Goal: Task Accomplishment & Management: Use online tool/utility

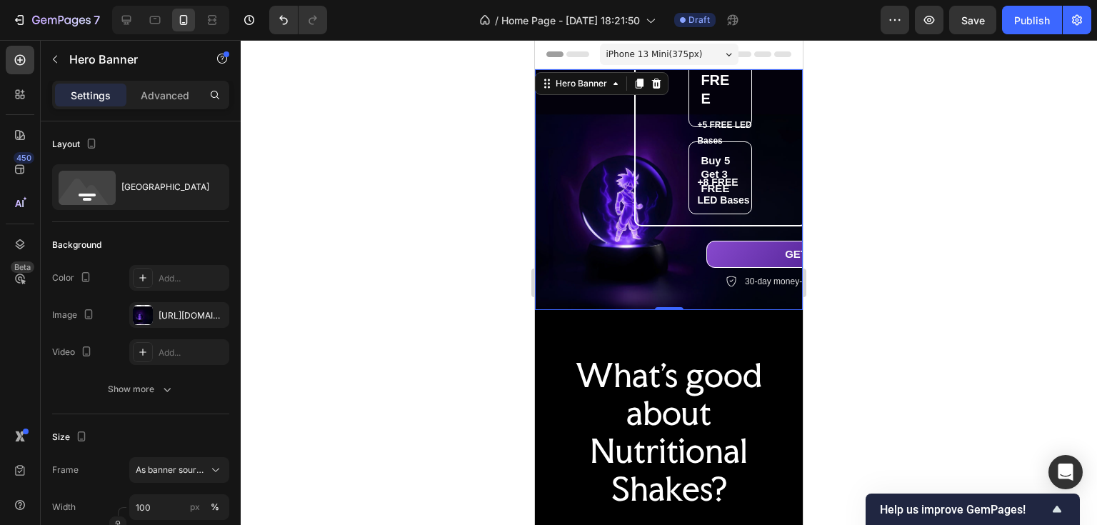
click at [665, 54] on span "iPhone 13 Mini ( 375 px)" at bounding box center [654, 54] width 96 height 14
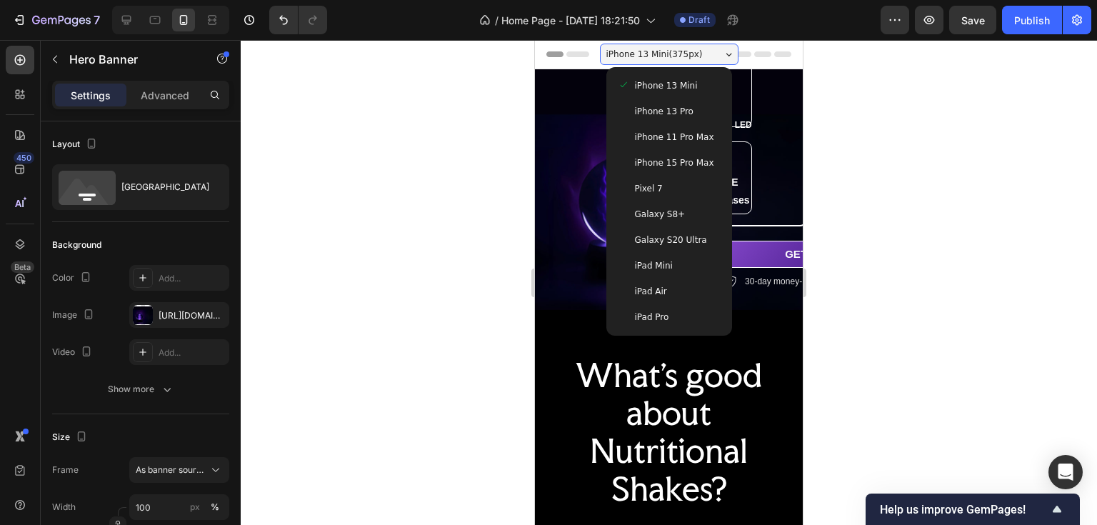
click at [674, 263] on div "iPad Mini" at bounding box center [669, 266] width 103 height 14
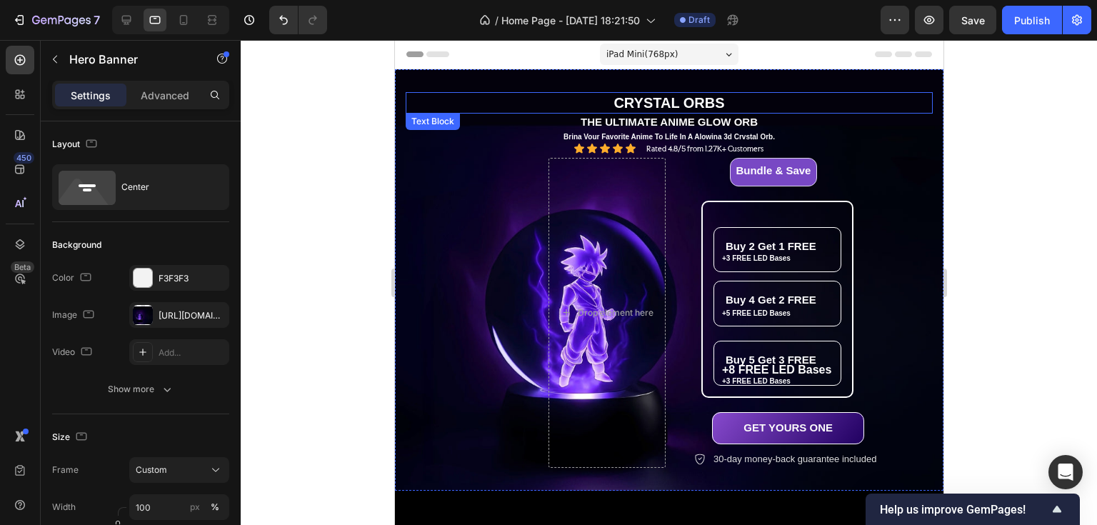
click at [802, 104] on p "CRYSTAL ORBS" at bounding box center [668, 103] width 524 height 19
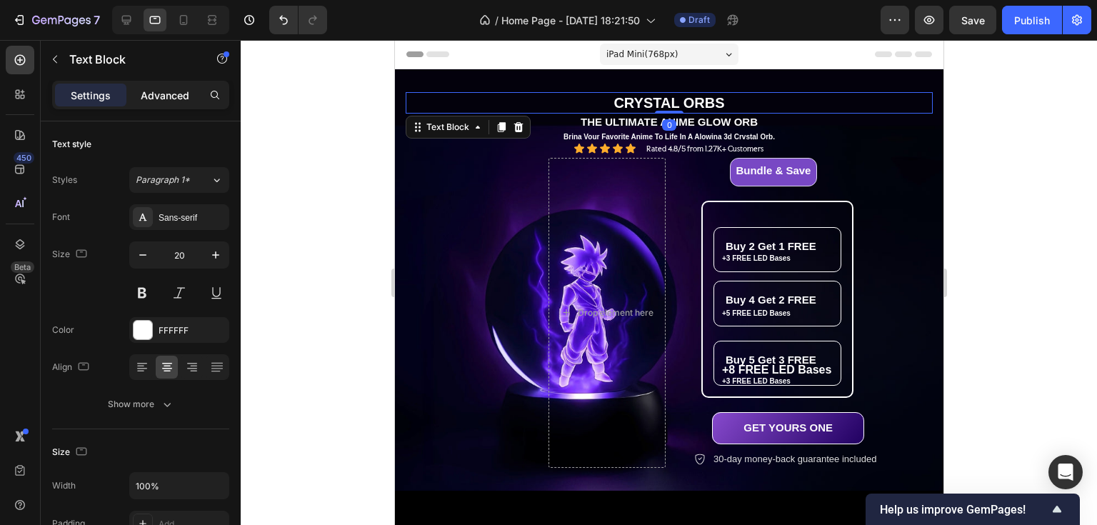
click at [177, 86] on div "Advanced" at bounding box center [164, 95] width 71 height 23
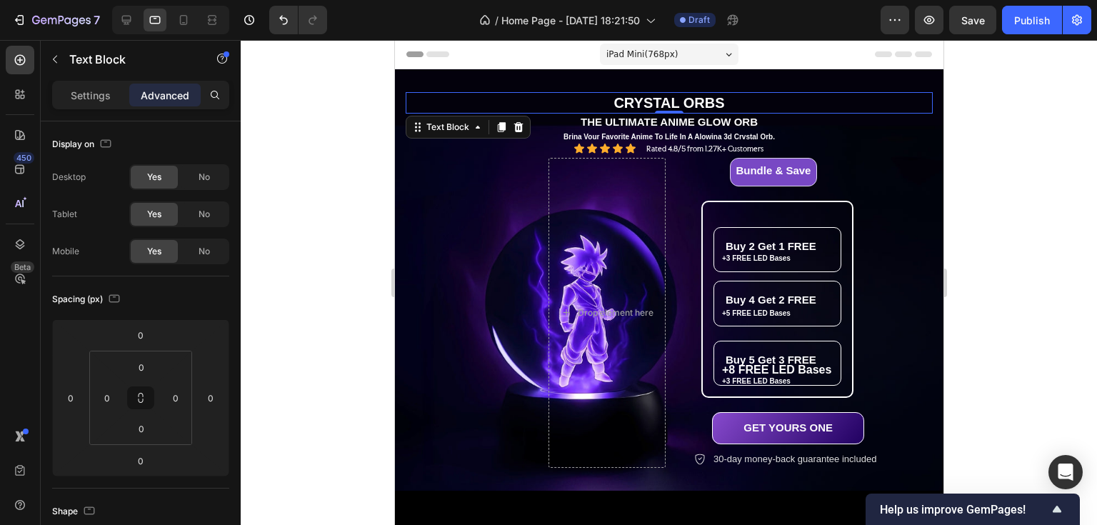
scroll to position [400, 0]
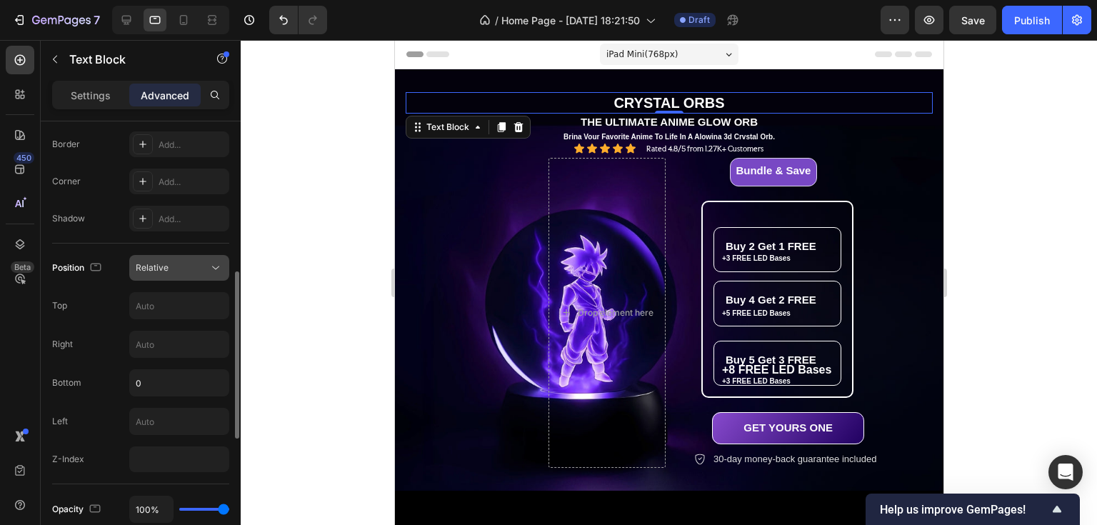
click at [180, 273] on div "Relative" at bounding box center [179, 268] width 87 height 14
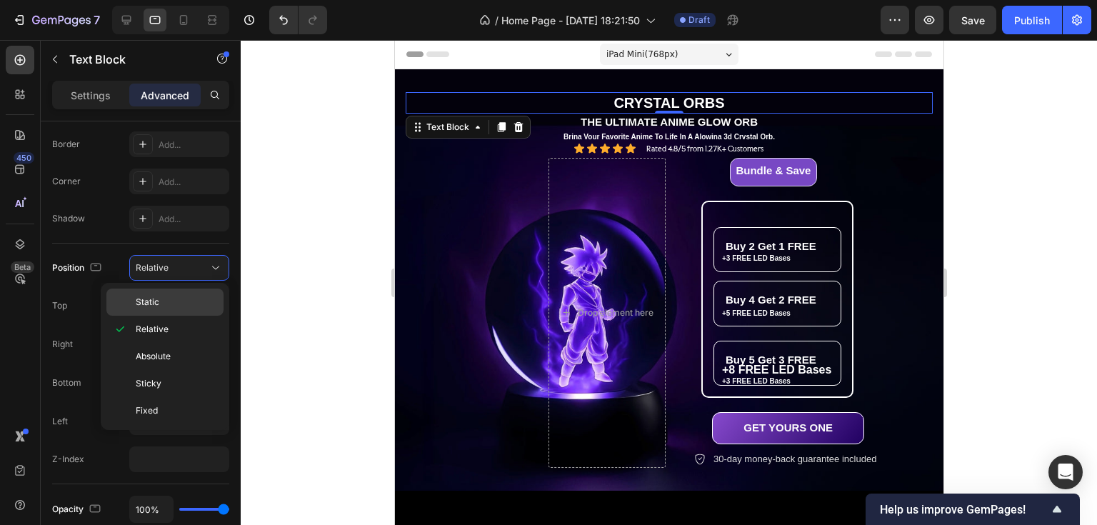
click at [156, 296] on span "Static" at bounding box center [148, 302] width 24 height 13
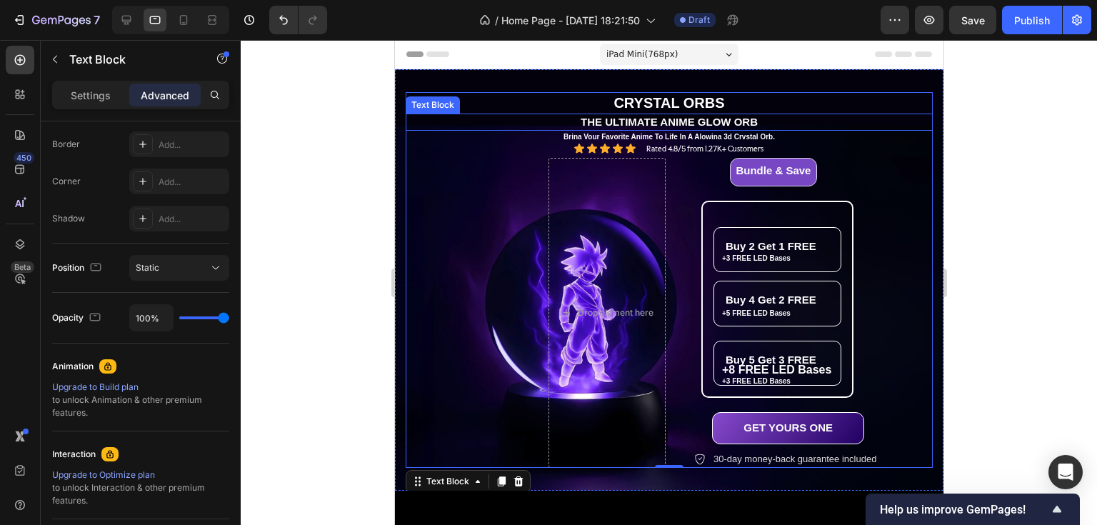
click at [552, 120] on p "THE ULTIMATE ANIME GLOW ORB" at bounding box center [668, 122] width 524 height 14
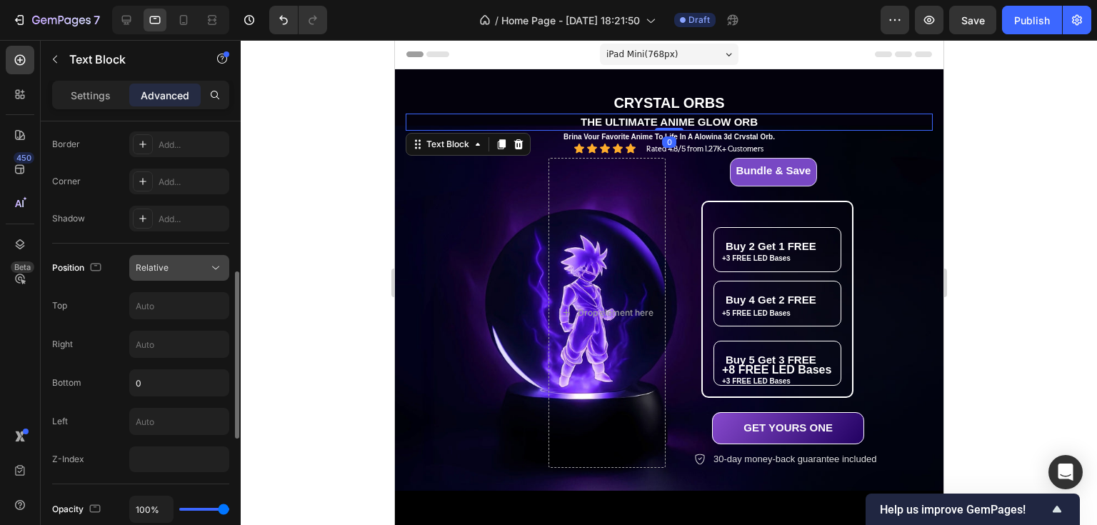
click at [186, 266] on div "Relative" at bounding box center [172, 267] width 73 height 13
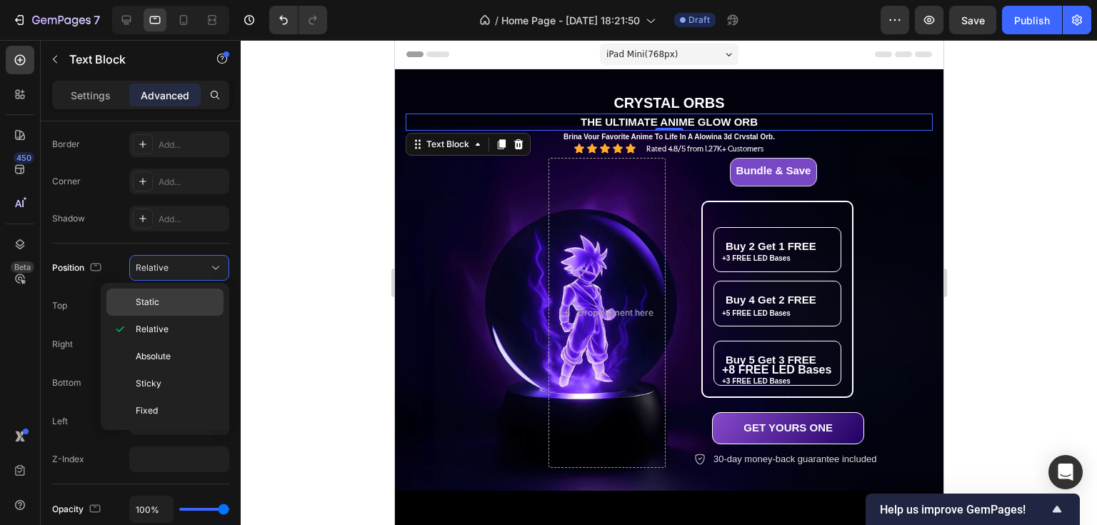
click at [160, 305] on p "Static" at bounding box center [176, 302] width 81 height 13
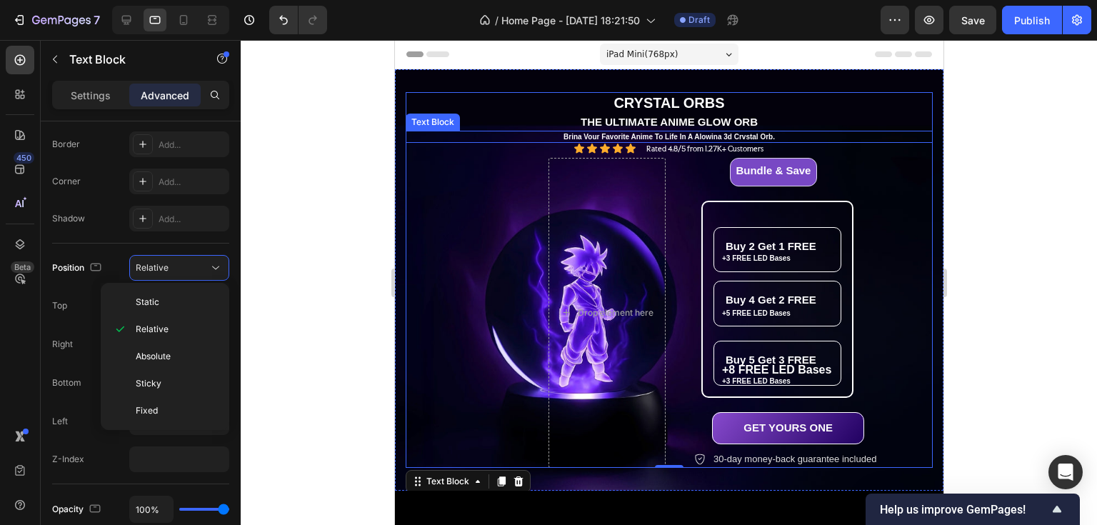
click at [803, 136] on p "Brina Vour Favorite Anime To Life In A Alowina 3d Crvstal Orb." at bounding box center [668, 136] width 524 height 9
click at [472, 176] on div "CRYSTAL ORBS Text Block THE ULTIMATE ANIME GLOW ORB Text Block 0 Brina Vour Fav…" at bounding box center [668, 280] width 527 height 376
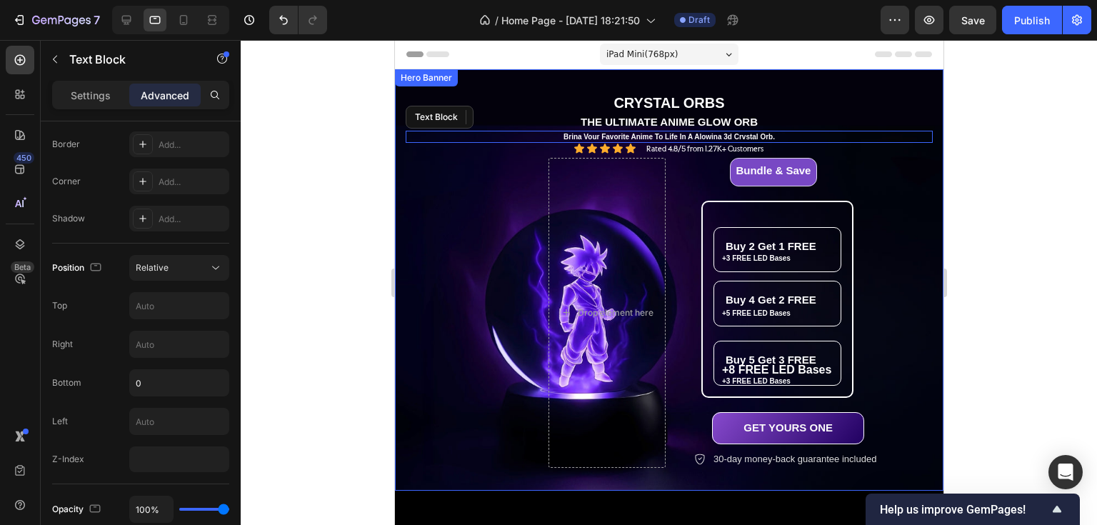
click at [454, 191] on div "CRYSTAL ORBS Text Block THE ULTIMATE ANIME GLOW ORB Text Block 0 Brina Vour Fav…" at bounding box center [668, 280] width 527 height 376
click at [736, 147] on p "Rated 4.8/5 from 1.27K+ Customers" at bounding box center [704, 148] width 117 height 9
click at [580, 134] on p "Brina Vour Favorite Anime To Life In A Alowina 3d Crvstal Orb." at bounding box center [668, 136] width 524 height 9
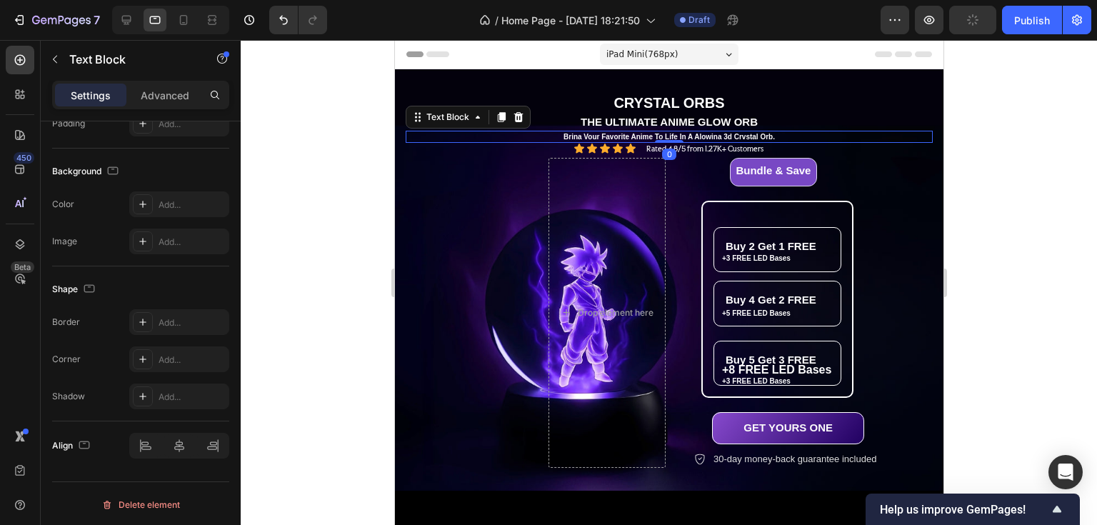
scroll to position [0, 0]
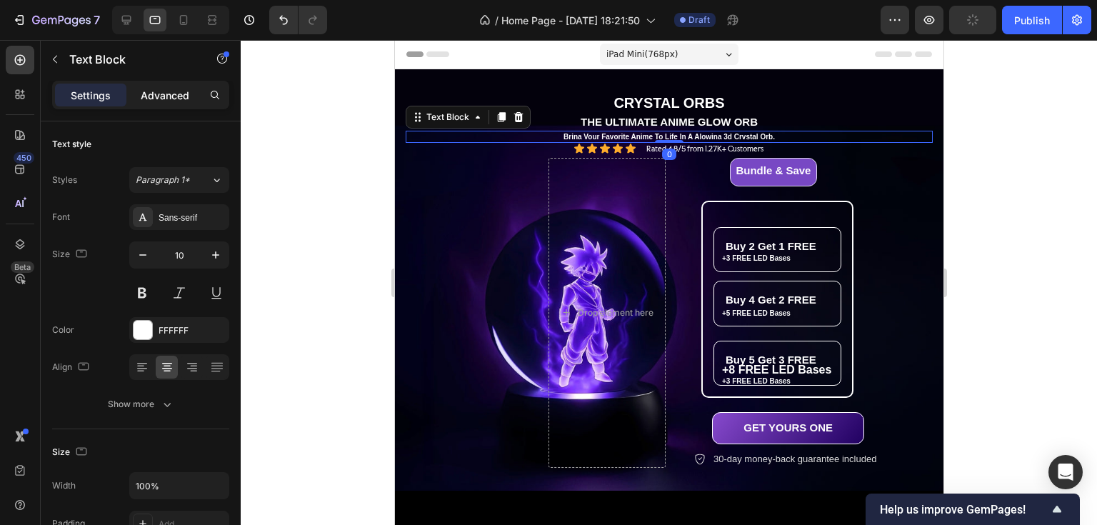
click at [157, 99] on p "Advanced" at bounding box center [165, 95] width 49 height 15
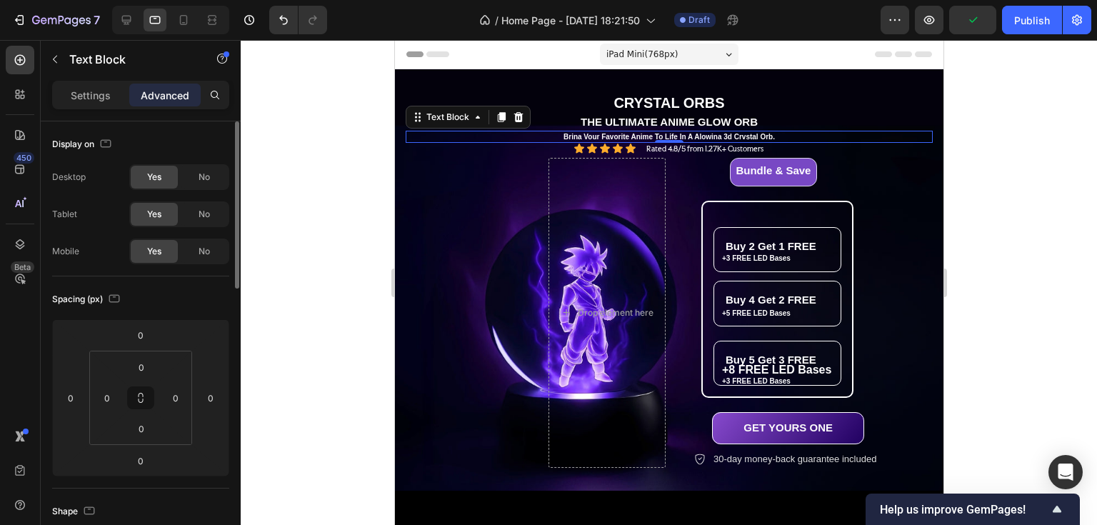
scroll to position [343, 0]
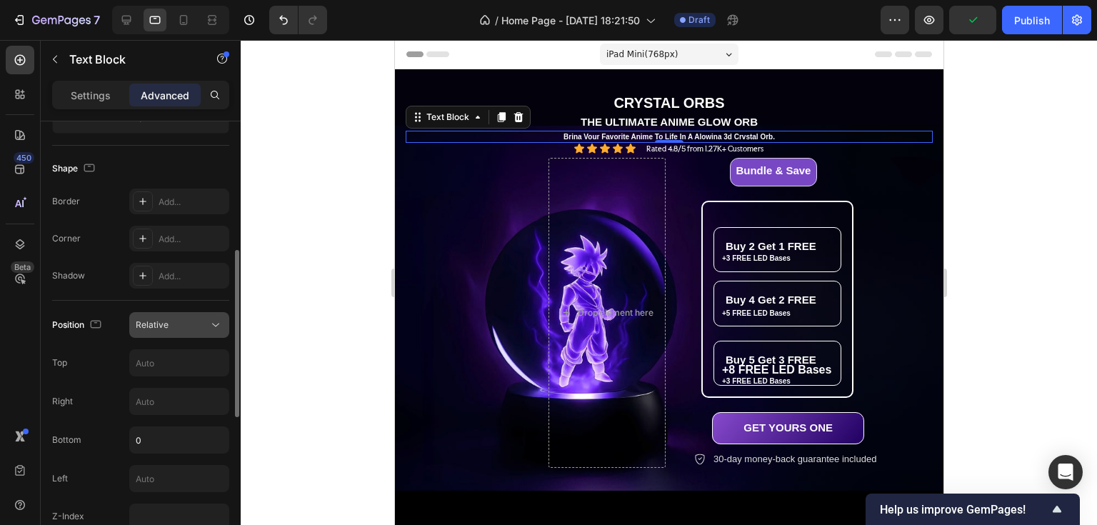
click at [164, 319] on span "Relative" at bounding box center [152, 324] width 33 height 11
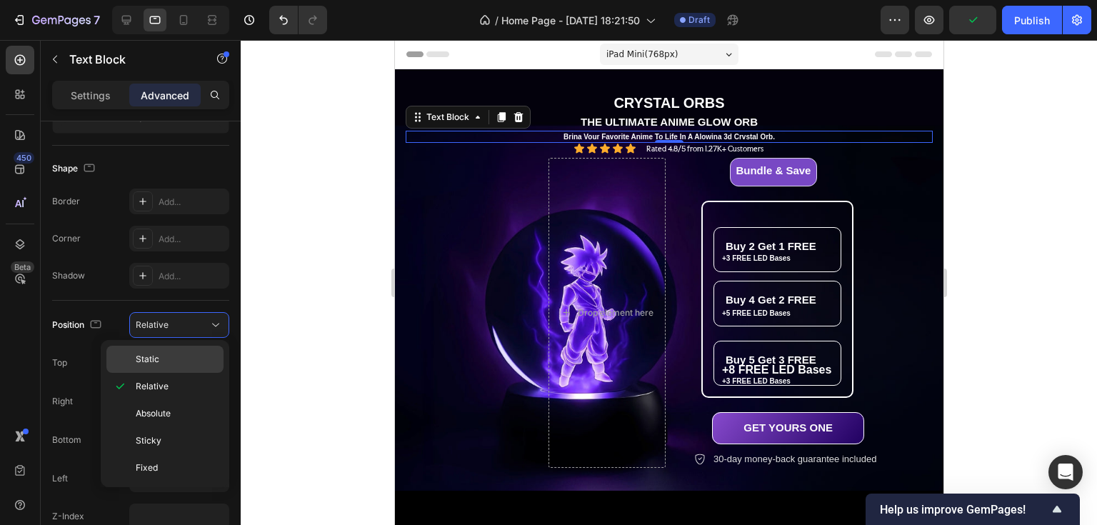
click at [169, 356] on p "Static" at bounding box center [176, 359] width 81 height 13
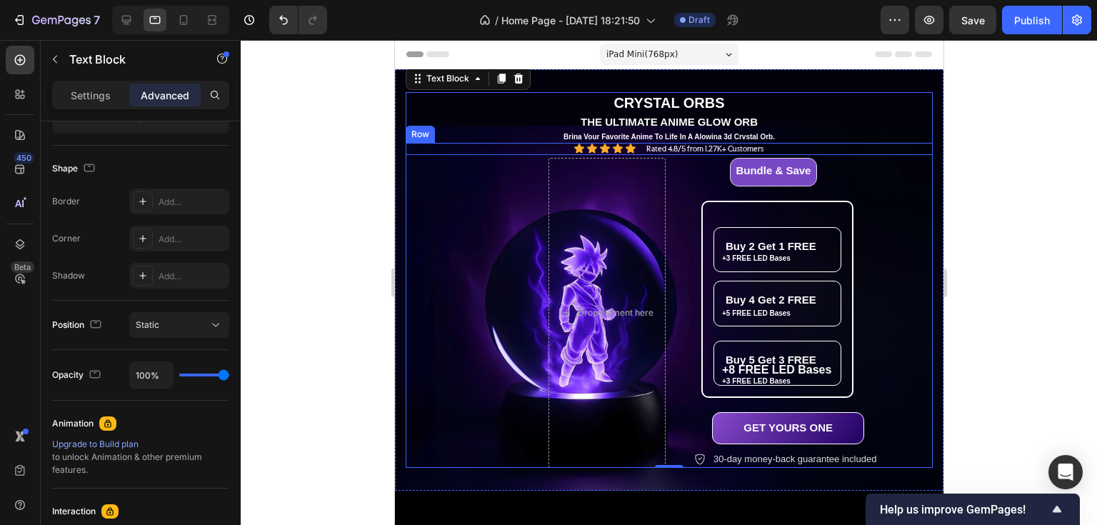
click at [796, 149] on div "Icon Icon Icon Icon Icon Icon List Rated 4.8/5 from 1.27K+ Customers Text Block…" at bounding box center [668, 149] width 527 height 12
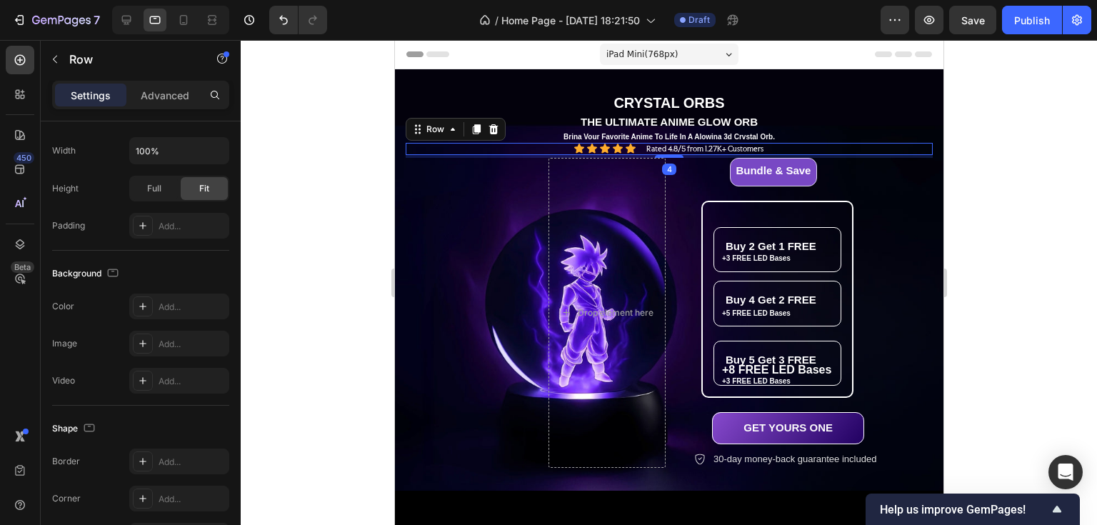
scroll to position [0, 0]
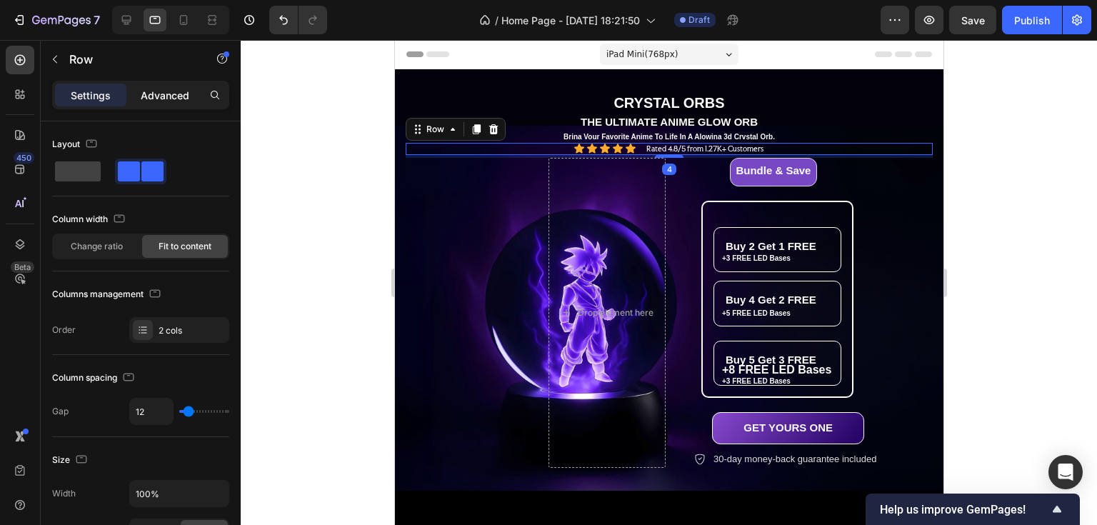
click at [169, 93] on p "Advanced" at bounding box center [165, 95] width 49 height 15
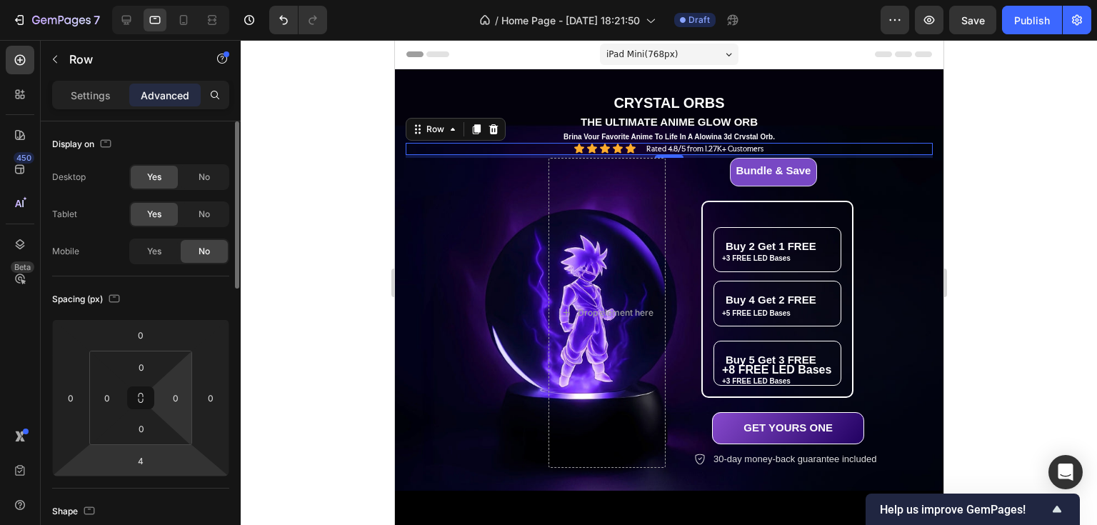
scroll to position [343, 0]
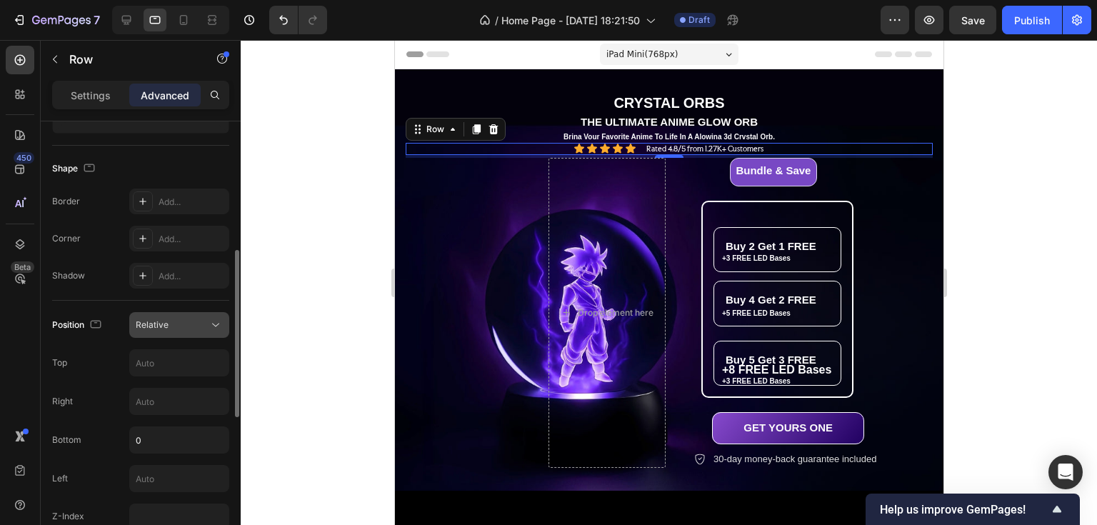
click at [186, 325] on div "Relative" at bounding box center [172, 325] width 73 height 13
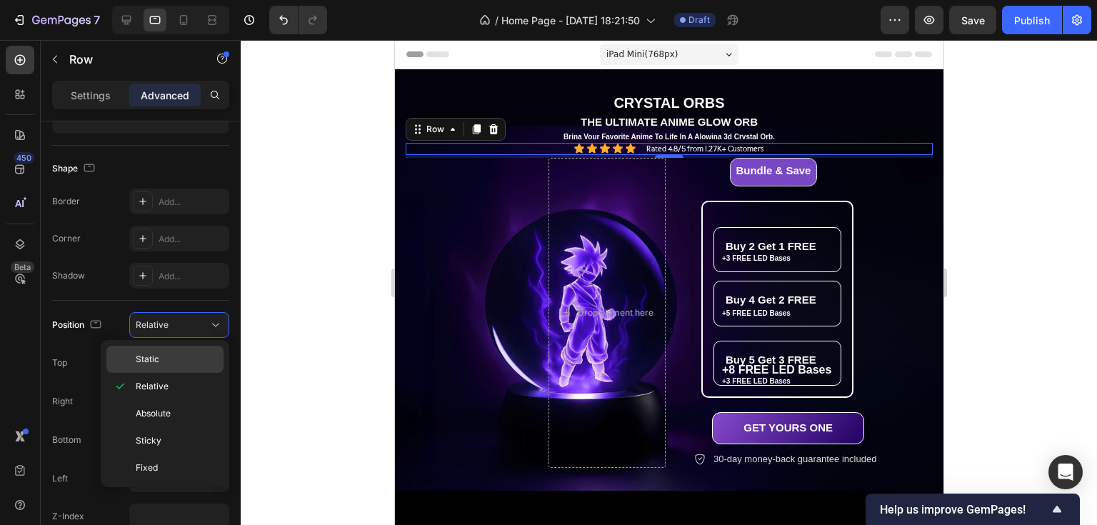
click at [165, 359] on p "Static" at bounding box center [176, 359] width 81 height 13
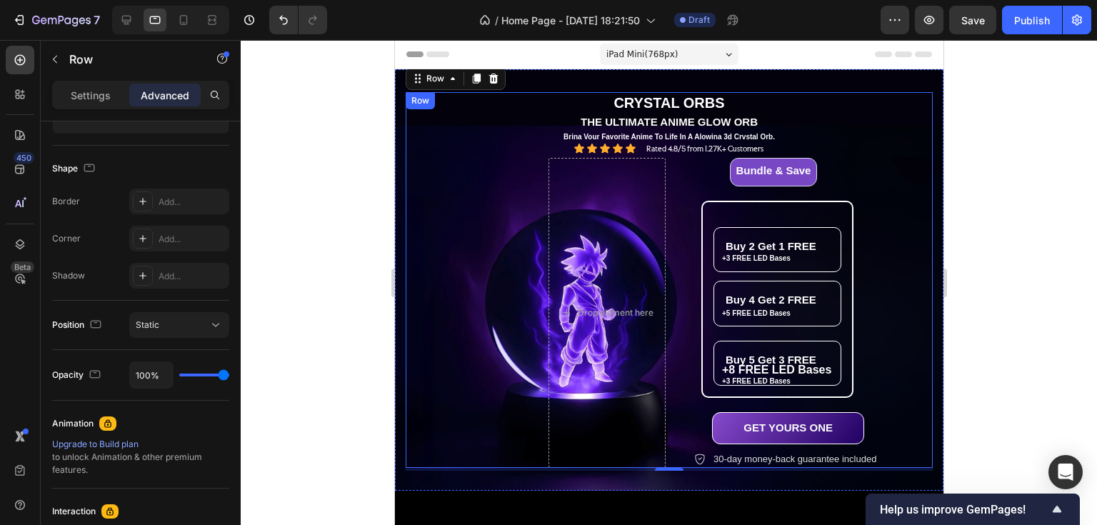
click at [862, 179] on div "Bundle & Save Heading Row Buy 2 Get 1 FREE Heading +3 FREE LED Bases Text Block…" at bounding box center [803, 313] width 218 height 311
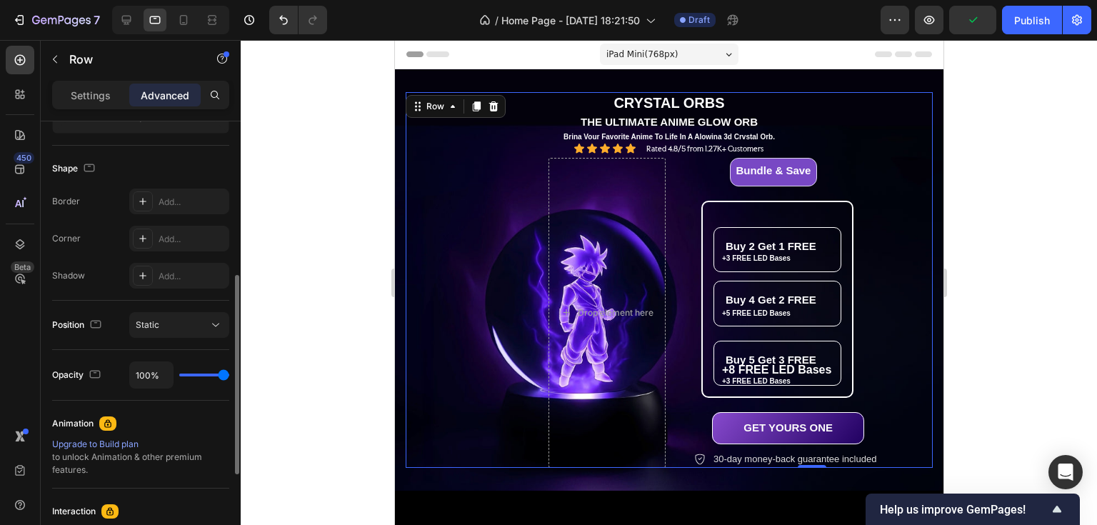
scroll to position [0, 0]
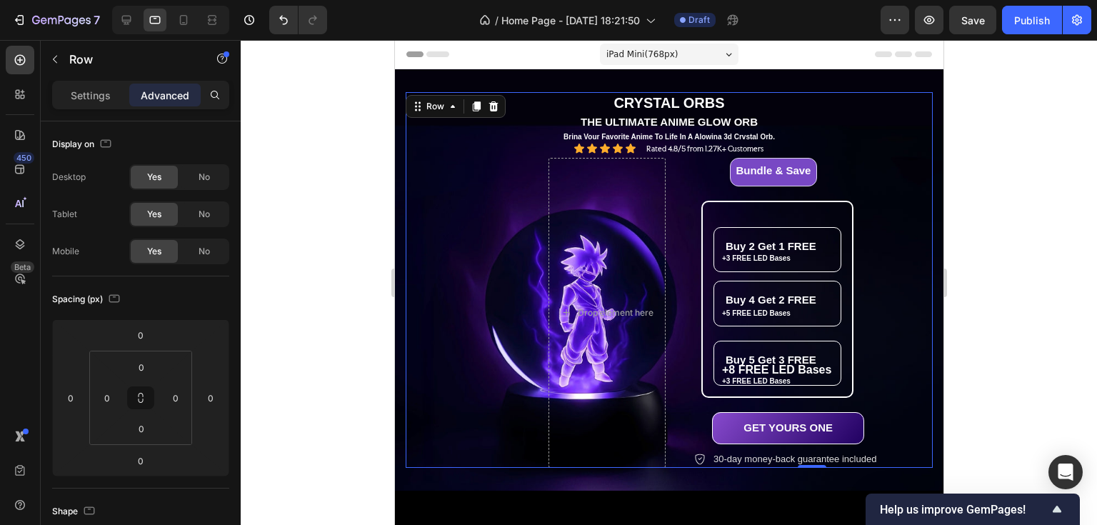
click at [884, 156] on div "CRYSTAL ORBS Text Block THE ULTIMATE ANIME GLOW ORB Text Block Brina Vour Favor…" at bounding box center [668, 280] width 527 height 376
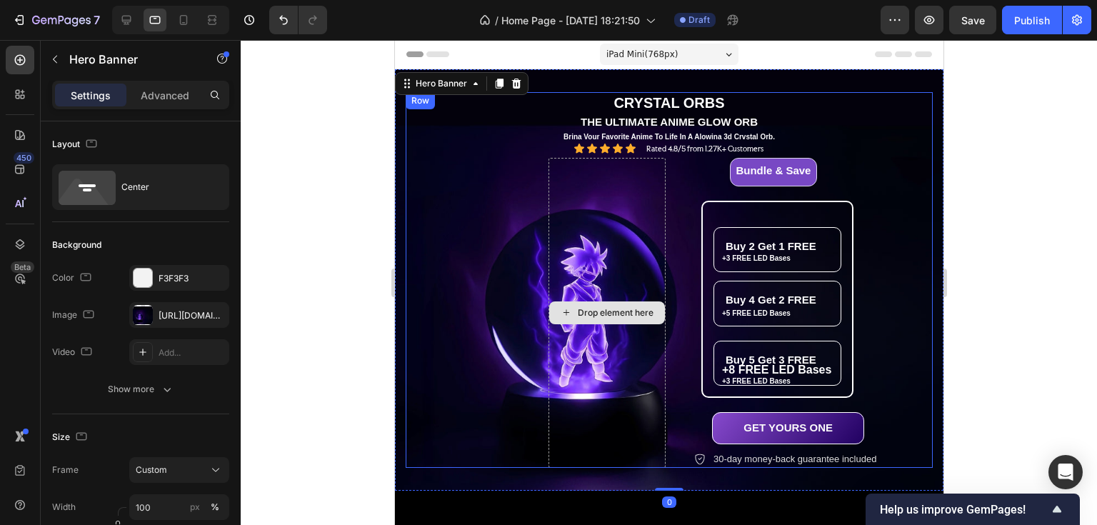
click at [624, 242] on div "Drop element here" at bounding box center [606, 313] width 117 height 311
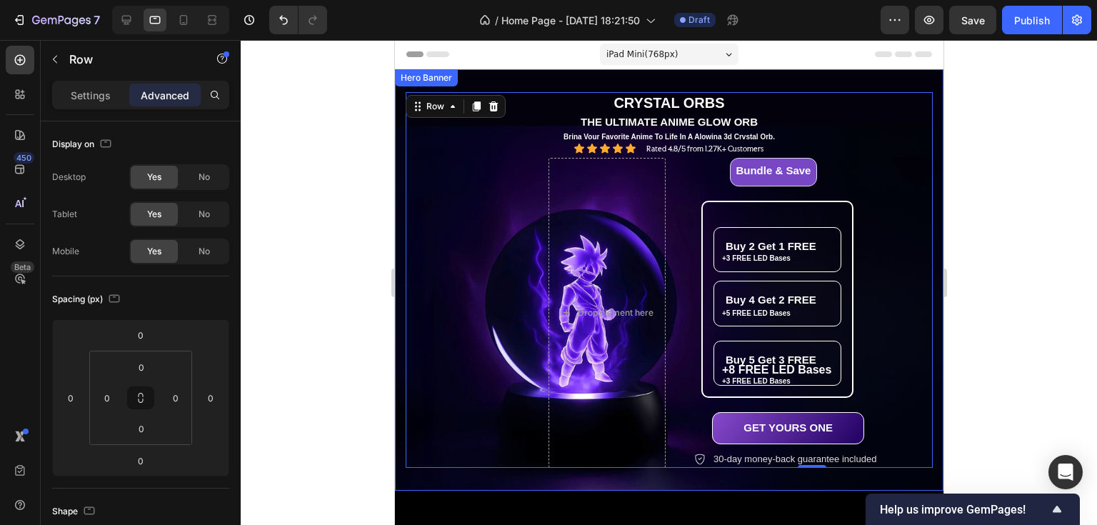
click at [508, 237] on div "CRYSTAL ORBS Text Block THE ULTIMATE ANIME GLOW ORB Text Block Brina Vour Favor…" at bounding box center [668, 280] width 527 height 376
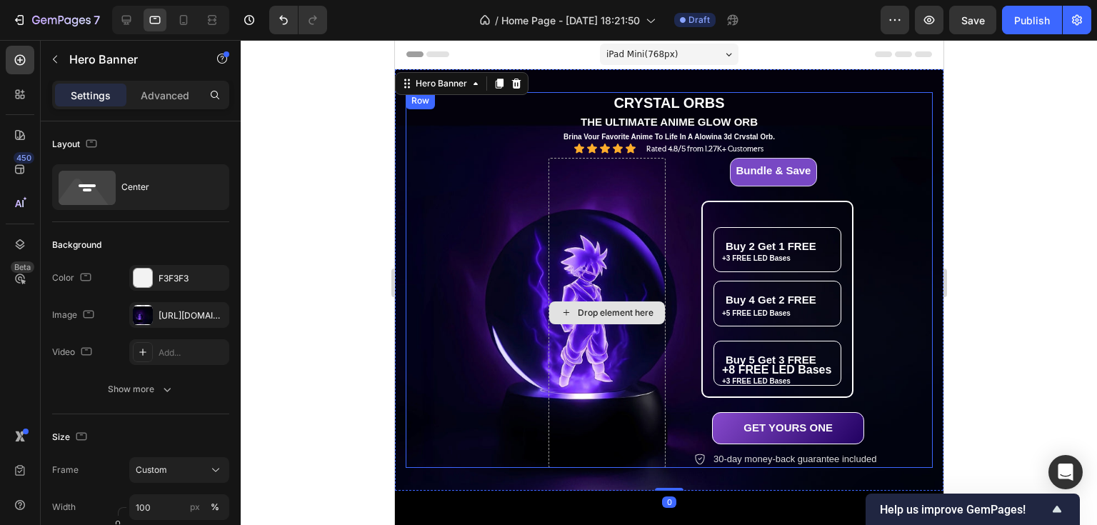
click at [607, 240] on div "Drop element here" at bounding box center [606, 313] width 117 height 311
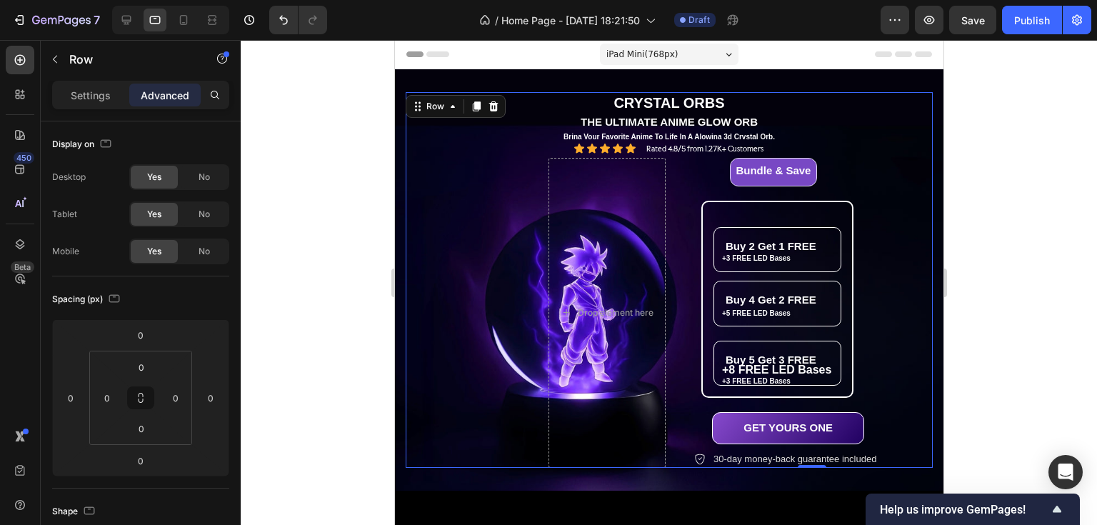
click at [94, 97] on p "Settings" at bounding box center [91, 95] width 40 height 15
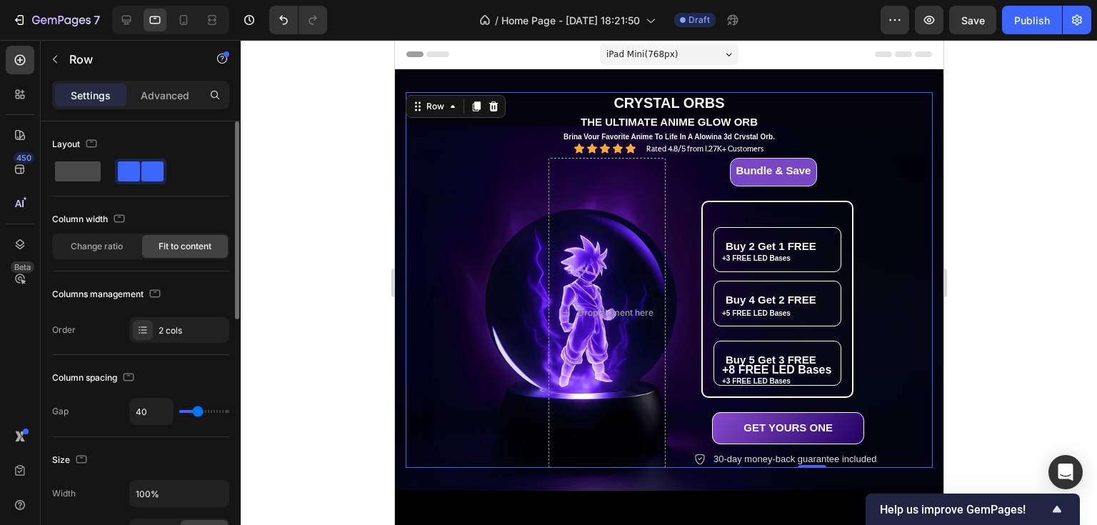
click at [77, 163] on span at bounding box center [78, 171] width 46 height 20
type input "0"
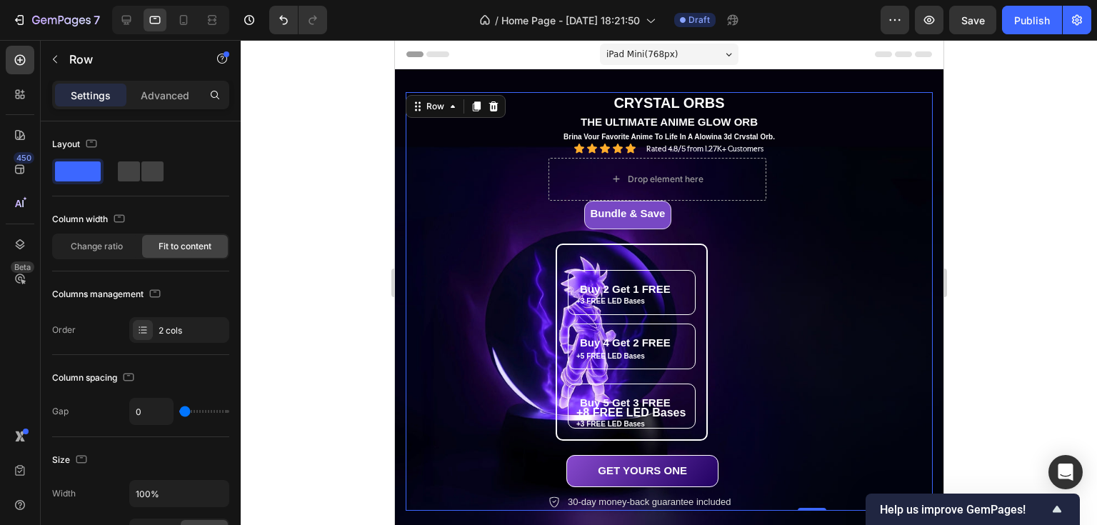
click at [854, 182] on div "Drop element here Bundle & Save Heading Row Buy 2 Get 1 FREE Heading +3 FREE LE…" at bounding box center [811, 335] width 527 height 354
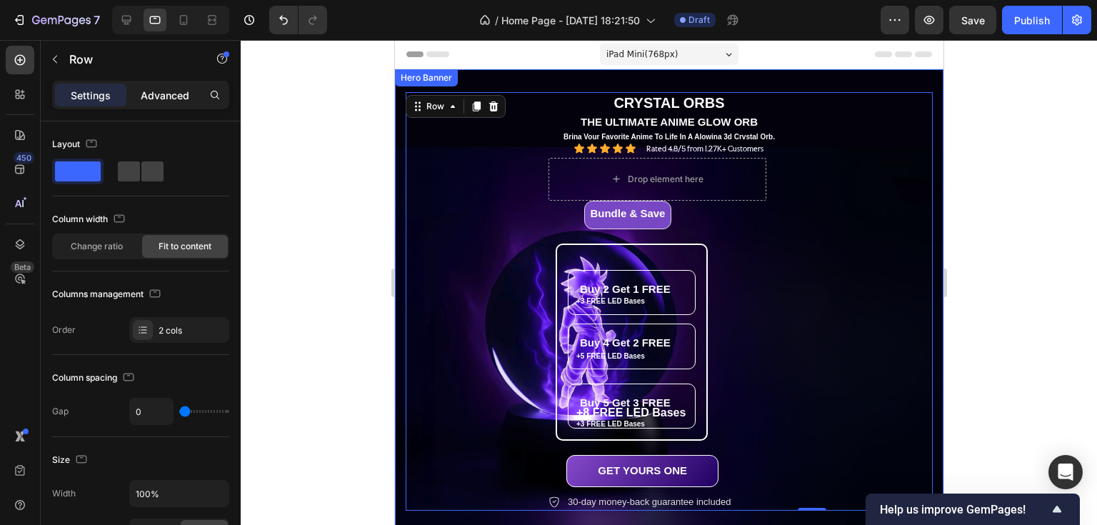
click at [178, 94] on p "Advanced" at bounding box center [165, 95] width 49 height 15
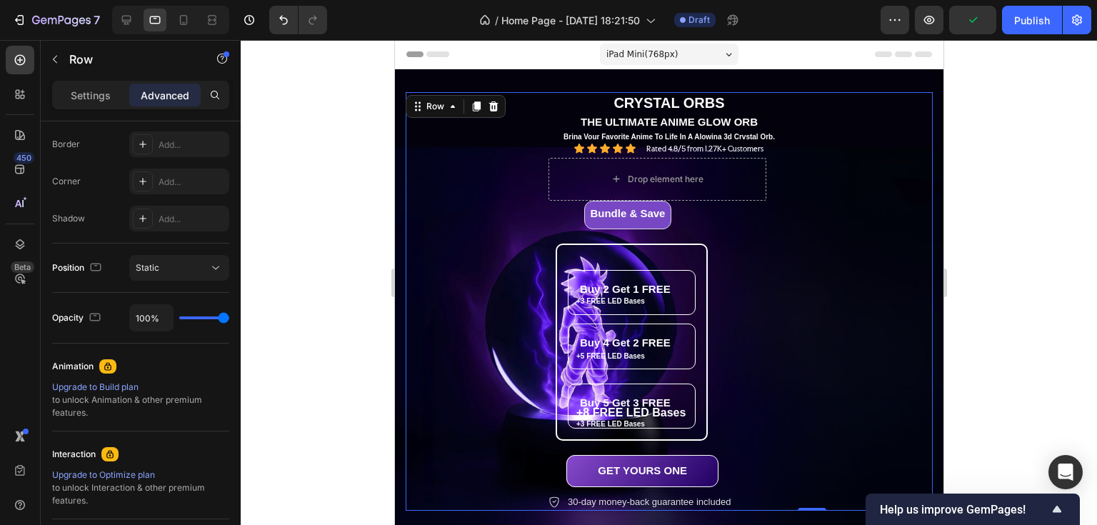
click at [625, 49] on span "iPad Mini ( 768 px)" at bounding box center [641, 54] width 71 height 14
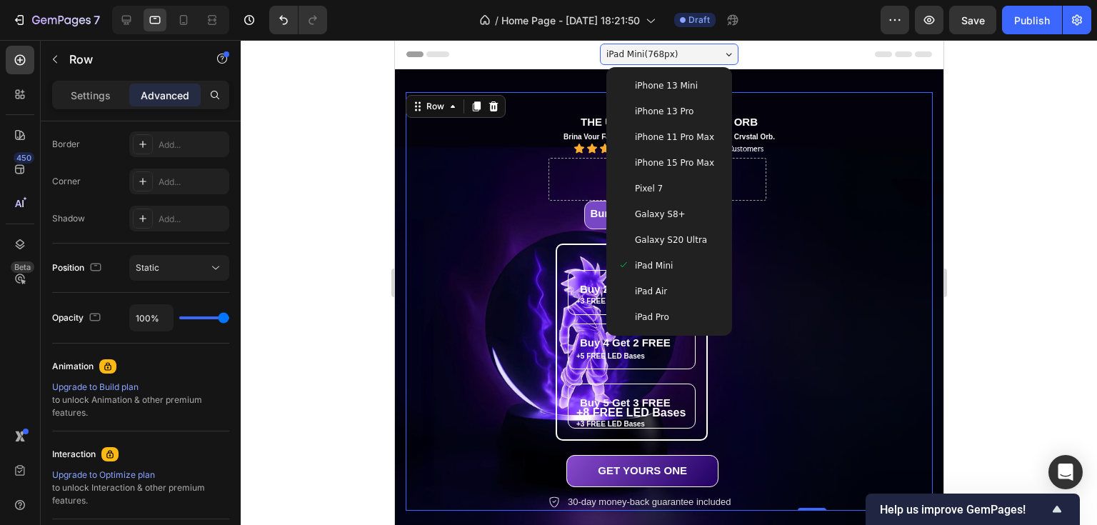
click at [664, 84] on span "iPhone 13 Mini" at bounding box center [665, 86] width 63 height 14
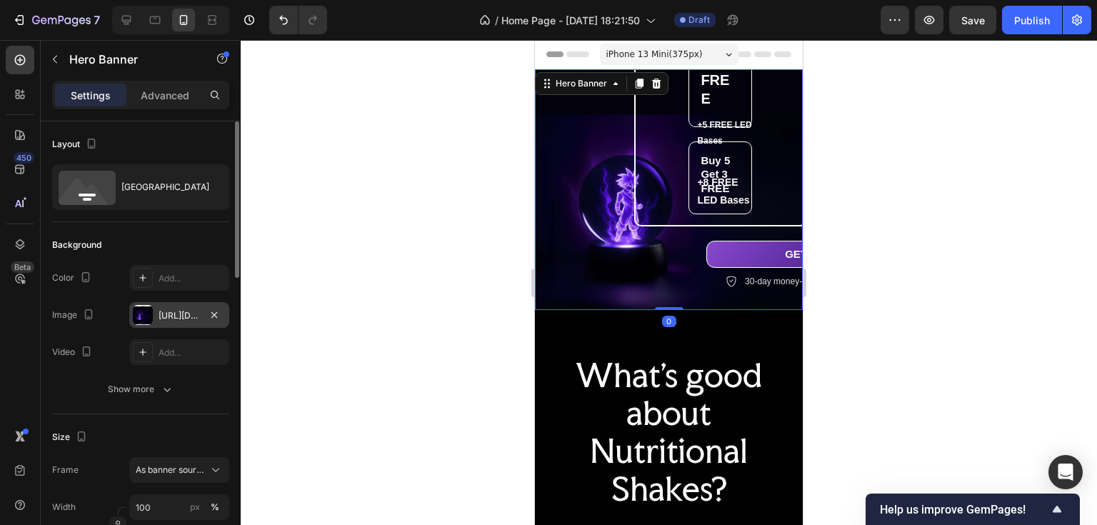
click at [154, 312] on div "https://cdn.shopify.com/s/files/1/0970/2431/1641/files/gempages_585982822557156…" at bounding box center [179, 315] width 100 height 26
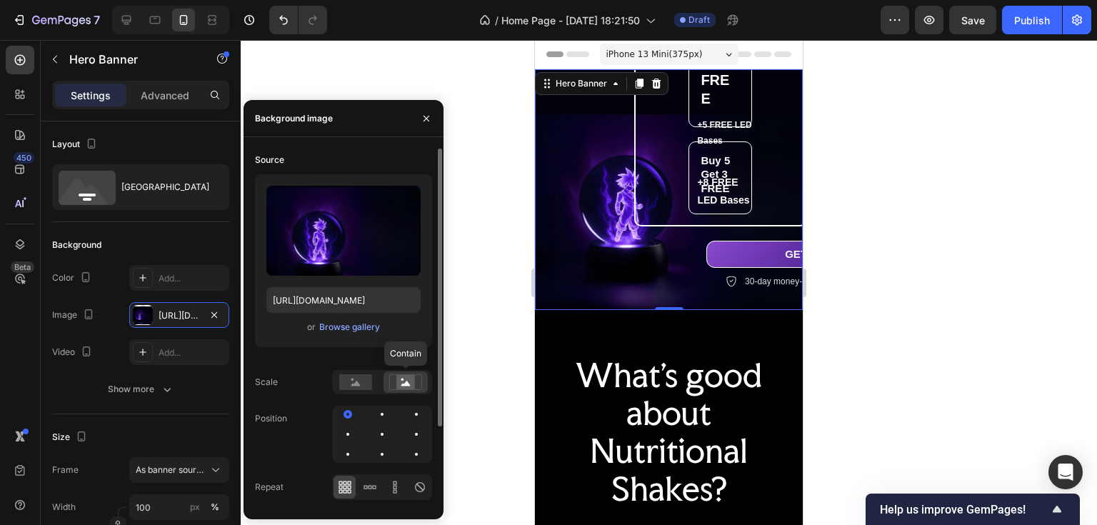
click at [409, 382] on rect at bounding box center [405, 382] width 19 height 14
click at [354, 381] on rect at bounding box center [355, 382] width 33 height 16
click at [404, 383] on rect at bounding box center [405, 382] width 19 height 14
click at [382, 417] on div at bounding box center [382, 414] width 17 height 17
click at [386, 439] on div at bounding box center [382, 434] width 17 height 17
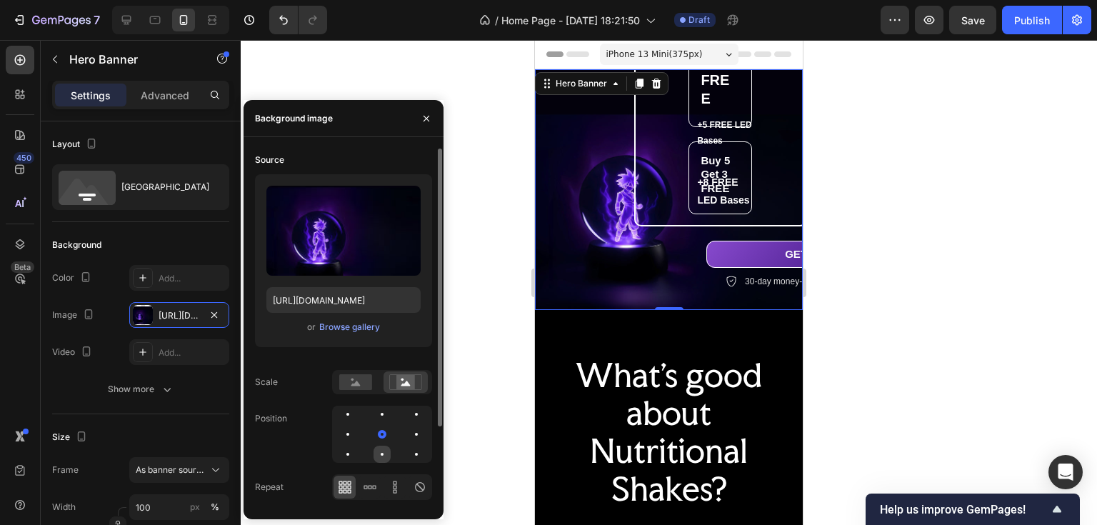
click at [385, 456] on div at bounding box center [382, 454] width 17 height 17
click at [369, 486] on icon at bounding box center [370, 487] width 14 height 14
click at [391, 489] on icon at bounding box center [395, 487] width 14 height 14
click at [419, 487] on icon at bounding box center [420, 487] width 14 height 14
click at [342, 488] on icon at bounding box center [345, 487] width 14 height 14
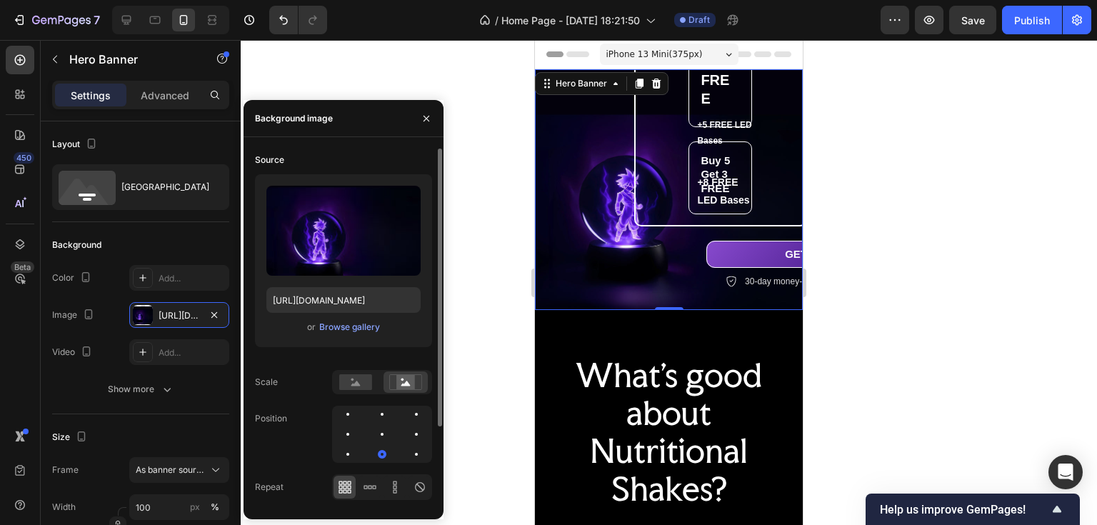
scroll to position [104, 0]
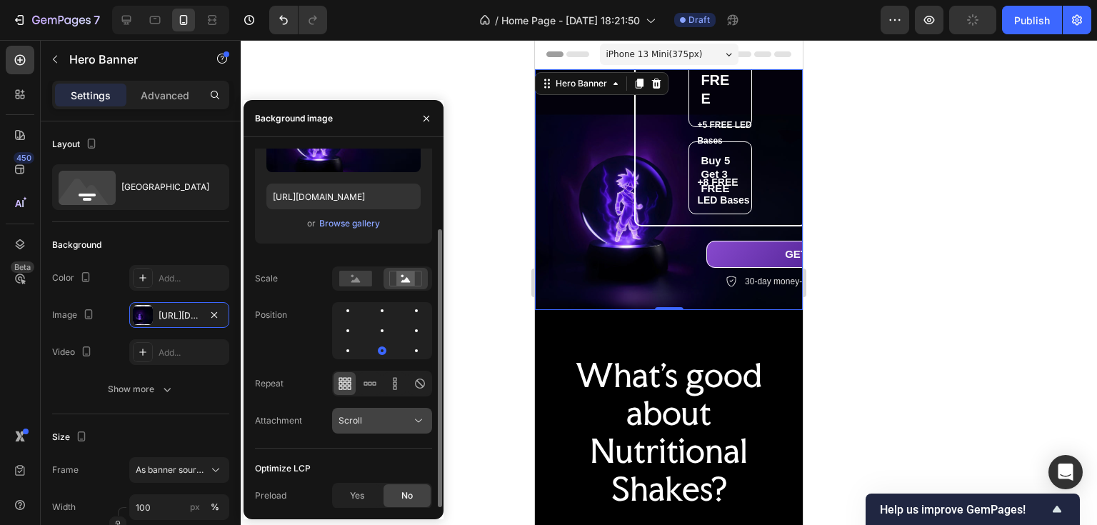
click at [390, 422] on div "Scroll" at bounding box center [375, 420] width 73 height 13
click at [389, 422] on div "Scroll" at bounding box center [375, 420] width 73 height 13
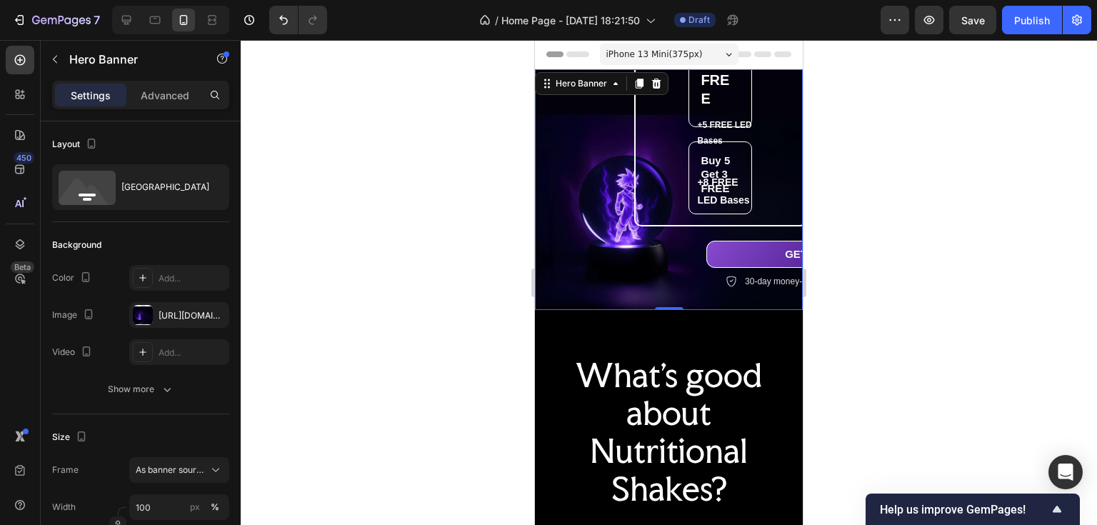
click at [651, 49] on span "iPhone 13 Mini ( 375 px)" at bounding box center [654, 54] width 96 height 14
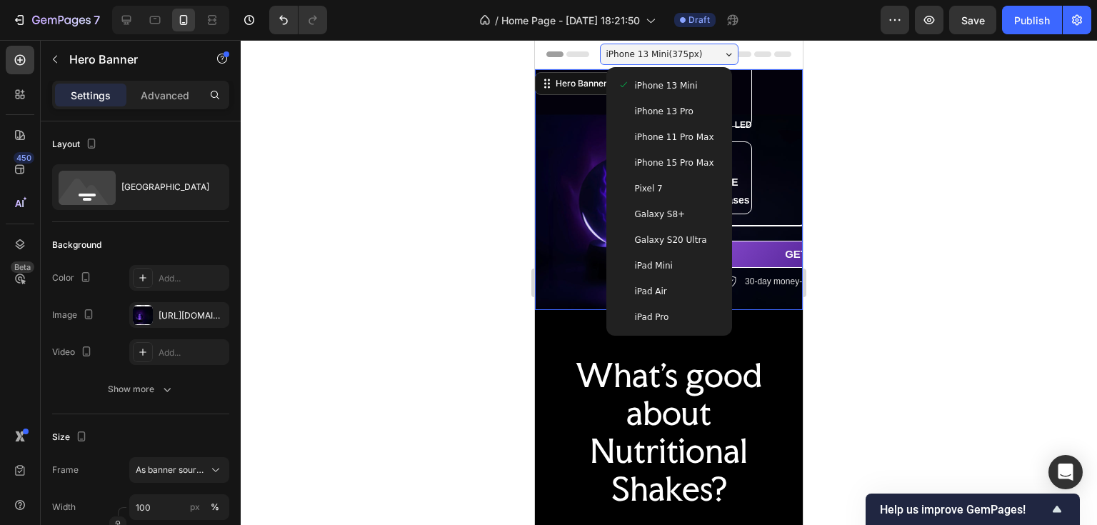
click at [661, 259] on span "iPad Mini" at bounding box center [654, 266] width 38 height 14
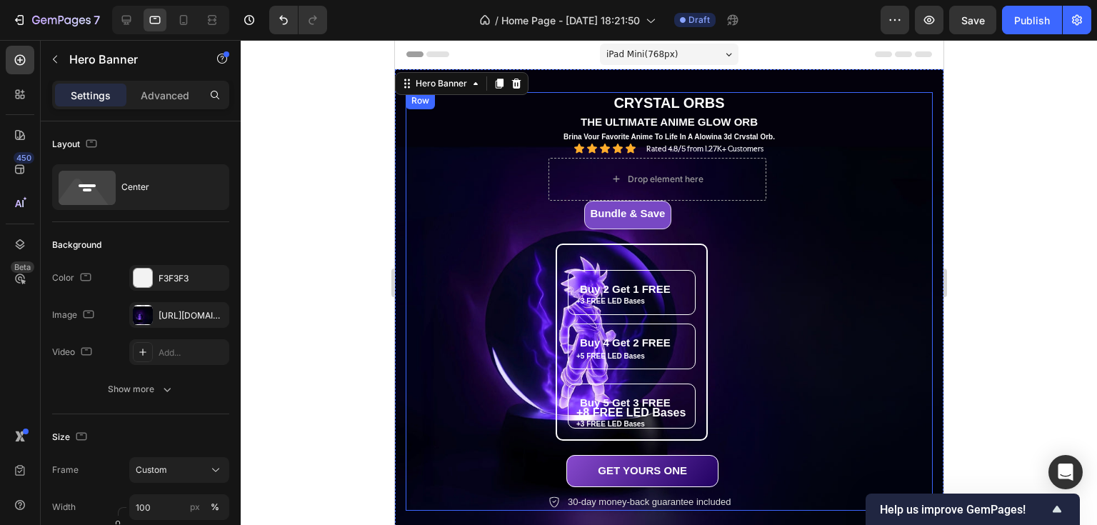
click at [789, 204] on div "Drop element here Bundle & Save Heading Row Buy 2 Get 1 FREE Heading +3 FREE LE…" at bounding box center [811, 335] width 527 height 354
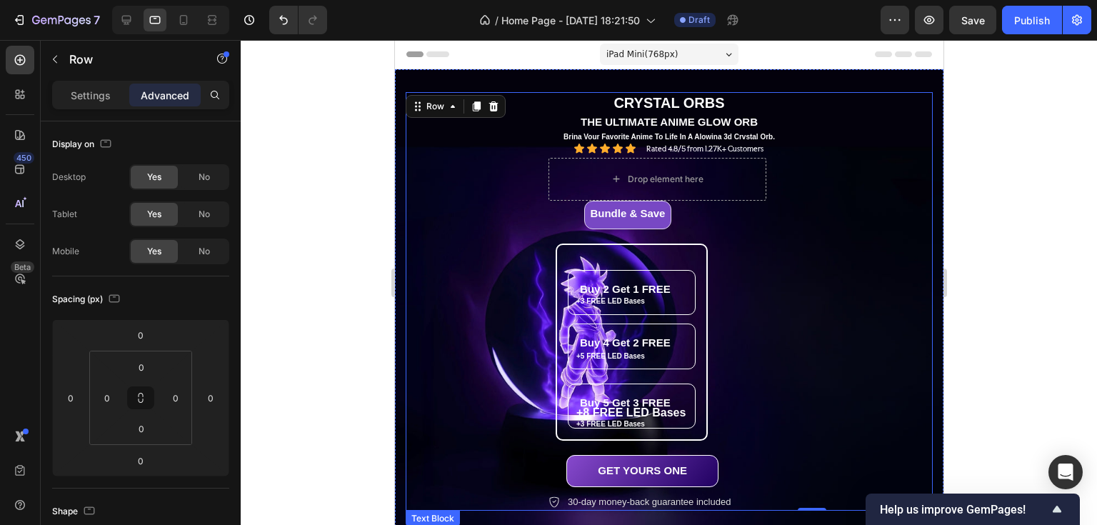
click at [806, 96] on p "CRYSTAL ORBS" at bounding box center [668, 103] width 524 height 19
click at [861, 260] on div "Drop element here Bundle & Save Heading Row Buy 2 Get 1 FREE Heading +3 FREE LE…" at bounding box center [811, 335] width 527 height 354
click at [794, 340] on div "Drop element here Bundle & Save Heading Row Buy 2 Get 1 FREE Heading +3 FREE LE…" at bounding box center [811, 335] width 527 height 354
click at [91, 94] on p "Settings" at bounding box center [91, 95] width 40 height 15
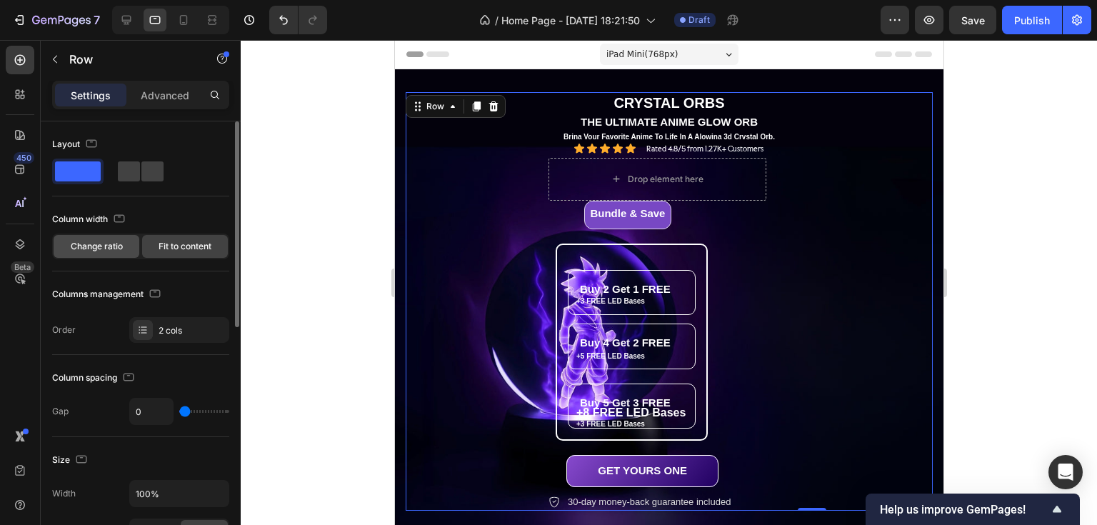
click at [106, 241] on span "Change ratio" at bounding box center [97, 246] width 52 height 13
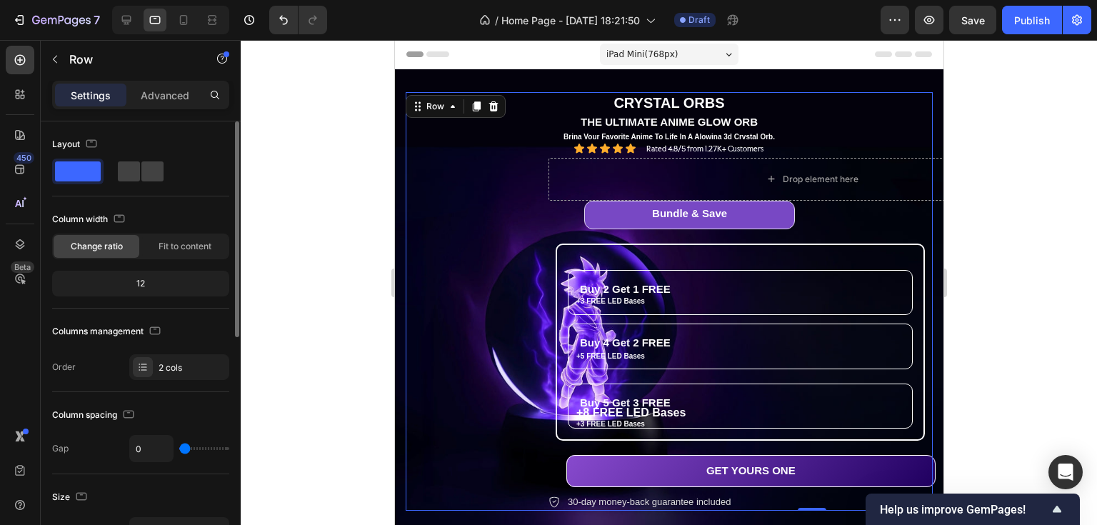
scroll to position [57, 0]
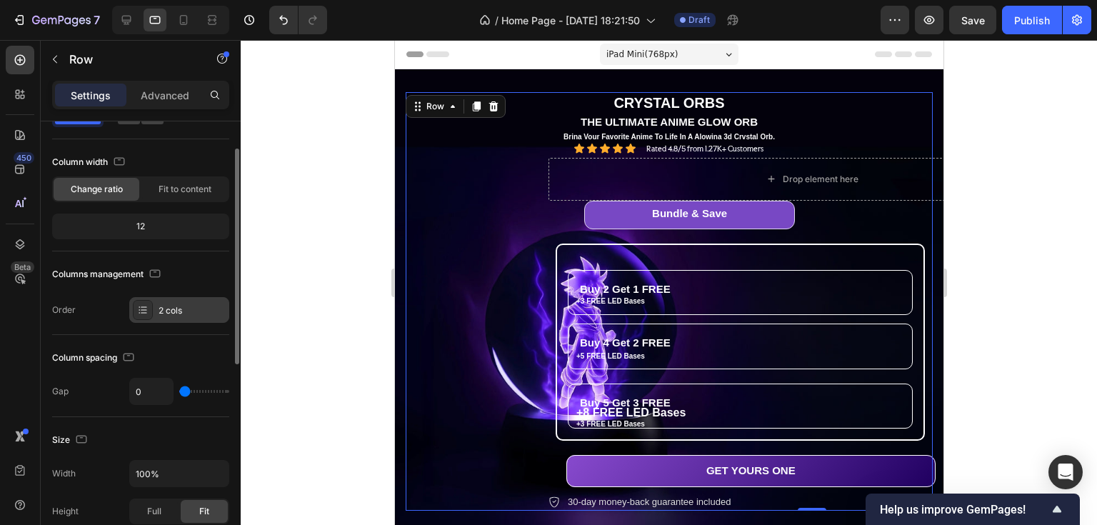
click at [164, 308] on div "2 cols" at bounding box center [192, 310] width 67 height 13
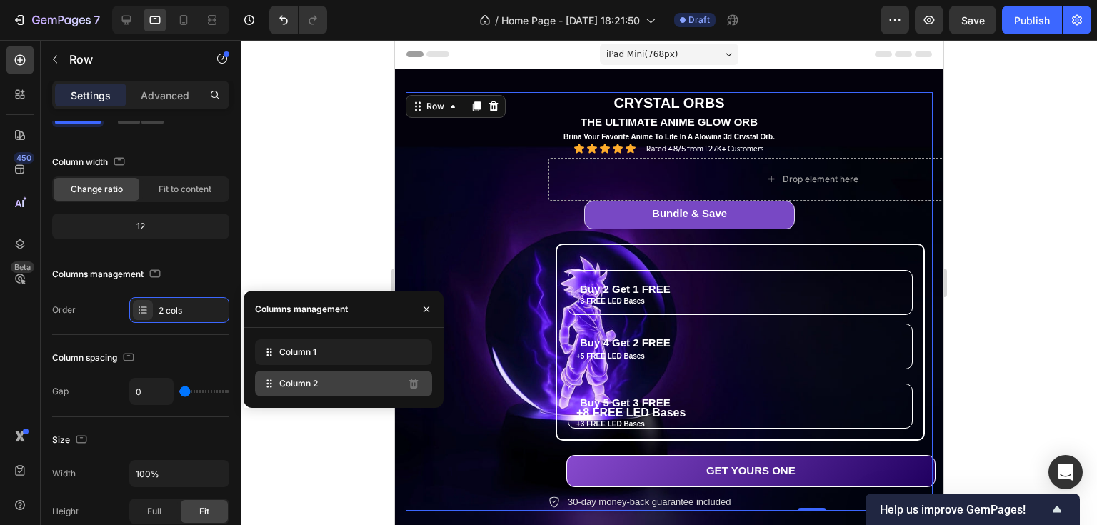
click at [329, 386] on div "Column 2" at bounding box center [343, 384] width 177 height 26
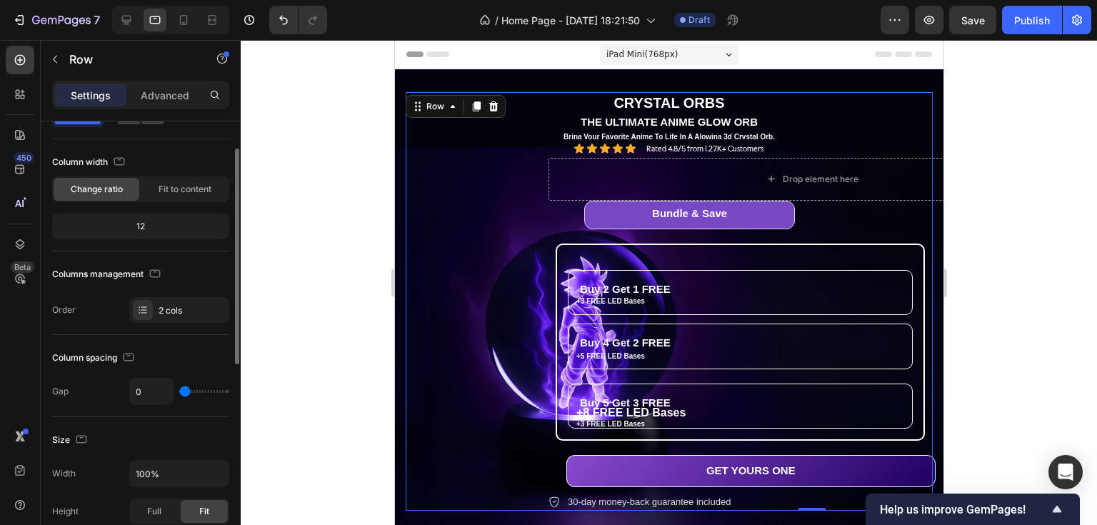
click at [187, 366] on div "Column spacing" at bounding box center [140, 357] width 177 height 23
type input "120"
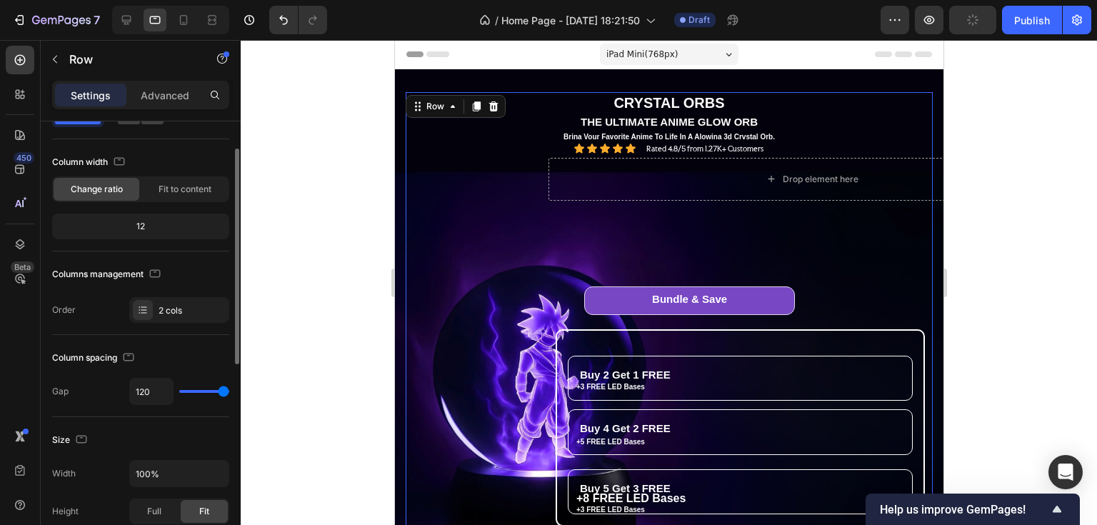
type input "38"
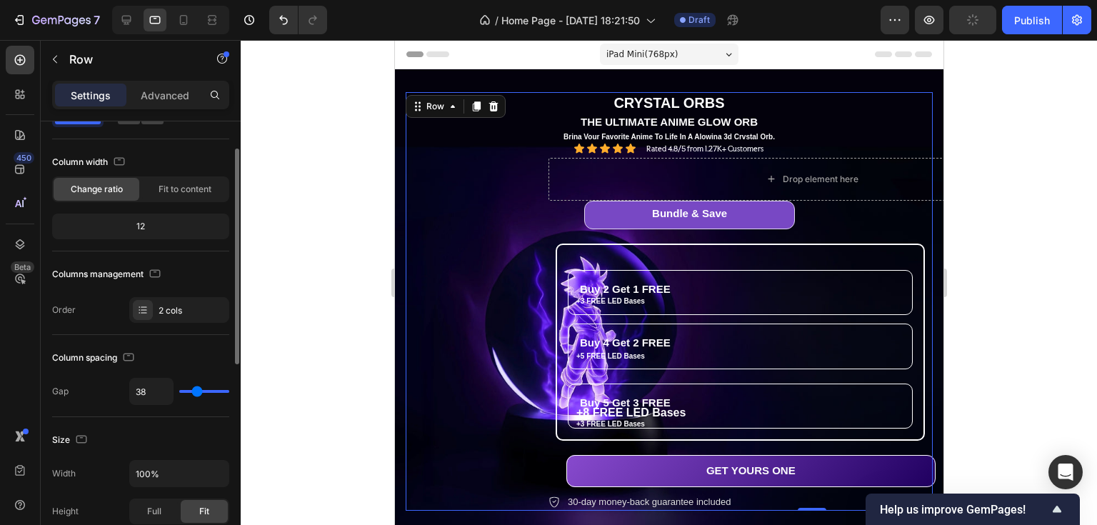
type input "0"
type input "18"
type input "40"
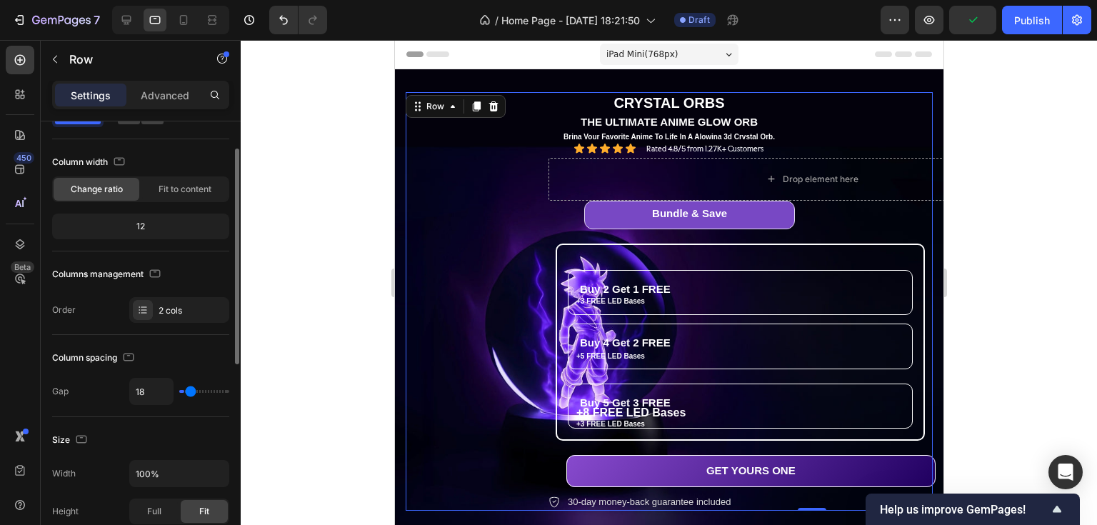
type input "40"
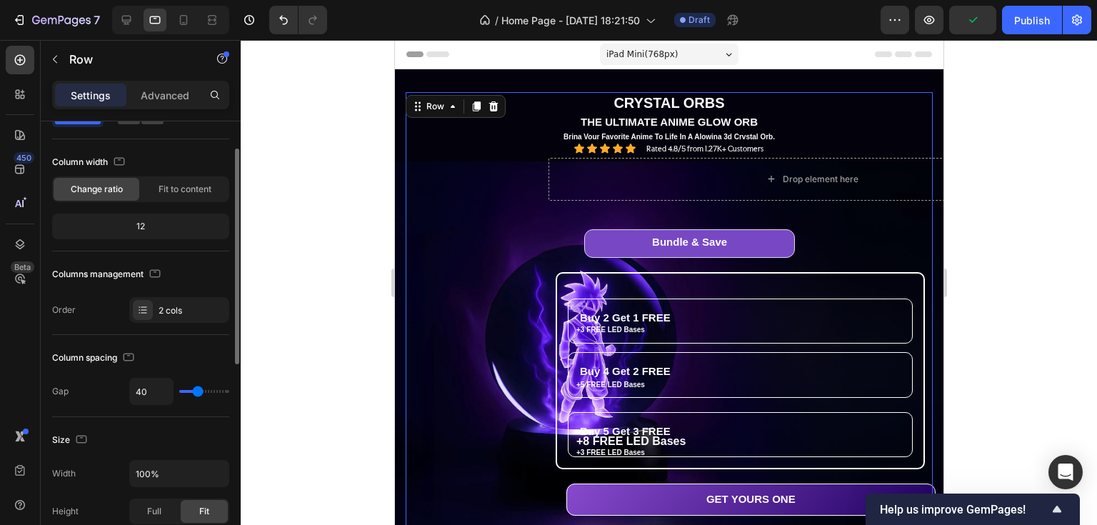
type input "50"
type input "59"
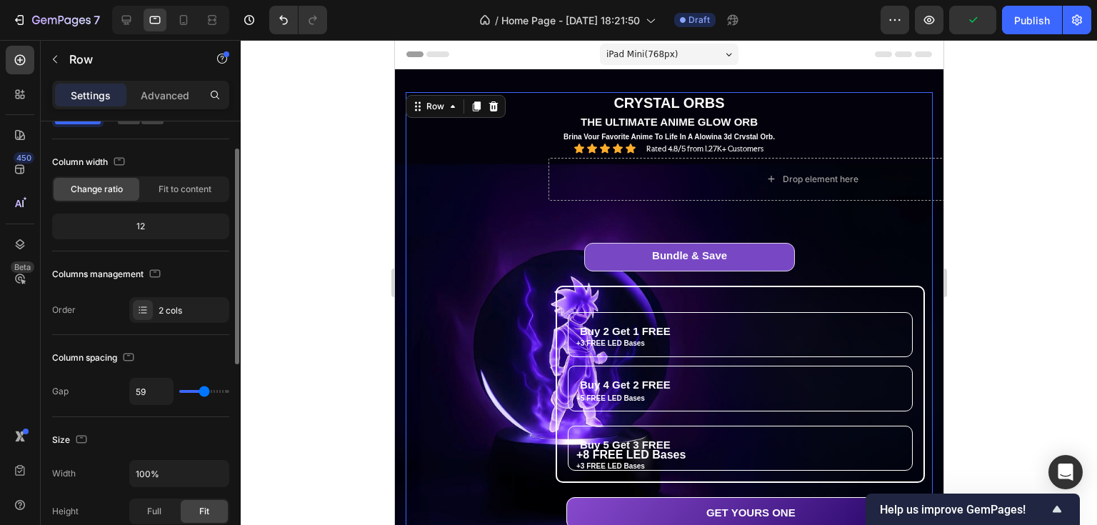
type input "15"
type input "0"
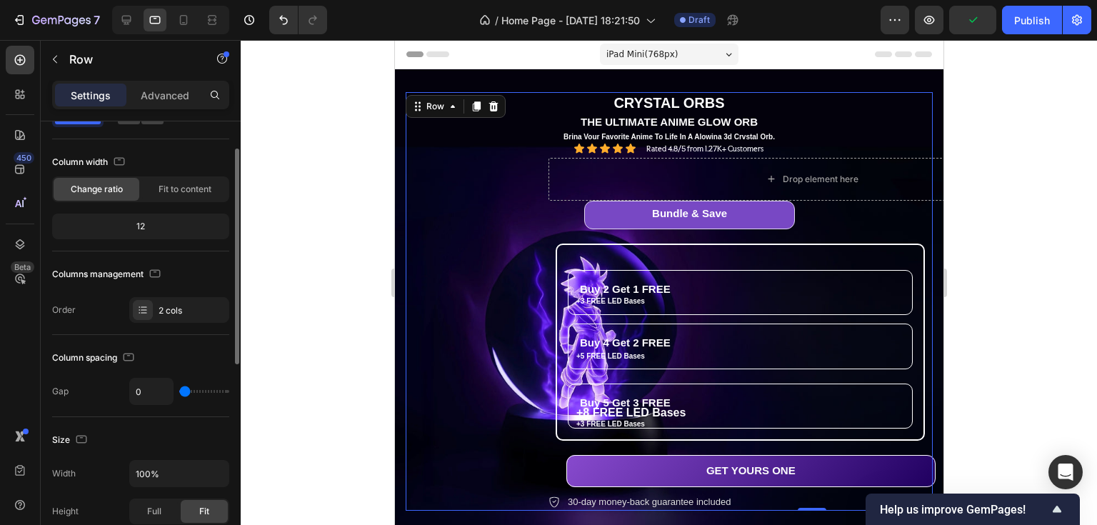
drag, startPoint x: 186, startPoint y: 389, endPoint x: 169, endPoint y: 396, distance: 18.3
click at [179, 393] on input "range" at bounding box center [204, 391] width 50 height 3
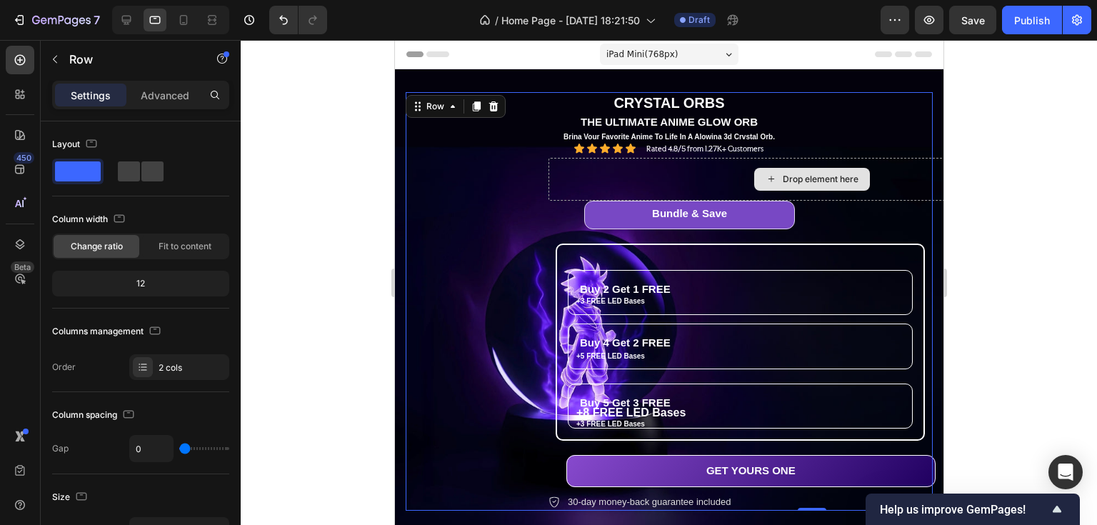
click at [654, 172] on div "Drop element here" at bounding box center [811, 179] width 527 height 43
click at [642, 171] on div "Drop element here" at bounding box center [811, 179] width 527 height 43
click at [584, 171] on div "Drop element here" at bounding box center [811, 179] width 527 height 43
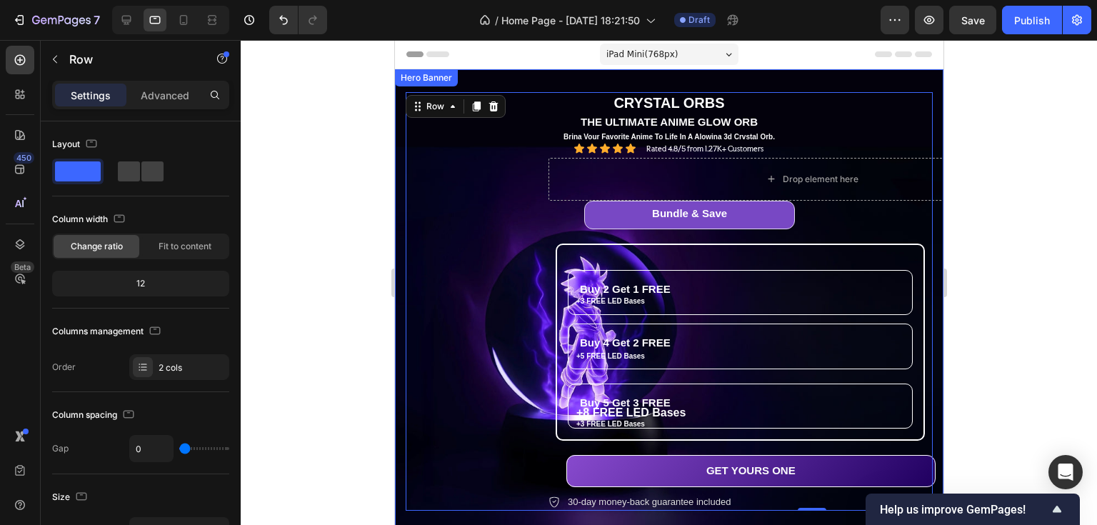
click at [509, 227] on div "CRYSTAL ORBS Text Block THE ULTIMATE ANIME GLOW ORB Text Block Brina Vour Favor…" at bounding box center [668, 301] width 527 height 419
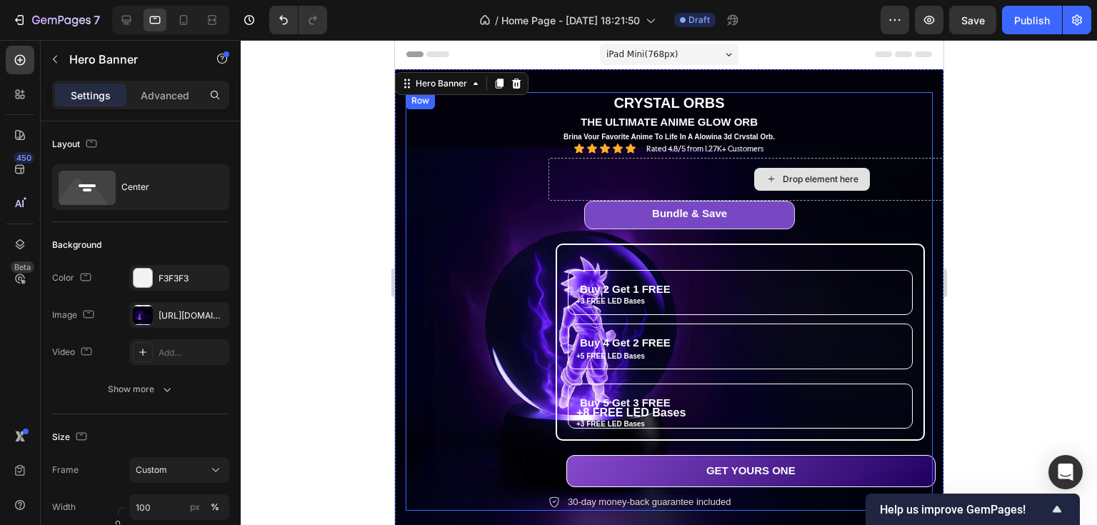
click at [671, 179] on div "Drop element here" at bounding box center [811, 179] width 527 height 43
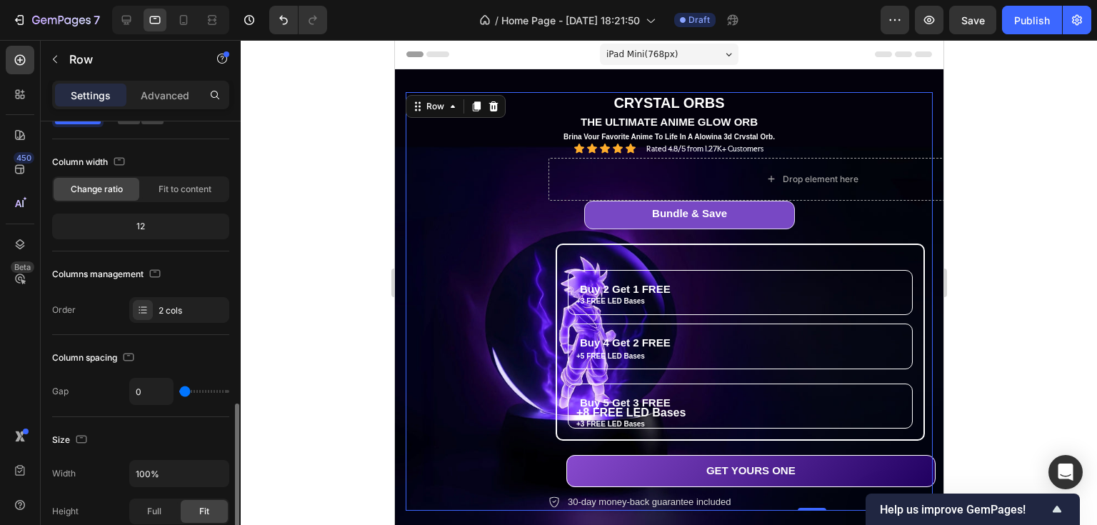
scroll to position [229, 0]
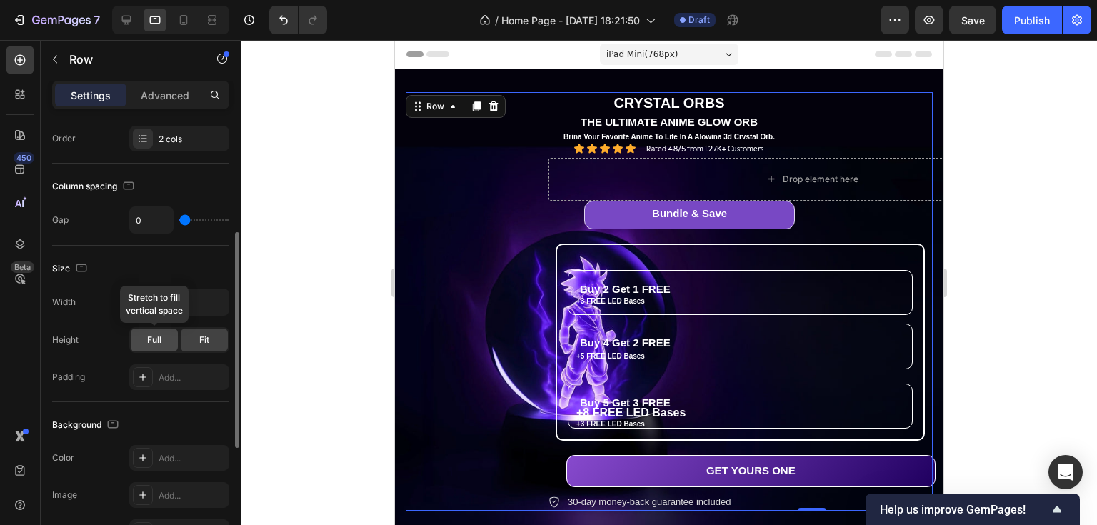
click at [154, 336] on span "Full" at bounding box center [154, 340] width 14 height 13
click at [159, 86] on div "Advanced" at bounding box center [164, 95] width 71 height 23
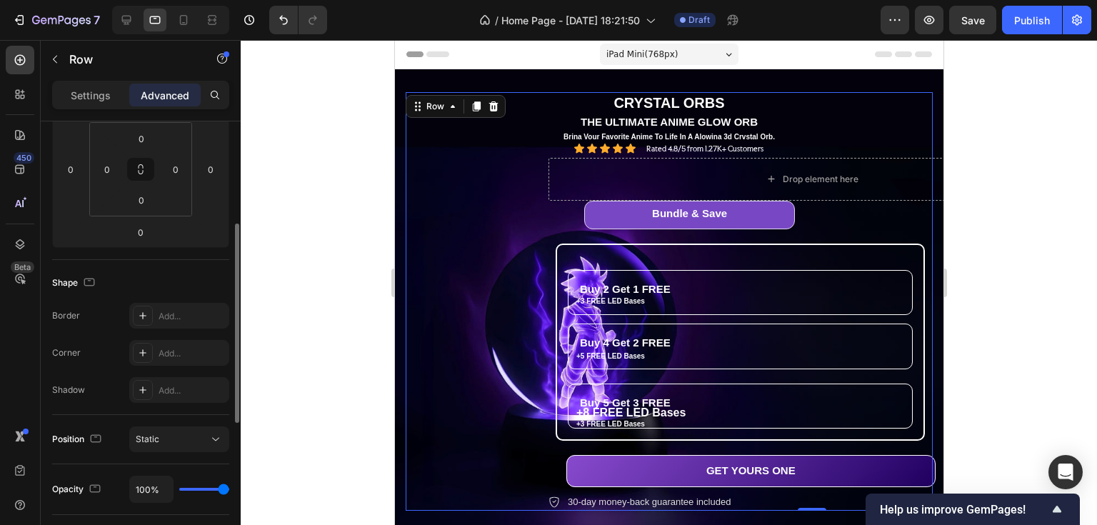
scroll to position [0, 0]
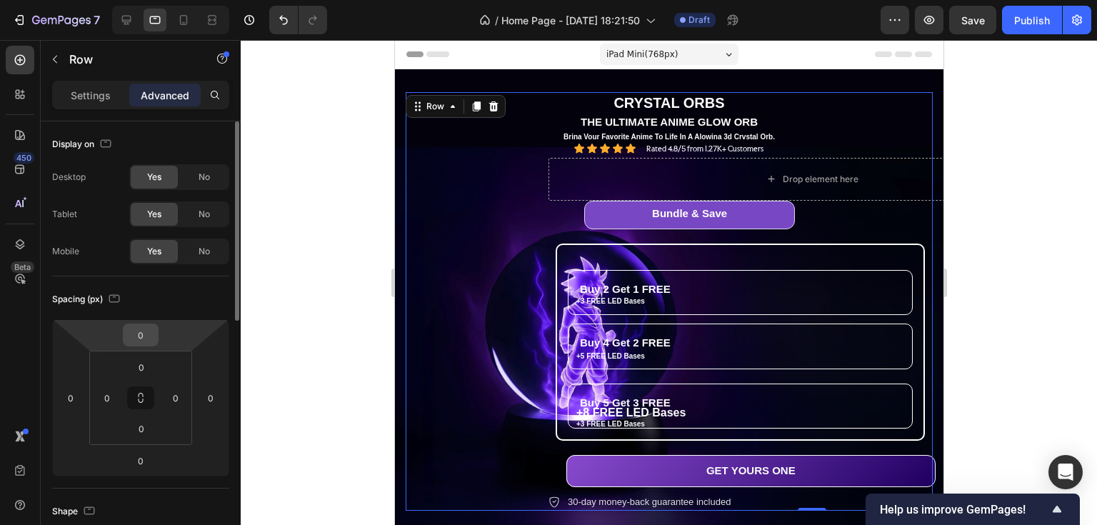
click at [137, 335] on input "0" at bounding box center [140, 334] width 29 height 21
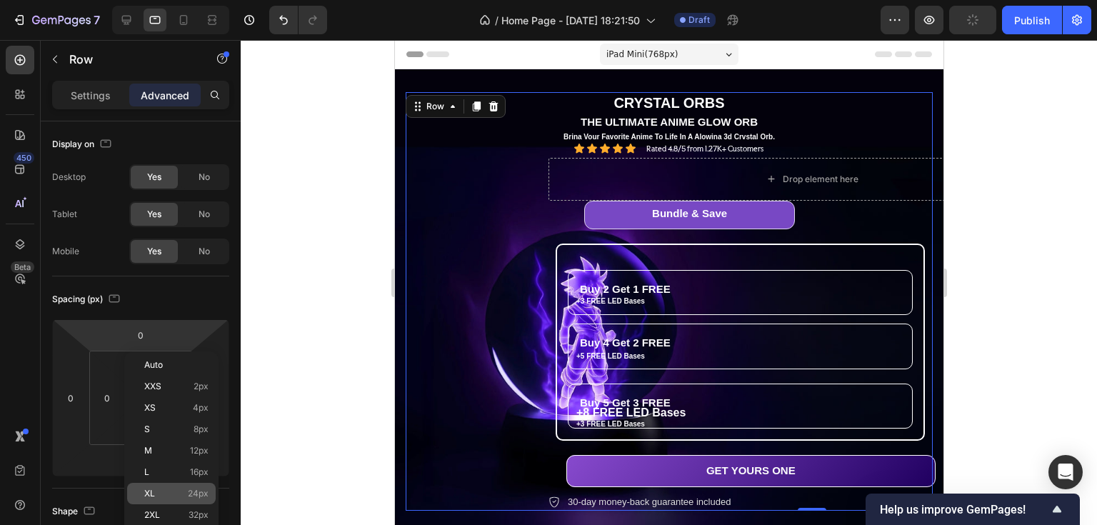
click at [166, 490] on p "XL 24px" at bounding box center [176, 494] width 64 height 10
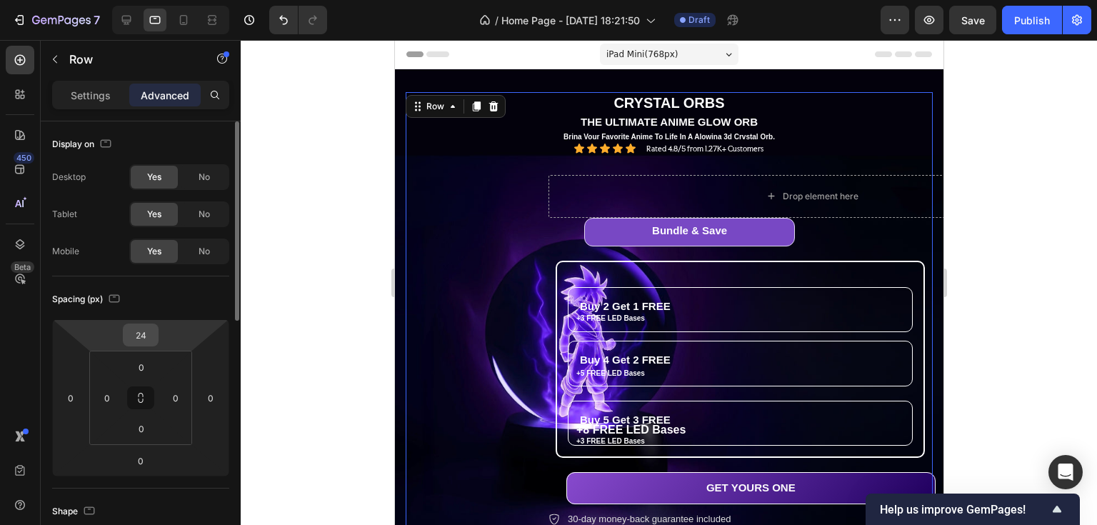
click at [143, 328] on input "24" at bounding box center [140, 334] width 29 height 21
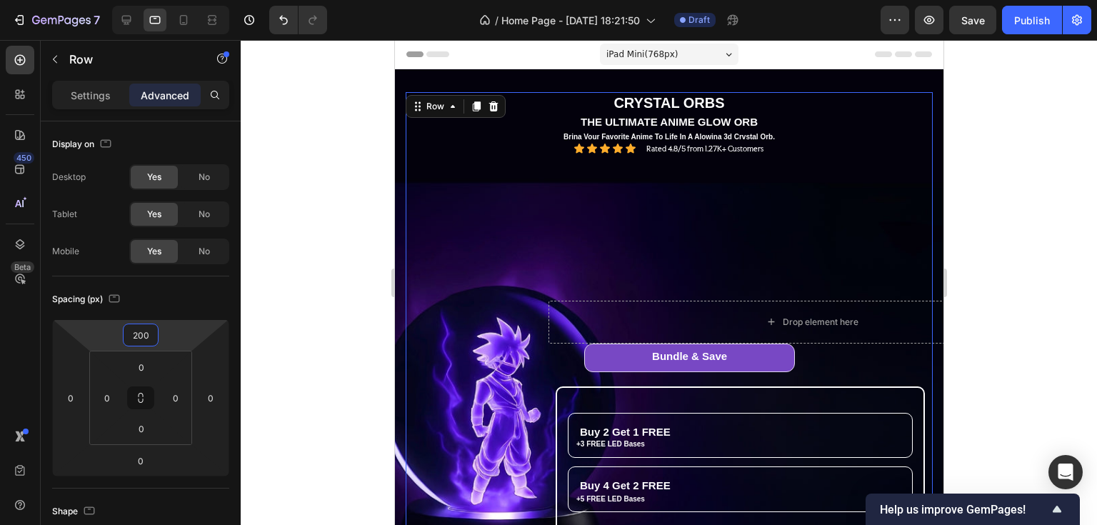
click at [678, 54] on div "iPad Mini ( 768 px)" at bounding box center [668, 54] width 139 height 21
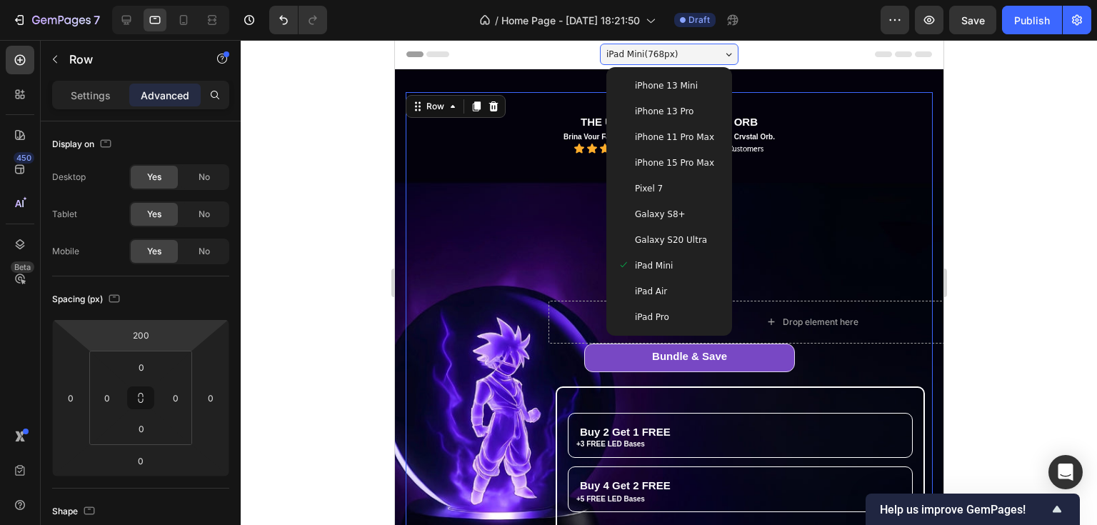
click at [672, 91] on span "iPhone 13 Mini" at bounding box center [665, 86] width 63 height 14
type input "40"
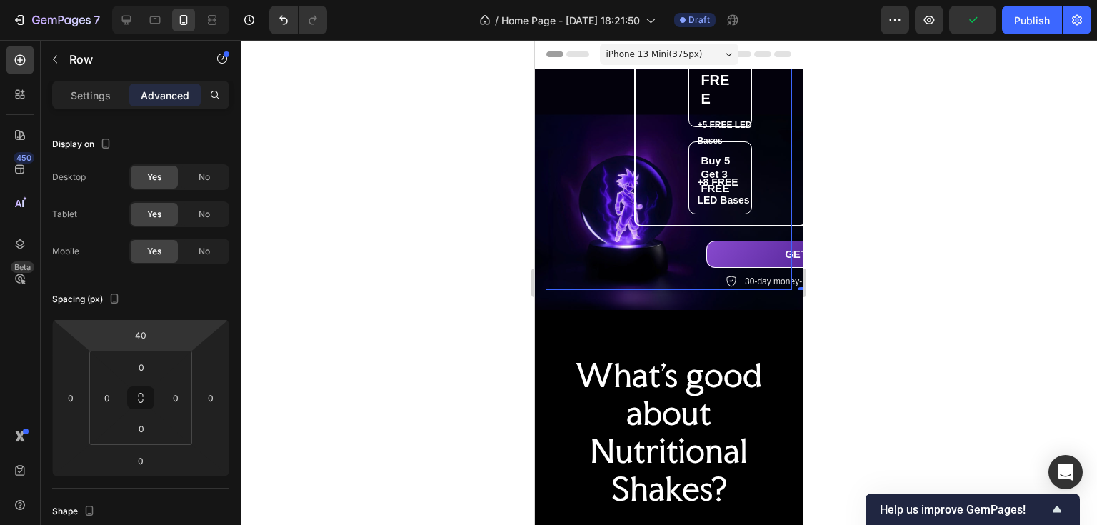
click at [656, 48] on span "iPhone 13 Mini ( 375 px)" at bounding box center [654, 54] width 96 height 14
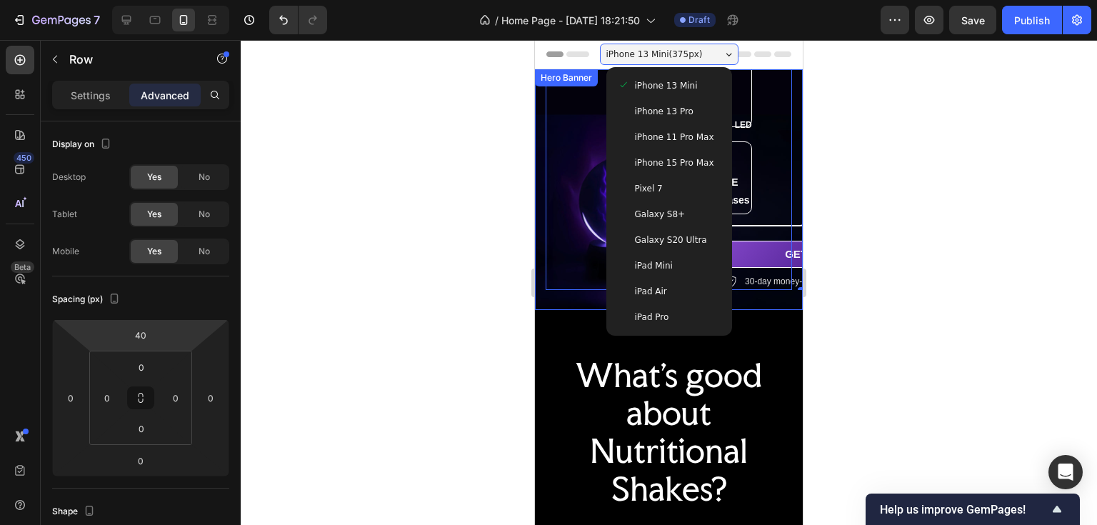
click at [541, 94] on div "CRYSTAL ORBS Text Block THE ULTIMATE ANIME GLOW ORB Text Block Brina Vour Favor…" at bounding box center [669, 189] width 268 height 241
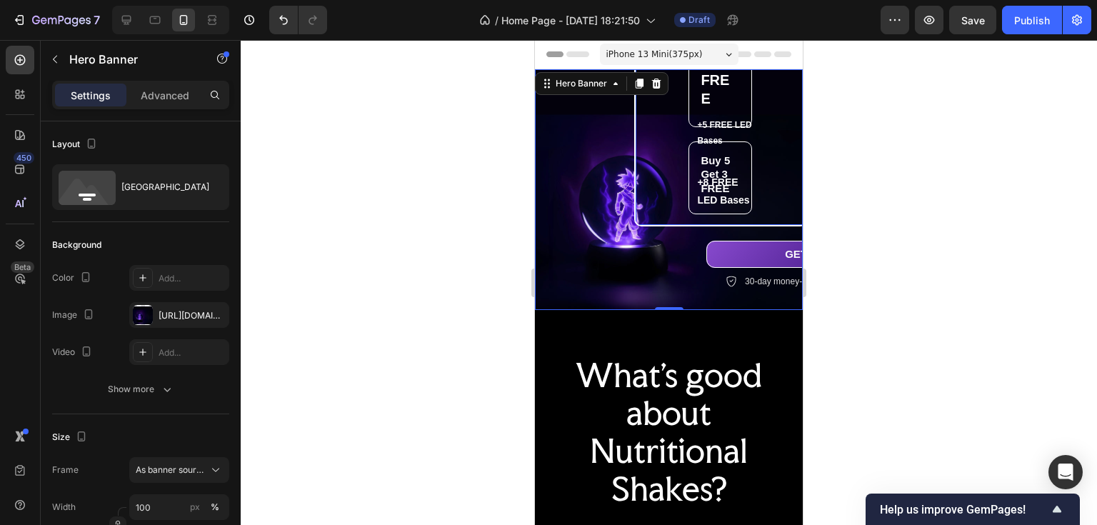
click at [670, 161] on div "Buy 2 Get 1 FREE Heading +3 FREE LED Bases Text Block +5 FREE LED Bases Text Bl…" at bounding box center [721, 8] width 170 height 436
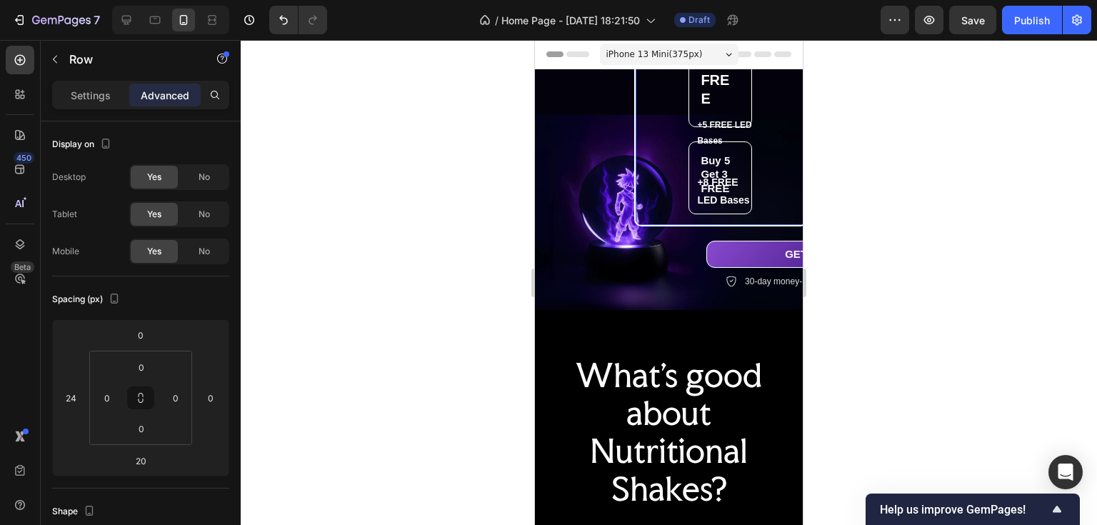
click at [671, 51] on span "iPhone 13 Mini ( 375 px)" at bounding box center [654, 54] width 96 height 14
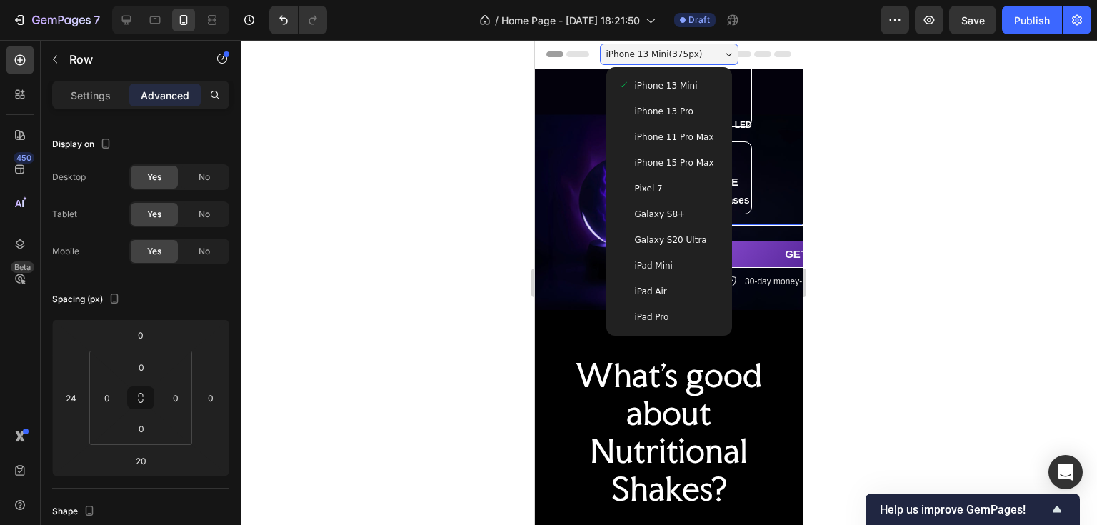
click at [663, 265] on span "iPad Mini" at bounding box center [654, 266] width 38 height 14
type input "110"
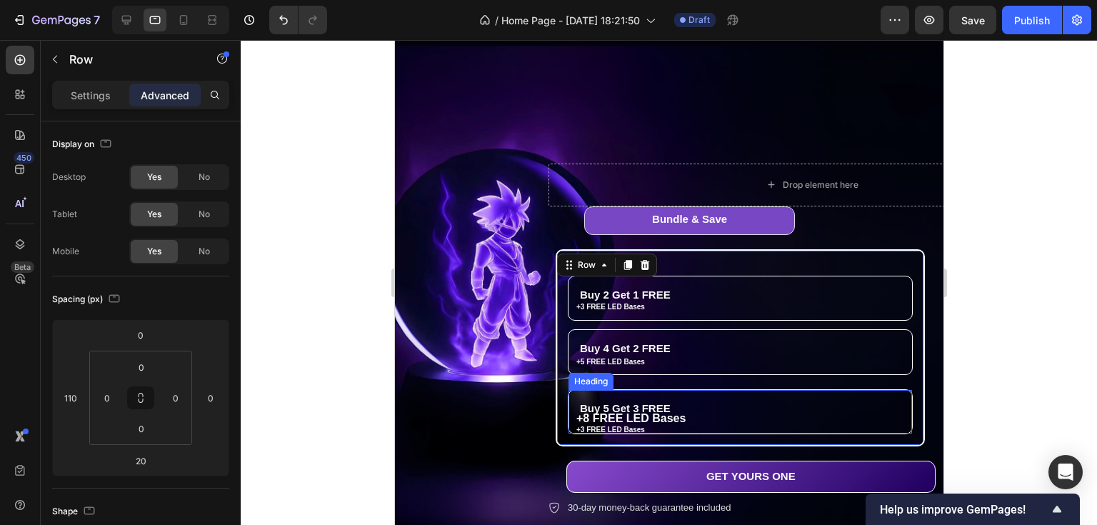
scroll to position [124, 0]
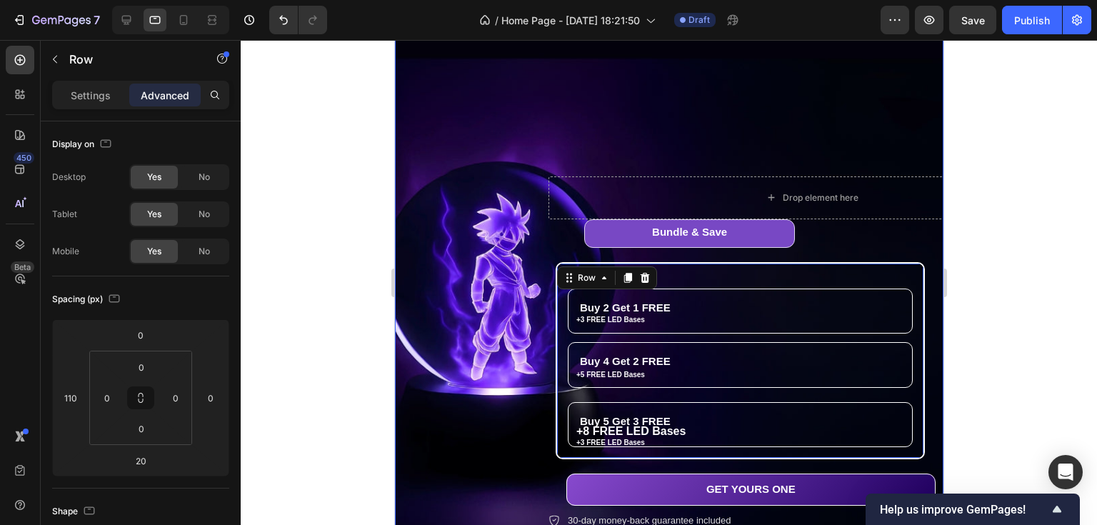
click at [521, 164] on div "CRYSTAL ORBS Text Block THE ULTIMATE ANIME GLOW ORB Text Block Brina Vour Favor…" at bounding box center [668, 248] width 527 height 561
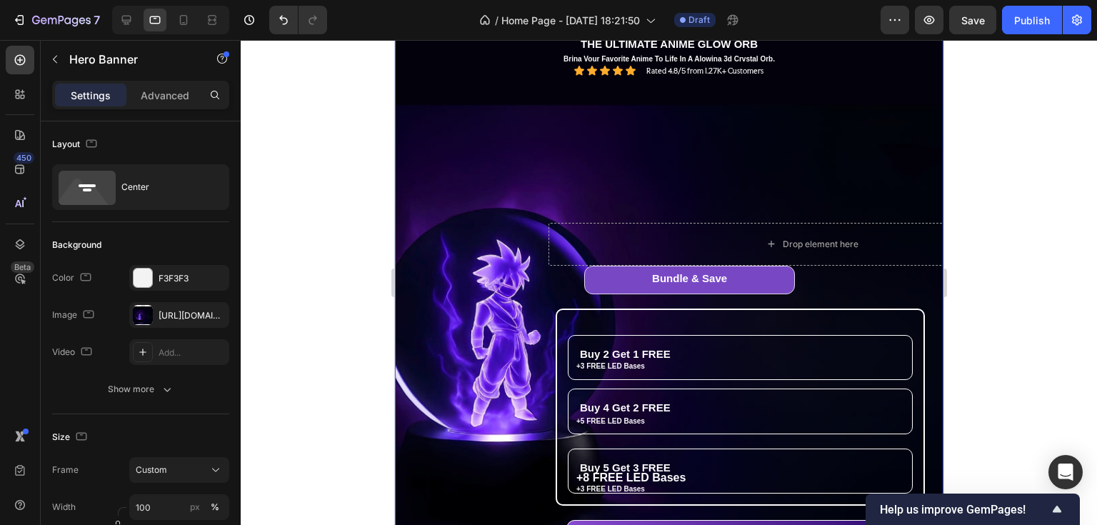
scroll to position [10, 0]
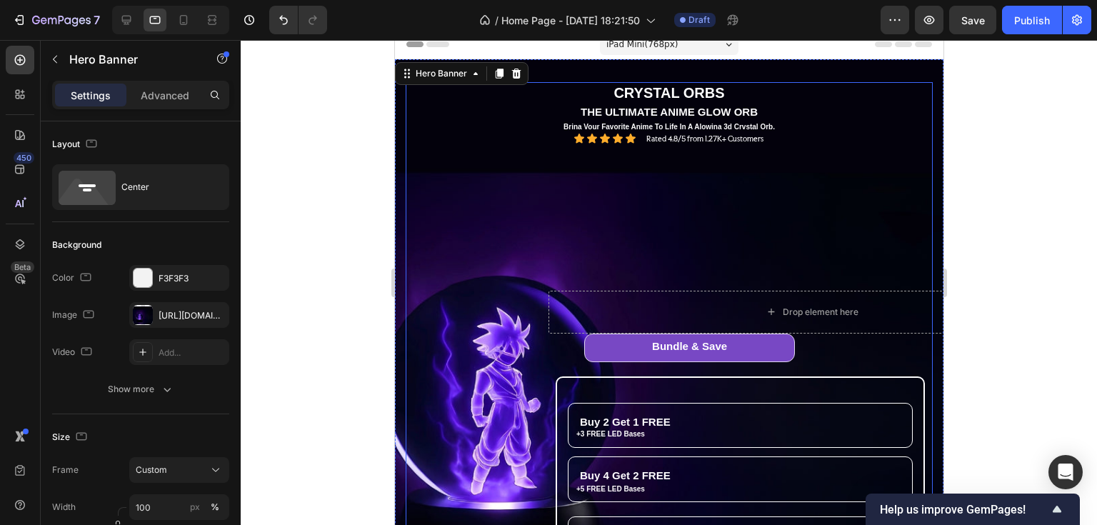
click at [805, 94] on p "CRYSTAL ORBS" at bounding box center [668, 93] width 524 height 19
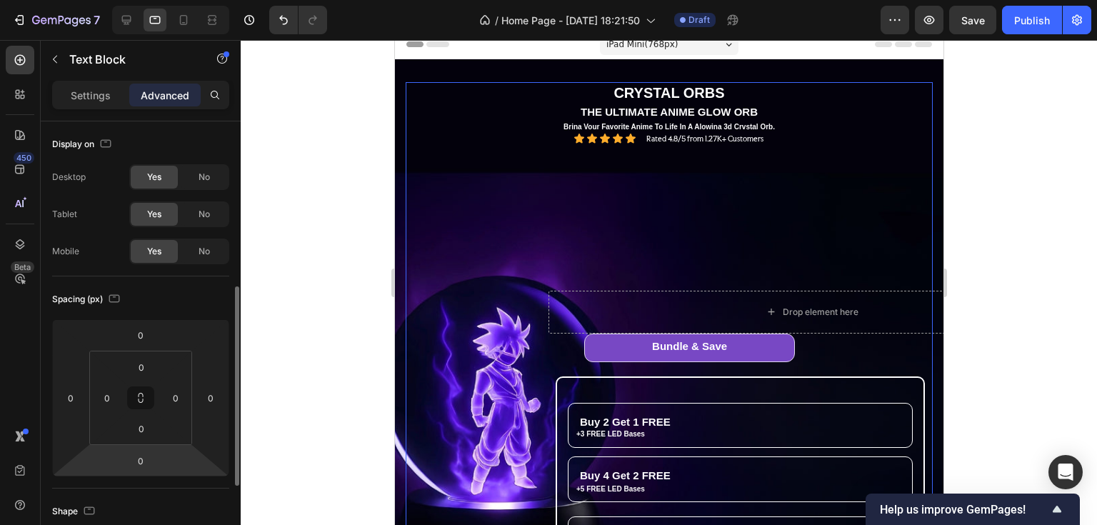
scroll to position [229, 0]
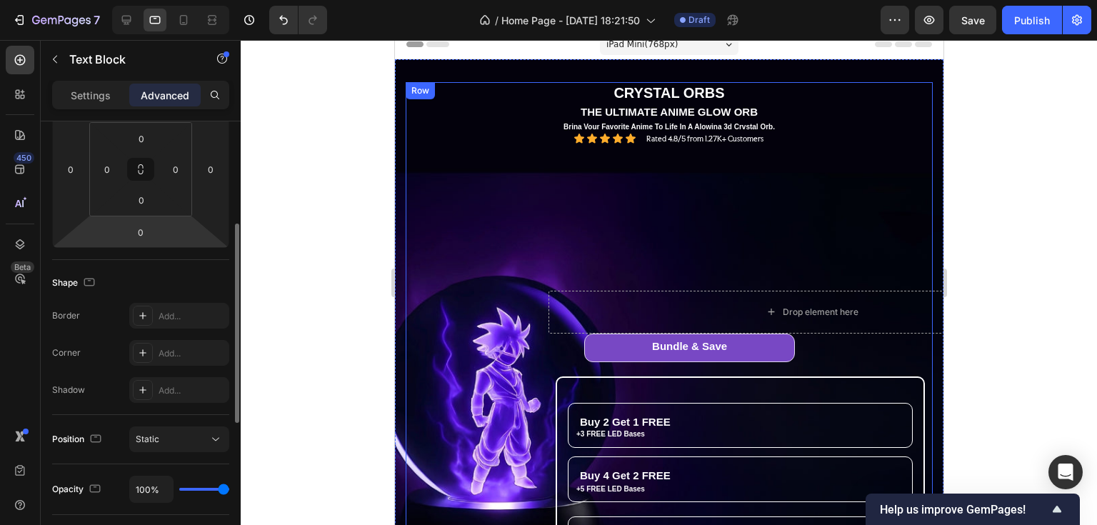
click at [566, 338] on div "Bundle & Save Heading Row Buy 2 Get 1 FREE Heading +3 FREE LED Bases Text Block…" at bounding box center [811, 489] width 527 height 311
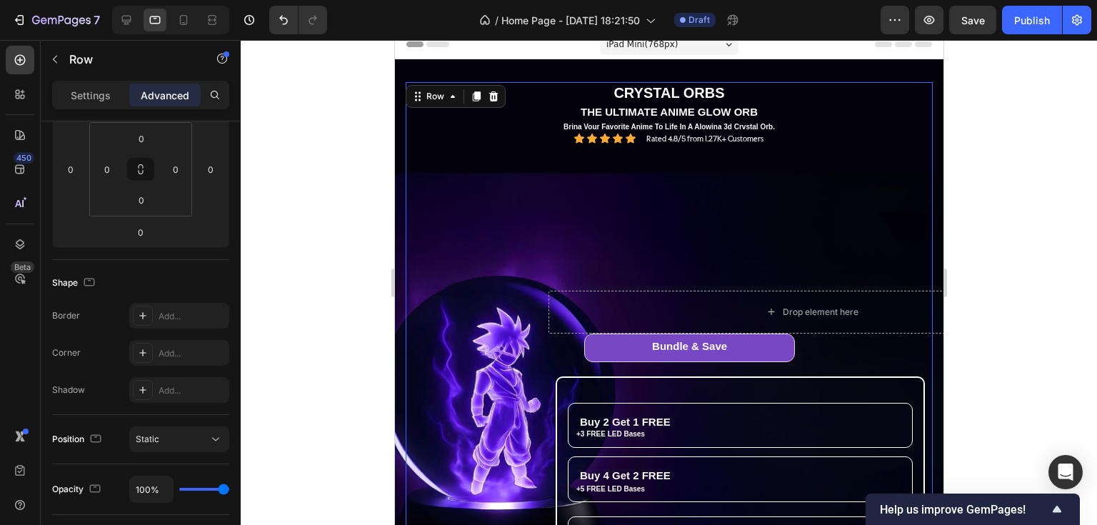
scroll to position [0, 0]
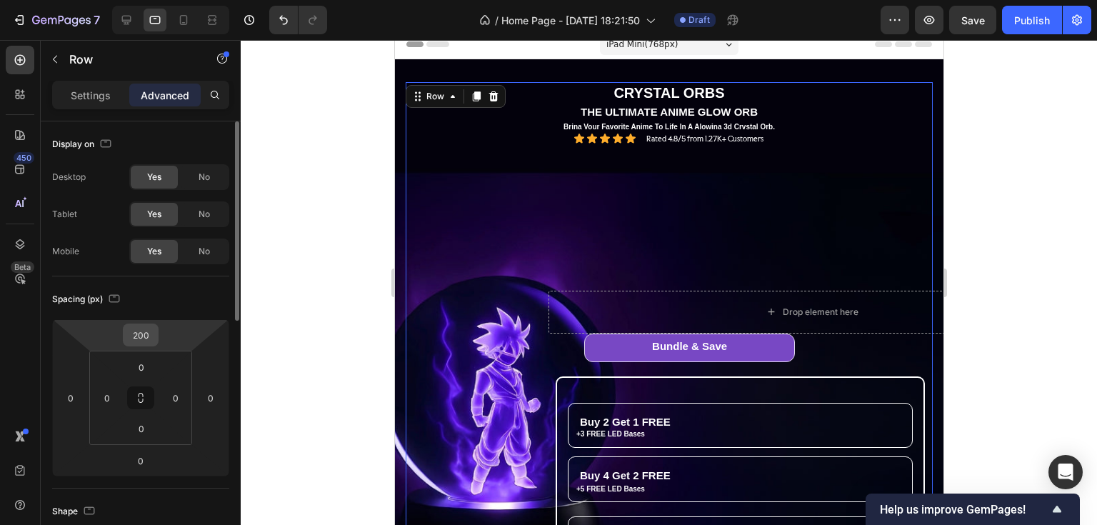
click at [137, 332] on input "200" at bounding box center [140, 334] width 29 height 21
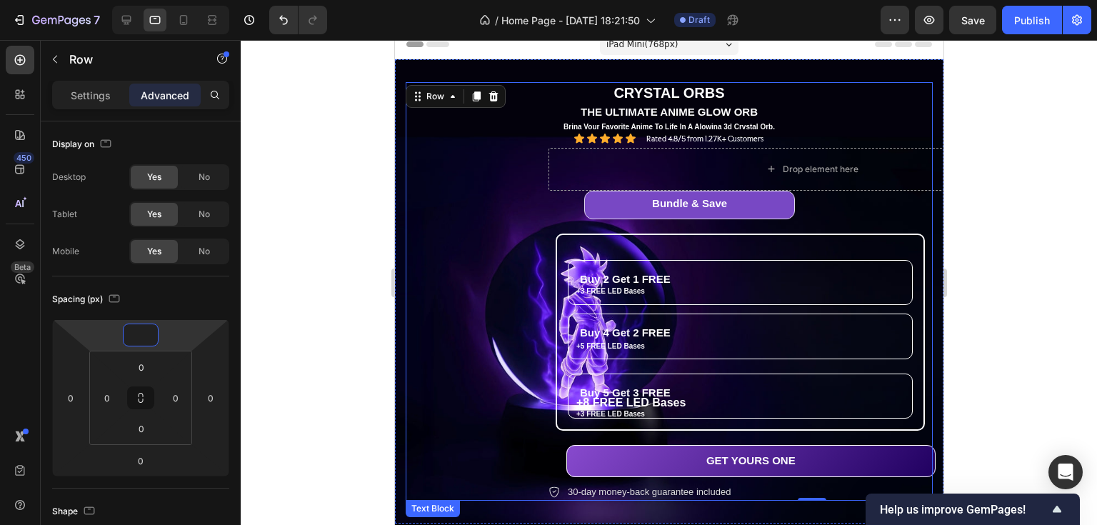
click at [801, 119] on div "THE ULTIMATE ANIME GLOW ORB" at bounding box center [668, 112] width 527 height 17
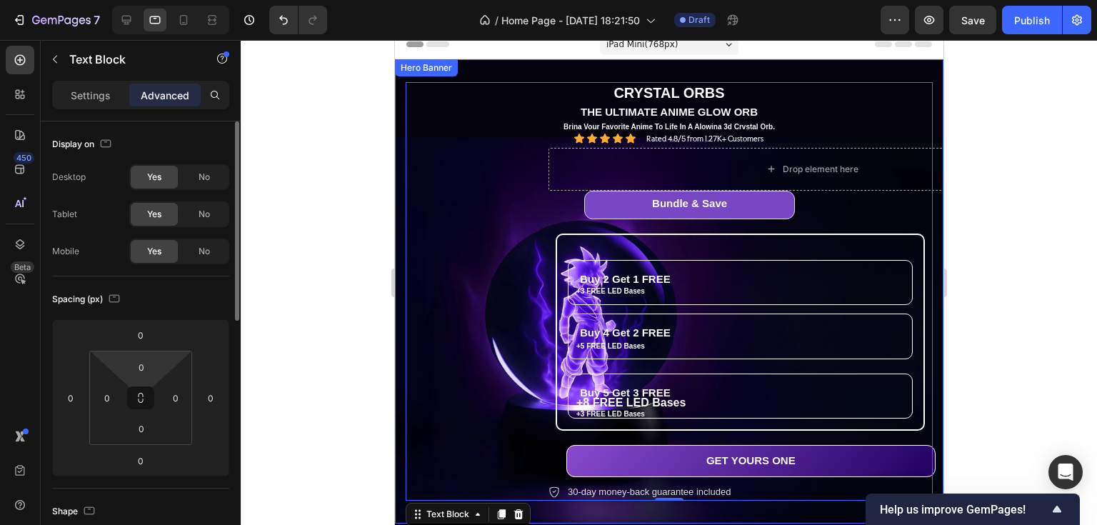
scroll to position [286, 0]
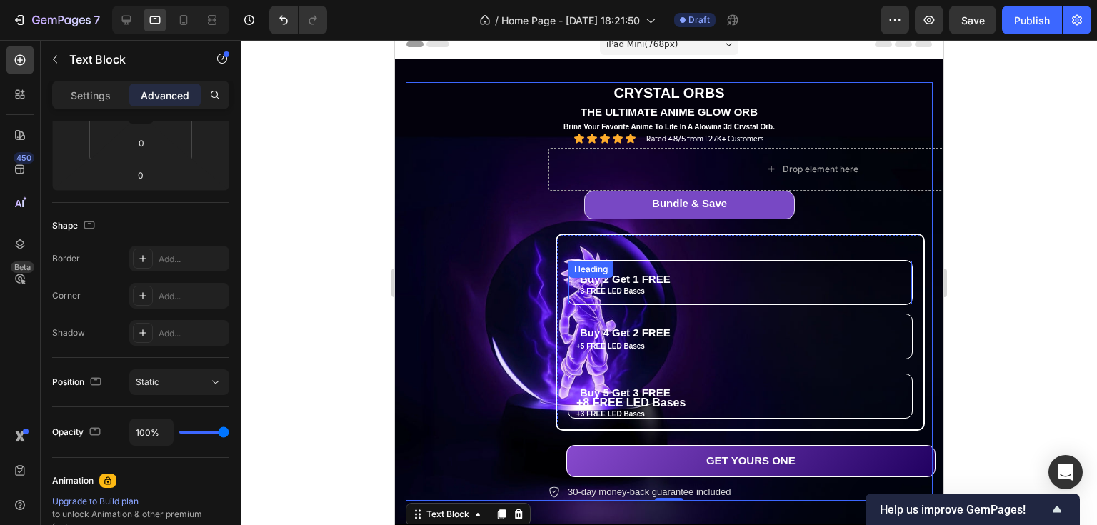
click at [656, 277] on h2 "Buy 2 Get 1 FREE" at bounding box center [722, 279] width 309 height 37
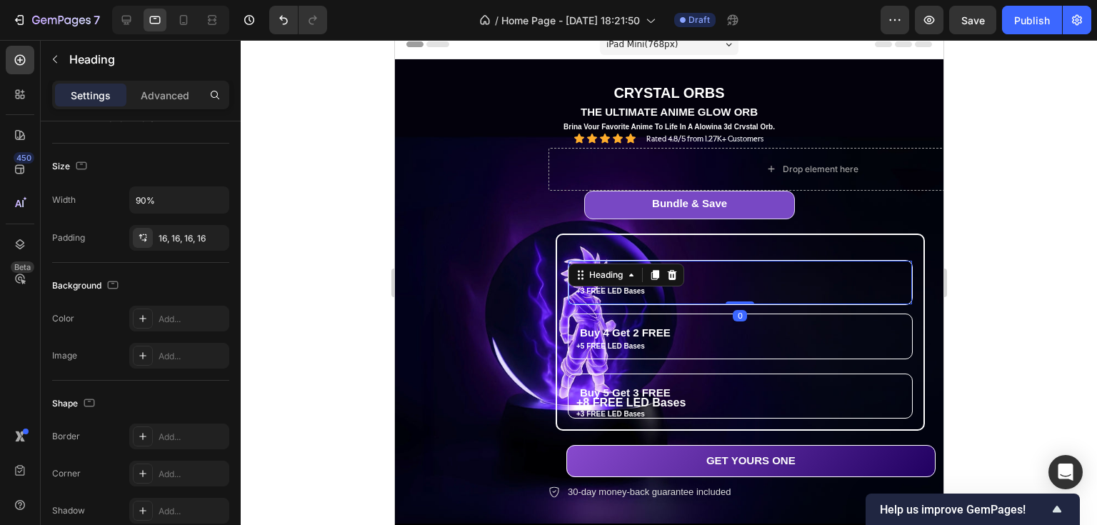
click at [656, 277] on icon at bounding box center [655, 275] width 8 height 10
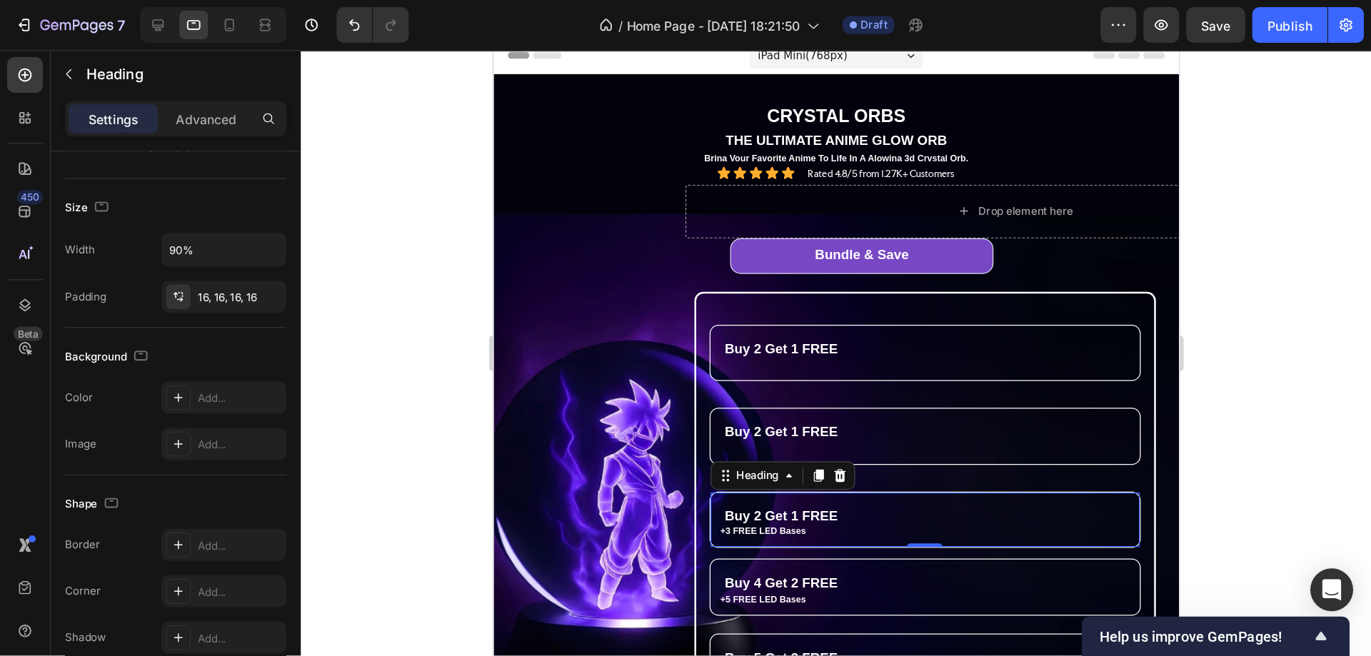
scroll to position [0, 0]
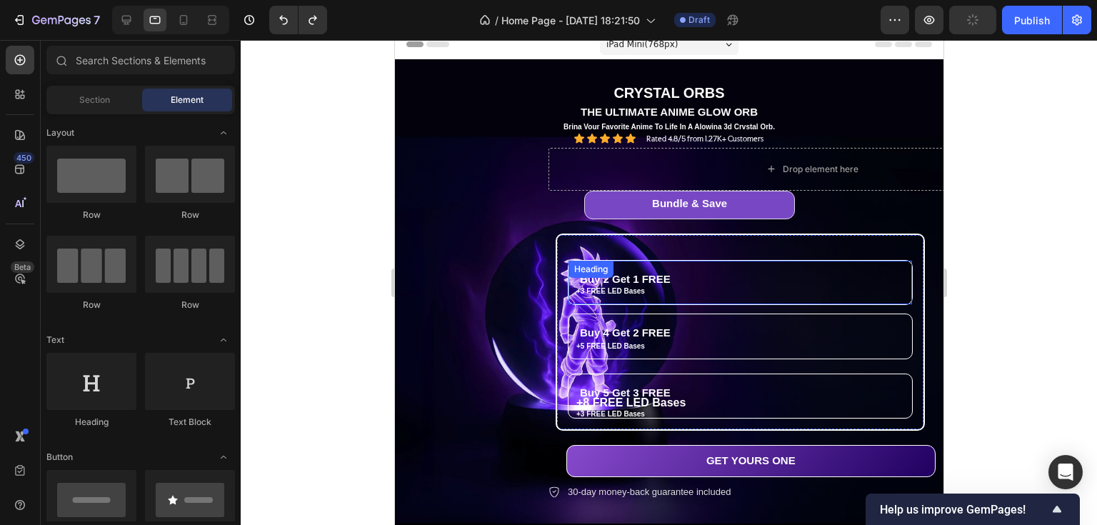
click at [646, 277] on h2 "Buy 2 Get 1 FREE" at bounding box center [722, 279] width 309 height 37
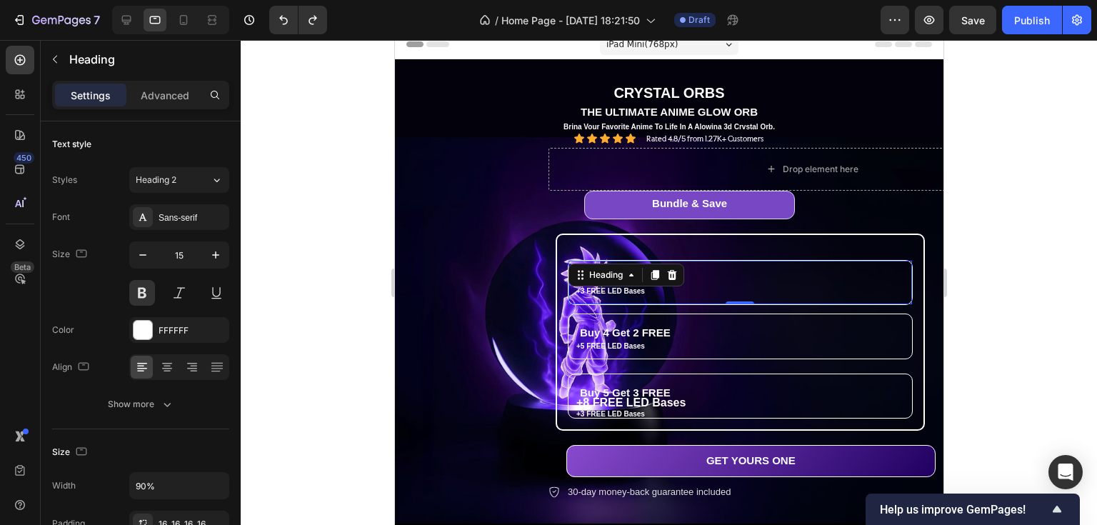
click at [1016, 191] on div at bounding box center [669, 282] width 856 height 485
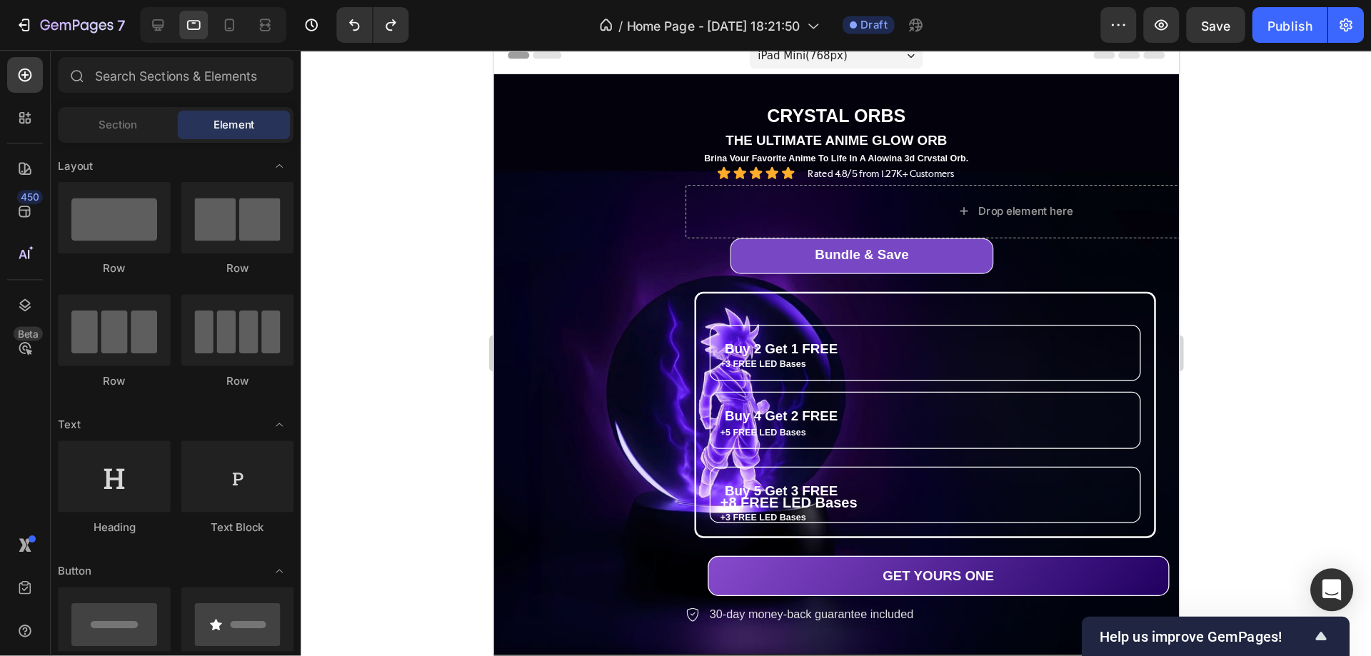
scroll to position [11, 0]
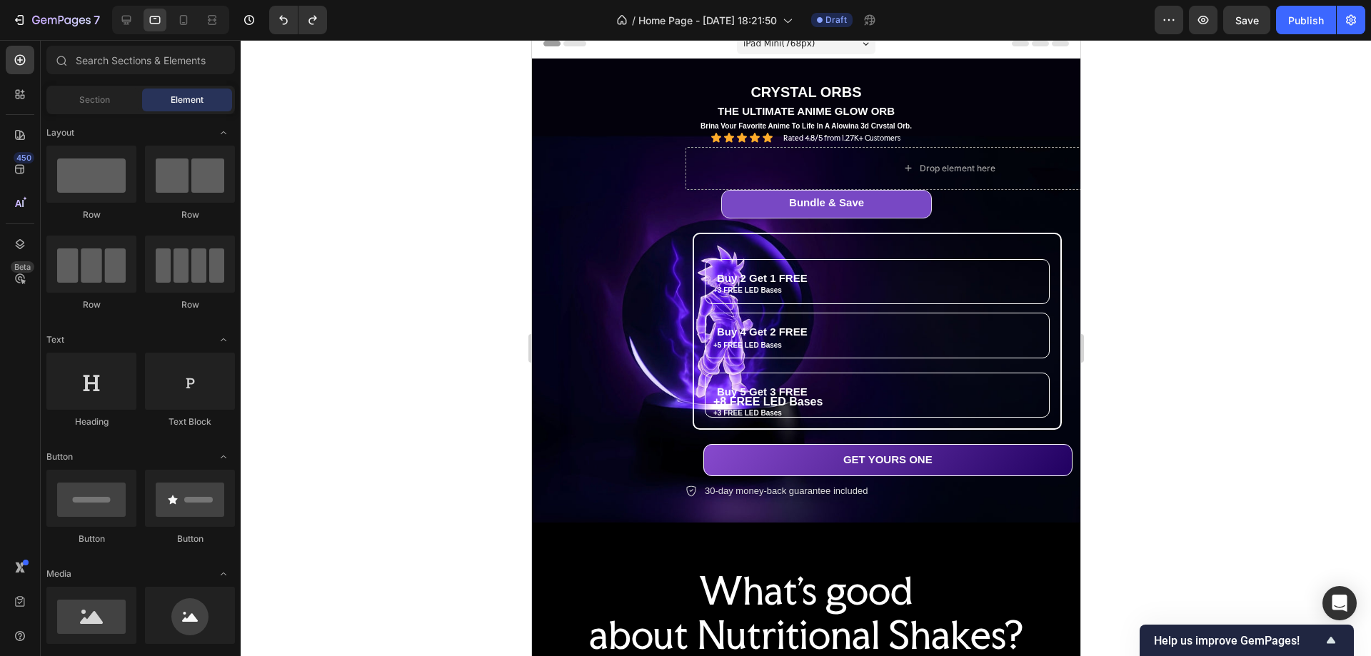
drag, startPoint x: 1204, startPoint y: 300, endPoint x: 1199, endPoint y: 306, distance: 7.7
click at [1096, 300] on div at bounding box center [806, 348] width 1131 height 616
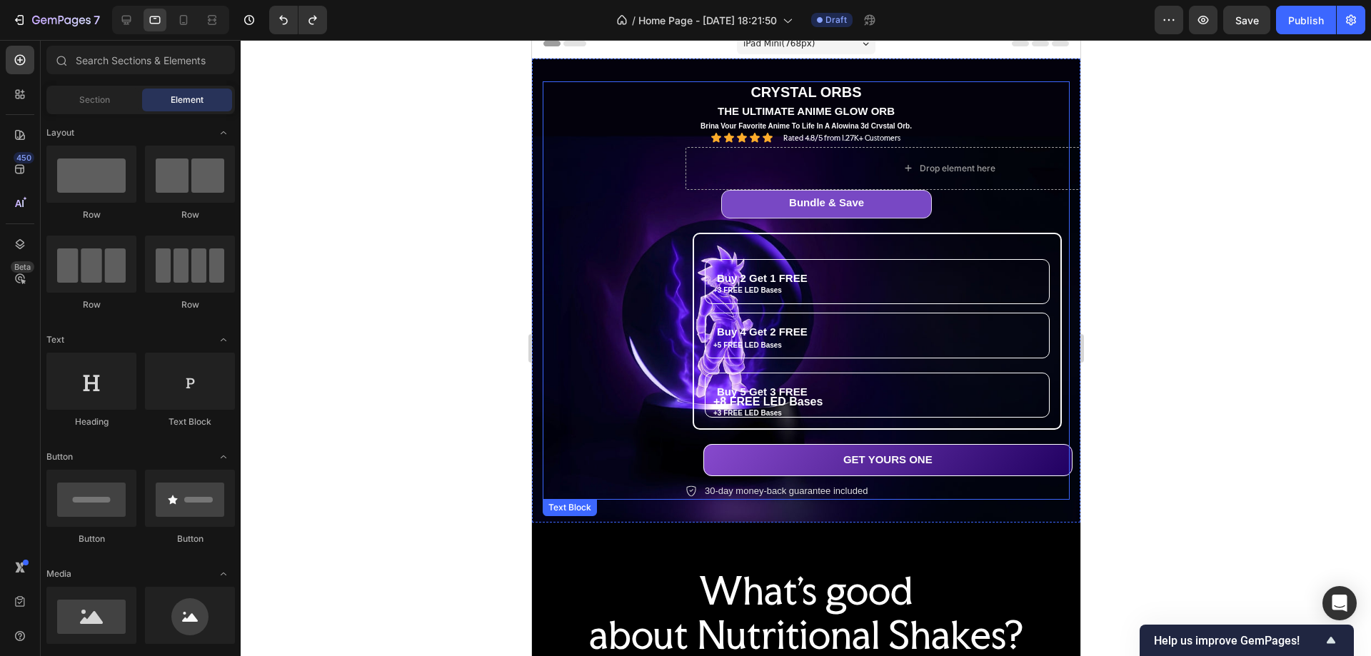
click at [624, 124] on p "Brina Vour Favorite Anime To Life In A Alowina 3d Crvstal Orb." at bounding box center [806, 125] width 524 height 9
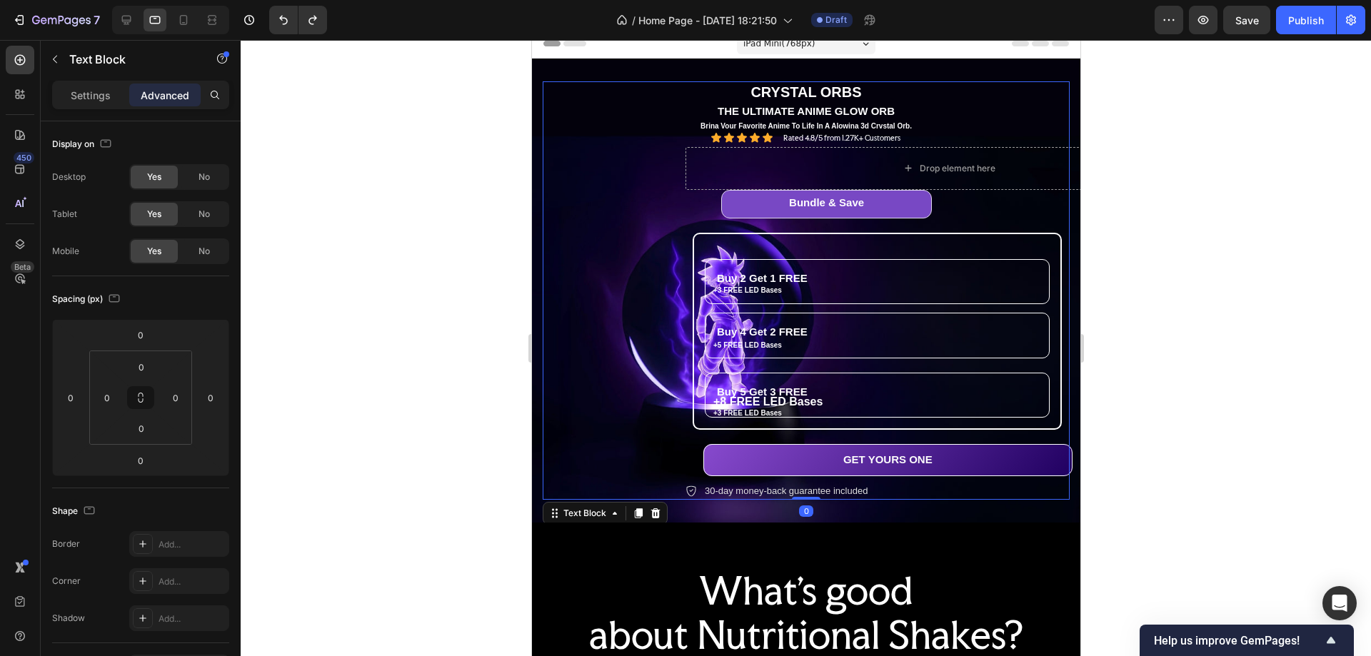
click at [384, 484] on div at bounding box center [806, 348] width 1131 height 616
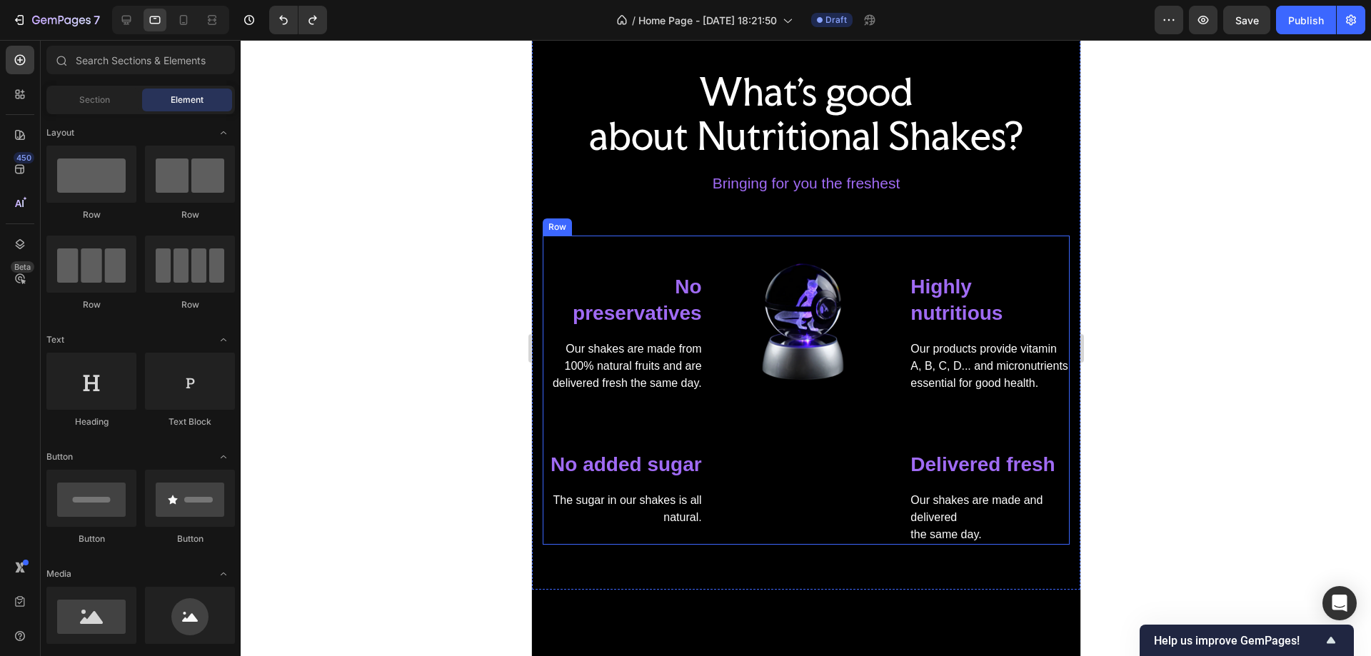
scroll to position [154, 0]
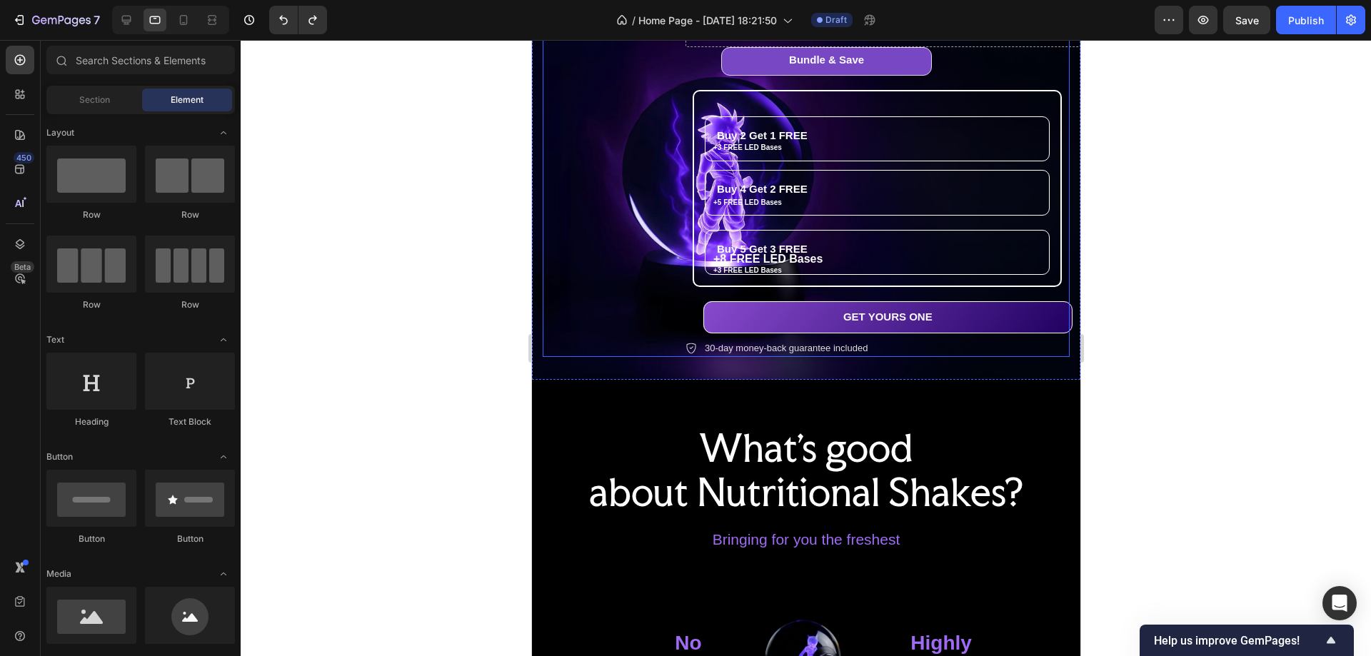
click at [1005, 71] on div "Bundle & Save Heading Row Buy 2 Get 1 FREE Heading +3 FREE LED Bases Text Block…" at bounding box center [948, 202] width 527 height 311
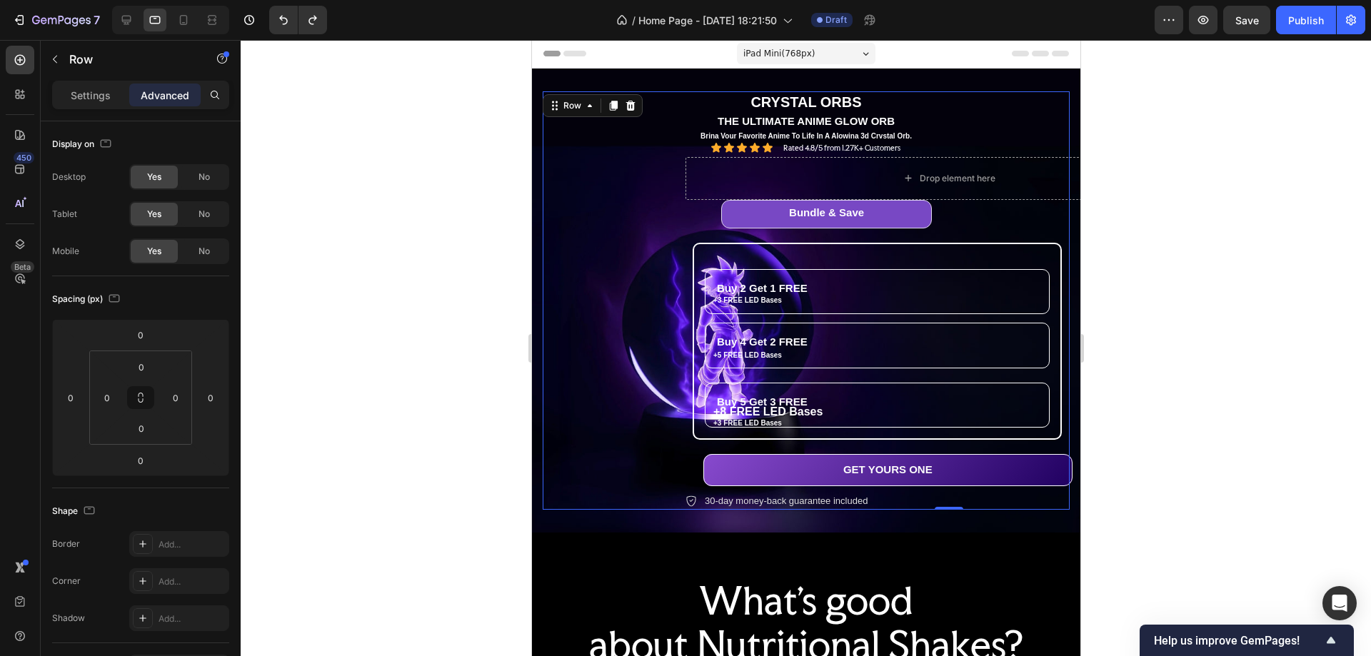
scroll to position [0, 0]
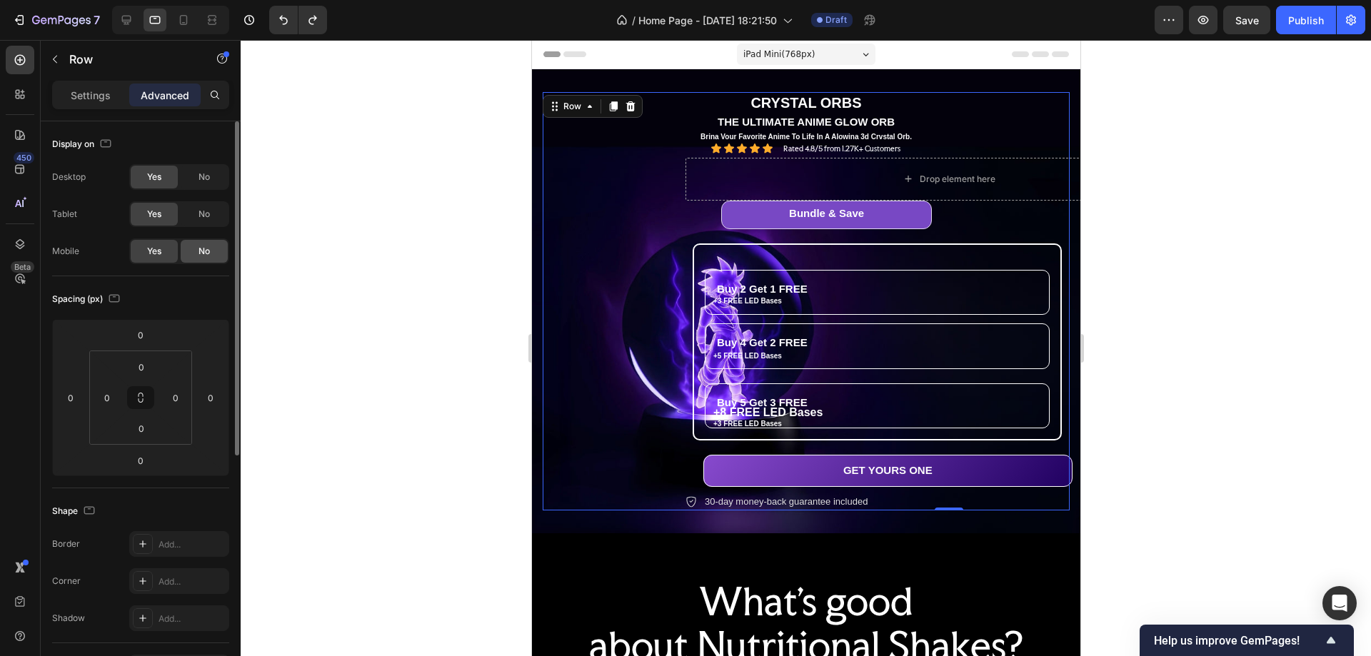
click at [204, 250] on span "No" at bounding box center [204, 251] width 11 height 13
click at [792, 52] on span "iPad Mini ( 768 px)" at bounding box center [778, 54] width 71 height 14
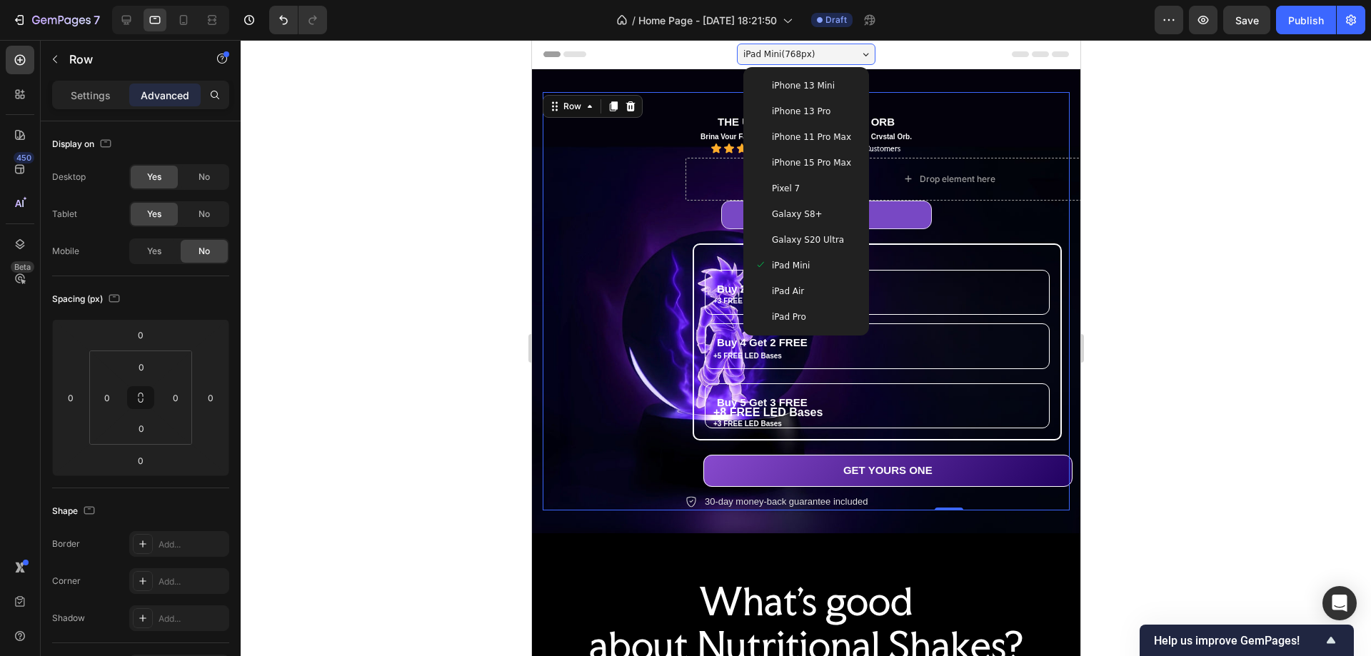
click at [798, 81] on span "iPhone 13 Mini" at bounding box center [802, 86] width 63 height 14
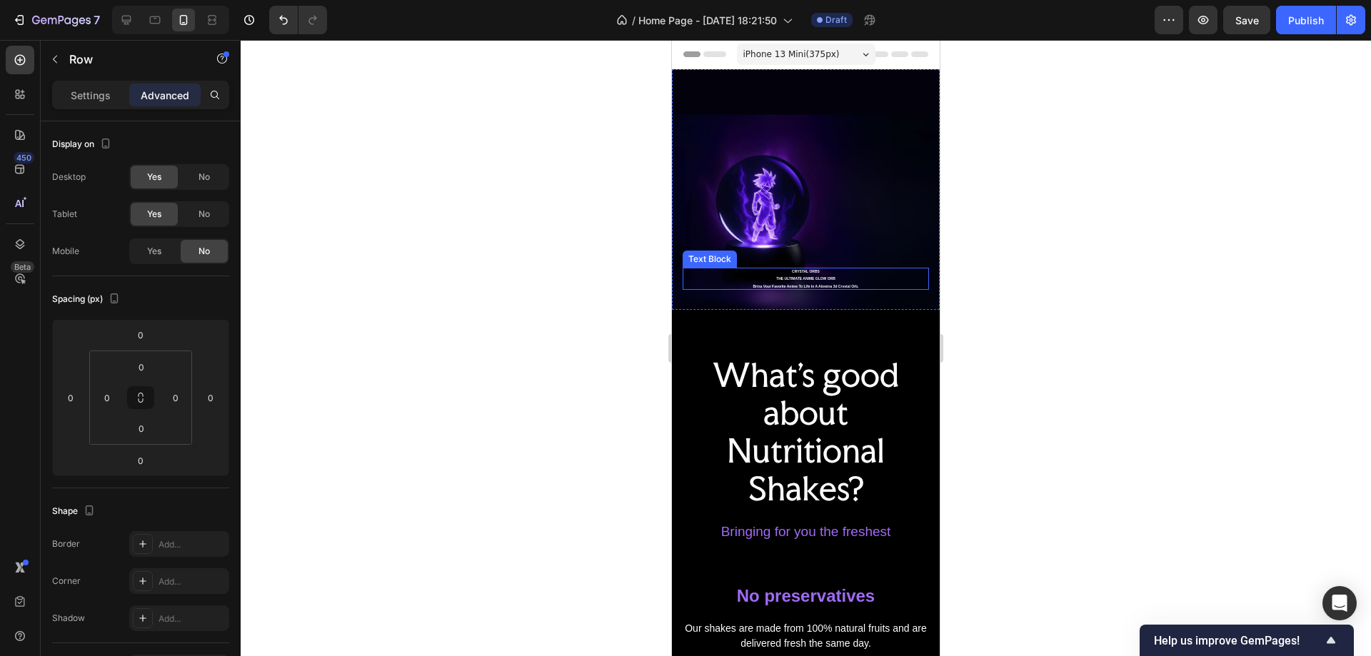
click at [853, 269] on p "CRYSTAL ORBS" at bounding box center [806, 271] width 244 height 5
click at [805, 56] on span "iPhone 13 Mini ( 375 px)" at bounding box center [792, 54] width 96 height 14
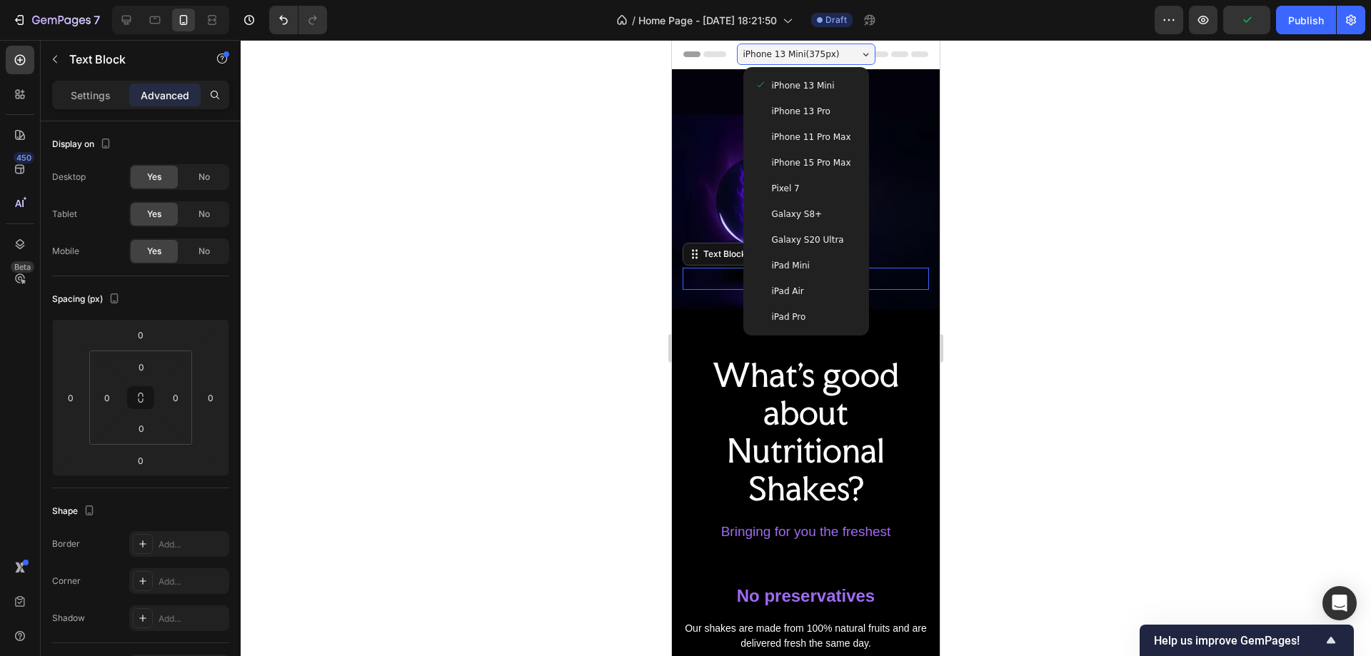
click at [829, 243] on div "Galaxy S20 Ultra" at bounding box center [806, 240] width 103 height 14
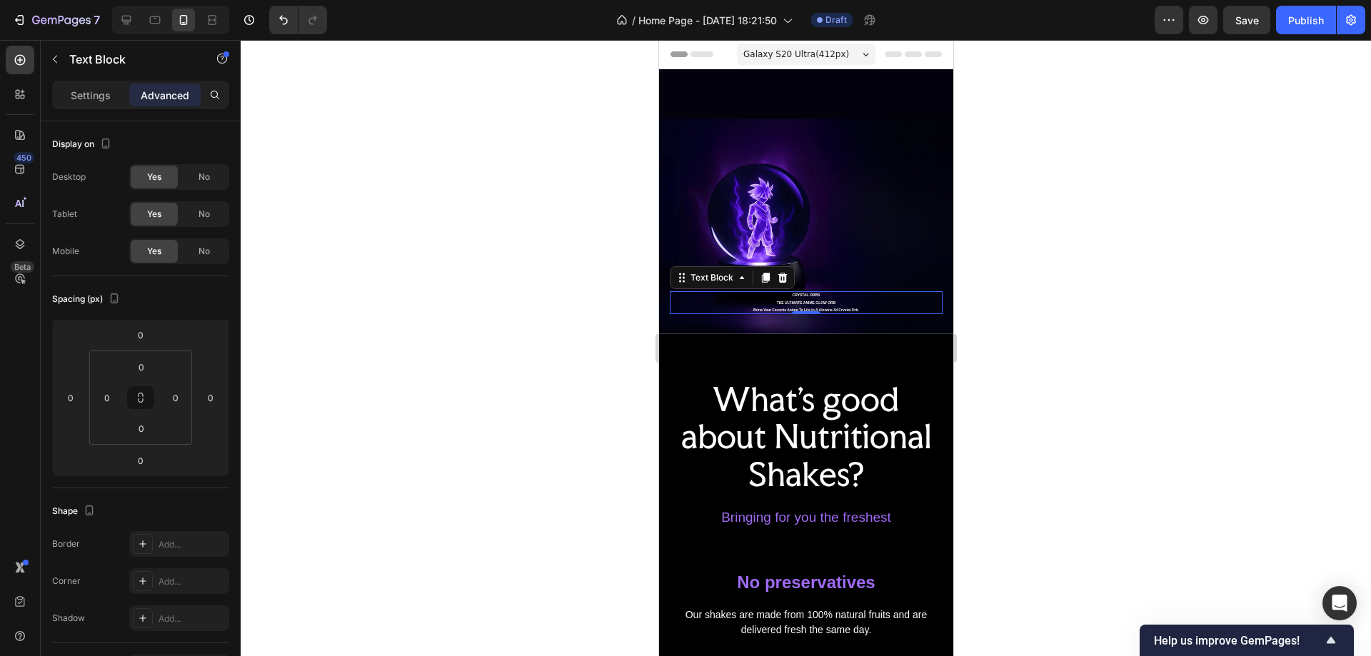
click at [815, 58] on span "Galaxy S20 Ultra ( 412 px)" at bounding box center [796, 54] width 106 height 14
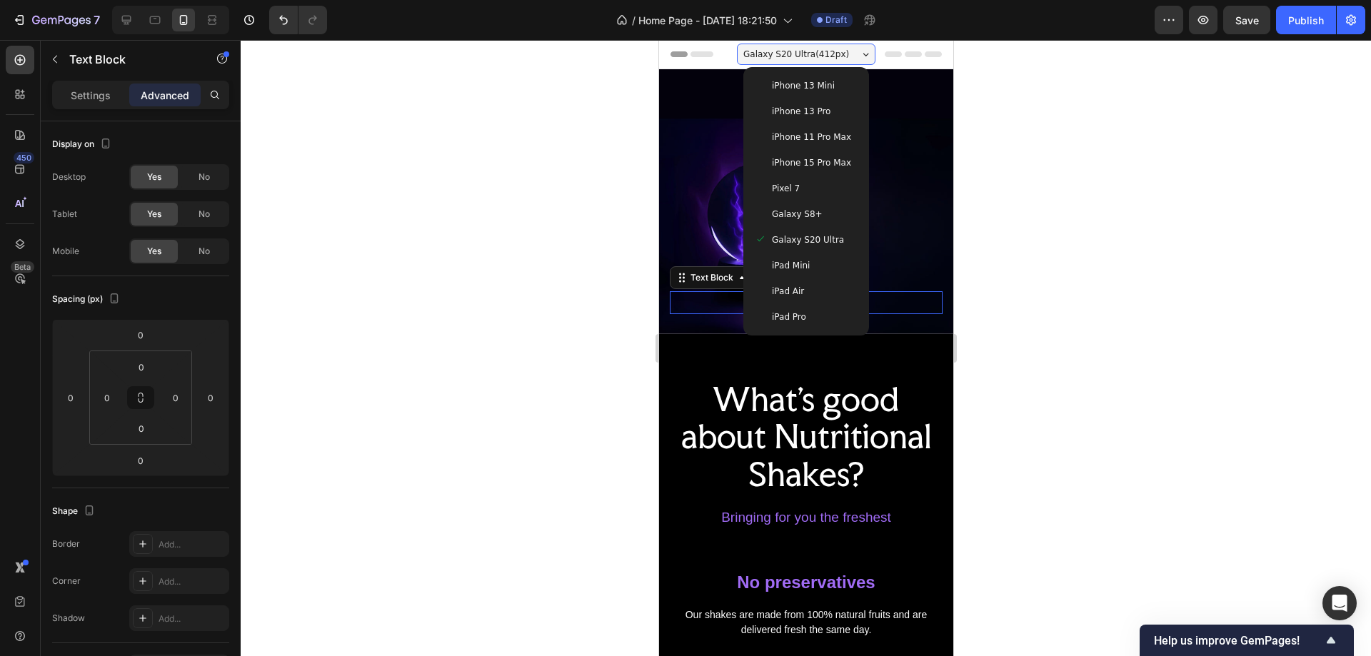
click at [814, 259] on div "iPad Mini" at bounding box center [805, 266] width 103 height 14
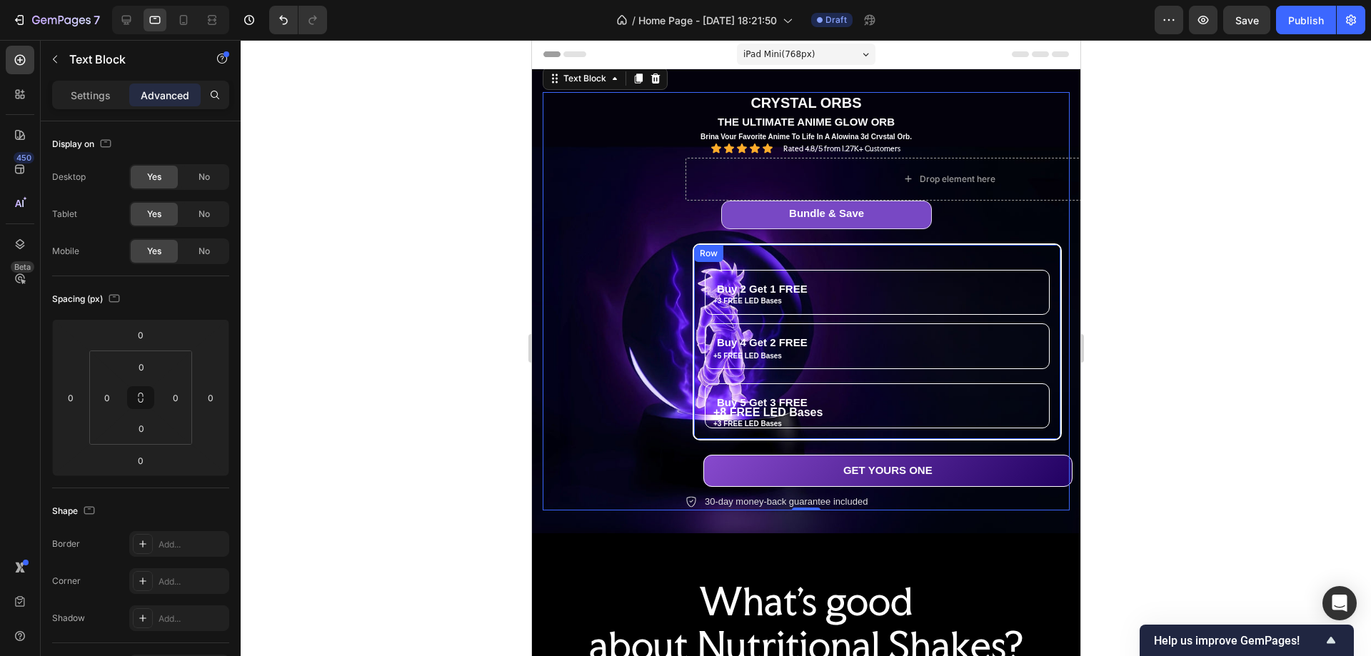
scroll to position [2, 0]
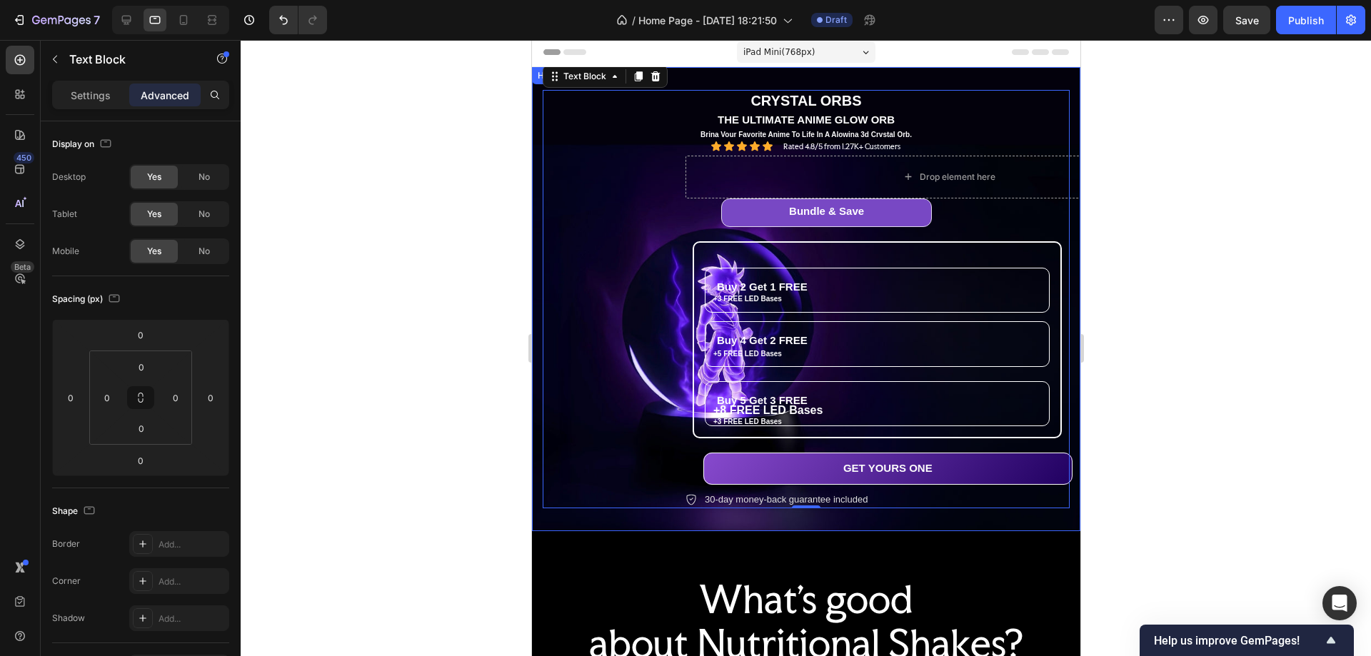
click at [636, 214] on div "CRYSTAL ORBS Text Block 0 THE ULTIMATE ANIME GLOW ORB Text Block Brina Vour Fav…" at bounding box center [805, 299] width 527 height 419
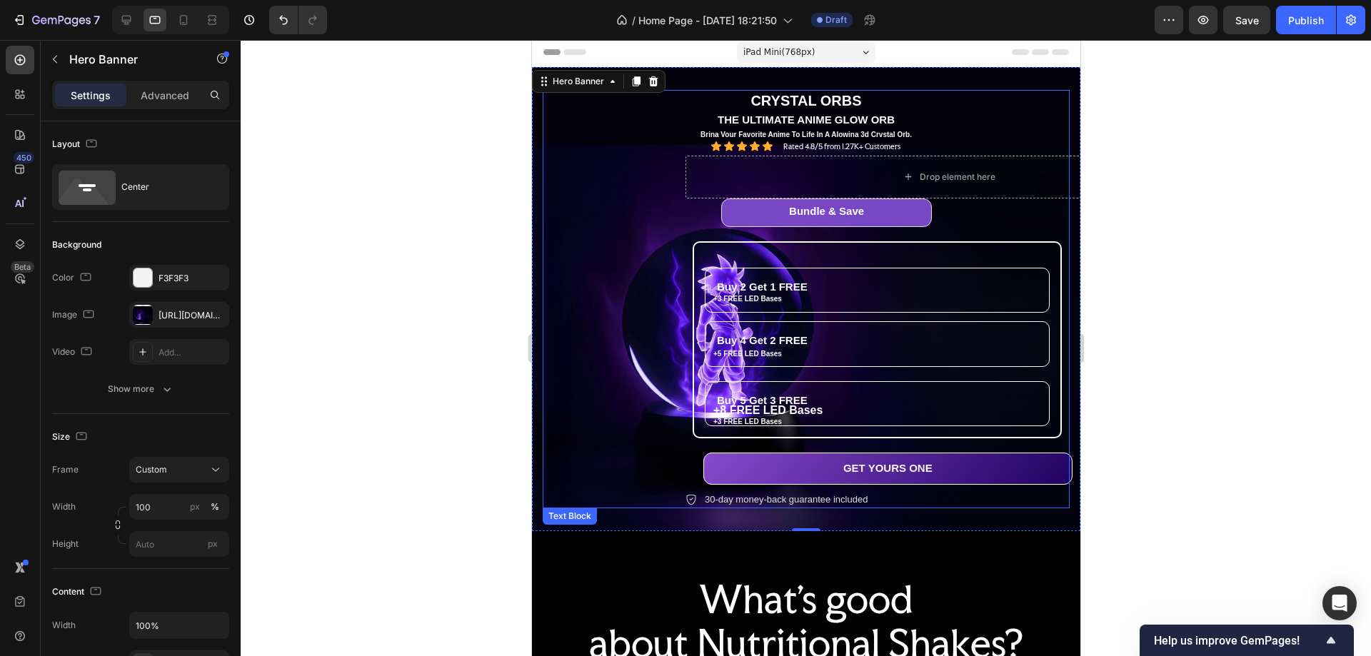
click at [804, 96] on p "CRYSTAL ORBS" at bounding box center [806, 100] width 524 height 19
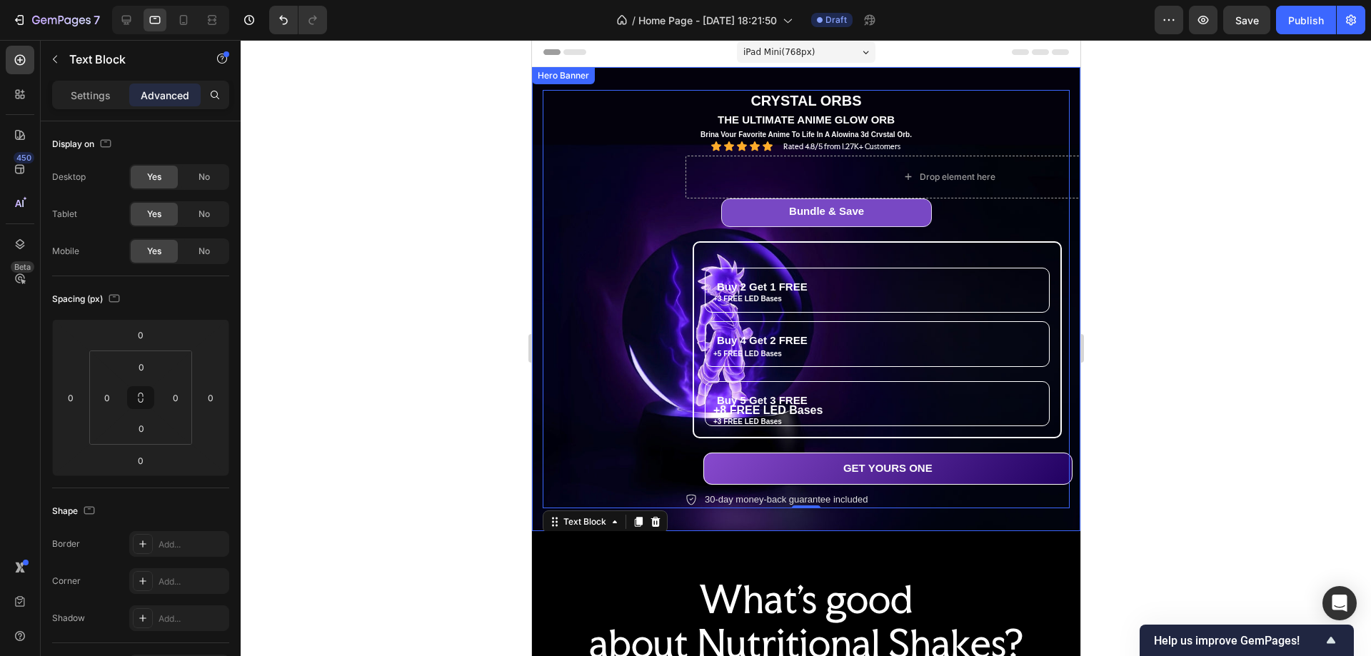
click at [667, 231] on div "CRYSTAL ORBS Text Block 0 THE ULTIMATE ANIME GLOW ORB Text Block Brina Vour Fav…" at bounding box center [805, 299] width 527 height 419
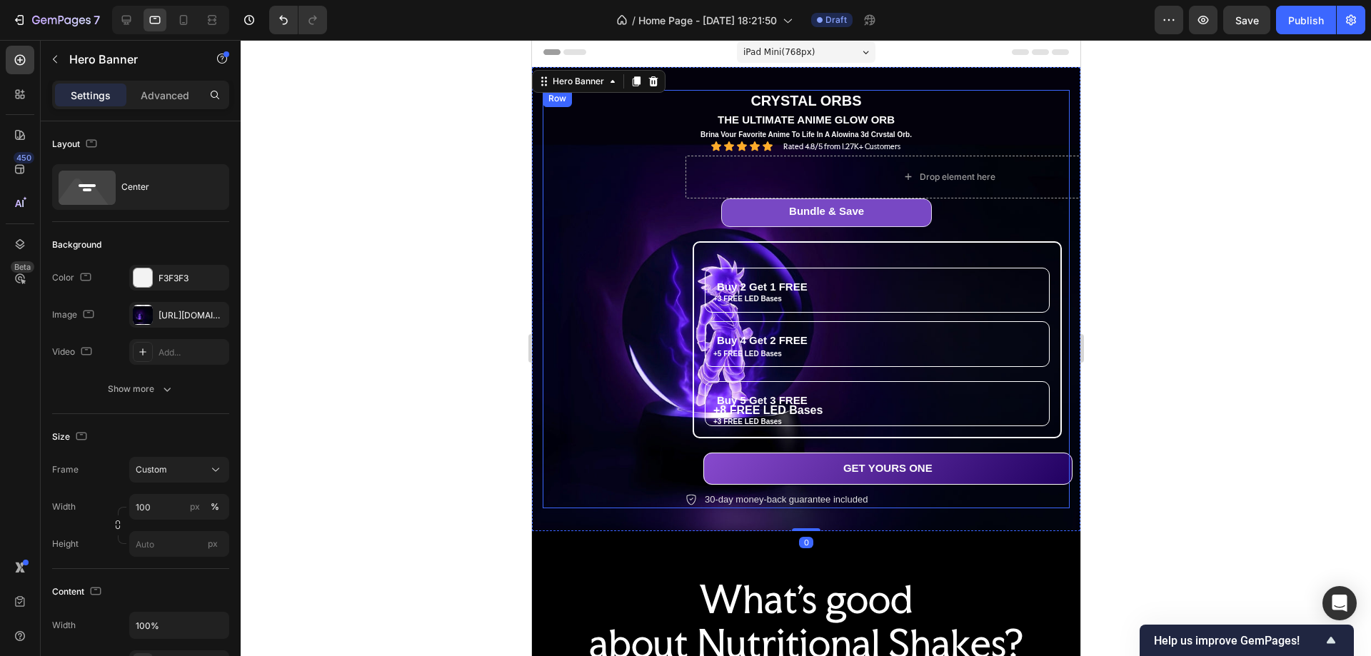
click at [704, 234] on div "Bundle & Save Heading Row Buy 2 Get 1 FREE Heading +3 FREE LED Bases Text Block…" at bounding box center [948, 354] width 527 height 311
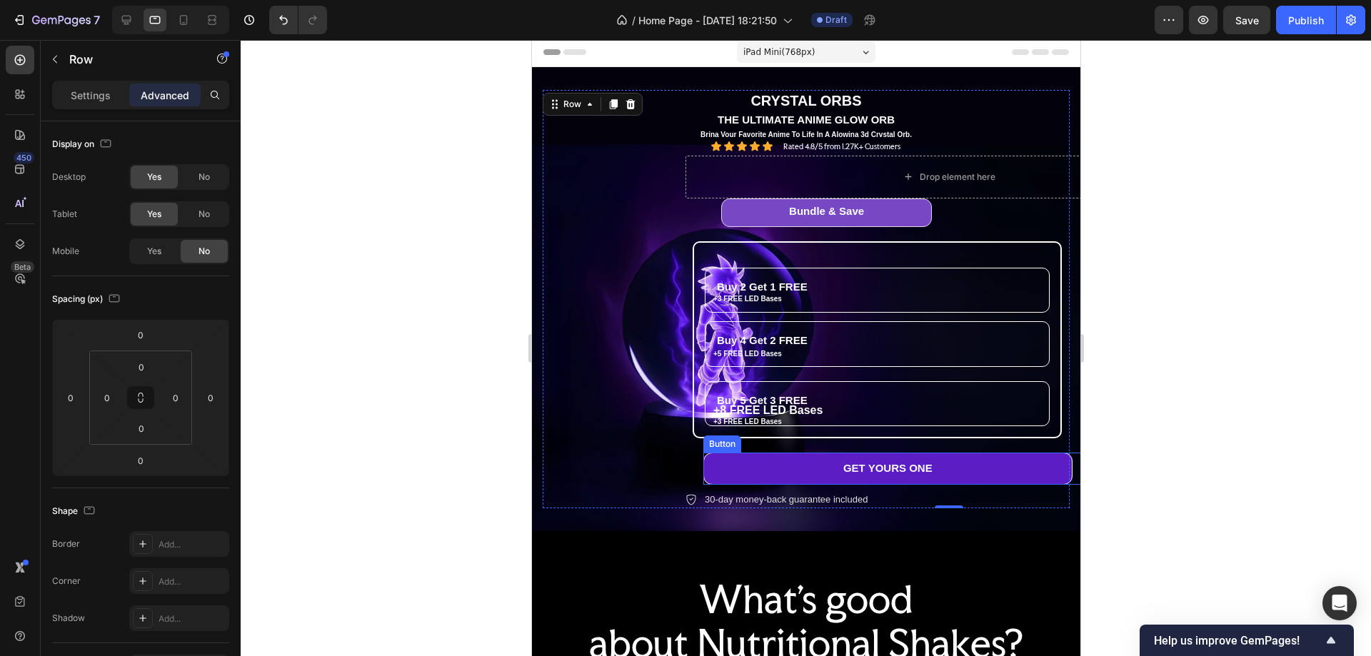
click at [756, 466] on link "GET YOURS ONE" at bounding box center [887, 469] width 369 height 32
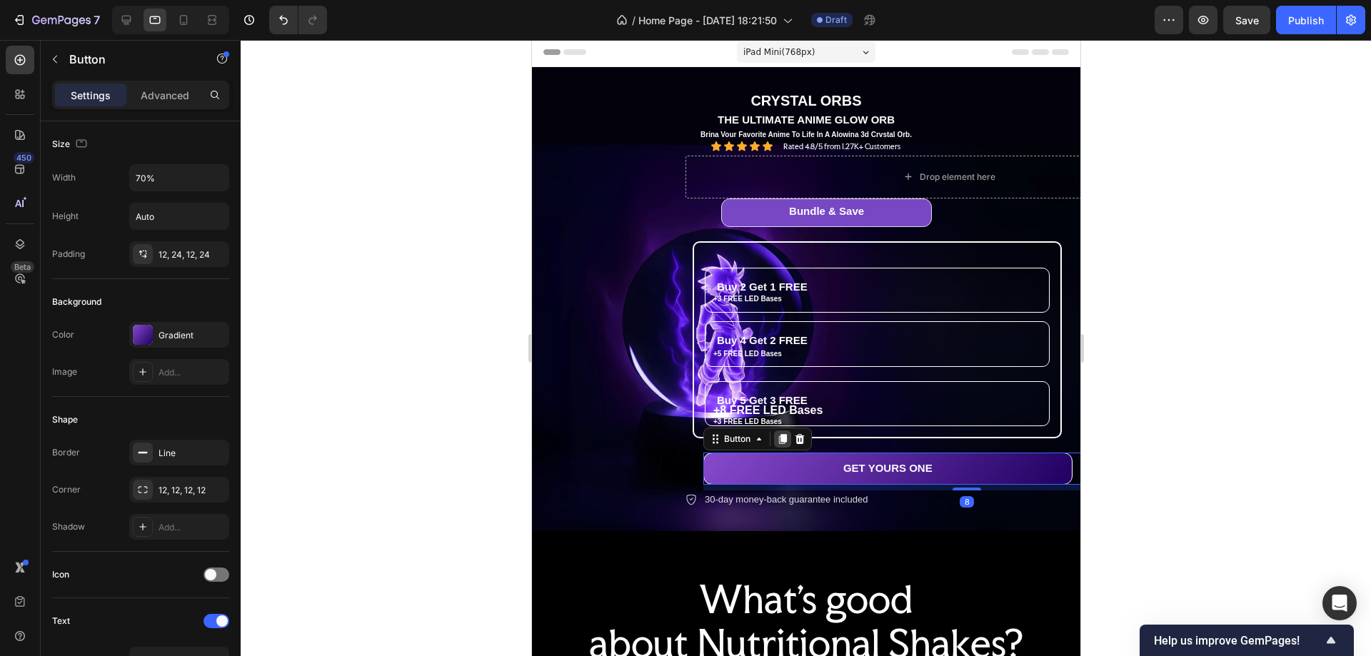
click at [783, 444] on icon at bounding box center [783, 439] width 8 height 10
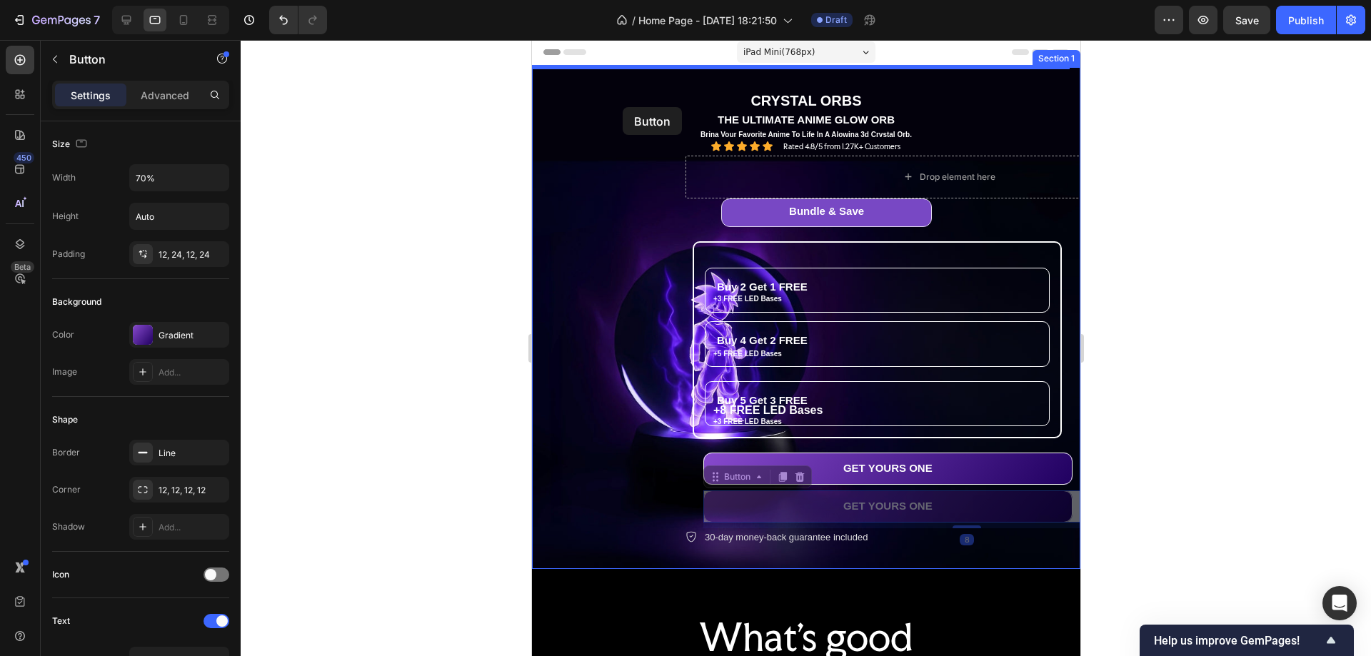
scroll to position [0, 0]
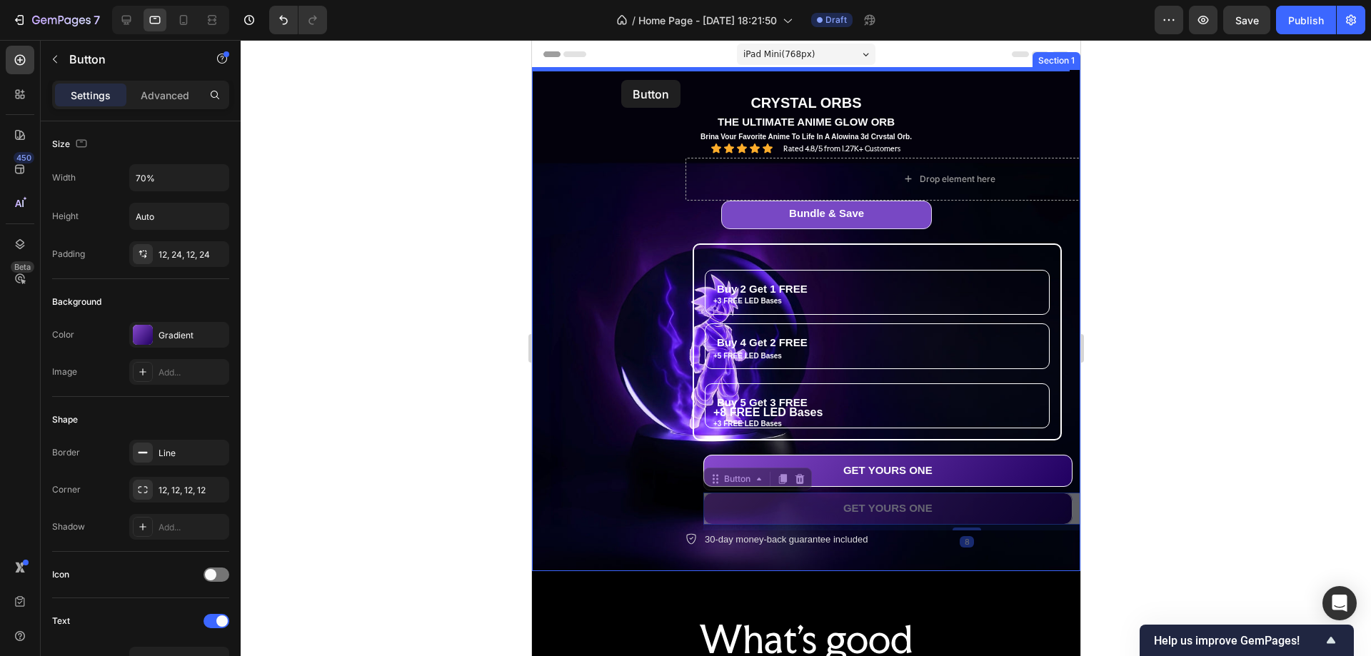
drag, startPoint x: 777, startPoint y: 506, endPoint x: 621, endPoint y: 80, distance: 454.2
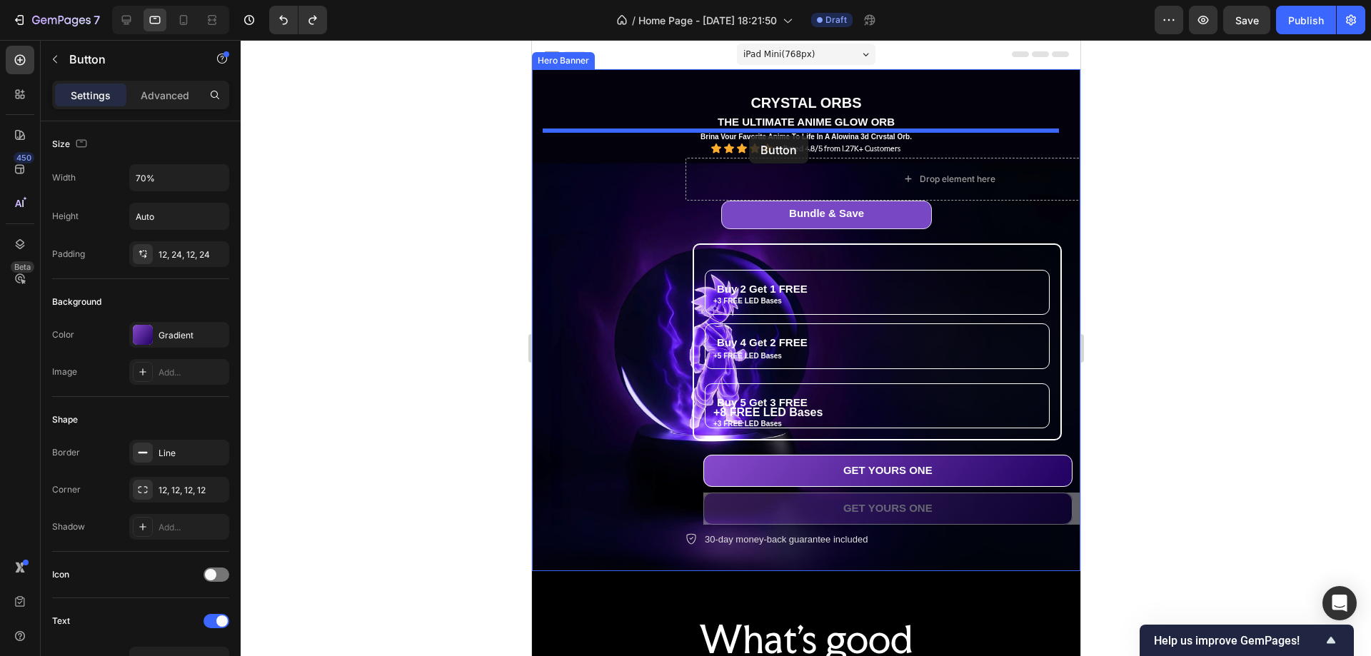
drag, startPoint x: 800, startPoint y: 511, endPoint x: 749, endPoint y: 136, distance: 378.5
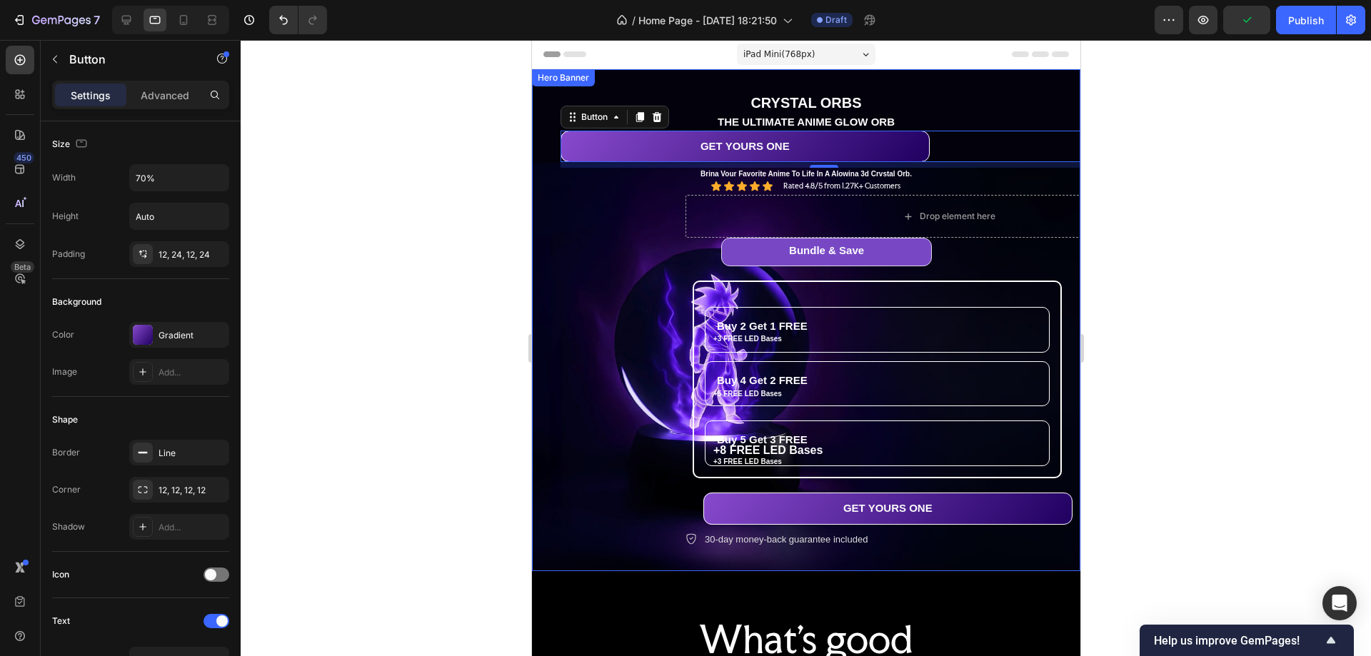
click at [631, 247] on div "CRYSTAL ORBS Text Block THE ULTIMATE ANIME GLOW ORB Text Block GET YOURS ONE Bu…" at bounding box center [805, 320] width 527 height 456
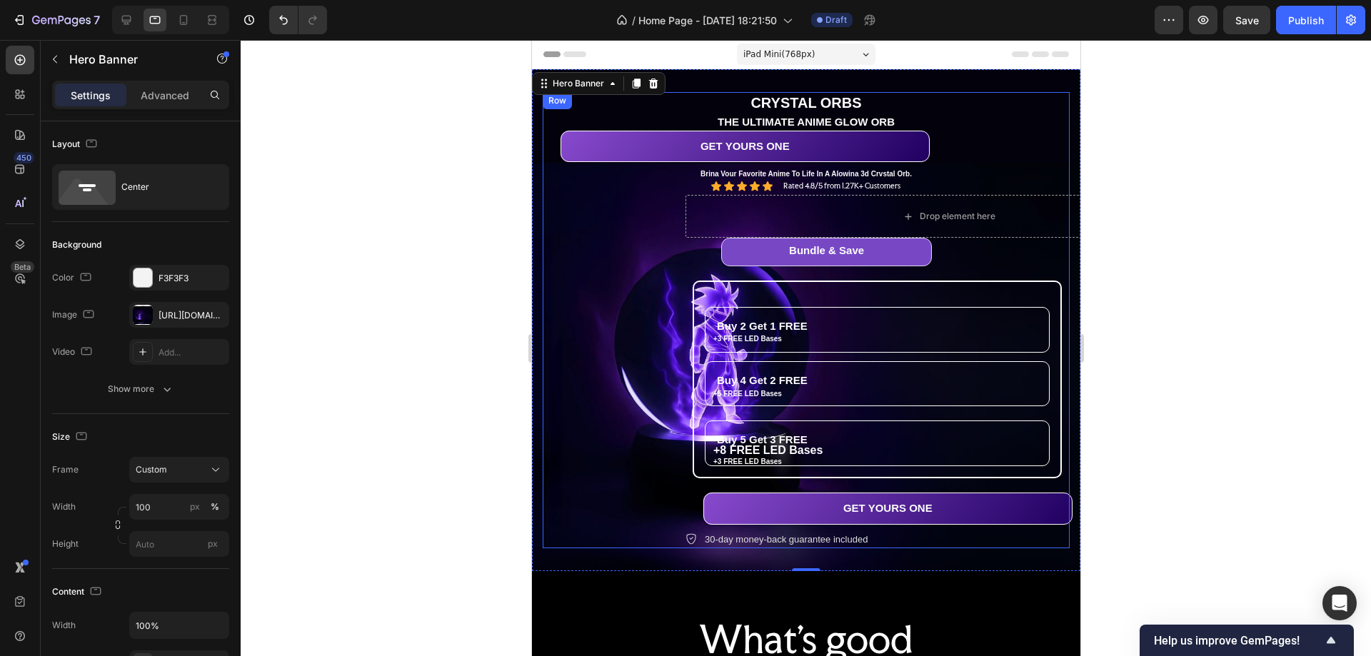
click at [1034, 256] on div "Bundle & Save Heading Row Buy 2 Get 1 FREE Heading +3 FREE LED Bases Text Block…" at bounding box center [948, 393] width 527 height 311
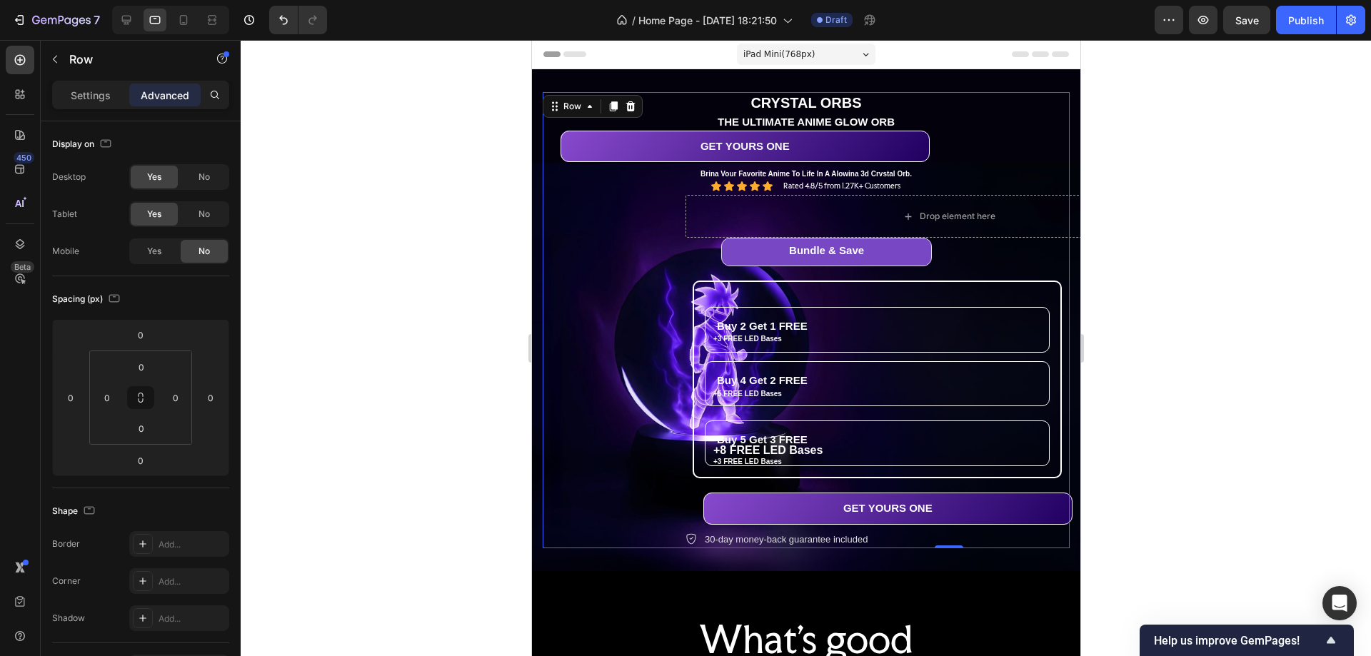
click at [775, 59] on span "iPad Mini ( 768 px)" at bounding box center [778, 54] width 71 height 14
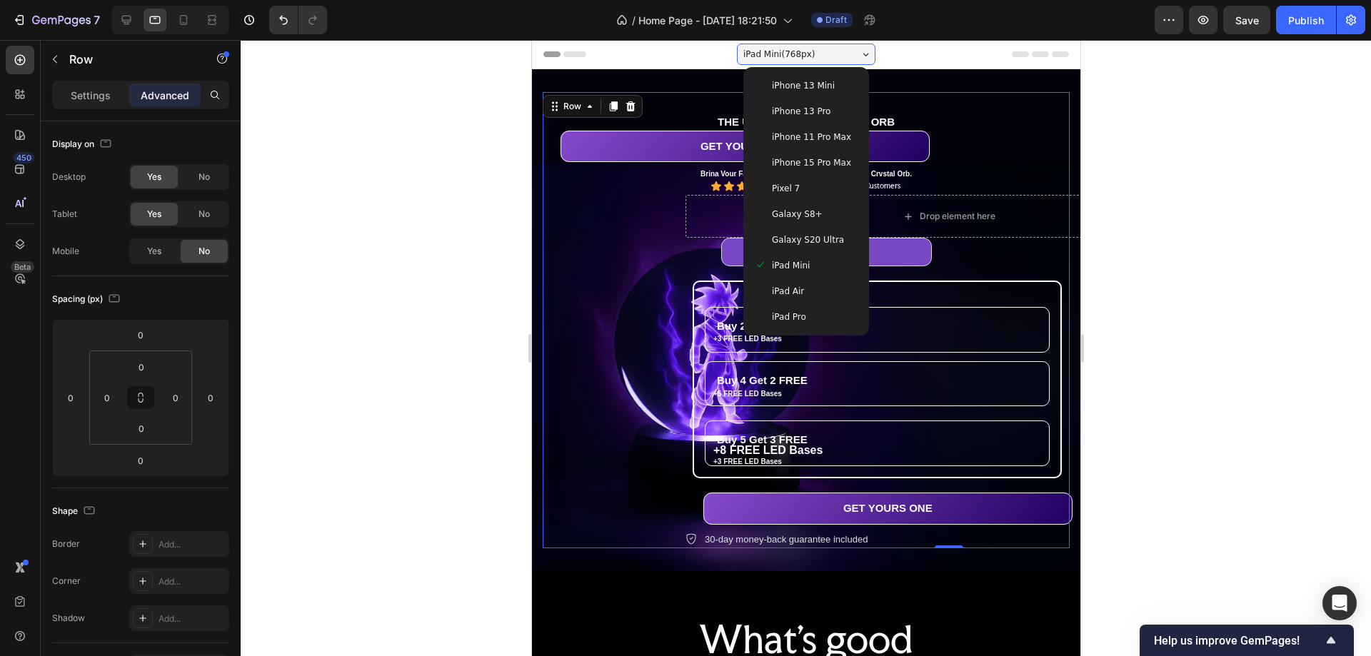
click at [793, 86] on span "iPhone 13 Mini" at bounding box center [802, 86] width 63 height 14
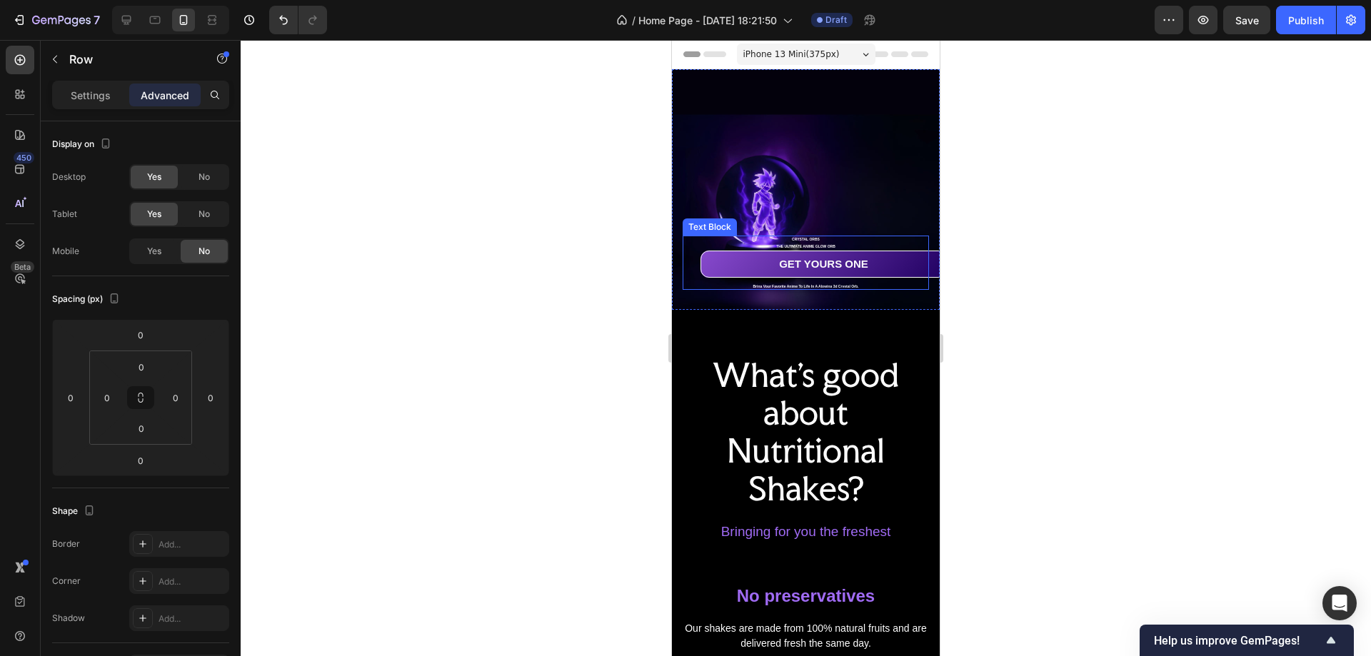
click at [814, 237] on p "CRYSTAL ORBS" at bounding box center [806, 239] width 244 height 5
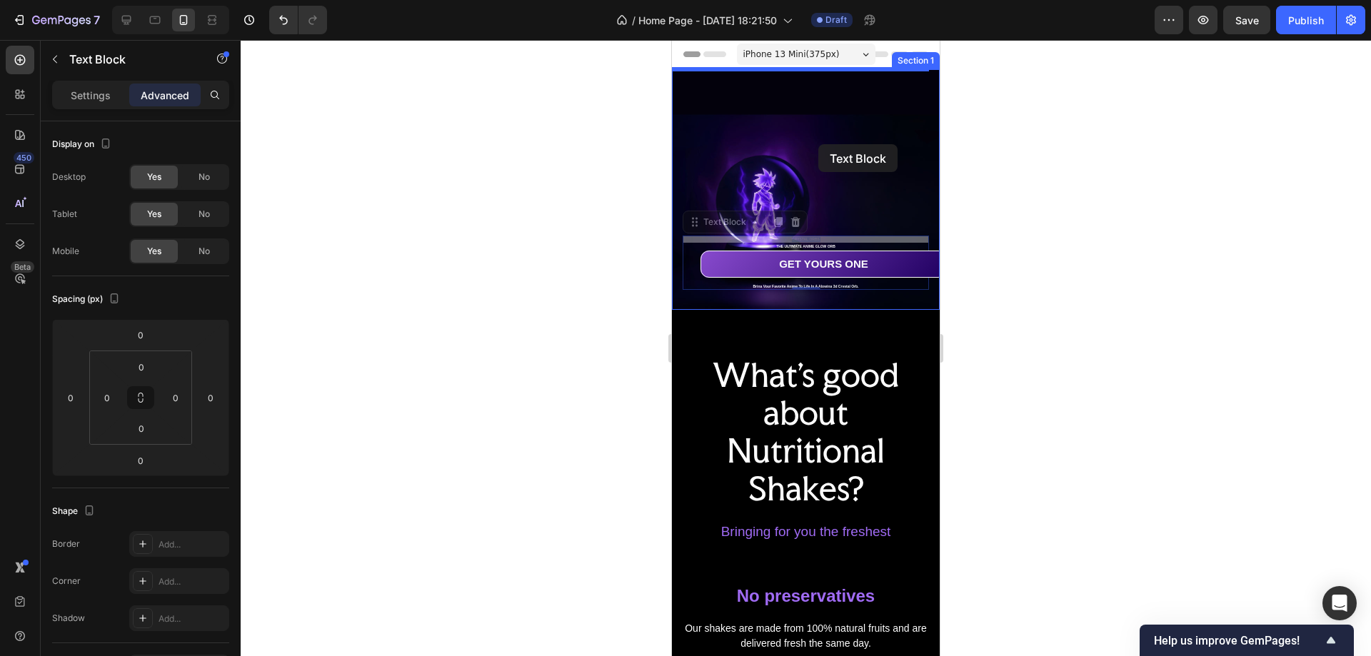
drag, startPoint x: 829, startPoint y: 229, endPoint x: 819, endPoint y: 144, distance: 85.7
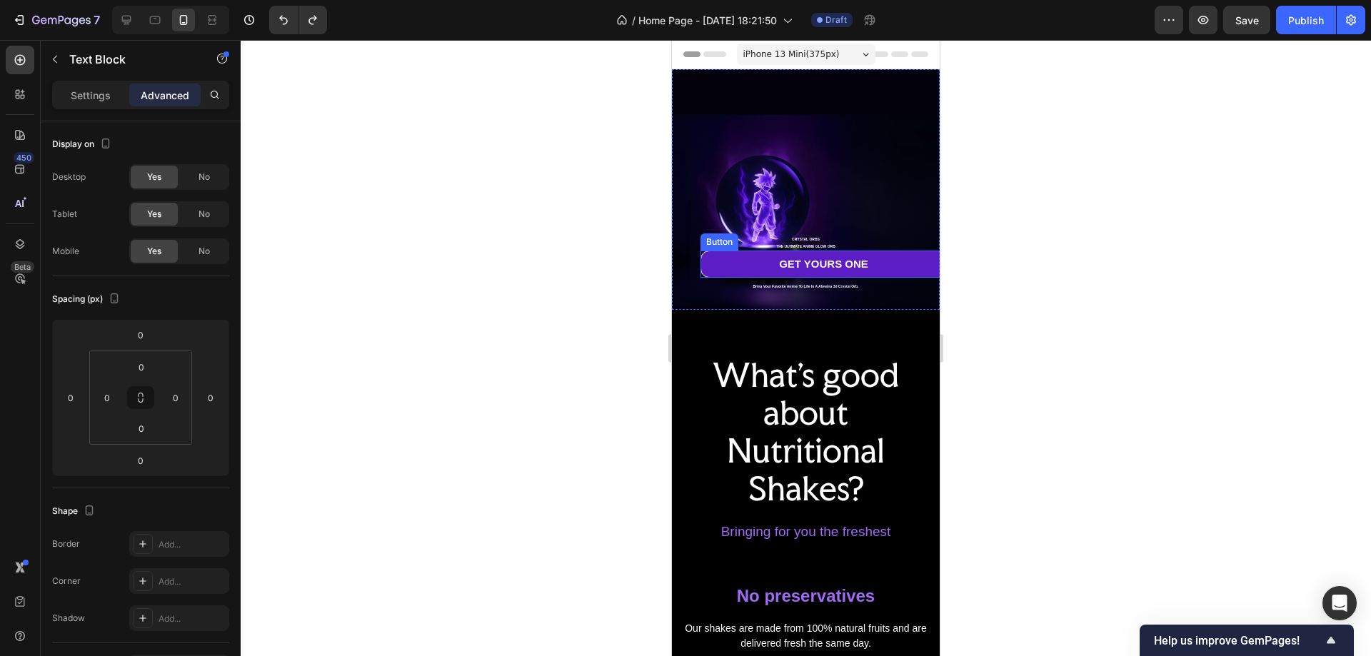
click at [886, 254] on link "GET YOURS ONE" at bounding box center [824, 264] width 246 height 27
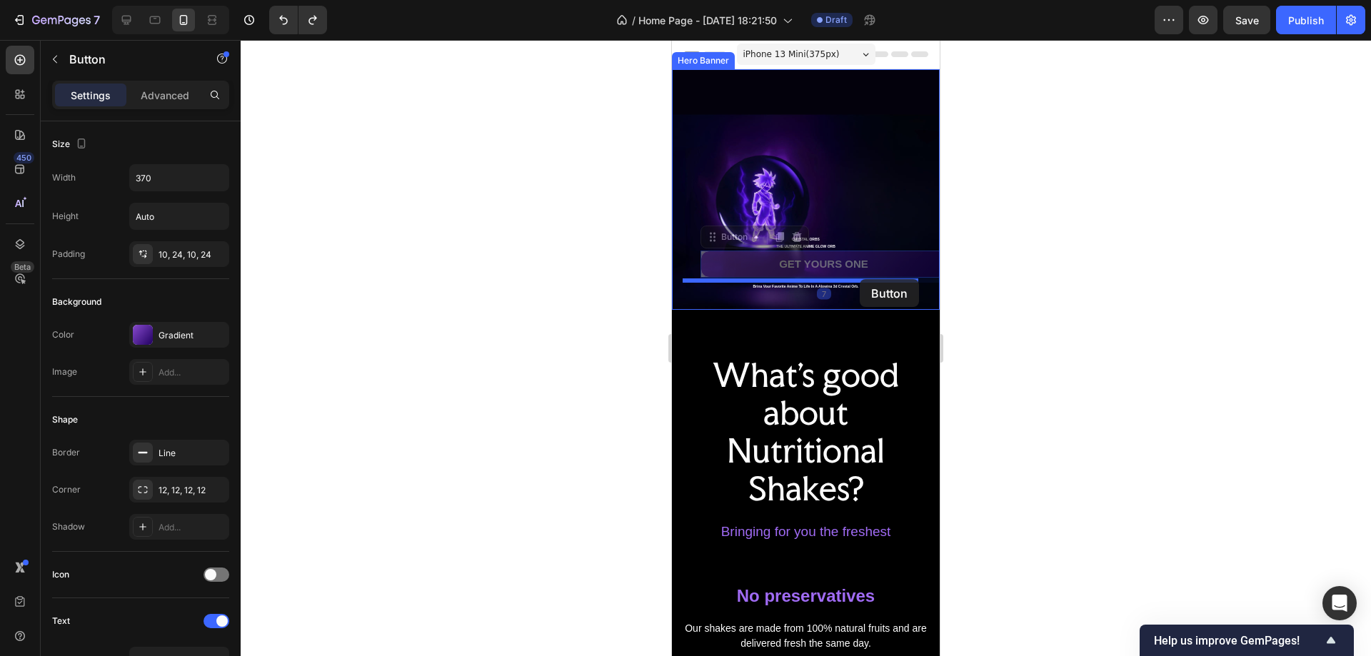
drag, startPoint x: 877, startPoint y: 246, endPoint x: 860, endPoint y: 279, distance: 37.7
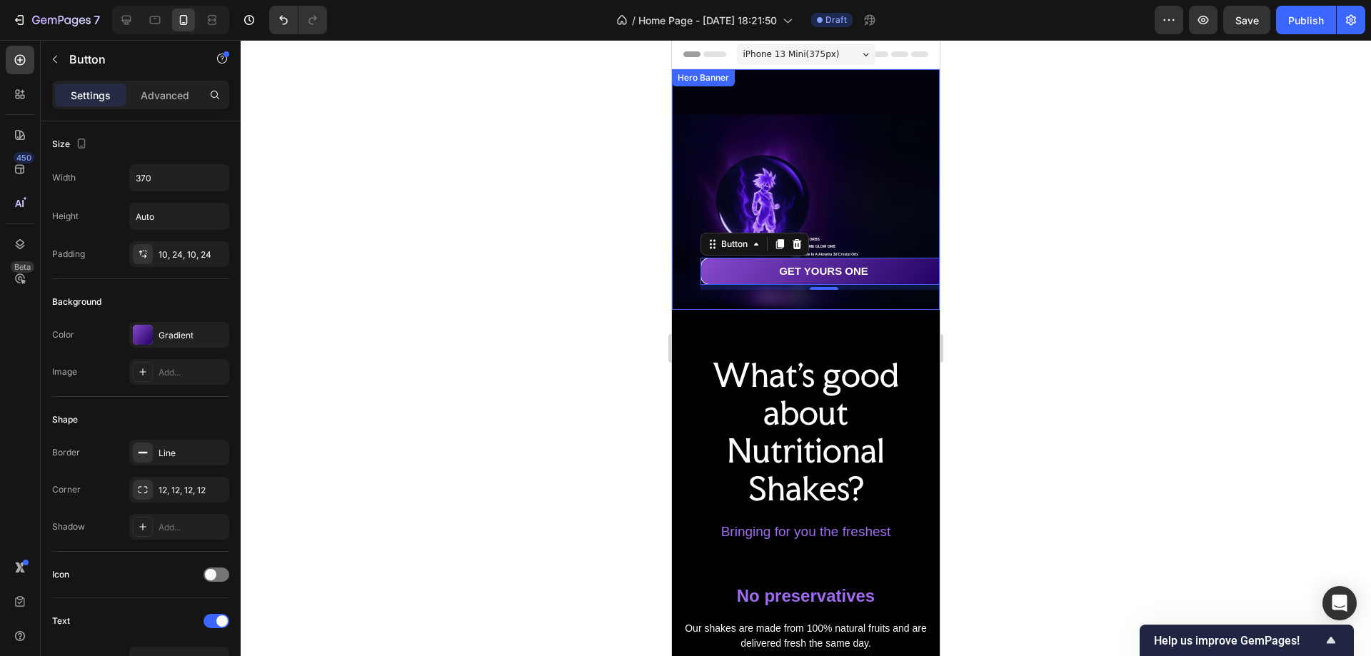
click at [871, 205] on div "Background Image" at bounding box center [806, 189] width 268 height 241
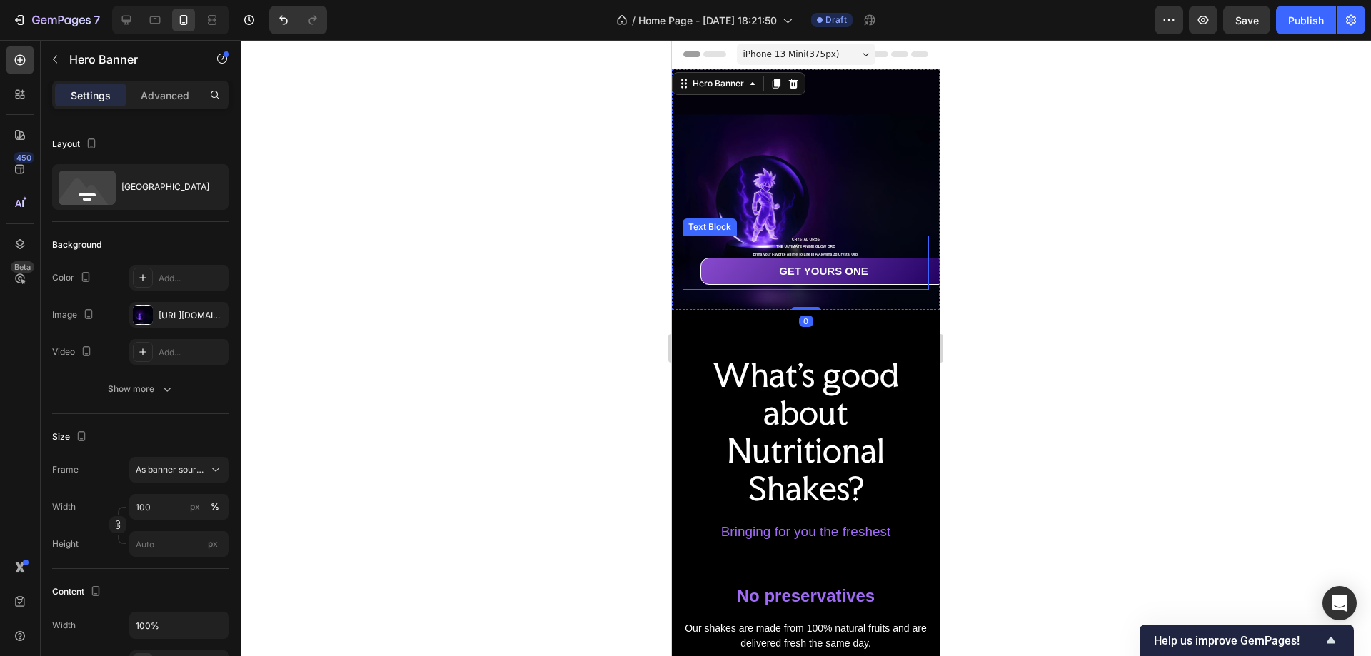
click at [804, 237] on p "CRYSTAL ORBS" at bounding box center [806, 239] width 244 height 5
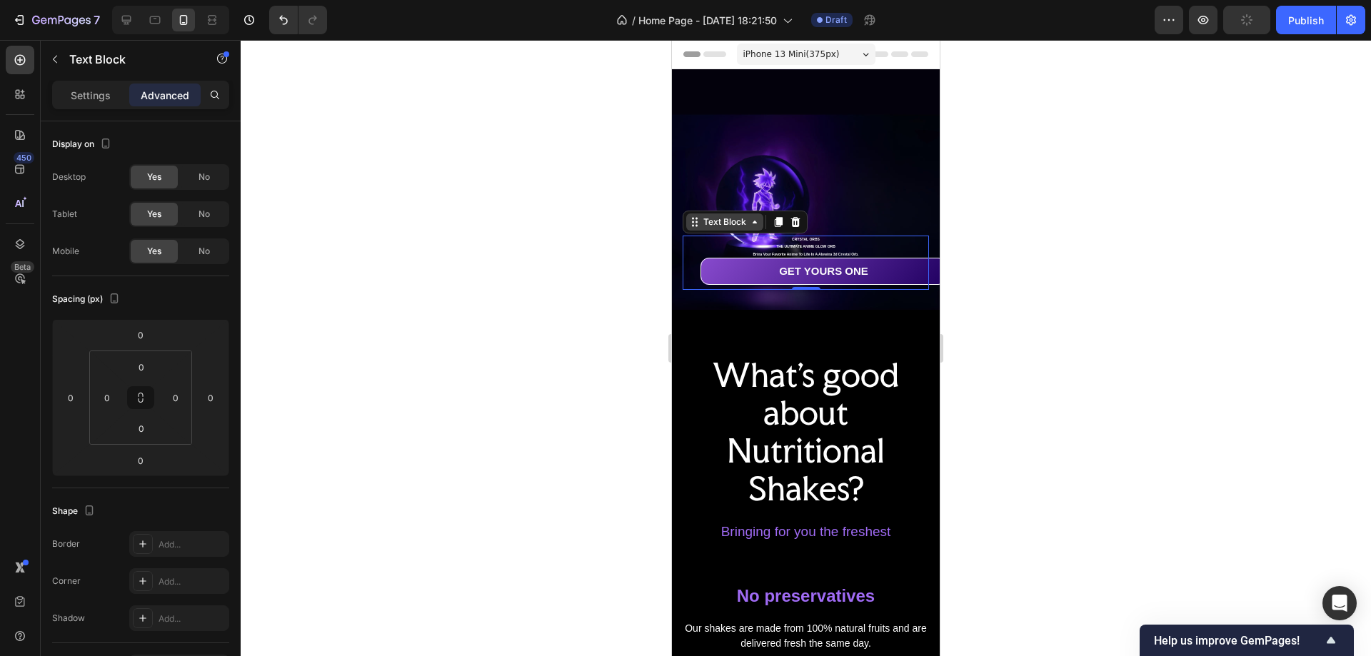
click at [726, 216] on div "Text Block" at bounding box center [725, 222] width 49 height 13
click at [26, 248] on icon at bounding box center [20, 244] width 14 height 14
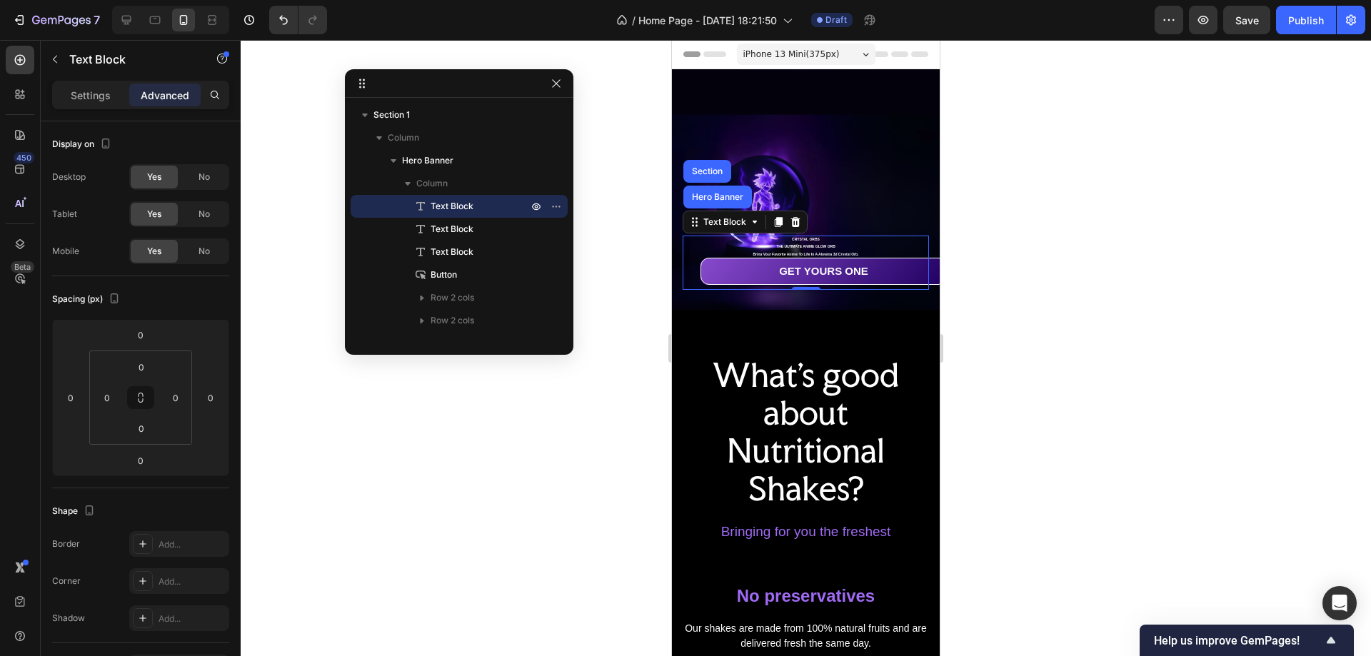
click at [465, 205] on span "Text Block" at bounding box center [452, 206] width 43 height 14
click at [85, 95] on p "Settings" at bounding box center [91, 95] width 40 height 15
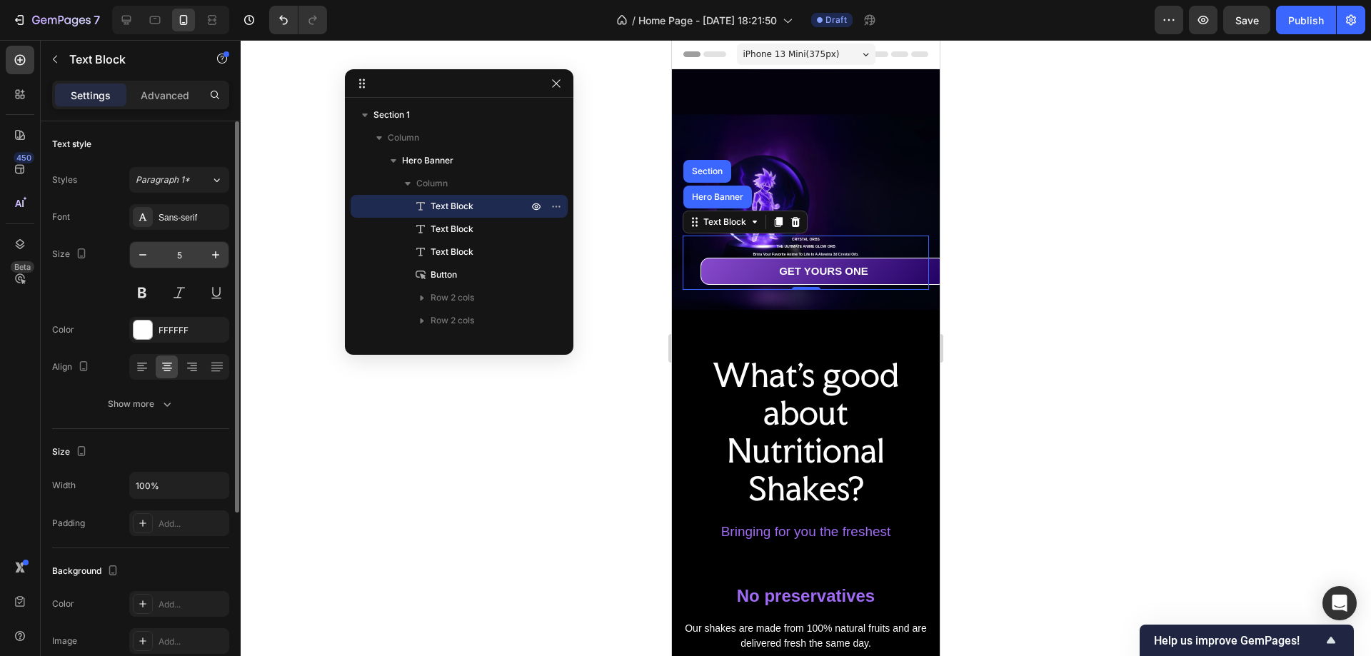
click at [179, 253] on input "5" at bounding box center [179, 255] width 47 height 26
type input "20"
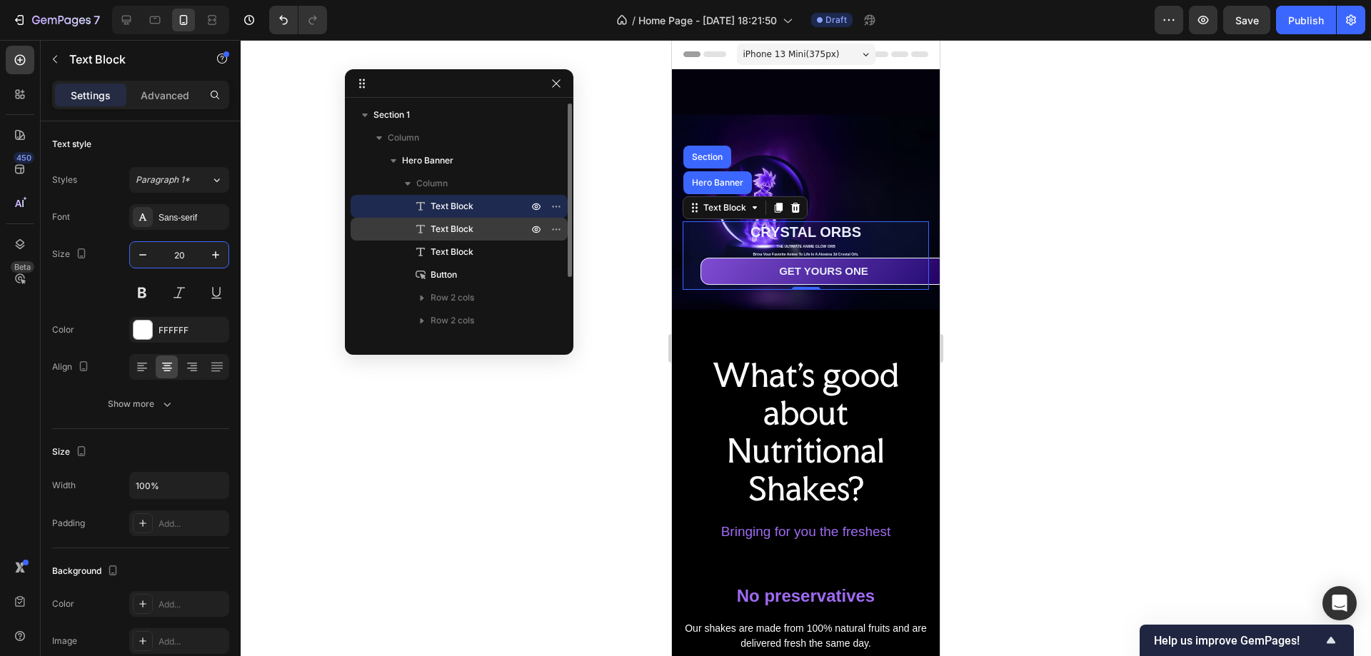
click at [456, 229] on span "Text Block" at bounding box center [452, 229] width 43 height 14
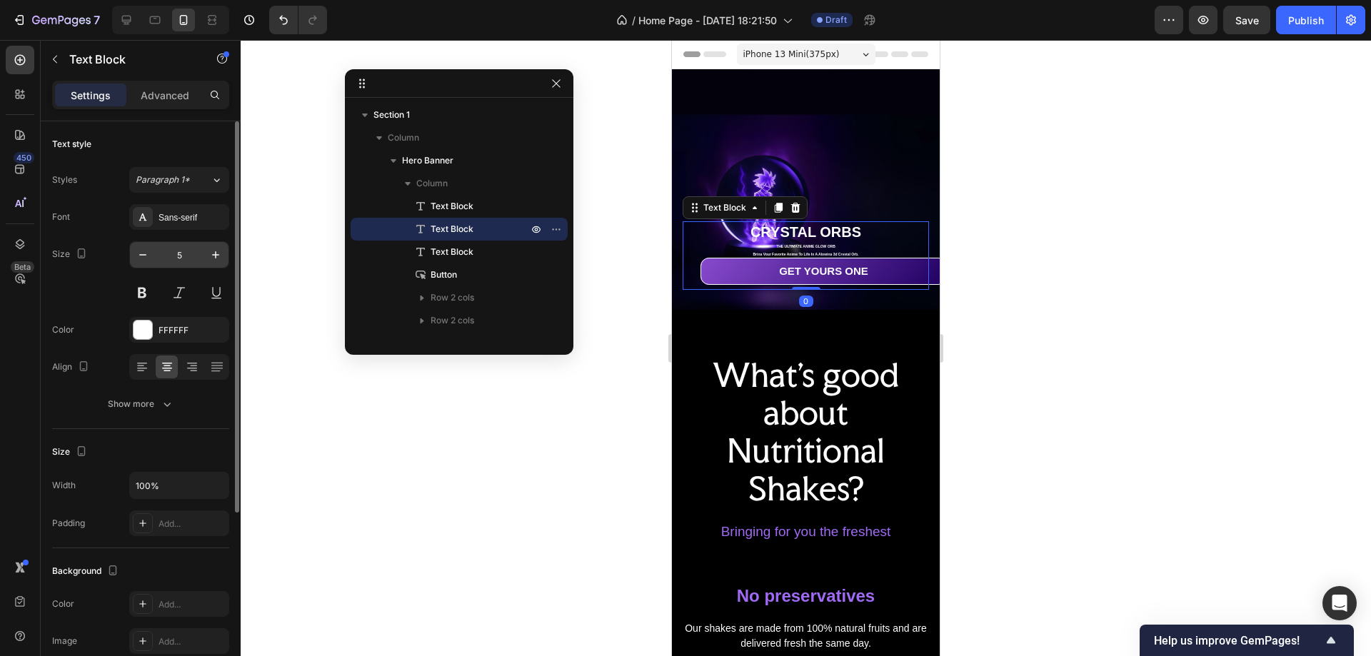
click at [182, 261] on input "5" at bounding box center [179, 255] width 47 height 26
type input "15"
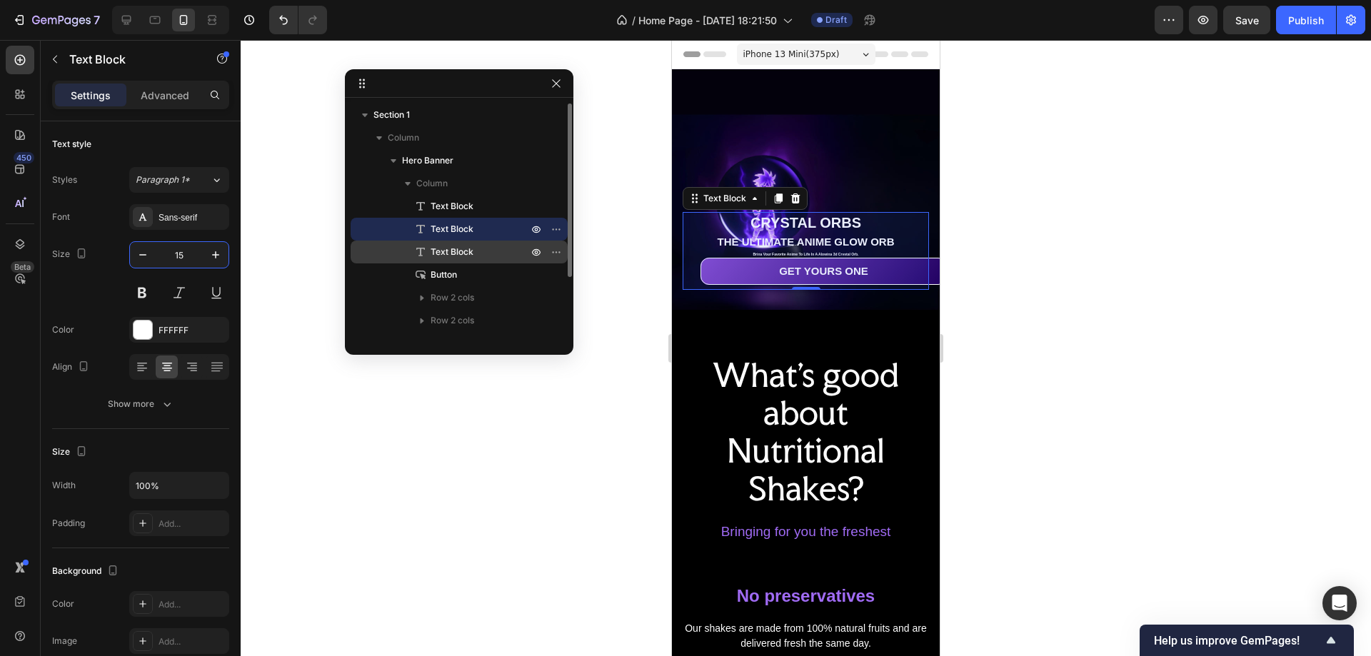
click at [460, 256] on span "Text Block" at bounding box center [452, 252] width 43 height 14
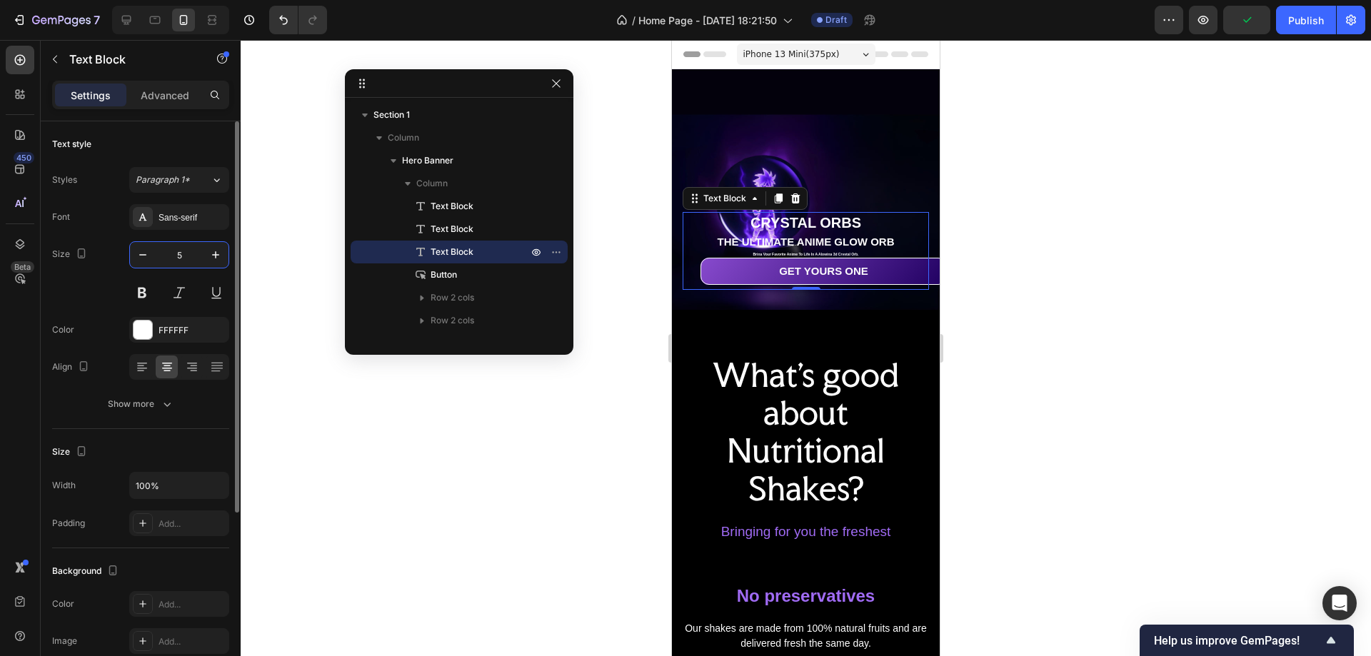
click at [174, 249] on input "5" at bounding box center [179, 255] width 47 height 26
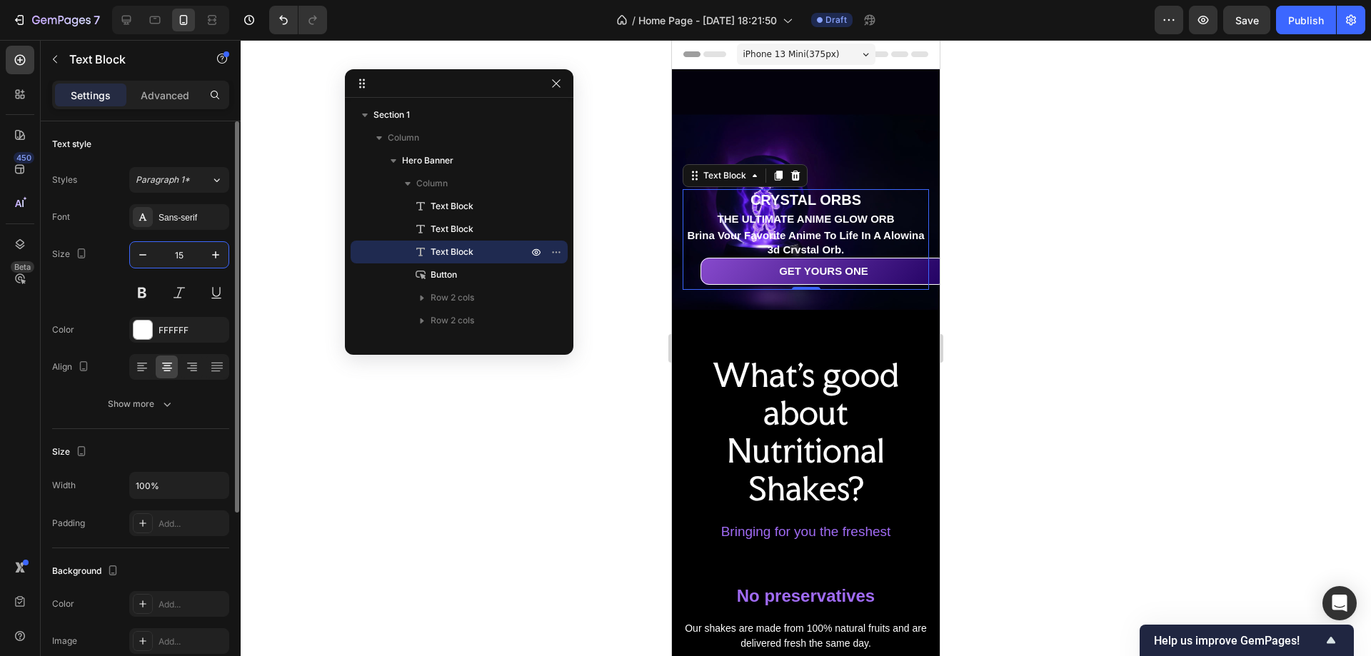
click at [184, 251] on input "15" at bounding box center [179, 255] width 47 height 26
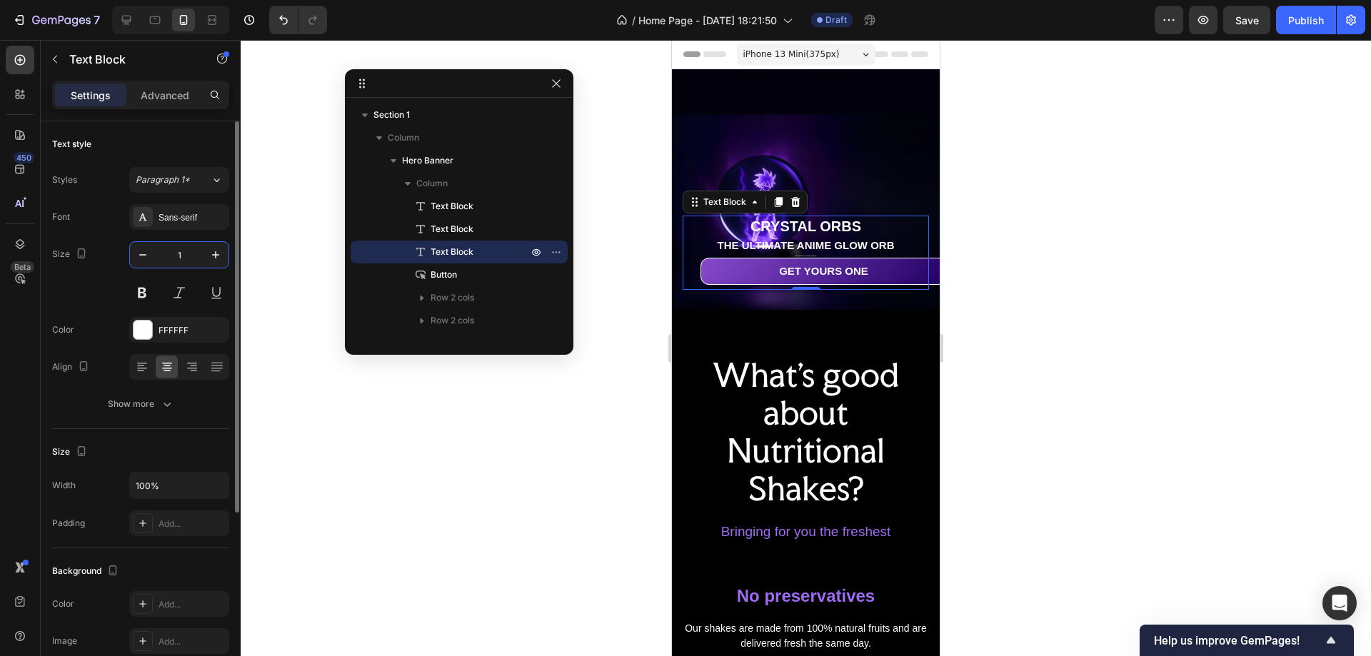
type input "10"
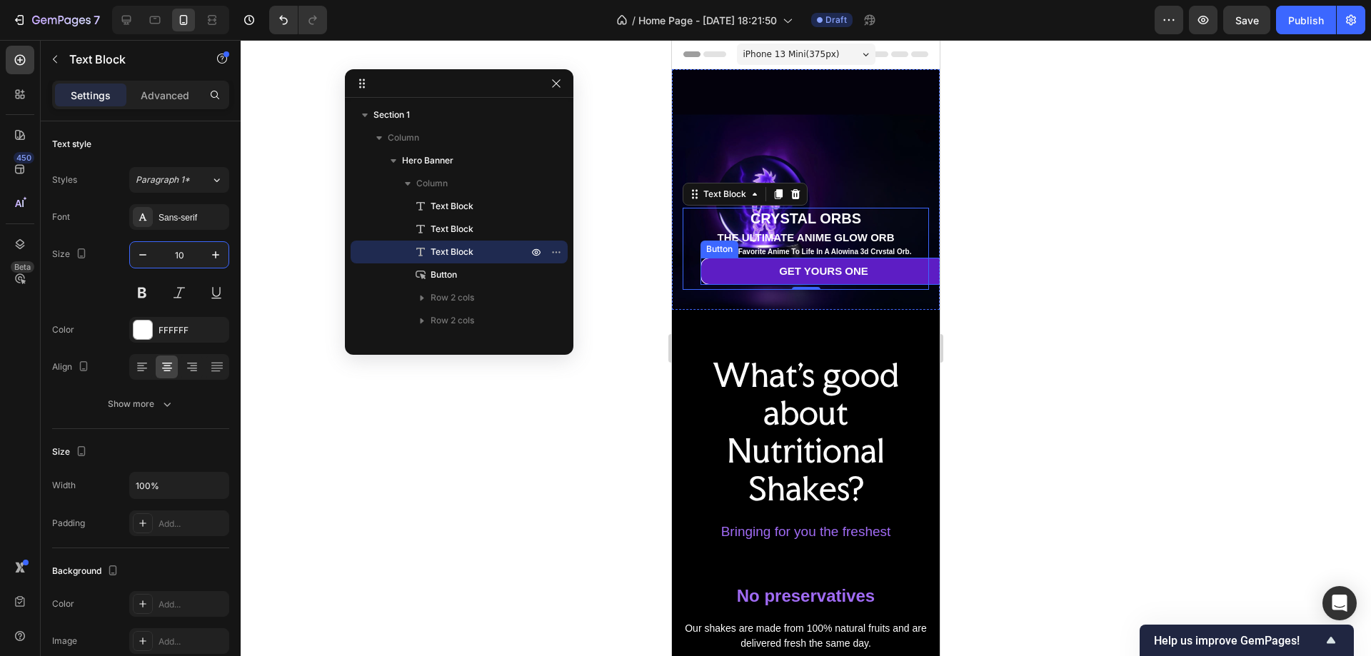
click at [909, 264] on link "GET YOURS ONE" at bounding box center [824, 271] width 246 height 27
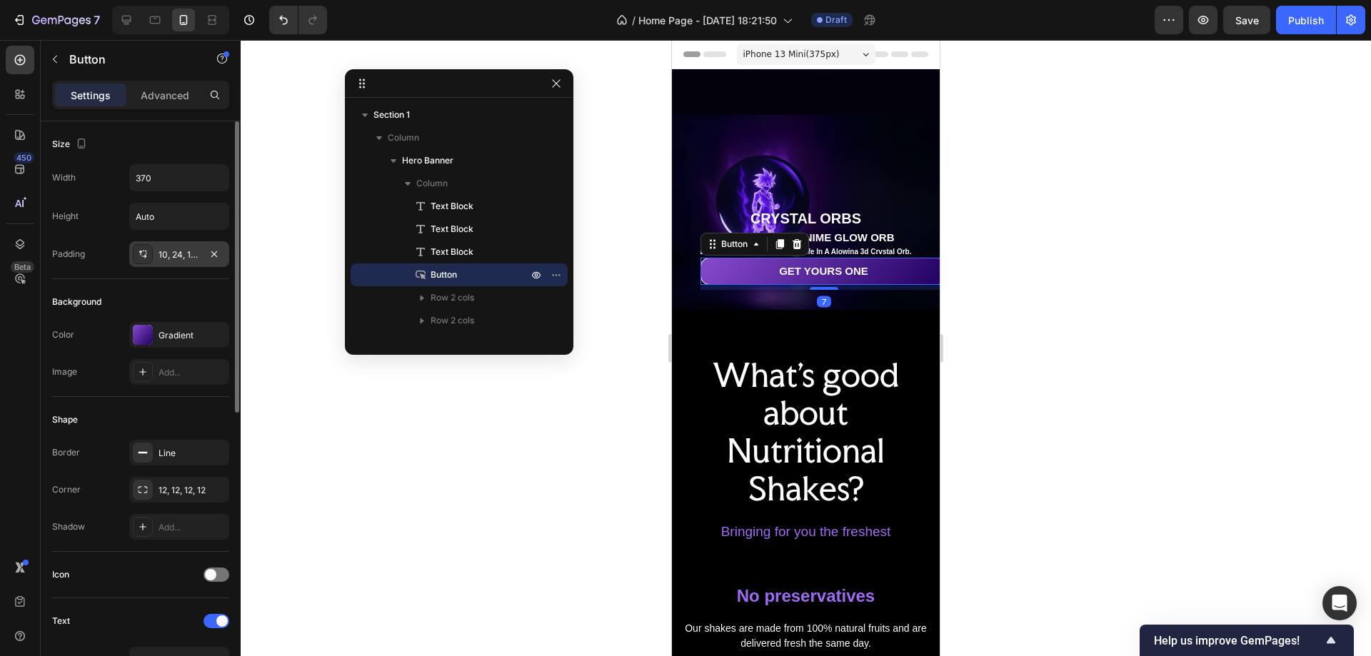
click at [176, 251] on div "10, 24, 10, 24" at bounding box center [179, 255] width 41 height 13
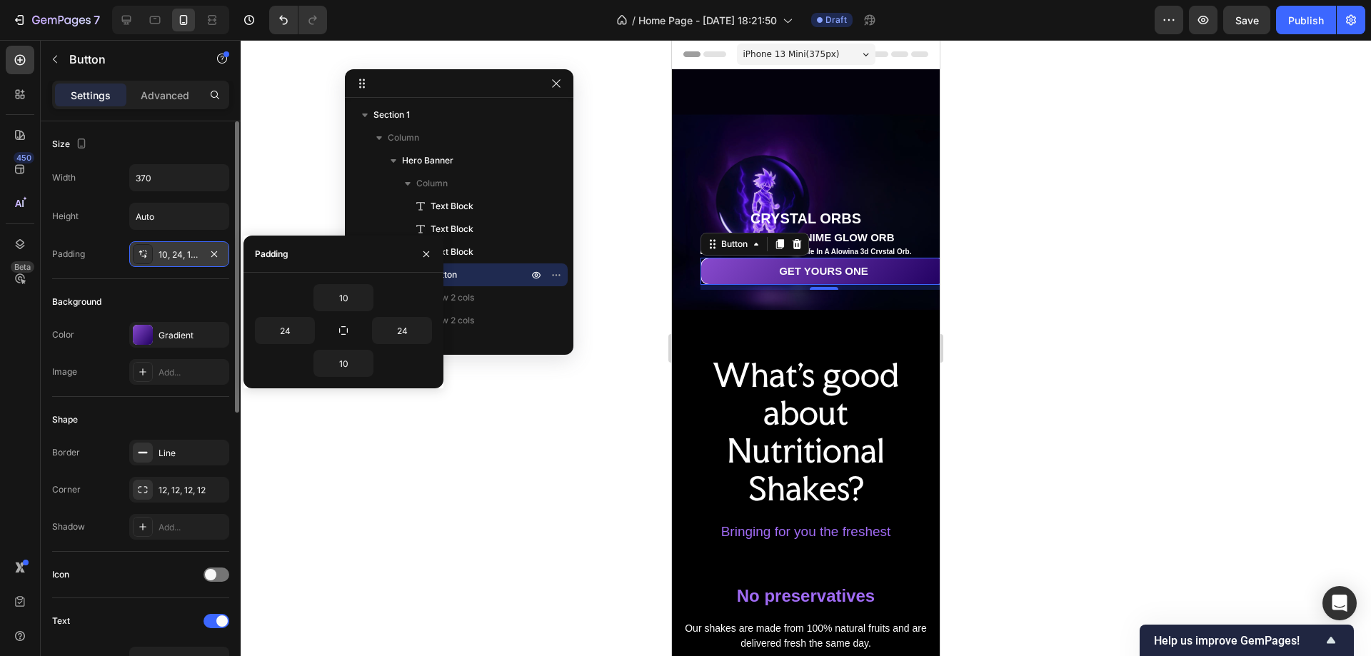
click at [176, 251] on div "10, 24, 10, 24" at bounding box center [179, 255] width 41 height 13
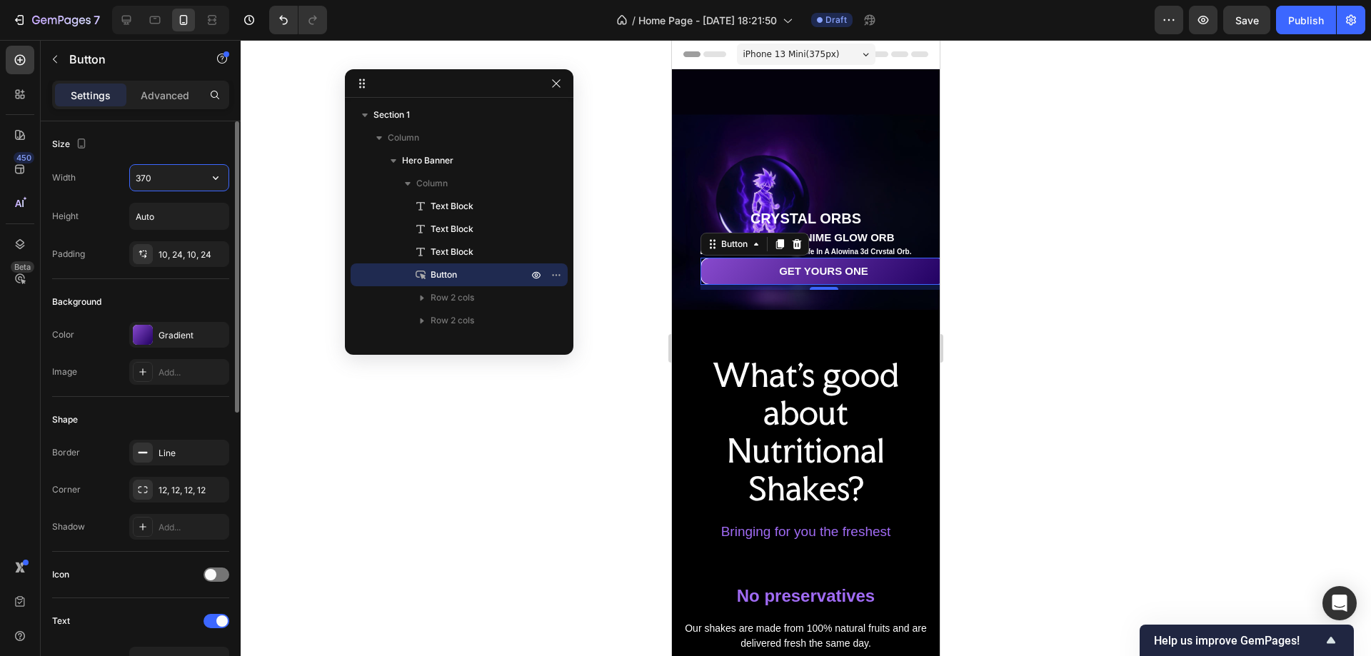
click at [150, 177] on input "370" at bounding box center [179, 178] width 99 height 26
click at [217, 174] on icon "button" at bounding box center [216, 178] width 14 height 14
click at [184, 236] on p "Full 100%" at bounding box center [175, 241] width 81 height 13
click at [144, 171] on input "100%" at bounding box center [179, 178] width 99 height 26
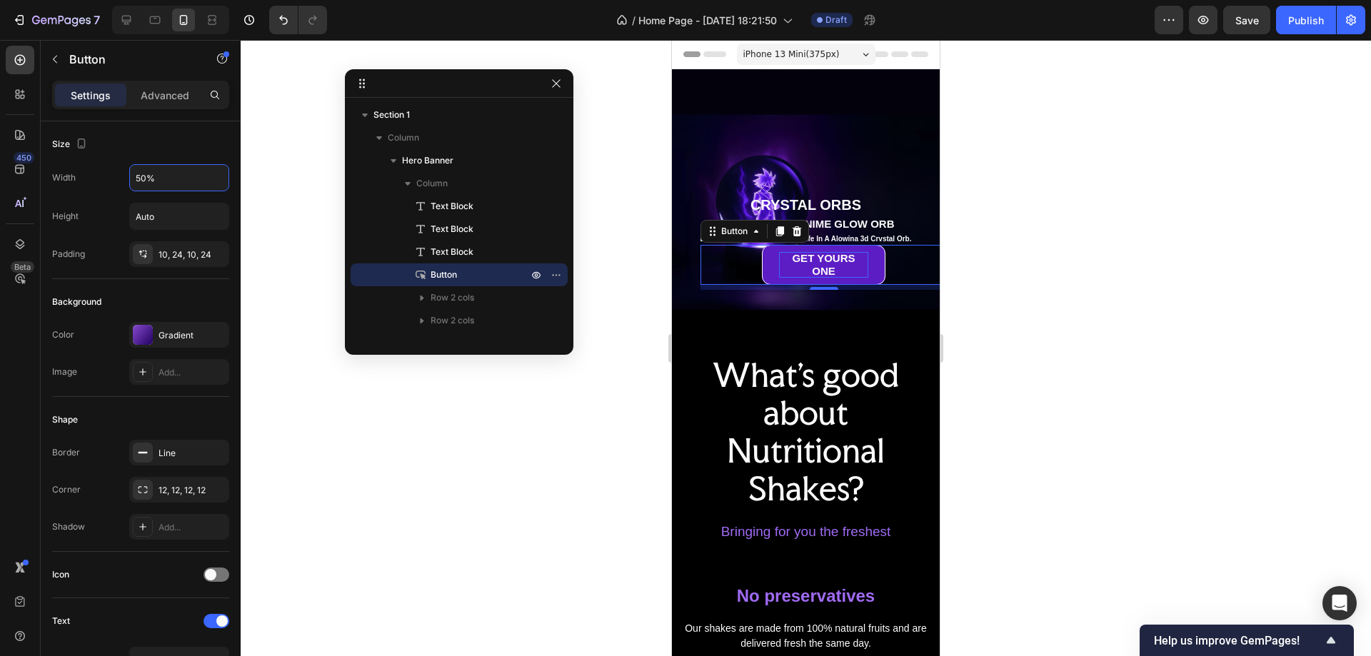
type input "50%"
click at [816, 252] on span "GET YOURS ONE" at bounding box center [823, 264] width 63 height 25
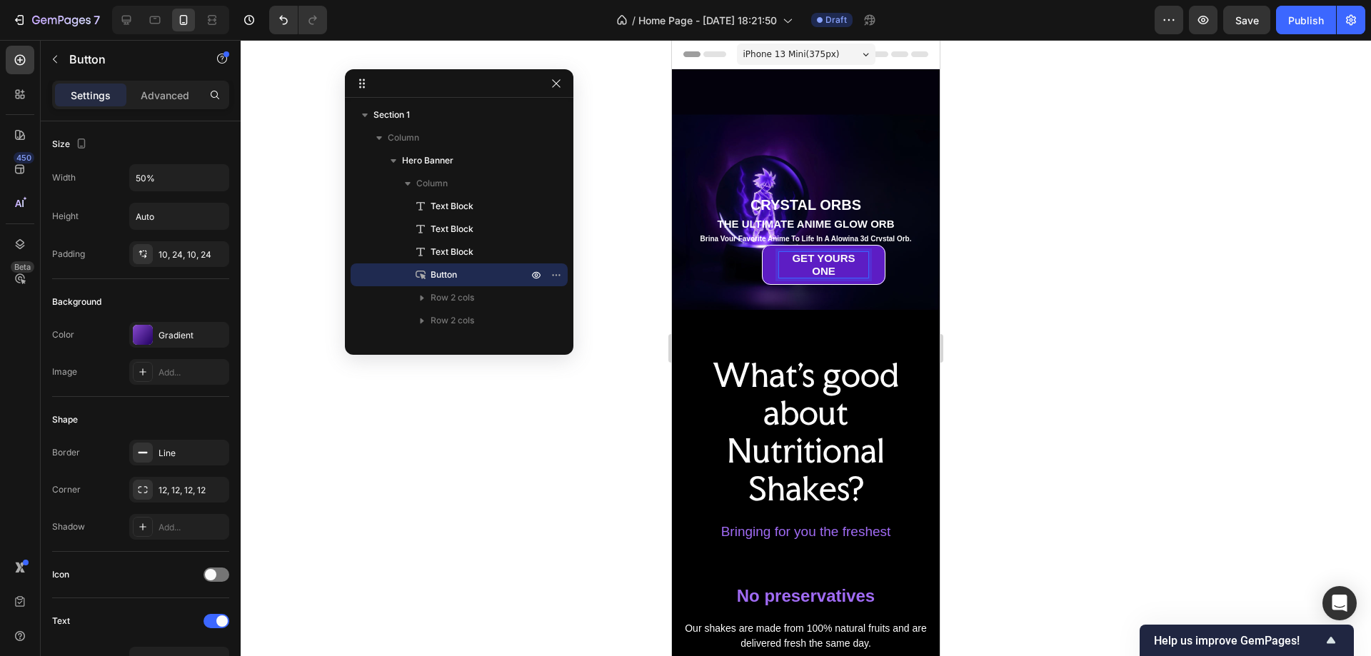
click at [821, 254] on span "GET YOURS ONE" at bounding box center [823, 264] width 63 height 25
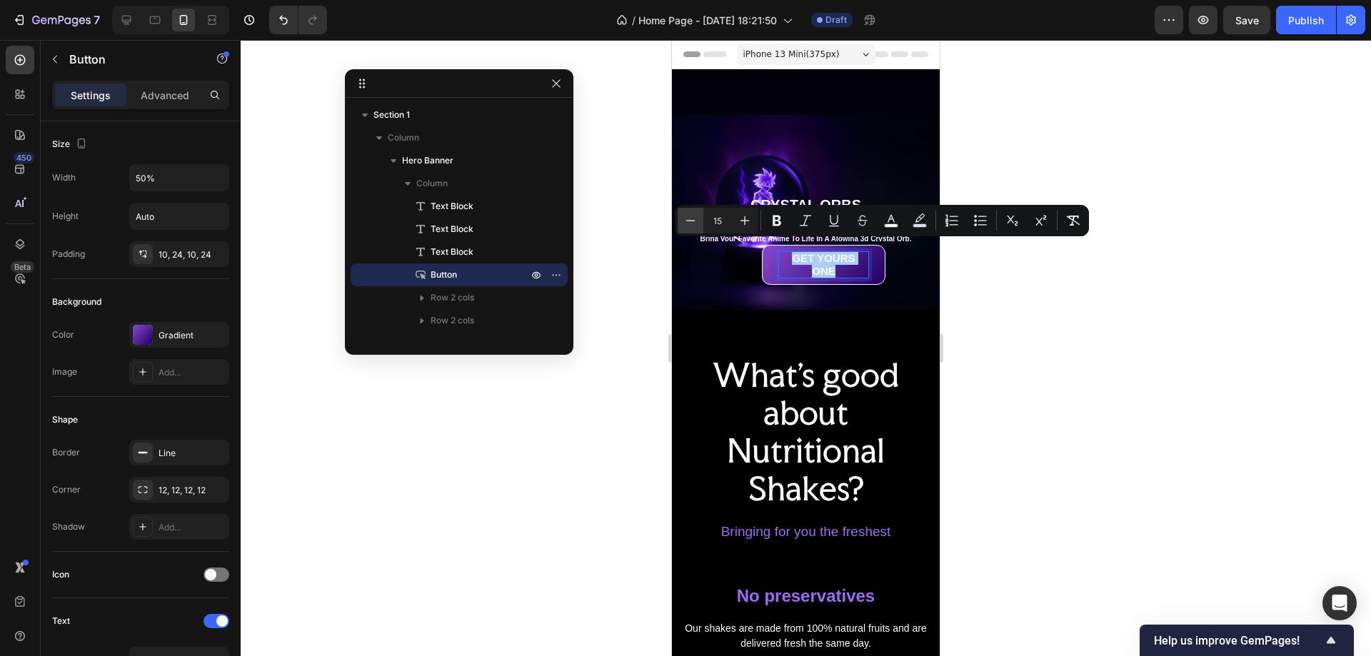
click at [696, 221] on icon "Editor contextual toolbar" at bounding box center [691, 221] width 14 height 14
type input "13"
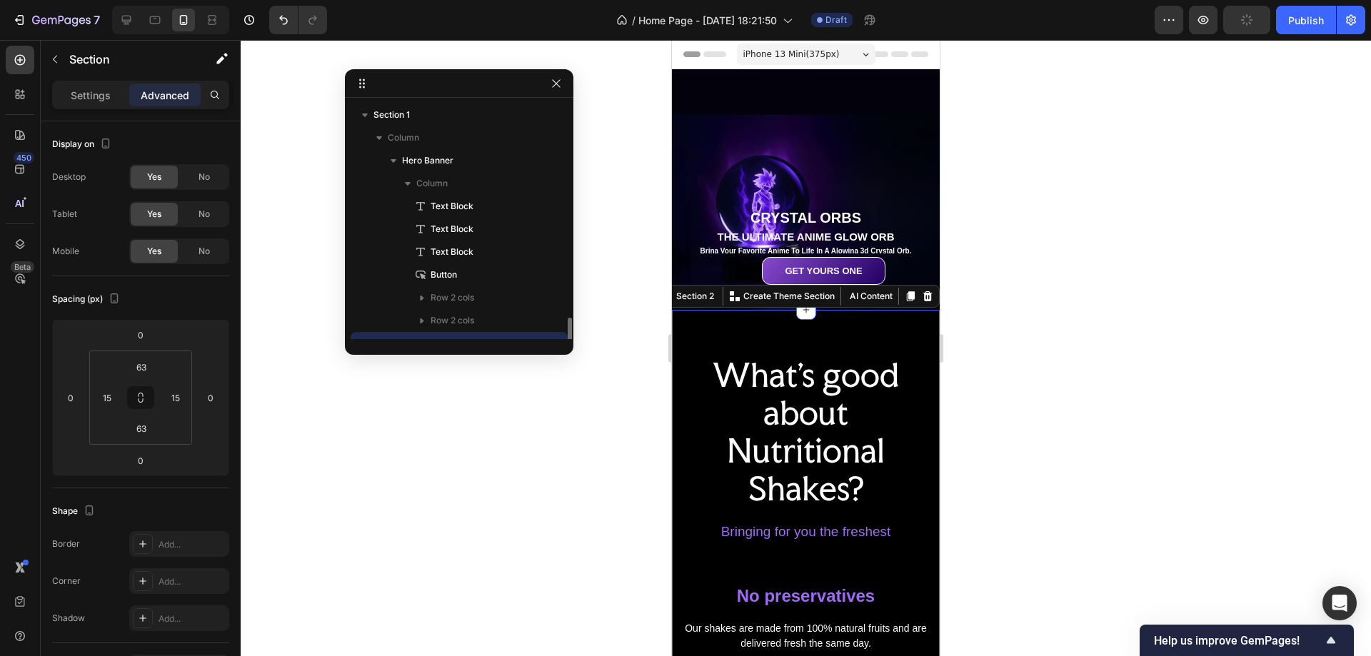
scroll to position [134, 0]
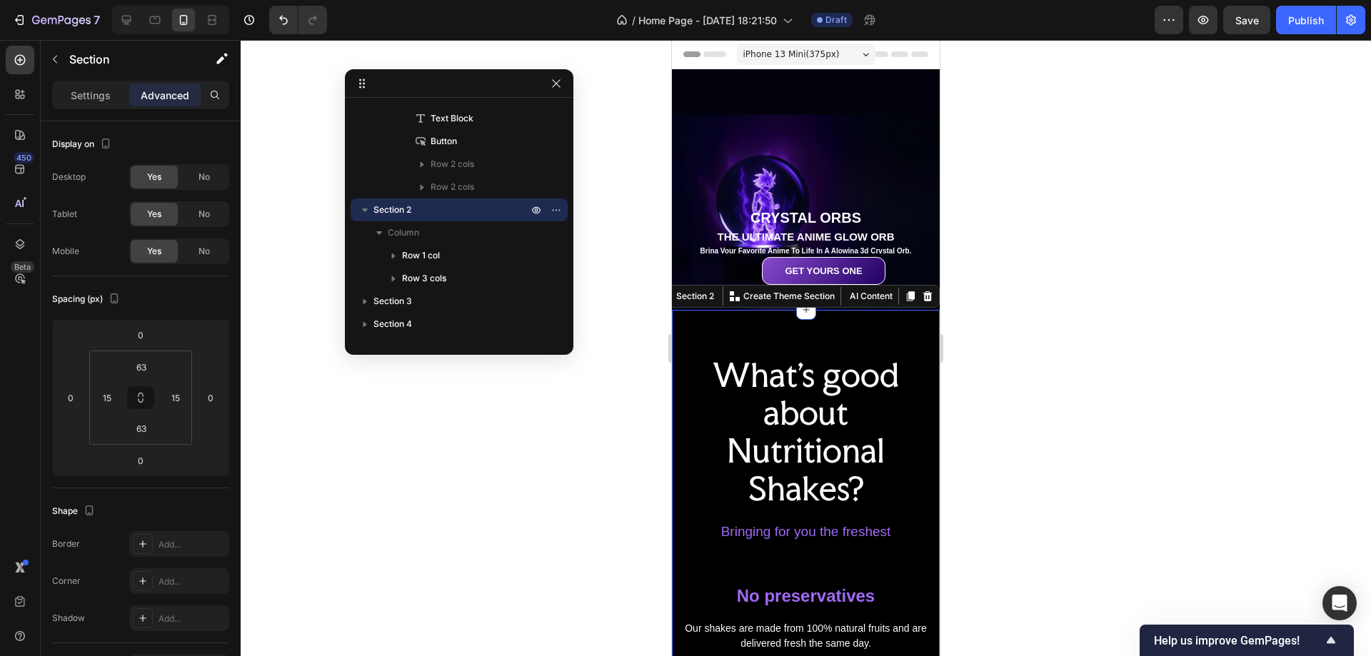
click at [851, 114] on div "Background Image" at bounding box center [806, 189] width 268 height 241
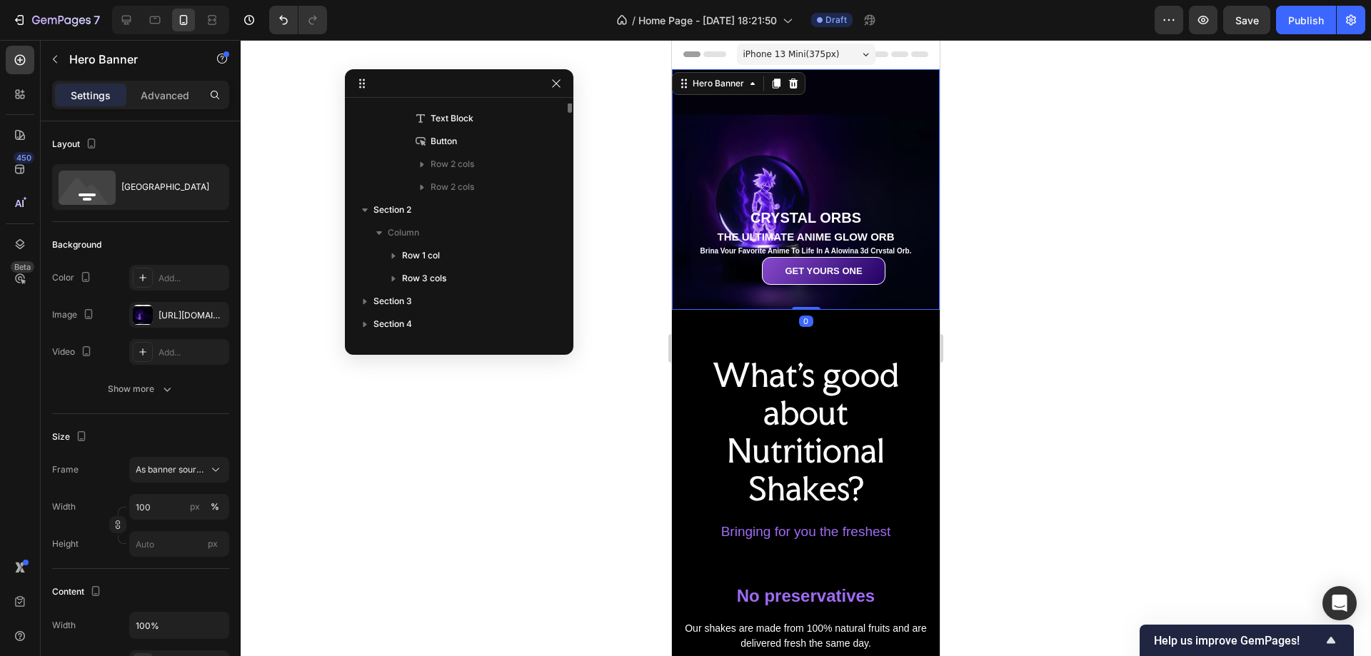
scroll to position [0, 0]
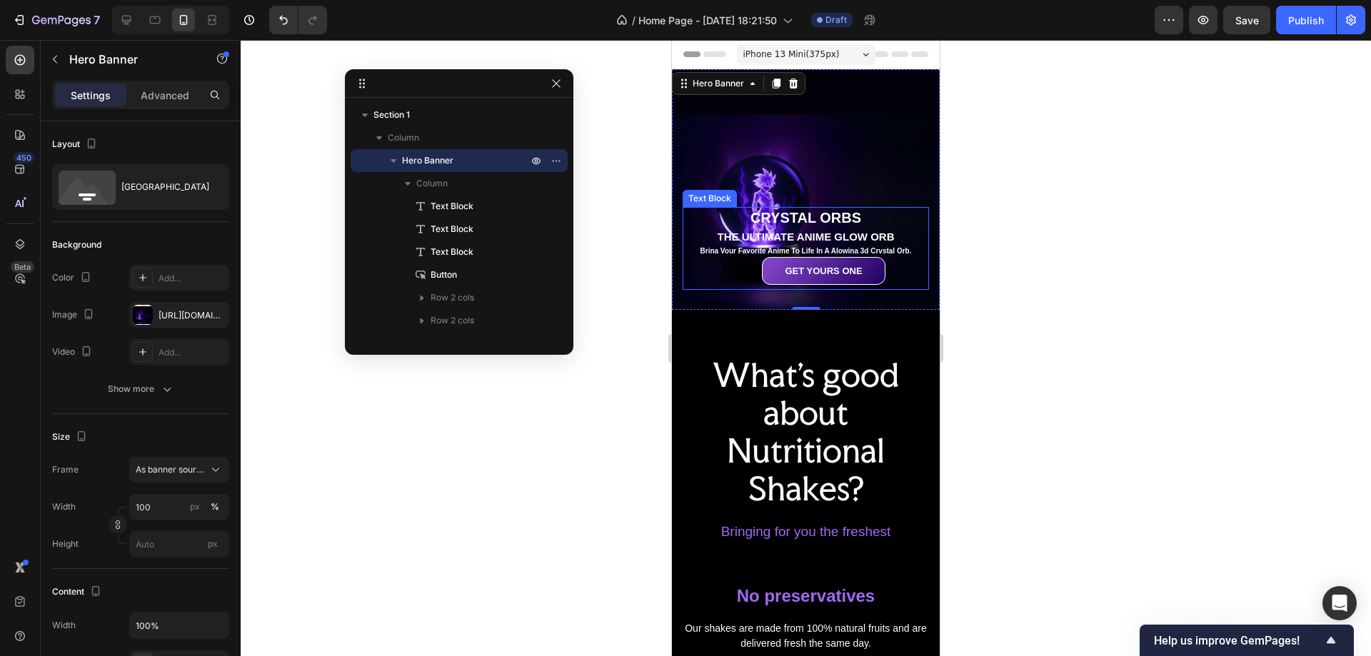
click at [889, 234] on p "THE ULTIMATE ANIME GLOW ORB" at bounding box center [806, 237] width 244 height 14
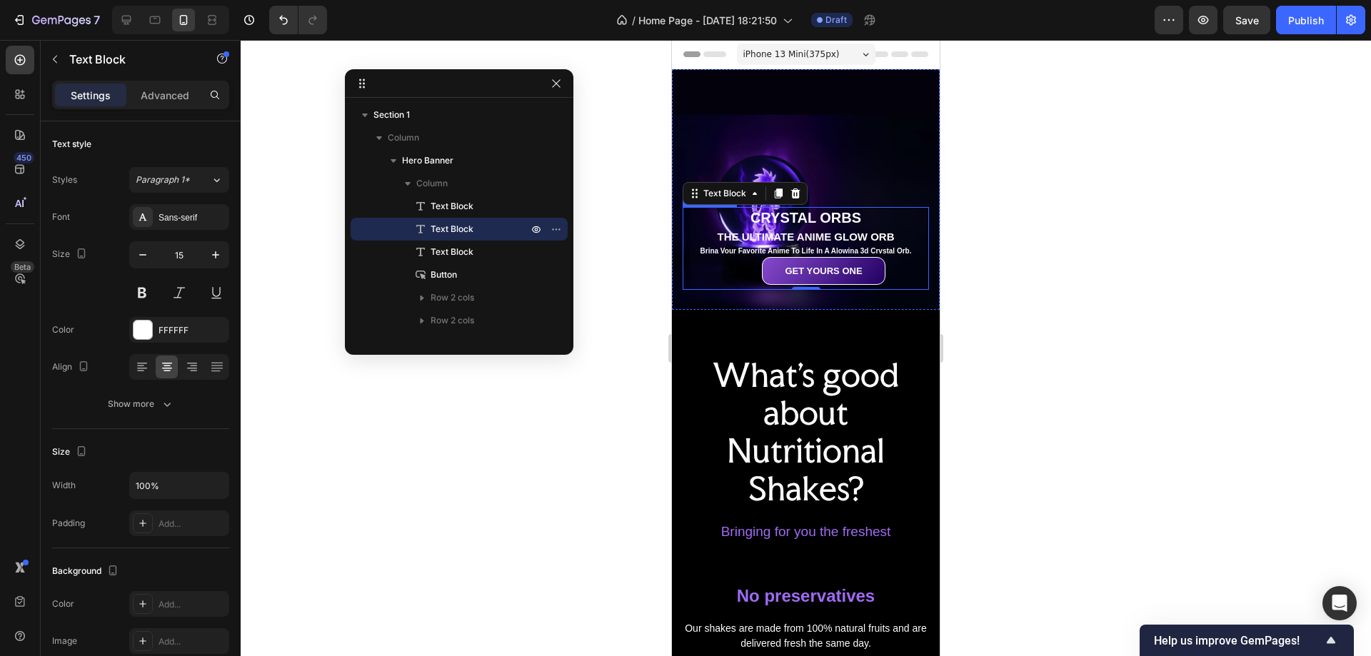
click at [874, 209] on p "CRYSTAL ORBS" at bounding box center [806, 218] width 244 height 19
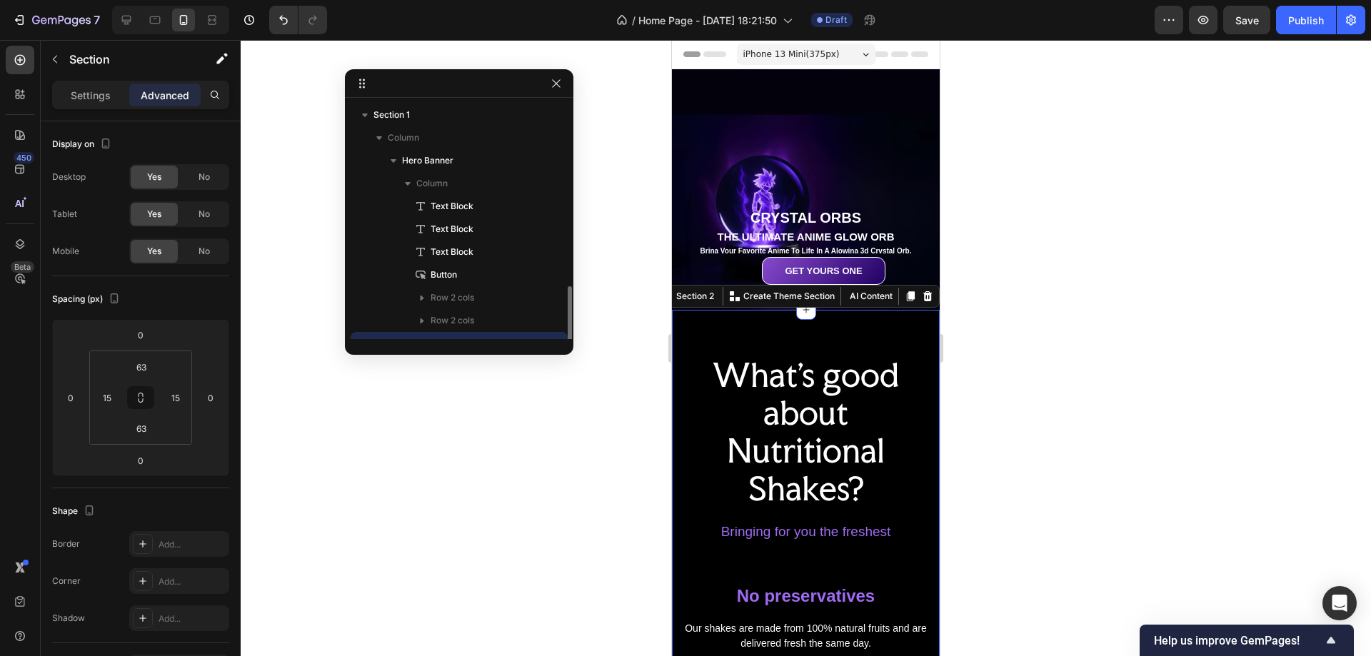
scroll to position [134, 0]
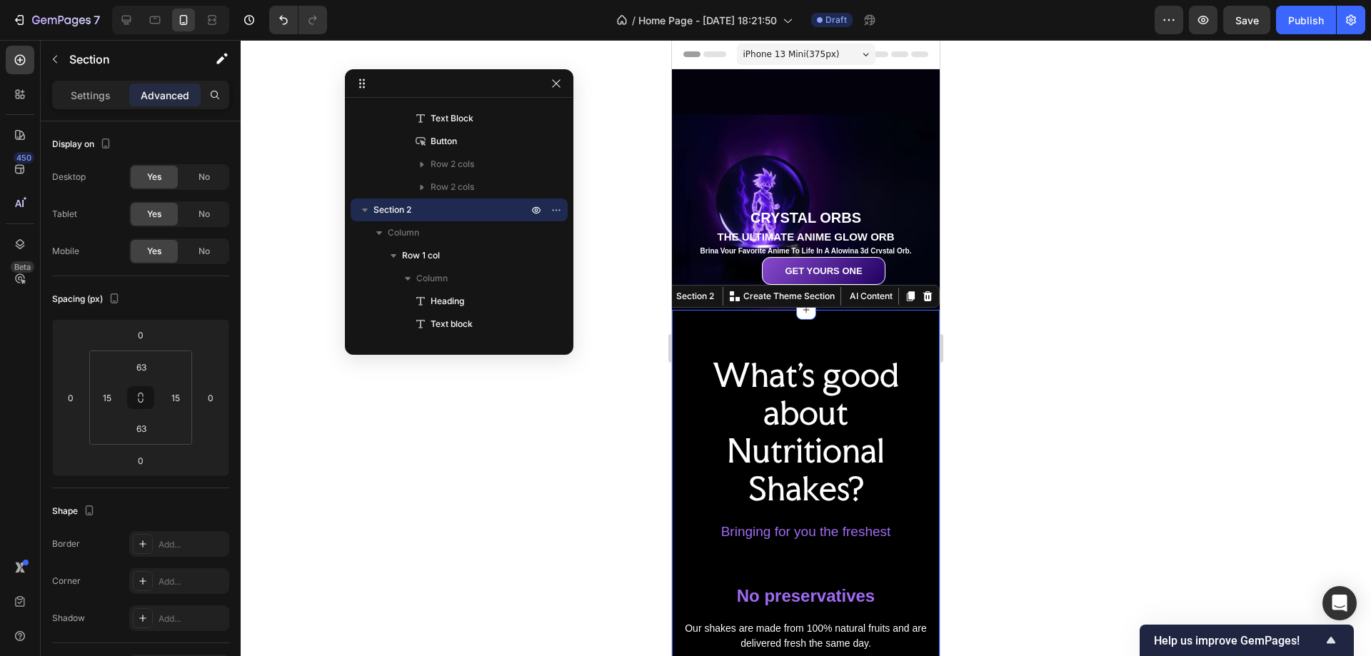
click at [822, 54] on span "iPhone 13 Mini ( 375 px)" at bounding box center [792, 54] width 96 height 14
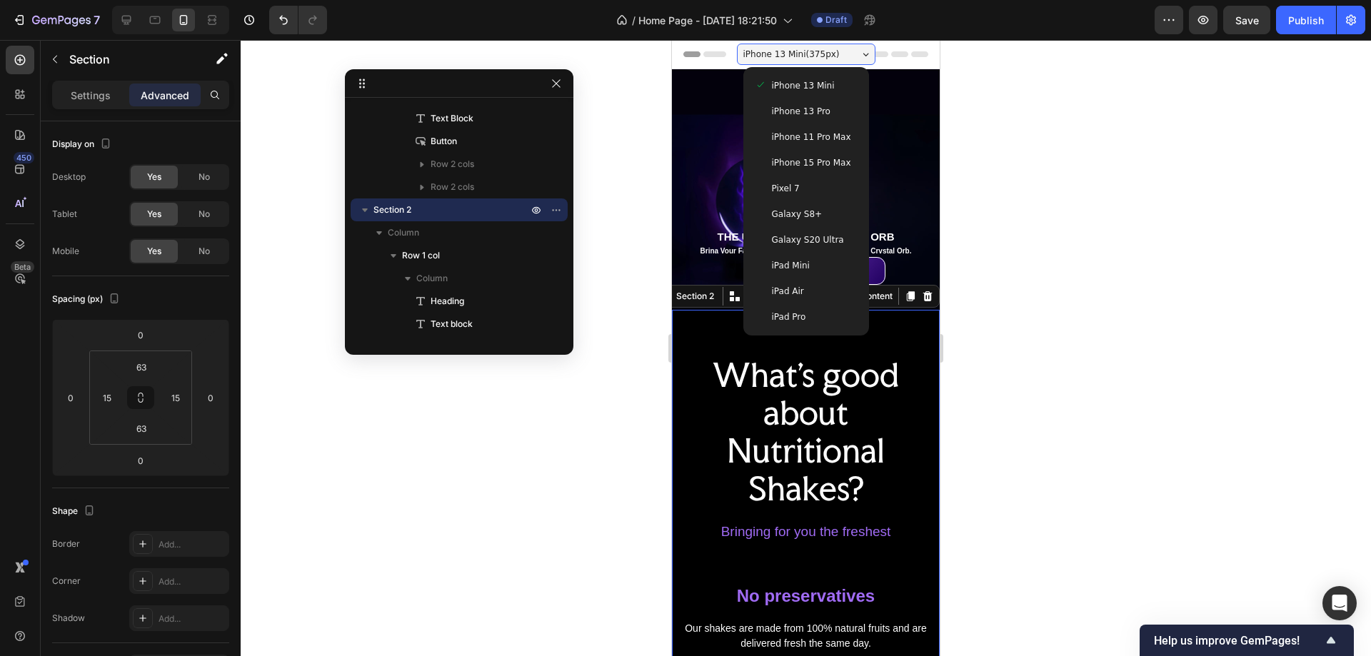
click at [815, 272] on div "iPad Mini" at bounding box center [806, 266] width 103 height 14
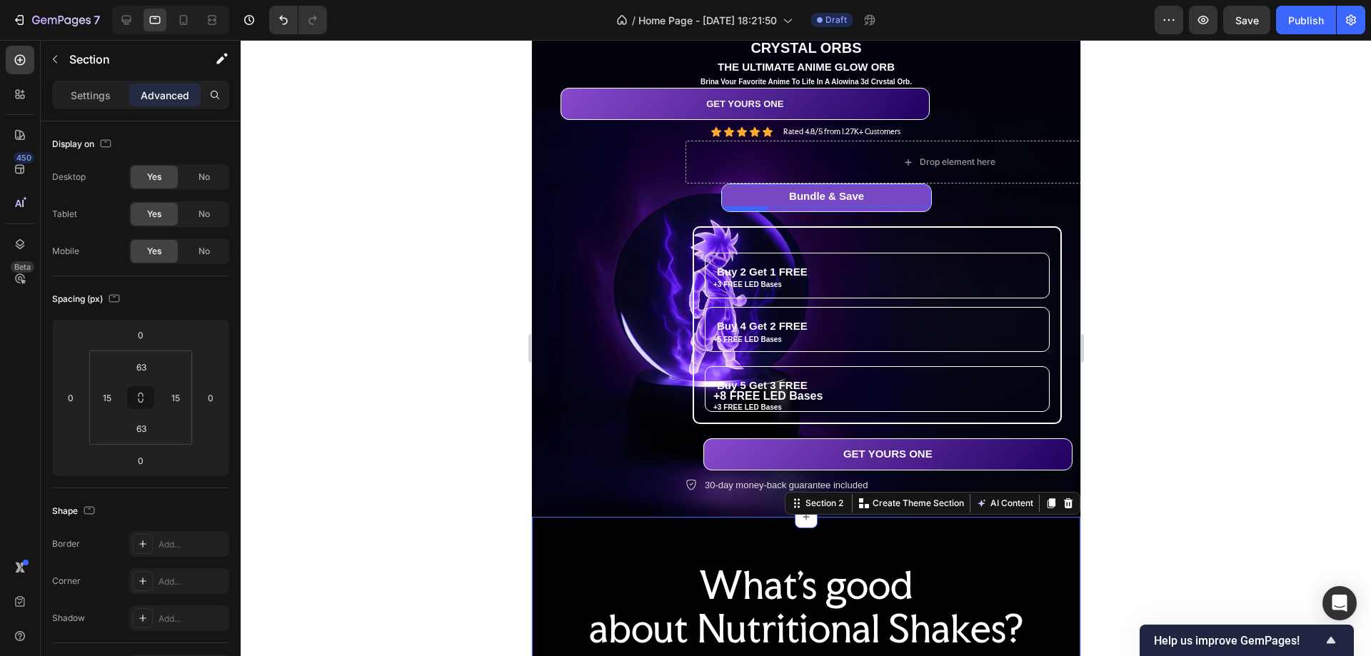
scroll to position [54, 0]
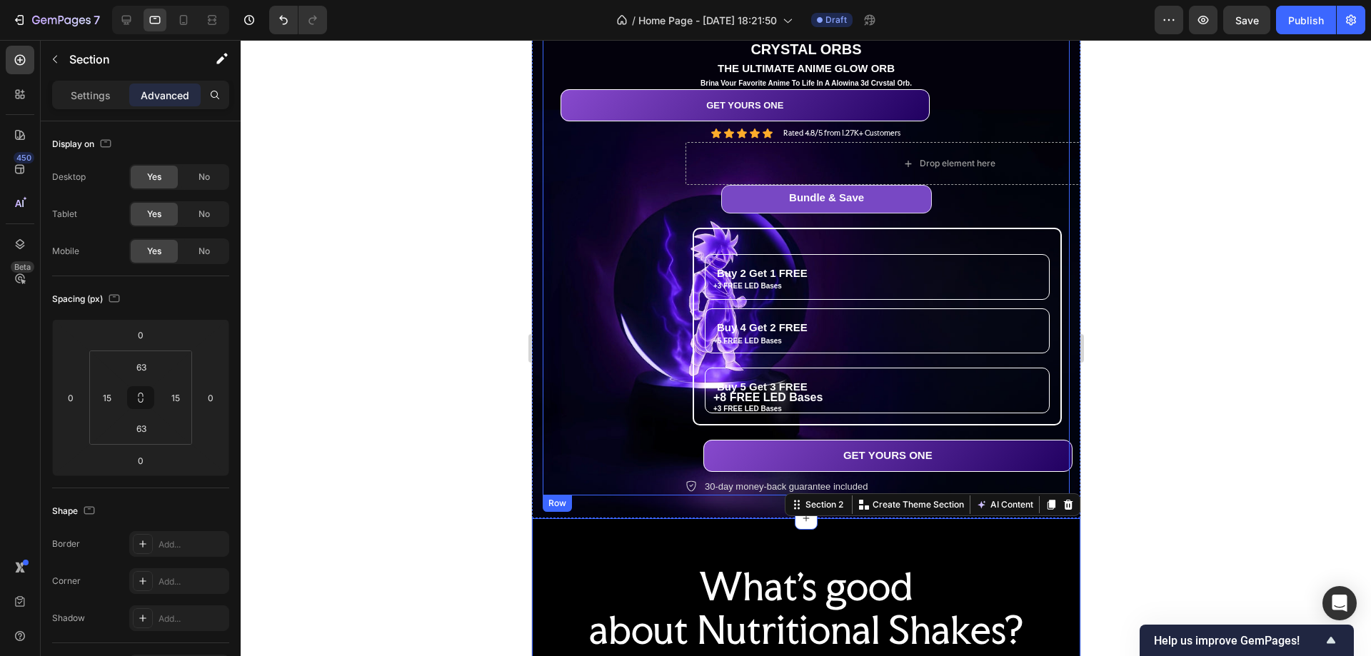
click at [921, 129] on div "Icon Icon Icon Icon Icon Icon List Rated 4.8/5 from 1.27K+ Customers Text Block…" at bounding box center [805, 133] width 527 height 12
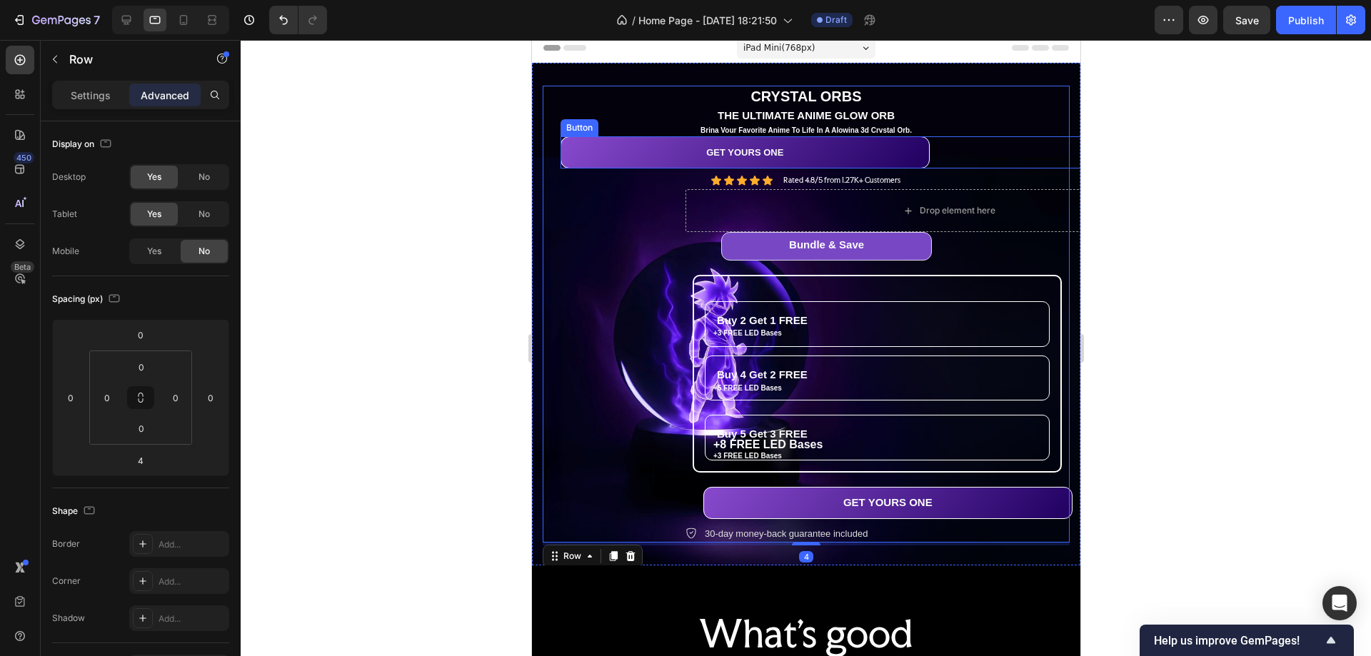
scroll to position [0, 0]
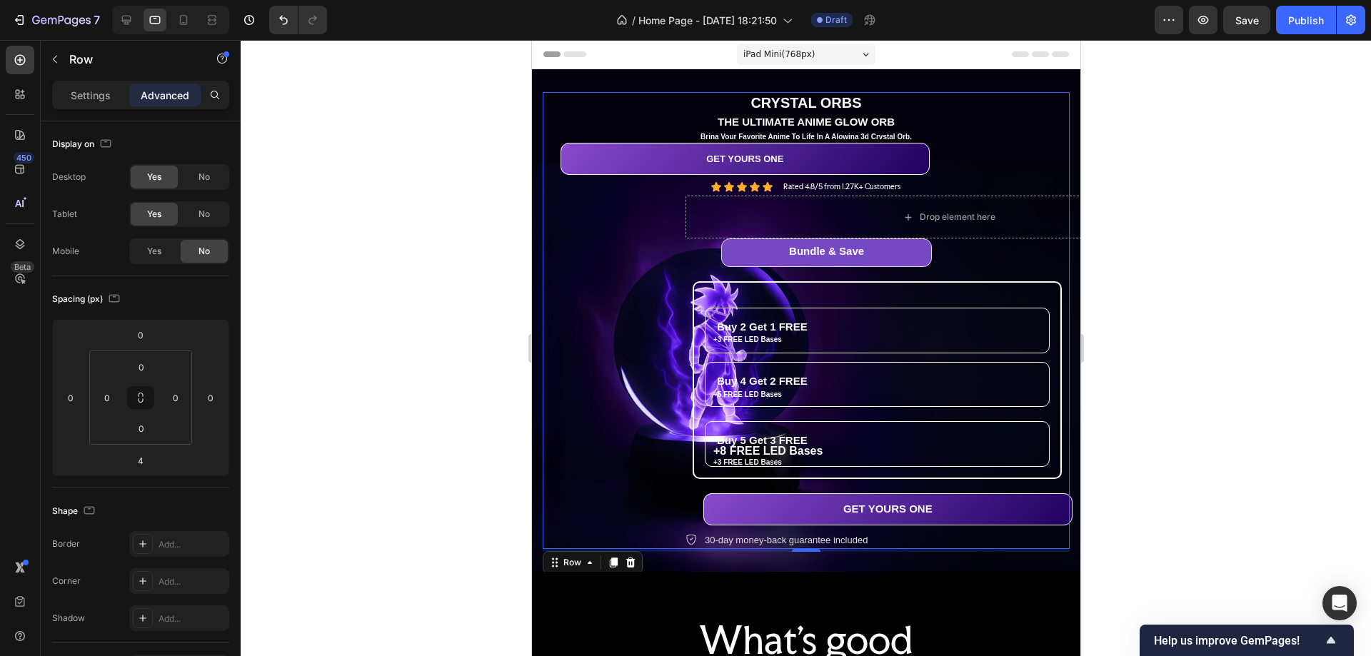
click at [899, 184] on div "Icon Icon Icon Icon Icon Icon List Rated 4.8/5 from 1.27K+ Customers Text Block…" at bounding box center [805, 187] width 527 height 12
click at [909, 184] on div "Icon Icon Icon Icon Icon Icon List Rated 4.8/5 from 1.27K+ Customers Text Block…" at bounding box center [805, 187] width 527 height 12
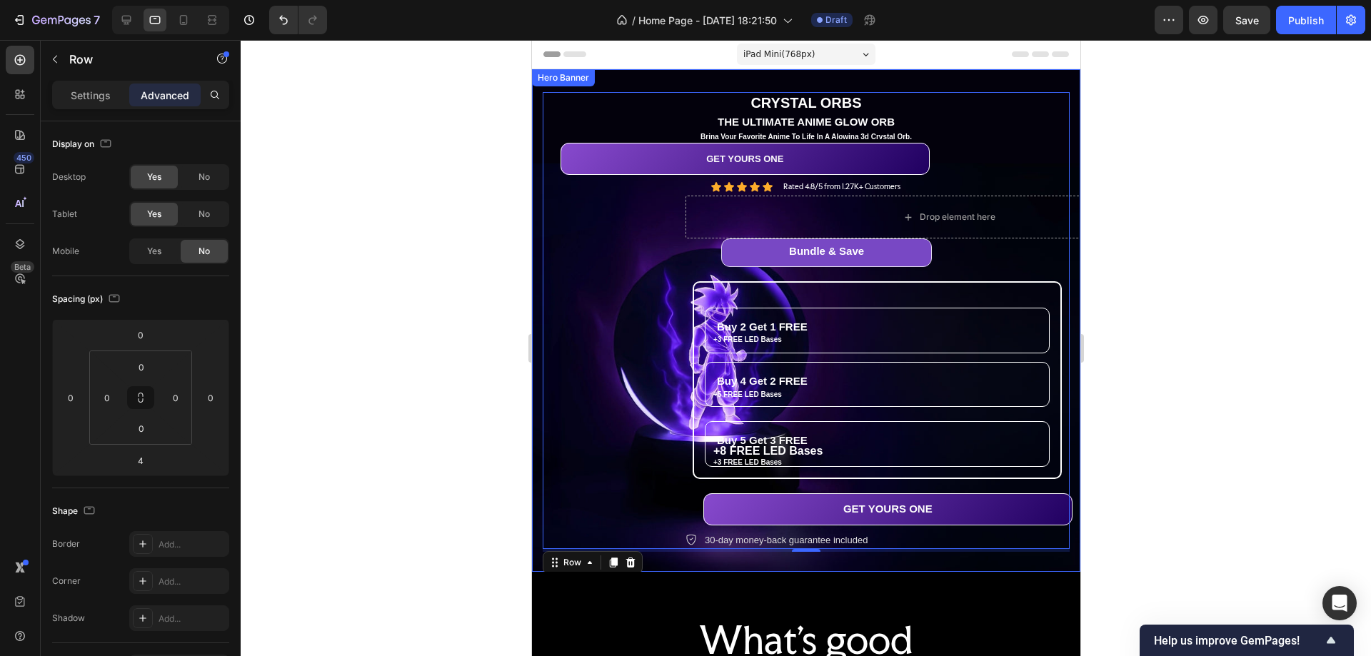
click at [607, 202] on div "CRYSTAL ORBS Text Block THE ULTIMATE ANIME GLOW ORB Text Block Brina Vour Favor…" at bounding box center [805, 320] width 527 height 457
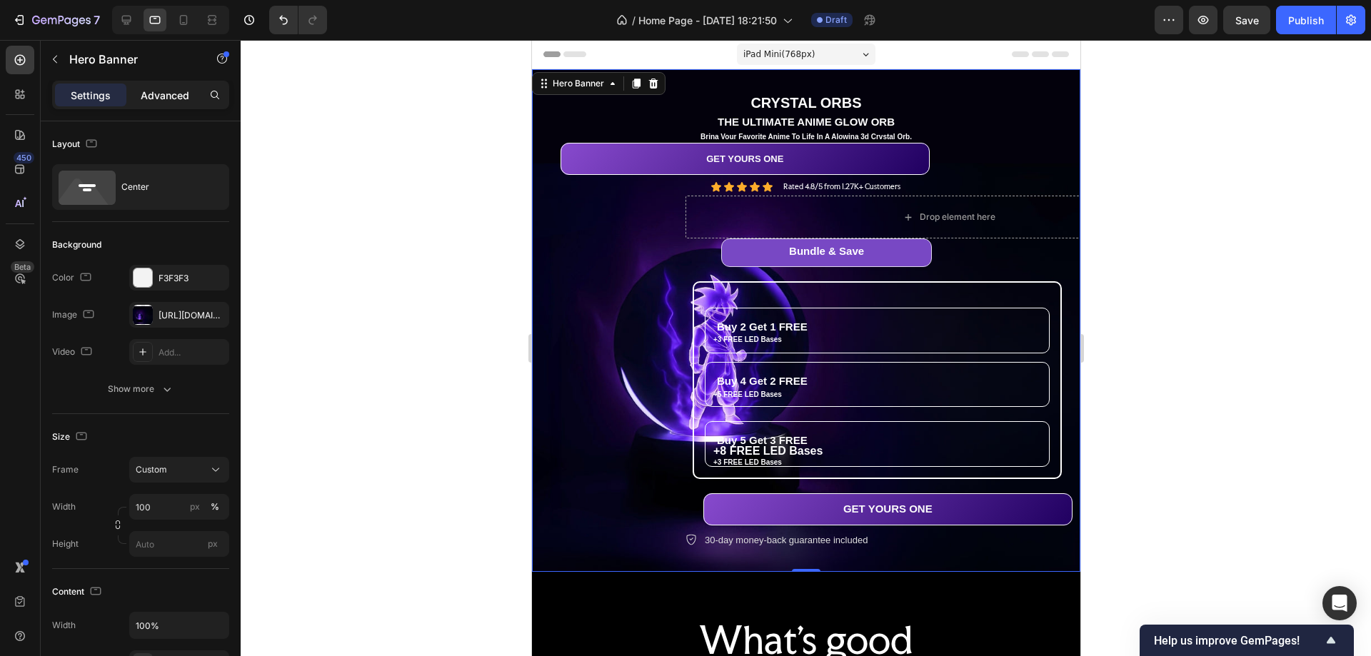
click at [162, 92] on p "Advanced" at bounding box center [165, 95] width 49 height 15
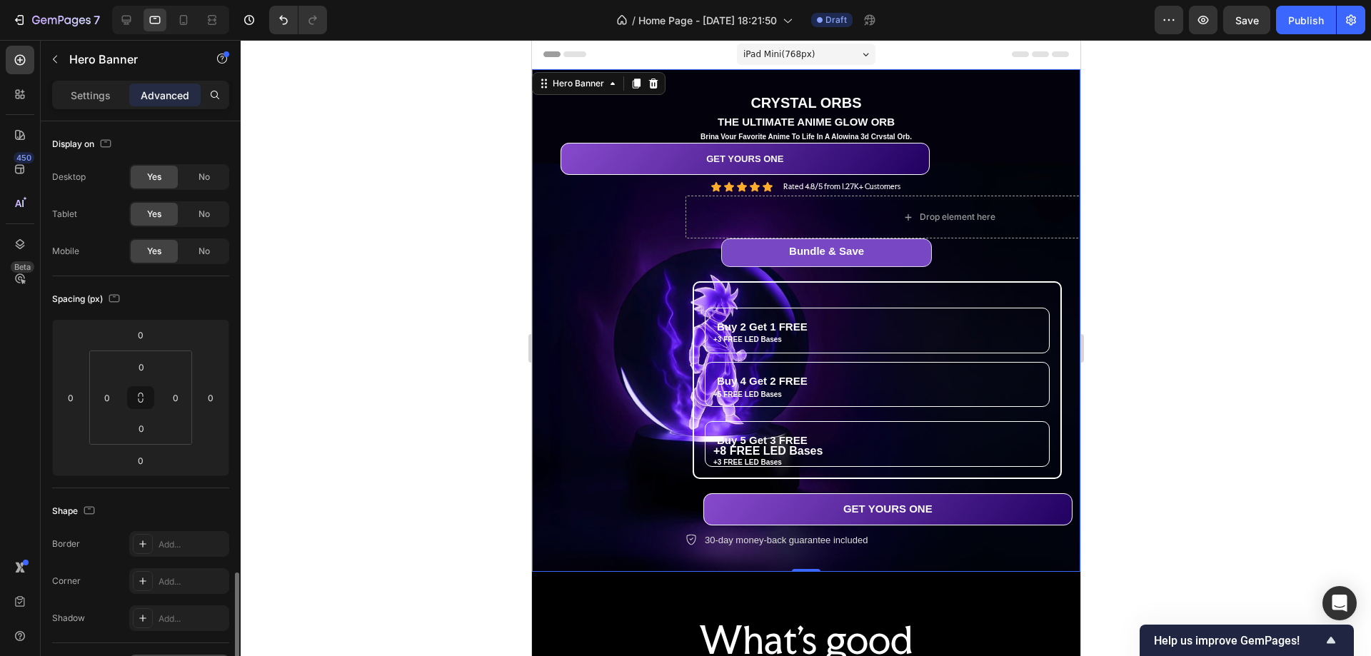
scroll to position [286, 0]
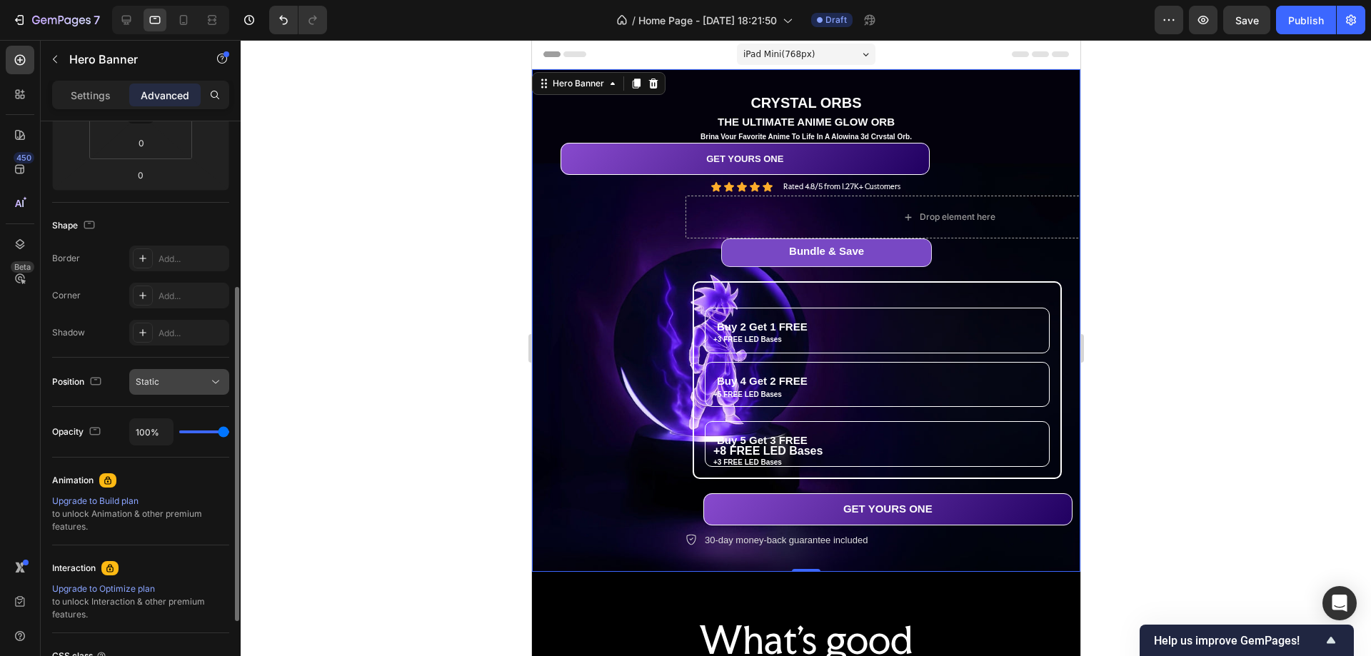
click at [166, 371] on button "Static" at bounding box center [179, 382] width 100 height 26
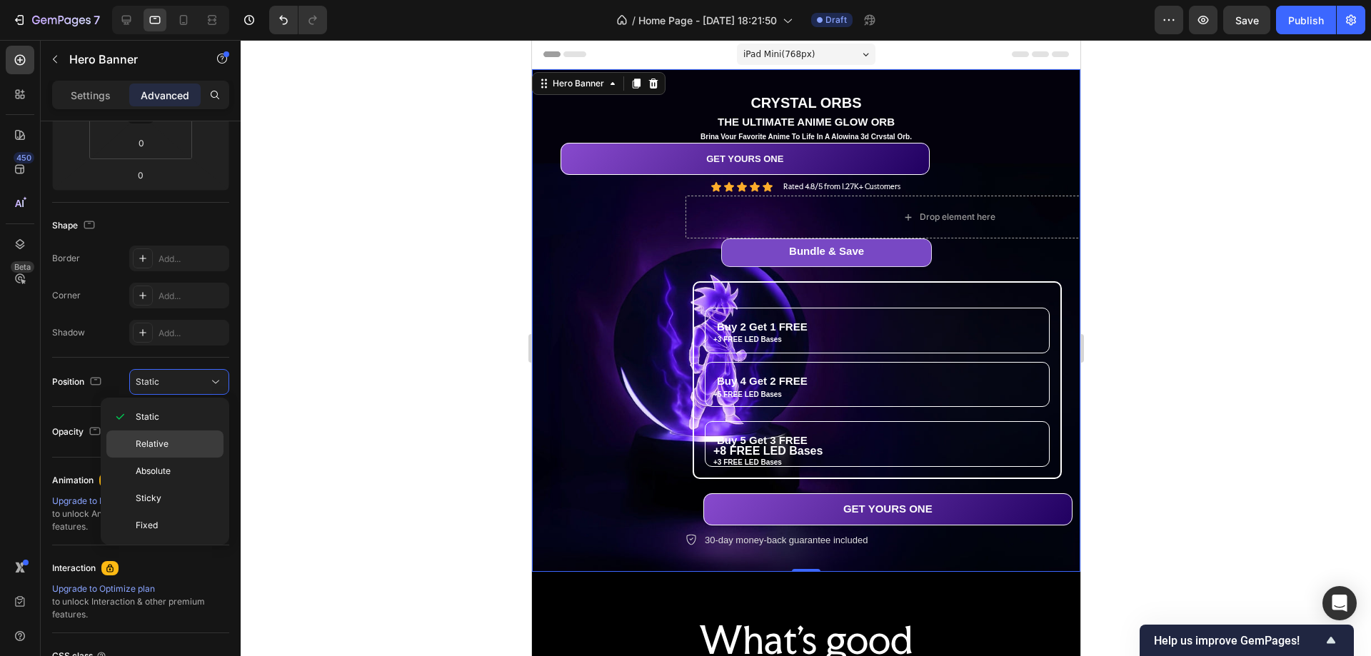
click at [169, 443] on p "Relative" at bounding box center [176, 444] width 81 height 13
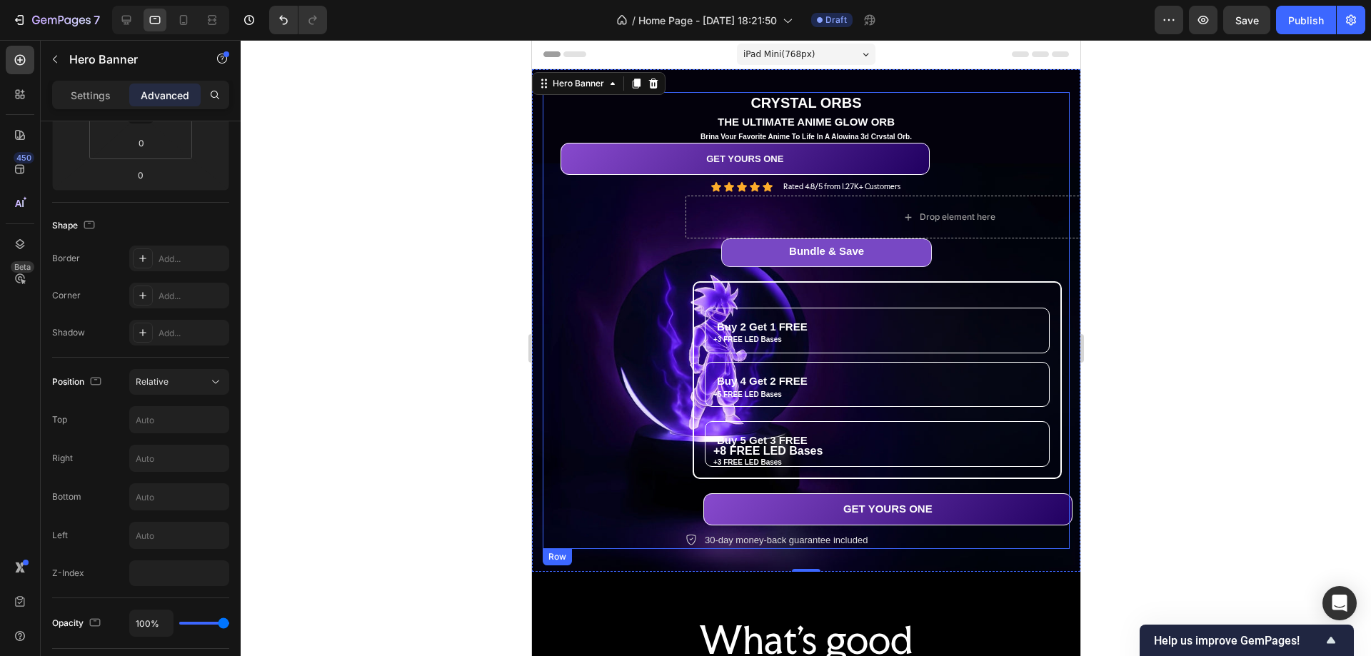
click at [906, 184] on div "Icon Icon Icon Icon Icon Icon List Rated 4.8/5 from 1.27K+ Customers Text Block…" at bounding box center [805, 187] width 527 height 12
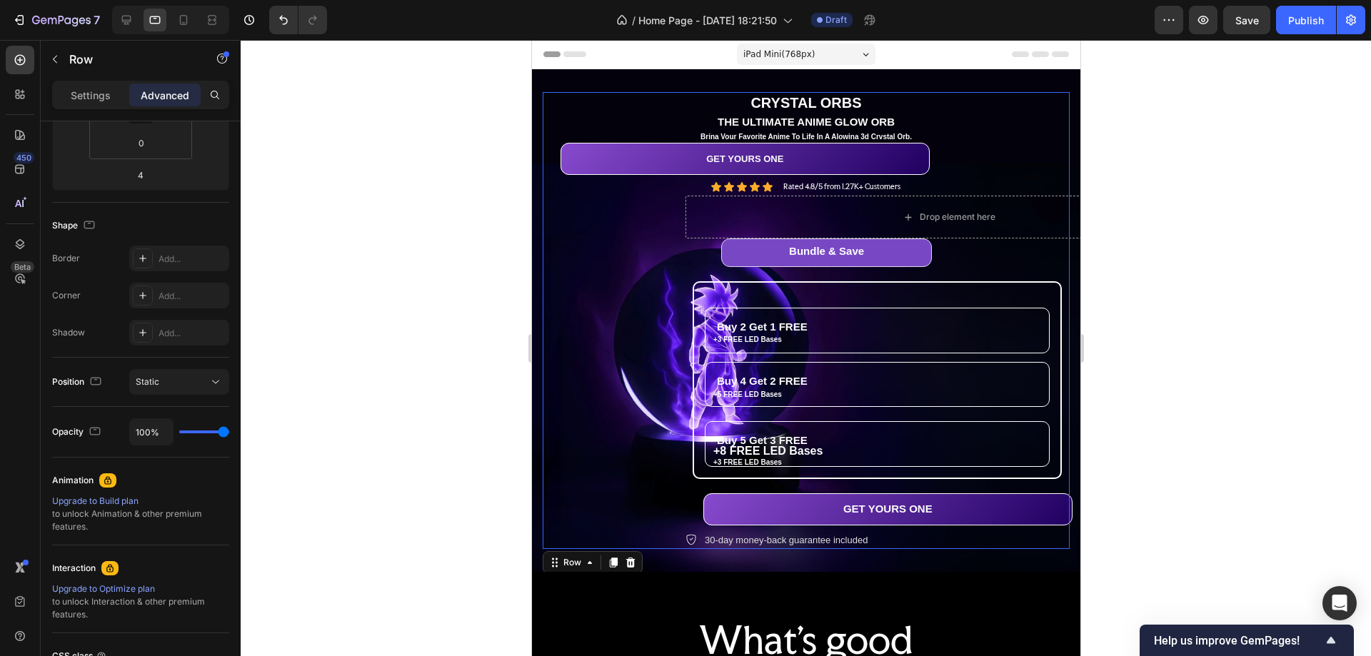
scroll to position [0, 0]
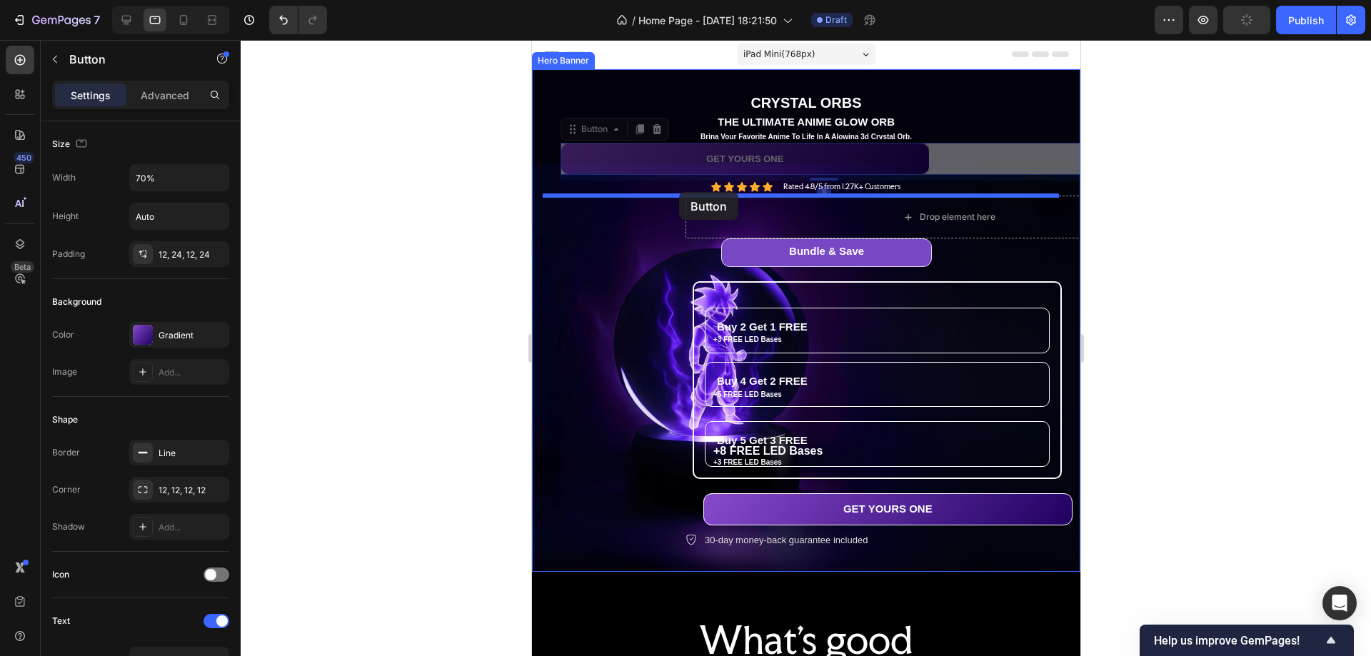
drag, startPoint x: 589, startPoint y: 152, endPoint x: 679, endPoint y: 192, distance: 98.5
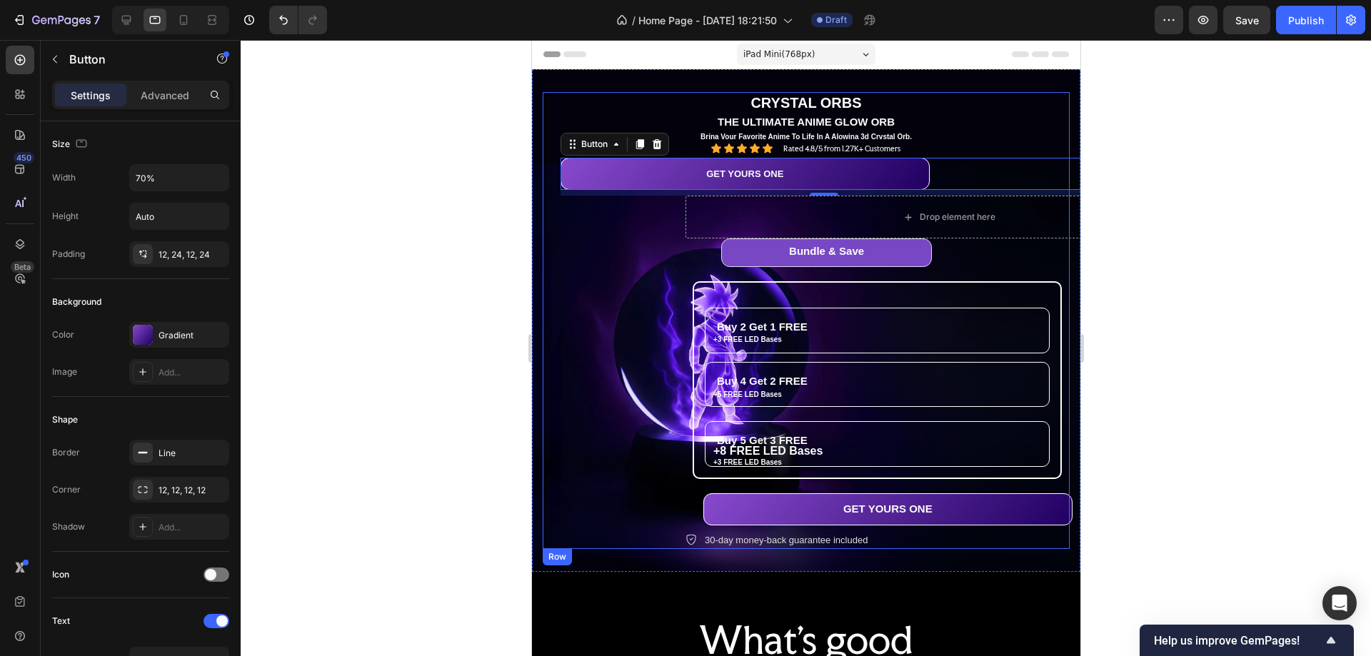
click at [902, 146] on div "Icon Icon Icon Icon Icon Icon List Rated 4.8/5 from 1.27K+ Customers Text Block…" at bounding box center [805, 149] width 527 height 12
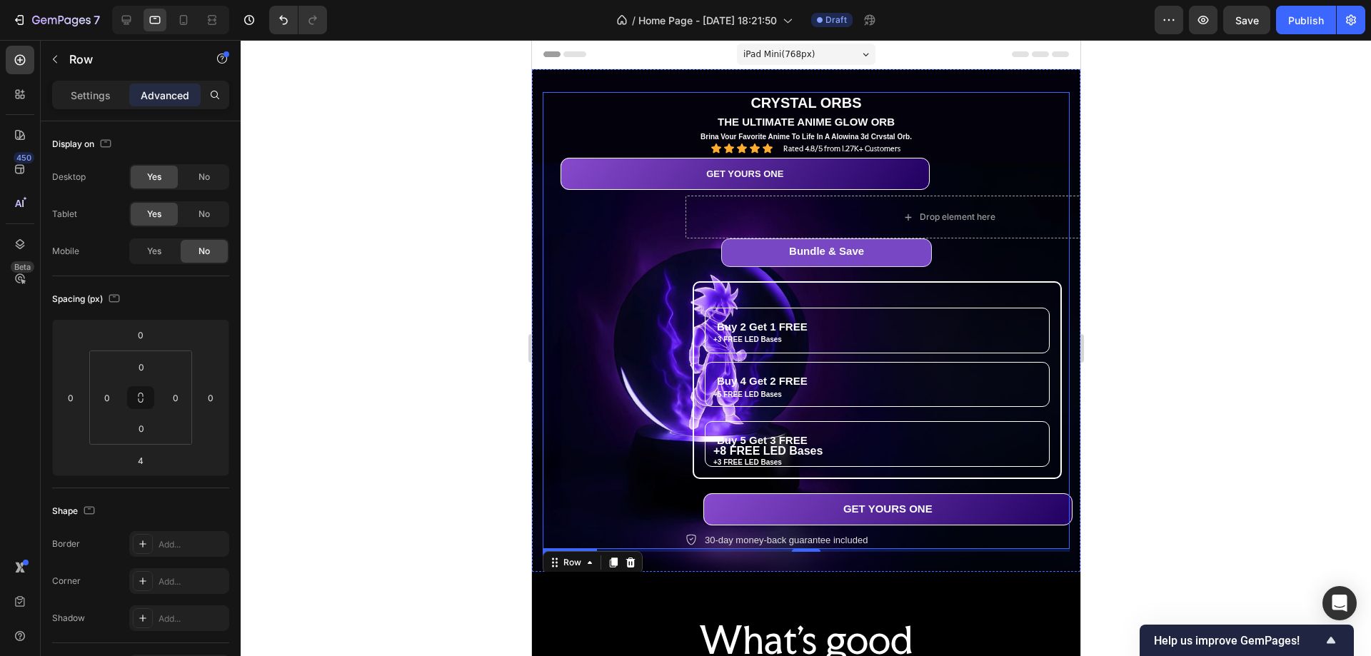
click at [1003, 123] on p "THE ULTIMATE ANIME GLOW ORB" at bounding box center [806, 122] width 524 height 14
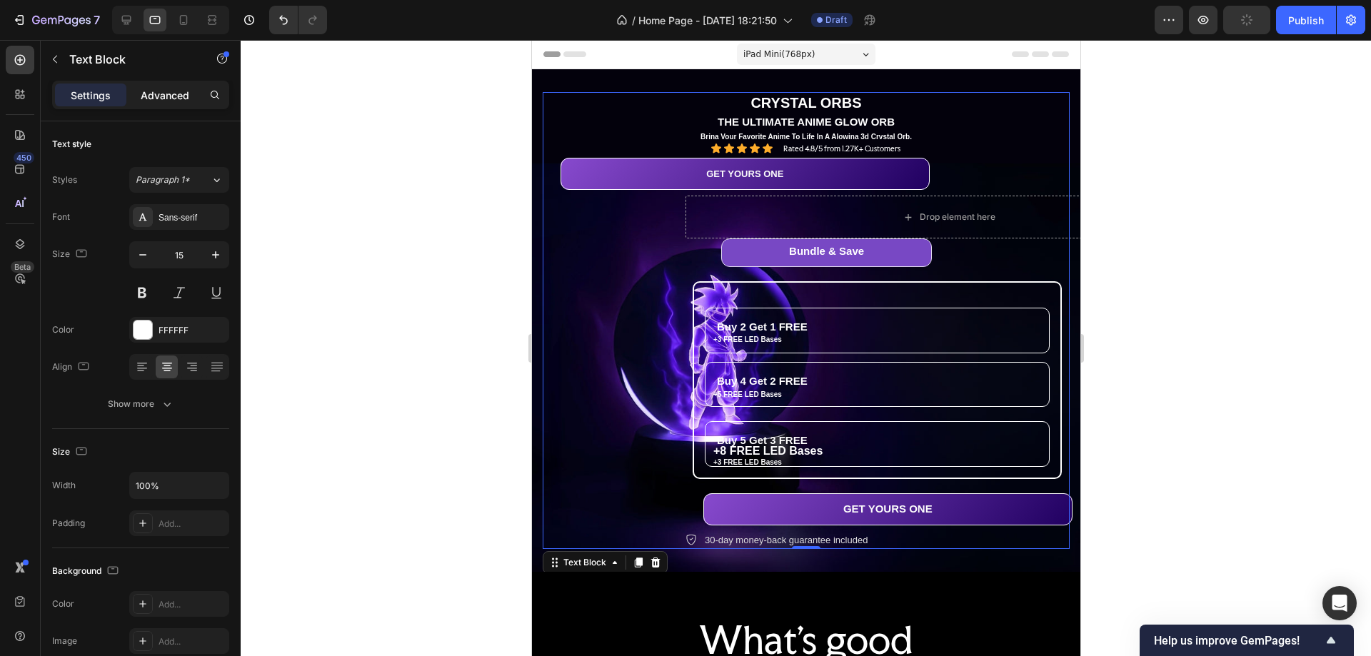
click at [168, 100] on p "Advanced" at bounding box center [165, 95] width 49 height 15
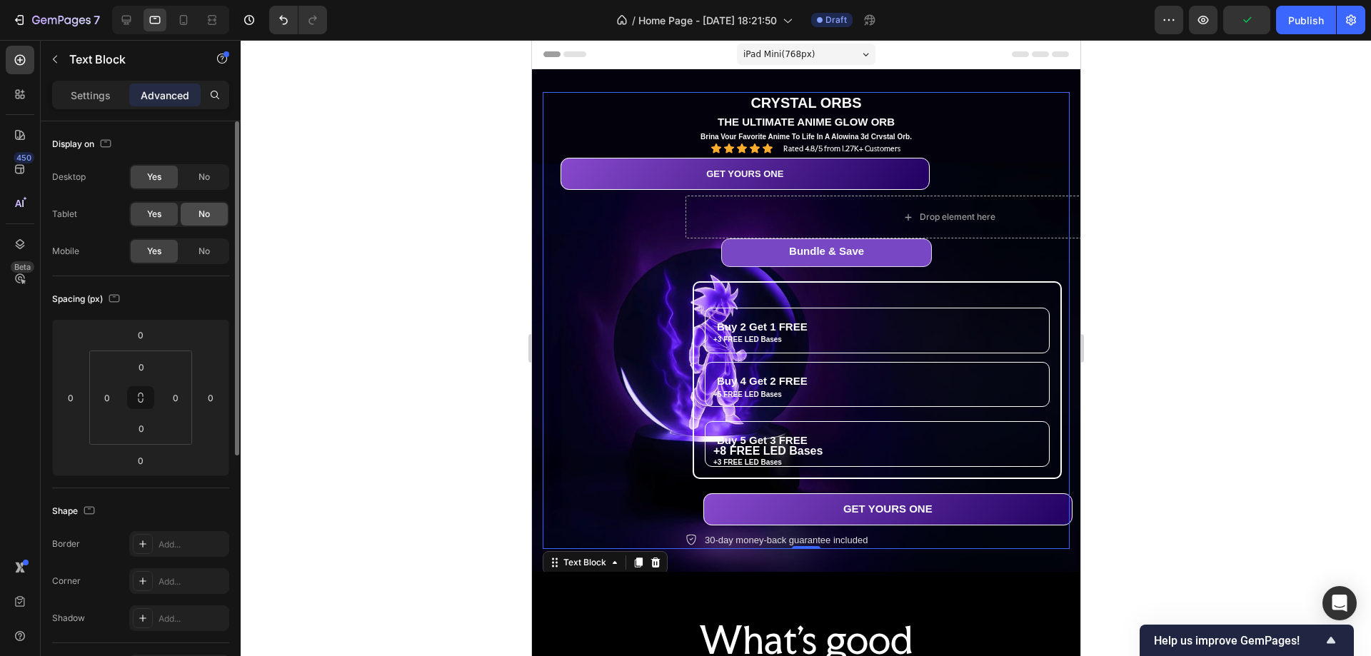
click at [206, 214] on span "No" at bounding box center [204, 214] width 11 height 13
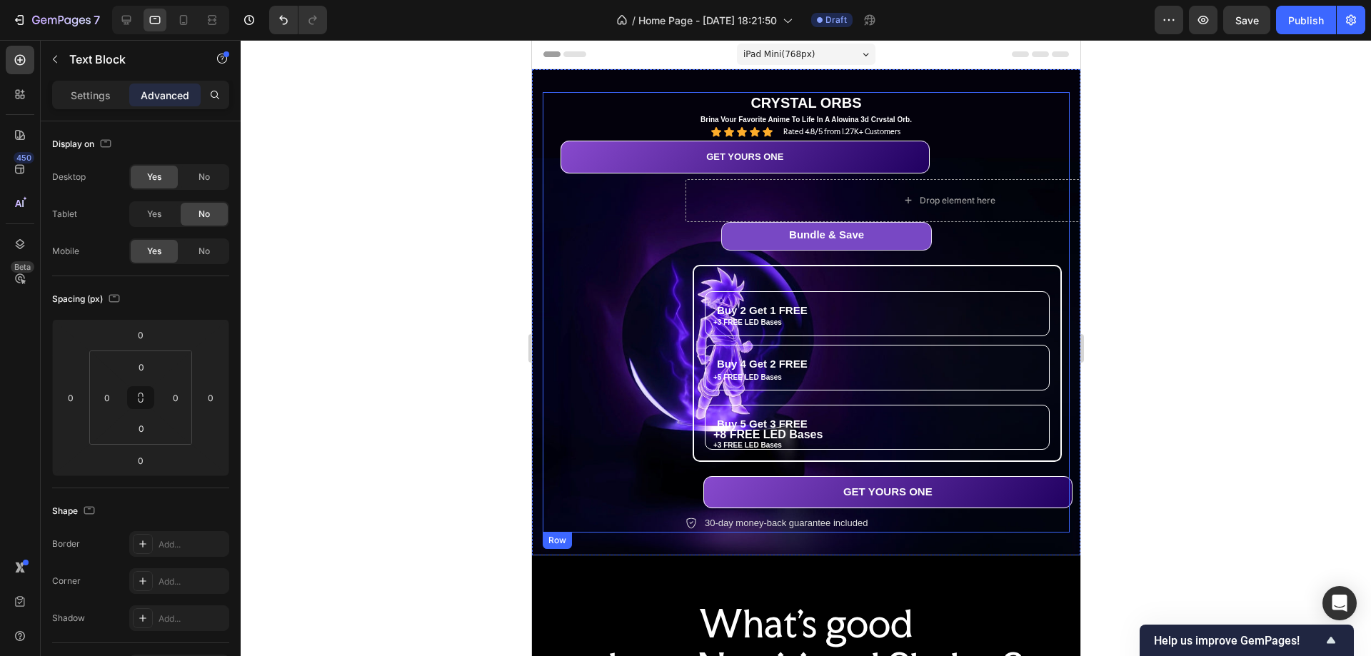
click at [904, 129] on div "Icon Icon Icon Icon Icon Icon List Rated 4.8/5 from 1.27K+ Customers Text Block…" at bounding box center [805, 132] width 527 height 12
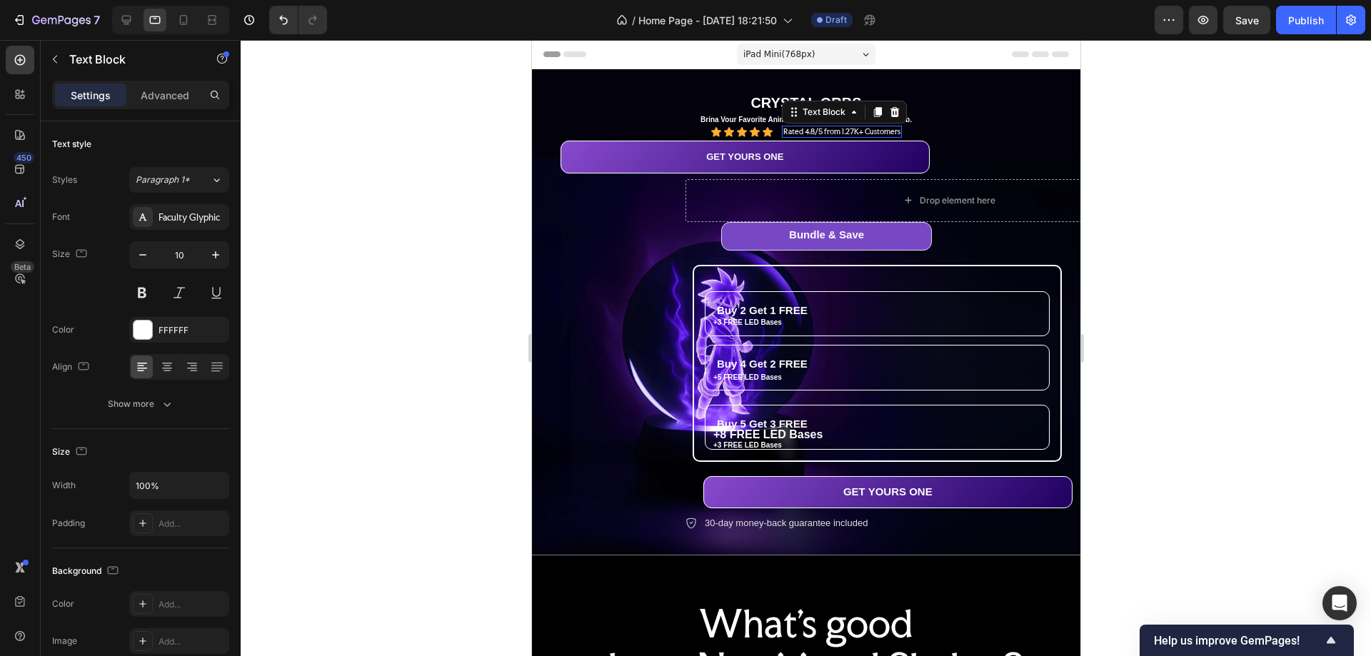
click at [802, 134] on p "Rated 4.8/5 from 1.27K+ Customers" at bounding box center [841, 131] width 117 height 9
click at [165, 96] on p "Advanced" at bounding box center [165, 95] width 49 height 15
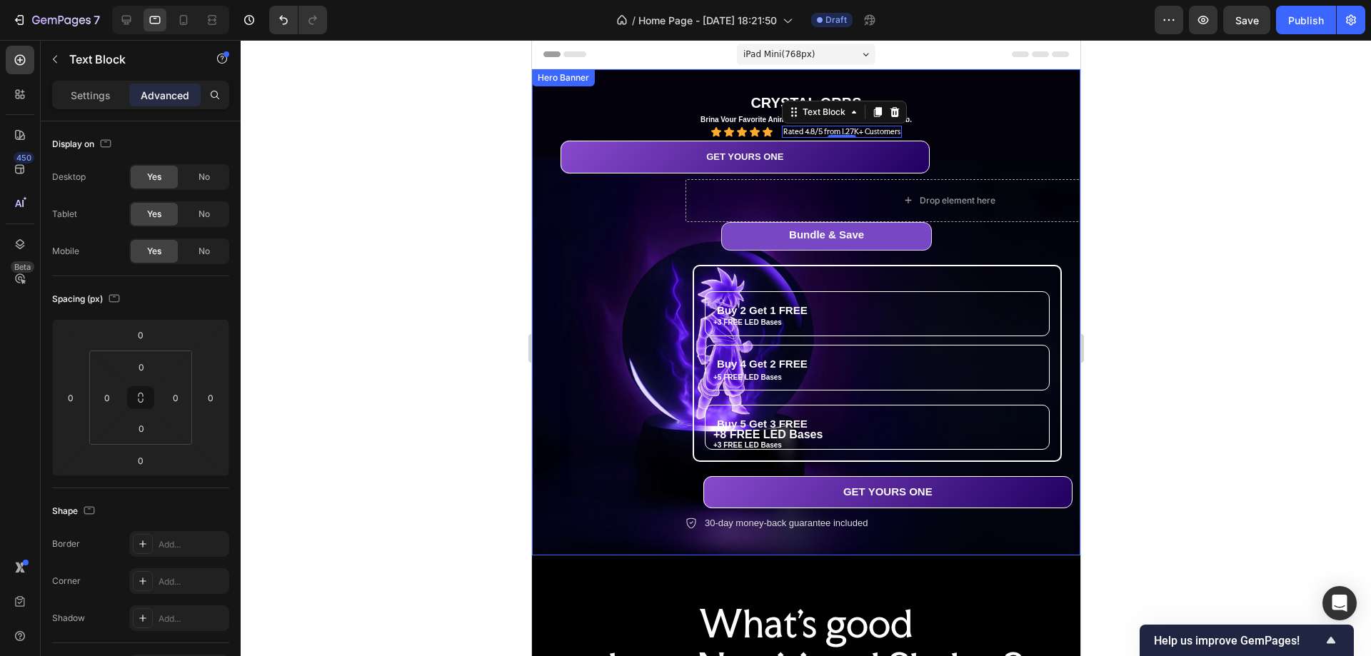
click at [674, 296] on div "CRYSTAL ORBS Text Block THE ULTIMATE ANIME GLOW ORB Text Block Brina Vour Favor…" at bounding box center [805, 312] width 527 height 441
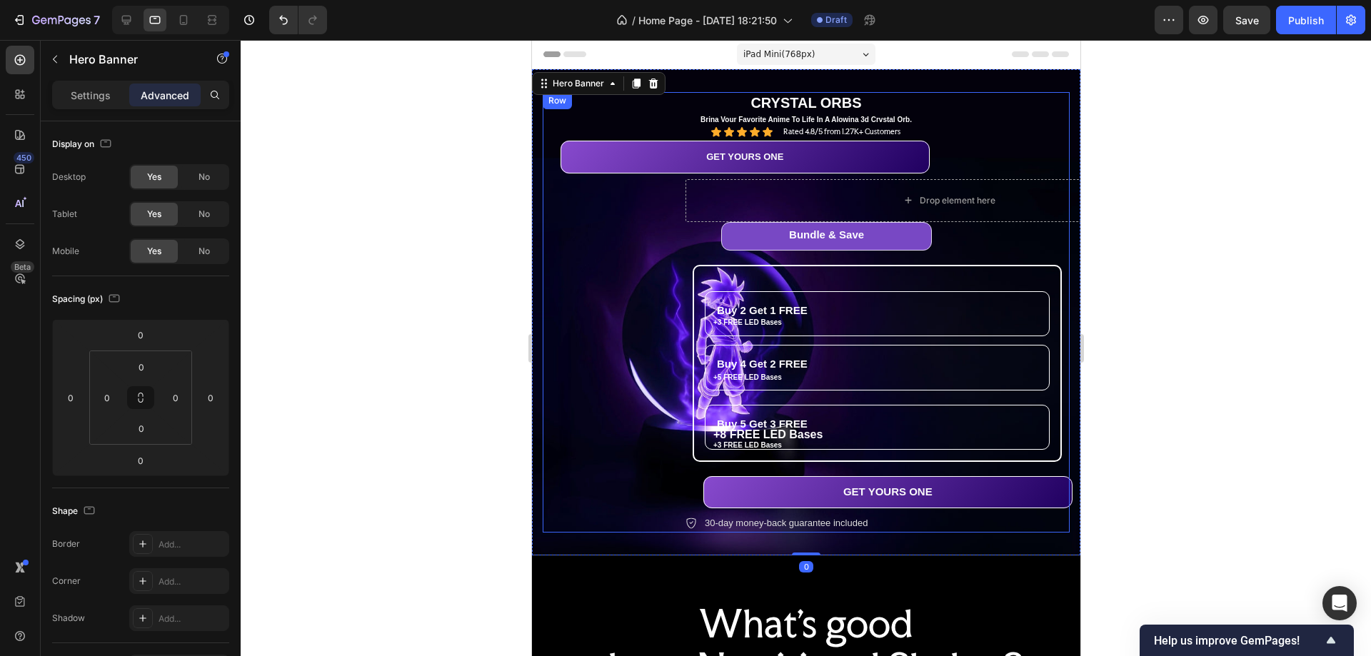
click at [1004, 244] on div "Bundle & Save Heading Row Buy 2 Get 1 FREE Heading +3 FREE LED Bases Text Block…" at bounding box center [948, 377] width 527 height 311
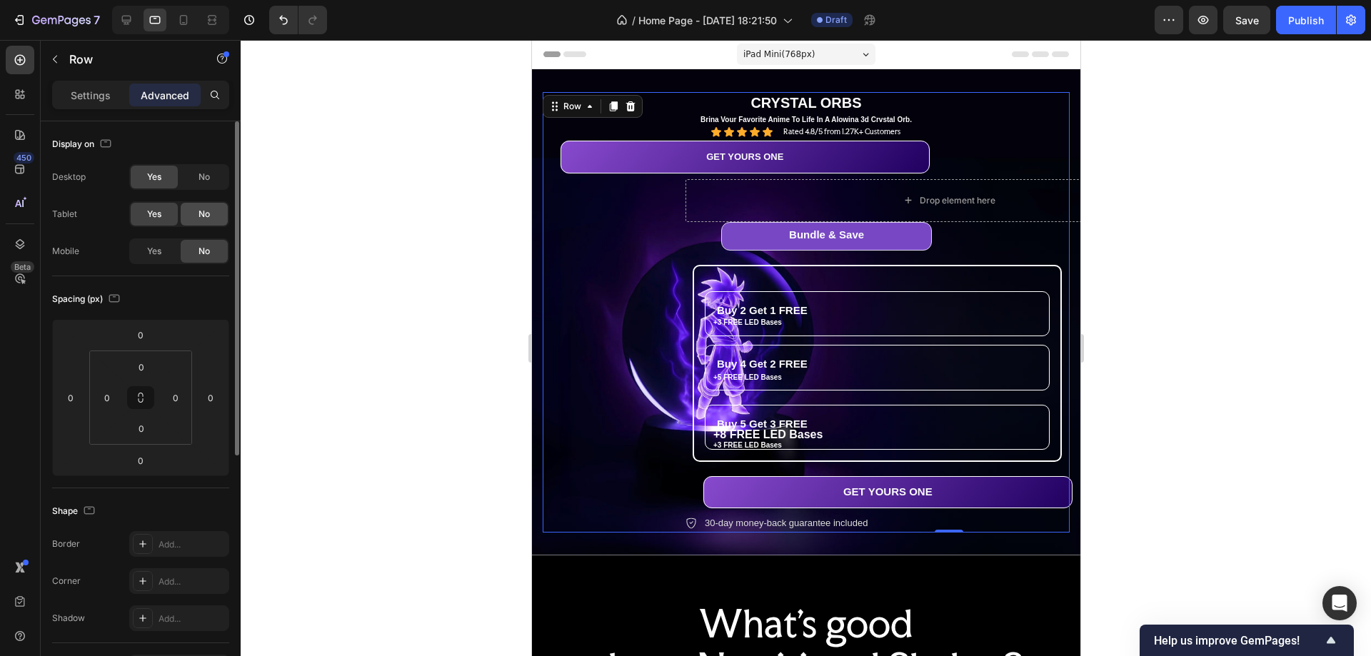
click at [204, 219] on span "No" at bounding box center [204, 214] width 11 height 13
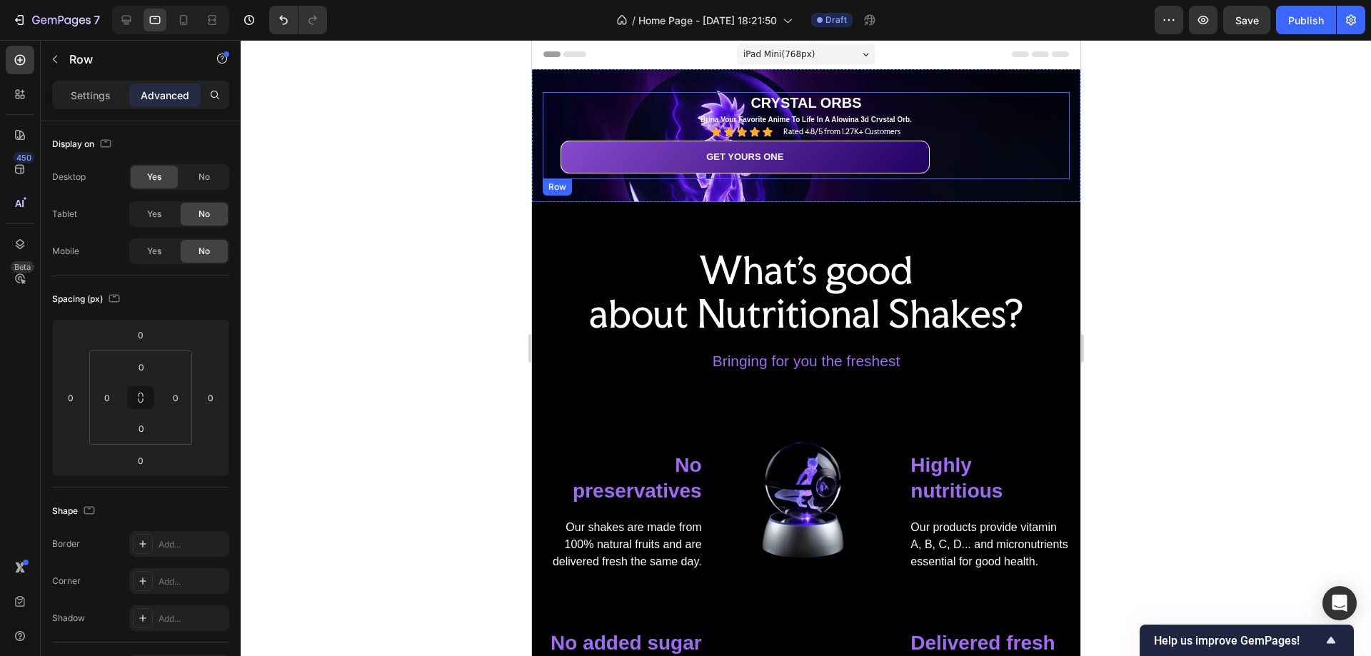
click at [908, 130] on div "Icon Icon Icon Icon Icon Icon List Rated 4.8/5 from 1.27K+ Customers Text Block…" at bounding box center [805, 132] width 527 height 12
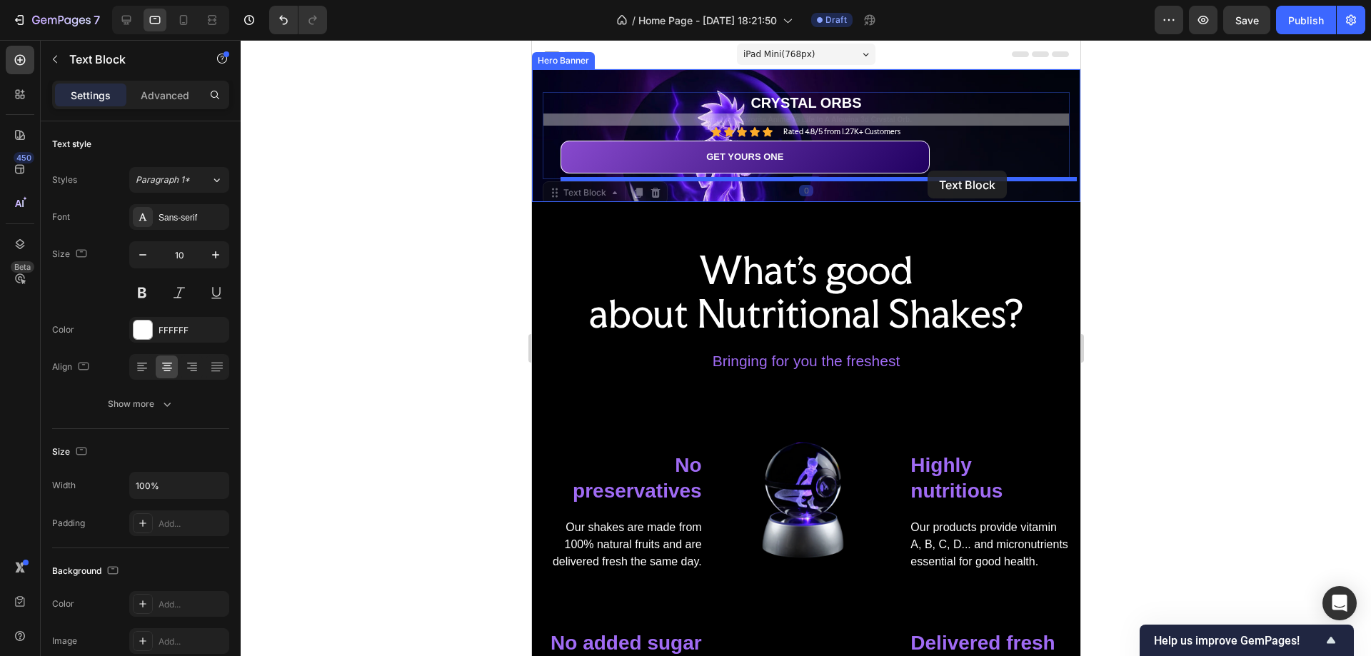
drag, startPoint x: 956, startPoint y: 124, endPoint x: 927, endPoint y: 171, distance: 54.9
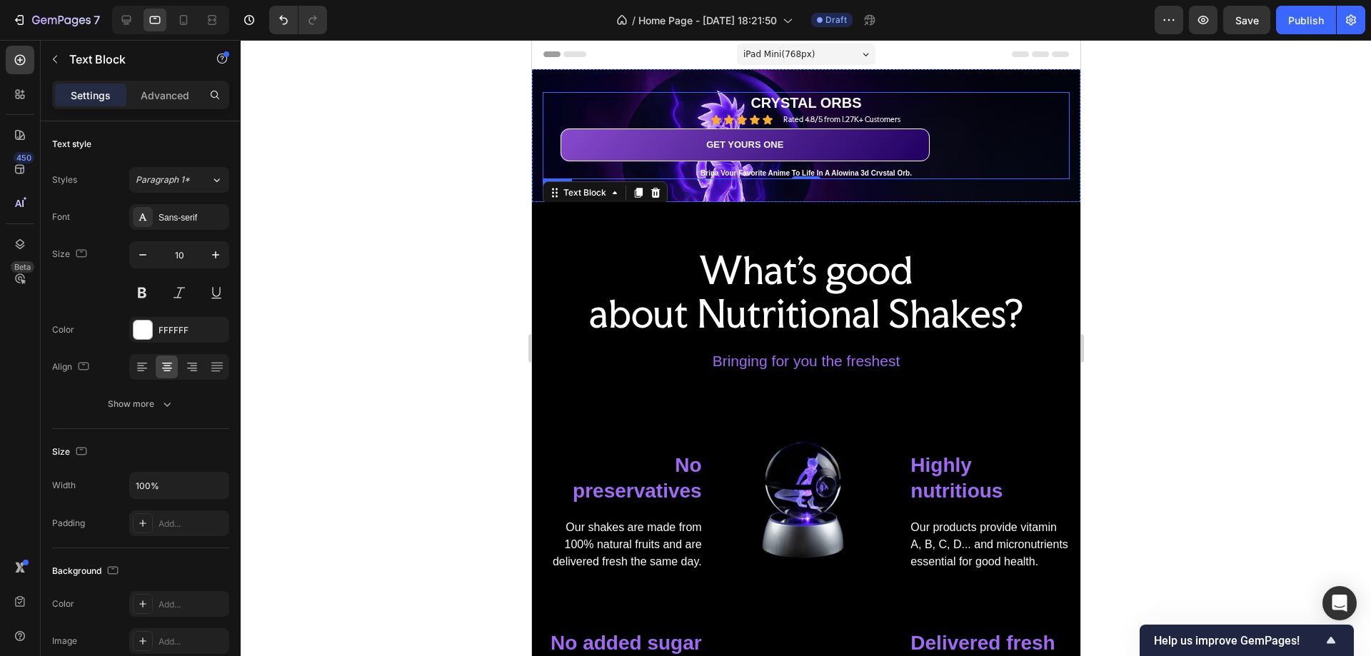
click at [977, 111] on p "CRYSTAL ORBS" at bounding box center [806, 103] width 524 height 19
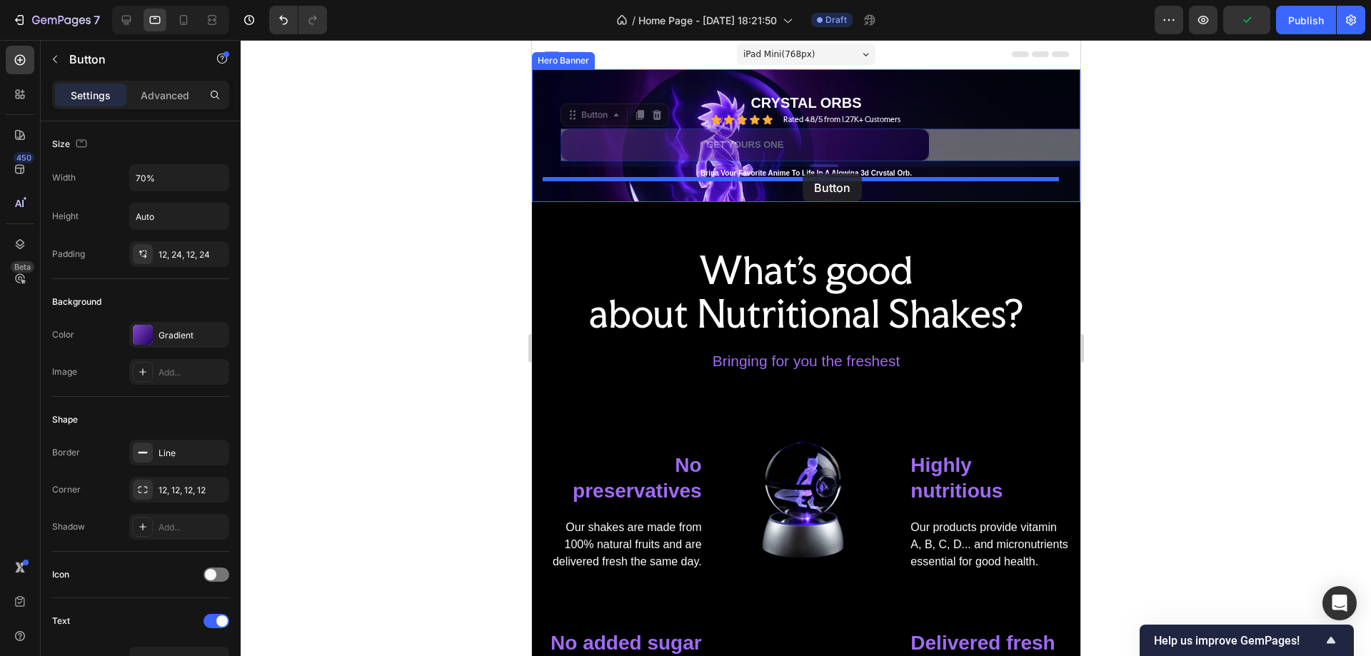
drag, startPoint x: 948, startPoint y: 144, endPoint x: 802, endPoint y: 174, distance: 148.6
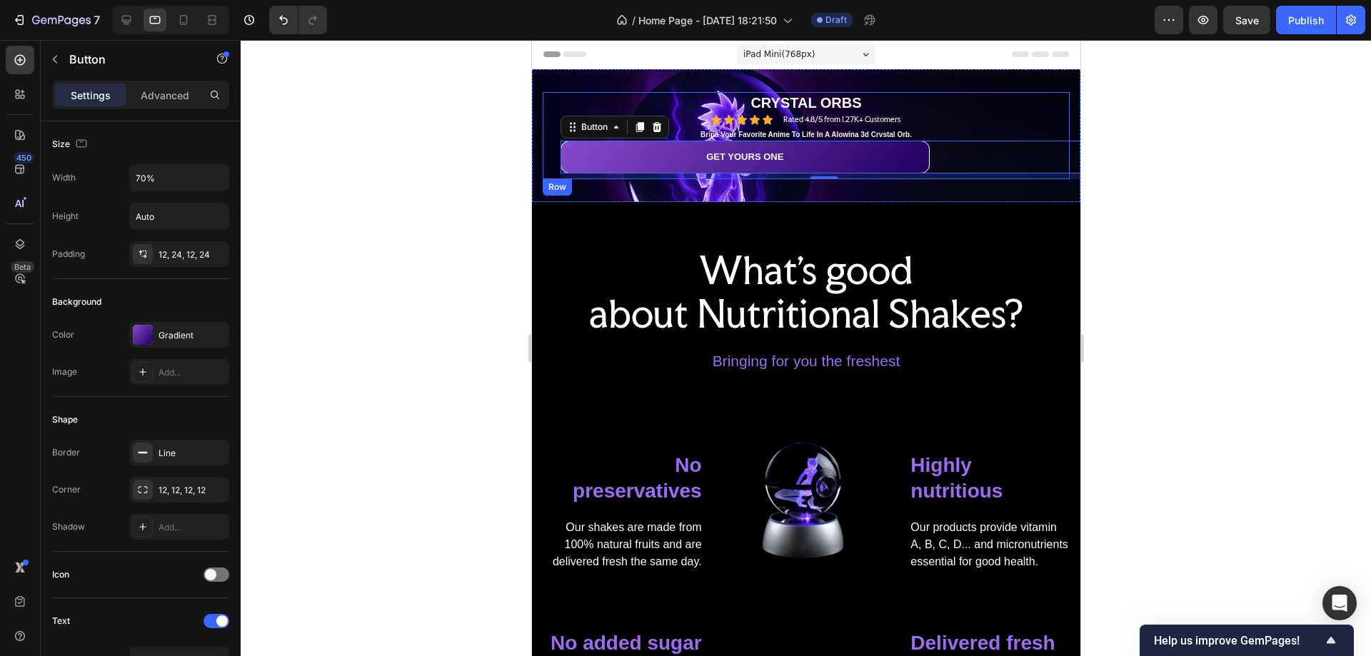
click at [940, 116] on div "Icon Icon Icon Icon Icon Icon List Rated 4.8/5 from 1.27K+ Customers Text Block…" at bounding box center [805, 120] width 527 height 12
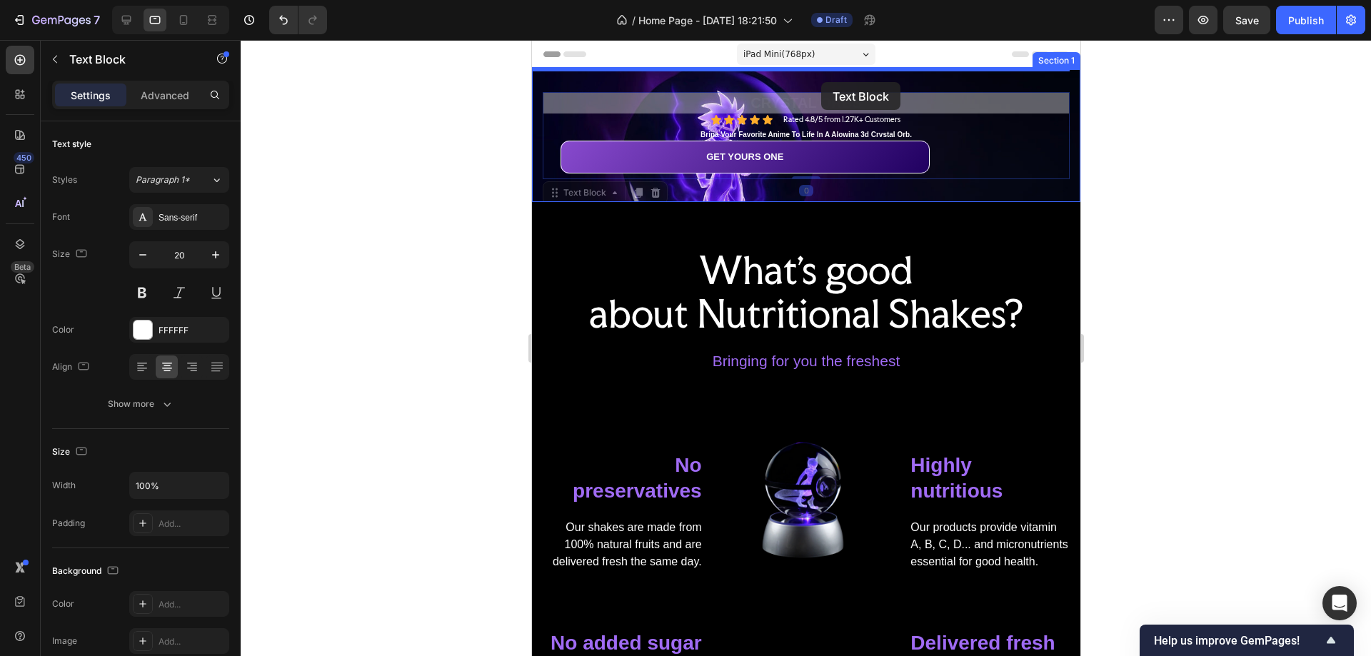
drag, startPoint x: 919, startPoint y: 133, endPoint x: 821, endPoint y: 82, distance: 110.2
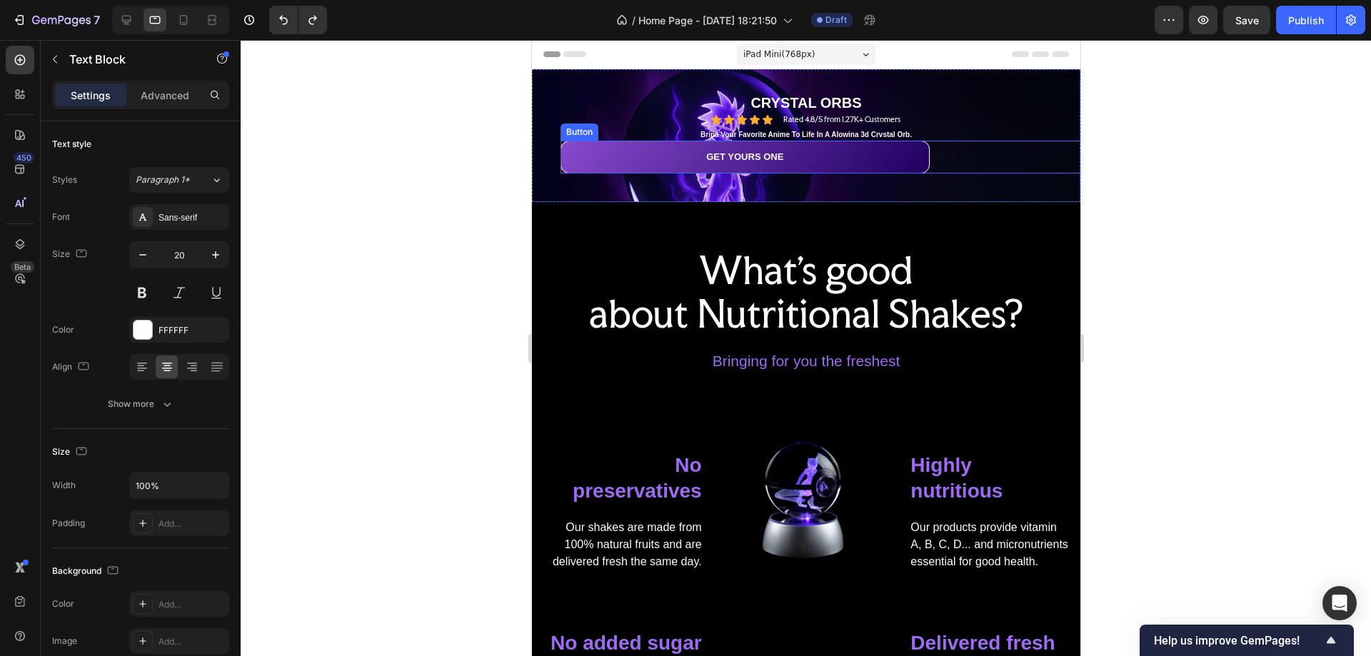
click at [960, 150] on div "GET YOURS ONE Button" at bounding box center [823, 157] width 527 height 33
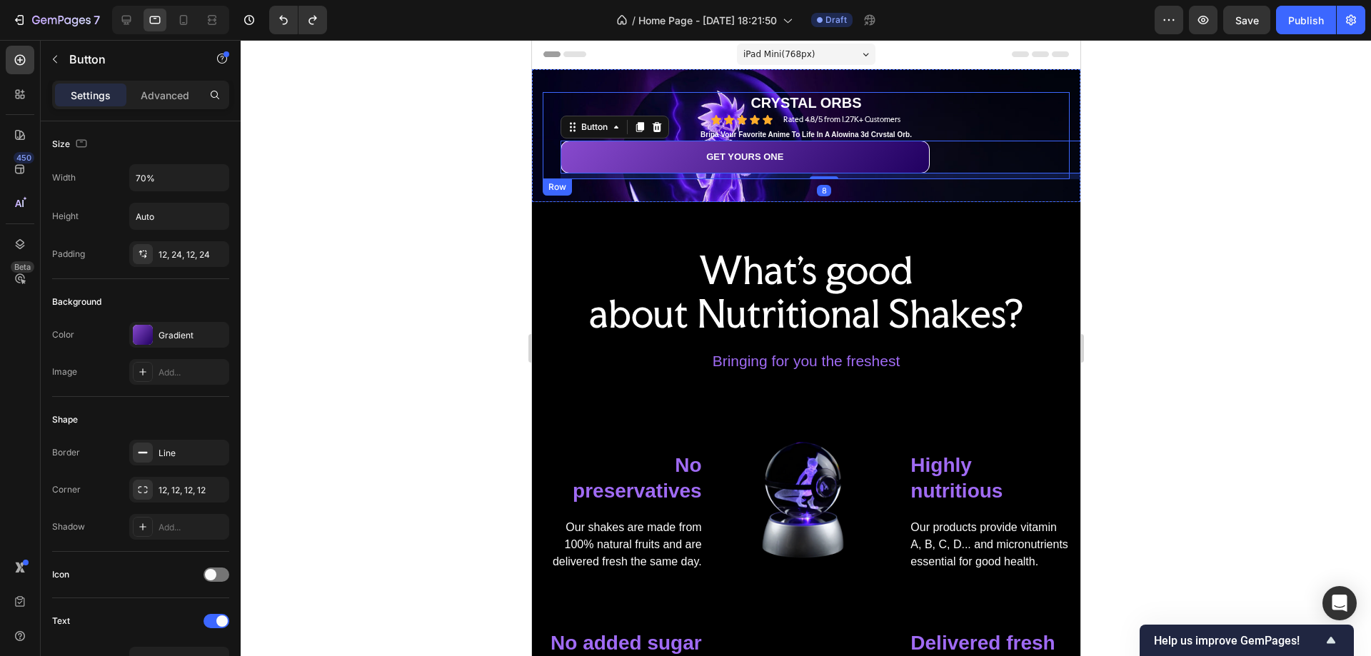
click at [930, 120] on div "Icon Icon Icon Icon Icon Icon List Rated 4.8/5 from 1.27K+ Customers Text Block…" at bounding box center [805, 120] width 527 height 12
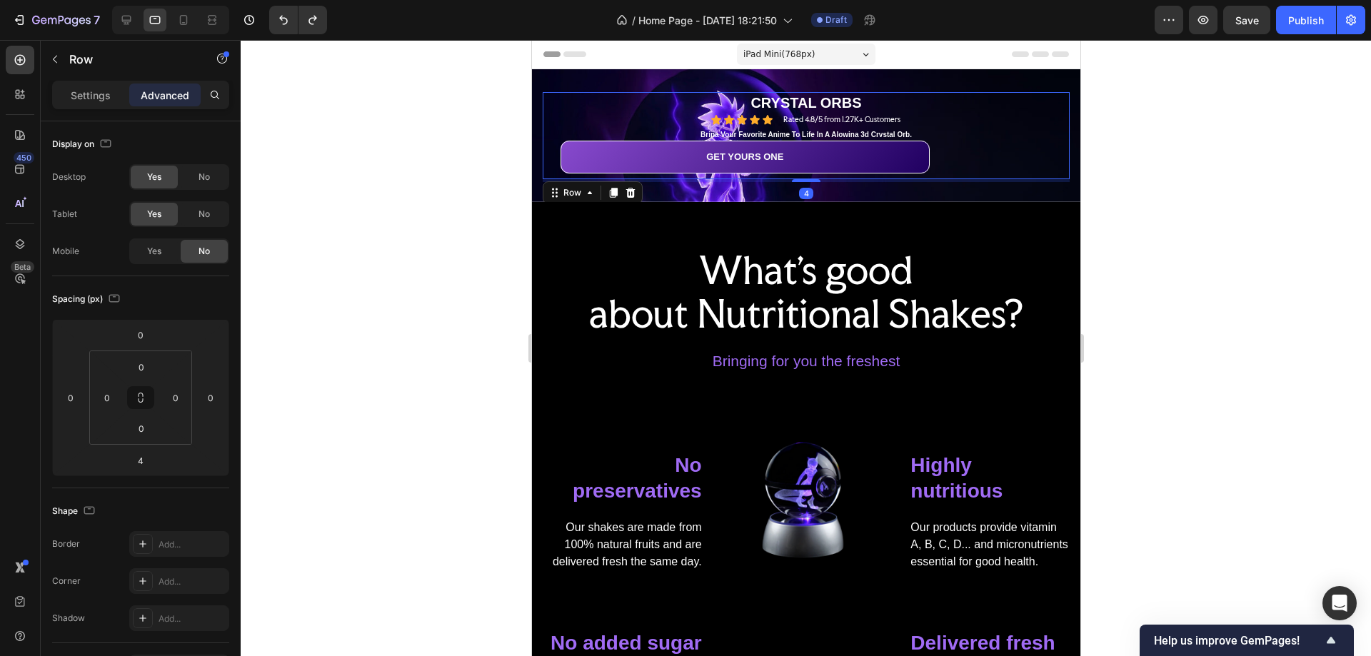
click at [776, 55] on span "iPad Mini ( 768 px)" at bounding box center [778, 54] width 71 height 14
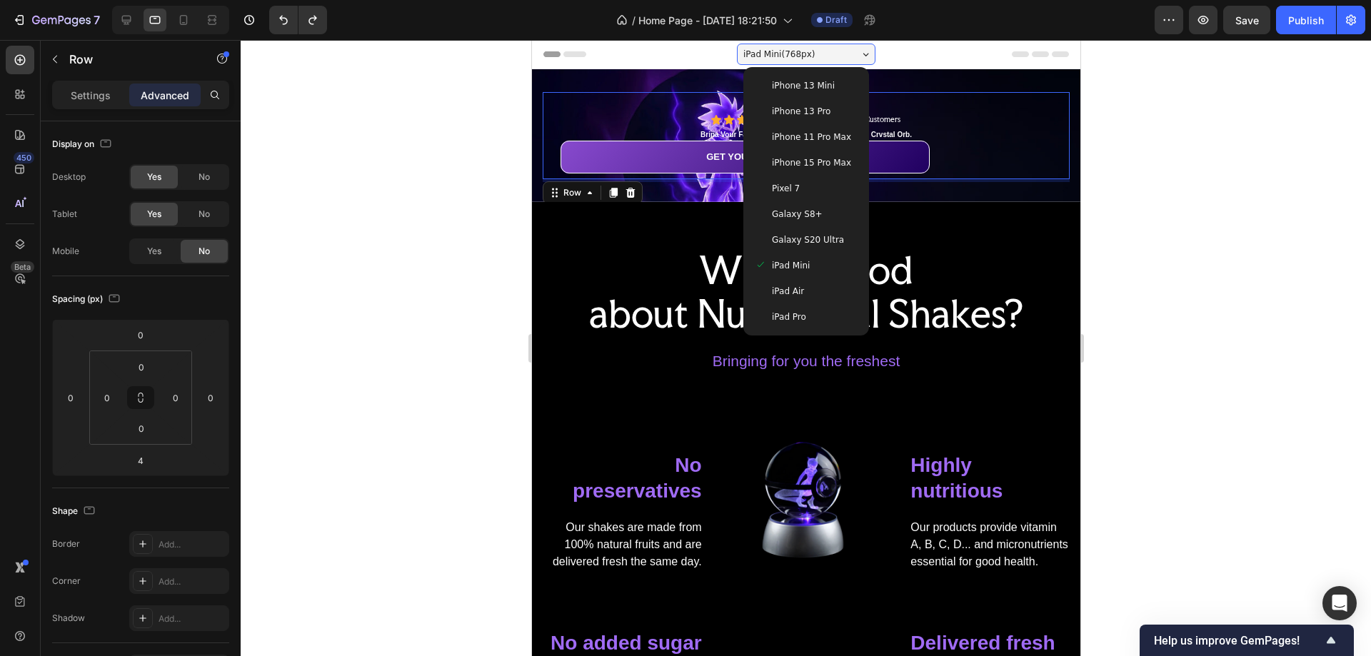
click at [794, 87] on span "iPhone 13 Mini" at bounding box center [802, 86] width 63 height 14
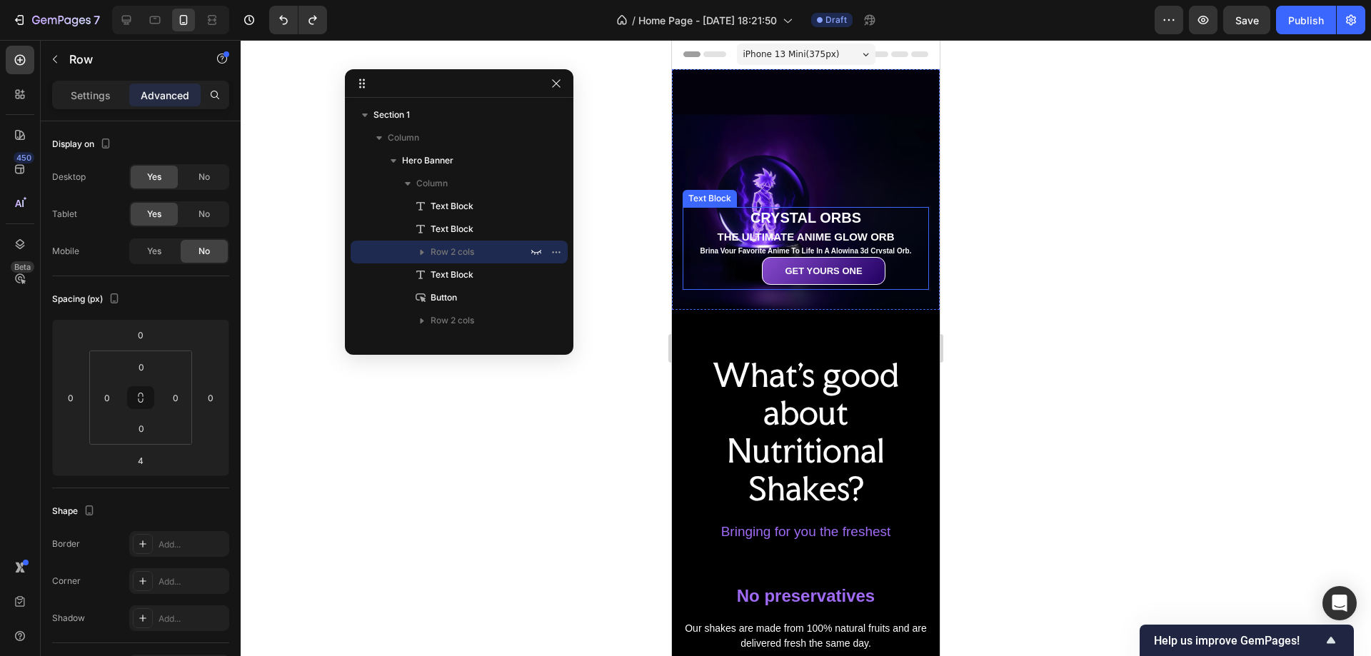
click at [871, 229] on div "THE ULTIMATE ANIME GLOW ORB" at bounding box center [806, 237] width 246 height 17
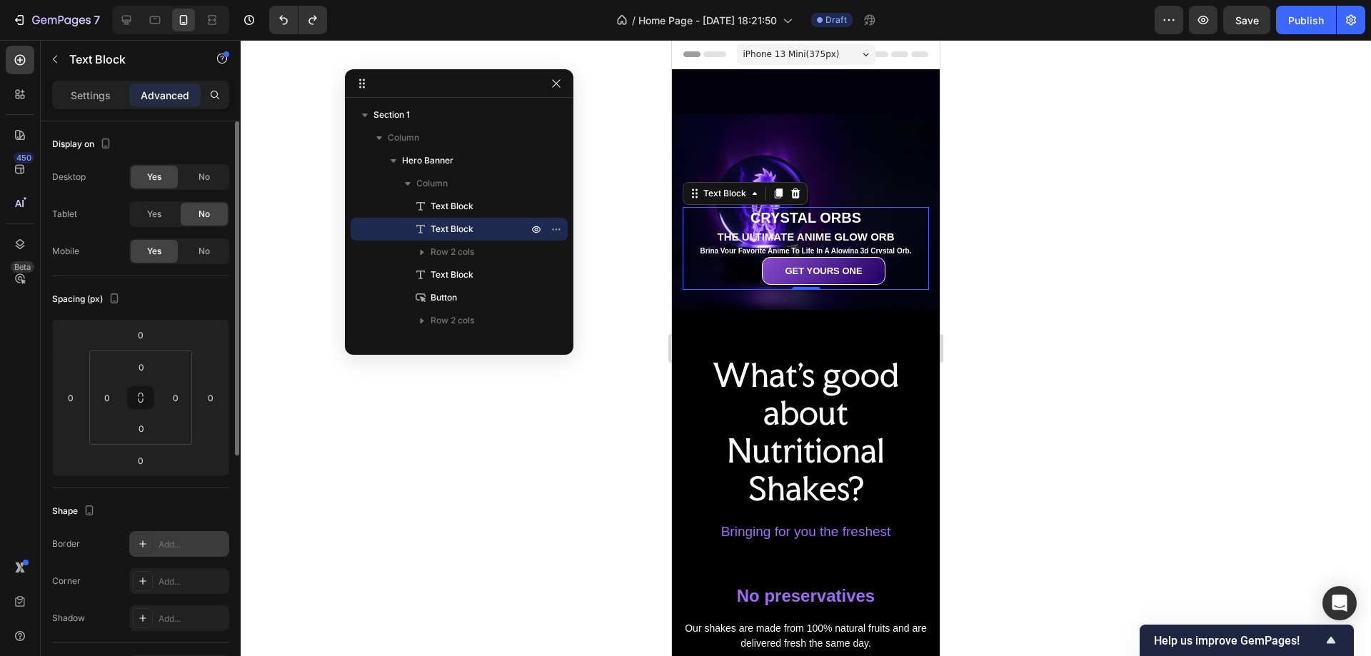
scroll to position [214, 0]
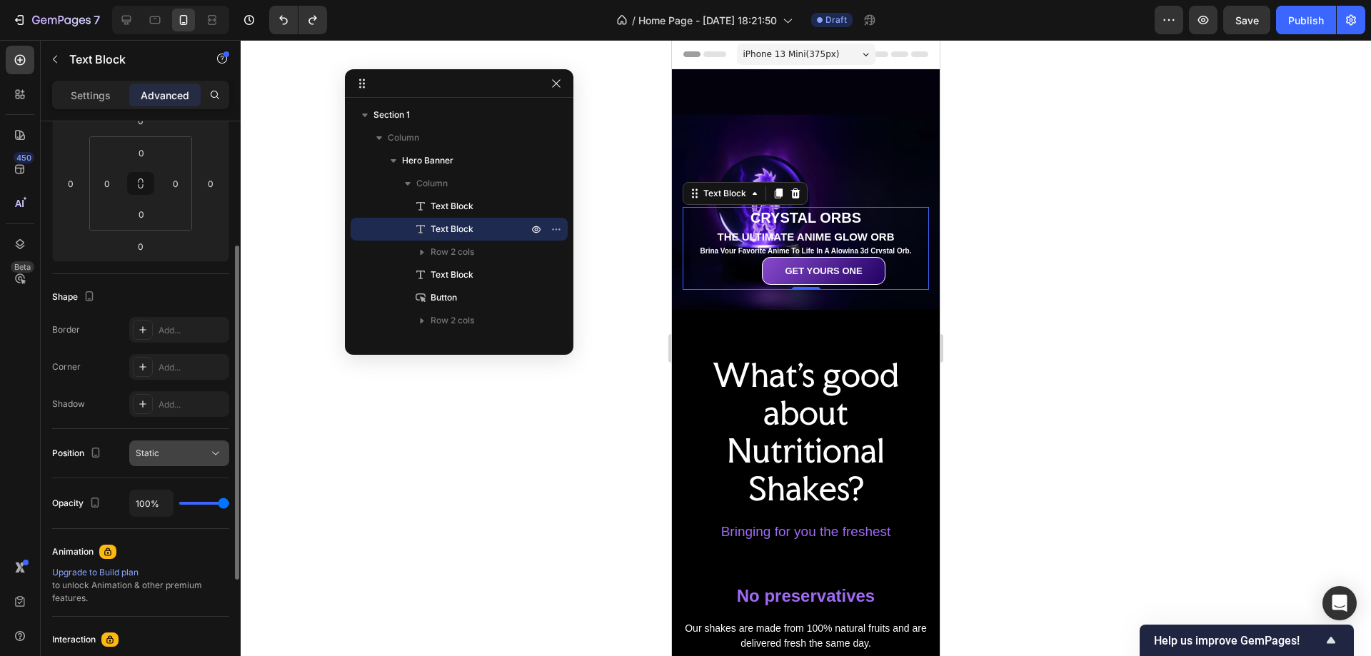
click at [170, 461] on button "Static" at bounding box center [179, 454] width 100 height 26
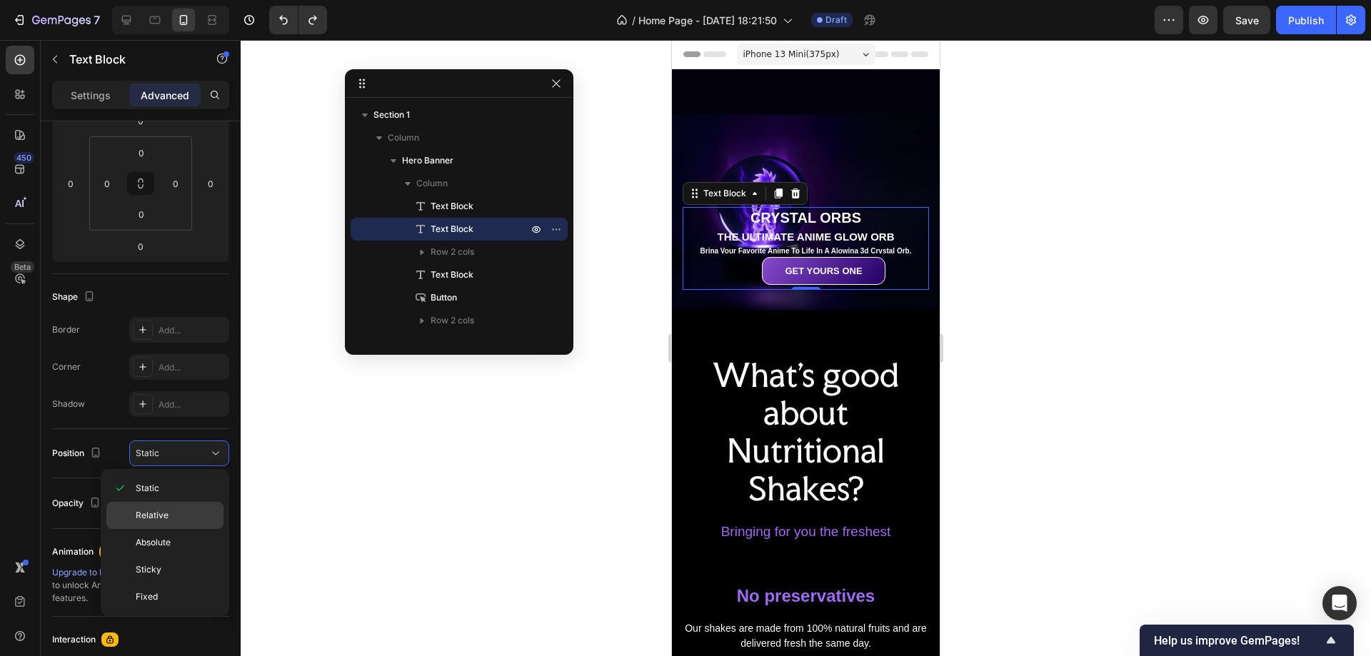
click at [166, 516] on span "Relative" at bounding box center [152, 515] width 33 height 13
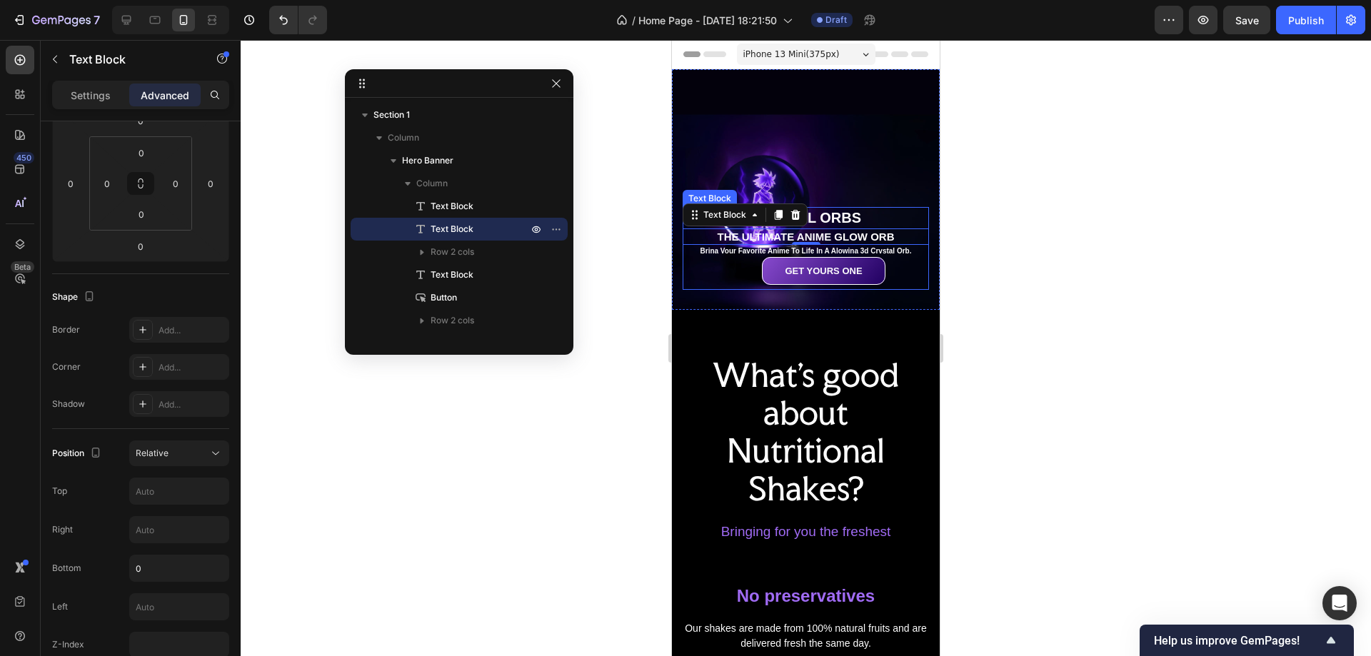
click at [875, 209] on p "CRYSTAL ORBS" at bounding box center [806, 218] width 244 height 19
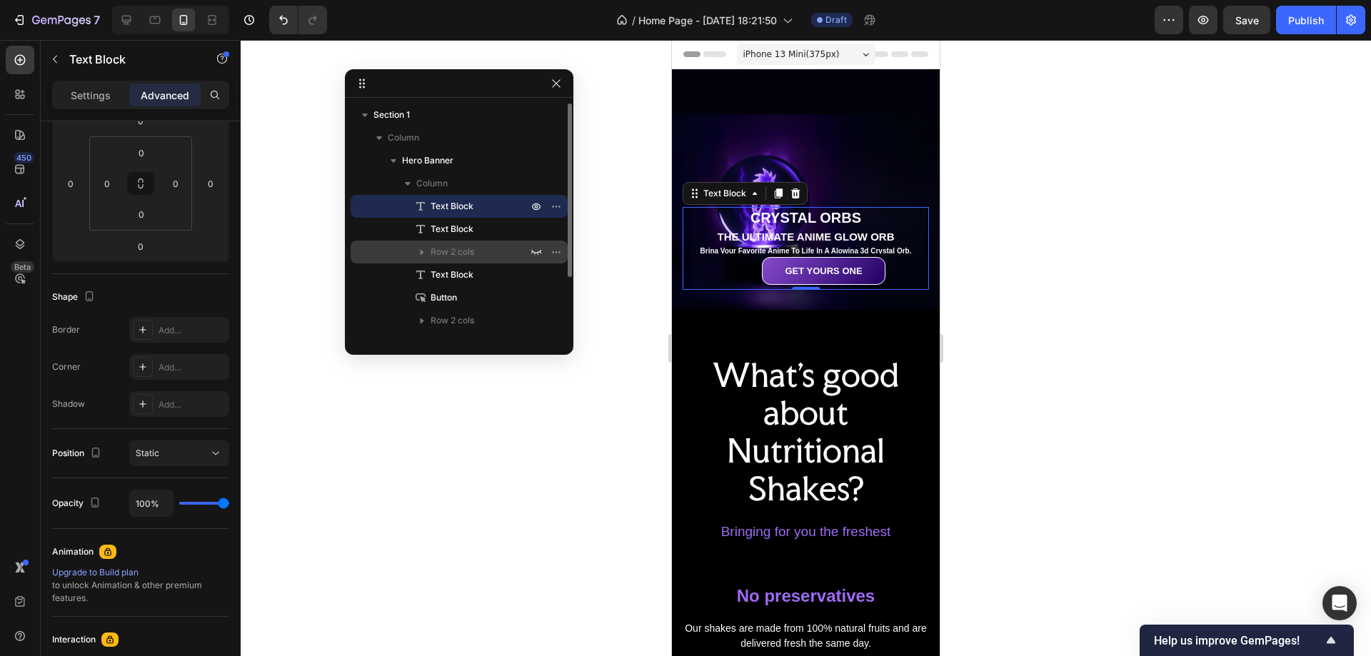
click at [468, 251] on span "Row 2 cols" at bounding box center [453, 252] width 44 height 14
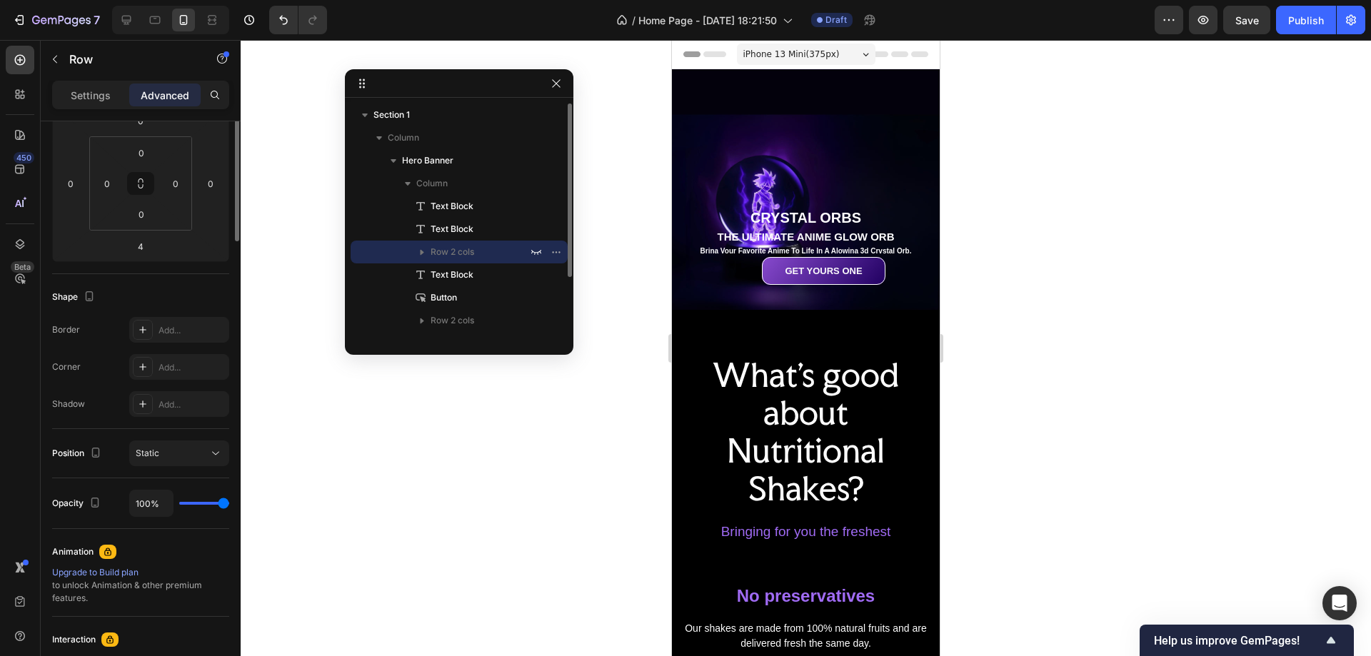
scroll to position [0, 0]
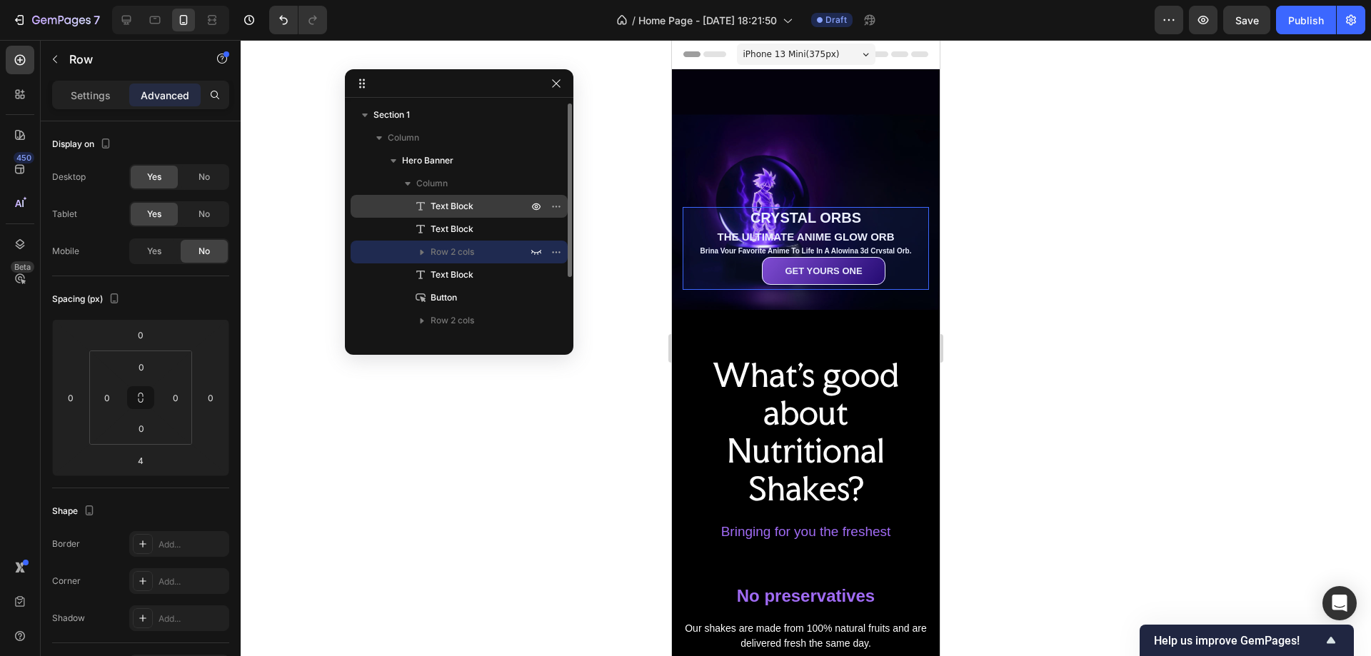
click at [483, 209] on p "Text Block" at bounding box center [464, 206] width 100 height 14
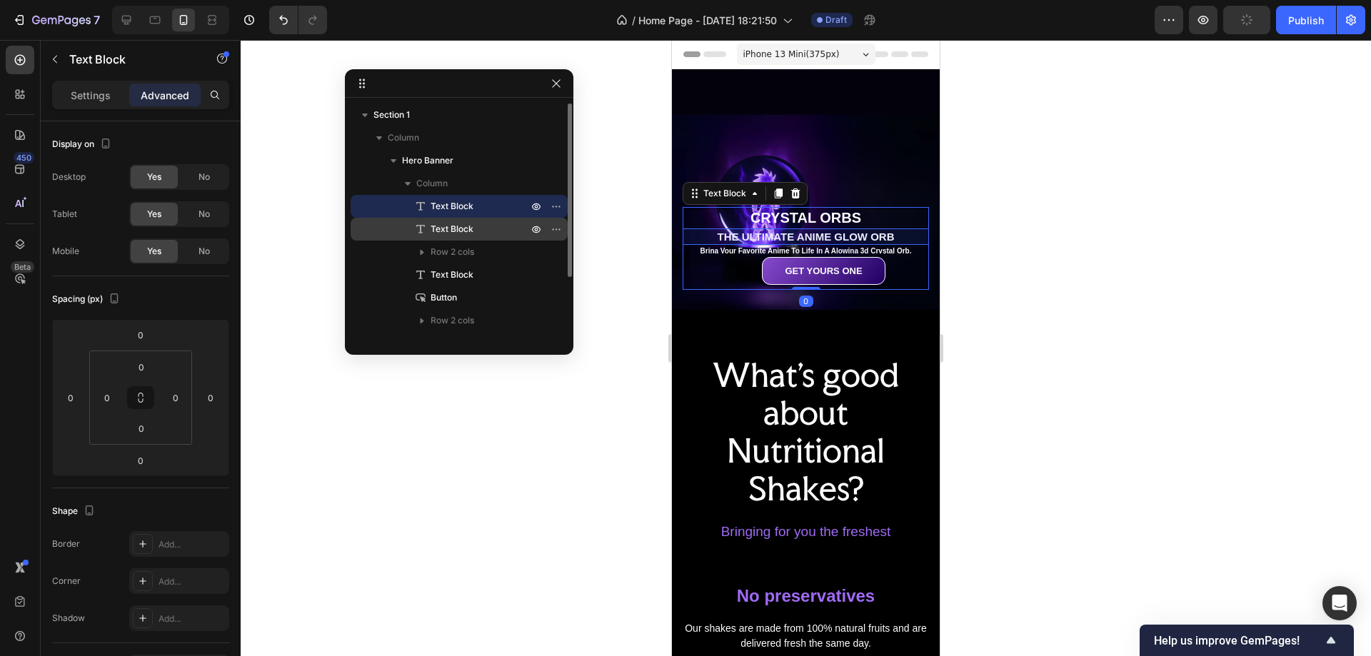
click at [481, 223] on p "Text Block" at bounding box center [464, 229] width 100 height 14
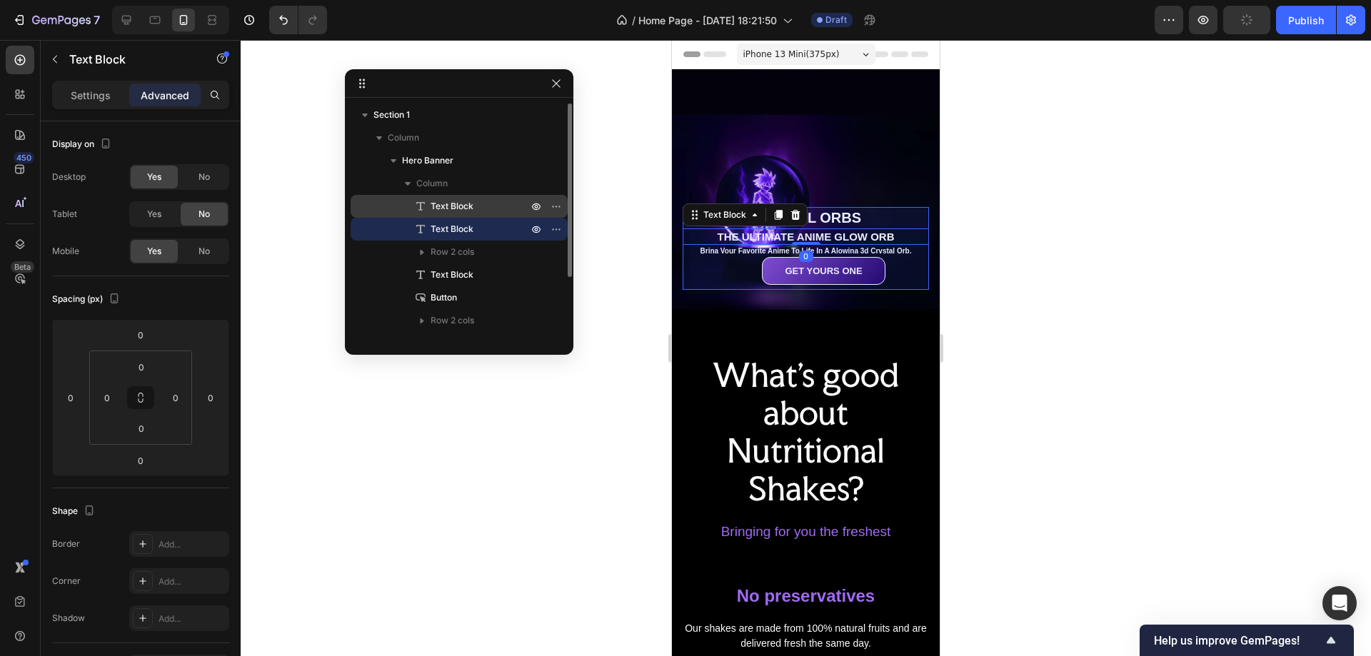
click at [476, 208] on p "Text Block" at bounding box center [464, 206] width 100 height 14
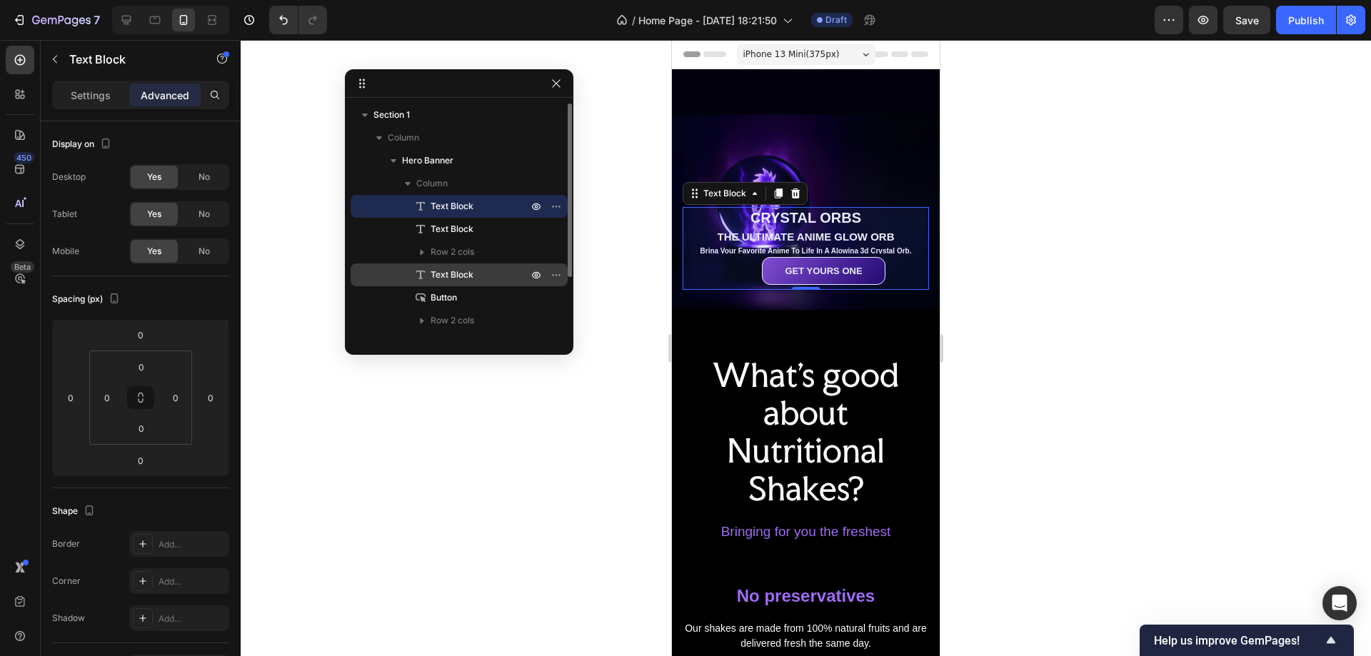
click at [474, 272] on p "Text Block" at bounding box center [464, 275] width 100 height 14
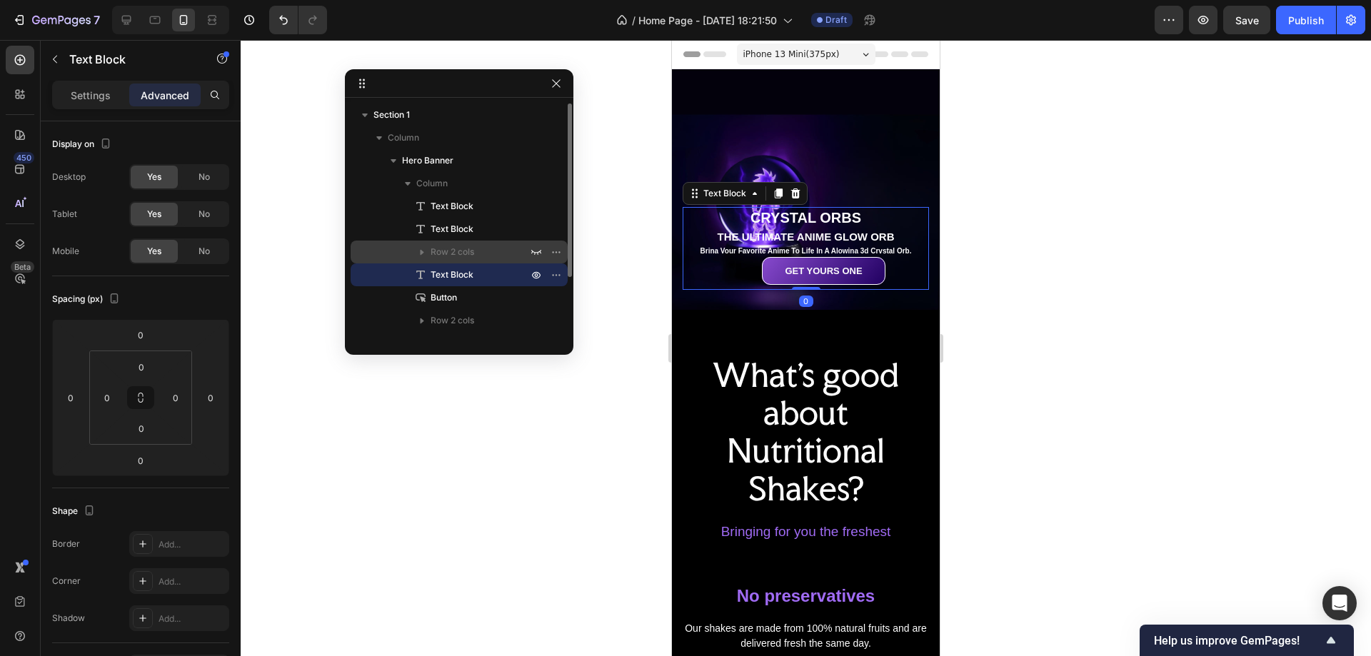
click at [481, 251] on p "Row 2 cols" at bounding box center [481, 252] width 100 height 14
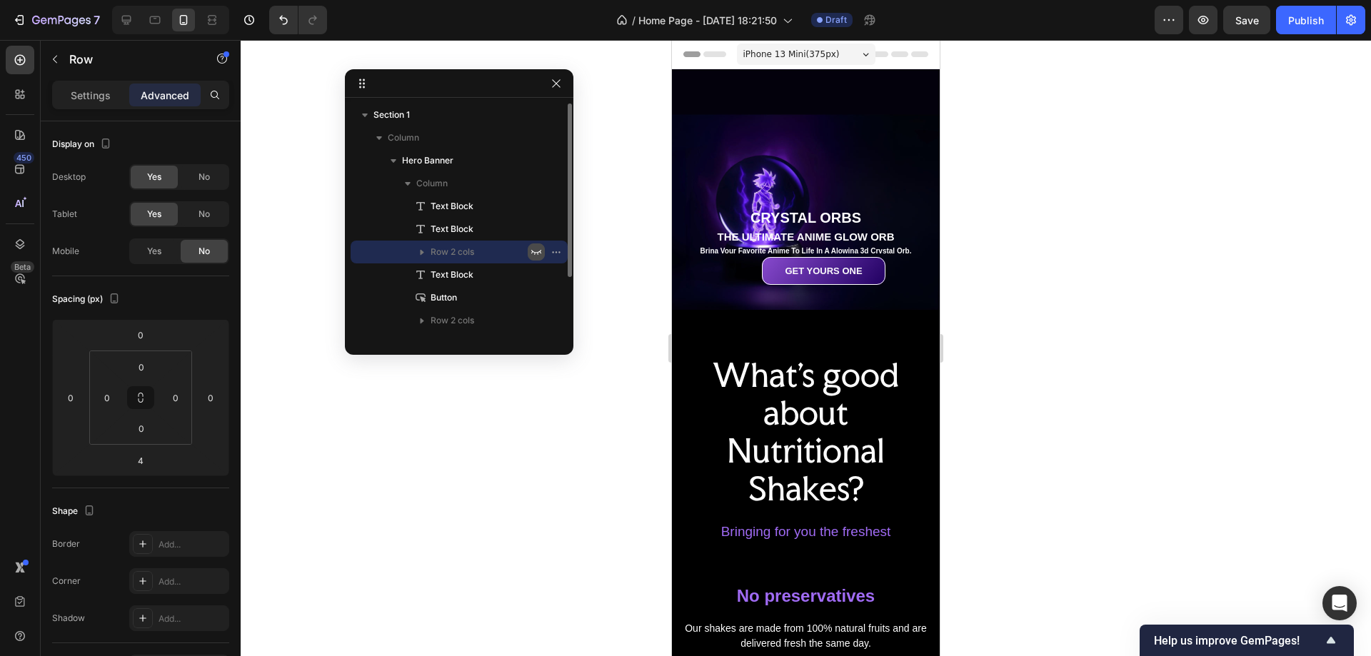
click at [539, 251] on icon "button" at bounding box center [536, 251] width 11 height 11
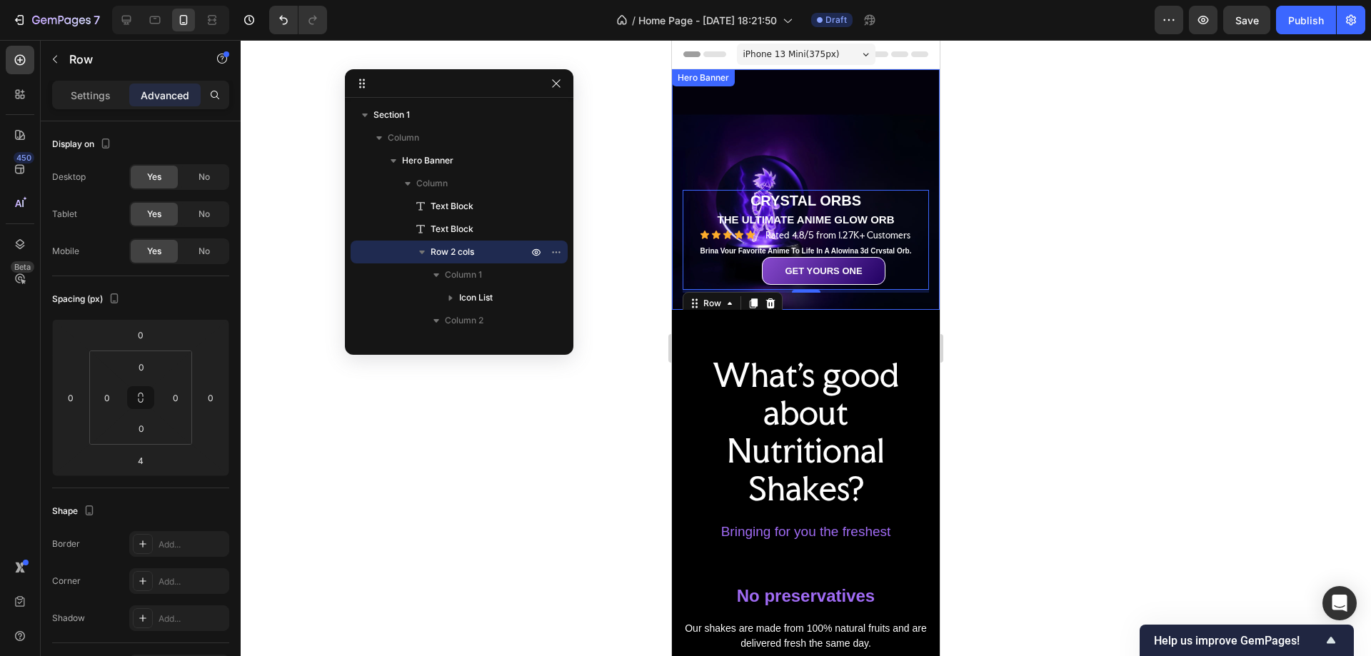
click at [890, 141] on div "Background Image" at bounding box center [806, 189] width 268 height 241
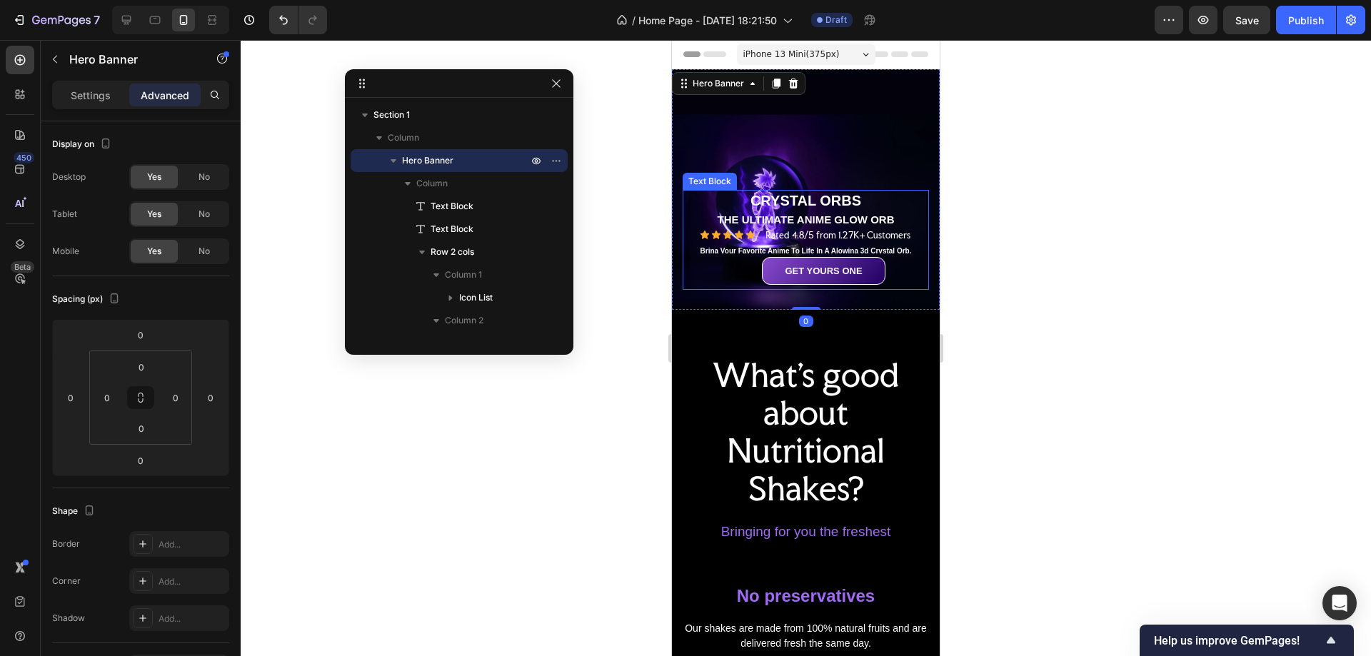
click at [707, 246] on p "Brina Vour Favorite Anime To Life In A Alowina 3d Crvstal Orb." at bounding box center [806, 250] width 244 height 9
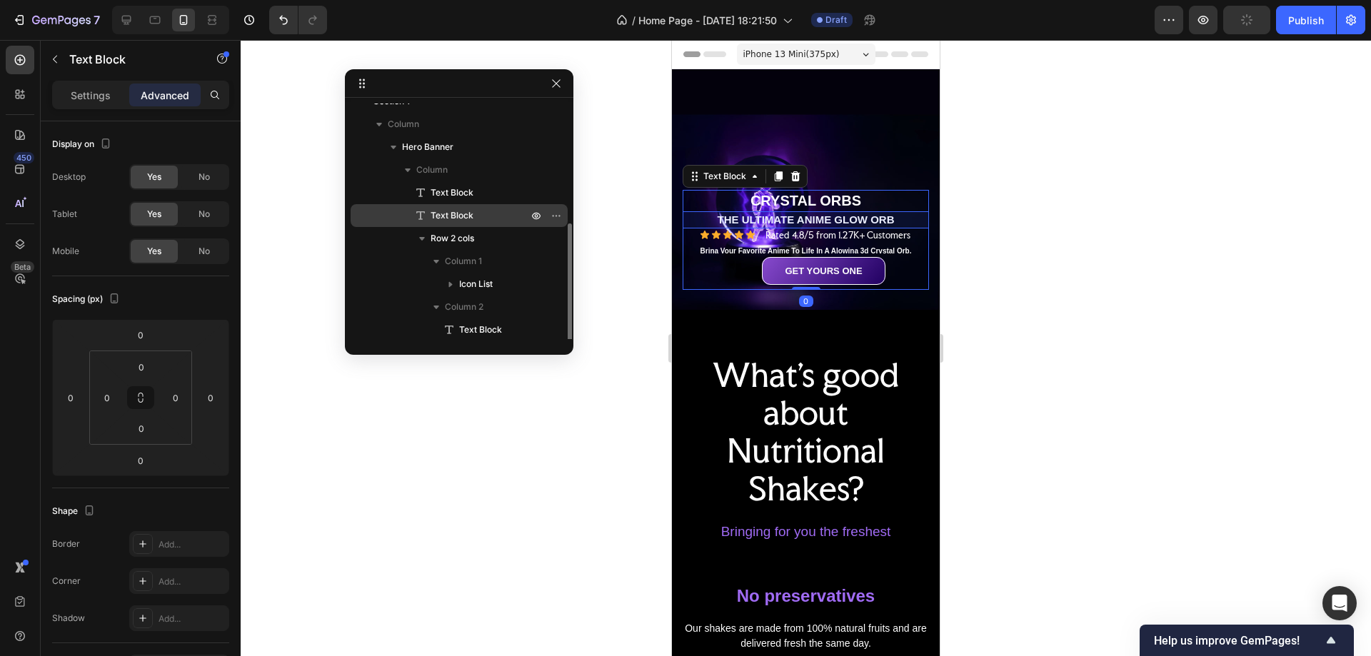
scroll to position [85, 0]
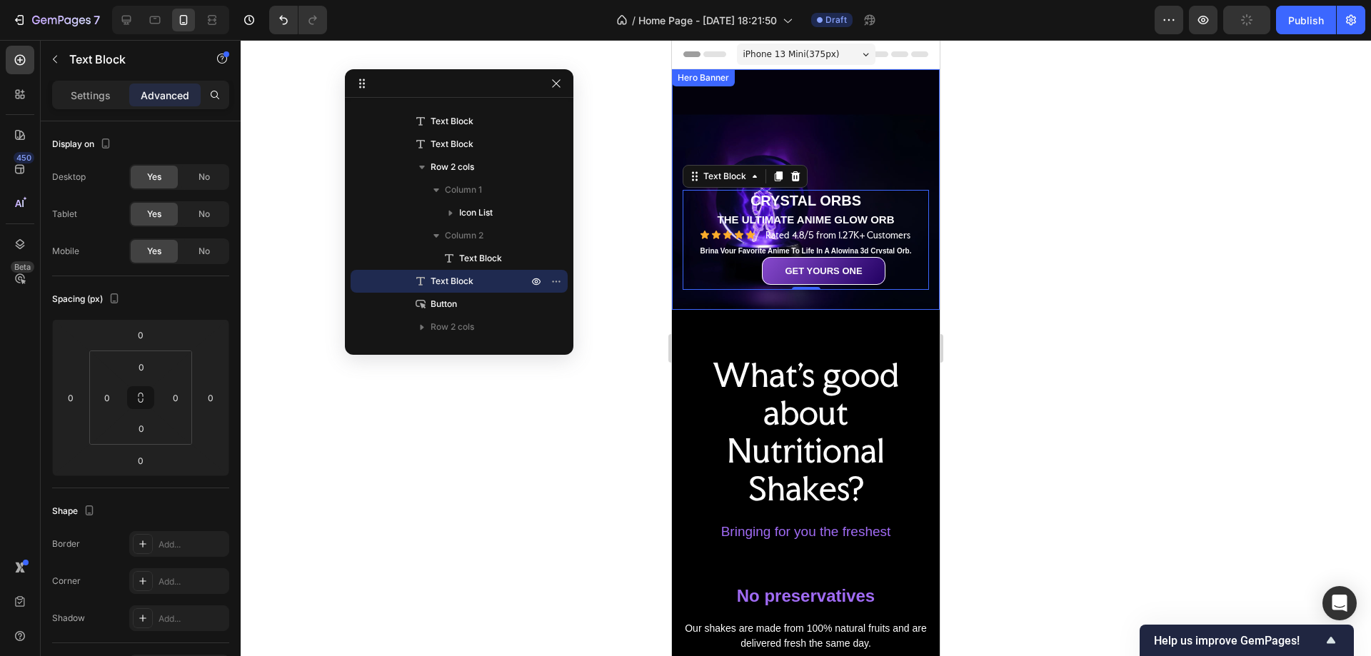
click at [882, 124] on div "Background Image" at bounding box center [806, 189] width 268 height 241
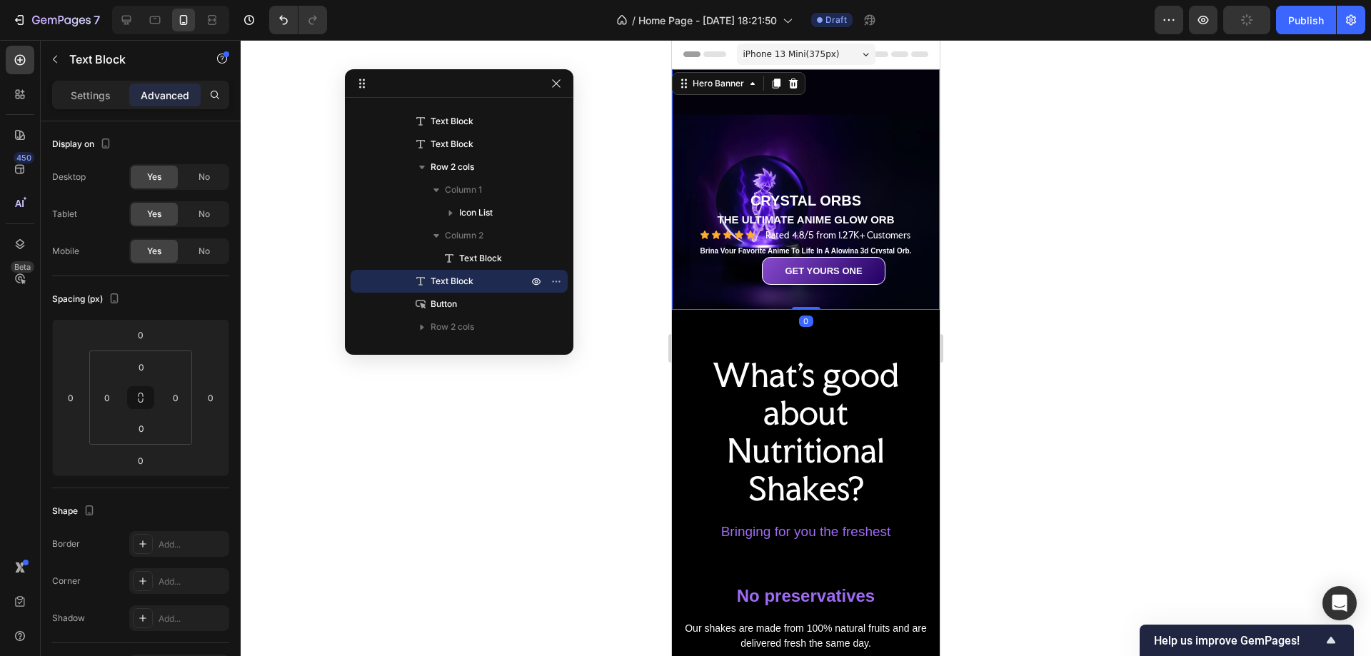
scroll to position [0, 0]
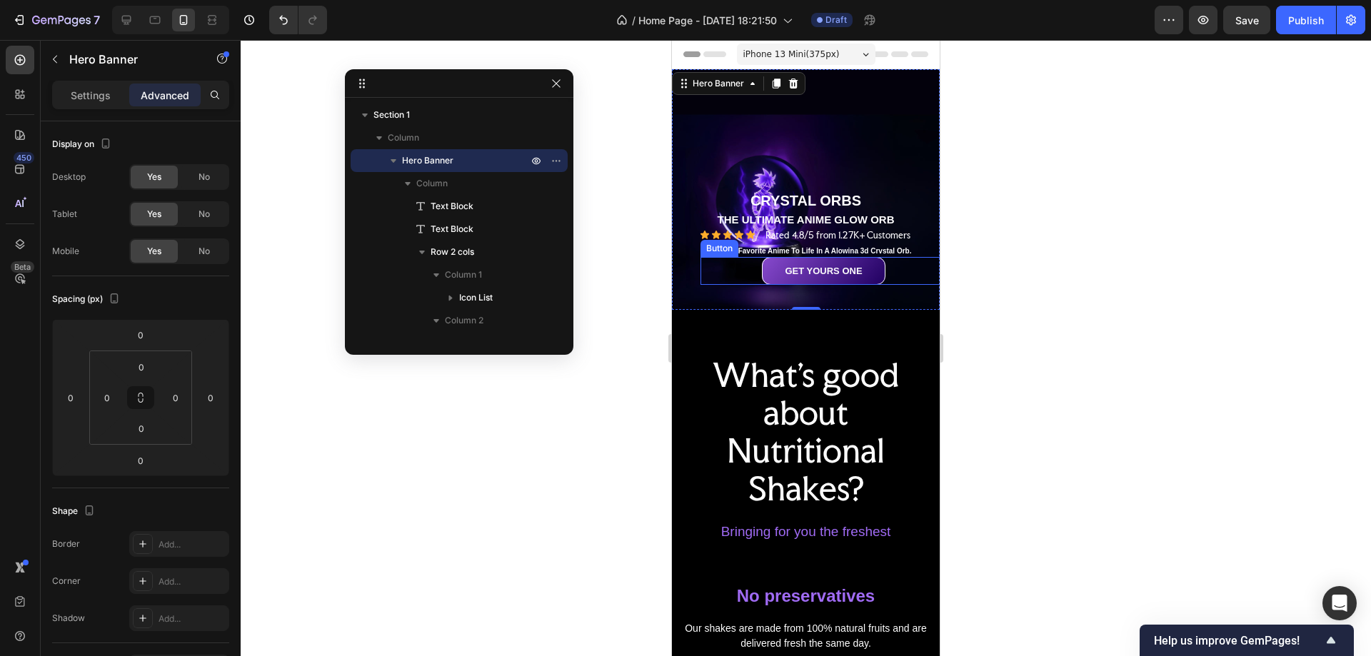
click at [899, 263] on div "GET YOURS ONE Button" at bounding box center [824, 271] width 246 height 28
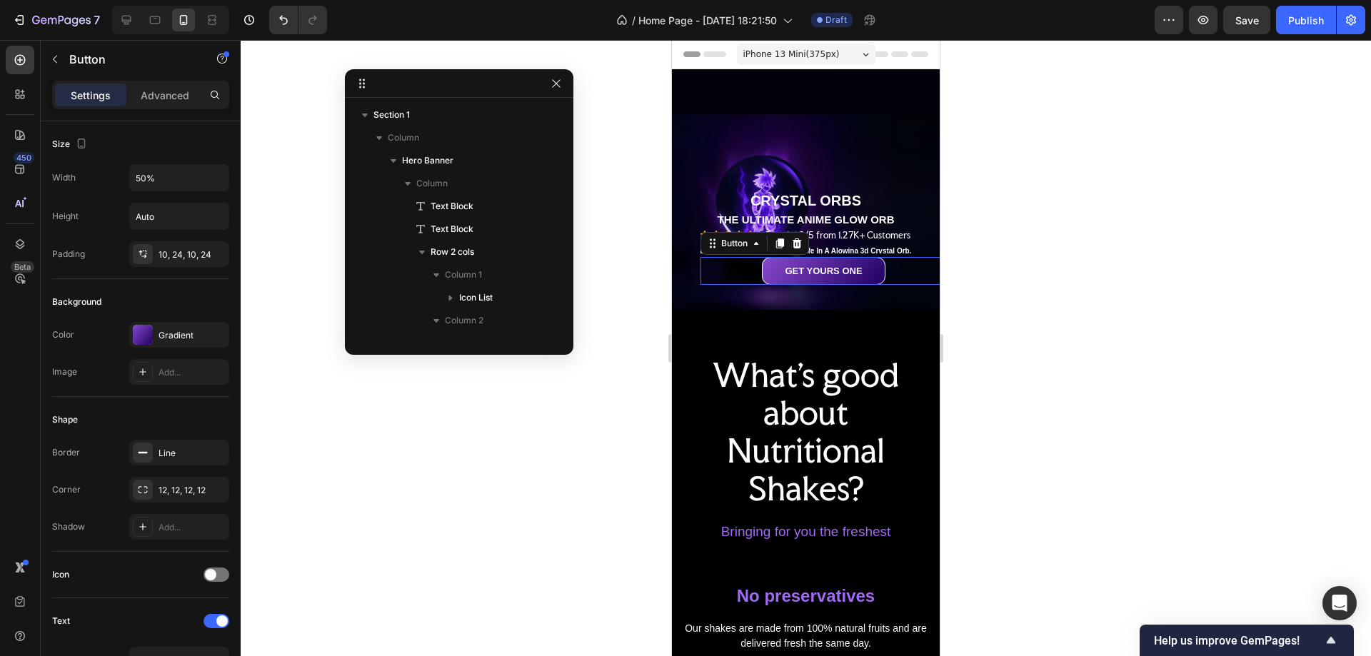
scroll to position [176, 0]
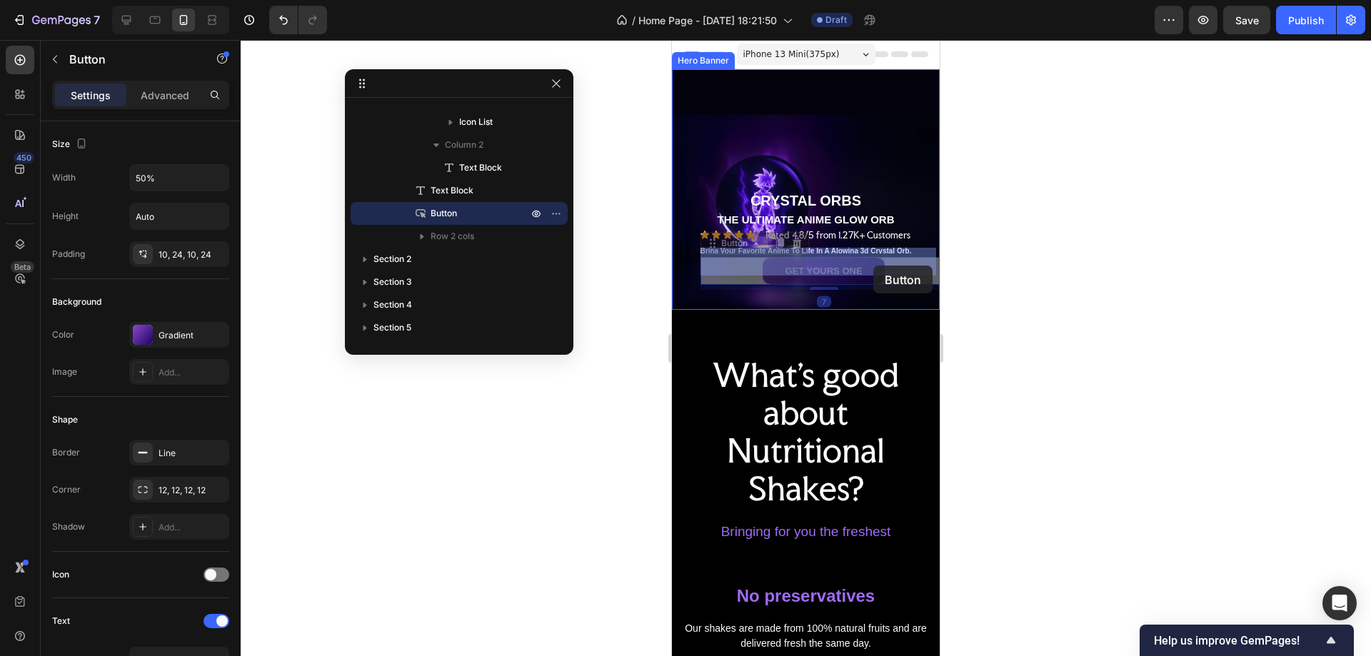
drag, startPoint x: 899, startPoint y: 263, endPoint x: 874, endPoint y: 266, distance: 25.2
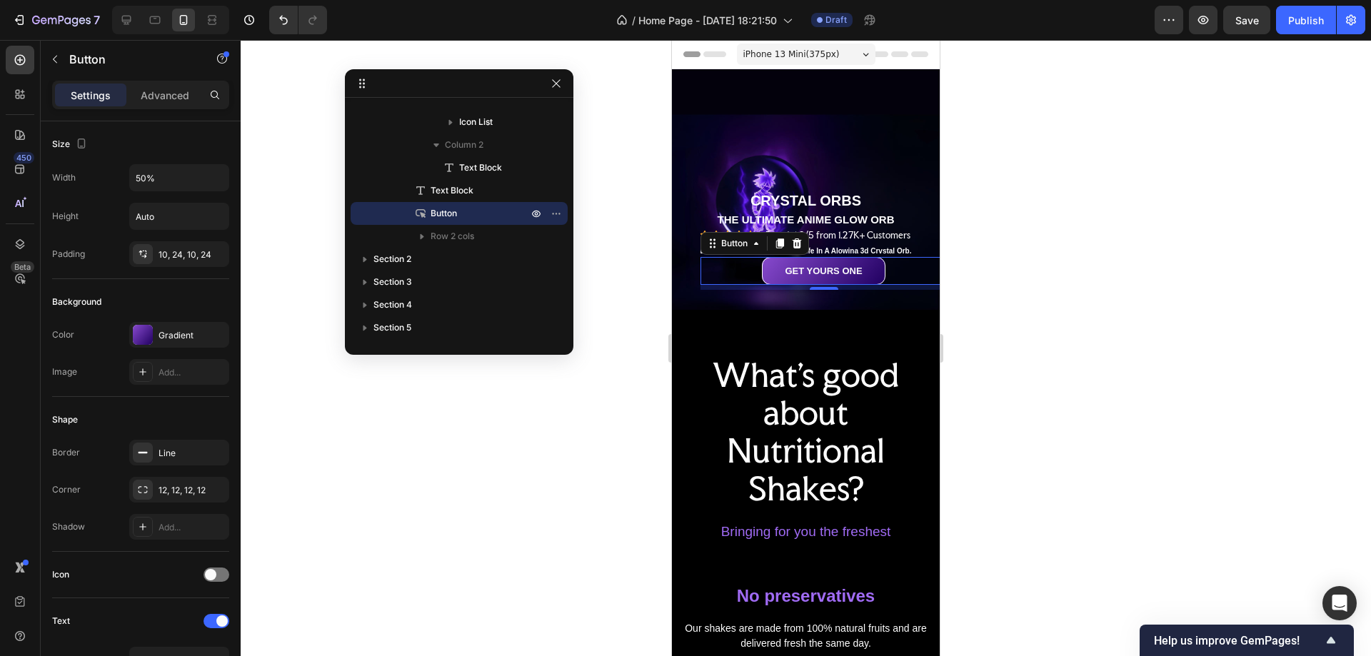
click at [1001, 284] on div at bounding box center [806, 348] width 1131 height 616
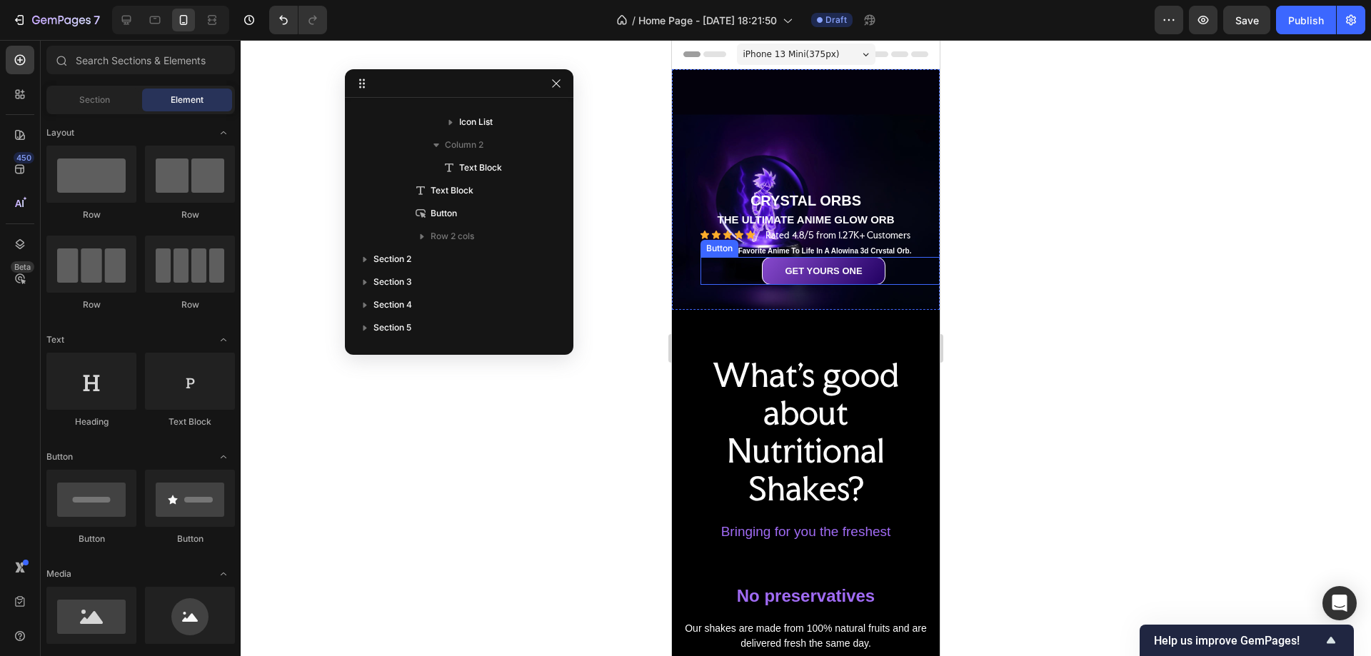
click at [906, 272] on div "GET YOURS ONE Button" at bounding box center [824, 271] width 246 height 28
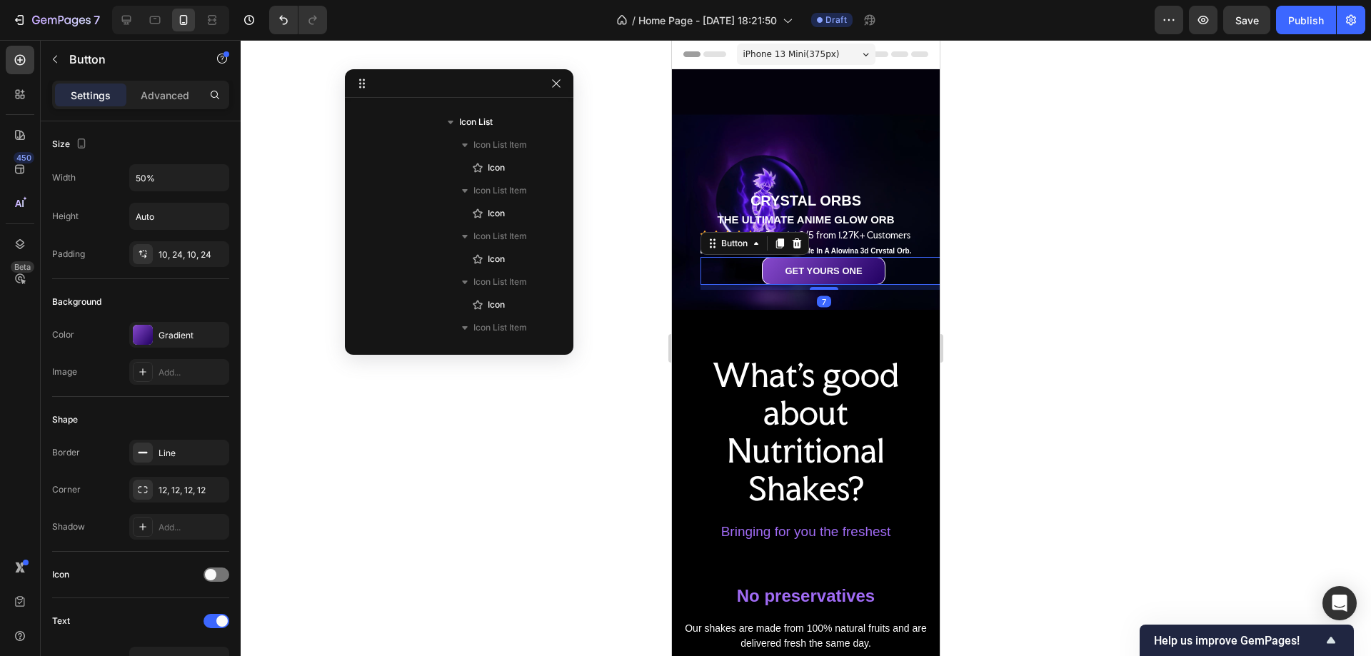
scroll to position [404, 0]
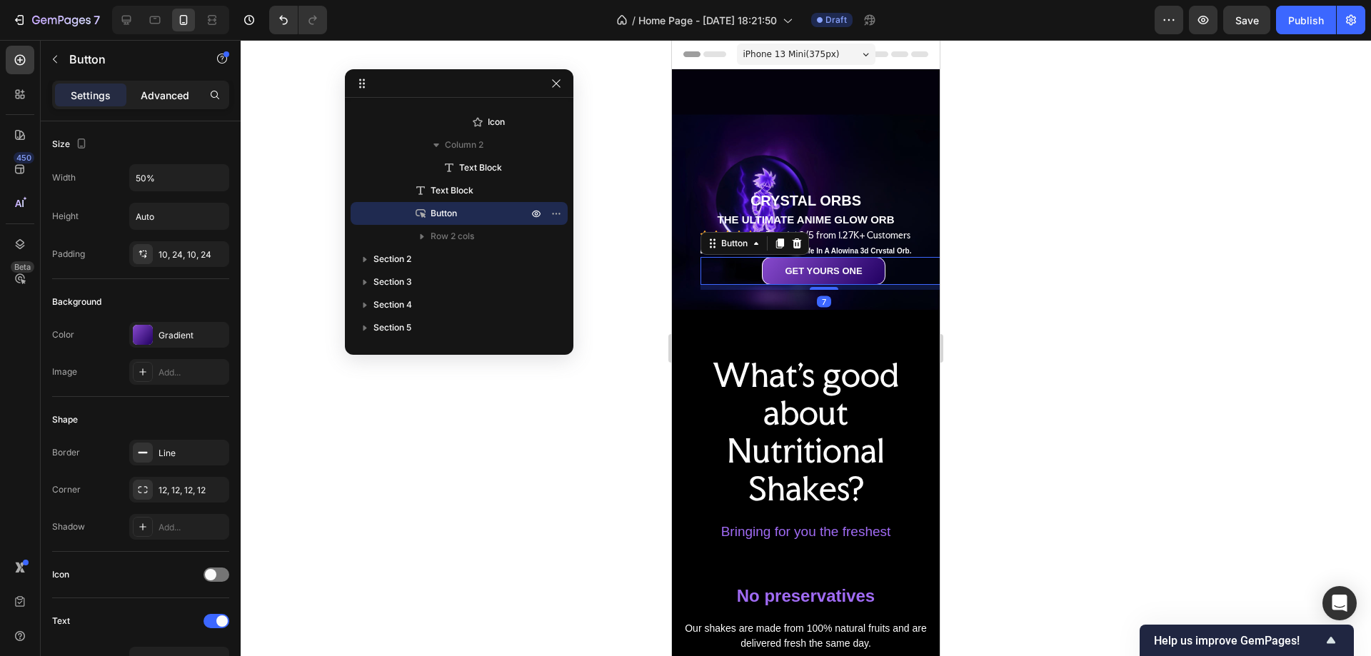
click at [159, 98] on p "Advanced" at bounding box center [165, 95] width 49 height 15
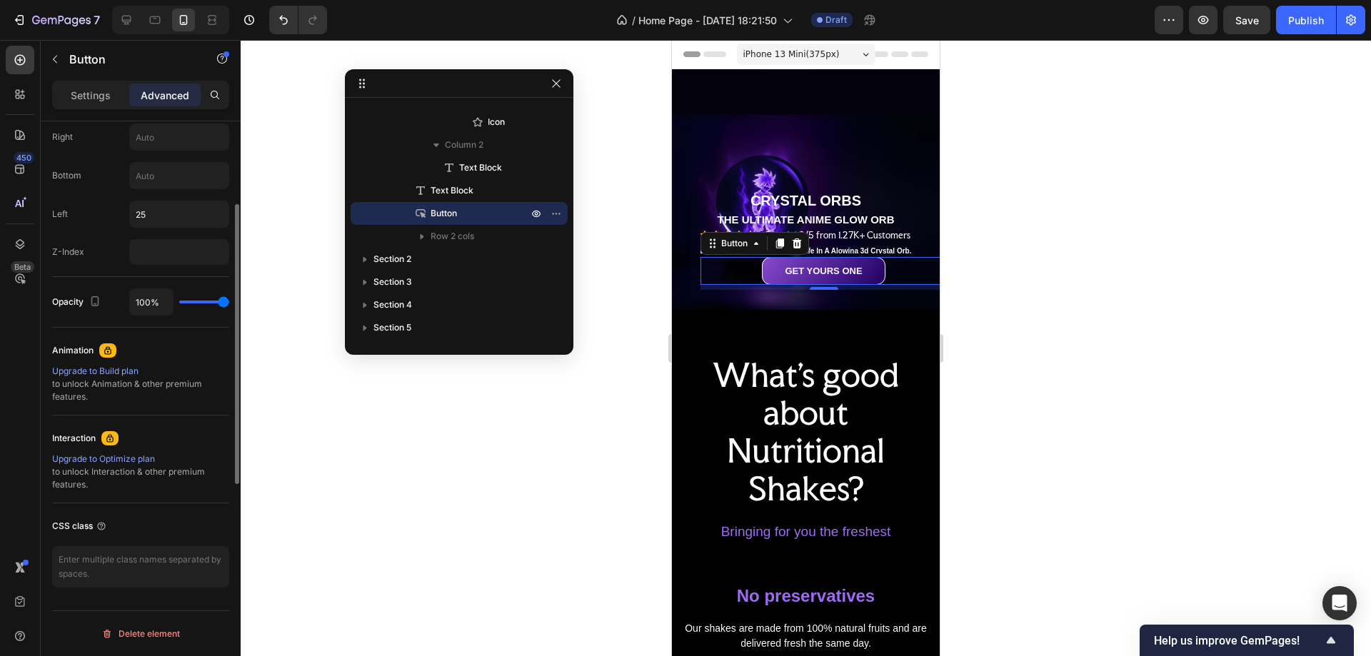
scroll to position [393, 0]
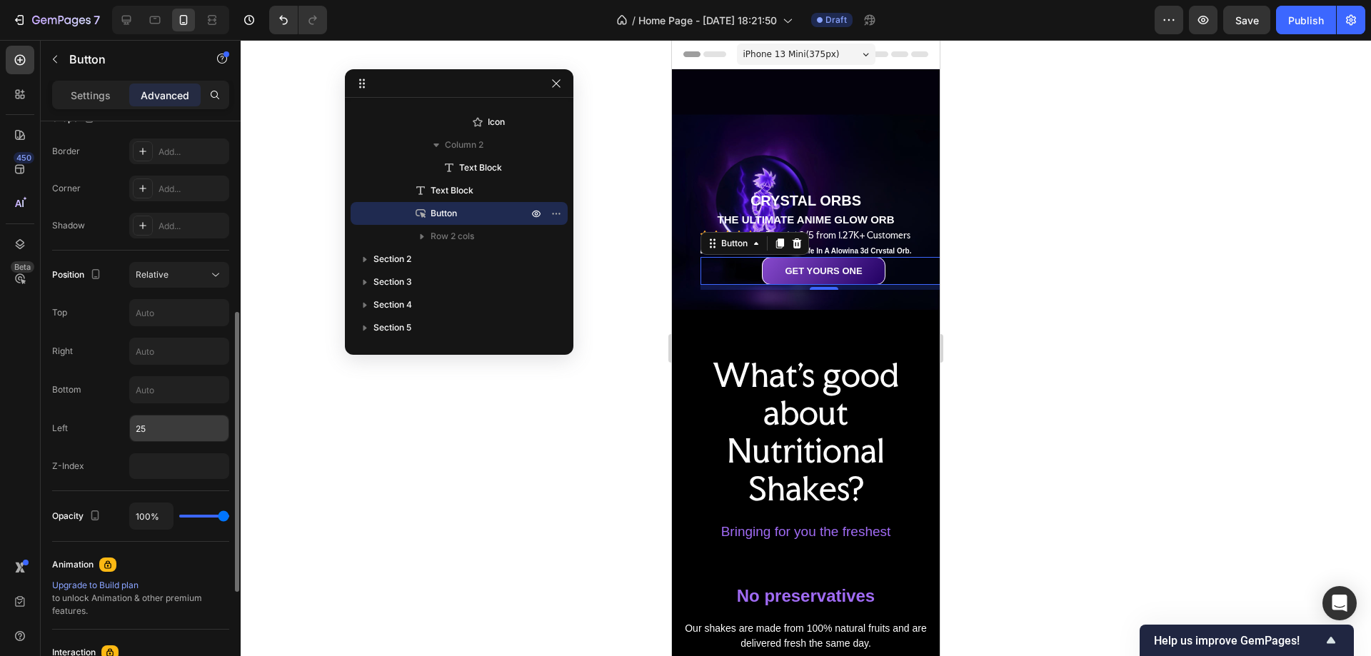
click at [145, 435] on input "25" at bounding box center [179, 429] width 99 height 26
click at [140, 429] on input "25" at bounding box center [179, 429] width 99 height 26
click at [119, 454] on div "Z-Index" at bounding box center [140, 467] width 177 height 26
type input "25"
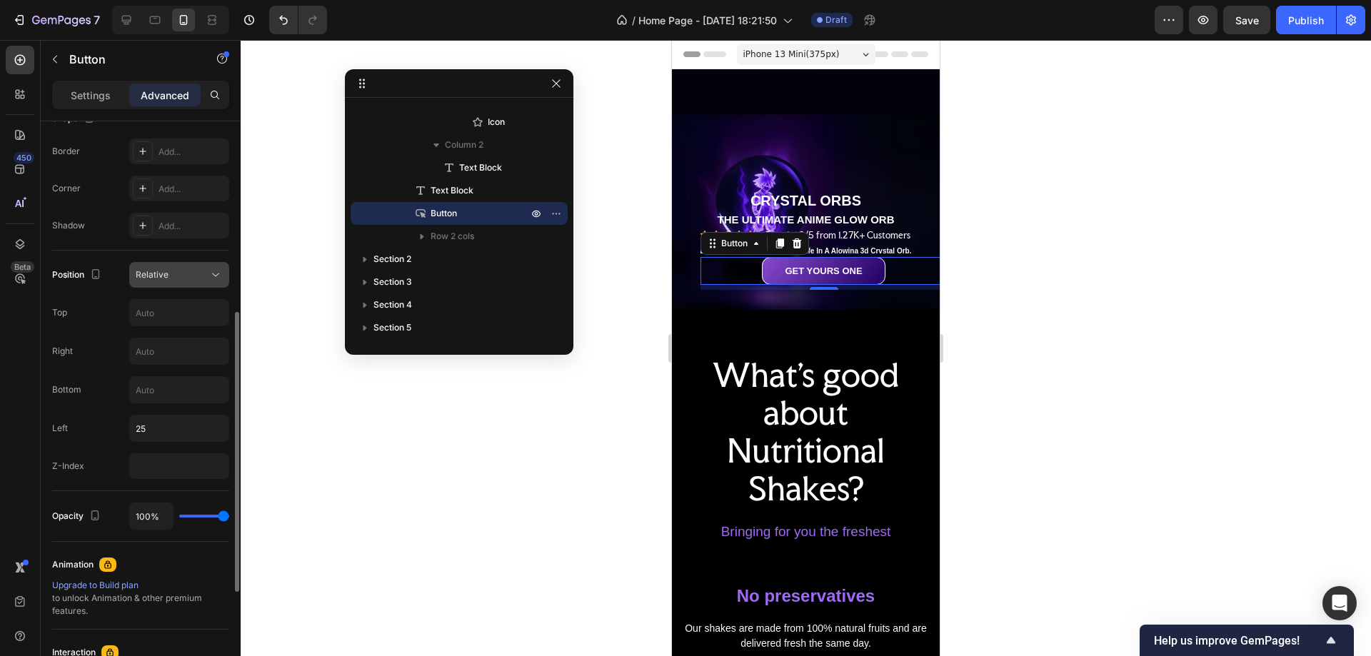
click at [156, 271] on span "Relative" at bounding box center [152, 274] width 33 height 11
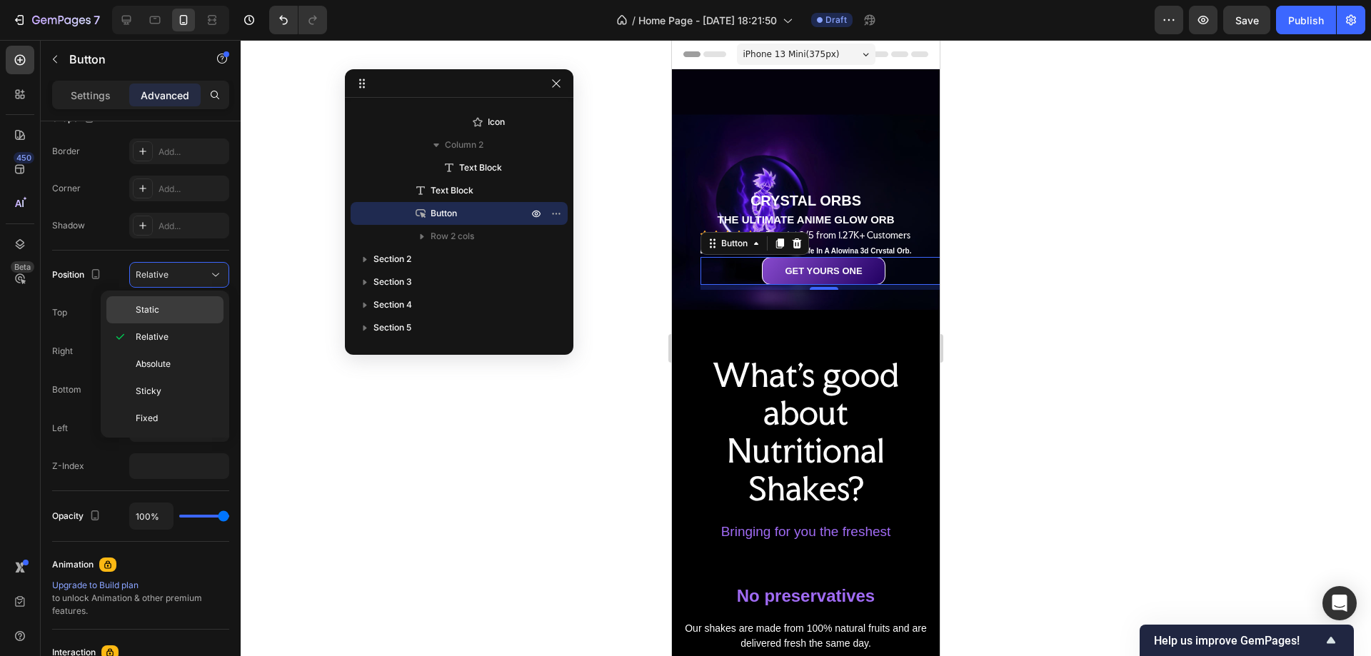
click at [166, 310] on p "Static" at bounding box center [176, 310] width 81 height 13
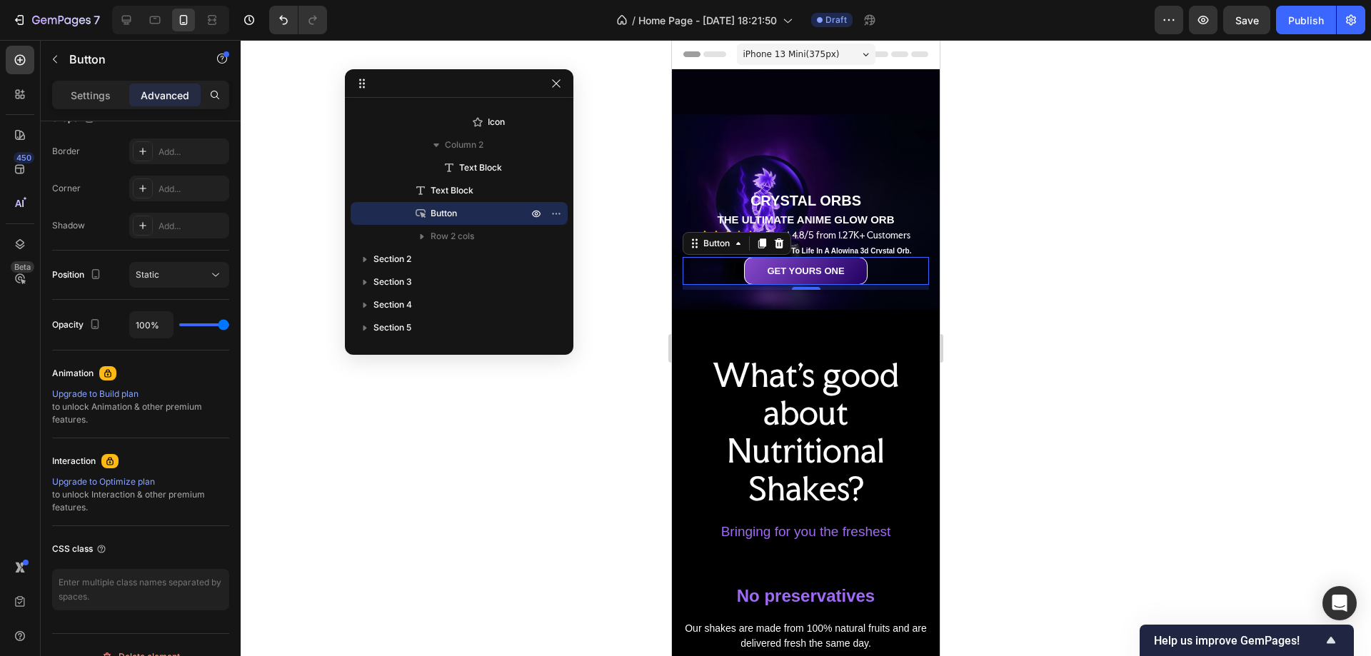
click at [1096, 310] on div at bounding box center [806, 348] width 1131 height 616
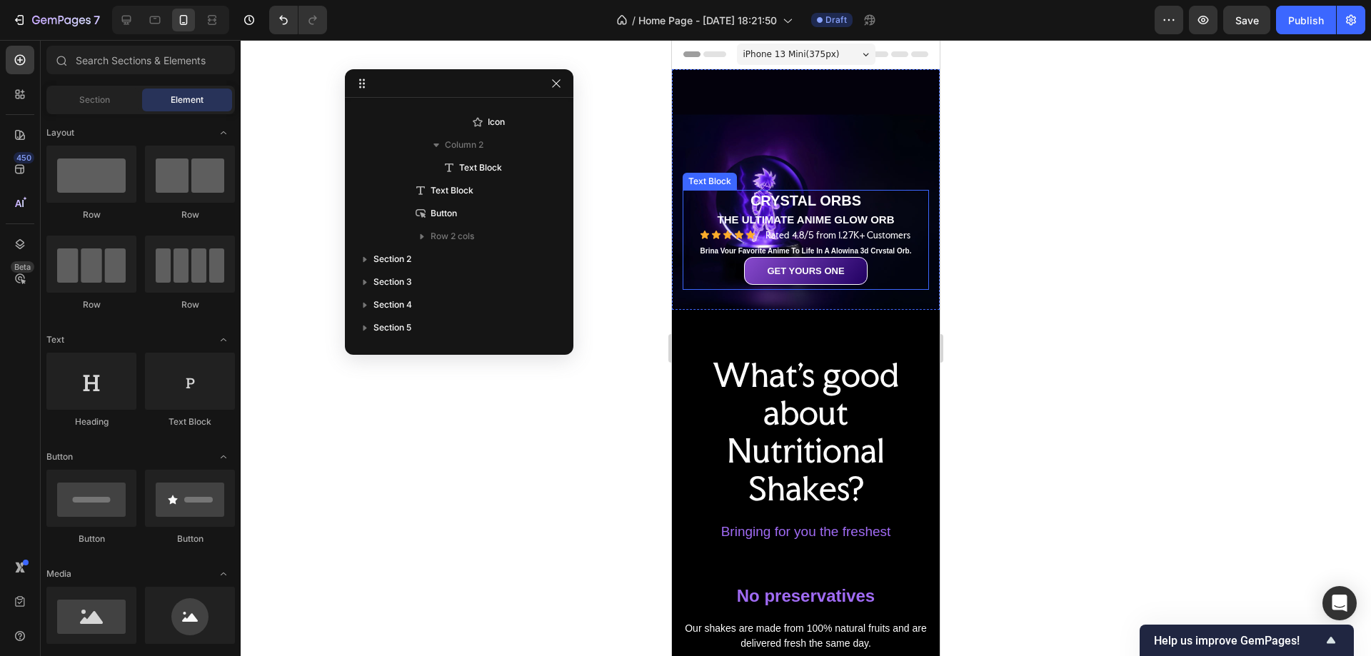
click at [889, 246] on p "Brina Vour Favorite Anime To Life In A Alowina 3d Crvstal Orb." at bounding box center [806, 250] width 244 height 9
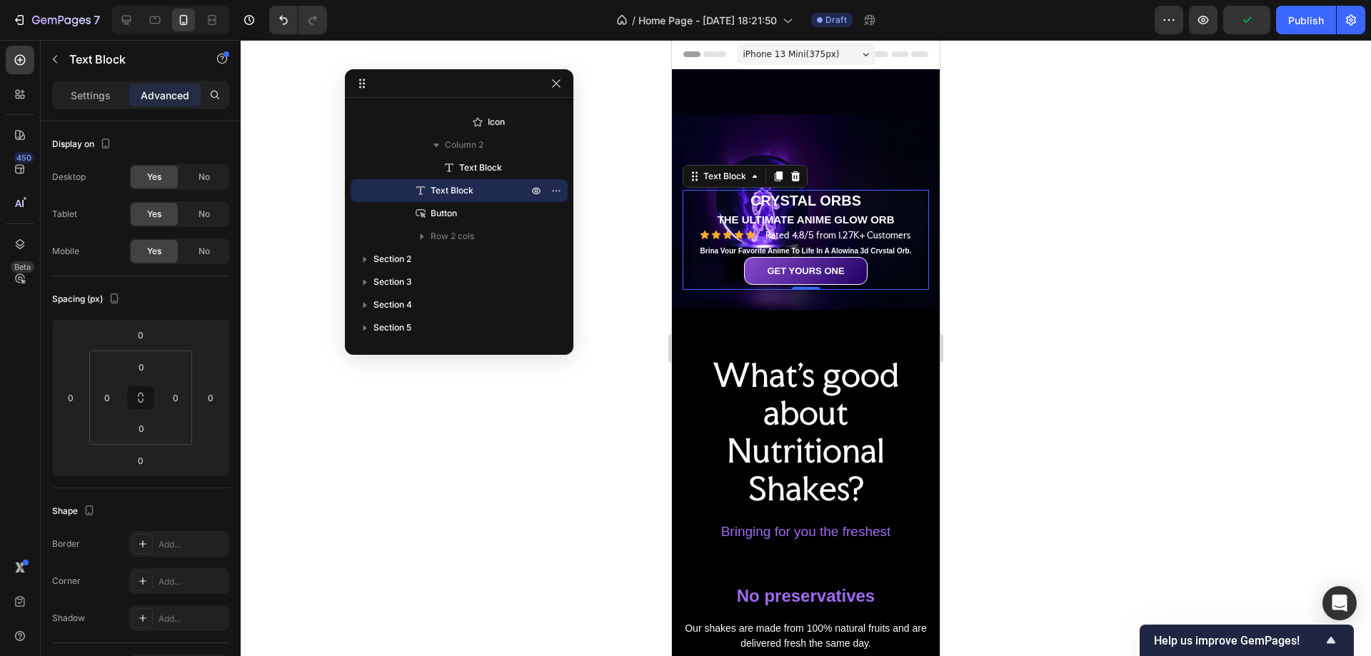
click at [786, 46] on div "iPhone 13 Mini ( 375 px)" at bounding box center [806, 54] width 139 height 21
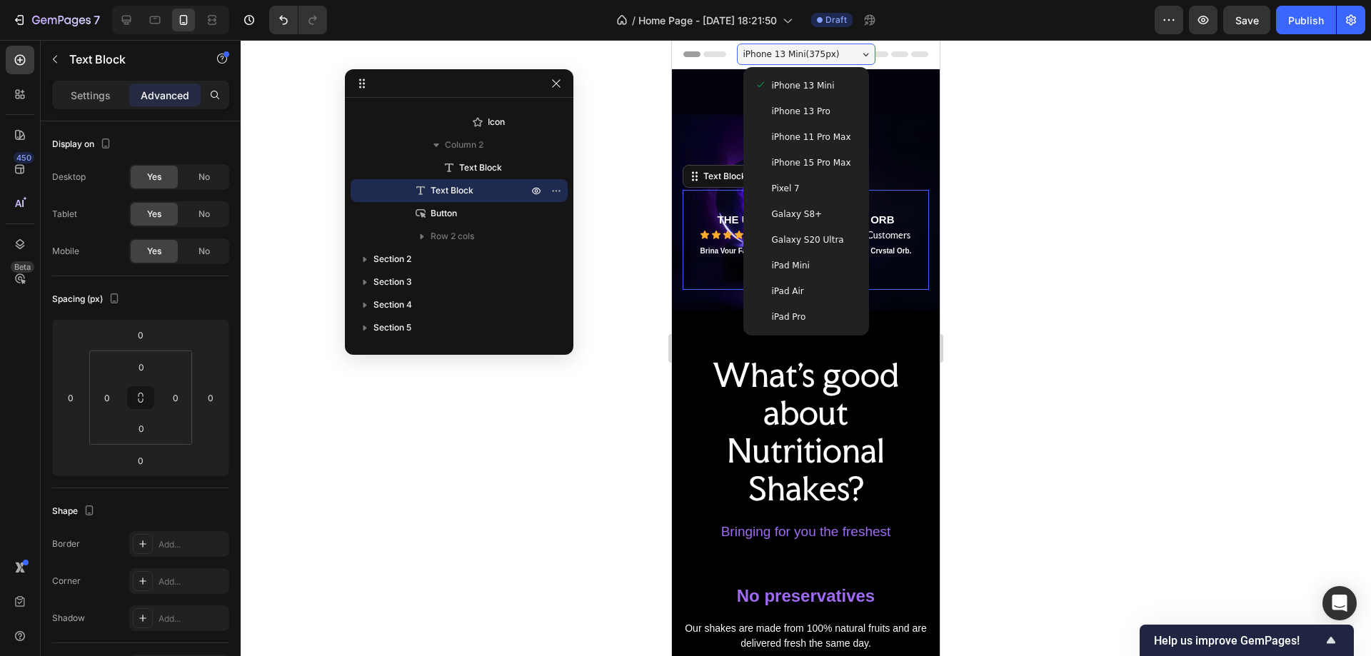
click at [809, 112] on span "iPhone 13 Pro" at bounding box center [801, 111] width 59 height 14
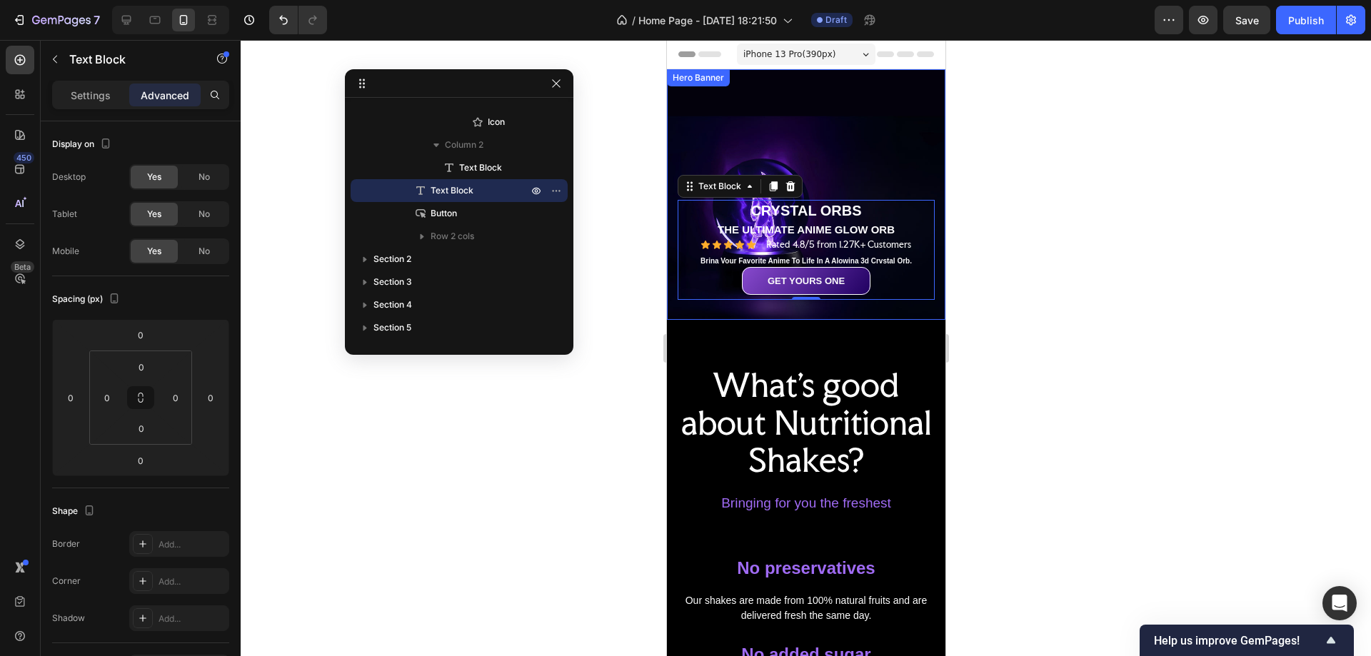
click at [879, 155] on div "Background Image" at bounding box center [805, 194] width 279 height 251
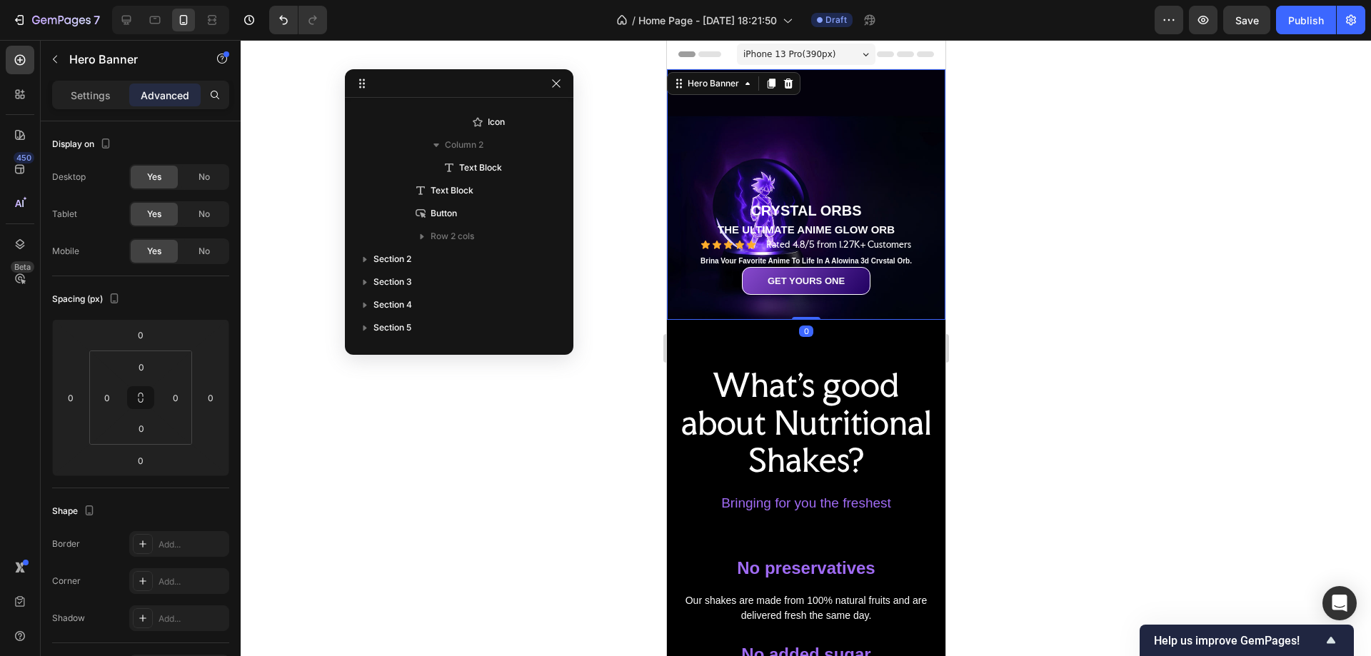
scroll to position [0, 0]
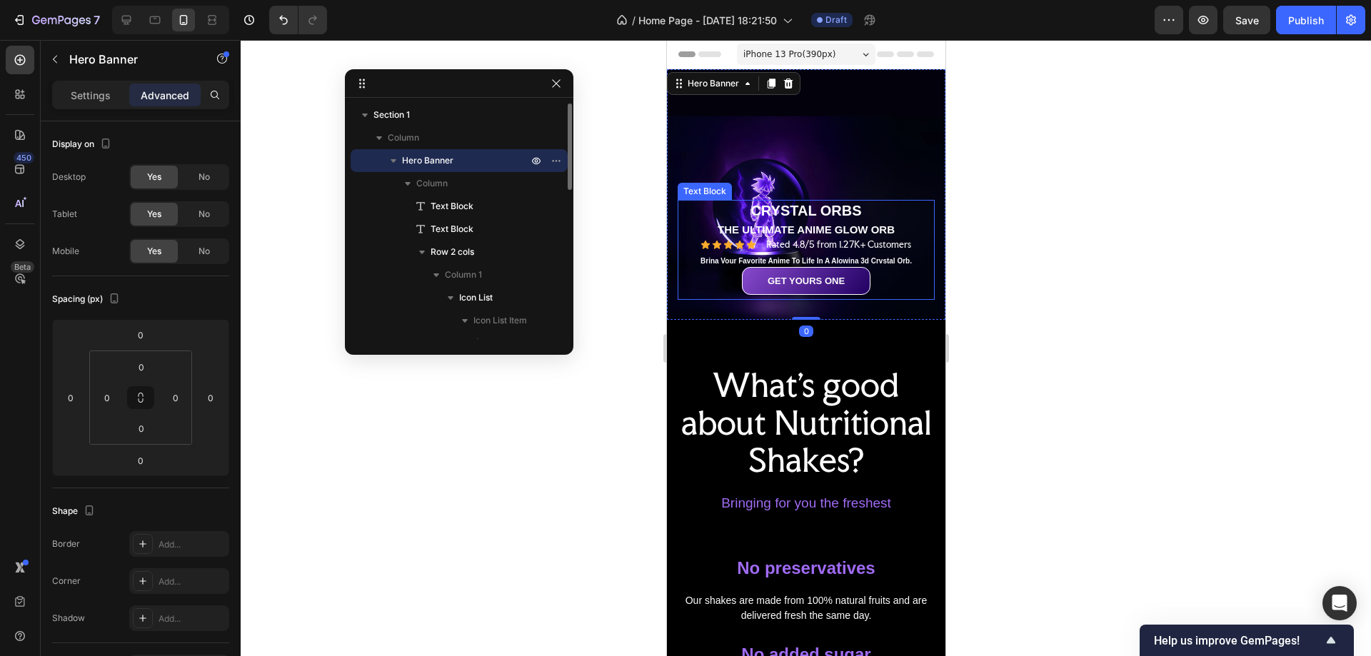
click at [844, 201] on p "CRYSTAL ORBS" at bounding box center [806, 210] width 254 height 19
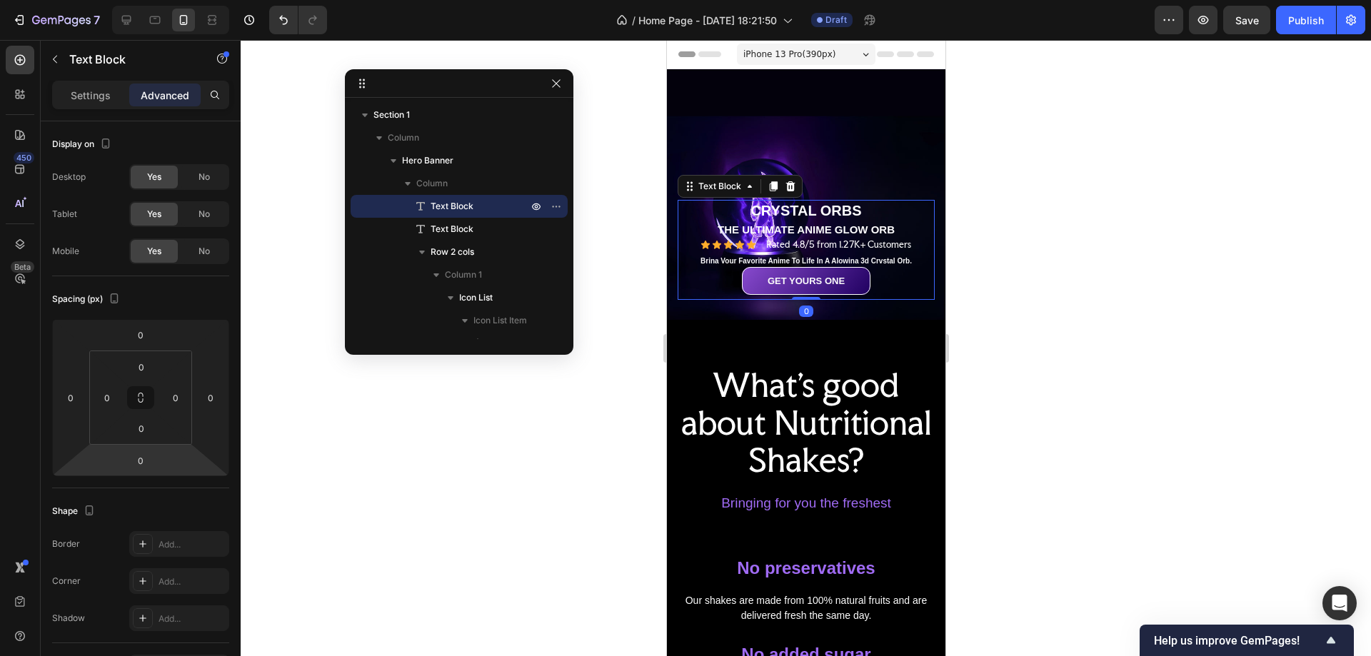
scroll to position [416, 0]
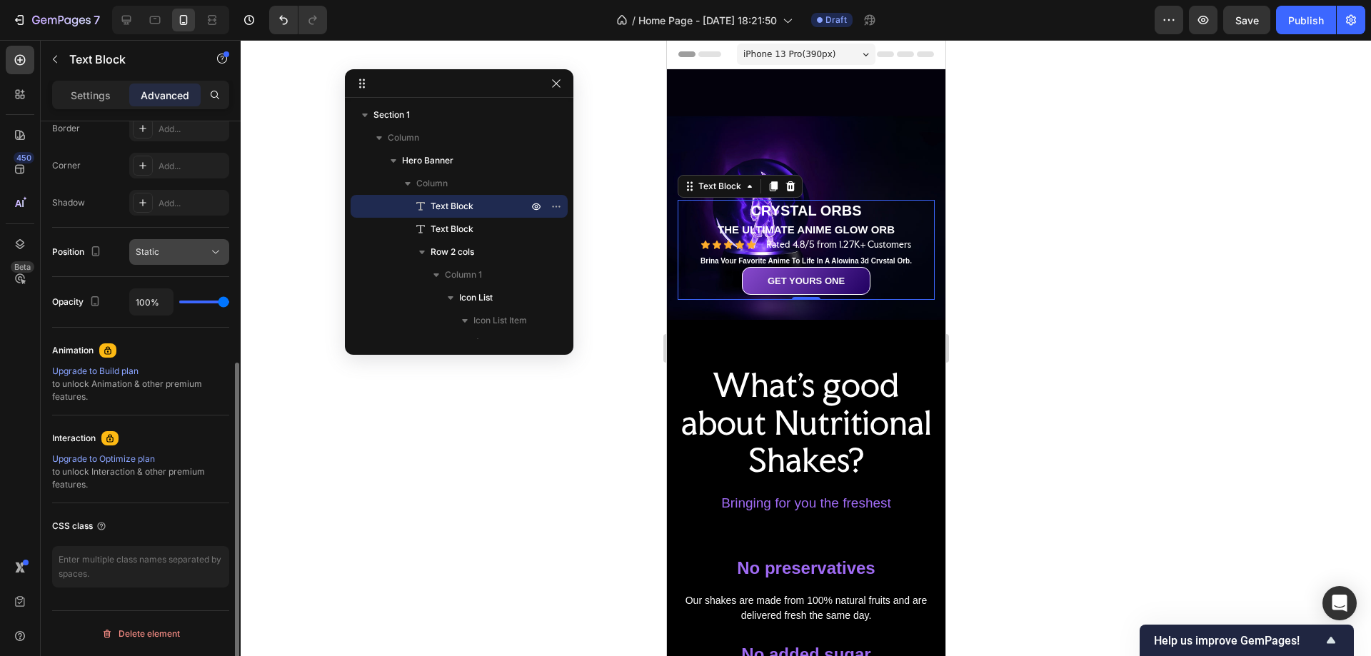
click at [157, 248] on span "Static" at bounding box center [148, 251] width 24 height 11
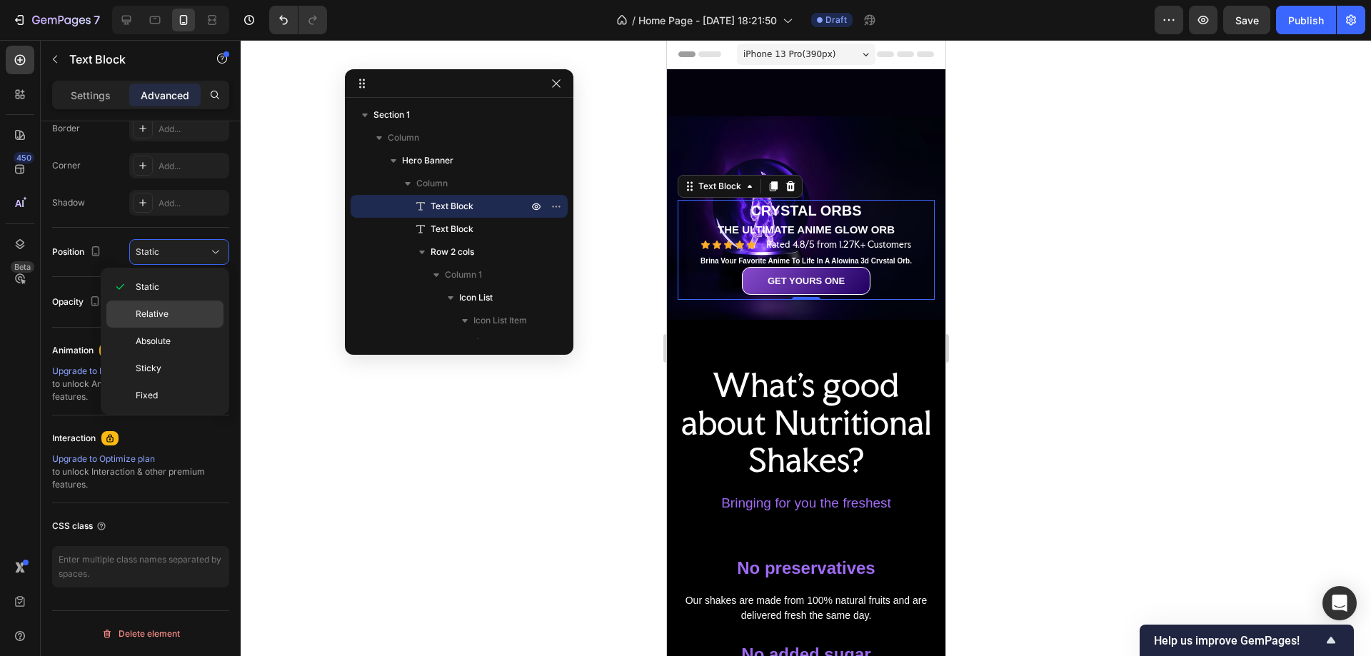
click at [164, 313] on span "Relative" at bounding box center [152, 314] width 33 height 13
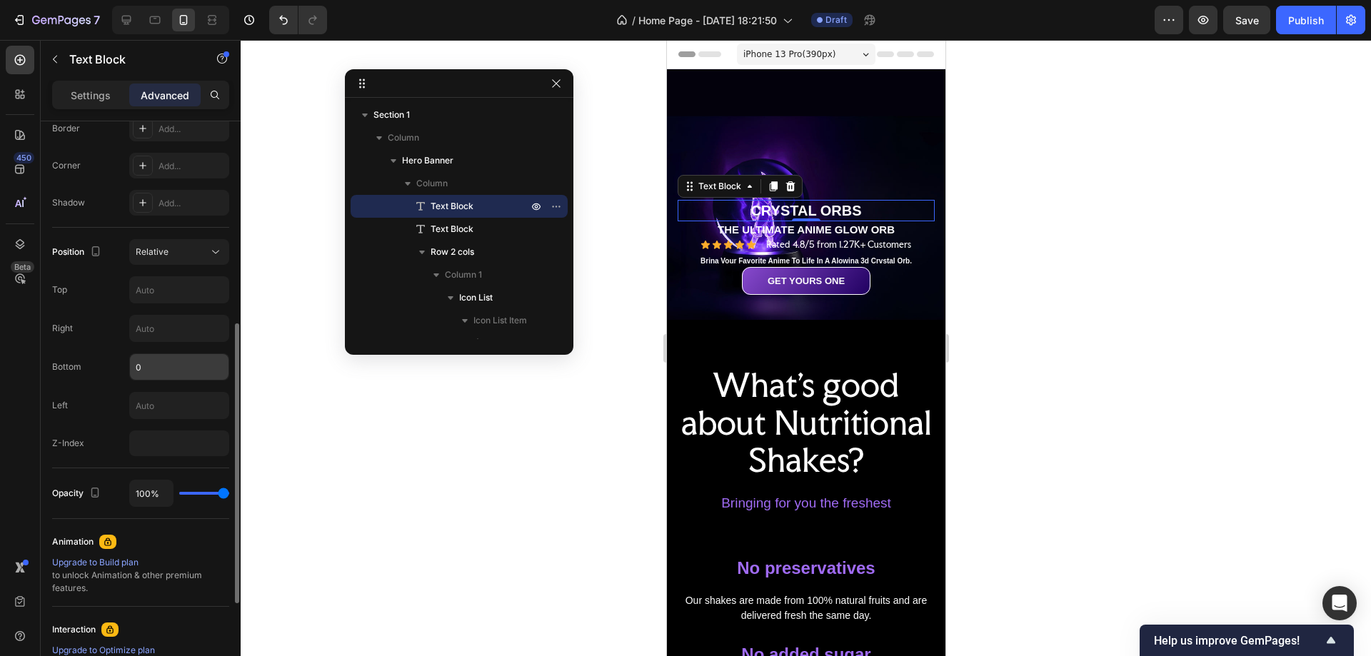
click at [158, 366] on input "0" at bounding box center [179, 367] width 99 height 26
type input "20"
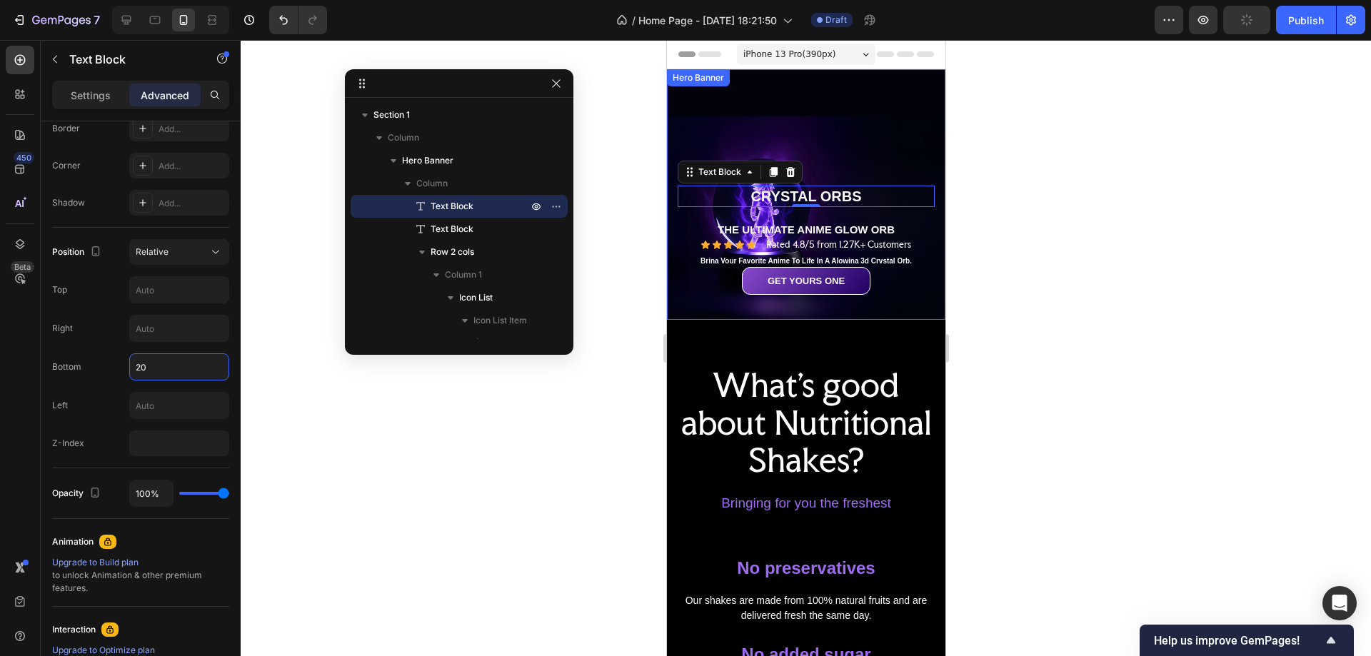
click at [857, 123] on div "Background Image" at bounding box center [805, 194] width 279 height 251
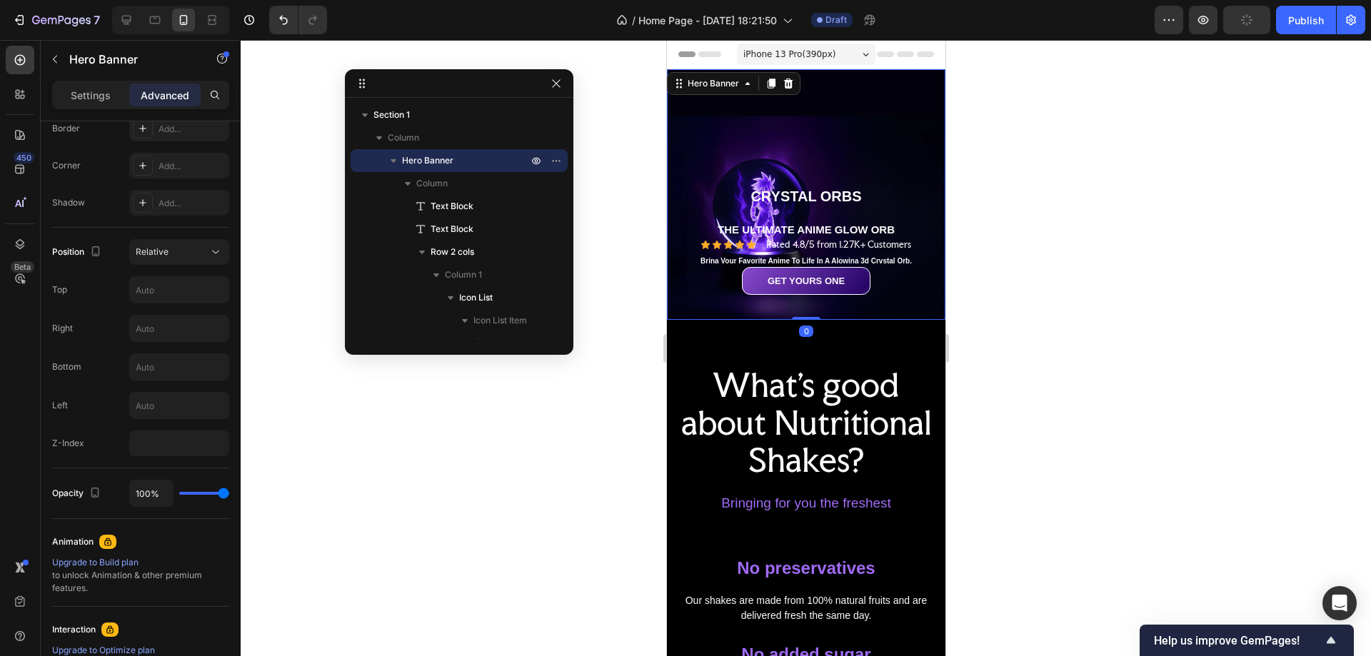
scroll to position [0, 0]
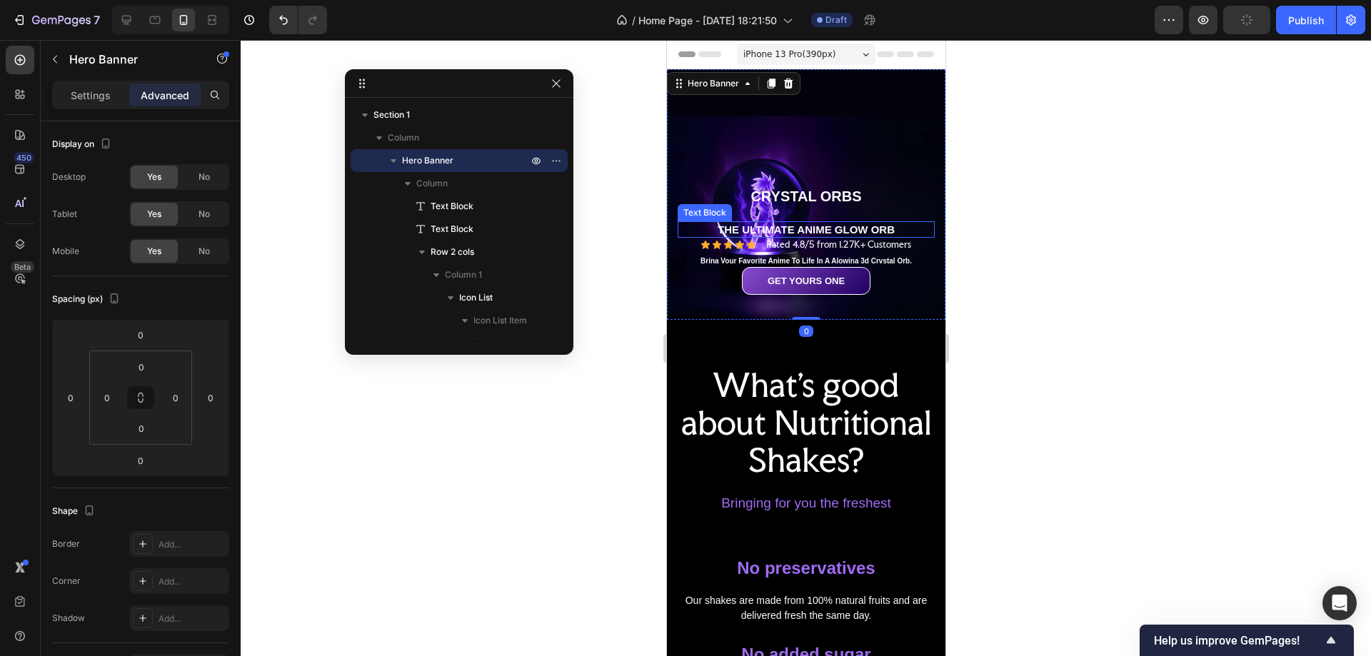
click at [836, 223] on p "THE ULTIMATE ANIME GLOW ORB" at bounding box center [806, 230] width 254 height 14
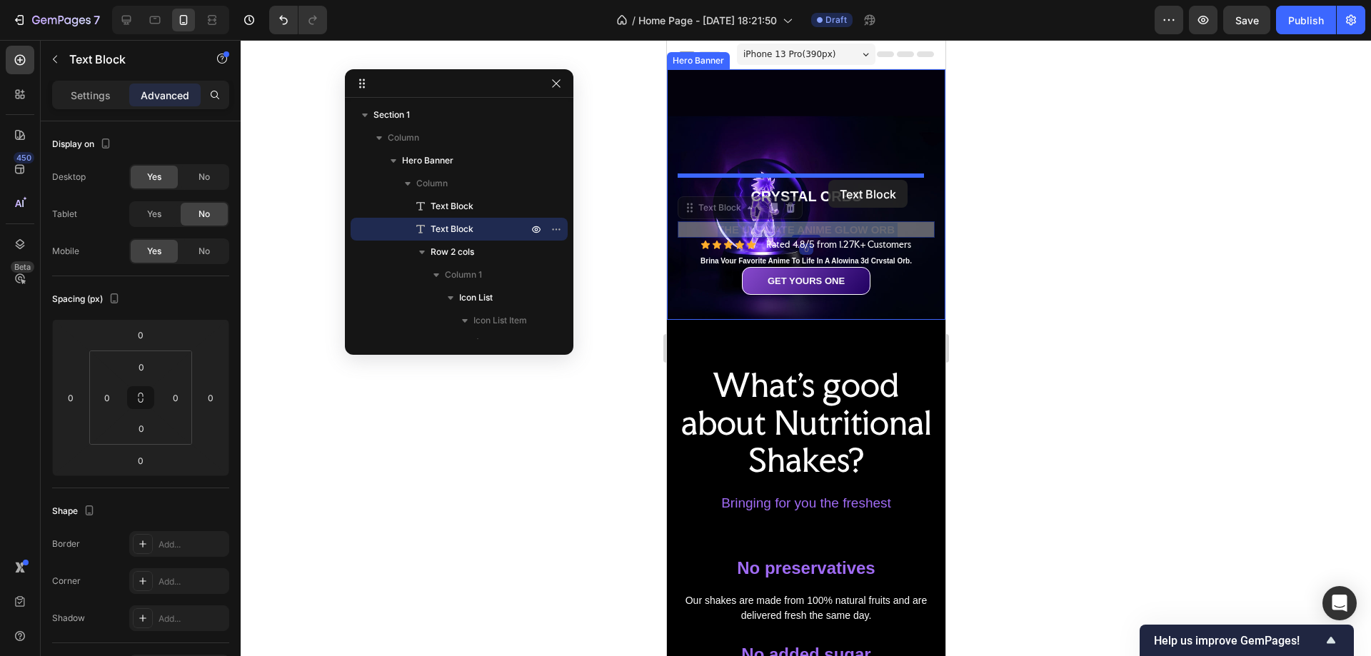
drag, startPoint x: 836, startPoint y: 219, endPoint x: 828, endPoint y: 180, distance: 40.2
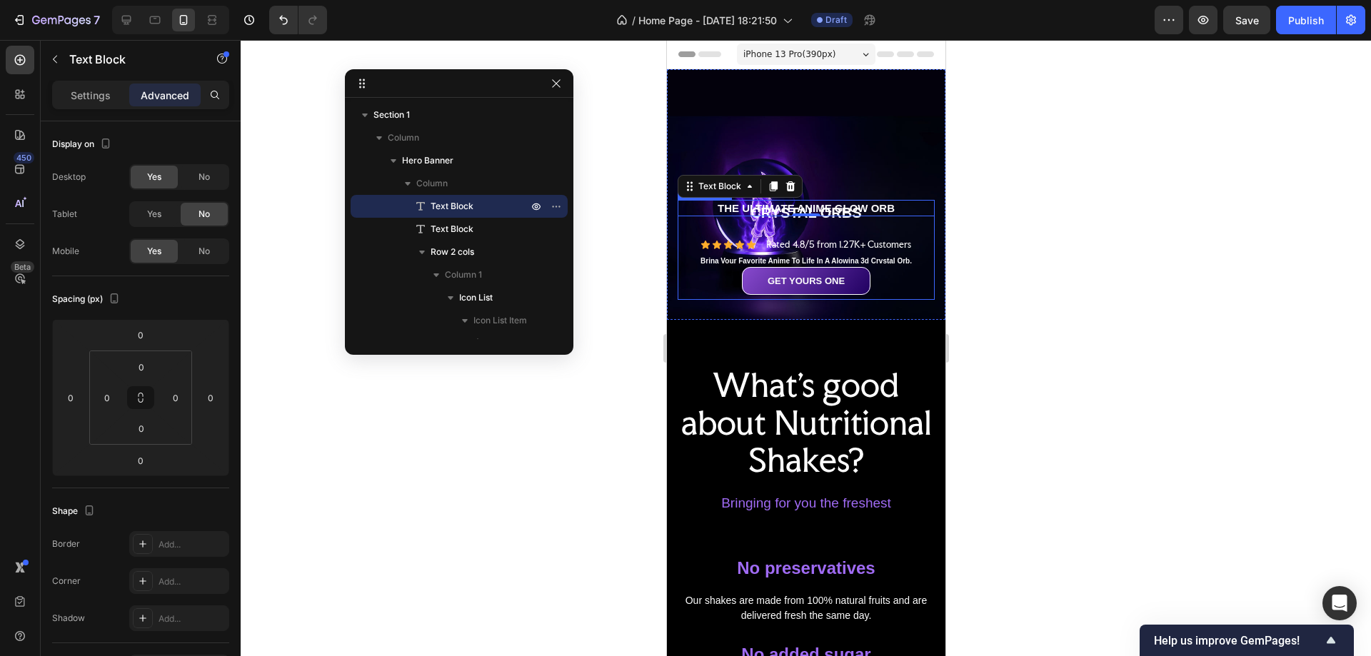
click at [876, 256] on p "Brina Vour Favorite Anime To Life In A Alowina 3d Crvstal Orb." at bounding box center [806, 260] width 254 height 9
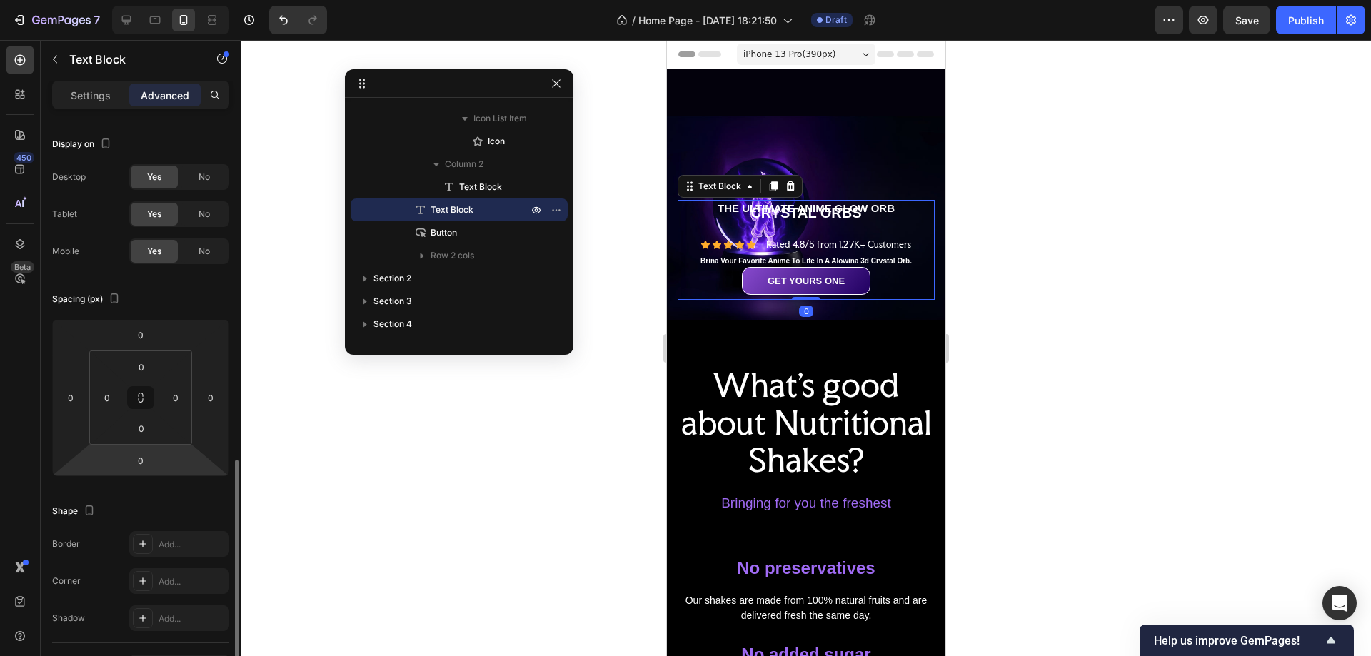
scroll to position [214, 0]
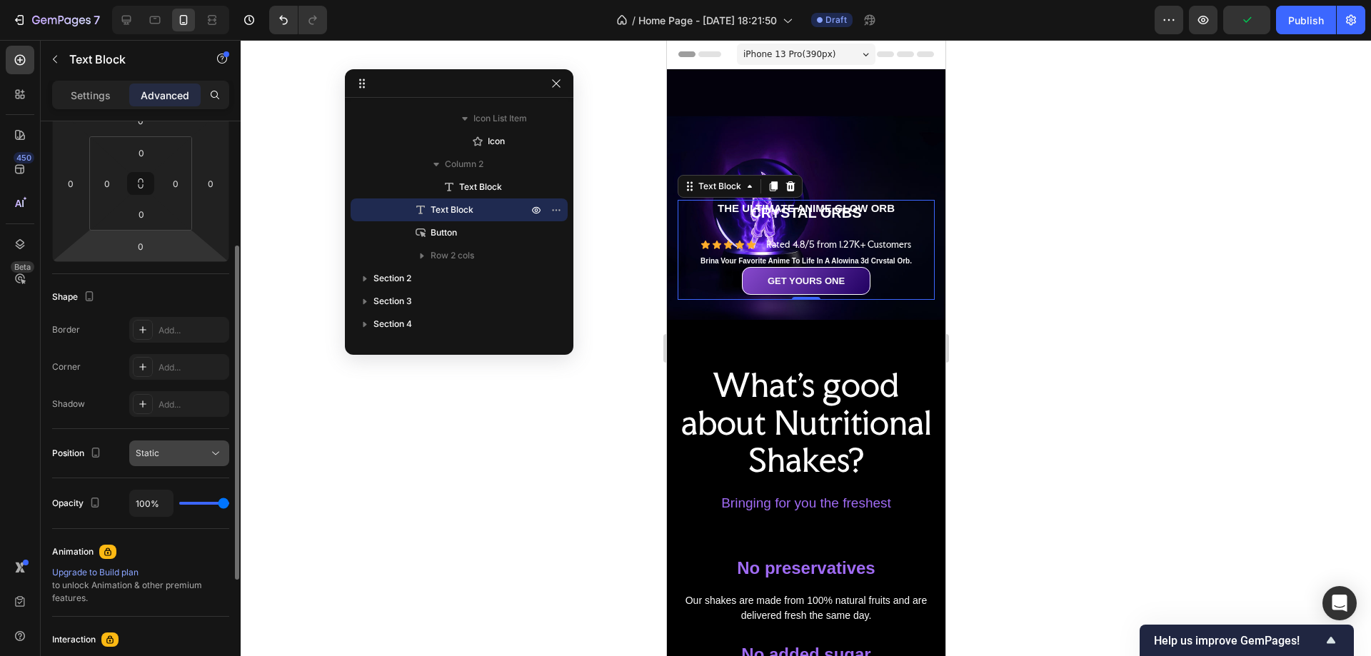
click at [190, 455] on div "Static" at bounding box center [172, 453] width 73 height 13
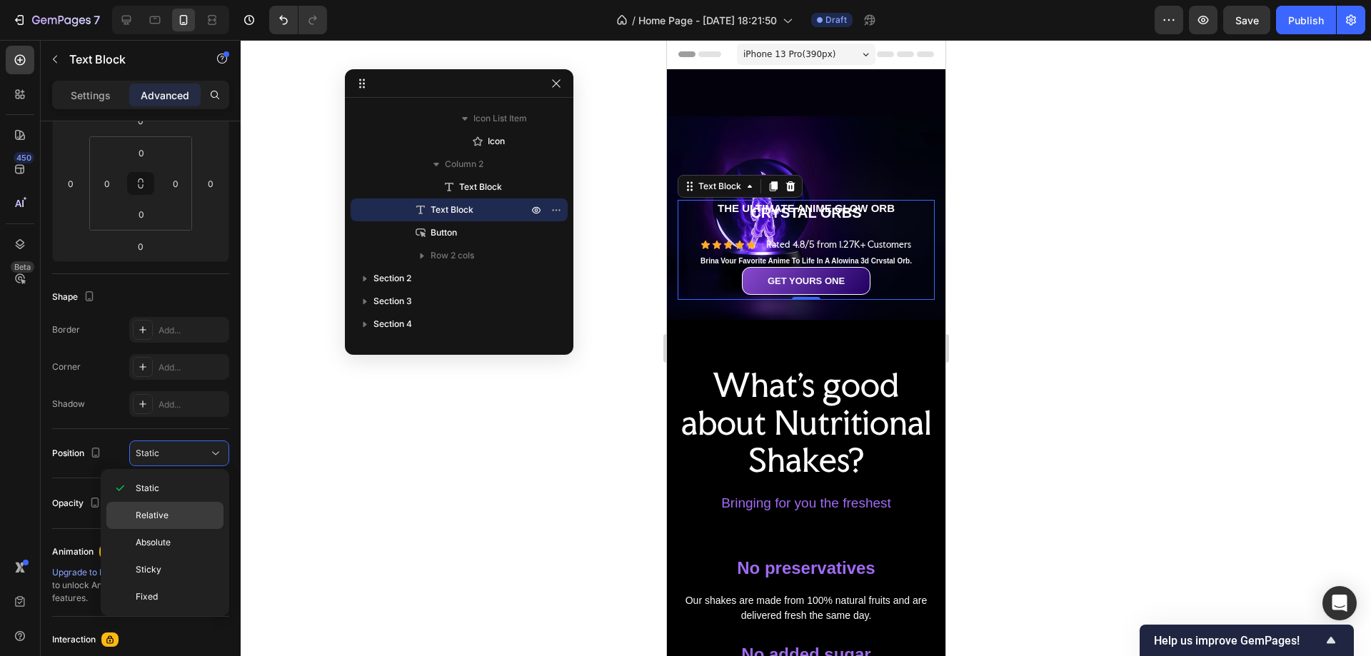
click at [169, 509] on div "Relative" at bounding box center [164, 515] width 117 height 27
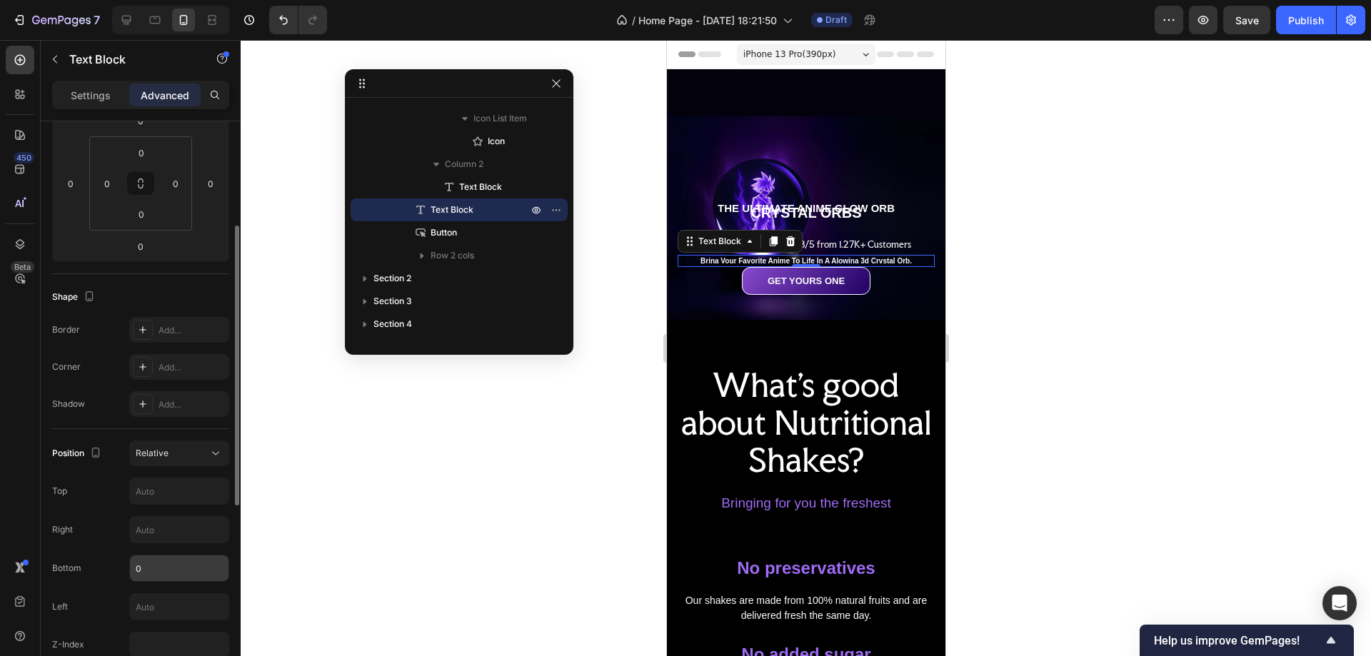
click at [156, 524] on input "0" at bounding box center [179, 569] width 99 height 26
type input "60"
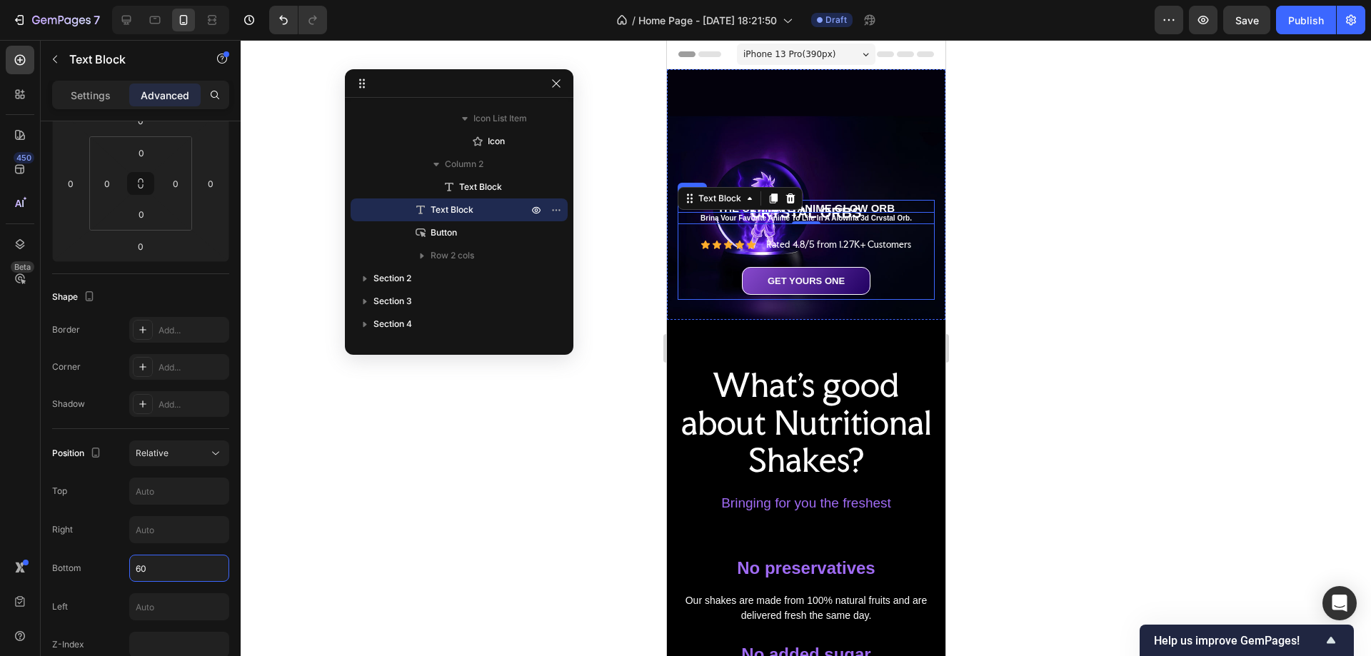
click at [914, 238] on div "Icon Icon Icon Icon Icon Icon List Rated 4.8/5 from 1.27K+ Customers Text Block…" at bounding box center [805, 245] width 257 height 14
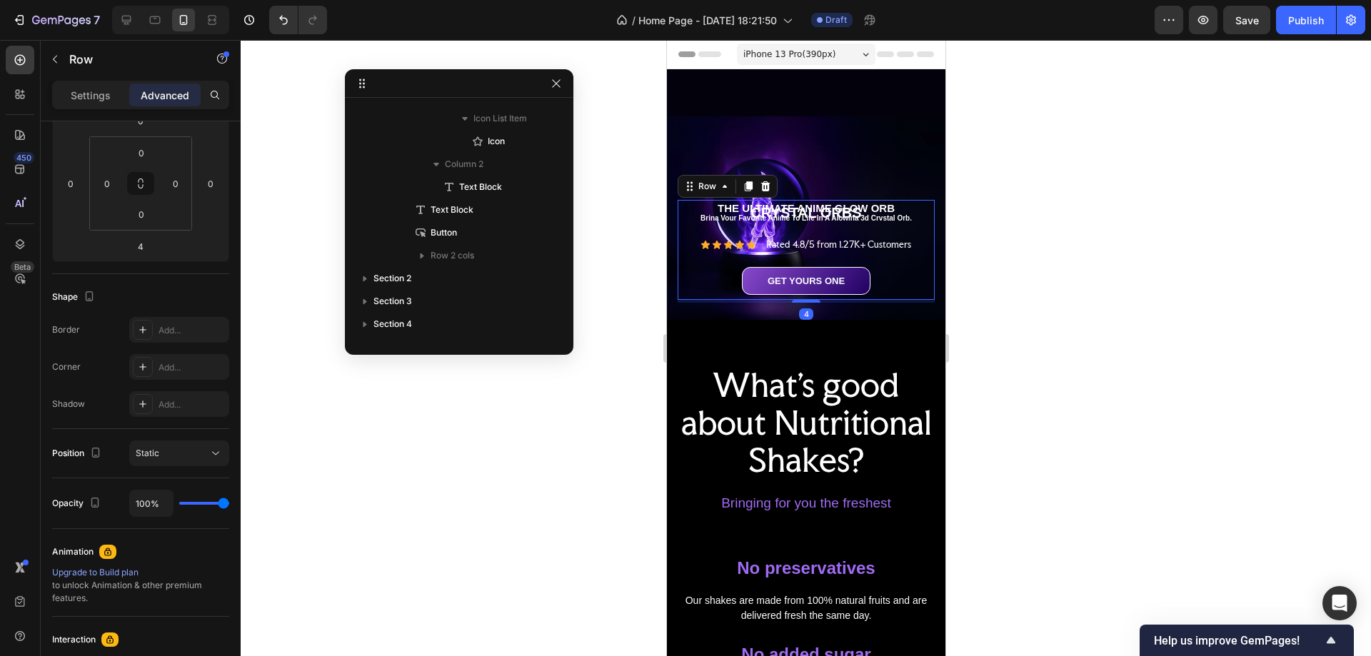
scroll to position [0, 0]
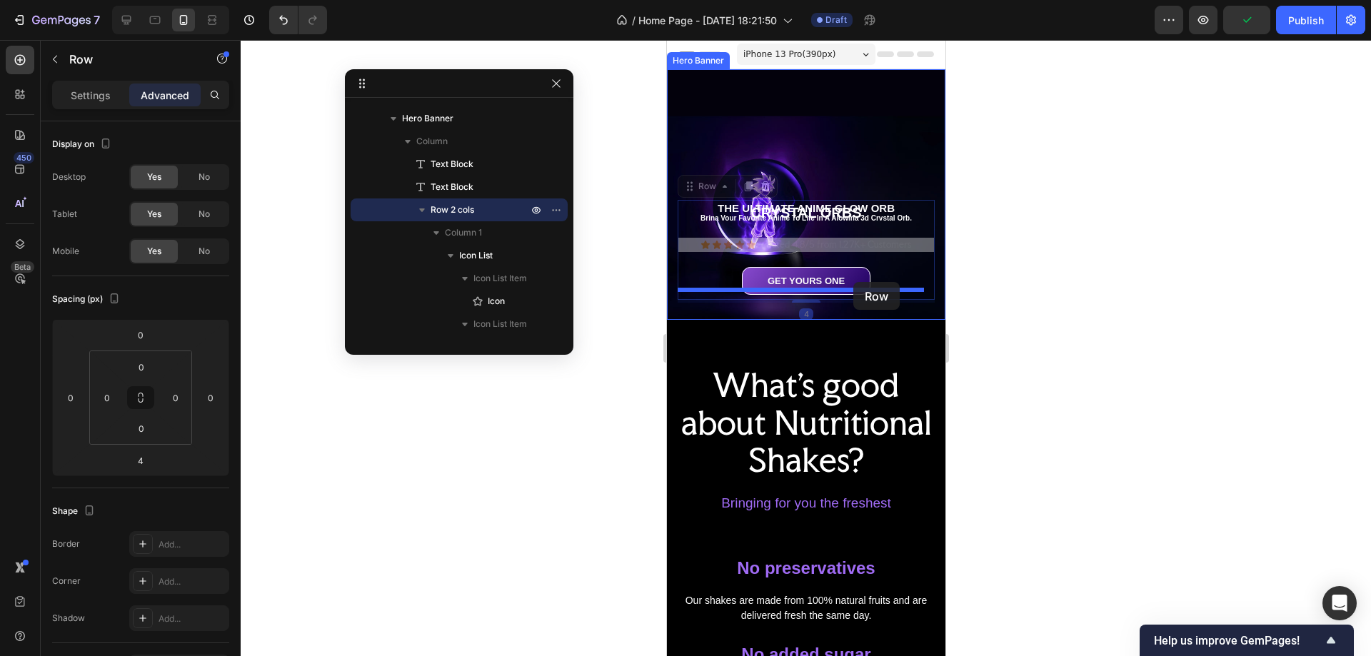
drag, startPoint x: 914, startPoint y: 237, endPoint x: 853, endPoint y: 282, distance: 75.6
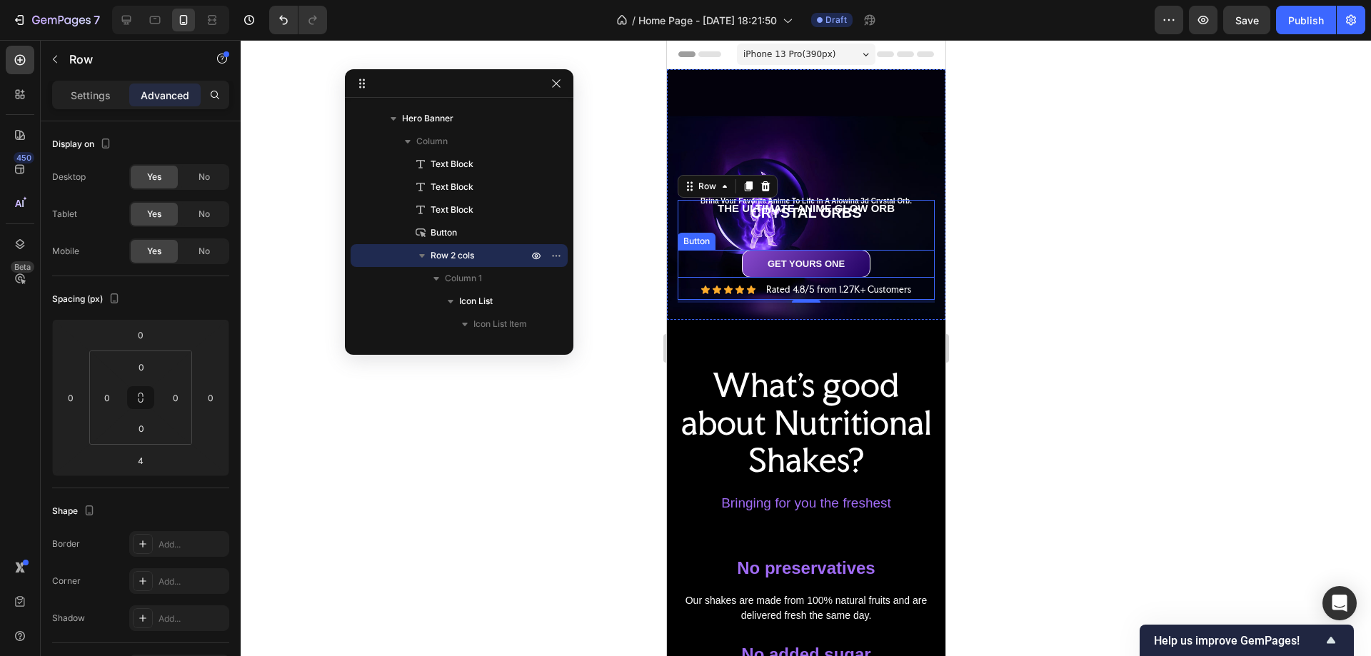
click at [909, 261] on div "GET YOURS ONE Button" at bounding box center [805, 264] width 257 height 28
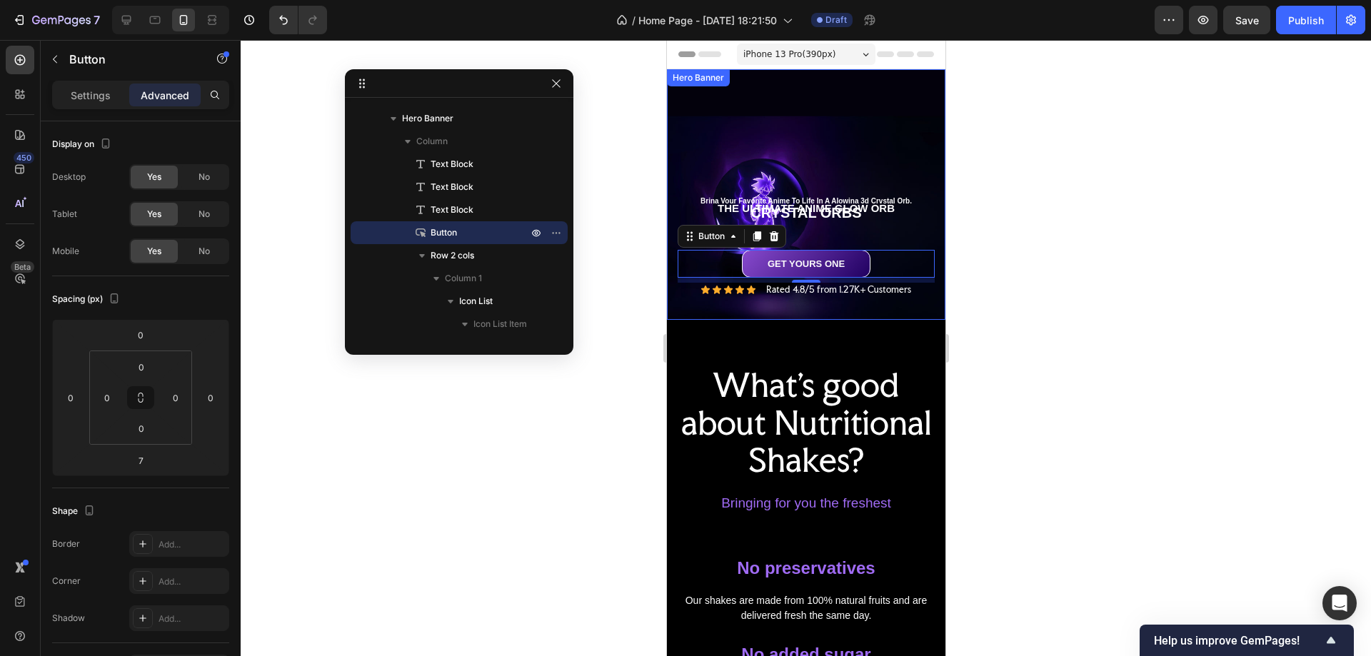
click at [819, 129] on div "Background Image" at bounding box center [805, 194] width 279 height 251
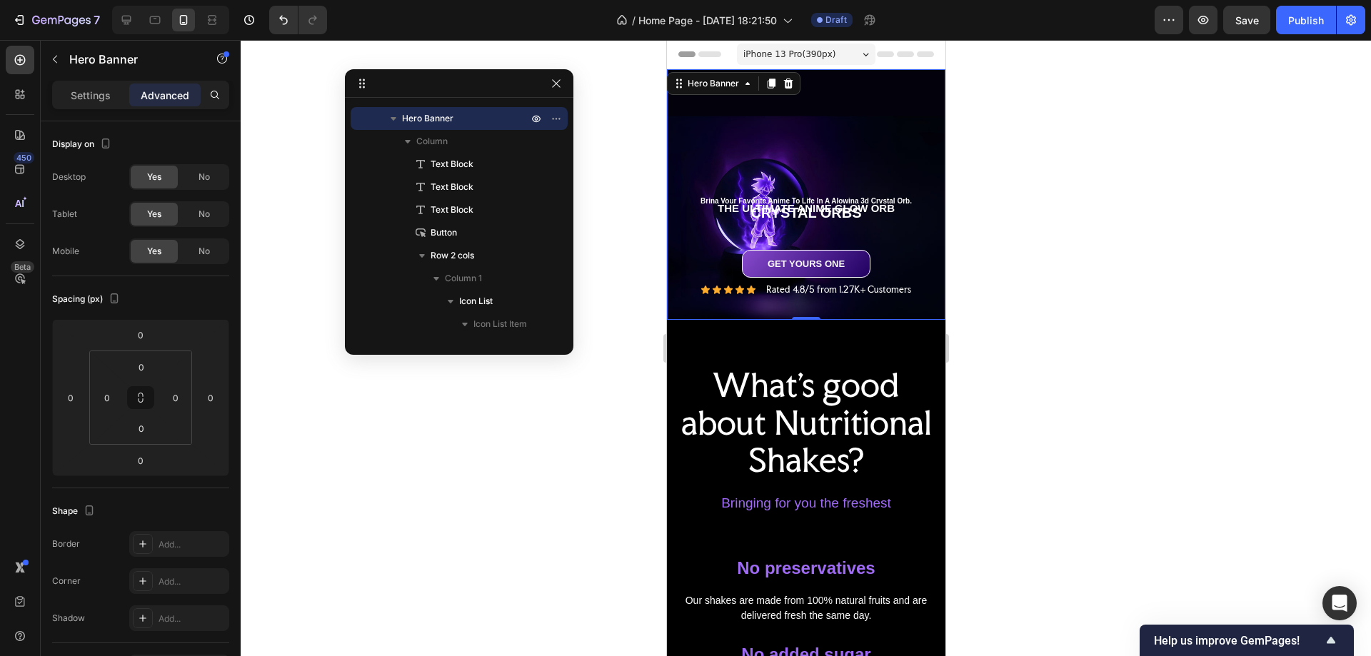
click at [731, 137] on div "Background Image" at bounding box center [805, 194] width 279 height 251
click at [724, 134] on div "Background Image" at bounding box center [805, 194] width 279 height 251
click at [564, 83] on button "button" at bounding box center [556, 83] width 17 height 17
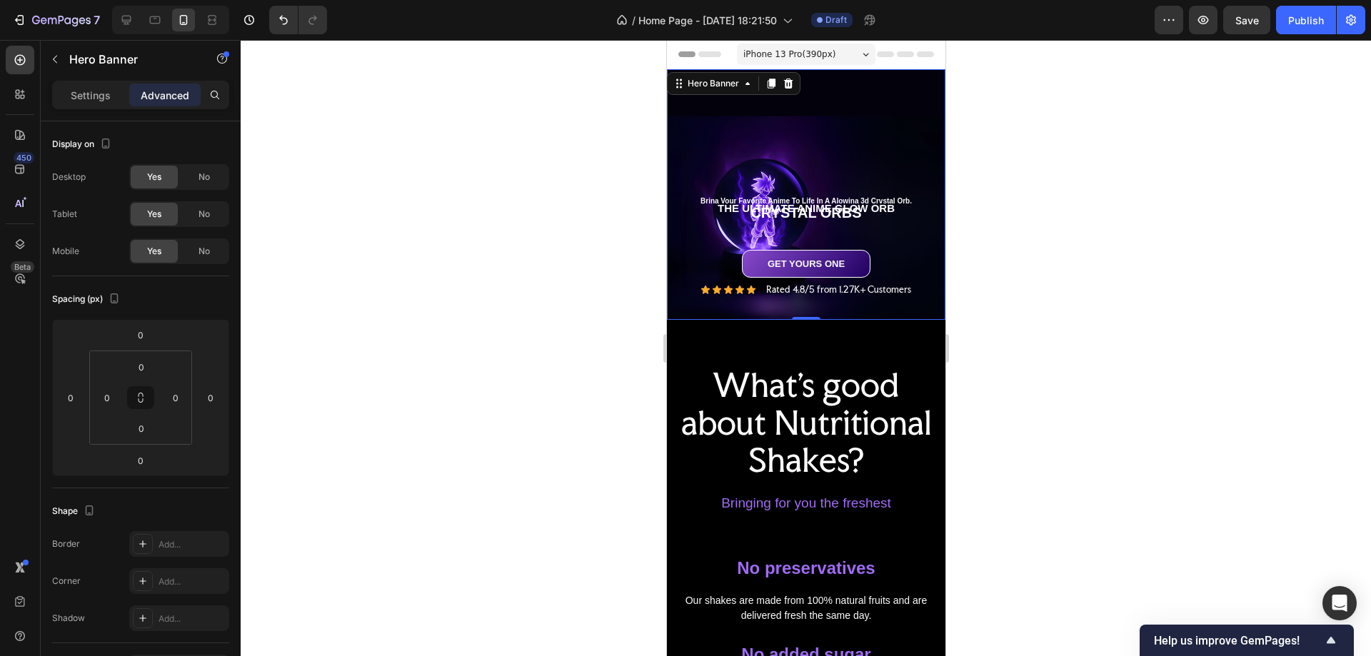
click at [731, 116] on div "Background Image" at bounding box center [805, 194] width 279 height 251
click at [100, 86] on div "Settings" at bounding box center [90, 95] width 71 height 23
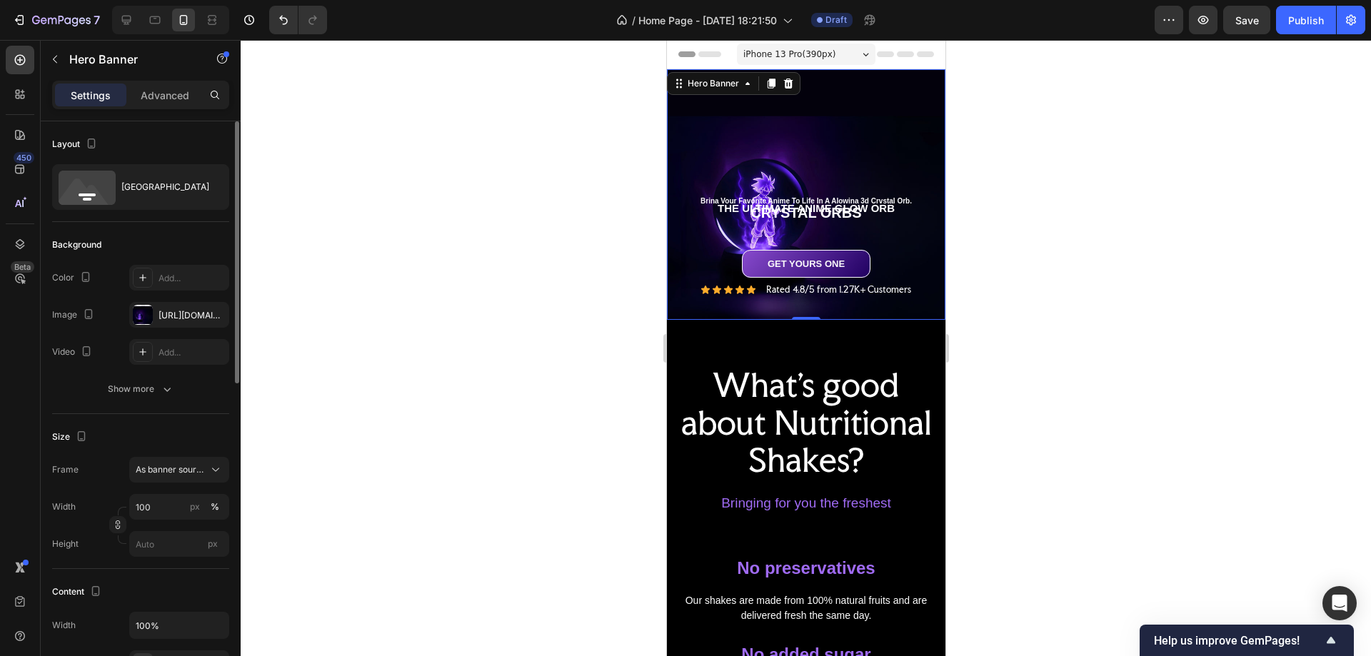
click at [145, 314] on div at bounding box center [143, 315] width 20 height 20
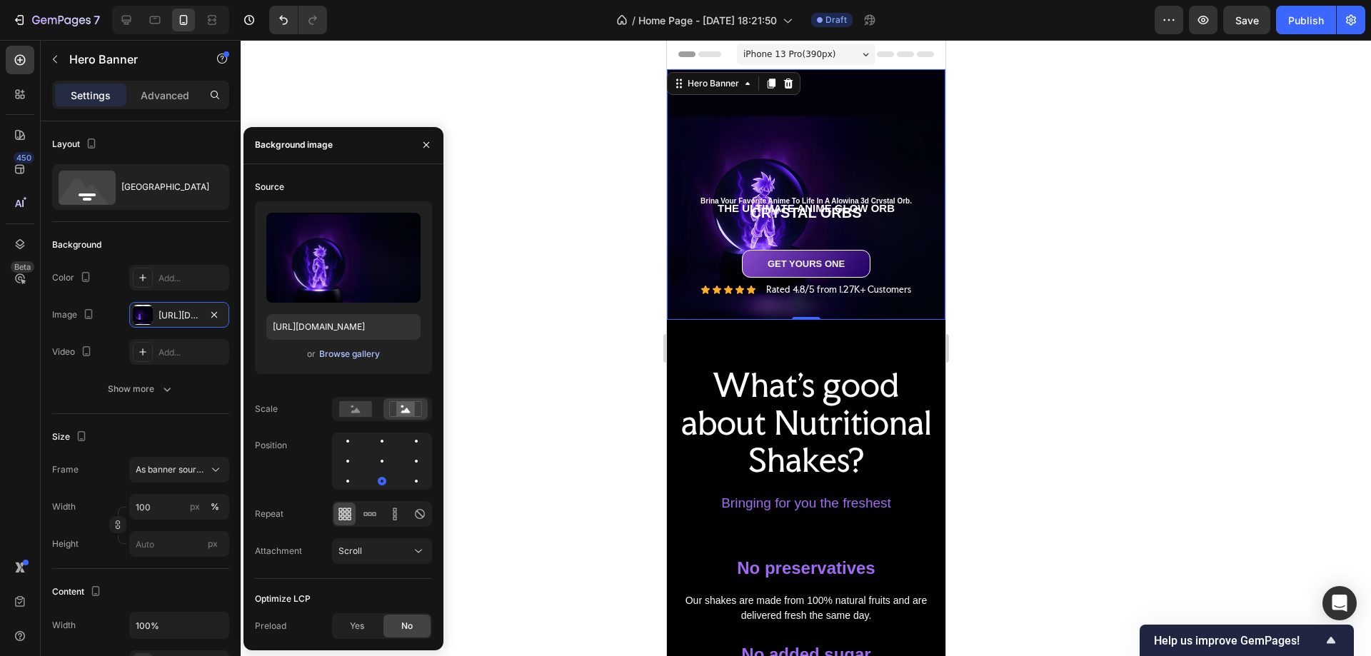
click at [356, 351] on div "Browse gallery" at bounding box center [349, 354] width 61 height 13
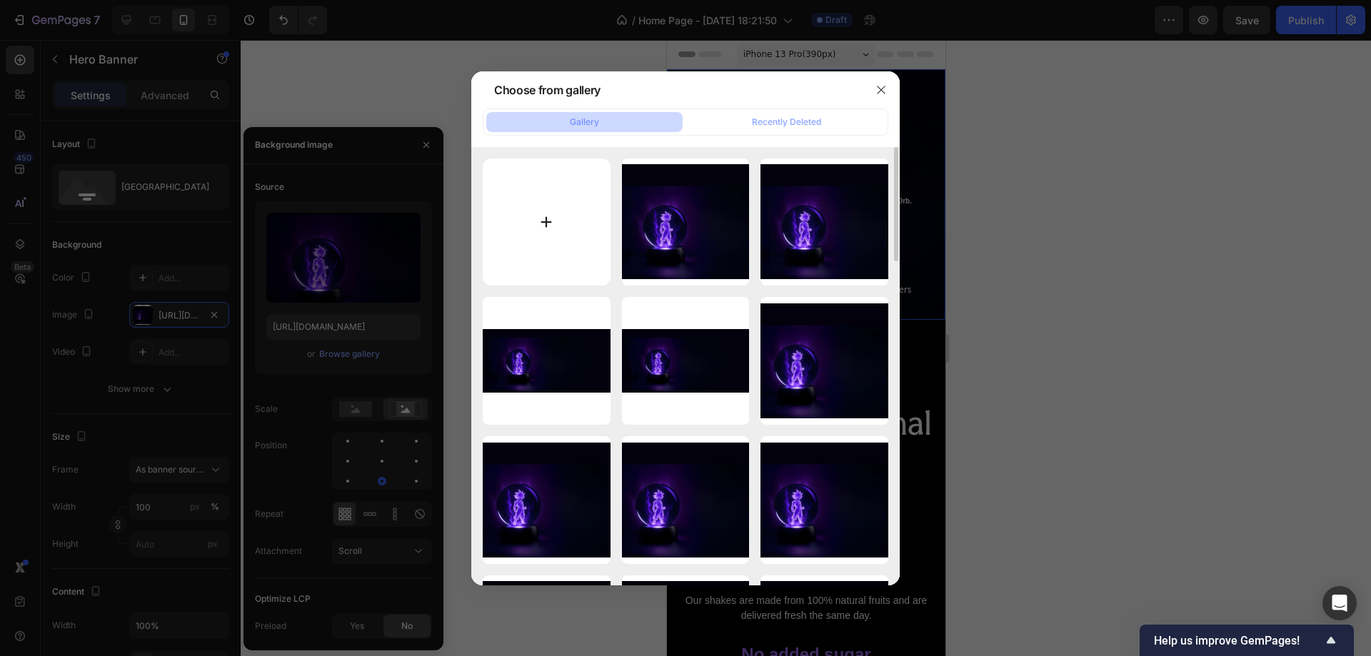
click at [550, 226] on input "file" at bounding box center [547, 223] width 128 height 128
type input "C:\fakepath\Untitled (1000 x 900 px) (2).jpg"
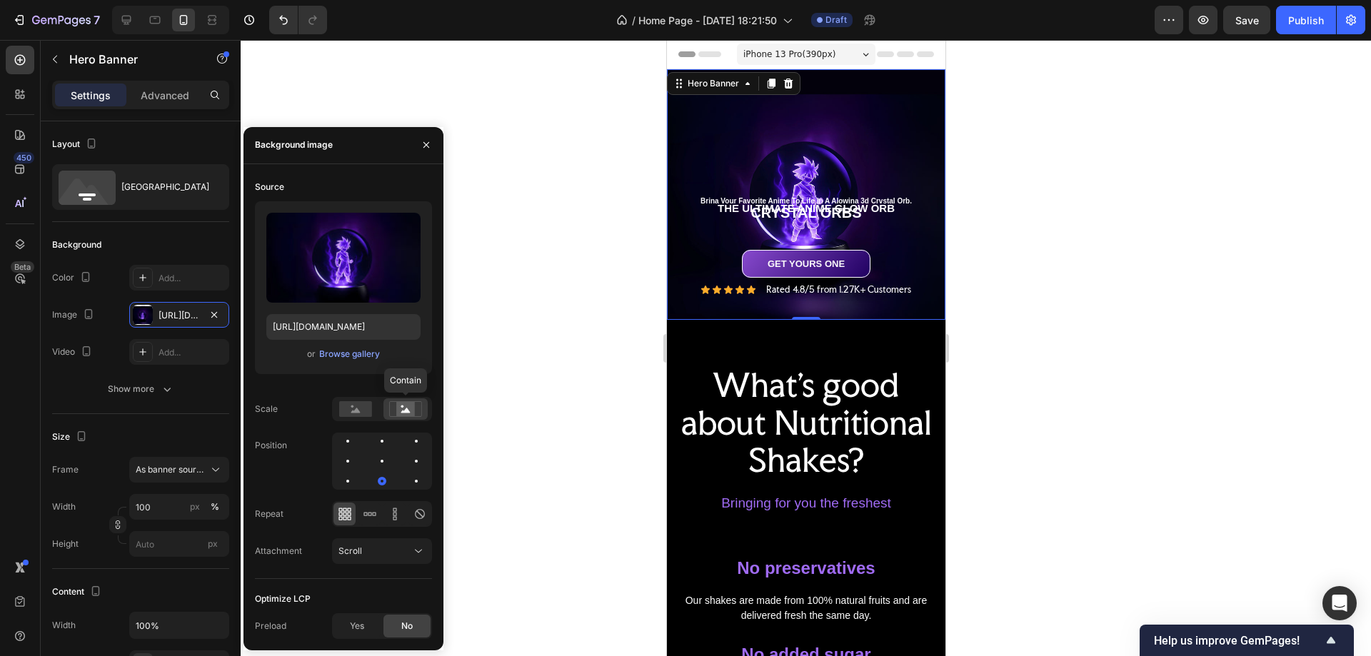
click at [404, 407] on circle at bounding box center [402, 406] width 3 height 3
click at [366, 409] on rect at bounding box center [355, 409] width 33 height 16
click at [415, 406] on icon at bounding box center [405, 409] width 33 height 16
click at [173, 314] on div "https://cdn.shopify.com/s/files/1/0970/2431/1641/files/gempages_585982822557156…" at bounding box center [179, 315] width 41 height 13
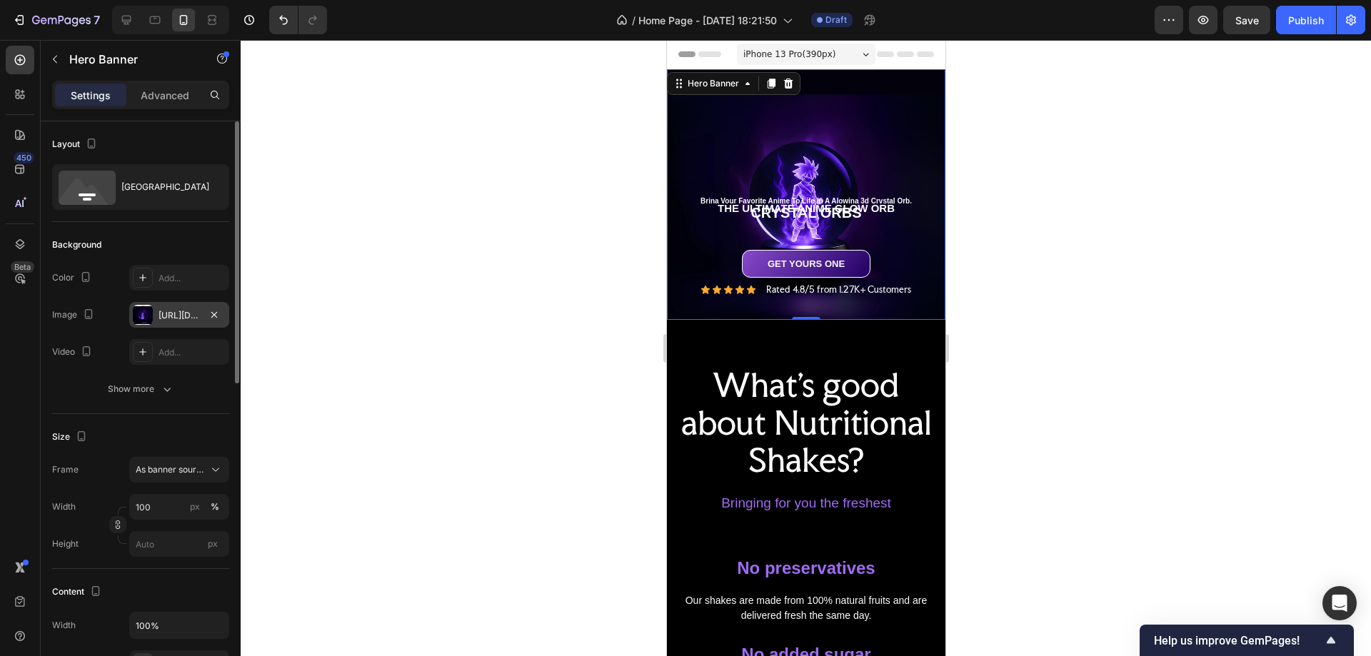
click at [198, 315] on div "https://cdn.shopify.com/s/files/1/0970/2431/1641/files/gempages_585982822557156…" at bounding box center [179, 315] width 41 height 13
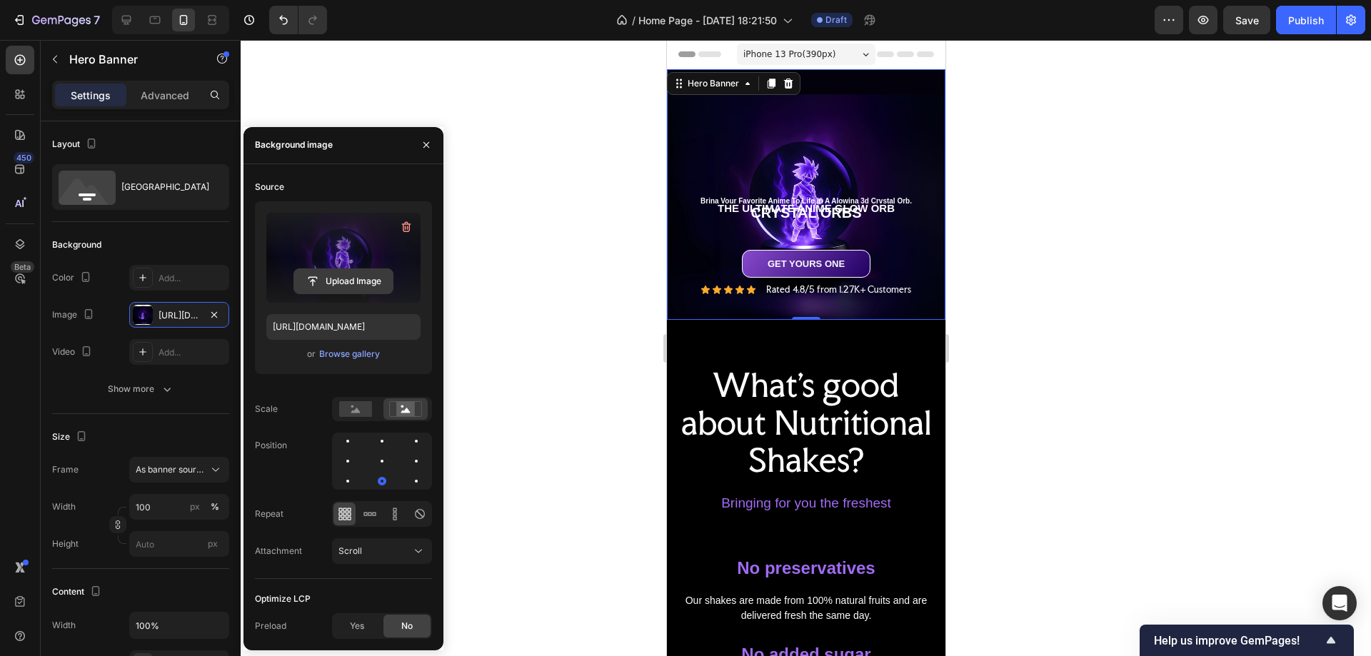
click at [339, 281] on input "file" at bounding box center [343, 281] width 99 height 24
type input "[URL][DOMAIN_NAME]"
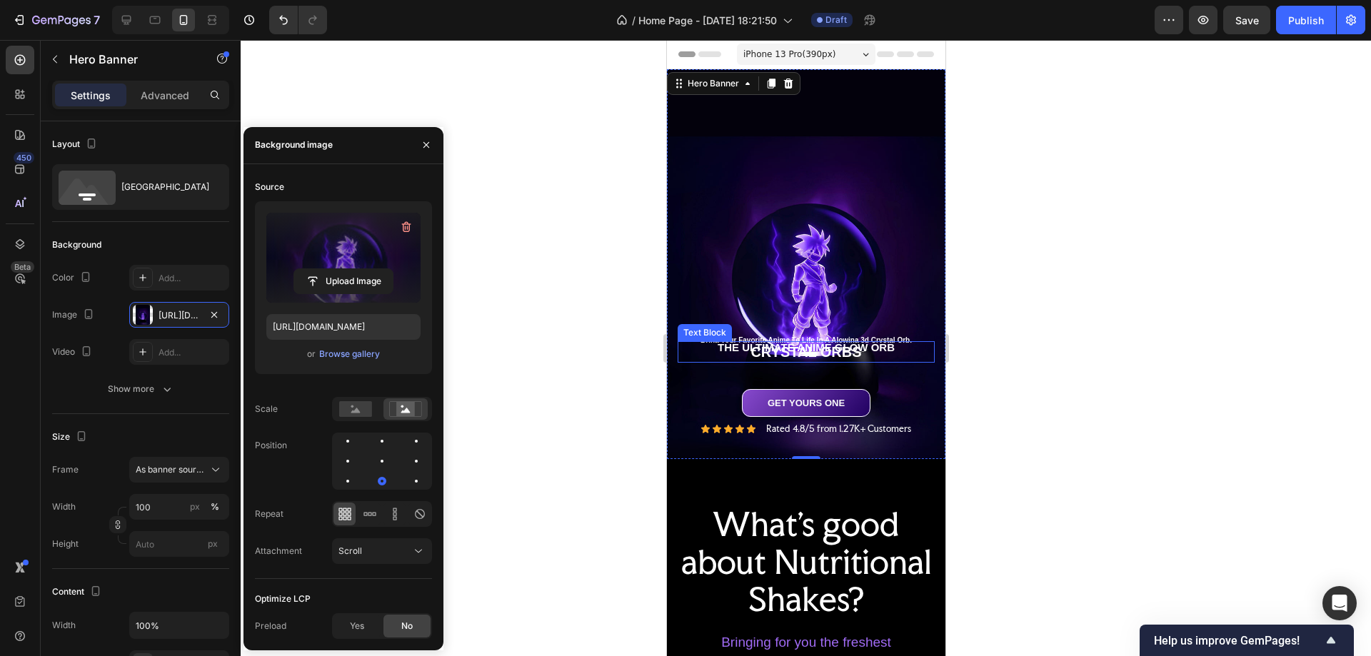
click at [794, 343] on p "CRYSTAL ORBS" at bounding box center [806, 352] width 254 height 19
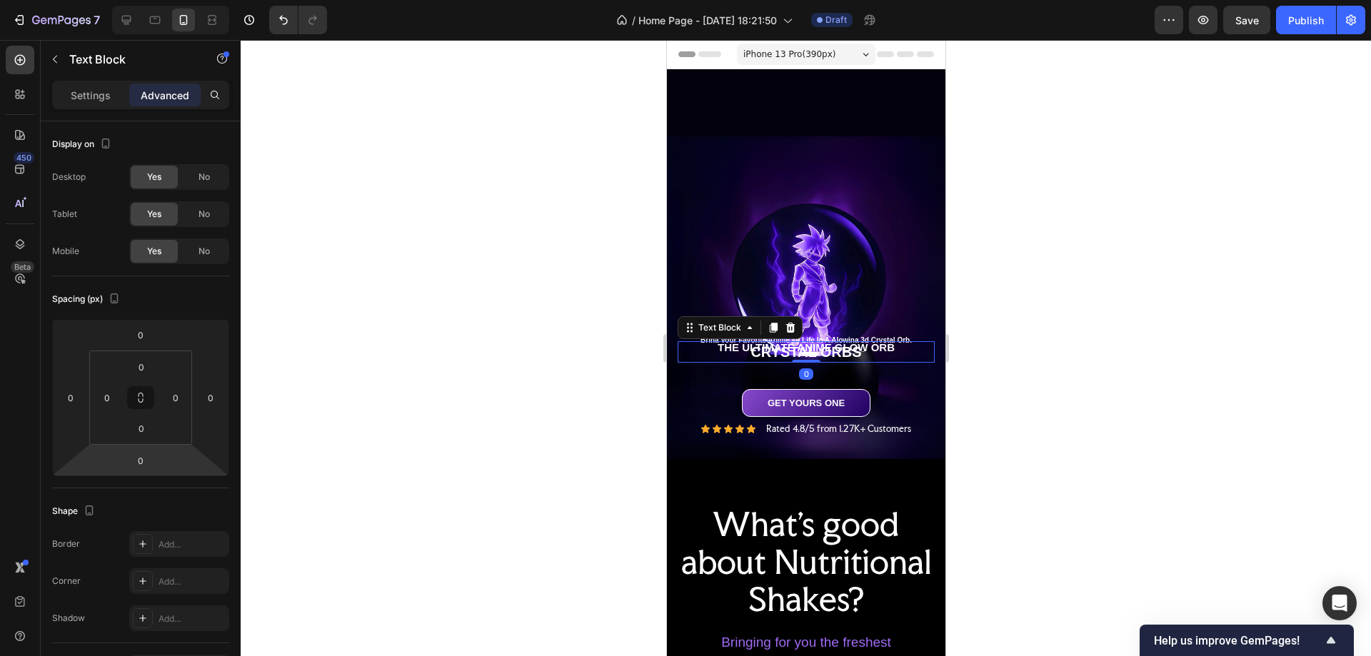
scroll to position [429, 0]
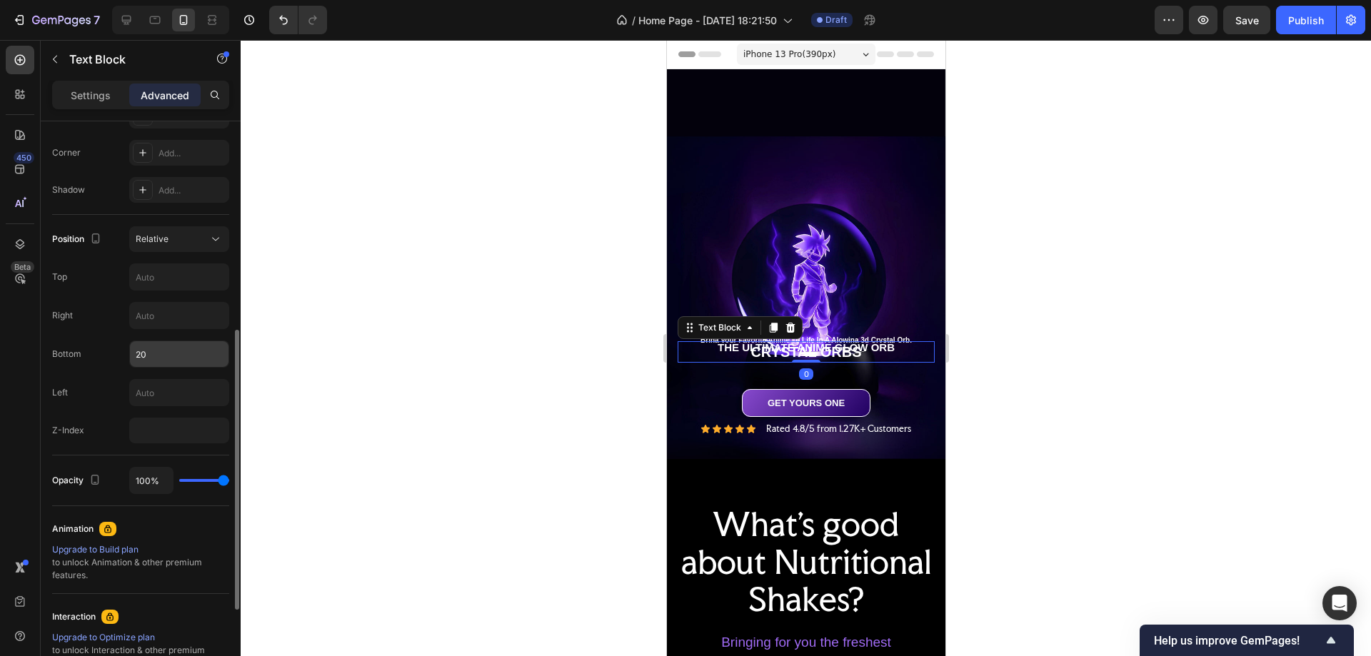
click at [142, 351] on input "20" at bounding box center [179, 354] width 99 height 26
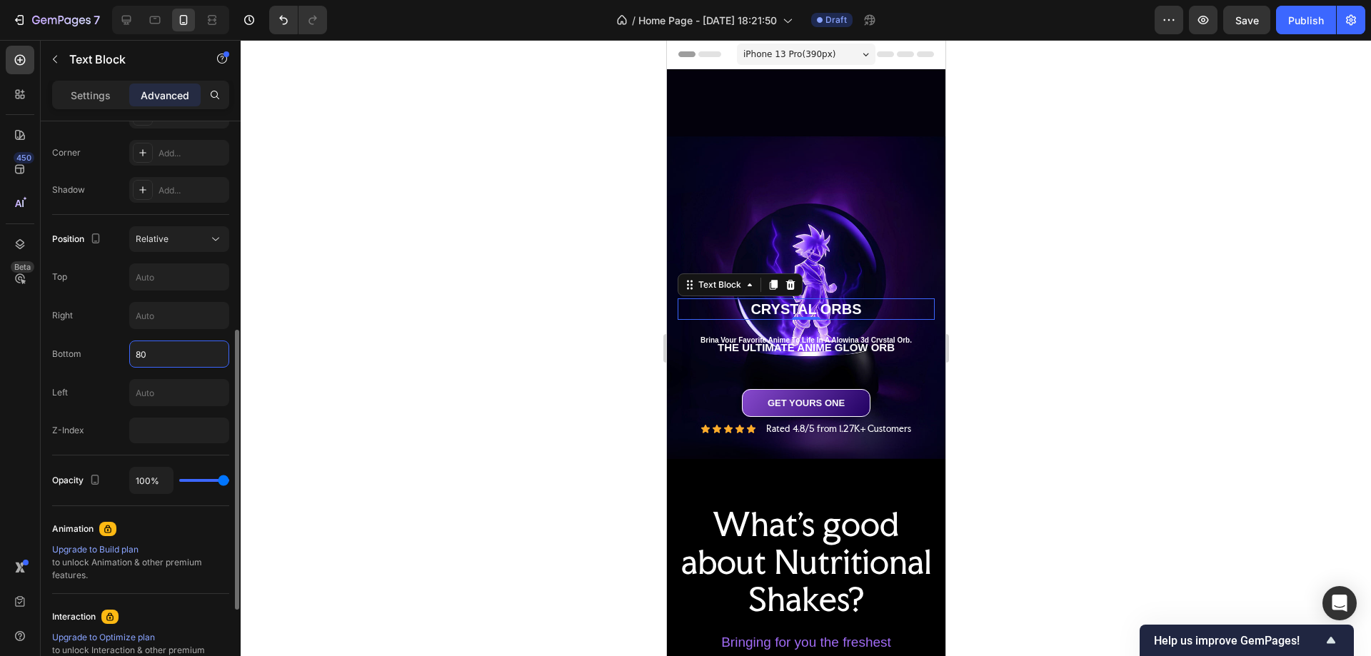
click at [135, 352] on input "80" at bounding box center [179, 354] width 99 height 26
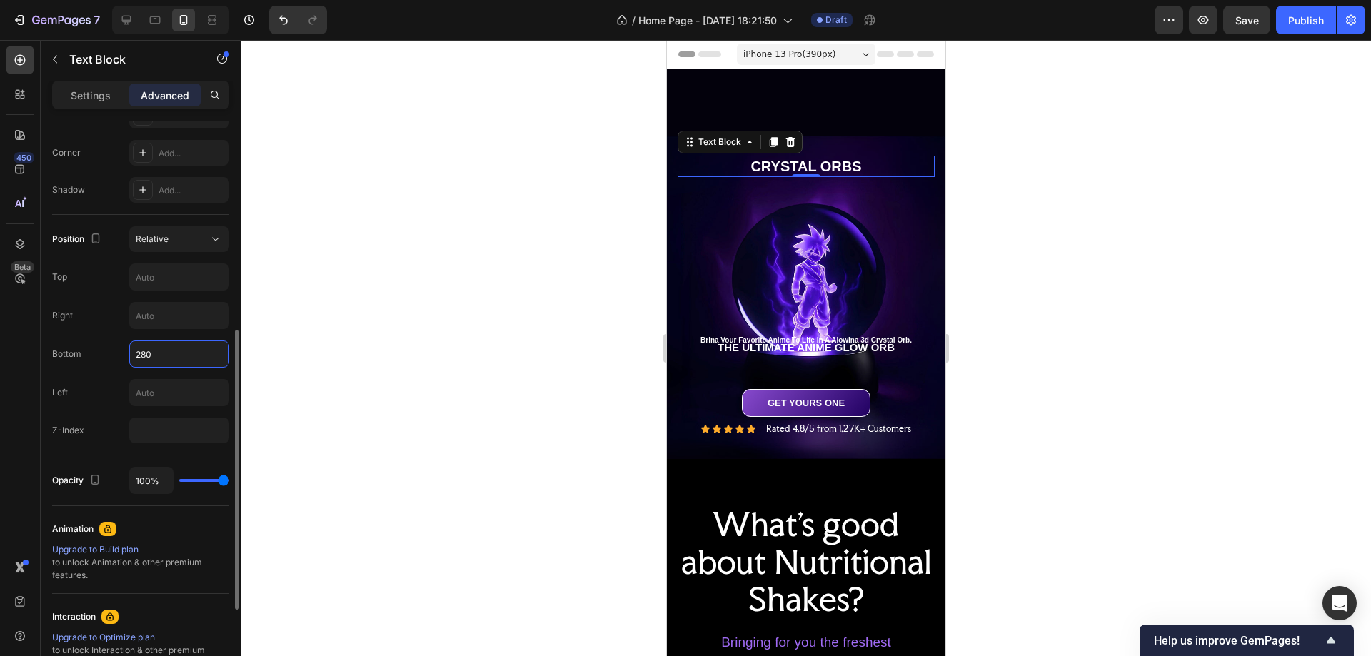
click at [143, 353] on input "280" at bounding box center [179, 354] width 99 height 26
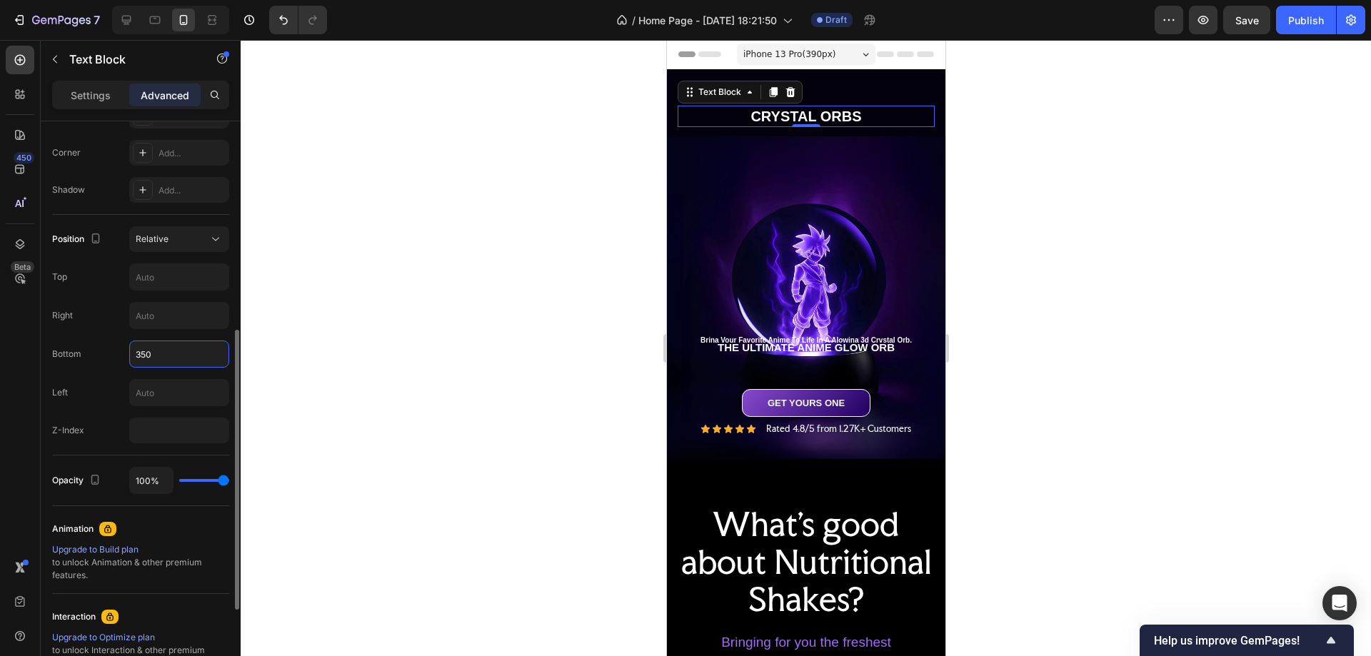
click at [144, 352] on input "350" at bounding box center [179, 354] width 99 height 26
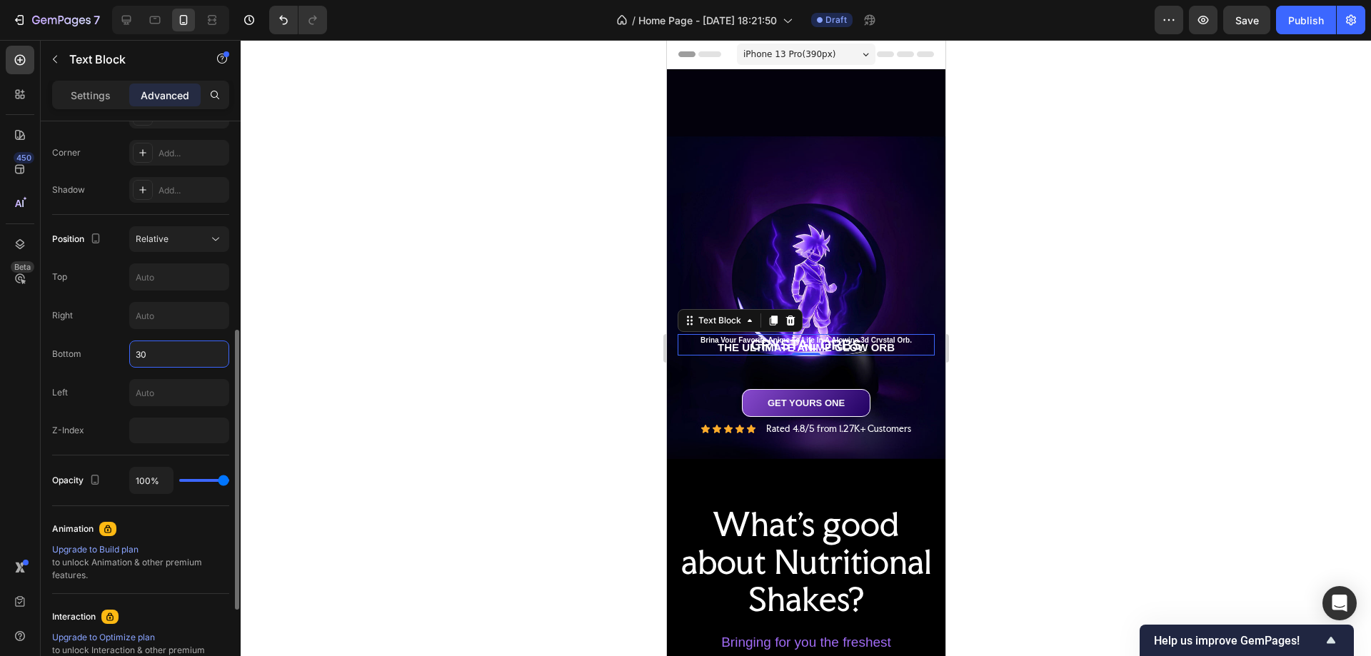
type input "300"
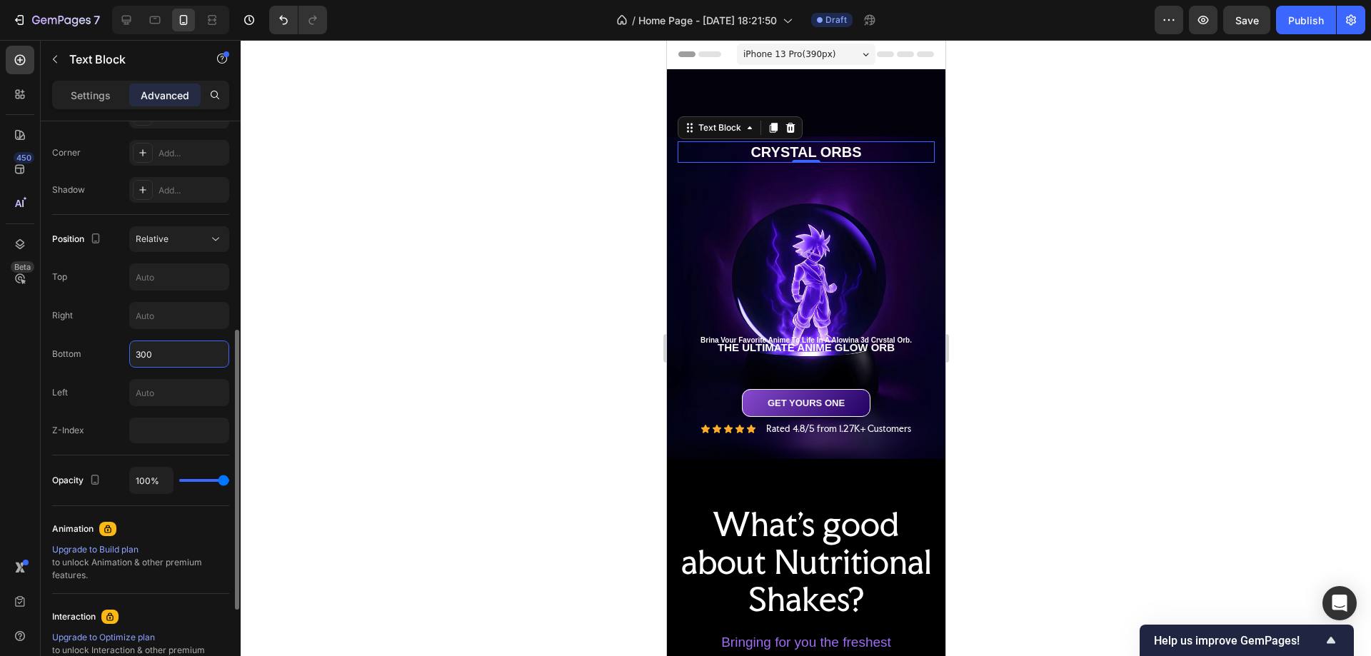
click at [99, 94] on p "Settings" at bounding box center [91, 95] width 40 height 15
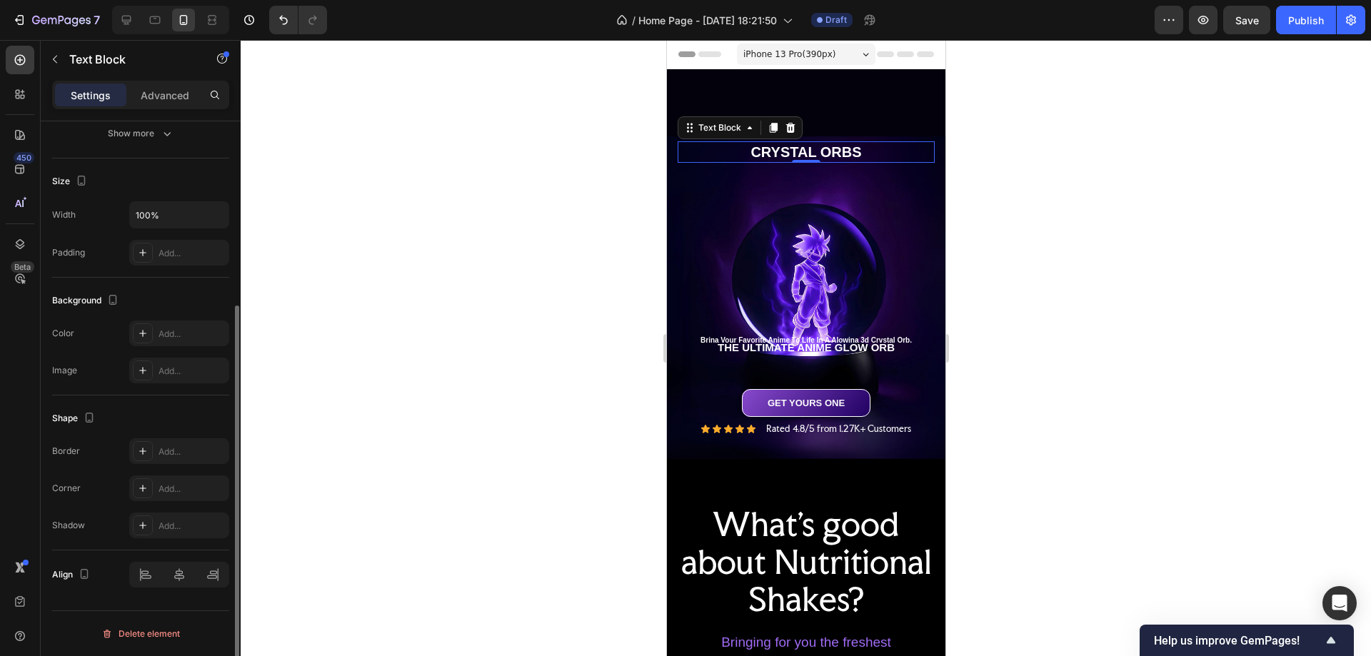
scroll to position [0, 0]
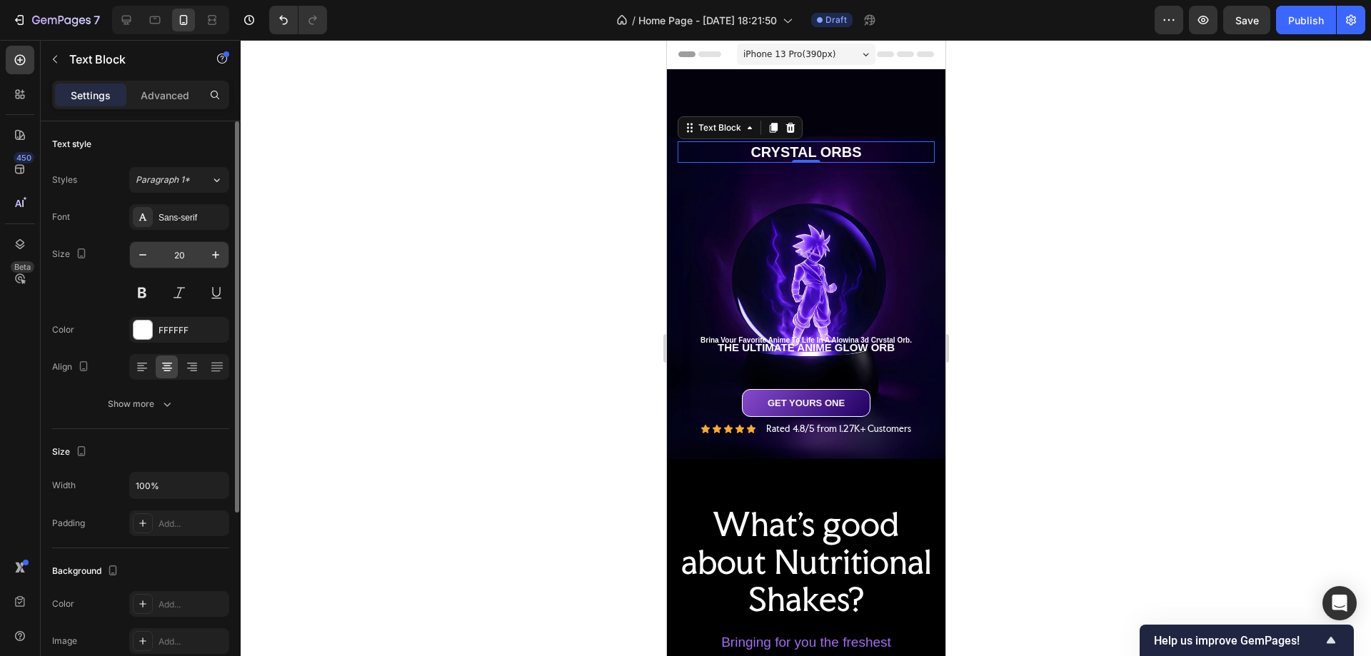
click at [179, 246] on input "20" at bounding box center [179, 255] width 47 height 26
click at [177, 256] on input "20" at bounding box center [179, 255] width 47 height 26
click at [180, 256] on input "25" at bounding box center [179, 255] width 47 height 26
type input "30"
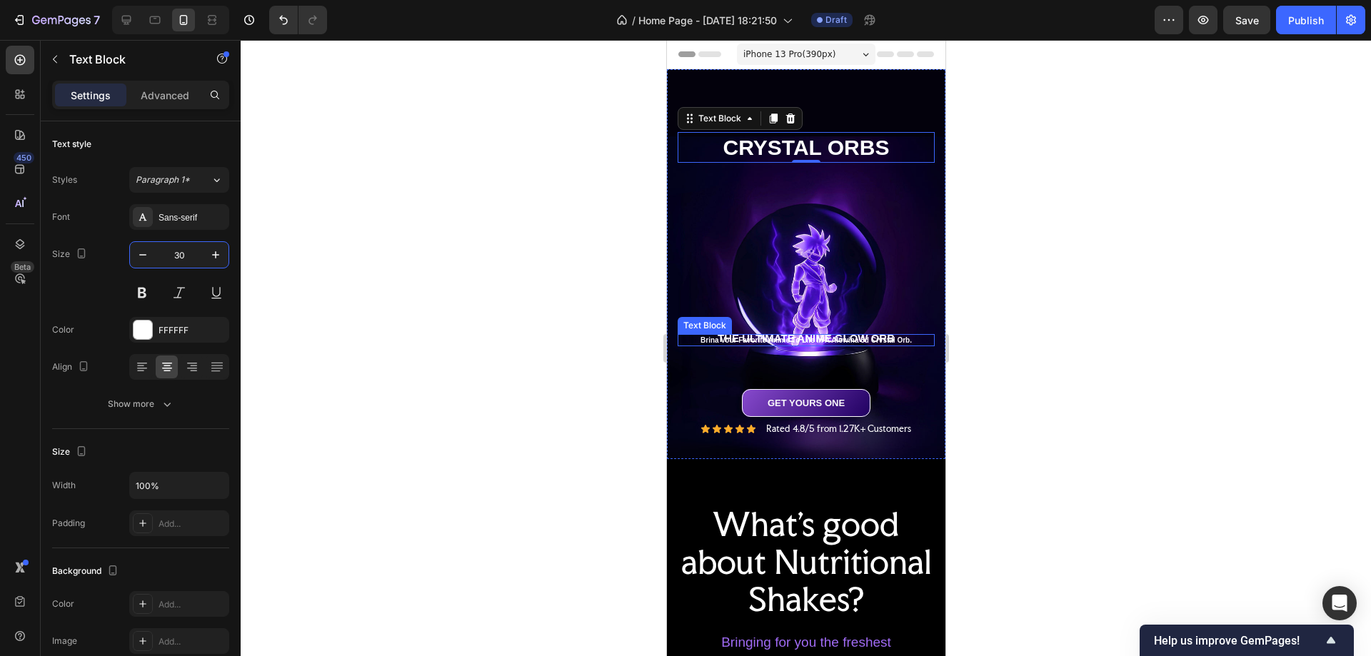
click at [836, 336] on p "Brina Vour Favorite Anime To Life In A Alowina 3d Crvstal Orb." at bounding box center [806, 340] width 254 height 9
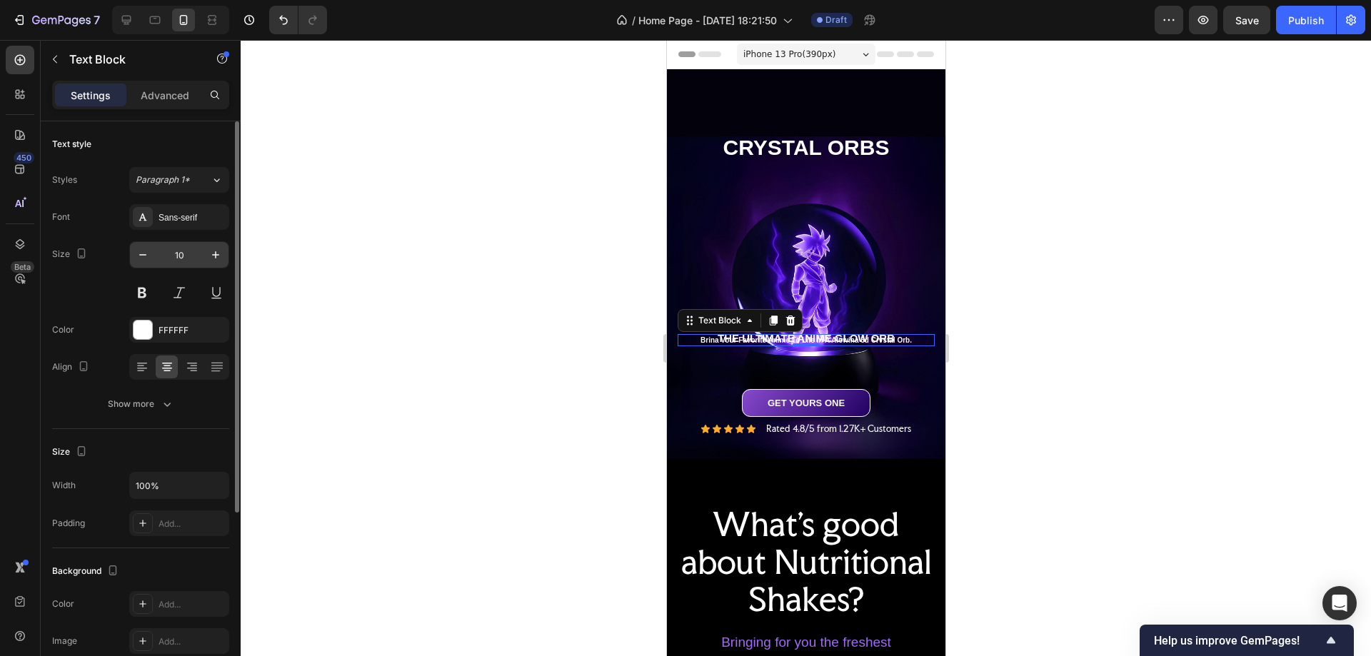
click at [179, 258] on input "10" at bounding box center [179, 255] width 47 height 26
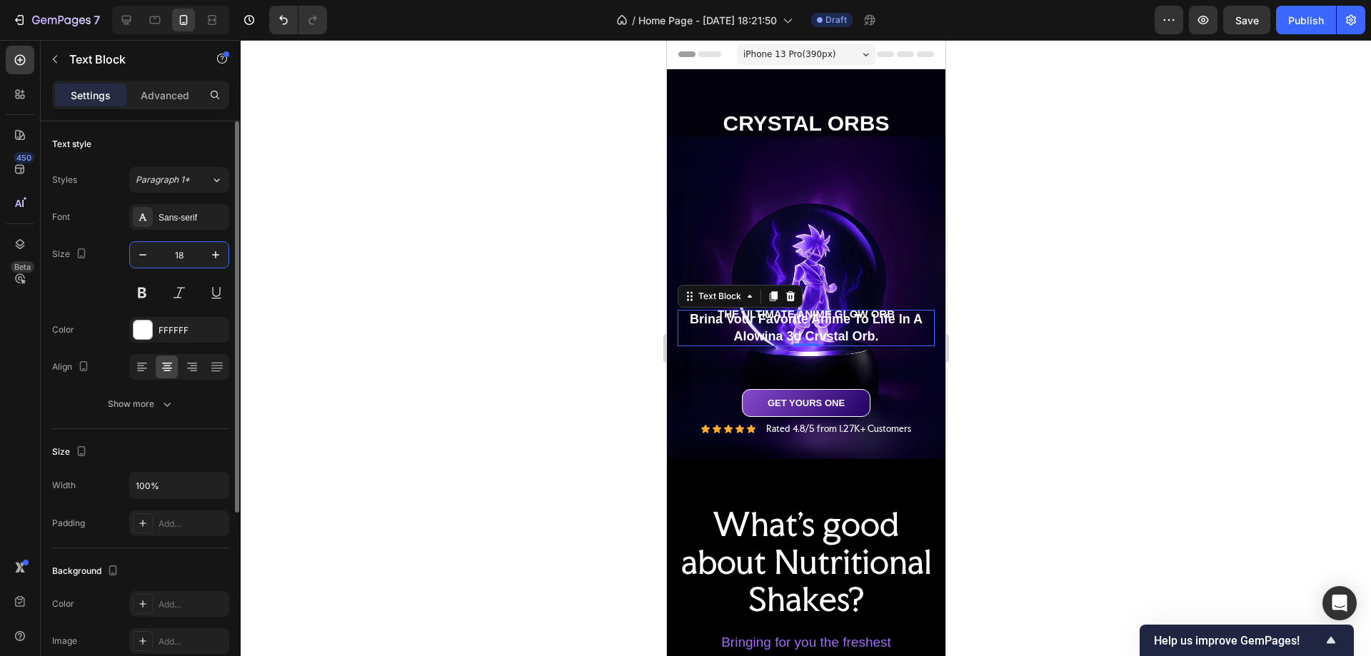
click at [181, 254] on input "18" at bounding box center [179, 255] width 47 height 26
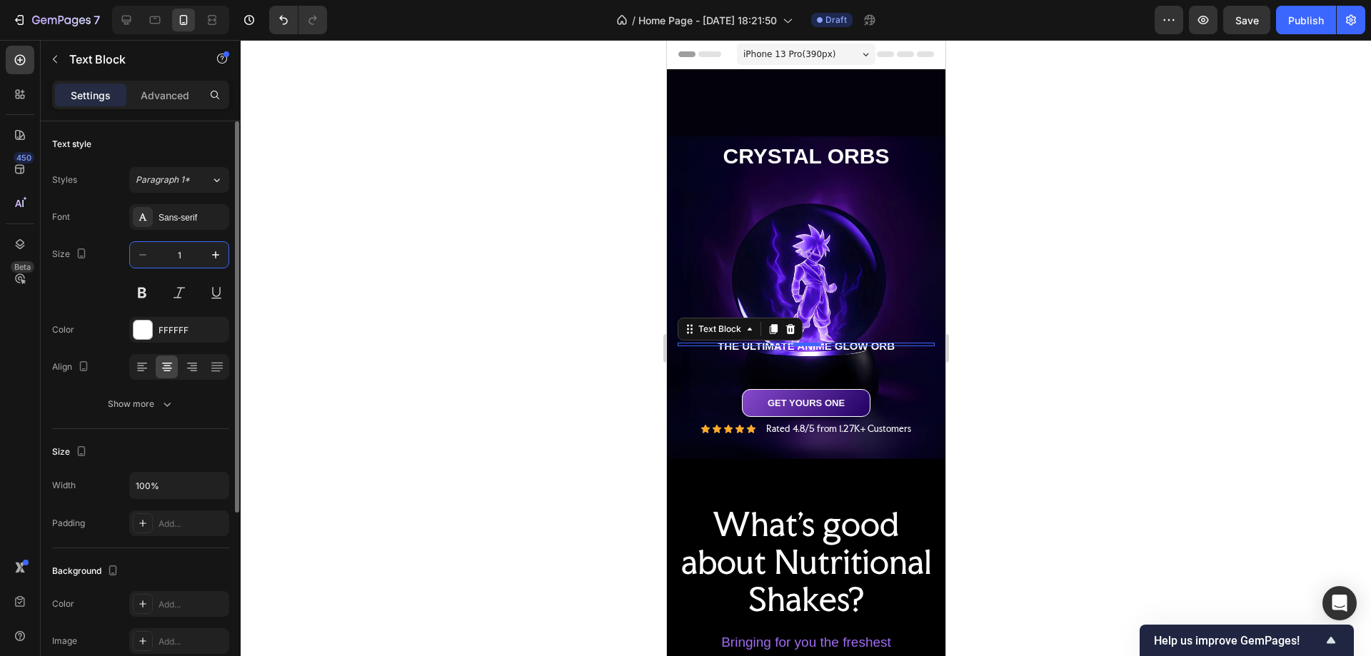
type input "15"
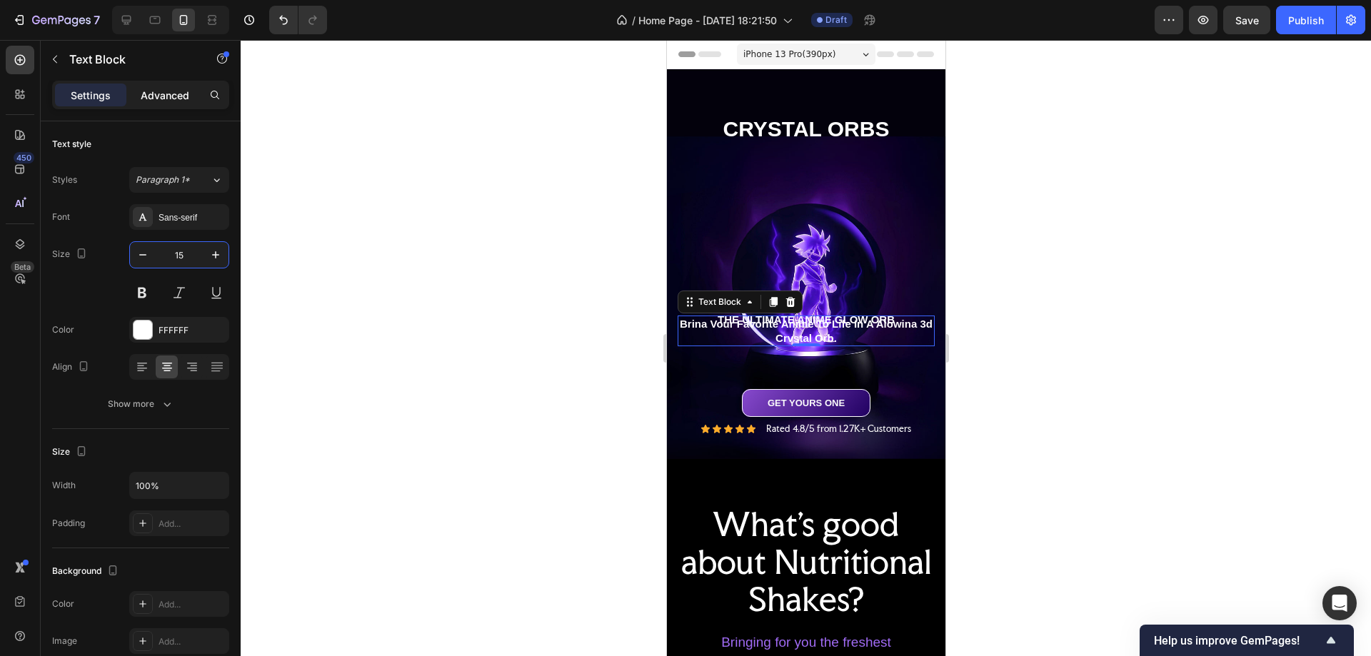
click at [171, 97] on p "Advanced" at bounding box center [165, 95] width 49 height 15
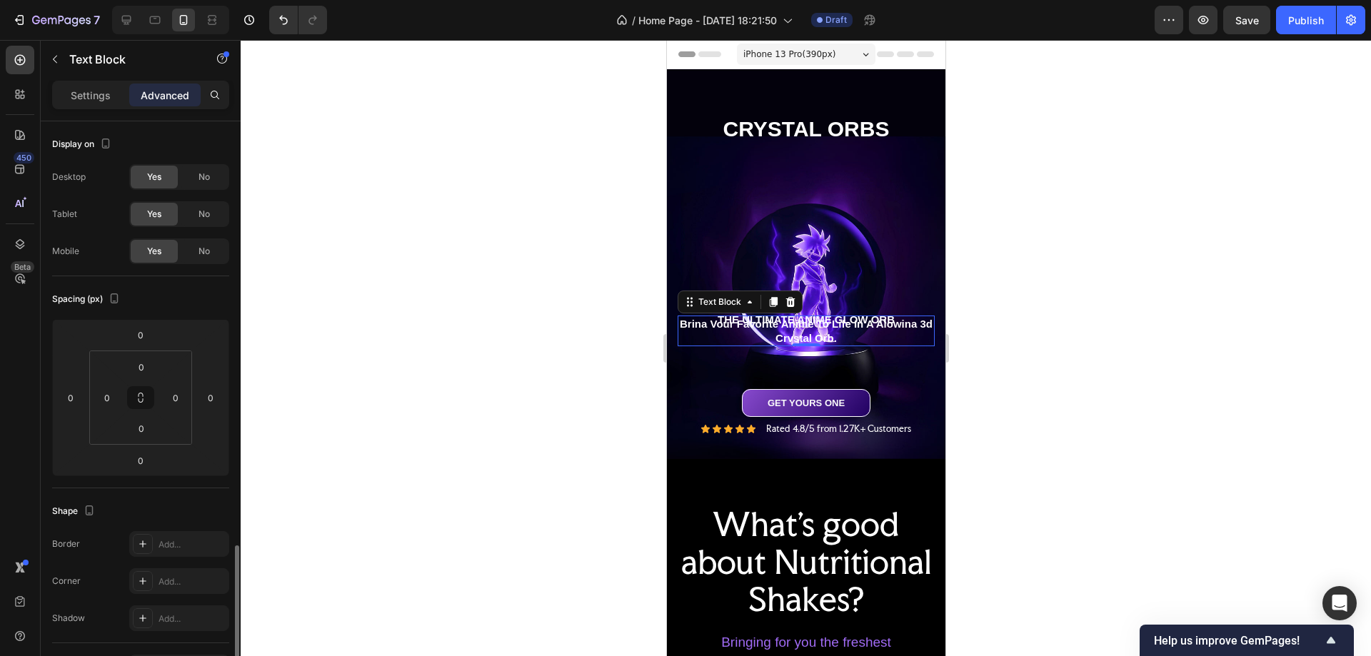
scroll to position [286, 0]
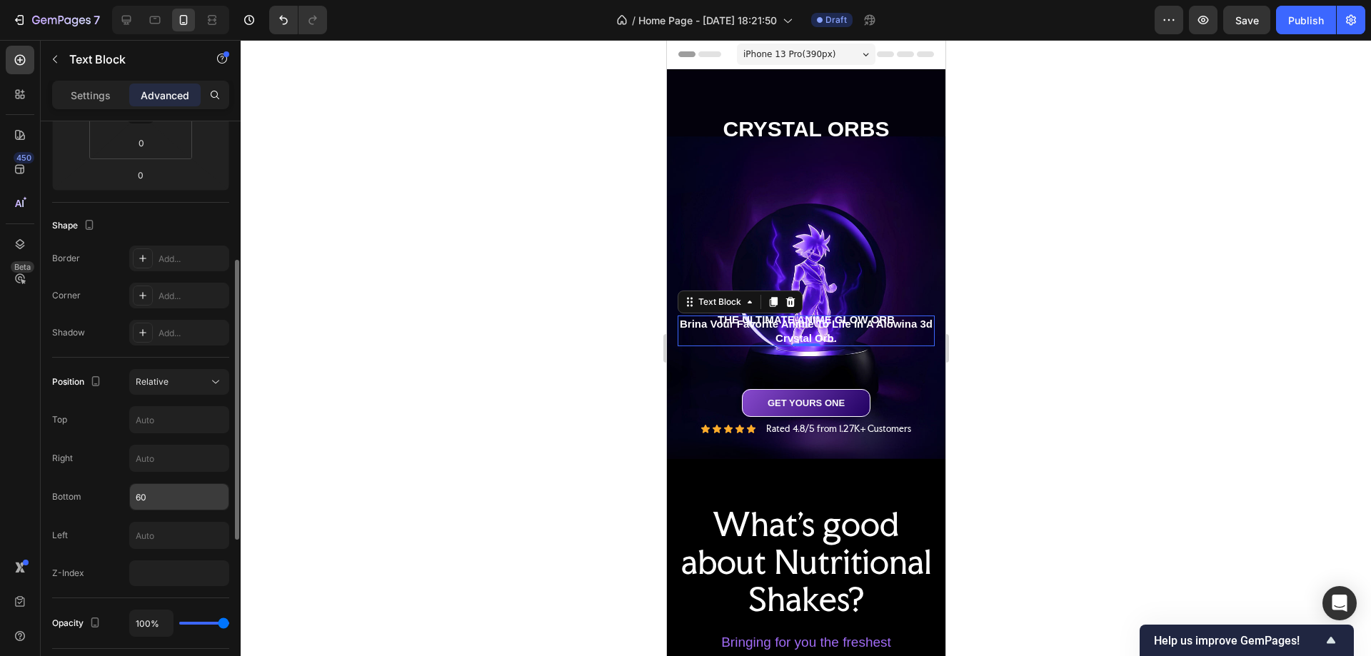
click at [161, 508] on input "60" at bounding box center [179, 497] width 99 height 26
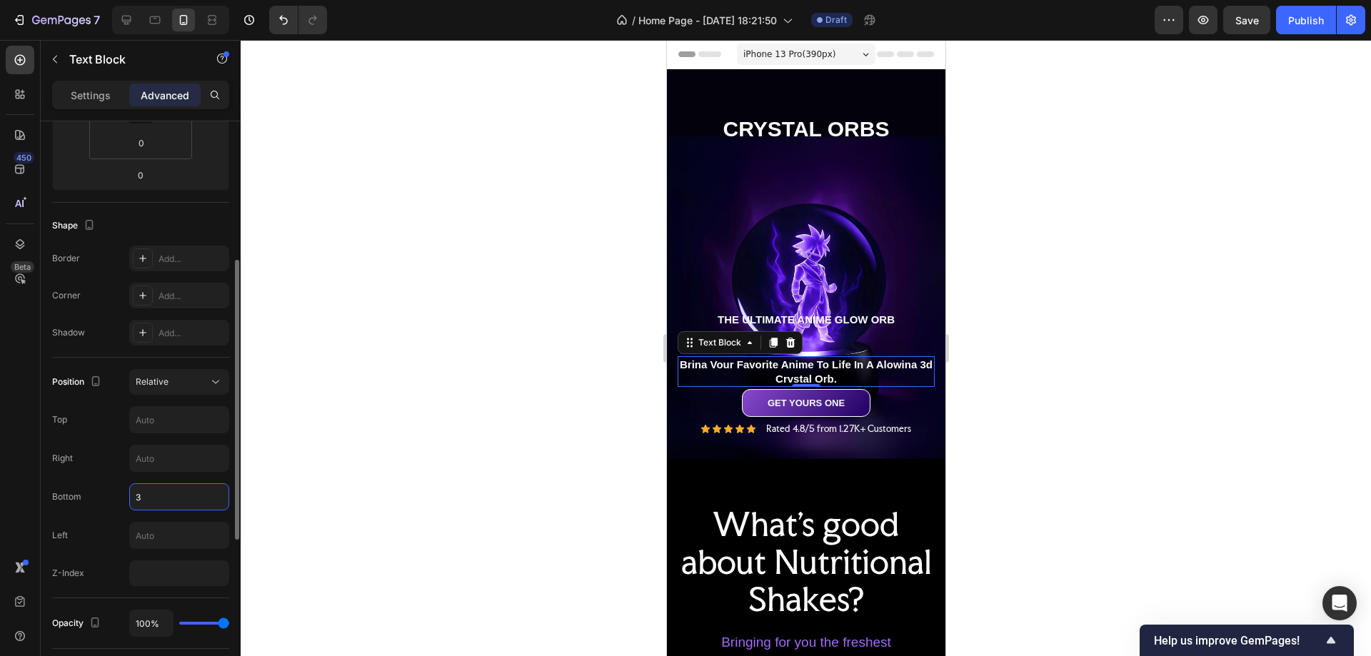
type input "30"
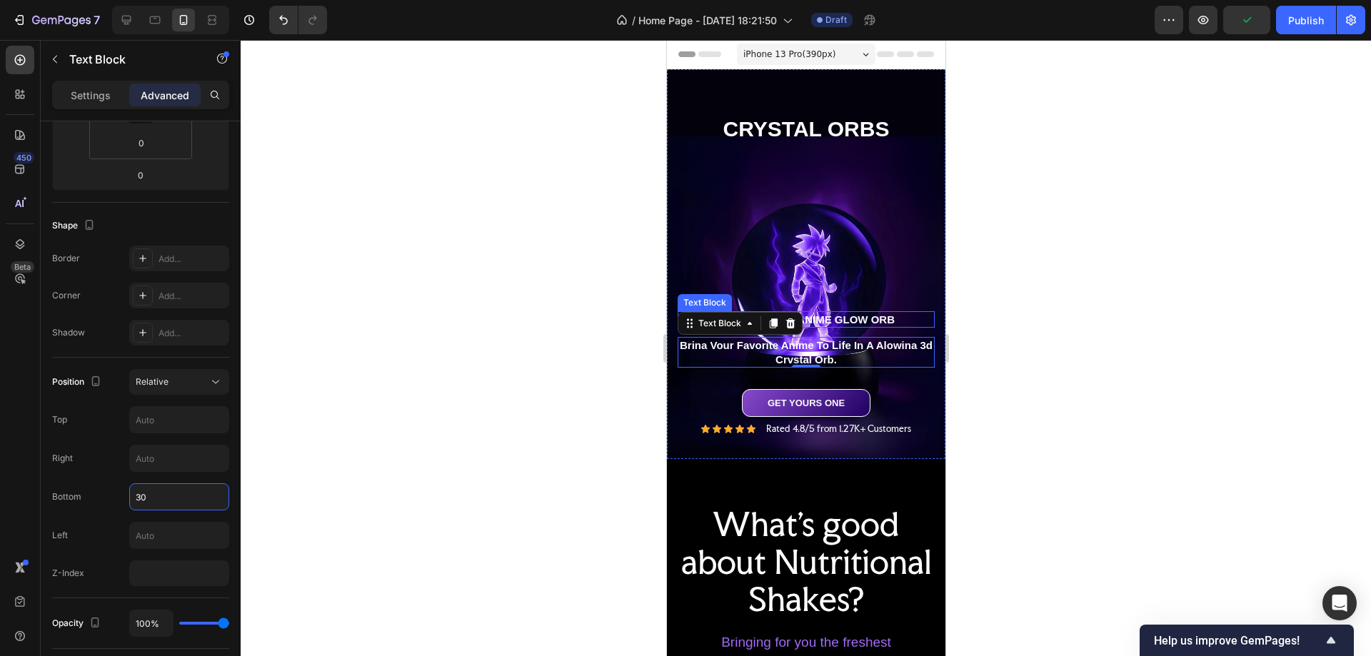
click at [874, 313] on p "THE ULTIMATE ANIME GLOW ORB" at bounding box center [806, 320] width 254 height 14
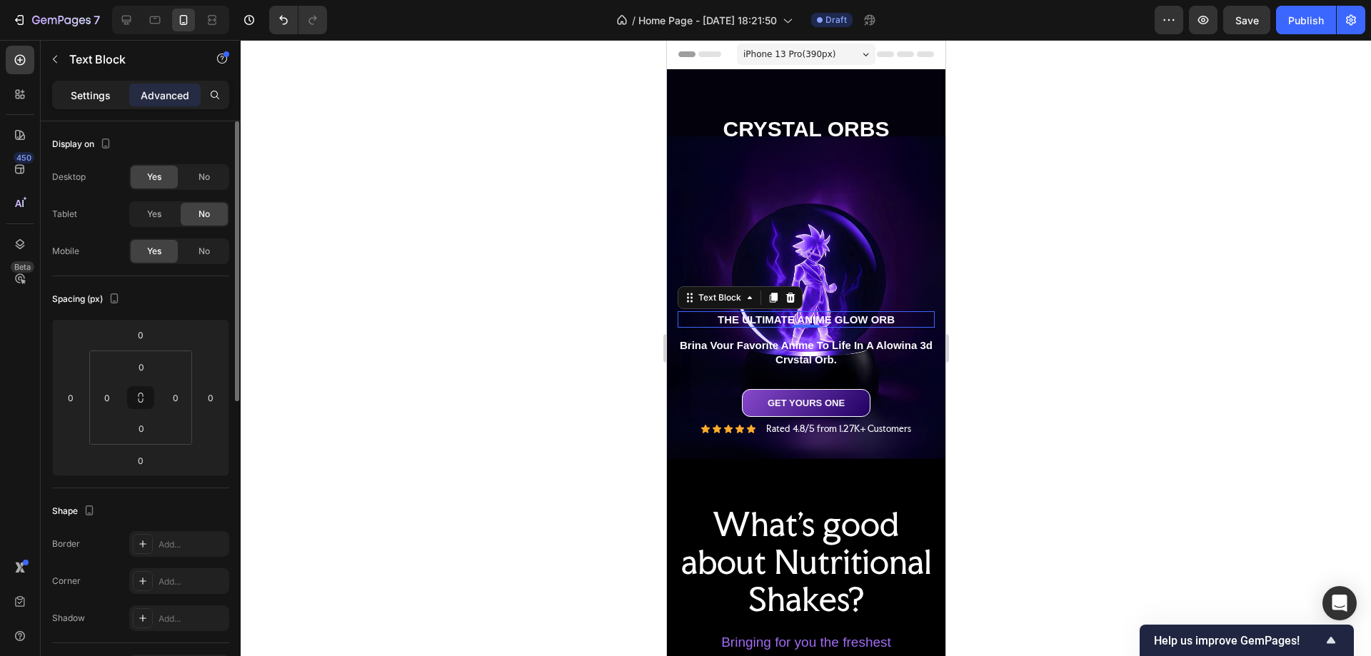
click at [90, 101] on p "Settings" at bounding box center [91, 95] width 40 height 15
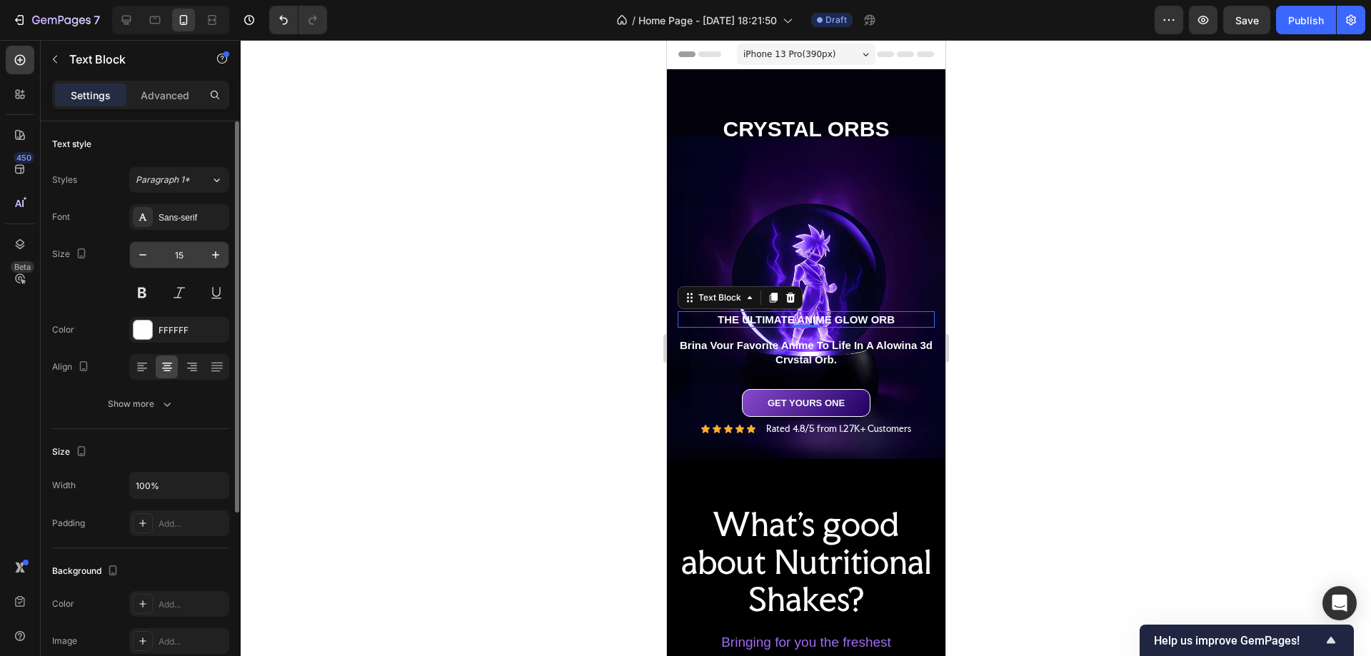
click at [177, 256] on input "15" at bounding box center [179, 255] width 47 height 26
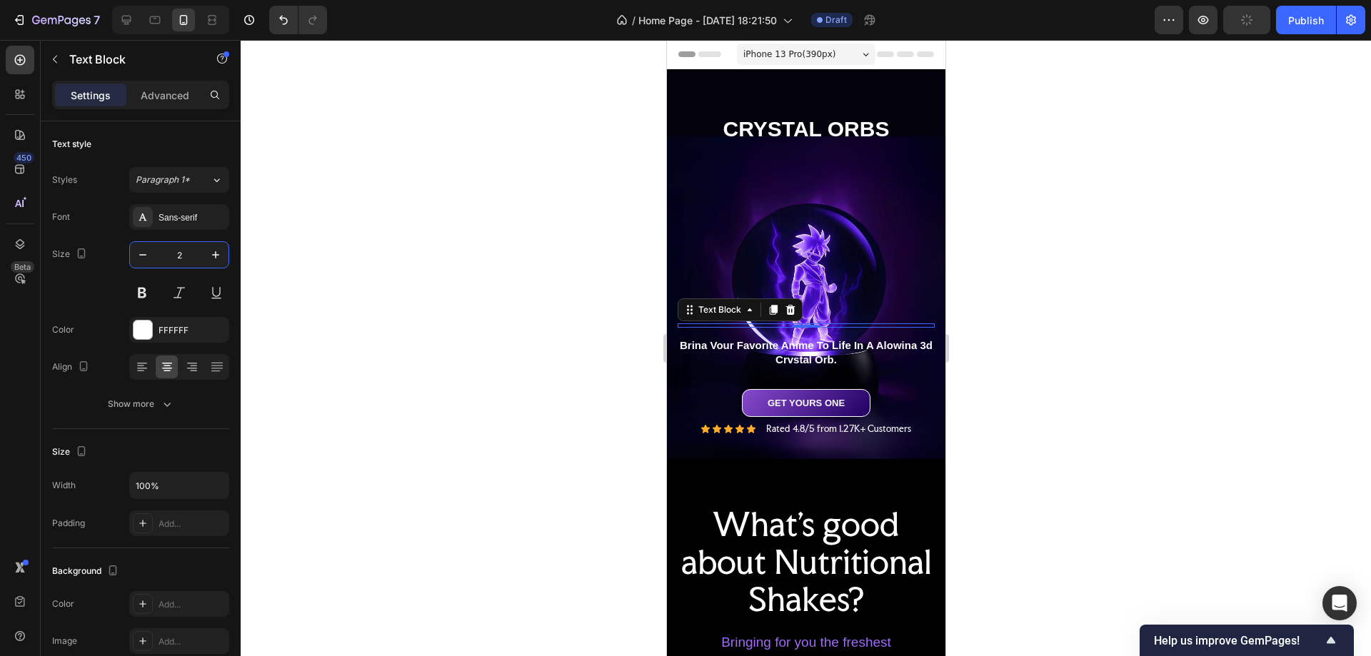
type input "20"
click at [167, 88] on p "Advanced" at bounding box center [165, 95] width 49 height 15
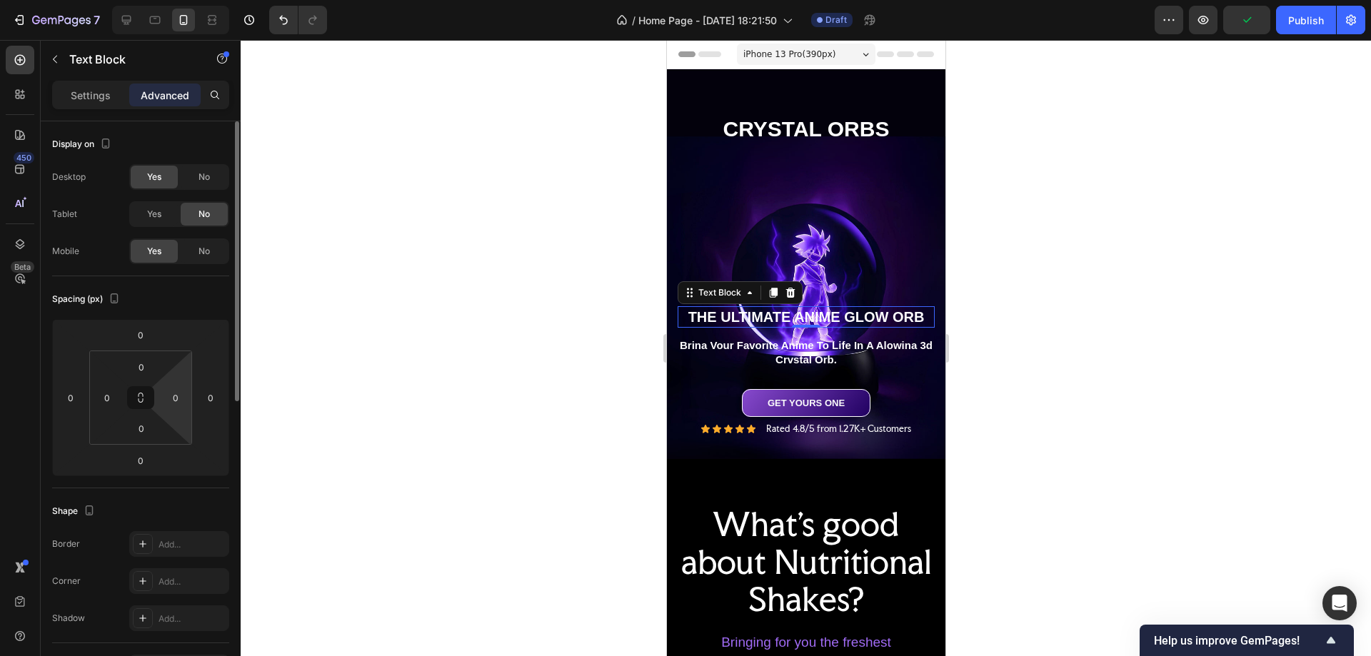
scroll to position [357, 0]
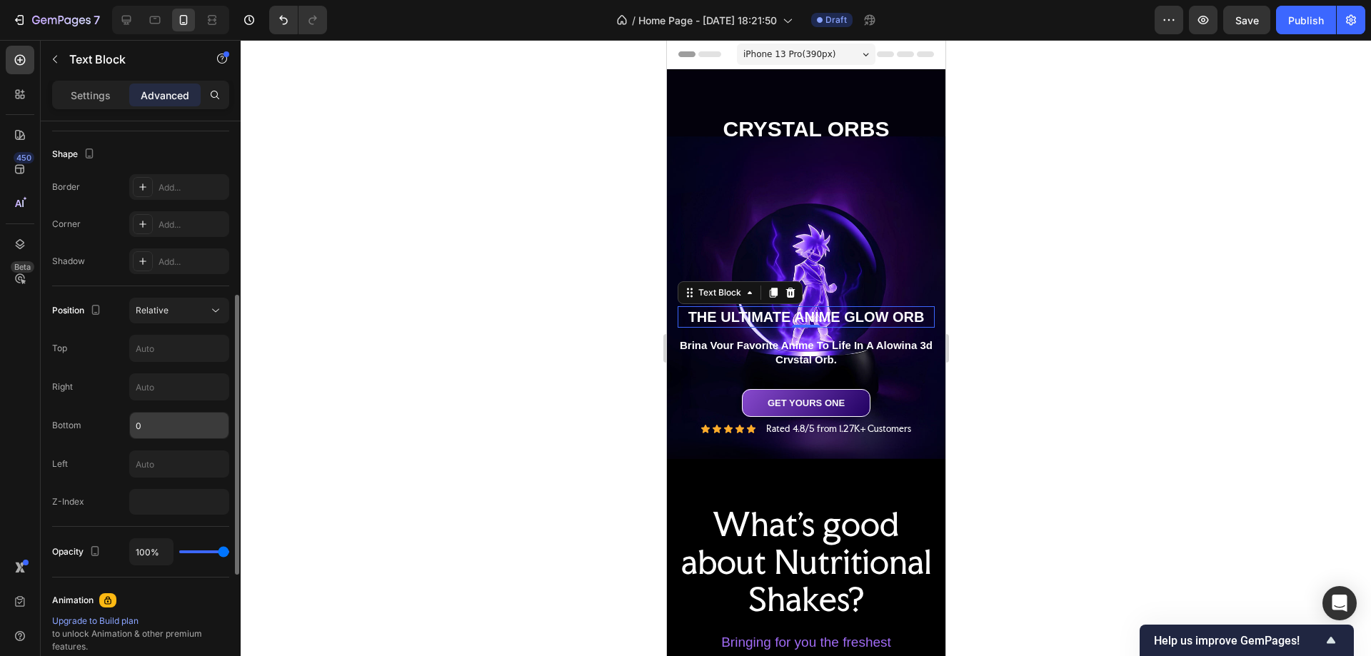
click at [146, 420] on input "0" at bounding box center [179, 426] width 99 height 26
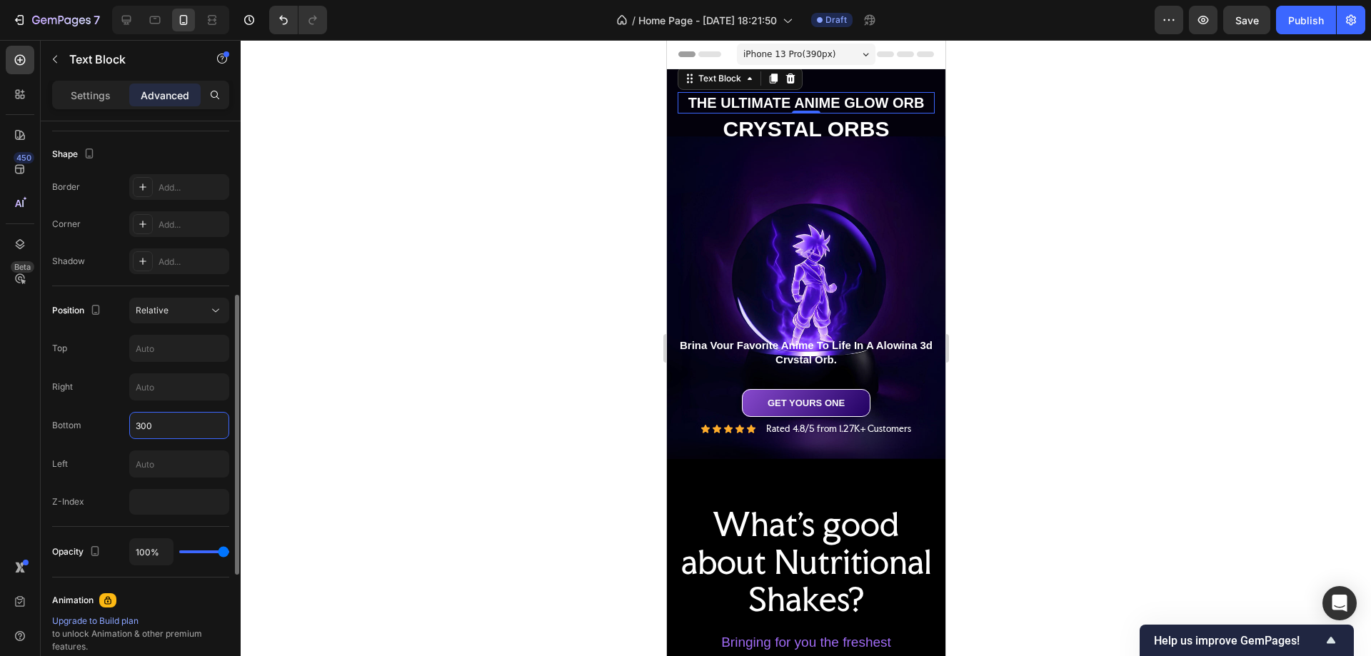
click at [149, 426] on input "300" at bounding box center [179, 426] width 99 height 26
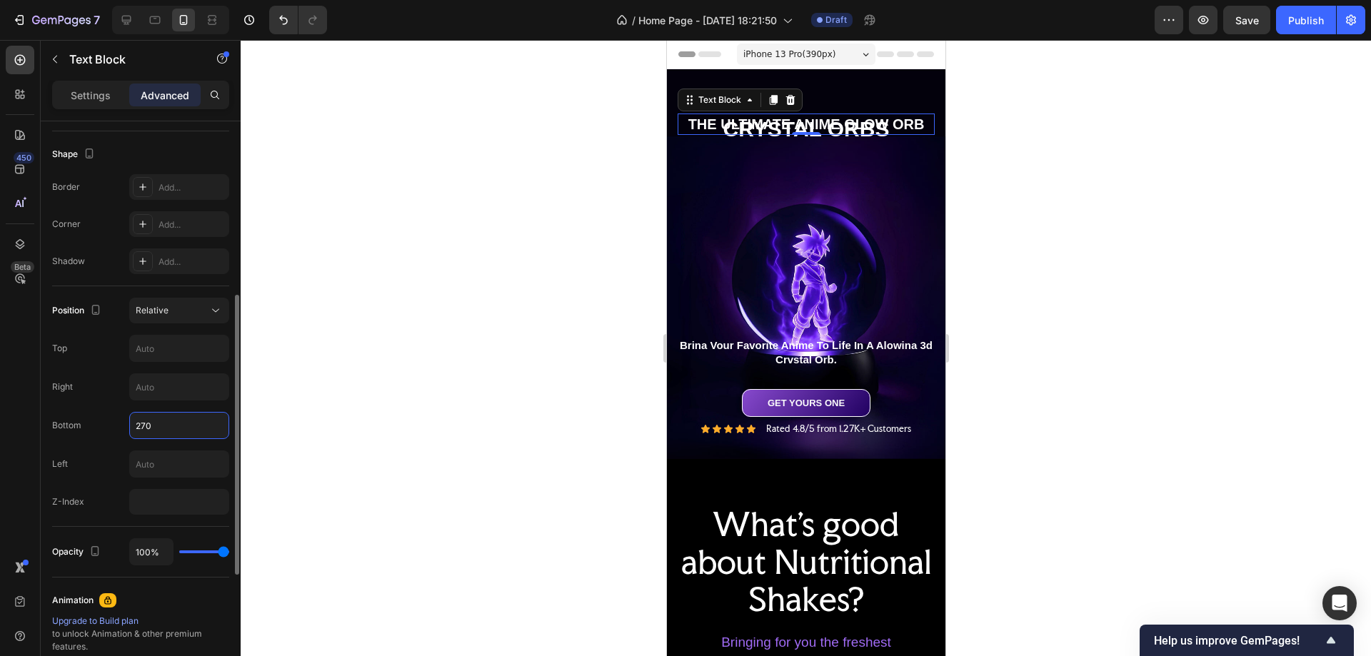
click at [150, 426] on input "270" at bounding box center [179, 426] width 99 height 26
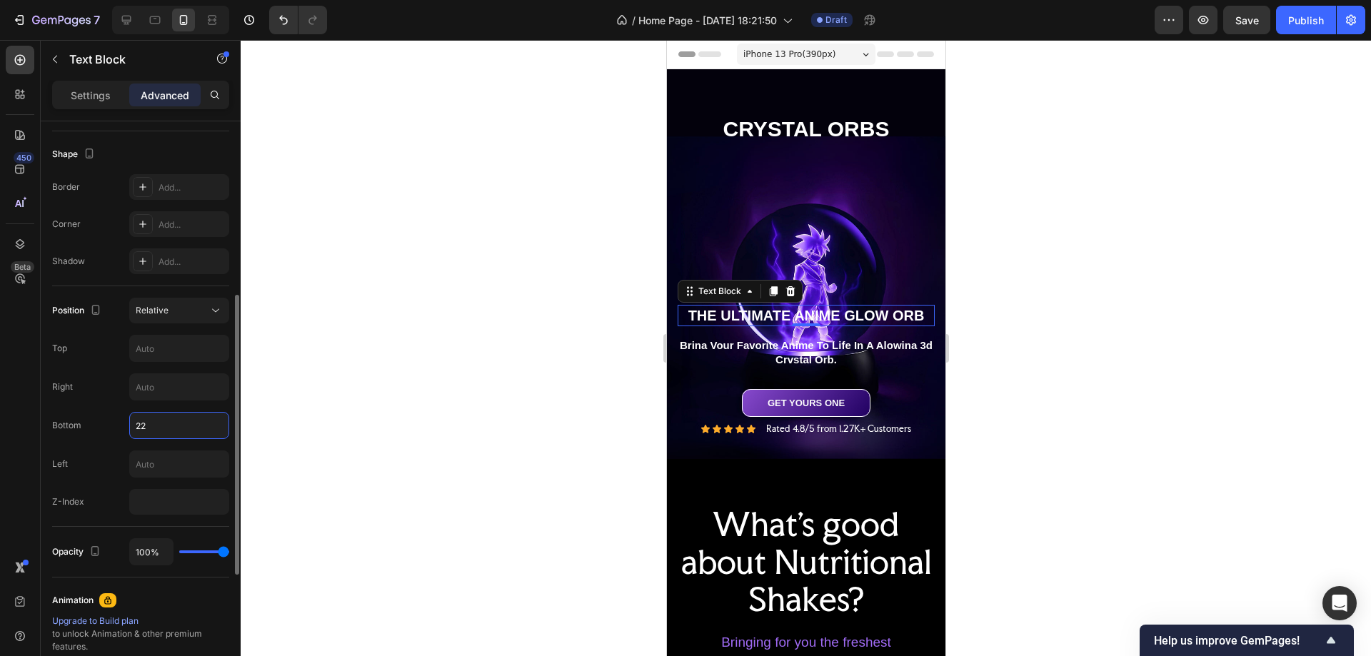
type input "220"
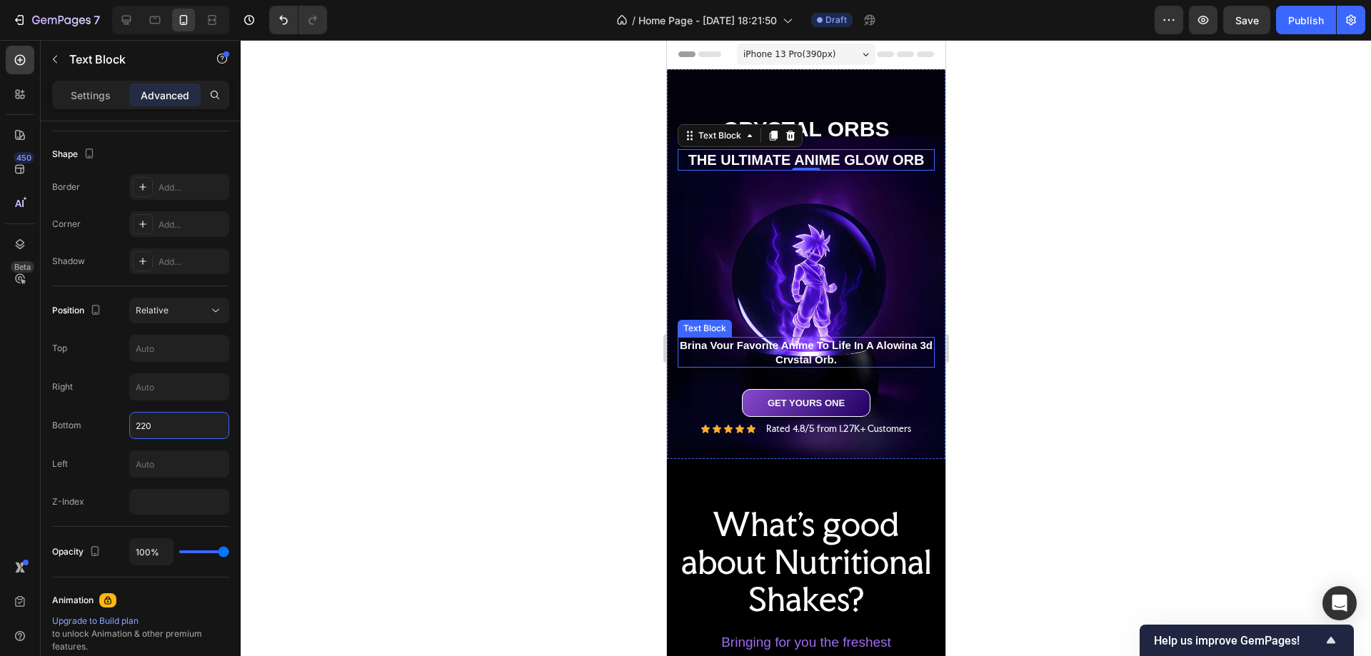
click at [793, 339] on p "Brina Vour Favorite Anime To Life In A Alowina 3d Crvstal Orb." at bounding box center [806, 353] width 254 height 28
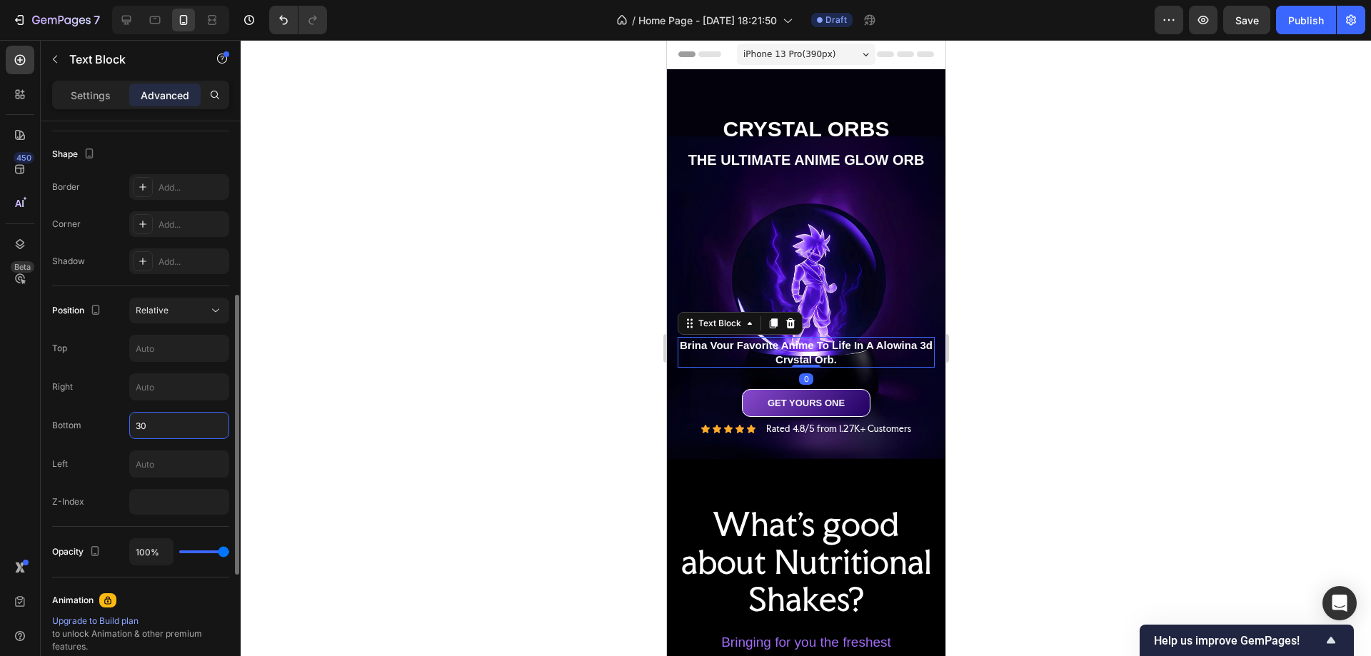
click at [161, 428] on input "30" at bounding box center [179, 426] width 99 height 26
type input "250"
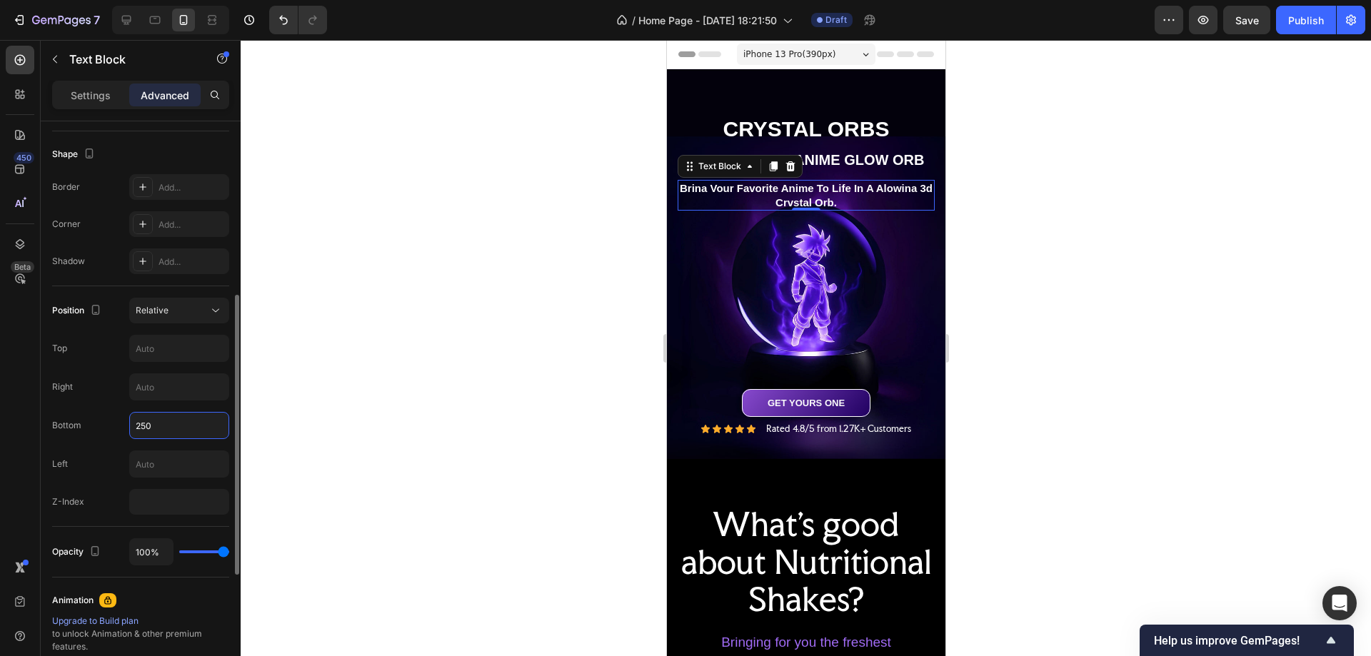
scroll to position [214, 0]
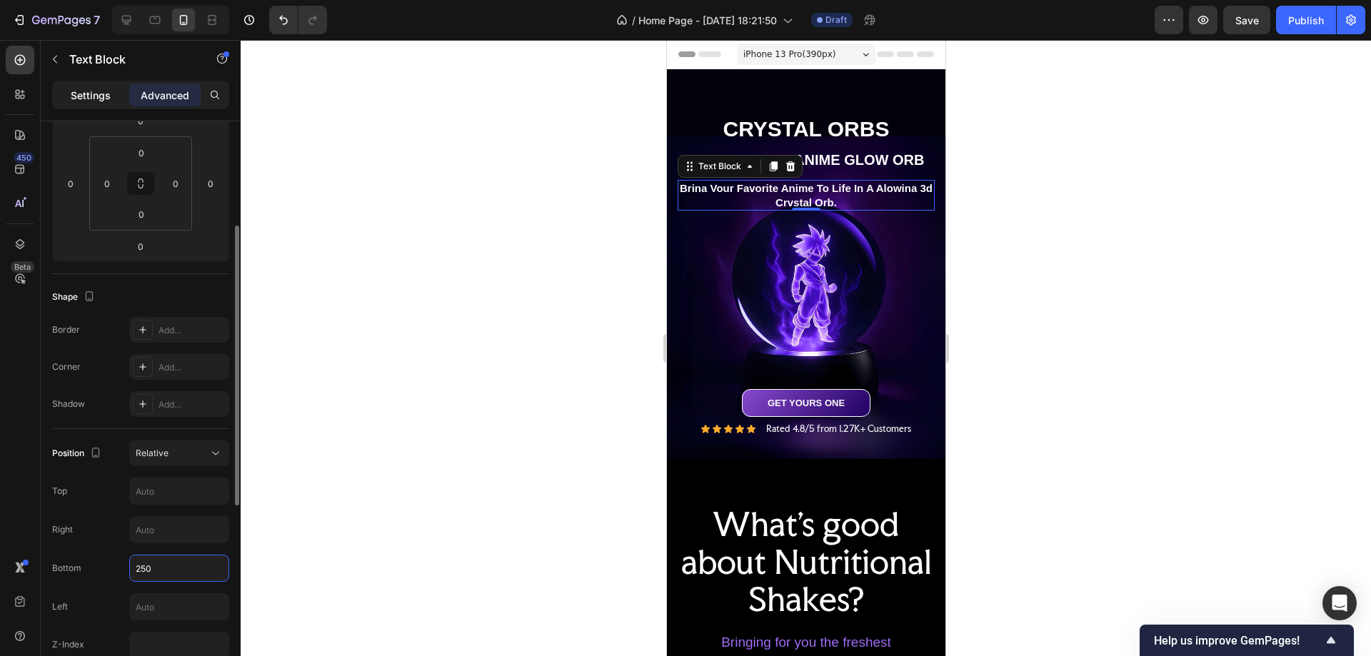
click at [91, 99] on p "Settings" at bounding box center [91, 95] width 40 height 15
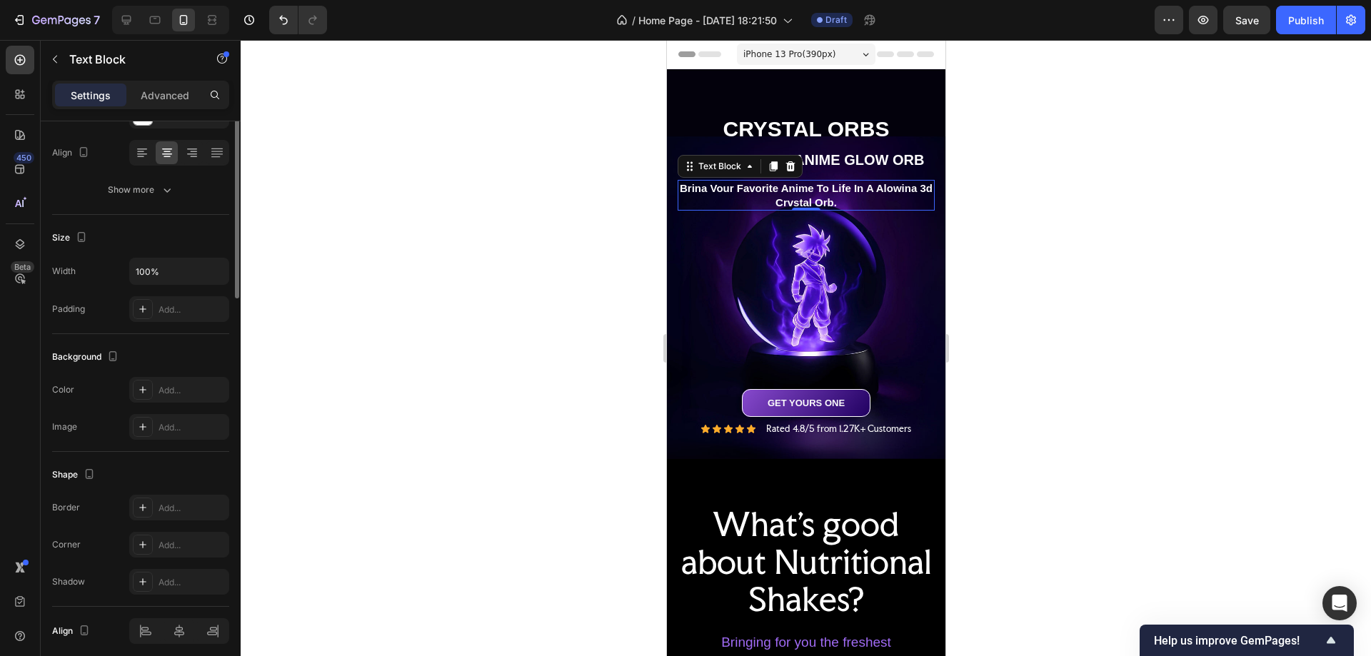
scroll to position [0, 0]
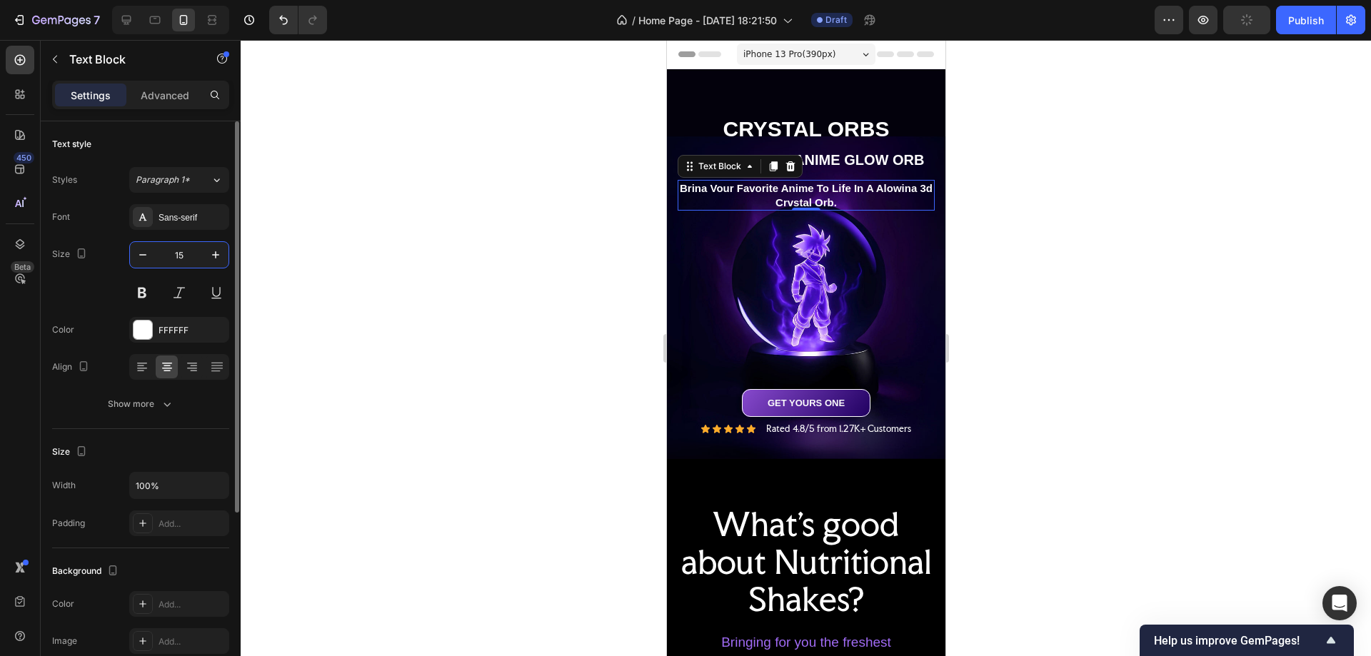
click at [181, 248] on input "15" at bounding box center [179, 255] width 47 height 26
click at [142, 255] on icon "button" at bounding box center [142, 254] width 7 height 1
click at [141, 252] on icon "button" at bounding box center [143, 255] width 14 height 14
type input "12"
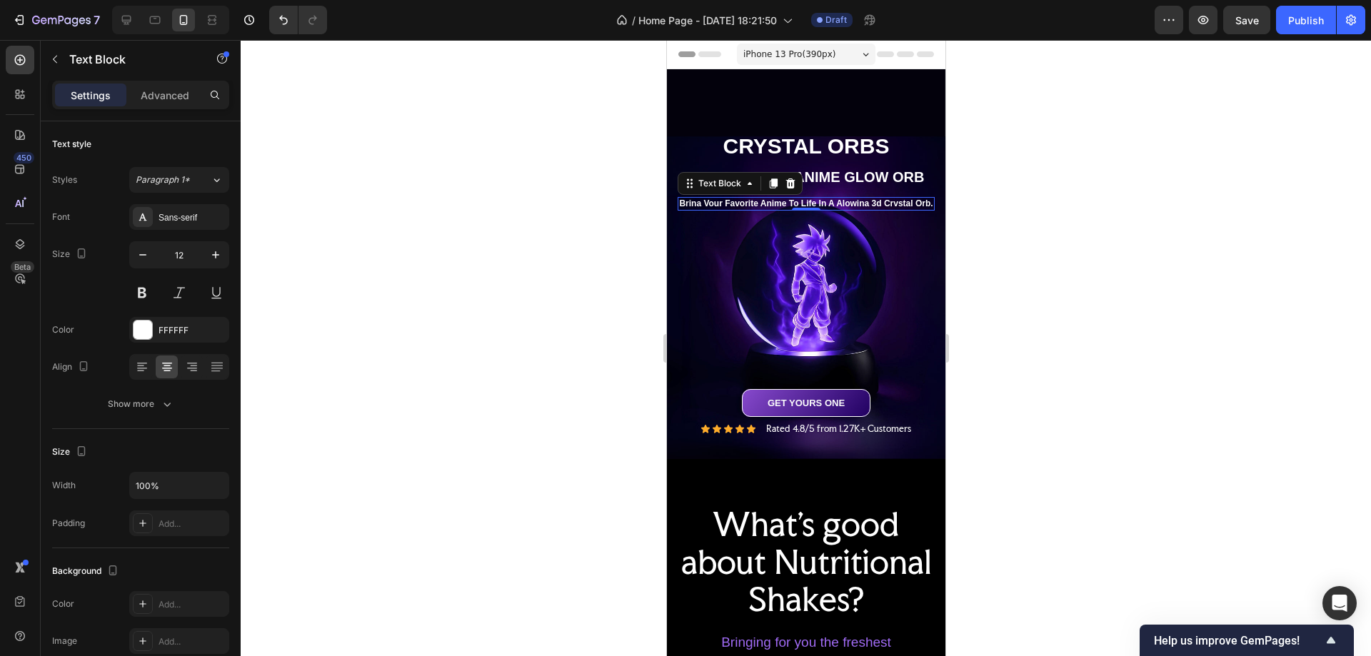
click at [1129, 341] on div at bounding box center [806, 348] width 1131 height 616
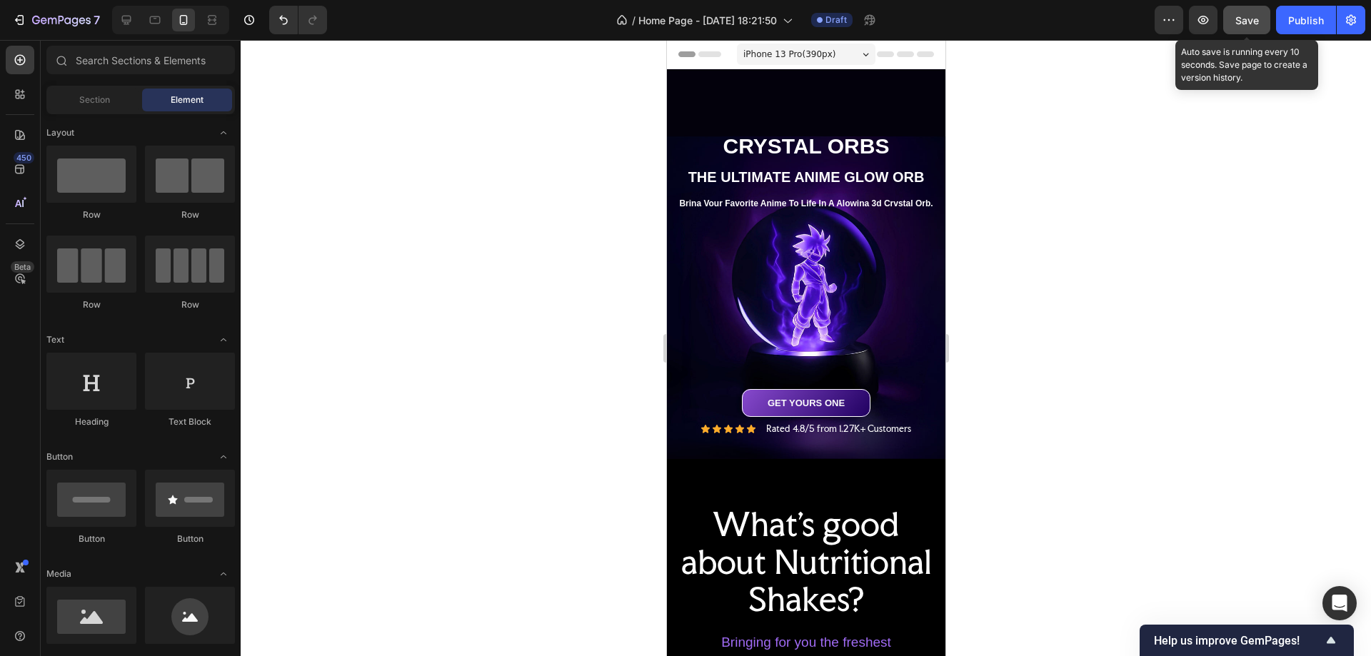
click at [1251, 22] on span "Save" at bounding box center [1248, 20] width 24 height 12
click at [1203, 16] on icon "button" at bounding box center [1204, 20] width 11 height 9
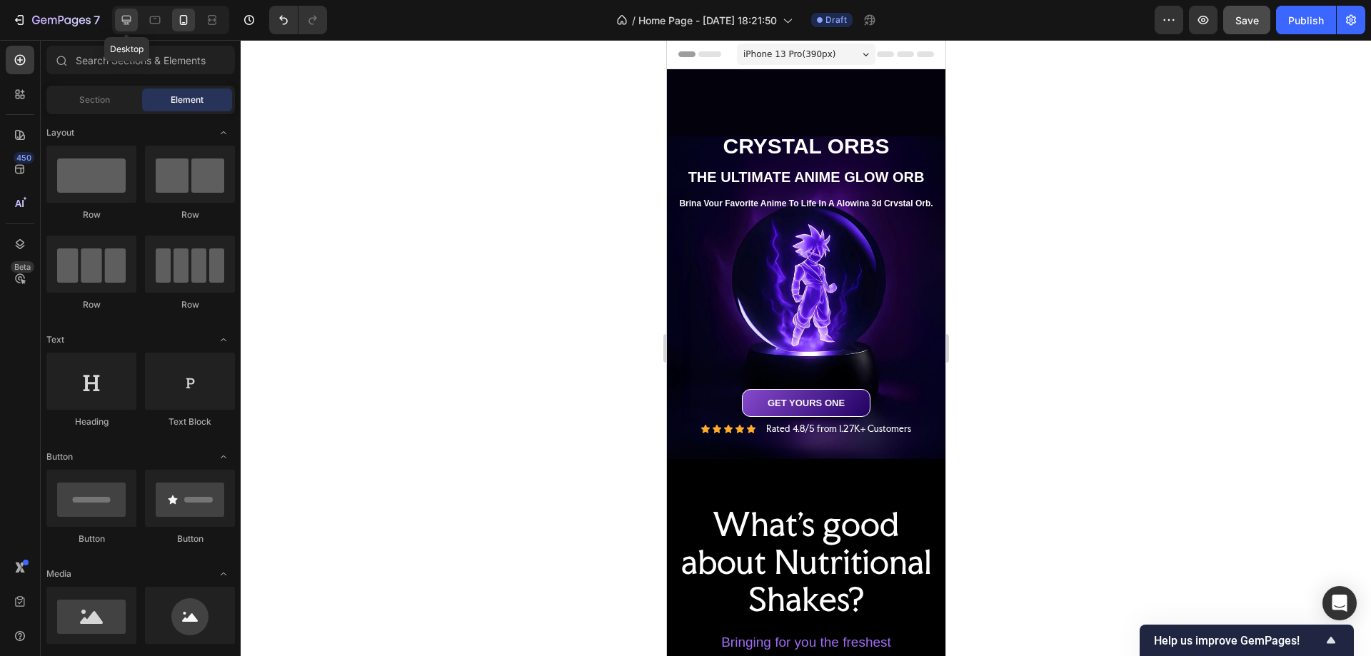
click at [119, 16] on div at bounding box center [126, 20] width 23 height 23
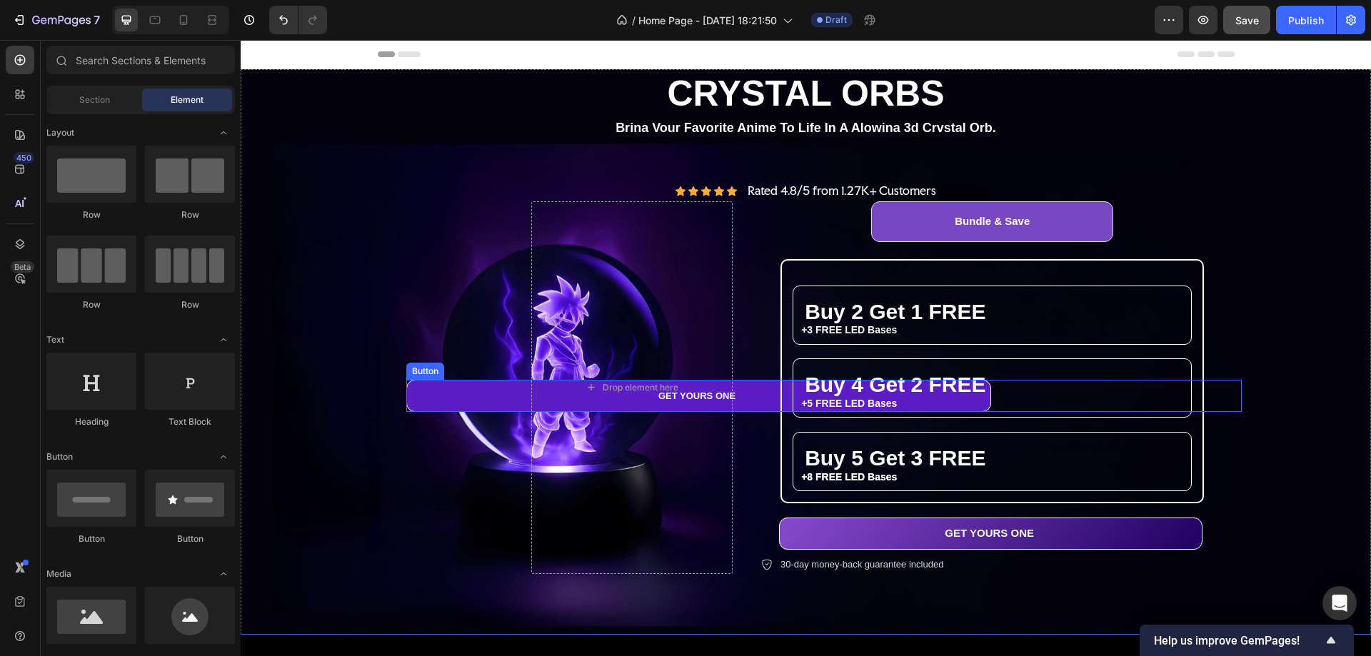
click at [415, 397] on link "GET YOURS ONE" at bounding box center [698, 396] width 585 height 33
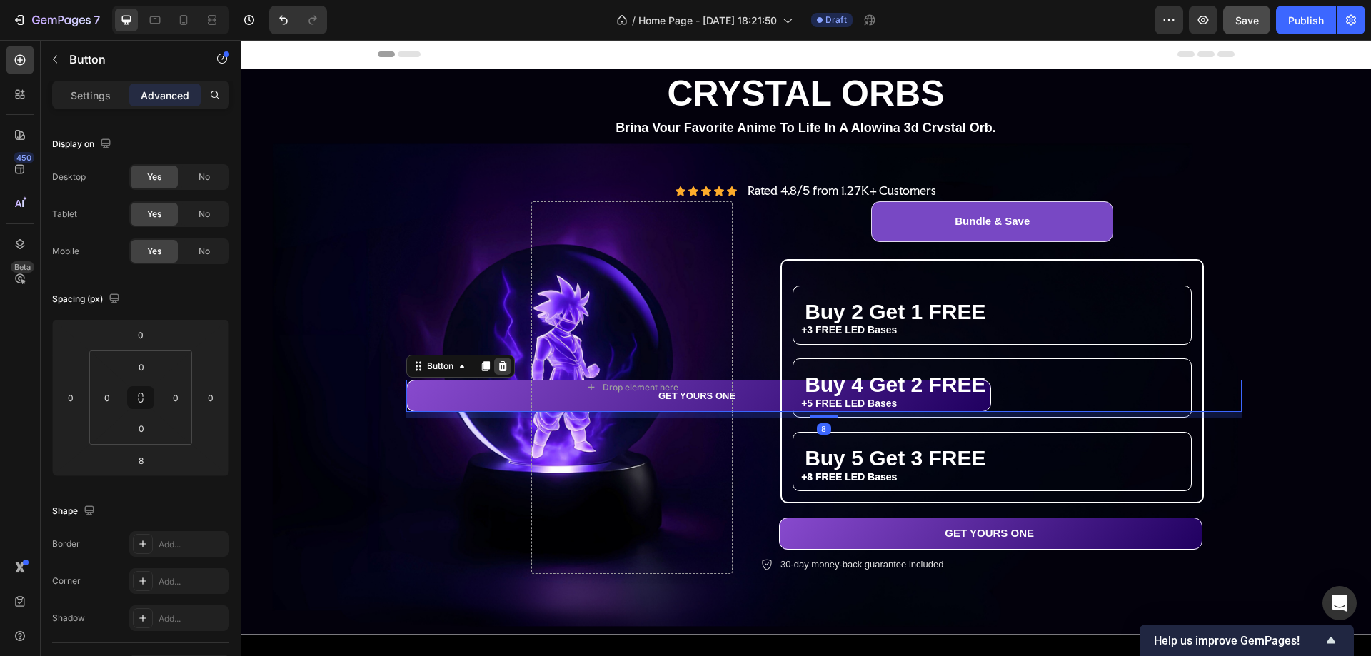
click at [498, 361] on icon at bounding box center [502, 366] width 9 height 10
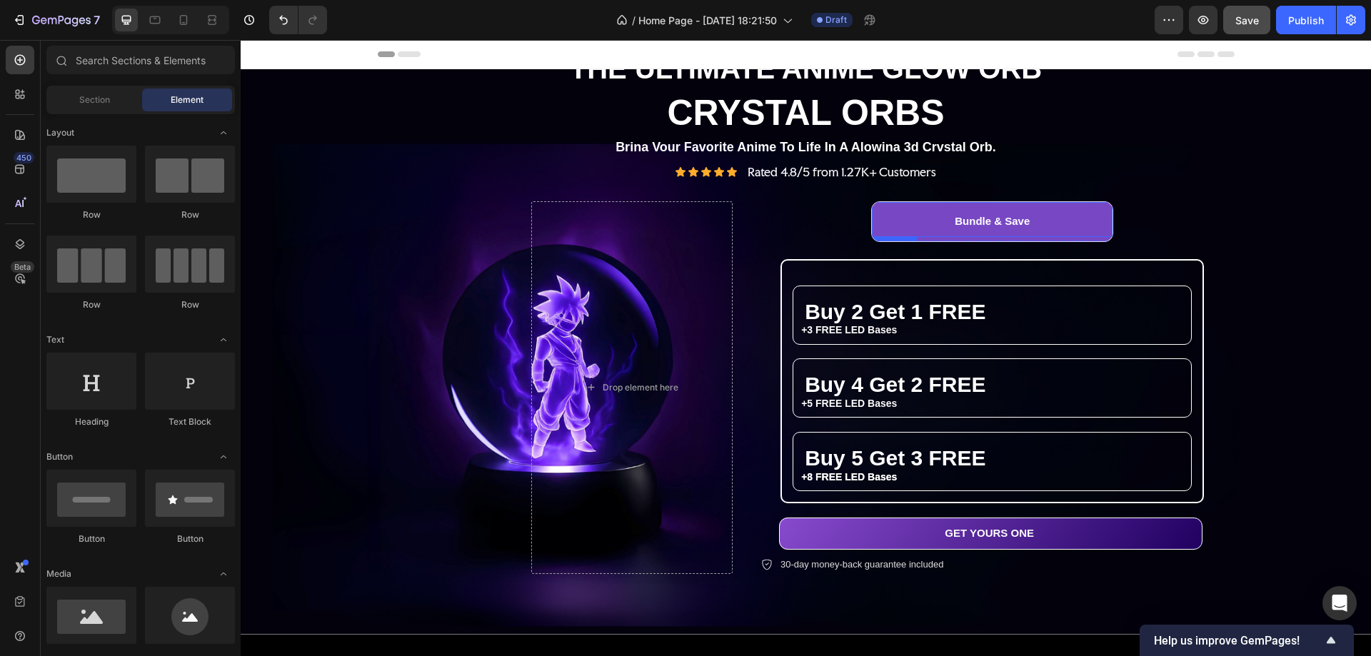
click at [994, 216] on span "Bundle & Save" at bounding box center [992, 221] width 75 height 12
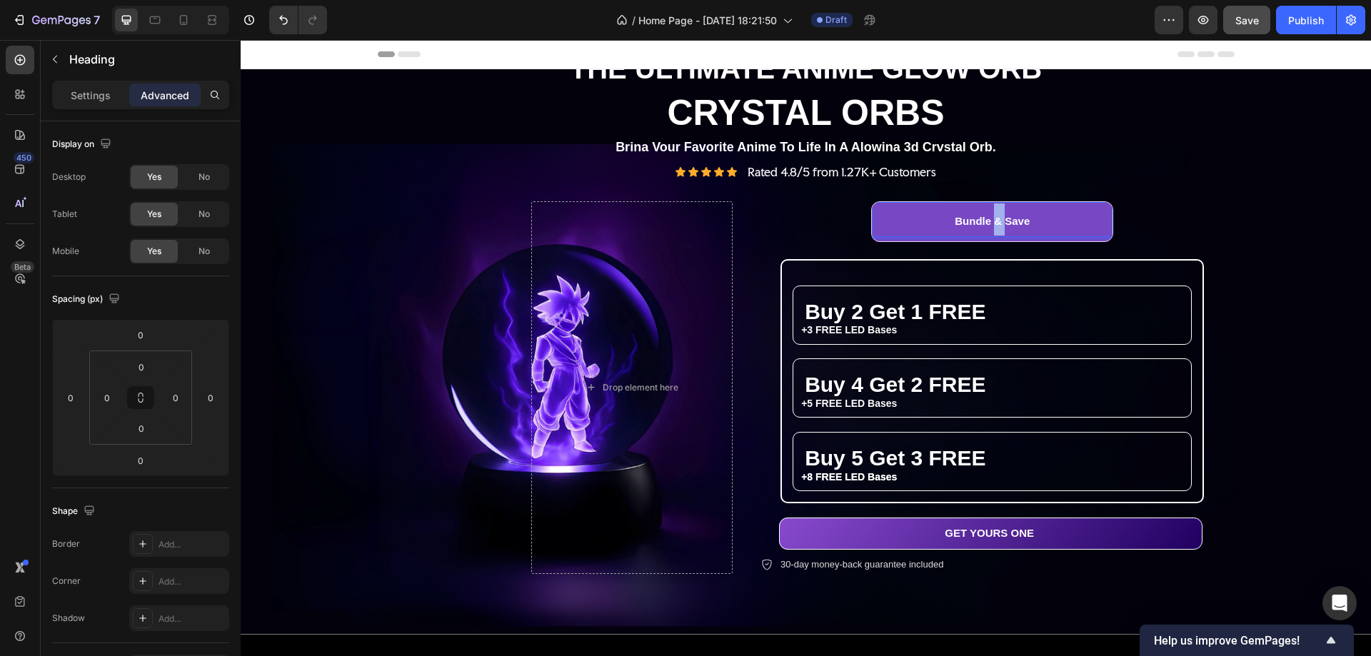
click at [993, 218] on span "Bundle & Save" at bounding box center [992, 221] width 75 height 12
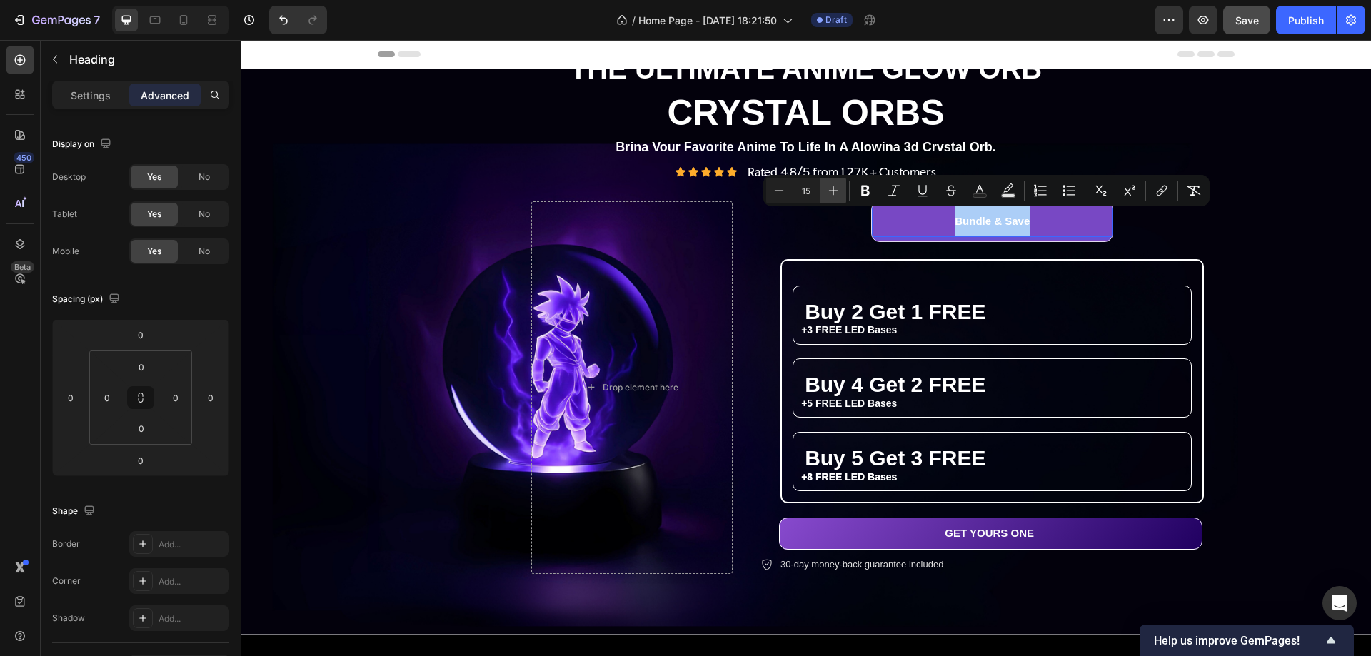
click at [834, 196] on icon "Editor contextual toolbar" at bounding box center [833, 191] width 14 height 14
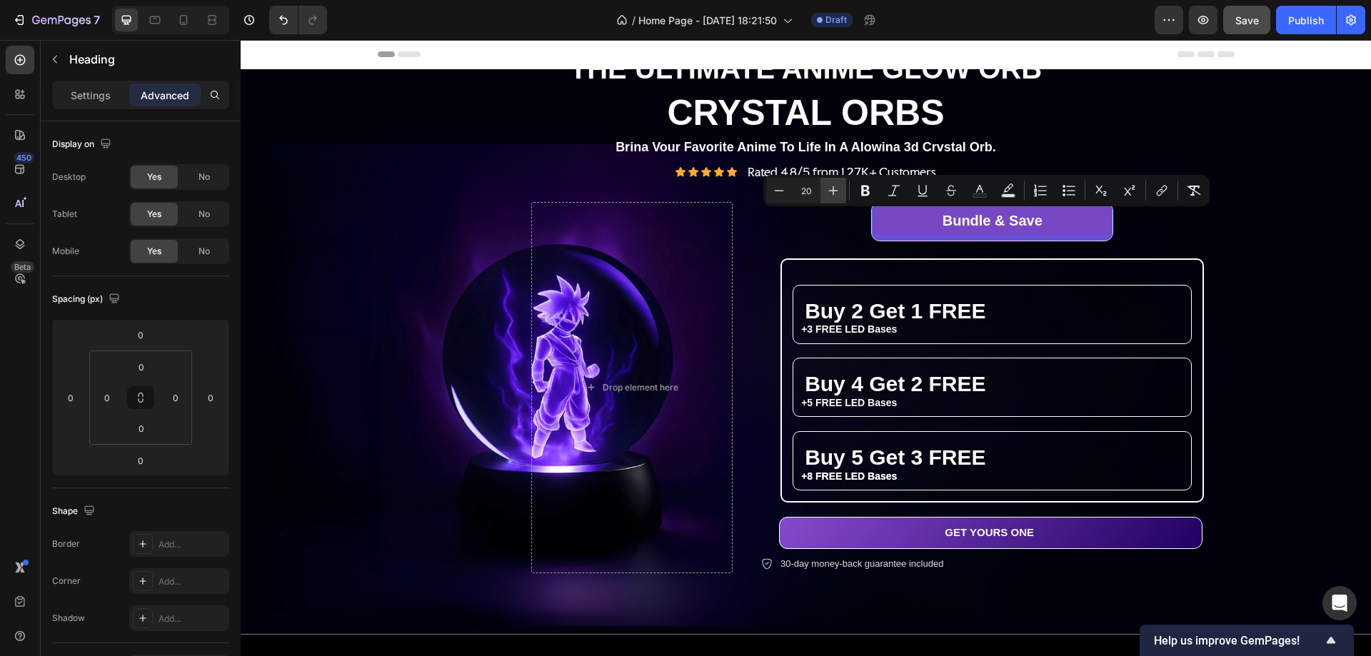
click at [834, 196] on icon "Editor contextual toolbar" at bounding box center [833, 191] width 14 height 14
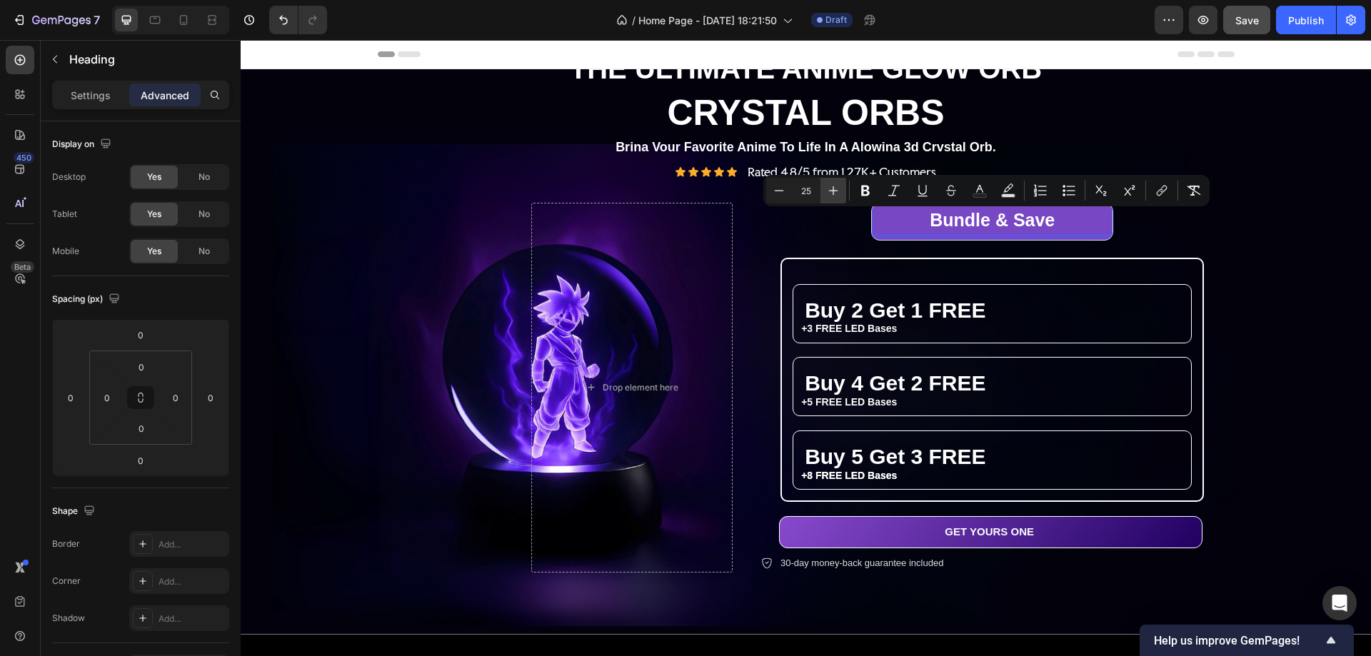
click at [834, 196] on icon "Editor contextual toolbar" at bounding box center [833, 191] width 14 height 14
click at [836, 196] on icon "Editor contextual toolbar" at bounding box center [833, 191] width 14 height 14
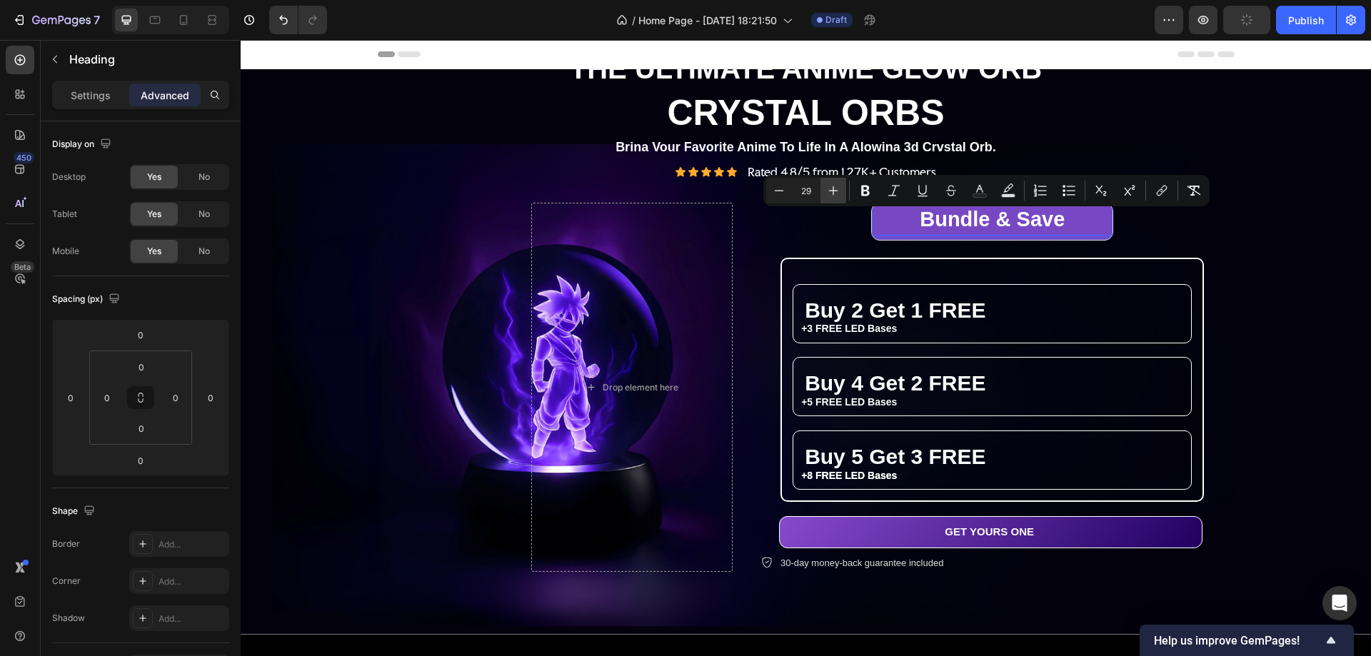
type input "30"
click at [1291, 297] on div "Bundle & Save Heading 0 Row Buy 2 Get 1 FREE Heading +3 FREE LED Bases Text Blo…" at bounding box center [1064, 387] width 606 height 369
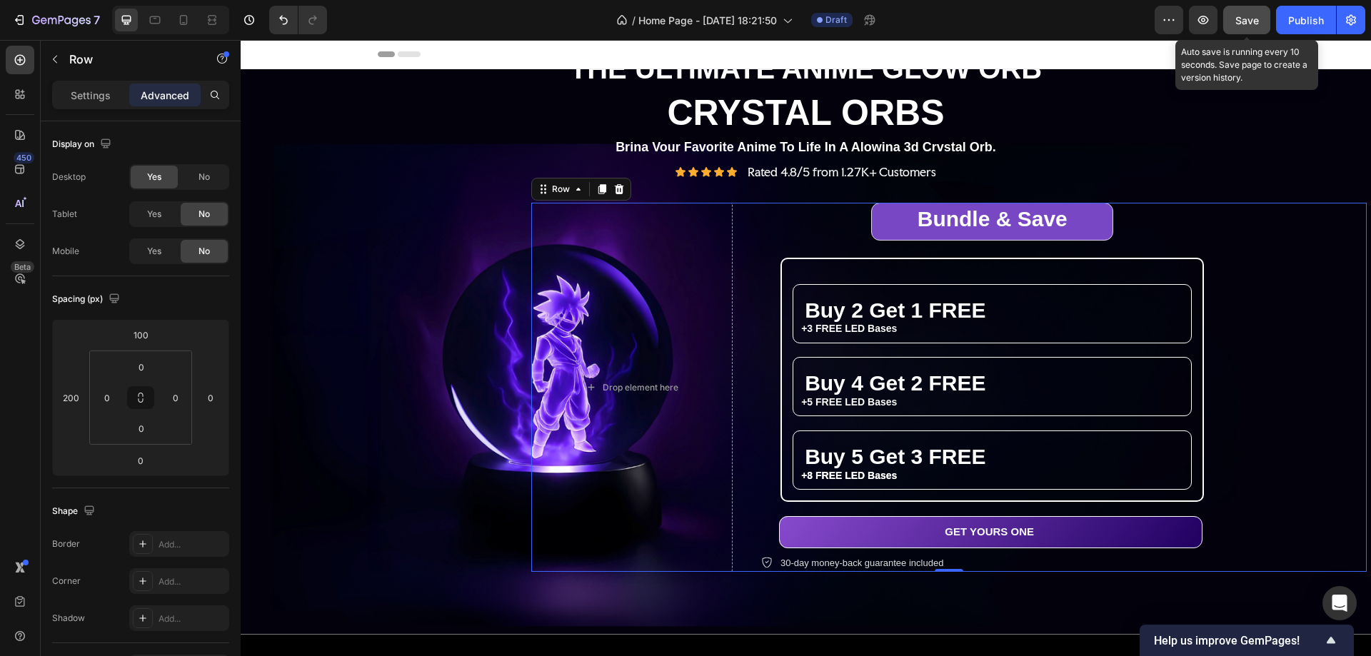
click at [1249, 14] on span "Save" at bounding box center [1248, 20] width 24 height 12
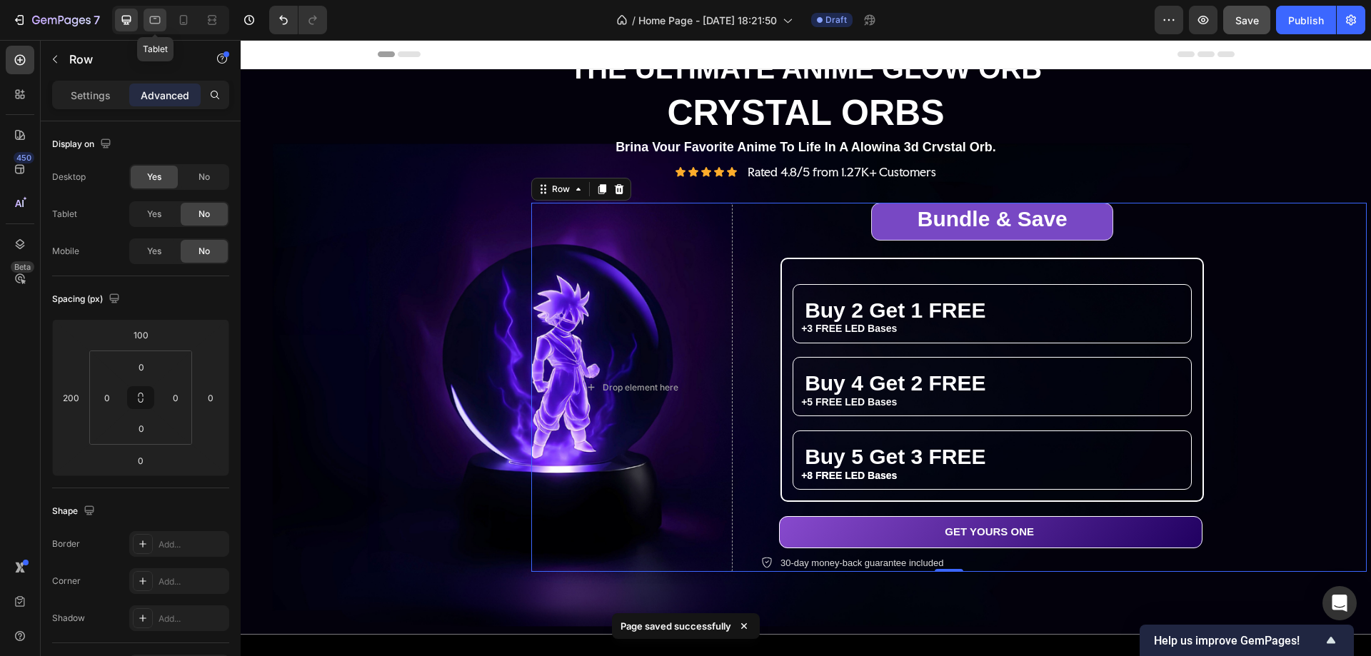
click at [154, 19] on icon at bounding box center [155, 20] width 14 height 14
type input "0"
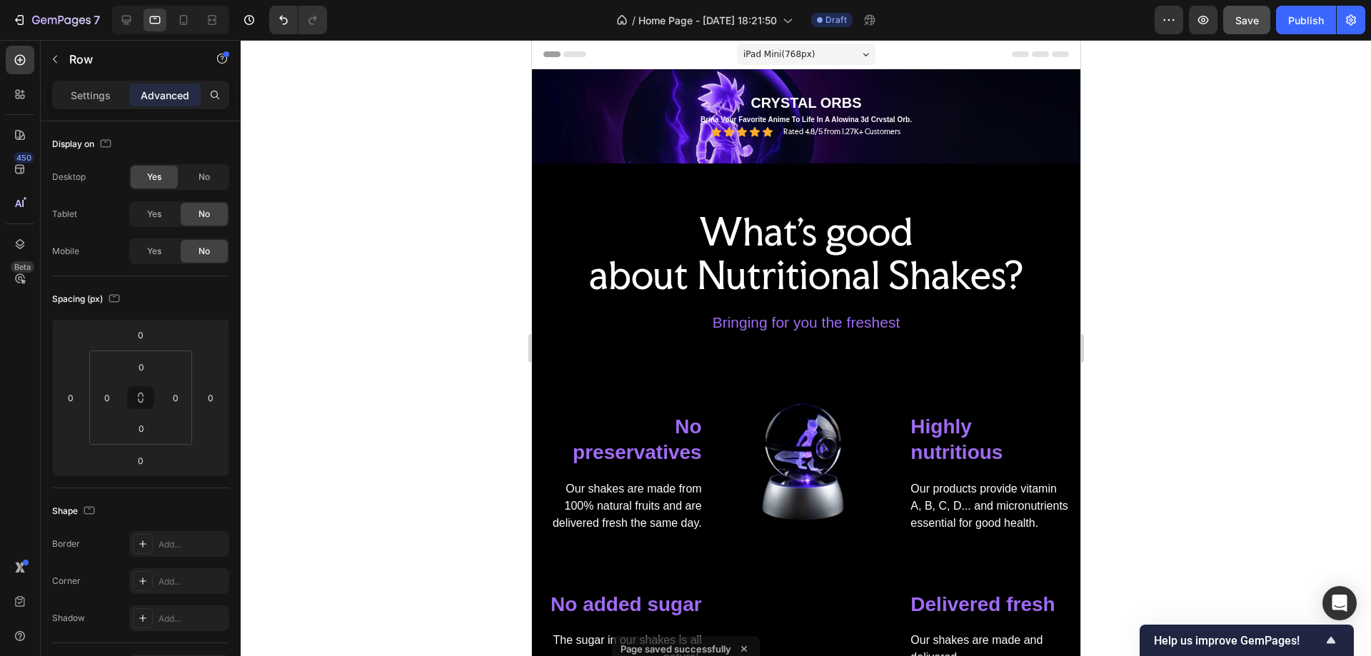
click at [772, 55] on span "iPad Mini ( 768 px)" at bounding box center [778, 54] width 71 height 14
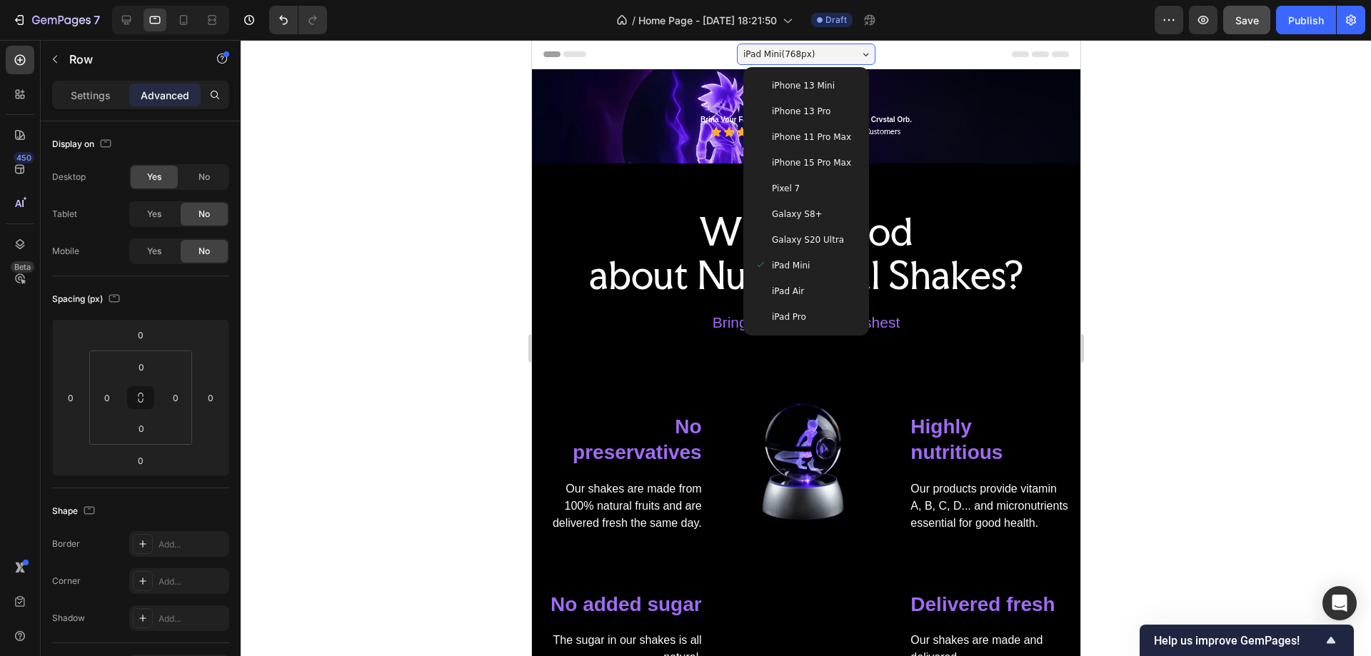
click at [772, 55] on span "iPad Mini ( 768 px)" at bounding box center [778, 54] width 71 height 14
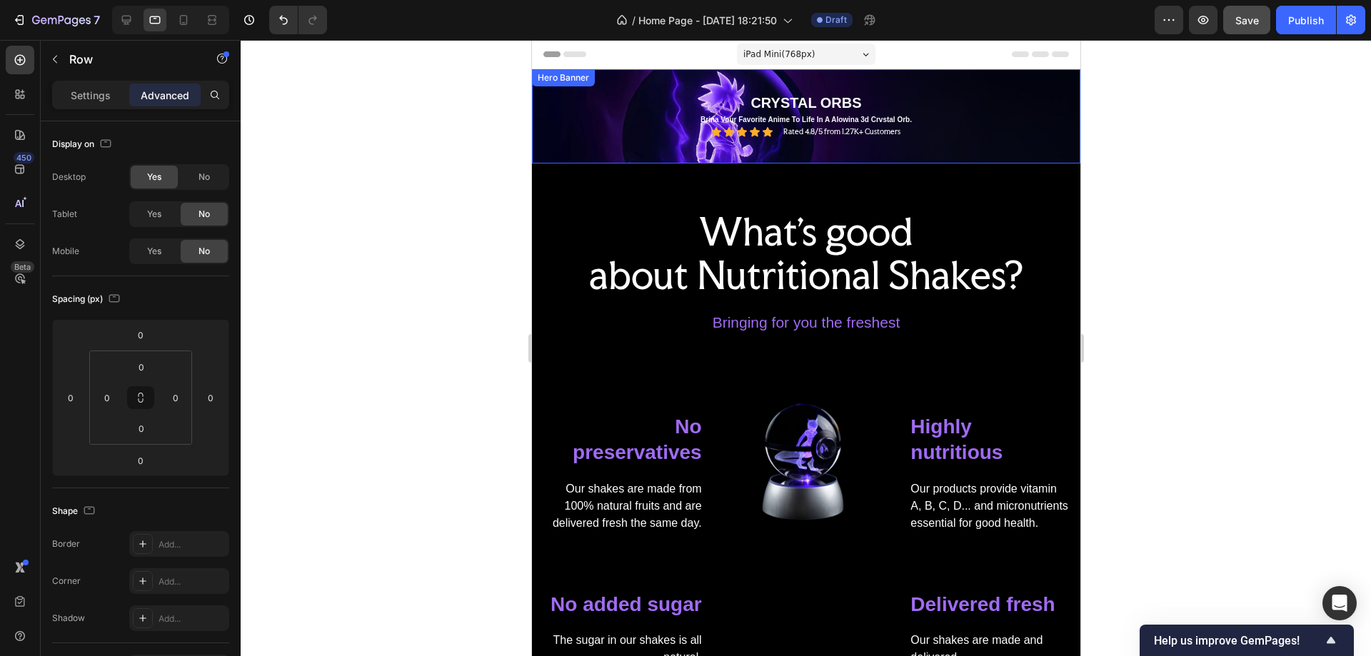
click at [554, 85] on div "Hero Banner" at bounding box center [562, 77] width 63 height 17
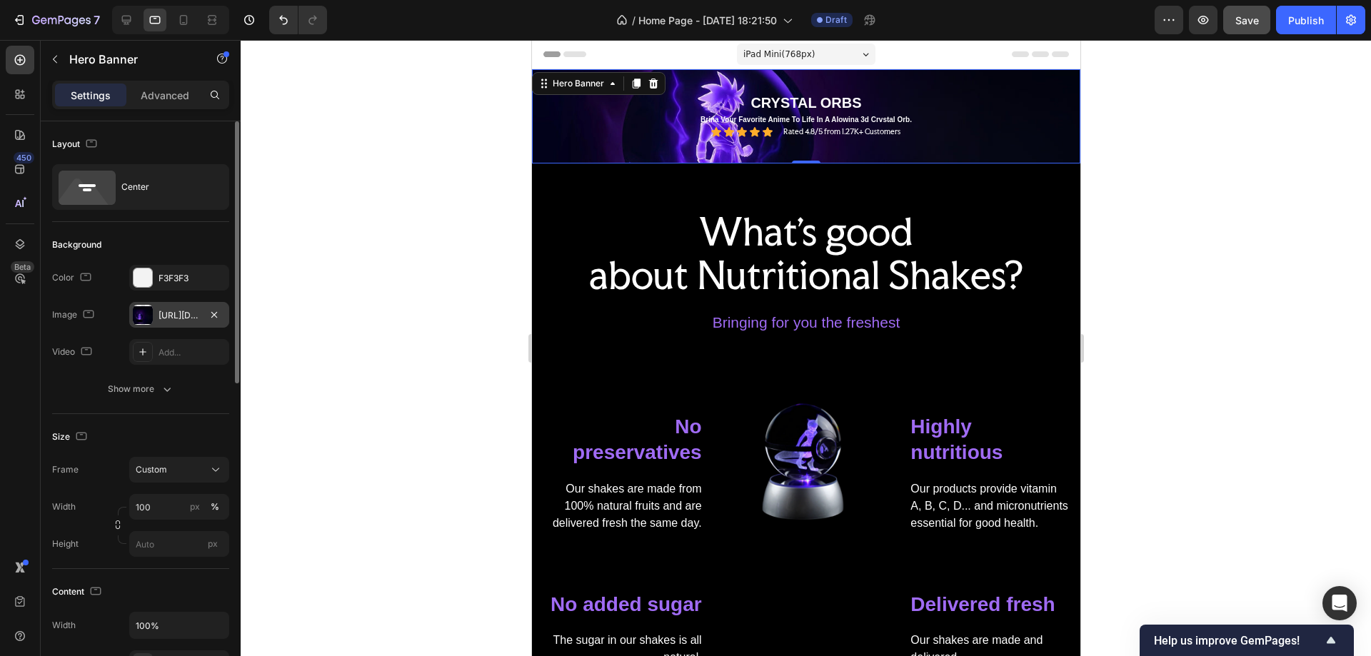
click at [184, 314] on div "[URL][DOMAIN_NAME]" at bounding box center [179, 315] width 41 height 13
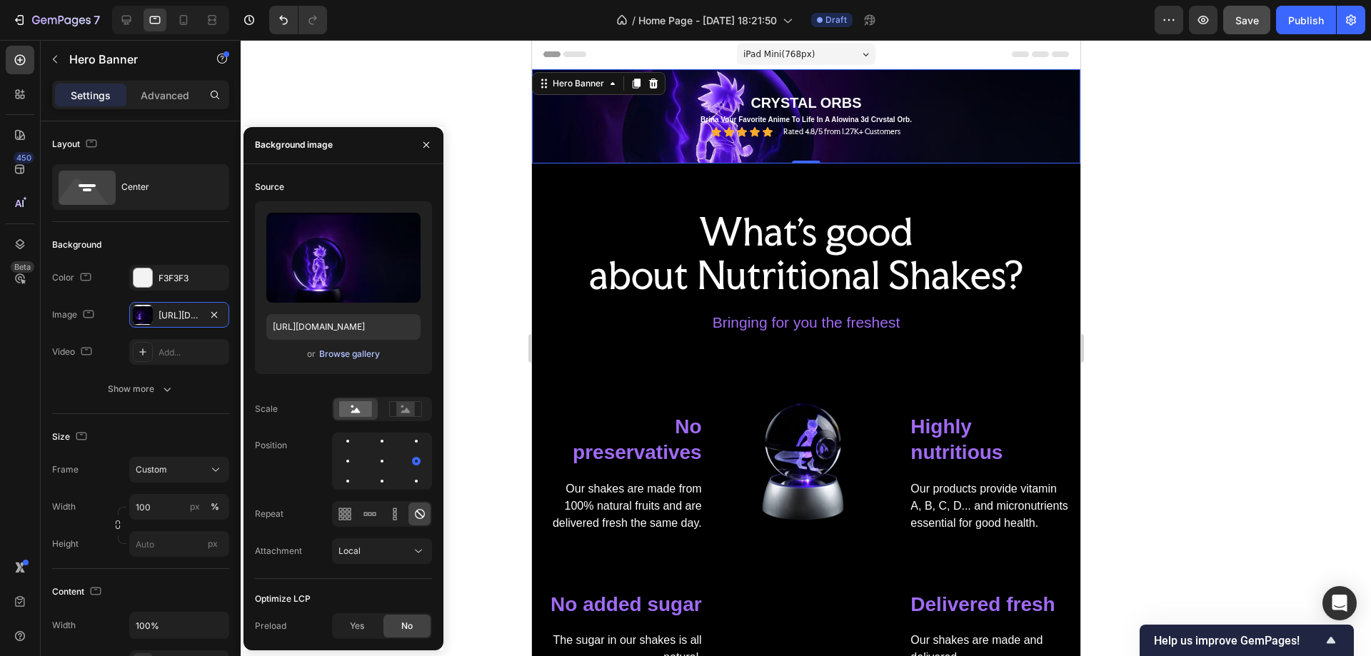
click at [359, 356] on div "Browse gallery" at bounding box center [349, 354] width 61 height 13
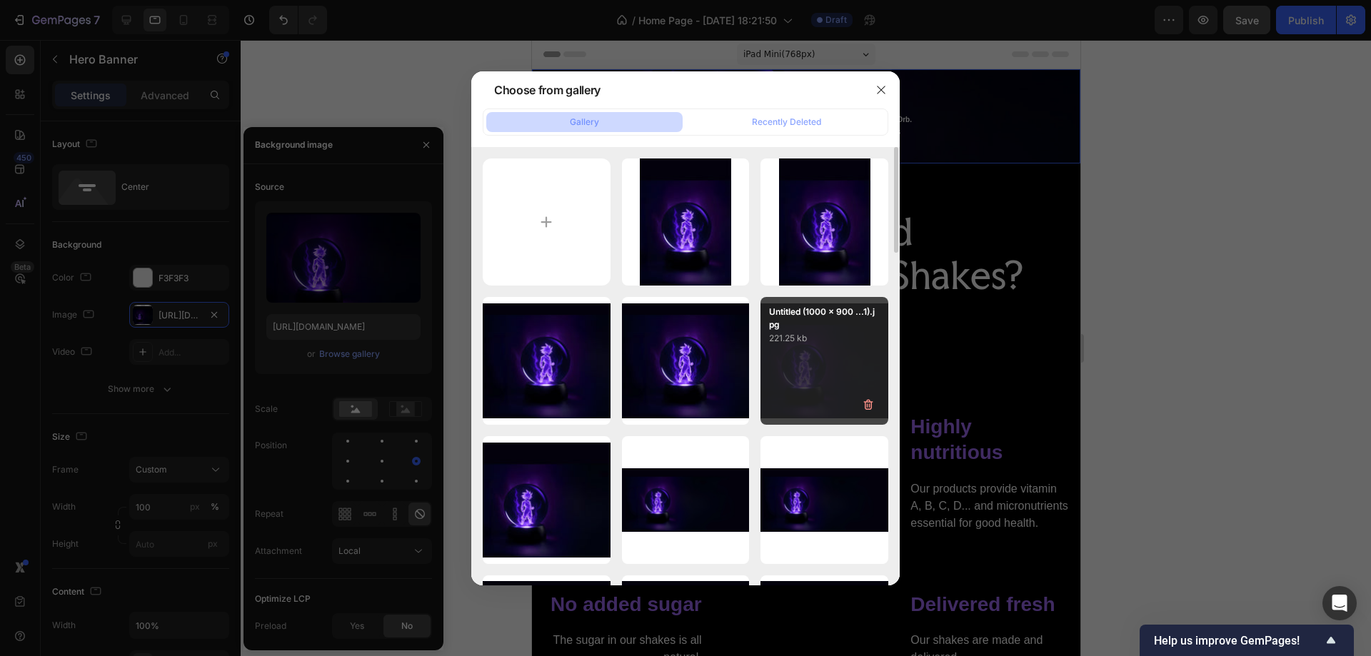
click at [812, 373] on div "Untitled (1000 x 900 ...1).jpg 221.25 kb" at bounding box center [825, 361] width 128 height 128
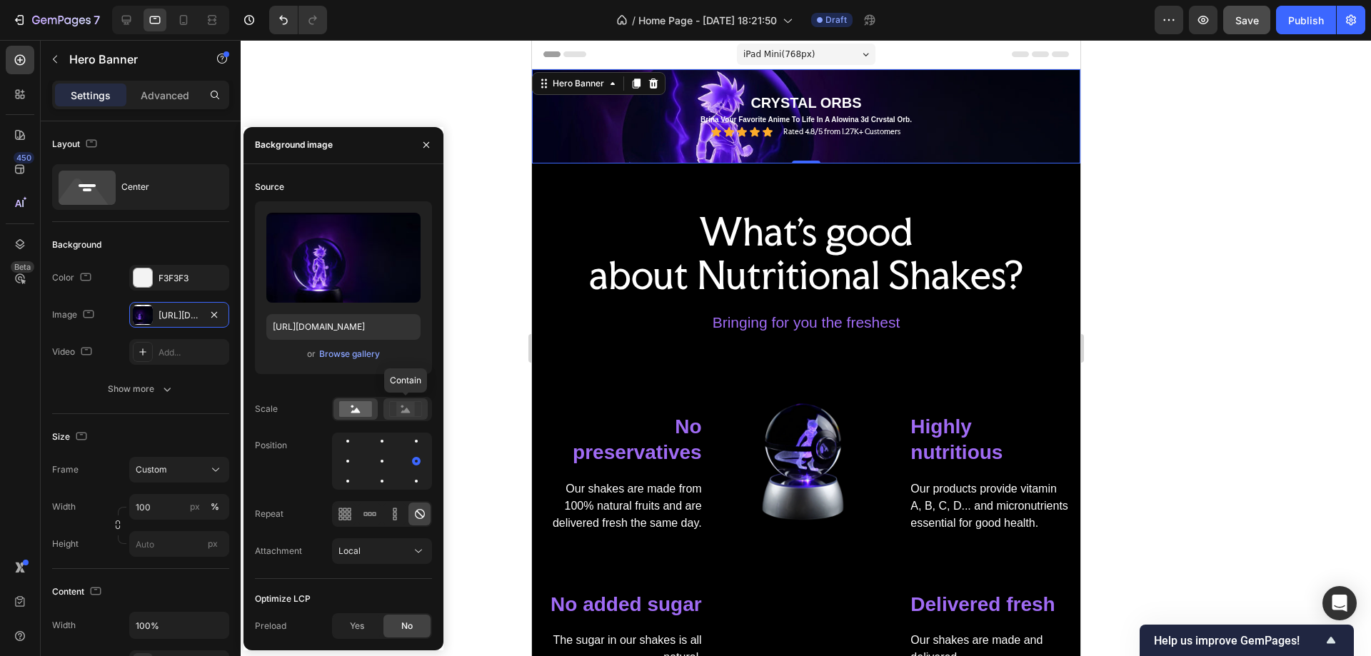
click at [409, 409] on rect at bounding box center [405, 409] width 19 height 14
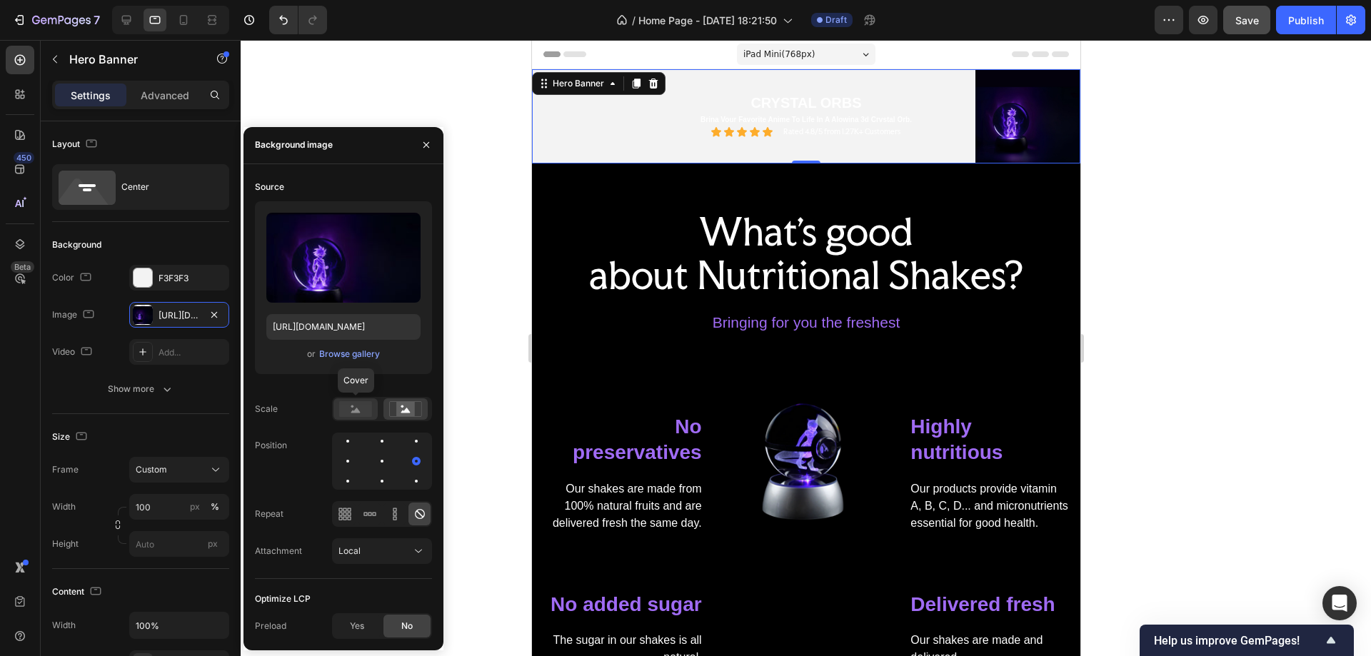
click at [353, 409] on icon at bounding box center [355, 409] width 33 height 16
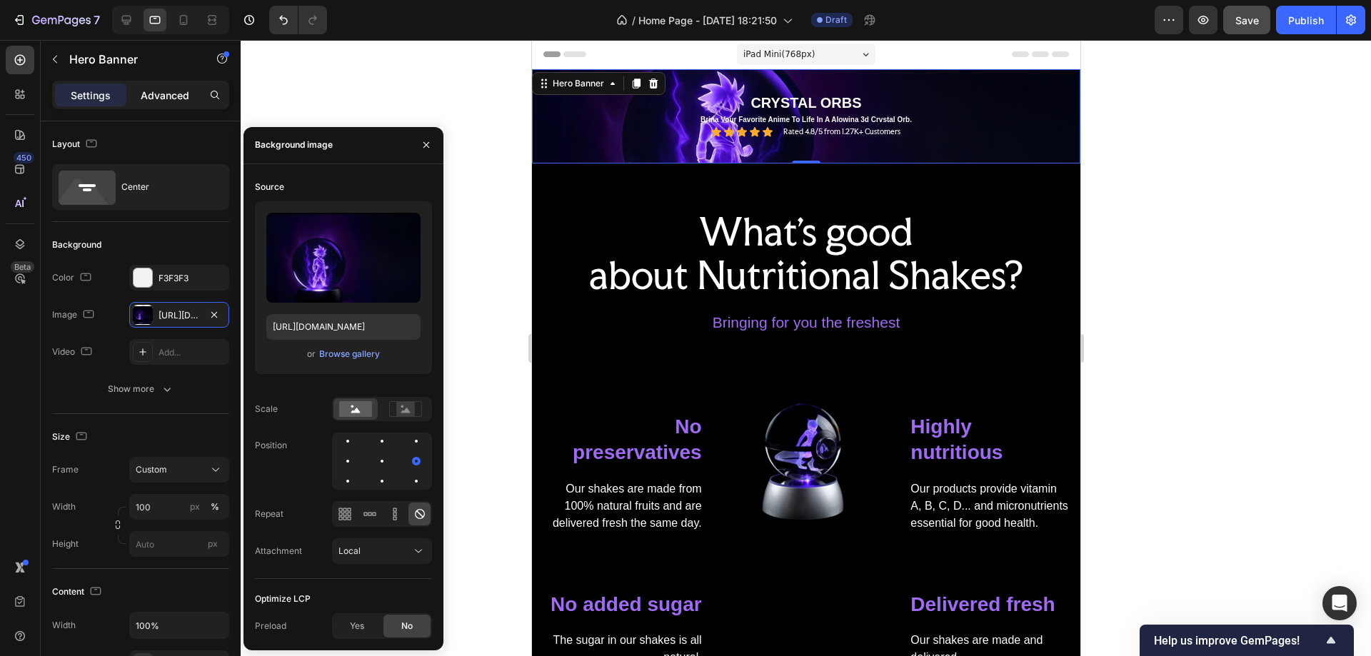
click at [172, 94] on p "Advanced" at bounding box center [165, 95] width 49 height 15
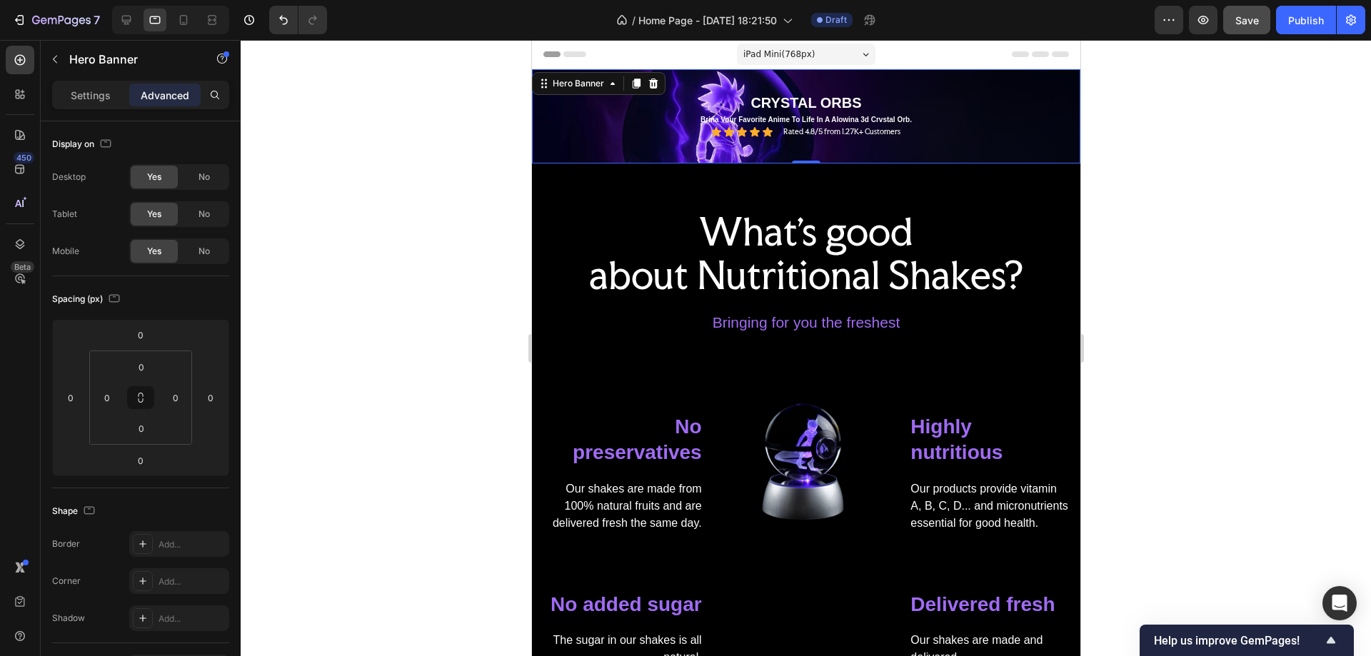
click at [911, 140] on div "THE ULTIMATE ANIME GLOW ORB Text Block CRYSTAL ORBS Text Block Brina Vour Favor…" at bounding box center [805, 116] width 527 height 49
click at [774, 53] on span "iPad Mini ( 768 px)" at bounding box center [778, 54] width 71 height 14
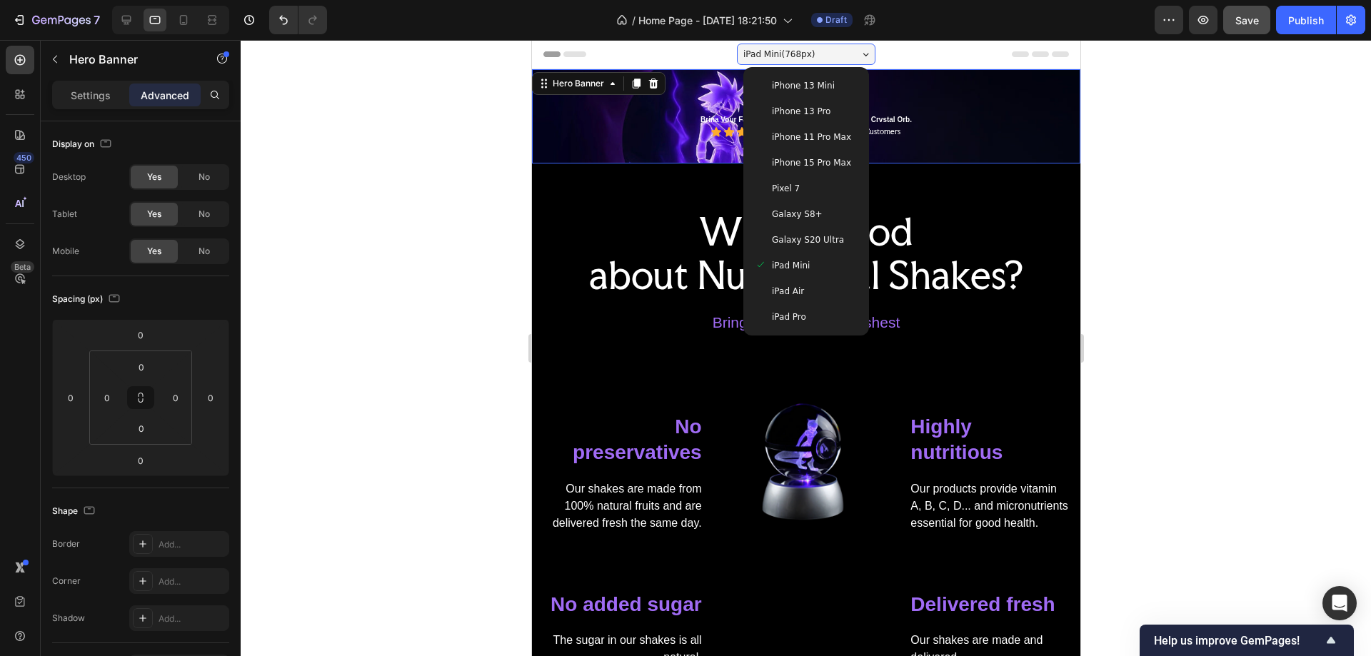
click at [774, 53] on span "iPad Mini ( 768 px)" at bounding box center [778, 54] width 71 height 14
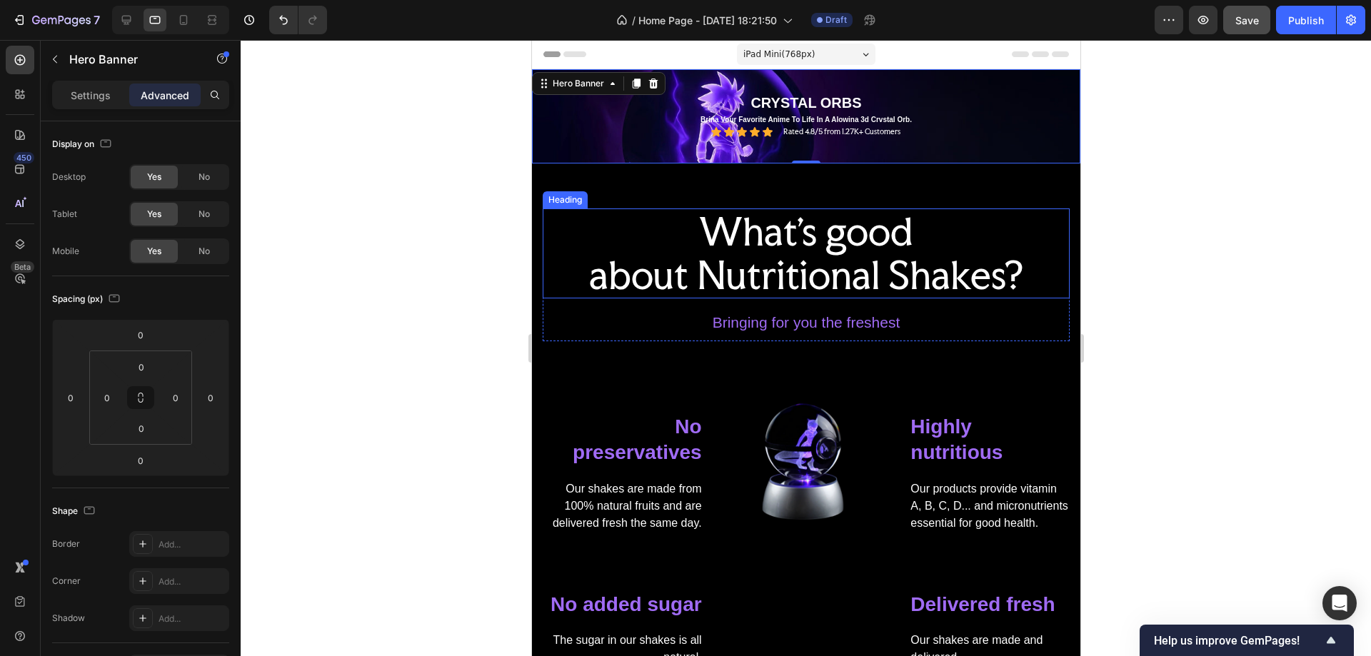
click at [1035, 212] on p "What's good about Nutritional Shakes?" at bounding box center [806, 253] width 524 height 87
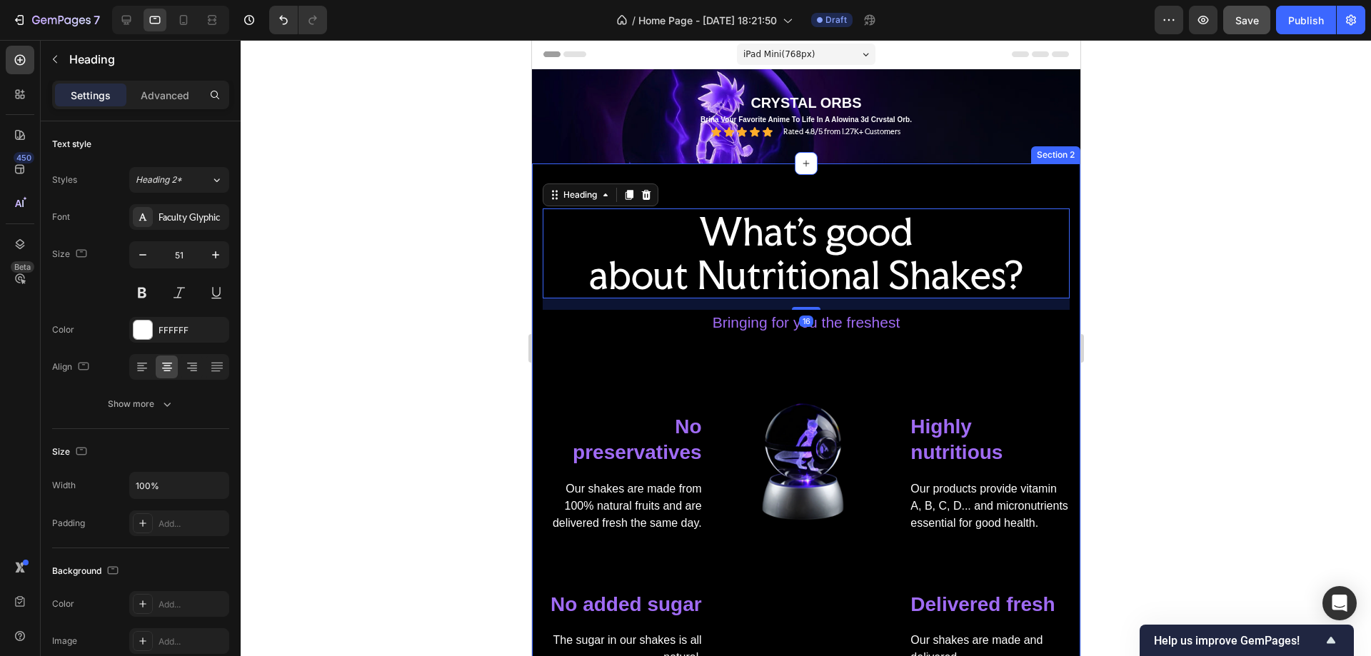
click at [1030, 184] on div "What's good about Nutritional Shakes? Heading 16 Bringing for you the freshest …" at bounding box center [805, 447] width 549 height 566
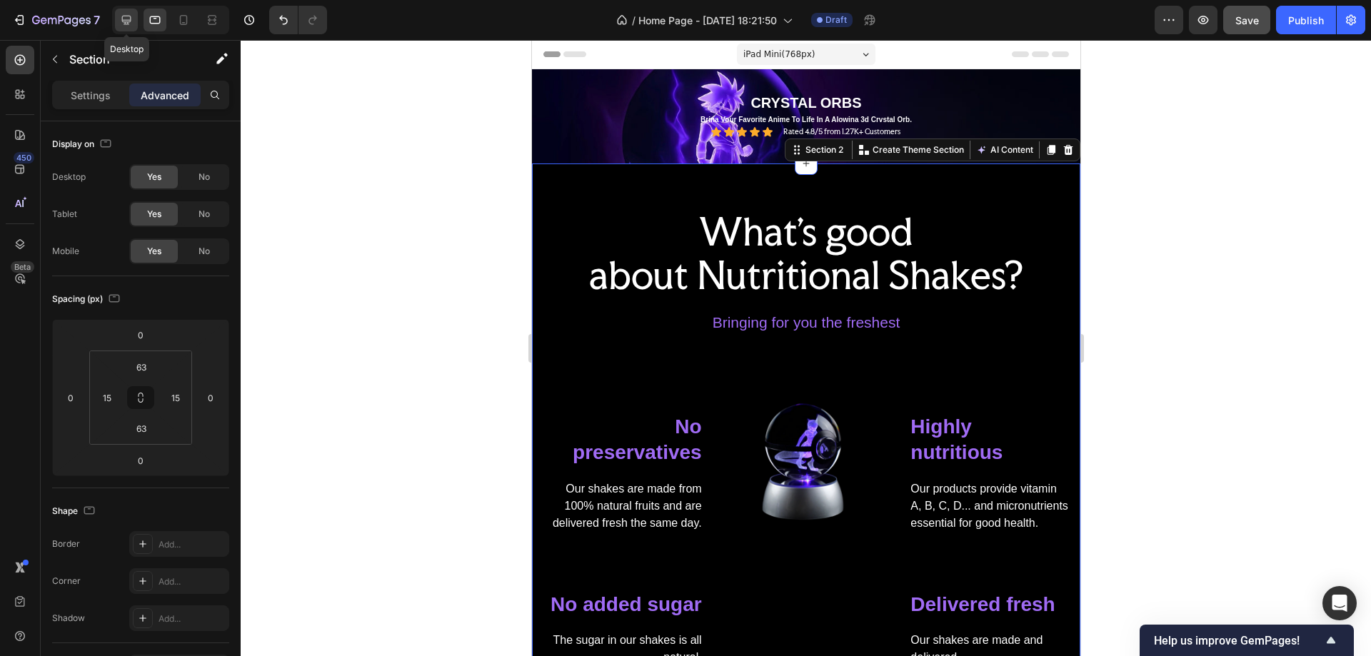
click at [124, 16] on icon at bounding box center [126, 20] width 9 height 9
type input "72"
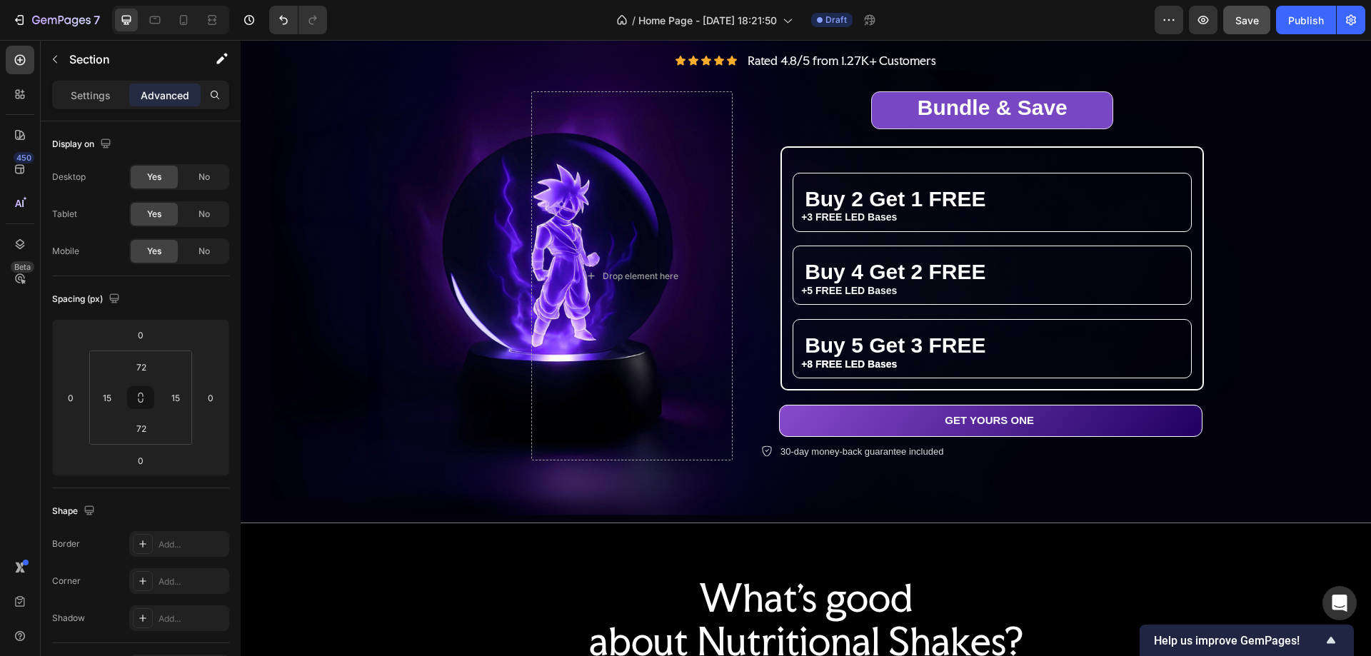
scroll to position [111, 0]
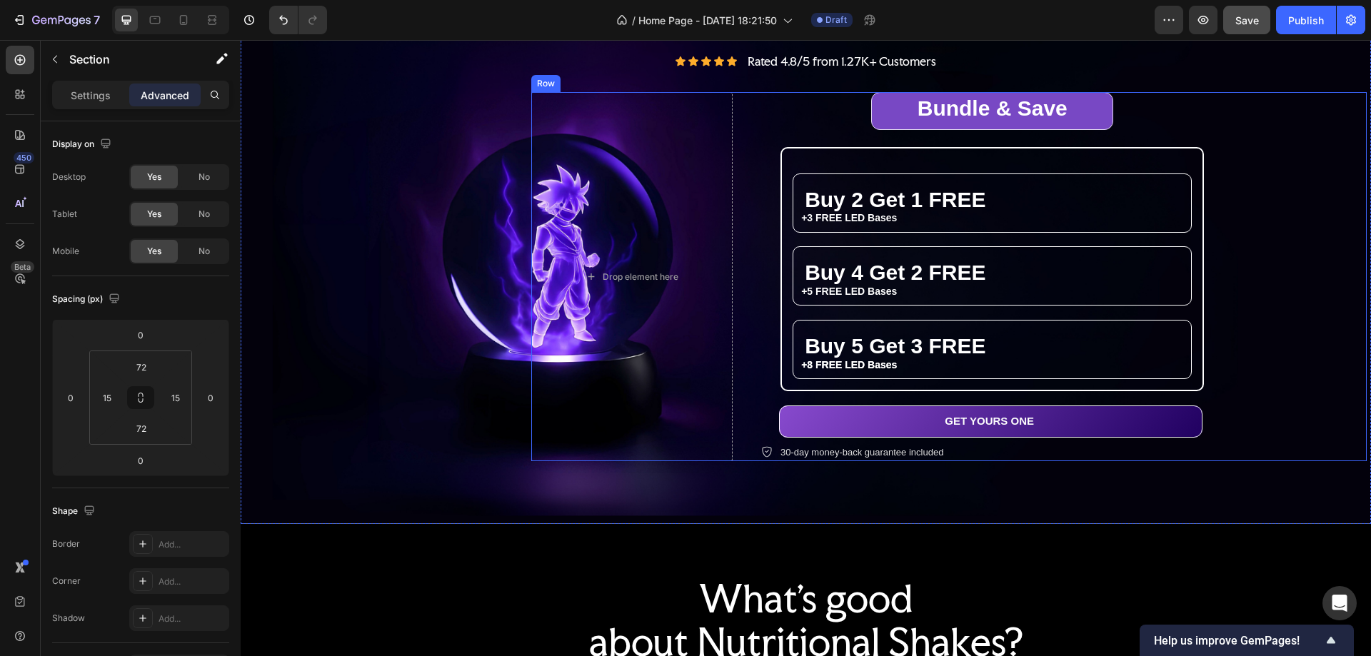
click at [1183, 126] on div "⁠⁠⁠⁠⁠⁠⁠ Bundle & Save Heading Row Buy 2 Get 1 FREE Heading +3 FREE LED Bases Te…" at bounding box center [1064, 276] width 606 height 369
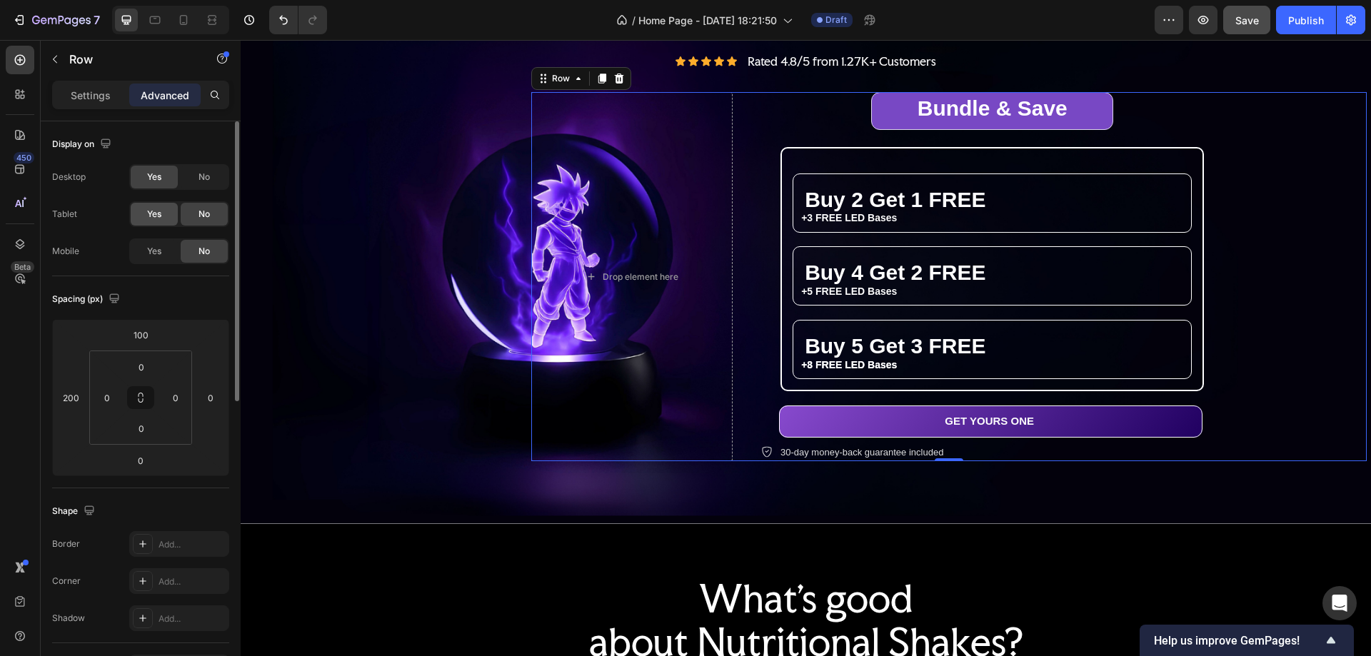
click at [156, 216] on span "Yes" at bounding box center [154, 214] width 14 height 13
click at [154, 19] on icon at bounding box center [155, 20] width 14 height 14
type input "0"
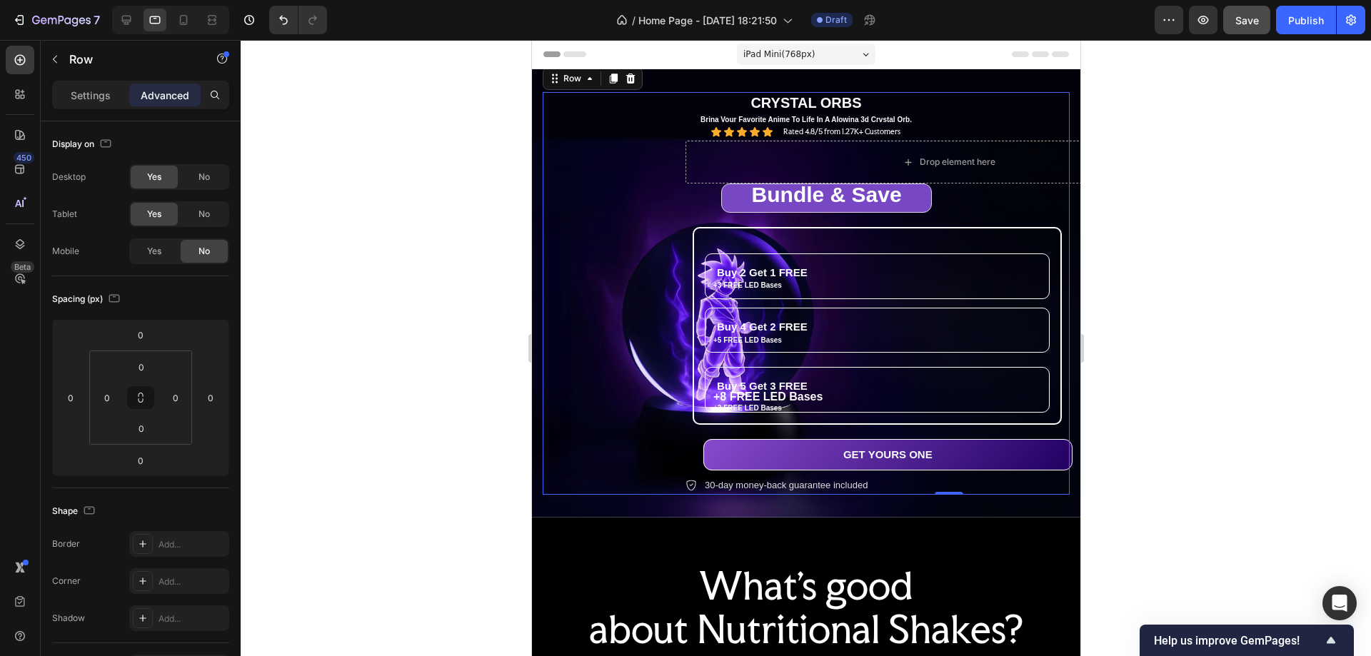
click at [701, 212] on div "⁠⁠⁠⁠⁠⁠⁠ Bundle & Save Heading Row Buy 2 Get 1 FREE Heading +3 FREE LED Bases Te…" at bounding box center [948, 339] width 527 height 311
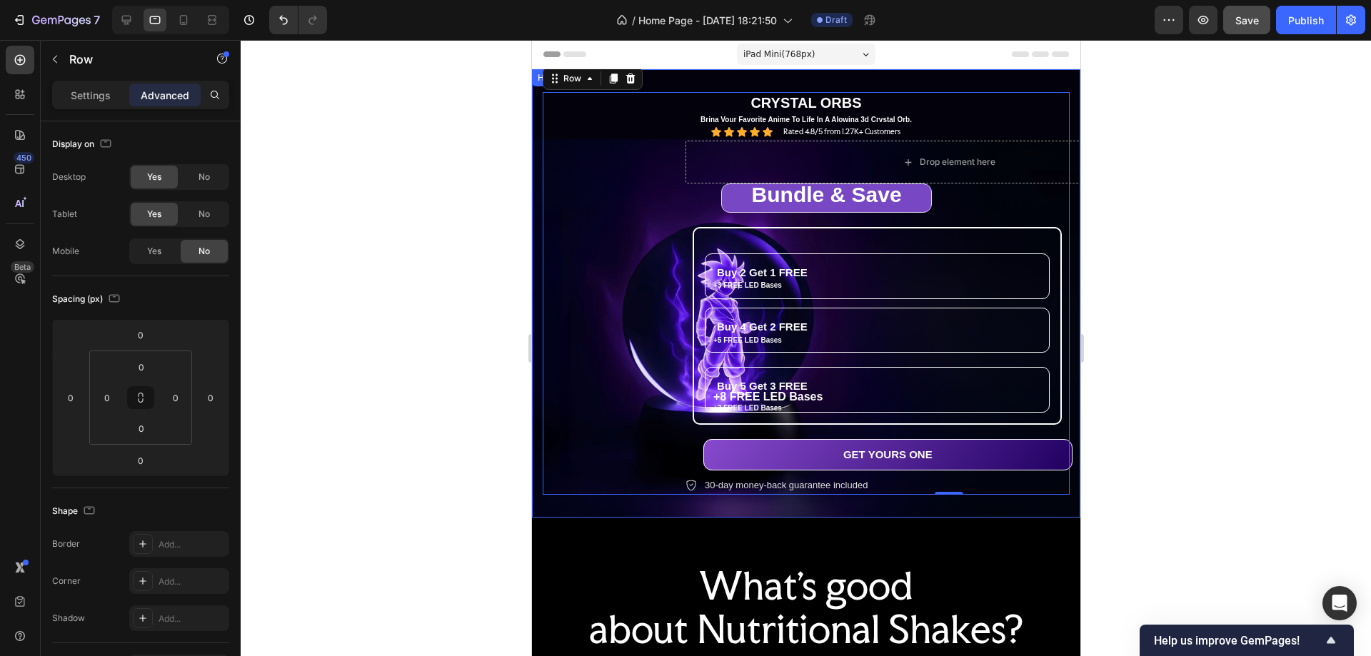
click at [534, 121] on div "THE ULTIMATE ANIME GLOW ORB Text Block CRYSTAL ORBS Text Block Brina Vour Favor…" at bounding box center [805, 293] width 549 height 449
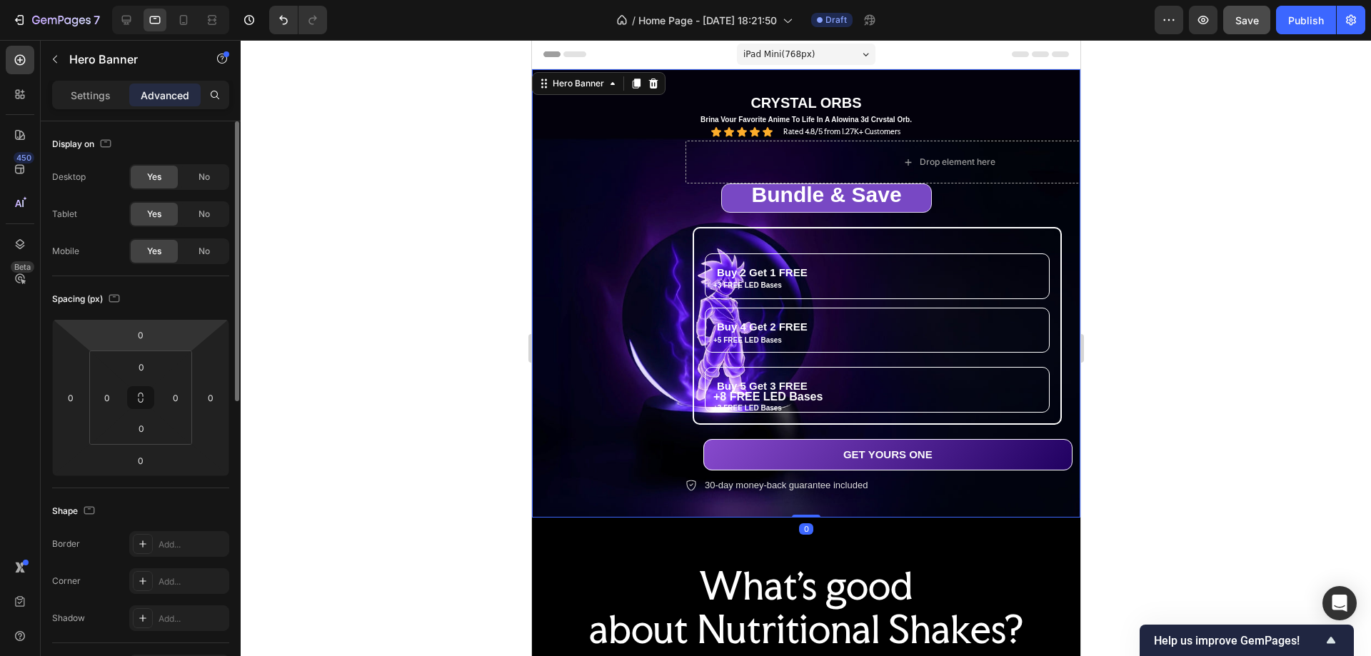
click at [89, 97] on p "Settings" at bounding box center [91, 95] width 40 height 15
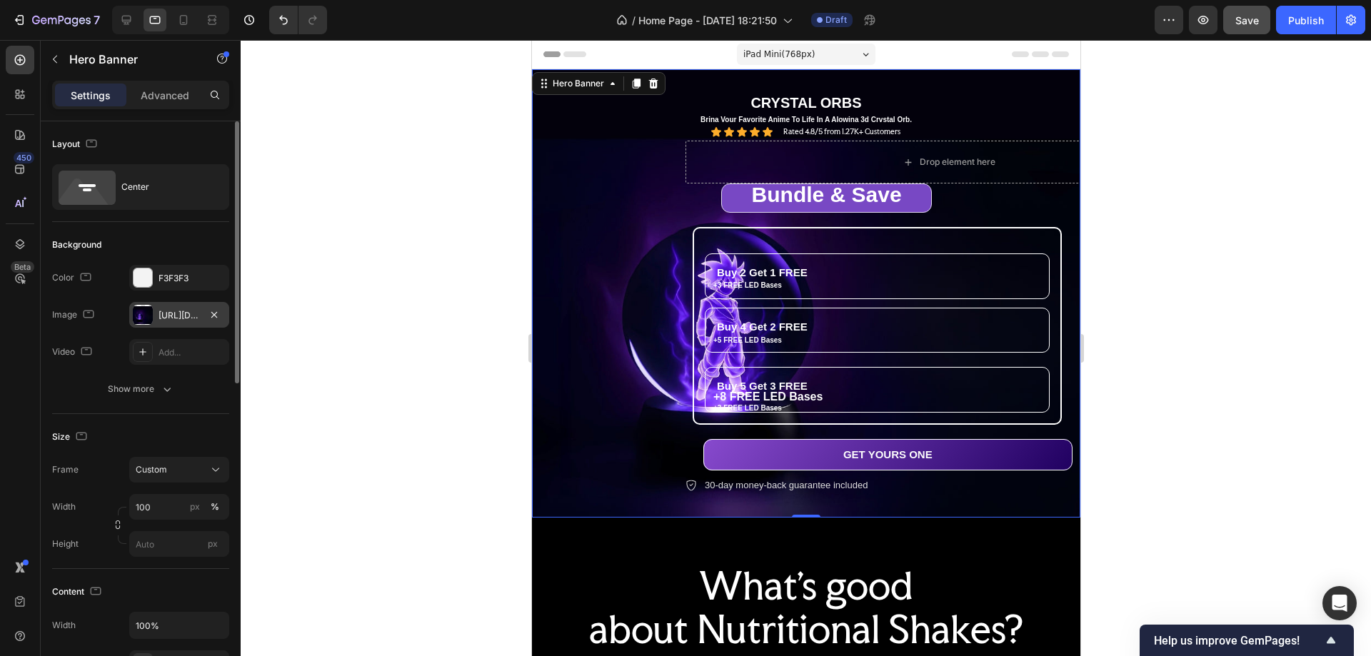
click at [143, 312] on div at bounding box center [143, 315] width 20 height 20
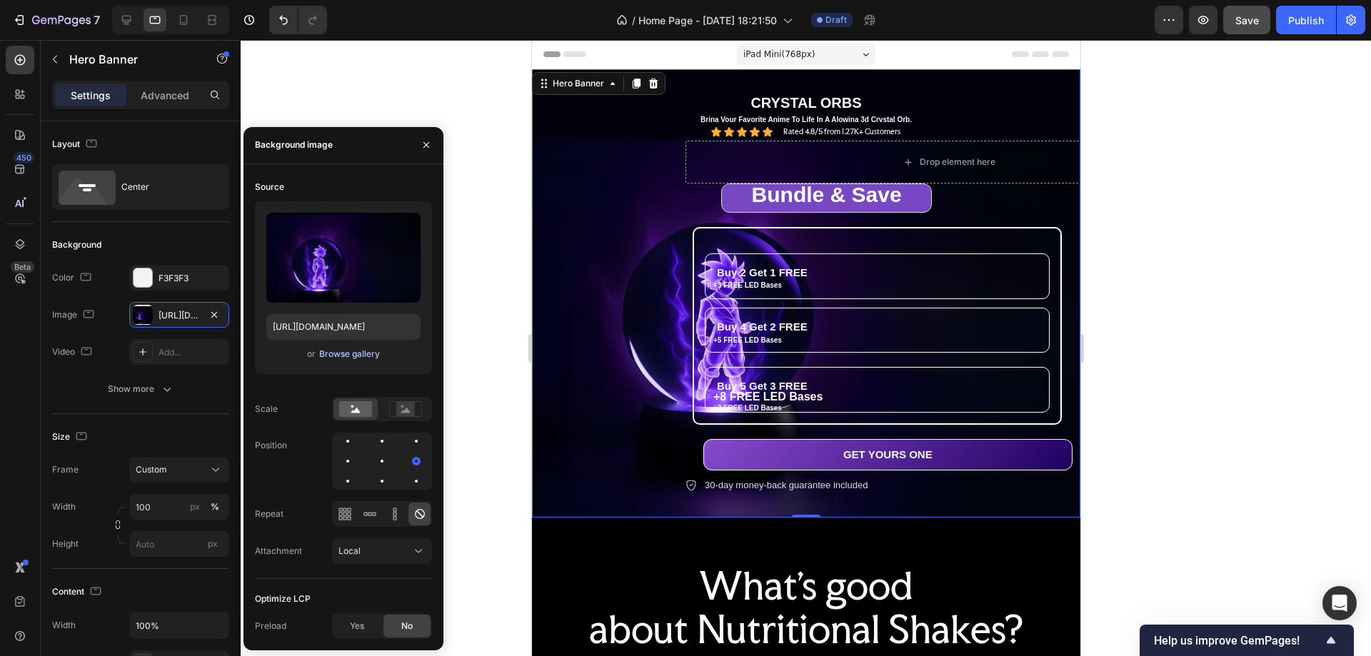
click at [356, 355] on div "Browse gallery" at bounding box center [349, 354] width 61 height 13
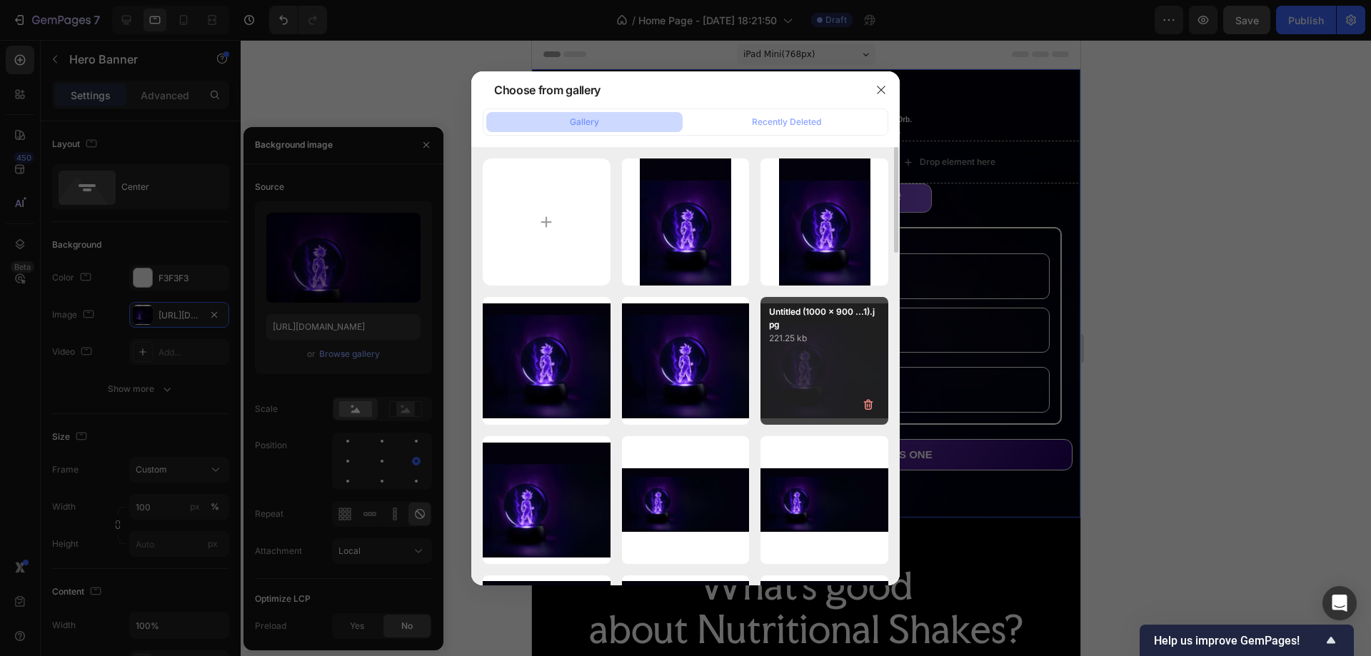
click at [811, 362] on div "Untitled (1000 x 900 ...1).jpg 221.25 kb" at bounding box center [825, 361] width 128 height 128
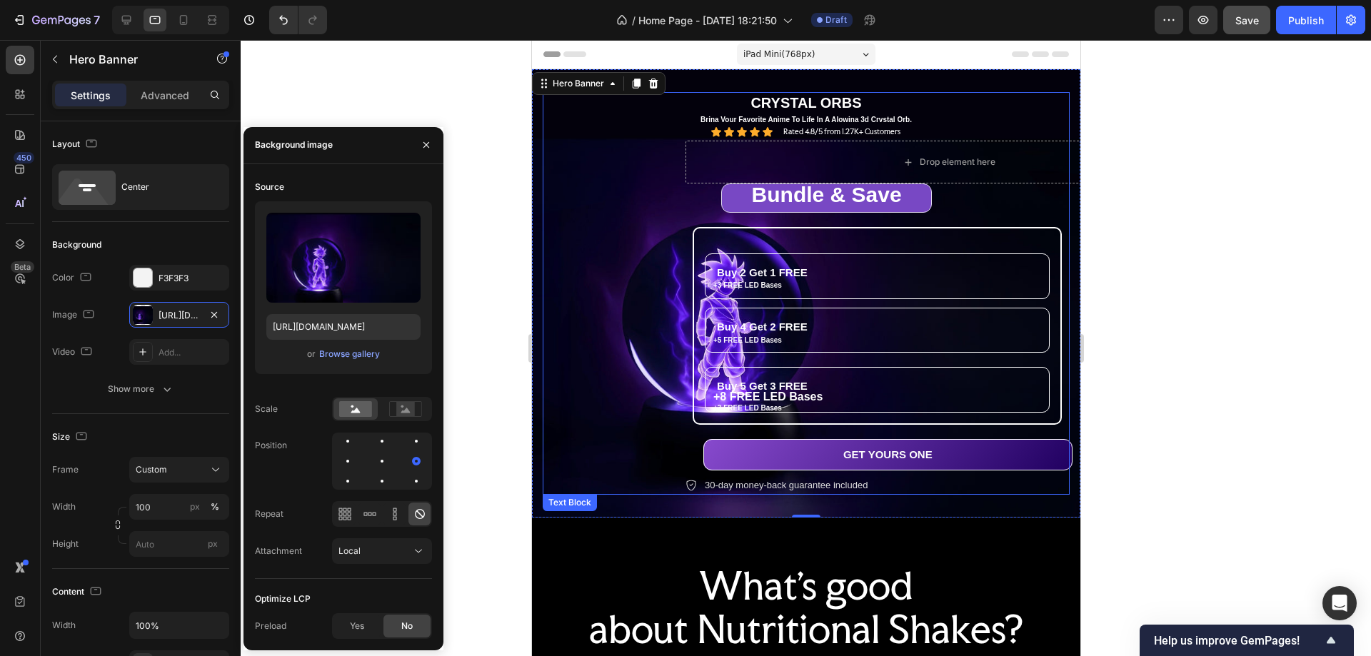
click at [847, 99] on p "CRYSTAL ORBS" at bounding box center [806, 103] width 524 height 19
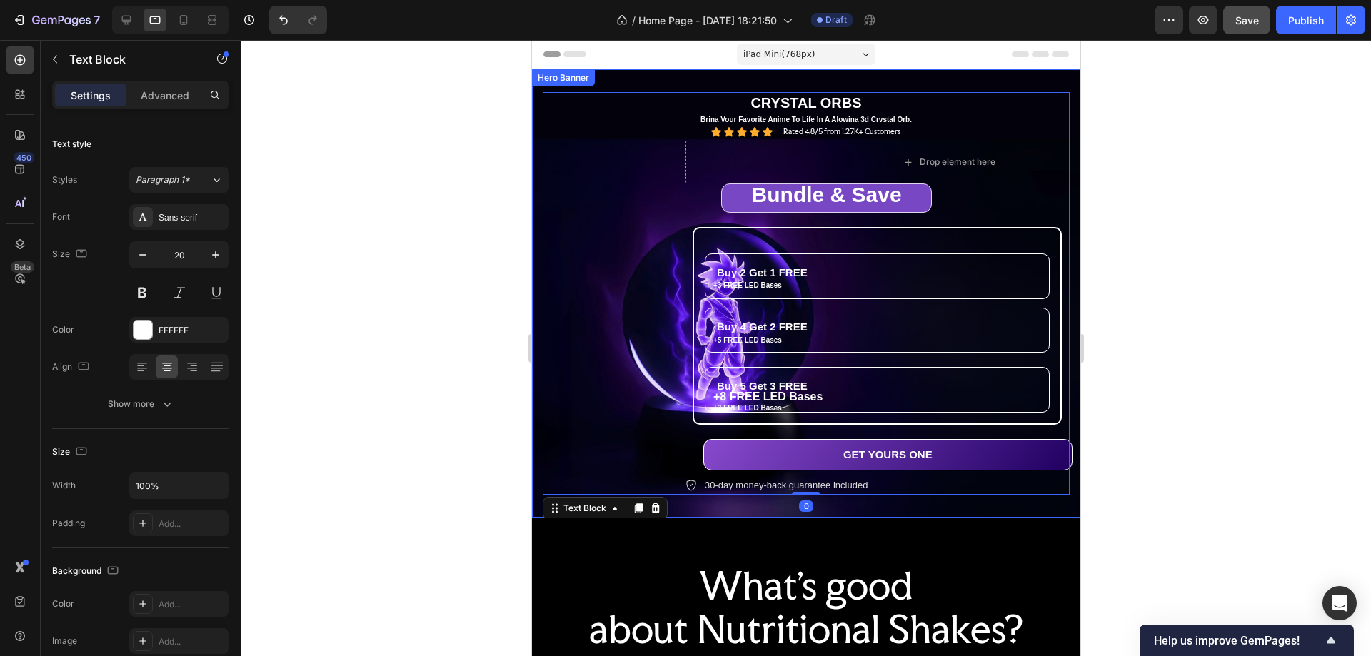
click at [535, 171] on div "THE ULTIMATE ANIME GLOW ORB Text Block CRYSTAL ORBS Text Block 0 Brina Vour Fav…" at bounding box center [805, 293] width 549 height 449
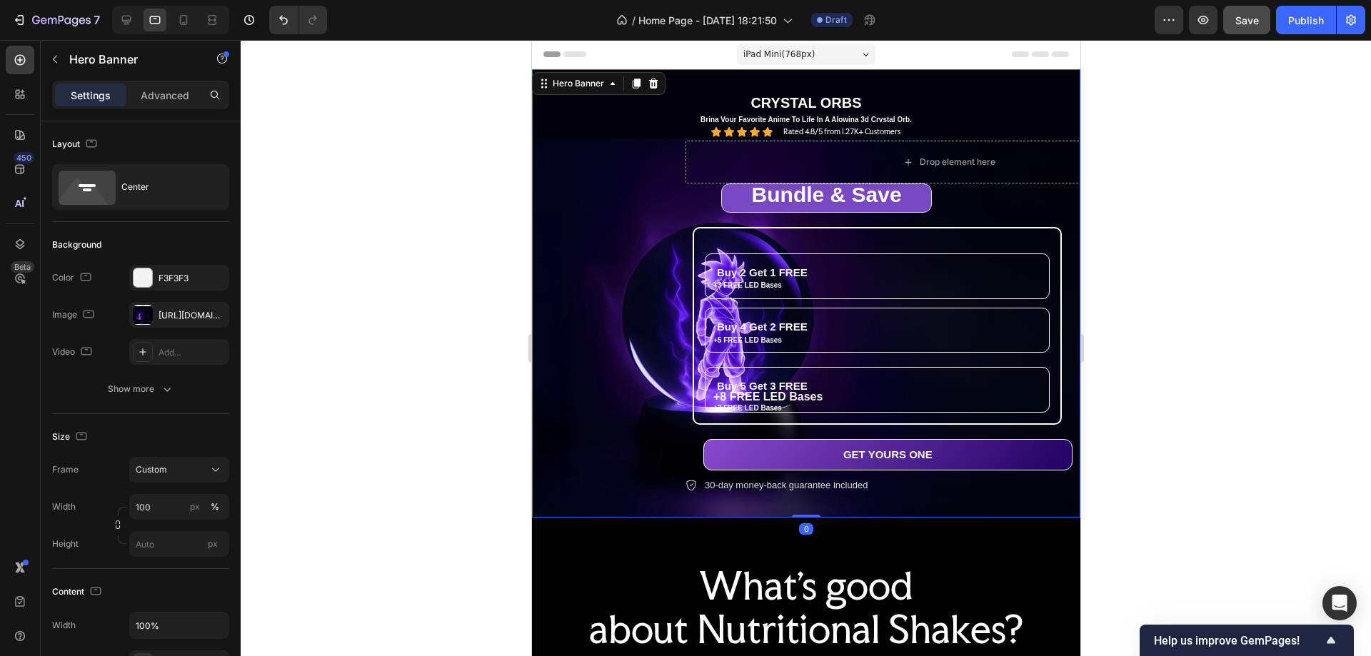
click at [582, 198] on div "THE ULTIMATE ANIME GLOW ORB Text Block CRYSTAL ORBS Text Block Brina Vour Favor…" at bounding box center [805, 293] width 527 height 403
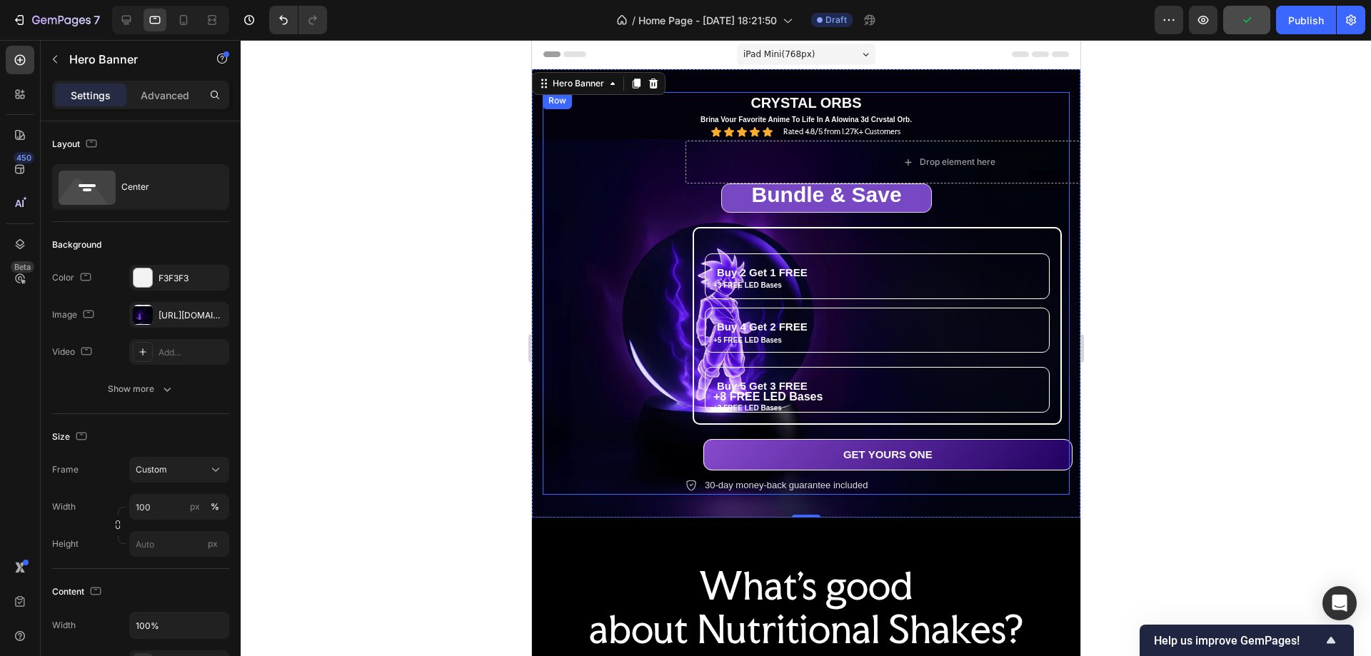
click at [1006, 200] on div "⁠⁠⁠⁠⁠⁠⁠ Bundle & Save Heading Row Buy 2 Get 1 FREE Heading +3 FREE LED Bases Te…" at bounding box center [948, 339] width 527 height 311
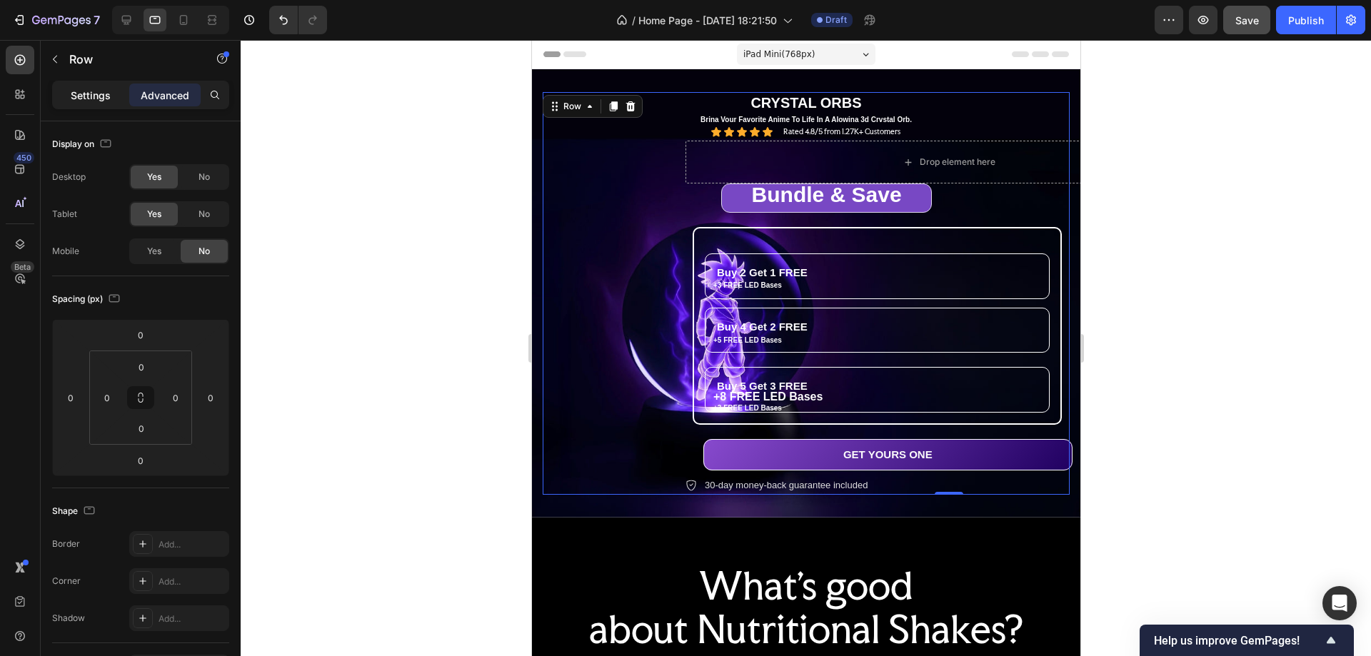
click at [93, 96] on p "Settings" at bounding box center [91, 95] width 40 height 15
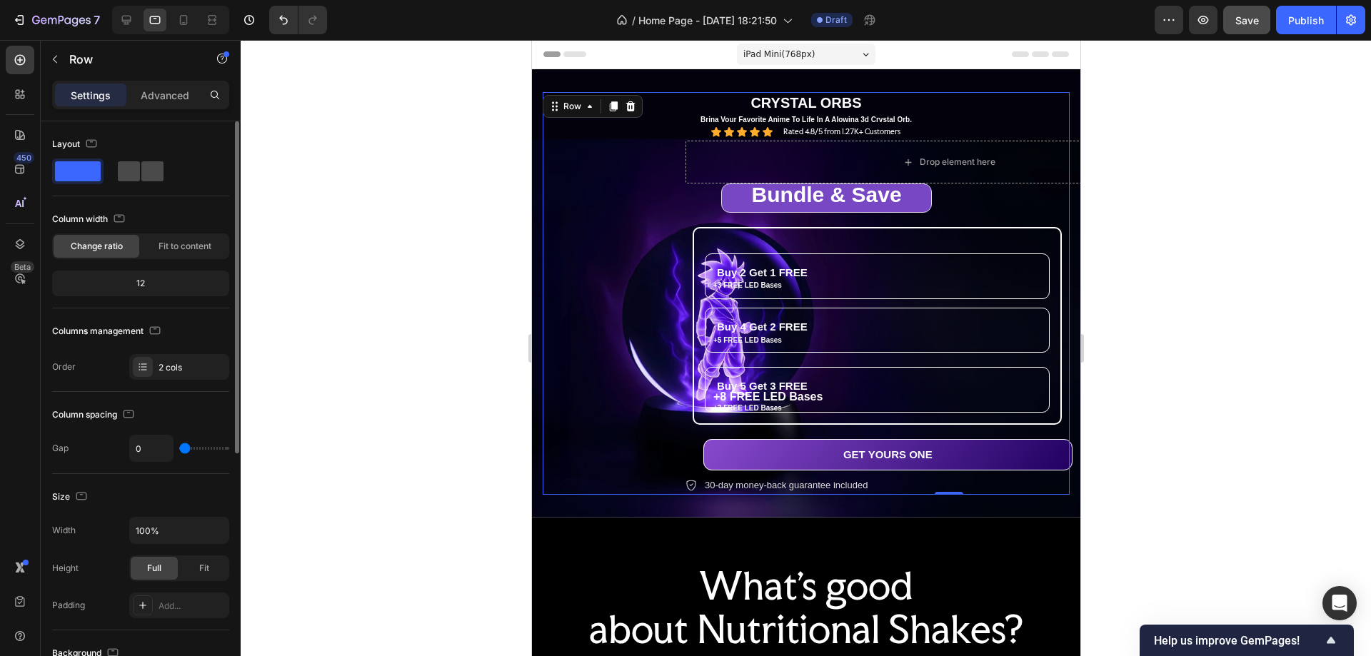
click at [145, 176] on span at bounding box center [152, 171] width 22 height 20
type input "40"
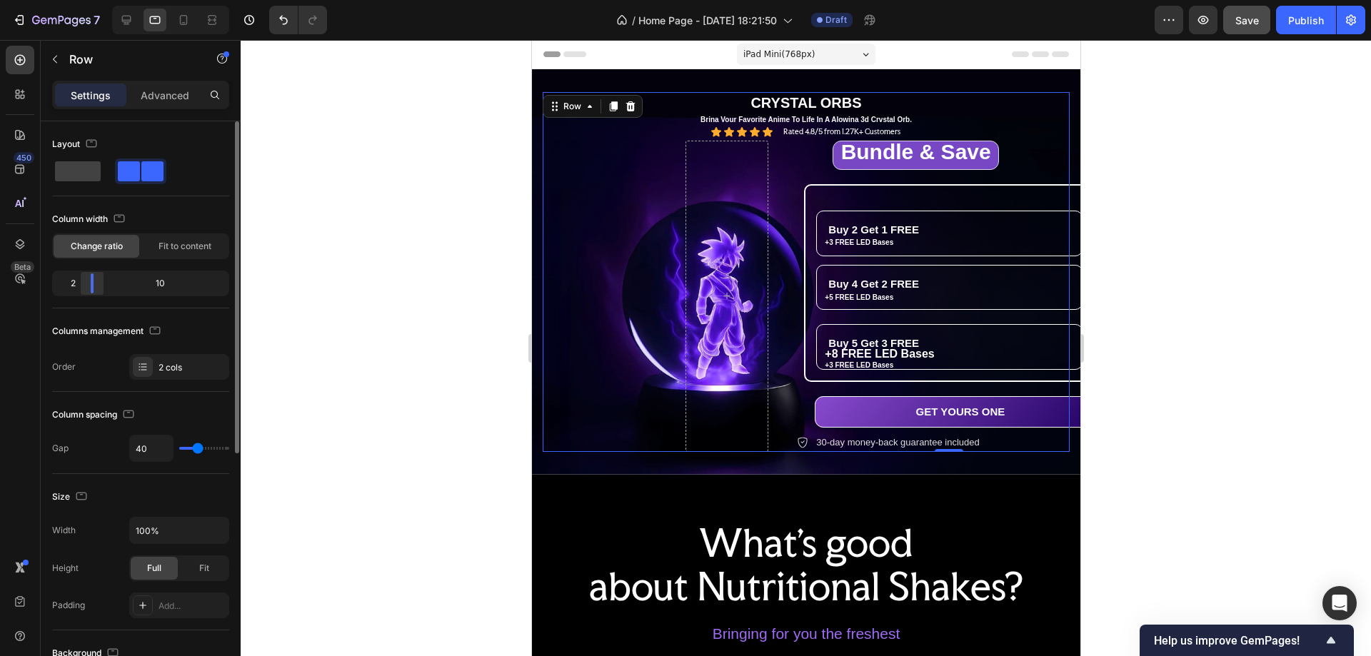
drag, startPoint x: 136, startPoint y: 284, endPoint x: 88, endPoint y: 284, distance: 48.6
click at [88, 284] on div at bounding box center [92, 284] width 26 height 20
click at [182, 246] on span "Fit to content" at bounding box center [185, 246] width 53 height 13
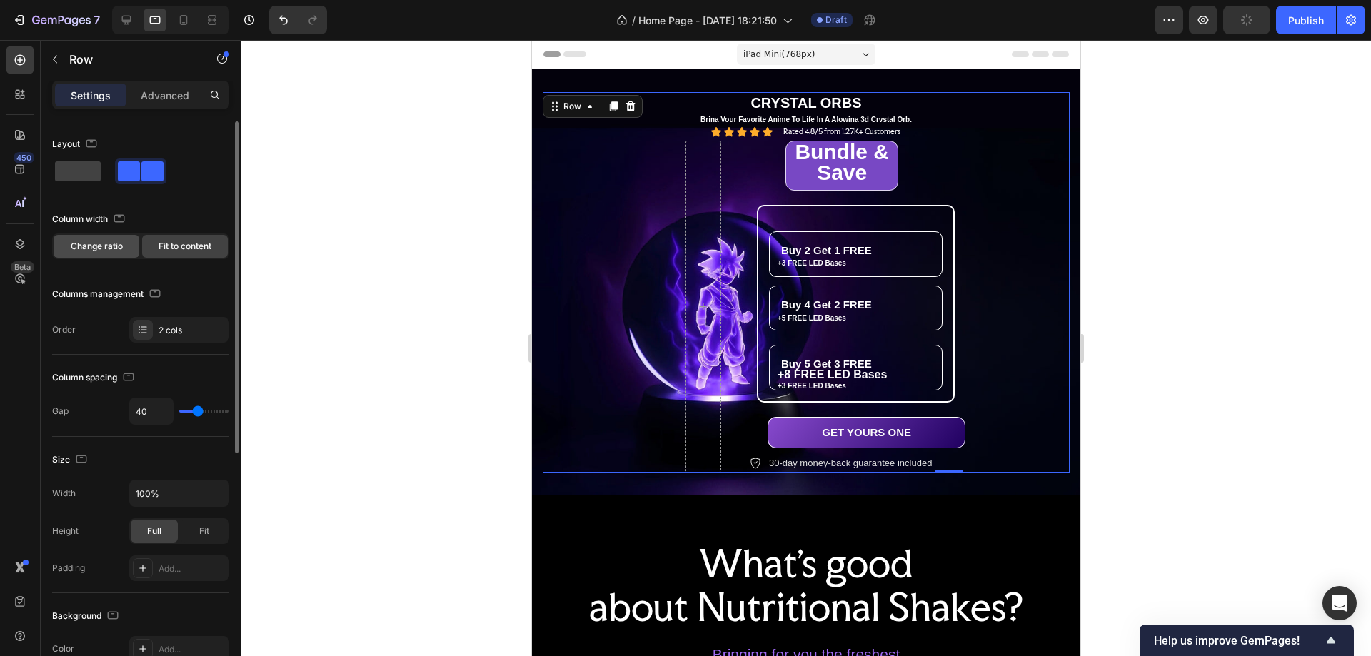
click at [104, 248] on span "Change ratio" at bounding box center [97, 246] width 52 height 13
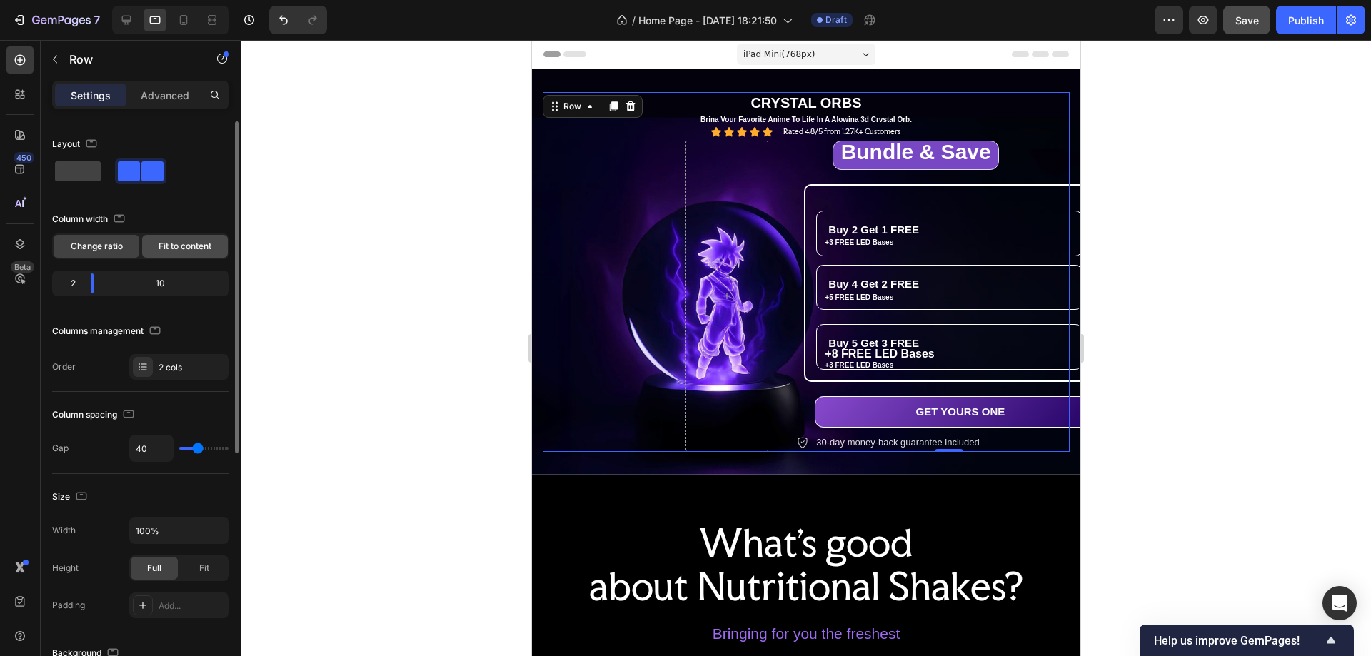
click at [197, 249] on span "Fit to content" at bounding box center [185, 246] width 53 height 13
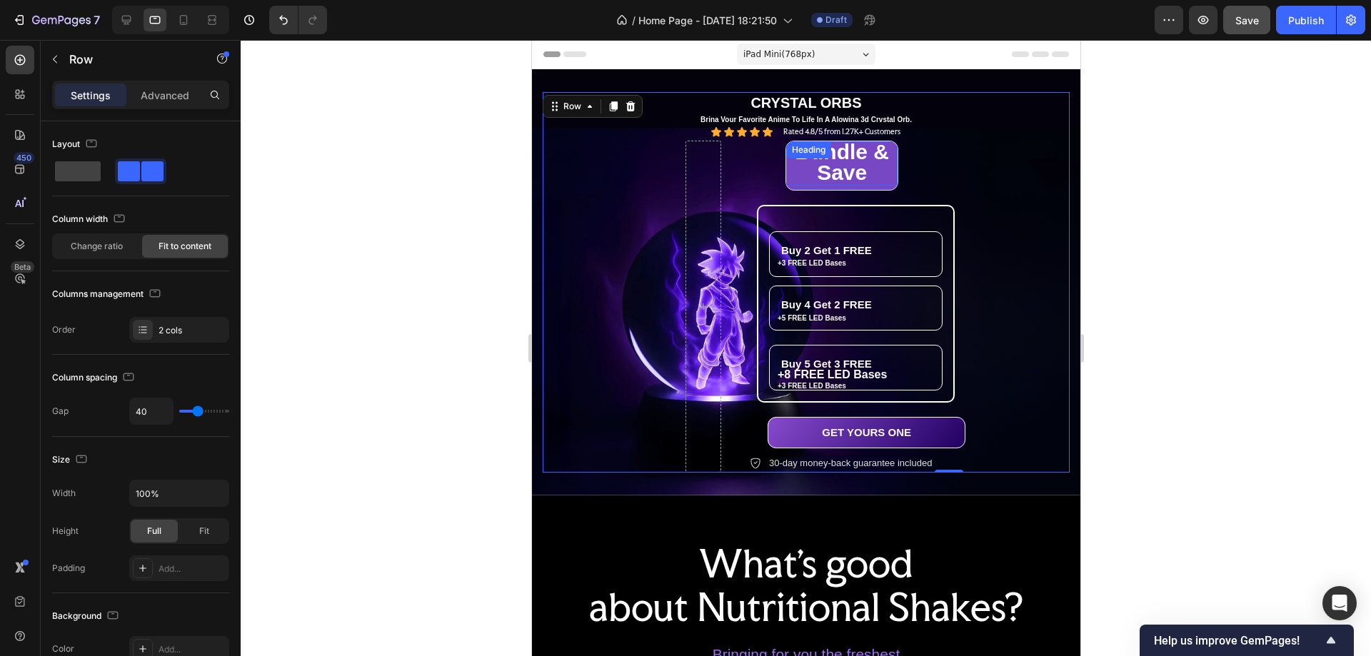
click at [845, 161] on span "Bundle & Save" at bounding box center [841, 162] width 94 height 44
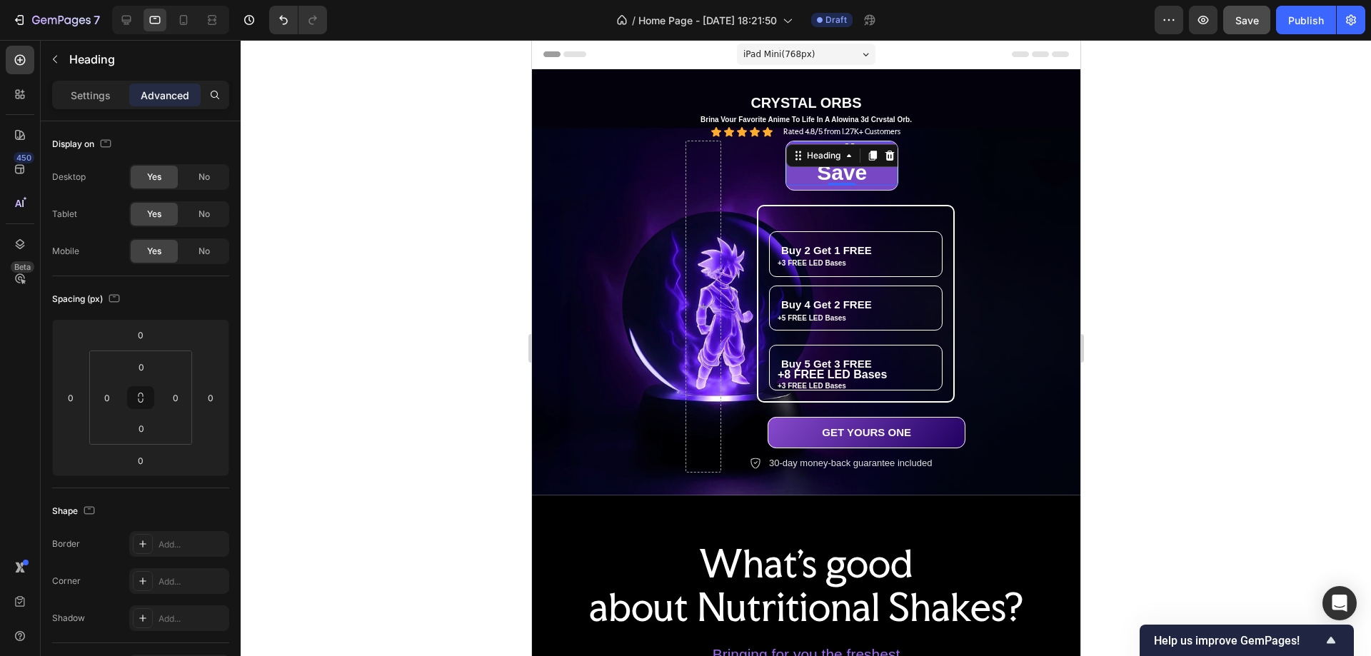
click at [845, 161] on icon at bounding box center [848, 155] width 11 height 11
click at [845, 161] on div "Heading" at bounding box center [823, 155] width 68 height 17
click at [845, 174] on span "Bundle & Save" at bounding box center [841, 162] width 94 height 44
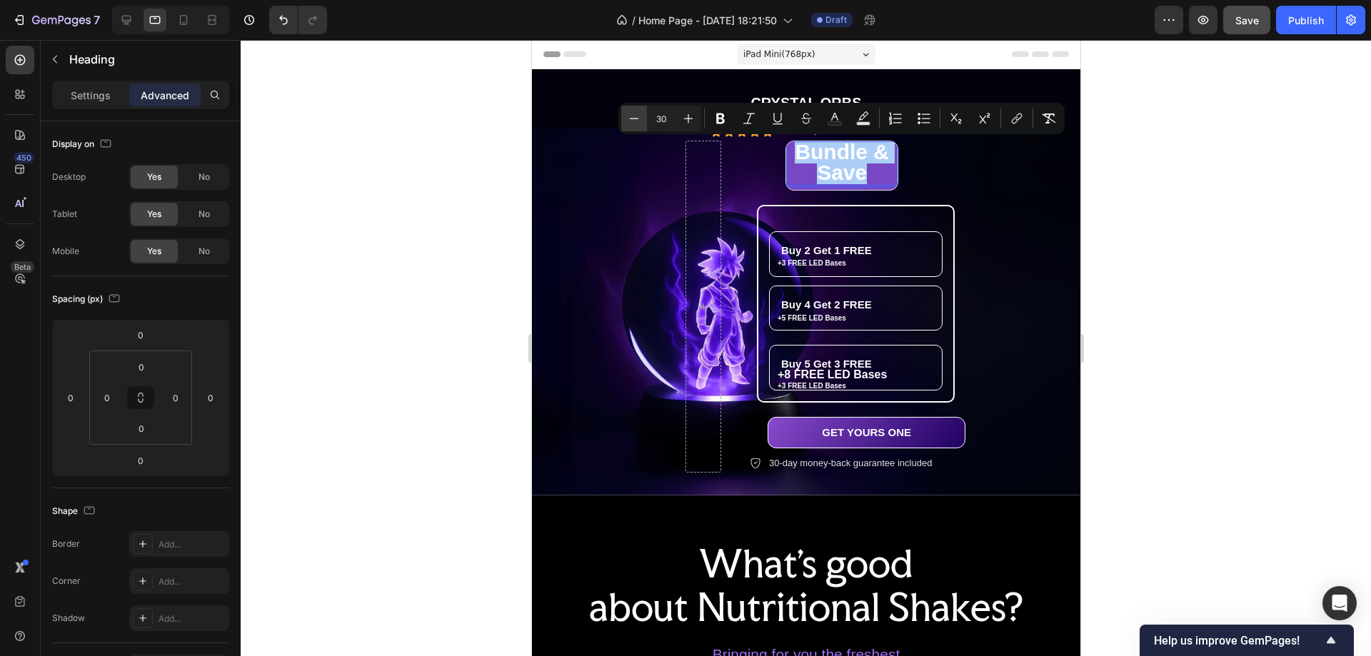
click at [641, 119] on button "Minus" at bounding box center [634, 119] width 26 height 26
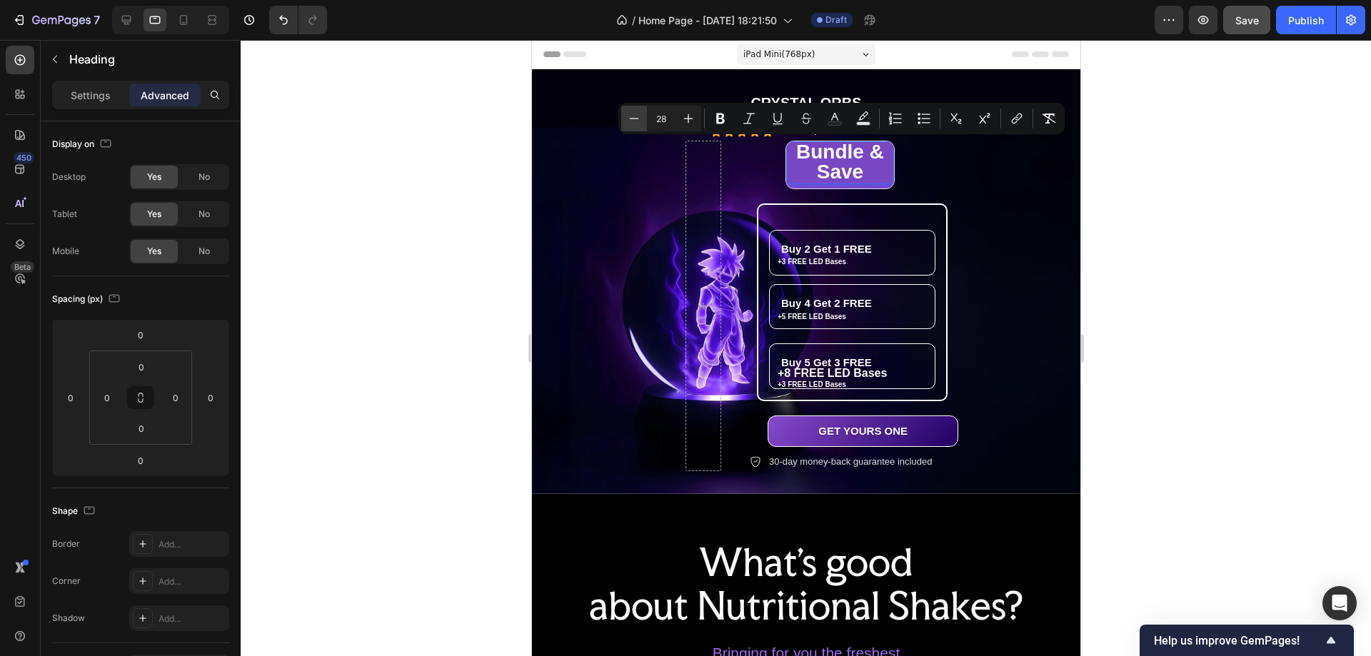
click at [641, 119] on button "Minus" at bounding box center [634, 119] width 26 height 26
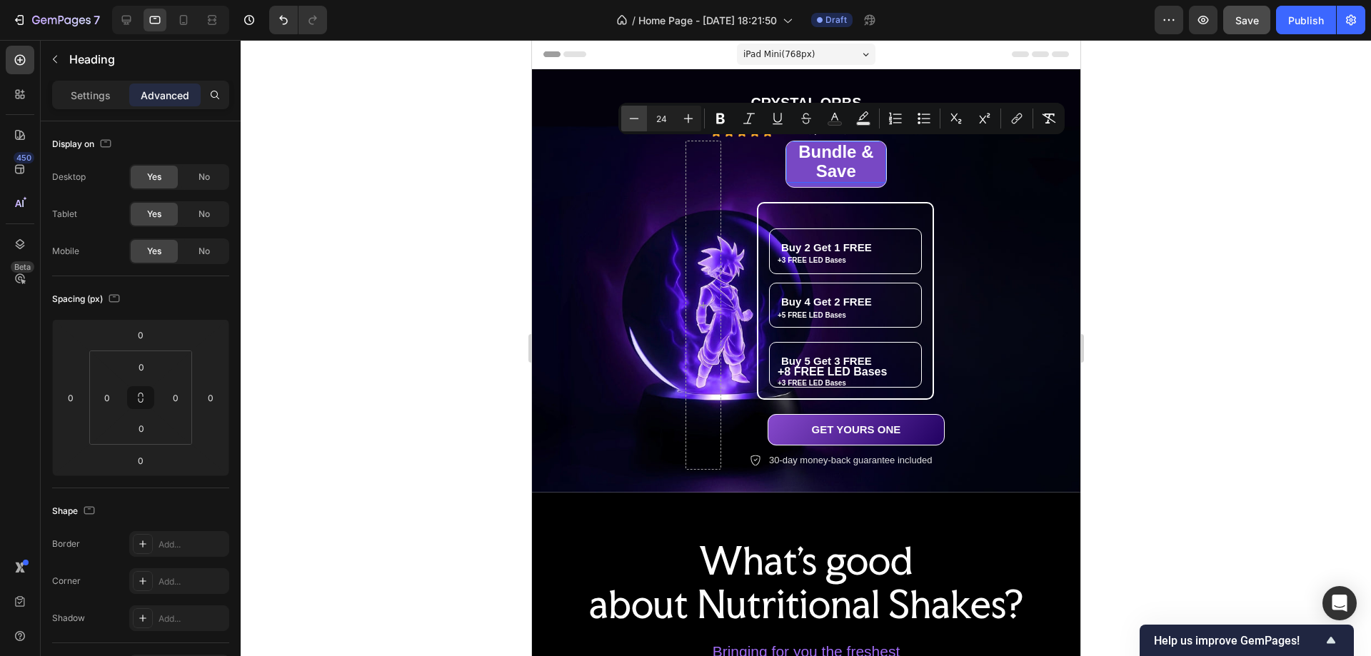
click at [641, 119] on icon "Editor contextual toolbar" at bounding box center [634, 118] width 14 height 14
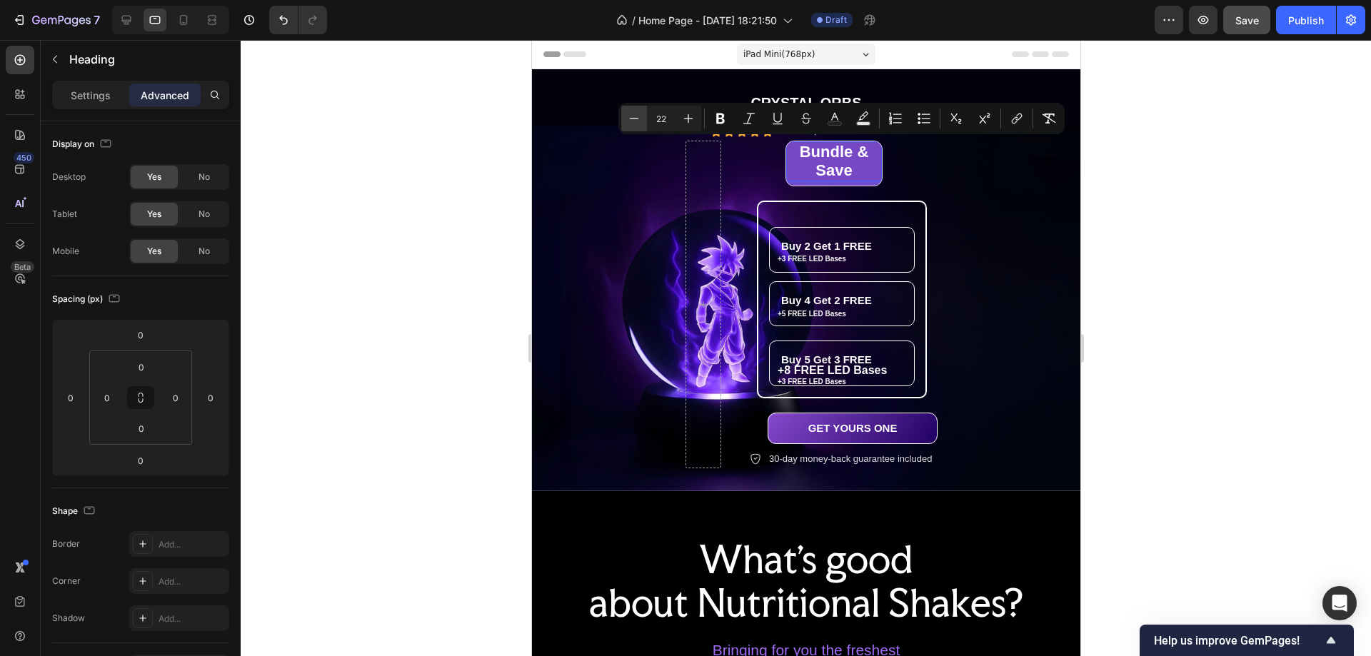
click at [641, 119] on icon "Editor contextual toolbar" at bounding box center [634, 118] width 14 height 14
type input "20"
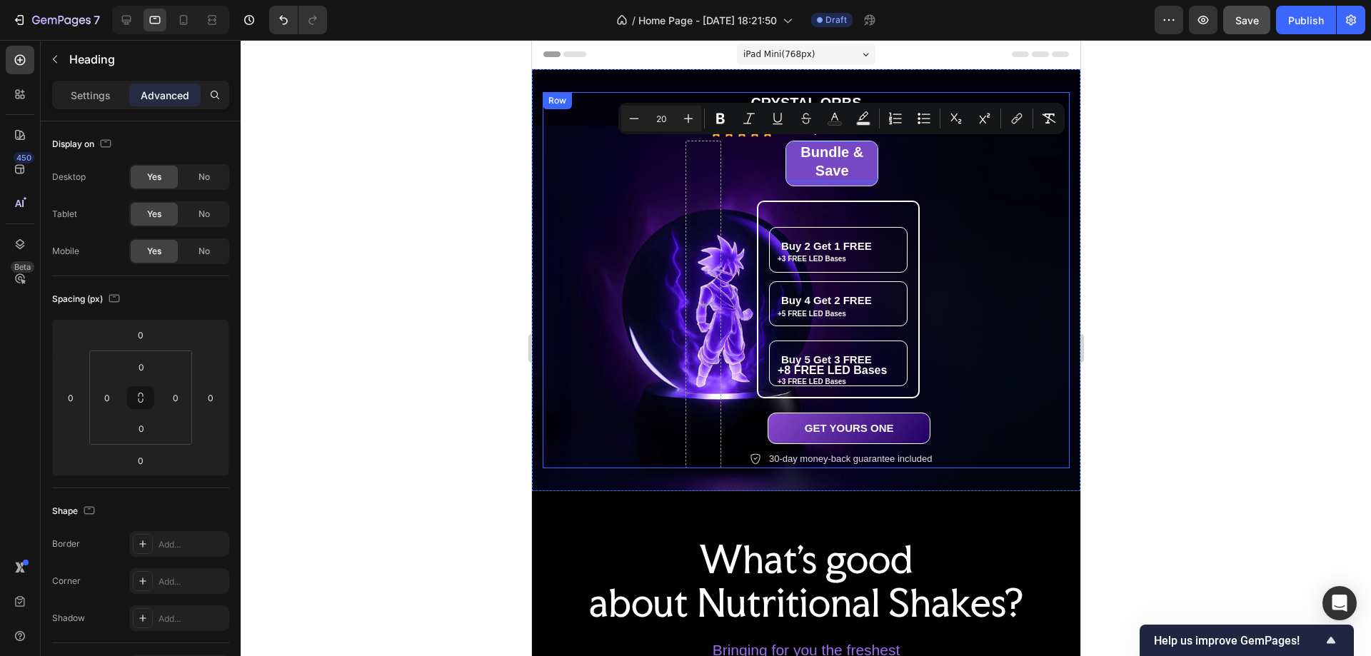
click at [947, 171] on div "Bundle & Save Heading 0 Row Buy 2 Get 1 FREE Heading +3 FREE LED Bases Text Blo…" at bounding box center [865, 305] width 233 height 328
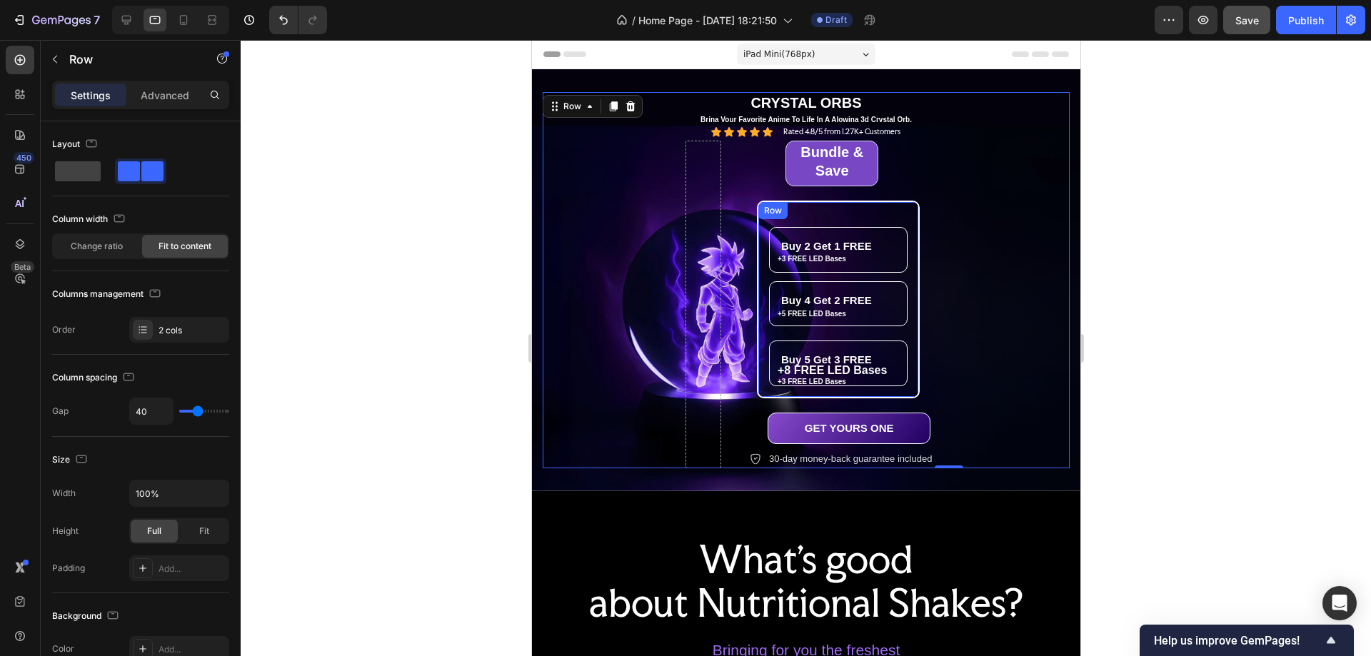
click at [914, 205] on div "Buy 2 Get 1 FREE Heading +3 FREE LED Bases Text Block +5 FREE LED Bases Text Bl…" at bounding box center [838, 299] width 160 height 195
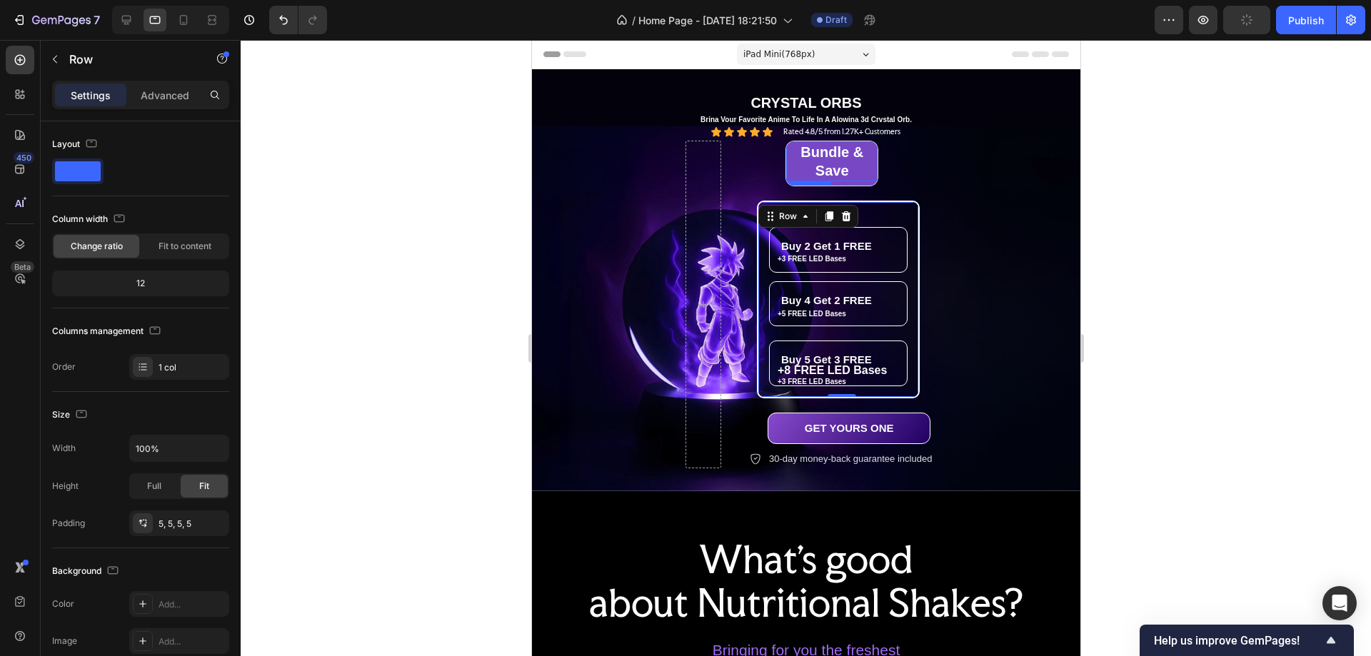
click at [834, 156] on span "Bundle & Save" at bounding box center [831, 161] width 63 height 34
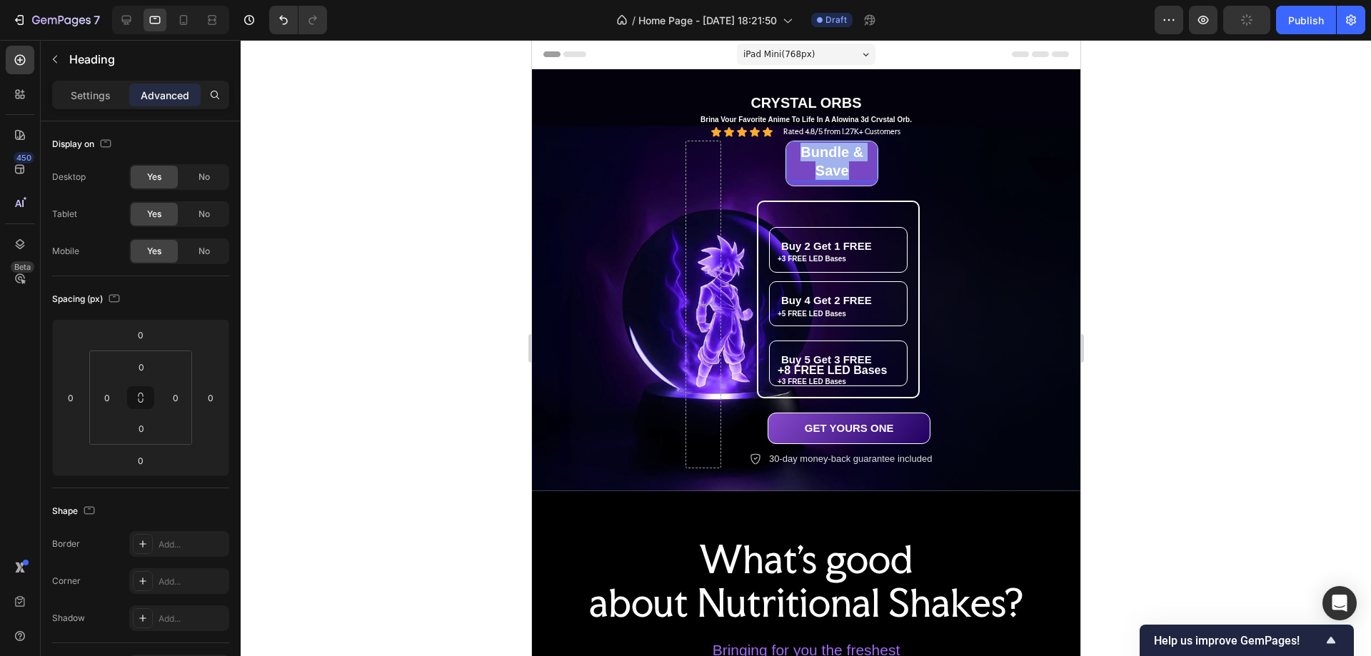
click at [834, 156] on span "Bundle & Save" at bounding box center [831, 161] width 63 height 34
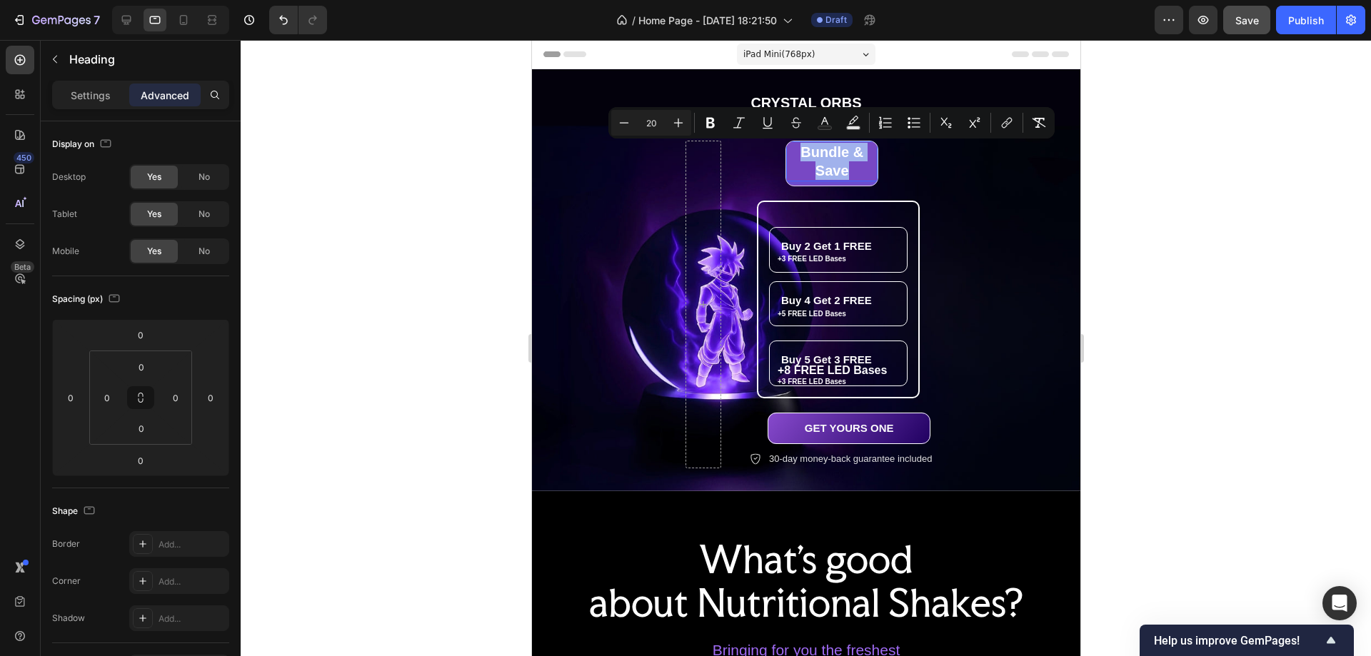
click at [861, 172] on p "Bundle & Save" at bounding box center [831, 161] width 89 height 37
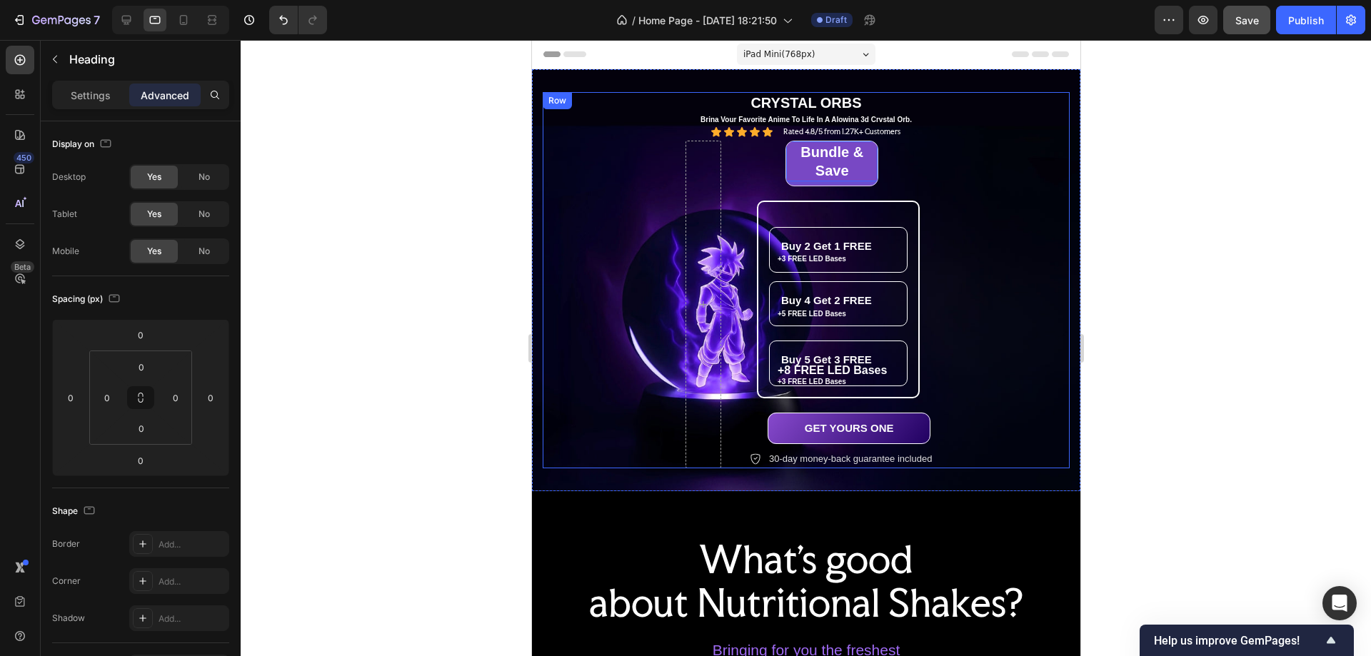
click at [931, 161] on div "Bundle & Save Heading 0 Row Buy 2 Get 1 FREE Heading +3 FREE LED Bases Text Blo…" at bounding box center [865, 305] width 233 height 328
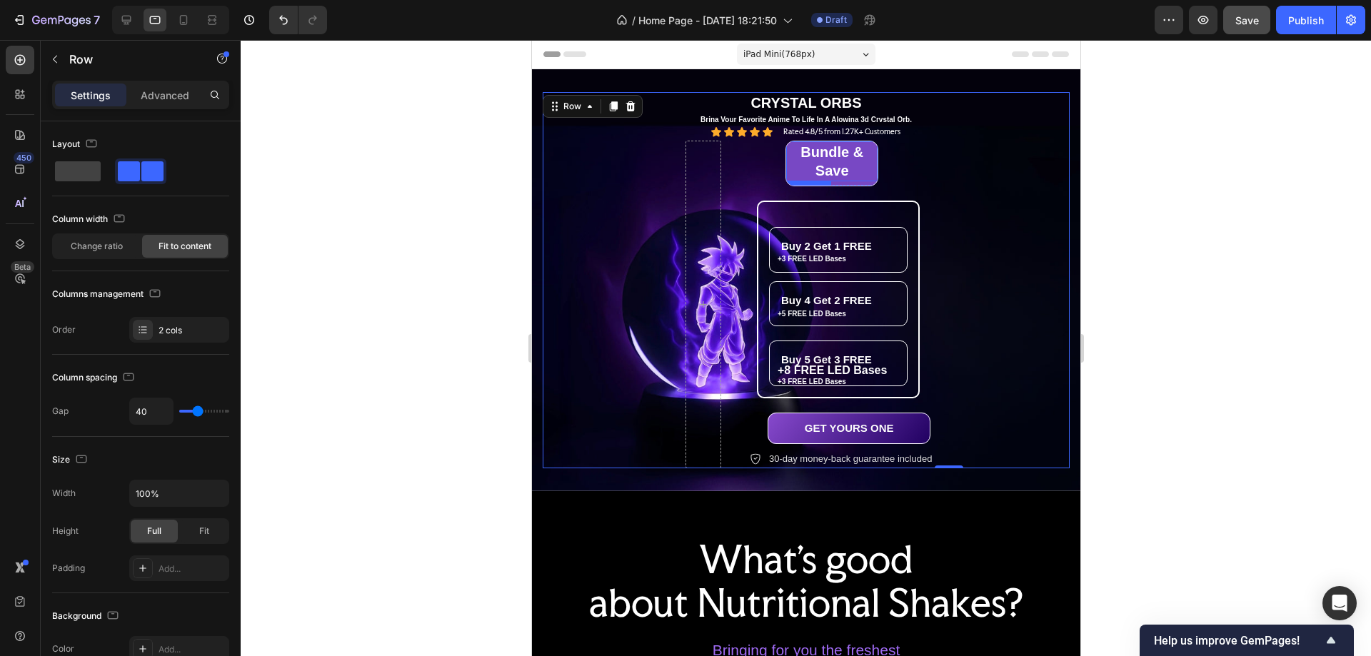
click at [874, 164] on p "⁠⁠⁠⁠⁠⁠⁠ Bundle & Save" at bounding box center [831, 161] width 89 height 37
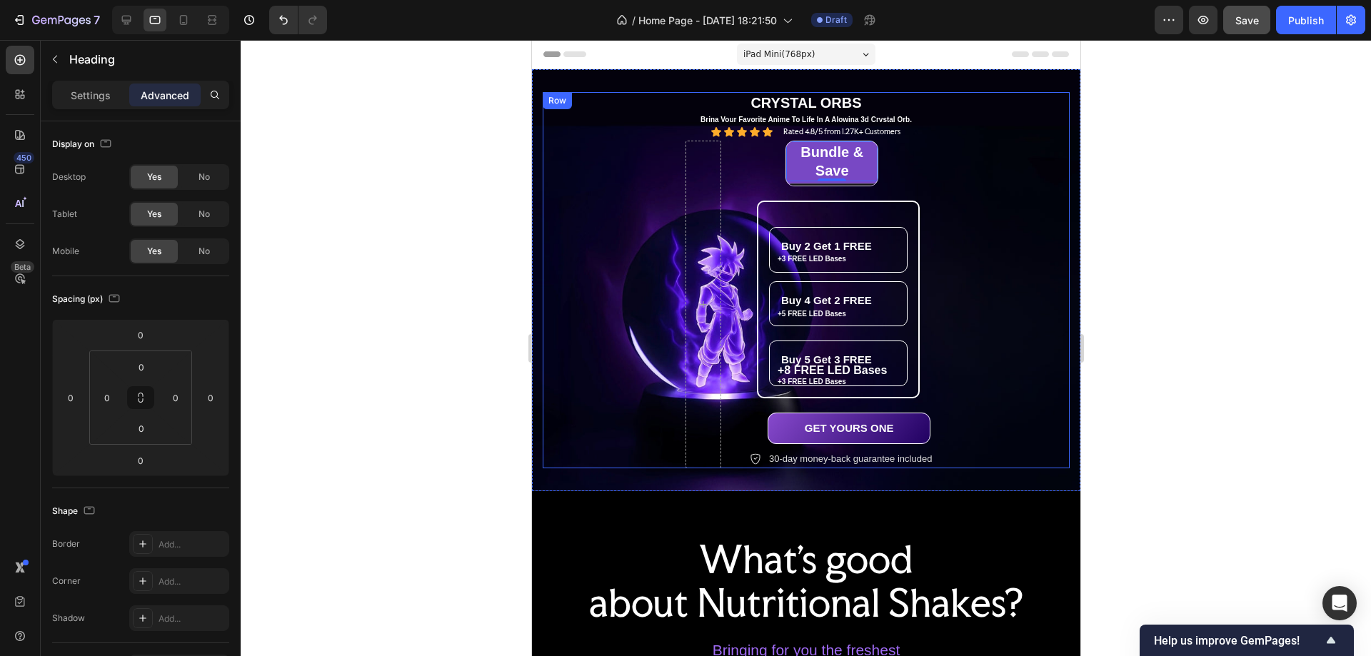
click at [976, 225] on div "⁠⁠⁠⁠⁠⁠⁠ Bundle & Save Heading 0 Row Buy 2 Get 1 FREE Heading +3 FREE LED Bases …" at bounding box center [865, 305] width 233 height 328
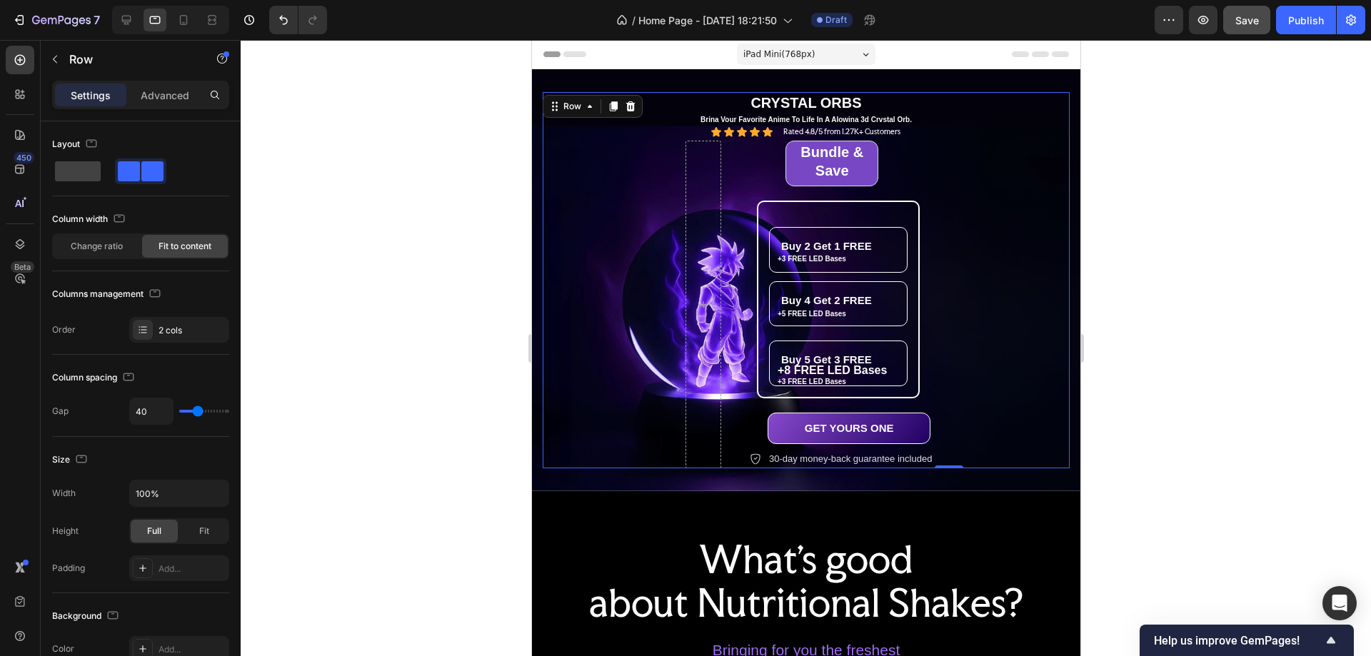
drag, startPoint x: 929, startPoint y: 172, endPoint x: 950, endPoint y: 165, distance: 21.9
click at [931, 171] on div "⁠⁠⁠⁠⁠⁠⁠ Bundle & Save Heading Row Buy 2 Get 1 FREE Heading +3 FREE LED Bases Te…" at bounding box center [865, 305] width 233 height 328
click at [948, 421] on div "GET YOURS ONE Button" at bounding box center [883, 429] width 233 height 32
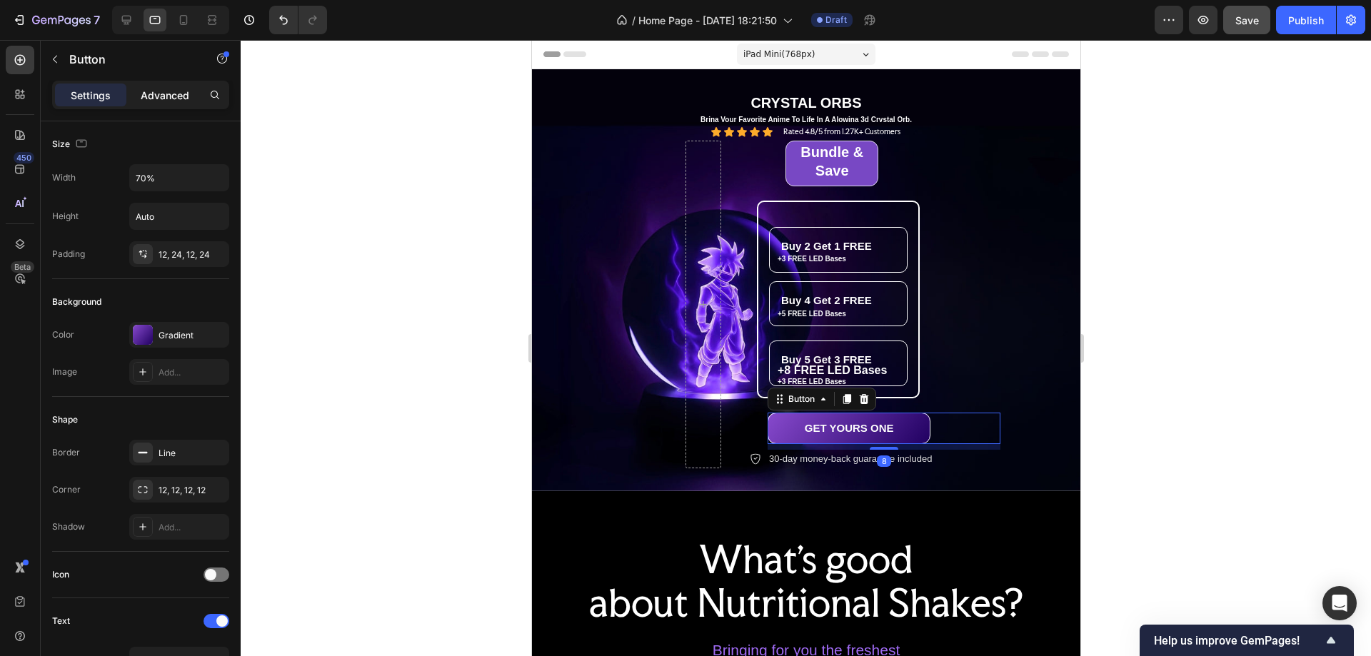
click at [161, 96] on p "Advanced" at bounding box center [165, 95] width 49 height 15
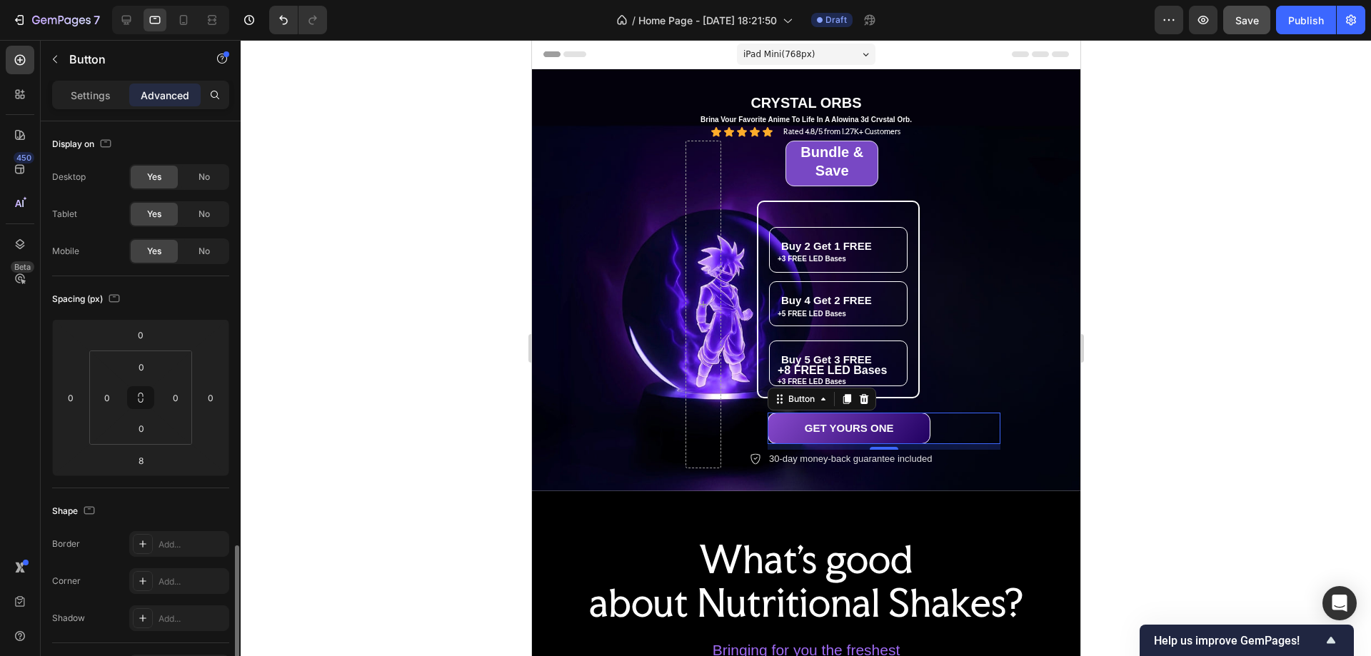
scroll to position [286, 0]
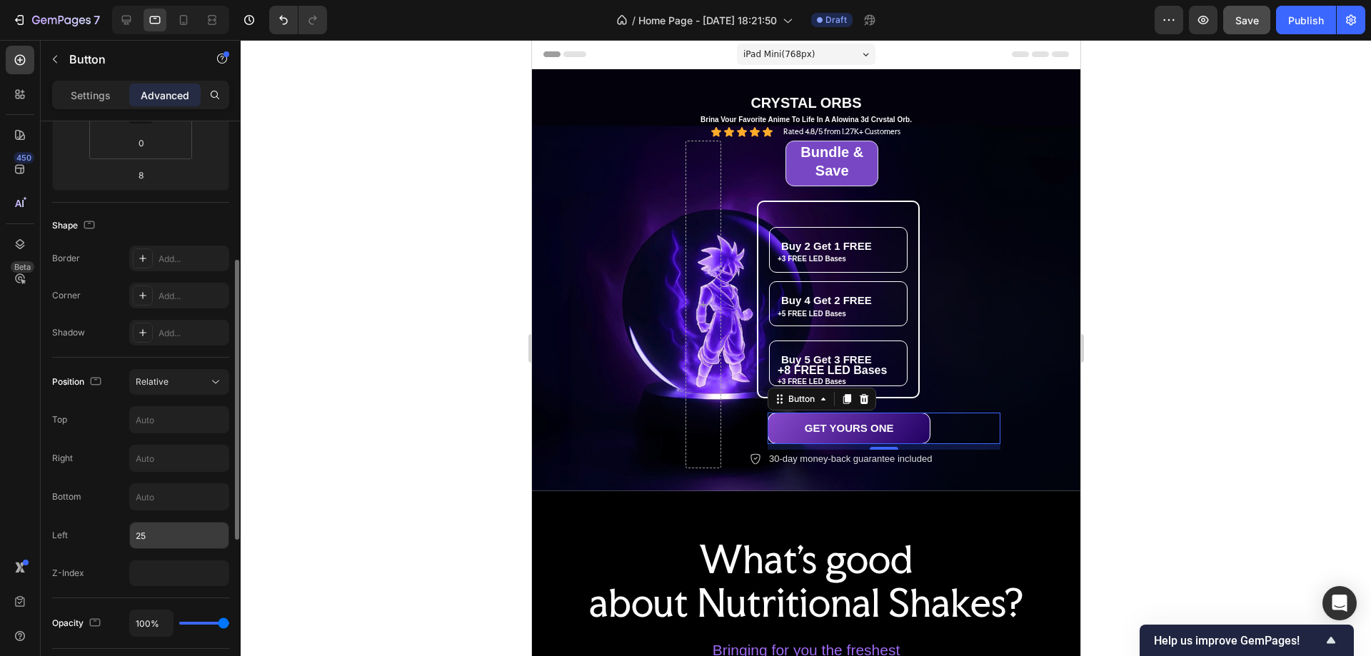
click at [141, 547] on input "25" at bounding box center [179, 536] width 99 height 26
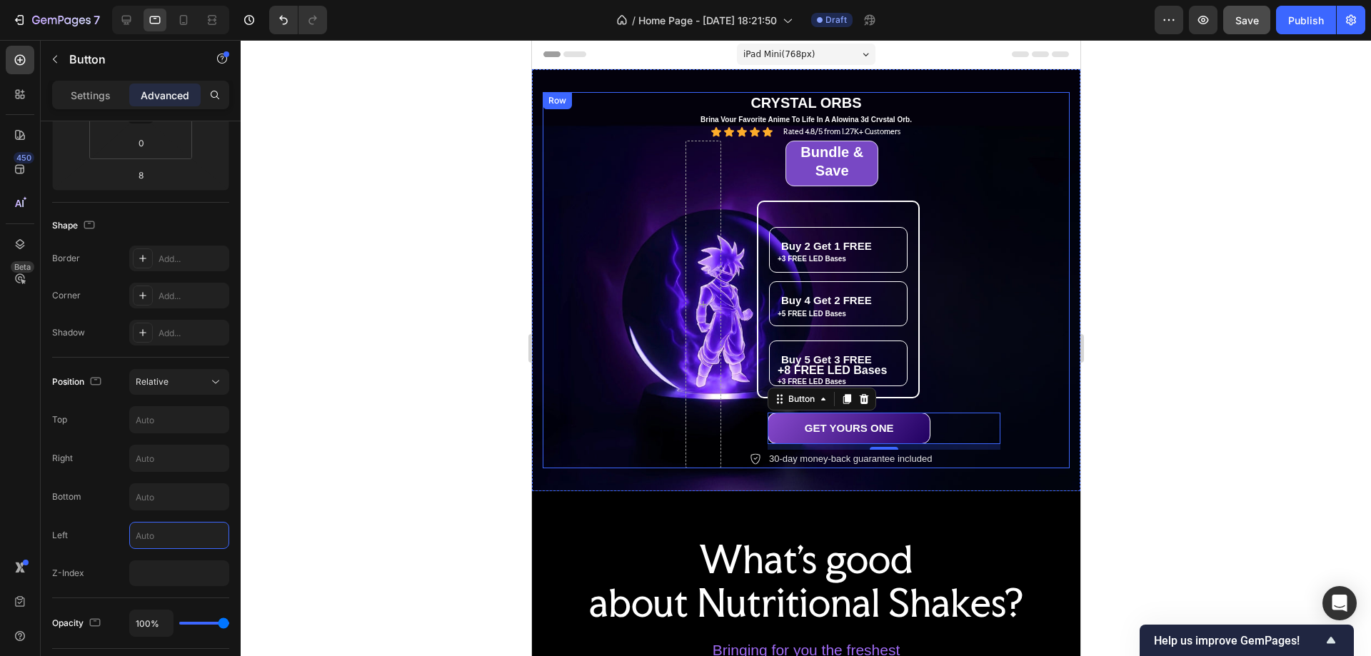
click at [970, 281] on div "⁠⁠⁠⁠⁠⁠⁠ Bundle & Save Heading Row Buy 2 Get 1 FREE Heading +3 FREE LED Bases Te…" at bounding box center [865, 305] width 233 height 328
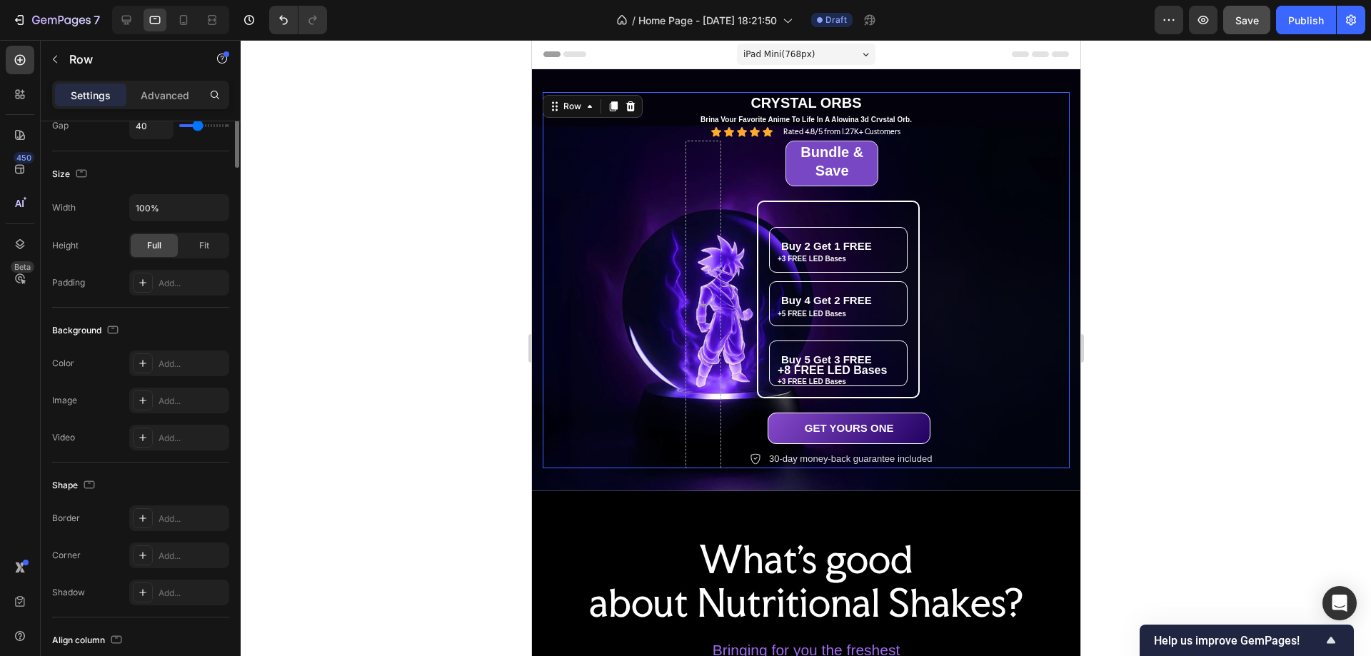
scroll to position [0, 0]
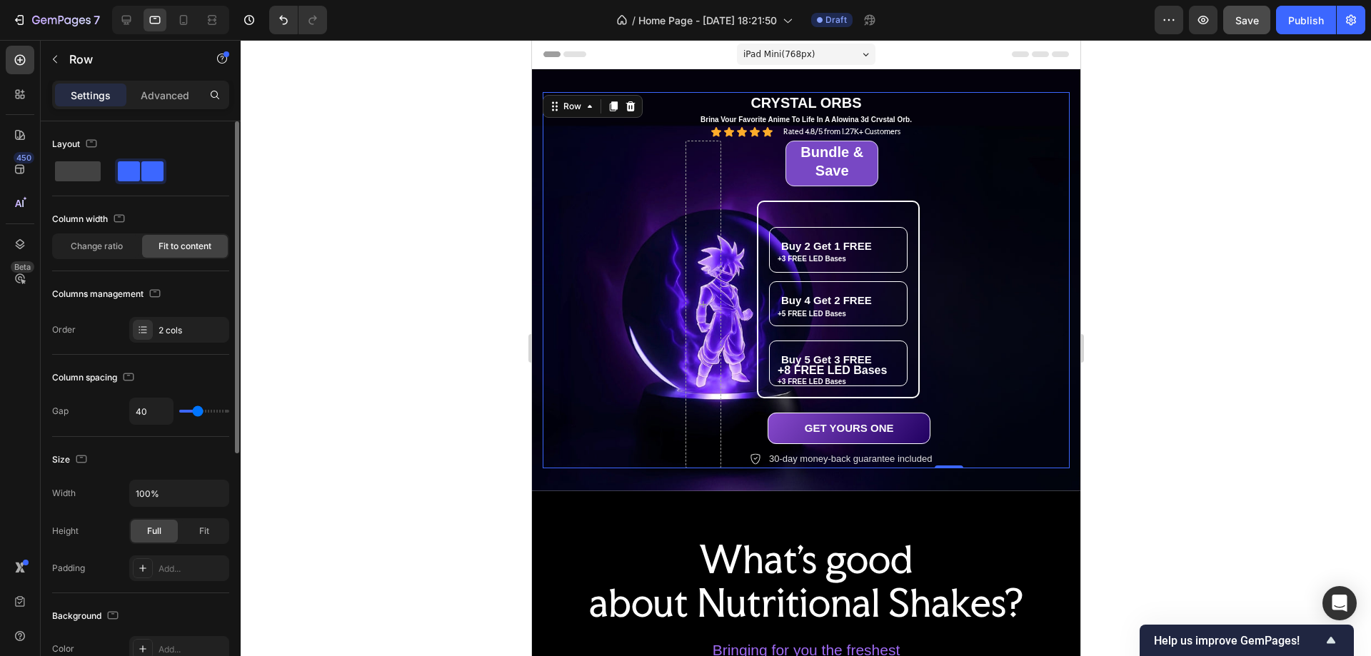
click at [911, 156] on div "⁠⁠⁠⁠⁠⁠⁠ Bundle & Save Heading Row Buy 2 Get 1 FREE Heading +3 FREE LED Bases Te…" at bounding box center [865, 305] width 233 height 328
click at [876, 159] on h1 "⁠⁠⁠⁠⁠⁠⁠ Bundle & Save" at bounding box center [831, 161] width 91 height 40
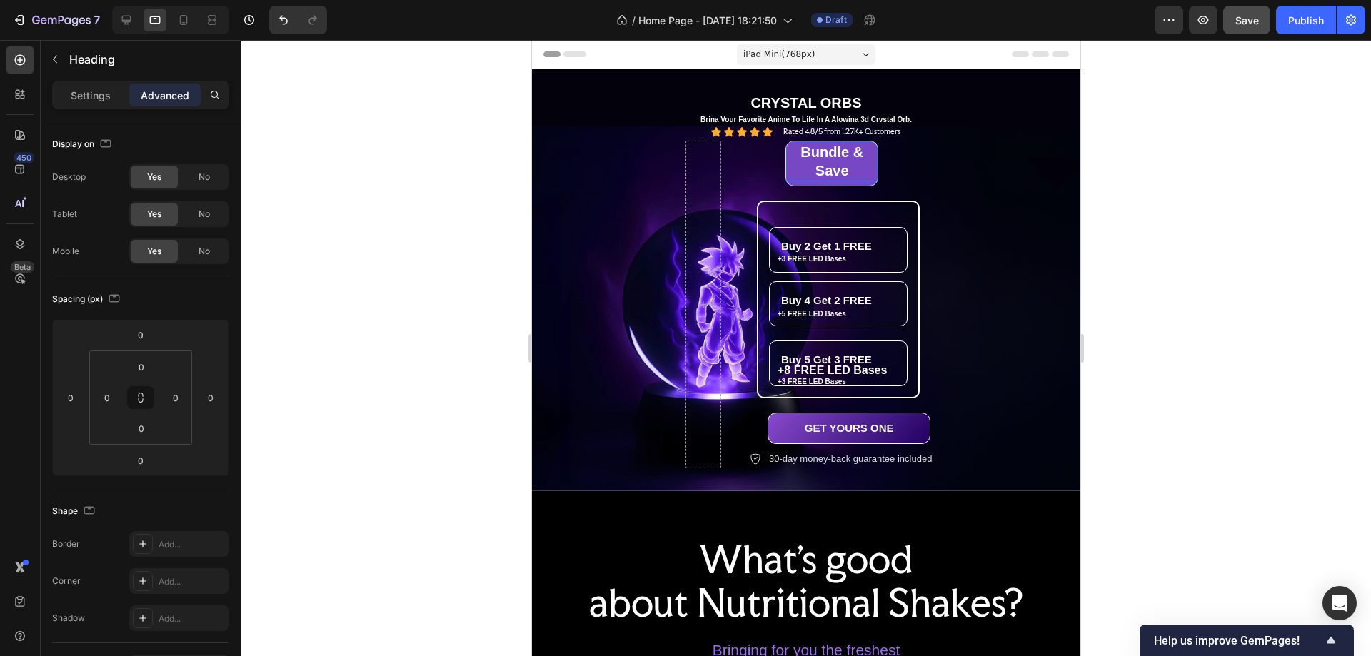
click at [991, 162] on div "Bundle & Save Heading 0 Row Buy 2 Get 1 FREE Heading +3 FREE LED Bases Text Blo…" at bounding box center [948, 305] width 527 height 328
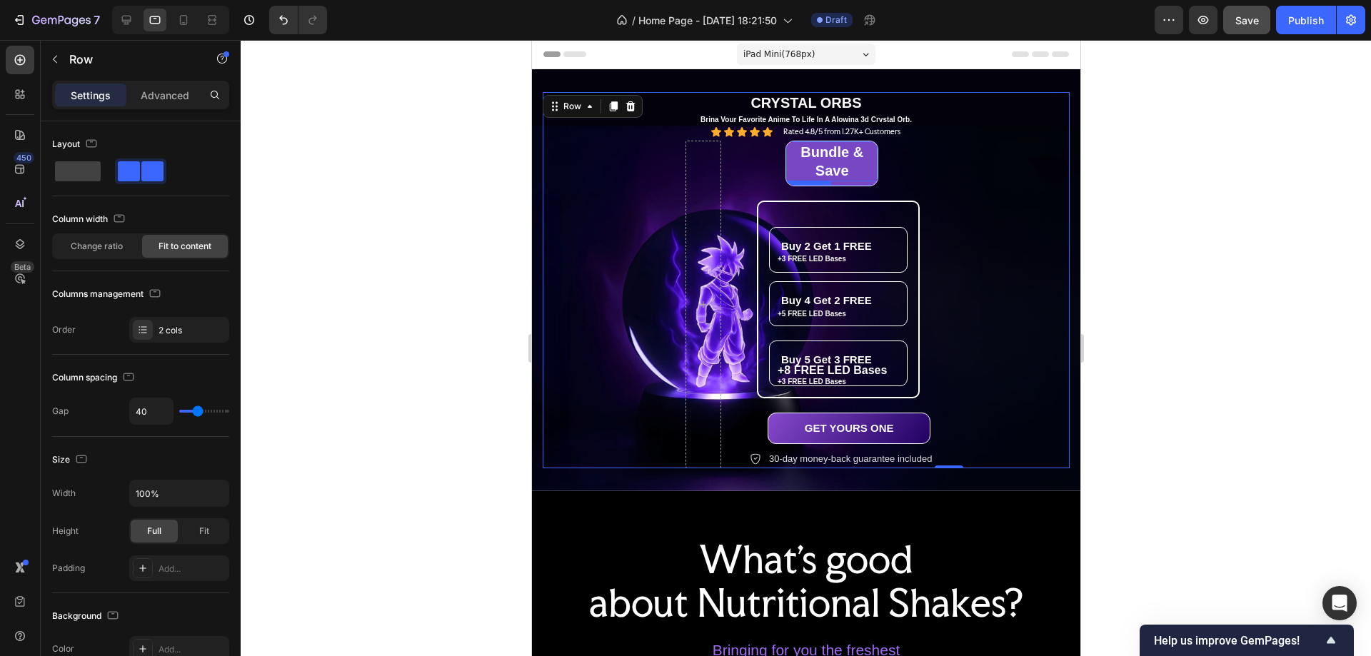
click at [857, 164] on p "⁠⁠⁠⁠⁠⁠⁠ Bundle & Save" at bounding box center [831, 161] width 89 height 37
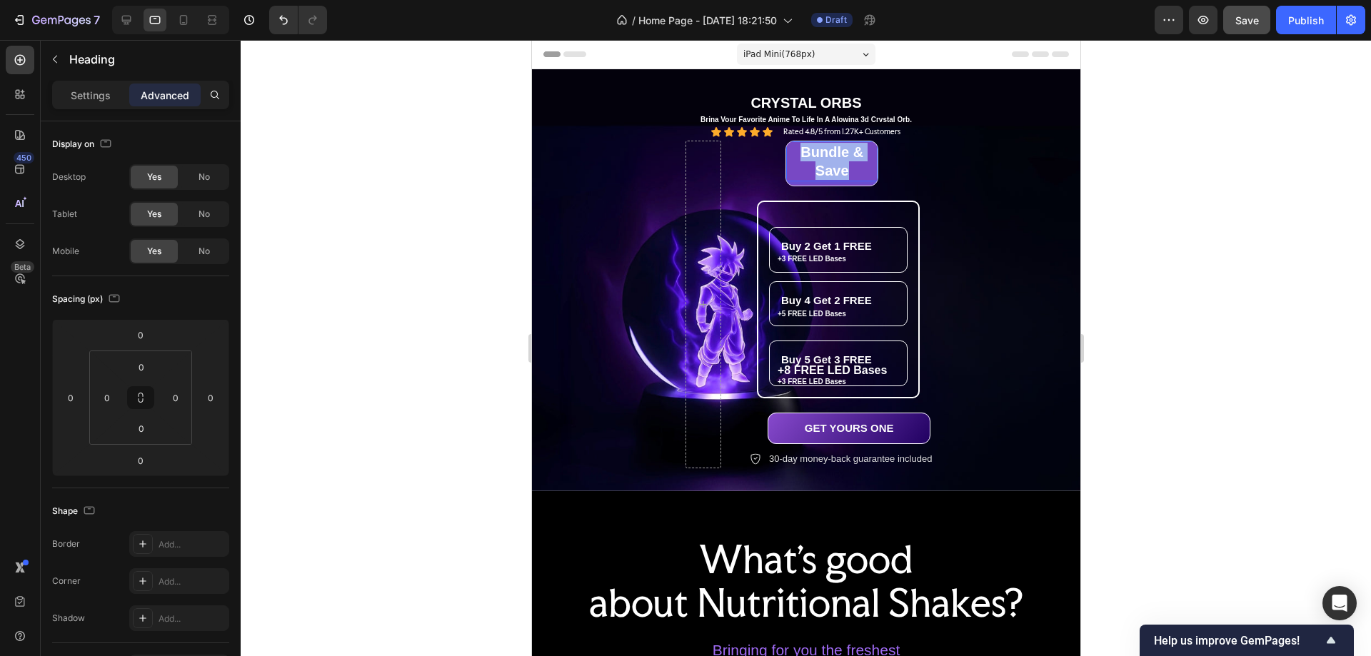
click at [857, 164] on p "Bundle & Save" at bounding box center [831, 161] width 89 height 37
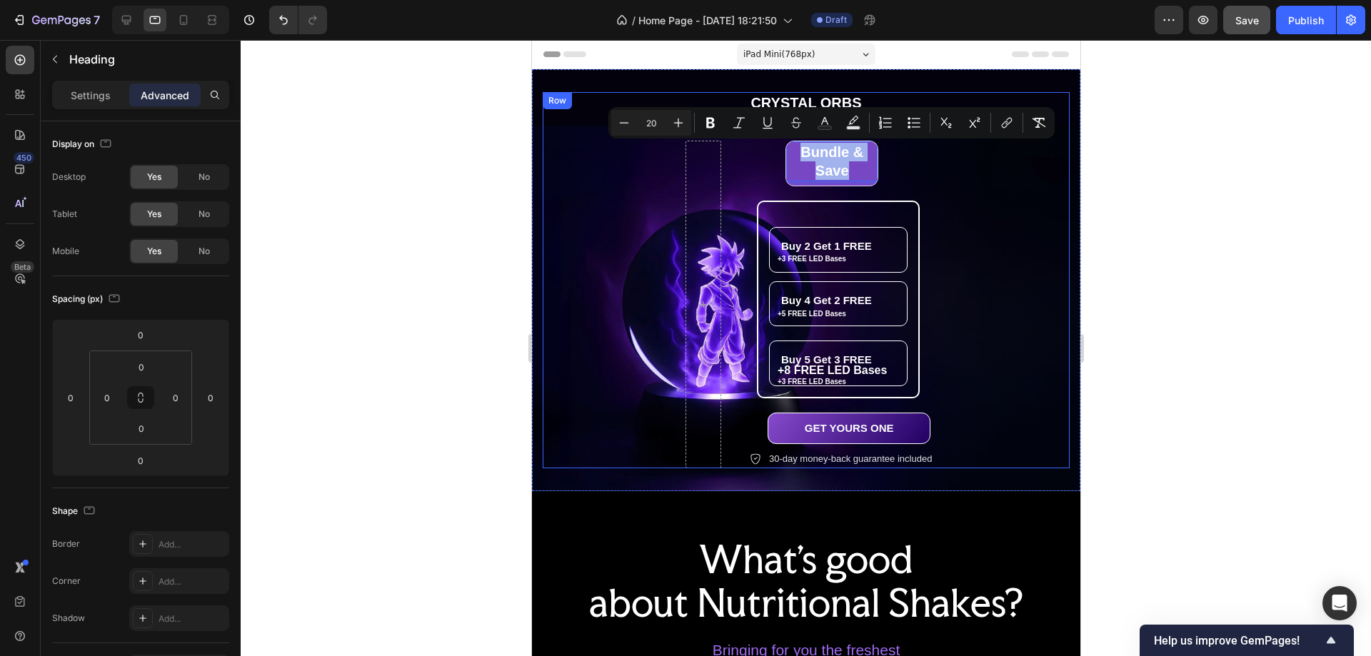
click at [913, 164] on div "Bundle & Save Heading 0 Row Buy 2 Get 1 FREE Heading +3 FREE LED Bases Text Blo…" at bounding box center [865, 305] width 233 height 328
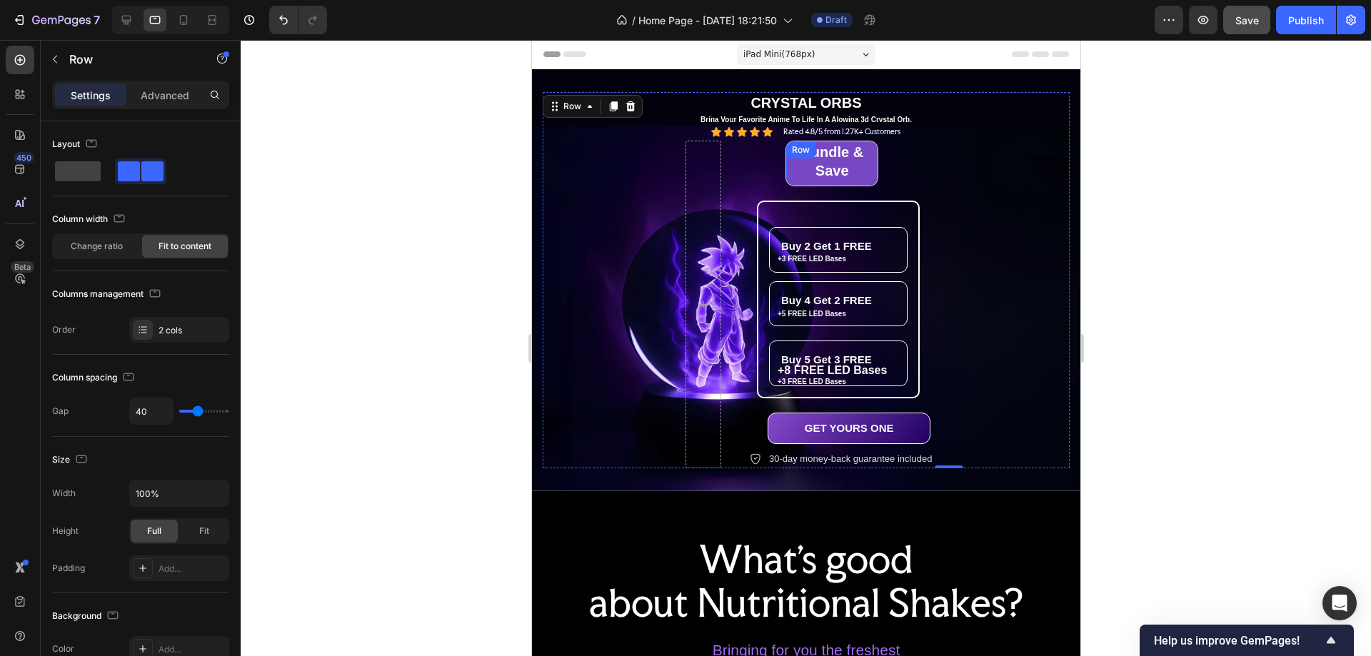
click at [871, 164] on p "⁠⁠⁠⁠⁠⁠⁠ Bundle & Save" at bounding box center [831, 161] width 89 height 37
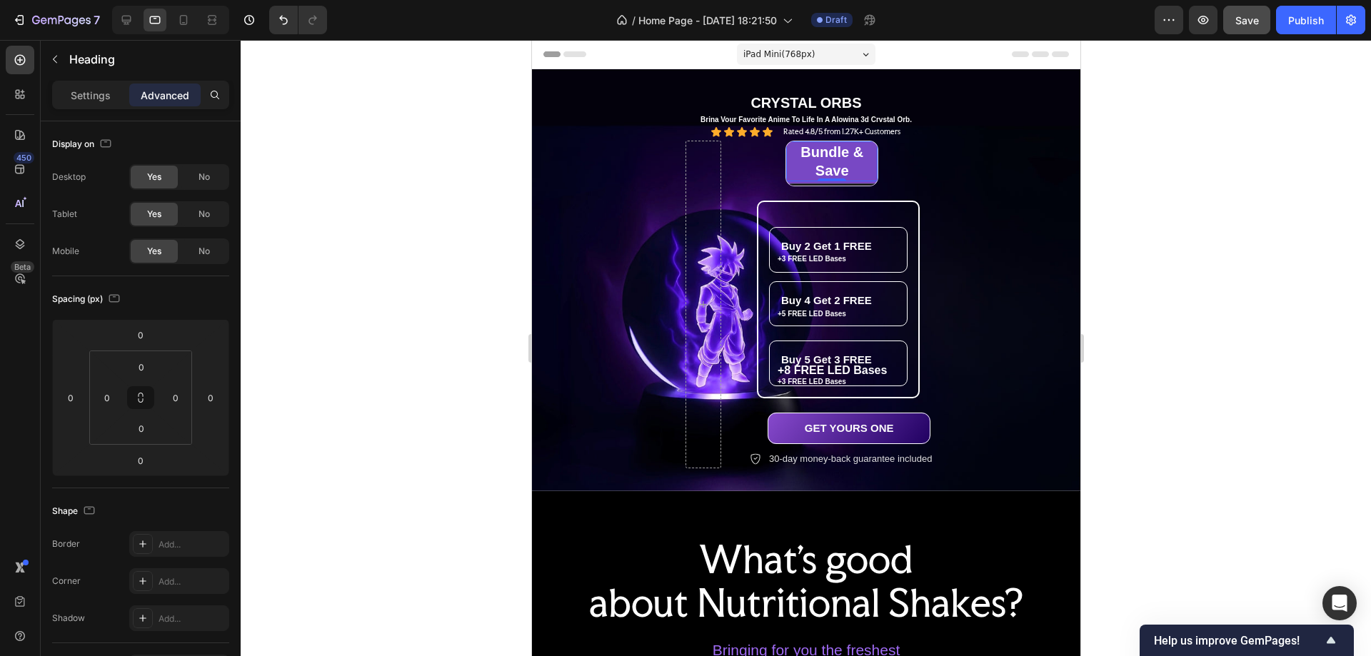
click at [950, 174] on div "⁠⁠⁠⁠⁠⁠⁠ Bundle & Save Heading 0 Row Buy 2 Get 1 FREE Heading +3 FREE LED Bases …" at bounding box center [865, 305] width 233 height 328
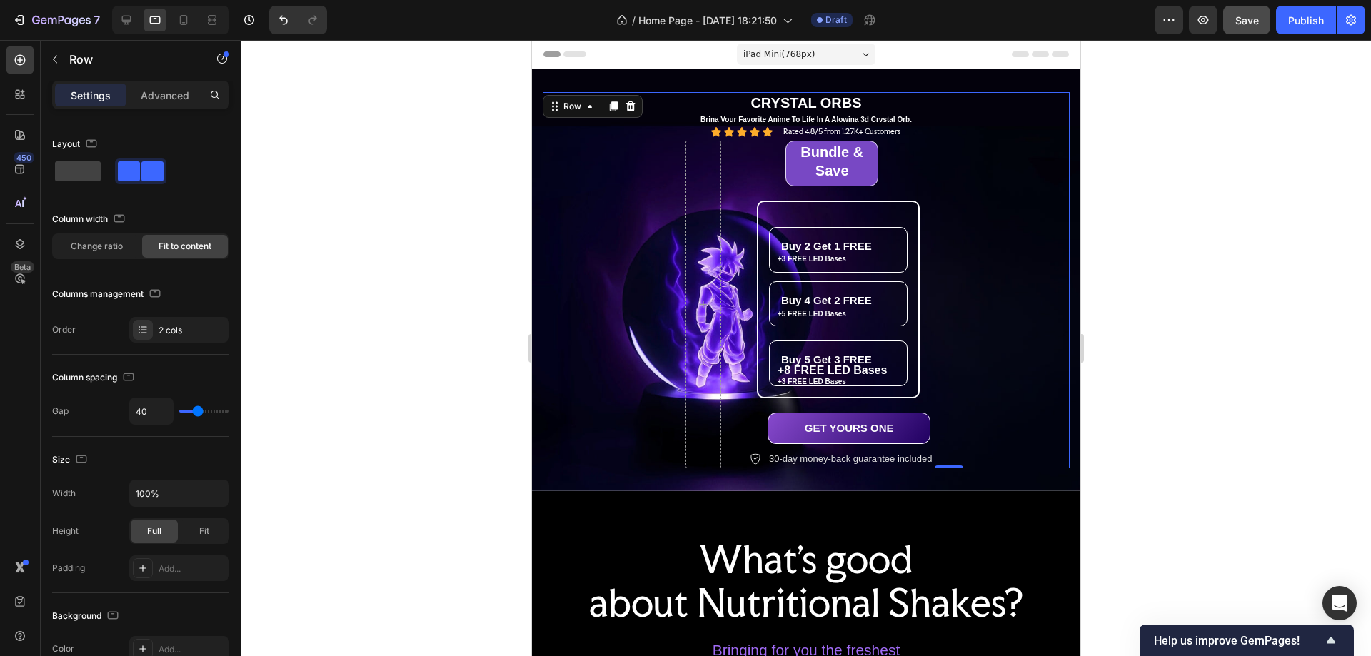
click at [875, 166] on p "⁠⁠⁠⁠⁠⁠⁠ Bundle & Save" at bounding box center [831, 161] width 89 height 37
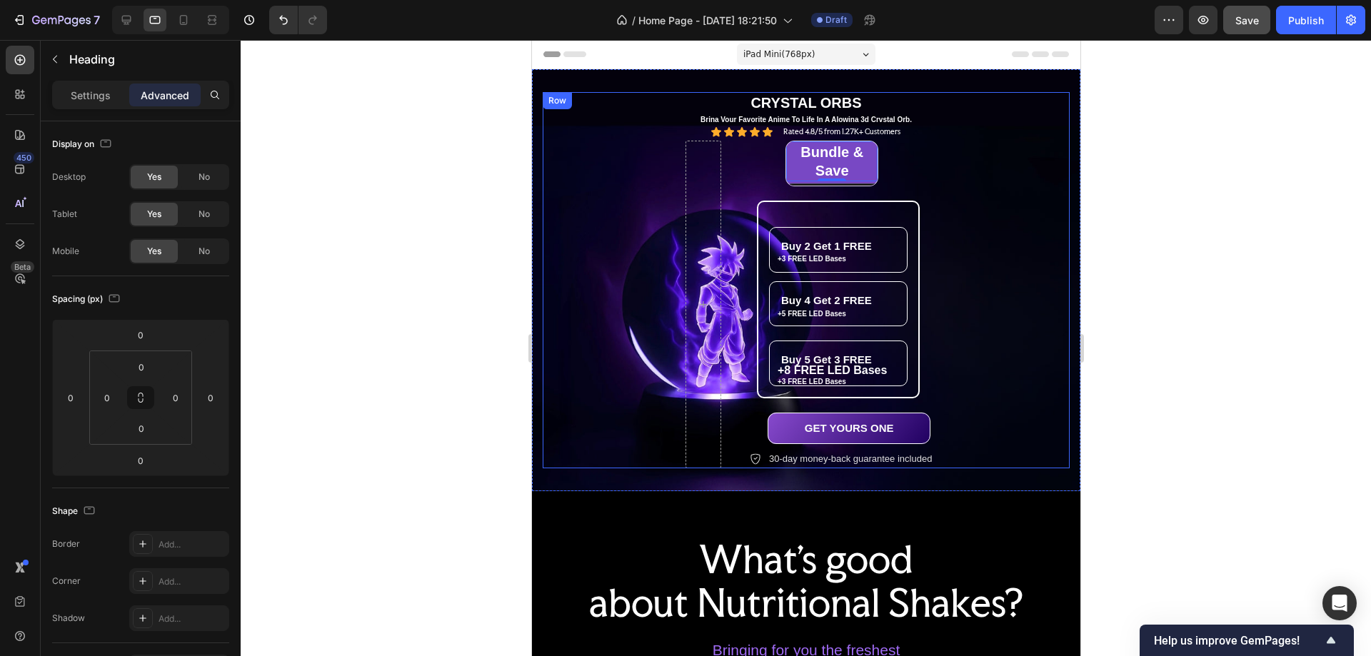
click at [972, 184] on div "⁠⁠⁠⁠⁠⁠⁠ Bundle & Save Heading 0 Row Buy 2 Get 1 FREE Heading +3 FREE LED Bases …" at bounding box center [865, 305] width 233 height 328
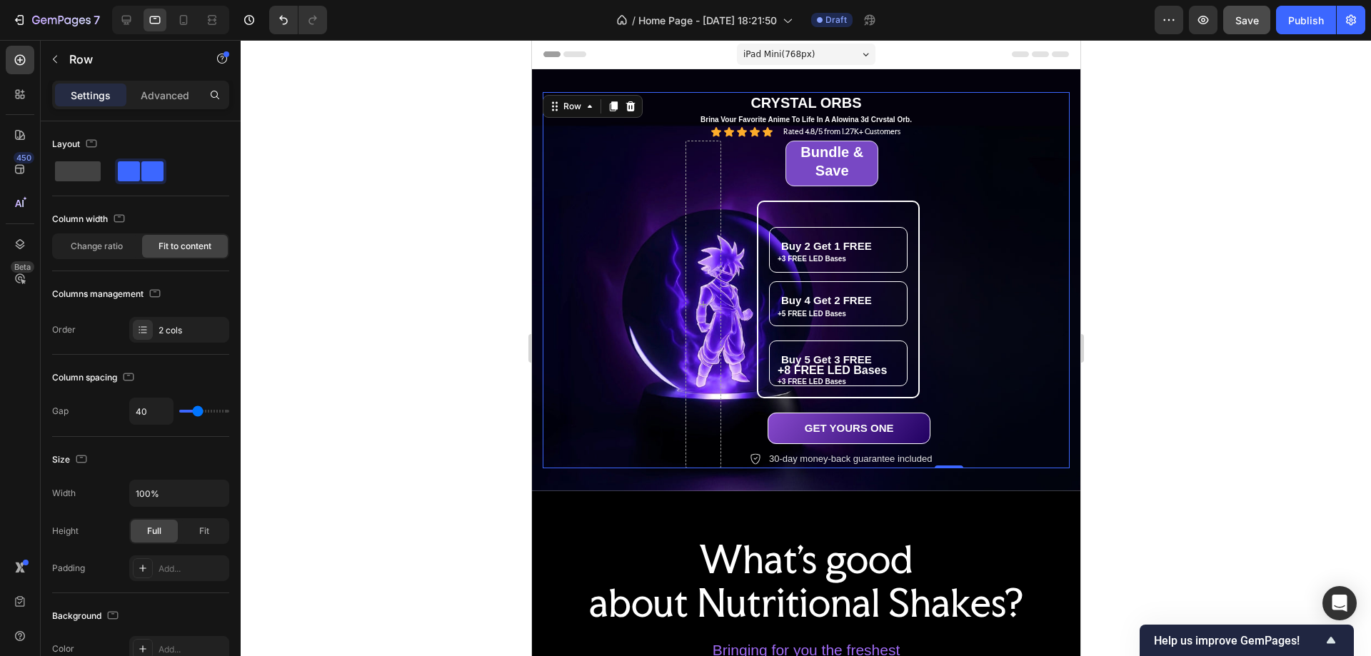
click at [1234, 213] on div at bounding box center [806, 348] width 1131 height 616
click at [988, 191] on div "⁠⁠⁠⁠⁠⁠⁠ Bundle & Save Heading Row Buy 2 Get 1 FREE Heading +3 FREE LED Bases Te…" at bounding box center [948, 305] width 527 height 328
click at [897, 158] on div "⁠⁠⁠⁠⁠⁠⁠ Bundle & Save Heading Row Buy 2 Get 1 FREE Heading +3 FREE LED Bases Te…" at bounding box center [865, 305] width 233 height 328
click at [81, 177] on span at bounding box center [78, 171] width 46 height 20
type input "0"
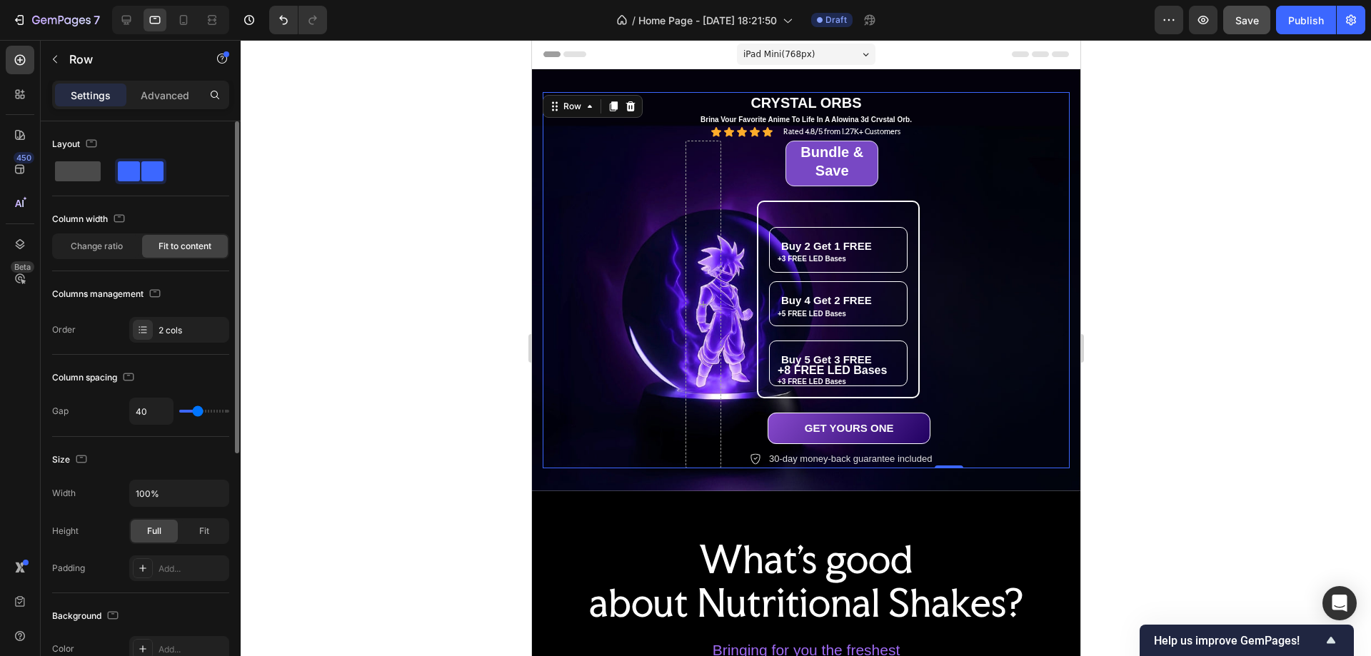
type input "0"
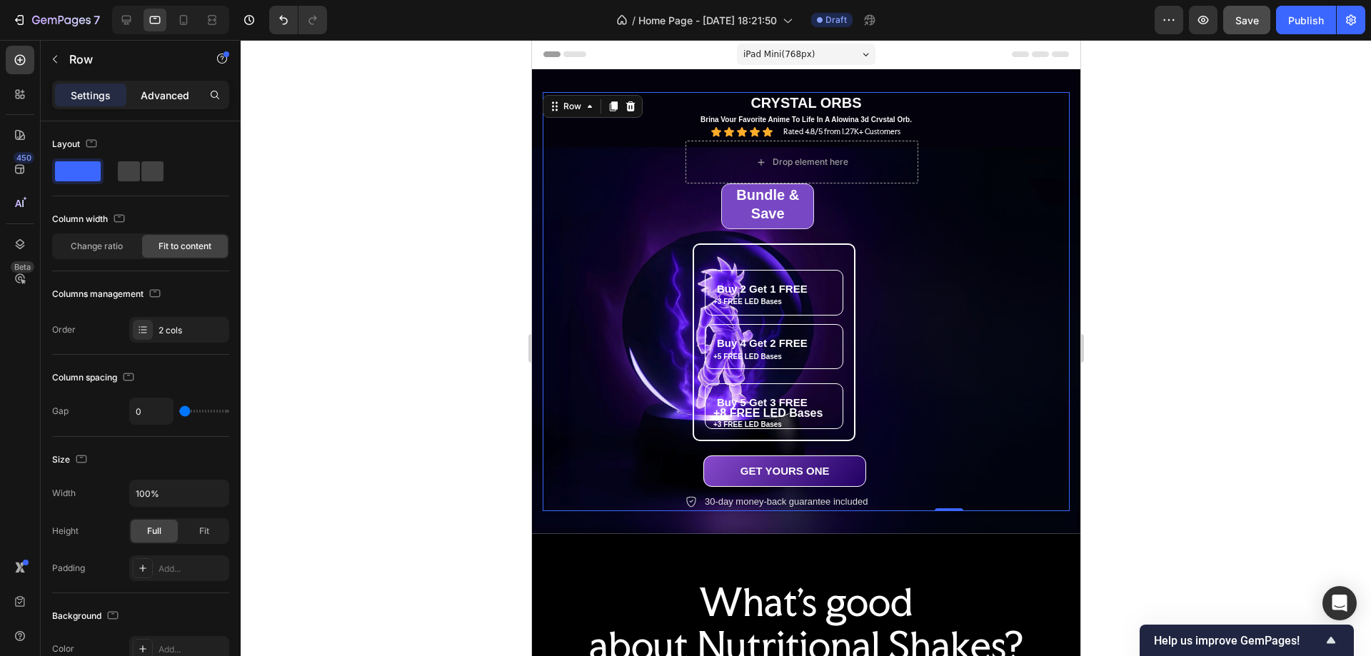
click at [165, 96] on p "Advanced" at bounding box center [165, 95] width 49 height 15
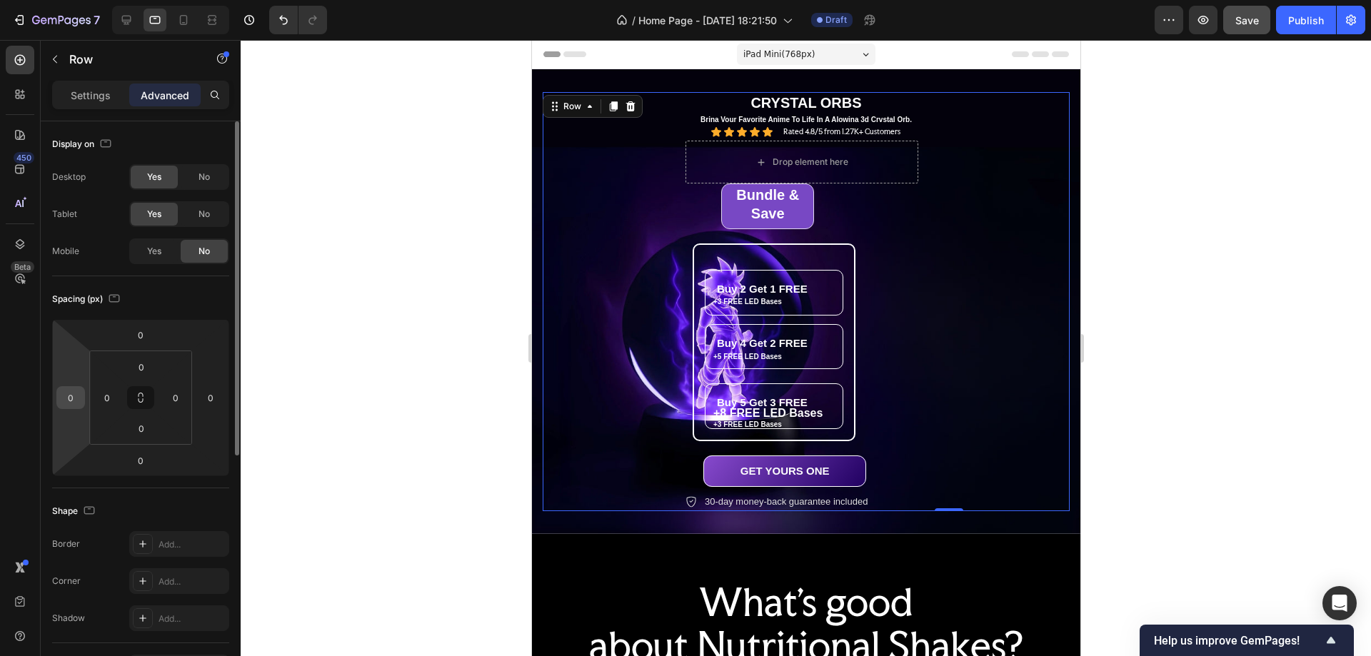
click at [72, 399] on input "0" at bounding box center [70, 397] width 21 height 21
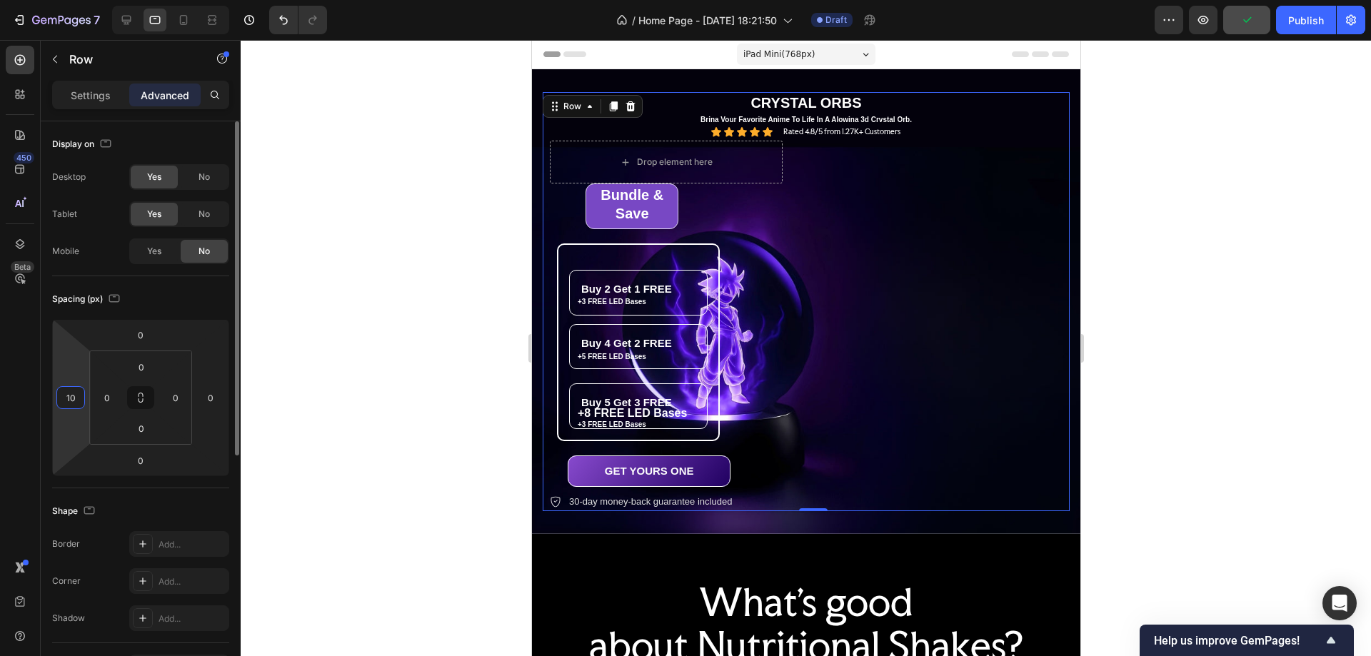
type input "1"
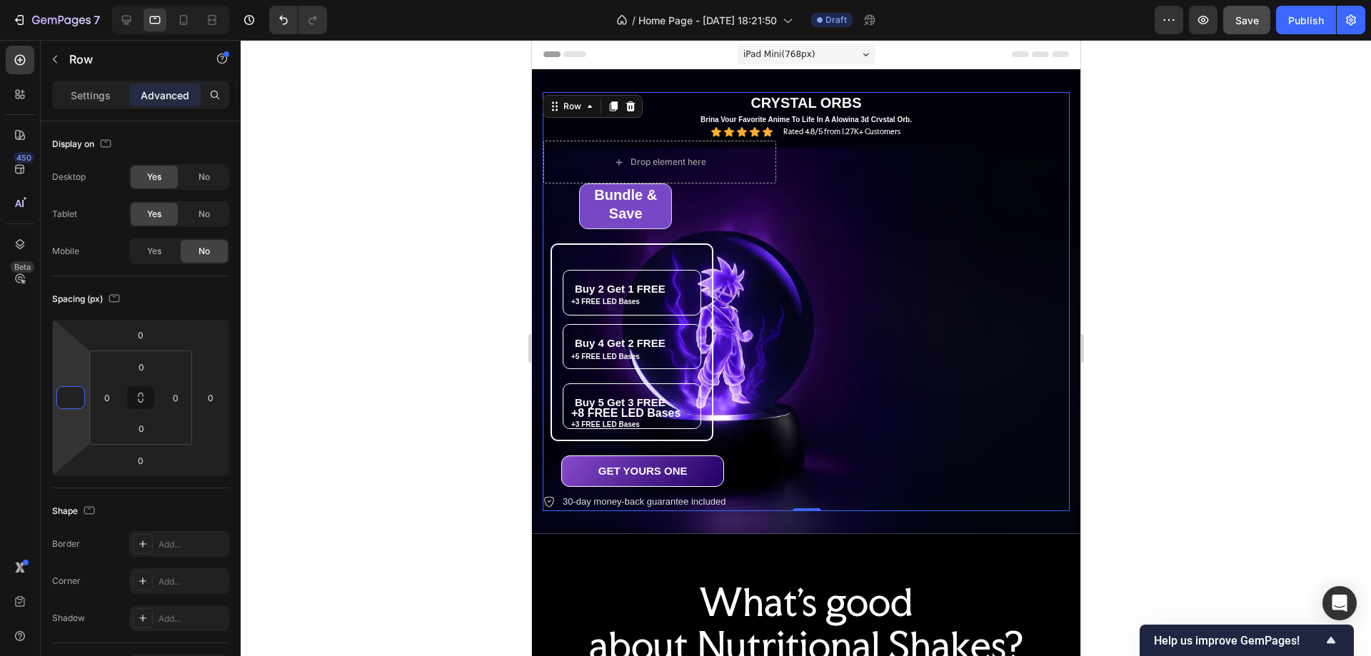
click at [869, 268] on div "Drop element here ⁠⁠⁠⁠⁠⁠⁠ Bundle & Save Heading Row Buy 2 Get 1 FREE Heading +3…" at bounding box center [806, 326] width 527 height 371
type input "0"
click at [268, 417] on div at bounding box center [806, 348] width 1131 height 616
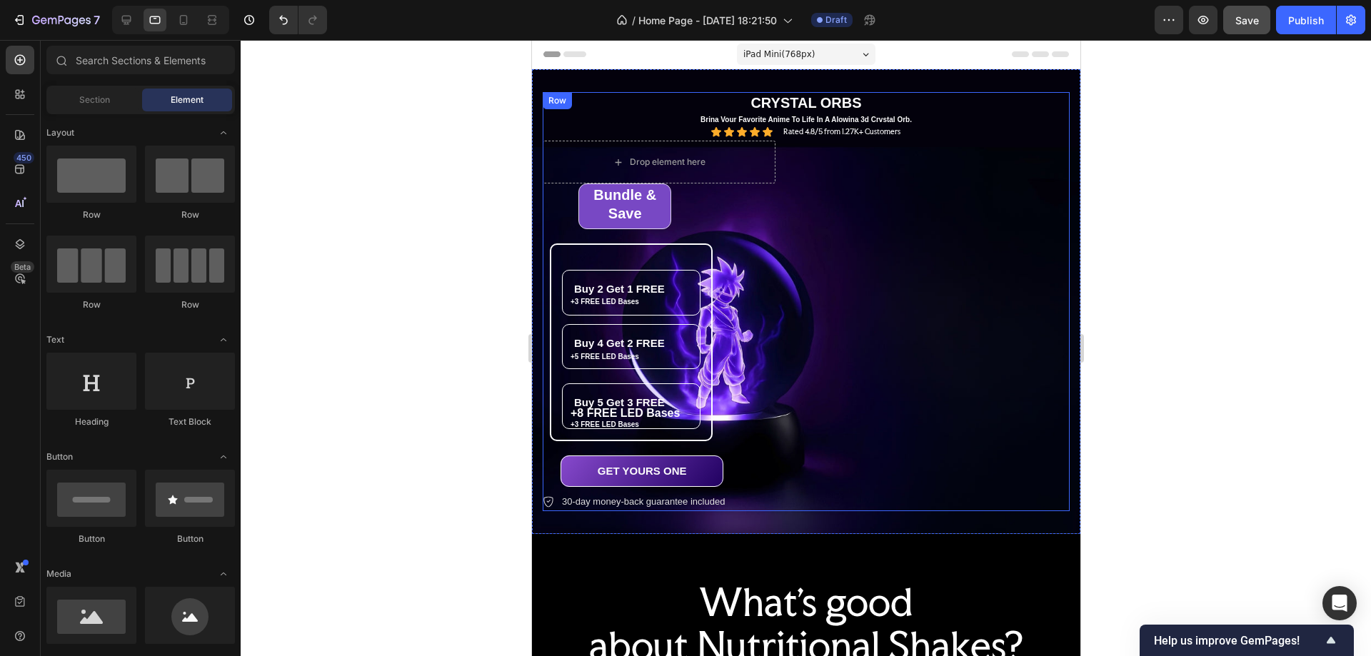
click at [823, 313] on div "Drop element here ⁠⁠⁠⁠⁠⁠⁠ Bundle & Save Heading Row Buy 2 Get 1 FREE Heading +3…" at bounding box center [805, 326] width 527 height 371
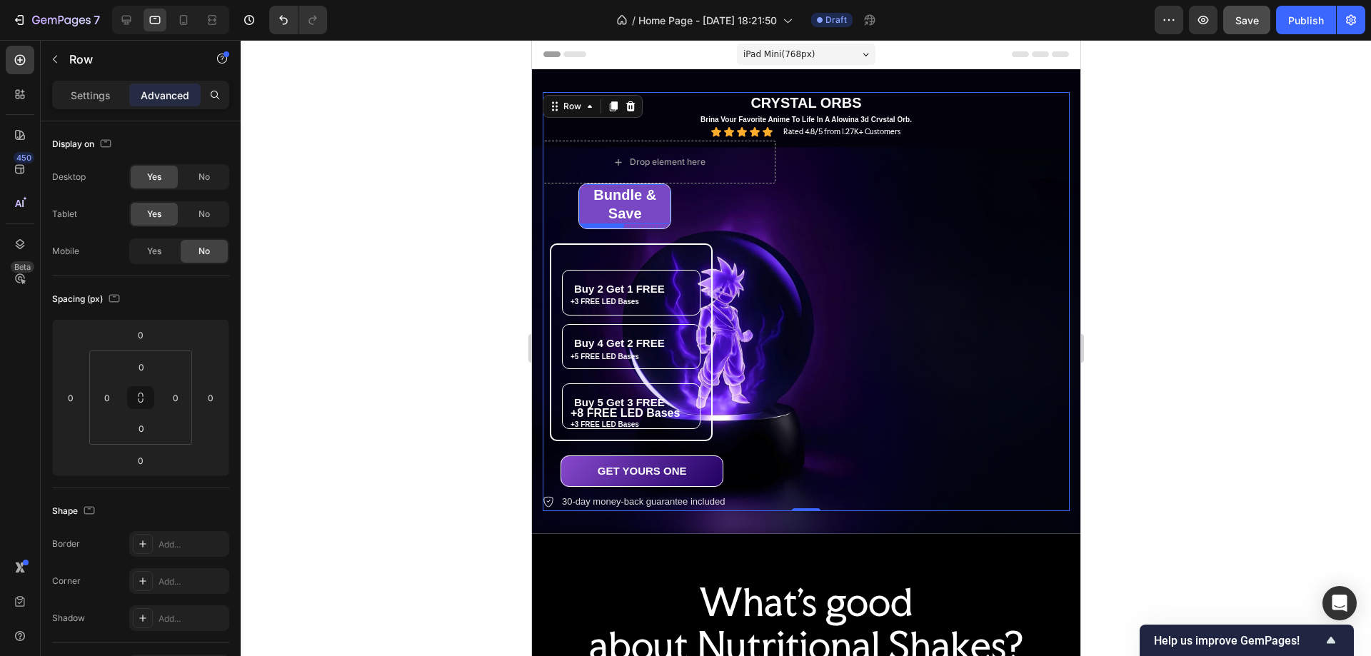
click at [660, 210] on p "⁠⁠⁠⁠⁠⁠⁠ Bundle & Save" at bounding box center [624, 204] width 89 height 37
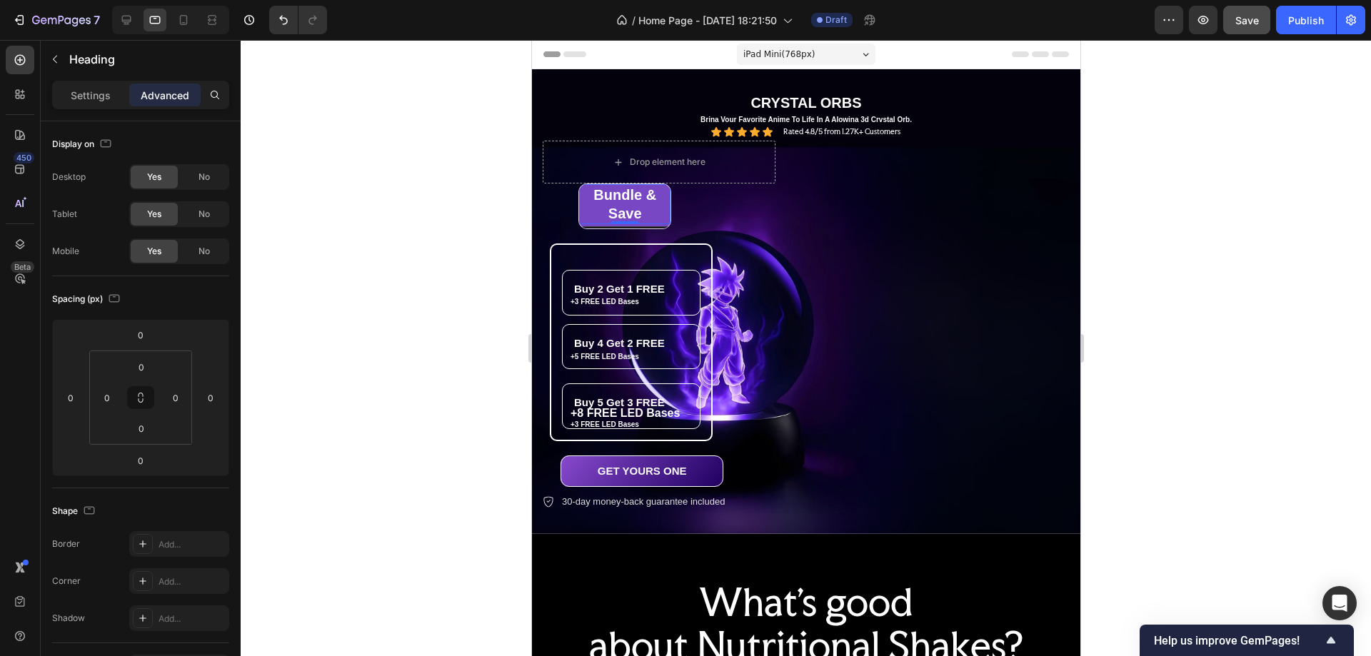
click at [643, 213] on p "Bundle & Save" at bounding box center [624, 204] width 89 height 37
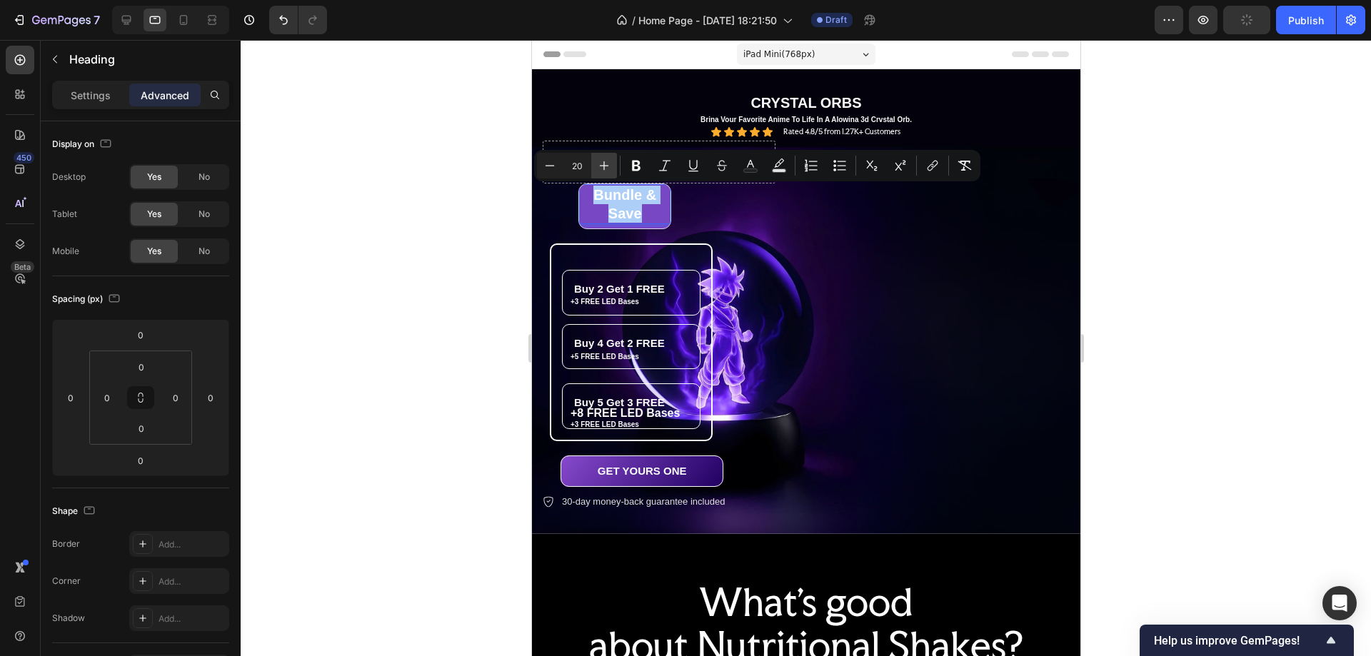
click at [604, 166] on icon "Editor contextual toolbar" at bounding box center [604, 165] width 9 height 9
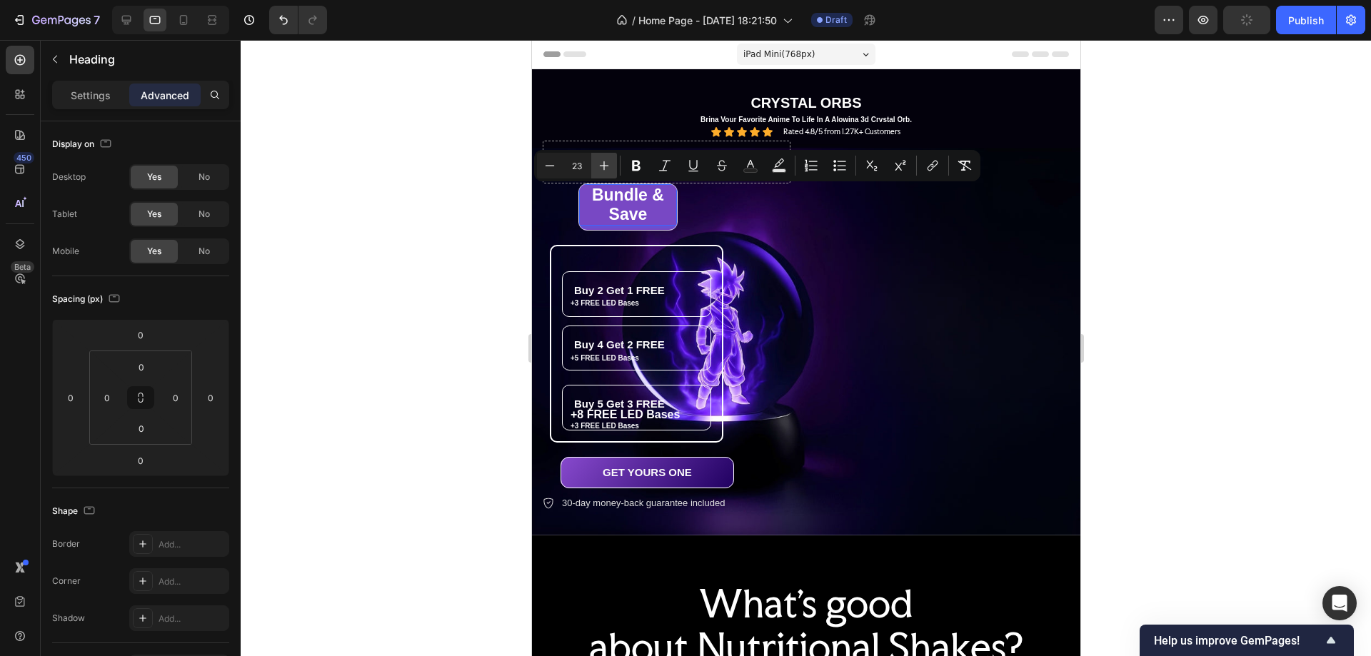
click at [604, 166] on icon "Editor contextual toolbar" at bounding box center [604, 165] width 9 height 9
type input "25"
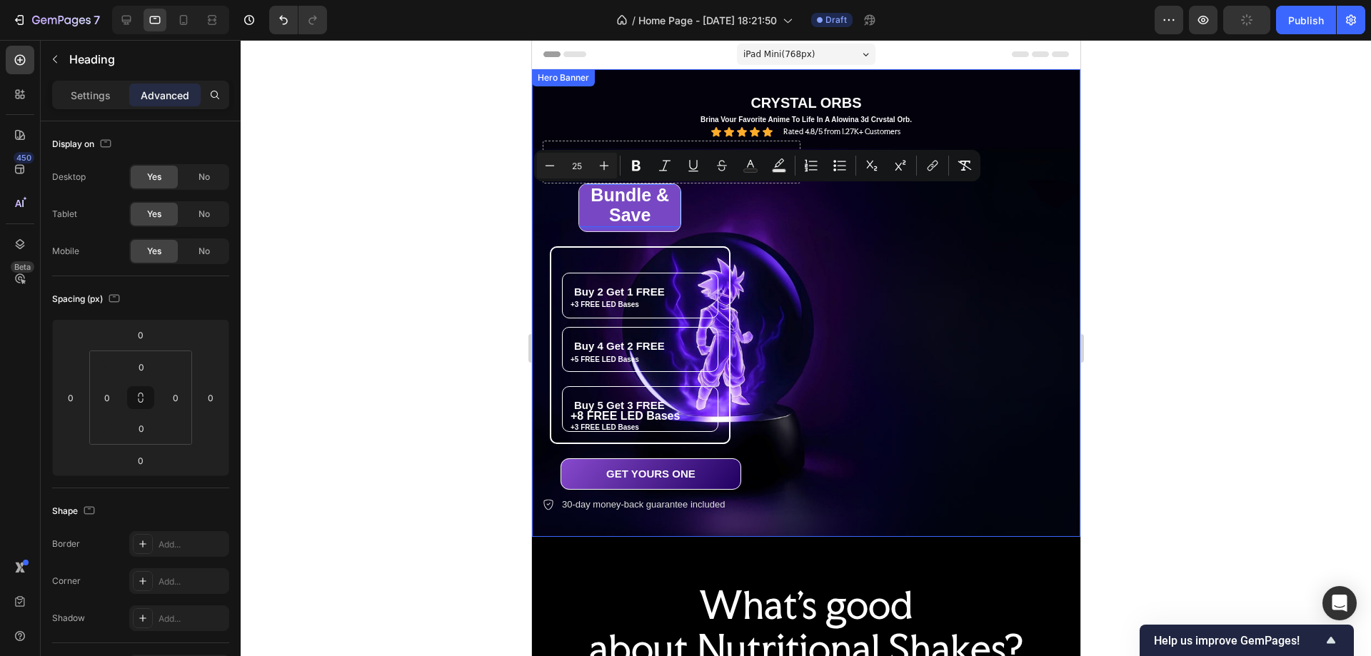
click at [496, 256] on div at bounding box center [806, 348] width 1131 height 616
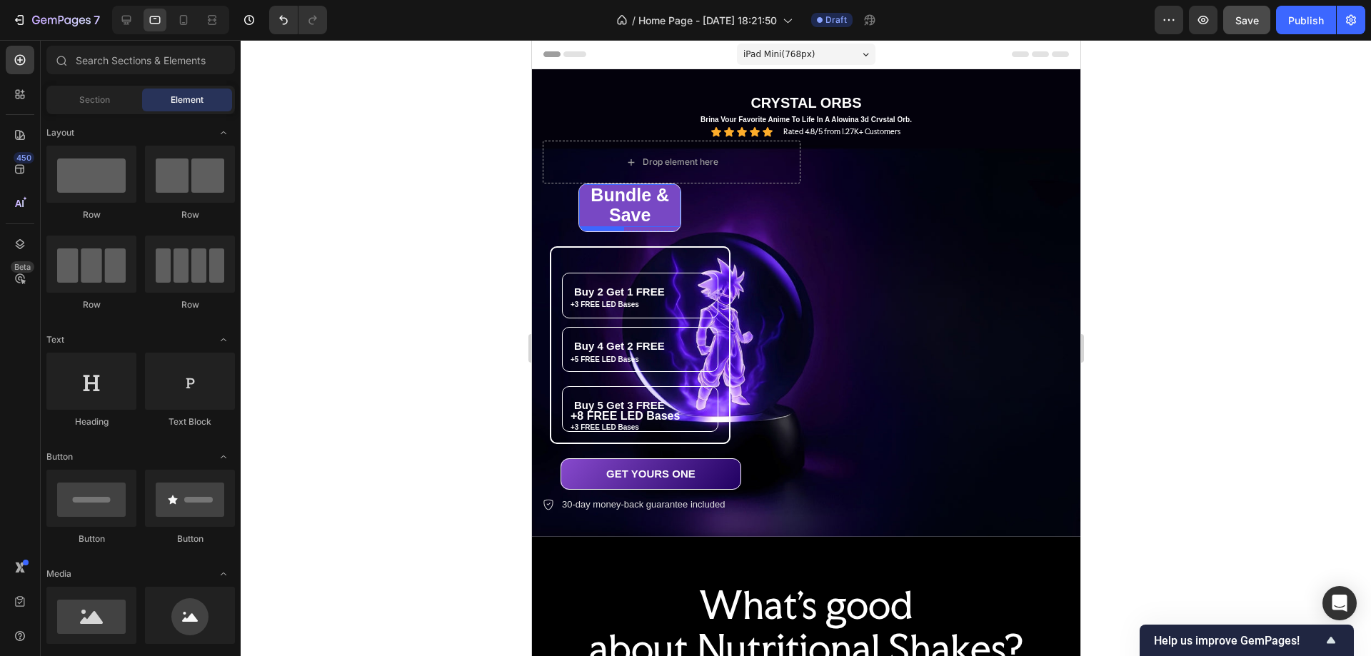
click at [655, 209] on p "⁠⁠⁠⁠⁠⁠⁠ Bundle & Save" at bounding box center [629, 206] width 99 height 40
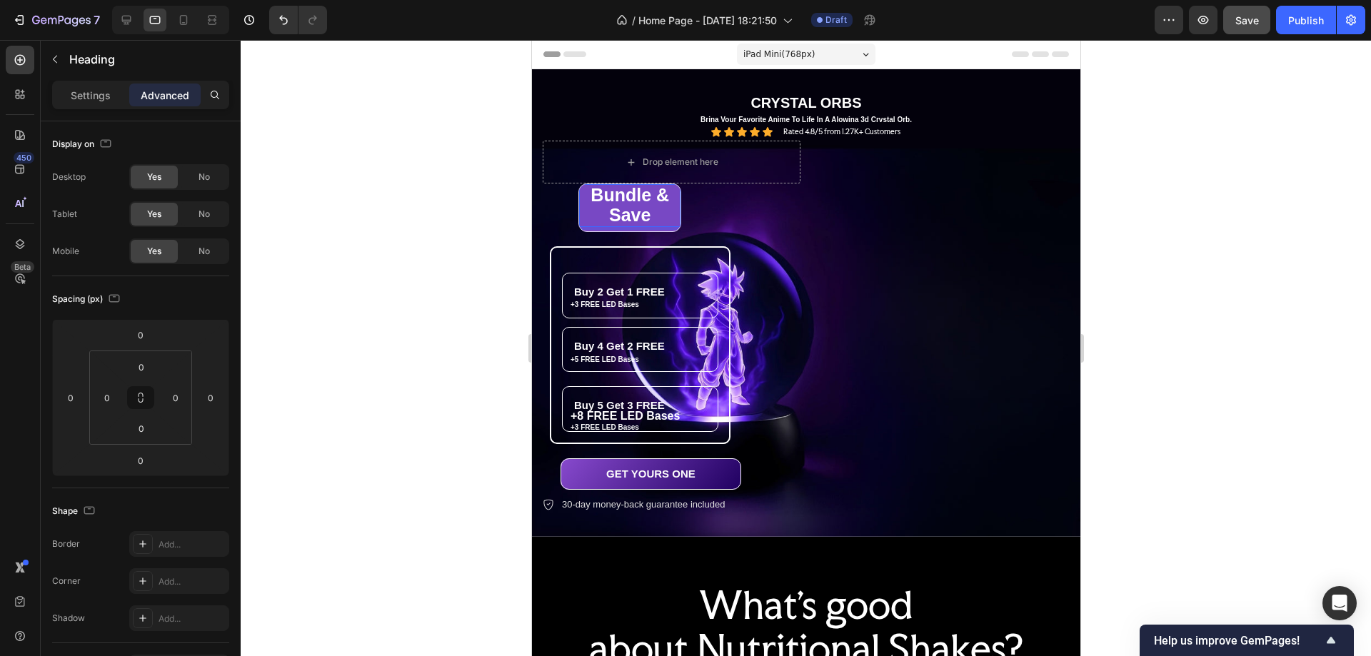
click at [605, 211] on p "Bundle & Save" at bounding box center [629, 206] width 99 height 40
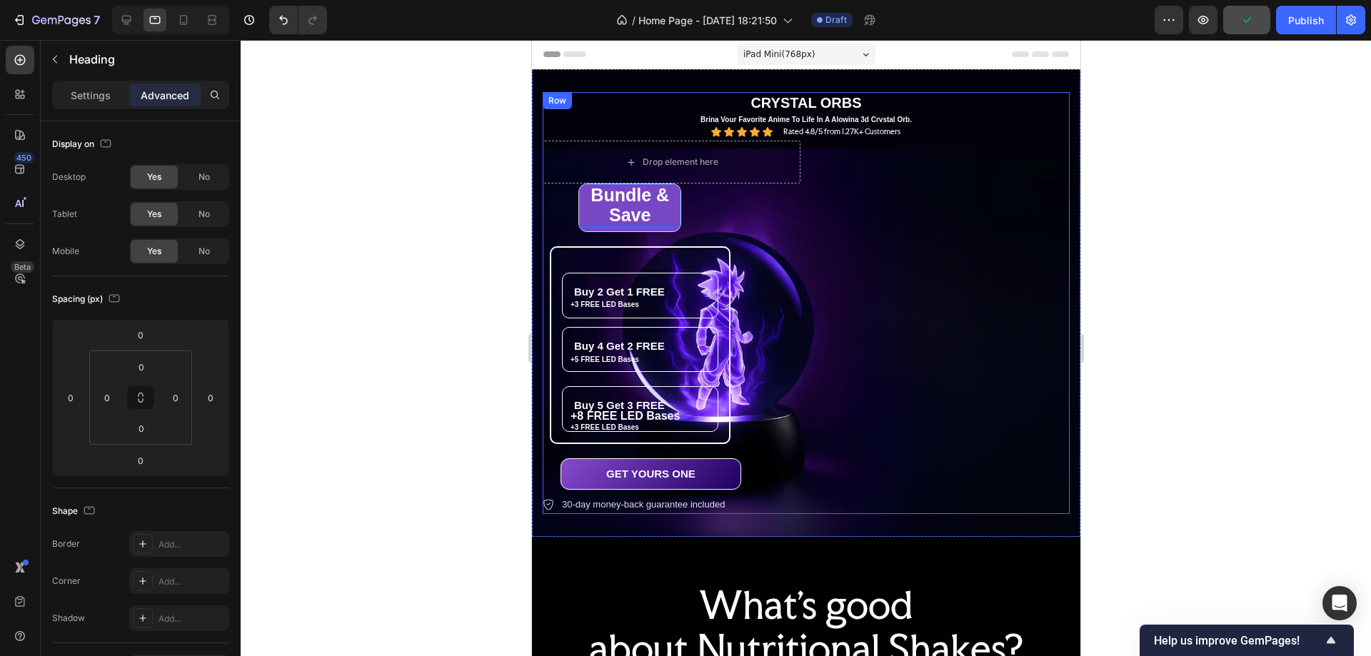
click at [898, 219] on div "Drop element here Bundle & Save Heading 0 Row Buy 2 Get 1 FREE Heading +3 FREE …" at bounding box center [805, 328] width 527 height 374
click at [621, 74] on div "THE ULTIMATE ANIME GLOW ORB Text Block CRYSTAL ORBS Text Block Brina Vour Favor…" at bounding box center [805, 303] width 549 height 468
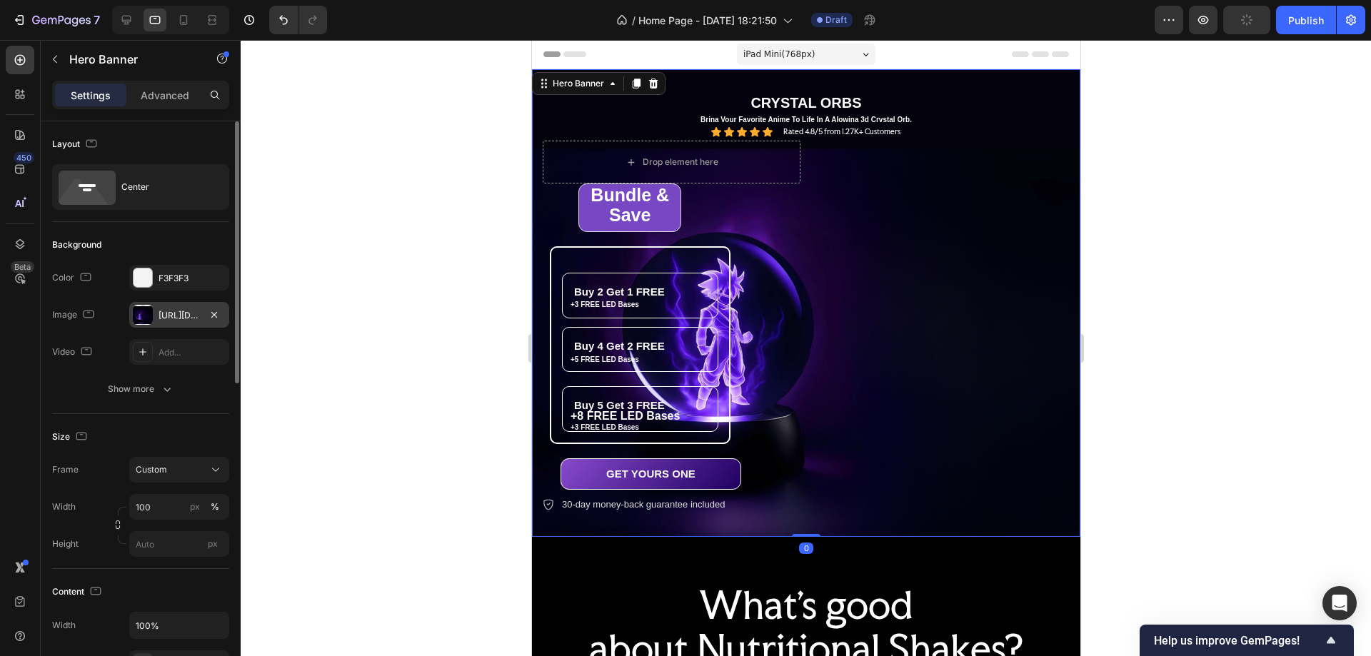
click at [171, 315] on div "[URL][DOMAIN_NAME]" at bounding box center [179, 315] width 41 height 13
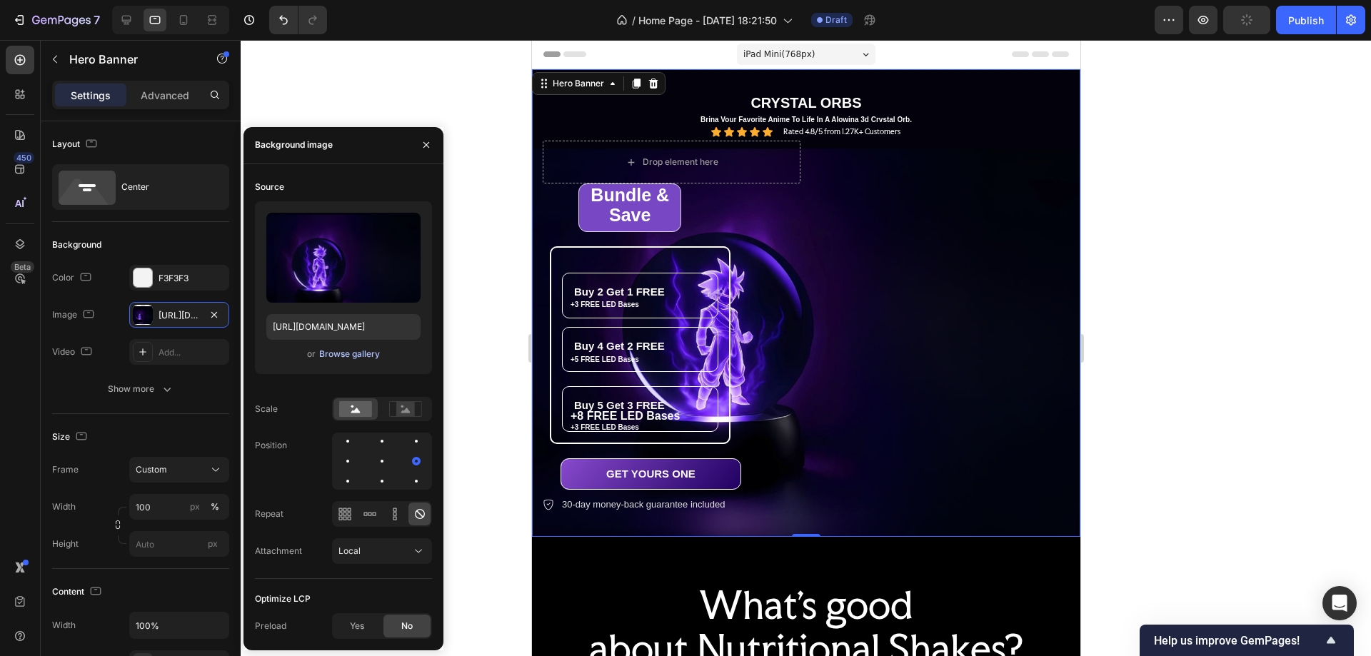
click at [347, 349] on div "Browse gallery" at bounding box center [349, 354] width 61 height 13
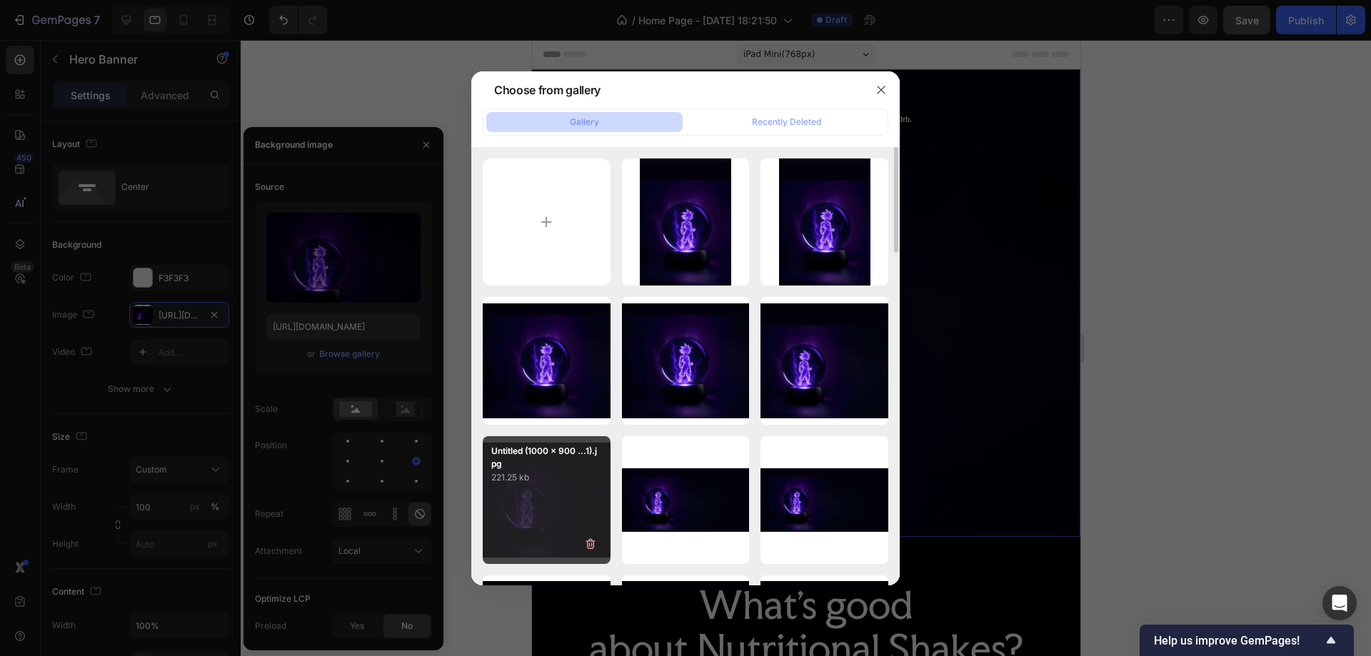
click at [533, 486] on div "Untitled (1000 x 900 ...1).jpg 221.25 kb" at bounding box center [547, 500] width 128 height 128
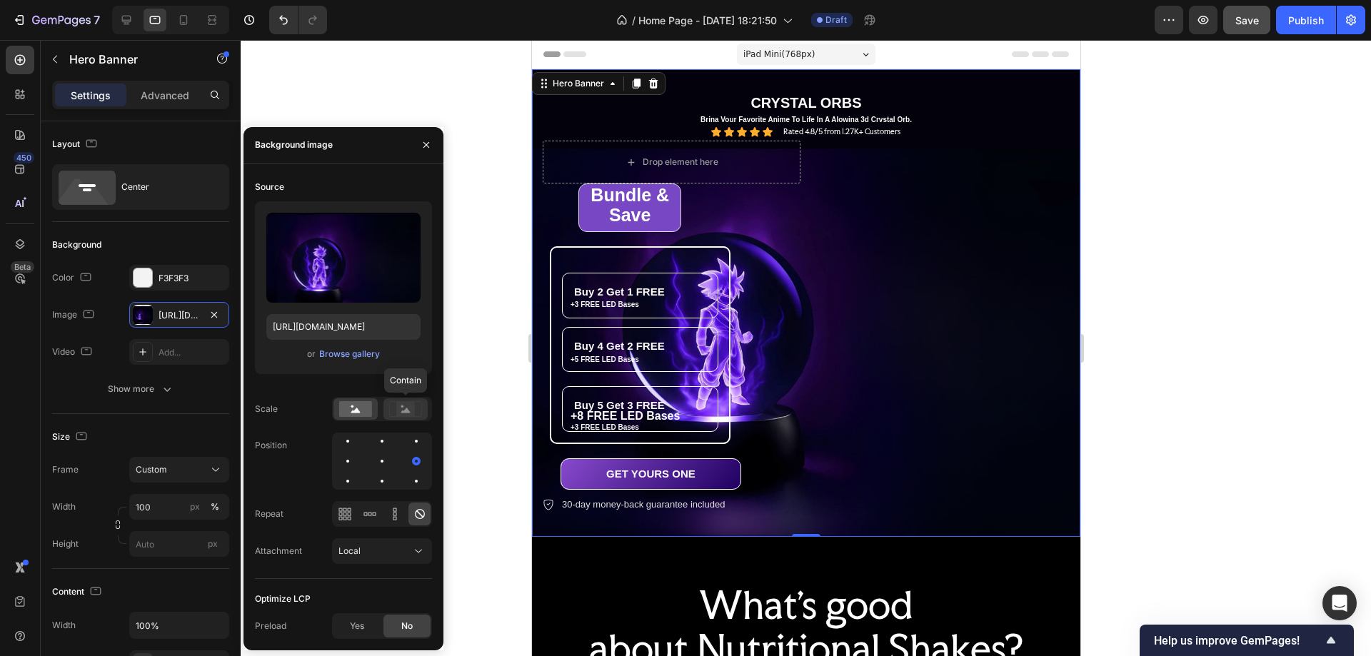
click at [401, 410] on rect at bounding box center [405, 409] width 19 height 14
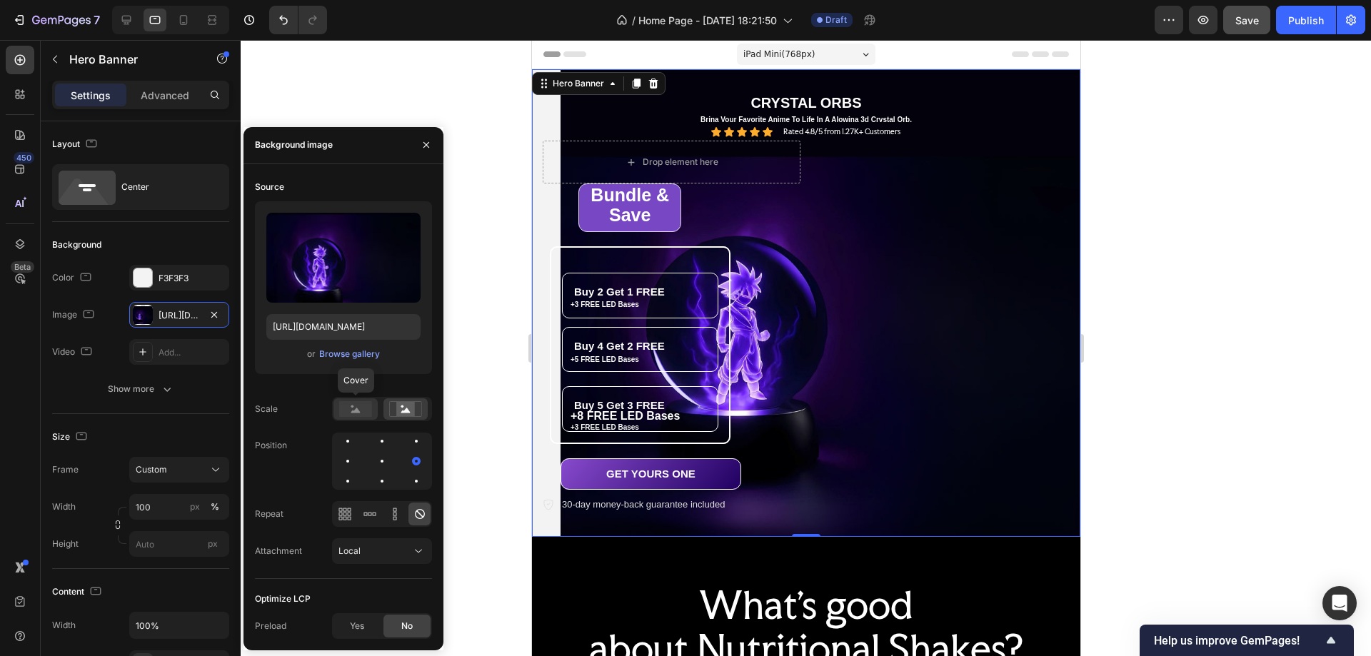
click at [351, 411] on rect at bounding box center [355, 409] width 33 height 16
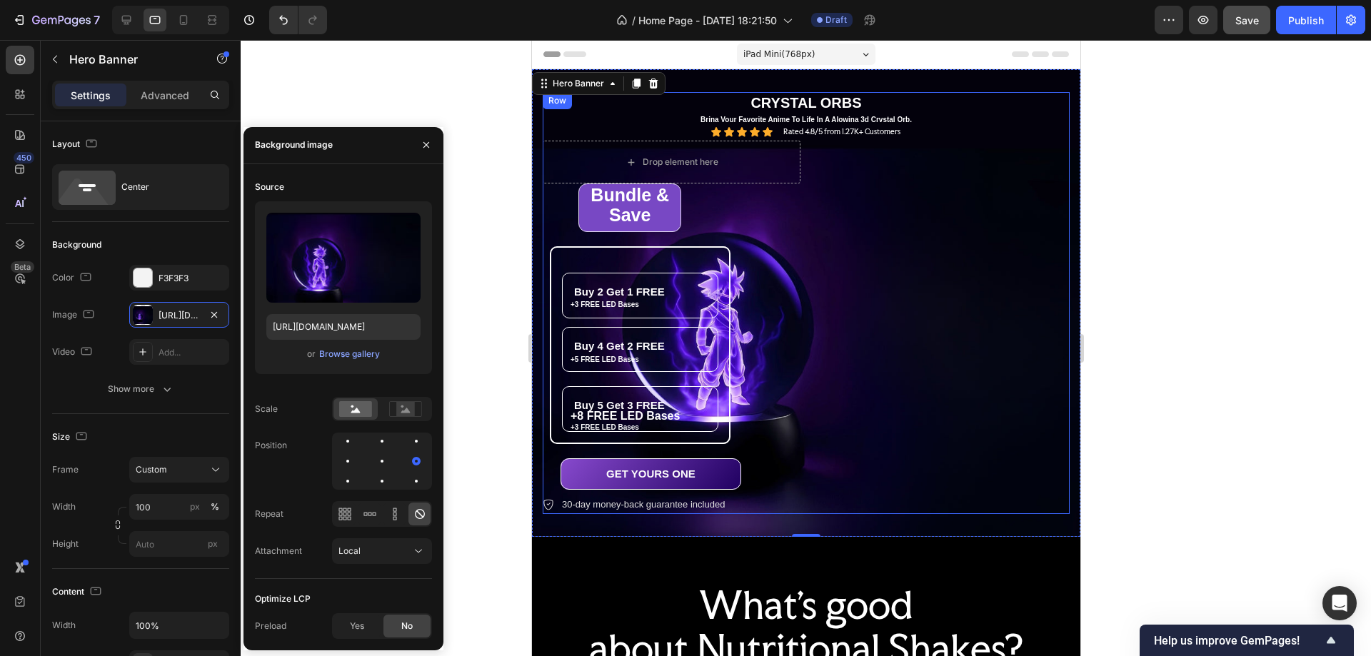
click at [745, 210] on div "⁠⁠⁠⁠⁠⁠⁠ Bundle & Save Heading Row Buy 2 Get 1 FREE Heading +3 FREE LED Bases Te…" at bounding box center [671, 349] width 258 height 331
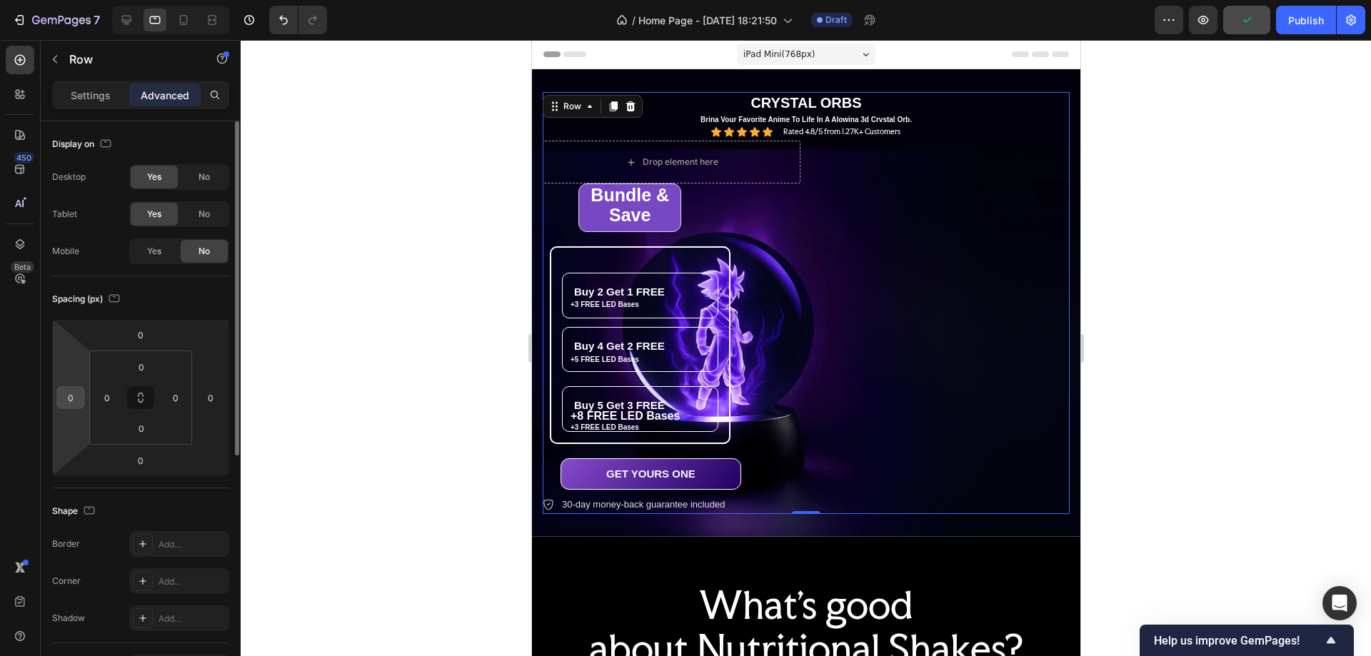
click at [70, 403] on input "0" at bounding box center [70, 397] width 21 height 21
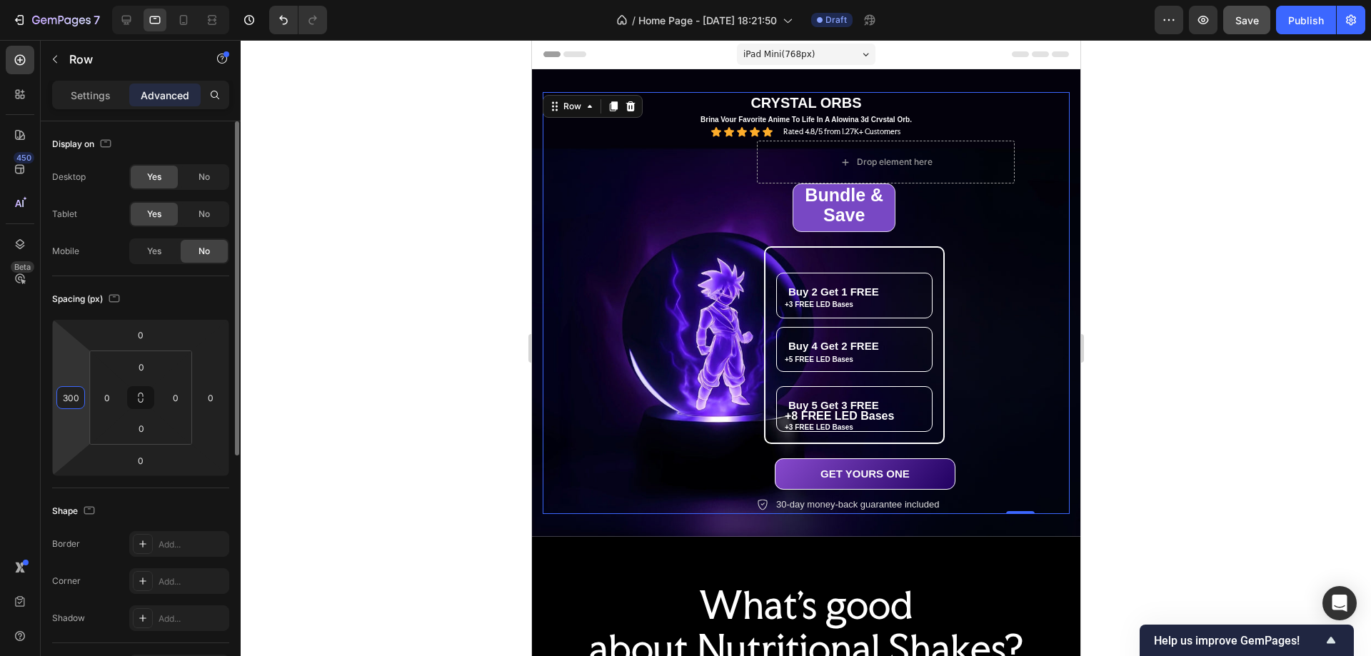
click at [68, 395] on input "300" at bounding box center [70, 397] width 21 height 21
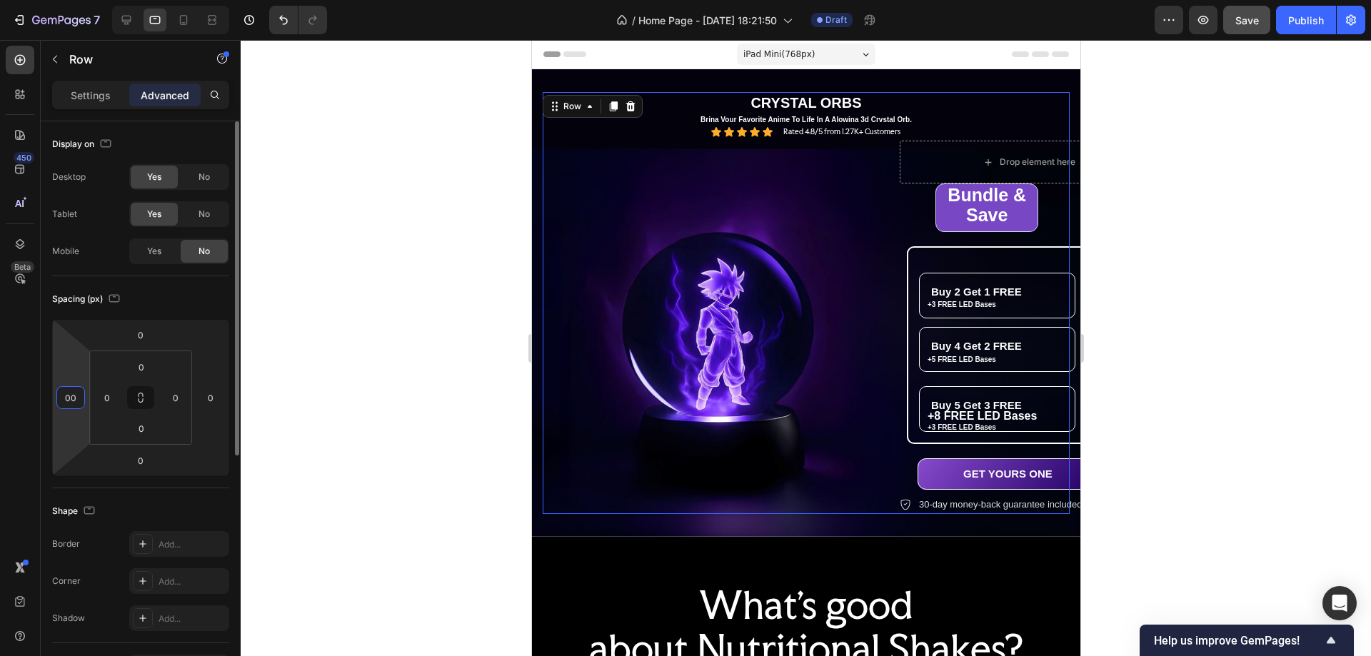
type input "400"
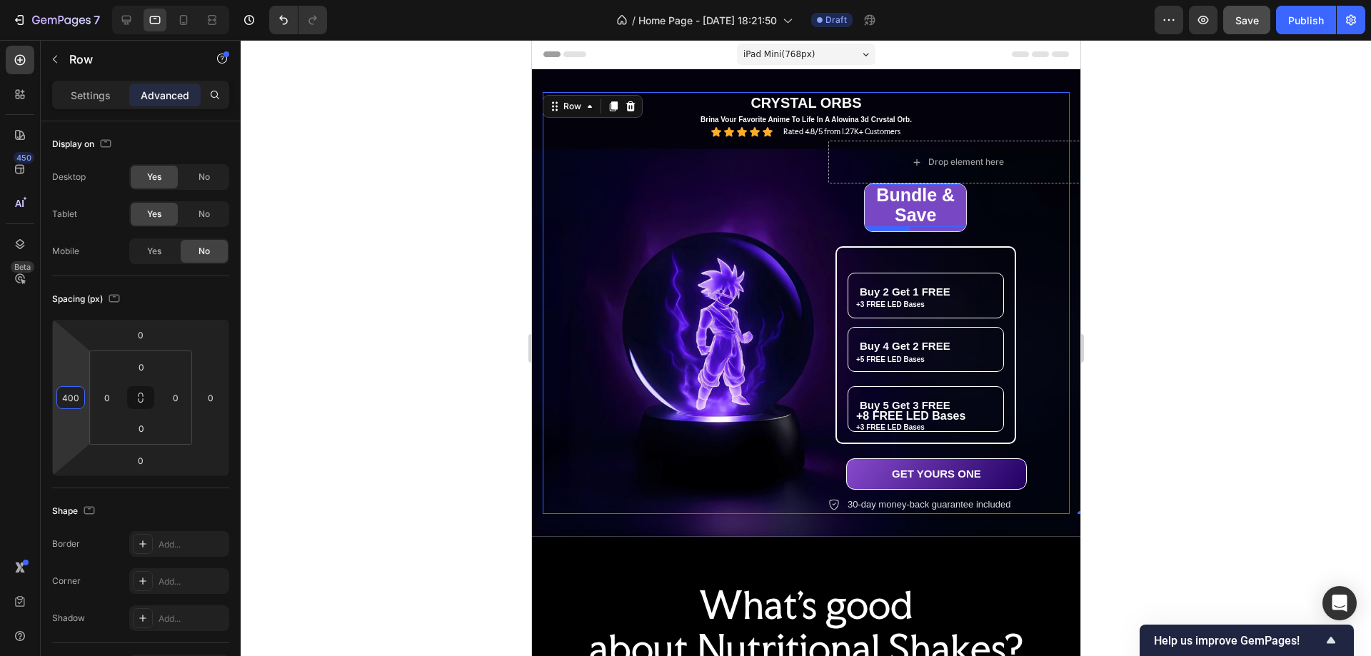
click at [924, 211] on span "Bundle & Save" at bounding box center [915, 205] width 79 height 40
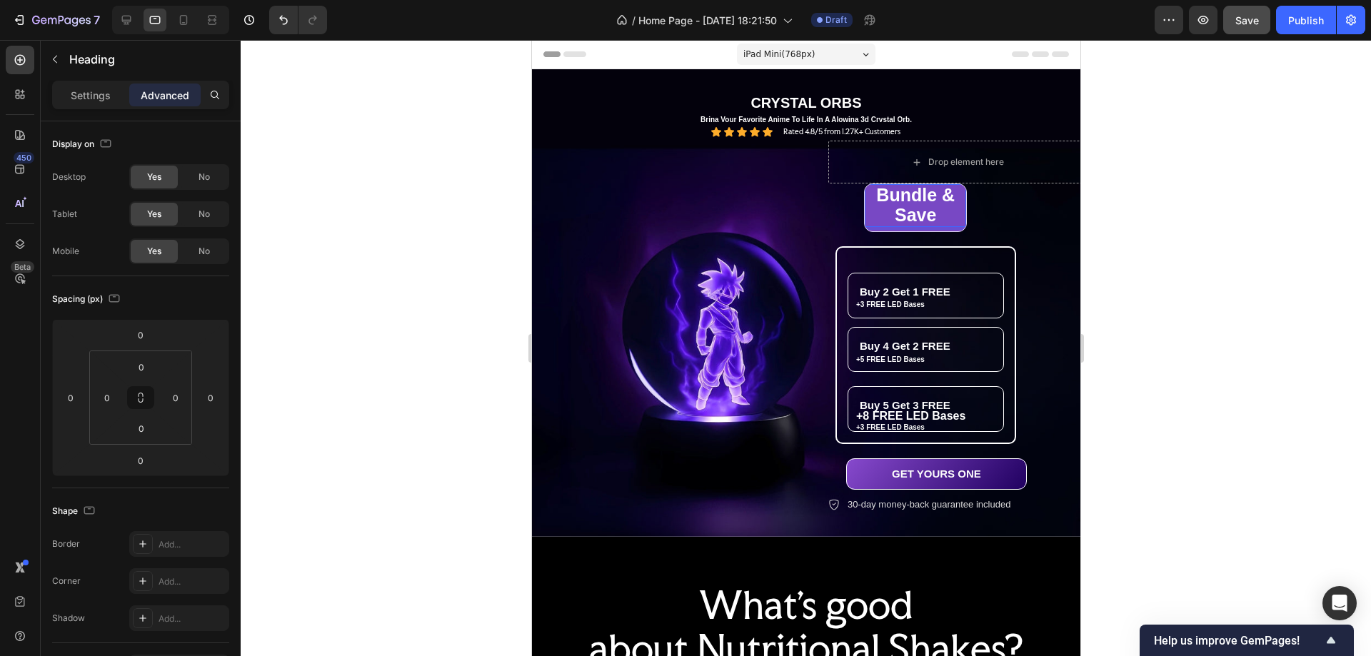
click at [924, 211] on span "Bundle & Save" at bounding box center [915, 205] width 79 height 40
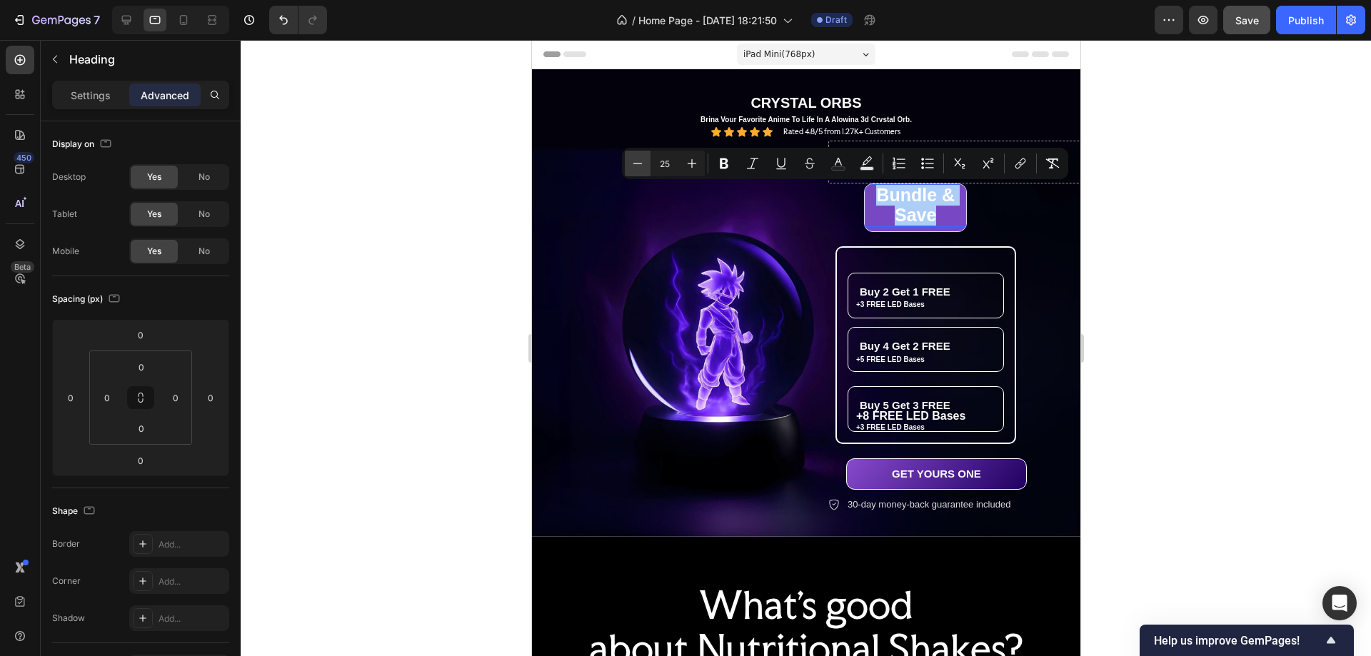
click at [636, 163] on icon "Editor contextual toolbar" at bounding box center [638, 163] width 14 height 14
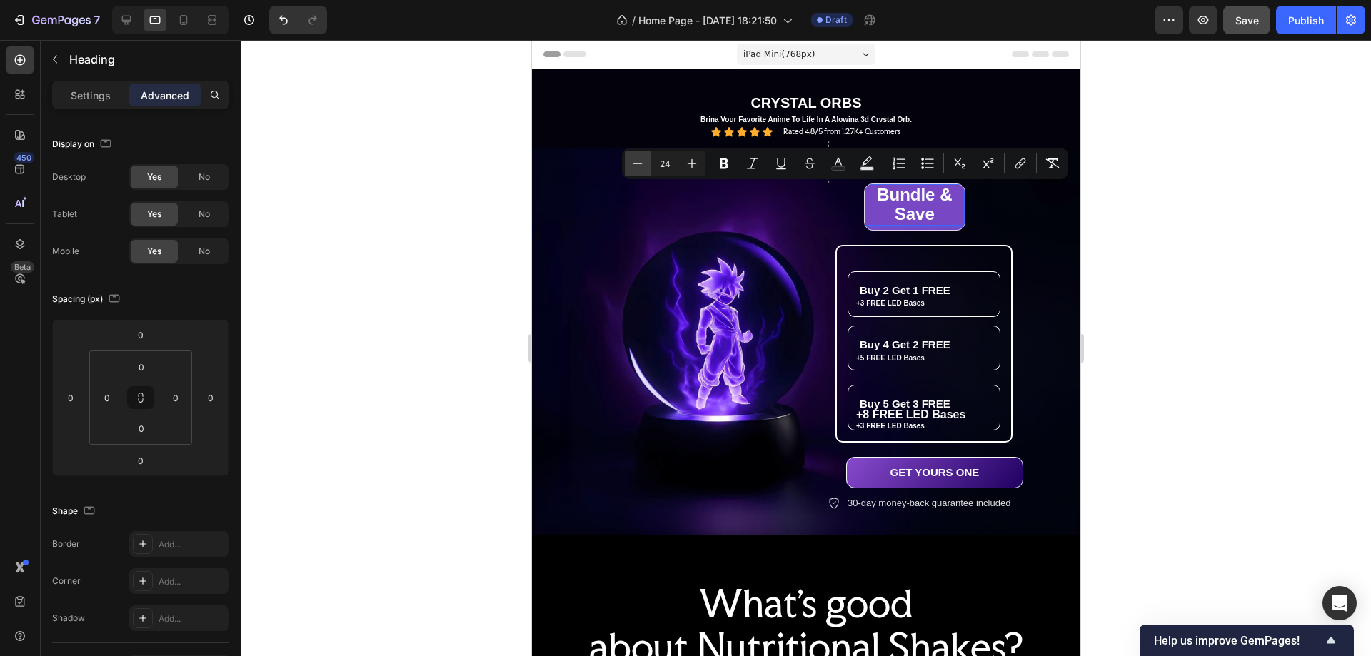
click at [636, 163] on icon "Editor contextual toolbar" at bounding box center [638, 163] width 14 height 14
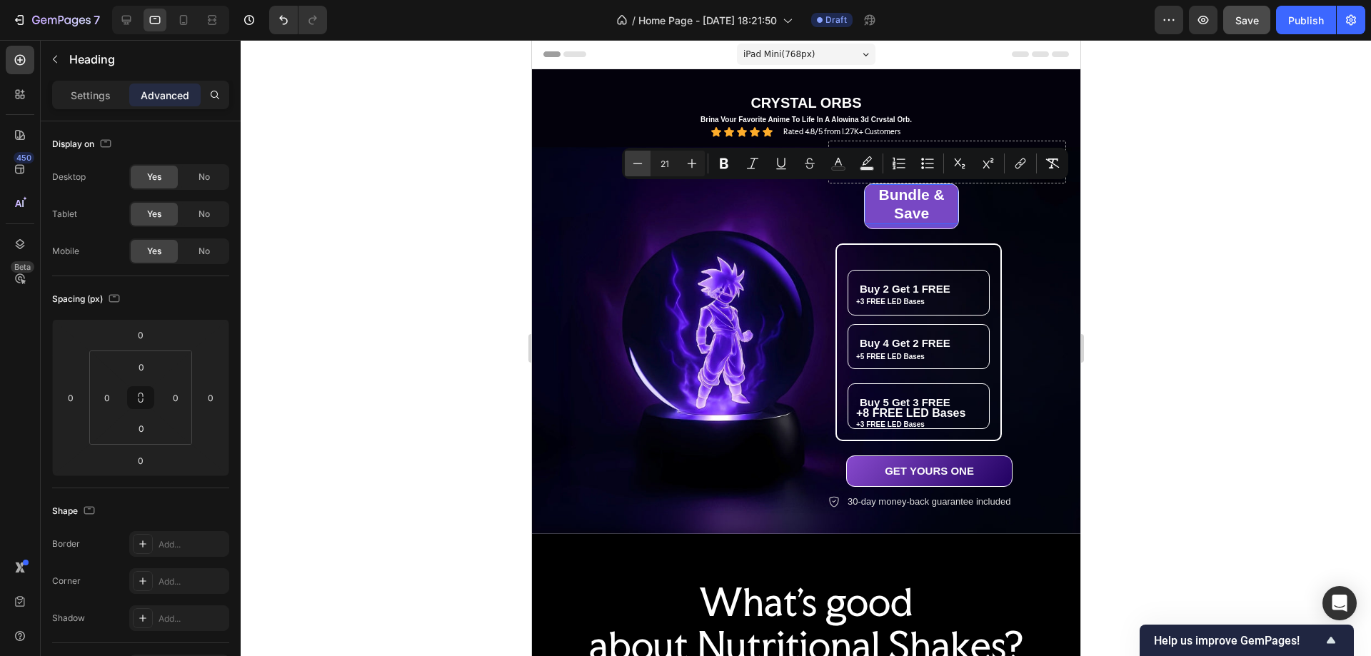
click at [636, 163] on icon "Editor contextual toolbar" at bounding box center [638, 163] width 14 height 14
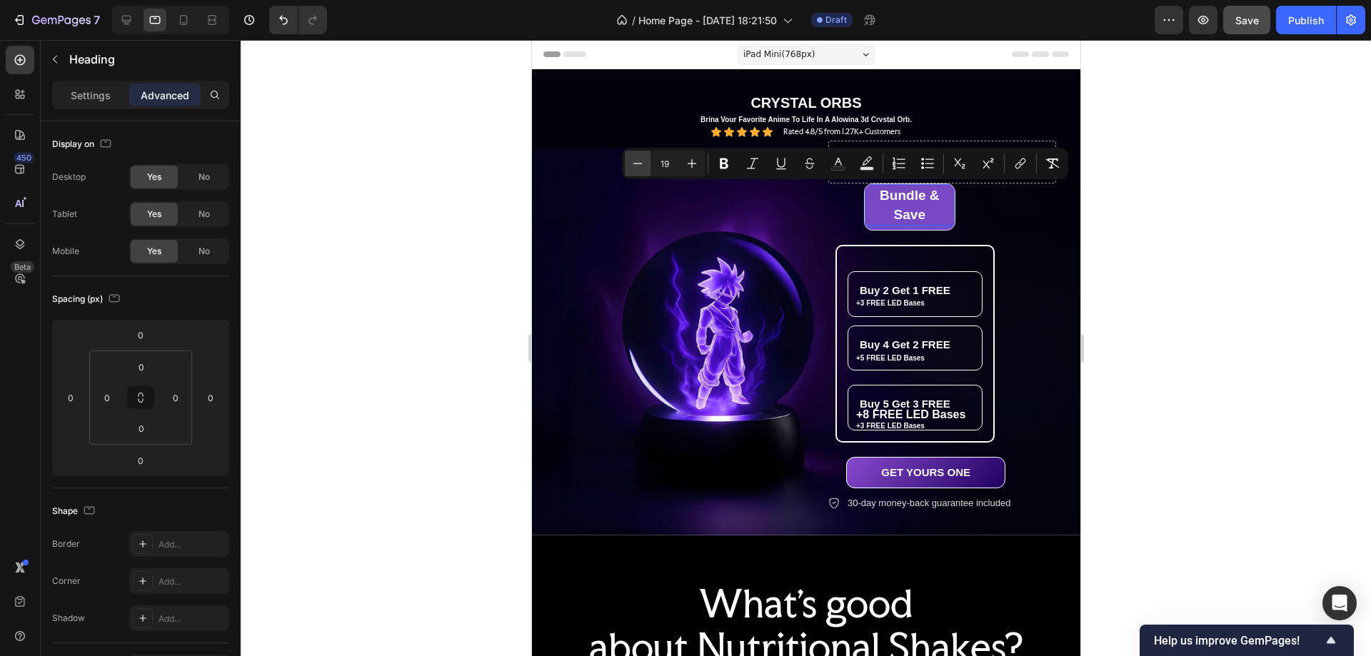
click at [636, 163] on icon "Editor contextual toolbar" at bounding box center [638, 163] width 14 height 14
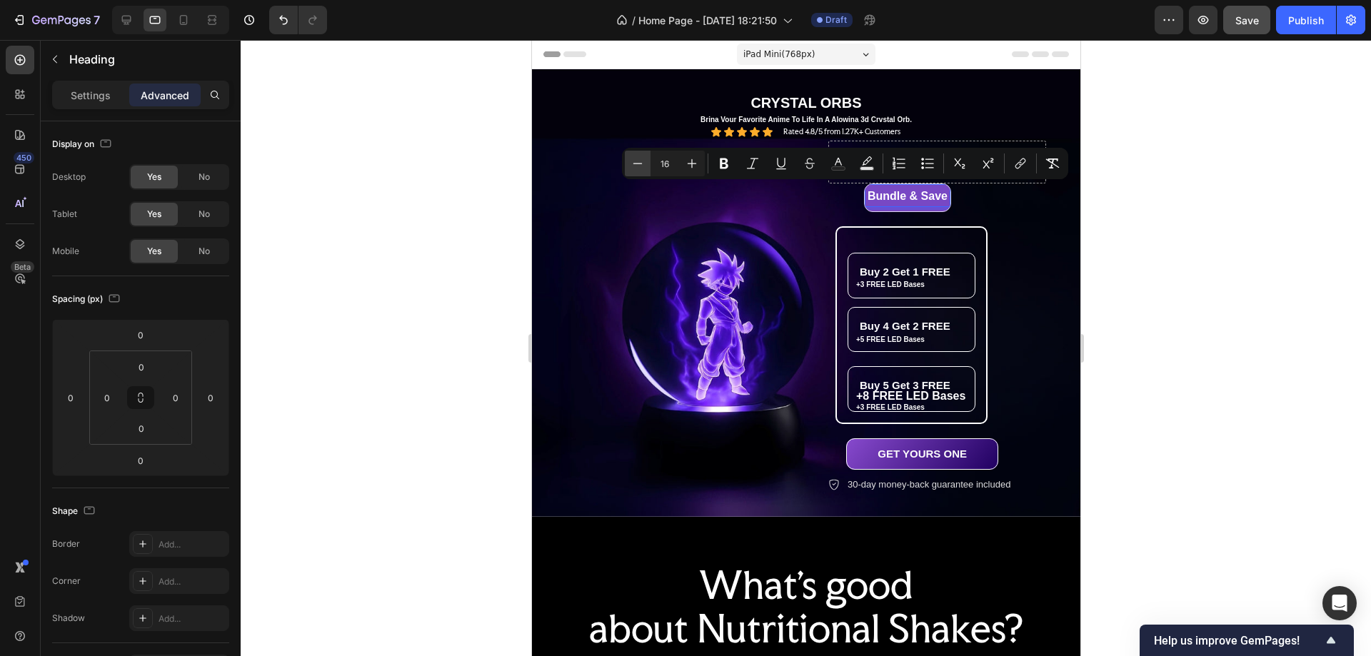
click at [636, 163] on icon "Editor contextual toolbar" at bounding box center [638, 163] width 14 height 14
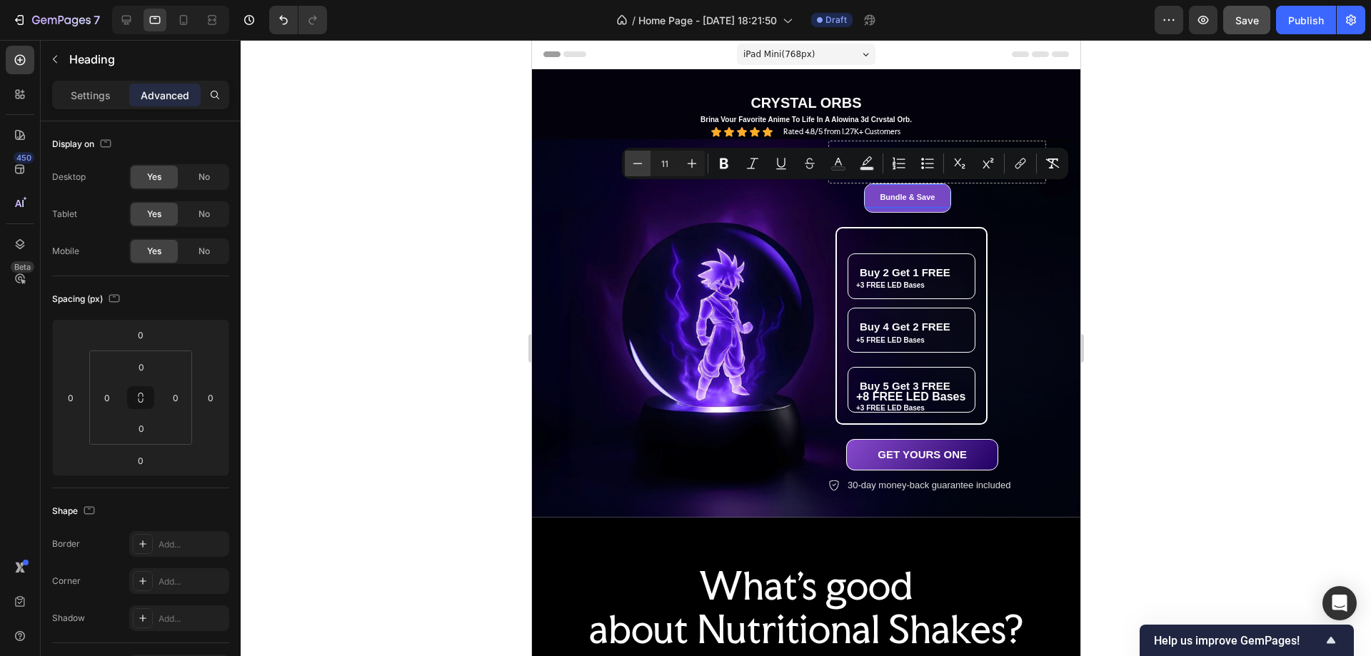
click at [636, 163] on icon "Editor contextual toolbar" at bounding box center [638, 163] width 14 height 14
click at [690, 166] on icon "Editor contextual toolbar" at bounding box center [692, 163] width 14 height 14
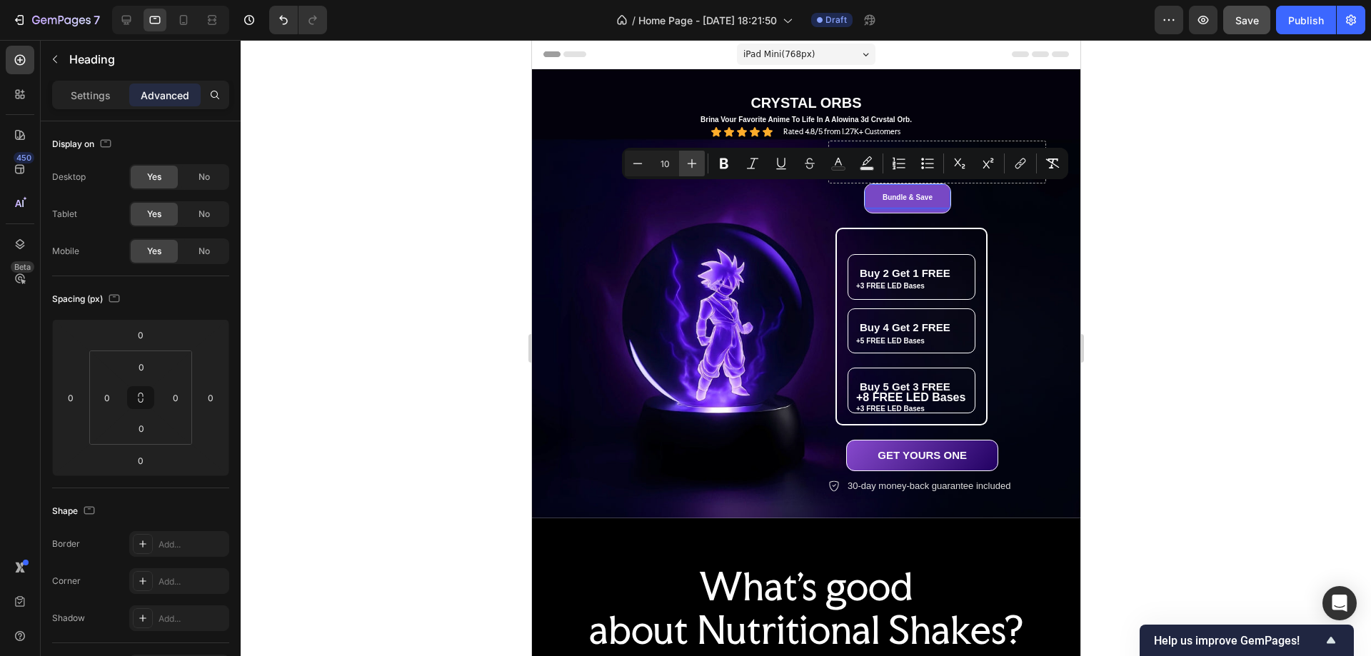
click at [690, 166] on icon "Editor contextual toolbar" at bounding box center [692, 163] width 14 height 14
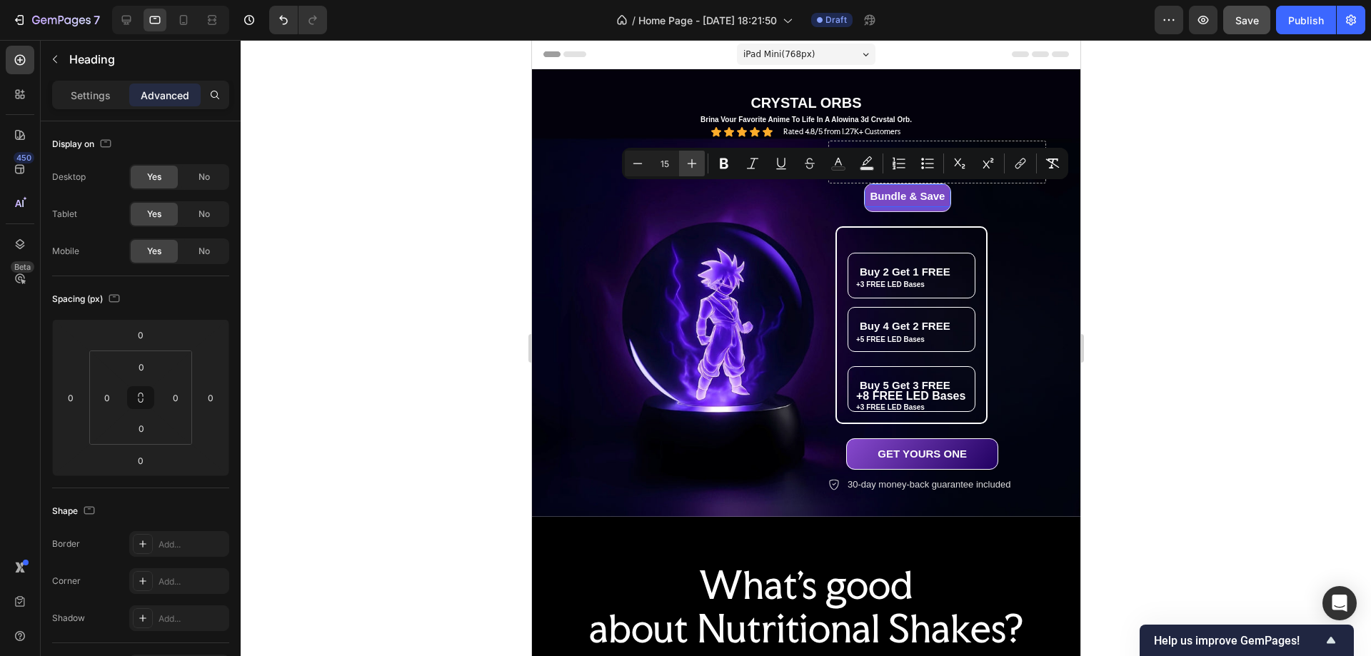
click at [690, 166] on icon "Editor contextual toolbar" at bounding box center [692, 163] width 14 height 14
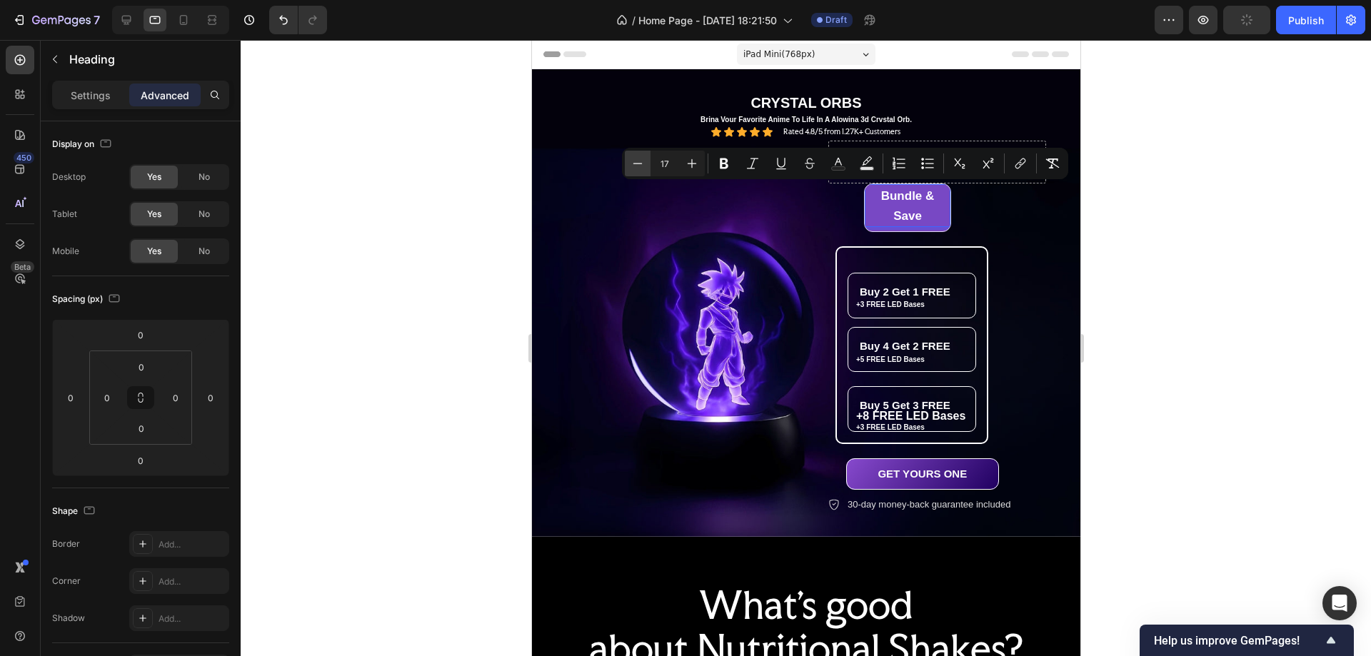
click at [638, 164] on icon "Editor contextual toolbar" at bounding box center [638, 163] width 14 height 14
type input "16"
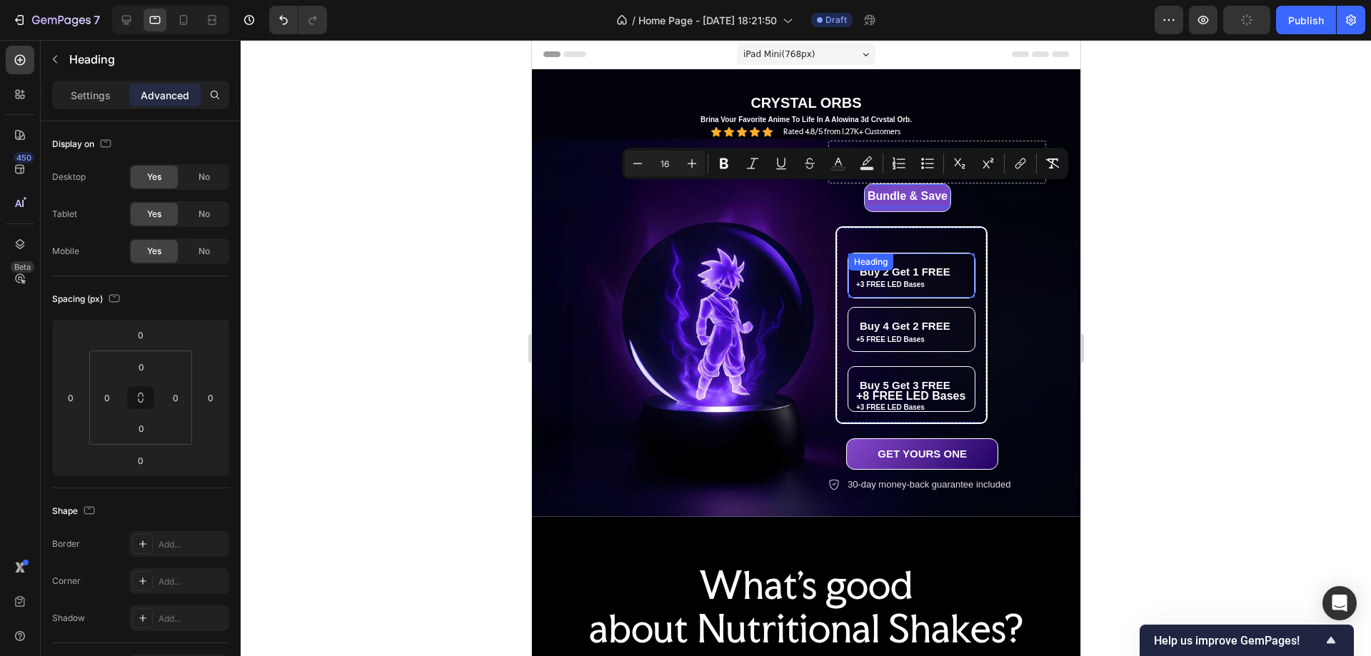
click at [890, 275] on div "Buy 2 Get 1 FREE Heading" at bounding box center [911, 276] width 128 height 46
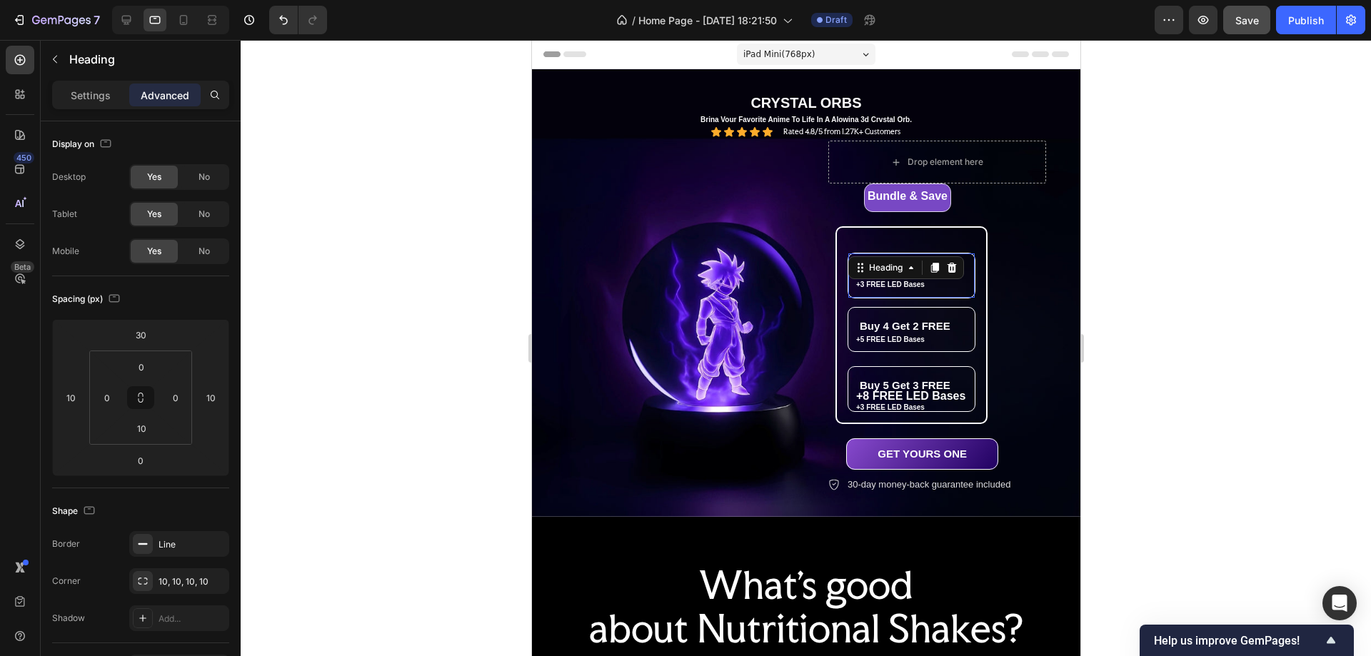
click at [890, 275] on div "Heading" at bounding box center [885, 267] width 68 height 17
click at [913, 286] on h2 "Buy 2 Get 1 FREE" at bounding box center [905, 272] width 114 height 37
click at [884, 279] on p "Buy 2 Get 1 FREE" at bounding box center [904, 272] width 91 height 14
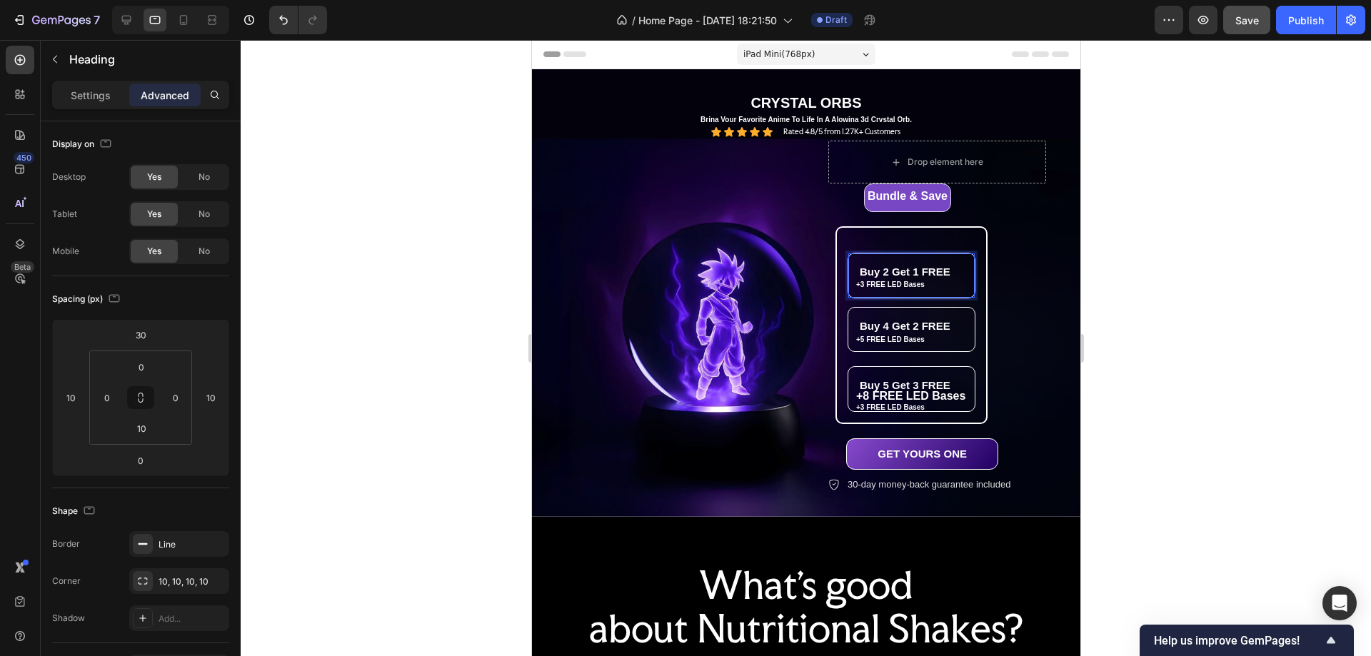
click at [884, 279] on p "Buy 2 Get 1 FREE" at bounding box center [904, 272] width 91 height 14
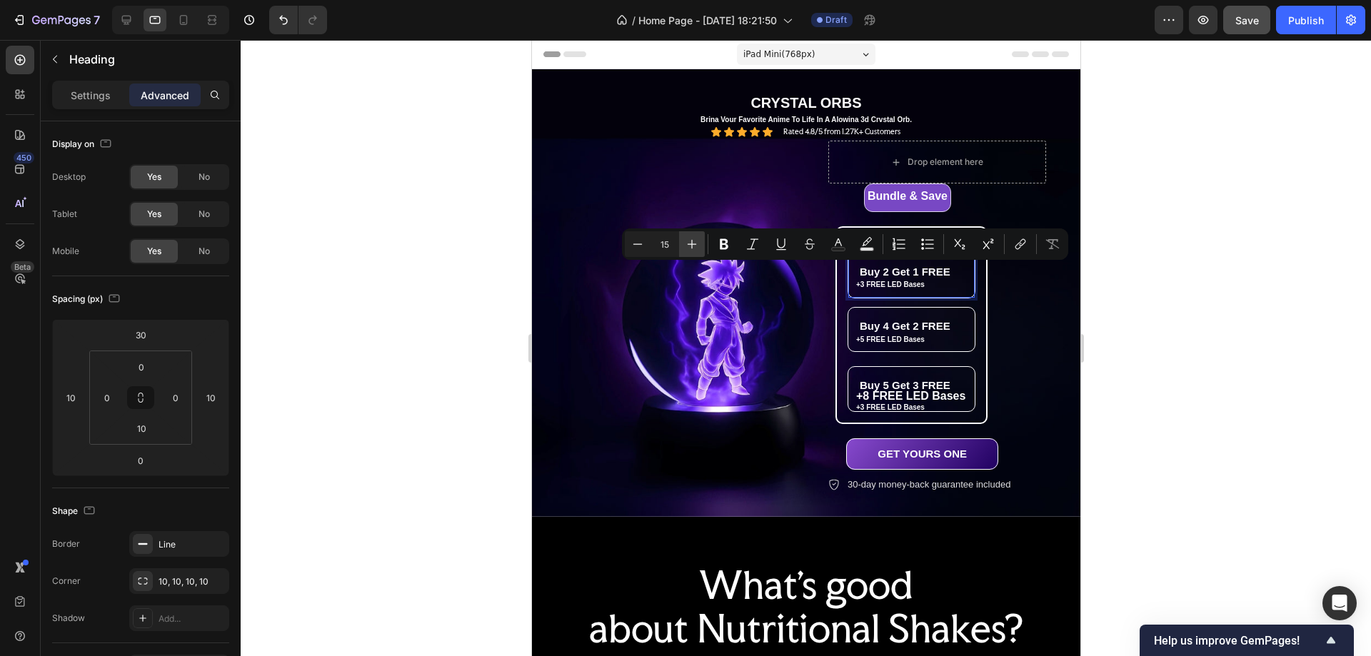
click at [691, 244] on icon "Editor contextual toolbar" at bounding box center [692, 244] width 9 height 9
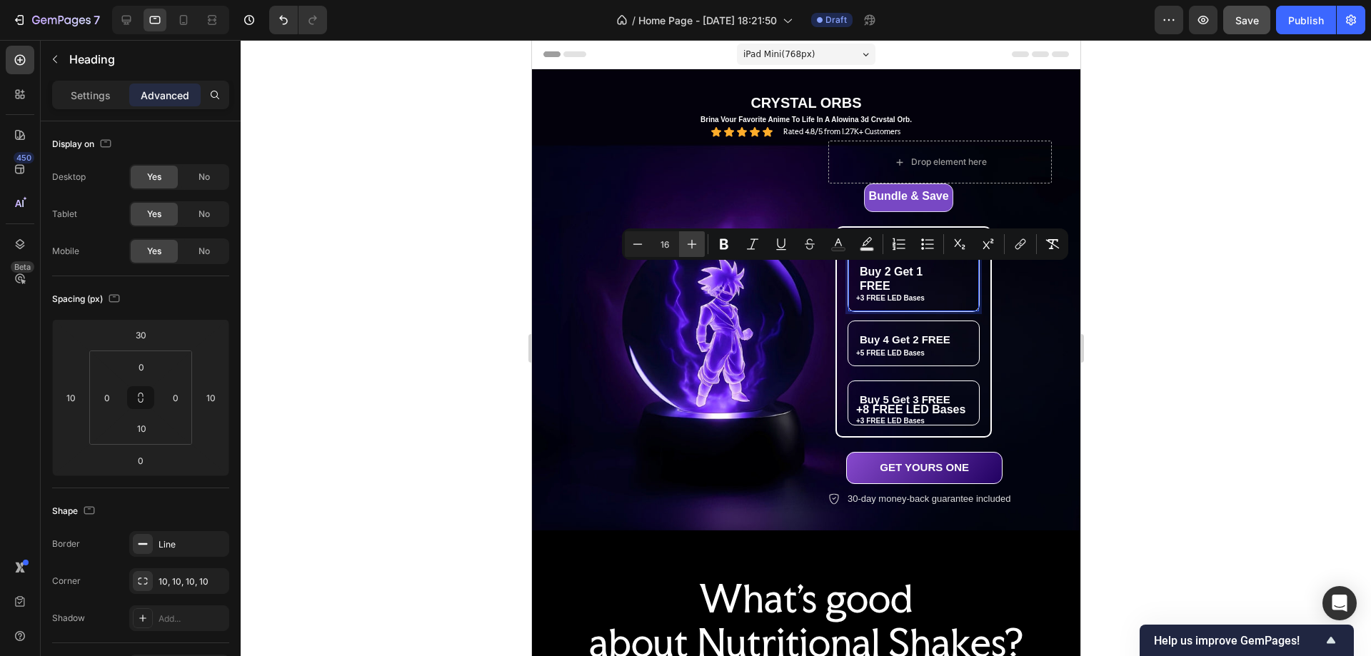
click at [691, 244] on icon "Editor contextual toolbar" at bounding box center [692, 244] width 9 height 9
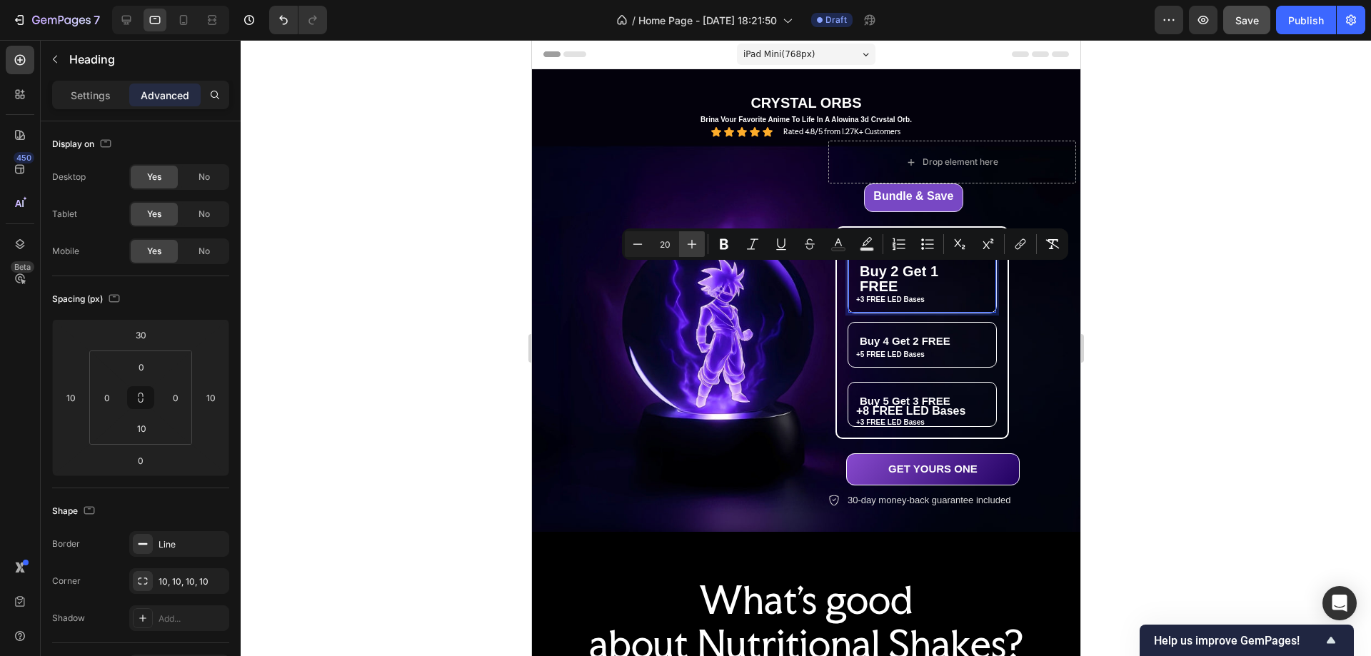
click at [691, 244] on icon "Editor contextual toolbar" at bounding box center [692, 244] width 9 height 9
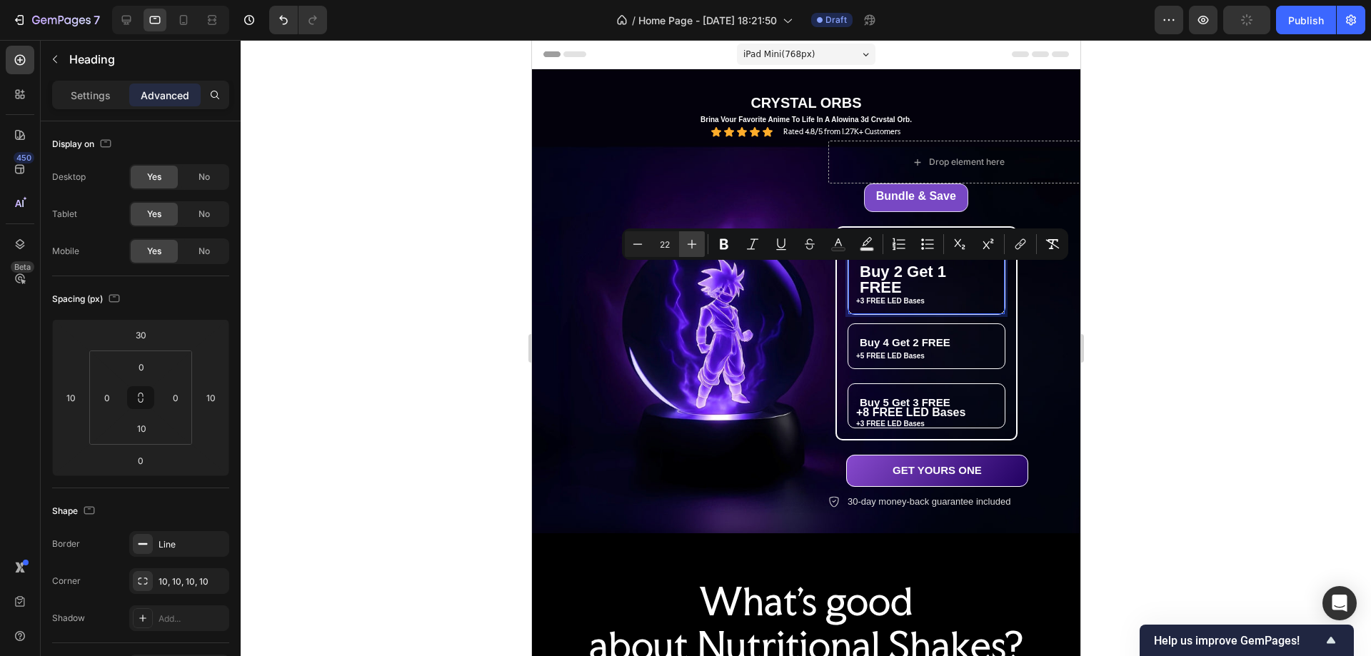
click at [691, 244] on icon "Editor contextual toolbar" at bounding box center [692, 244] width 9 height 9
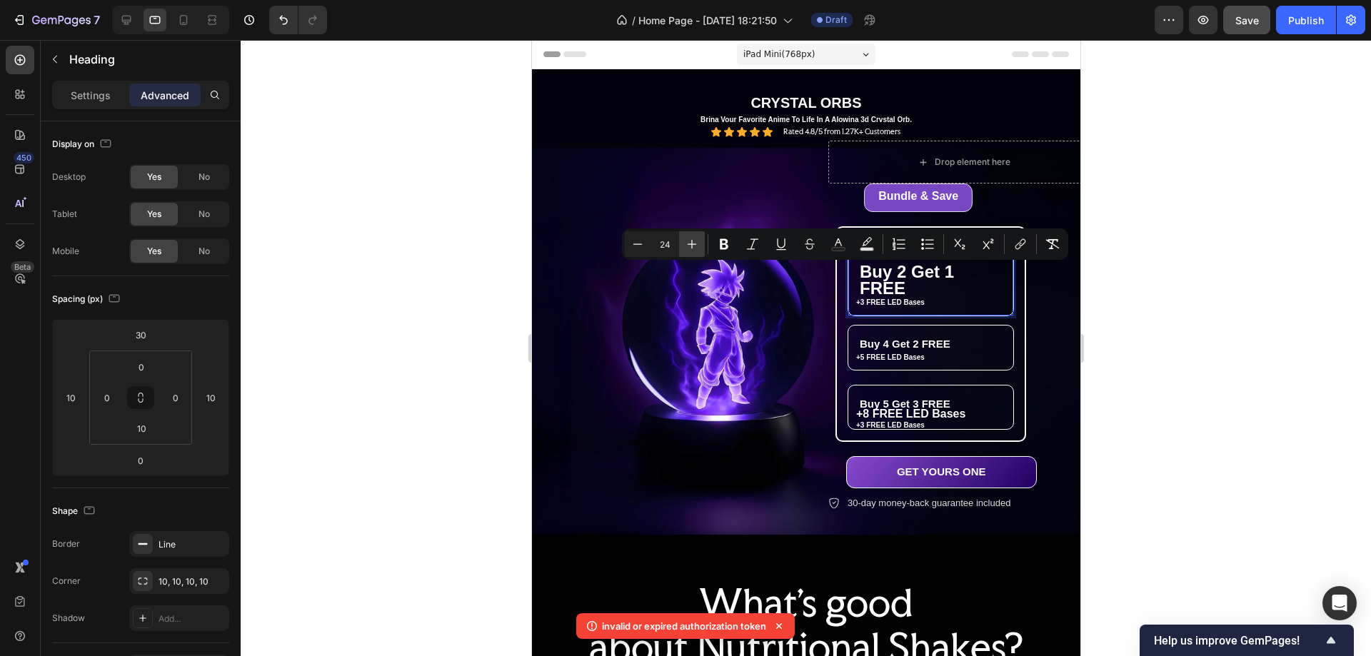
click at [691, 244] on icon "Editor contextual toolbar" at bounding box center [692, 244] width 9 height 9
type input "25"
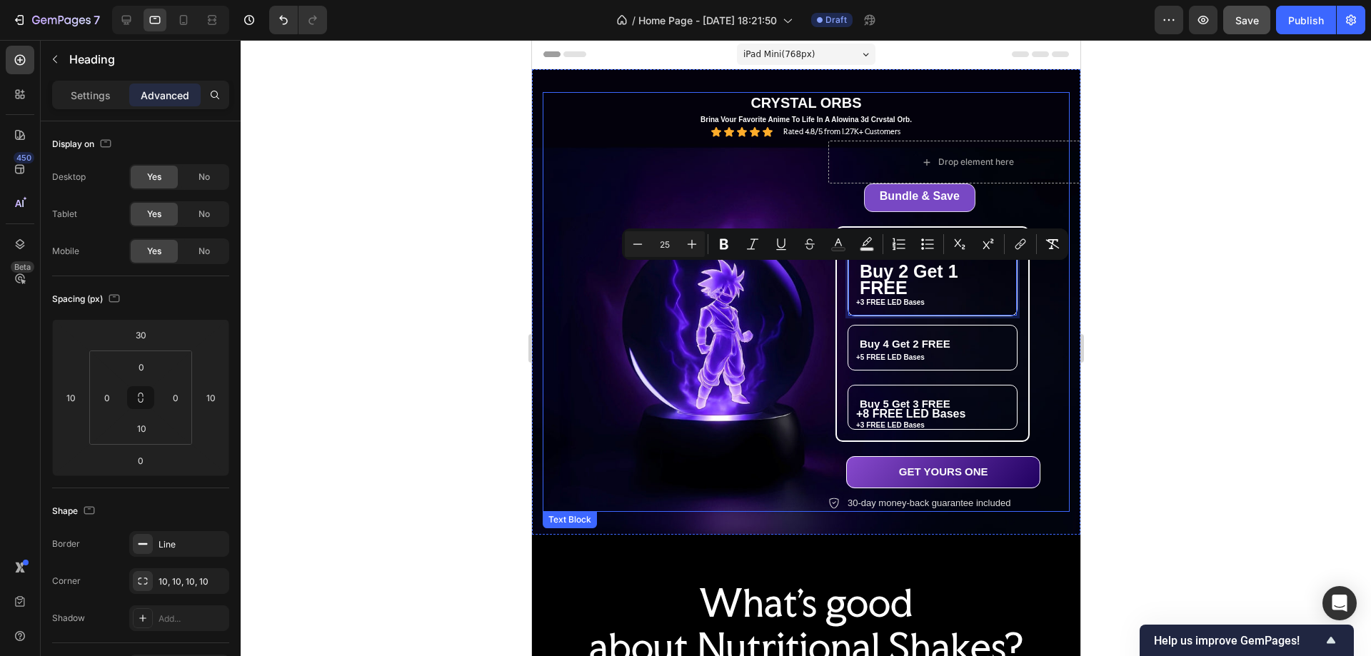
click at [886, 106] on p "CRYSTAL ORBS" at bounding box center [806, 103] width 524 height 19
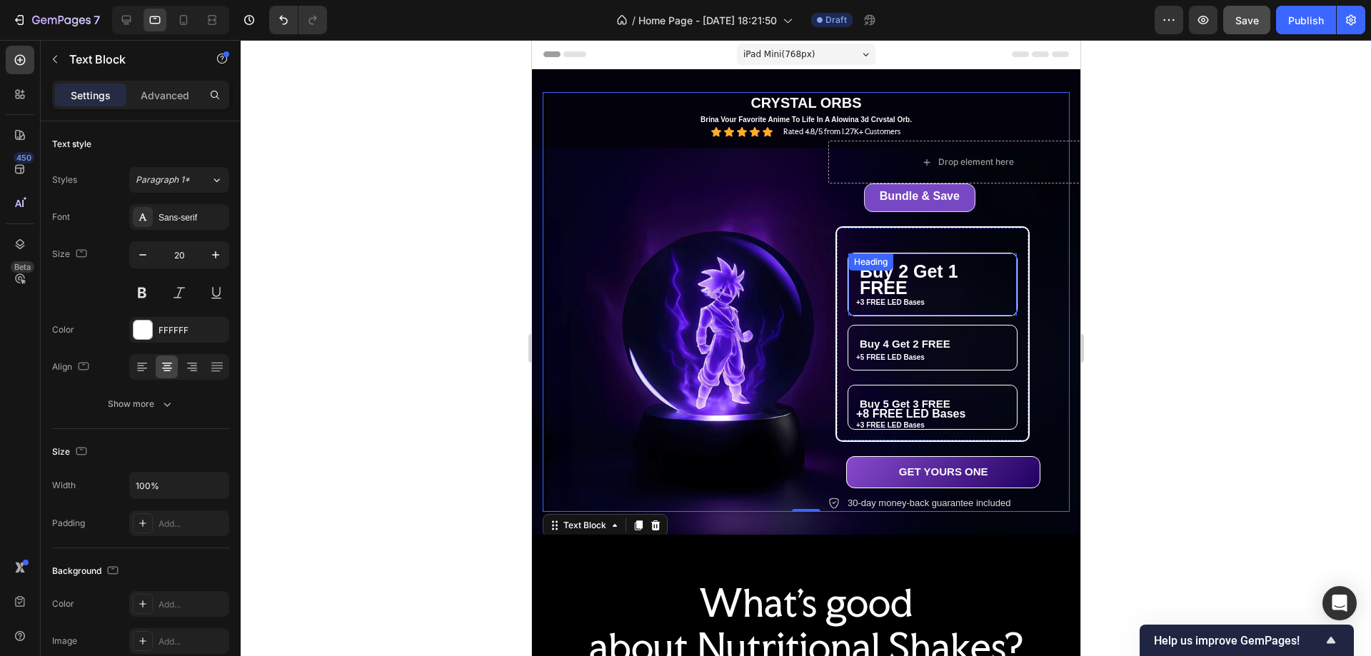
click at [899, 280] on span "Buy 2 Get 1 FREE" at bounding box center [908, 279] width 99 height 36
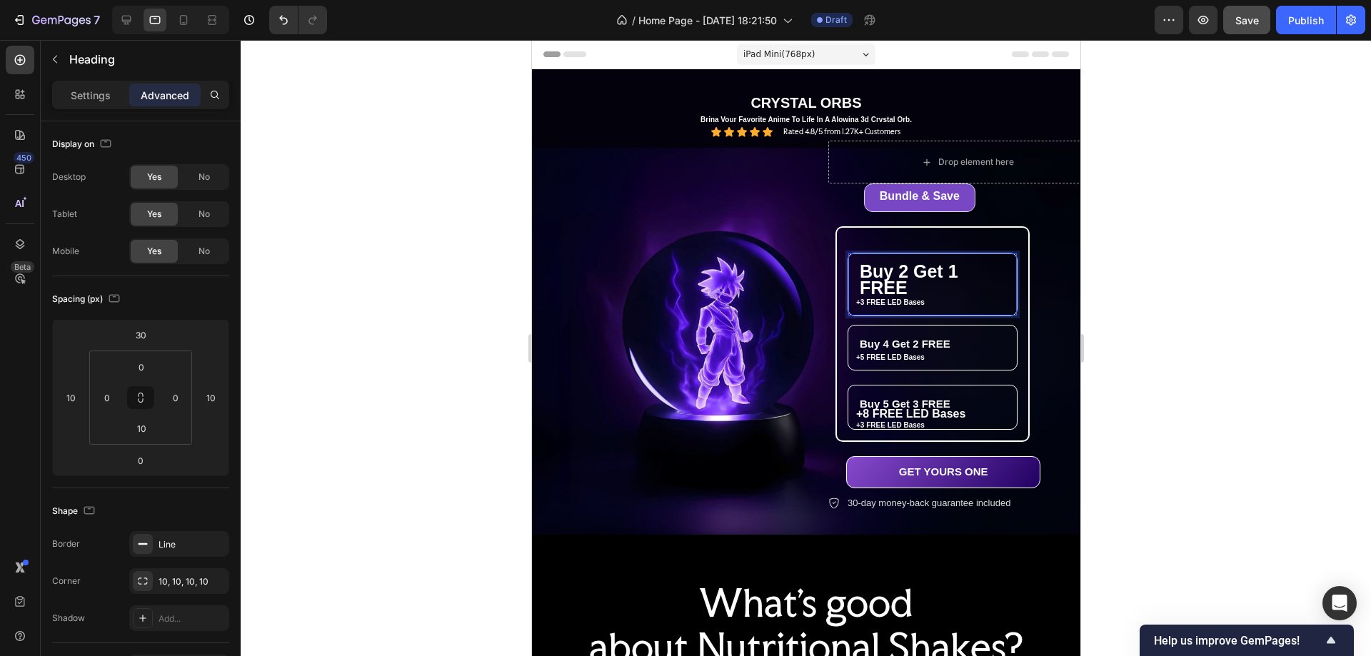
click at [961, 271] on p "Buy 2 Get 1 FREE" at bounding box center [923, 281] width 129 height 32
click at [859, 291] on span "Buy 2 Get 1 FREE" at bounding box center [908, 279] width 99 height 36
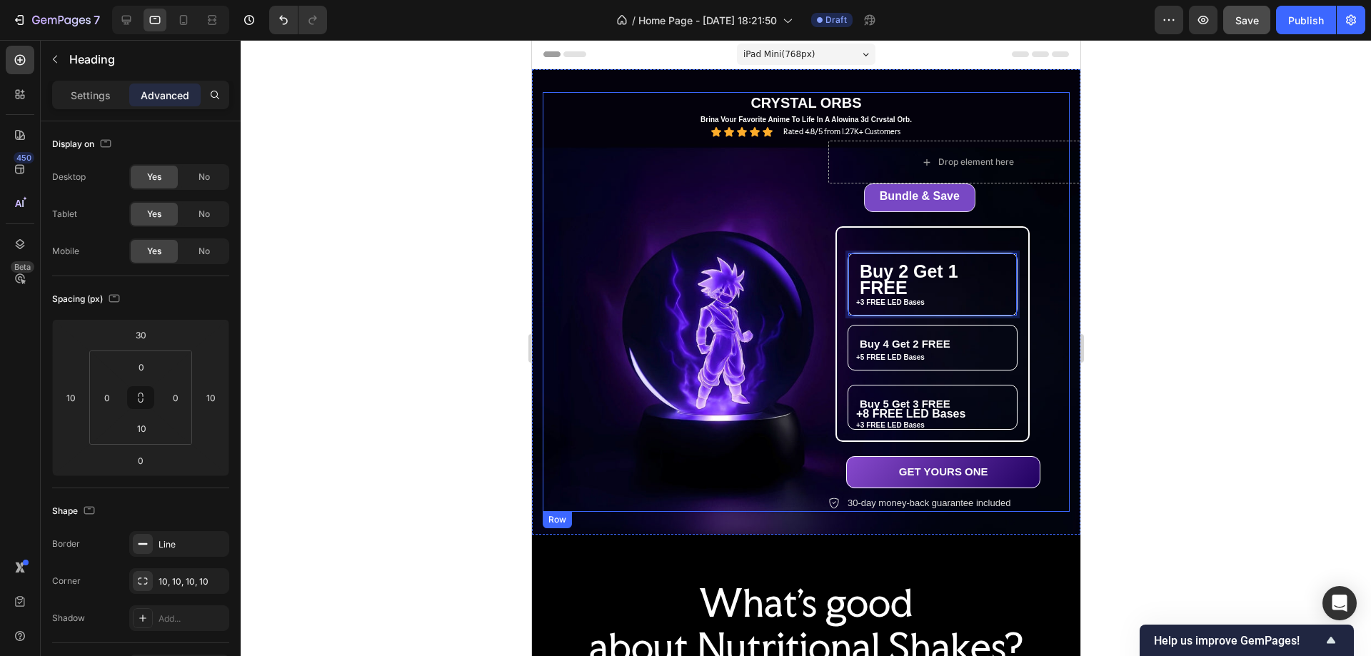
click at [1031, 129] on div "Icon Icon Icon Icon Icon Icon List Rated 4.8/5 from 1.27K+ Customers Text Block…" at bounding box center [805, 132] width 527 height 12
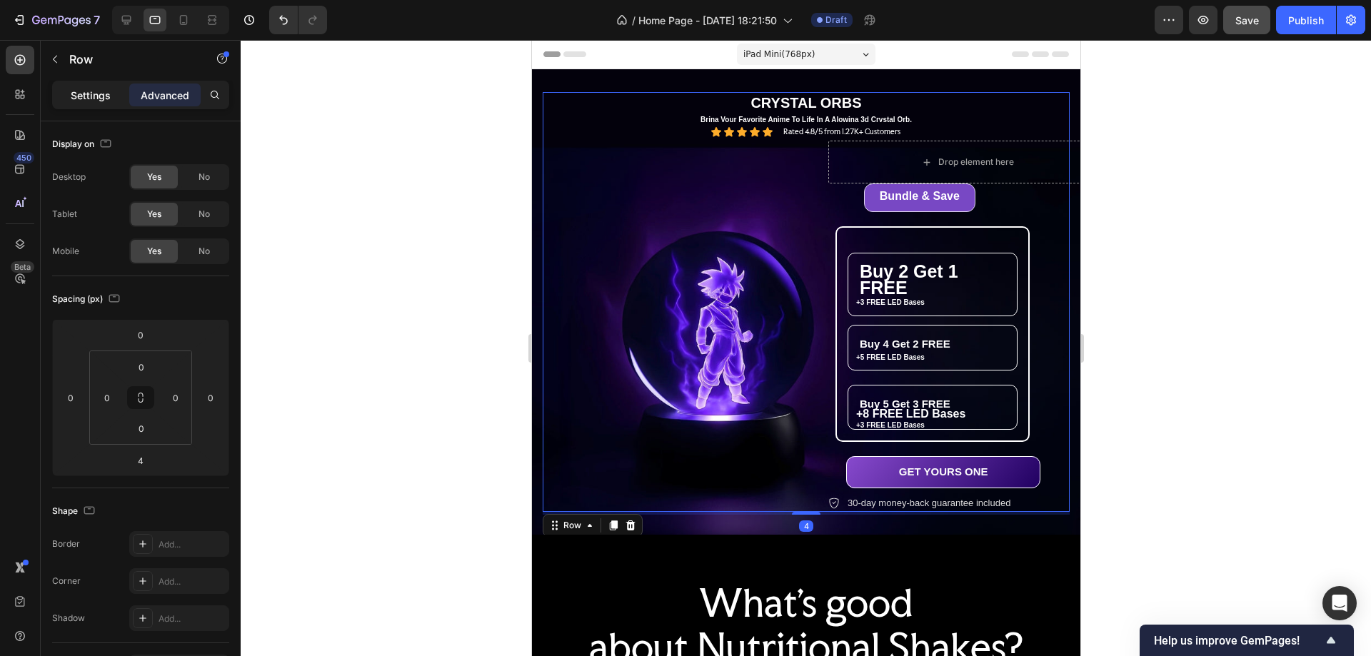
click at [104, 94] on p "Settings" at bounding box center [91, 95] width 40 height 15
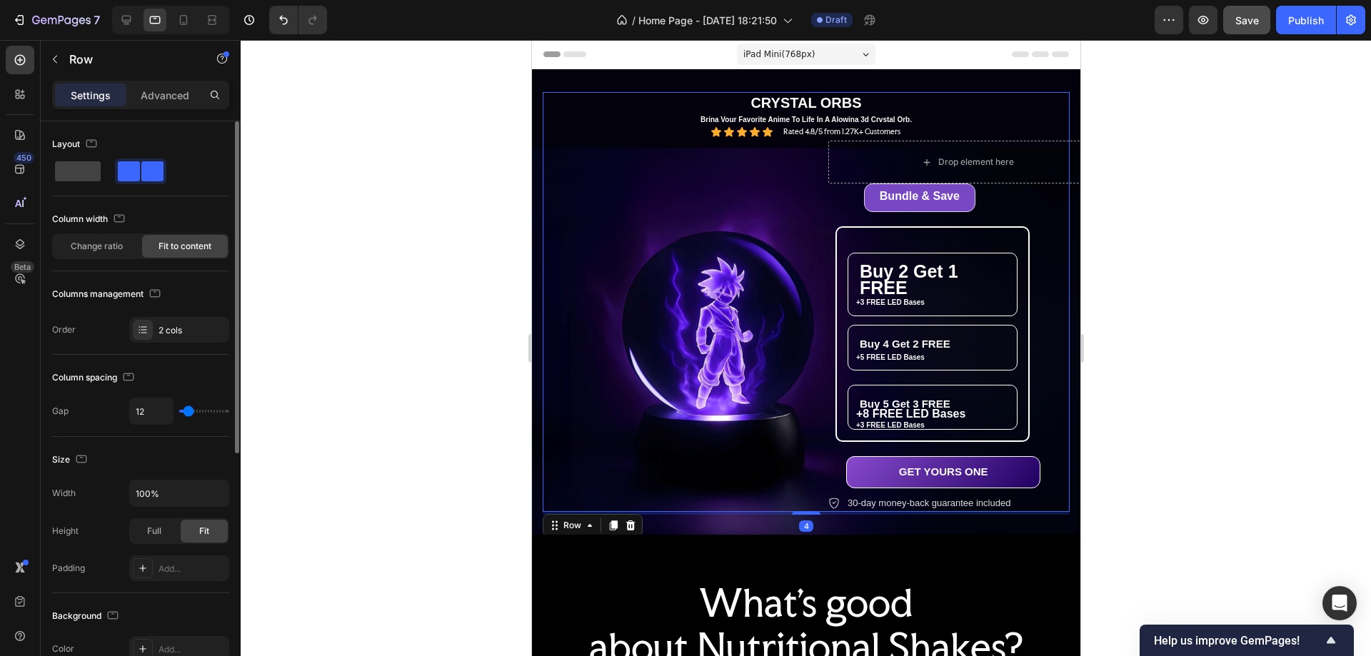
click at [148, 170] on span at bounding box center [152, 171] width 22 height 20
click at [74, 173] on span at bounding box center [78, 171] width 46 height 20
type input "0"
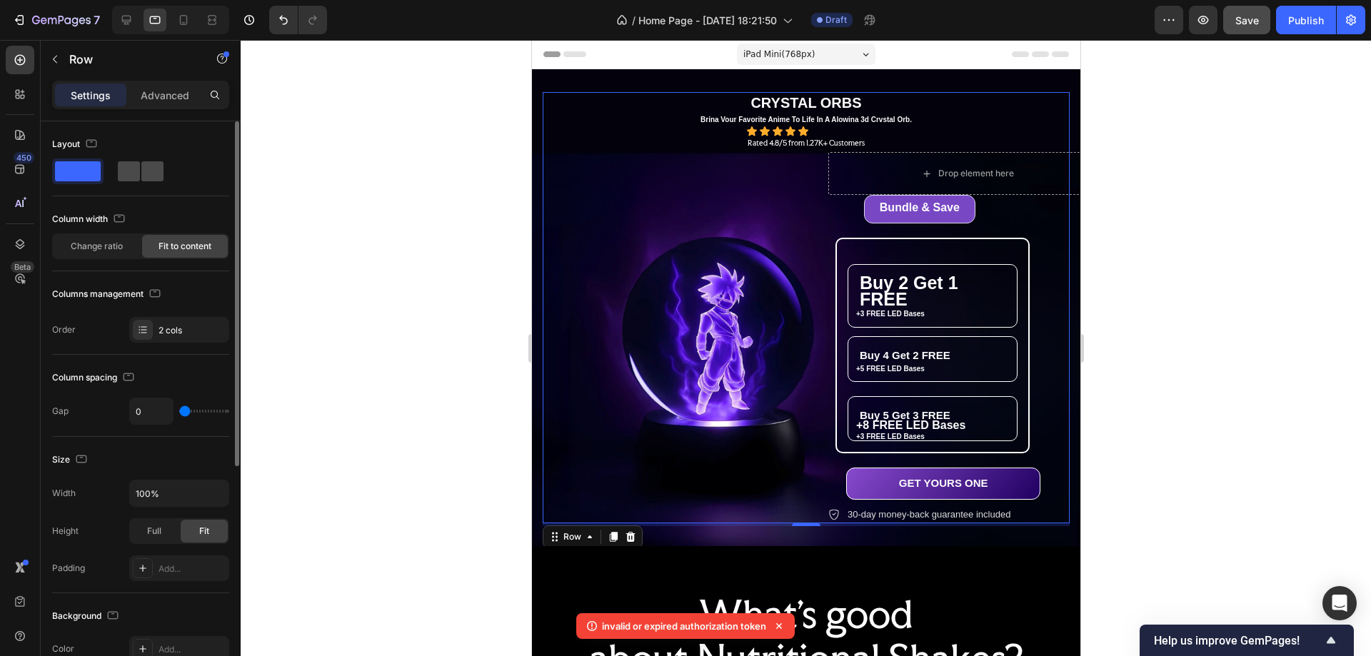
click at [141, 166] on div at bounding box center [141, 171] width 46 height 20
type input "12"
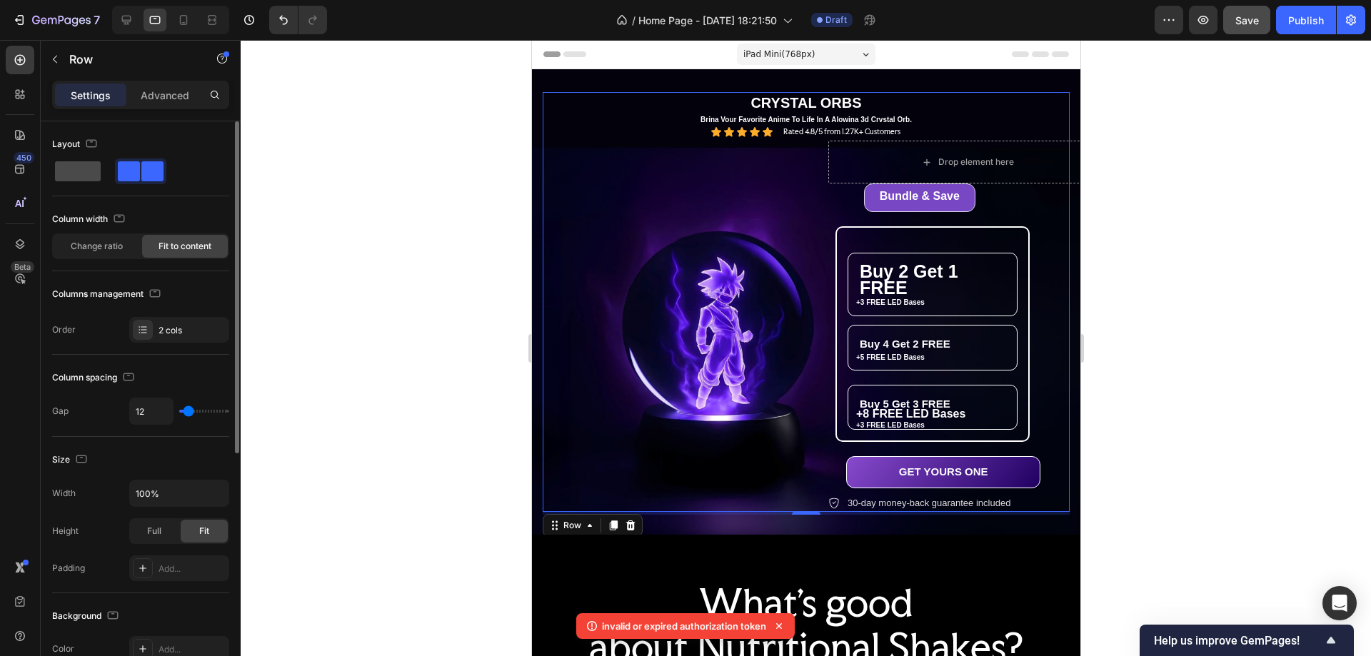
click at [79, 167] on span at bounding box center [78, 171] width 46 height 20
type input "0"
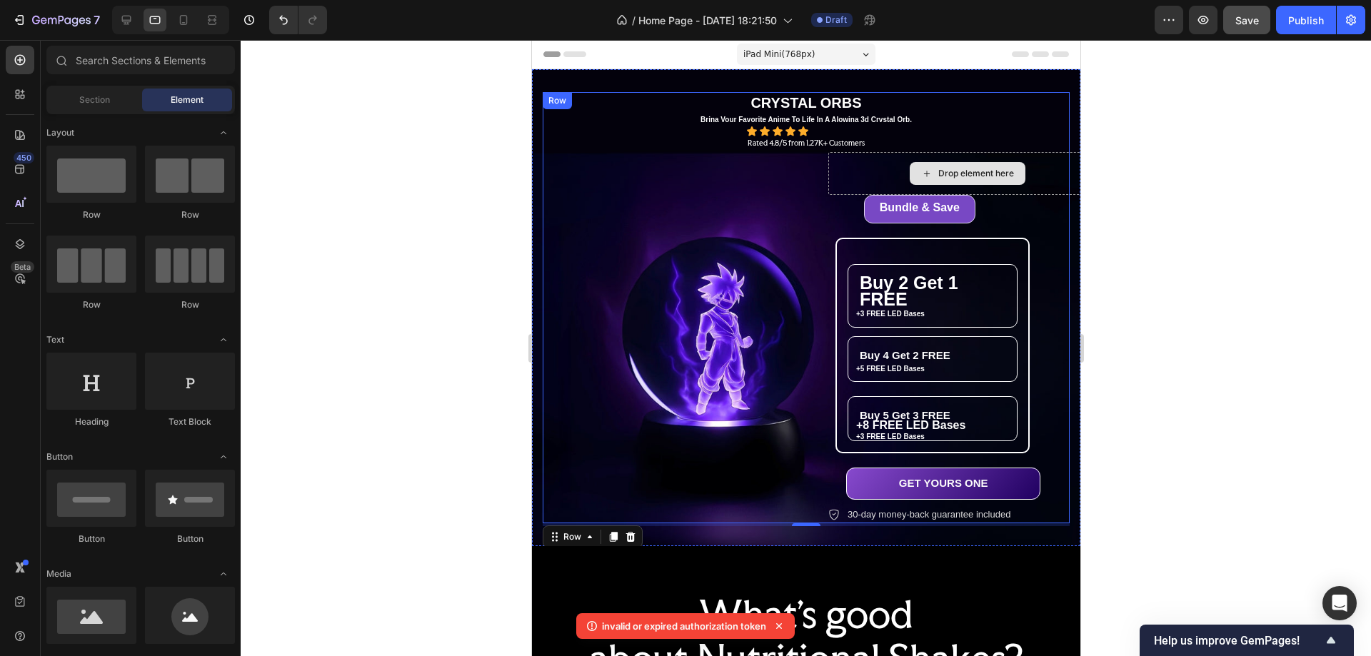
click at [1001, 169] on div "Drop element here" at bounding box center [976, 173] width 76 height 11
click at [1015, 167] on div "Drop element here" at bounding box center [967, 173] width 116 height 23
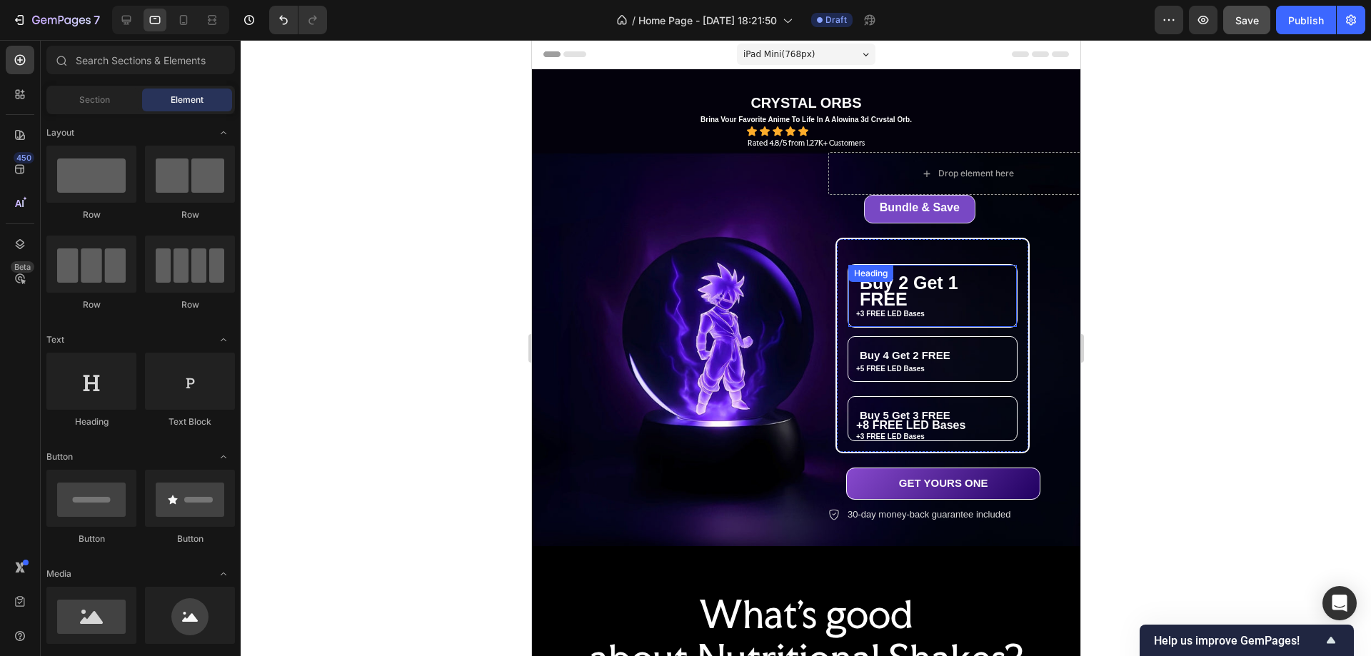
click at [911, 284] on span "Buy 2 Get 1 FREE" at bounding box center [908, 291] width 99 height 36
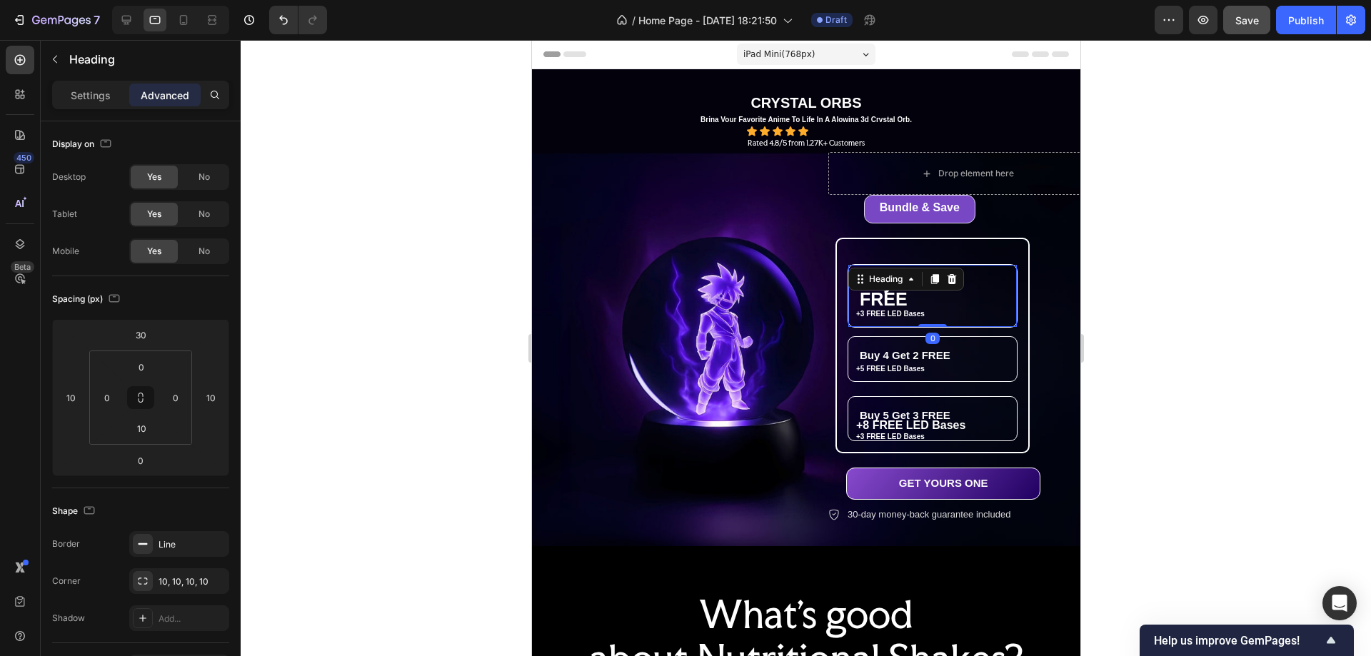
click at [911, 284] on icon at bounding box center [910, 279] width 11 height 11
click at [999, 301] on h2 "⁠⁠⁠⁠⁠⁠⁠ Buy 2 Get 1 FREE" at bounding box center [924, 292] width 152 height 55
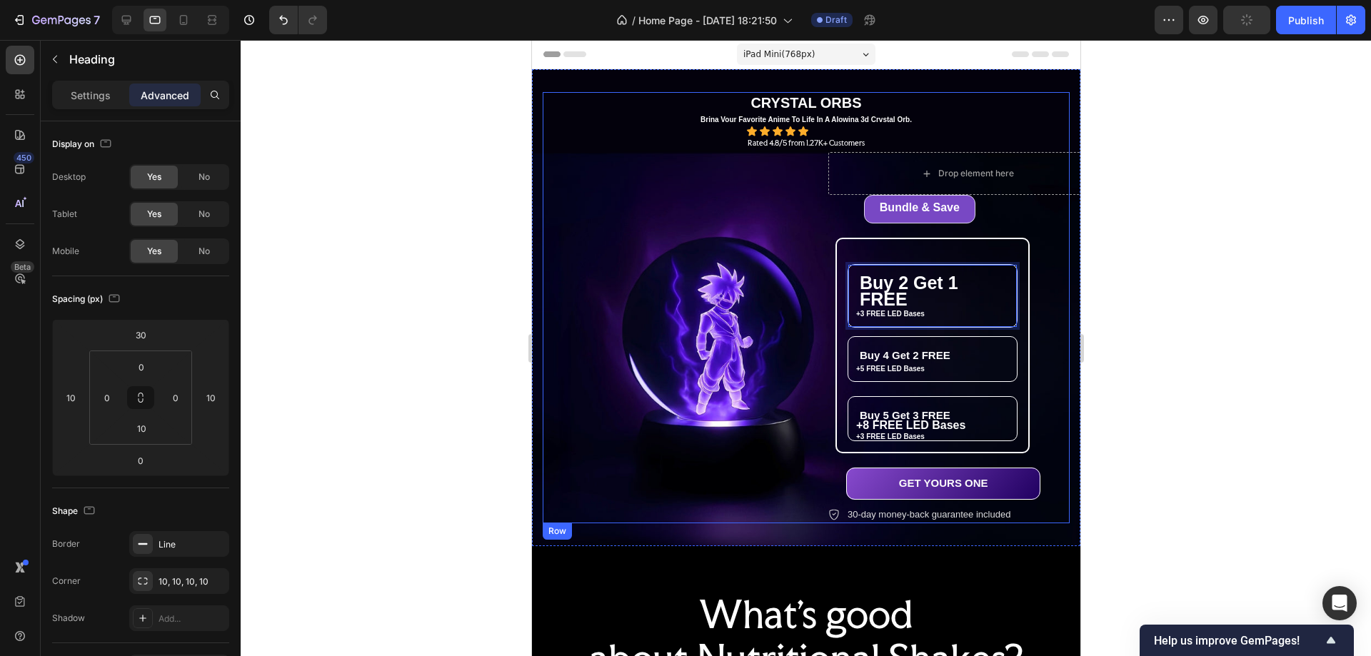
click at [640, 134] on div "Icon Icon Icon Icon Icon Icon List Rated 4.8/5 from 1.27K+ Customers Text Block…" at bounding box center [805, 138] width 527 height 24
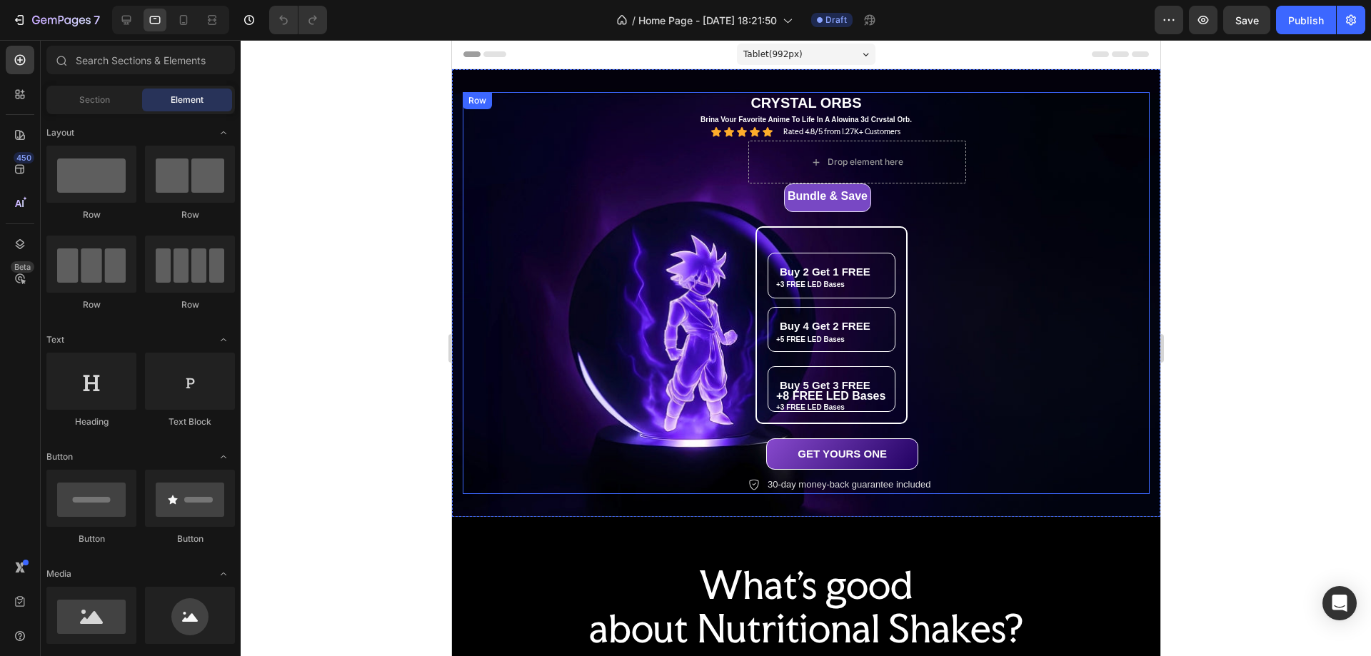
click at [1039, 227] on div "Drop element here Bundle & Save Heading Row Buy 2 Get 1 FREE Heading +3 FREE LE…" at bounding box center [1091, 318] width 687 height 354
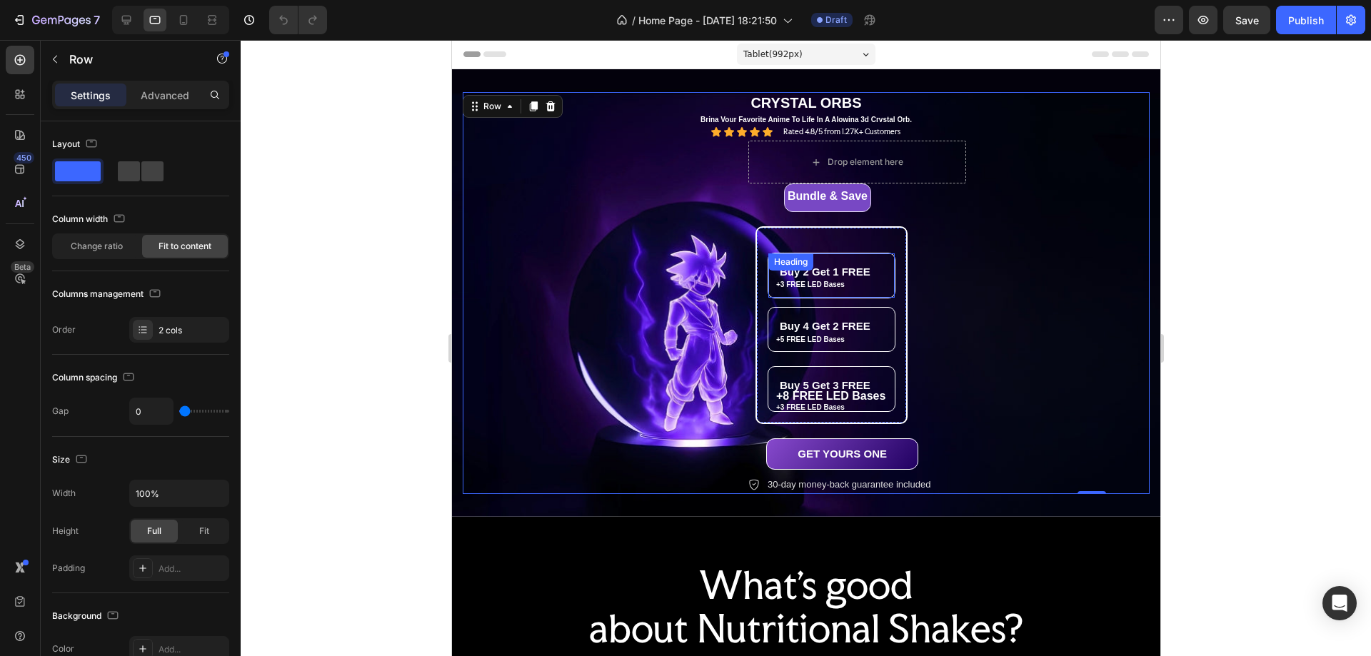
click at [814, 274] on div "Buy 2 Get 1 FREE Heading" at bounding box center [831, 276] width 128 height 46
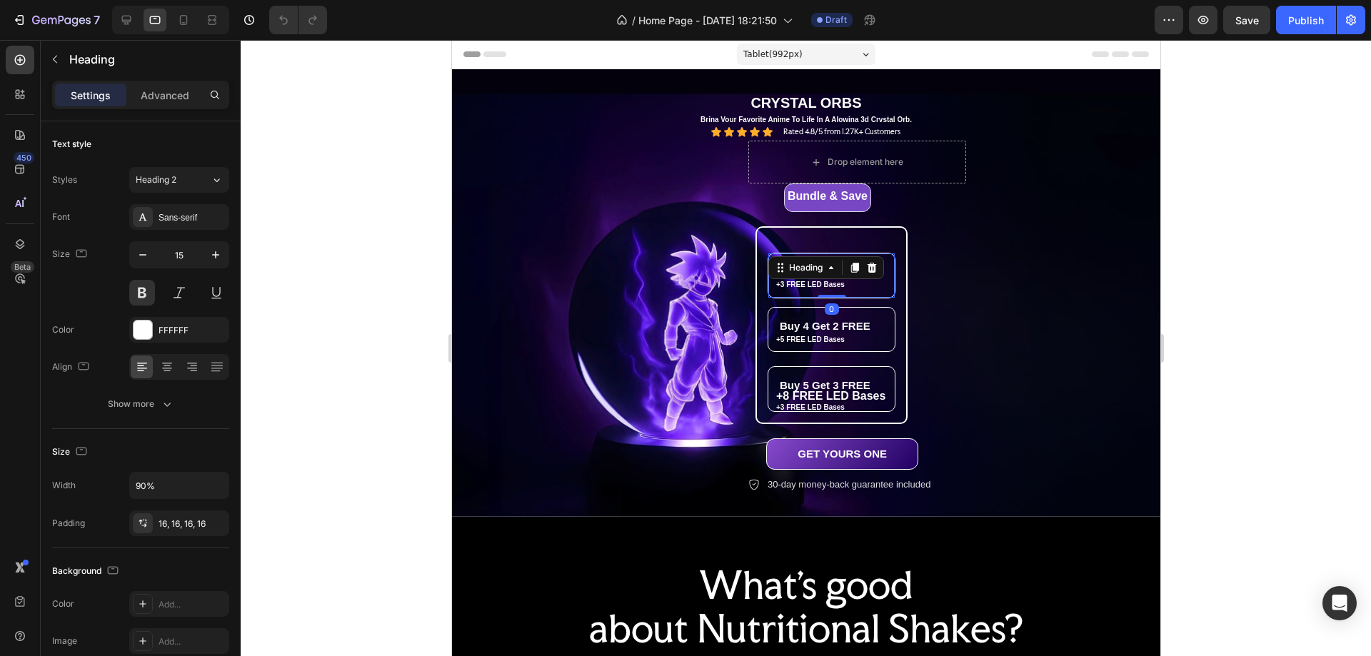
click at [846, 287] on h2 "Buy 2 Get 1 FREE" at bounding box center [825, 272] width 114 height 37
click at [814, 279] on p "Buy 2 Get 1 FREE" at bounding box center [824, 272] width 91 height 14
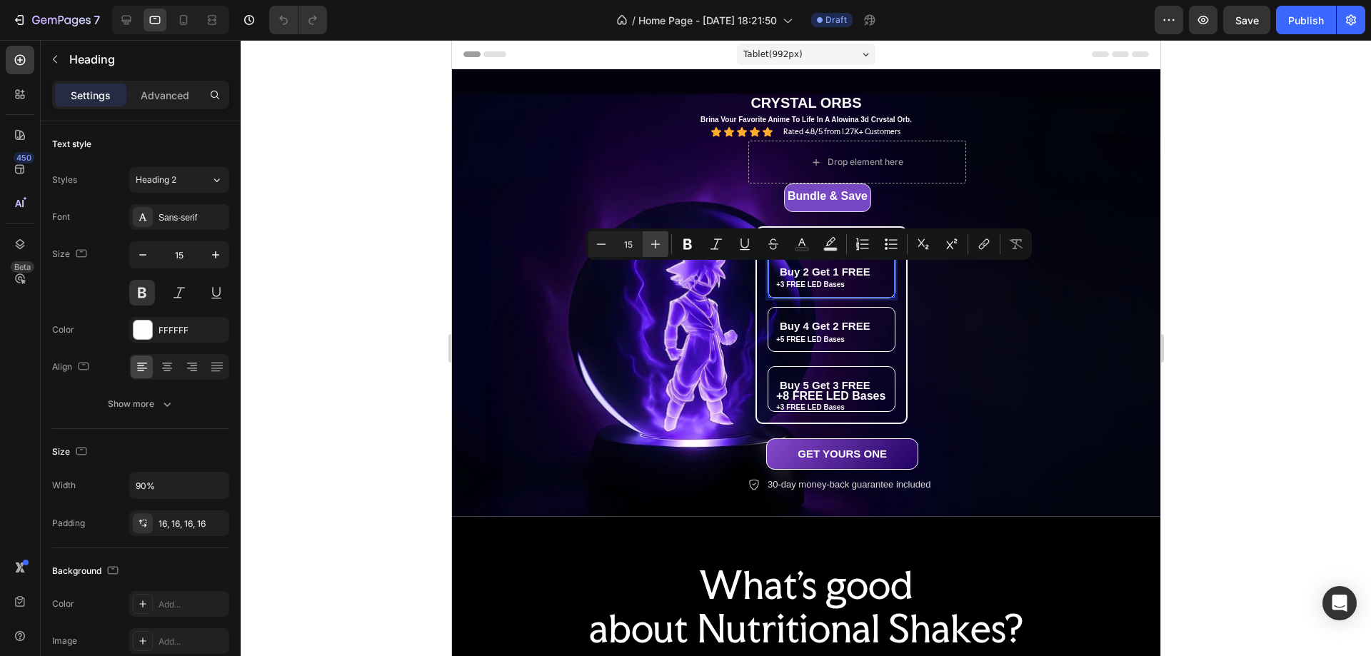
click at [658, 249] on icon "Editor contextual toolbar" at bounding box center [656, 244] width 14 height 14
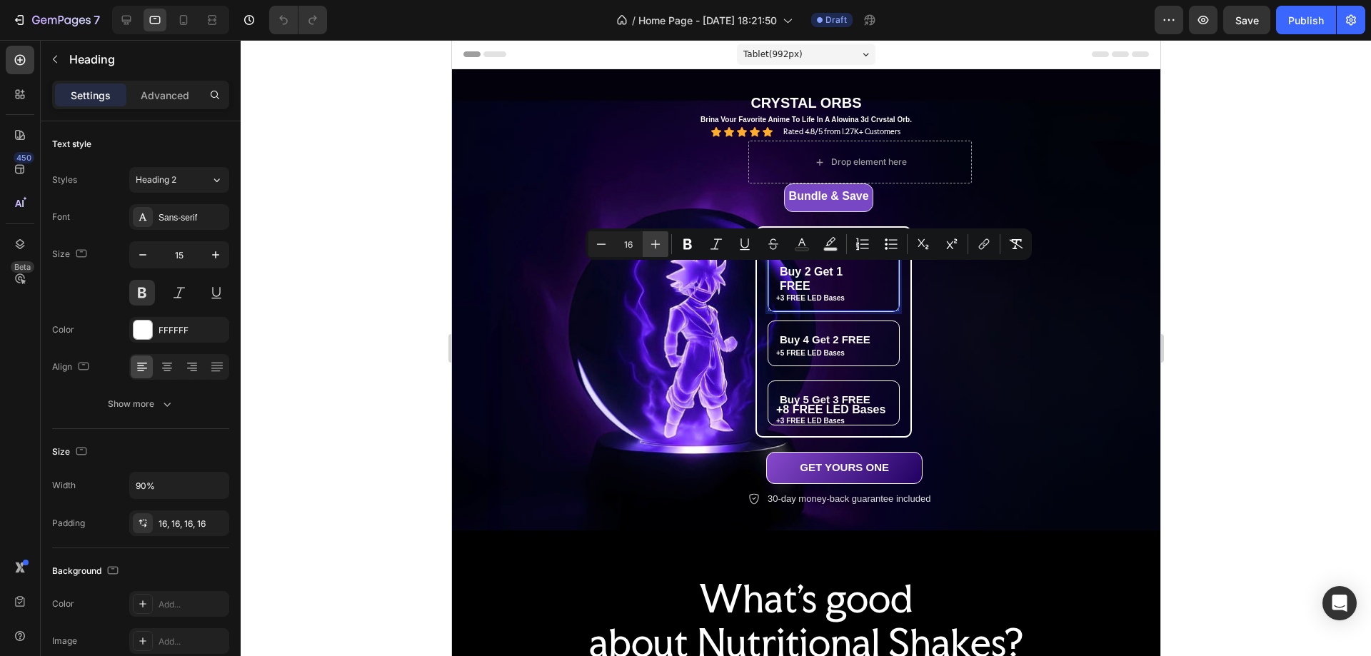
click at [658, 249] on icon "Editor contextual toolbar" at bounding box center [656, 244] width 14 height 14
click at [659, 249] on icon "Editor contextual toolbar" at bounding box center [656, 244] width 14 height 14
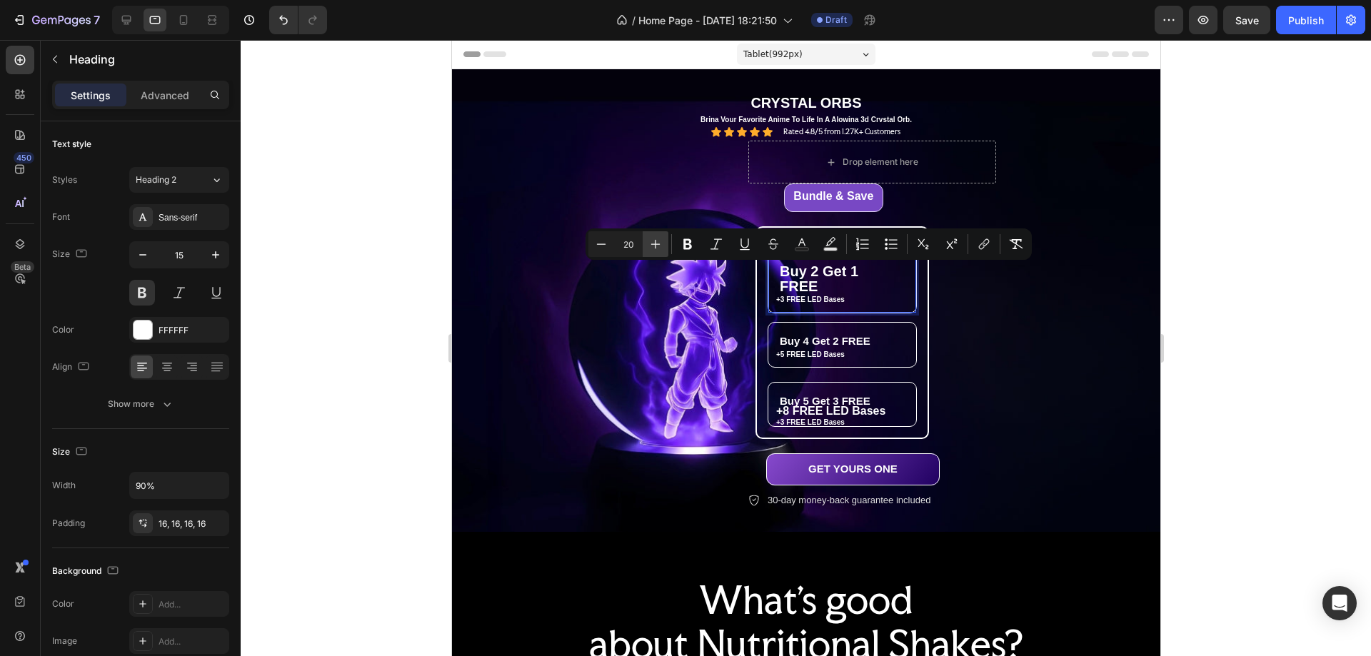
click at [659, 249] on icon "Editor contextual toolbar" at bounding box center [656, 244] width 14 height 14
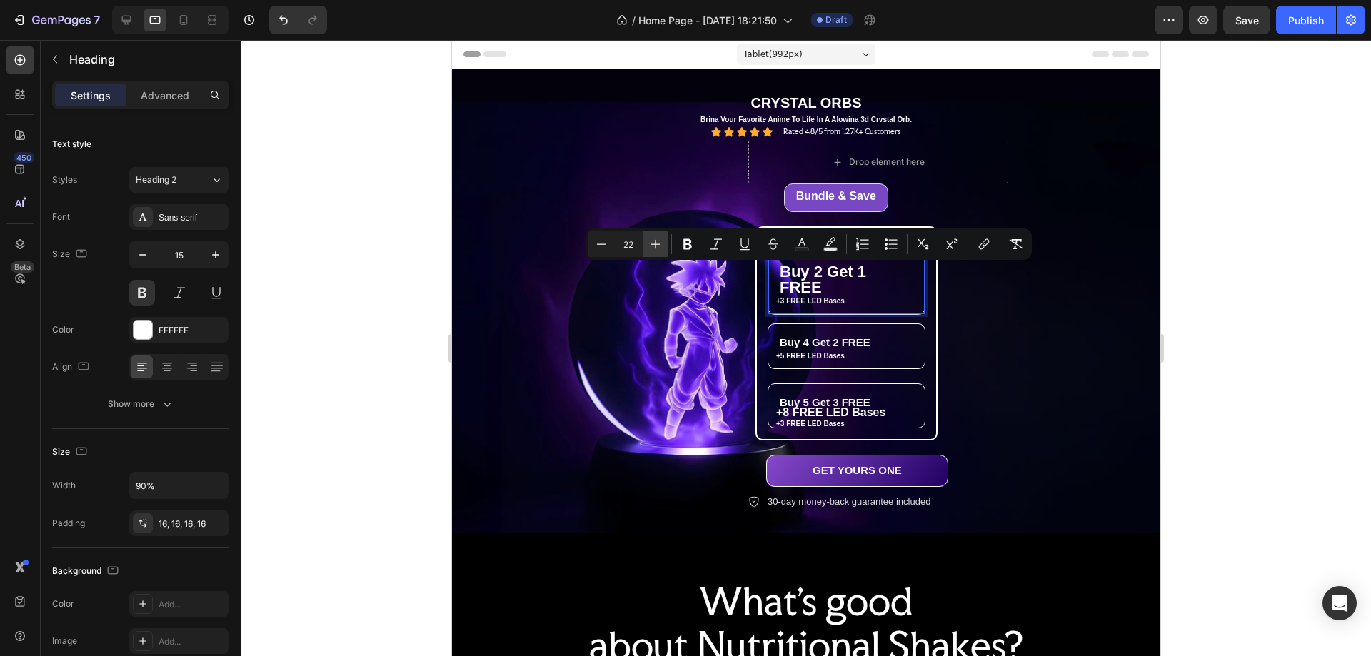
click at [659, 249] on icon "Editor contextual toolbar" at bounding box center [656, 244] width 14 height 14
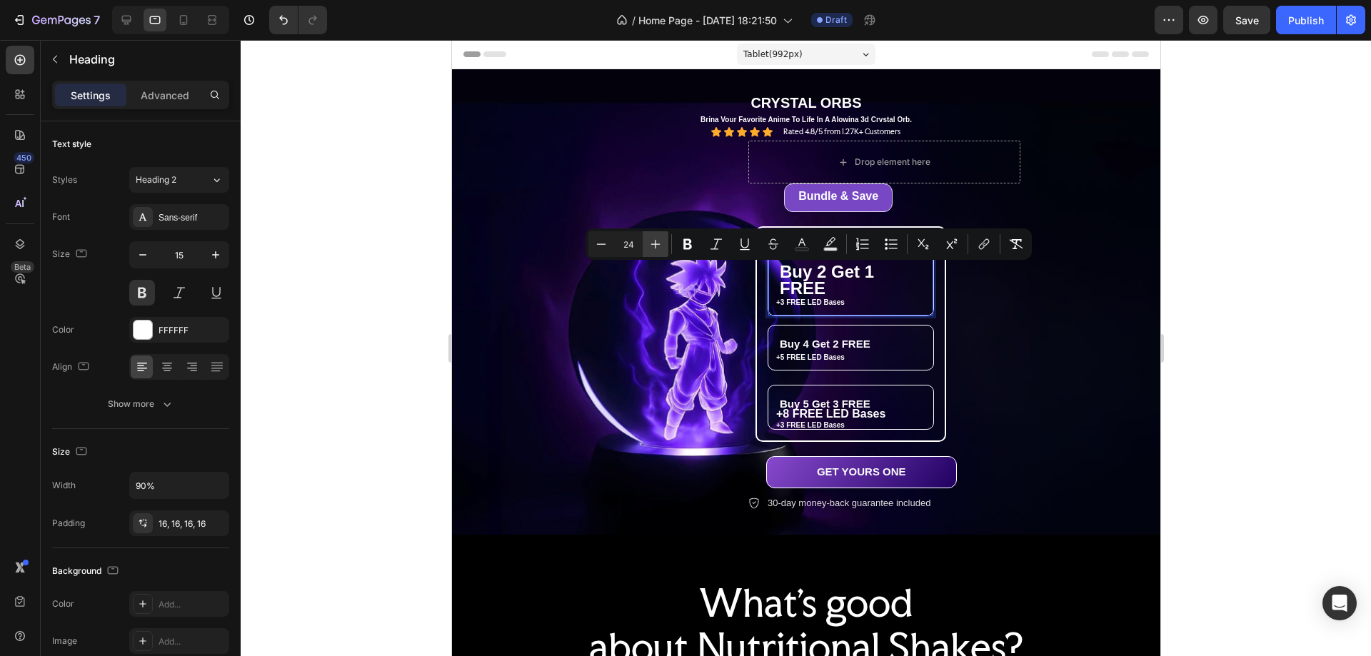
click at [659, 249] on icon "Editor contextual toolbar" at bounding box center [656, 244] width 14 height 14
type input "26"
click at [169, 92] on p "Advanced" at bounding box center [165, 95] width 49 height 15
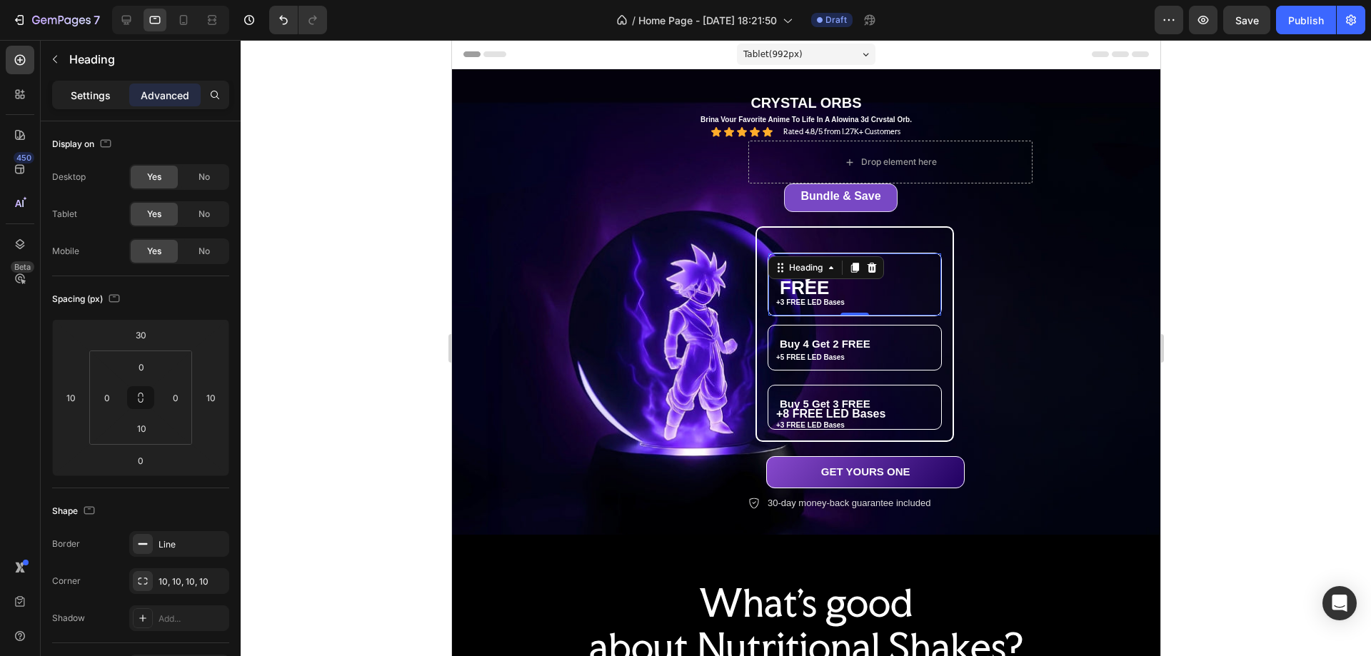
click at [94, 86] on div "Settings" at bounding box center [90, 95] width 71 height 23
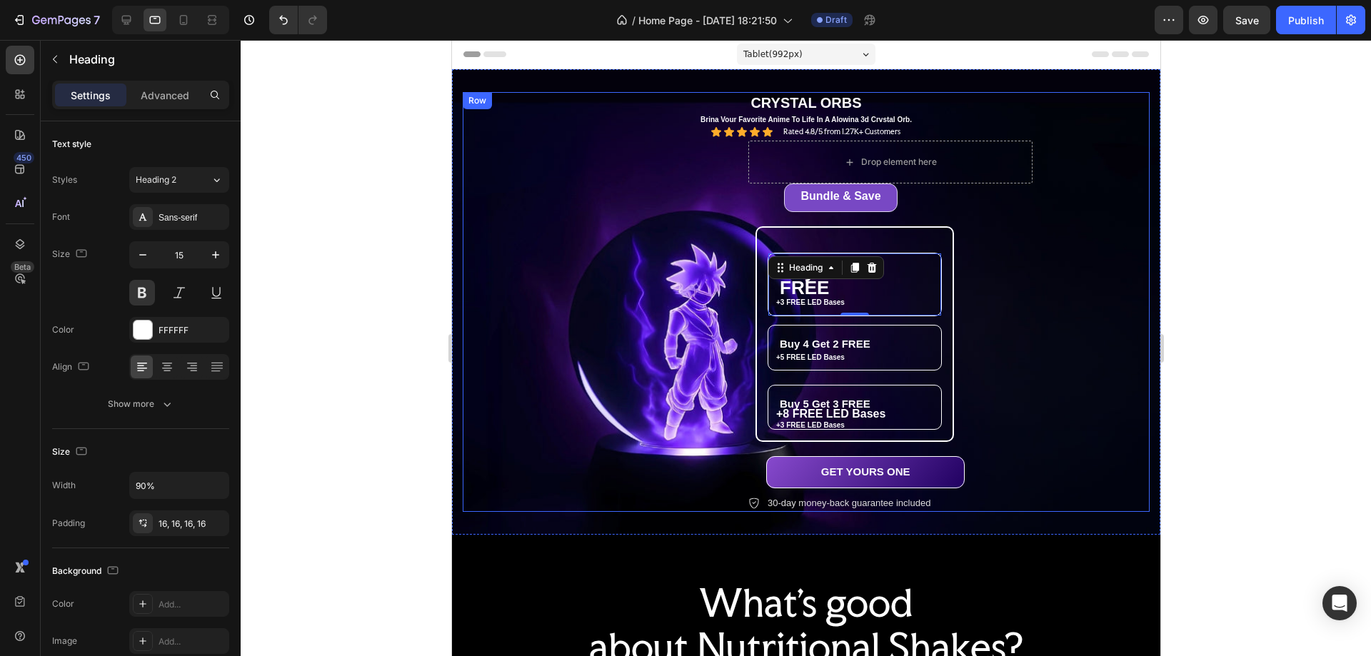
click at [1101, 271] on div "Drop element here Bundle & Save Heading Row ⁠⁠⁠⁠⁠⁠⁠ Buy 2 Get 1 FREE Heading 0 …" at bounding box center [1091, 326] width 687 height 371
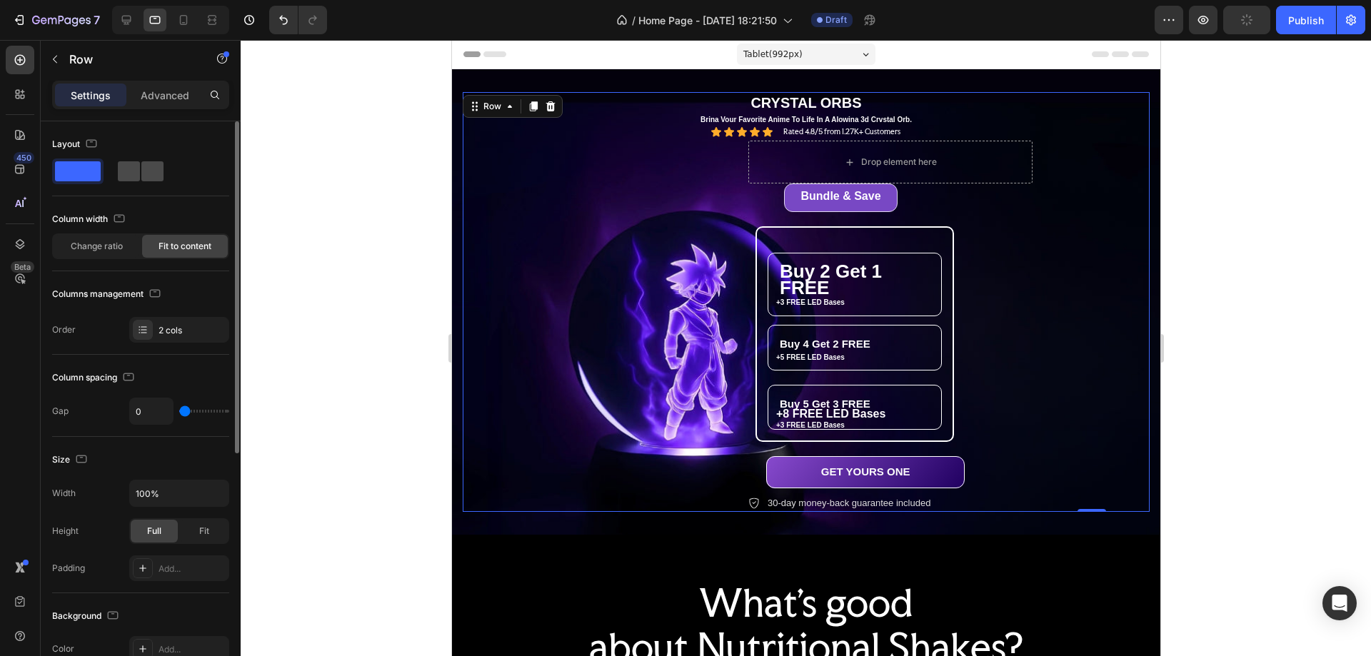
click at [140, 166] on div at bounding box center [141, 171] width 46 height 20
type input "40"
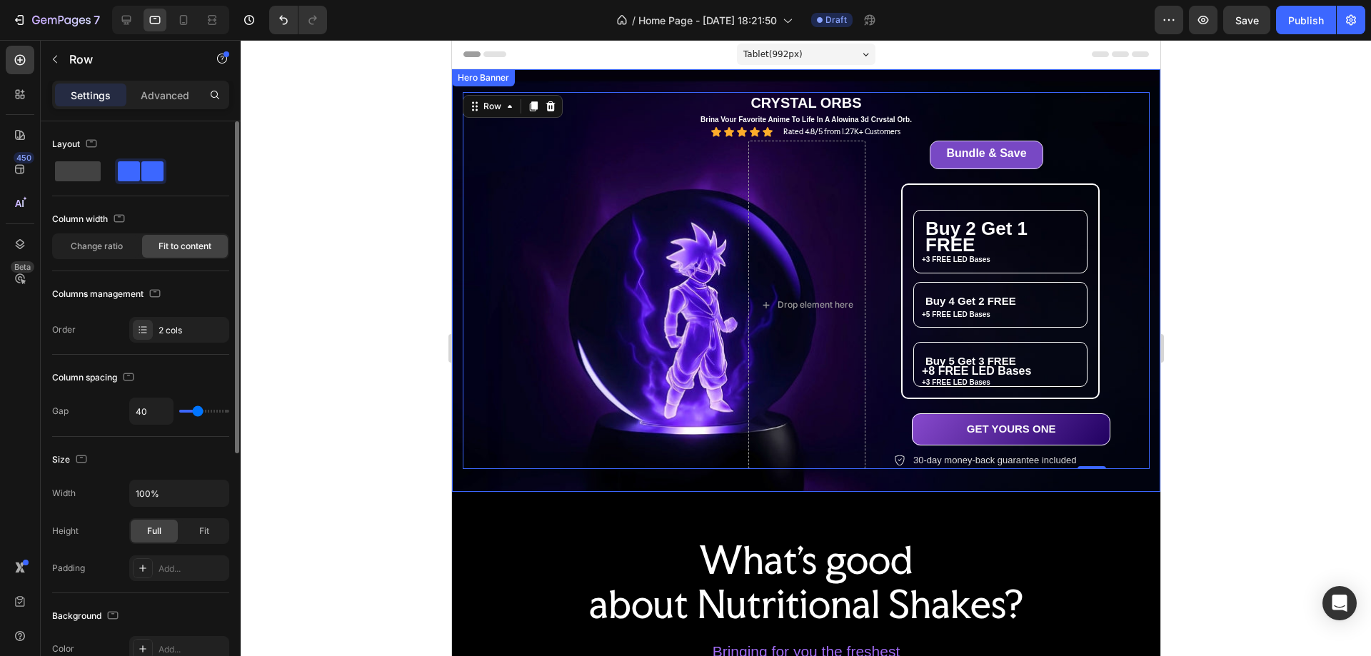
type input "0"
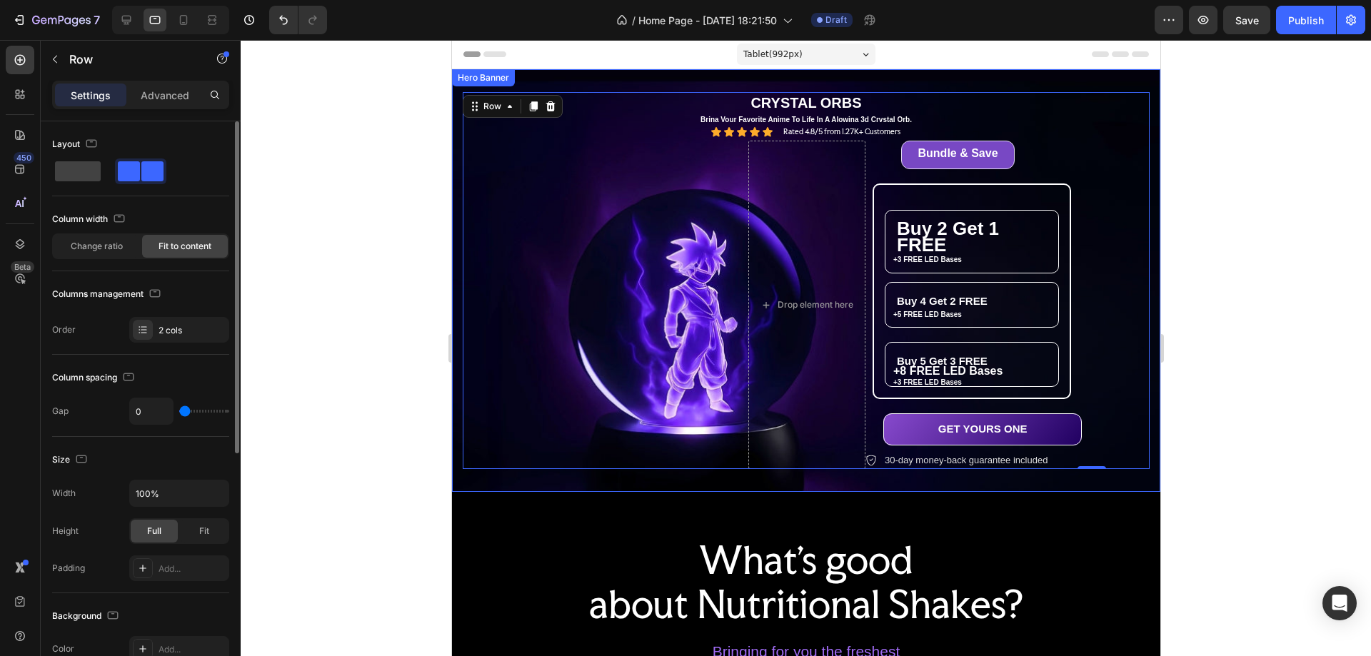
drag, startPoint x: 194, startPoint y: 407, endPoint x: 165, endPoint y: 404, distance: 29.4
type input "0"
click at [179, 410] on input "range" at bounding box center [204, 411] width 50 height 3
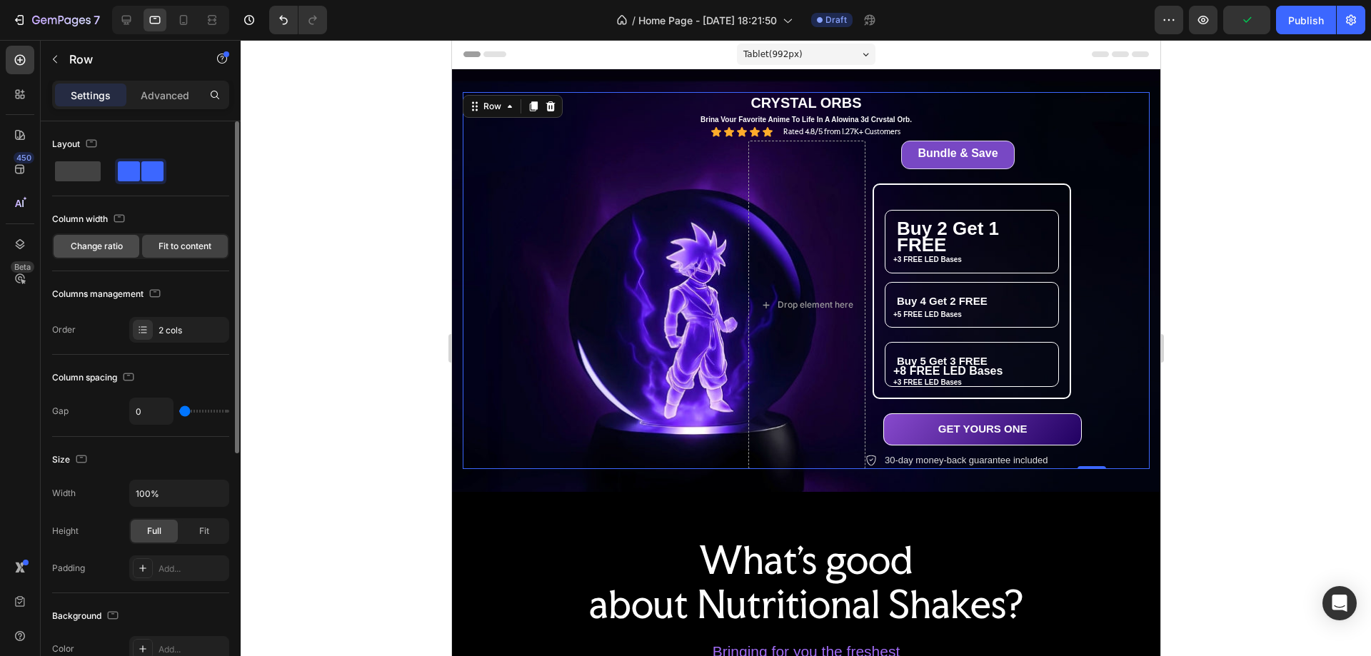
click at [105, 249] on span "Change ratio" at bounding box center [97, 246] width 52 height 13
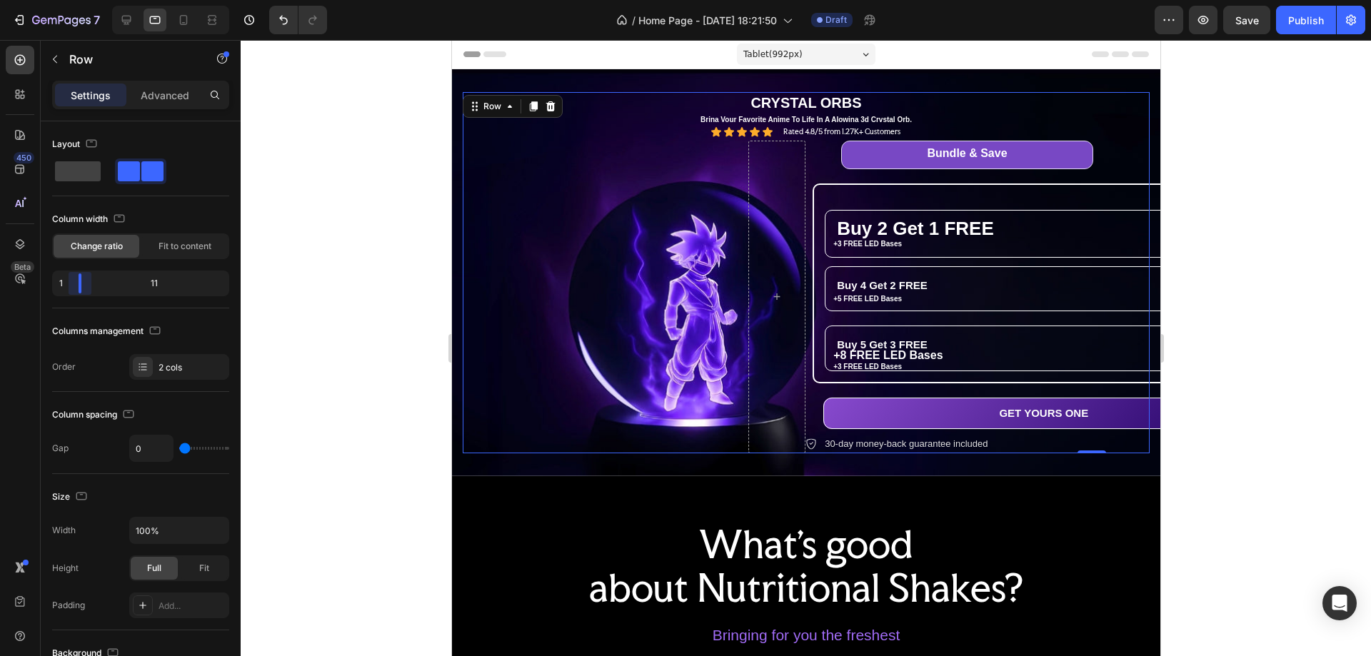
drag, startPoint x: 141, startPoint y: 283, endPoint x: 29, endPoint y: 287, distance: 112.2
click at [29, 0] on body "7 / Home Page - Sep 25, 18:21:50 Draft Preview Save Publish 450 Beta Sections(1…" at bounding box center [685, 0] width 1371 height 0
click at [172, 94] on p "Advanced" at bounding box center [165, 95] width 49 height 15
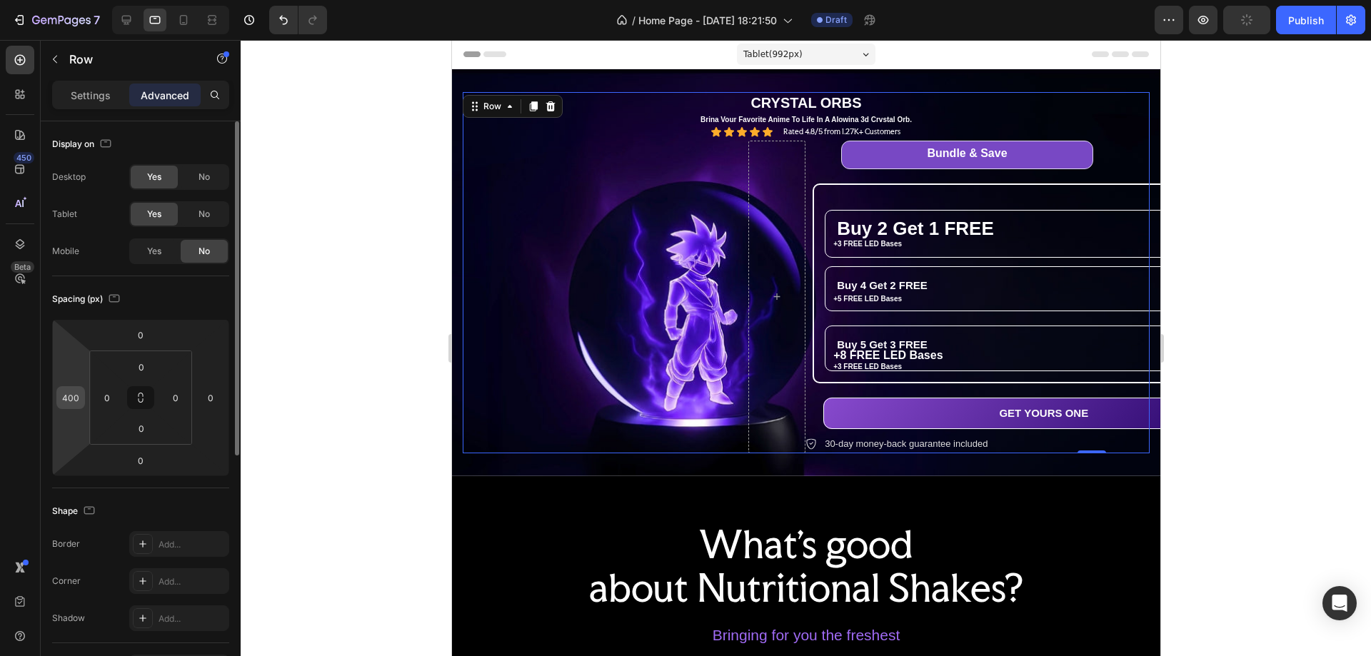
click at [74, 396] on input "400" at bounding box center [70, 397] width 21 height 21
type input "0"
click at [214, 293] on div "Spacing (px)" at bounding box center [140, 299] width 177 height 23
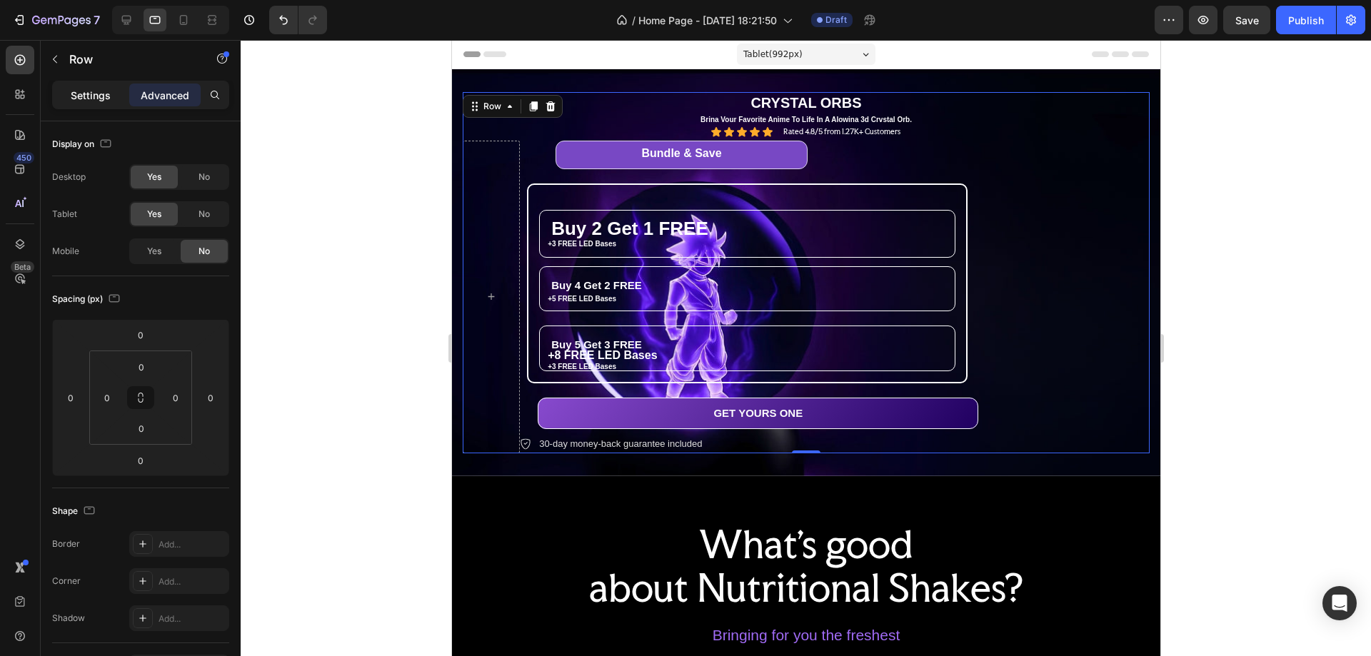
click at [106, 92] on p "Settings" at bounding box center [91, 95] width 40 height 15
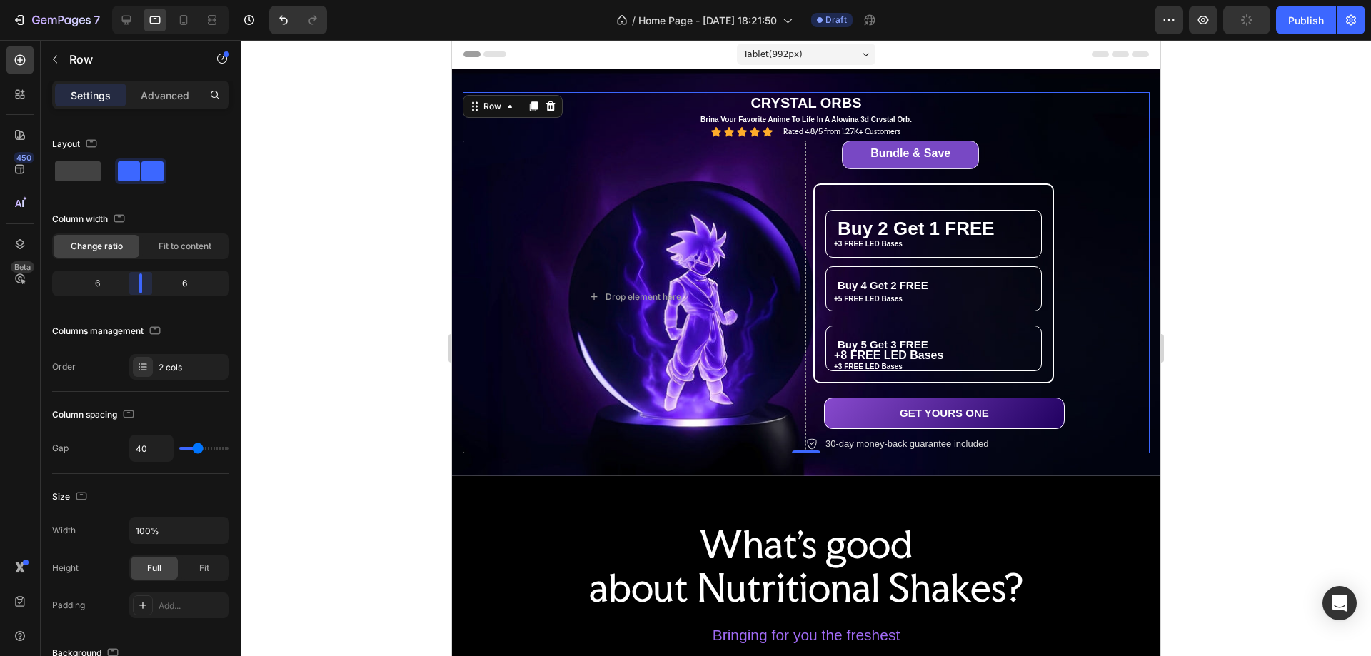
drag, startPoint x: 83, startPoint y: 281, endPoint x: 64, endPoint y: 141, distance: 141.2
click at [139, 0] on body "7 / Home Page - Sep 25, 18:21:50 Draft Preview Publish 450 Beta Sections(18) El…" at bounding box center [685, 0] width 1371 height 0
click at [958, 230] on span "Buy 2 Get 1 FREE" at bounding box center [915, 228] width 157 height 21
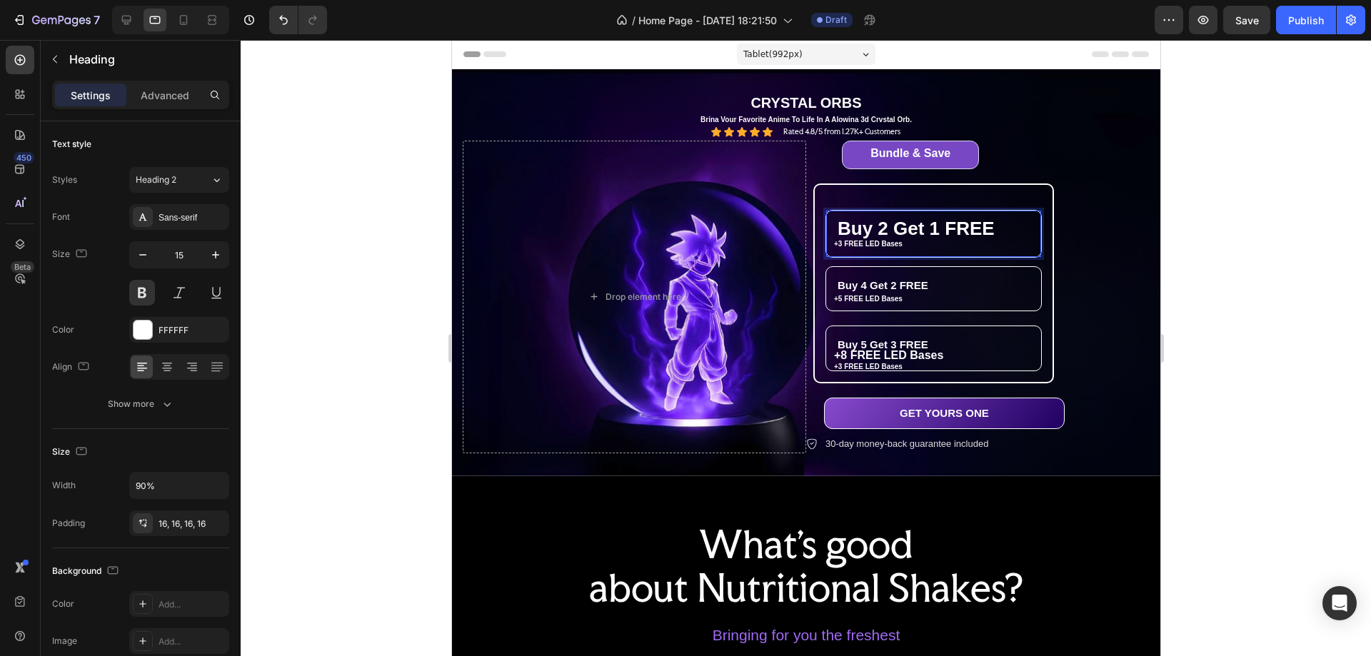
click at [958, 230] on span "Buy 2 Get 1 FREE" at bounding box center [915, 228] width 157 height 21
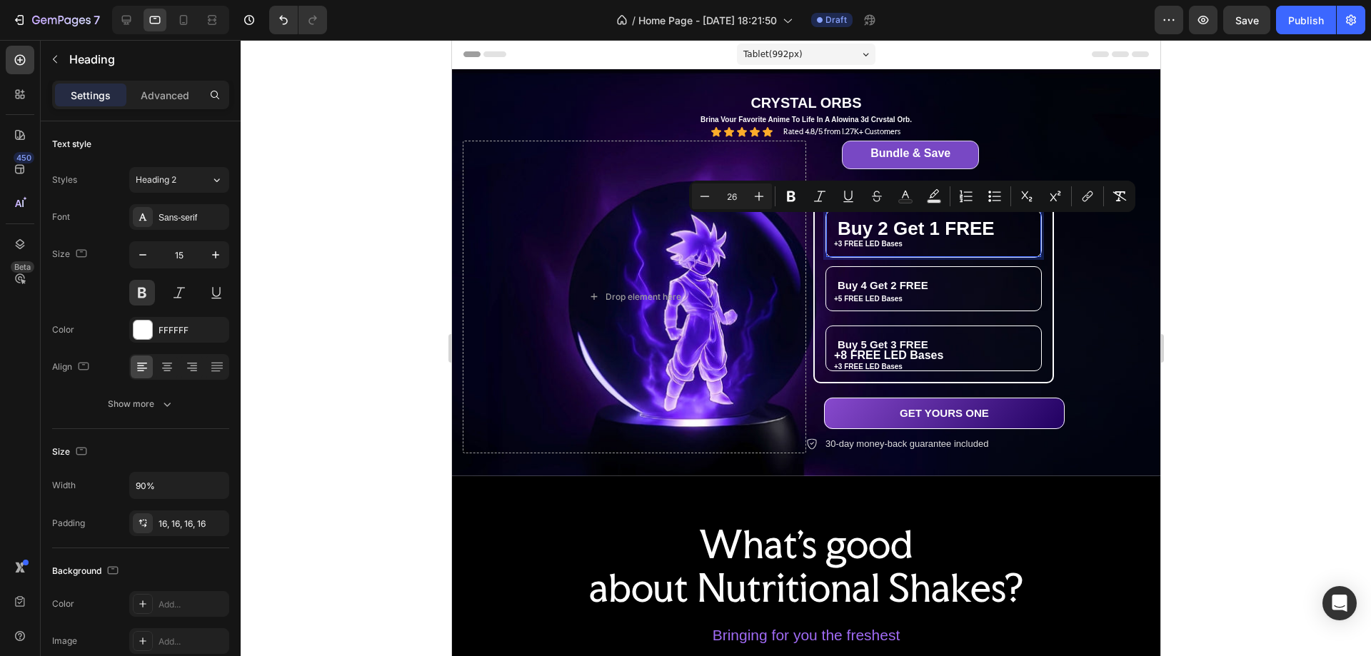
click at [736, 194] on input "26" at bounding box center [732, 196] width 29 height 17
type input "1"
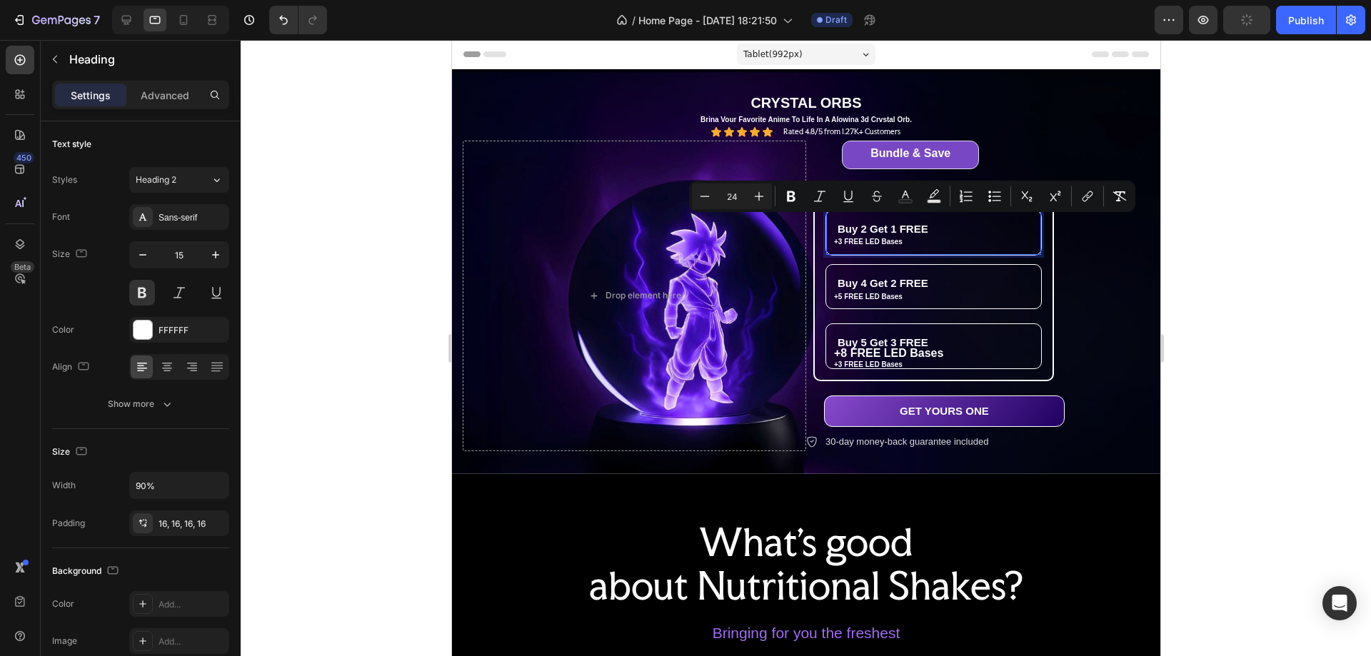
type input "24"
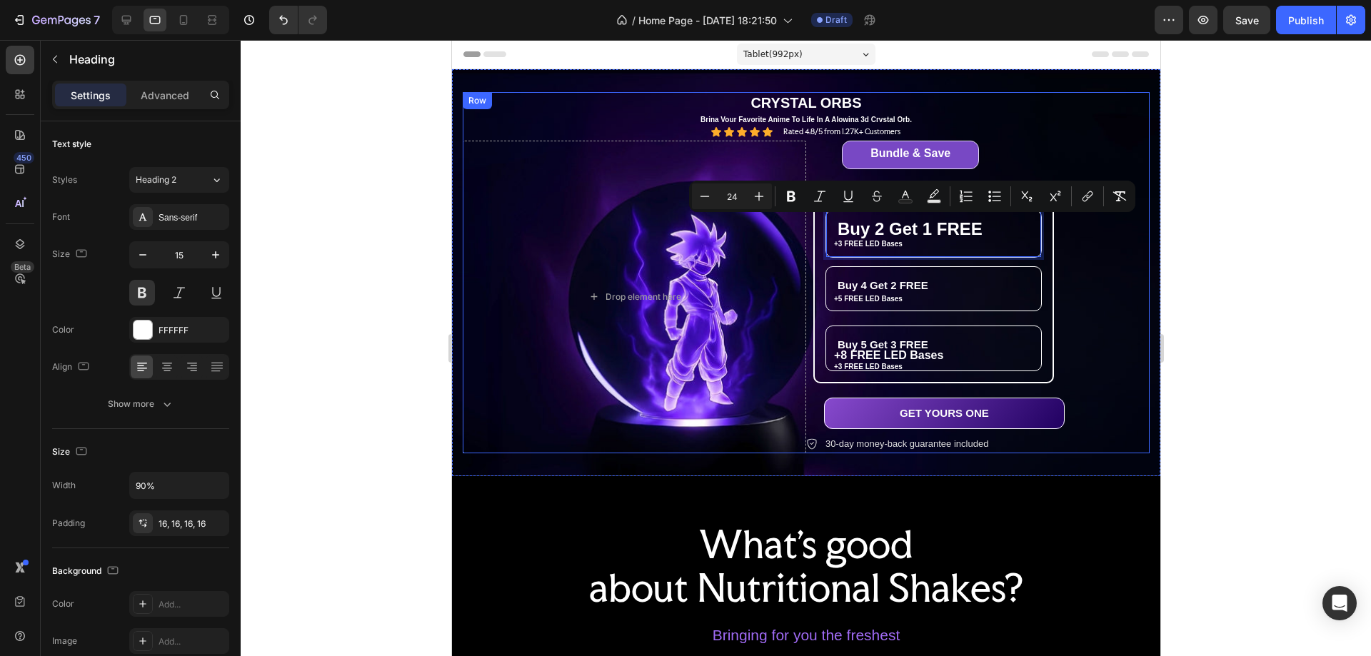
click at [1128, 287] on div "Bundle & Save Heading Row Buy 2 Get 1 FREE Heading 0 +3 FREE LED Bases Text Blo…" at bounding box center [978, 297] width 344 height 313
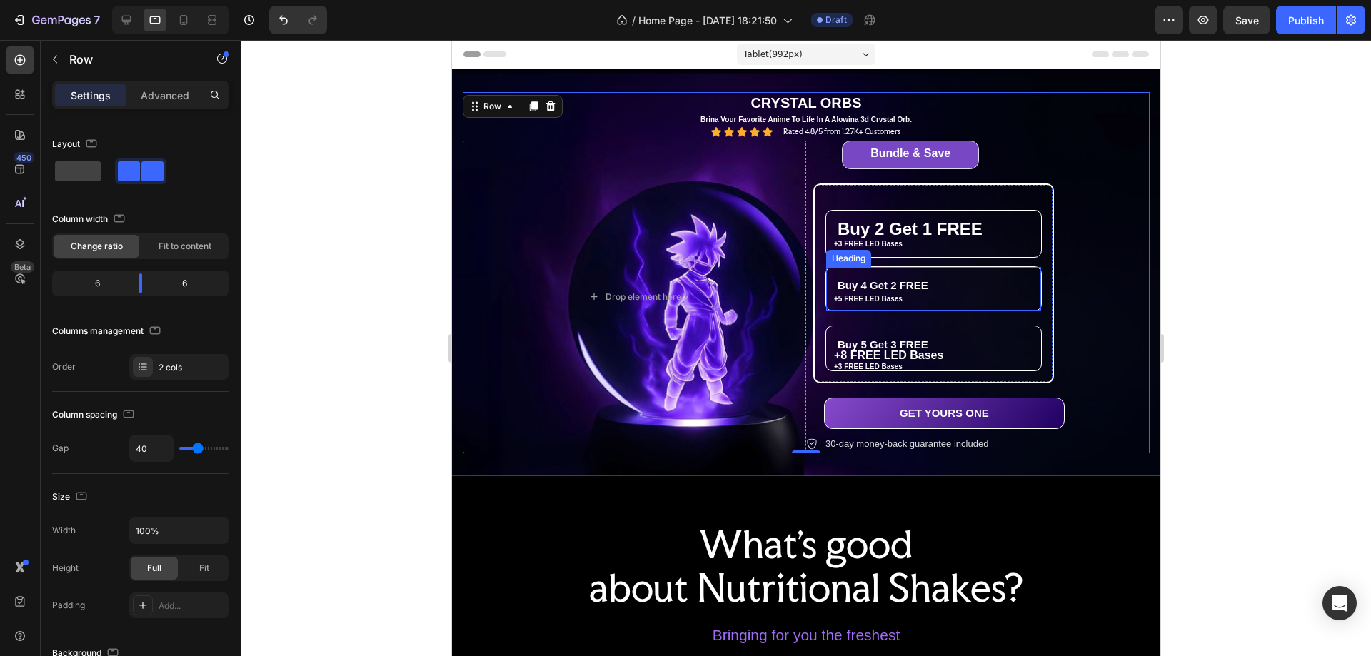
click at [914, 281] on h2 "Buy 4 Get 2 FREE" at bounding box center [923, 285] width 194 height 37
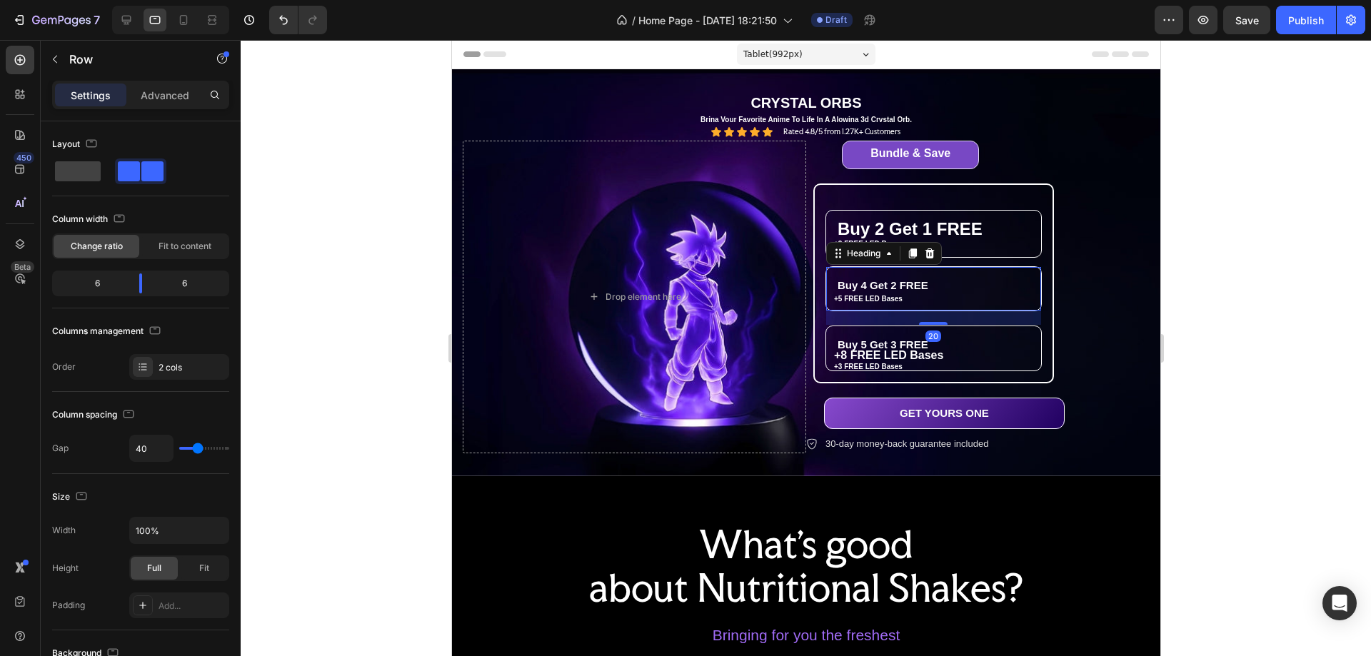
click at [914, 281] on h2 "Buy 4 Get 2 FREE" at bounding box center [923, 285] width 194 height 37
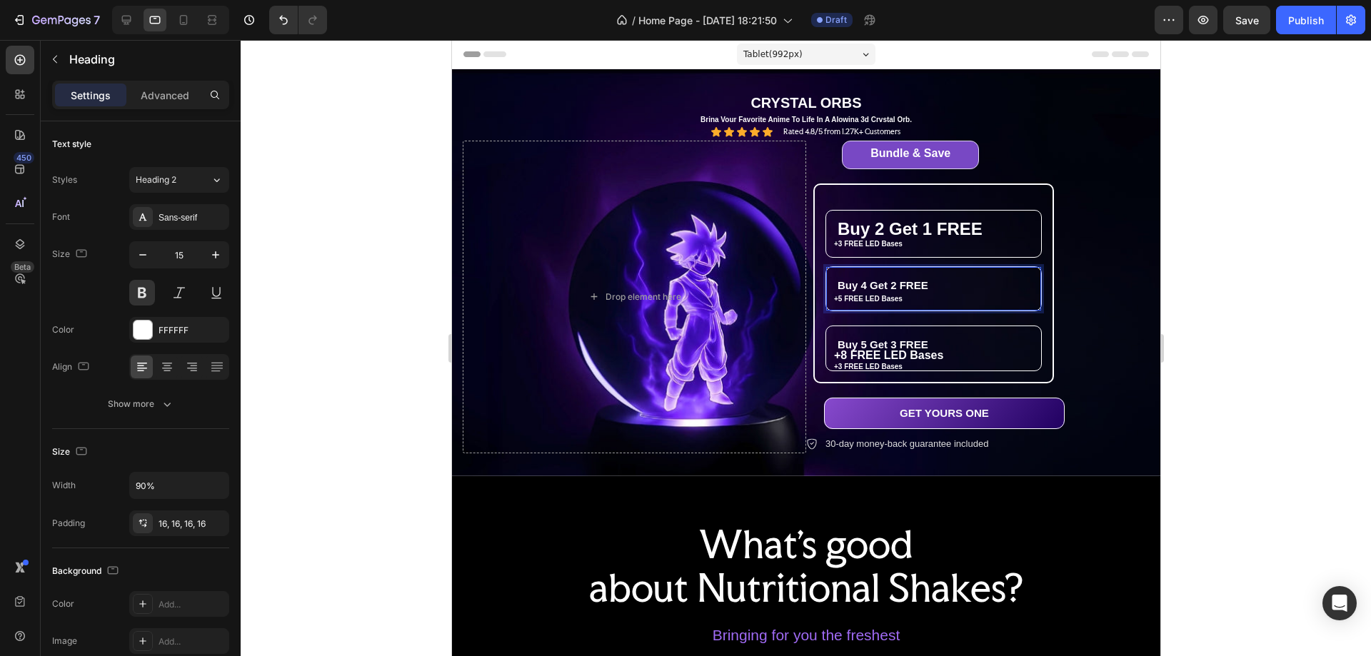
click at [914, 281] on p "Buy 4 Get 2 FREE" at bounding box center [922, 286] width 171 height 14
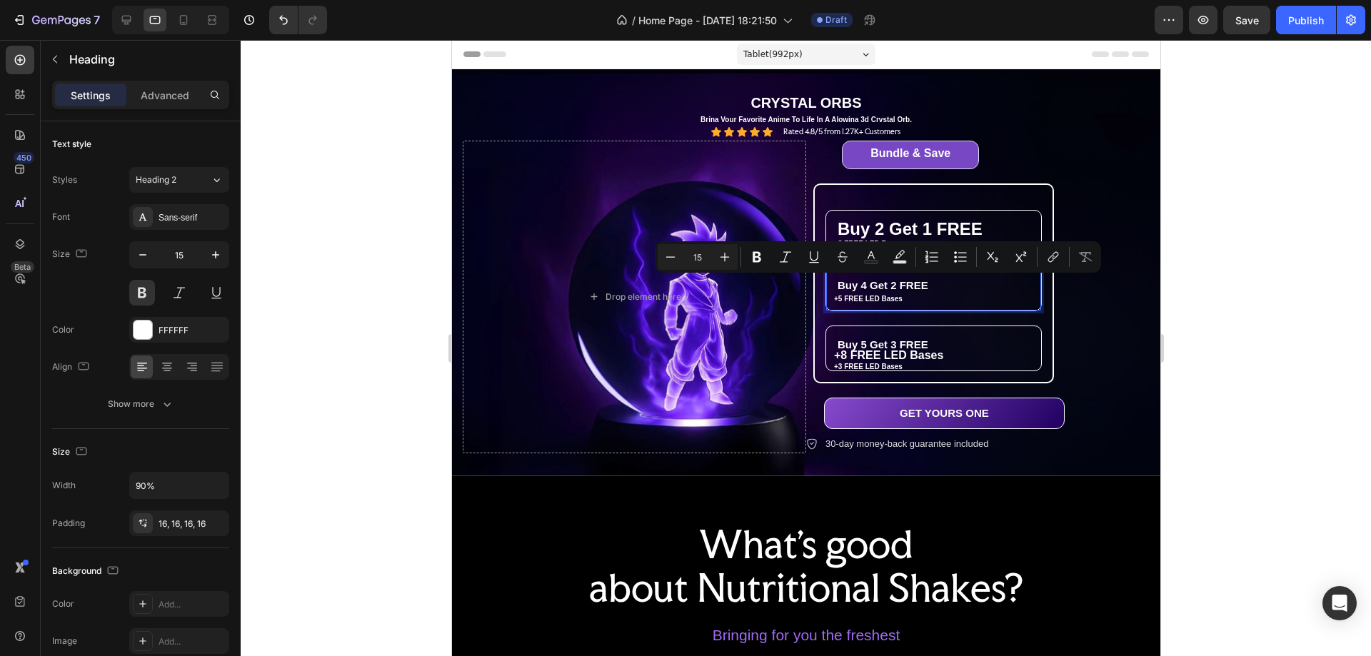
click at [694, 256] on input "15" at bounding box center [698, 257] width 29 height 17
click at [697, 259] on input "15" at bounding box center [698, 257] width 29 height 17
type input "24"
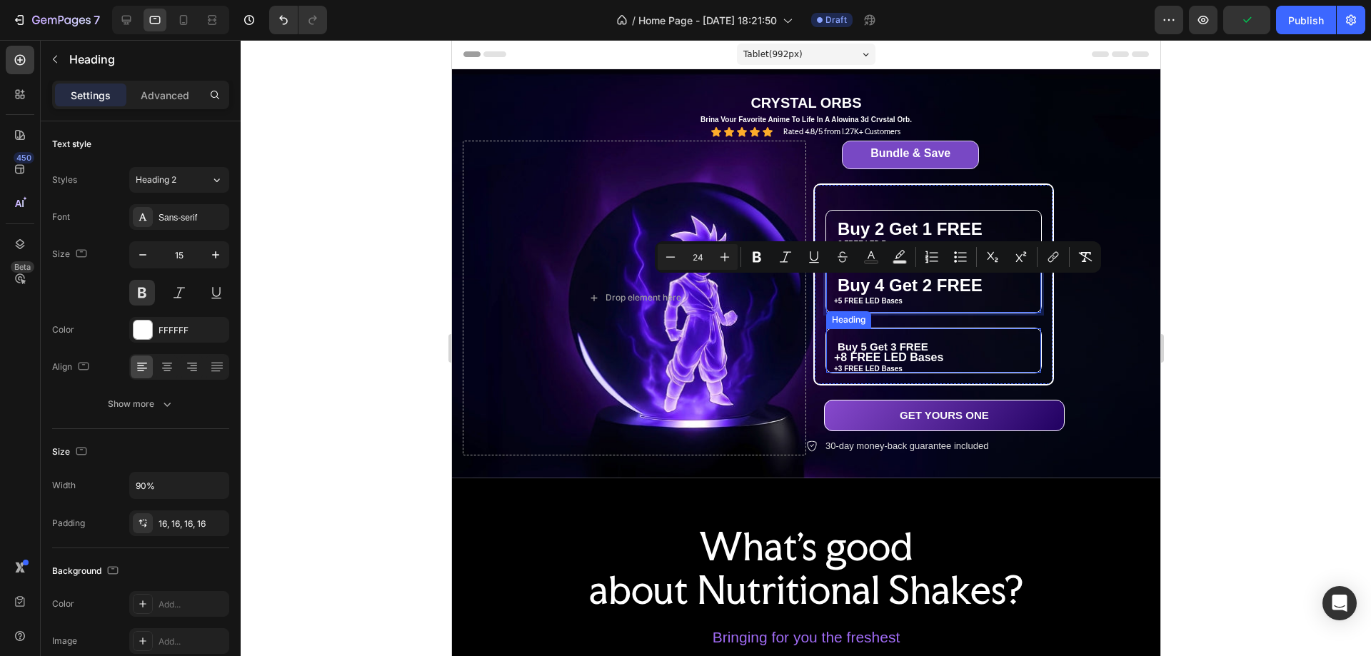
click at [896, 355] on h2 "Buy 5 Get 3 FREE" at bounding box center [923, 347] width 194 height 37
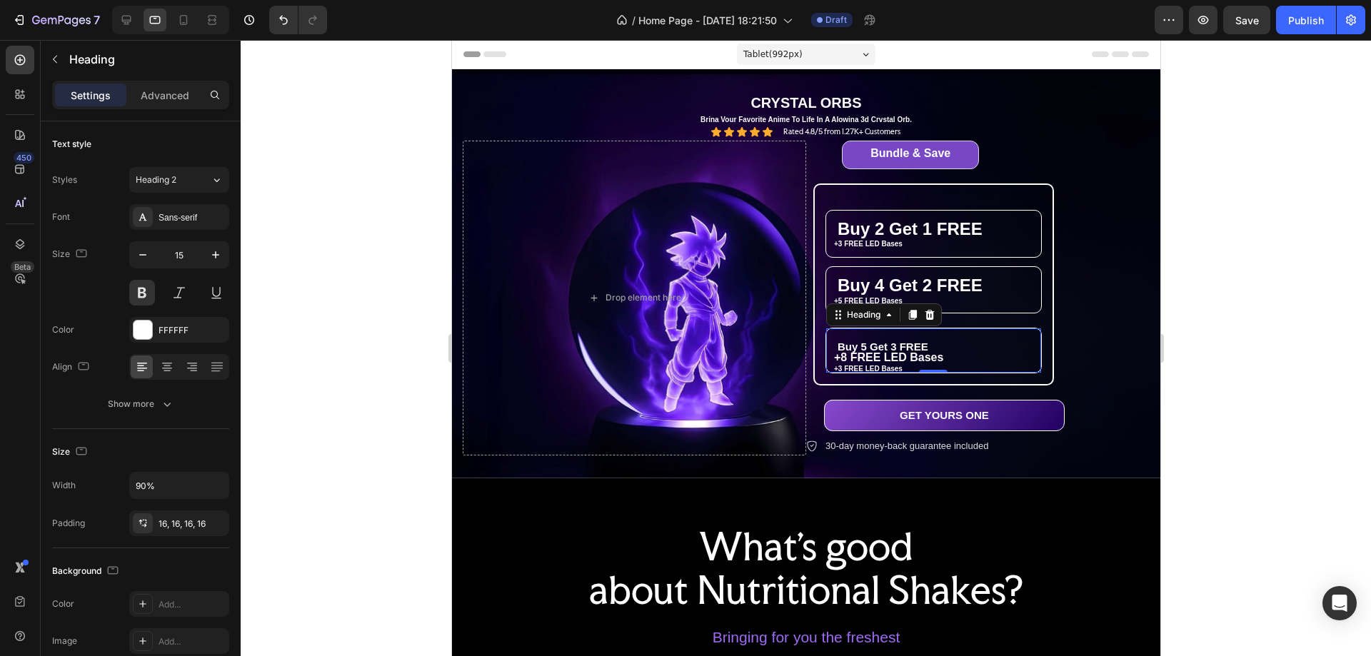
click at [879, 366] on div "Buy 5 Get 3 FREE Heading 0" at bounding box center [933, 351] width 216 height 46
click at [818, 326] on div "⁠⁠⁠⁠⁠⁠⁠ Buy 2 Get 1 FREE Heading +3 FREE LED Bases Text Block +5 FREE LED Bases…" at bounding box center [933, 285] width 231 height 192
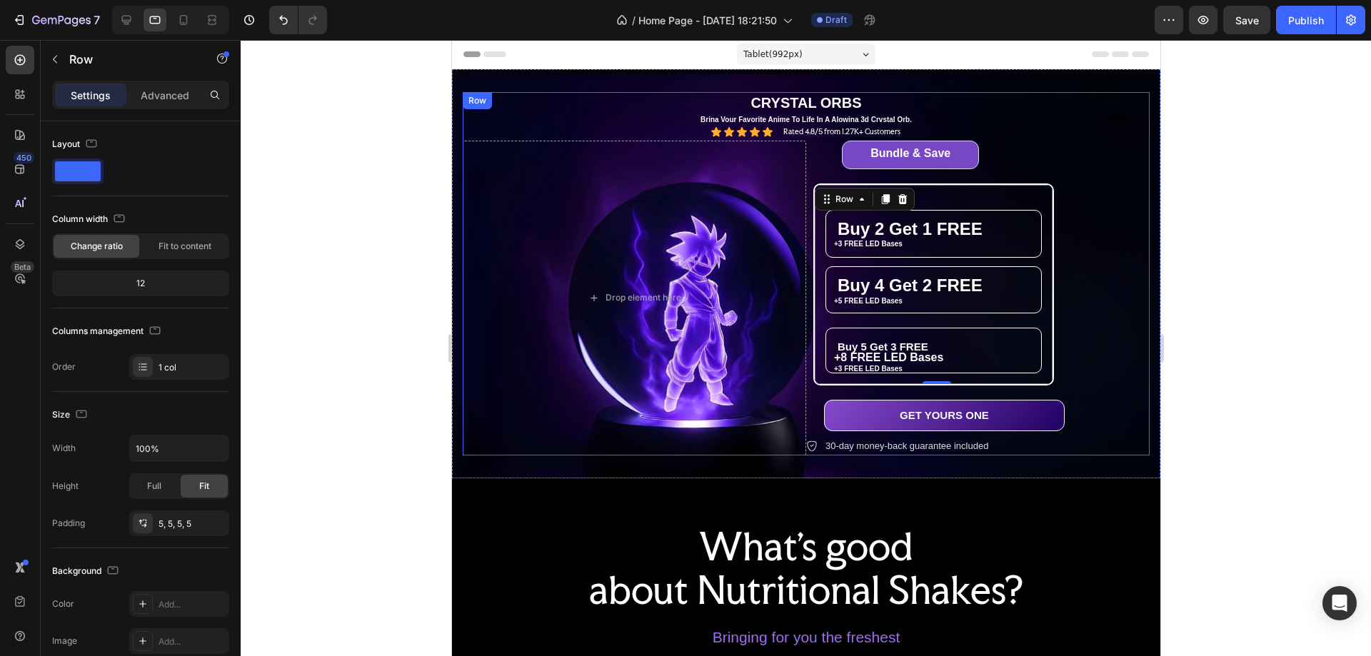
click at [866, 387] on div "Bundle & Save Heading Row ⁠⁠⁠⁠⁠⁠⁠ Buy 2 Get 1 FREE Heading +3 FREE LED Bases Te…" at bounding box center [978, 298] width 344 height 315
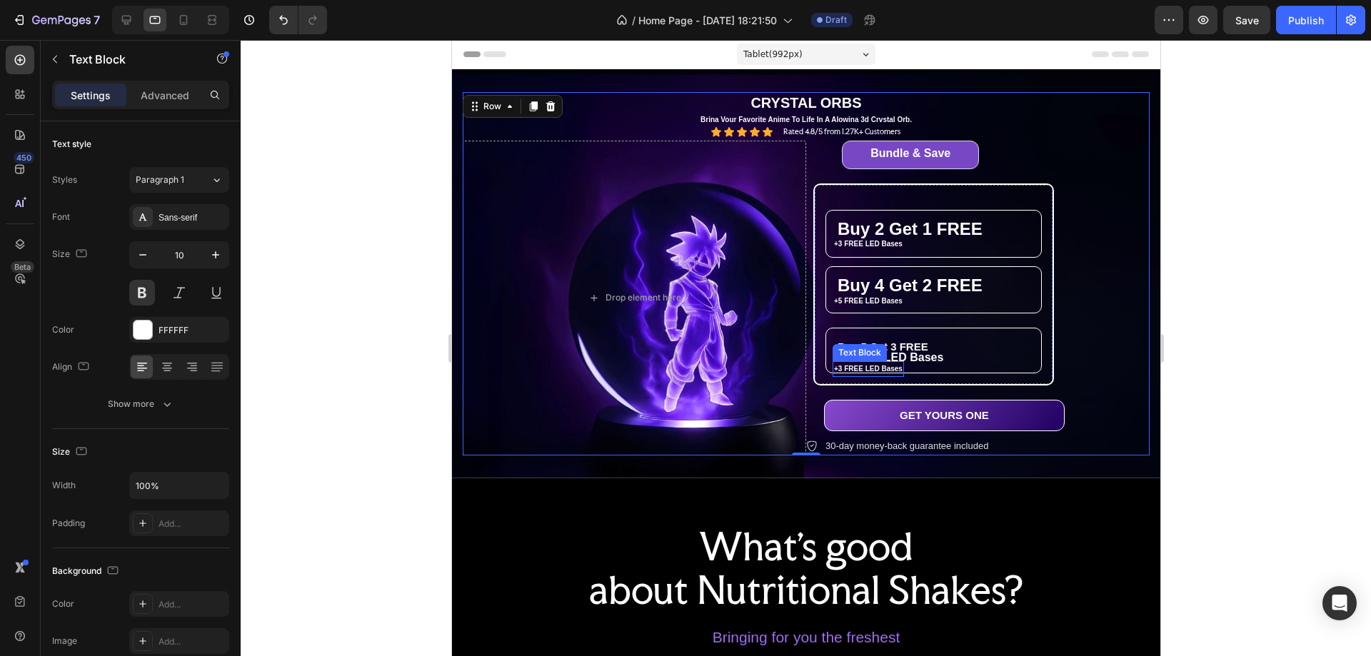
click at [867, 374] on p "+3 FREE LED Bases" at bounding box center [868, 369] width 69 height 13
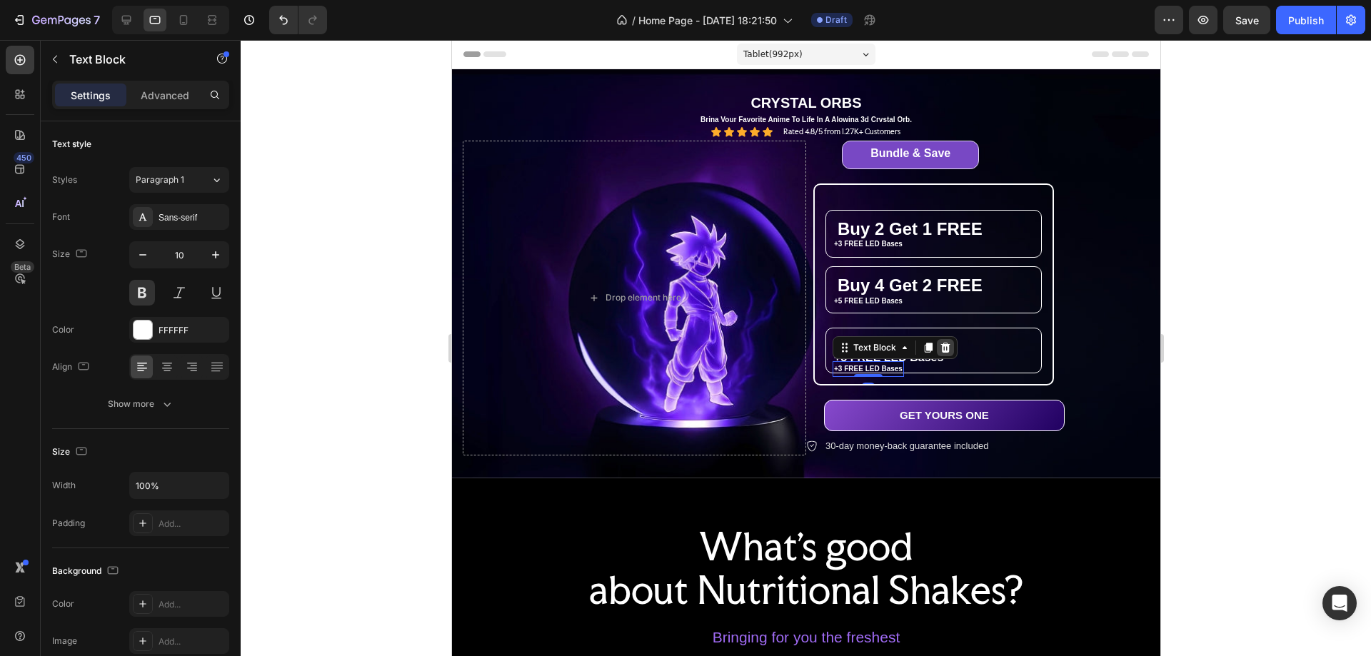
click at [939, 345] on icon at bounding box center [944, 347] width 11 height 11
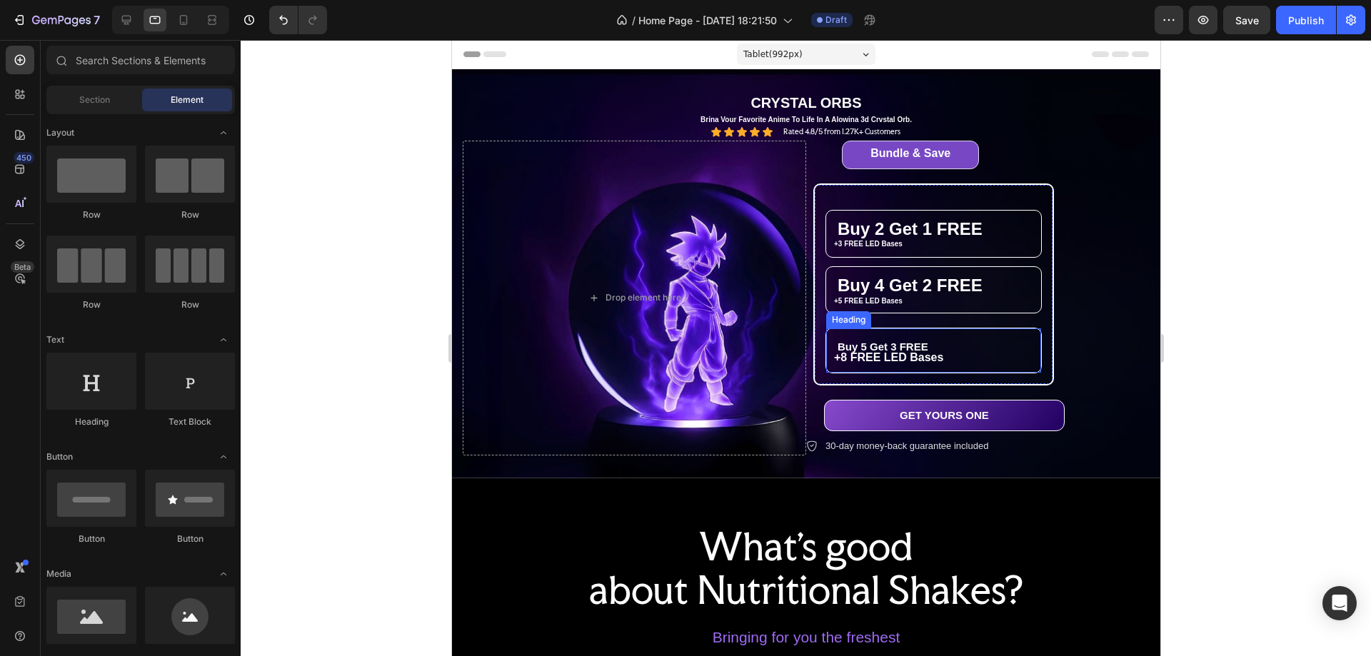
click at [919, 355] on h2 "Buy 5 Get 3 FREE" at bounding box center [923, 347] width 194 height 37
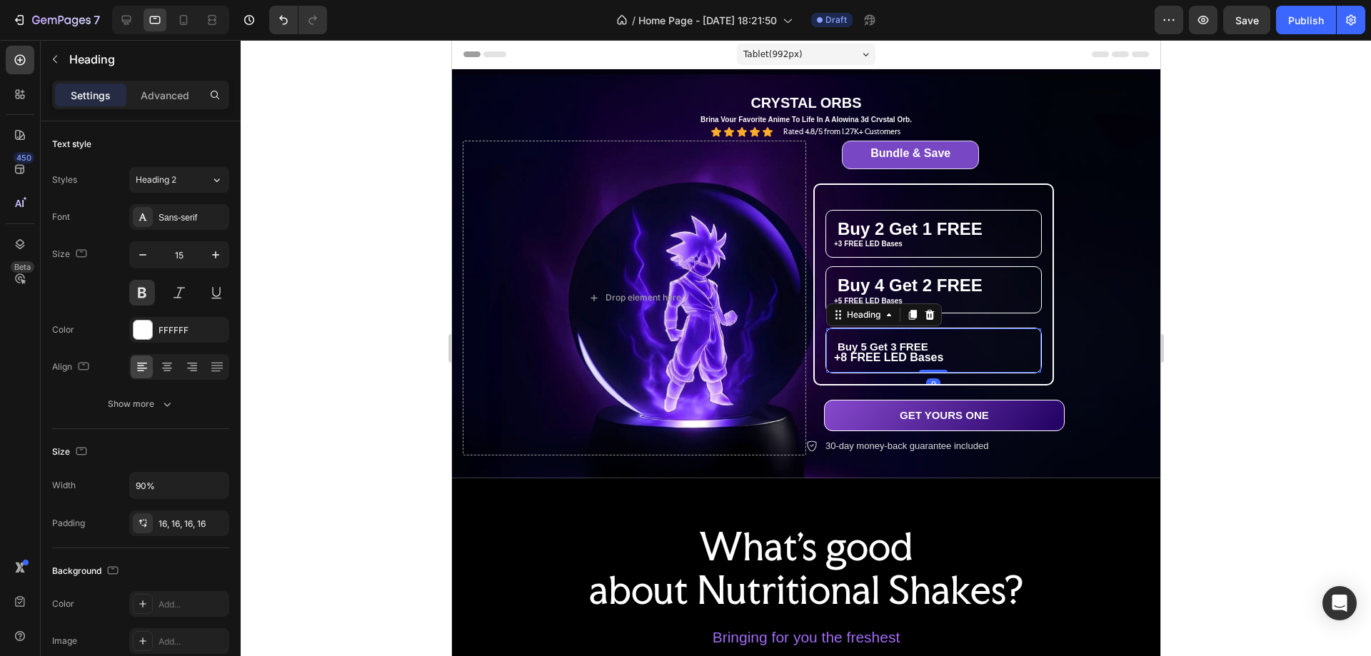
click at [889, 347] on h2 "Buy 5 Get 3 FREE" at bounding box center [923, 347] width 194 height 37
click at [884, 359] on h2 "Buy 5 Get 3 FREE" at bounding box center [923, 347] width 194 height 37
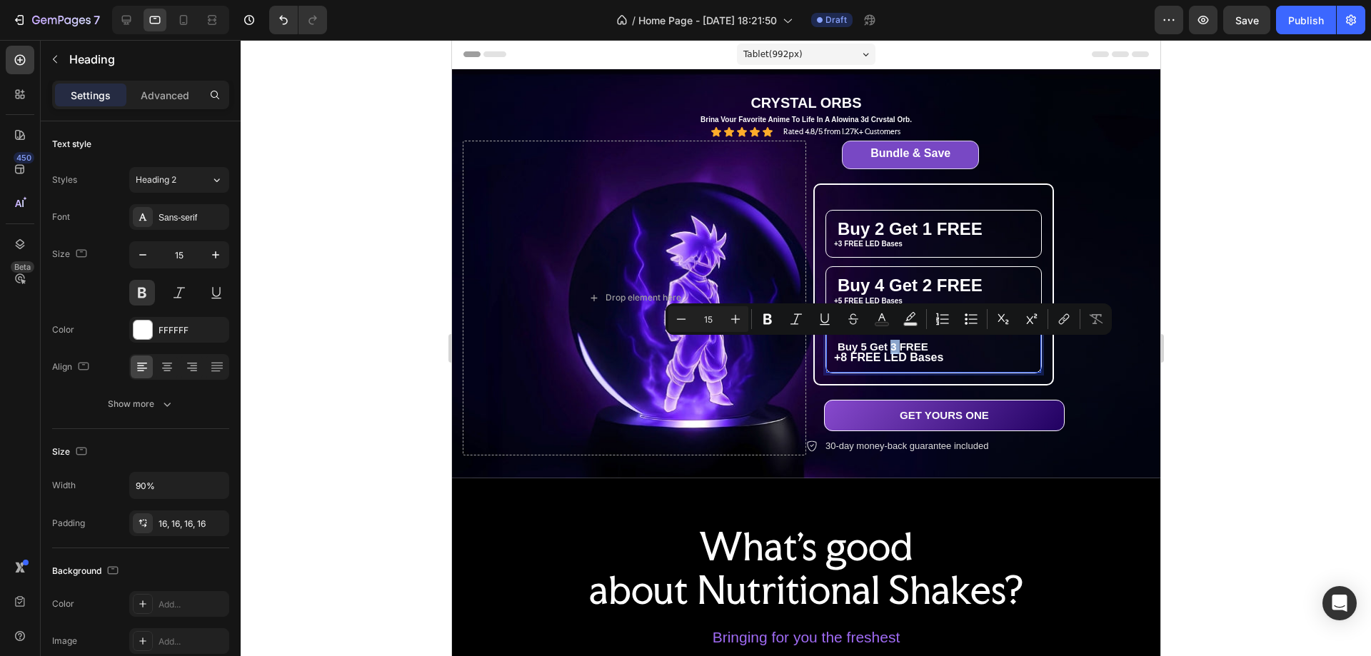
click at [884, 359] on h2 "Buy 5 Get 3 FREE" at bounding box center [923, 347] width 194 height 37
click at [694, 316] on input "15" at bounding box center [698, 319] width 29 height 17
click at [703, 321] on input "15" at bounding box center [698, 319] width 29 height 17
type input "24"
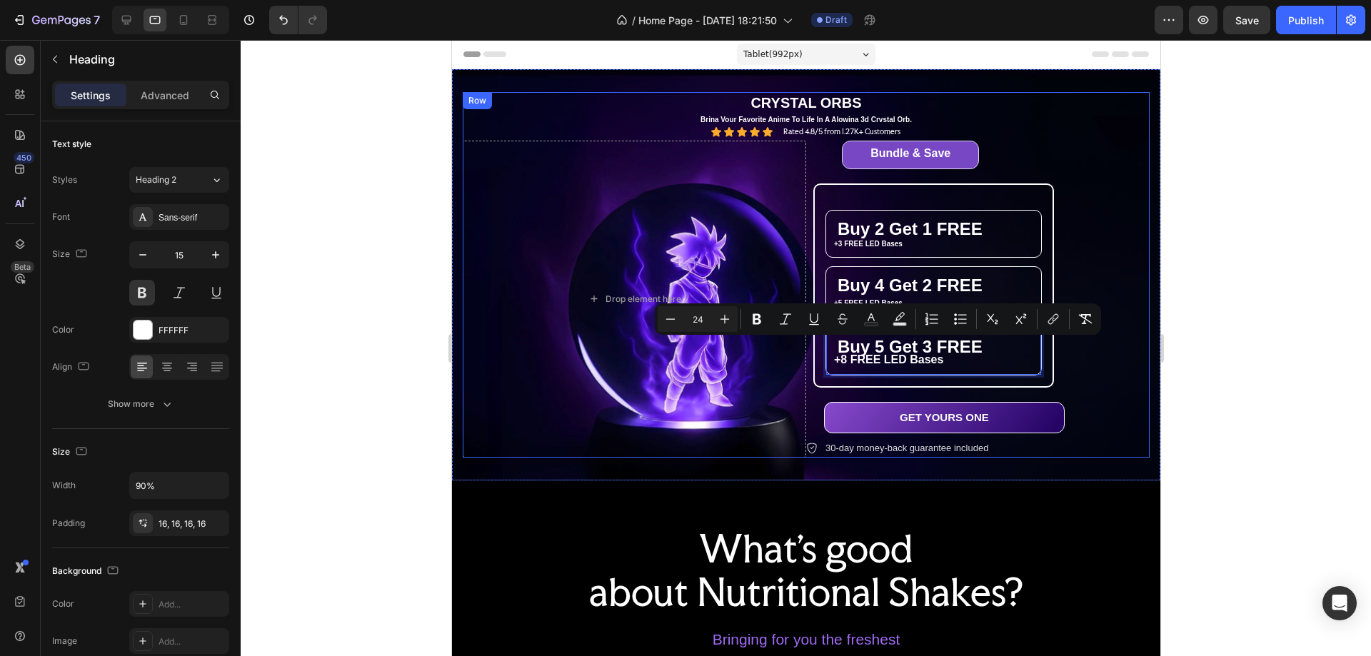
click at [1107, 384] on div "Bundle & Save Heading Row ⁠⁠⁠⁠⁠⁠⁠ Buy 2 Get 1 FREE Heading +3 FREE LED Bases Te…" at bounding box center [978, 299] width 344 height 317
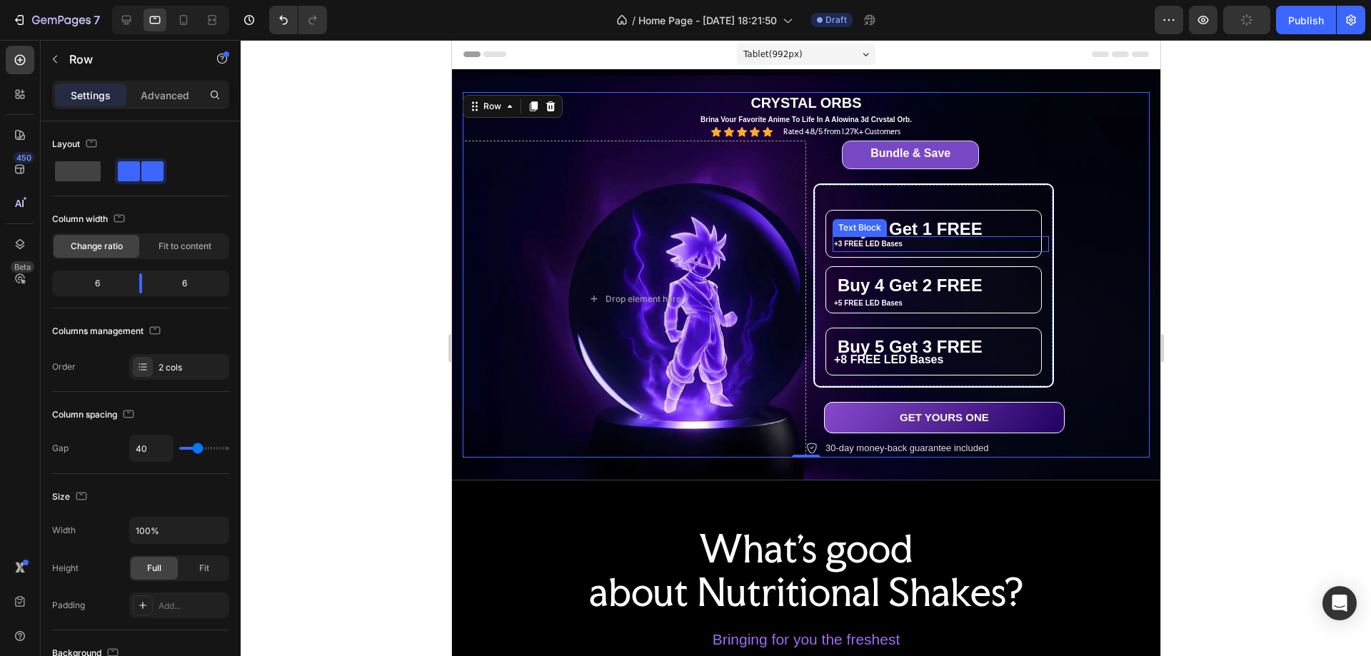
click at [856, 244] on p "+3 FREE LED Bases" at bounding box center [941, 244] width 214 height 13
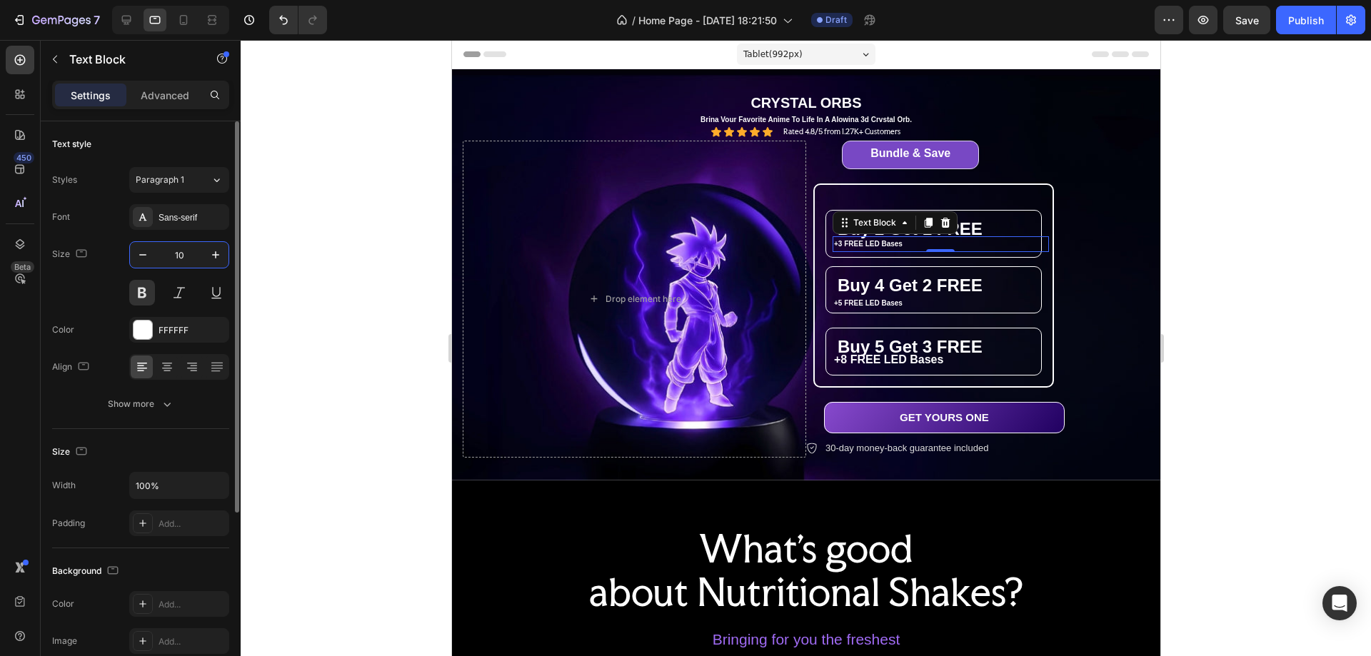
click at [182, 253] on input "10" at bounding box center [179, 255] width 47 height 26
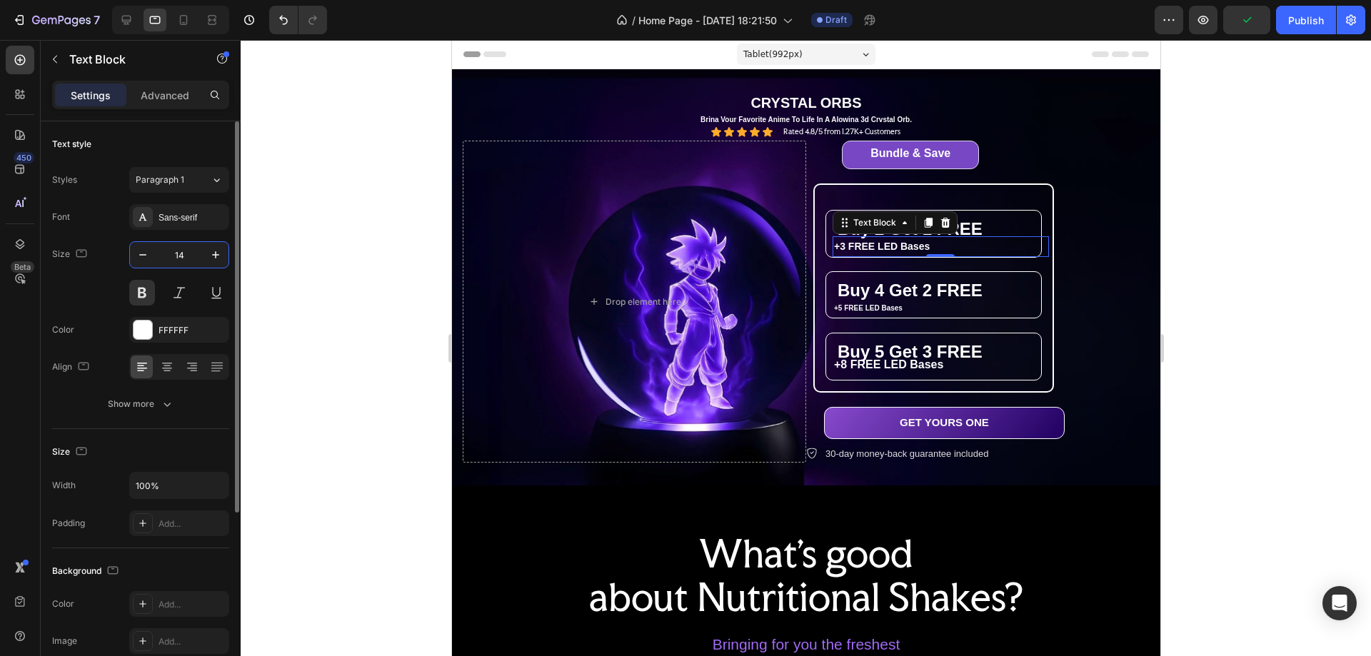
click at [175, 255] on input "14" at bounding box center [179, 255] width 47 height 26
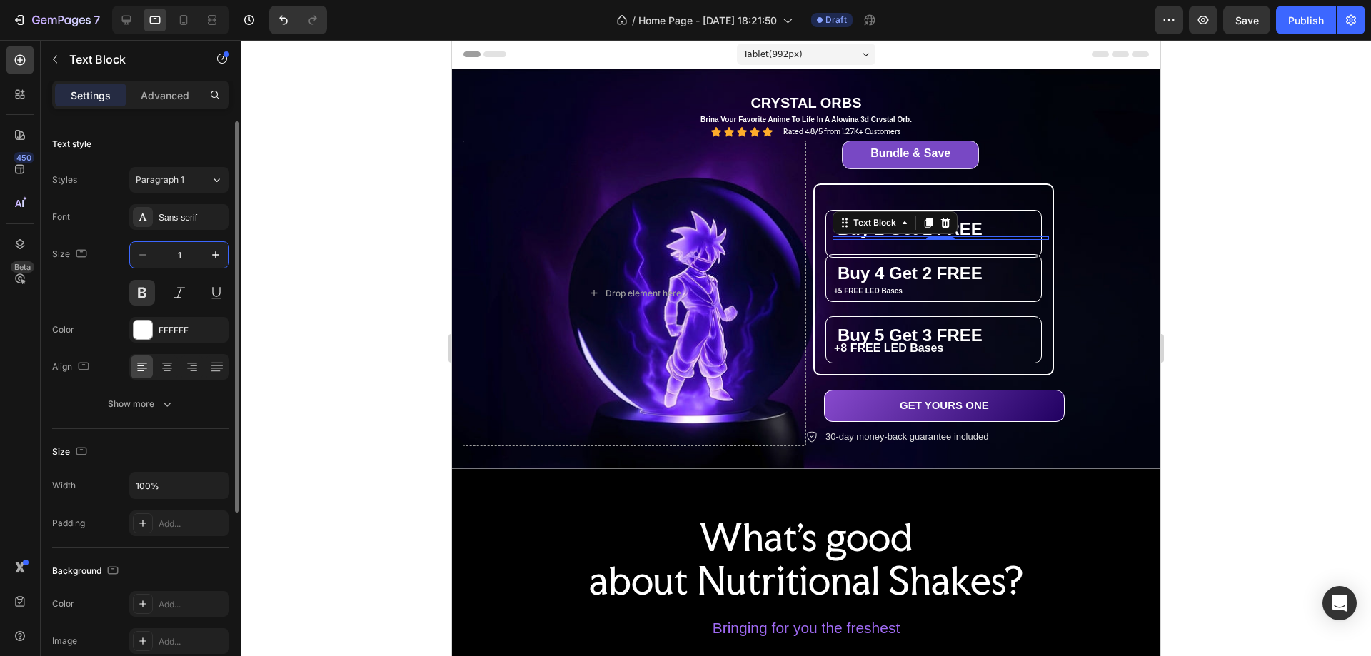
type input "12"
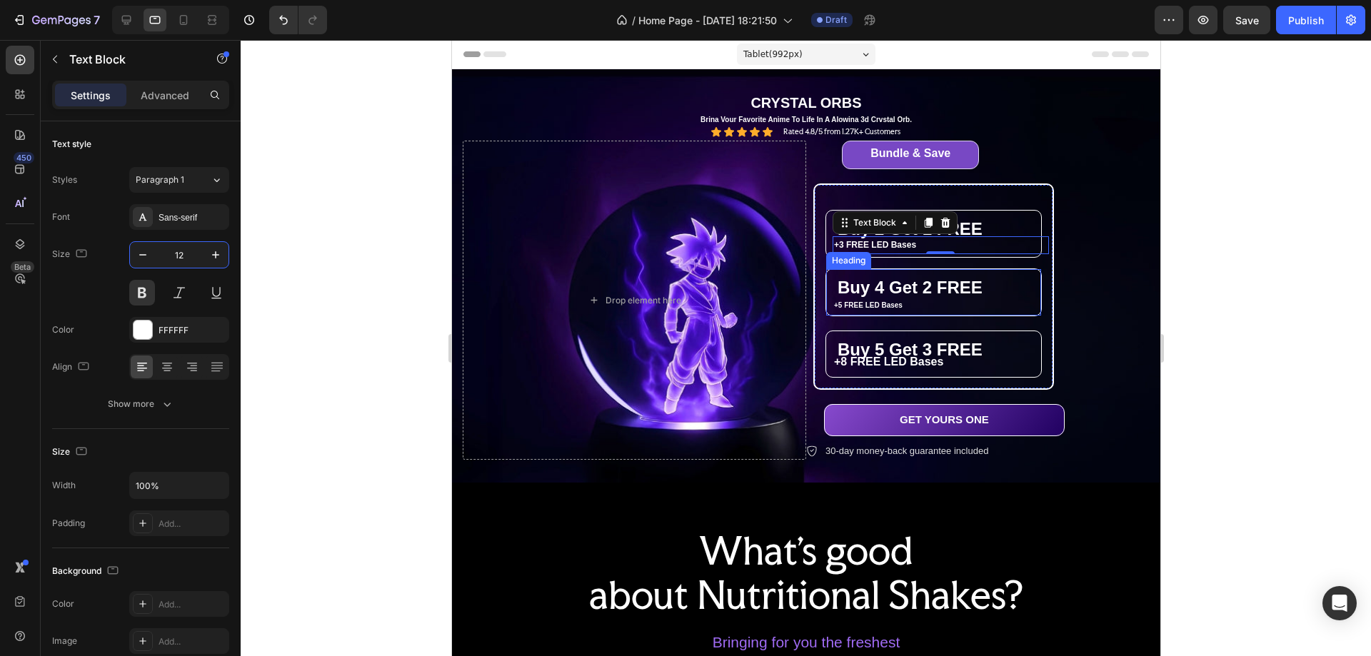
click at [881, 302] on h2 "⁠⁠⁠⁠⁠⁠⁠ Buy 4 Get 2 FREE" at bounding box center [923, 288] width 194 height 39
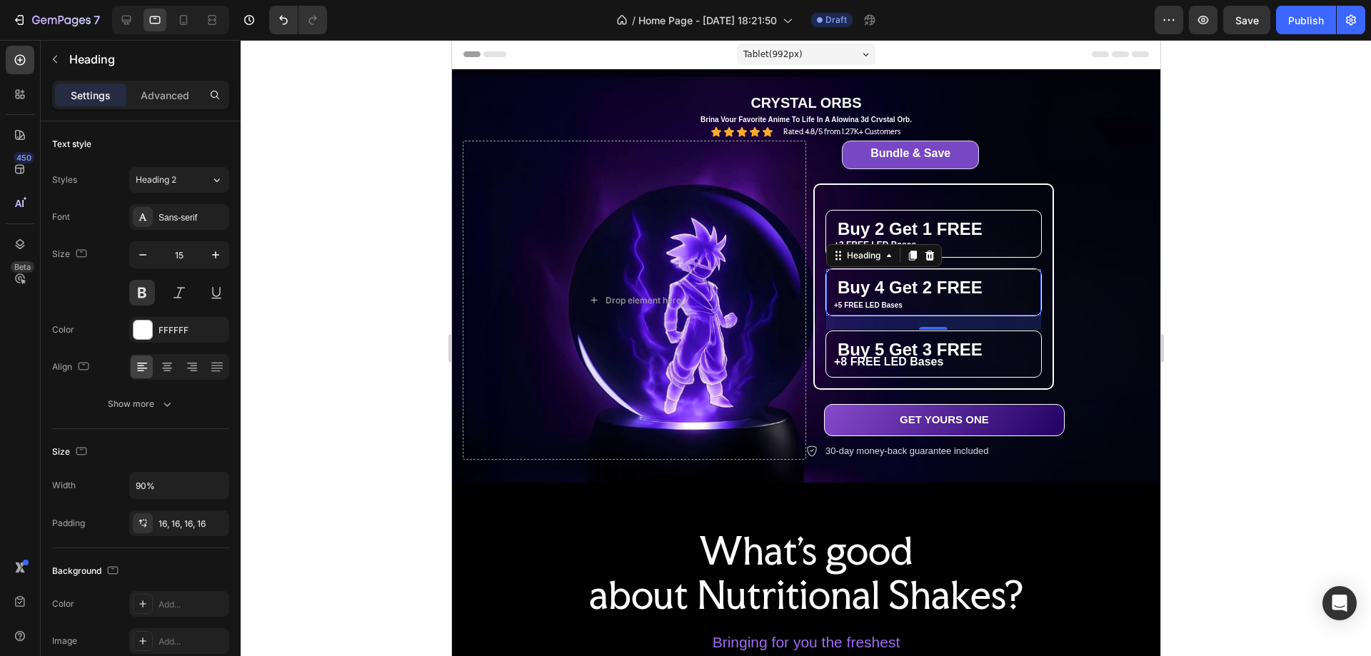
click at [871, 305] on h2 "⁠⁠⁠⁠⁠⁠⁠ Buy 4 Get 2 FREE" at bounding box center [923, 288] width 194 height 39
click at [871, 305] on h2 "Buy 4 Get 2 FREE" at bounding box center [923, 288] width 194 height 39
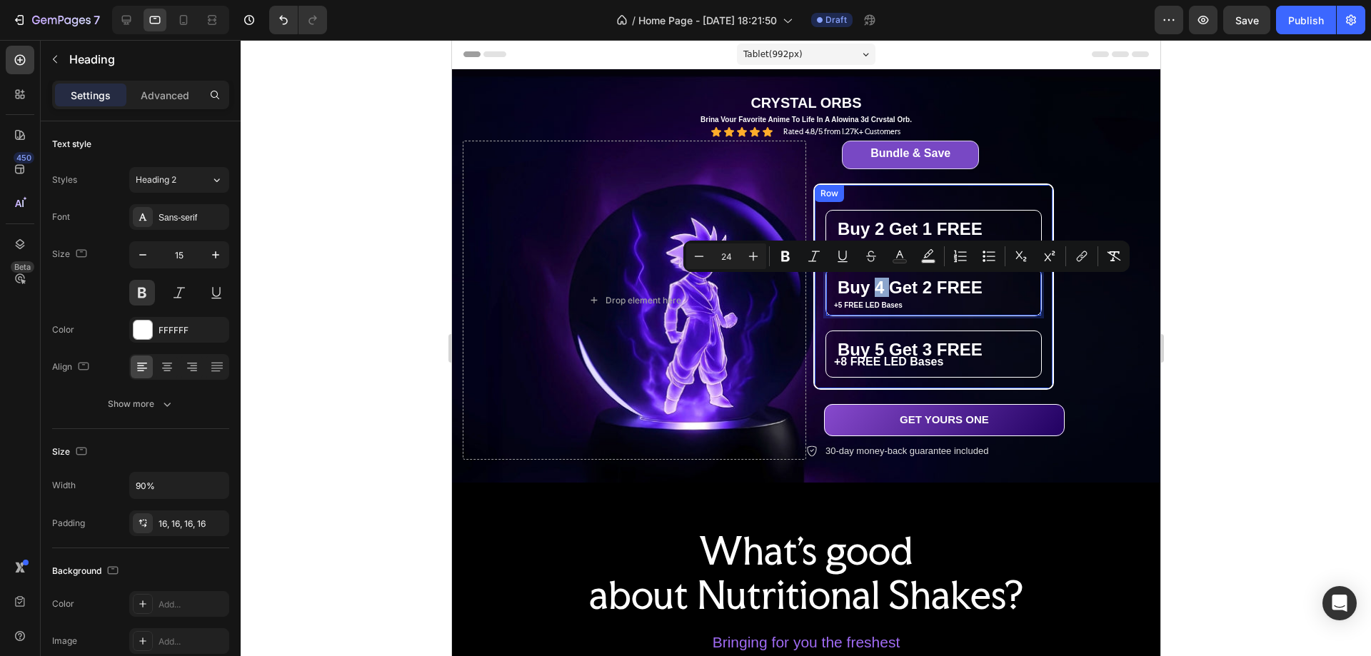
click at [971, 322] on div "⁠⁠⁠⁠⁠⁠⁠ Buy 2 Get 1 FREE Heading +3 FREE LED Bases Text Block +5 FREE LED Bases…" at bounding box center [933, 287] width 231 height 196
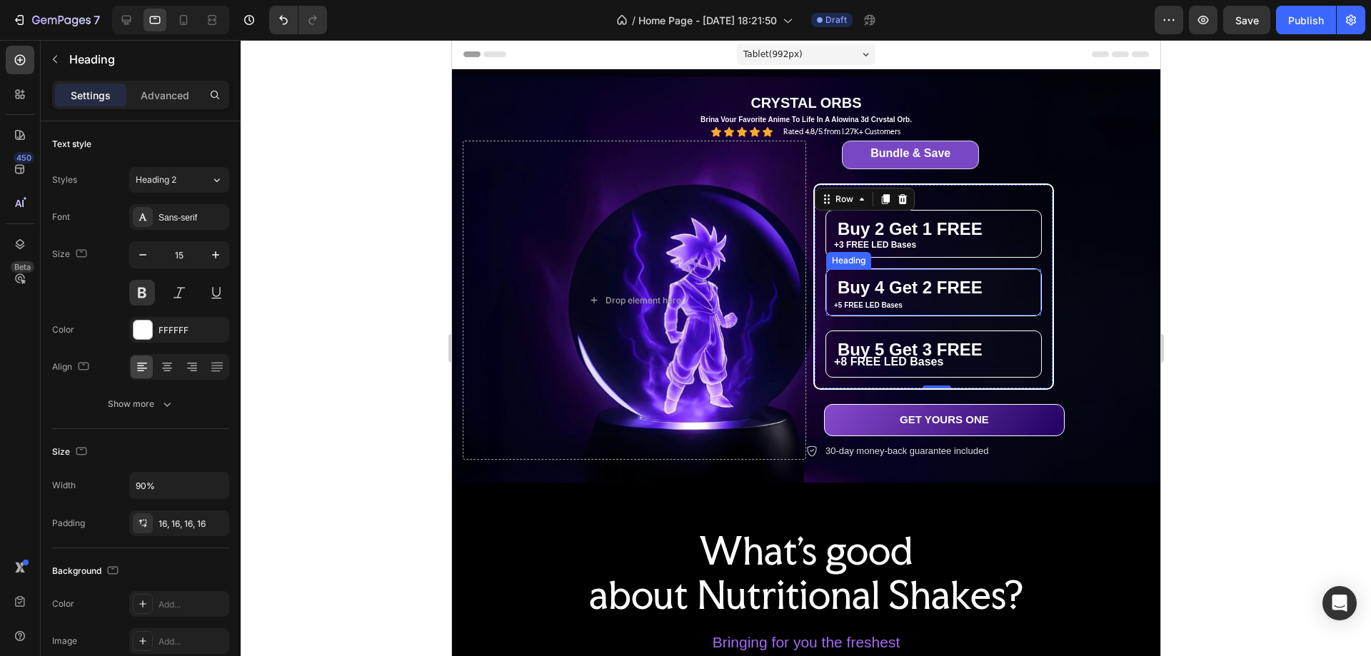
click at [904, 302] on h2 "⁠⁠⁠⁠⁠⁠⁠ Buy 4 Get 2 FREE" at bounding box center [923, 288] width 194 height 39
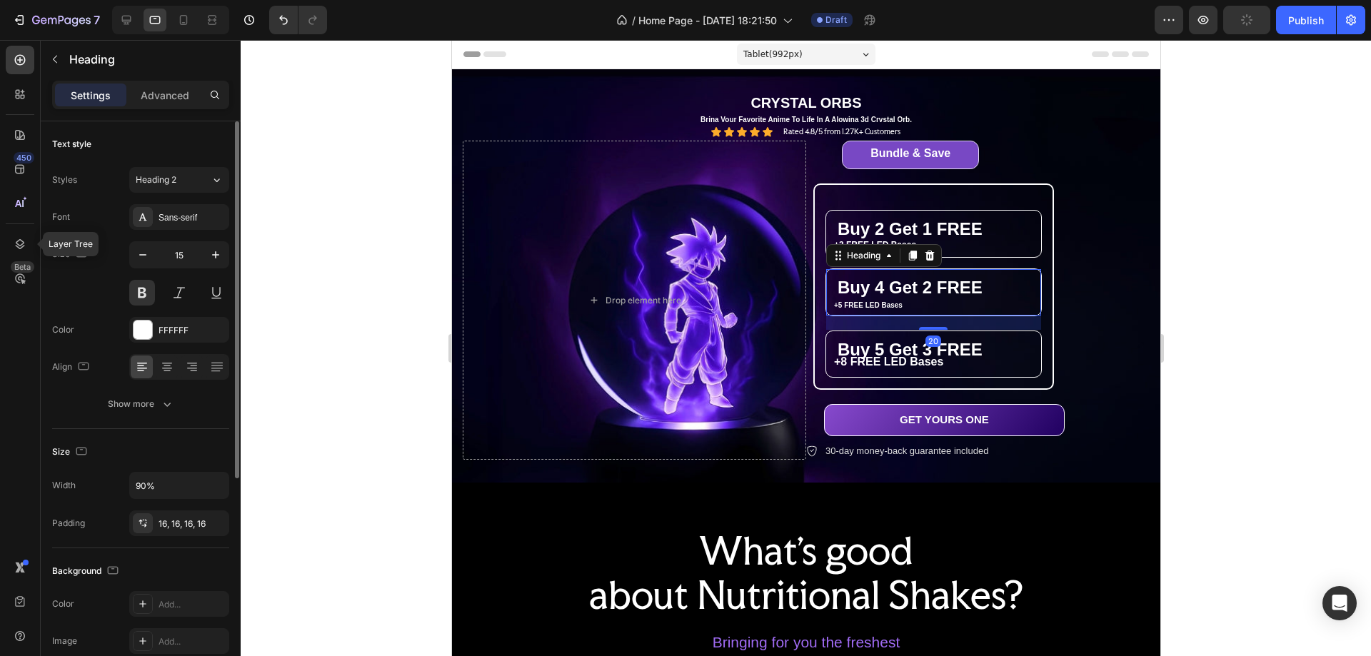
drag, startPoint x: 15, startPoint y: 240, endPoint x: 83, endPoint y: 242, distance: 67.9
click at [16, 241] on icon at bounding box center [20, 244] width 14 height 14
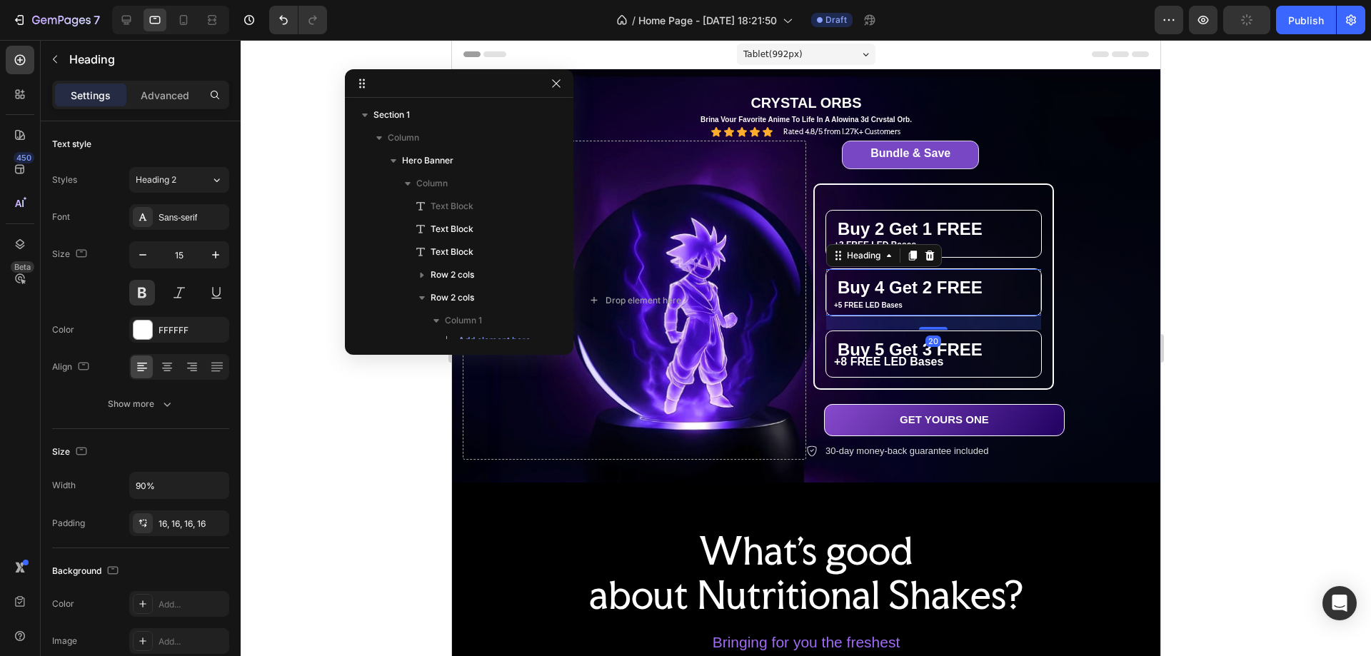
scroll to position [379, 0]
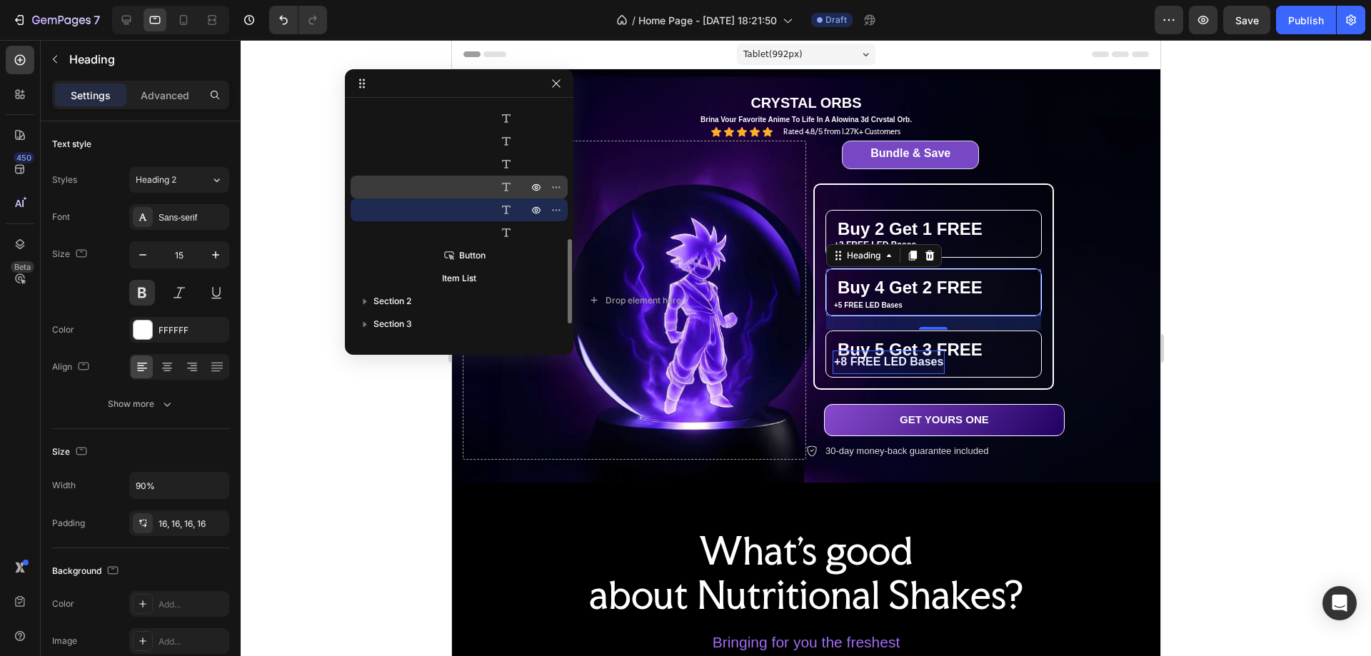
click at [522, 191] on div "Text Block" at bounding box center [459, 187] width 206 height 23
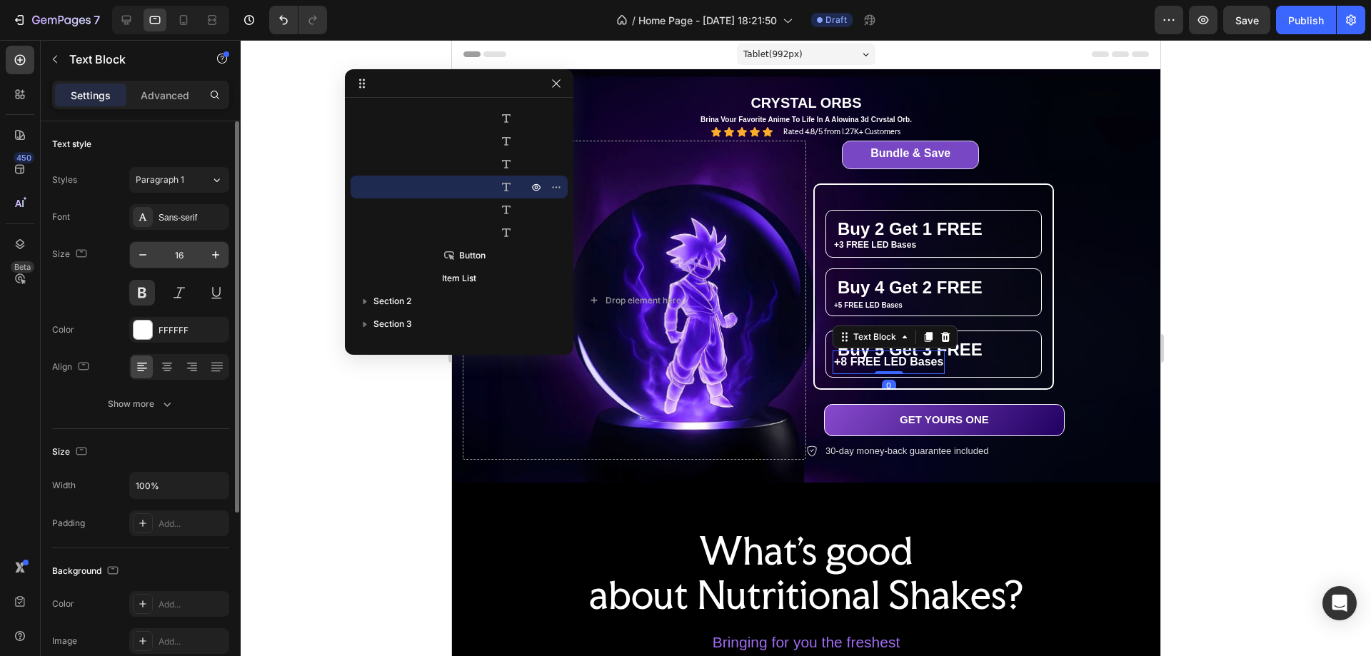
click at [185, 252] on input "16" at bounding box center [179, 255] width 47 height 26
type input "12"
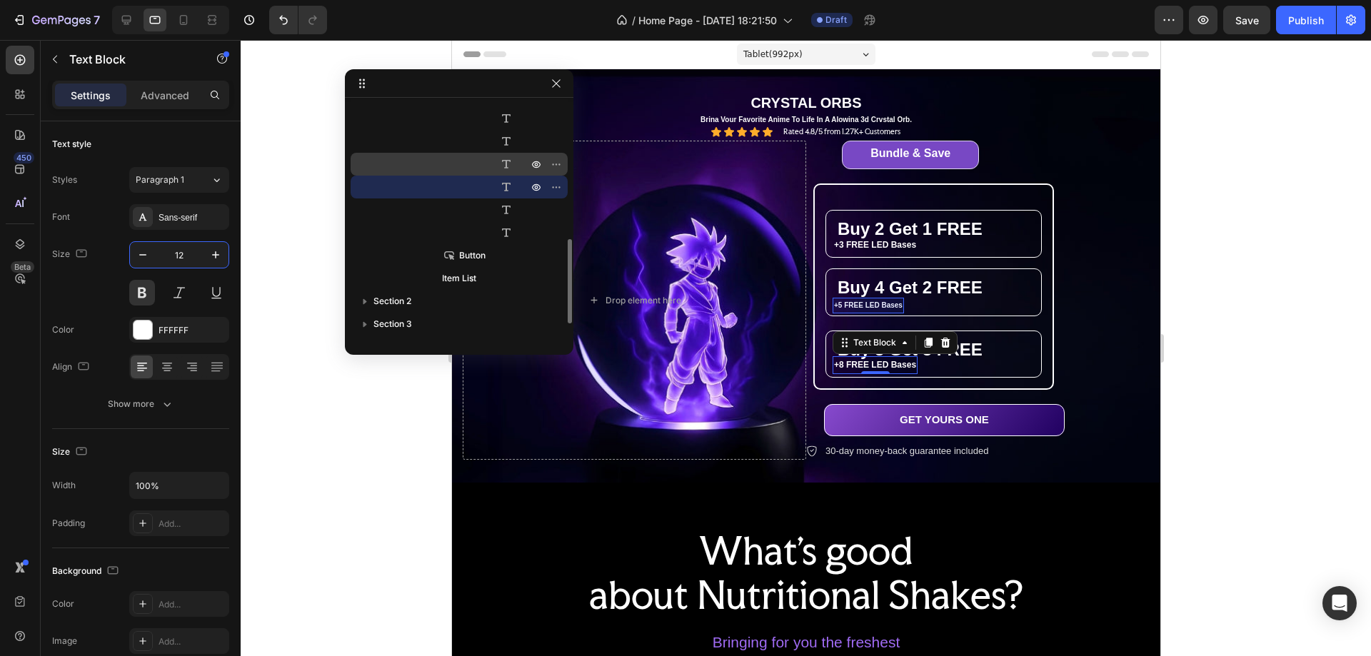
click at [509, 161] on icon at bounding box center [506, 164] width 14 height 14
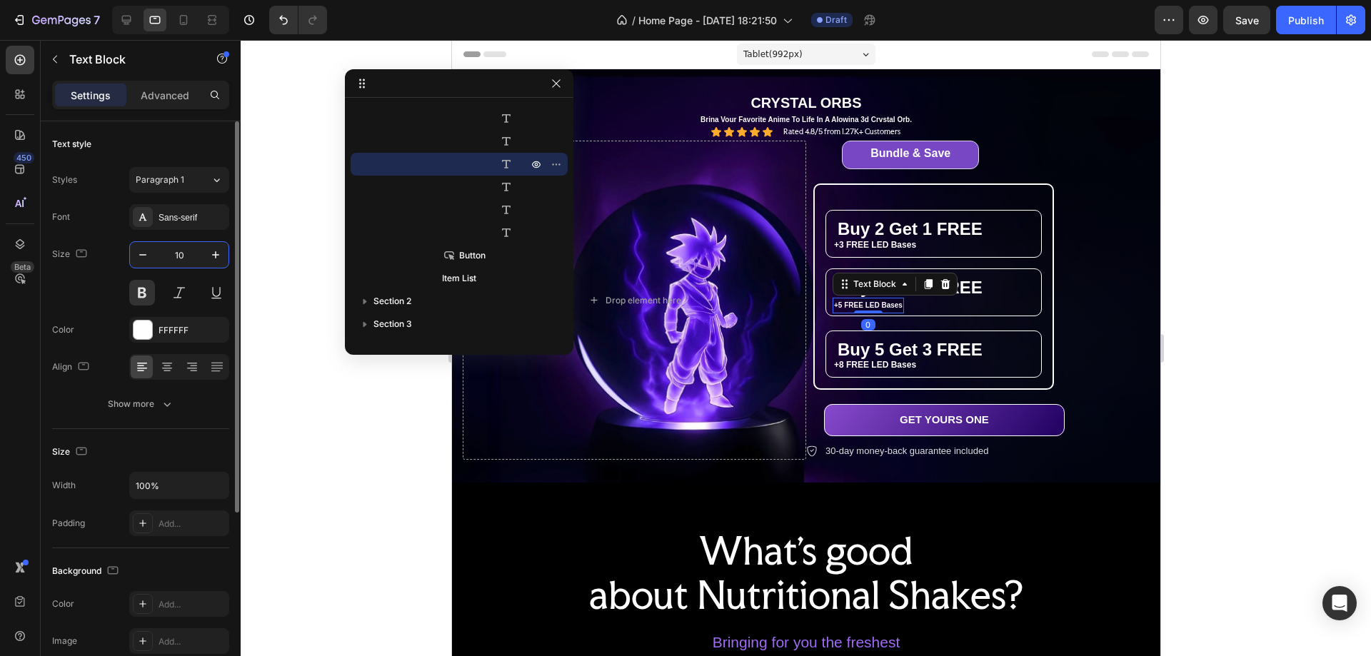
click at [176, 253] on input "10" at bounding box center [179, 255] width 47 height 26
type input "12"
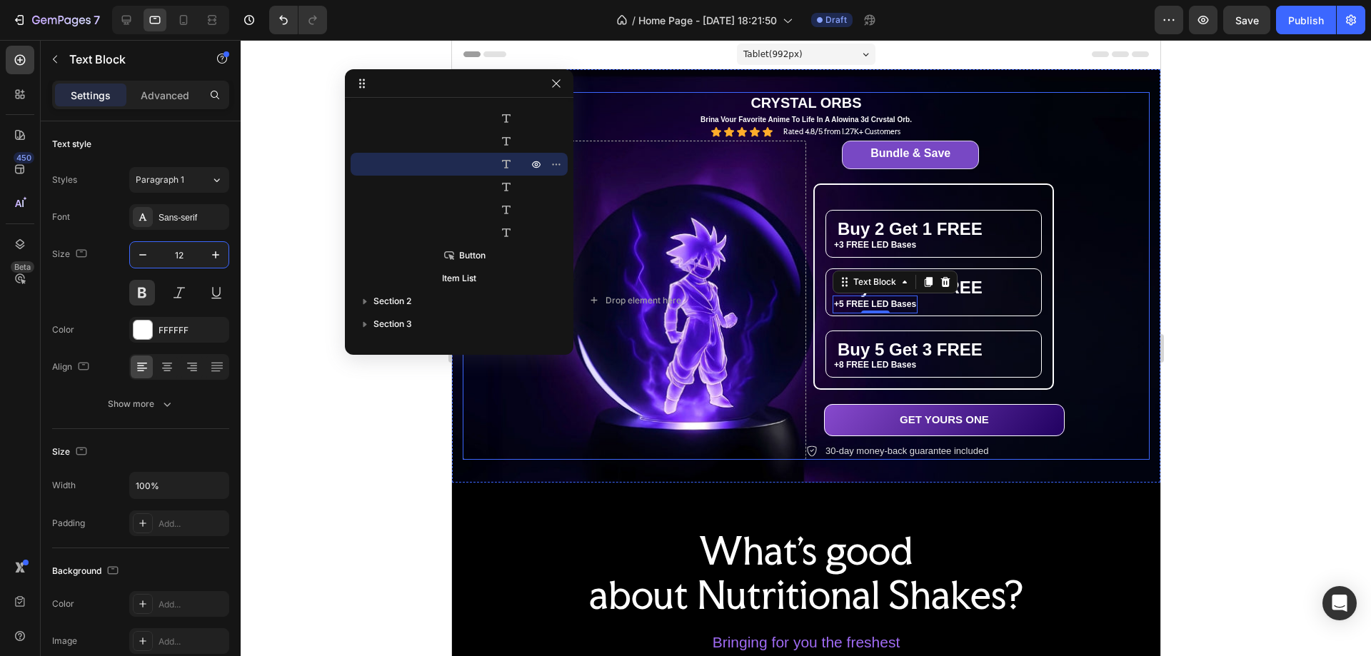
click at [1084, 206] on div "Bundle & Save Heading Row ⁠⁠⁠⁠⁠⁠⁠ Buy 2 Get 1 FREE Heading +3 FREE LED Bases Te…" at bounding box center [978, 300] width 344 height 319
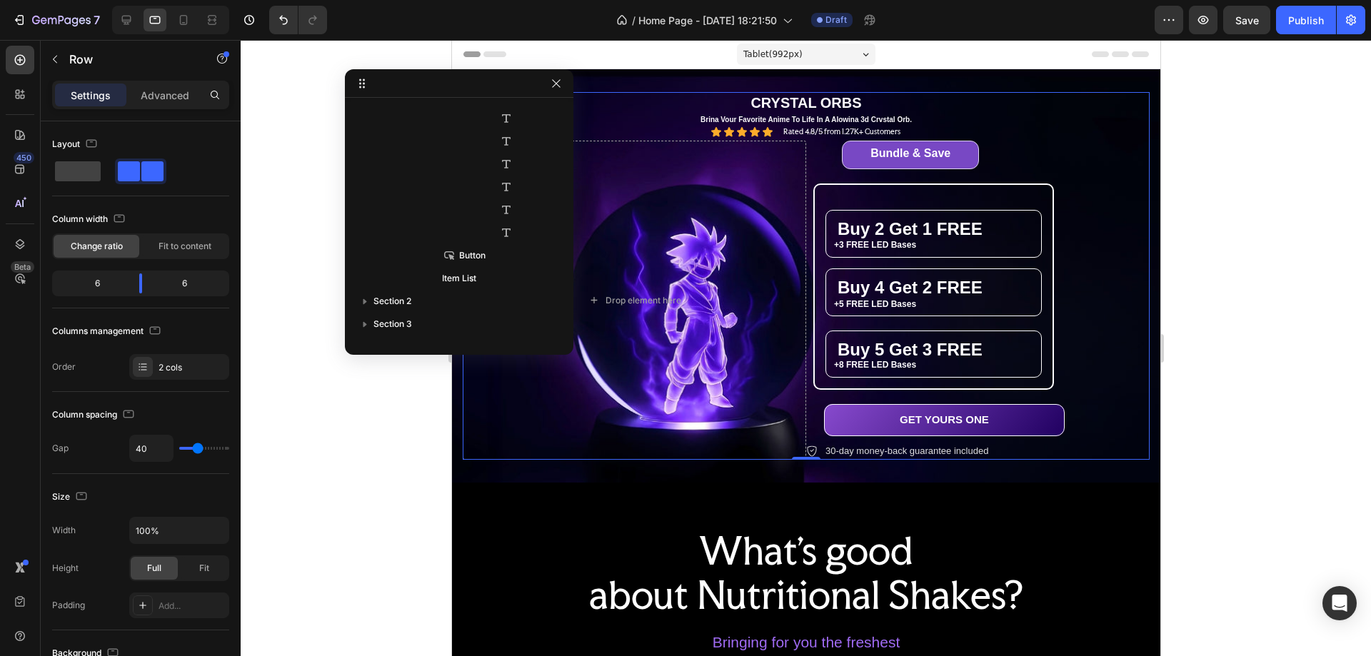
scroll to position [88, 0]
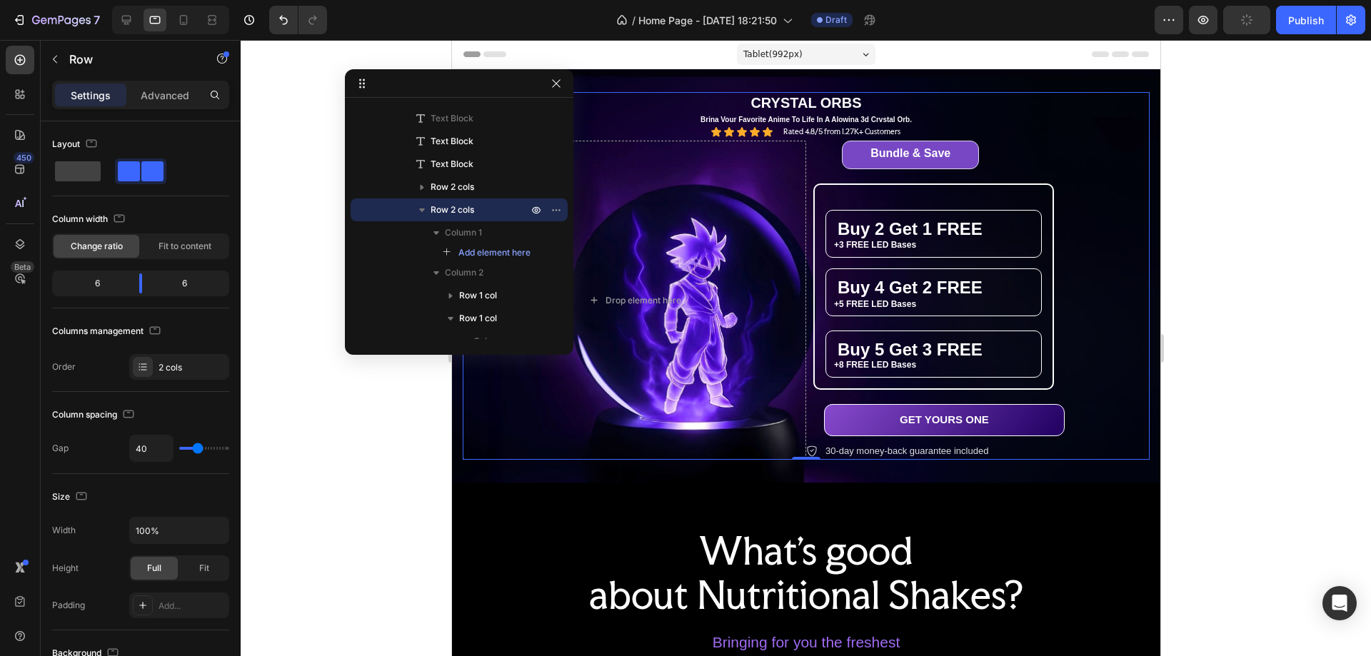
click at [981, 151] on div "Bundle & Save Heading Row ⁠⁠⁠⁠⁠⁠⁠ Buy 2 Get 1 FREE Heading +3 FREE LED Bases Te…" at bounding box center [978, 300] width 344 height 319
click at [969, 151] on h1 "Bundle & Save" at bounding box center [910, 152] width 136 height 23
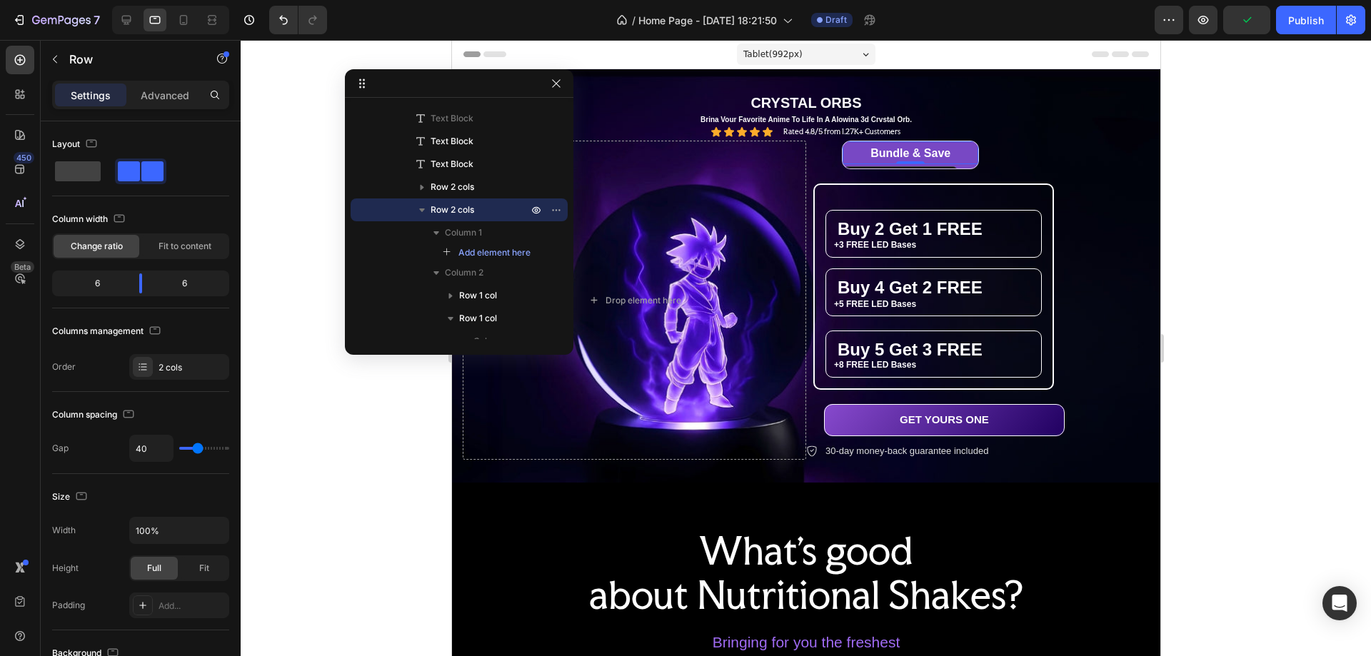
scroll to position [219, 0]
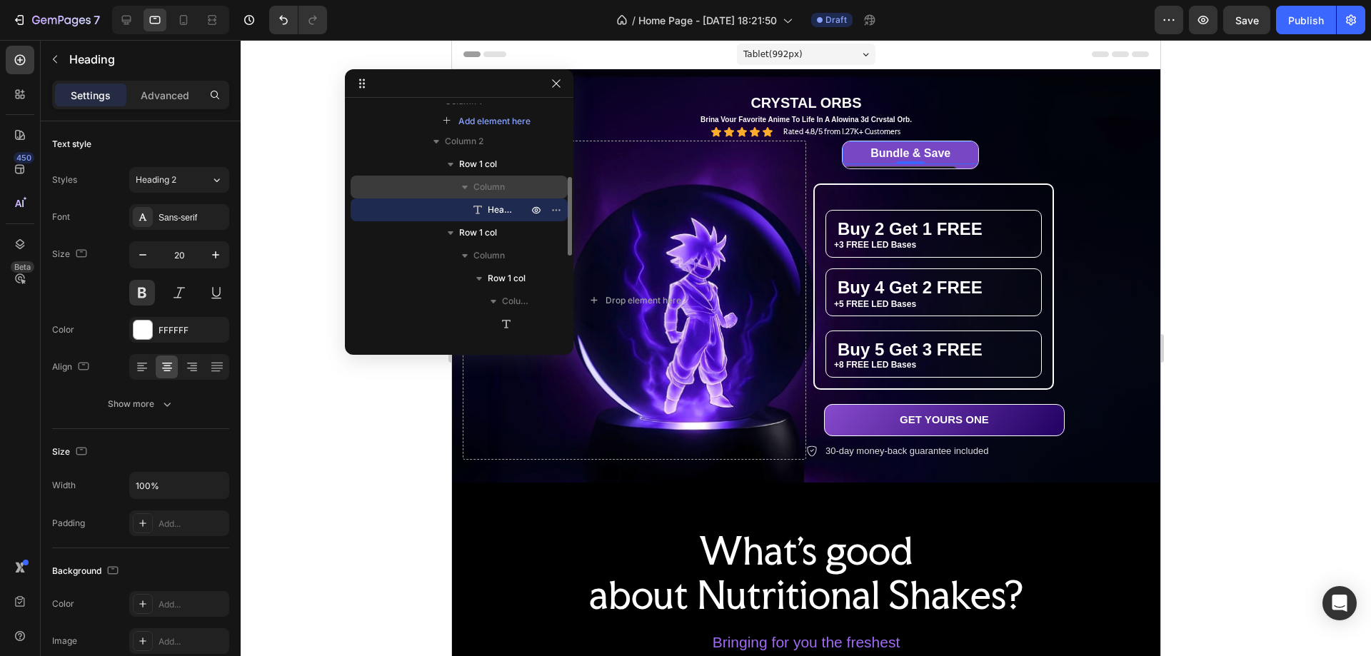
click at [495, 184] on span "Column" at bounding box center [489, 187] width 31 height 14
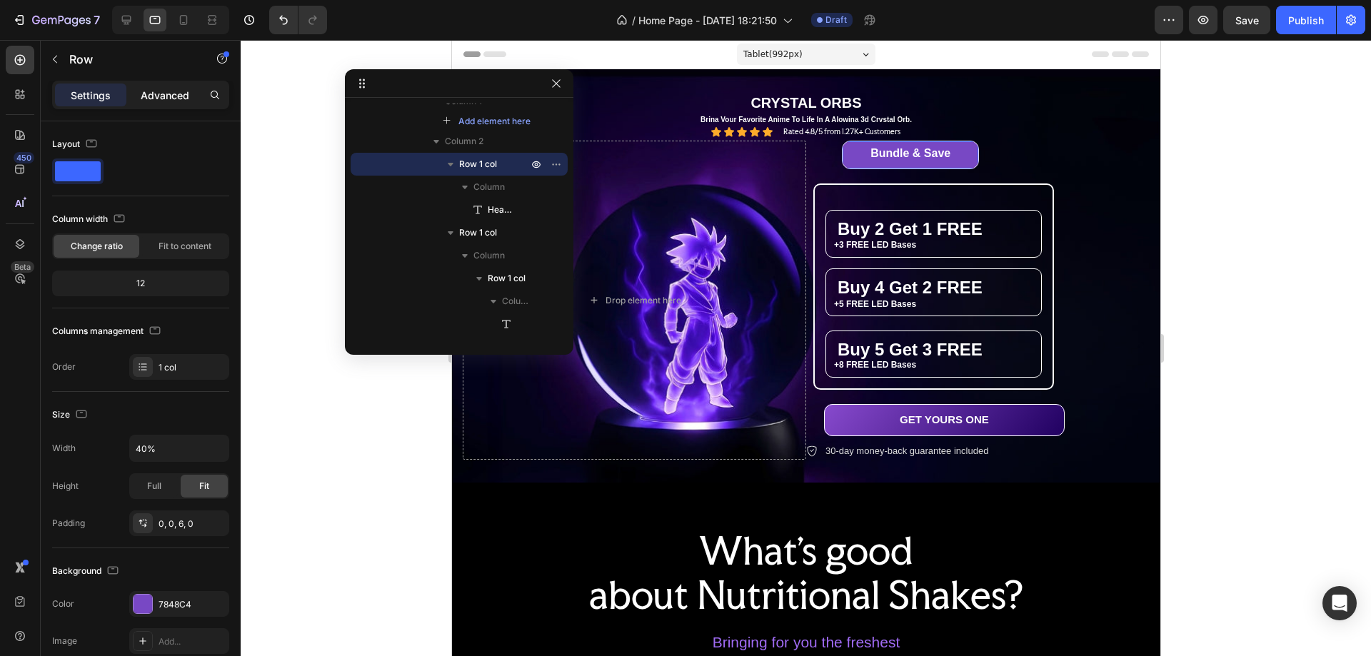
click at [158, 95] on p "Advanced" at bounding box center [165, 95] width 49 height 15
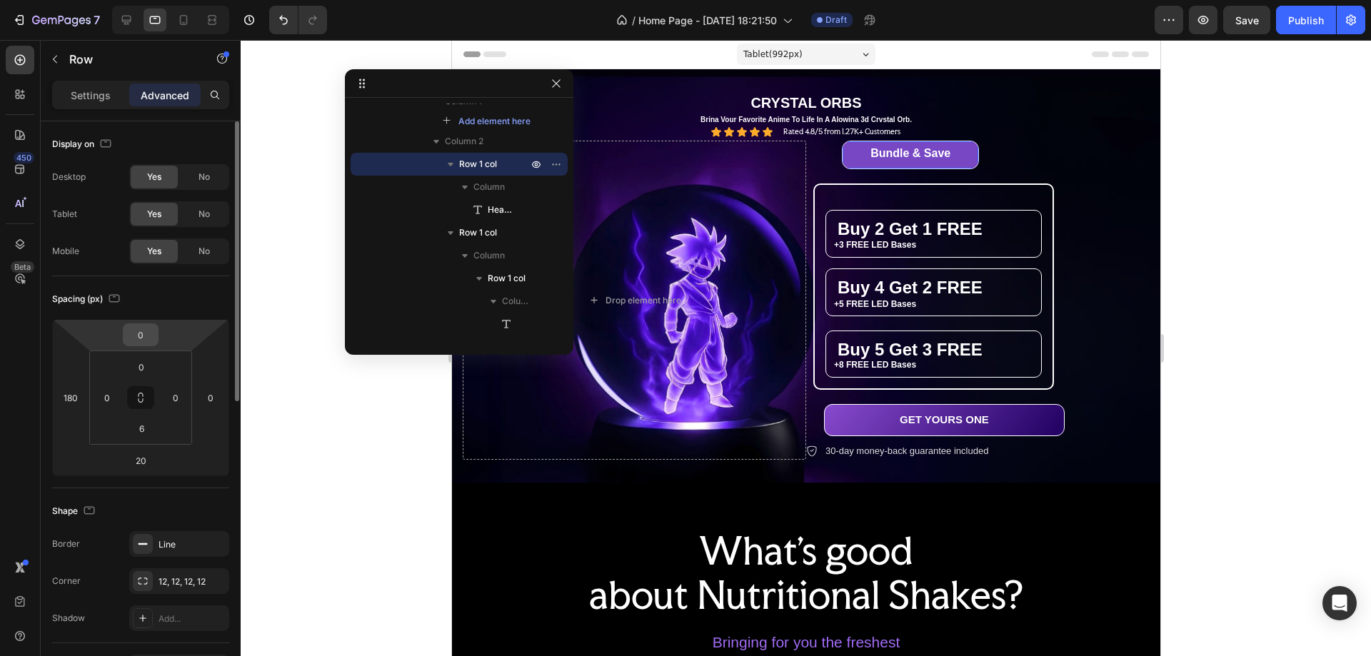
click at [141, 336] on input "0" at bounding box center [140, 334] width 29 height 21
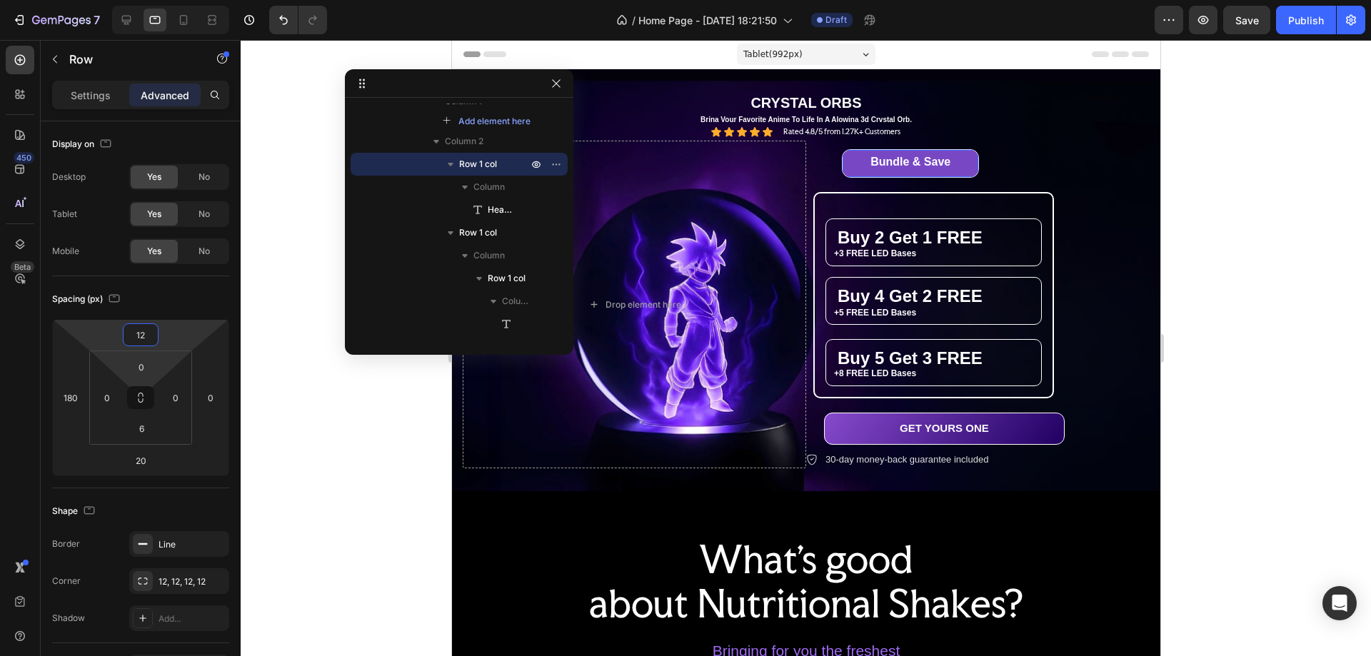
type input "1"
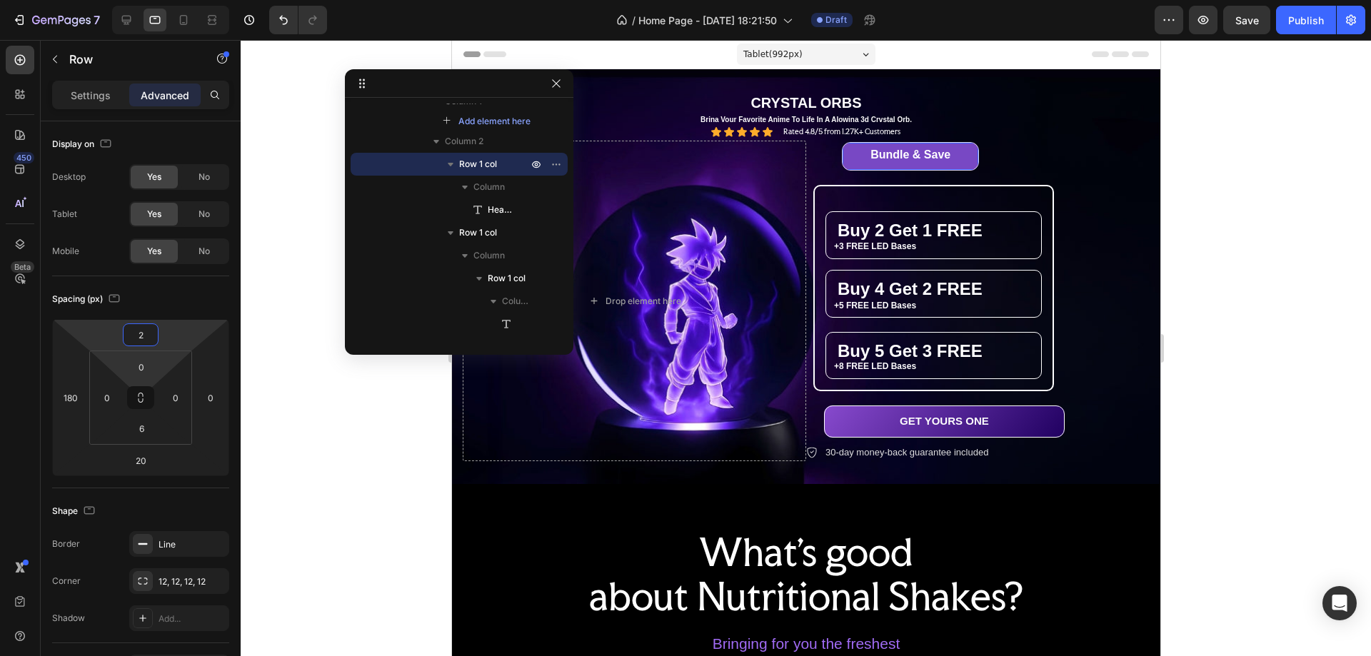
type input "20"
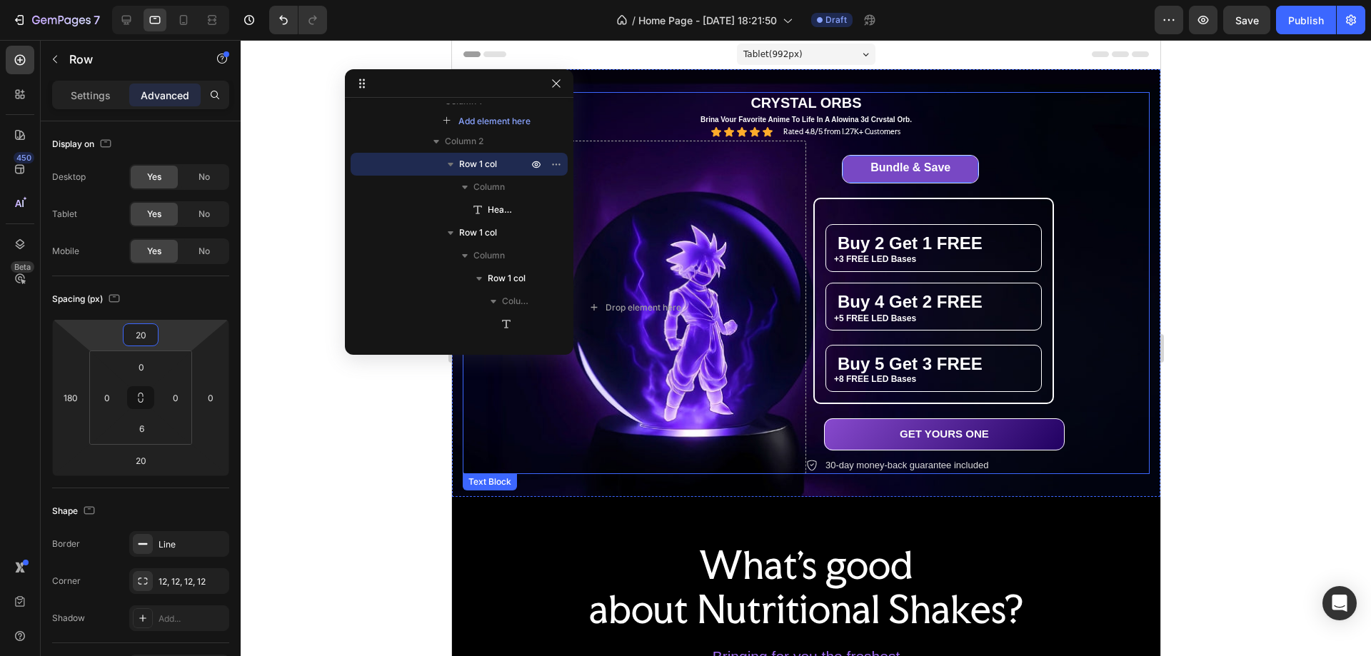
click at [997, 116] on p "Brina Vour Favorite Anime To Life In A Alowina 3d Crvstal Orb." at bounding box center [806, 119] width 684 height 9
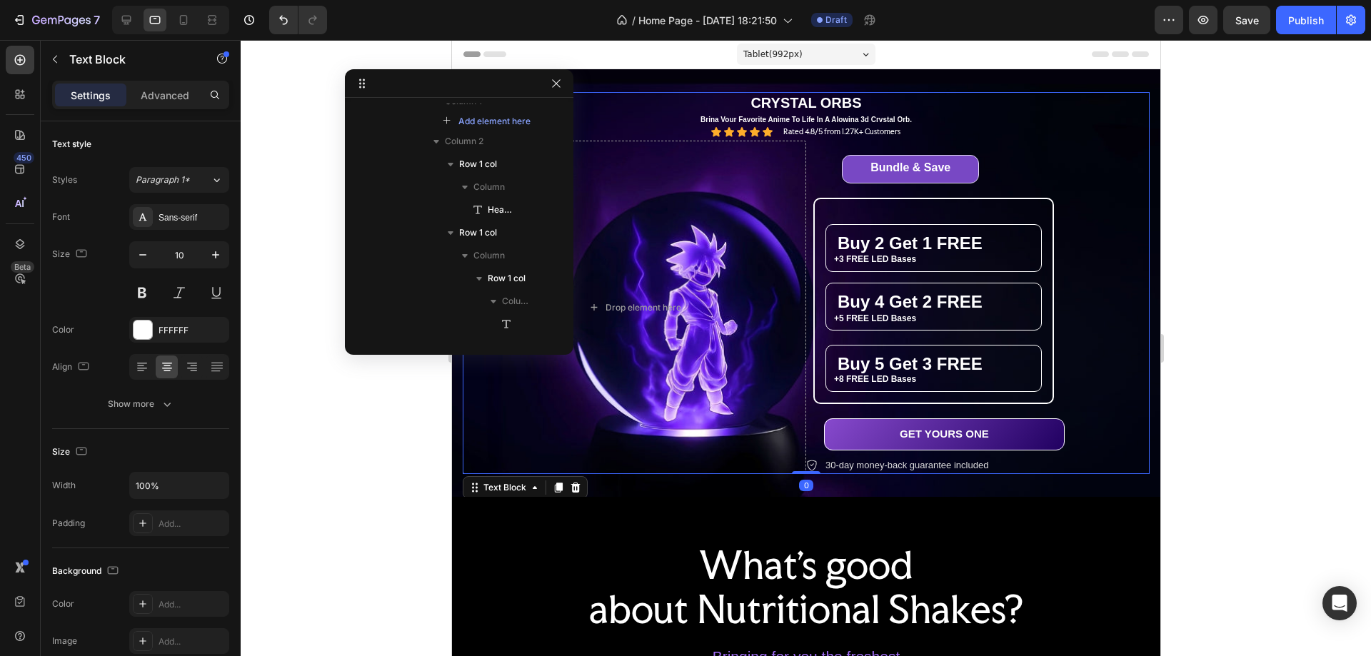
click at [926, 115] on p "Brina Vour Favorite Anime To Life In A Alowina 3d Crvstal Orb." at bounding box center [806, 119] width 684 height 9
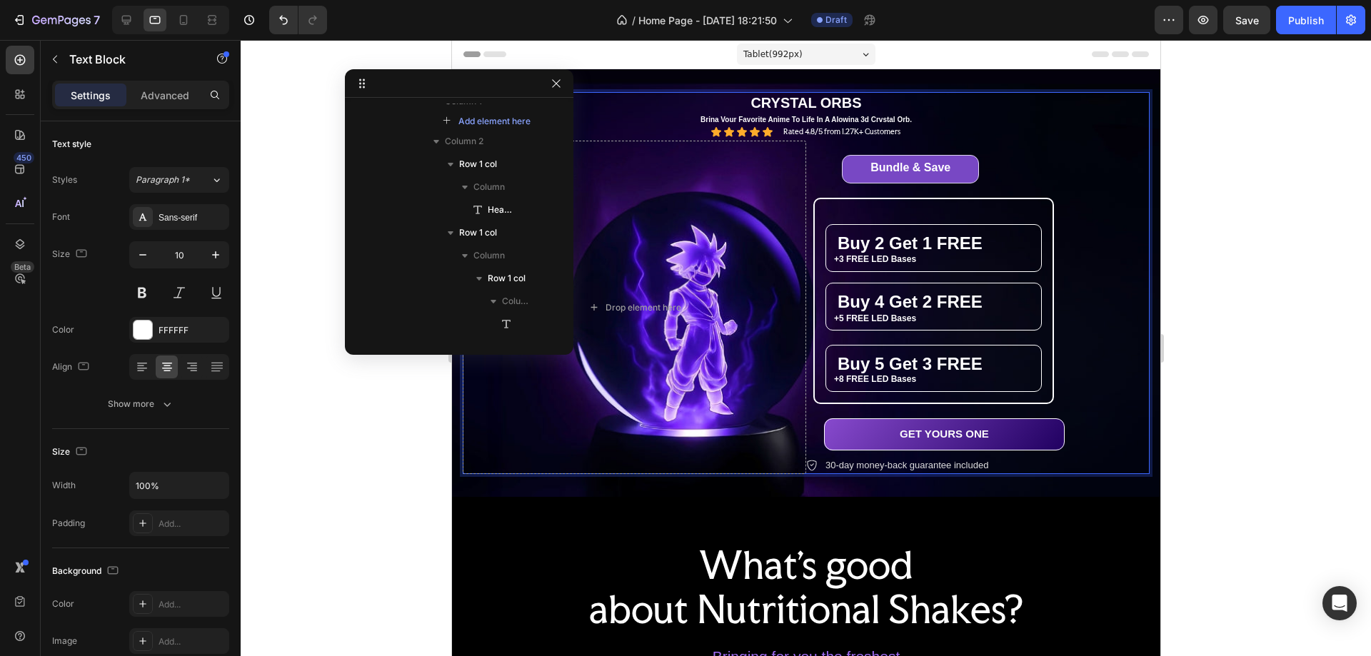
click at [959, 71] on div "THE ULTIMATE ANIME GLOW ORB Text Block CRYSTAL ORBS Text Block Brina Vour Favor…" at bounding box center [805, 283] width 709 height 428
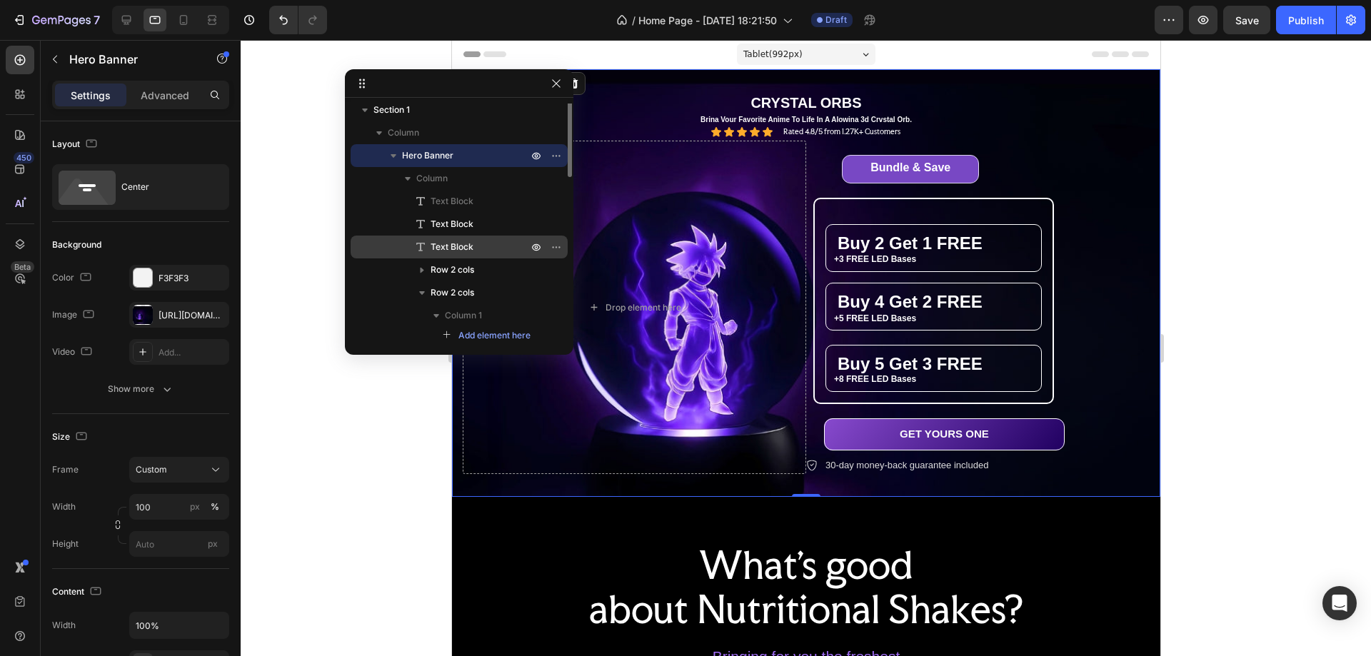
scroll to position [0, 0]
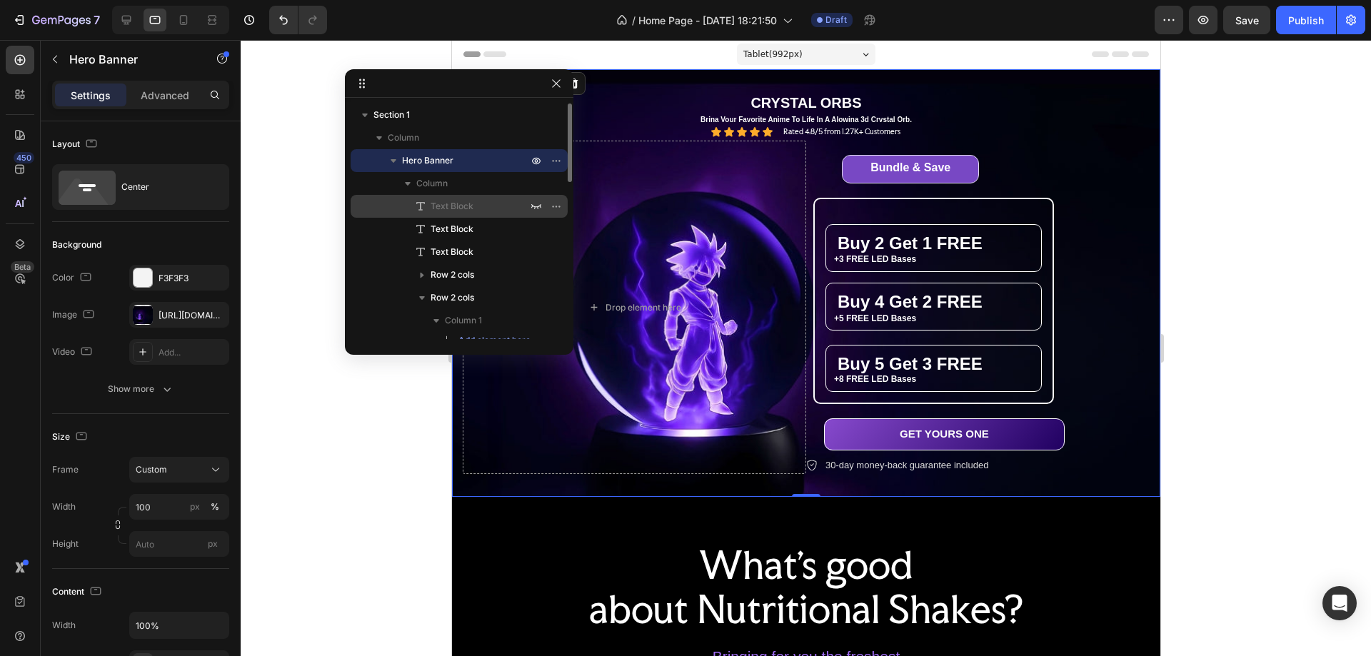
click at [454, 211] on span "Text Block" at bounding box center [452, 206] width 43 height 14
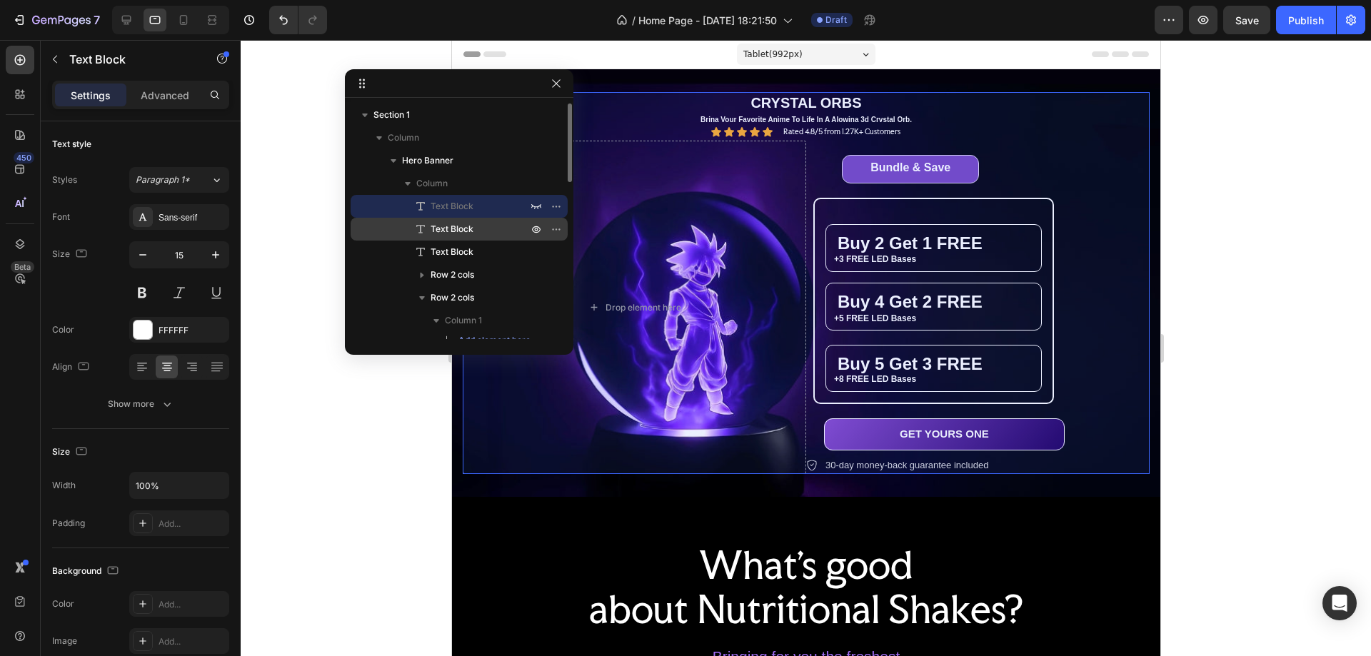
click at [459, 225] on span "Text Block" at bounding box center [452, 229] width 43 height 14
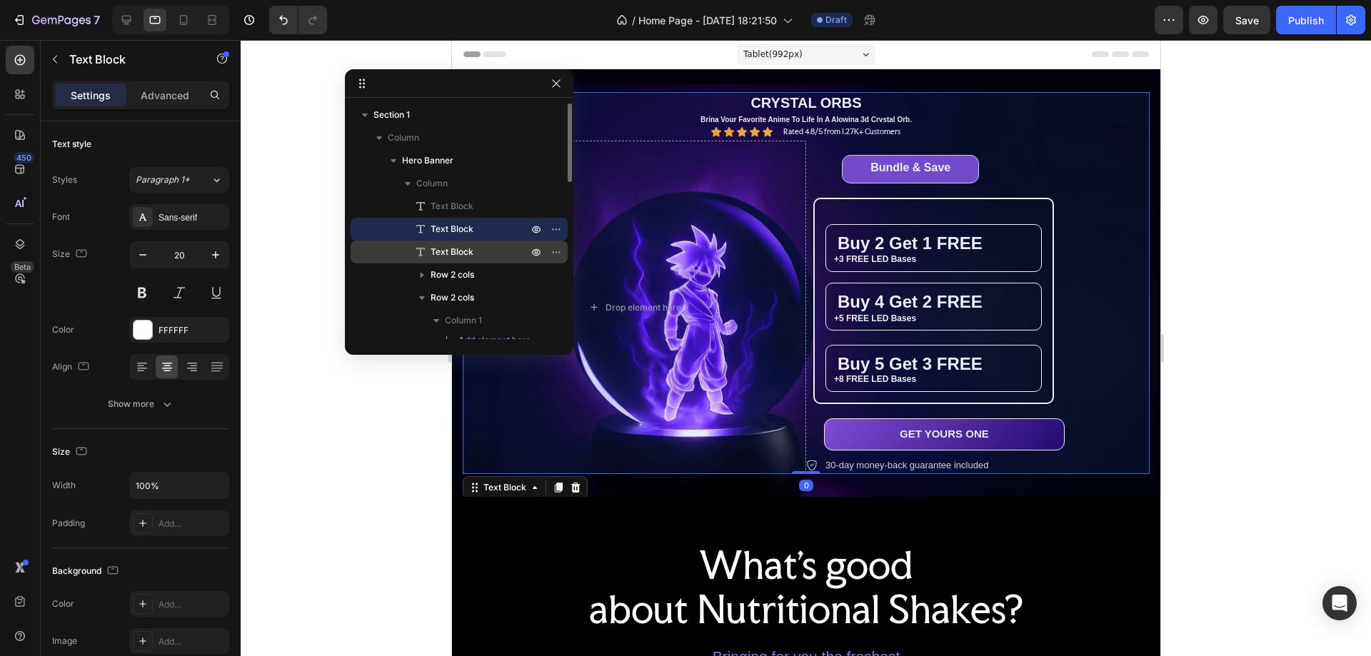
click at [462, 250] on span "Text Block" at bounding box center [452, 252] width 43 height 14
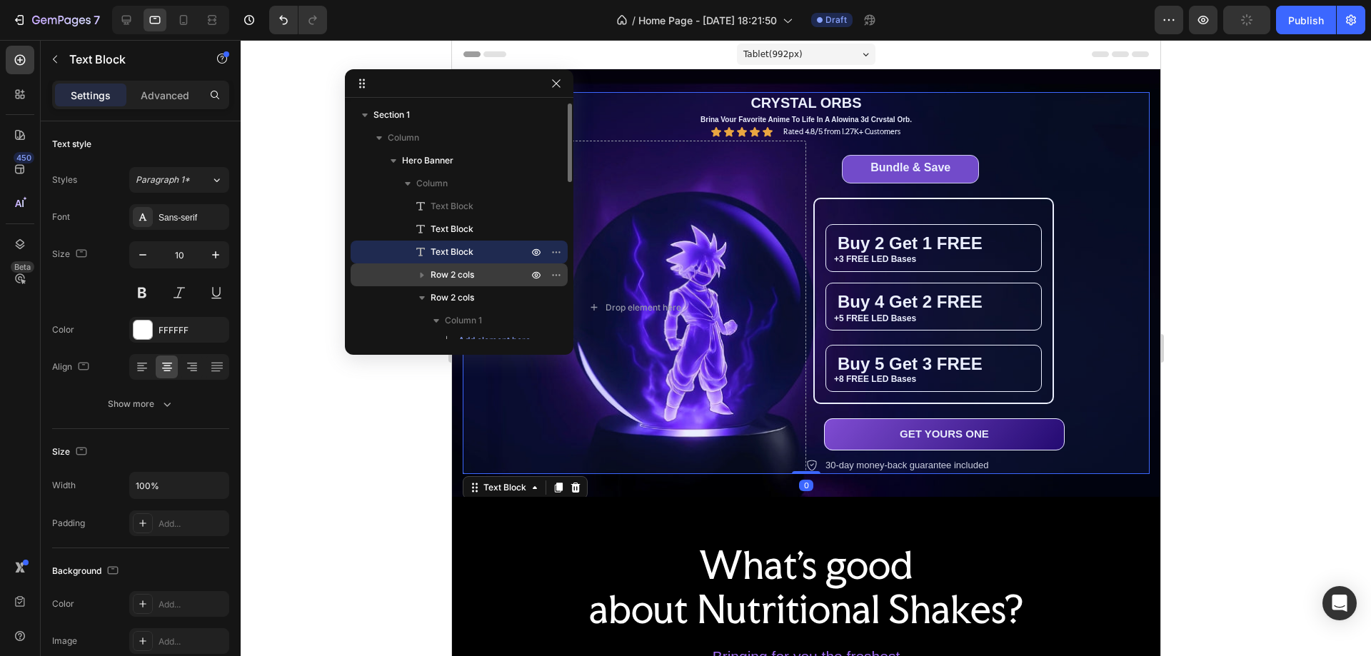
click at [466, 274] on span "Row 2 cols" at bounding box center [453, 275] width 44 height 14
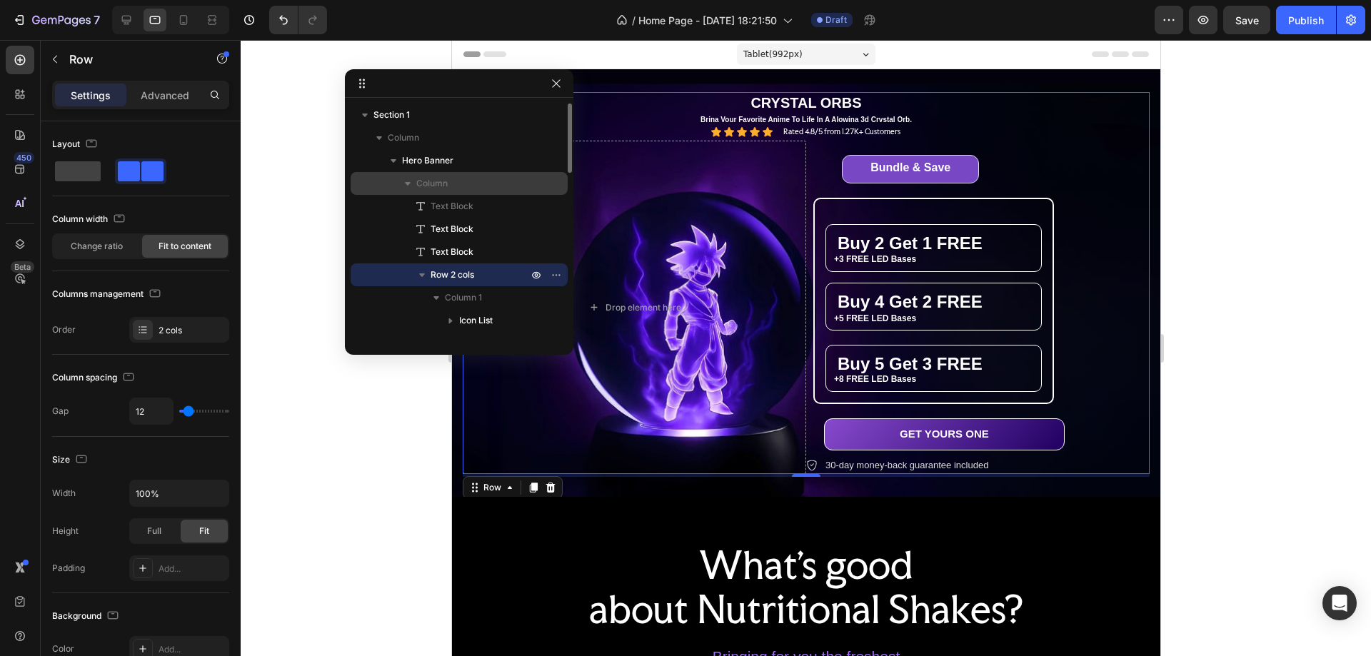
click at [457, 178] on p "Column" at bounding box center [473, 183] width 114 height 14
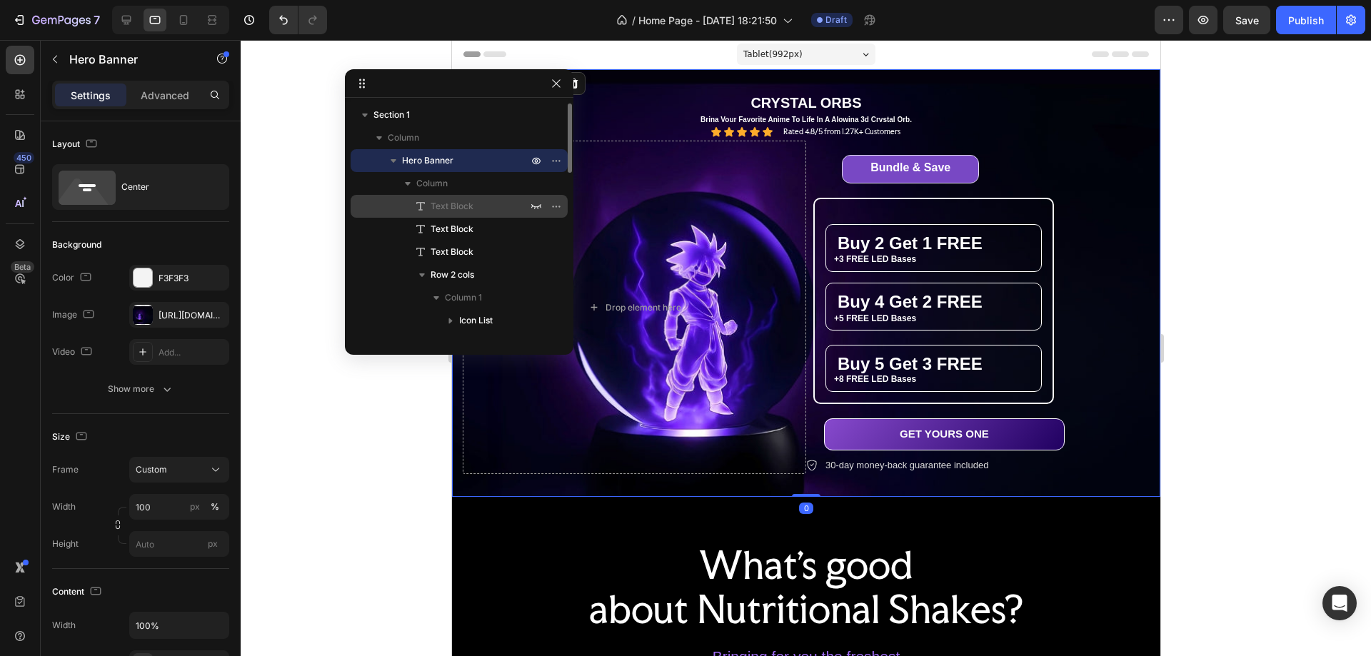
click at [463, 204] on span "Text Block" at bounding box center [452, 206] width 43 height 14
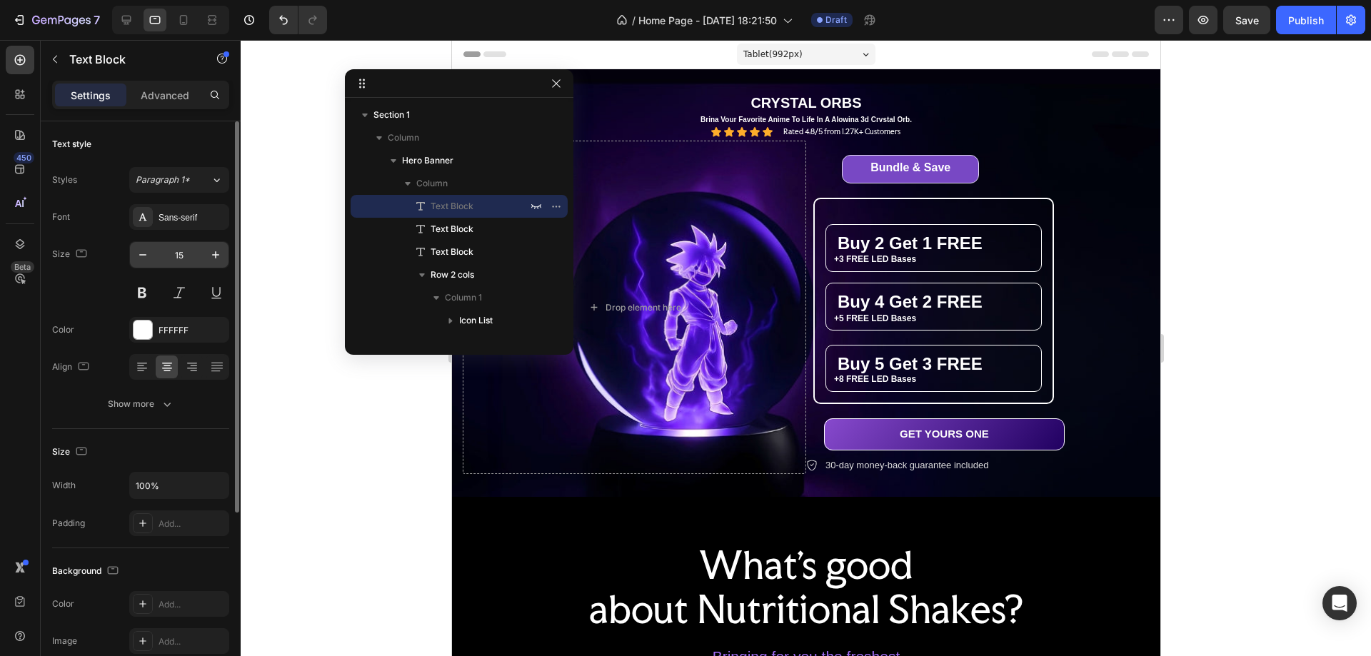
click at [176, 252] on input "15" at bounding box center [179, 255] width 47 height 26
type input "30"
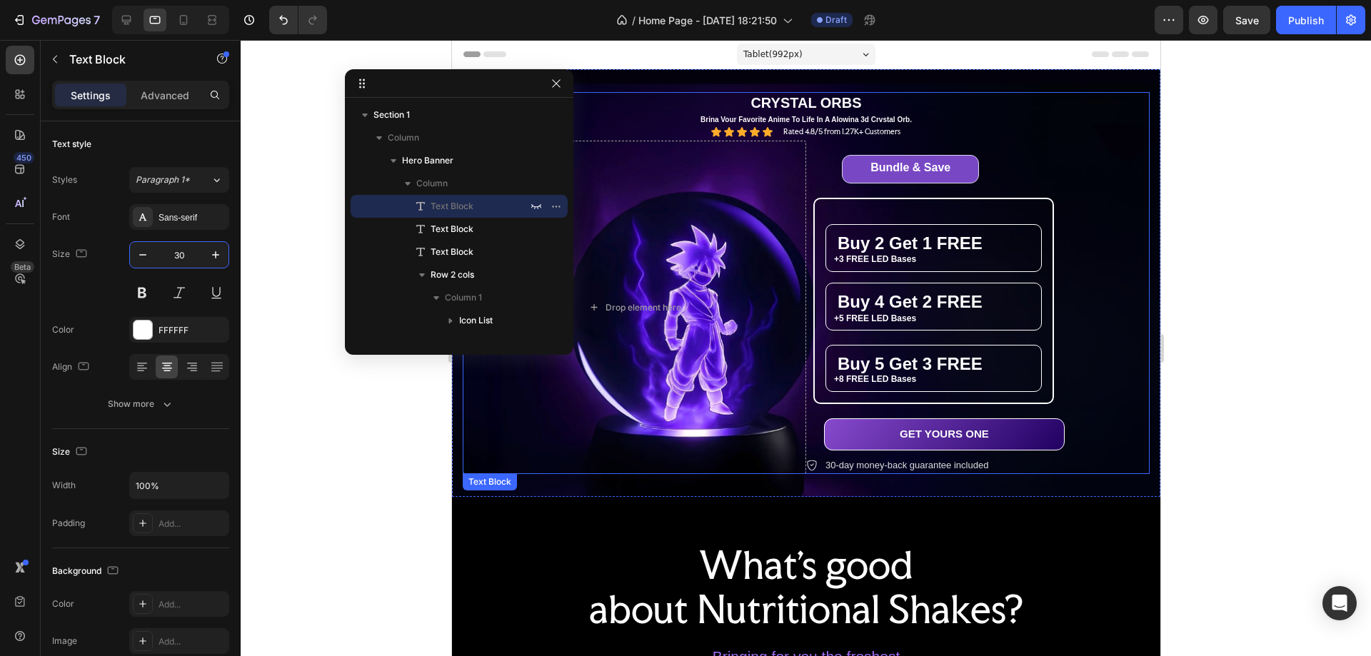
click at [909, 104] on p "CRYSTAL ORBS" at bounding box center [806, 103] width 684 height 19
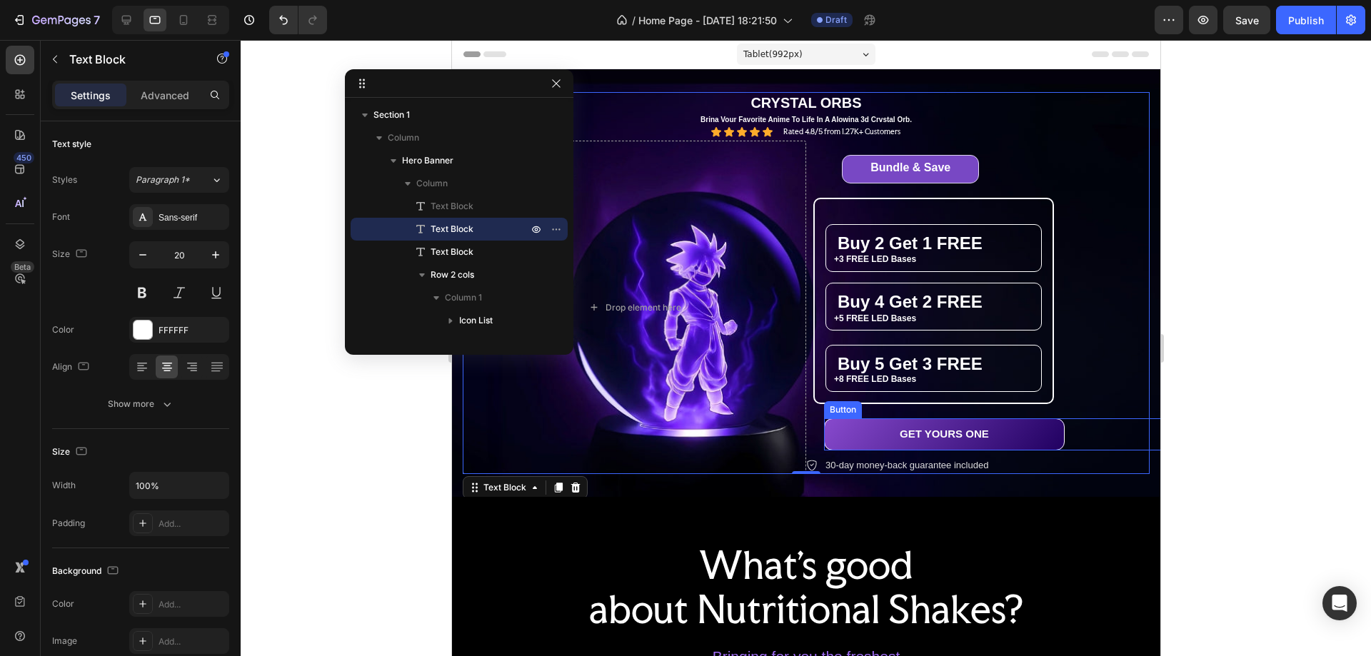
click at [1077, 430] on div "GET YOURS ONE Button" at bounding box center [996, 435] width 344 height 32
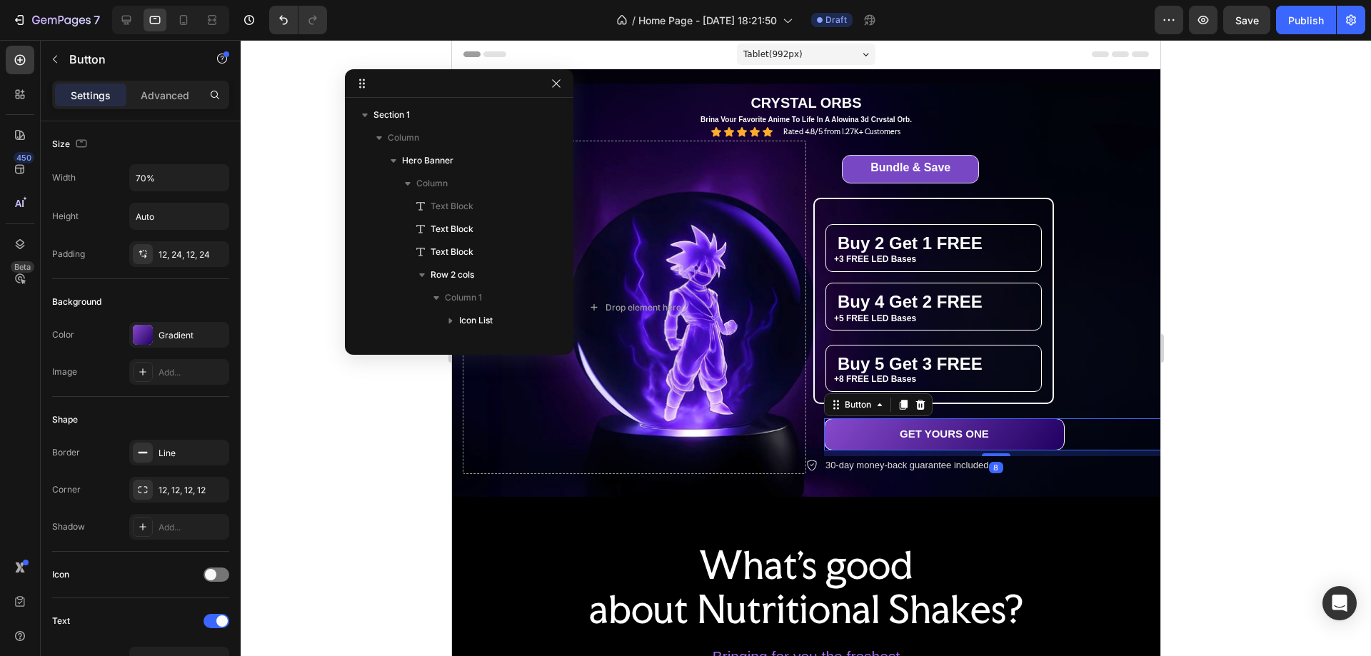
scroll to position [559, 0]
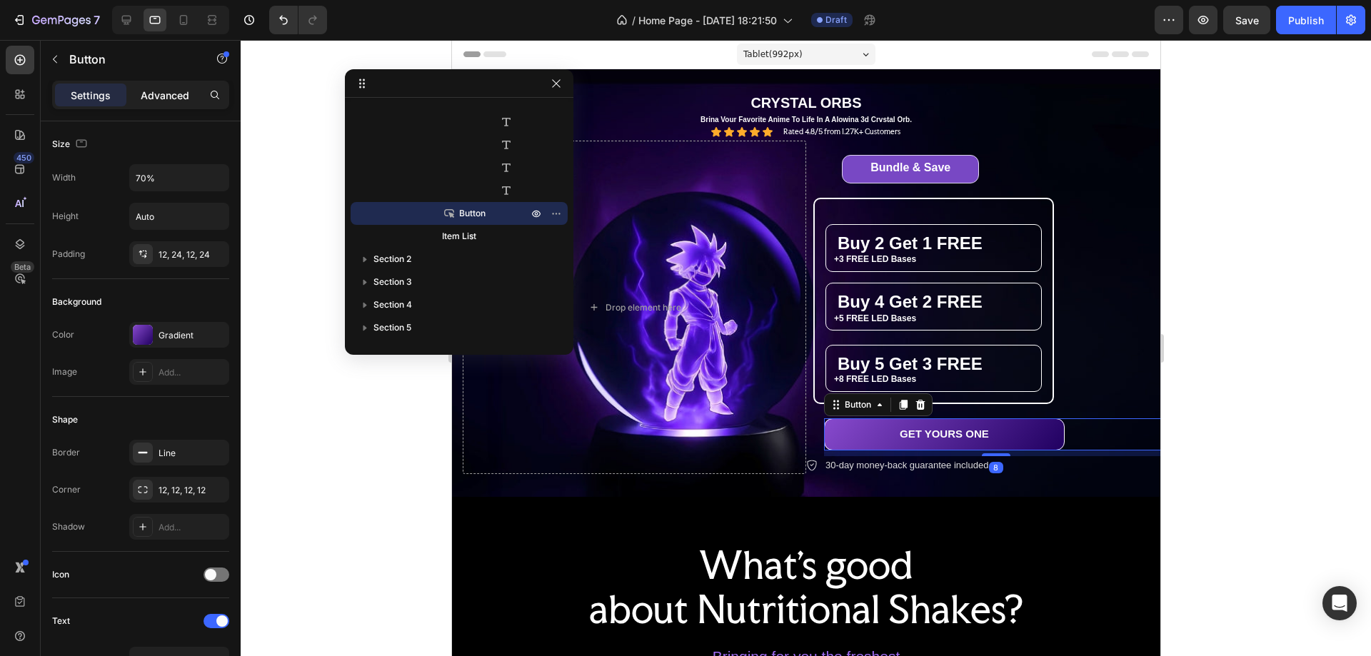
click at [166, 94] on p "Advanced" at bounding box center [165, 95] width 49 height 15
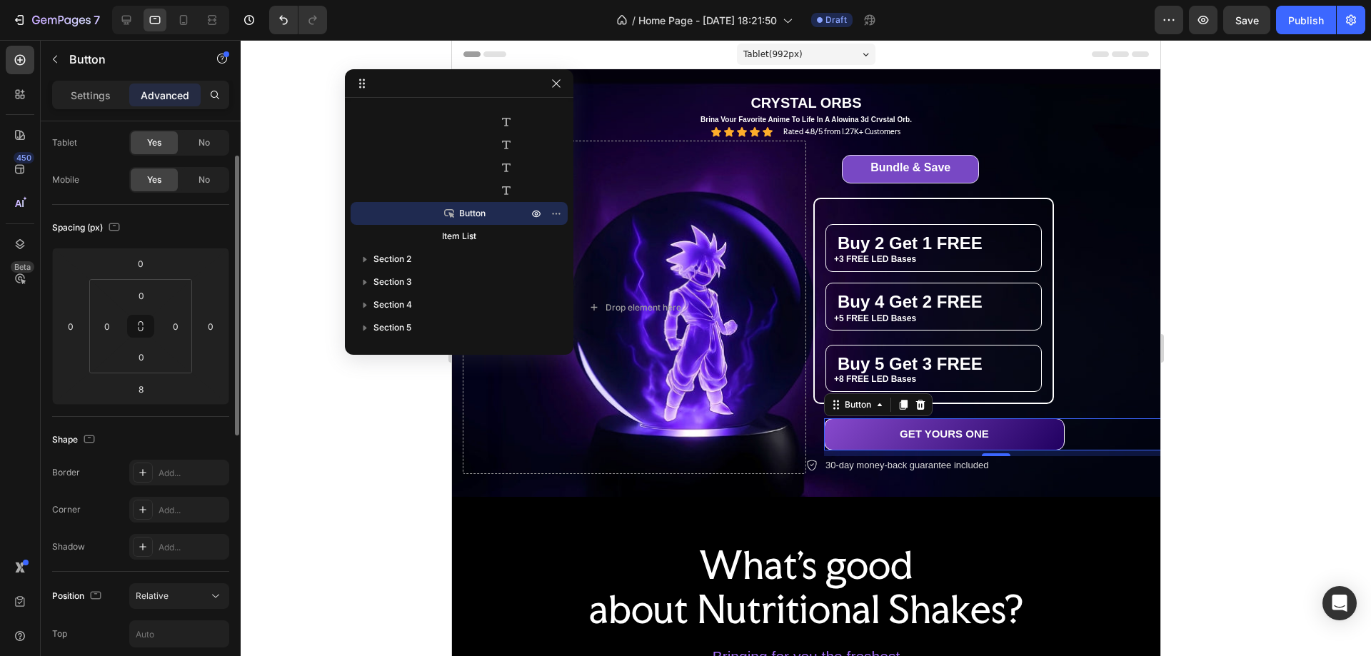
scroll to position [357, 0]
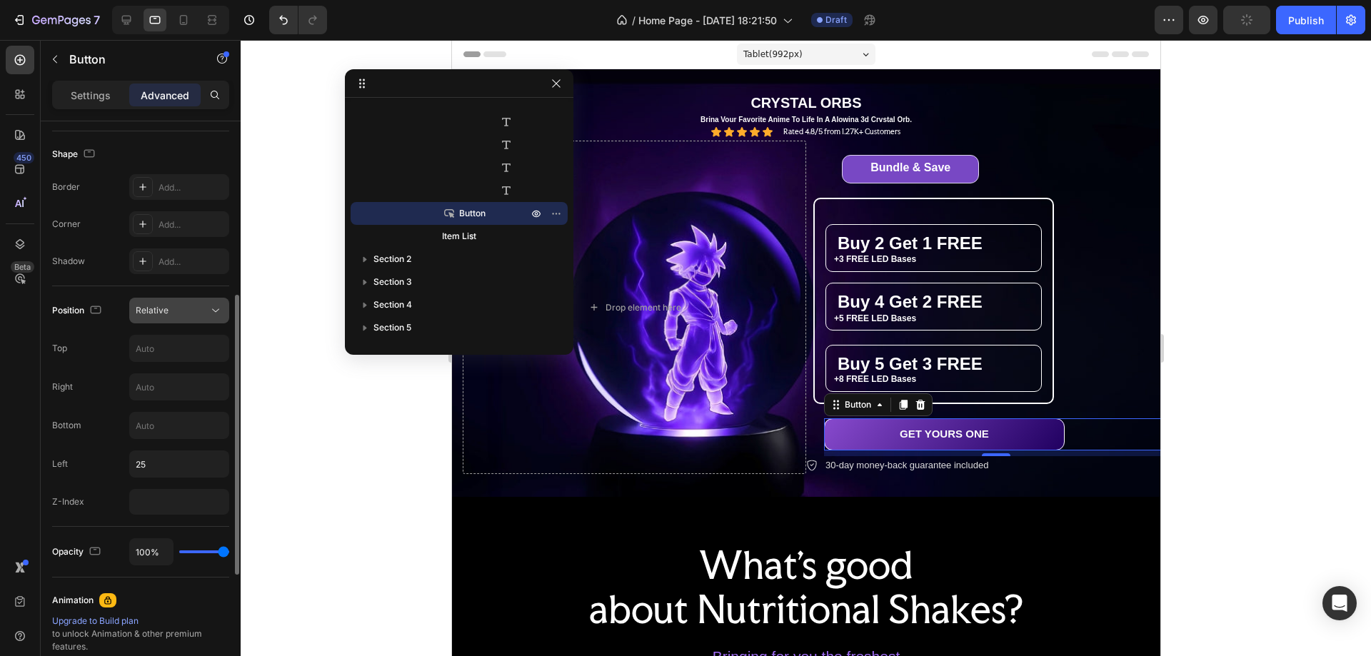
click at [181, 304] on div "Relative" at bounding box center [172, 310] width 73 height 13
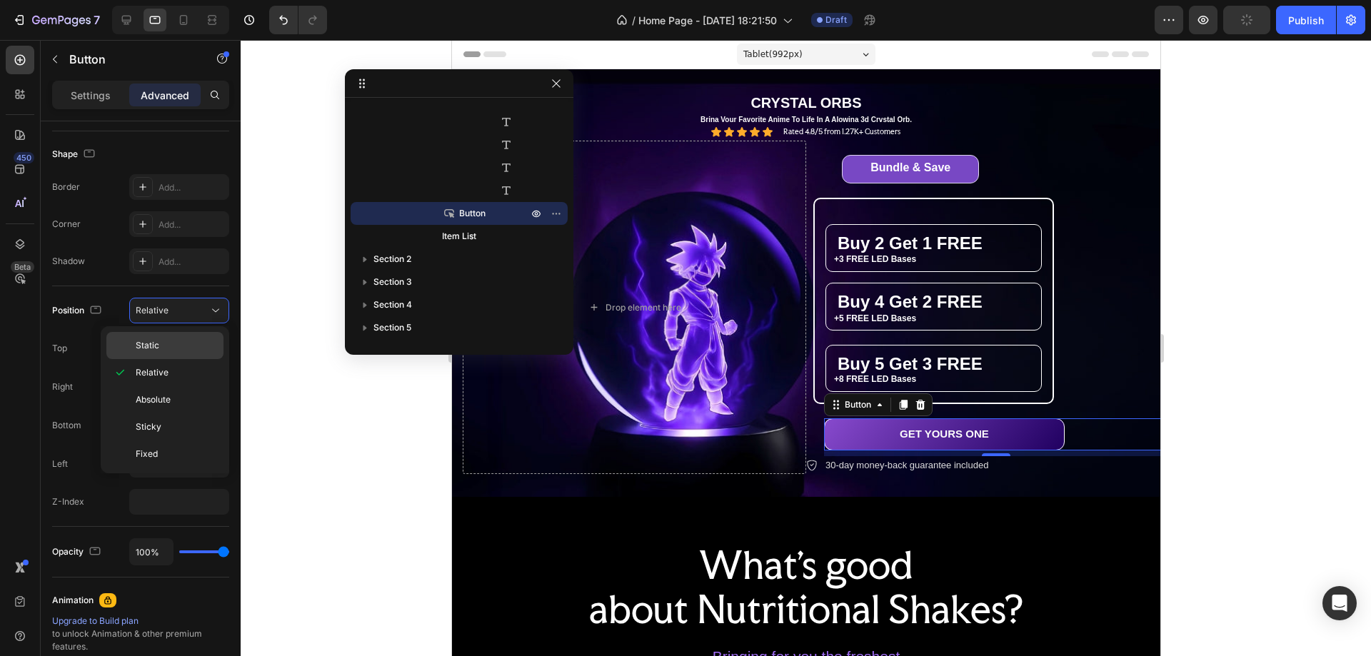
click at [176, 339] on p "Static" at bounding box center [176, 345] width 81 height 13
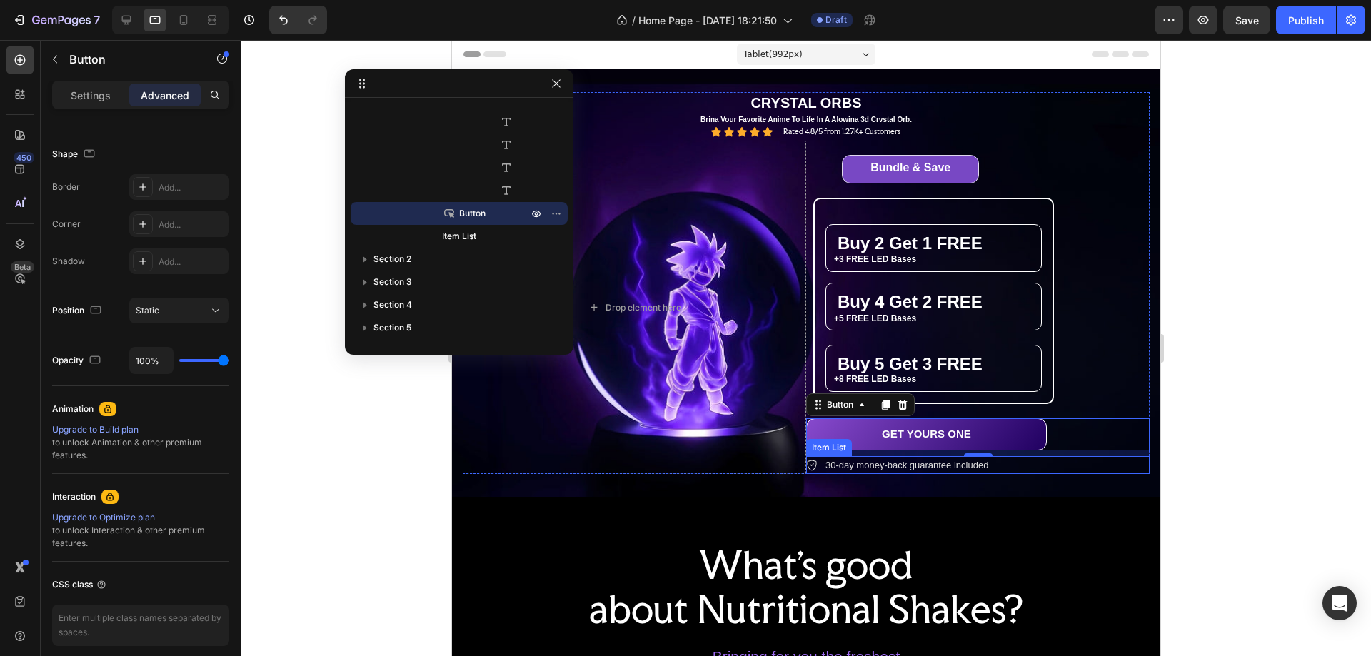
click at [1044, 465] on div "30-day money-back guarantee included" at bounding box center [978, 465] width 344 height 19
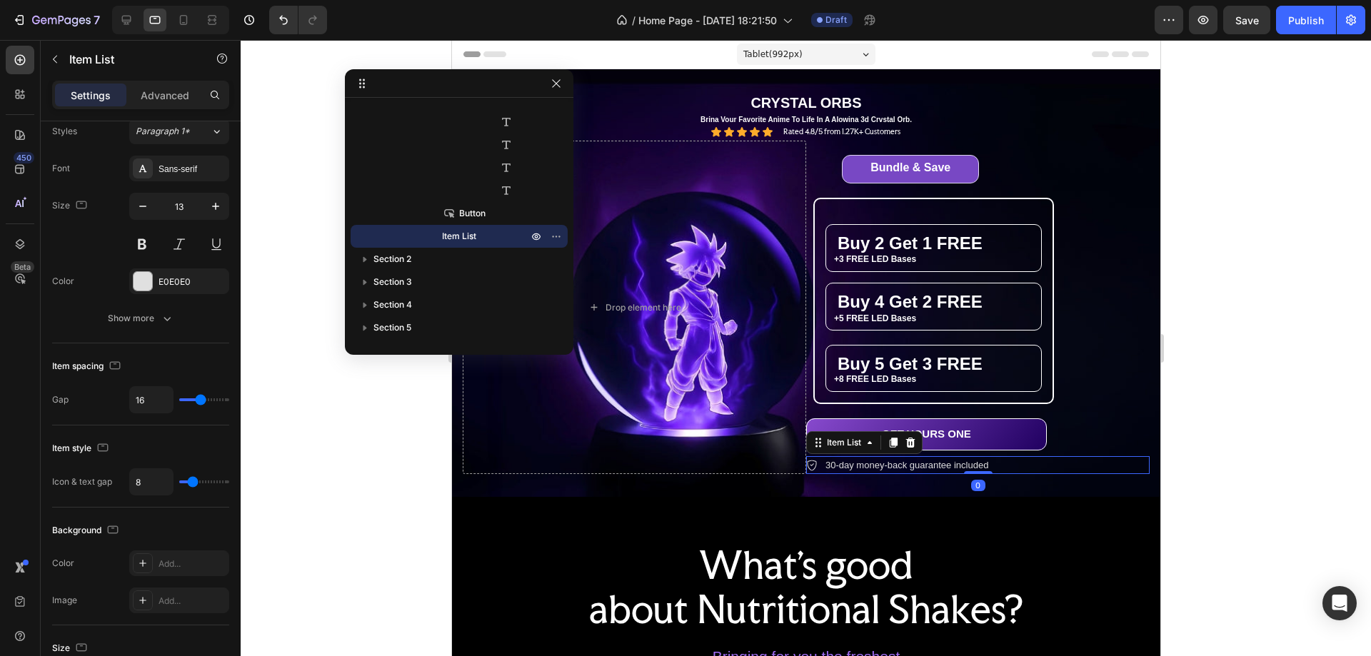
scroll to position [0, 0]
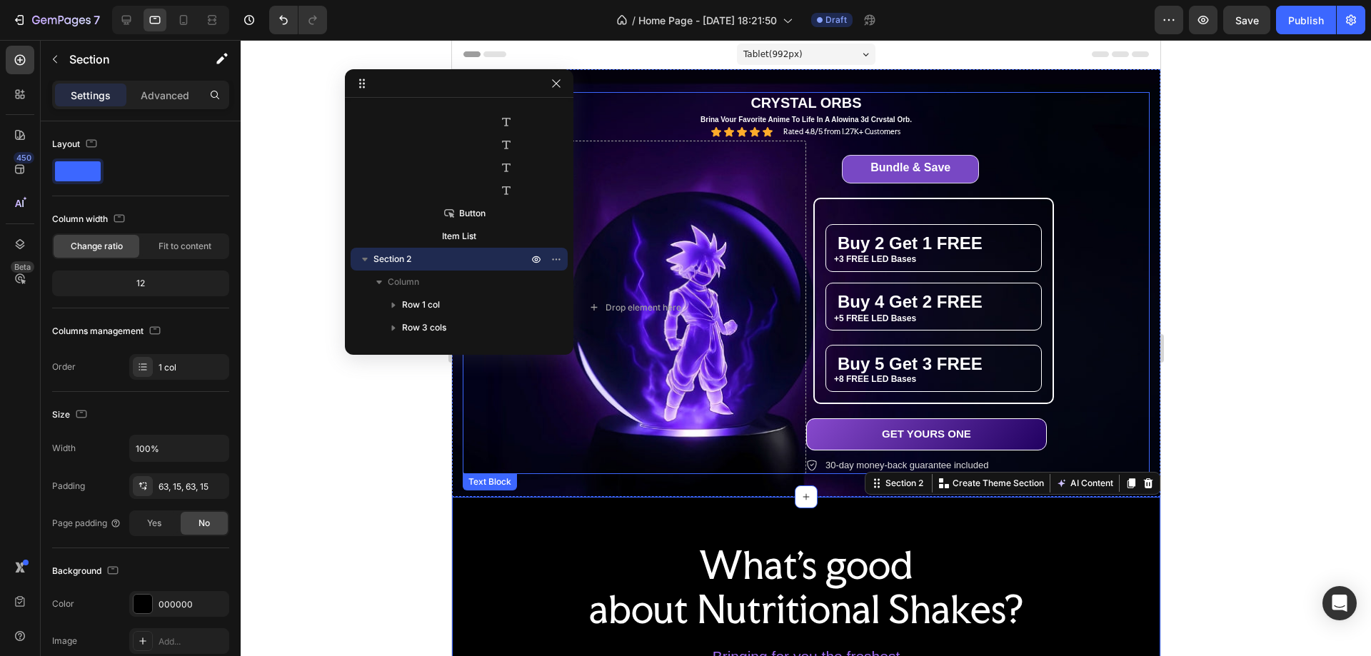
click at [990, 100] on p "CRYSTAL ORBS" at bounding box center [806, 103] width 684 height 19
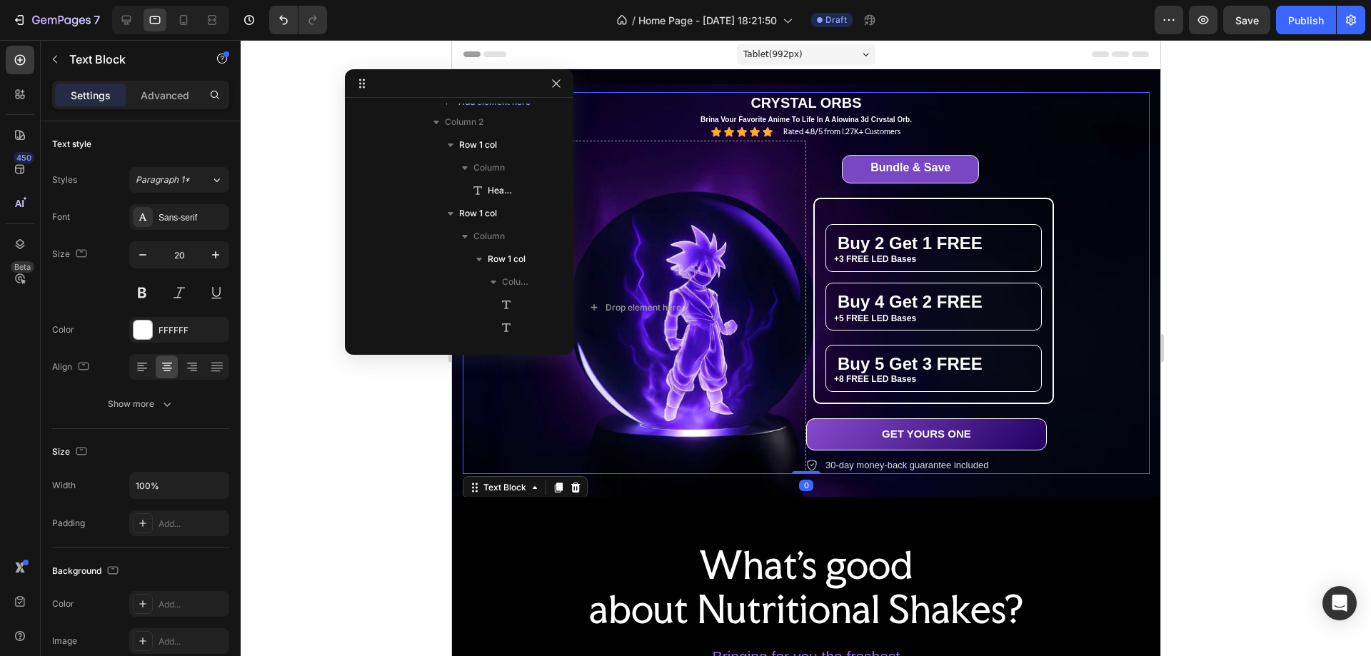
scroll to position [19, 0]
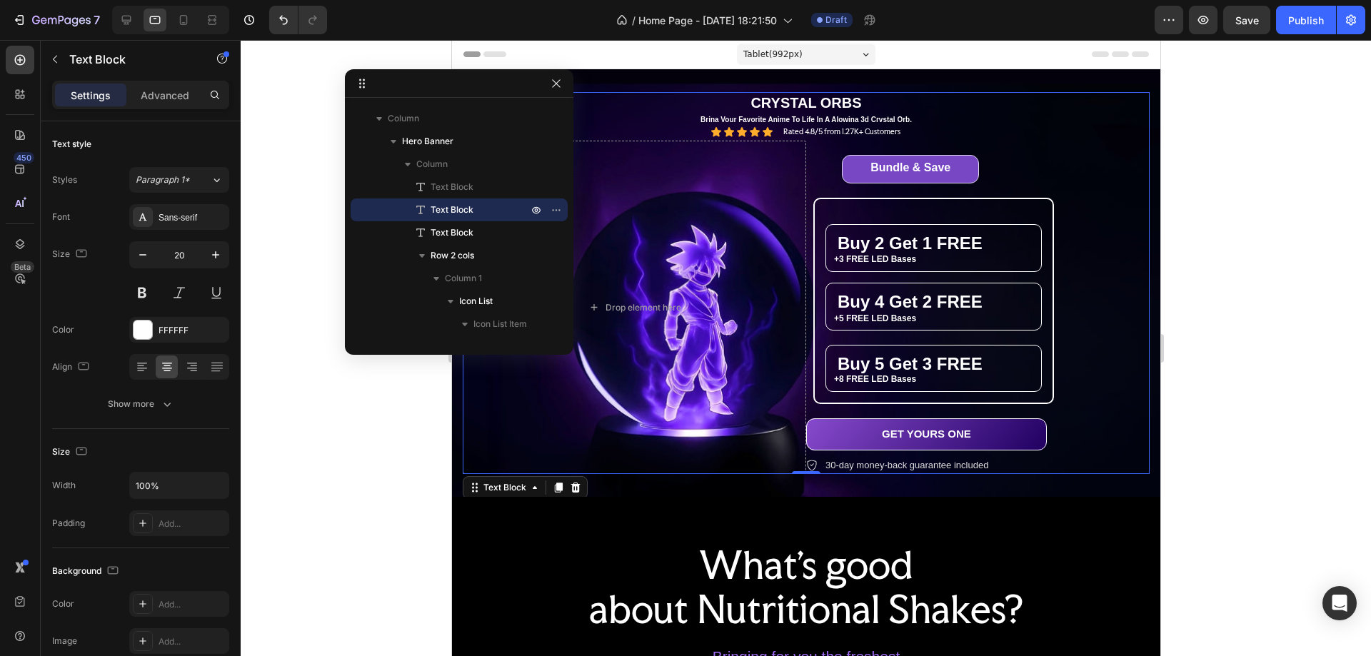
click at [903, 101] on p "CRYSTAL ORBS" at bounding box center [806, 103] width 684 height 19
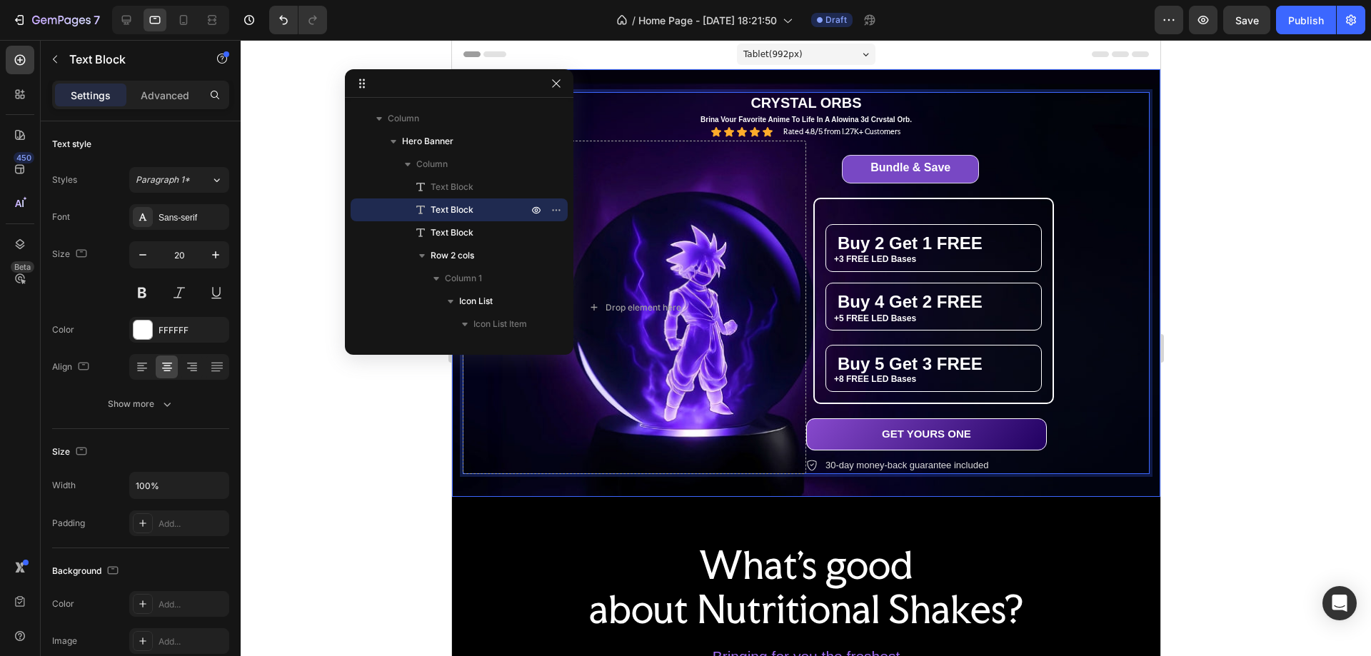
click at [930, 75] on div "THE ULTIMATE ANIME GLOW ORB Text Block CRYSTAL ORBS Text Block 0 Brina Vour Fav…" at bounding box center [805, 283] width 709 height 428
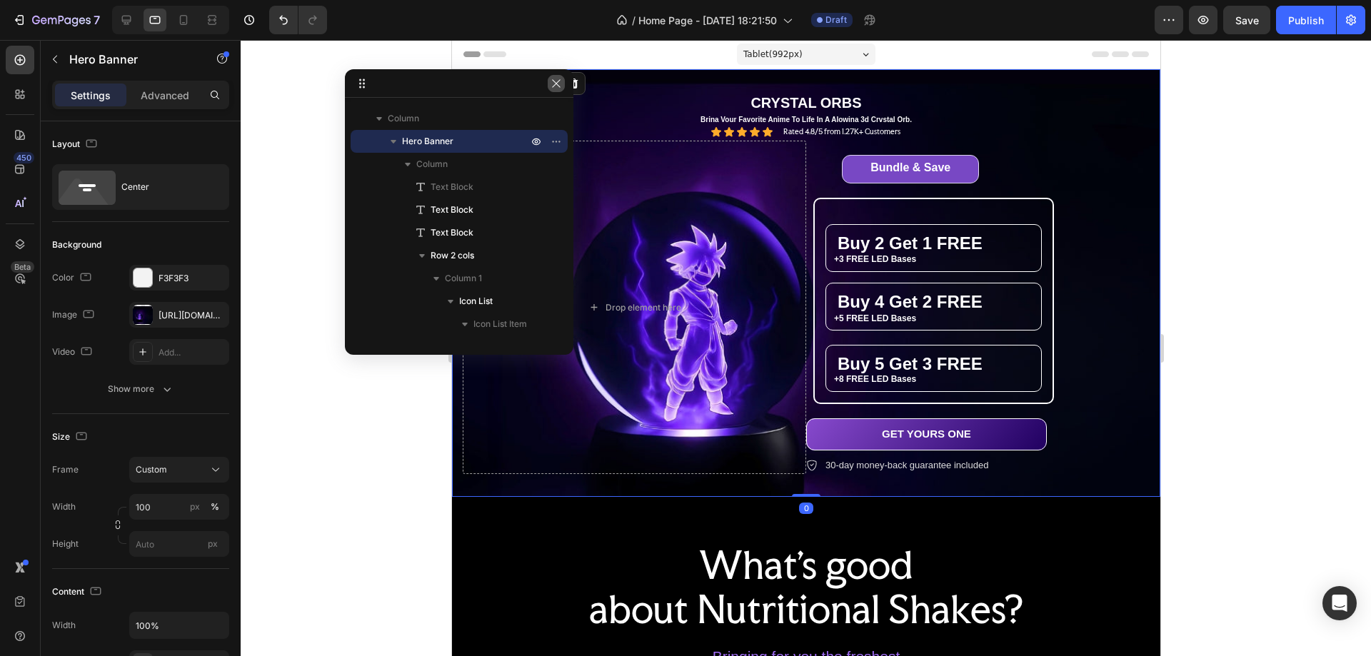
click at [562, 83] on button "button" at bounding box center [556, 83] width 17 height 17
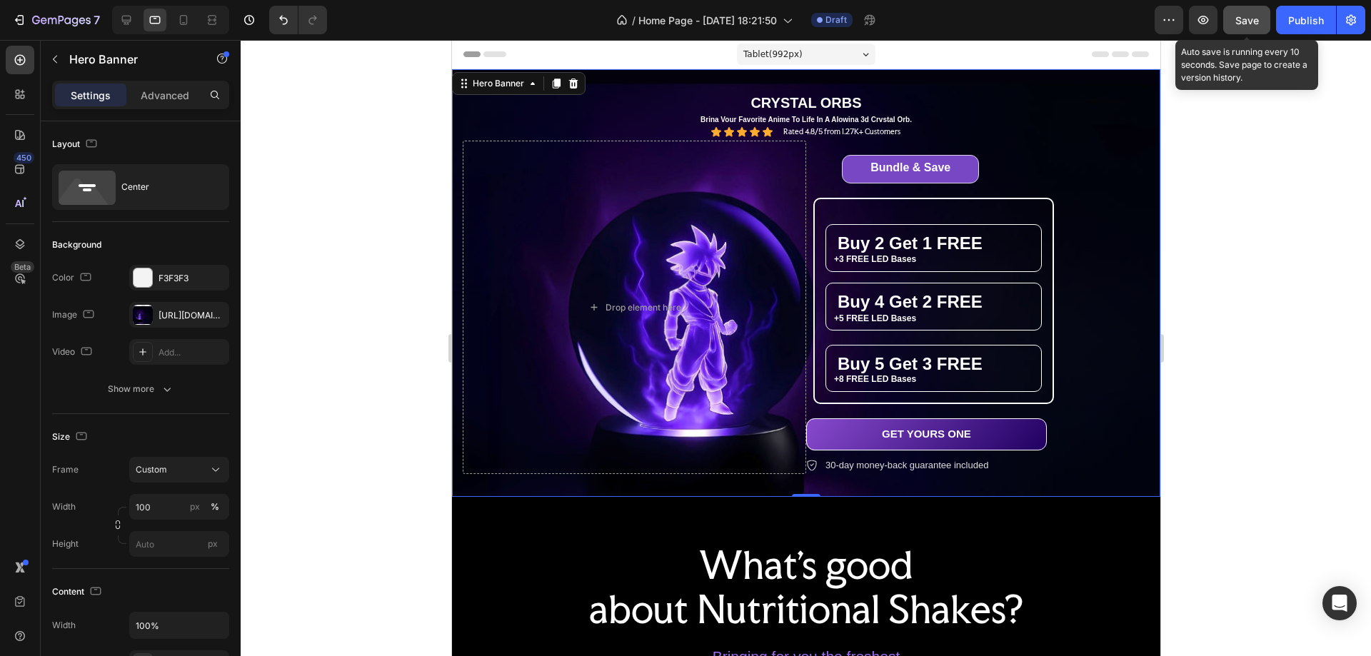
click at [1240, 17] on span "Save" at bounding box center [1248, 20] width 24 height 12
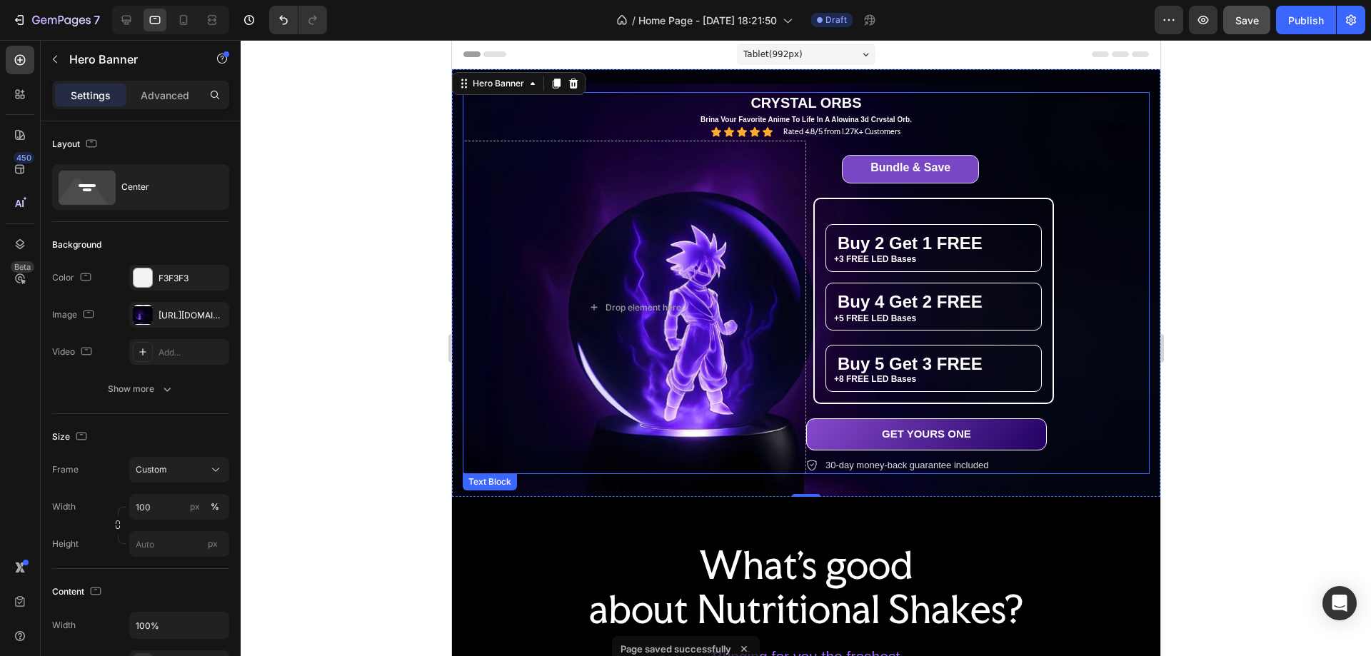
click at [911, 107] on p "CRYSTAL ORBS" at bounding box center [806, 103] width 684 height 19
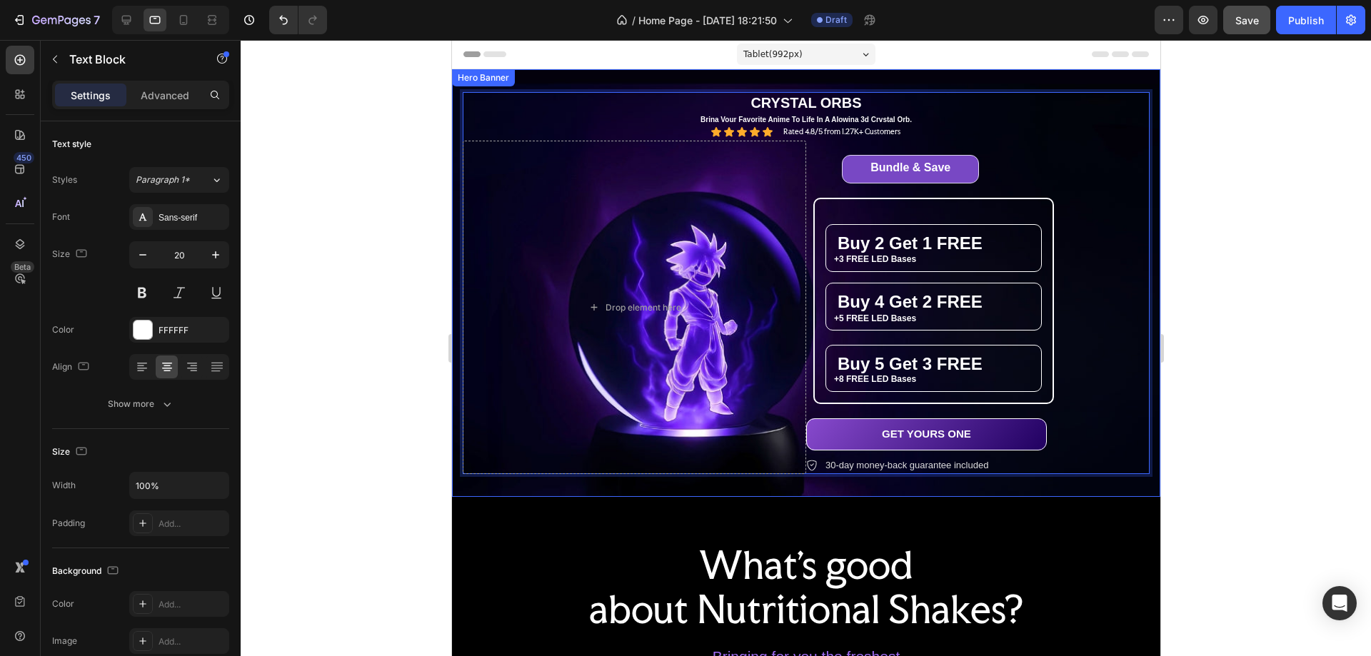
click at [997, 74] on div "THE ULTIMATE ANIME GLOW ORB Text Block CRYSTAL ORBS Text Block 0 Brina Vour Fav…" at bounding box center [805, 283] width 709 height 428
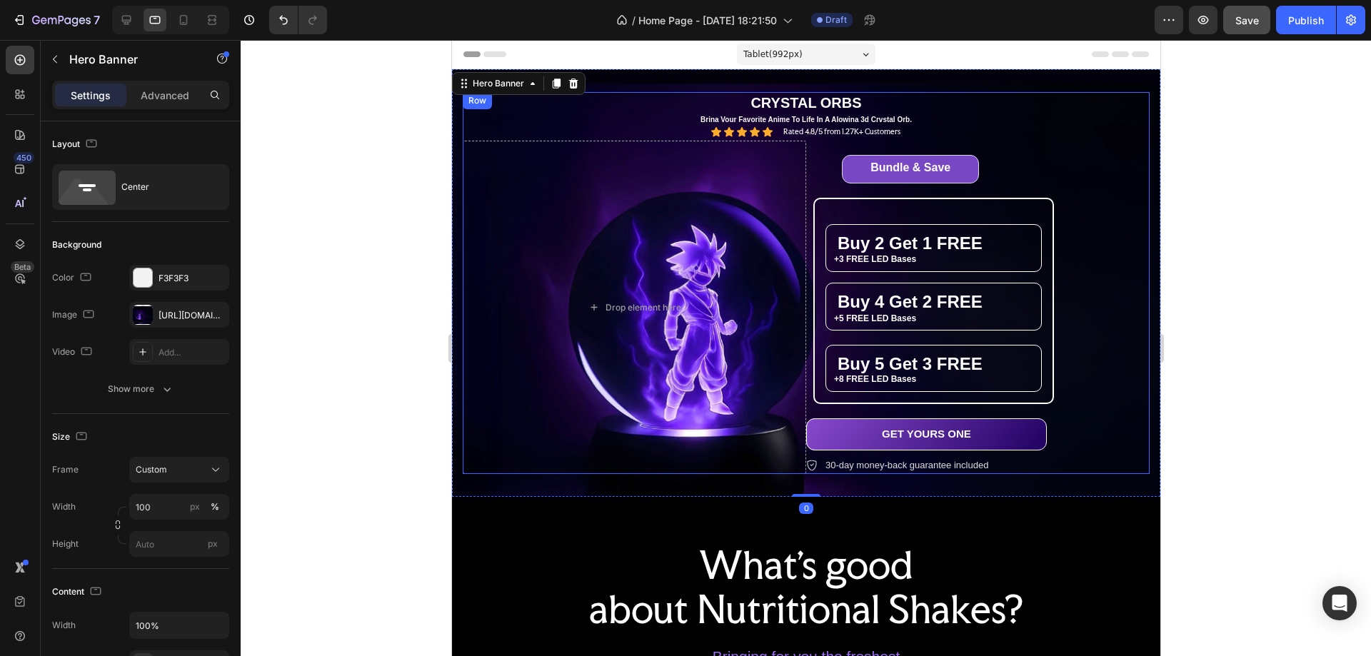
click at [1079, 184] on div "Bundle & Save Heading Row ⁠⁠⁠⁠⁠⁠⁠ Buy 2 Get 1 FREE Heading +3 FREE LED Bases Te…" at bounding box center [978, 308] width 344 height 334
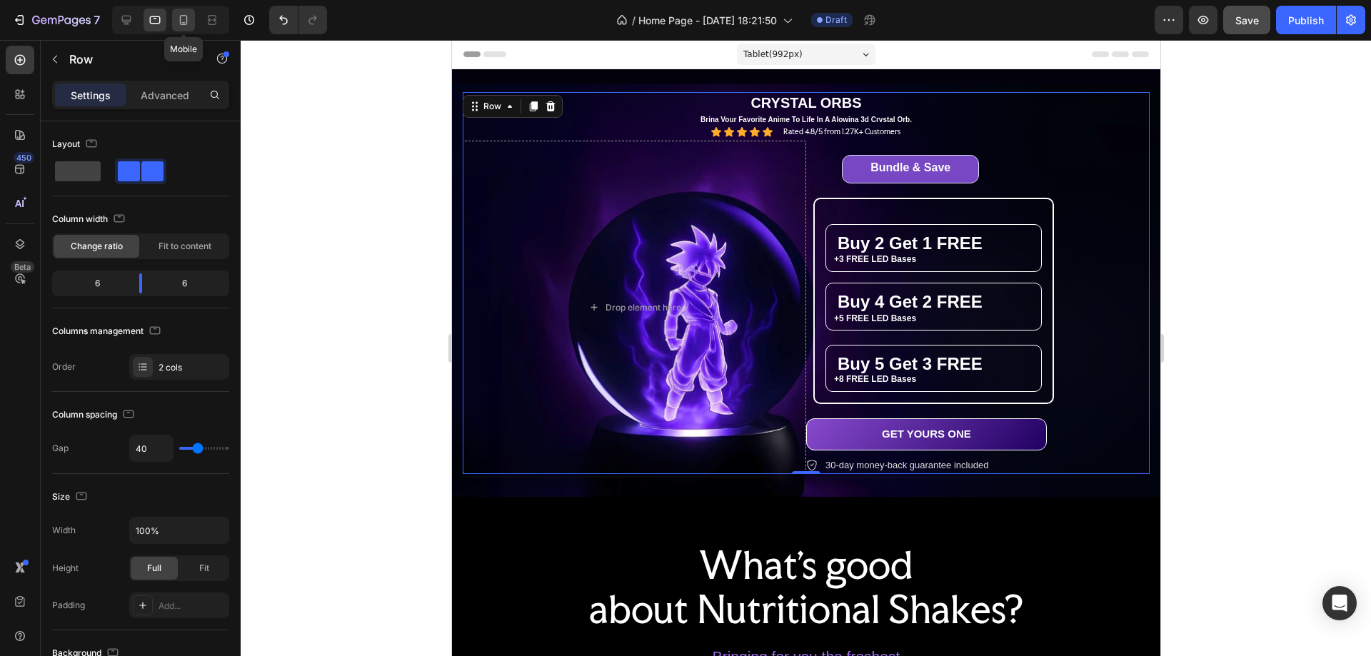
click at [184, 16] on icon at bounding box center [184, 20] width 8 height 10
type input "0"
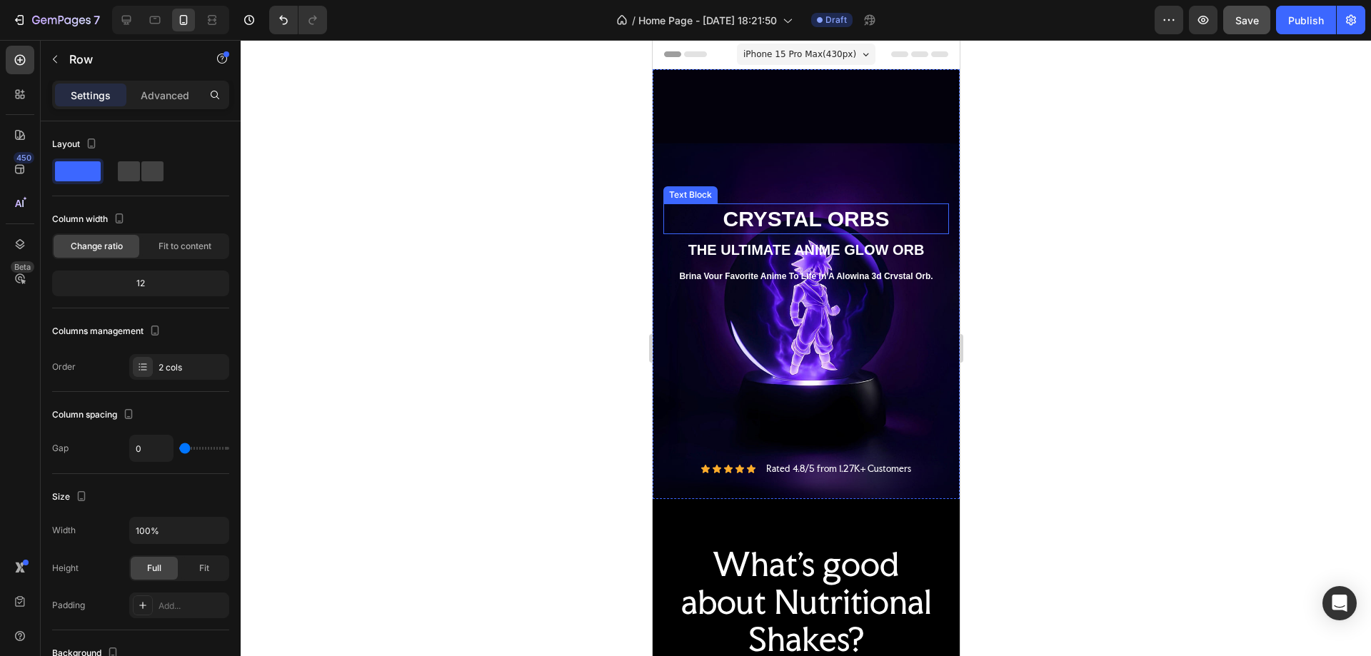
click at [844, 205] on p "CRYSTAL ORBS" at bounding box center [805, 219] width 283 height 28
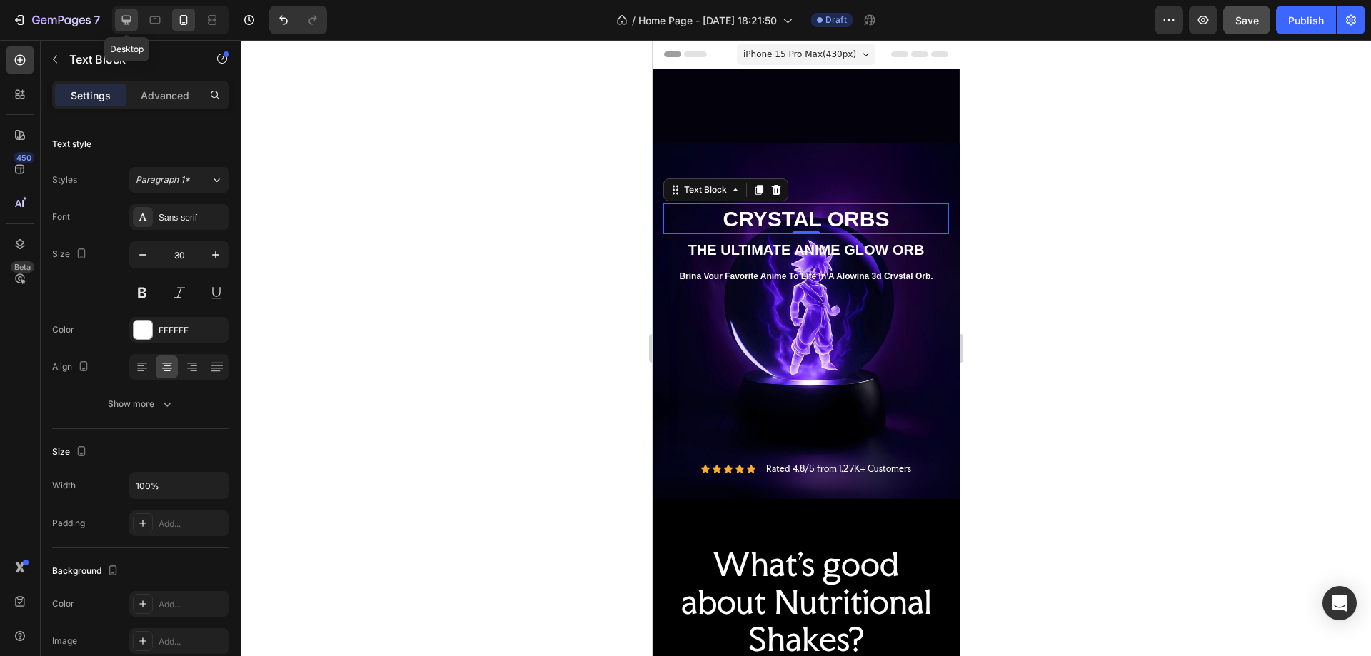
click at [129, 17] on icon at bounding box center [126, 20] width 14 height 14
type input "50"
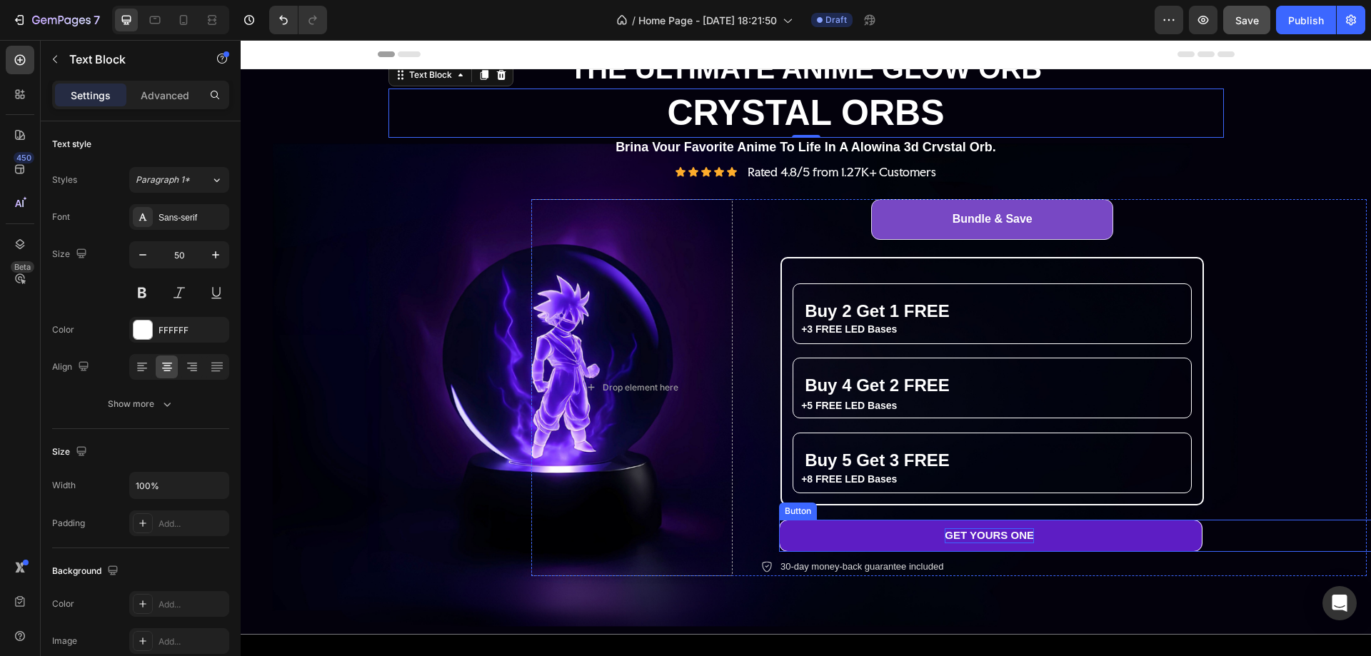
click at [1000, 531] on span "GET YOURS ONE" at bounding box center [989, 535] width 89 height 12
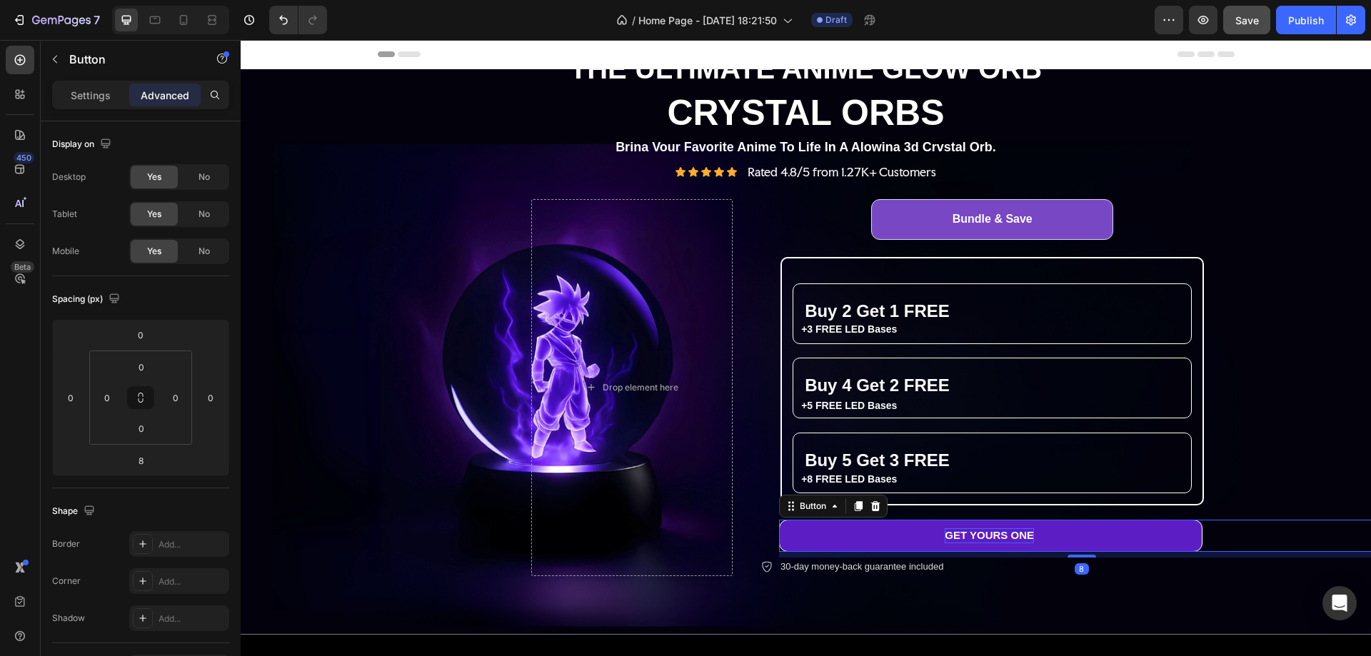
click at [1000, 531] on span "GET YOURS ONE" at bounding box center [989, 535] width 89 height 12
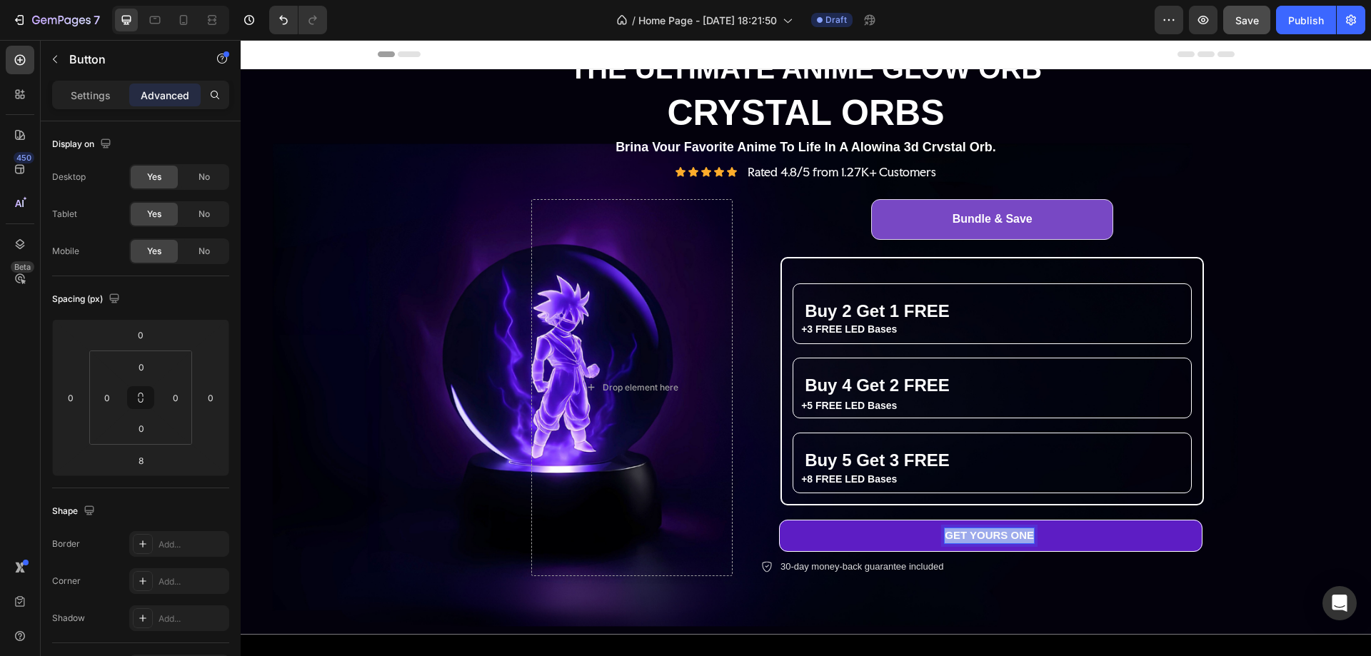
click at [1000, 531] on span "GET YOURS ONE" at bounding box center [989, 535] width 89 height 12
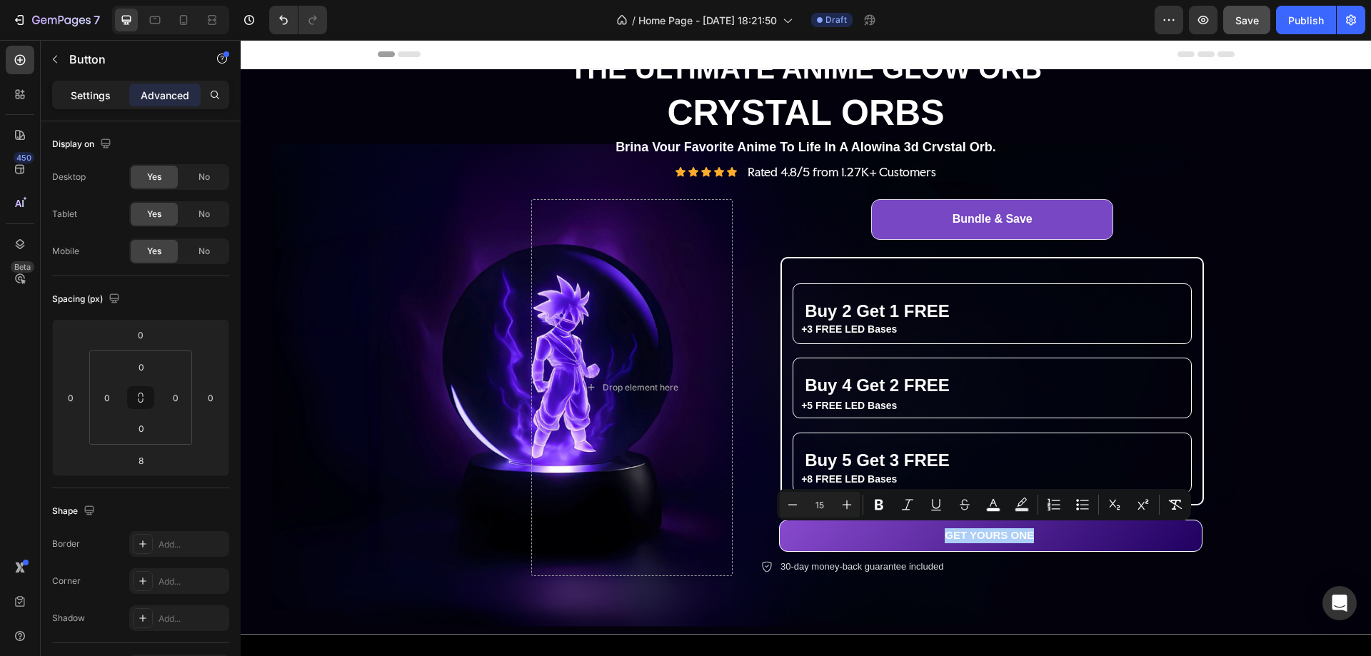
click at [95, 97] on p "Settings" at bounding box center [91, 95] width 40 height 15
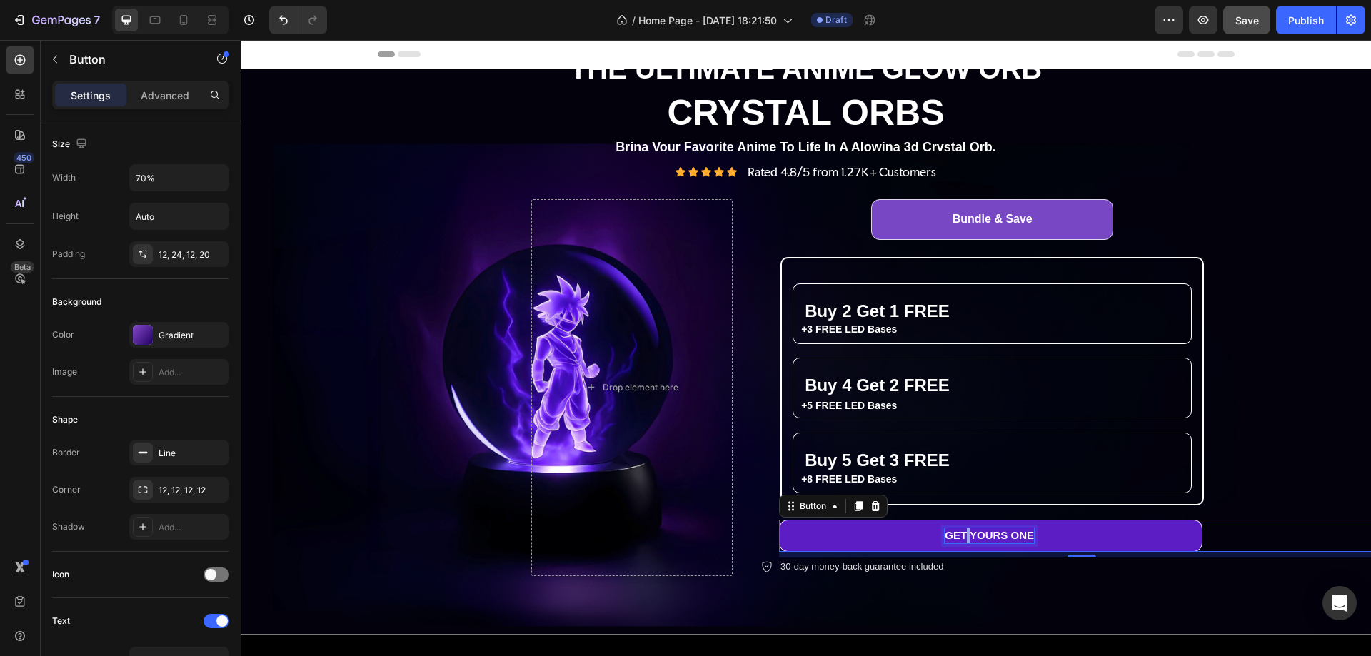
click at [960, 531] on span "GET YOURS ONE" at bounding box center [989, 535] width 89 height 12
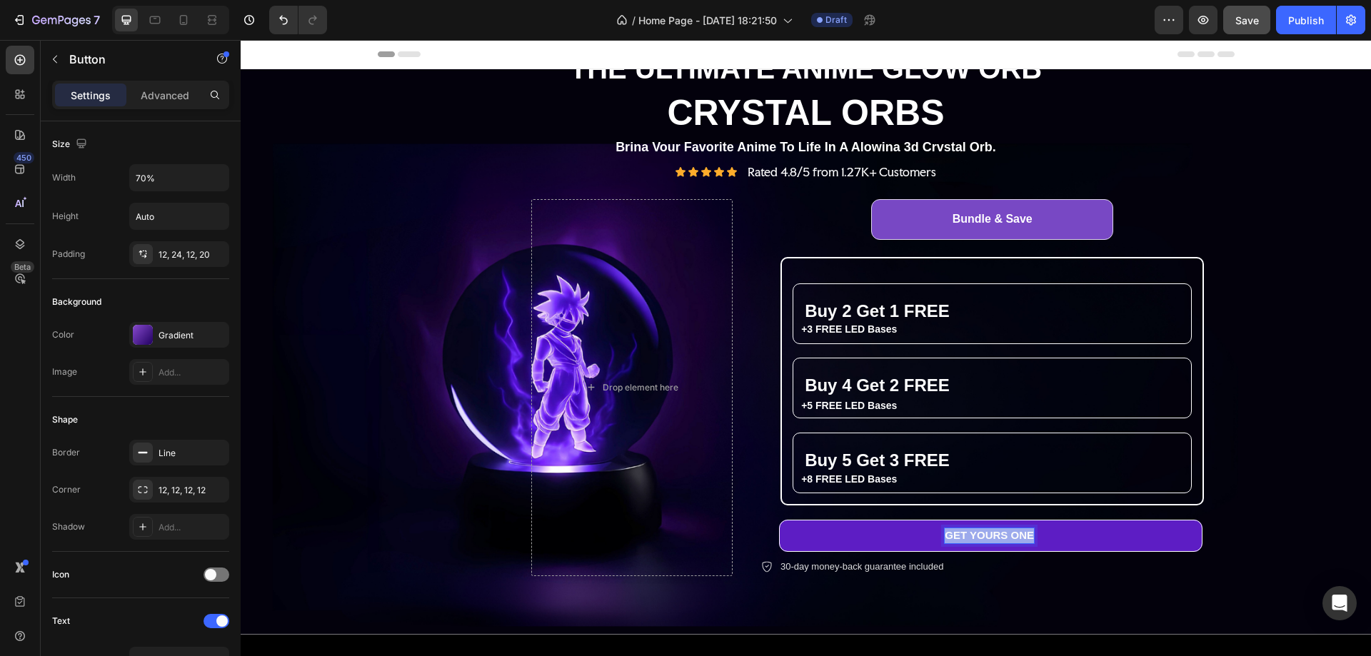
click at [960, 531] on span "GET YOURS ONE" at bounding box center [989, 535] width 89 height 12
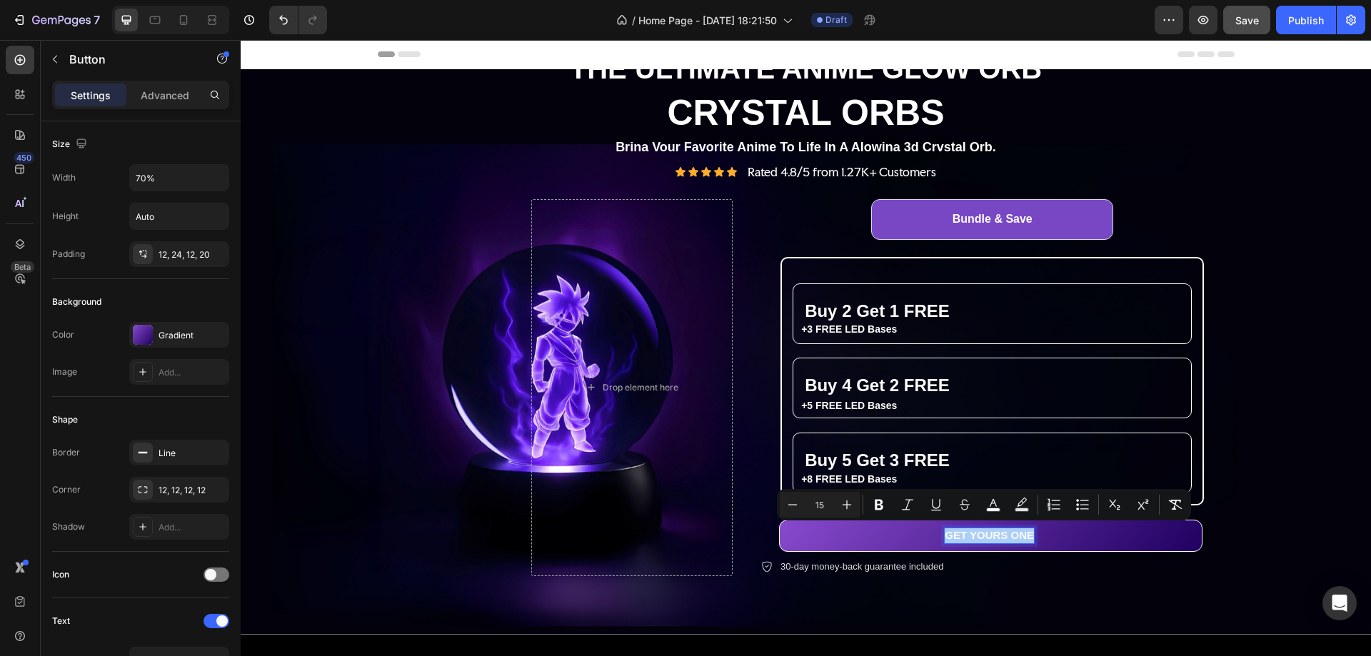
click at [824, 499] on input "15" at bounding box center [820, 504] width 29 height 17
click at [824, 504] on input "15" at bounding box center [820, 504] width 29 height 17
click at [823, 505] on input "20" at bounding box center [820, 504] width 29 height 17
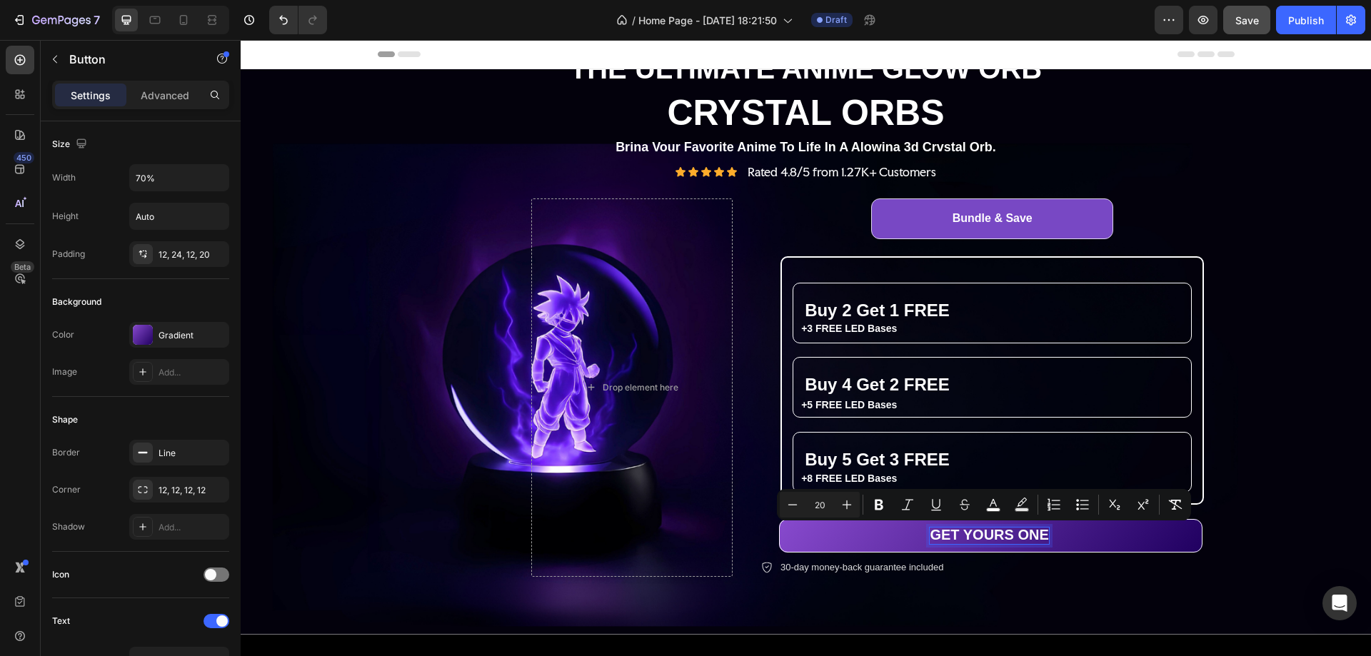
click at [823, 505] on input "20" at bounding box center [820, 504] width 29 height 17
type input "25"
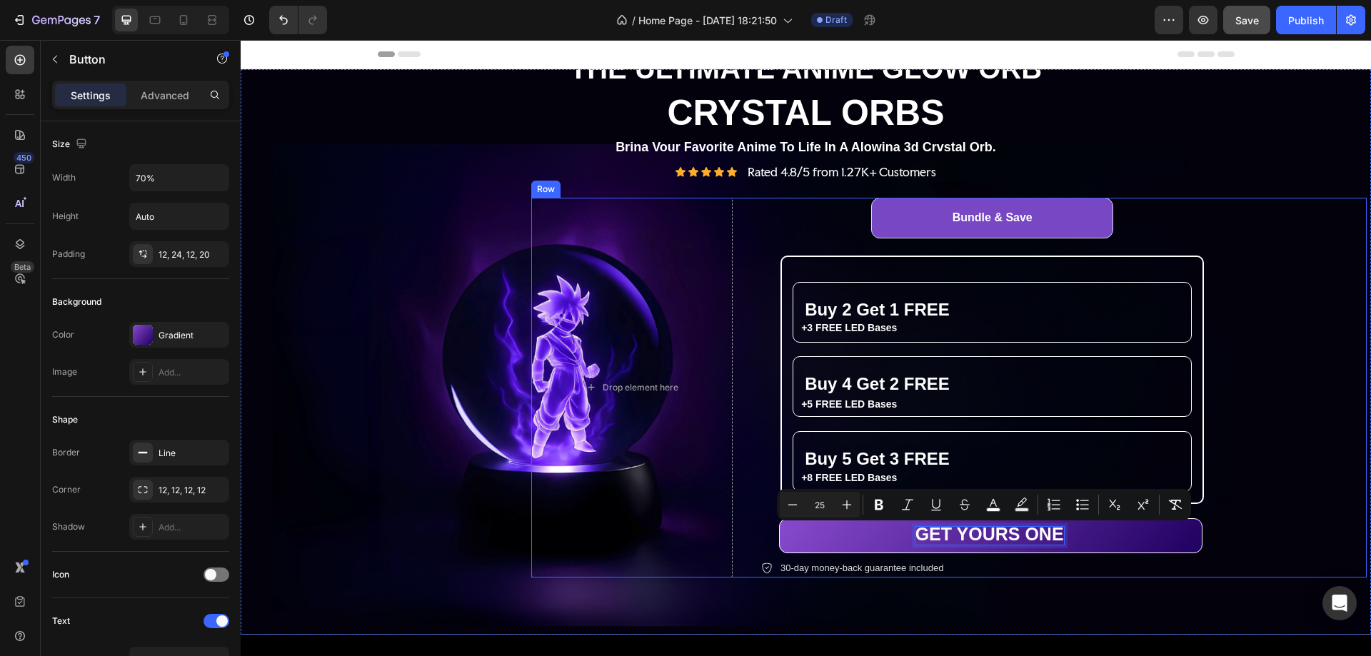
click at [1297, 485] on div "Bundle & Save Heading Row ⁠⁠⁠⁠⁠⁠⁠ Buy 2 Get 1 FREE Heading +3 FREE LED Bases Te…" at bounding box center [1064, 388] width 606 height 380
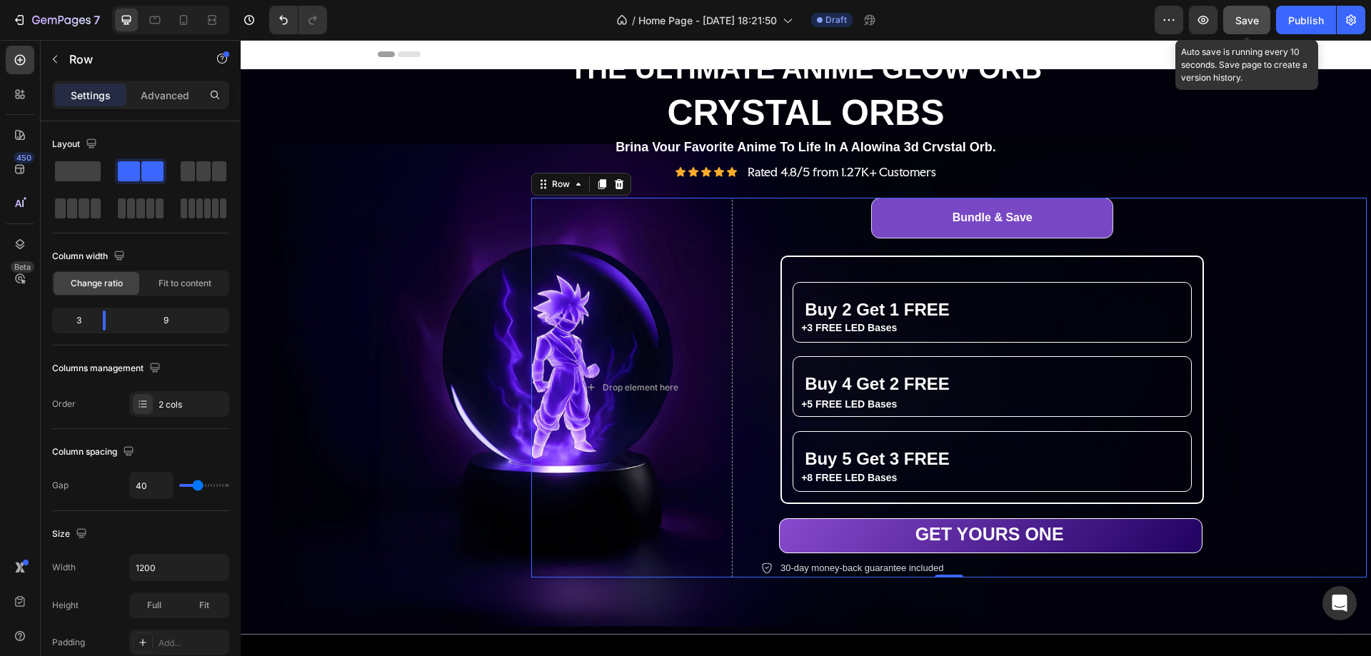
click at [1251, 19] on span "Save" at bounding box center [1248, 20] width 24 height 12
click at [988, 211] on span "Bundle & Save" at bounding box center [993, 217] width 80 height 12
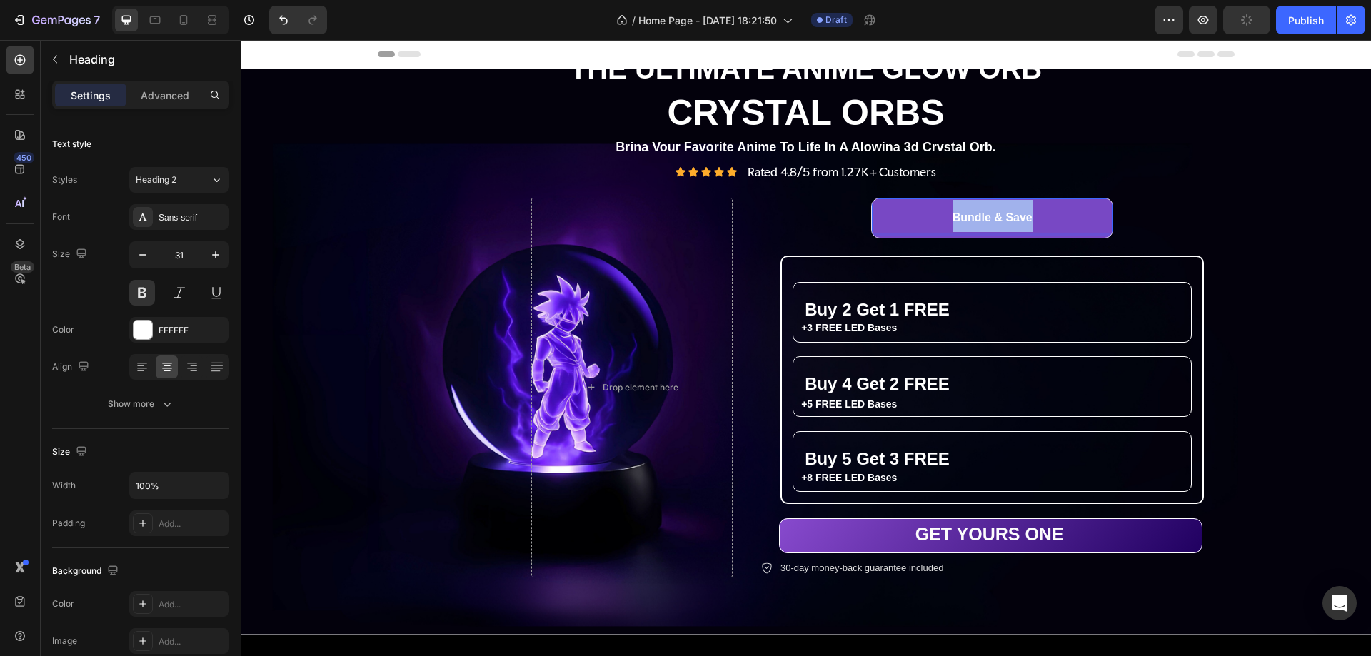
click at [988, 211] on span "Bundle & Save" at bounding box center [993, 217] width 80 height 12
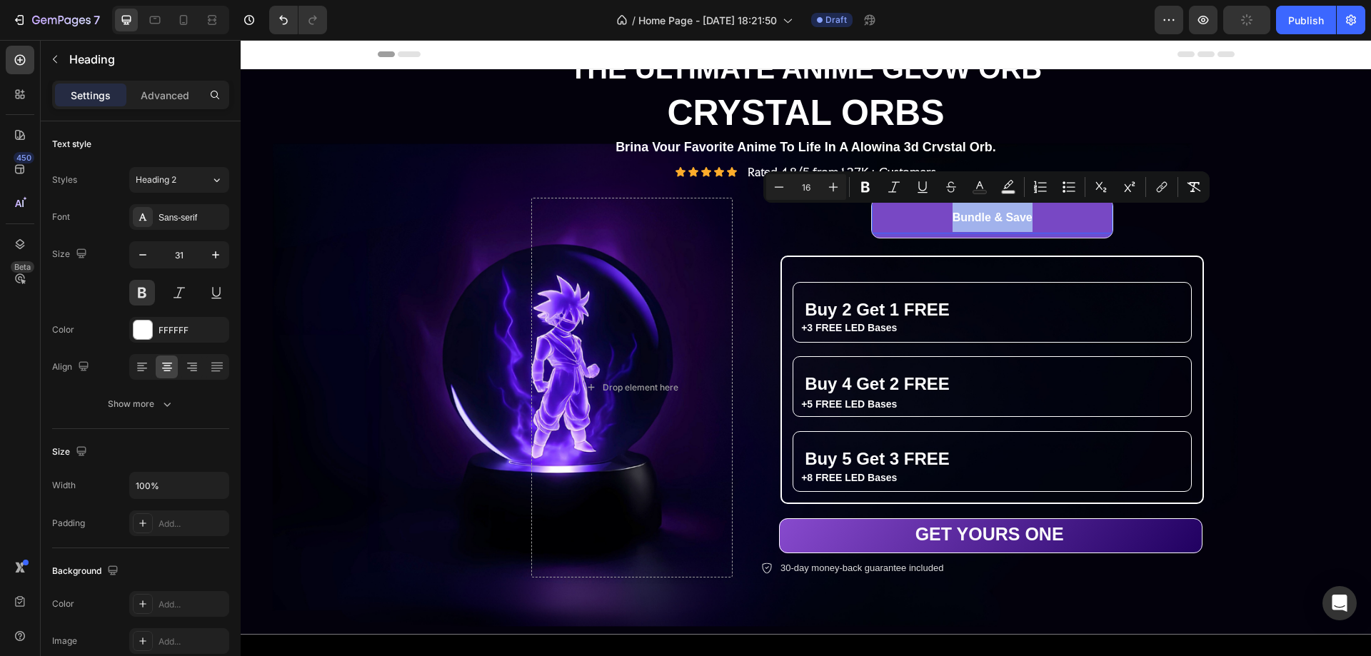
click at [988, 211] on span "Bundle & Save" at bounding box center [993, 217] width 80 height 12
click at [809, 181] on input "16" at bounding box center [806, 187] width 29 height 17
click at [806, 184] on input "16" at bounding box center [806, 187] width 29 height 17
type input "25"
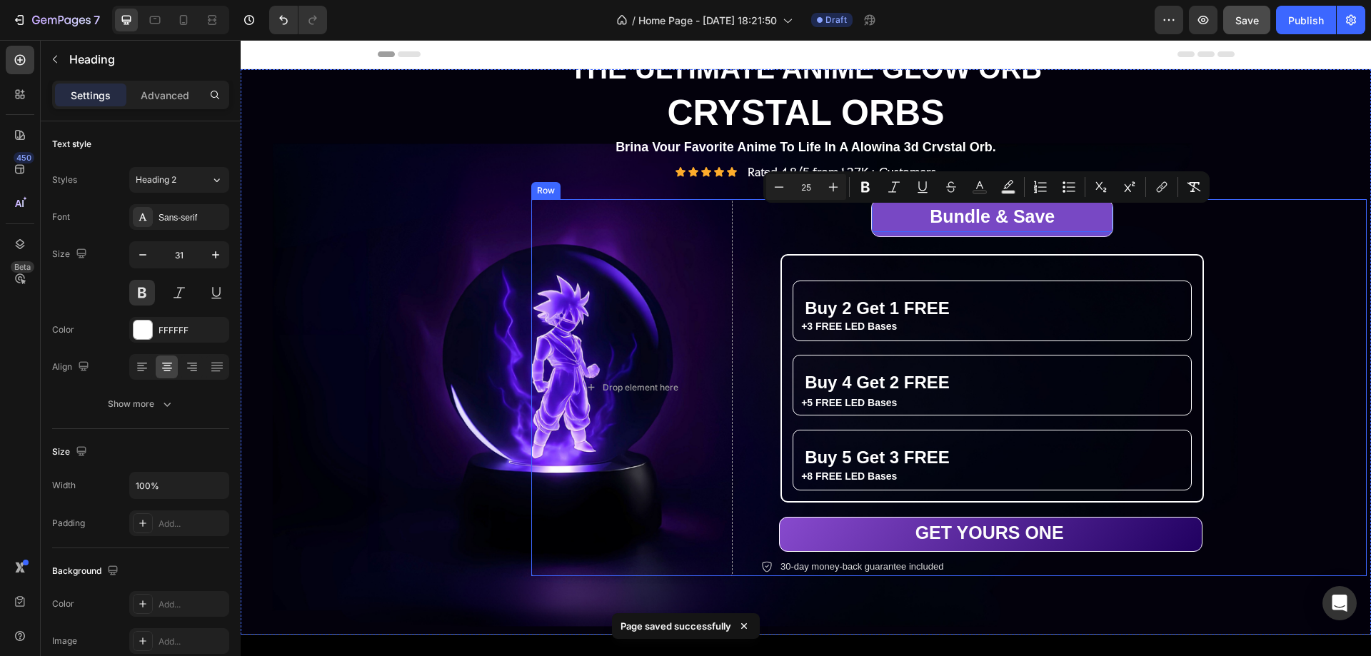
click at [1281, 226] on div "Bundle & Save Heading 0 Row ⁠⁠⁠⁠⁠⁠⁠ Buy 2 Get 1 FREE Heading +3 FREE LED Bases …" at bounding box center [1064, 387] width 606 height 377
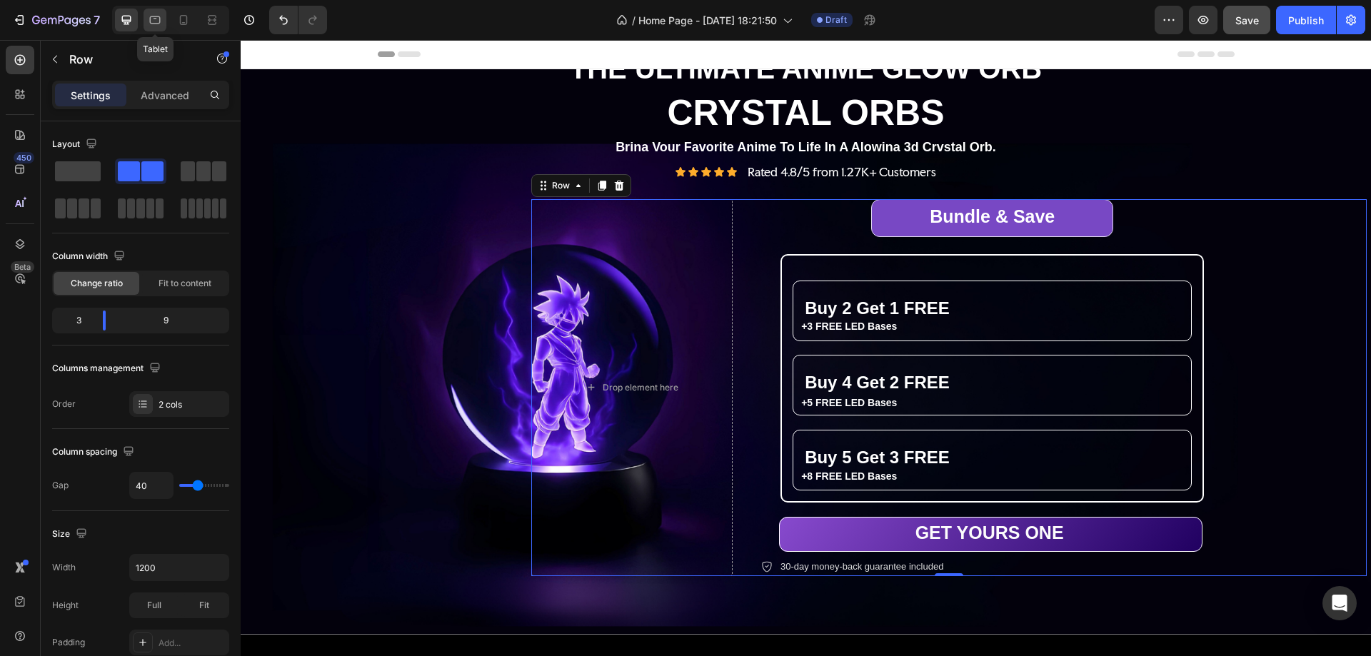
click at [150, 16] on icon at bounding box center [155, 20] width 14 height 14
type input "100%"
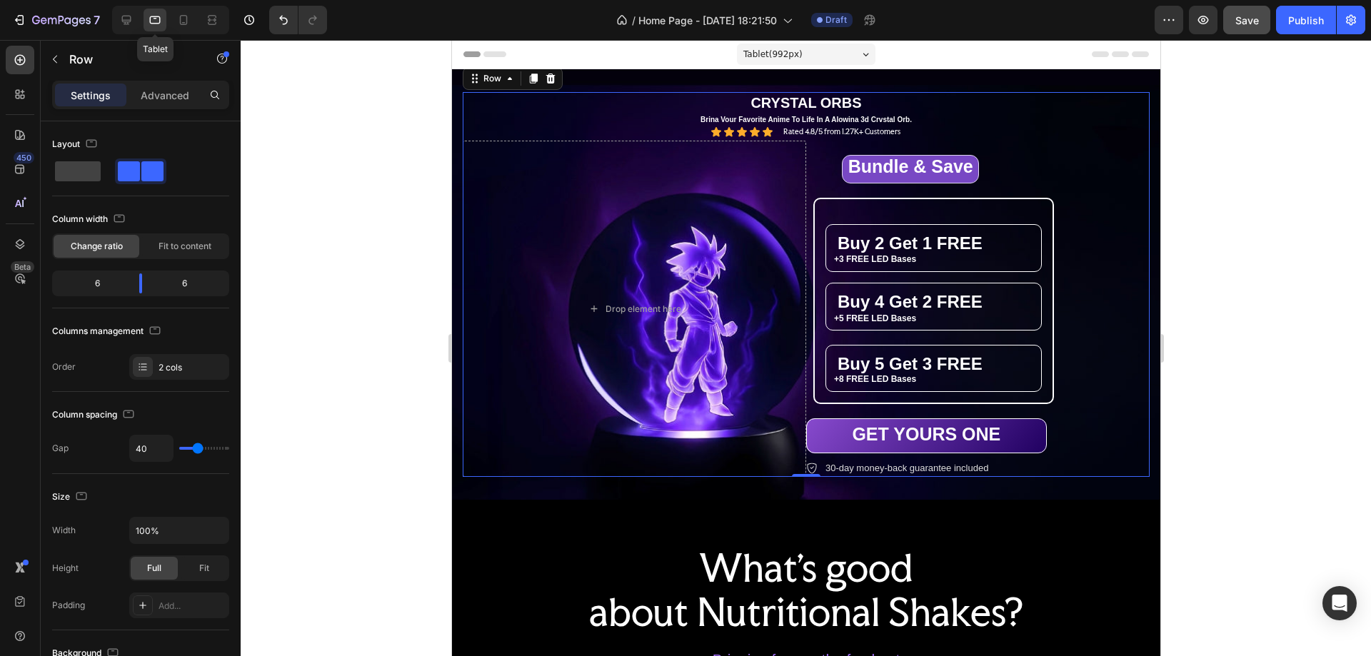
scroll to position [51, 0]
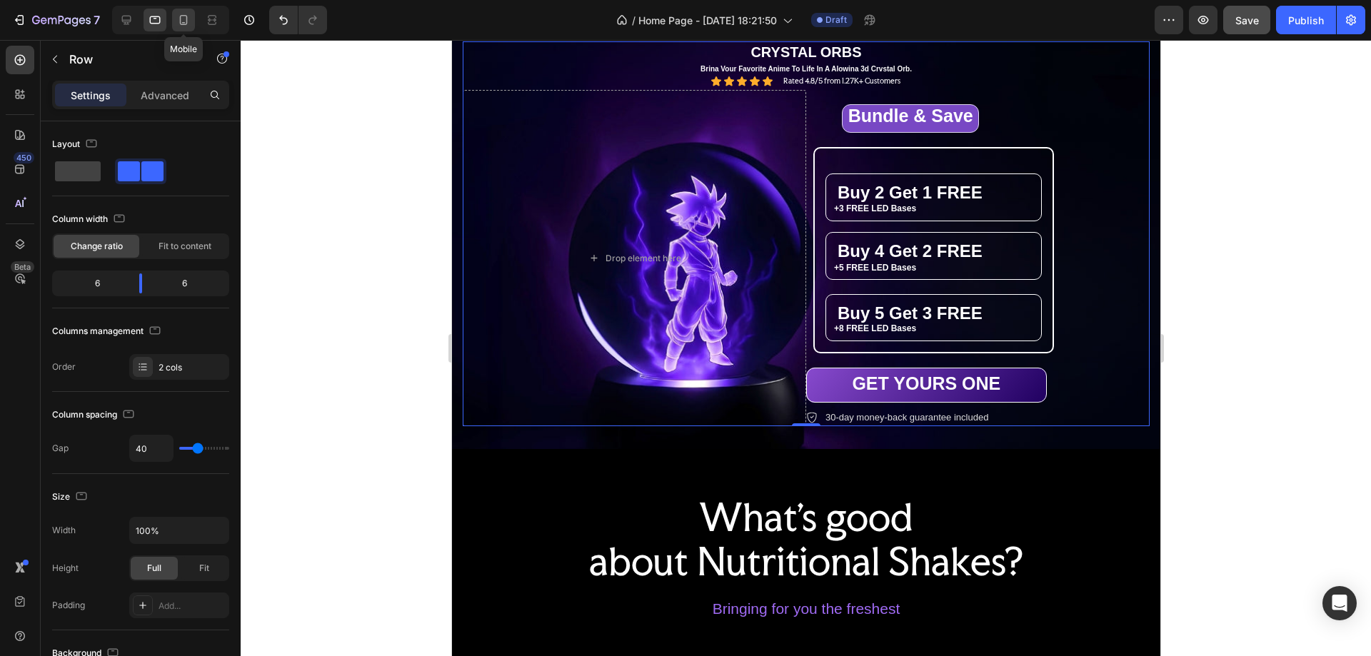
click at [185, 16] on icon at bounding box center [183, 20] width 14 height 14
type input "0"
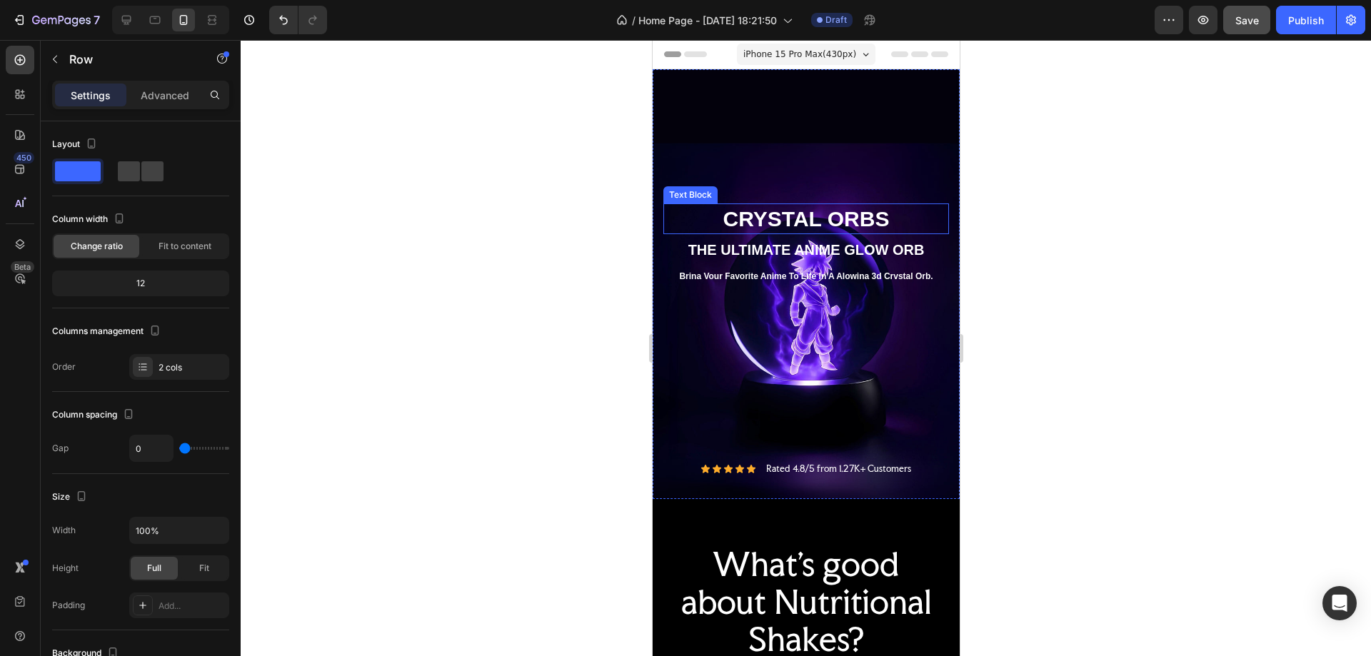
click at [801, 205] on p "CRYSTAL ORBS" at bounding box center [805, 219] width 283 height 28
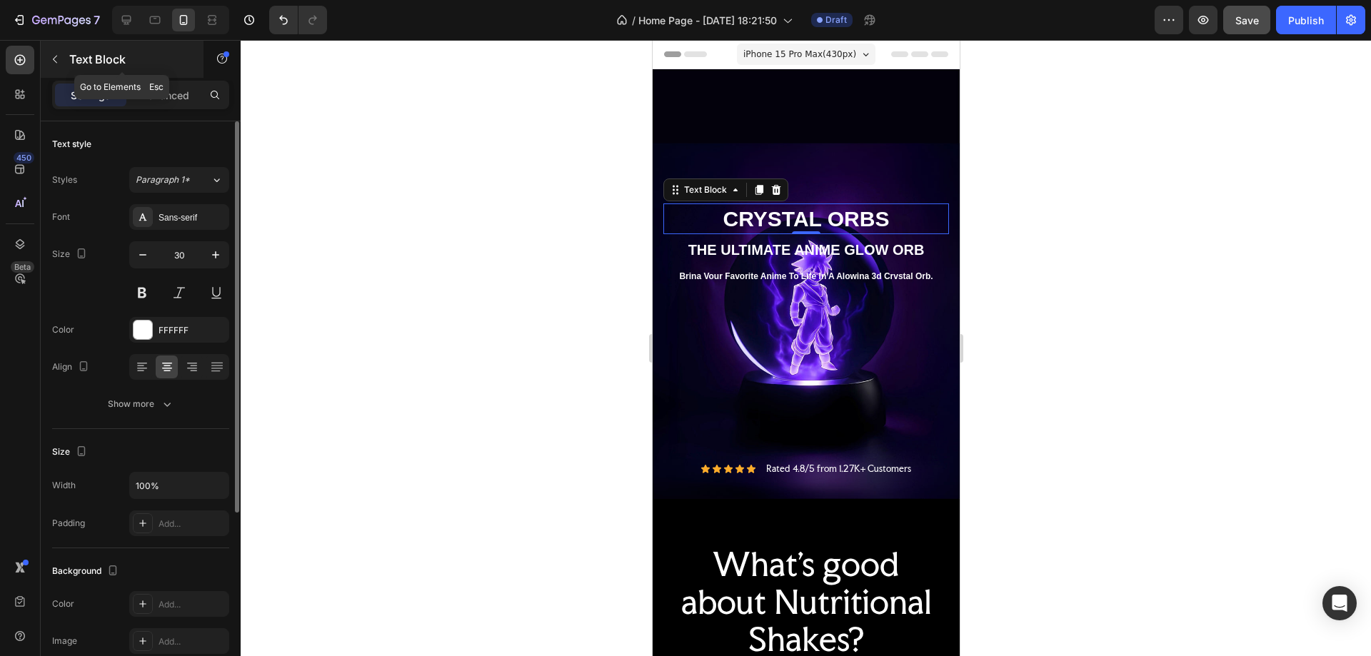
click at [157, 77] on div "Text Block" at bounding box center [122, 59] width 163 height 37
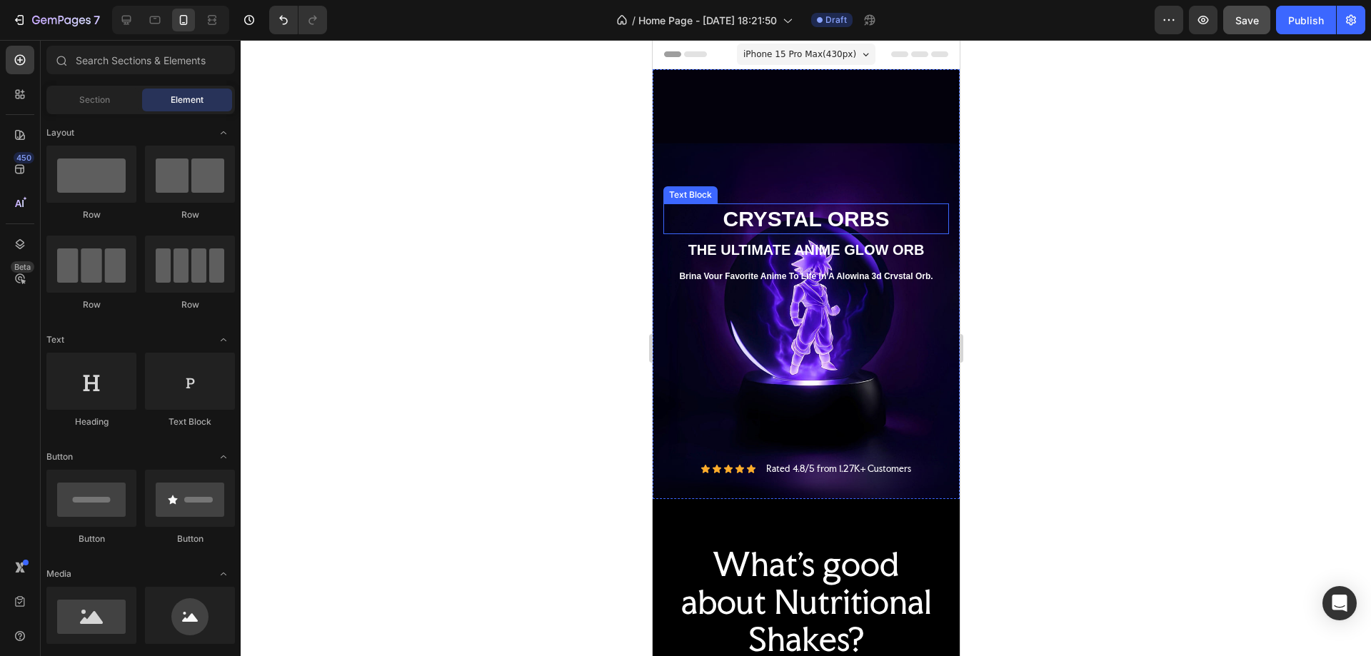
click at [856, 208] on p "CRYSTAL ORBS" at bounding box center [805, 219] width 283 height 28
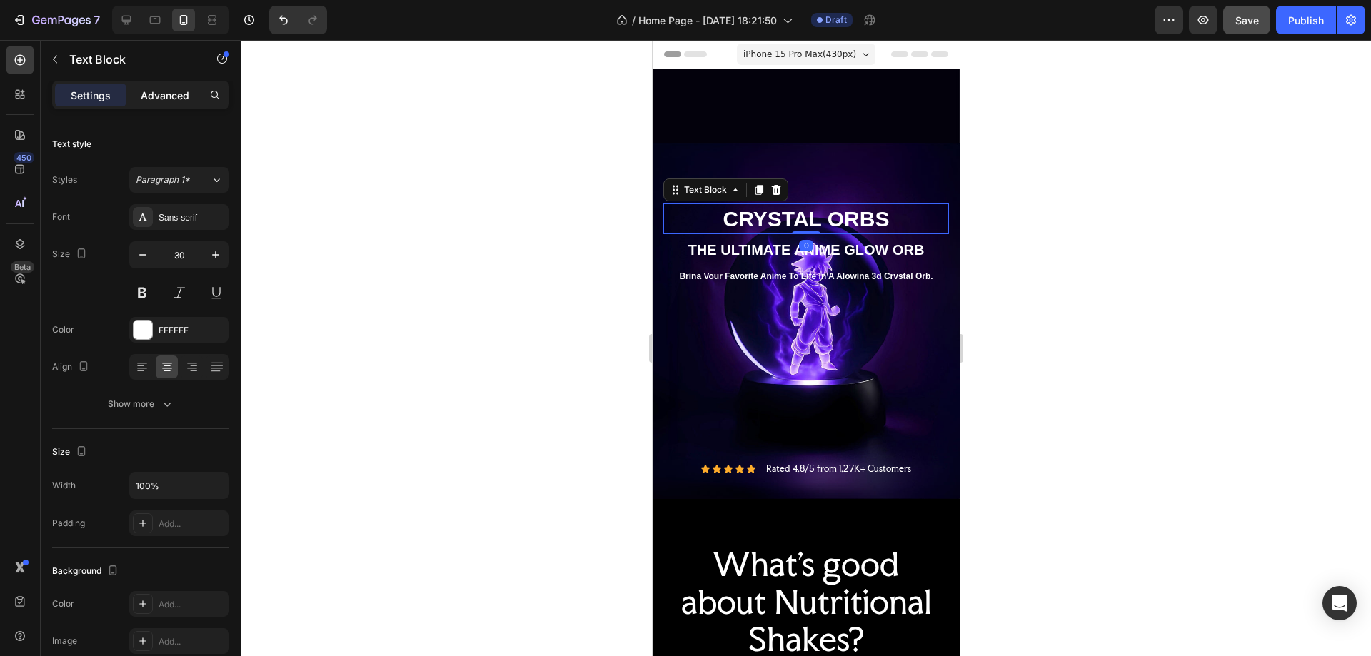
click at [167, 99] on p "Advanced" at bounding box center [165, 95] width 49 height 15
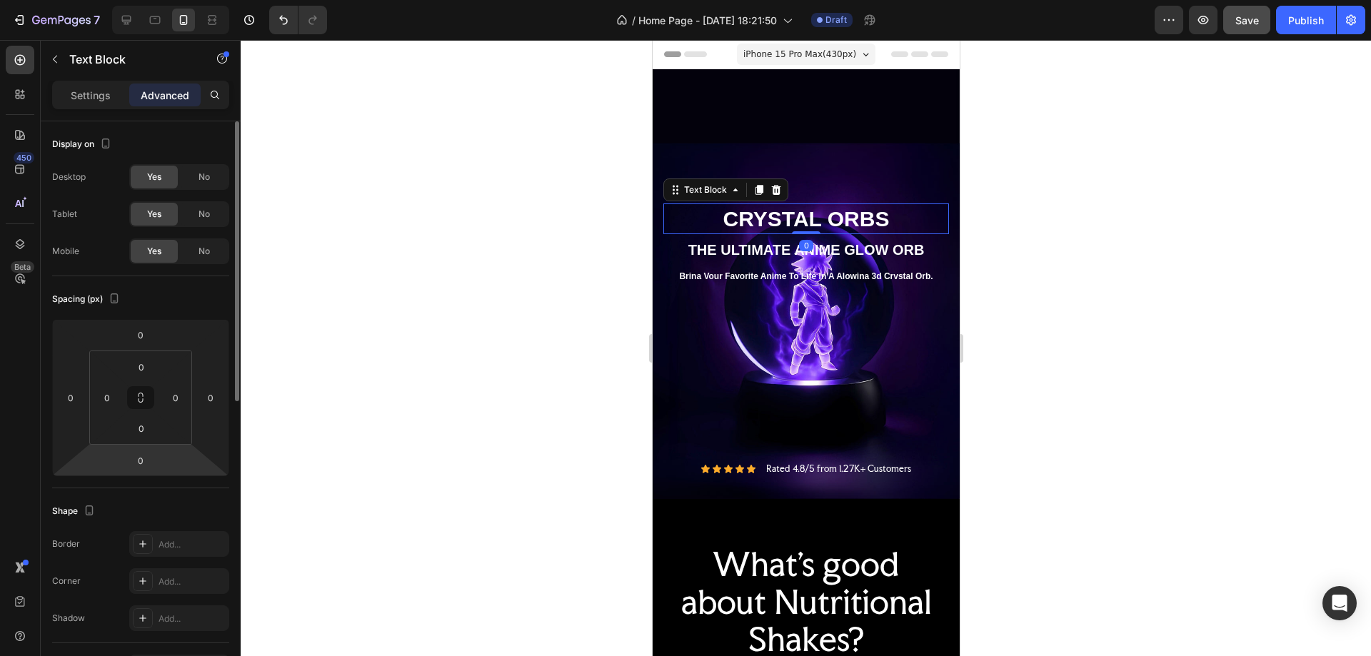
scroll to position [214, 0]
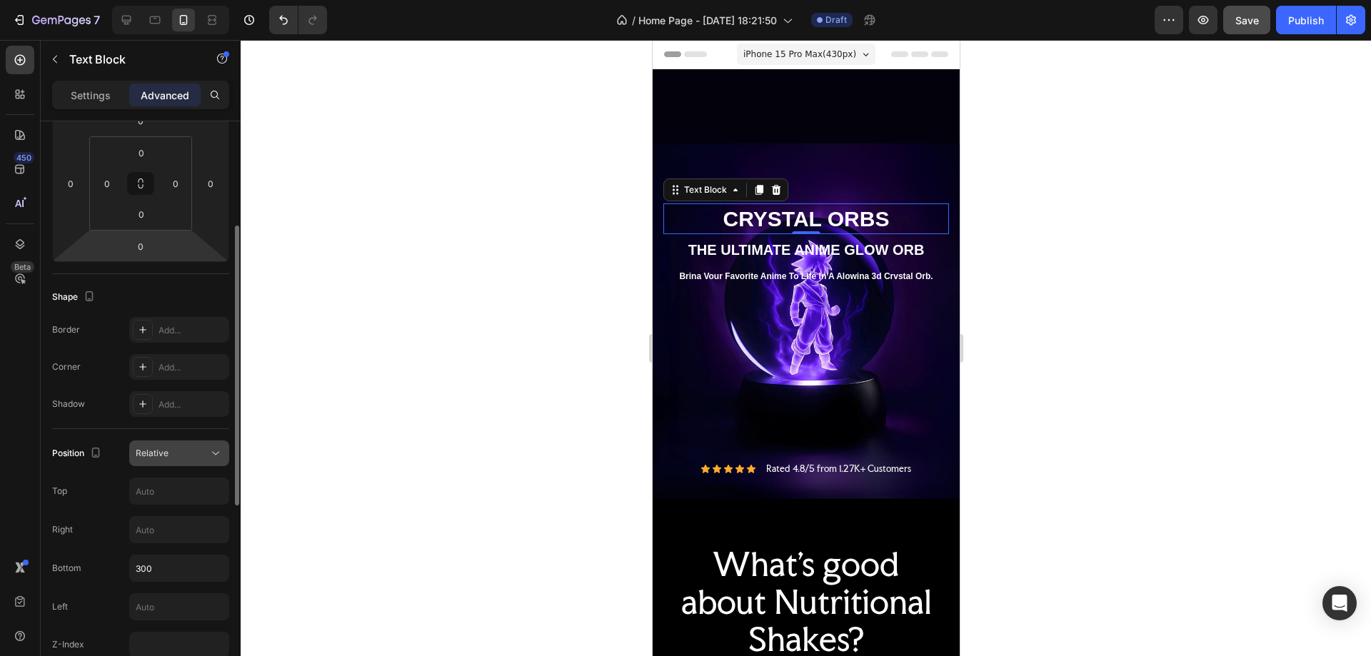
click at [162, 456] on span "Relative" at bounding box center [152, 453] width 33 height 11
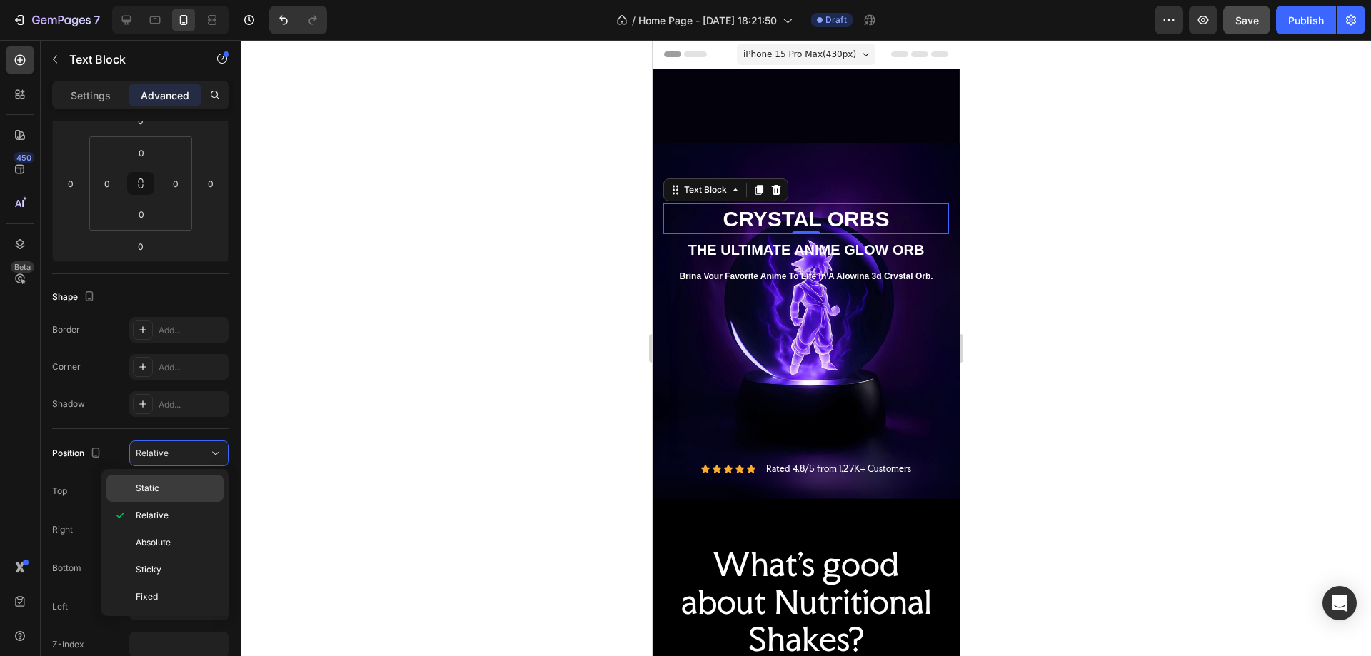
click at [160, 489] on p "Static" at bounding box center [176, 488] width 81 height 13
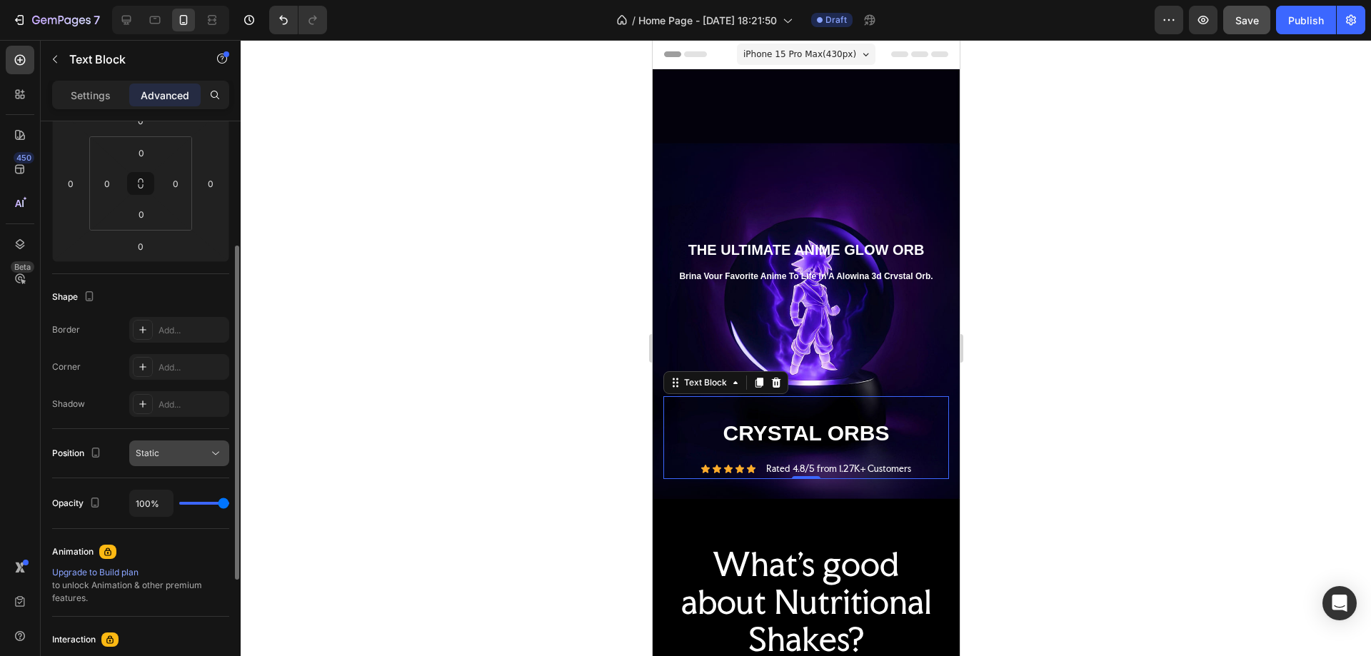
click at [165, 459] on div "Static" at bounding box center [172, 453] width 73 height 13
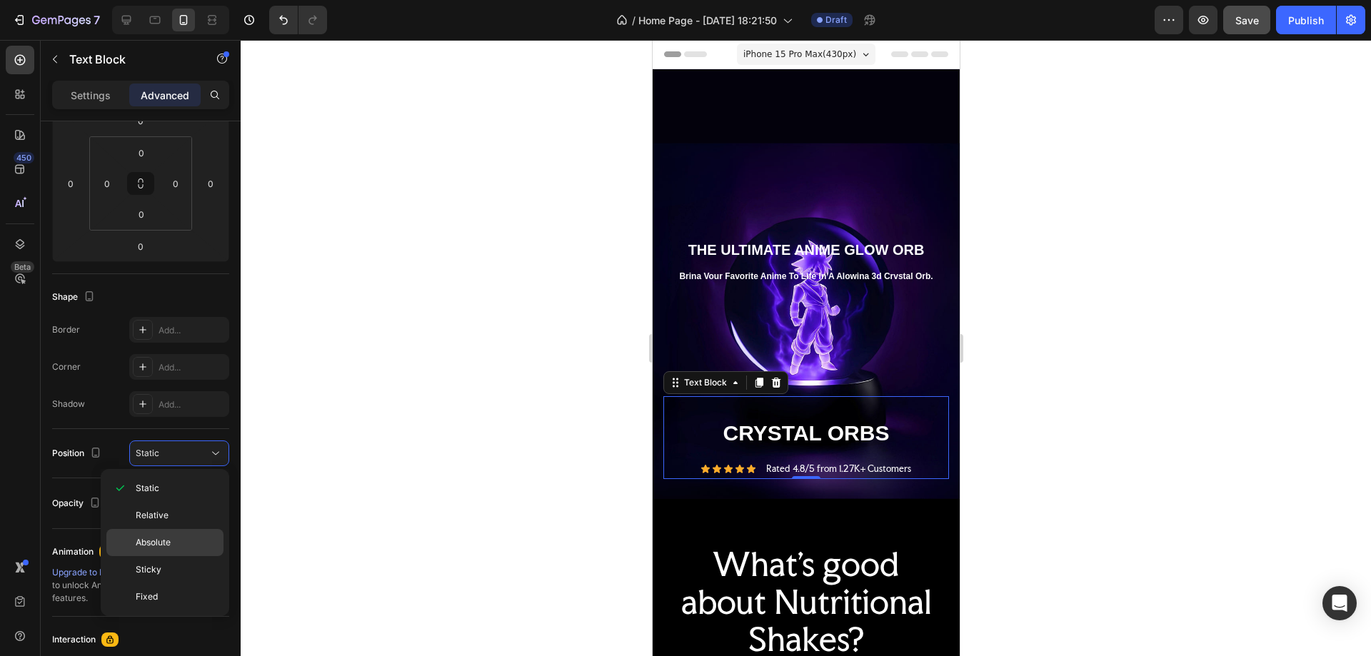
click at [167, 539] on span "Absolute" at bounding box center [153, 542] width 35 height 13
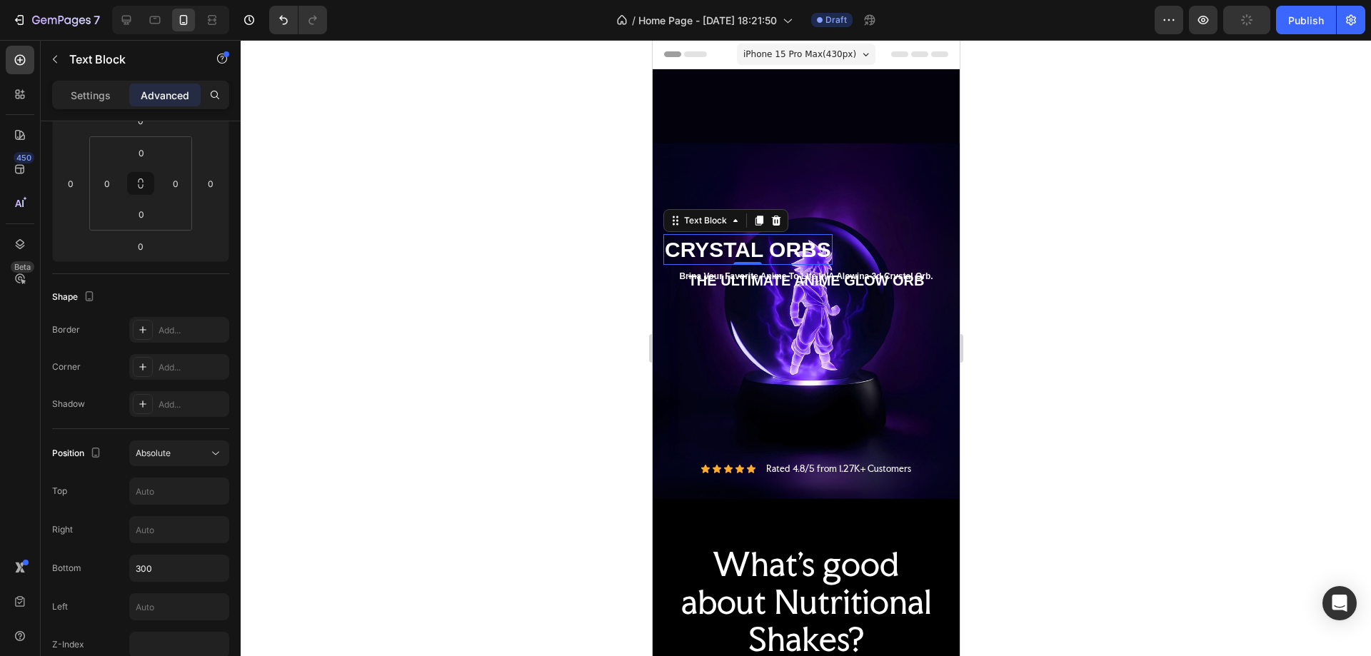
click at [804, 44] on div "iPhone 15 Pro Max ( 430 px)" at bounding box center [805, 54] width 139 height 21
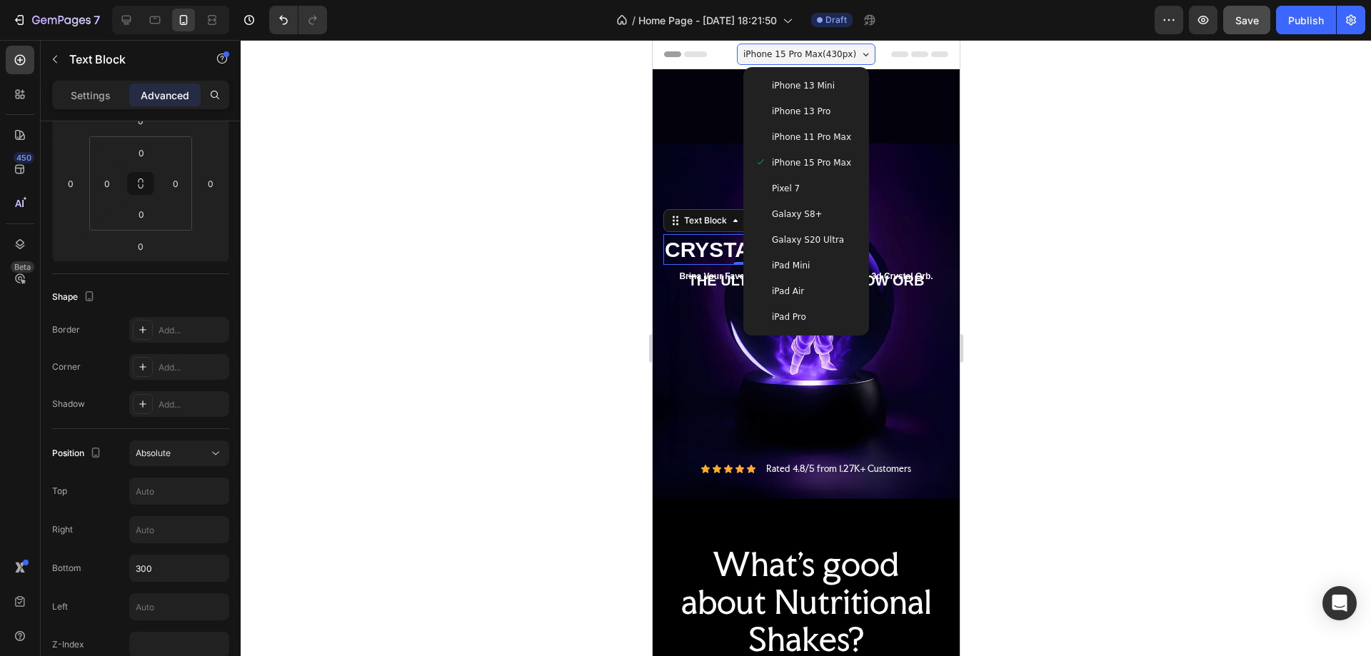
click at [821, 264] on div "iPad Mini" at bounding box center [805, 266] width 103 height 14
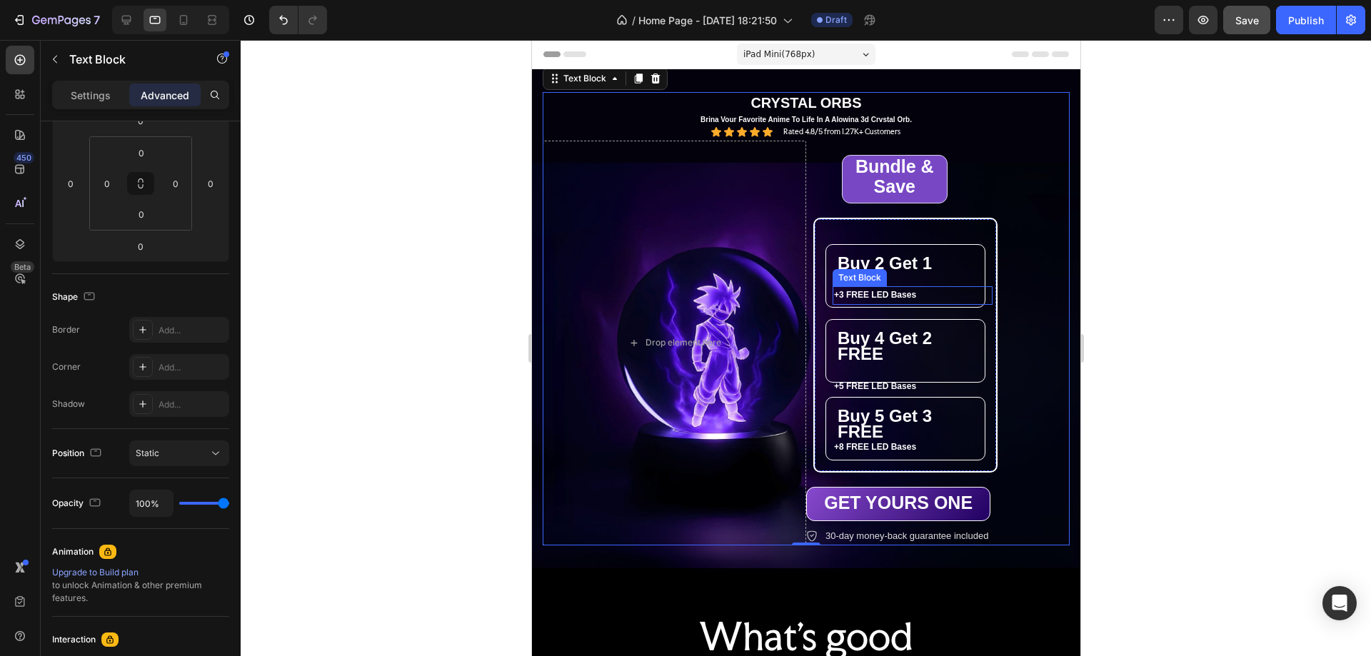
scroll to position [2, 0]
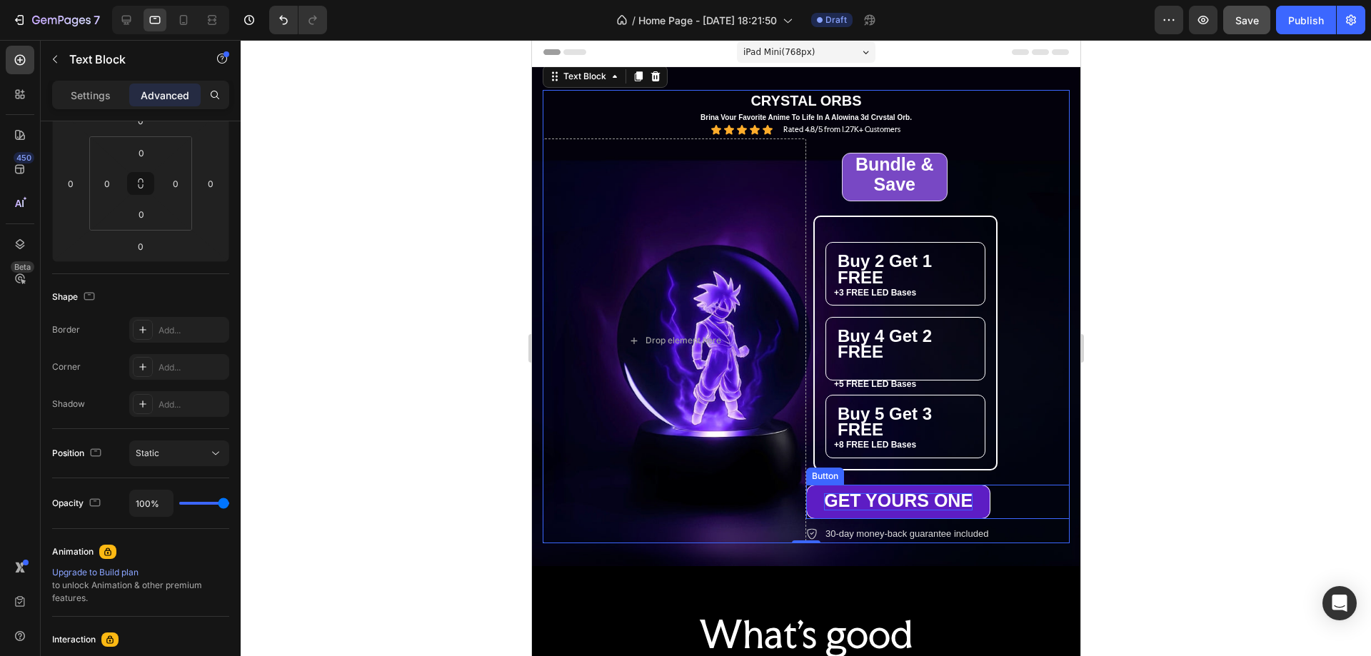
click at [931, 504] on span "GET YOURS ONE" at bounding box center [898, 501] width 149 height 20
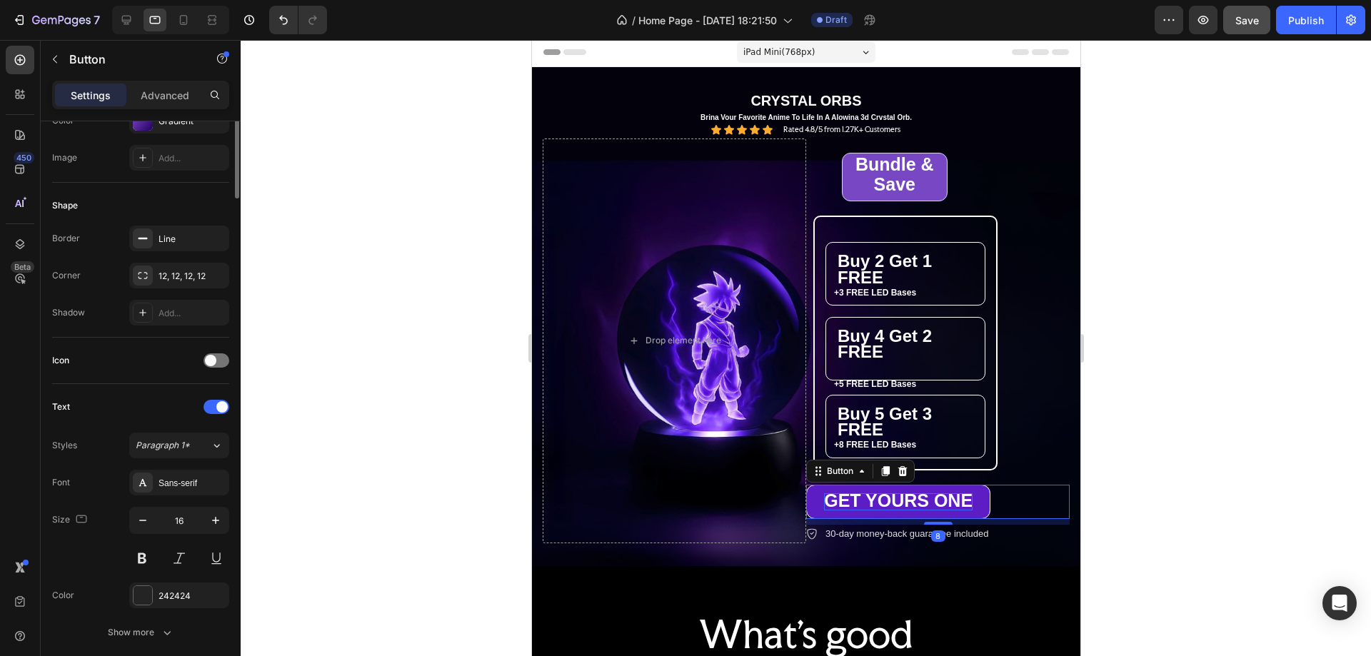
scroll to position [0, 0]
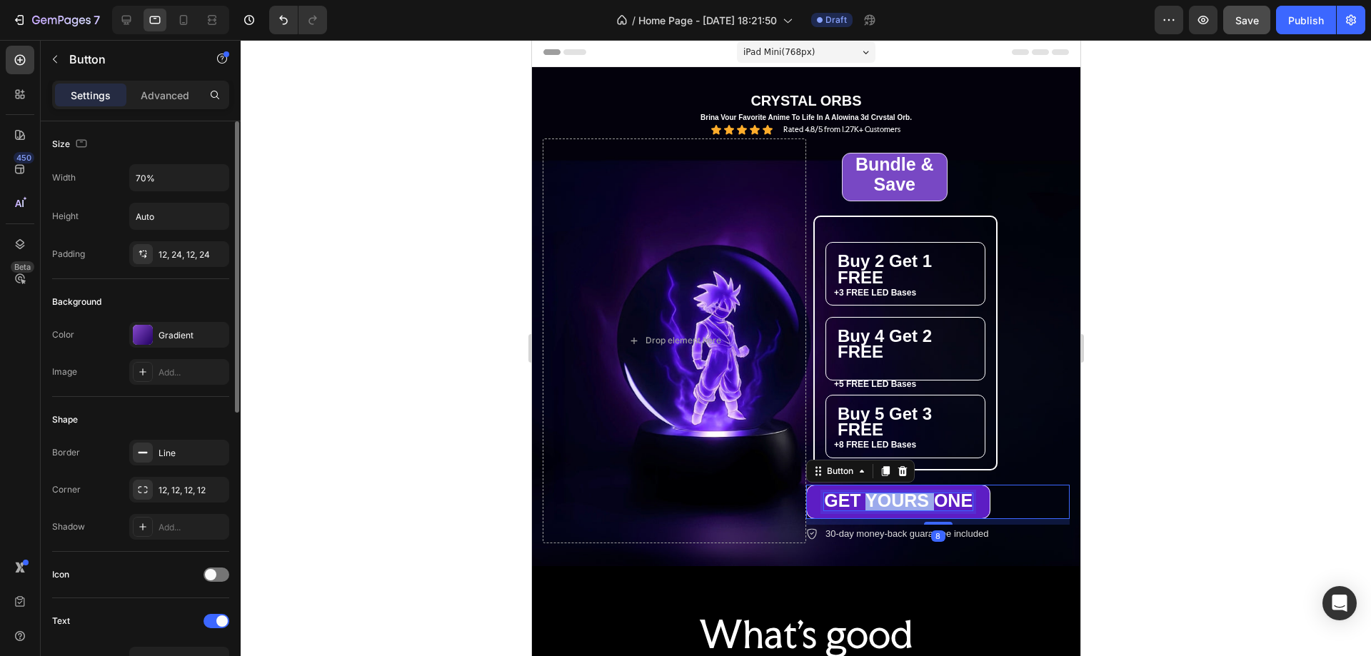
click at [923, 506] on span "GET YOURS ONE" at bounding box center [898, 501] width 149 height 20
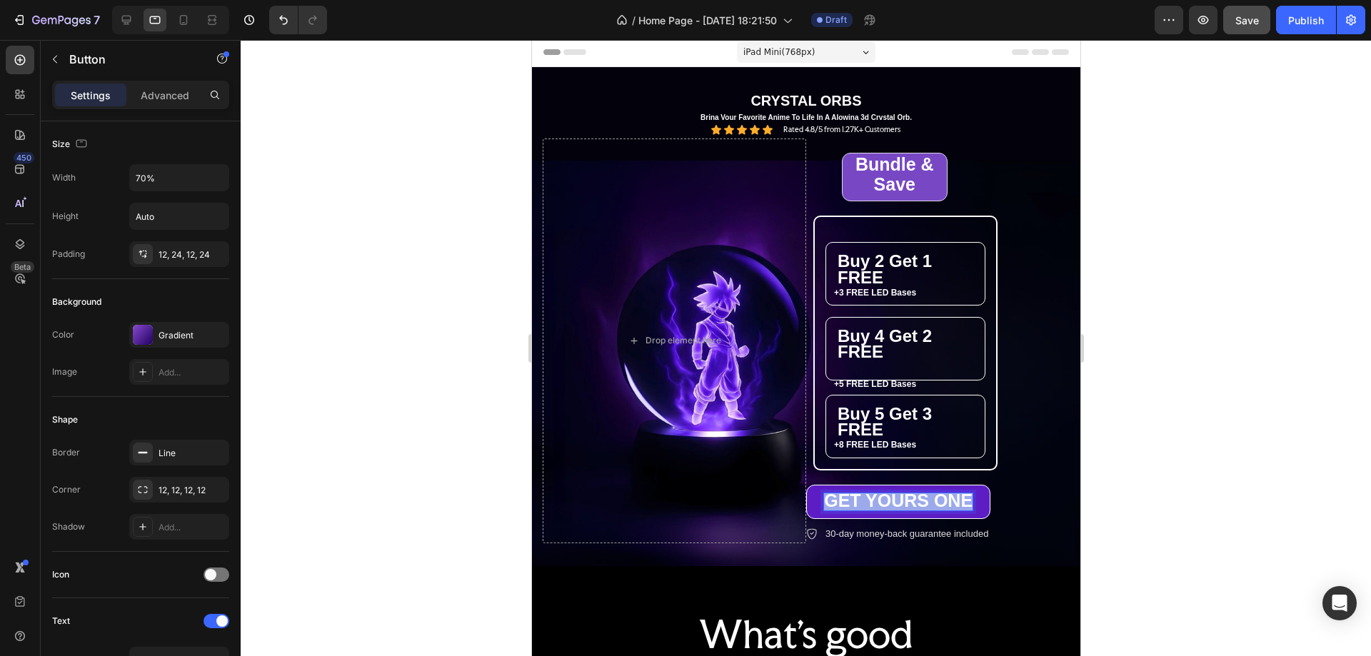
click at [923, 506] on span "GET YOURS ONE" at bounding box center [898, 501] width 149 height 20
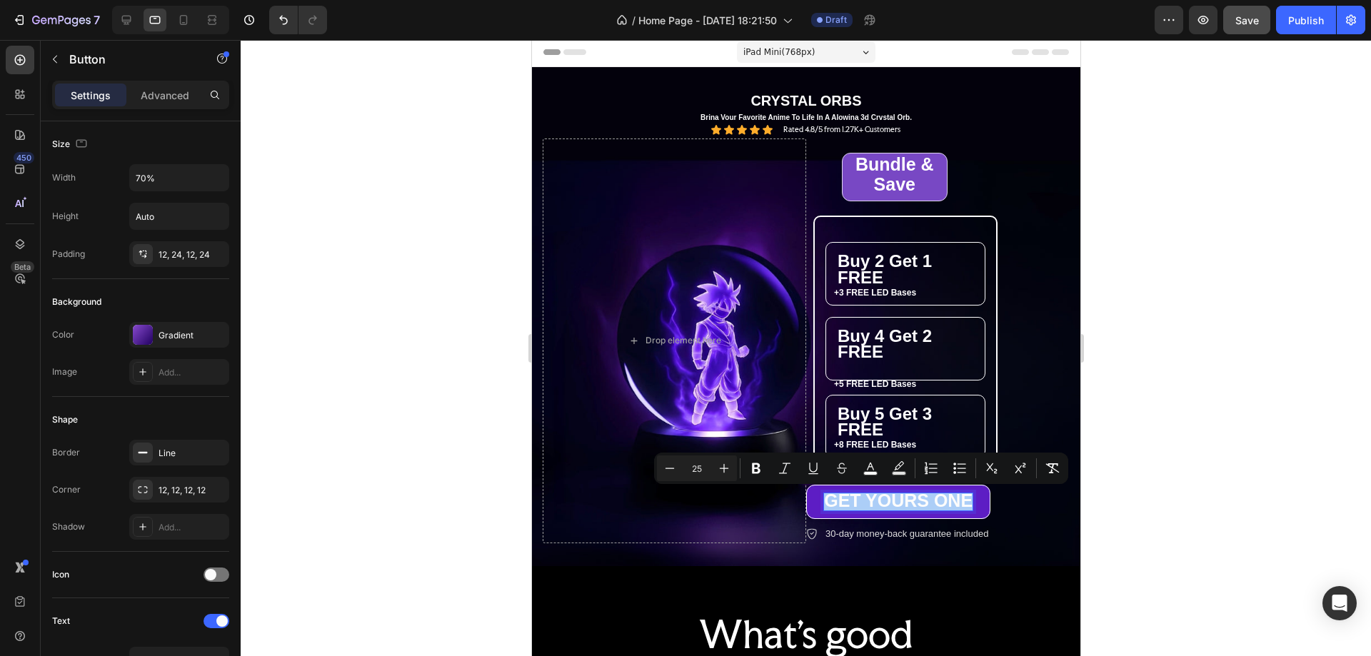
click at [700, 471] on input "25" at bounding box center [697, 468] width 29 height 17
click at [1194, 254] on div at bounding box center [806, 348] width 1131 height 616
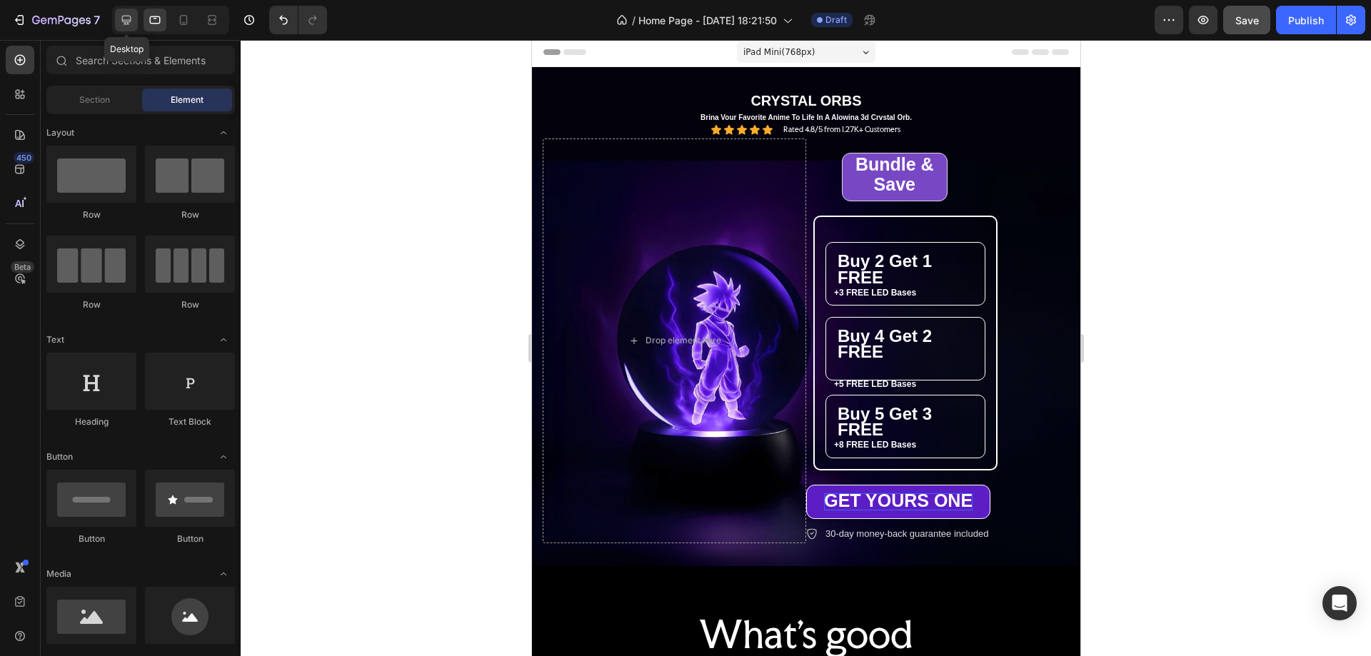
click at [124, 16] on icon at bounding box center [126, 20] width 9 height 9
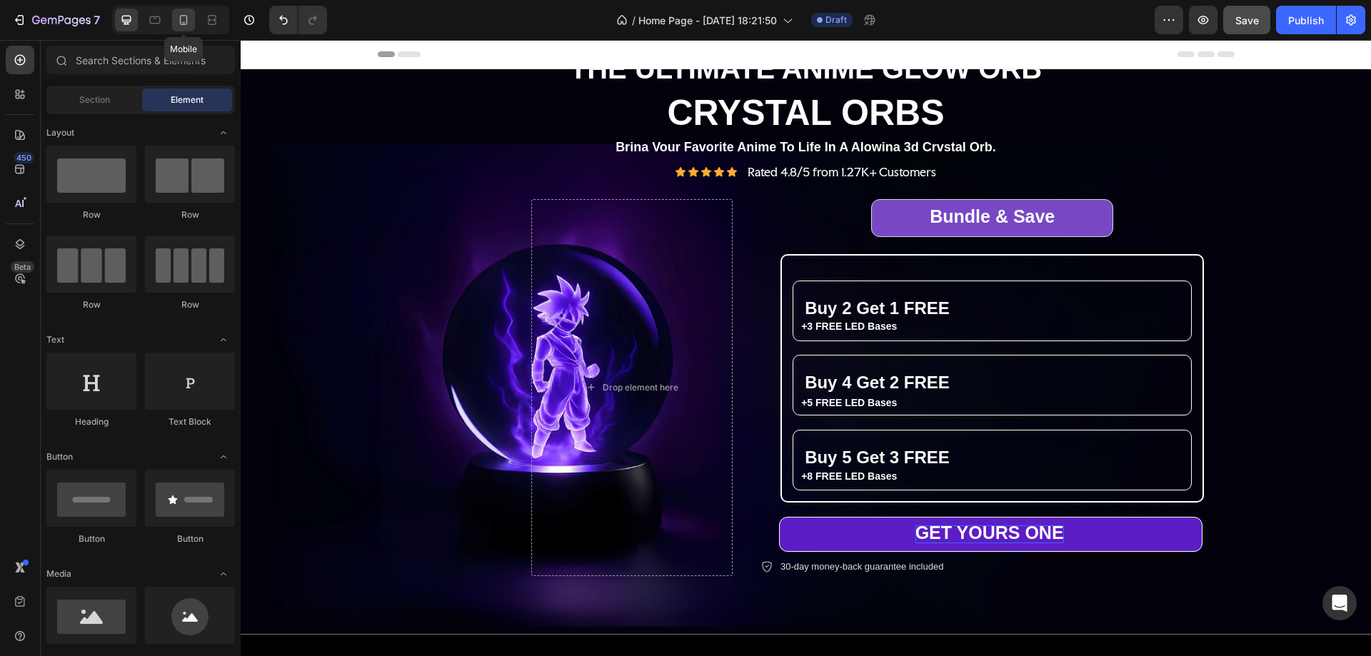
click at [183, 19] on icon at bounding box center [183, 20] width 14 height 14
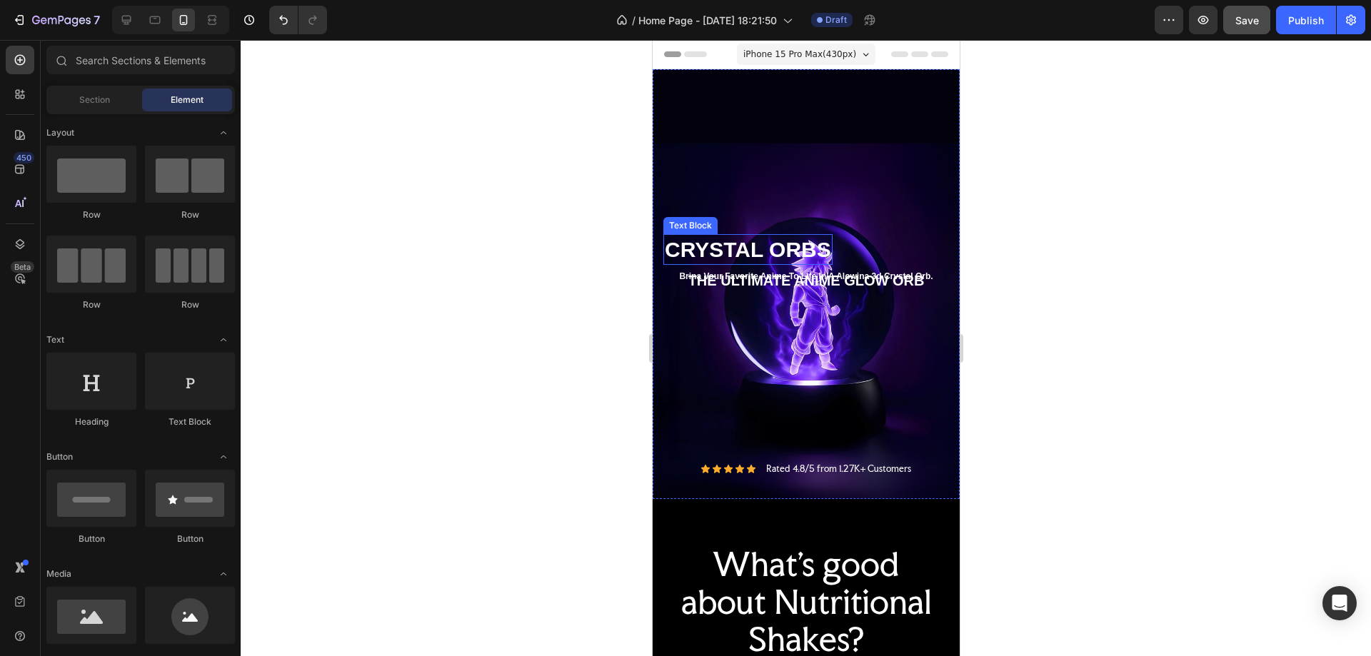
click at [763, 238] on p "CRYSTAL ORBS" at bounding box center [747, 250] width 166 height 28
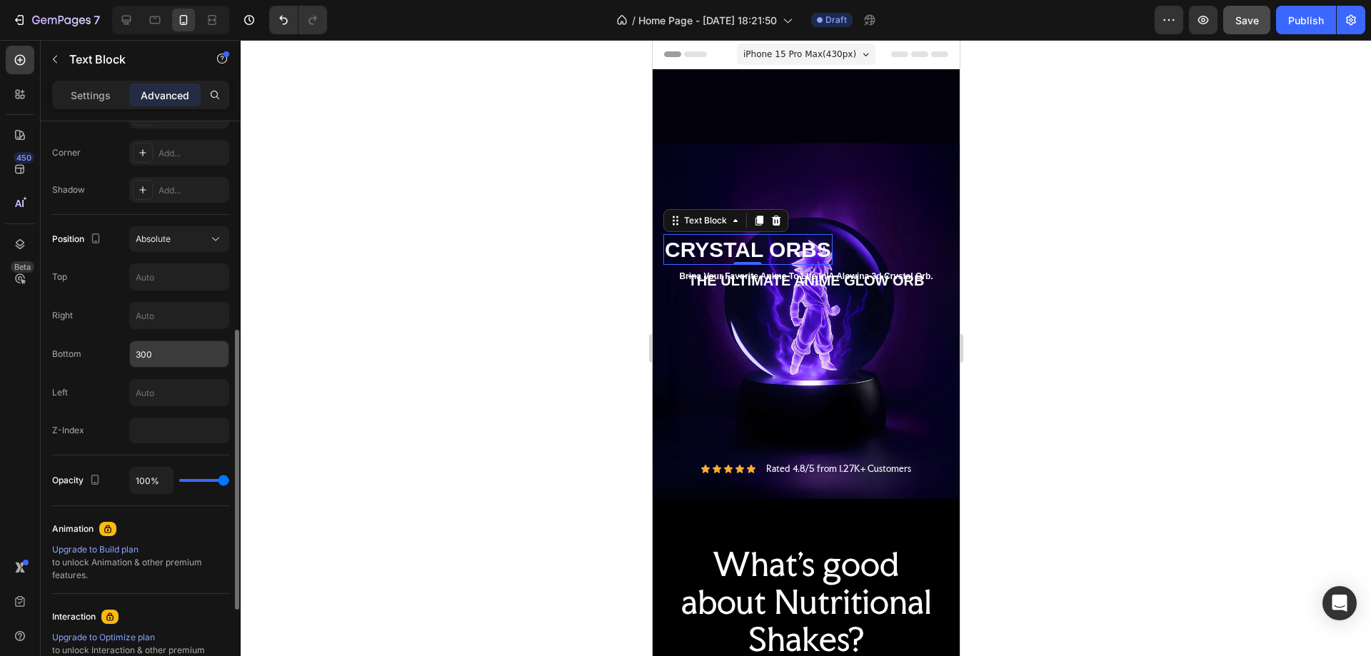
scroll to position [357, 0]
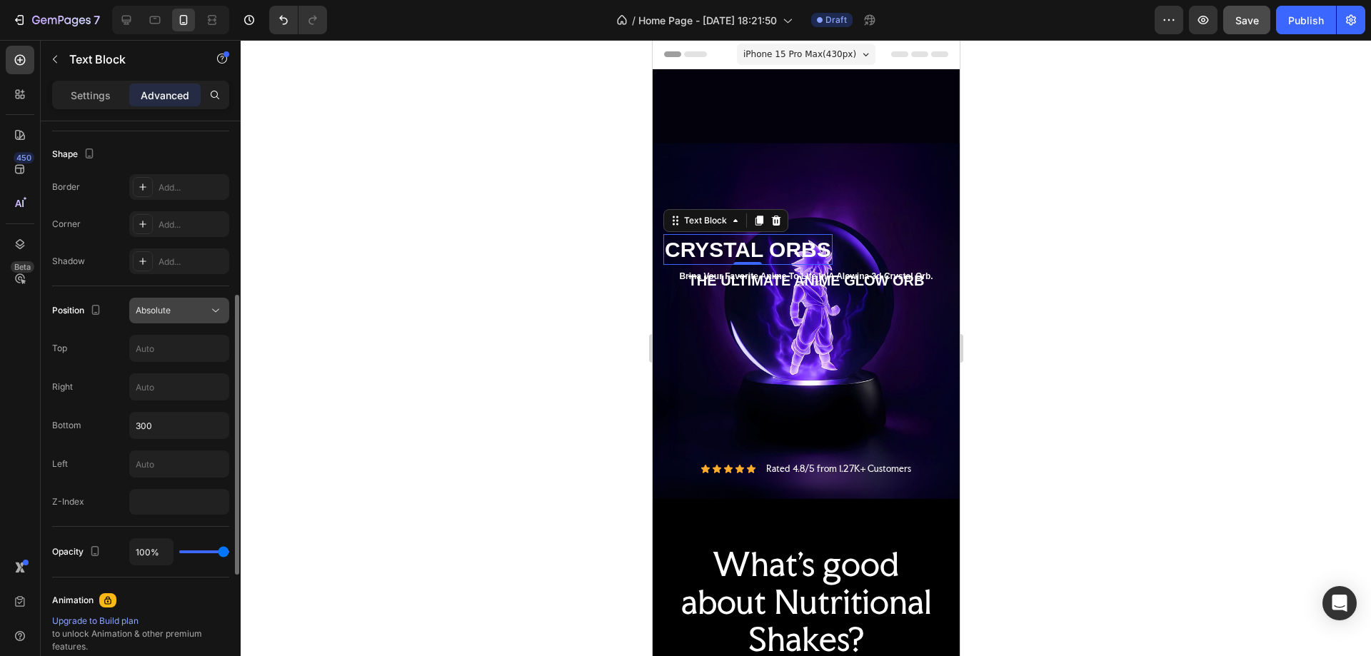
click at [171, 315] on span "Absolute" at bounding box center [153, 310] width 35 height 11
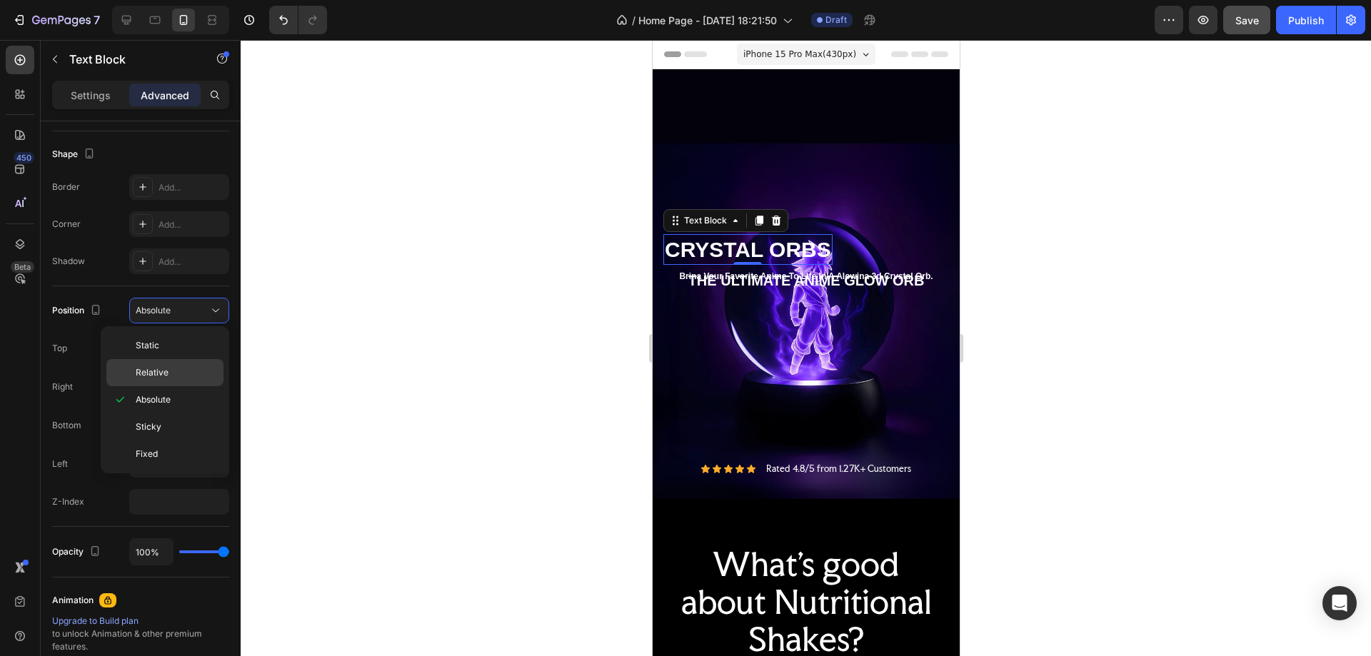
click at [163, 371] on span "Relative" at bounding box center [152, 372] width 33 height 13
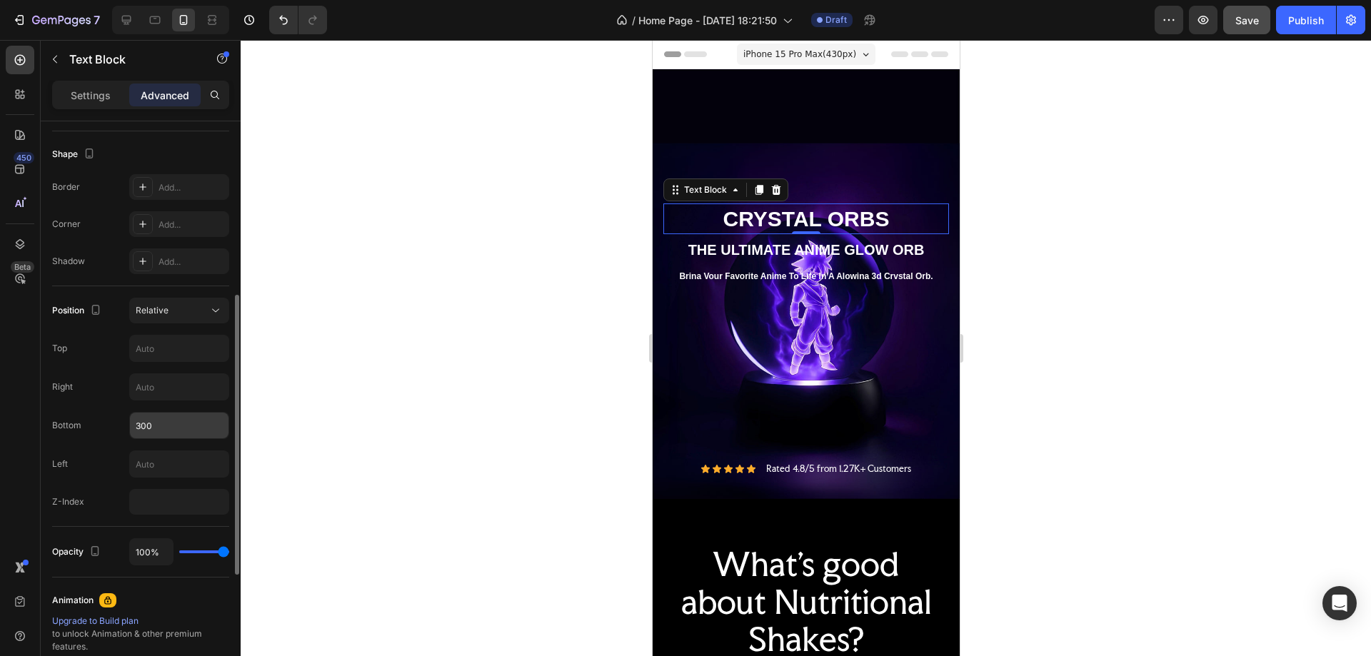
click at [143, 431] on input "300" at bounding box center [179, 426] width 99 height 26
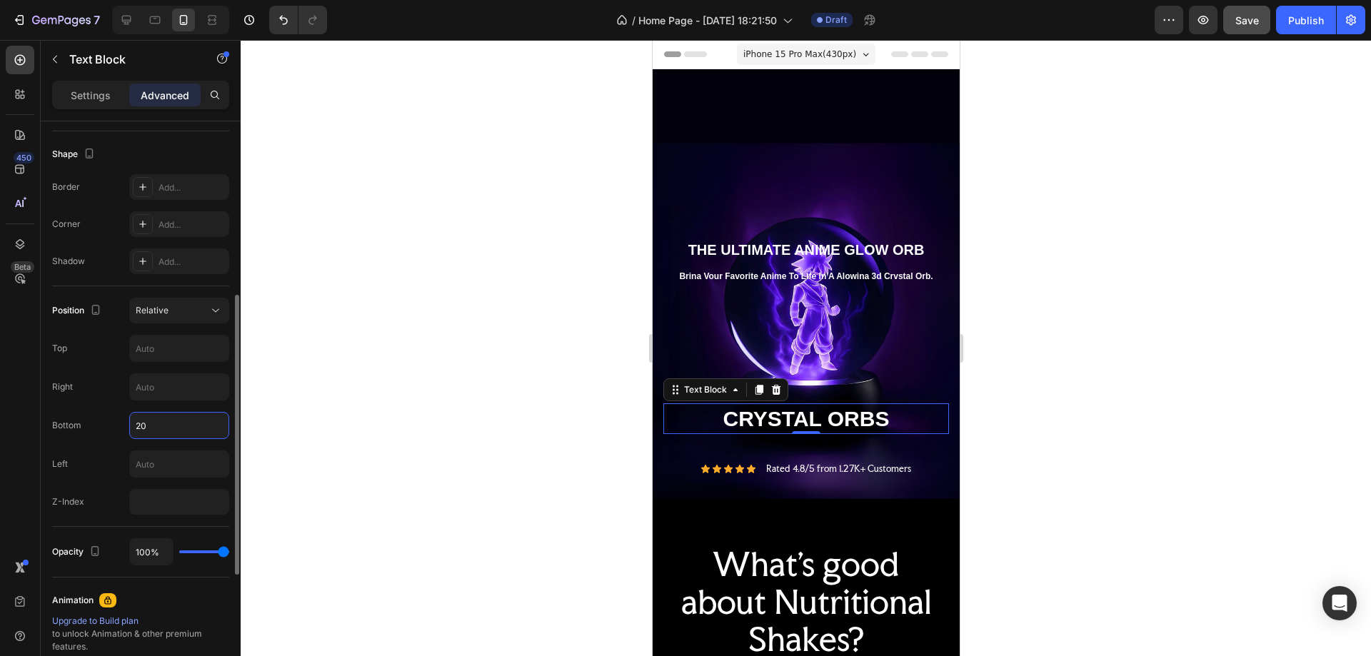
type input "2"
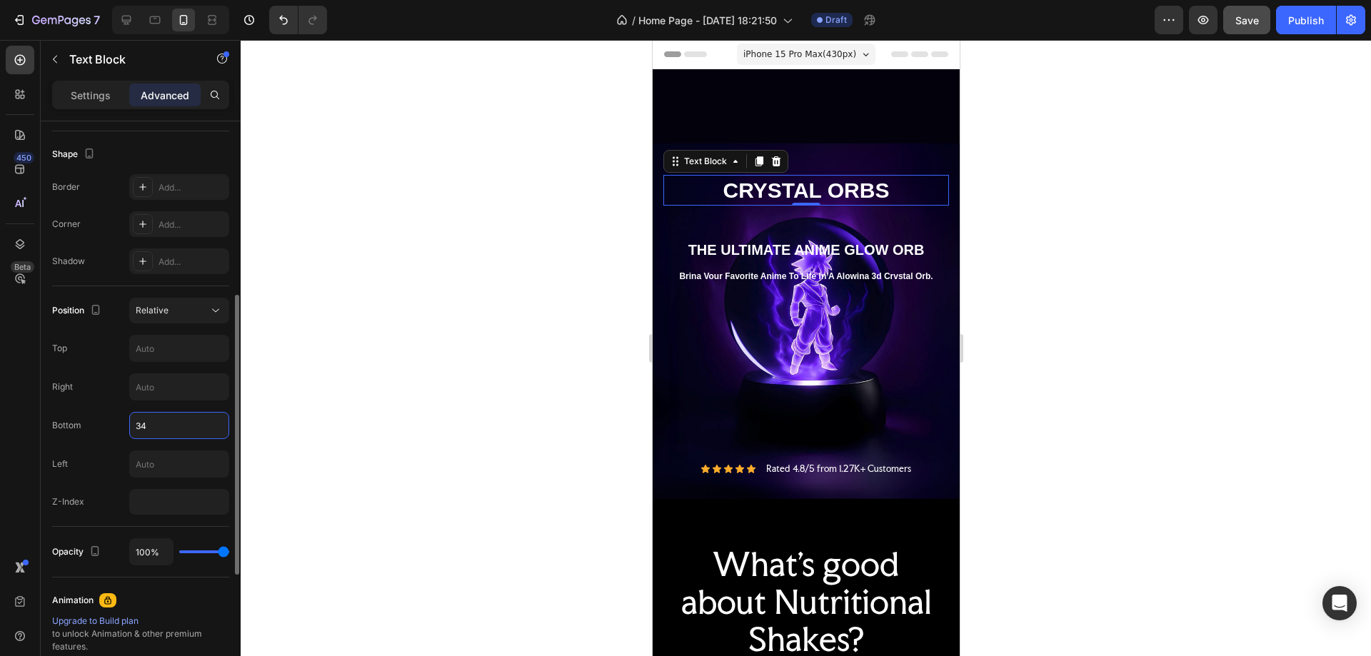
type input "3"
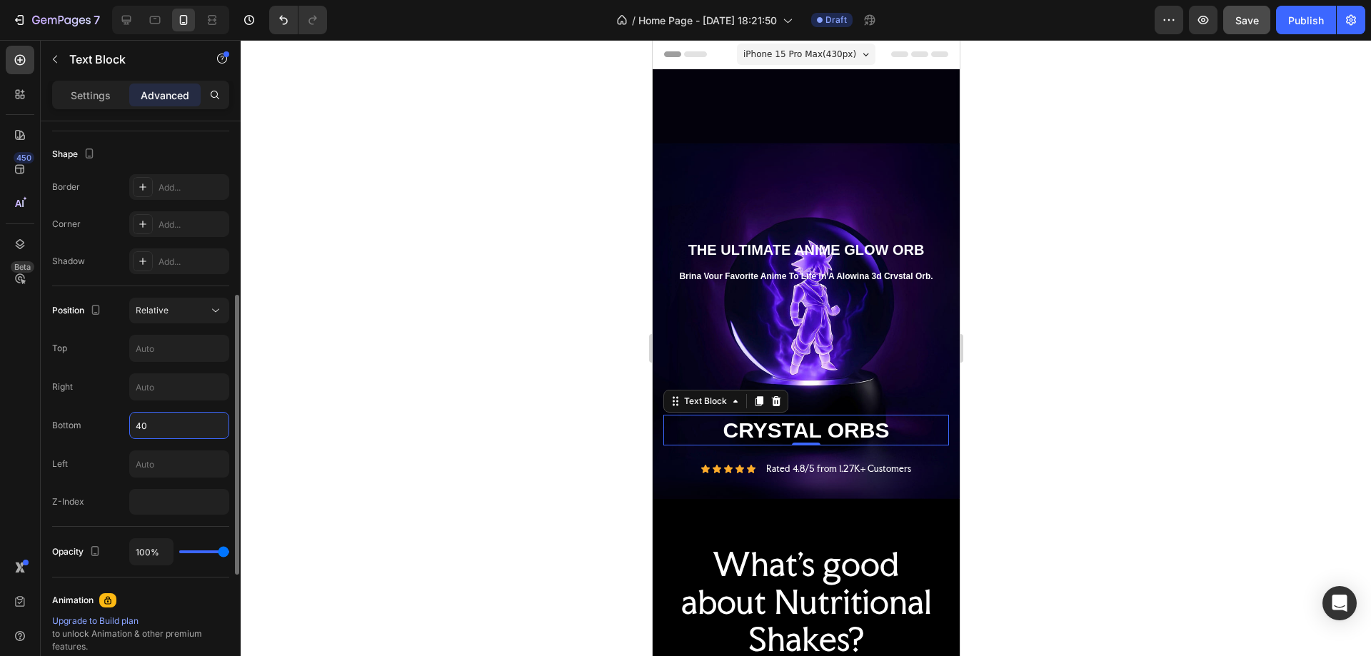
type input "400"
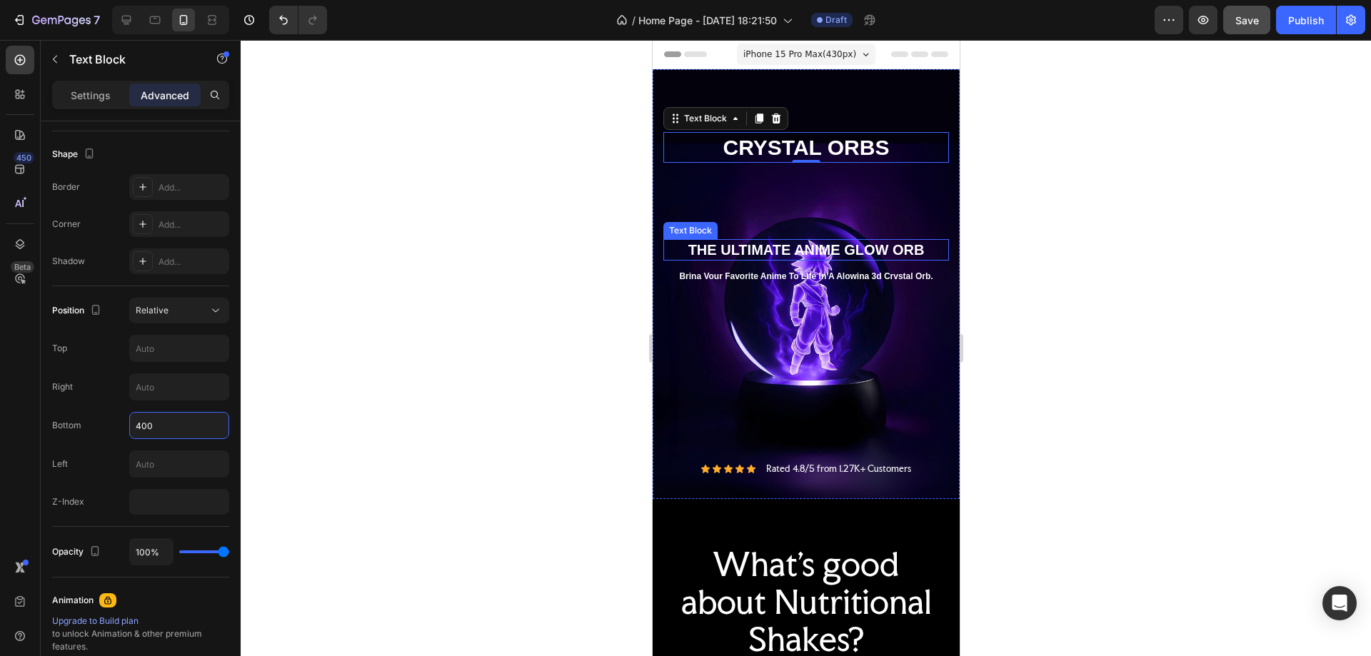
click at [852, 241] on p "THE ULTIMATE ANIME GLOW ORB" at bounding box center [805, 250] width 283 height 19
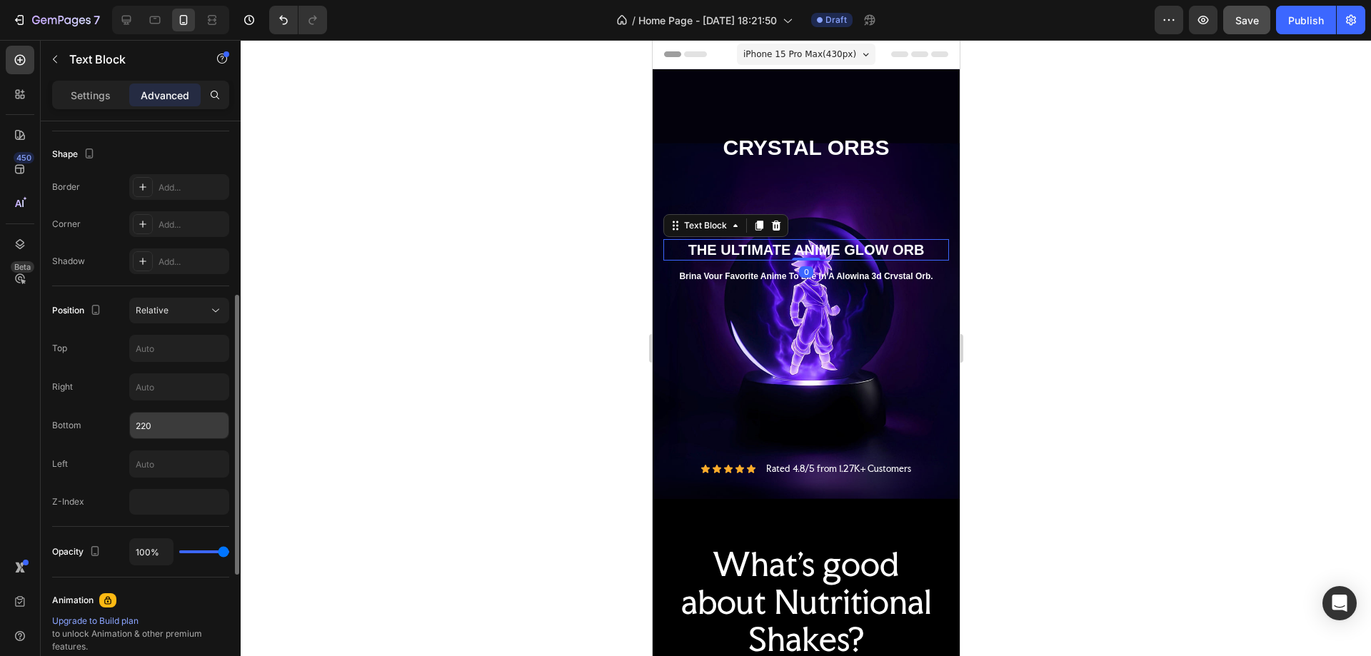
click at [141, 420] on input "220" at bounding box center [179, 426] width 99 height 26
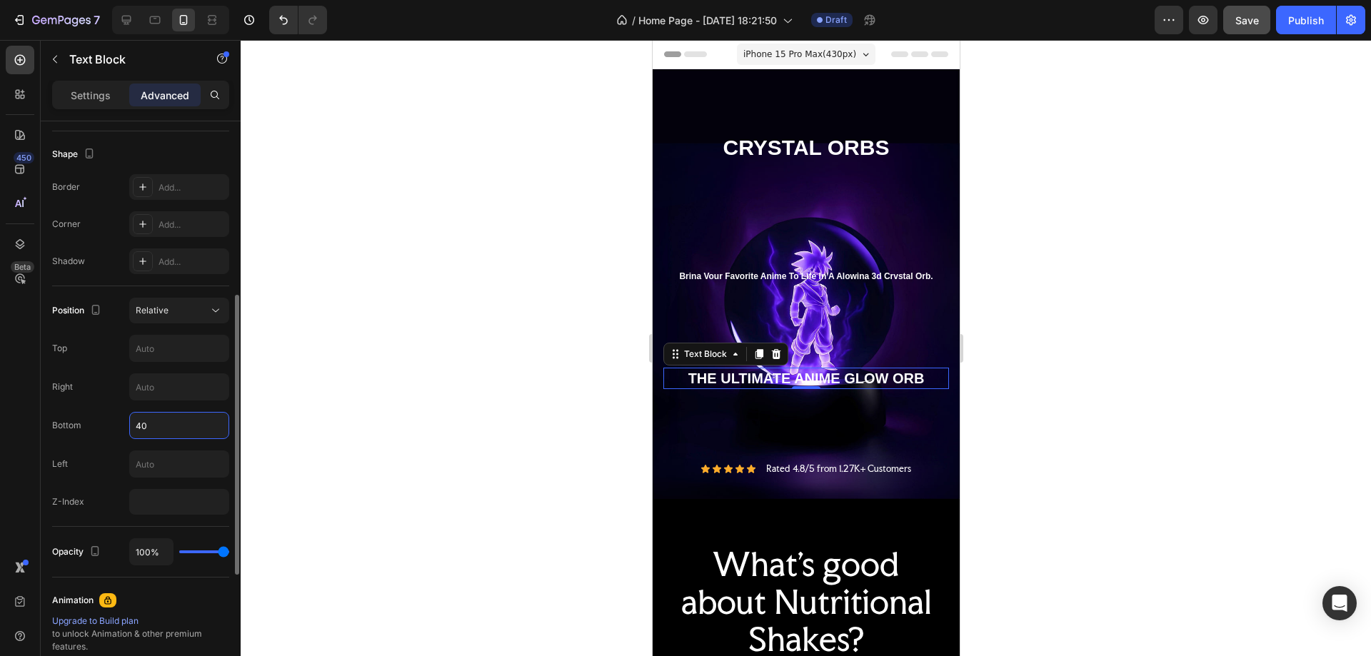
type input "4"
type input "330"
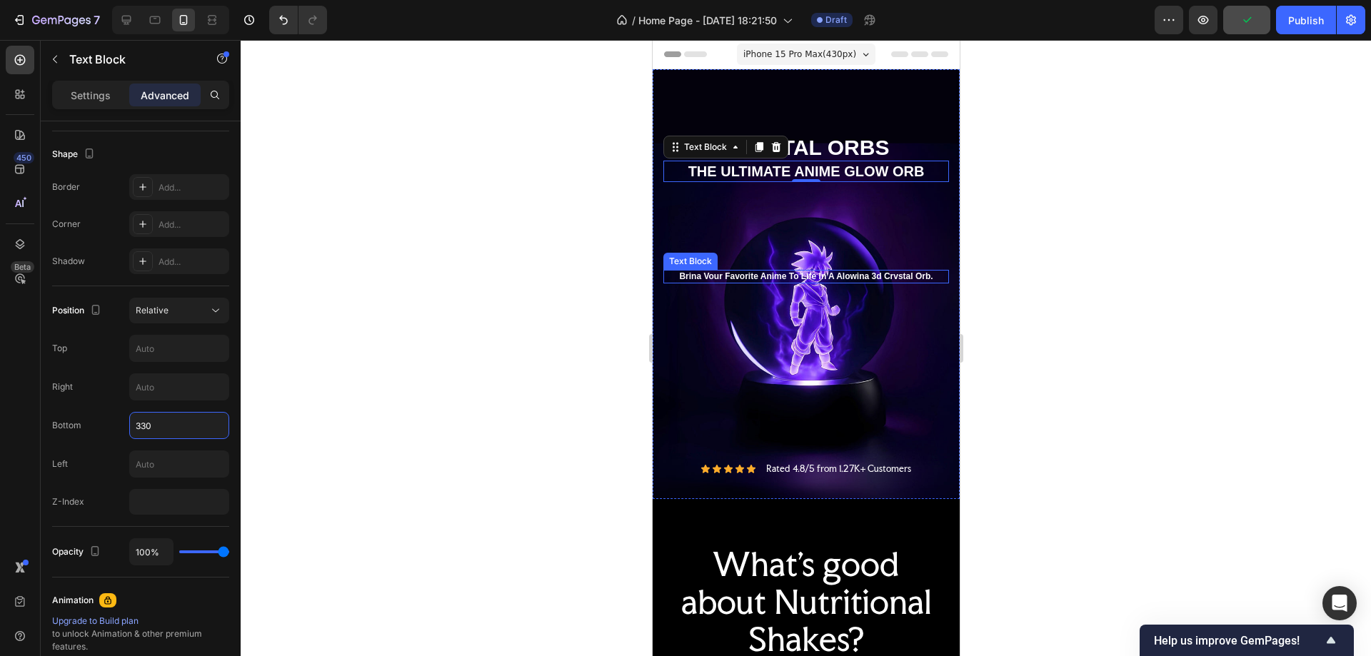
click at [719, 270] on div "Brina Vour Favorite Anime To Life In A Alowina 3d Crvstal Orb." at bounding box center [806, 277] width 286 height 14
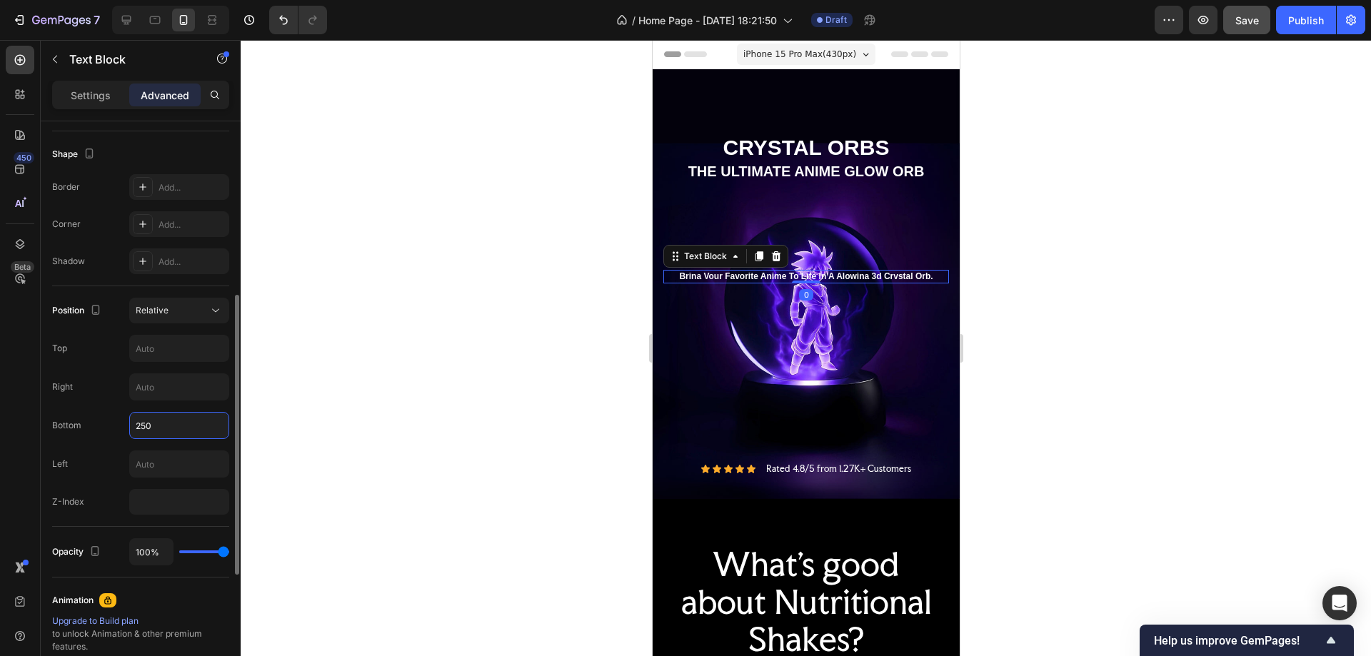
click at [146, 424] on input "250" at bounding box center [179, 426] width 99 height 26
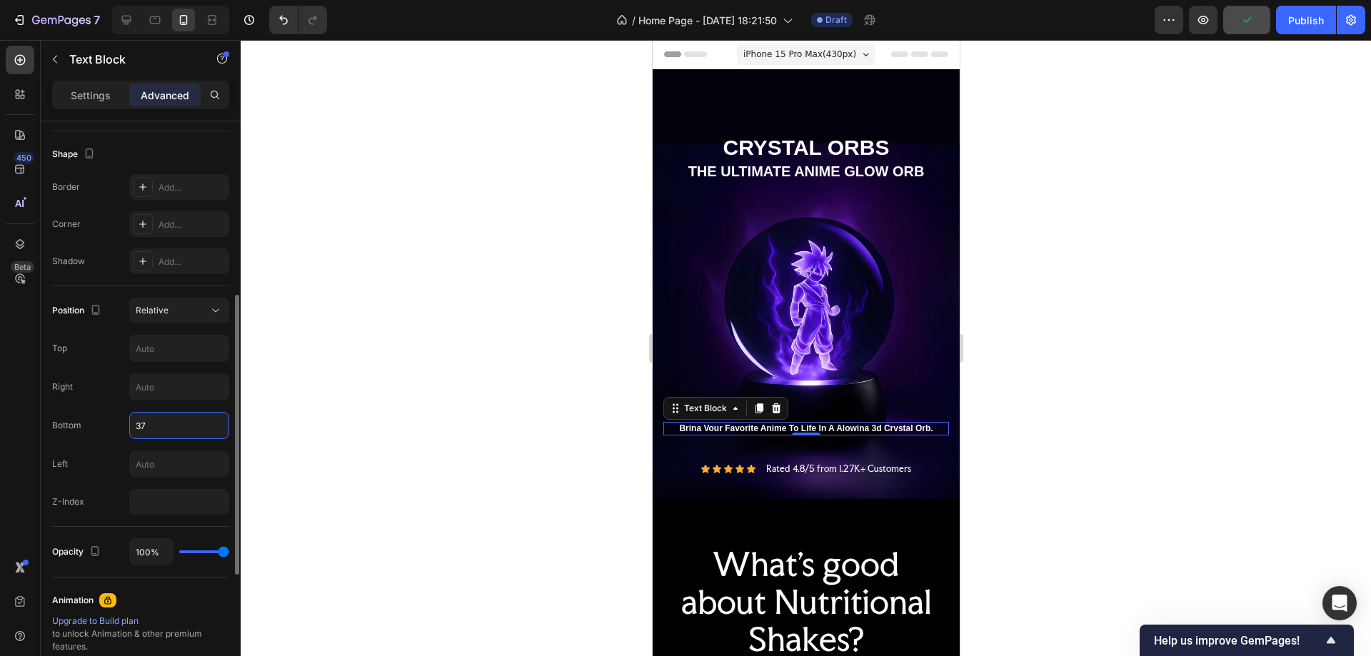
type input "370"
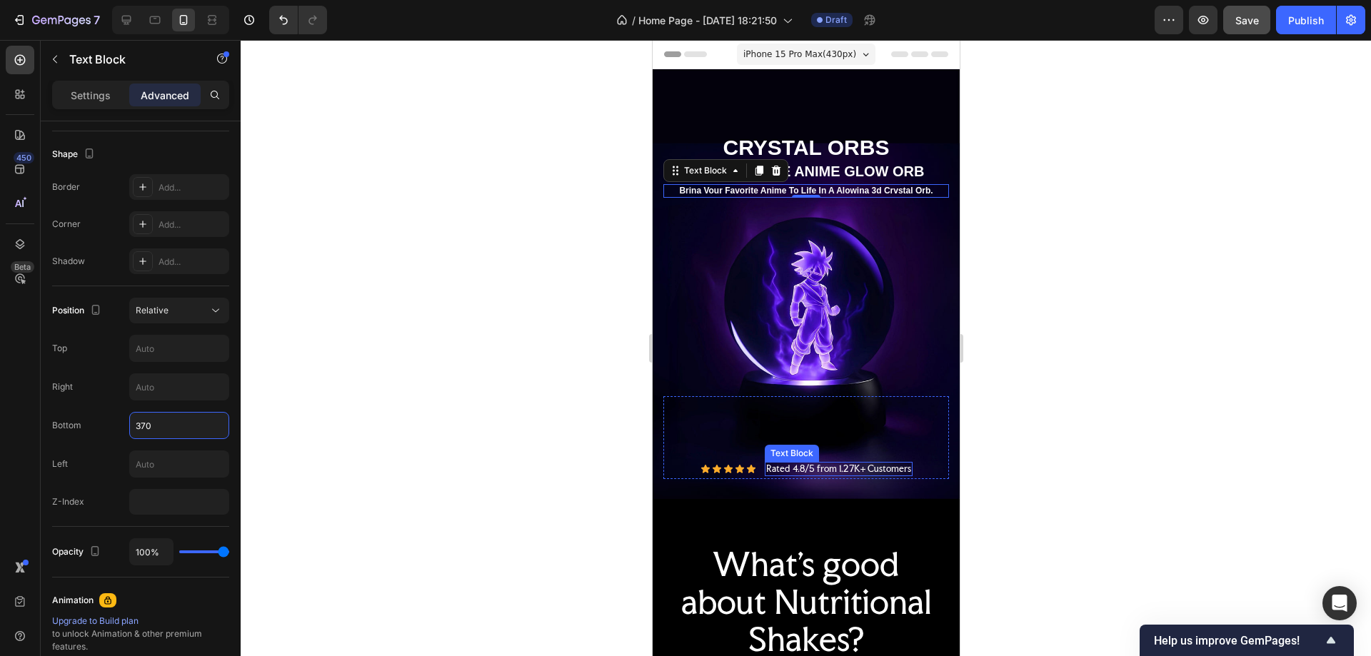
click at [876, 464] on p "Rated 4.8/5 from 1.27K+ Customers" at bounding box center [838, 469] width 145 height 11
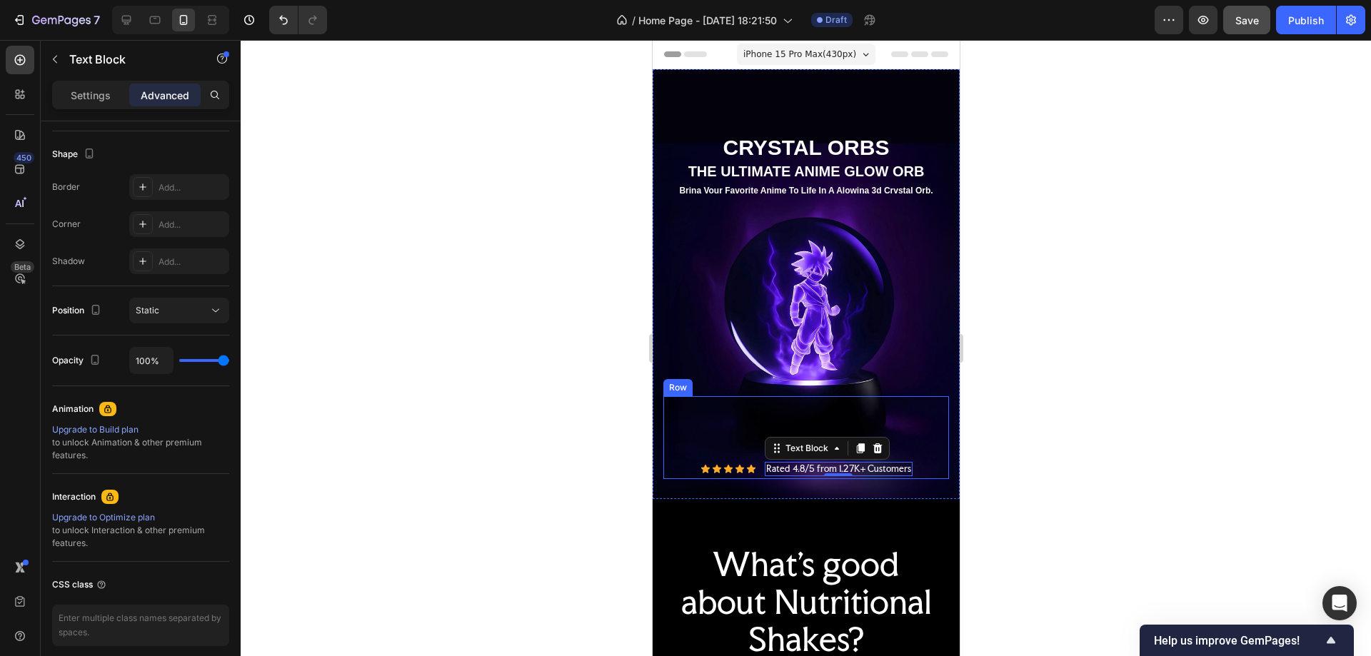
click at [921, 462] on div "Icon Icon Icon Icon Icon Icon List Rated 4.8/5 from 1.27K+ Customers Text Block…" at bounding box center [806, 469] width 286 height 14
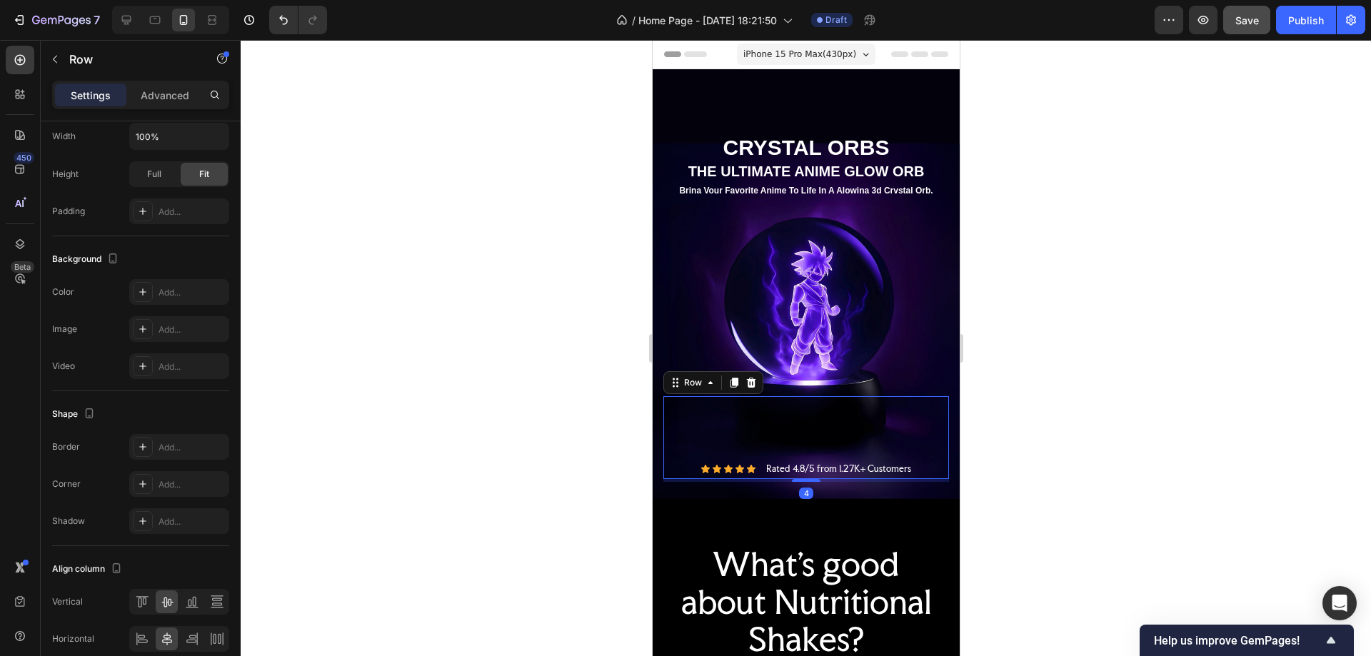
scroll to position [0, 0]
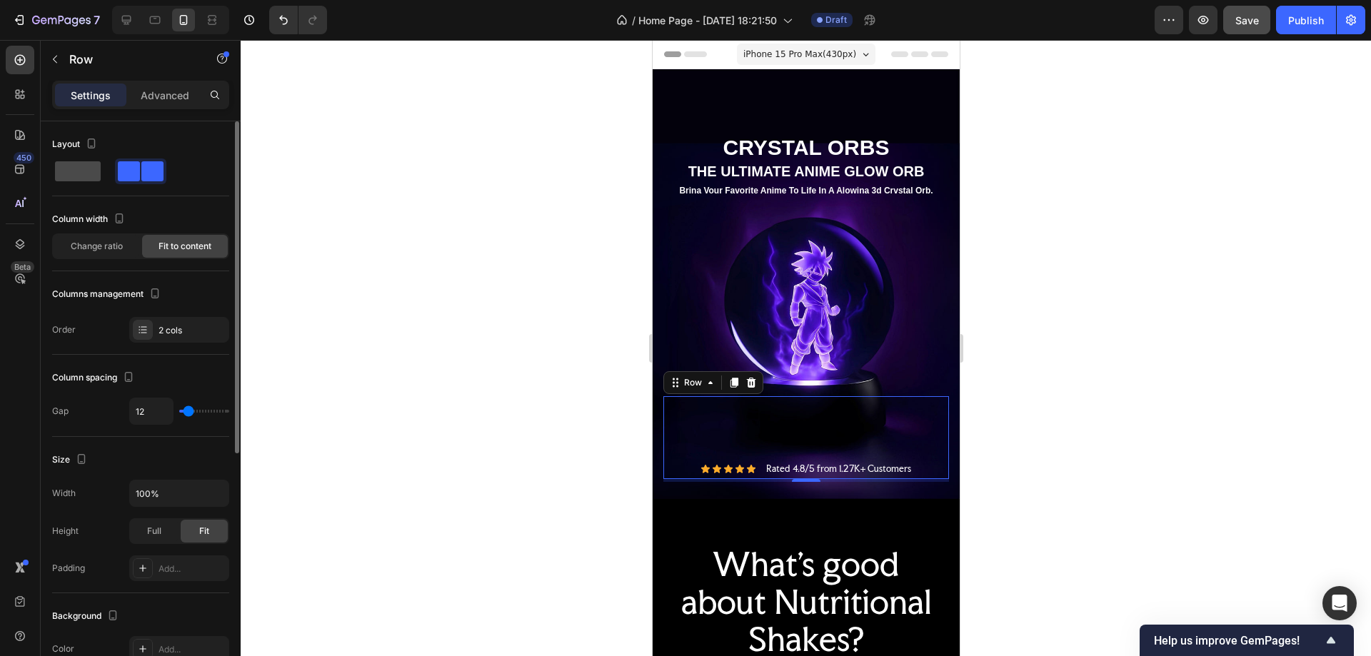
click at [86, 171] on span at bounding box center [78, 171] width 46 height 20
type input "0"
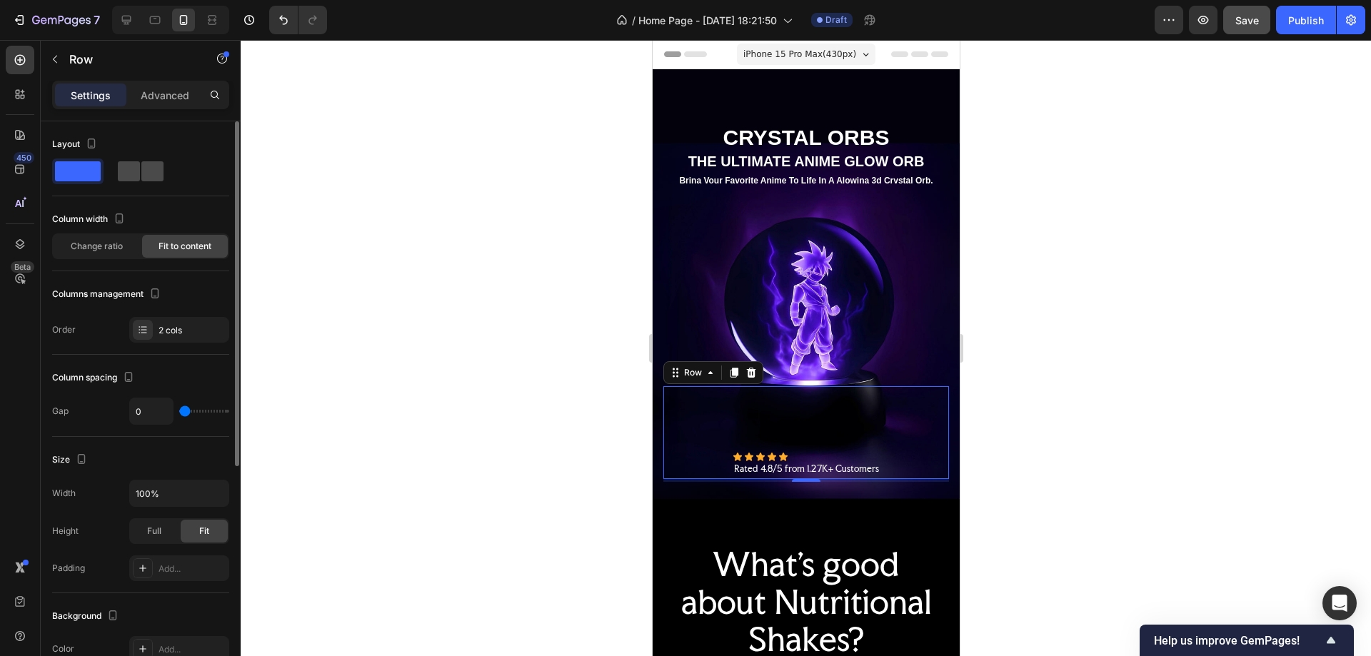
click at [138, 175] on span at bounding box center [129, 171] width 22 height 20
type input "12"
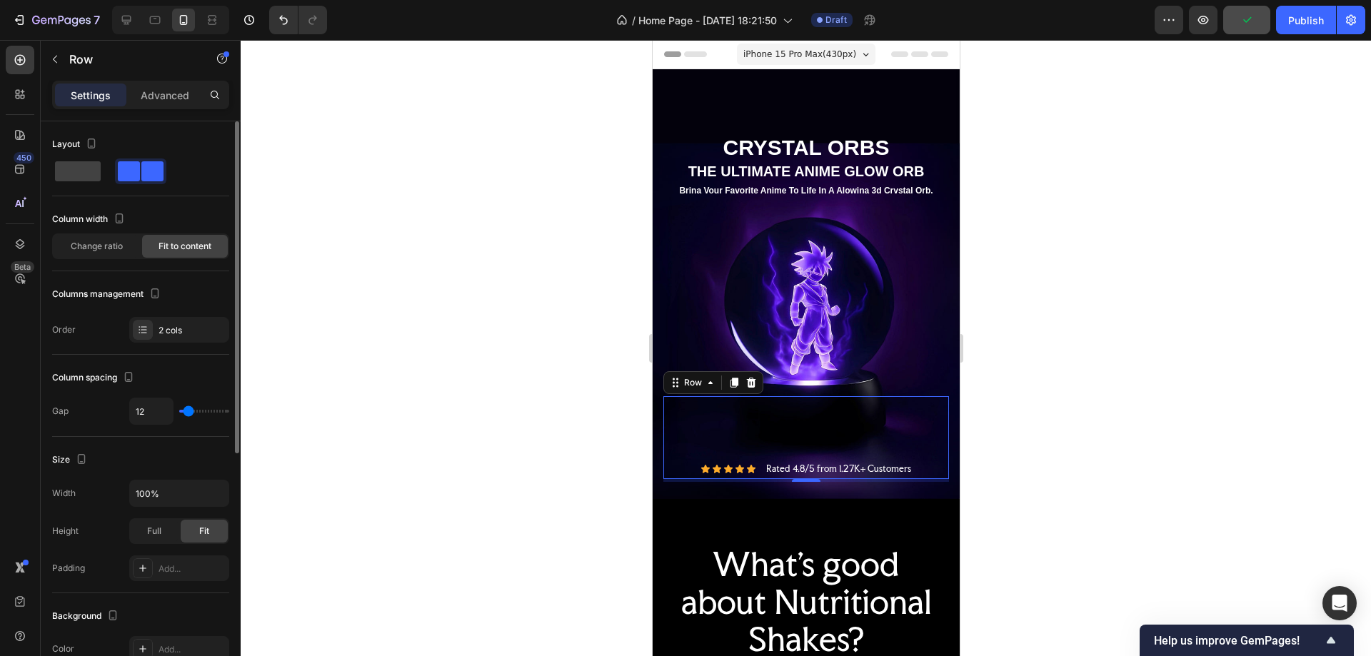
drag, startPoint x: 193, startPoint y: 406, endPoint x: 207, endPoint y: 407, distance: 14.3
click at [205, 406] on div "12" at bounding box center [179, 411] width 100 height 27
type input "120"
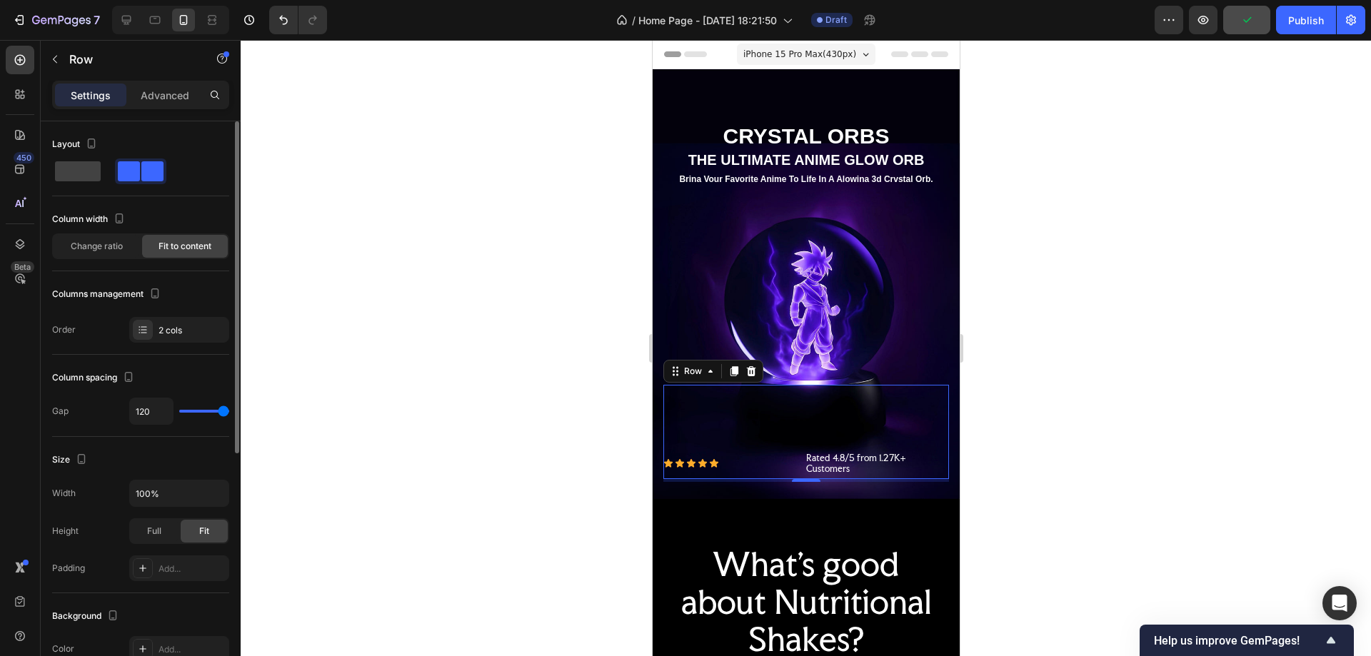
type input "0"
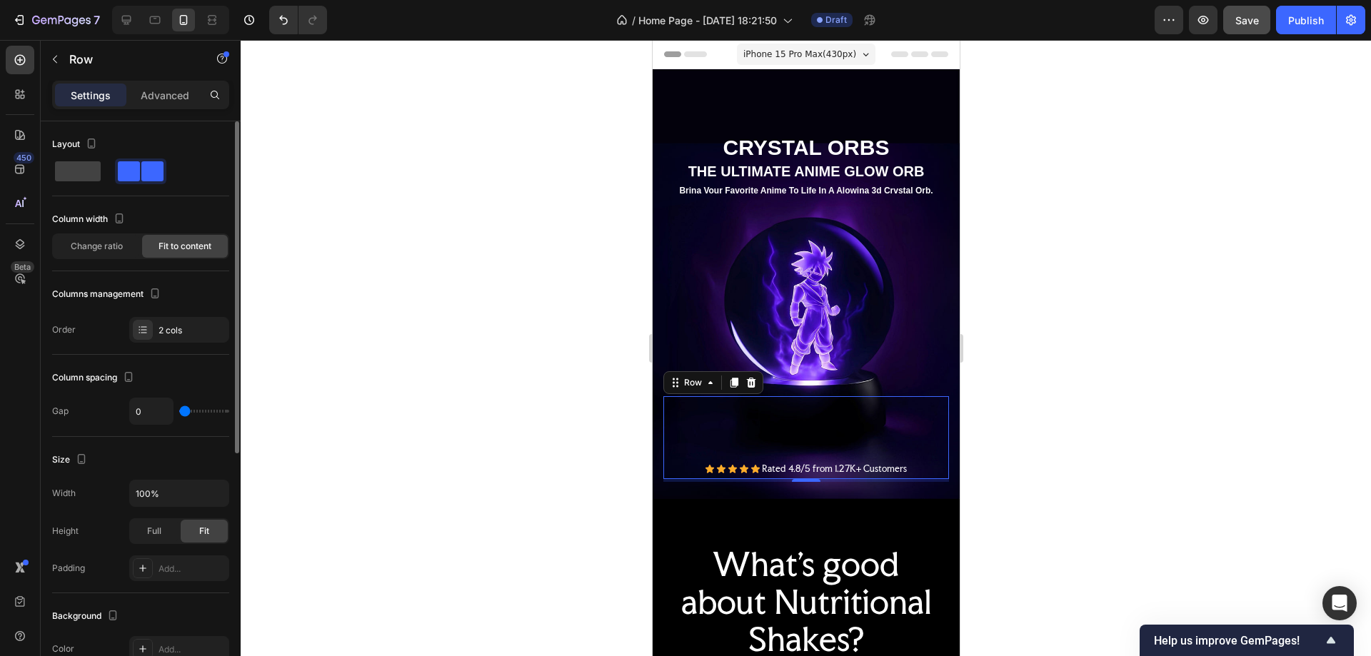
drag, startPoint x: 194, startPoint y: 410, endPoint x: 180, endPoint y: 413, distance: 13.9
type input "0"
click at [180, 413] on input "range" at bounding box center [204, 411] width 50 height 3
type input "13"
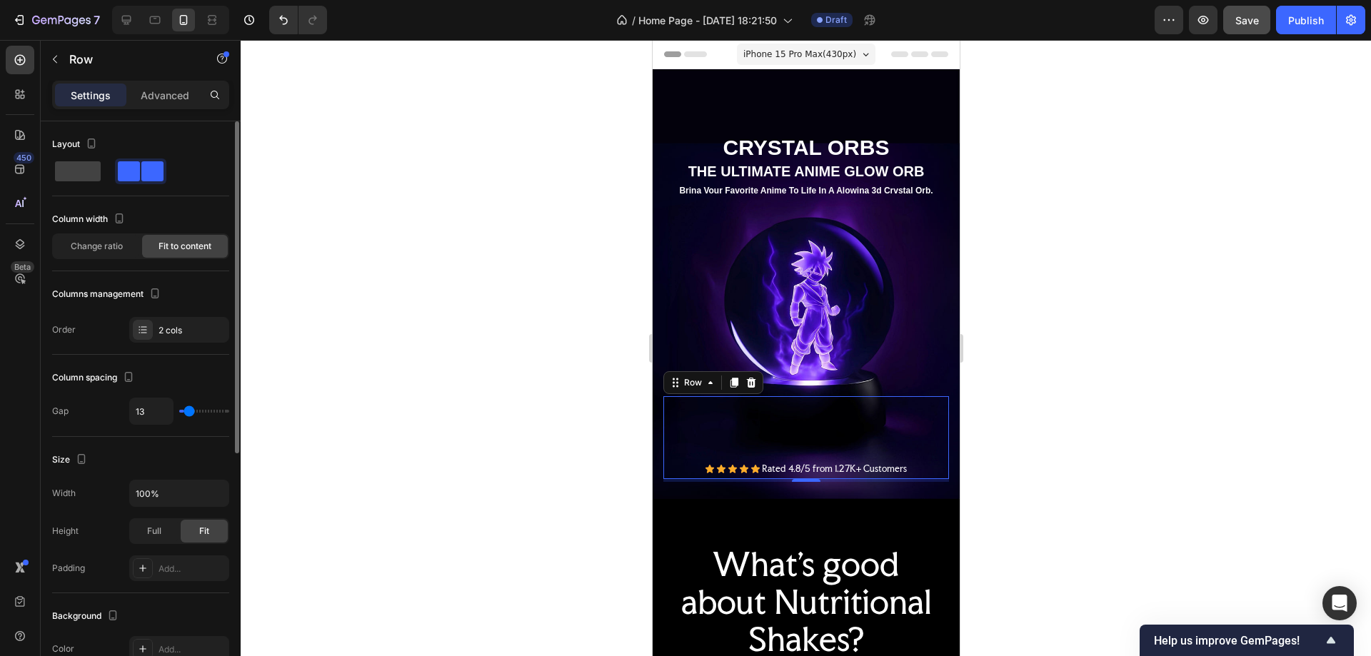
type input "16"
type input "13"
type input "11"
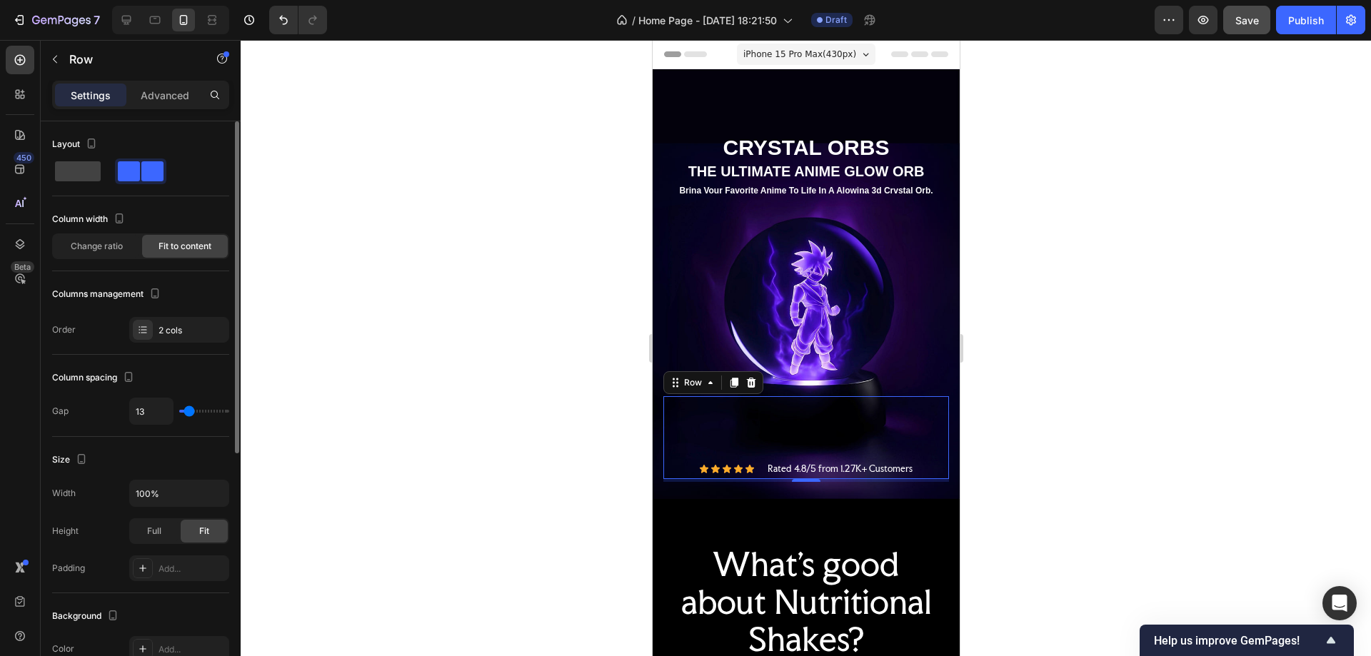
type input "11"
type input "9"
click at [188, 411] on input "range" at bounding box center [204, 411] width 50 height 3
click at [167, 451] on div "Size" at bounding box center [140, 460] width 177 height 23
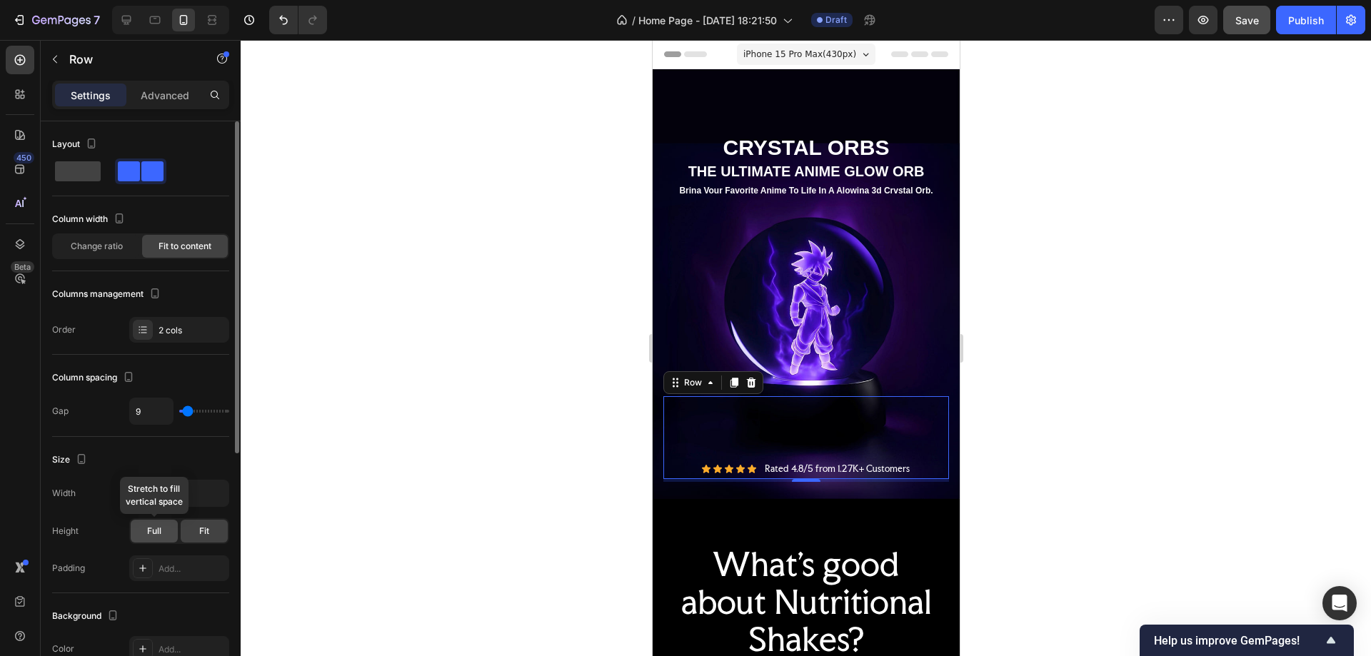
click at [166, 529] on div "Full" at bounding box center [154, 531] width 47 height 23
click at [175, 94] on p "Advanced" at bounding box center [165, 95] width 49 height 15
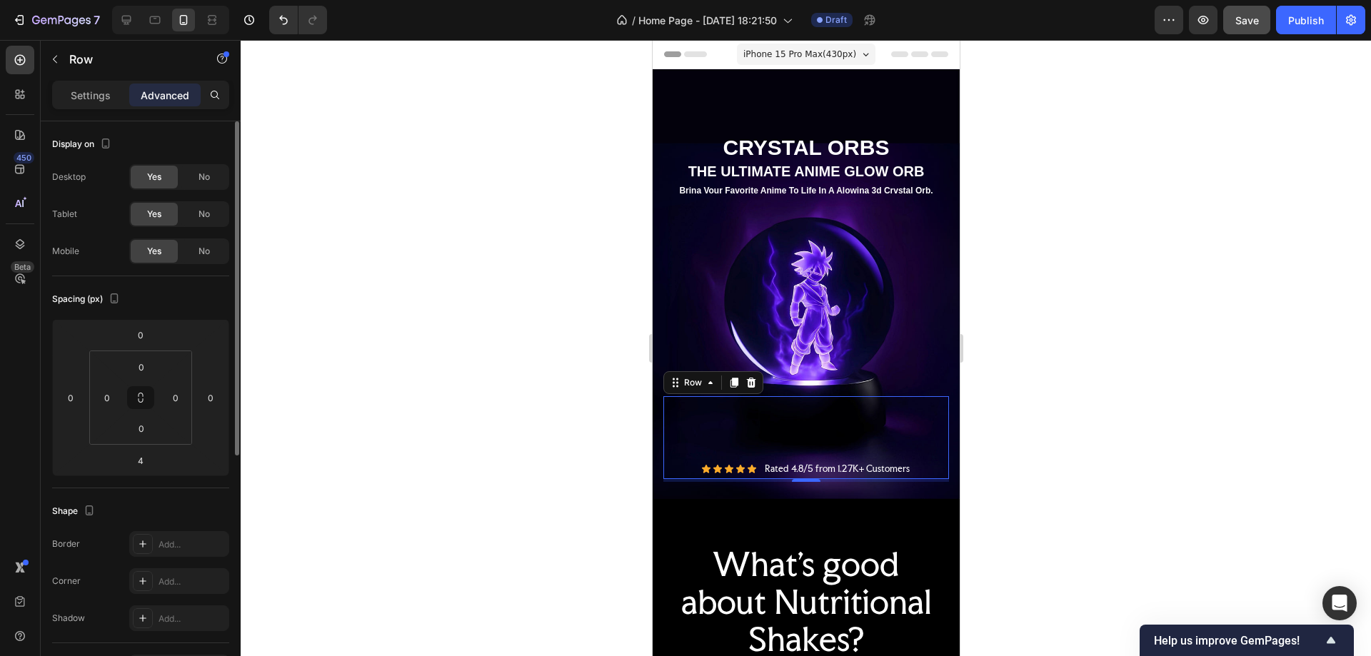
scroll to position [357, 0]
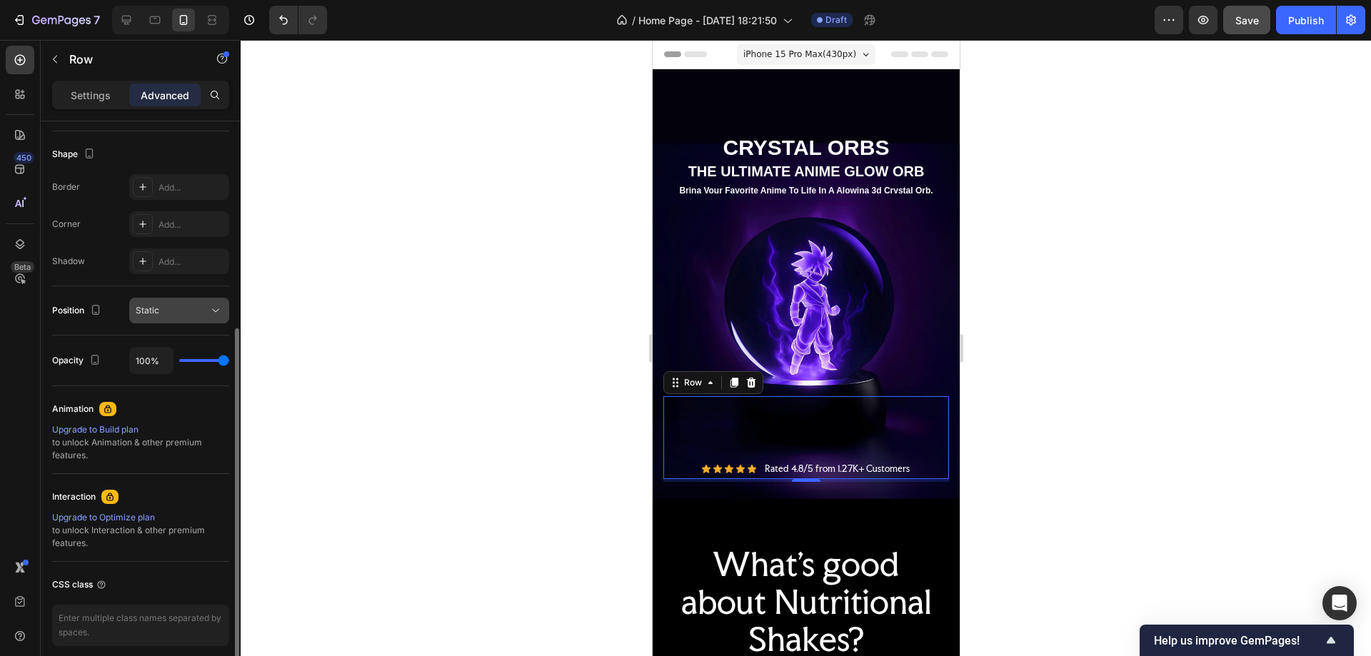
click at [169, 310] on div "Static" at bounding box center [172, 310] width 73 height 13
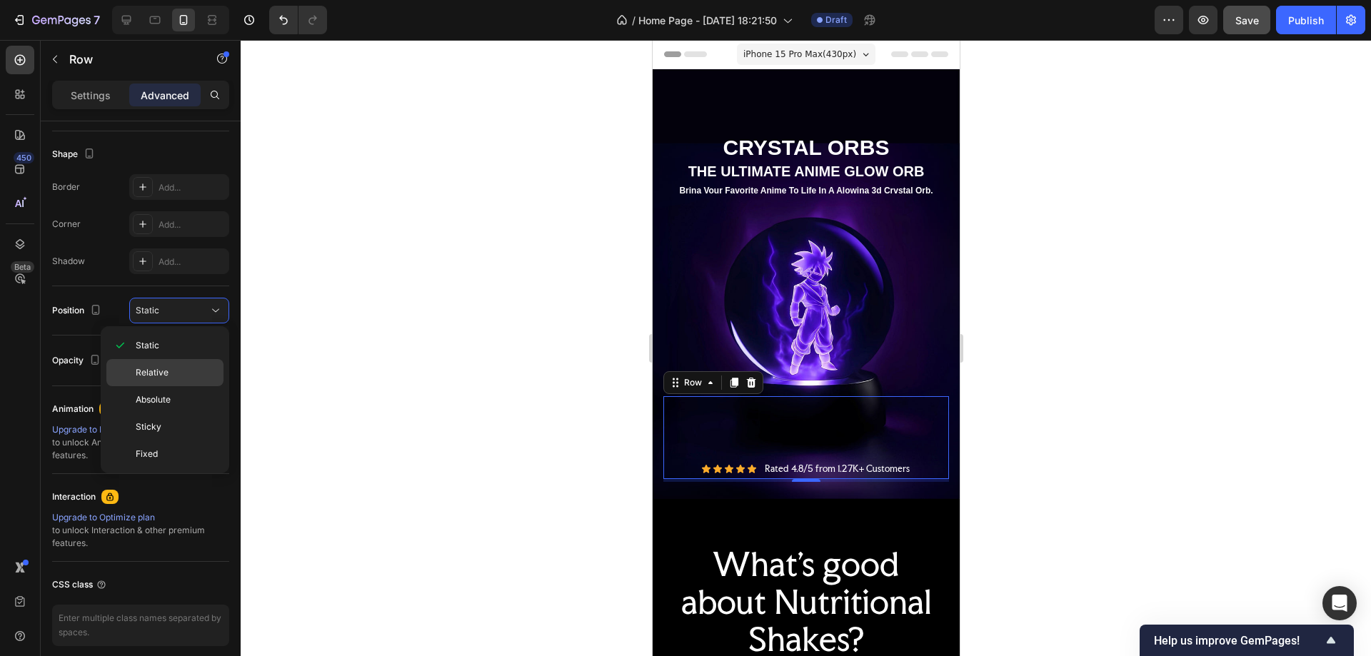
click at [163, 371] on span "Relative" at bounding box center [152, 372] width 33 height 13
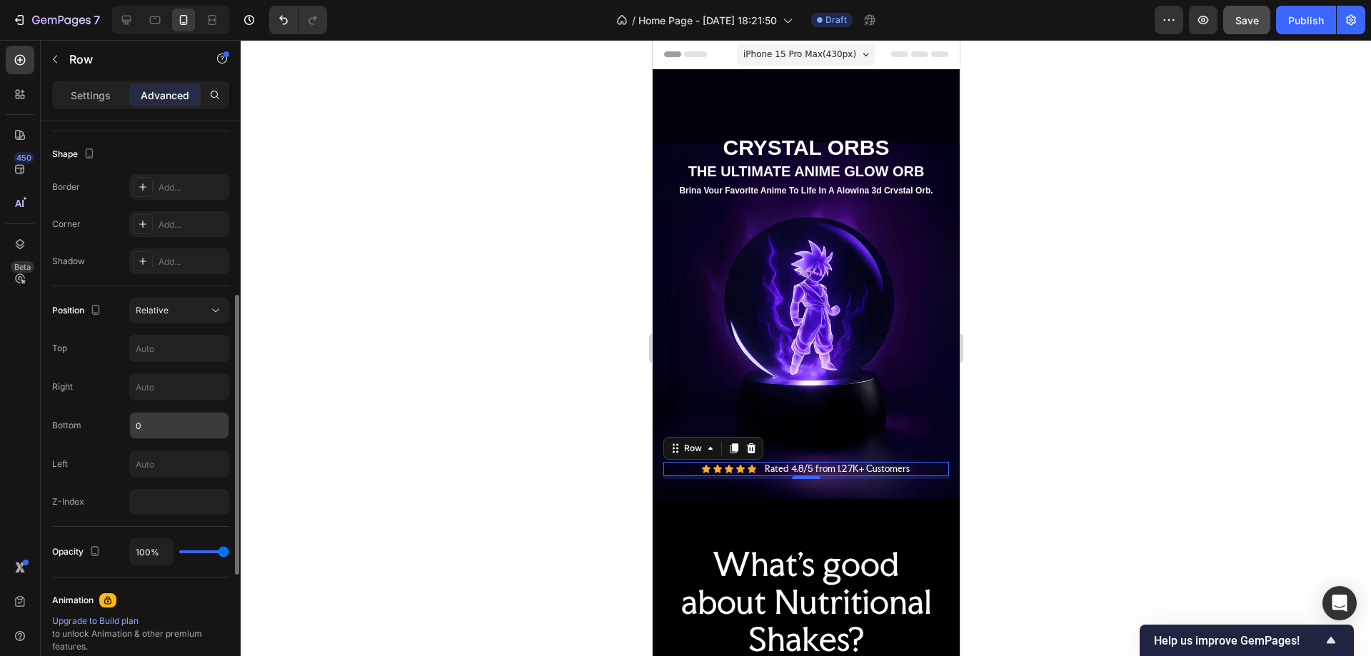
click at [153, 424] on input "0" at bounding box center [179, 426] width 99 height 26
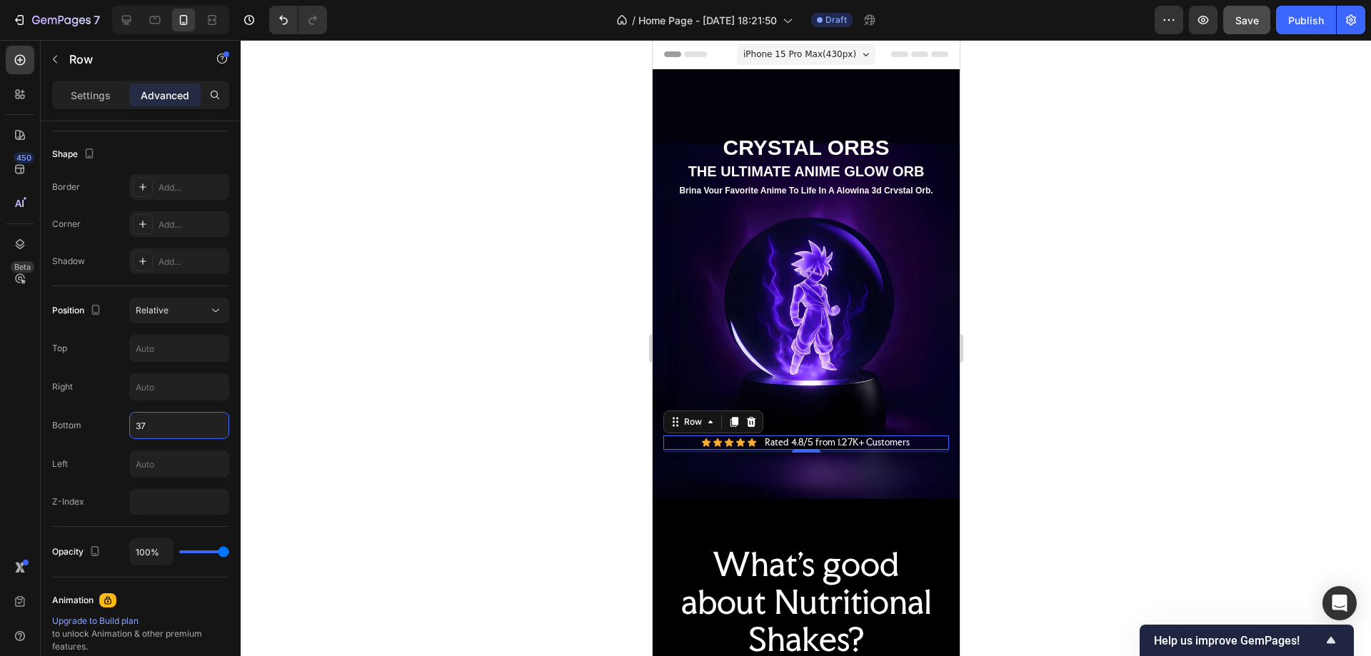
type input "370"
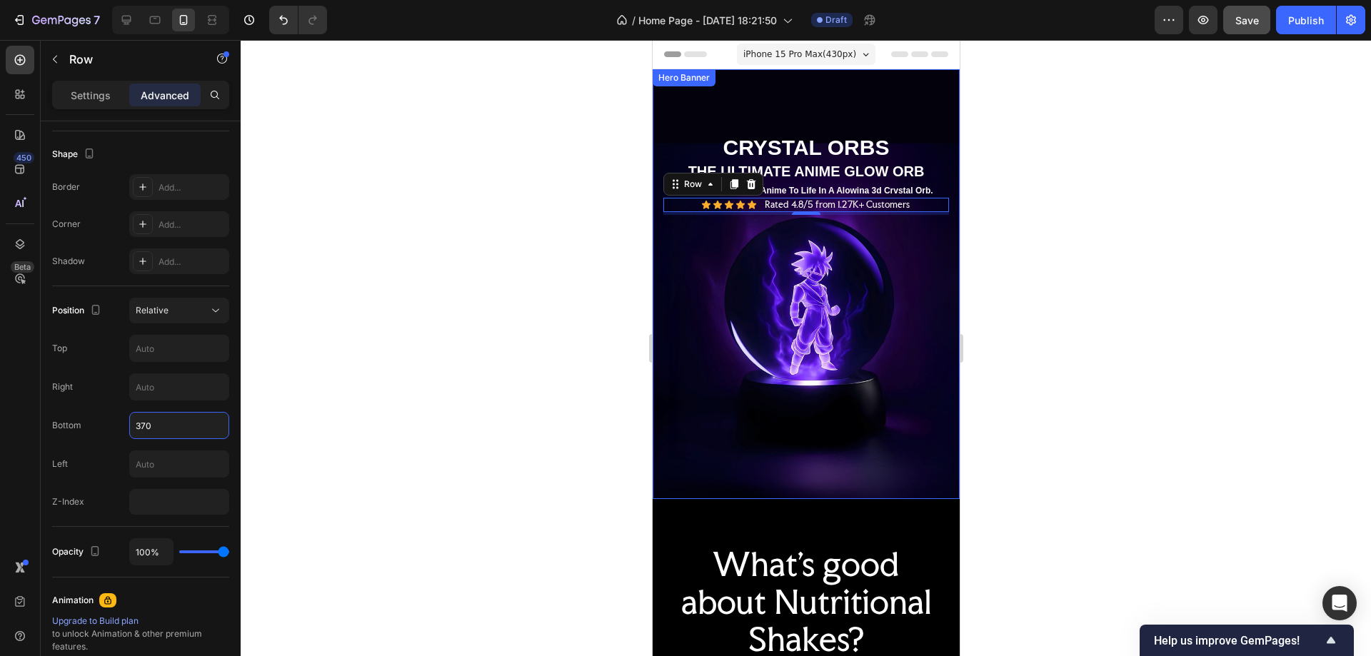
click at [855, 426] on div "THE ULTIMATE ANIME GLOW ORB Text Block CRYSTAL ORBS Text Block Brina Vour Favor…" at bounding box center [806, 437] width 286 height 83
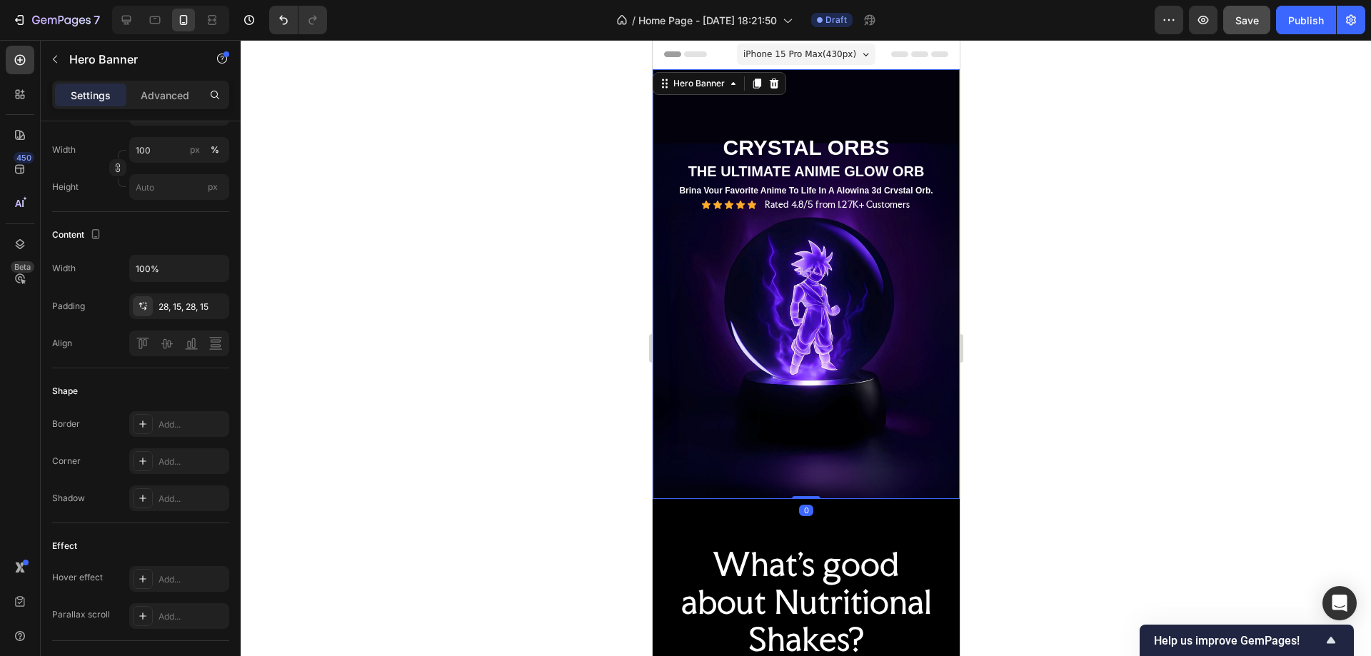
scroll to position [0, 0]
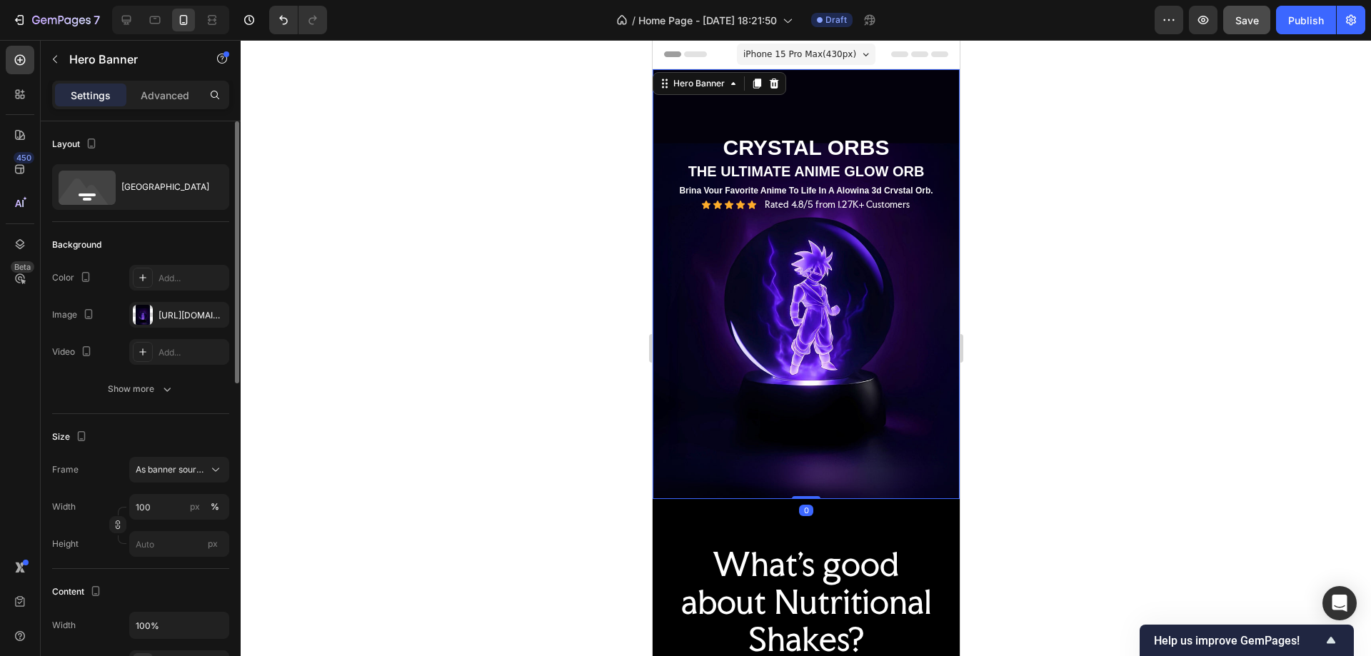
click at [1371, 359] on div at bounding box center [806, 348] width 1131 height 616
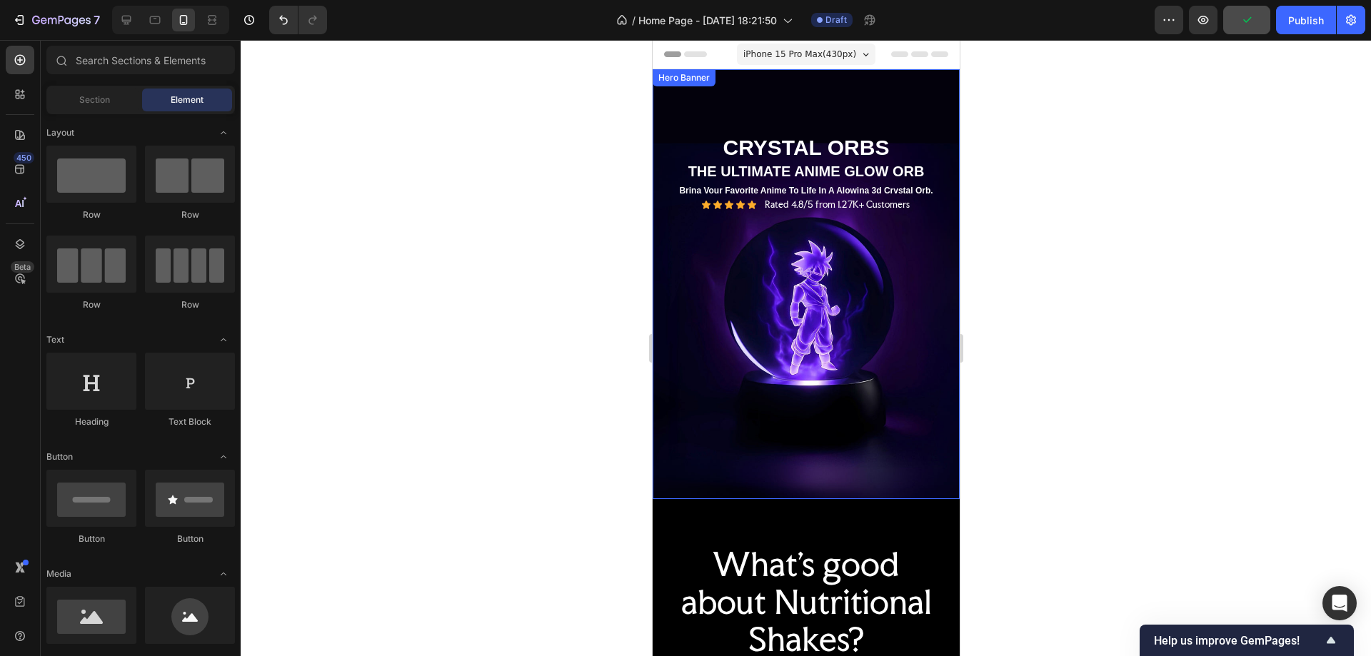
click at [830, 428] on div "THE ULTIMATE ANIME GLOW ORB Text Block CRYSTAL ORBS Text Block Brina Vour Favor…" at bounding box center [806, 437] width 286 height 83
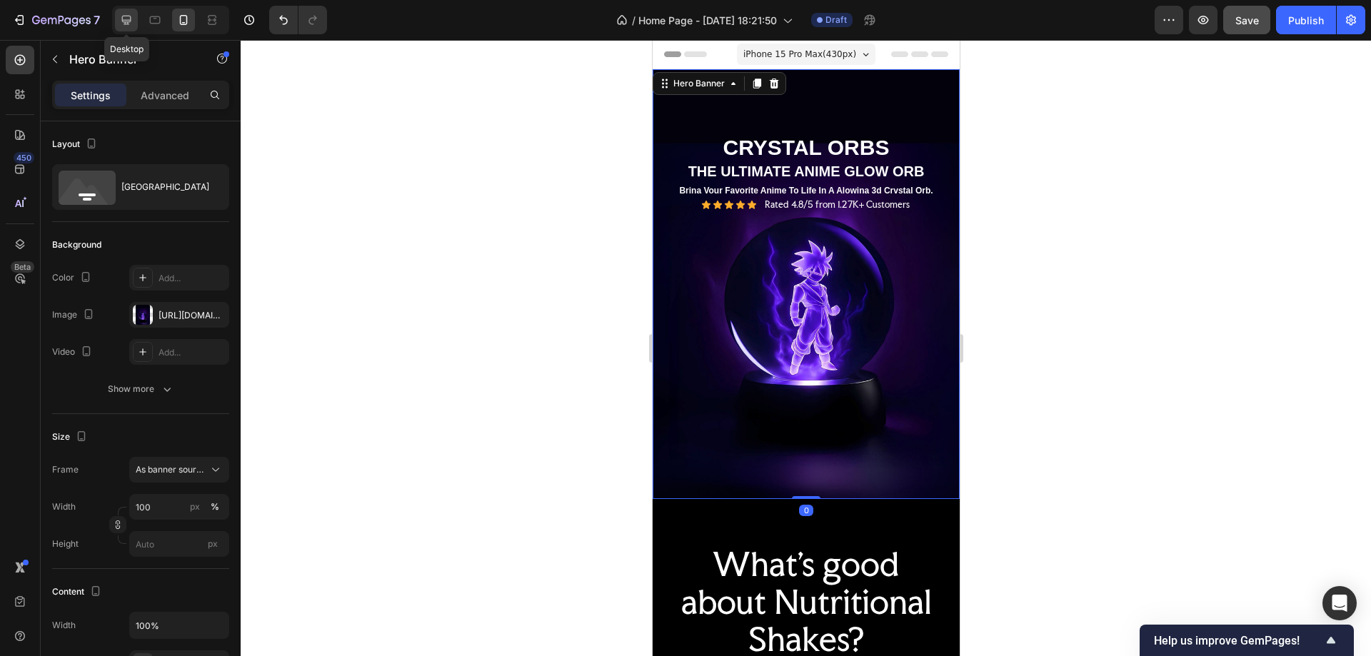
click at [123, 20] on icon at bounding box center [126, 20] width 9 height 9
type input "1200"
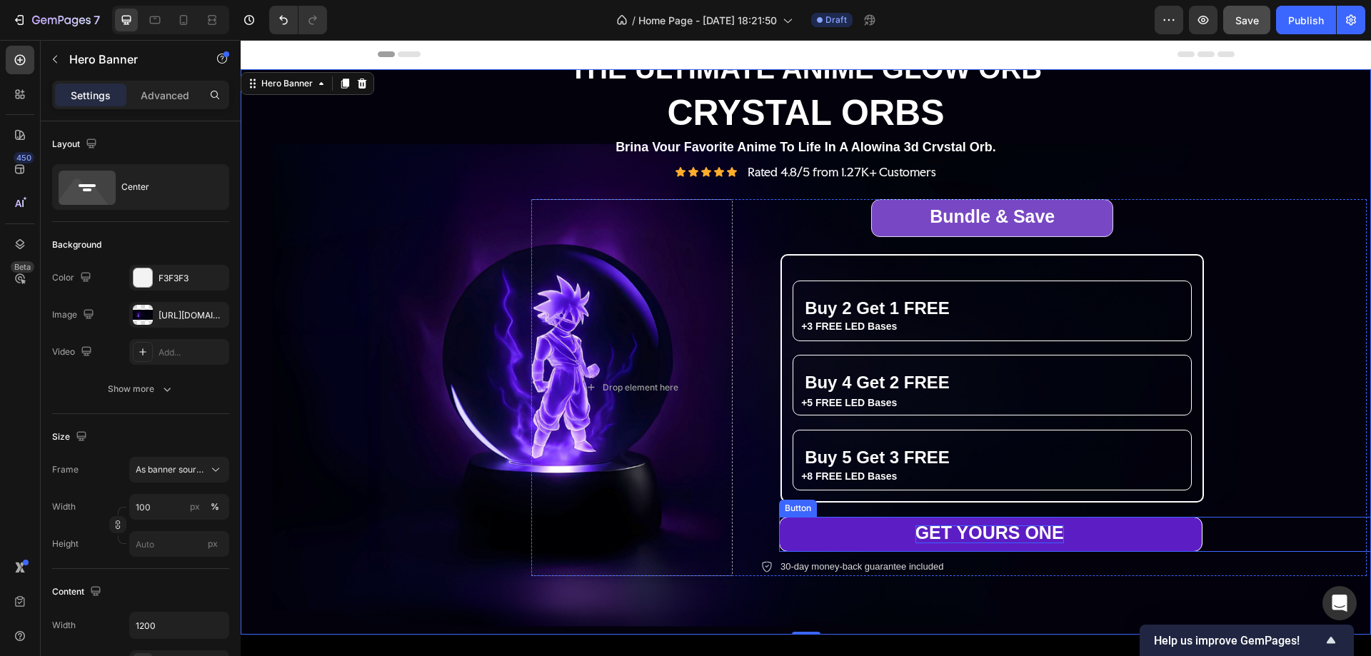
click at [1251, 541] on div "GET YOURS ONE Button" at bounding box center [1082, 534] width 606 height 35
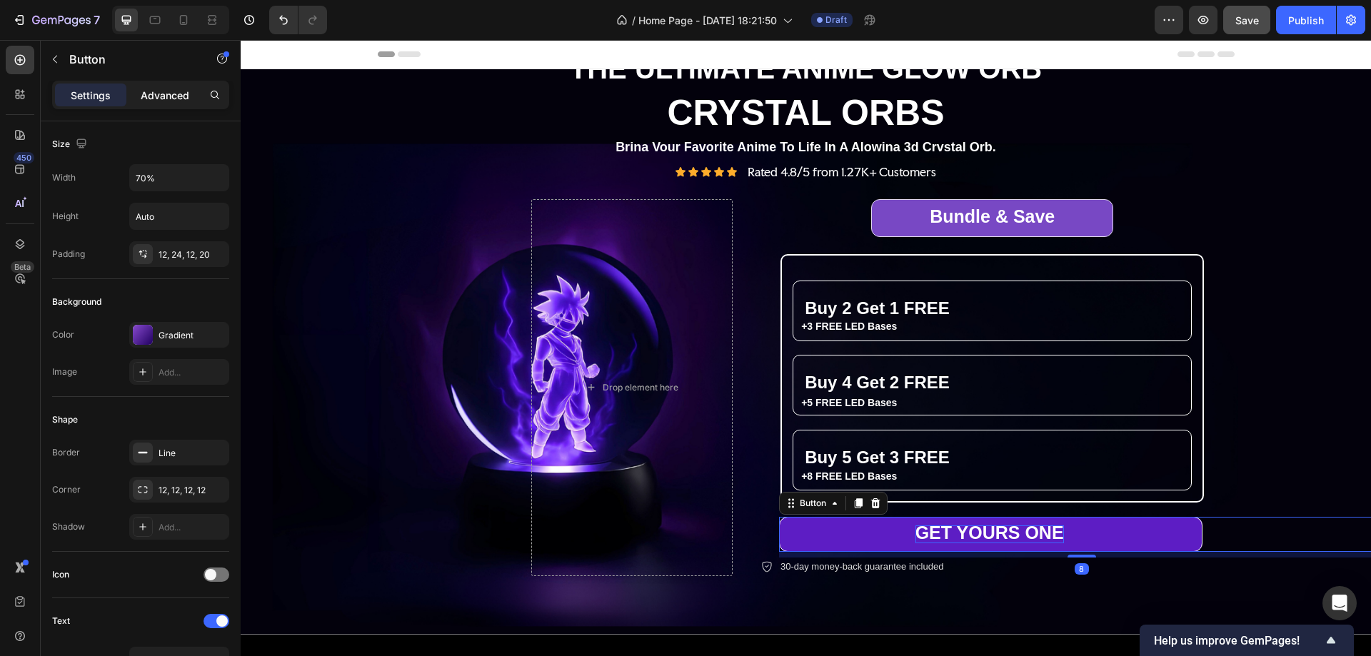
click at [171, 95] on p "Advanced" at bounding box center [165, 95] width 49 height 15
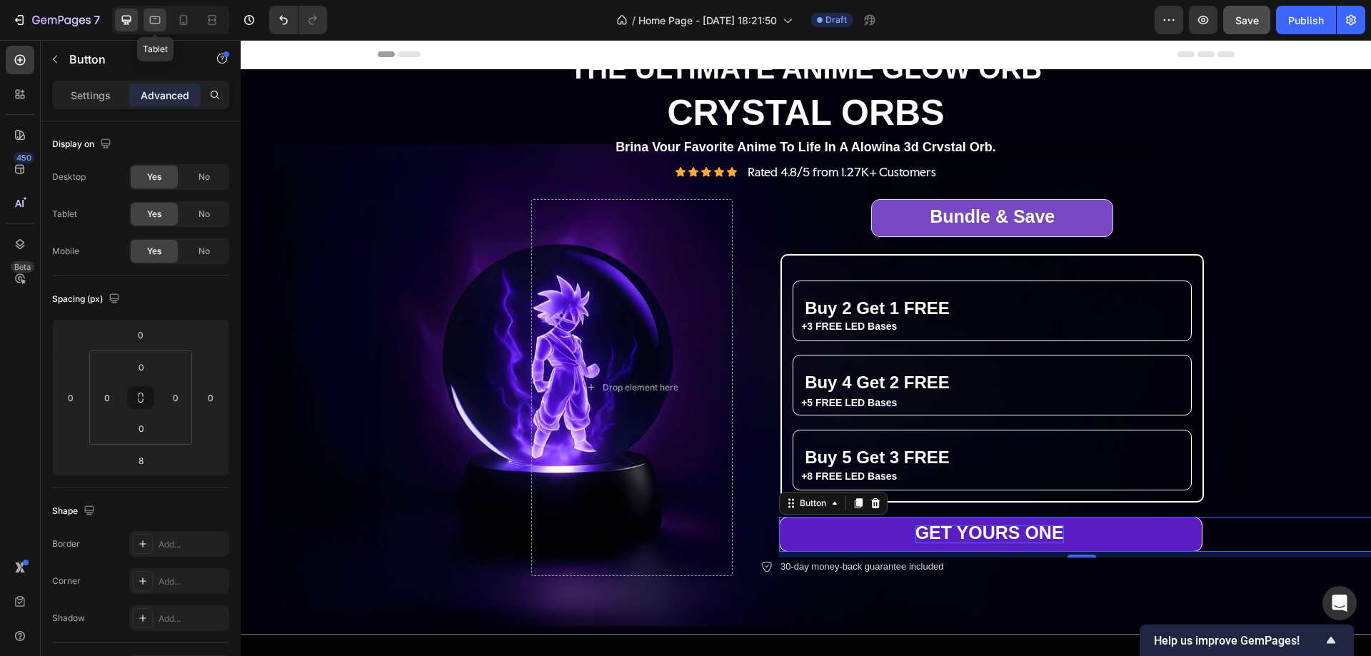
click at [156, 17] on icon at bounding box center [155, 20] width 11 height 8
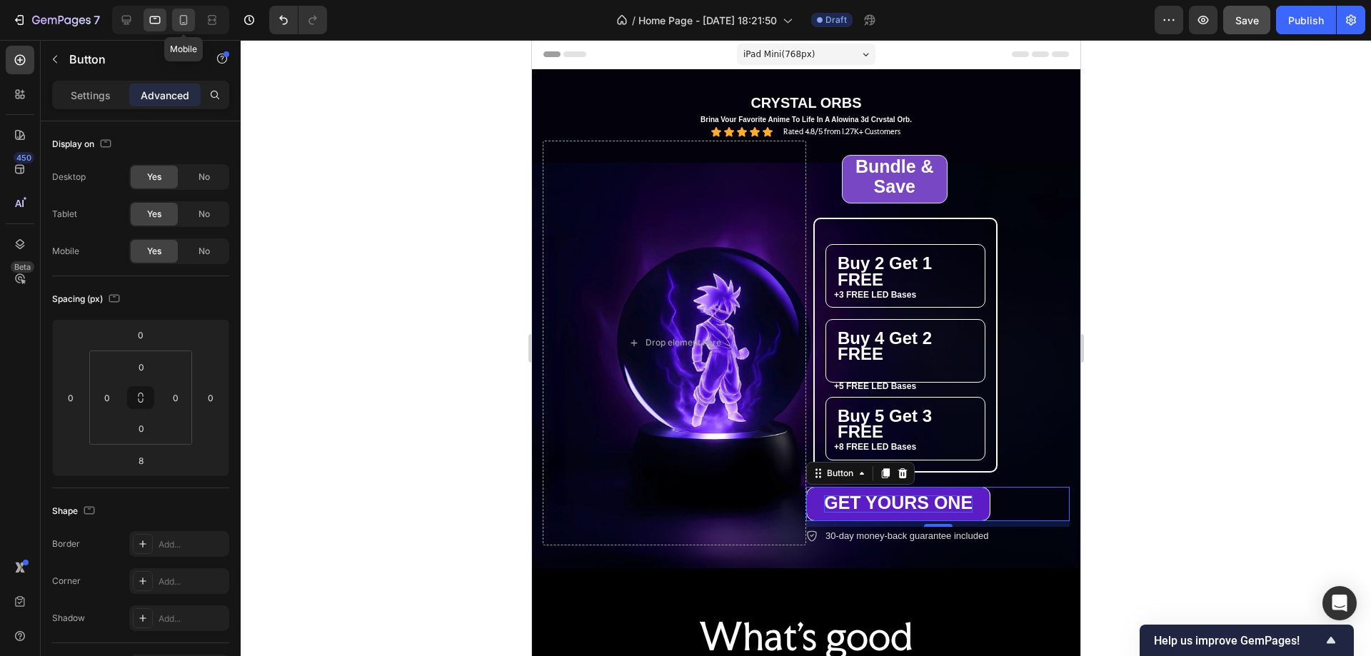
click at [183, 18] on icon at bounding box center [183, 20] width 14 height 14
type input "7"
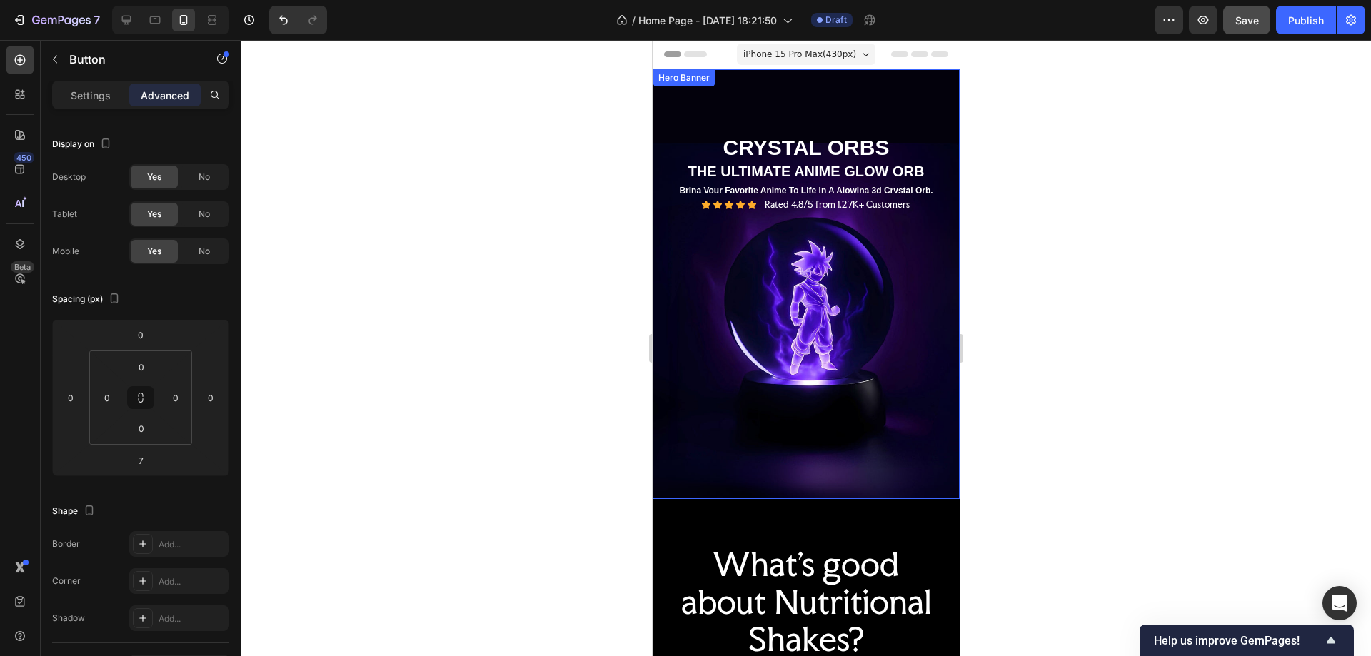
click at [816, 454] on div "THE ULTIMATE ANIME GLOW ORB Text Block CRYSTAL ORBS Text Block Brina Vour Favor…" at bounding box center [806, 437] width 286 height 83
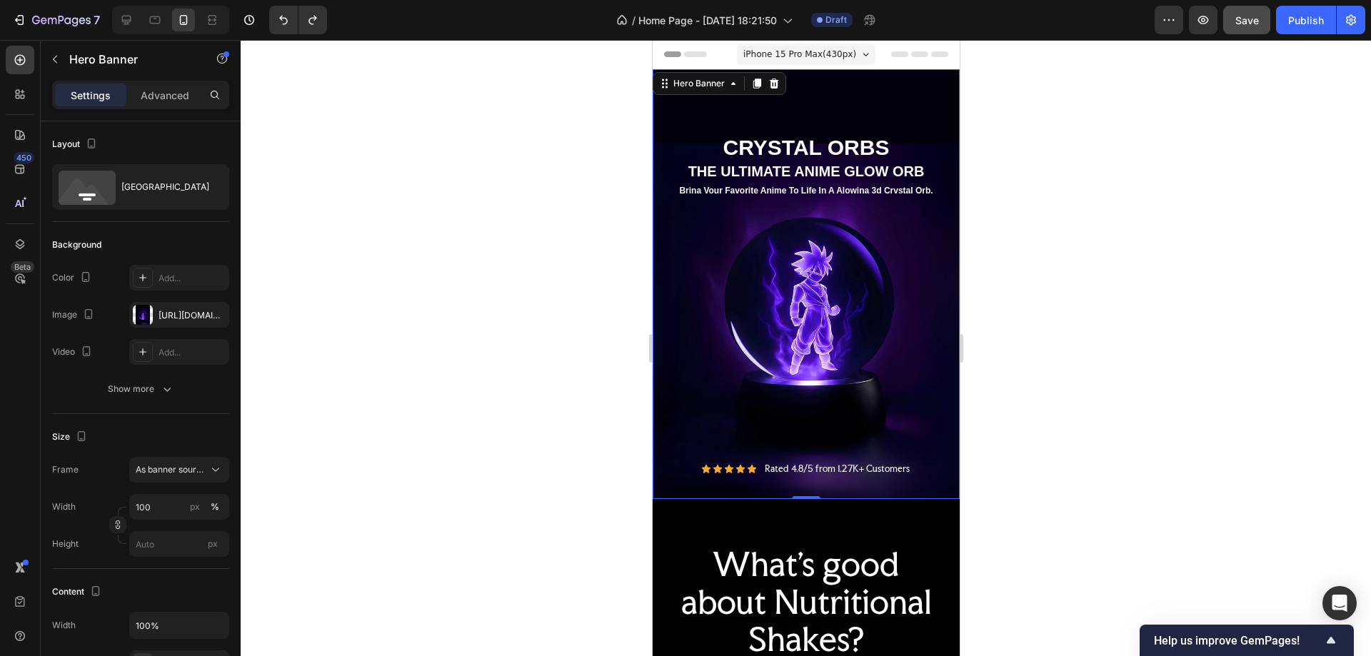
click at [1178, 558] on div at bounding box center [806, 348] width 1131 height 616
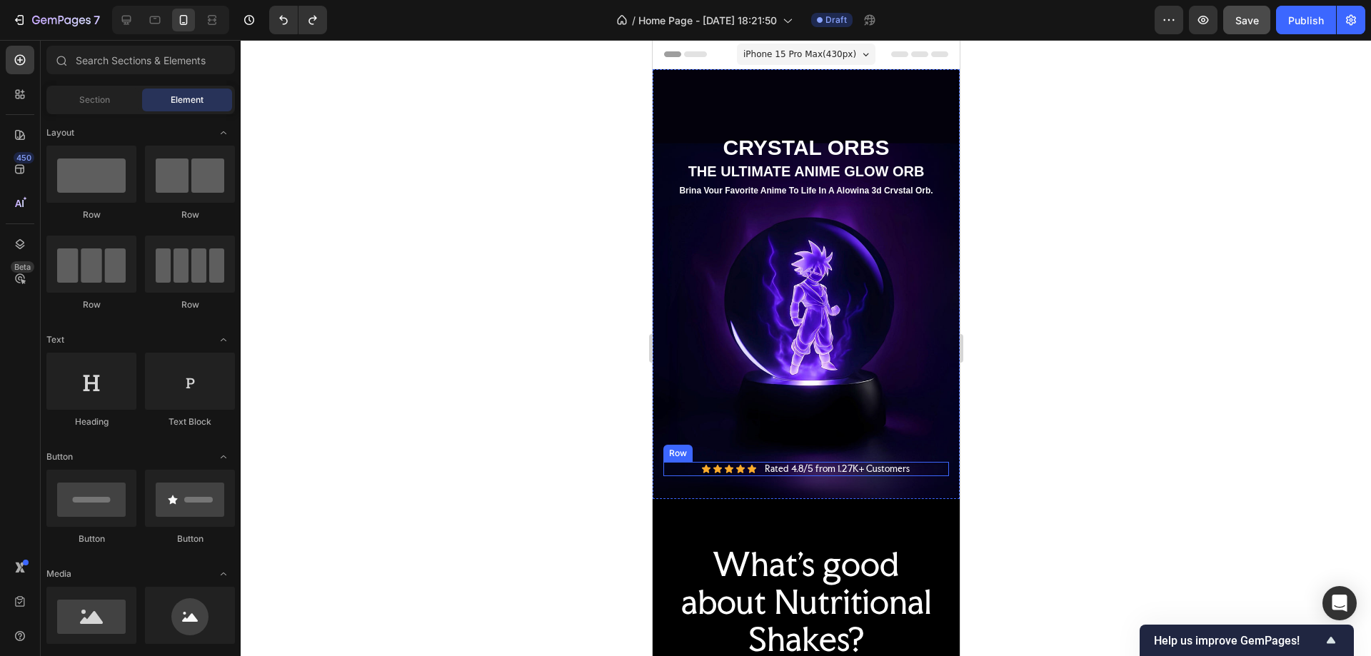
click at [919, 462] on div "Icon Icon Icon Icon Icon Icon List Rated 4.8/5 from 1.27K+ Customers Text Block…" at bounding box center [806, 469] width 286 height 14
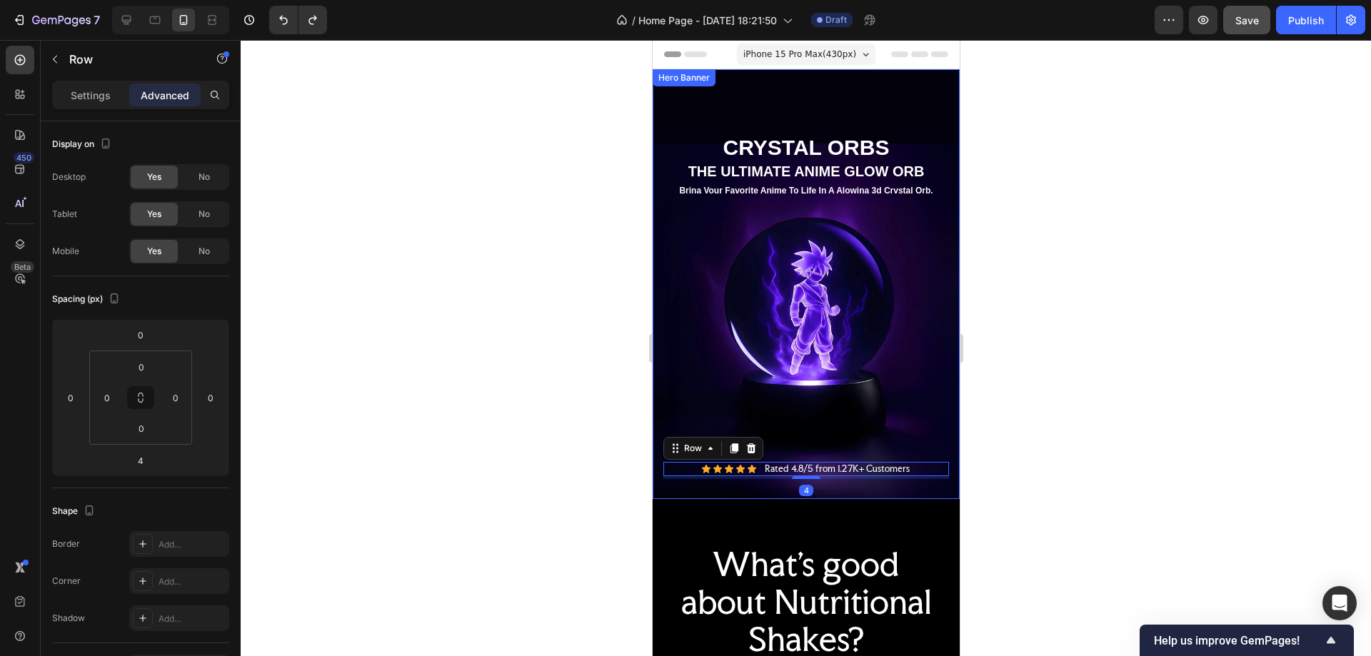
click at [839, 474] on div "THE ULTIMATE ANIME GLOW ORB Text Block CRYSTAL ORBS Text Block Brina Vour Favor…" at bounding box center [805, 437] width 307 height 123
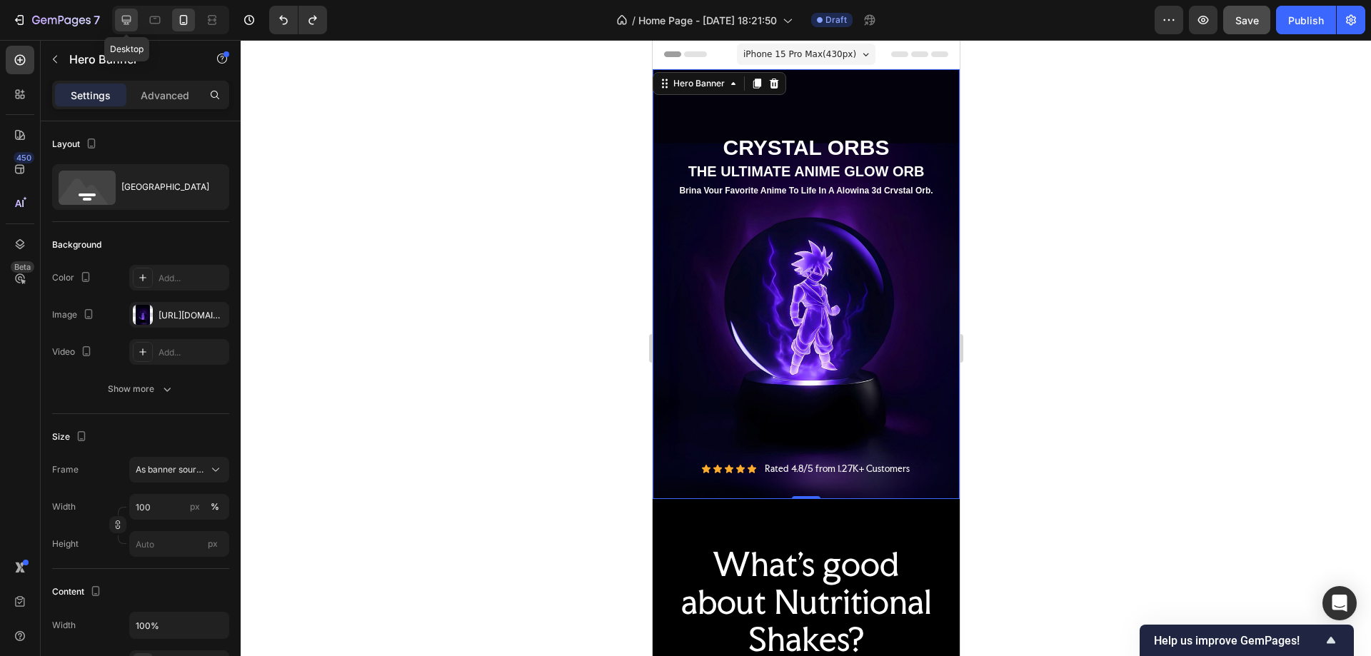
click at [131, 17] on icon at bounding box center [126, 20] width 9 height 9
type input "1200"
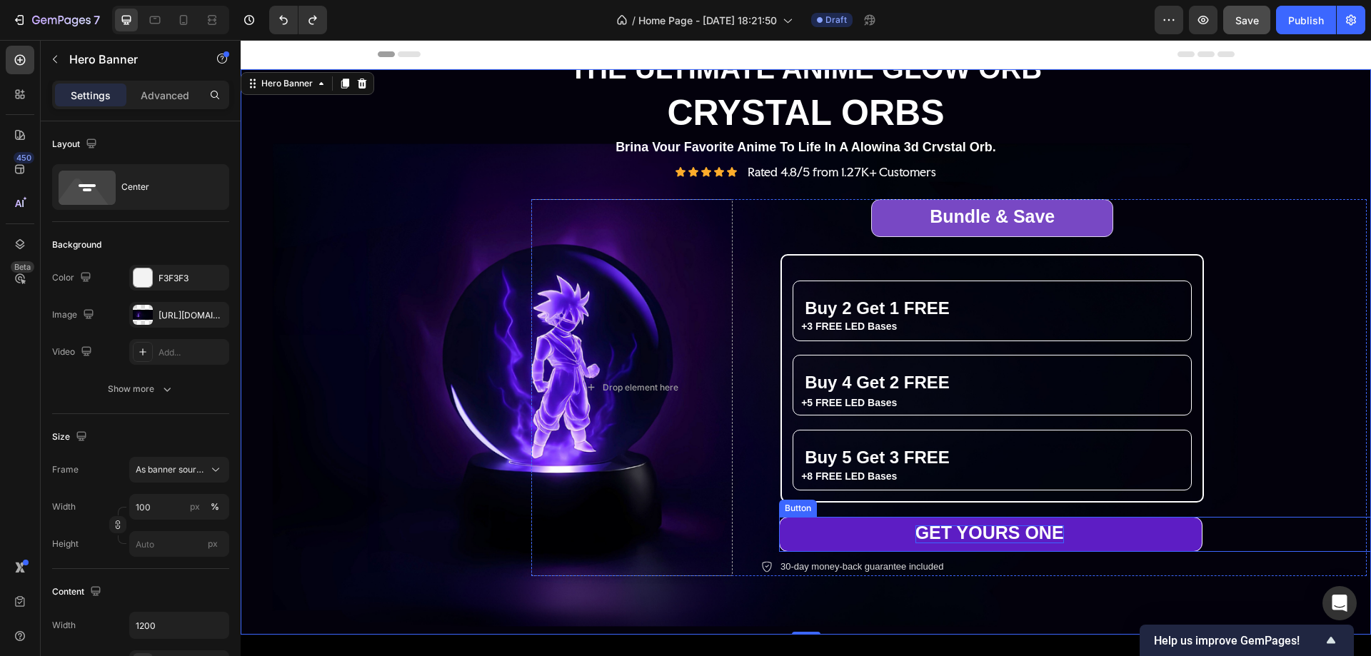
click at [1229, 529] on div "GET YOURS ONE Button" at bounding box center [1082, 534] width 606 height 35
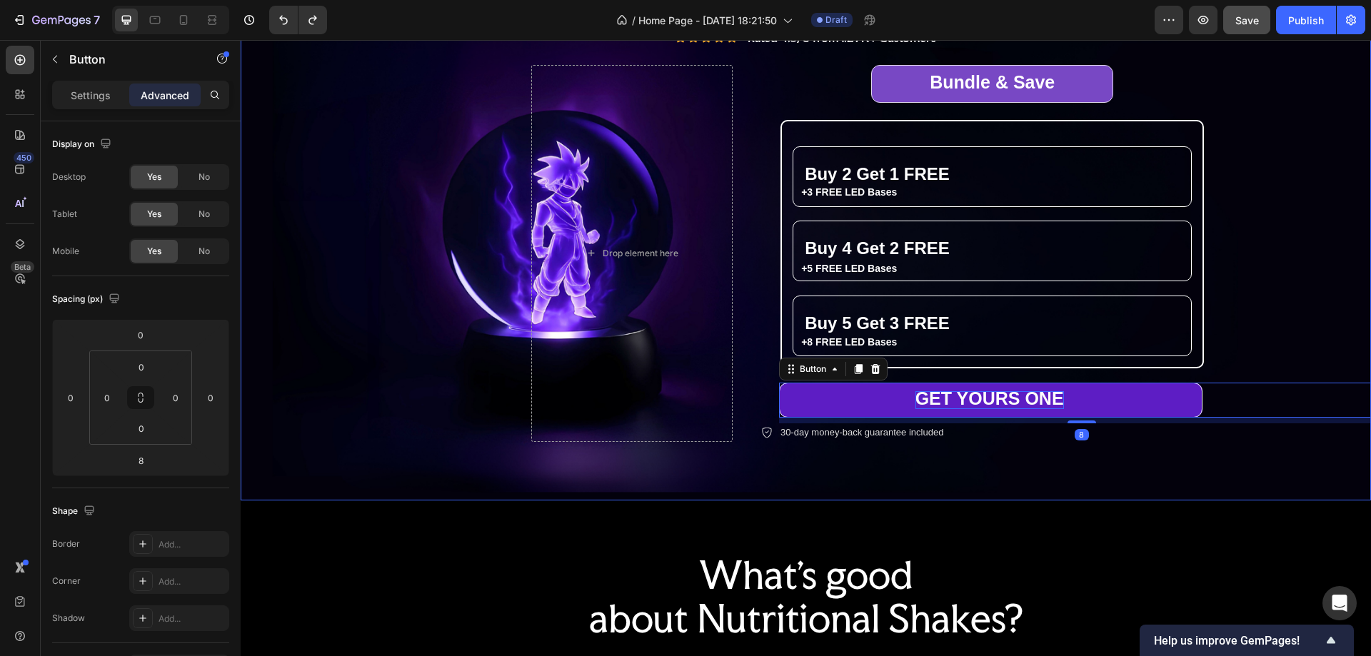
scroll to position [286, 0]
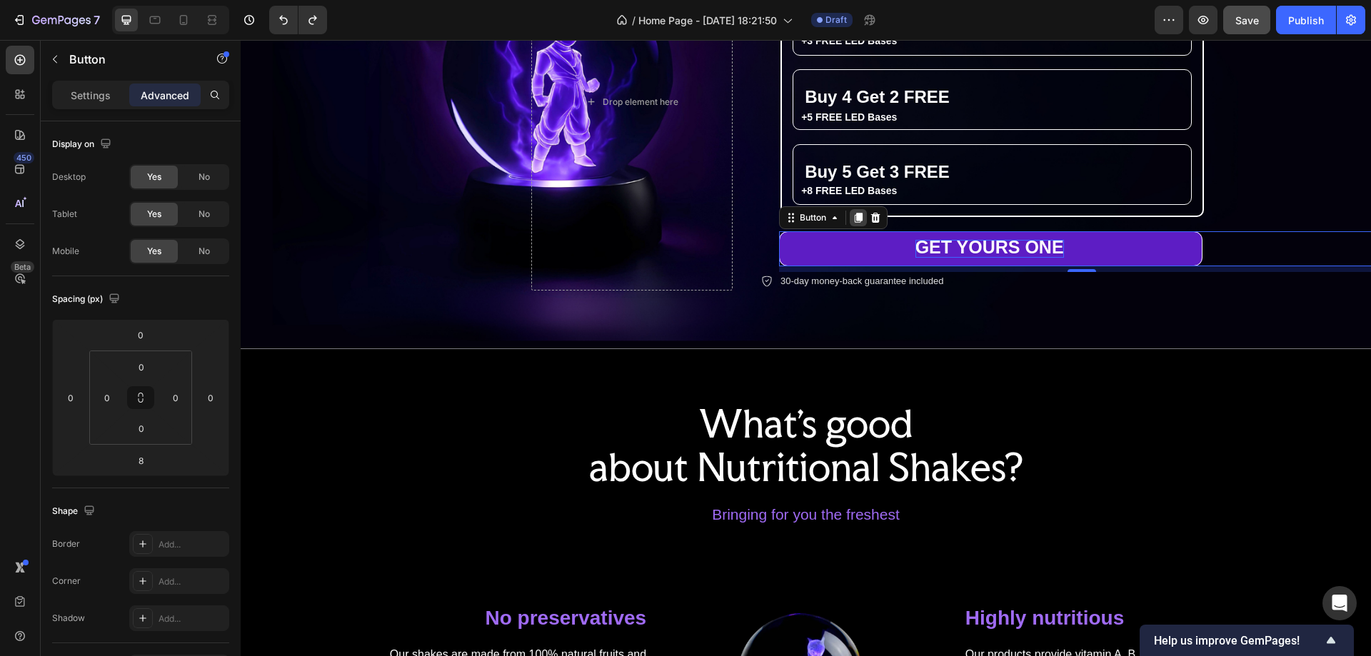
click at [855, 219] on icon at bounding box center [859, 219] width 8 height 10
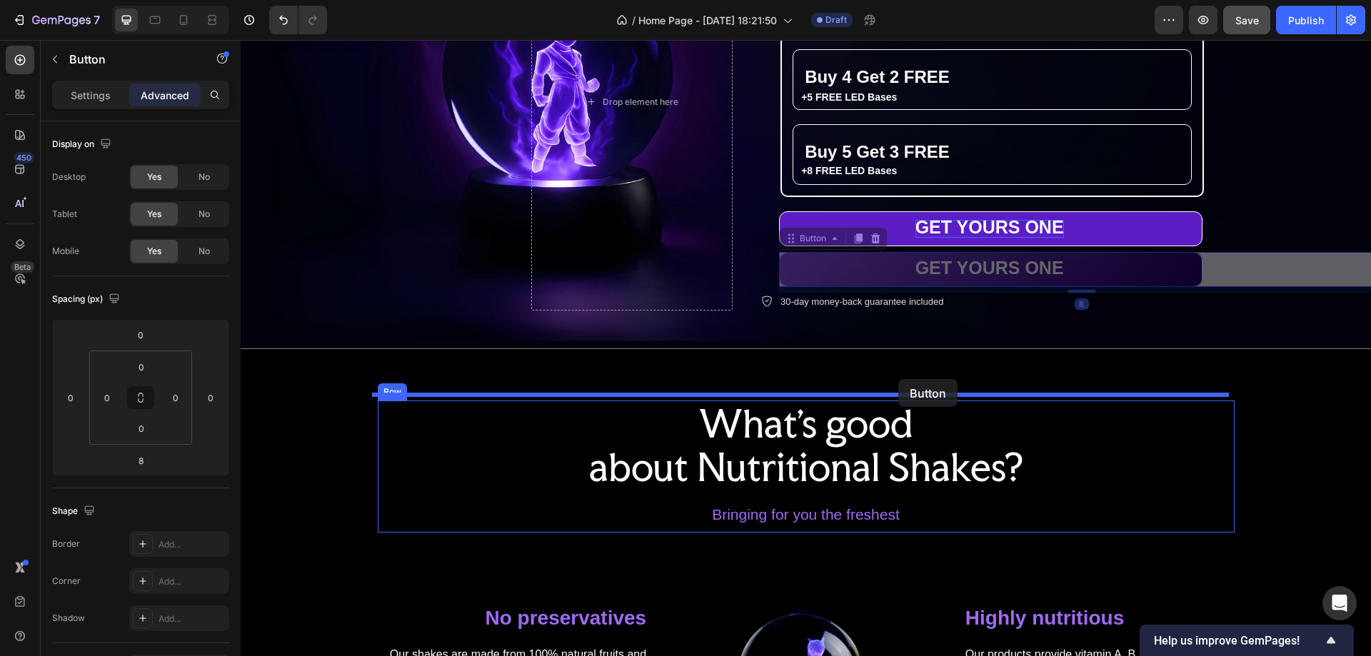
drag, startPoint x: 1265, startPoint y: 266, endPoint x: 899, endPoint y: 379, distance: 383.6
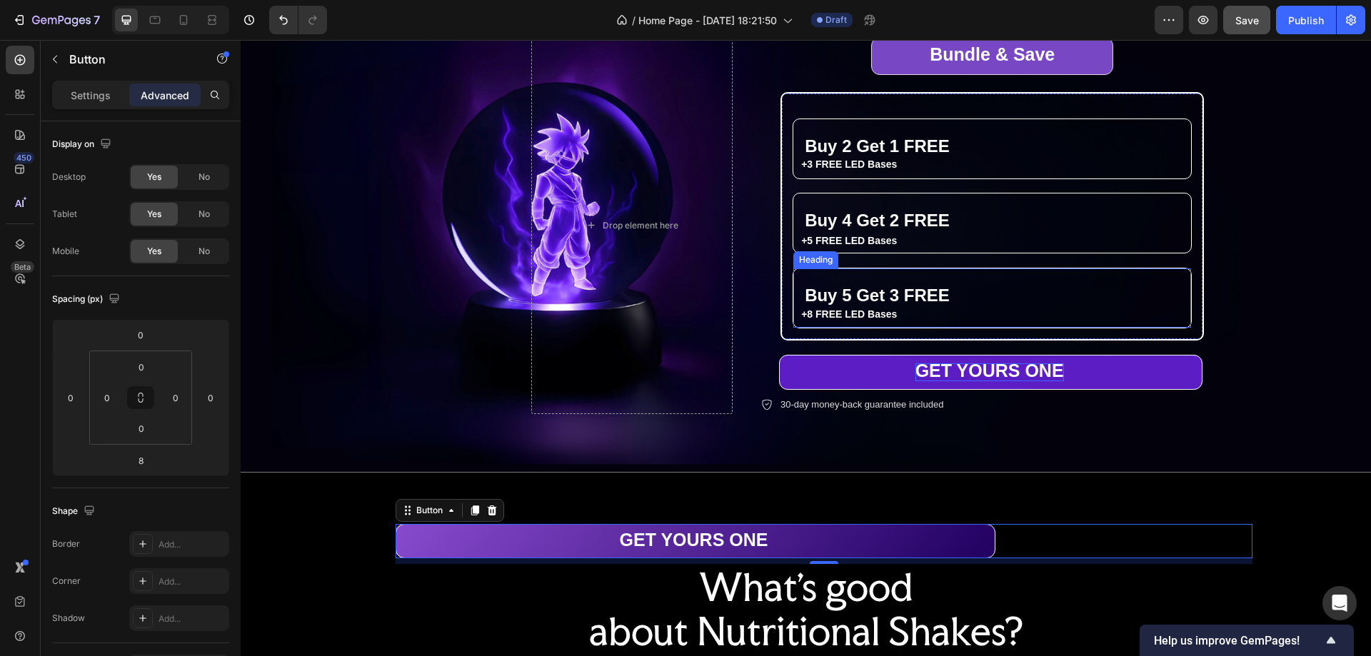
scroll to position [0, 0]
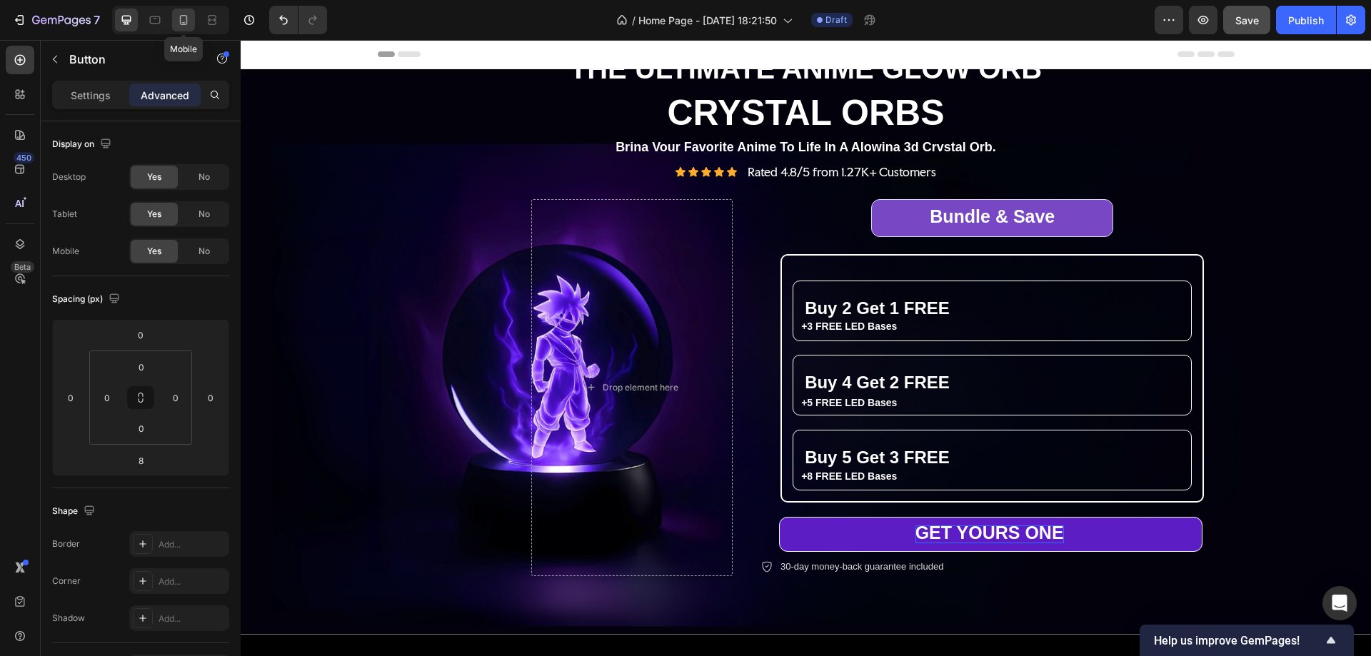
click at [186, 21] on icon at bounding box center [183, 20] width 14 height 14
type input "7"
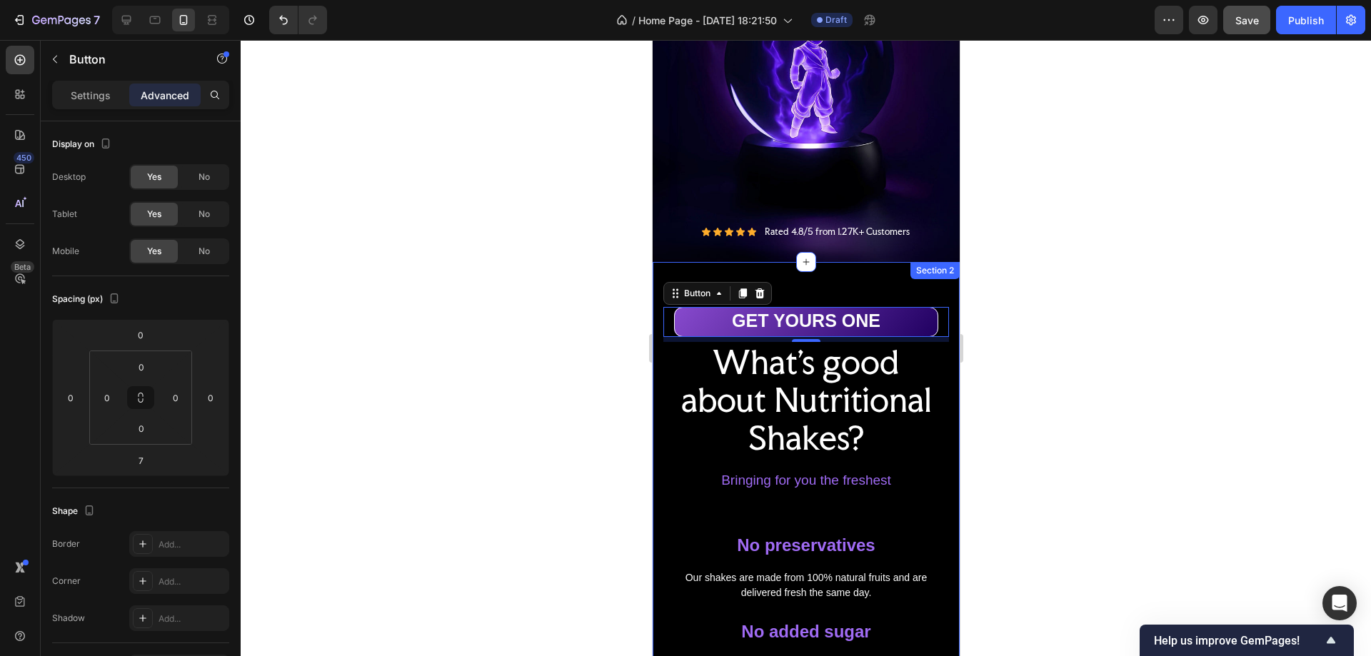
scroll to position [154, 0]
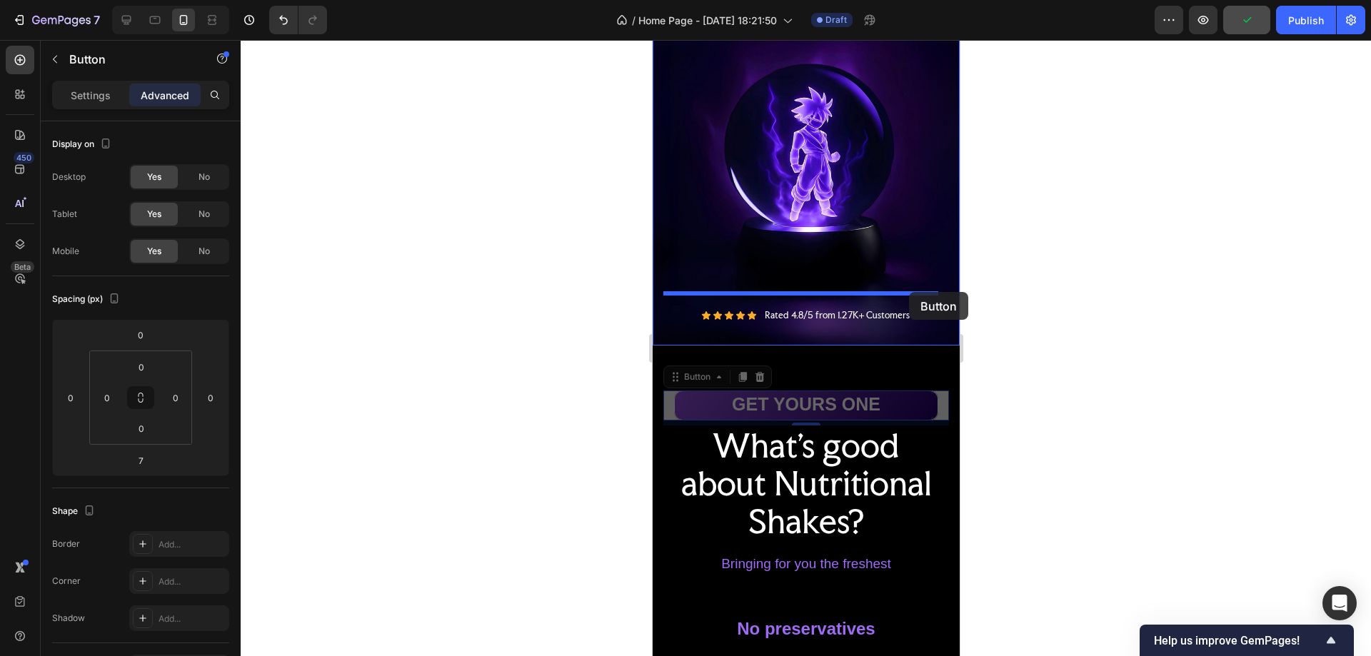
drag, startPoint x: 934, startPoint y: 381, endPoint x: 909, endPoint y: 292, distance: 92.2
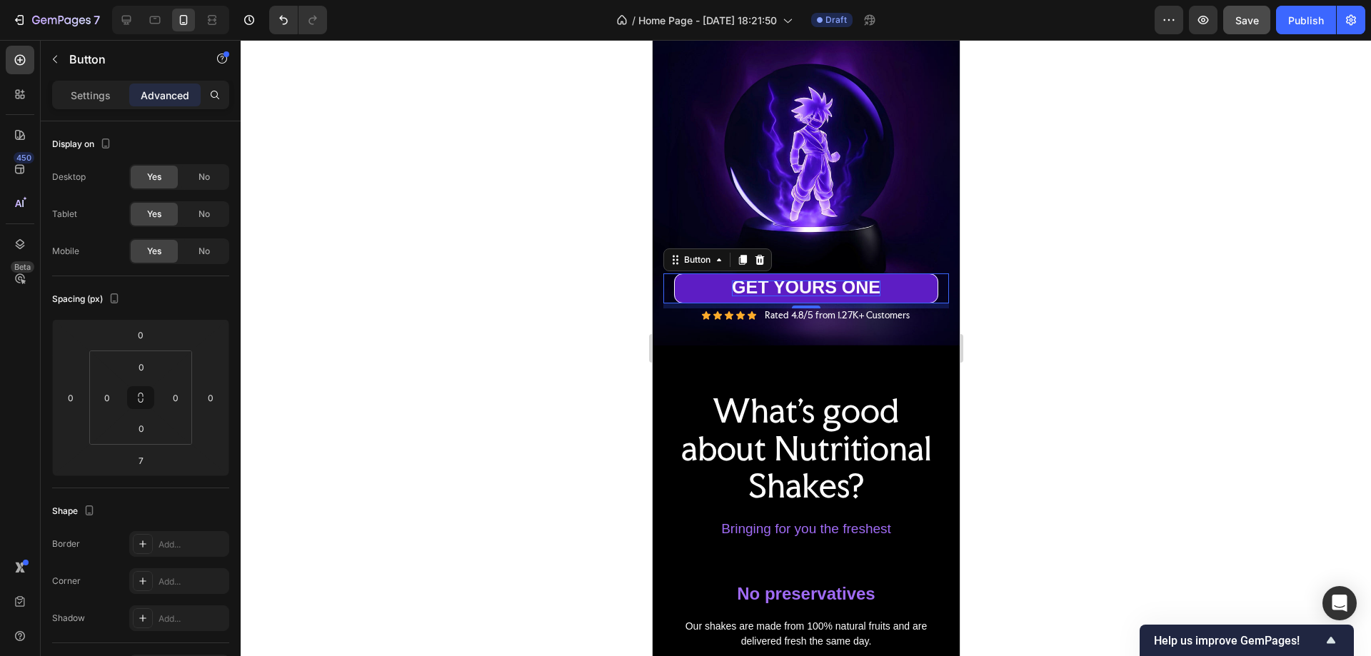
click at [831, 277] on span "GET YOURS ONE" at bounding box center [805, 287] width 149 height 20
click at [811, 277] on span "Order" at bounding box center [805, 287] width 49 height 20
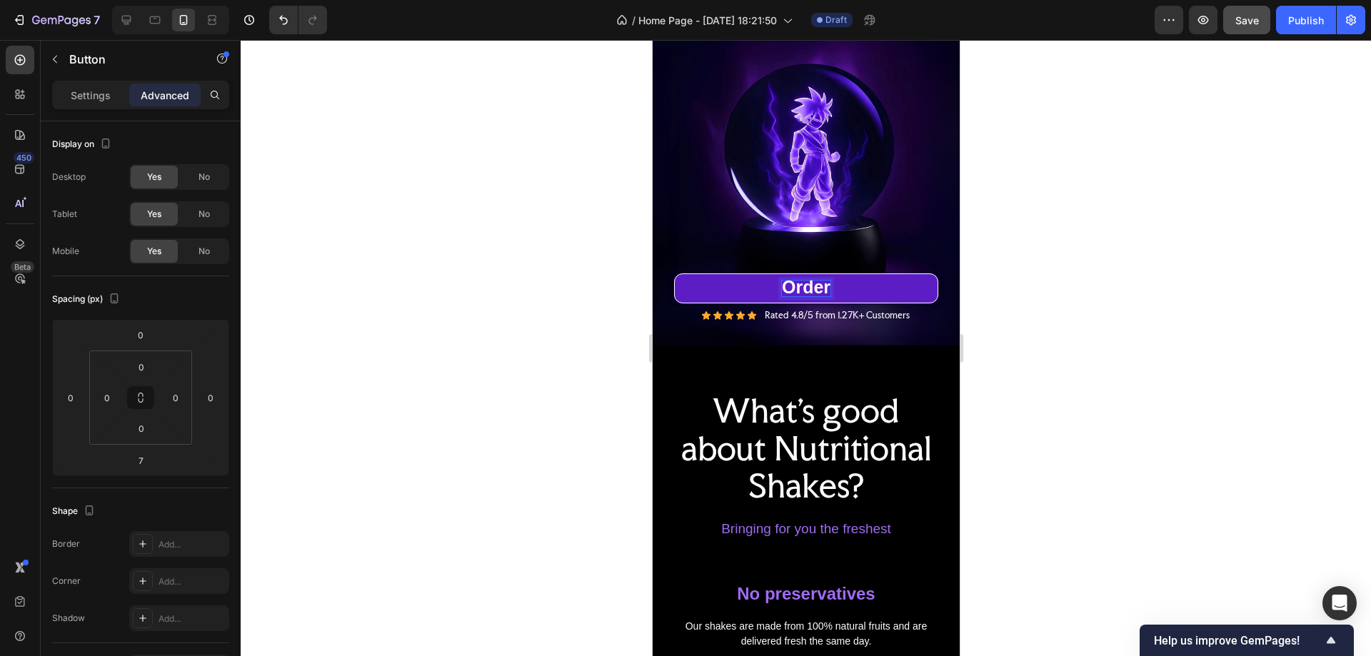
click at [811, 277] on span "Order" at bounding box center [805, 287] width 49 height 20
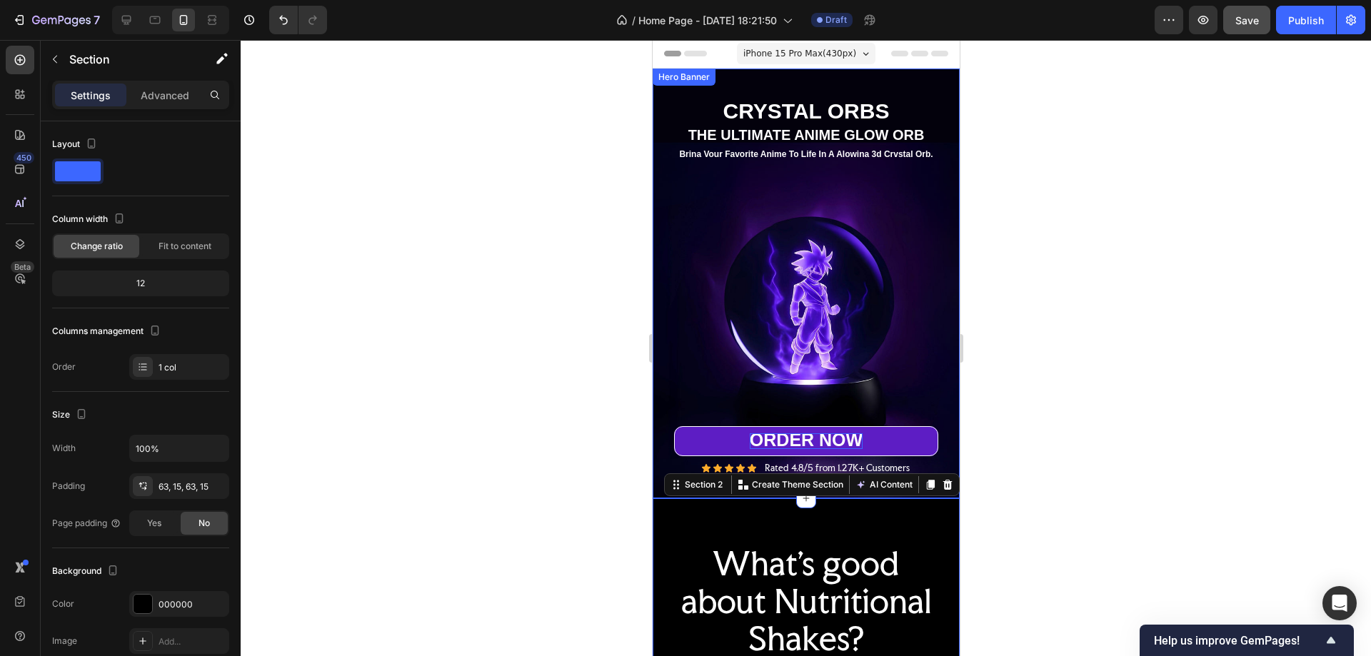
scroll to position [0, 0]
click at [124, 16] on icon at bounding box center [126, 20] width 9 height 9
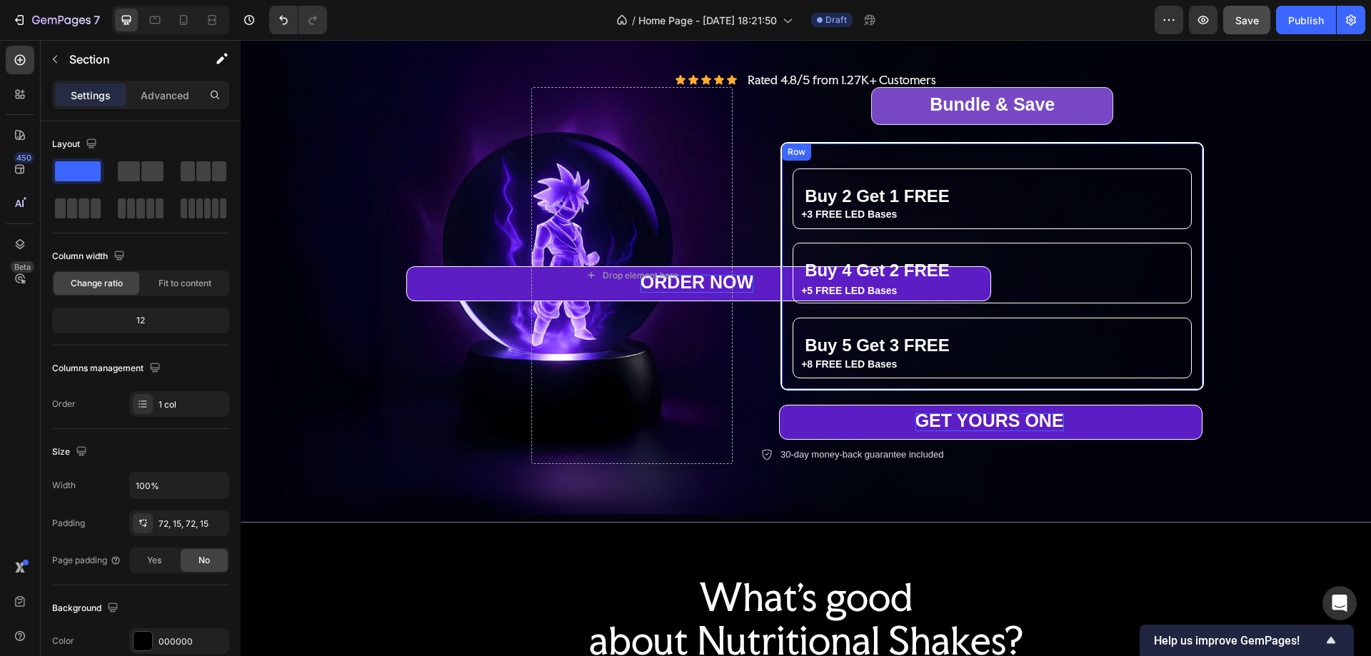
scroll to position [111, 0]
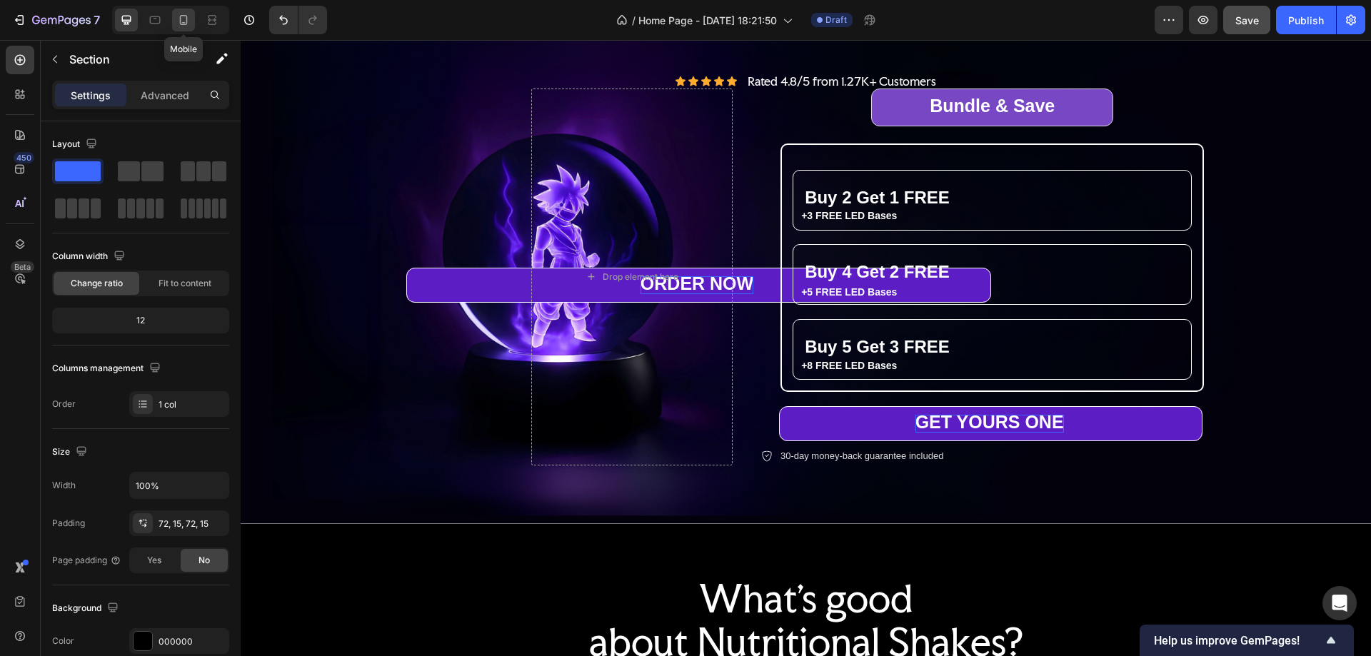
click at [185, 19] on icon at bounding box center [183, 20] width 14 height 14
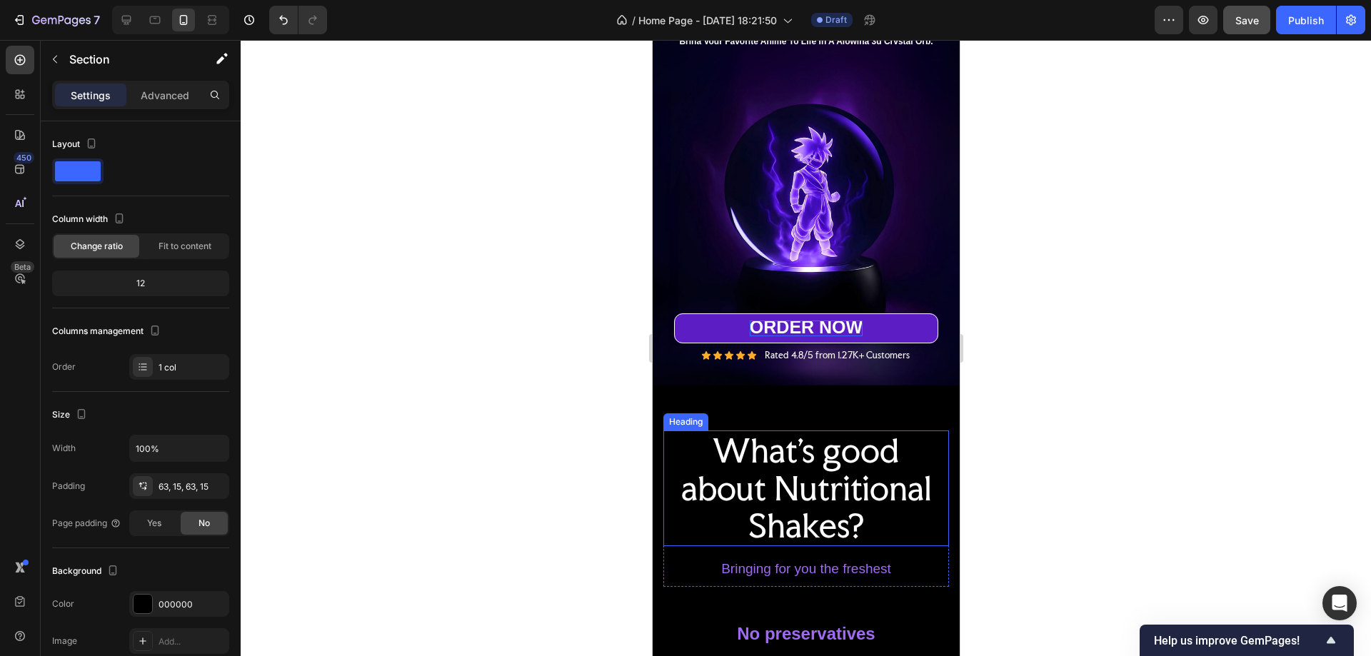
scroll to position [109, 0]
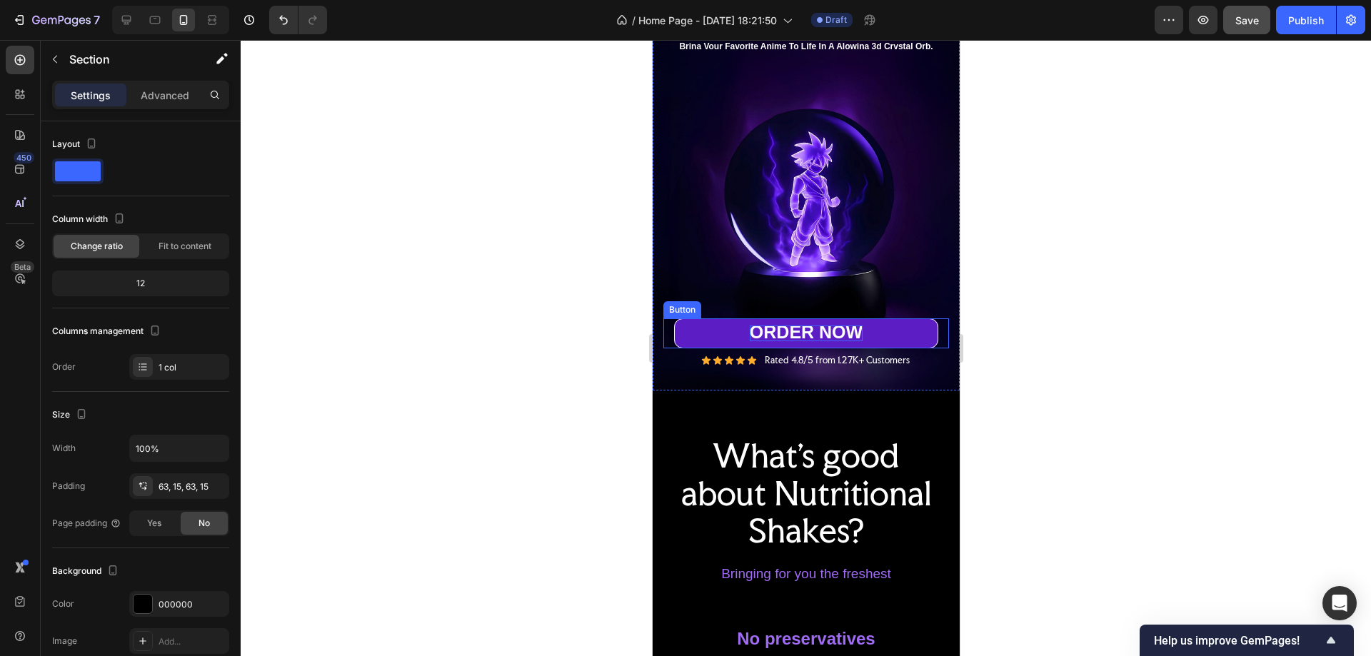
click at [931, 319] on link "ORDER NOW" at bounding box center [806, 334] width 264 height 30
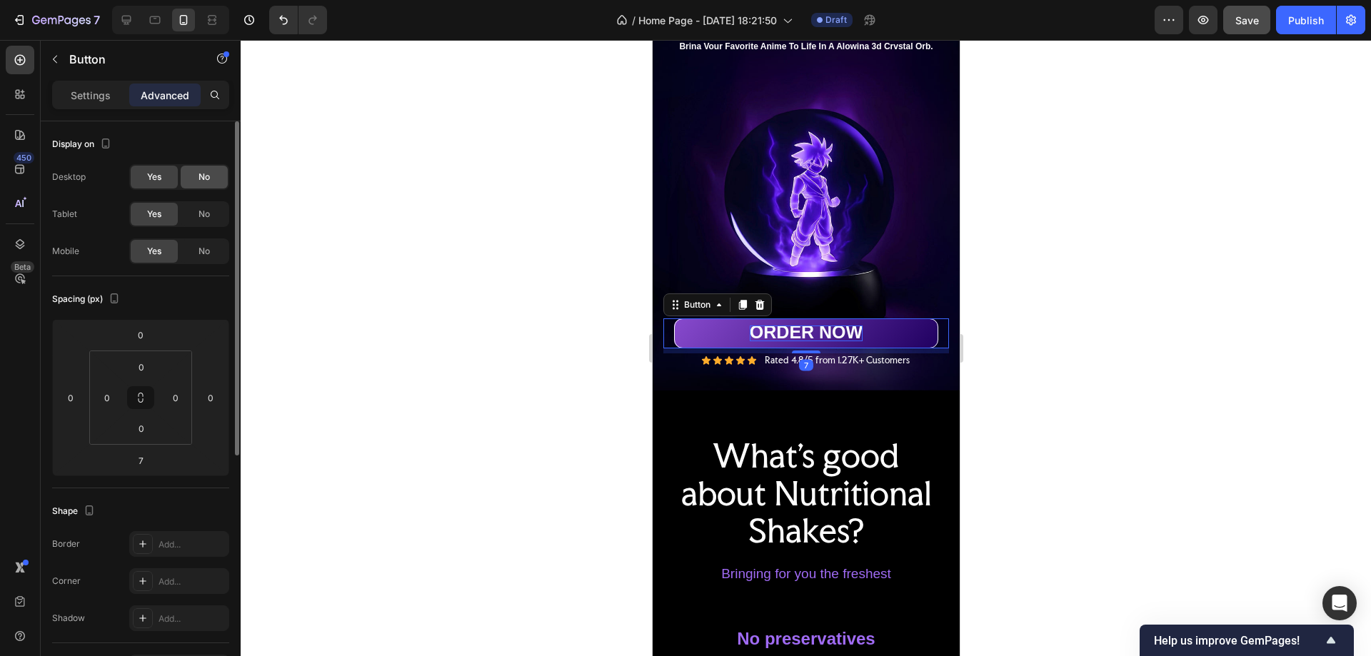
click at [203, 181] on span "No" at bounding box center [204, 177] width 11 height 13
click at [122, 19] on icon at bounding box center [126, 20] width 9 height 9
type input "8"
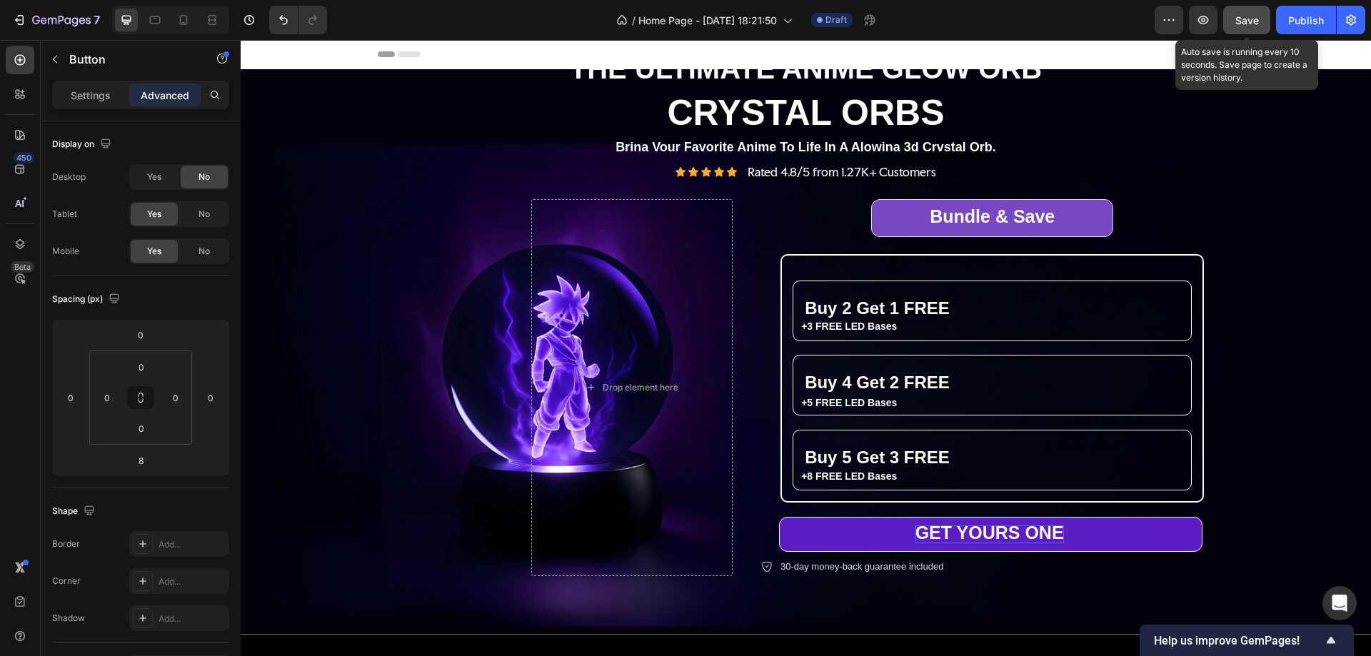
click at [1248, 21] on span "Save" at bounding box center [1248, 20] width 24 height 12
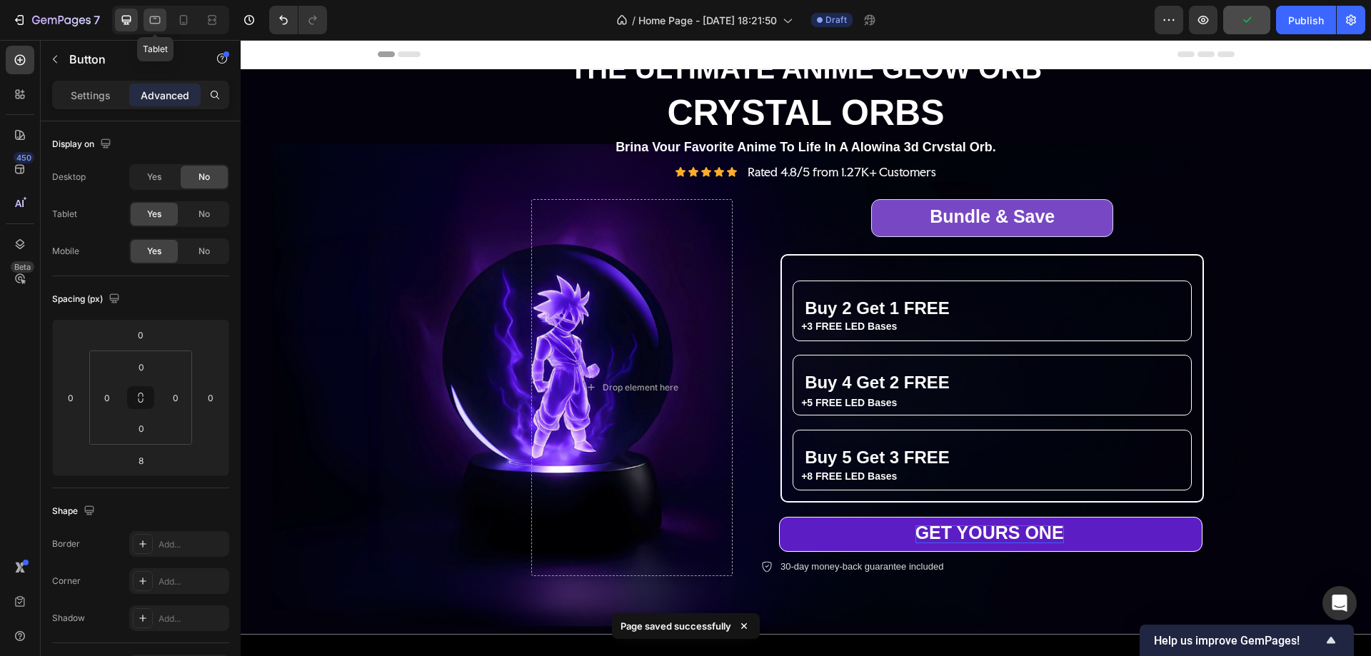
click at [157, 17] on icon at bounding box center [155, 20] width 11 height 8
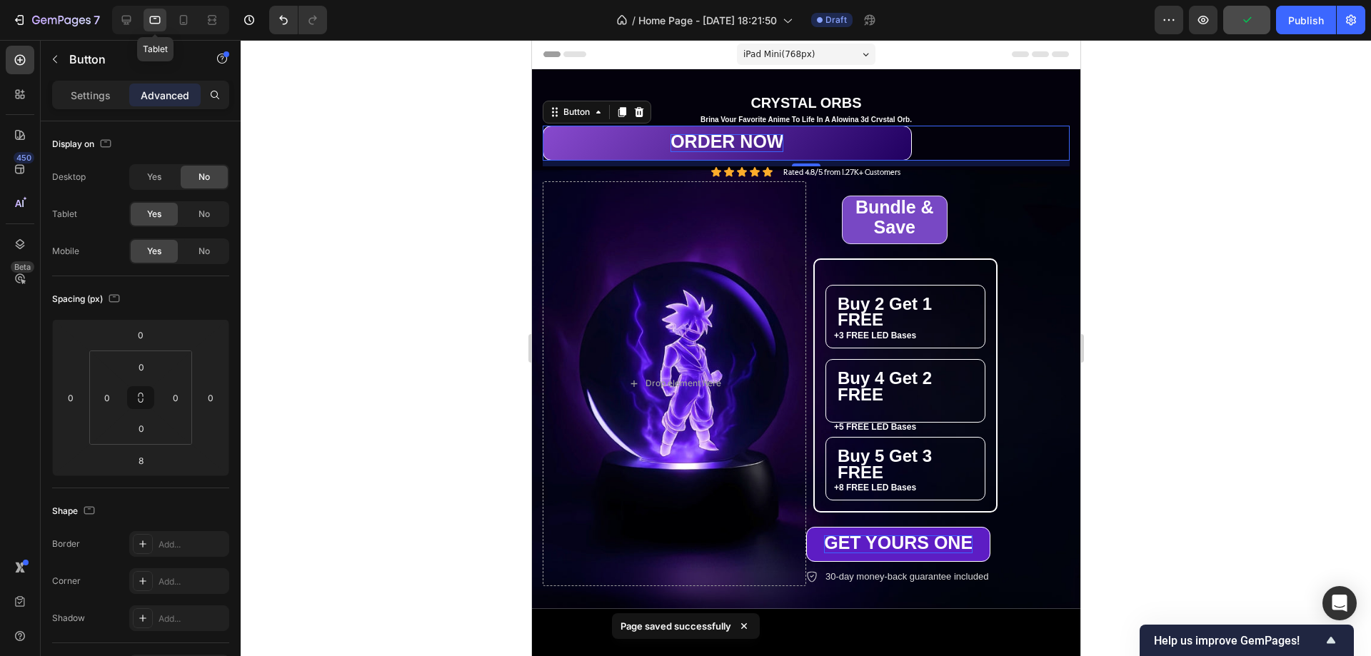
scroll to position [36, 0]
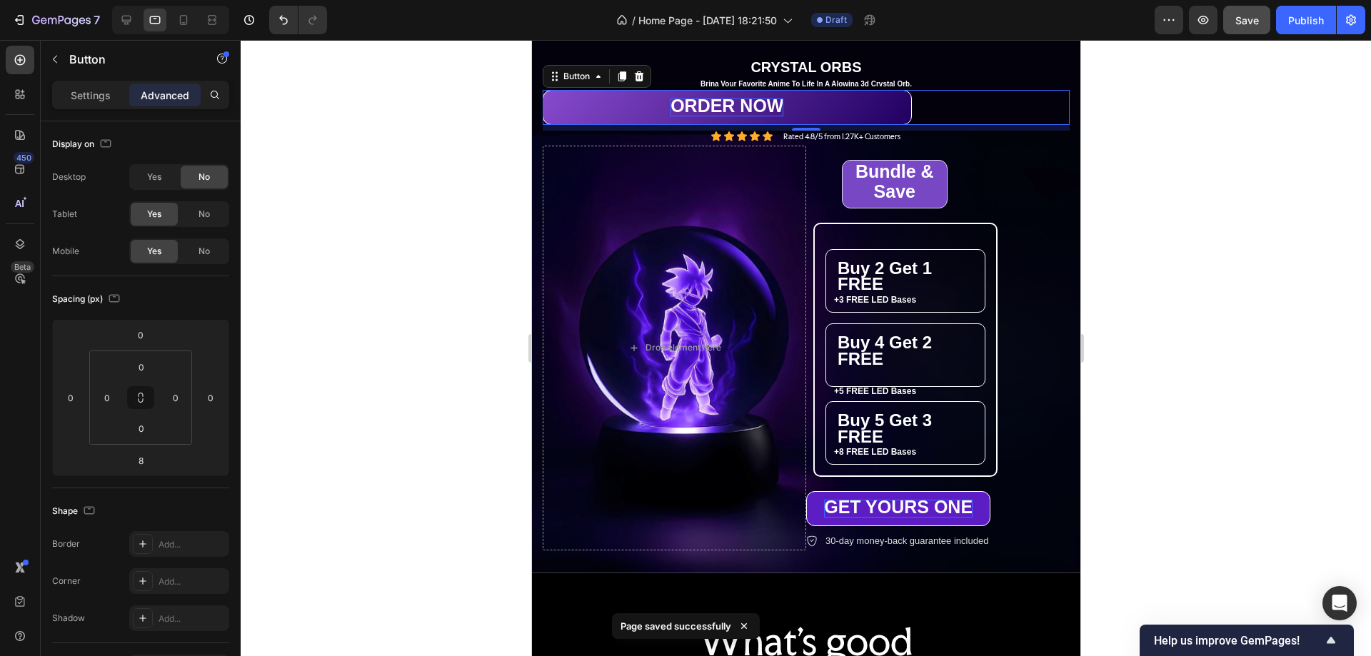
click at [984, 106] on div "ORDER NOW Button 7" at bounding box center [805, 107] width 527 height 35
click at [201, 215] on span "No" at bounding box center [204, 214] width 11 height 13
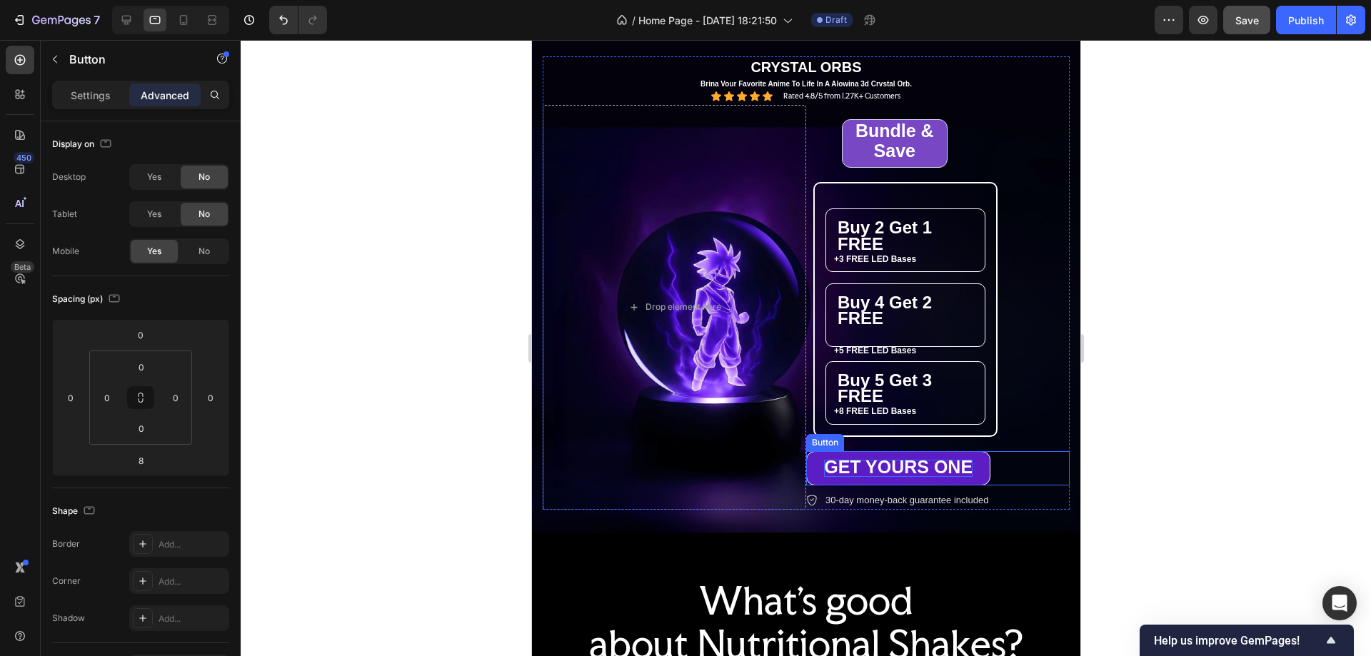
click at [921, 464] on span "GET YOURS ONE" at bounding box center [898, 467] width 149 height 20
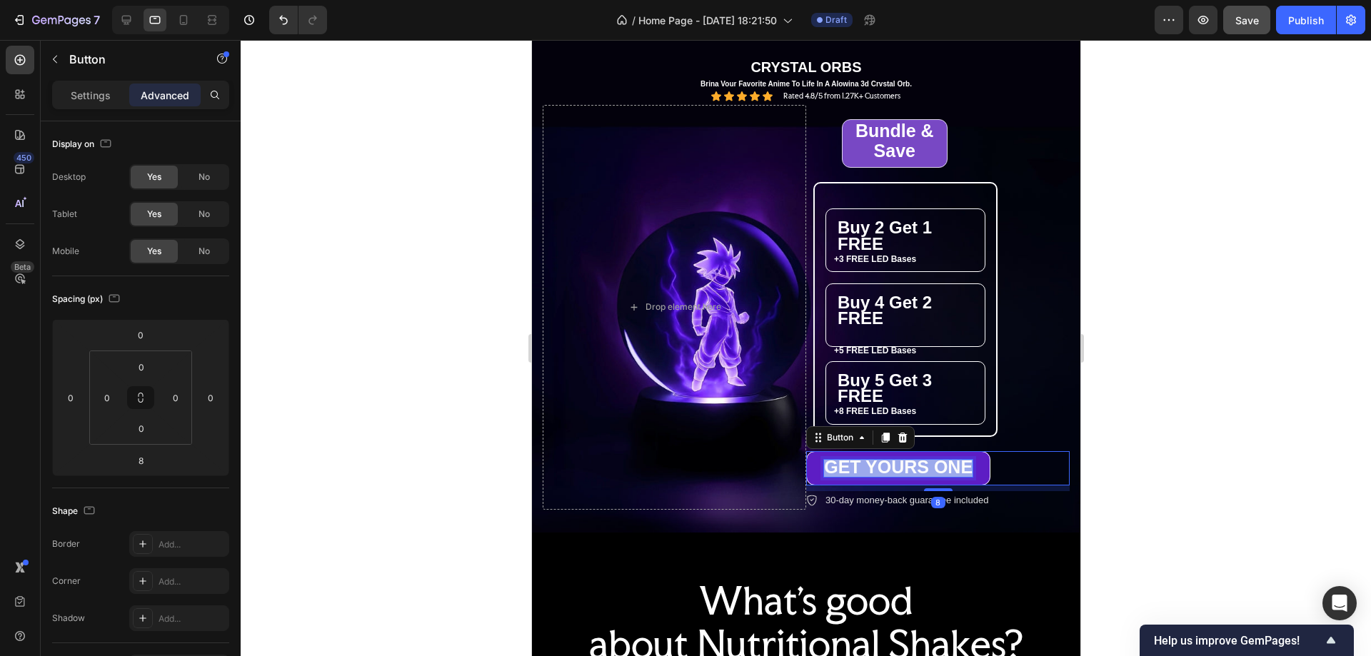
click at [921, 464] on span "GET YOURS ONE" at bounding box center [898, 467] width 149 height 20
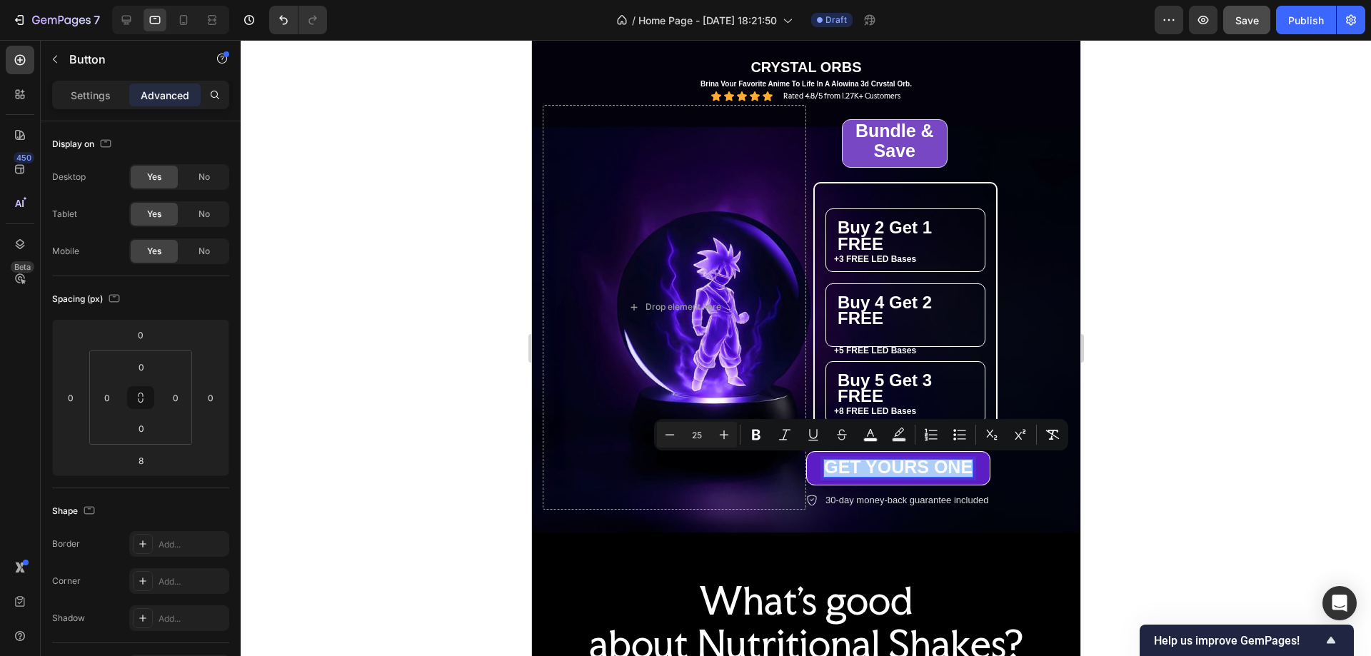
click at [696, 435] on input "25" at bounding box center [697, 434] width 29 height 17
click at [691, 437] on input "25" at bounding box center [697, 434] width 29 height 17
click at [698, 437] on input "25" at bounding box center [697, 434] width 29 height 17
type input "20"
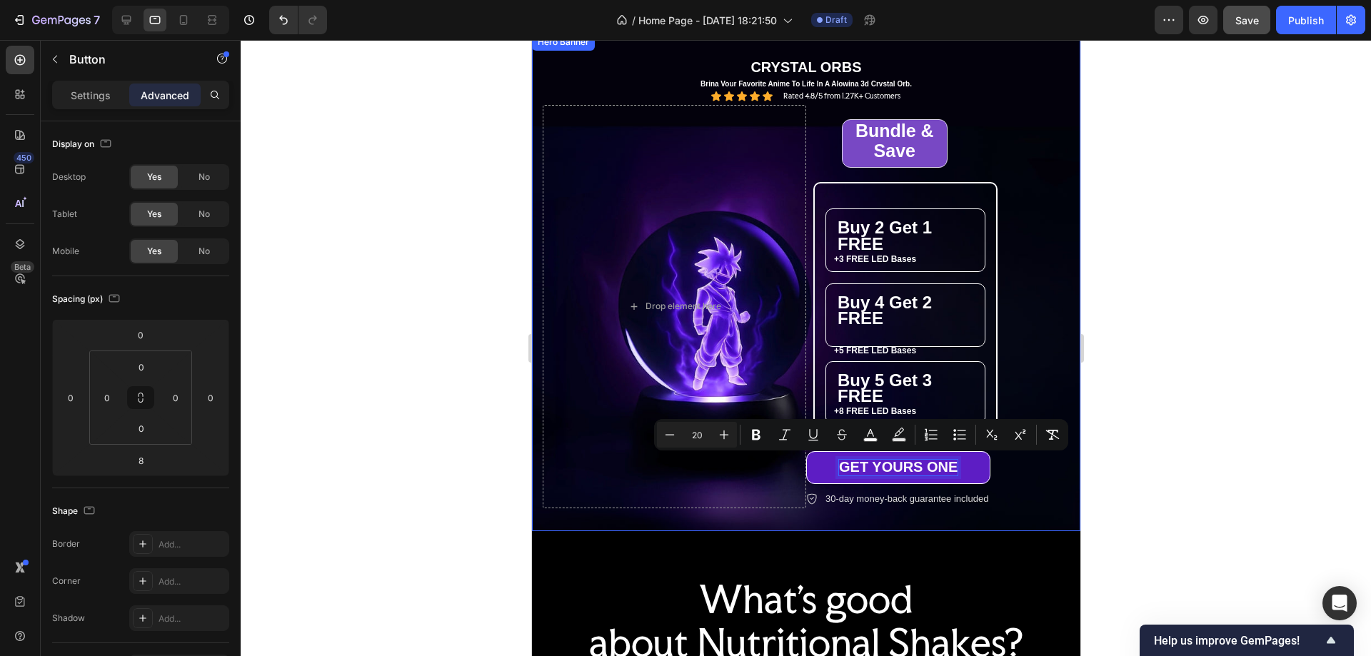
click at [1032, 509] on div "THE ULTIMATE ANIME GLOW ORB Text Block CRYSTAL ORBS Text Block Brina Vour Favor…" at bounding box center [805, 283] width 549 height 498
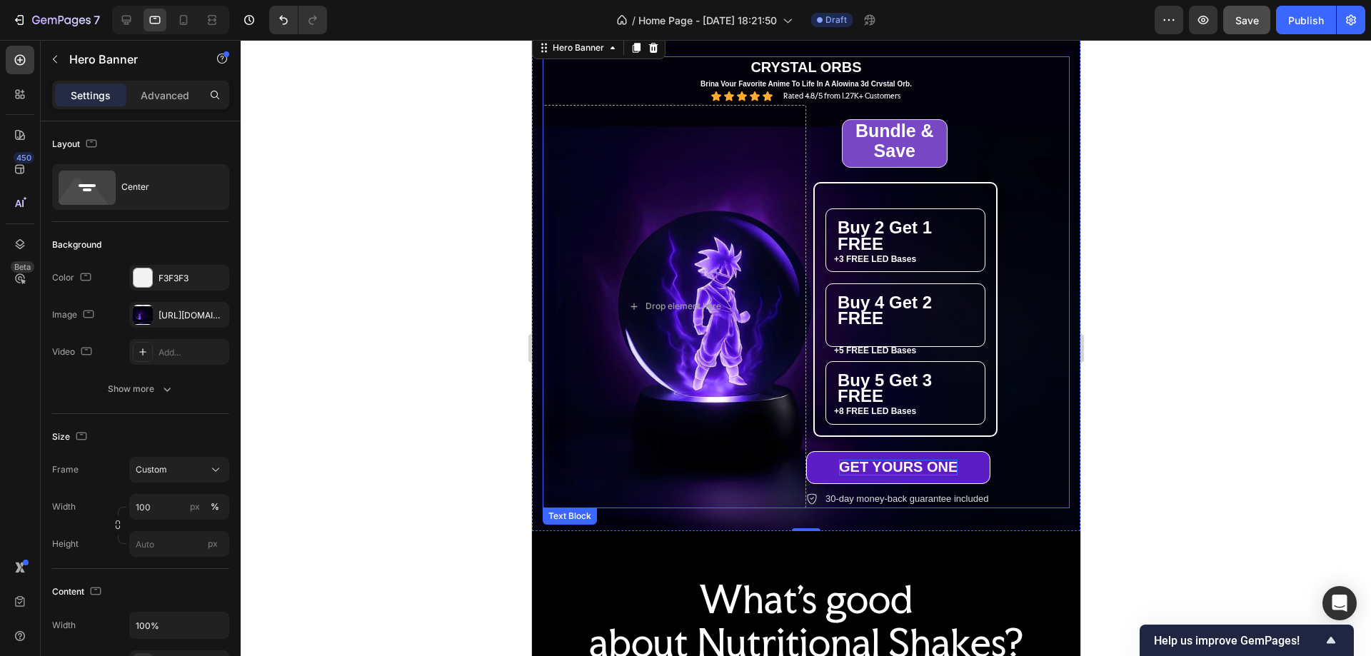
click at [934, 74] on p "CRYSTAL ORBS" at bounding box center [806, 67] width 524 height 19
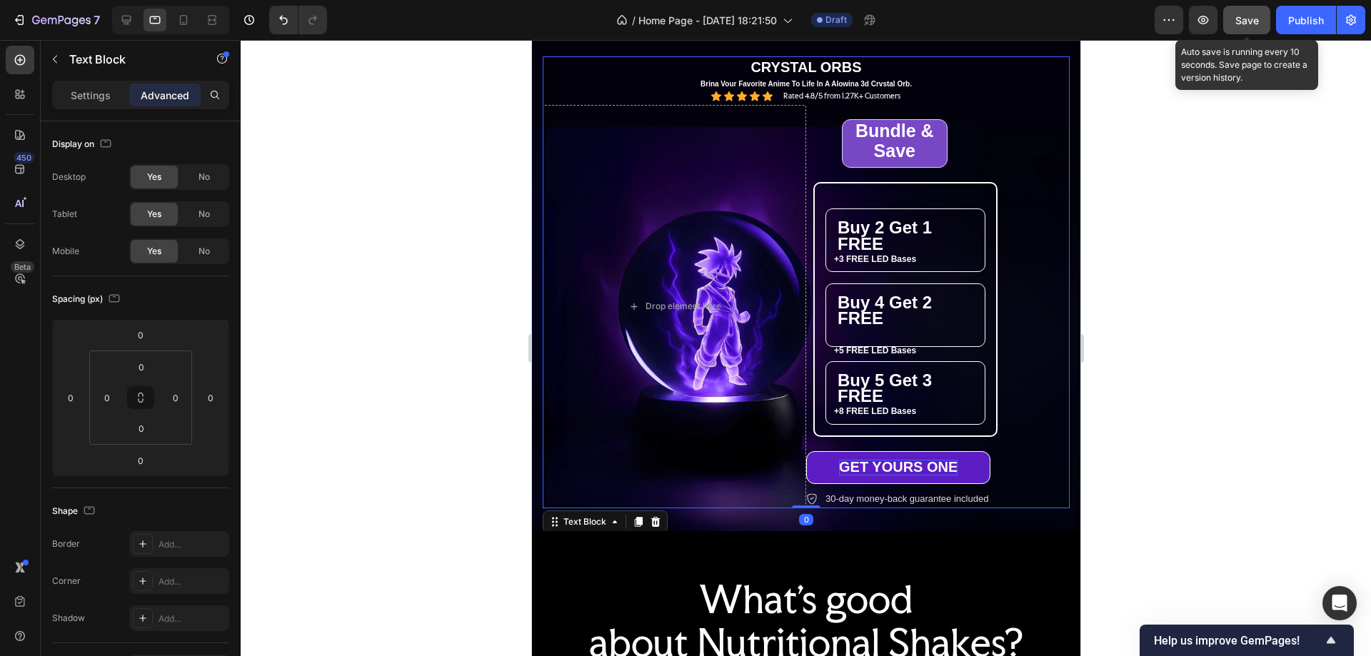
click at [1256, 15] on span "Save" at bounding box center [1248, 20] width 24 height 12
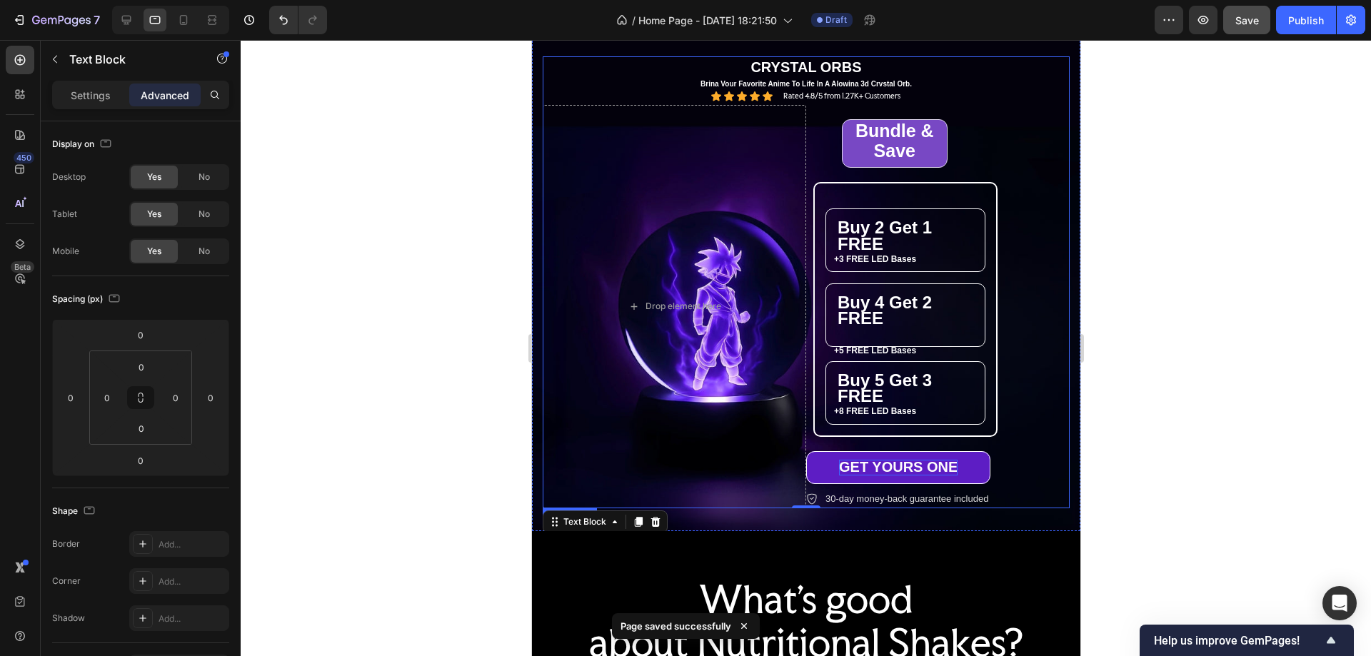
click at [891, 84] on p "Brina Vour Favorite Anime To Life In A Alowina 3d Crvstal Orb." at bounding box center [806, 83] width 524 height 9
click at [123, 19] on icon at bounding box center [126, 20] width 9 height 9
type input "8"
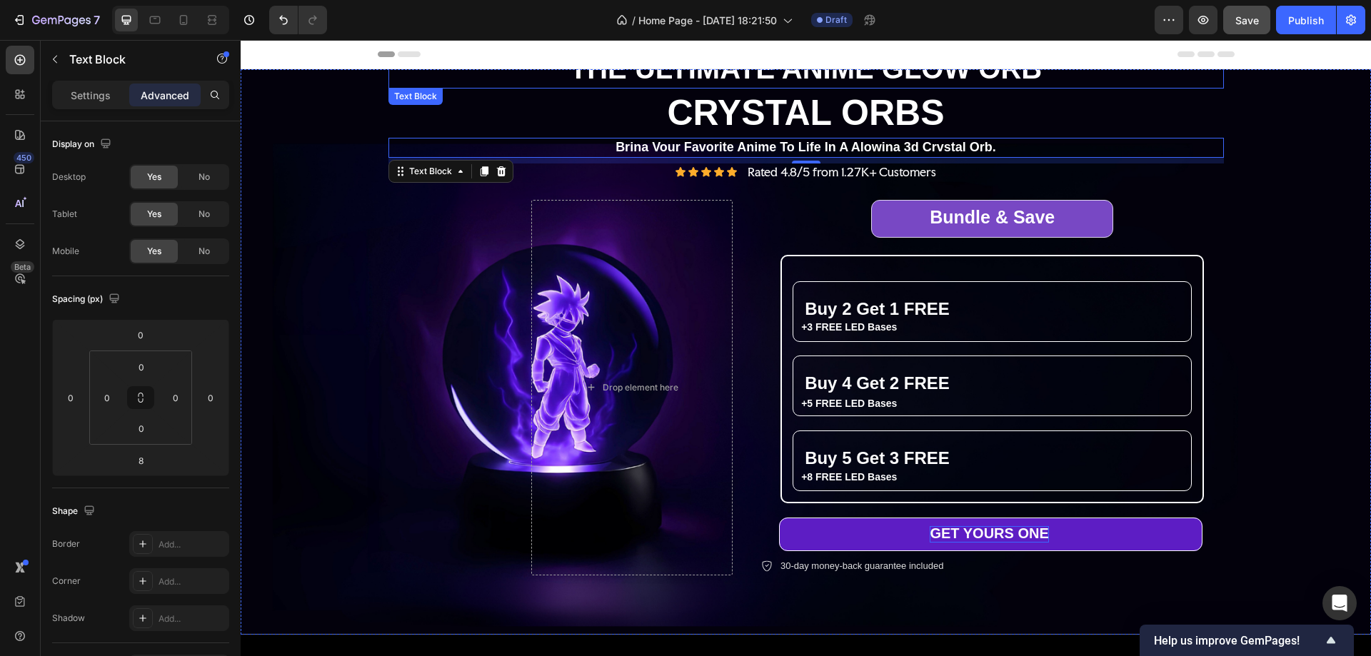
click at [981, 74] on p "THE ULTIMATE ANIME GLOW ORB" at bounding box center [806, 68] width 833 height 37
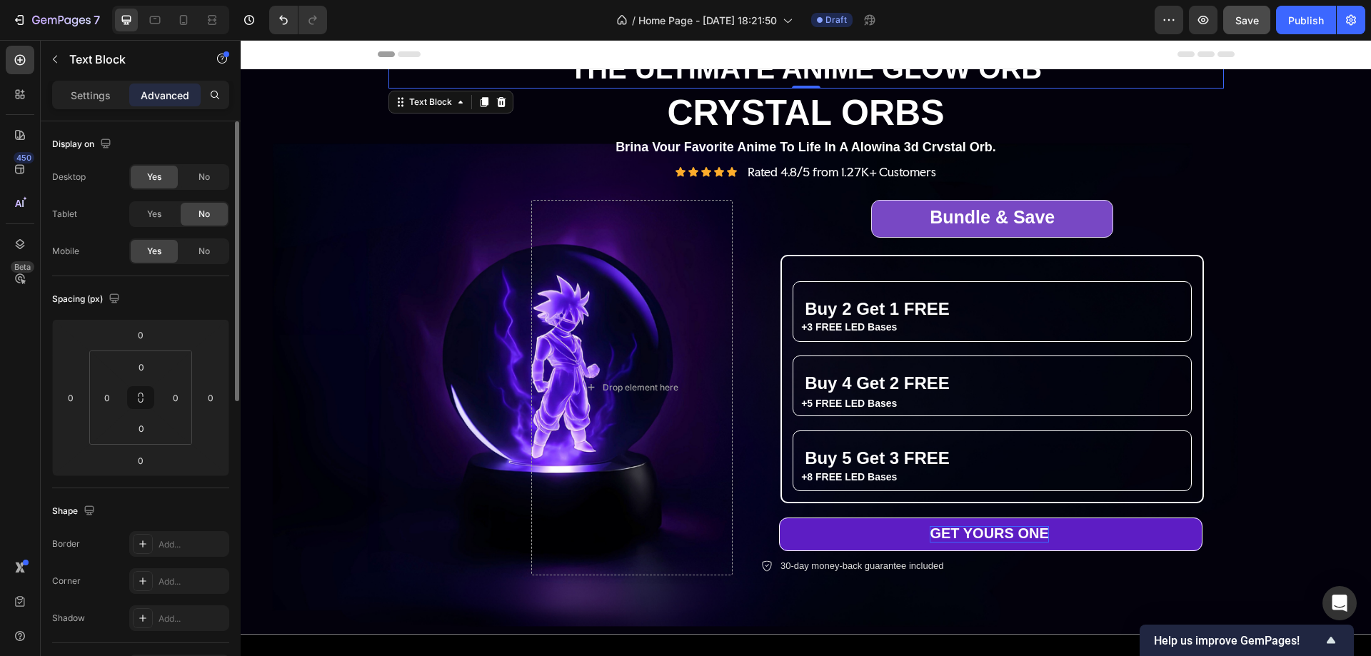
scroll to position [286, 0]
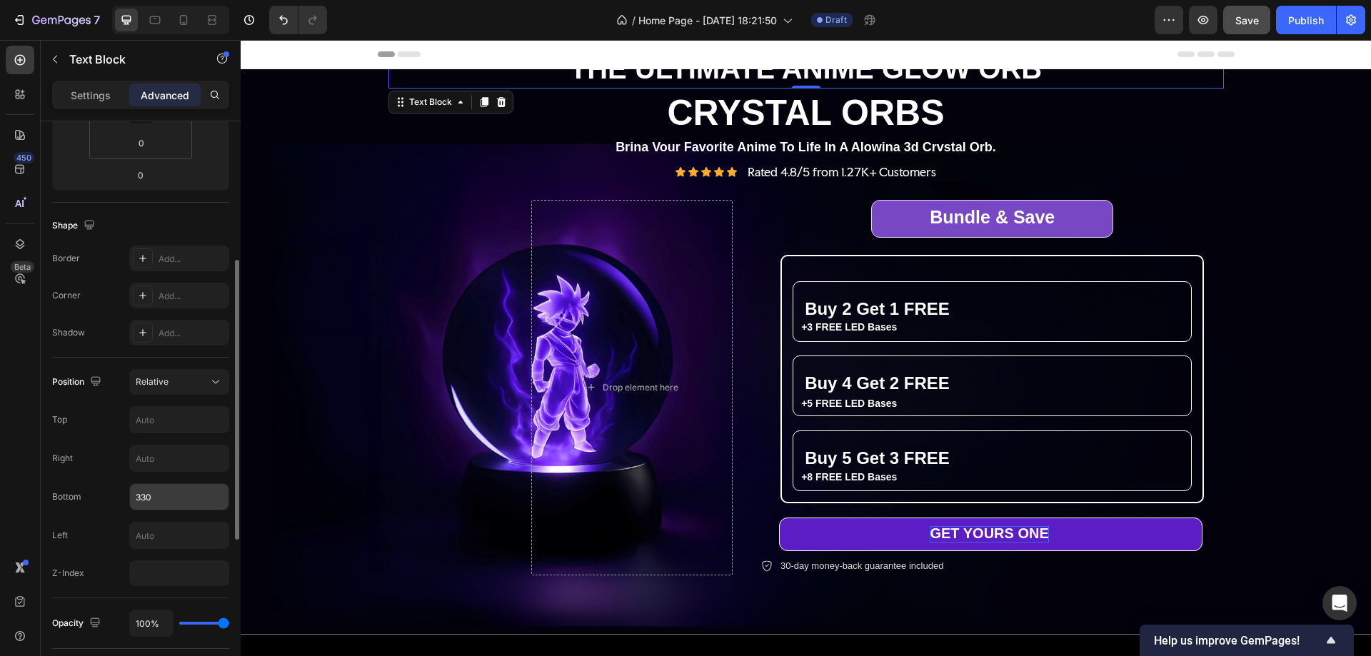
click at [144, 496] on input "330" at bounding box center [179, 497] width 99 height 26
click at [144, 495] on input "330" at bounding box center [179, 497] width 99 height 26
click at [146, 501] on input "330" at bounding box center [179, 497] width 99 height 26
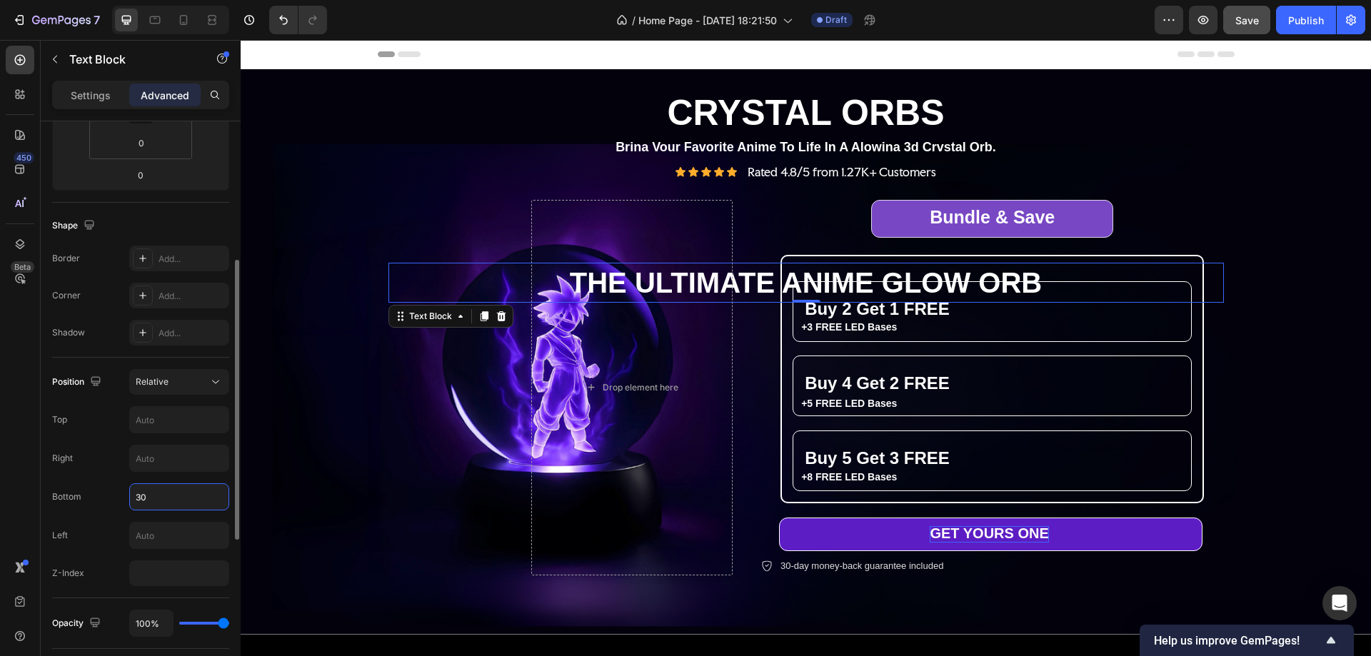
type input "3"
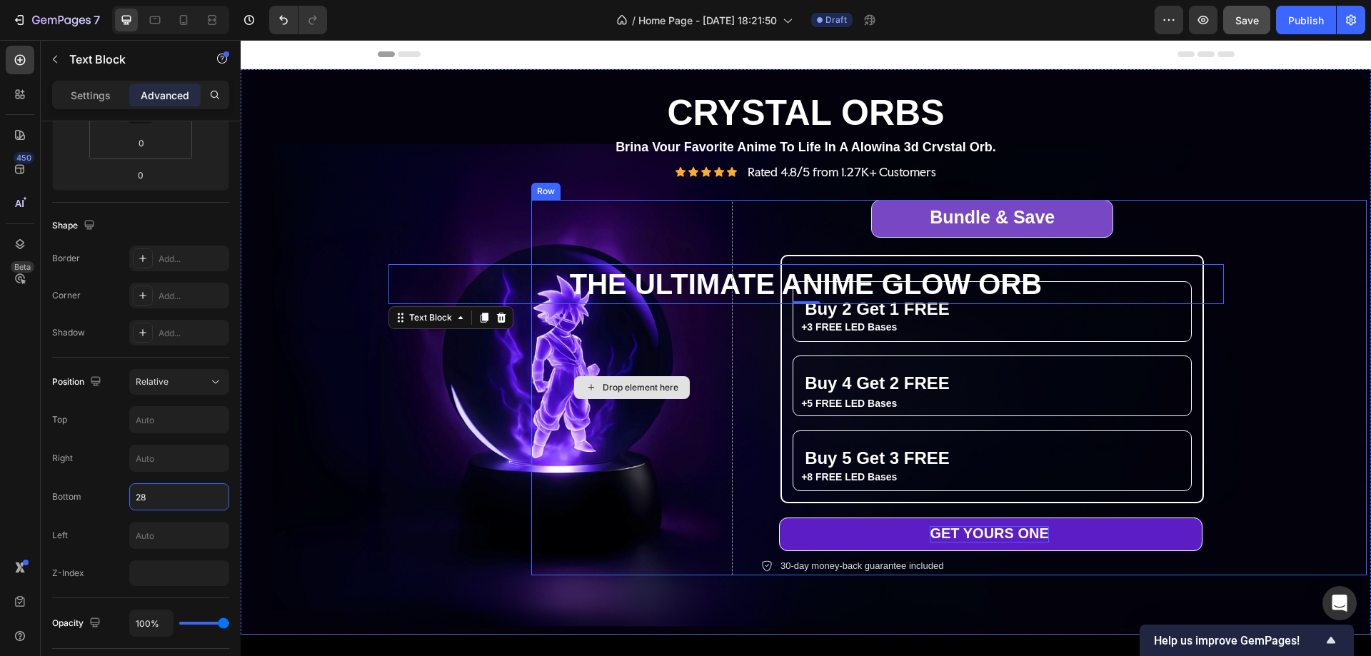
type input "2"
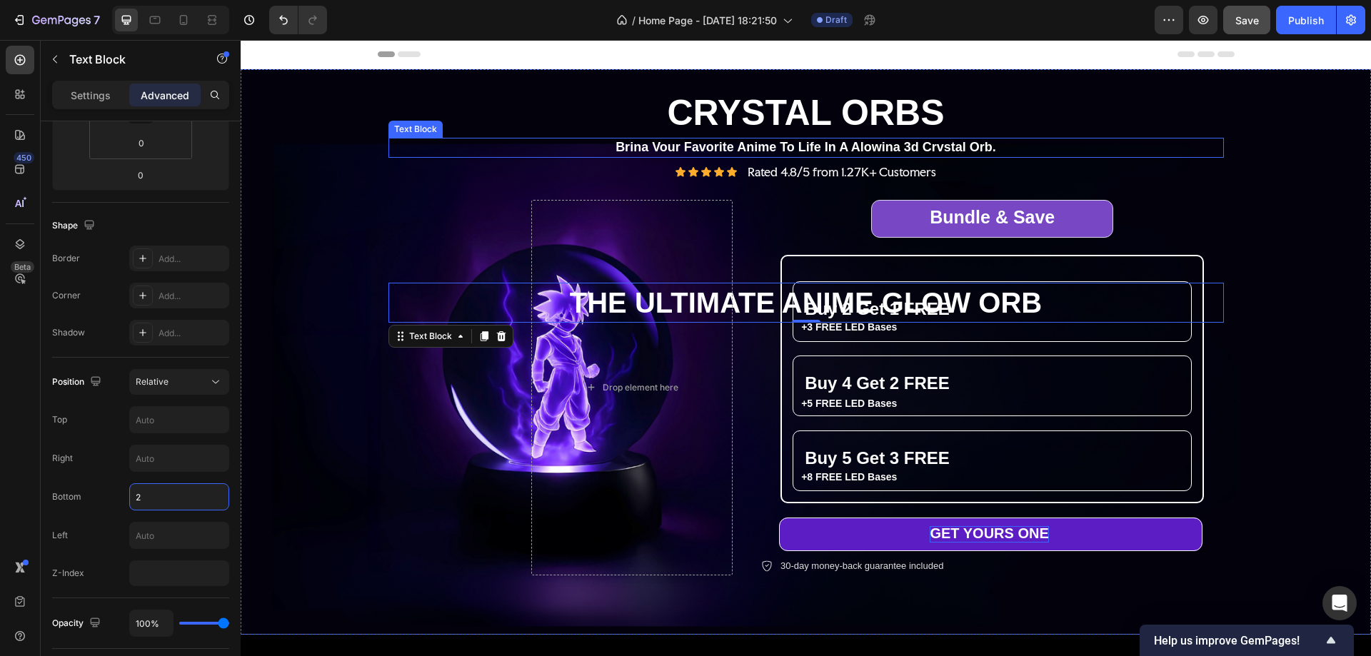
click at [1001, 146] on p "Brina Vour Favorite Anime To Life In A Alowina 3d Crvstal Orb." at bounding box center [806, 147] width 833 height 16
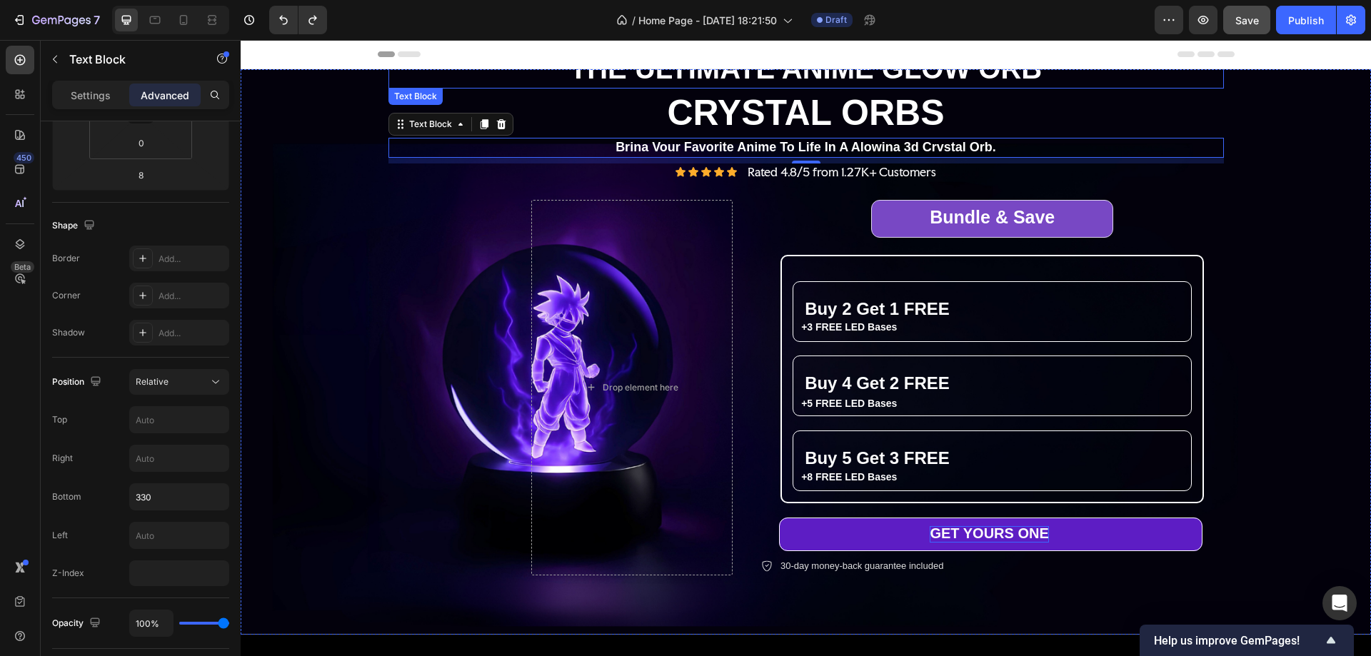
click at [983, 74] on p "THE ULTIMATE ANIME GLOW ORB" at bounding box center [806, 68] width 833 height 37
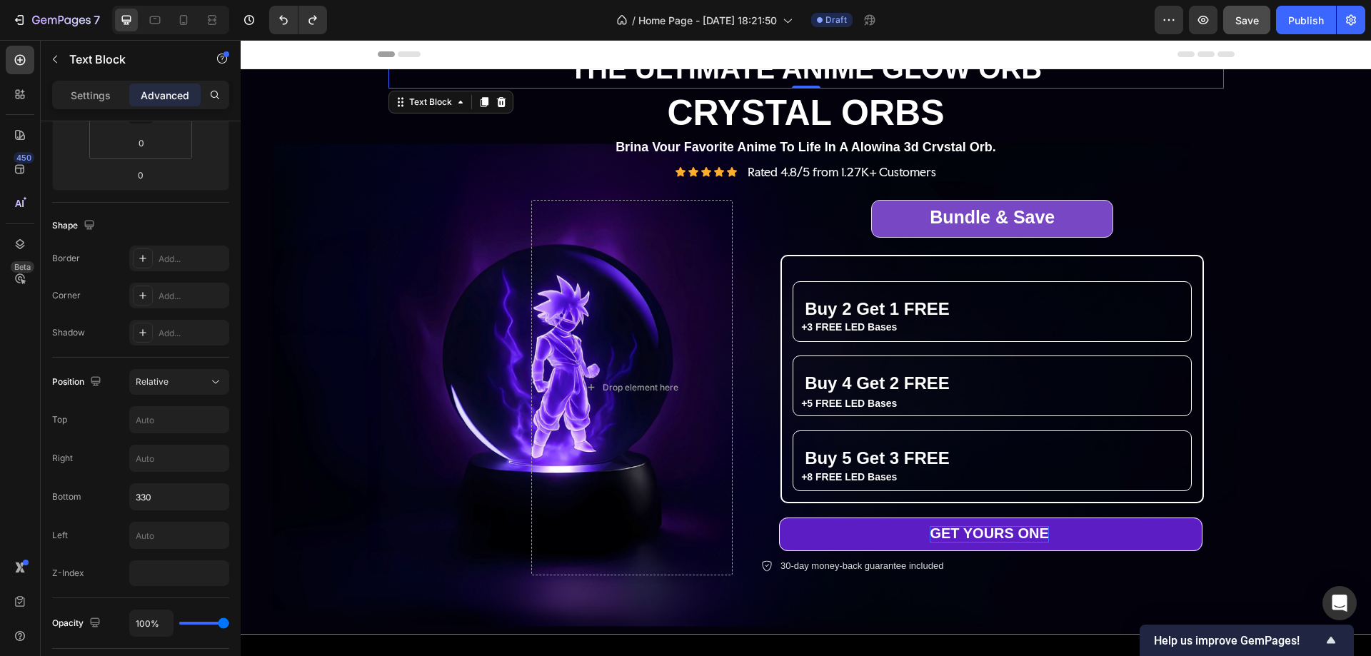
click at [791, 72] on p "THE ULTIMATE ANIME GLOW ORB" at bounding box center [806, 68] width 833 height 37
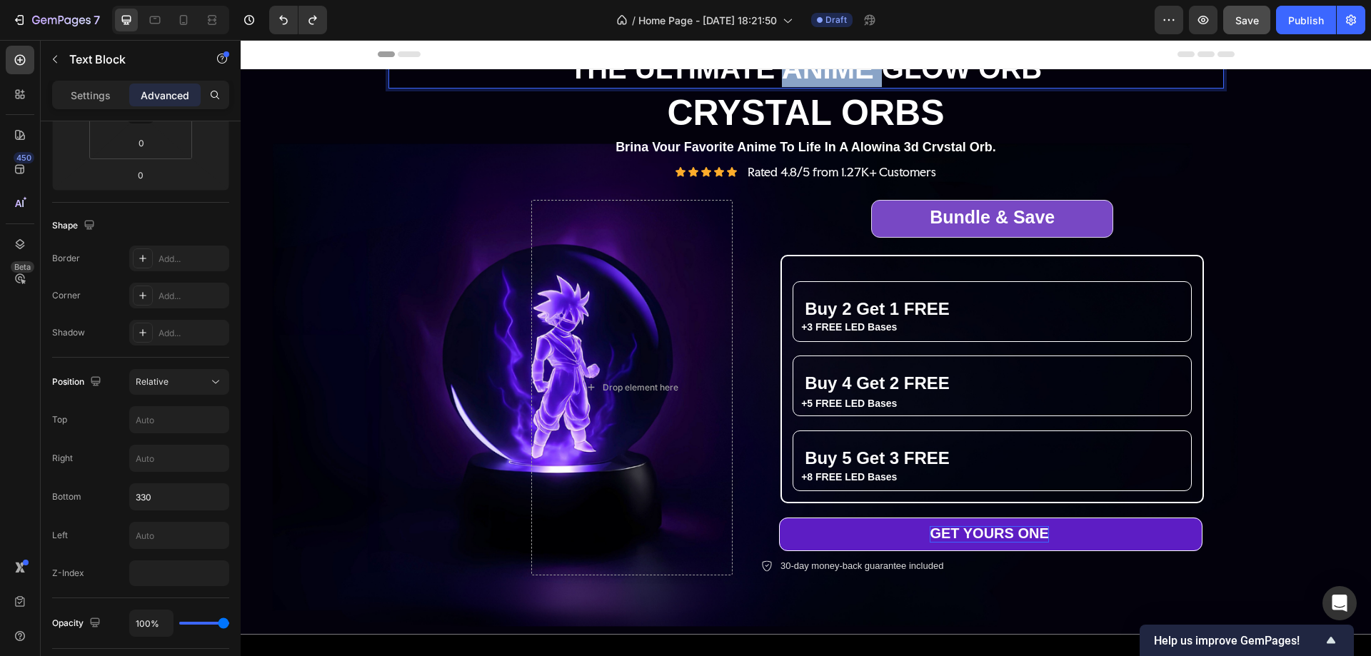
click at [791, 72] on p "THE ULTIMATE ANIME GLOW ORB" at bounding box center [806, 68] width 833 height 37
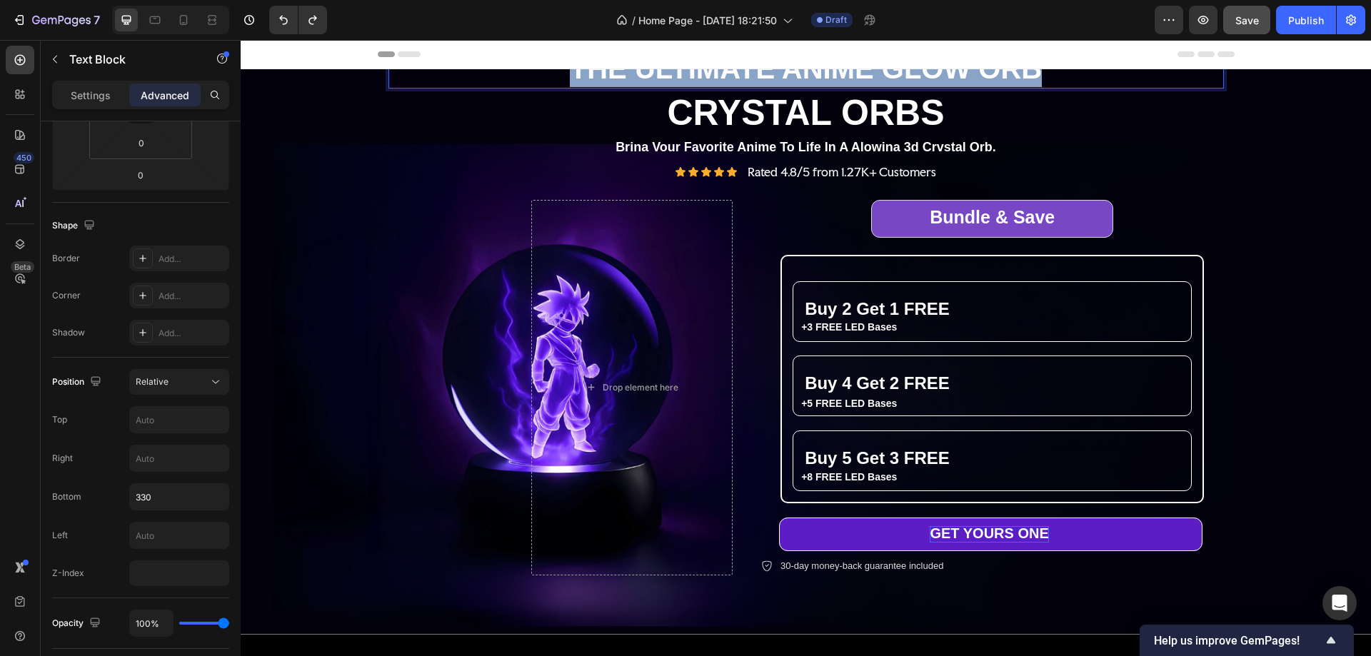
click at [791, 72] on p "THE ULTIMATE ANIME GLOW ORB" at bounding box center [806, 68] width 833 height 37
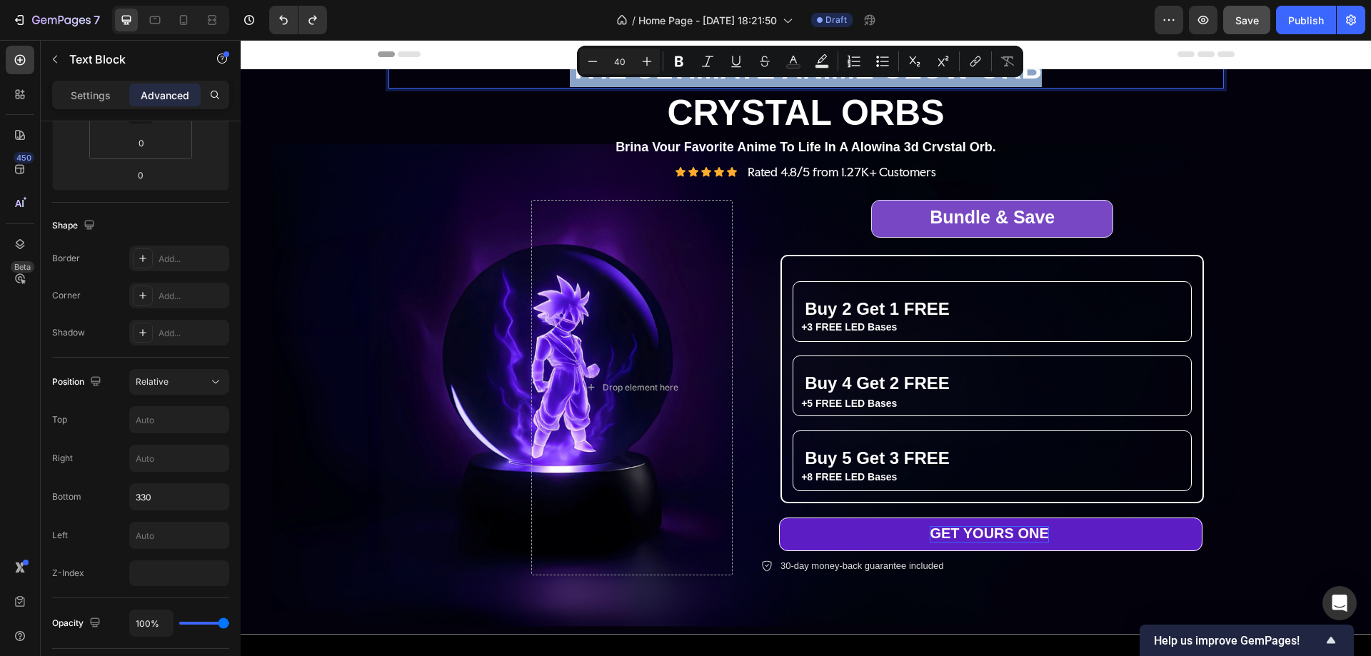
copy p "THE ULTIMATE ANIME GLOW ORB"
click at [619, 65] on input "40" at bounding box center [620, 61] width 29 height 17
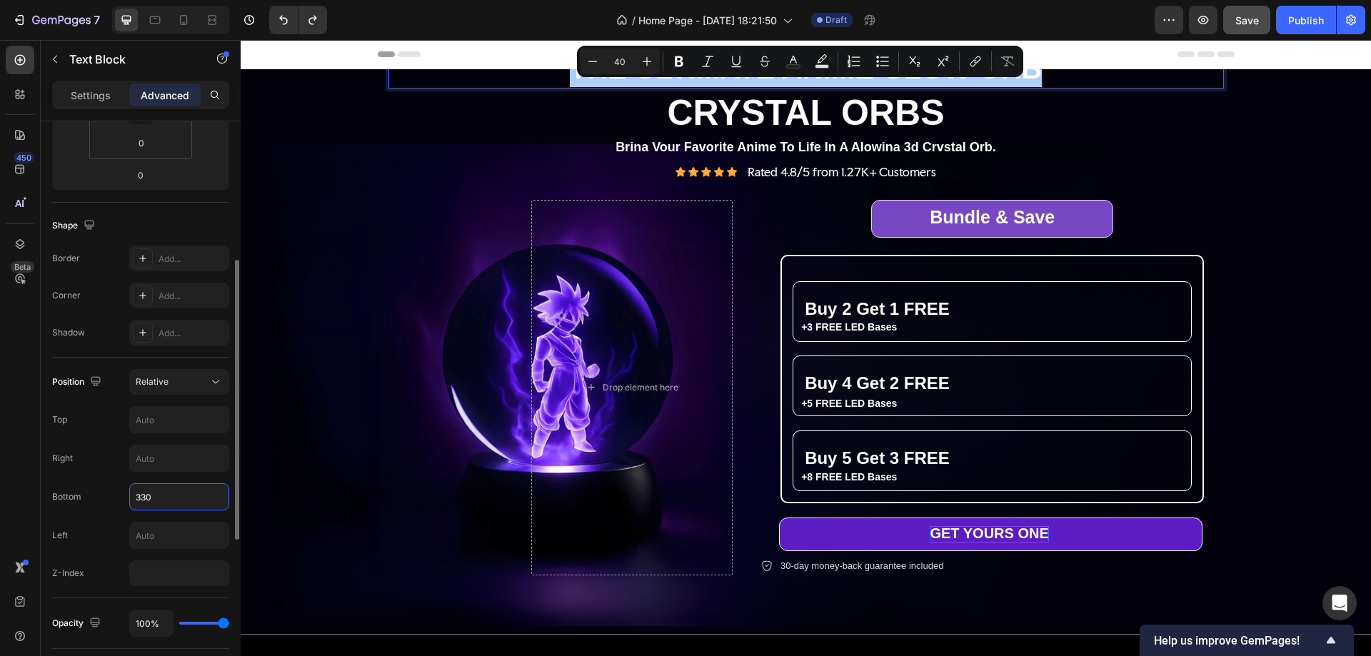
click at [151, 501] on input "330" at bounding box center [179, 497] width 99 height 26
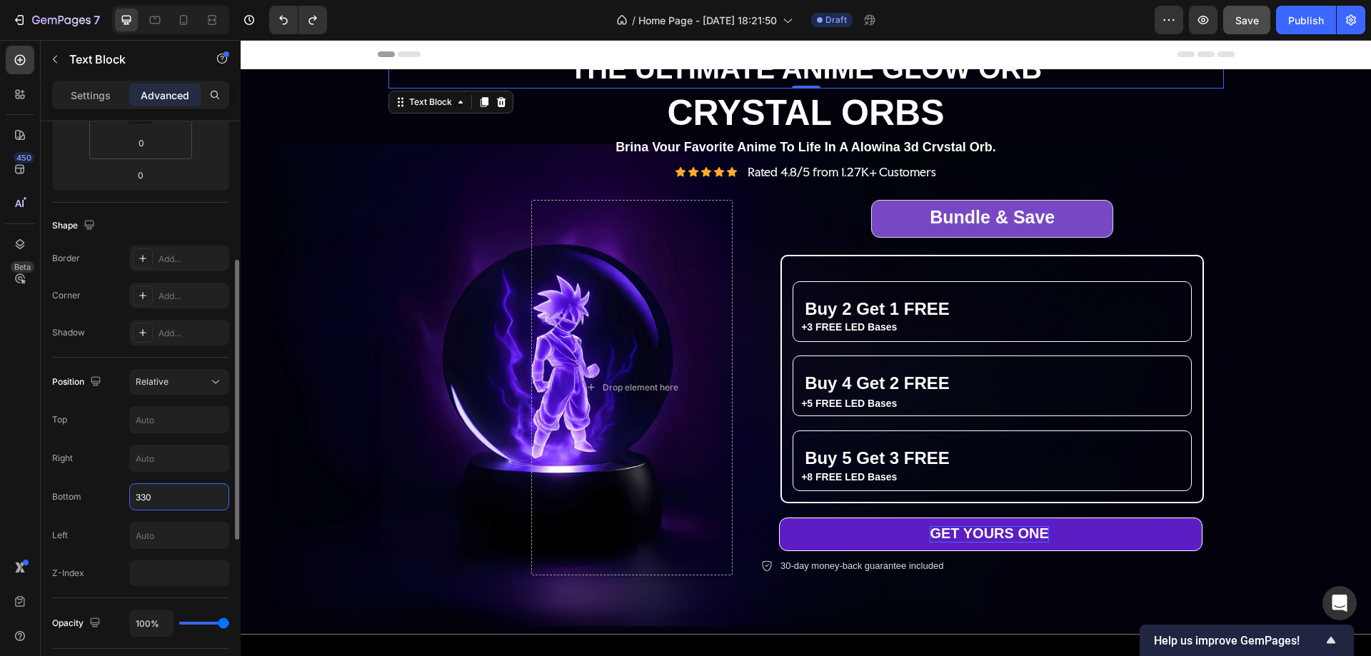
click at [151, 501] on input "330" at bounding box center [179, 497] width 99 height 26
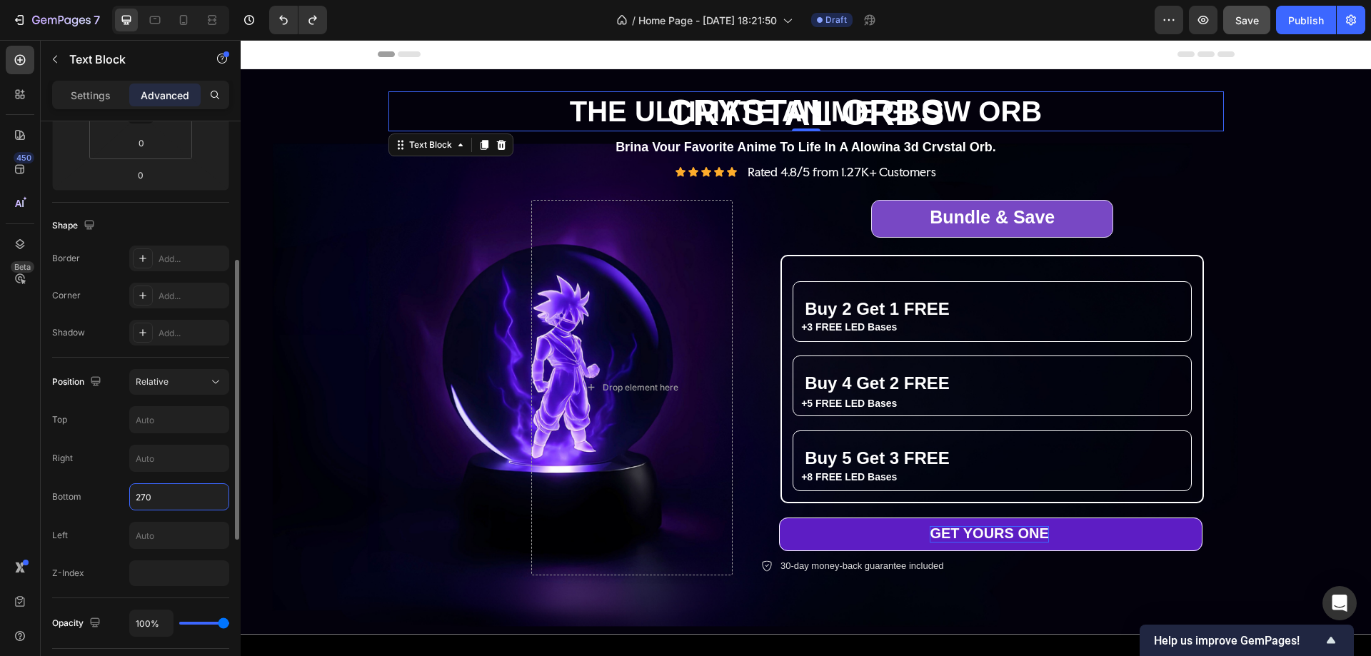
click at [143, 496] on input "270" at bounding box center [179, 497] width 99 height 26
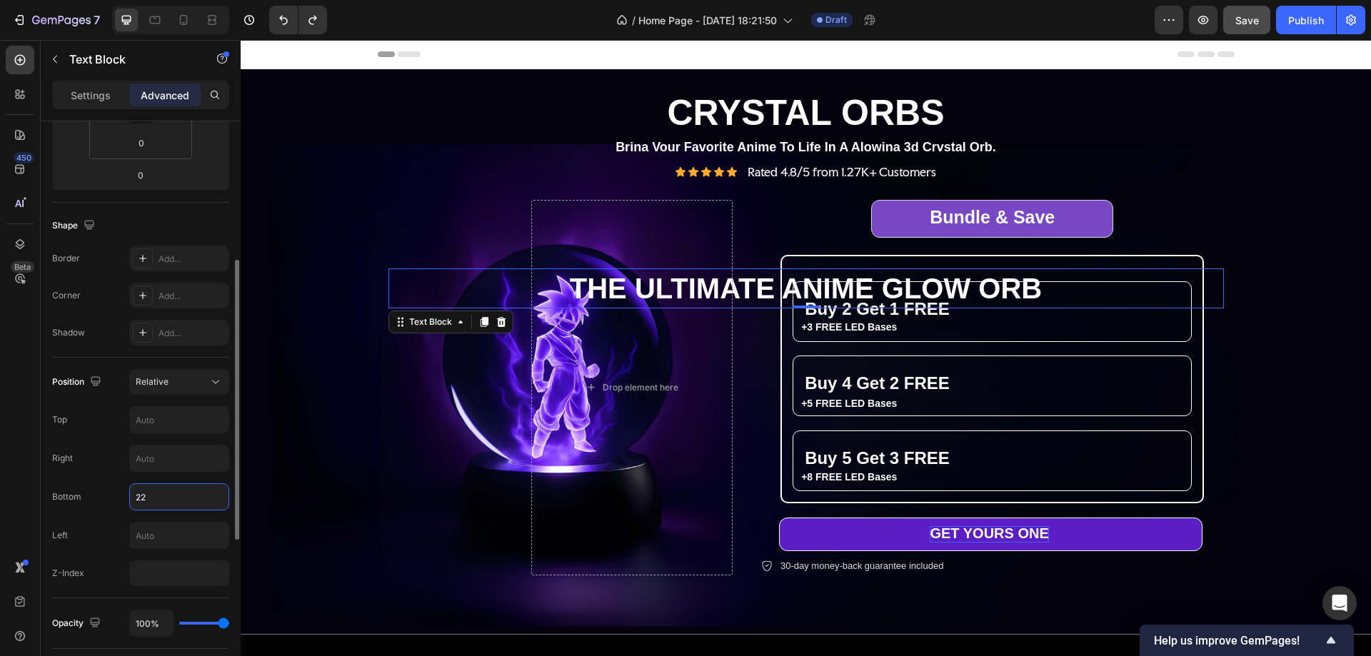
type input "220"
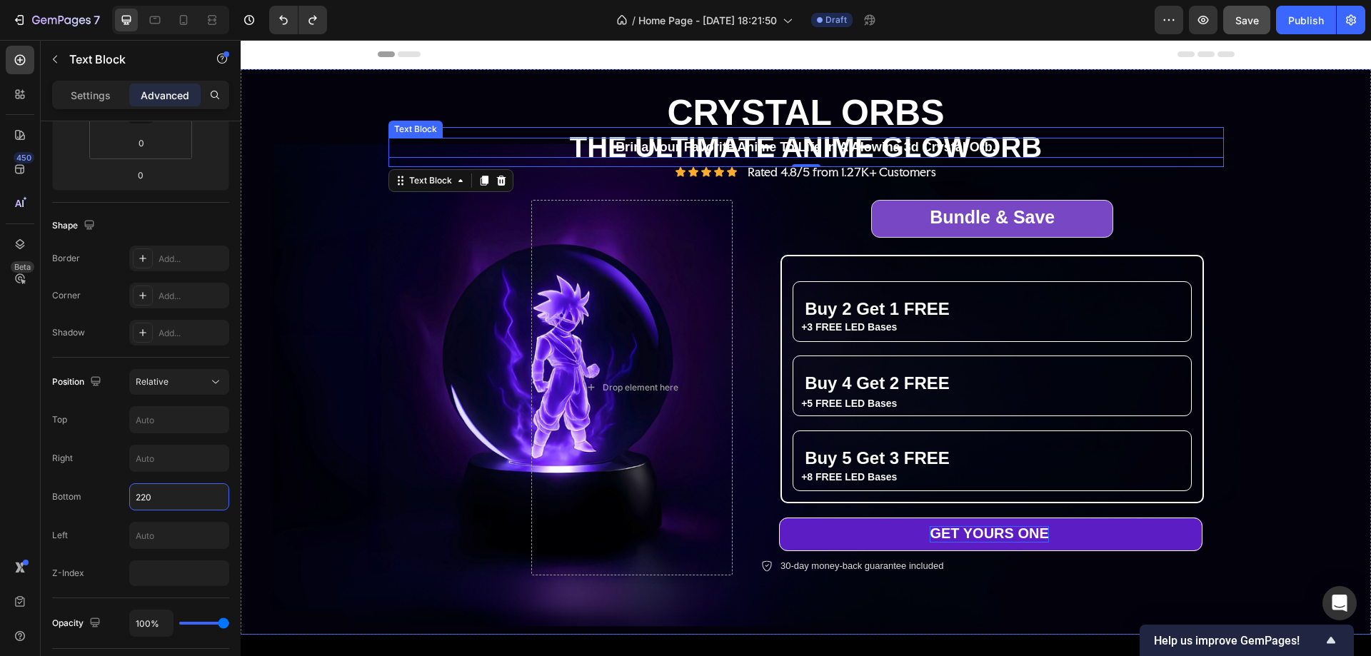
click at [1111, 145] on p "Brina Vour Favorite Anime To Life In A Alowina 3d Crvstal Orb." at bounding box center [806, 147] width 833 height 16
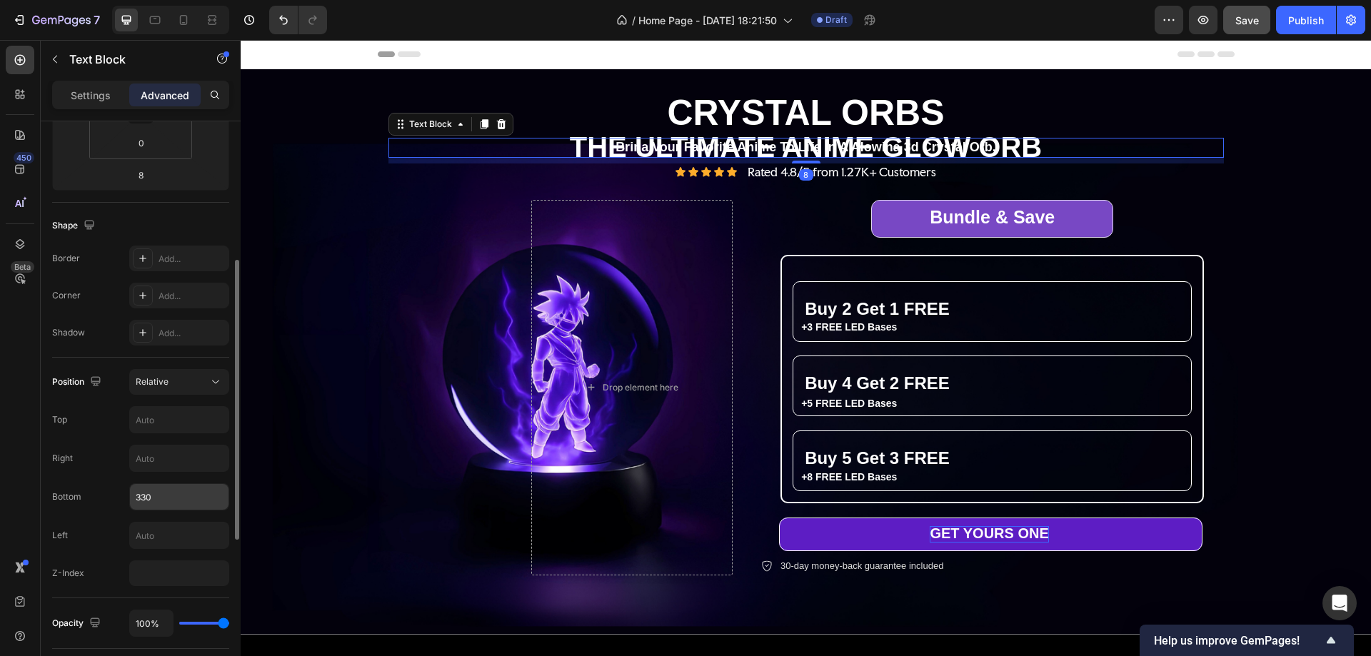
click at [149, 499] on input "330" at bounding box center [179, 497] width 99 height 26
click at [149, 497] on input "330" at bounding box center [179, 497] width 99 height 26
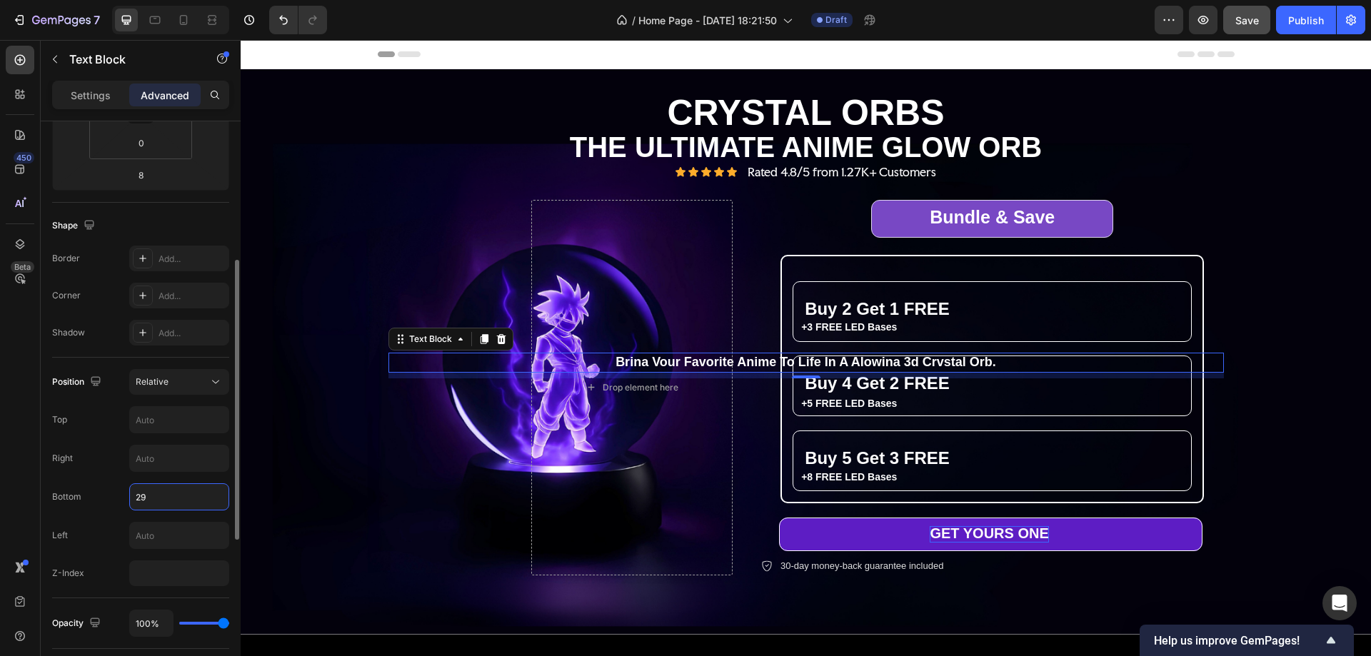
type input "290"
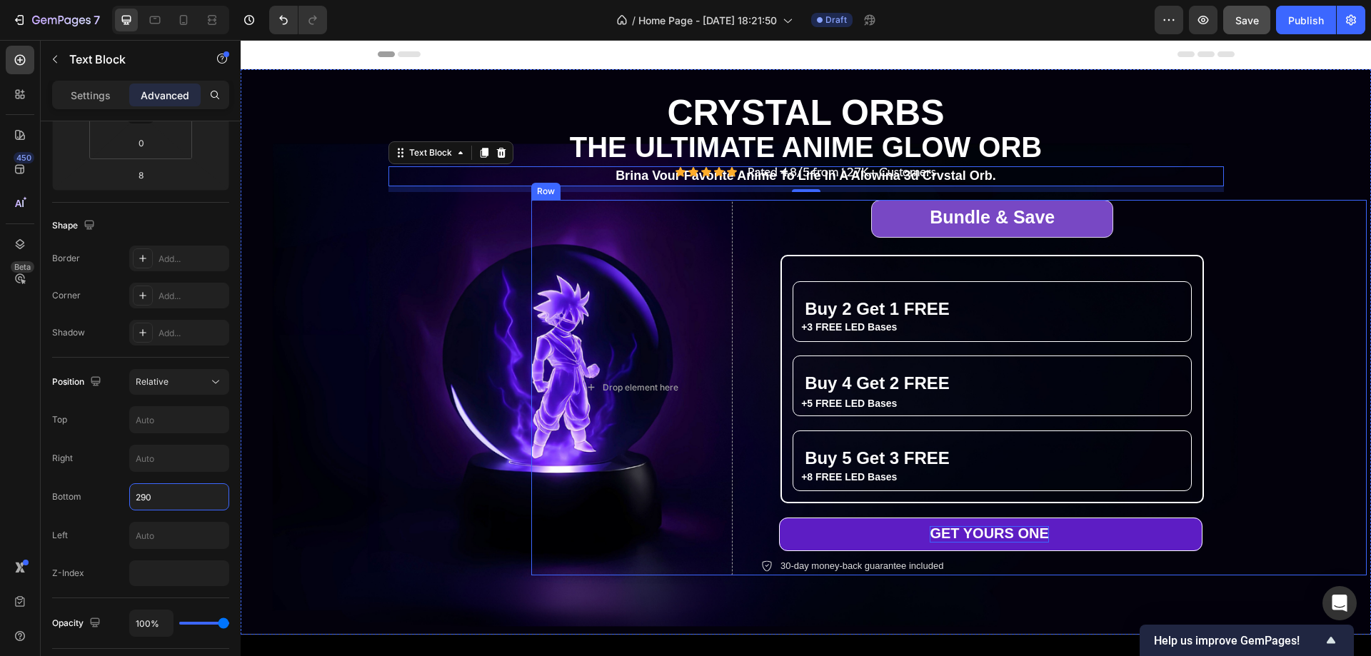
click at [1241, 214] on div "⁠⁠⁠⁠⁠⁠⁠ Bundle & Save Heading Row ⁠⁠⁠⁠⁠⁠⁠ Buy 2 Get 1 FREE Heading +3 FREE LED …" at bounding box center [1064, 388] width 606 height 376
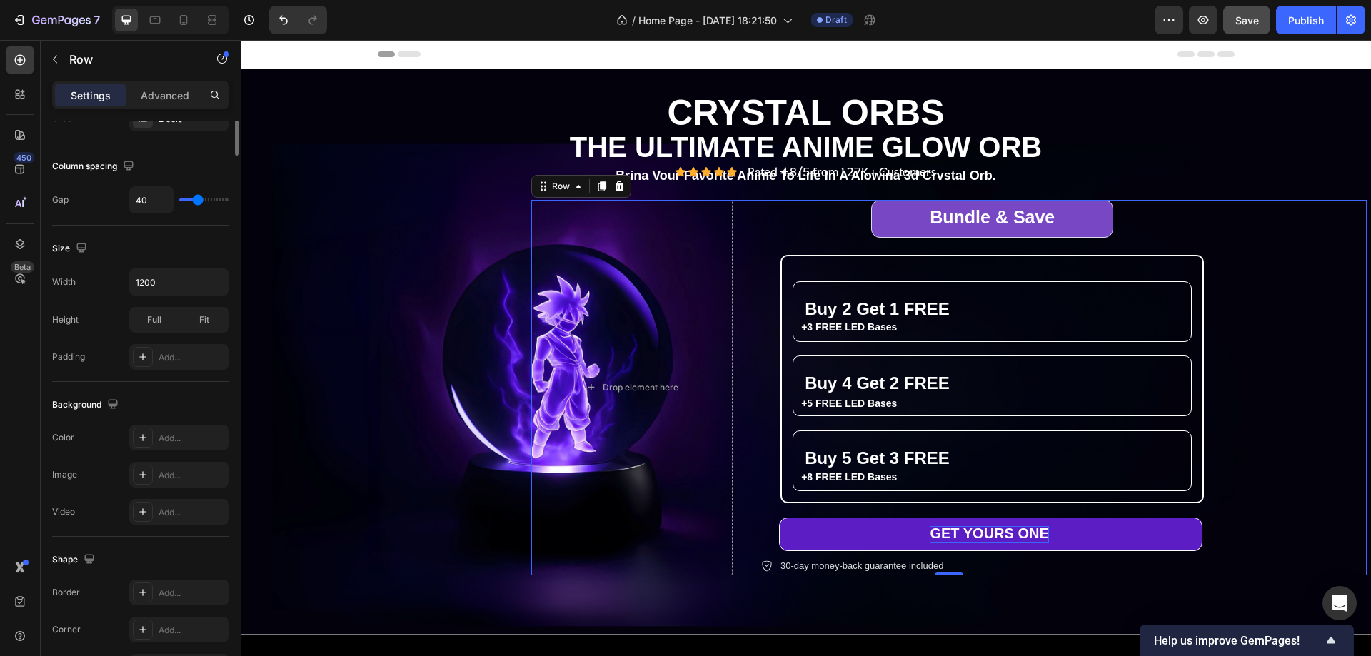
scroll to position [0, 0]
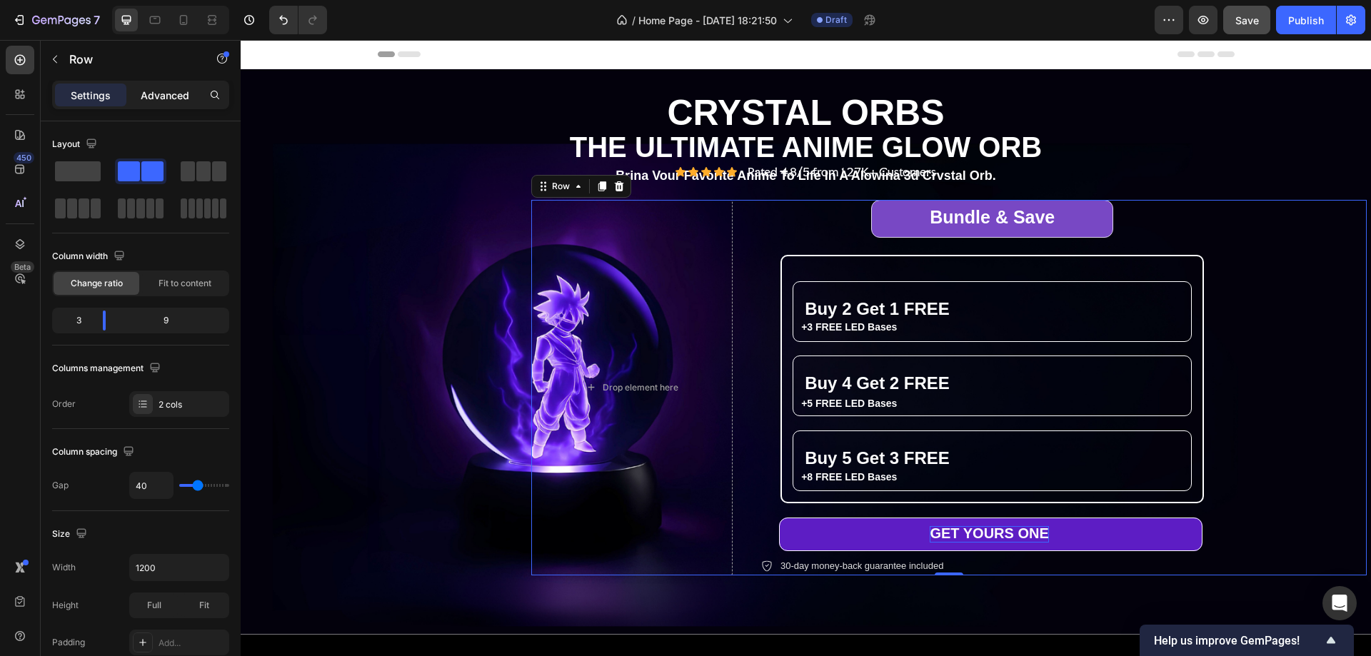
click at [166, 96] on p "Advanced" at bounding box center [165, 95] width 49 height 15
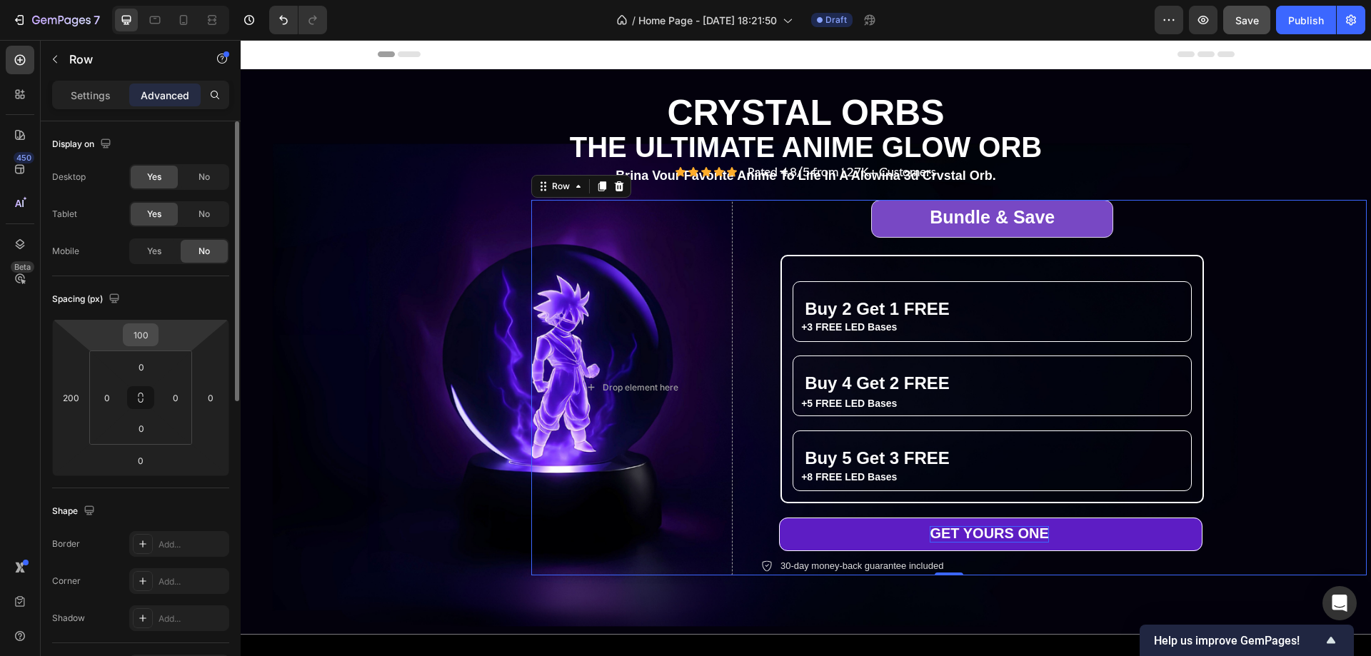
click at [143, 332] on input "100" at bounding box center [140, 334] width 29 height 21
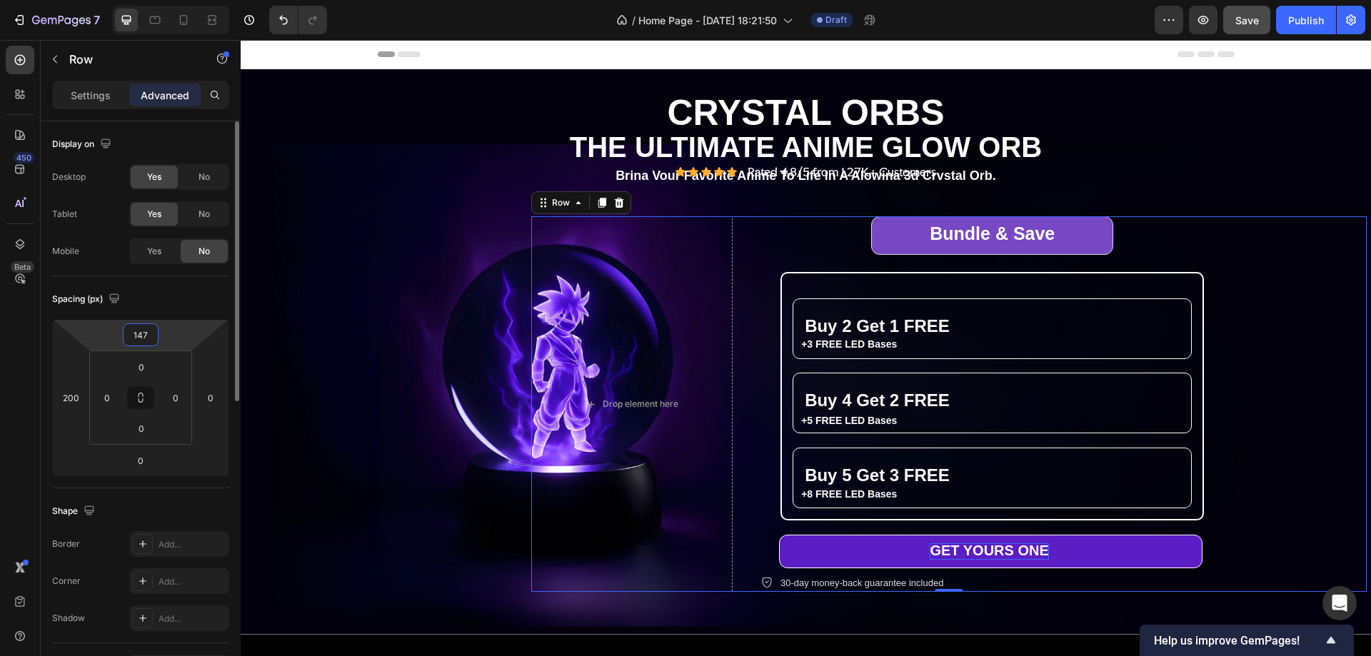
type input "151"
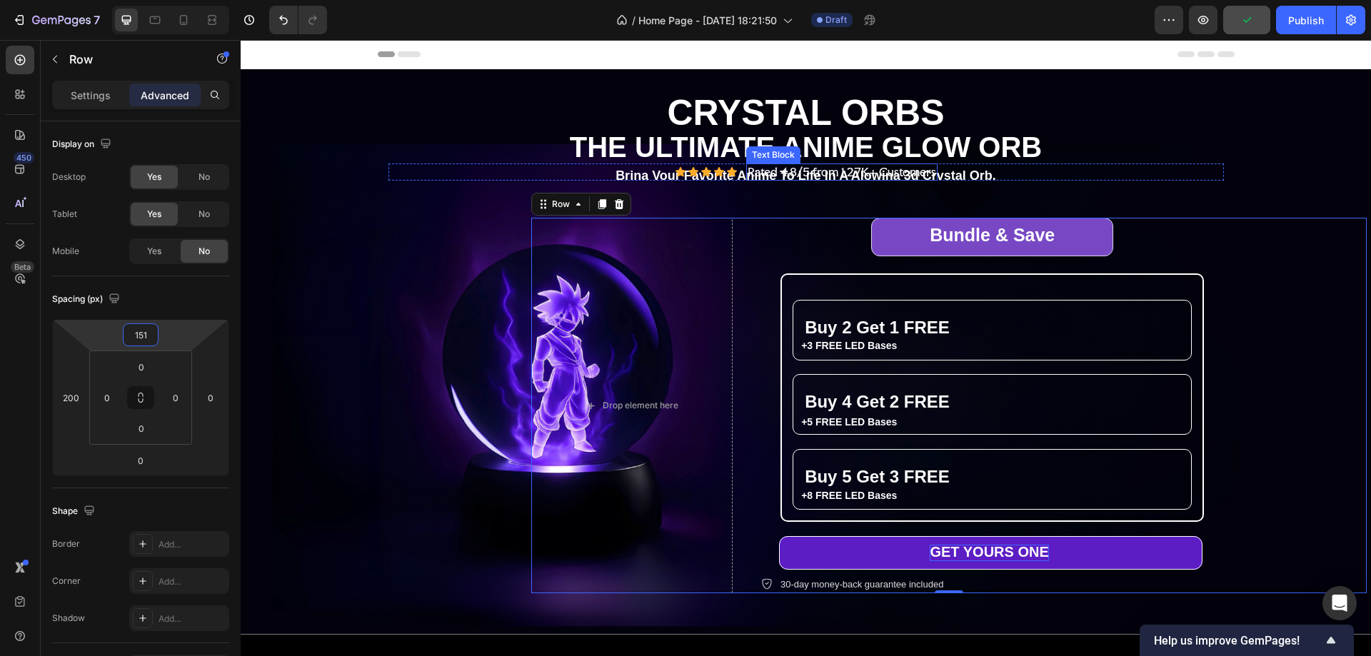
click at [890, 169] on p "Rated 4.8/5 from 1.27K+ Customers" at bounding box center [842, 172] width 189 height 15
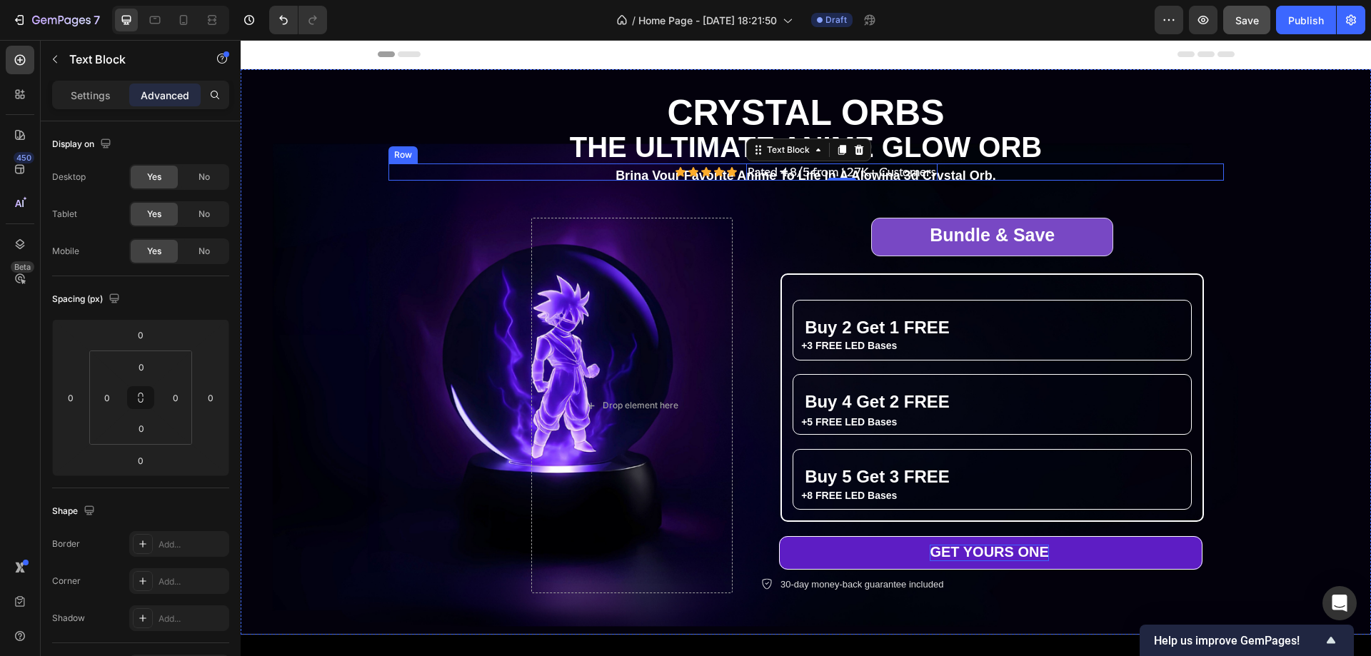
click at [960, 168] on div "Icon Icon Icon Icon Icon Icon List Rated 4.8/5 from 1.27K+ Customers Text Block…" at bounding box center [807, 173] width 836 height 18
click at [89, 86] on div "Settings" at bounding box center [90, 95] width 71 height 23
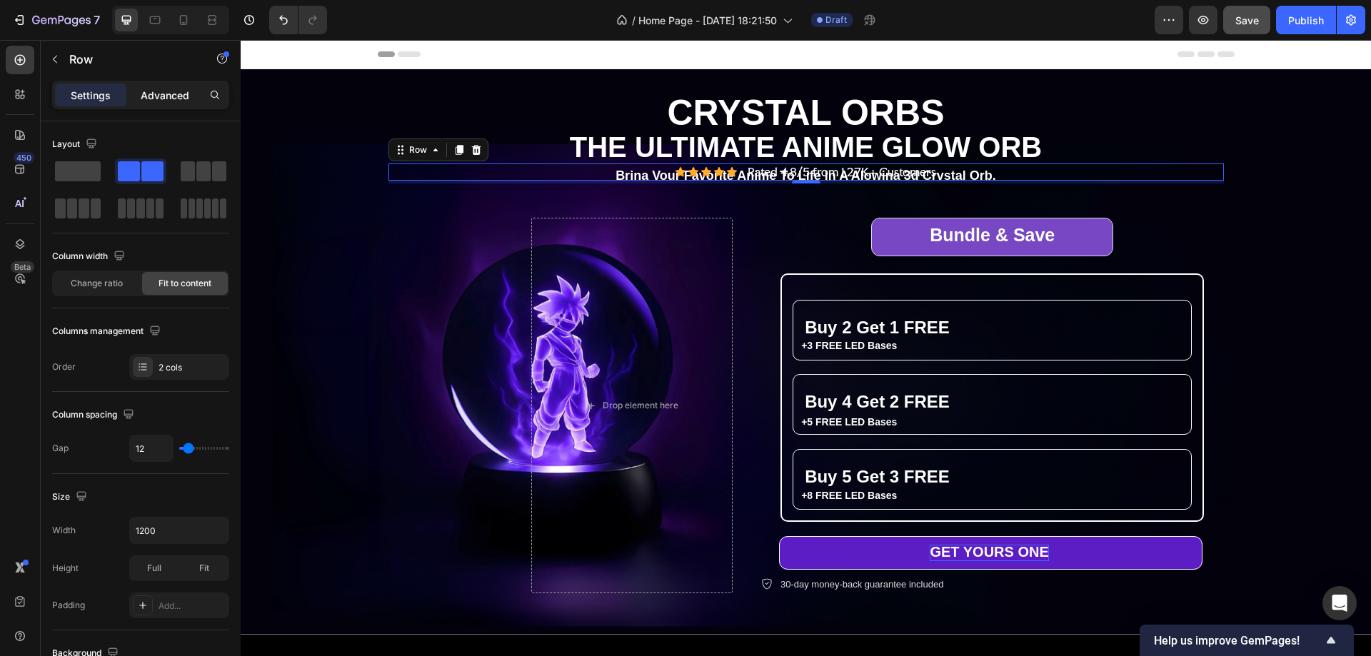
click at [172, 101] on p "Advanced" at bounding box center [165, 95] width 49 height 15
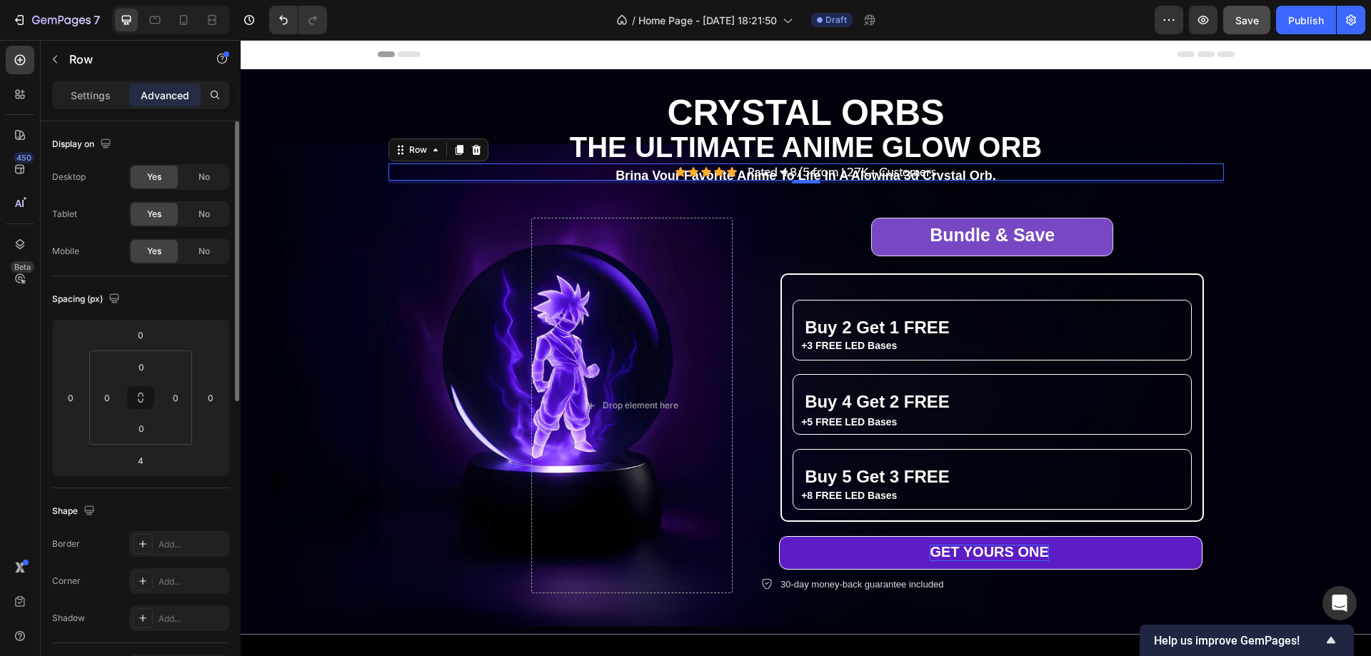
scroll to position [214, 0]
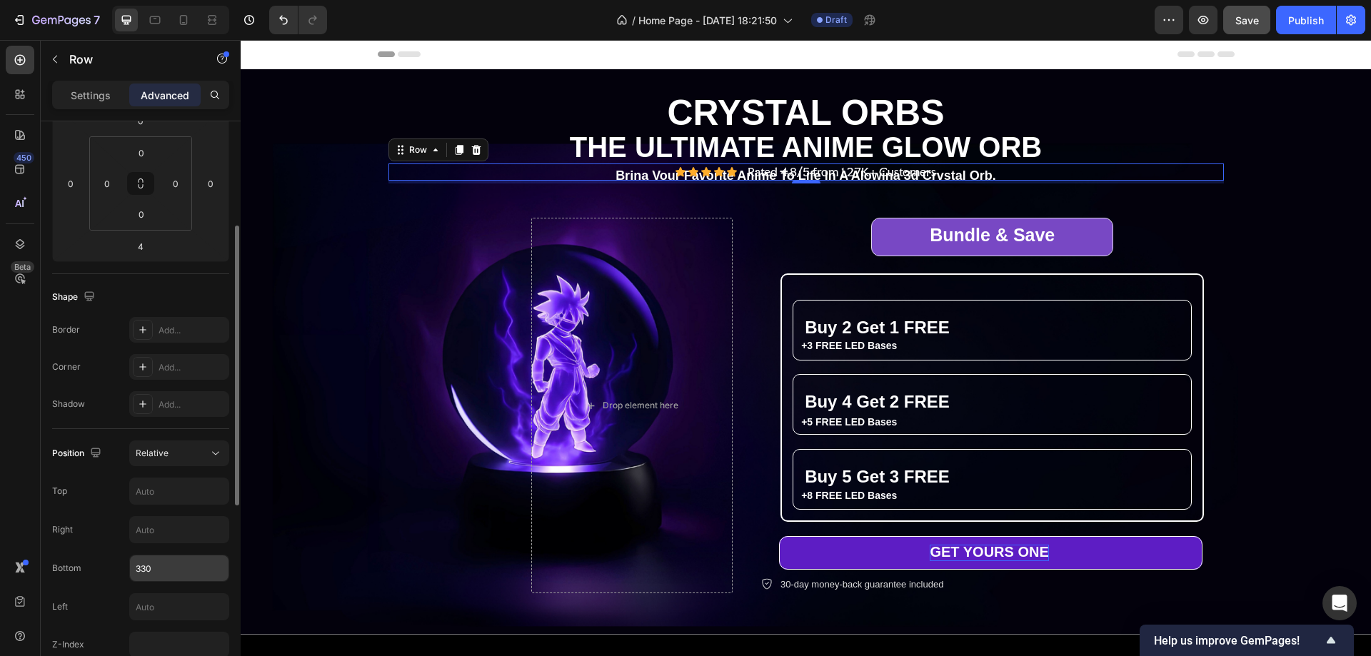
drag, startPoint x: 146, startPoint y: 568, endPoint x: 173, endPoint y: 571, distance: 26.7
click at [147, 566] on input "330" at bounding box center [179, 569] width 99 height 26
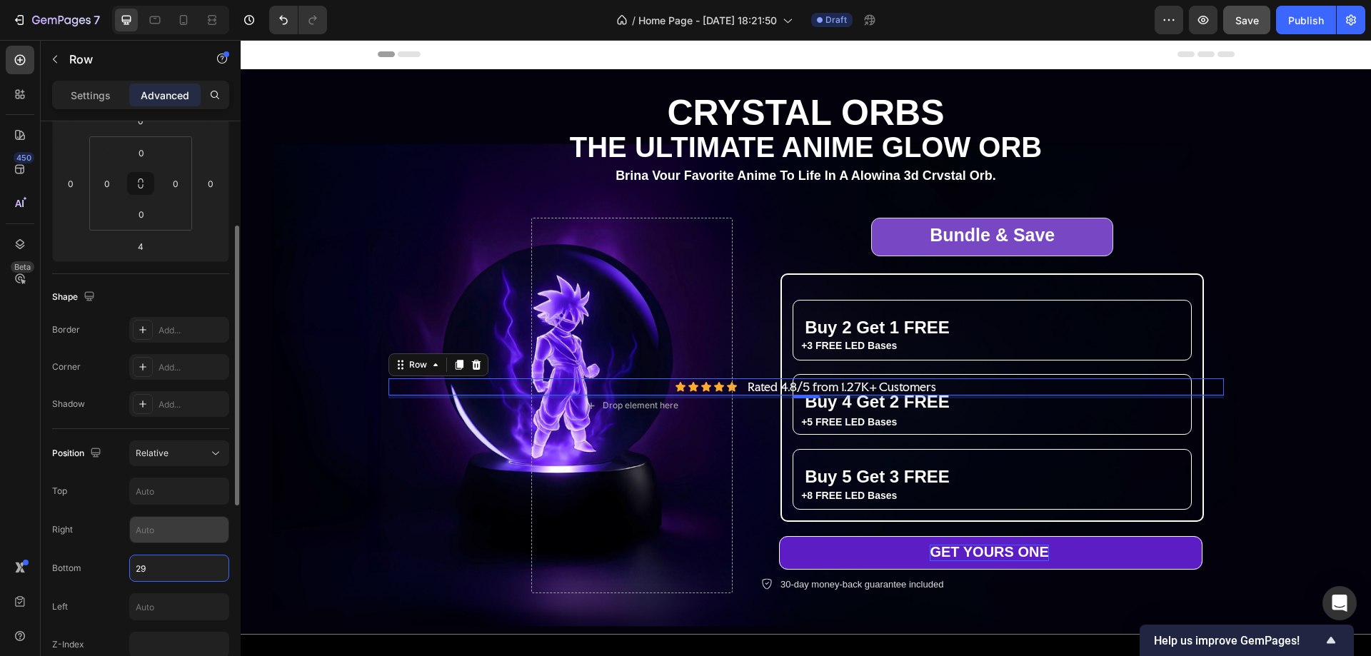
type input "2"
type input "300"
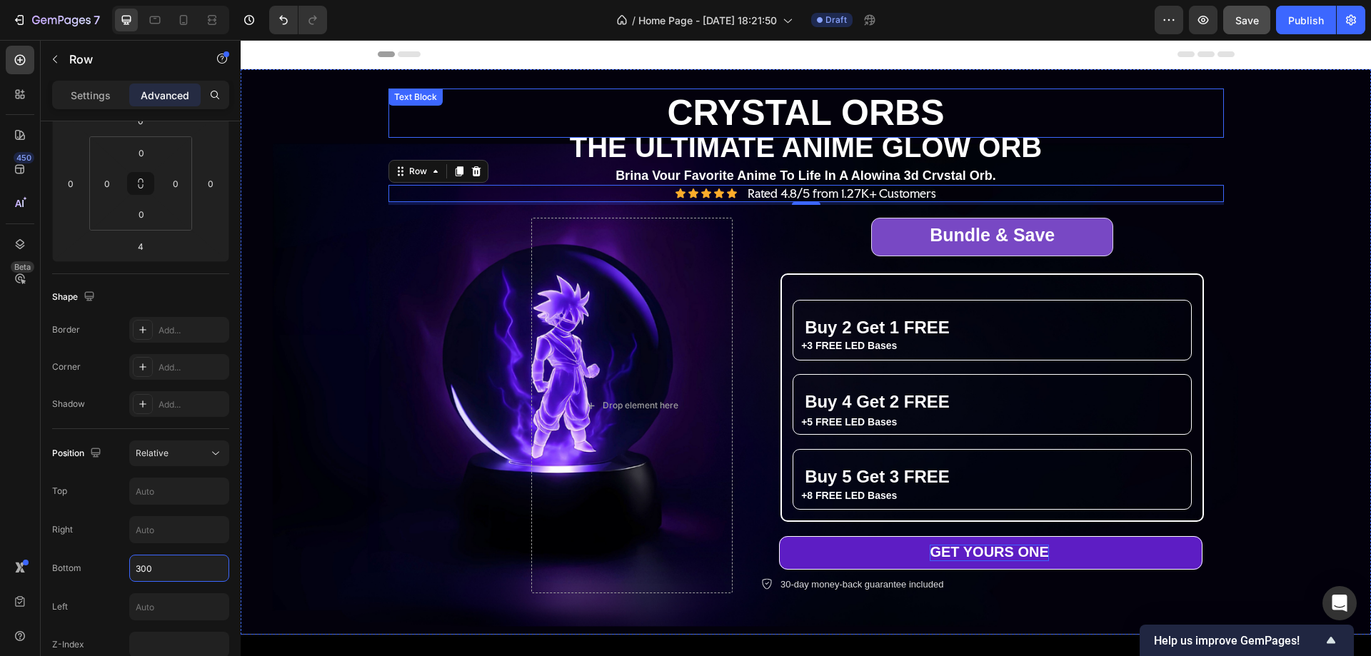
click at [1126, 119] on p "CRYSTAL ORBS" at bounding box center [806, 113] width 833 height 46
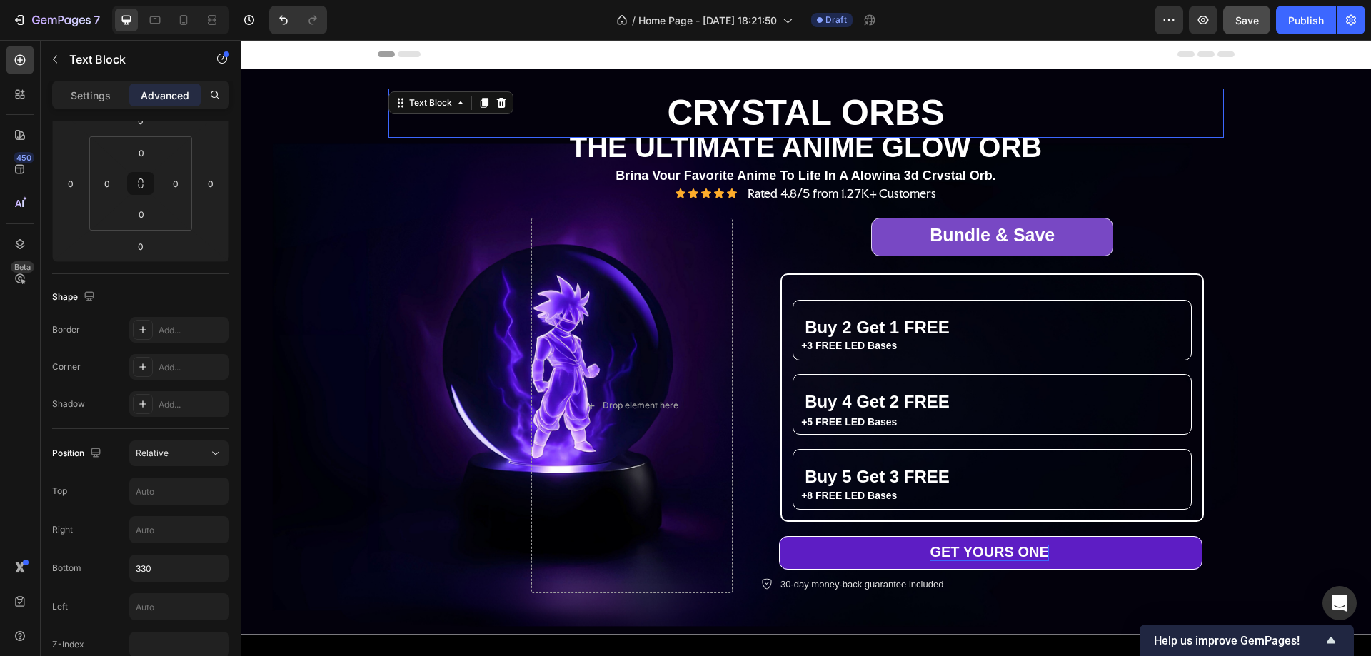
scroll to position [0, 0]
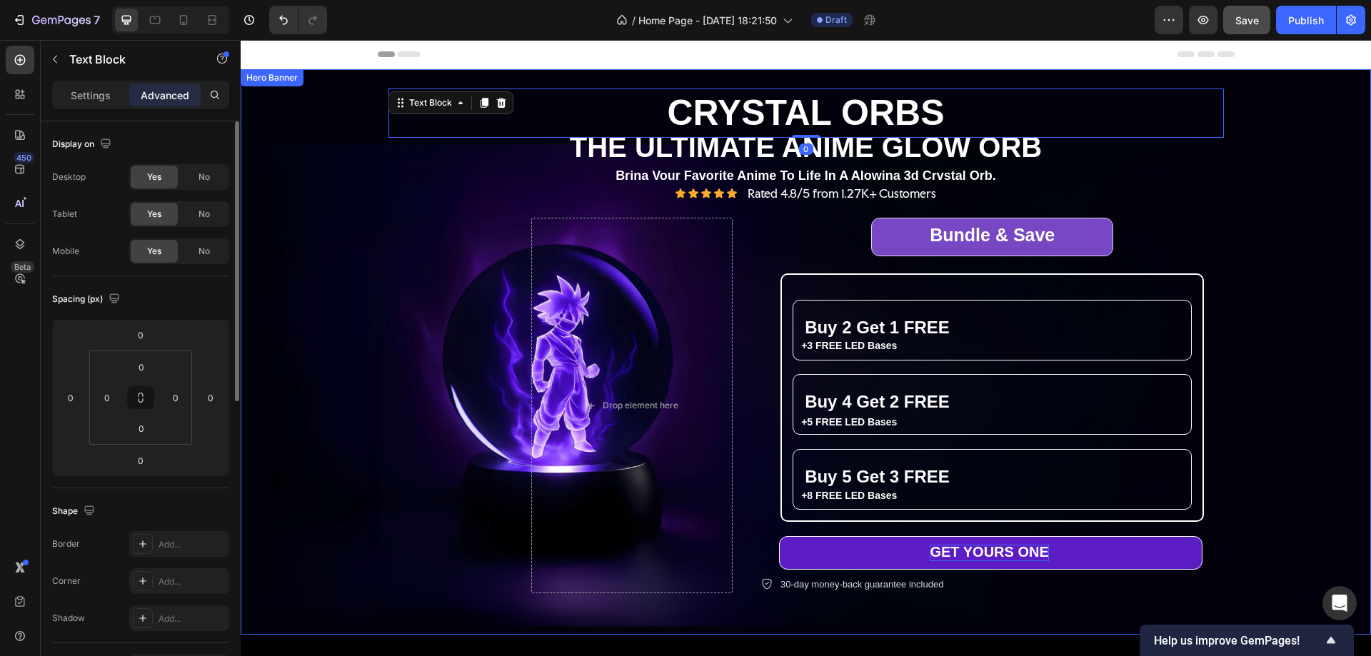
click at [1286, 114] on div "Background Image" at bounding box center [806, 352] width 1131 height 566
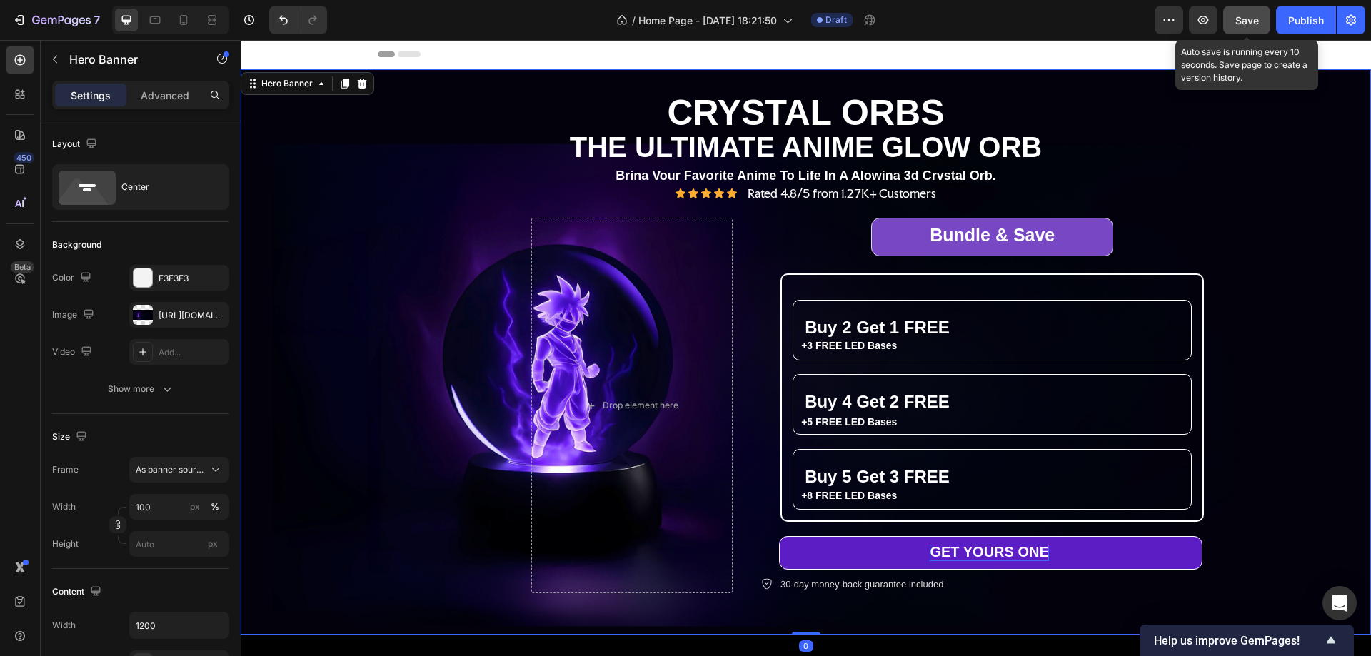
click at [1254, 20] on span "Save" at bounding box center [1248, 20] width 24 height 12
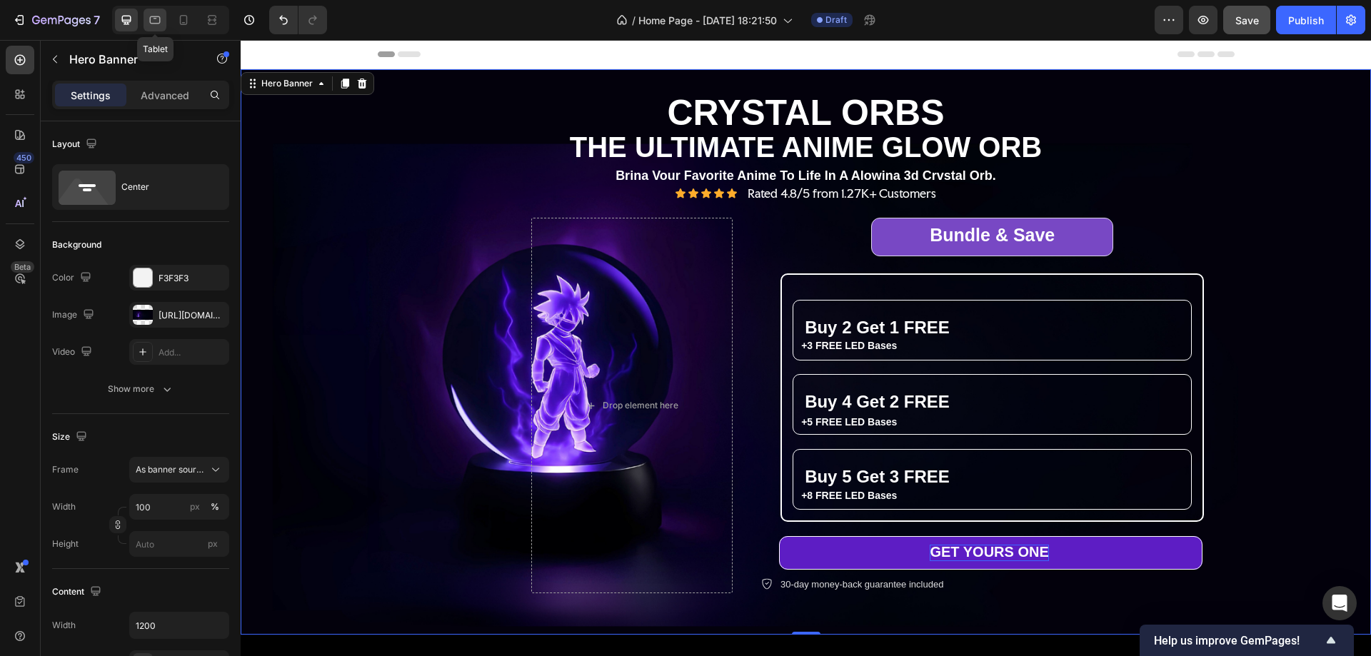
click at [156, 16] on icon at bounding box center [155, 20] width 14 height 14
type input "100%"
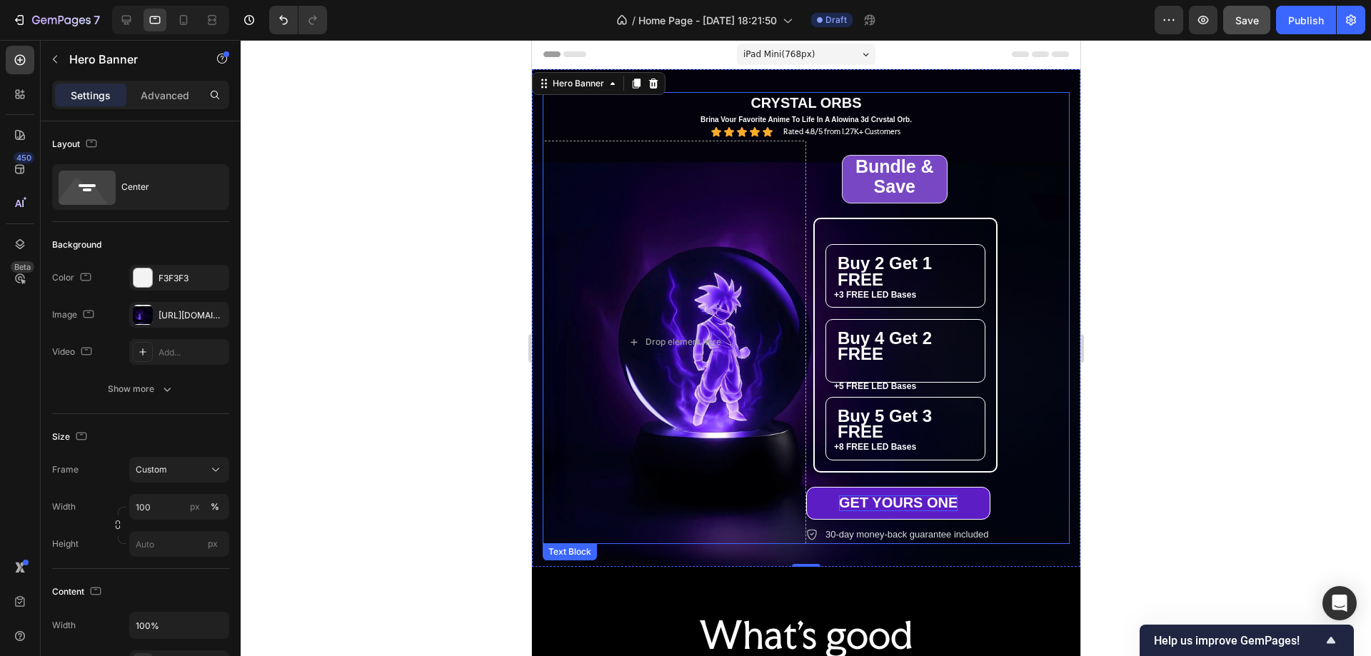
click at [881, 101] on p "CRYSTAL ORBS" at bounding box center [806, 103] width 524 height 19
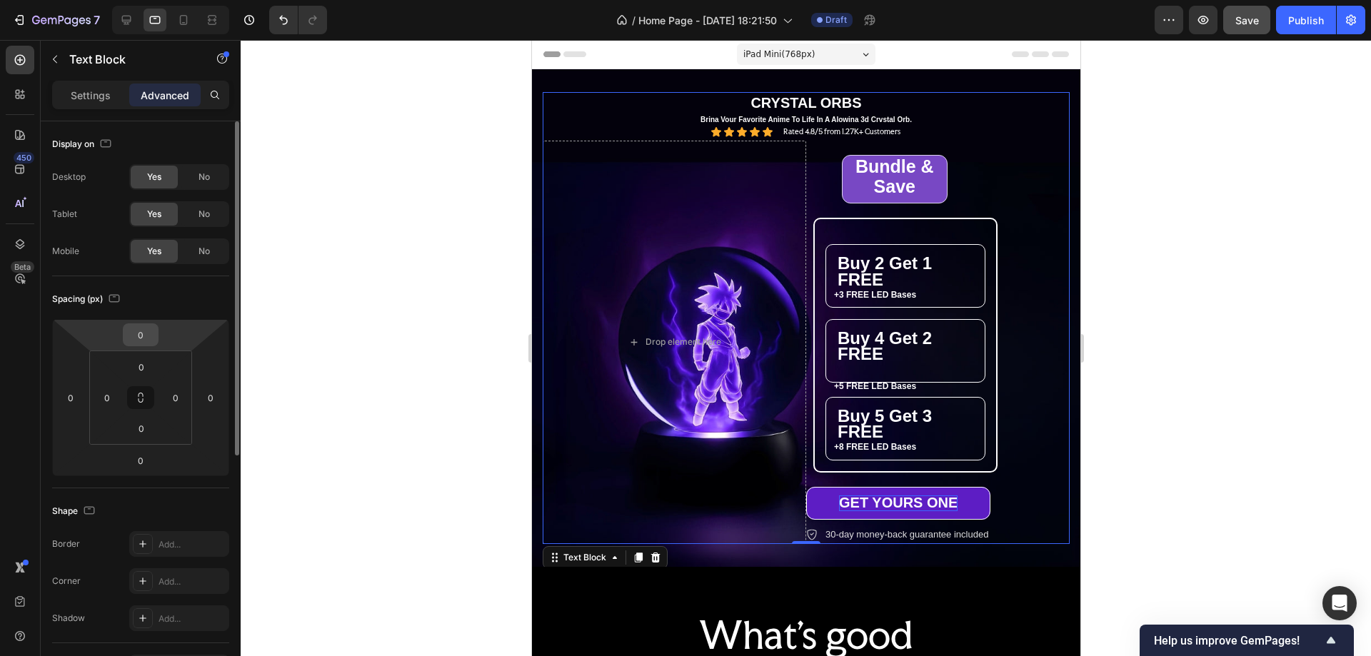
click at [148, 339] on input "0" at bounding box center [140, 334] width 29 height 21
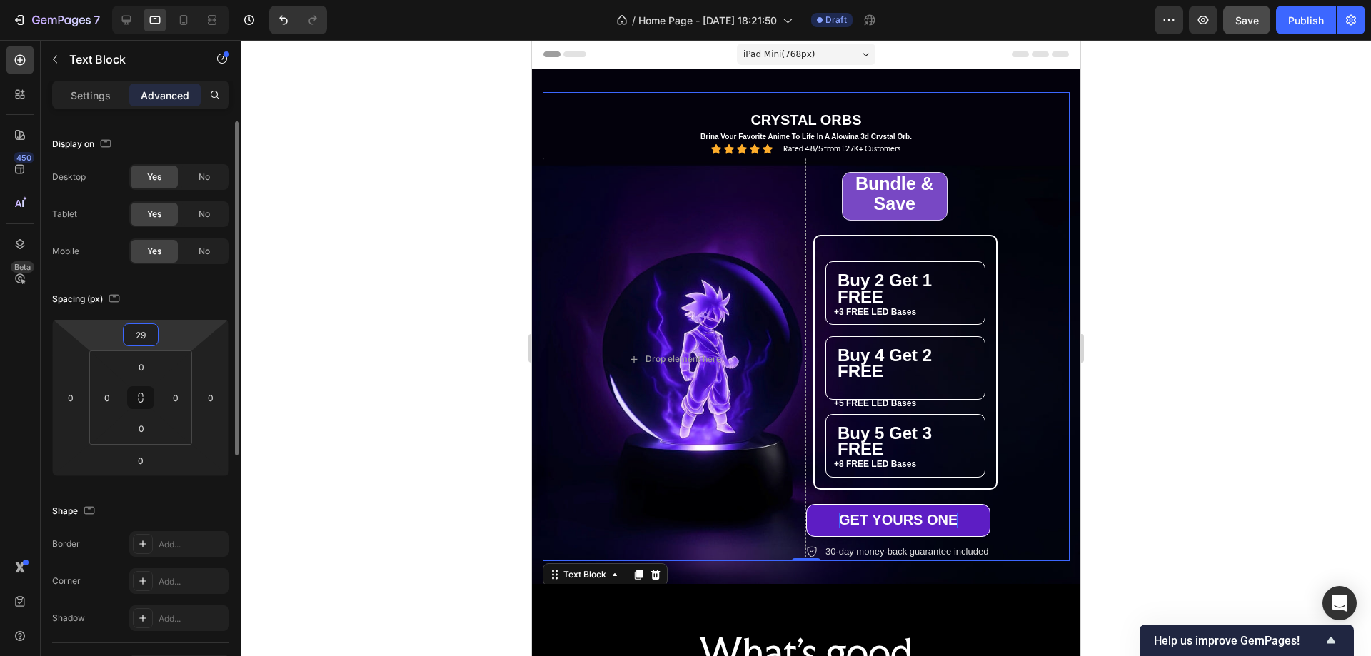
type input "30"
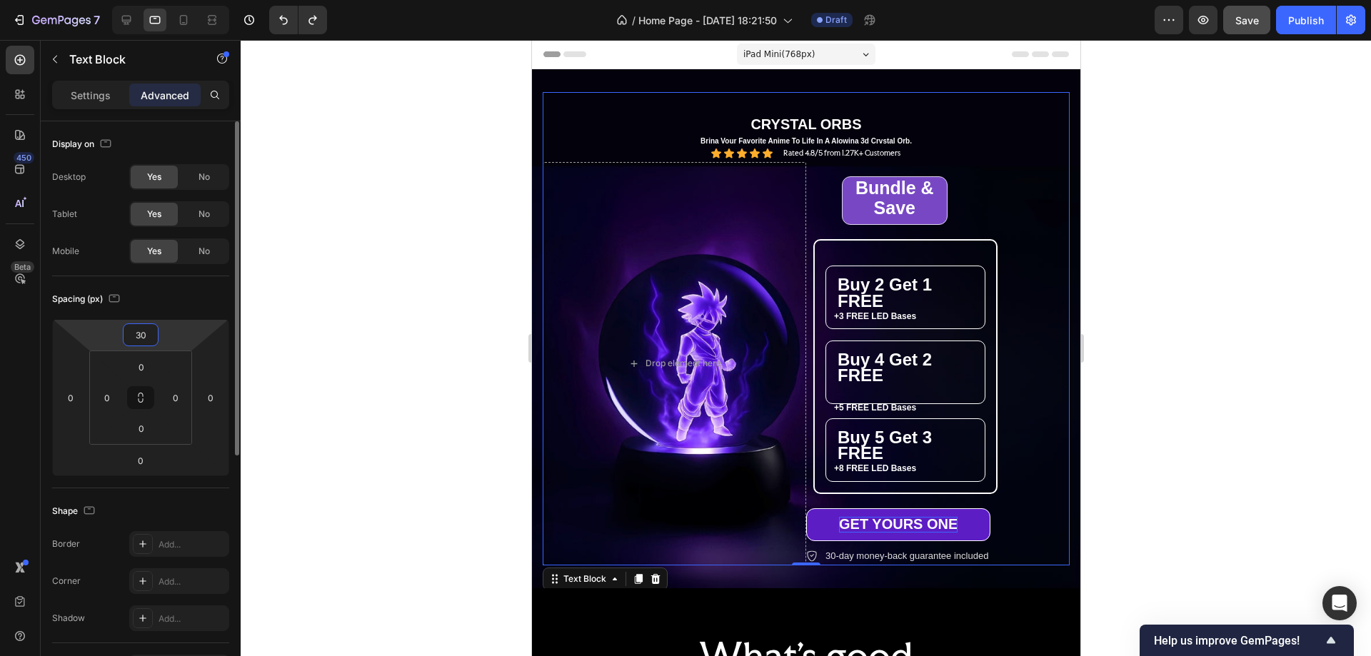
click at [141, 339] on input "30" at bounding box center [140, 334] width 29 height 21
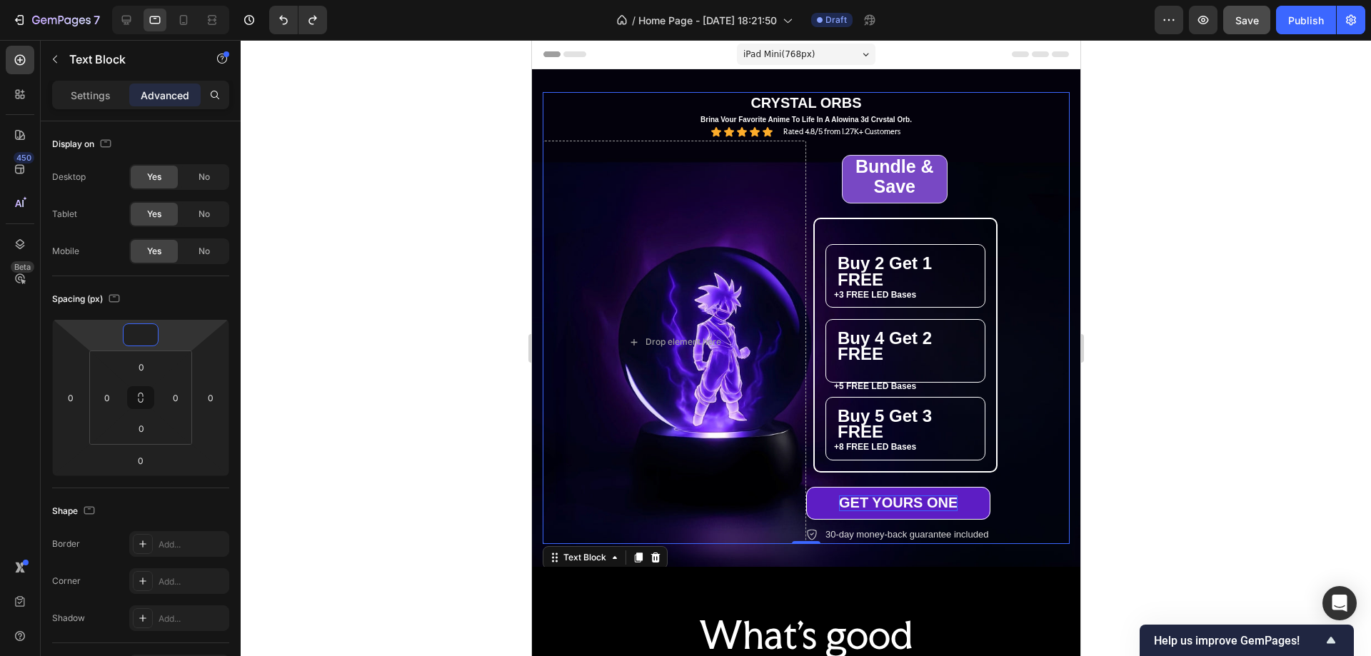
type input "0"
click at [820, 109] on p "CRYSTAL ORBS" at bounding box center [806, 103] width 524 height 19
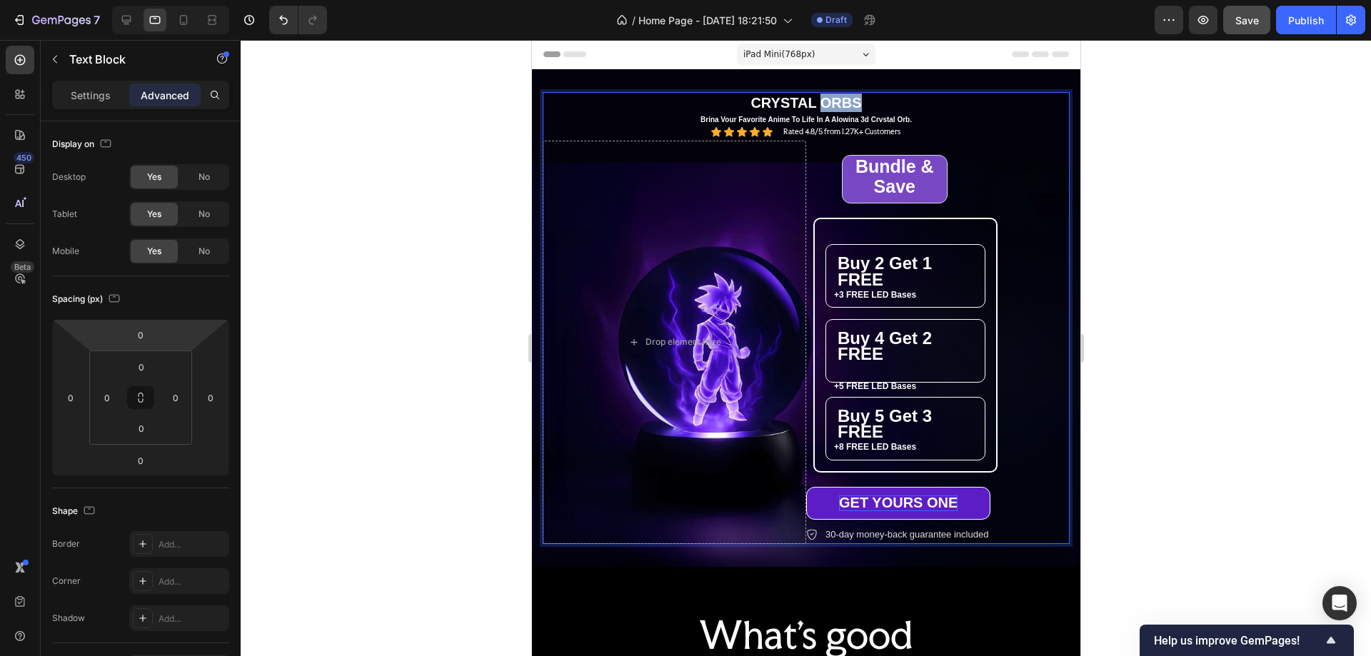
click at [820, 109] on p "CRYSTAL ORBS" at bounding box center [806, 103] width 524 height 19
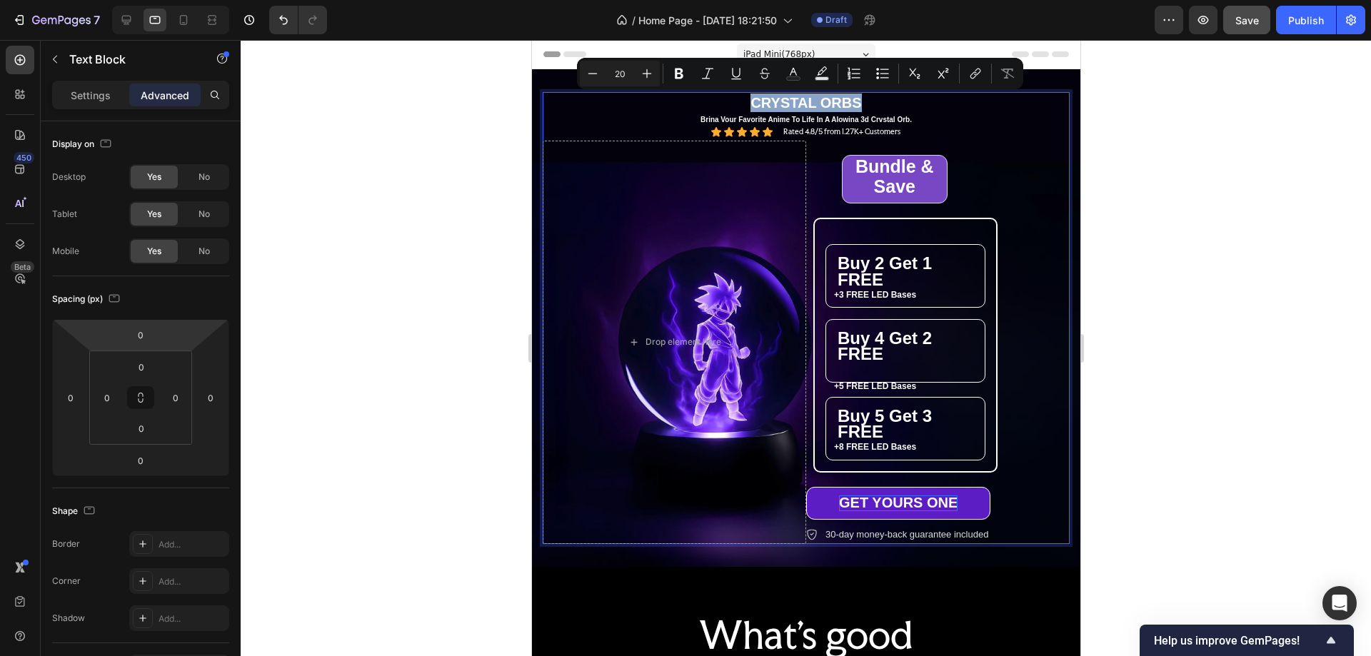
click at [897, 109] on p "CRYSTAL ORBS" at bounding box center [806, 103] width 524 height 19
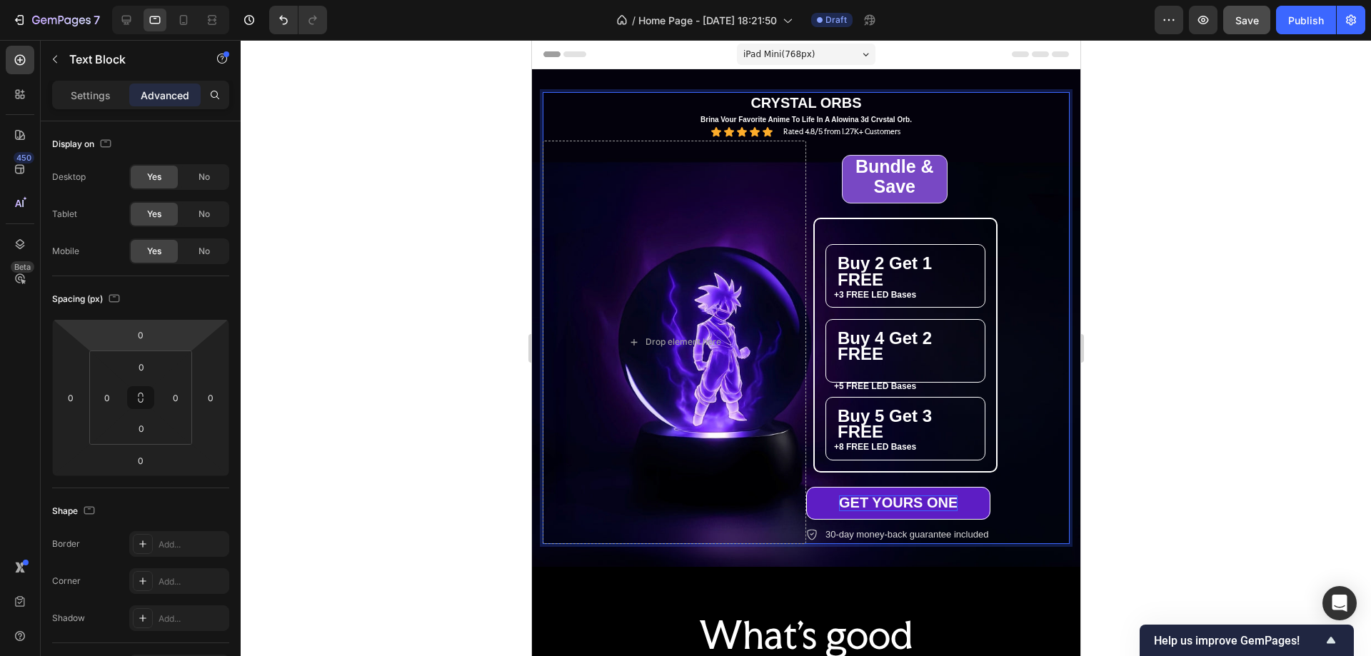
click at [835, 107] on p "CRYSTAL ORBS" at bounding box center [806, 103] width 524 height 19
click at [836, 107] on p "CRYSTAL ORBS" at bounding box center [806, 103] width 524 height 19
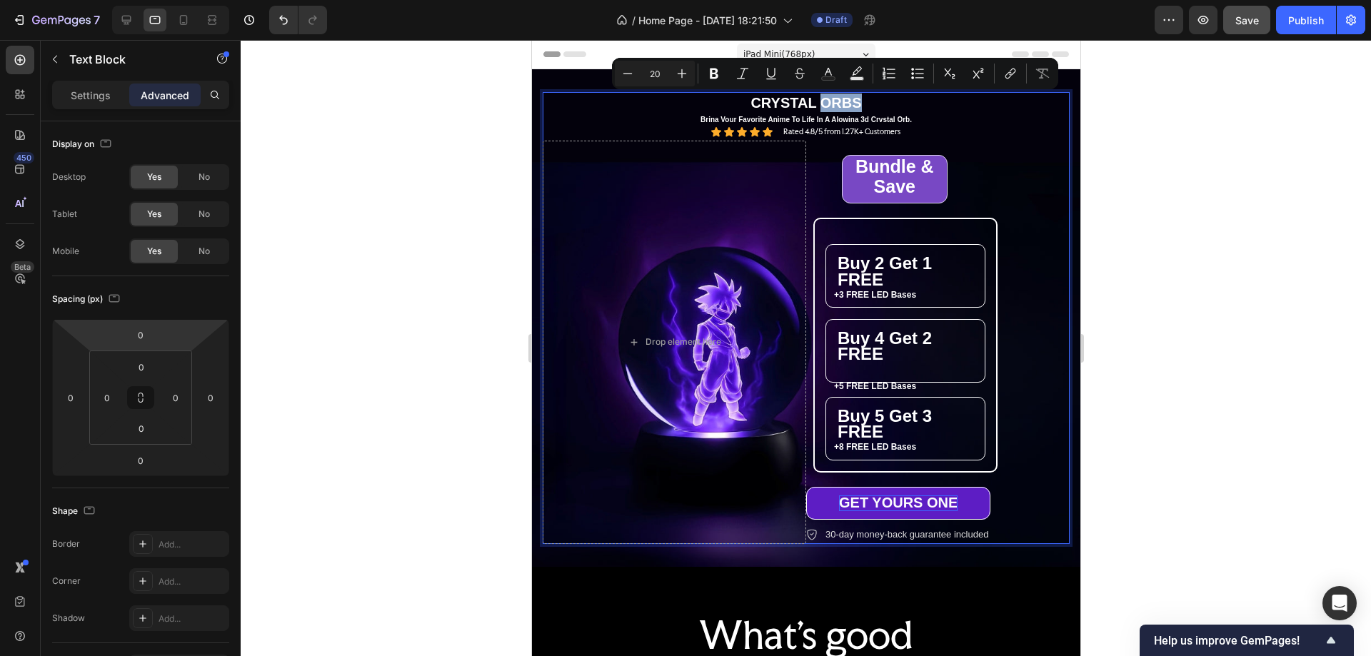
click at [975, 109] on p "CRYSTAL ORBS" at bounding box center [806, 103] width 524 height 19
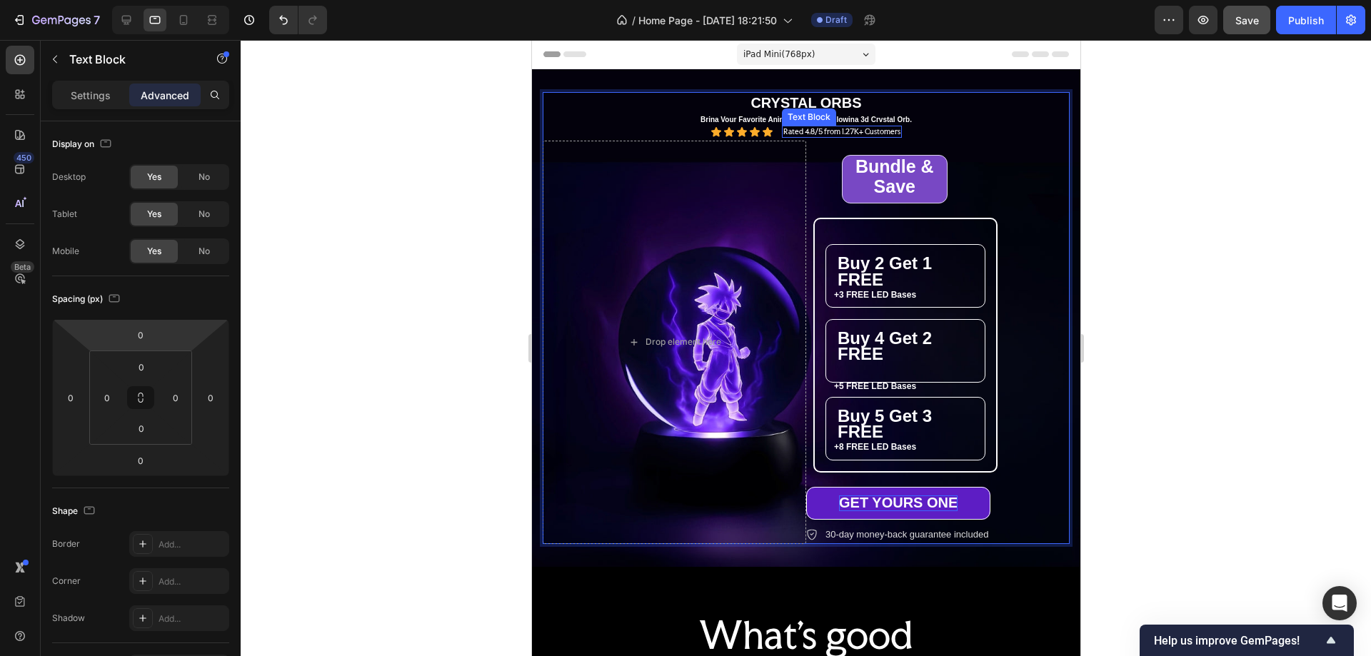
click at [826, 127] on p "Rated 4.8/5 from 1.27K+ Customers" at bounding box center [841, 131] width 117 height 9
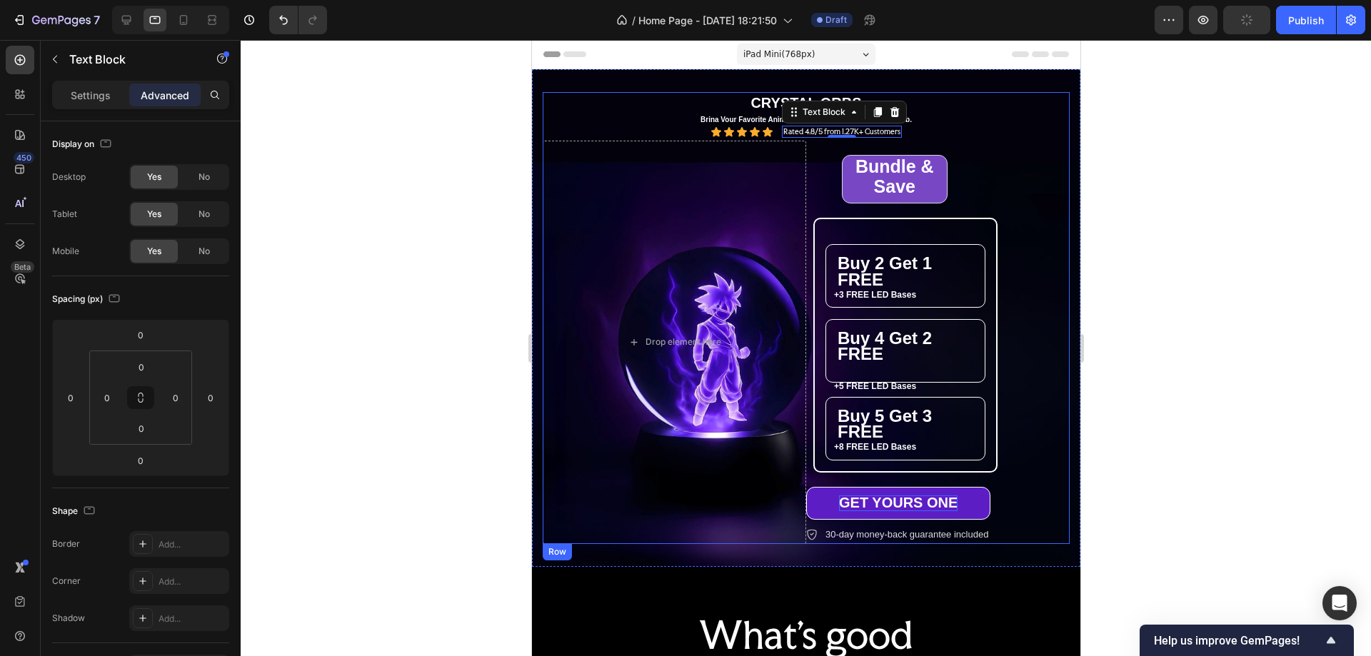
click at [973, 128] on div "Icon Icon Icon Icon Icon Icon List Rated 4.8/5 from 1.27K+ Customers Text Block…" at bounding box center [805, 132] width 527 height 12
click at [883, 121] on p "Brina Vour Favorite Anime To Life In A Alowina 3d Crvstal Orb." at bounding box center [806, 119] width 524 height 9
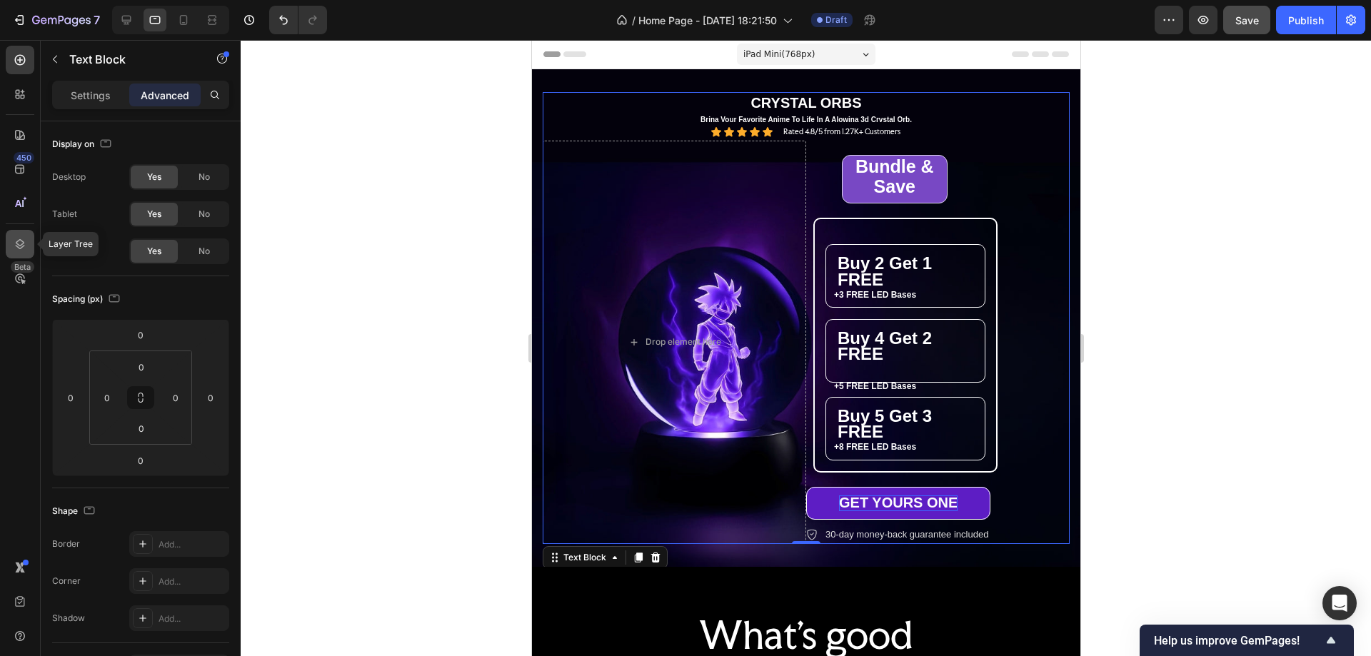
click at [26, 241] on icon at bounding box center [20, 244] width 14 height 14
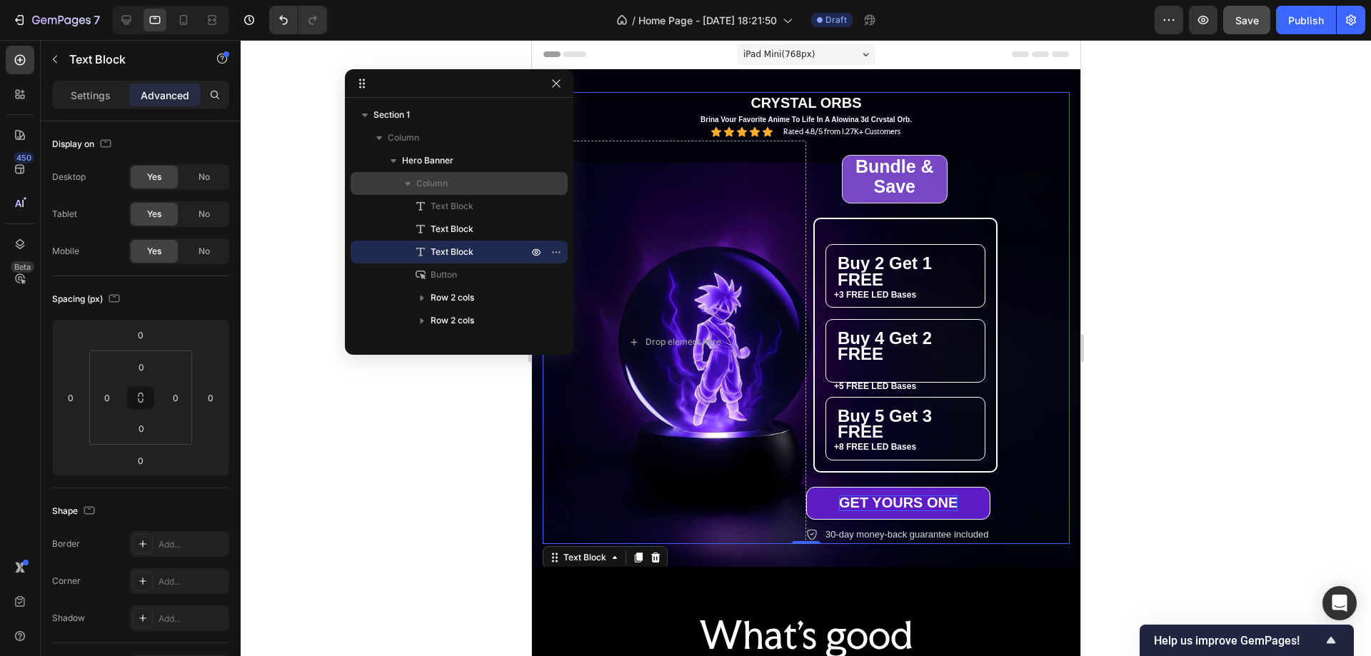
click at [455, 181] on p "Column" at bounding box center [473, 183] width 114 height 14
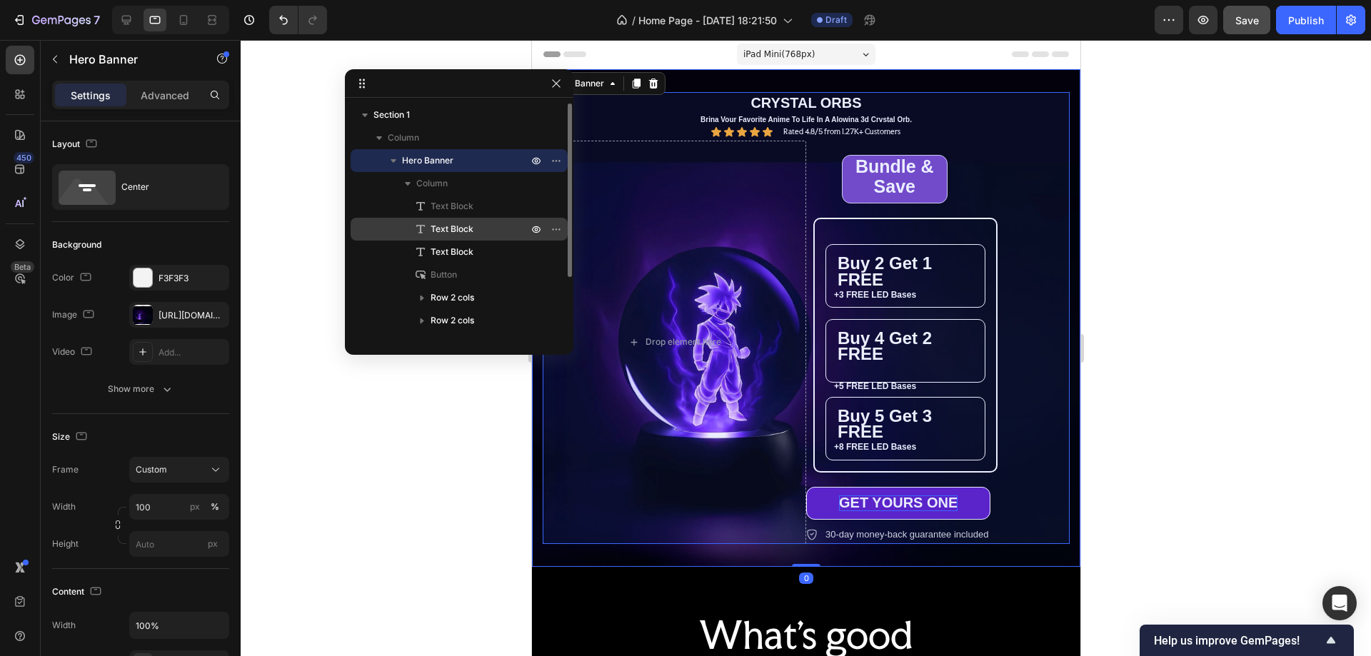
click at [459, 228] on span "Text Block" at bounding box center [452, 229] width 43 height 14
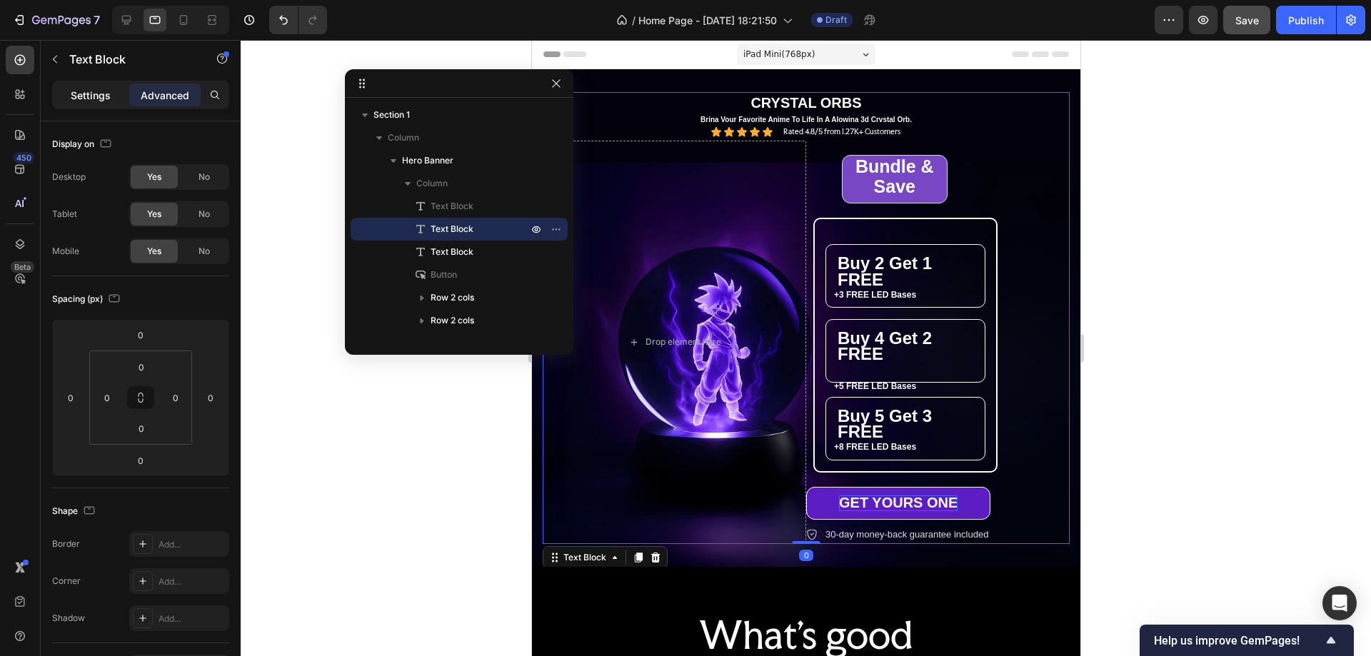
click at [90, 96] on p "Settings" at bounding box center [91, 95] width 40 height 15
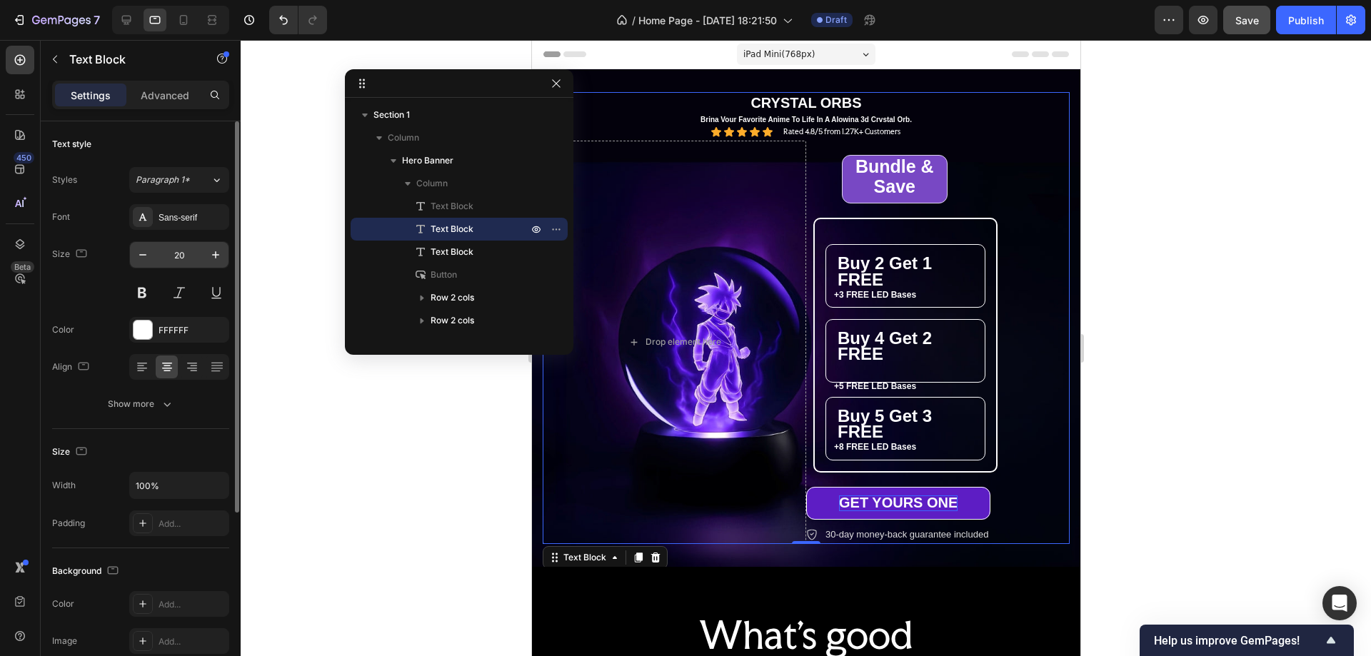
click at [181, 260] on input "20" at bounding box center [179, 255] width 47 height 26
click at [219, 254] on icon "button" at bounding box center [216, 255] width 14 height 14
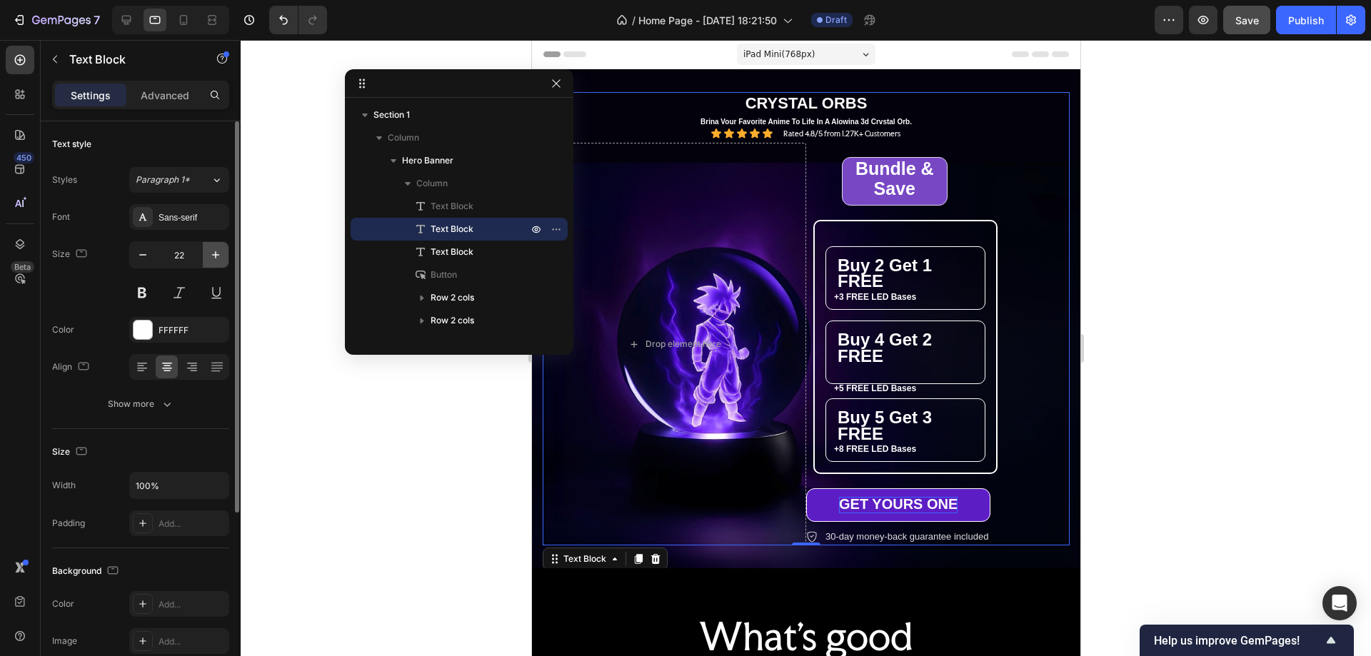
click at [219, 254] on icon "button" at bounding box center [216, 255] width 14 height 14
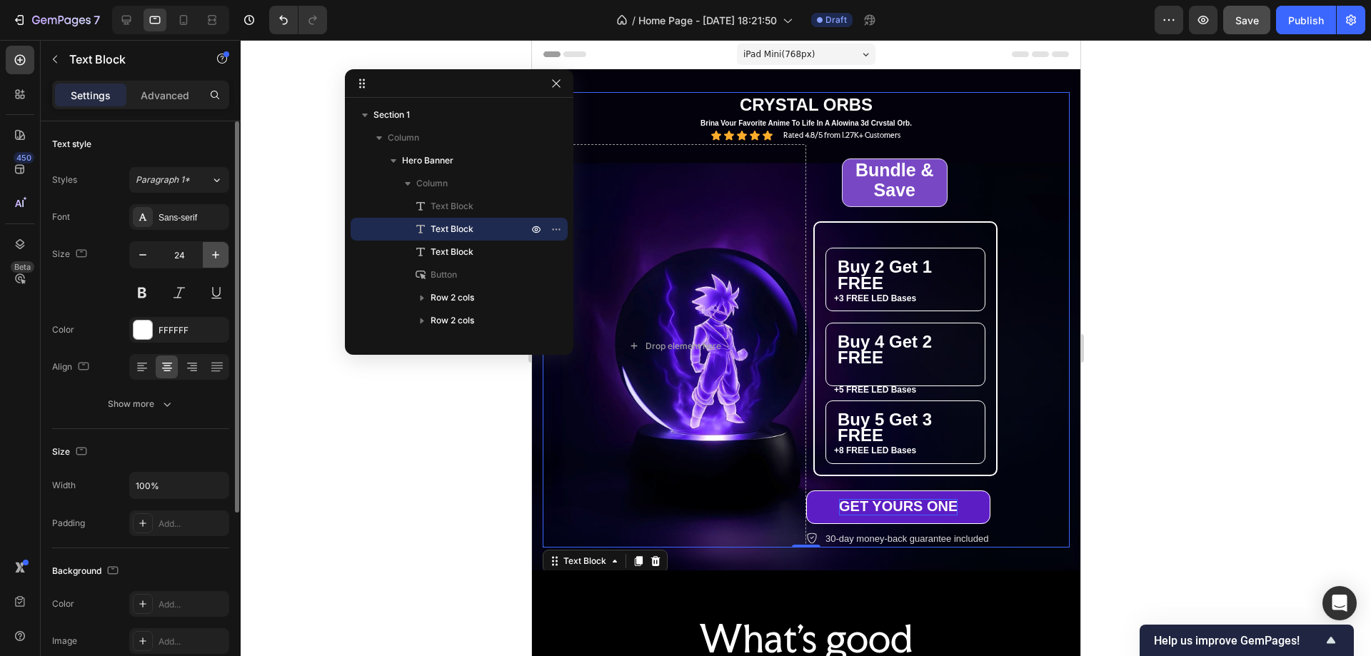
click at [219, 254] on icon "button" at bounding box center [216, 255] width 14 height 14
click at [138, 259] on icon "button" at bounding box center [143, 255] width 14 height 14
type input "23"
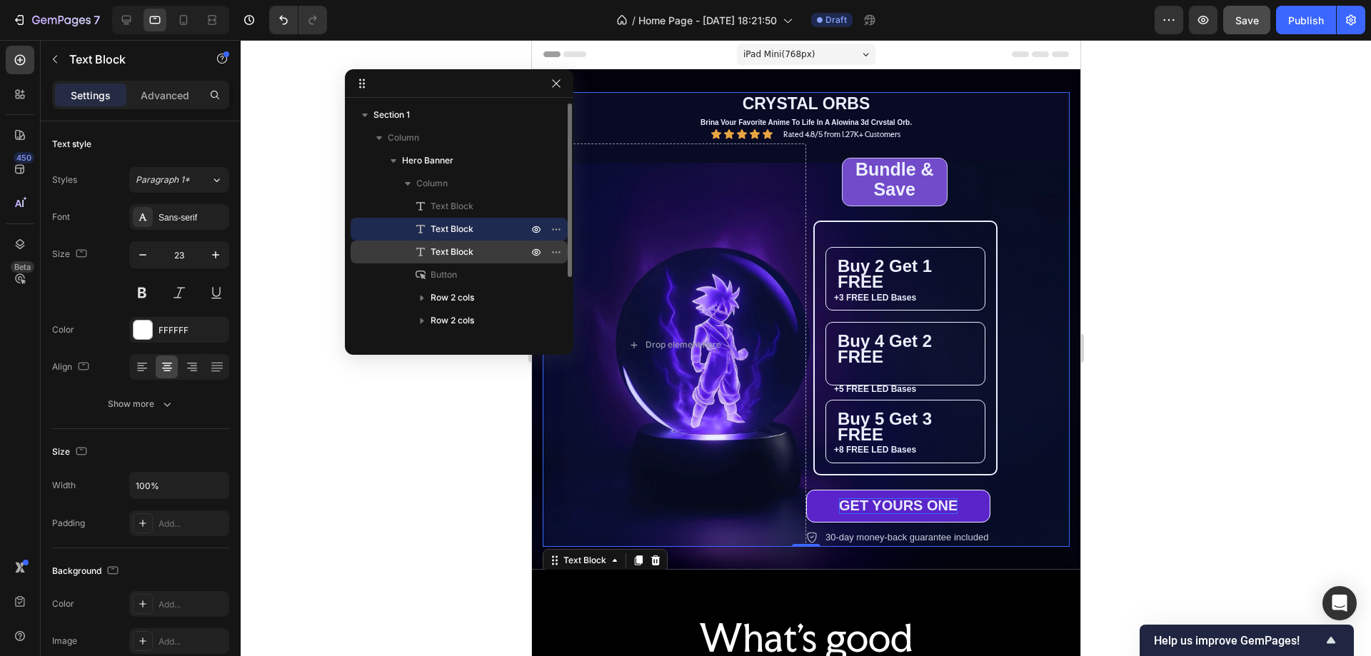
click at [454, 244] on div "Text Block" at bounding box center [459, 252] width 206 height 23
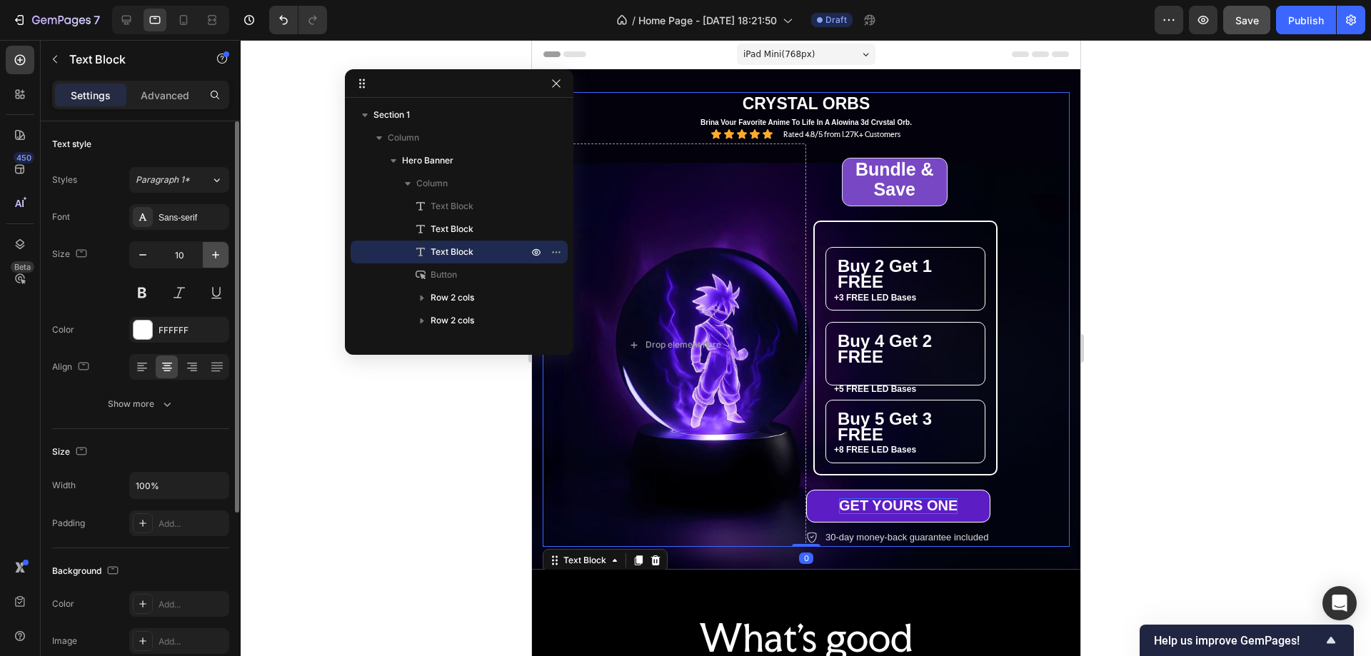
click at [216, 256] on icon "button" at bounding box center [216, 255] width 14 height 14
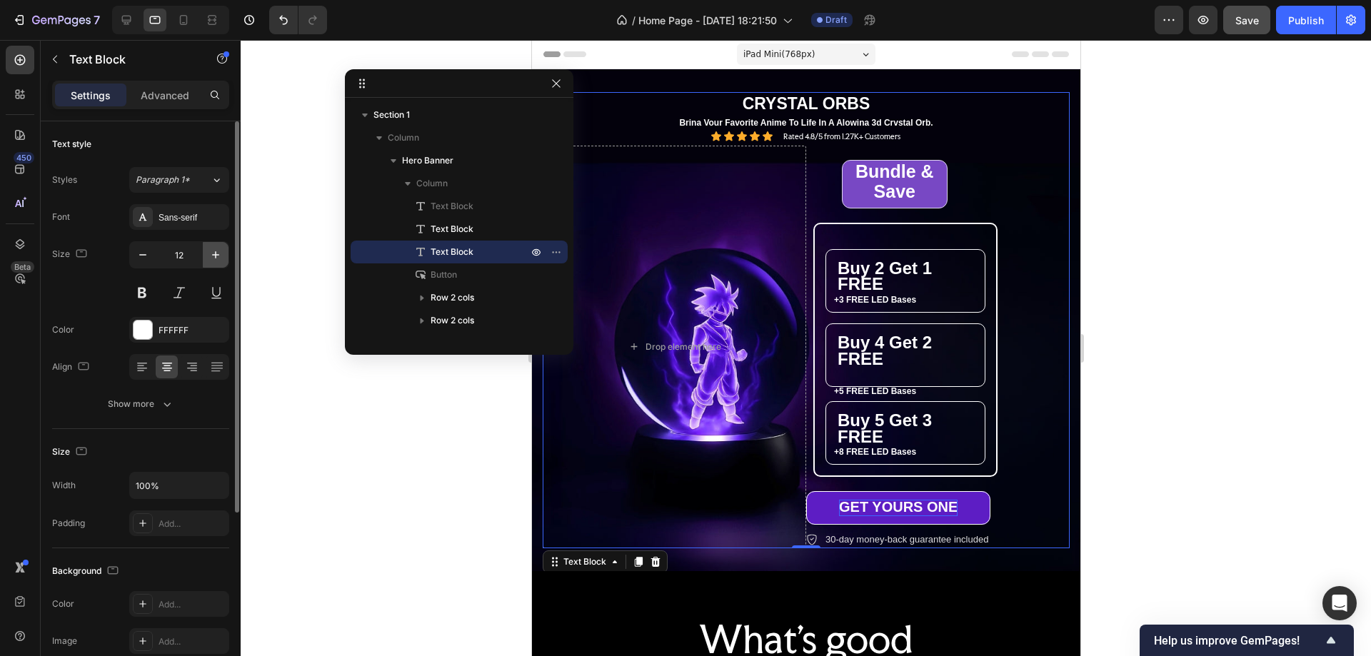
click at [216, 256] on icon "button" at bounding box center [216, 255] width 14 height 14
type input "13"
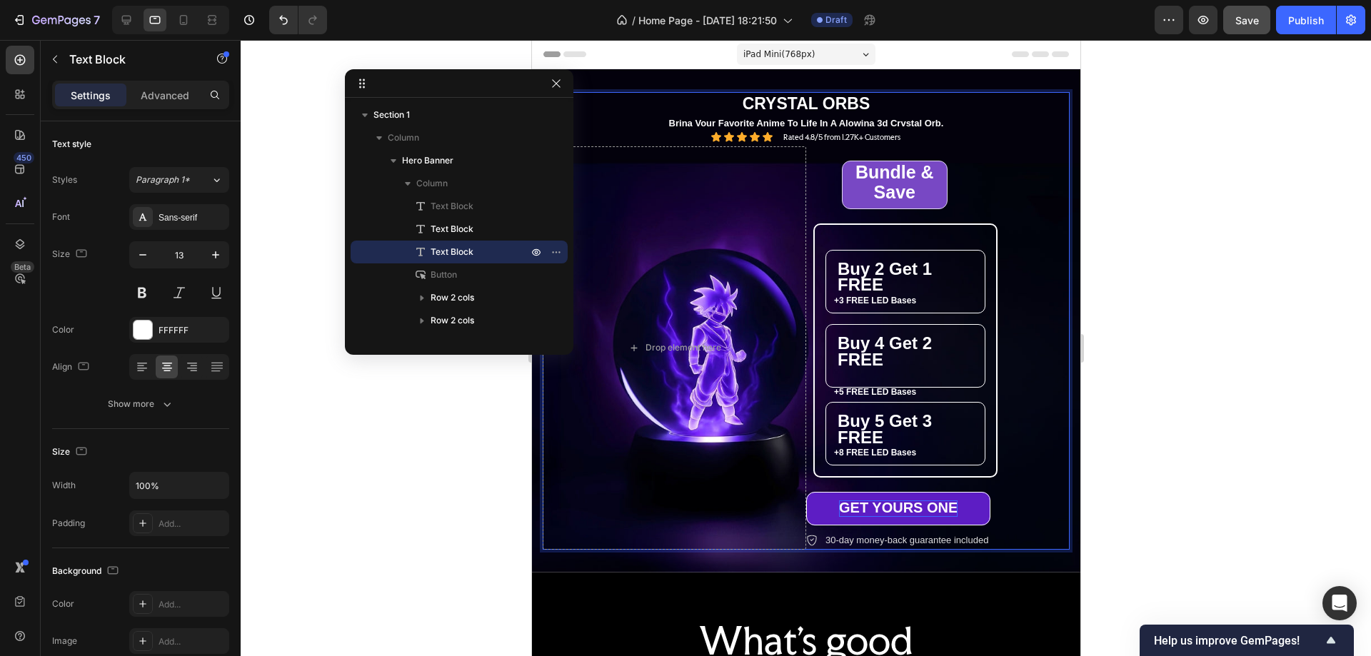
click at [906, 120] on p "Brina Vour Favorite Anime To Life In A Alowina 3d Crvstal Orb." at bounding box center [806, 124] width 524 height 12
click at [901, 120] on p "THE ULTIMATE ANIME GLOW ORB" at bounding box center [806, 124] width 524 height 12
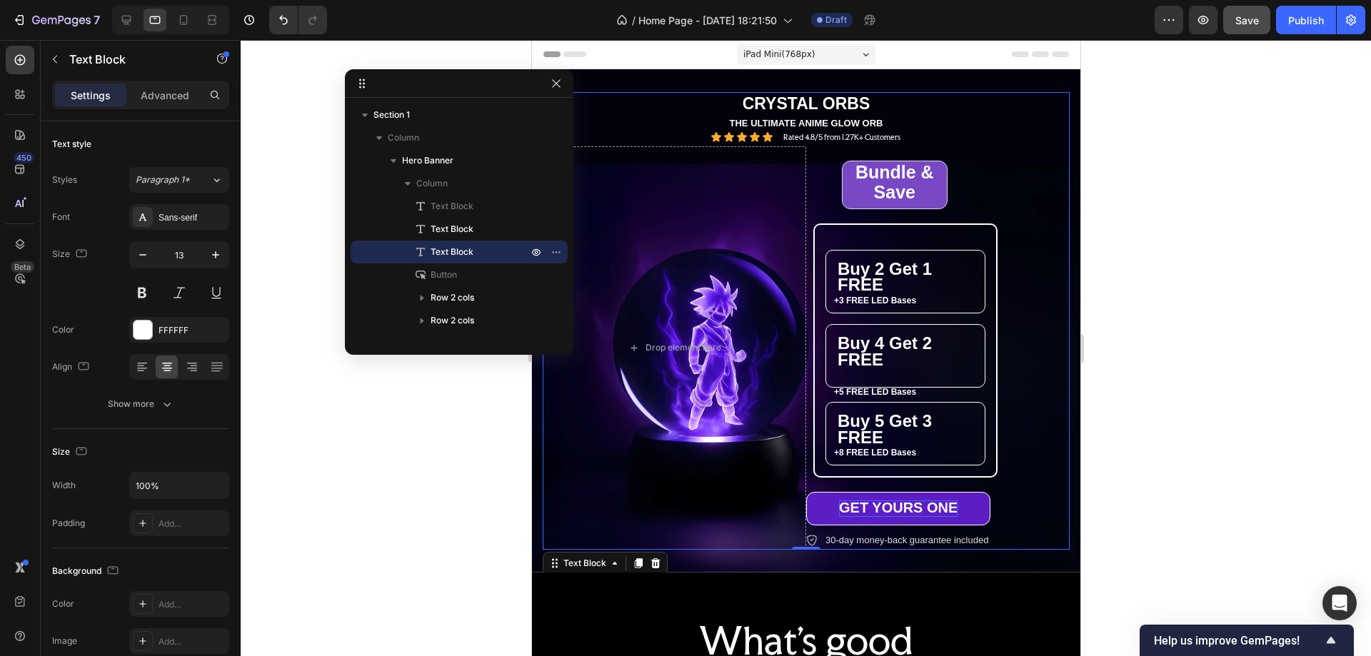
click at [1149, 188] on div at bounding box center [806, 348] width 1131 height 616
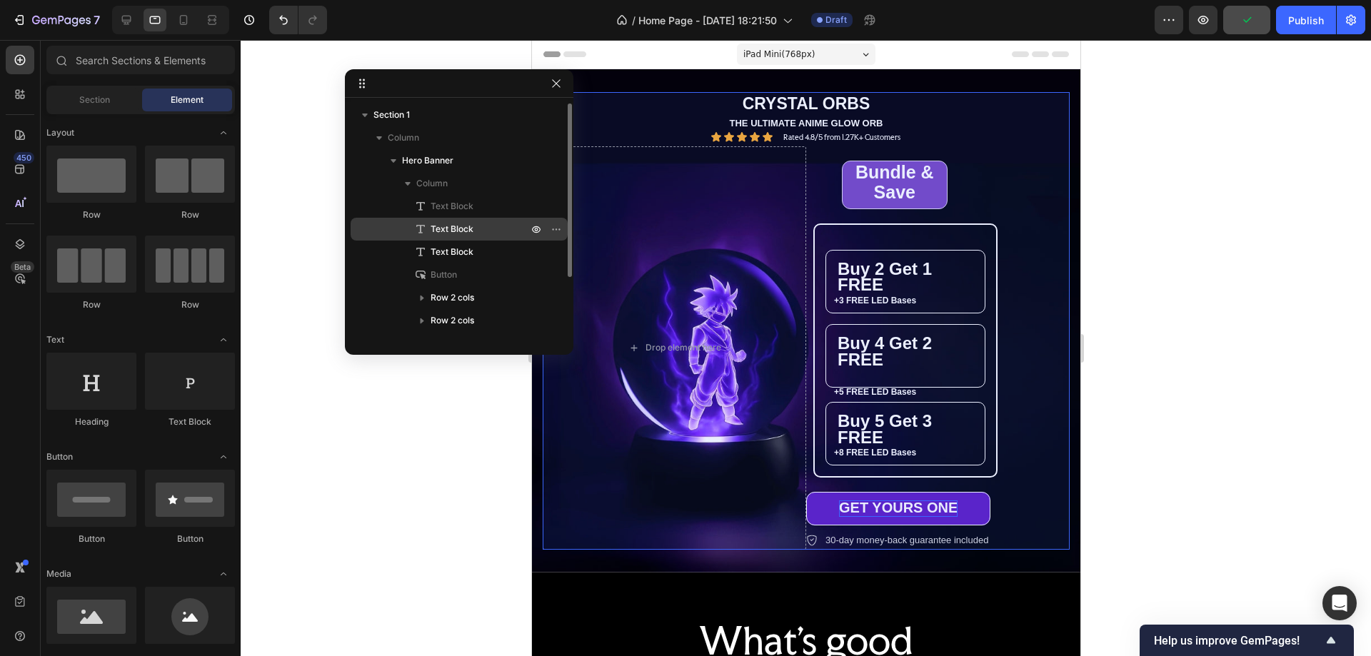
click at [474, 224] on p "Text Block" at bounding box center [464, 229] width 100 height 14
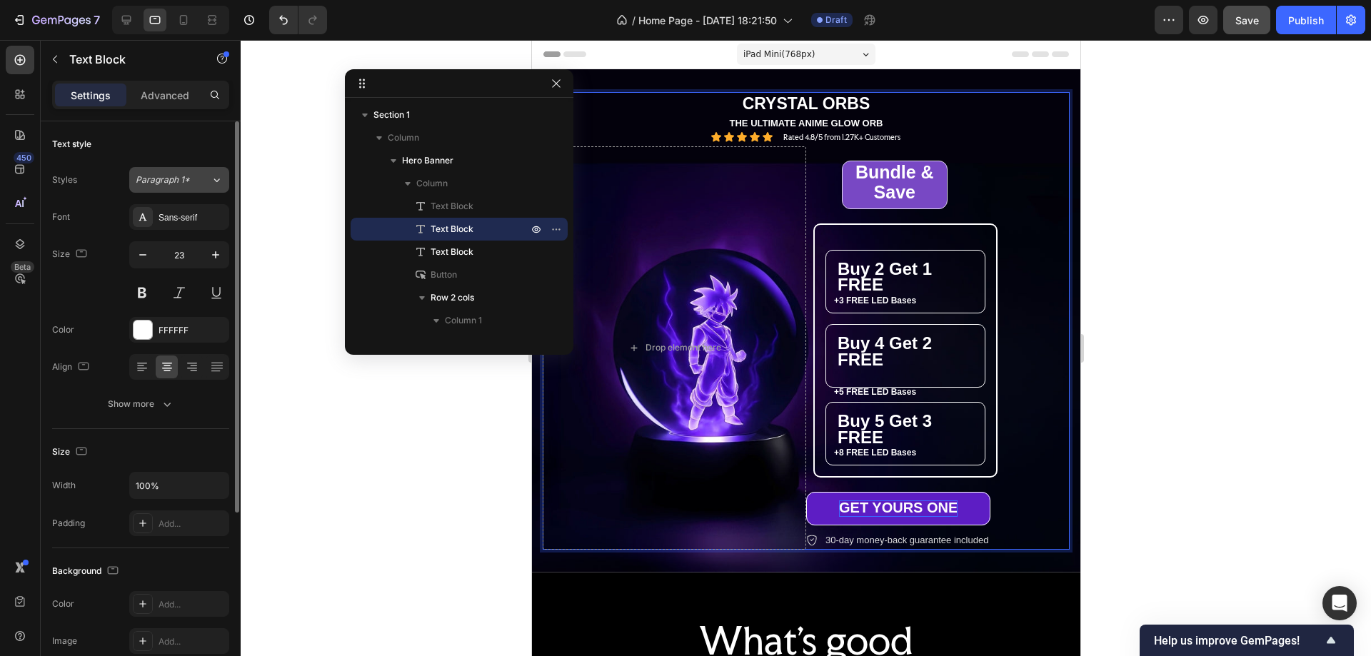
click at [182, 182] on span "Paragraph 1*" at bounding box center [163, 180] width 54 height 13
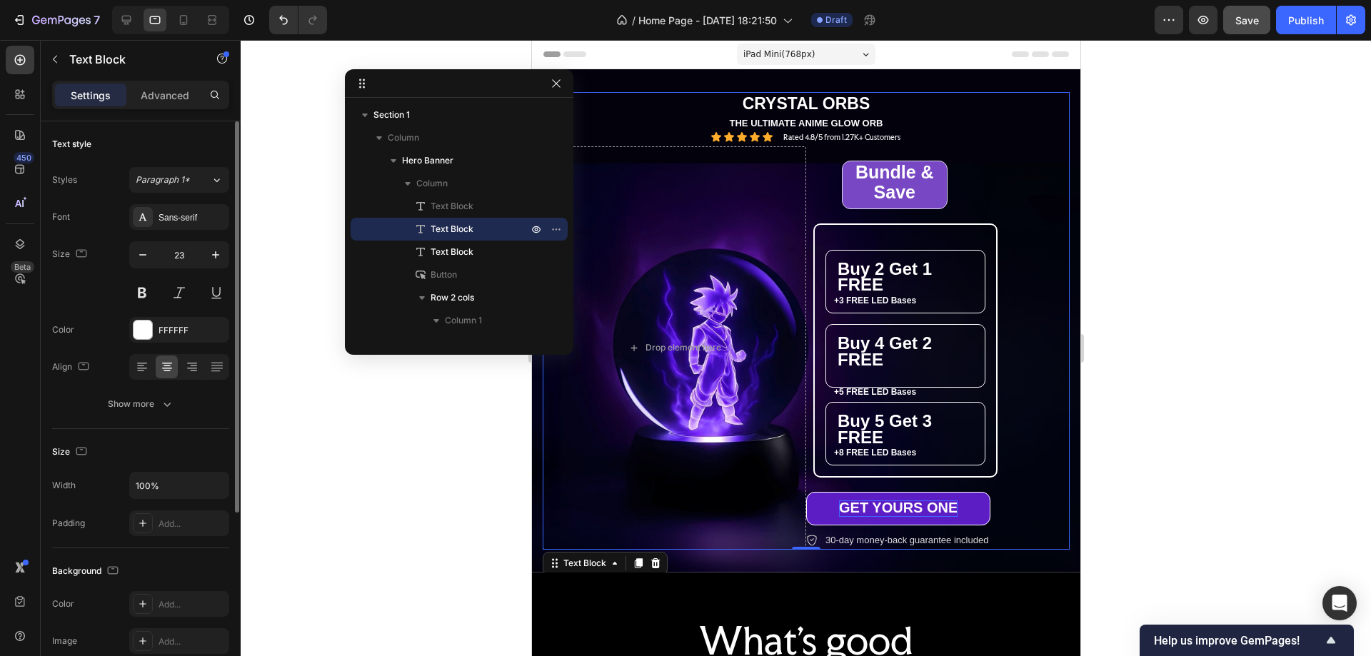
click at [172, 142] on div "Text style" at bounding box center [140, 144] width 177 height 23
click at [166, 91] on p "Advanced" at bounding box center [165, 95] width 49 height 15
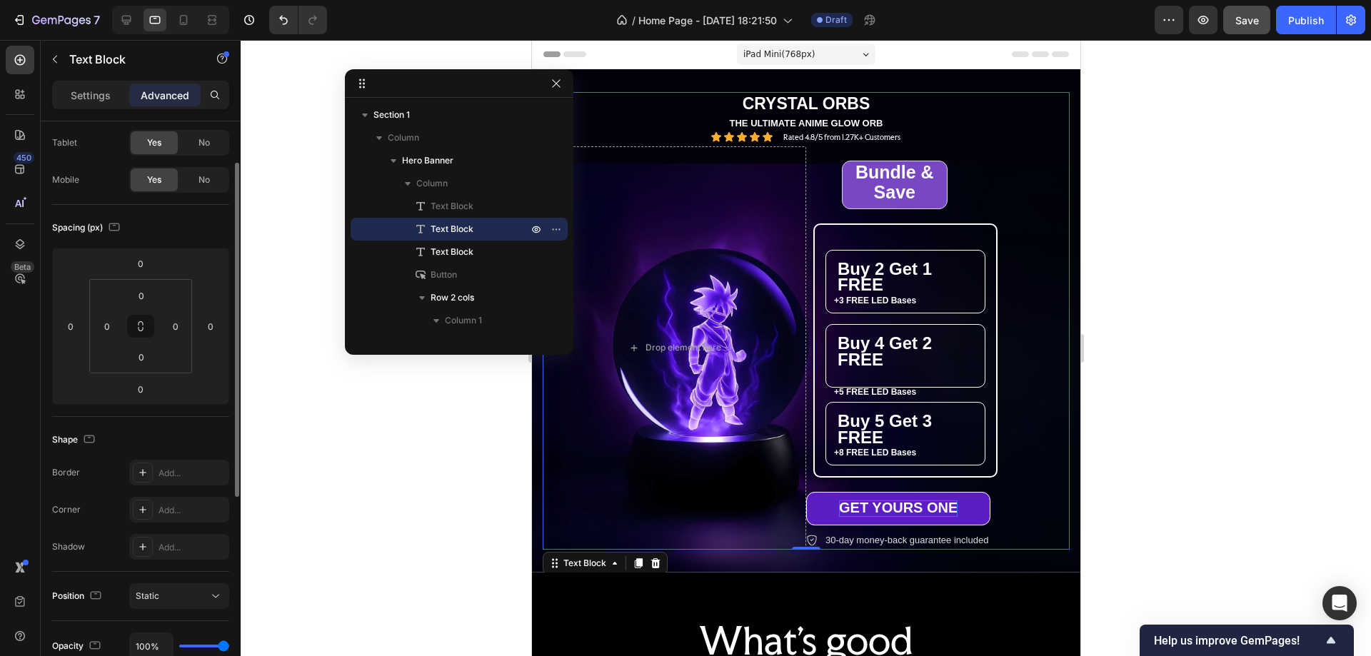
scroll to position [214, 0]
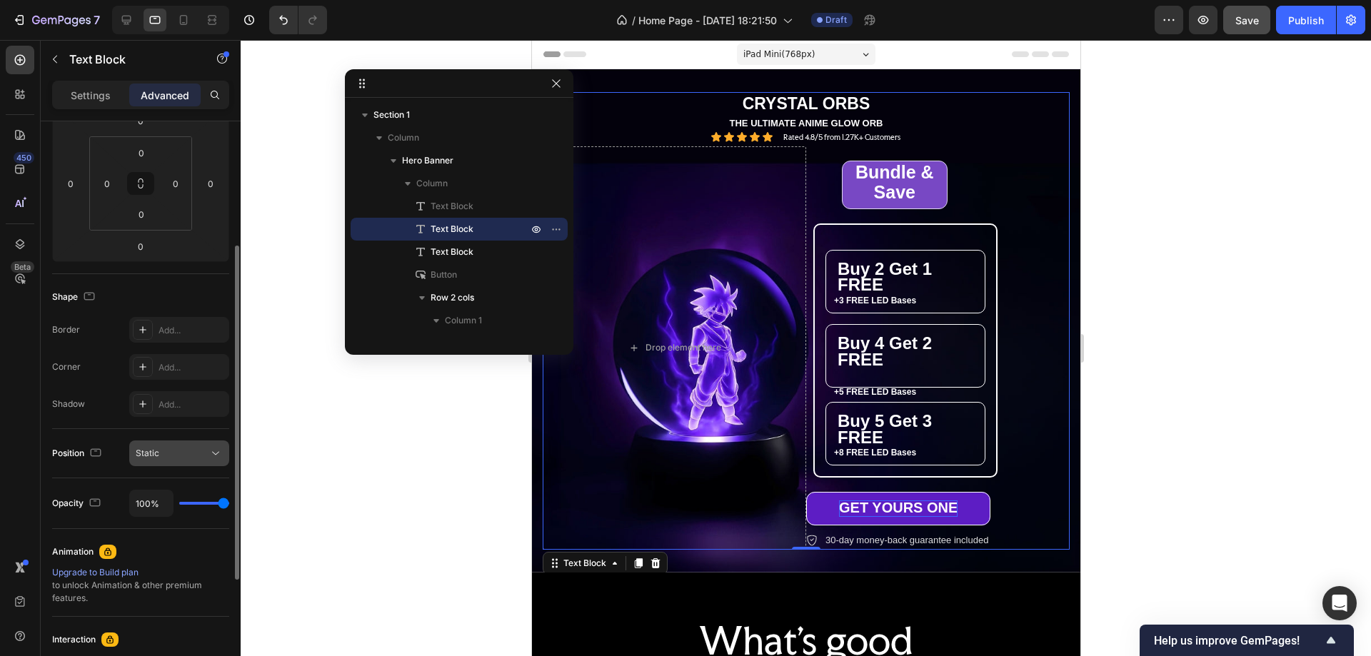
click at [168, 451] on div "Static" at bounding box center [172, 453] width 73 height 13
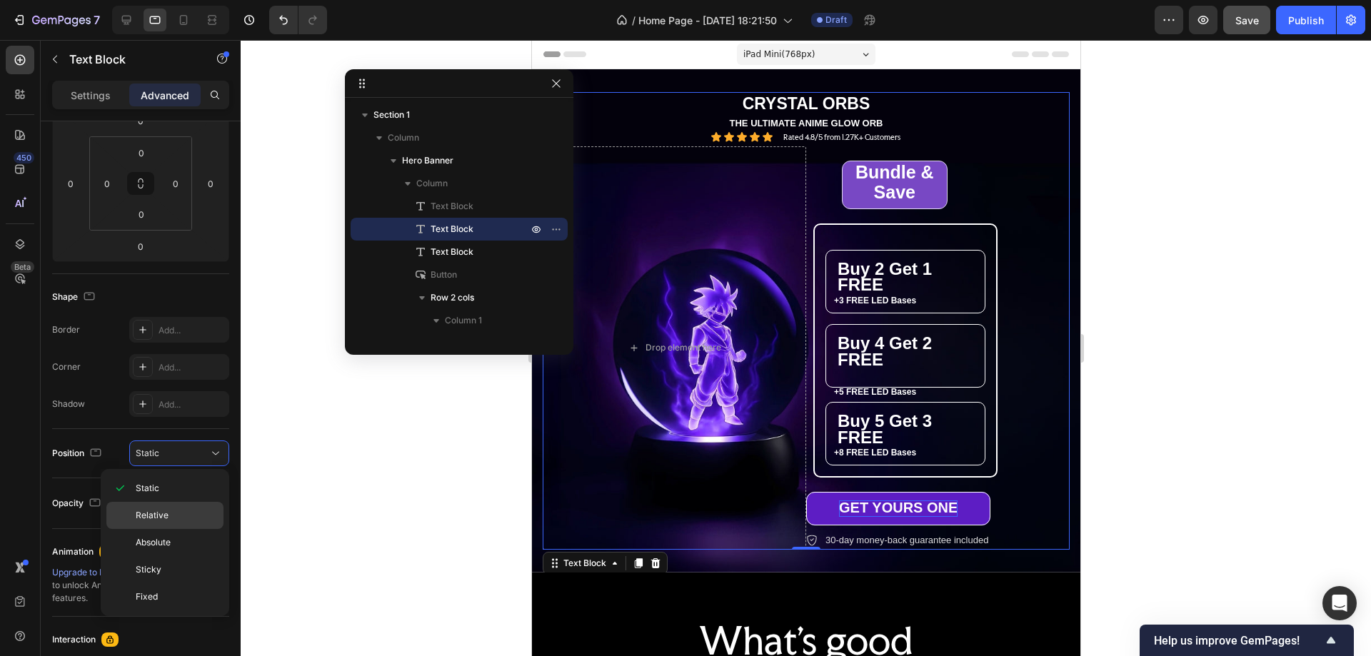
click at [167, 514] on span "Relative" at bounding box center [152, 515] width 33 height 13
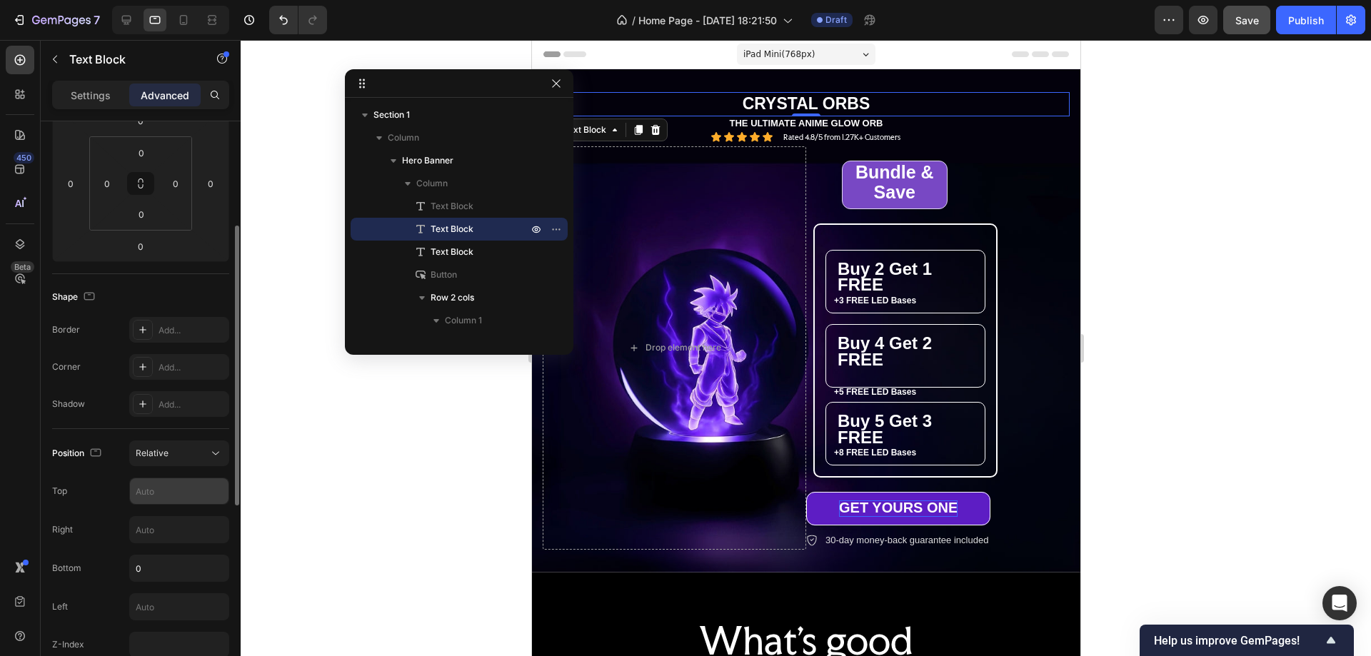
click at [157, 496] on input "text" at bounding box center [179, 492] width 99 height 26
click at [159, 566] on input "0" at bounding box center [179, 569] width 99 height 26
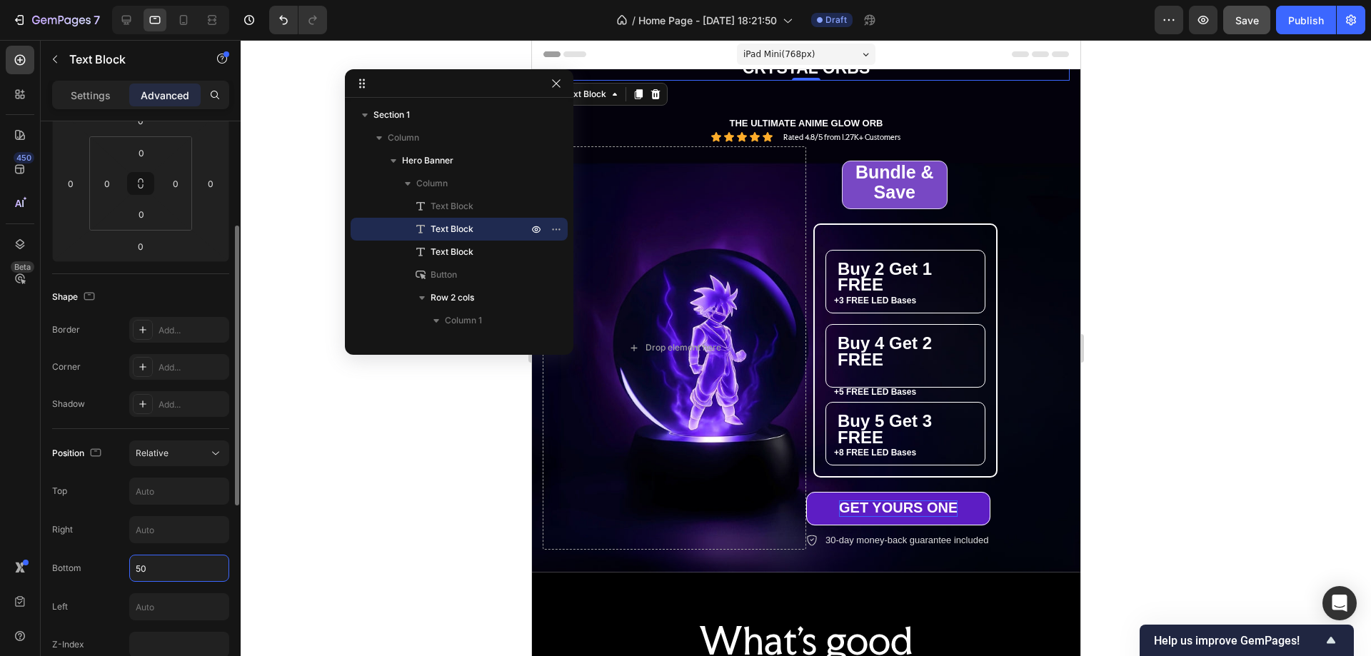
type input "5"
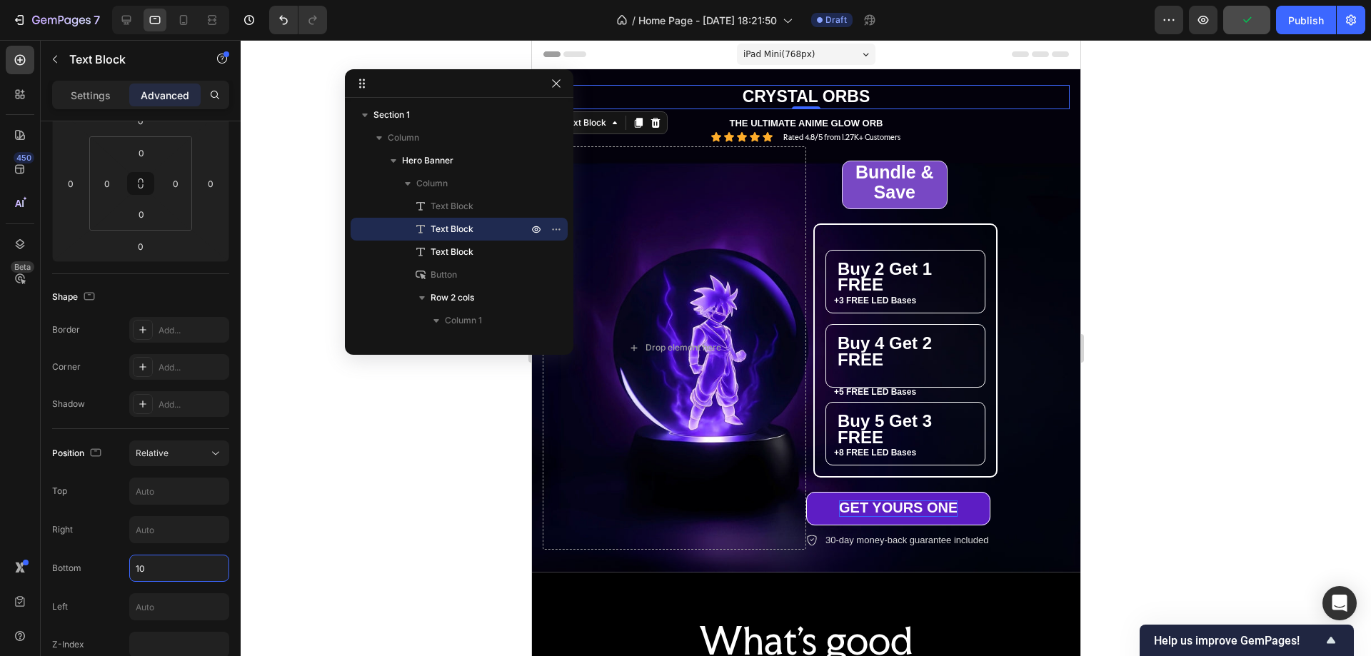
type input "1"
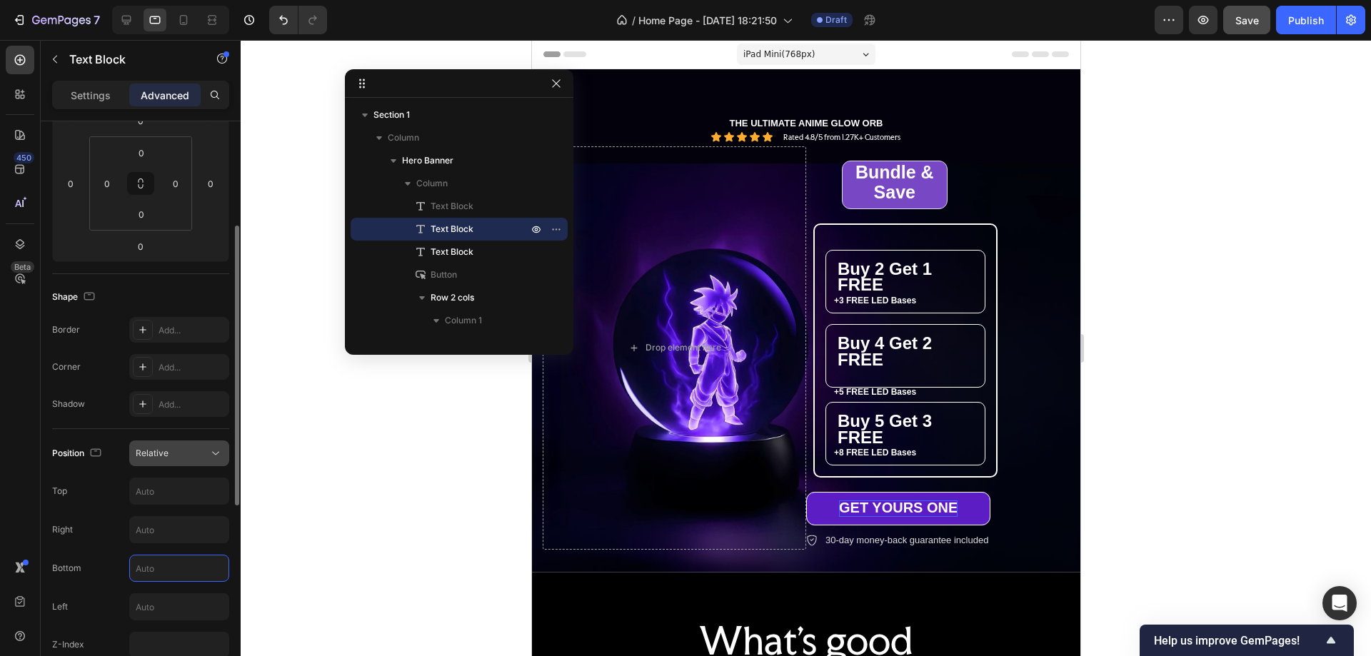
click at [173, 456] on div "Relative" at bounding box center [172, 453] width 73 height 13
type input "330"
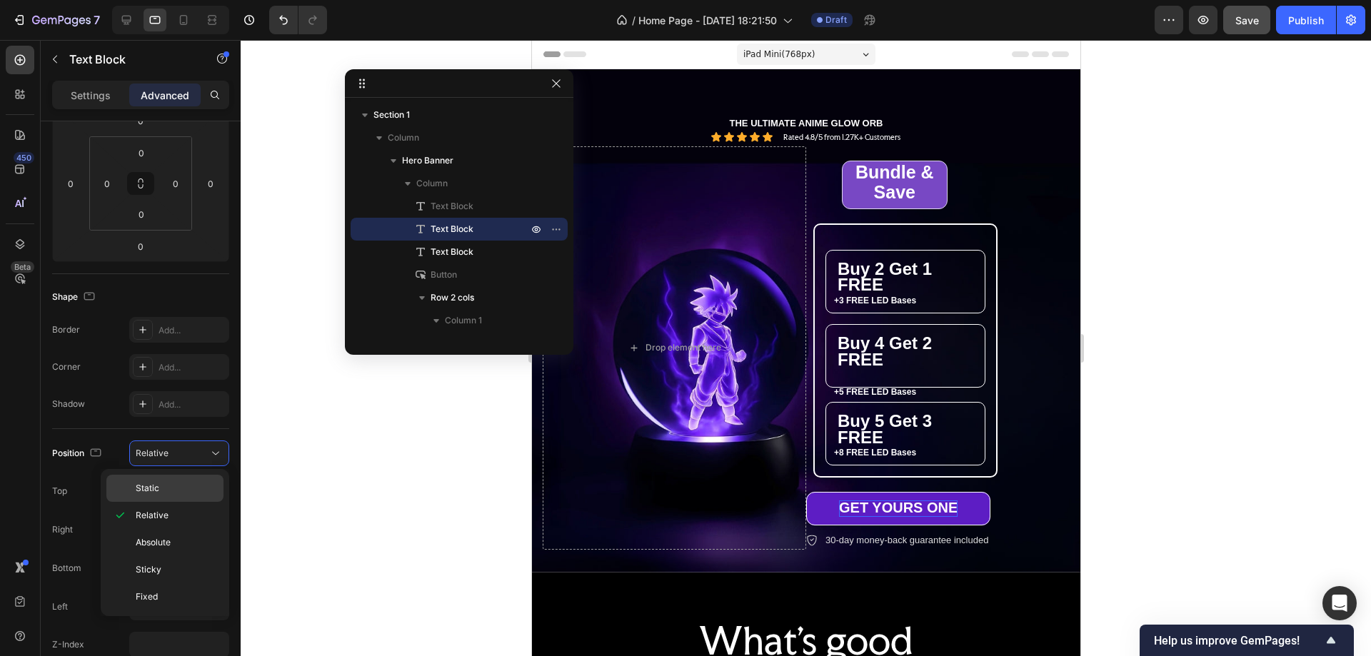
click at [172, 488] on p "Static" at bounding box center [176, 488] width 81 height 13
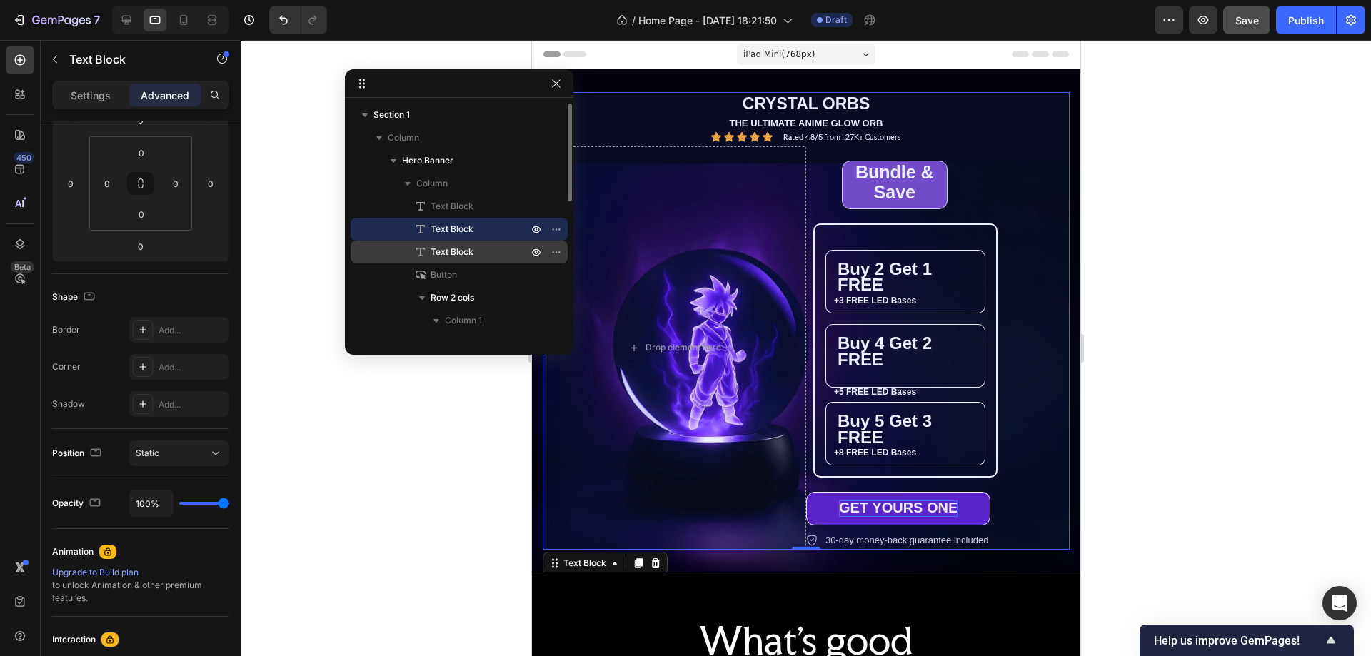
click at [456, 246] on span "Text Block" at bounding box center [452, 252] width 43 height 14
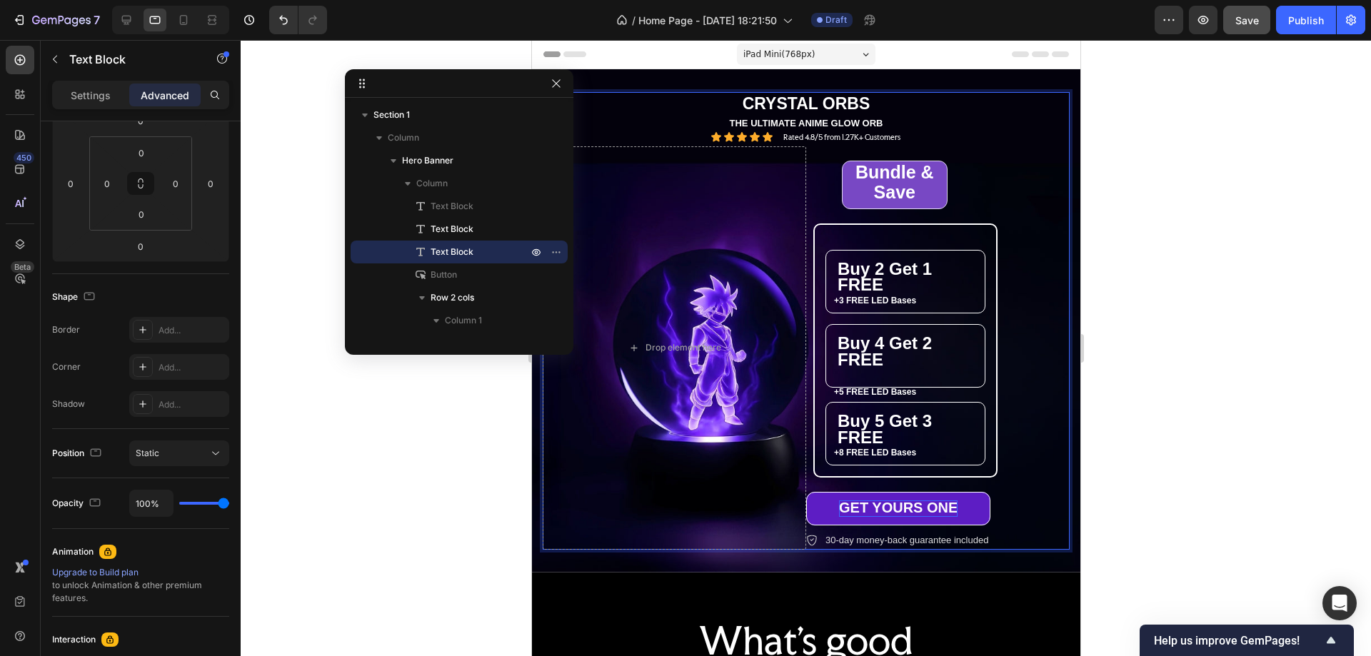
click at [1226, 281] on div at bounding box center [806, 348] width 1131 height 616
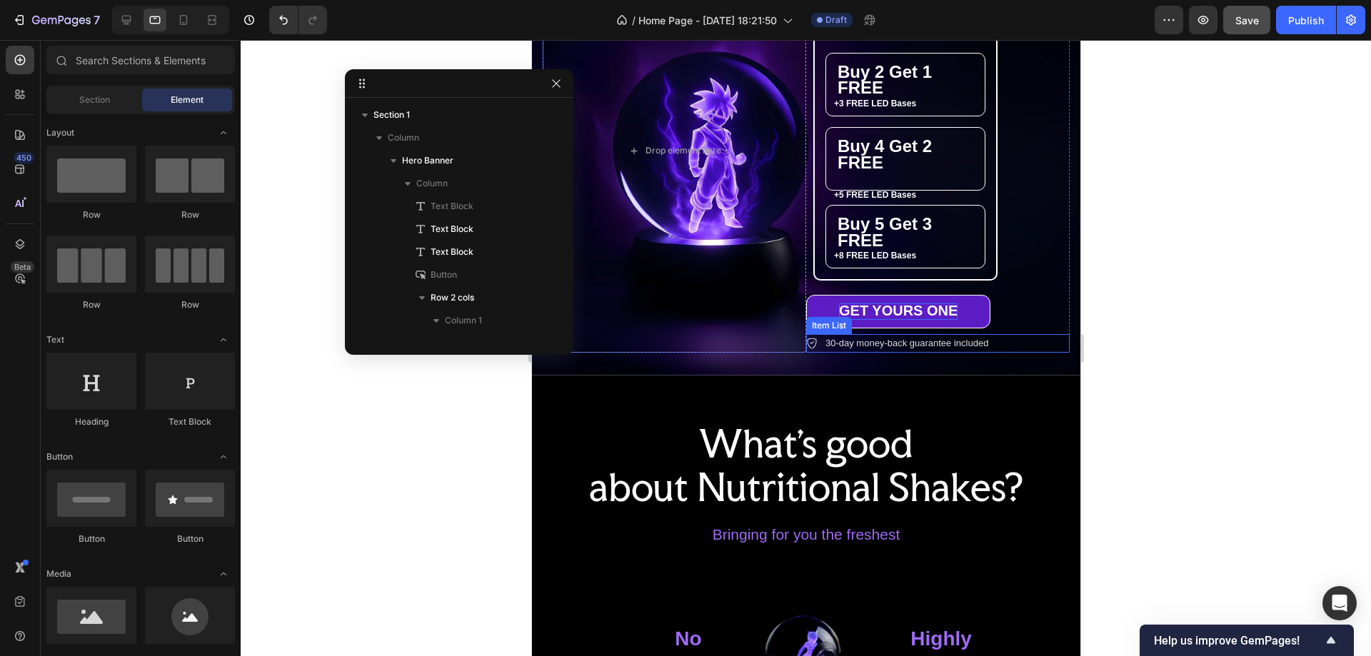
scroll to position [71, 0]
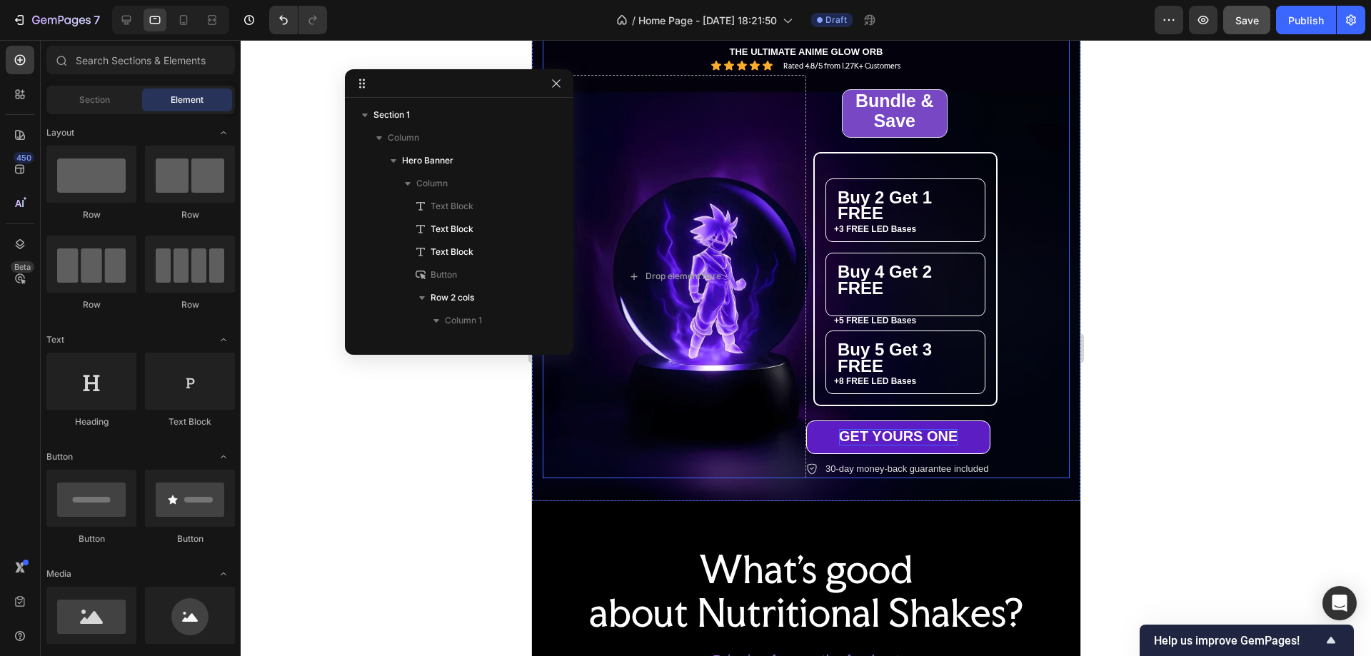
click at [979, 137] on div "⁠⁠⁠⁠⁠⁠⁠ Bundle & Save Heading Row ⁠⁠⁠⁠⁠⁠⁠ Buy 2 Get 1 FREE Heading +3 FREE LED …" at bounding box center [938, 277] width 264 height 404
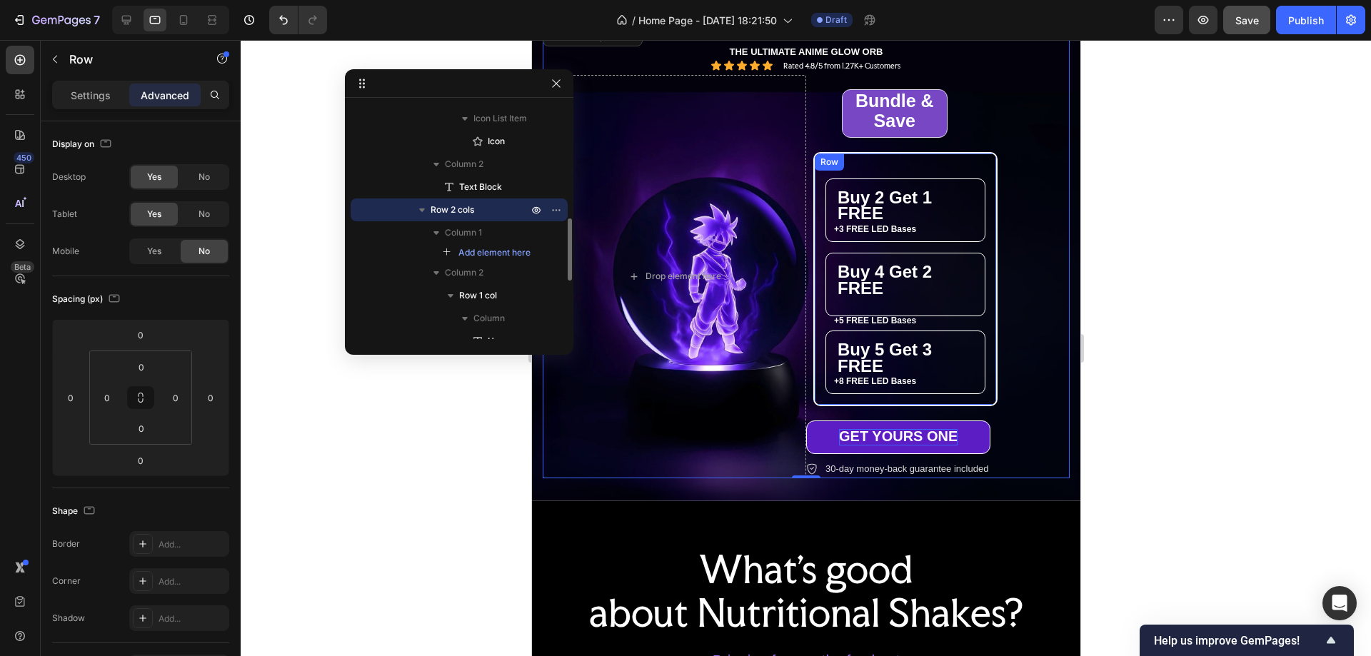
scroll to position [0, 0]
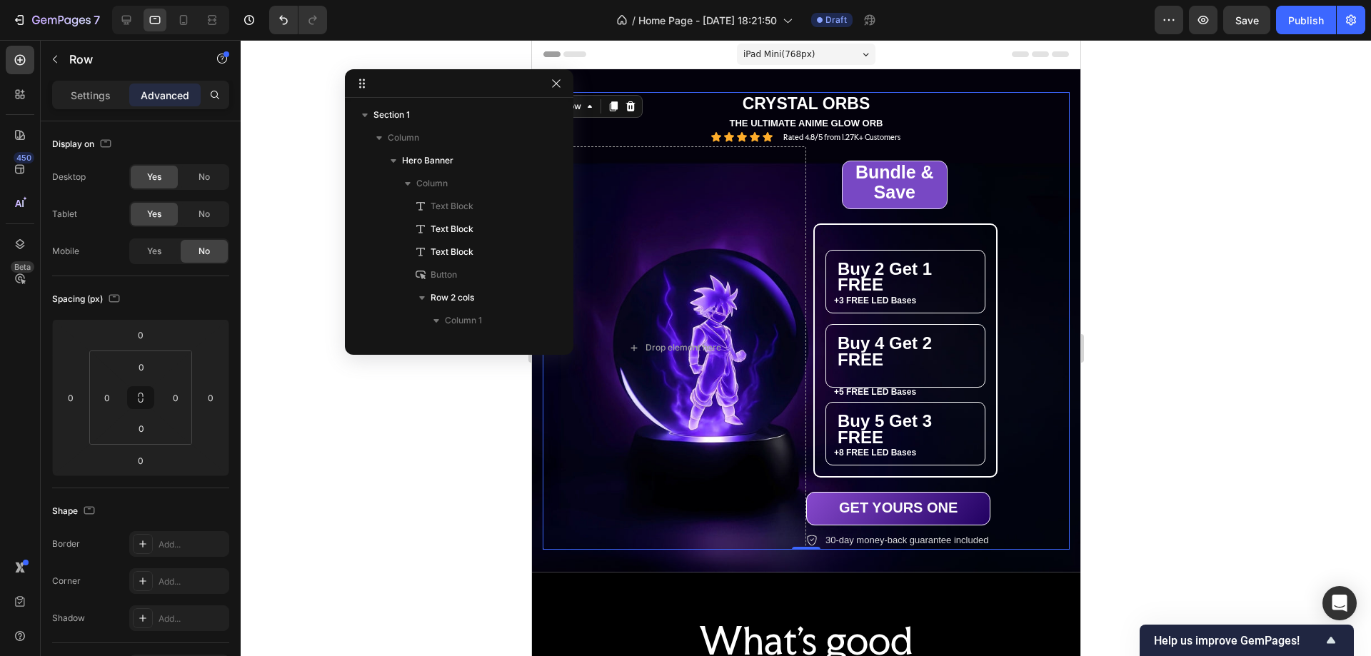
scroll to position [431, 0]
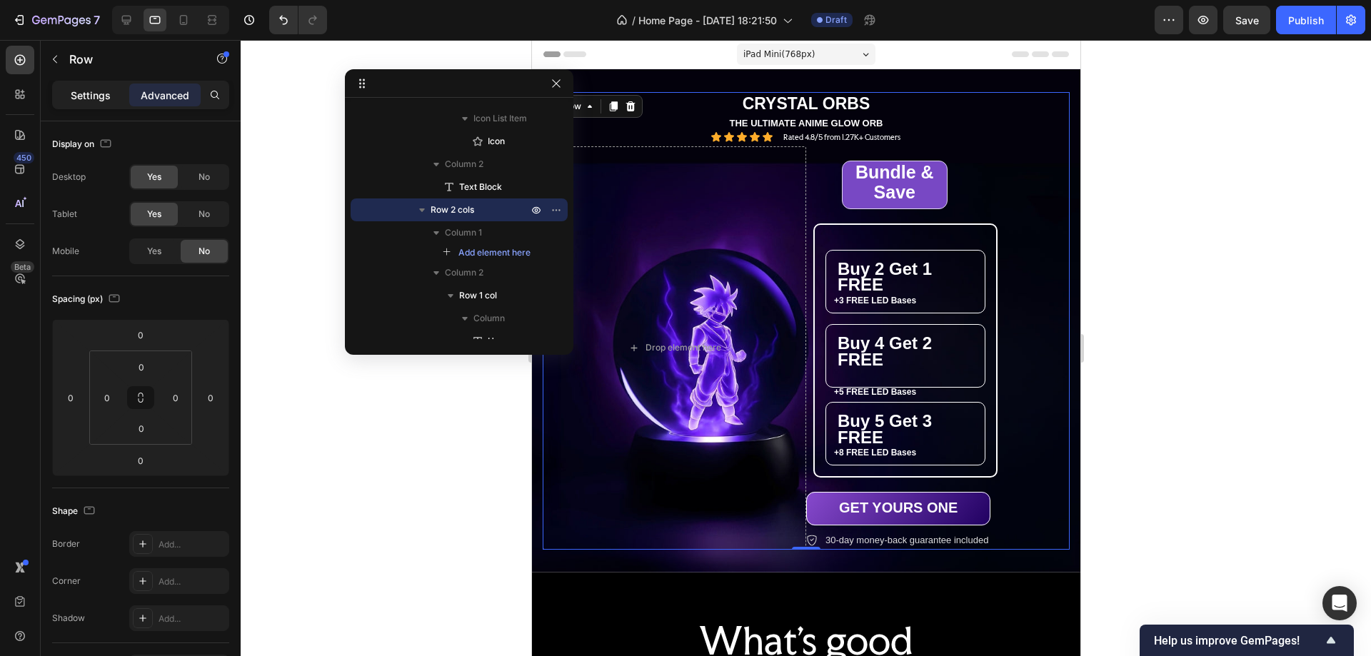
click at [76, 99] on p "Settings" at bounding box center [91, 95] width 40 height 15
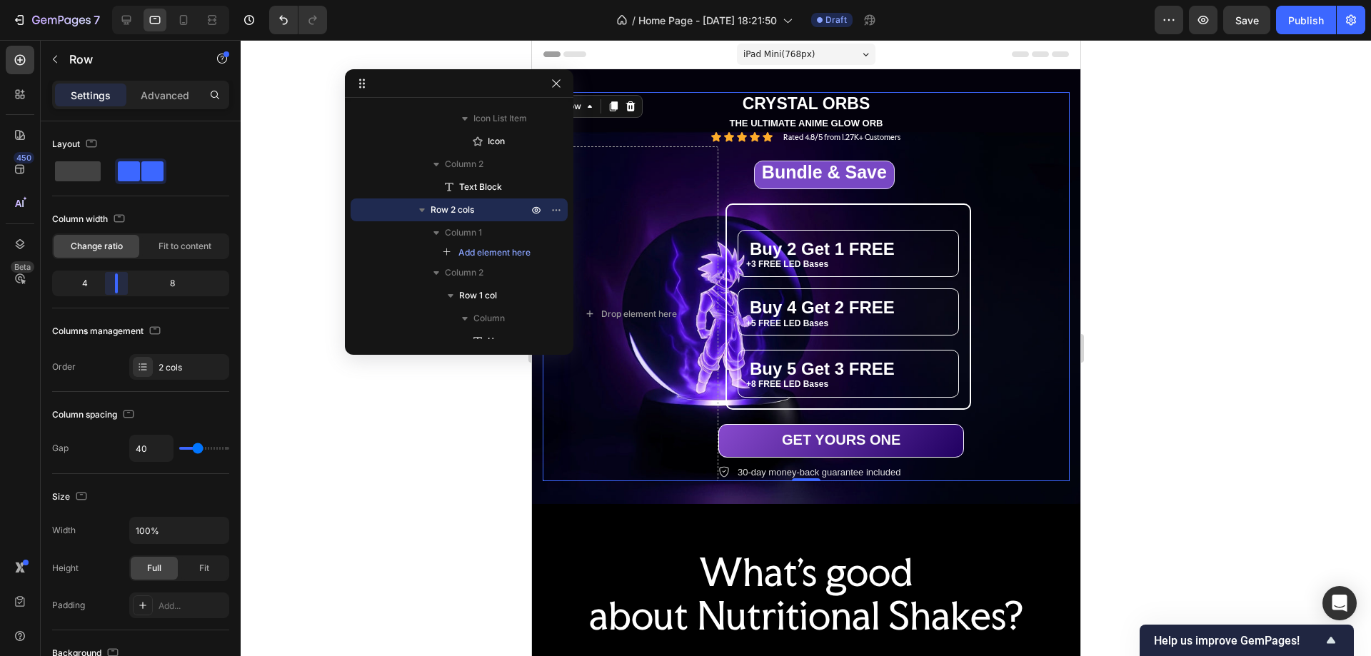
drag, startPoint x: 140, startPoint y: 284, endPoint x: 111, endPoint y: 284, distance: 29.3
click at [111, 0] on body "7 / Home Page - [DATE] 18:21:50 Draft Preview Save Publish 450 Beta Sections(18…" at bounding box center [685, 0] width 1371 height 0
click at [175, 96] on p "Advanced" at bounding box center [165, 95] width 49 height 15
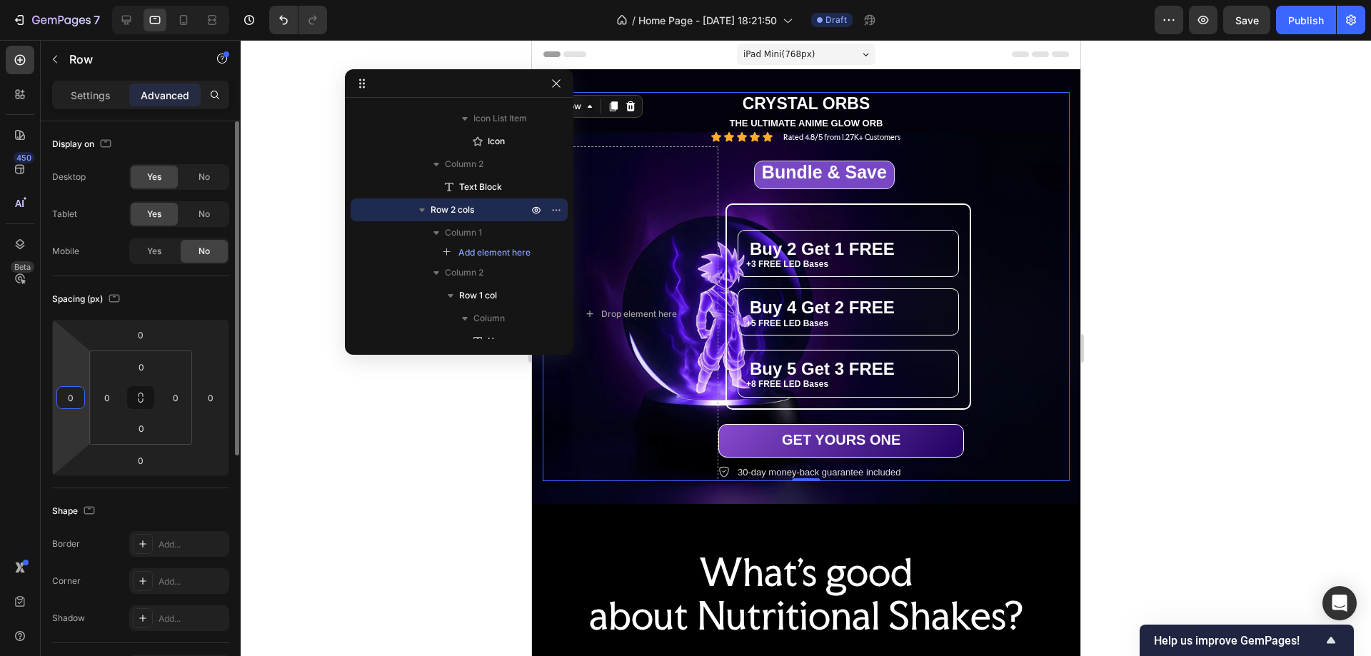
click at [76, 406] on input "0" at bounding box center [70, 397] width 21 height 21
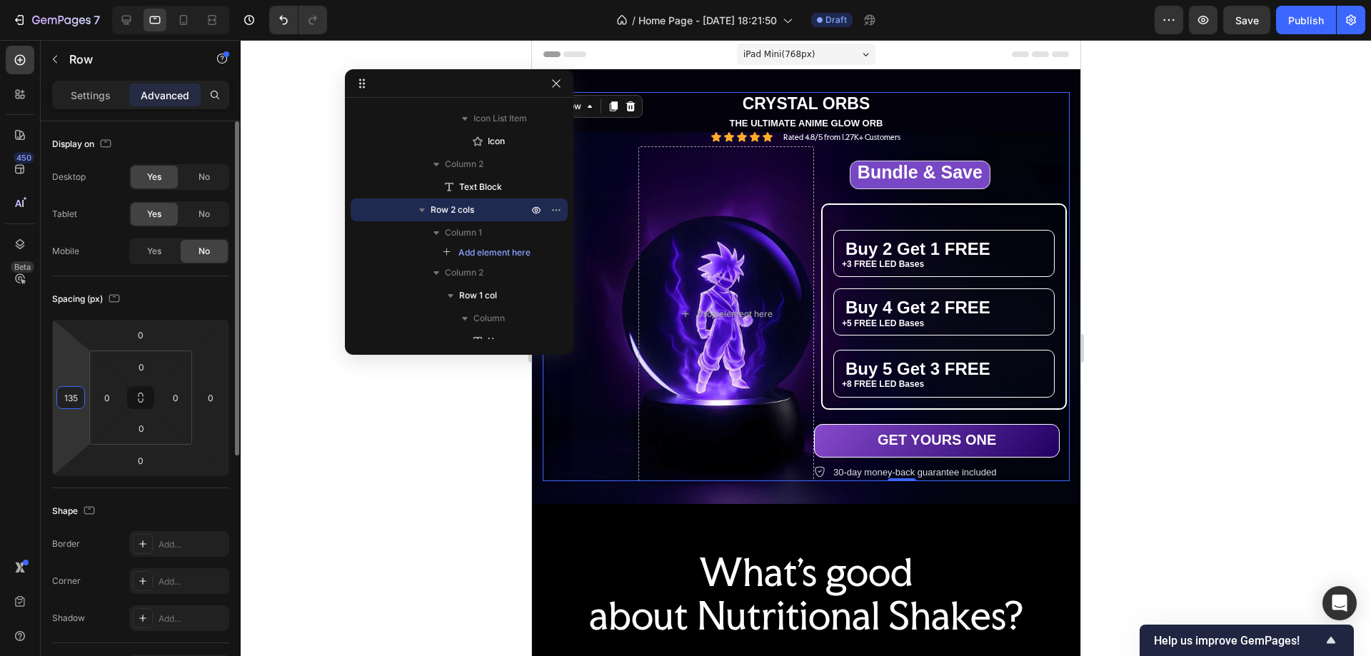
type input "136"
click at [1312, 269] on div at bounding box center [806, 348] width 1131 height 616
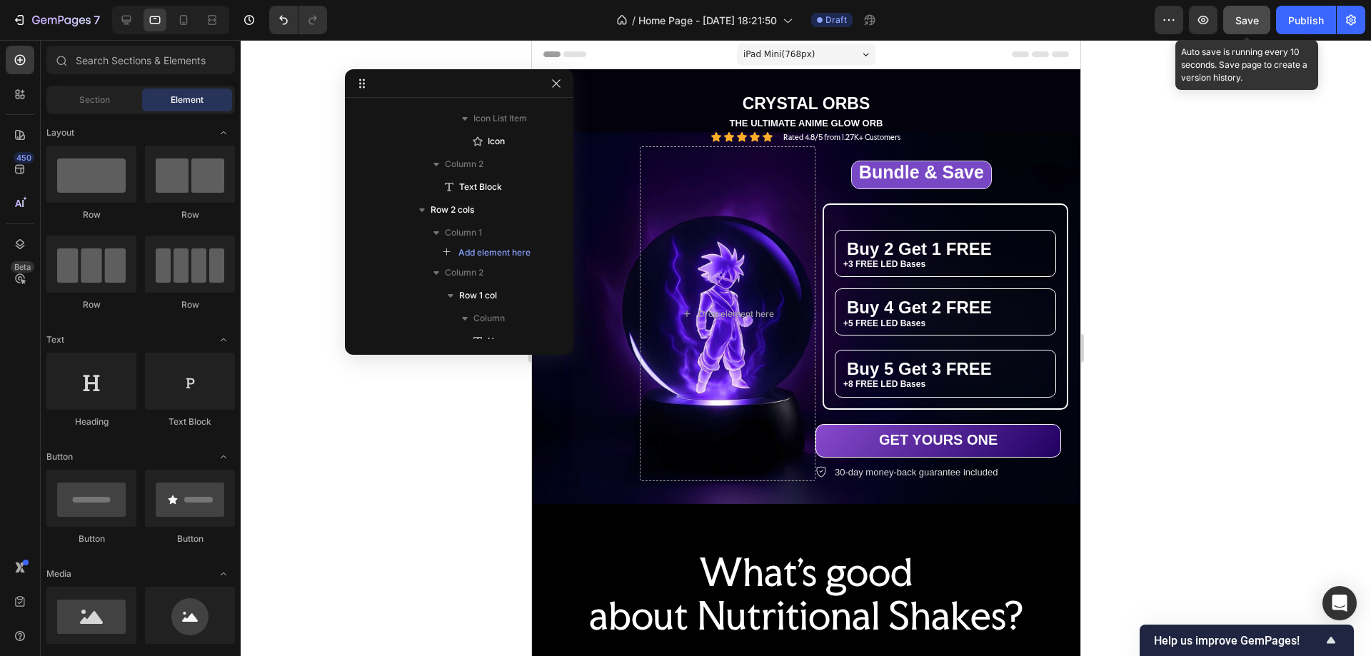
click at [1263, 15] on button "Save" at bounding box center [1247, 20] width 47 height 29
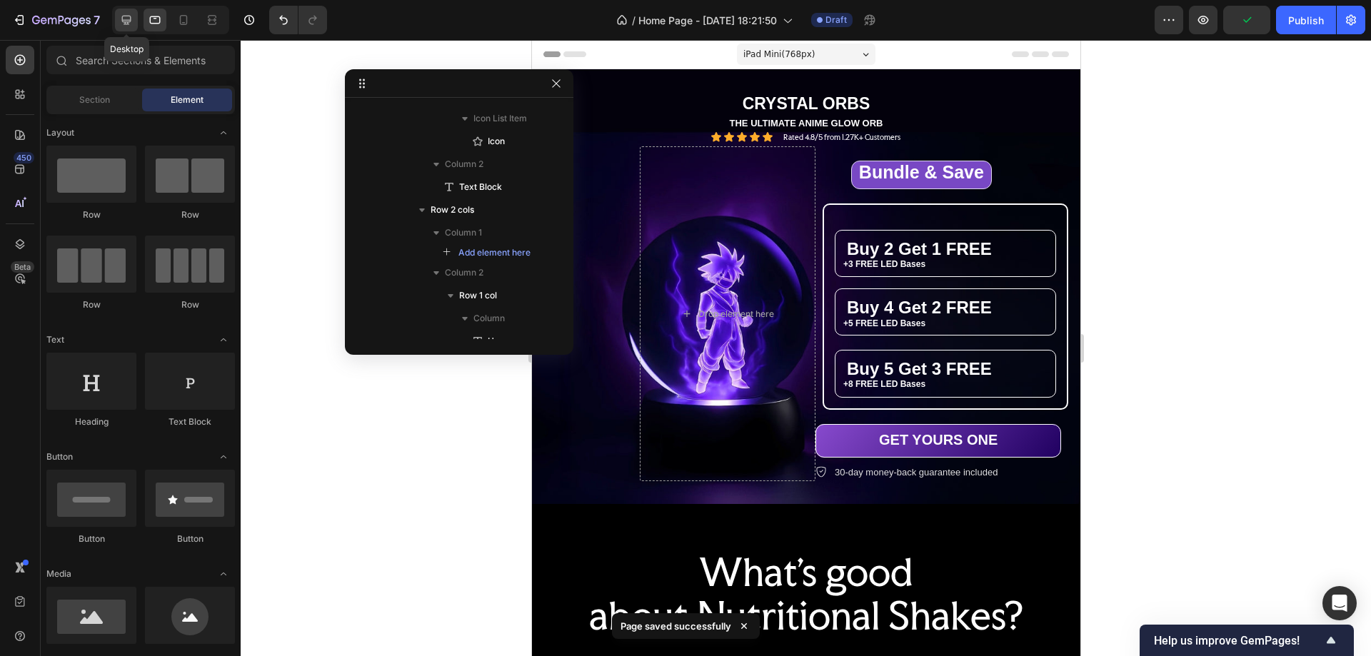
click at [126, 16] on icon at bounding box center [126, 20] width 9 height 9
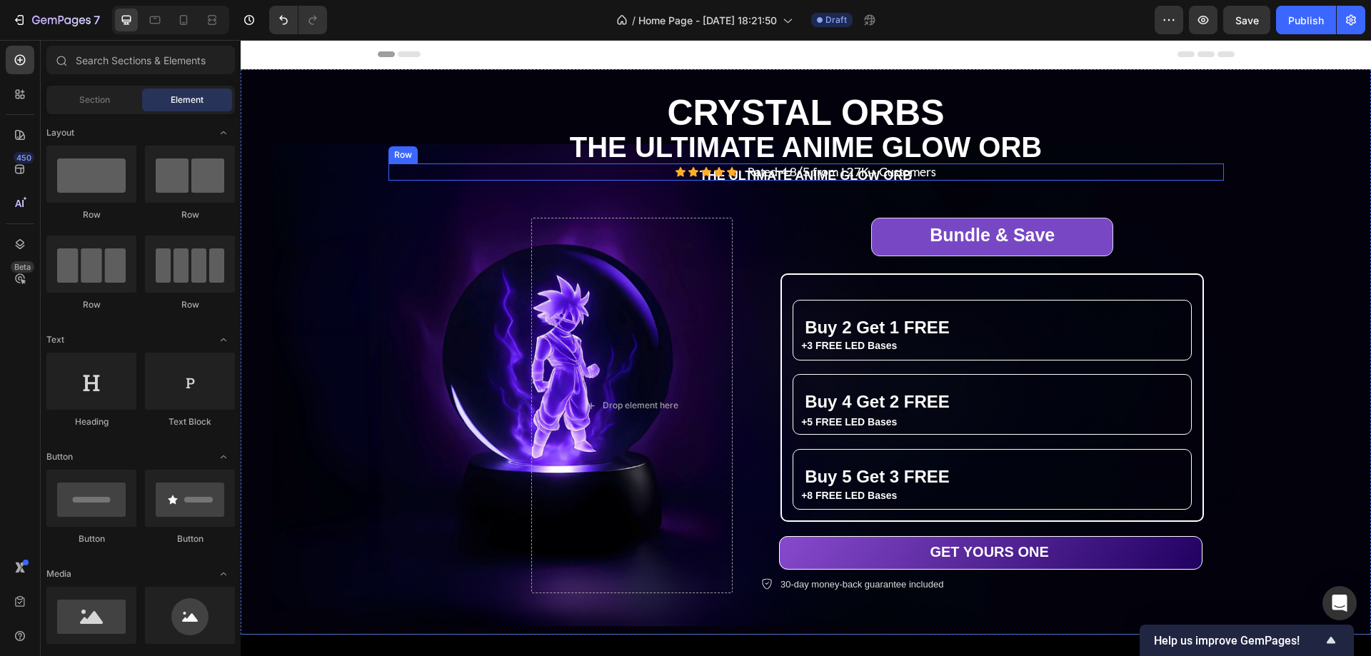
click at [959, 166] on div "Icon Icon Icon Icon Icon Icon List Rated 4.8/5 from 1.27K+ Customers Text Block…" at bounding box center [807, 173] width 836 height 18
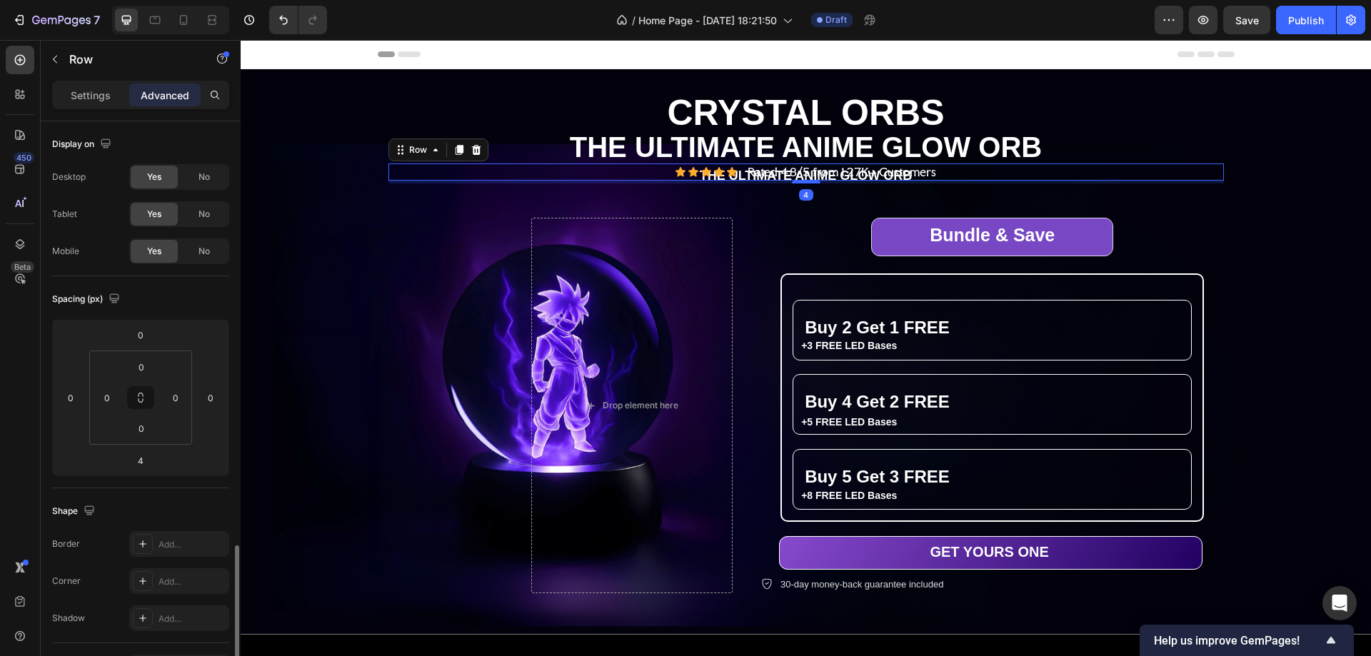
scroll to position [286, 0]
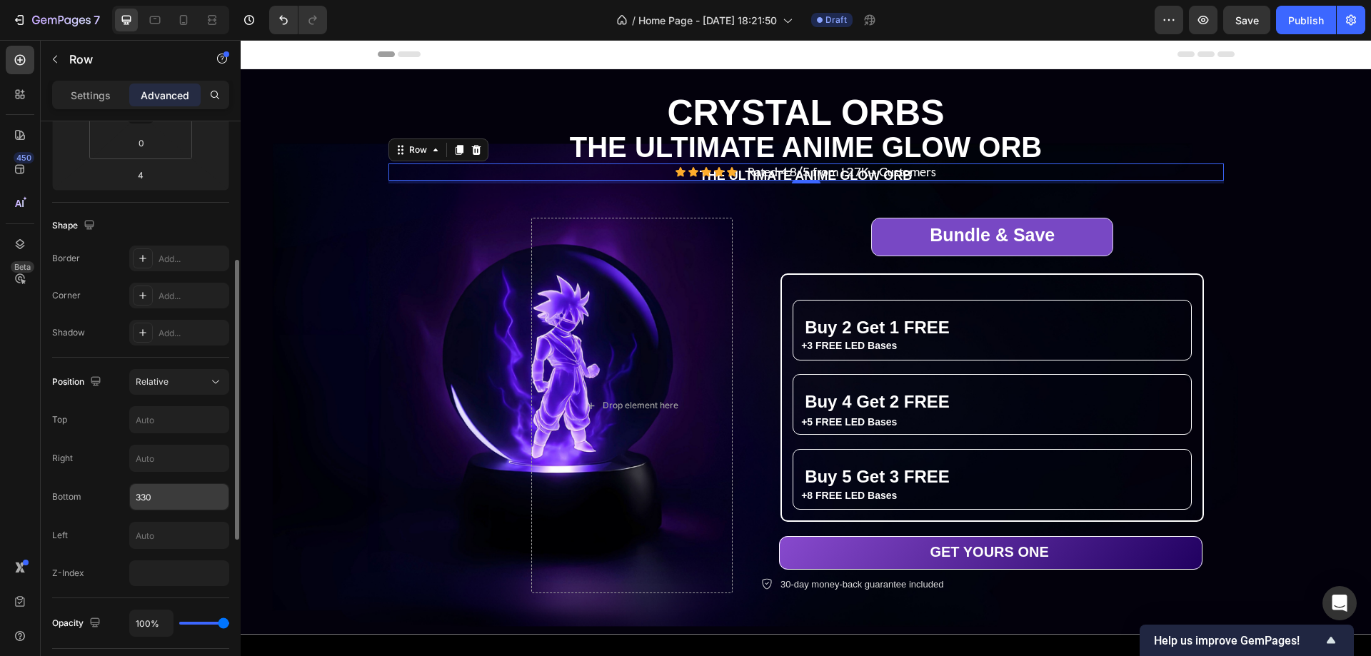
drag, startPoint x: 142, startPoint y: 496, endPoint x: 193, endPoint y: 510, distance: 52.7
click at [142, 496] on input "330" at bounding box center [179, 497] width 99 height 26
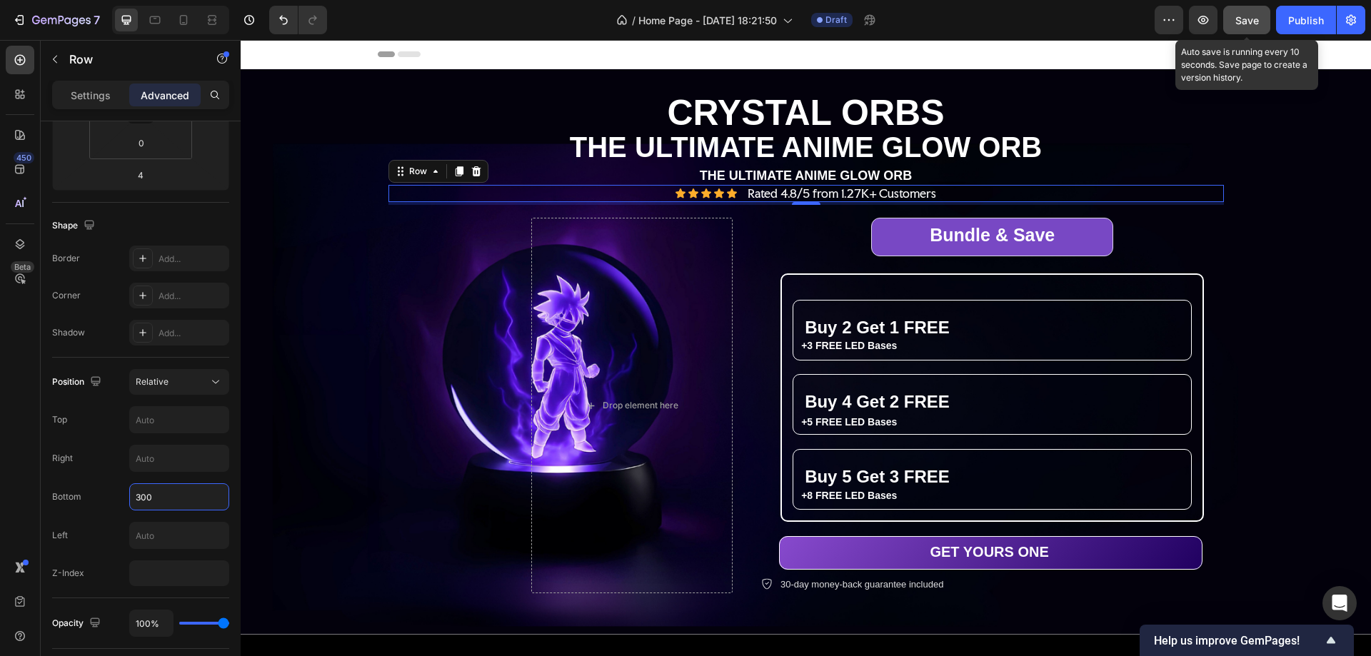
type input "300"
click at [1246, 19] on span "Save" at bounding box center [1248, 20] width 24 height 12
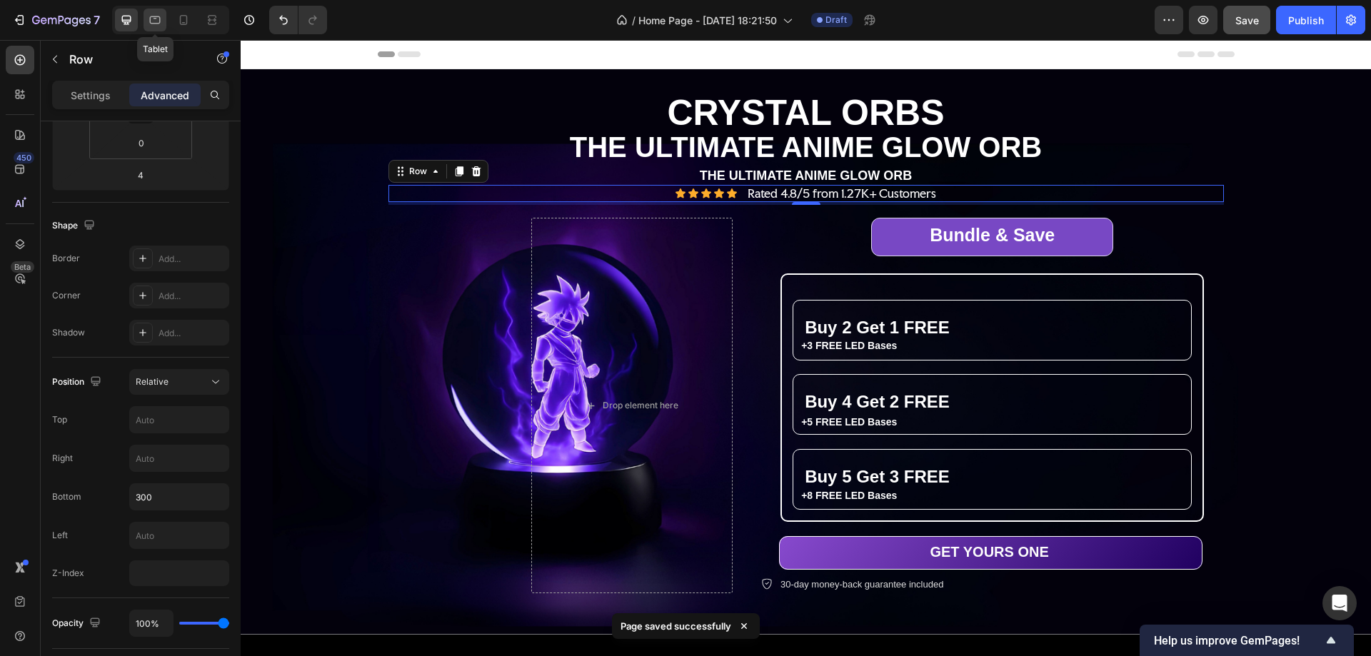
click at [152, 16] on icon at bounding box center [155, 20] width 14 height 14
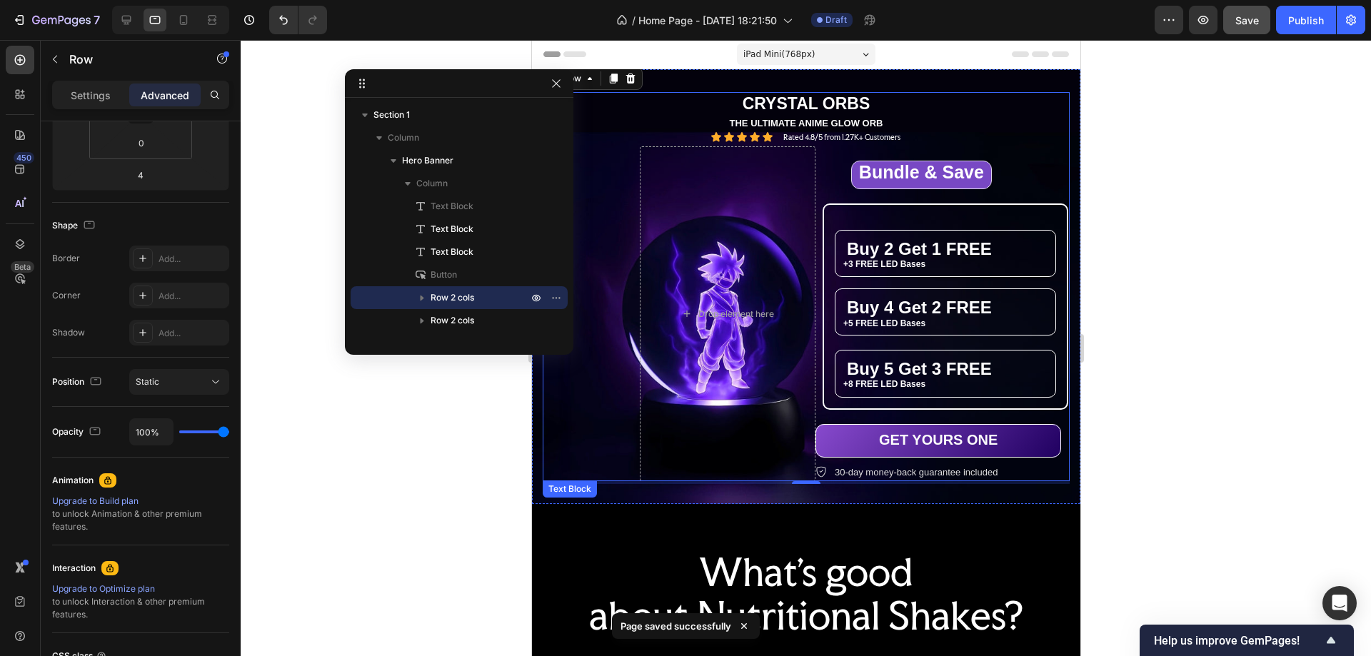
scroll to position [41, 0]
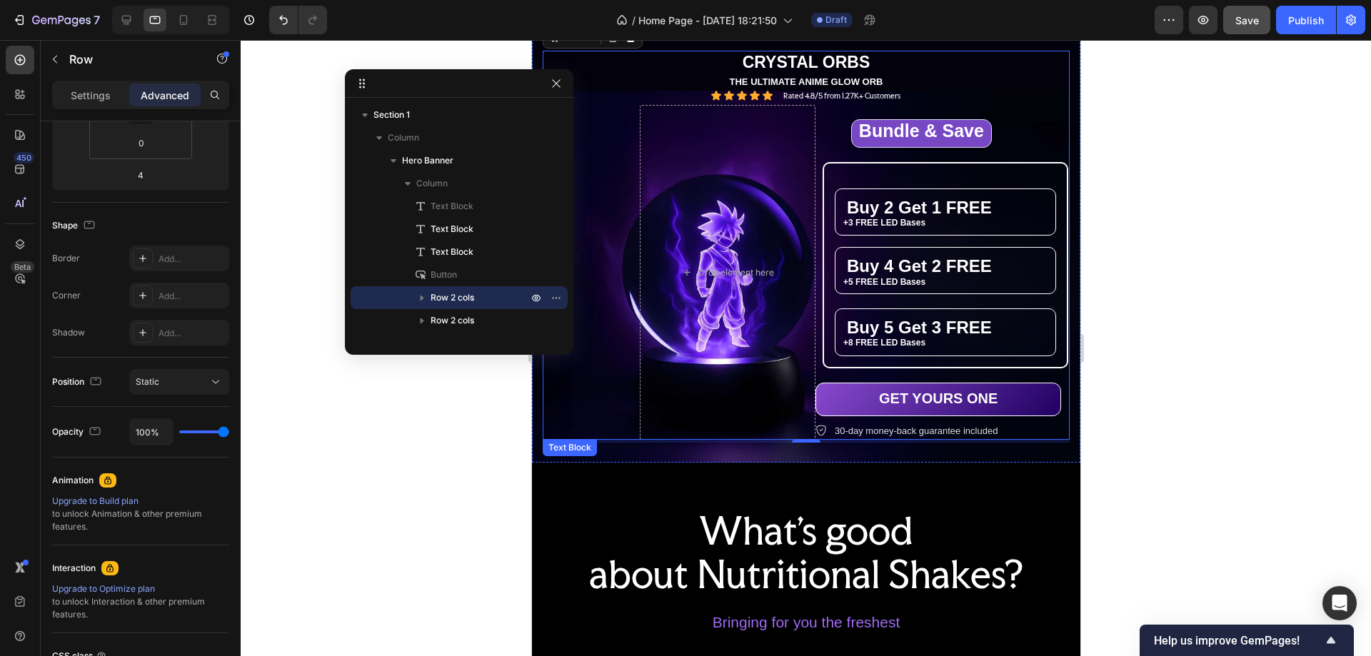
click at [910, 81] on p "THE ULTIMATE ANIME GLOW ORB" at bounding box center [806, 82] width 524 height 12
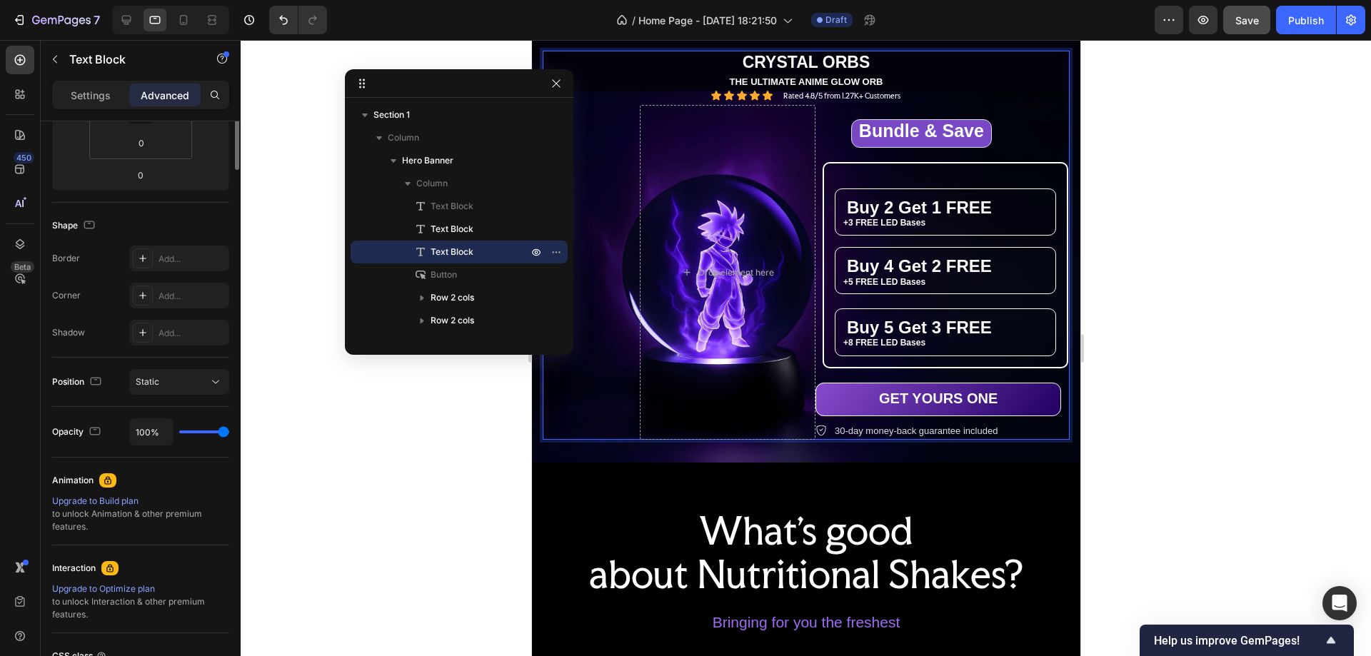
scroll to position [0, 0]
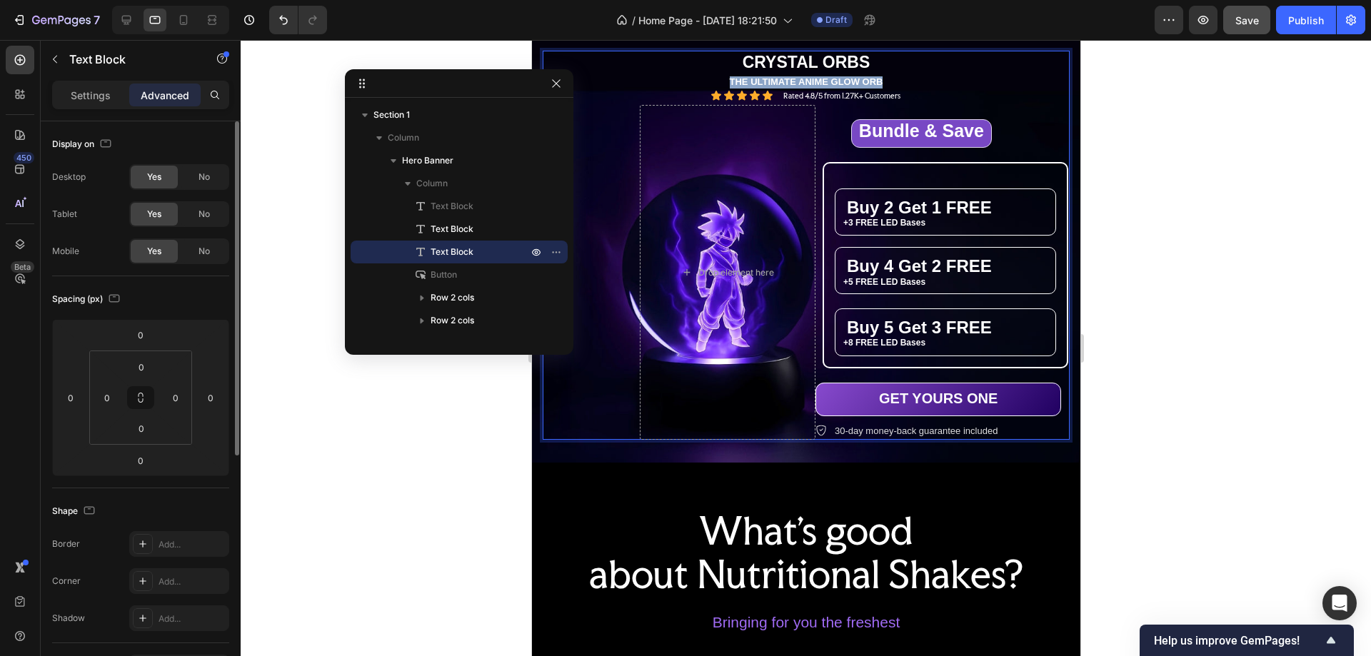
click at [910, 81] on p "THE ULTIMATE ANIME GLOW ORB" at bounding box center [806, 82] width 524 height 12
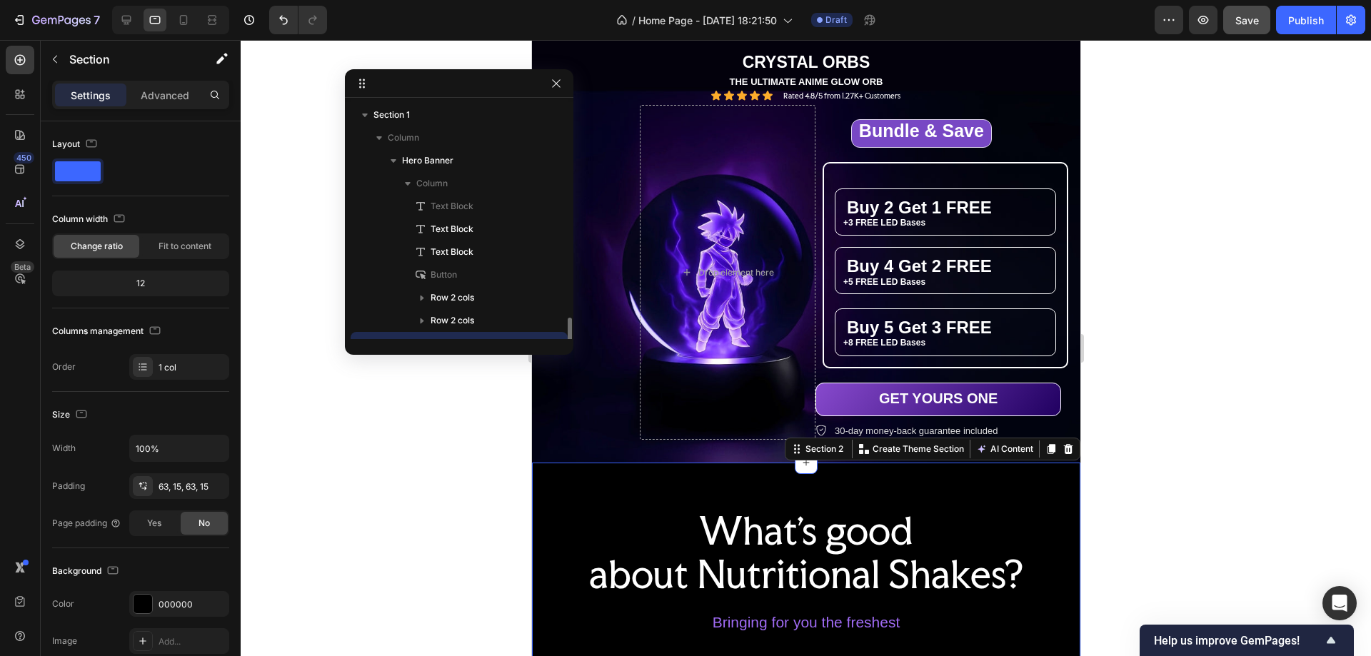
scroll to position [134, 0]
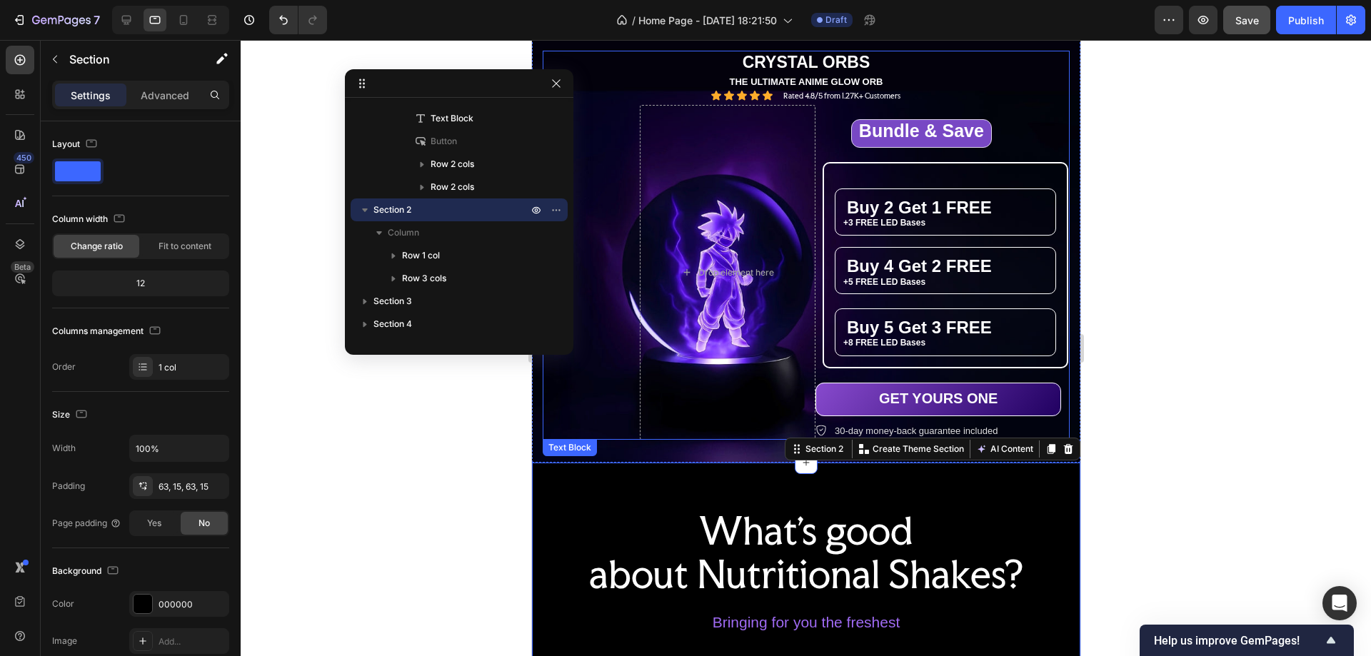
click at [949, 79] on p "THE ULTIMATE ANIME GLOW ORB" at bounding box center [806, 82] width 524 height 12
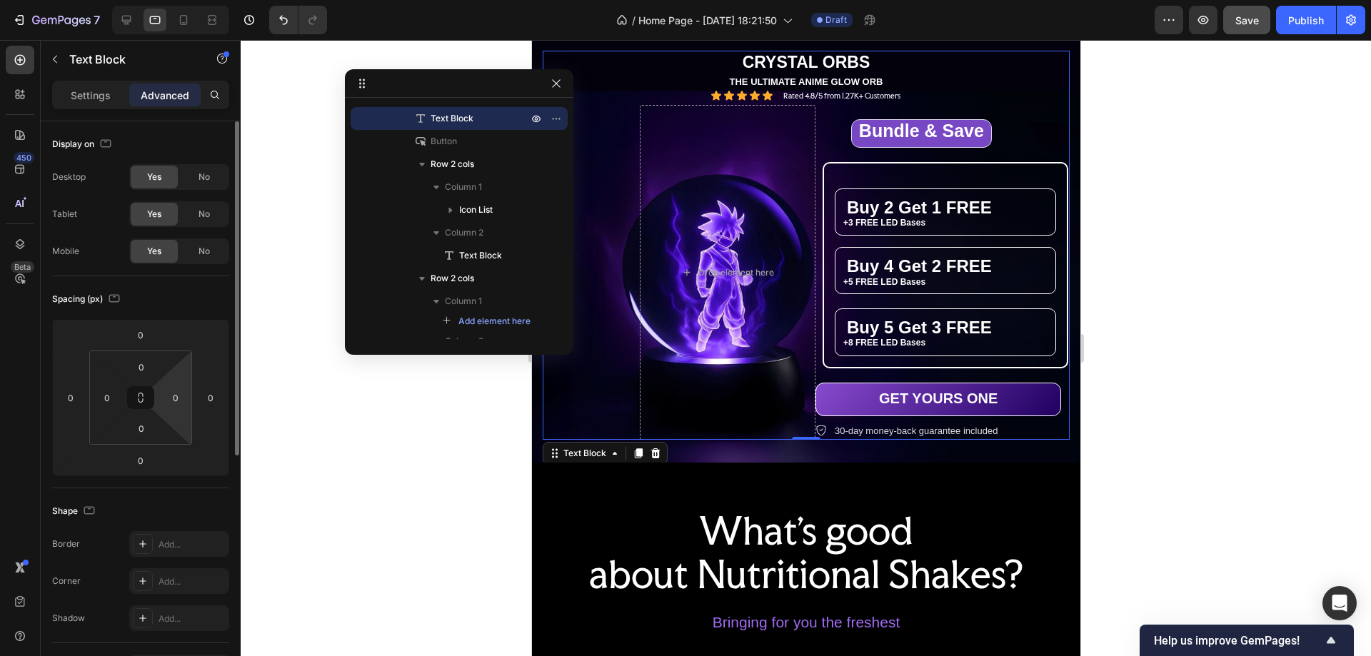
scroll to position [286, 0]
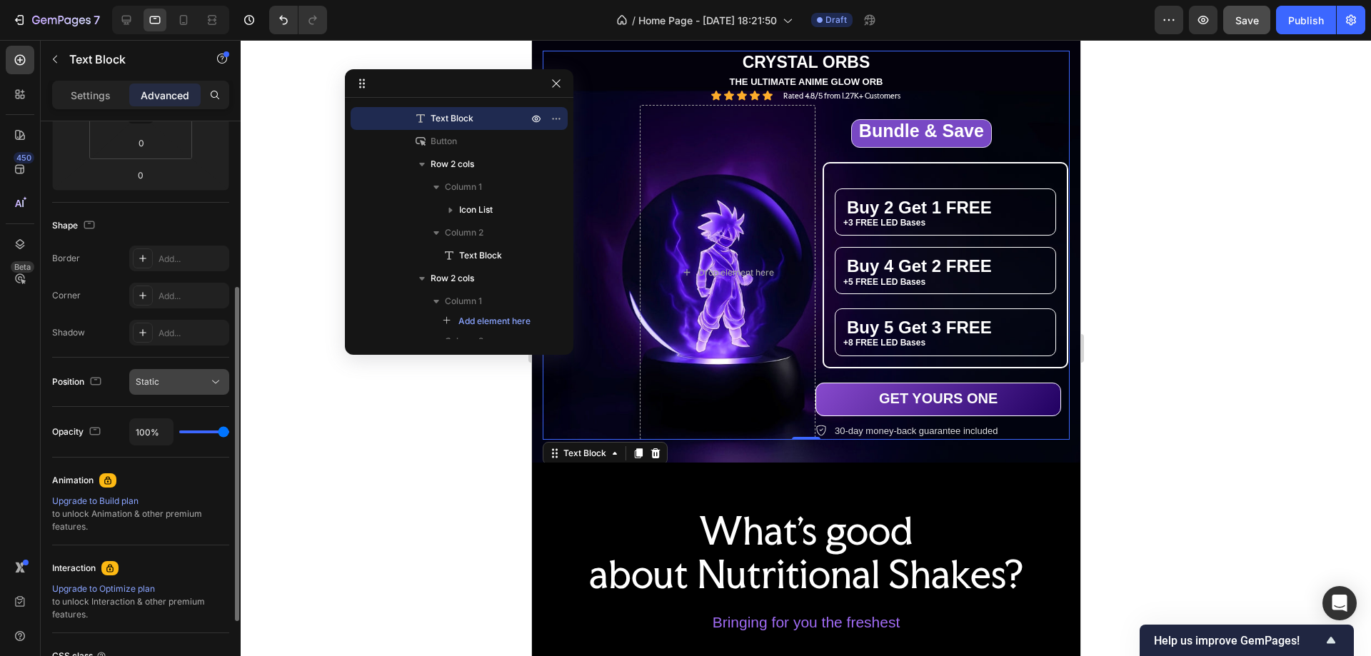
click at [179, 383] on div "Static" at bounding box center [172, 382] width 73 height 13
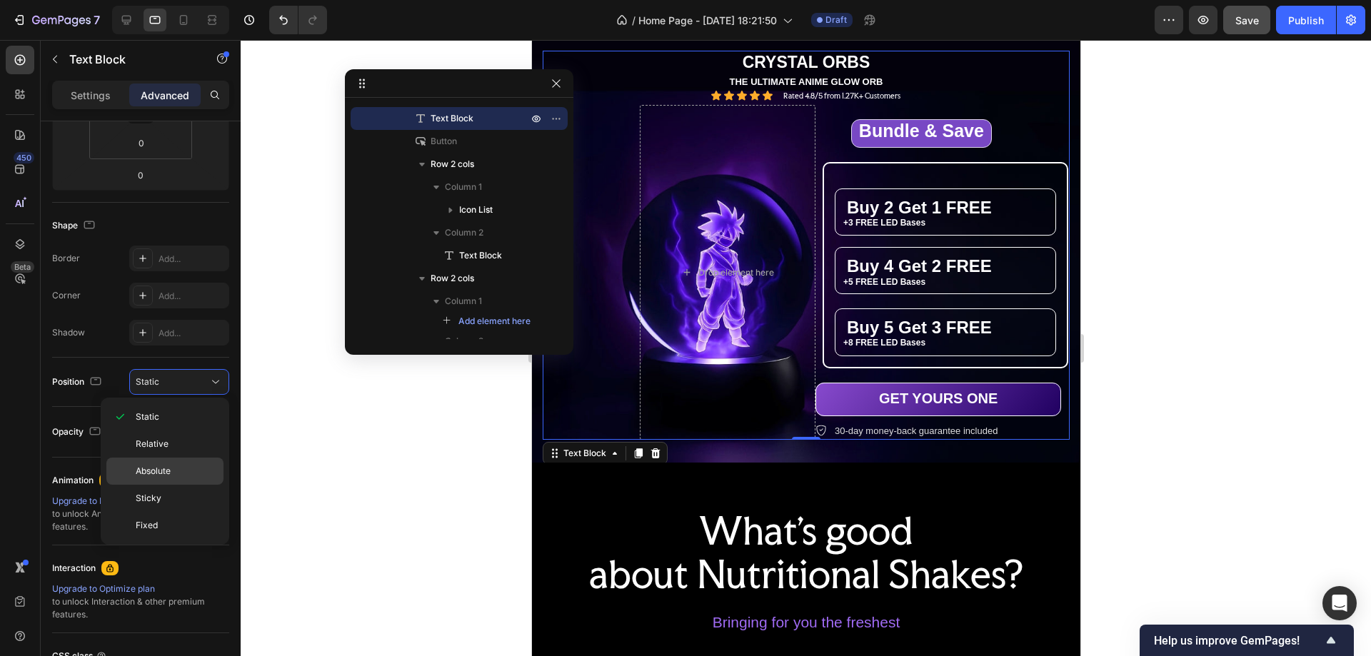
click at [183, 467] on p "Absolute" at bounding box center [176, 471] width 81 height 13
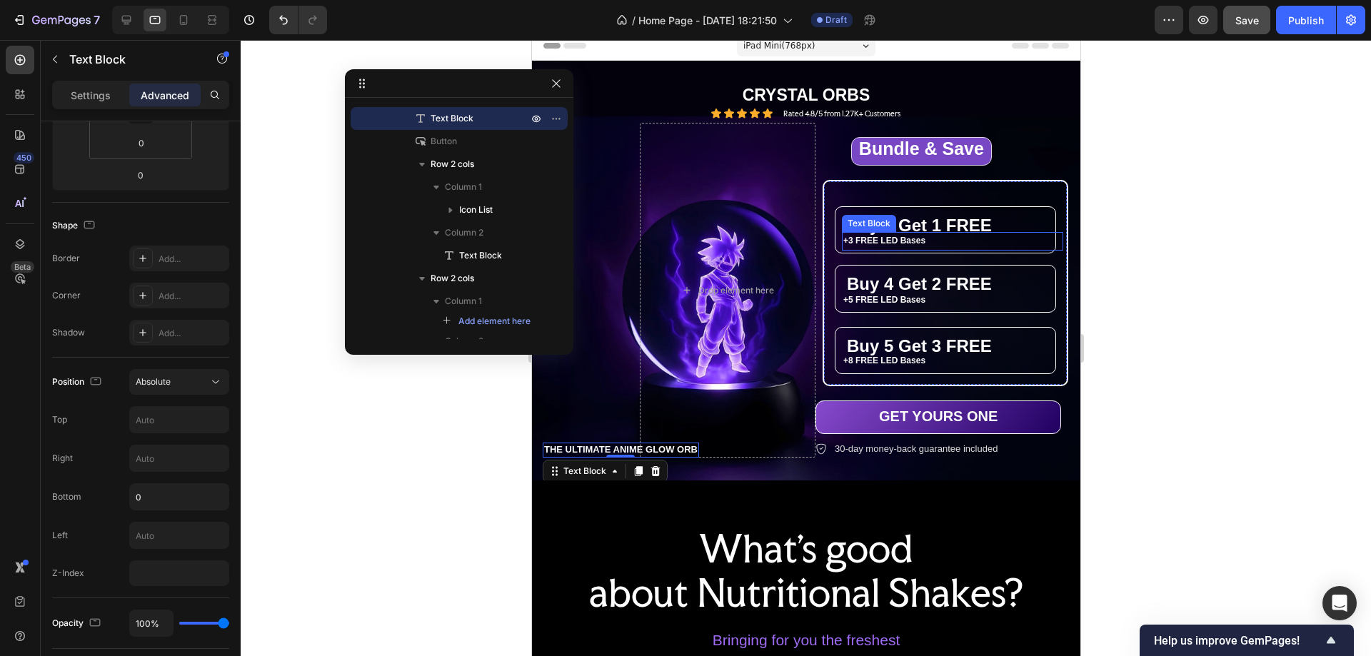
scroll to position [0, 0]
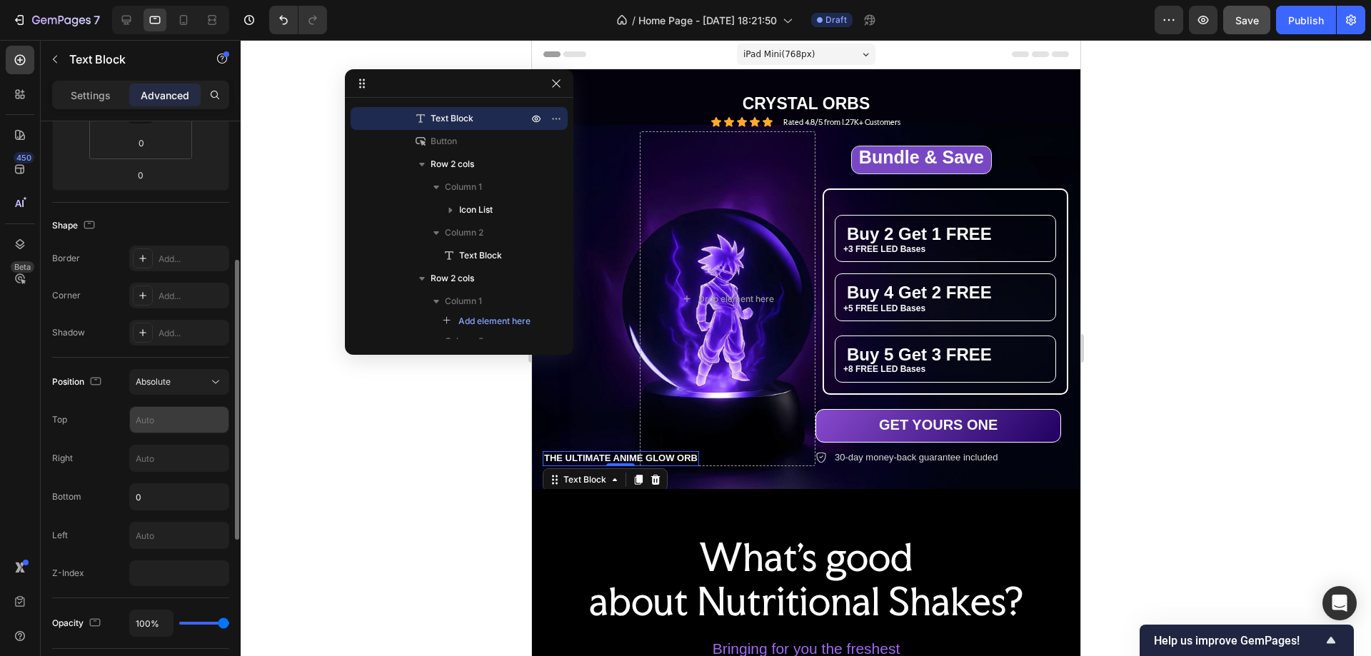
click at [153, 417] on input "text" at bounding box center [179, 420] width 99 height 26
type input "5"
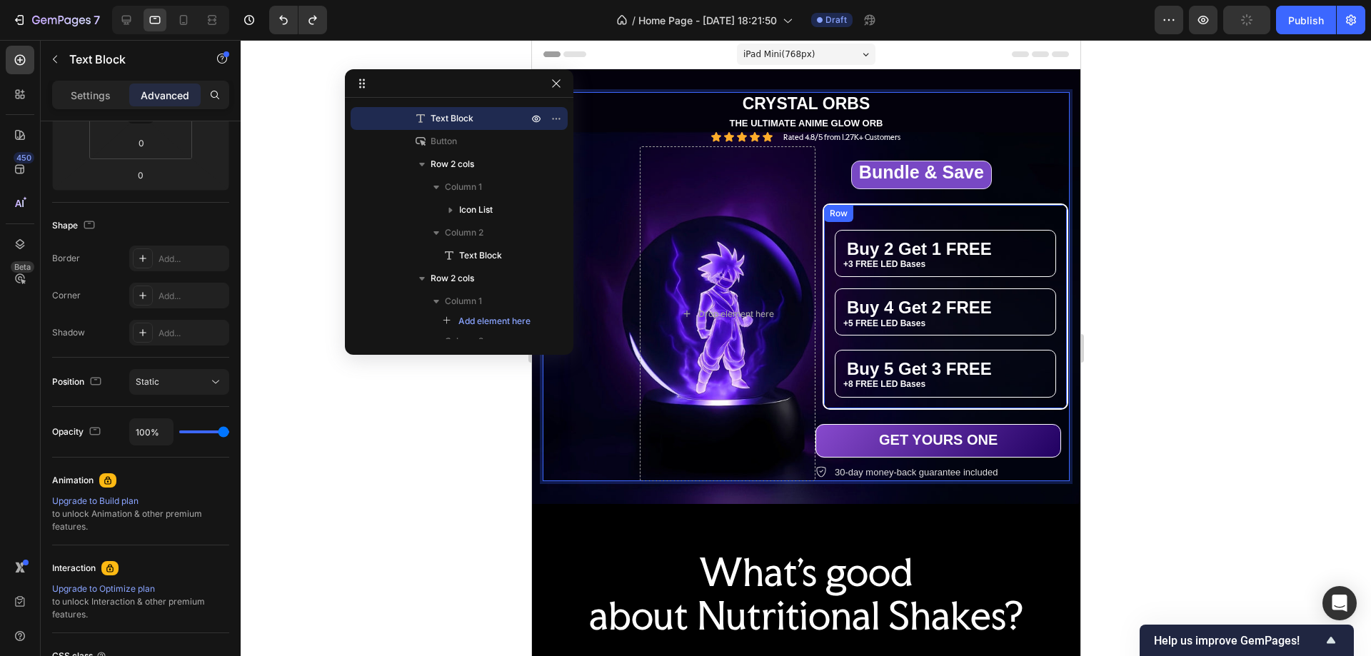
click at [1014, 204] on div "⁠⁠⁠⁠⁠⁠⁠ Buy 2 Get 1 FREE Heading +3 FREE LED Bases Text Block +5 FREE LED Bases…" at bounding box center [945, 307] width 246 height 206
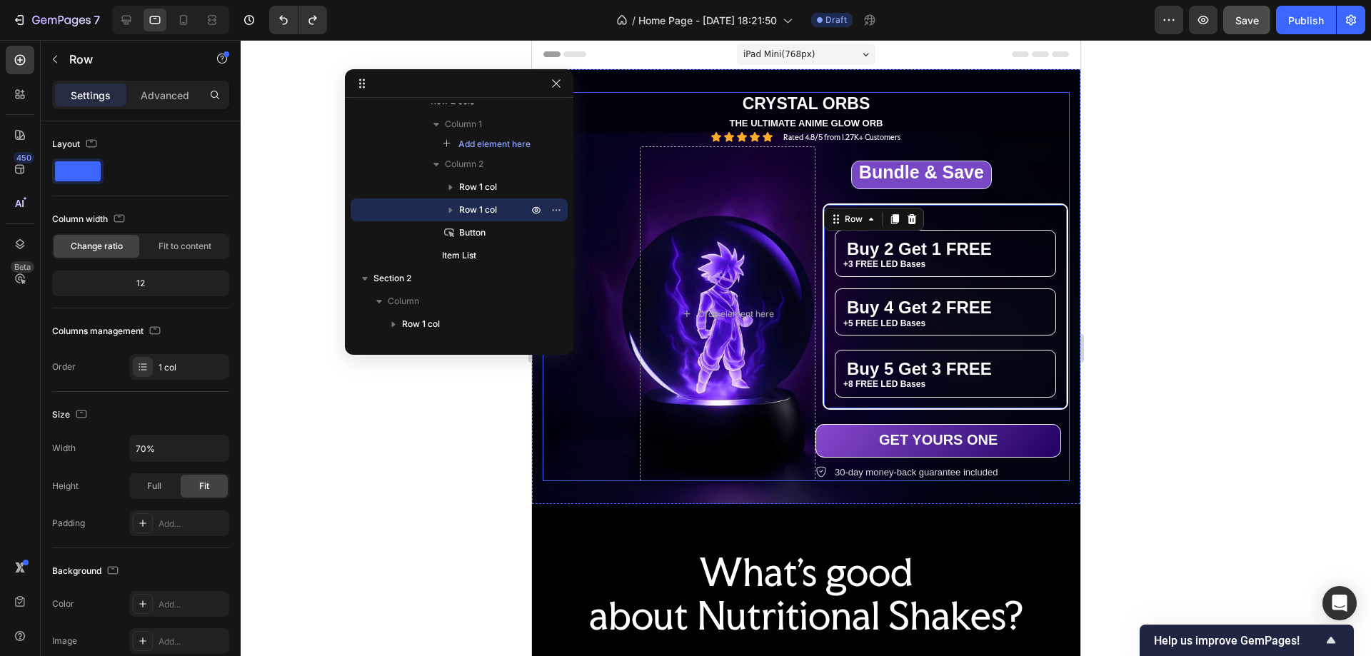
click at [1044, 182] on div "⁠⁠⁠⁠⁠⁠⁠ Bundle & Save Heading Row ⁠⁠⁠⁠⁠⁠⁠ Buy 2 Get 1 FREE Heading +3 FREE LED …" at bounding box center [990, 313] width 351 height 335
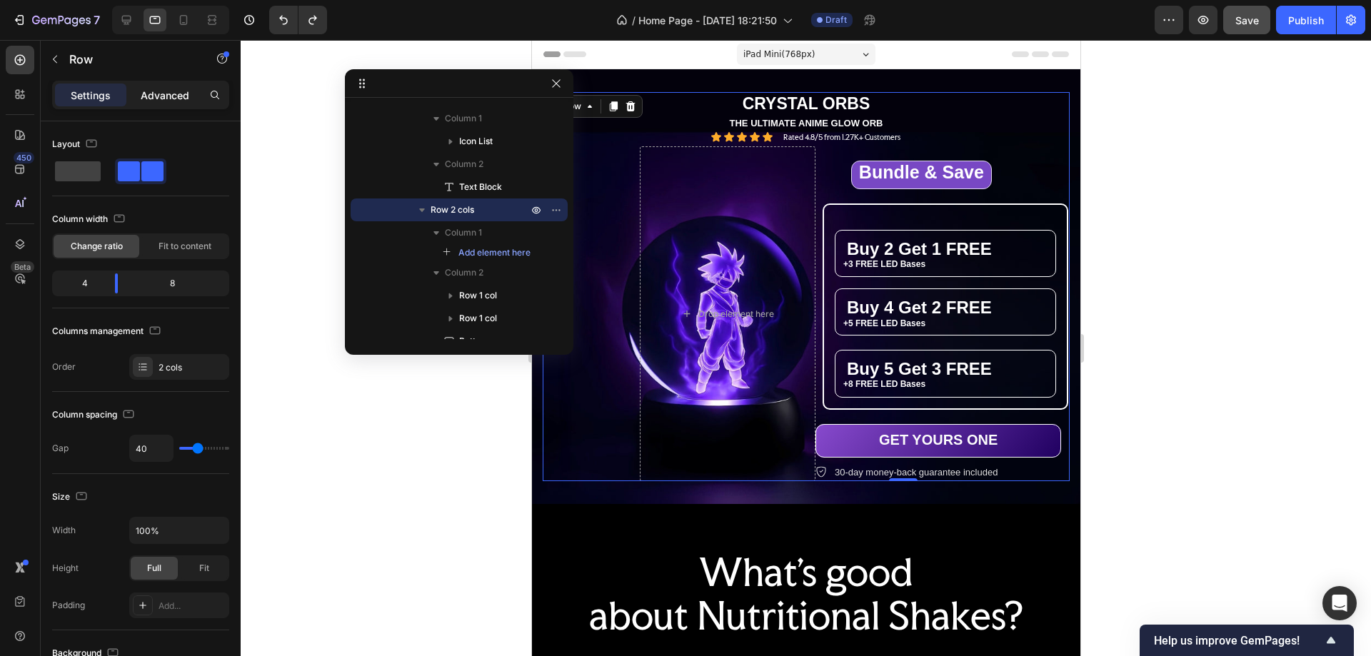
click at [190, 100] on div "Advanced" at bounding box center [164, 95] width 71 height 23
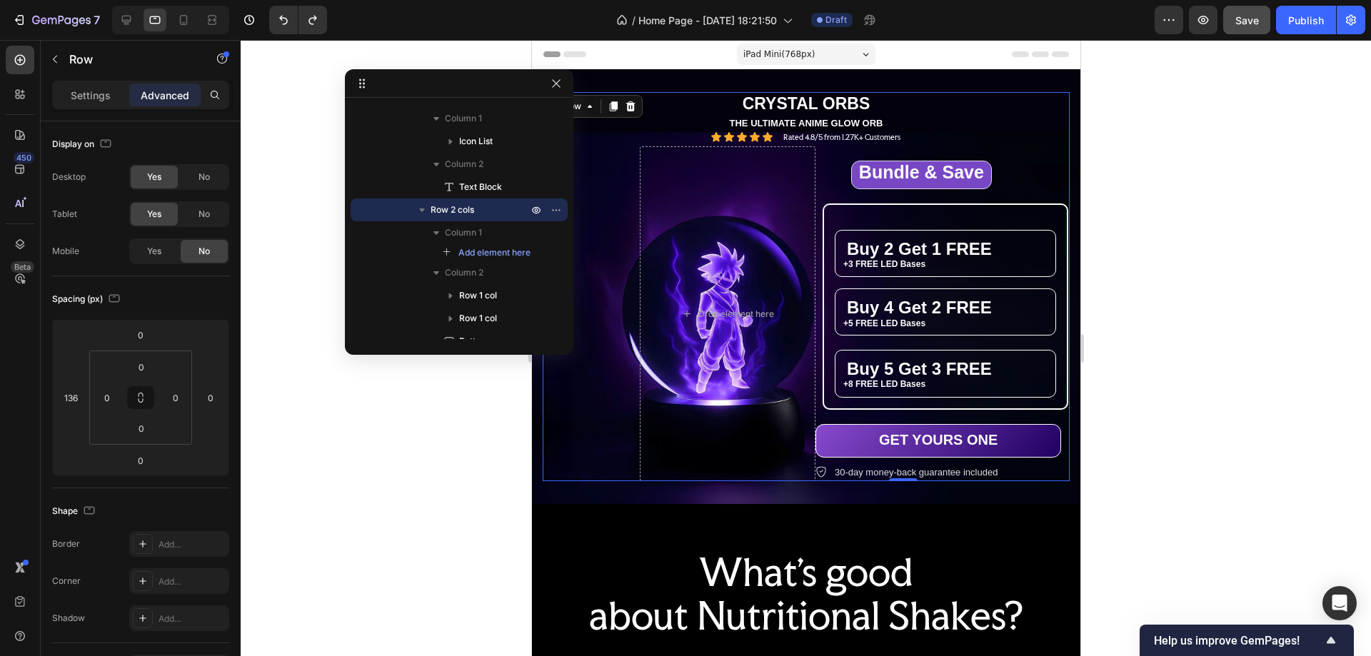
scroll to position [357, 0]
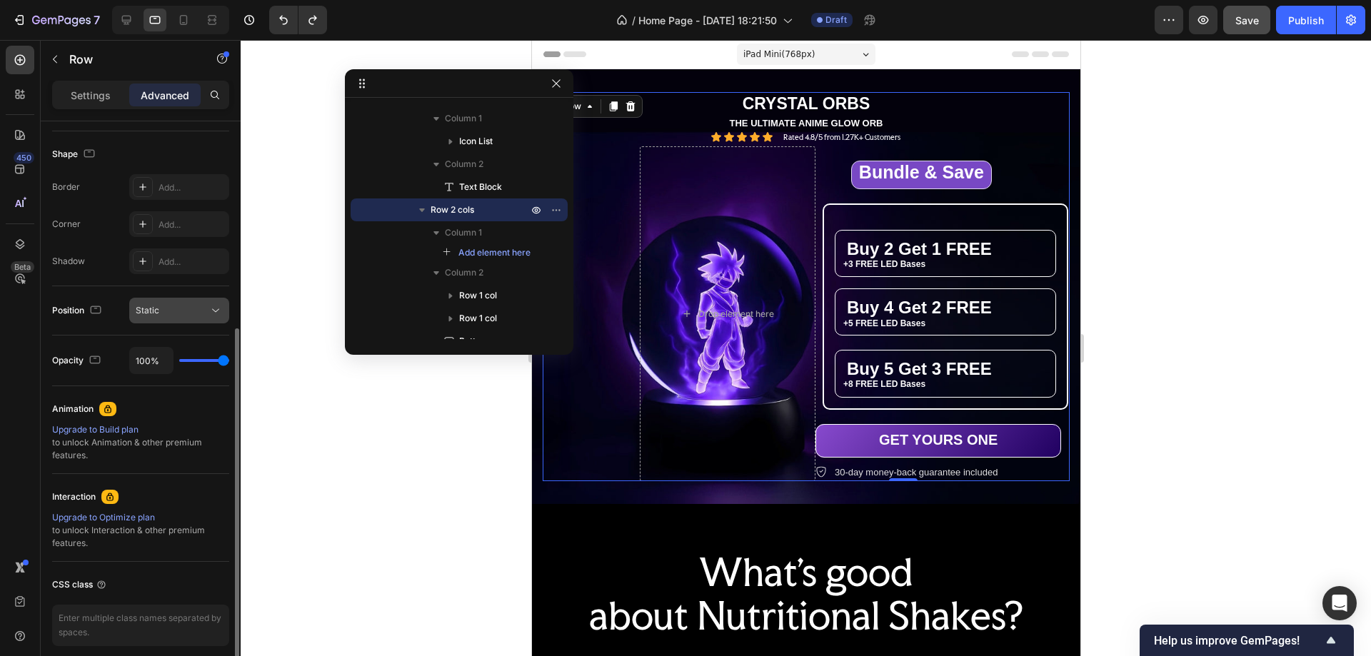
click at [181, 319] on button "Static" at bounding box center [179, 311] width 100 height 26
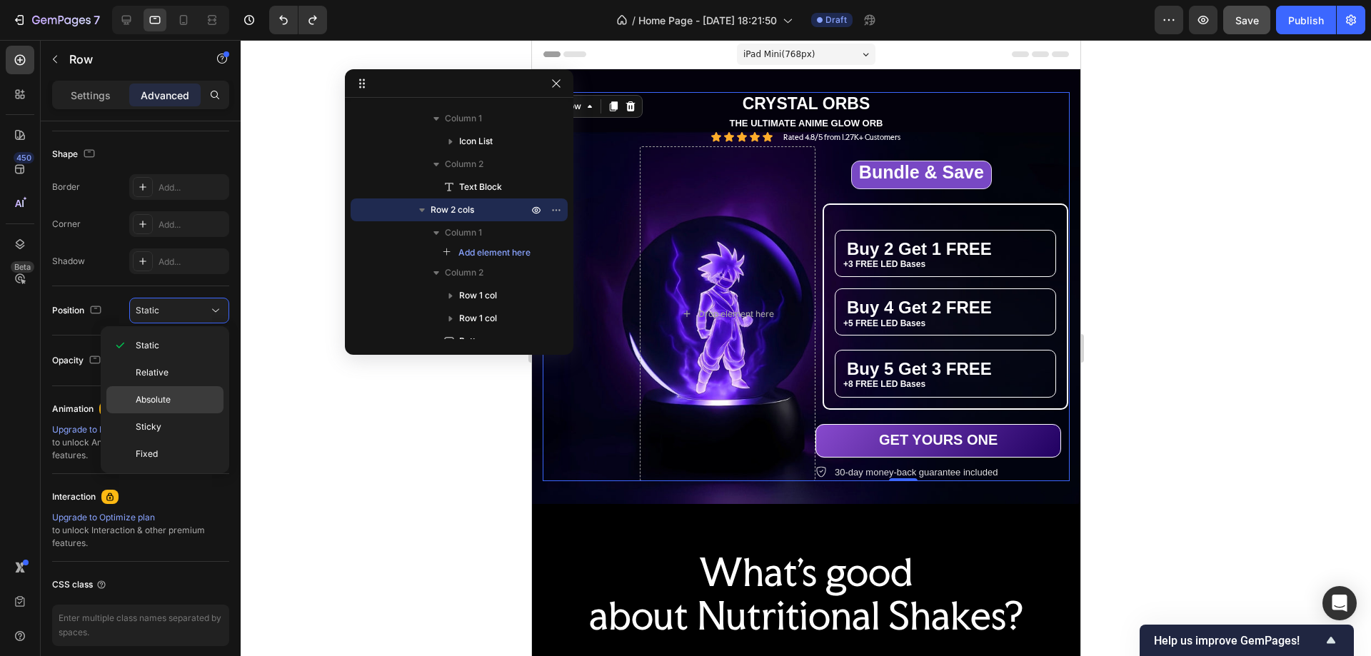
click at [171, 394] on span "Absolute" at bounding box center [153, 400] width 35 height 13
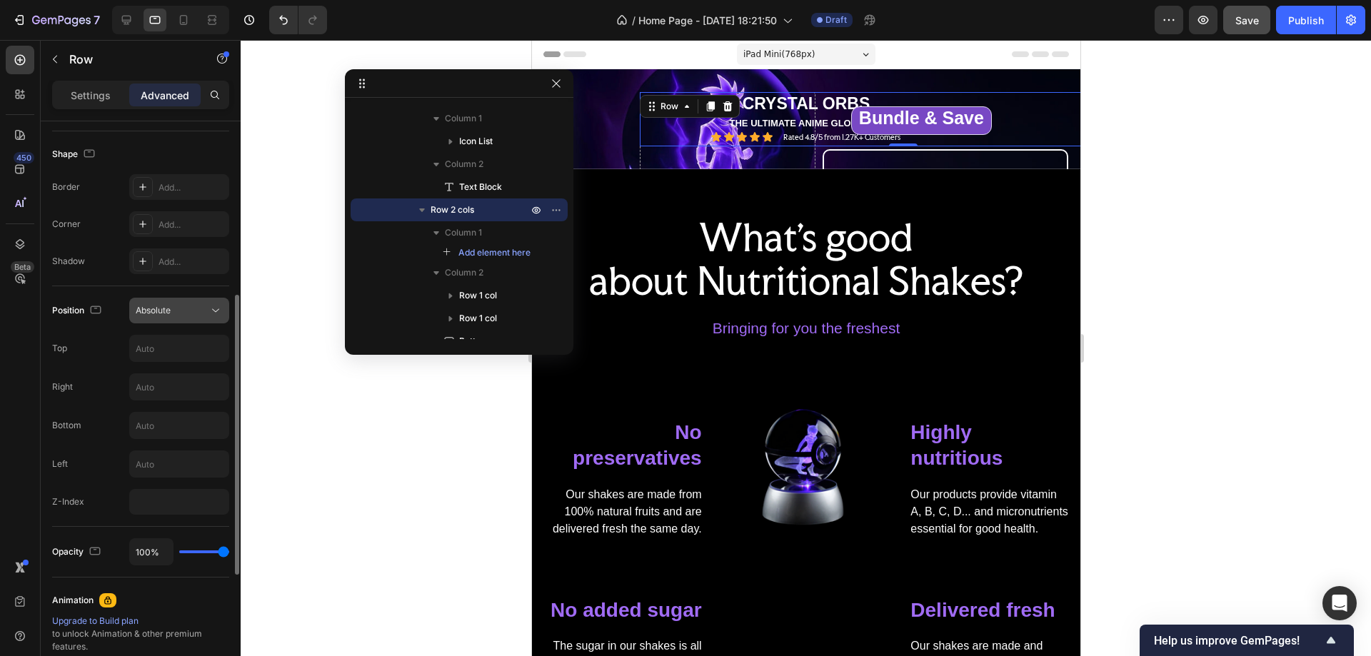
click at [168, 311] on span "Absolute" at bounding box center [153, 310] width 35 height 11
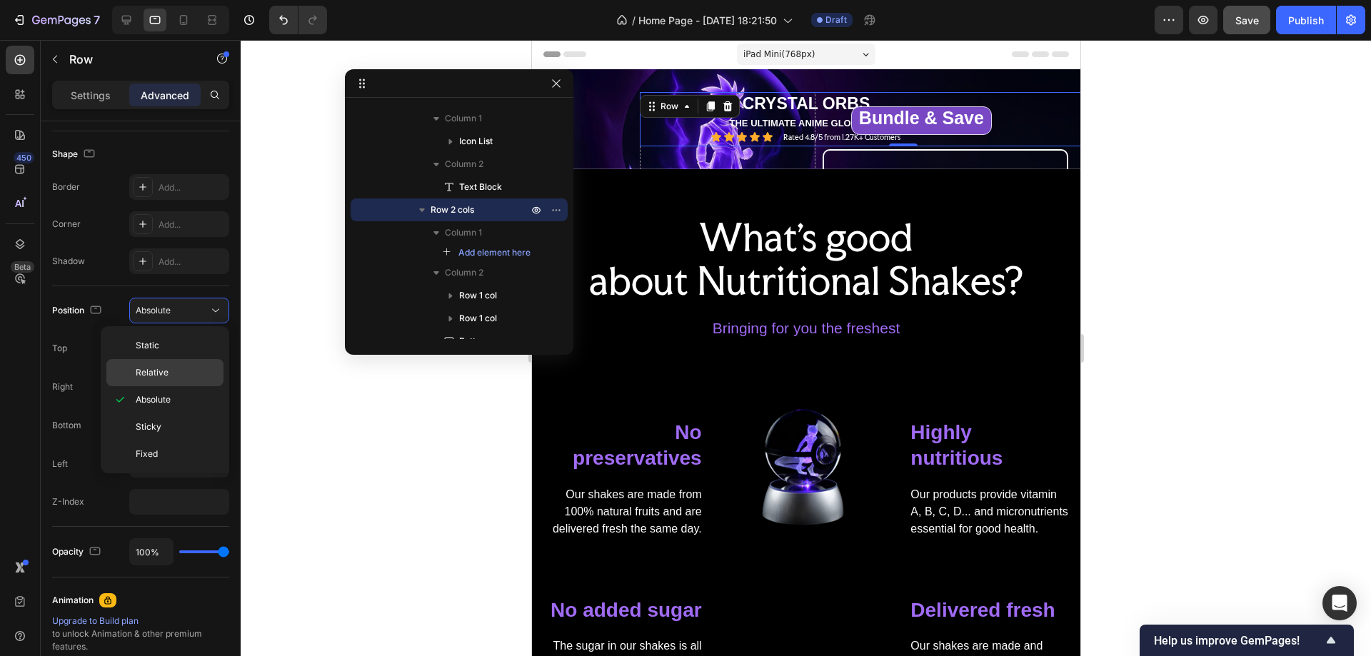
click at [169, 372] on p "Relative" at bounding box center [176, 372] width 81 height 13
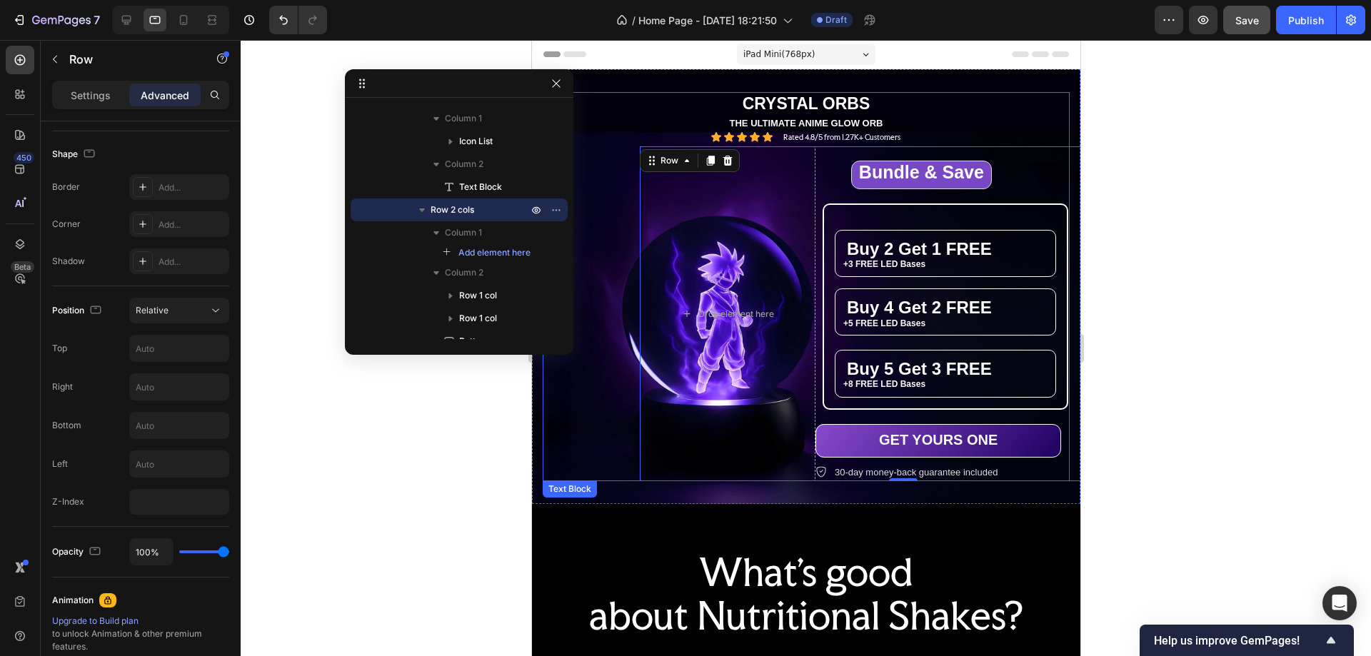
click at [850, 124] on p "THE ULTIMATE ANIME GLOW ORB" at bounding box center [806, 124] width 524 height 12
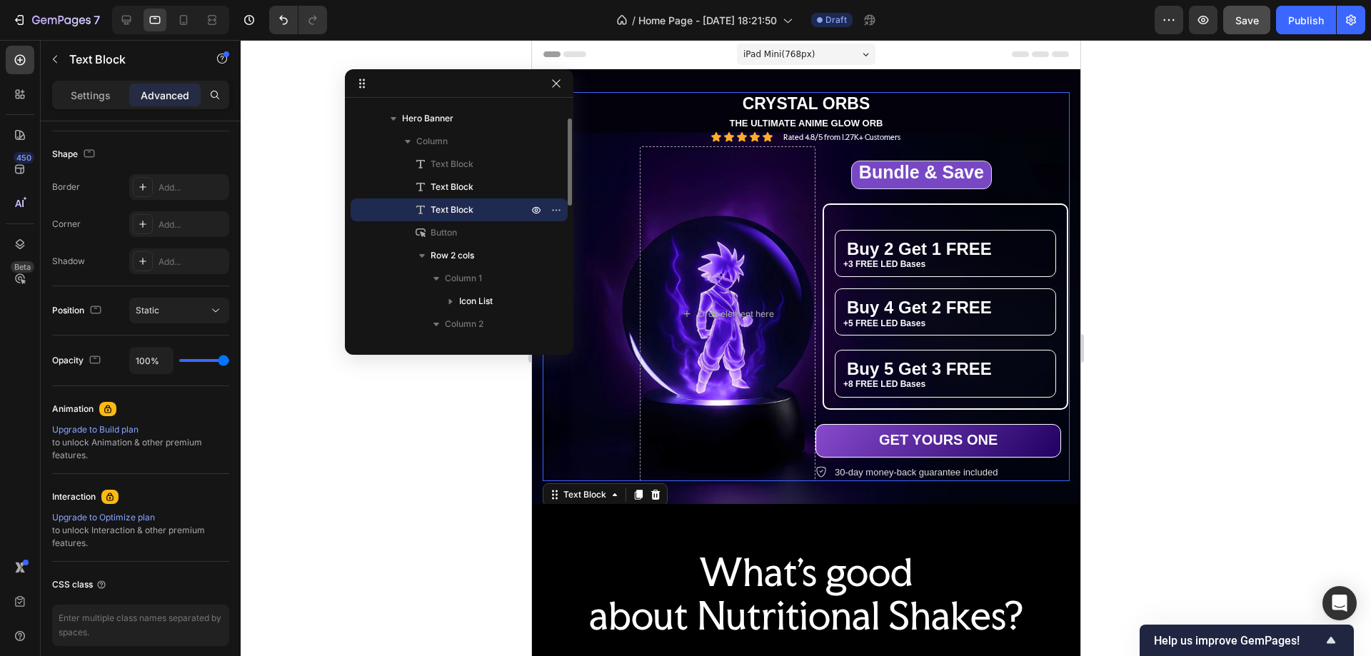
scroll to position [0, 0]
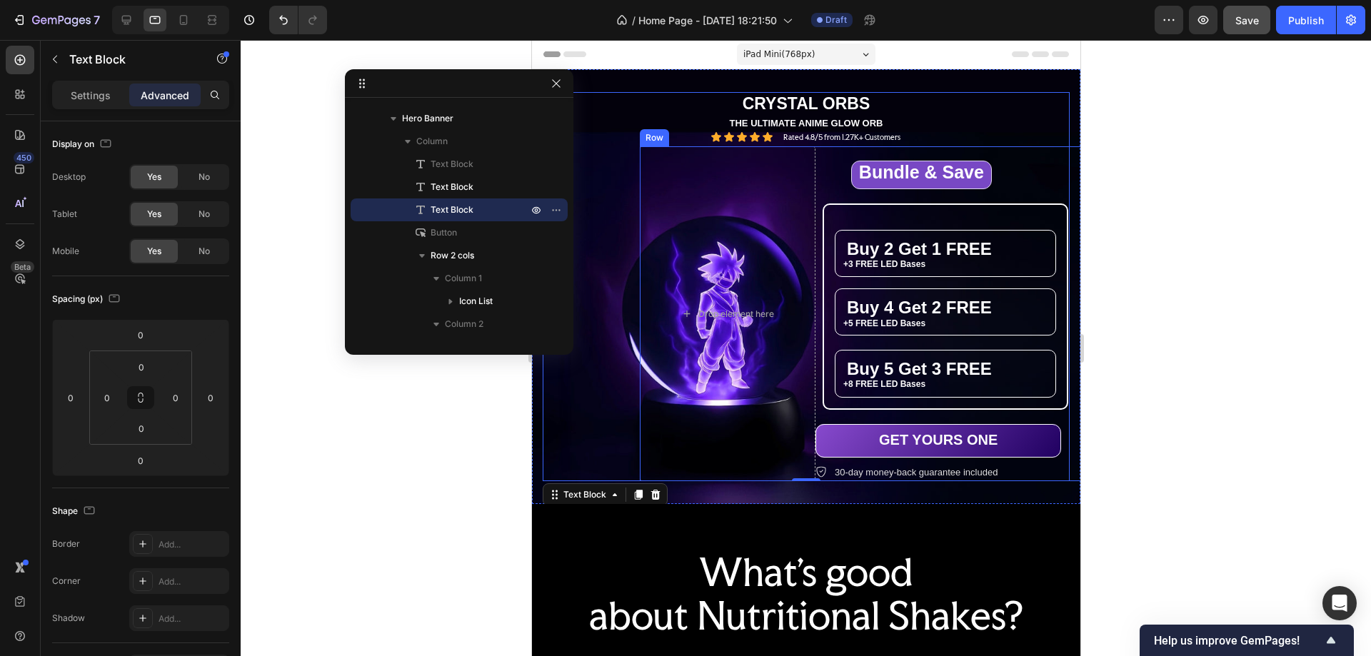
click at [1015, 169] on div "⁠⁠⁠⁠⁠⁠⁠ Bundle & Save Heading Row ⁠⁠⁠⁠⁠⁠⁠ Buy 2 Get 1 FREE Heading +3 FREE LED …" at bounding box center [990, 313] width 351 height 335
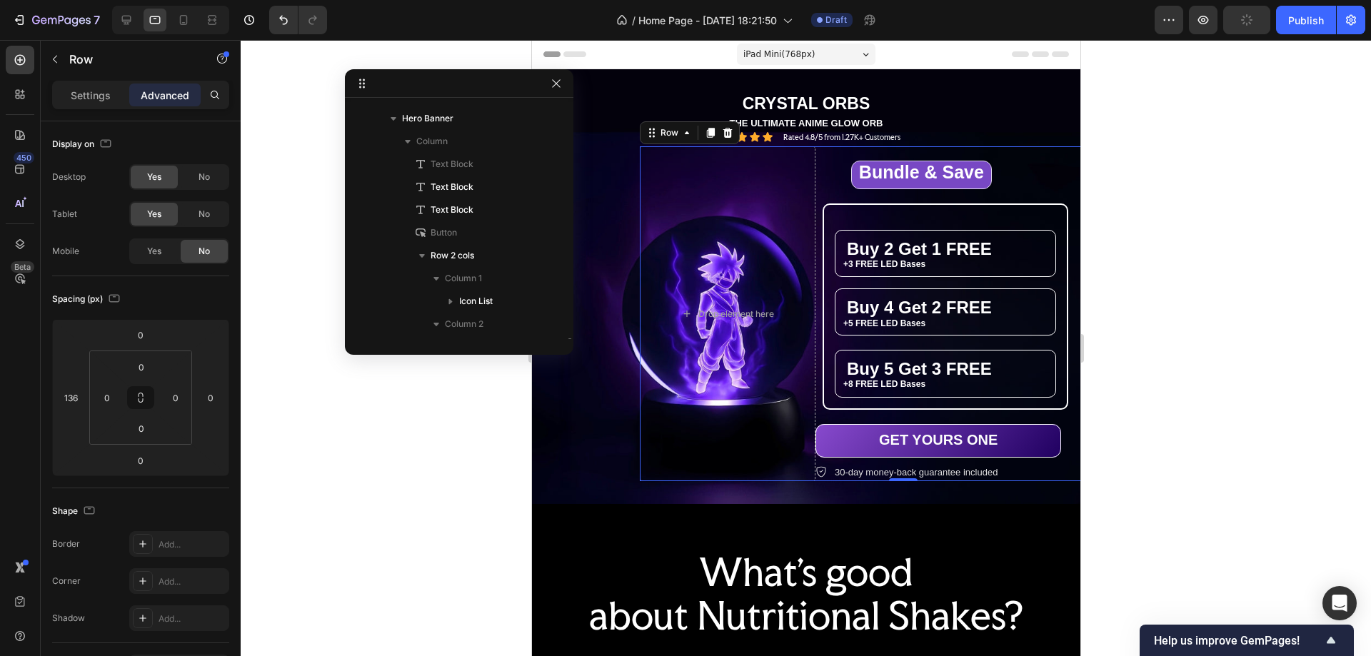
scroll to position [202, 0]
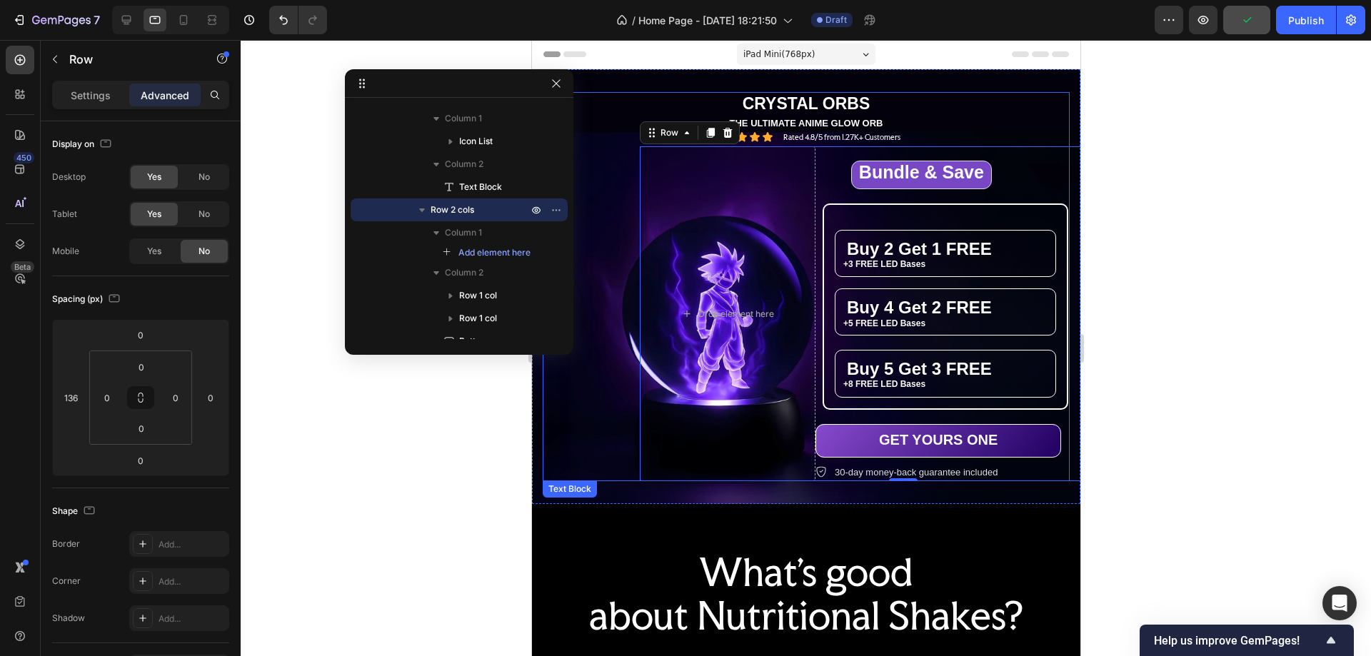
click at [909, 108] on p "CRYSTAL ORBS" at bounding box center [806, 104] width 524 height 21
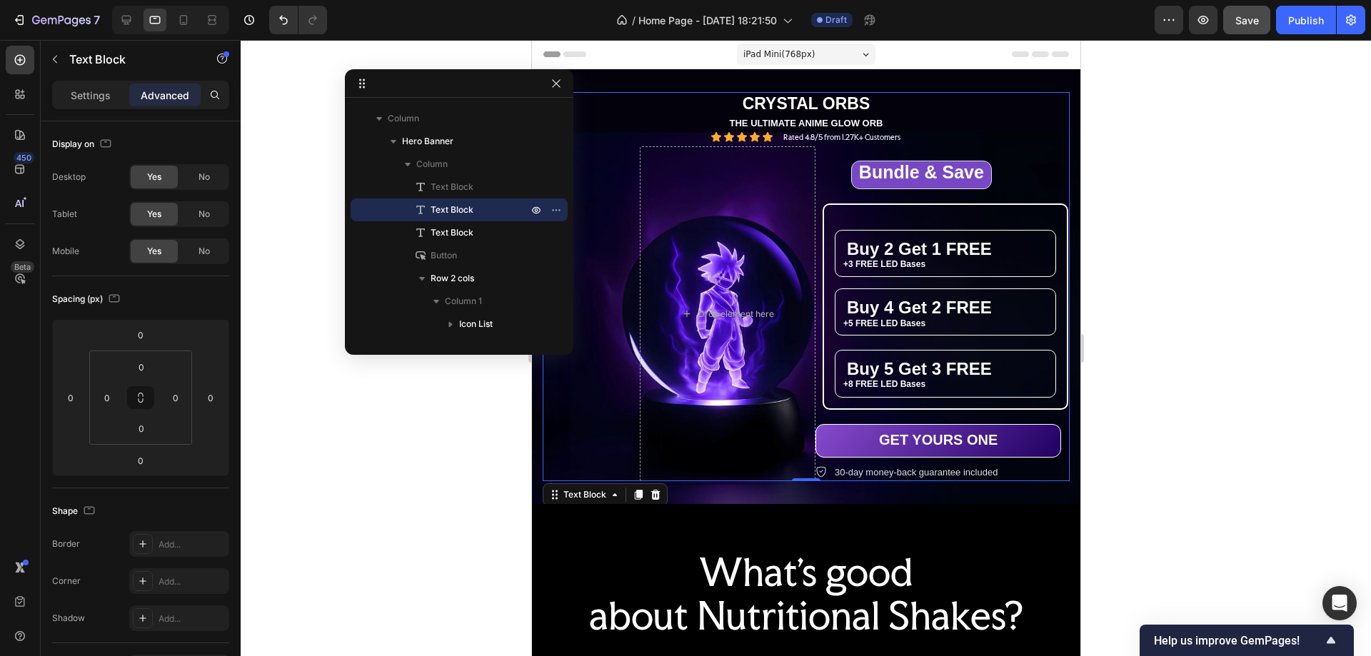
click at [659, 494] on icon at bounding box center [654, 494] width 11 height 11
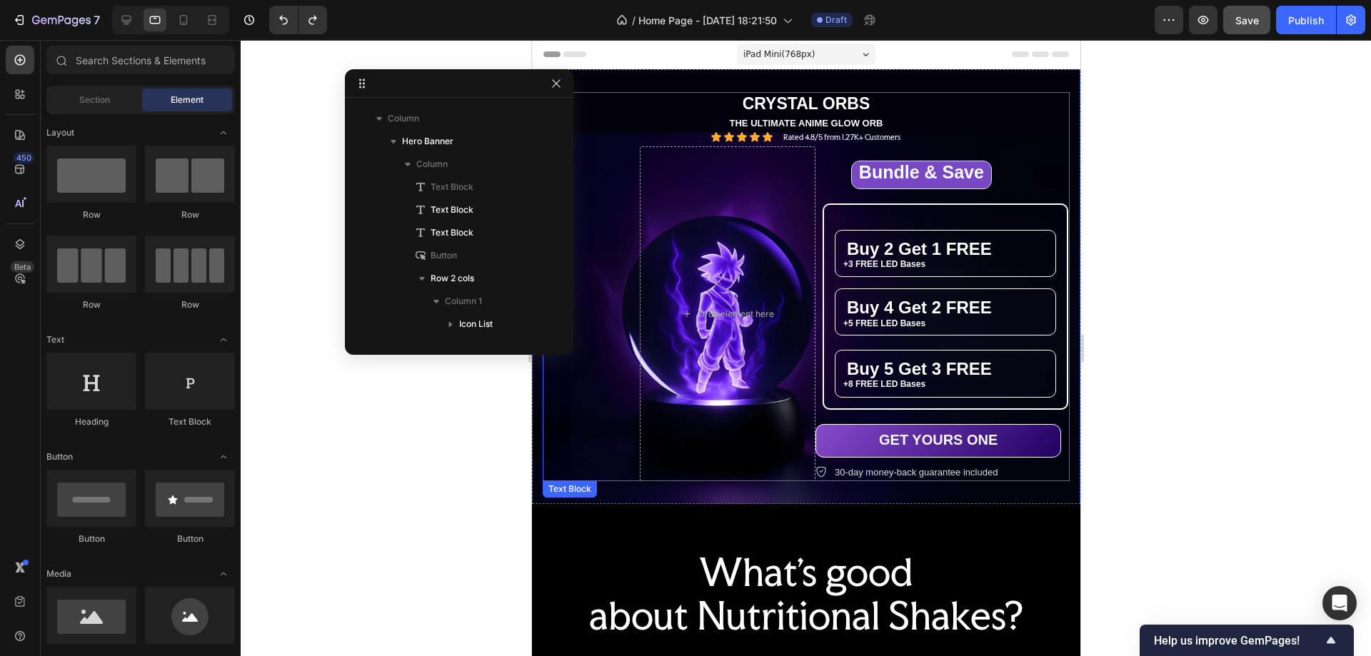
click at [891, 97] on p "CRYSTAL ORBS" at bounding box center [806, 104] width 524 height 21
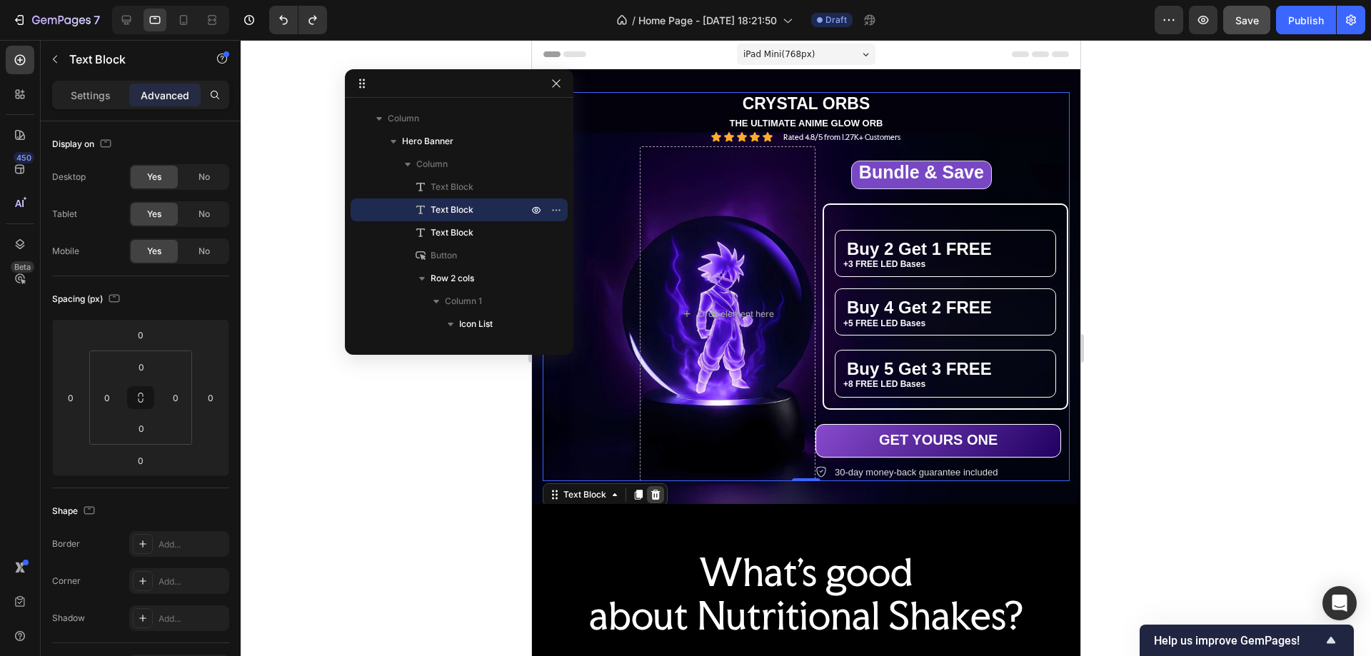
click at [659, 496] on icon at bounding box center [654, 494] width 11 height 11
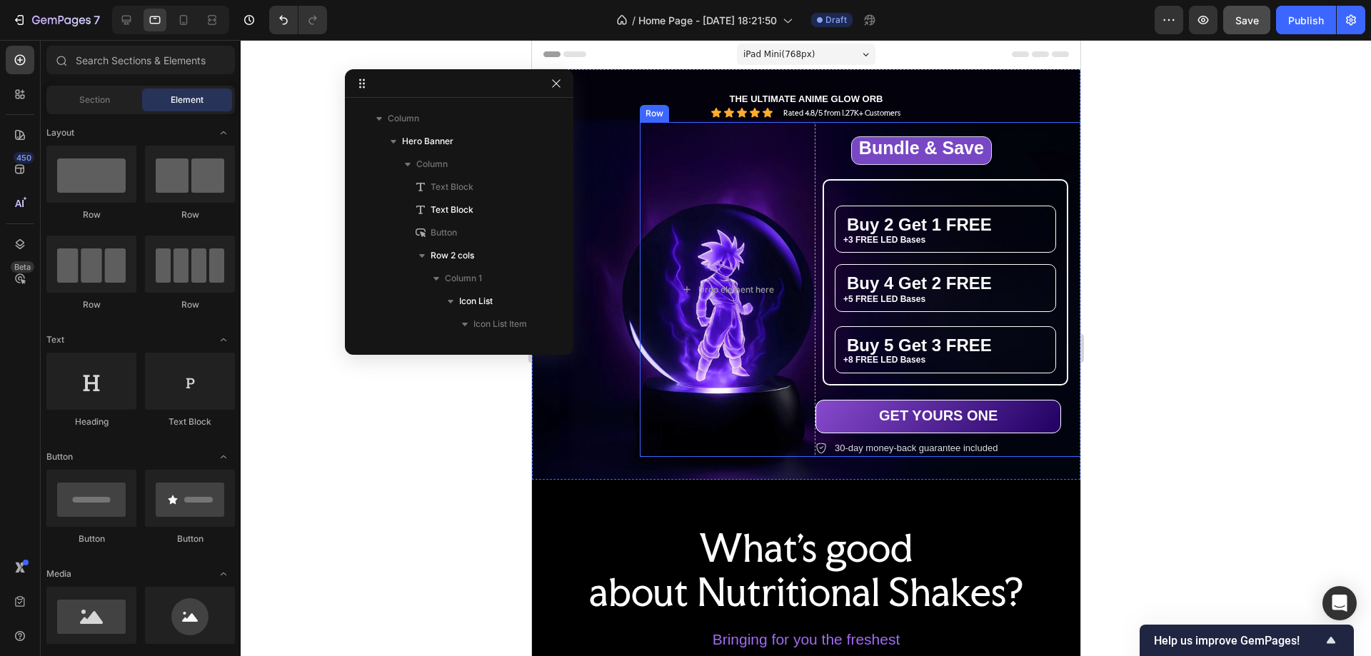
click at [1019, 159] on div "⁠⁠⁠⁠⁠⁠⁠ Bundle & Save Heading Row ⁠⁠⁠⁠⁠⁠⁠ Buy 2 Get 1 FREE Heading +3 FREE LED …" at bounding box center [990, 289] width 351 height 335
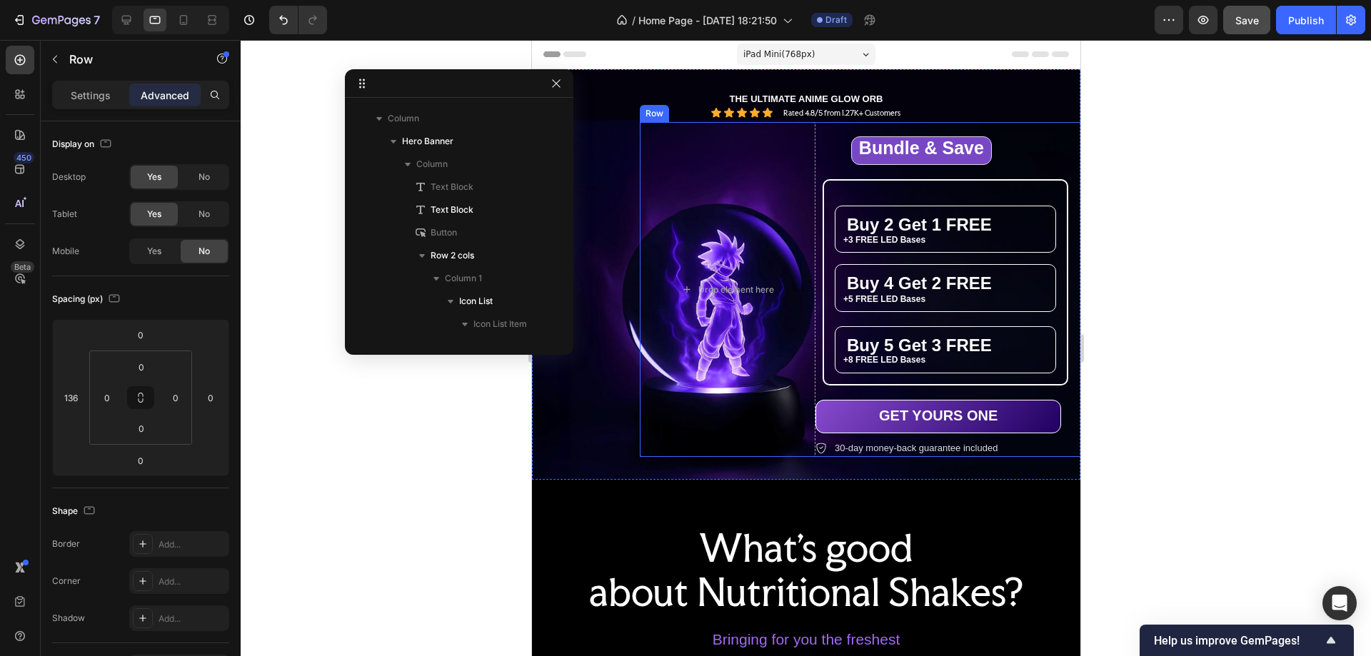
scroll to position [408, 0]
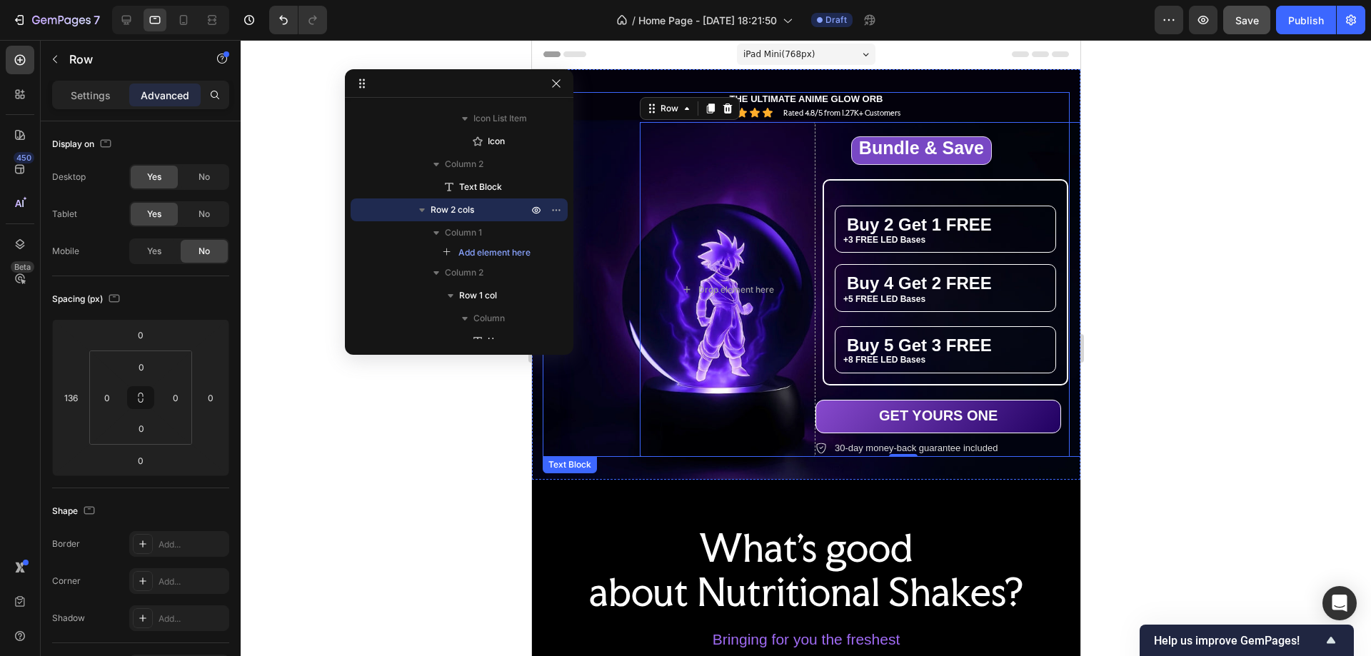
click at [895, 98] on p "THE ULTIMATE ANIME GLOW ORB" at bounding box center [806, 100] width 524 height 12
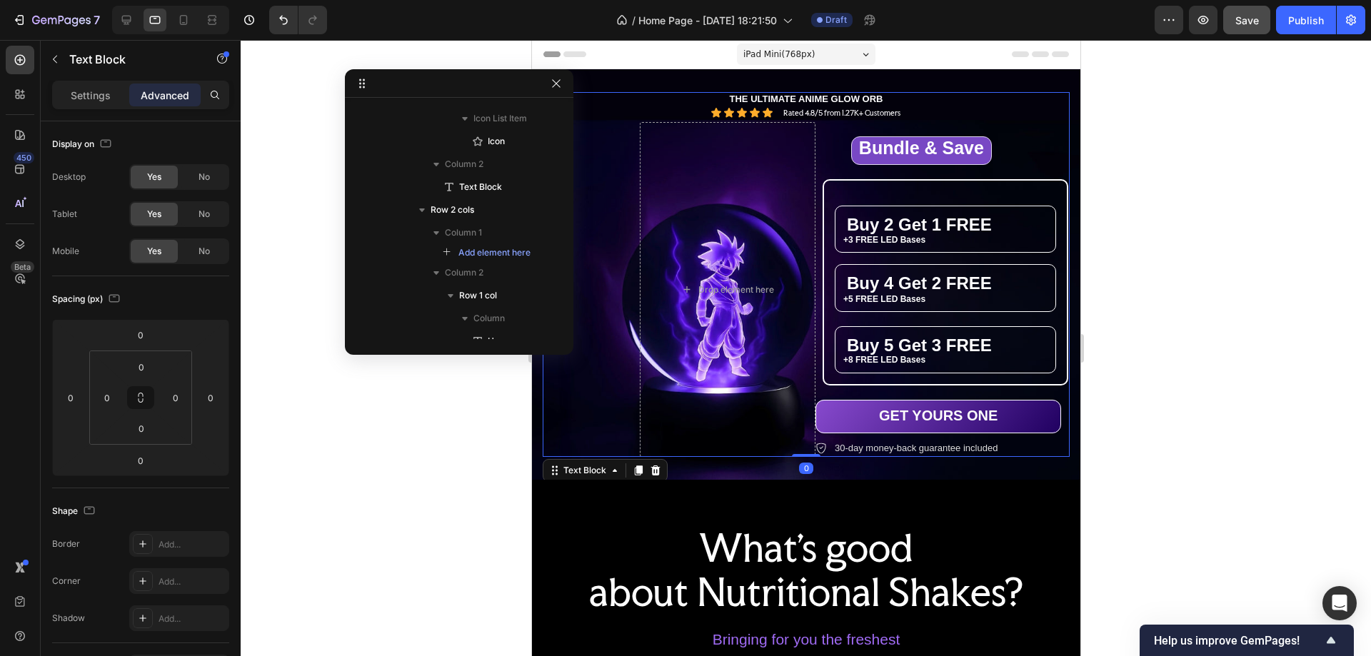
scroll to position [19, 0]
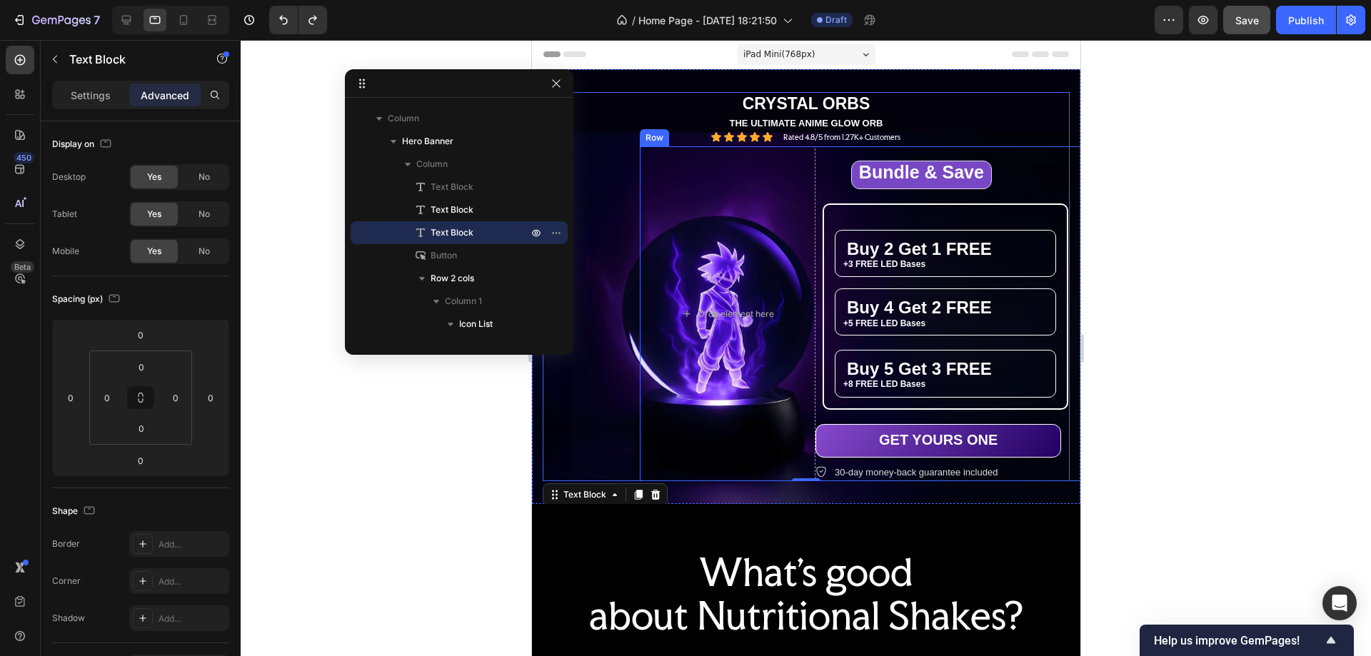
click at [1022, 180] on div "⁠⁠⁠⁠⁠⁠⁠ Bundle & Save Heading Row ⁠⁠⁠⁠⁠⁠⁠ Buy 2 Get 1 FREE Heading +3 FREE LED …" at bounding box center [990, 313] width 351 height 335
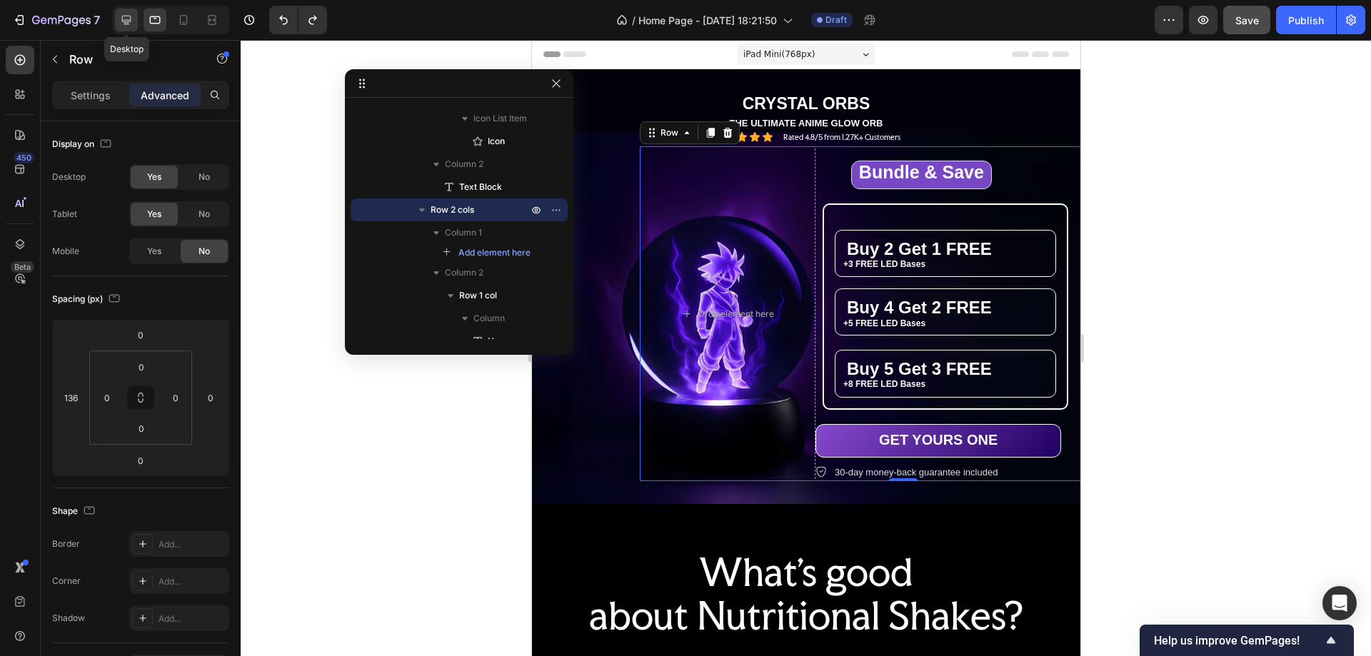
click at [129, 16] on icon at bounding box center [126, 20] width 9 height 9
type input "151"
type input "200"
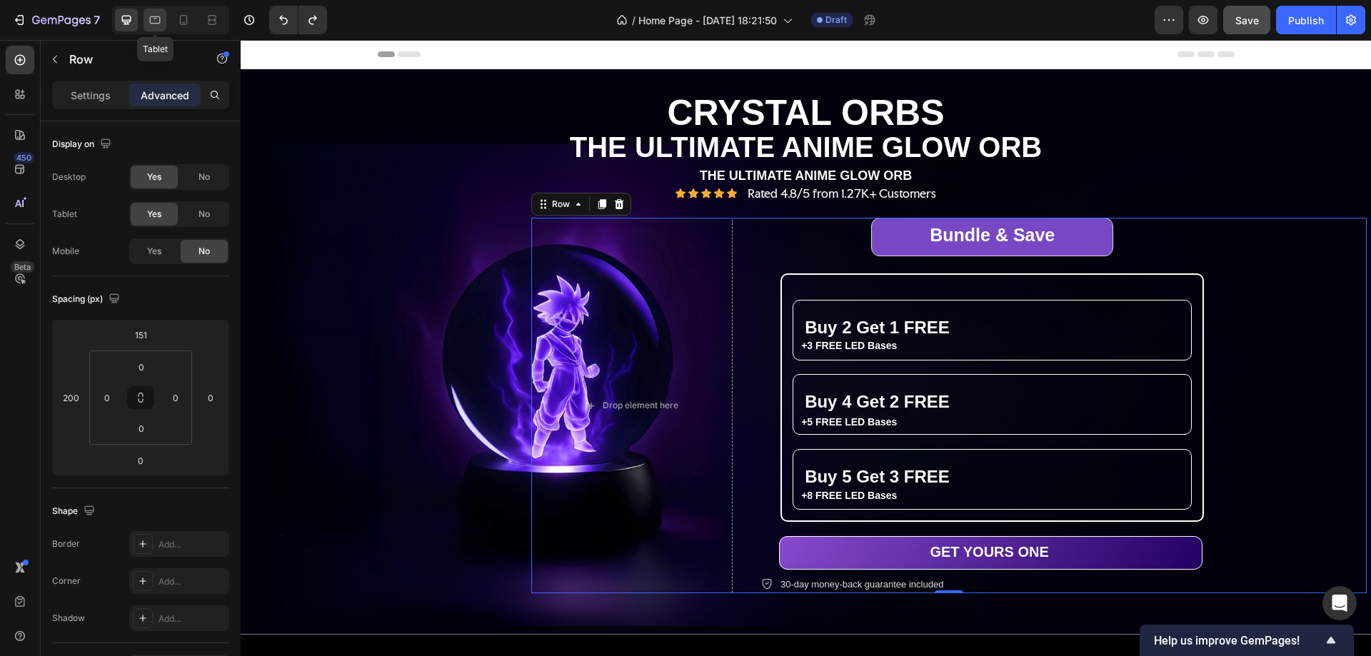
click at [151, 21] on icon at bounding box center [155, 20] width 14 height 14
type input "0"
type input "136"
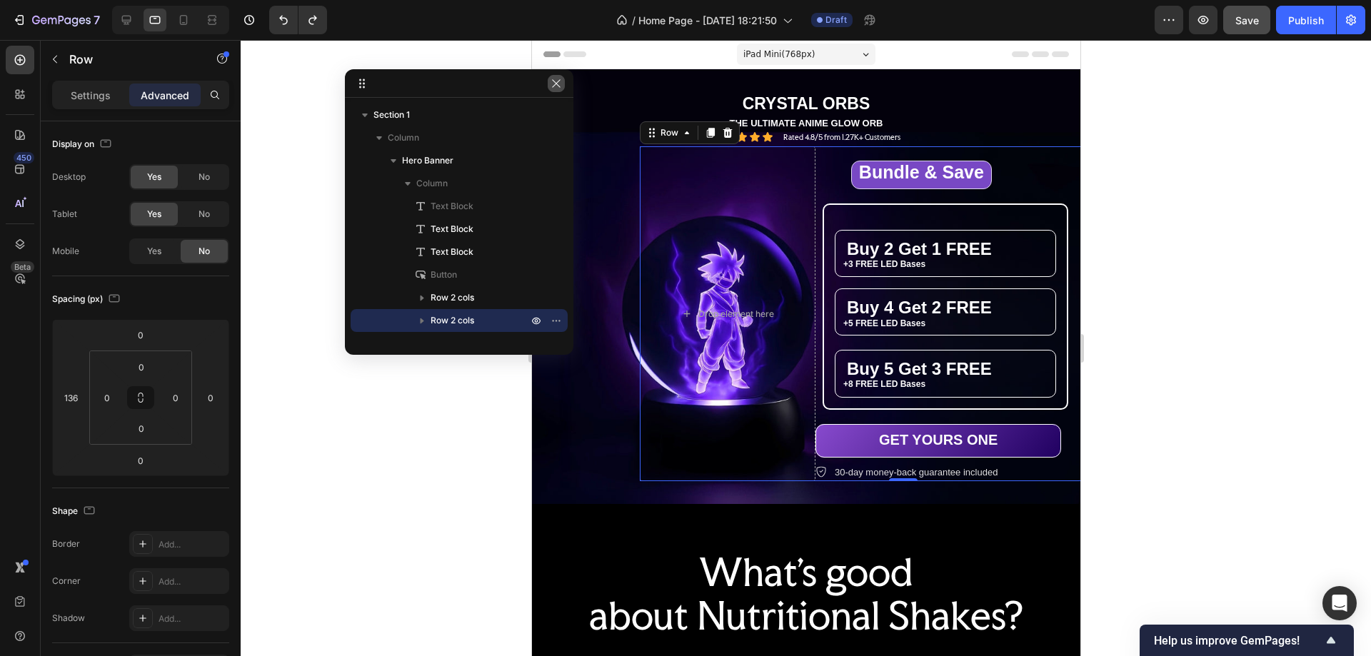
click at [563, 84] on button "button" at bounding box center [556, 83] width 17 height 17
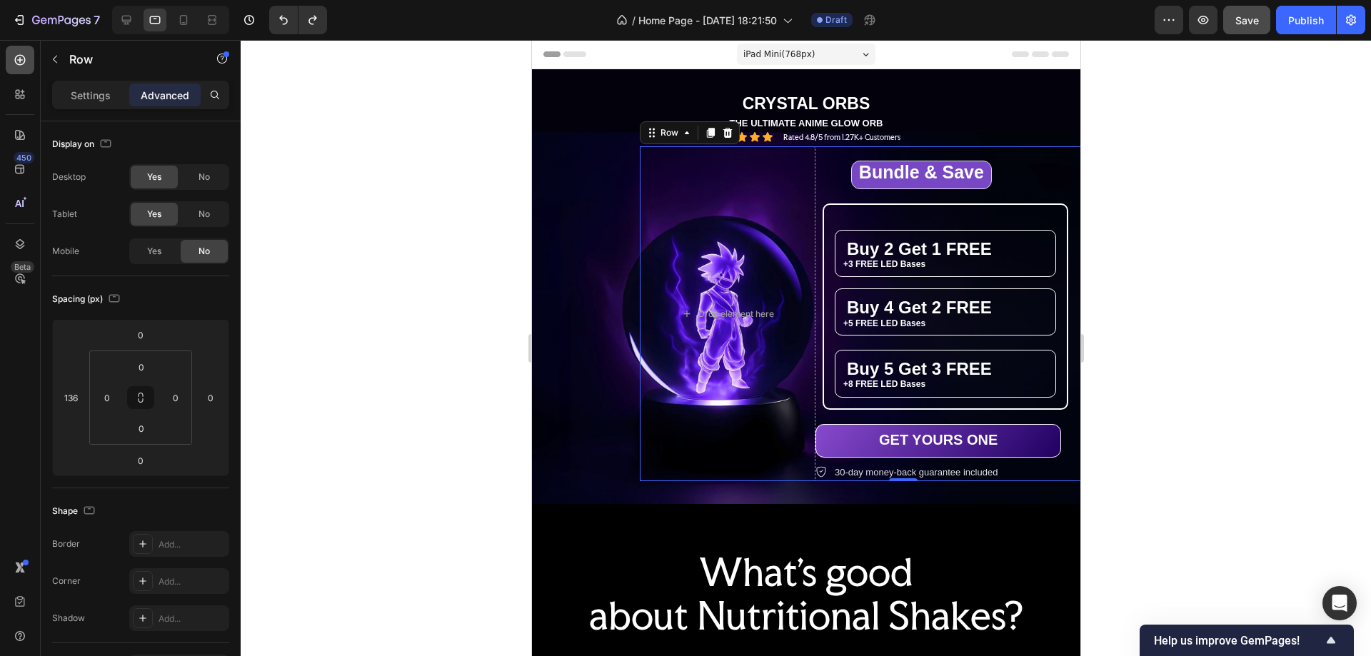
click at [16, 58] on icon at bounding box center [20, 60] width 14 height 14
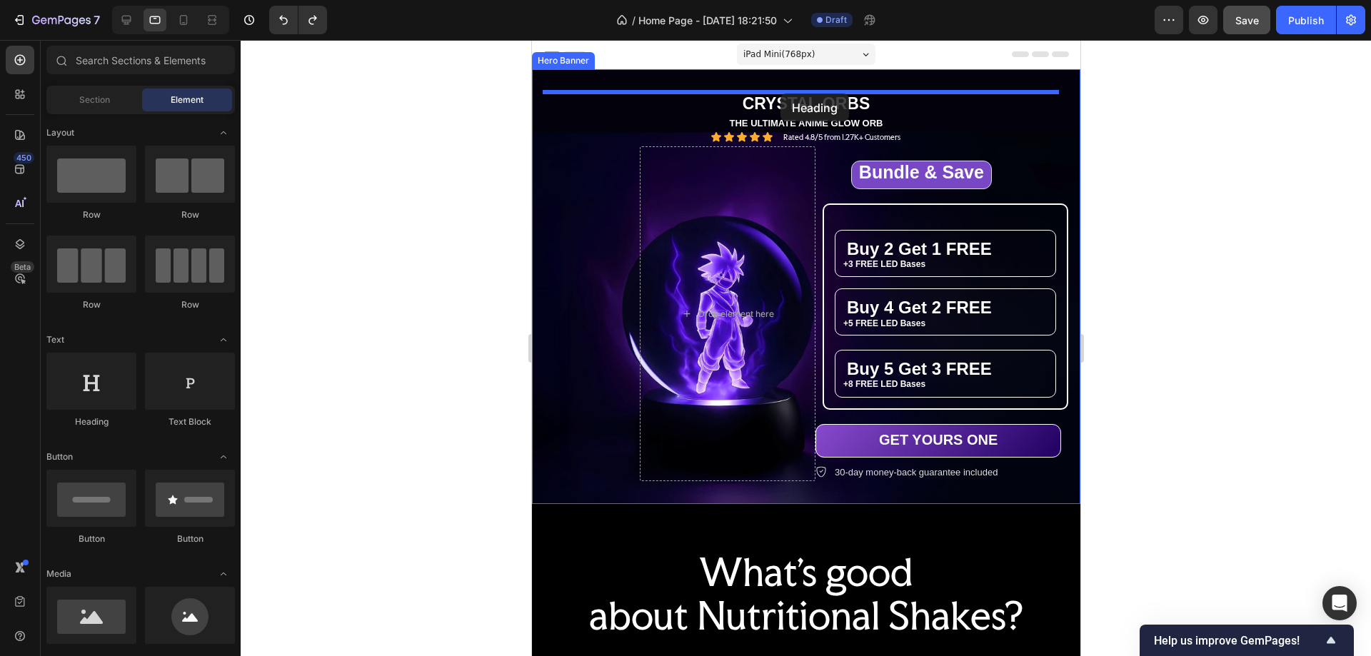
drag, startPoint x: 961, startPoint y: 290, endPoint x: 780, endPoint y: 94, distance: 267.4
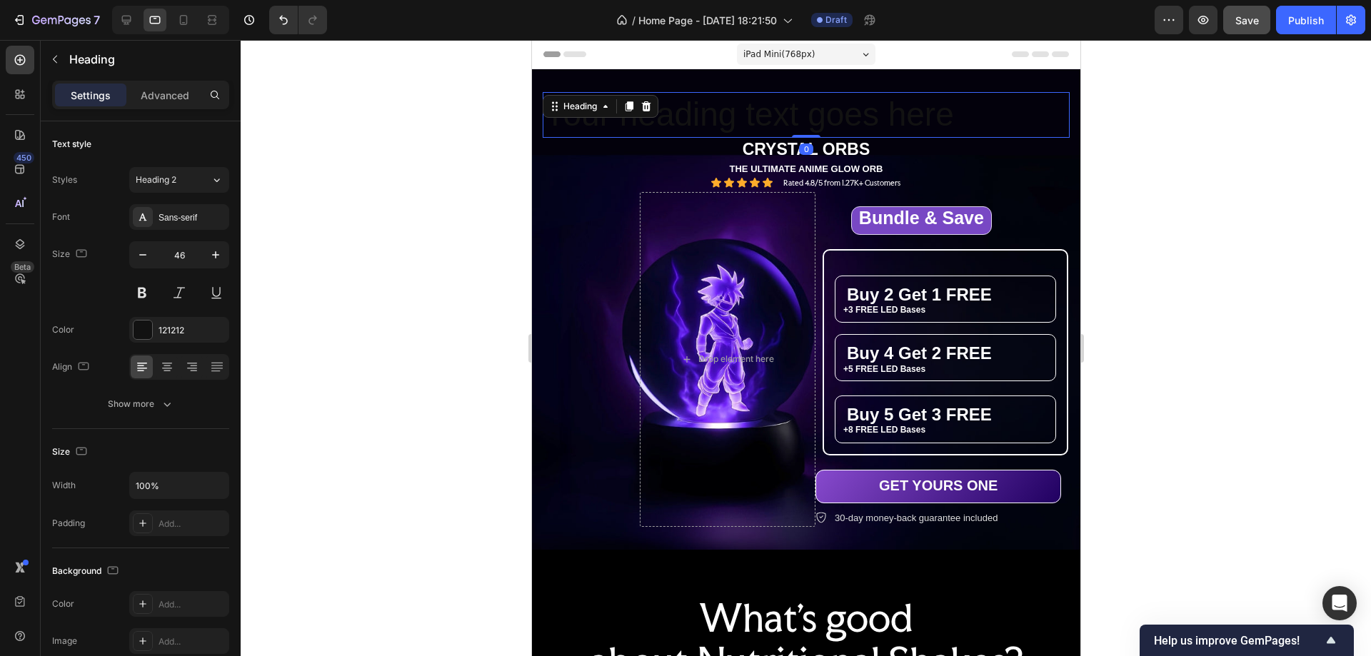
click at [781, 116] on h2 "Your heading text goes here" at bounding box center [805, 115] width 527 height 46
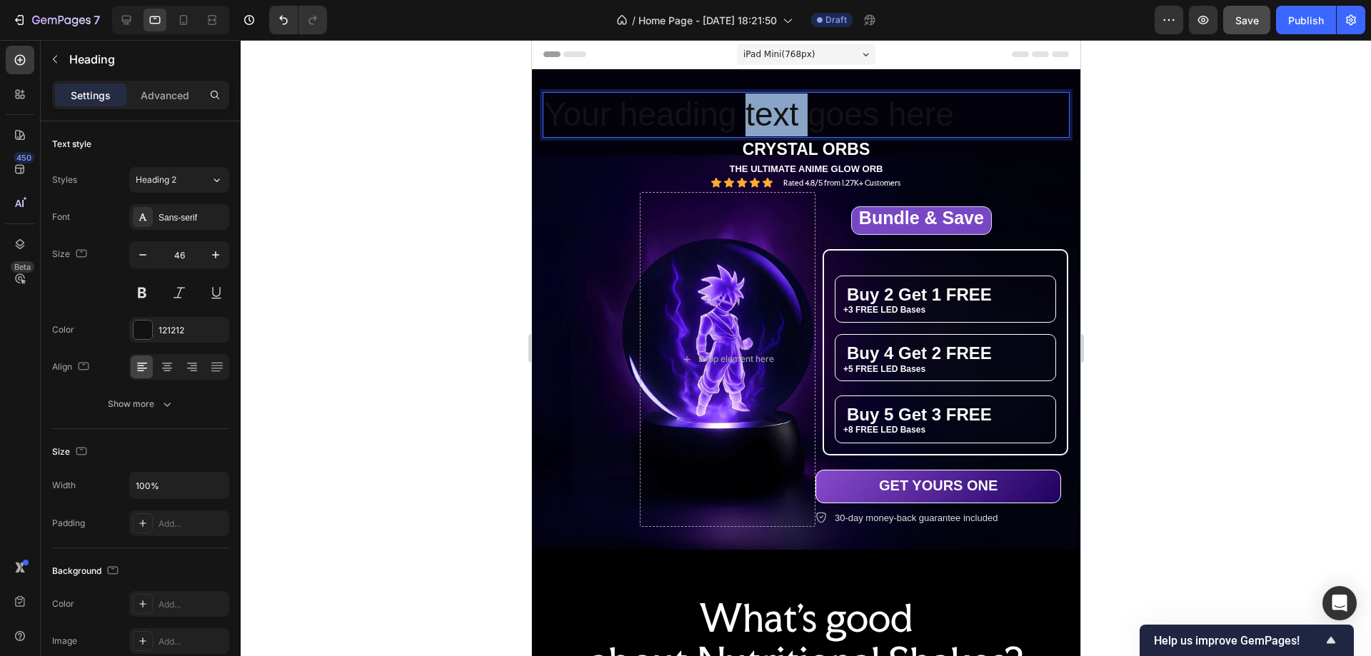
click at [781, 116] on p "Your heading text goes here" at bounding box center [806, 115] width 524 height 43
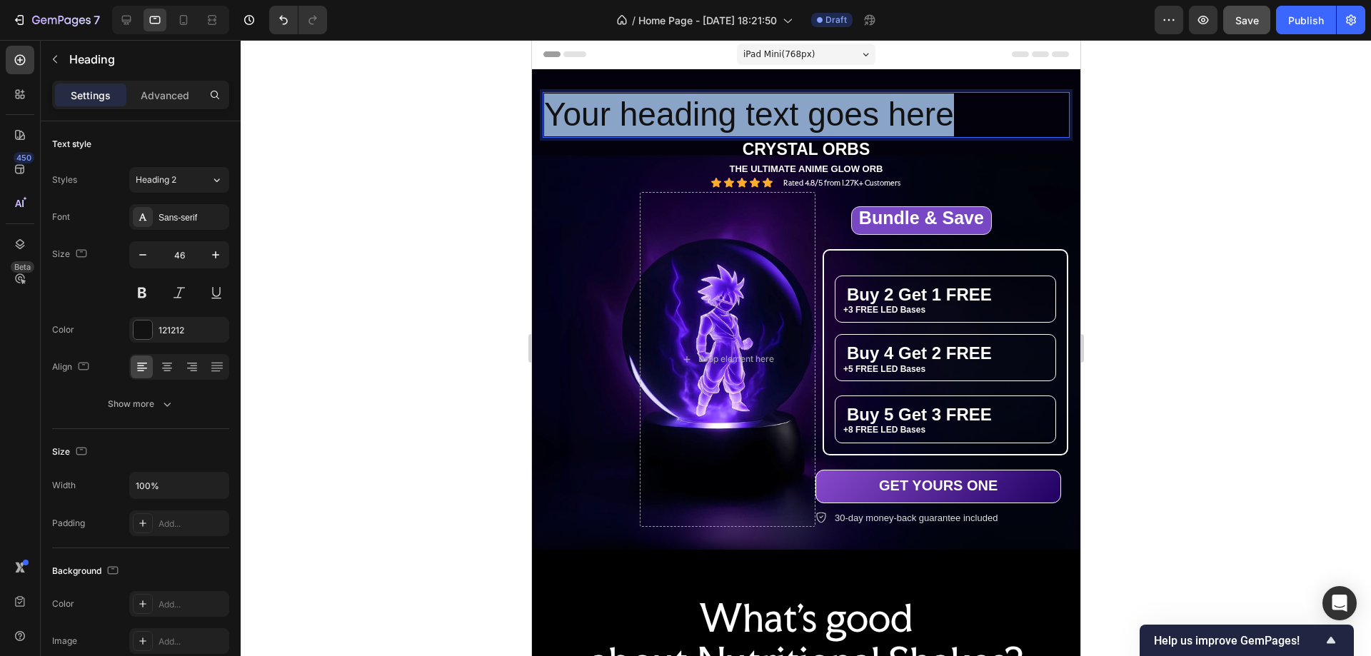
click at [781, 116] on p "Your heading text goes here" at bounding box center [806, 115] width 524 height 43
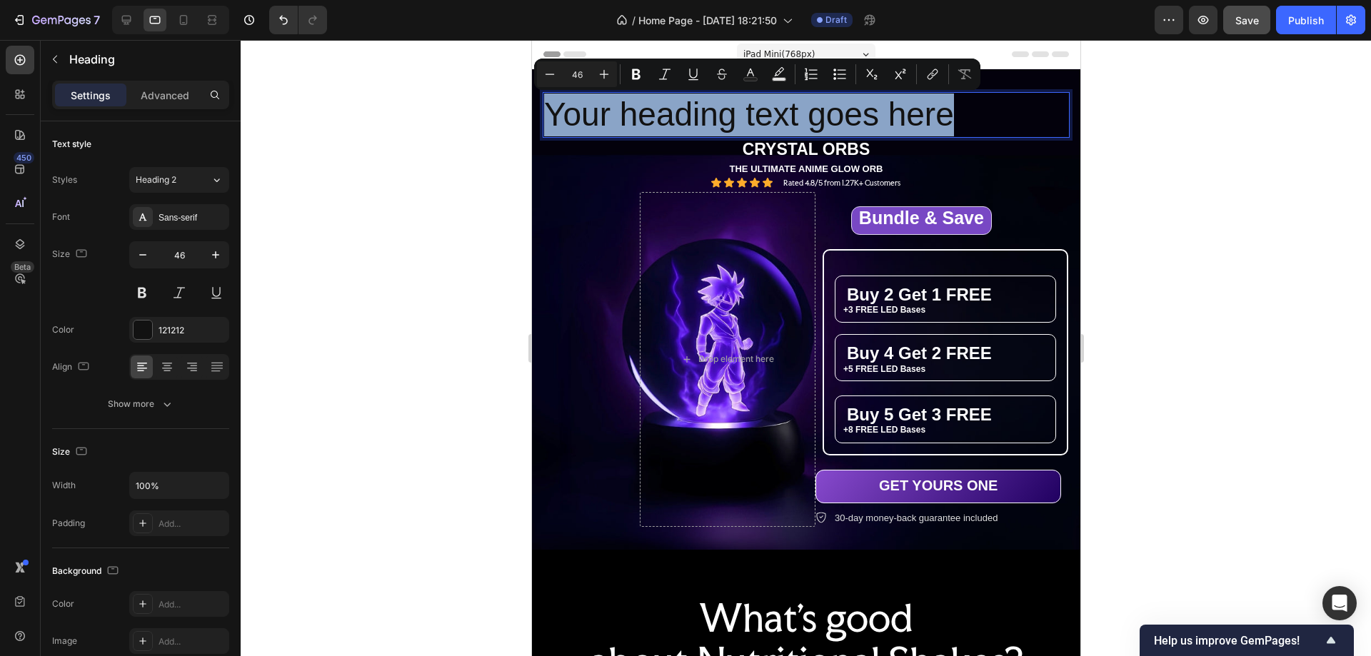
click at [780, 117] on p "Your heading text goes here" at bounding box center [806, 115] width 524 height 43
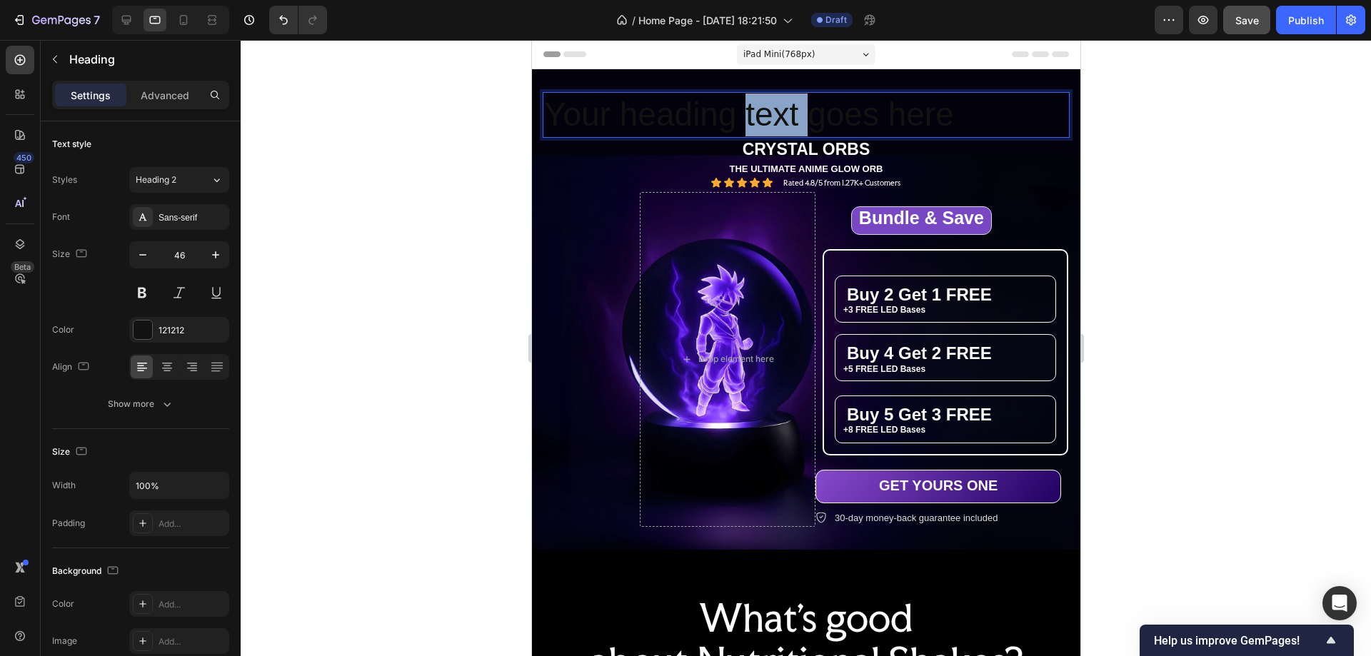
click at [780, 117] on p "Your heading text goes here" at bounding box center [806, 115] width 524 height 43
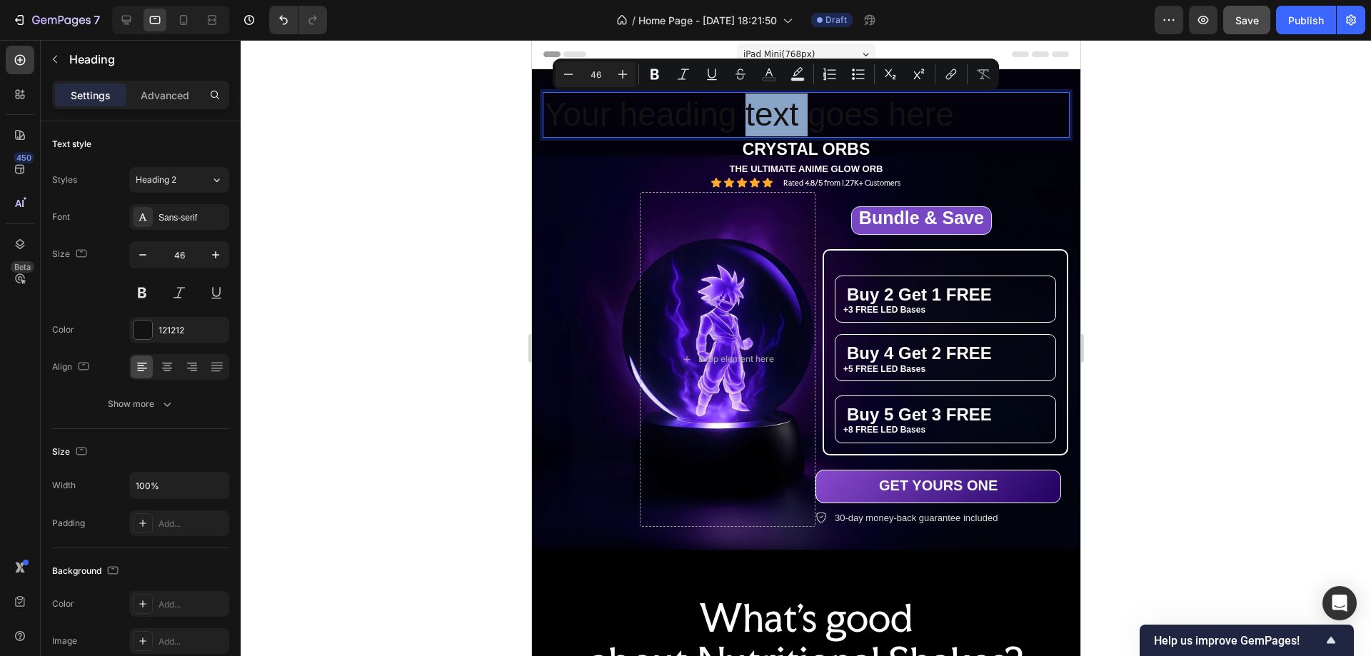
click at [780, 117] on p "Your heading text goes here" at bounding box center [806, 115] width 524 height 43
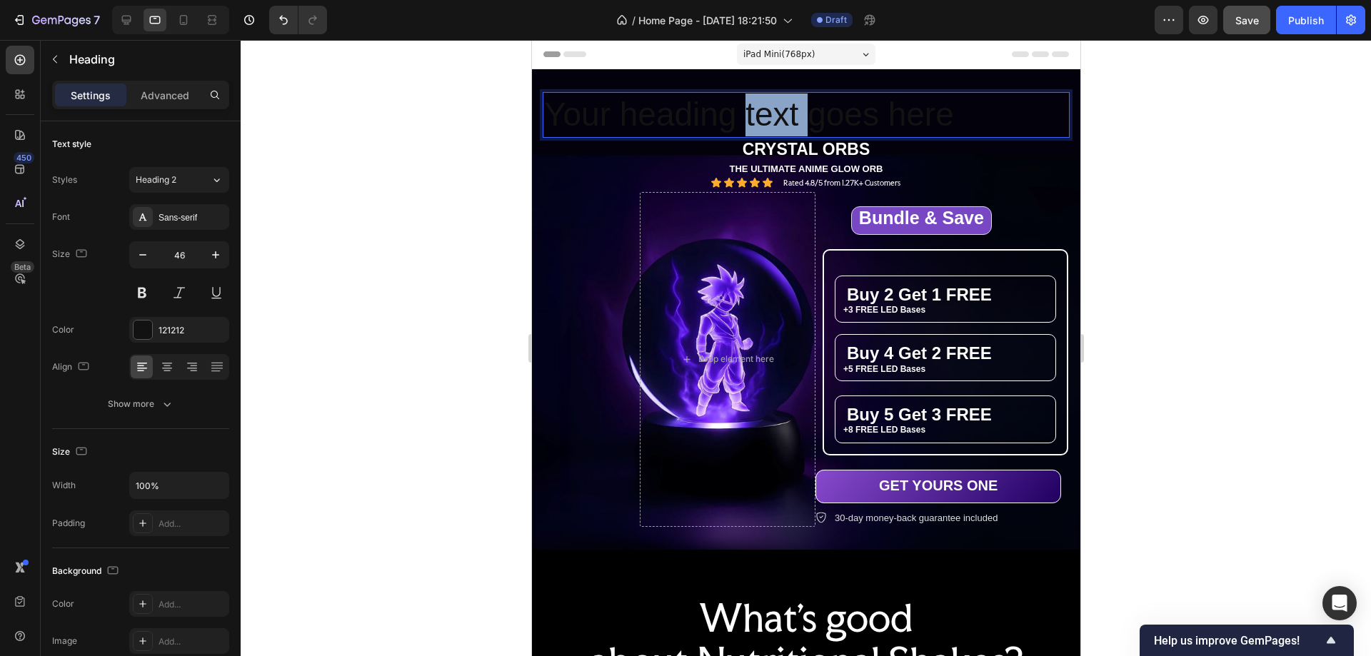
click at [780, 117] on p "Your heading text goes here" at bounding box center [806, 115] width 524 height 43
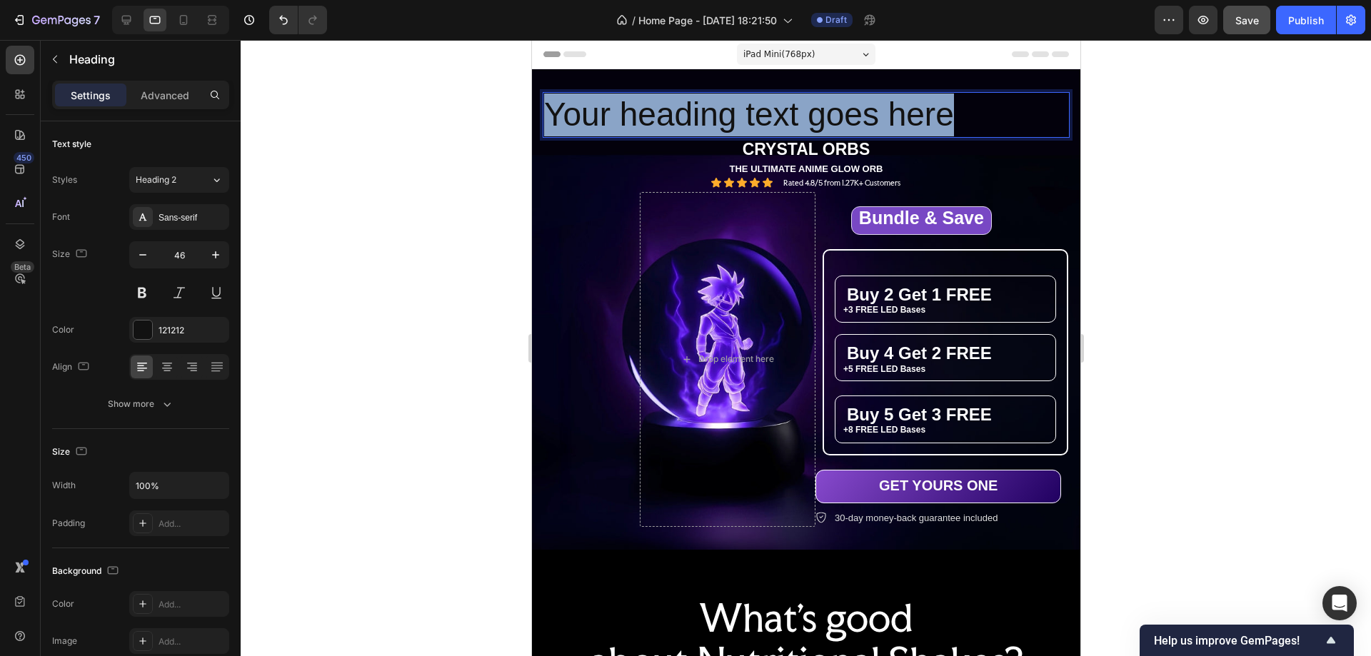
click at [780, 117] on p "Your heading text goes here" at bounding box center [806, 115] width 524 height 43
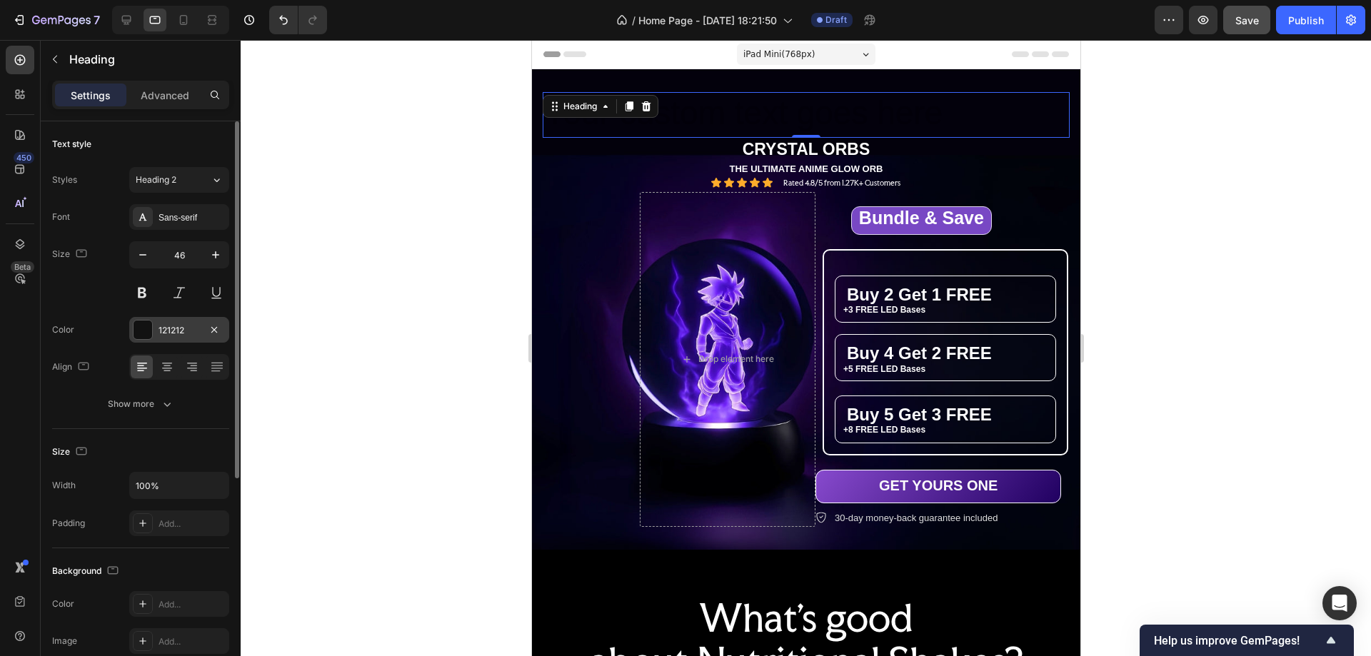
click at [142, 331] on div at bounding box center [143, 330] width 19 height 19
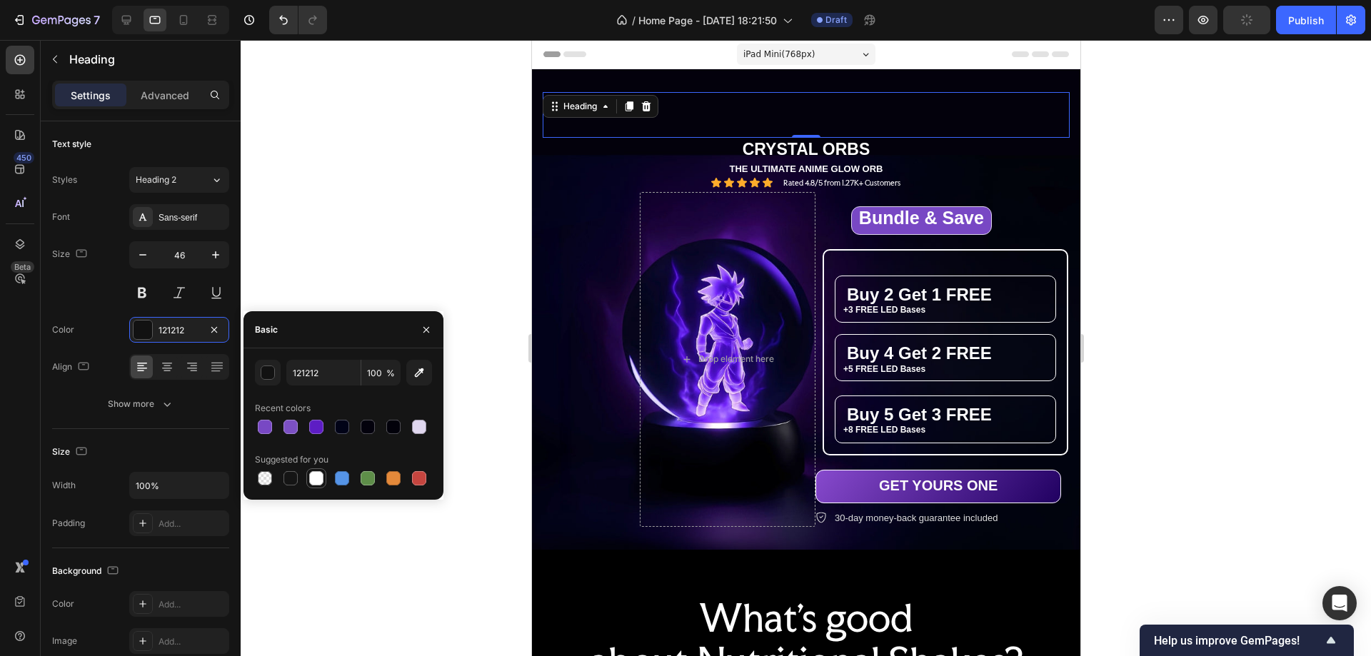
click at [320, 476] on div at bounding box center [316, 478] width 14 height 14
type input "FFFFFF"
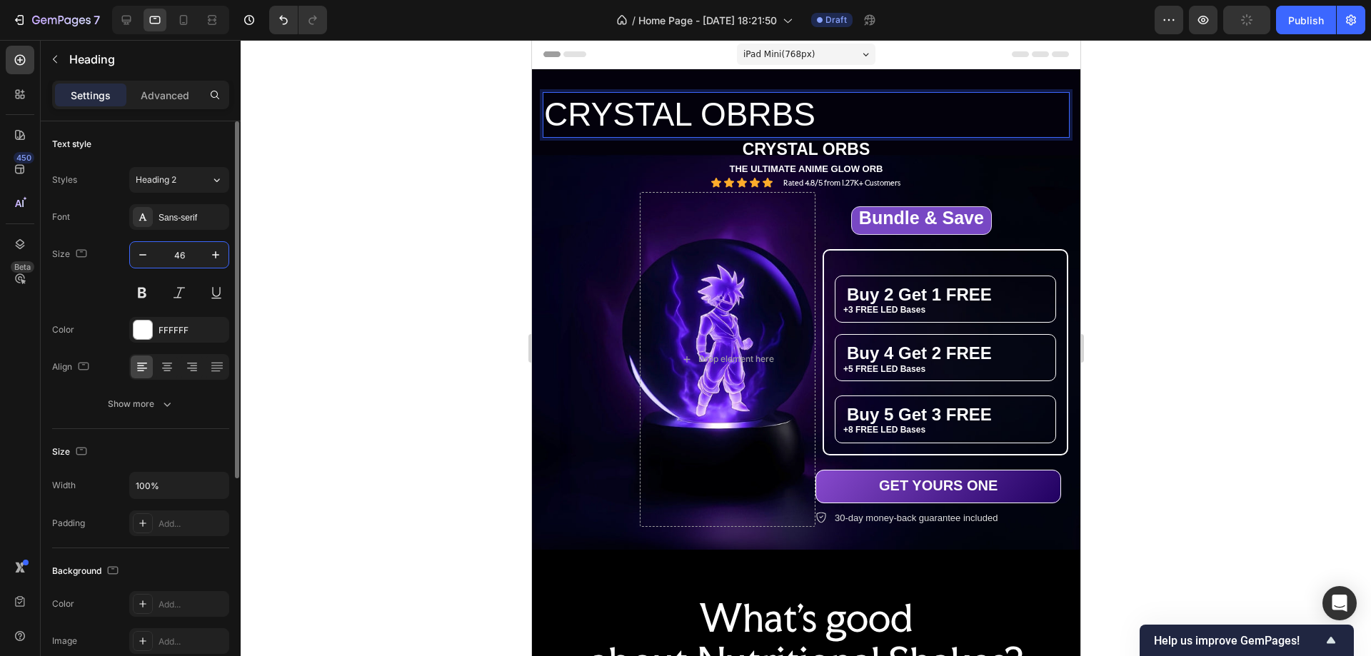
click at [180, 259] on input "46" at bounding box center [179, 255] width 47 height 26
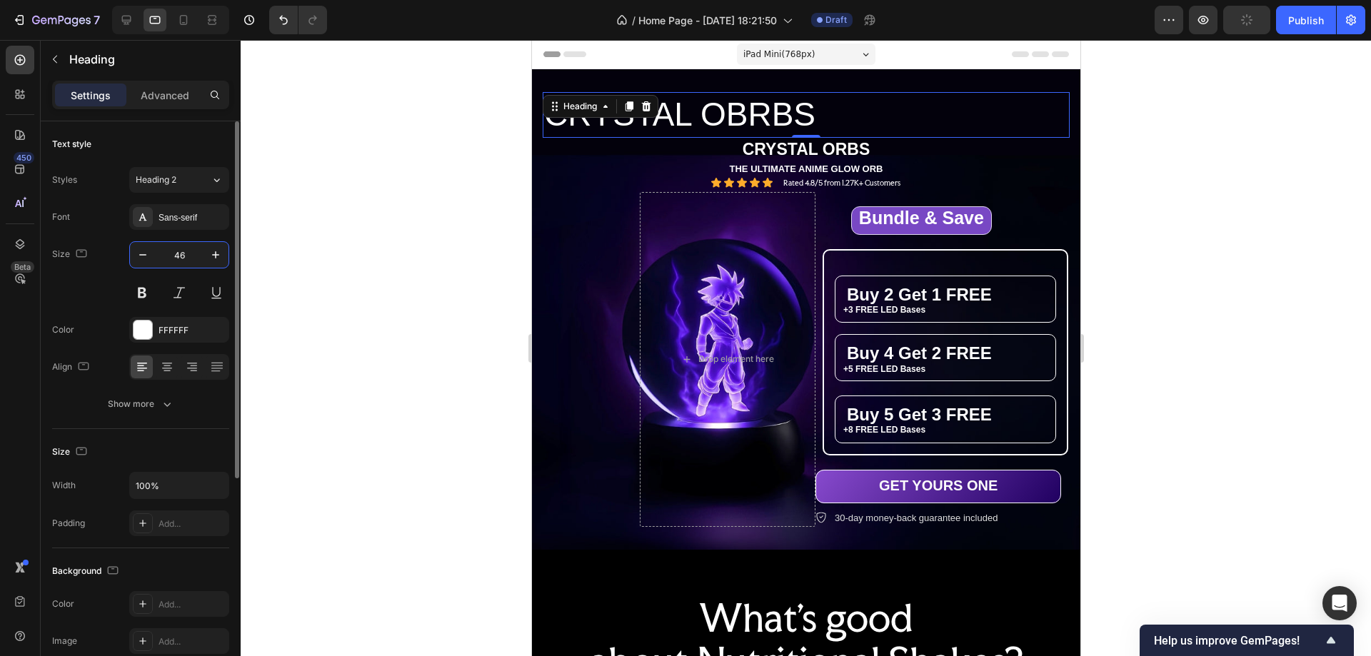
click at [180, 259] on input "46" at bounding box center [179, 255] width 47 height 26
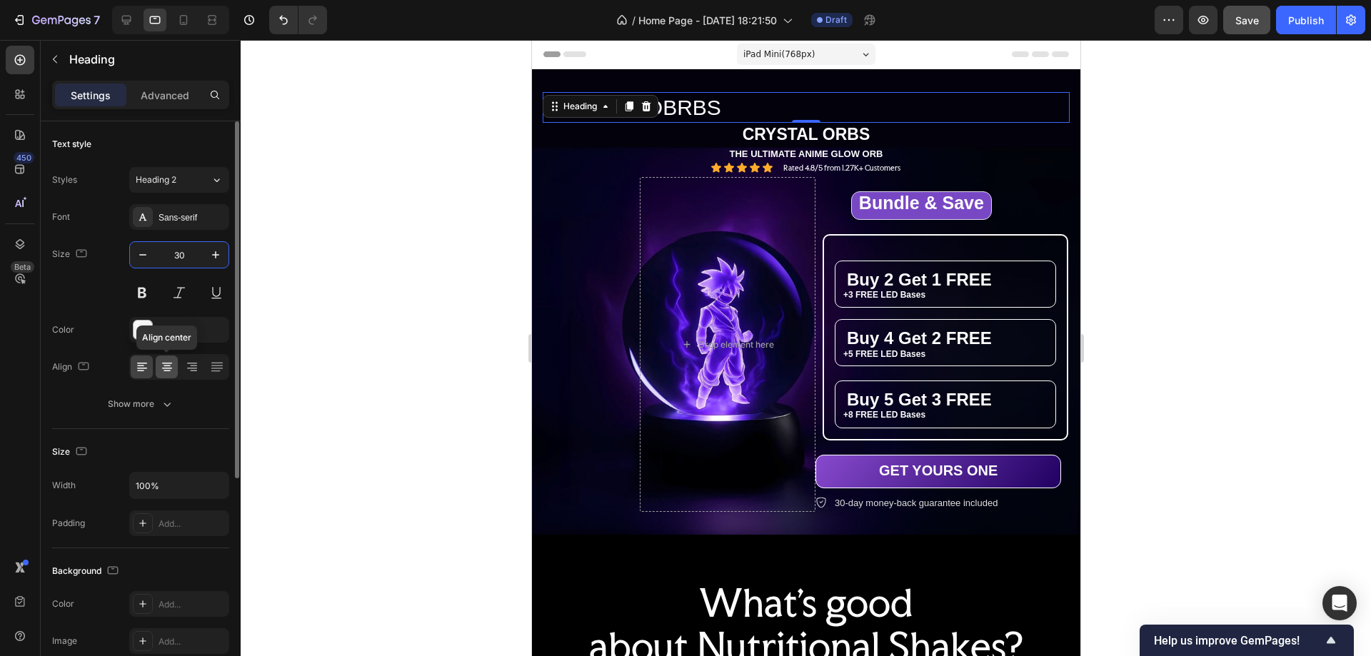
type input "30"
click at [160, 373] on icon at bounding box center [167, 367] width 14 height 14
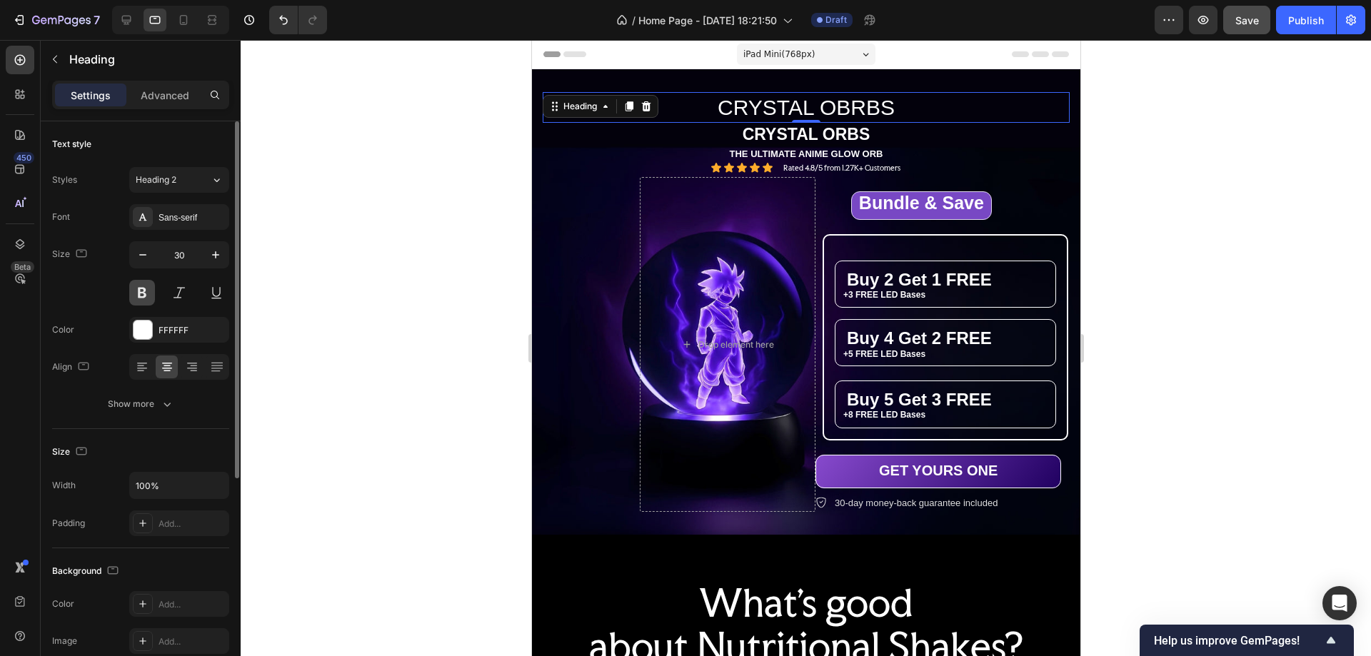
click at [139, 293] on button at bounding box center [142, 293] width 26 height 26
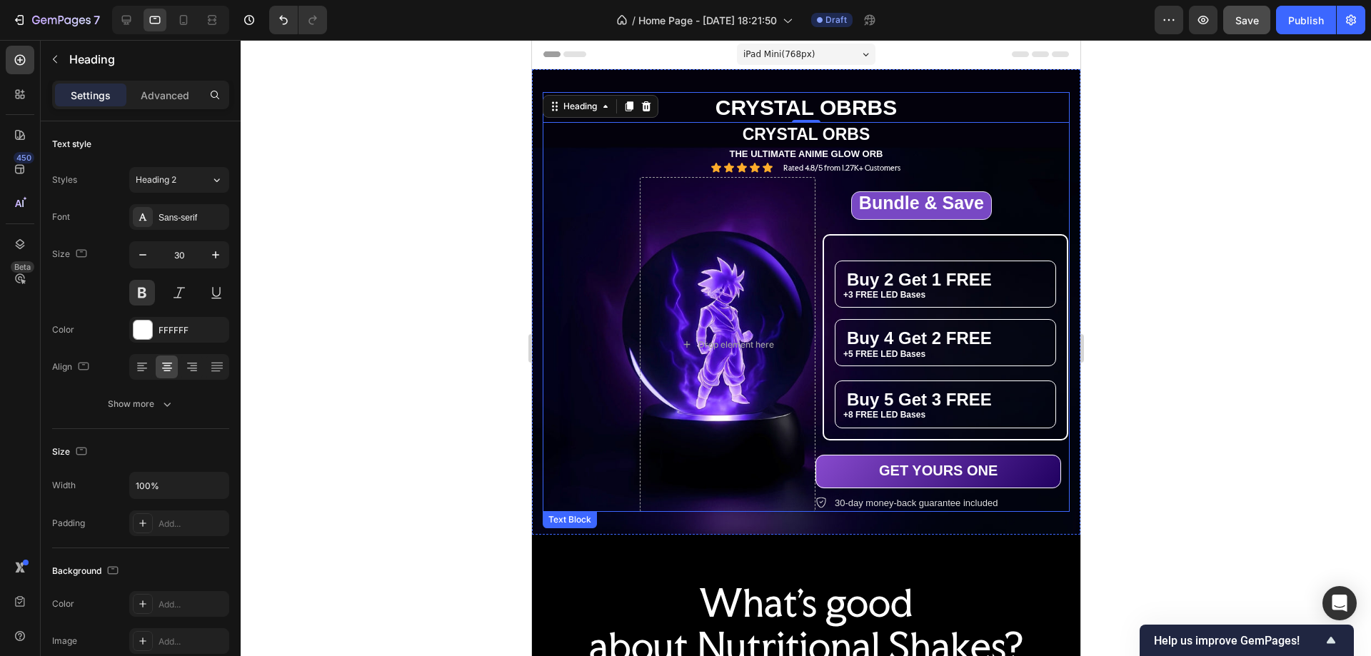
click at [751, 139] on p "CRYSTAL ORBS" at bounding box center [806, 134] width 524 height 21
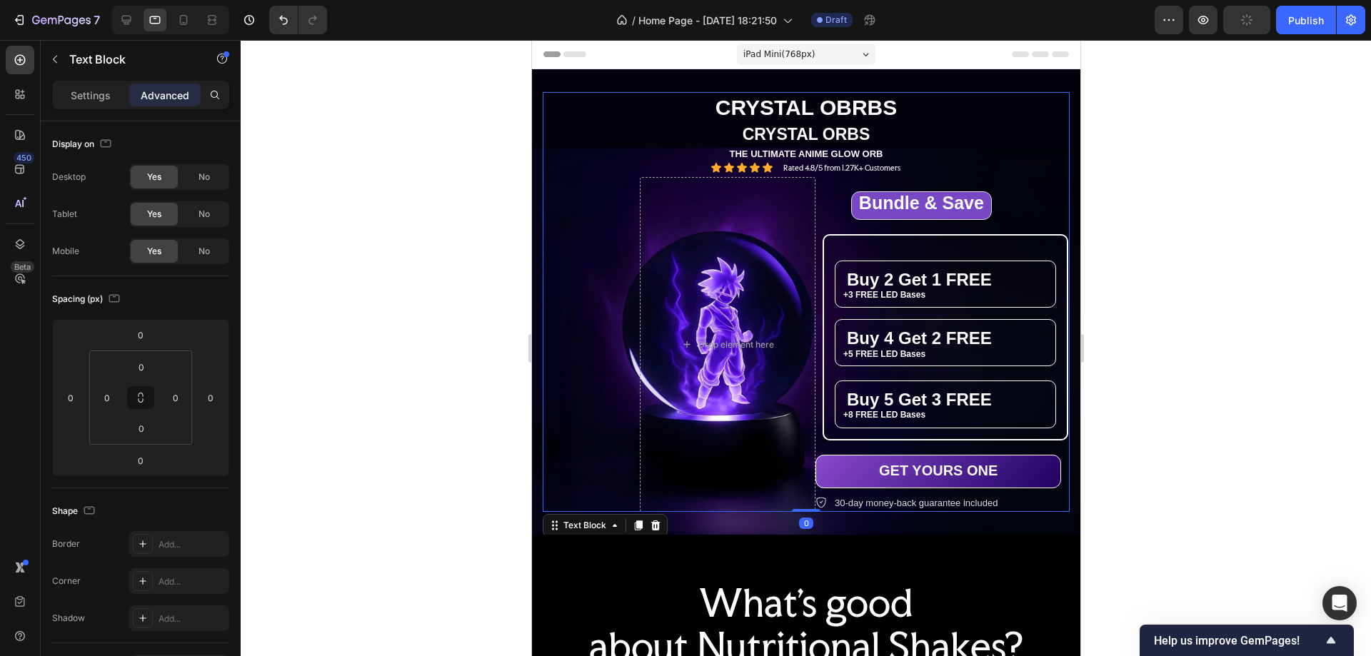
click at [656, 527] on icon at bounding box center [655, 526] width 9 height 10
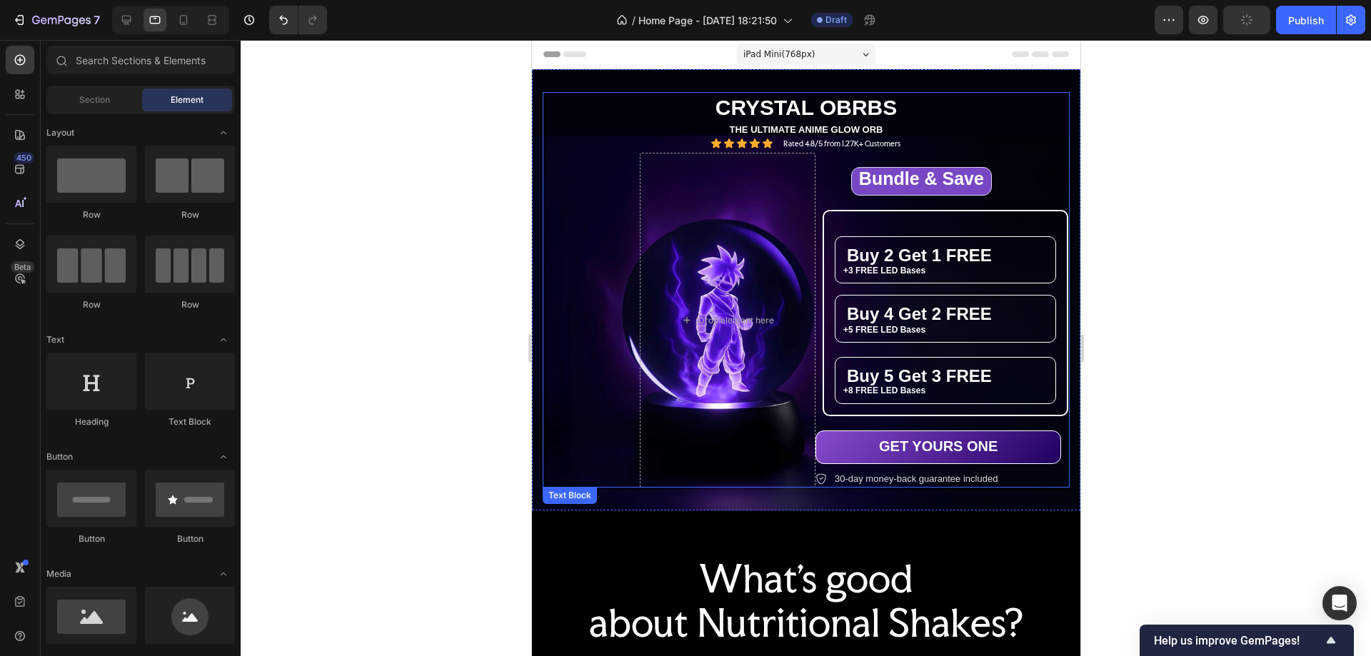
click at [791, 128] on p "THE ULTIMATE ANIME GLOW ORB" at bounding box center [806, 130] width 524 height 12
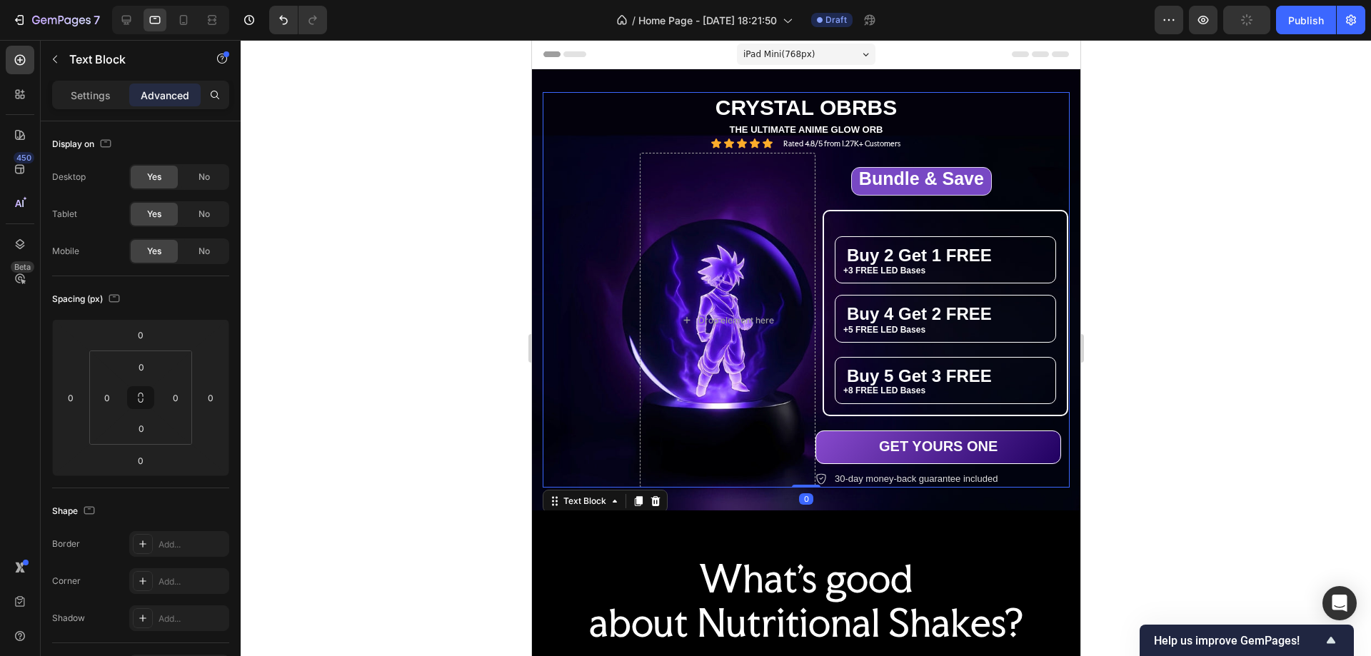
click at [652, 504] on icon at bounding box center [655, 501] width 9 height 10
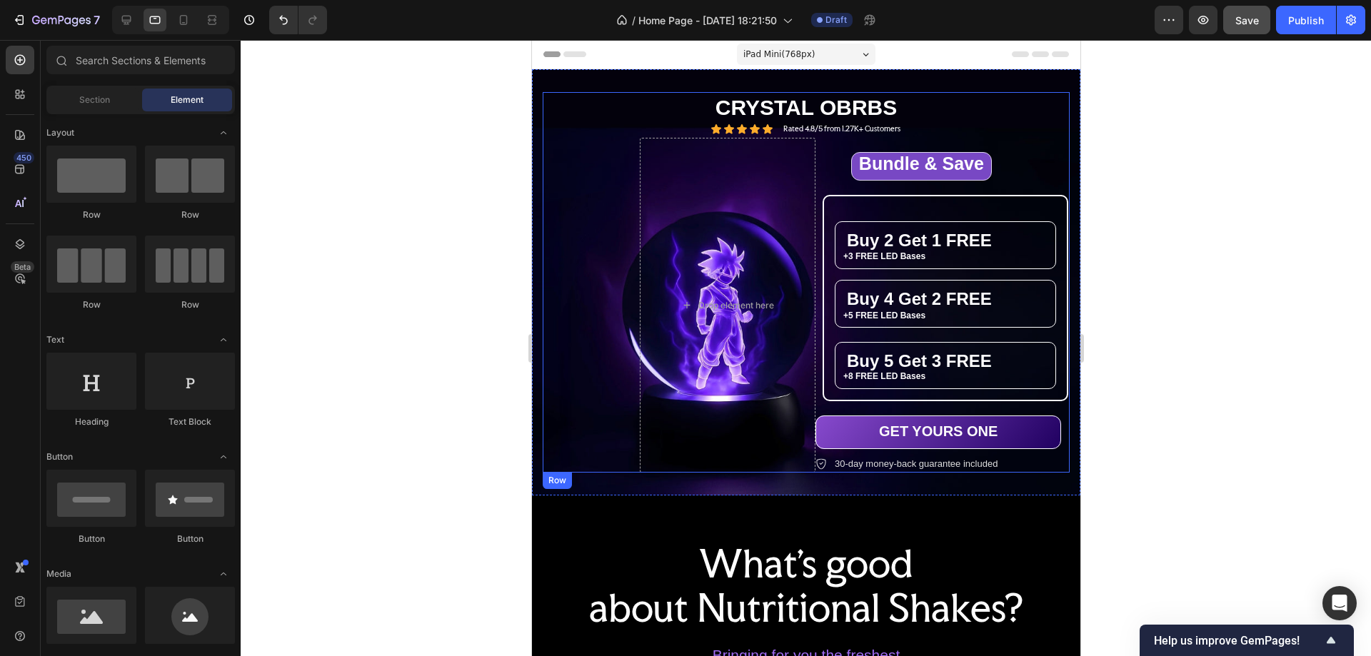
click at [928, 126] on div "Icon Icon Icon Icon Icon Icon List Rated 4.8/5 from 1.27K+ Customers Text Block…" at bounding box center [805, 129] width 527 height 12
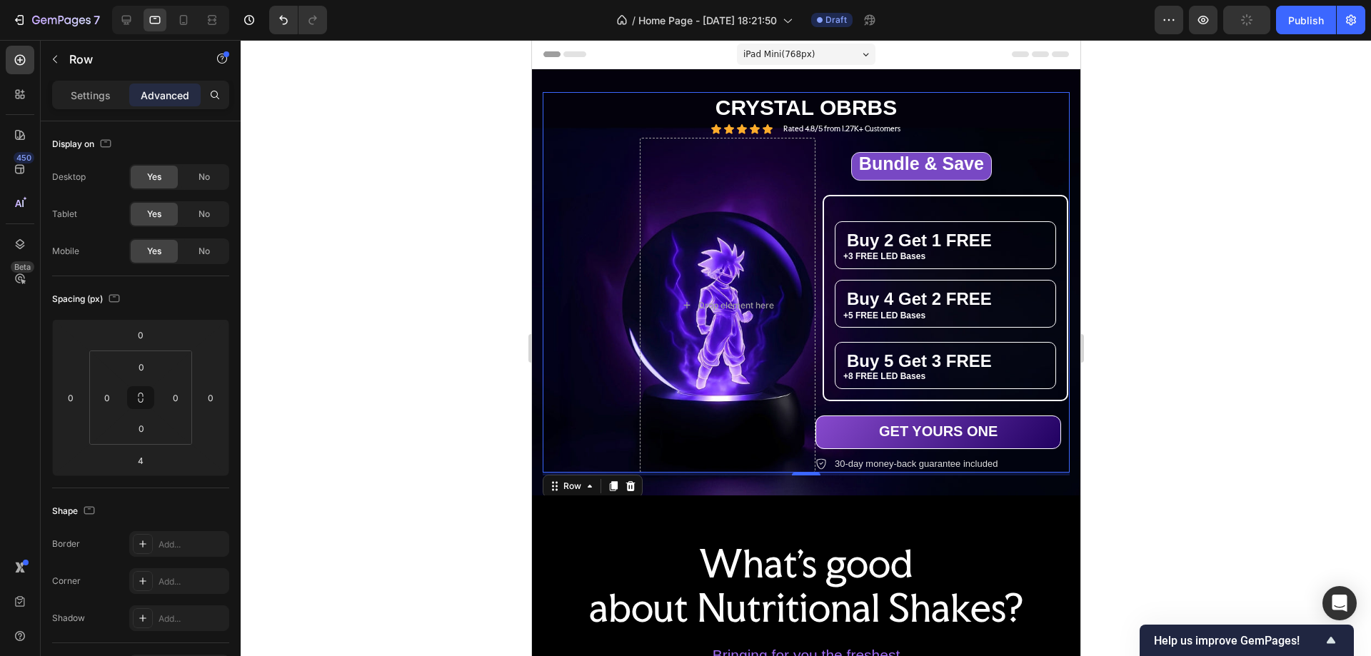
click at [598, 124] on div "Icon Icon Icon Icon Icon Icon List Rated 4.8/5 from 1.27K+ Customers Text Block…" at bounding box center [805, 129] width 527 height 12
click at [791, 99] on p "CRYSTAL OBRBS" at bounding box center [806, 108] width 524 height 28
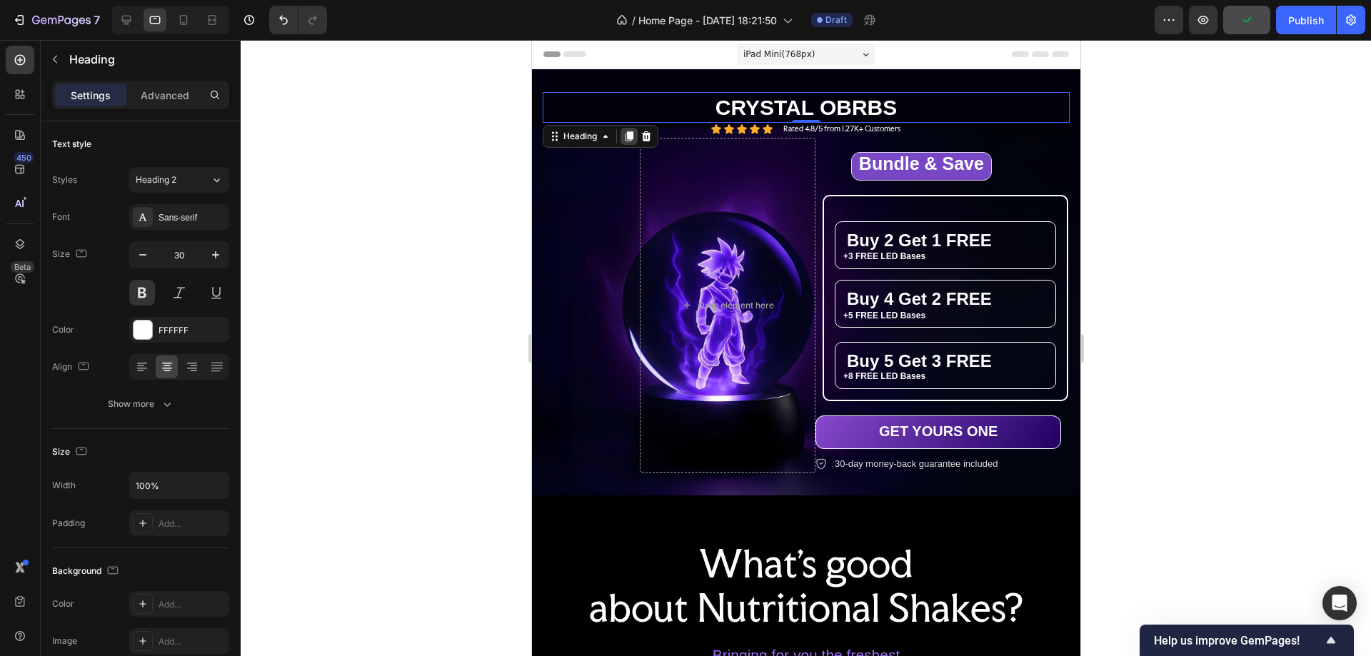
click at [629, 134] on icon at bounding box center [629, 136] width 8 height 10
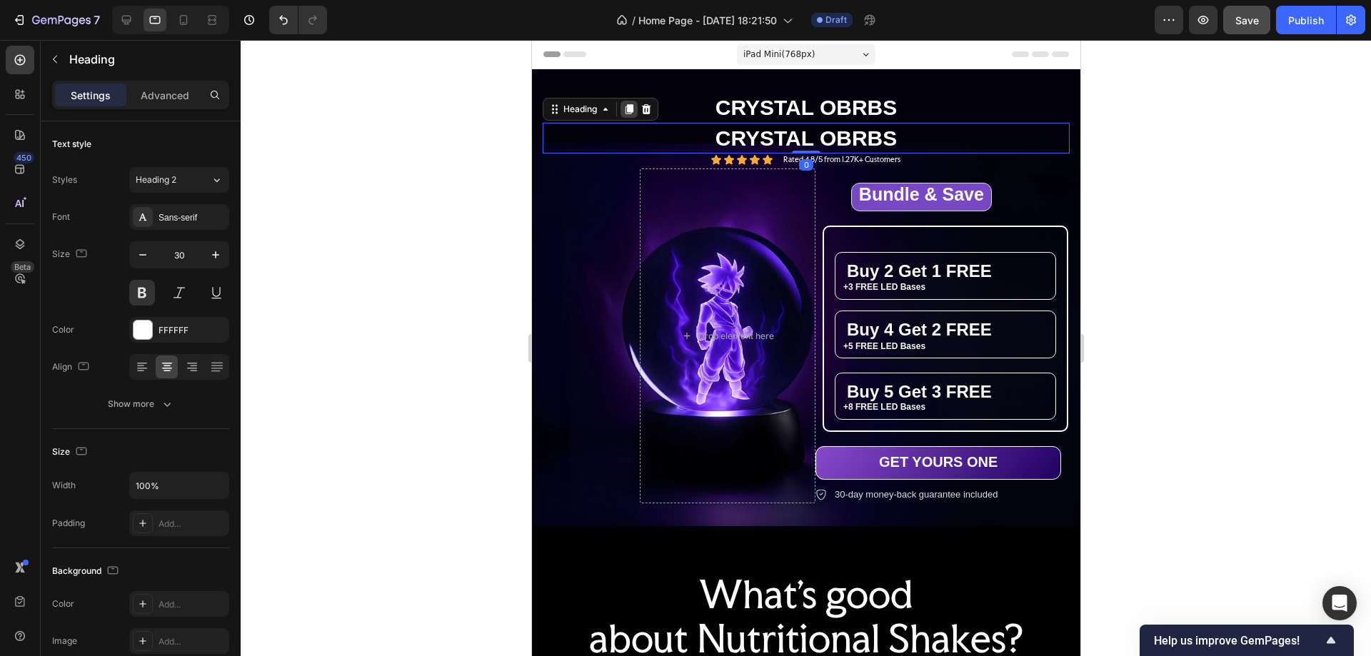
click at [629, 107] on icon at bounding box center [629, 109] width 8 height 10
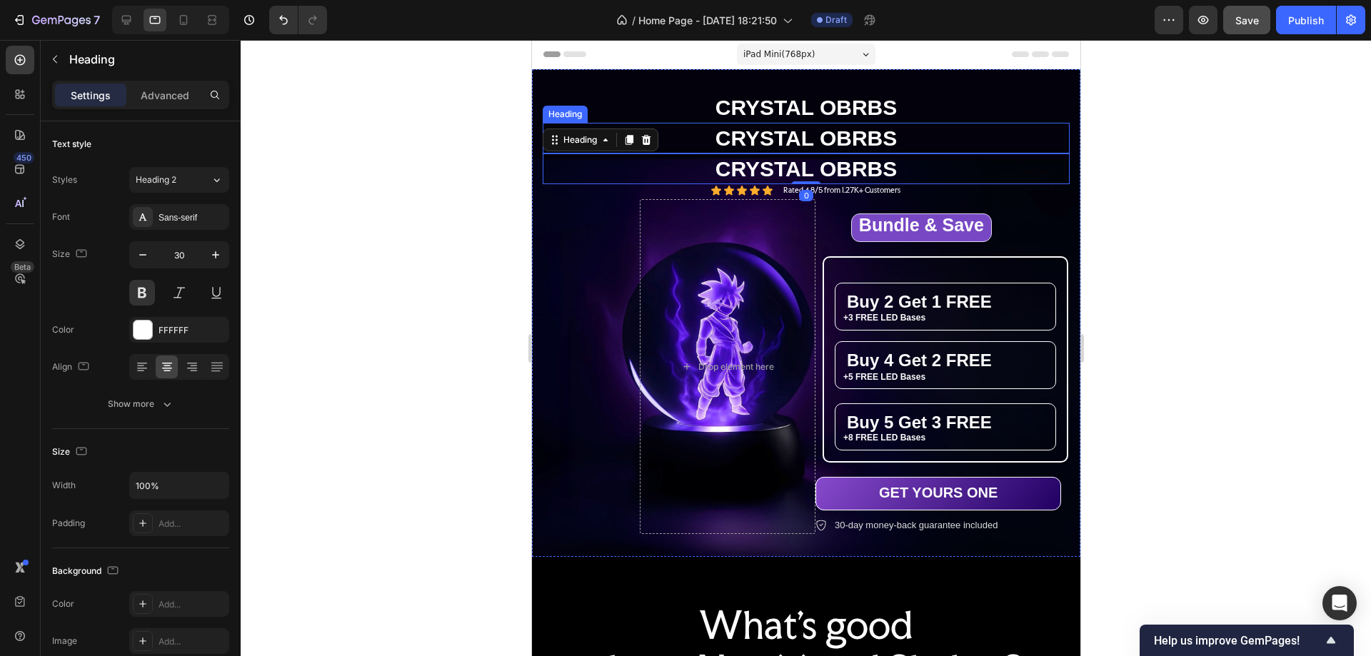
click at [851, 134] on h2 "CRYSTAL OBRBS" at bounding box center [805, 138] width 527 height 31
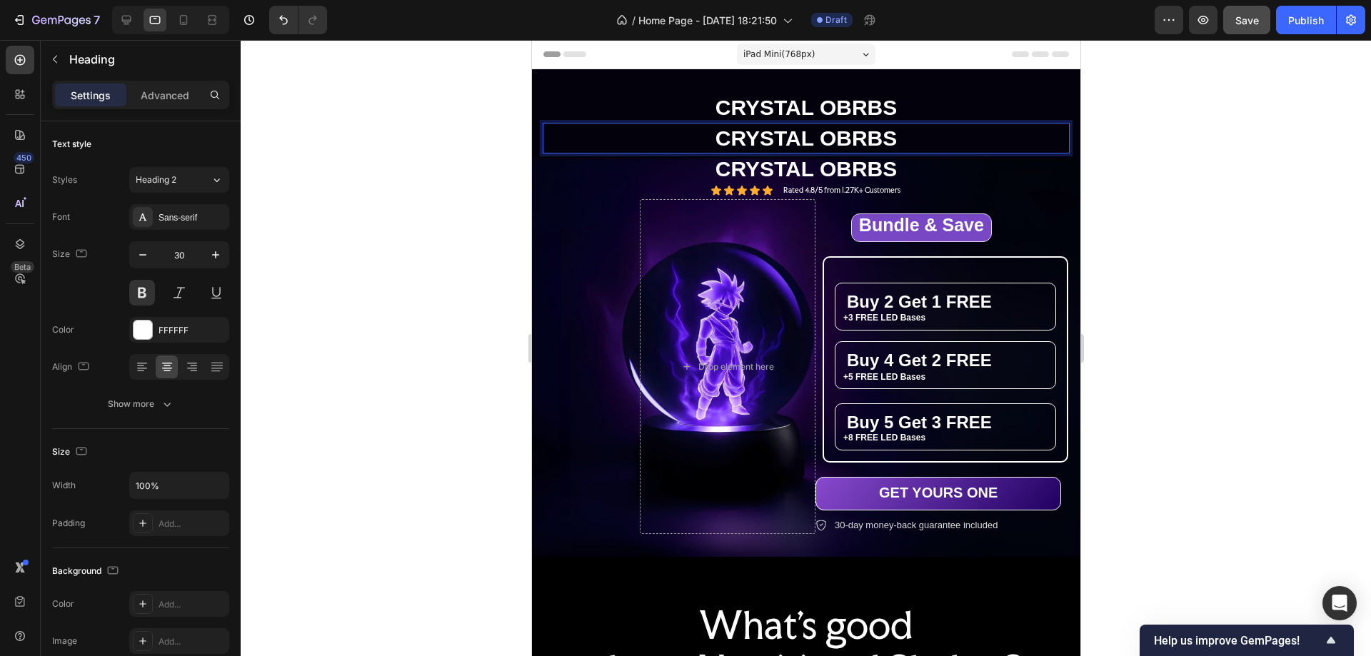
click at [851, 134] on h2 "CRYSTAL OBRBS" at bounding box center [805, 138] width 527 height 31
click at [851, 134] on p "CRYSTAL OBRBS" at bounding box center [806, 138] width 524 height 28
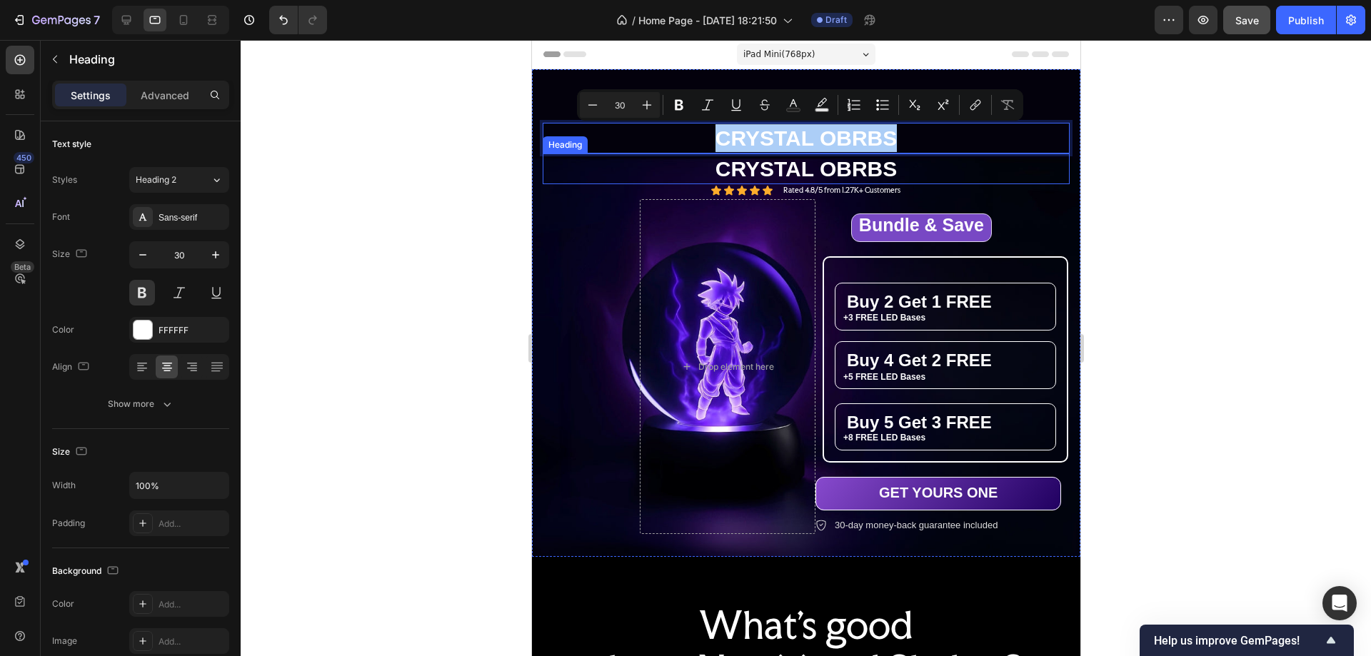
click at [416, 194] on div at bounding box center [806, 348] width 1131 height 616
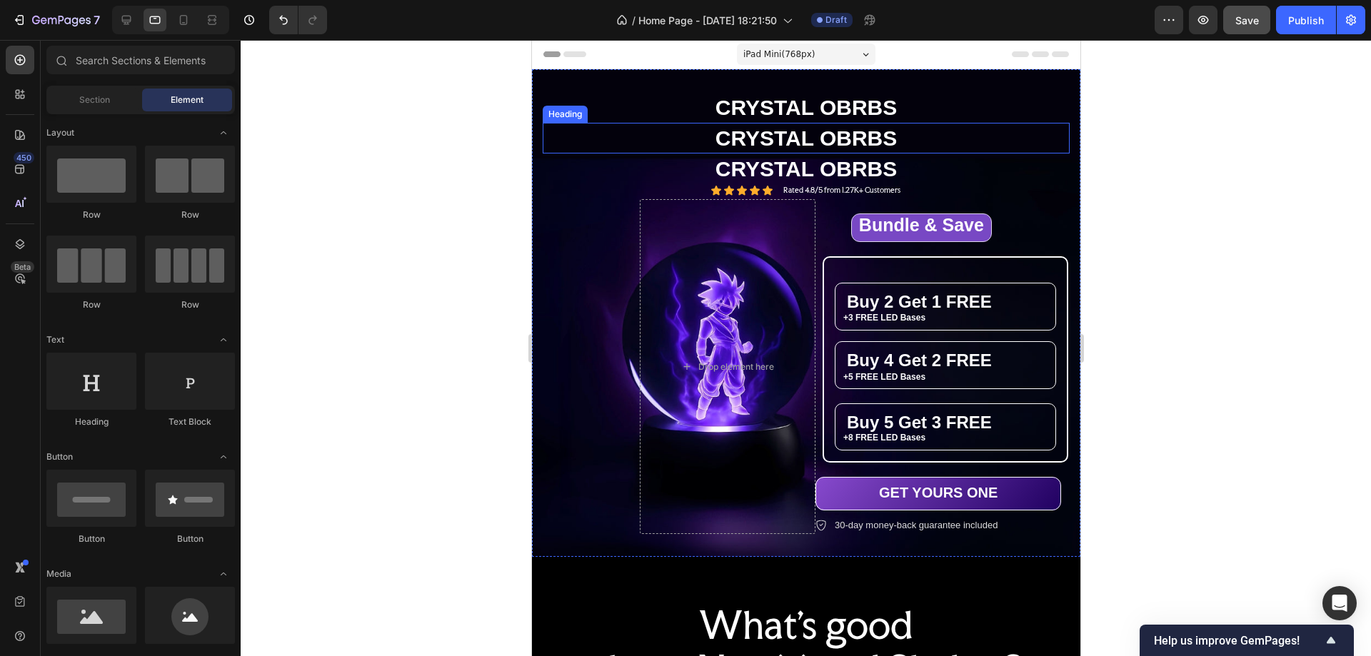
click at [806, 139] on p "CRYSTAL OBRBS" at bounding box center [806, 138] width 524 height 28
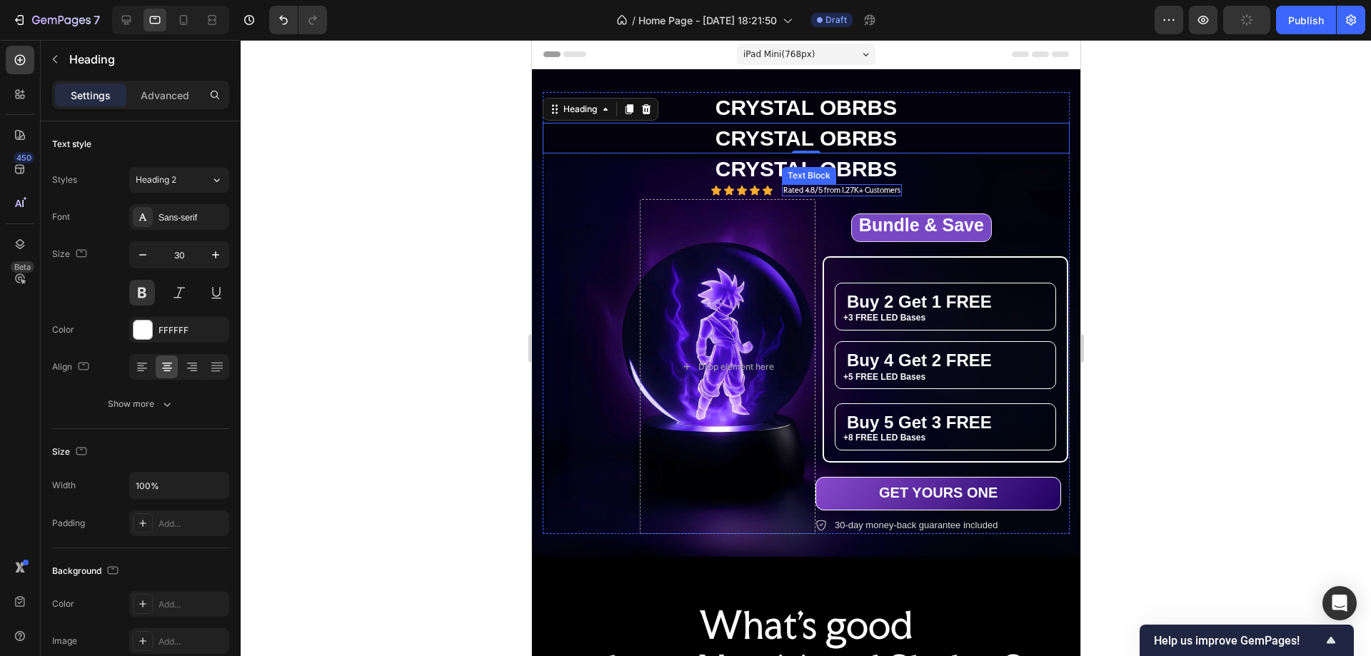
click at [886, 191] on p "Rated 4.8/5 from 1.27K+ Customers" at bounding box center [841, 190] width 117 height 9
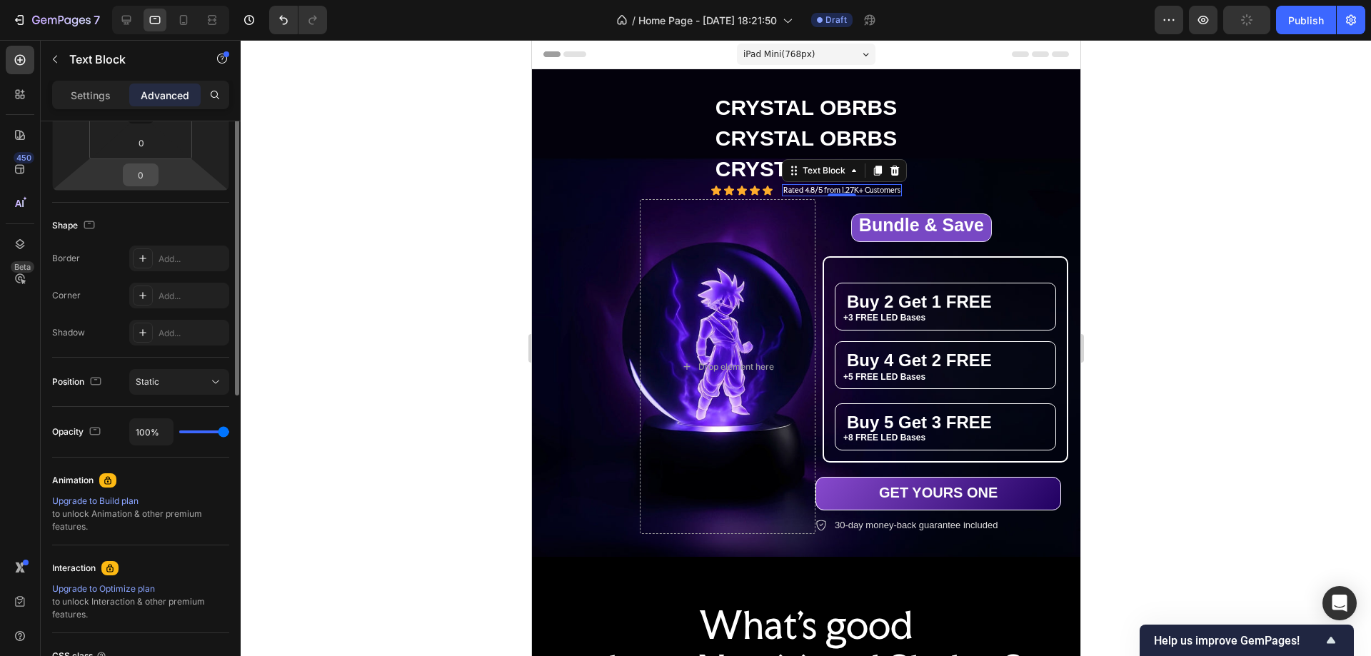
scroll to position [71, 0]
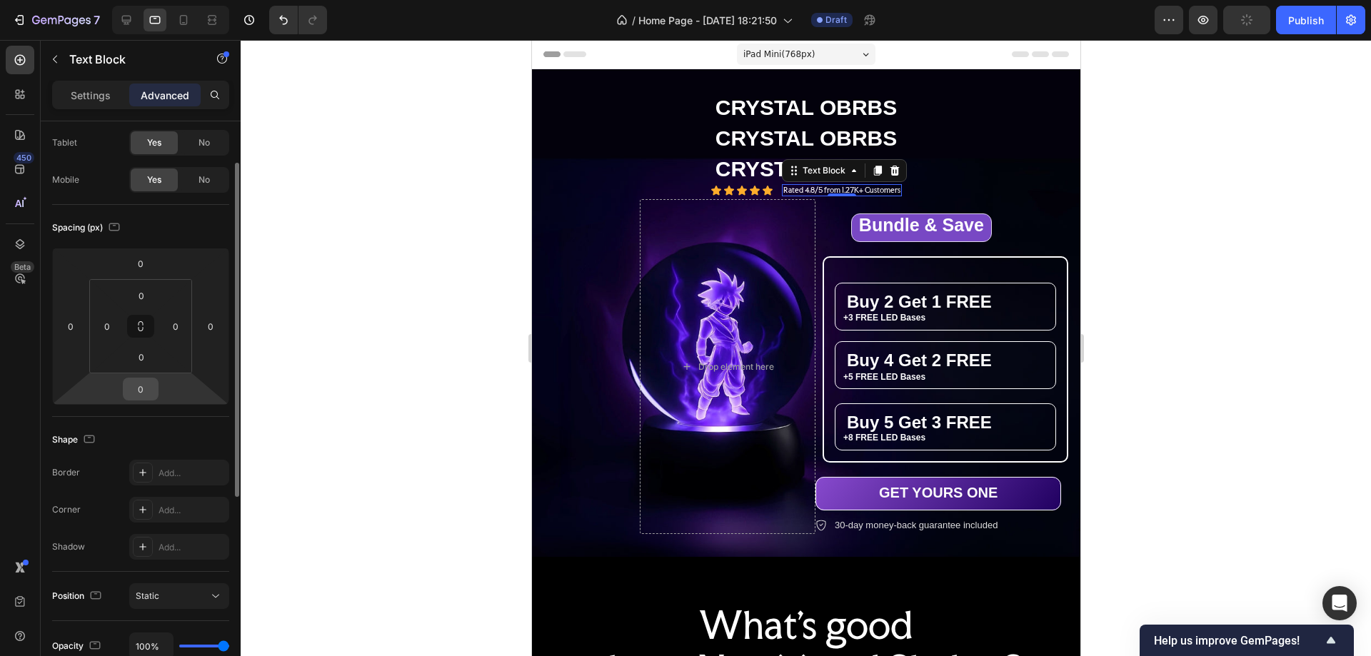
click at [145, 390] on input "0" at bounding box center [140, 389] width 29 height 21
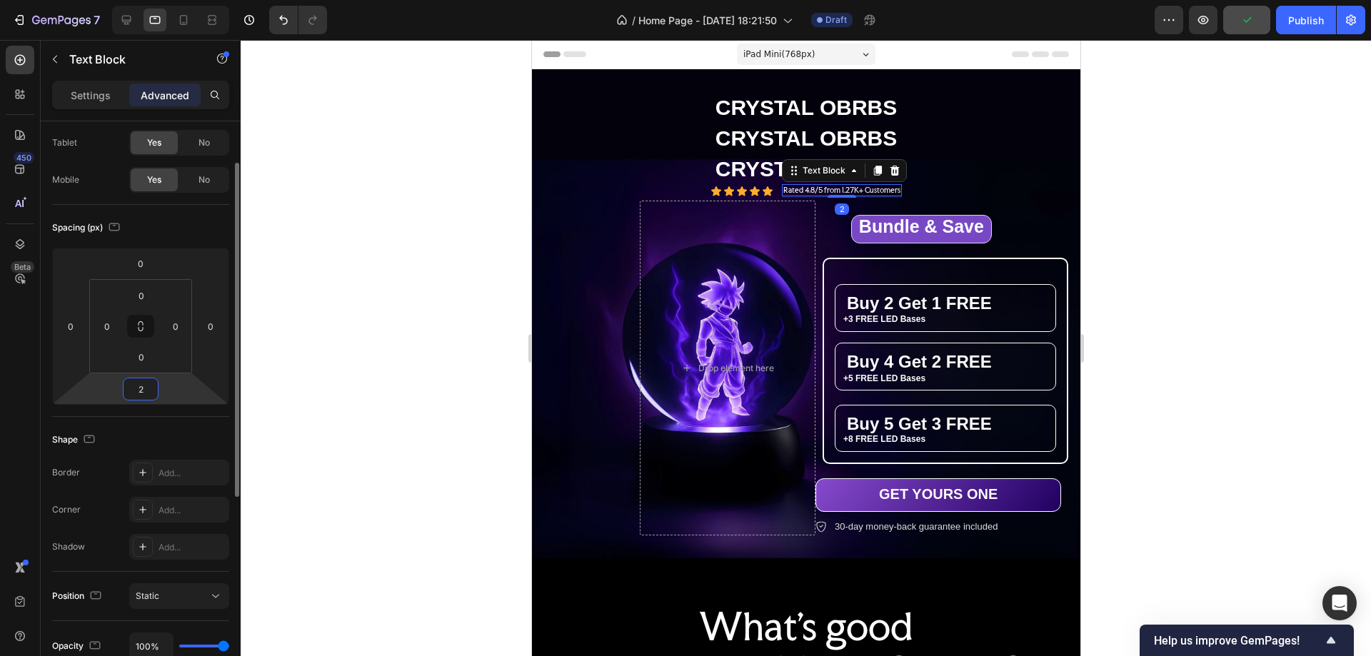
type input "20"
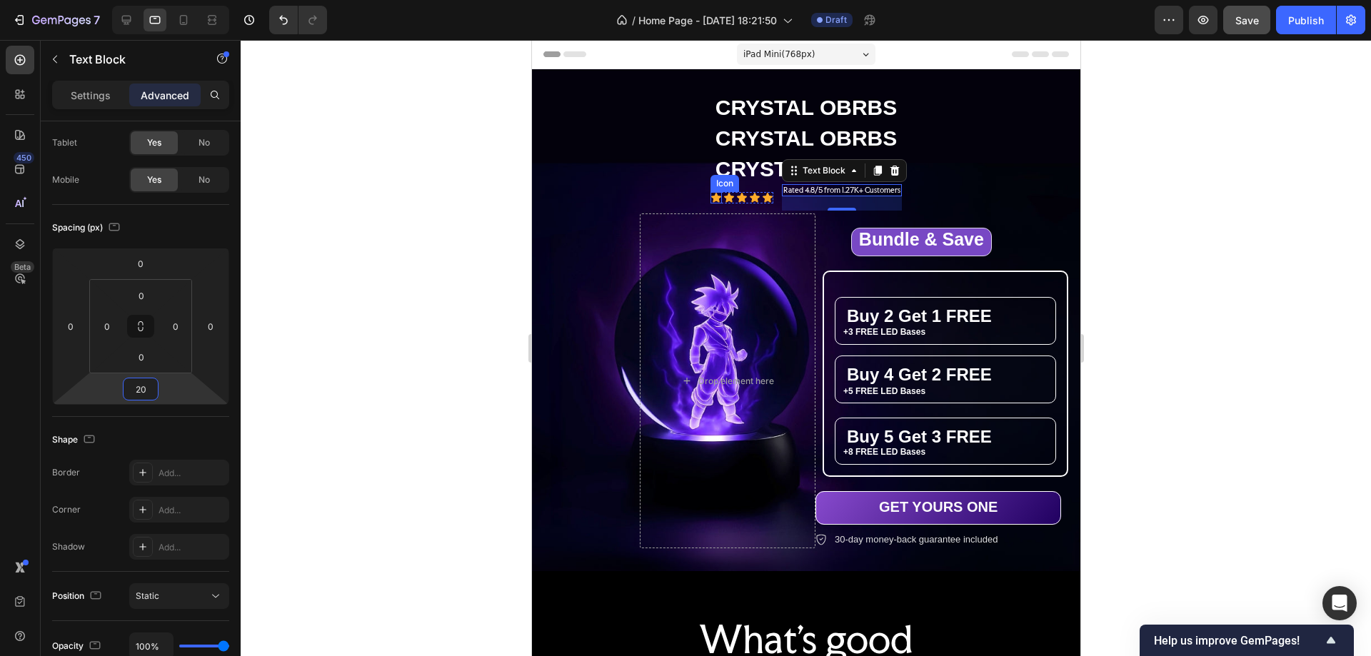
click at [710, 194] on icon at bounding box center [715, 197] width 11 height 11
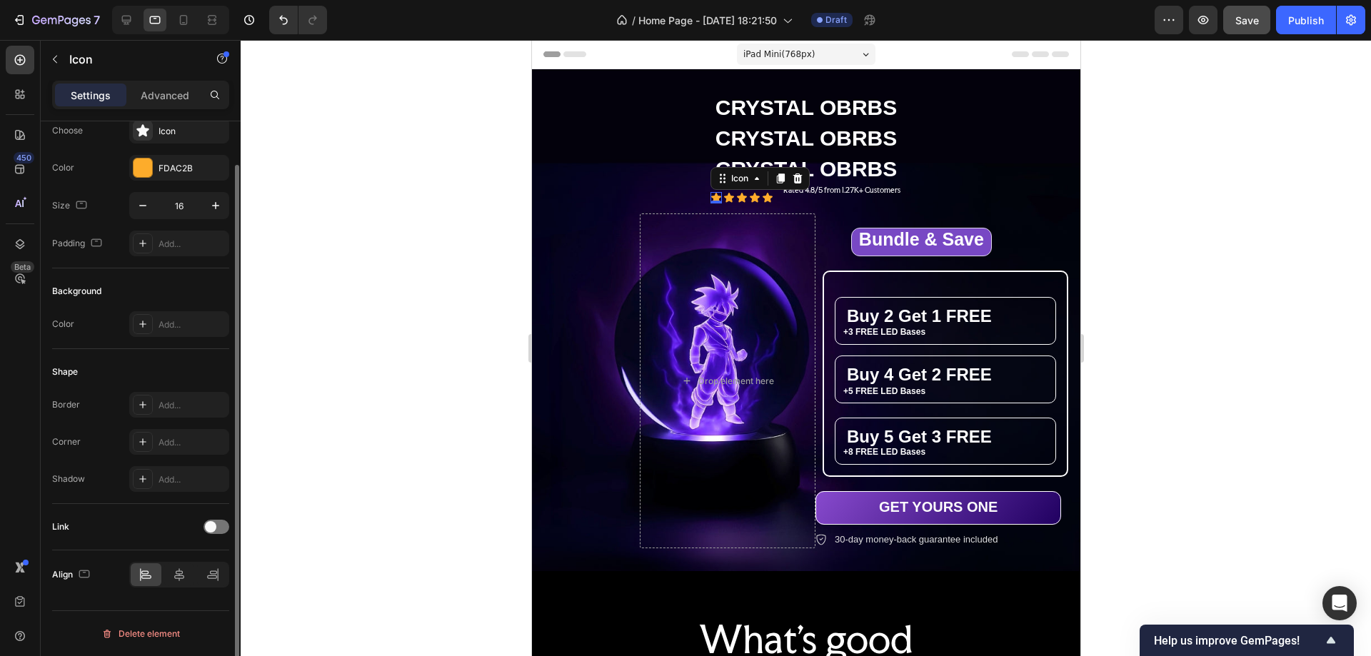
scroll to position [0, 0]
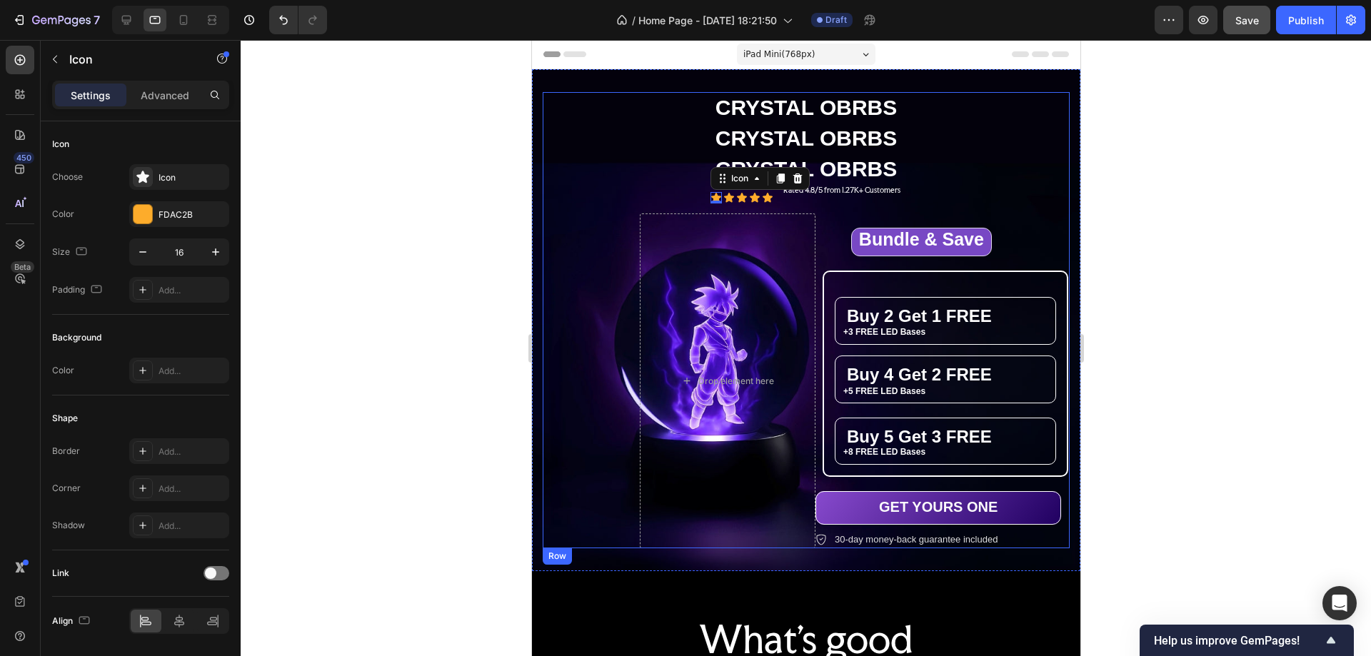
click at [771, 202] on div "Icon 0 Icon Icon Icon Icon Icon List Rated 4.8/5 from 1.27K+ Customers Text Blo…" at bounding box center [805, 197] width 527 height 26
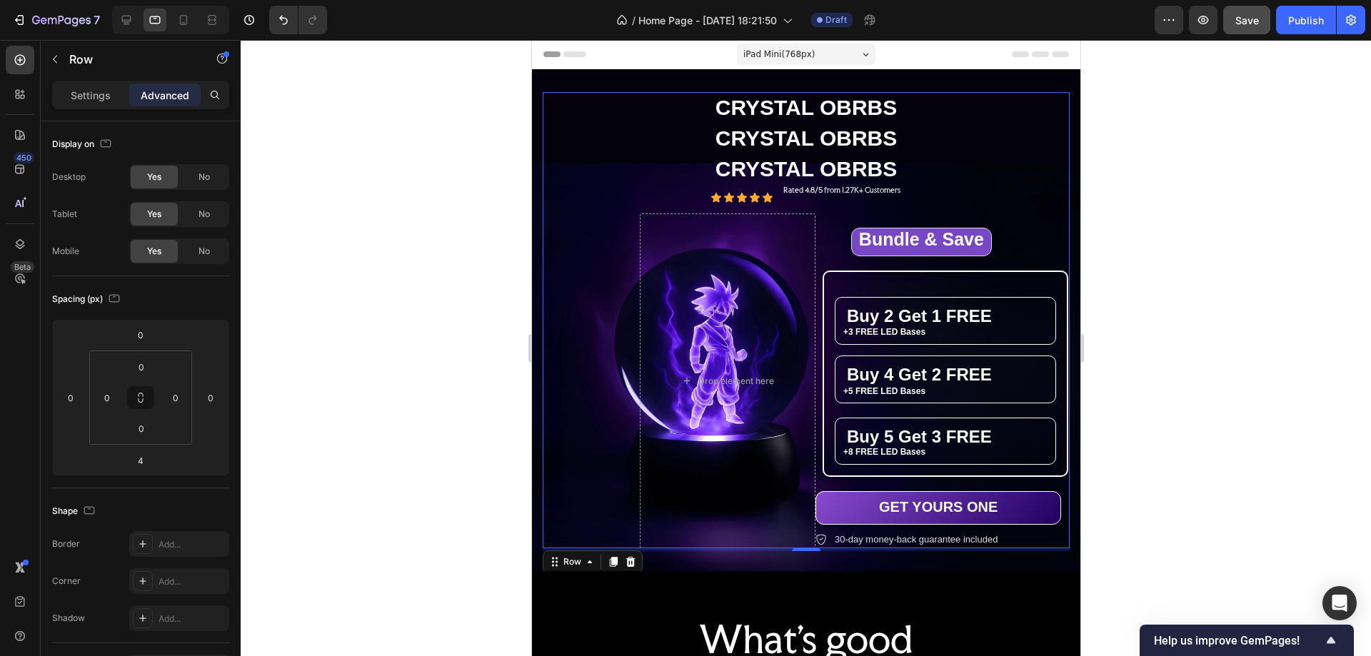
click at [909, 191] on div "Icon Icon Icon Icon Icon Icon List Rated 4.8/5 from 1.27K+ Customers Text Block…" at bounding box center [805, 197] width 527 height 26
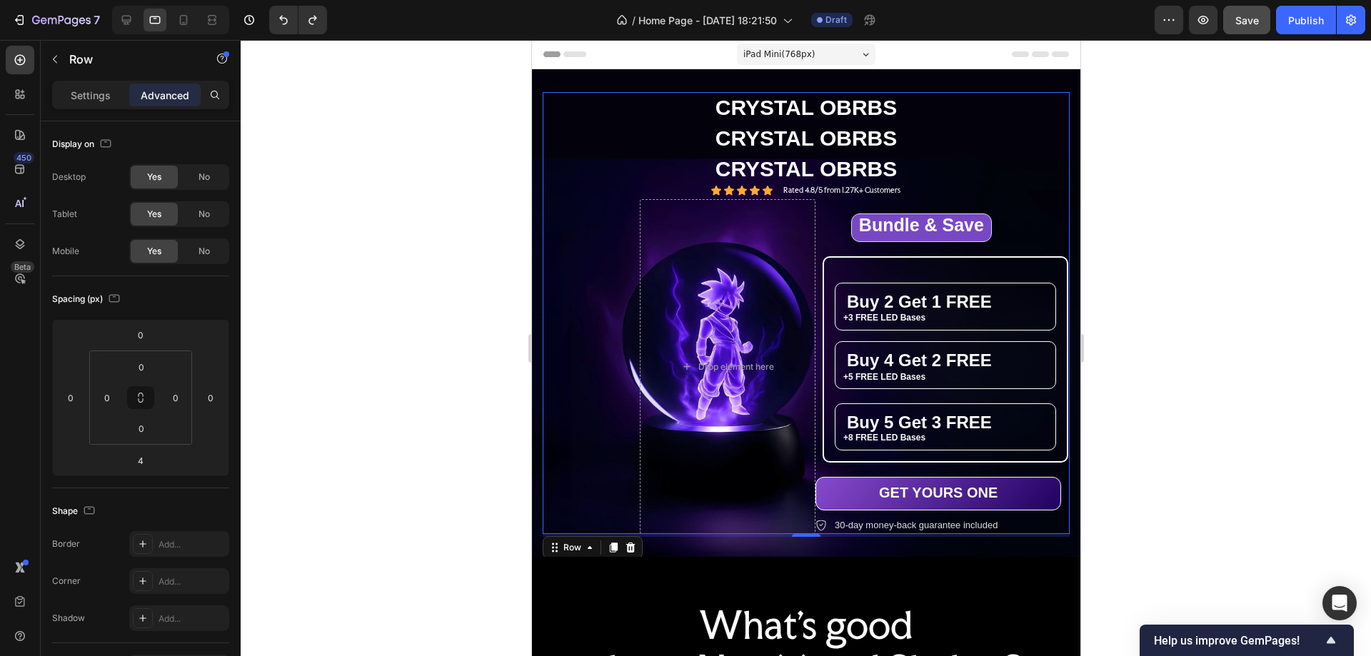
click at [900, 194] on div "Icon Icon Icon Icon Icon Icon List Rated 4.8/5 from 1.27K+ Customers Text Block…" at bounding box center [805, 190] width 527 height 12
click at [857, 189] on p "Rated 4.8/5 from 1.27K+ Customers" at bounding box center [841, 190] width 117 height 9
click at [699, 188] on div "Icon Icon Icon Icon Icon Icon List Rated 4.8/5 from 1.27K+ Customers Text Block…" at bounding box center [805, 190] width 527 height 12
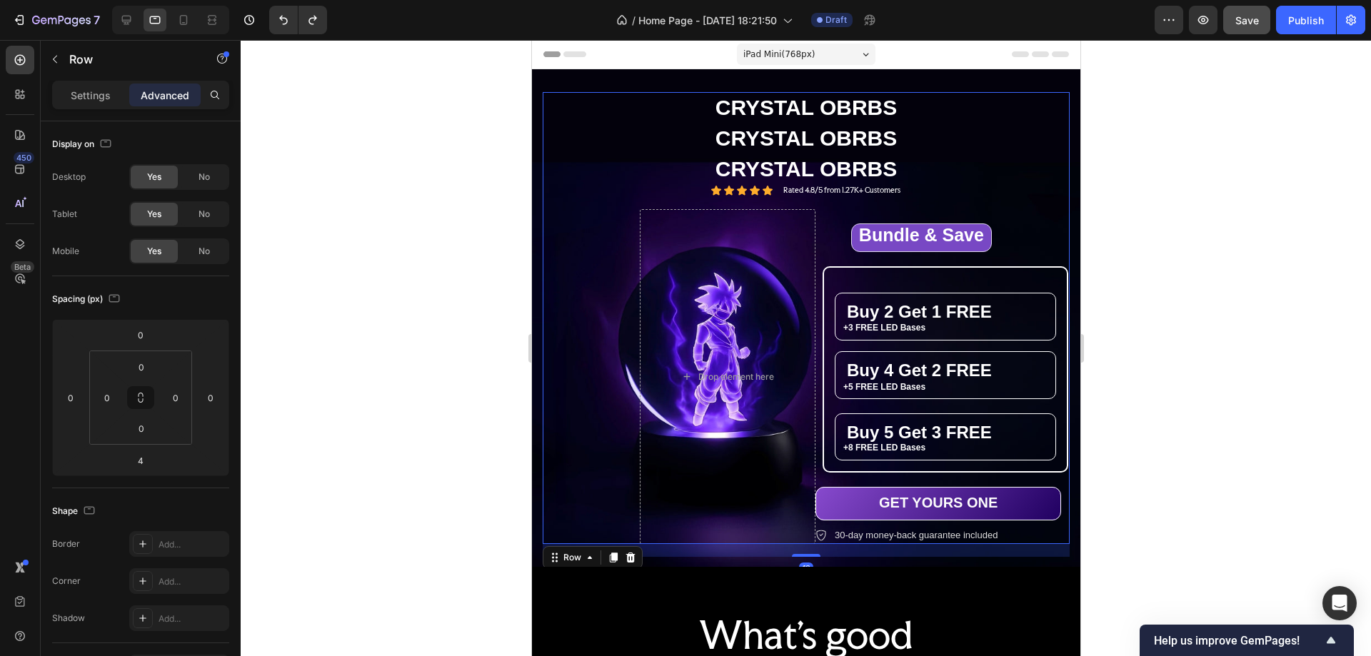
drag, startPoint x: 803, startPoint y: 536, endPoint x: 814, endPoint y: 546, distance: 14.7
click at [814, 544] on div "18" at bounding box center [805, 544] width 527 height 0
type input "18"
click at [1010, 241] on div "⁠⁠⁠⁠⁠⁠⁠ Bundle & Save Heading Row ⁠⁠⁠⁠⁠⁠⁠ Buy 2 Get 1 FREE Heading +3 FREE LED …" at bounding box center [990, 376] width 351 height 335
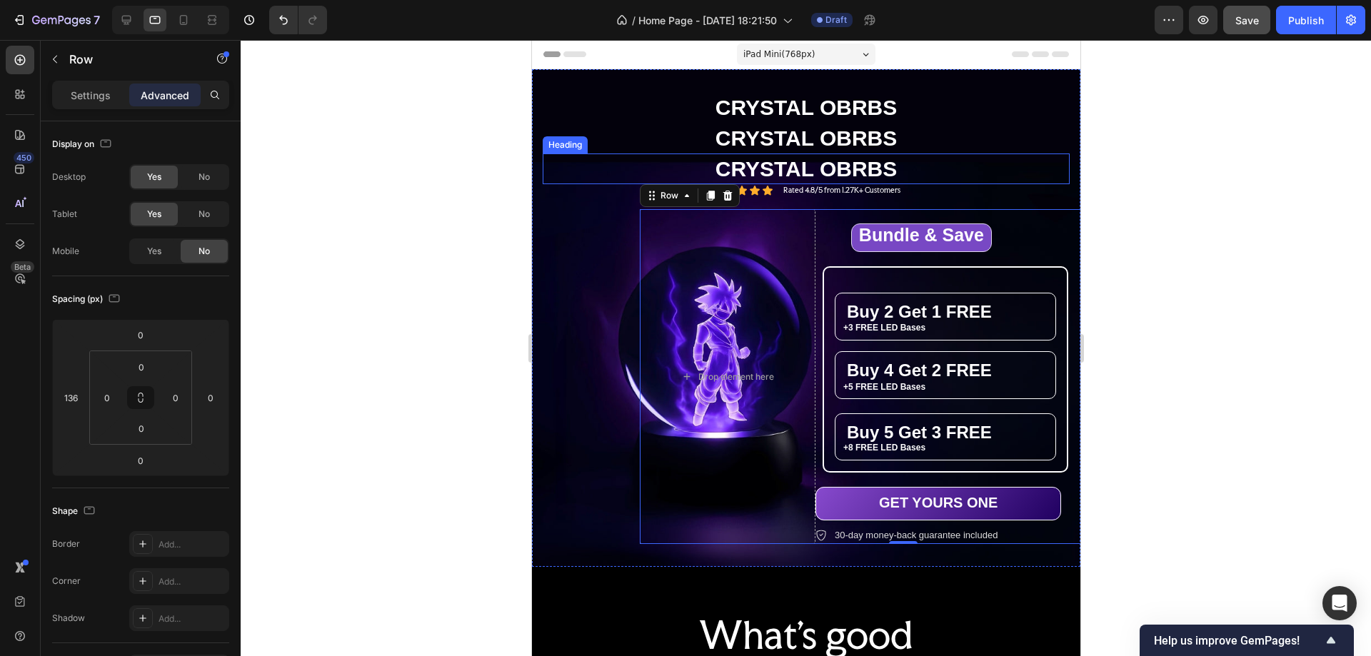
click at [826, 164] on h2 "CRYSTAL OBRBS" at bounding box center [805, 169] width 527 height 31
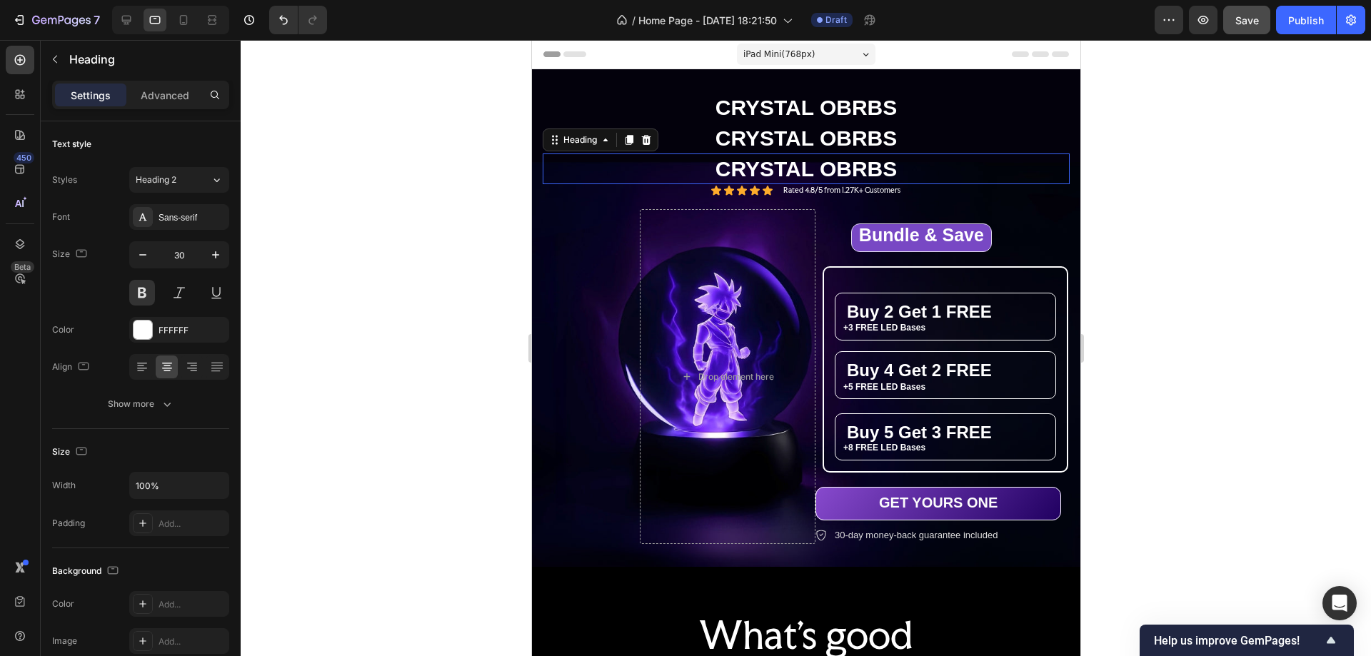
click at [826, 164] on h2 "CRYSTAL OBRBS" at bounding box center [805, 169] width 527 height 31
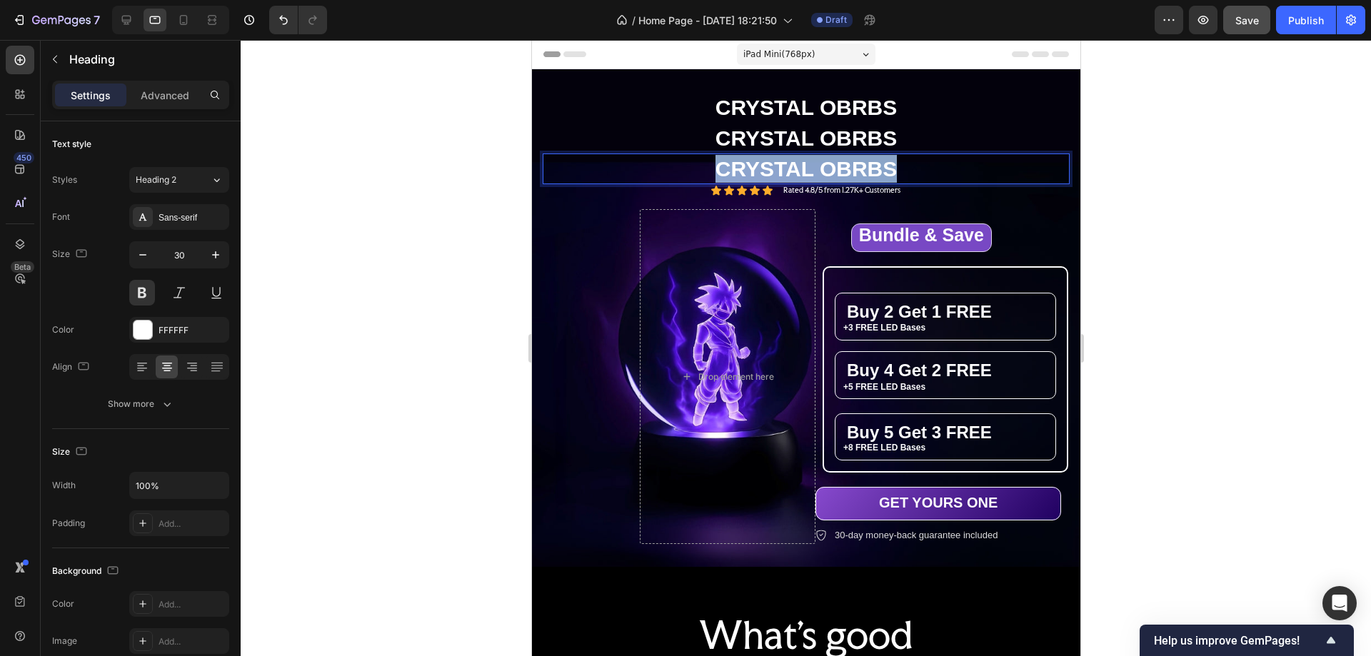
click at [826, 164] on p "CRYSTAL OBRBS" at bounding box center [806, 169] width 524 height 28
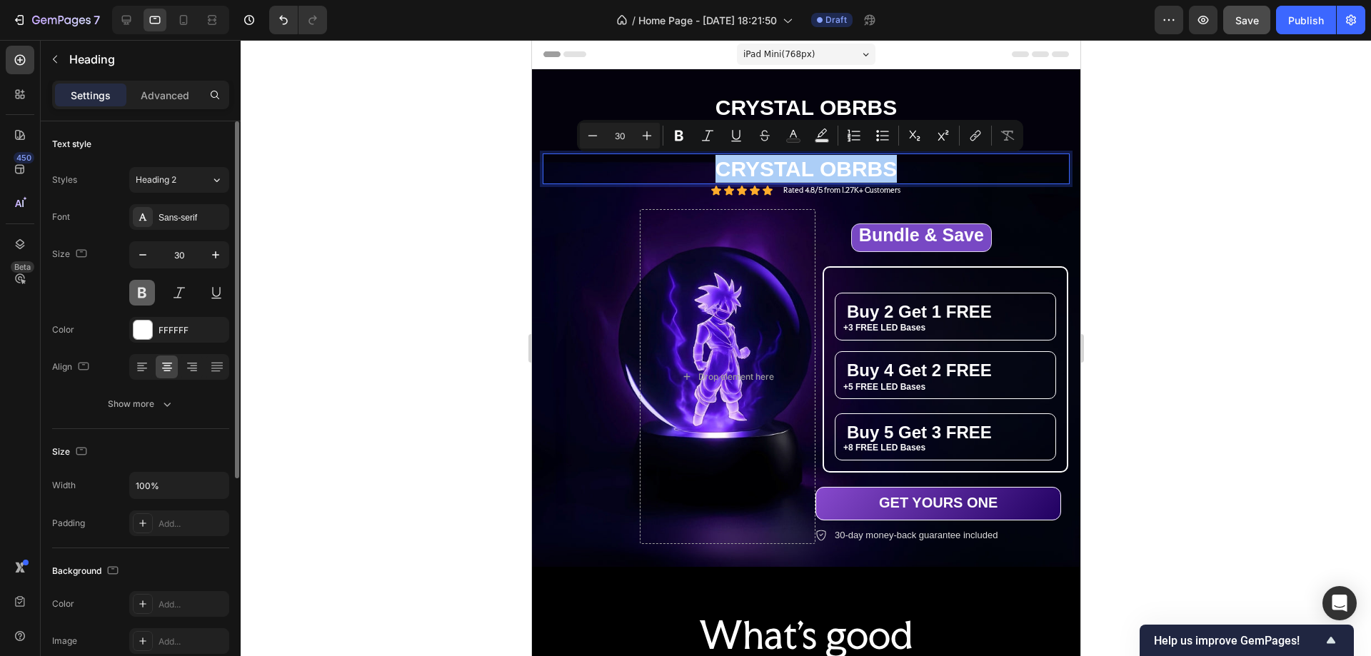
drag, startPoint x: 136, startPoint y: 289, endPoint x: 149, endPoint y: 290, distance: 13.6
click at [136, 289] on button at bounding box center [142, 293] width 26 height 26
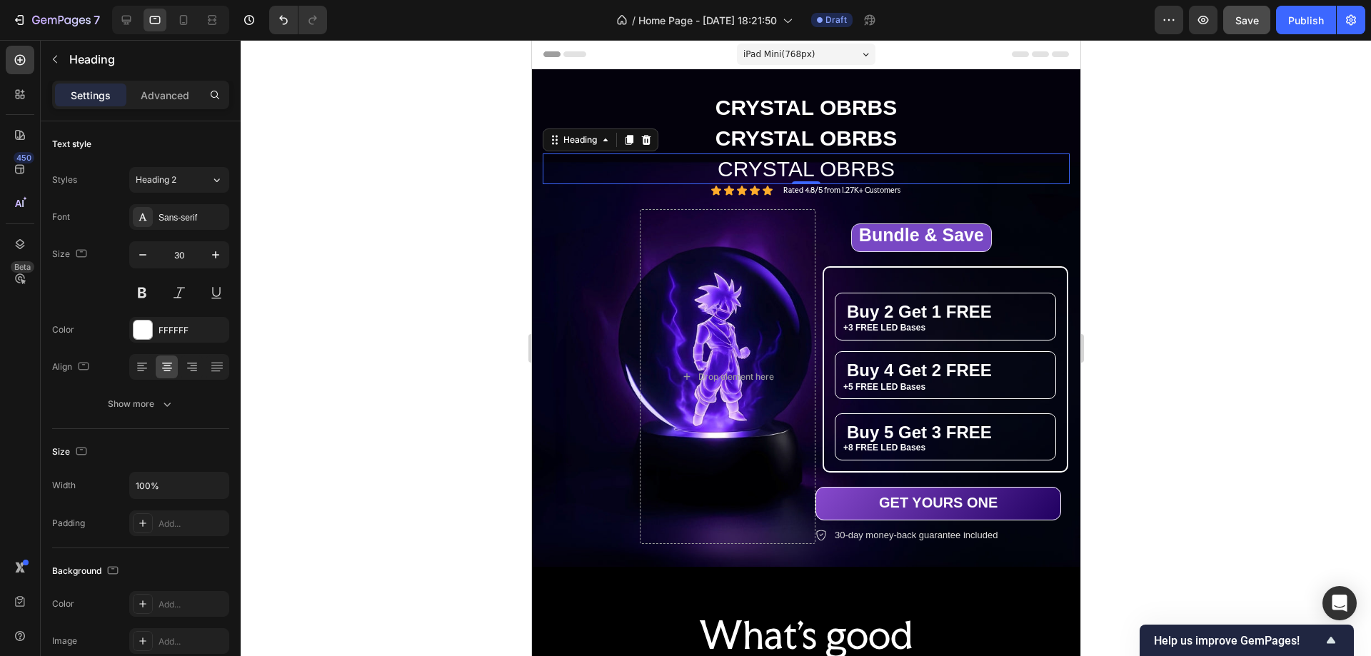
click at [830, 171] on p "CRYSTAL OBRBS" at bounding box center [806, 169] width 524 height 28
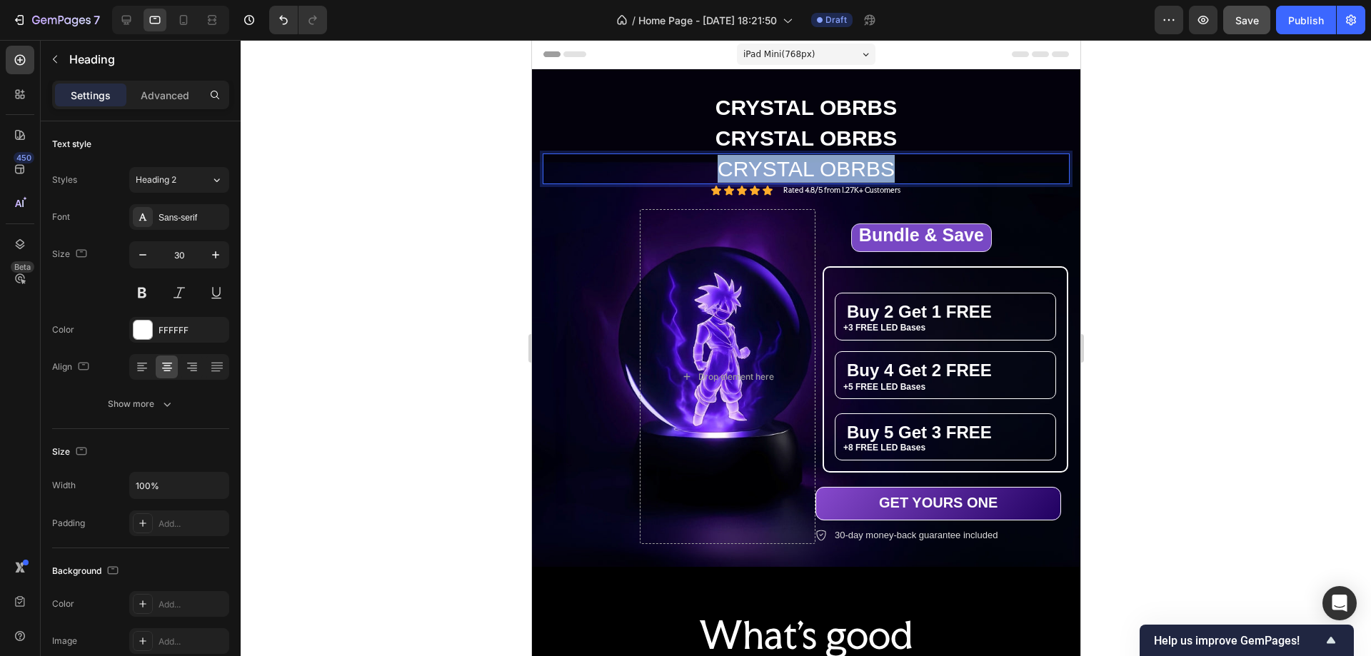
click at [830, 171] on p "CRYSTAL OBRBS" at bounding box center [806, 169] width 524 height 28
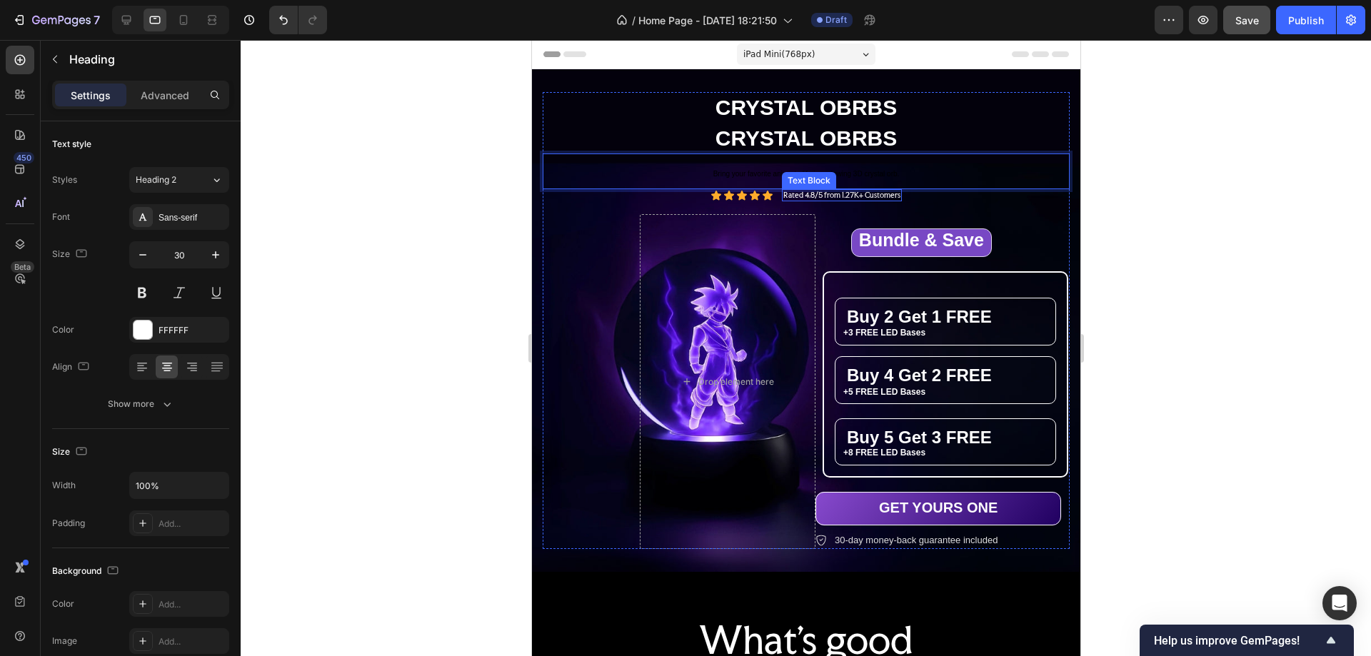
click at [799, 174] on div "Text Block" at bounding box center [808, 180] width 54 height 17
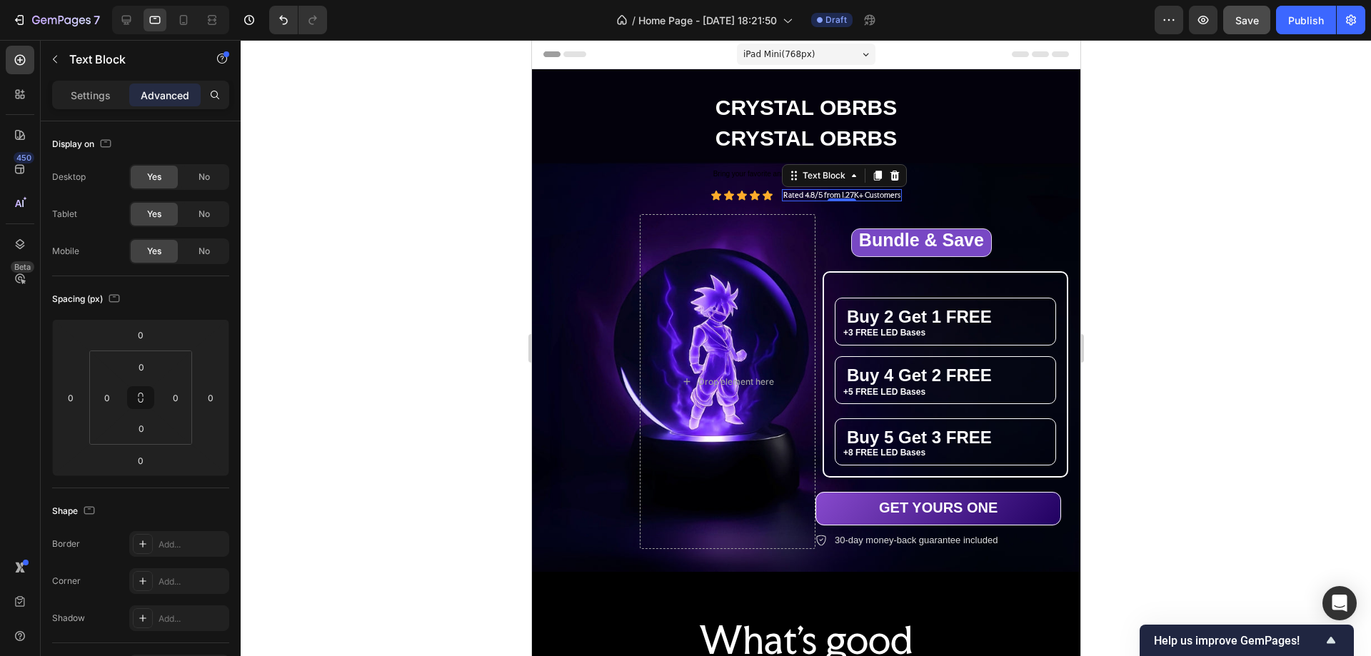
click at [799, 174] on div "Text Block" at bounding box center [823, 175] width 49 height 13
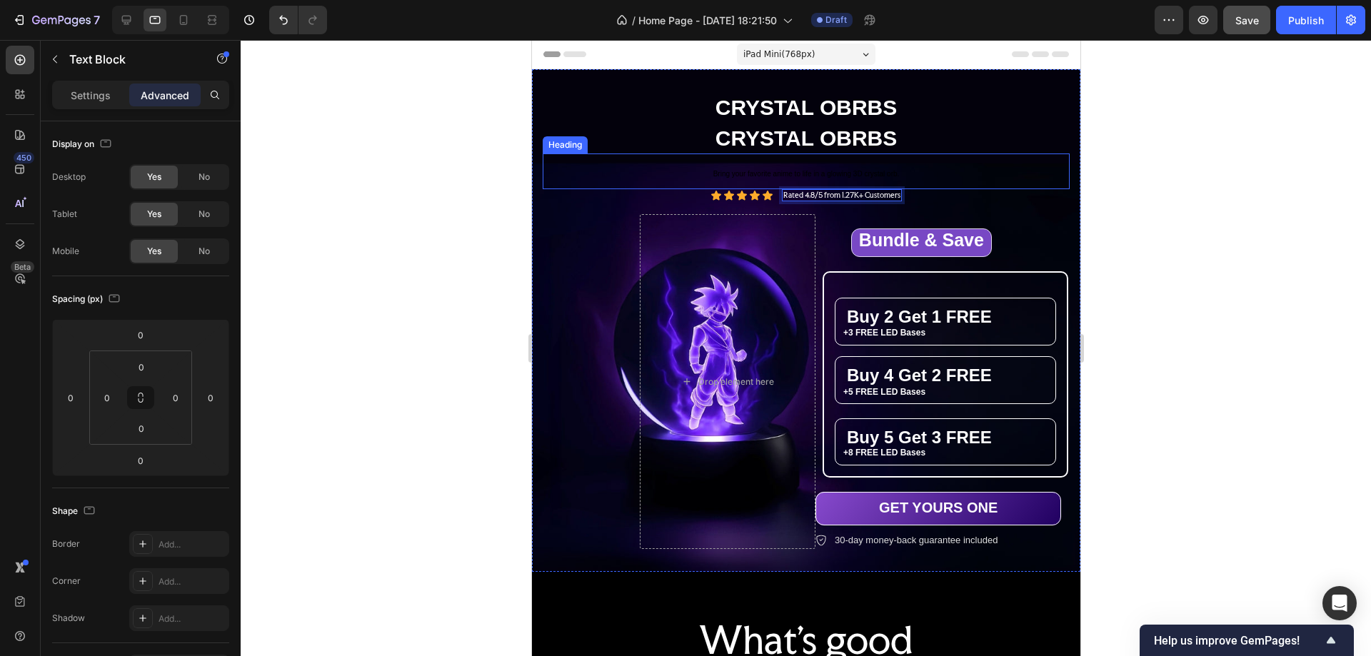
click at [721, 168] on p "⁠⁠⁠⁠⁠⁠⁠ Bring your favorite anime to life in a glowing 3D crystal orb." at bounding box center [806, 171] width 524 height 33
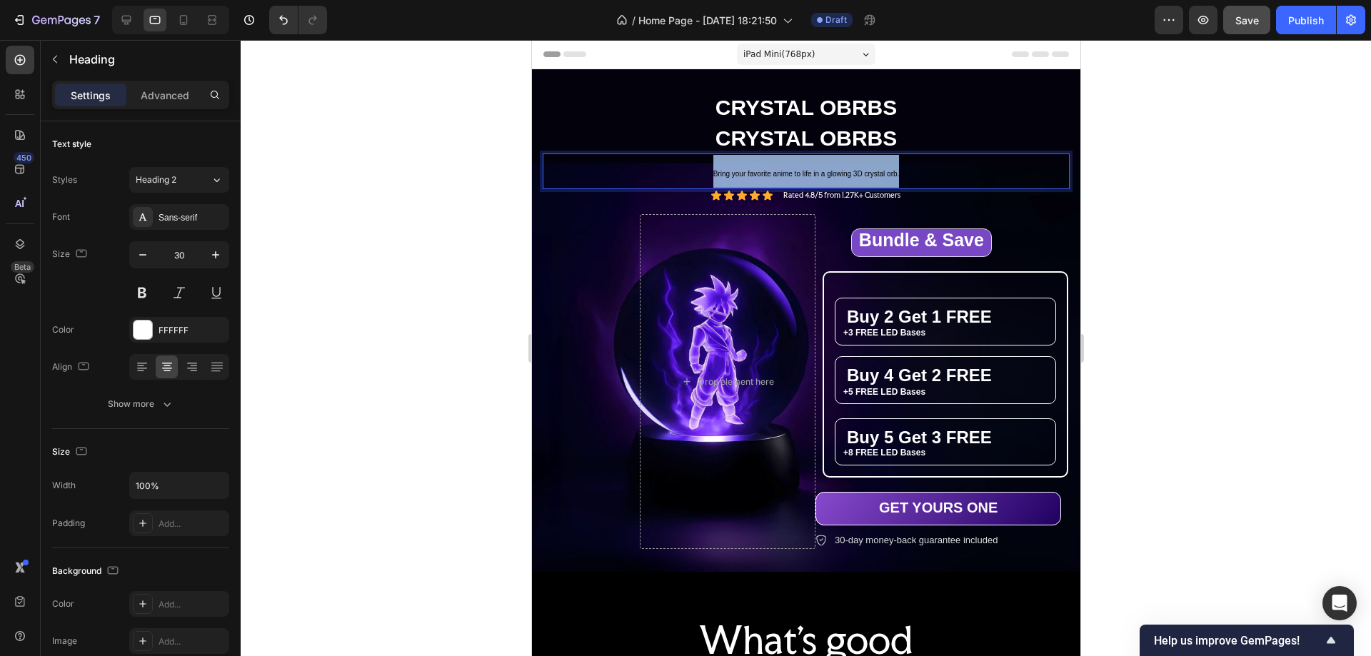
click at [721, 168] on p "Bring your favorite anime to life in a glowing 3D crystal orb." at bounding box center [806, 171] width 524 height 33
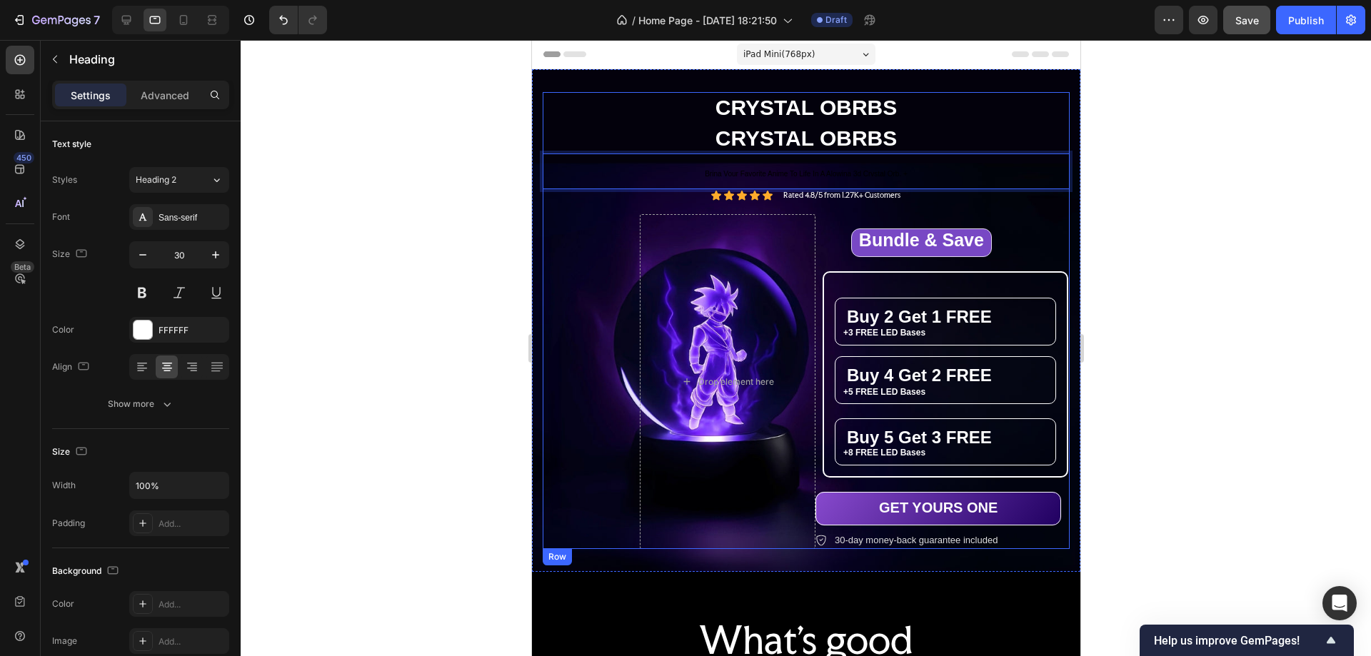
drag, startPoint x: 566, startPoint y: 213, endPoint x: 581, endPoint y: 209, distance: 14.7
click at [566, 214] on div "THE ULTIMATE ANIME GLOW ORB Text Block CRYSTAL OBRBS Heading CRYSTAL OBRBS Head…" at bounding box center [805, 320] width 527 height 457
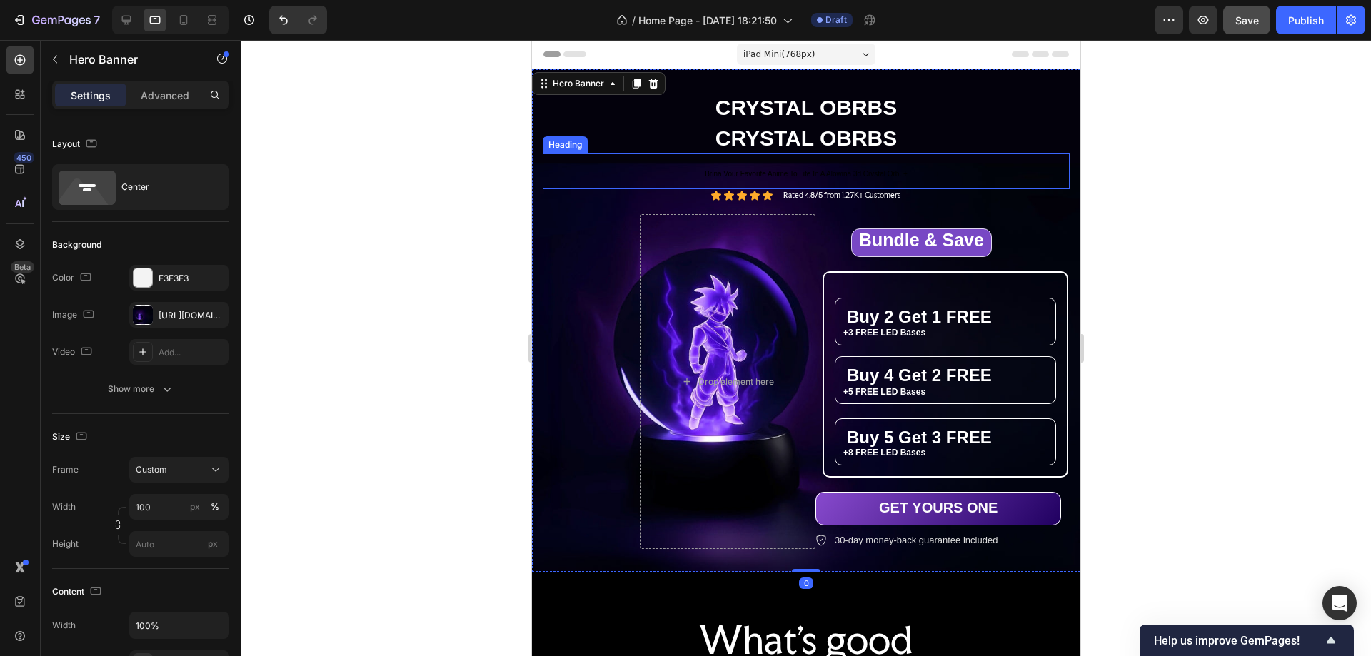
click at [611, 166] on p "⁠⁠⁠⁠⁠⁠⁠ Brina Vour Favorite Anime To Life In A Alowina 3d Crvstal Orb. +" at bounding box center [806, 171] width 524 height 33
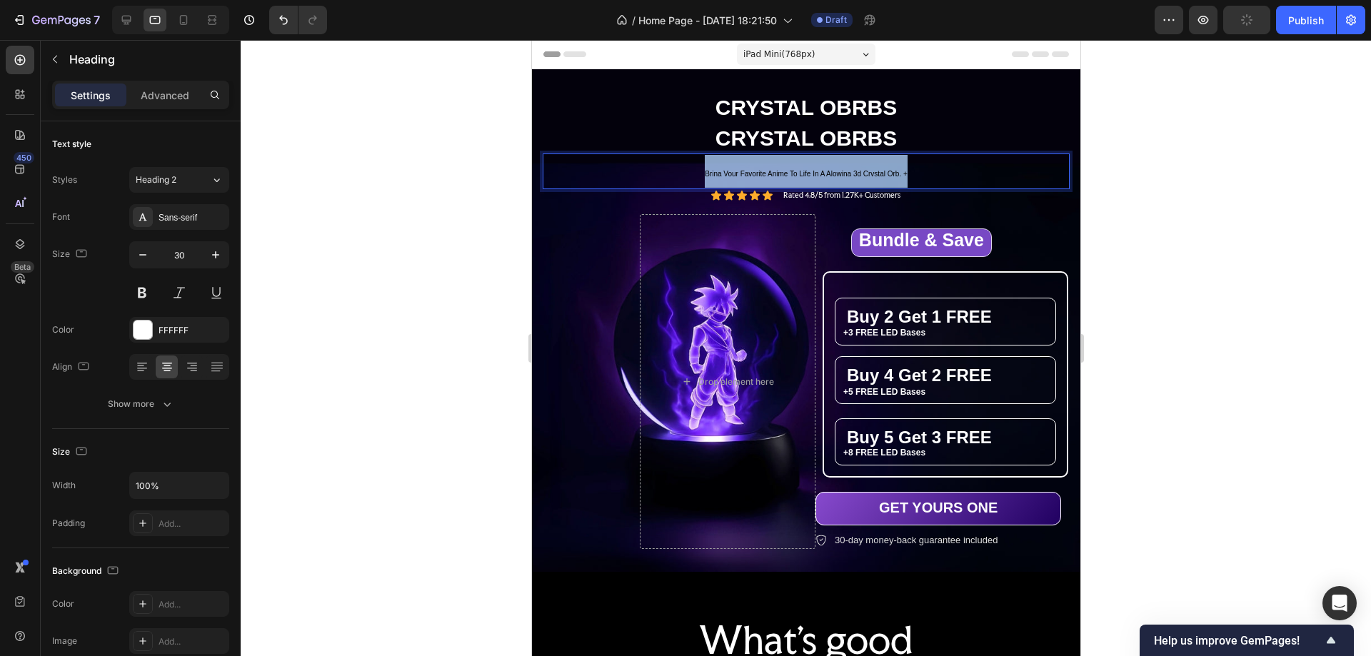
click at [611, 166] on p "Brina Vour Favorite Anime To Life In A Alowina 3d Crvstal Orb. +" at bounding box center [806, 171] width 524 height 33
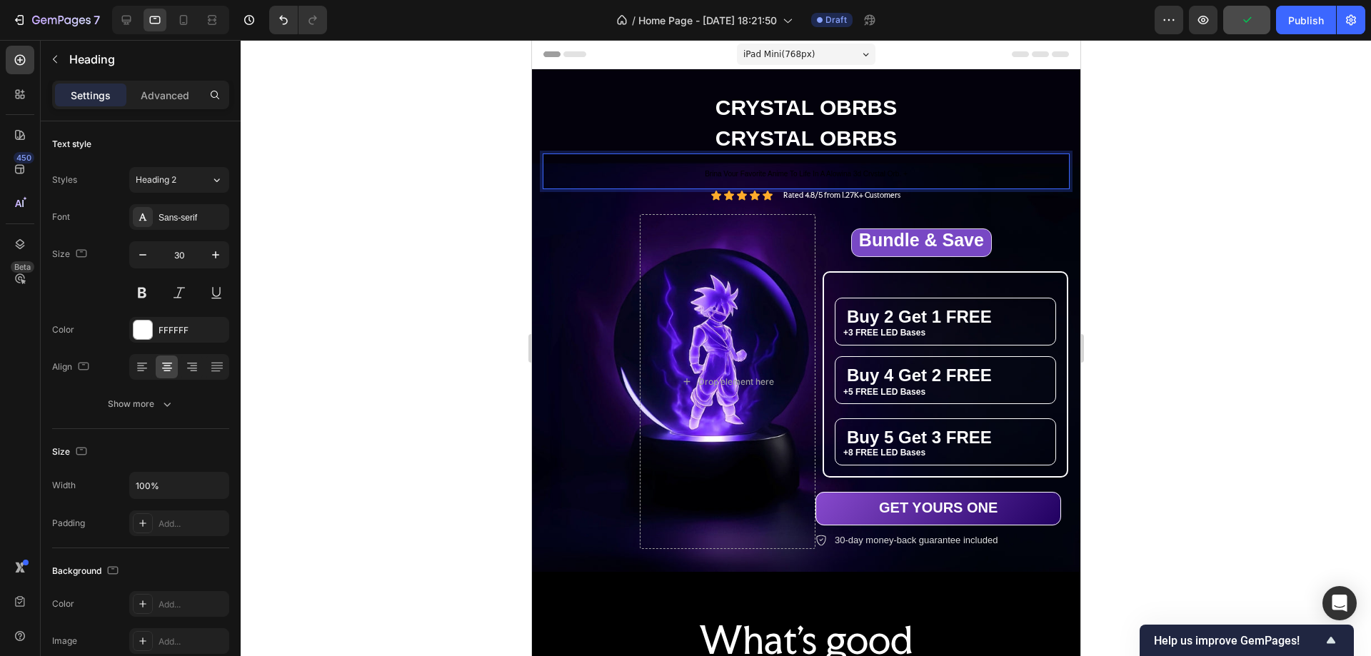
click at [632, 164] on p "Brina Vour Favorite Anime To Life In A Alowina 3d Crvstal Orb. +" at bounding box center [806, 171] width 524 height 33
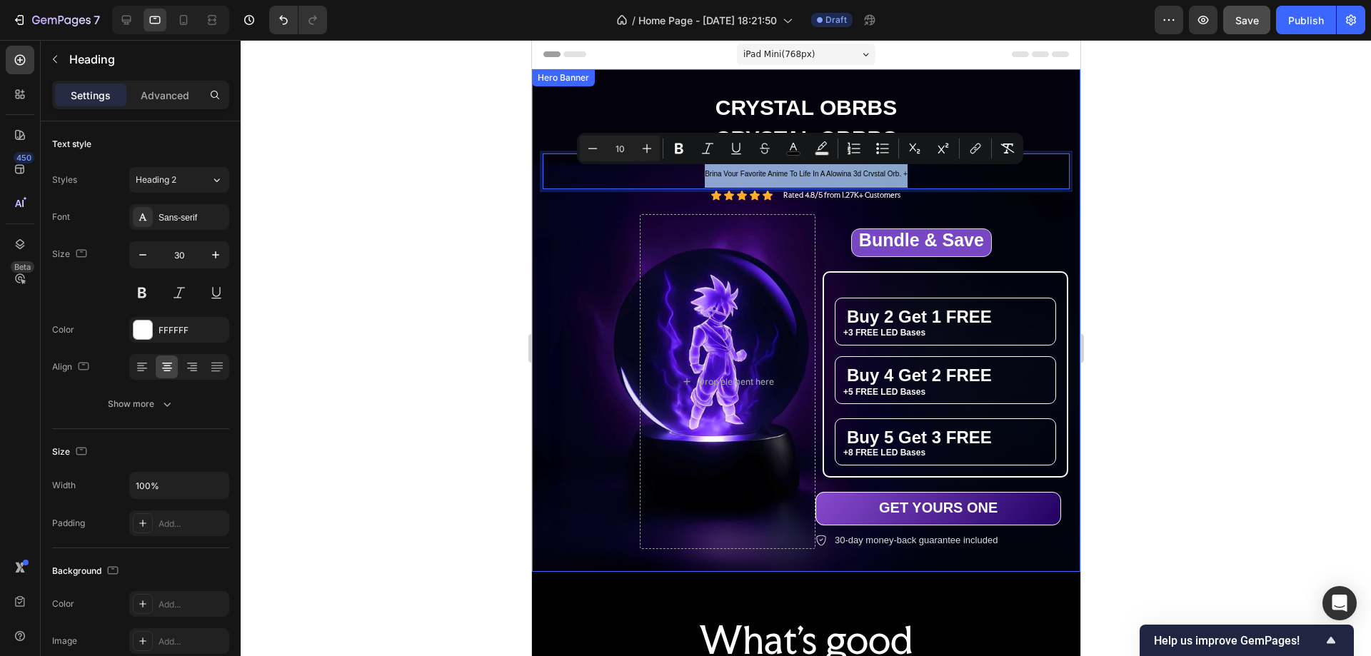
click at [573, 239] on div "THE ULTIMATE ANIME GLOW ORB Text Block CRYSTAL OBRBS Heading CRYSTAL OBRBS Head…" at bounding box center [805, 320] width 527 height 457
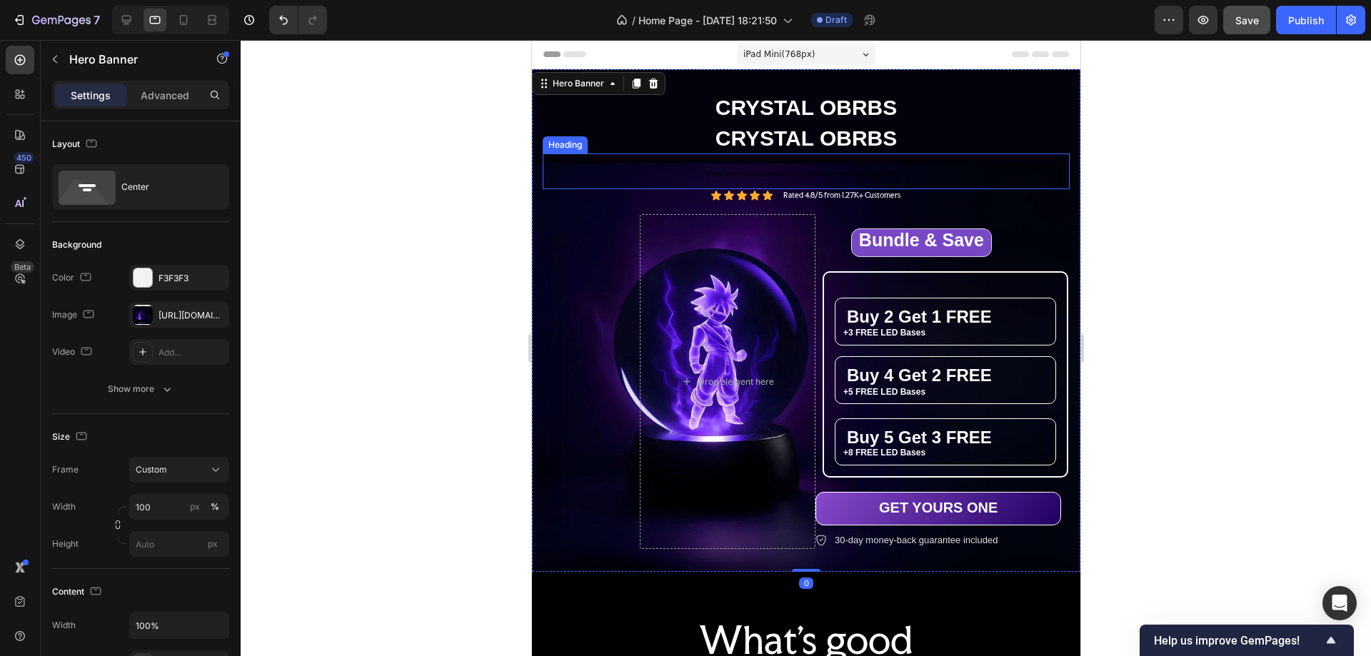
click at [660, 172] on p "⁠⁠⁠⁠⁠⁠⁠ Brina Vour Favorite Anime To Life In A Alowina 3d Crvstal Orb. +" at bounding box center [806, 171] width 524 height 33
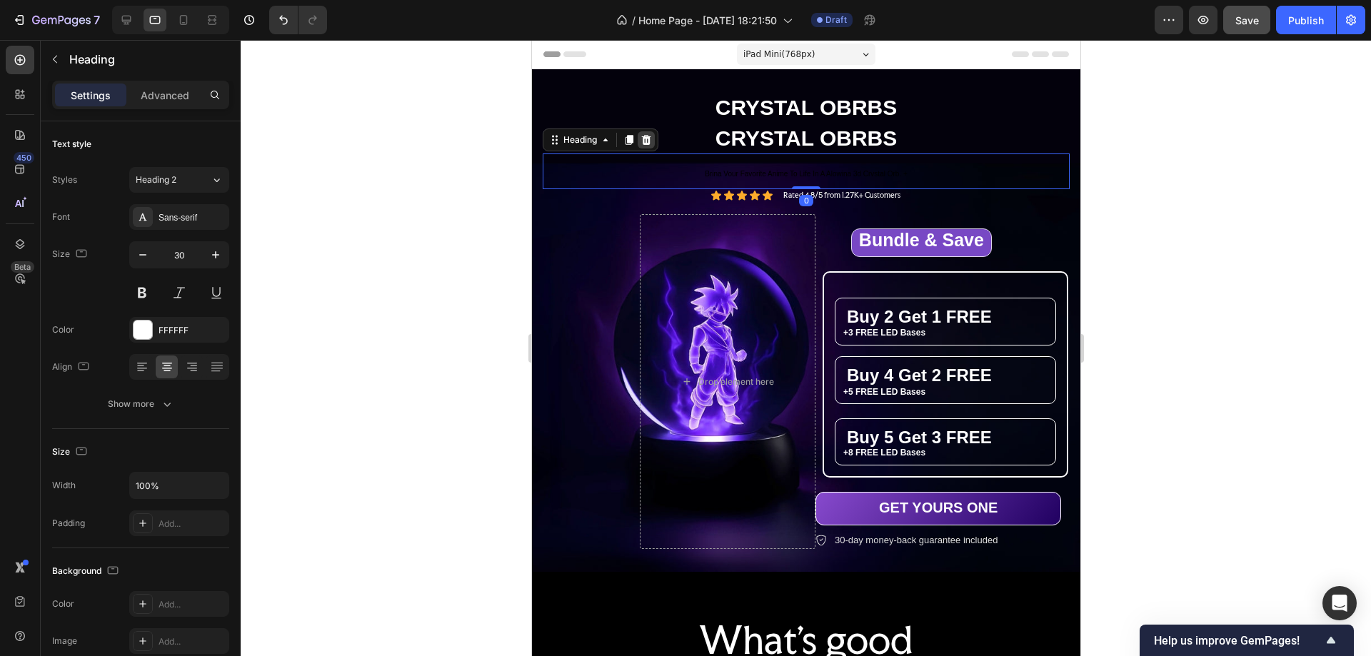
click at [642, 138] on icon at bounding box center [645, 139] width 11 height 11
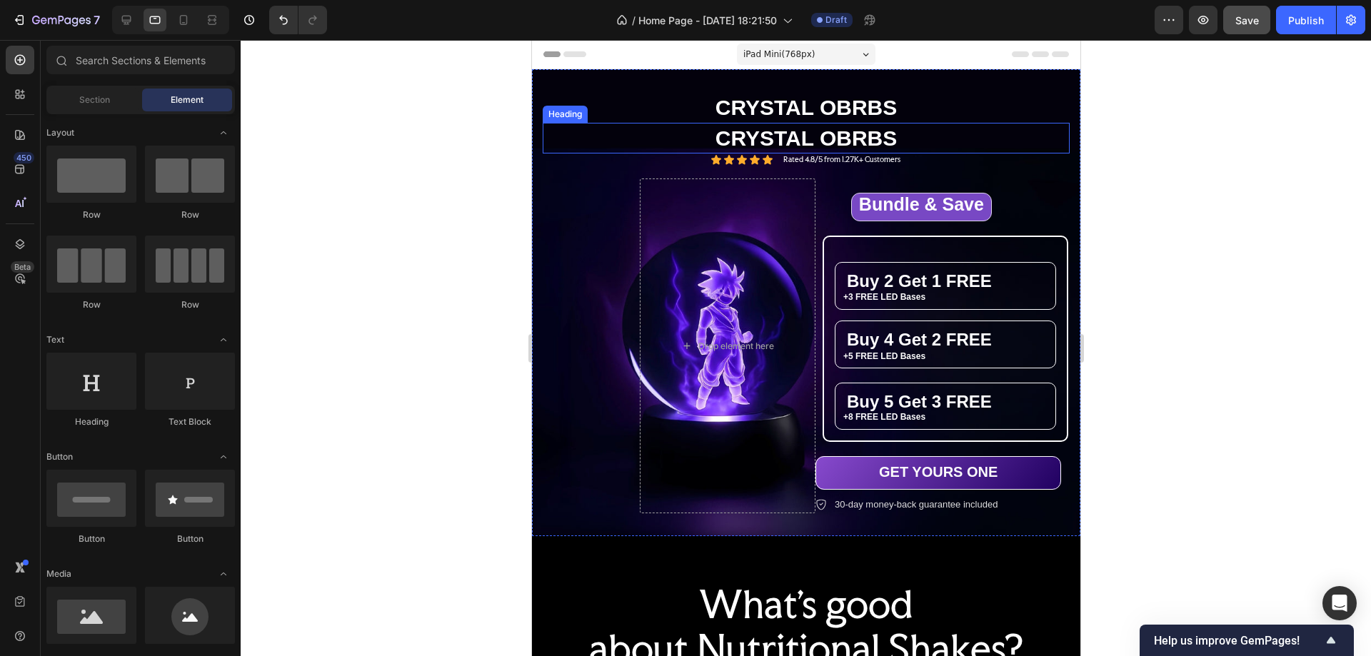
click at [739, 139] on p "CRYSTAL OBRBS" at bounding box center [806, 138] width 524 height 28
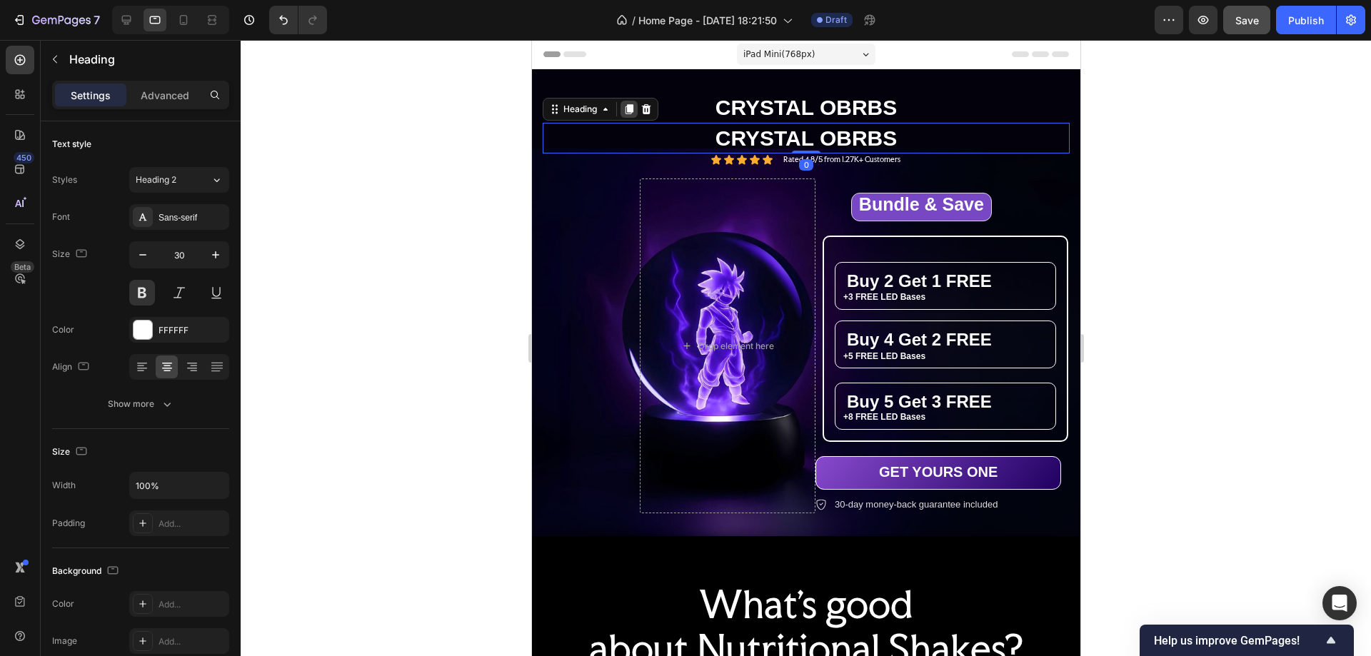
click at [629, 107] on icon at bounding box center [629, 109] width 8 height 10
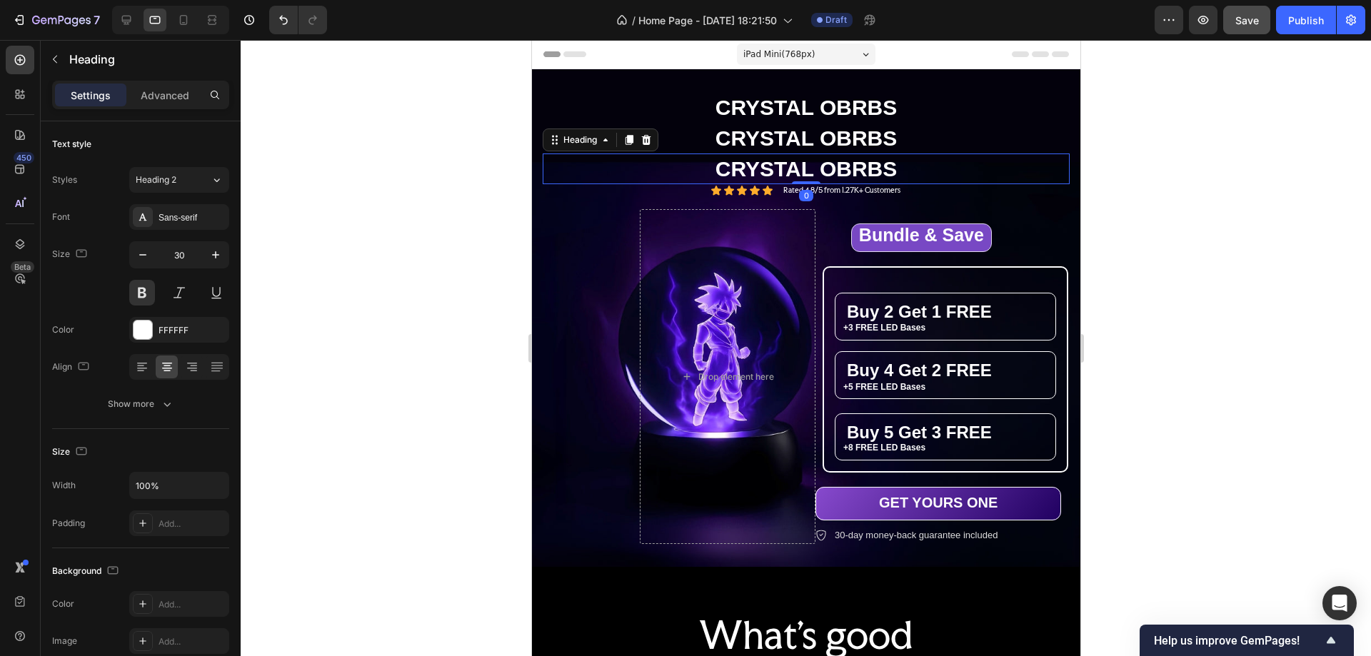
click at [700, 174] on h2 "CRYSTAL OBRBS" at bounding box center [805, 169] width 527 height 31
click at [700, 174] on p "CRYSTAL OBRBS" at bounding box center [806, 169] width 524 height 28
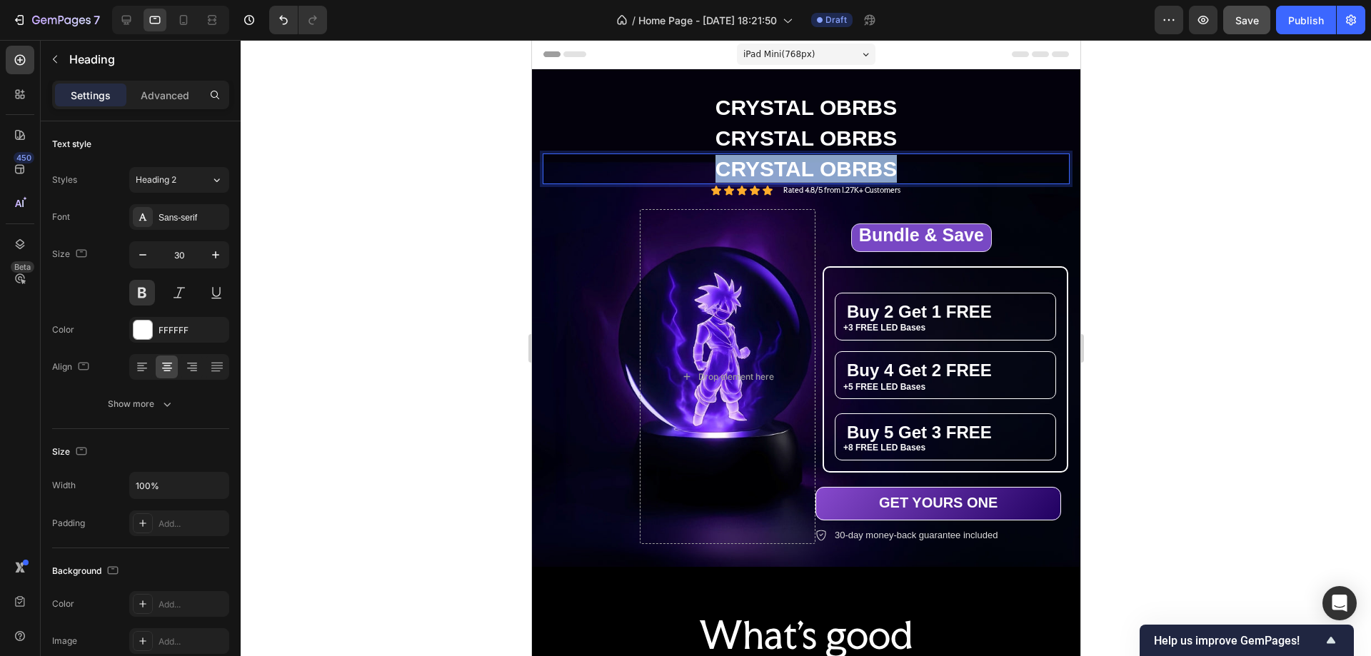
click at [700, 174] on p "CRYSTAL OBRBS" at bounding box center [806, 169] width 524 height 28
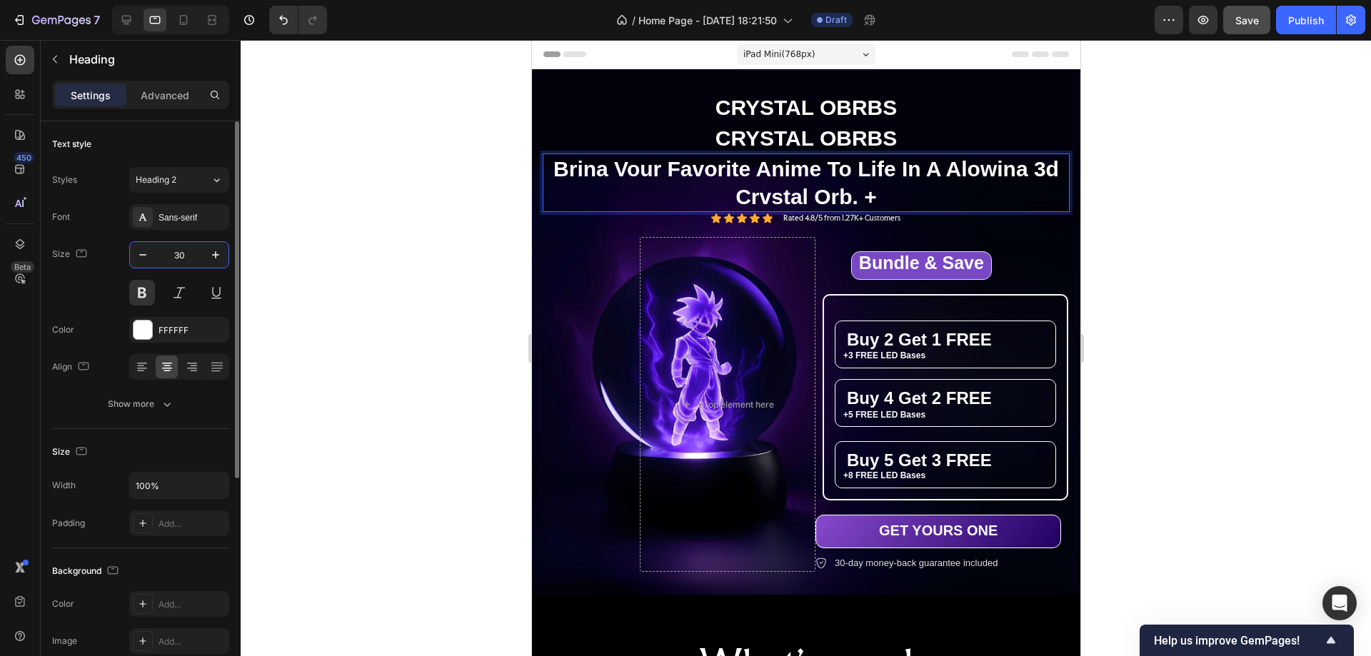
click at [184, 254] on input "30" at bounding box center [179, 255] width 47 height 26
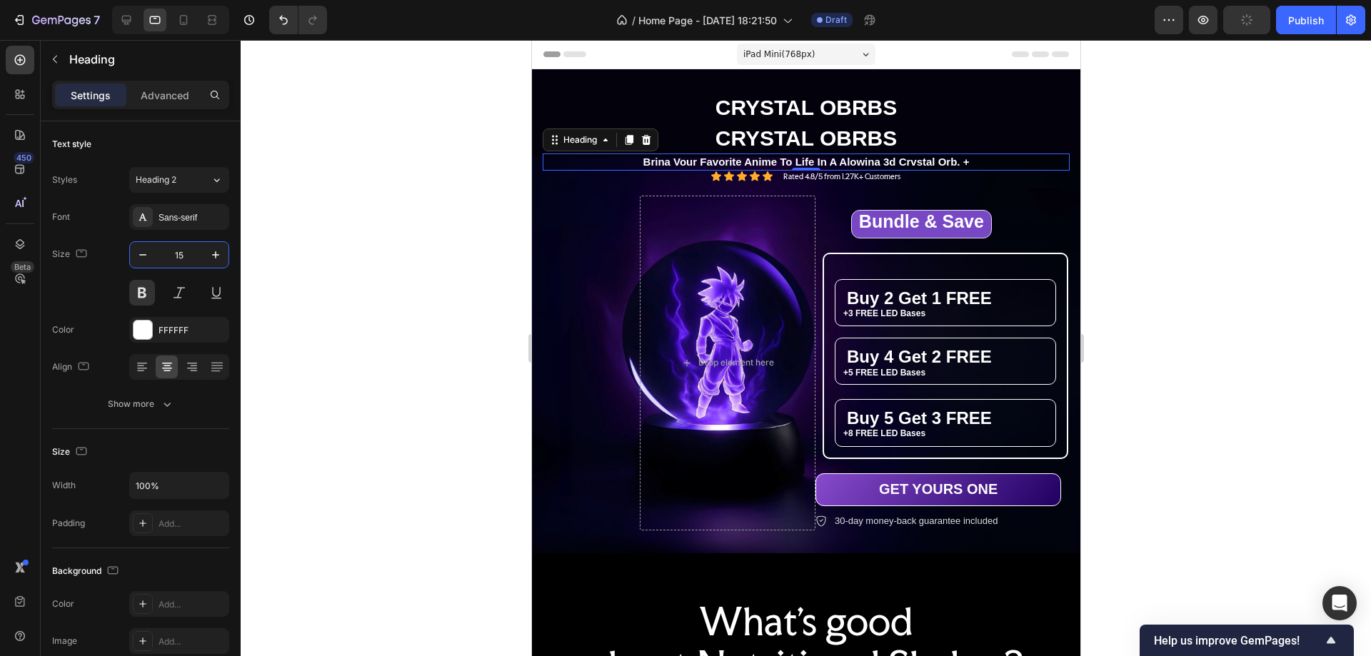
type input "15"
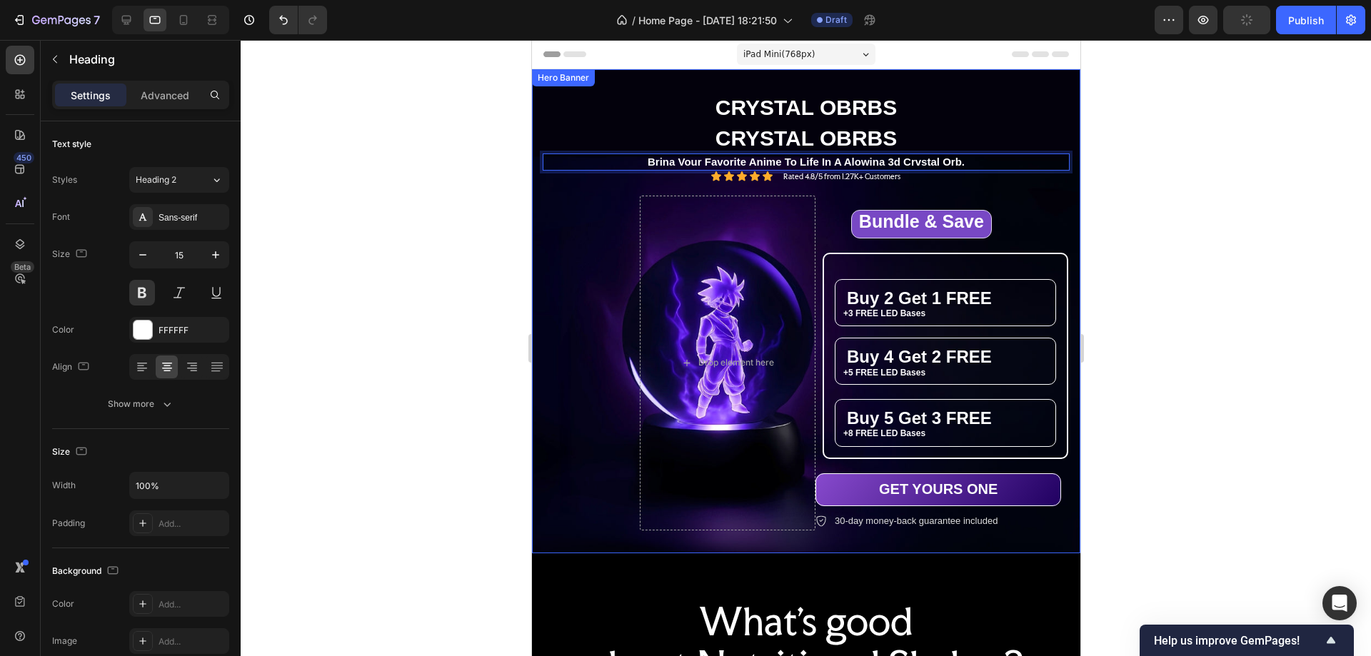
click at [584, 229] on div "THE ULTIMATE ANIME GLOW ORB Text Block CRYSTAL OBRBS Heading CRYSTAL OBRBS Head…" at bounding box center [805, 311] width 527 height 439
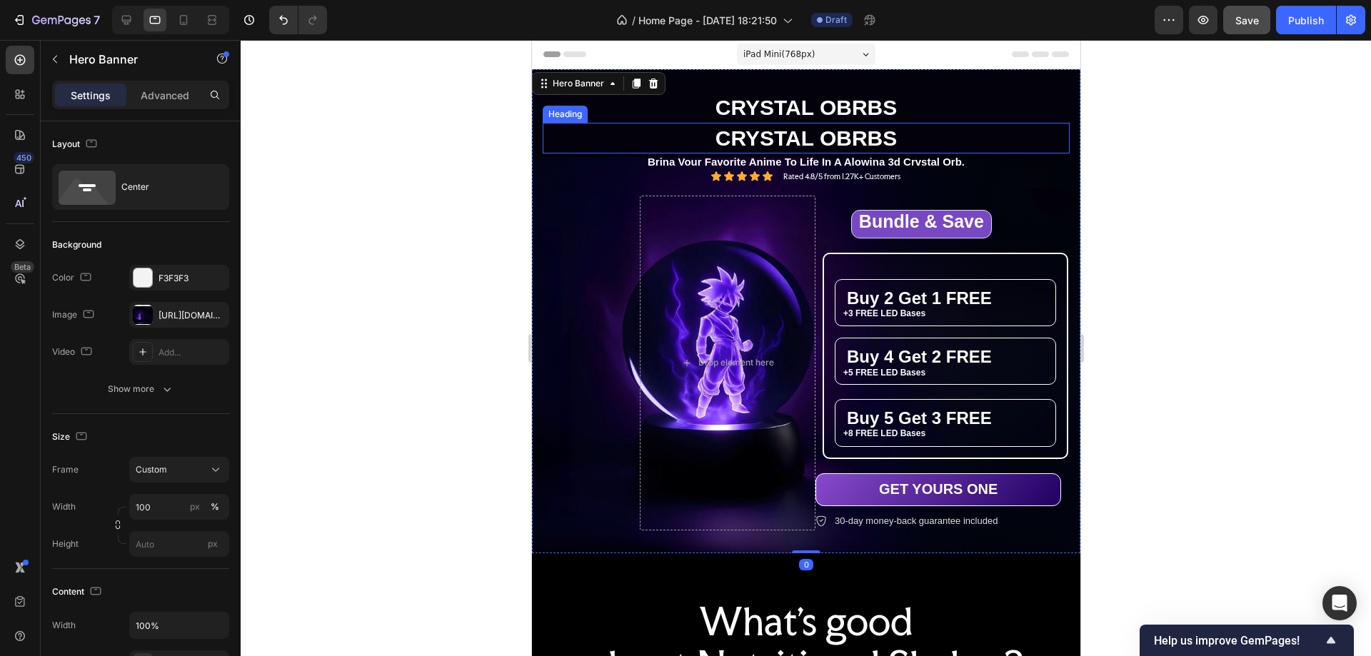
click at [739, 137] on p "CRYSTAL OBRBS" at bounding box center [806, 138] width 524 height 28
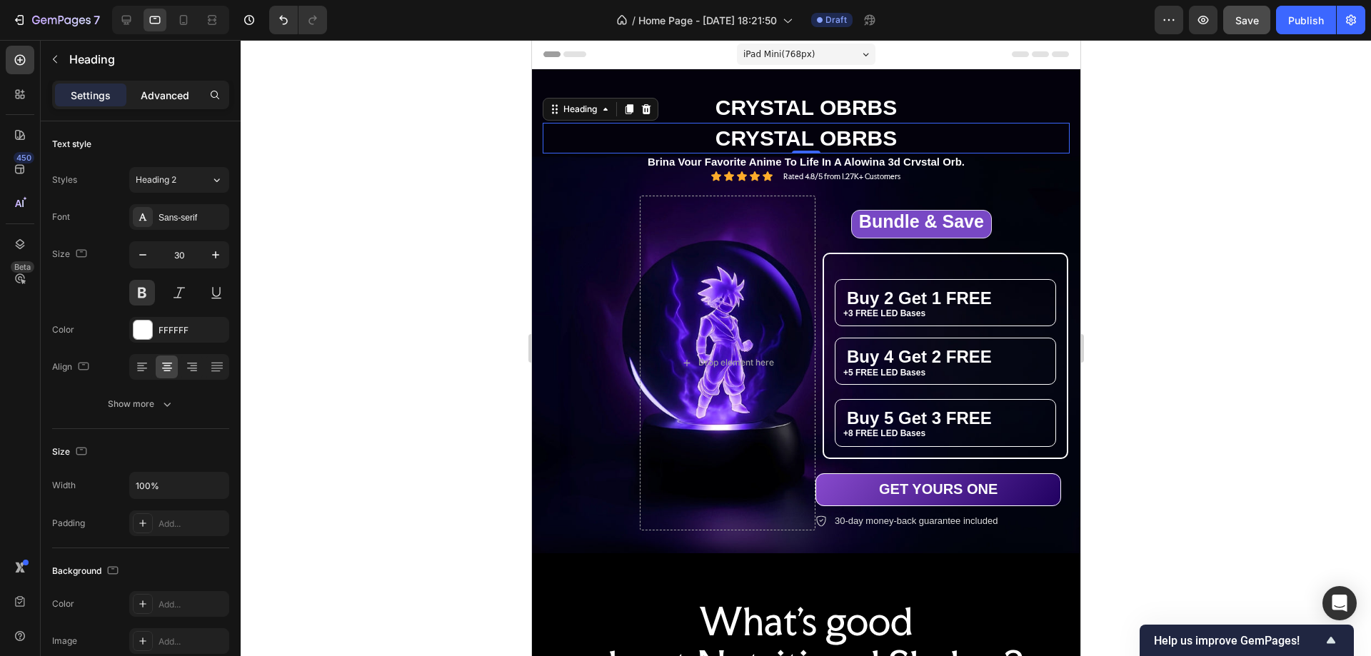
click at [170, 96] on p "Advanced" at bounding box center [165, 95] width 49 height 15
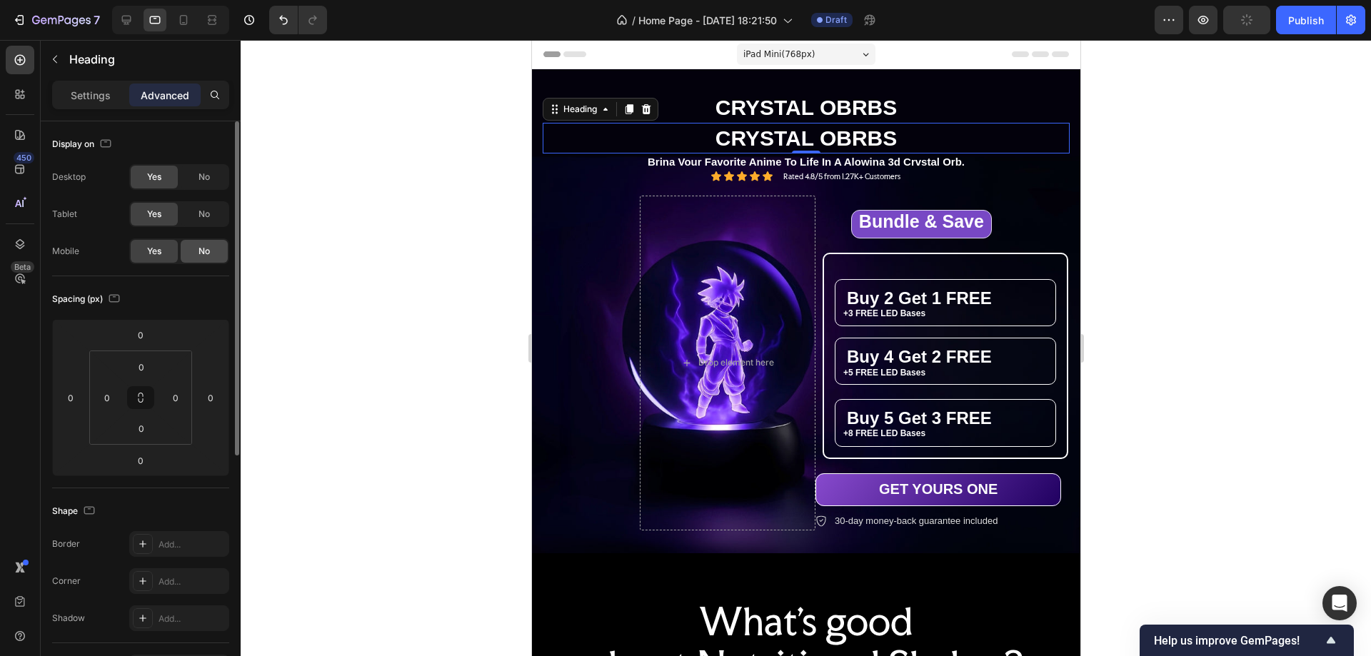
click at [211, 249] on div "No" at bounding box center [204, 251] width 47 height 23
drag, startPoint x: 207, startPoint y: 177, endPoint x: 230, endPoint y: 185, distance: 24.2
click at [210, 177] on span "No" at bounding box center [204, 177] width 11 height 13
click at [126, 16] on icon at bounding box center [126, 20] width 9 height 9
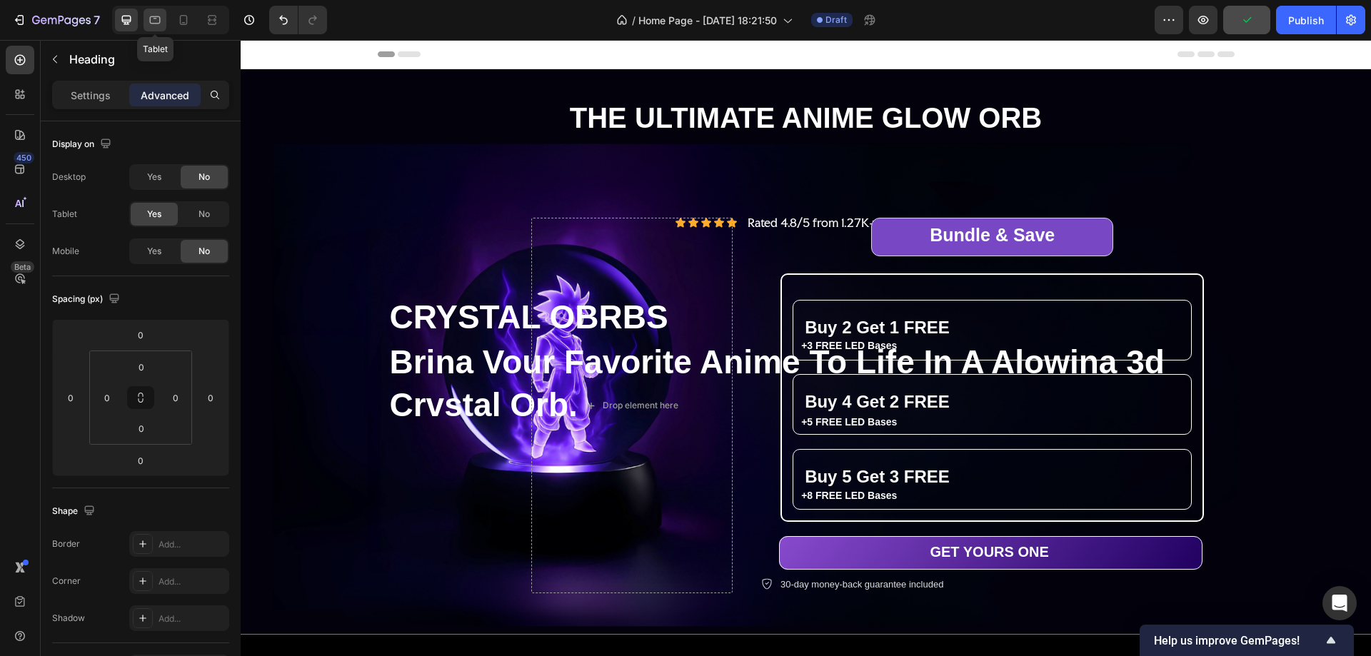
click at [153, 19] on icon at bounding box center [155, 20] width 14 height 14
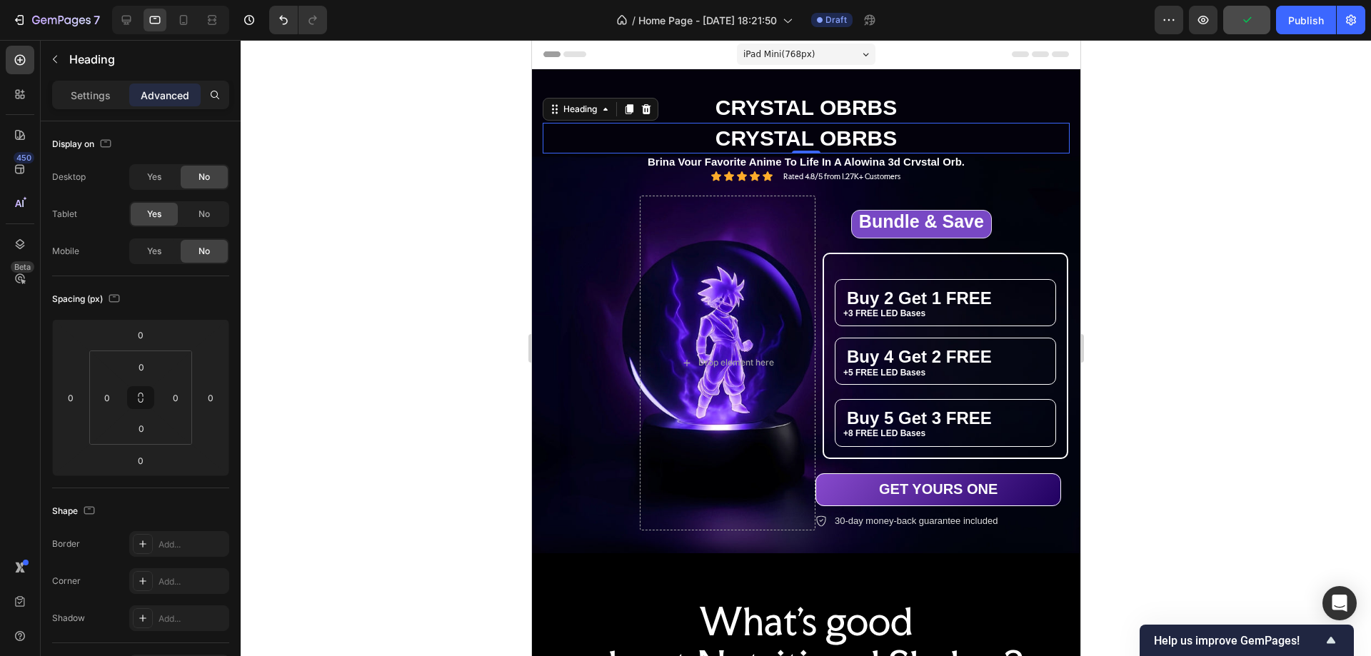
scroll to position [33, 0]
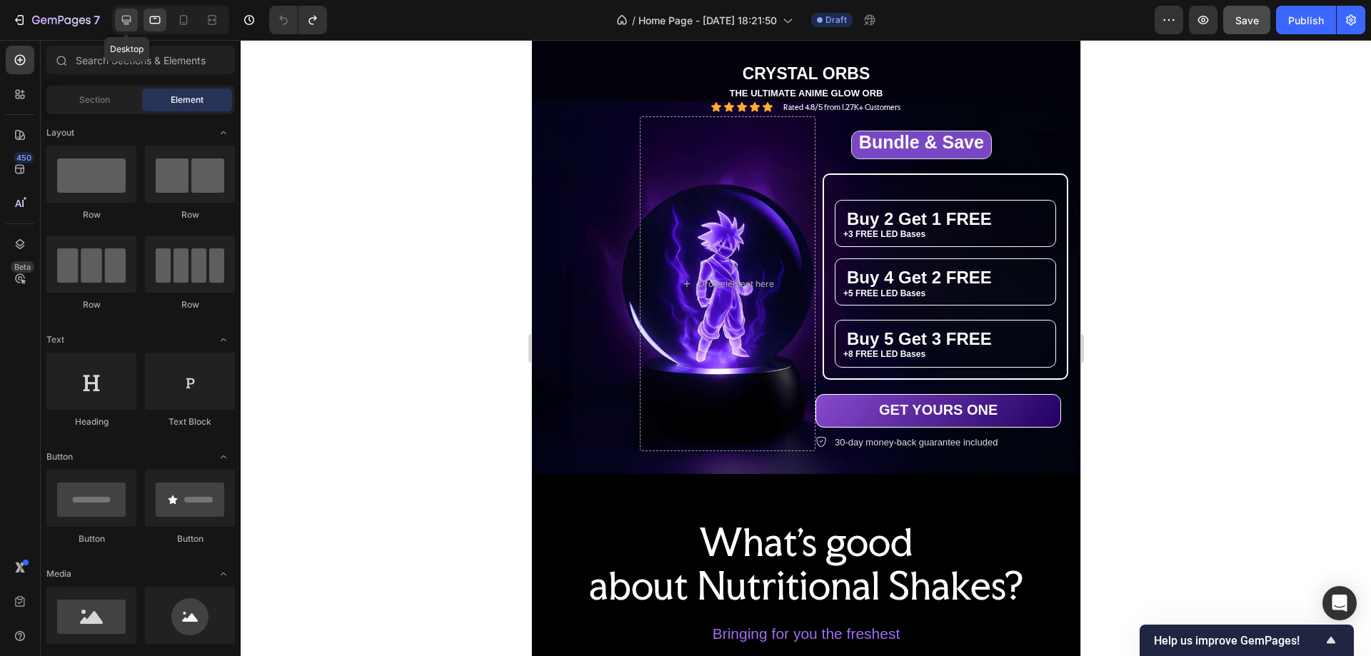
click at [124, 18] on icon at bounding box center [126, 20] width 14 height 14
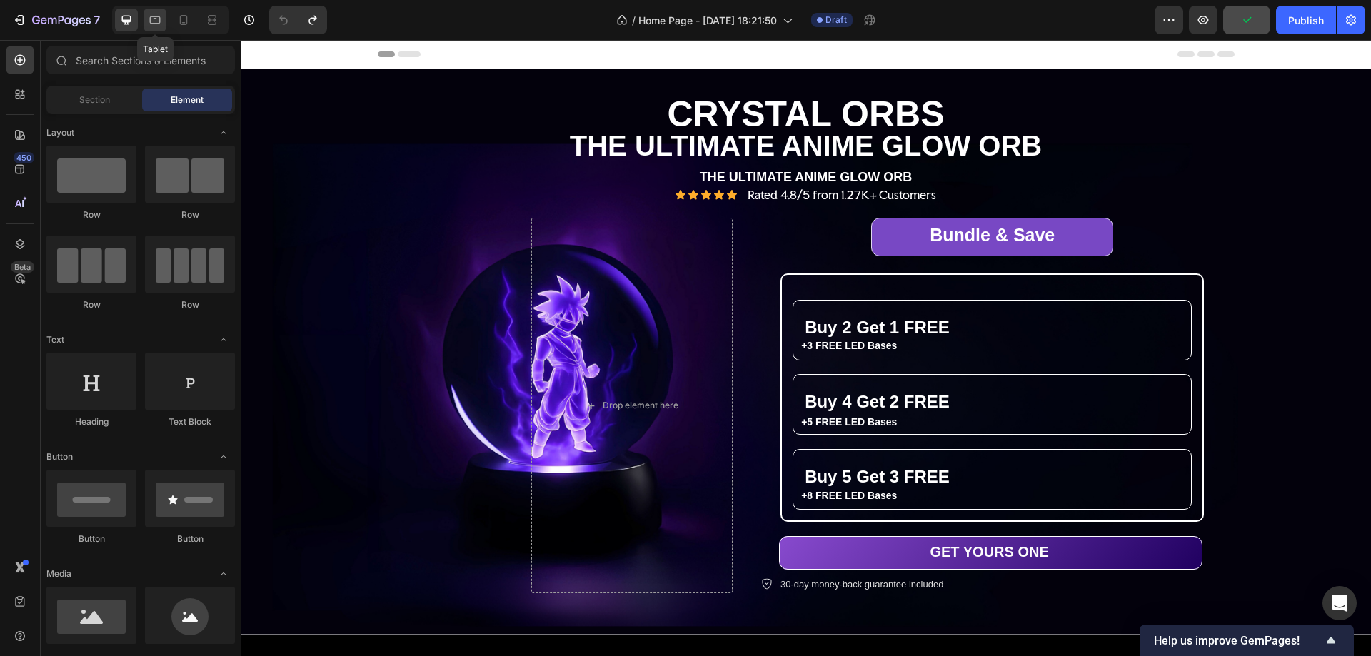
click at [158, 18] on icon at bounding box center [155, 20] width 14 height 14
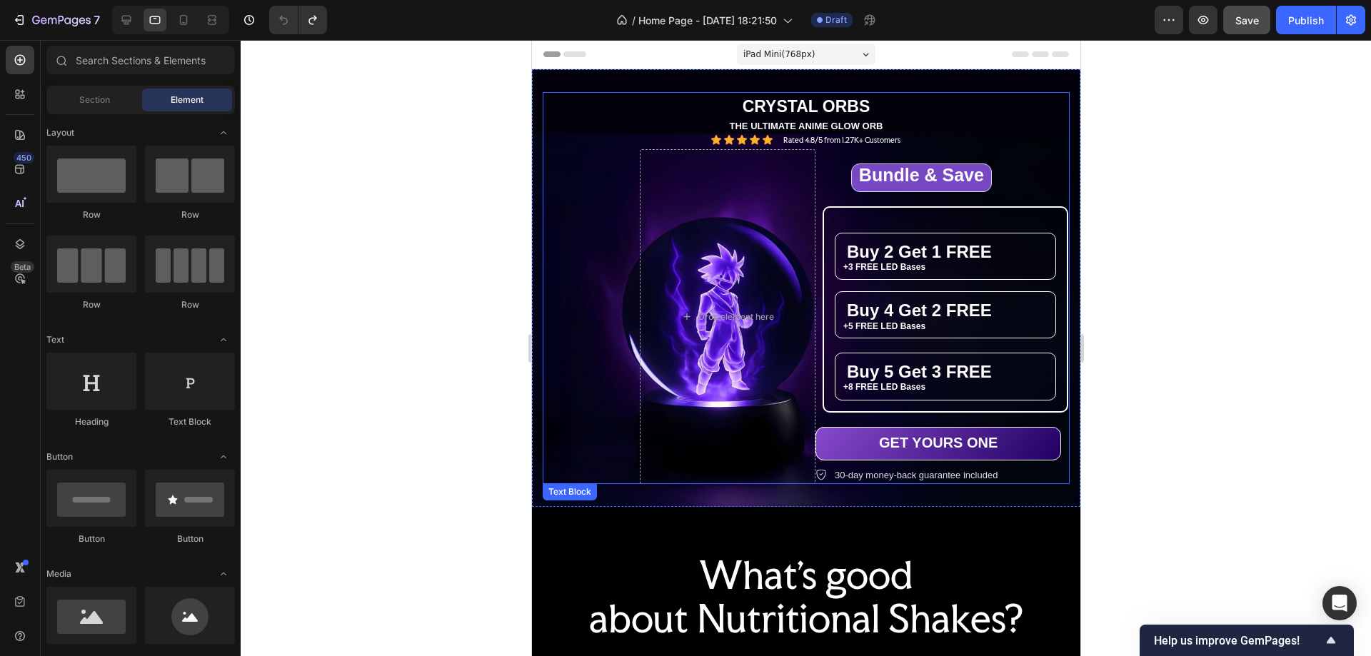
click at [783, 113] on p "CRYSTAL ORBS" at bounding box center [806, 106] width 524 height 21
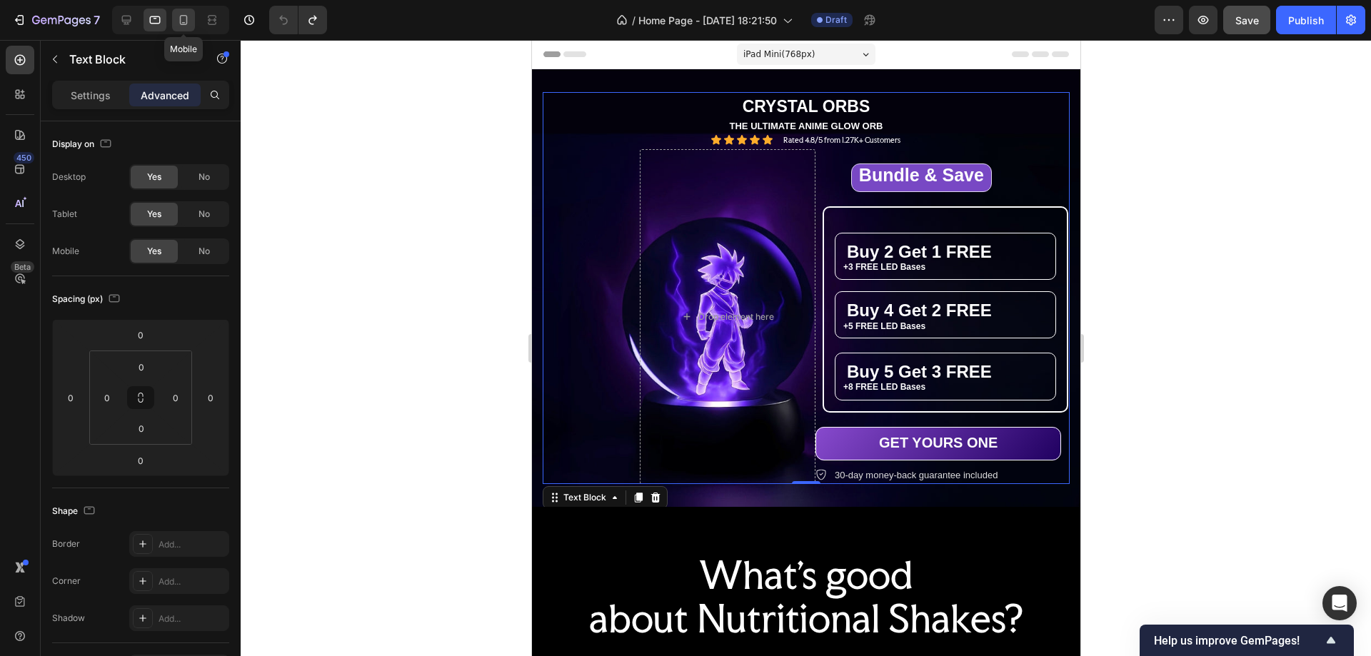
click at [181, 21] on icon at bounding box center [183, 20] width 14 height 14
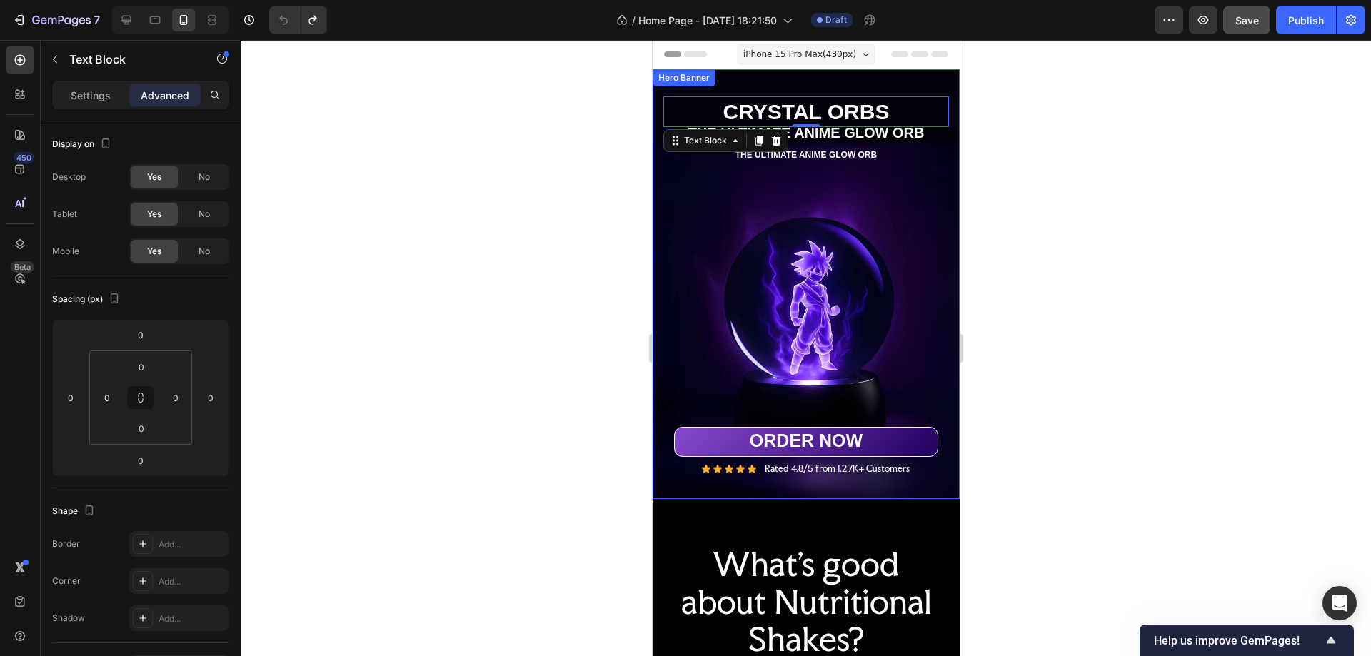
click at [497, 241] on div at bounding box center [806, 348] width 1131 height 616
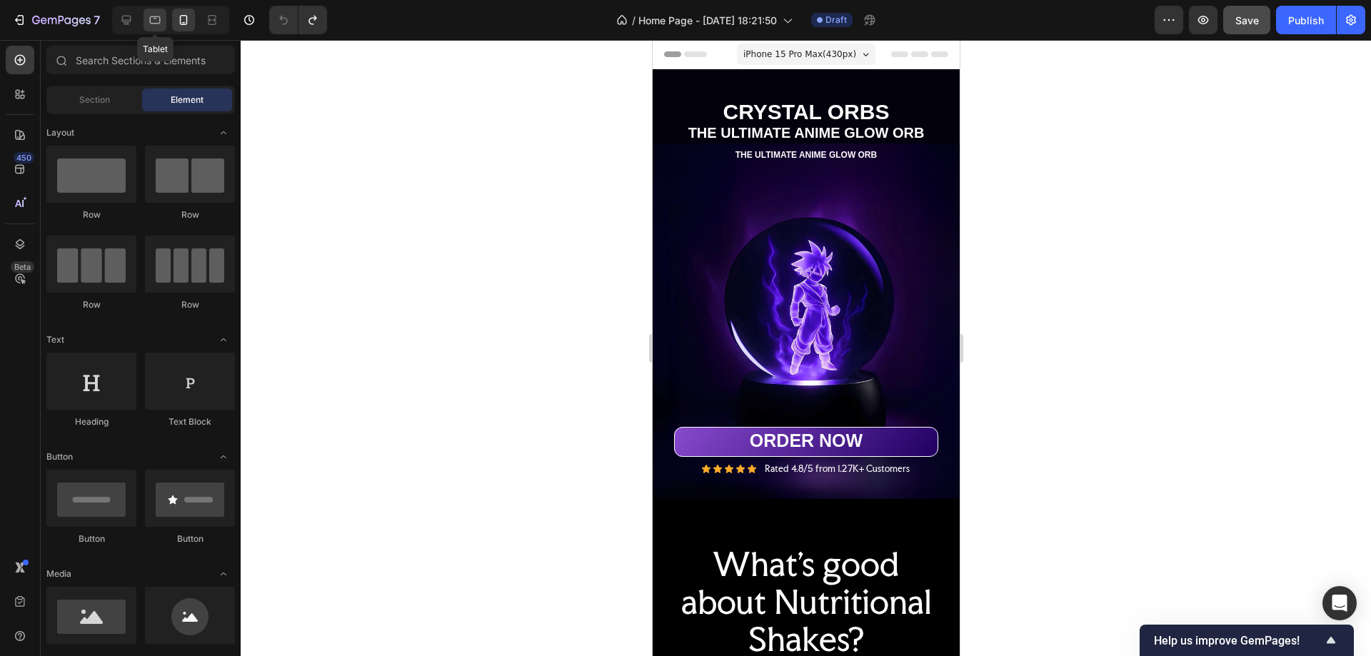
click at [157, 23] on icon at bounding box center [155, 20] width 11 height 8
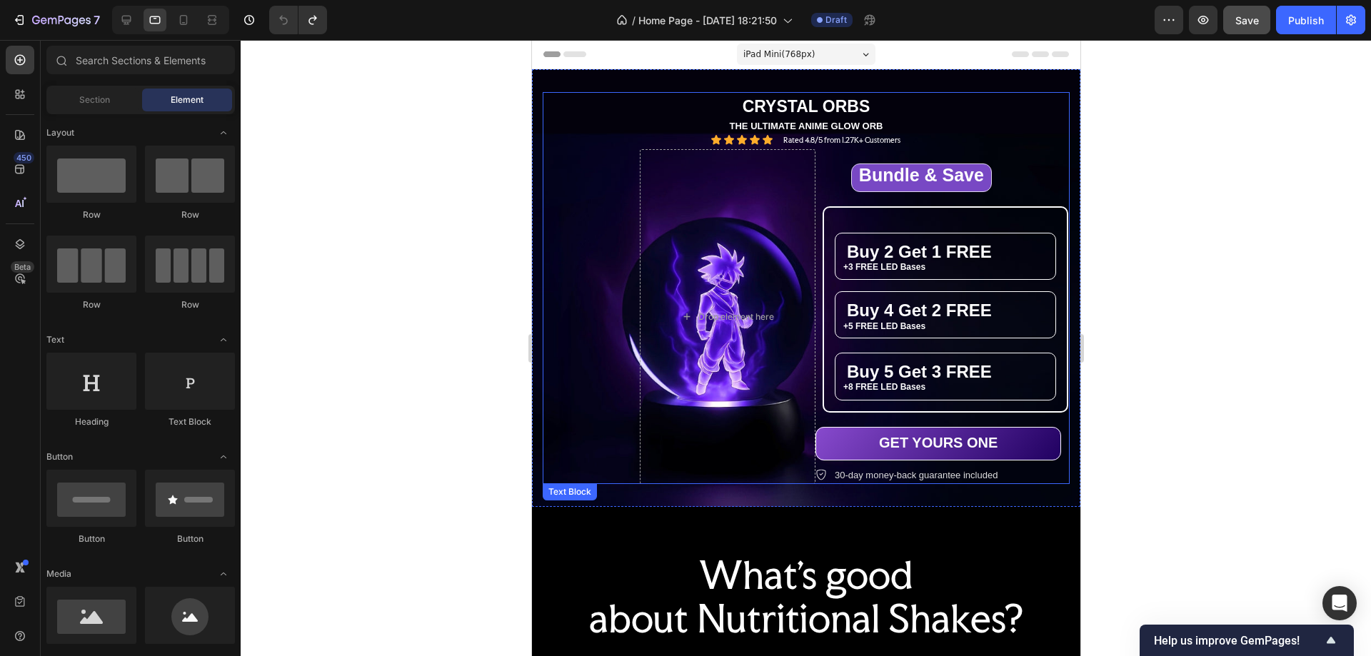
click at [783, 105] on p "CRYSTAL ORBS" at bounding box center [806, 106] width 524 height 21
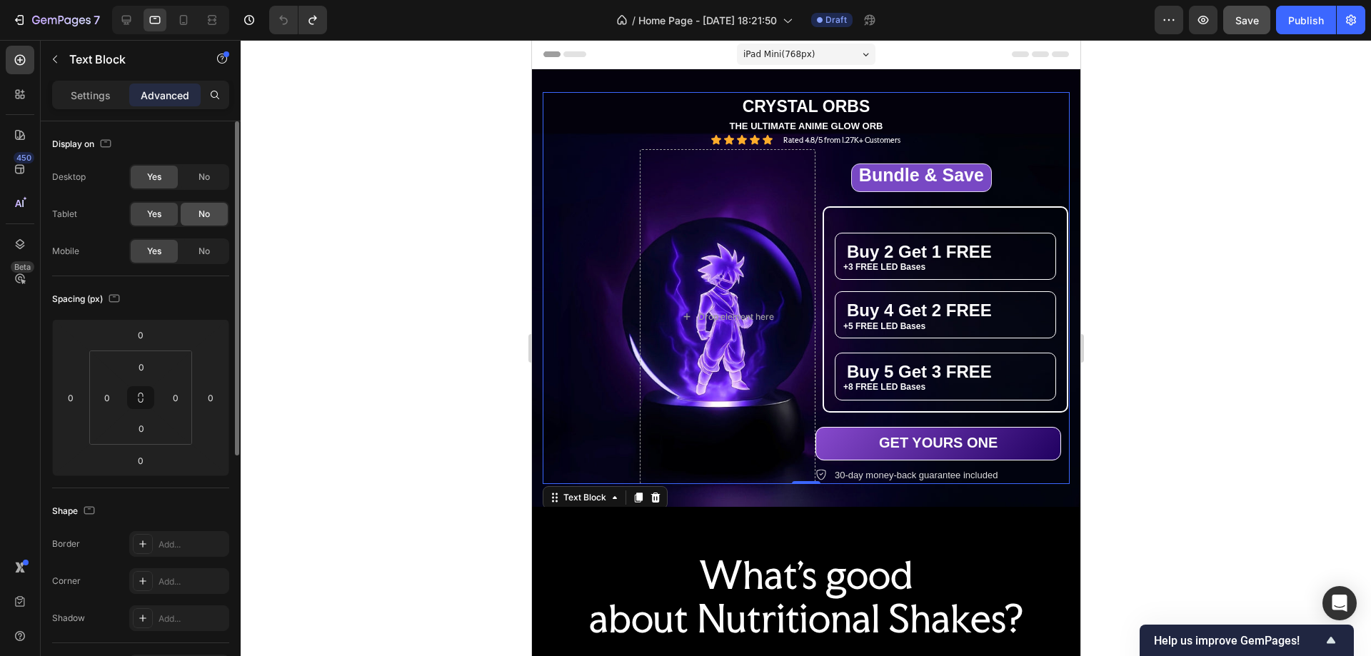
click at [209, 214] on span "No" at bounding box center [204, 214] width 11 height 13
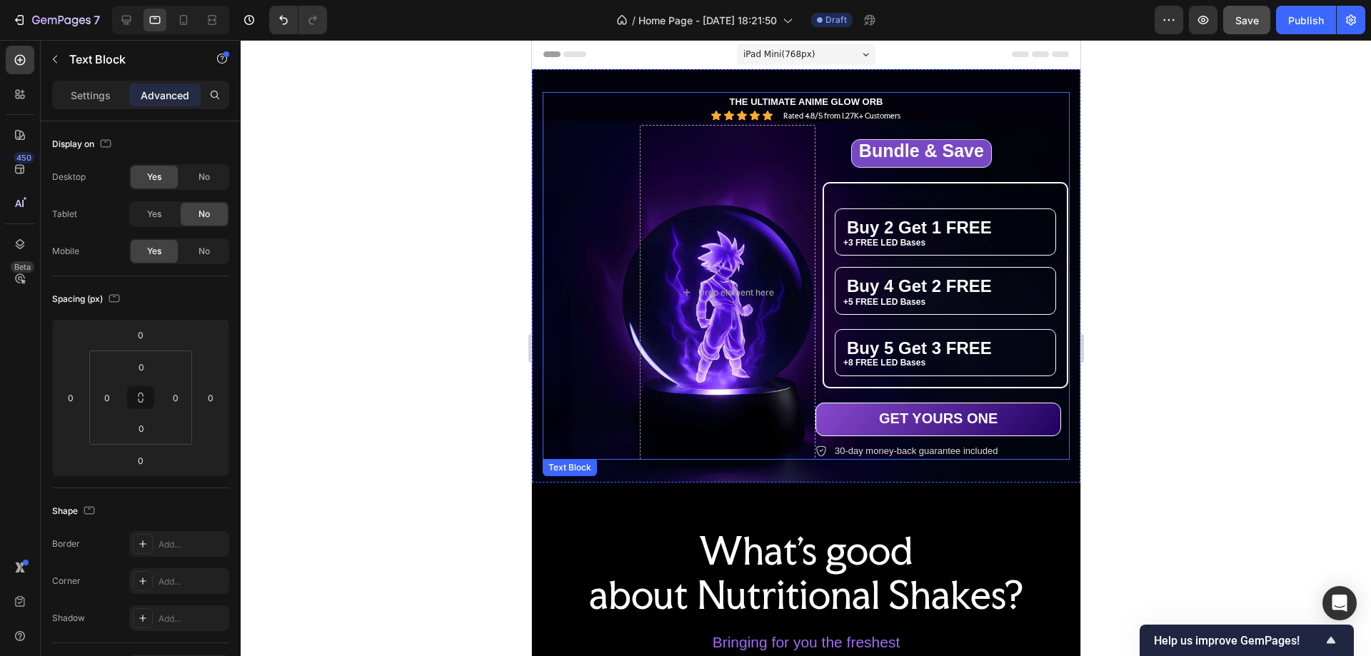
click at [741, 104] on p "THE ULTIMATE ANIME GLOW ORB" at bounding box center [806, 102] width 524 height 12
click at [206, 210] on span "No" at bounding box center [204, 214] width 11 height 13
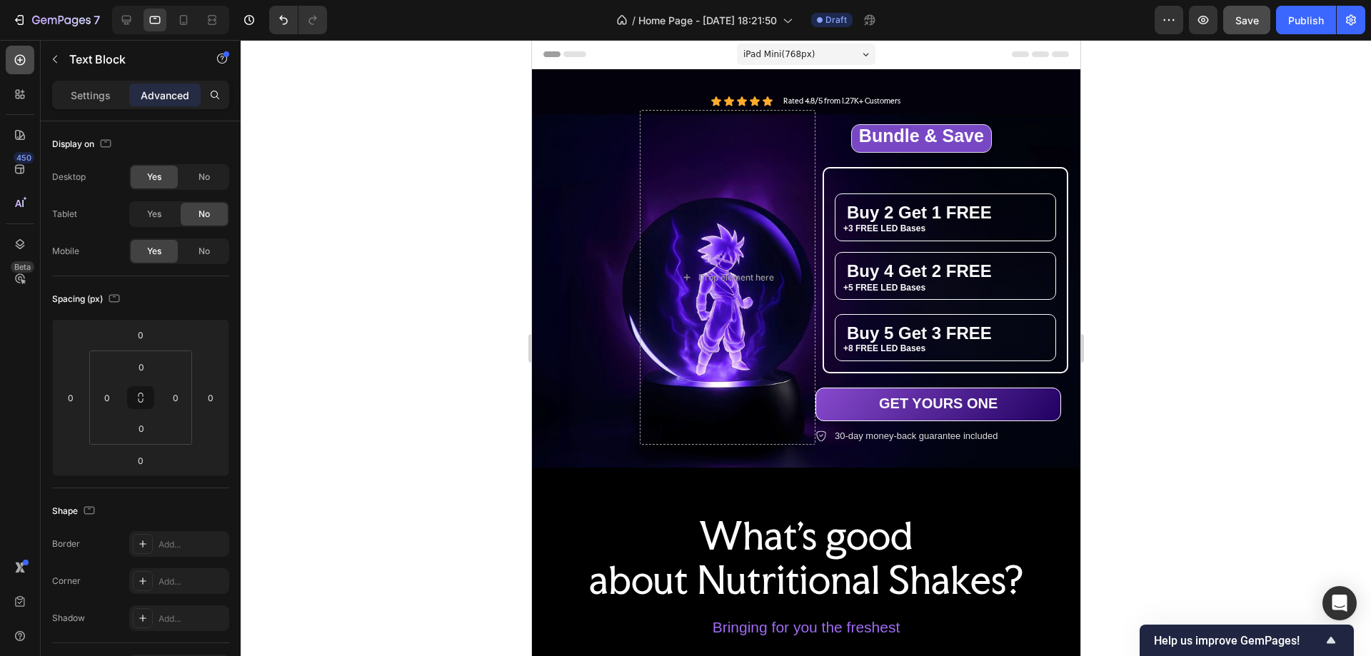
click at [17, 59] on icon at bounding box center [20, 60] width 14 height 14
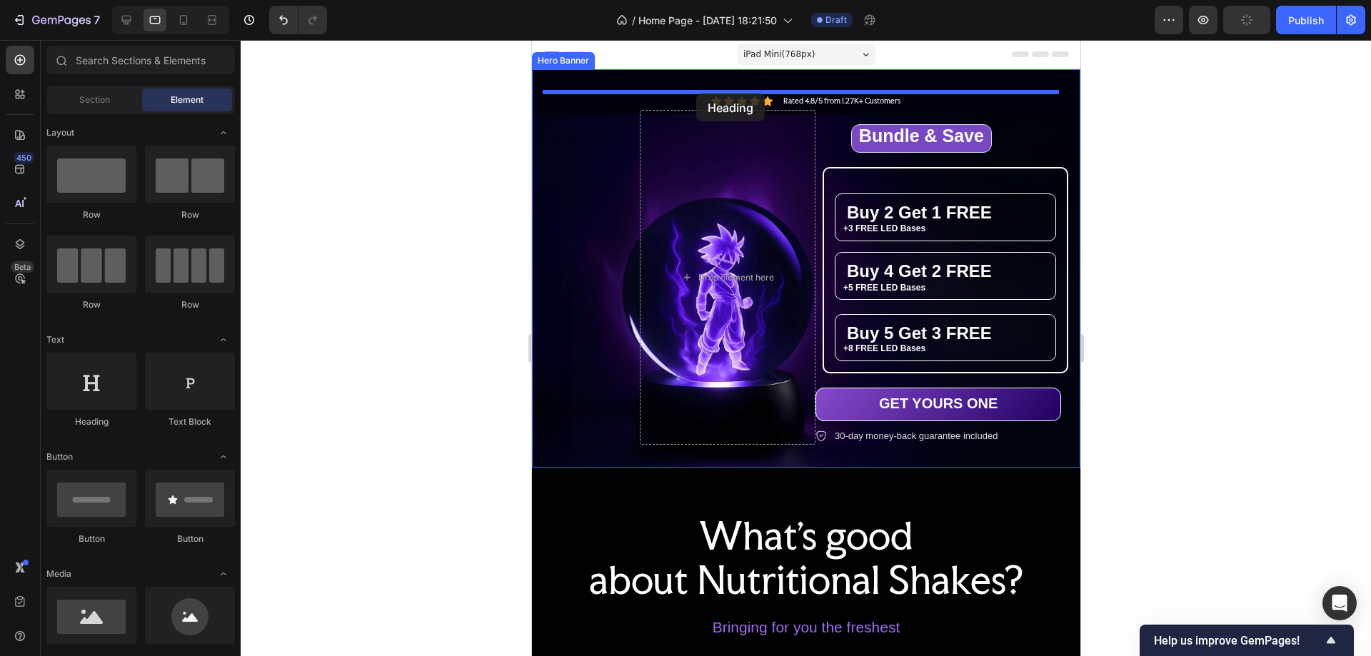
drag, startPoint x: 977, startPoint y: 222, endPoint x: 696, endPoint y: 94, distance: 309.4
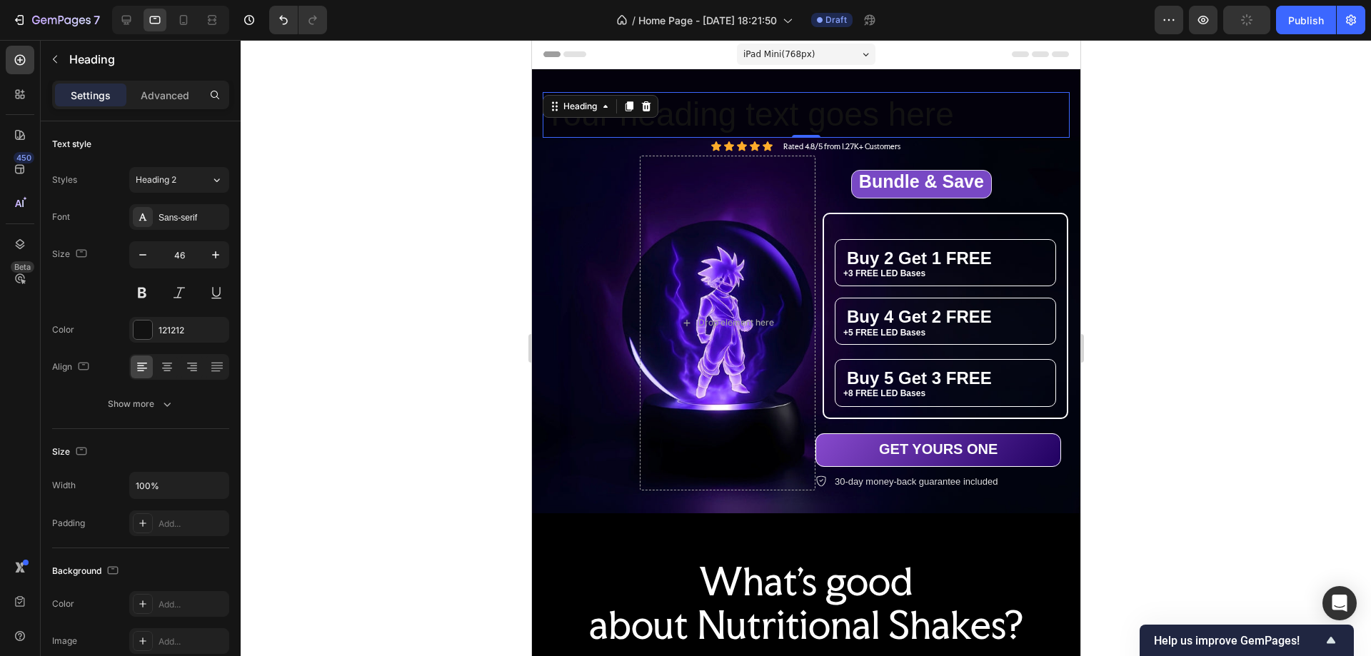
click at [184, 92] on p "Advanced" at bounding box center [165, 95] width 49 height 15
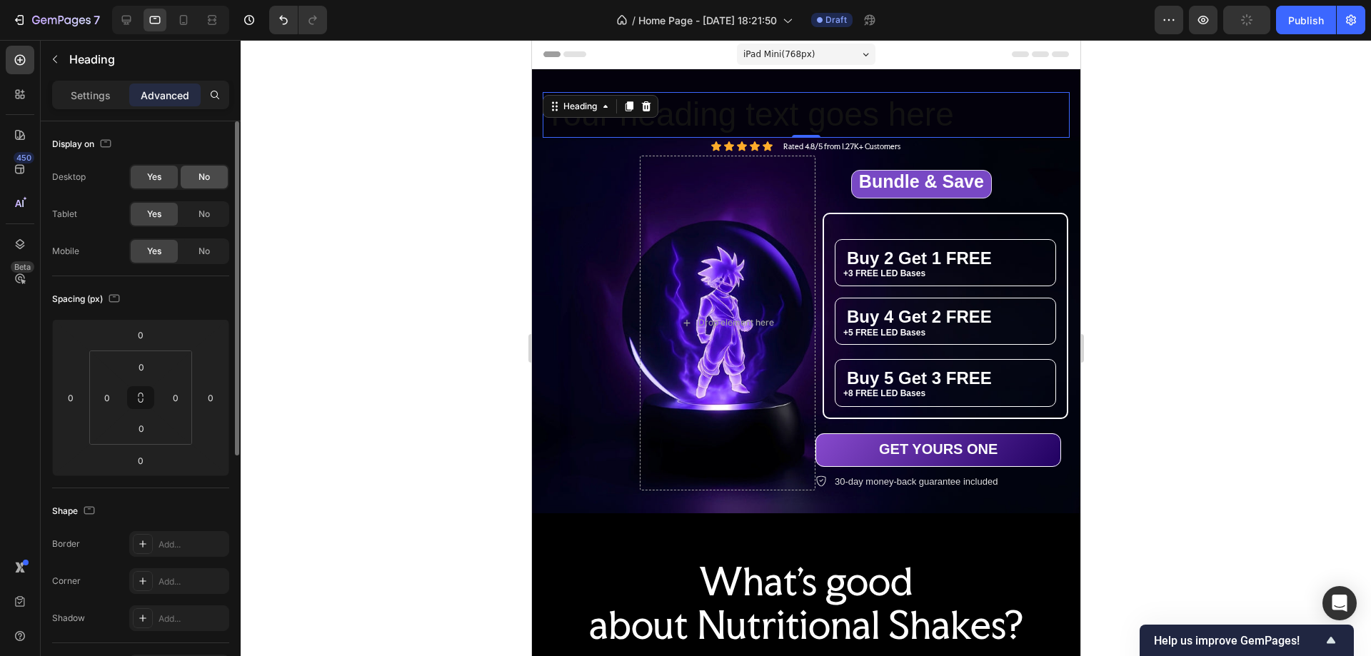
click at [199, 181] on span "No" at bounding box center [204, 177] width 11 height 13
click at [206, 256] on span "No" at bounding box center [204, 251] width 11 height 13
click at [89, 92] on p "Settings" at bounding box center [91, 95] width 40 height 15
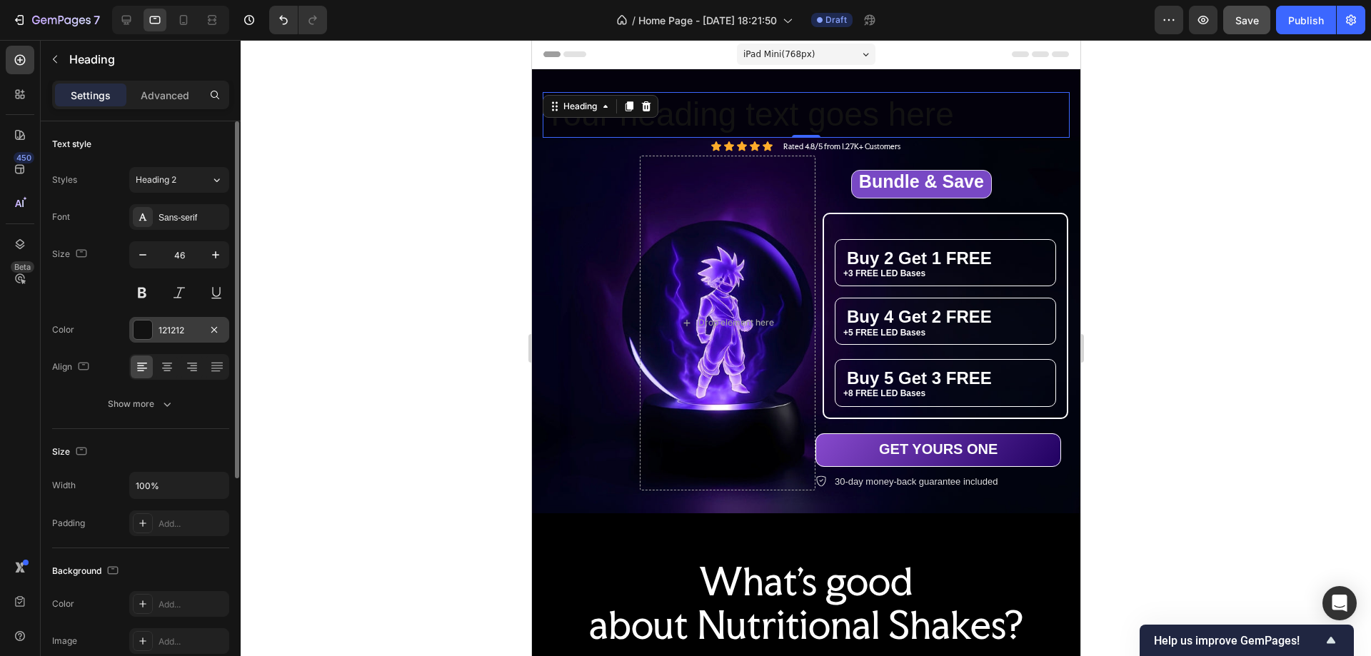
click at [147, 329] on div at bounding box center [143, 330] width 19 height 19
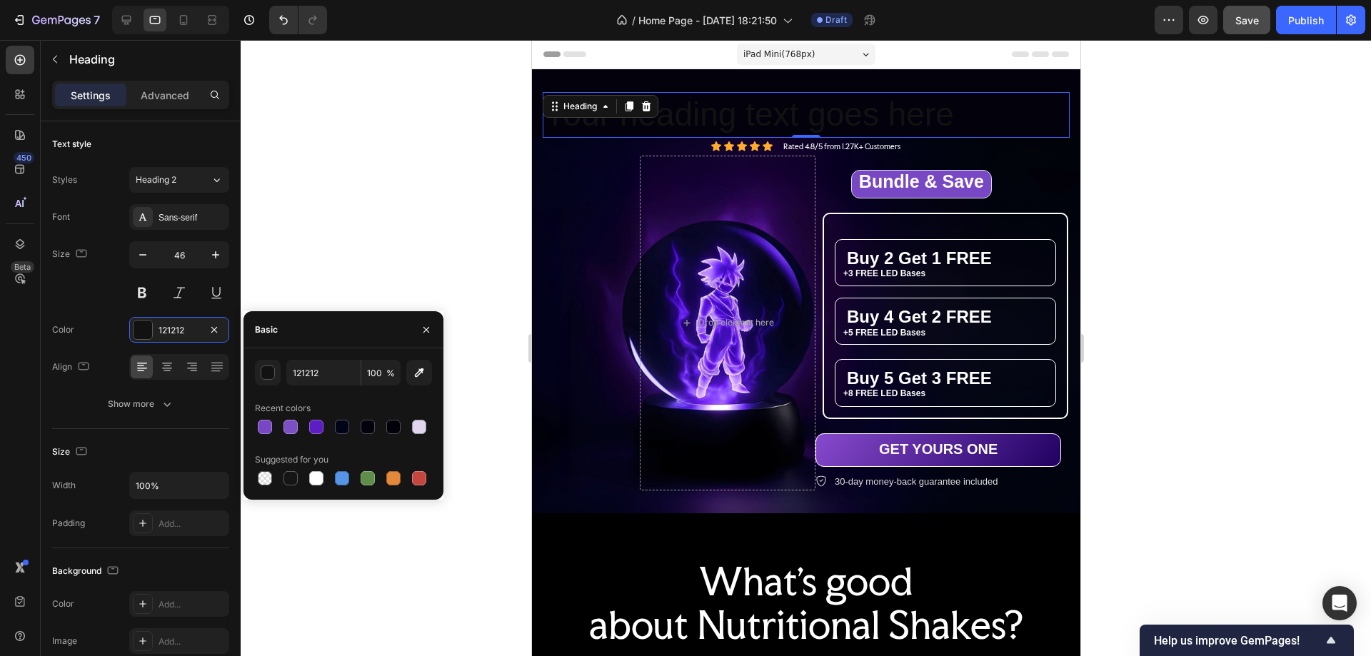
click at [321, 476] on div at bounding box center [316, 478] width 14 height 14
type input "FFFFFF"
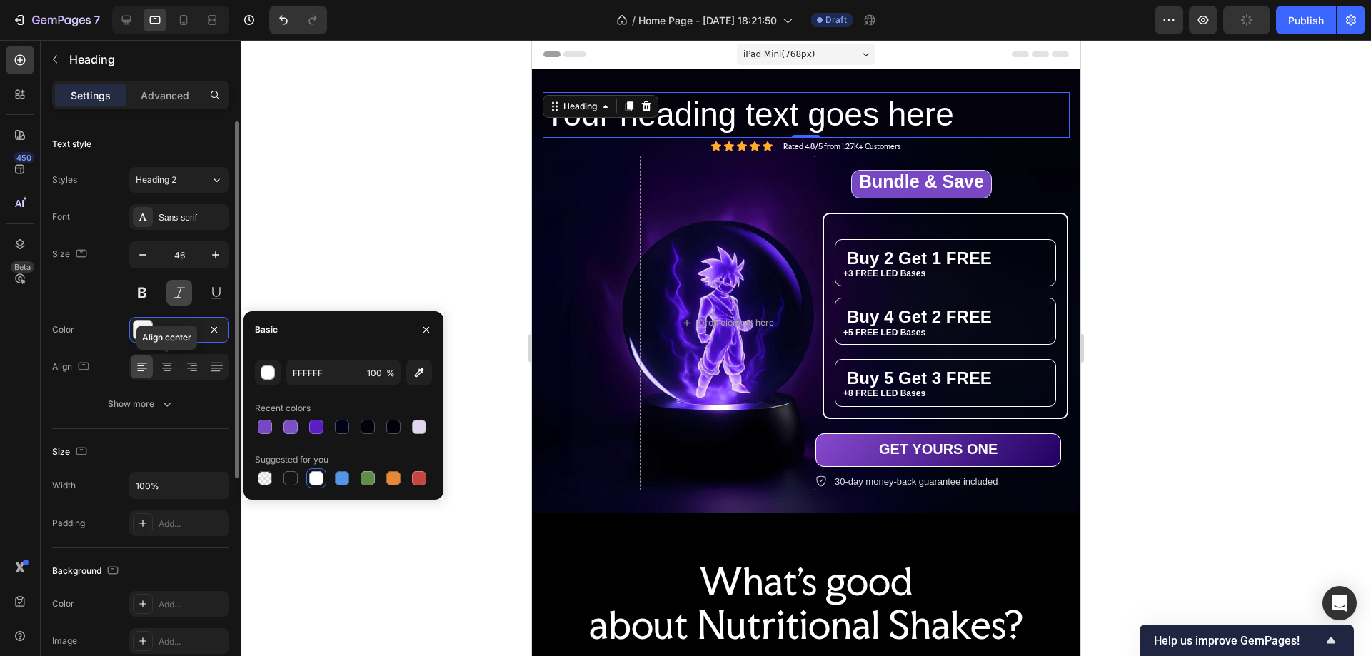
click at [170, 369] on icon at bounding box center [167, 367] width 14 height 14
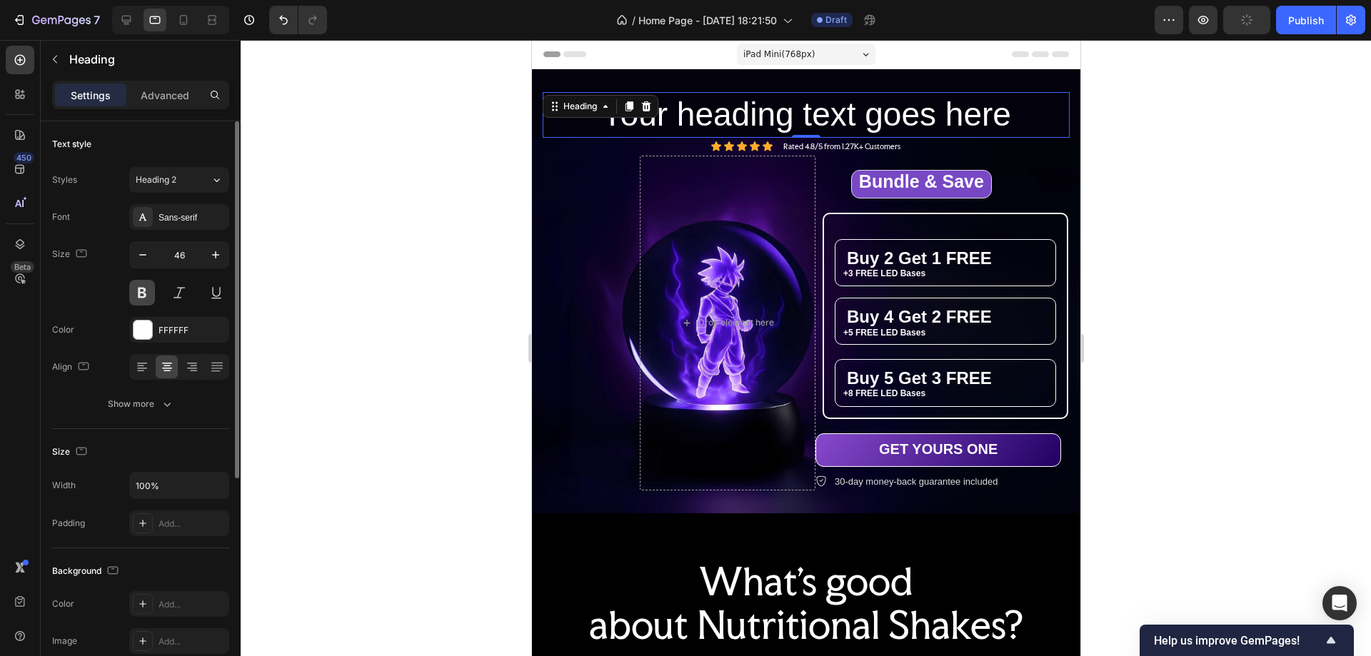
click at [141, 292] on button at bounding box center [142, 293] width 26 height 26
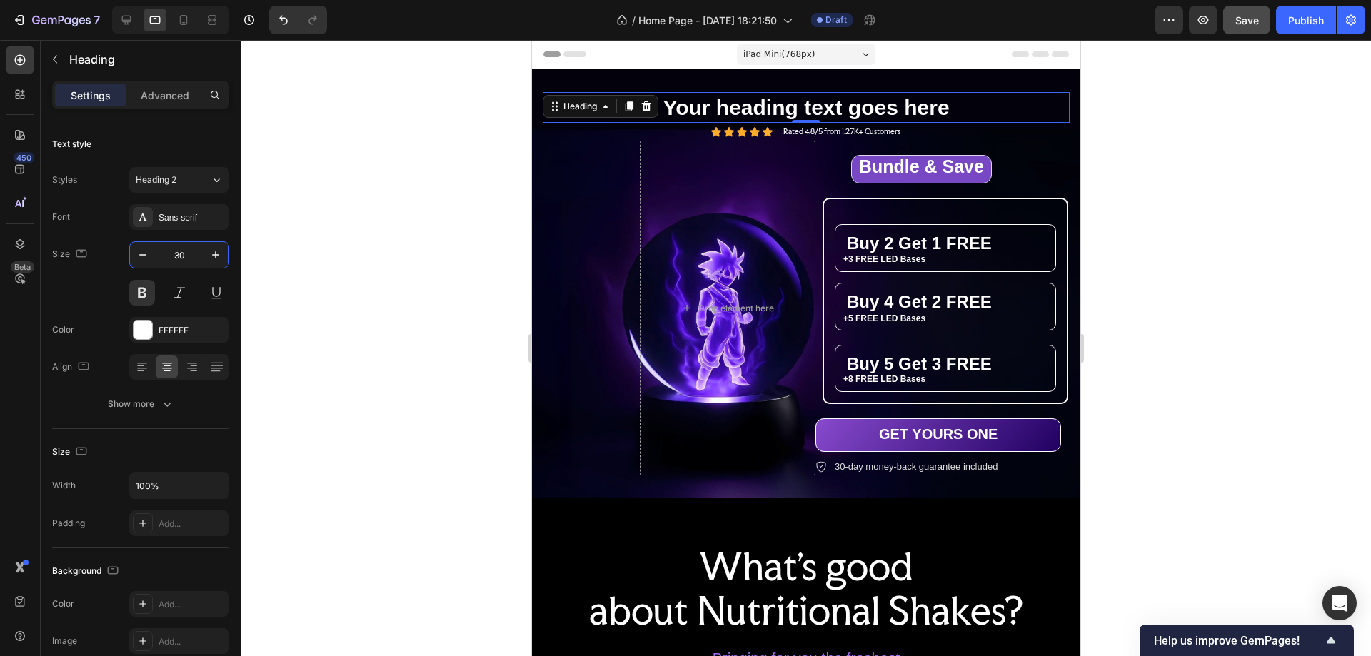
type input "30"
click at [712, 102] on h2 "Your heading text goes here" at bounding box center [805, 107] width 527 height 31
click at [712, 102] on p "Your heading text goes here" at bounding box center [806, 108] width 524 height 28
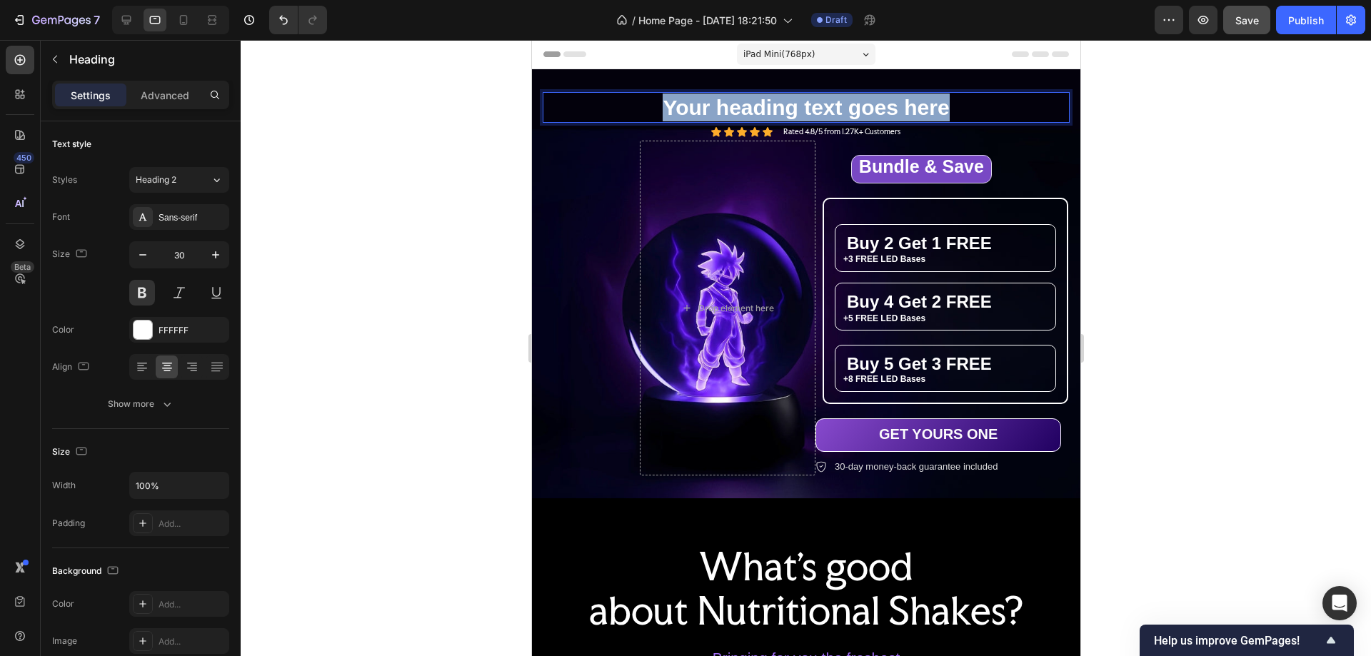
click at [712, 102] on p "Your heading text goes here" at bounding box center [806, 108] width 524 height 28
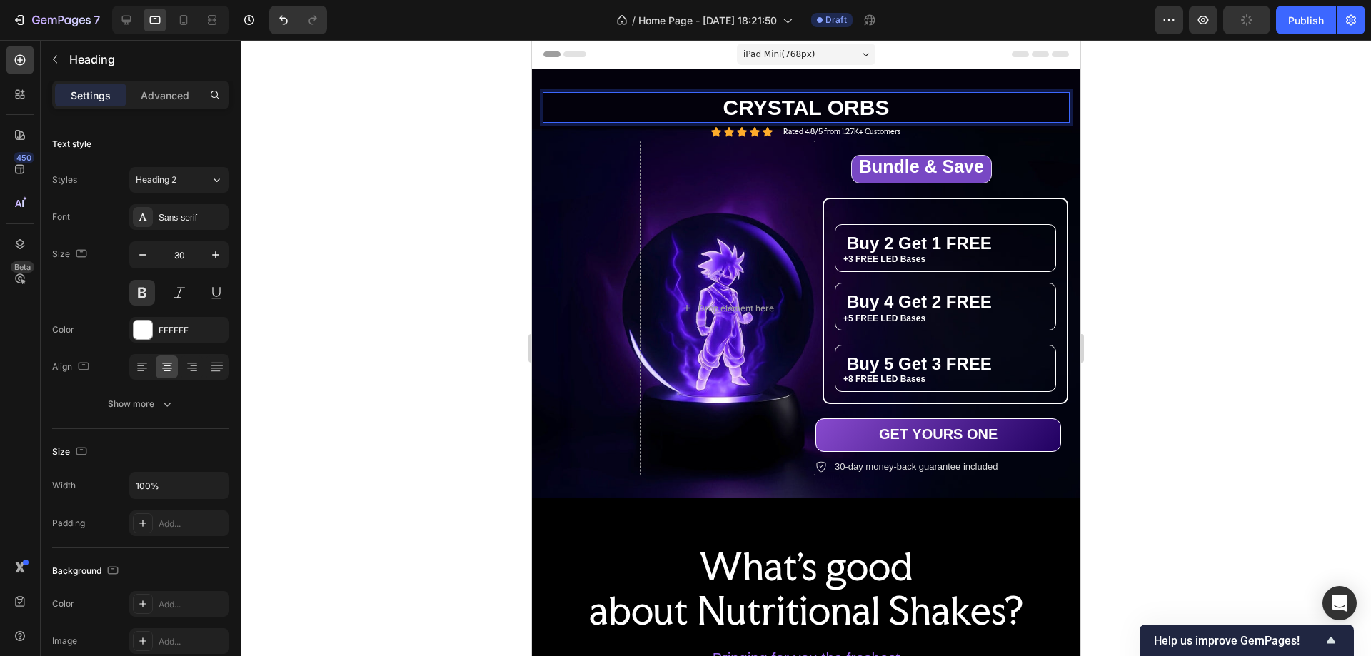
click at [505, 117] on div at bounding box center [806, 348] width 1131 height 616
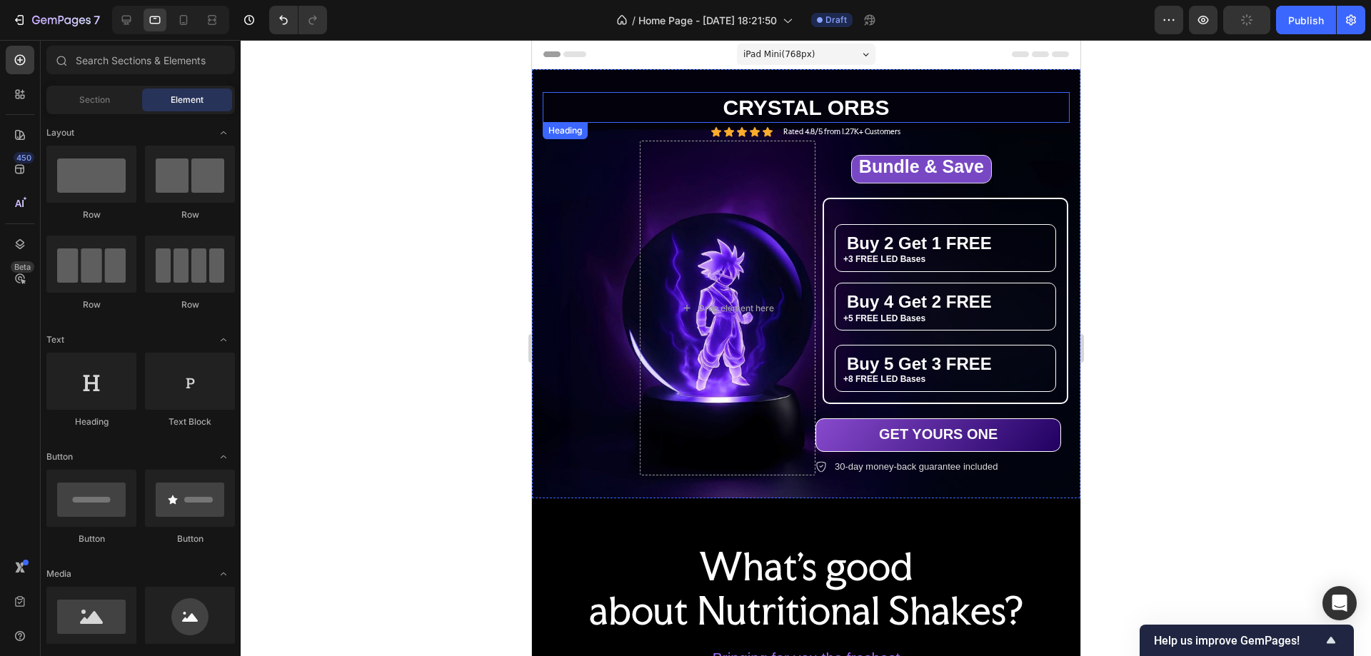
click at [606, 103] on p "CRYSTAL ORBS" at bounding box center [806, 108] width 524 height 28
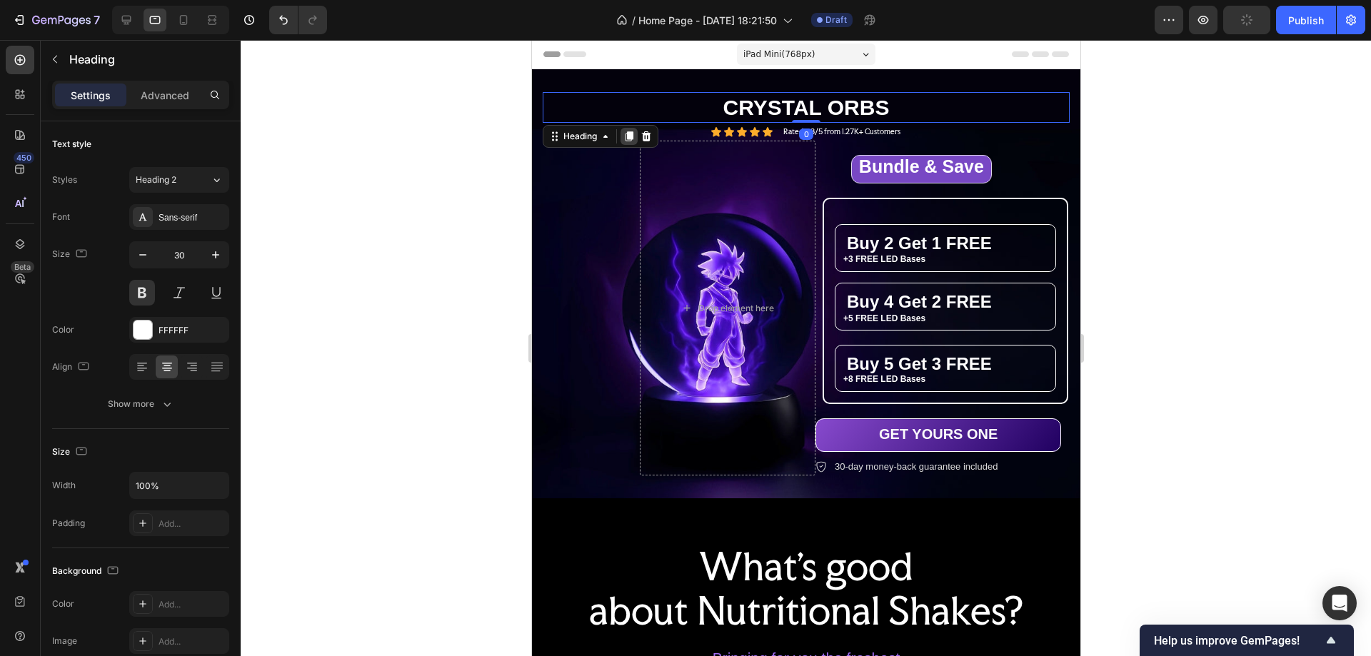
click at [626, 137] on icon at bounding box center [629, 136] width 8 height 10
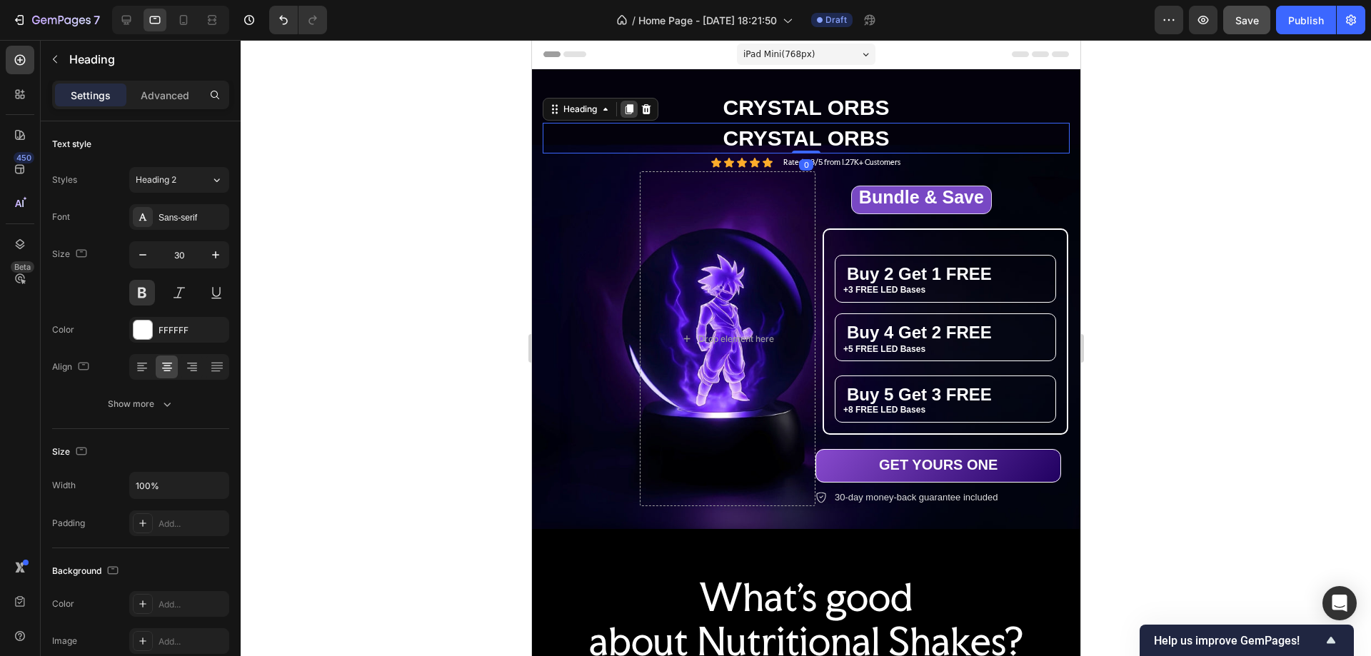
click at [631, 110] on icon at bounding box center [629, 109] width 8 height 10
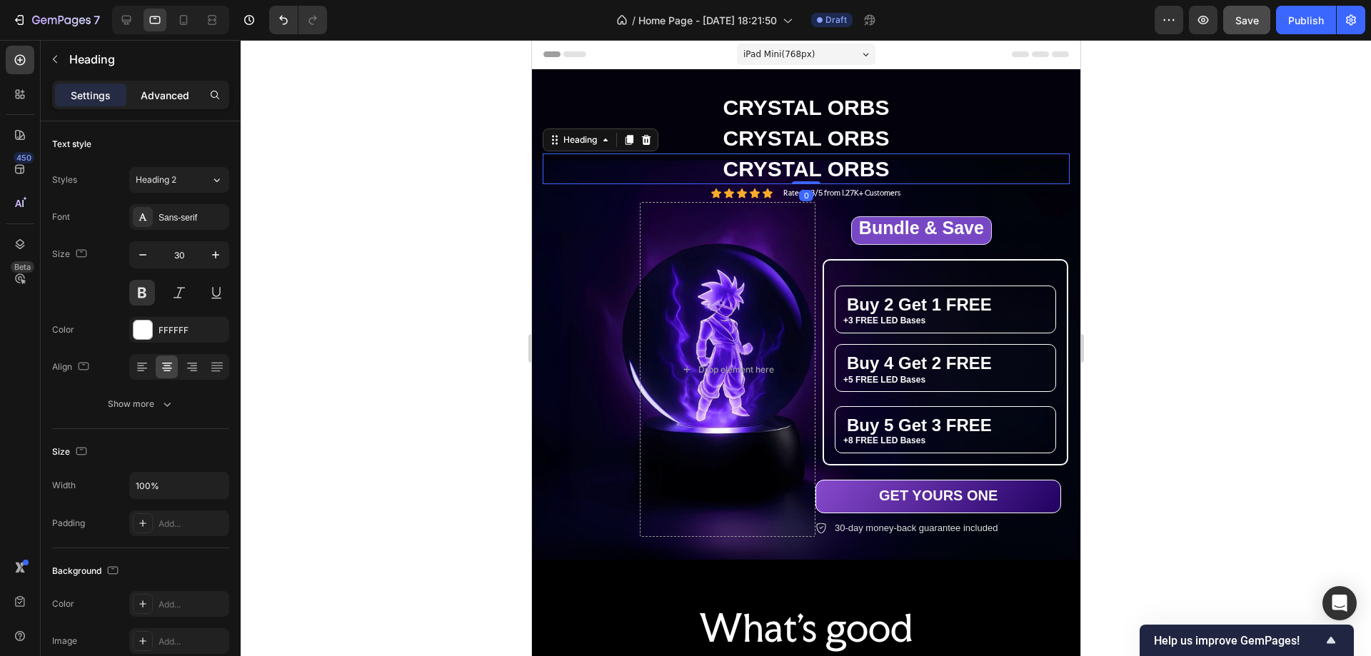
click at [180, 96] on p "Advanced" at bounding box center [165, 95] width 49 height 15
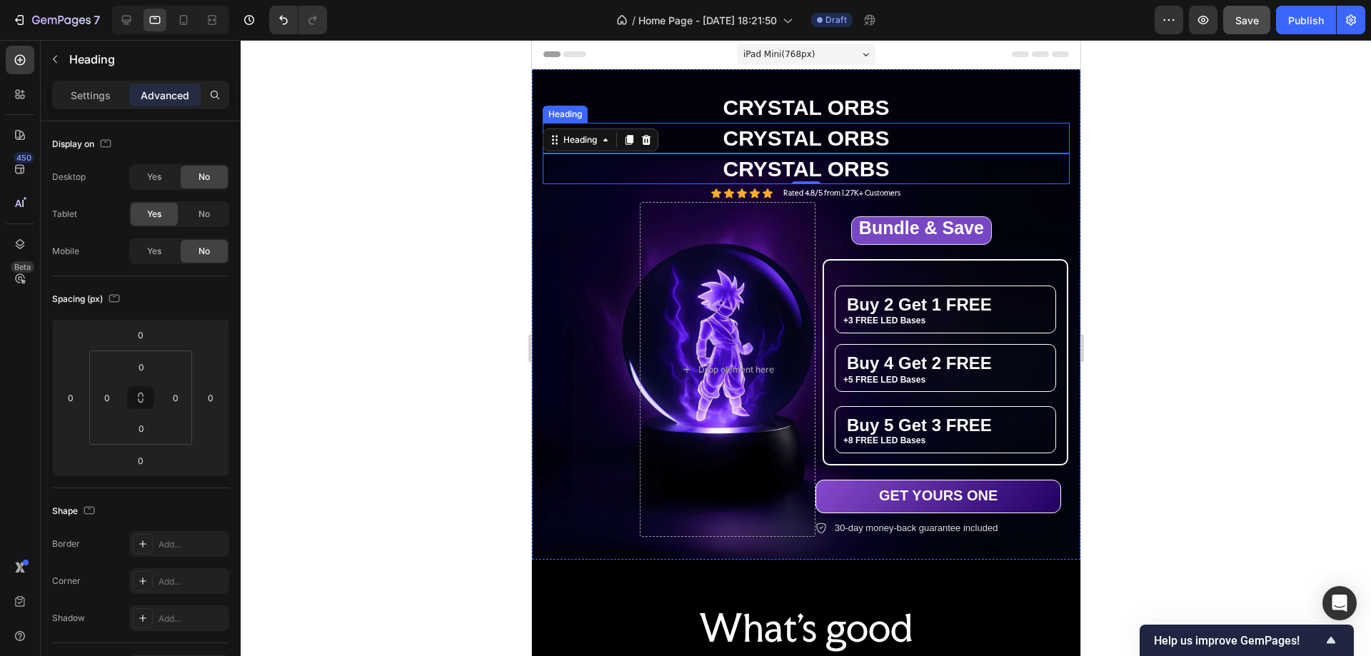
click at [766, 134] on h2 "CRYSTAL ORBS" at bounding box center [805, 138] width 527 height 31
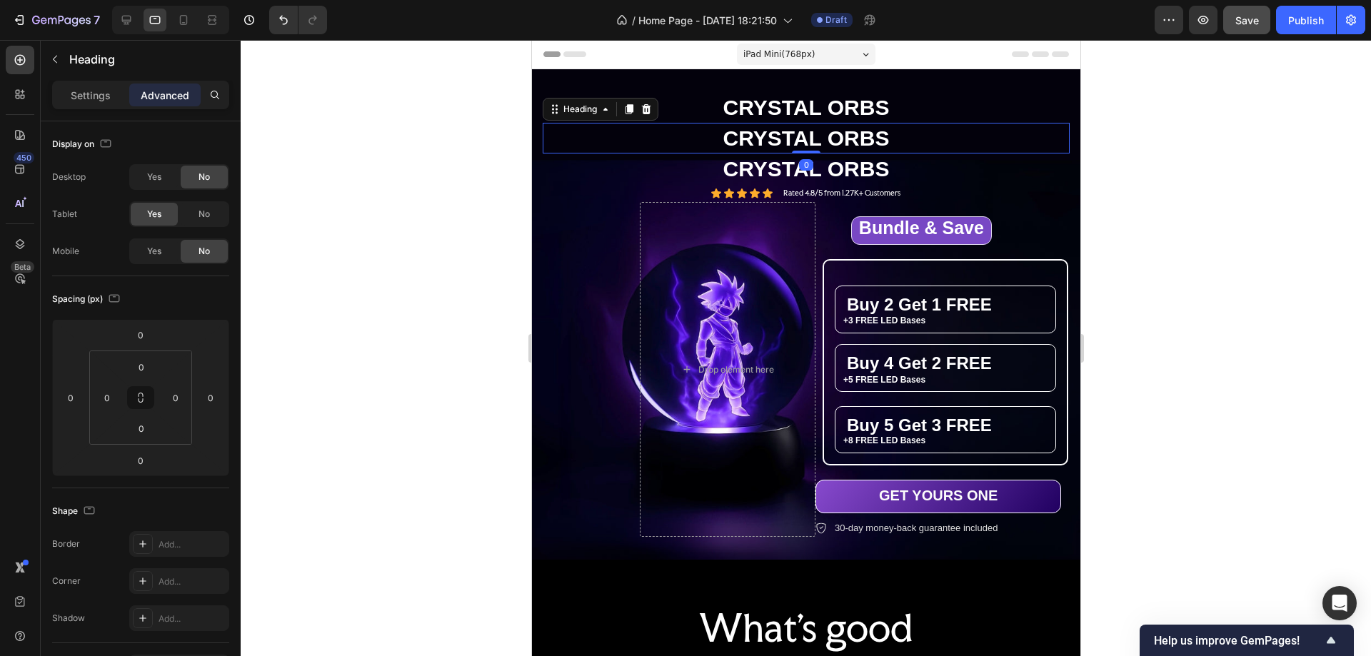
click at [766, 134] on h2 "CRYSTAL ORBS" at bounding box center [805, 138] width 527 height 31
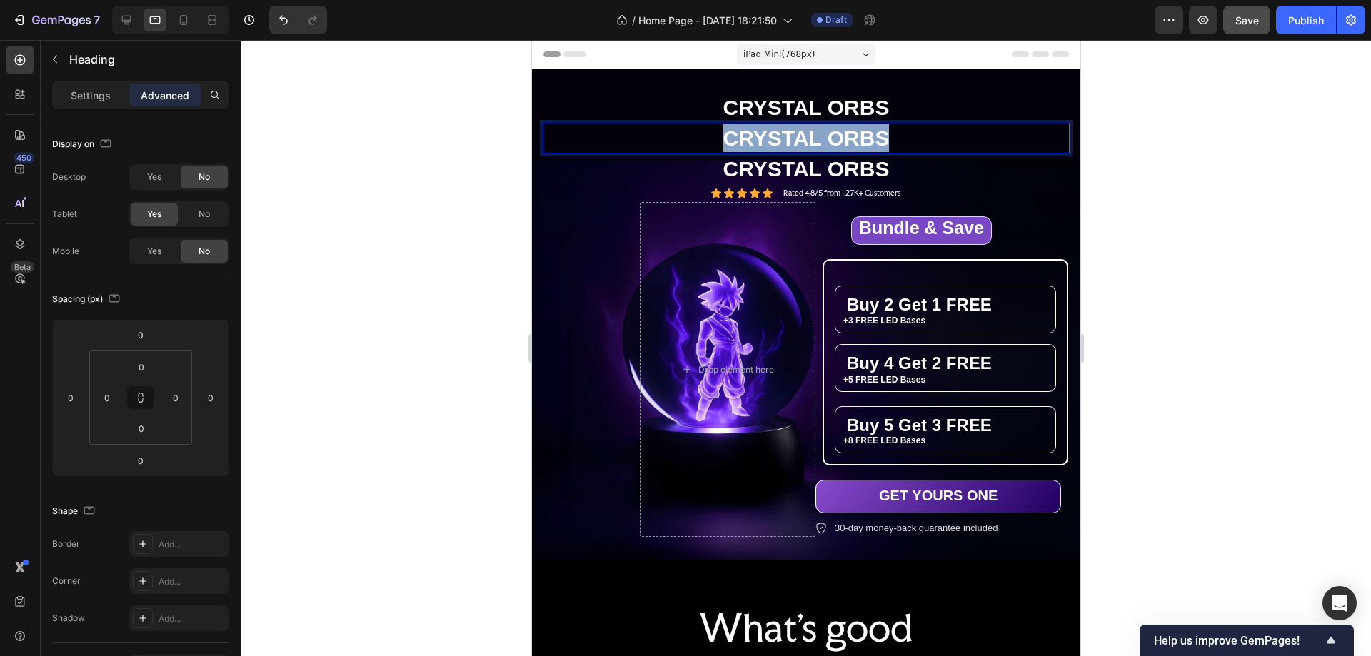
click at [766, 134] on p "CRYSTAL ORBS" at bounding box center [806, 138] width 524 height 28
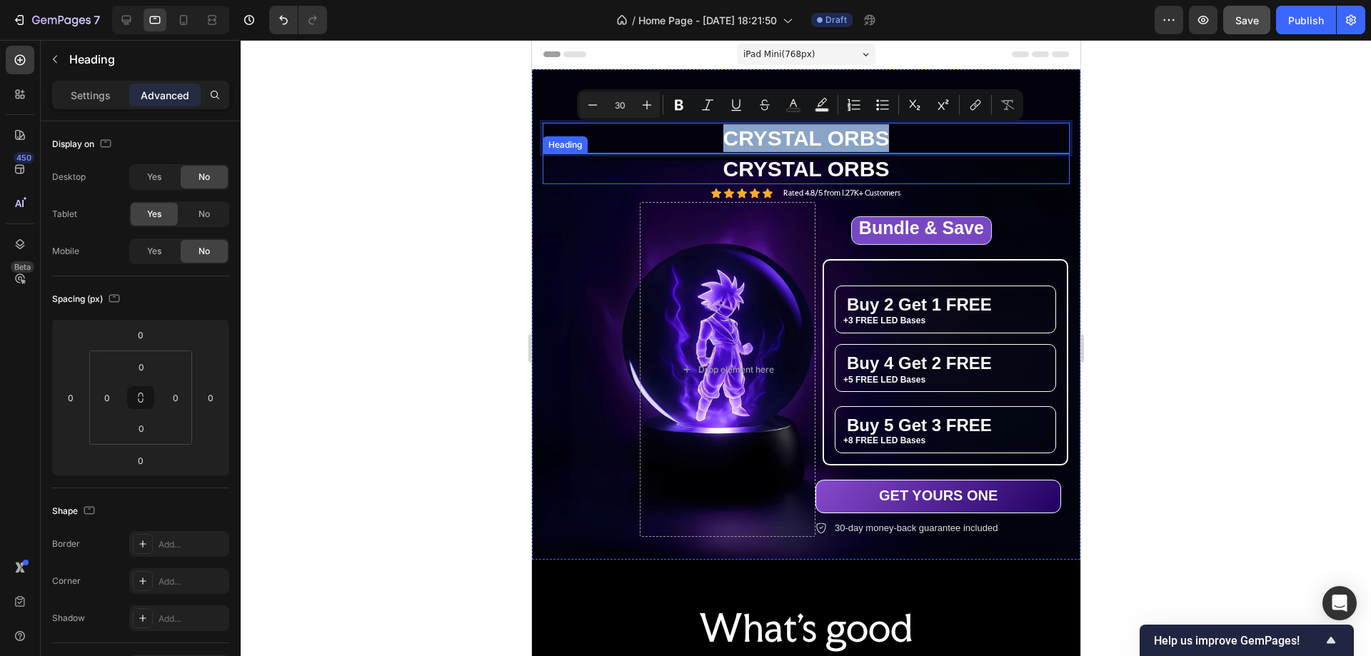
click at [751, 170] on h2 "CRYSTAL ORBS" at bounding box center [805, 169] width 527 height 31
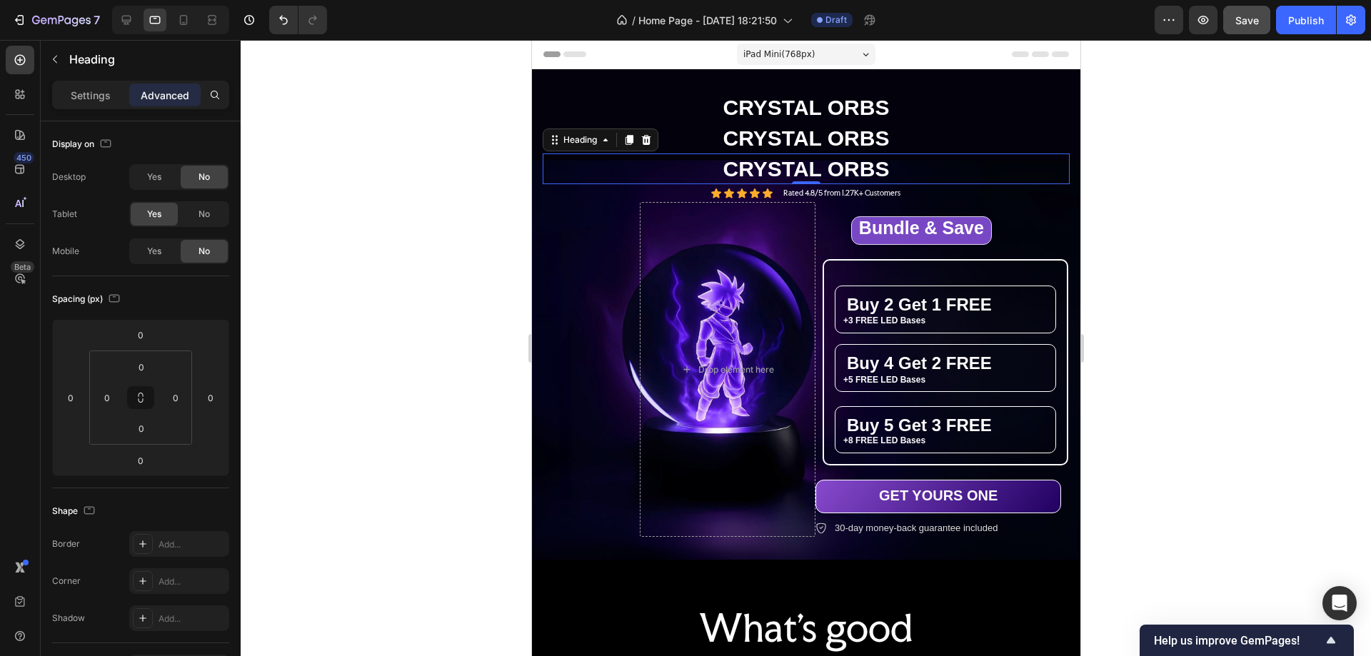
click at [751, 170] on h2 "CRYSTAL ORBS" at bounding box center [805, 169] width 527 height 31
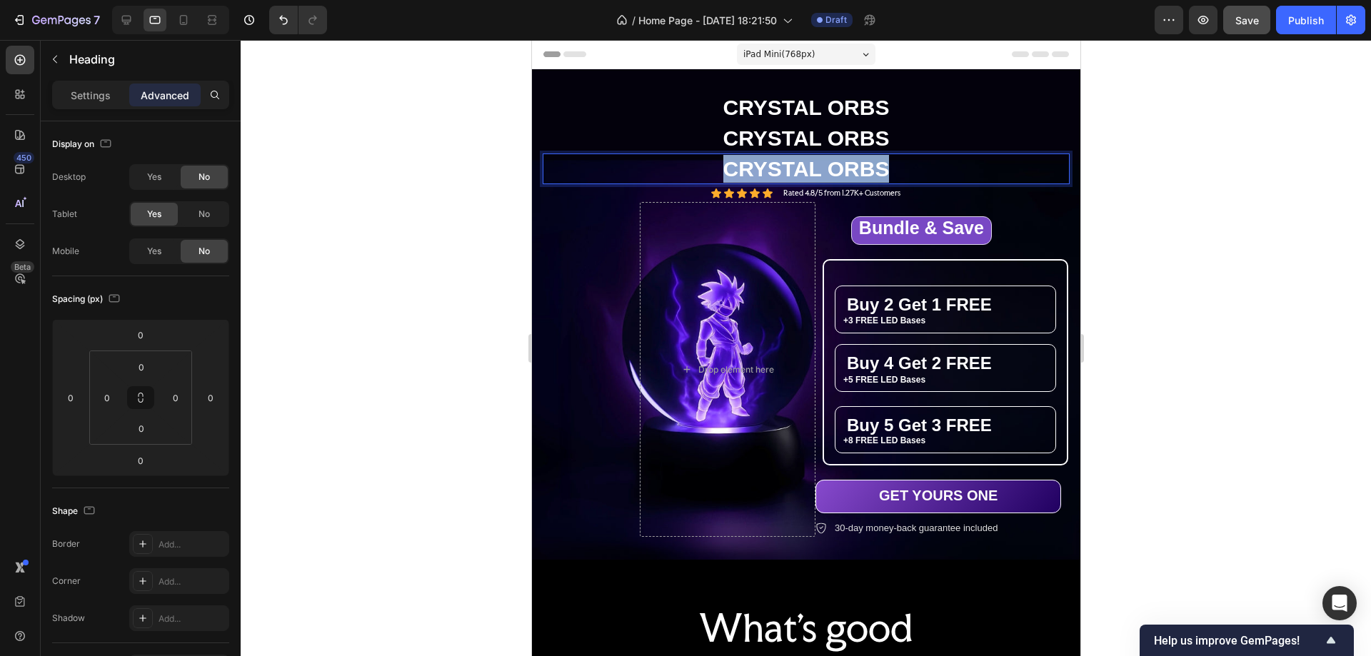
click at [751, 170] on p "CRYSTAL ORBS" at bounding box center [806, 169] width 524 height 28
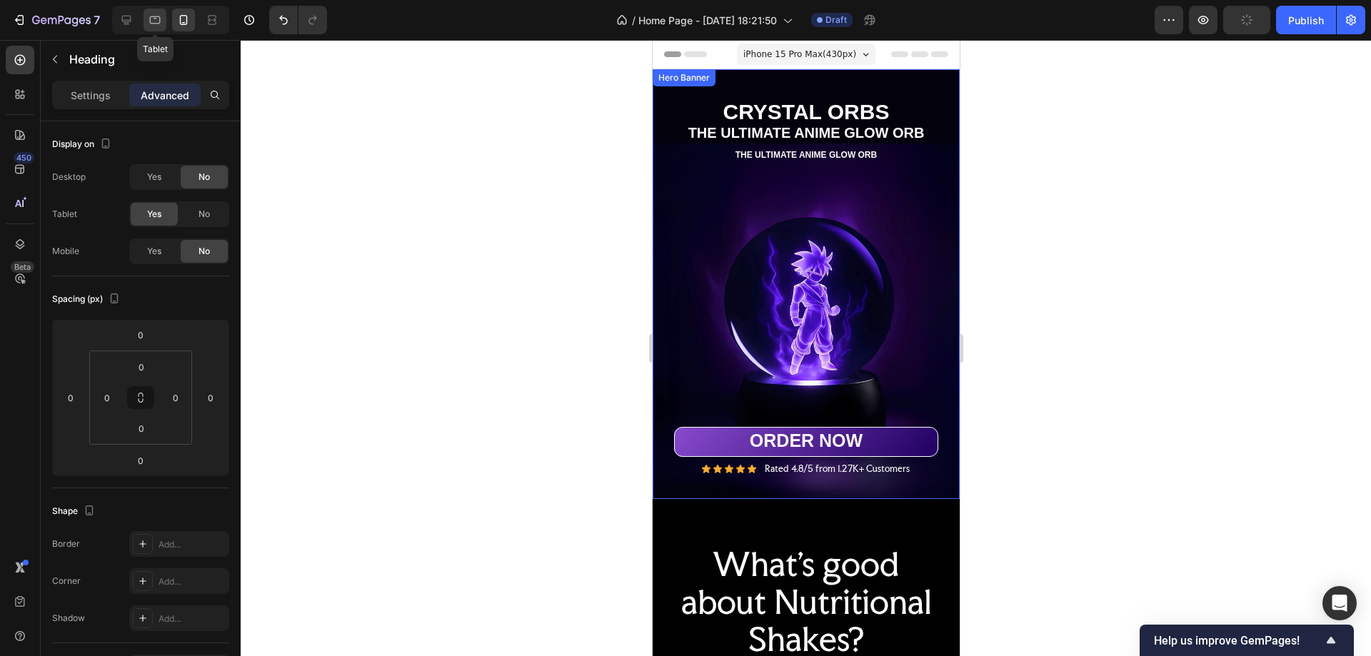
click at [146, 19] on div at bounding box center [155, 20] width 23 height 23
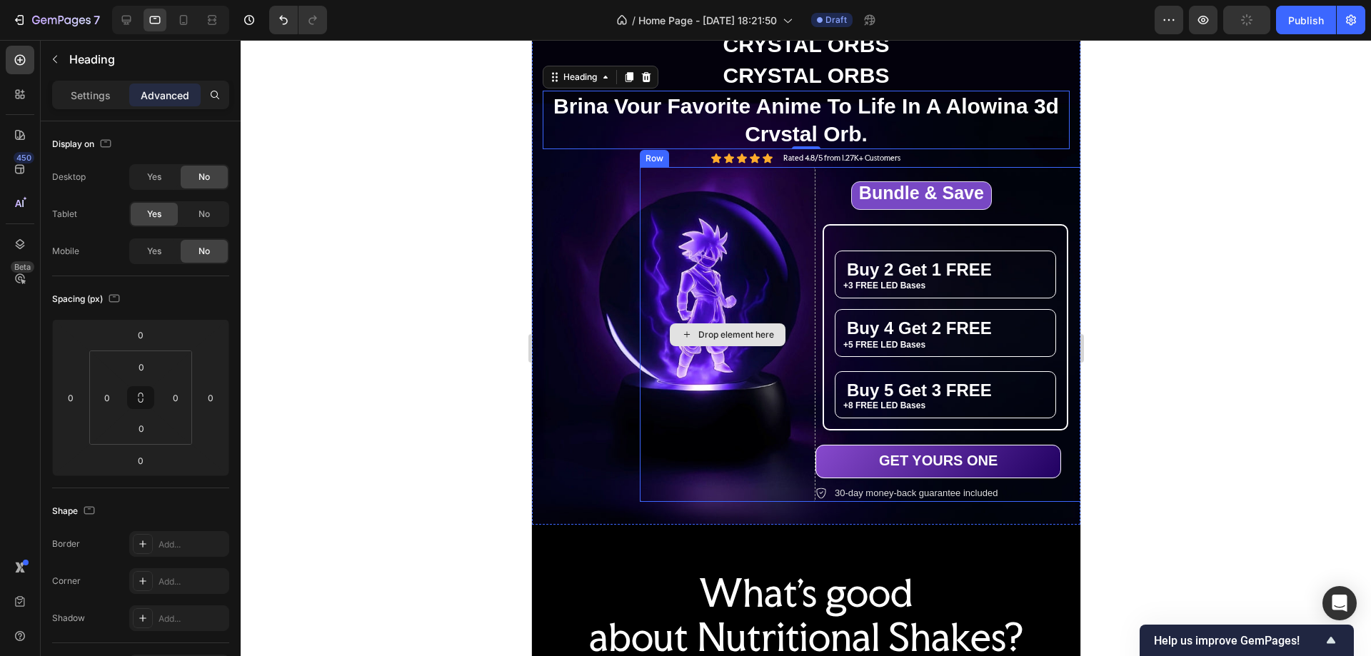
scroll to position [64, 0]
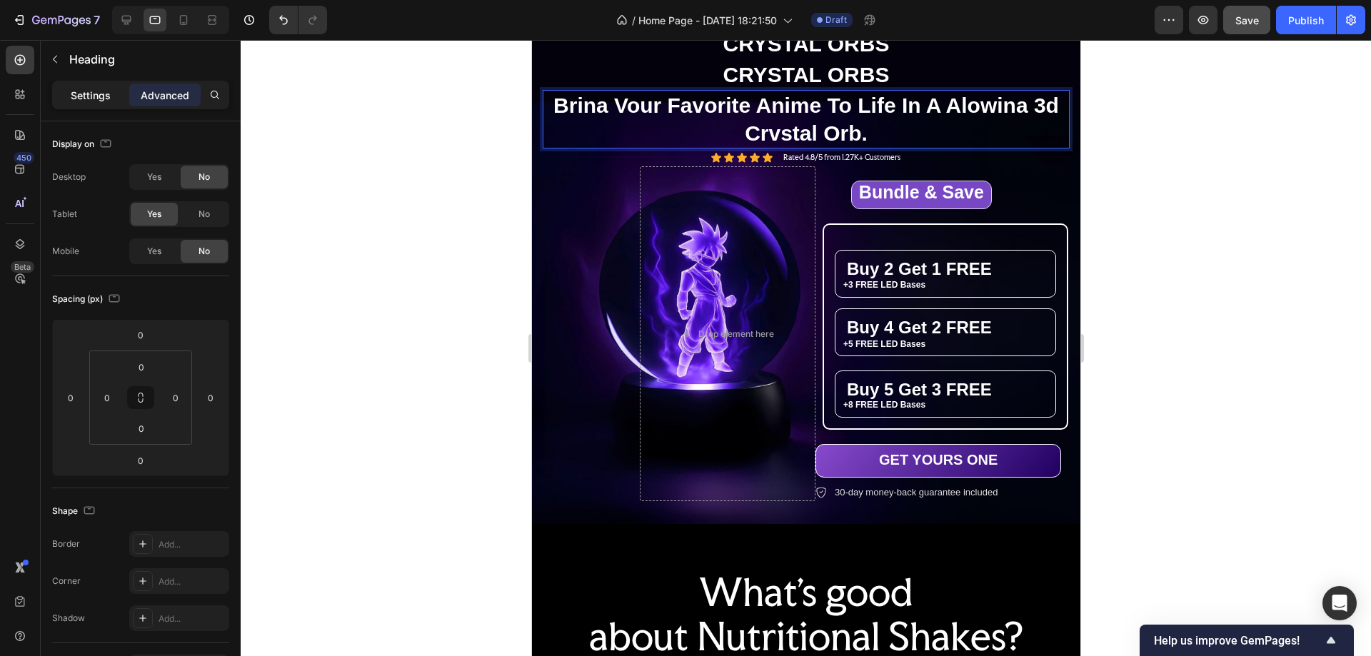
click at [96, 95] on p "Settings" at bounding box center [91, 95] width 40 height 15
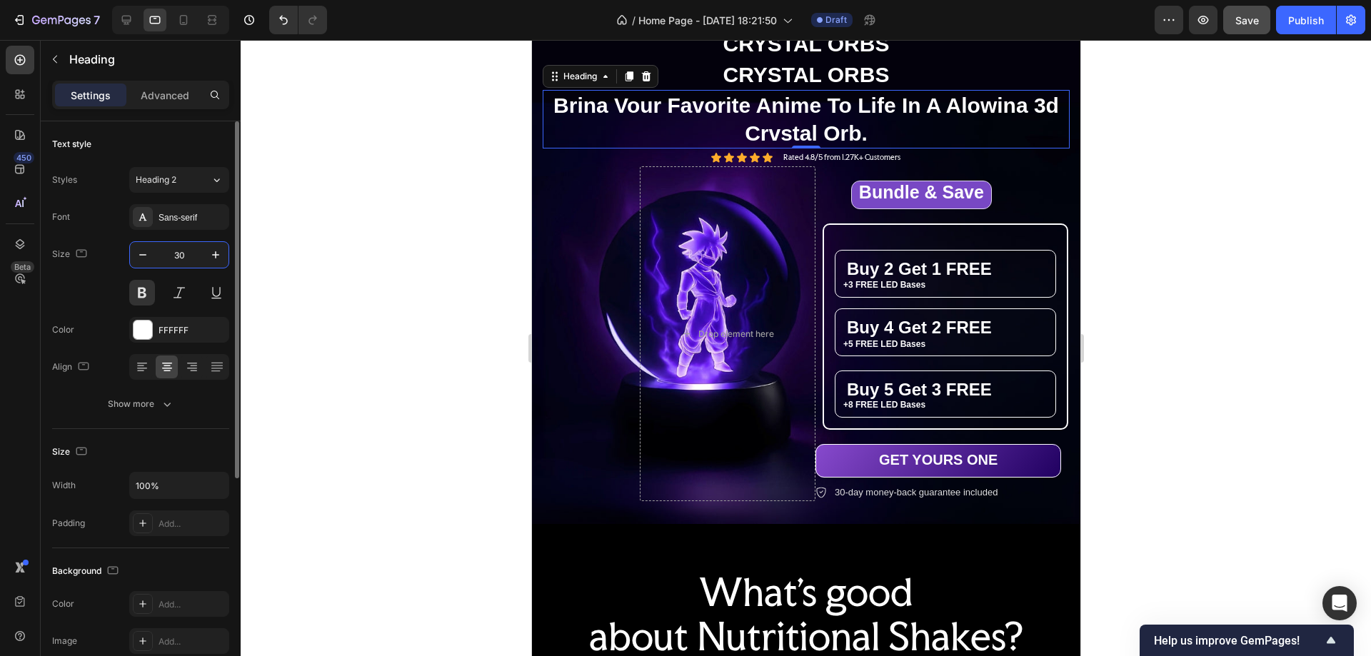
click at [178, 248] on input "30" at bounding box center [179, 255] width 47 height 26
type input "14"
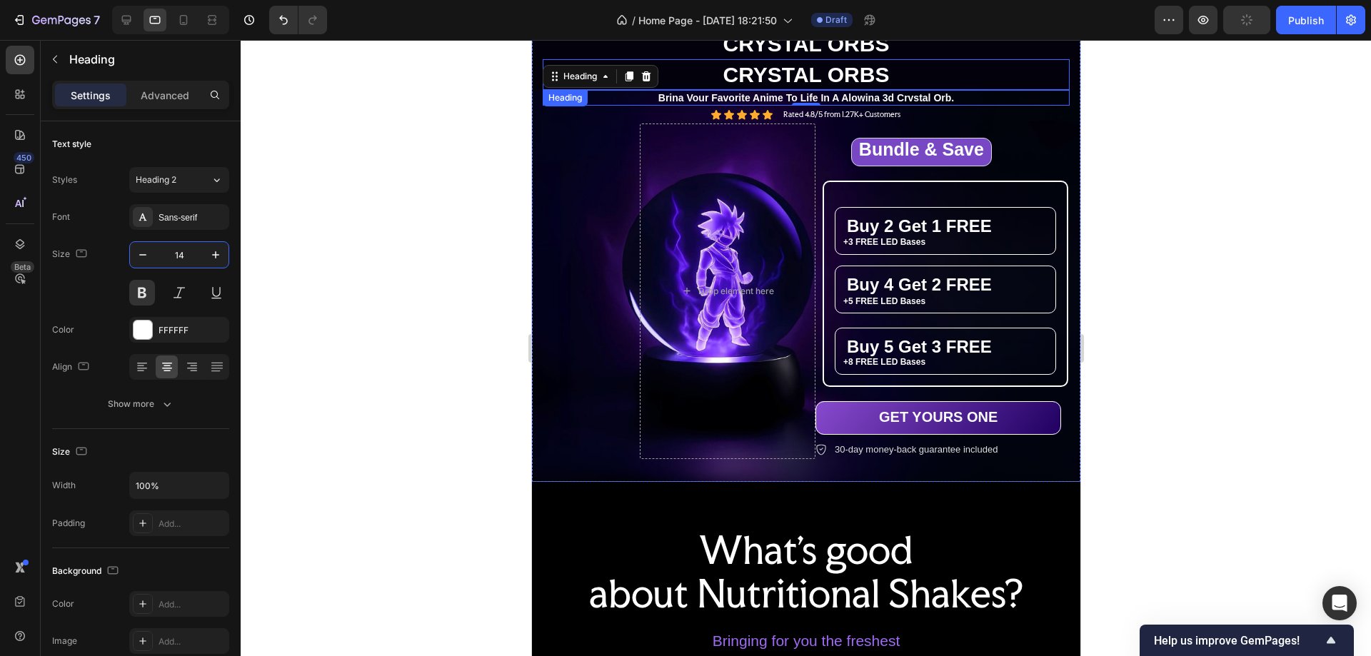
scroll to position [0, 0]
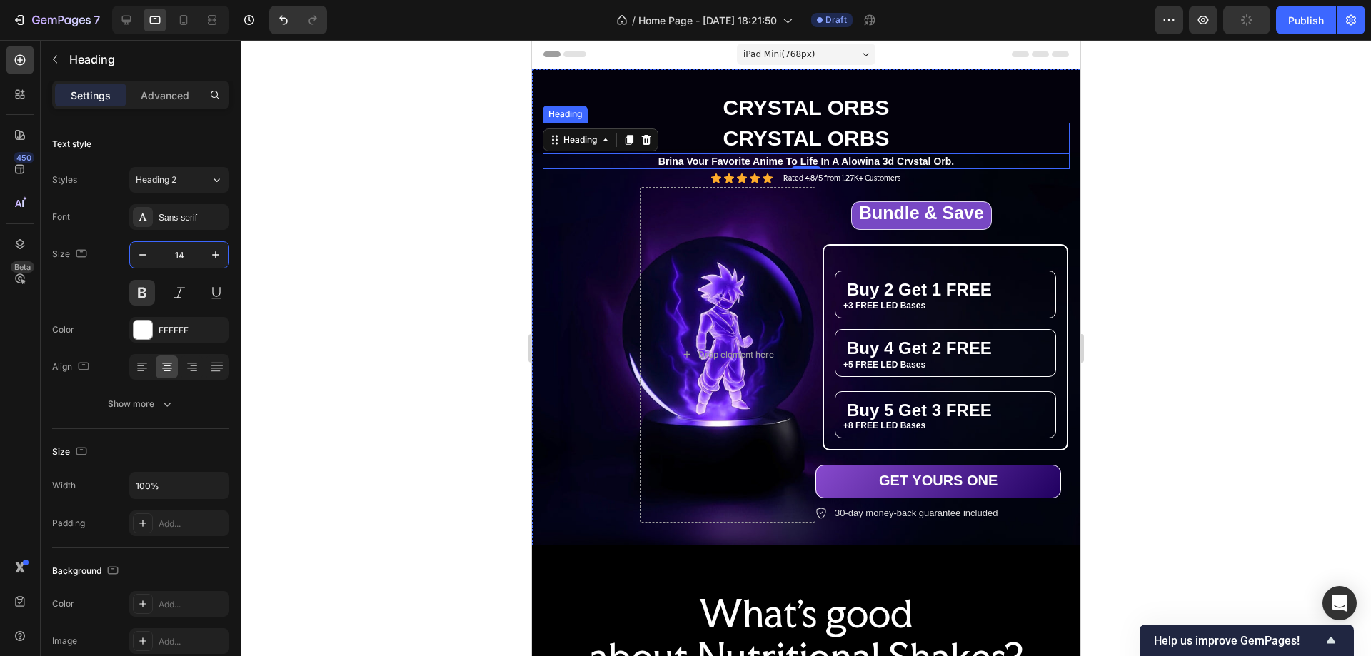
click at [896, 131] on p "CRYSTAL ORBS" at bounding box center [806, 138] width 524 height 28
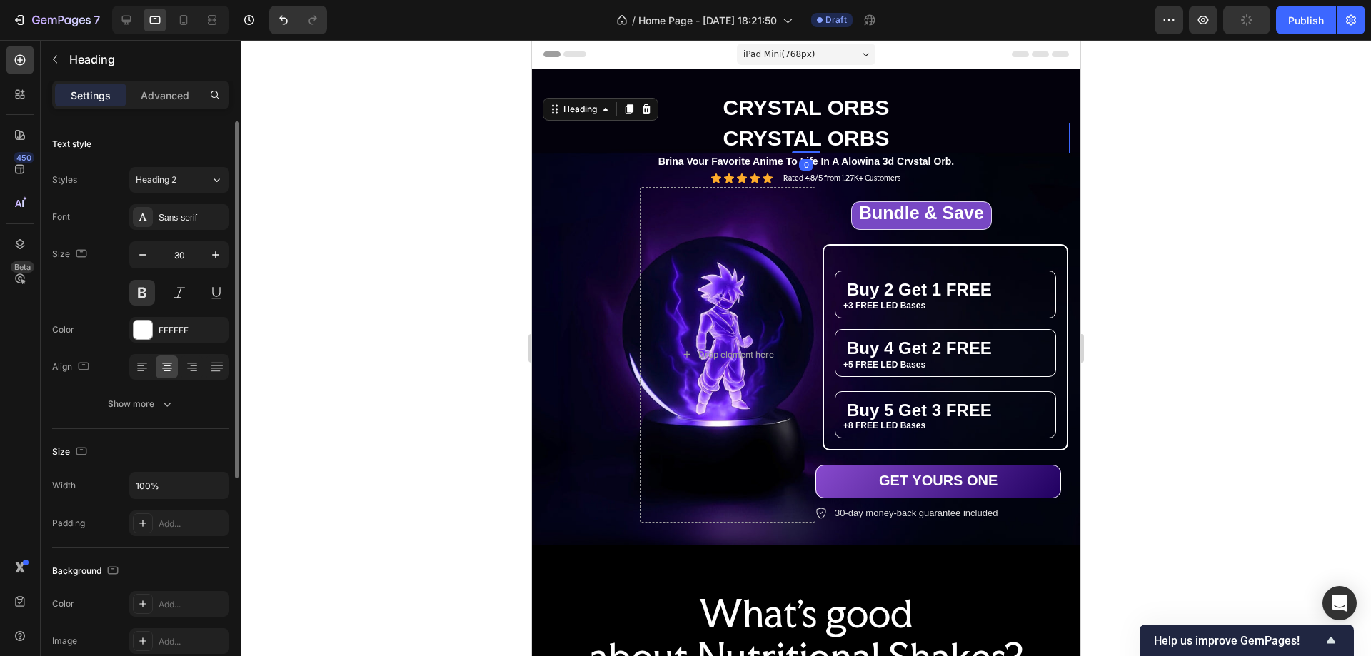
drag, startPoint x: 177, startPoint y: 256, endPoint x: 214, endPoint y: 276, distance: 41.6
click at [178, 256] on input "30" at bounding box center [179, 255] width 47 height 26
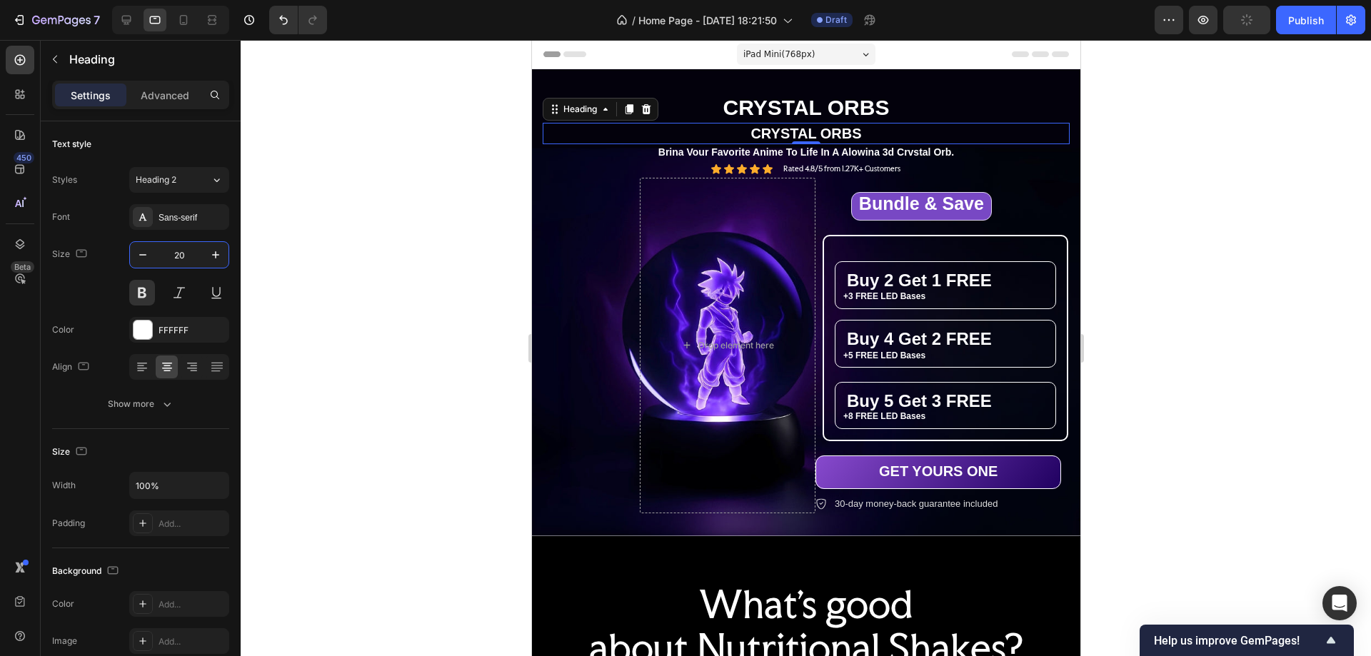
type input "20"
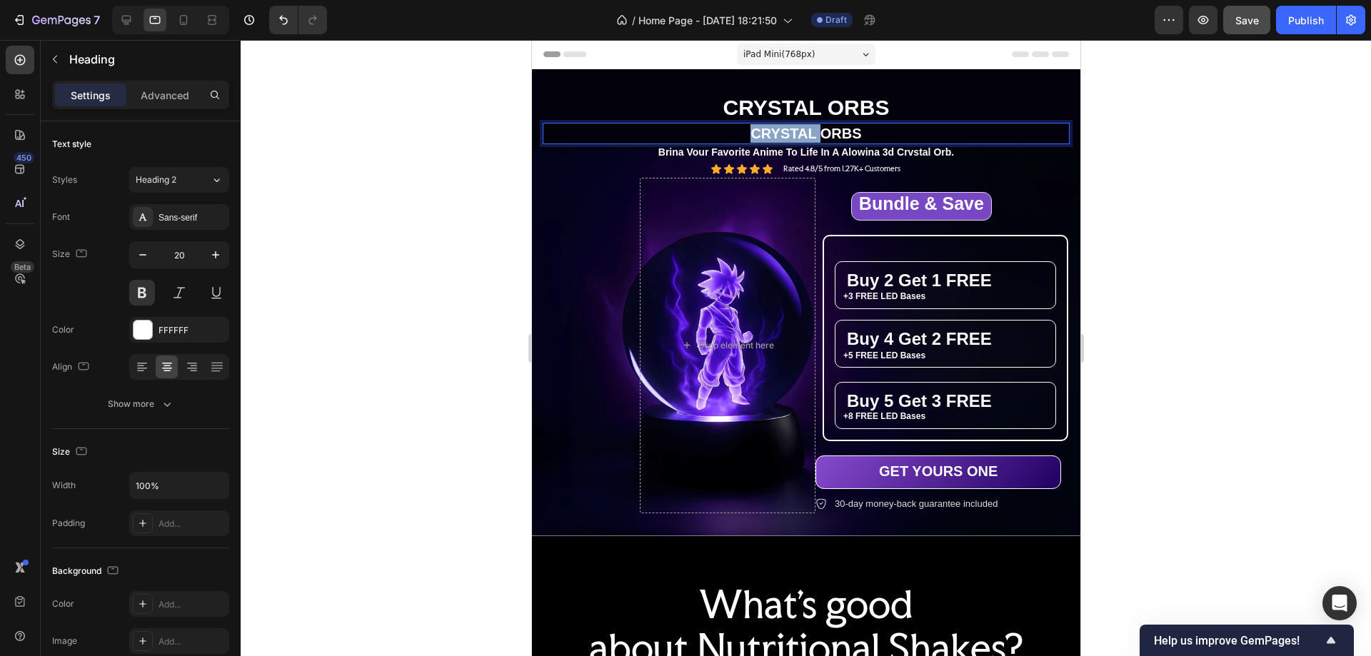
click at [784, 132] on p "CRYSTAL ORBS" at bounding box center [806, 133] width 524 height 19
click at [1244, 226] on div at bounding box center [806, 348] width 1131 height 616
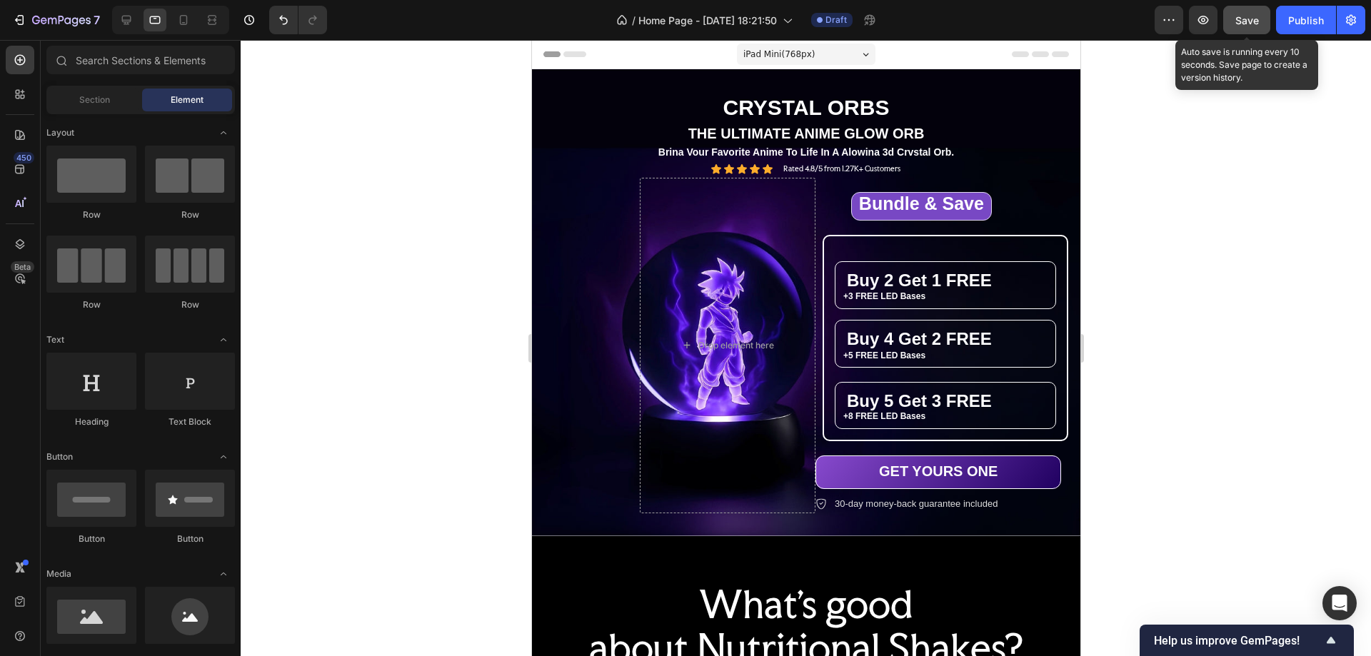
drag, startPoint x: 1244, startPoint y: 26, endPoint x: 1248, endPoint y: 37, distance: 12.2
click at [1244, 25] on span "Save" at bounding box center [1248, 20] width 24 height 12
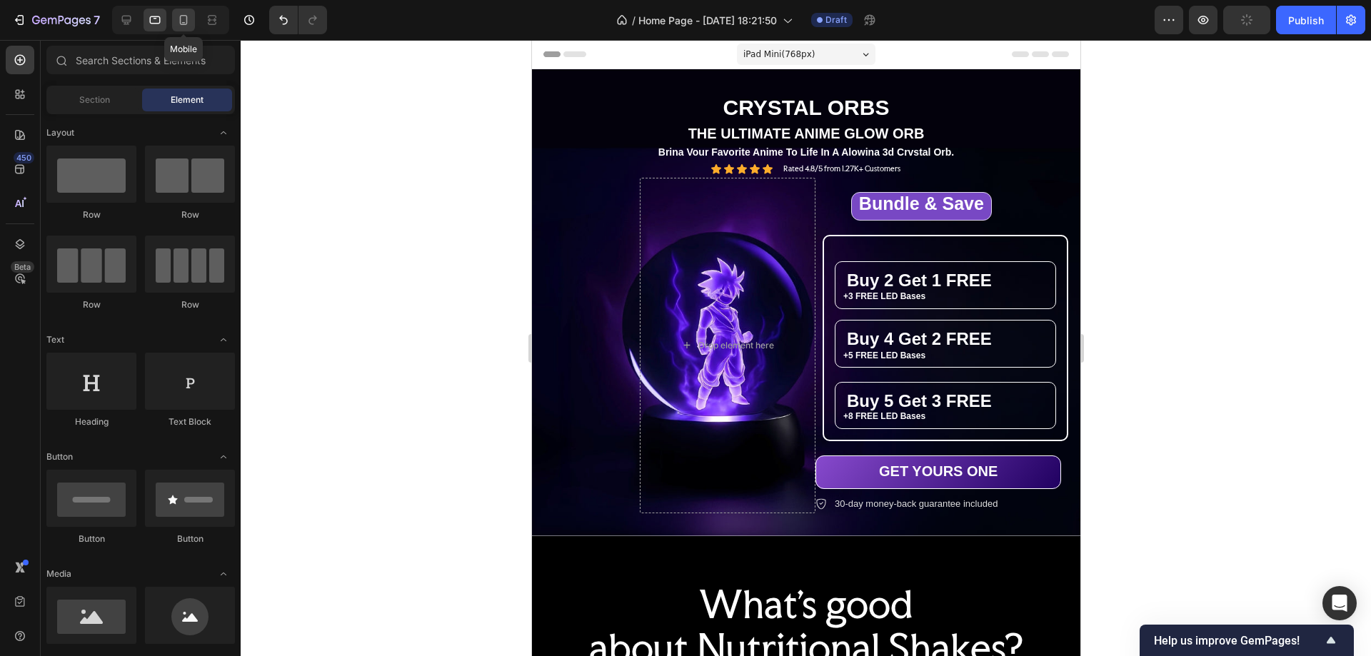
click at [183, 16] on icon at bounding box center [184, 20] width 8 height 10
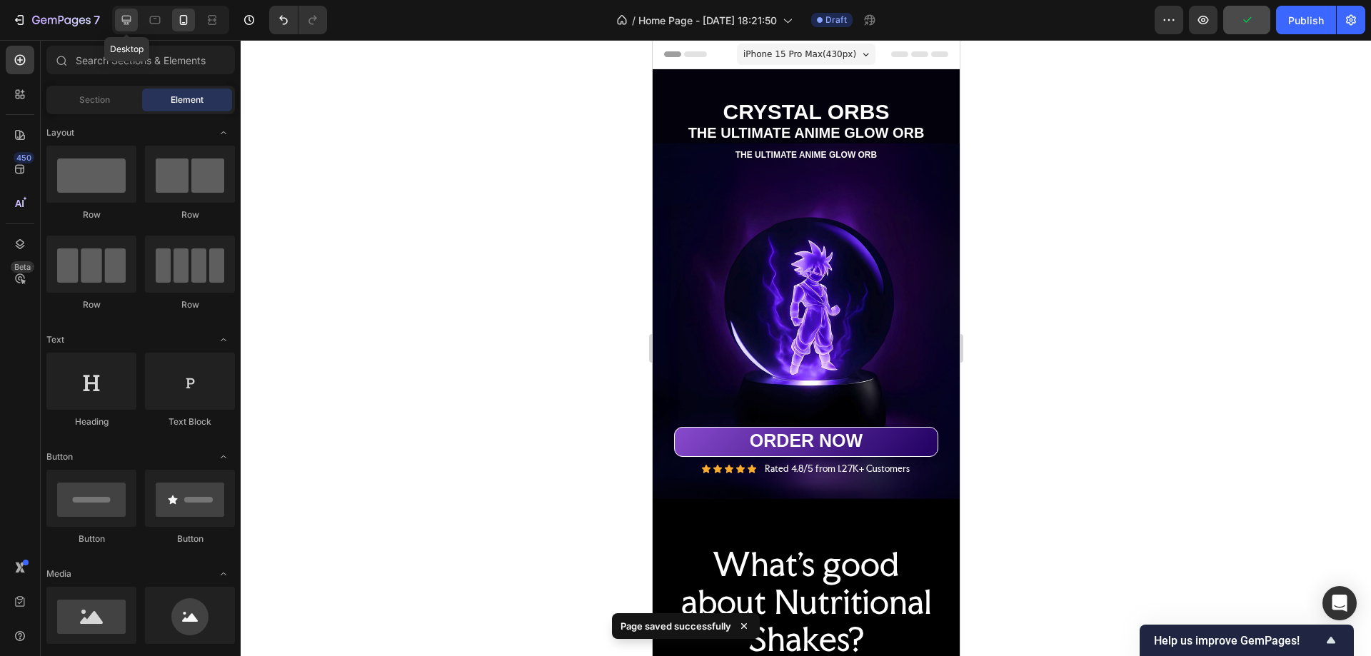
click at [121, 17] on icon at bounding box center [126, 20] width 14 height 14
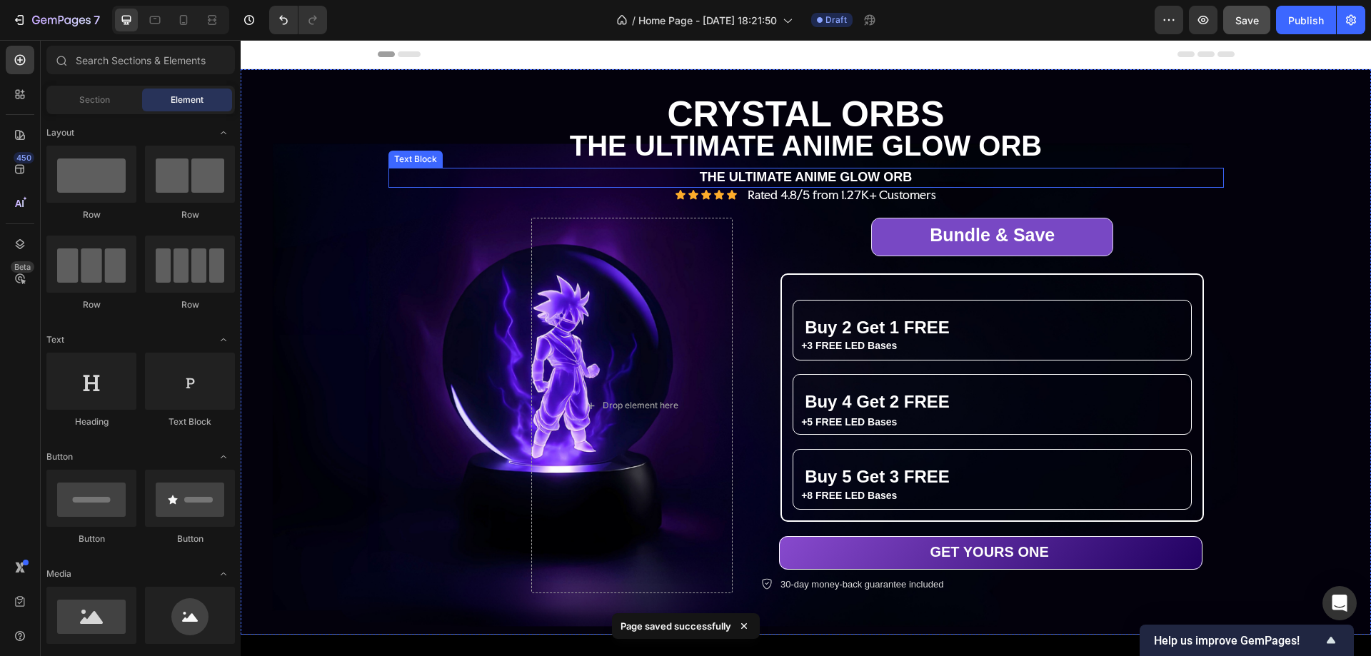
click at [780, 175] on p "THE ULTIMATE ANIME GLOW ORB" at bounding box center [806, 177] width 833 height 16
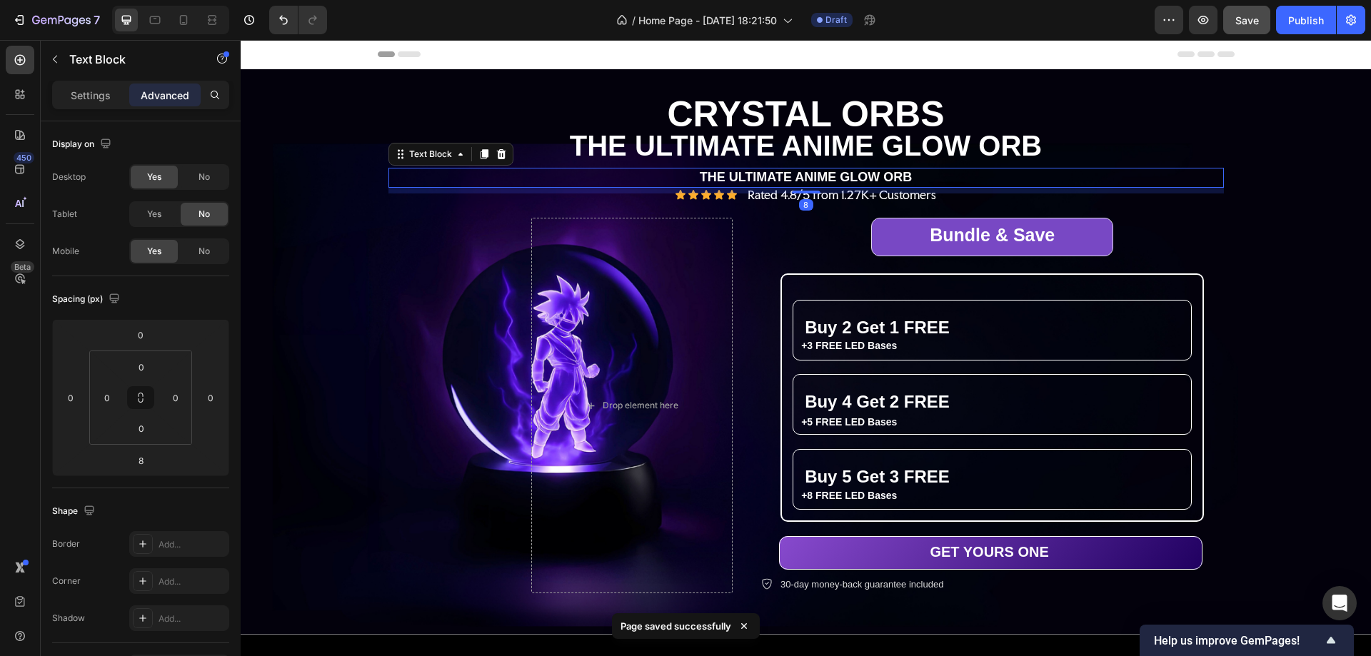
click at [780, 175] on p "THE ULTIMATE ANIME GLOW ORB" at bounding box center [806, 177] width 833 height 16
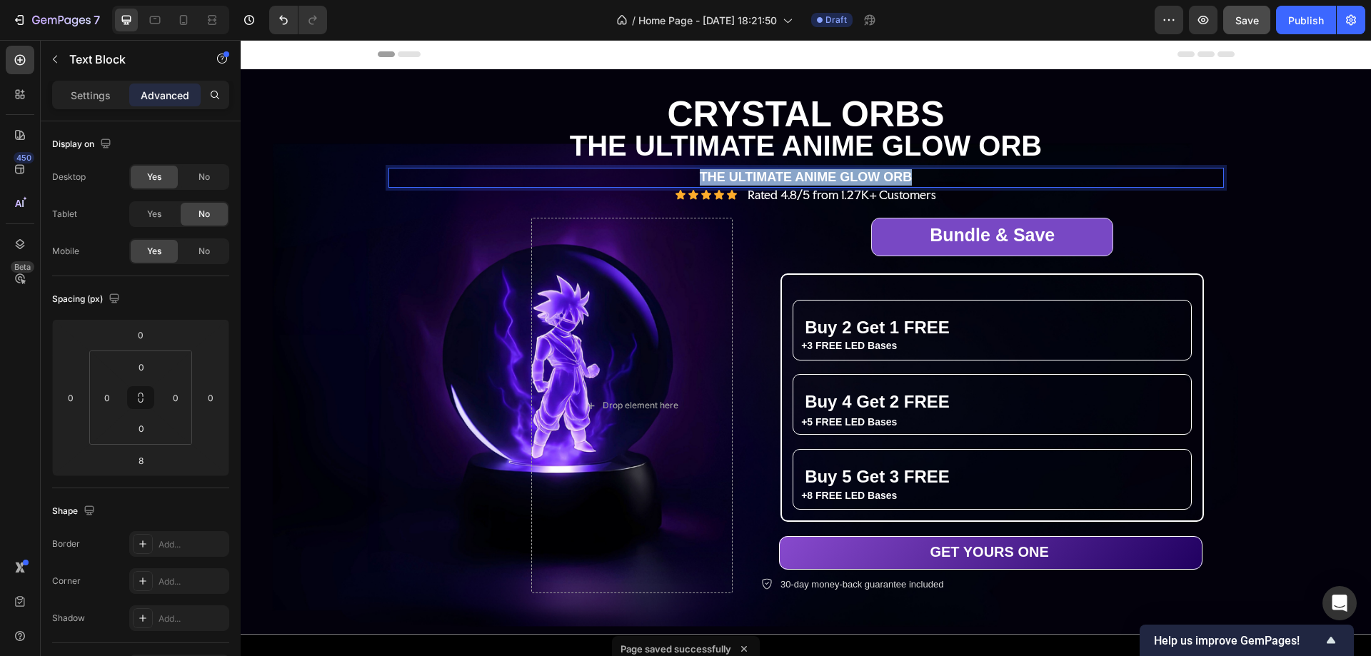
click at [780, 175] on p "THE ULTIMATE ANIME GLOW ORB" at bounding box center [806, 177] width 833 height 16
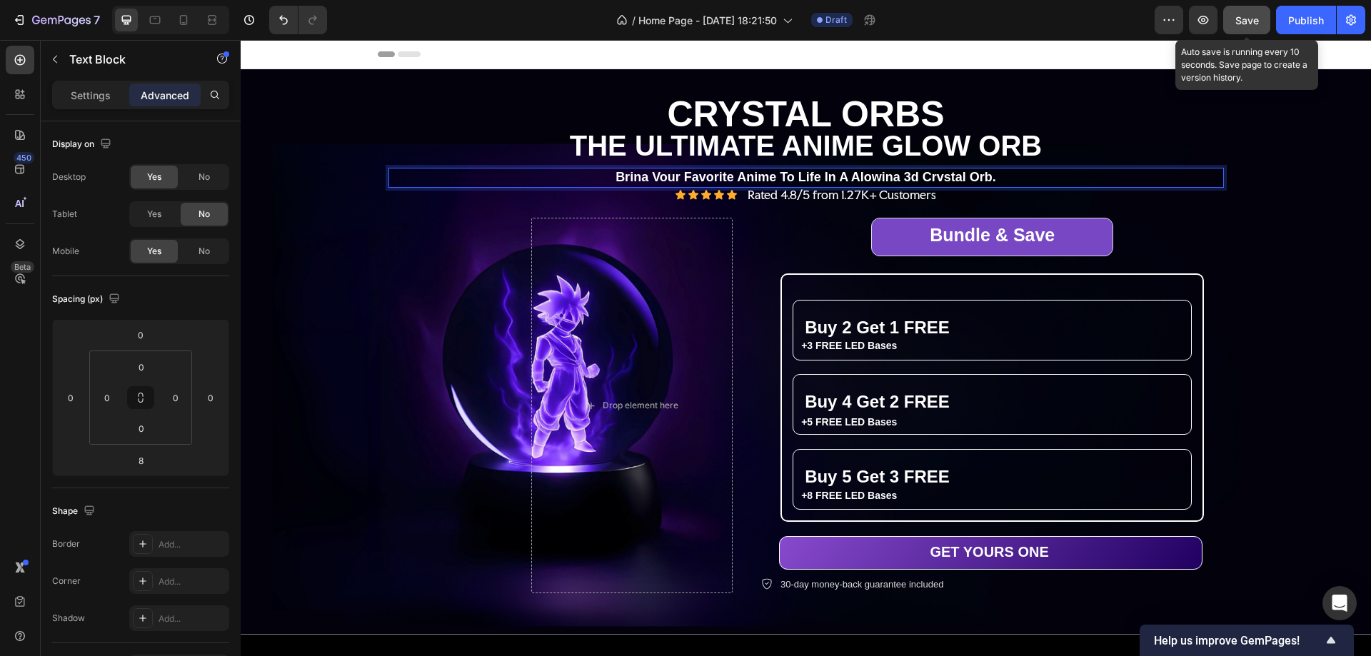
click at [1246, 21] on span "Save" at bounding box center [1248, 20] width 24 height 12
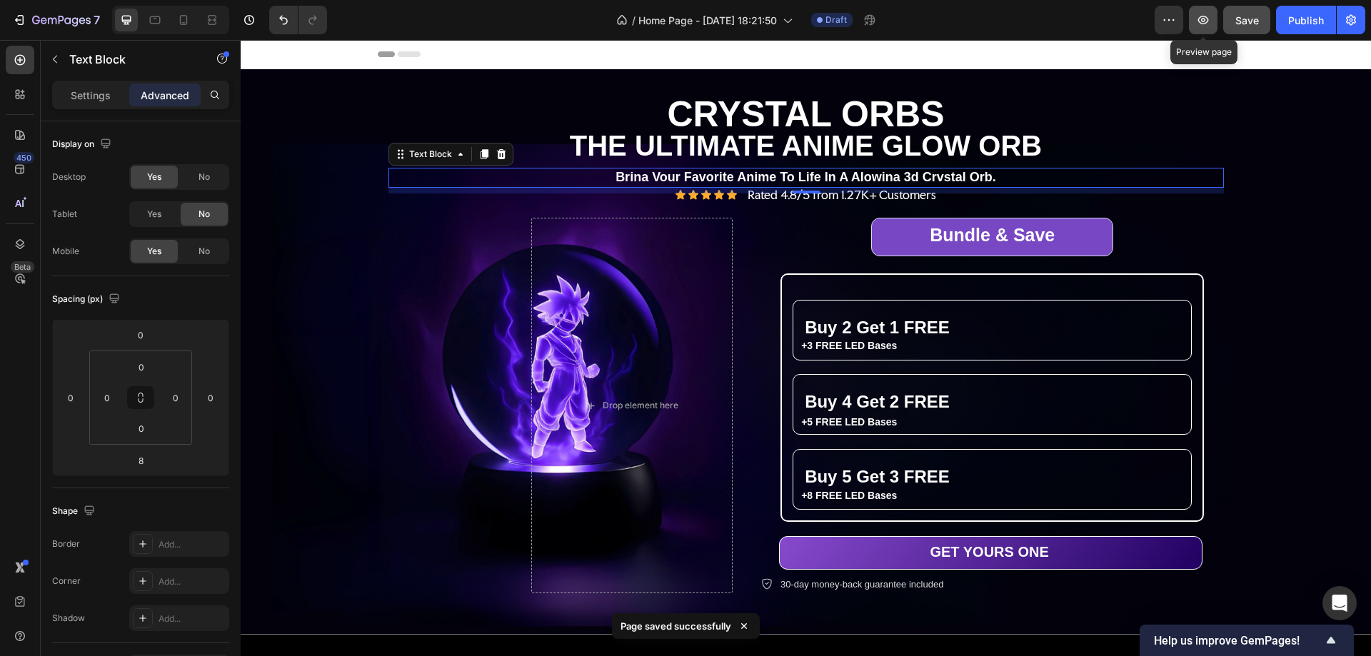
click at [1207, 20] on icon "button" at bounding box center [1203, 20] width 14 height 14
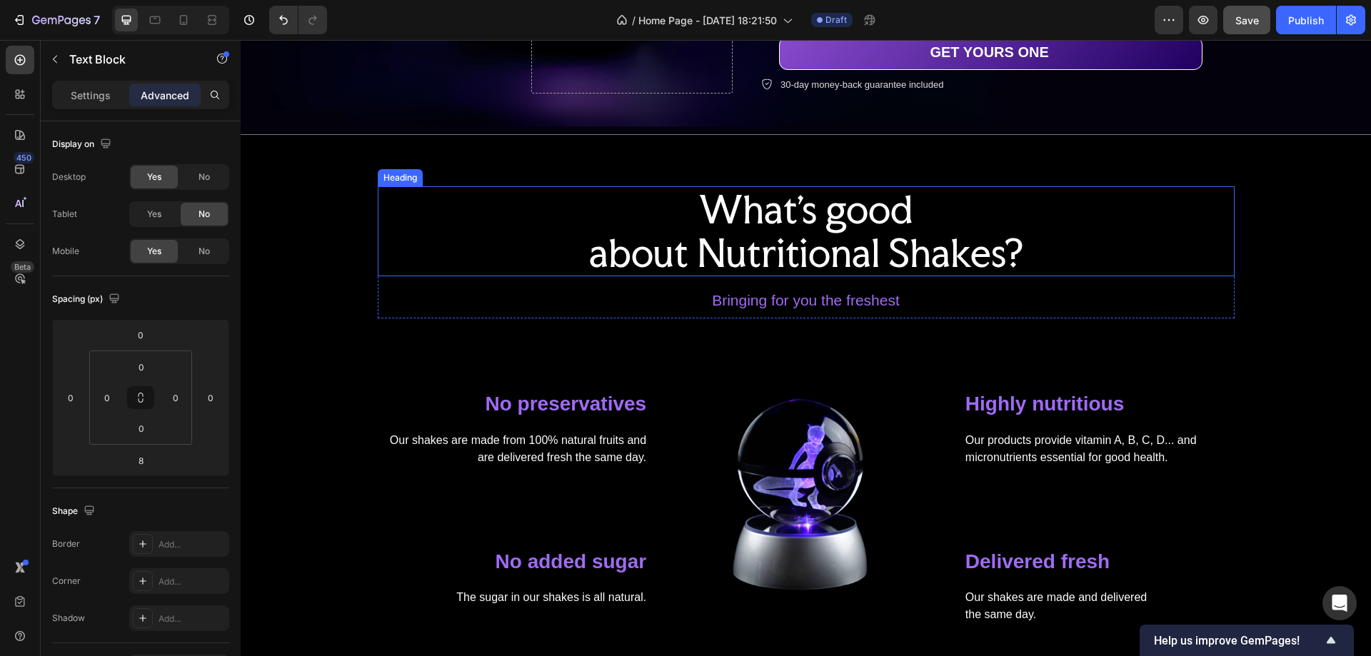
scroll to position [214, 0]
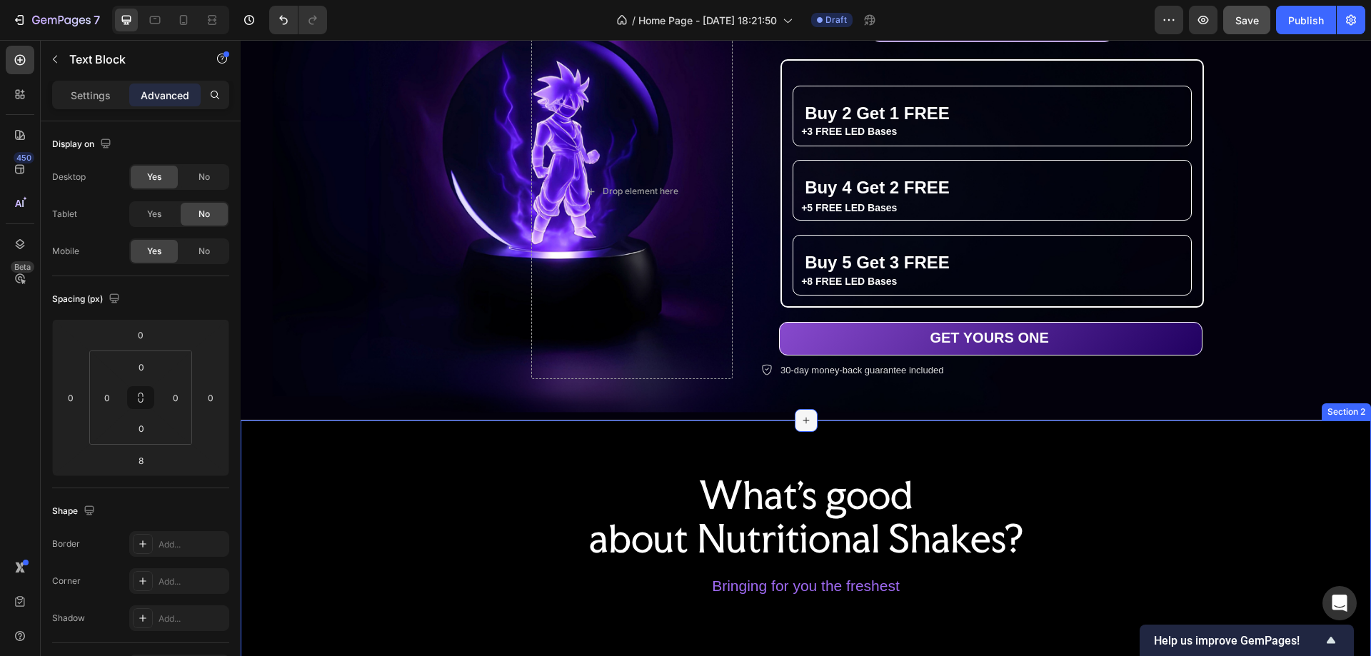
click at [801, 417] on icon at bounding box center [806, 420] width 11 height 11
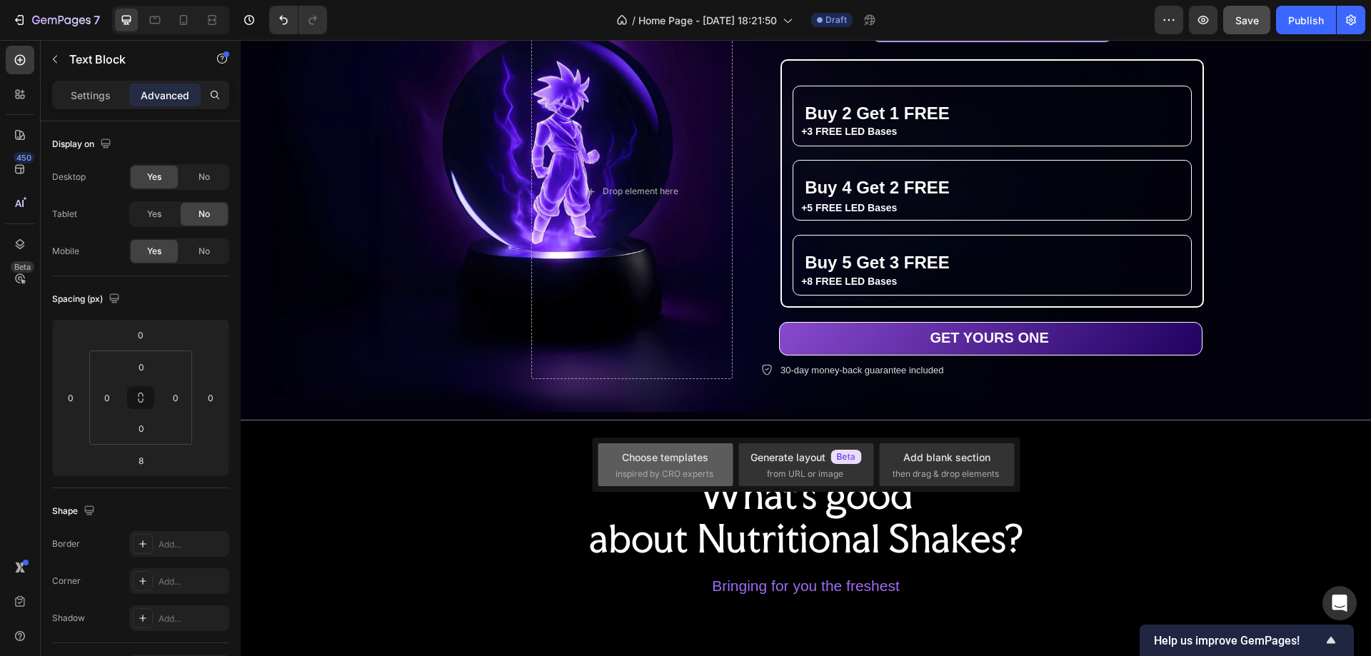
click at [704, 456] on div "Choose templates" at bounding box center [665, 457] width 86 height 15
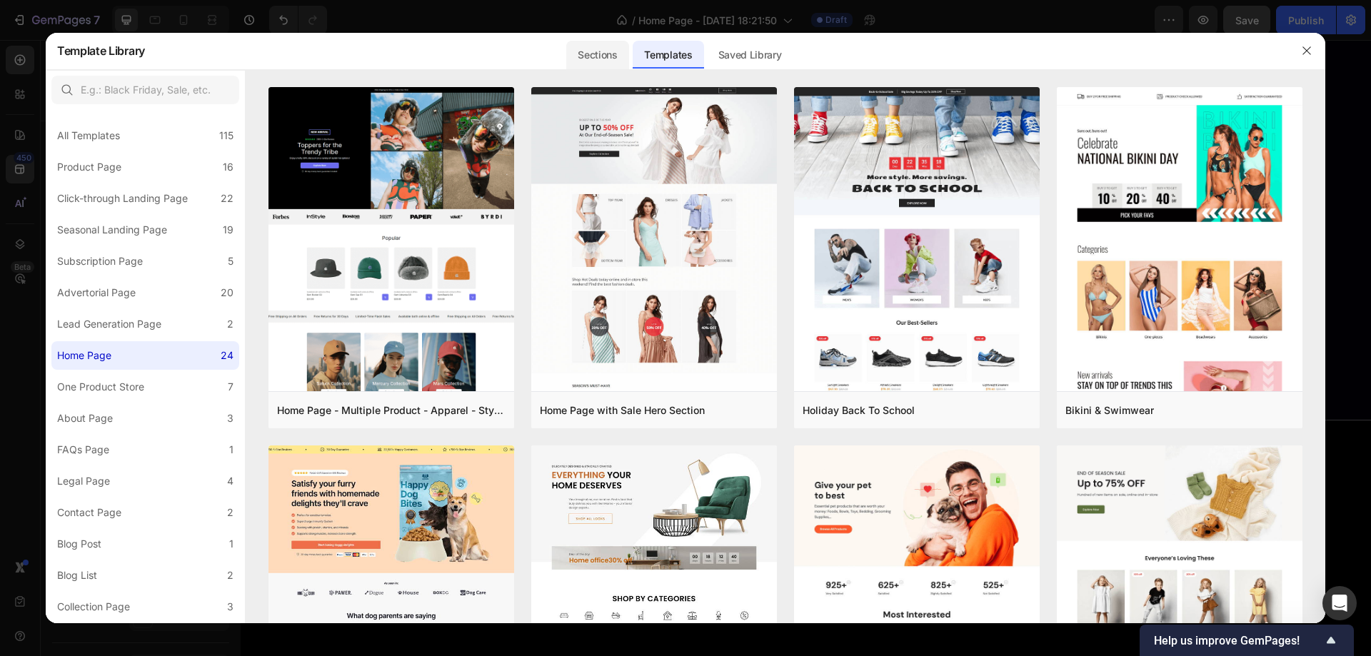
click at [599, 54] on div "Sections" at bounding box center [597, 55] width 62 height 29
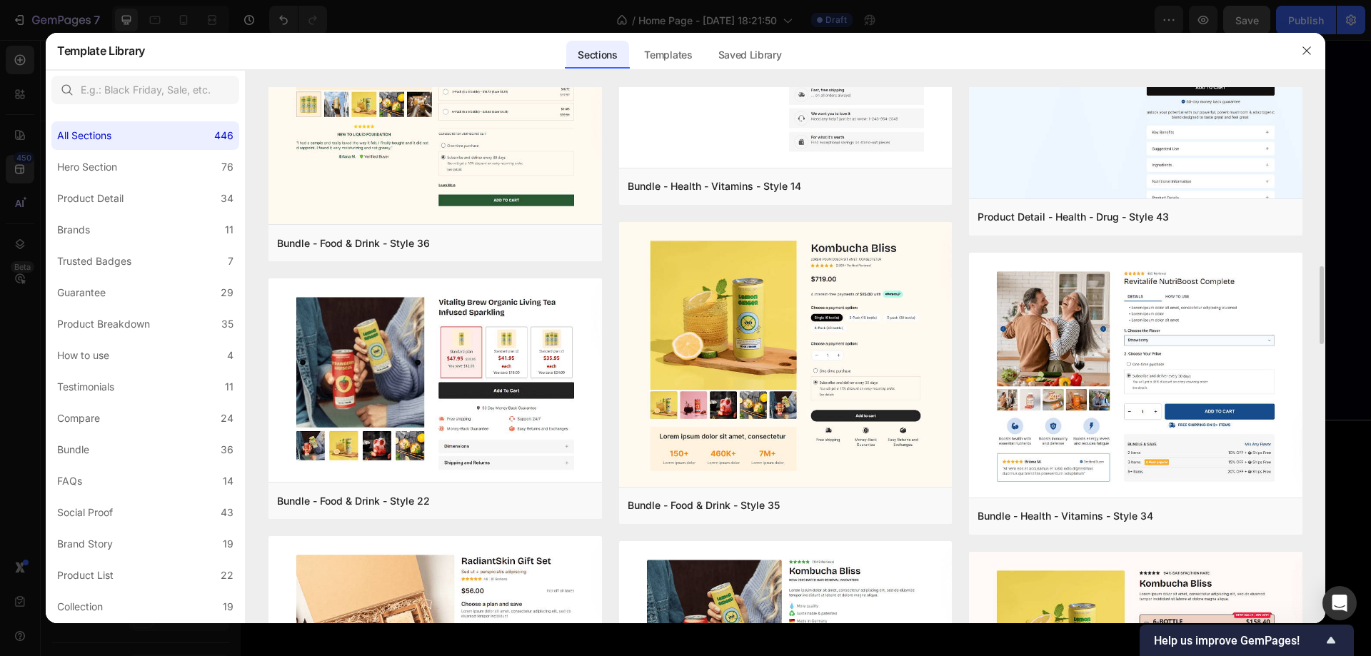
scroll to position [946, 0]
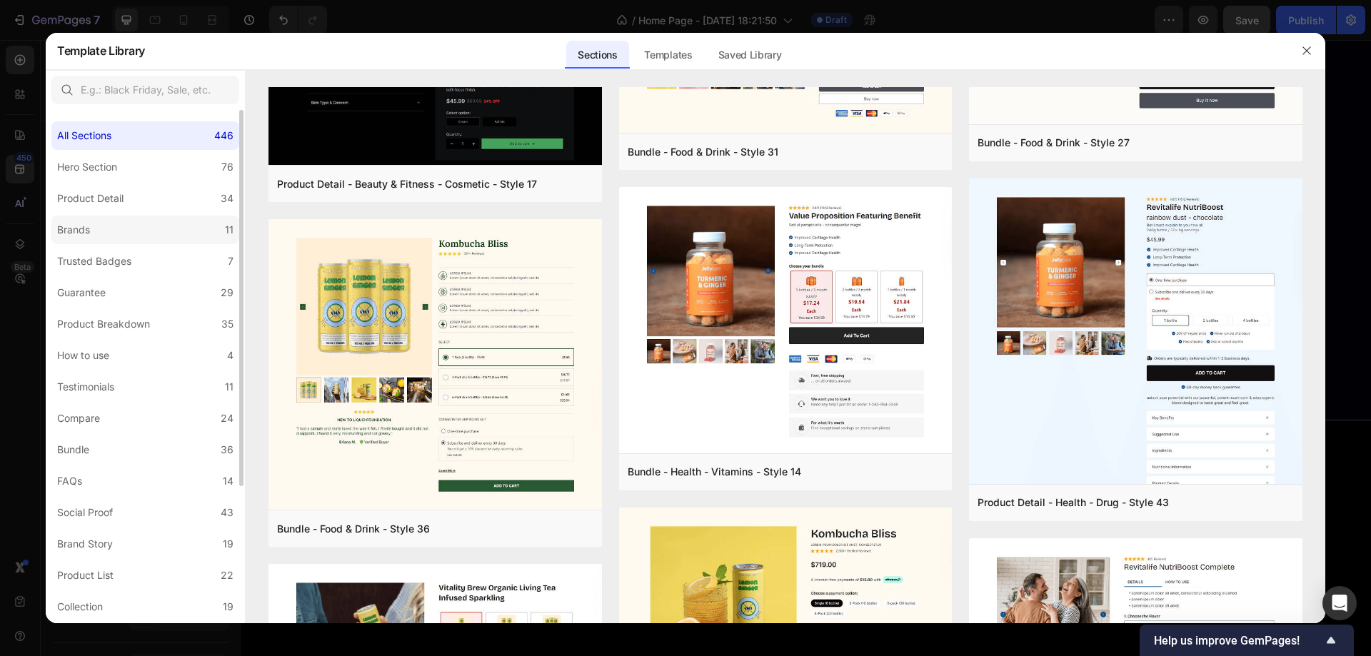
click at [129, 235] on label "Brands 11" at bounding box center [145, 230] width 188 height 29
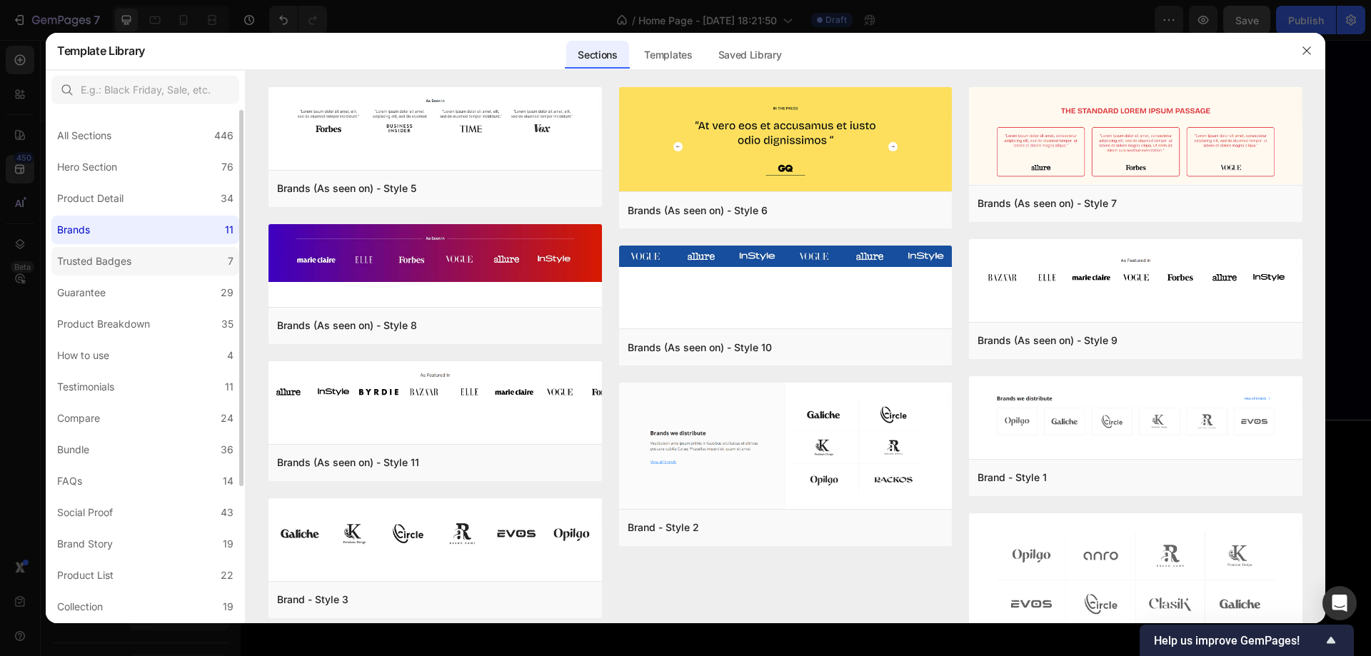
click at [129, 264] on div "Trusted Badges" at bounding box center [94, 261] width 74 height 17
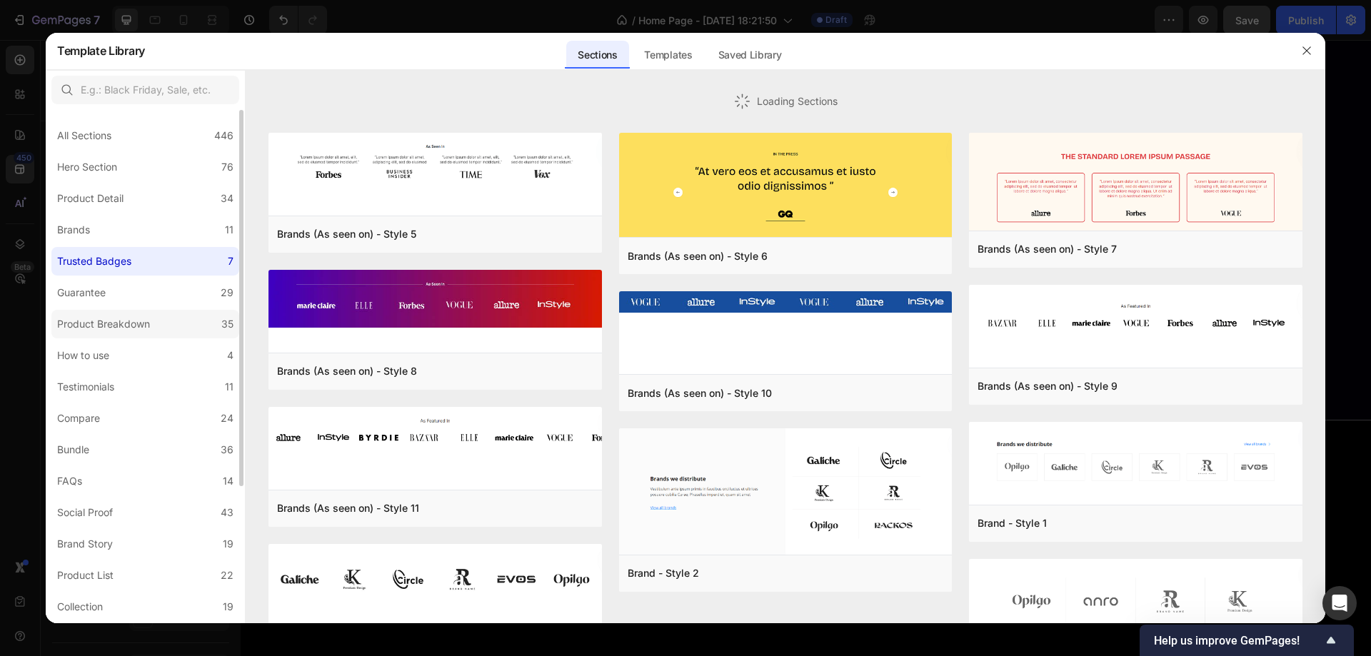
click at [126, 310] on label "Product Breakdown 35" at bounding box center [145, 324] width 188 height 29
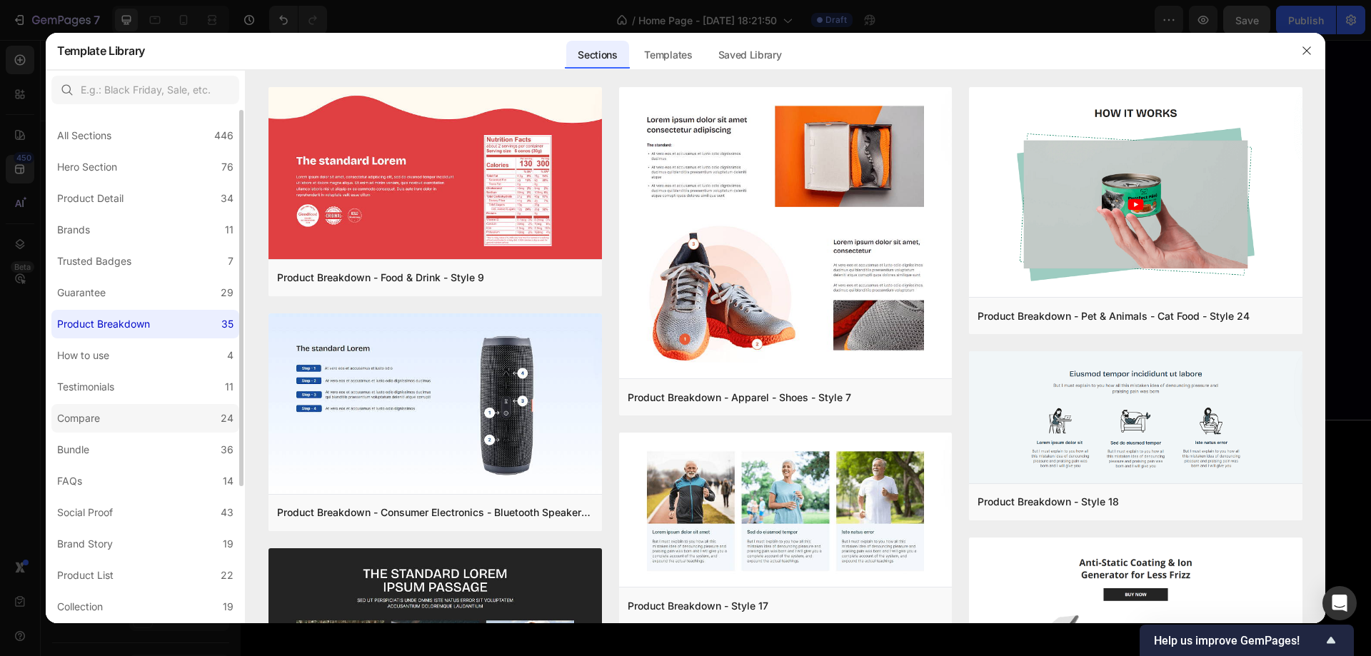
click at [130, 419] on label "Compare 24" at bounding box center [145, 418] width 188 height 29
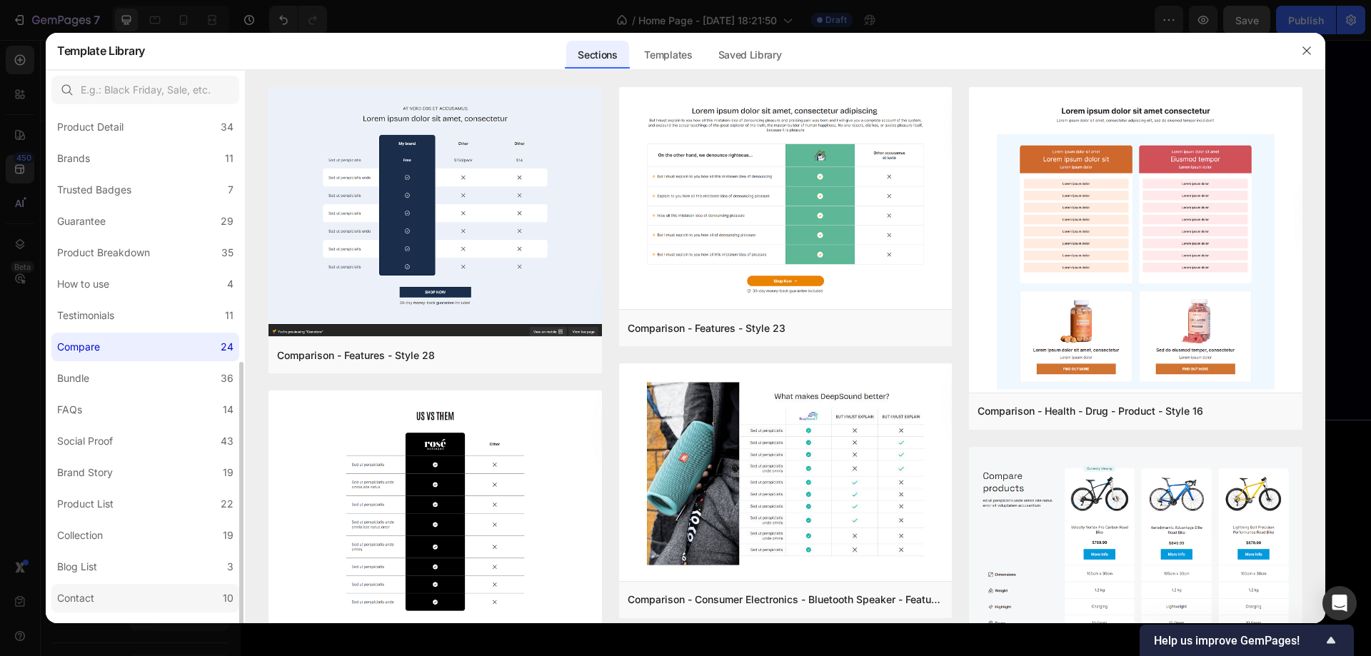
scroll to position [186, 0]
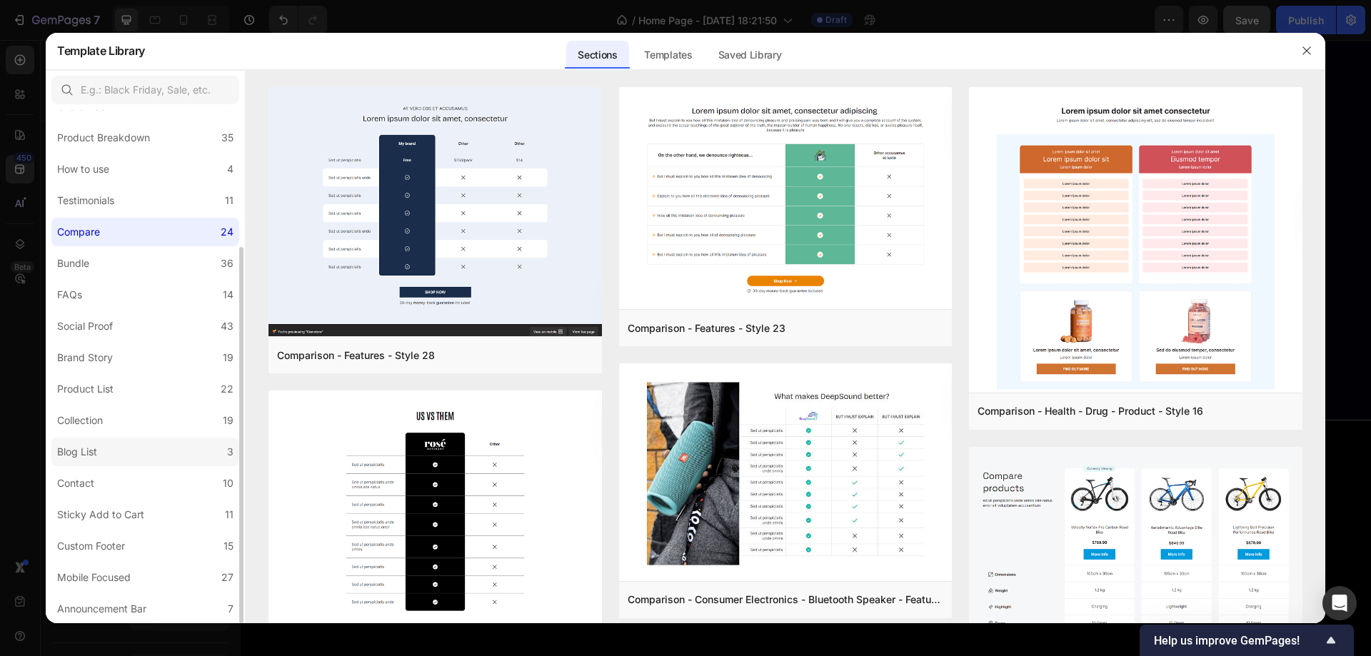
click at [128, 455] on label "Blog List 3" at bounding box center [145, 452] width 188 height 29
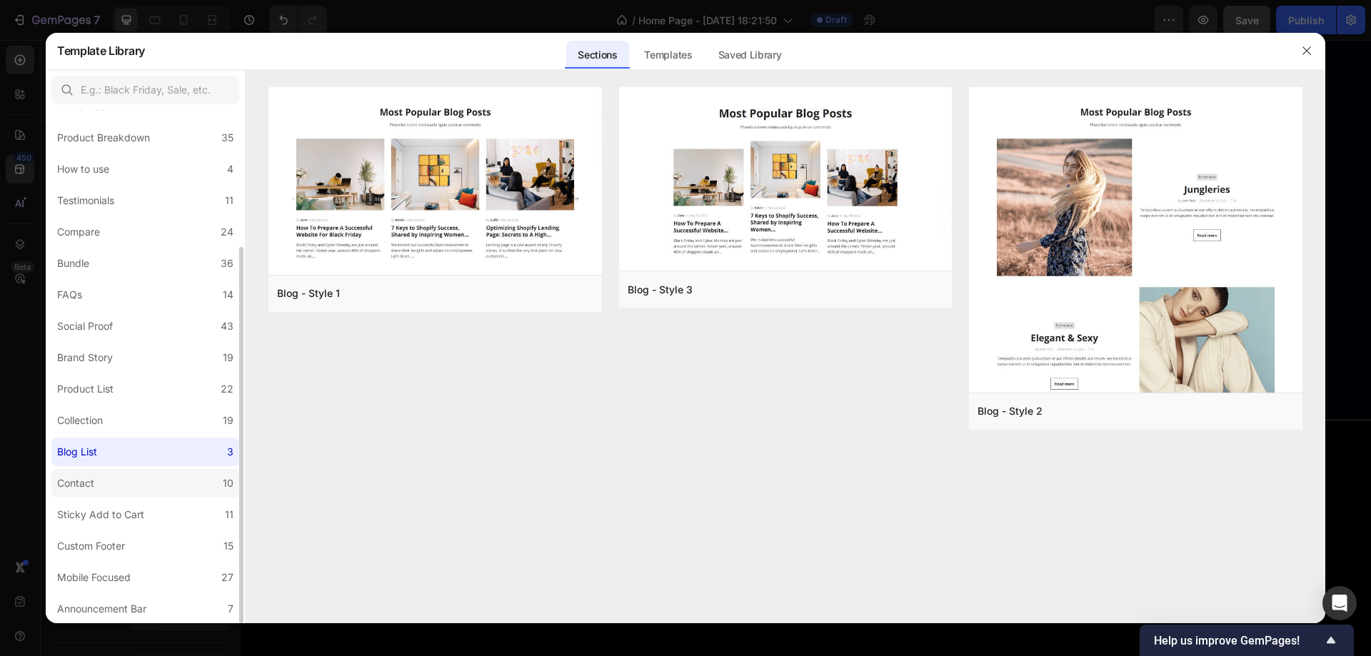
click at [129, 484] on label "Contact 10" at bounding box center [145, 483] width 188 height 29
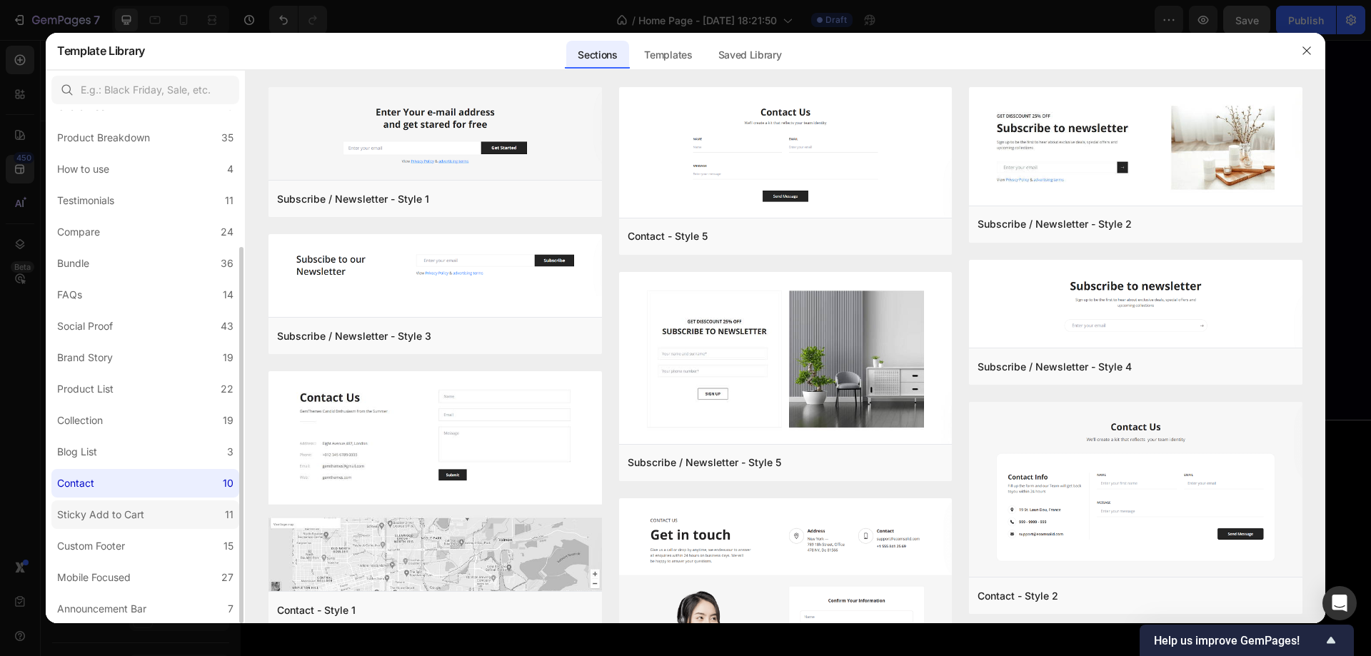
click at [146, 519] on div "Sticky Add to Cart" at bounding box center [103, 514] width 93 height 17
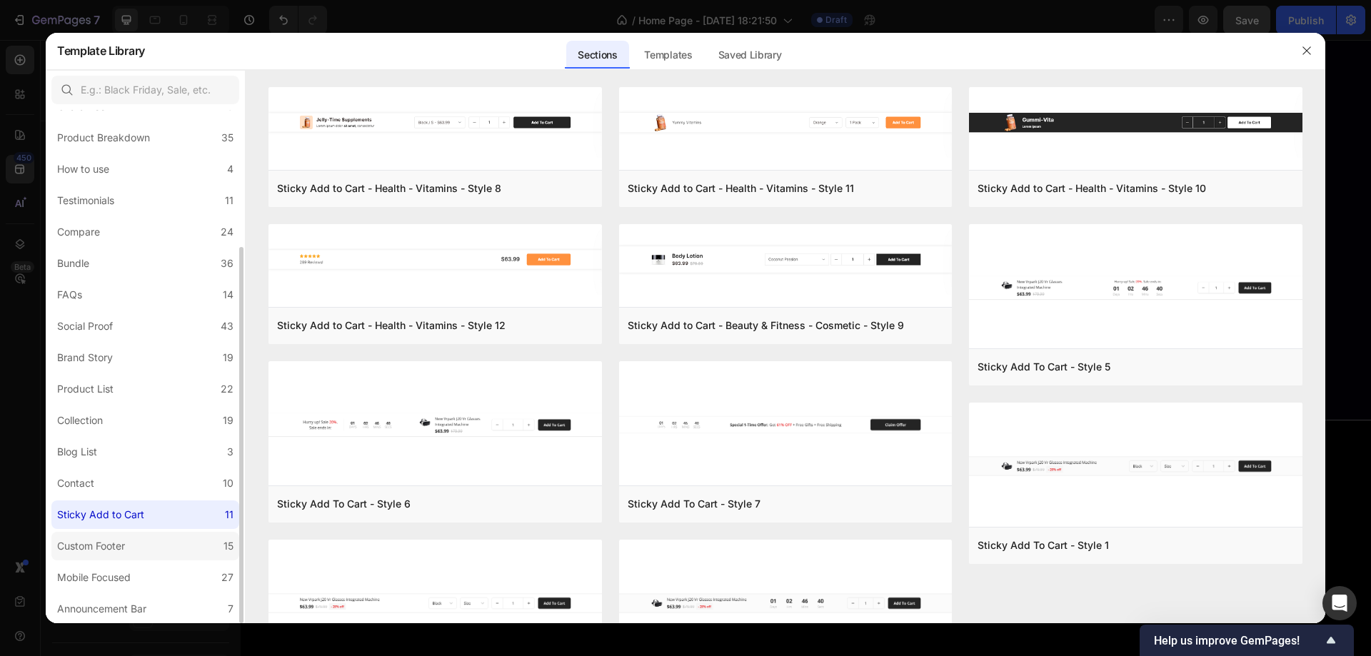
click at [152, 545] on label "Custom Footer 15" at bounding box center [145, 546] width 188 height 29
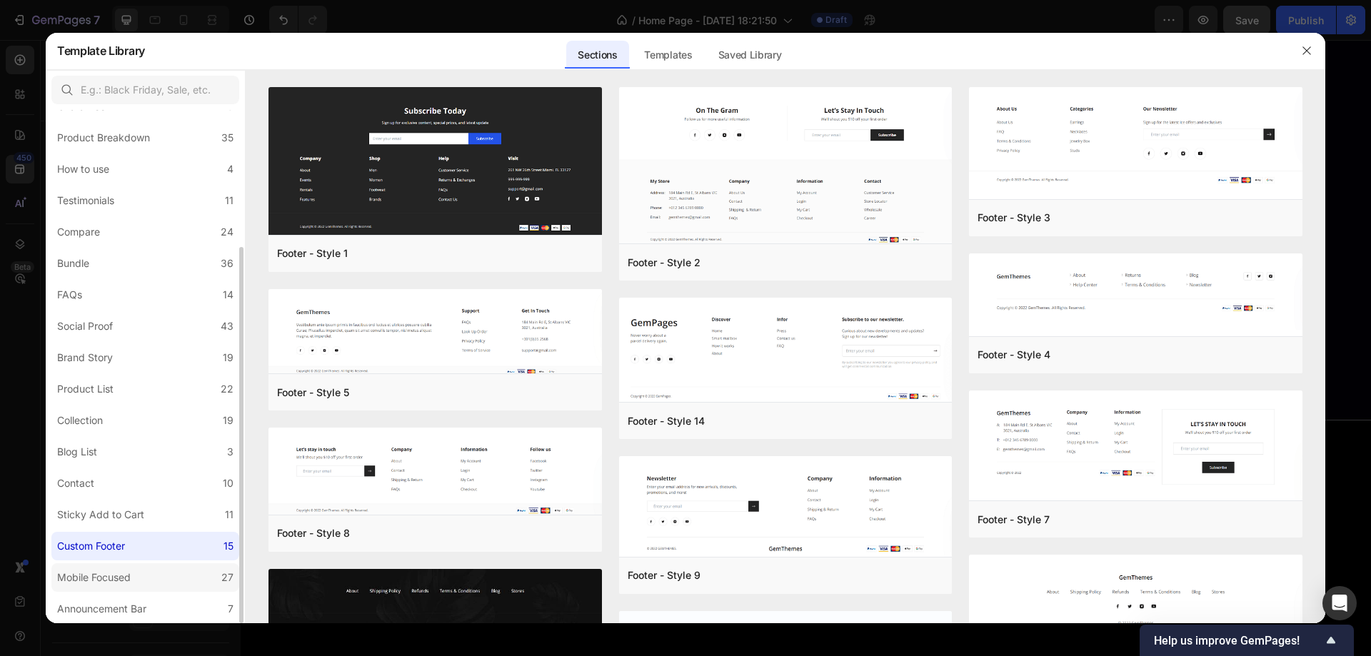
click at [149, 577] on label "Mobile Focused 27" at bounding box center [145, 578] width 188 height 29
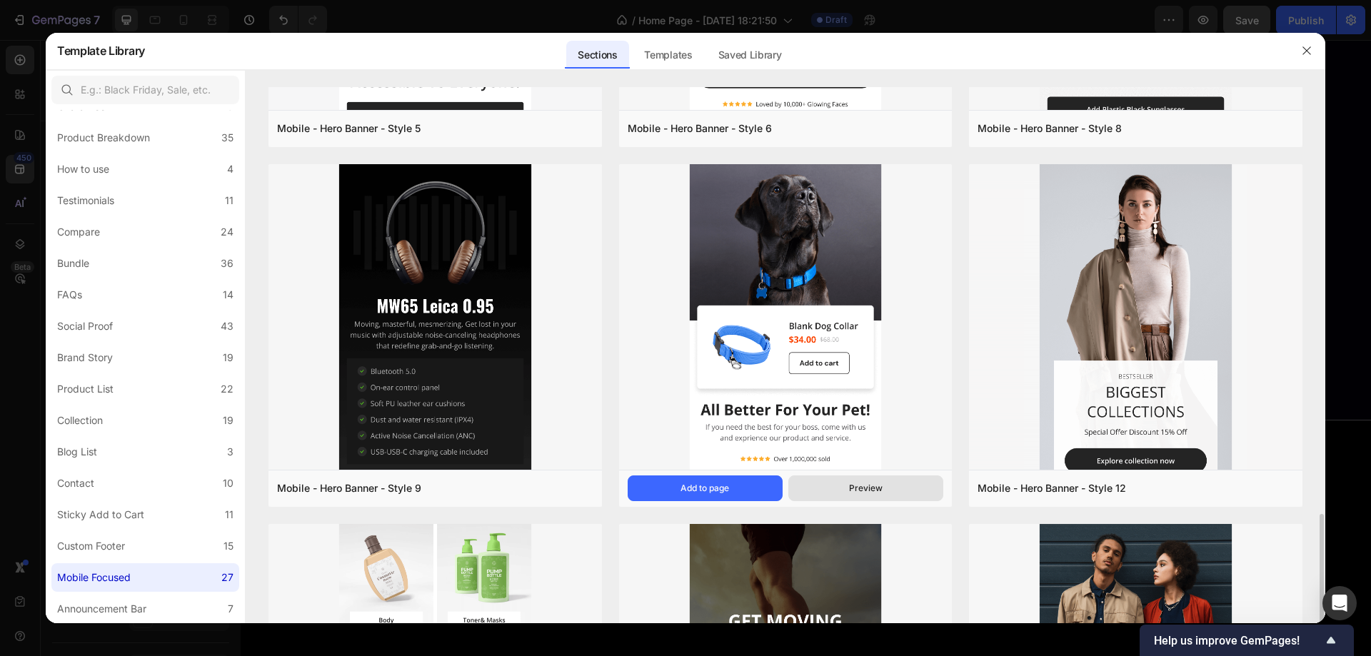
scroll to position [857, 0]
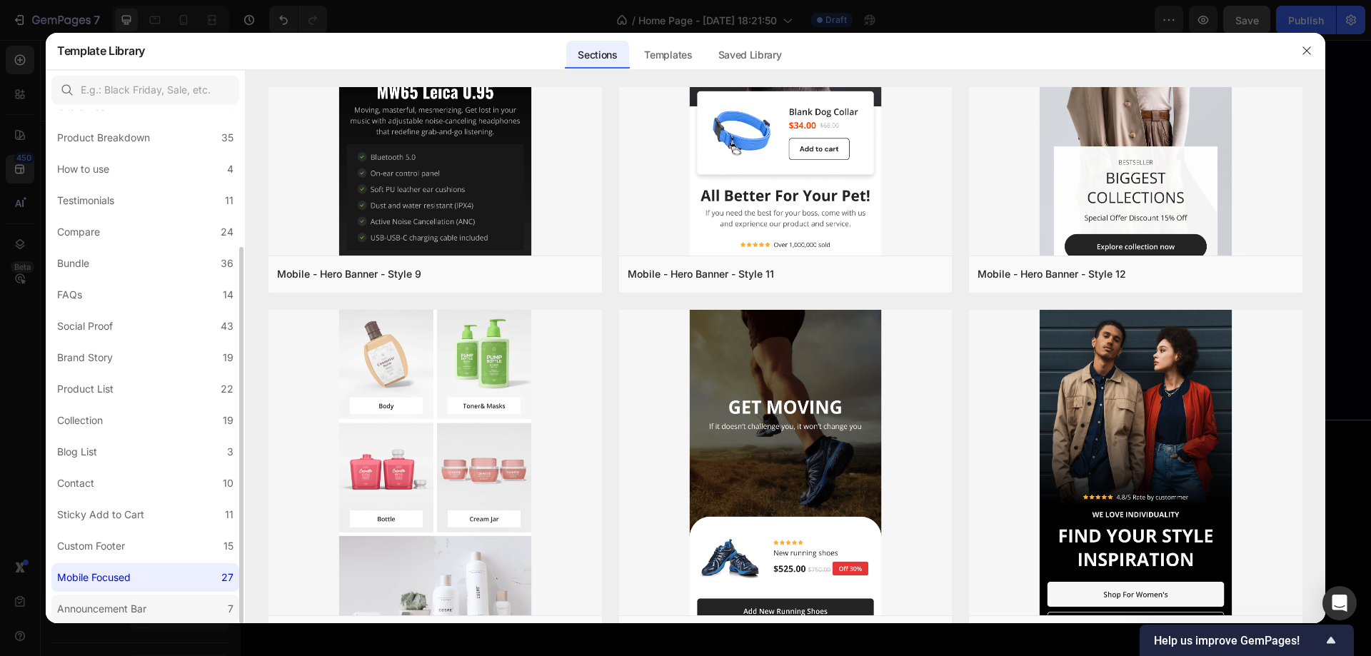
click at [119, 607] on div "Announcement Bar" at bounding box center [101, 609] width 89 height 17
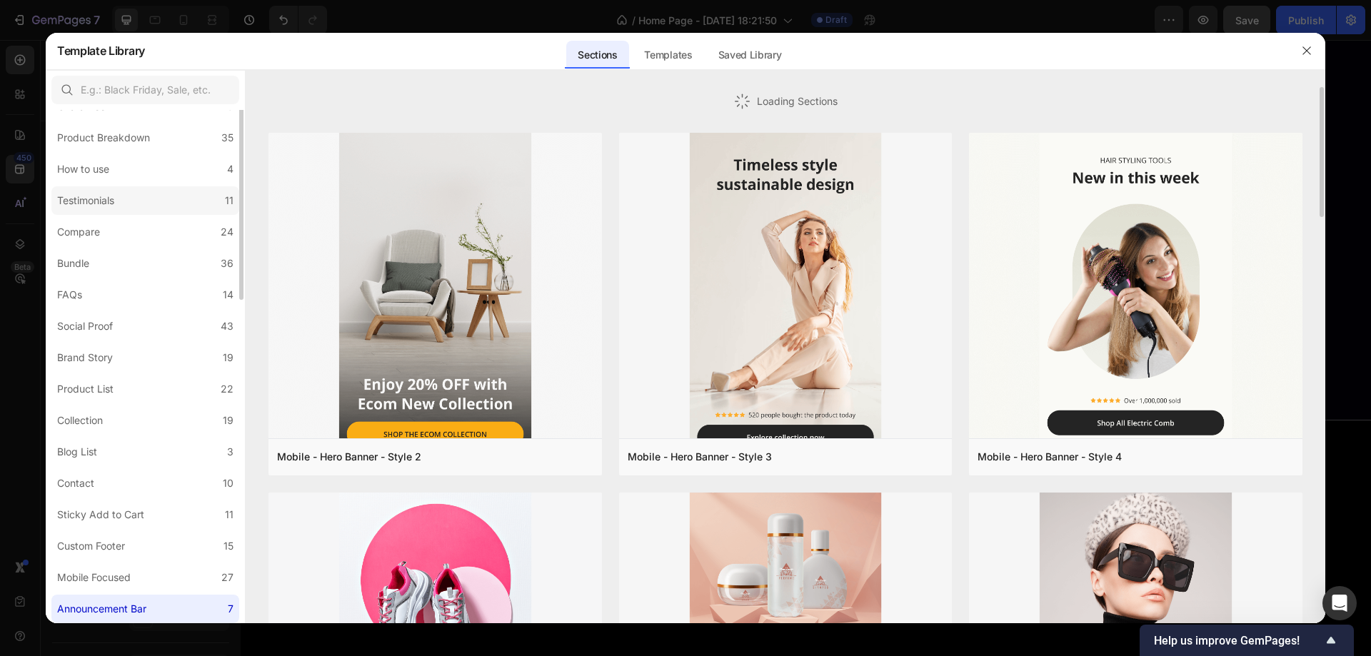
scroll to position [0, 0]
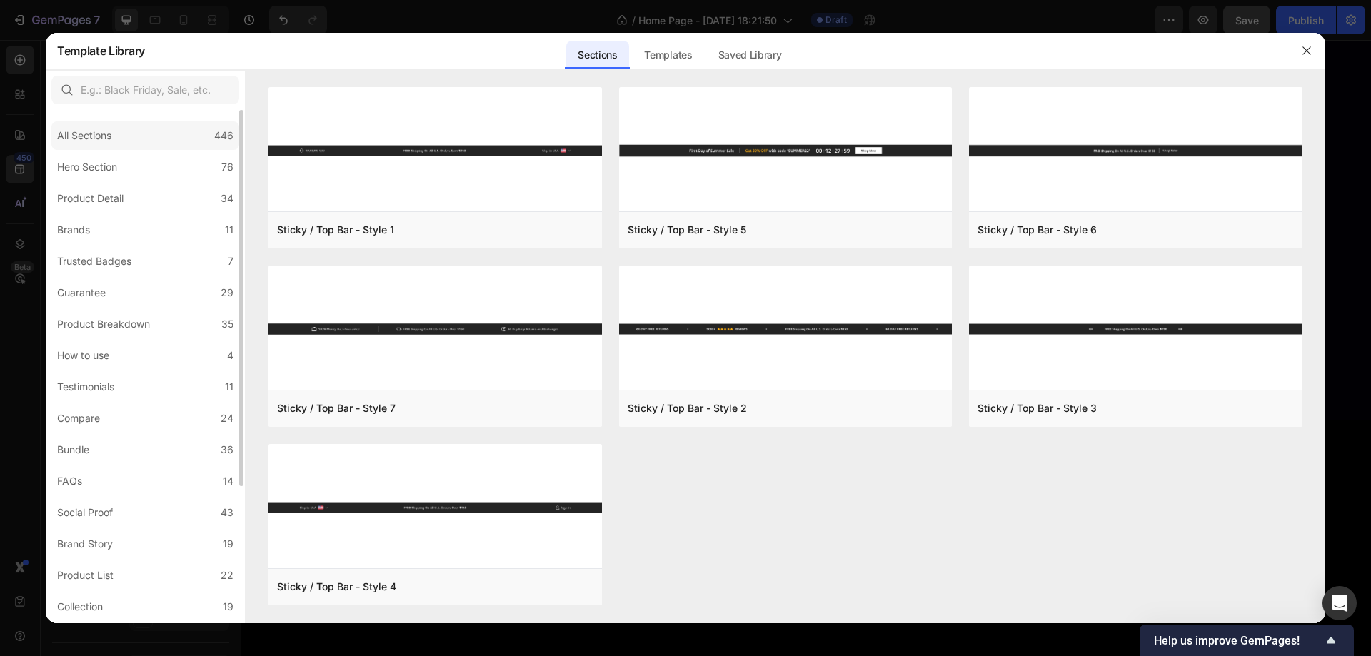
click at [109, 134] on div "All Sections" at bounding box center [84, 135] width 54 height 17
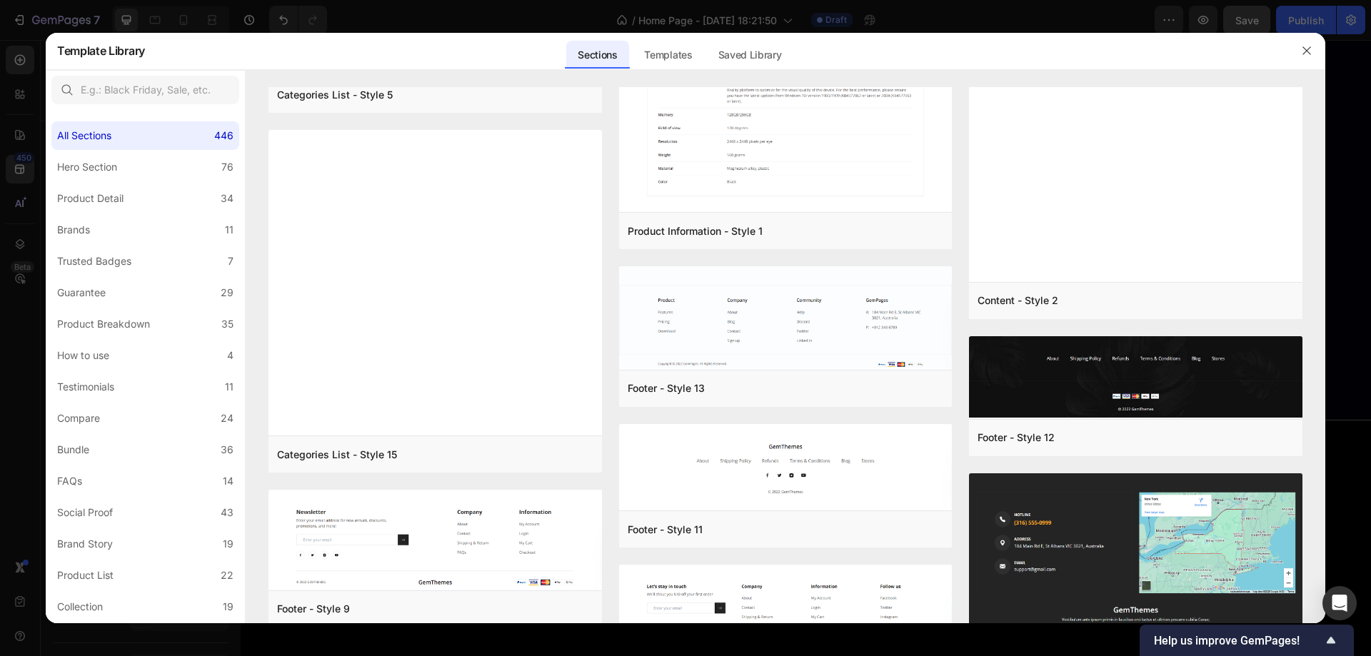
scroll to position [21044, 0]
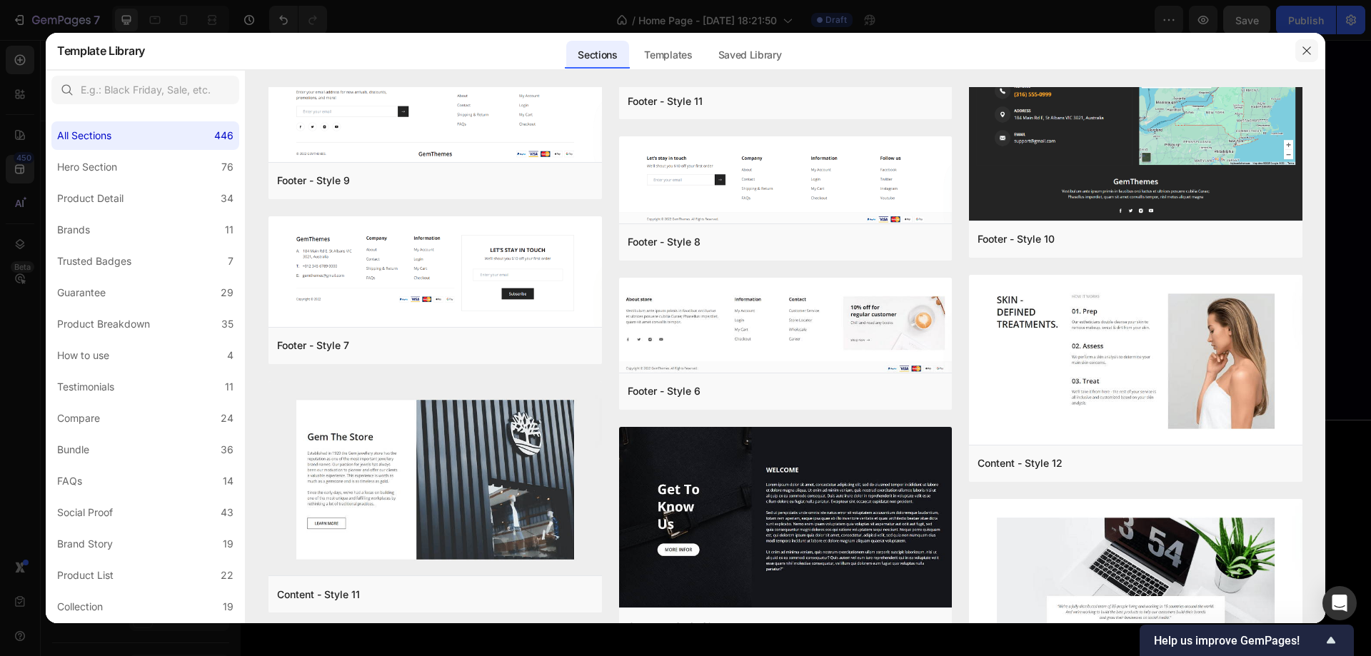
click at [1312, 51] on icon "button" at bounding box center [1306, 50] width 11 height 11
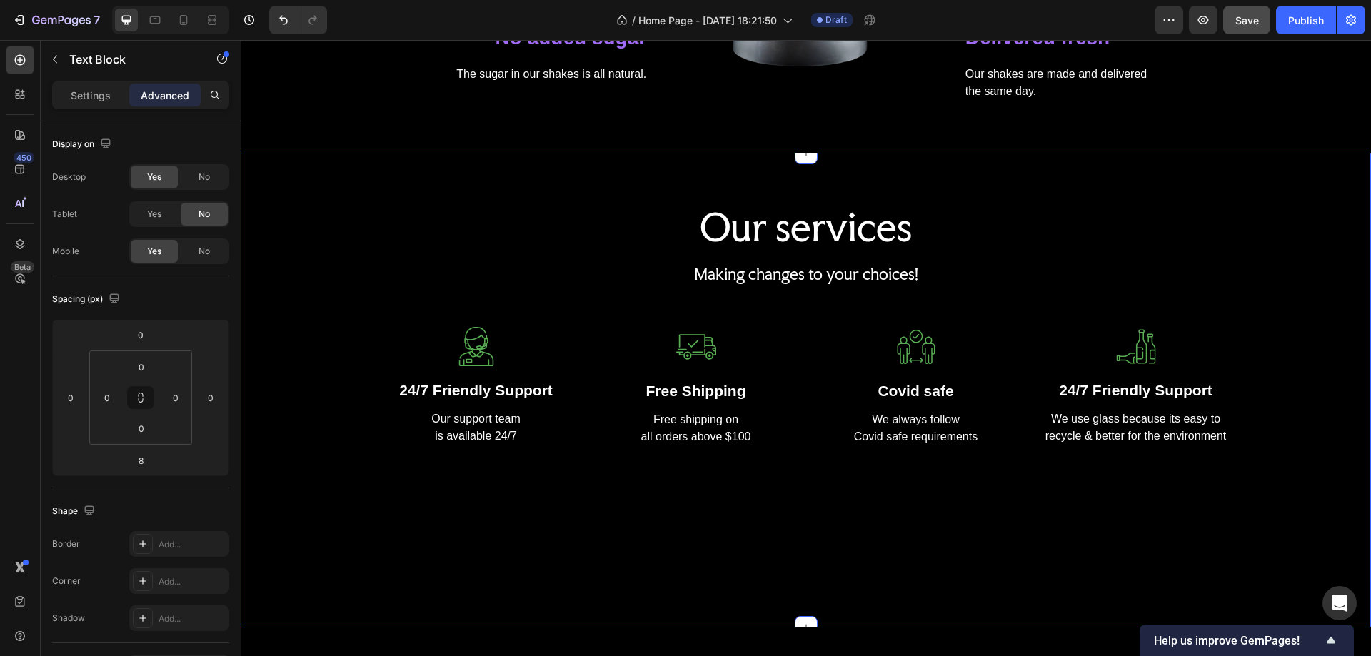
scroll to position [1071, 0]
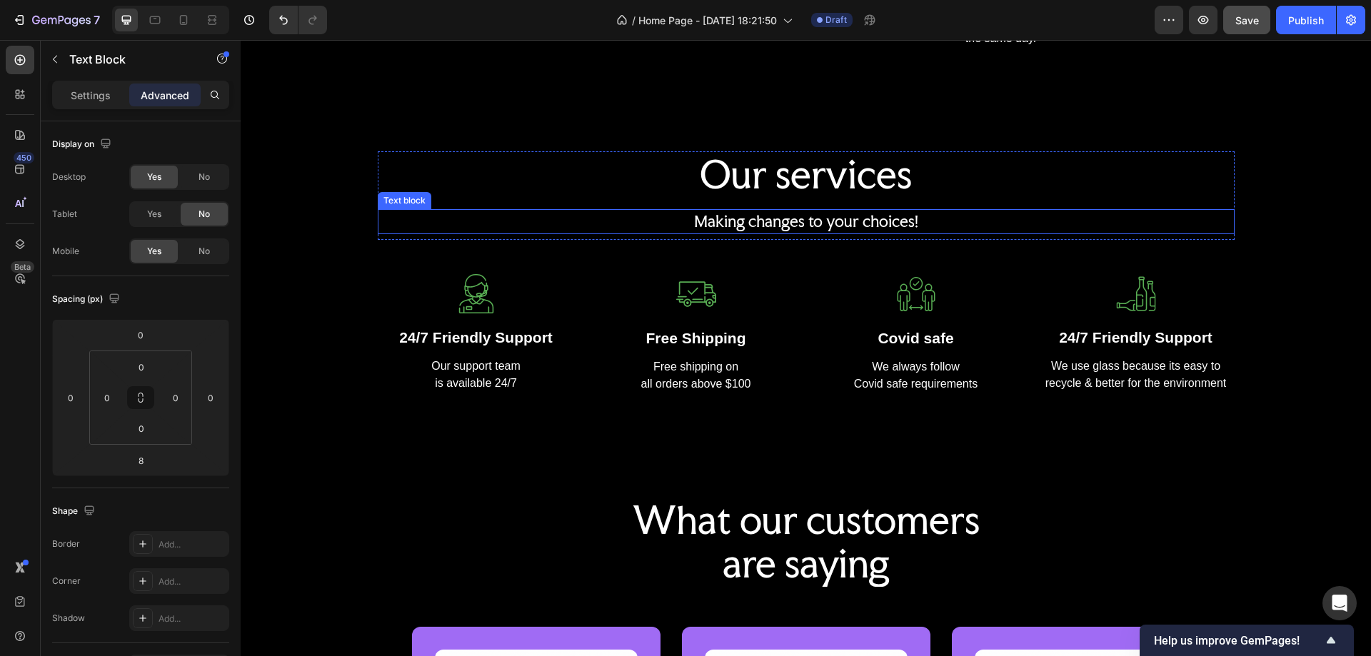
click at [1069, 229] on p "Making changes to your choices!" at bounding box center [806, 222] width 854 height 23
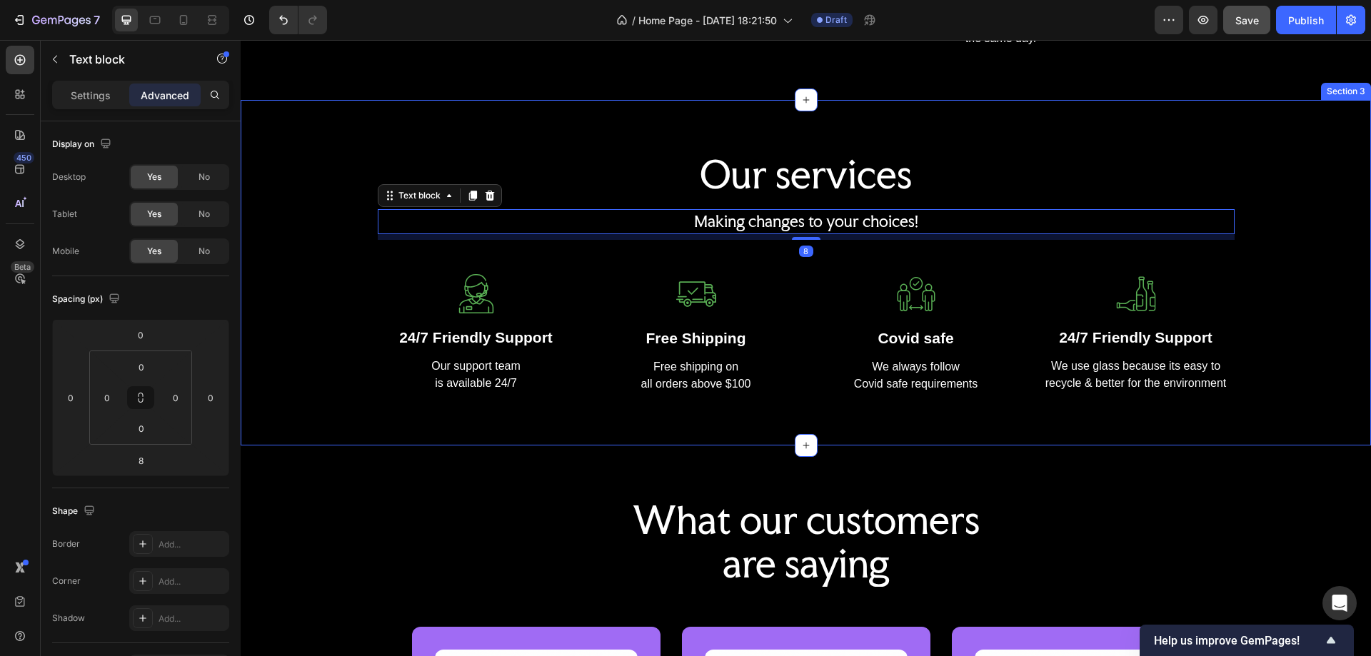
click at [1249, 166] on div "Our services Heading Making changes to your choices! Text block 8 Row Image 24/…" at bounding box center [805, 272] width 1109 height 243
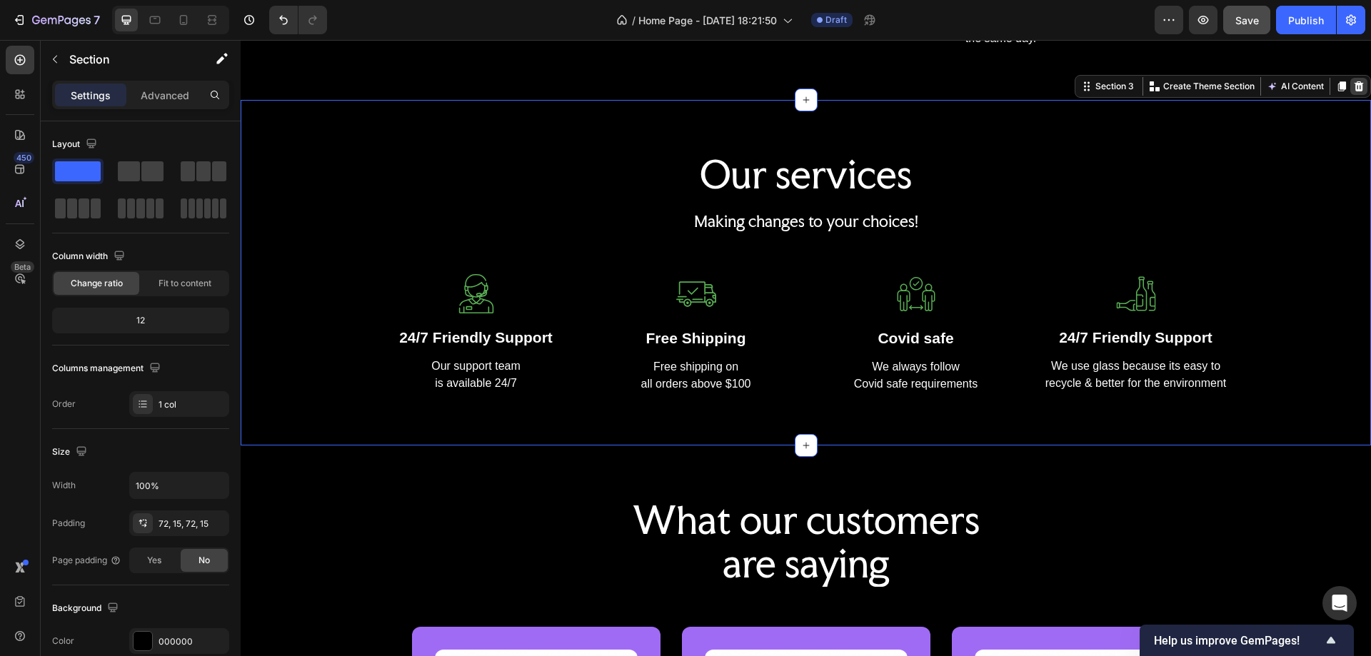
click at [1351, 84] on div at bounding box center [1359, 86] width 17 height 17
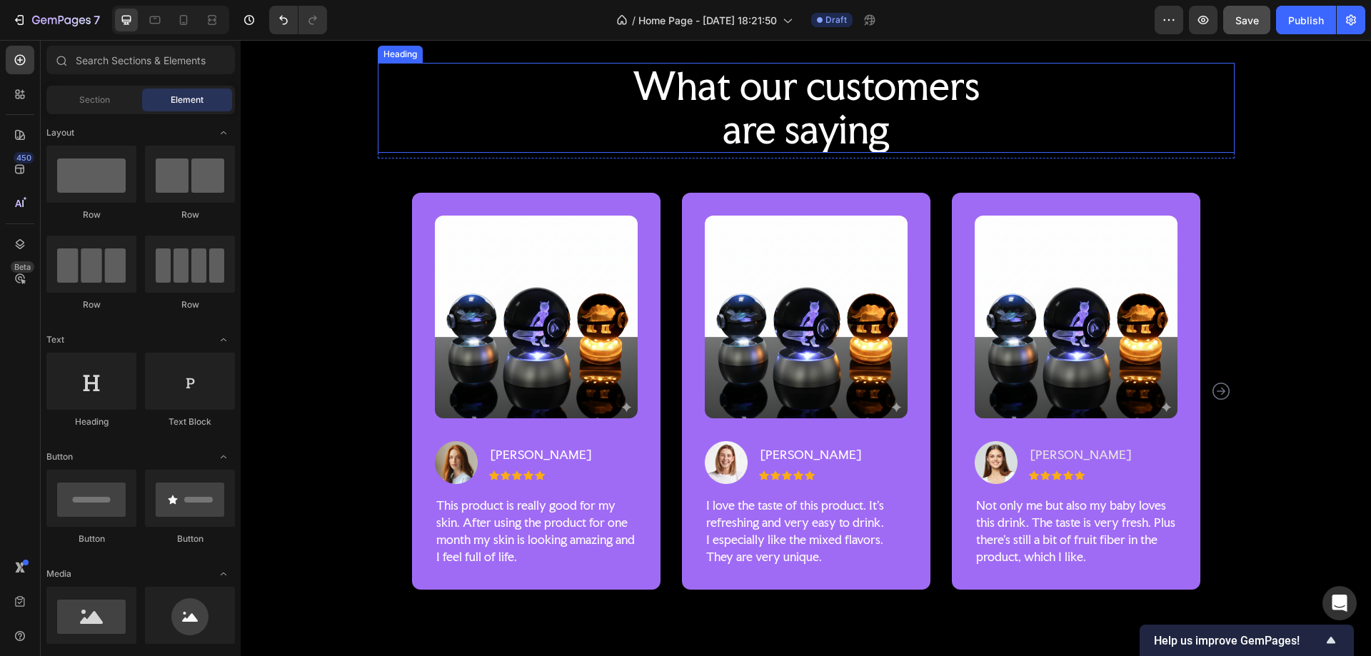
scroll to position [1143, 0]
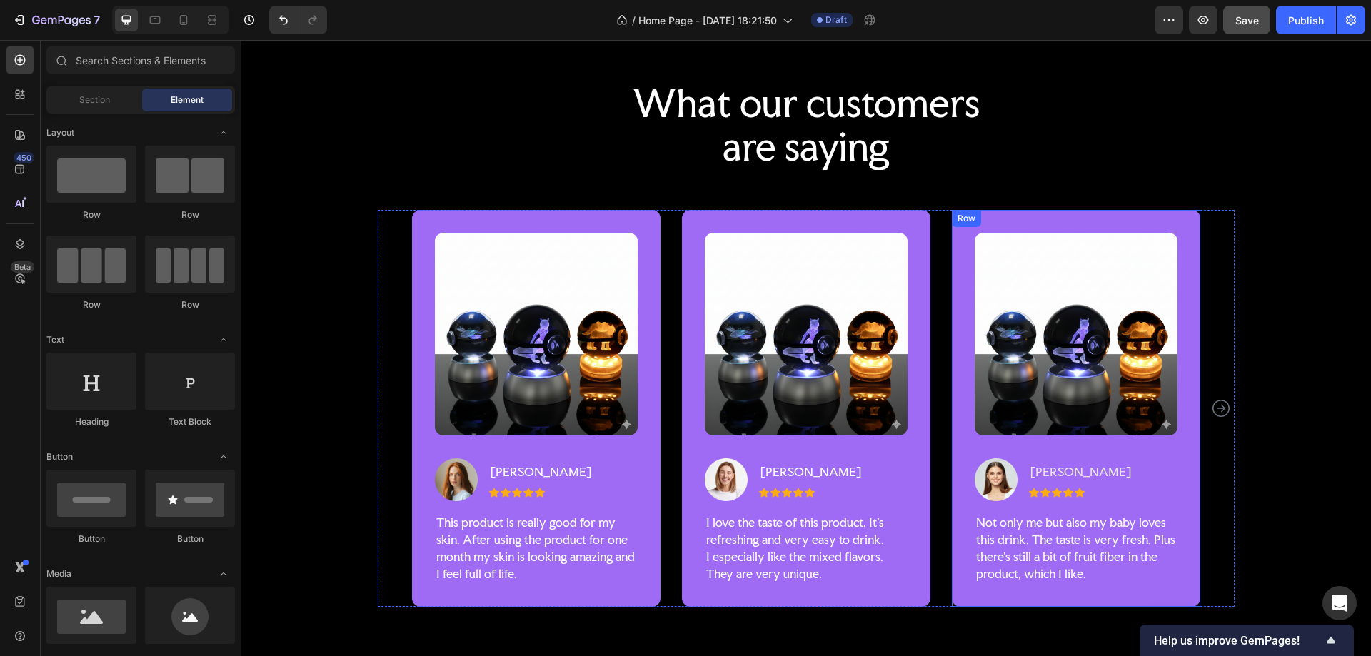
click at [1179, 231] on div "Image Image Halle Warner Text block Icon Icon Icon Icon Icon Icon List Hoz Row …" at bounding box center [1076, 408] width 249 height 397
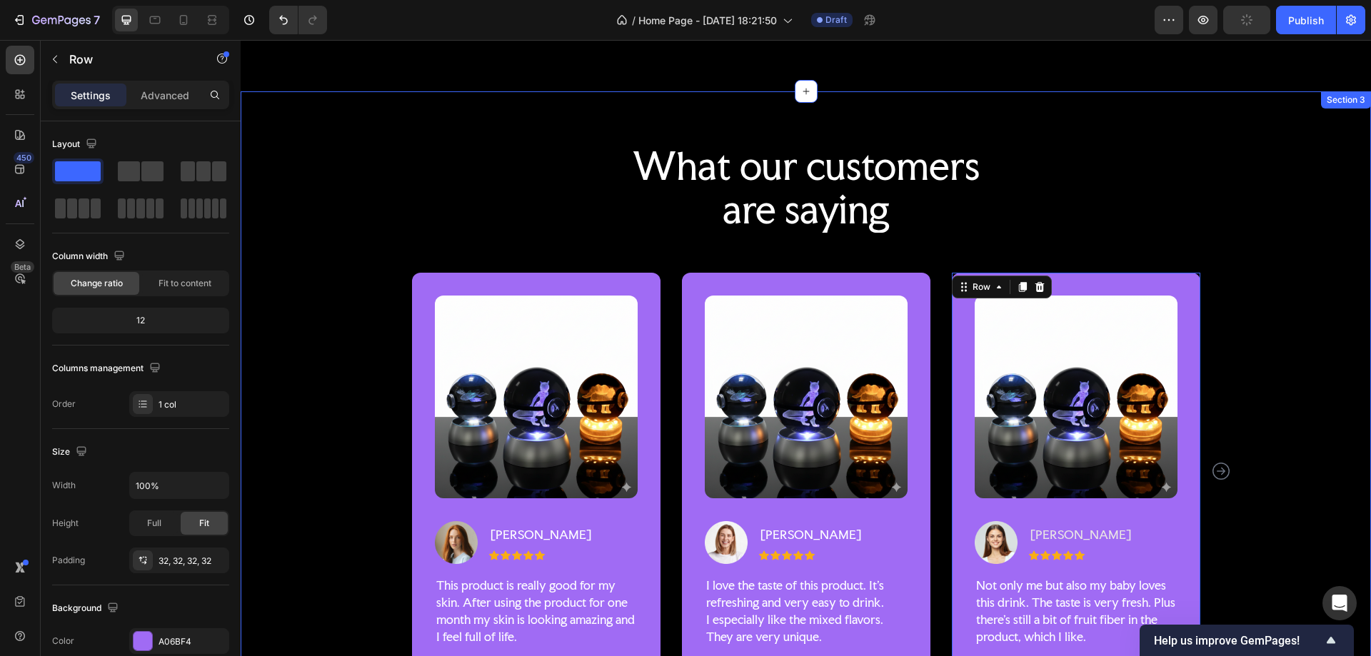
scroll to position [1000, 0]
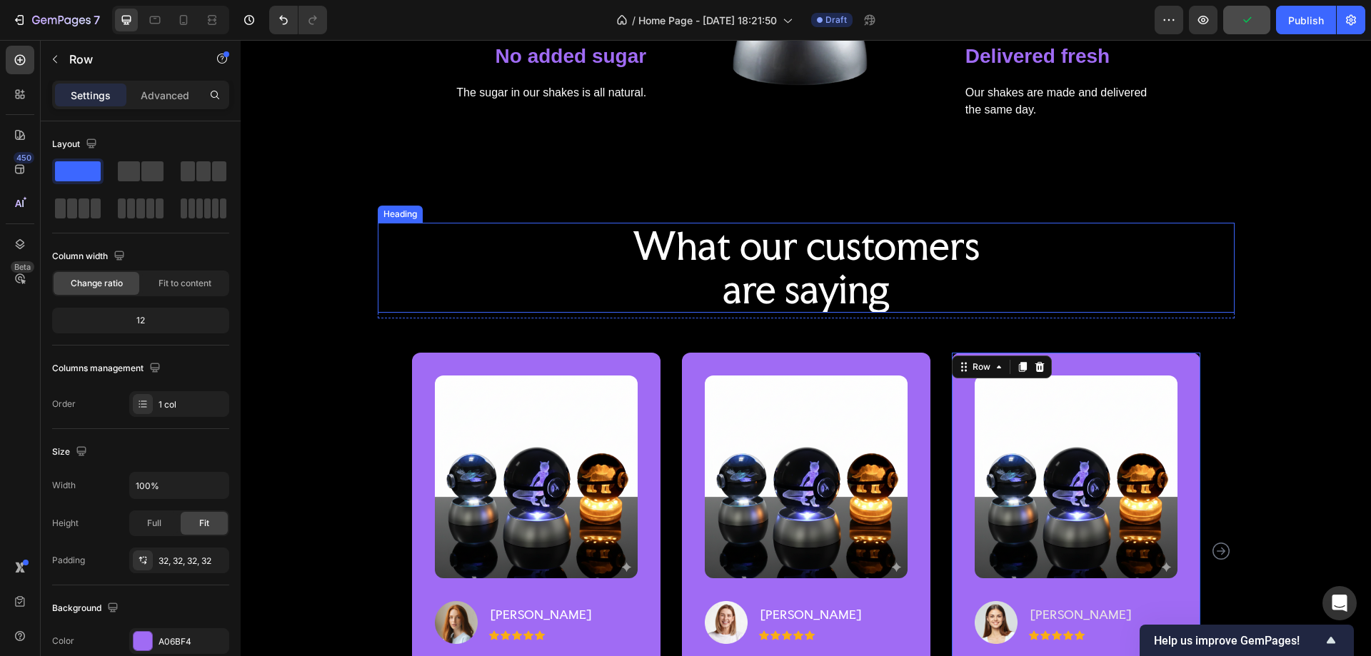
click at [799, 244] on p "What our customers are saying" at bounding box center [806, 267] width 854 height 87
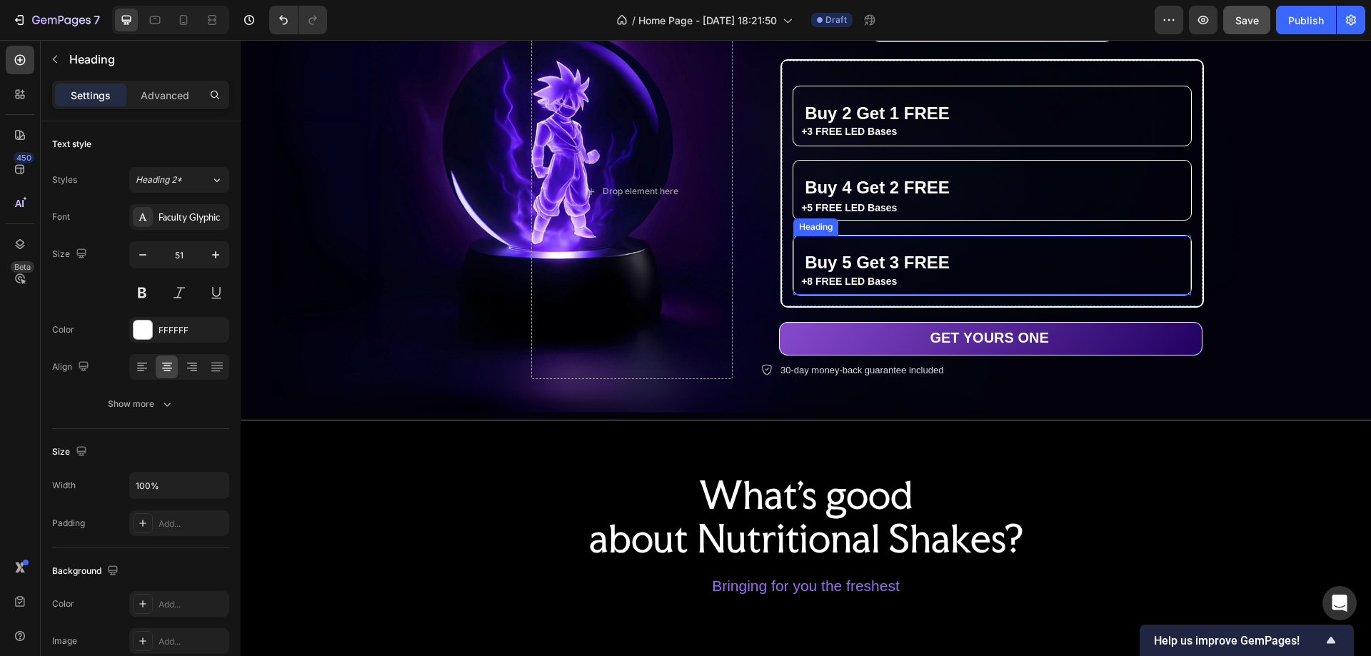
scroll to position [0, 0]
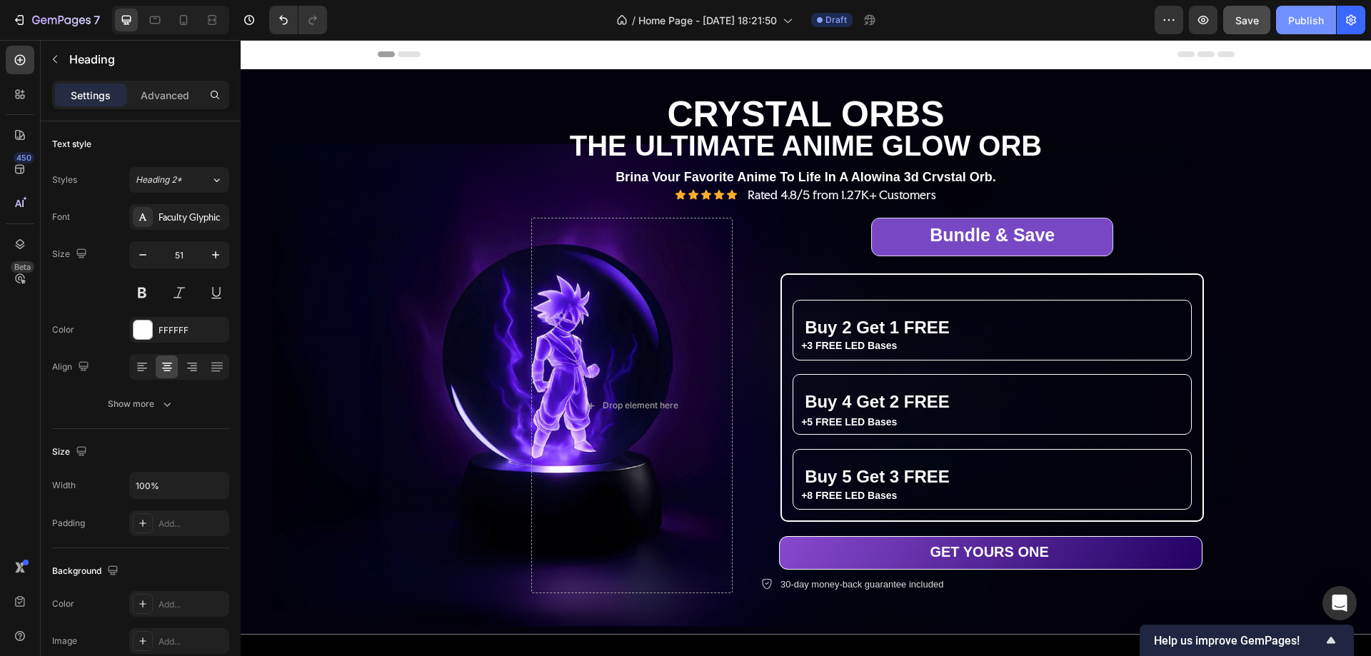
click at [1310, 21] on div "Publish" at bounding box center [1307, 20] width 36 height 15
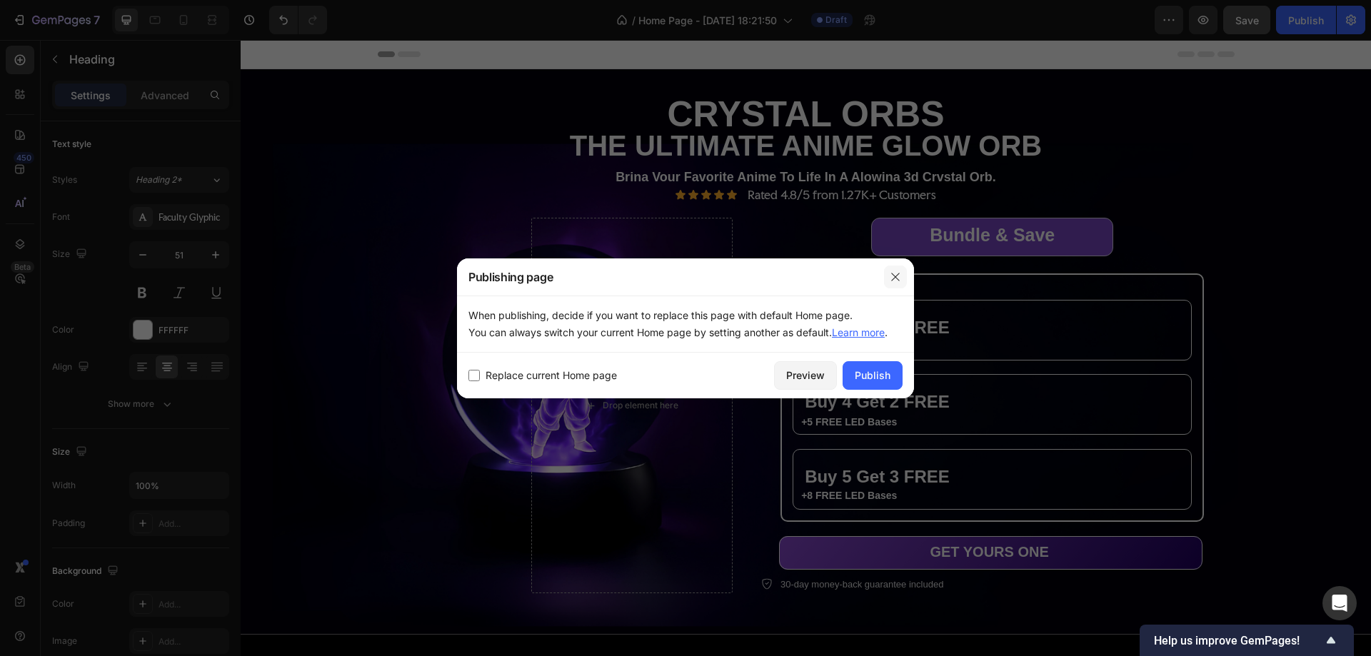
click at [896, 274] on icon "button" at bounding box center [895, 276] width 11 height 11
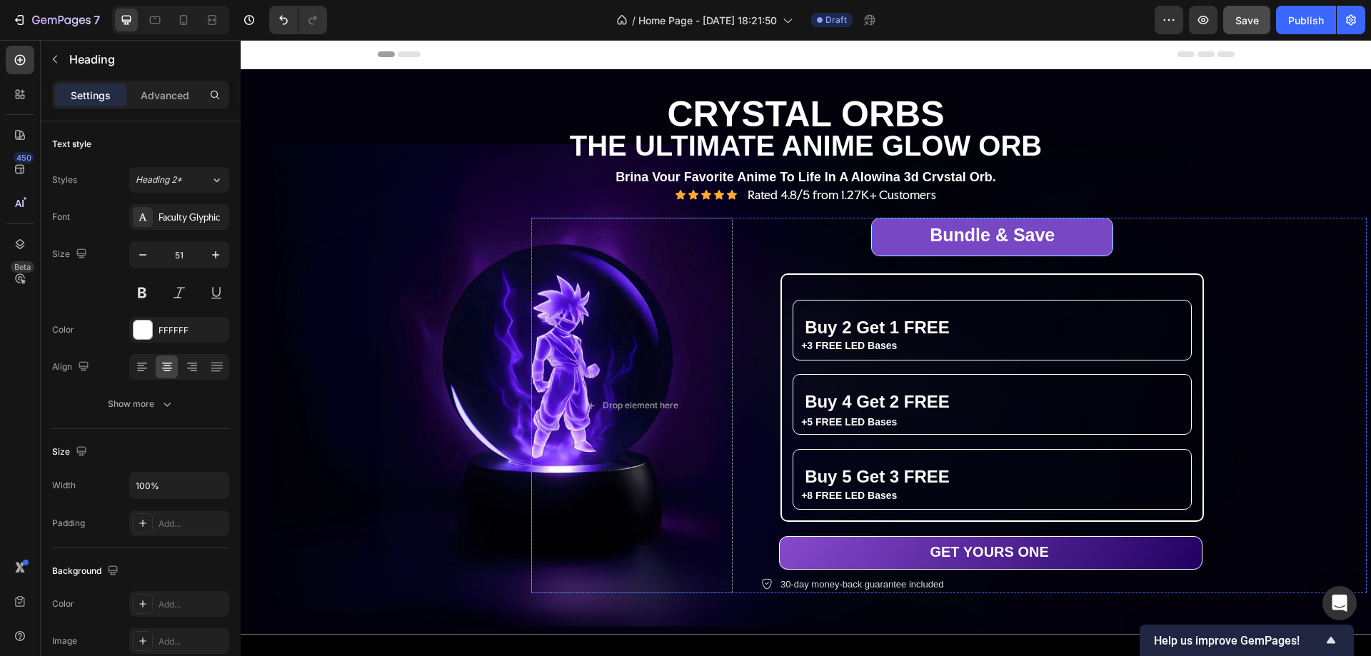
click at [986, 218] on div "Bundle & Save Heading Row" at bounding box center [992, 237] width 242 height 38
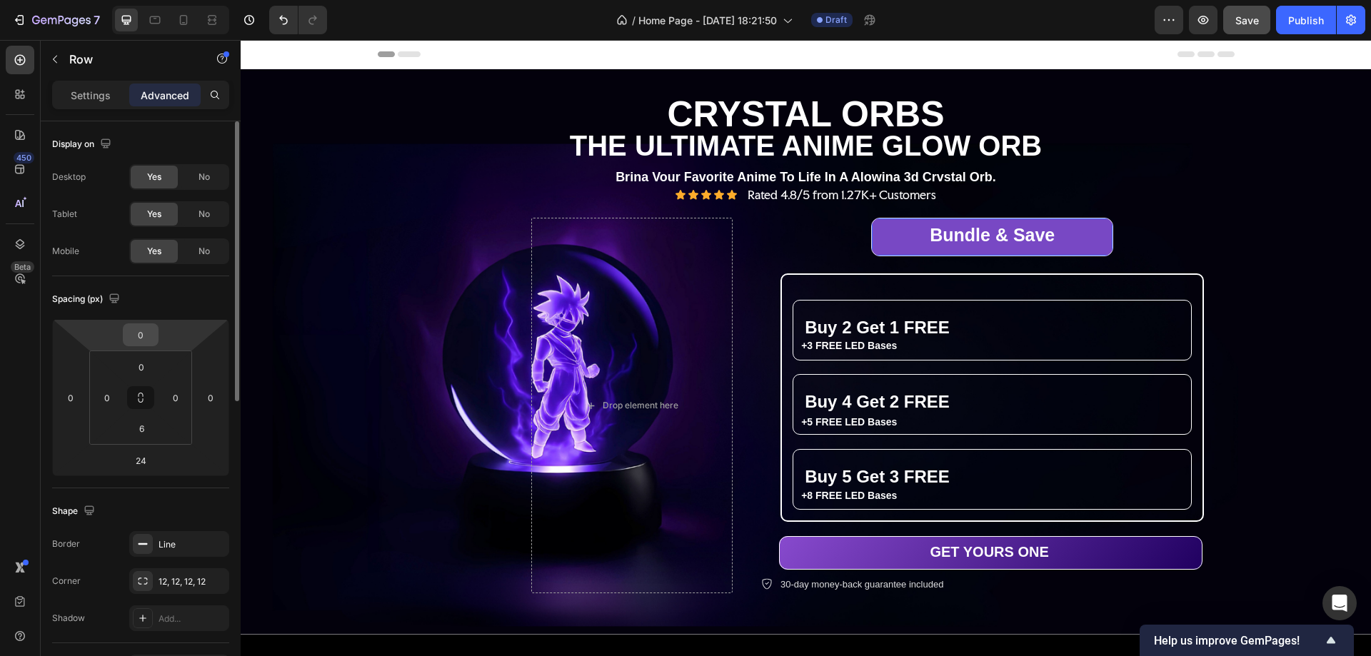
click at [140, 331] on input "0" at bounding box center [140, 334] width 29 height 21
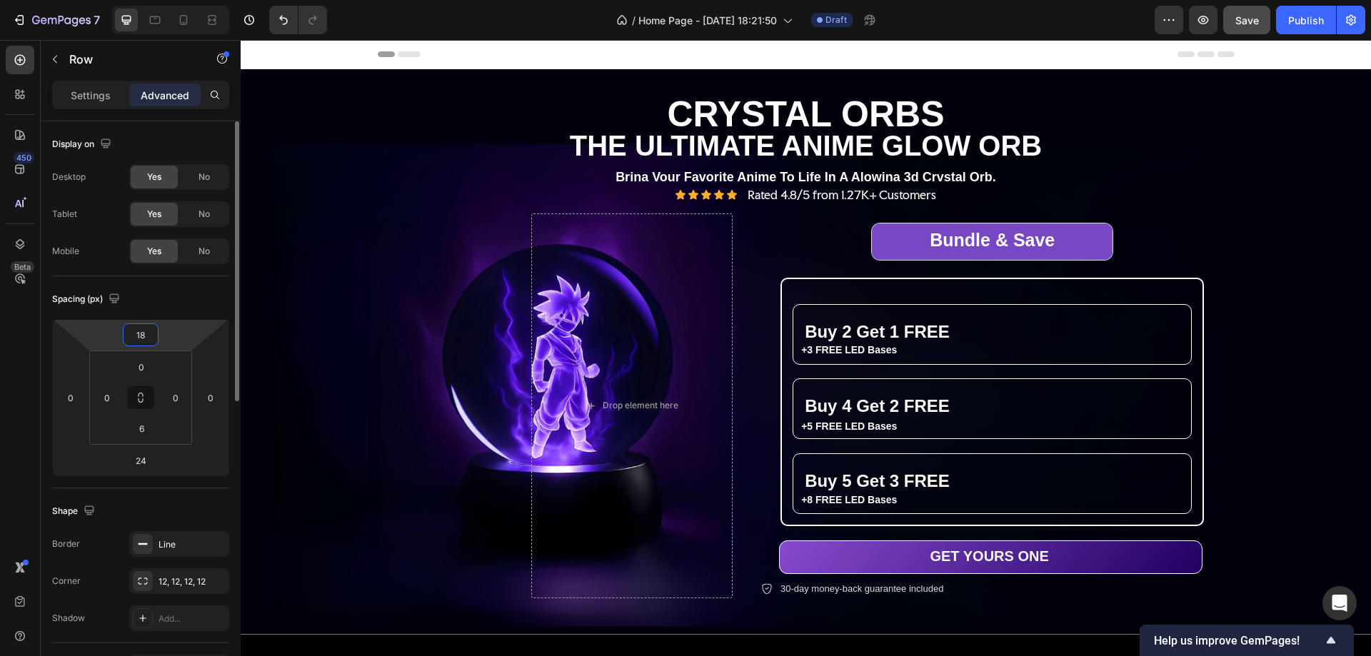
type input "19"
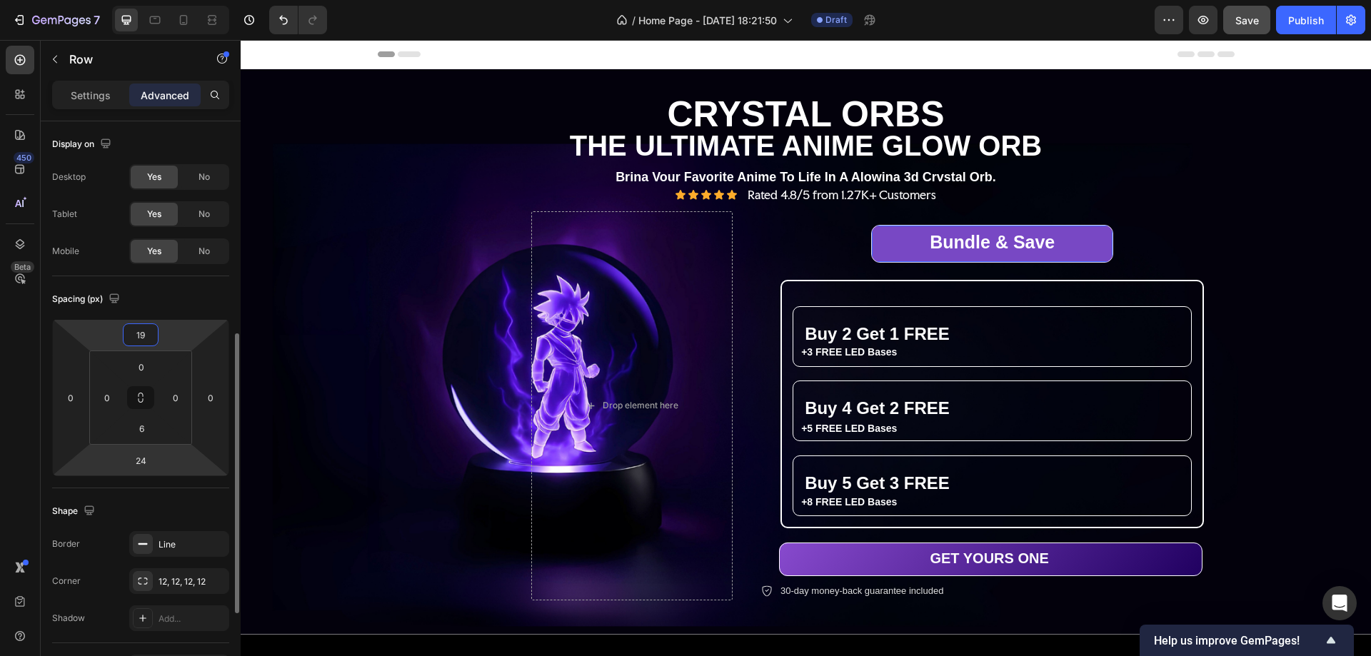
scroll to position [571, 0]
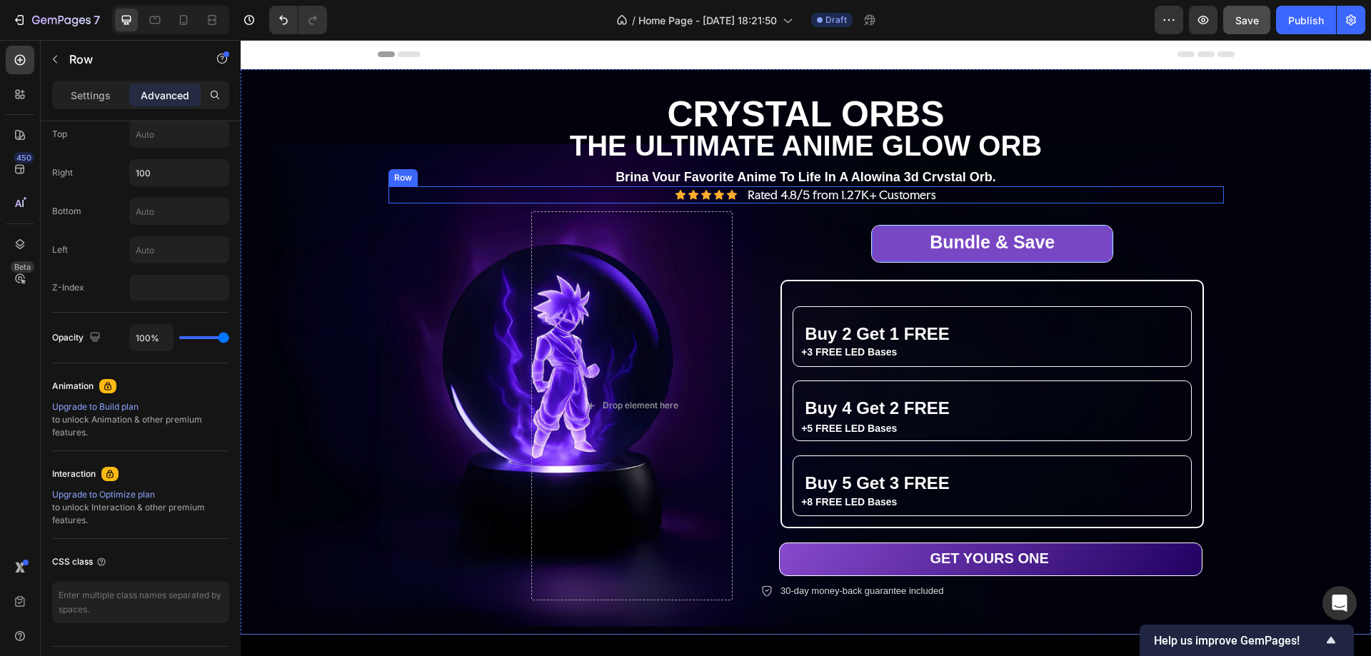
click at [947, 194] on div "Icon Icon Icon Icon Icon Icon List Rated 4.8/5 from 1.27K+ Customers Text Block…" at bounding box center [807, 195] width 836 height 18
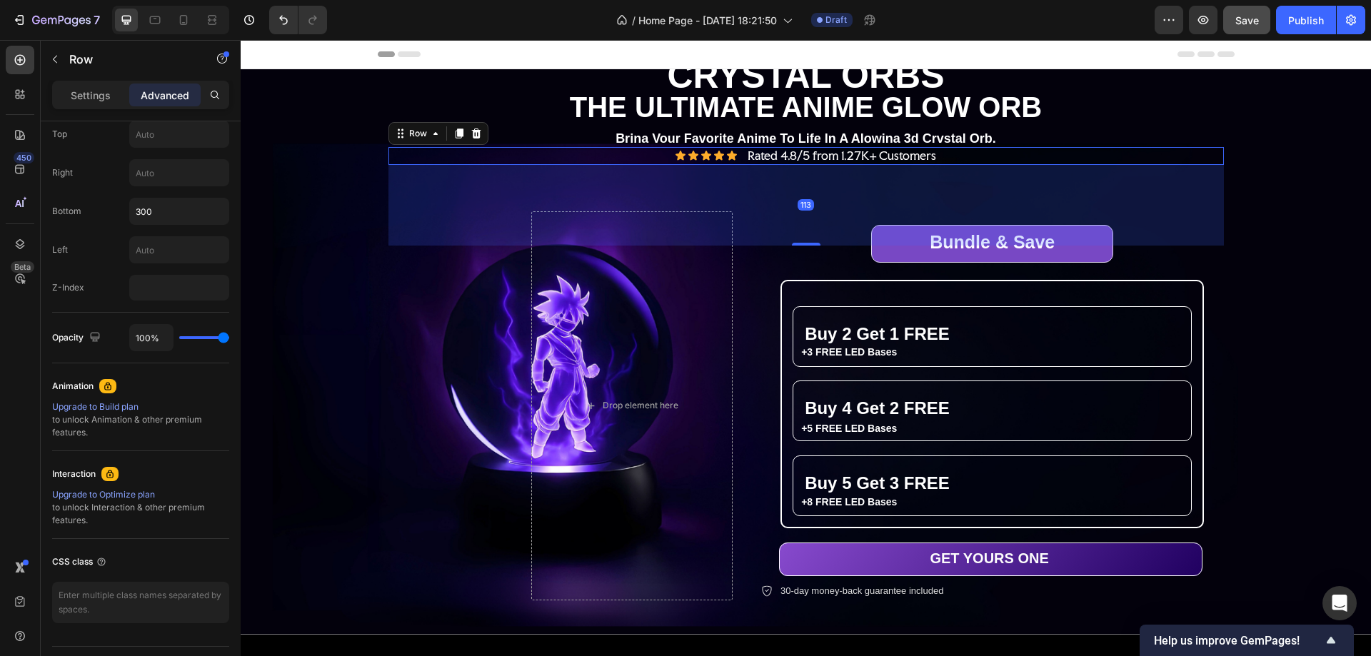
drag, startPoint x: 802, startPoint y: 202, endPoint x: 806, endPoint y: 280, distance: 77.9
click at [806, 280] on div "THE ULTIMATE ANIME GLOW ORB Text Block CRYSTAL ORBS Heading THE ULTIMATE ANIME …" at bounding box center [807, 352] width 836 height 216
type input "113"
click at [1251, 22] on span "Save" at bounding box center [1248, 20] width 24 height 12
click at [1205, 19] on icon "button" at bounding box center [1203, 20] width 4 height 4
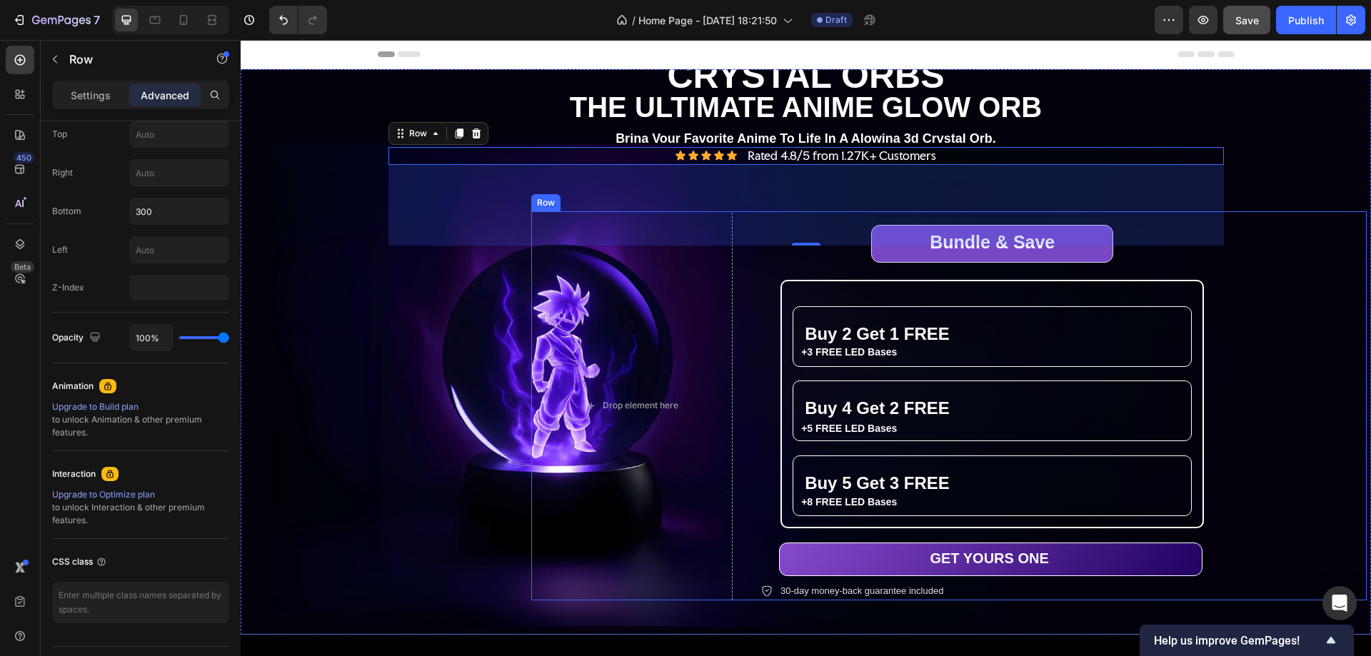
click at [1175, 252] on div "Bundle & Save Heading Row Buy 2 Get 1 FREE Heading +3 FREE LED Bases Text Block…" at bounding box center [1064, 405] width 606 height 389
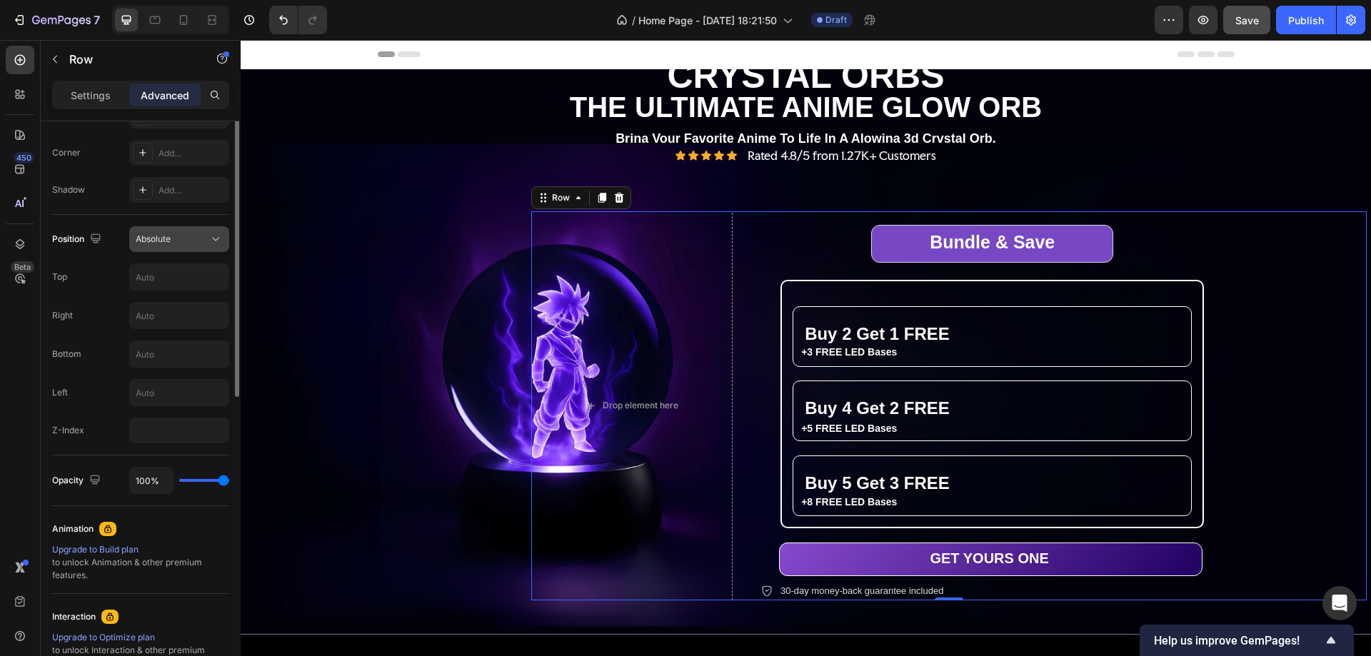
scroll to position [286, 0]
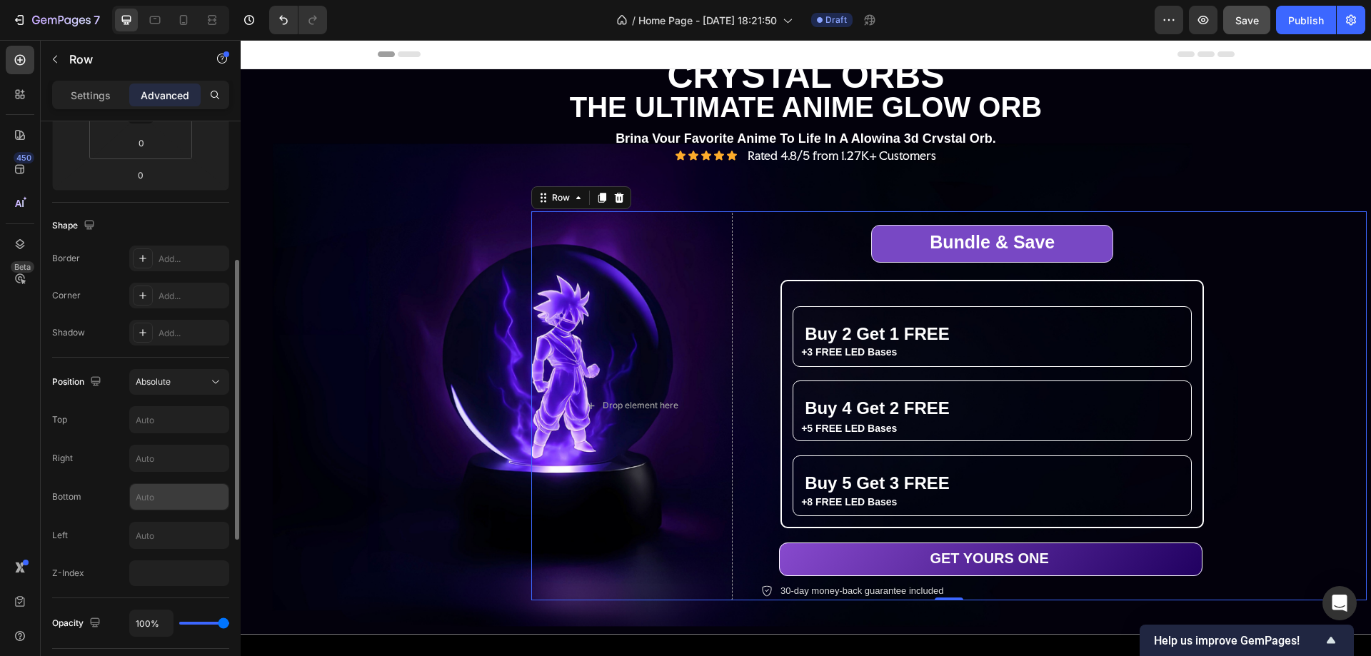
click at [156, 507] on input "text" at bounding box center [179, 497] width 99 height 26
type input "1"
click at [140, 386] on span "Absolute" at bounding box center [153, 381] width 35 height 11
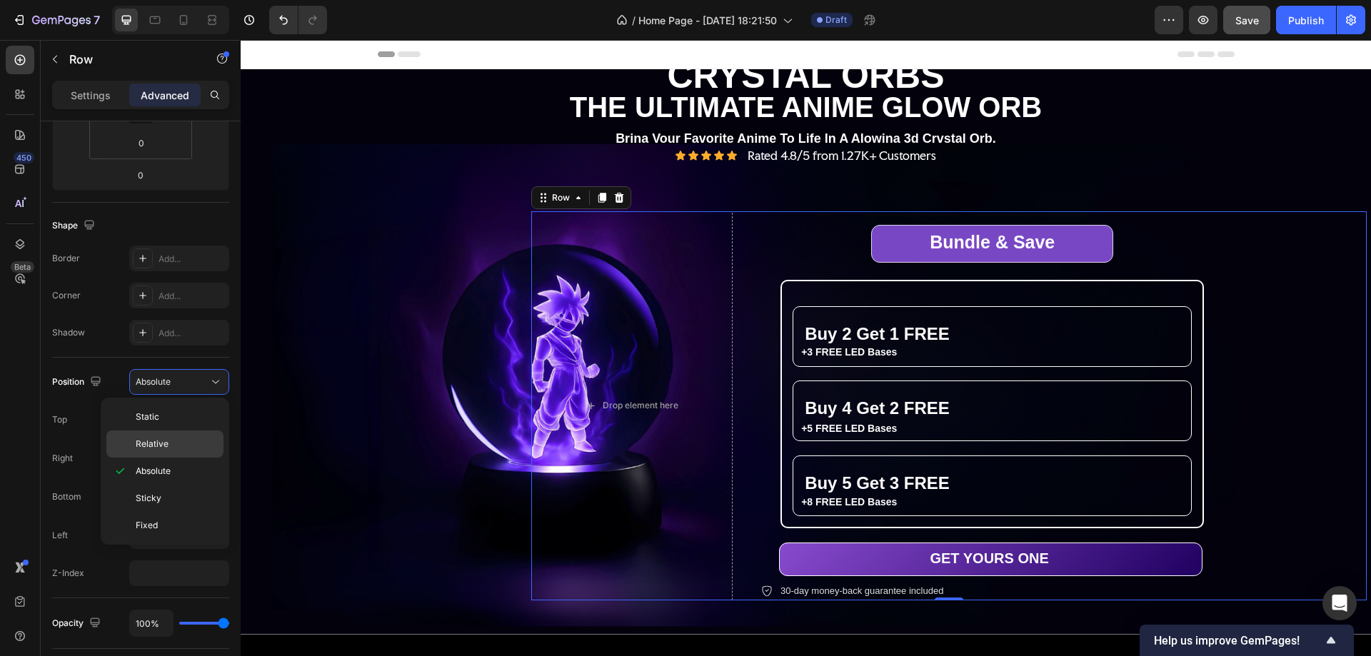
click at [158, 449] on span "Relative" at bounding box center [152, 444] width 33 height 13
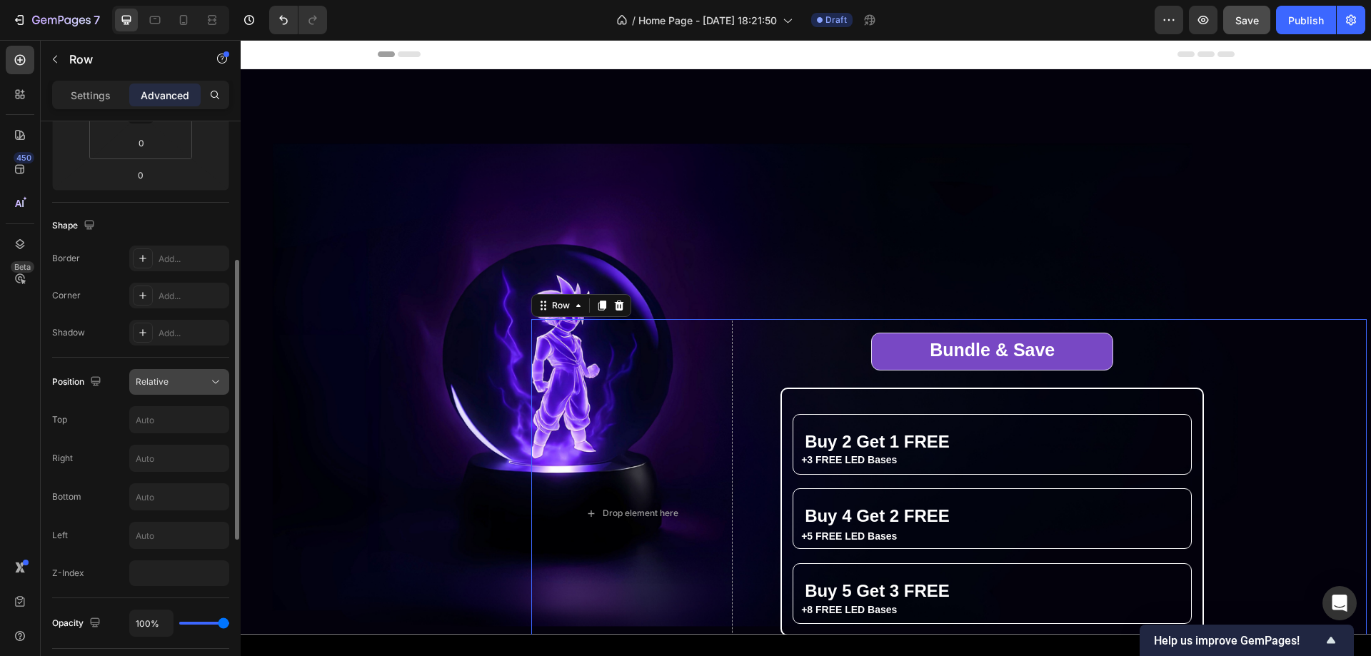
click at [166, 376] on span "Relative" at bounding box center [152, 381] width 33 height 11
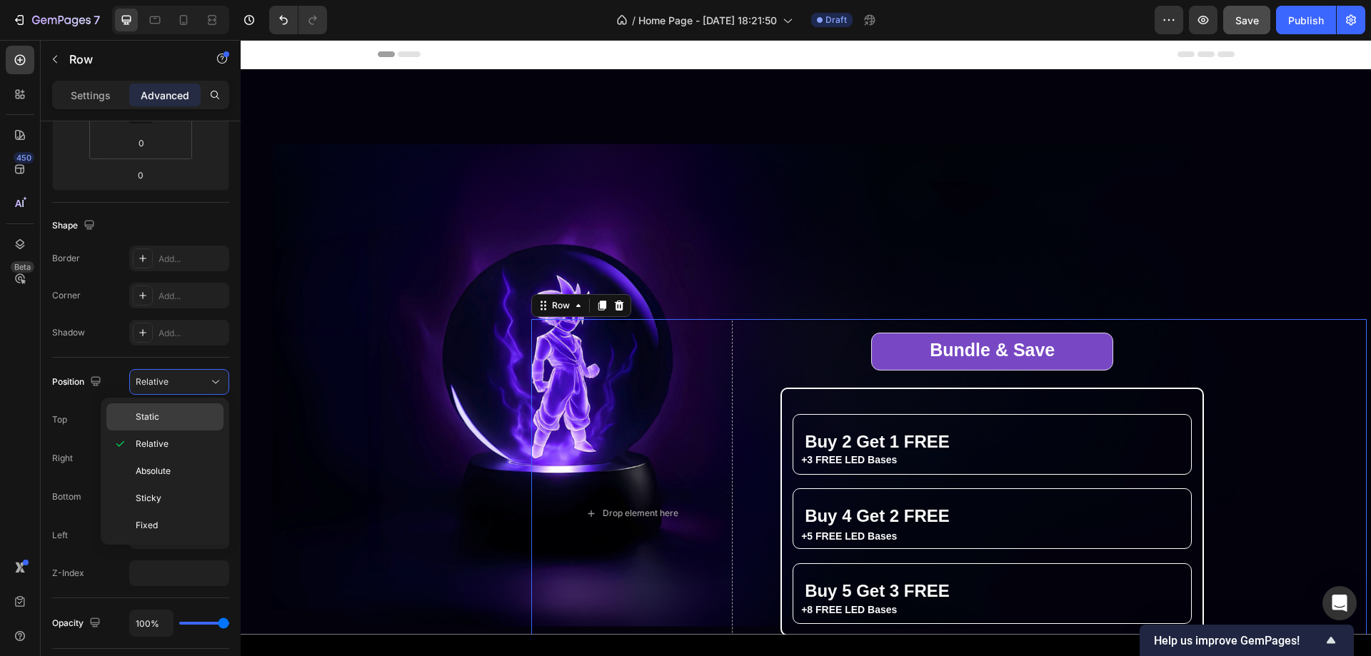
click at [174, 410] on div "Static" at bounding box center [164, 417] width 117 height 27
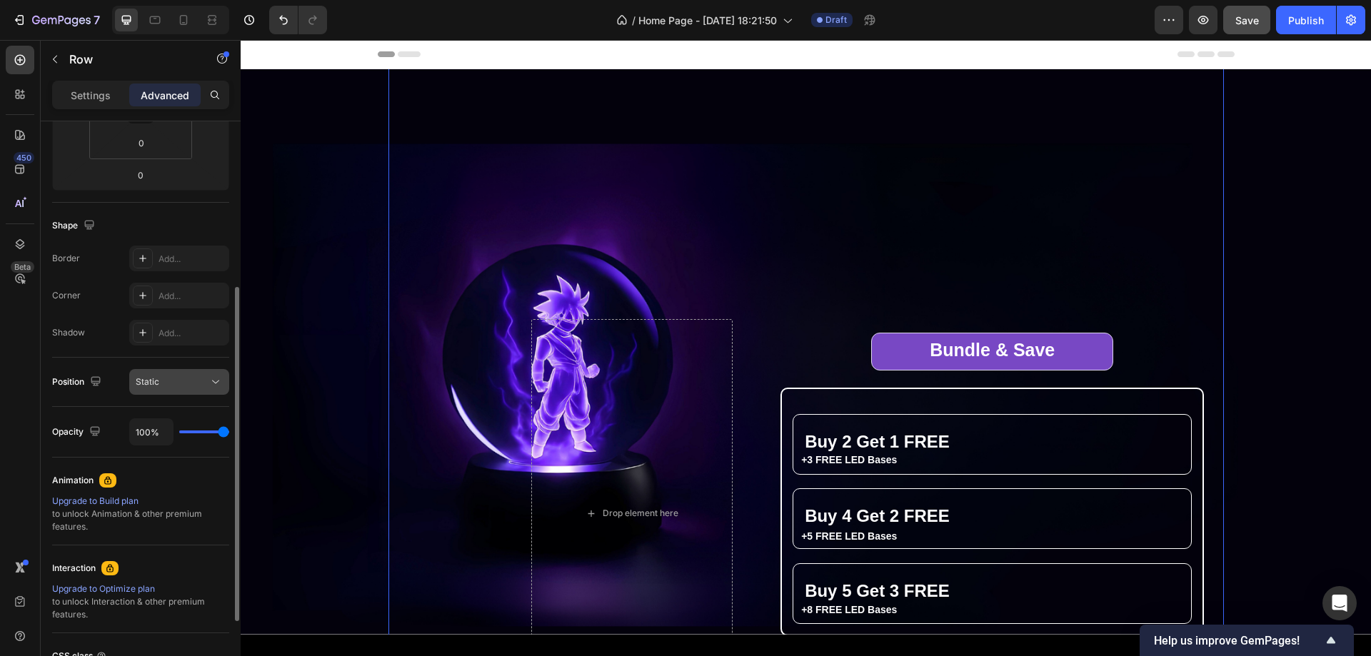
click at [181, 382] on div "Static" at bounding box center [172, 382] width 73 height 13
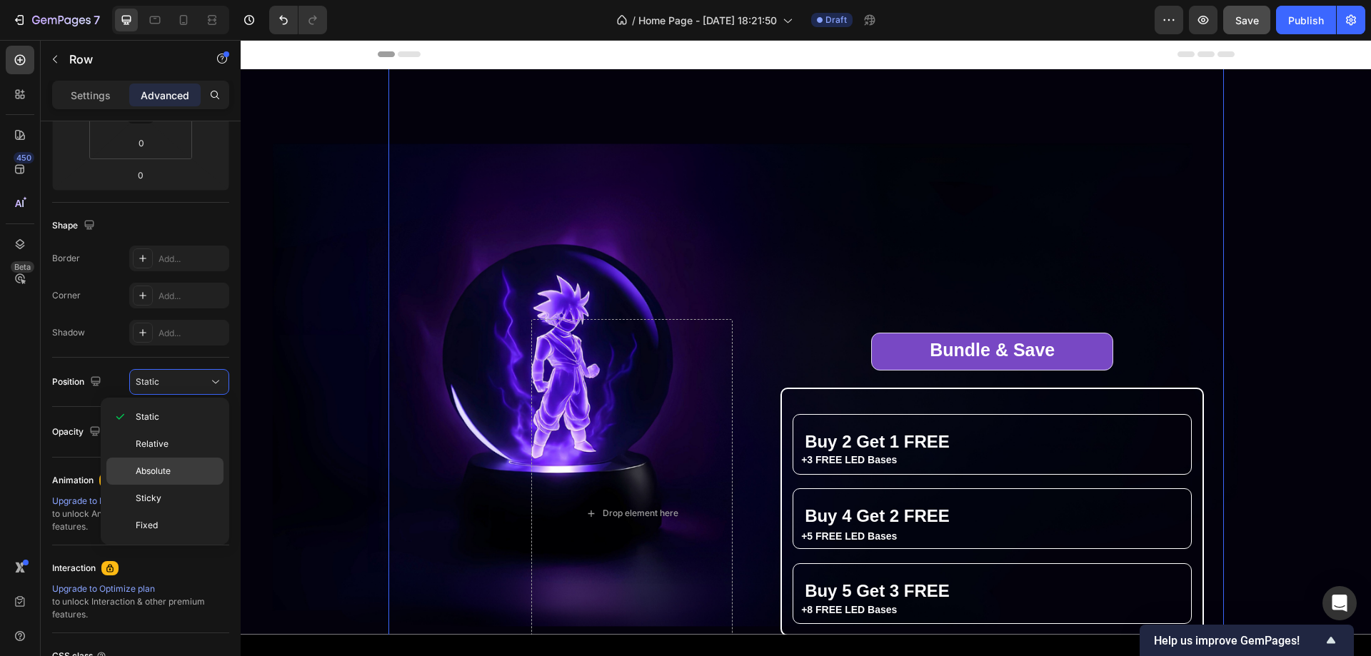
click at [171, 470] on p "Absolute" at bounding box center [176, 471] width 81 height 13
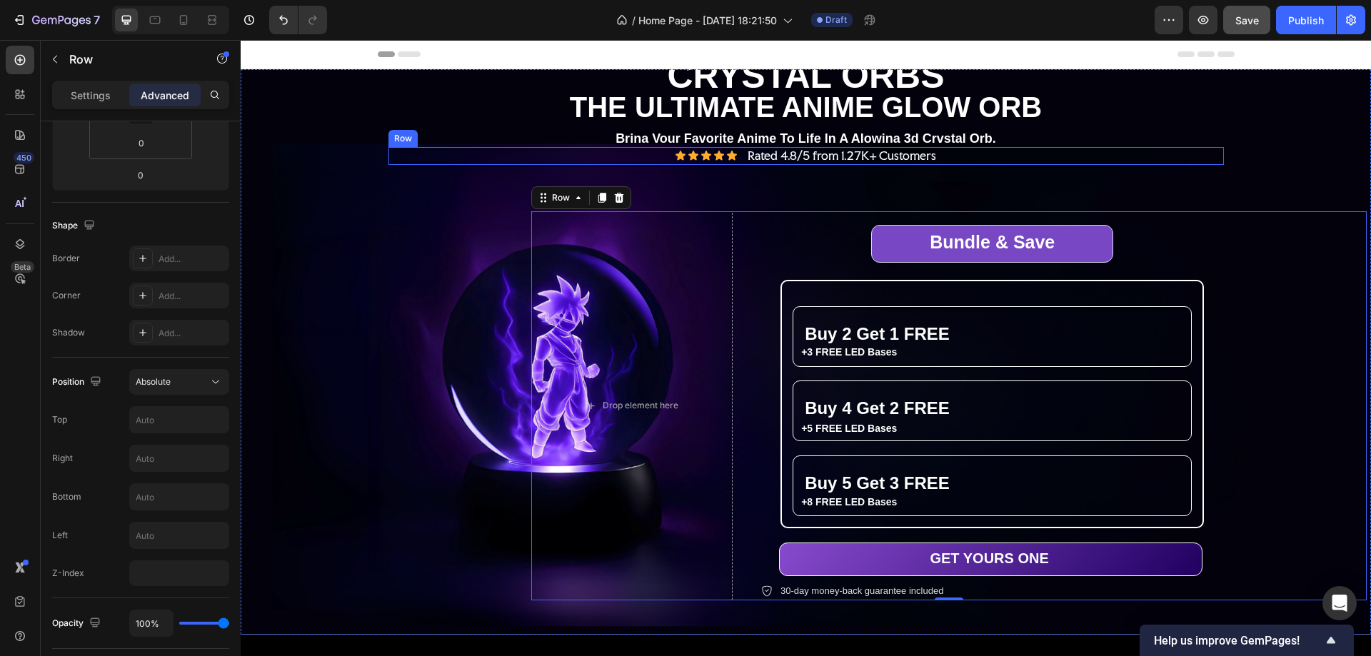
click at [969, 151] on div "Icon Icon Icon Icon Icon Icon List Rated 4.8/5 from 1.27K+ Customers Text Block…" at bounding box center [807, 156] width 836 height 18
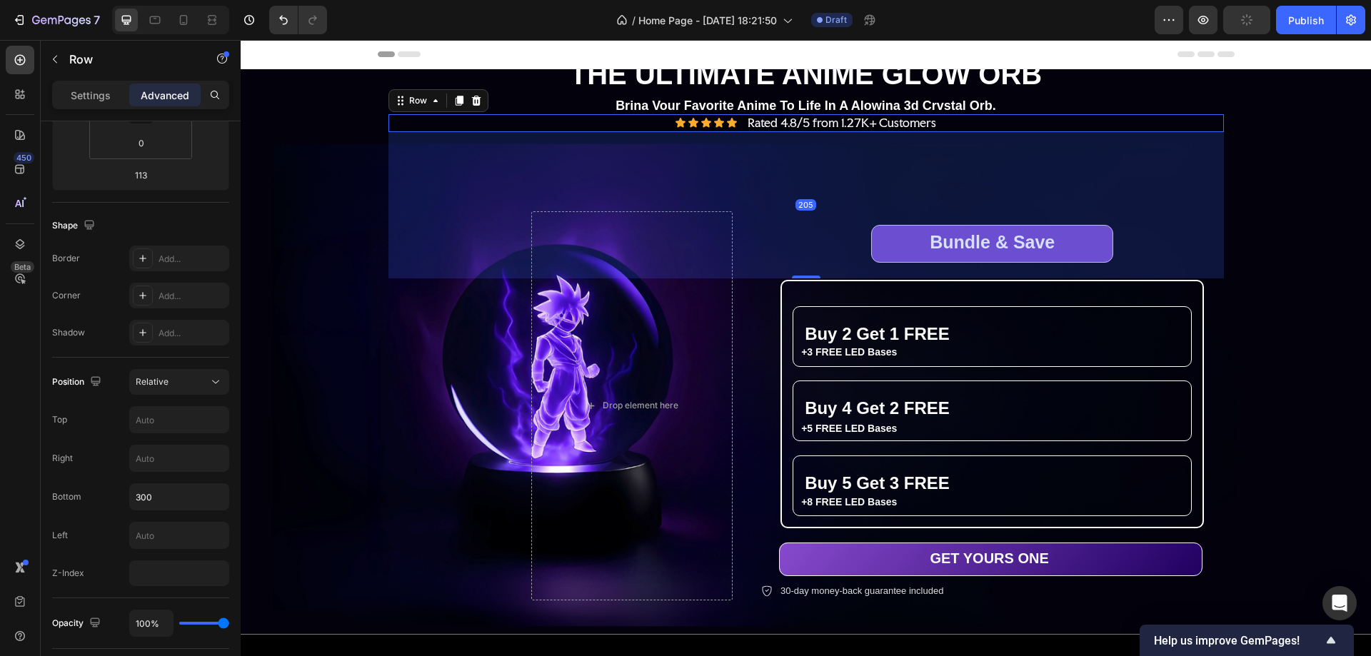
drag, startPoint x: 798, startPoint y: 243, endPoint x: 806, endPoint y: 309, distance: 66.2
click at [806, 309] on div "THE ULTIMATE ANIME GLOW ORB Text Block CRYSTAL ORBS Heading THE ULTIMATE ANIME …" at bounding box center [807, 351] width 836 height 281
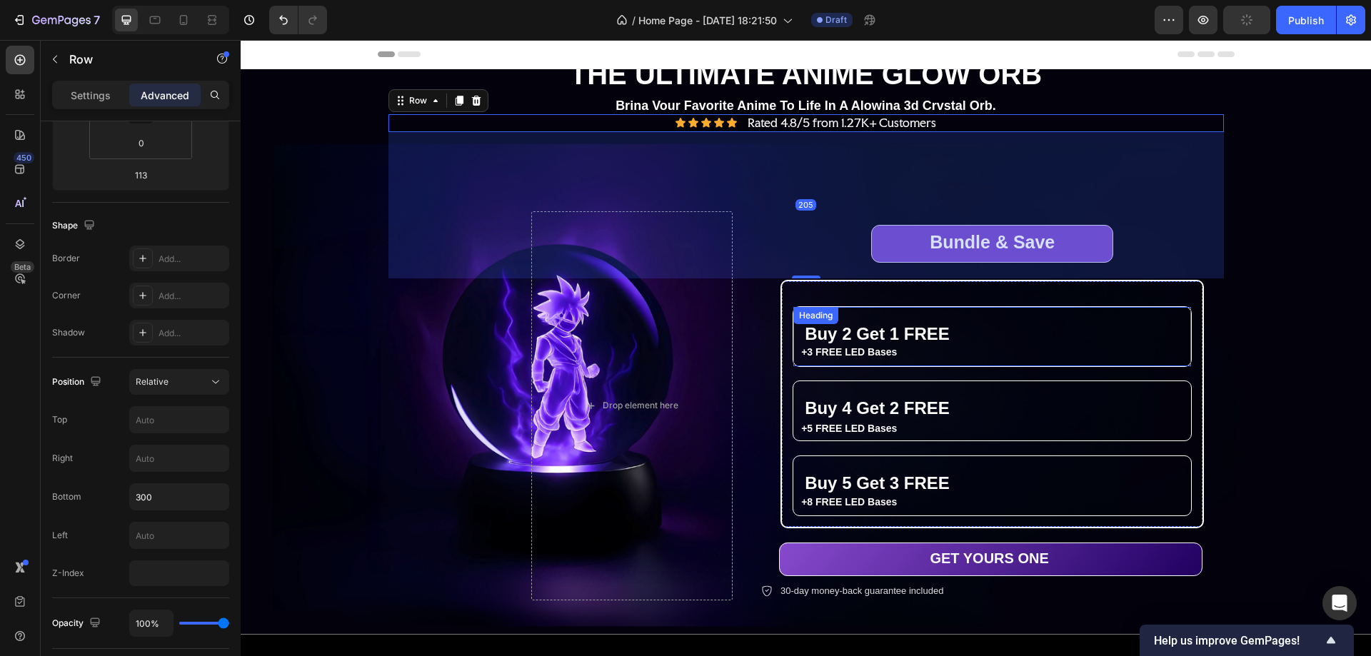
type input "205"
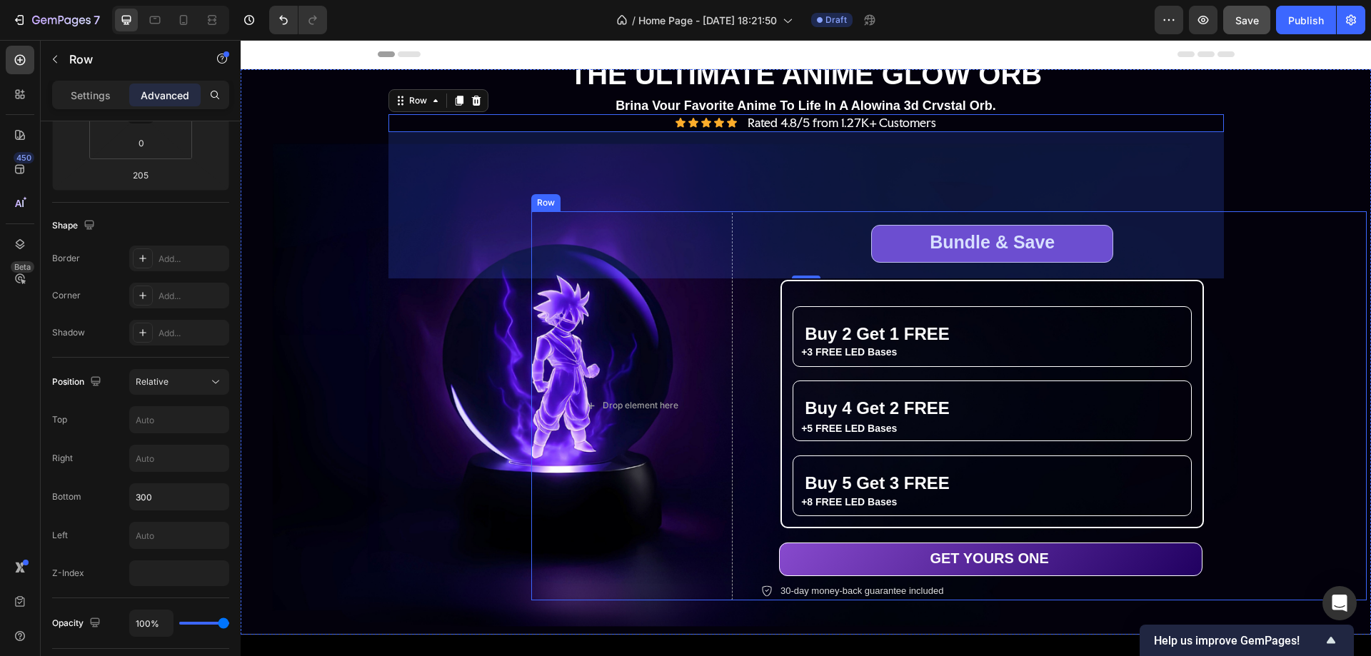
click at [1274, 242] on div "Bundle & Save Heading Row Buy 2 Get 1 FREE Heading +3 FREE LED Bases Text Block…" at bounding box center [1064, 405] width 606 height 389
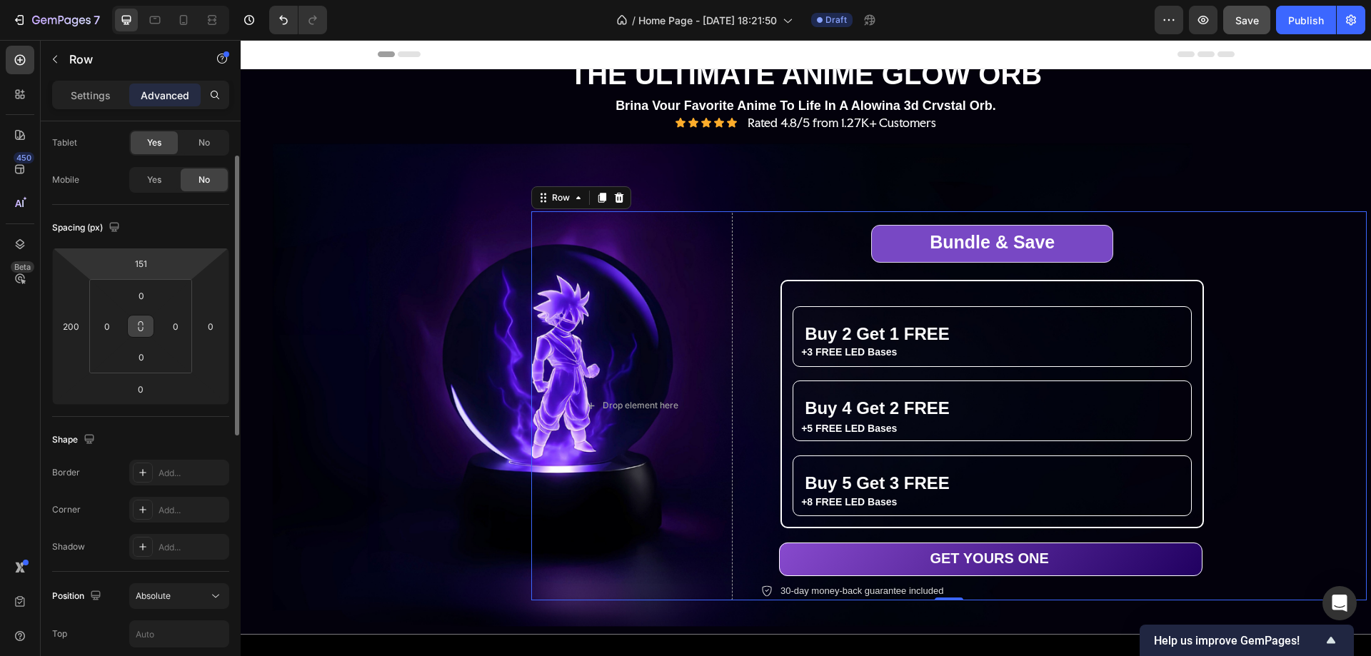
scroll to position [143, 0]
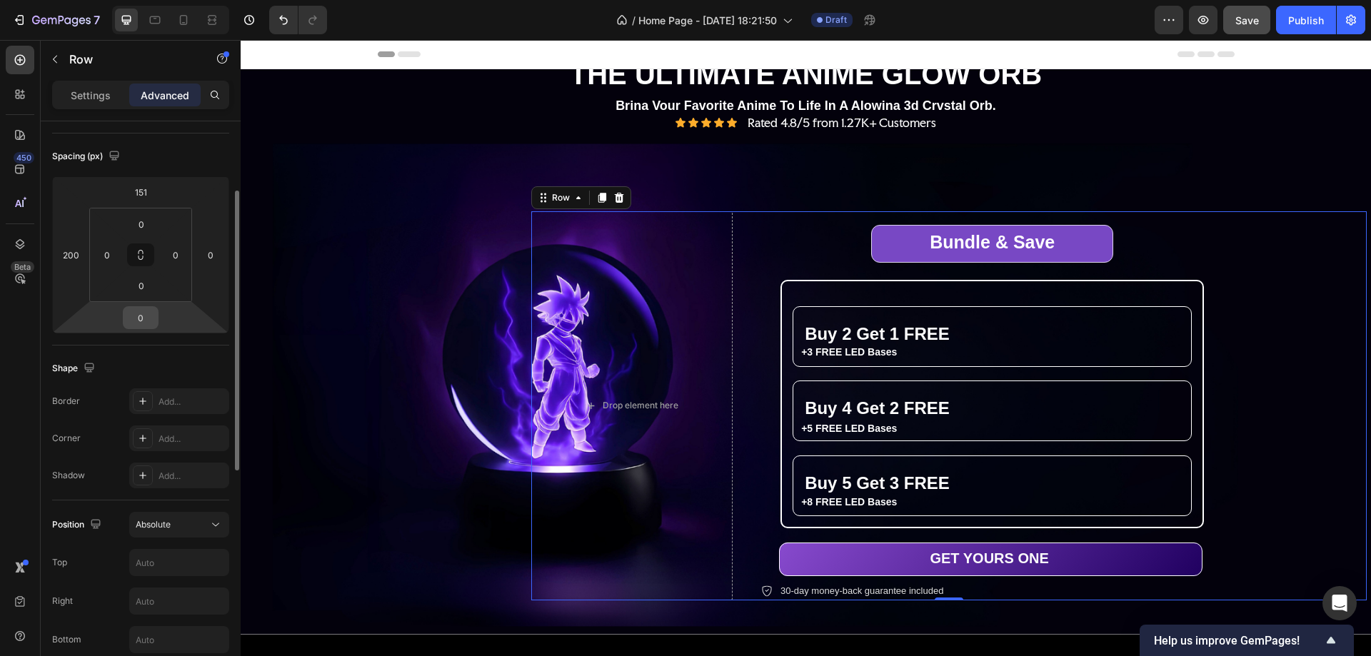
click at [144, 318] on input "0" at bounding box center [140, 317] width 29 height 21
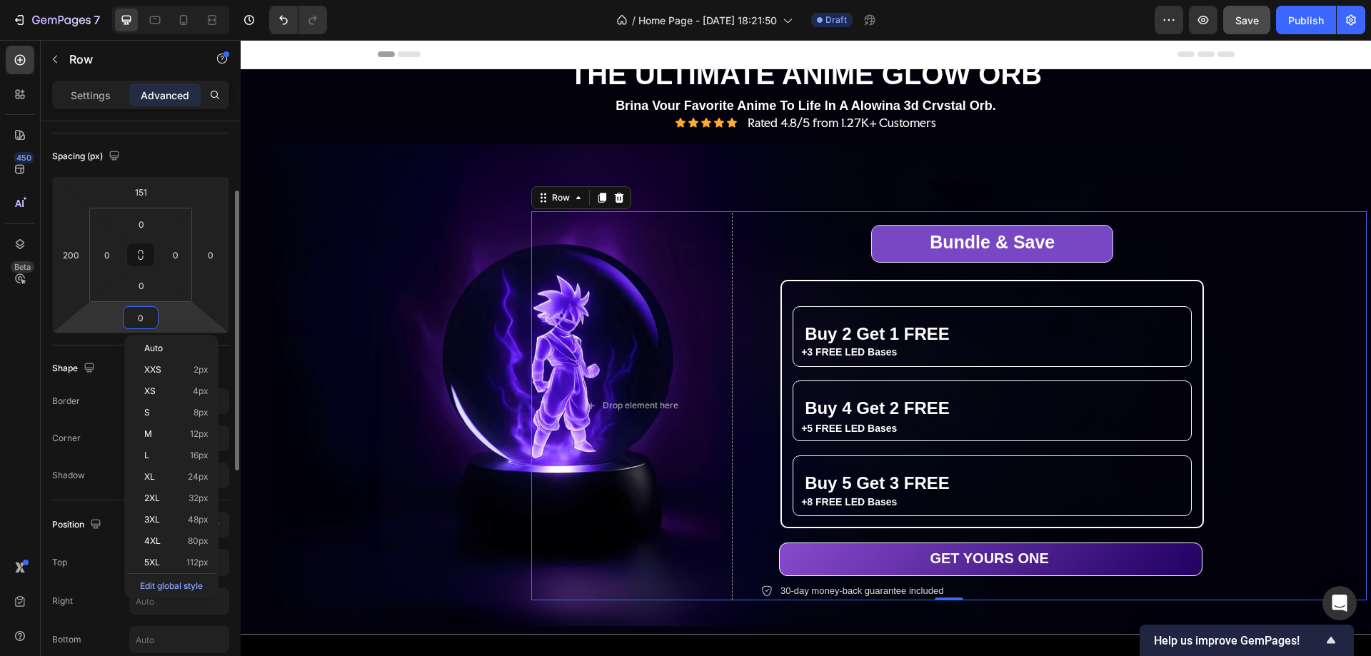
scroll to position [214, 0]
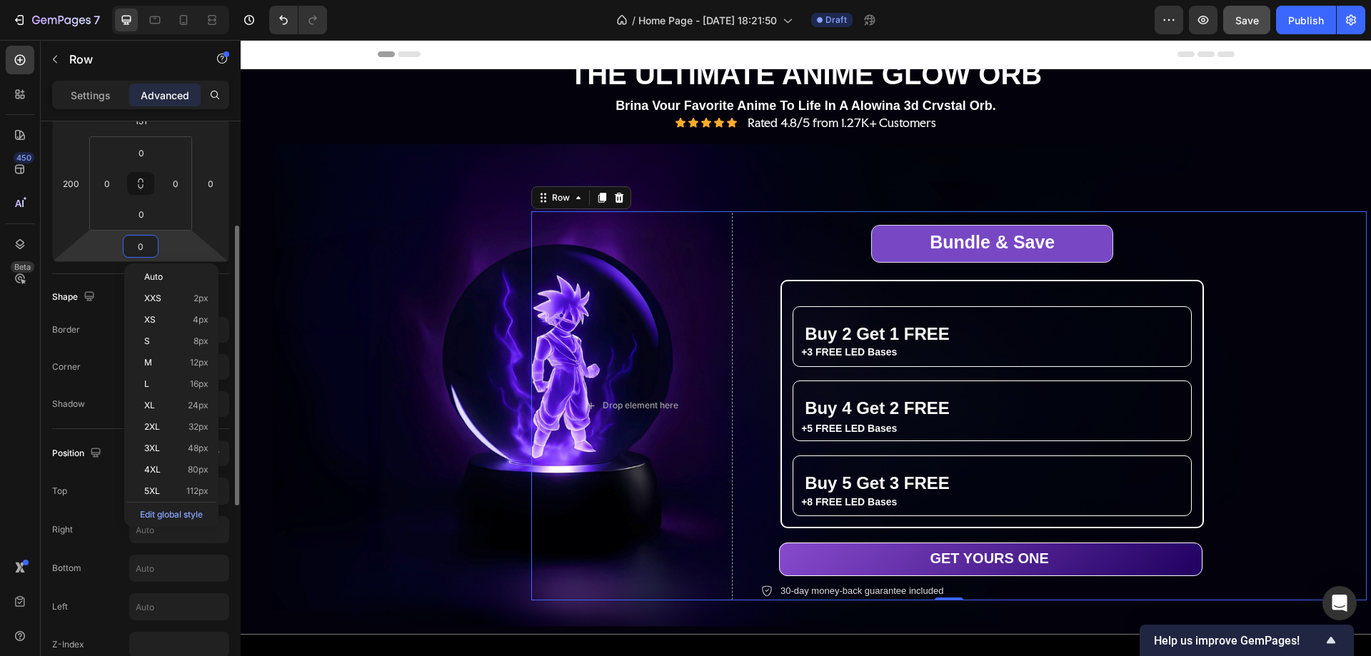
click at [138, 249] on input "0" at bounding box center [140, 246] width 29 height 21
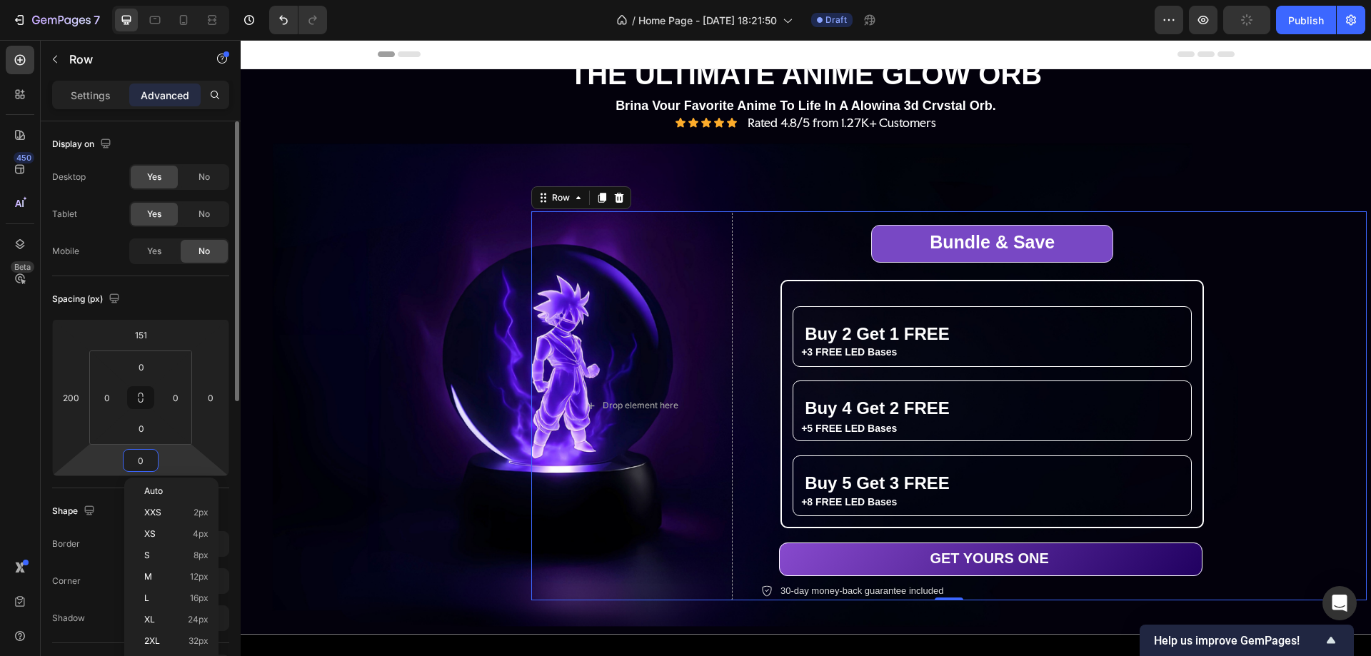
click at [141, 462] on input "0" at bounding box center [140, 460] width 29 height 21
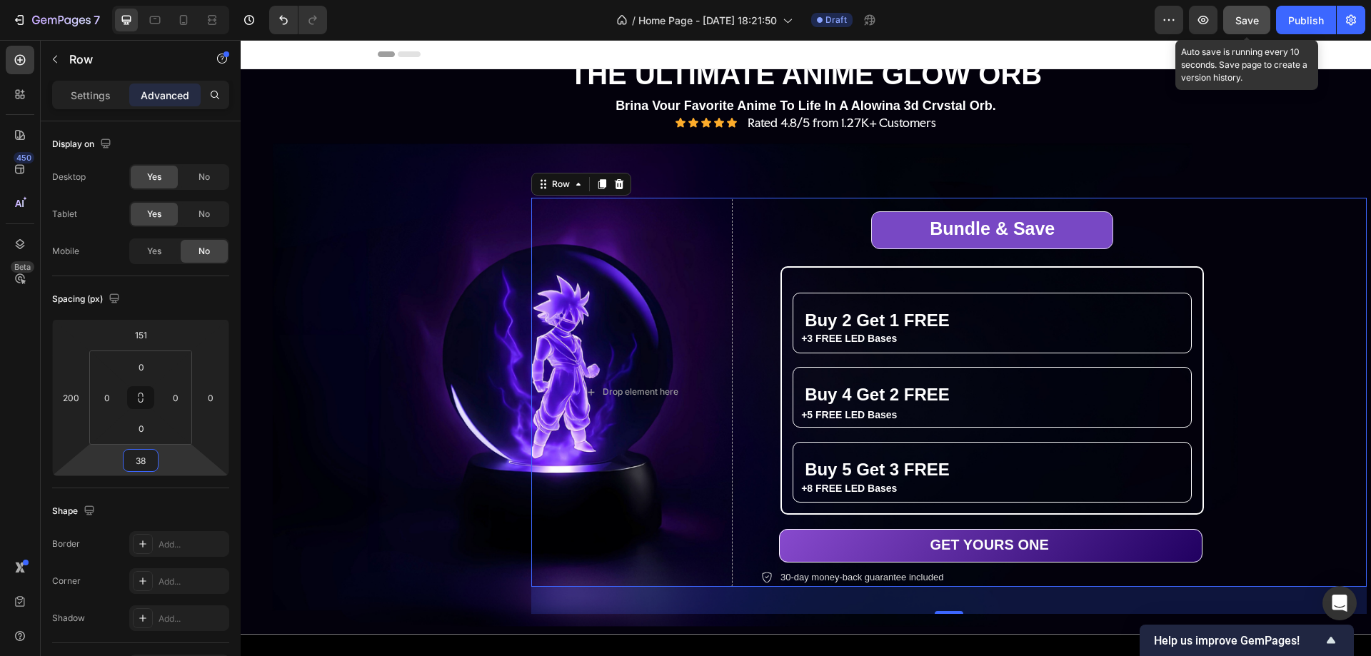
type input "38"
click at [1243, 6] on button "Save" at bounding box center [1247, 20] width 47 height 29
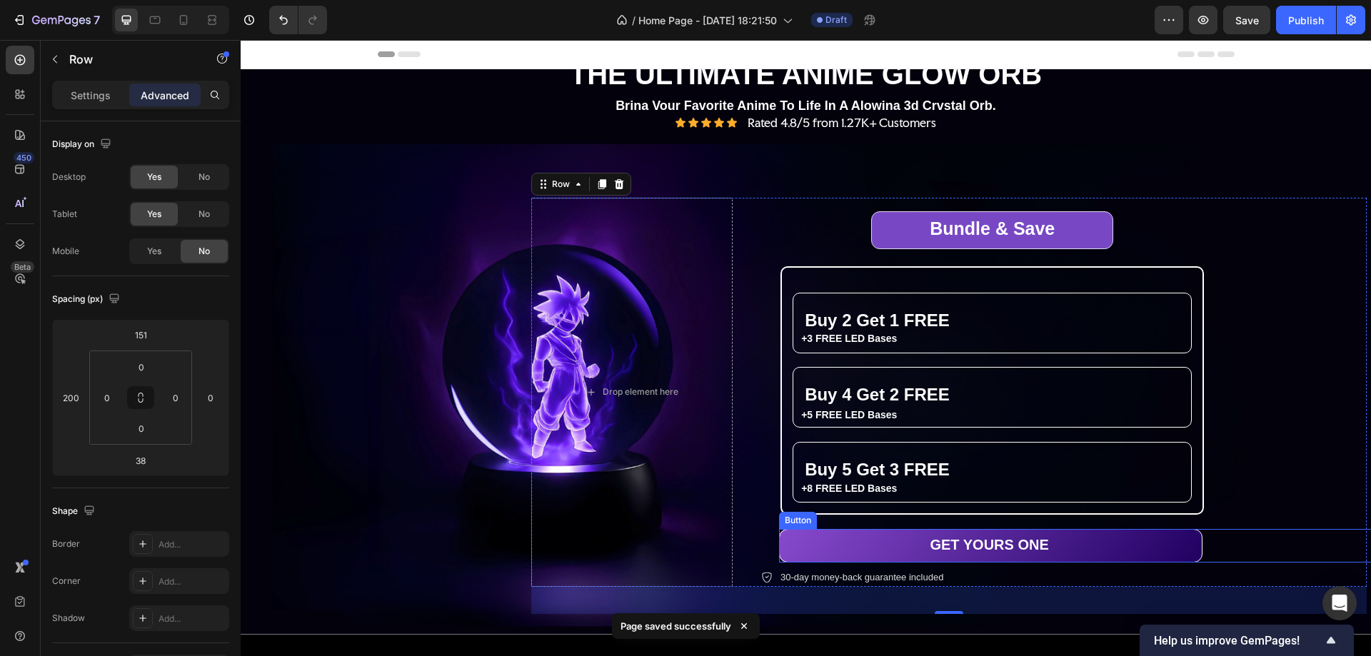
click at [1217, 548] on div "GET YOURS ONE Button" at bounding box center [1082, 546] width 606 height 34
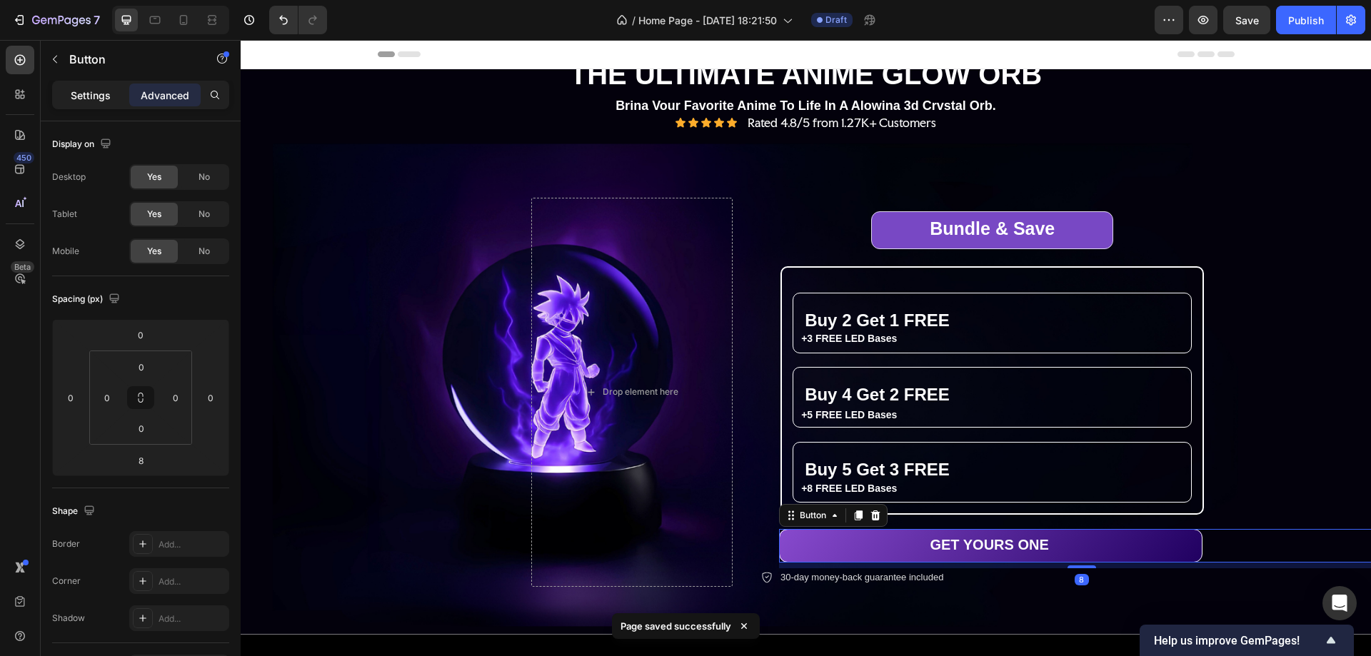
click at [95, 89] on p "Settings" at bounding box center [91, 95] width 40 height 15
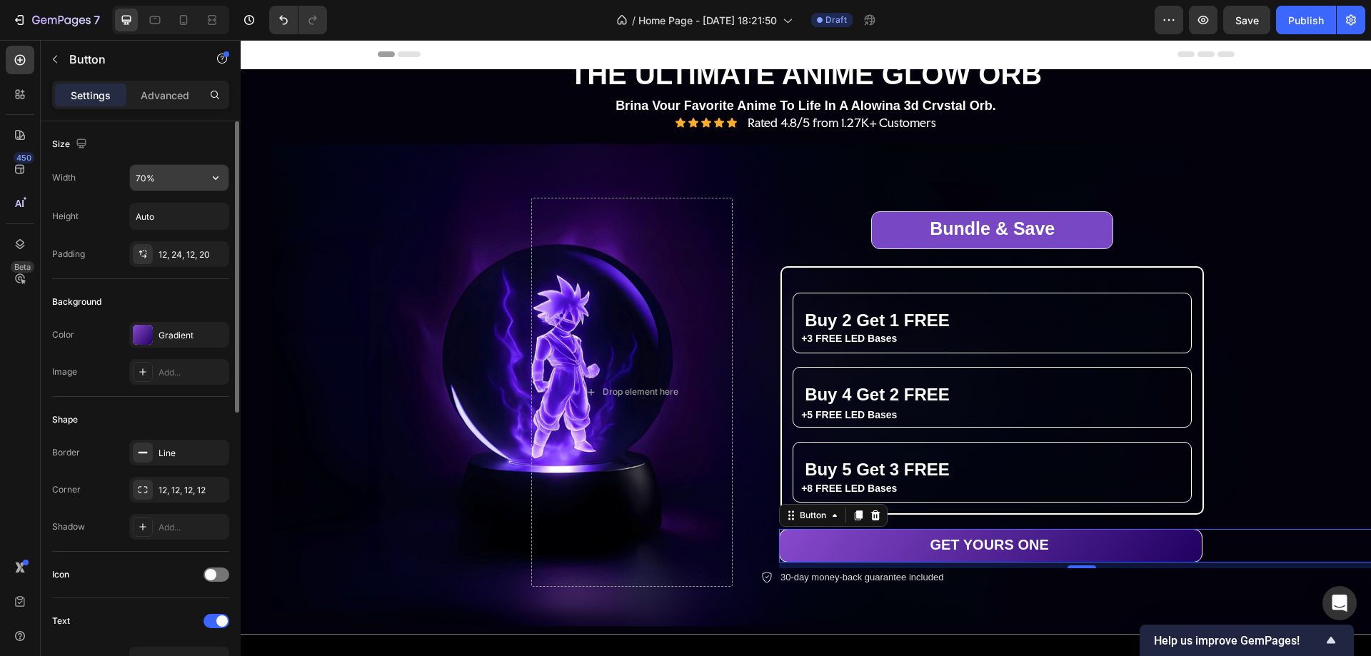
click at [140, 173] on input "70%" at bounding box center [179, 178] width 99 height 26
click at [148, 177] on input "60%" at bounding box center [179, 178] width 99 height 26
click at [140, 176] on input "60%" at bounding box center [179, 178] width 99 height 26
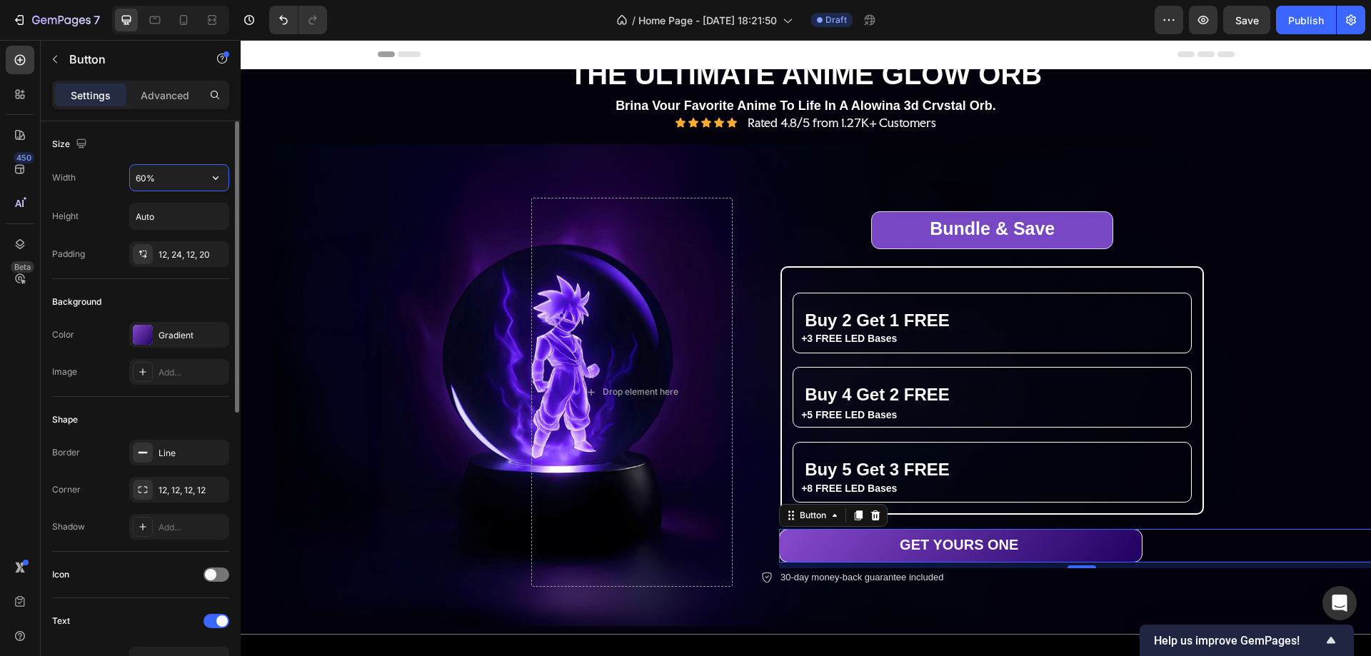
click at [140, 176] on input "60%" at bounding box center [179, 178] width 99 height 26
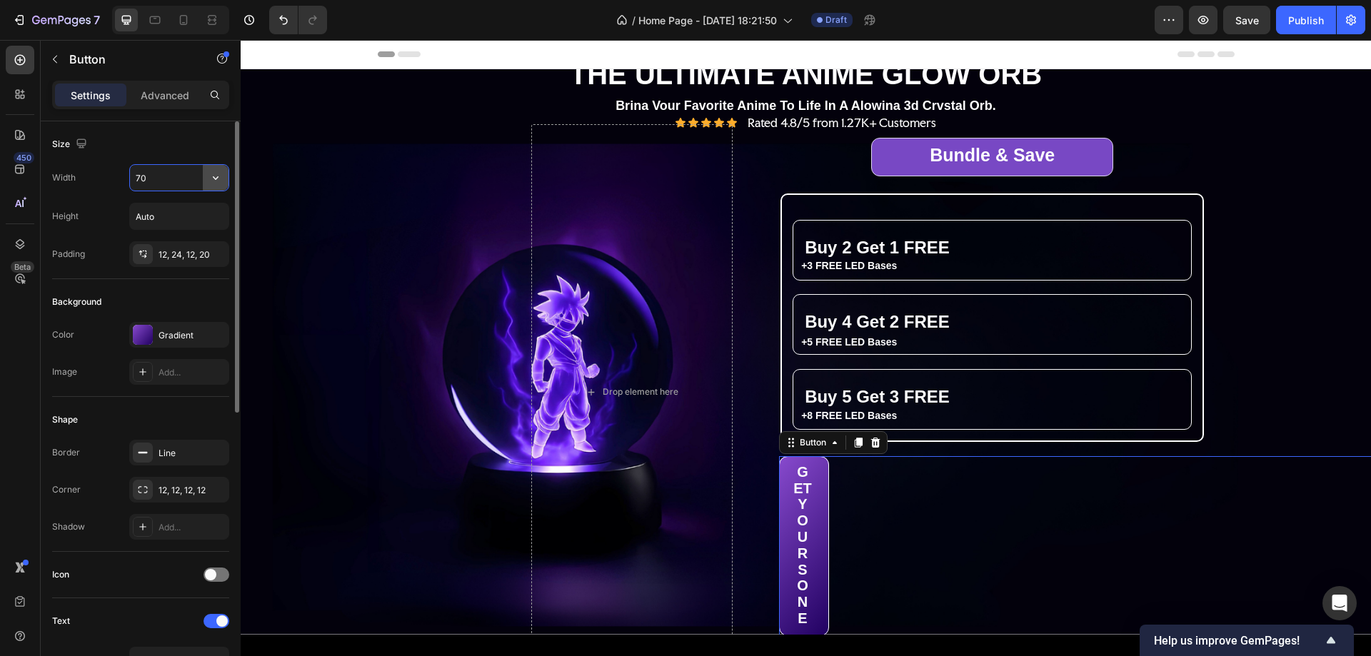
click at [215, 176] on icon "button" at bounding box center [216, 178] width 14 height 14
click at [214, 177] on icon "button" at bounding box center [216, 178] width 6 height 4
drag, startPoint x: 196, startPoint y: 244, endPoint x: 182, endPoint y: 216, distance: 31.3
click at [196, 244] on span "100%" at bounding box center [205, 241] width 24 height 13
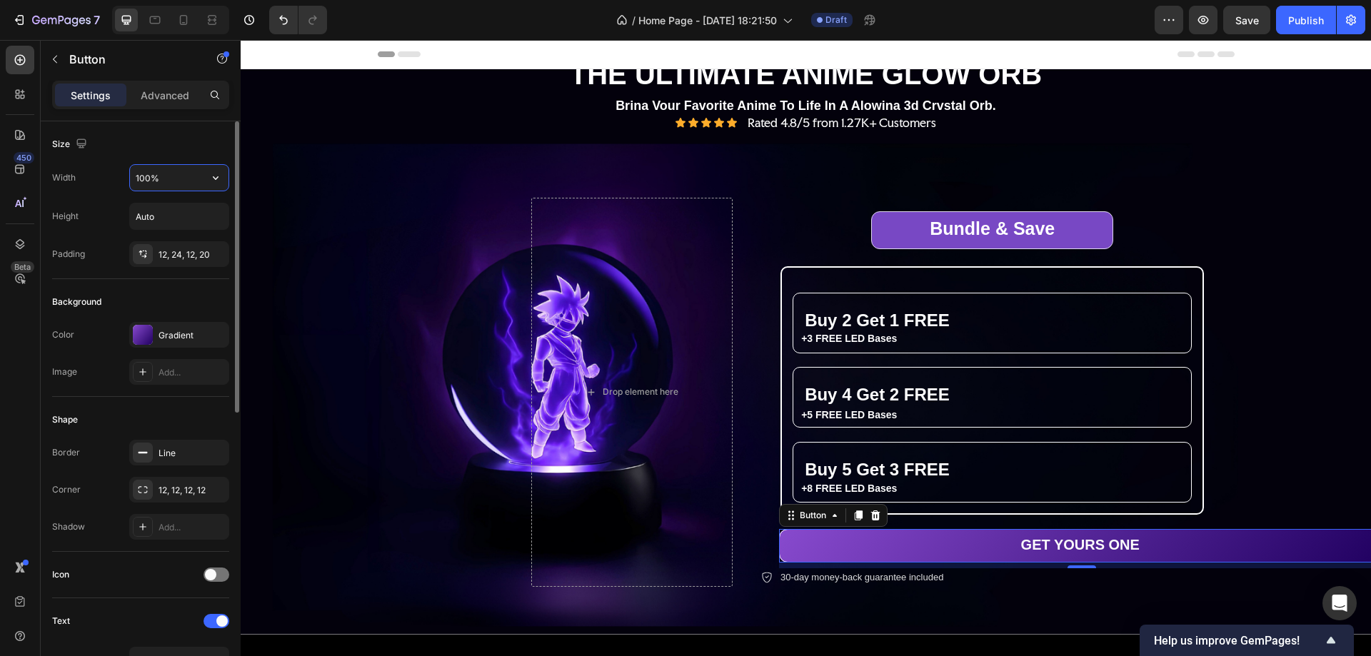
click at [148, 180] on input "100%" at bounding box center [179, 178] width 99 height 26
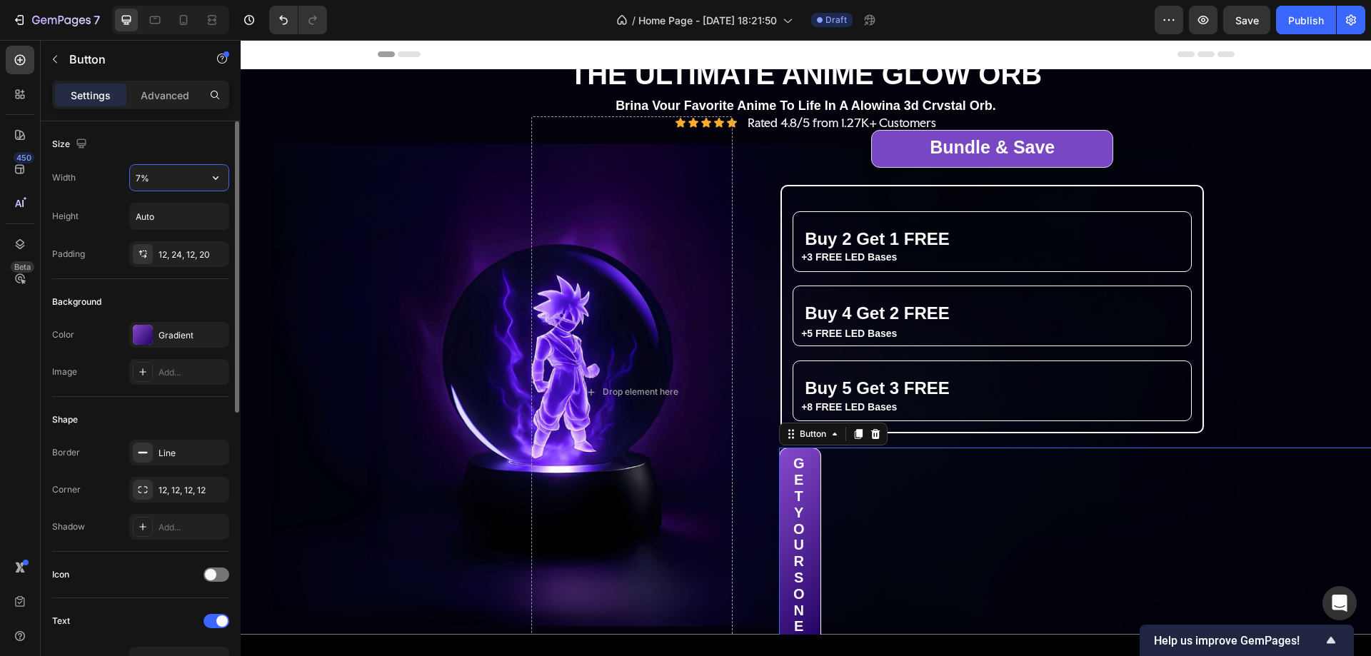
type input "70%"
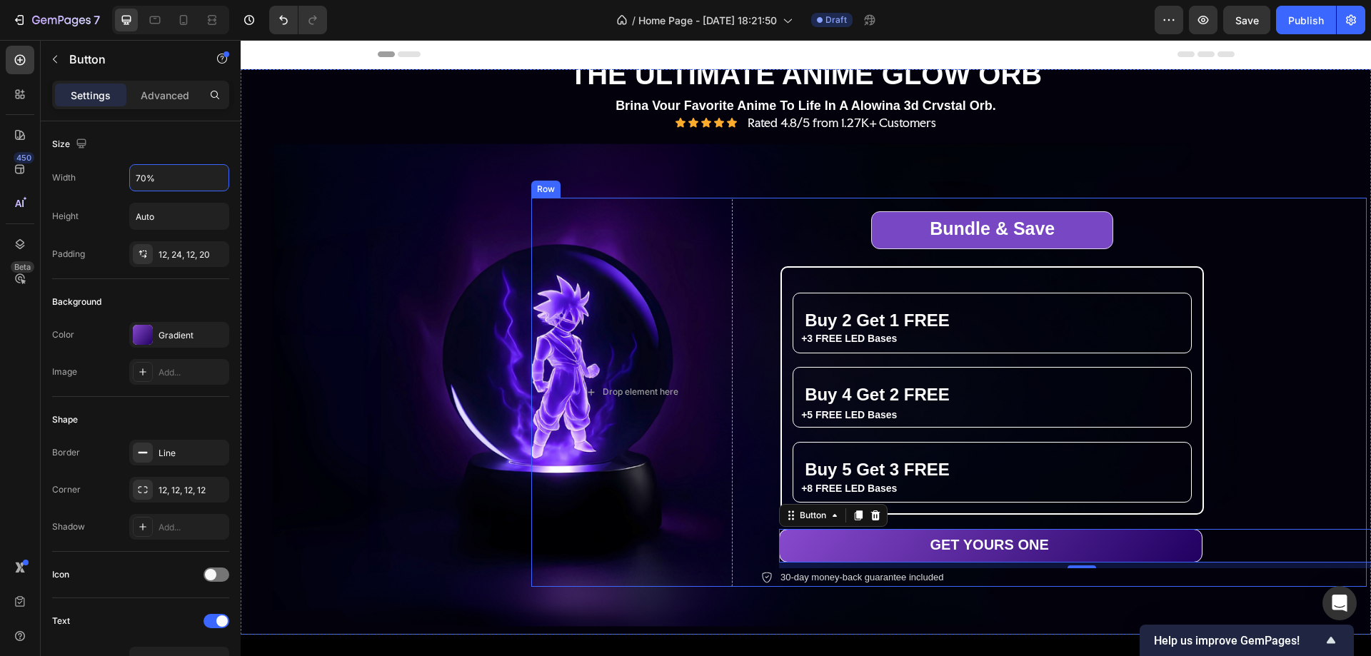
click at [1282, 245] on div "Bundle & Save Heading Row Buy 2 Get 1 FREE Heading +3 FREE LED Bases Text Block…" at bounding box center [1064, 392] width 606 height 389
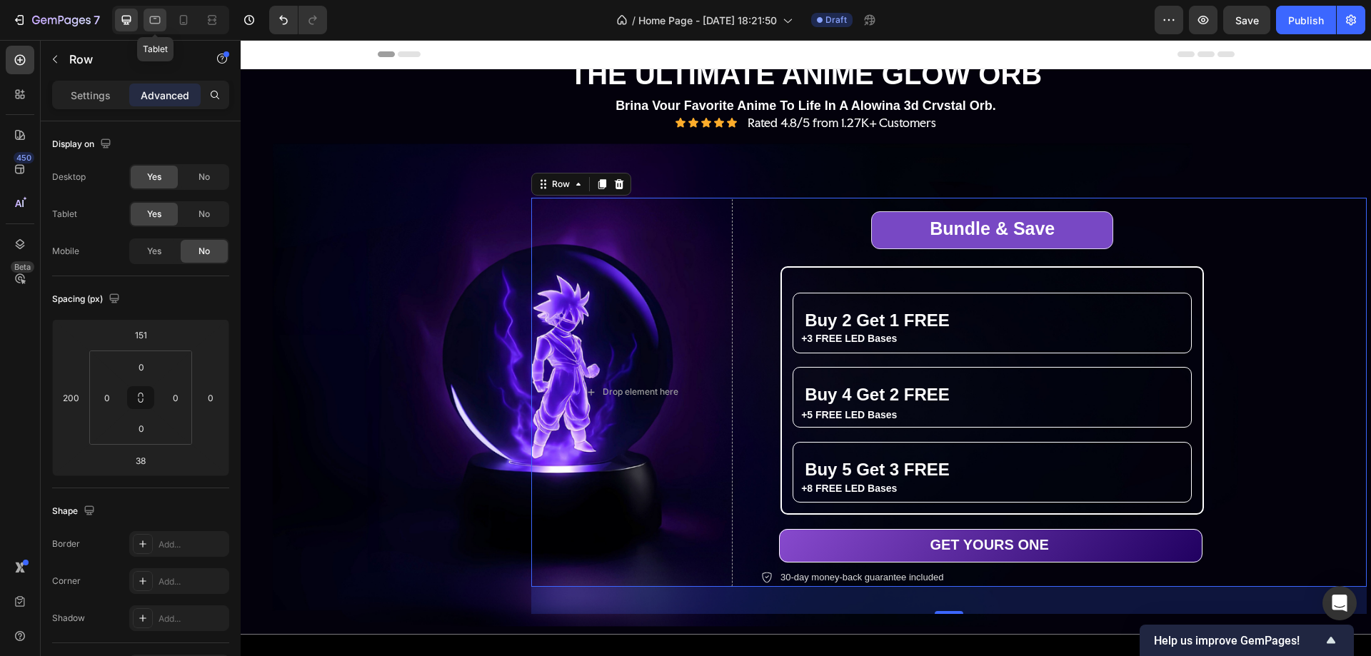
click at [153, 16] on icon at bounding box center [155, 20] width 14 height 14
type input "0"
type input "136"
type input "0"
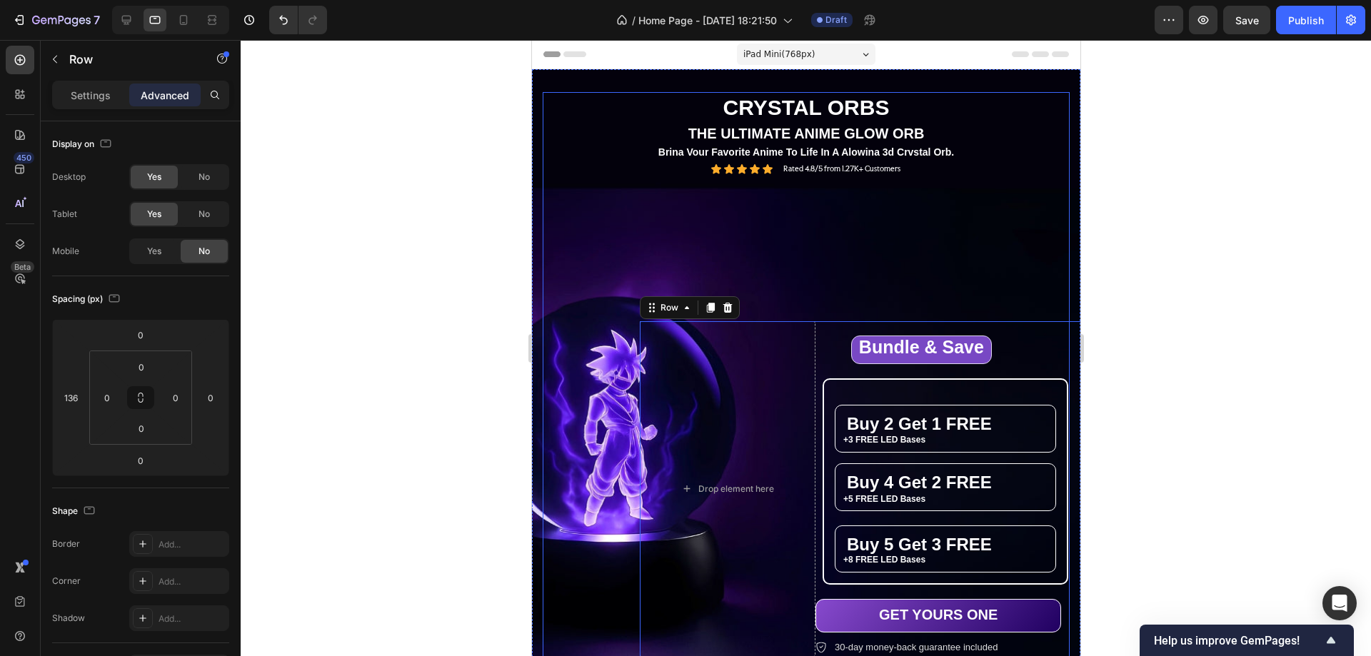
click at [932, 167] on div "Icon Icon Icon Icon Icon Icon List Rated 4.8/5 from 1.27K+ Customers Text Block…" at bounding box center [805, 169] width 527 height 12
click at [86, 94] on p "Settings" at bounding box center [91, 95] width 40 height 15
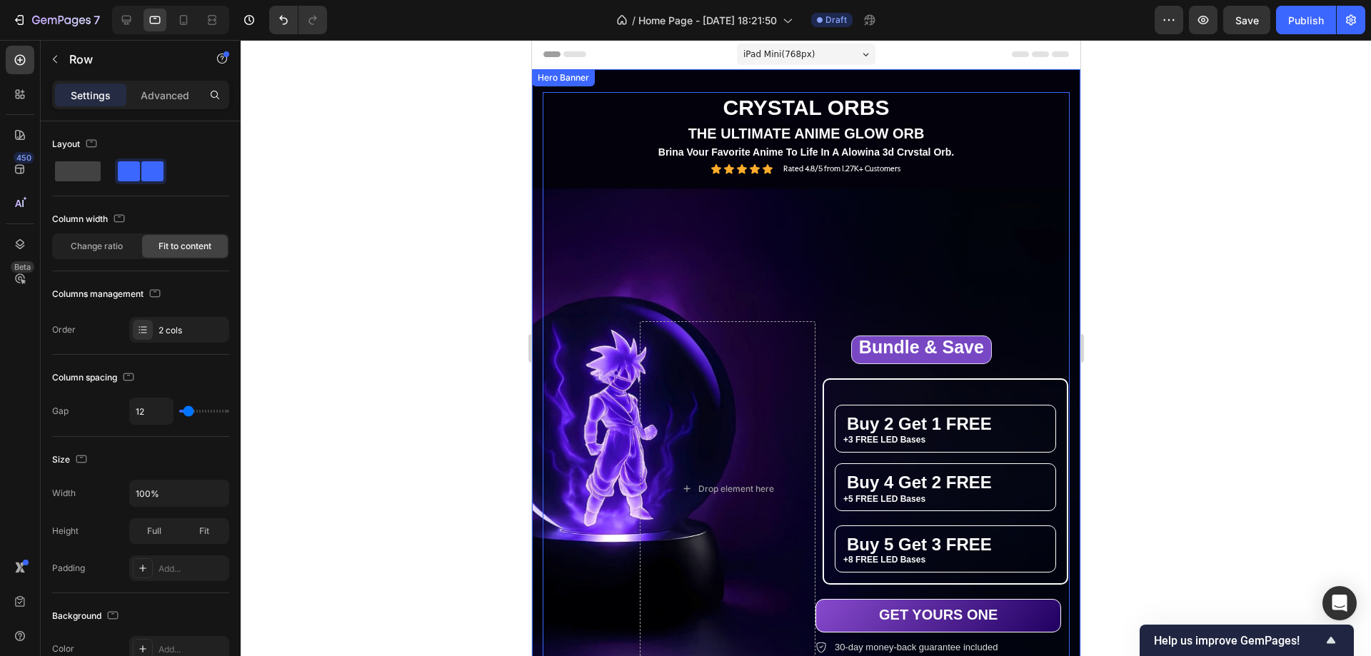
click at [623, 197] on div "THE ULTIMATE ANIME GLOW ORB Text Block CRYSTAL ORBS Heading THE ULTIMATE ANIME …" at bounding box center [805, 388] width 527 height 592
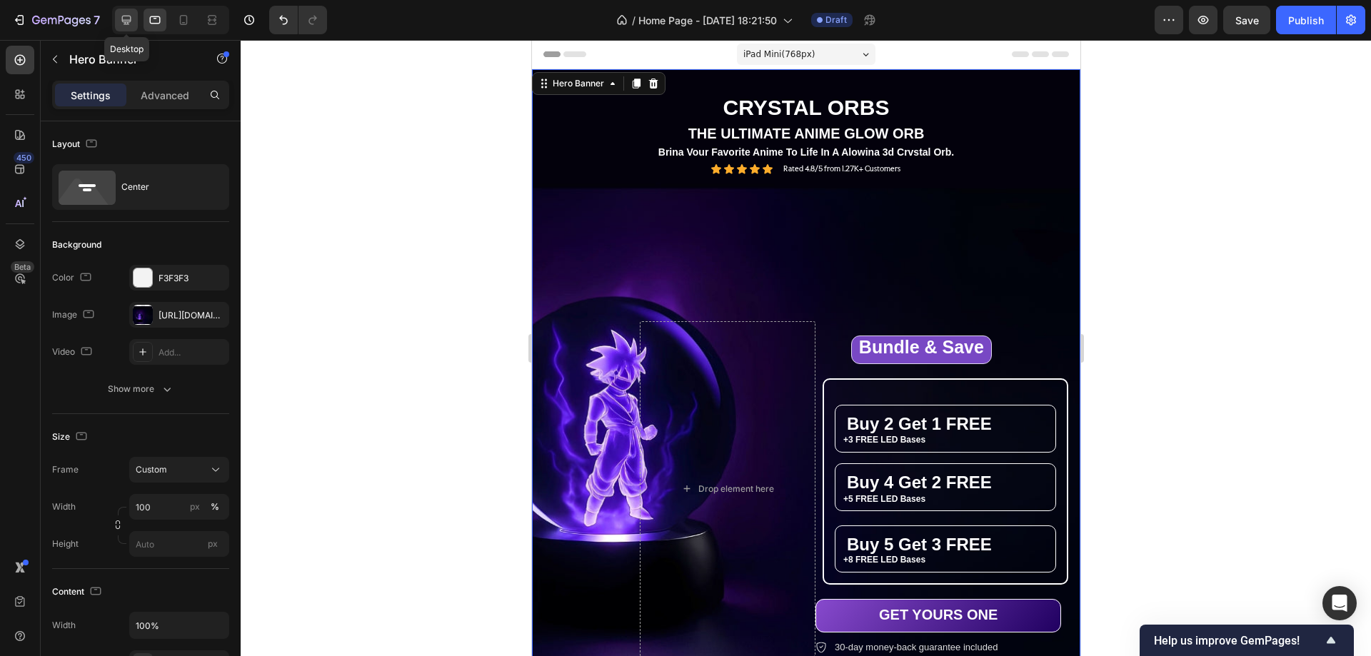
click at [122, 15] on icon at bounding box center [126, 20] width 14 height 14
type input "1200"
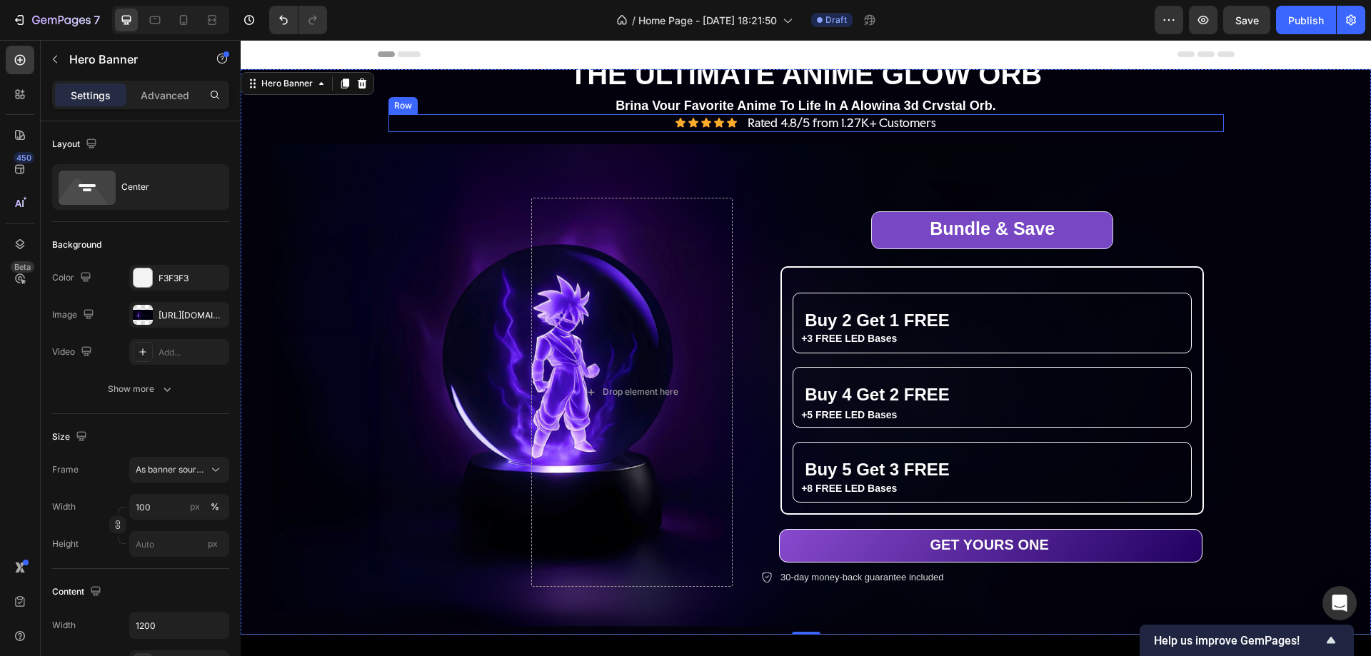
click at [981, 119] on div "Icon Icon Icon Icon Icon Icon List Rated 4.8/5 from 1.27K+ Customers Text Block…" at bounding box center [807, 123] width 836 height 18
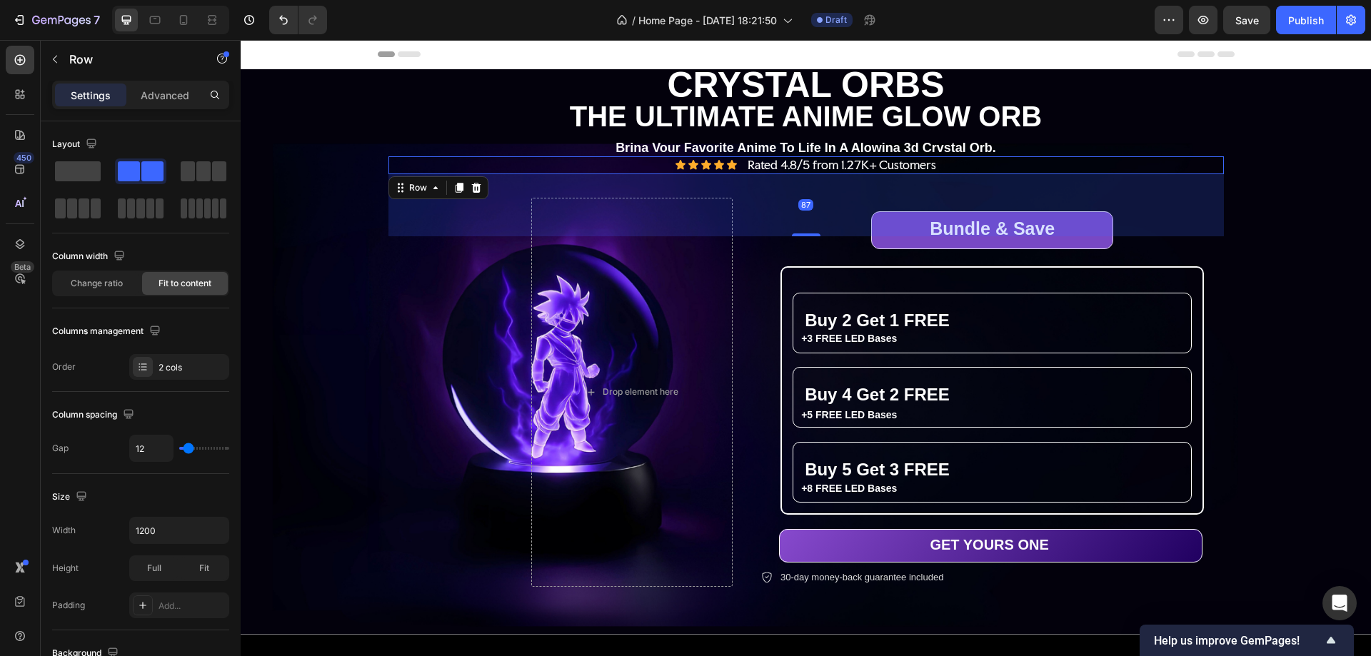
drag, startPoint x: 803, startPoint y: 275, endPoint x: 811, endPoint y: 191, distance: 84.7
click at [811, 174] on div "87" at bounding box center [807, 174] width 836 height 0
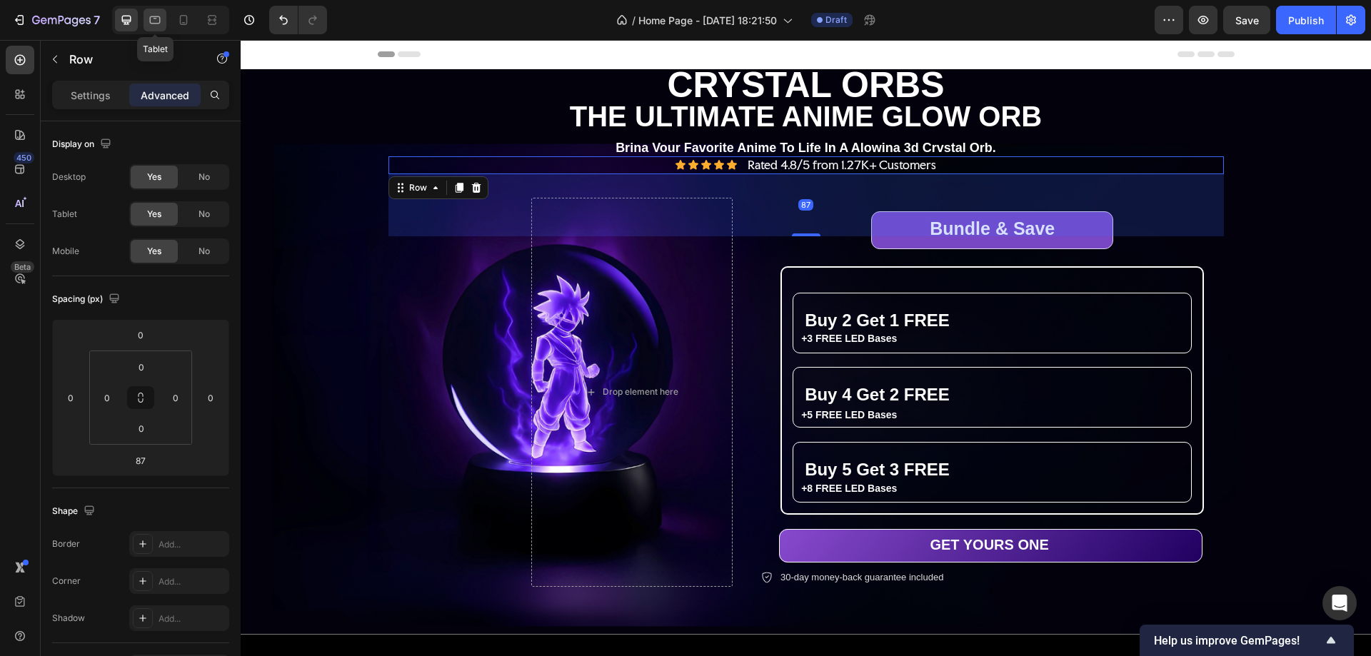
click at [156, 21] on icon at bounding box center [155, 20] width 14 height 14
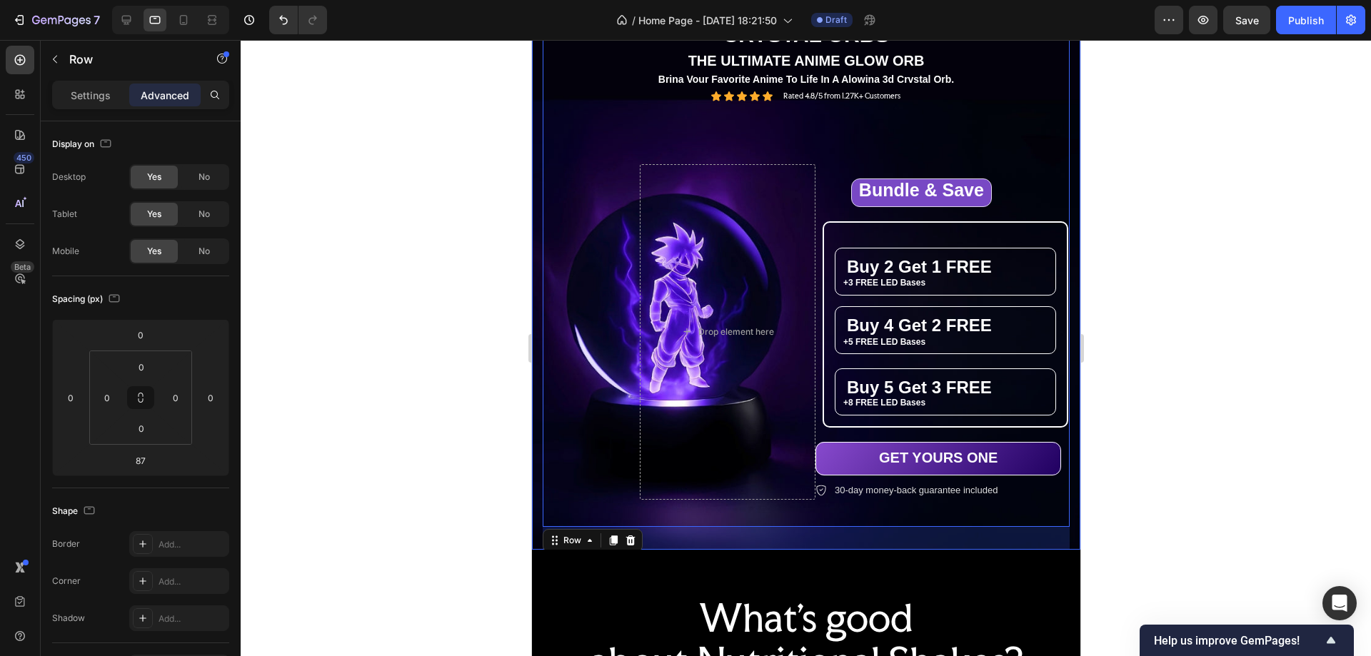
scroll to position [1, 0]
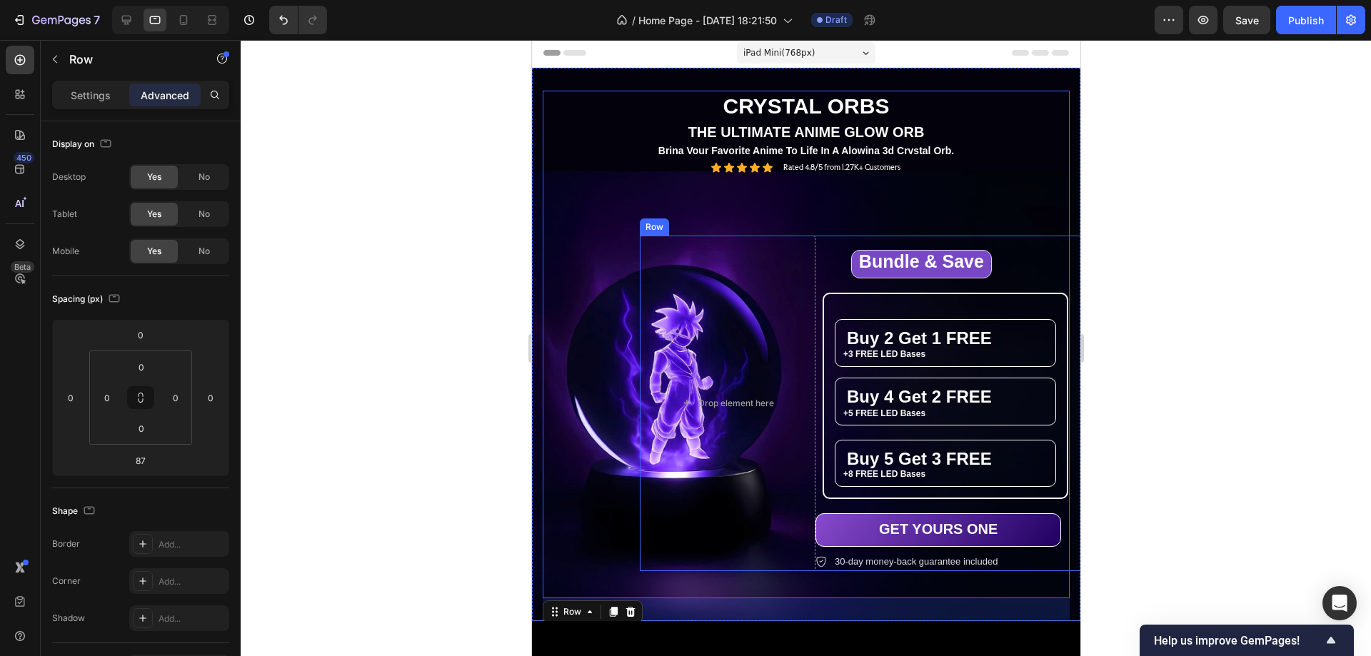
click at [822, 252] on div "Bundle & Save Heading Row Buy 2 Get 1 FREE Heading +3 FREE LED Bases Text Block…" at bounding box center [990, 403] width 351 height 335
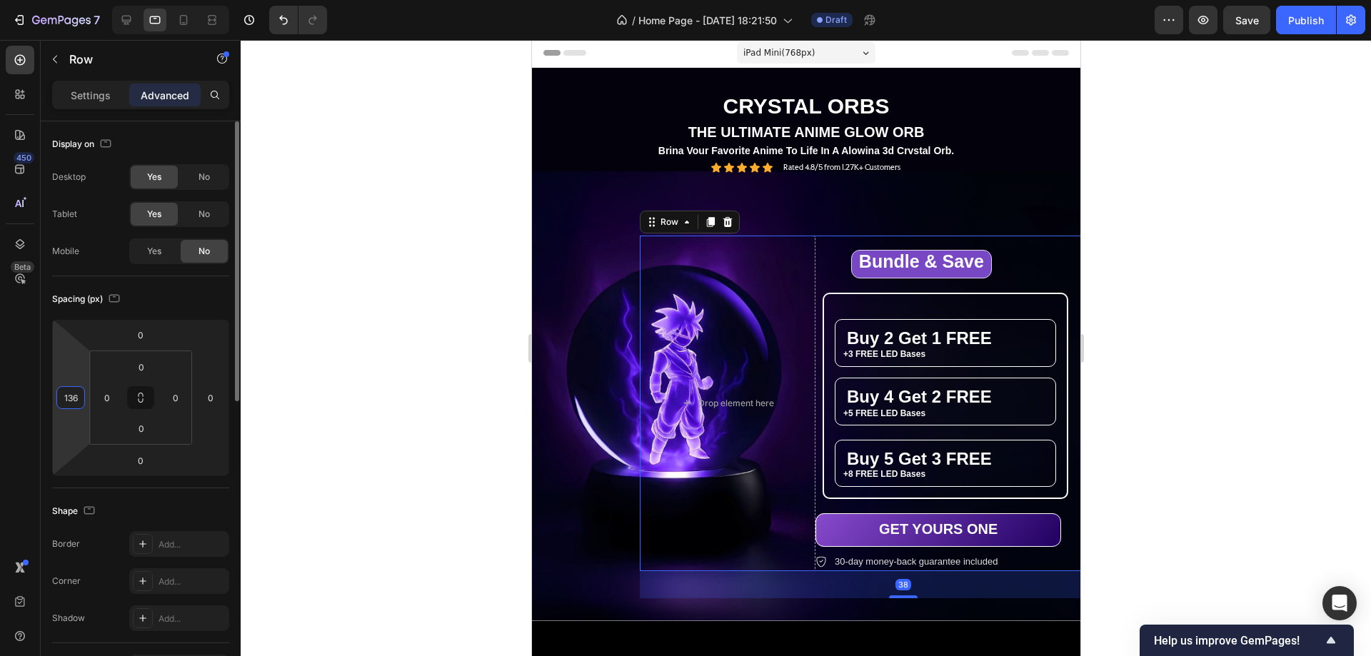
click at [77, 401] on input "136" at bounding box center [70, 397] width 21 height 21
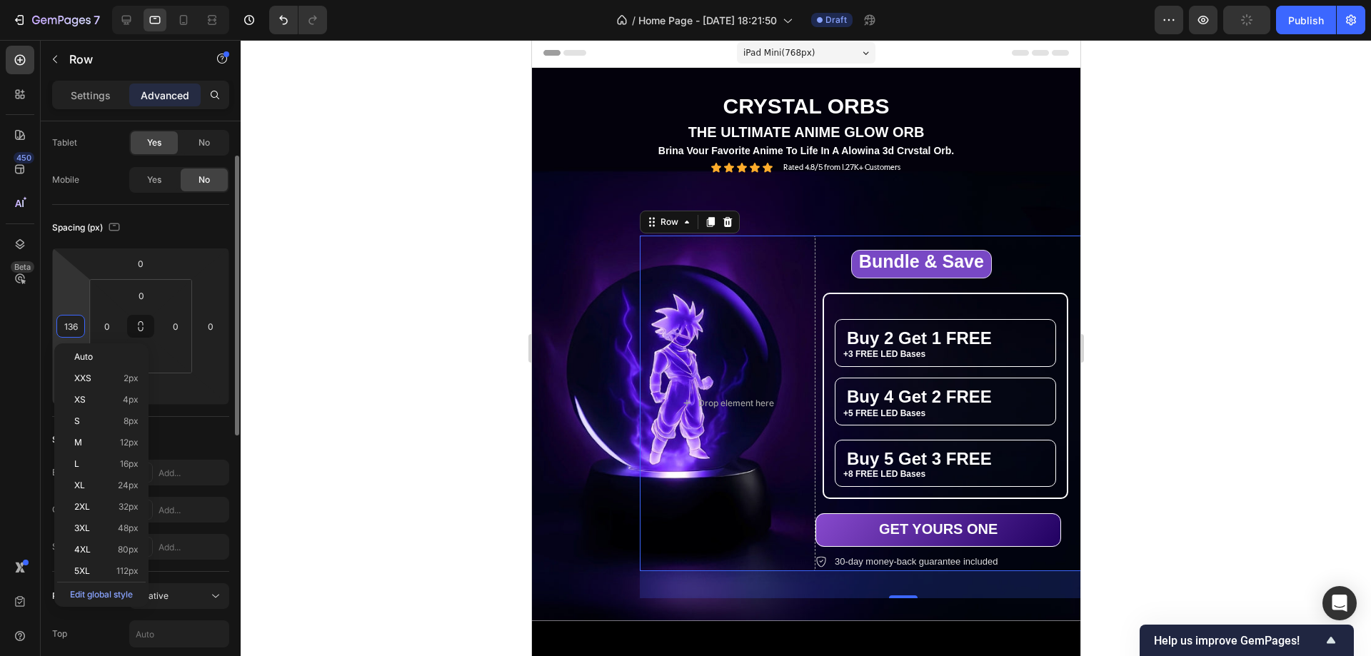
scroll to position [143, 0]
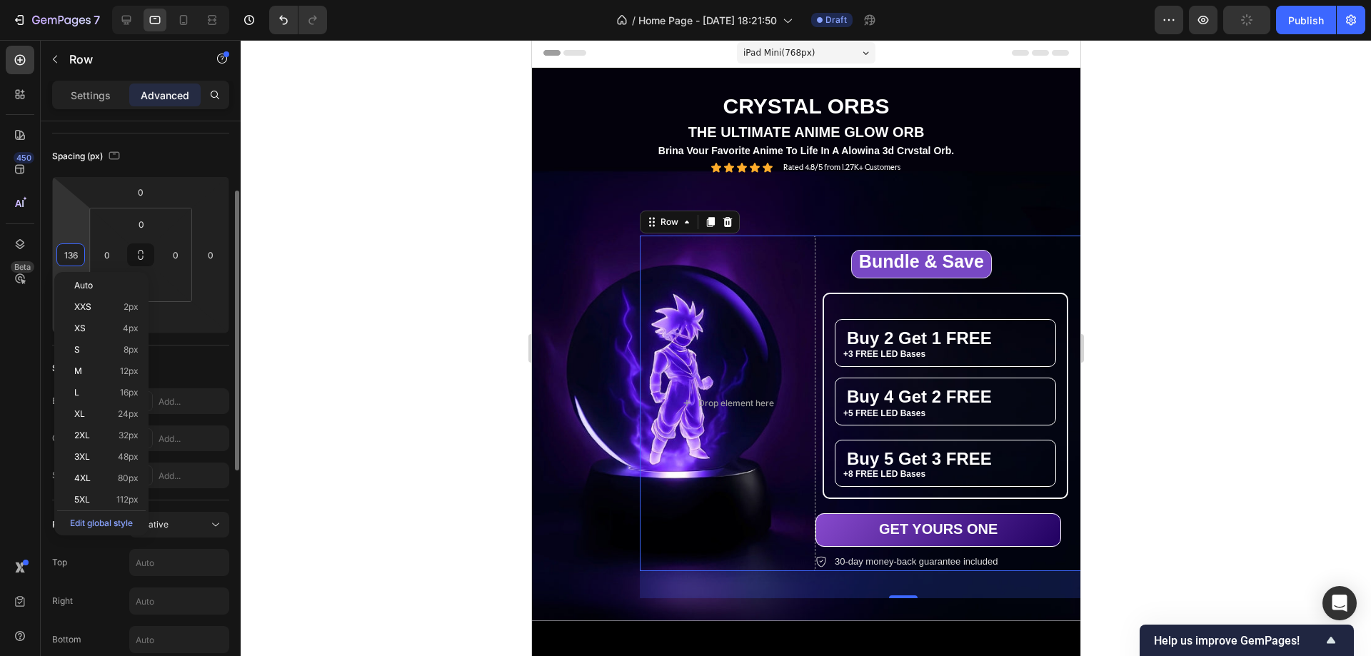
click at [69, 254] on input "136" at bounding box center [70, 254] width 21 height 21
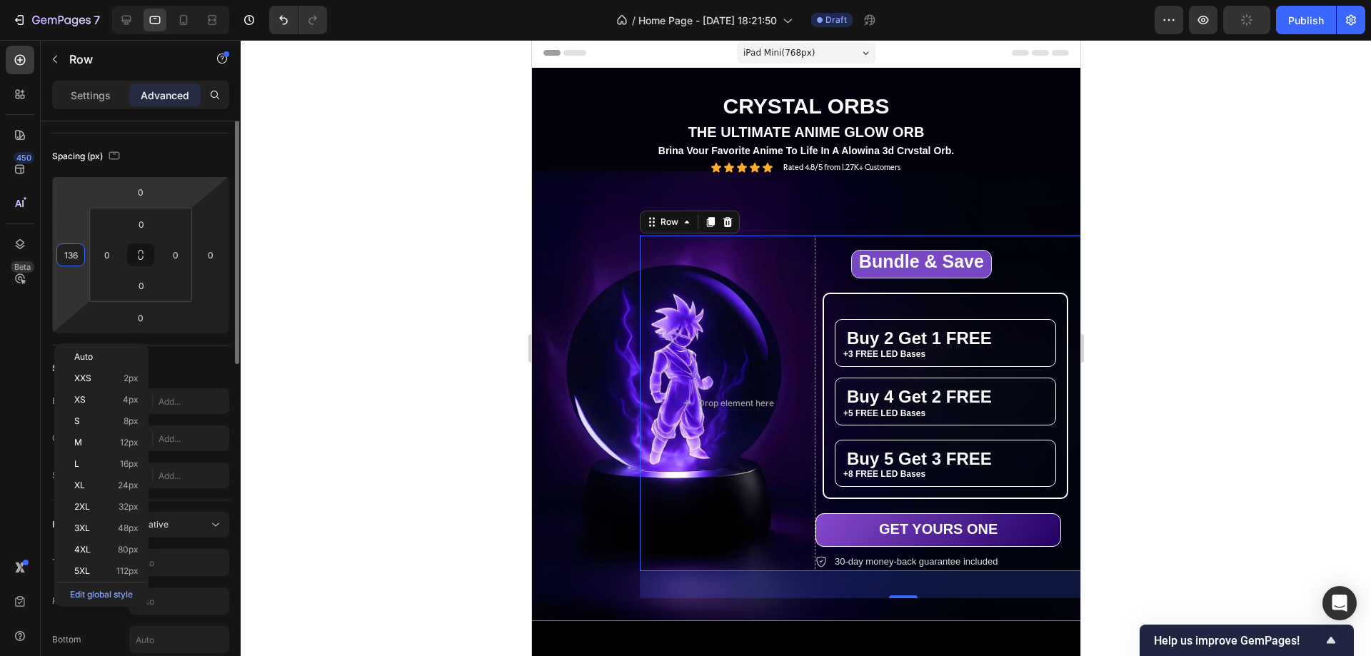
scroll to position [0, 0]
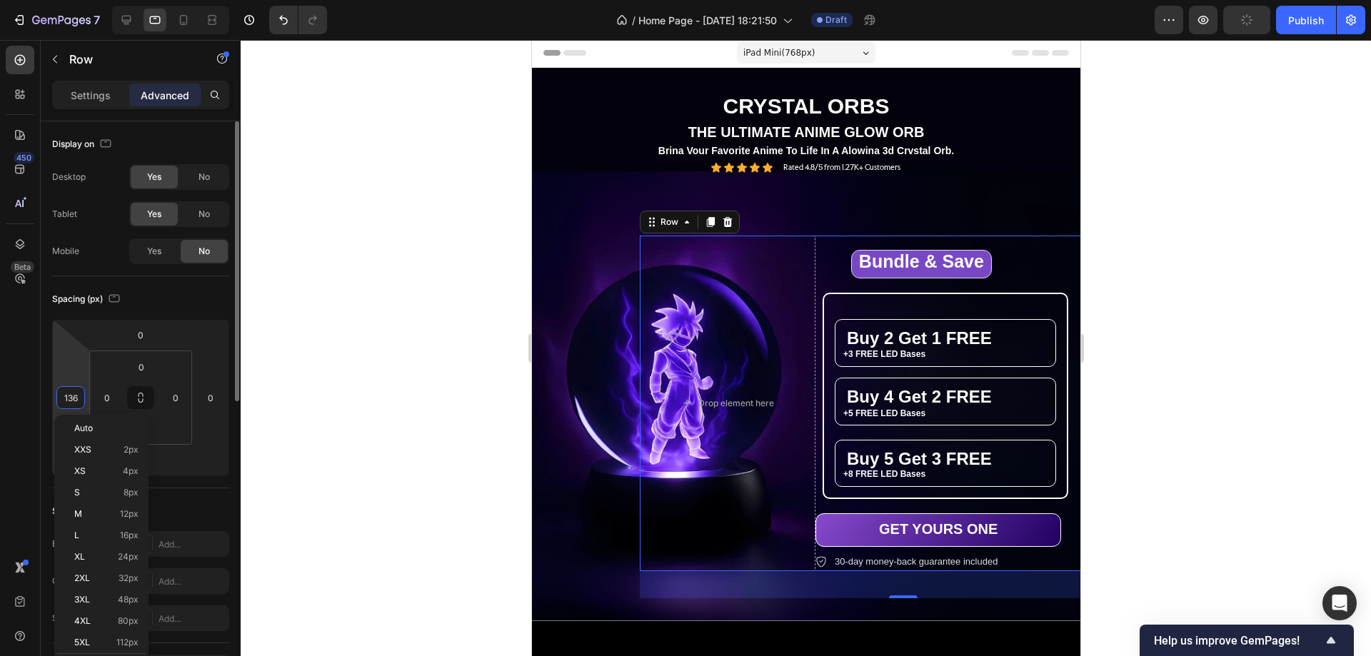
click at [69, 401] on input "136" at bounding box center [70, 397] width 21 height 21
click at [79, 399] on input "136" at bounding box center [70, 397] width 21 height 21
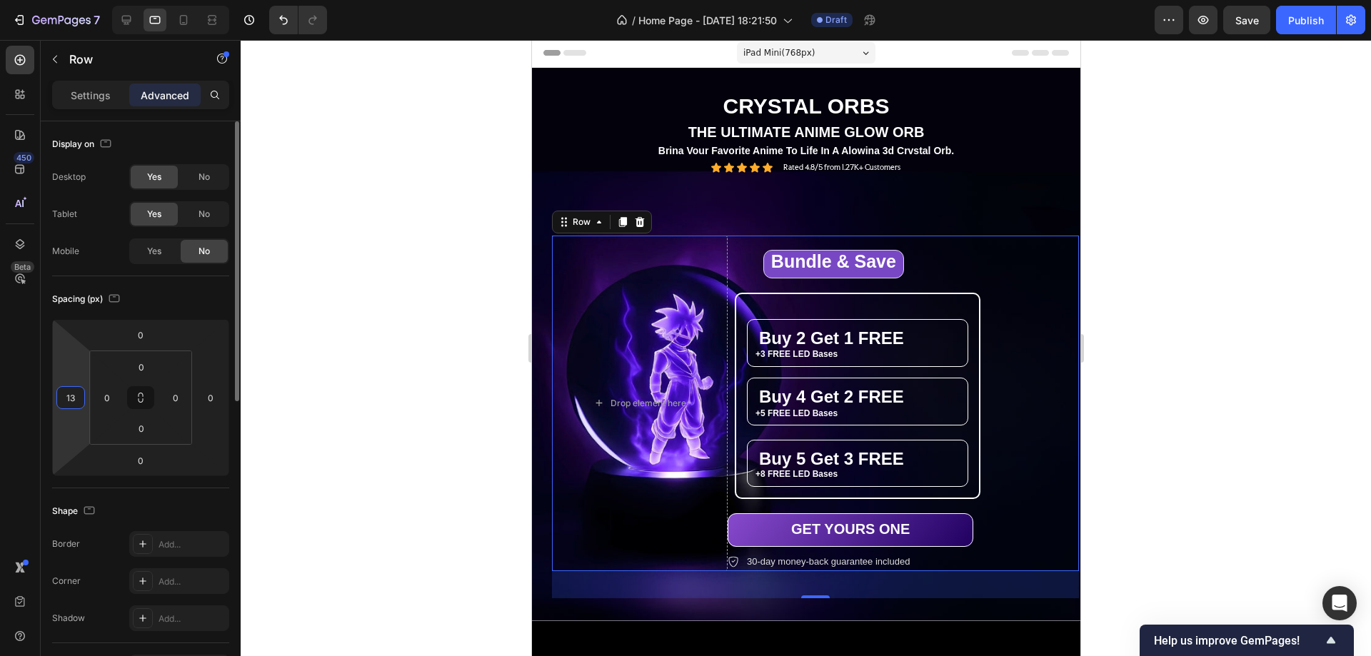
click at [67, 396] on input "13" at bounding box center [70, 397] width 21 height 21
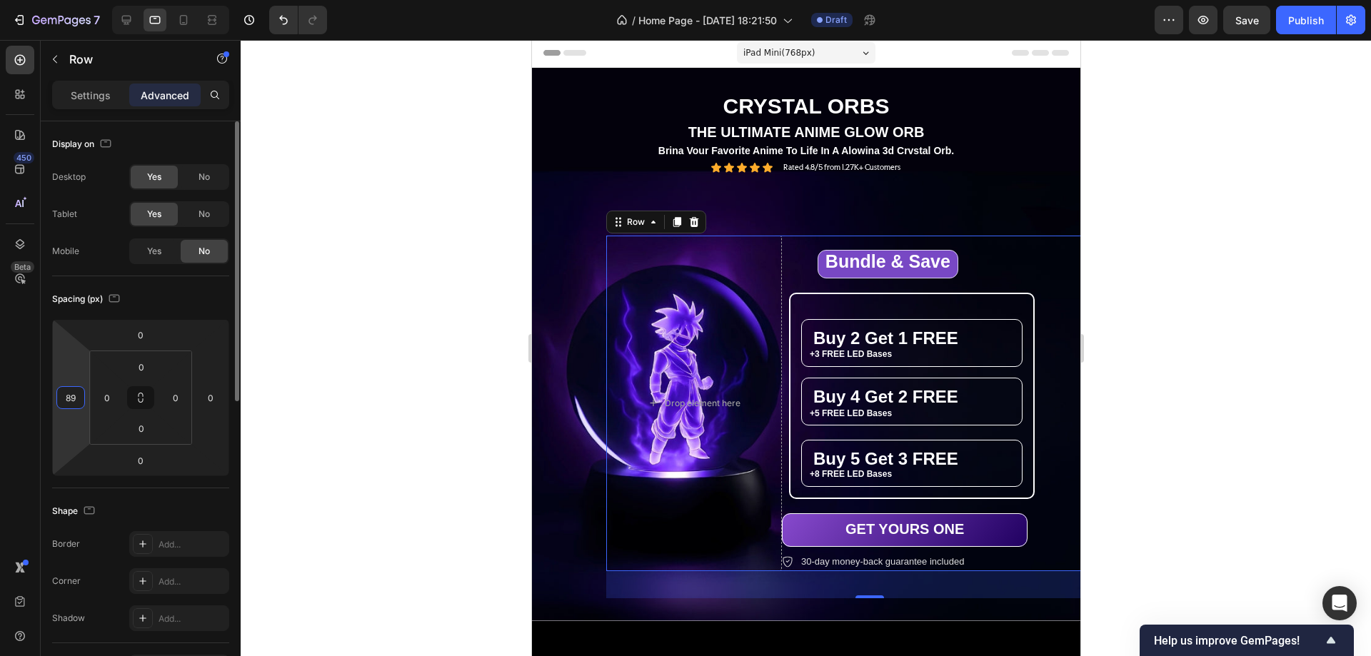
type input "91"
drag, startPoint x: 1262, startPoint y: 276, endPoint x: 1097, endPoint y: 157, distance: 203.6
click at [1262, 276] on div at bounding box center [806, 348] width 1131 height 616
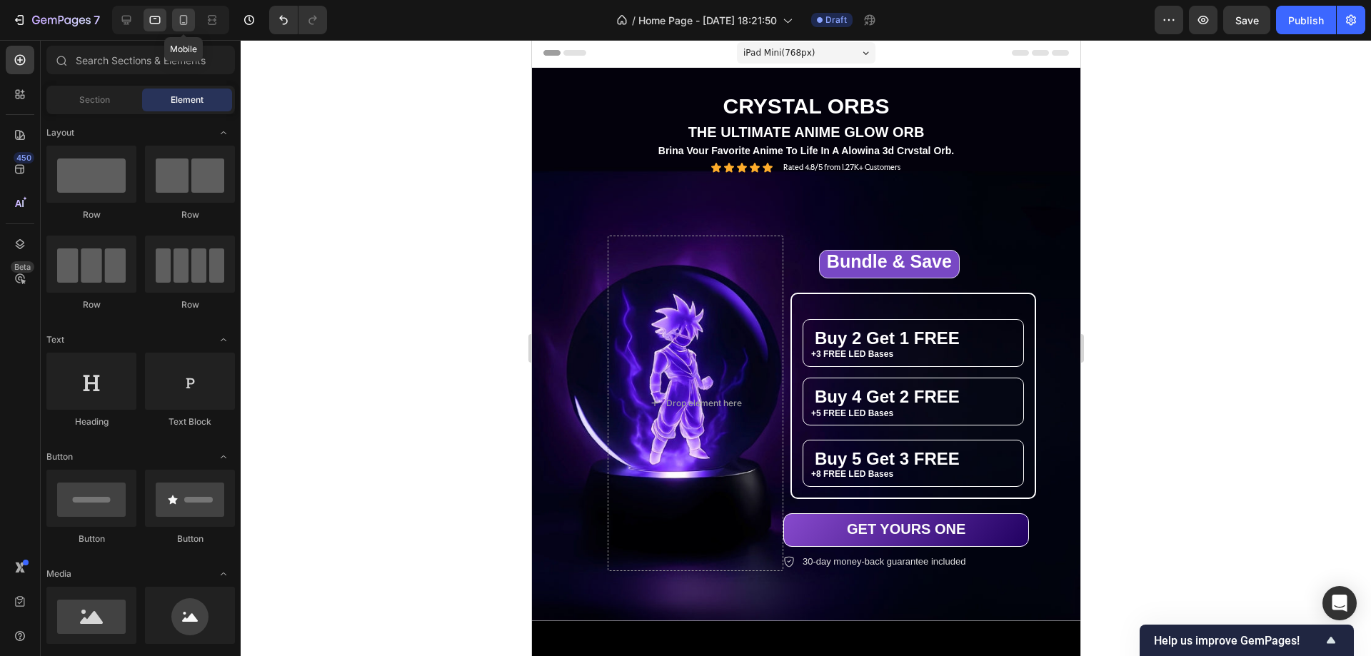
click at [187, 16] on icon at bounding box center [184, 20] width 8 height 10
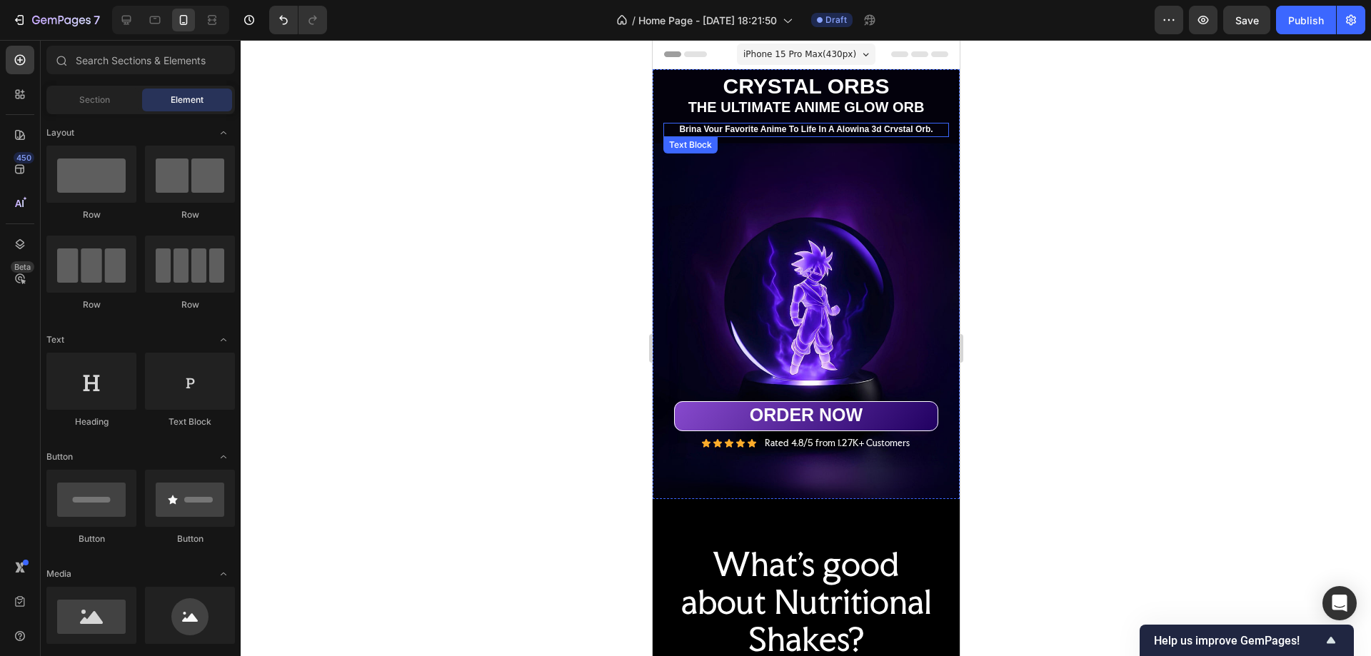
click at [869, 124] on p "Brina Vour Favorite Anime To Life In A Alowina 3d Crvstal Orb." at bounding box center [805, 129] width 283 height 11
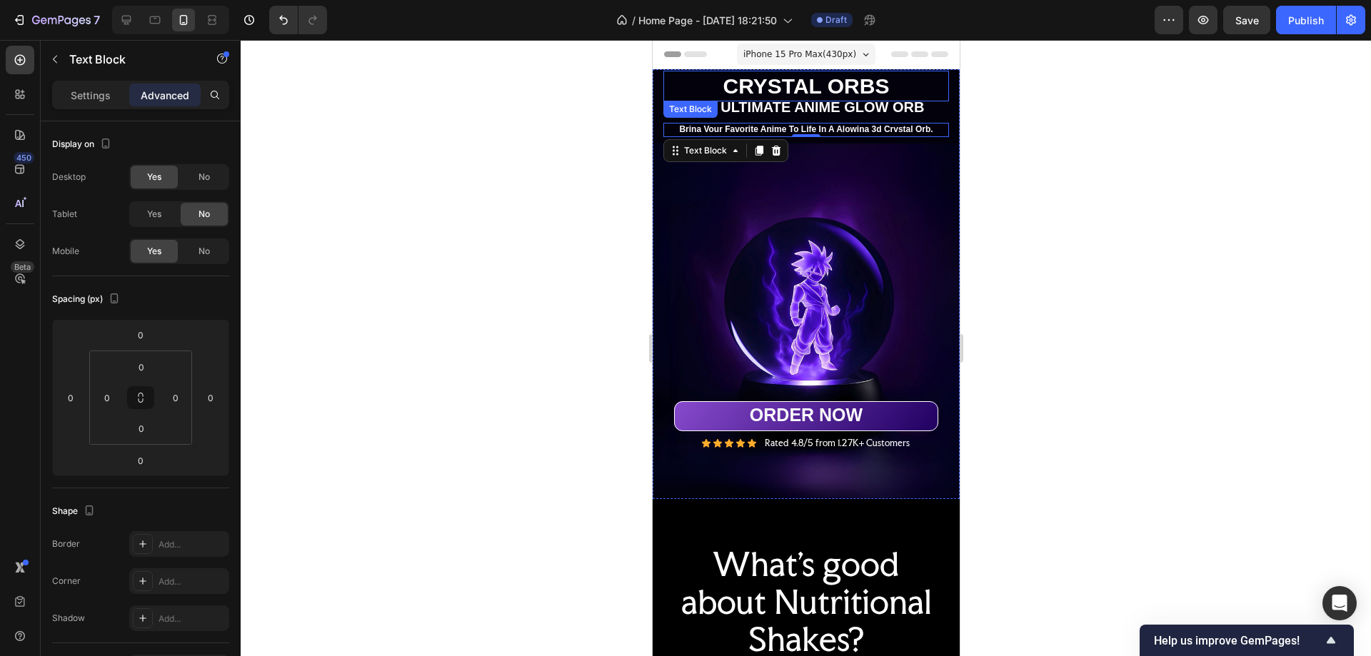
click at [891, 72] on p "CRYSTAL ORBS" at bounding box center [805, 86] width 283 height 28
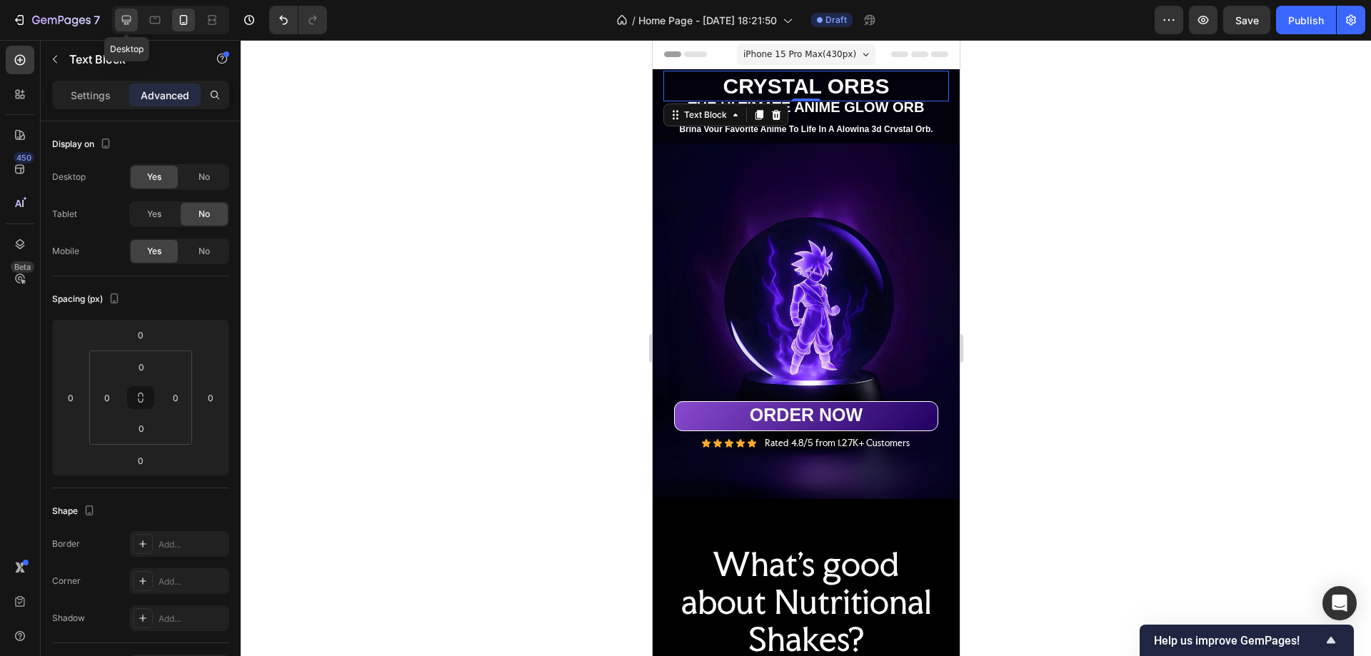
click at [126, 17] on icon at bounding box center [126, 20] width 14 height 14
type input "330"
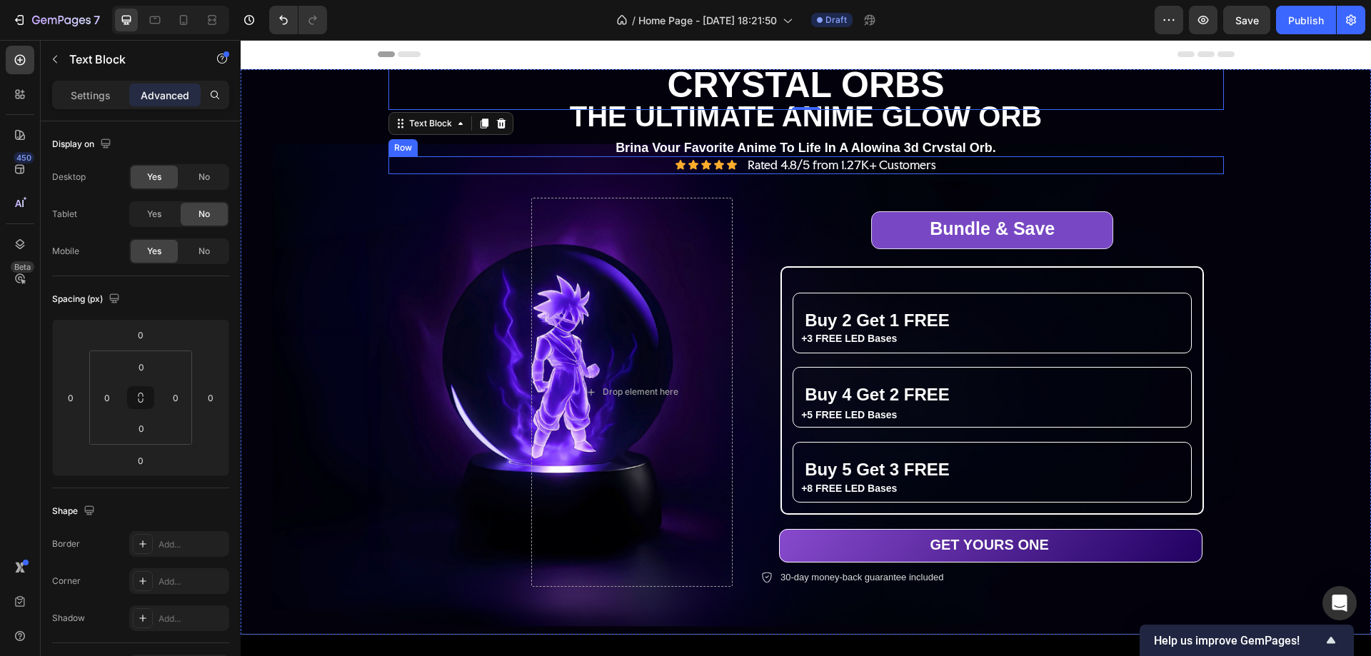
click at [955, 164] on div "Icon Icon Icon Icon Icon Icon List Rated 4.8/5 from 1.27K+ Customers Text Block…" at bounding box center [807, 165] width 836 height 18
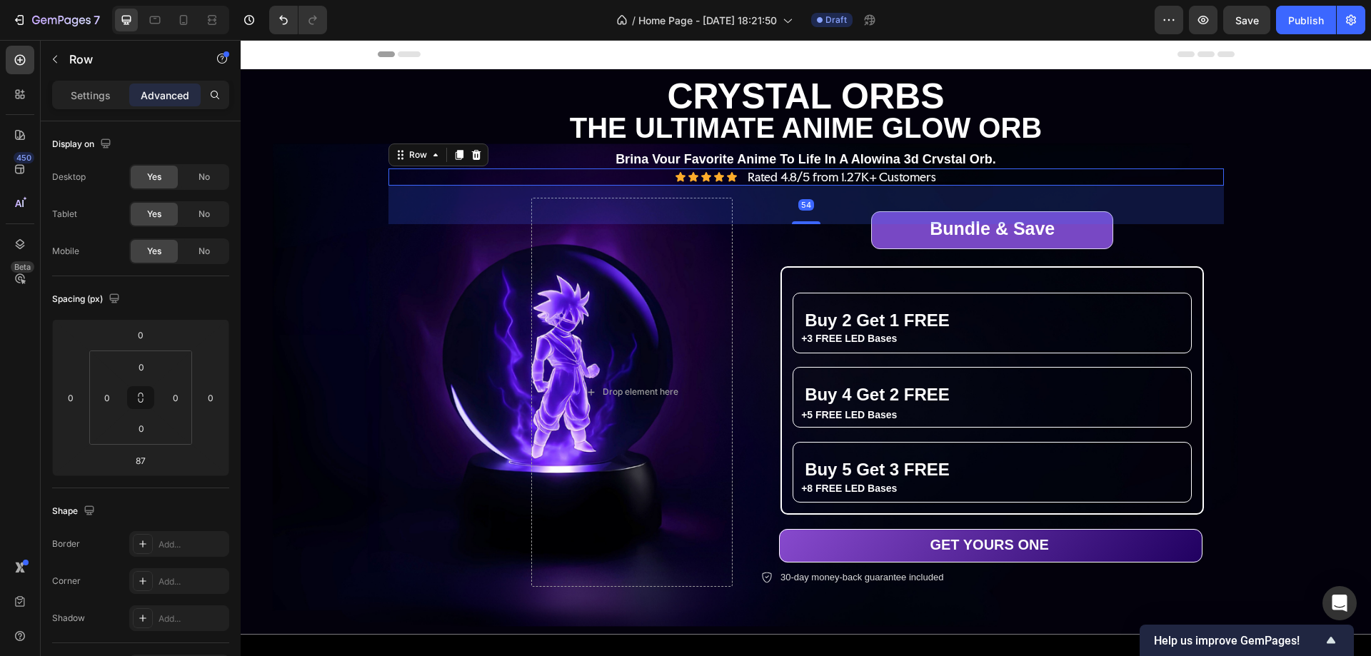
drag, startPoint x: 794, startPoint y: 231, endPoint x: 794, endPoint y: 207, distance: 23.6
click at [794, 186] on div "54" at bounding box center [807, 186] width 836 height 0
click at [189, 21] on icon at bounding box center [183, 20] width 14 height 14
type input "40"
type input "0"
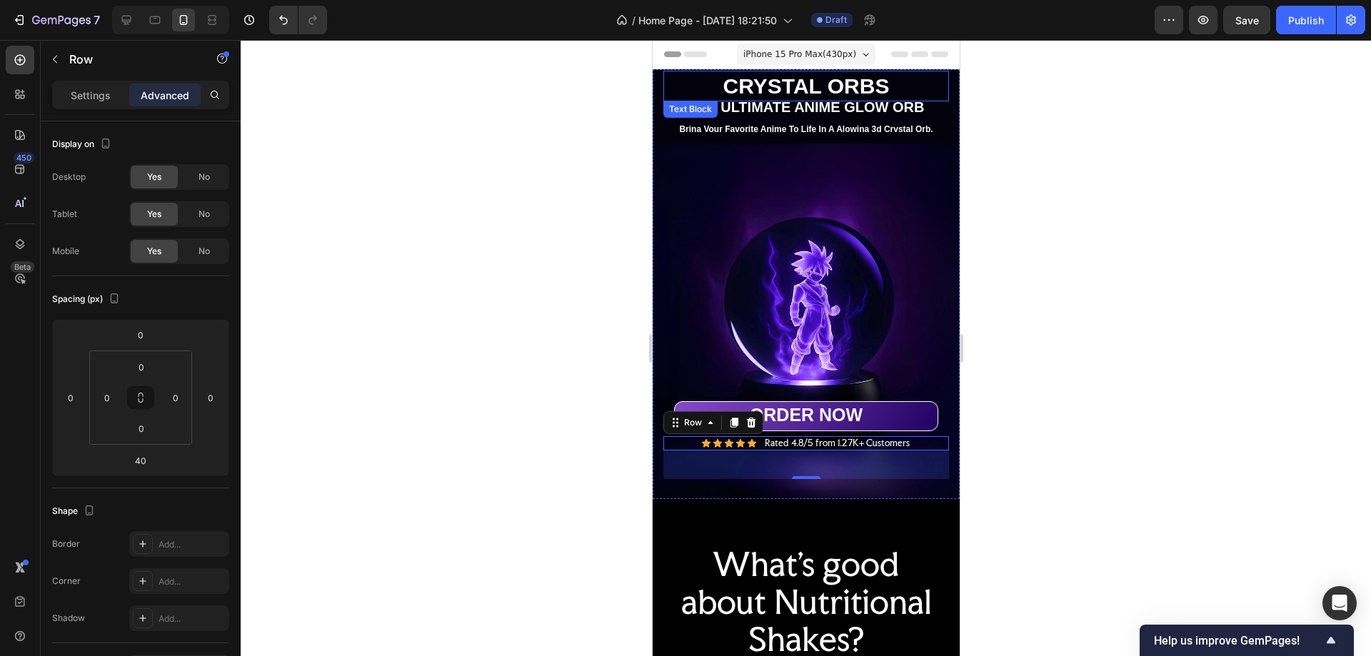
click at [888, 80] on p "CRYSTAL ORBS" at bounding box center [805, 86] width 283 height 28
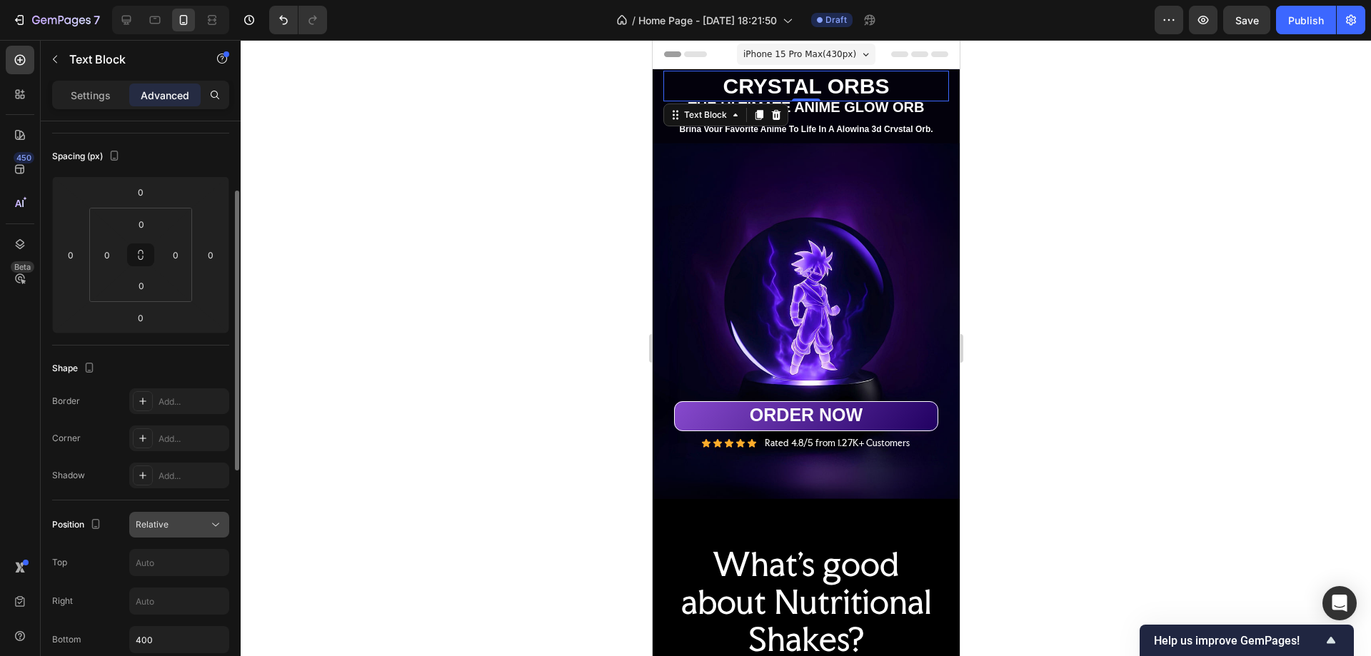
scroll to position [286, 0]
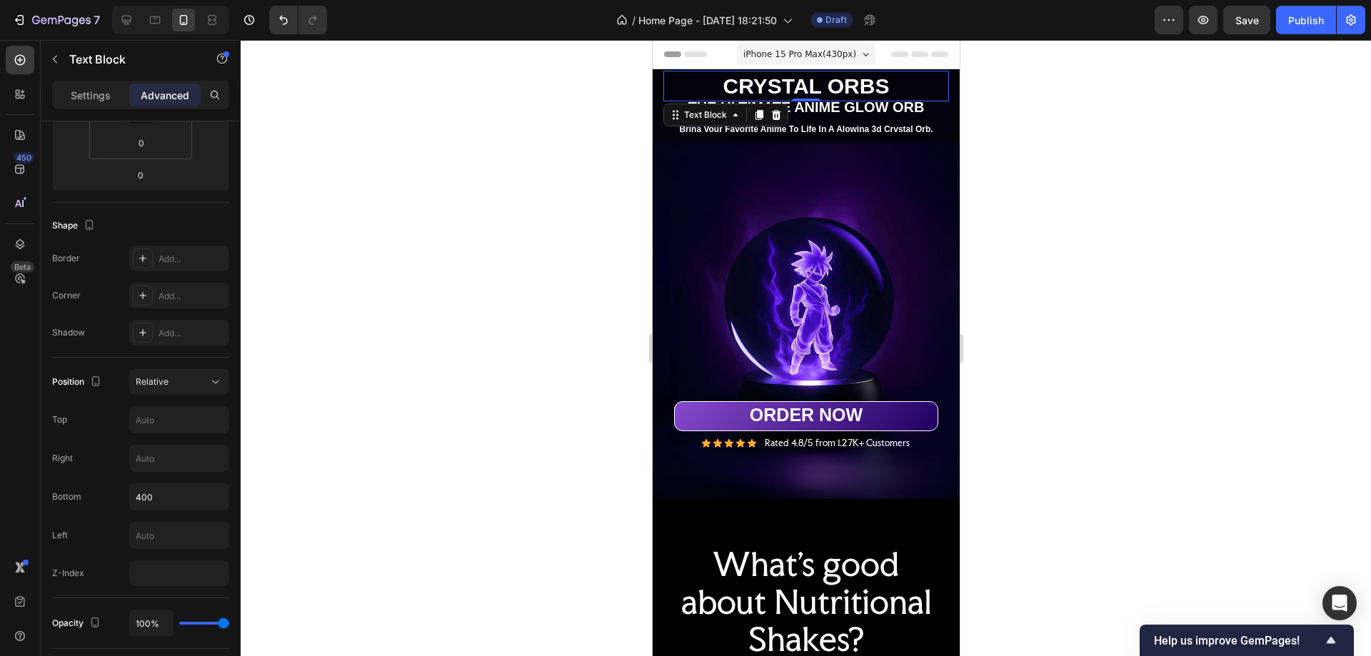
click at [901, 76] on p "CRYSTAL ORBS" at bounding box center [805, 86] width 283 height 28
click at [146, 494] on input "400" at bounding box center [179, 497] width 99 height 26
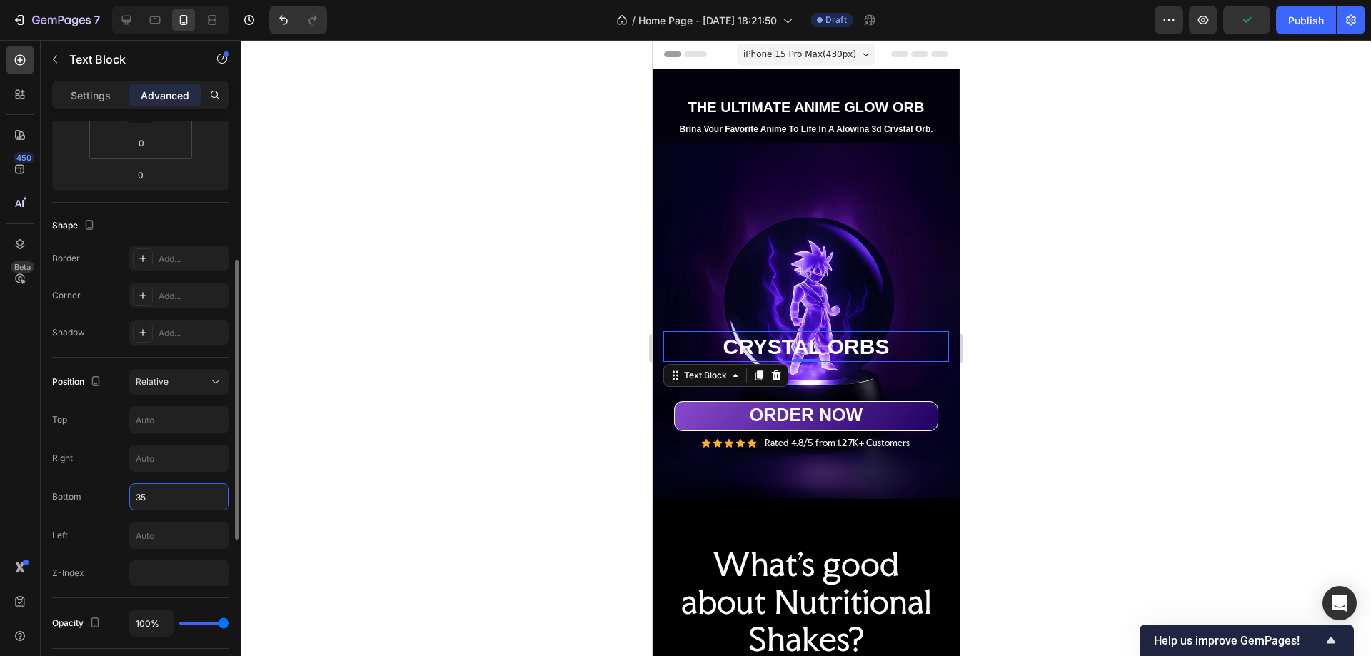
type input "350"
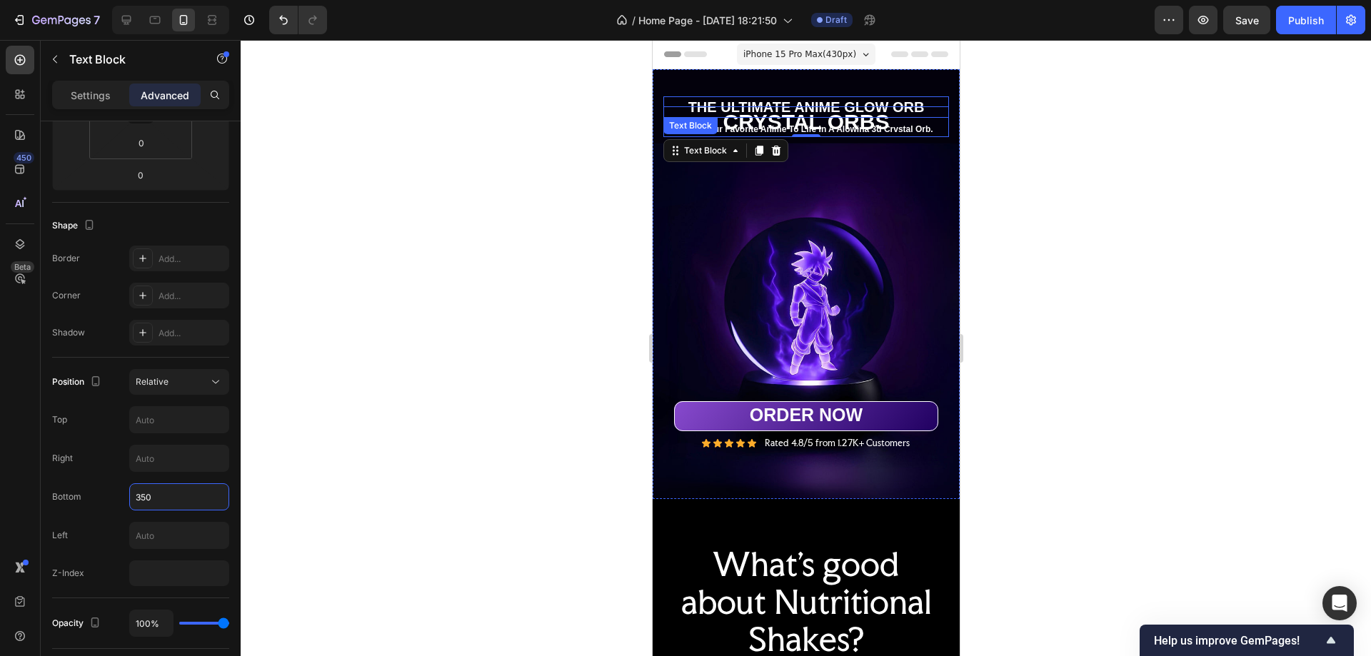
click at [934, 98] on p "THE ULTIMATE ANIME GLOW ORB" at bounding box center [805, 107] width 283 height 19
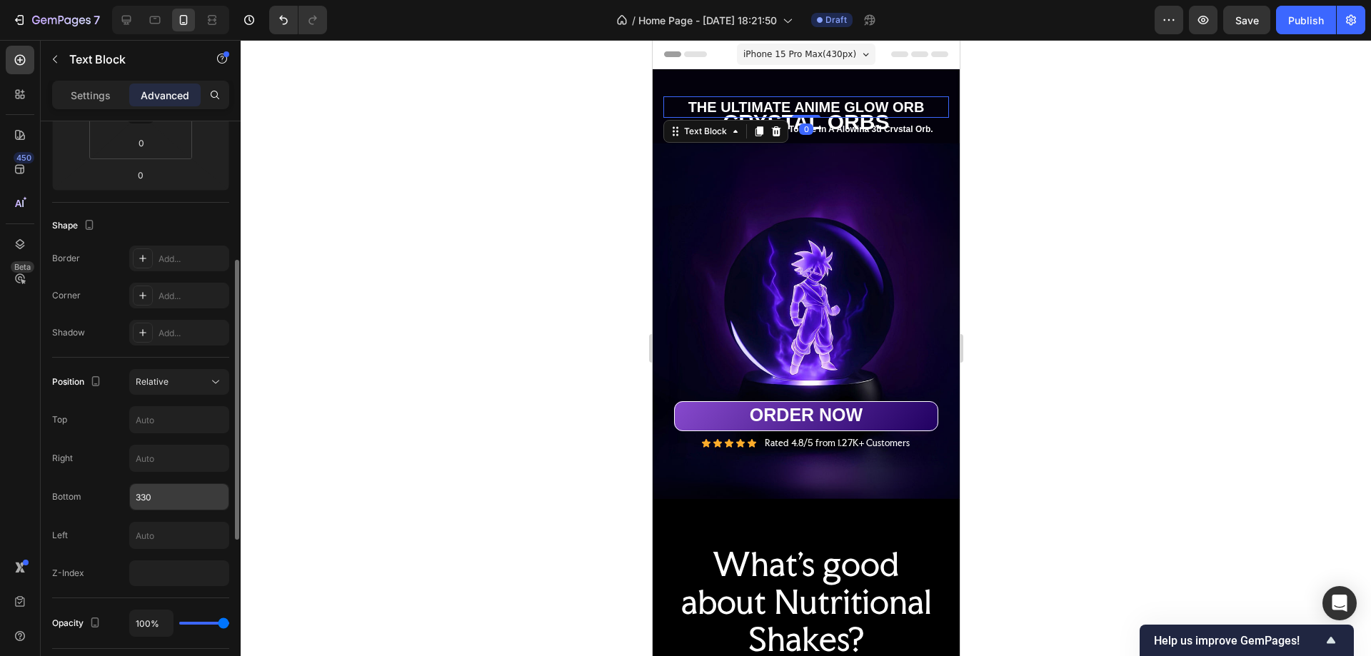
click at [143, 494] on input "330" at bounding box center [179, 497] width 99 height 26
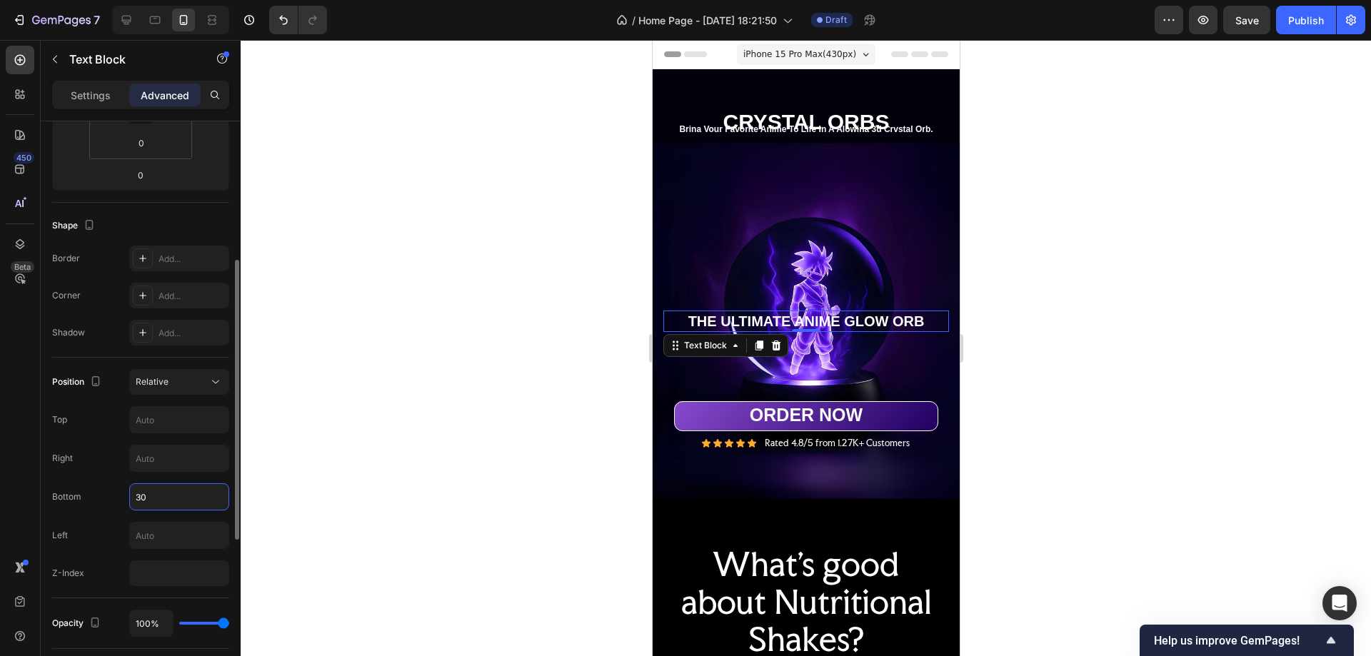
type input "300"
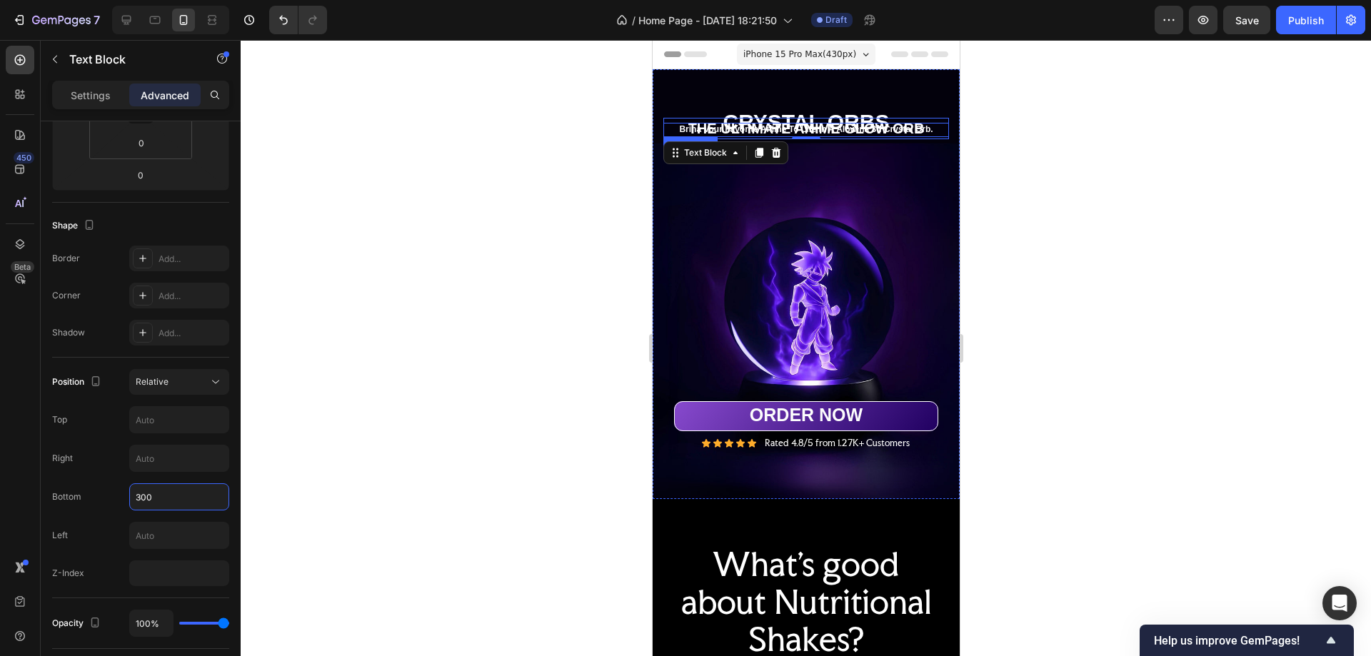
click at [931, 123] on div "Brina Vour Favorite Anime To Life In A Alowina 3d Crvstal Orb." at bounding box center [806, 130] width 286 height 14
click at [153, 494] on input "370" at bounding box center [179, 497] width 99 height 26
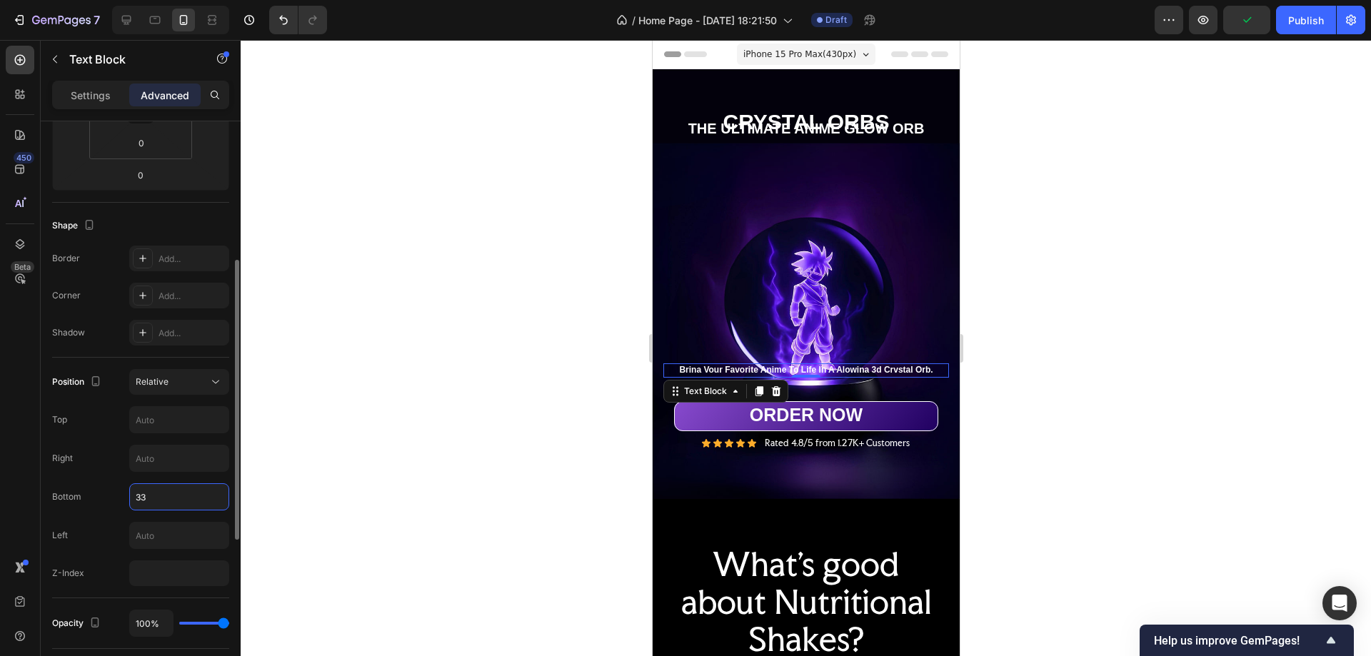
type input "330"
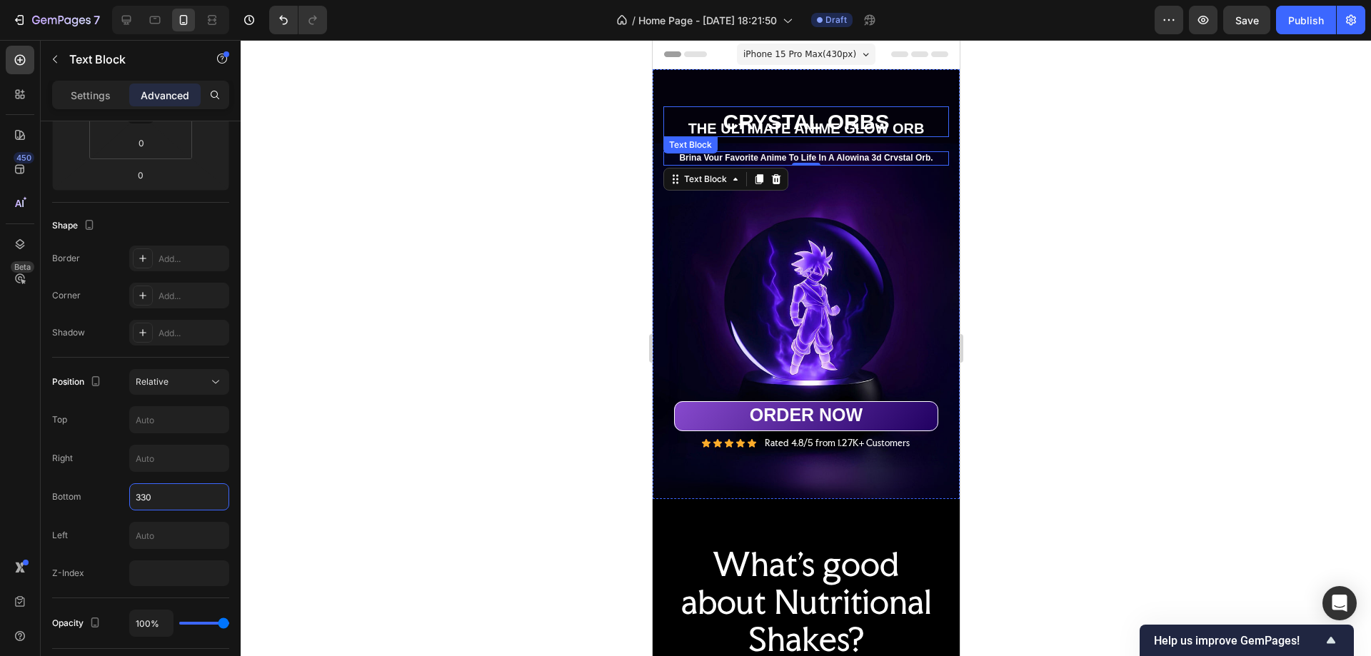
click at [912, 110] on p "CRYSTAL ORBS" at bounding box center [805, 122] width 283 height 28
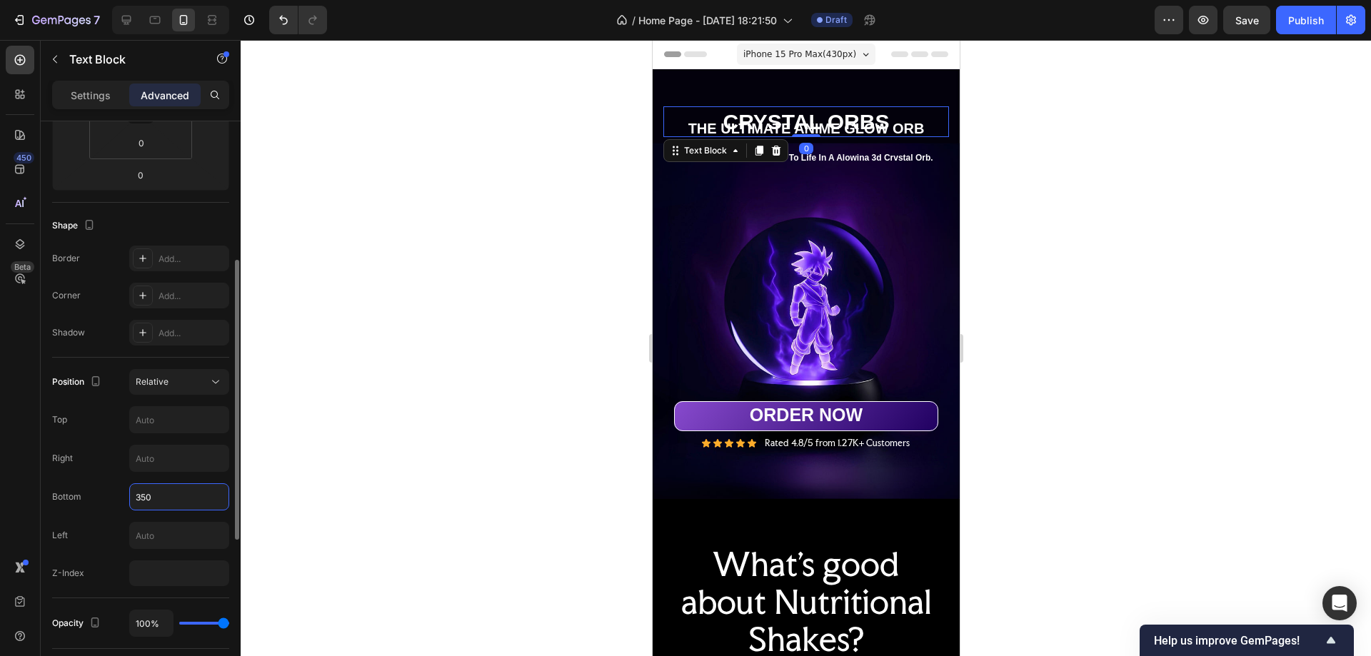
click at [141, 501] on input "350" at bounding box center [179, 497] width 99 height 26
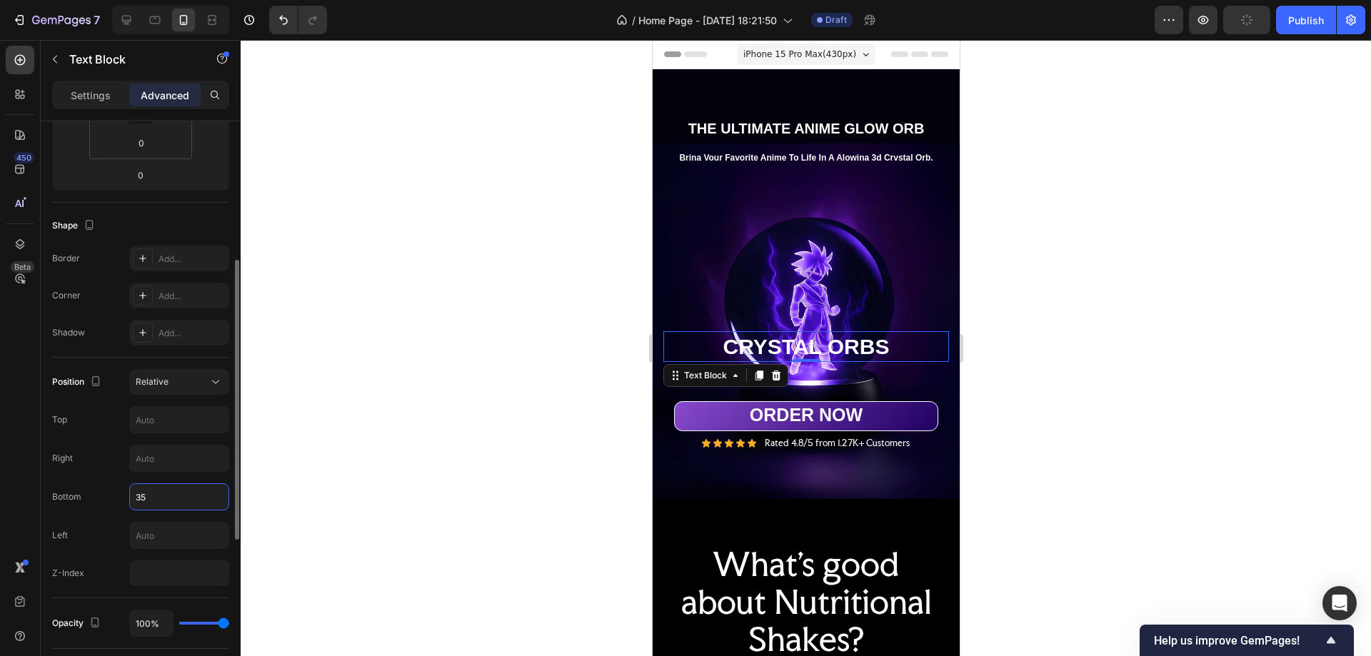
type input "350"
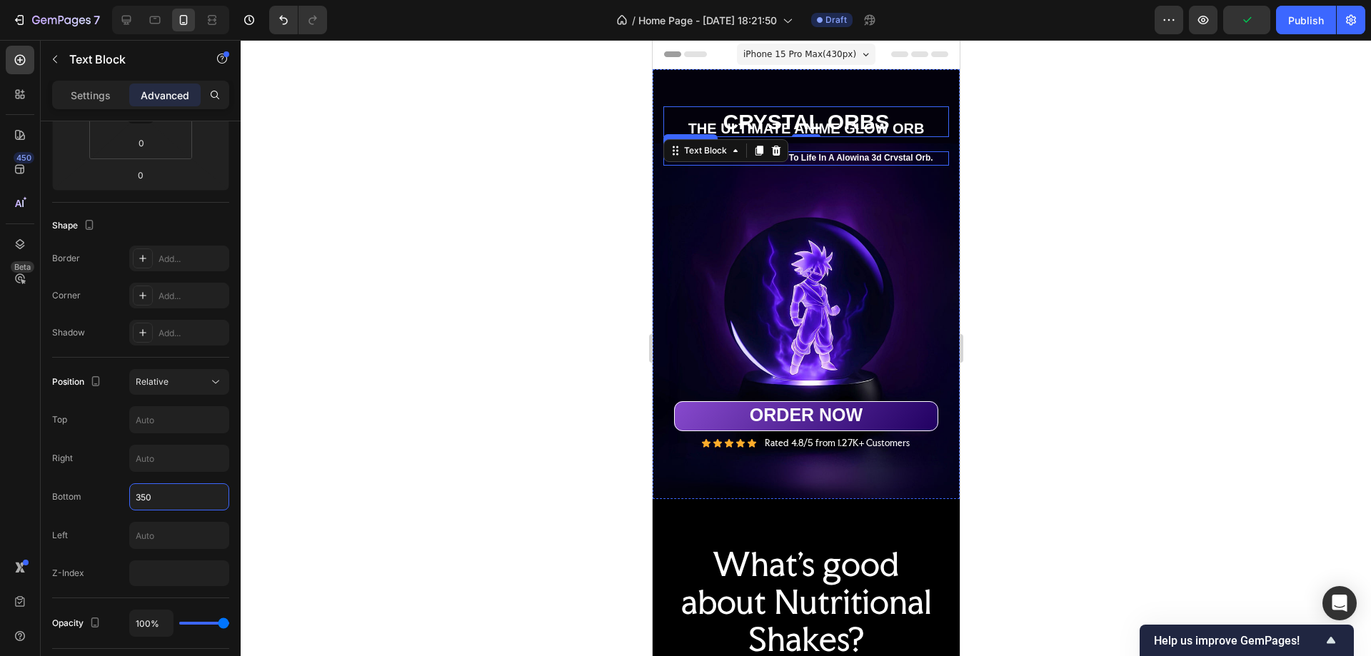
click at [886, 153] on p "Brina Vour Favorite Anime To Life In A Alowina 3d Crvstal Orb." at bounding box center [805, 158] width 283 height 11
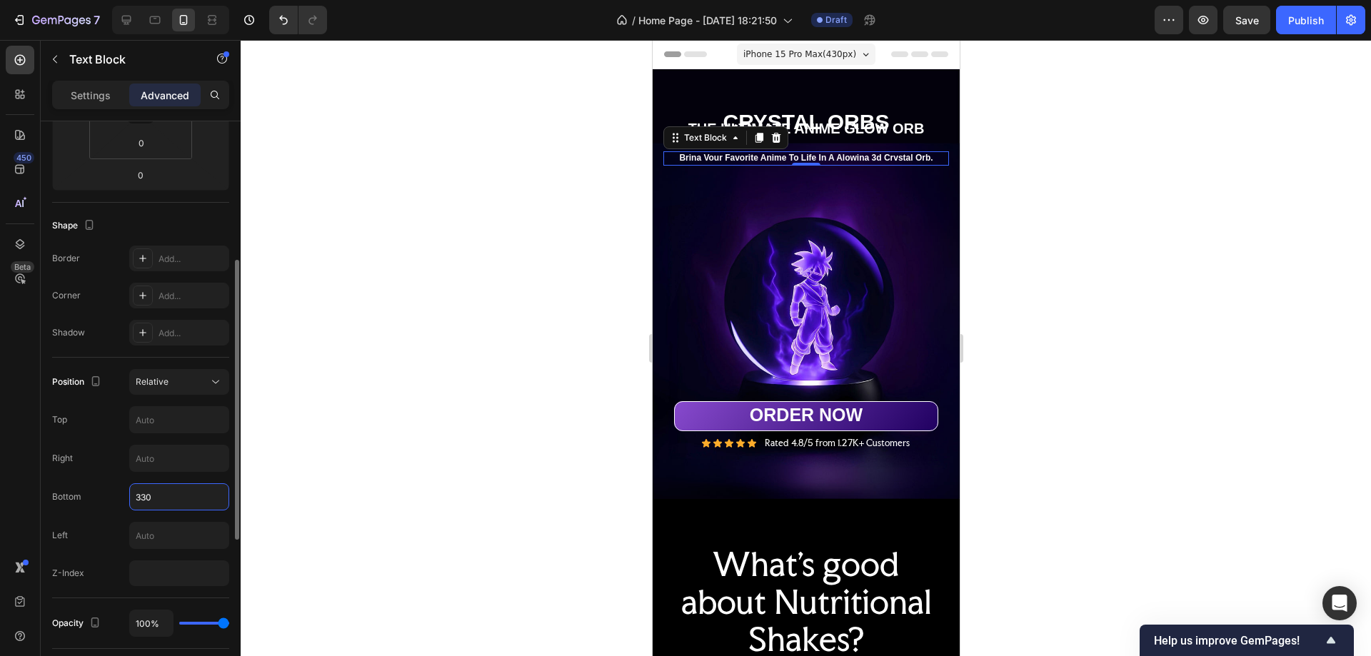
click at [144, 499] on input "330" at bounding box center [179, 497] width 99 height 26
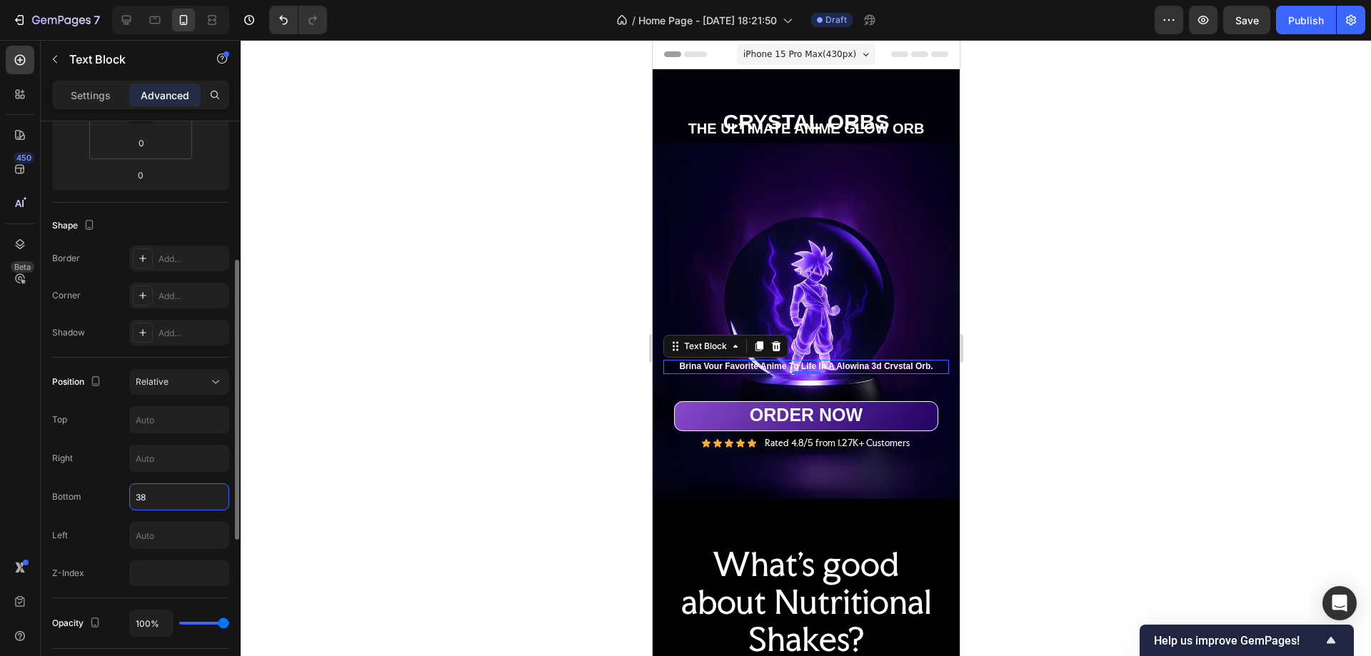
type input "380"
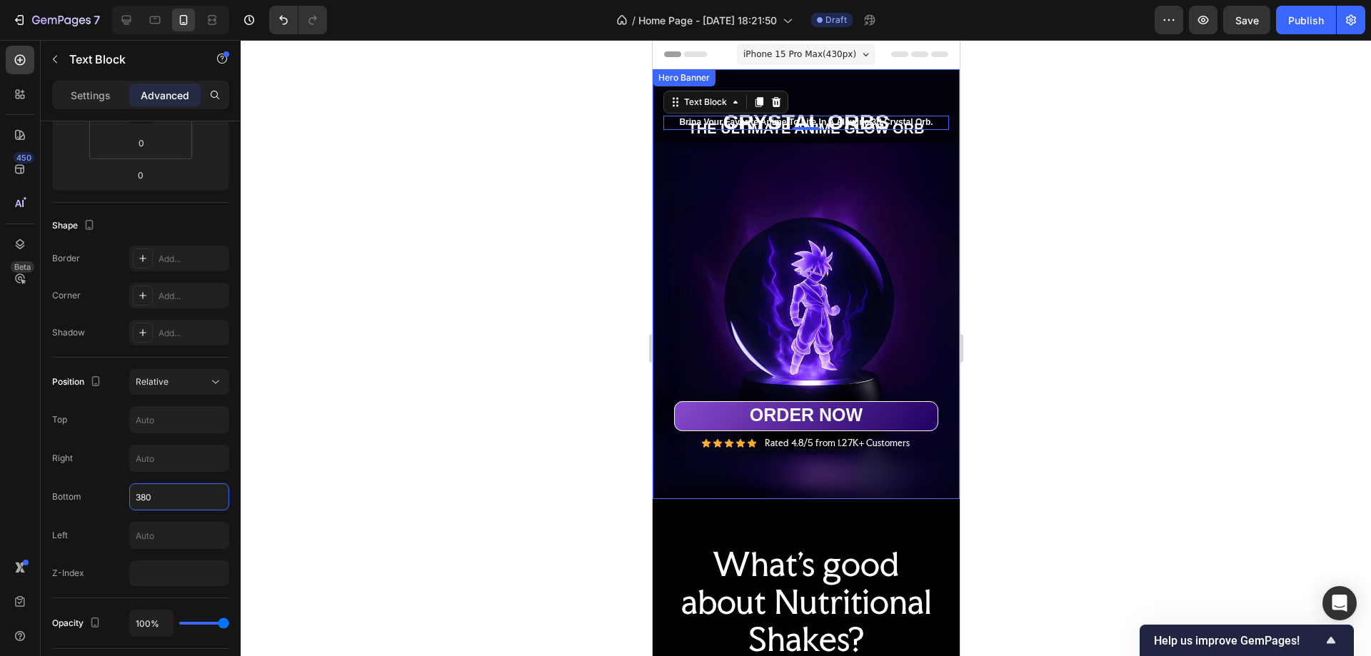
click at [857, 126] on div "Background Image" at bounding box center [805, 284] width 307 height 430
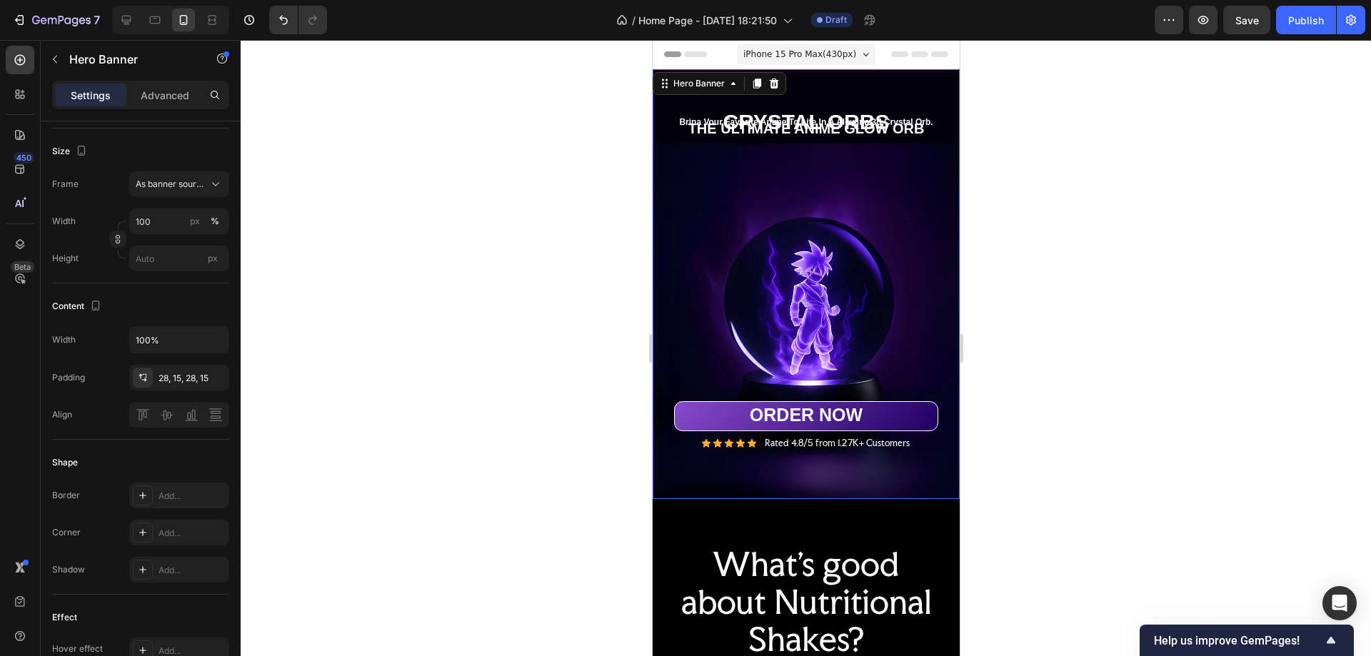
scroll to position [0, 0]
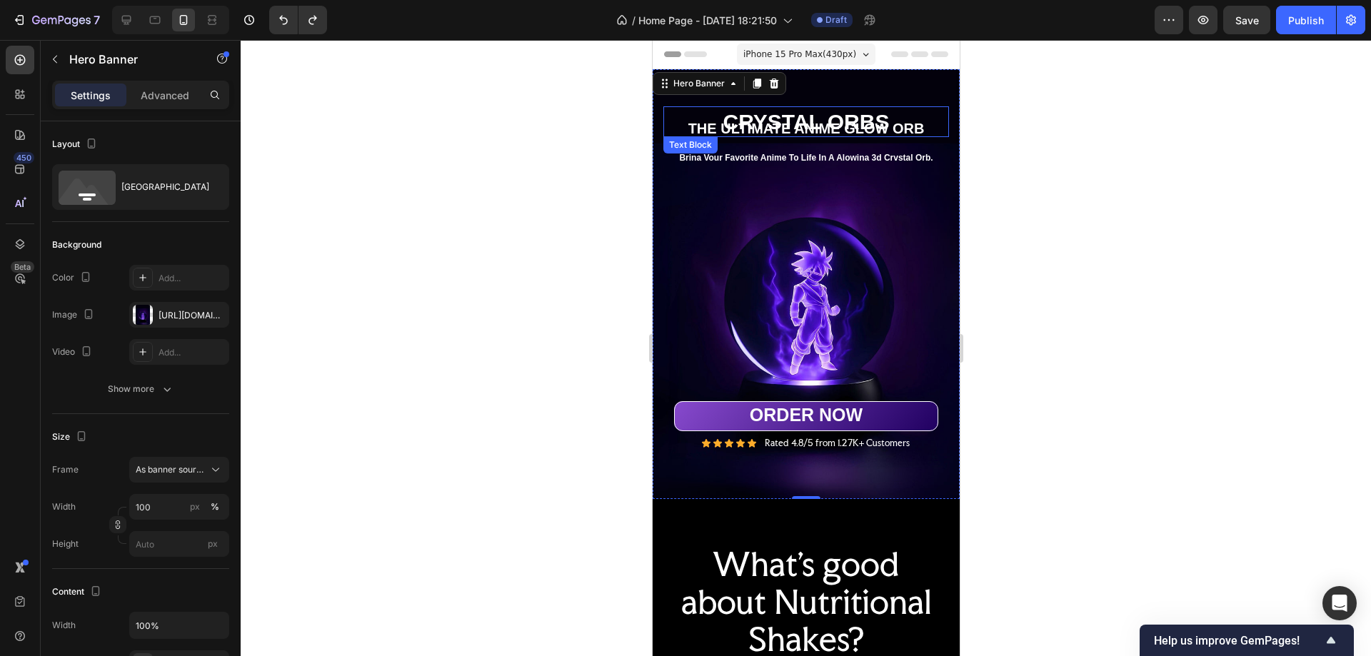
click at [908, 108] on p "CRYSTAL ORBS" at bounding box center [805, 122] width 283 height 28
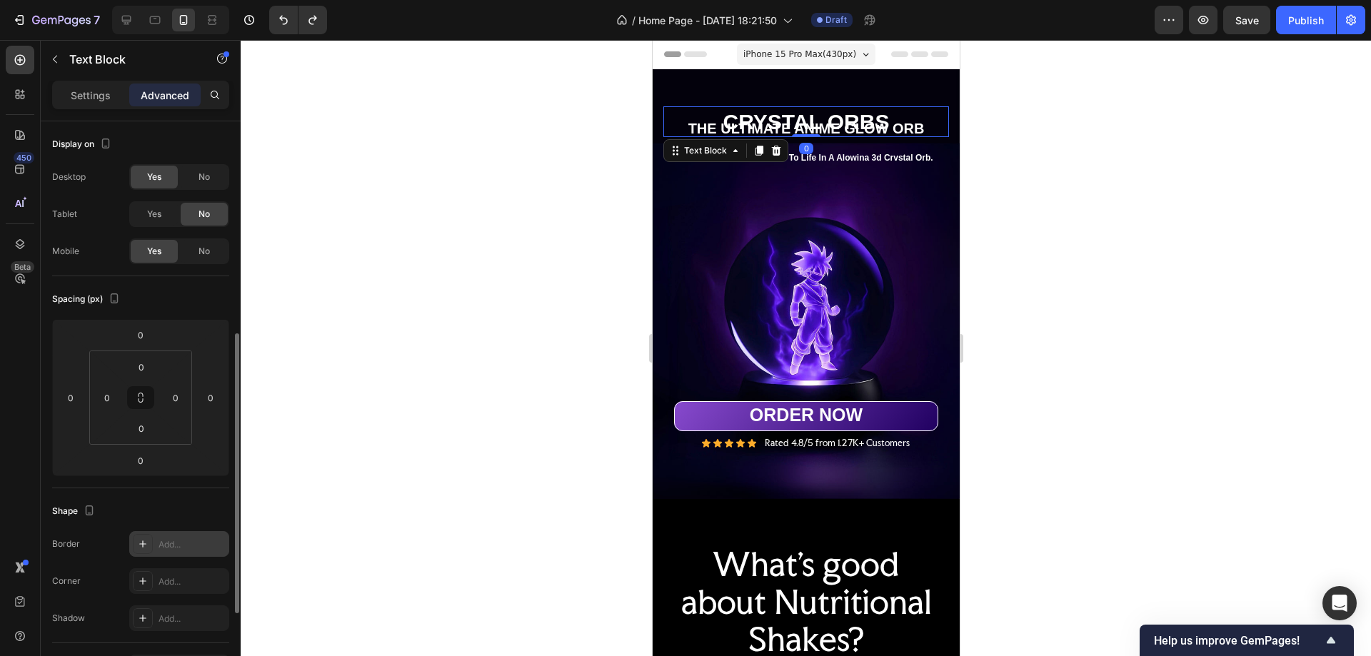
scroll to position [143, 0]
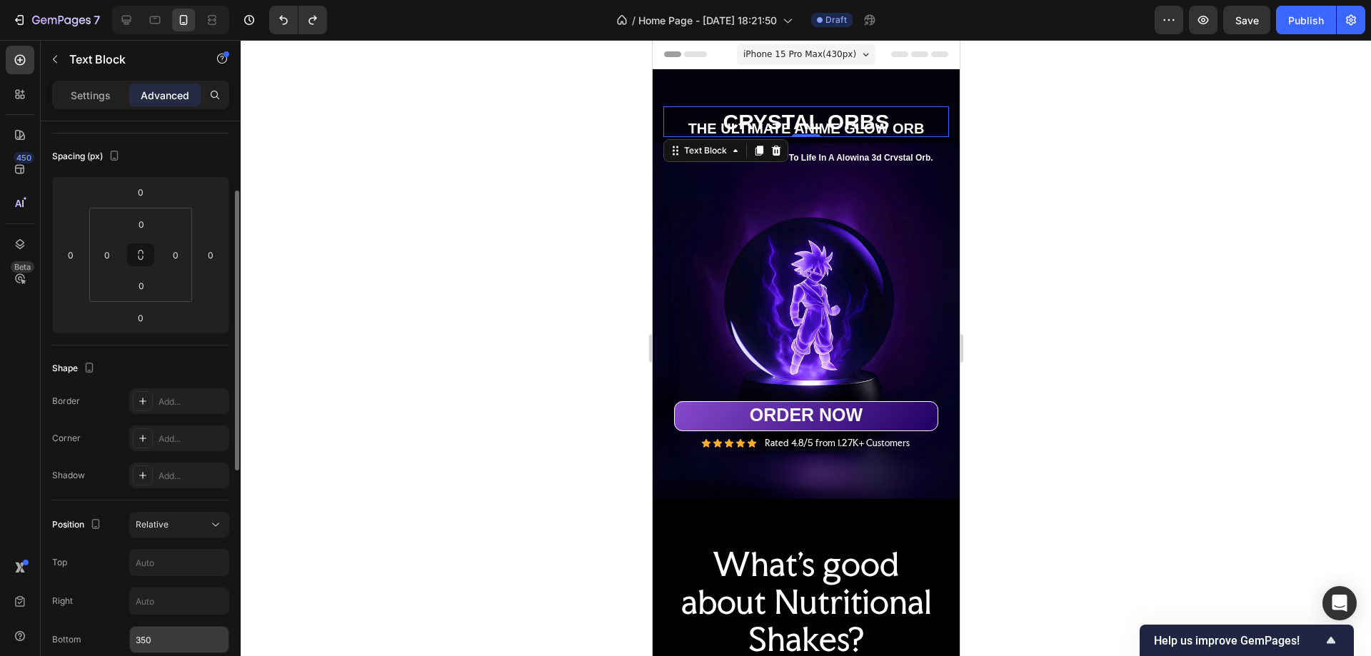
click at [150, 636] on input "350" at bounding box center [179, 640] width 99 height 26
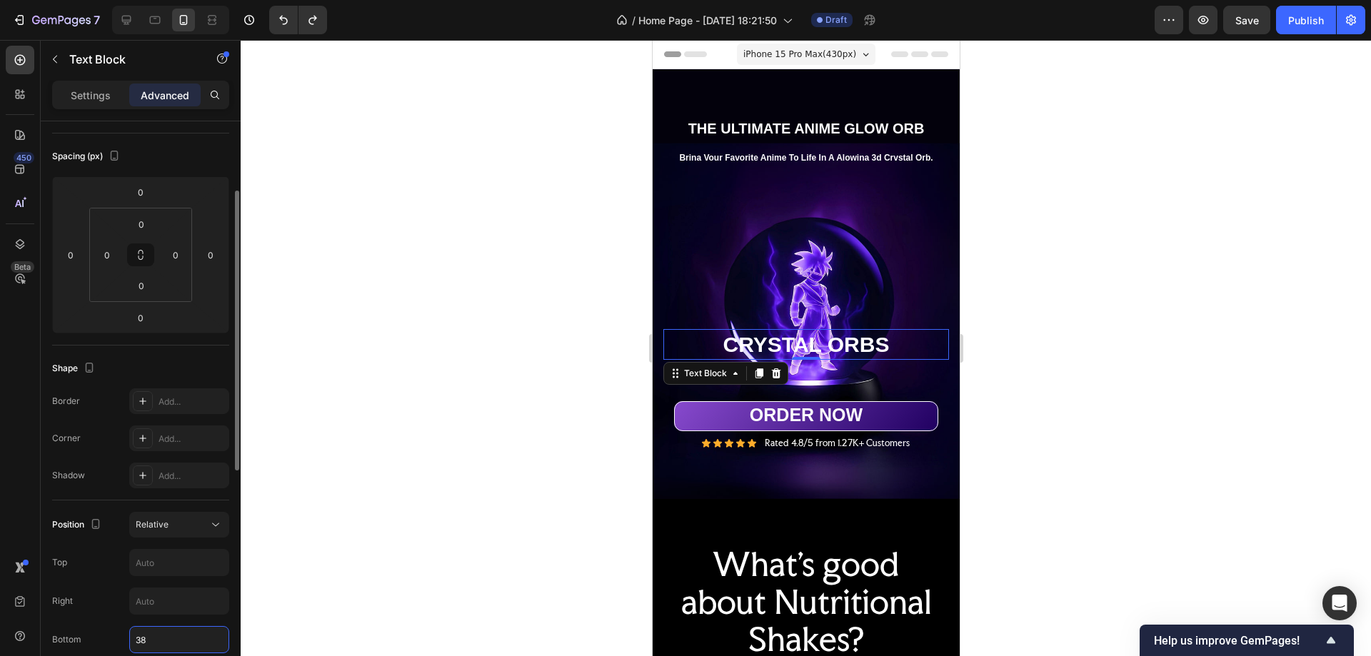
type input "380"
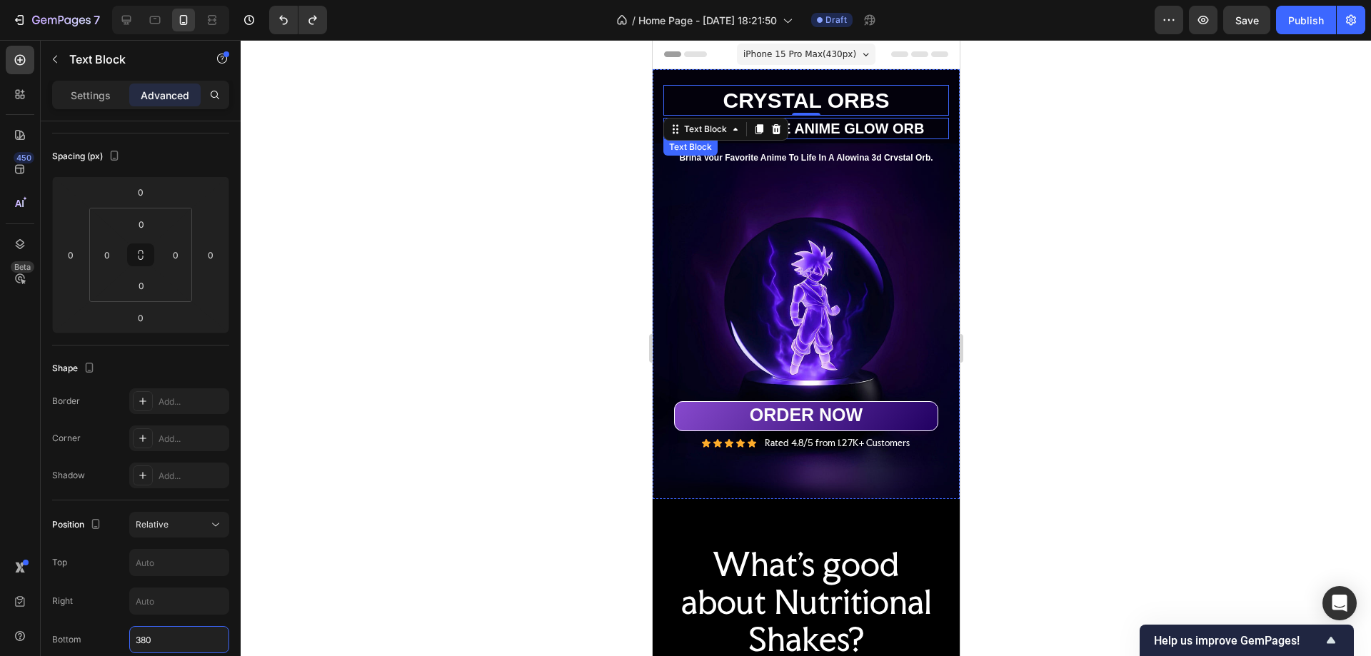
click at [916, 119] on p "THE ULTIMATE ANIME GLOW ORB" at bounding box center [805, 128] width 283 height 19
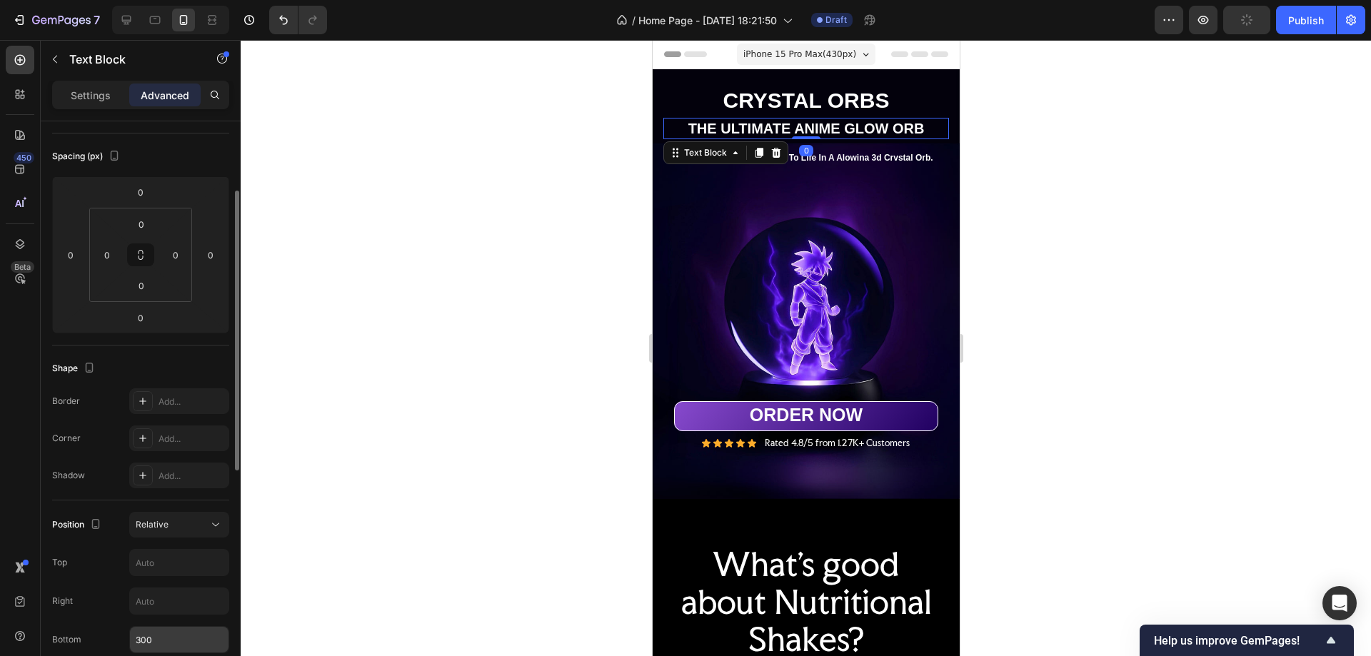
click at [143, 649] on input "300" at bounding box center [179, 640] width 99 height 26
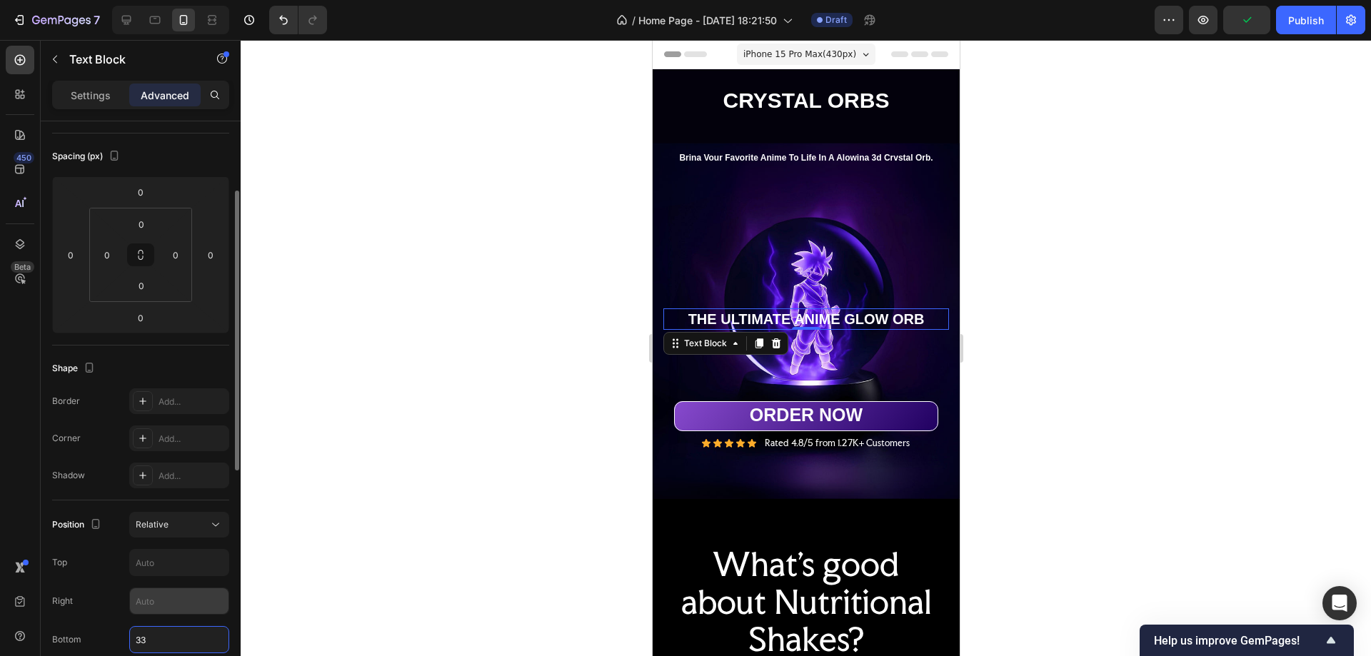
type input "3"
type input "290"
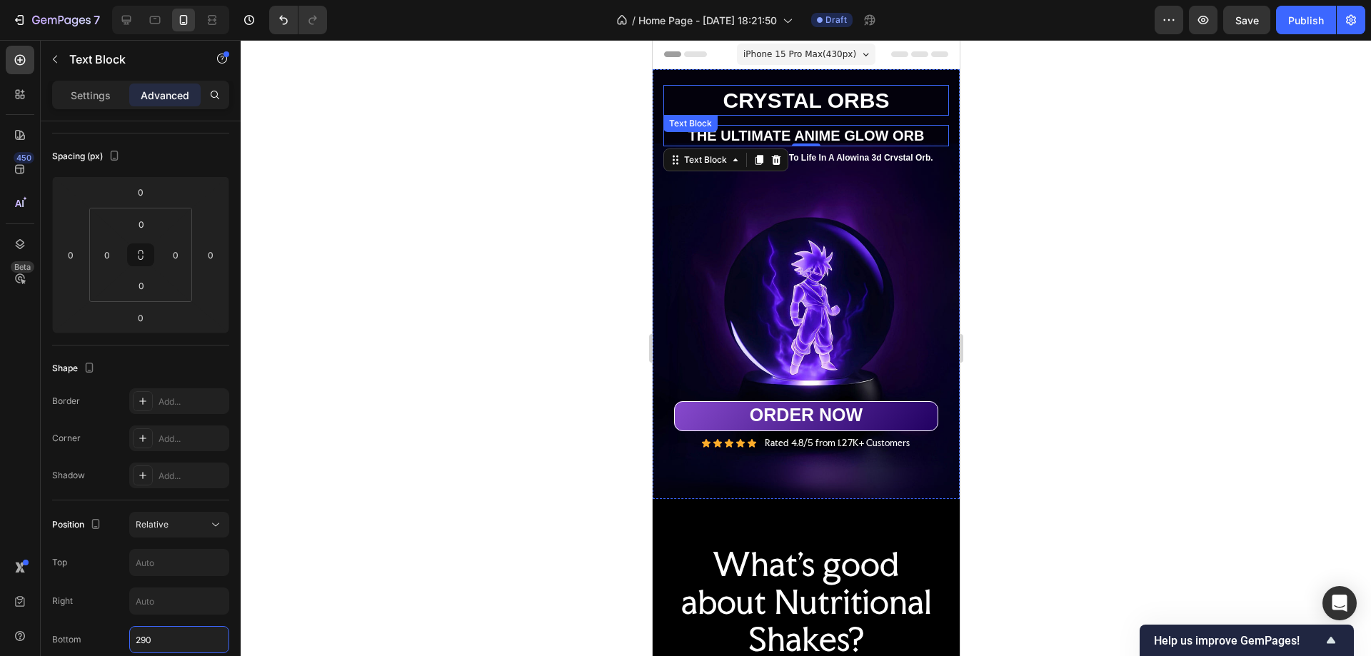
click at [904, 89] on p "CRYSTAL ORBS" at bounding box center [805, 100] width 283 height 28
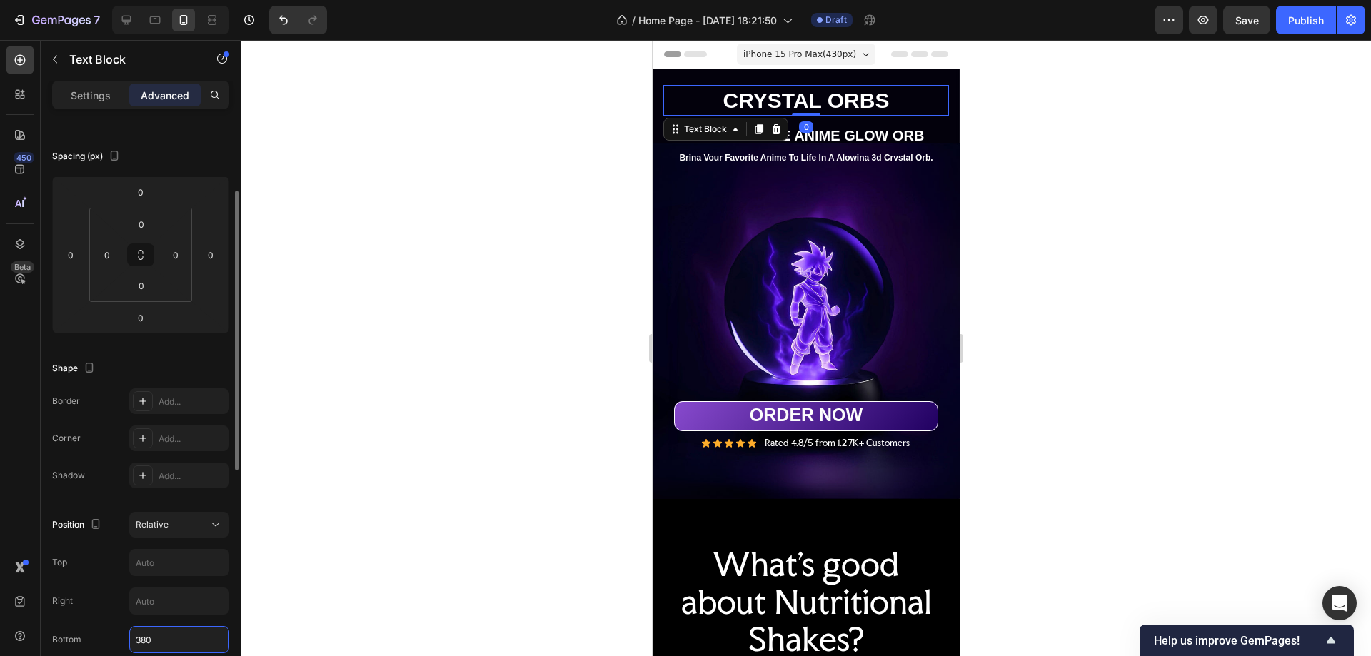
click at [141, 637] on input "380" at bounding box center [179, 640] width 99 height 26
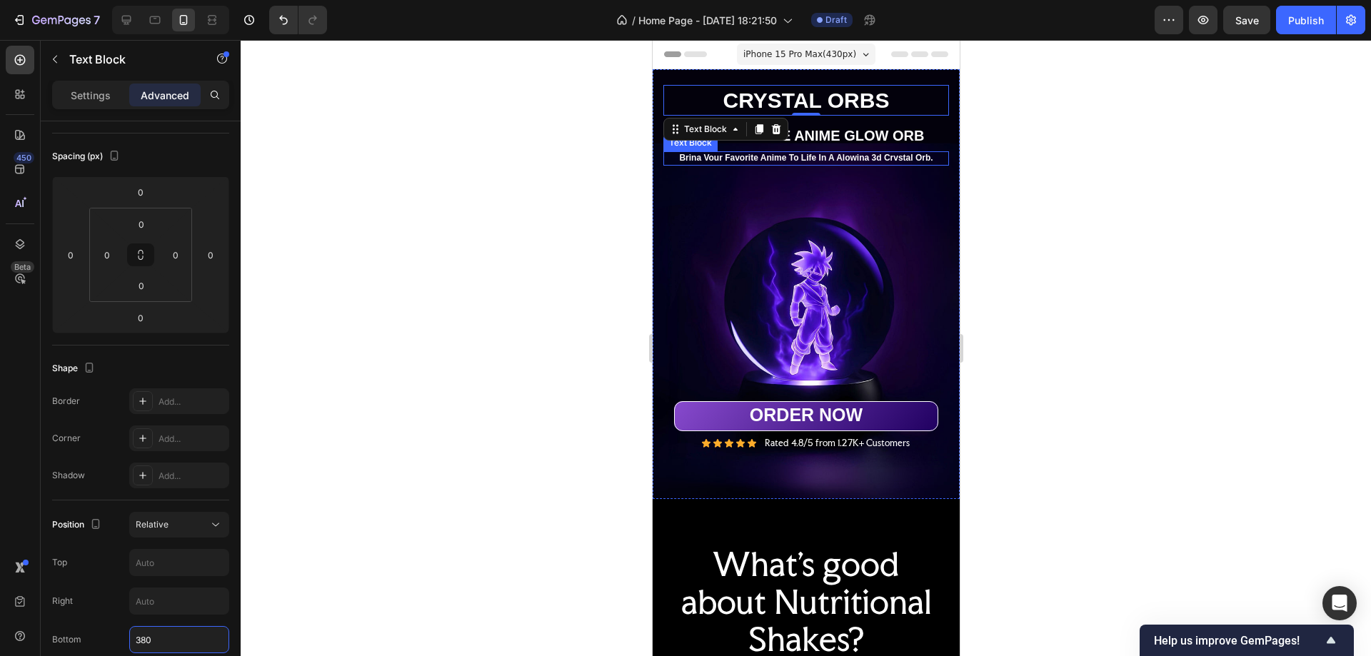
click at [883, 153] on p "Brina Vour Favorite Anime To Life In A Alowina 3d Crvstal Orb." at bounding box center [805, 158] width 283 height 11
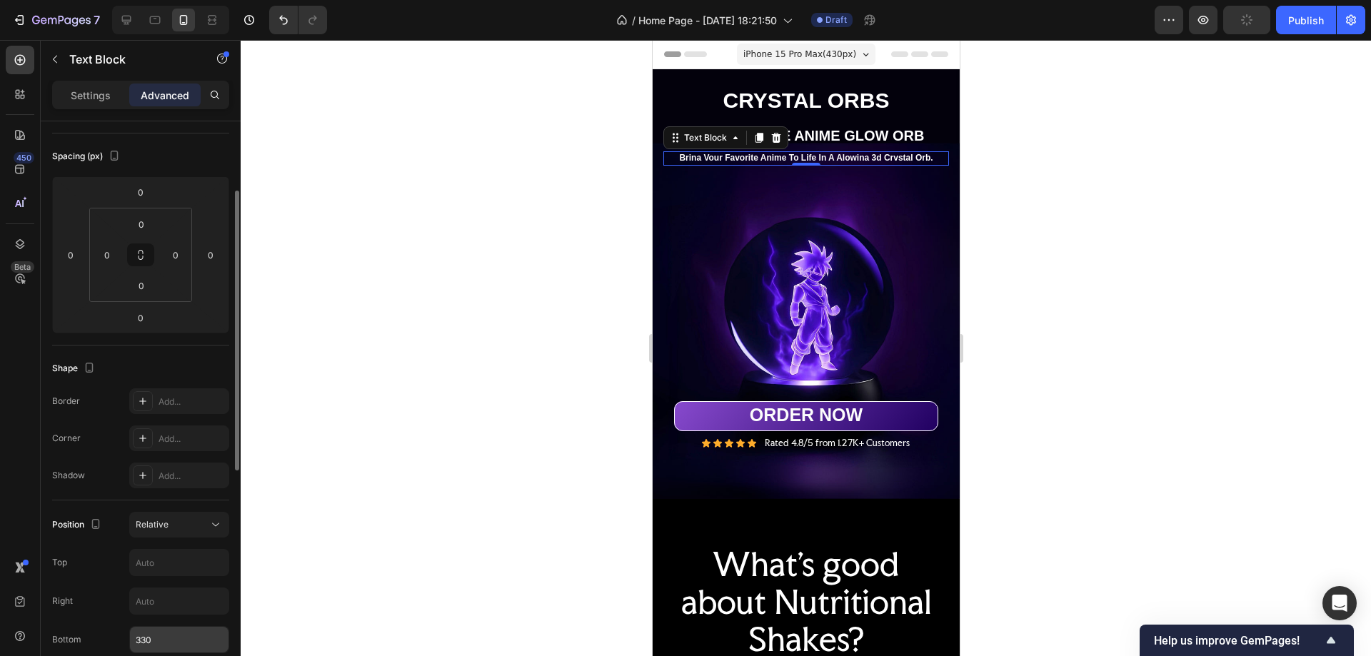
click at [151, 642] on input "330" at bounding box center [179, 640] width 99 height 26
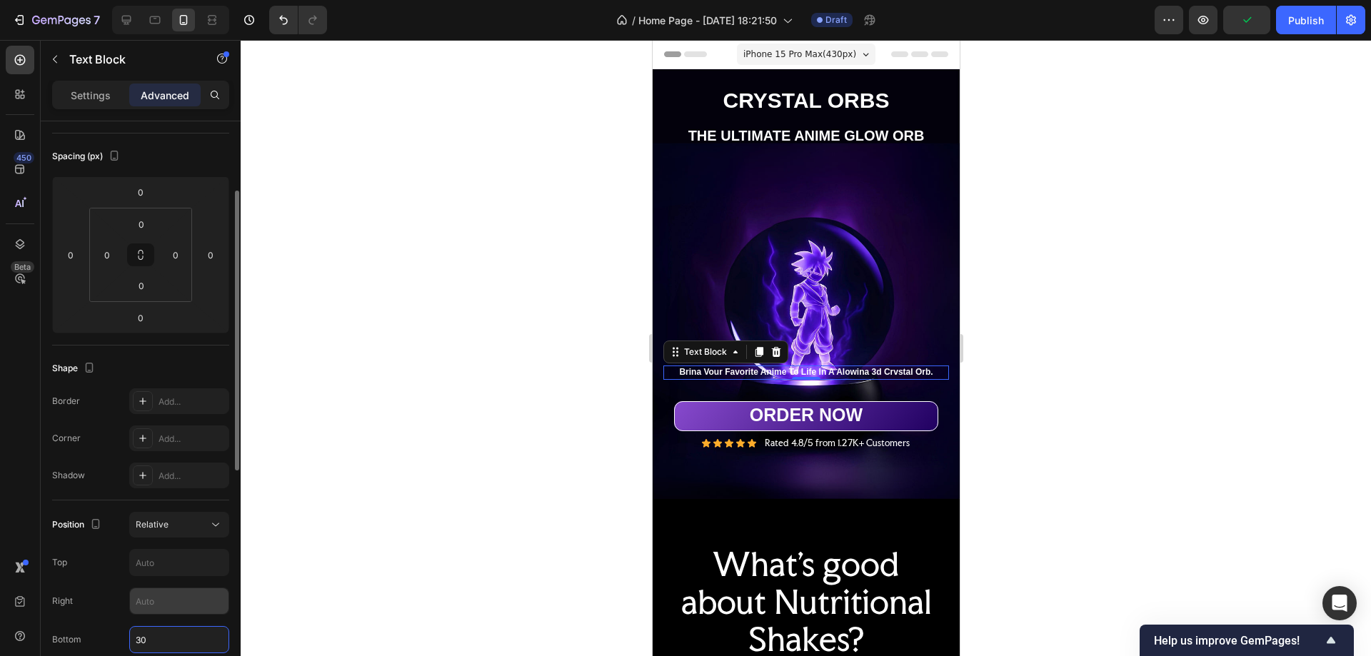
type input "300"
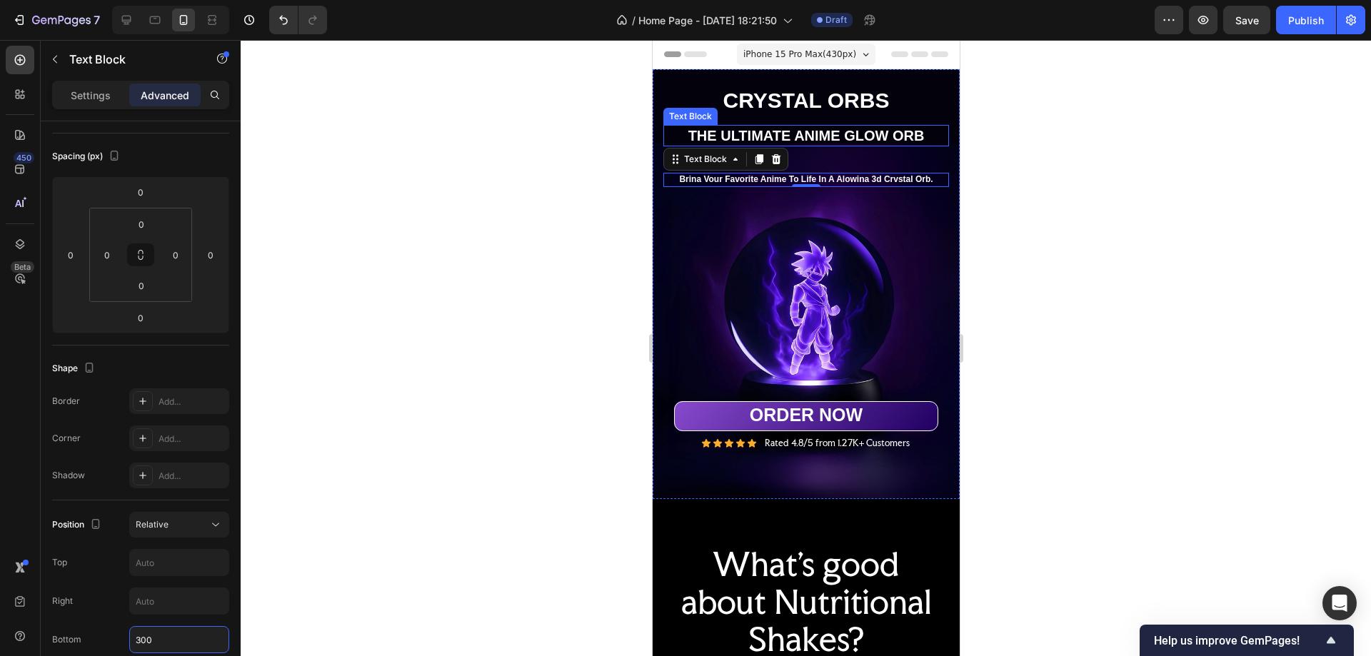
click at [919, 126] on p "THE ULTIMATE ANIME GLOW ORB" at bounding box center [805, 135] width 283 height 19
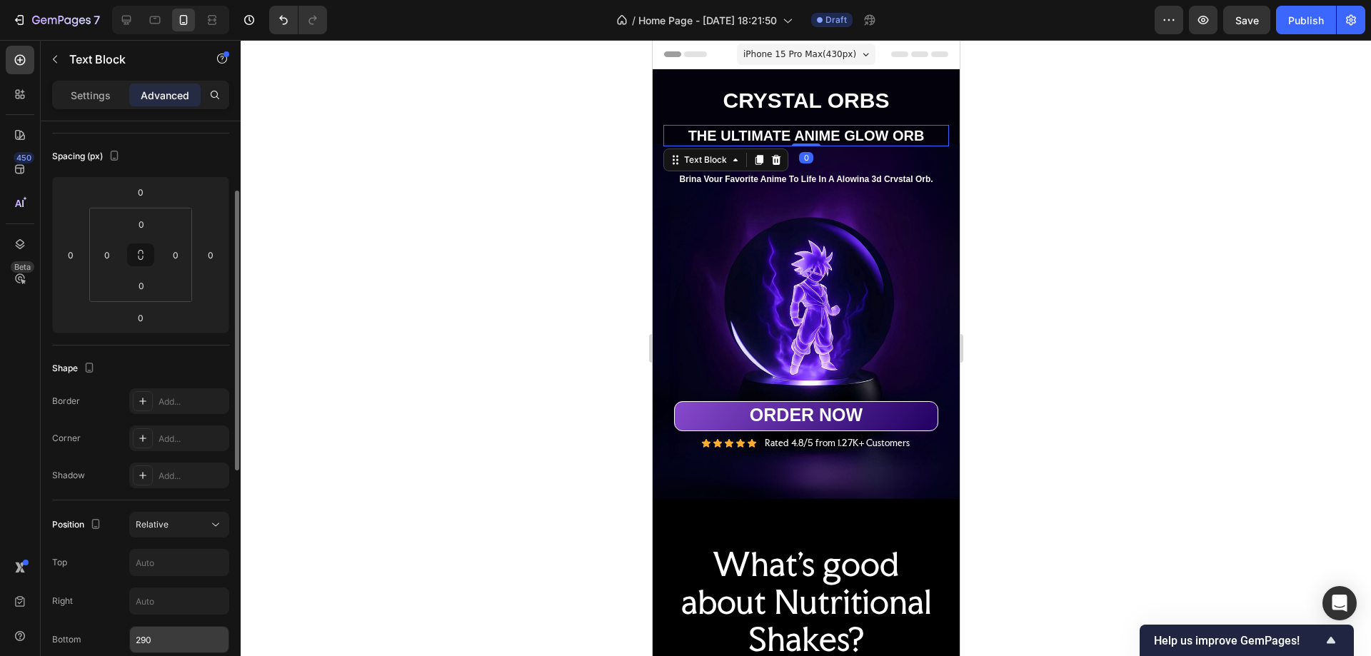
click at [147, 636] on input "290" at bounding box center [179, 640] width 99 height 26
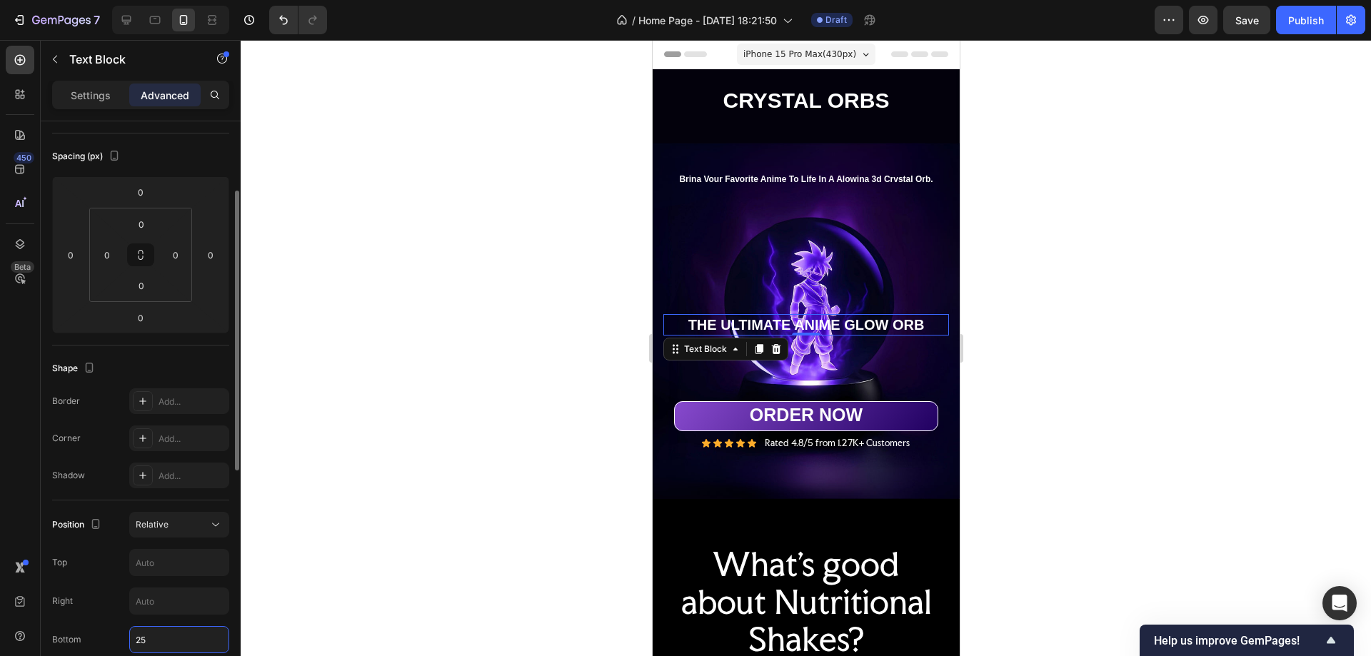
type input "250"
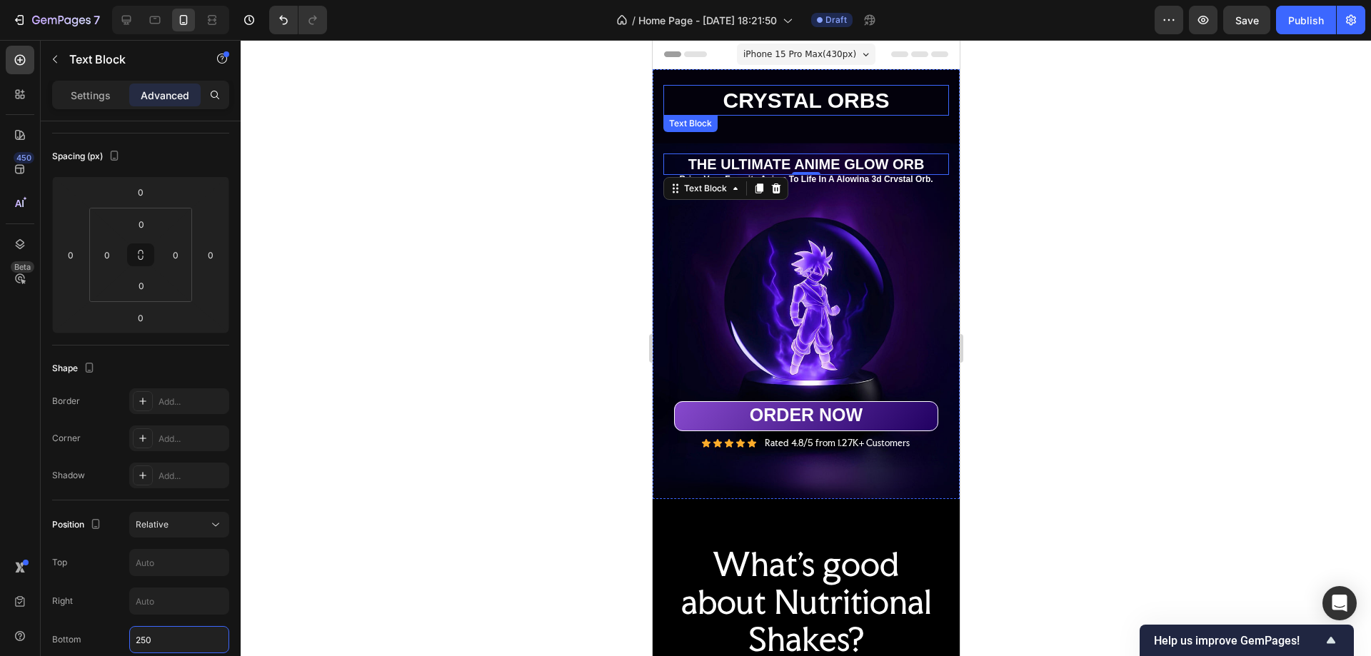
click at [890, 86] on p "CRYSTAL ORBS" at bounding box center [805, 100] width 283 height 28
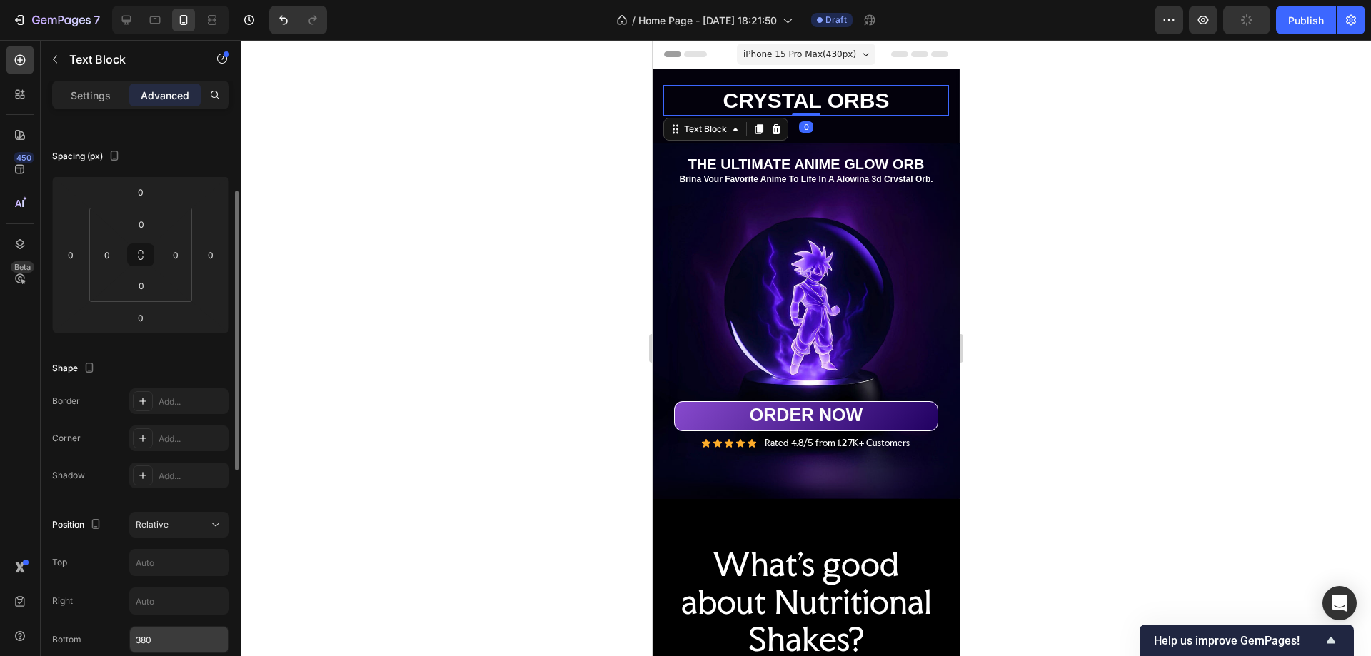
click at [146, 638] on input "380" at bounding box center [179, 640] width 99 height 26
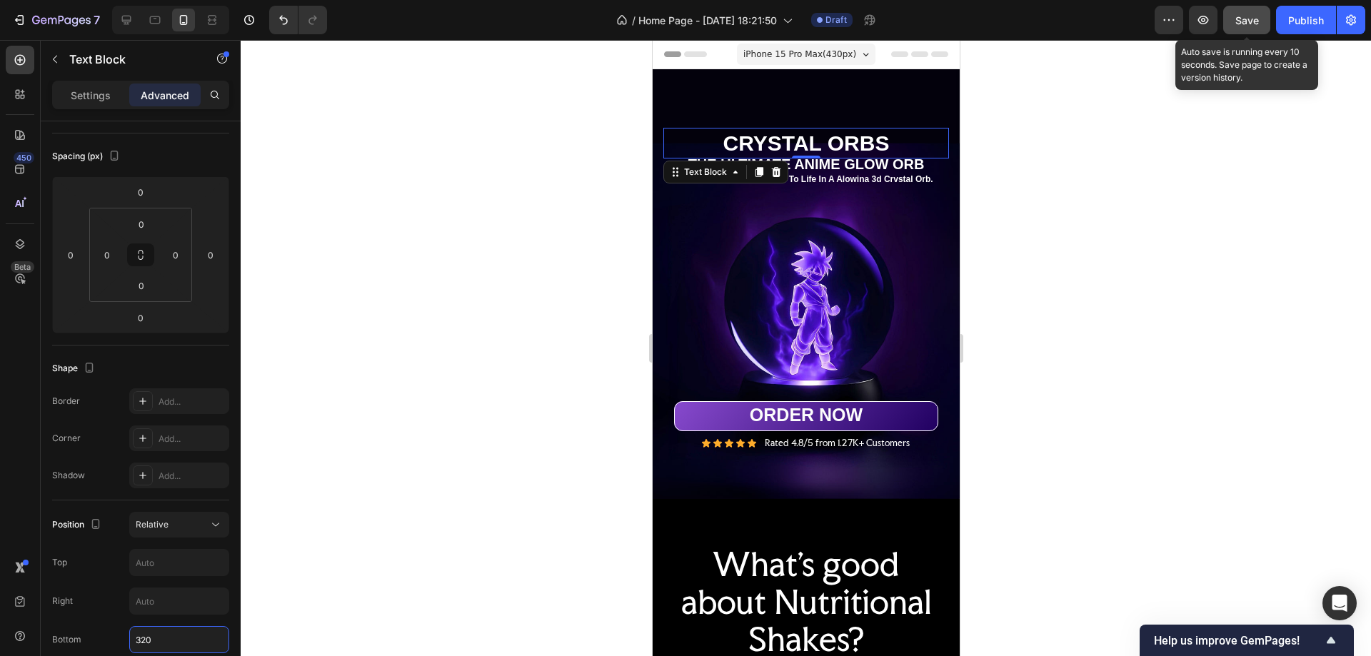
type input "320"
click at [1259, 20] on span "Save" at bounding box center [1248, 20] width 24 height 12
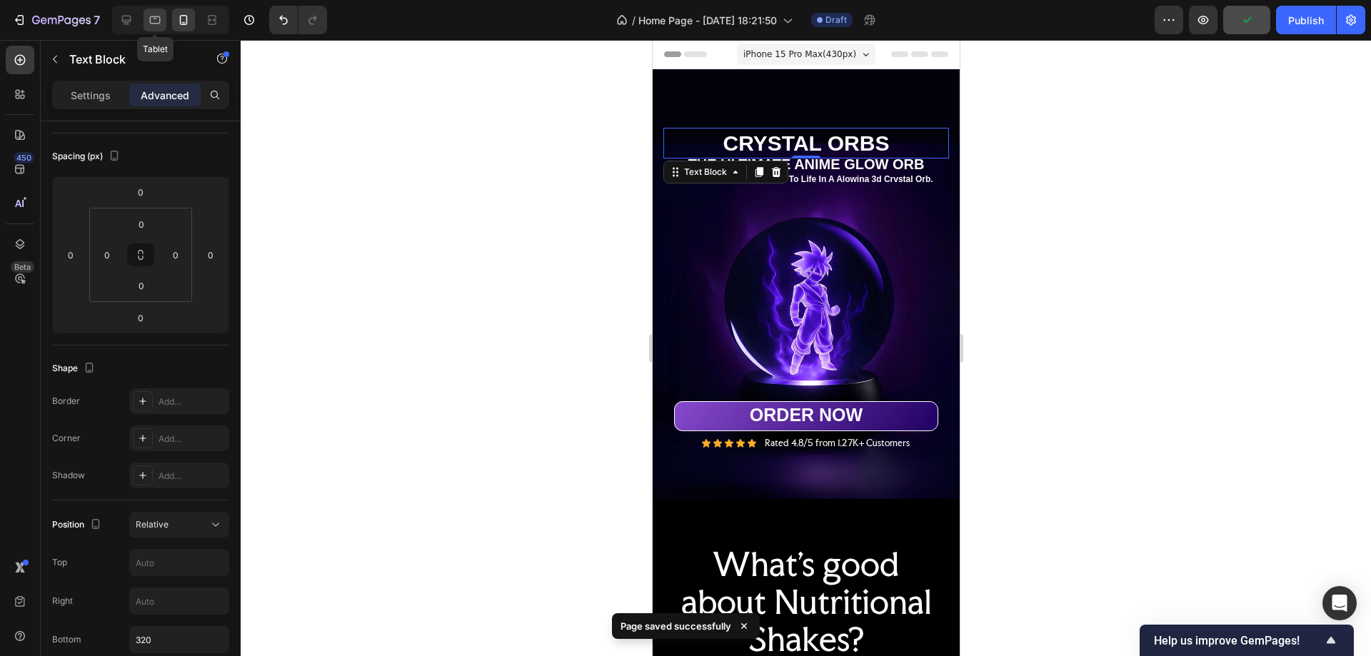
click at [154, 19] on icon at bounding box center [155, 20] width 14 height 14
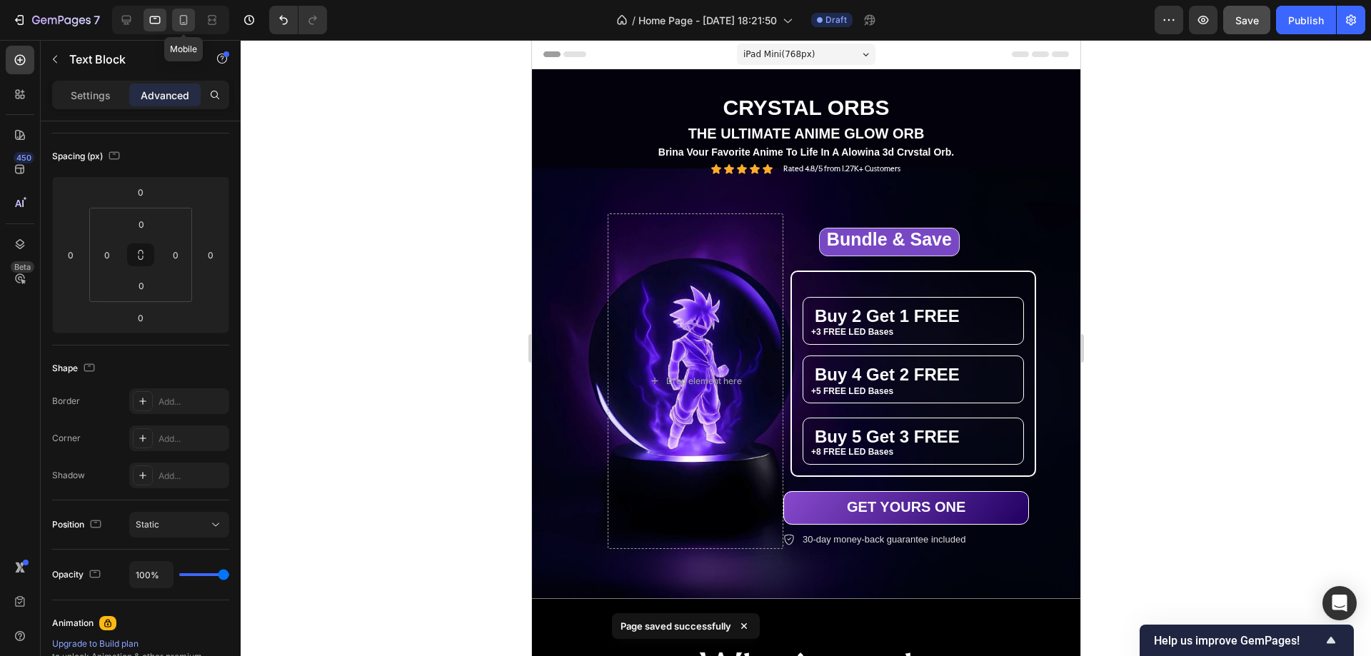
click at [184, 20] on icon at bounding box center [183, 20] width 14 height 14
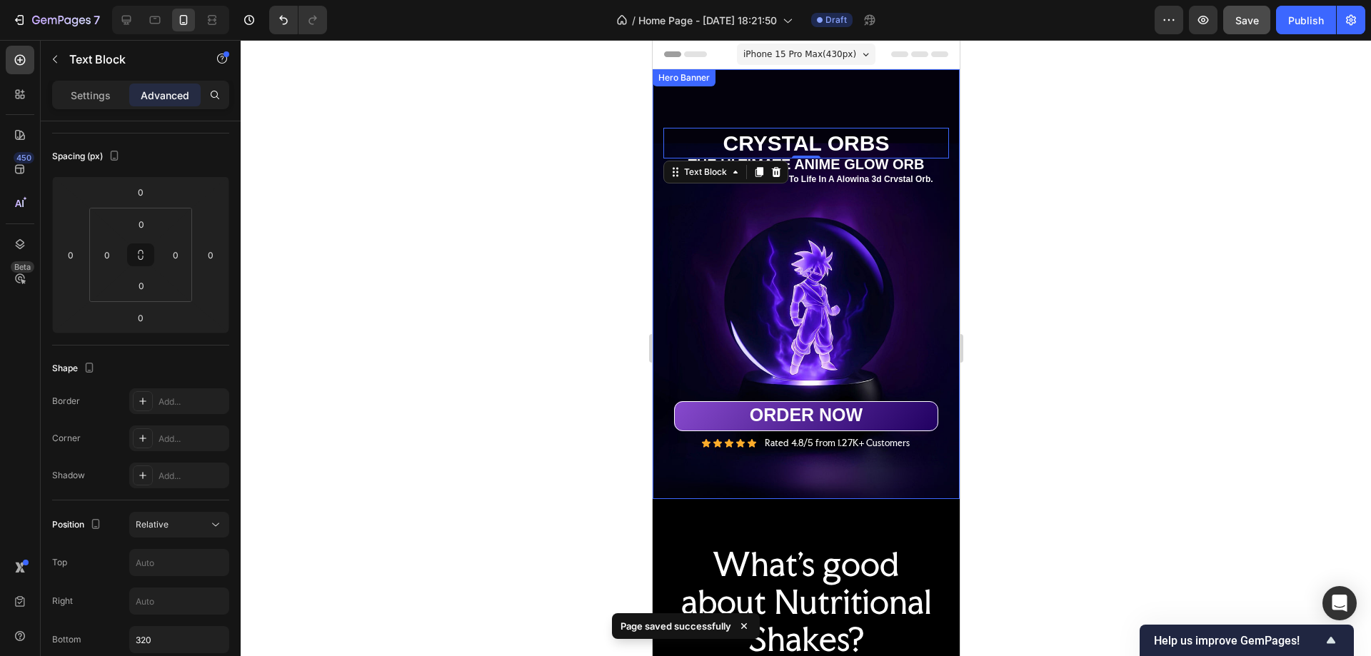
scroll to position [24, 0]
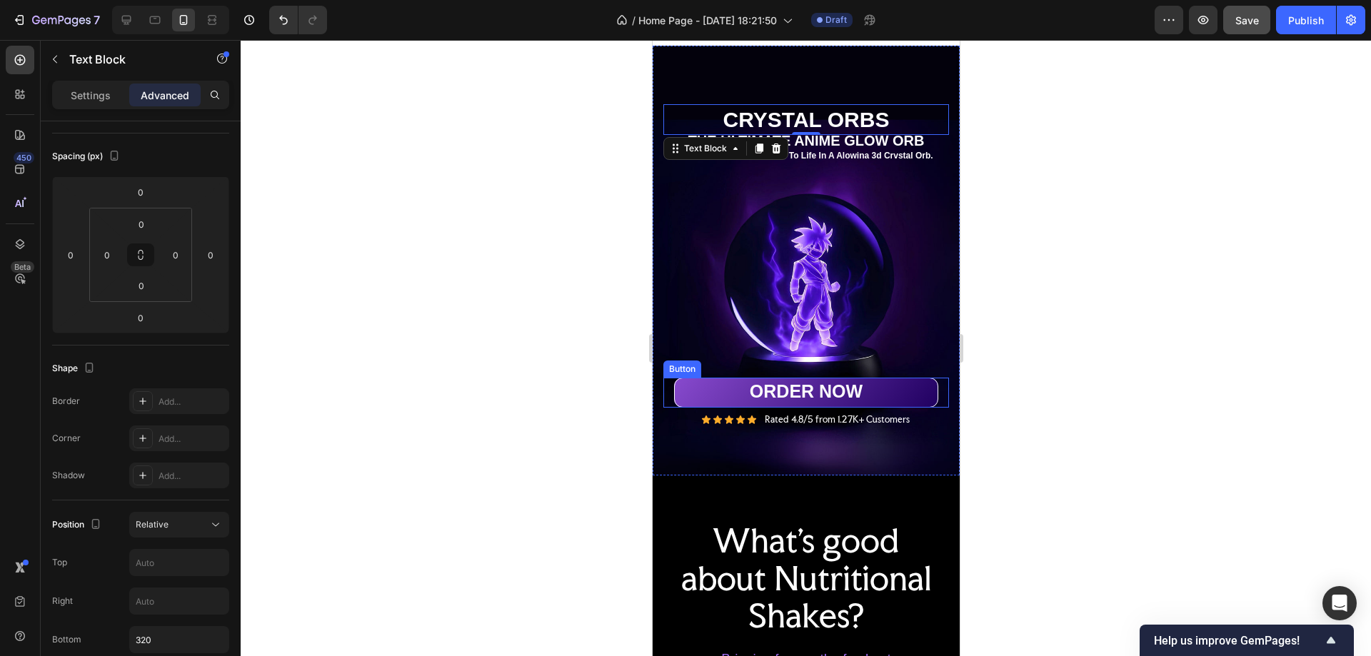
click at [932, 378] on div "ORDER NOW Button" at bounding box center [806, 393] width 286 height 30
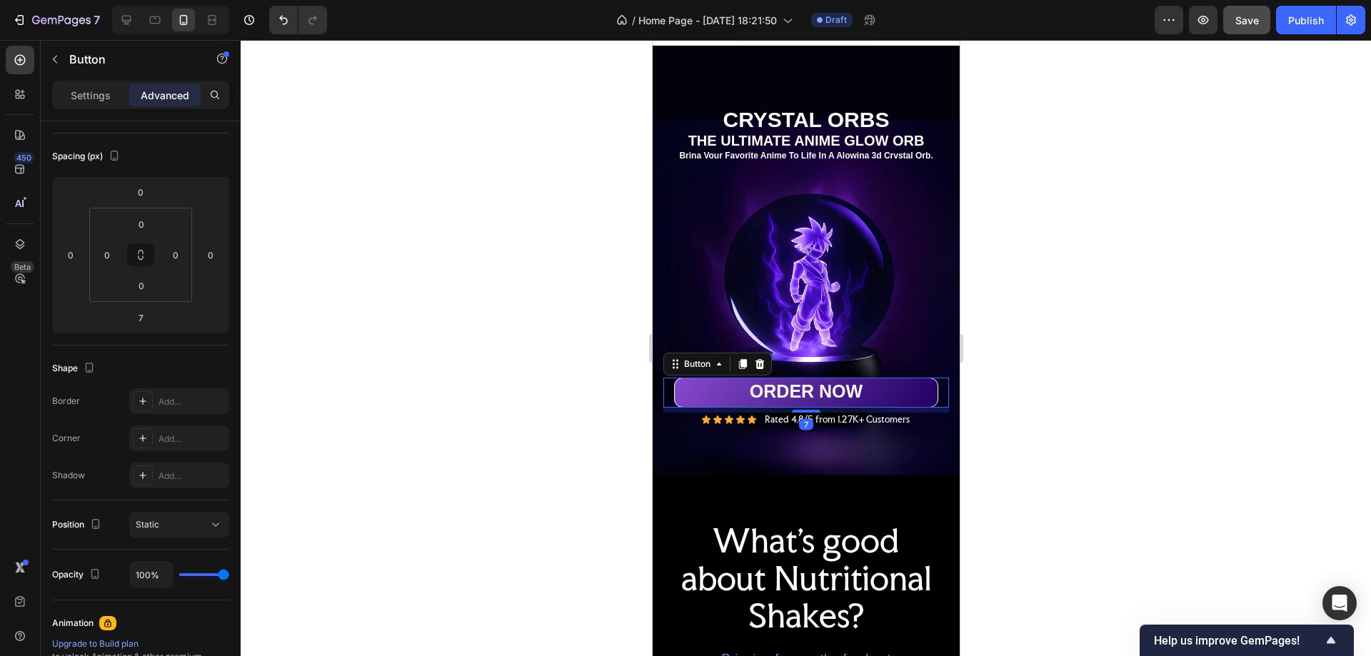
scroll to position [0, 0]
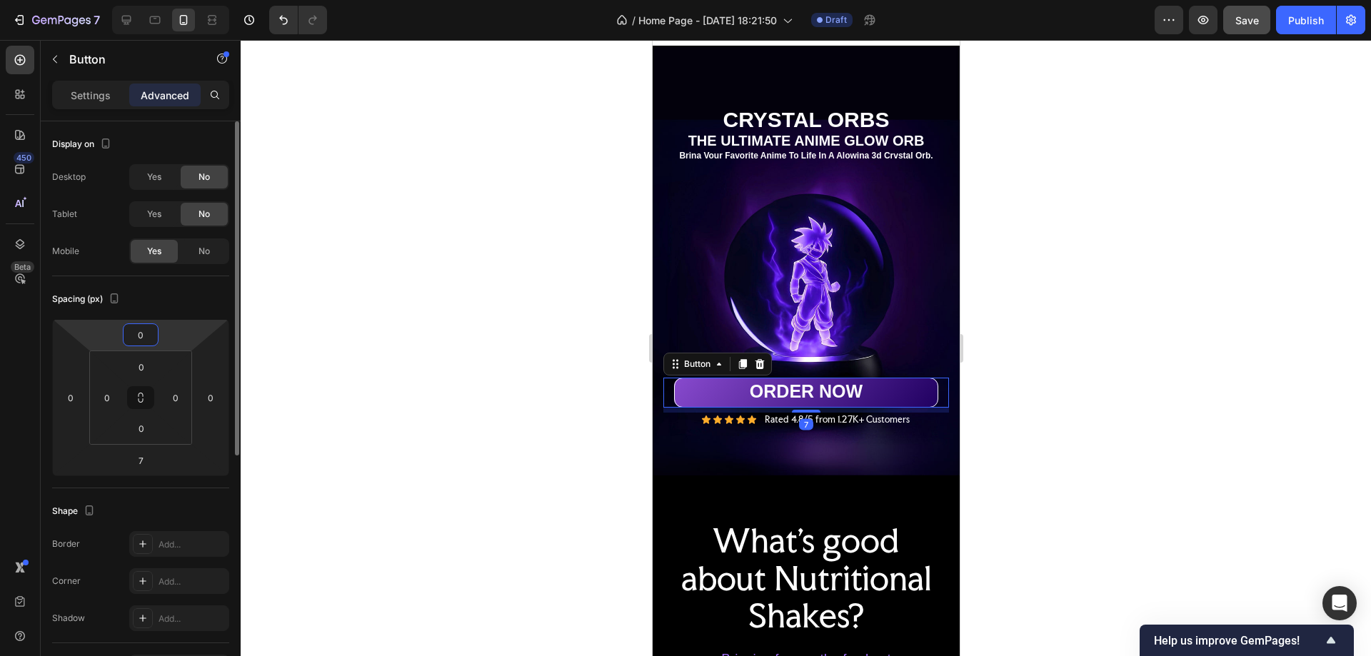
click at [141, 340] on input "0" at bounding box center [140, 334] width 29 height 21
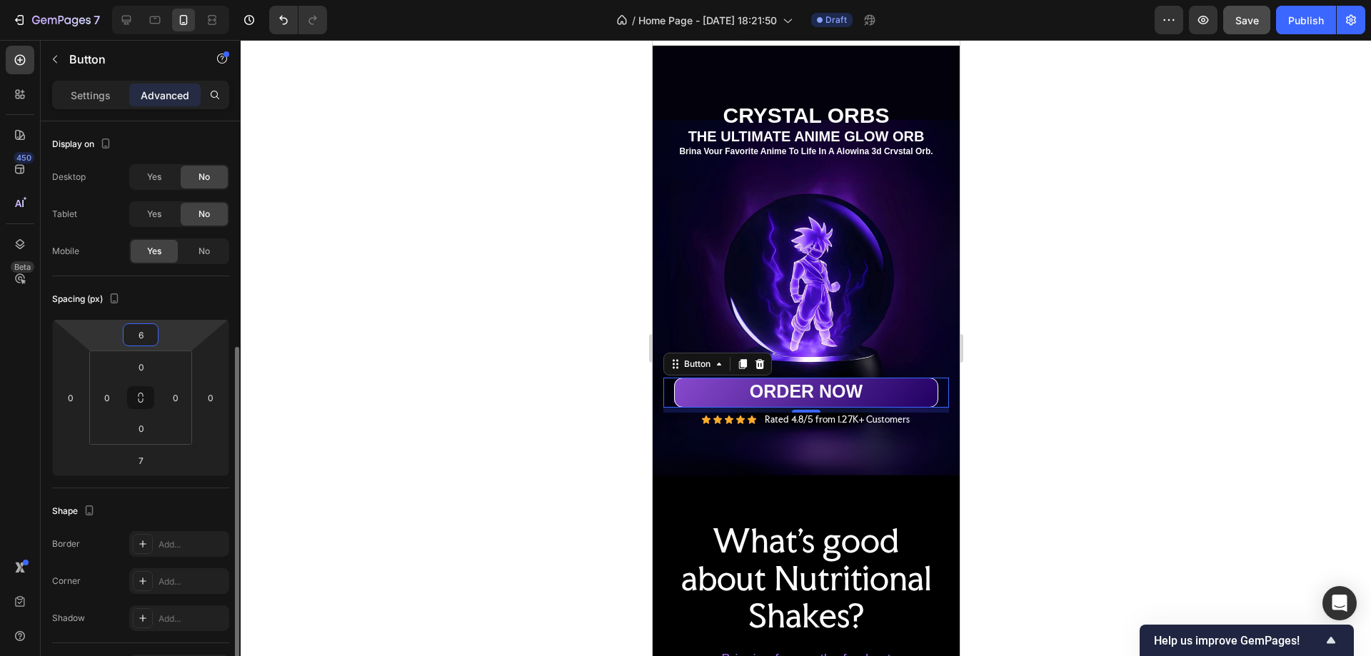
scroll to position [286, 0]
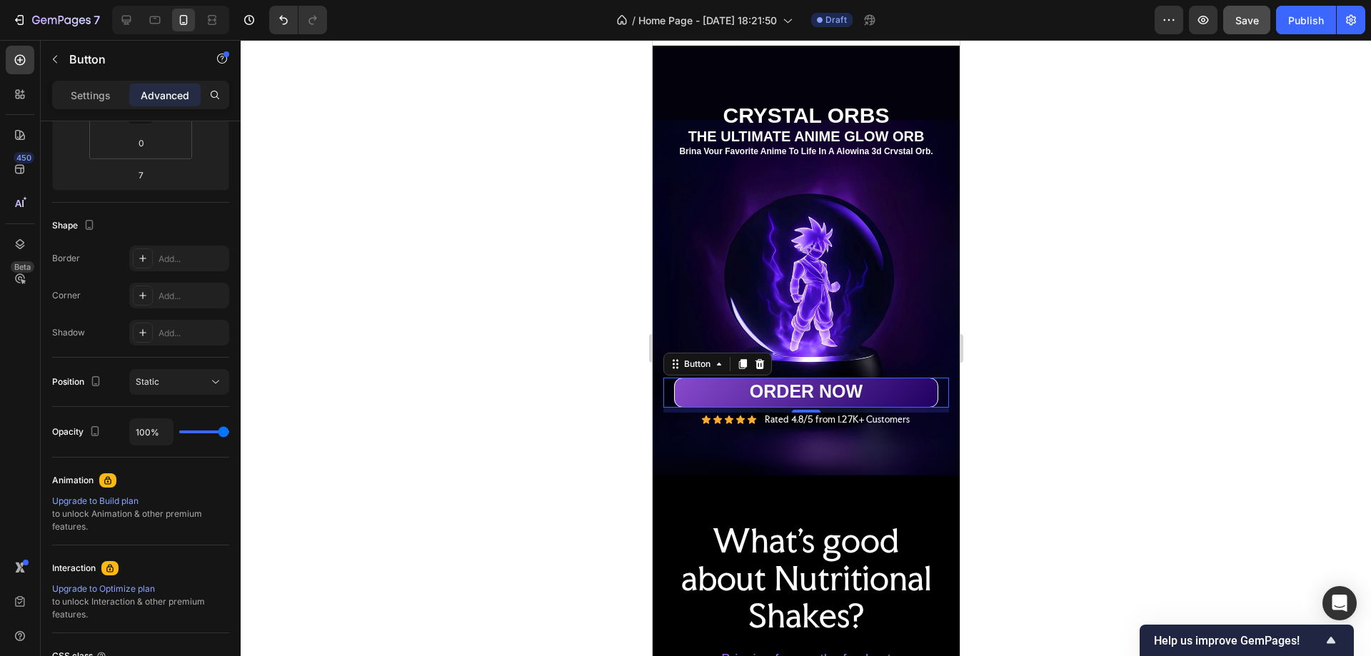
type input "6"
click at [935, 387] on div "ORDER NOW Button 7" at bounding box center [806, 393] width 286 height 30
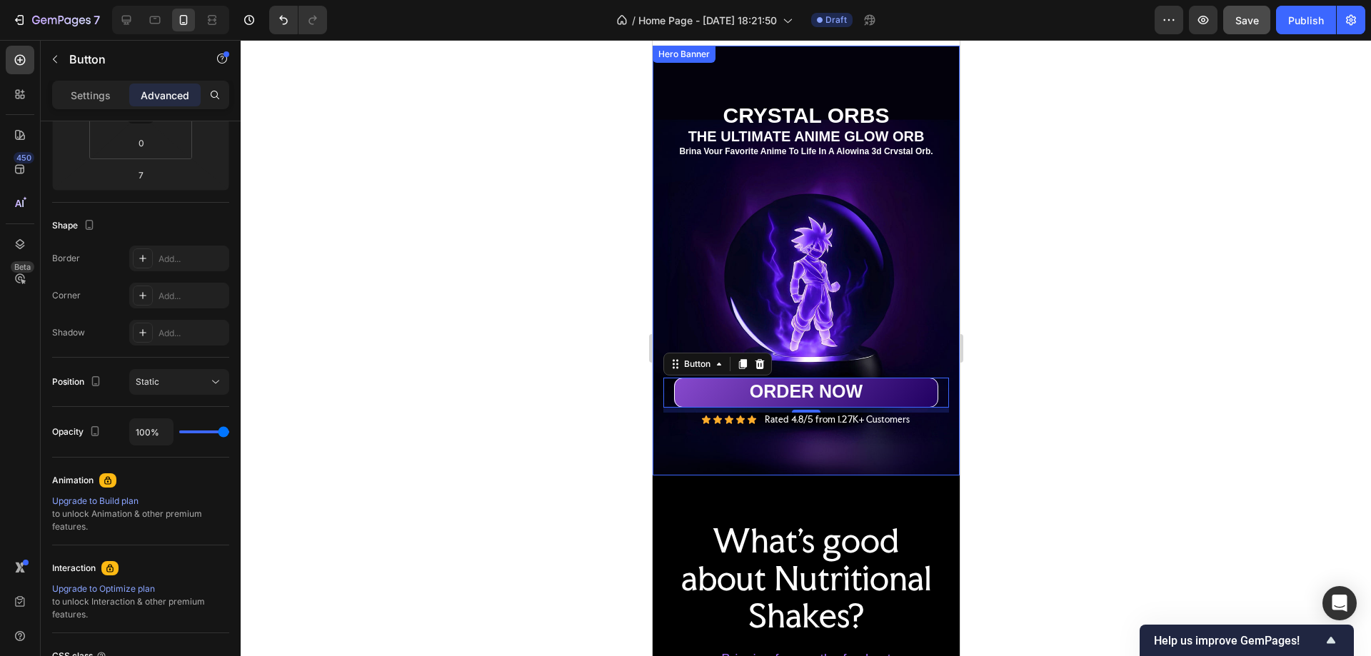
click at [874, 440] on div "THE ULTIMATE ANIME GLOW ORB Text Block CRYSTAL ORBS Heading THE ULTIMATE ANIME …" at bounding box center [806, 379] width 286 height 151
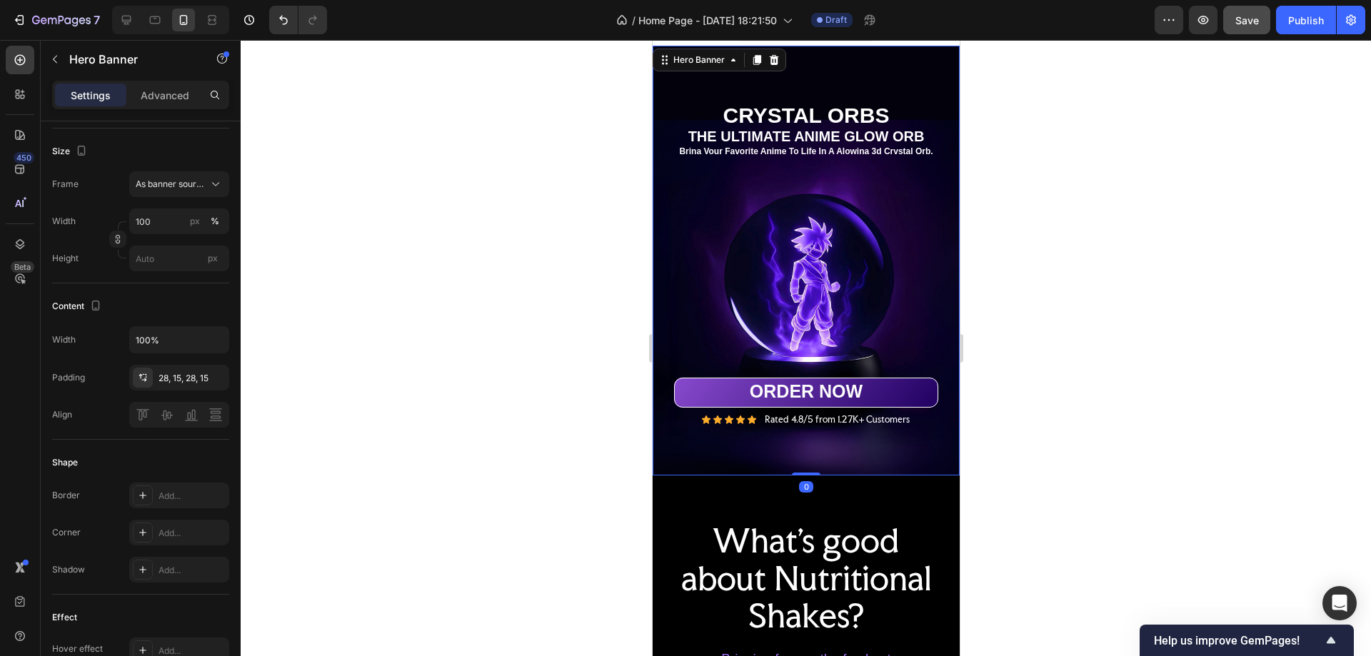
scroll to position [0, 0]
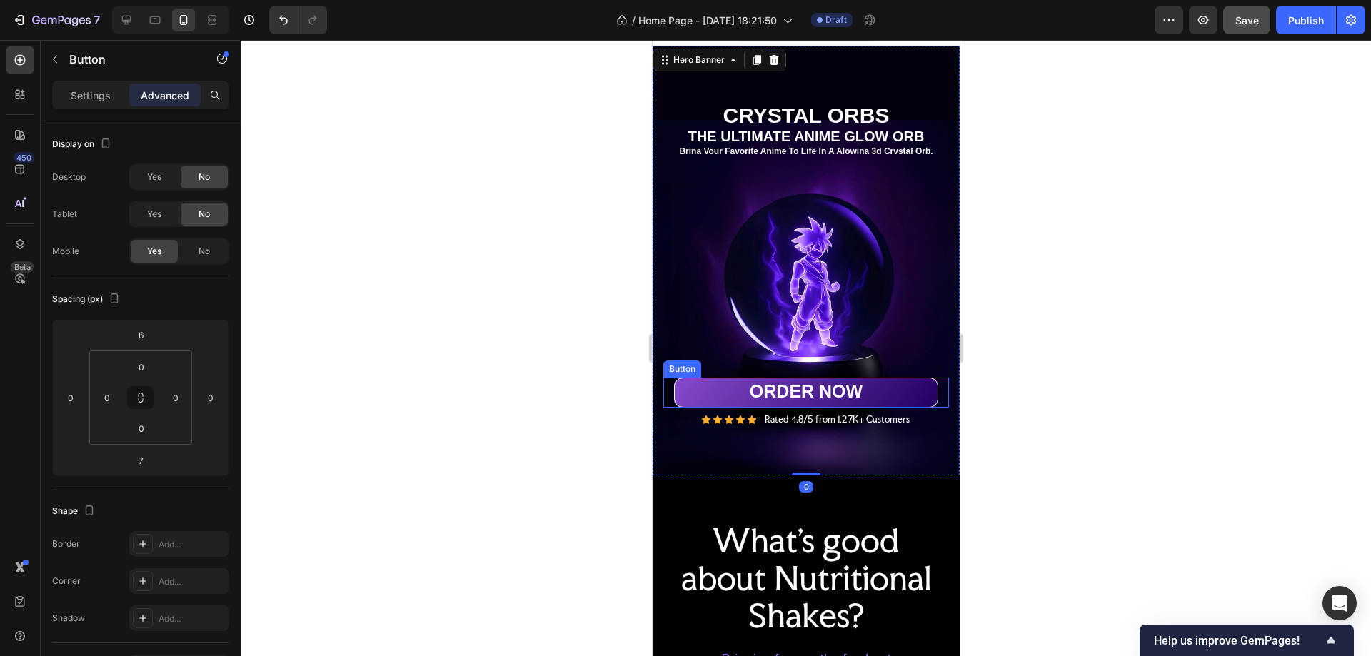
click at [932, 389] on div "ORDER NOW Button" at bounding box center [806, 393] width 286 height 30
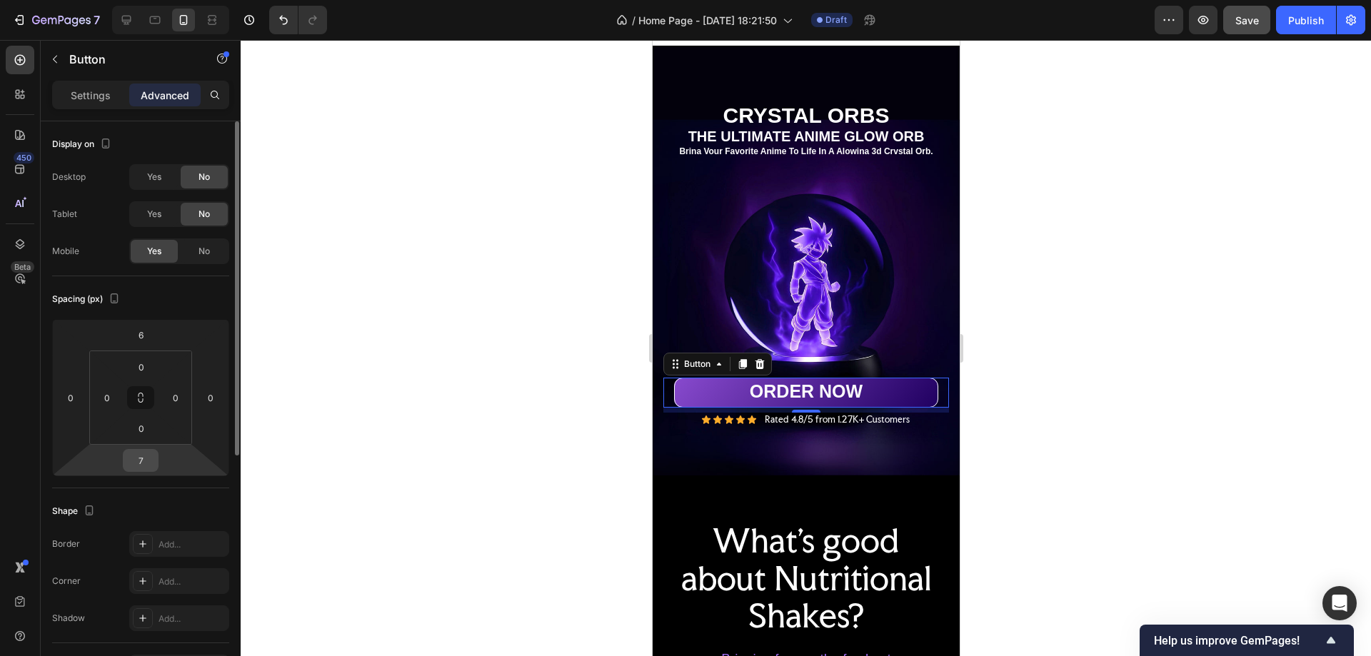
click at [143, 469] on input "7" at bounding box center [140, 460] width 29 height 21
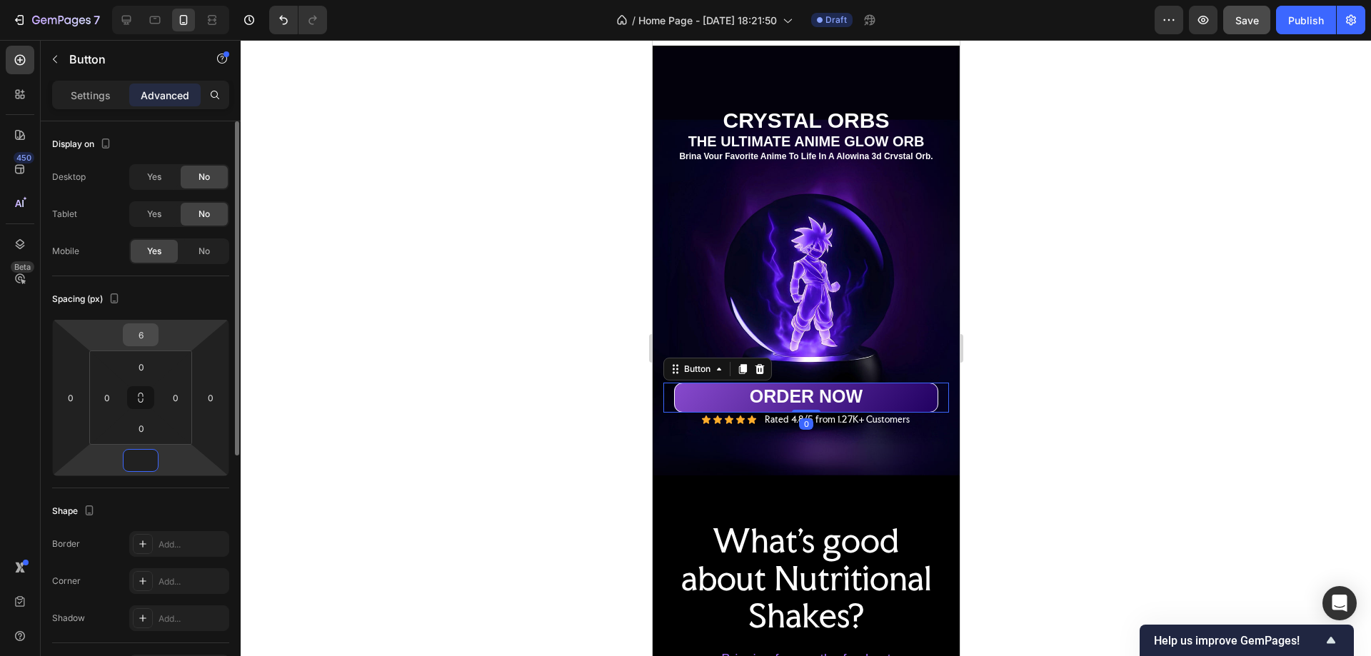
type input "0"
click at [146, 336] on input "6" at bounding box center [140, 334] width 29 height 21
type input "8"
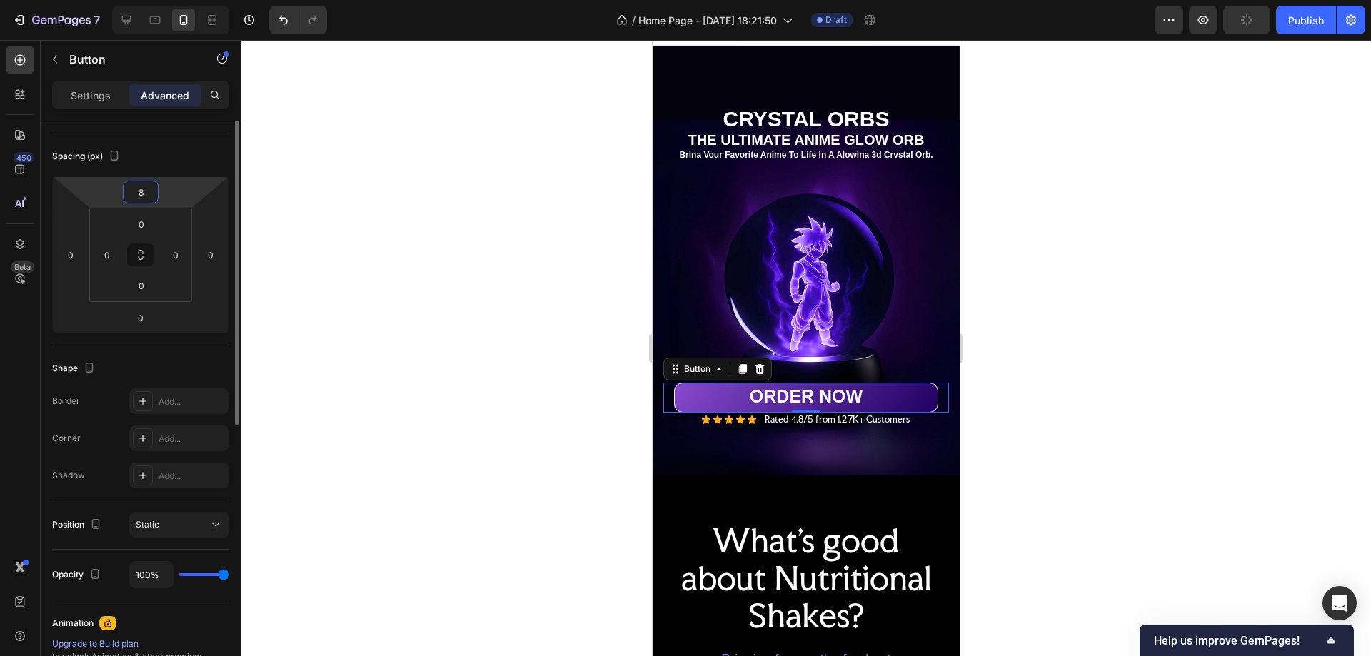
scroll to position [71, 0]
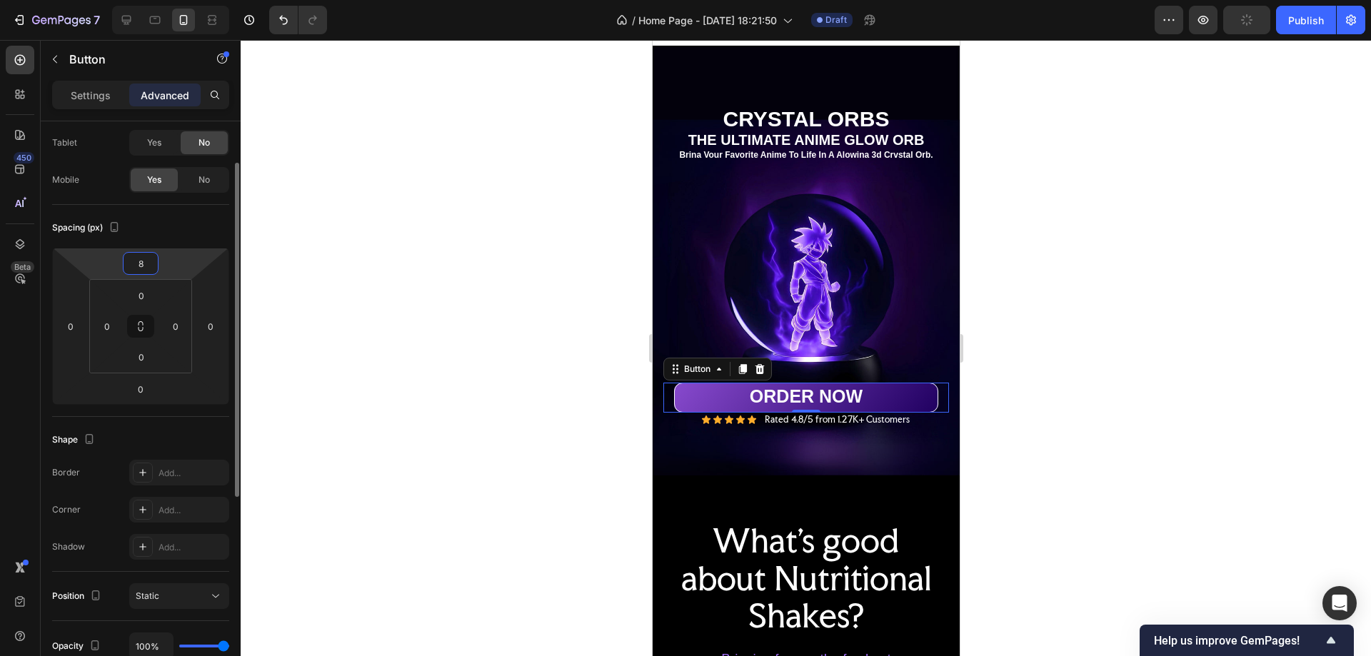
click at [144, 267] on input "8" at bounding box center [140, 263] width 29 height 21
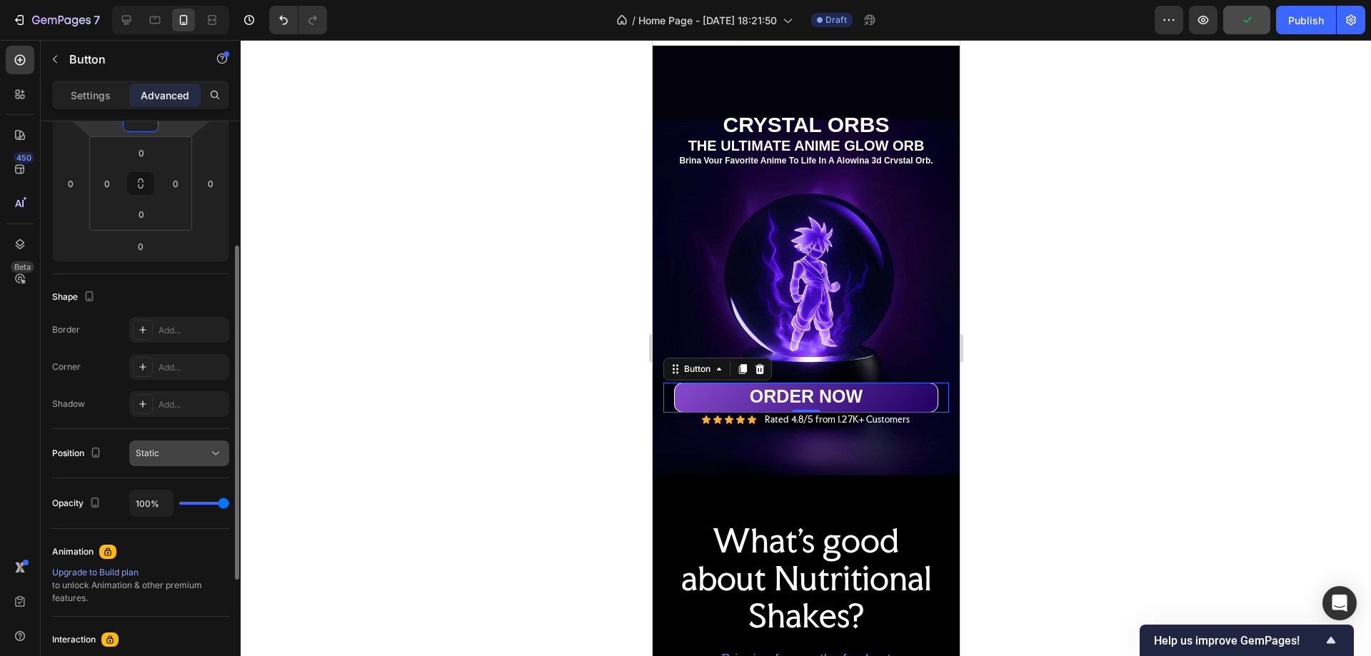
type input "0"
click at [162, 446] on div "Static" at bounding box center [179, 453] width 87 height 14
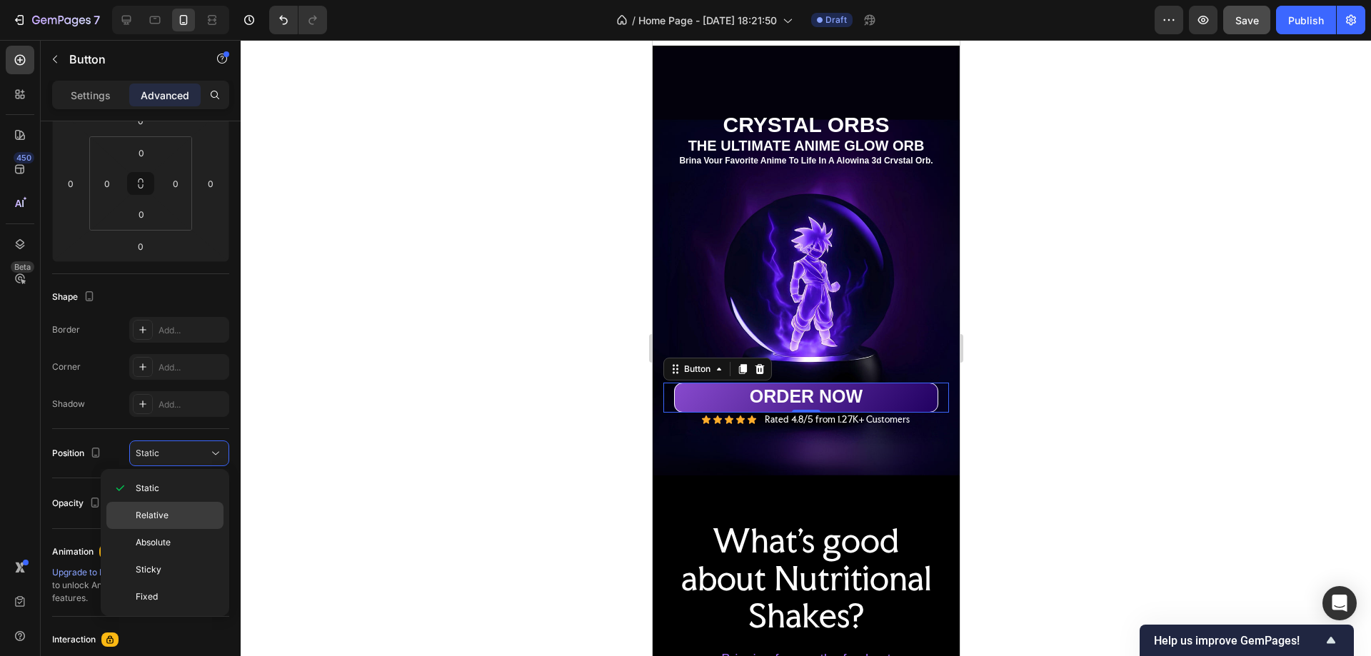
click at [164, 515] on span "Relative" at bounding box center [152, 515] width 33 height 13
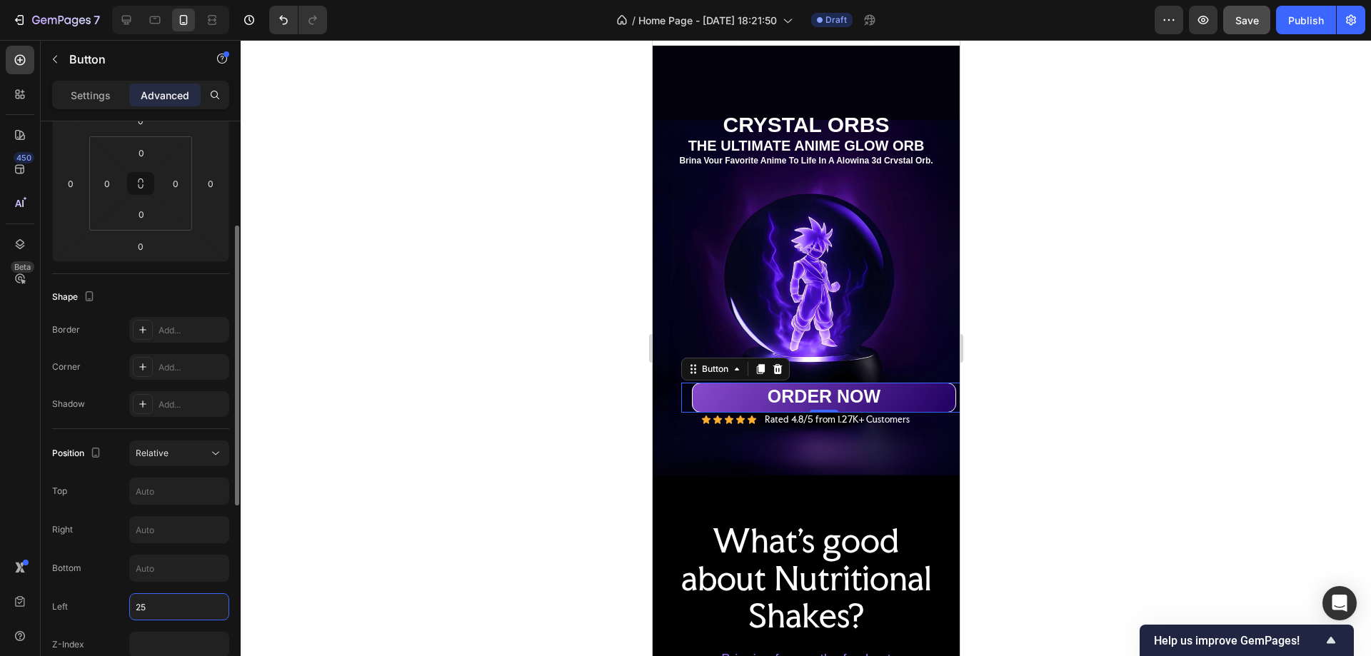
click at [146, 608] on input "25" at bounding box center [179, 607] width 99 height 26
click at [149, 534] on input "text" at bounding box center [179, 530] width 99 height 26
click at [145, 606] on input "25" at bounding box center [179, 607] width 99 height 26
type input "0"
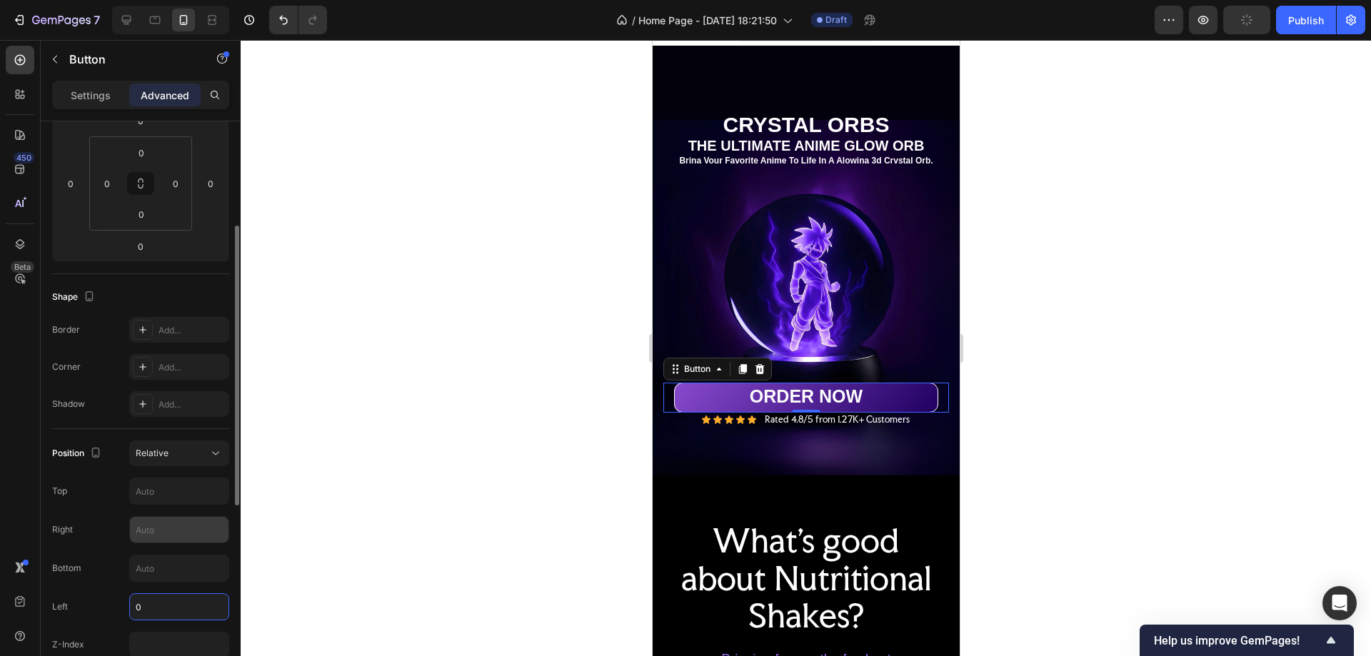
click at [145, 536] on input "text" at bounding box center [179, 530] width 99 height 26
click at [151, 496] on input "text" at bounding box center [179, 492] width 99 height 26
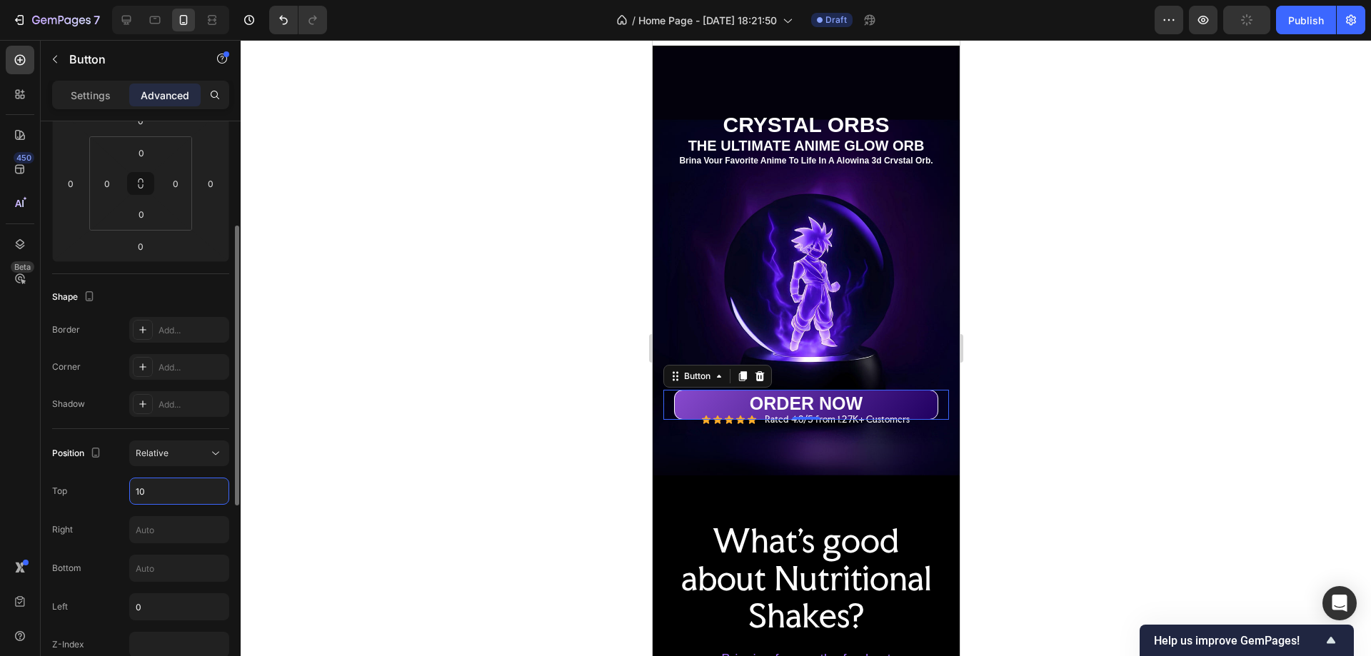
type input "1"
type input "50"
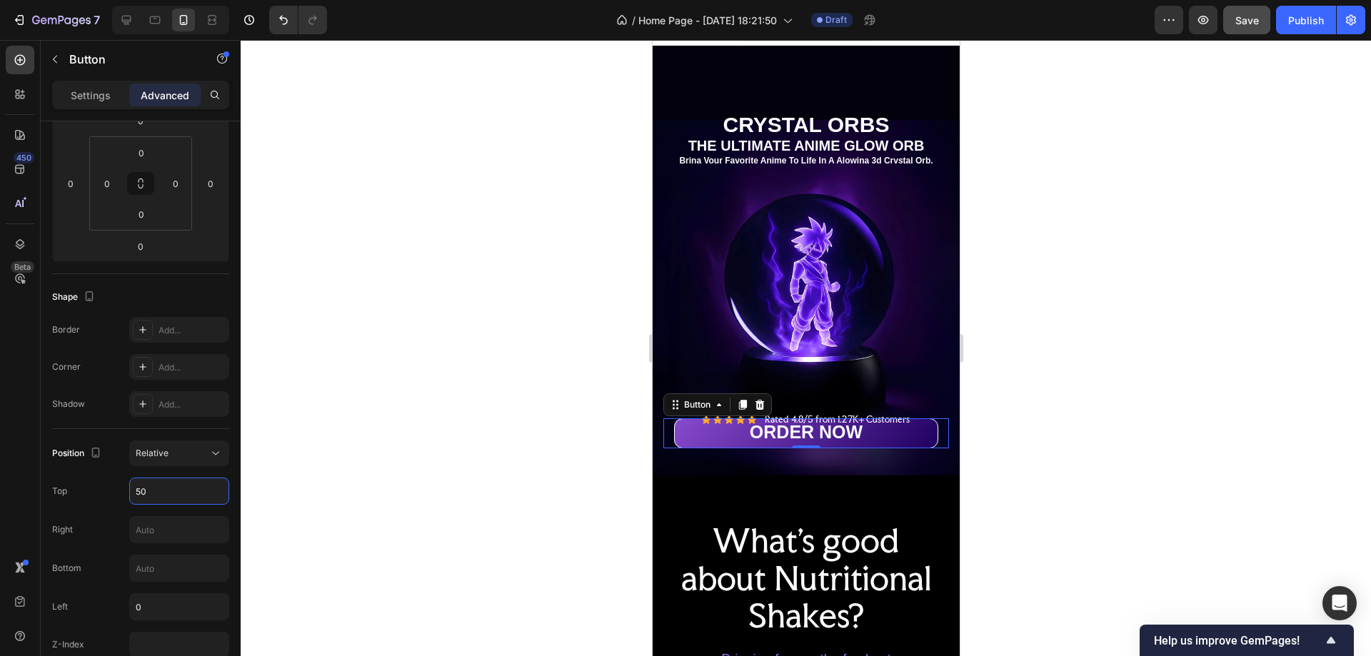
click at [1064, 488] on div at bounding box center [806, 348] width 1131 height 616
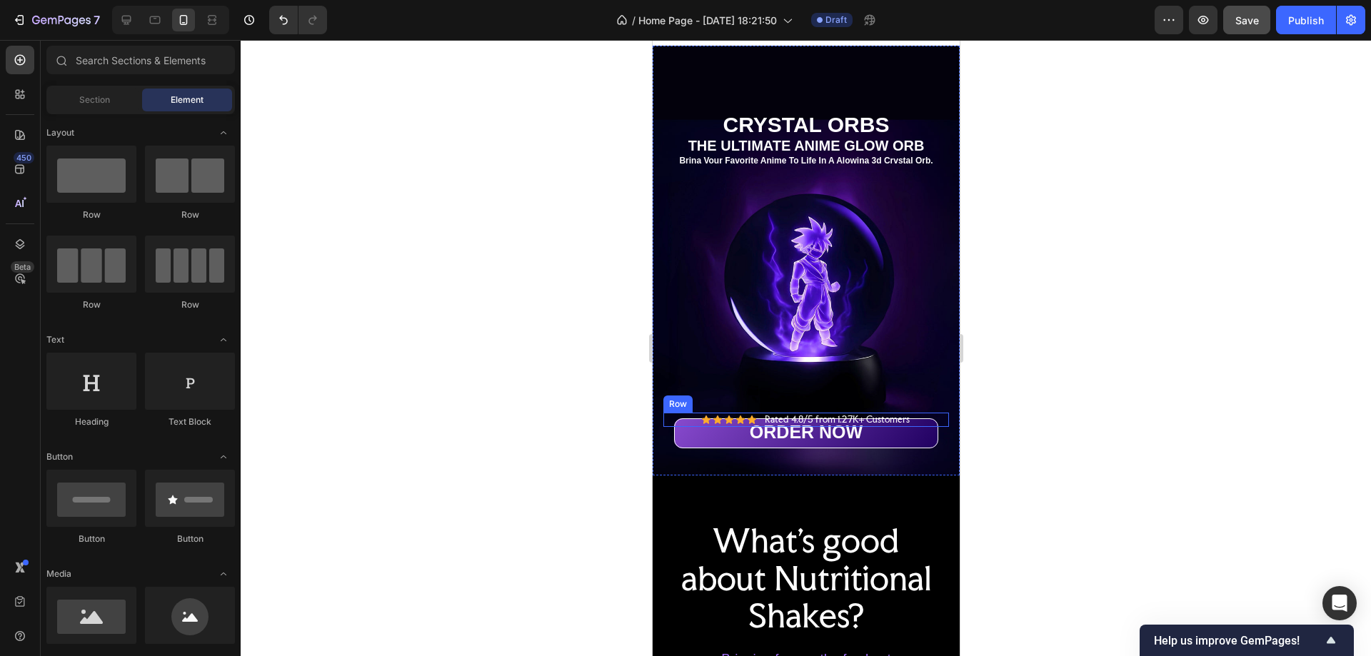
click at [904, 413] on div "Icon Icon Icon Icon Icon Icon List Rated 4.8/5 from 1.27K+ Customers Text Block…" at bounding box center [806, 420] width 286 height 14
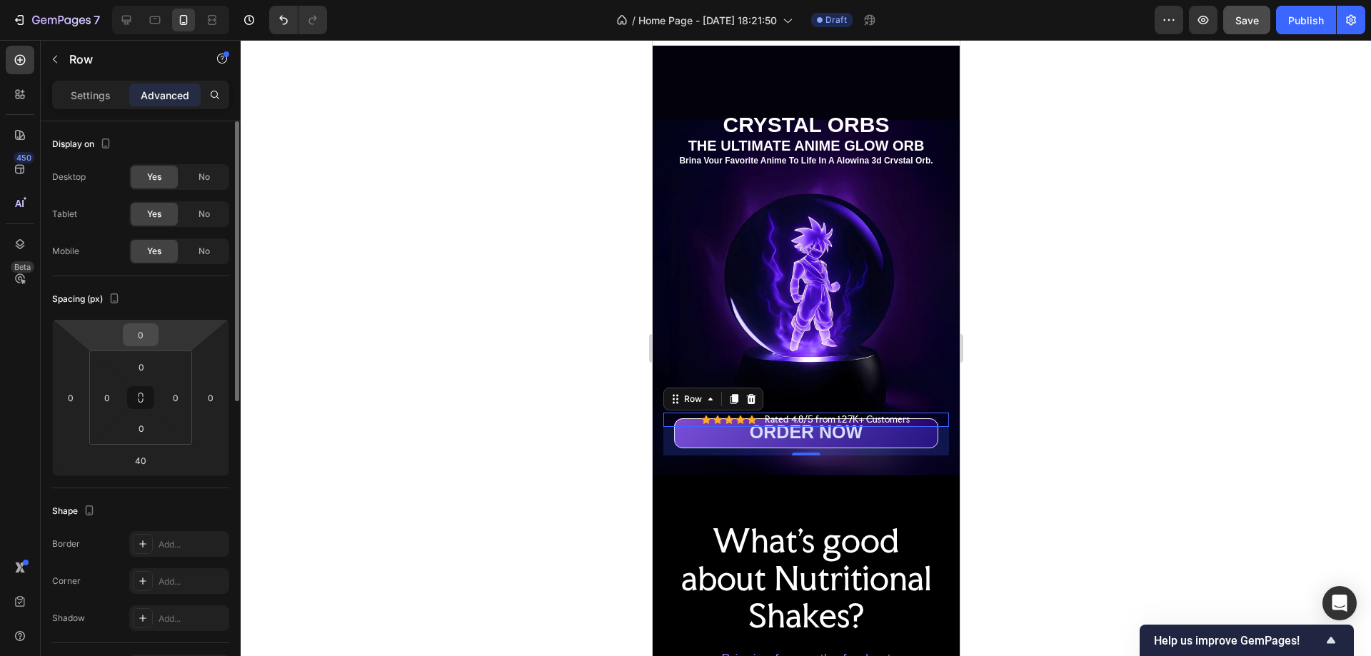
click at [143, 339] on input "0" at bounding box center [140, 334] width 29 height 21
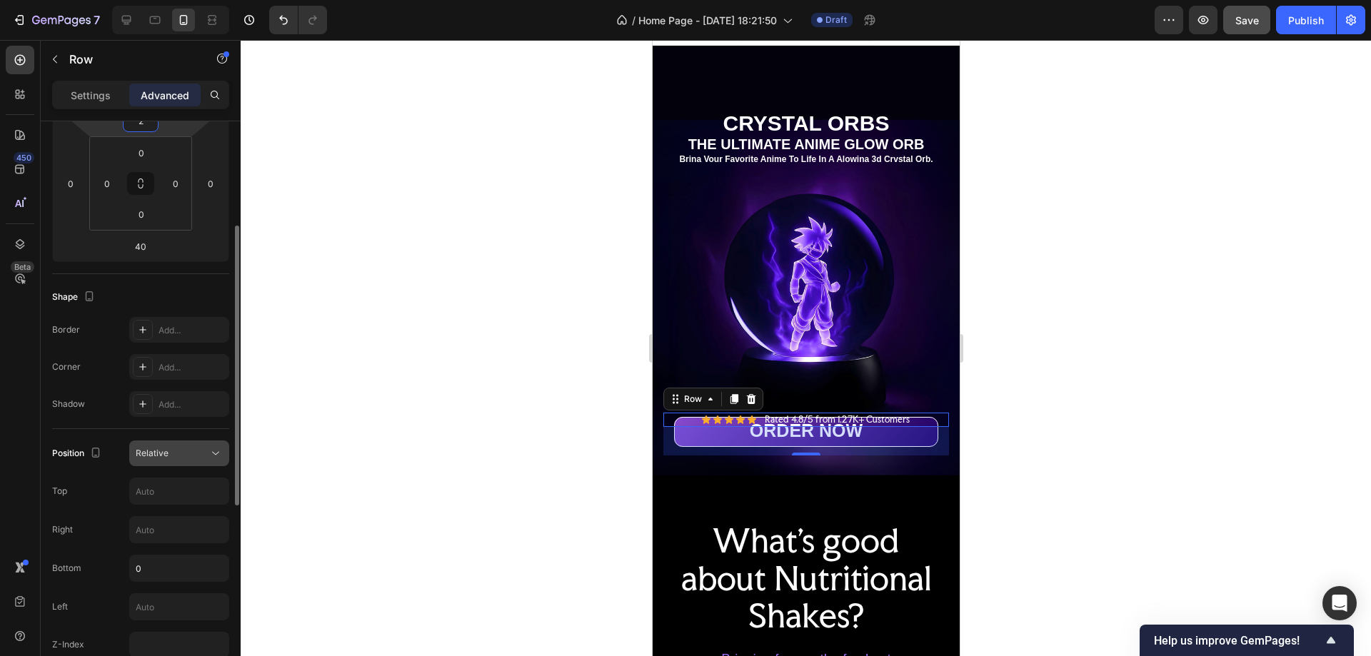
type input "2"
click at [183, 448] on div "Relative" at bounding box center [172, 453] width 73 height 13
click at [152, 503] on input "text" at bounding box center [179, 492] width 99 height 26
type input "50"
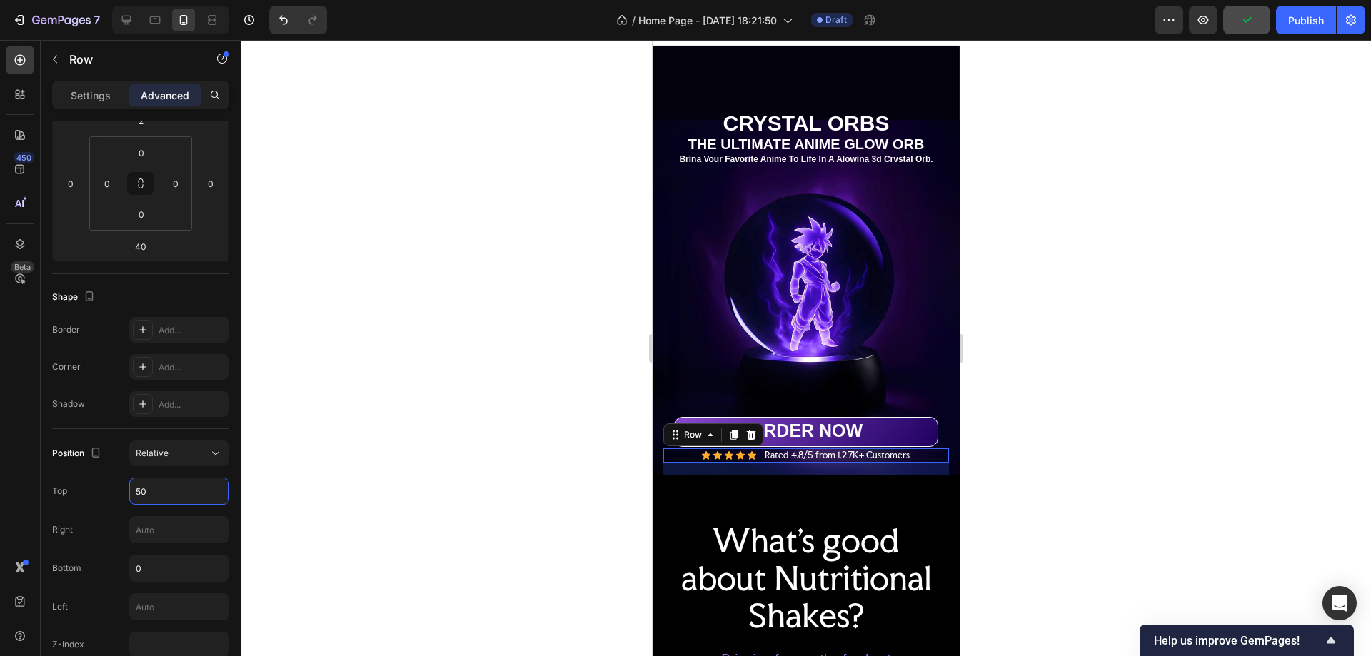
click at [1191, 196] on div at bounding box center [806, 348] width 1131 height 616
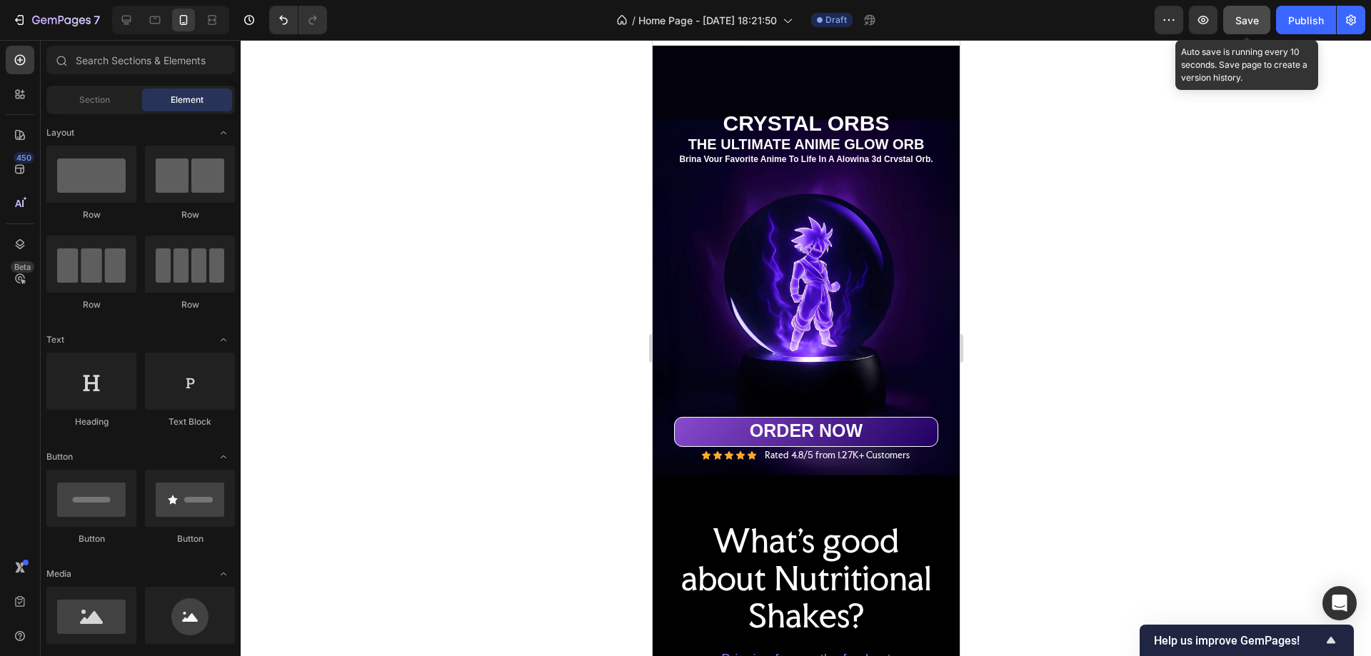
click at [1264, 14] on button "Save" at bounding box center [1247, 20] width 47 height 29
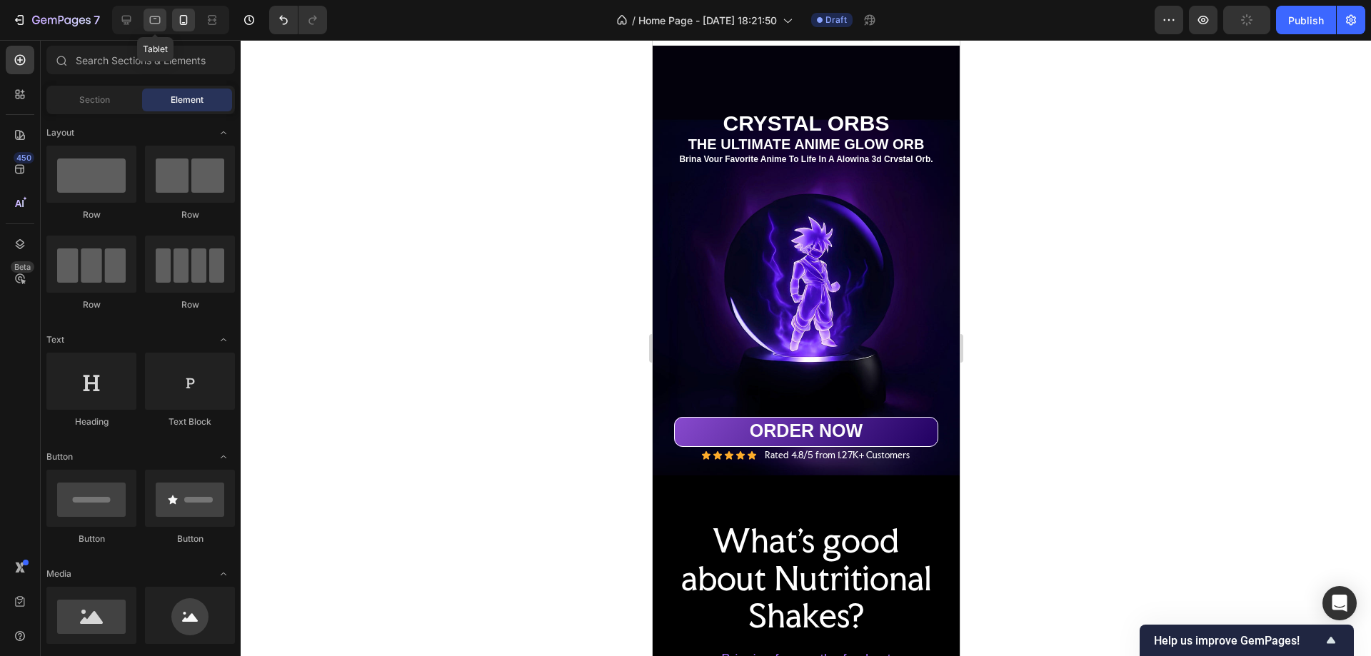
click at [153, 21] on icon at bounding box center [155, 20] width 14 height 14
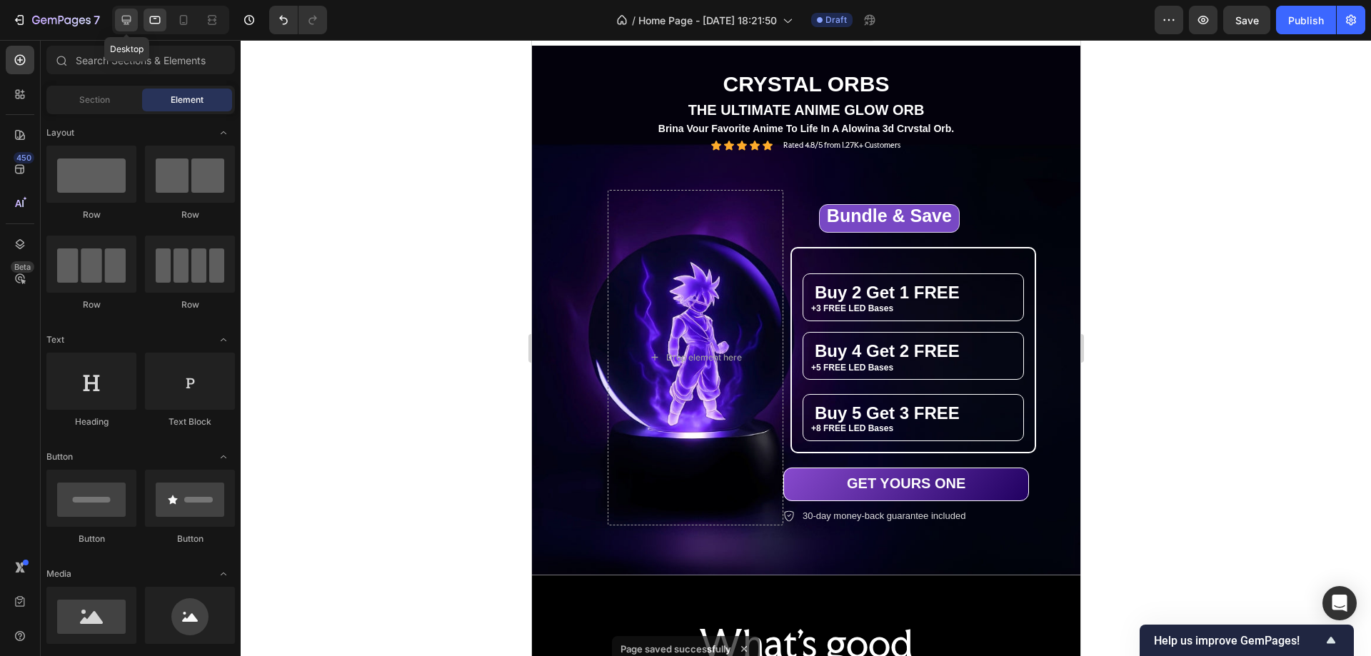
click at [123, 17] on icon at bounding box center [126, 20] width 9 height 9
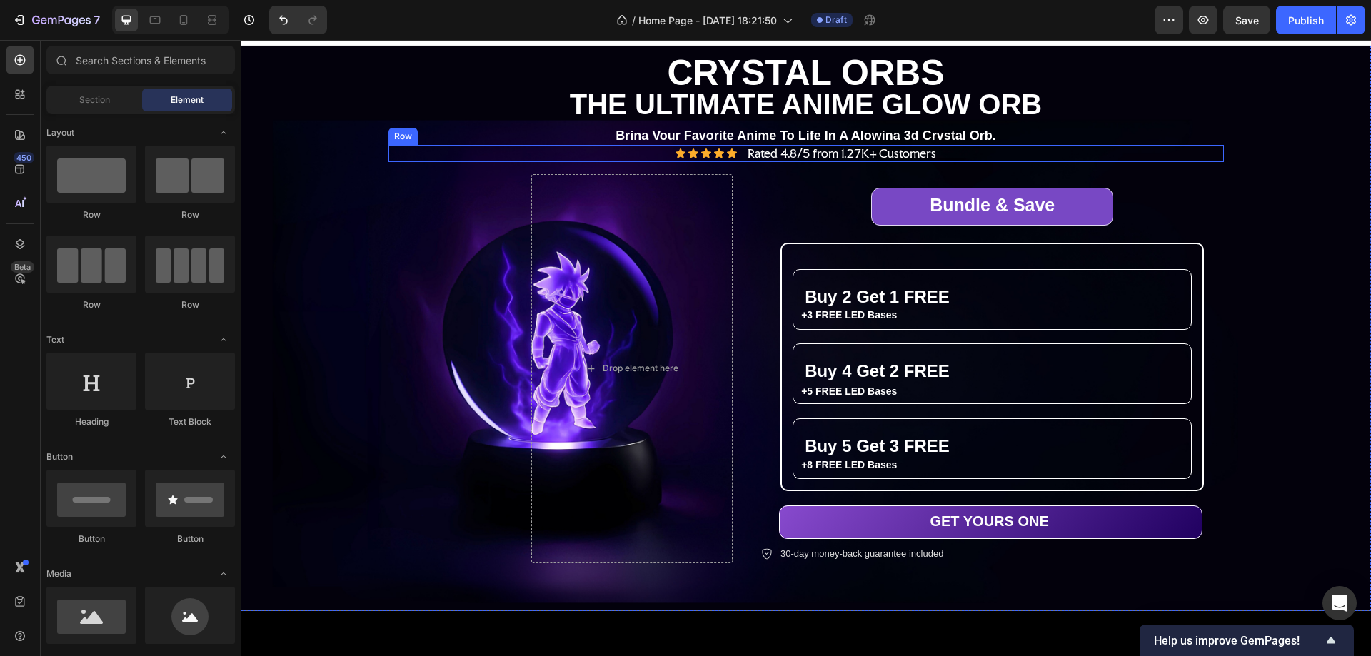
click at [964, 155] on div "Icon Icon Icon Icon Icon Icon List Rated 4.8/5 from 1.27K+ Customers Text Block…" at bounding box center [807, 154] width 836 height 18
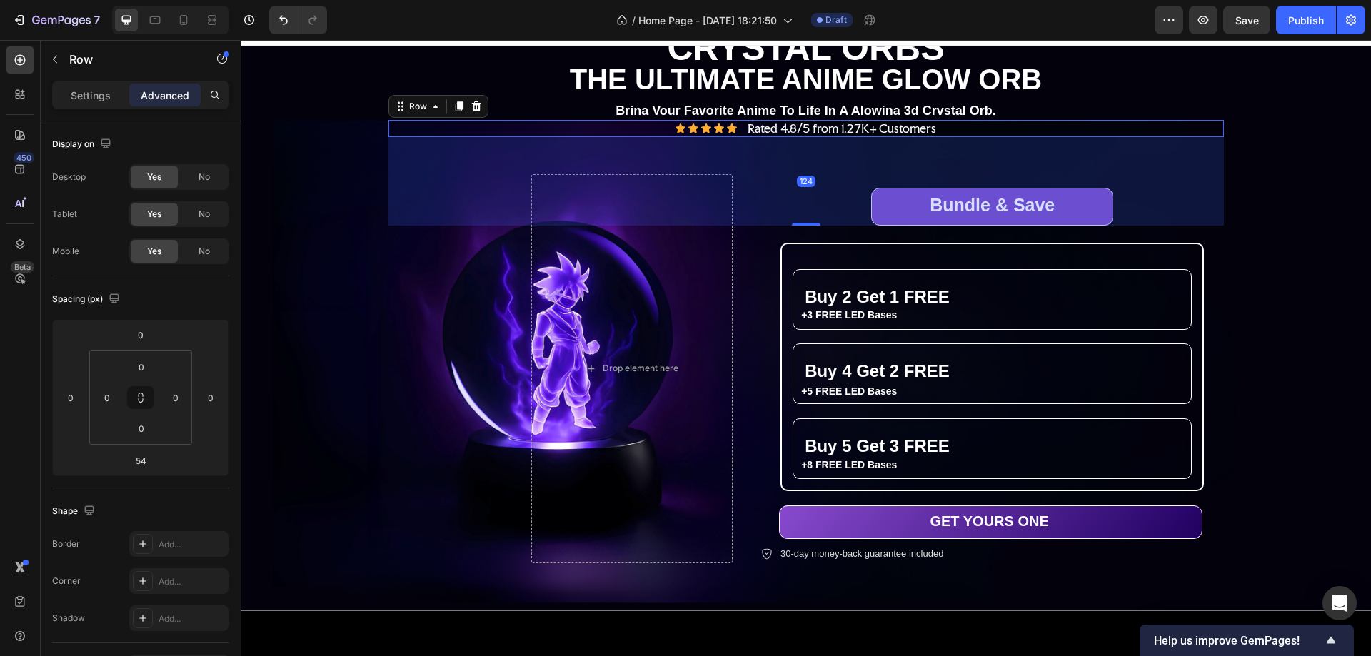
drag, startPoint x: 804, startPoint y: 199, endPoint x: 802, endPoint y: 246, distance: 47.2
click at [802, 246] on div "THE ULTIMATE ANIME GLOW ORB Text Block CRYSTAL ORBS Heading THE ULTIMATE ANIME …" at bounding box center [807, 328] width 836 height 224
type input "124"
click at [154, 19] on icon at bounding box center [155, 20] width 14 height 14
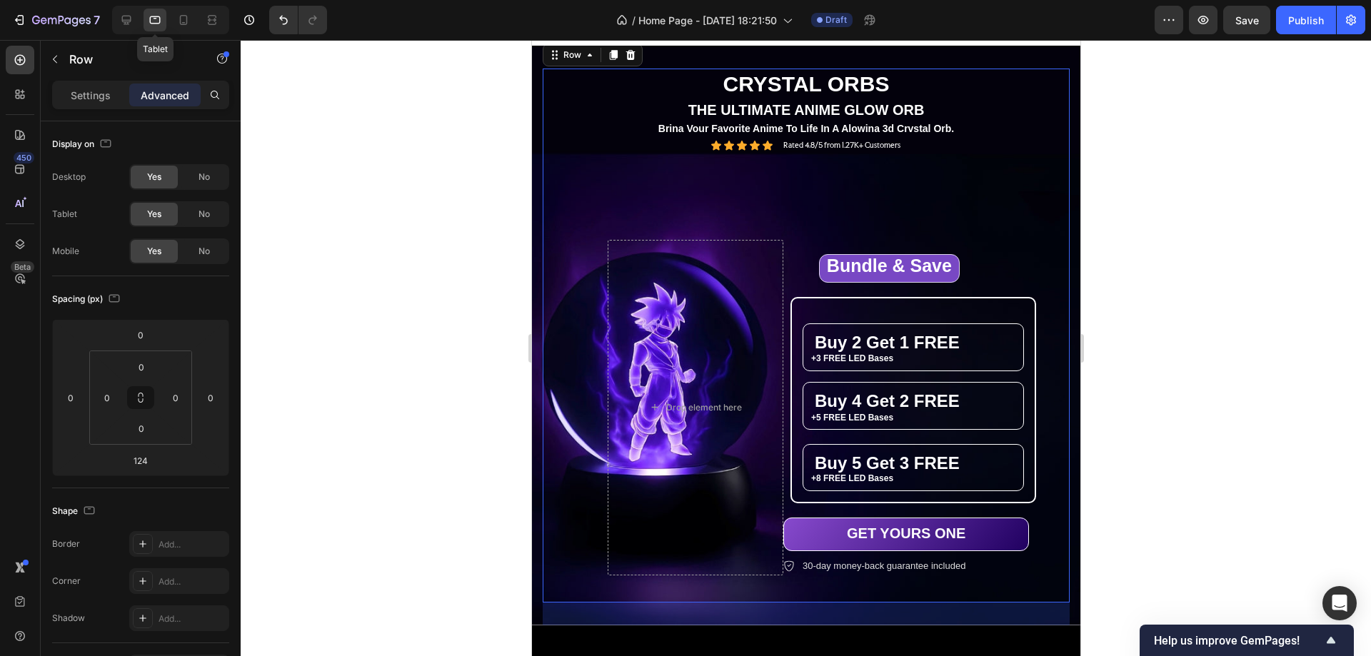
scroll to position [73, 0]
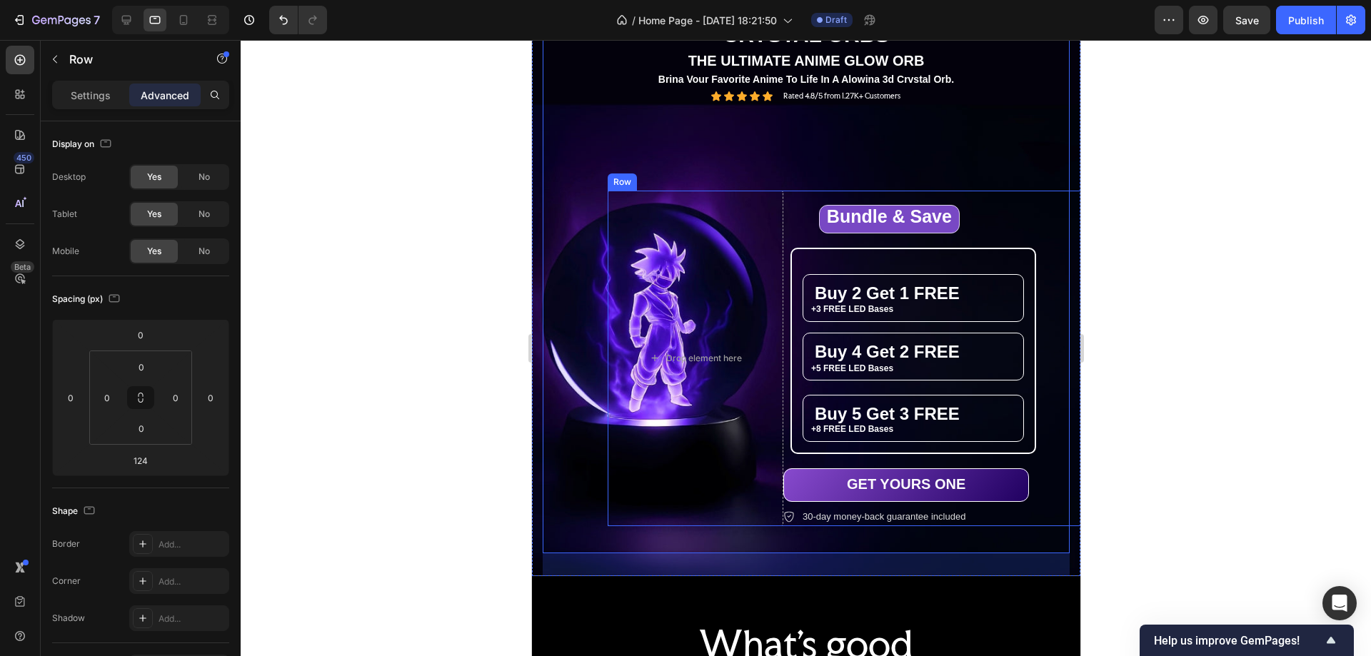
click at [953, 205] on div "Bundle & Save Heading Row Buy 2 Get 1 FREE Heading +3 FREE LED Bases Text Block…" at bounding box center [958, 358] width 351 height 335
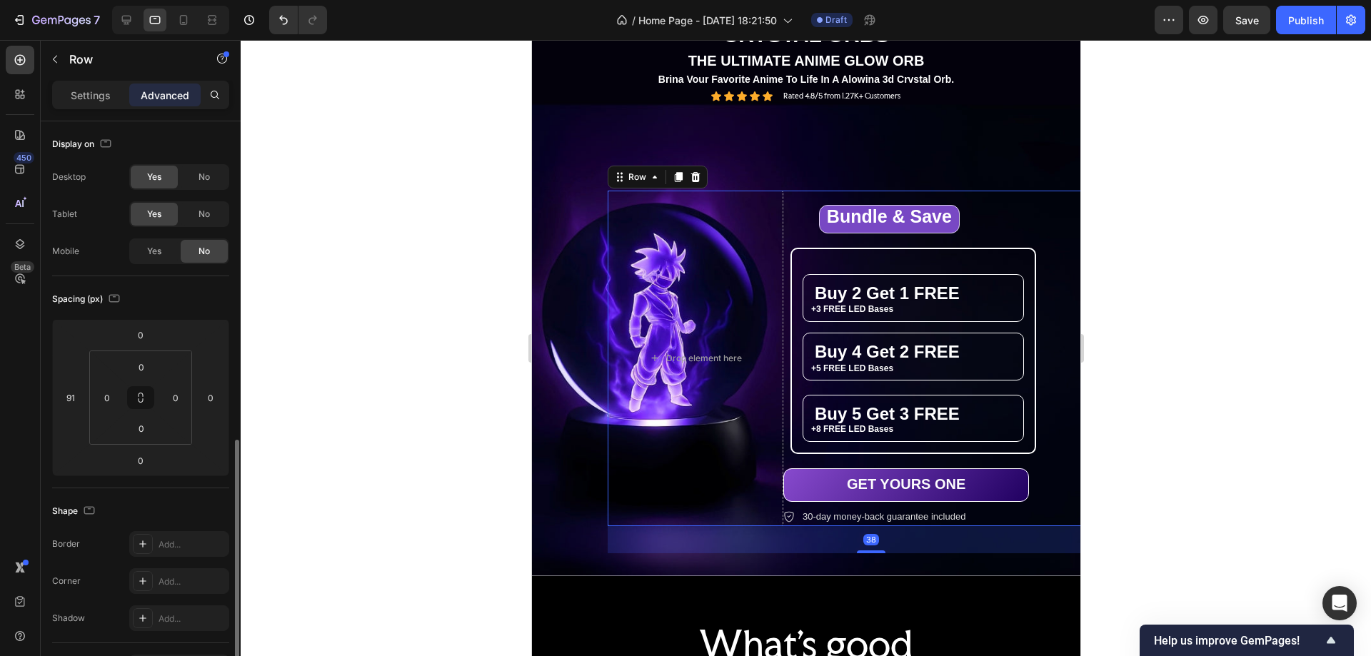
scroll to position [214, 0]
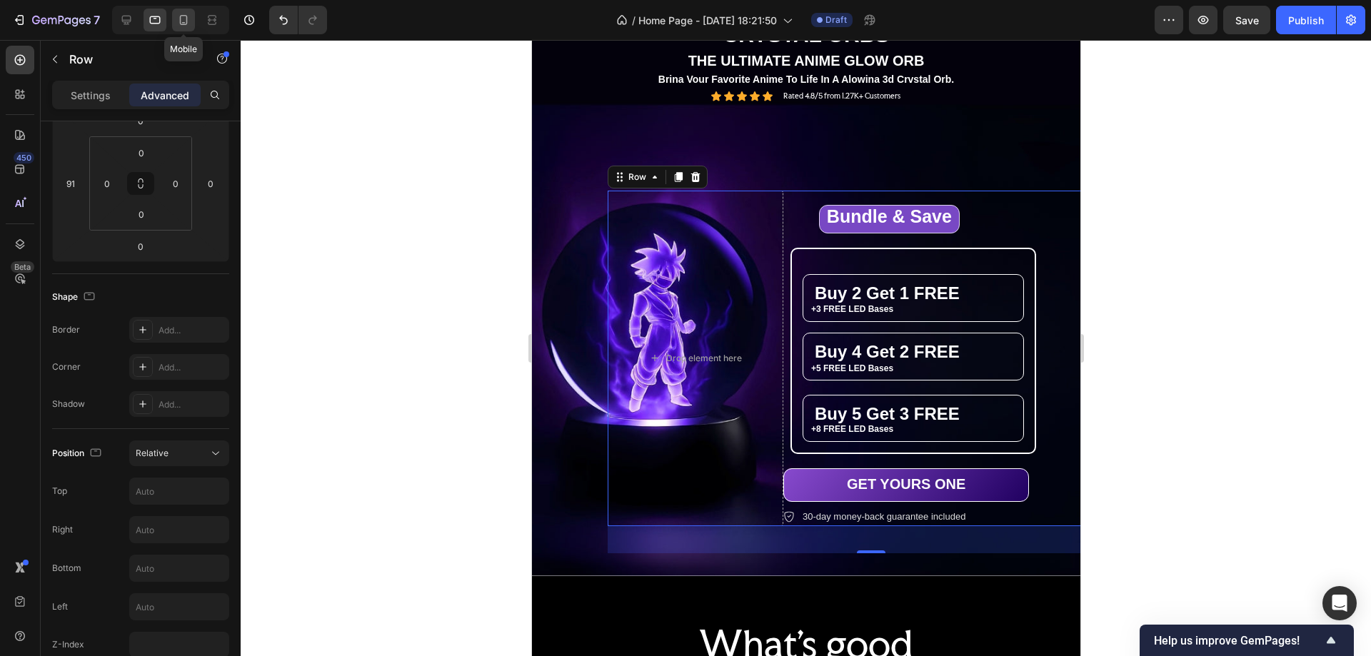
click at [179, 19] on icon at bounding box center [183, 20] width 14 height 14
type input "24"
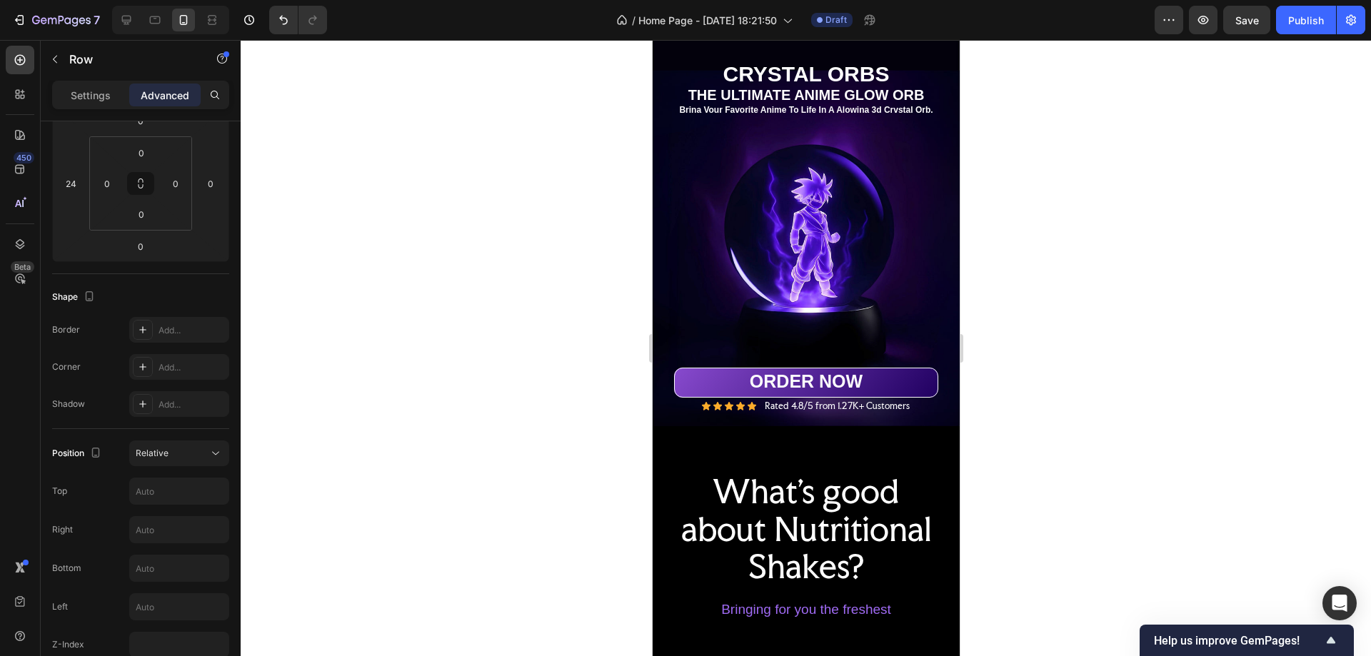
scroll to position [23, 0]
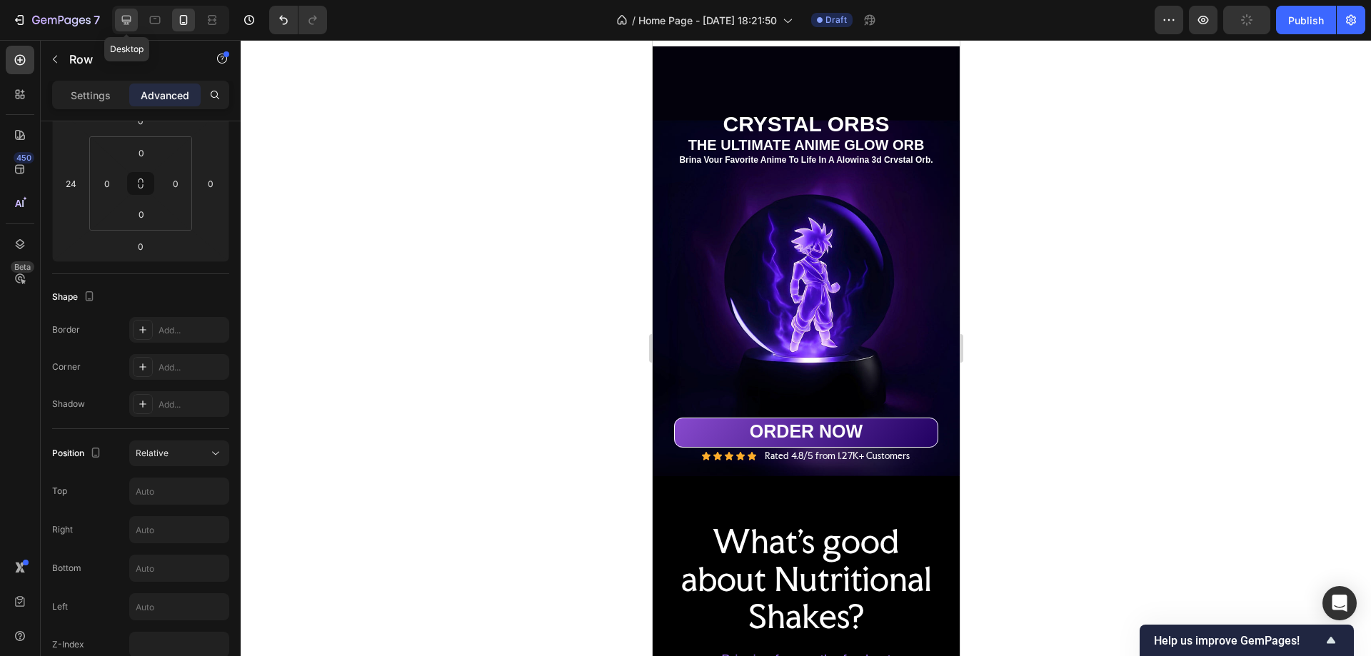
click at [124, 16] on icon at bounding box center [126, 20] width 9 height 9
type input "151"
type input "200"
type input "38"
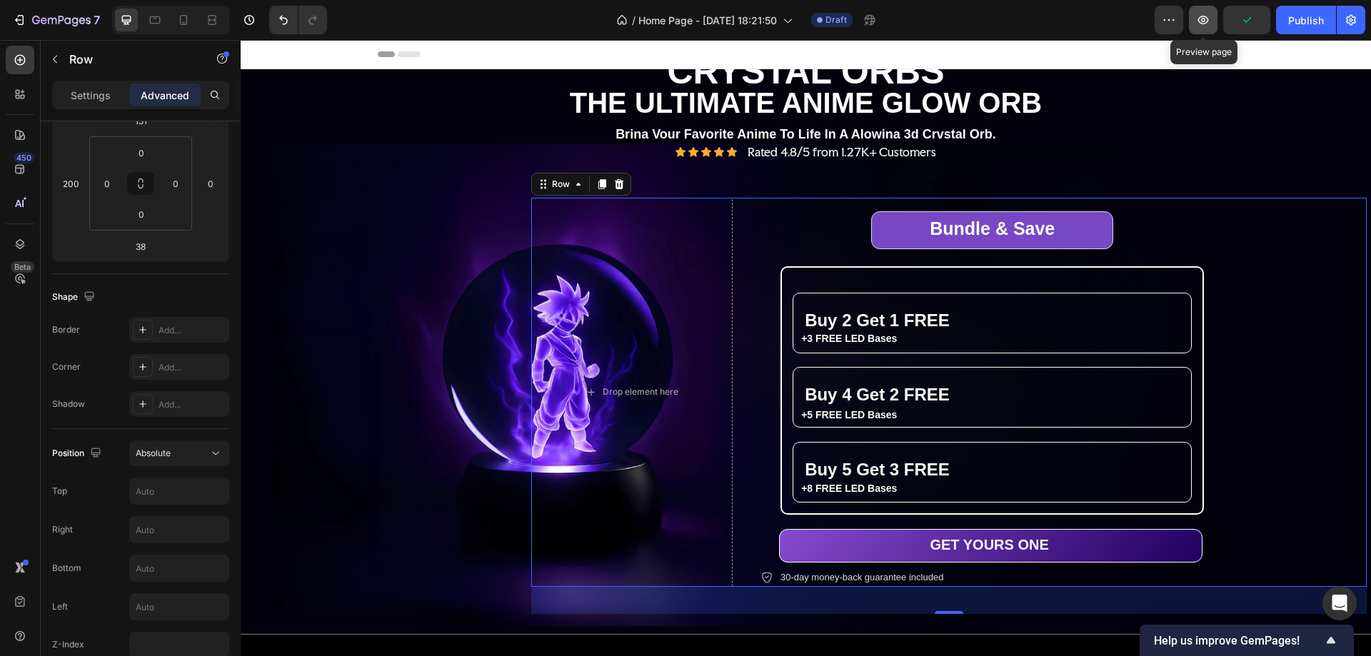
click at [1207, 20] on icon "button" at bounding box center [1203, 20] width 14 height 14
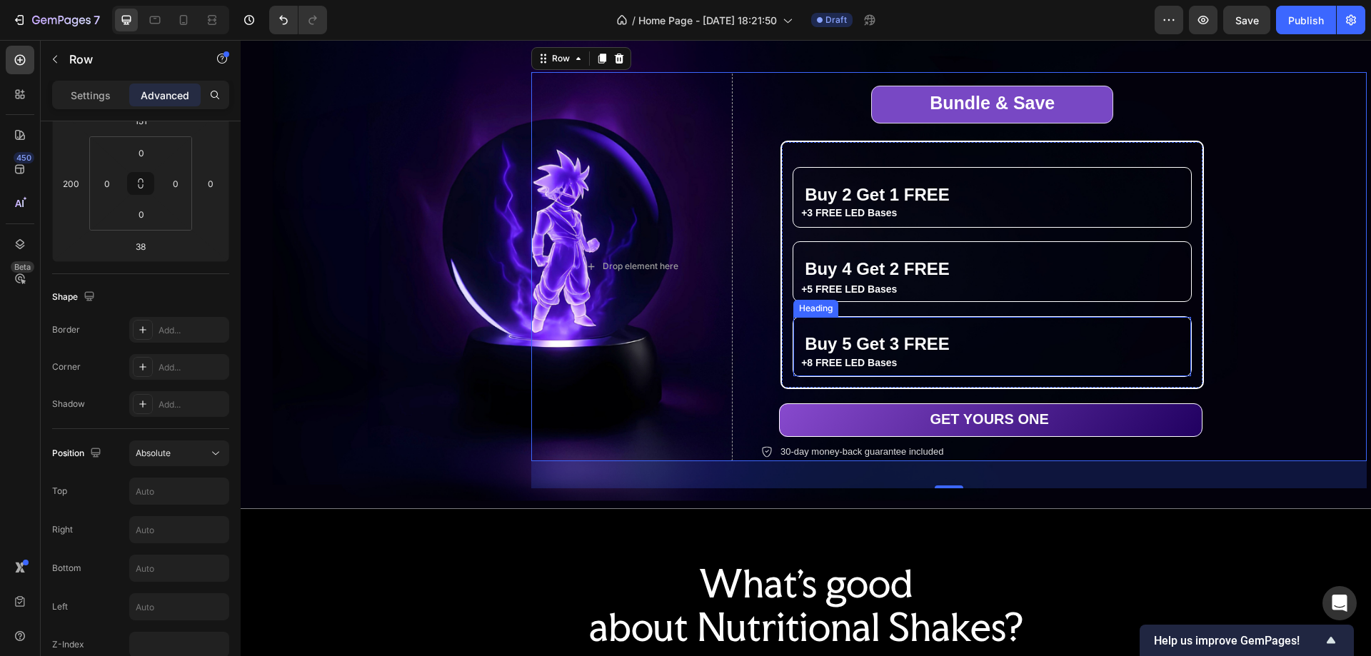
scroll to position [286, 0]
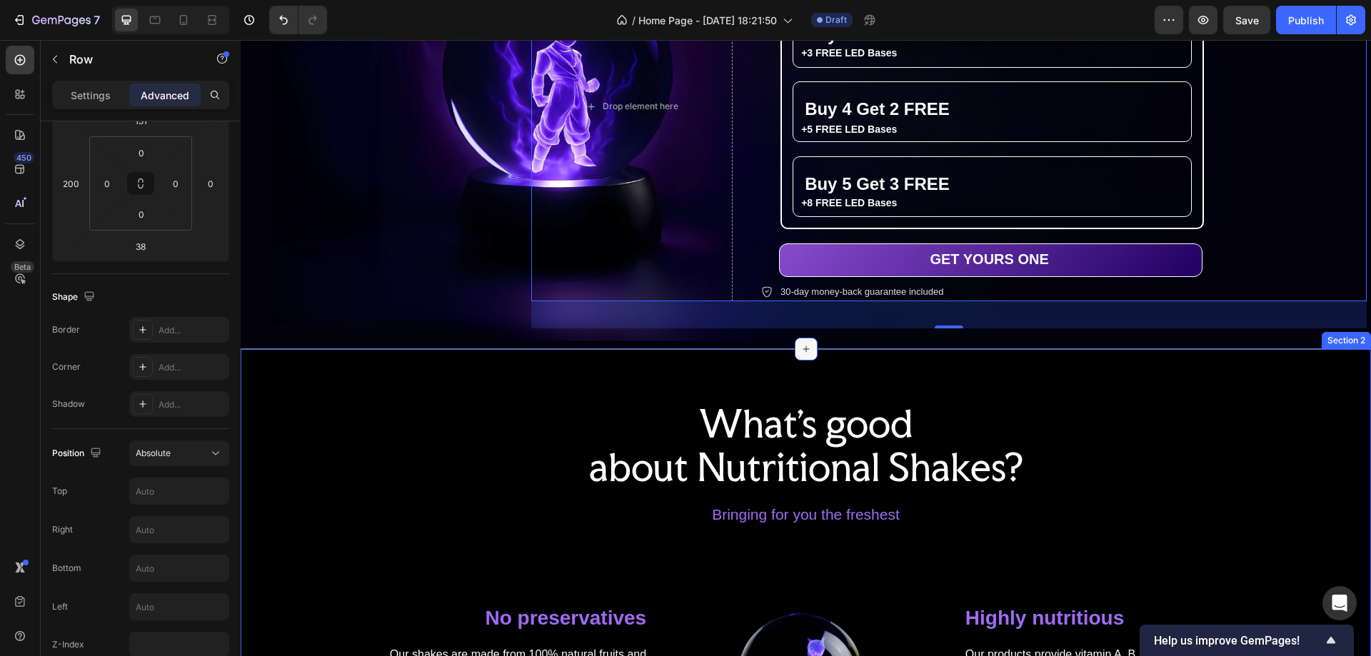
click at [803, 346] on icon at bounding box center [806, 349] width 6 height 6
drag, startPoint x: 260, startPoint y: 99, endPoint x: 802, endPoint y: 341, distance: 594.0
click at [718, 365] on div "What's good about Nutritional Shakes? Heading Bringing for you the freshest Tex…" at bounding box center [806, 620] width 1131 height 542
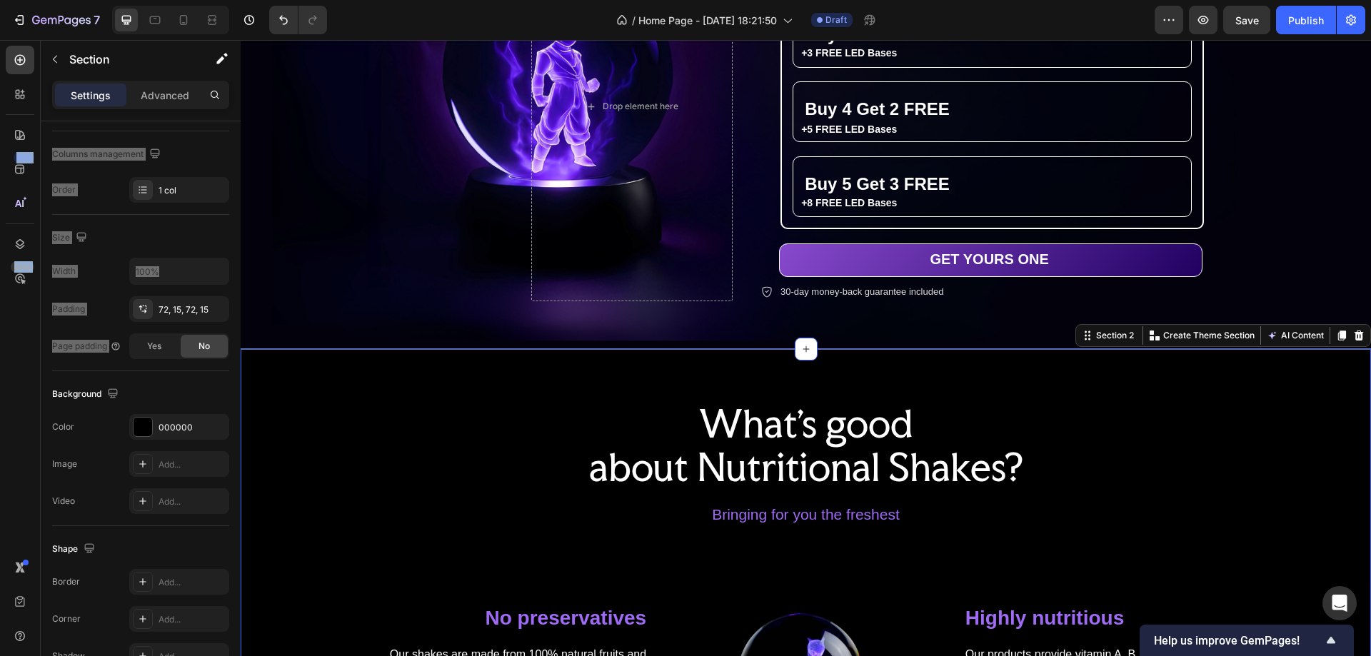
scroll to position [0, 0]
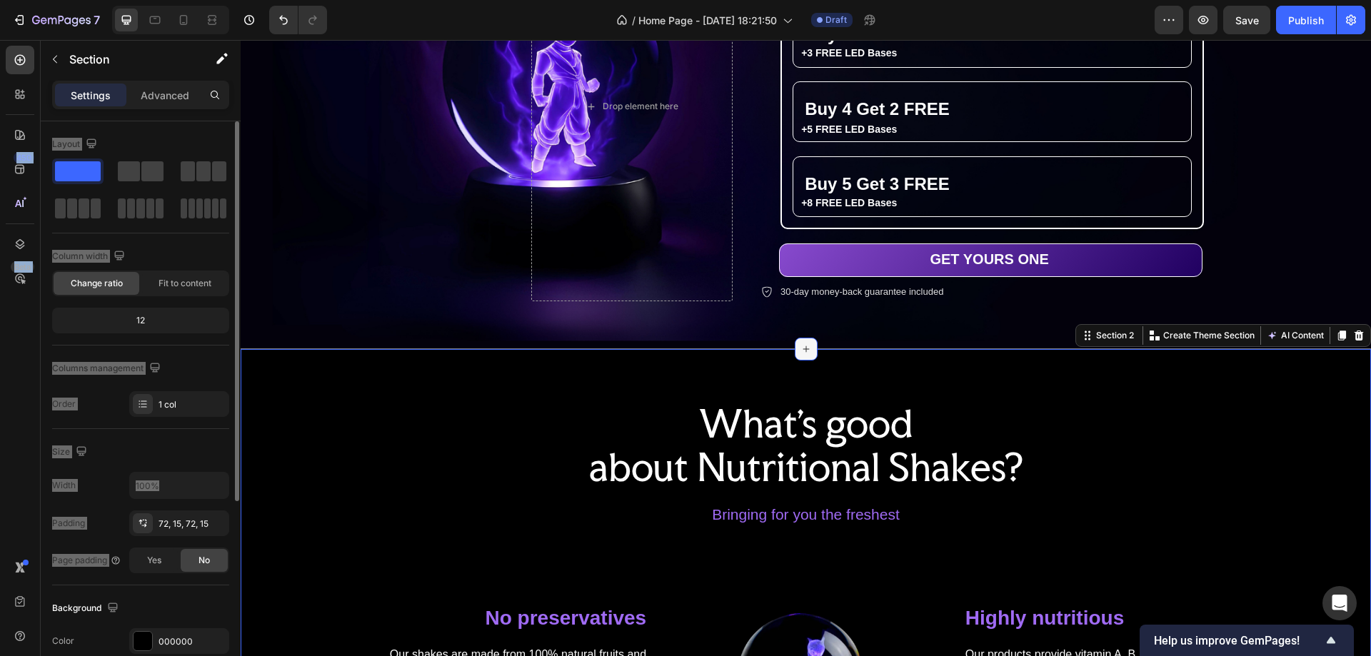
click at [795, 349] on div at bounding box center [806, 349] width 23 height 23
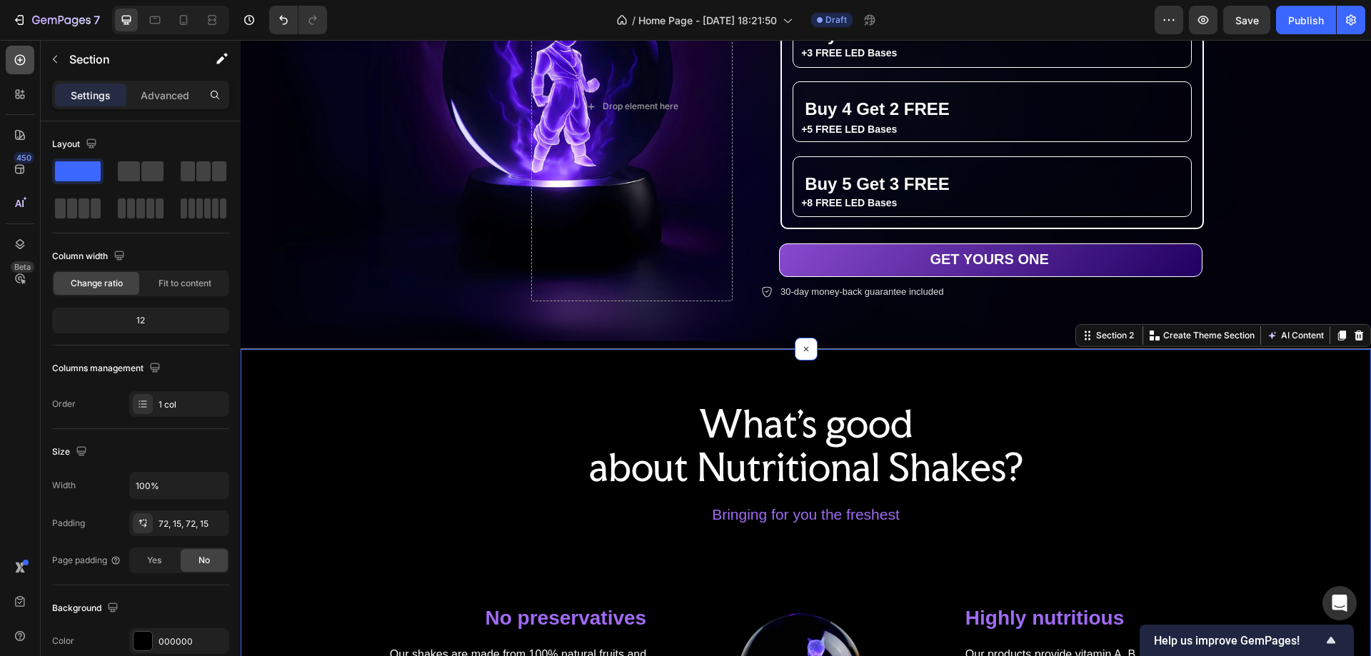
click at [22, 59] on icon at bounding box center [20, 60] width 14 height 14
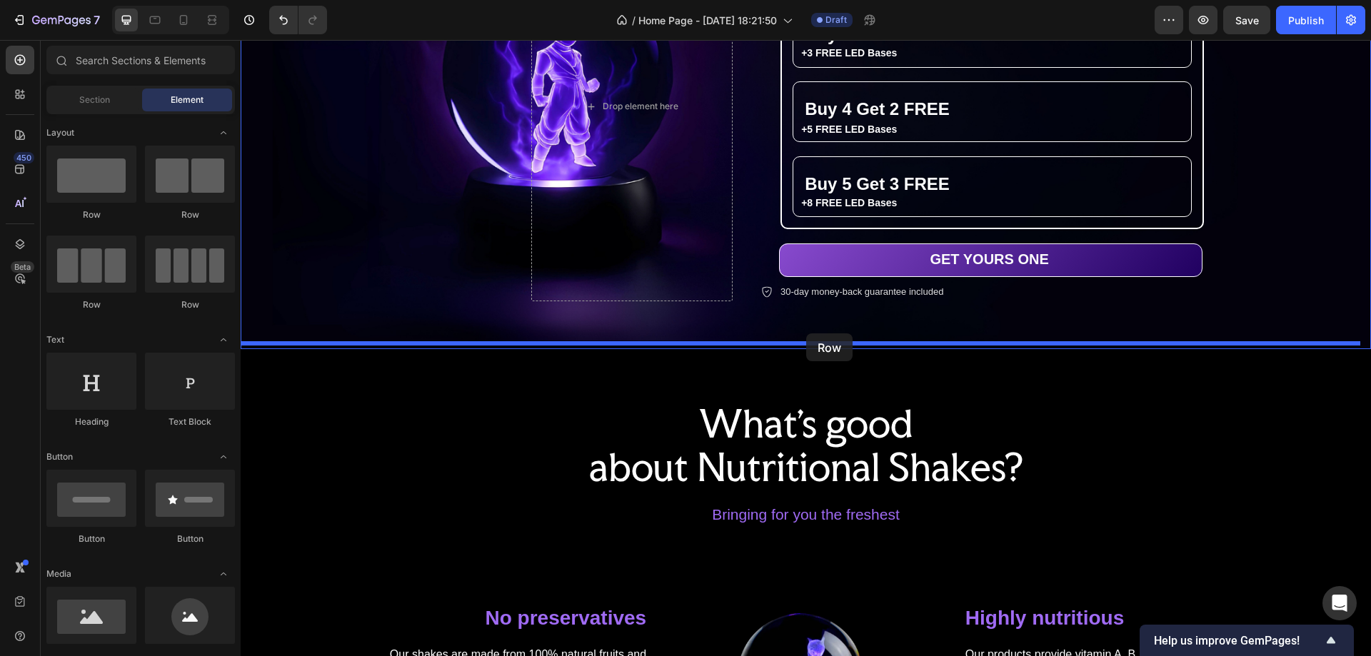
drag, startPoint x: 449, startPoint y: 218, endPoint x: 806, endPoint y: 334, distance: 375.4
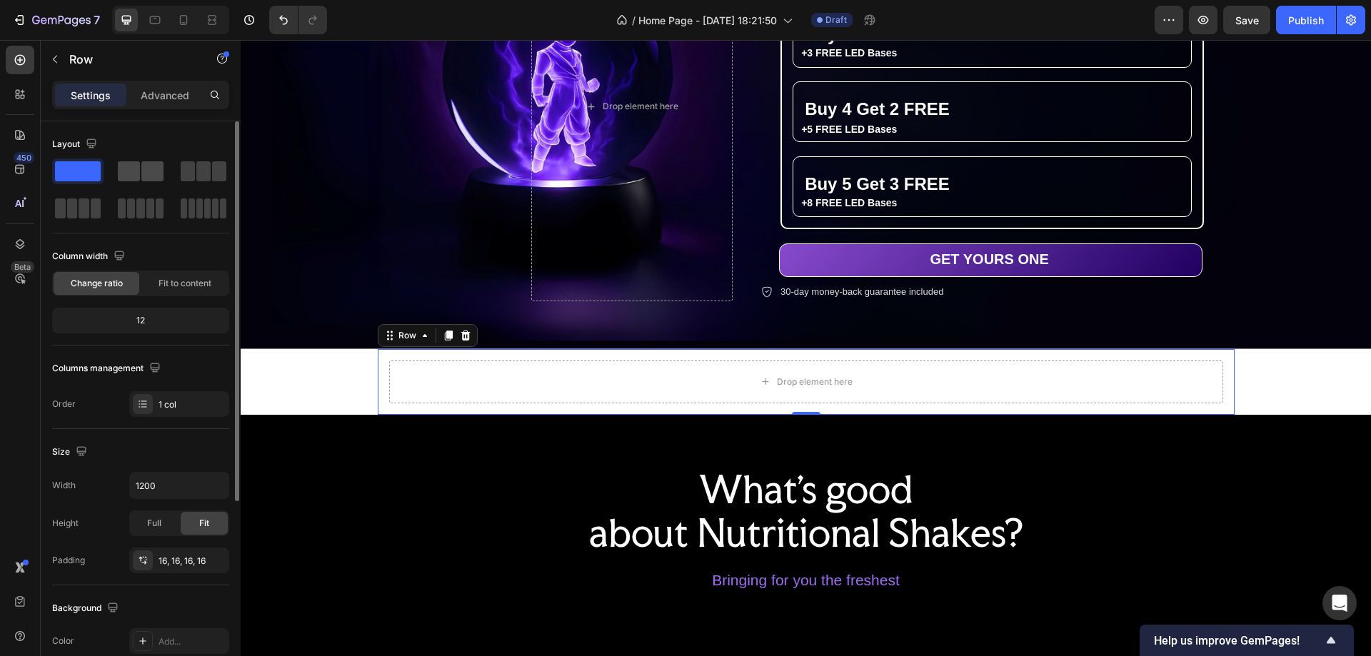
click at [144, 171] on span at bounding box center [152, 171] width 22 height 20
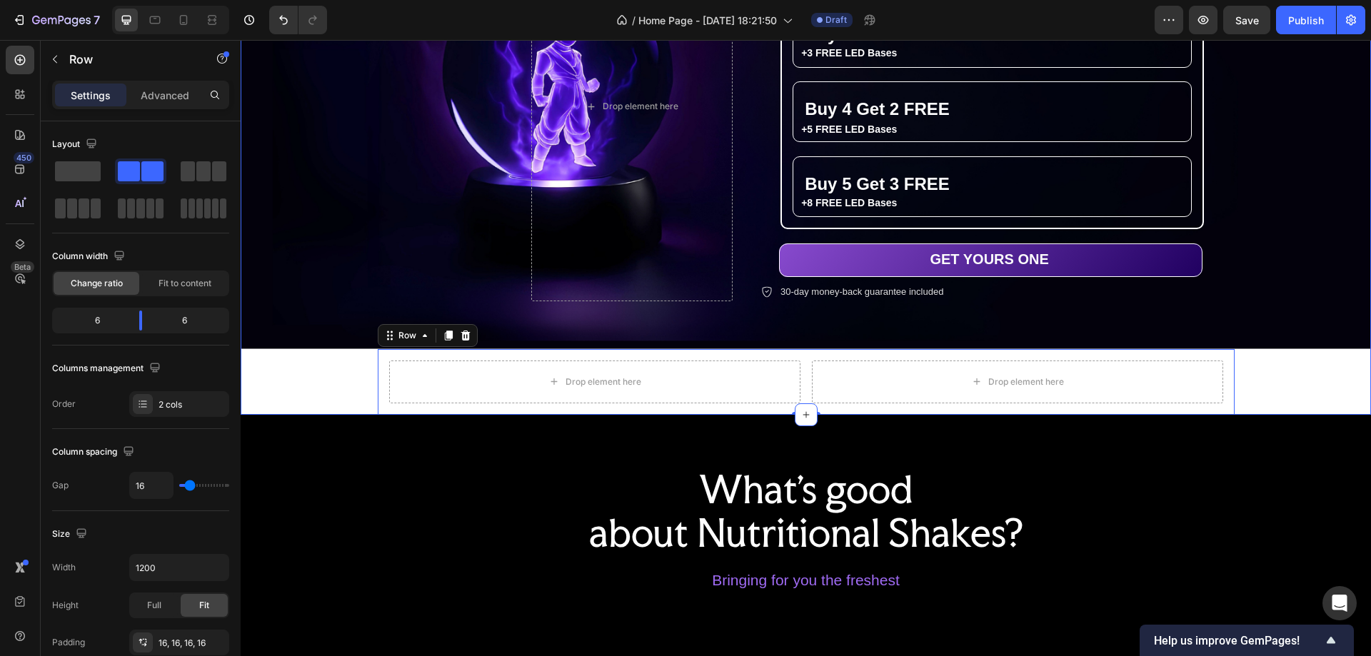
click at [291, 385] on div "THE ULTIMATE ANIME GLOW ORB Text Block CRYSTAL ORBS Heading THE ULTIMATE ANIME …" at bounding box center [806, 99] width 1131 height 631
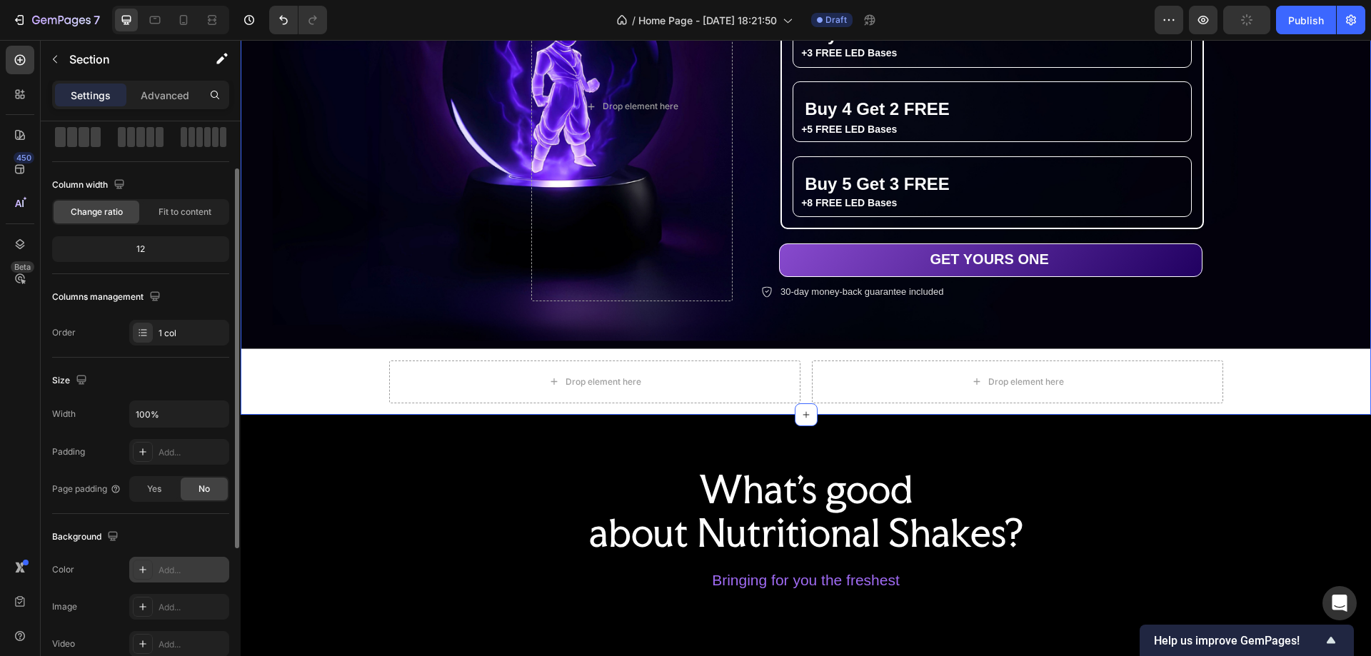
scroll to position [214, 0]
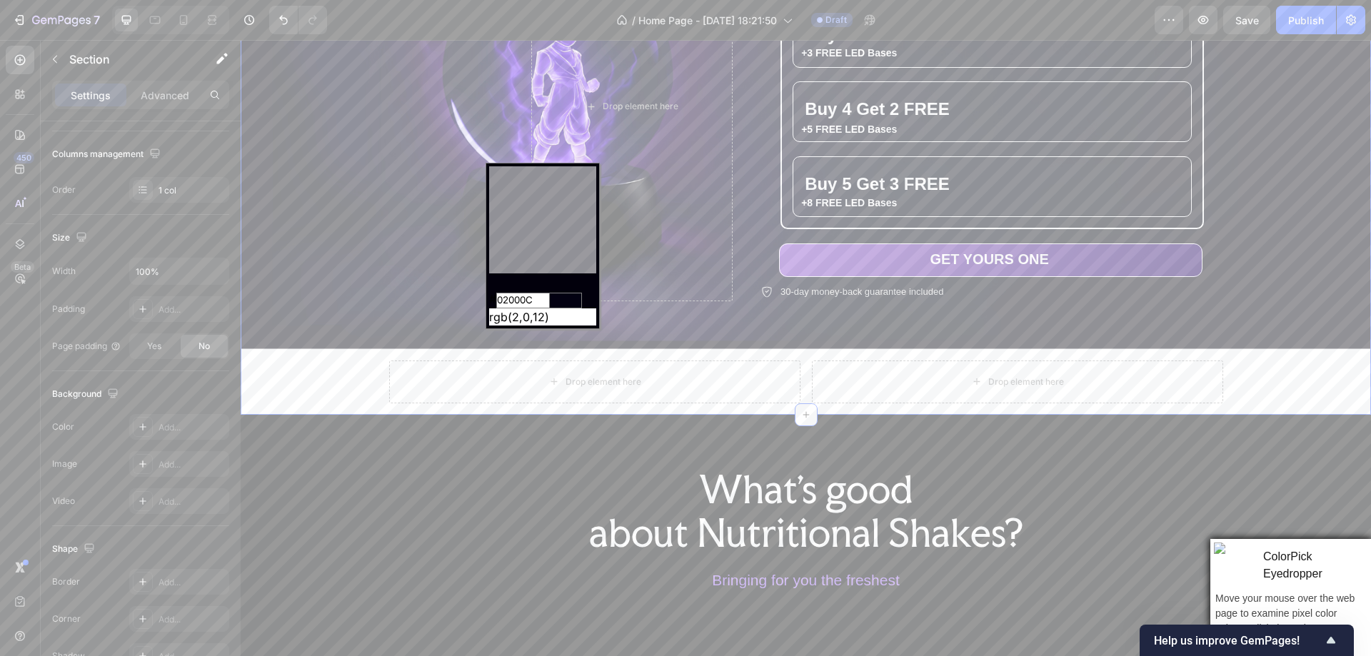
type input "rgb(1,1,14)"
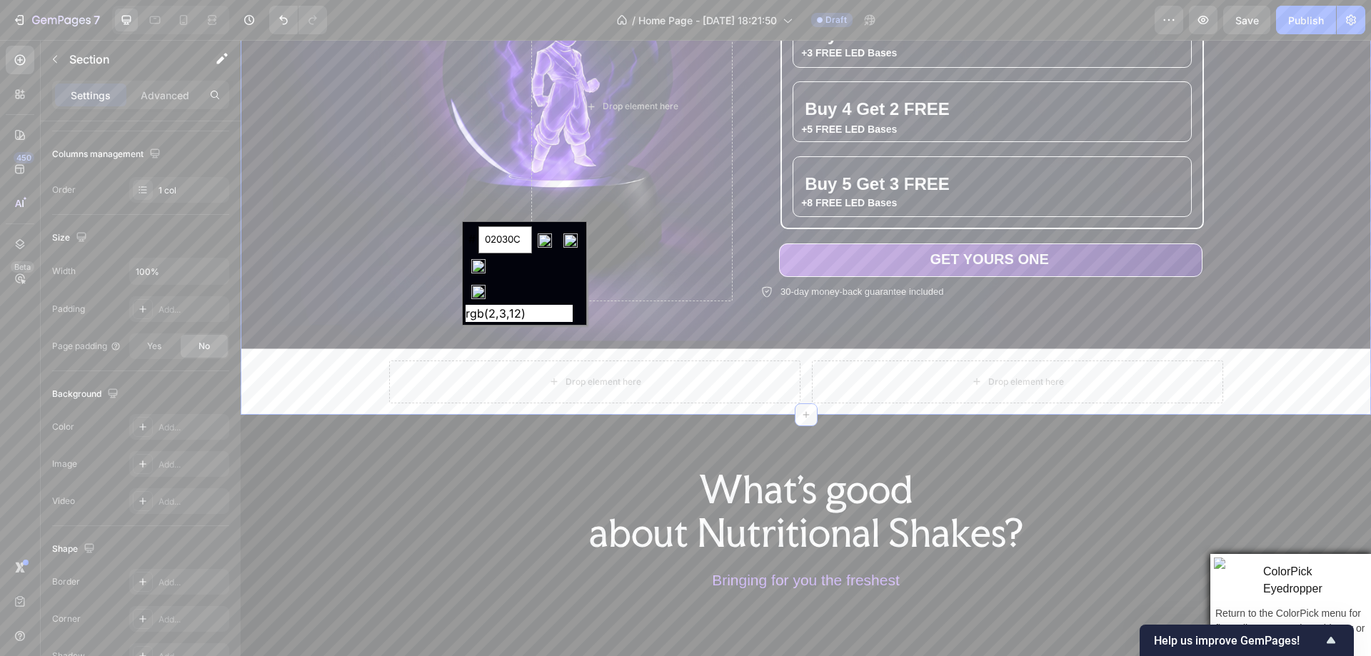
click at [478, 289] on input "image" at bounding box center [479, 292] width 26 height 26
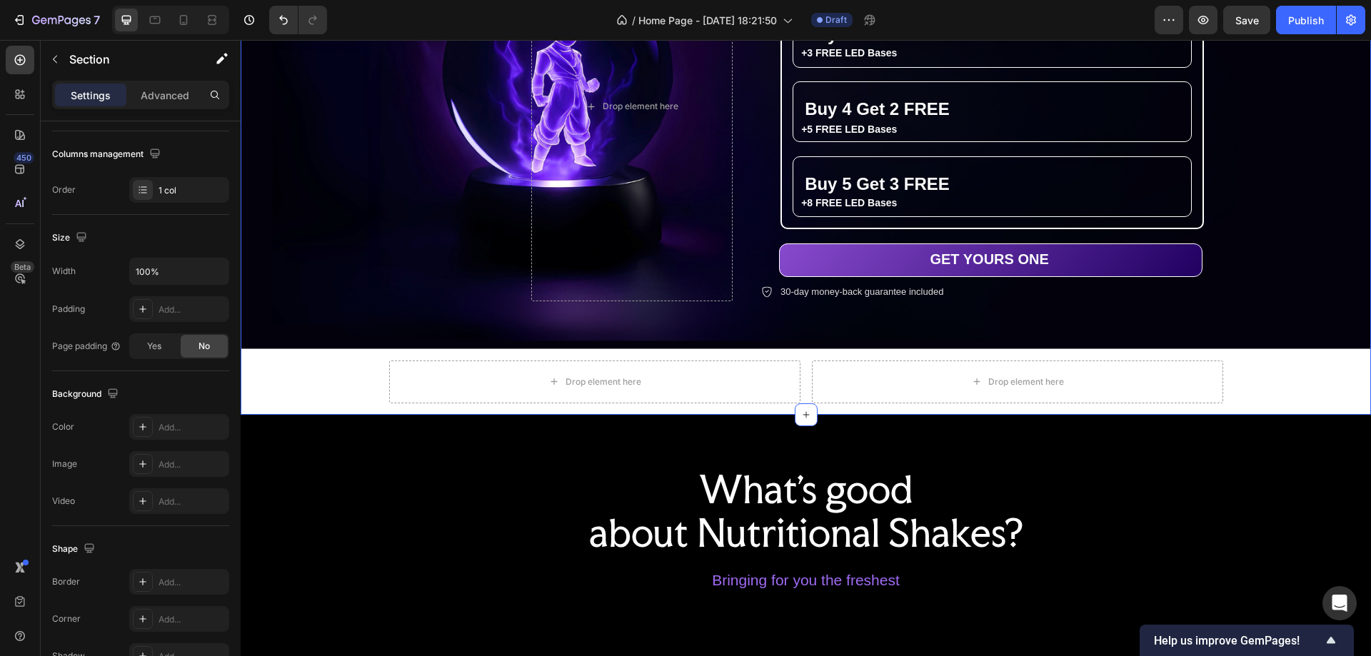
click at [356, 361] on div "THE ULTIMATE ANIME GLOW ORB Text Block CRYSTAL ORBS Heading THE ULTIMATE ANIME …" at bounding box center [806, 99] width 1131 height 631
click at [1268, 369] on div "THE ULTIMATE ANIME GLOW ORB Text Block CRYSTAL ORBS Heading THE ULTIMATE ANIME …" at bounding box center [806, 99] width 1131 height 631
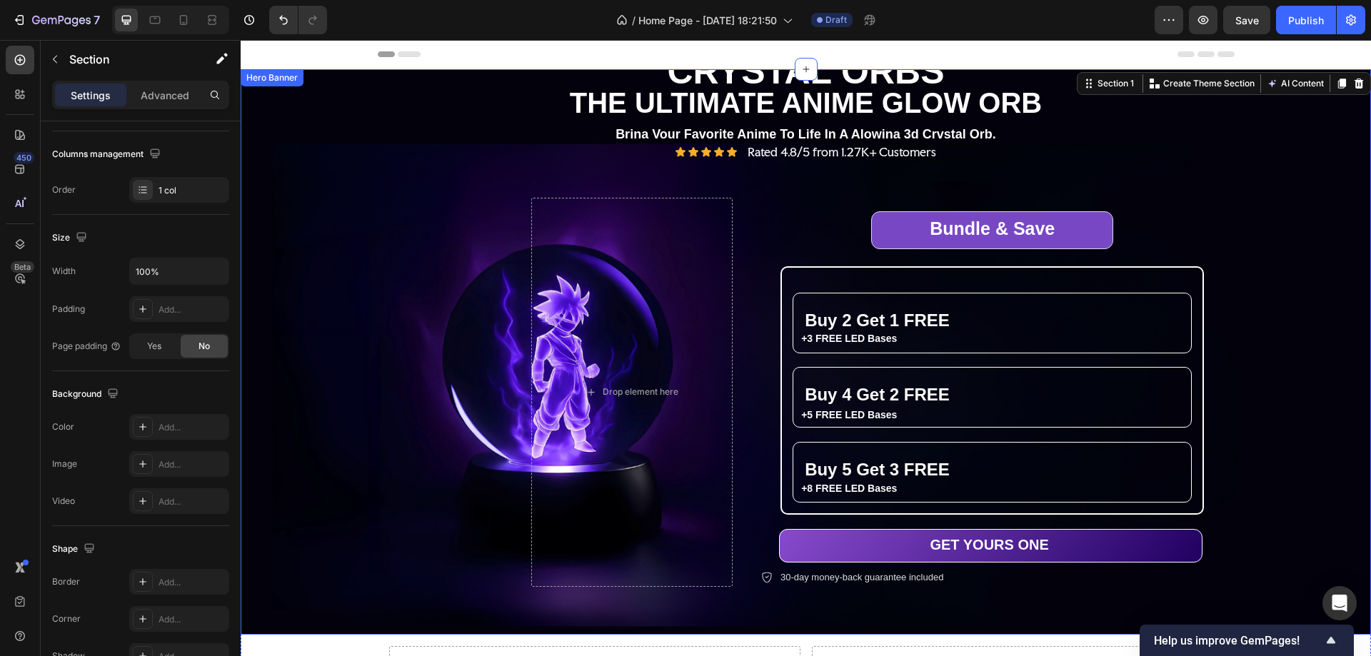
scroll to position [357, 0]
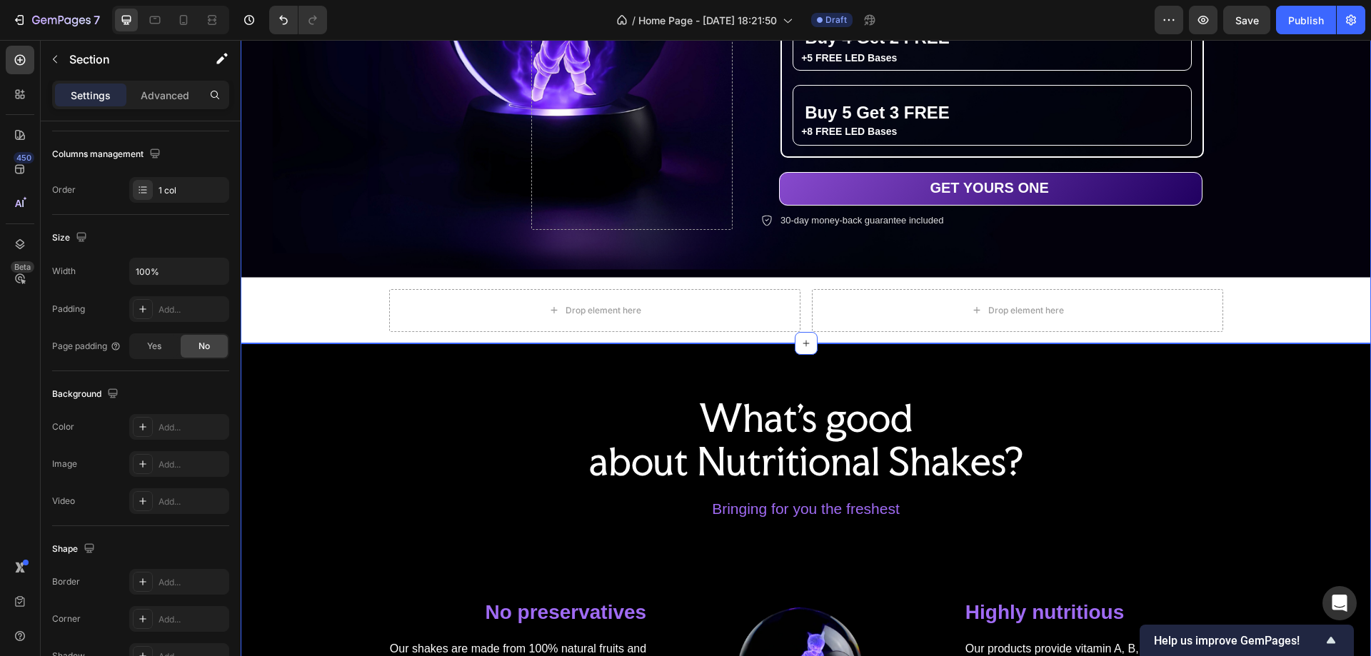
click at [347, 457] on div "What's good about Nutritional Shakes? Heading Bringing for you the freshest Tex…" at bounding box center [805, 614] width 1109 height 439
click at [353, 306] on div "THE ULTIMATE ANIME GLOW ORB Text Block CRYSTAL ORBS Heading THE ULTIMATE ANIME …" at bounding box center [806, 27] width 1131 height 631
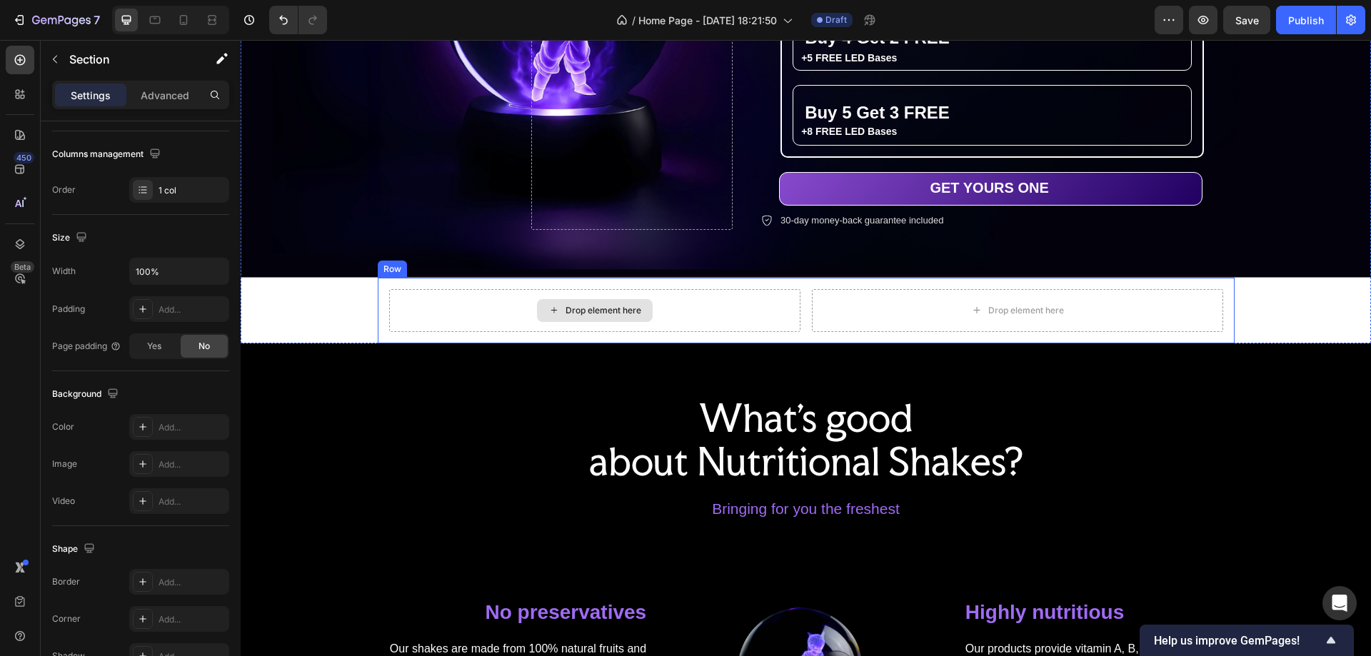
click at [394, 296] on div "Drop element here" at bounding box center [594, 310] width 411 height 43
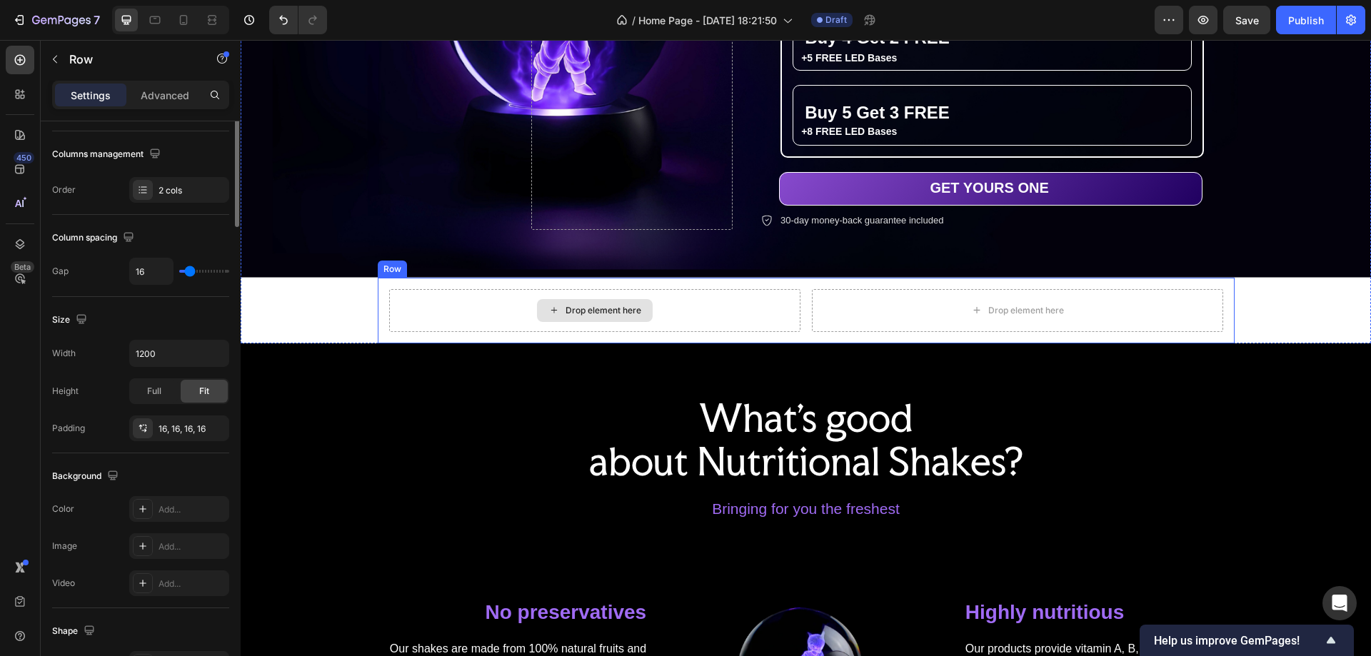
scroll to position [0, 0]
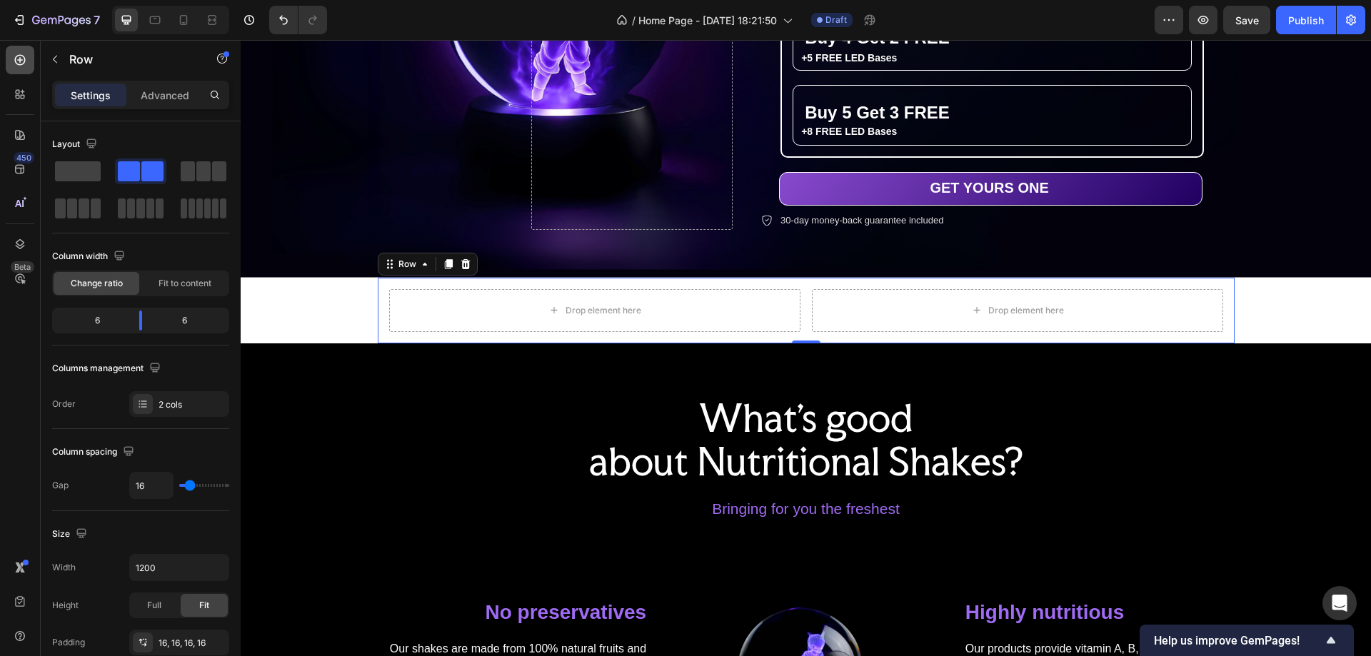
click at [16, 54] on icon at bounding box center [20, 60] width 14 height 14
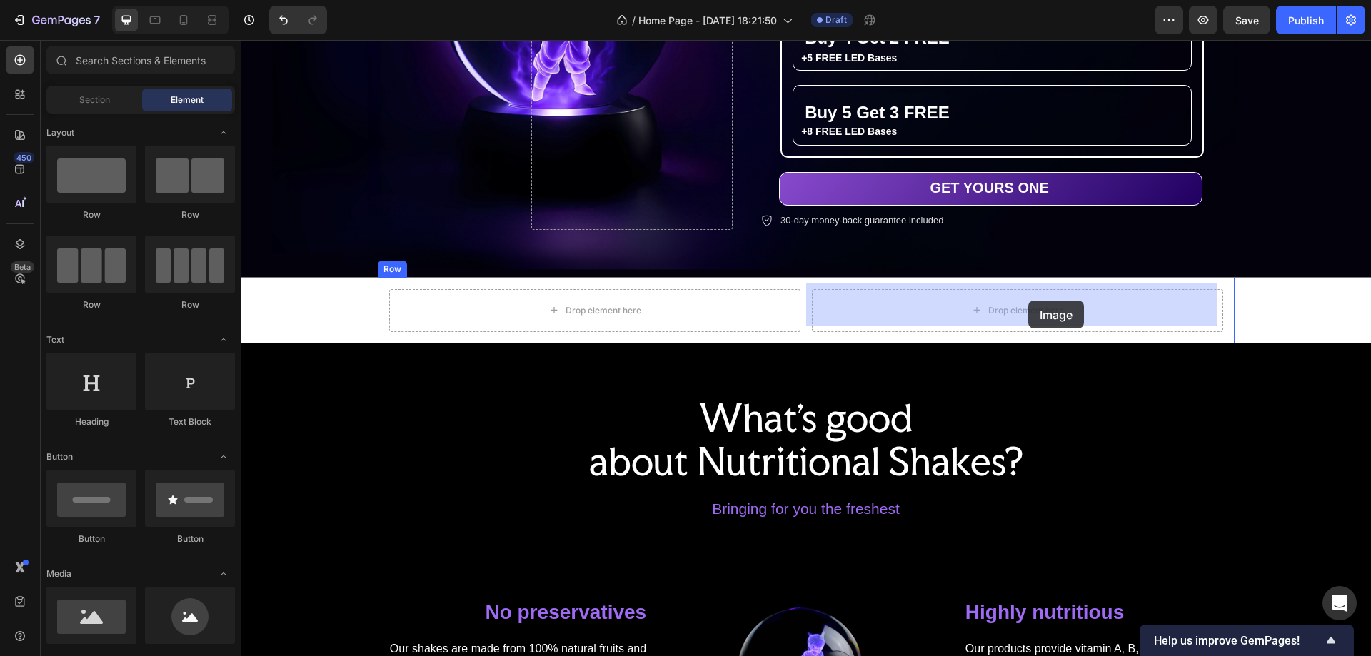
drag, startPoint x: 437, startPoint y: 606, endPoint x: 1029, endPoint y: 301, distance: 665.8
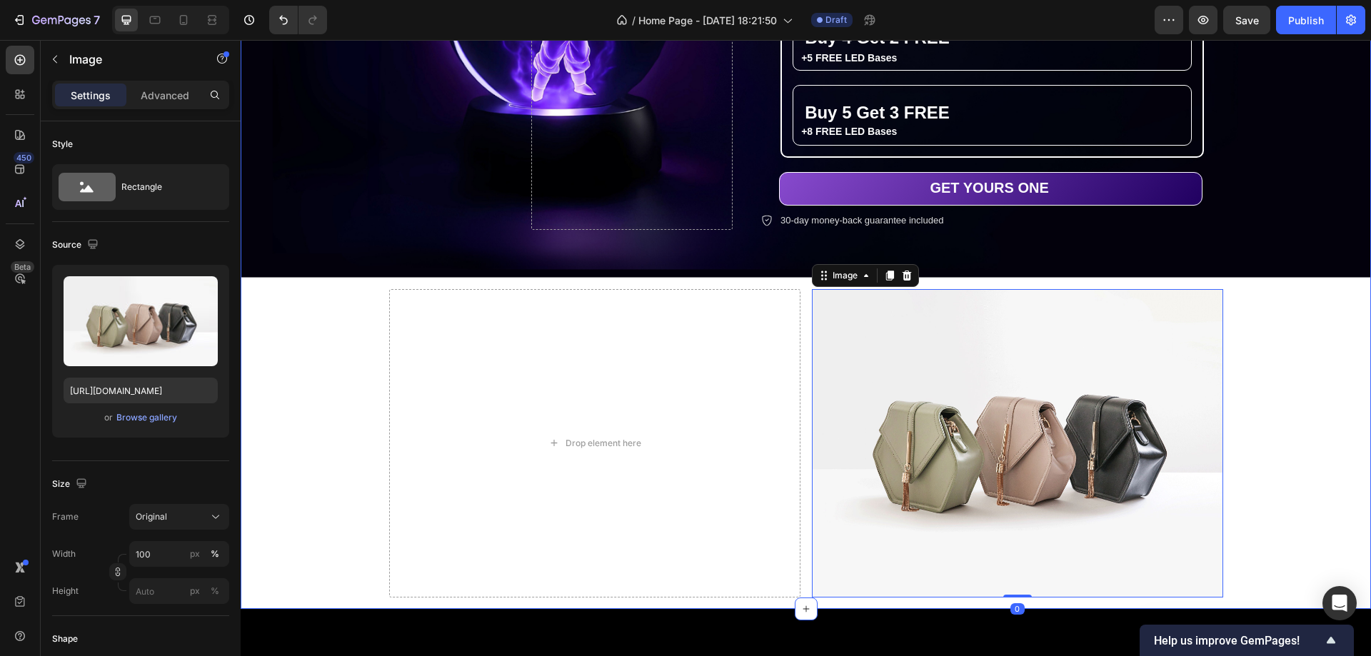
click at [296, 462] on div "THE ULTIMATE ANIME GLOW ORB Text Block CRYSTAL ORBS Heading THE ULTIMATE ANIME …" at bounding box center [806, 160] width 1131 height 897
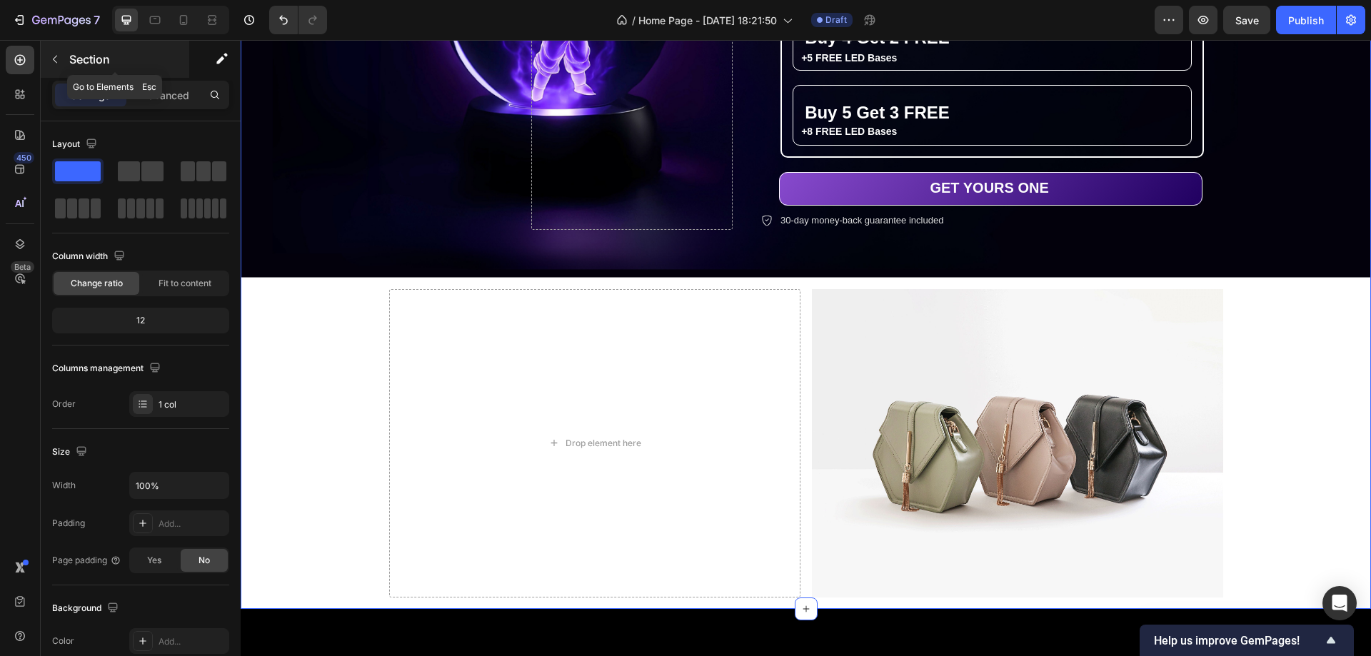
click at [58, 59] on icon "button" at bounding box center [54, 59] width 11 height 11
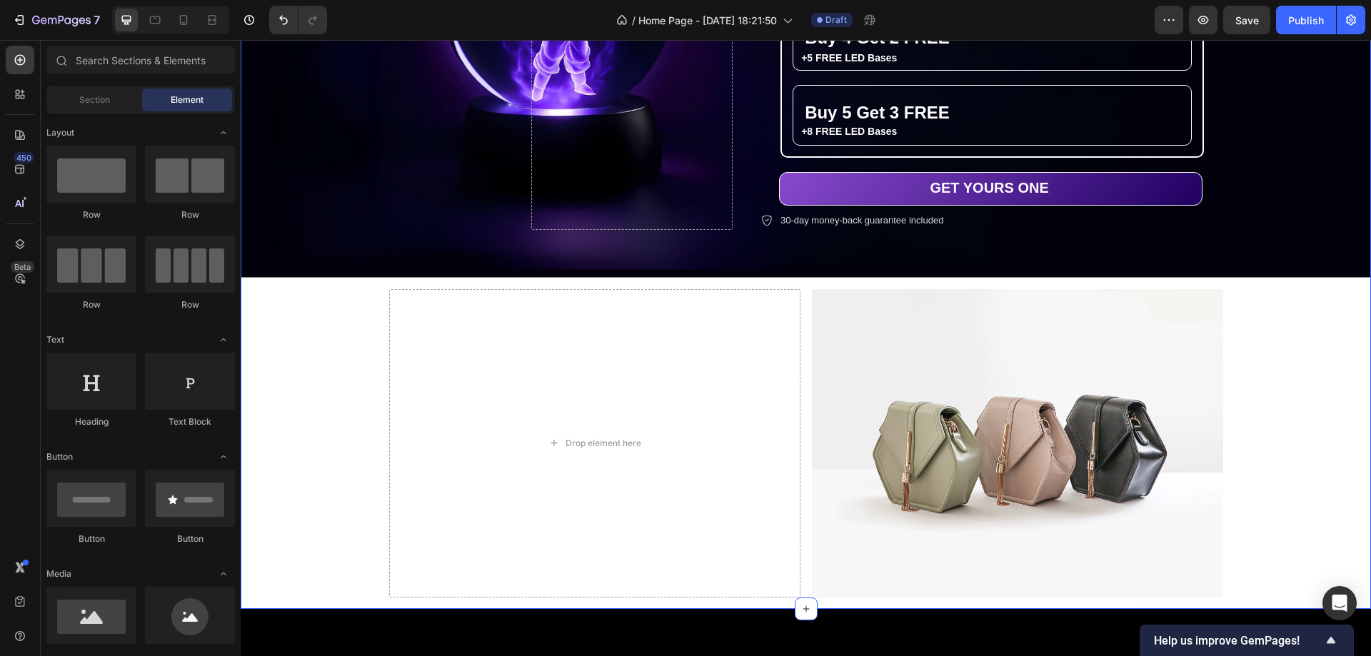
click at [1294, 404] on div "THE ULTIMATE ANIME GLOW ORB Text Block CRYSTAL ORBS Heading THE ULTIMATE ANIME …" at bounding box center [806, 160] width 1131 height 897
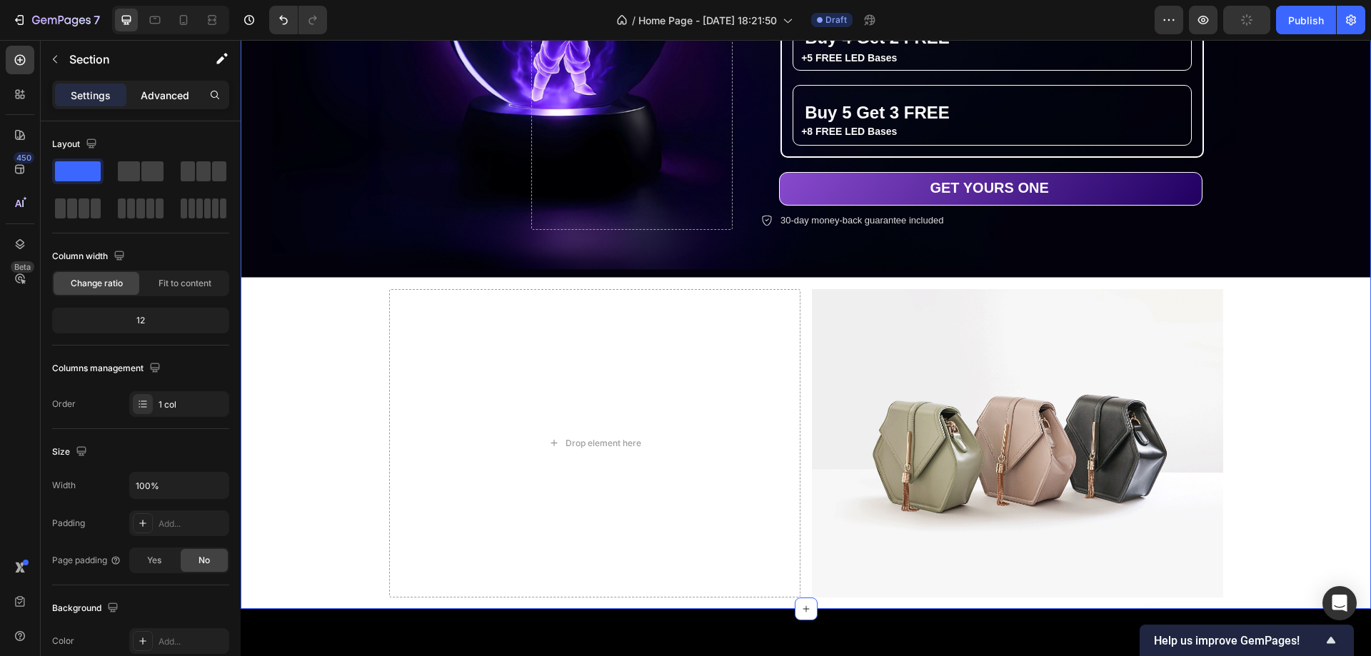
click at [169, 96] on p "Advanced" at bounding box center [165, 95] width 49 height 15
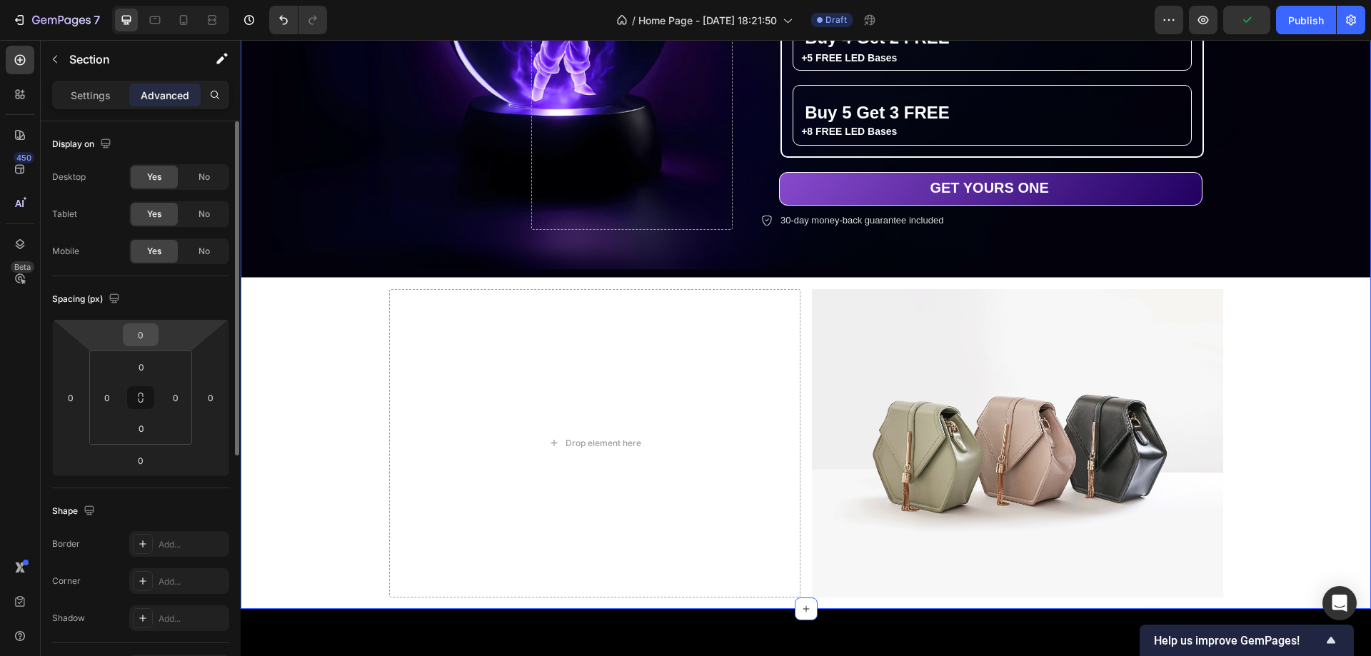
click at [147, 337] on input "0" at bounding box center [140, 334] width 29 height 21
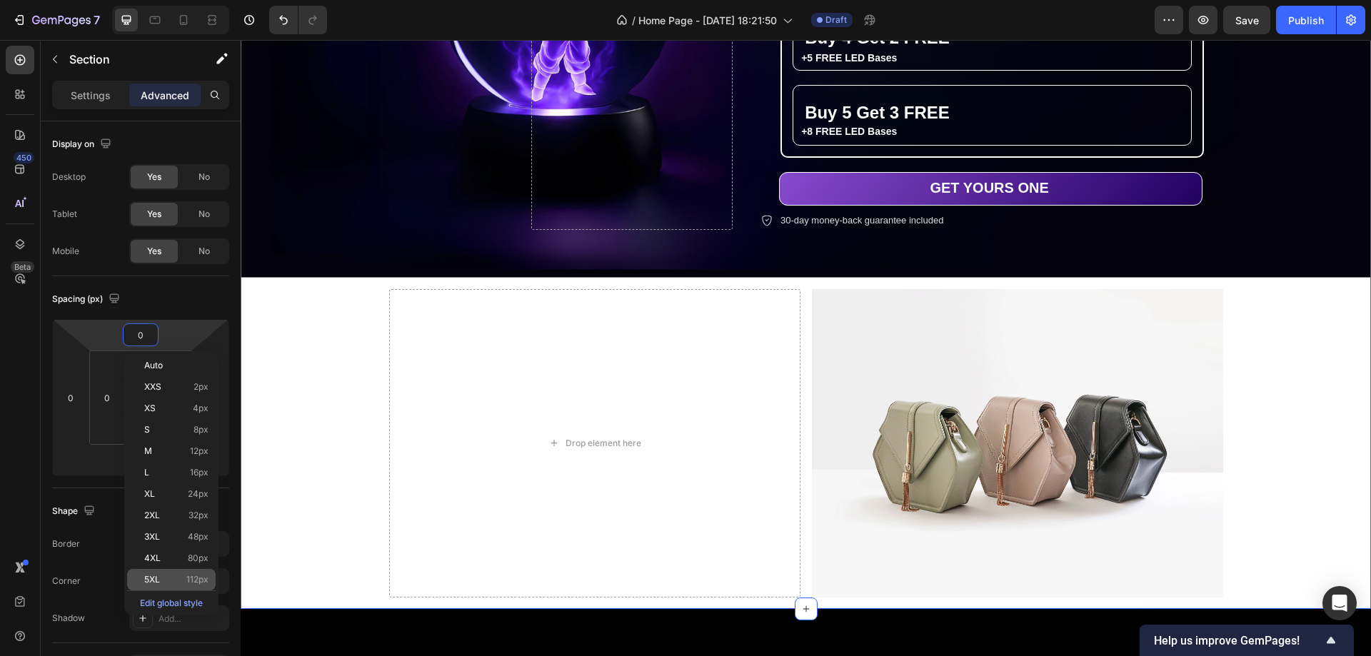
click at [201, 582] on span "112px" at bounding box center [197, 580] width 22 height 10
type input "112"
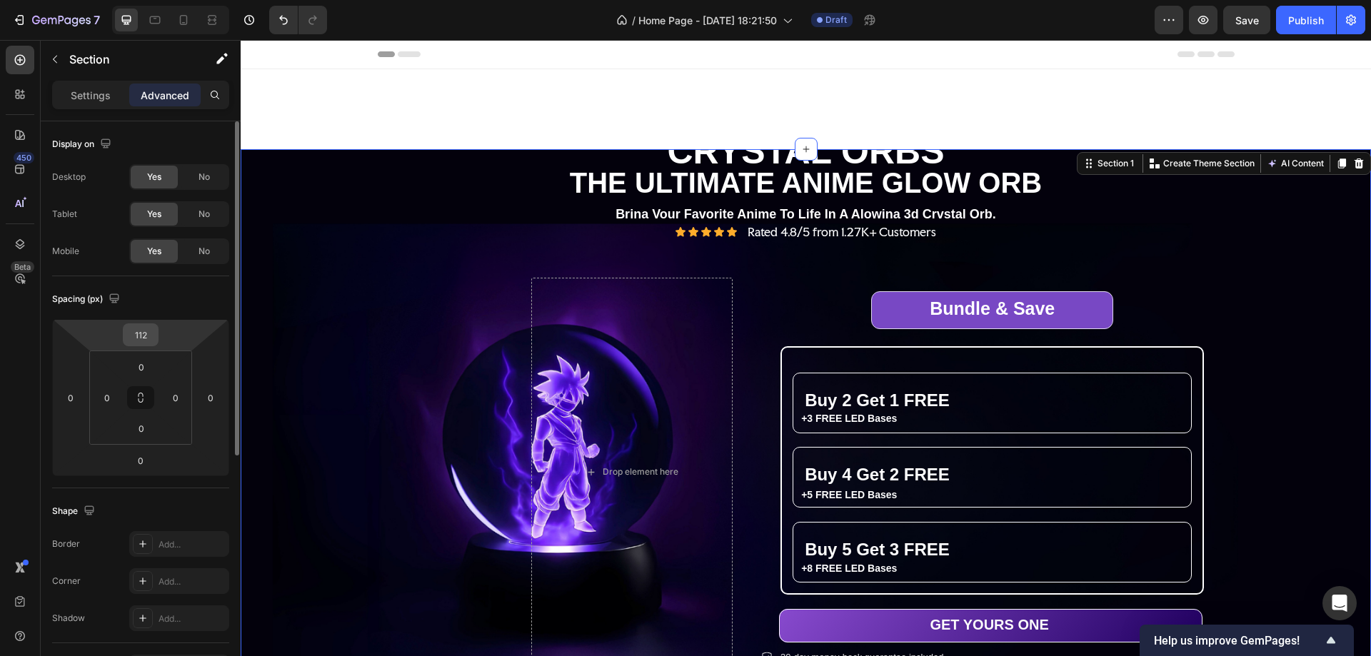
click at [146, 332] on input "112" at bounding box center [140, 334] width 29 height 21
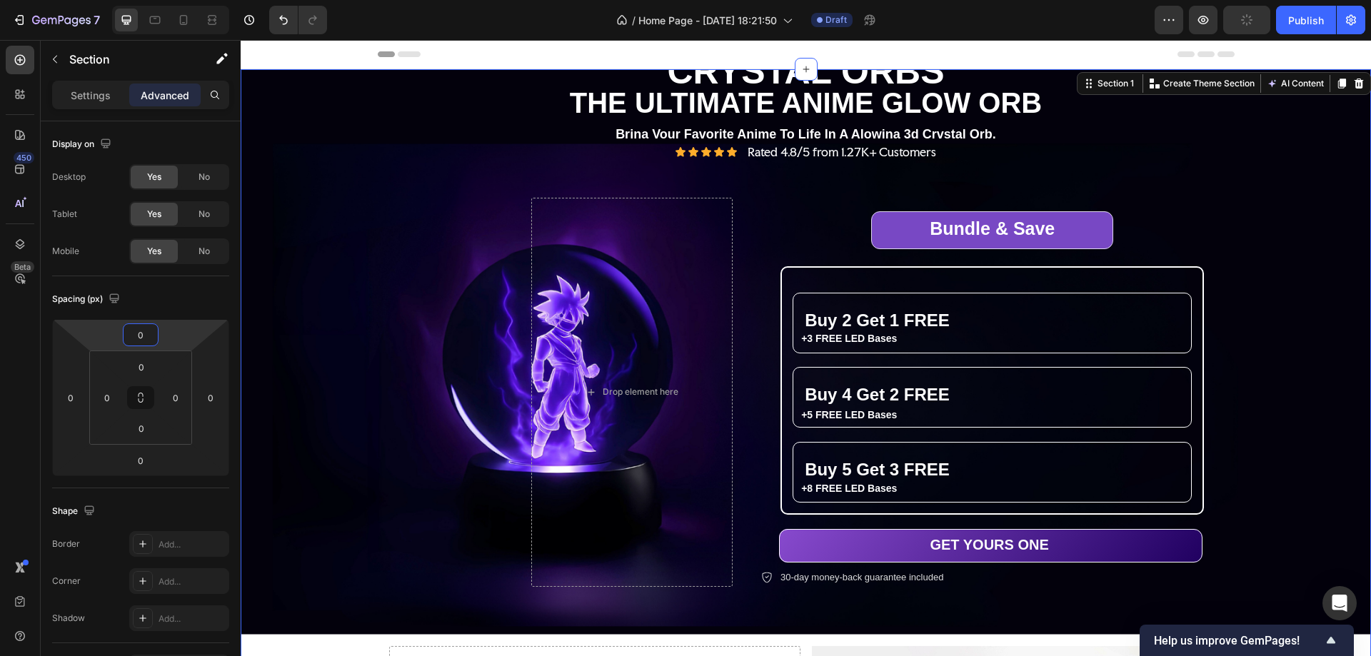
drag, startPoint x: 4, startPoint y: 441, endPoint x: 16, endPoint y: 406, distance: 37.7
click at [4, 440] on div "450 Beta" at bounding box center [20, 348] width 41 height 616
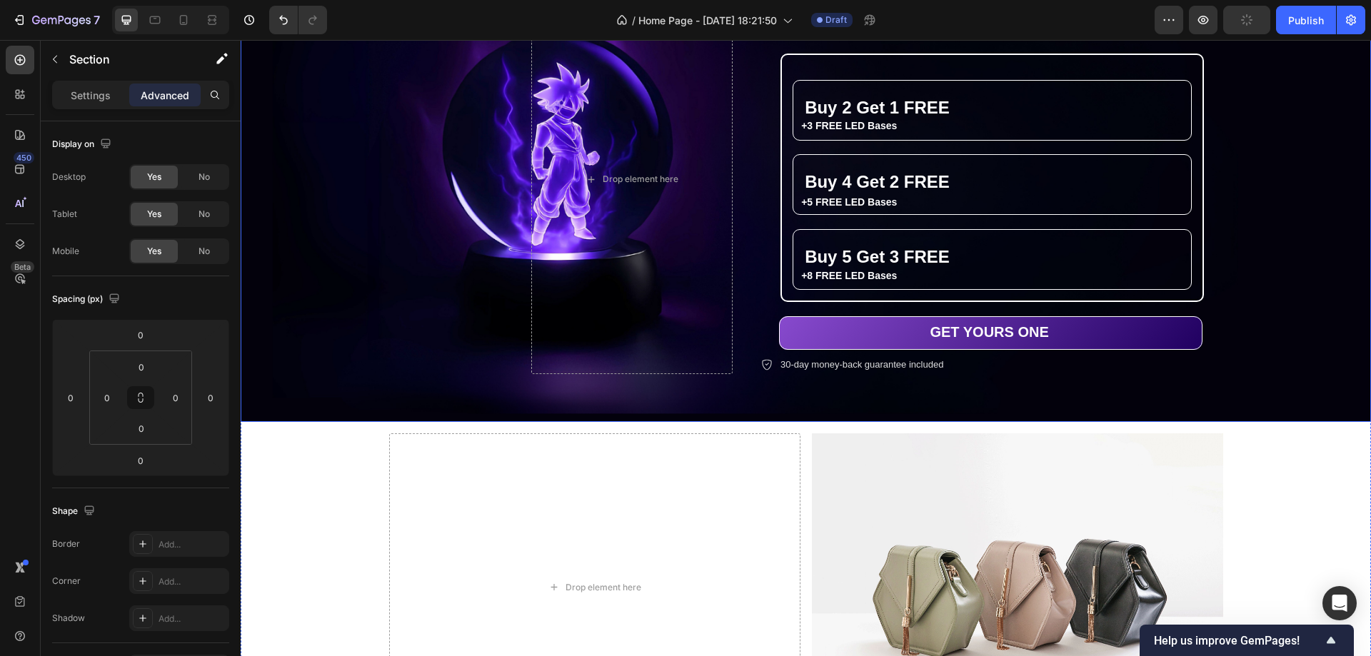
scroll to position [429, 0]
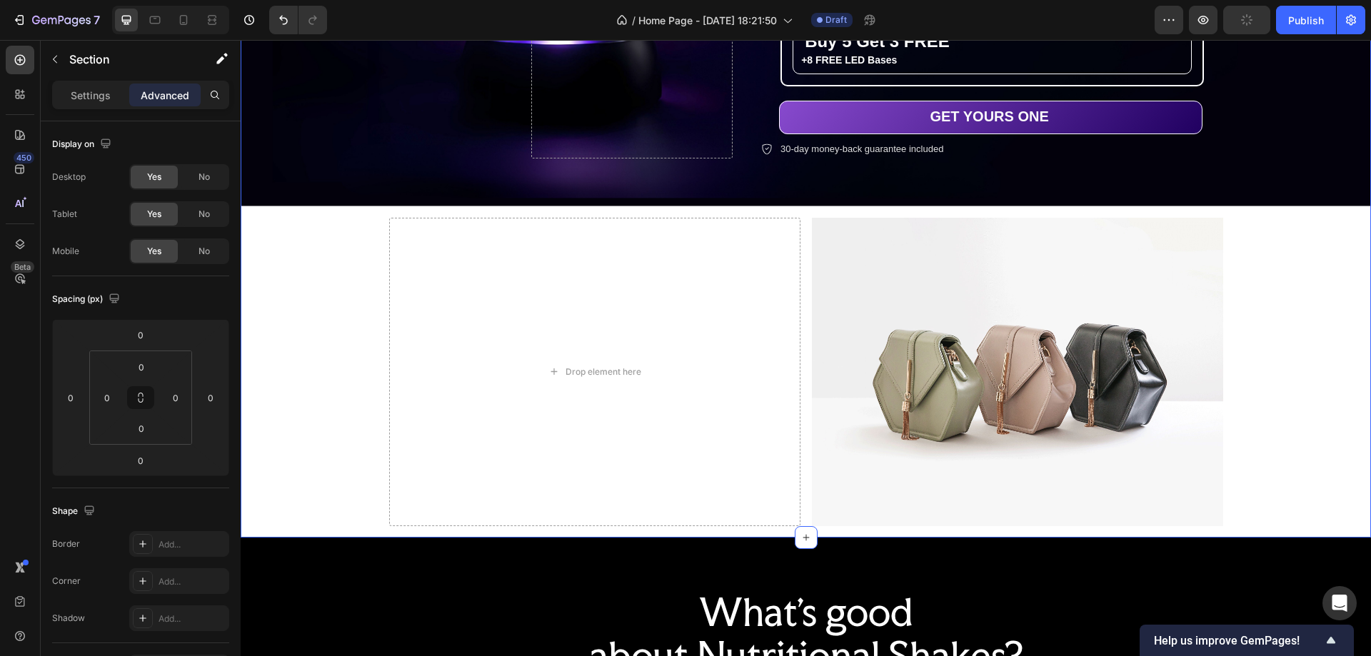
click at [1343, 268] on div "THE ULTIMATE ANIME GLOW ORB Text Block CRYSTAL ORBS Heading THE ULTIMATE ANIME …" at bounding box center [806, 89] width 1131 height 897
click at [1297, 269] on div "THE ULTIMATE ANIME GLOW ORB Text Block CRYSTAL ORBS Heading THE ULTIMATE ANIME …" at bounding box center [806, 89] width 1131 height 897
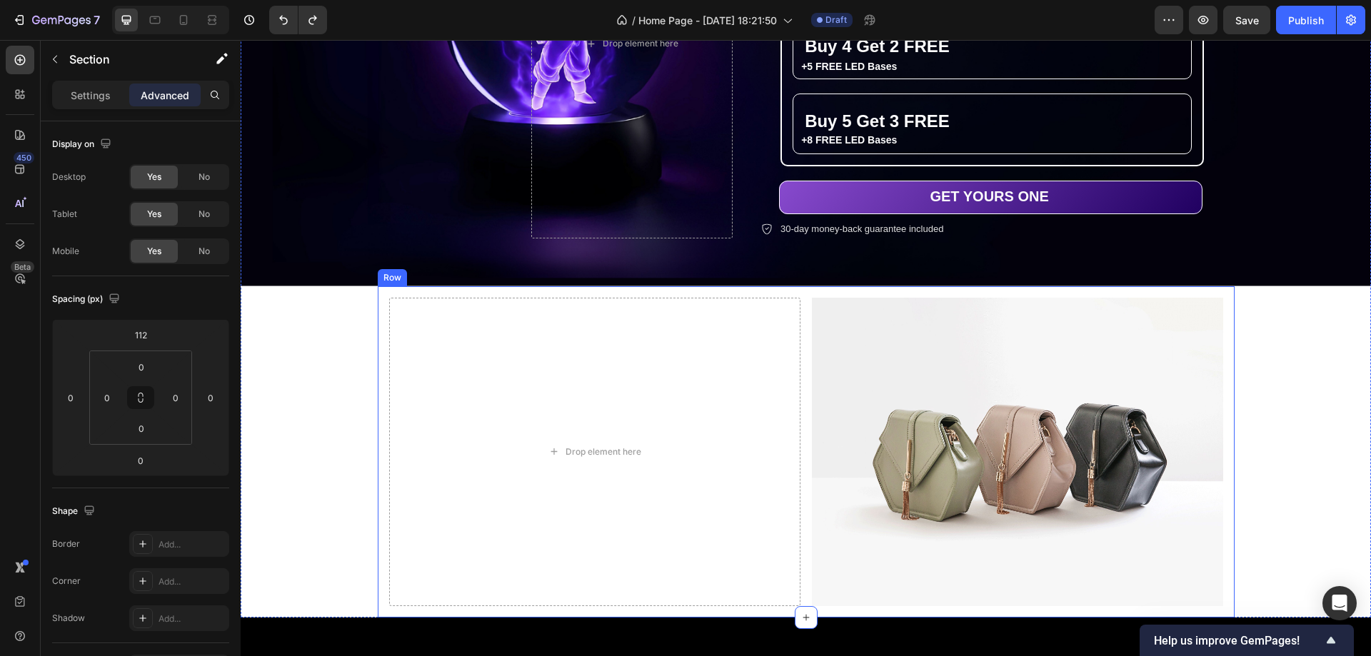
type input "0"
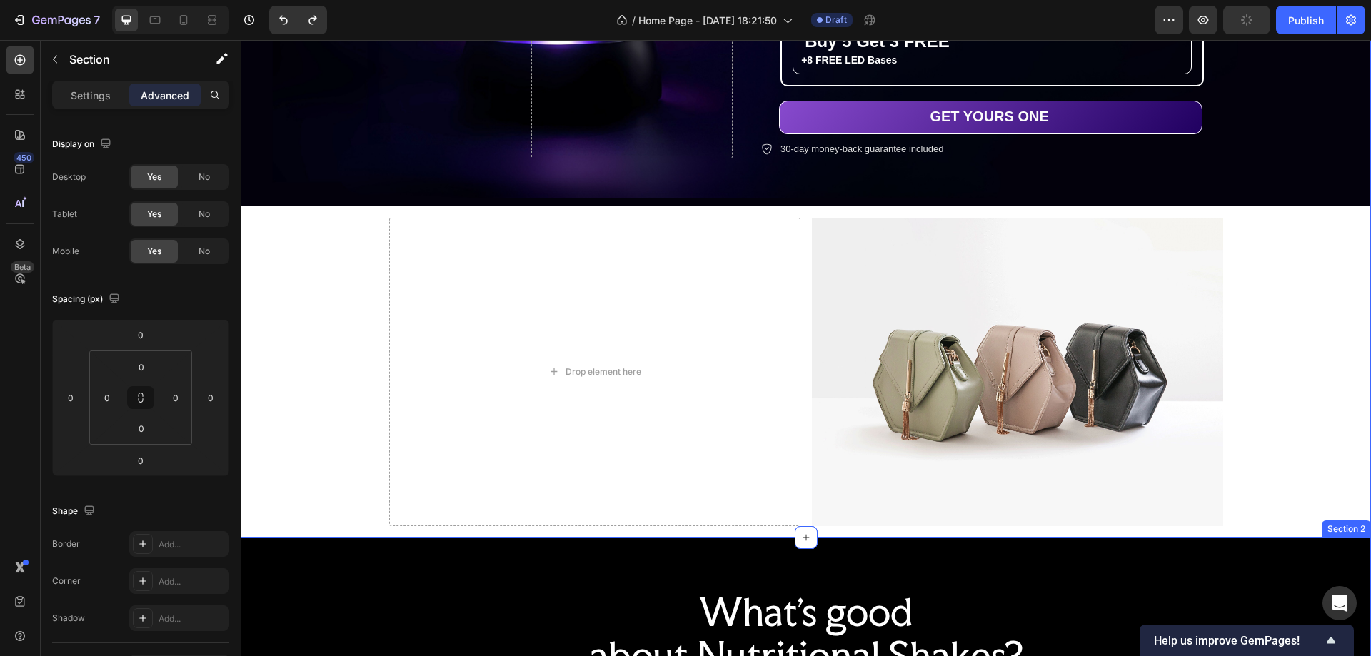
click at [328, 287] on div "THE ULTIMATE ANIME GLOW ORB Text Block CRYSTAL ORBS Heading THE ULTIMATE ANIME …" at bounding box center [806, 89] width 1131 height 897
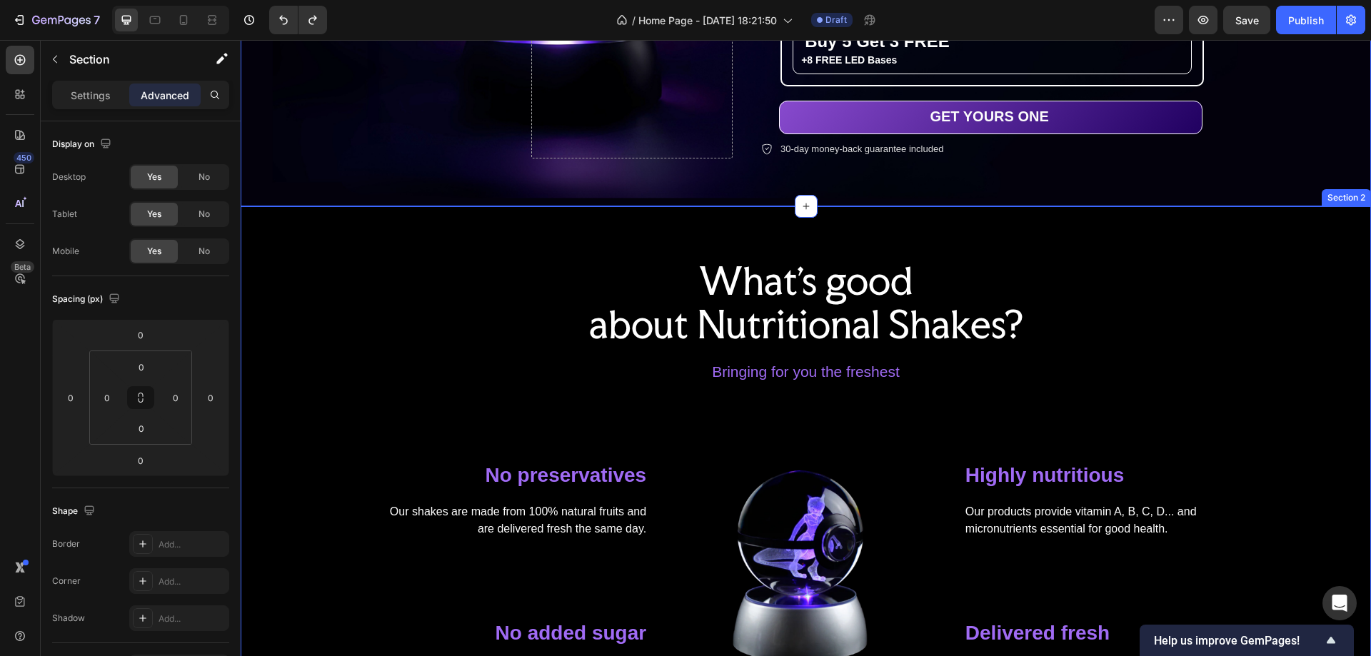
click at [924, 251] on div "What's good about Nutritional Shakes? Heading Bringing for you the freshest Tex…" at bounding box center [806, 477] width 1131 height 542
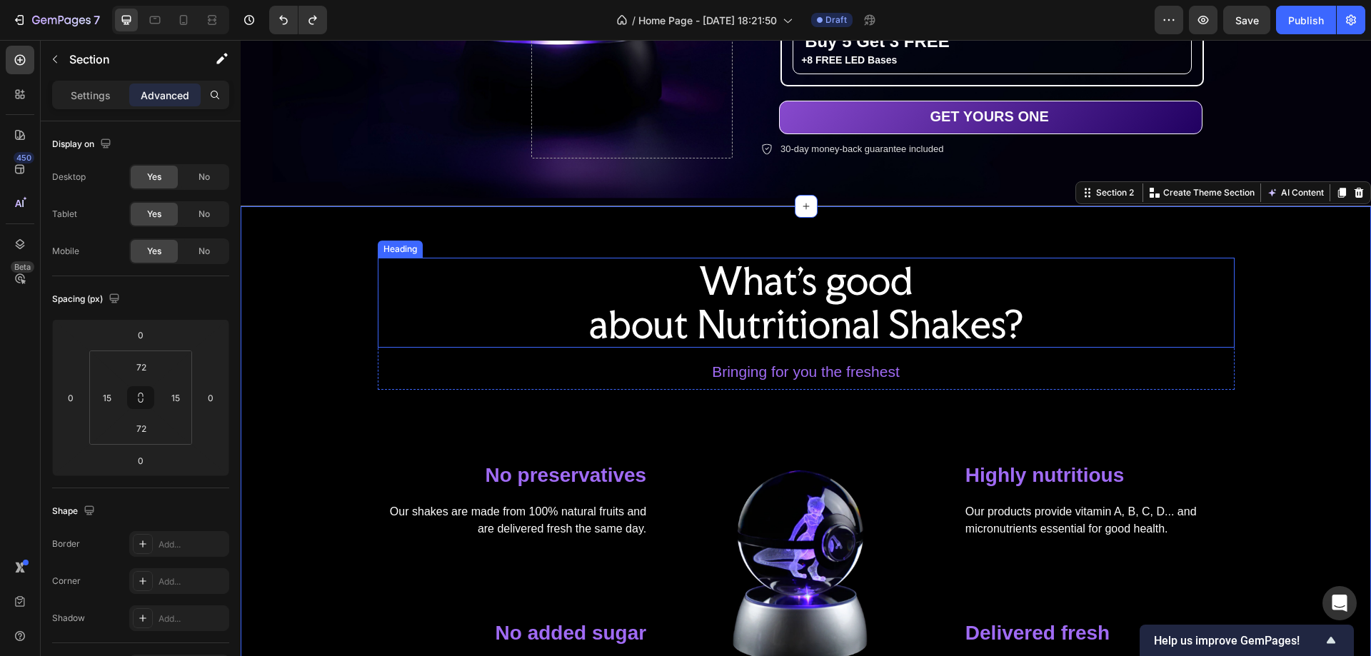
click at [1047, 306] on p "What's good about Nutritional Shakes?" at bounding box center [806, 302] width 854 height 87
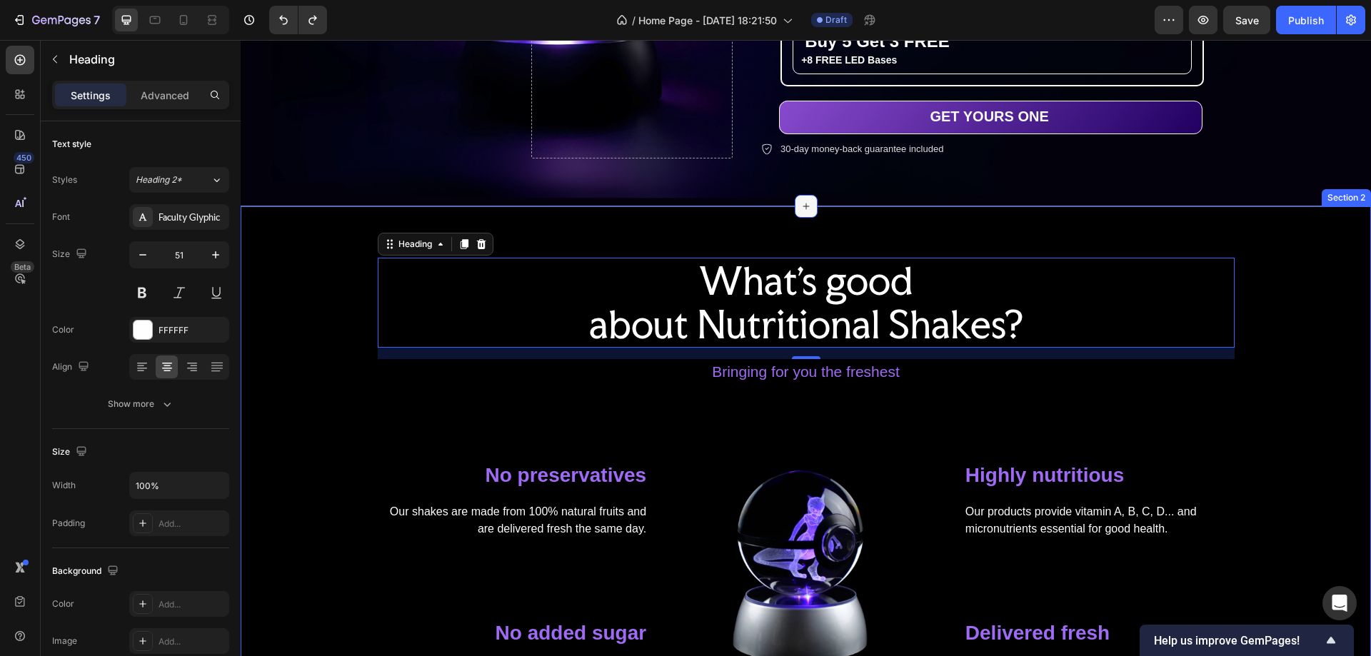
click at [802, 205] on icon at bounding box center [806, 206] width 11 height 11
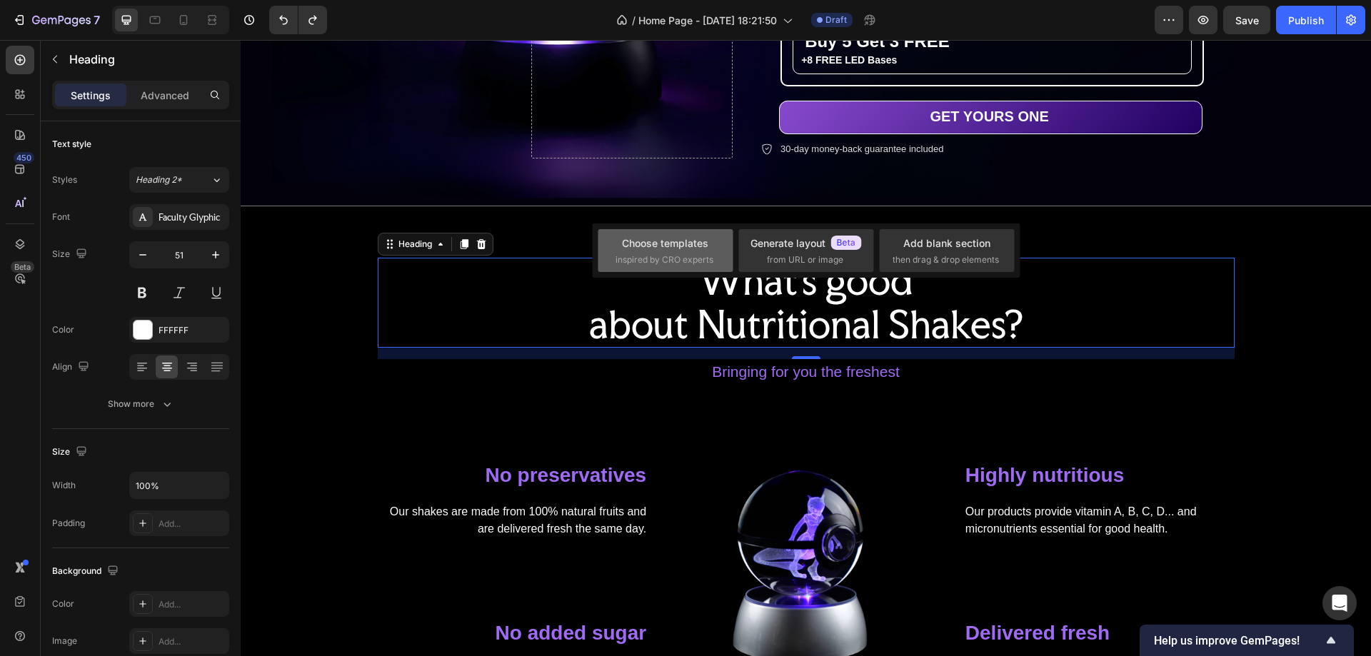
click at [706, 247] on div "Choose templates" at bounding box center [665, 243] width 86 height 15
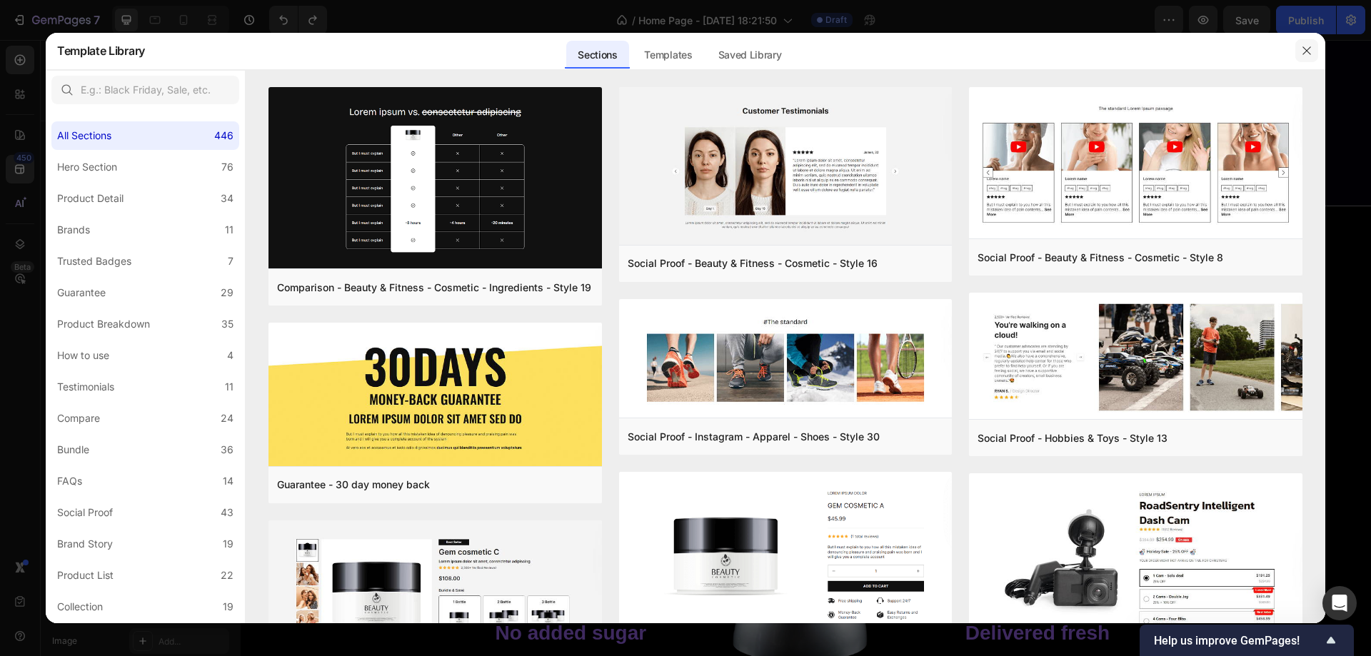
click at [1304, 52] on icon "button" at bounding box center [1306, 50] width 11 height 11
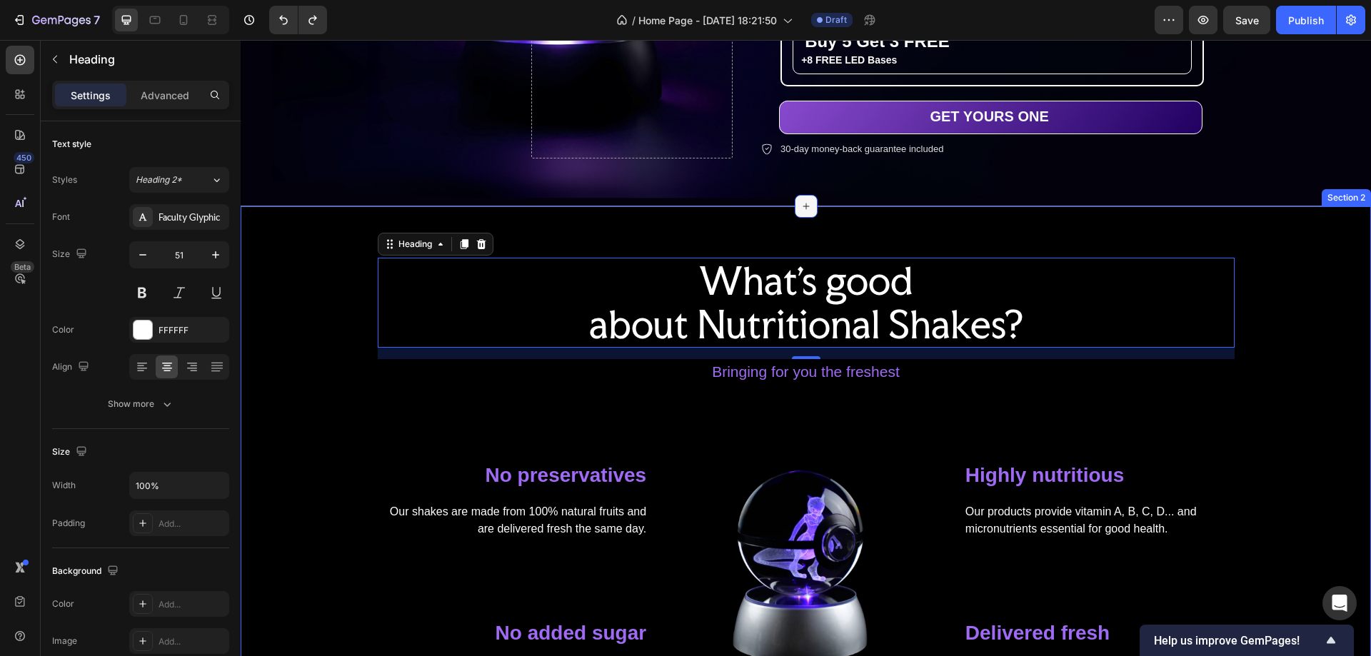
click at [801, 201] on icon at bounding box center [806, 206] width 11 height 11
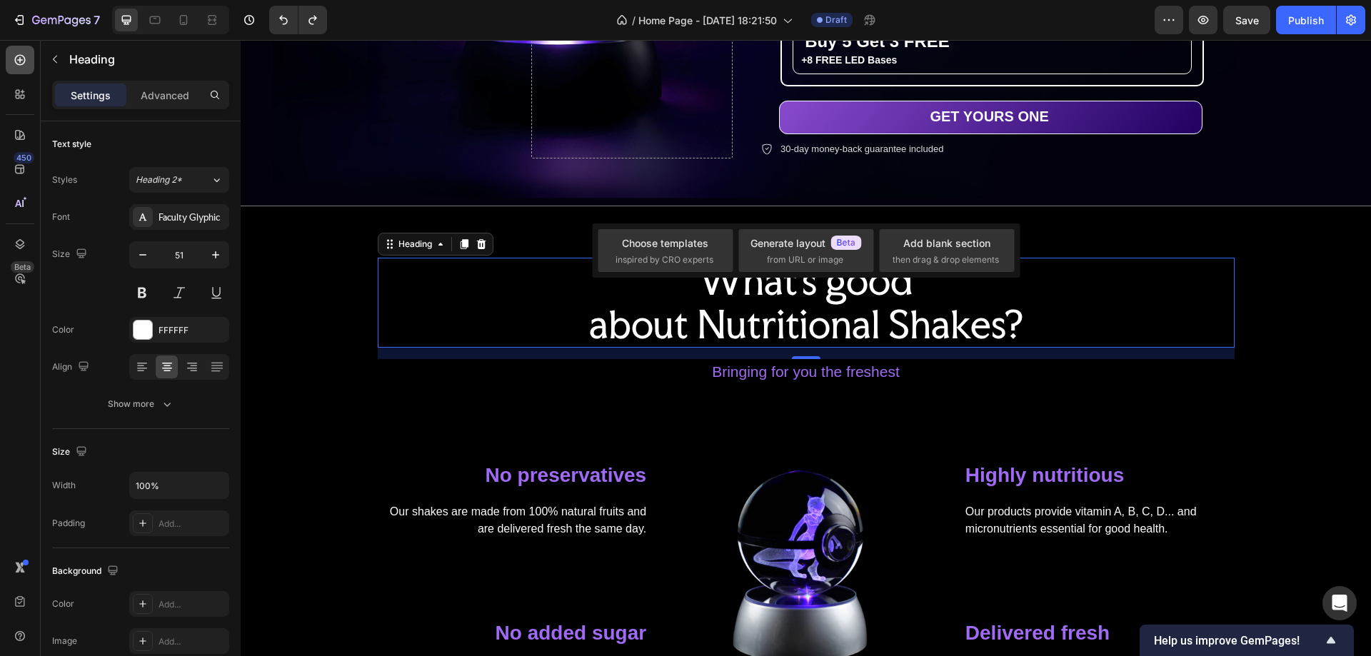
click at [21, 59] on icon at bounding box center [20, 60] width 14 height 14
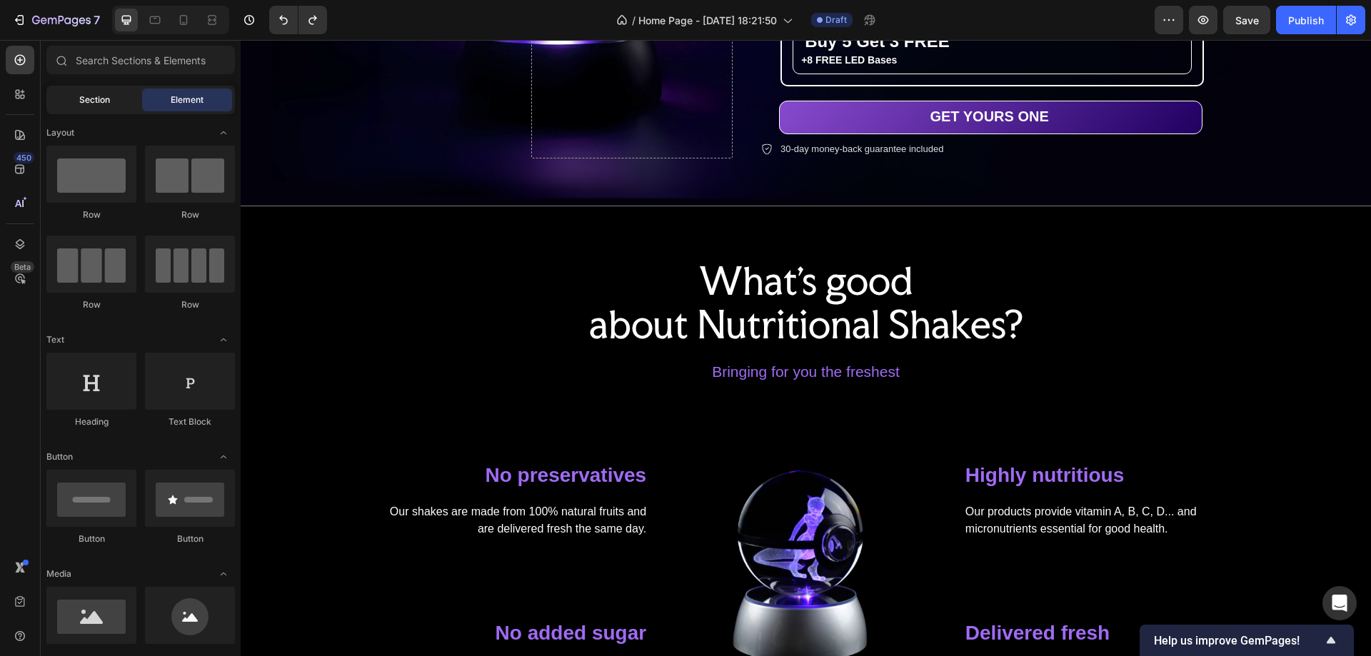
click at [99, 100] on span "Section" at bounding box center [94, 100] width 31 height 13
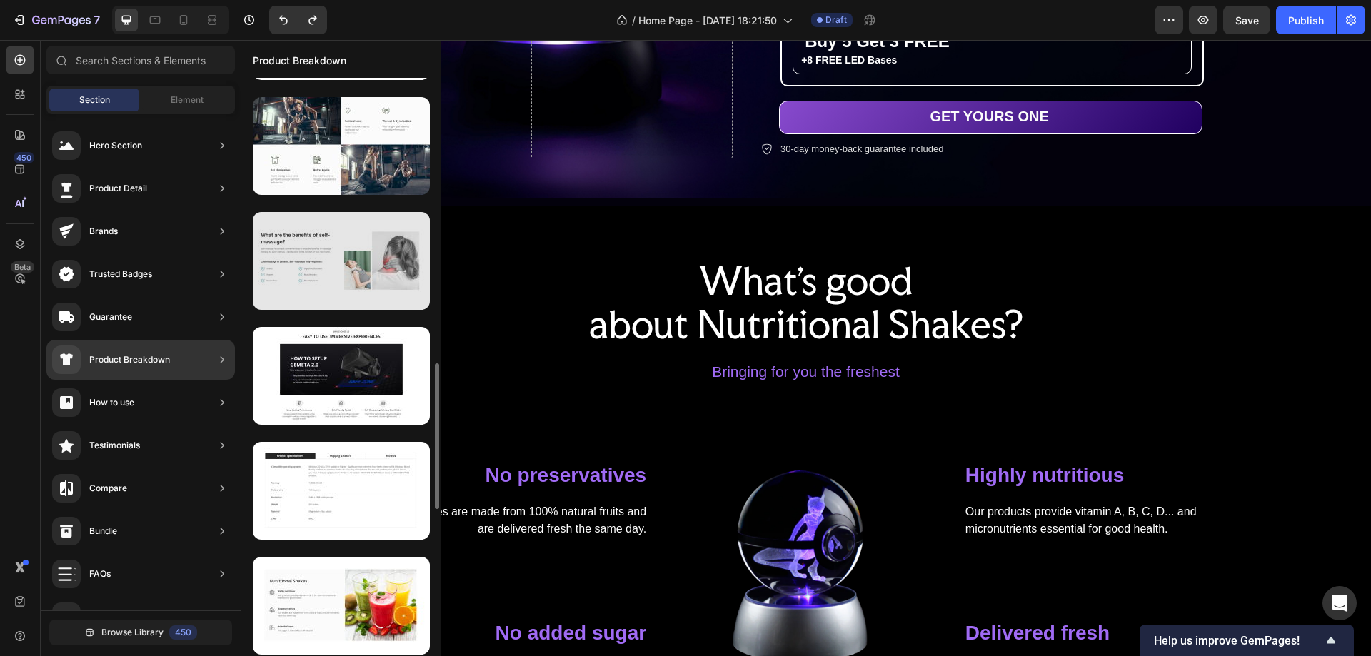
scroll to position [1349, 0]
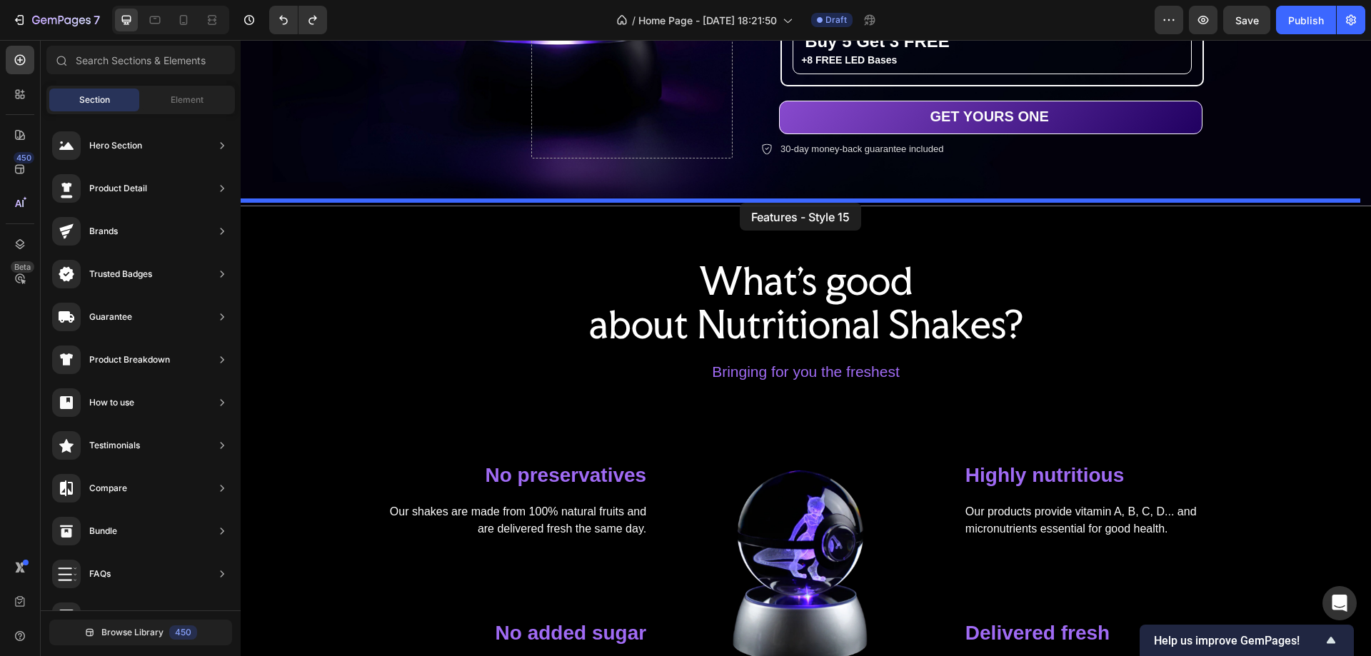
drag, startPoint x: 582, startPoint y: 437, endPoint x: 740, endPoint y: 203, distance: 282.5
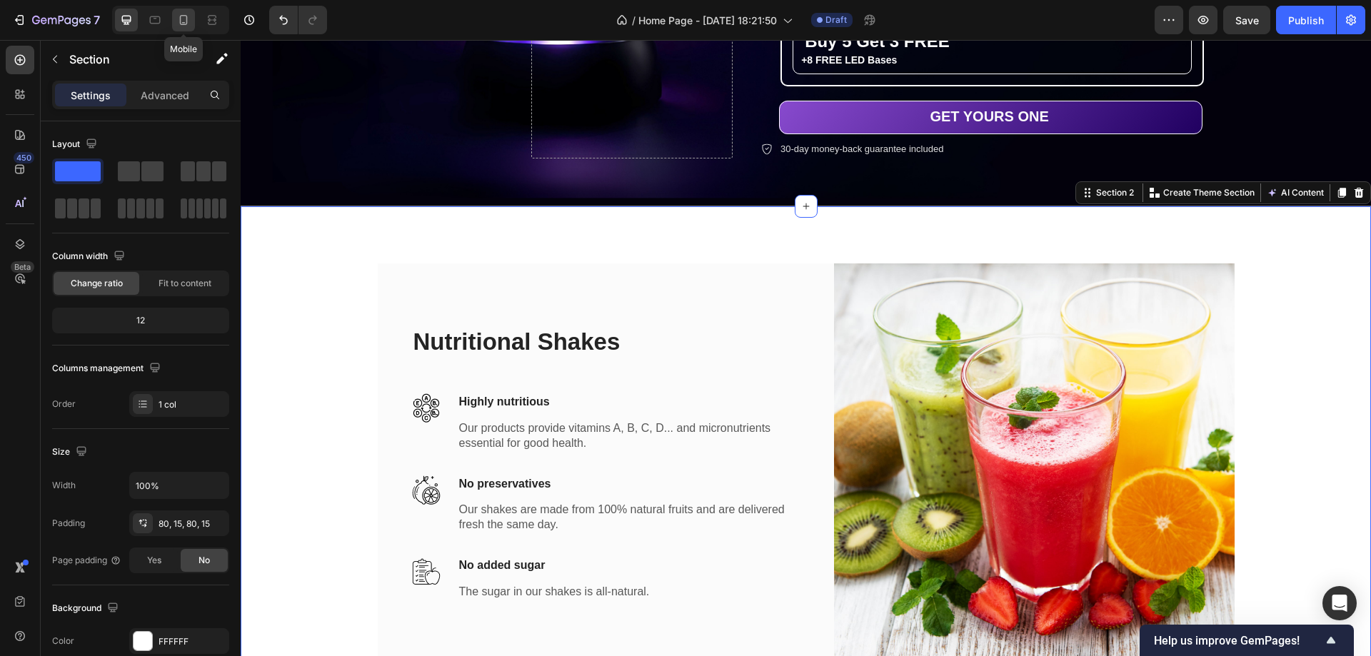
click at [186, 21] on icon at bounding box center [183, 20] width 14 height 14
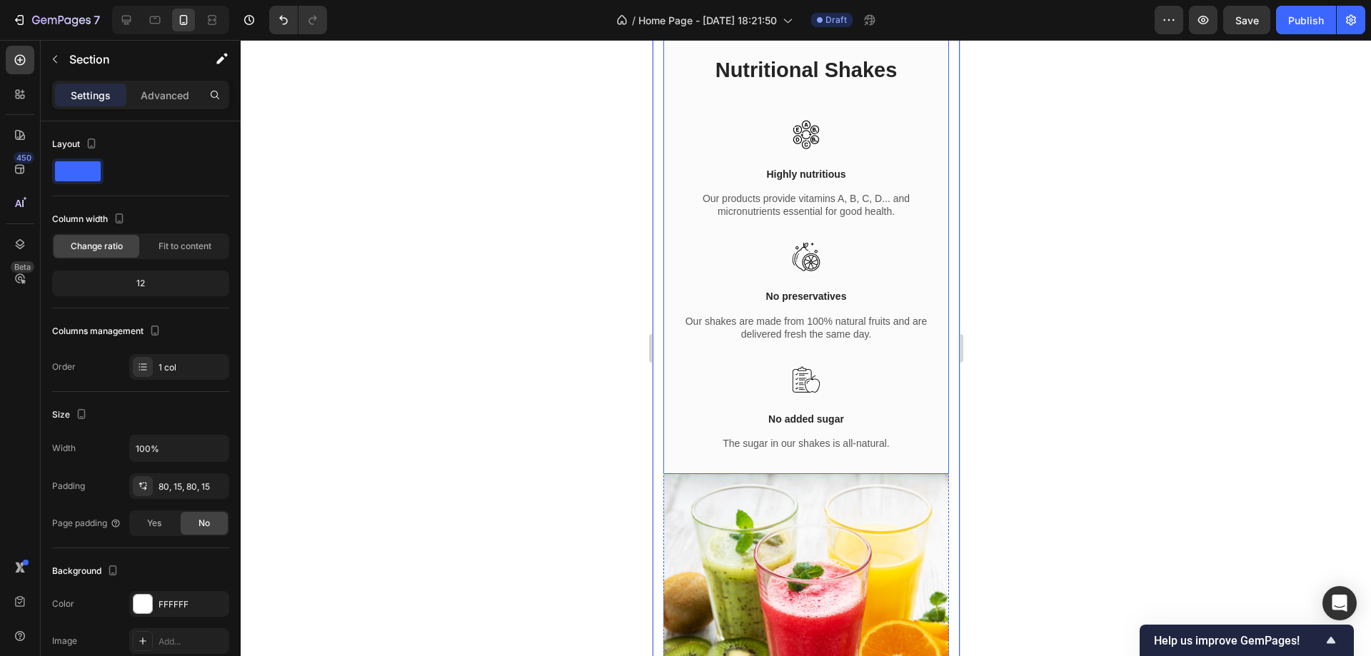
scroll to position [551, 0]
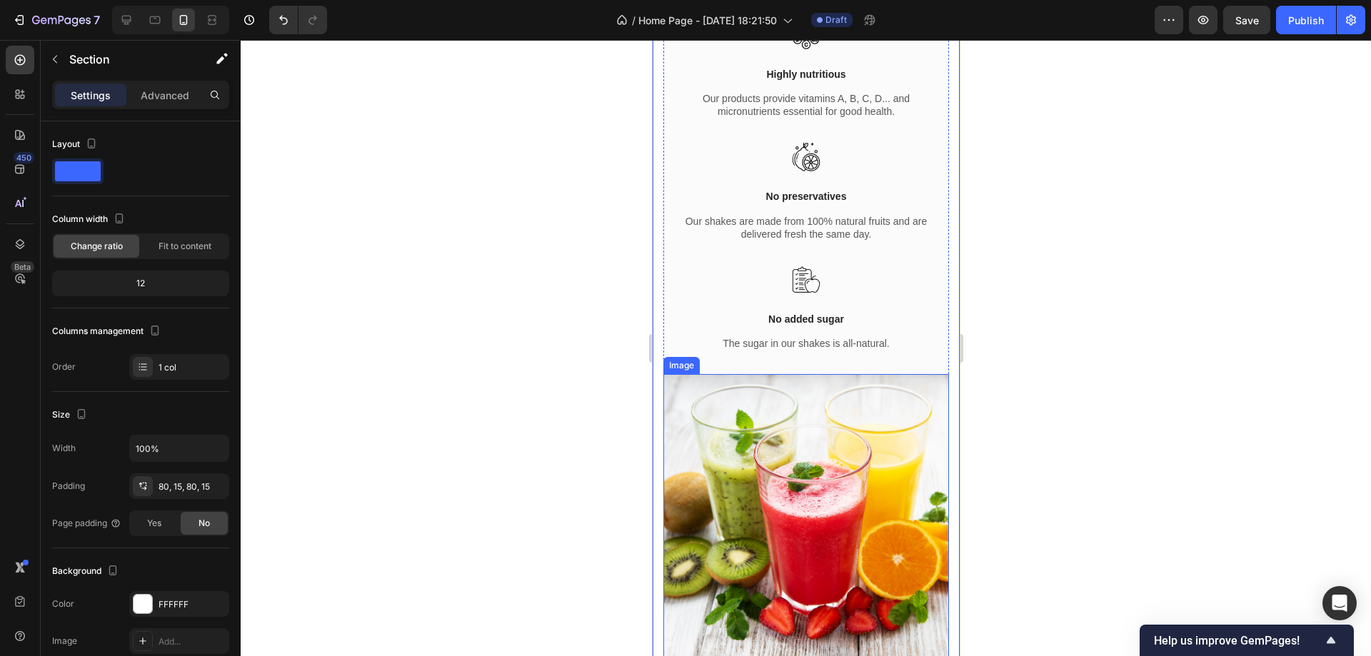
click at [794, 417] on img at bounding box center [806, 517] width 286 height 286
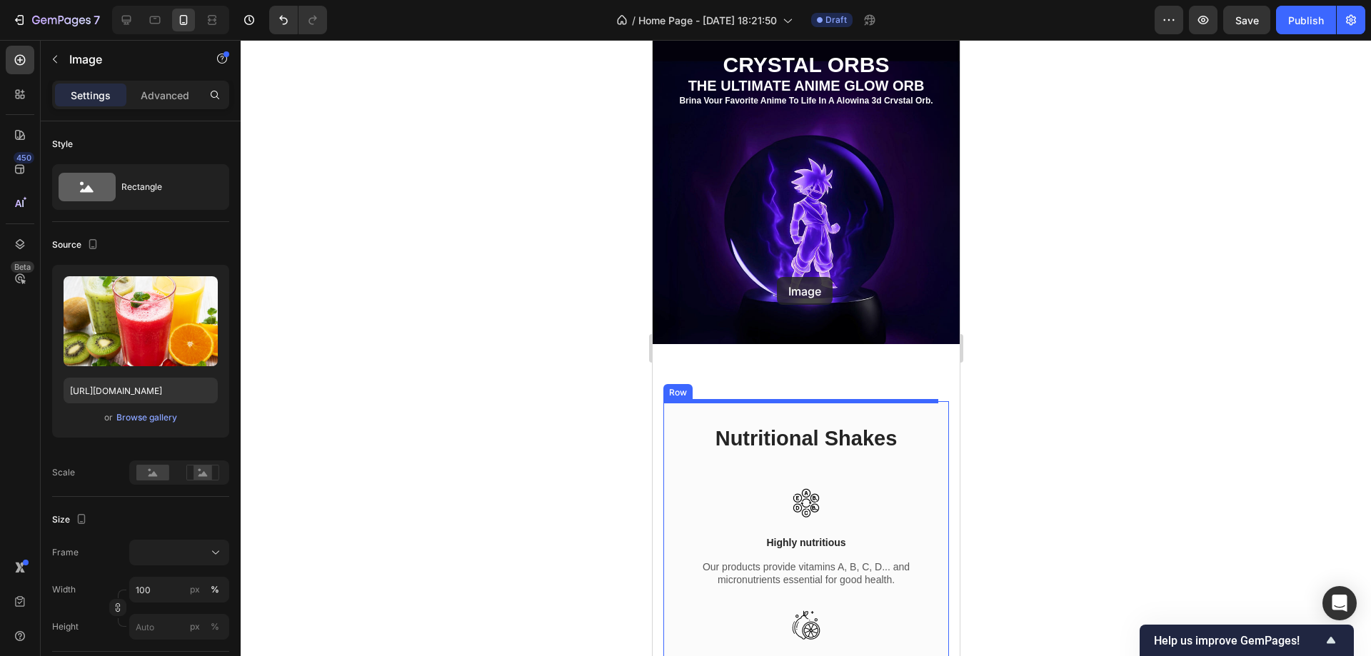
scroll to position [0, 0]
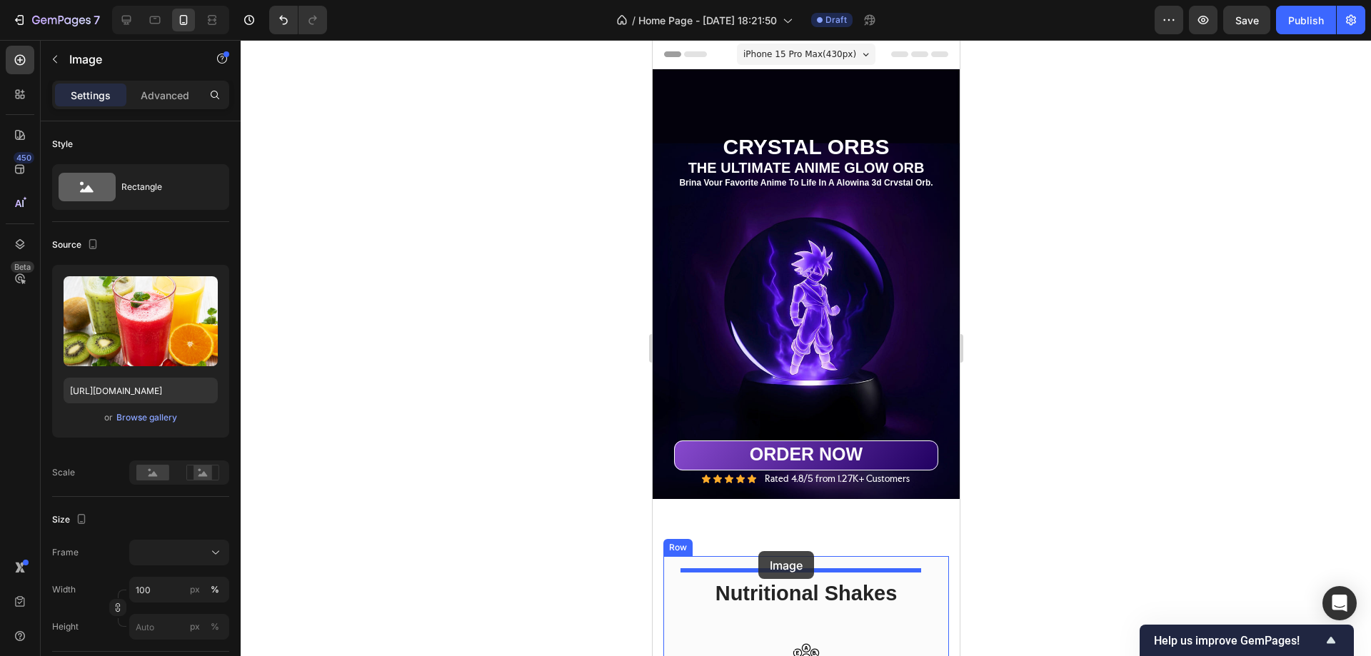
drag, startPoint x: 823, startPoint y: 541, endPoint x: 758, endPoint y: 551, distance: 65.9
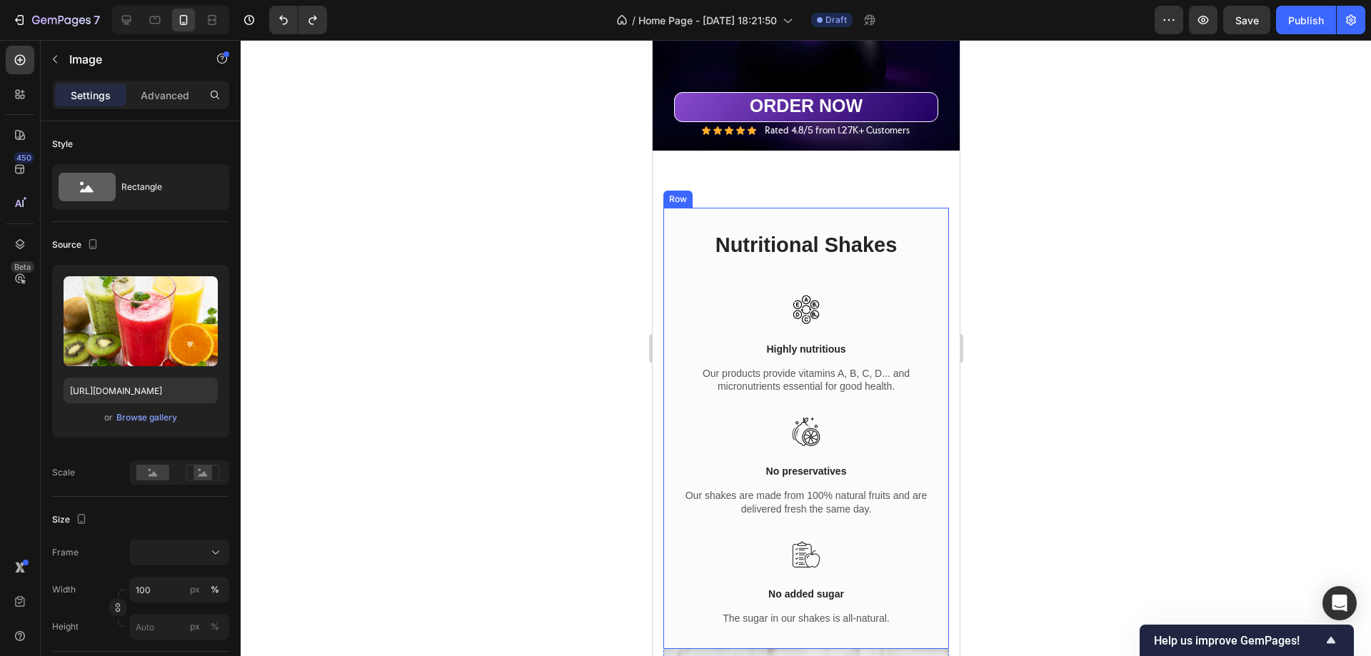
scroll to position [500, 0]
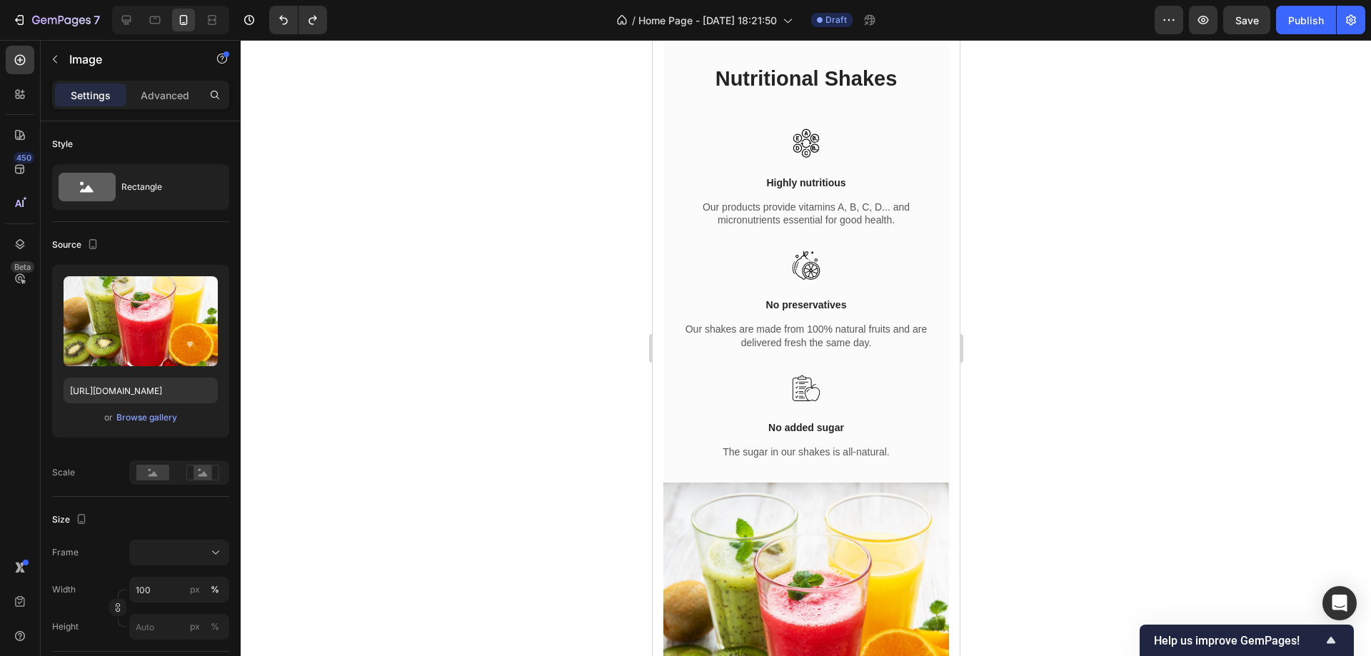
click at [829, 514] on img at bounding box center [806, 626] width 286 height 286
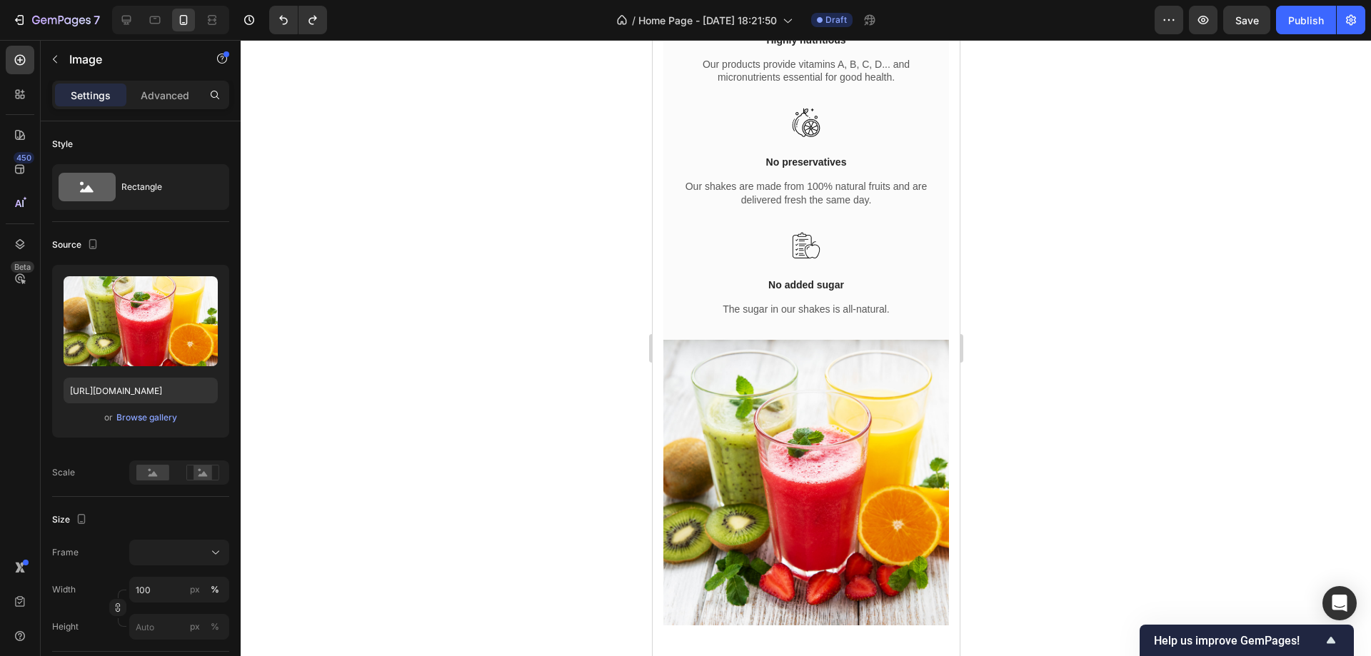
click at [889, 423] on img at bounding box center [806, 483] width 286 height 286
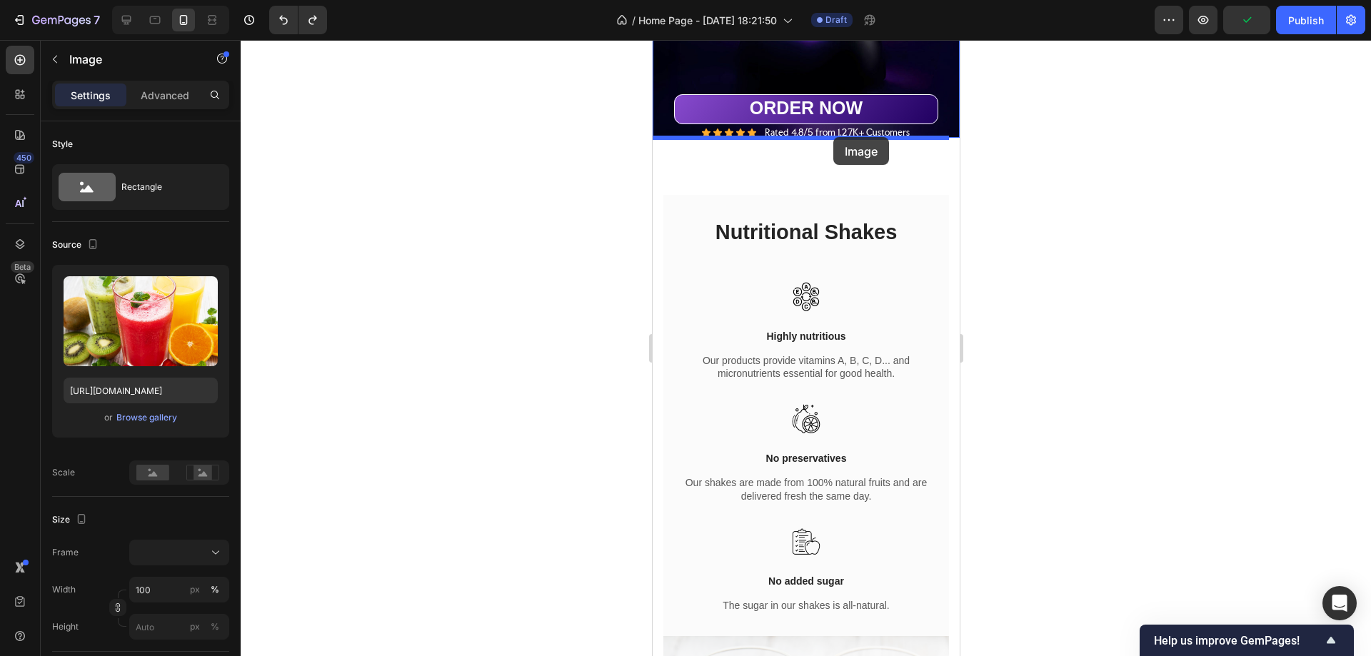
scroll to position [340, 0]
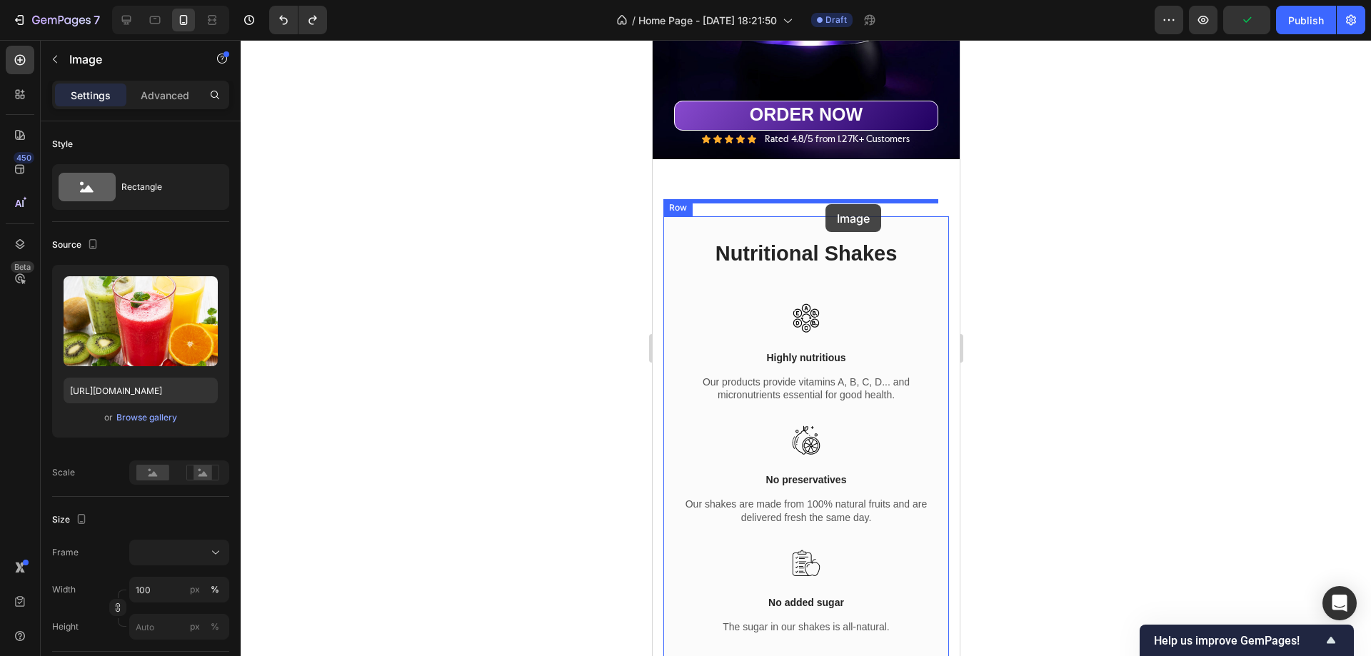
drag, startPoint x: 856, startPoint y: 521, endPoint x: 825, endPoint y: 204, distance: 318.0
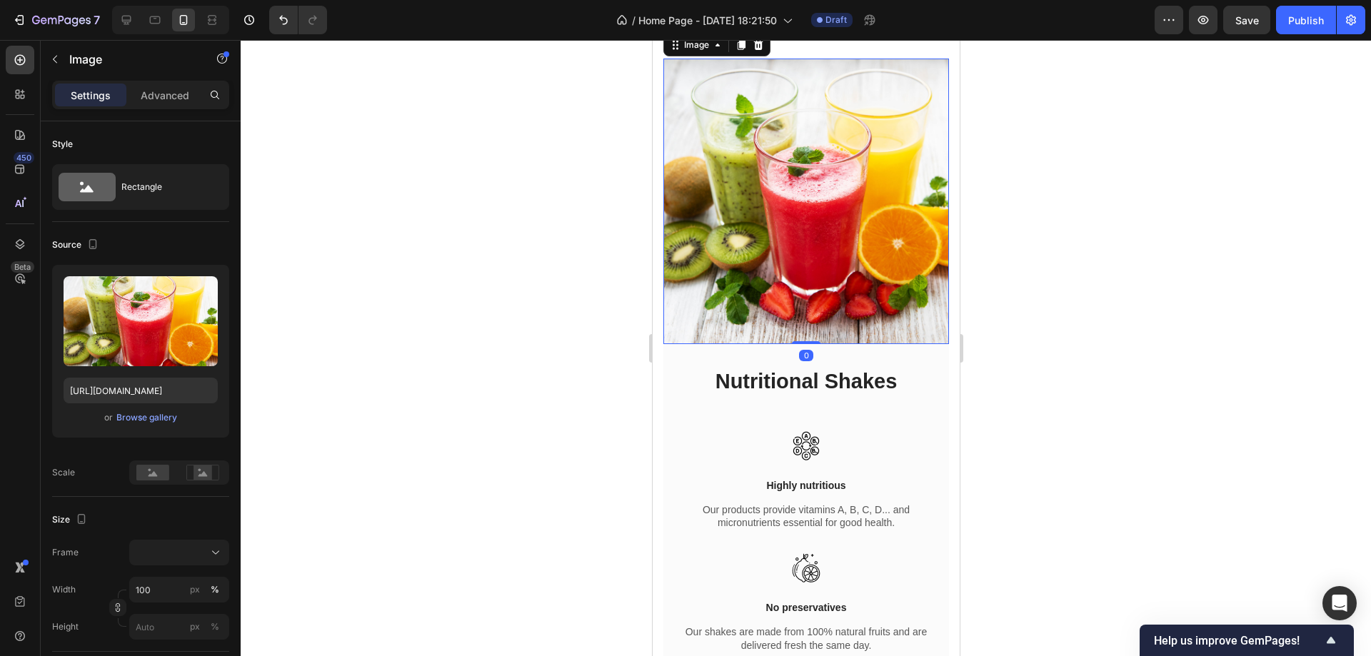
scroll to position [269, 0]
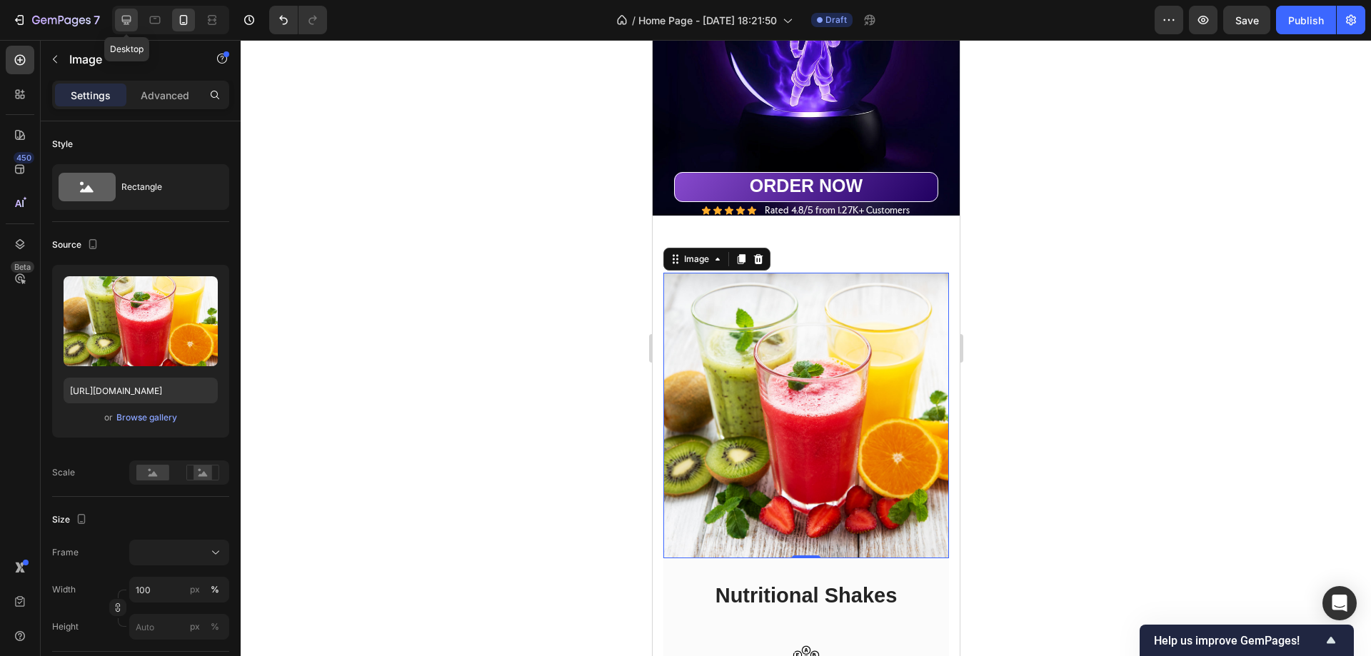
click at [129, 17] on icon at bounding box center [126, 20] width 14 height 14
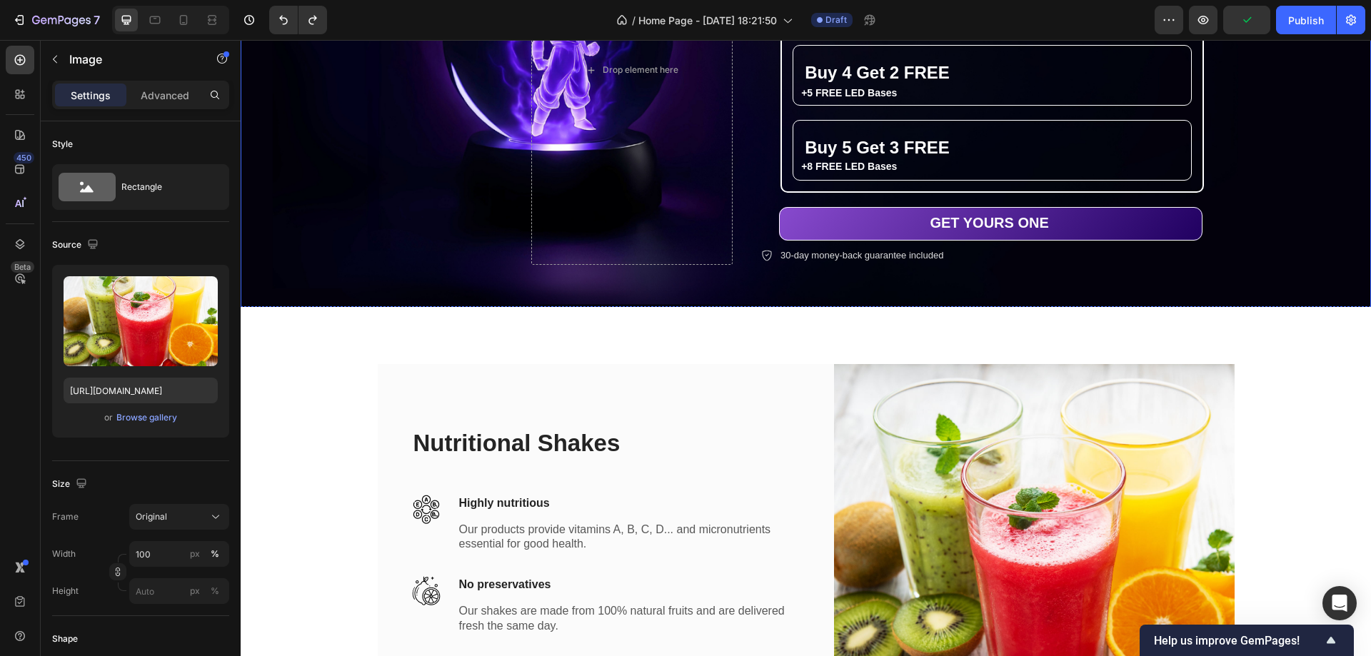
scroll to position [401, 0]
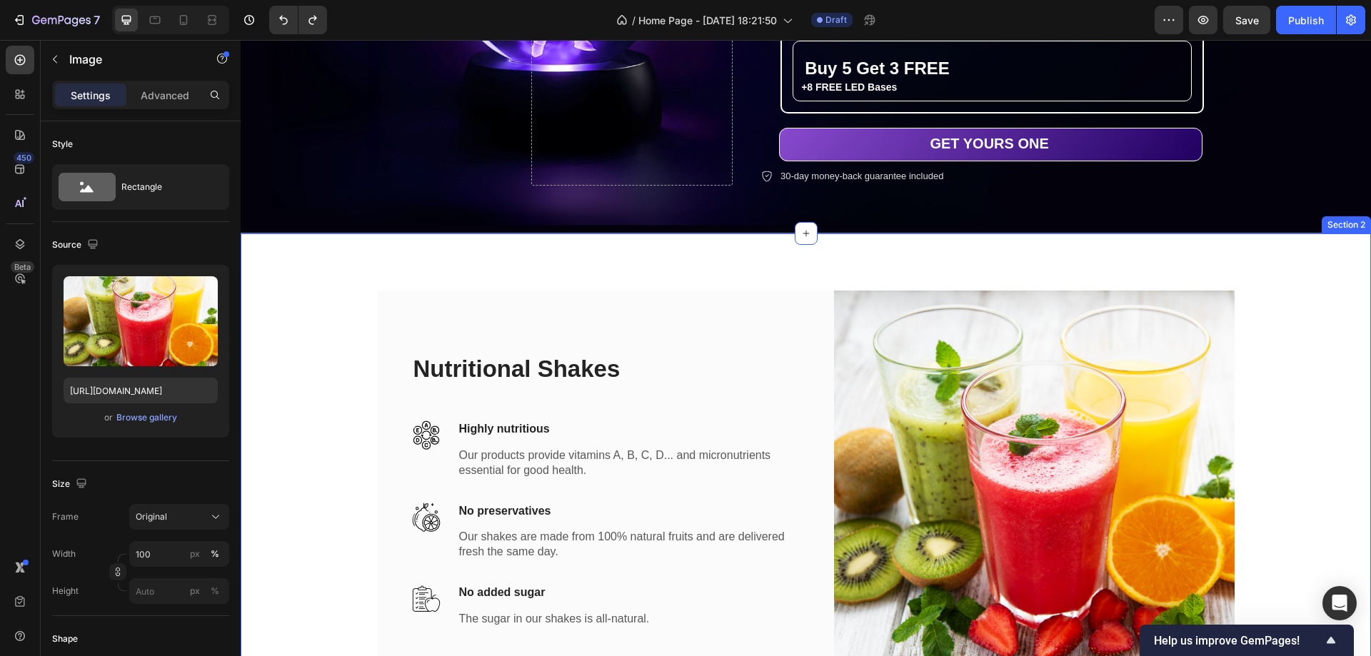
click at [736, 264] on div "Nutritional Shakes Heading Image Highly nutritious Text block Our products prov…" at bounding box center [806, 491] width 1131 height 515
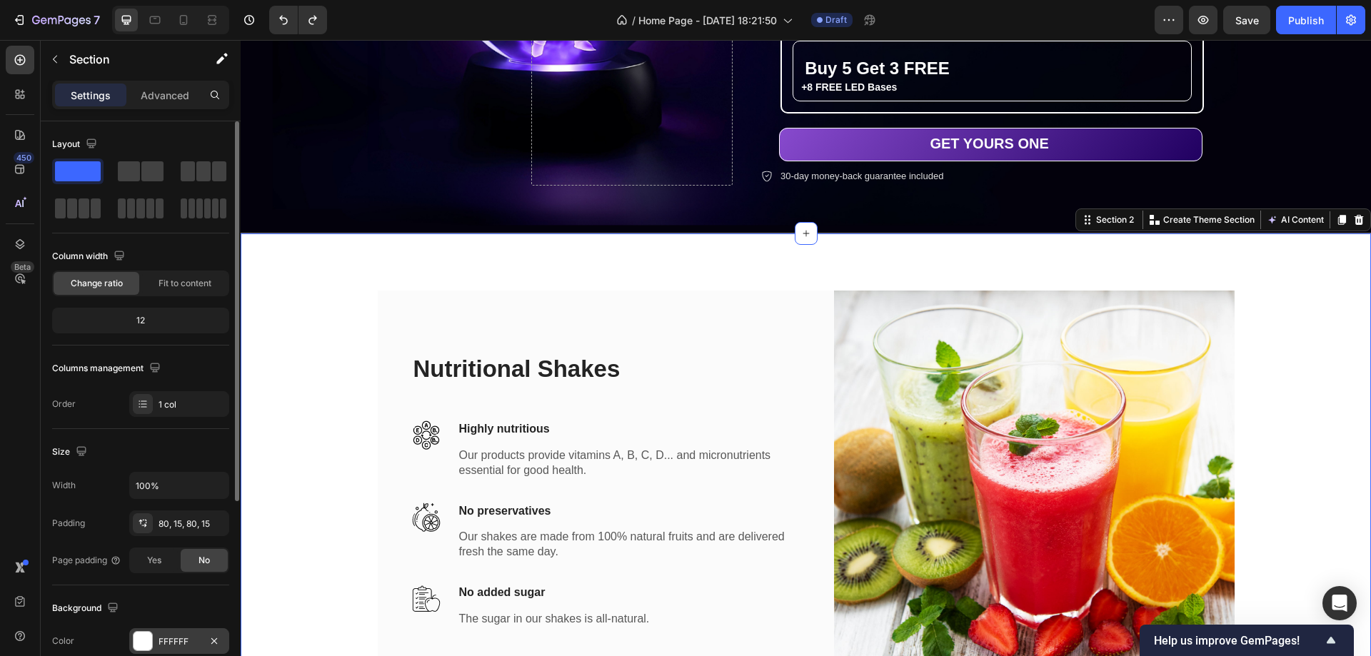
click at [147, 646] on div at bounding box center [143, 641] width 19 height 19
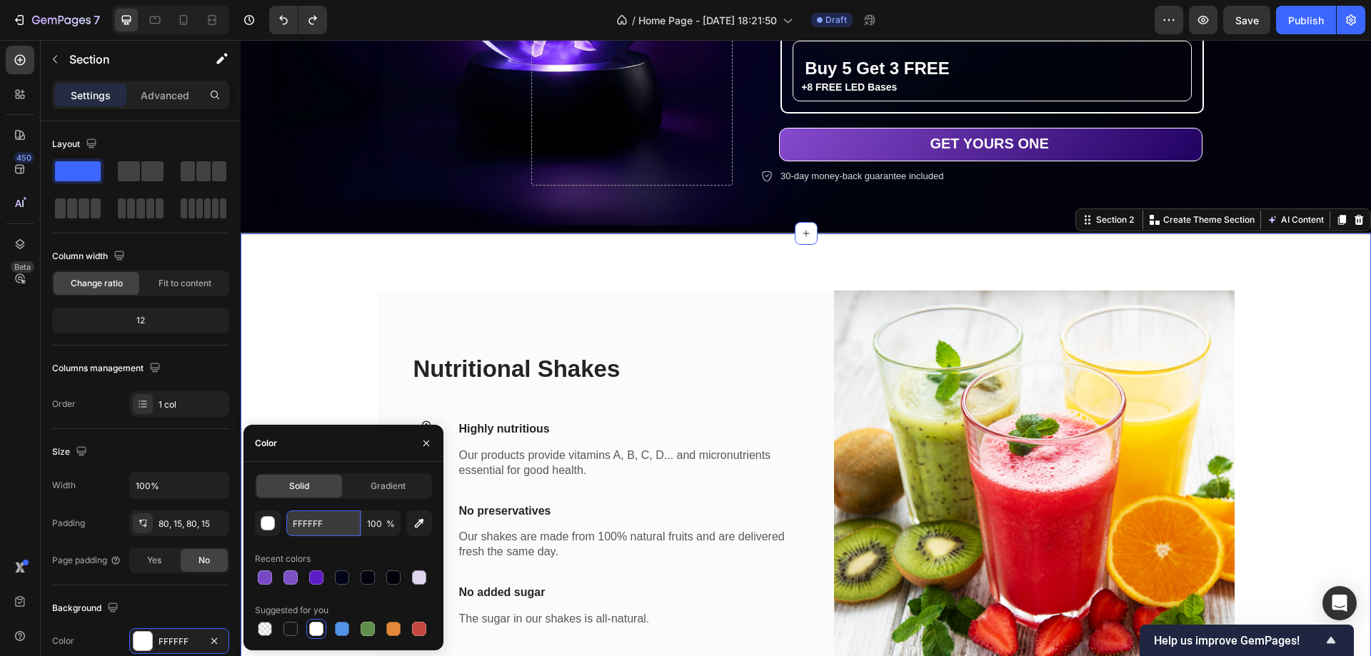
click at [307, 521] on input "FFFFFF" at bounding box center [323, 524] width 74 height 26
paste input "030112"
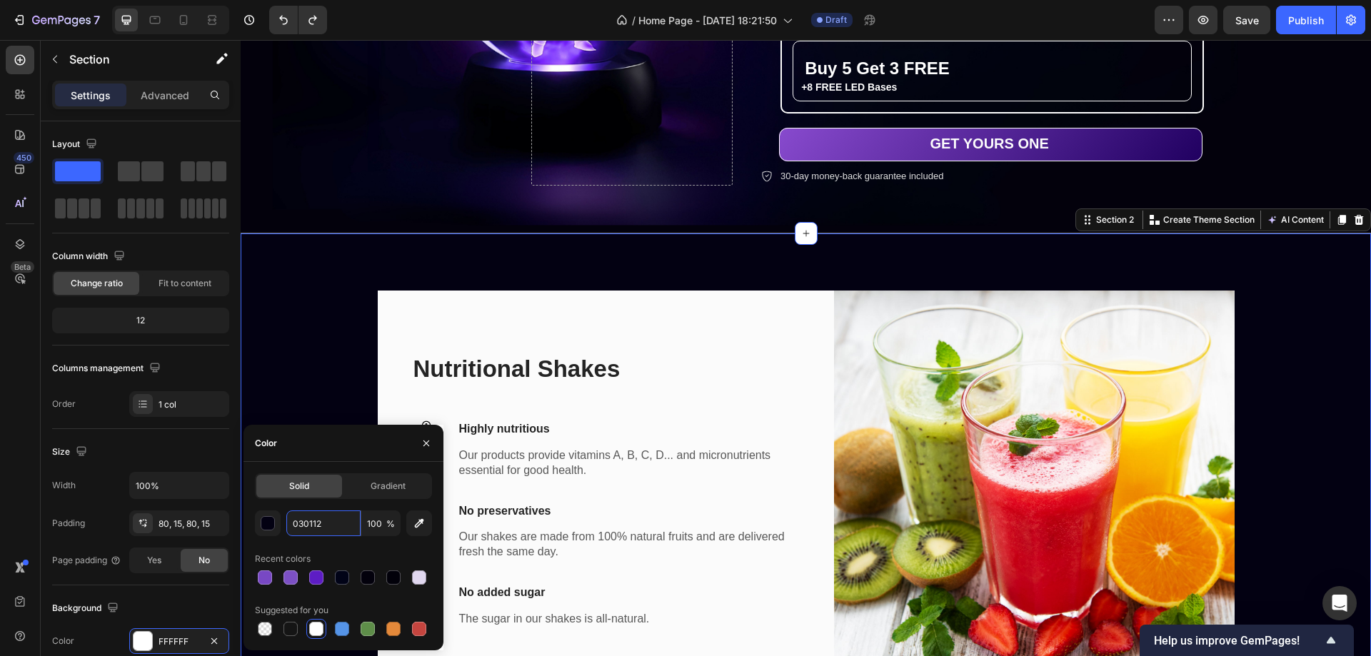
type input "030112"
click at [1301, 349] on div "Nutritional Shakes Heading Image Highly nutritious Text block Our products prov…" at bounding box center [805, 491] width 1109 height 401
click at [1199, 312] on img at bounding box center [1034, 491] width 401 height 401
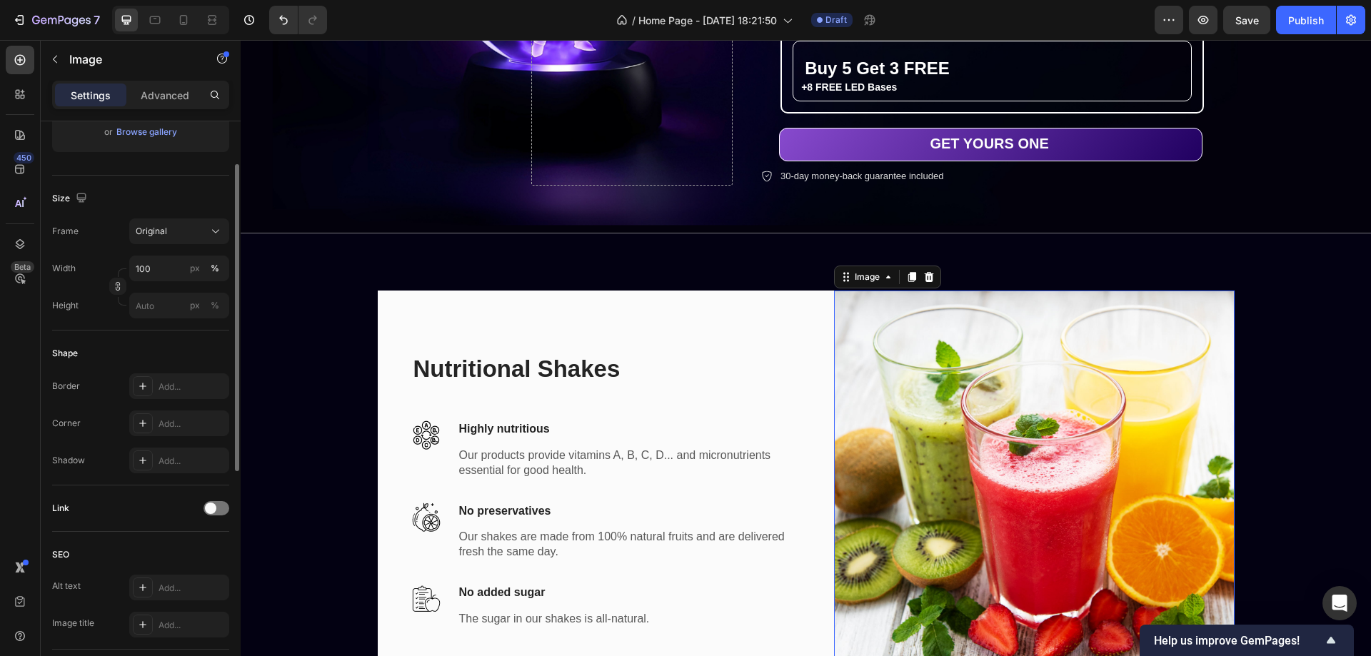
scroll to position [0, 0]
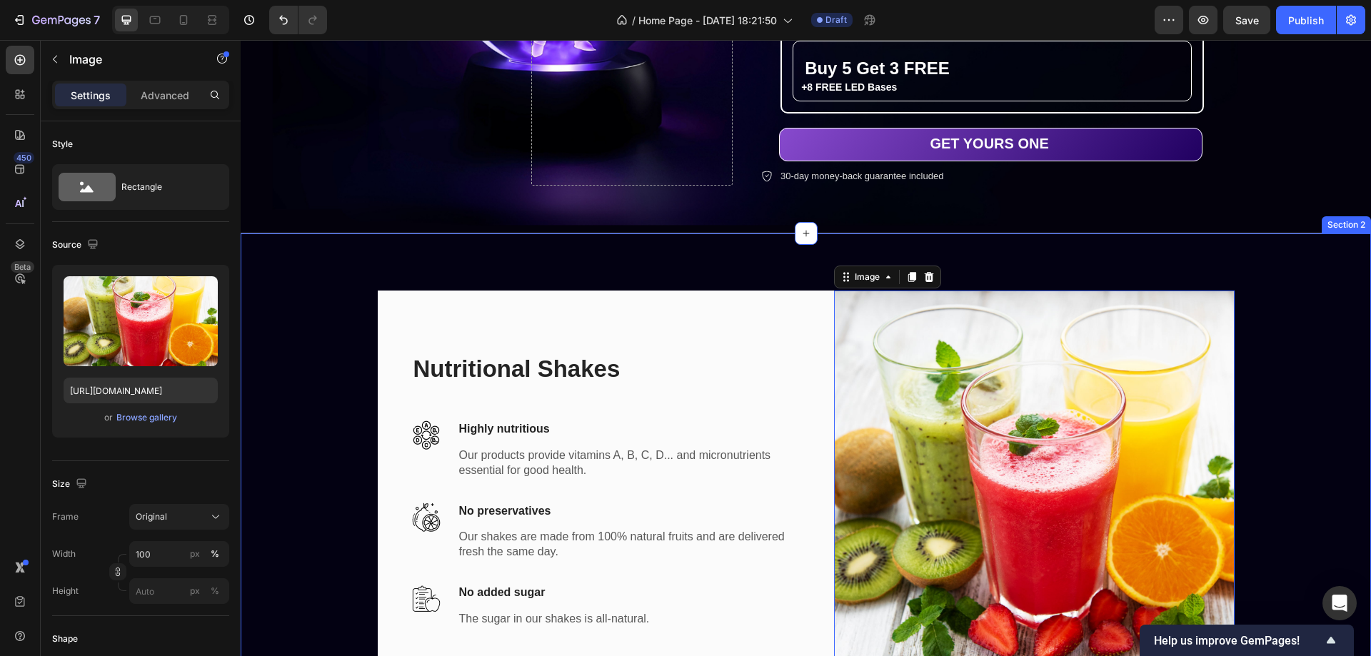
click at [344, 360] on div "Nutritional Shakes Heading Image Highly nutritious Text block Our products prov…" at bounding box center [805, 491] width 1109 height 401
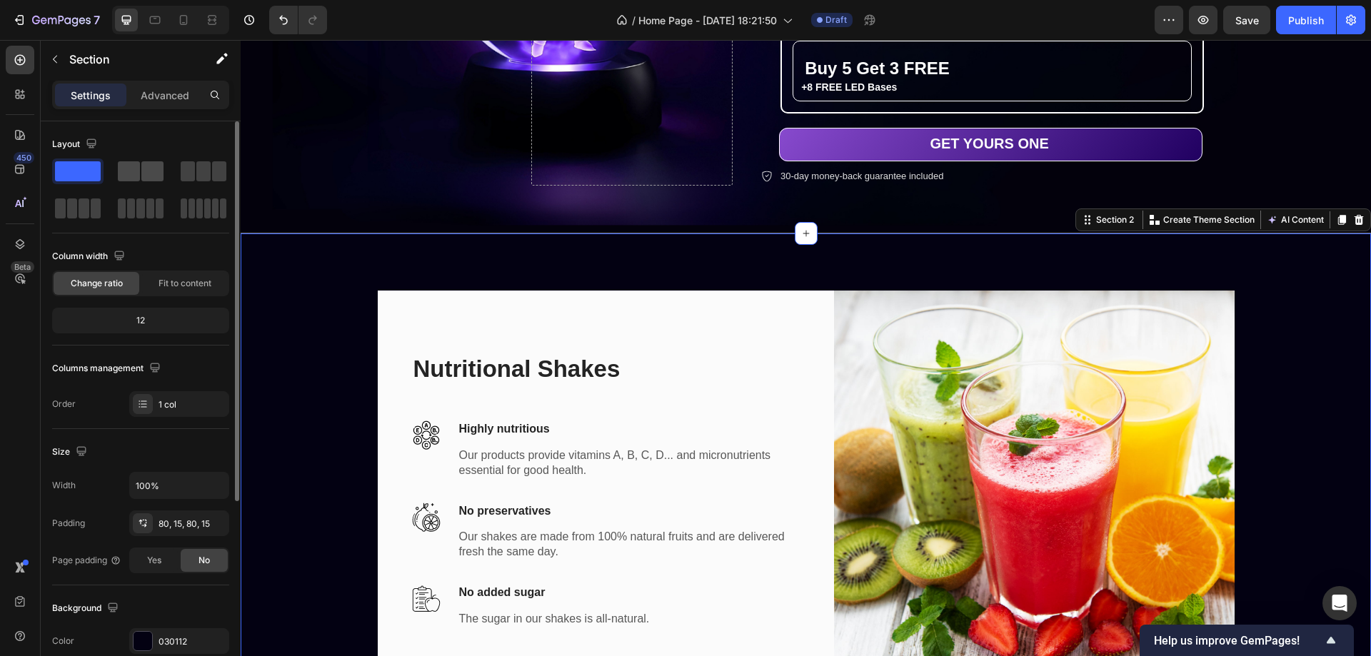
click at [137, 171] on span at bounding box center [129, 171] width 22 height 20
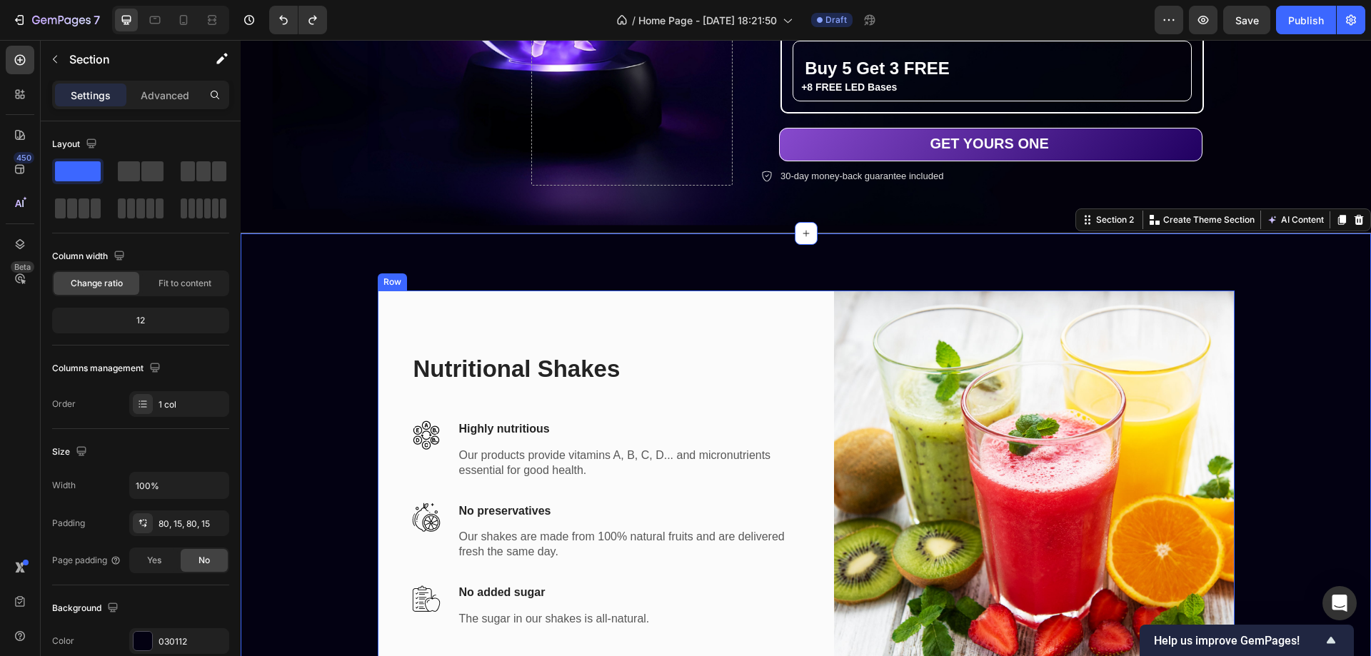
click at [437, 315] on div "Nutritional Shakes Heading Image Highly nutritious Text block Our products prov…" at bounding box center [612, 491] width 401 height 401
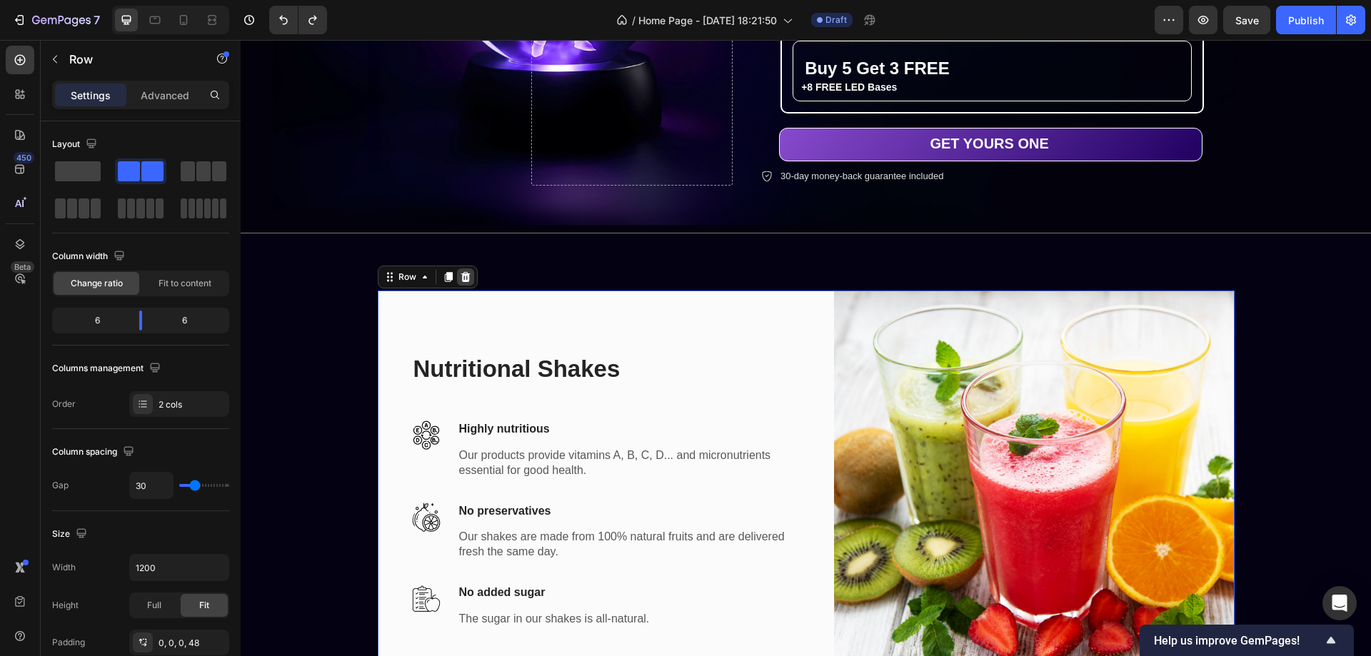
click at [461, 274] on icon at bounding box center [465, 276] width 9 height 10
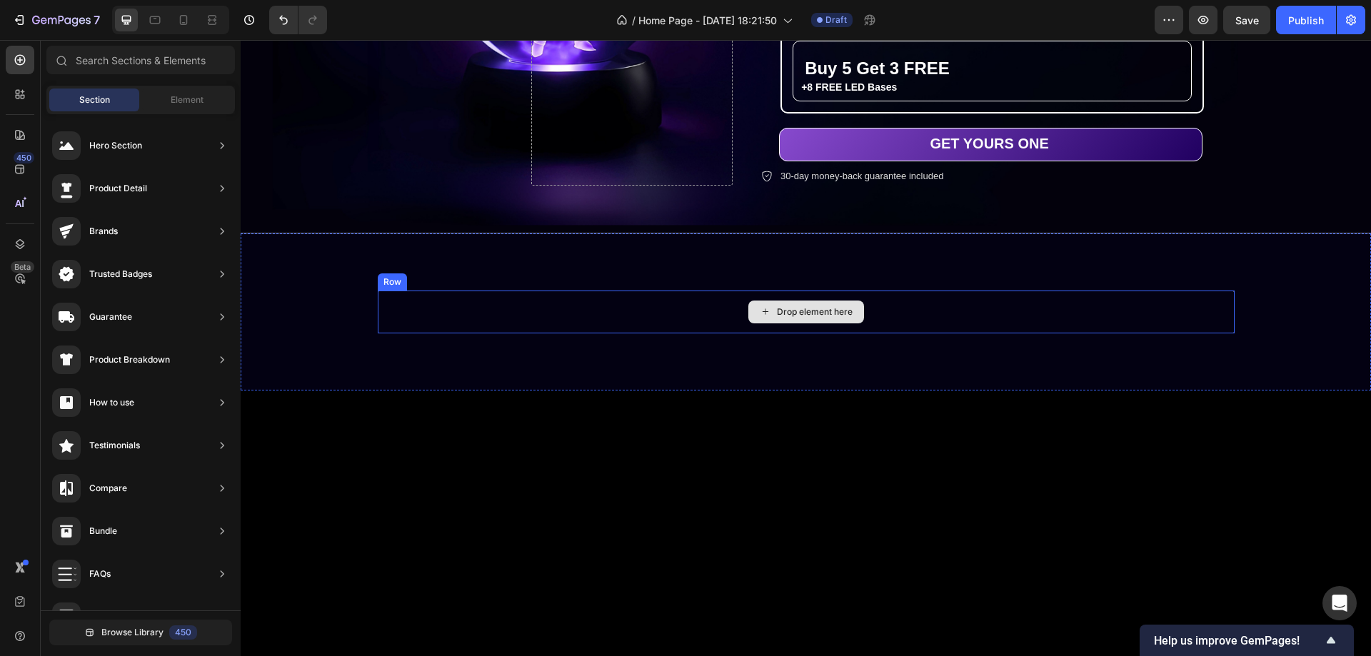
click at [554, 301] on div "Drop element here" at bounding box center [806, 312] width 857 height 43
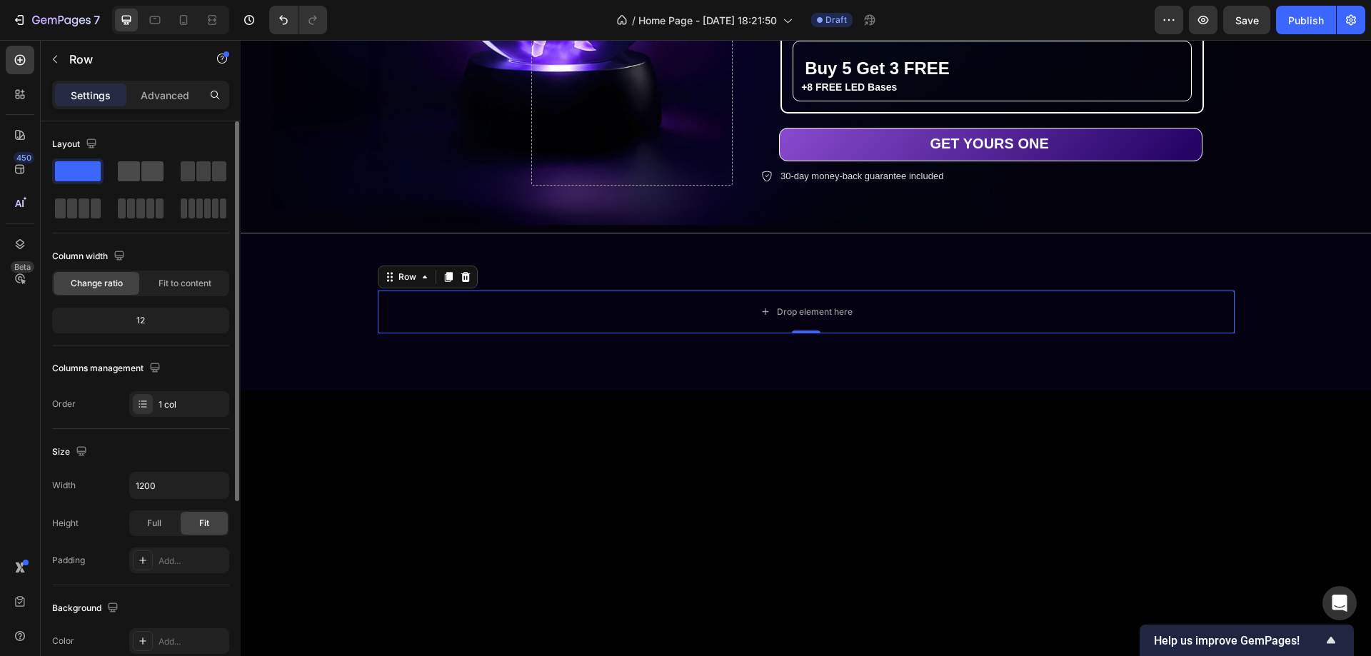
click at [154, 168] on span at bounding box center [152, 171] width 22 height 20
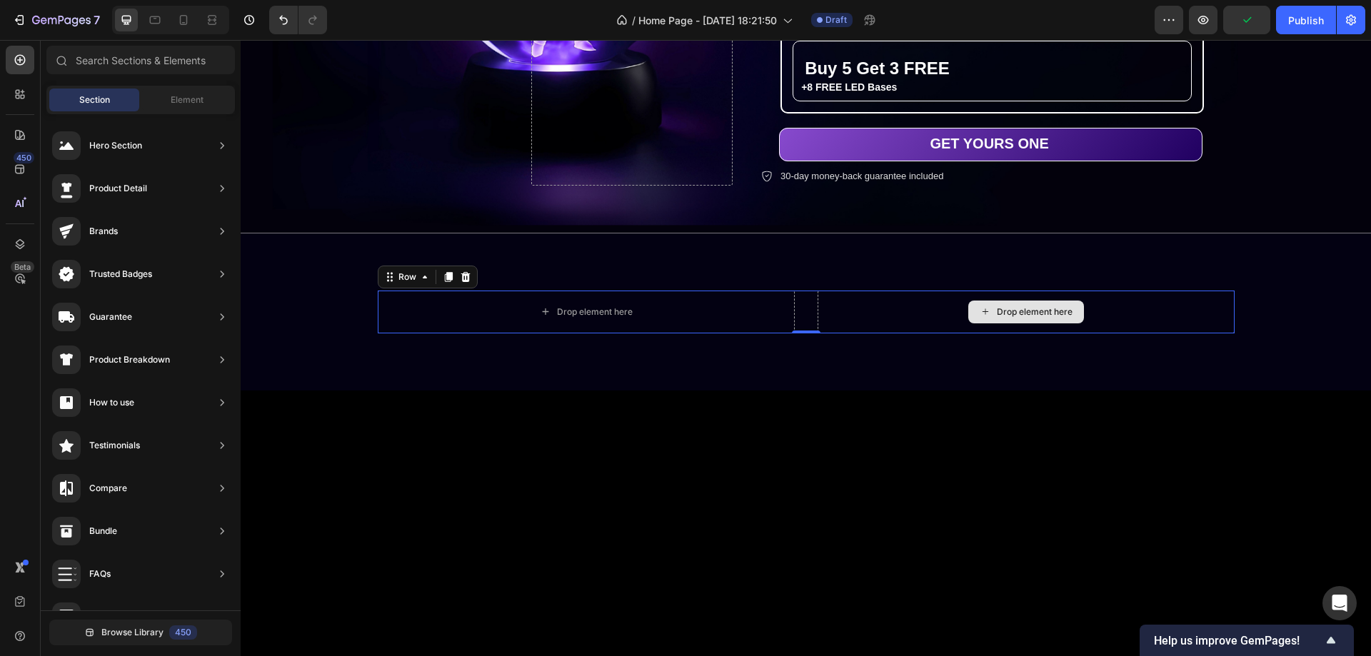
click at [1032, 308] on div "Drop element here" at bounding box center [1035, 311] width 76 height 11
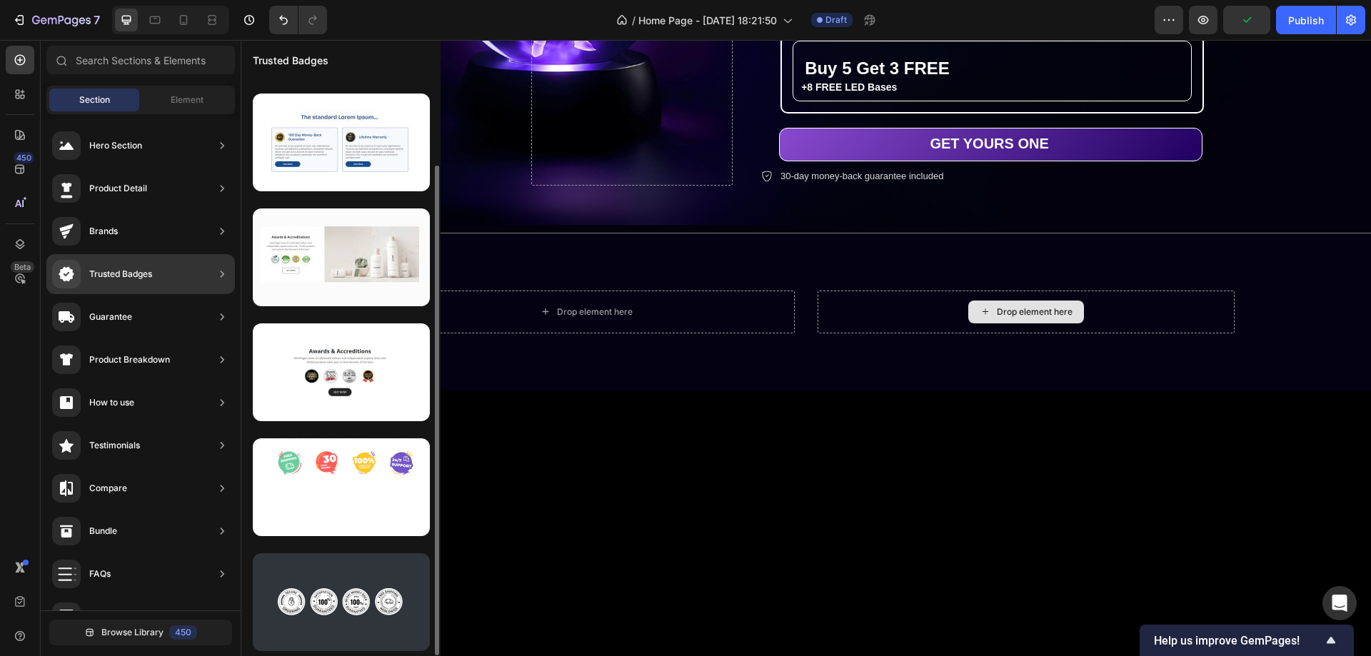
scroll to position [104, 0]
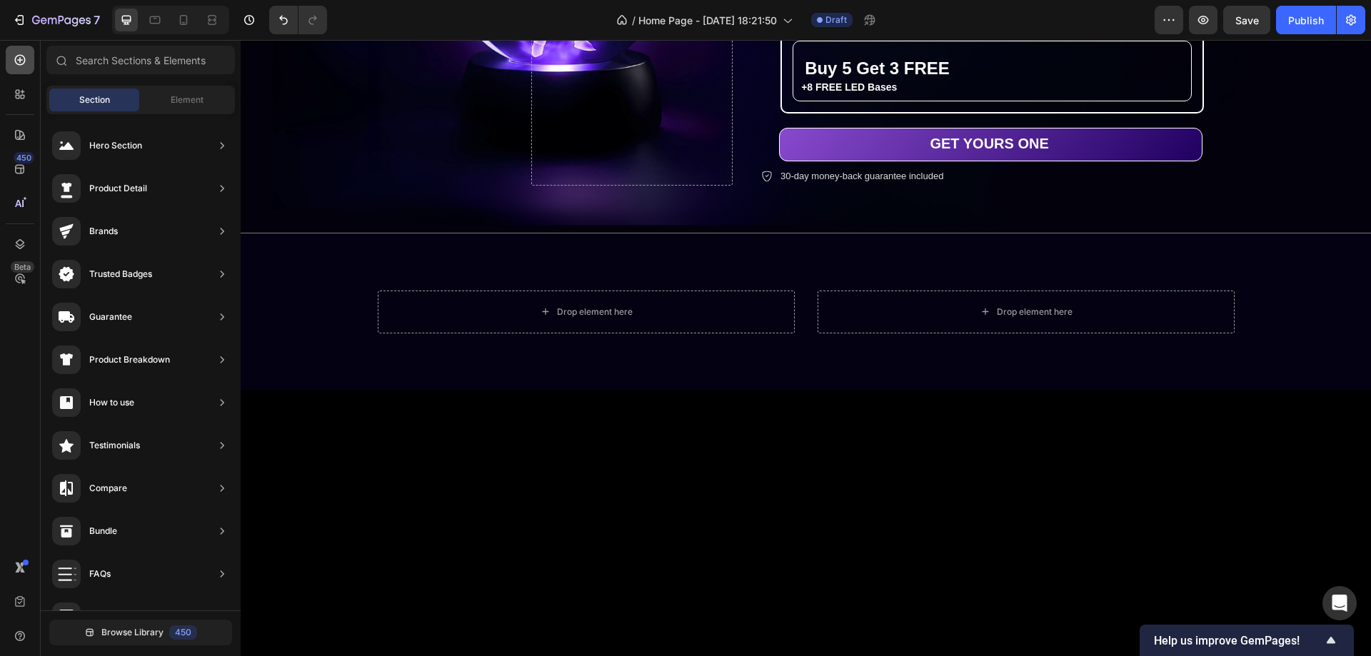
click at [24, 56] on icon at bounding box center [20, 60] width 11 height 11
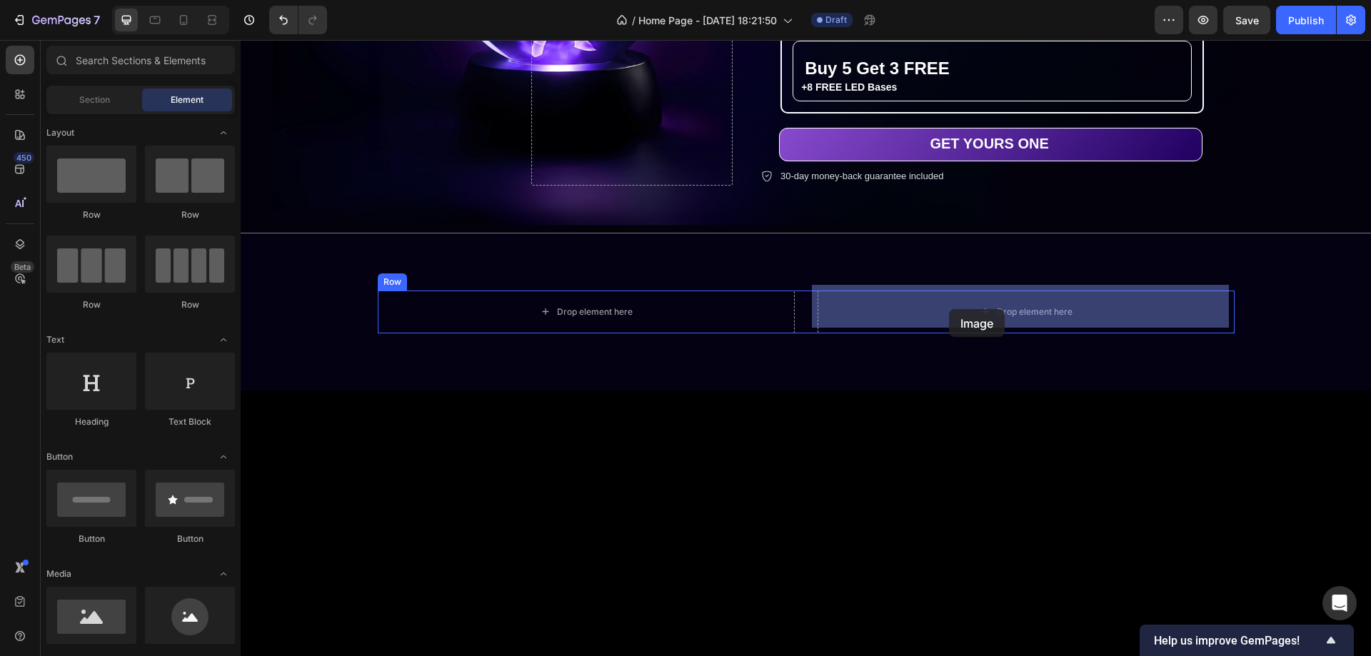
drag, startPoint x: 431, startPoint y: 501, endPoint x: 949, endPoint y: 309, distance: 552.3
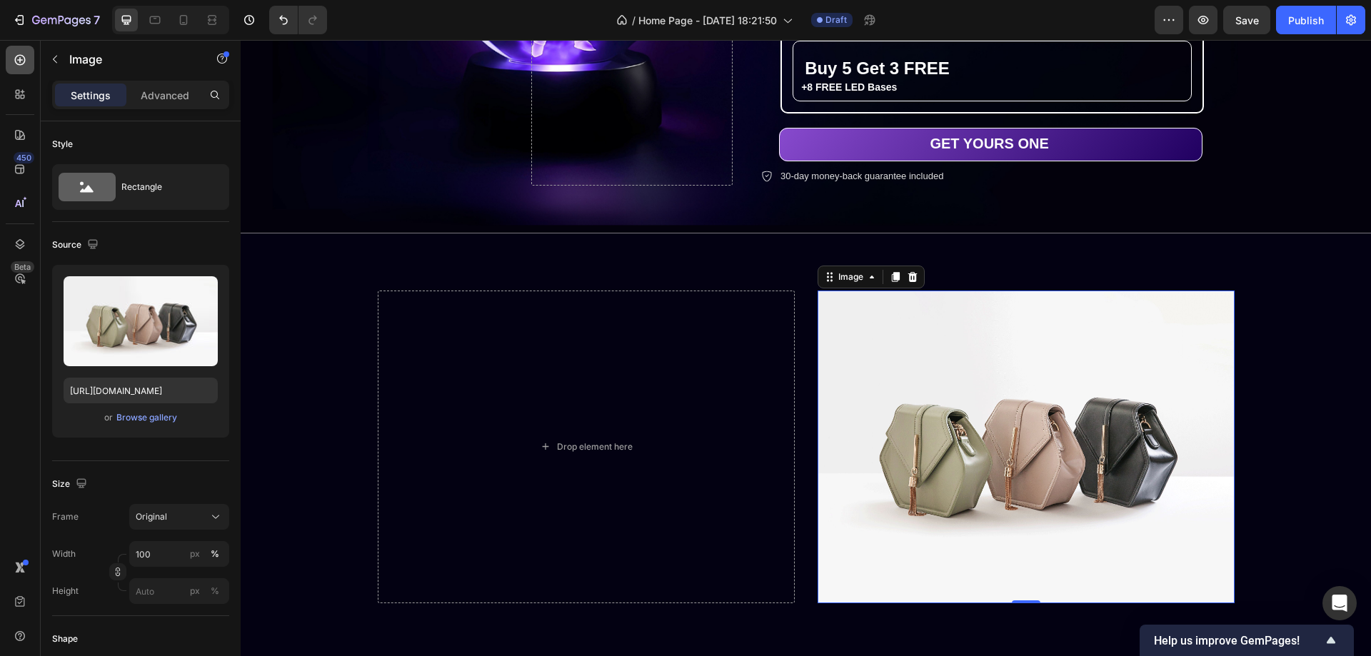
click at [14, 64] on icon at bounding box center [20, 60] width 14 height 14
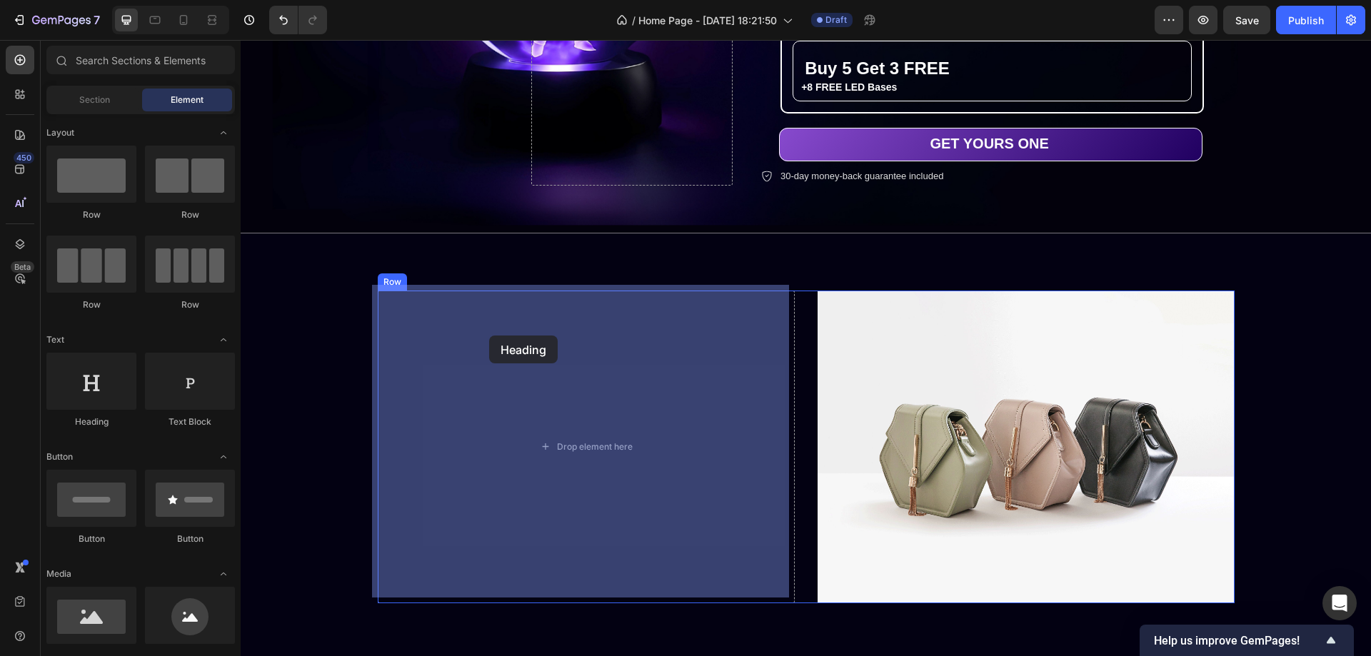
drag, startPoint x: 417, startPoint y: 415, endPoint x: 489, endPoint y: 336, distance: 107.2
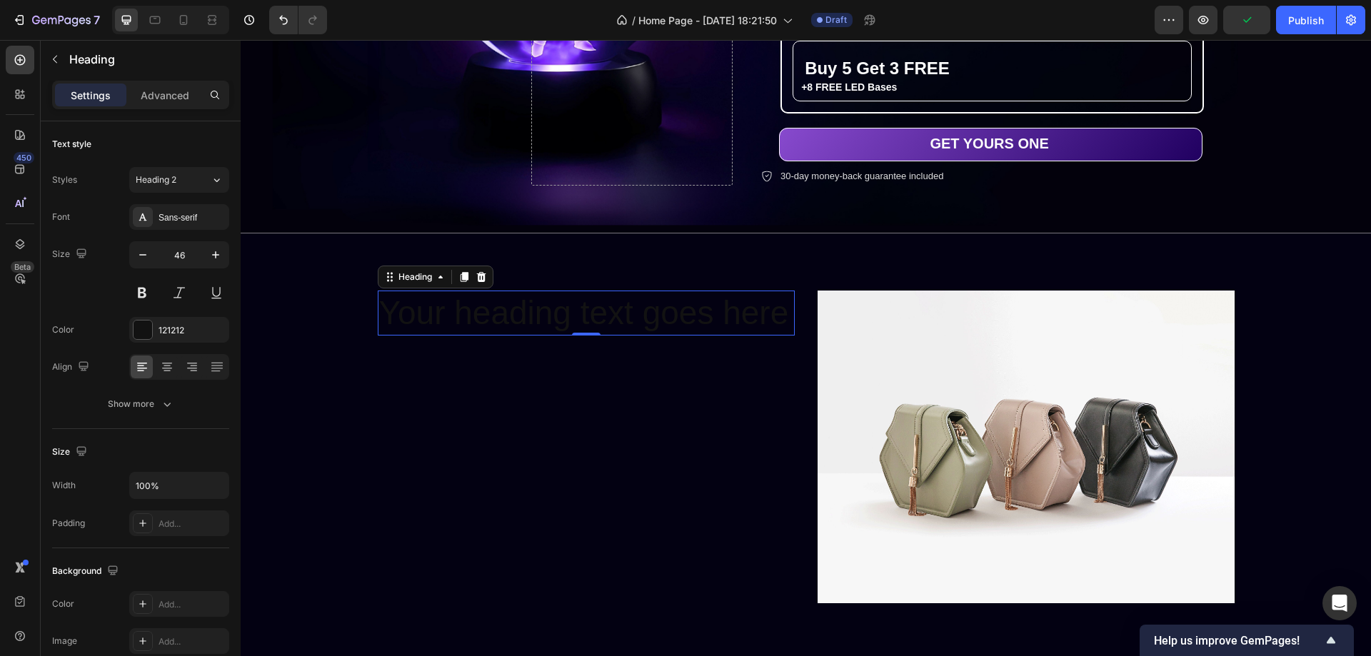
drag, startPoint x: 21, startPoint y: 56, endPoint x: 19, endPoint y: 75, distance: 19.4
click at [20, 56] on icon at bounding box center [20, 60] width 14 height 14
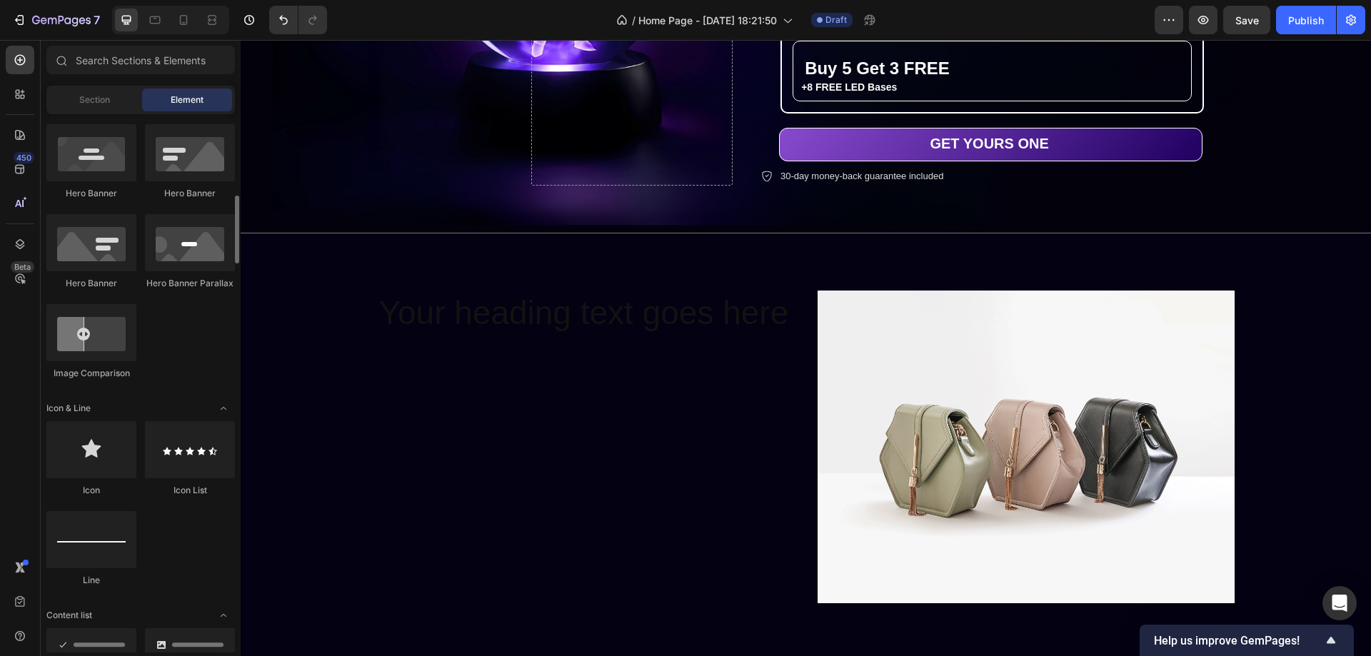
scroll to position [857, 0]
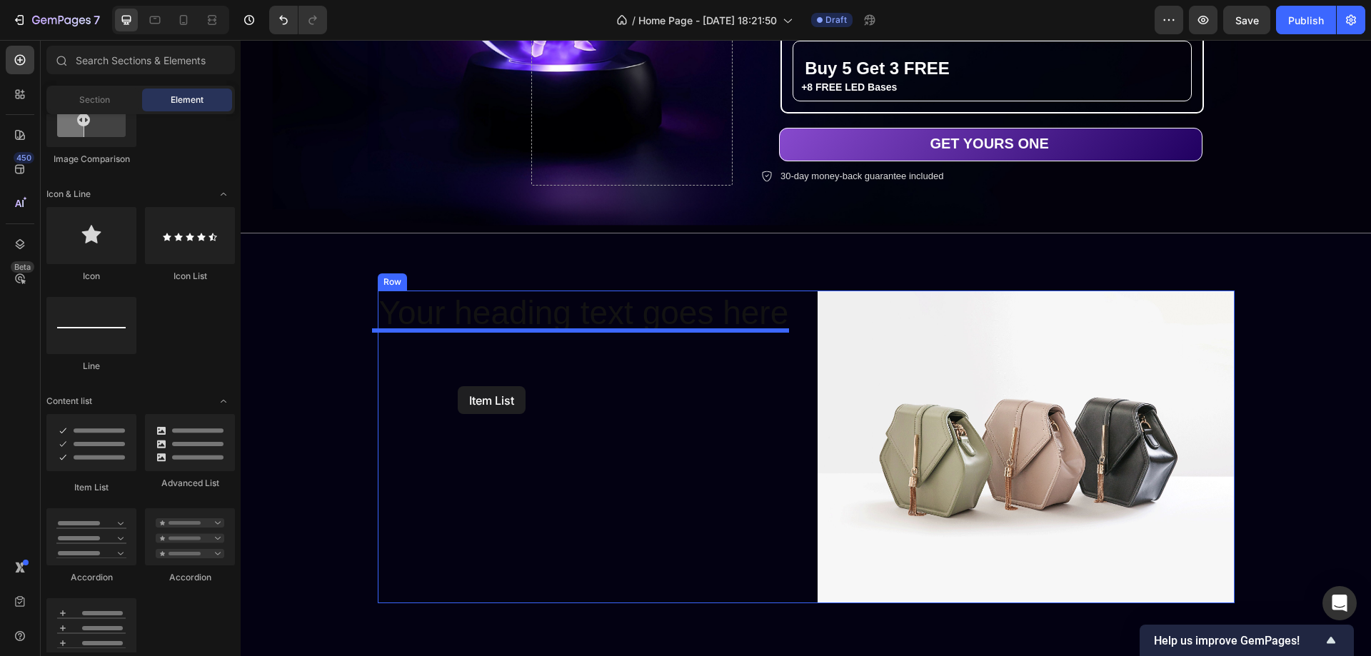
drag, startPoint x: 328, startPoint y: 465, endPoint x: 458, endPoint y: 386, distance: 151.9
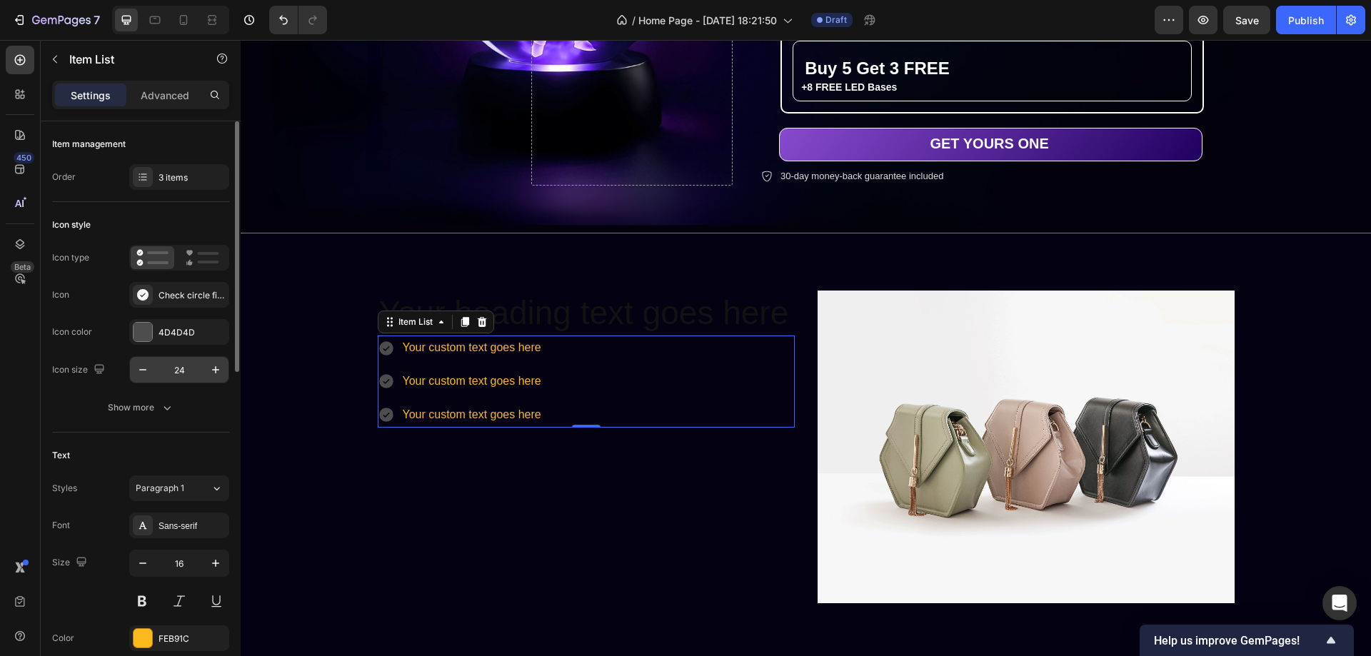
click at [177, 372] on input "24" at bounding box center [179, 370] width 47 height 26
type input "28"
click at [142, 334] on div at bounding box center [143, 332] width 19 height 19
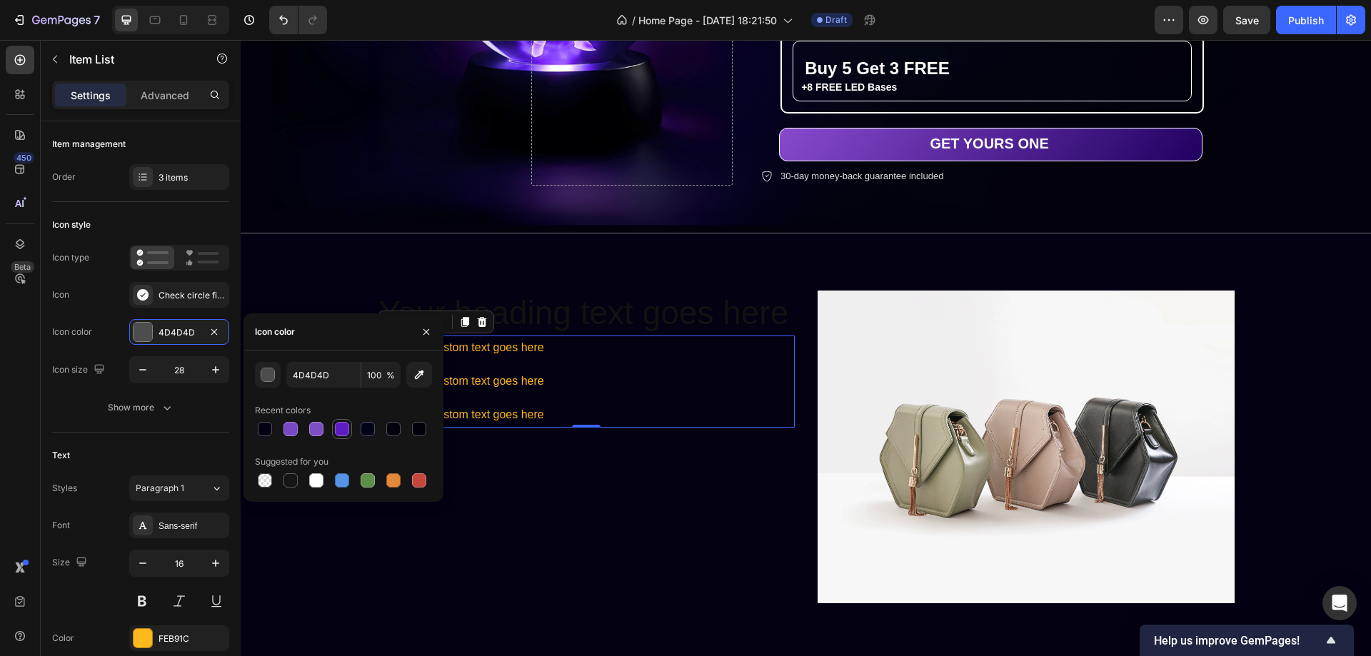
click at [345, 429] on div at bounding box center [342, 429] width 14 height 14
type input "5D1DC4"
click at [182, 416] on button "Show more" at bounding box center [140, 408] width 177 height 26
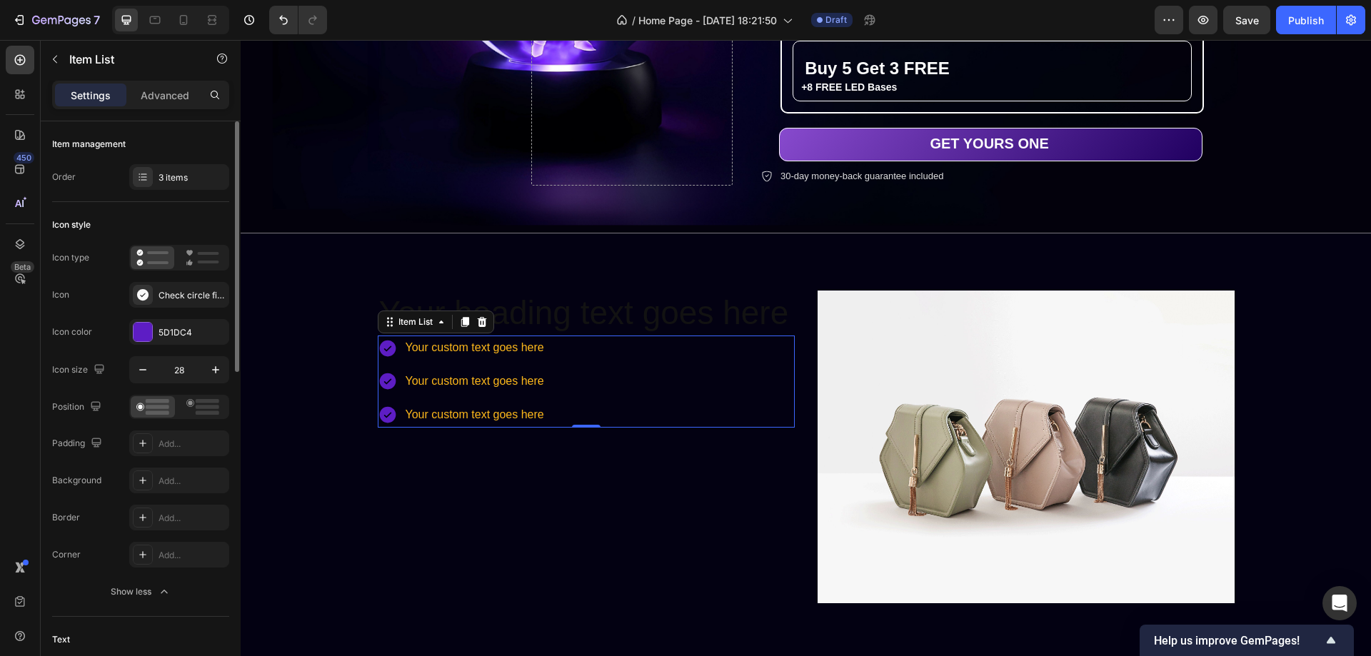
scroll to position [214, 0]
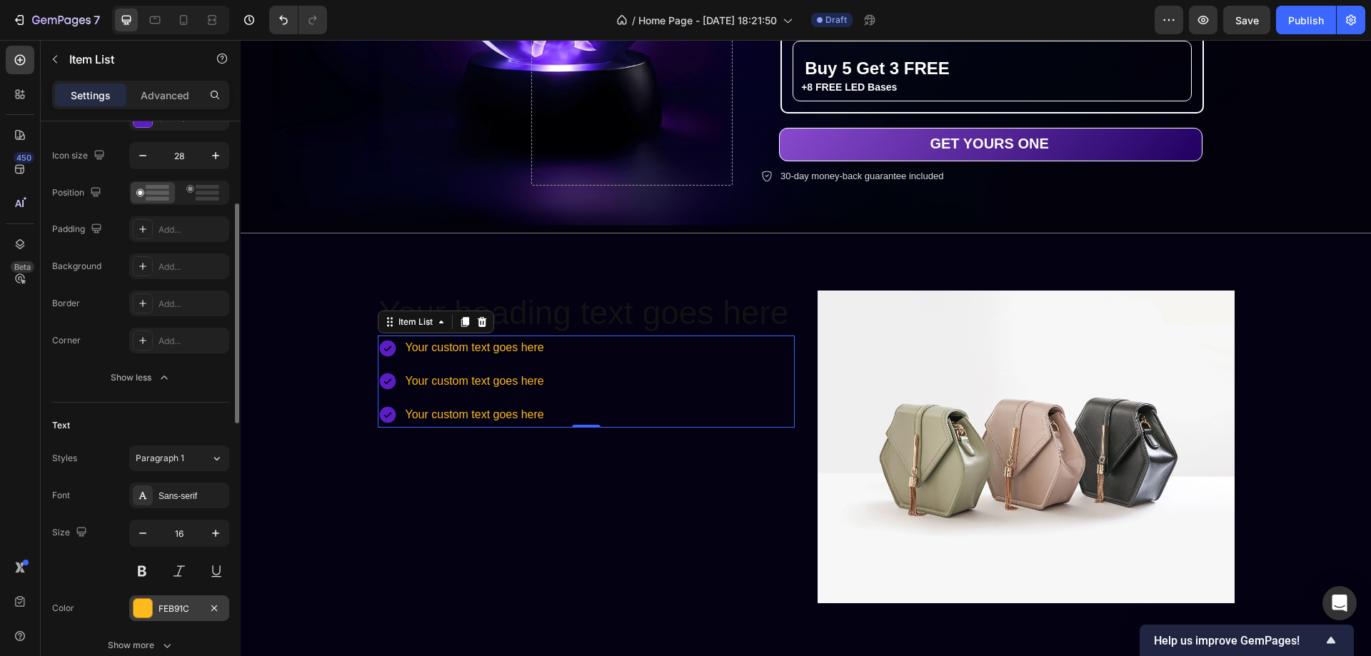
click at [145, 605] on div at bounding box center [143, 608] width 19 height 19
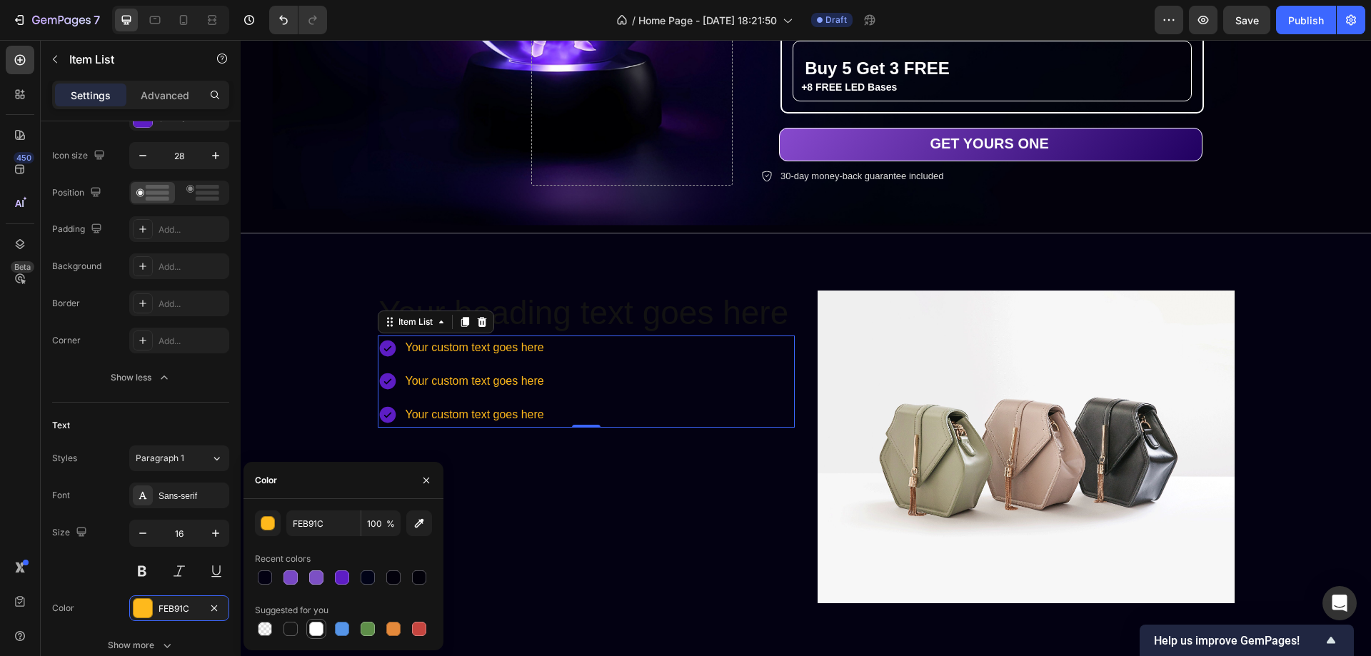
click at [316, 632] on div at bounding box center [316, 629] width 14 height 14
type input "FFFFFF"
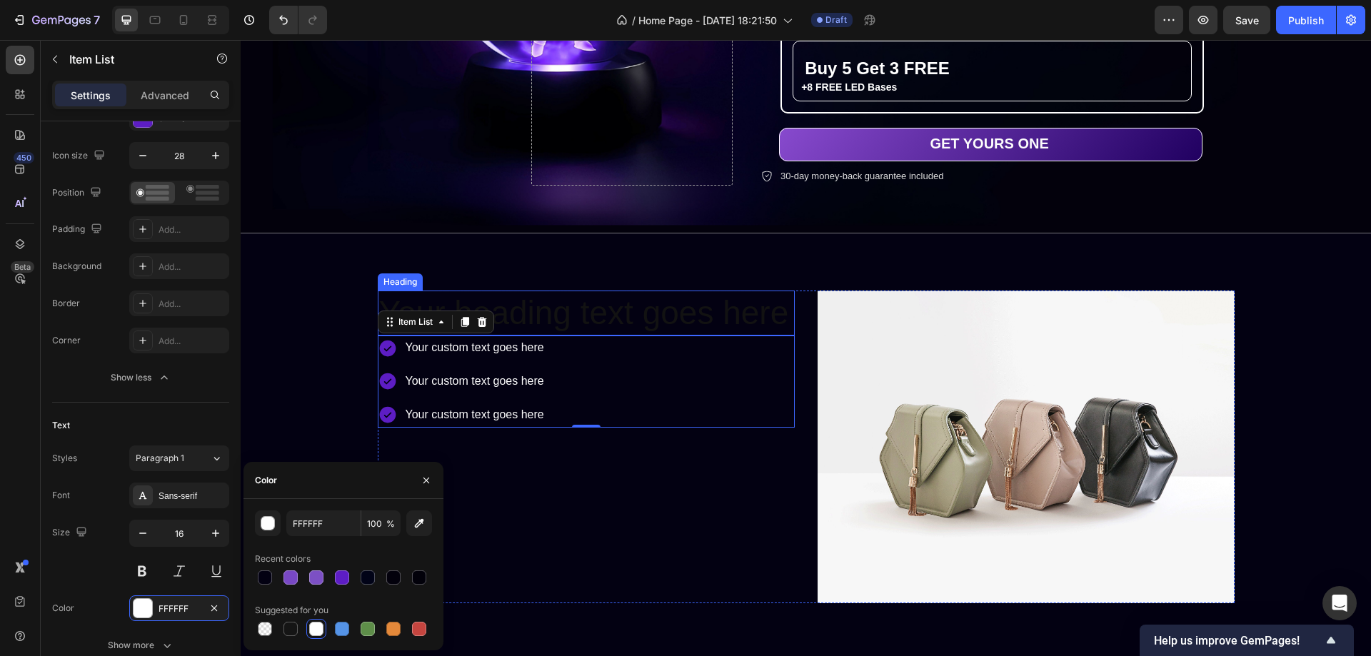
click at [615, 308] on h2 "Your heading text goes here" at bounding box center [586, 314] width 417 height 46
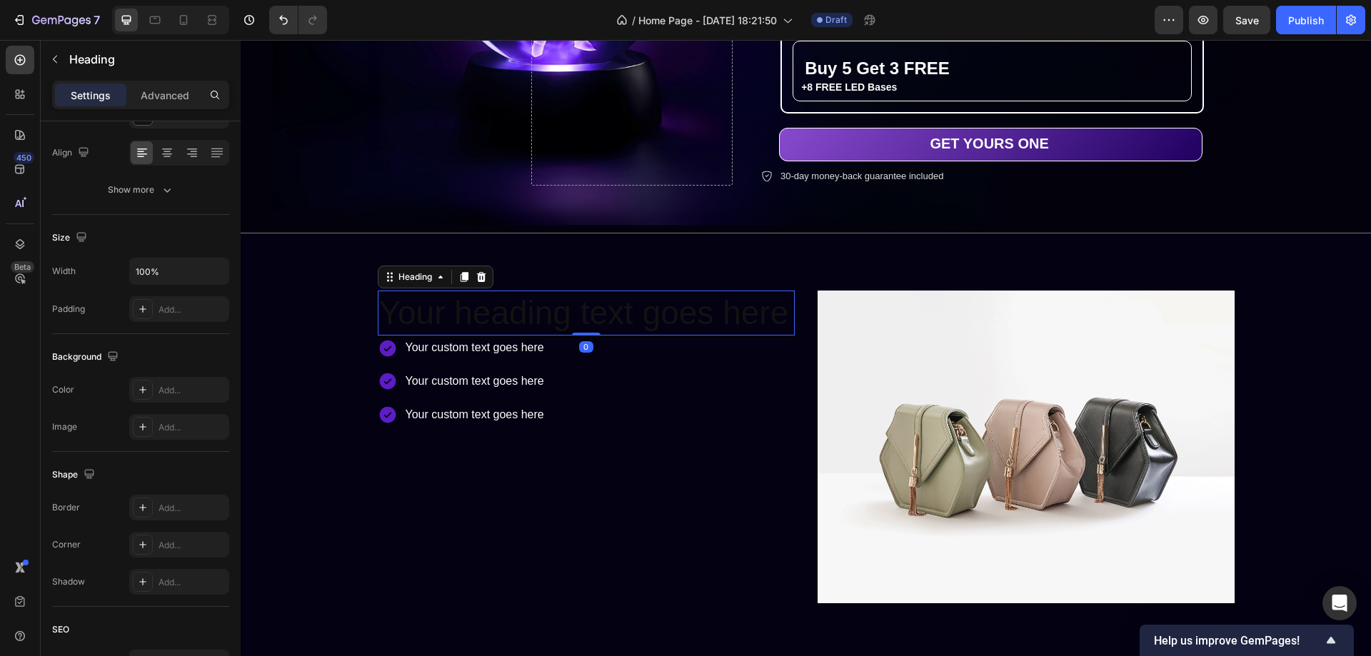
scroll to position [0, 0]
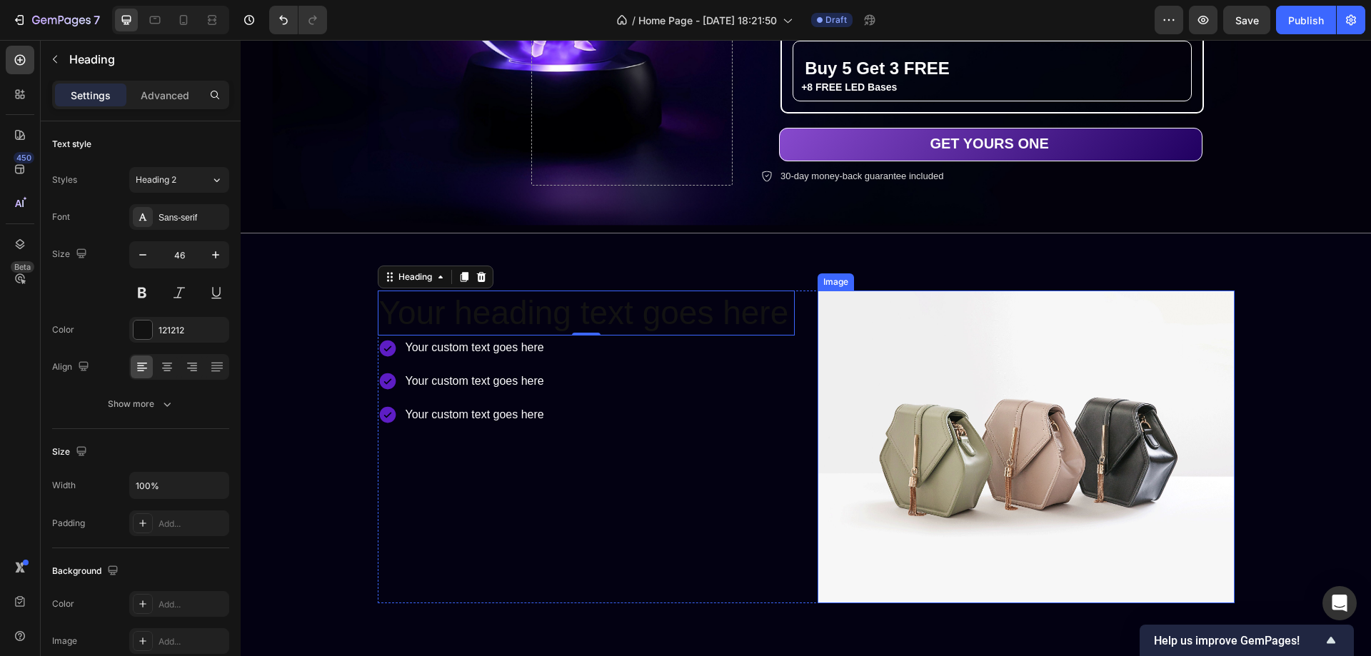
click at [880, 340] on img at bounding box center [1026, 447] width 417 height 313
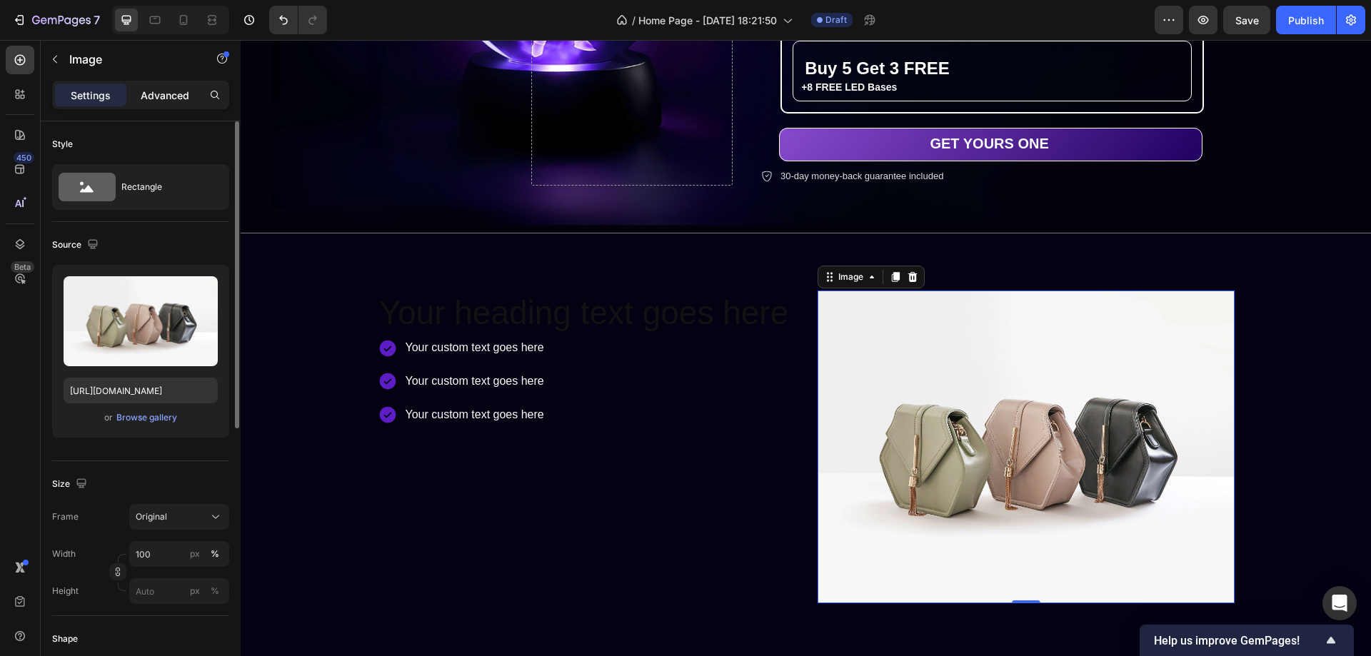
click at [164, 94] on p "Advanced" at bounding box center [165, 95] width 49 height 15
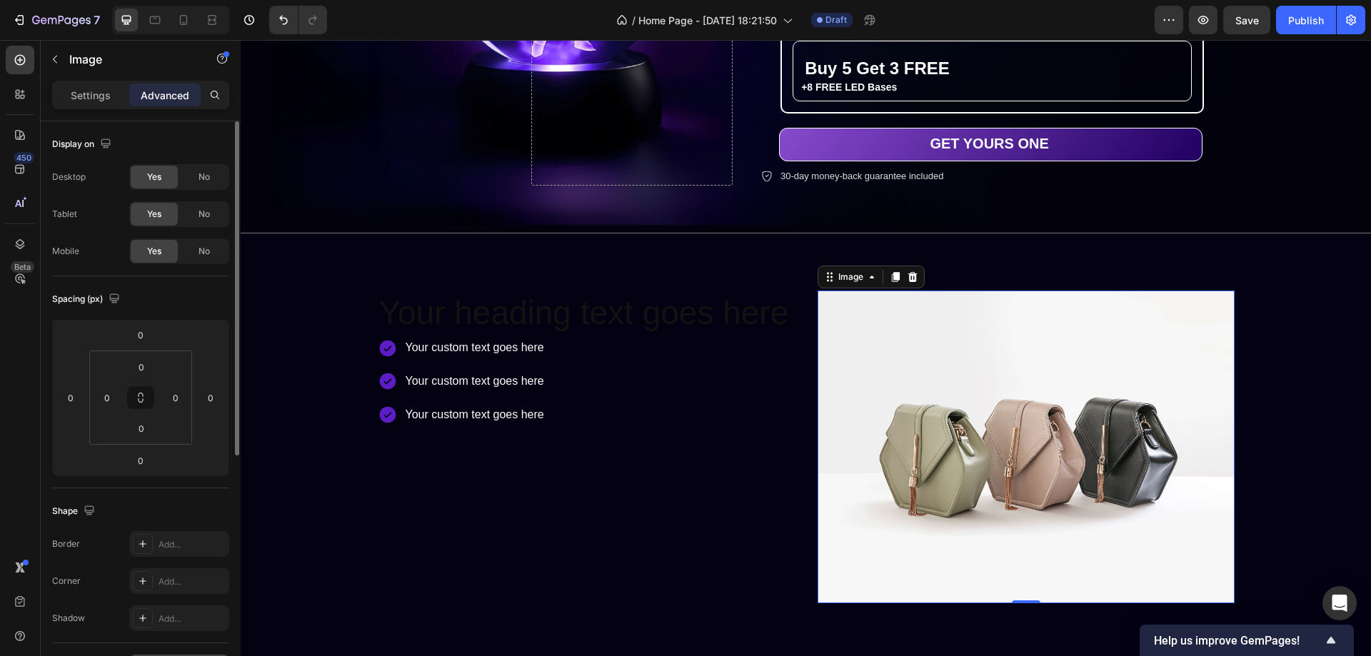
scroll to position [214, 0]
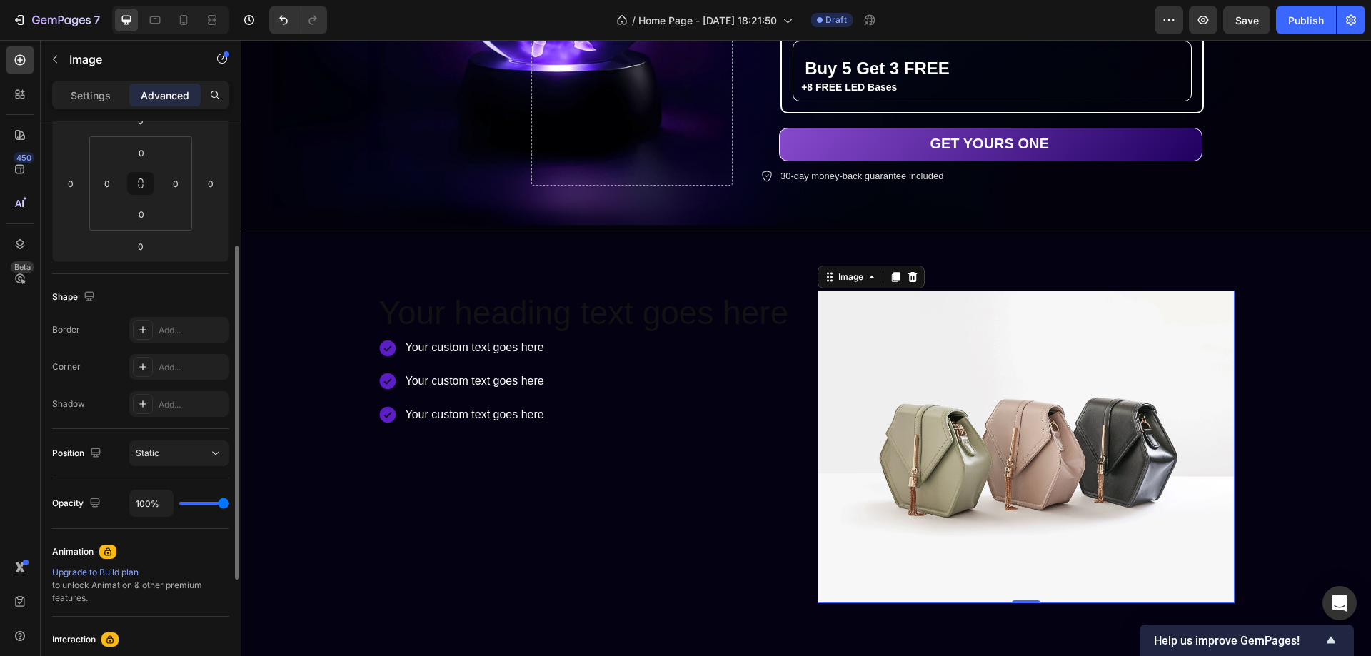
click at [141, 367] on icon at bounding box center [142, 367] width 7 height 7
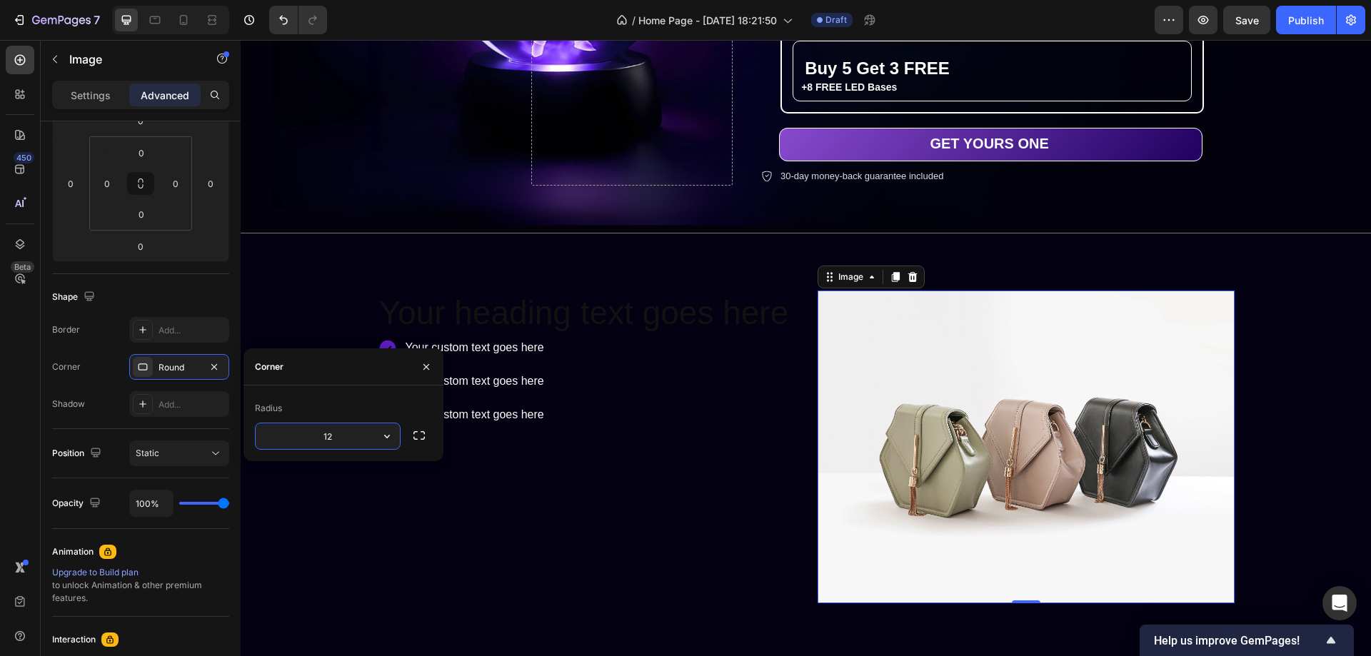
type input "12"
click at [346, 403] on div "Radius" at bounding box center [343, 408] width 177 height 23
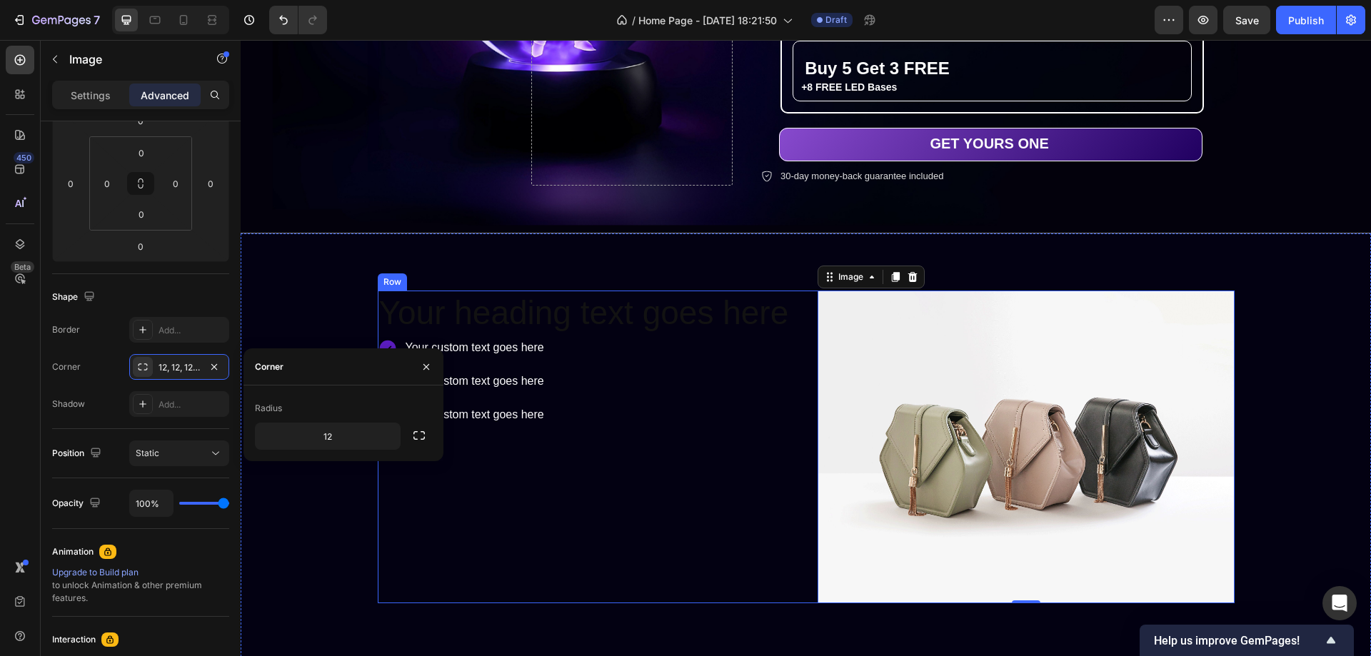
click at [744, 511] on div "Your heading text goes here Heading Your custom text goes here Your custom text…" at bounding box center [586, 447] width 417 height 313
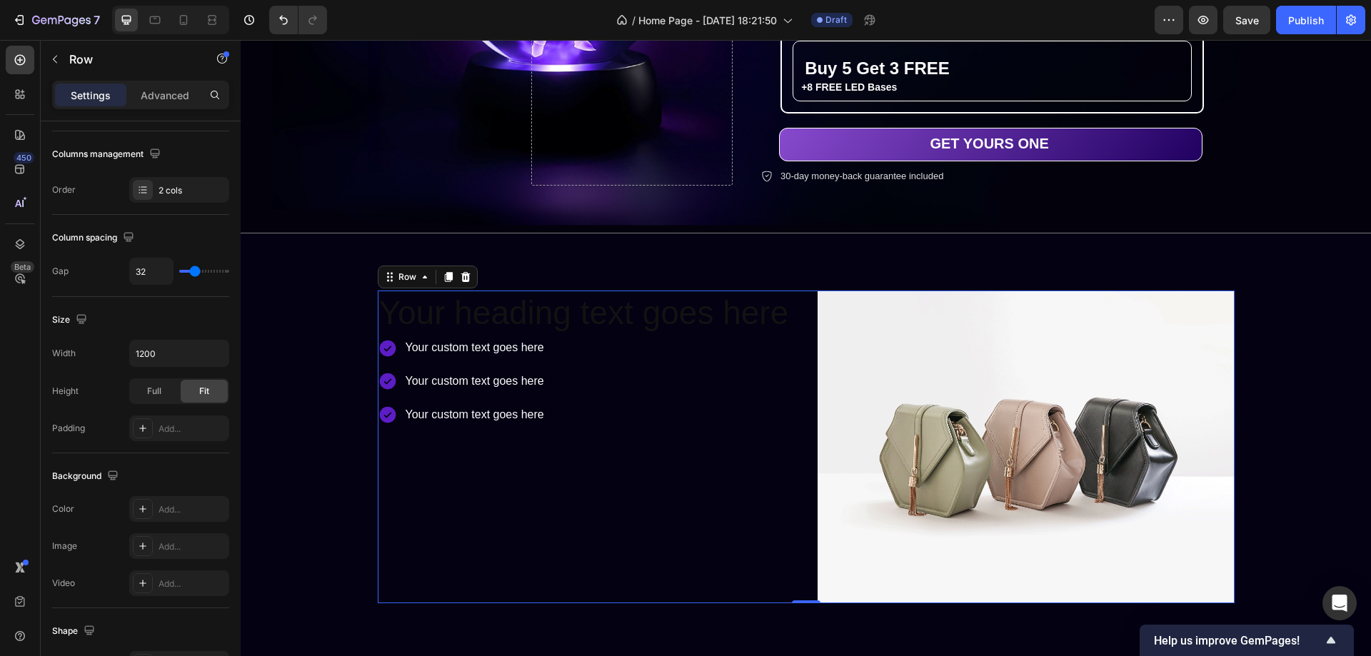
scroll to position [0, 0]
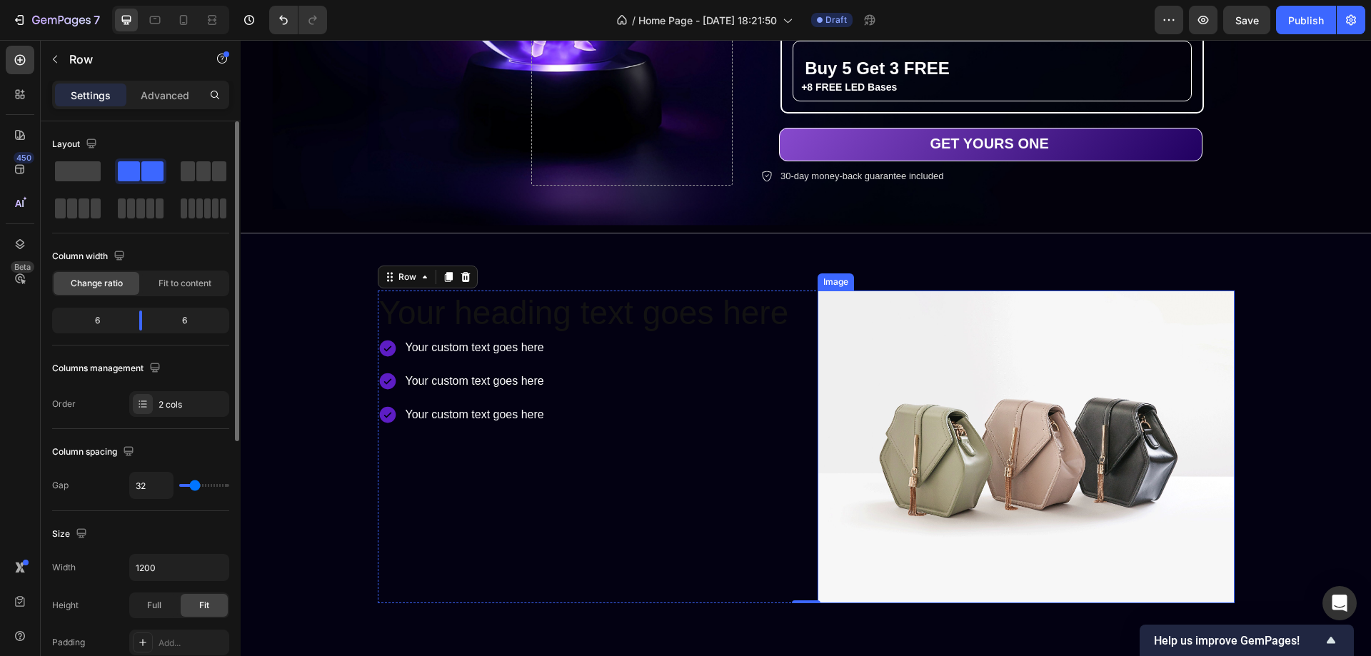
click at [842, 346] on img at bounding box center [1026, 447] width 417 height 313
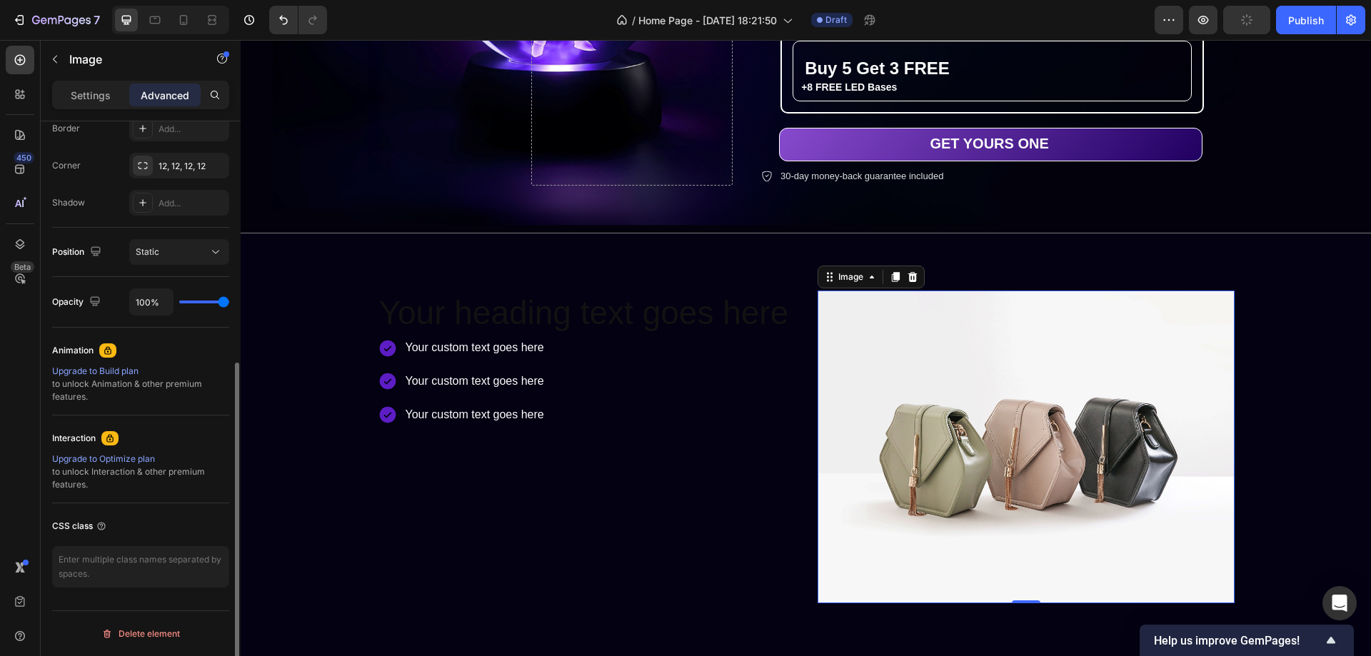
scroll to position [344, 0]
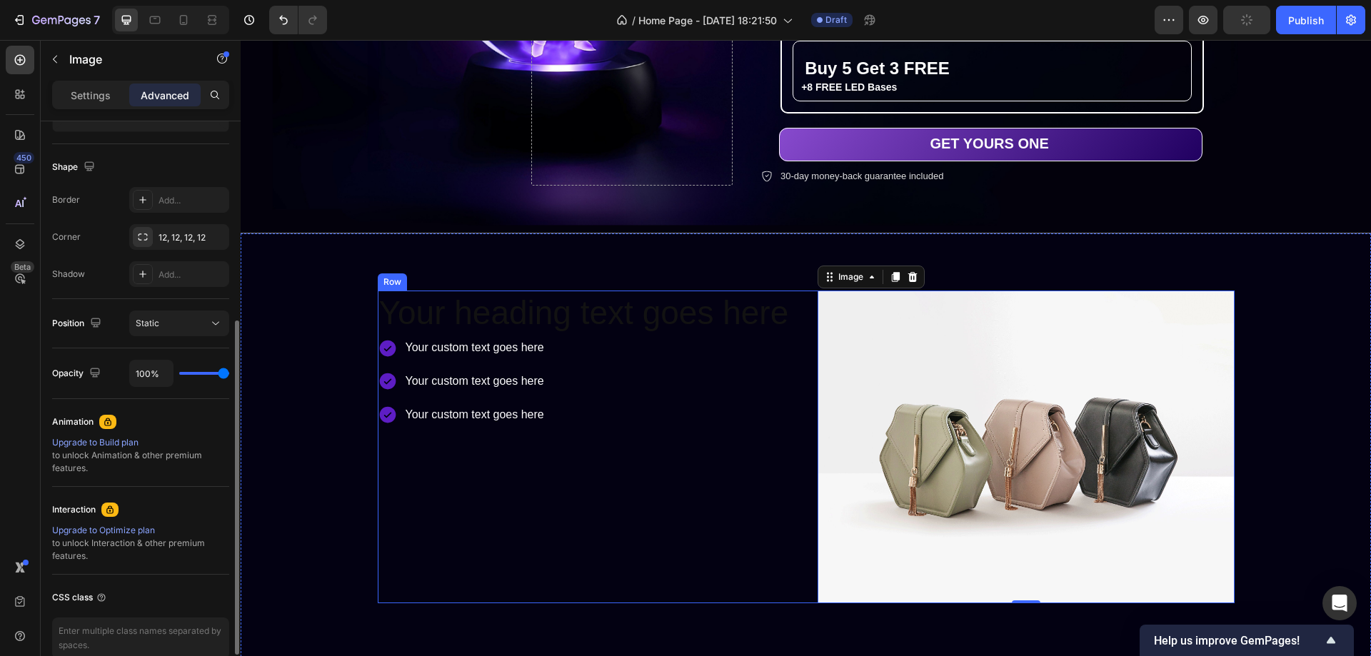
click at [721, 431] on div "Your heading text goes here Heading Your custom text goes here Your custom text…" at bounding box center [586, 447] width 417 height 313
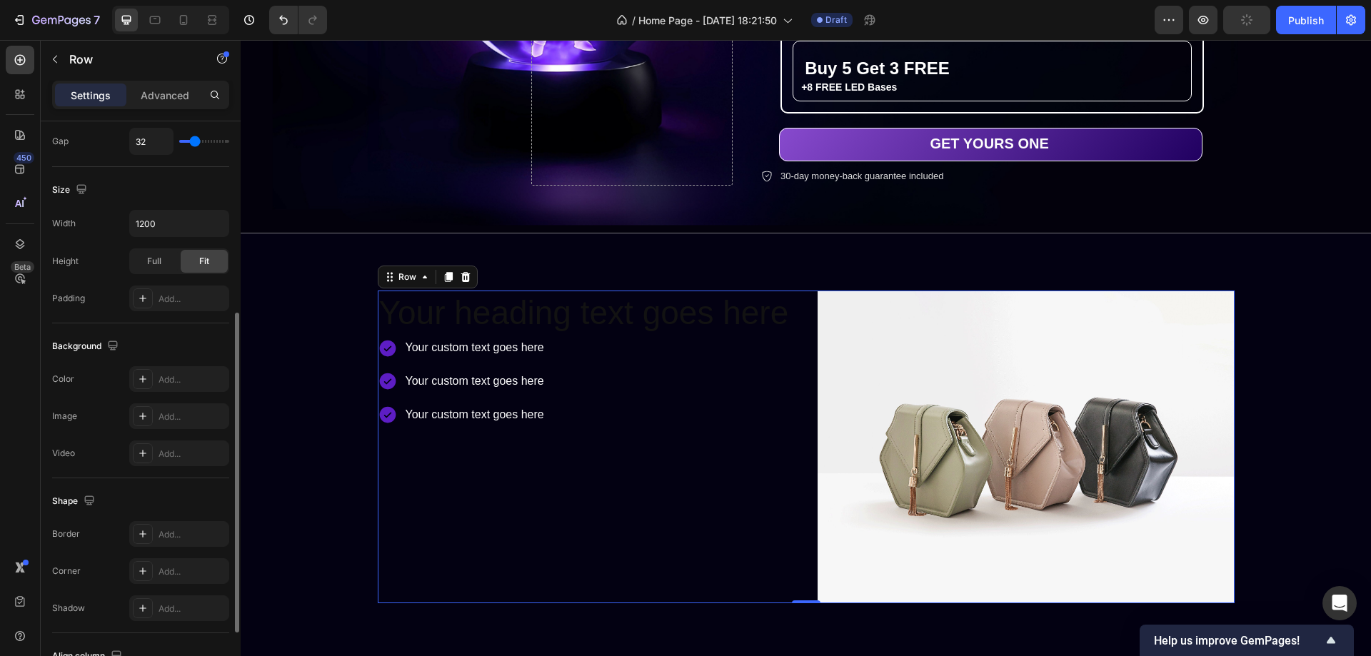
scroll to position [0, 0]
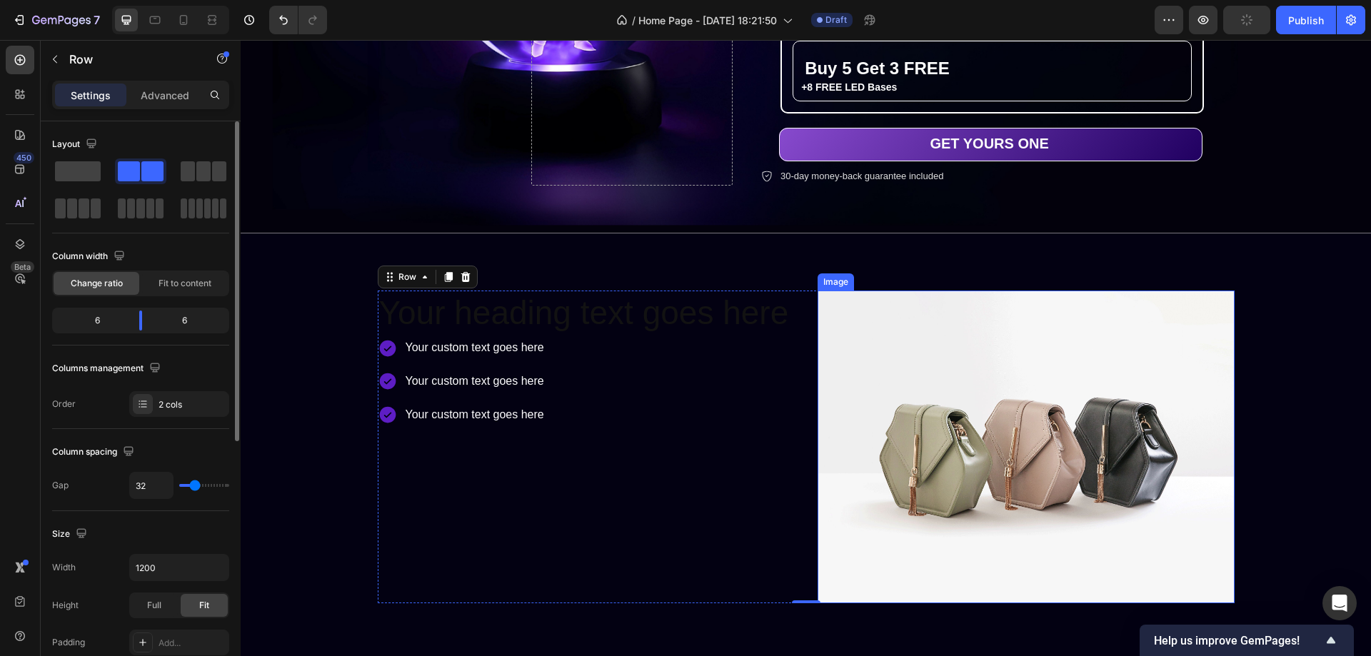
click at [889, 357] on img at bounding box center [1026, 447] width 417 height 313
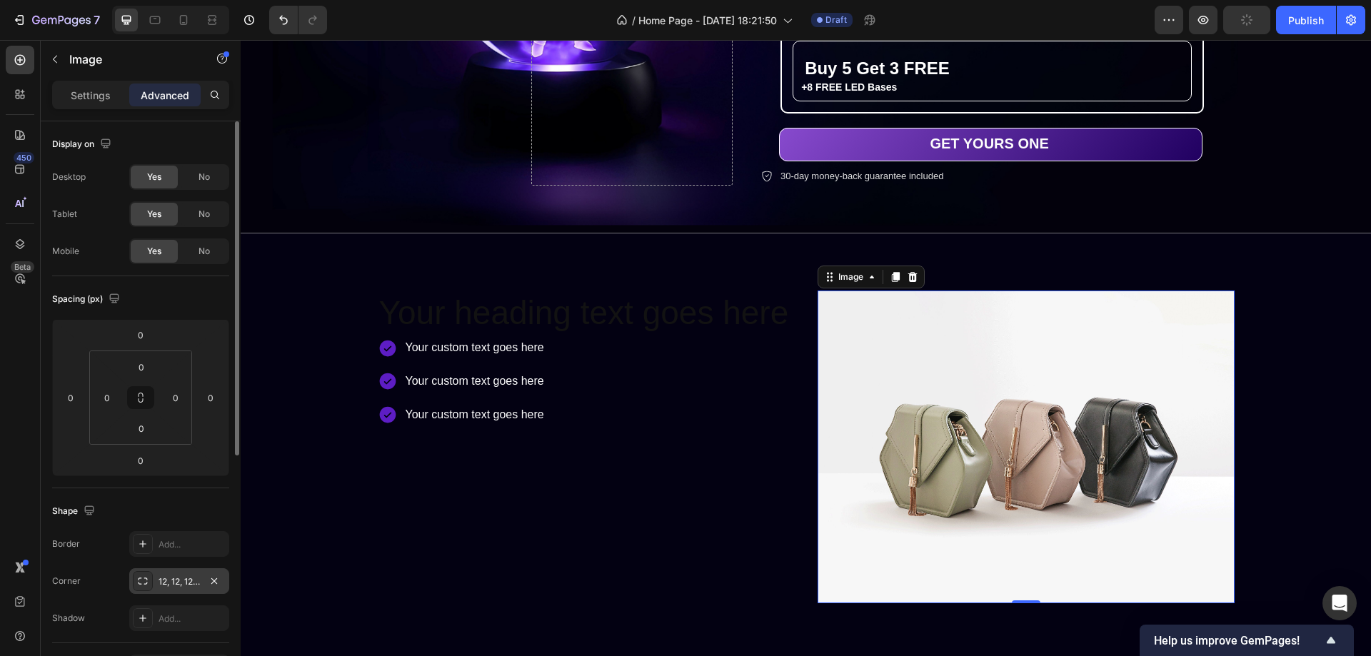
scroll to position [71, 0]
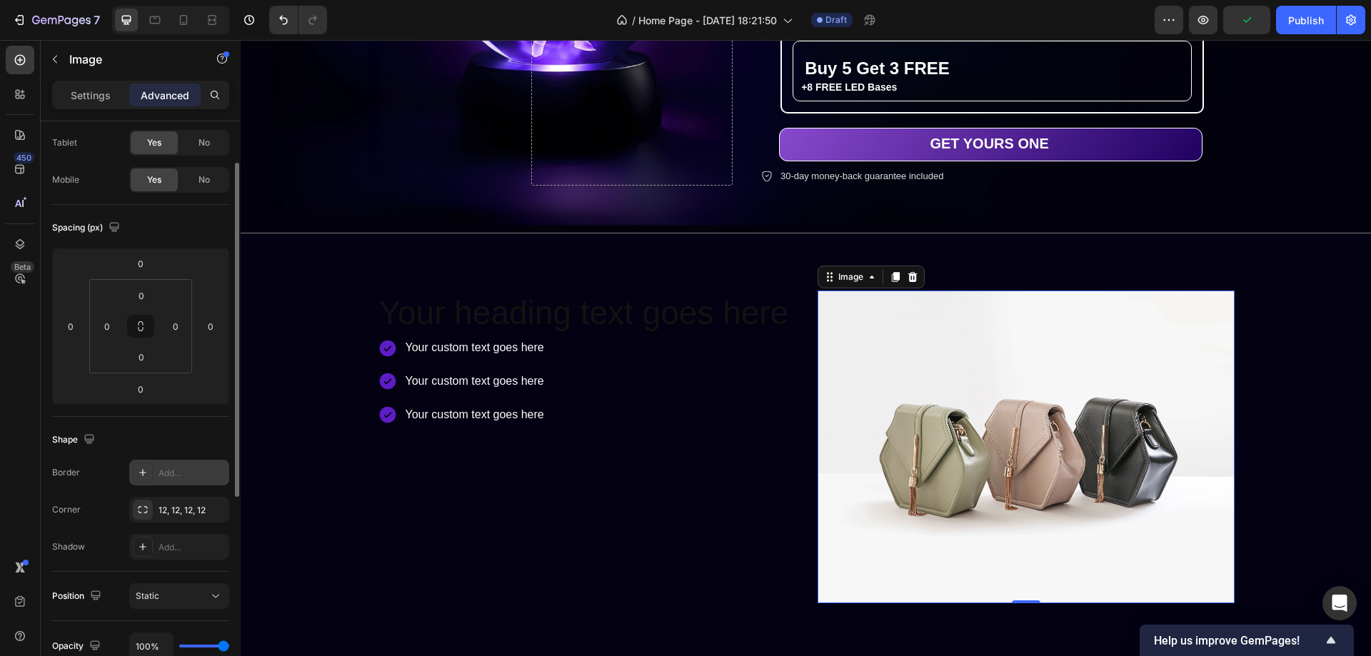
click at [148, 476] on icon at bounding box center [142, 472] width 11 height 11
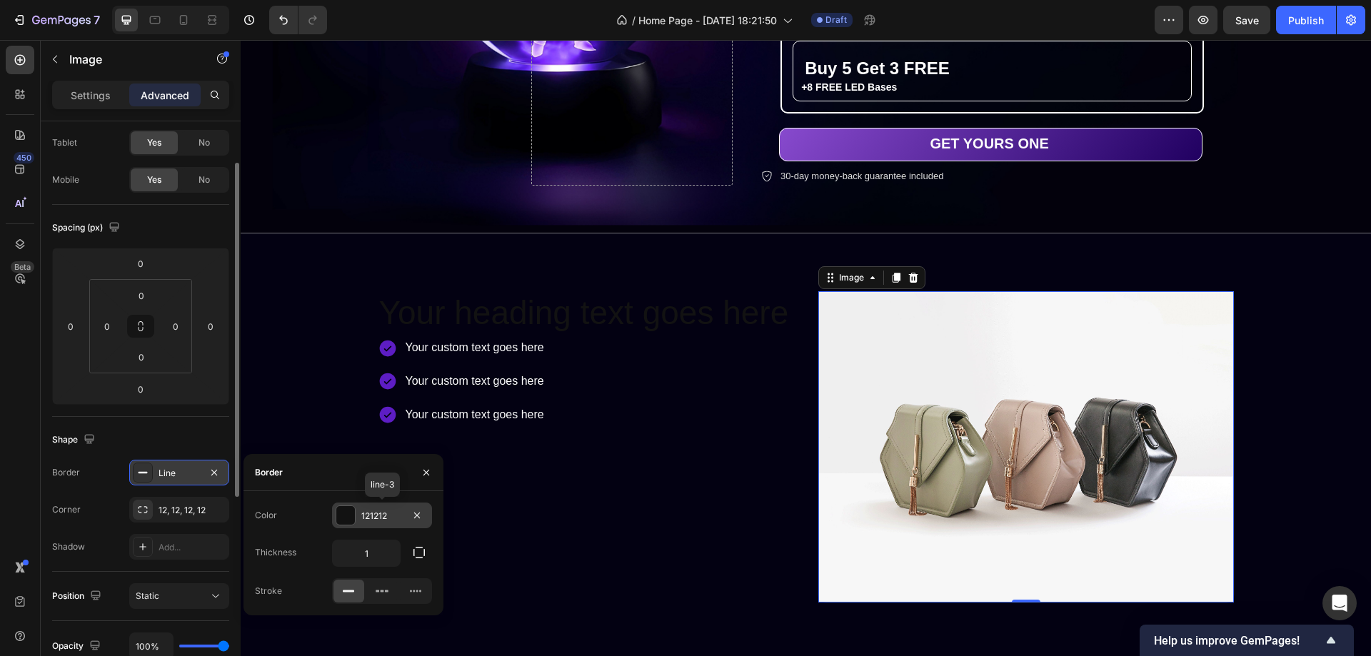
click at [350, 512] on div at bounding box center [345, 515] width 19 height 19
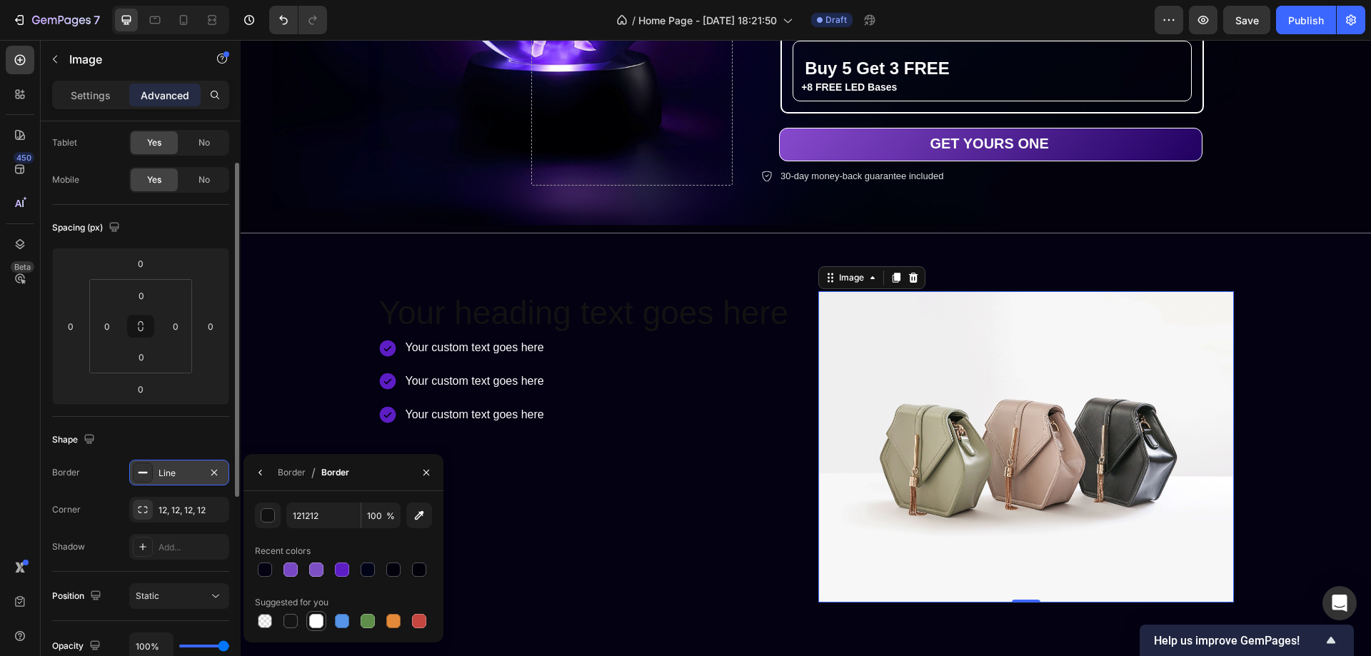
click at [319, 618] on div at bounding box center [316, 621] width 14 height 14
type input "FFFFFF"
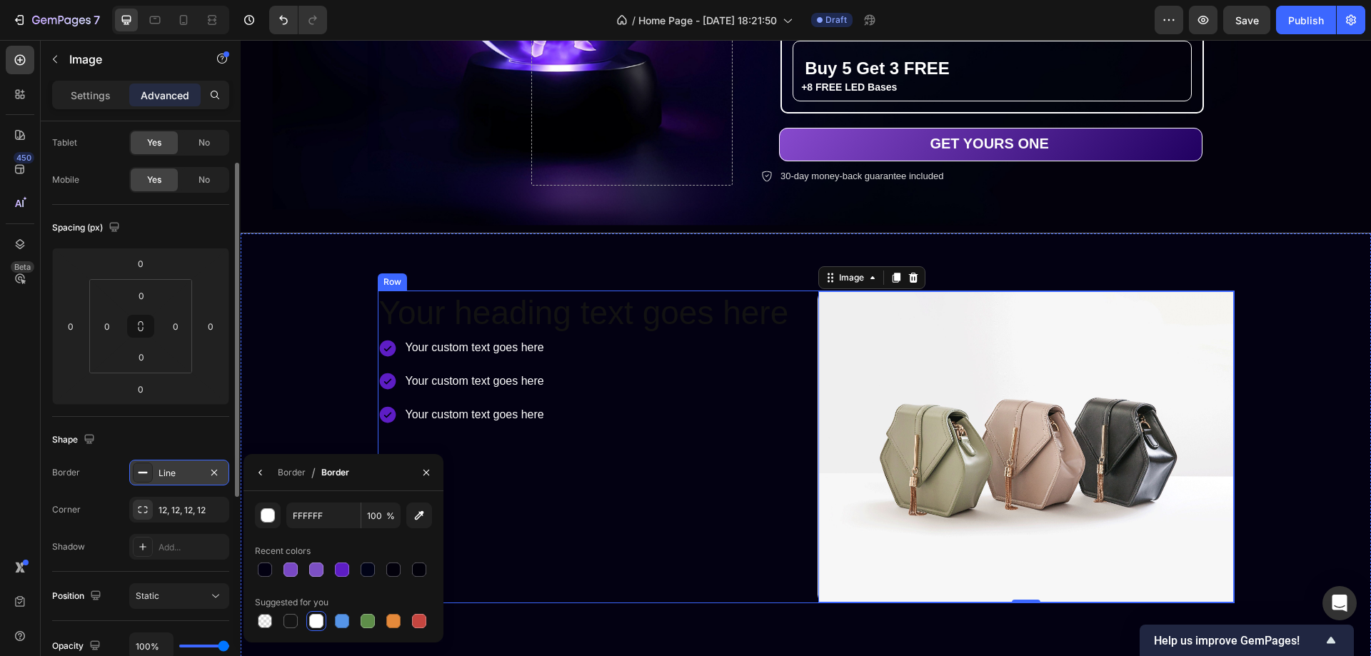
drag, startPoint x: 759, startPoint y: 429, endPoint x: 746, endPoint y: 434, distance: 14.5
click at [760, 429] on div "Your heading text goes here Heading Your custom text goes here Your custom text…" at bounding box center [586, 448] width 417 height 314
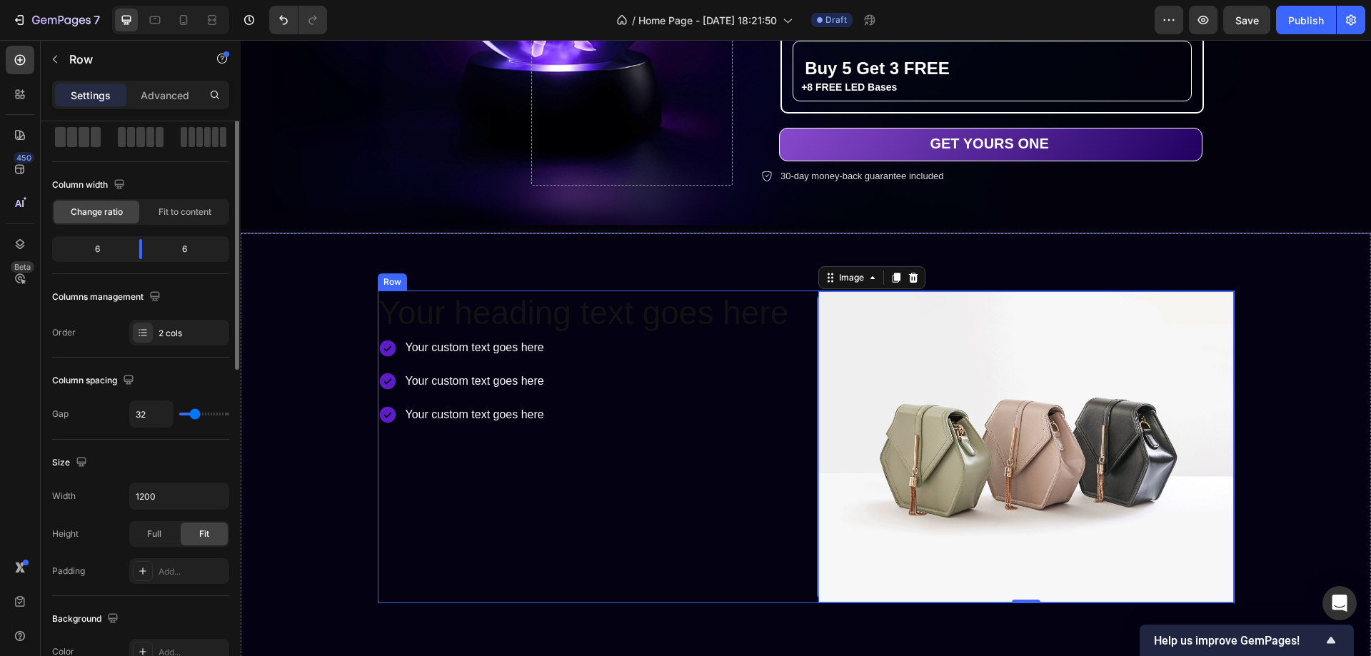
scroll to position [0, 0]
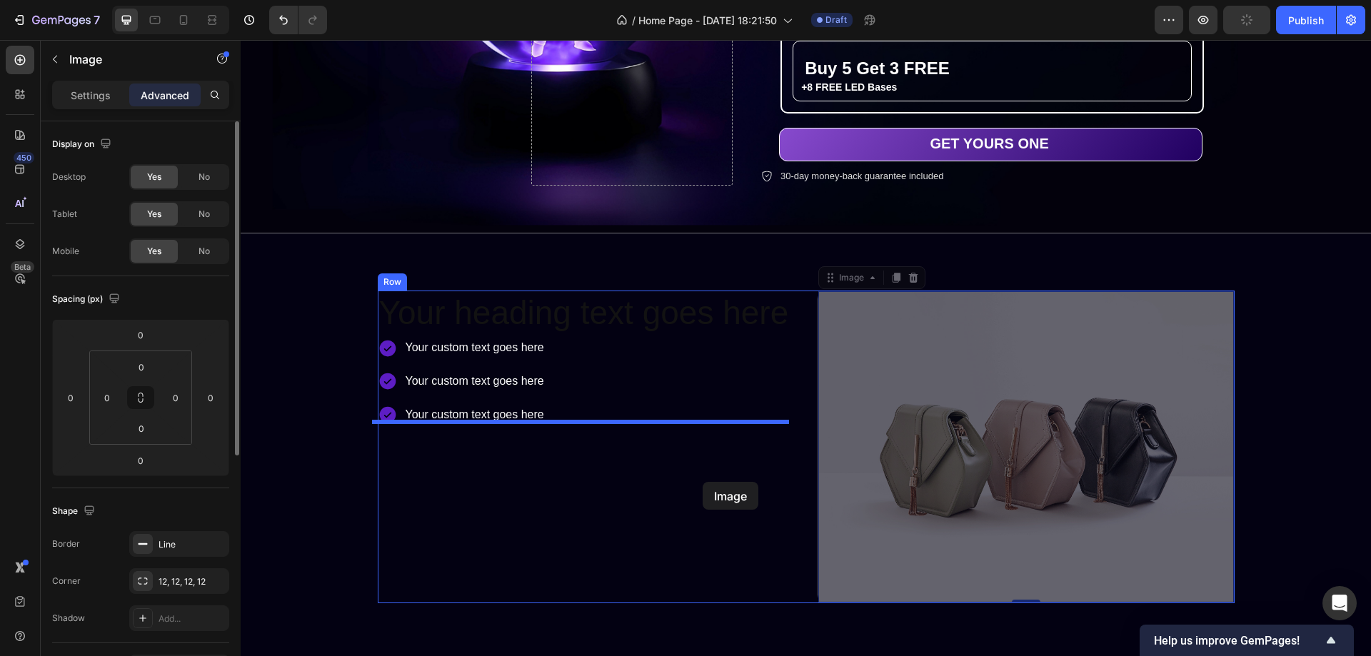
drag, startPoint x: 900, startPoint y: 370, endPoint x: 703, endPoint y: 482, distance: 226.8
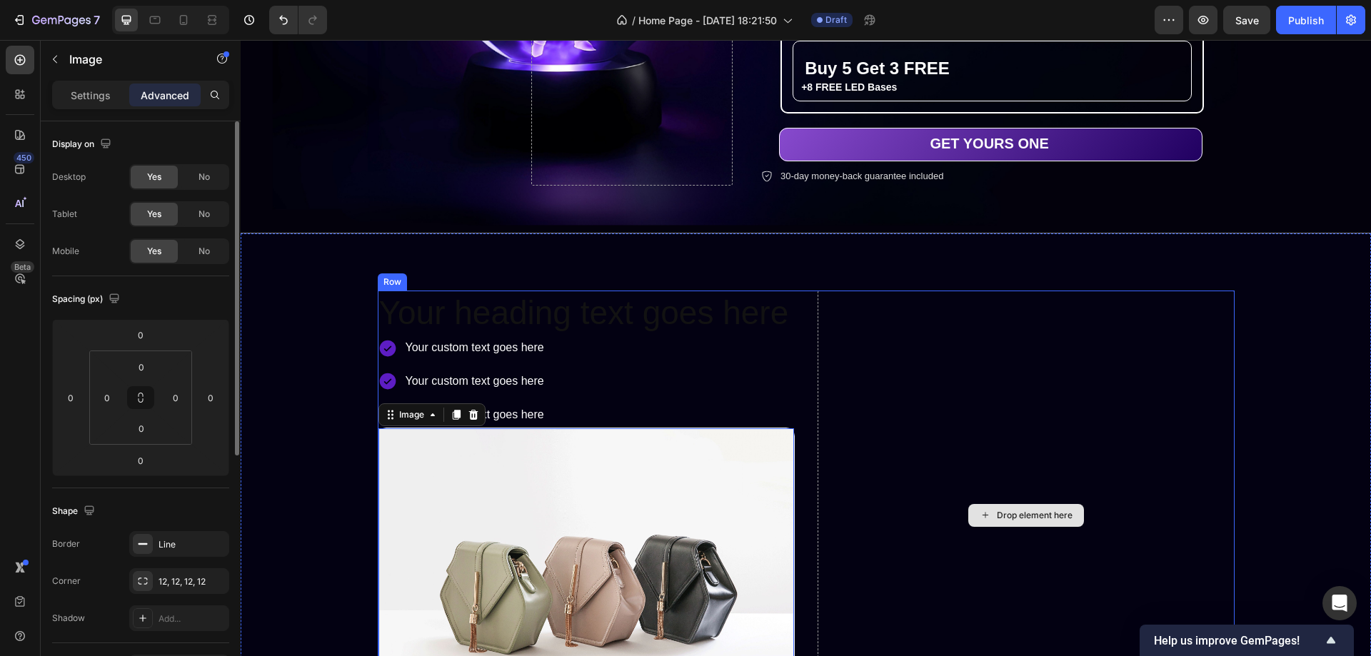
click at [967, 396] on div "Drop element here" at bounding box center [1026, 516] width 417 height 451
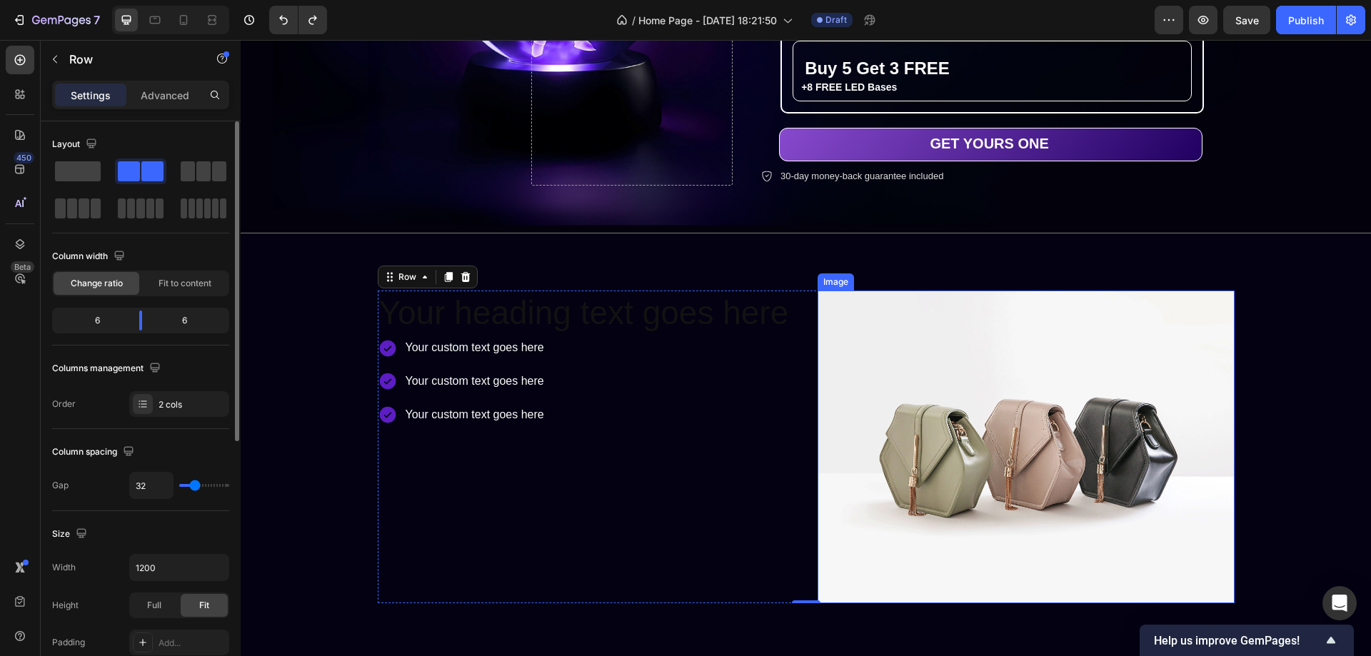
click at [1027, 354] on img at bounding box center [1026, 447] width 417 height 313
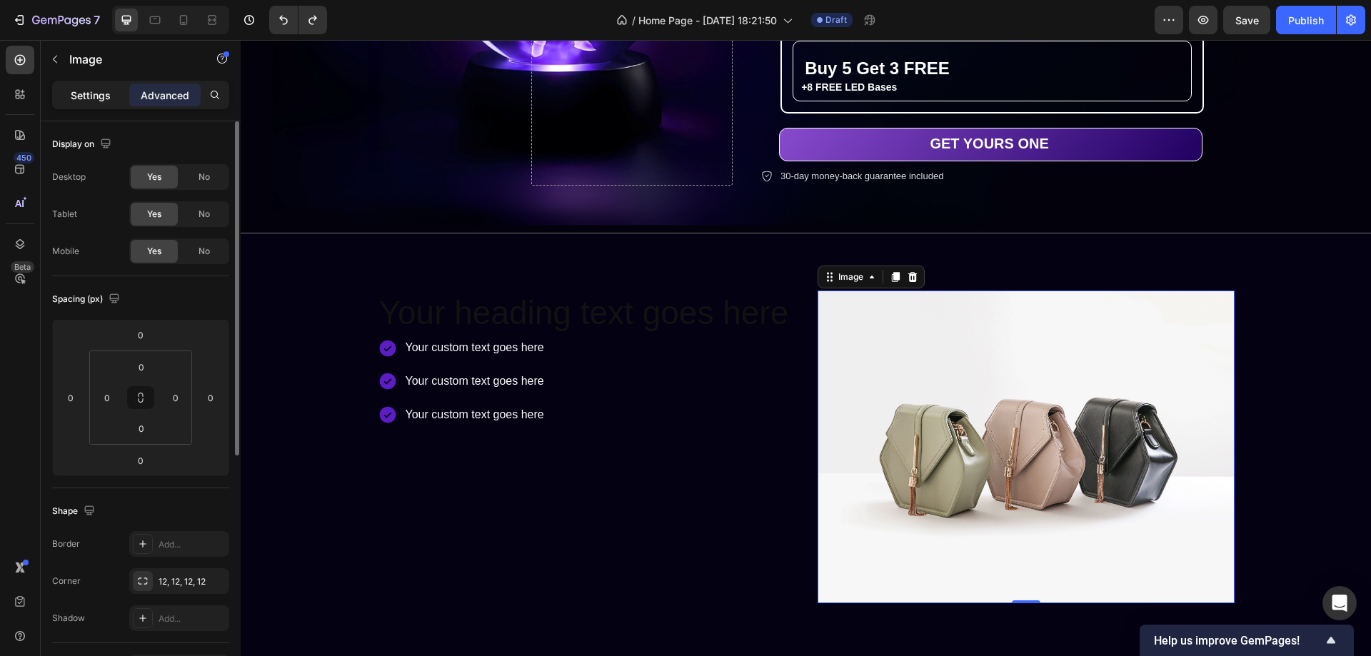
click at [91, 96] on p "Settings" at bounding box center [91, 95] width 40 height 15
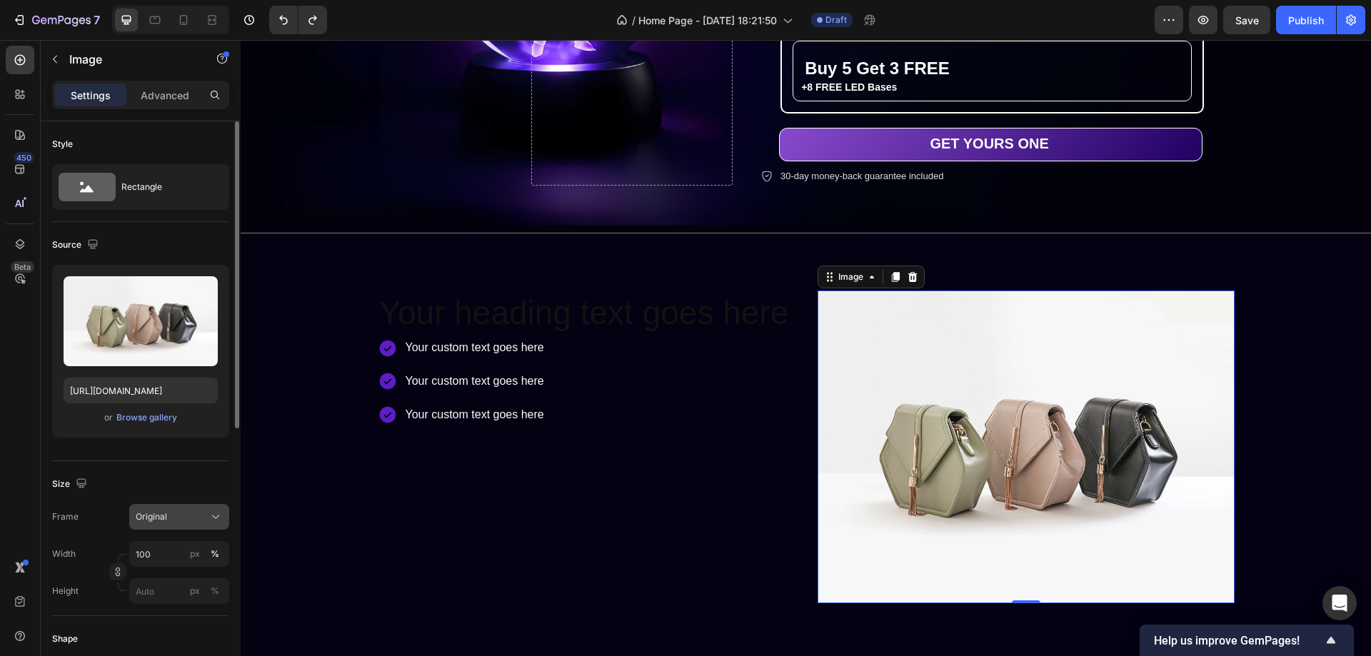
click at [181, 518] on div "Original" at bounding box center [171, 517] width 70 height 13
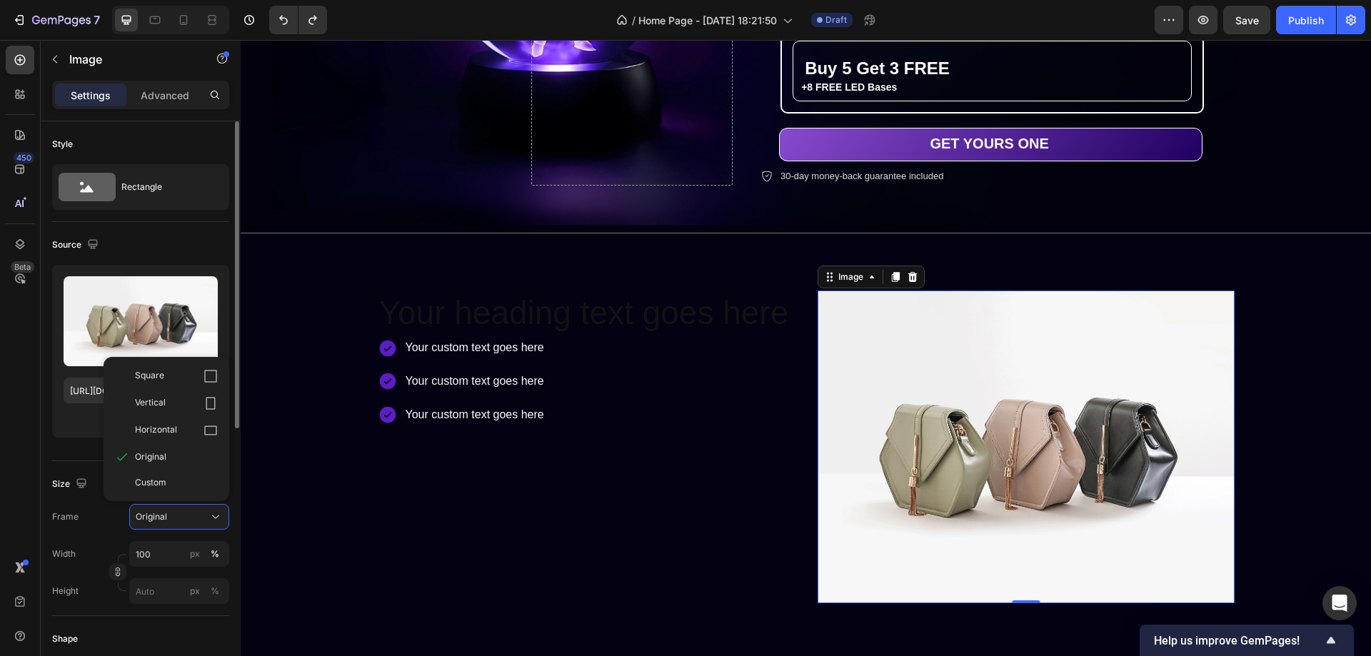
click at [61, 464] on div "Size Frame Original Square Vertical Horizontal Original Custom Width 100 px % H…" at bounding box center [140, 538] width 177 height 155
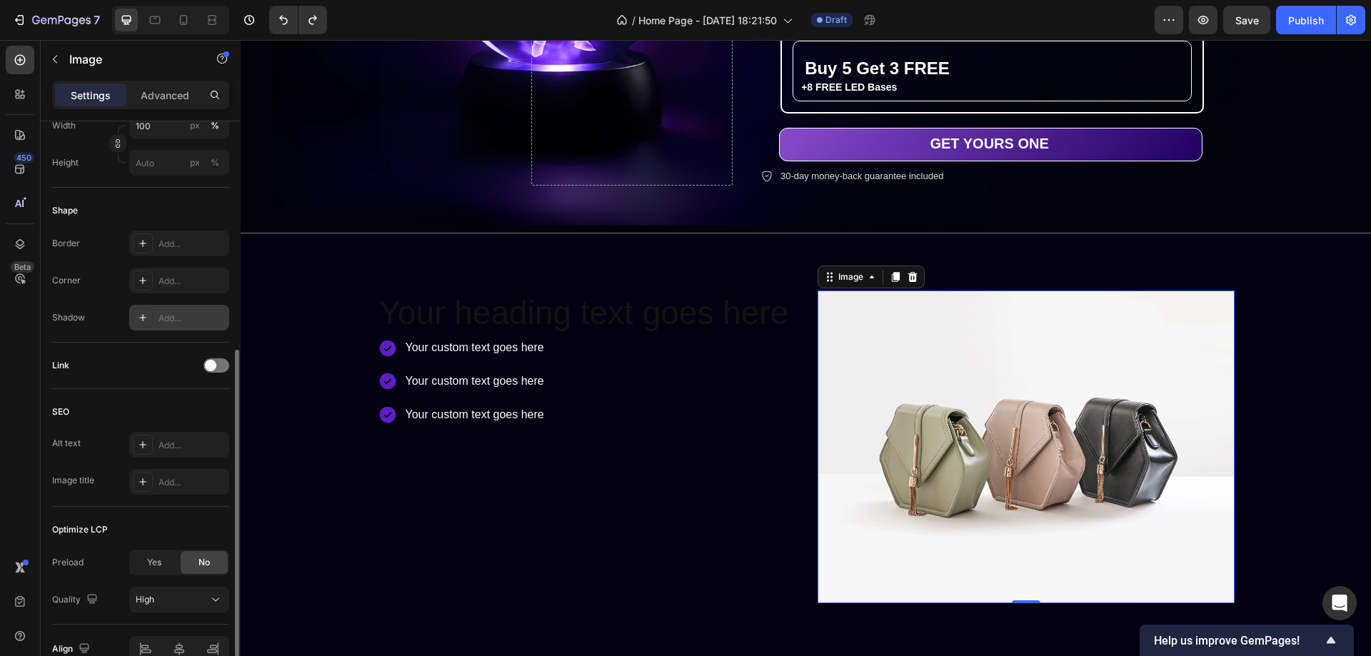
scroll to position [286, 0]
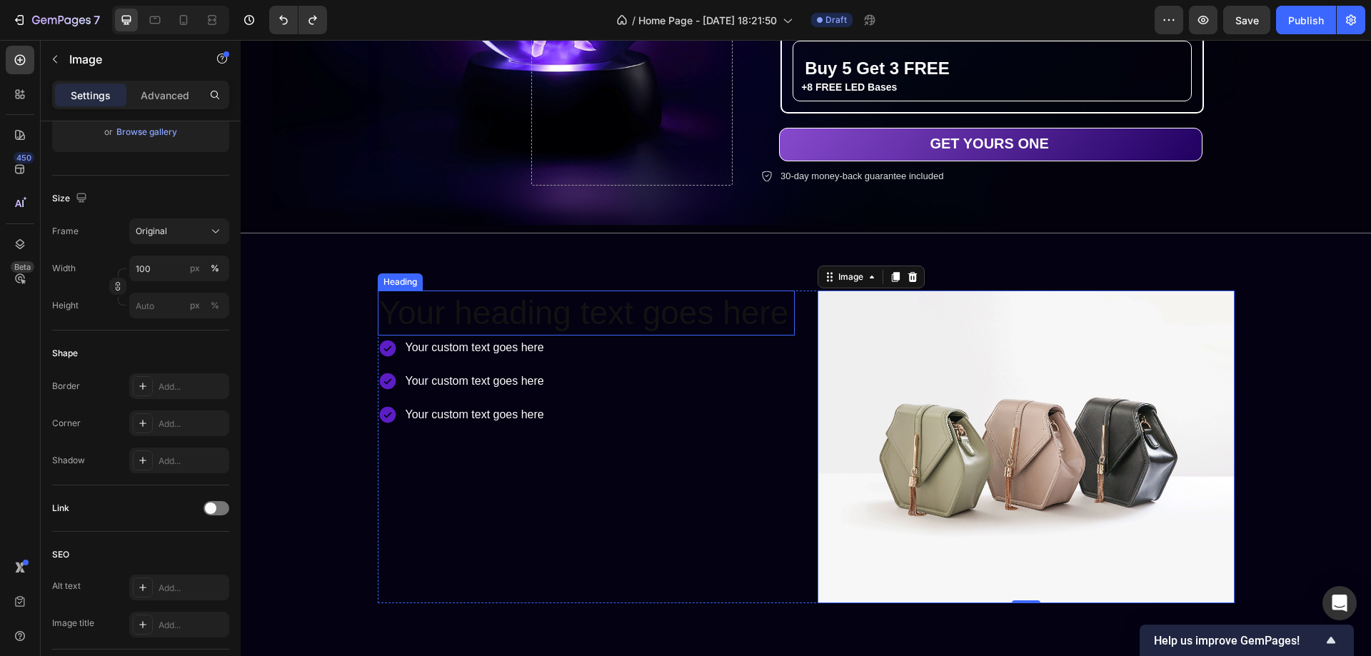
click at [634, 309] on h2 "Your heading text goes here" at bounding box center [586, 314] width 417 height 46
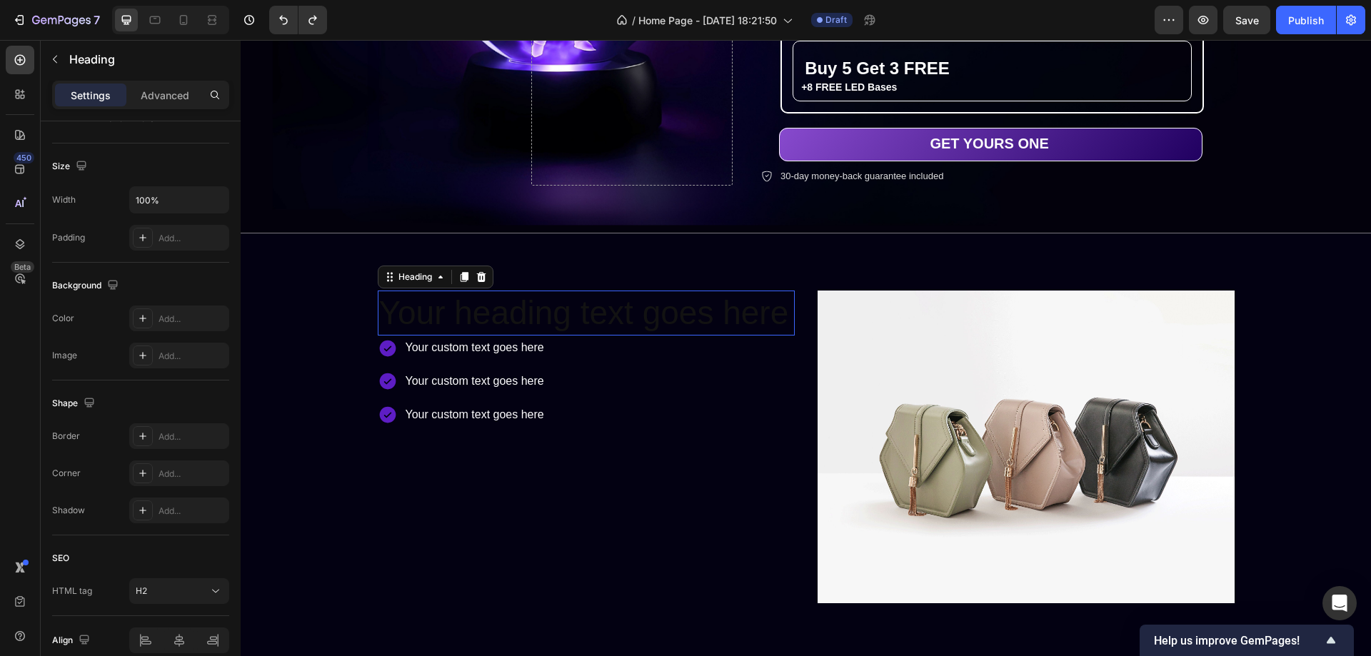
scroll to position [0, 0]
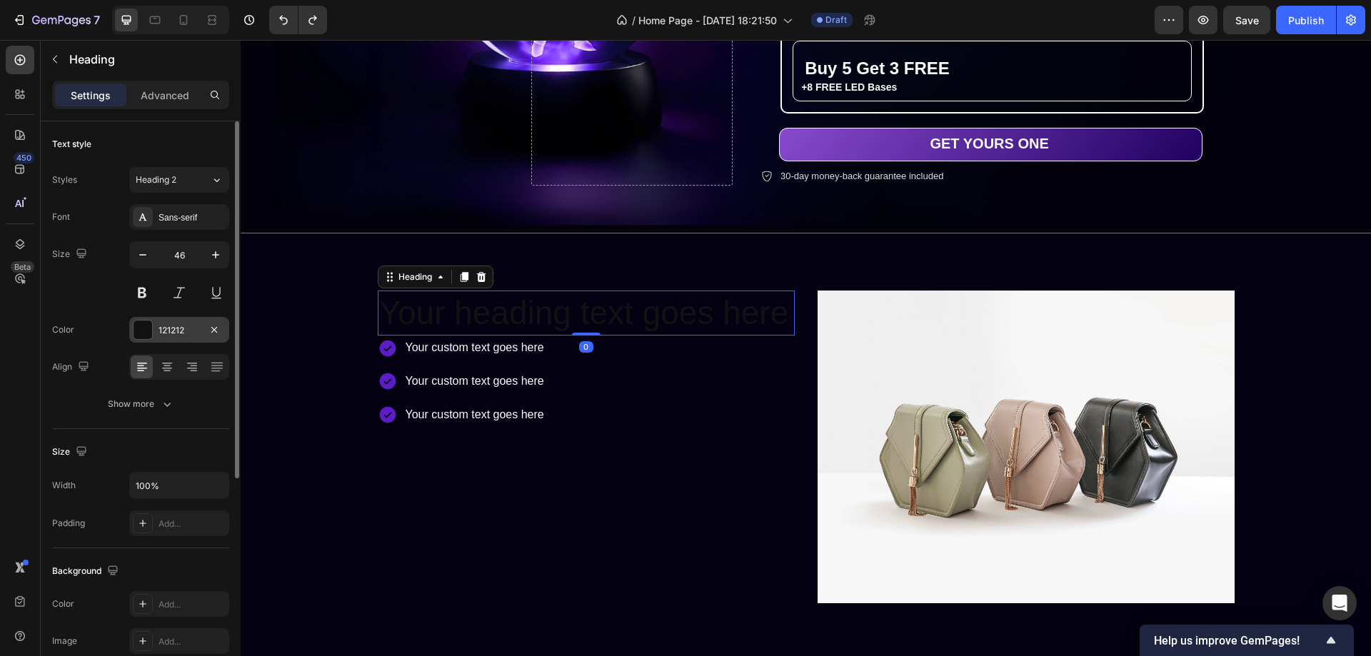
click at [148, 319] on div "121212" at bounding box center [179, 330] width 100 height 26
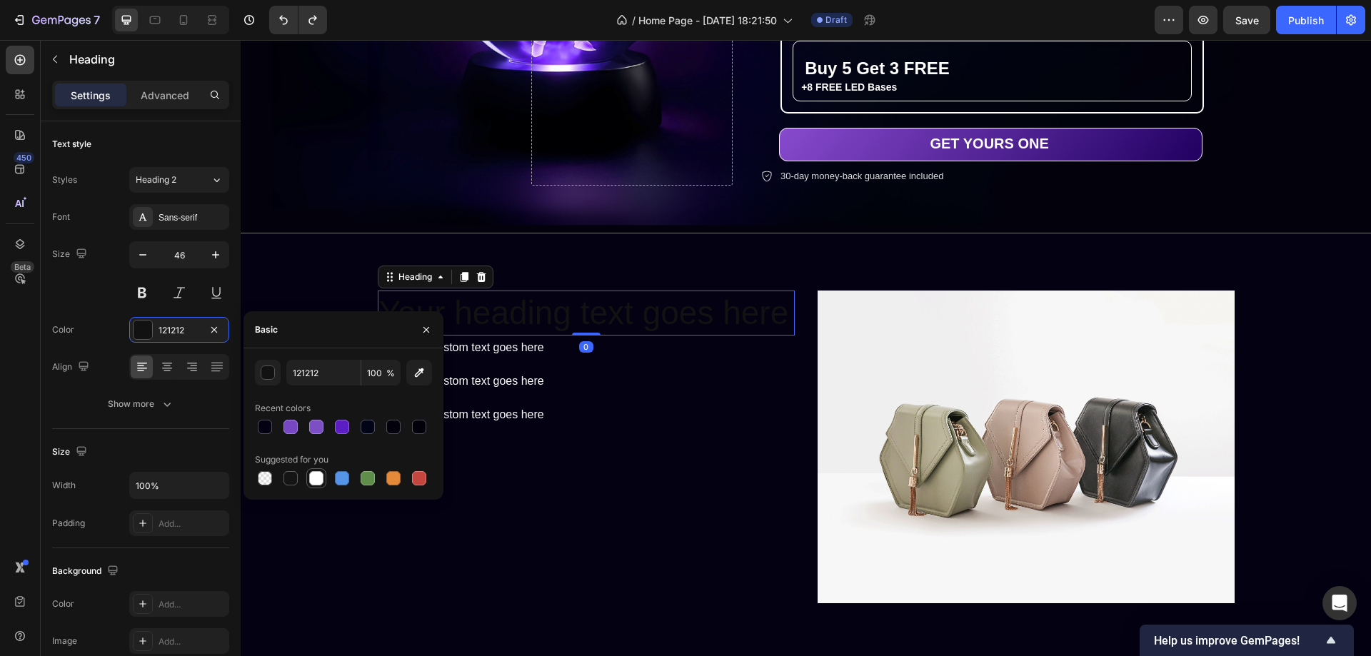
drag, startPoint x: 319, startPoint y: 479, endPoint x: 335, endPoint y: 401, distance: 78.7
click at [319, 477] on div at bounding box center [316, 478] width 14 height 14
type input "FFFFFF"
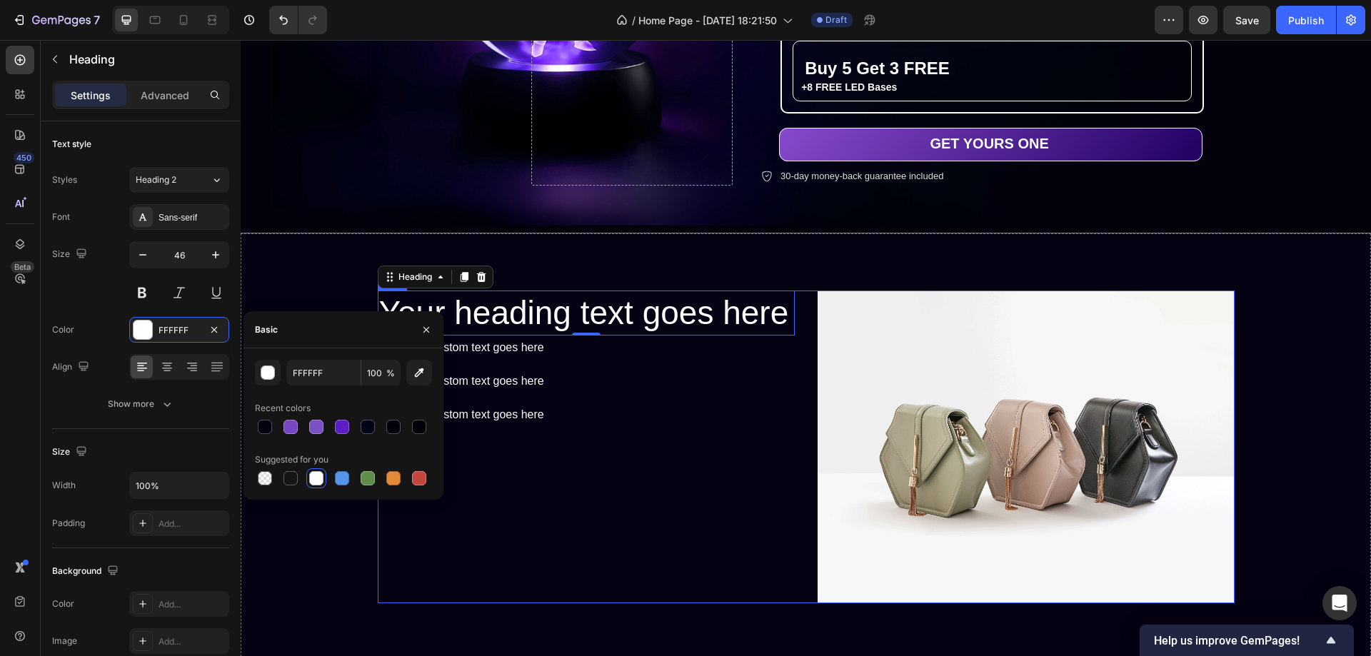
click at [679, 431] on div "Your heading text goes here Heading 0 Your custom text goes here Your custom te…" at bounding box center [586, 447] width 417 height 313
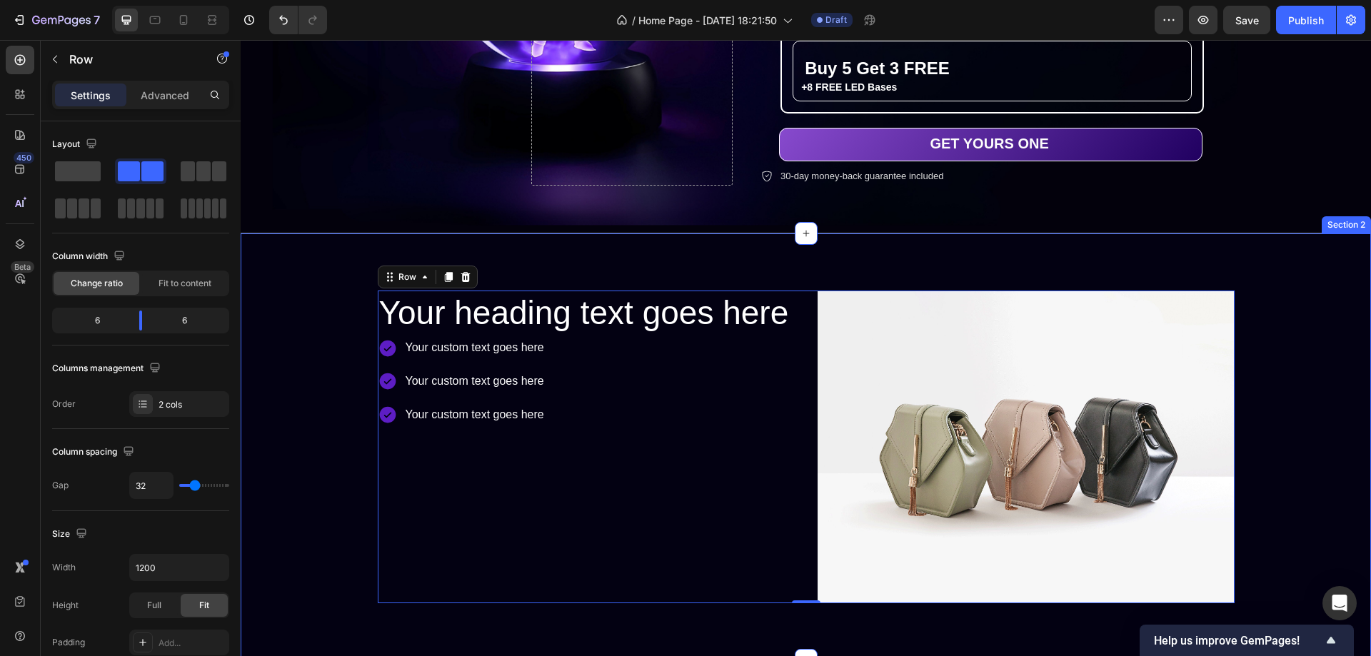
click at [1315, 311] on div "Your heading text goes here Heading Your custom text goes here Your custom text…" at bounding box center [805, 447] width 1109 height 313
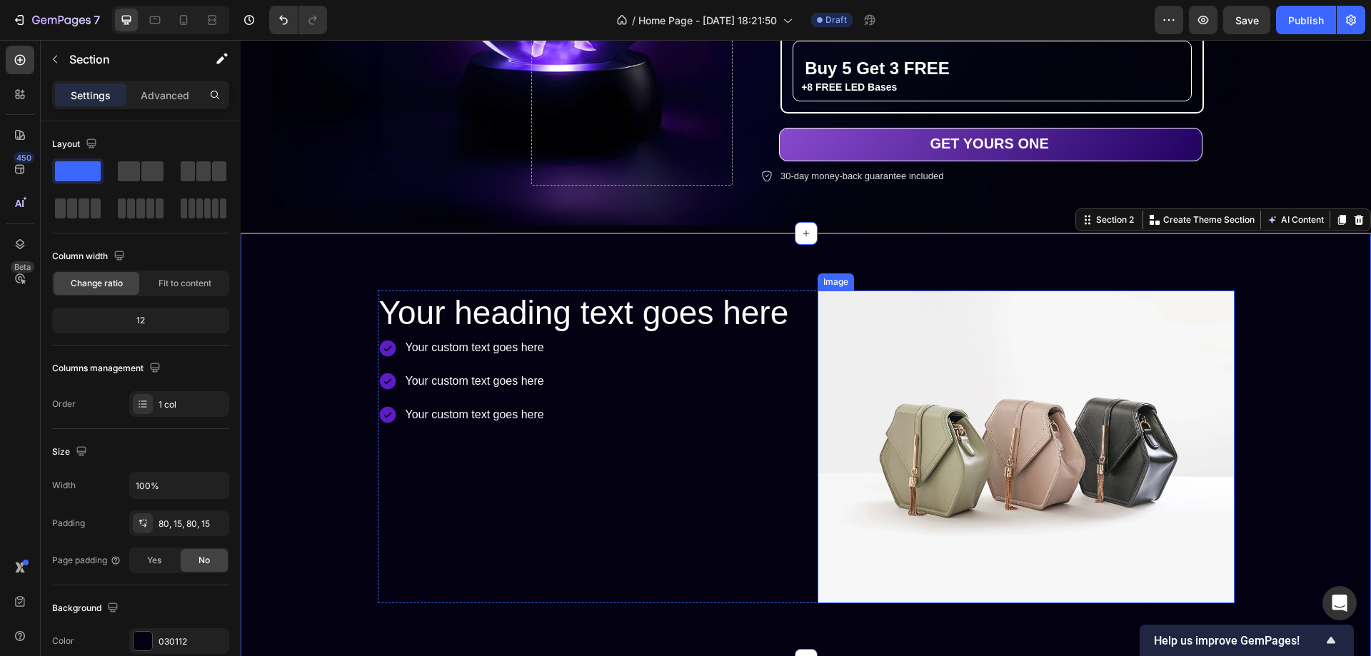
click at [909, 347] on img at bounding box center [1026, 447] width 417 height 313
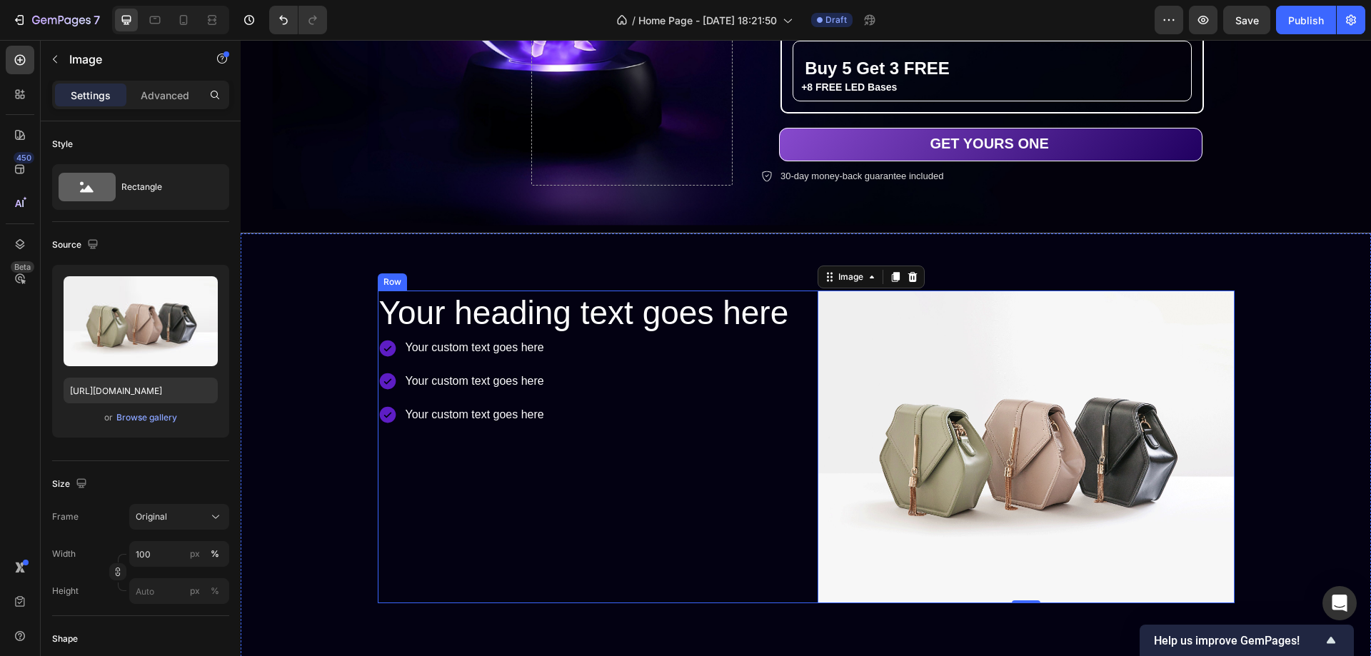
click at [674, 459] on div "Your heading text goes here Heading Your custom text goes here Your custom text…" at bounding box center [586, 447] width 417 height 313
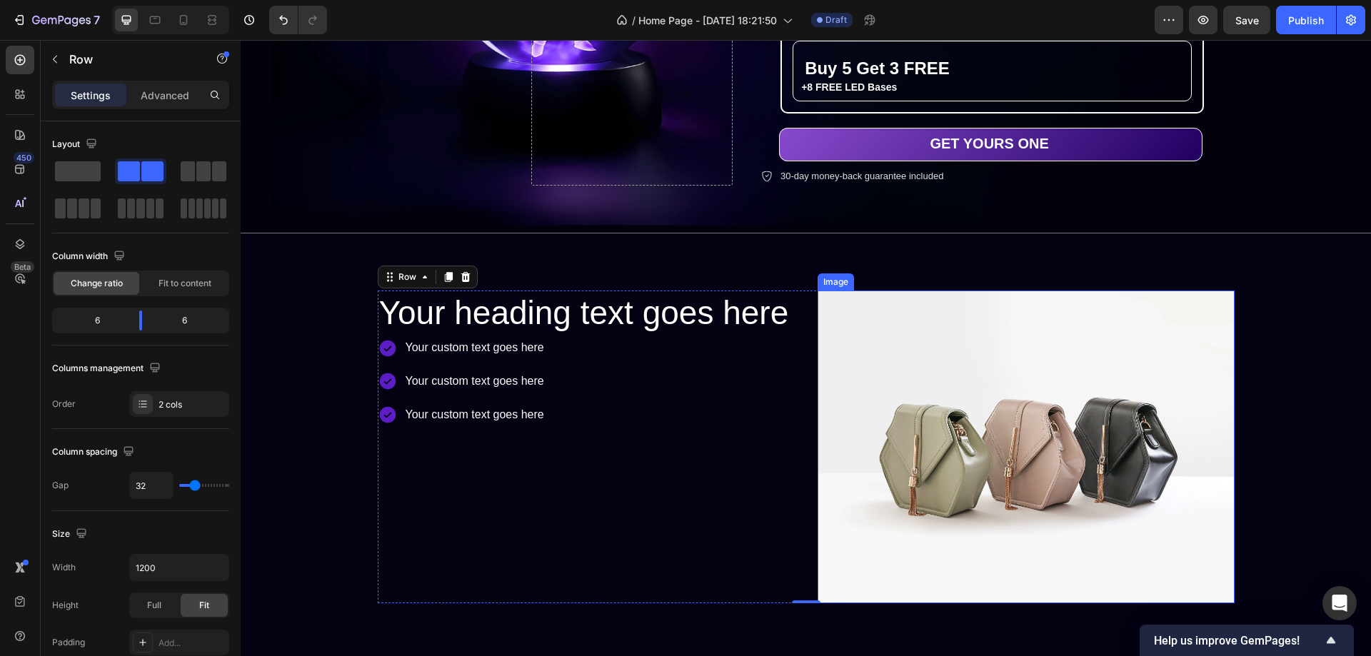
click at [844, 365] on img at bounding box center [1026, 447] width 417 height 313
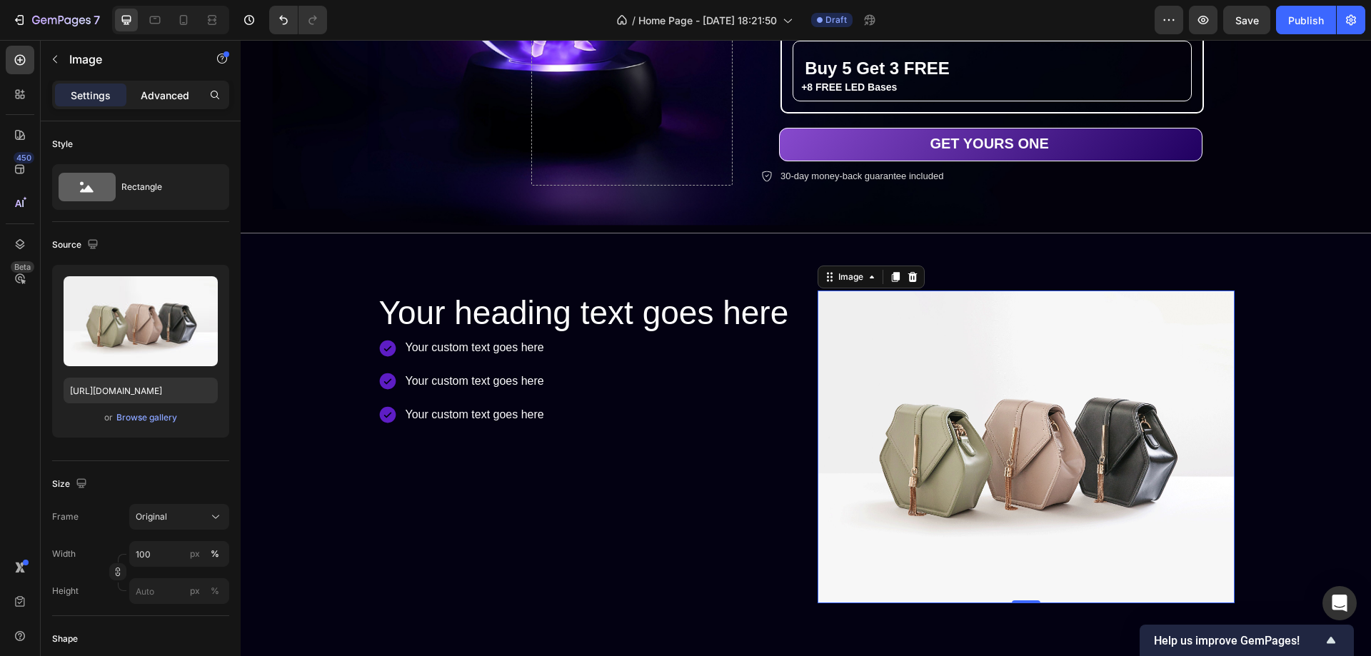
click at [166, 89] on p "Advanced" at bounding box center [165, 95] width 49 height 15
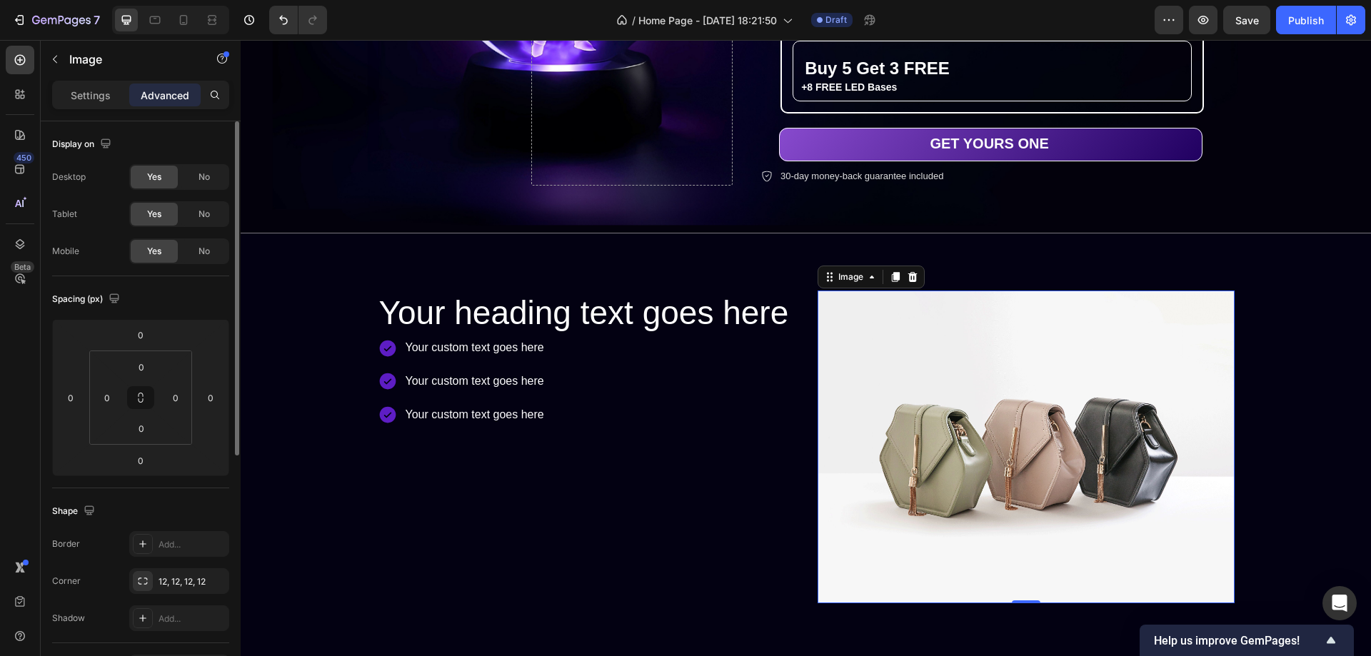
scroll to position [286, 0]
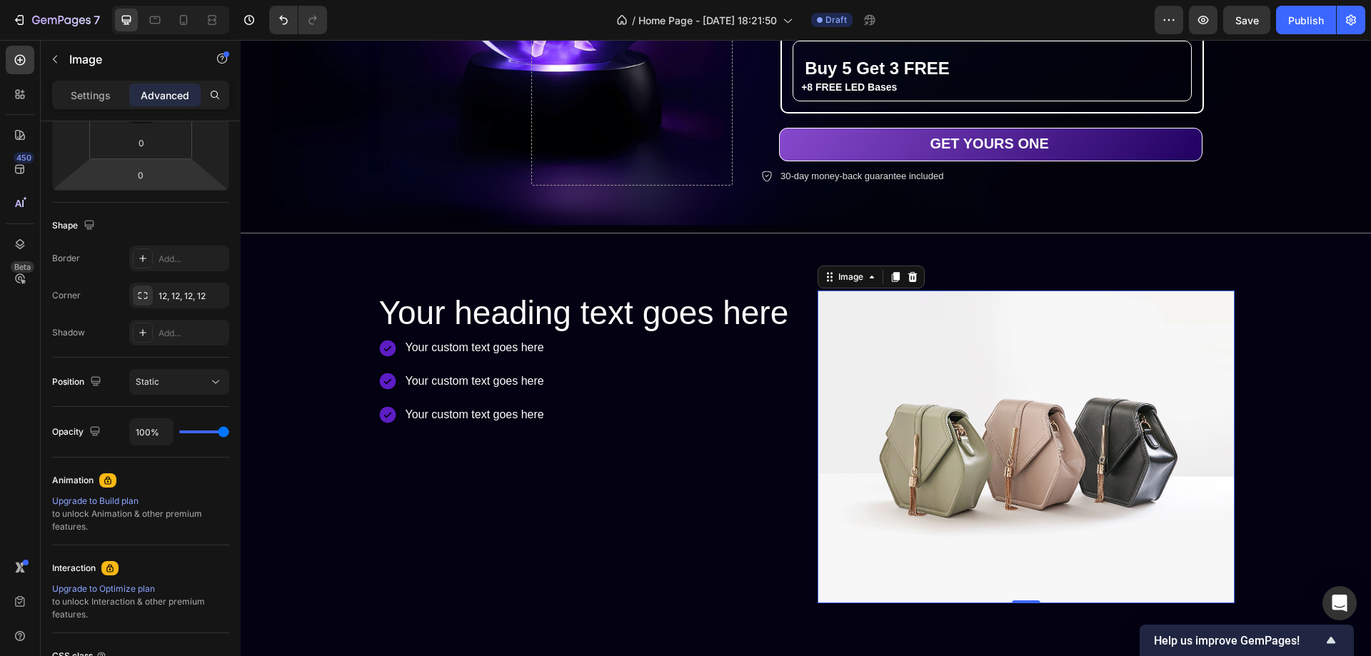
click at [938, 348] on img at bounding box center [1026, 447] width 417 height 313
click at [911, 271] on icon at bounding box center [912, 276] width 9 height 10
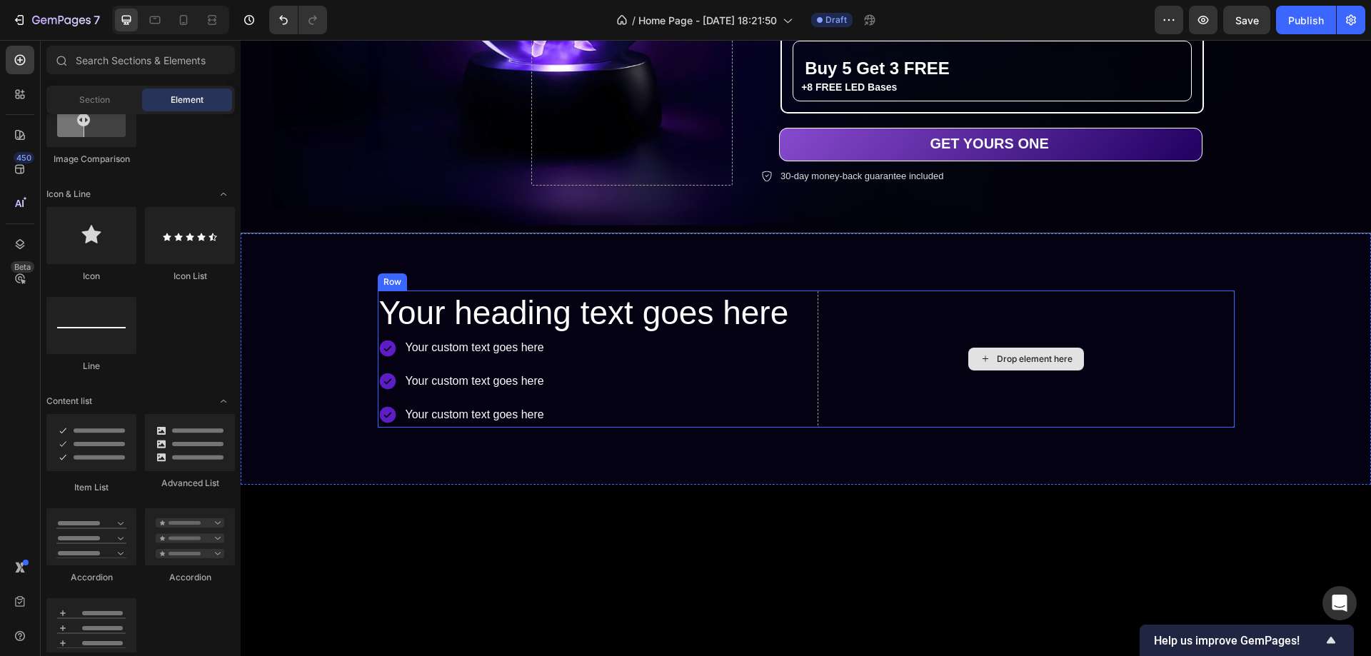
click at [920, 320] on div "Drop element here" at bounding box center [1026, 359] width 417 height 137
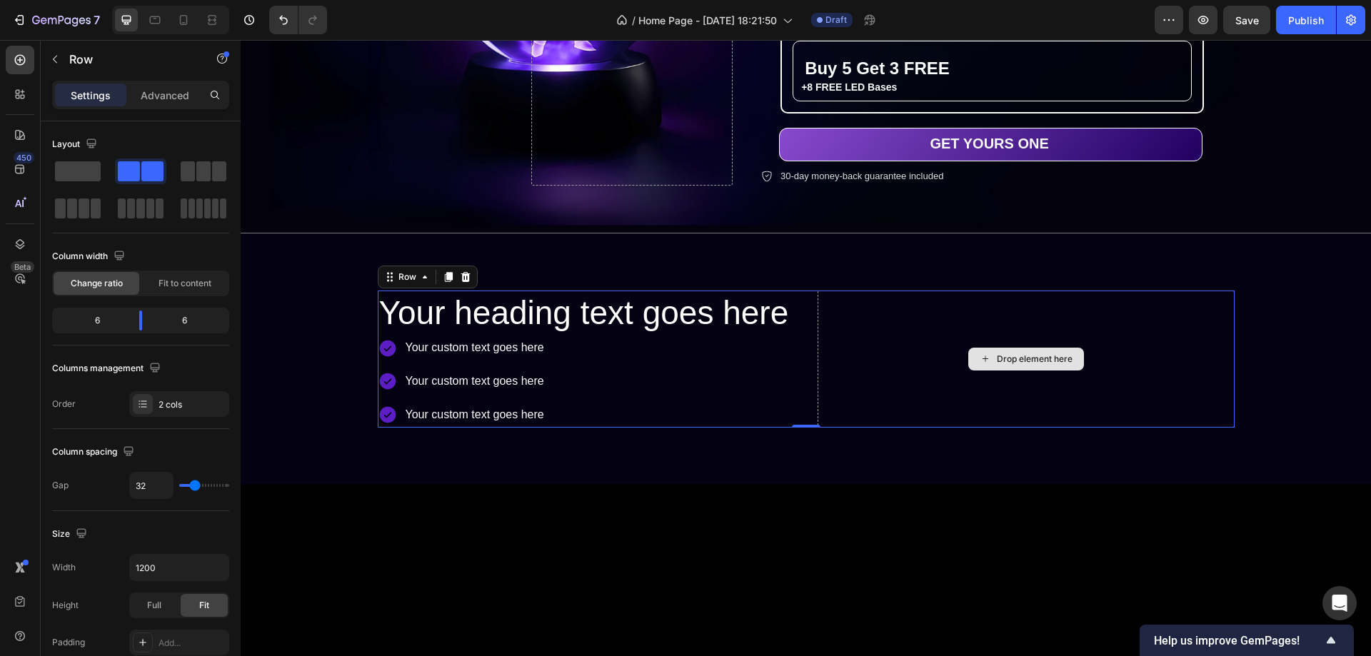
click at [1021, 354] on div "Drop element here" at bounding box center [1035, 359] width 76 height 11
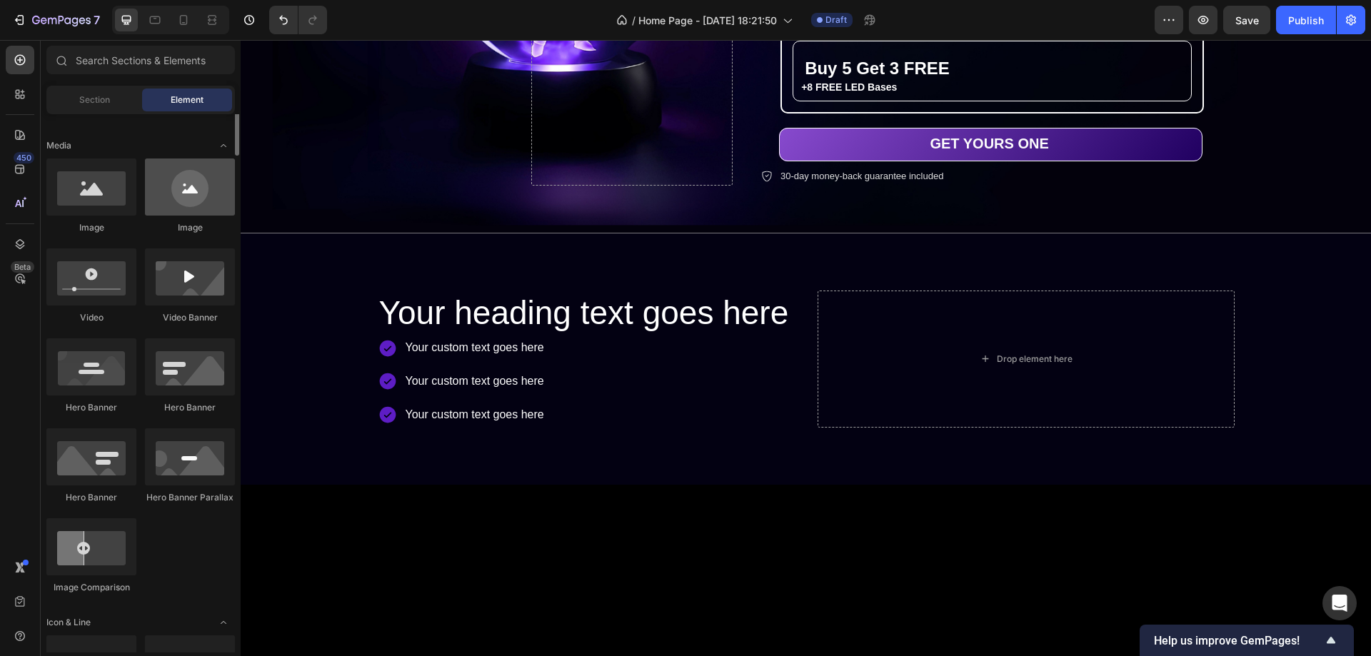
scroll to position [357, 0]
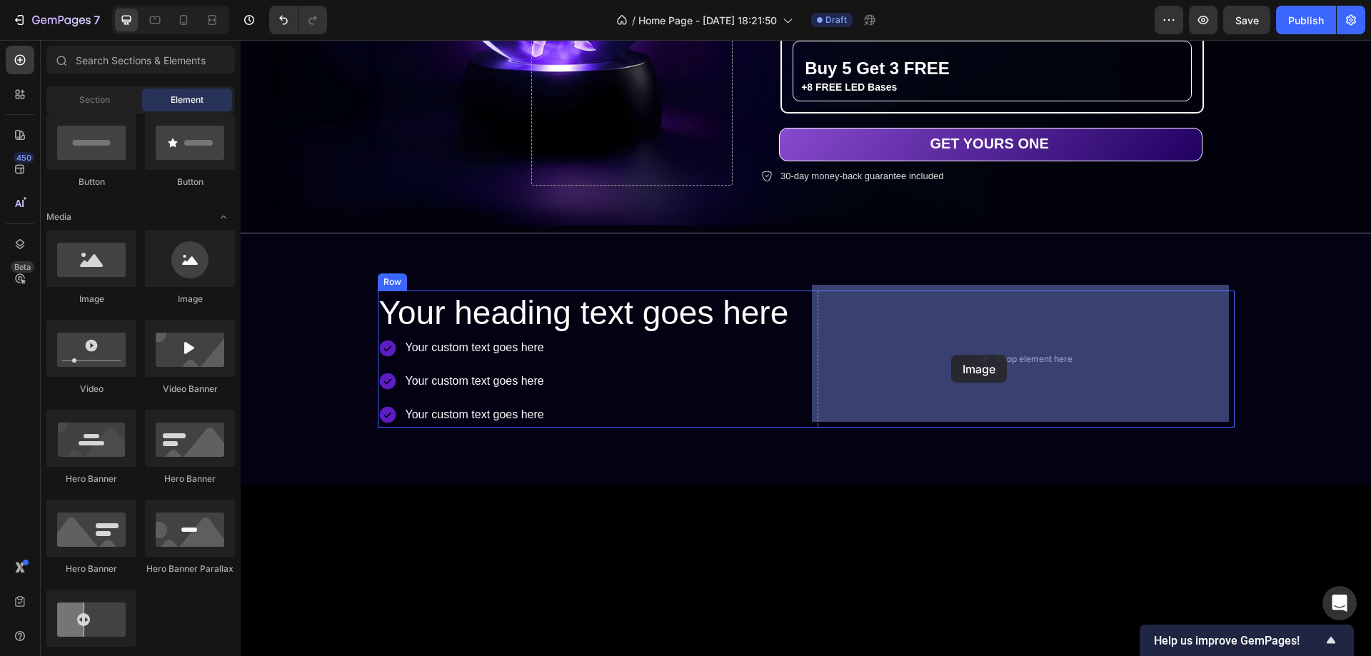
drag, startPoint x: 339, startPoint y: 305, endPoint x: 951, endPoint y: 355, distance: 614.2
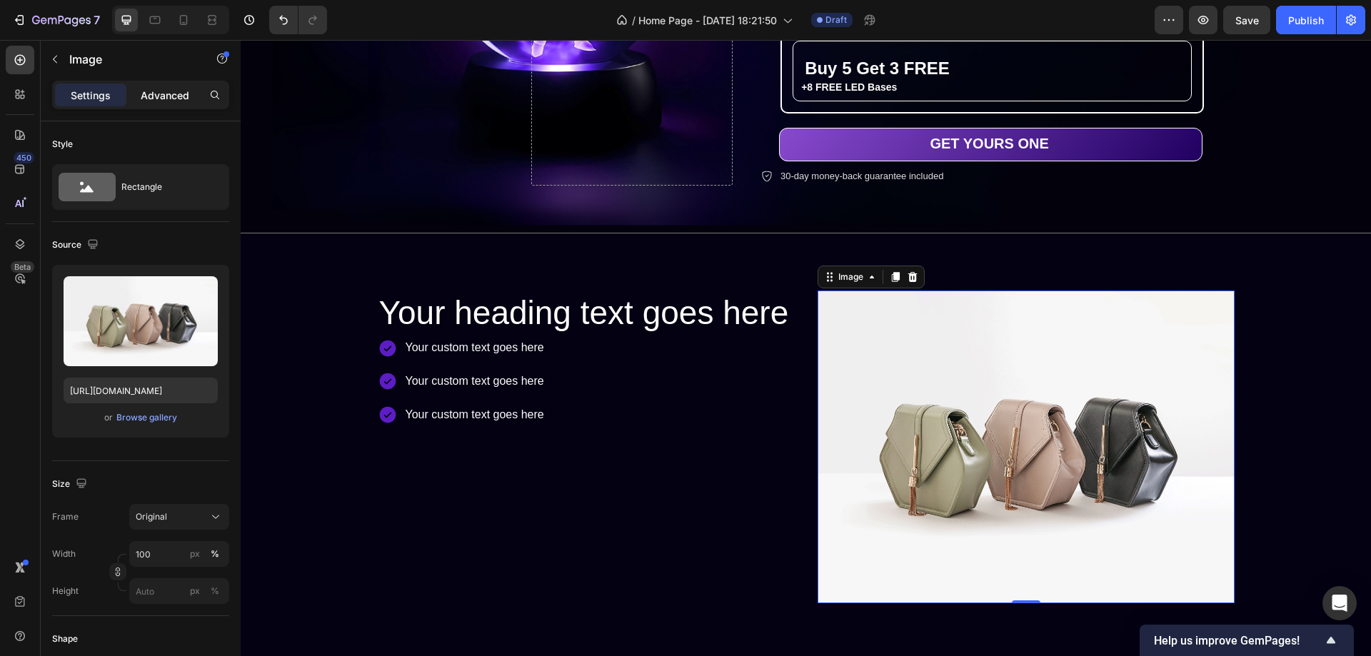
click at [153, 86] on div "Advanced" at bounding box center [164, 95] width 71 height 23
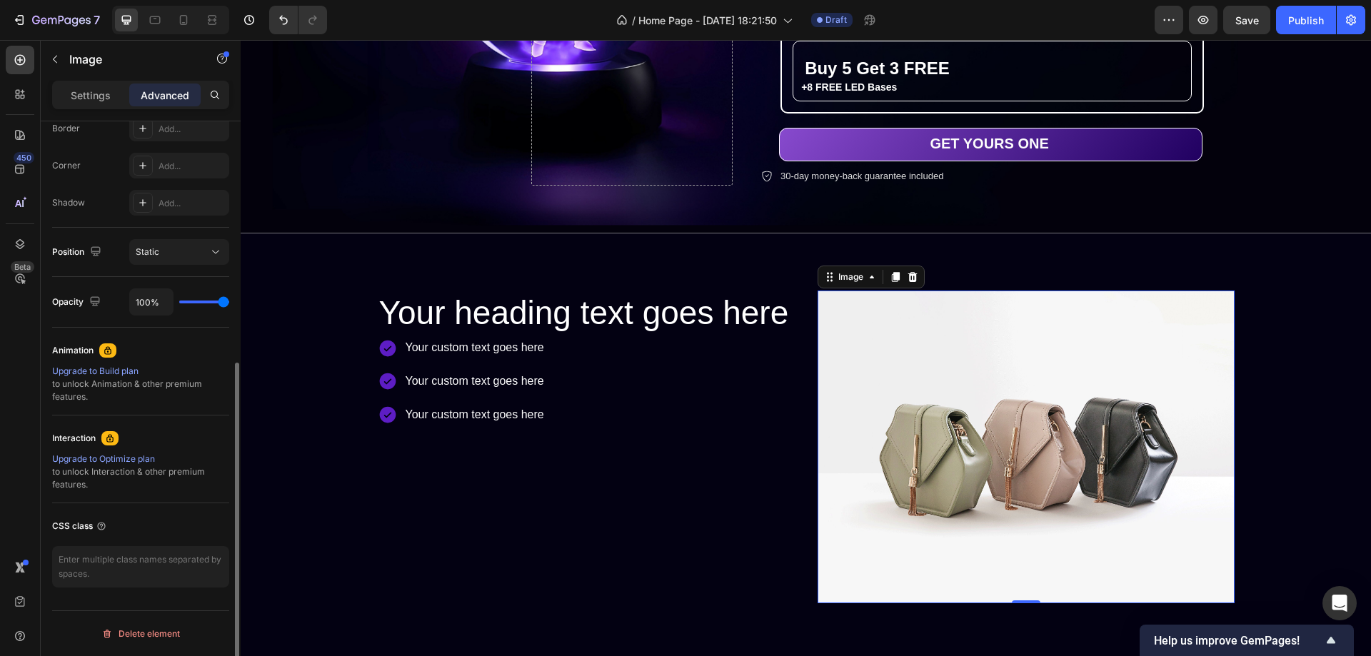
scroll to position [344, 0]
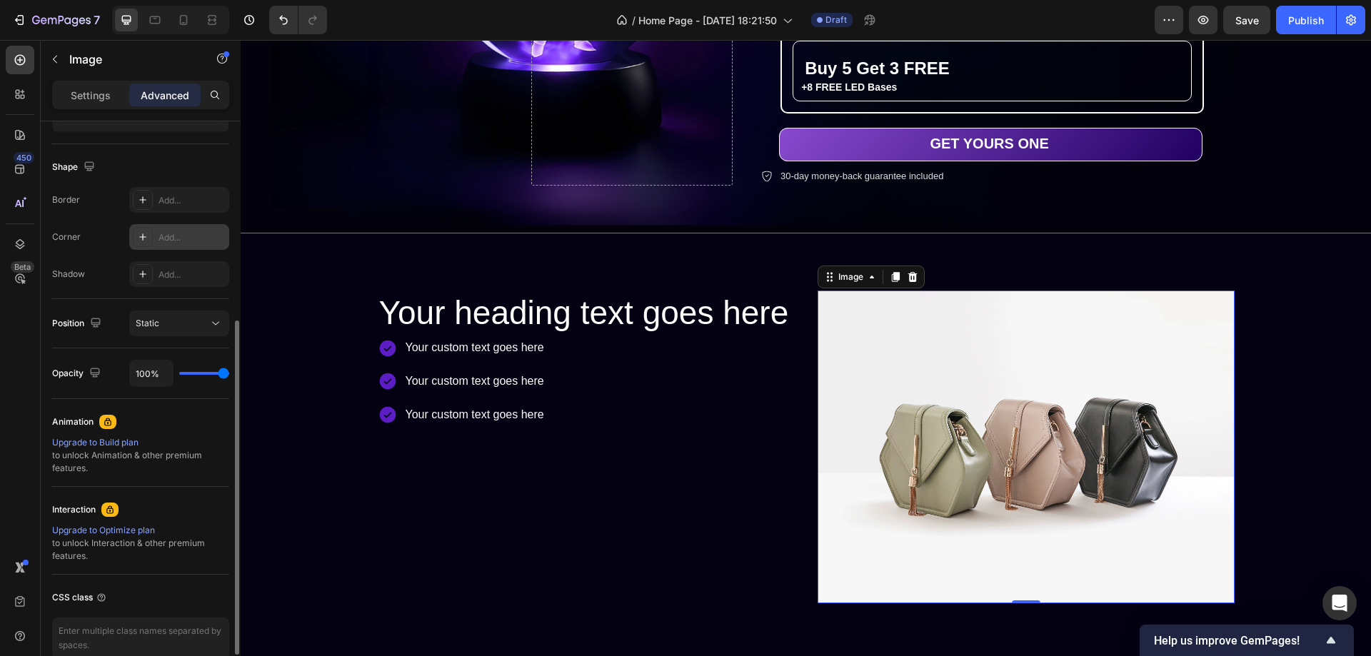
click at [146, 232] on icon at bounding box center [142, 236] width 11 height 11
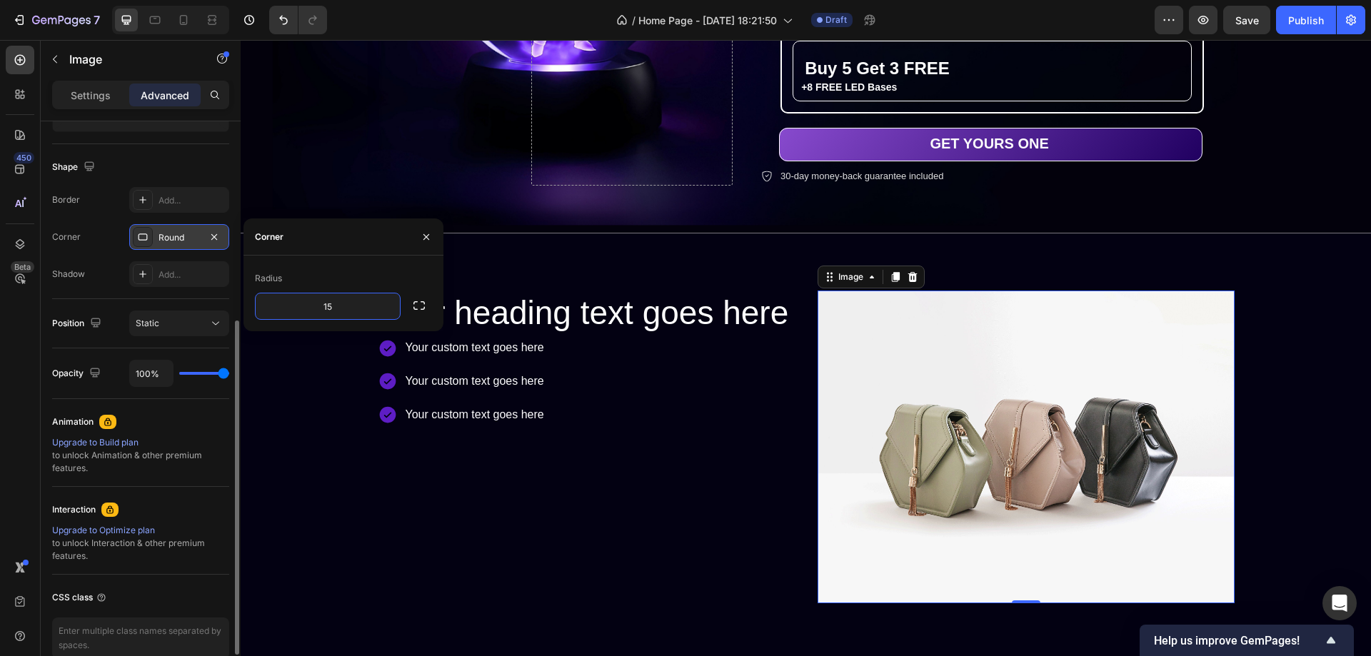
type input "15"
click at [314, 269] on div "Radius" at bounding box center [343, 278] width 177 height 23
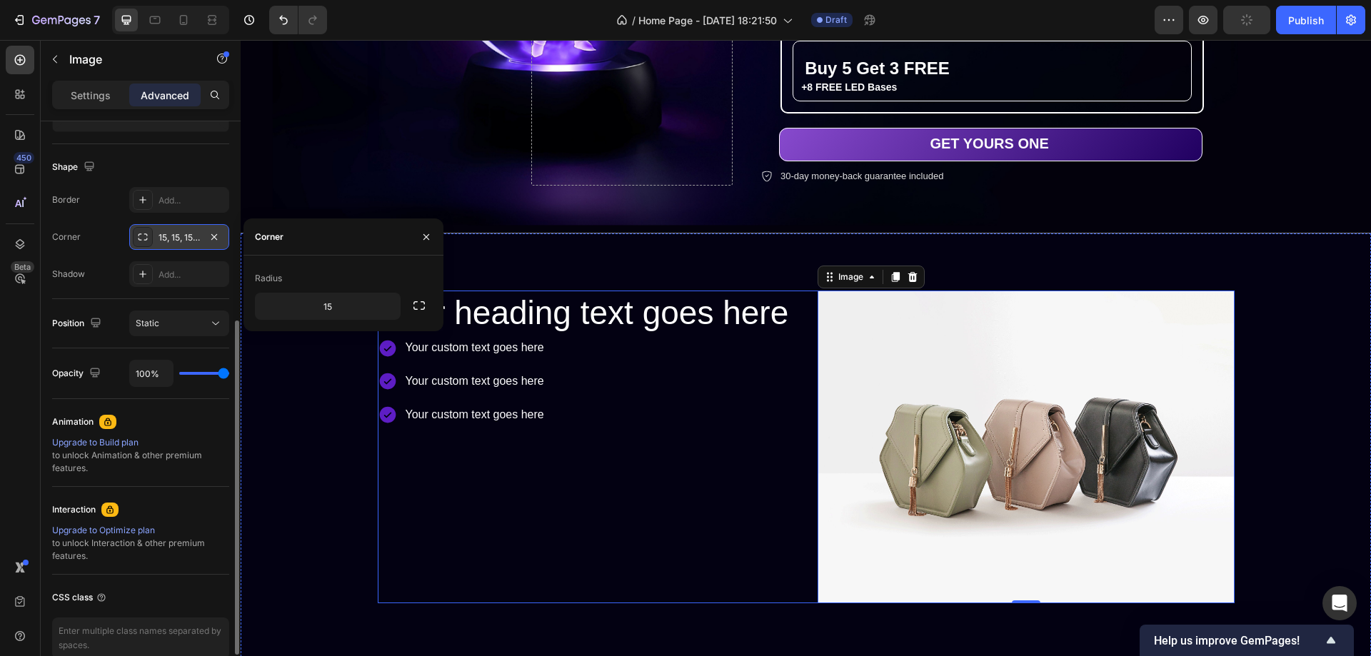
click at [685, 579] on div "Your heading text goes here Heading Your custom text goes here Your custom text…" at bounding box center [586, 447] width 417 height 313
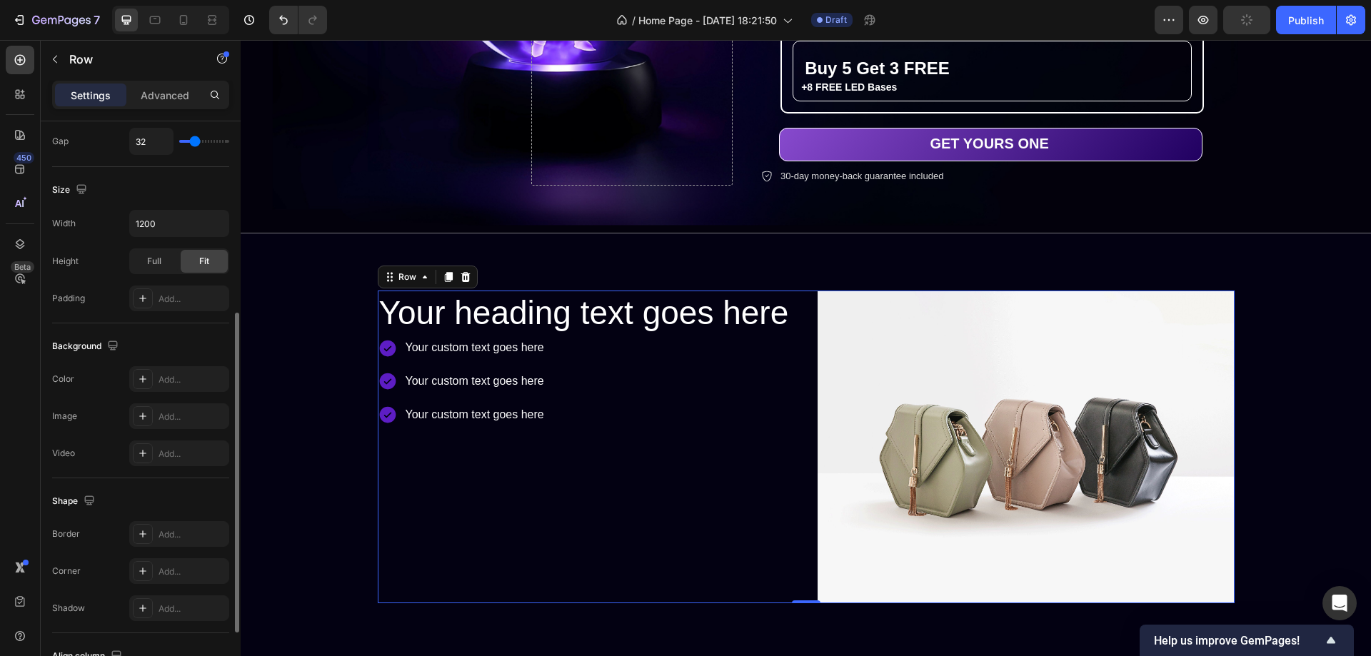
scroll to position [0, 0]
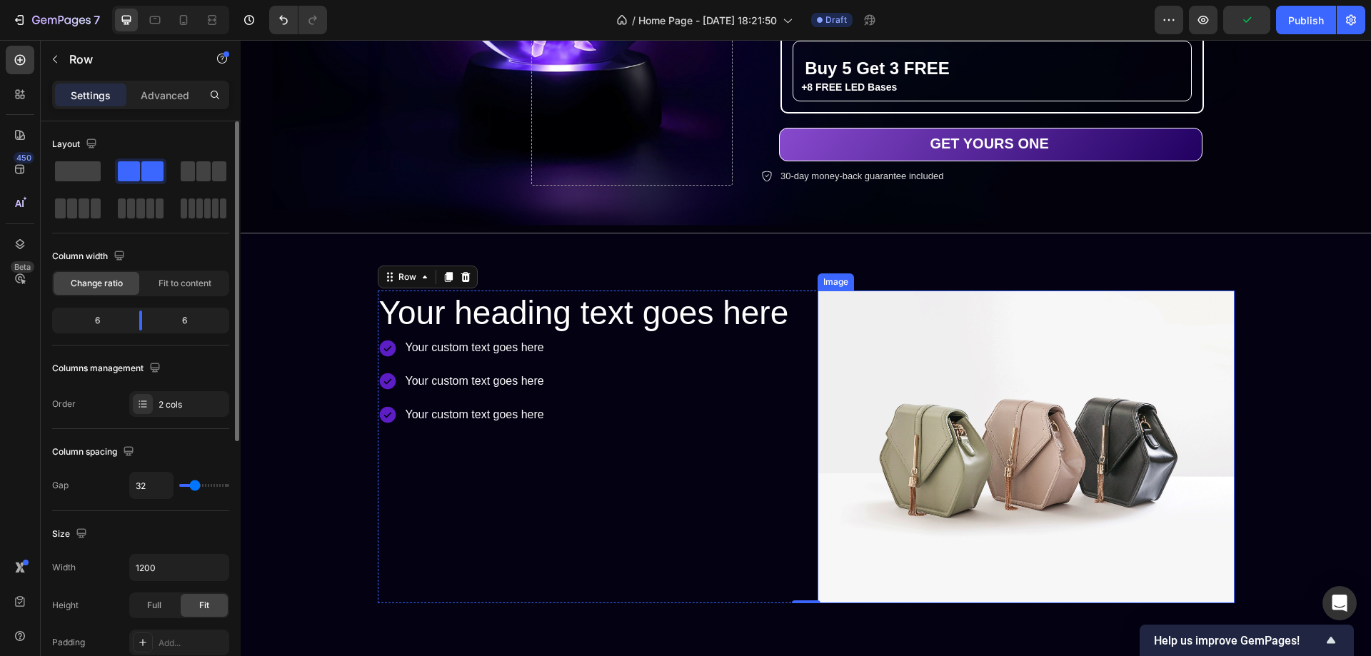
click at [845, 424] on img at bounding box center [1026, 447] width 417 height 313
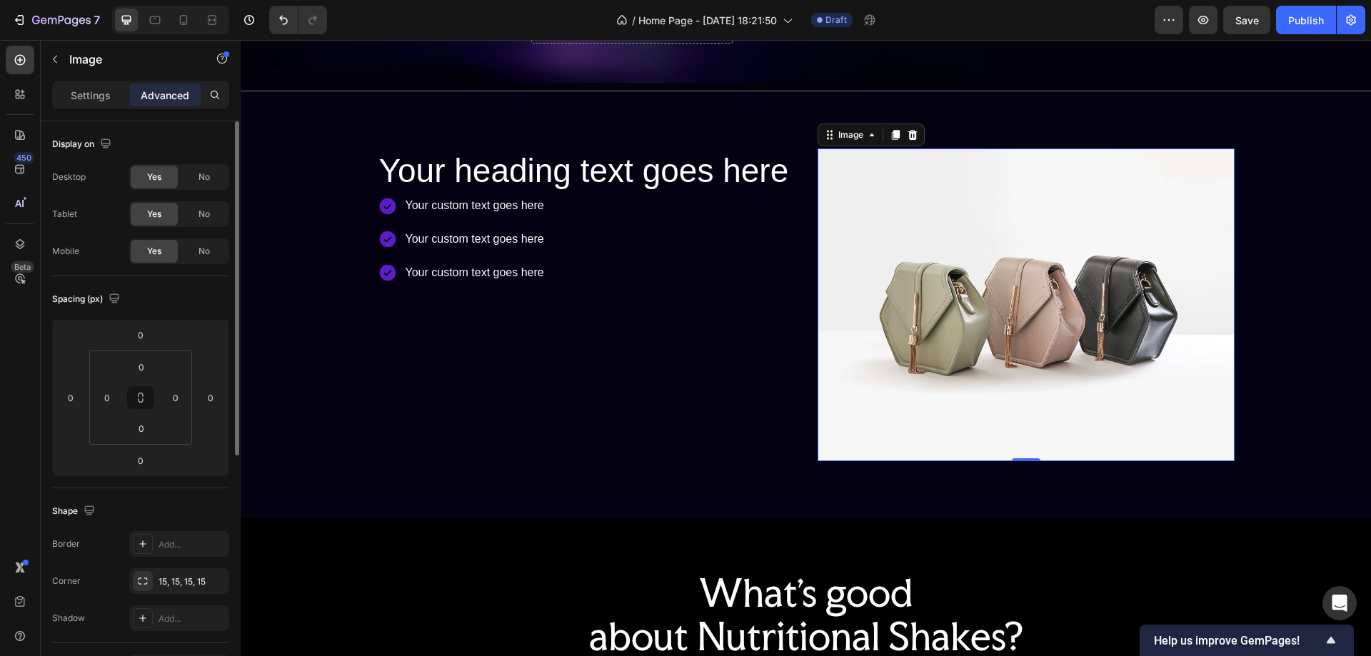
scroll to position [544, 0]
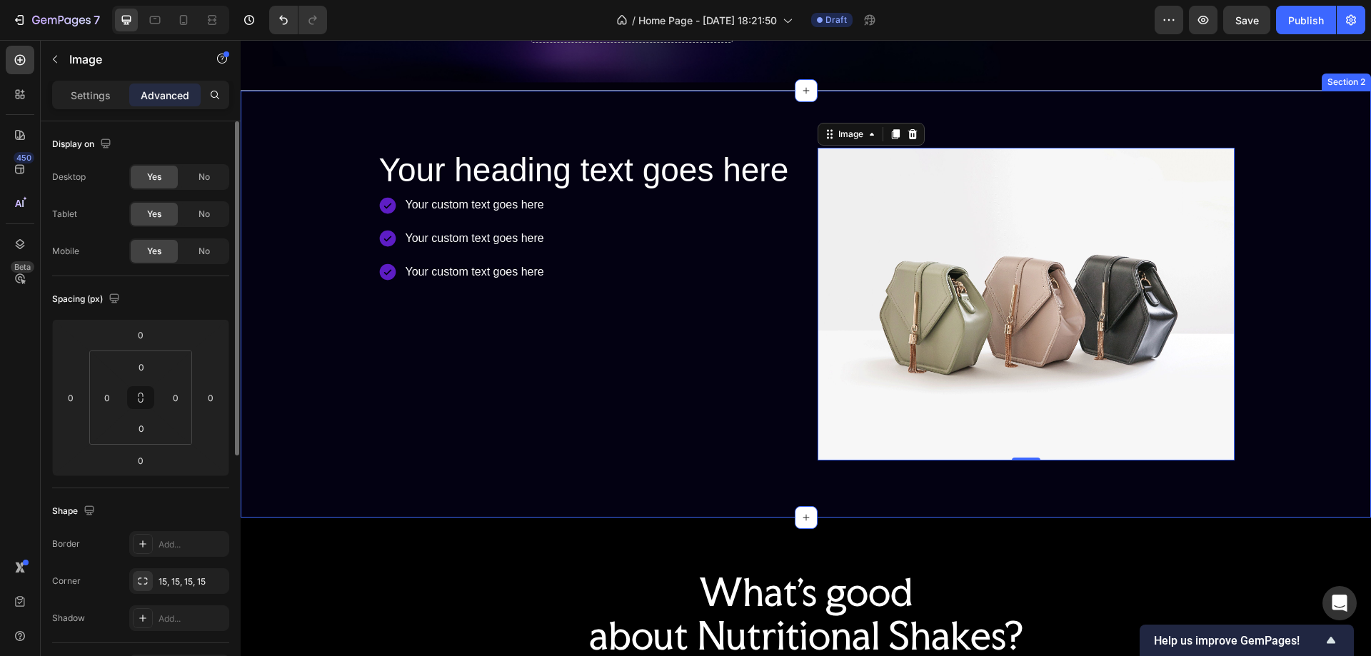
click at [728, 133] on div "Your heading text goes here Heading Your custom text goes here Your custom text…" at bounding box center [806, 304] width 1131 height 427
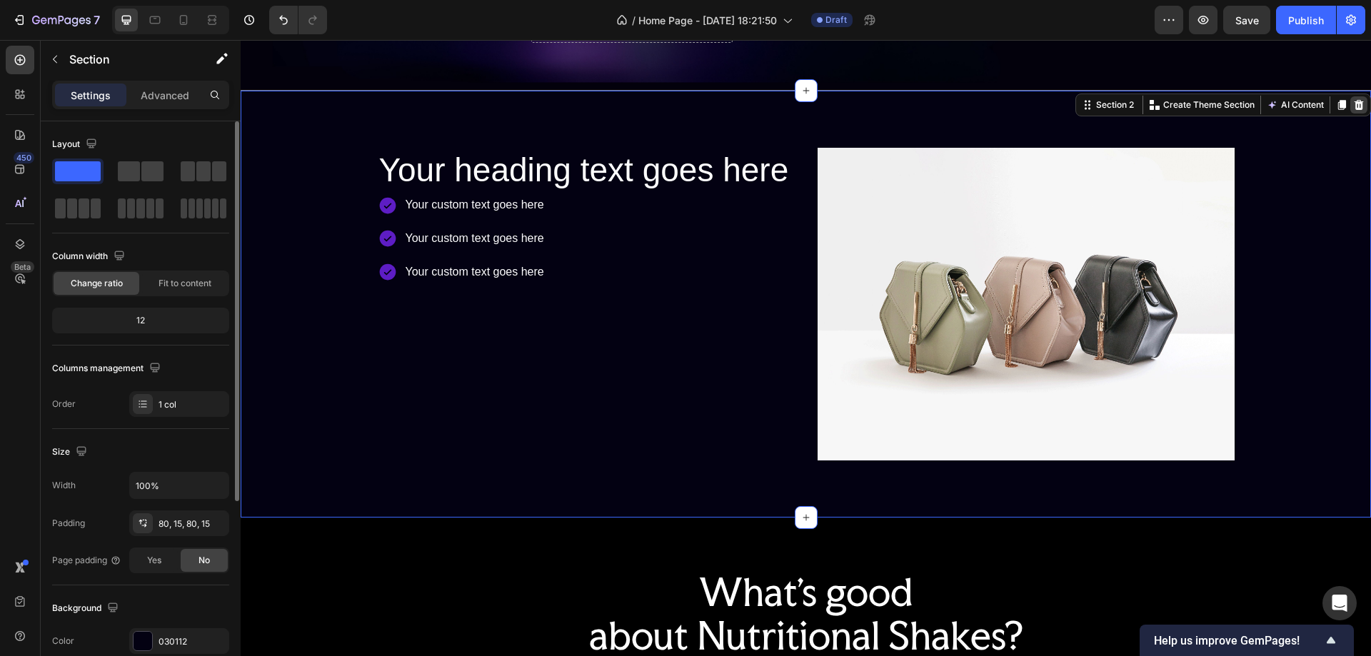
click at [1355, 99] on icon at bounding box center [1359, 104] width 9 height 10
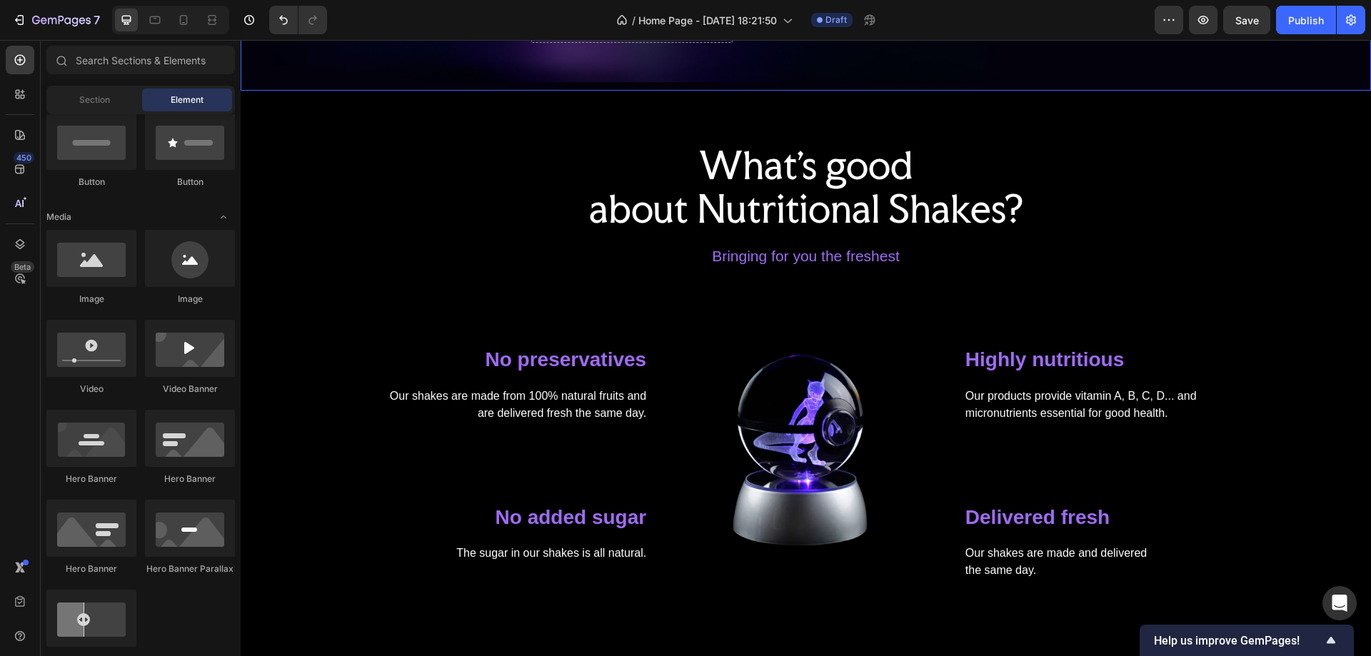
scroll to position [401, 0]
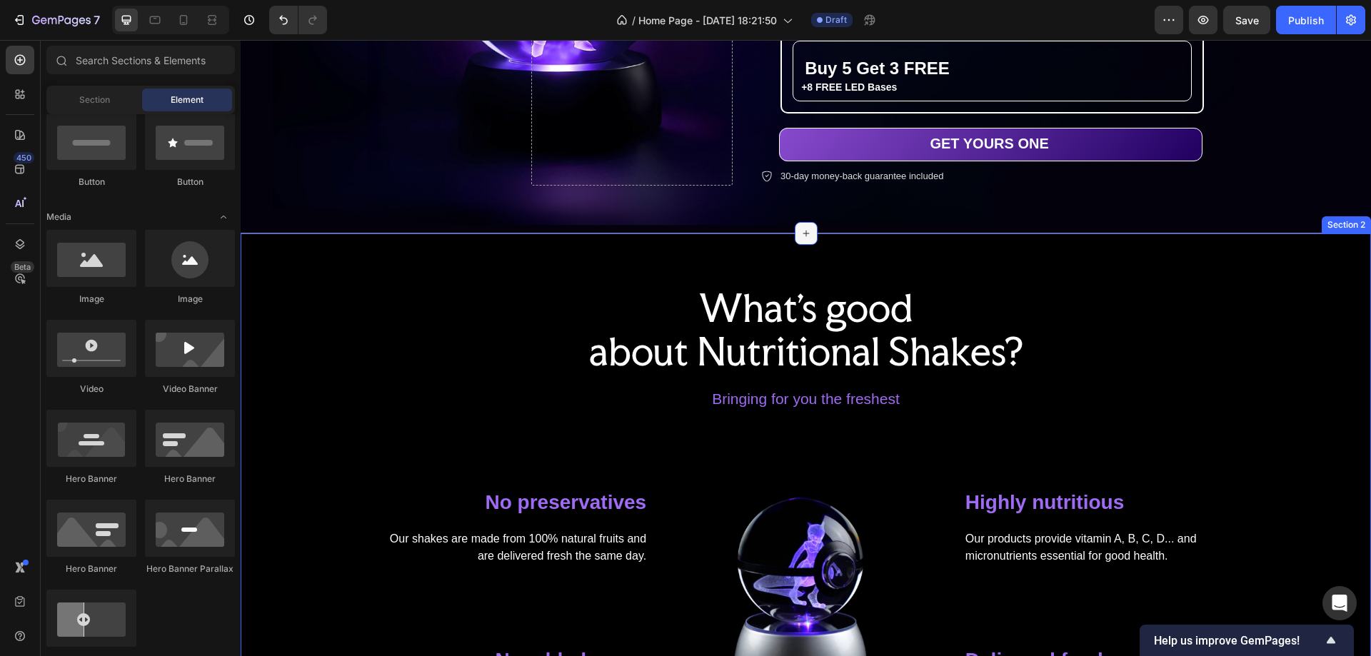
click at [802, 229] on icon at bounding box center [806, 233] width 11 height 11
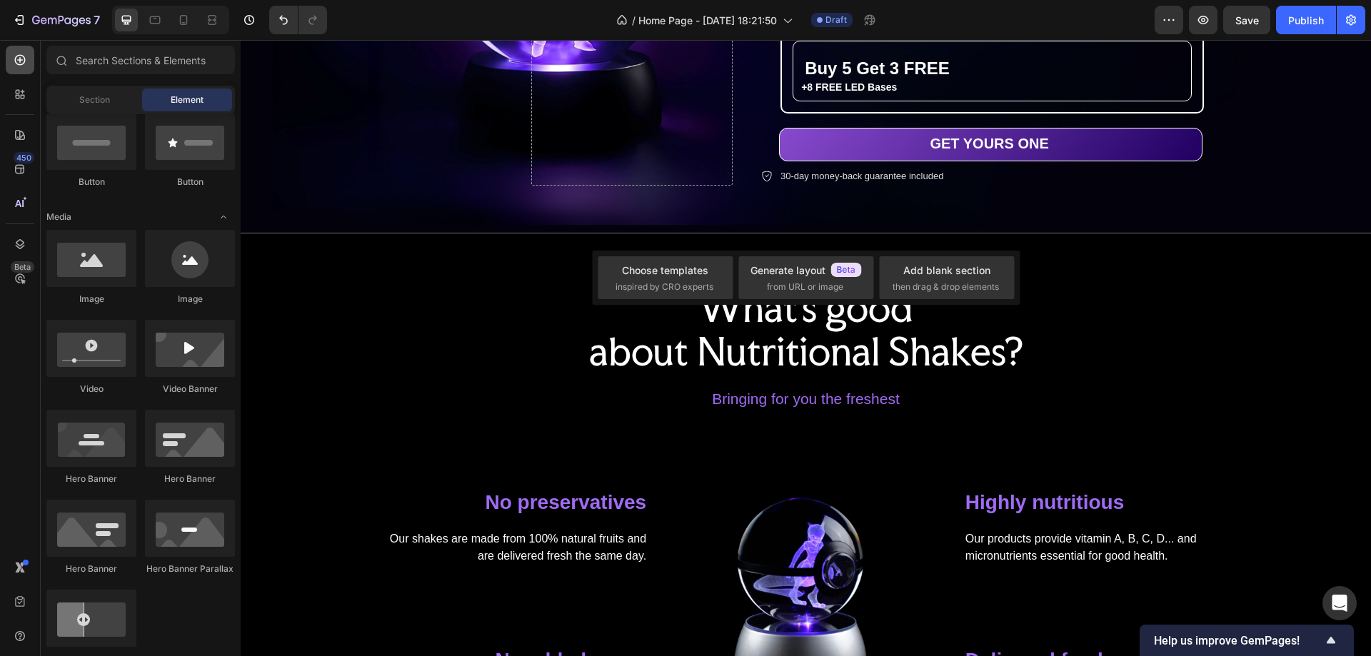
click at [17, 56] on icon at bounding box center [20, 60] width 11 height 11
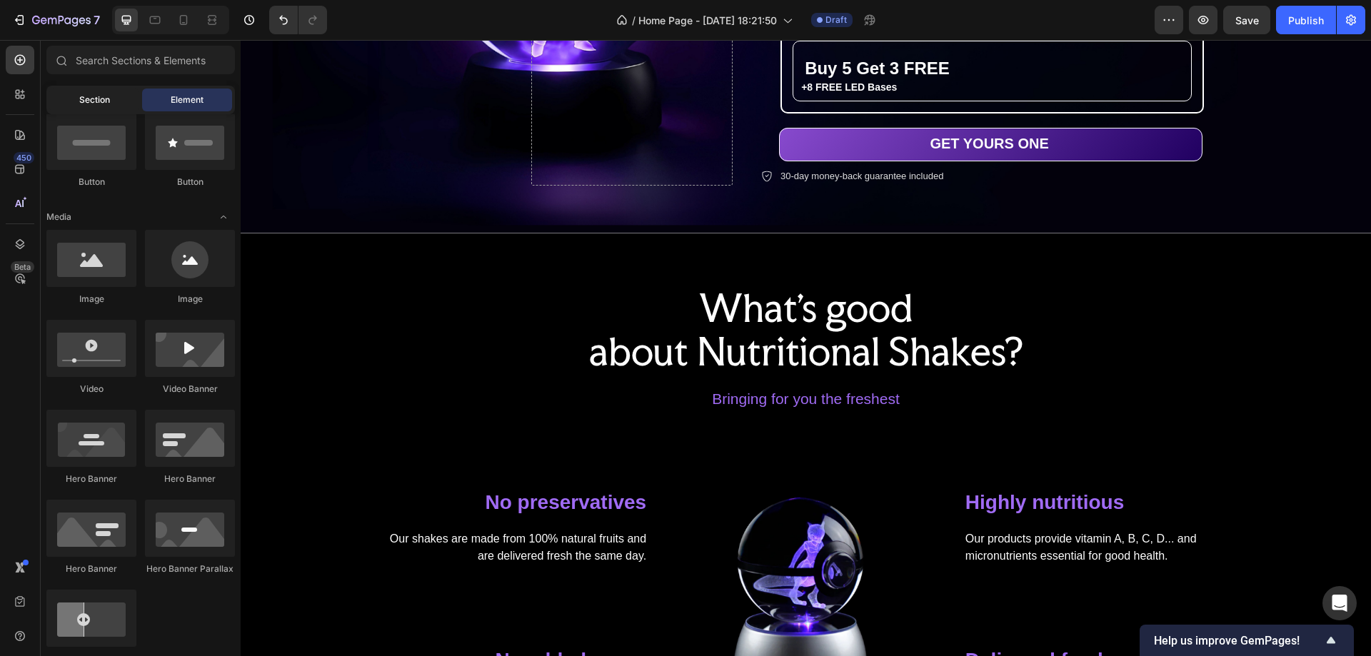
click at [88, 98] on span "Section" at bounding box center [94, 100] width 31 height 13
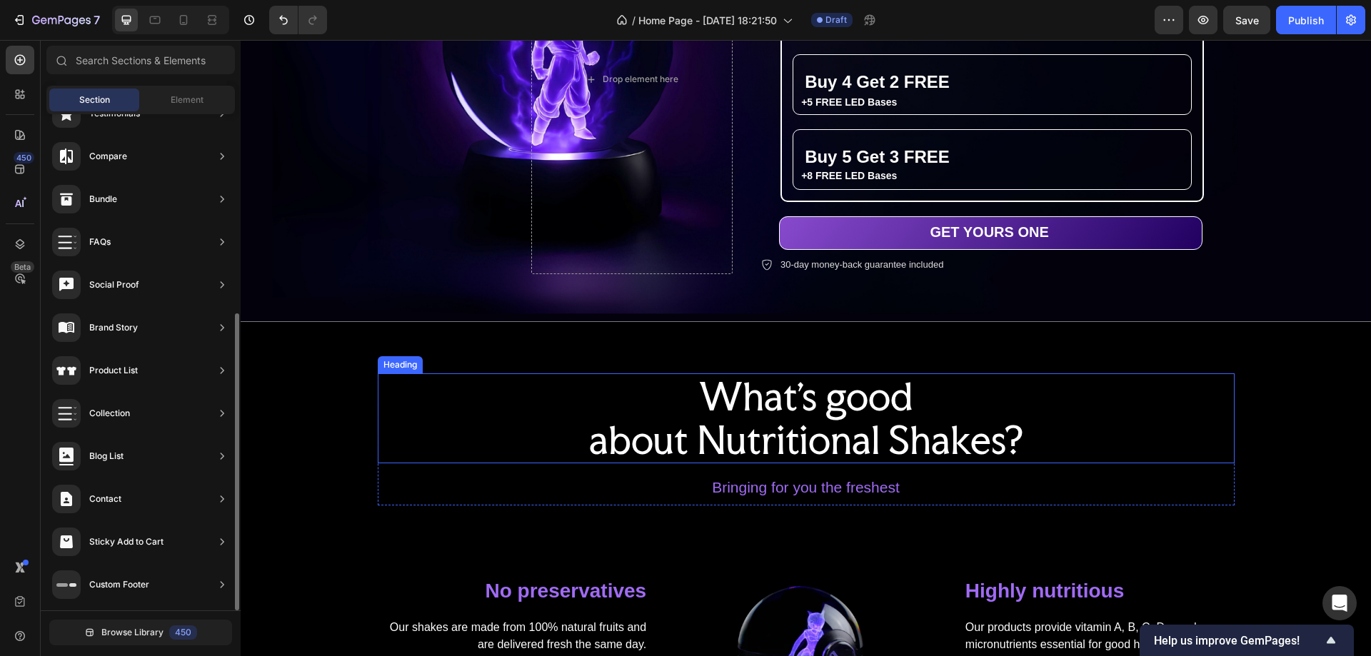
scroll to position [259, 0]
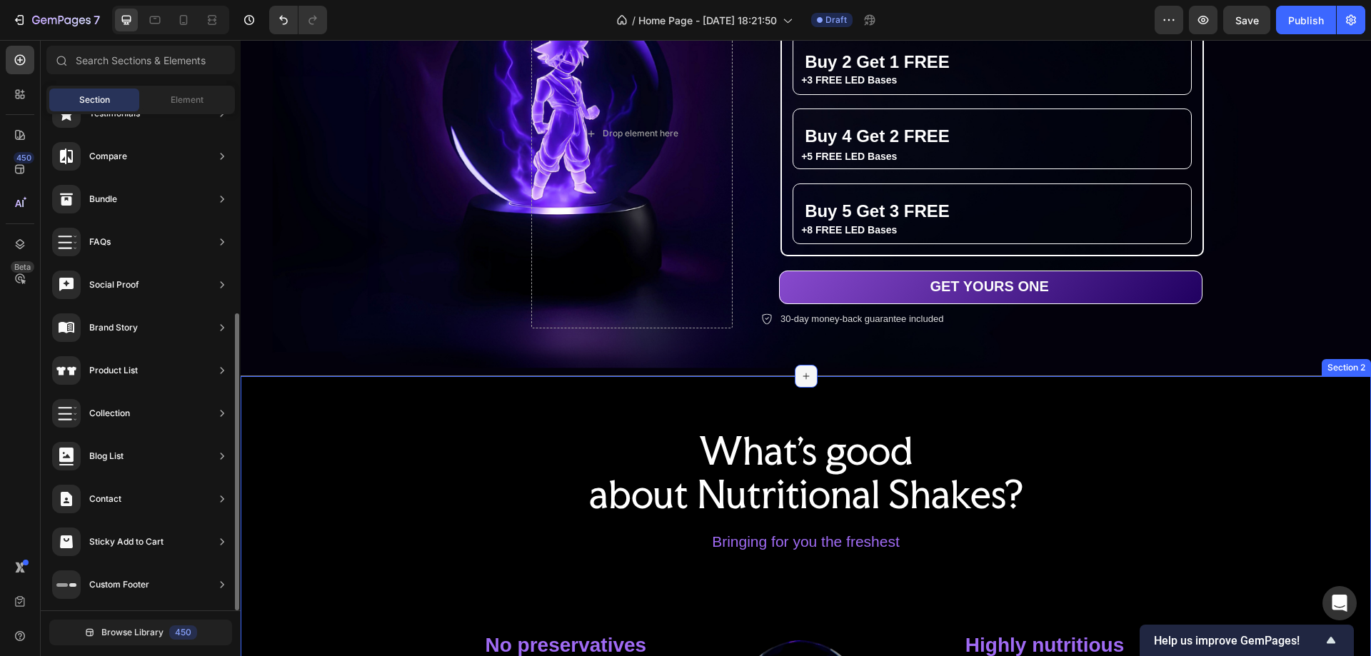
click at [801, 371] on icon at bounding box center [806, 376] width 11 height 11
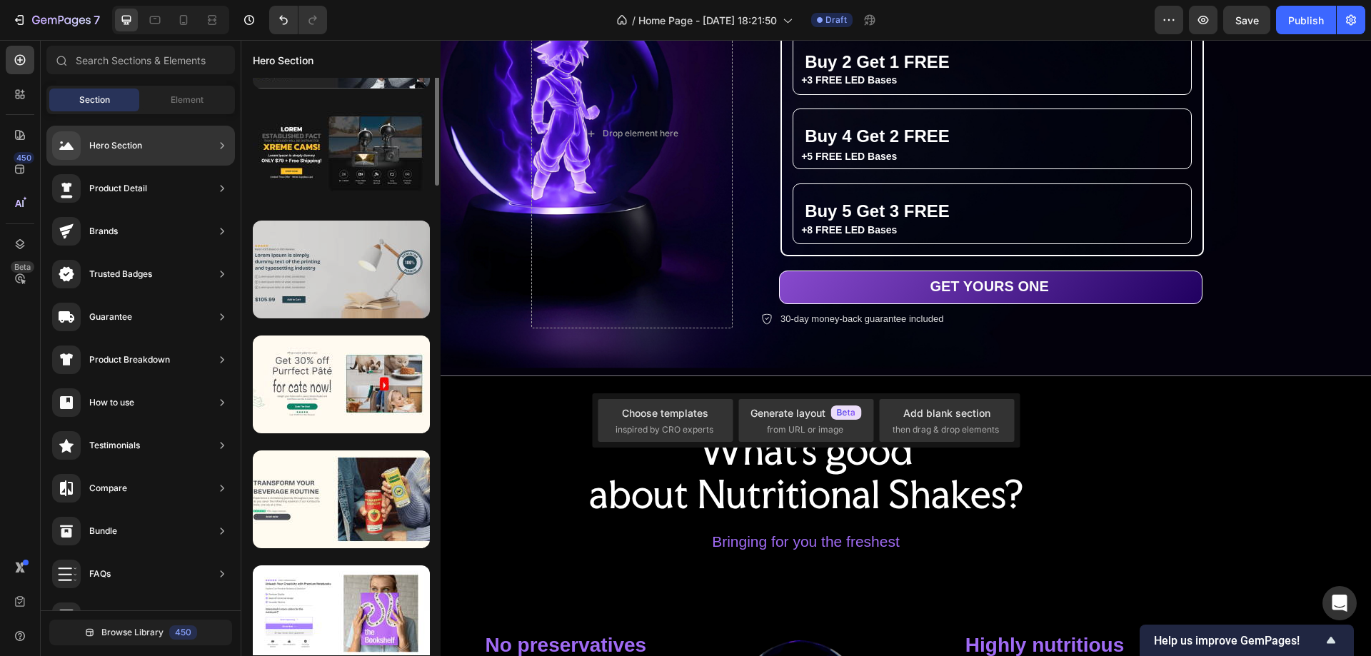
scroll to position [0, 0]
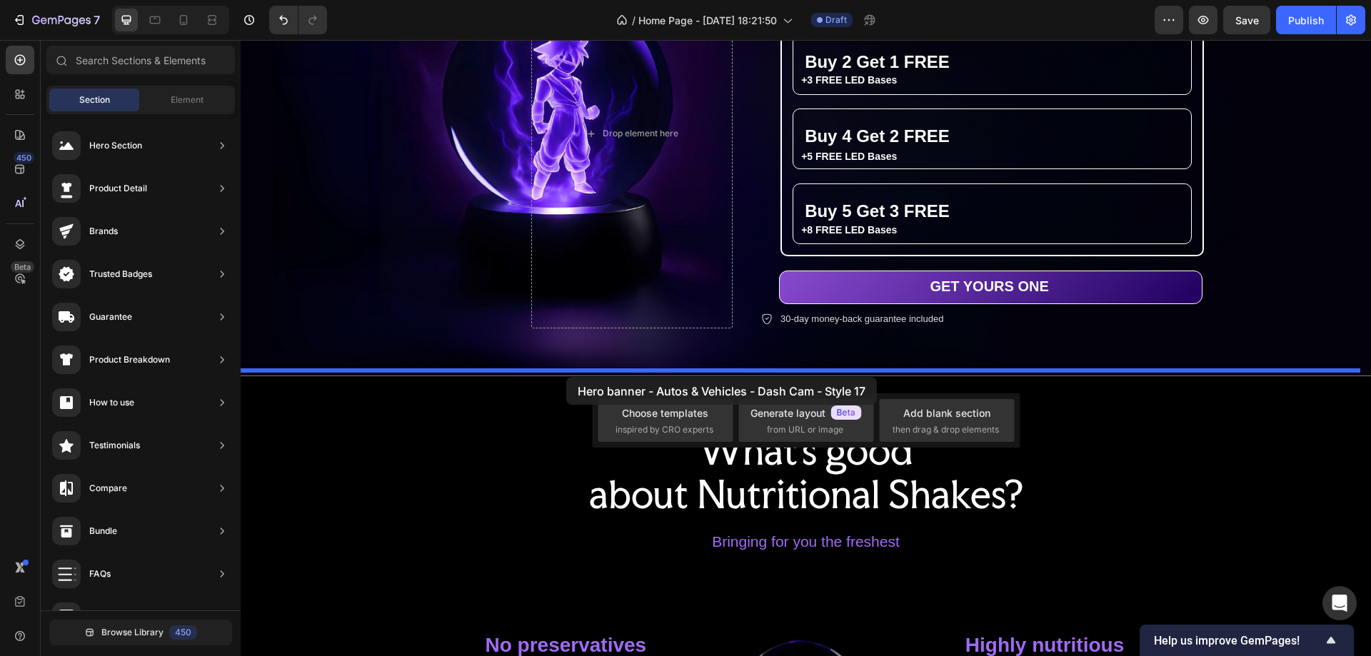
drag, startPoint x: 550, startPoint y: 374, endPoint x: 566, endPoint y: 377, distance: 16.8
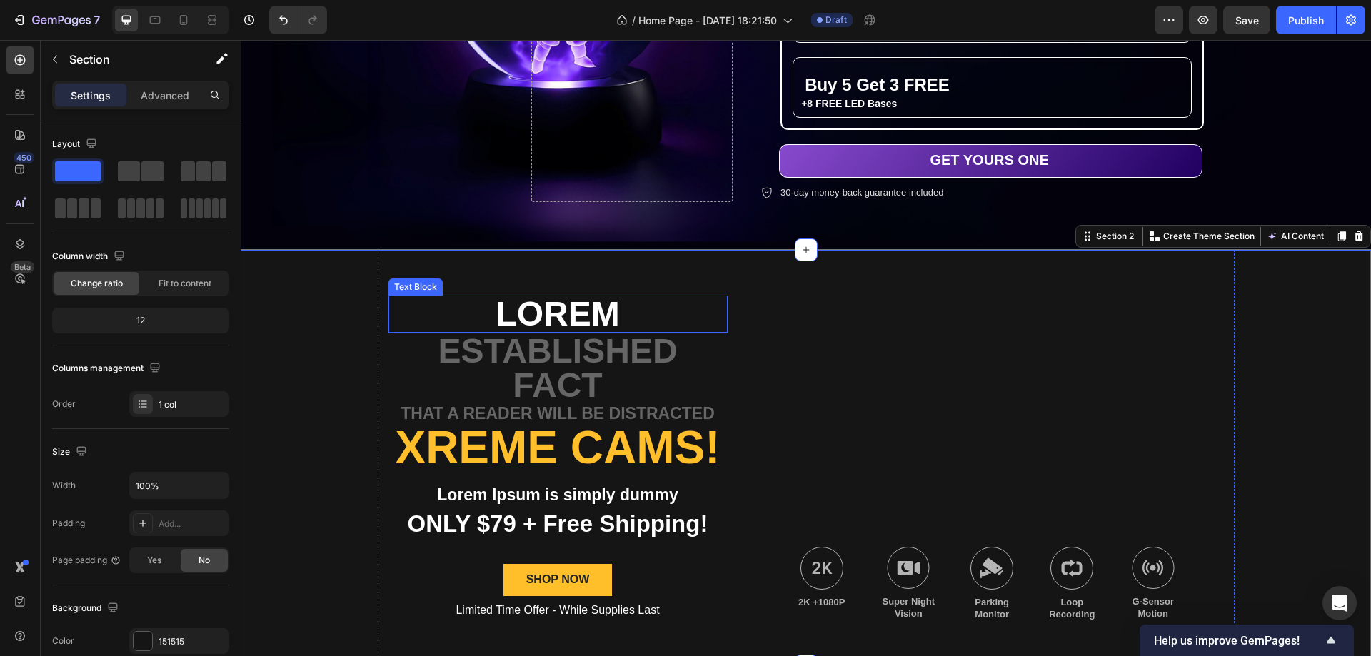
scroll to position [473, 0]
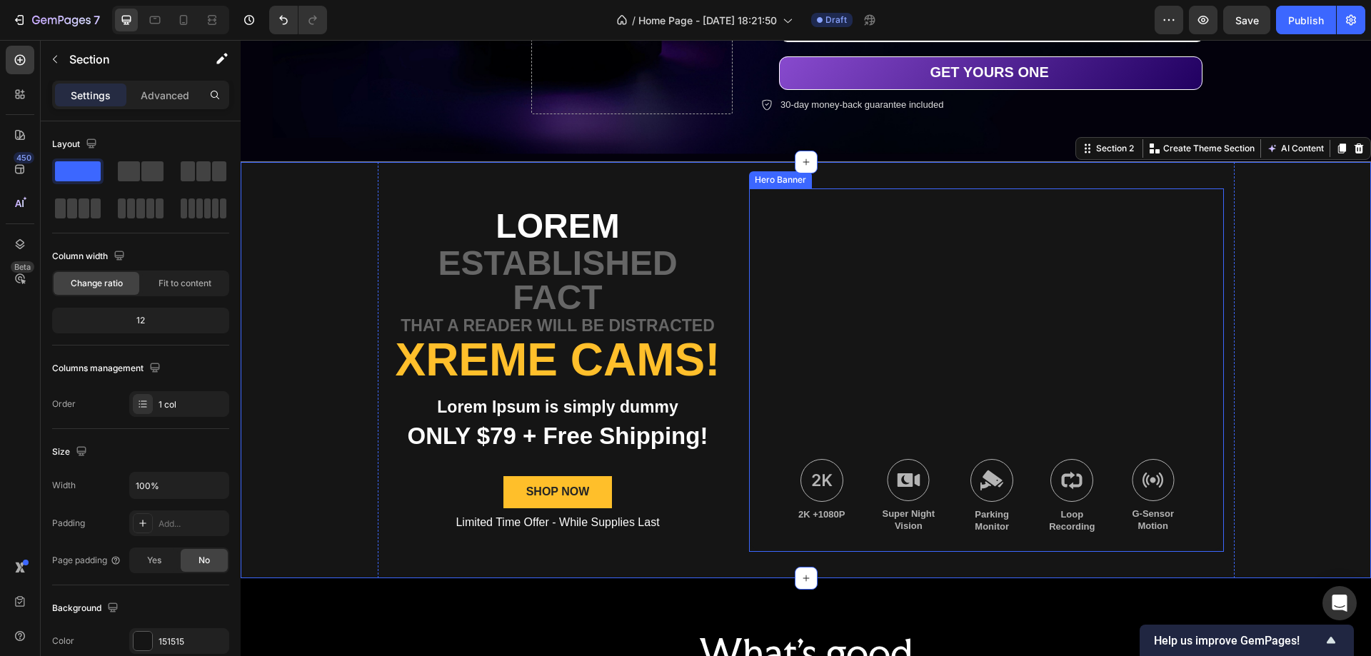
click at [861, 286] on div "Background Image" at bounding box center [986, 371] width 475 height 364
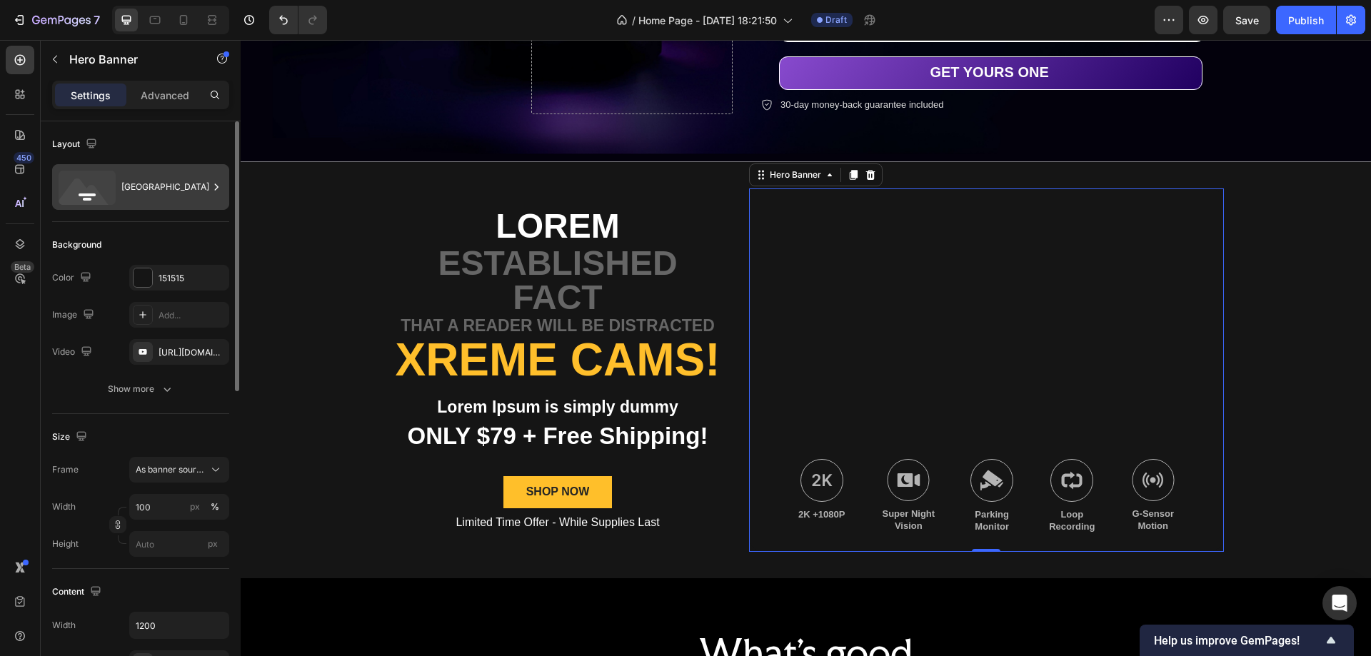
click at [211, 189] on icon at bounding box center [216, 187] width 14 height 14
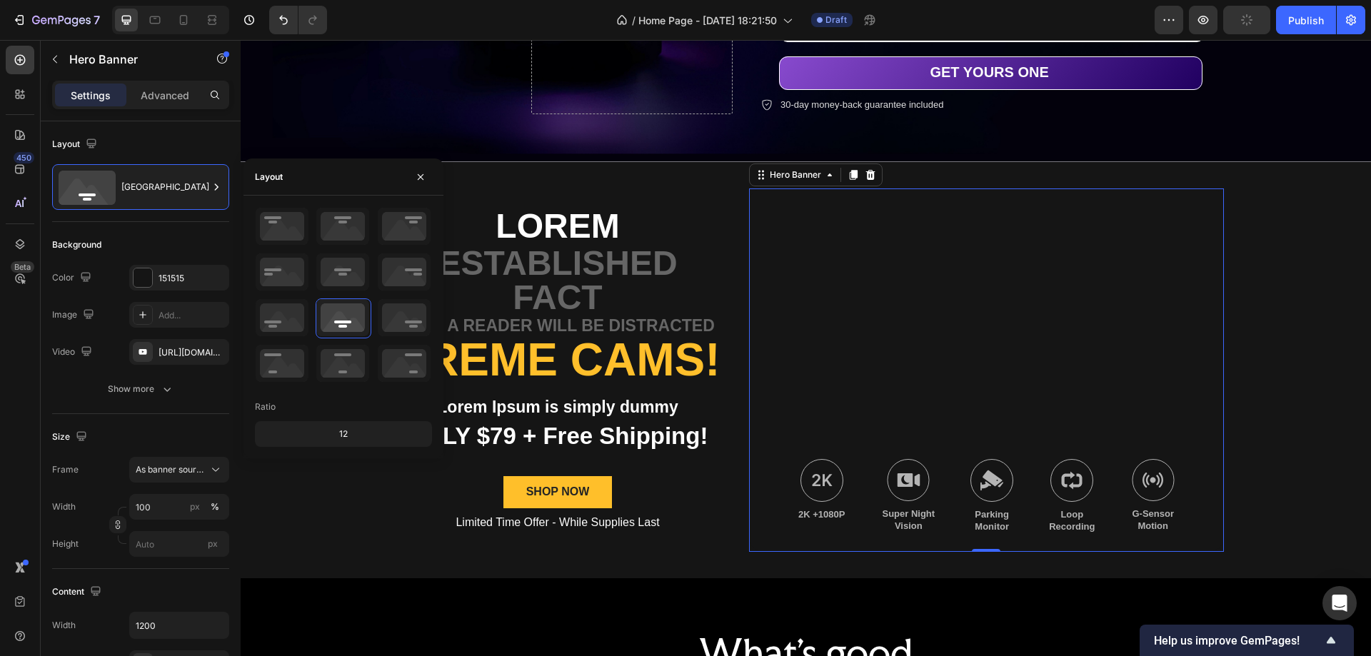
click at [916, 283] on div "Background Image" at bounding box center [986, 371] width 475 height 364
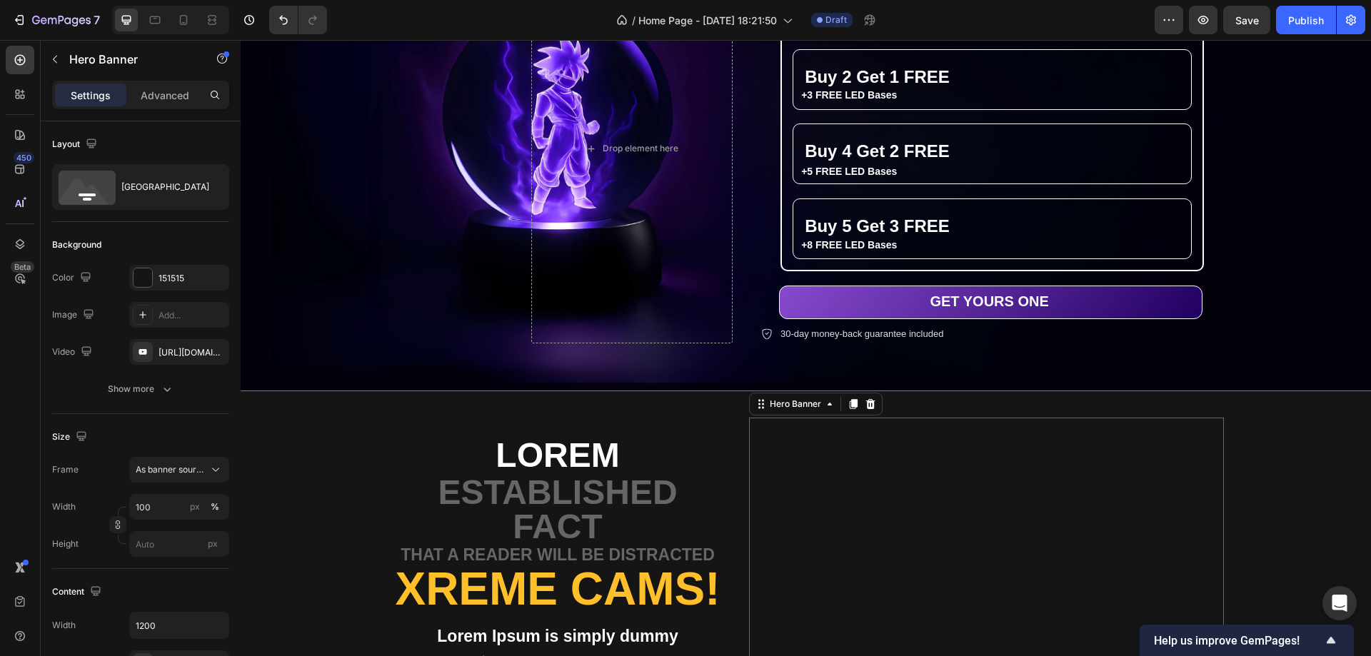
scroll to position [330, 0]
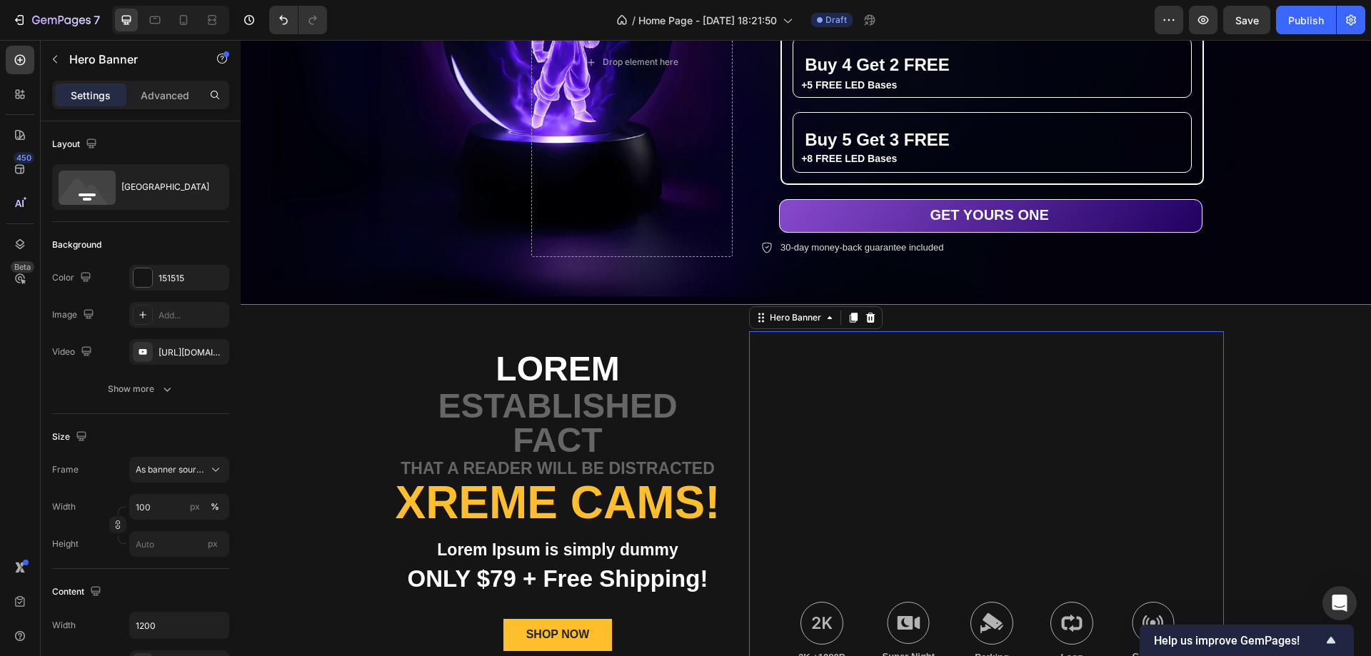
click at [869, 439] on div "Background Image" at bounding box center [986, 513] width 475 height 364
click at [146, 96] on p "Advanced" at bounding box center [165, 95] width 49 height 15
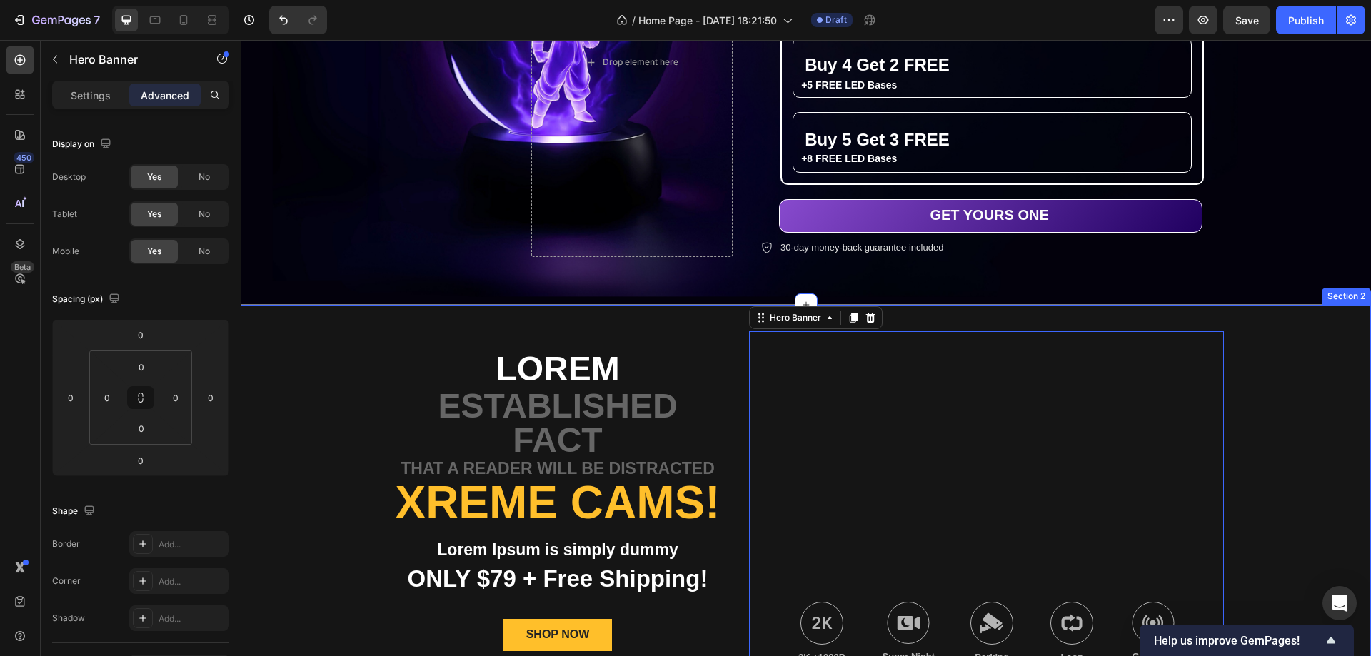
click at [1298, 422] on div "Lorem Text Block established fact Text Block that a reader will be distracted T…" at bounding box center [806, 513] width 1131 height 416
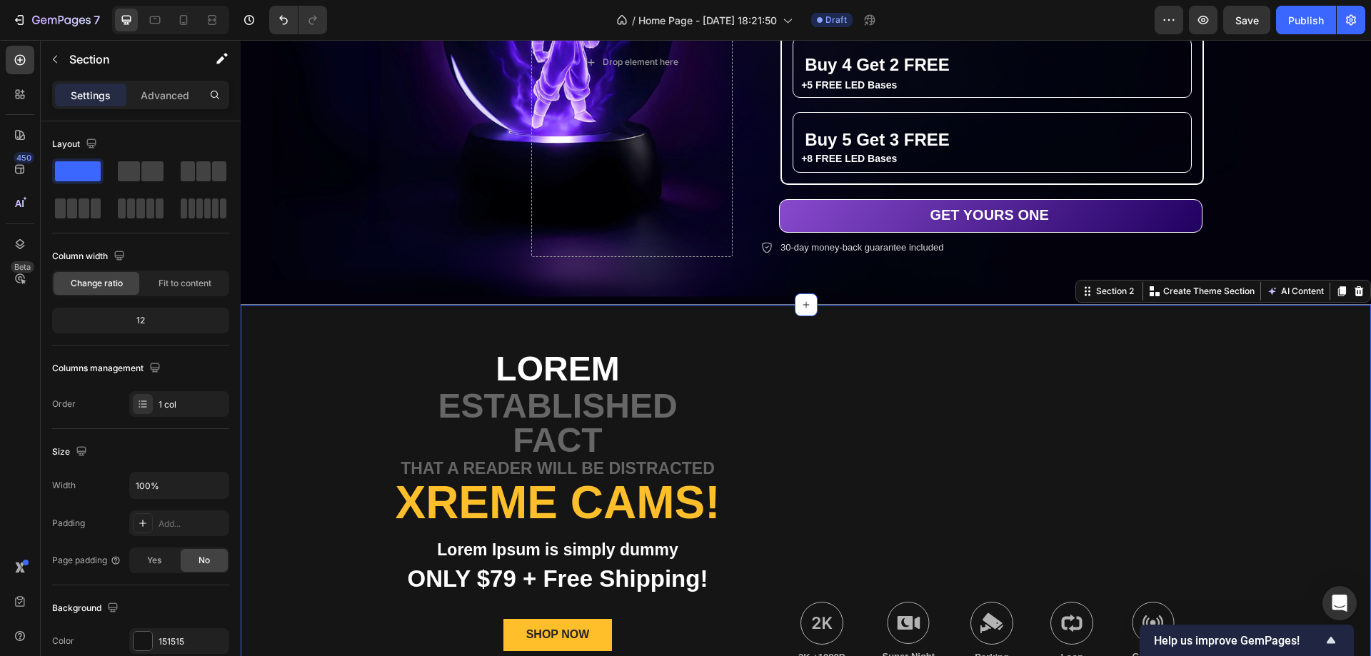
click at [321, 320] on div "Lorem Text Block established fact Text Block that a reader will be distracted T…" at bounding box center [806, 513] width 1131 height 416
click at [1355, 286] on icon at bounding box center [1359, 291] width 9 height 10
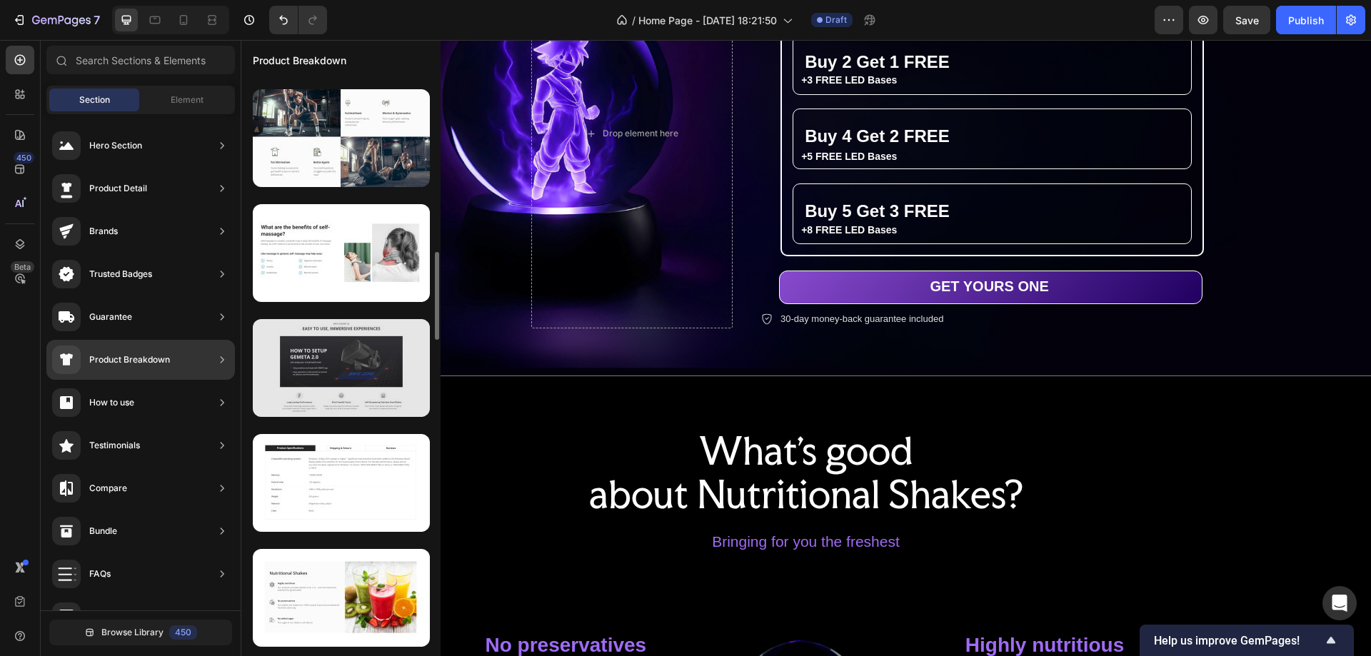
scroll to position [1286, 0]
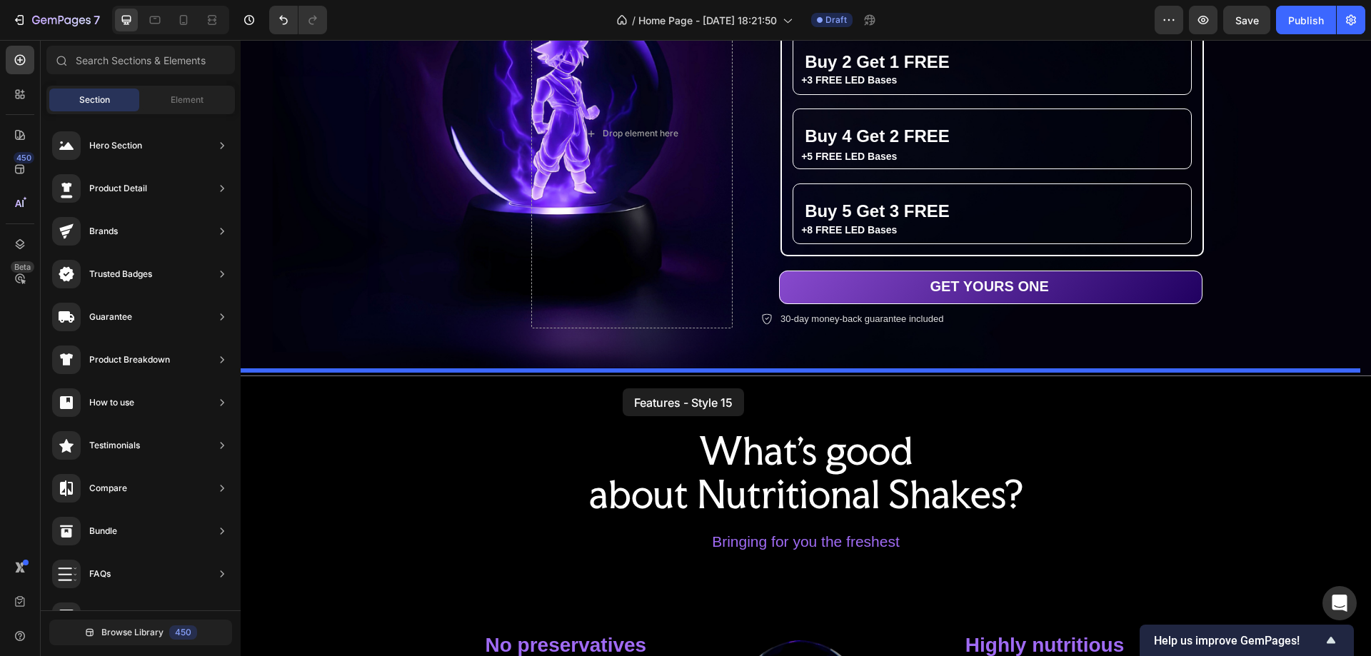
drag, startPoint x: 567, startPoint y: 490, endPoint x: 623, endPoint y: 389, distance: 115.7
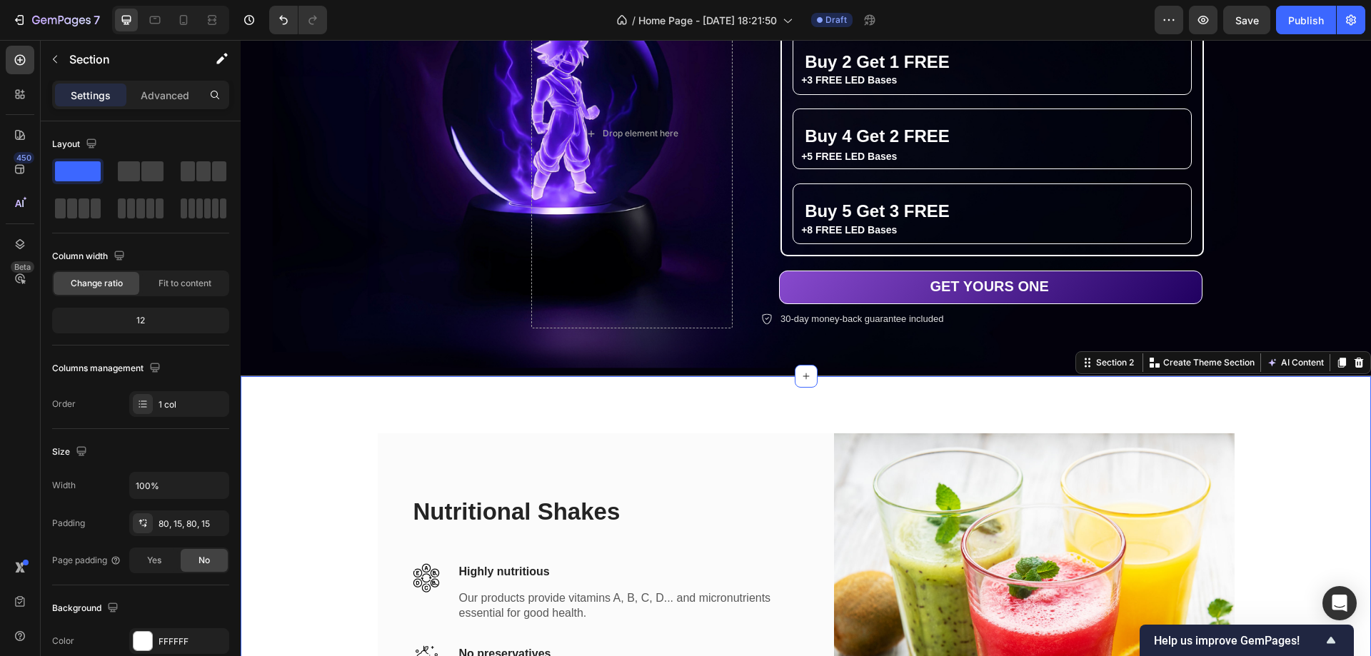
click at [289, 414] on div "Nutritional Shakes Heading Image Highly nutritious Text block Our products prov…" at bounding box center [806, 633] width 1131 height 515
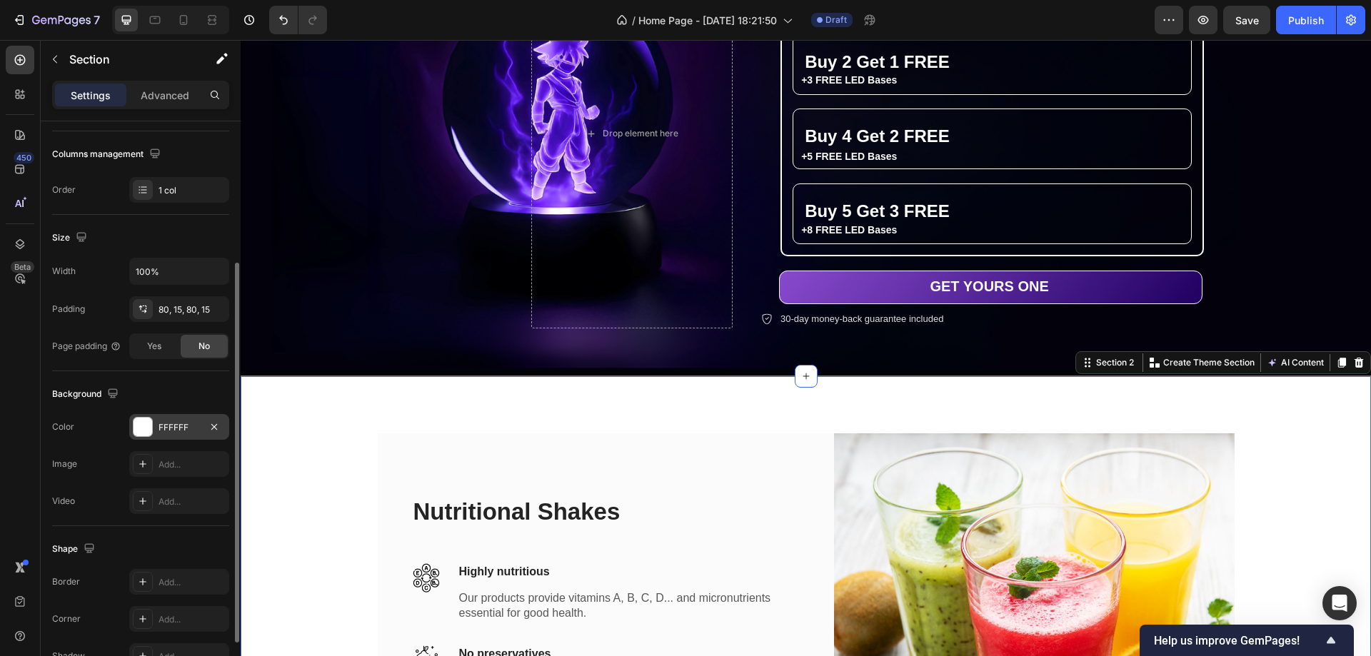
click at [139, 429] on div at bounding box center [143, 427] width 19 height 19
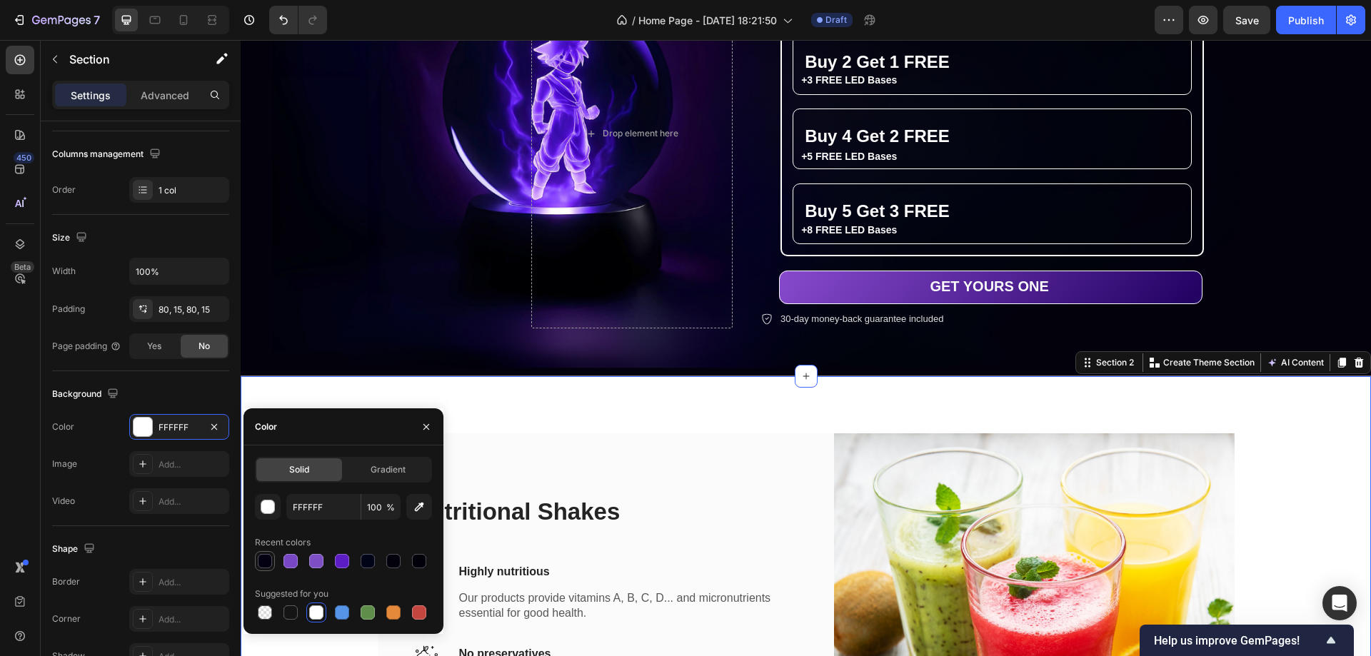
click at [261, 564] on div at bounding box center [265, 561] width 14 height 14
type input "030112"
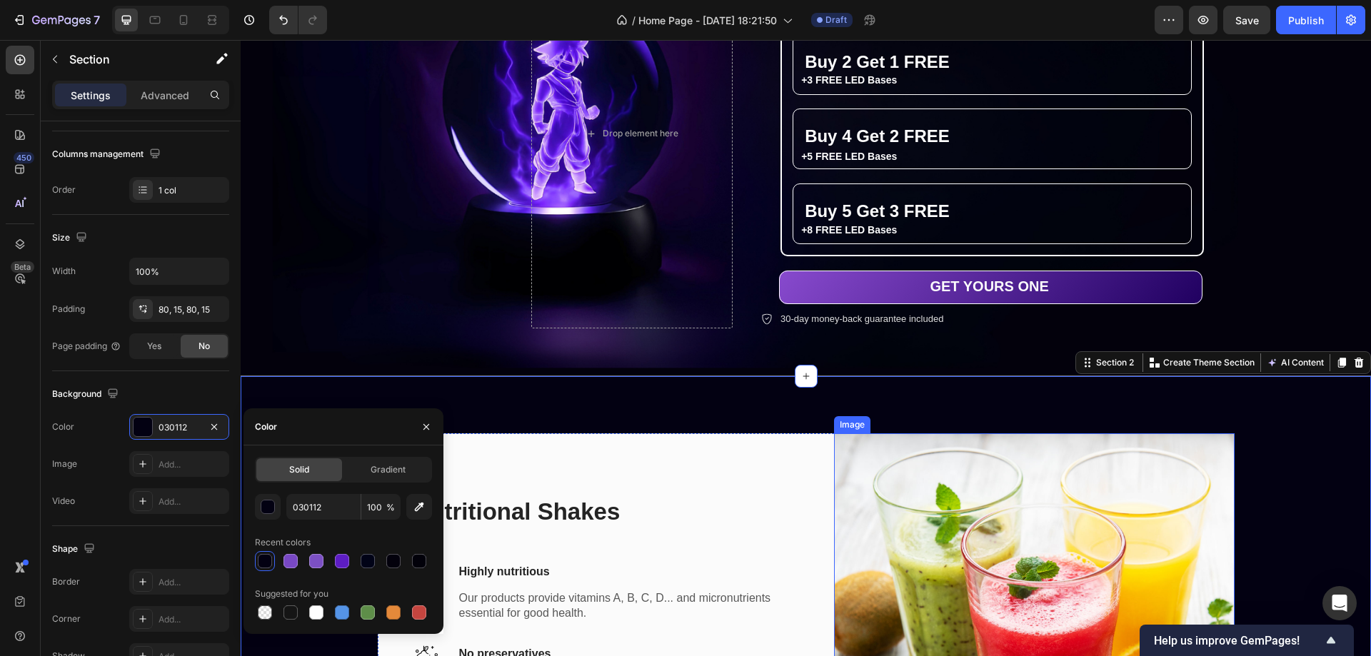
click at [1177, 470] on img at bounding box center [1034, 634] width 401 height 401
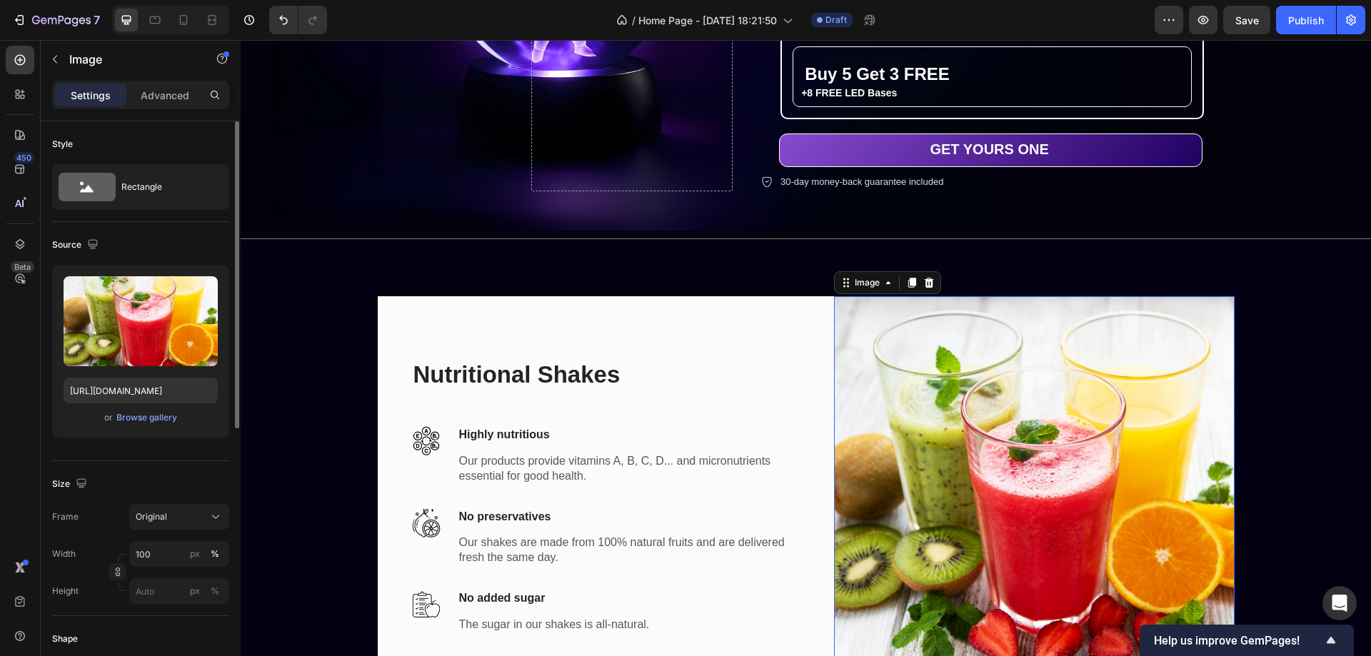
scroll to position [401, 0]
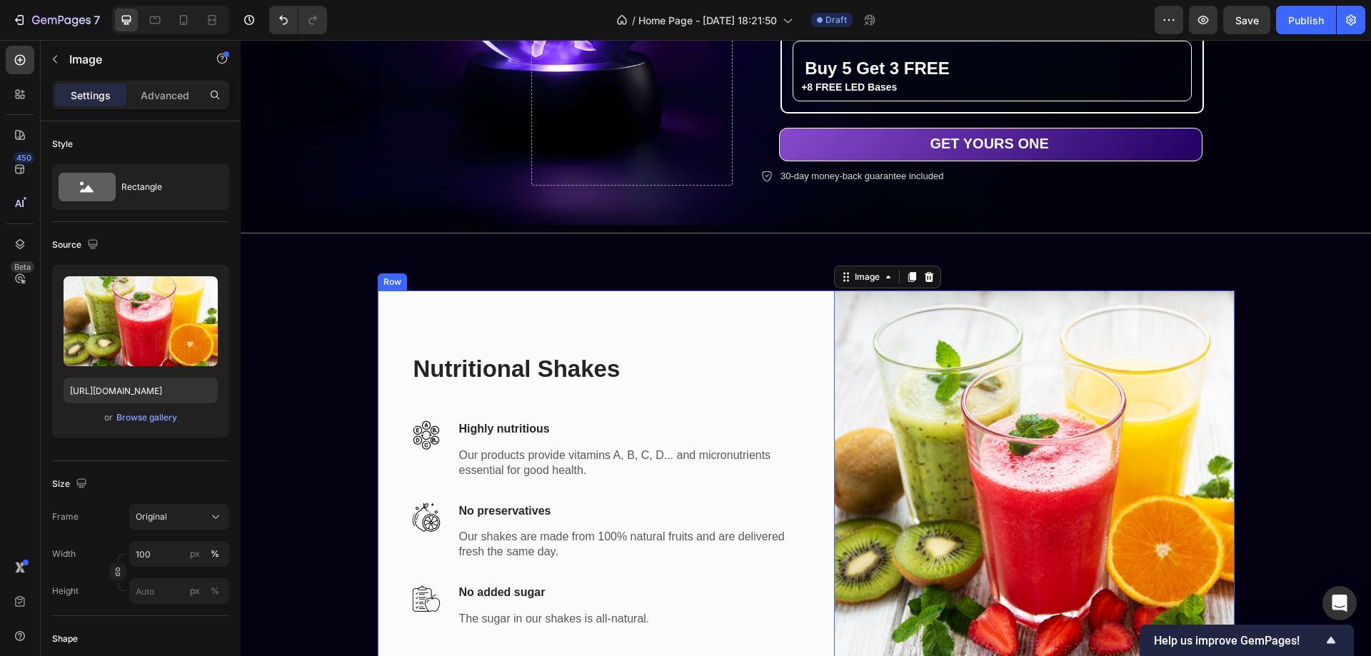
click at [399, 315] on div "Nutritional Shakes Heading Image Highly nutritious Text block Our products prov…" at bounding box center [806, 491] width 857 height 401
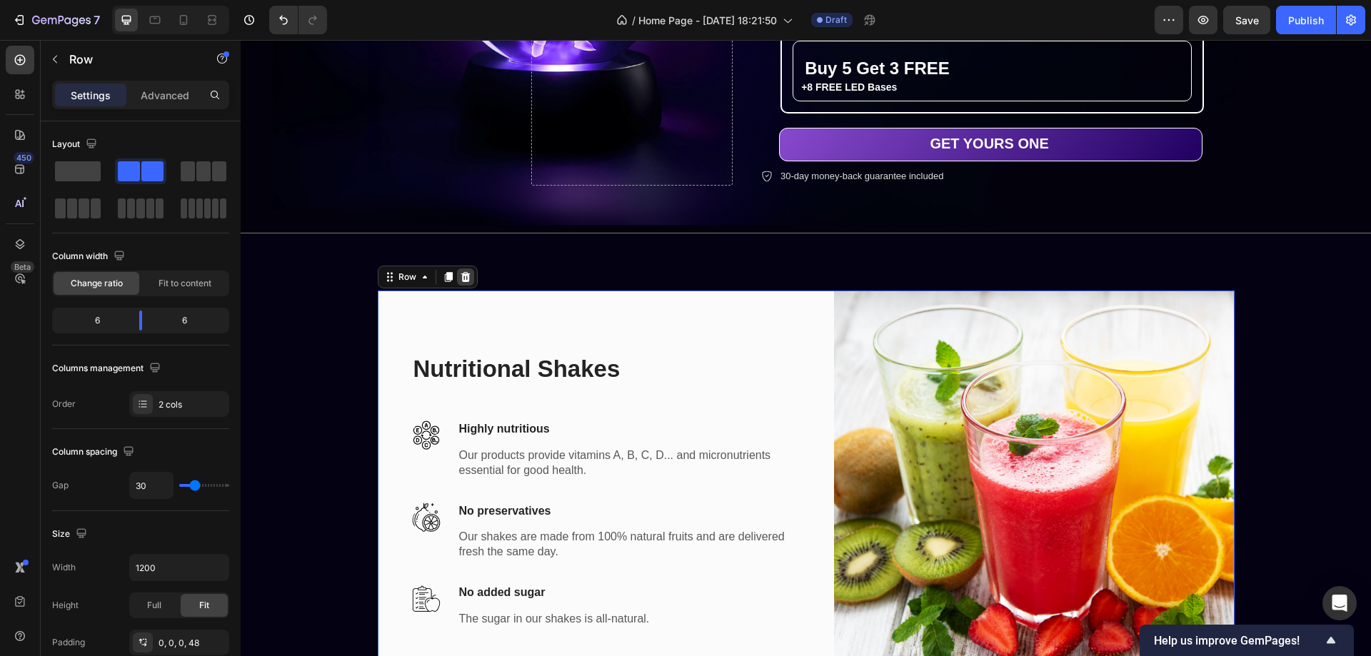
click at [462, 271] on icon at bounding box center [465, 276] width 9 height 10
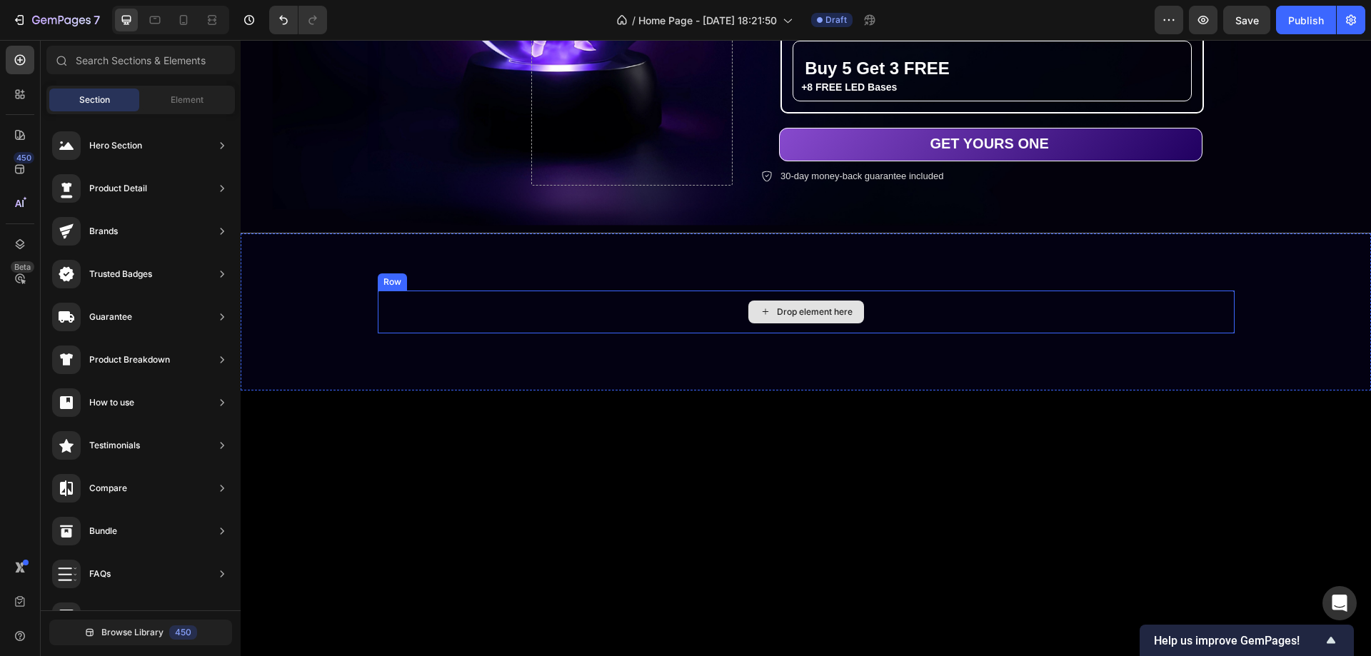
click at [802, 306] on div "Drop element here" at bounding box center [815, 311] width 76 height 11
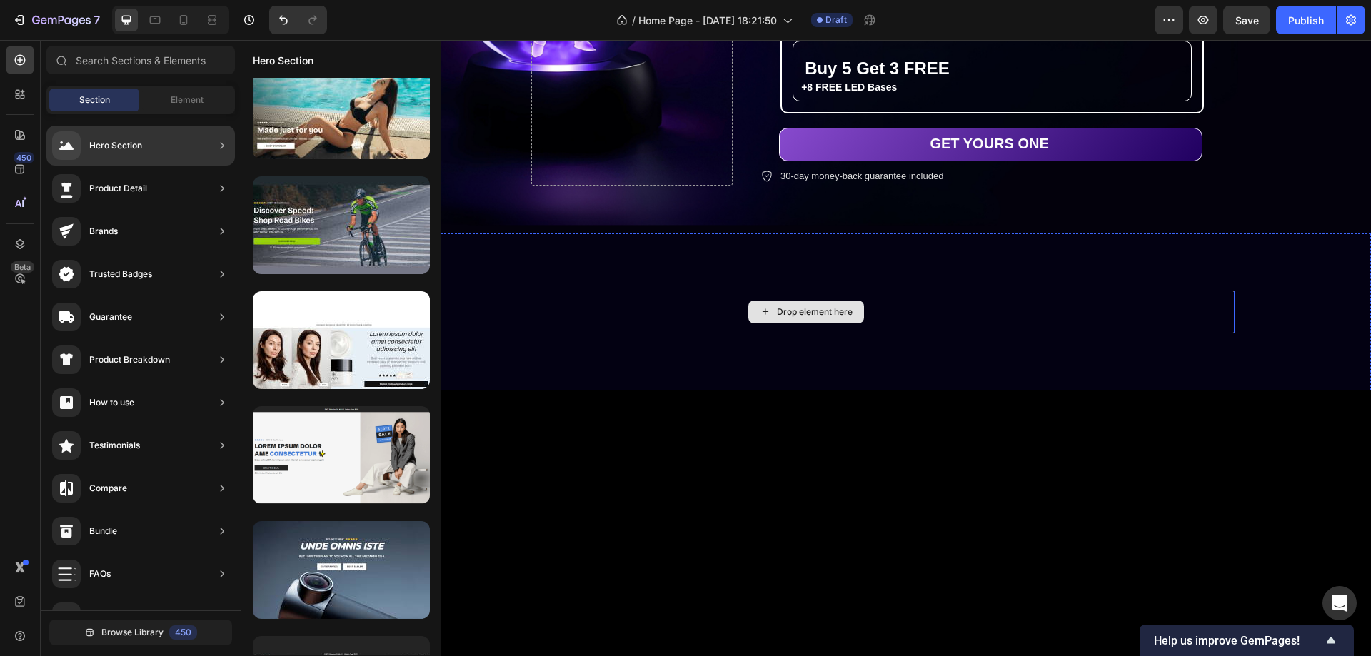
scroll to position [0, 0]
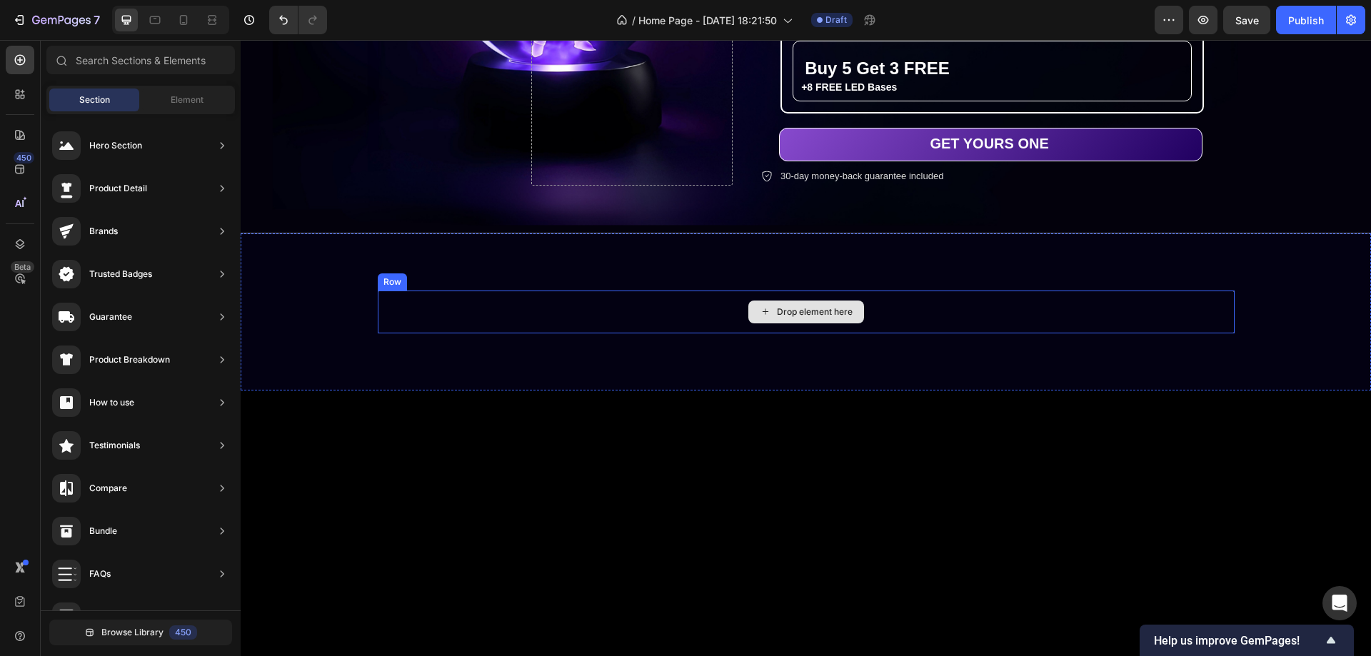
click at [691, 303] on div "Drop element here" at bounding box center [806, 312] width 857 height 43
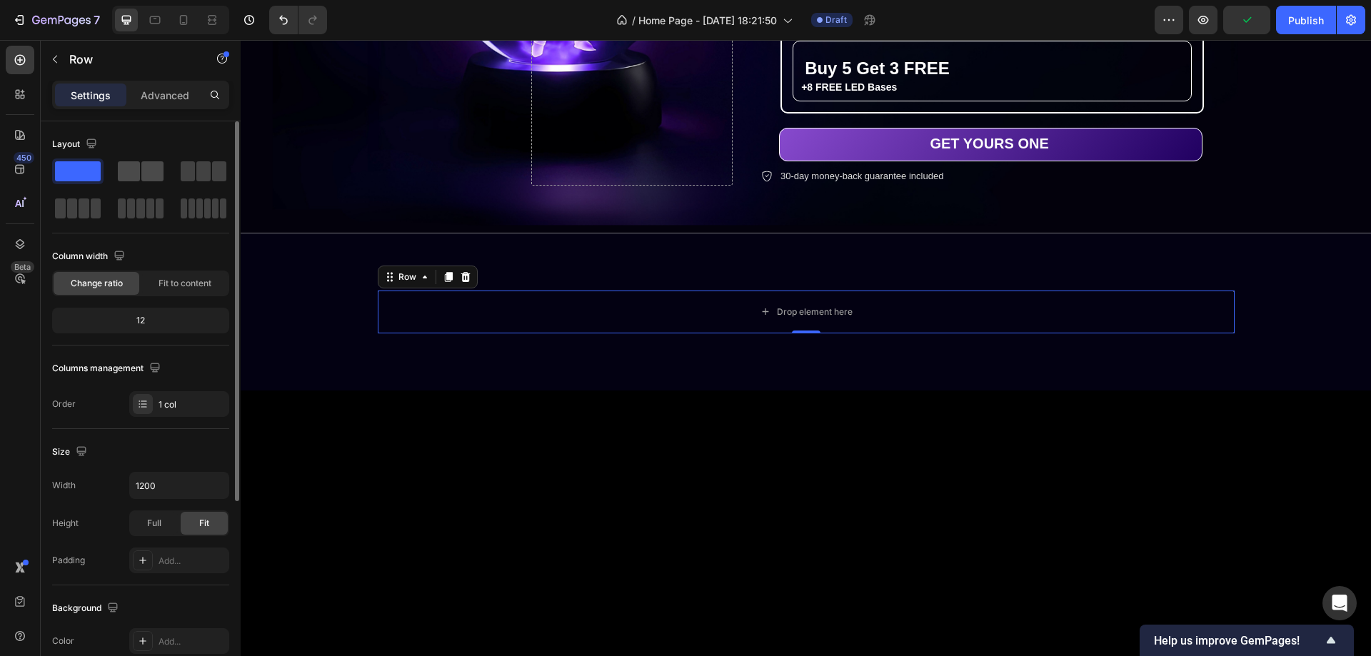
click at [140, 168] on div at bounding box center [141, 171] width 46 height 20
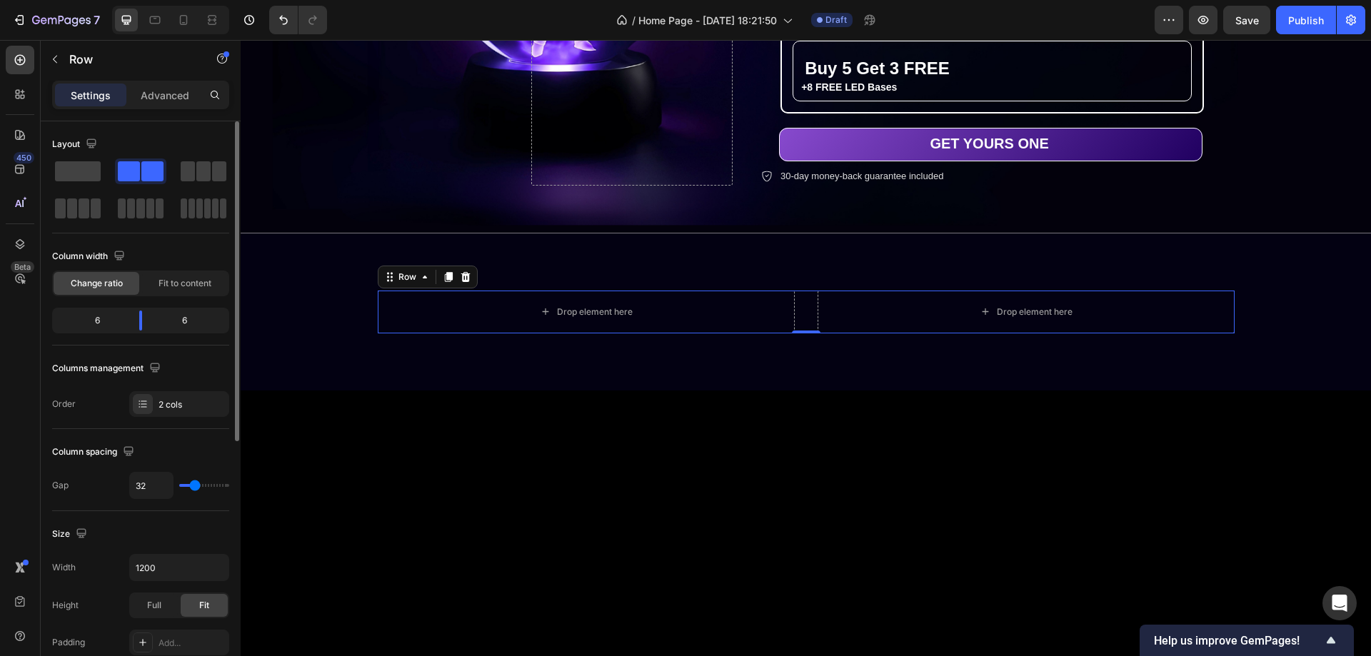
type input "36"
type input "56"
type input "82"
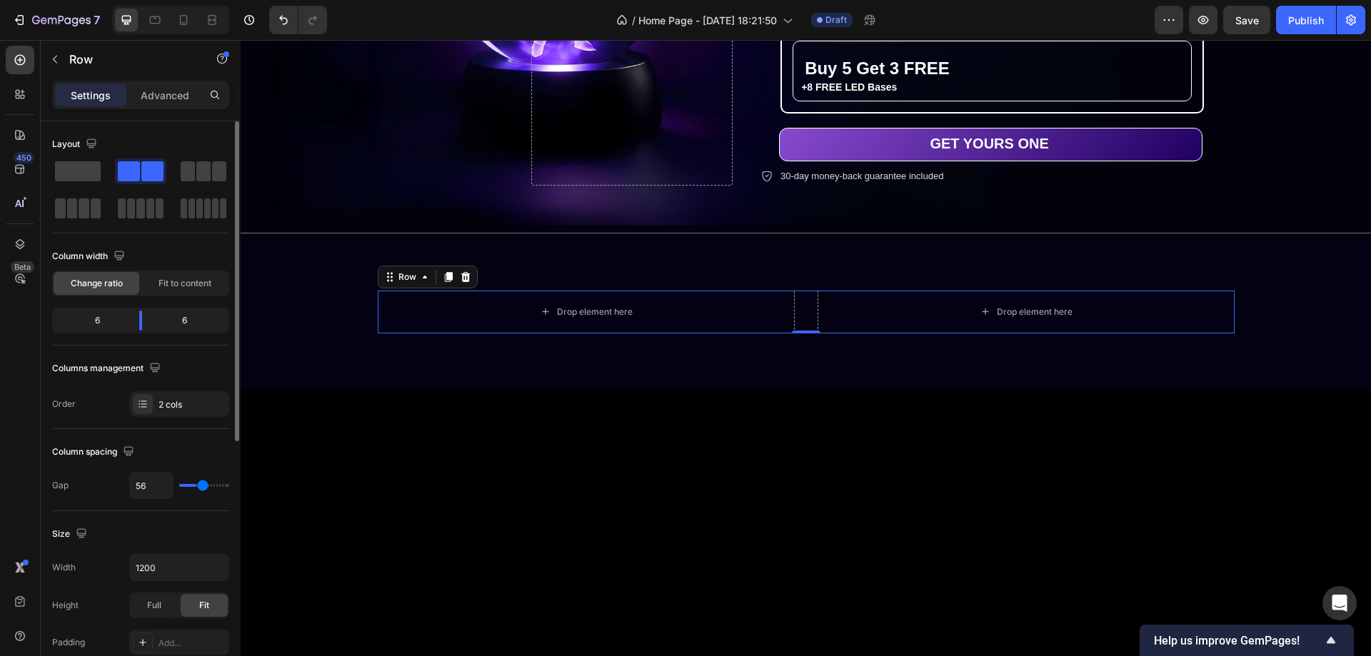
type input "82"
type input "107"
type input "120"
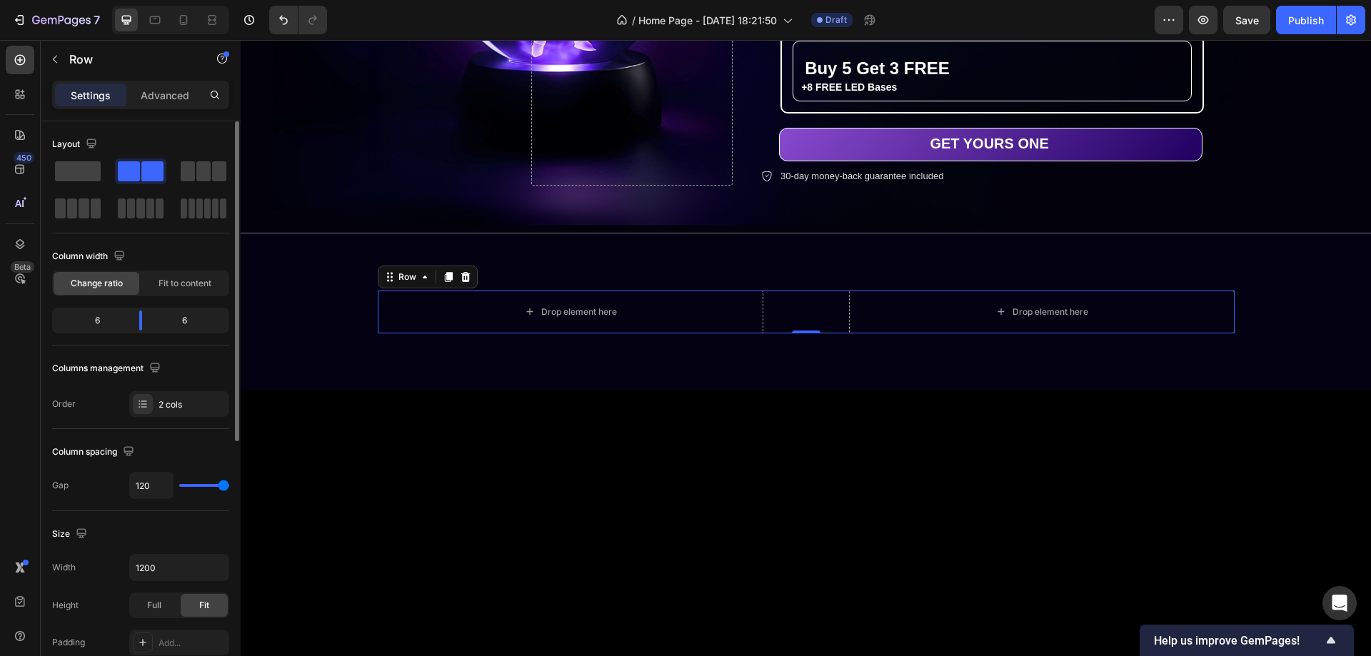
type input "102"
type input "76"
type input "56"
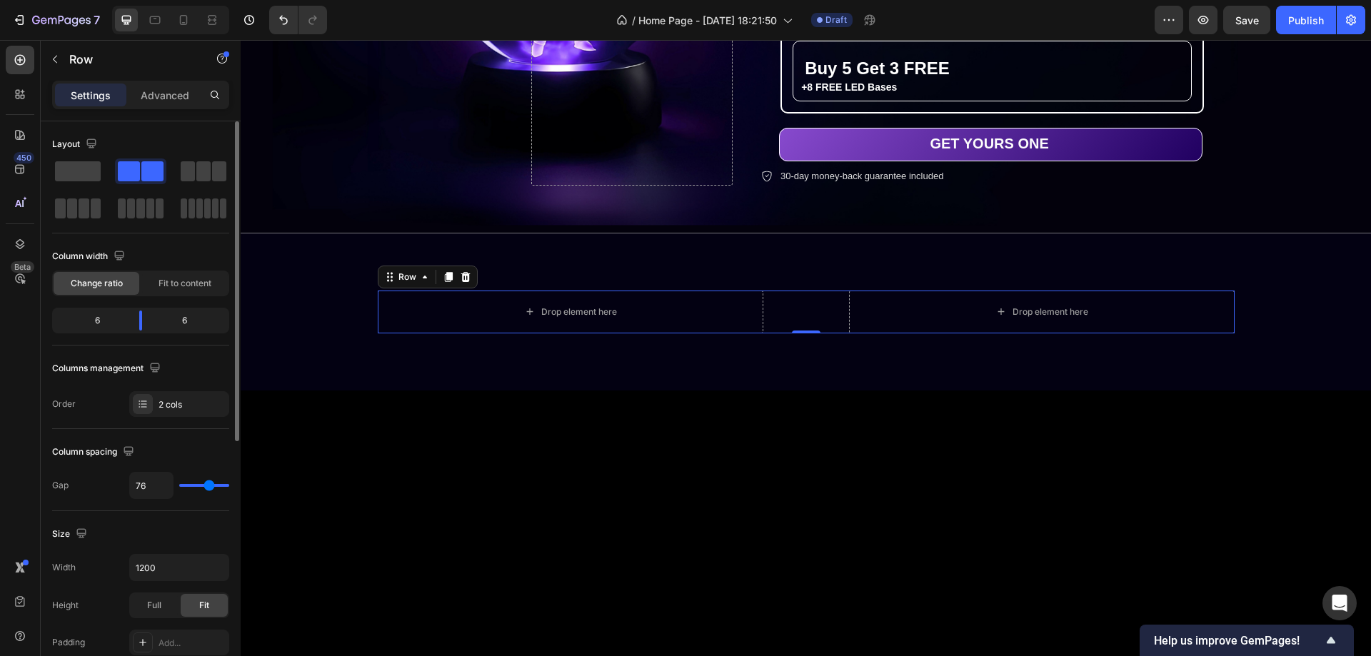
type input "56"
type input "36"
type input "22"
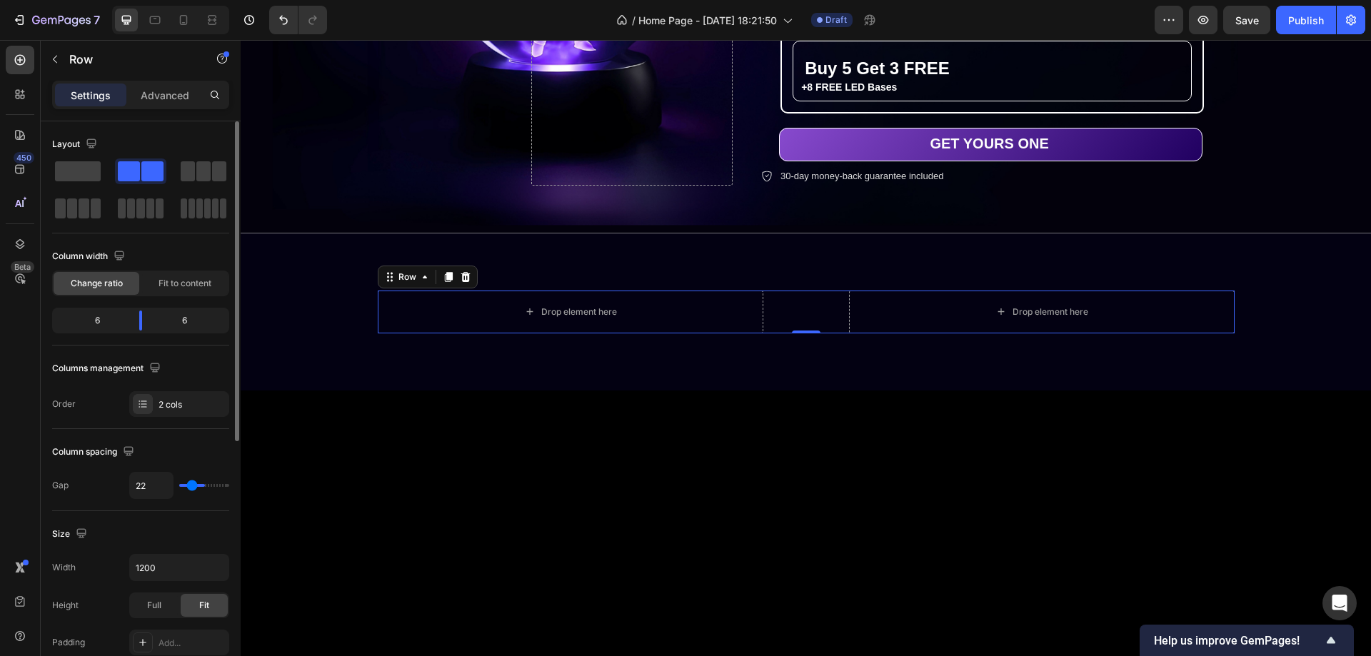
type input "16"
type input "11"
type input "2"
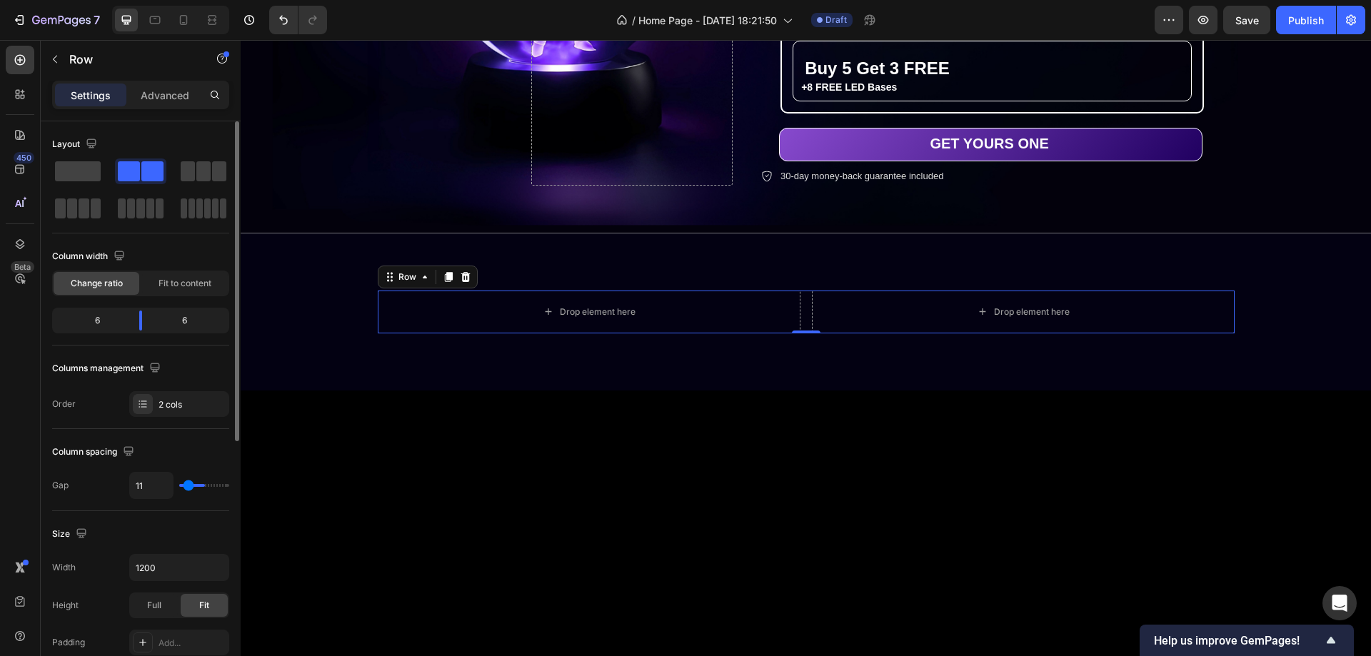
type input "2"
type input "0"
type input "2"
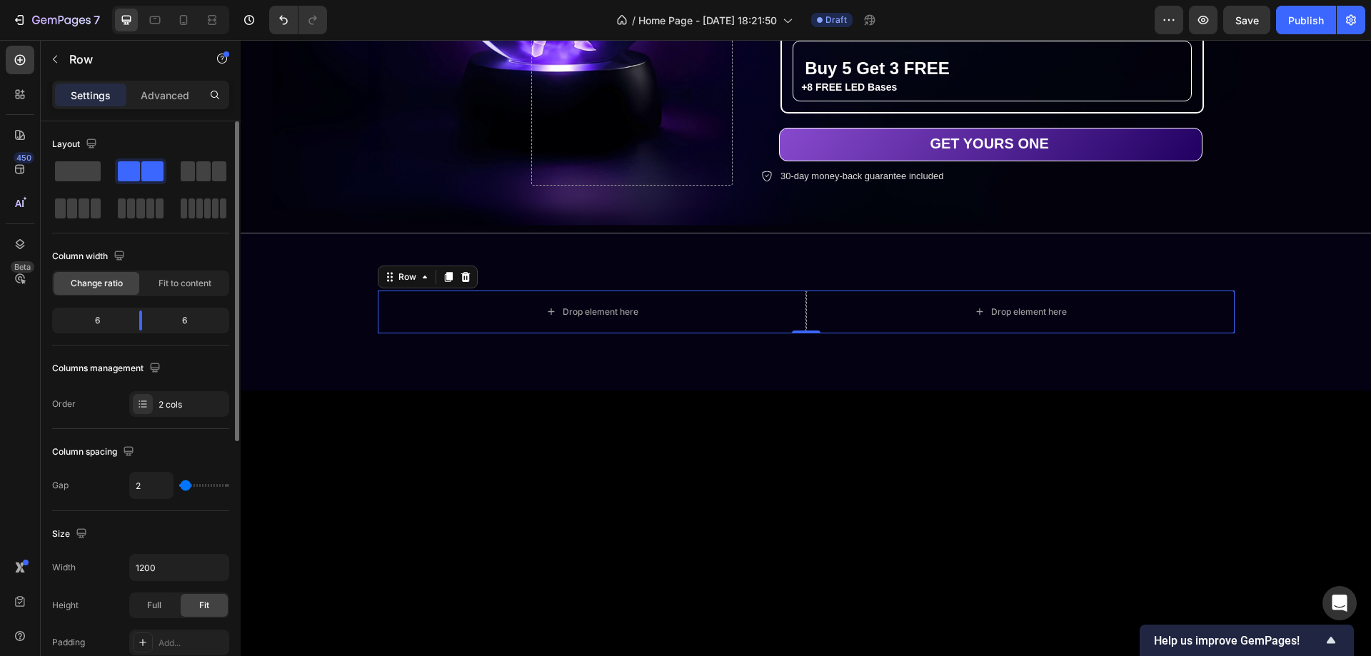
type input "22"
type input "29"
type input "33"
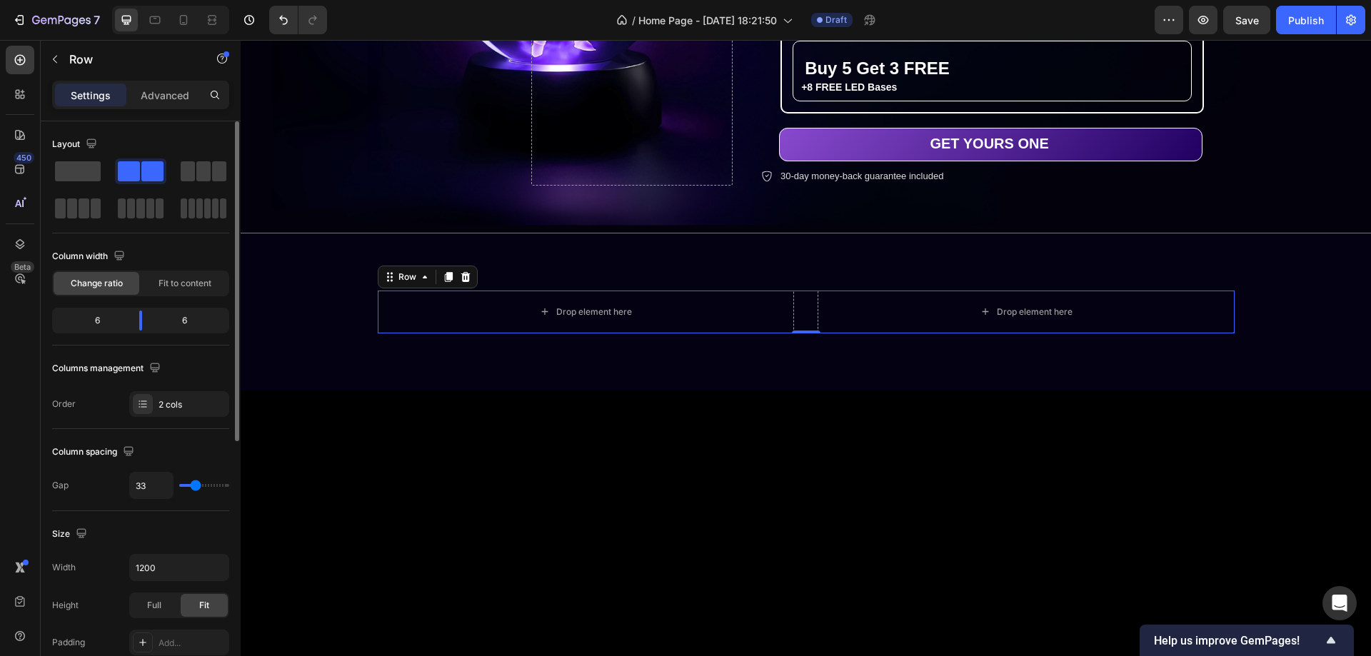
type input "33"
click at [196, 484] on input "range" at bounding box center [204, 485] width 50 height 3
click at [1021, 314] on div "Drop element here" at bounding box center [1027, 312] width 116 height 23
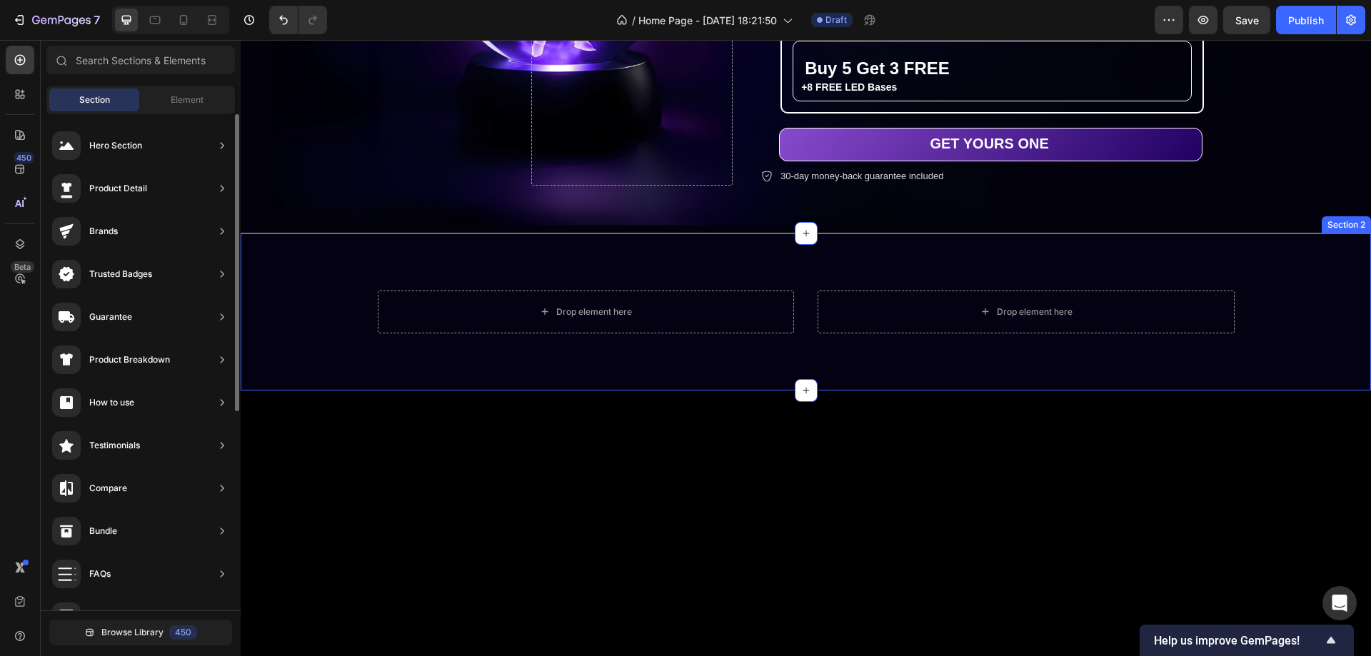
scroll to position [104, 0]
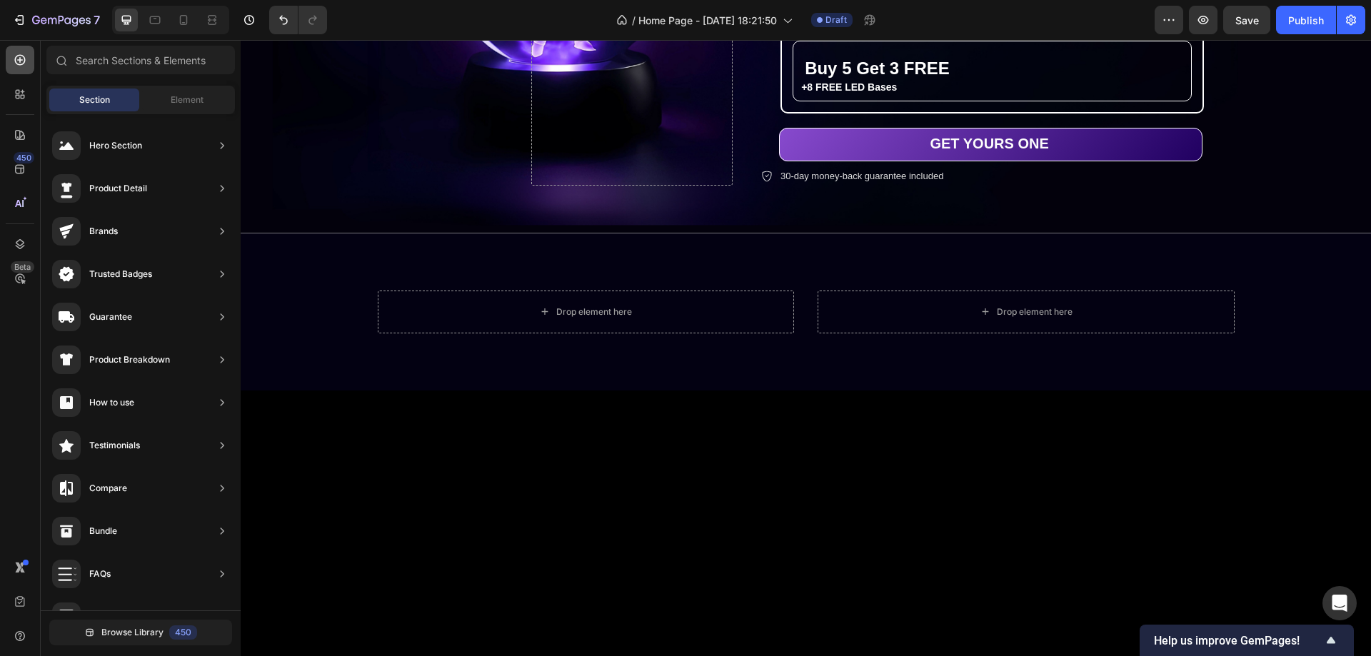
click at [14, 60] on icon at bounding box center [20, 60] width 14 height 14
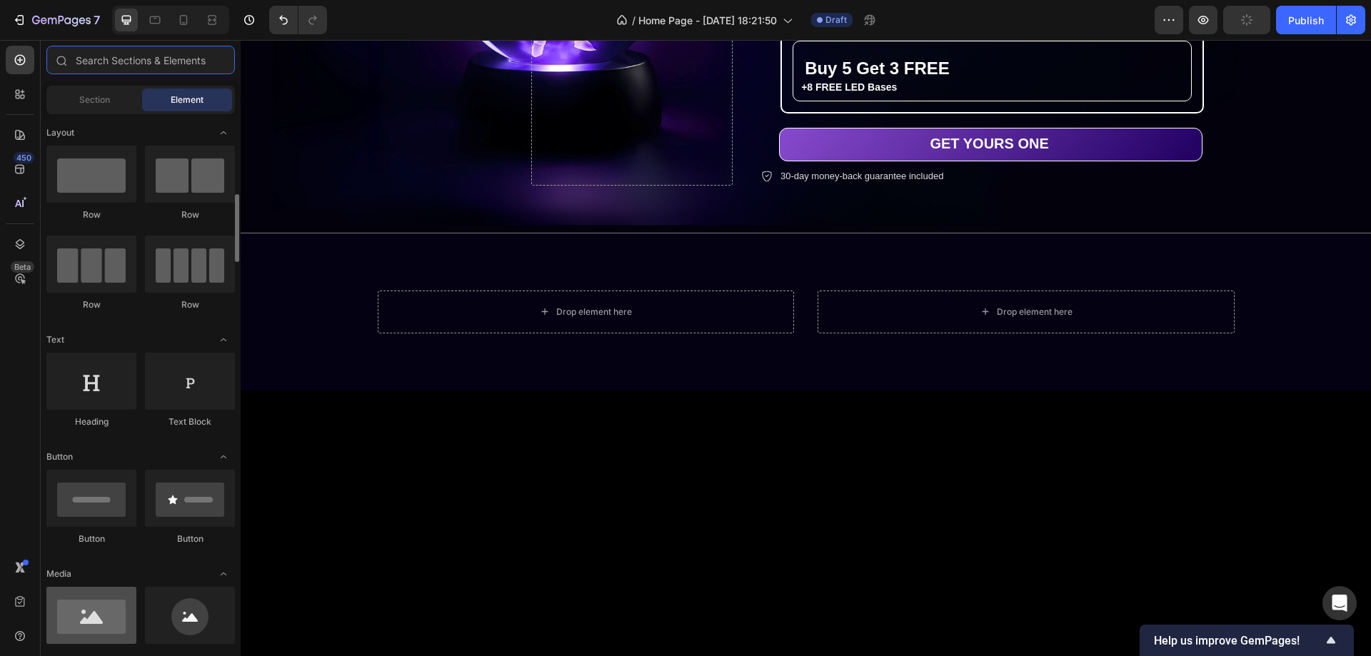
scroll to position [71, 0]
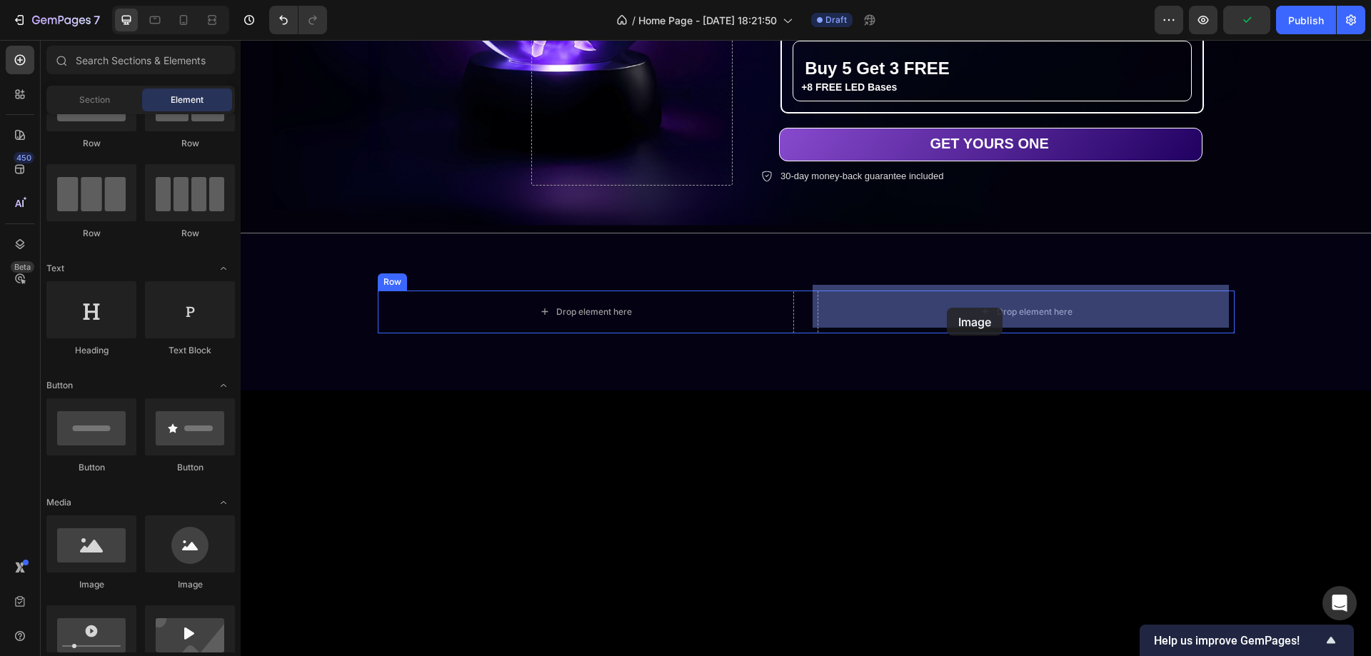
drag, startPoint x: 341, startPoint y: 590, endPoint x: 953, endPoint y: 339, distance: 661.5
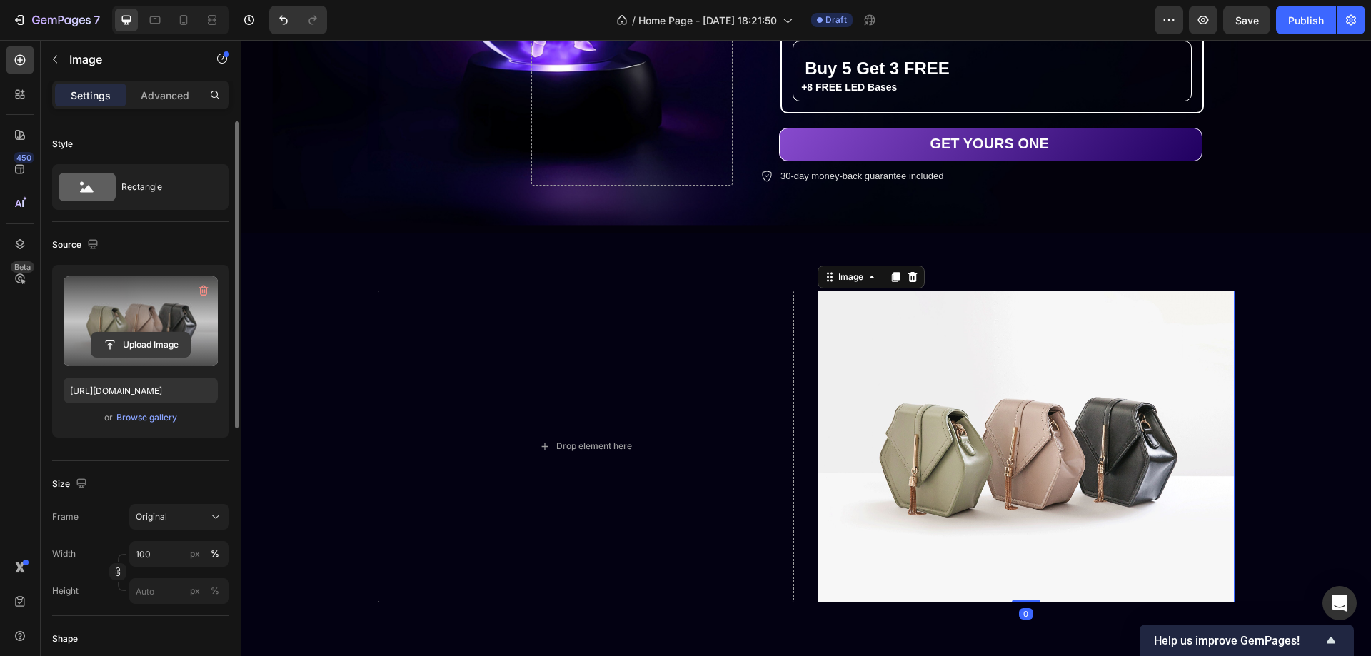
click at [149, 348] on input "file" at bounding box center [140, 345] width 99 height 24
click at [150, 341] on input "file" at bounding box center [140, 345] width 99 height 24
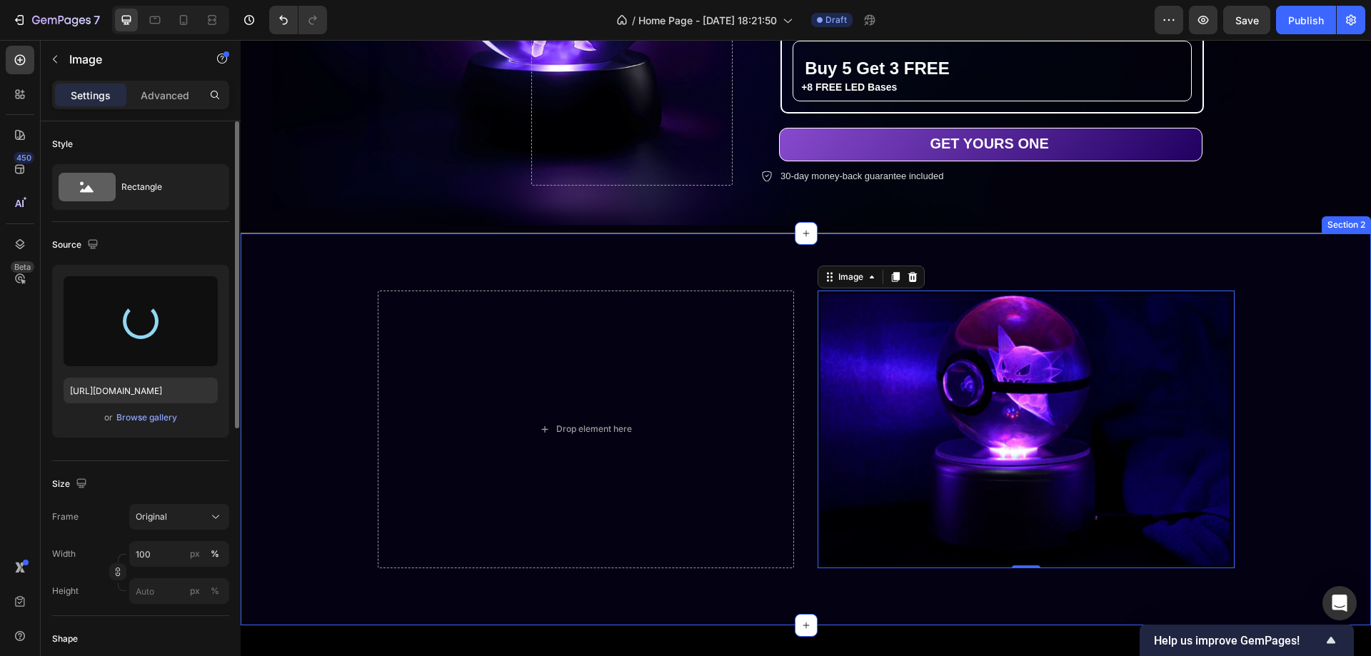
type input "[URL][DOMAIN_NAME]"
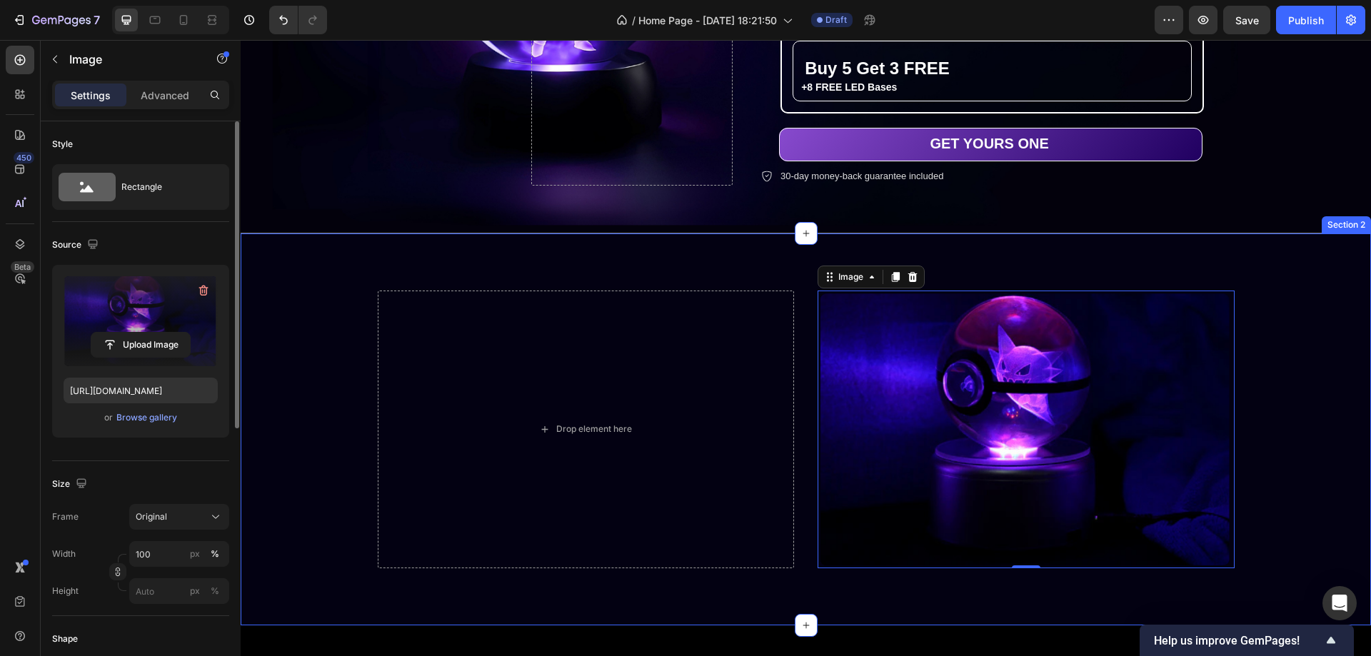
click at [1304, 319] on div "Drop element here Image 0 Row" at bounding box center [805, 430] width 1109 height 278
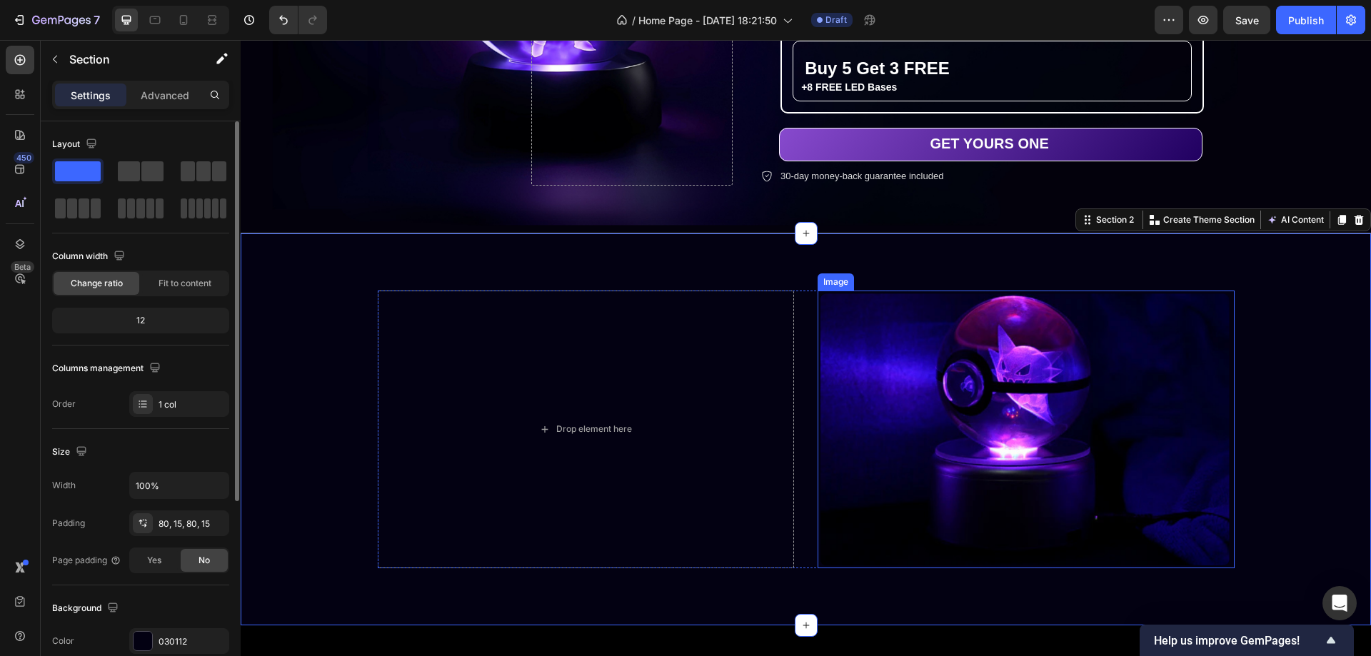
click at [1195, 309] on img at bounding box center [1026, 430] width 417 height 278
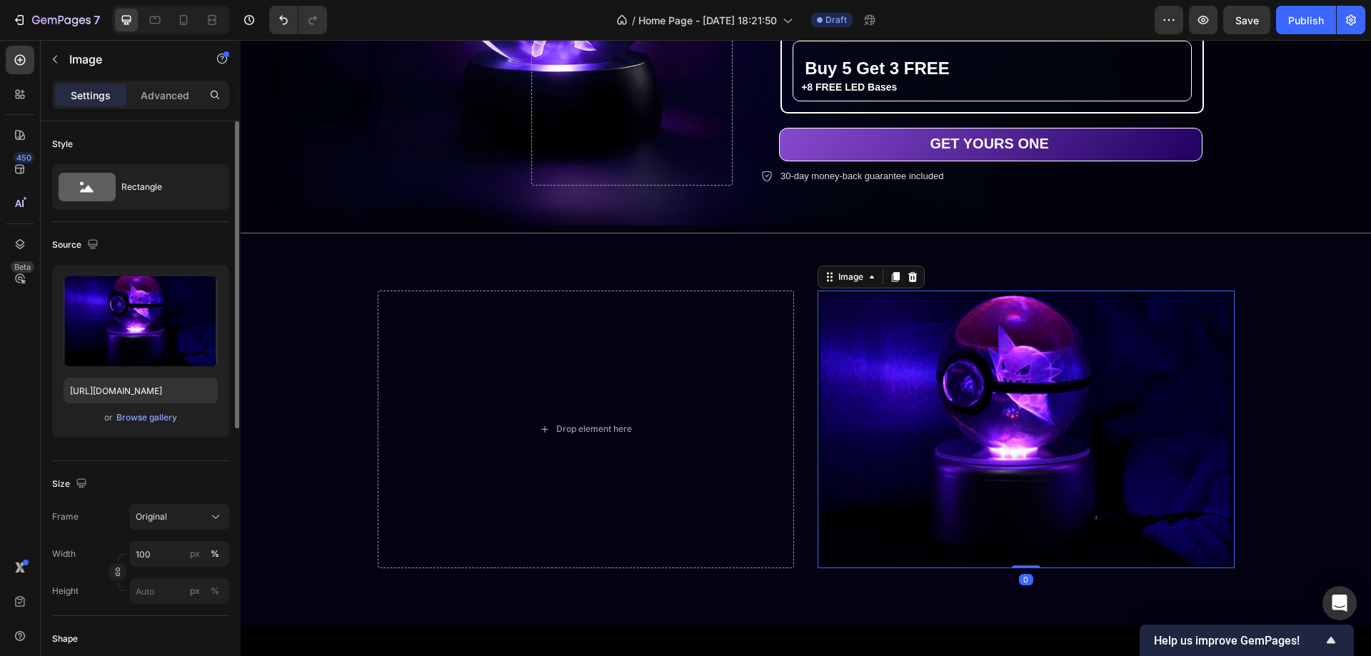
click at [169, 92] on p "Advanced" at bounding box center [165, 95] width 49 height 15
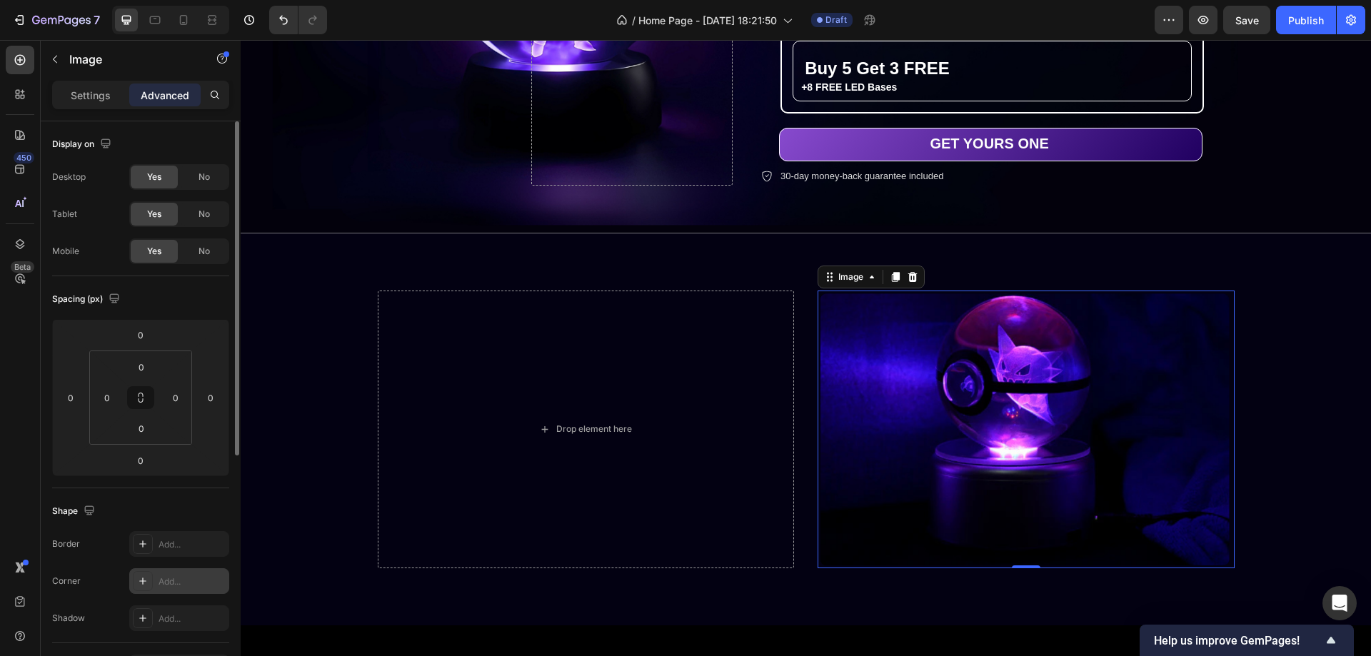
click at [168, 579] on div "Add..." at bounding box center [192, 582] width 67 height 13
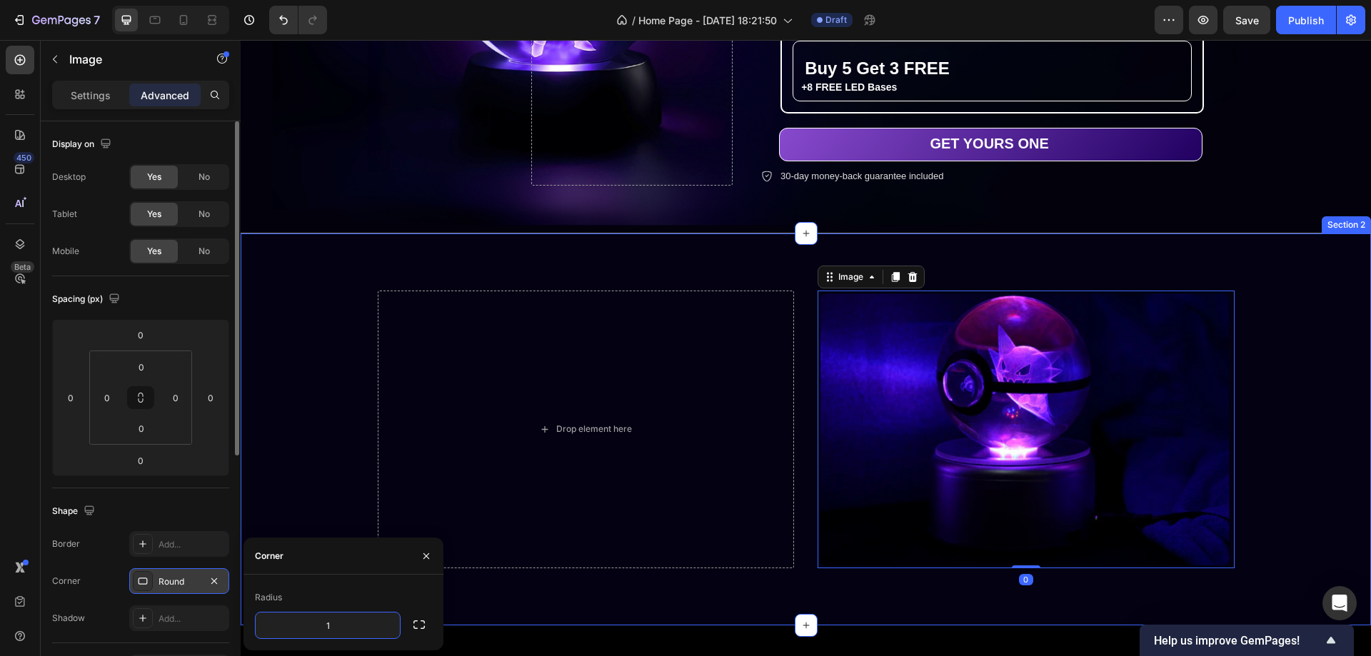
type input "12"
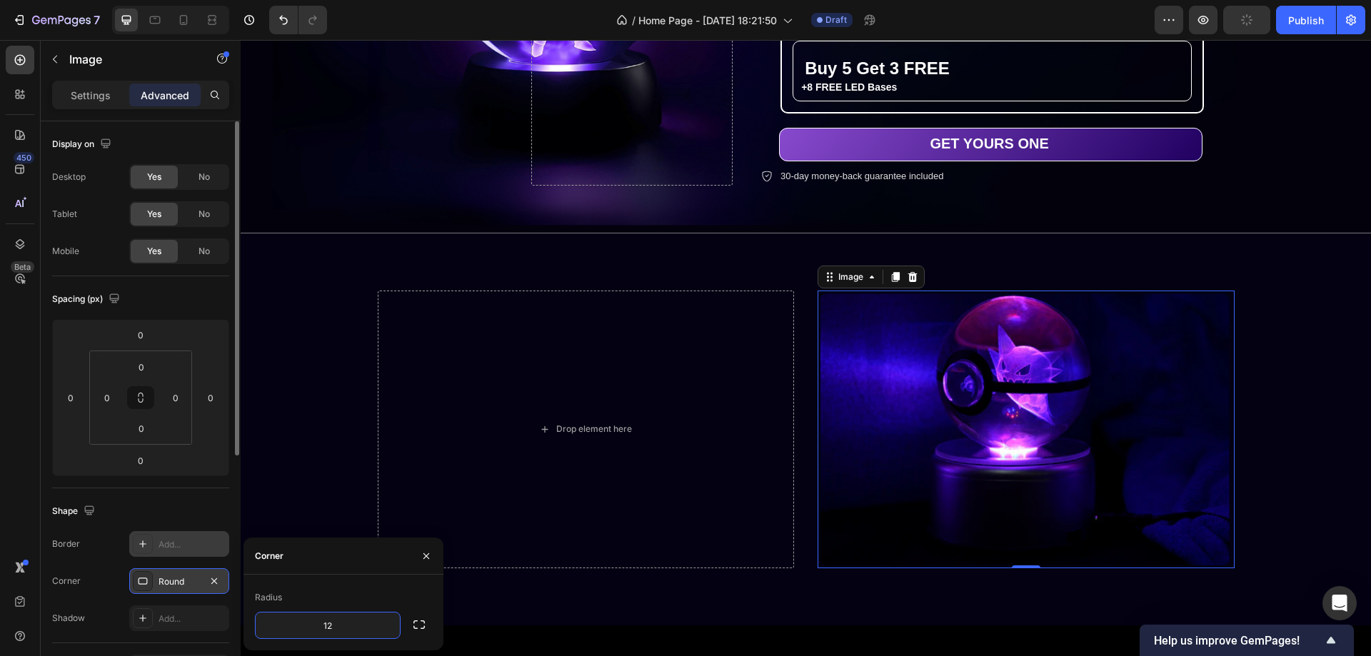
click at [174, 544] on div "Add..." at bounding box center [192, 545] width 67 height 13
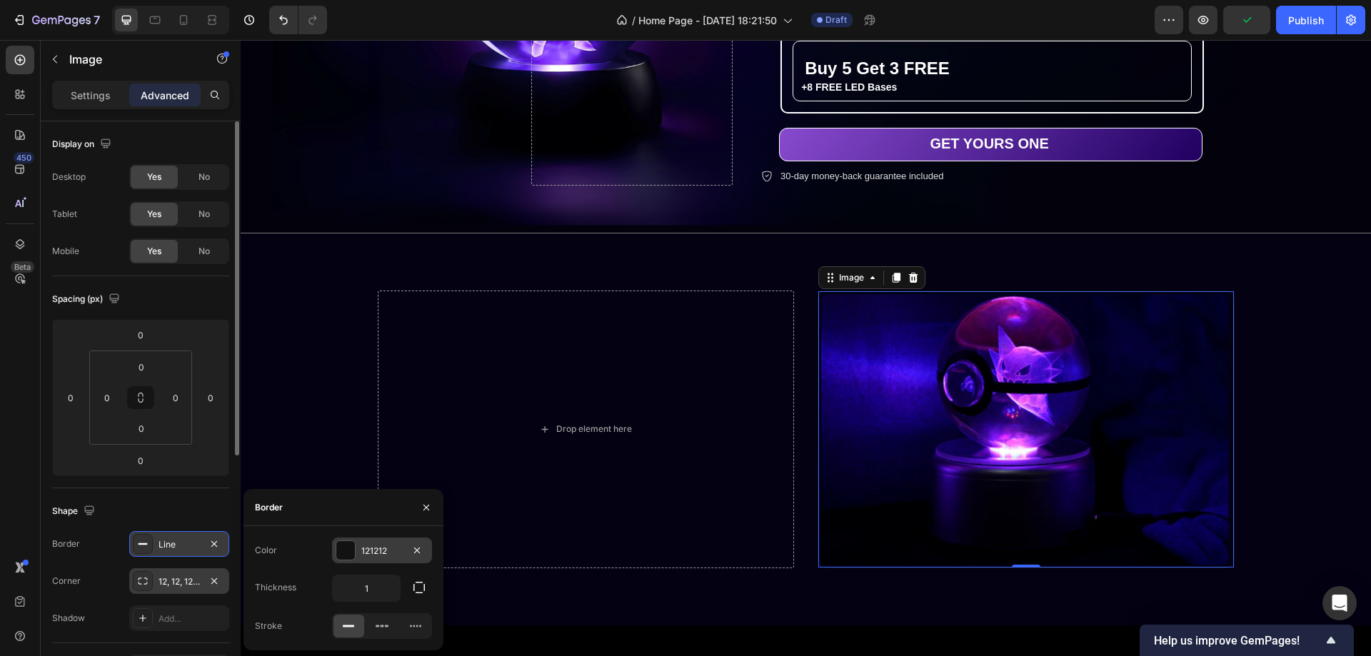
click at [346, 547] on div at bounding box center [345, 550] width 19 height 19
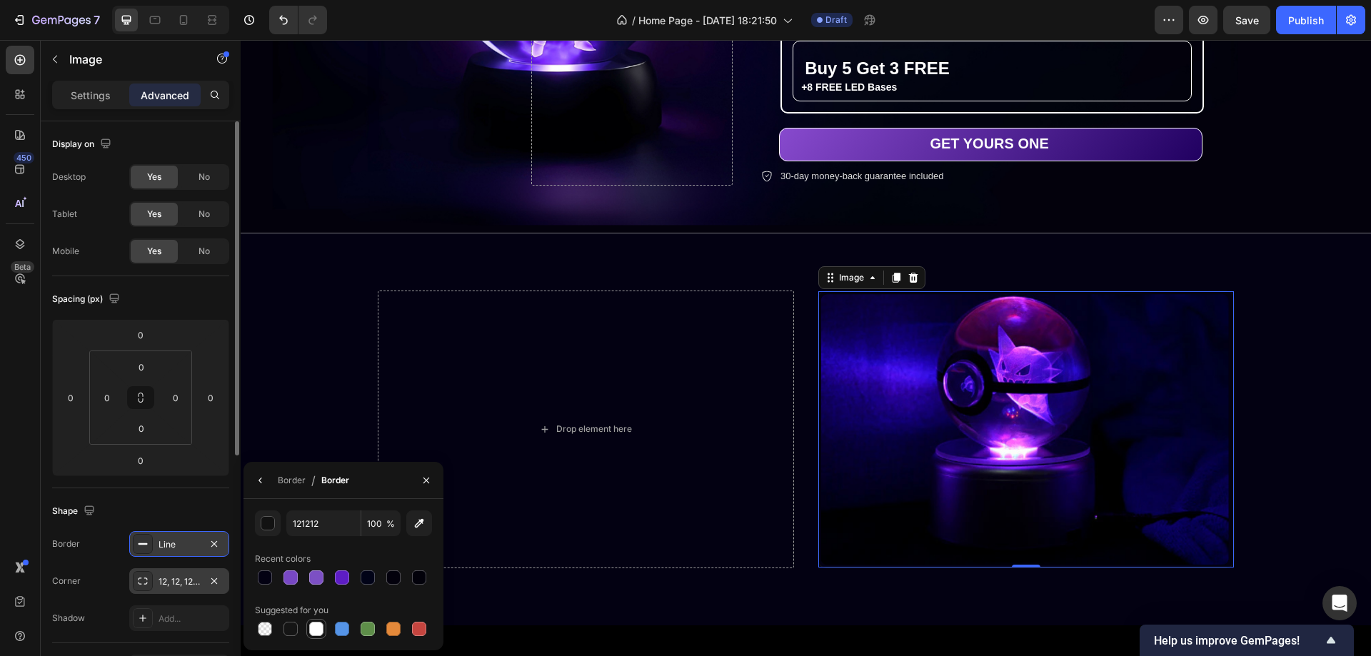
click at [314, 631] on div at bounding box center [316, 629] width 14 height 14
type input "FFFFFF"
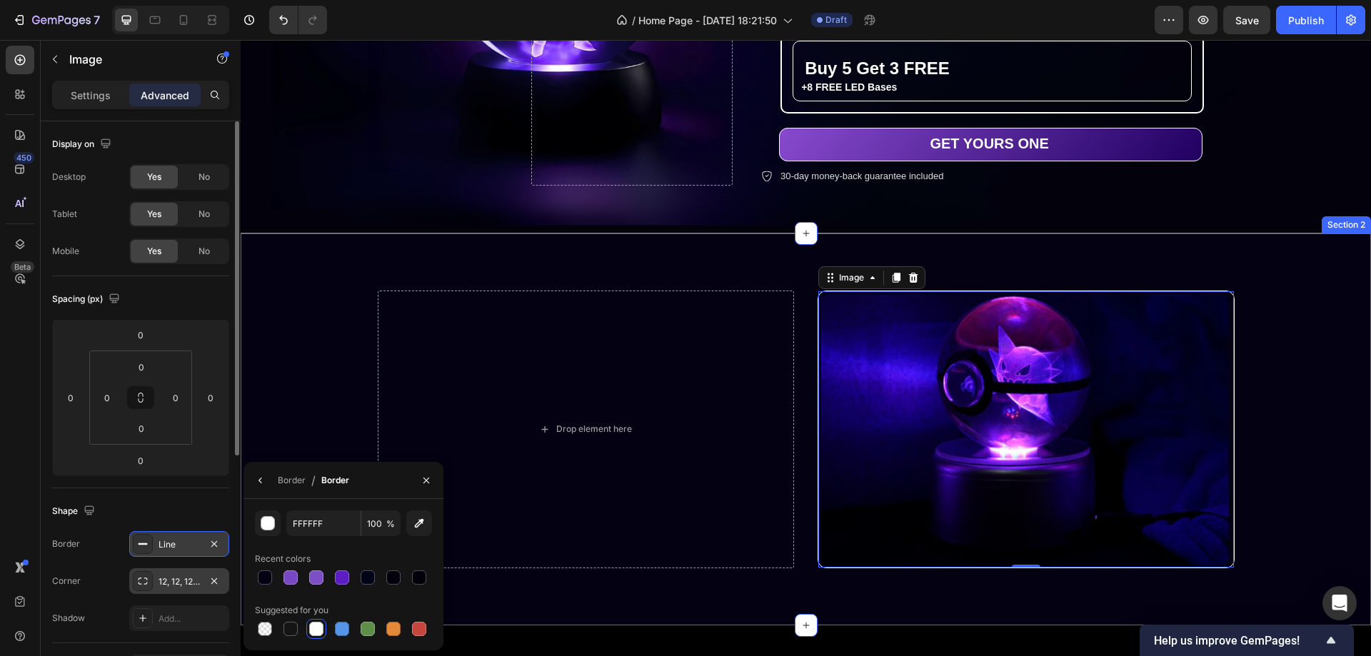
click at [1294, 354] on div "Drop element here Image 0 Row" at bounding box center [805, 430] width 1109 height 279
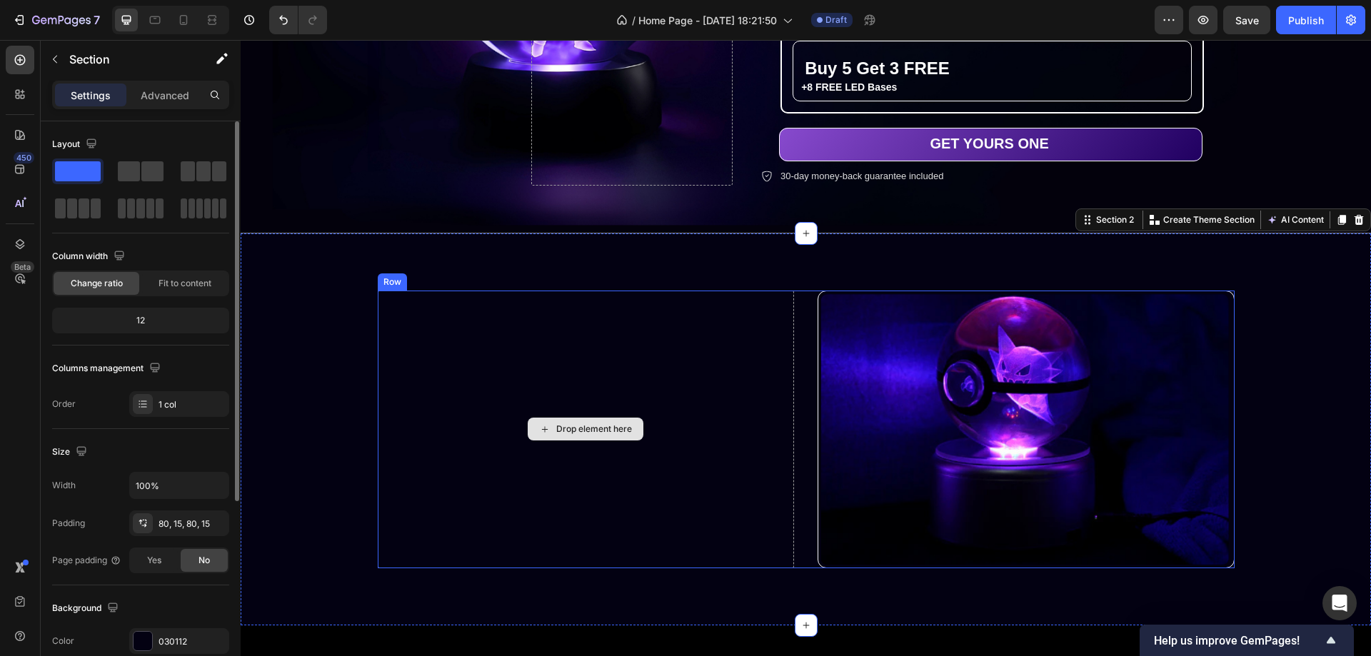
click at [463, 356] on div "Drop element here" at bounding box center [586, 430] width 417 height 279
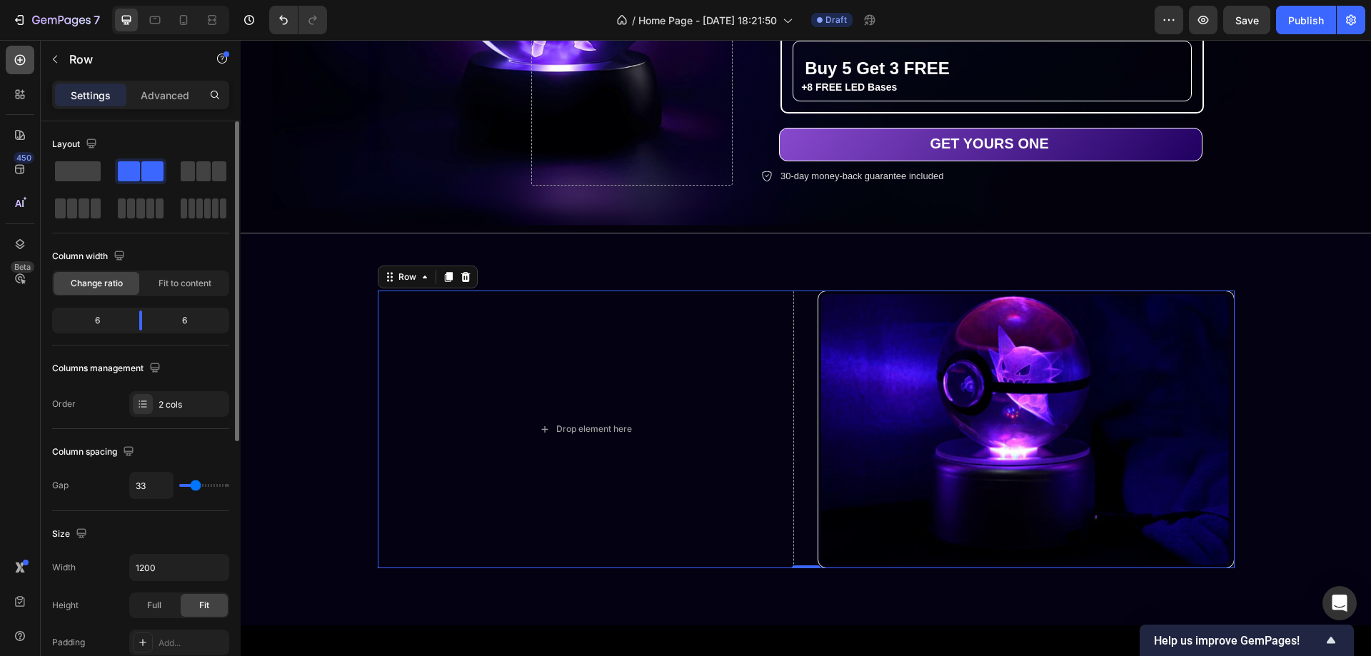
click at [17, 55] on icon at bounding box center [20, 60] width 14 height 14
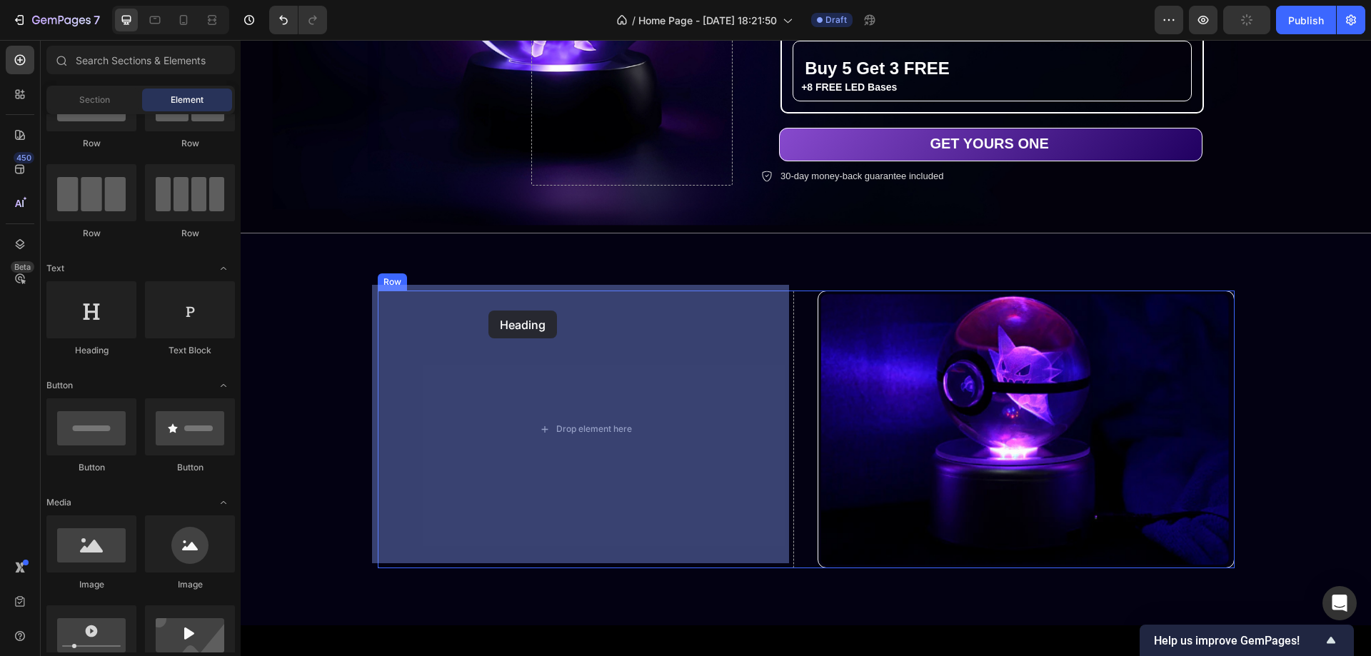
drag, startPoint x: 406, startPoint y: 348, endPoint x: 489, endPoint y: 311, distance: 90.8
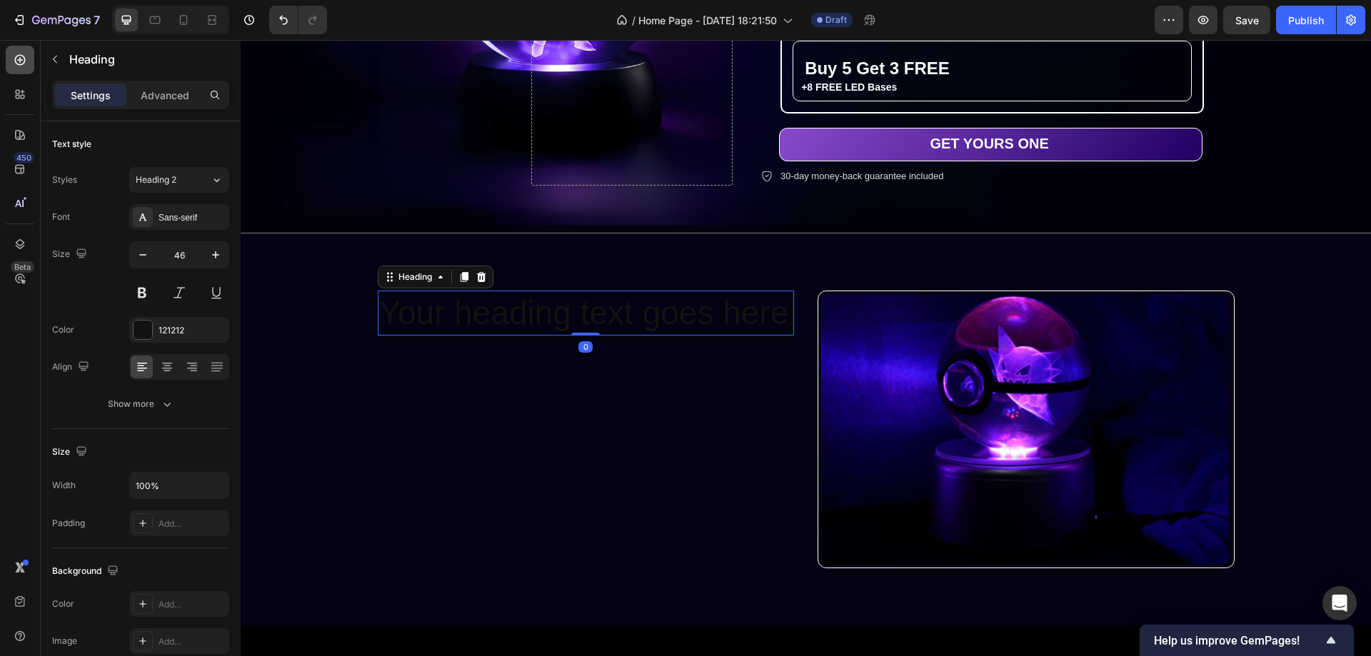
click at [6, 51] on div at bounding box center [20, 60] width 29 height 29
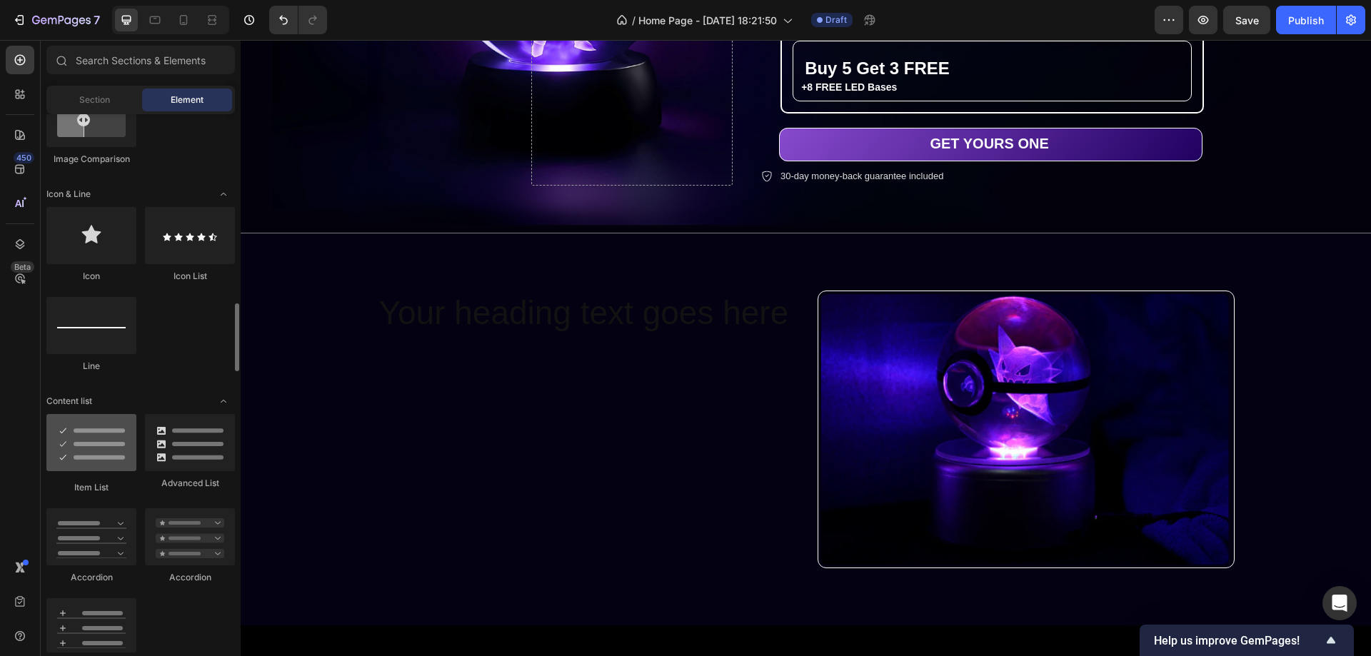
scroll to position [929, 0]
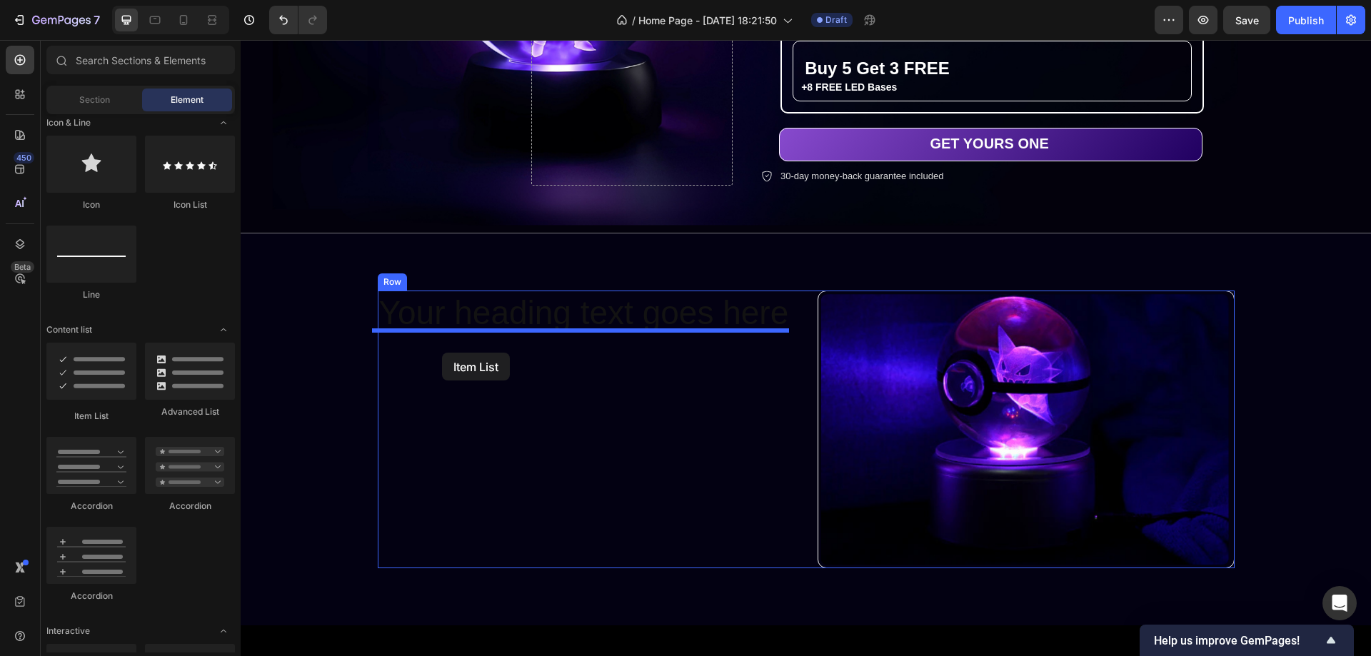
drag, startPoint x: 323, startPoint y: 416, endPoint x: 442, endPoint y: 353, distance: 134.8
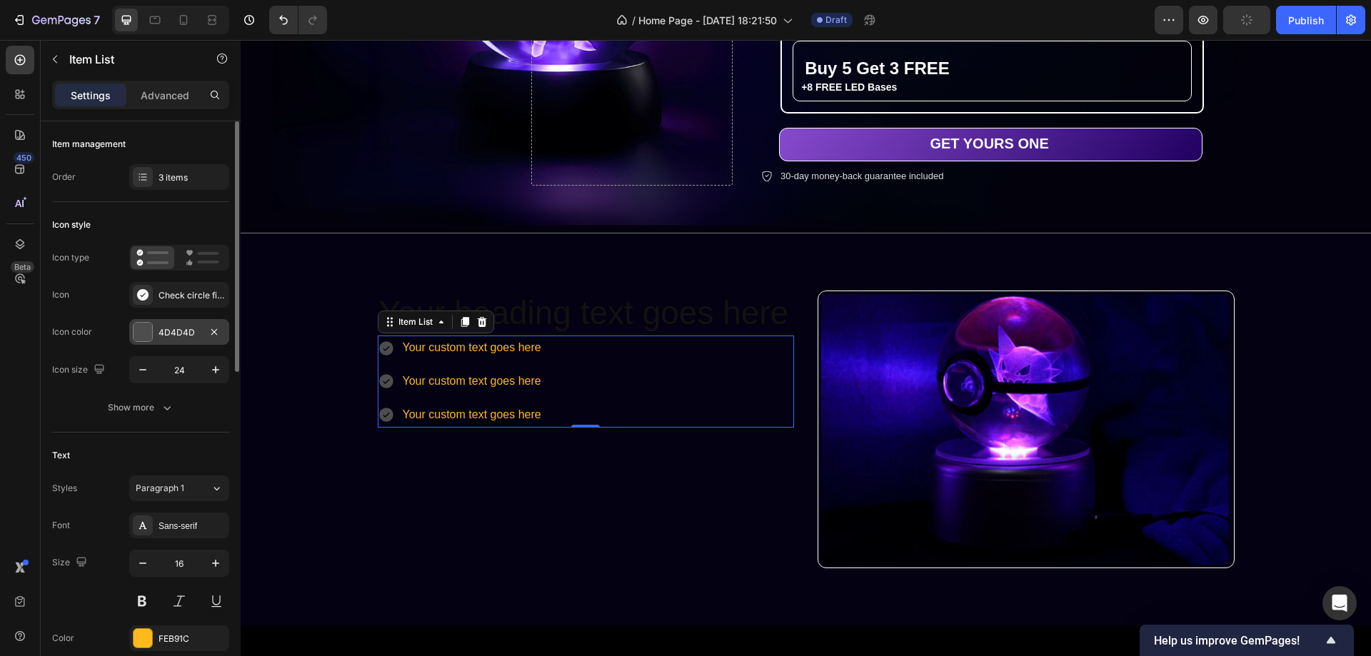
click at [141, 336] on div at bounding box center [143, 332] width 19 height 19
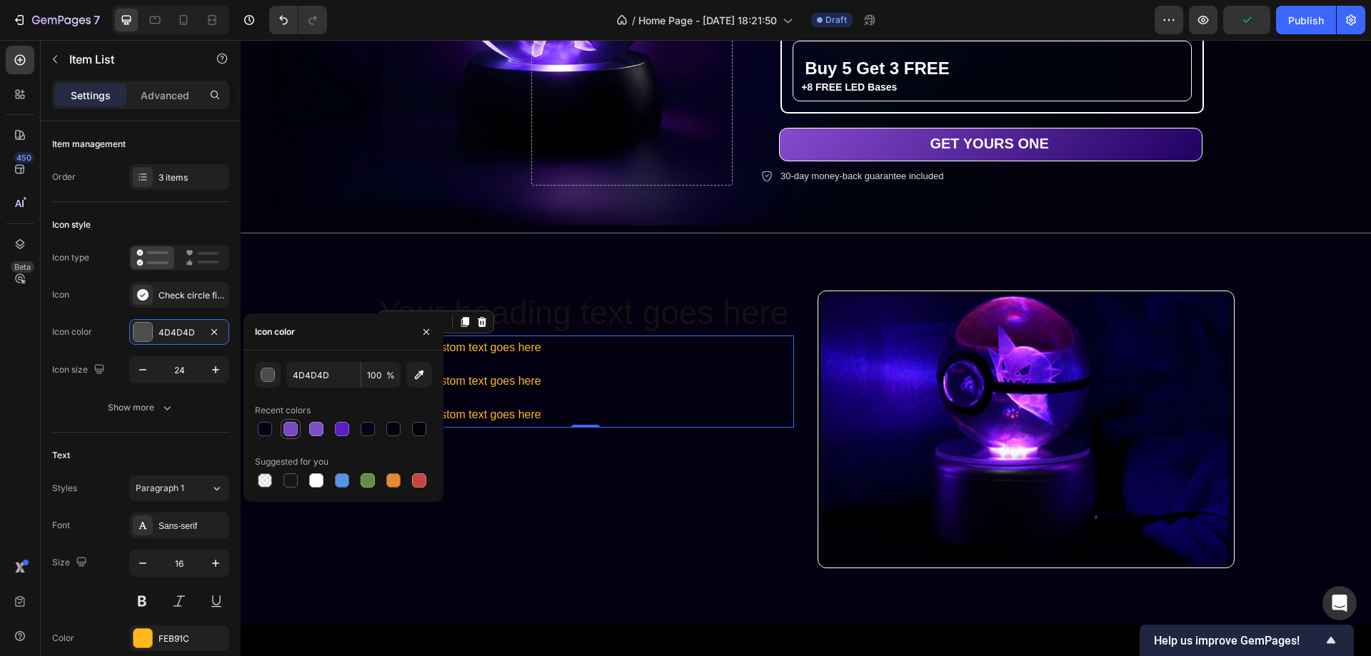
click at [287, 428] on div at bounding box center [291, 429] width 14 height 14
type input "7848C4"
click at [171, 377] on input "24" at bounding box center [179, 370] width 47 height 26
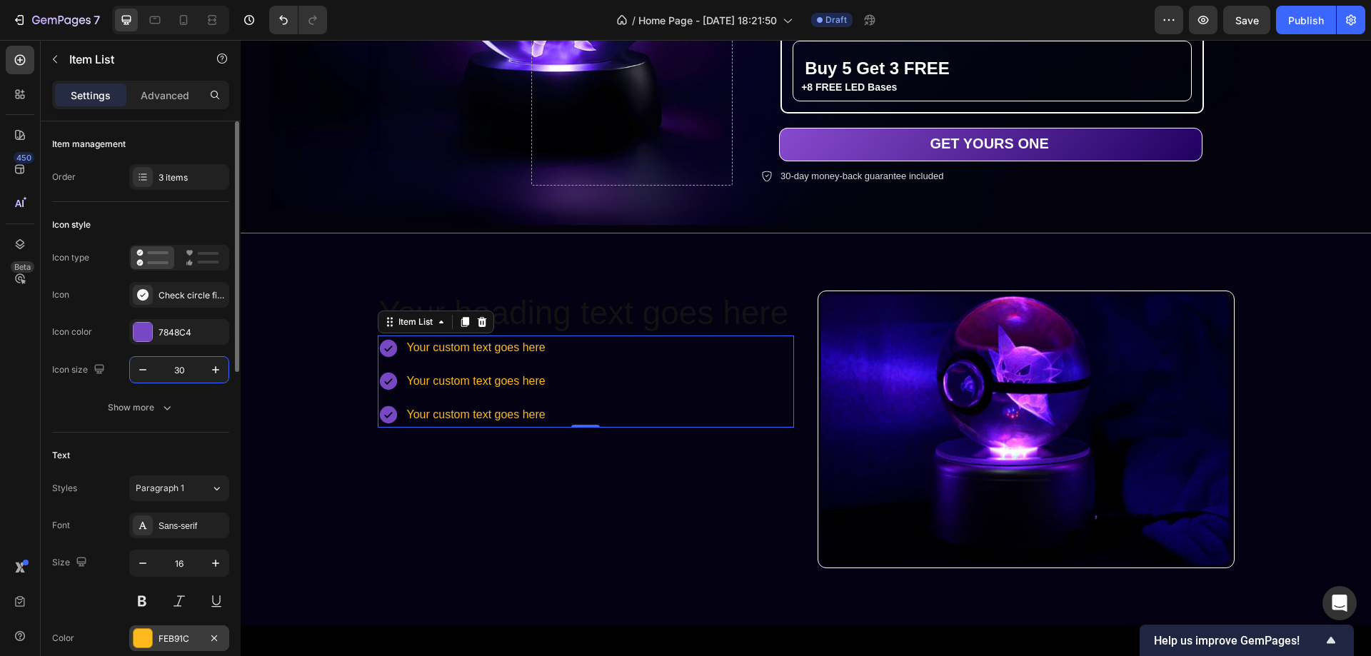
type input "30"
click at [146, 635] on div at bounding box center [143, 638] width 19 height 19
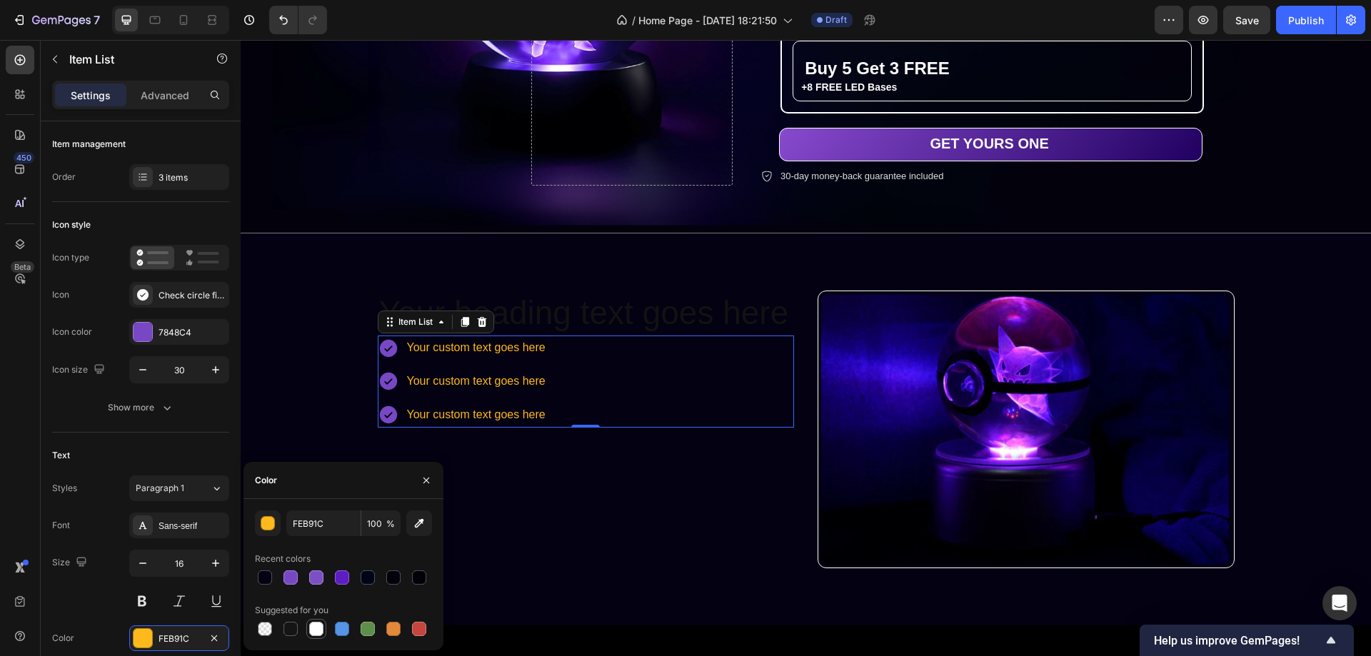
click at [313, 630] on div at bounding box center [316, 629] width 14 height 14
type input "FFFFFF"
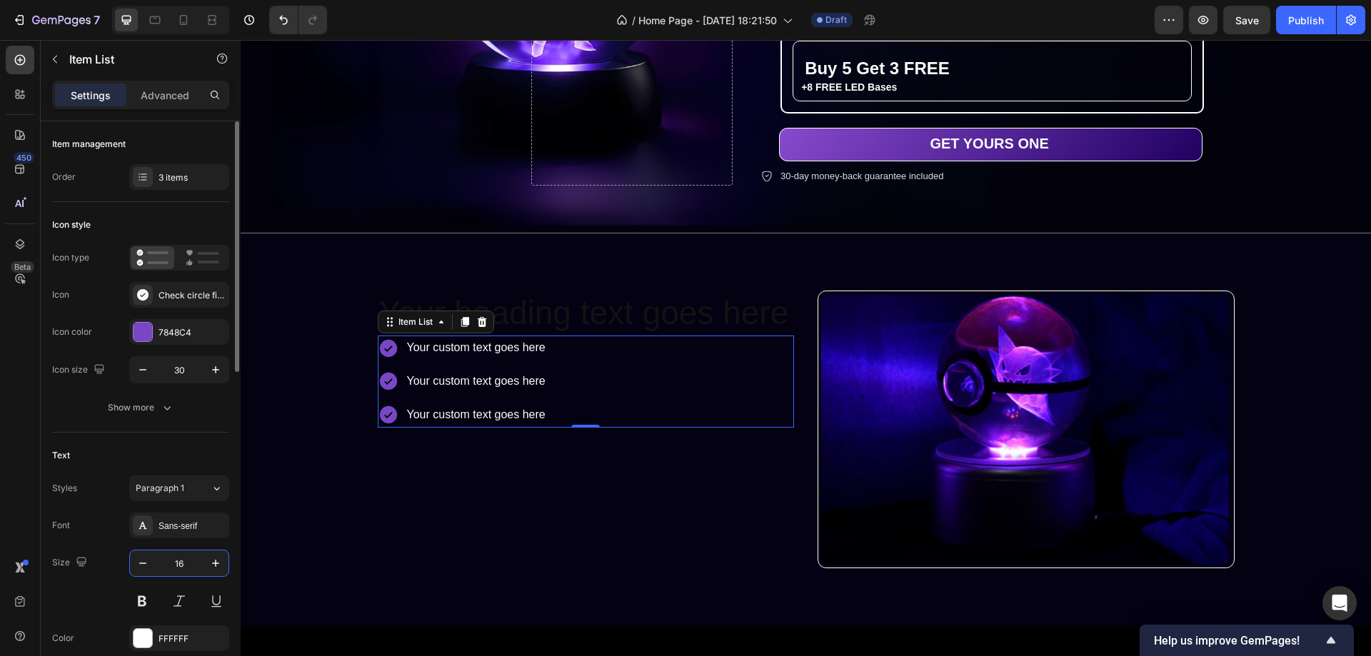
click at [177, 564] on input "16" at bounding box center [179, 564] width 47 height 26
type input "25"
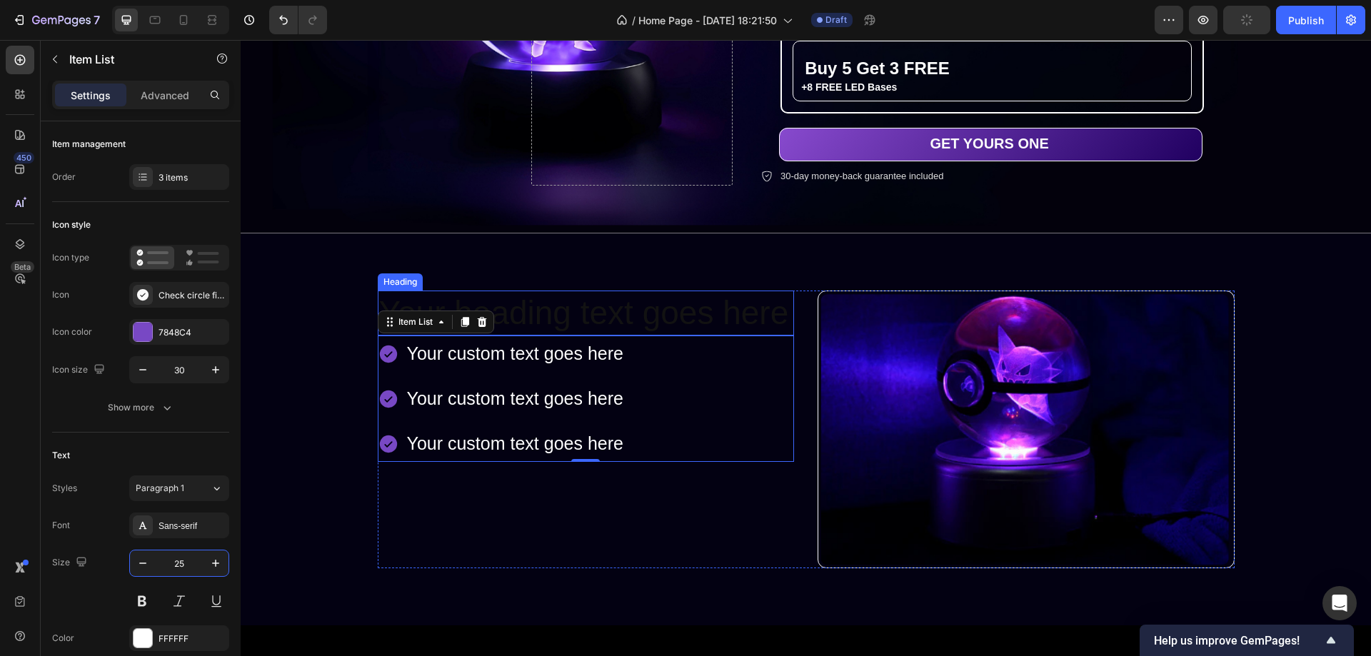
click at [684, 311] on h2 "Your heading text goes here" at bounding box center [586, 314] width 417 height 46
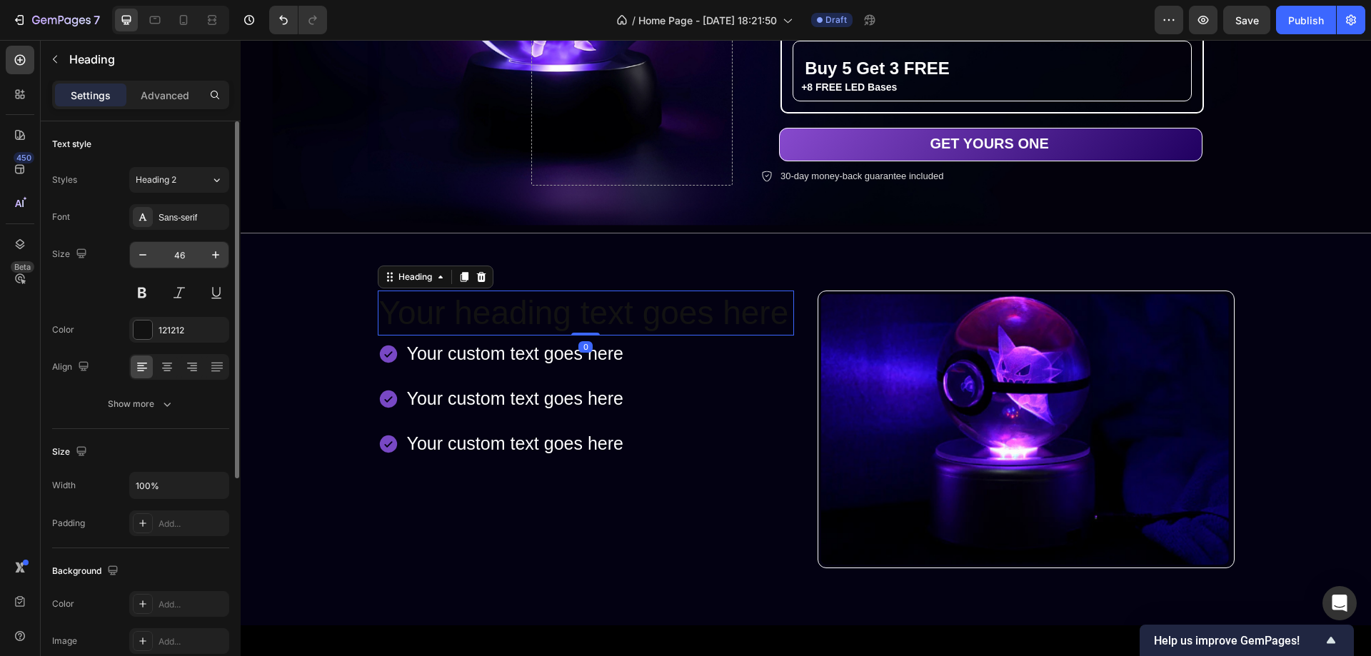
click at [181, 256] on input "46" at bounding box center [179, 255] width 47 height 26
click at [147, 324] on div at bounding box center [143, 330] width 19 height 19
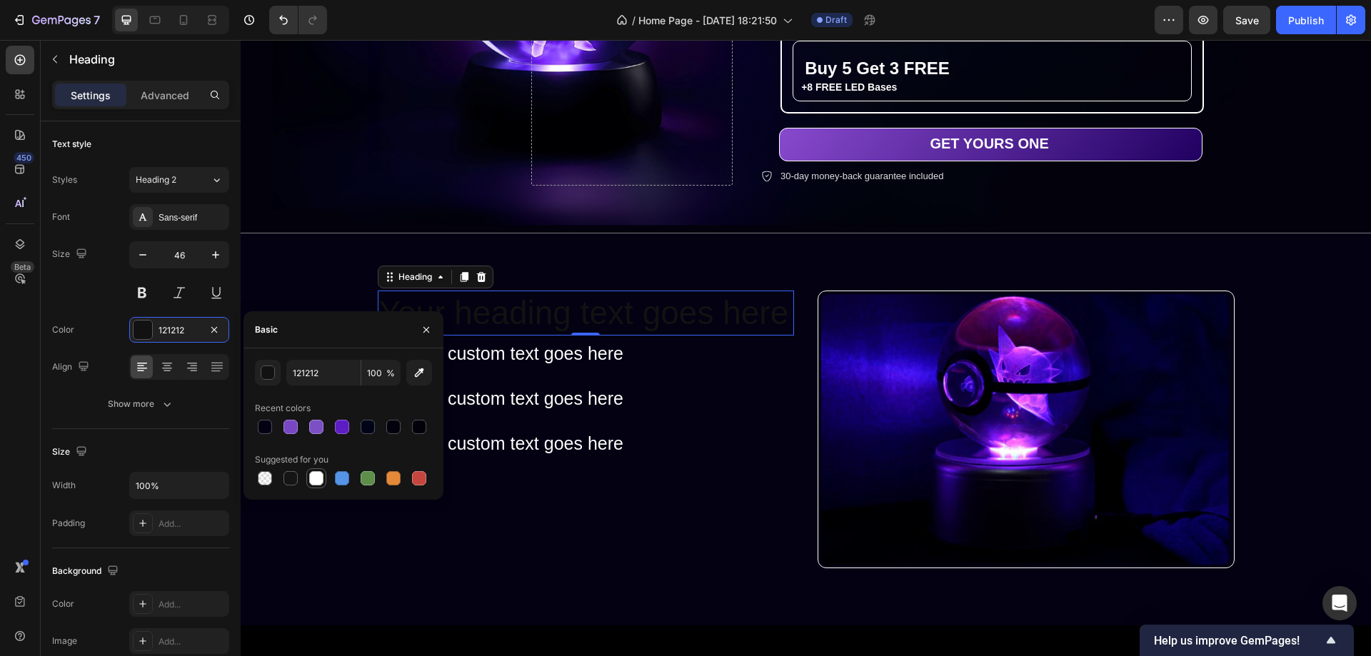
click at [319, 482] on div at bounding box center [316, 478] width 14 height 14
type input "FFFFFF"
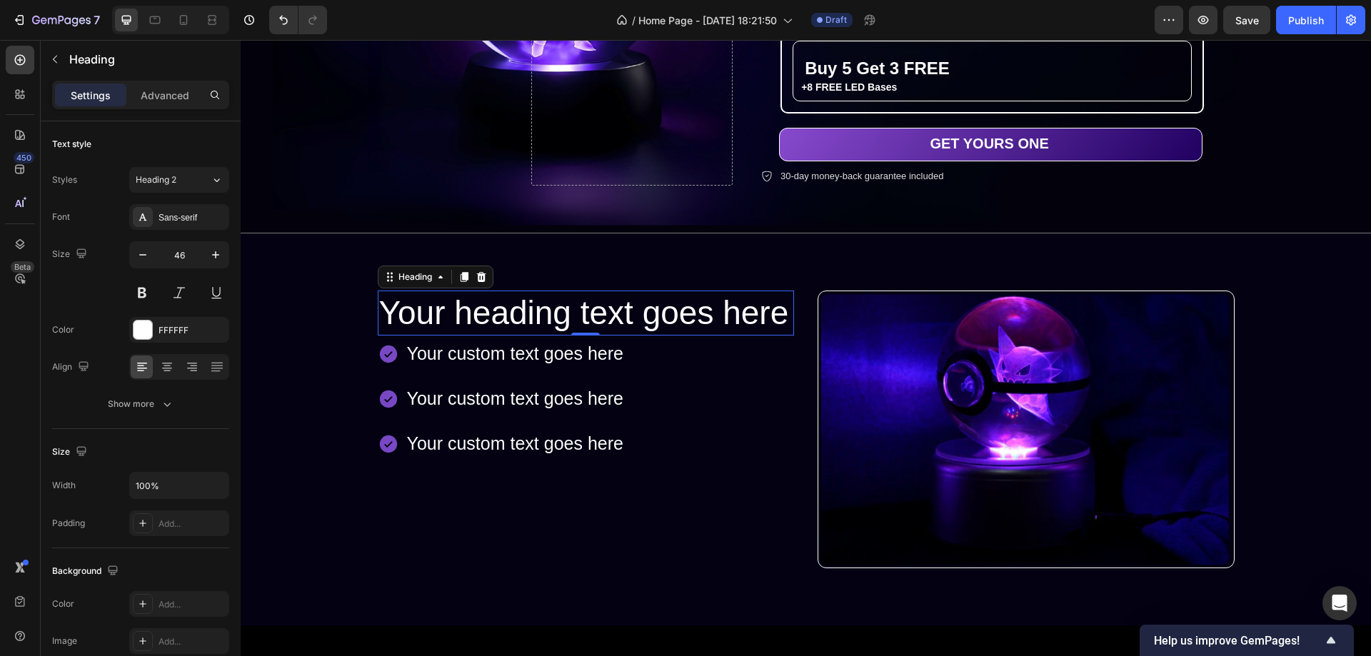
click at [548, 303] on h2 "Your heading text goes here" at bounding box center [586, 314] width 417 height 46
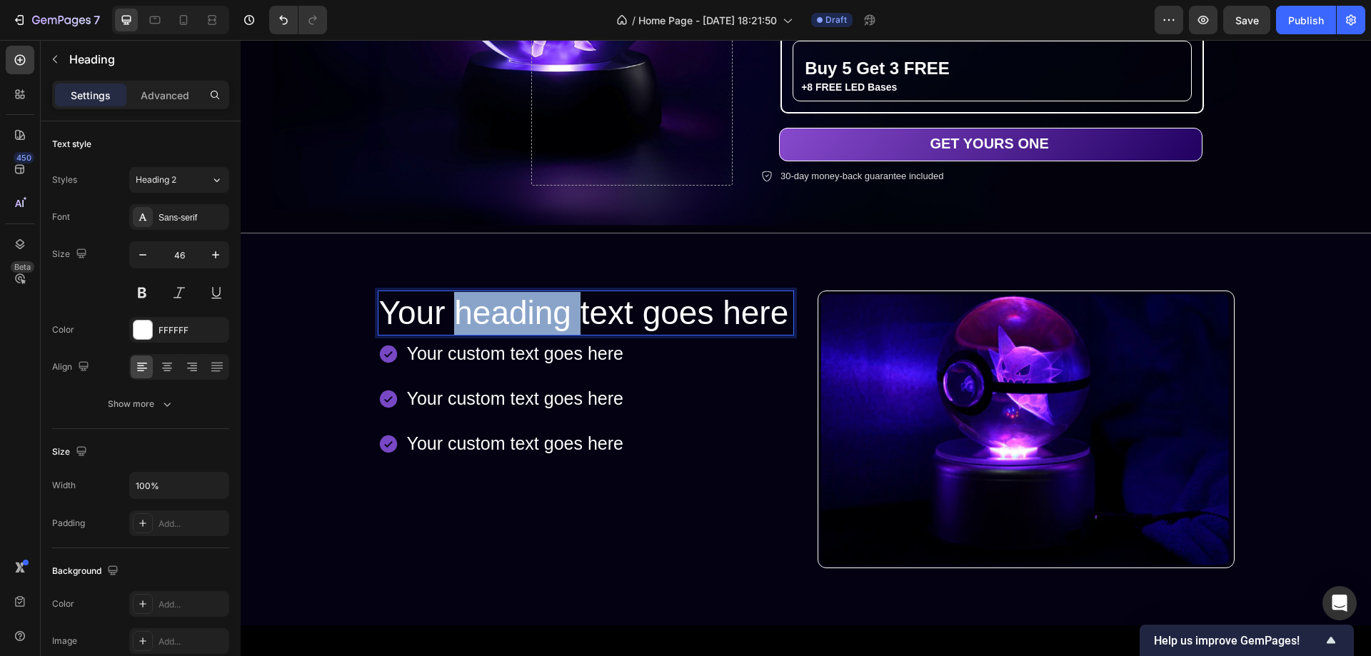
click at [548, 303] on p "Your heading text goes here" at bounding box center [586, 313] width 414 height 43
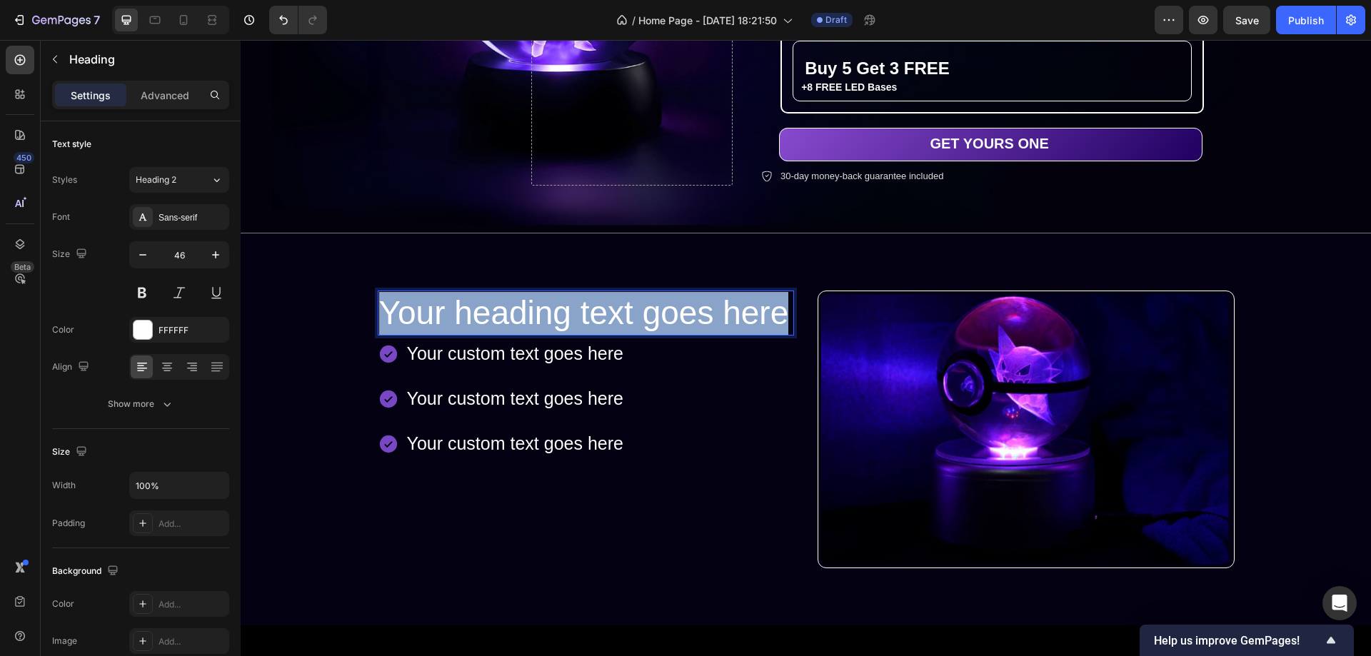
click at [548, 303] on p "Your heading text goes here" at bounding box center [586, 313] width 414 height 43
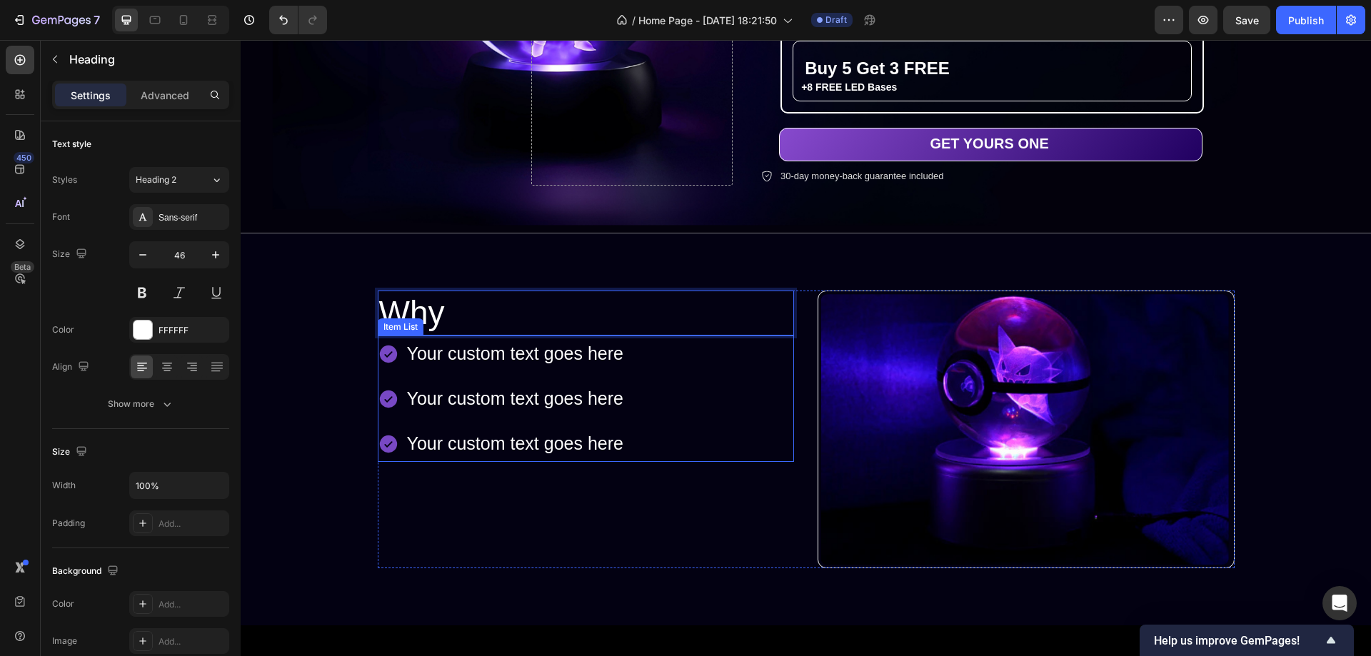
click at [520, 442] on div "Your custom text goes here" at bounding box center [515, 444] width 221 height 36
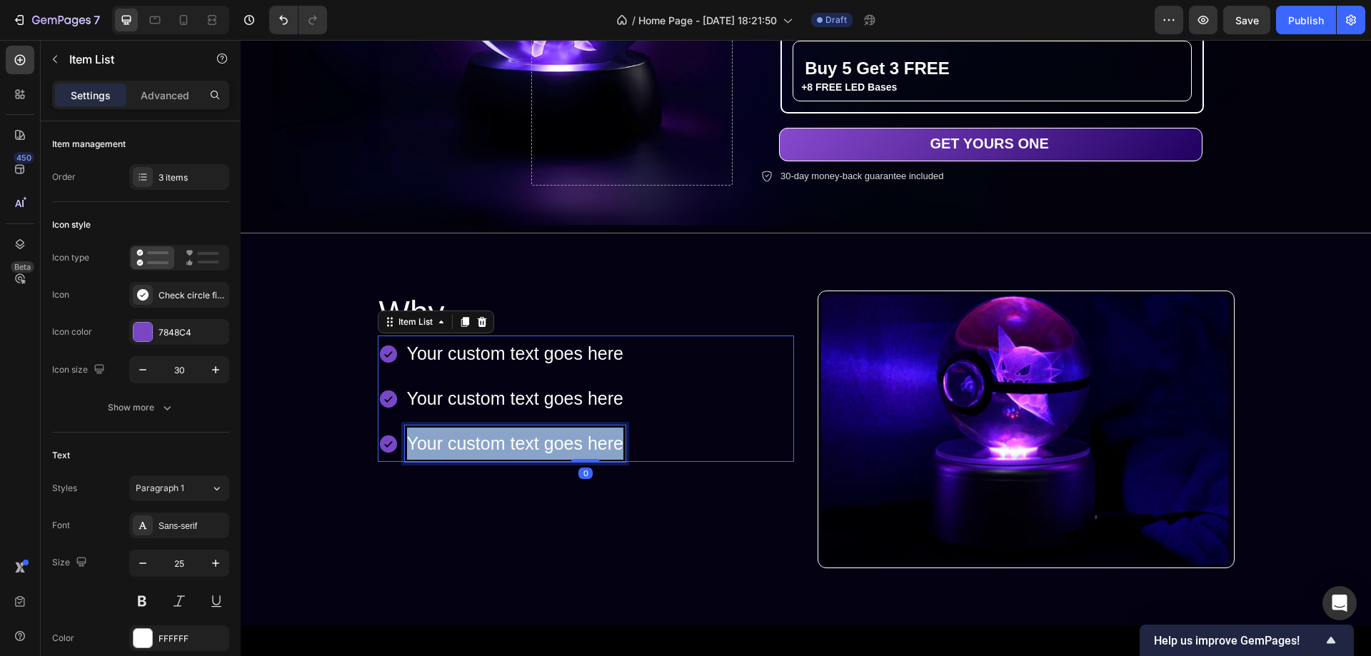
click at [520, 442] on p "Your custom text goes here" at bounding box center [515, 444] width 216 height 32
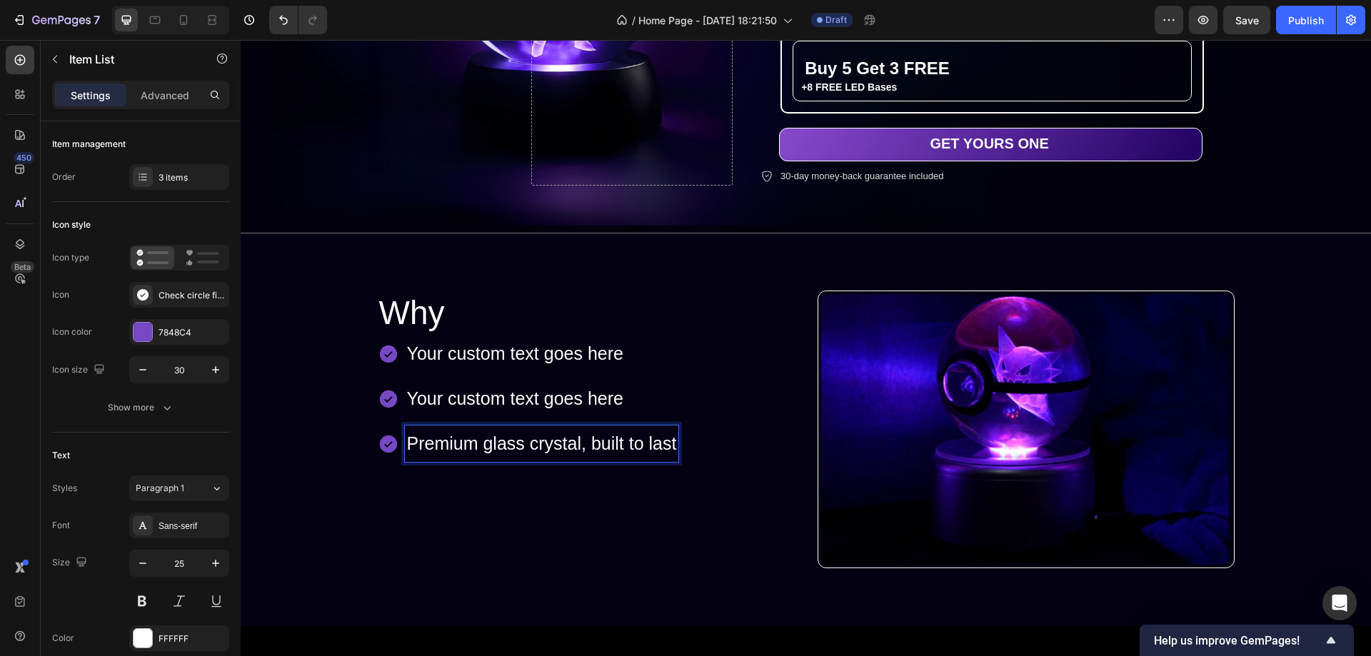
click at [529, 399] on p "Your custom text goes here" at bounding box center [542, 399] width 270 height 32
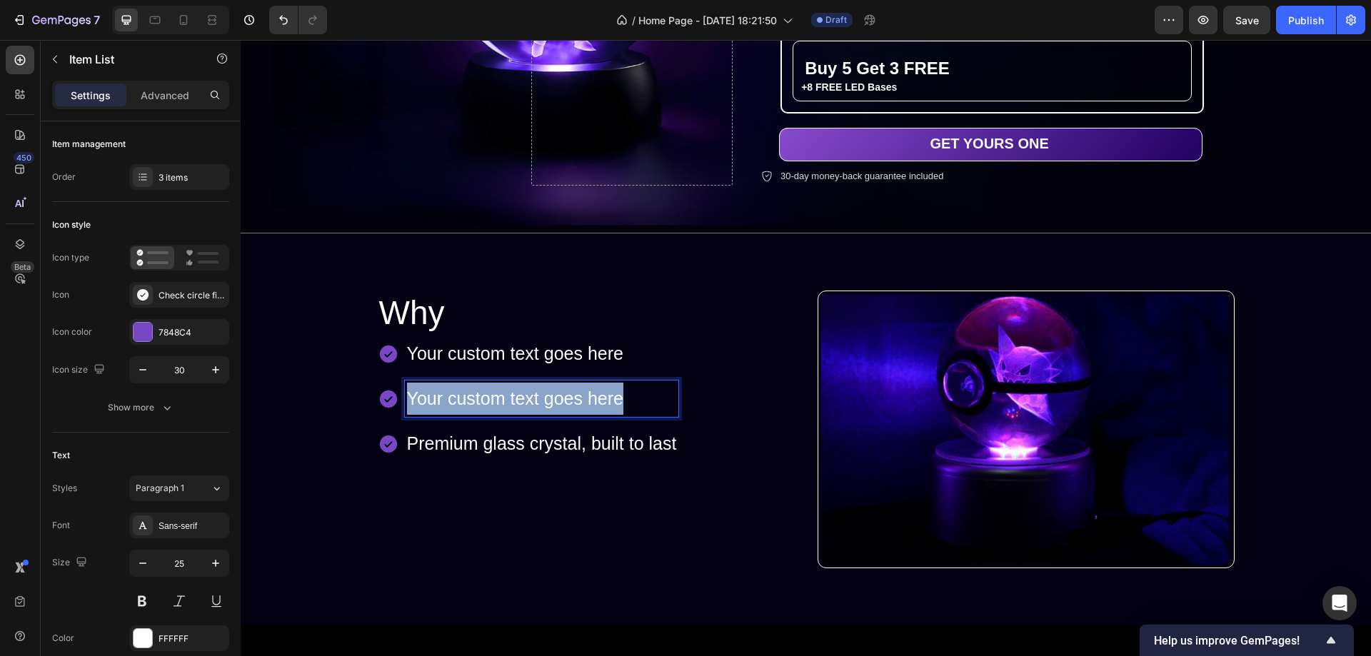
click at [529, 399] on p "Your custom text goes here" at bounding box center [542, 399] width 270 height 32
click at [549, 350] on p "Your custom text goes here" at bounding box center [542, 354] width 270 height 32
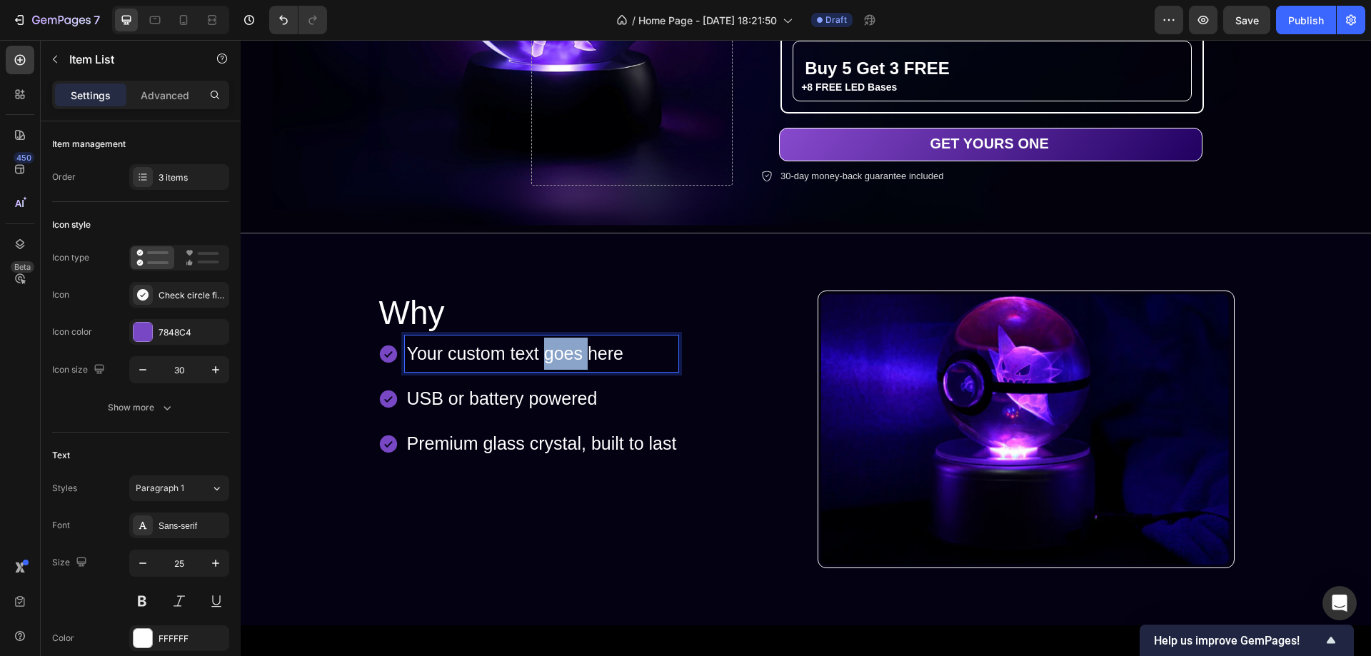
click at [549, 350] on p "Your custom text goes here" at bounding box center [542, 354] width 270 height 32
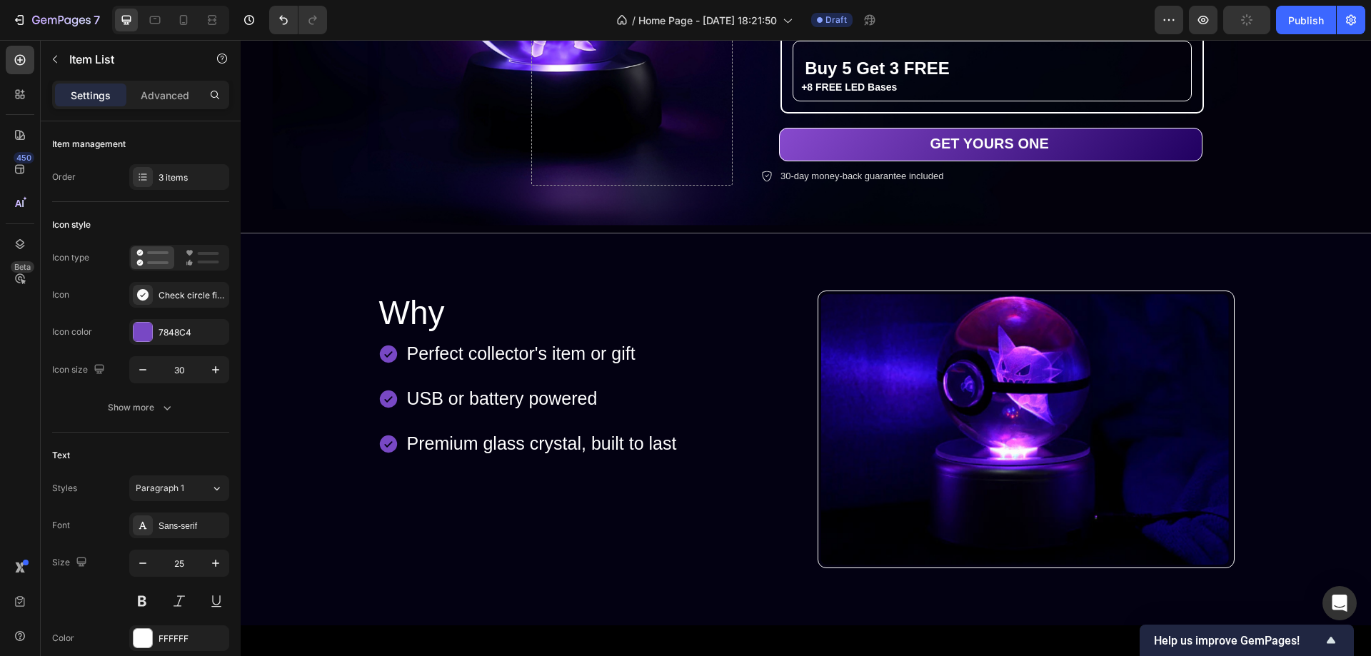
click at [714, 368] on div "Perfect collector's item or gift USB or battery powered Premium glass crystal, …" at bounding box center [586, 399] width 417 height 126
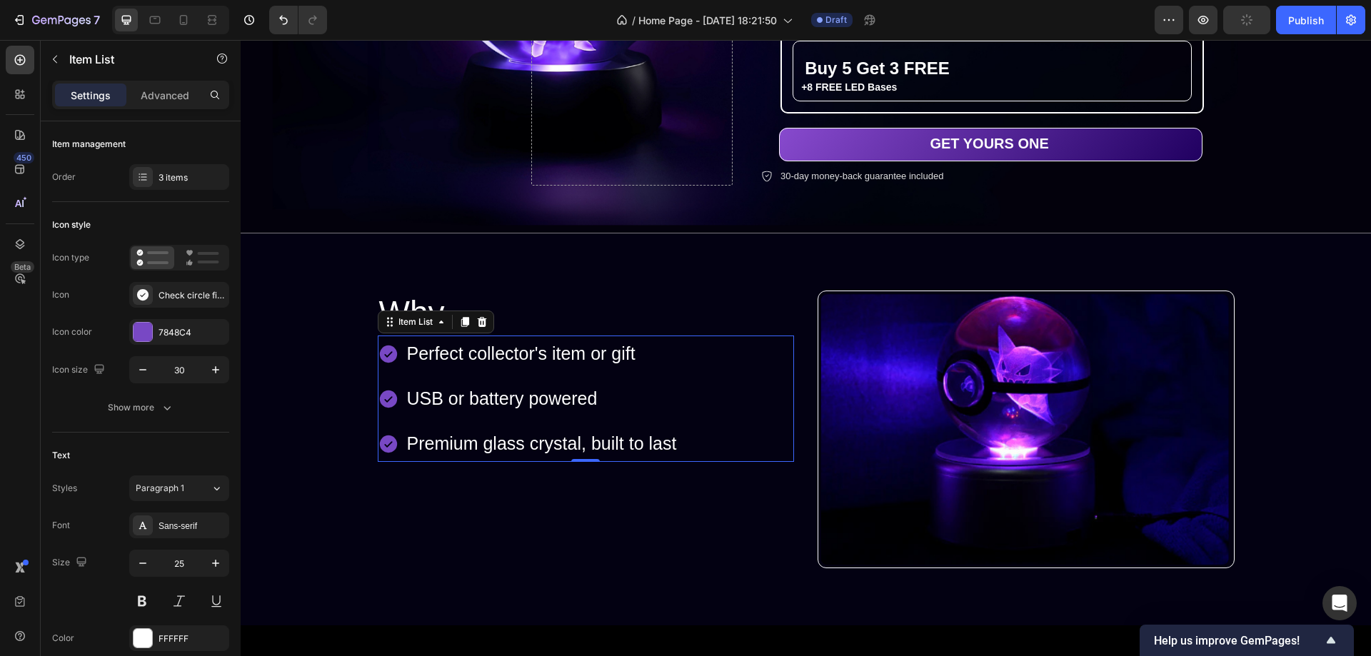
click at [651, 355] on p "Perfect collector's item or gift" at bounding box center [542, 354] width 270 height 32
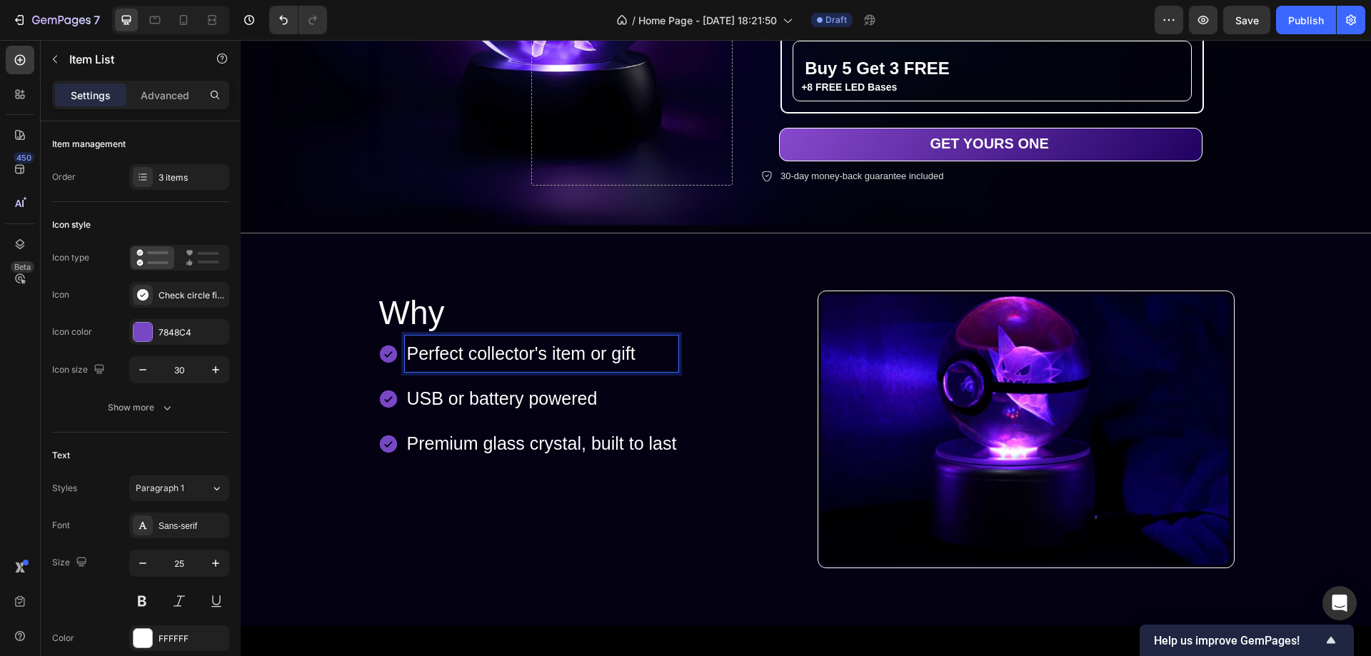
click at [689, 350] on div "Perfect collector's item or gift USB or battery powered Premium glass crystal, …" at bounding box center [586, 399] width 417 height 126
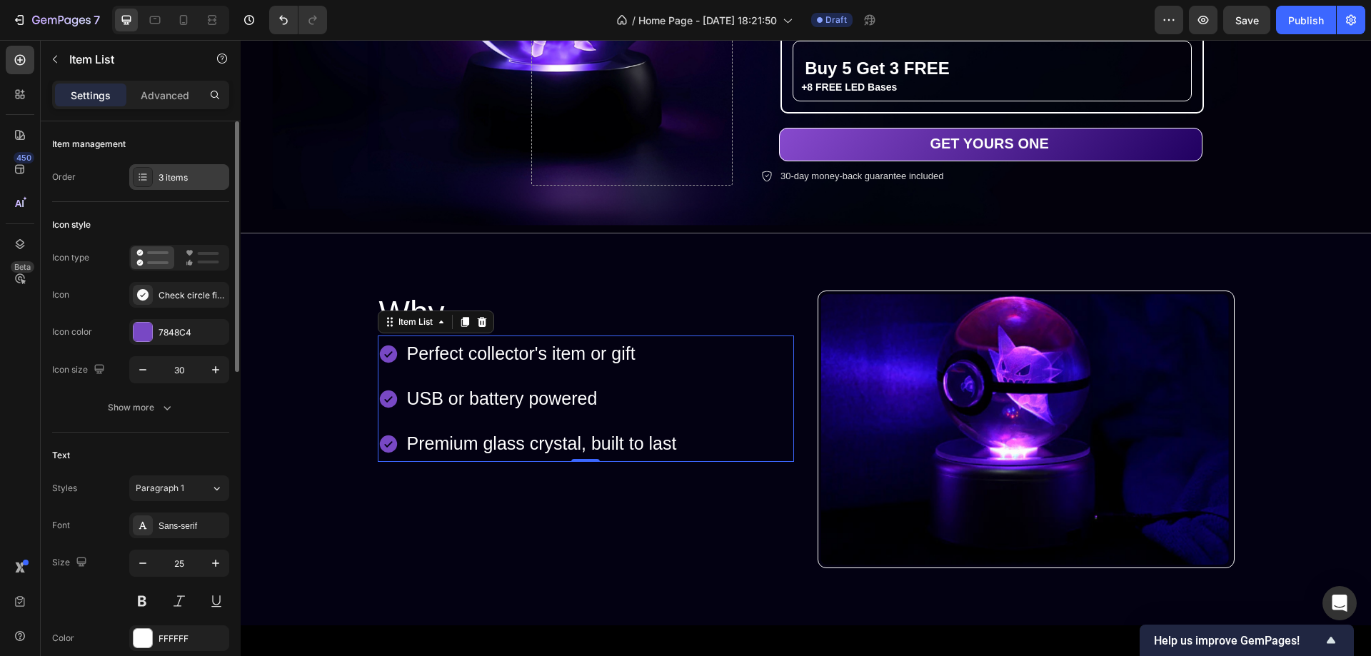
click at [181, 178] on div "3 items" at bounding box center [192, 177] width 67 height 13
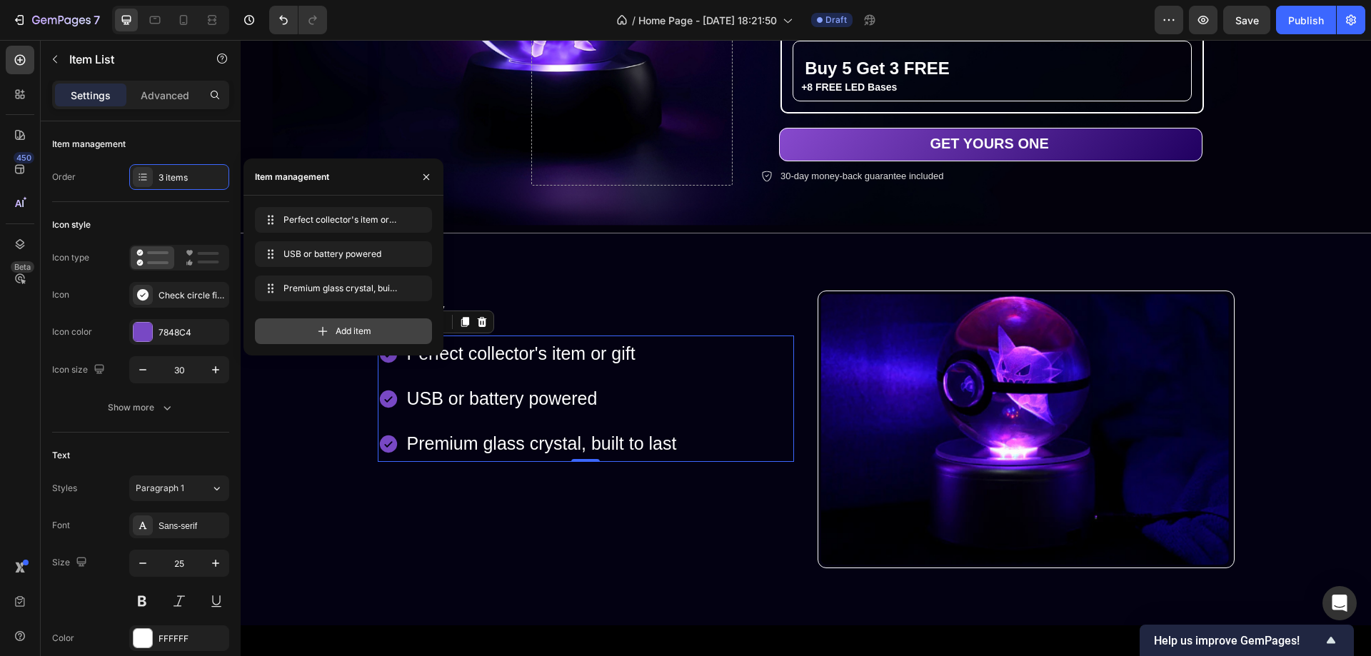
click at [343, 326] on span "Add item" at bounding box center [354, 331] width 36 height 13
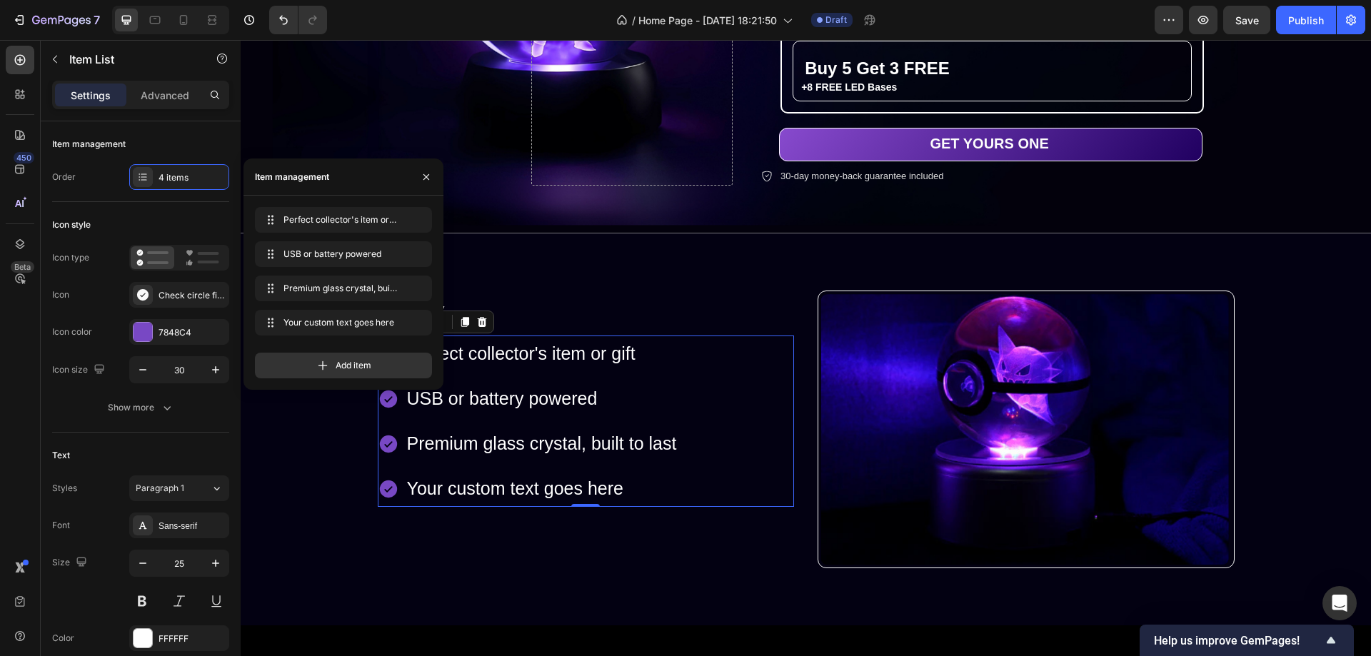
click at [461, 489] on div "Your custom text goes here" at bounding box center [542, 489] width 274 height 36
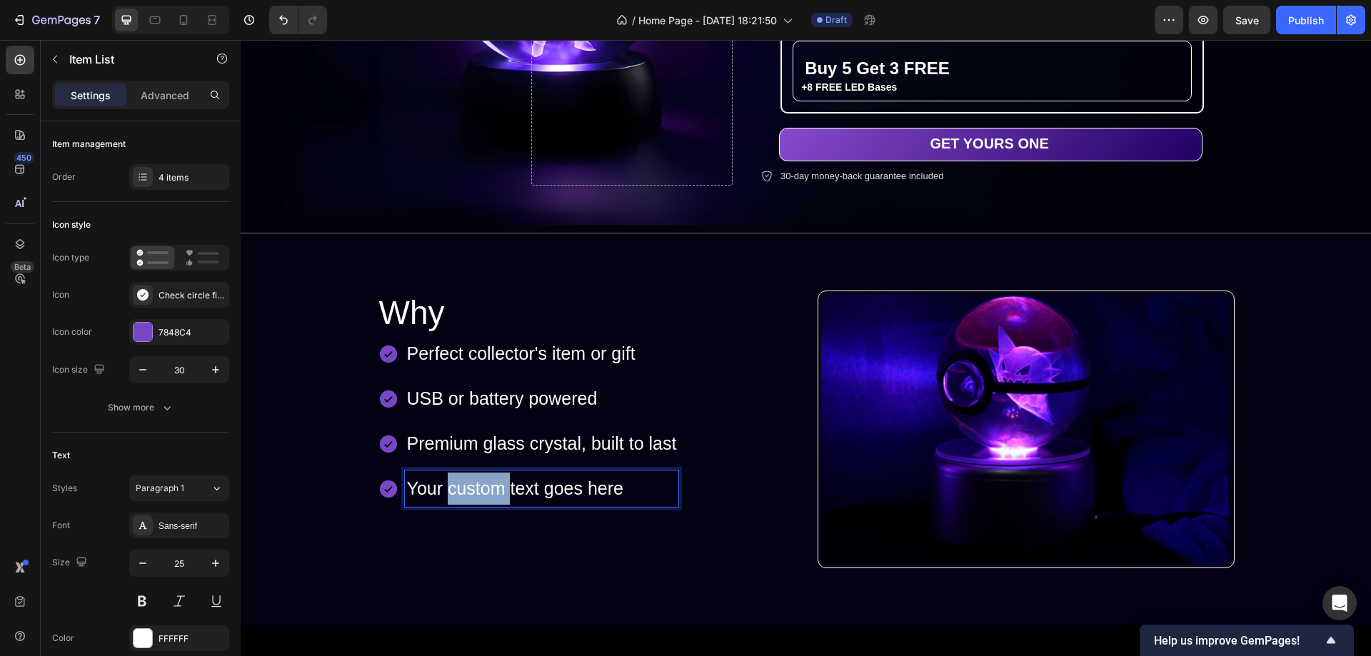
click at [461, 487] on p "Your custom text goes here" at bounding box center [542, 489] width 270 height 32
click at [474, 348] on p "Perfect collector's item or gift" at bounding box center [542, 354] width 270 height 32
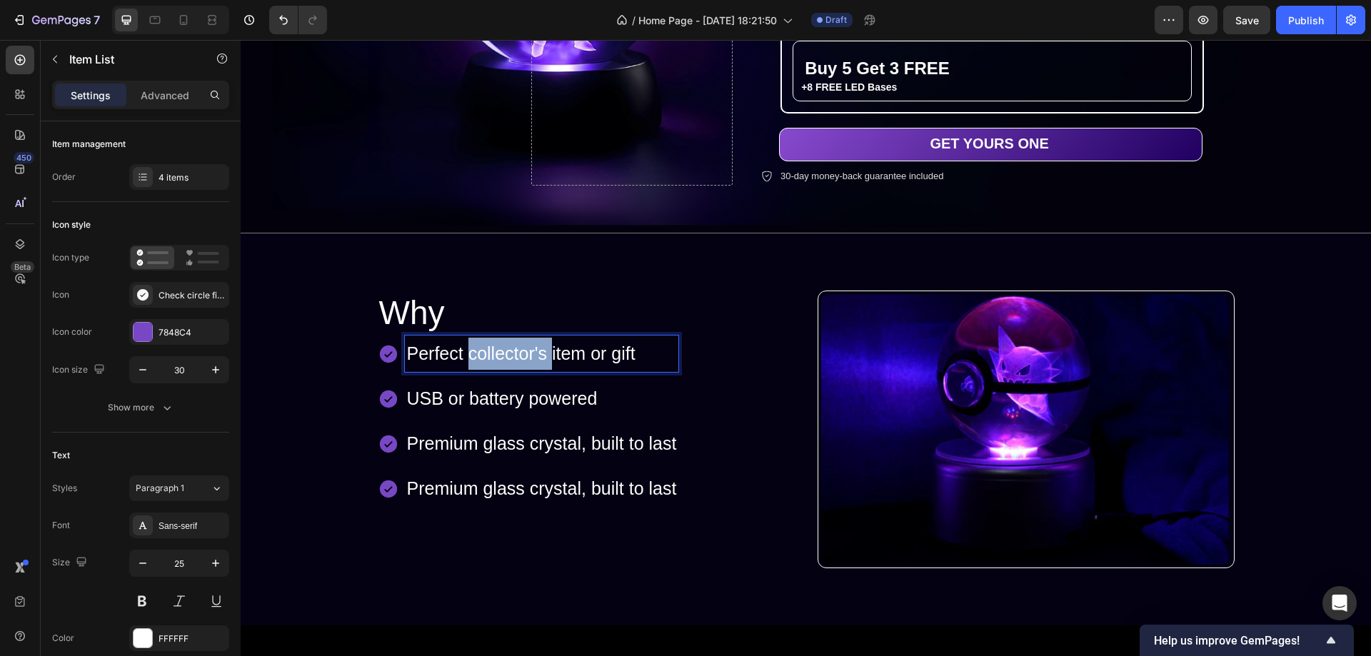
click at [474, 348] on p "Perfect collector's item or gift" at bounding box center [542, 354] width 270 height 32
click at [499, 484] on p "Premium glass crystal, built to last" at bounding box center [573, 489] width 333 height 32
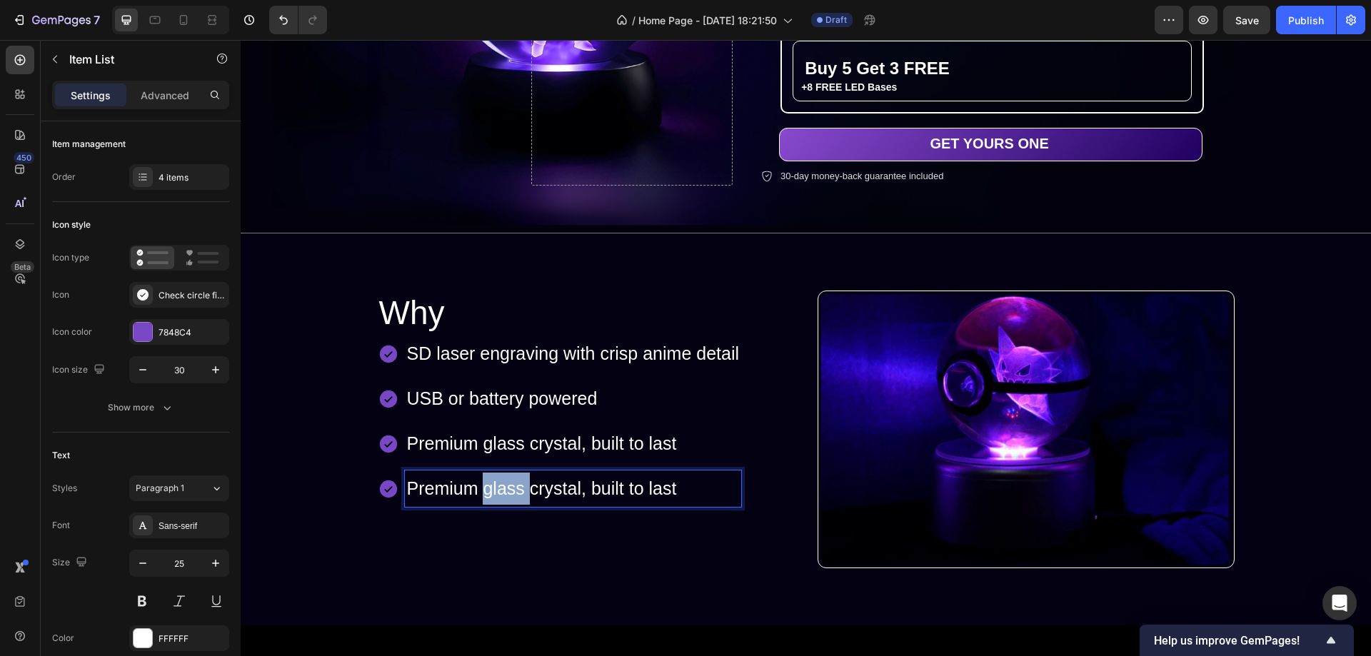
click at [499, 484] on p "Premium glass crystal, built to last" at bounding box center [573, 489] width 333 height 32
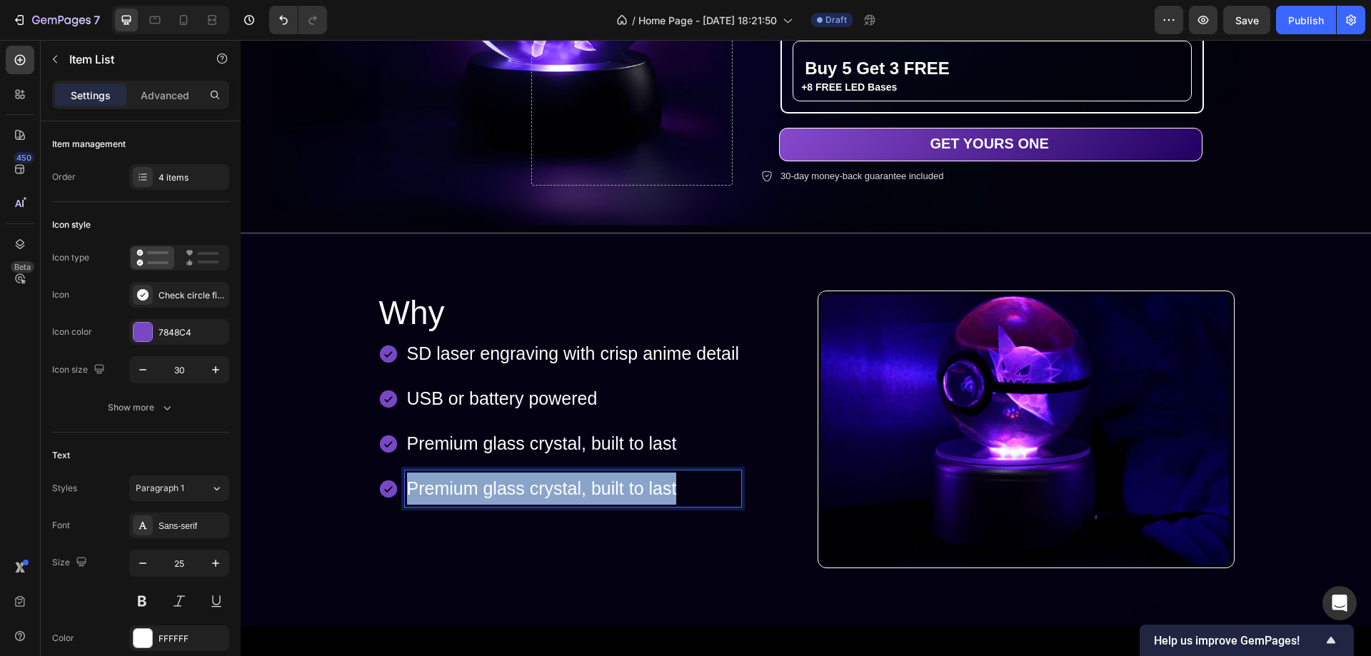
click at [499, 484] on p "Premium glass crystal, built to last" at bounding box center [573, 489] width 333 height 32
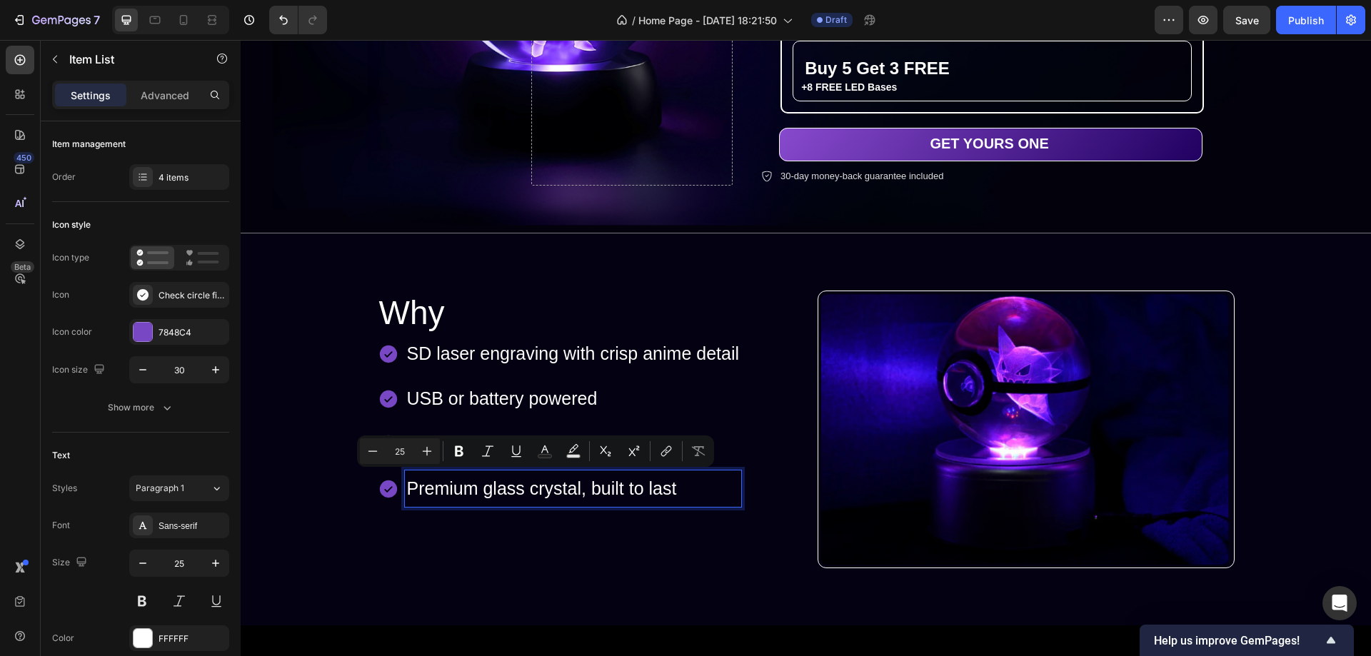
click at [536, 344] on p "SD laser engraving with crisp anime detail" at bounding box center [573, 354] width 333 height 32
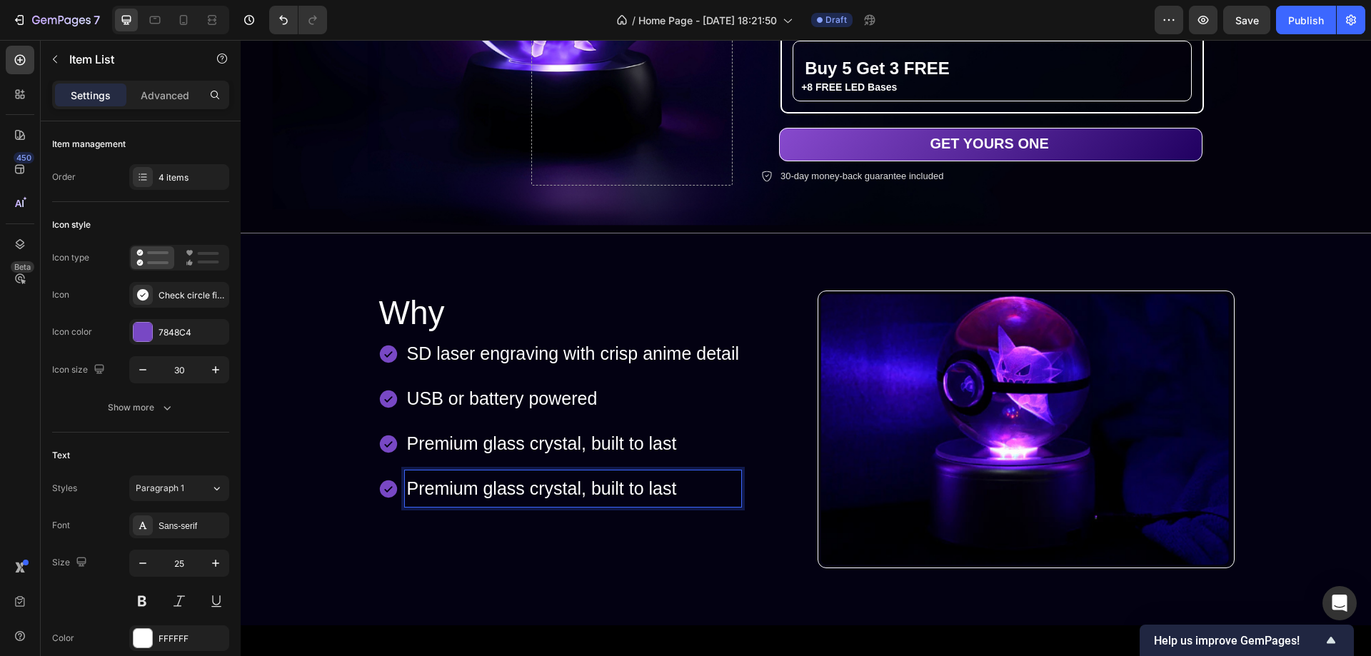
click at [459, 486] on p "Premium glass crystal, built to last" at bounding box center [573, 489] width 333 height 32
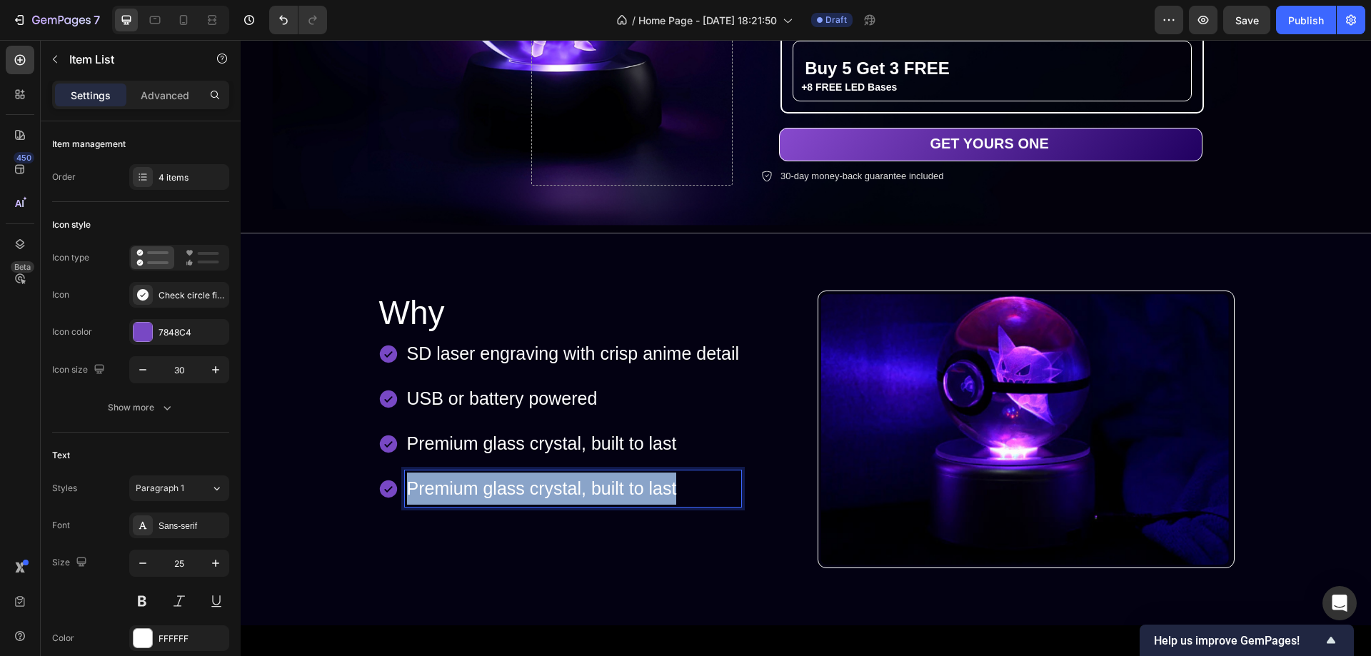
click at [459, 486] on p "Premium glass crystal, built to last" at bounding box center [573, 489] width 333 height 32
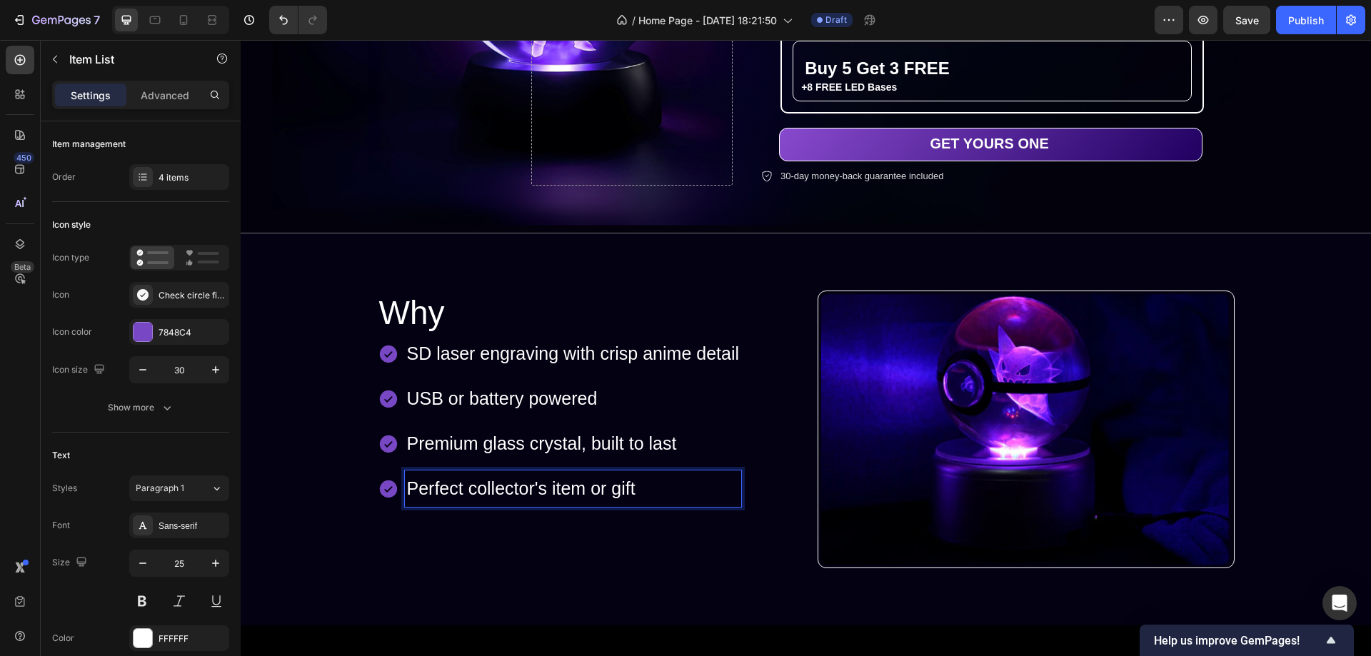
click at [731, 442] on p "Premium glass crystal, built to last" at bounding box center [573, 444] width 333 height 32
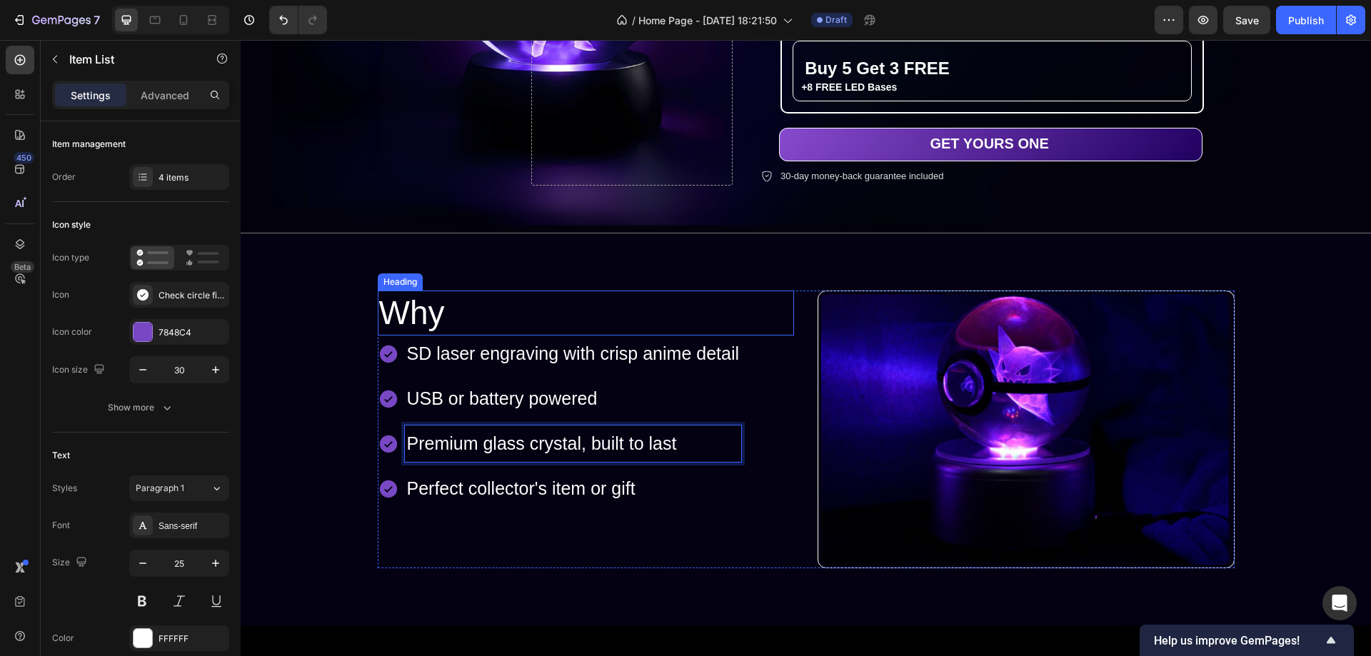
click at [453, 308] on p "Why" at bounding box center [586, 313] width 414 height 43
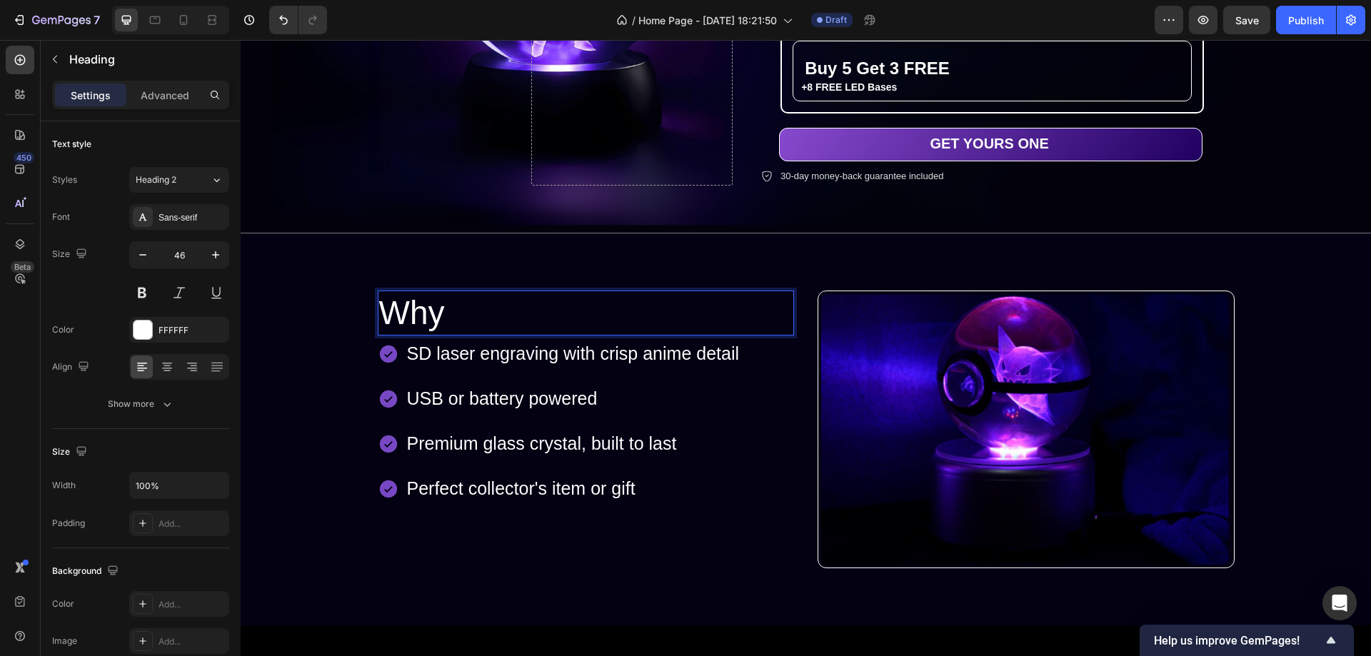
click at [453, 308] on p "Why" at bounding box center [586, 313] width 414 height 43
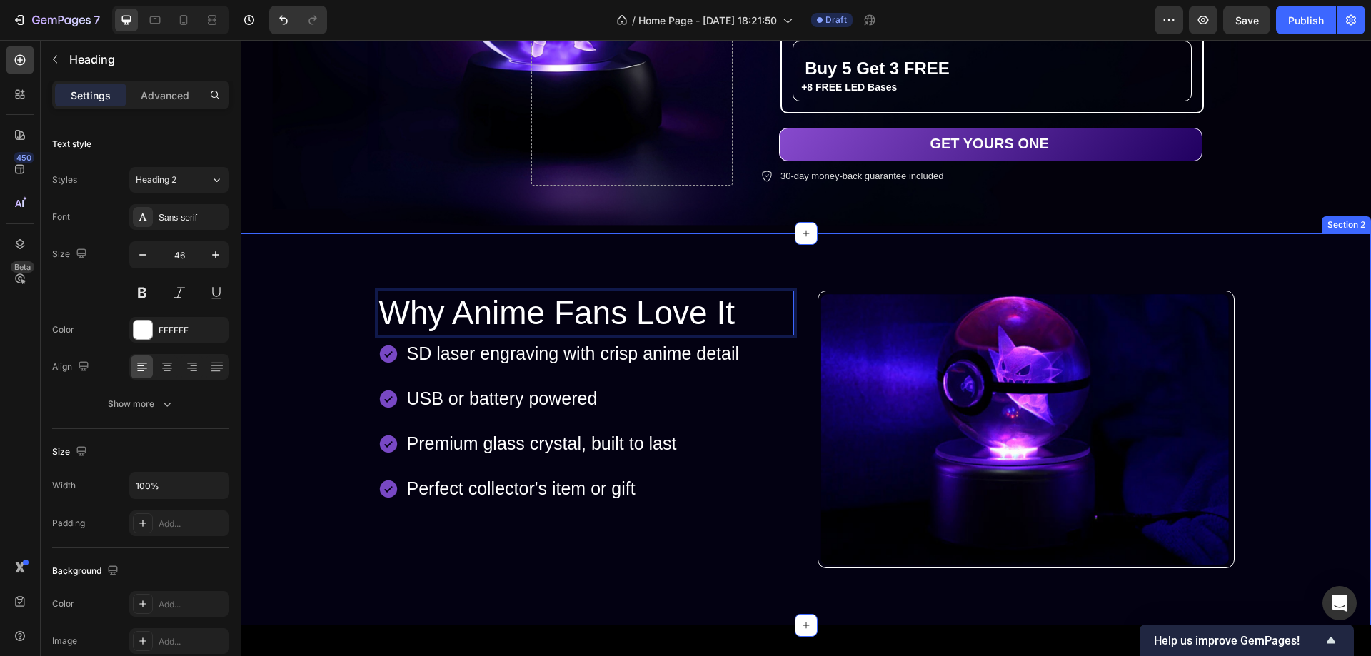
click at [1319, 348] on div "Why Anime Fans Love It Heading 0 SD laser engraving with crisp anime detail USB…" at bounding box center [805, 430] width 1109 height 279
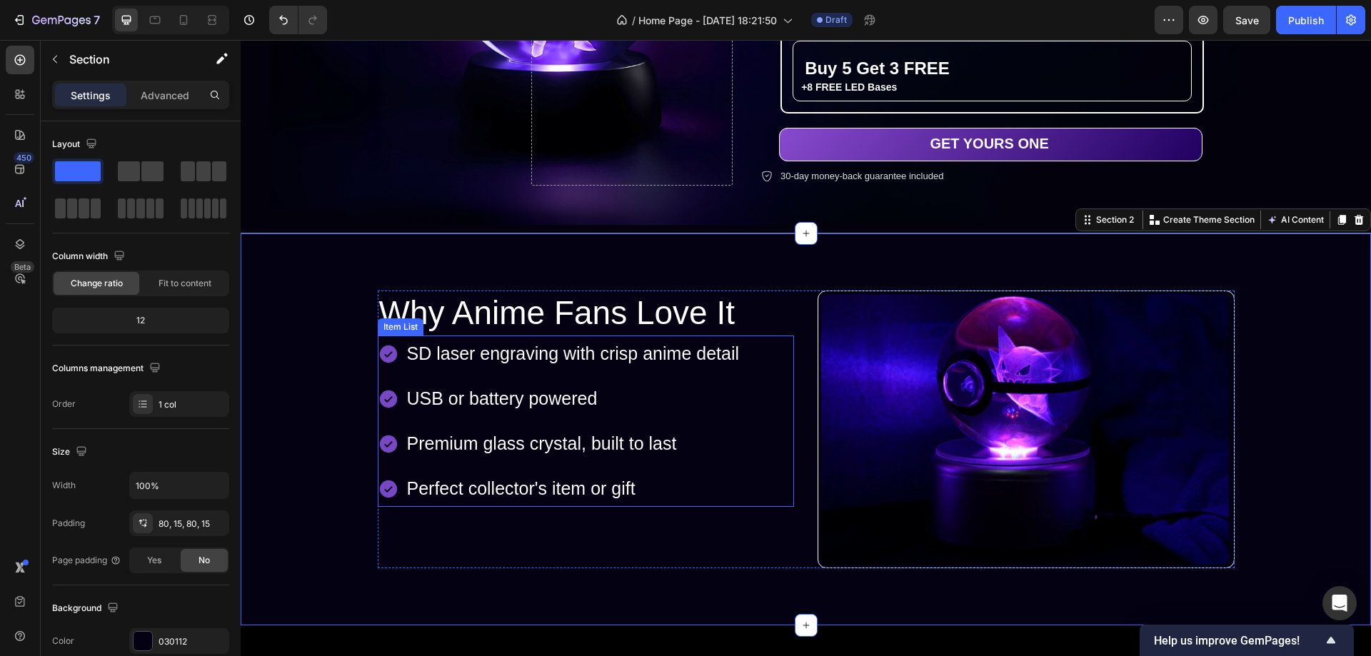
click at [746, 366] on div "SD laser engraving with crisp anime detail USB or battery powered Premium glass…" at bounding box center [586, 421] width 417 height 171
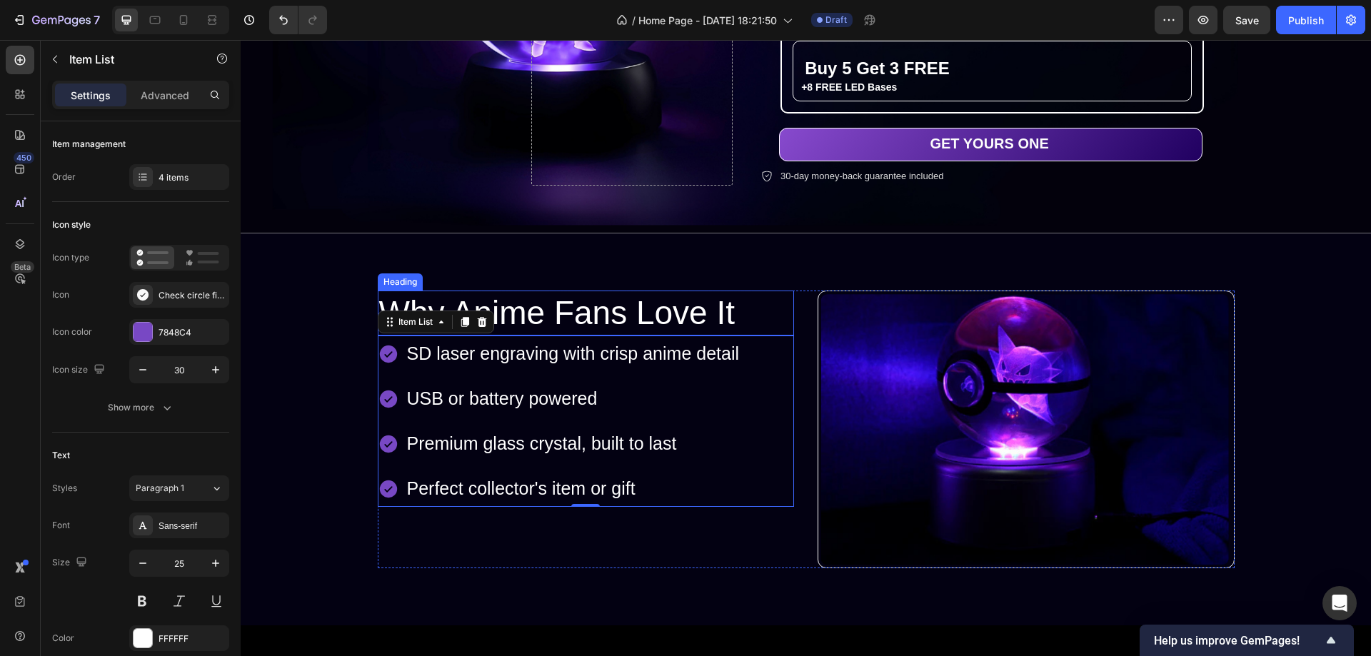
click at [766, 311] on p "Why Anime Fans Love It" at bounding box center [586, 313] width 414 height 43
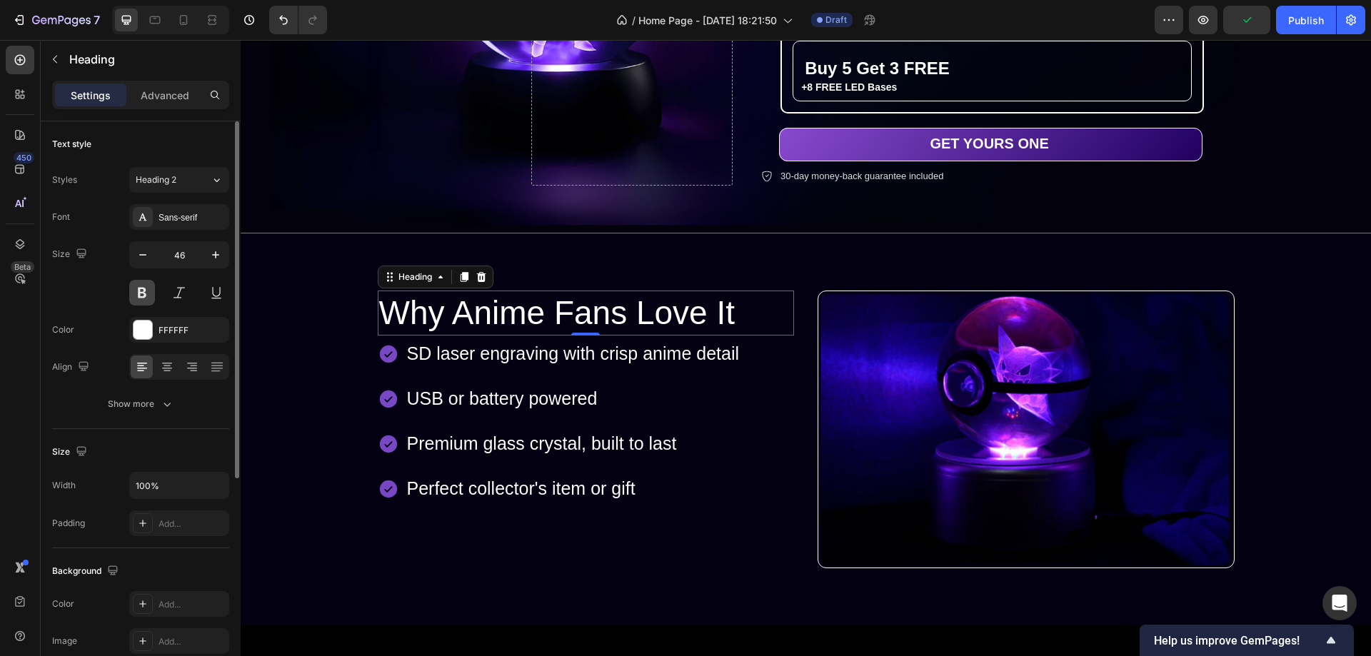
click at [142, 297] on button at bounding box center [142, 293] width 26 height 26
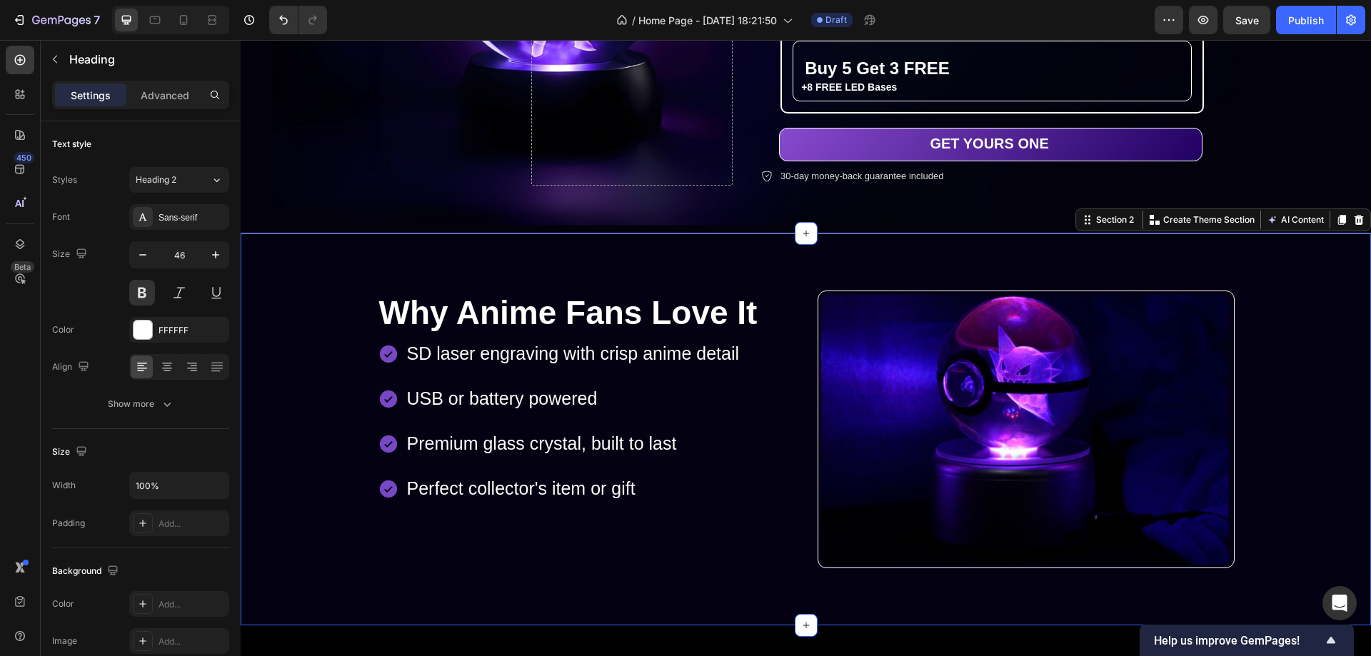
click at [1306, 371] on div "Why Anime Fans Love It Heading SD laser engraving with crisp anime detail USB o…" at bounding box center [805, 430] width 1109 height 279
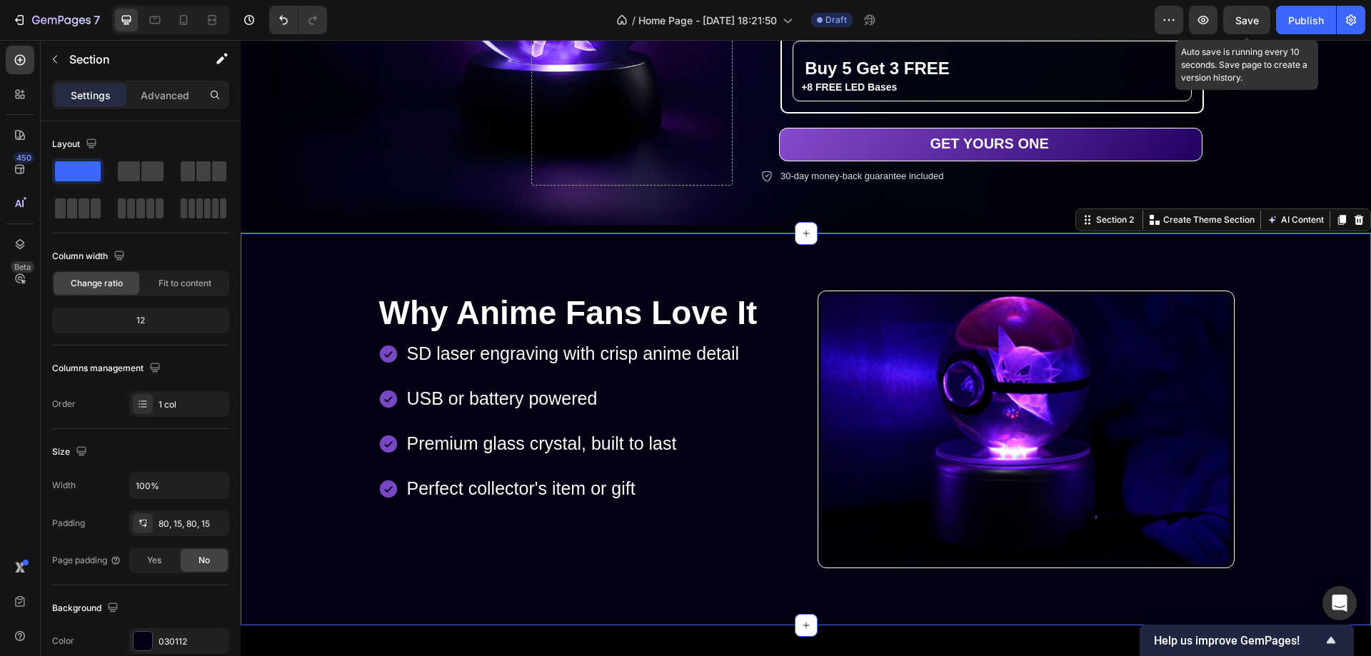
click at [1255, 16] on span "Save" at bounding box center [1248, 20] width 24 height 12
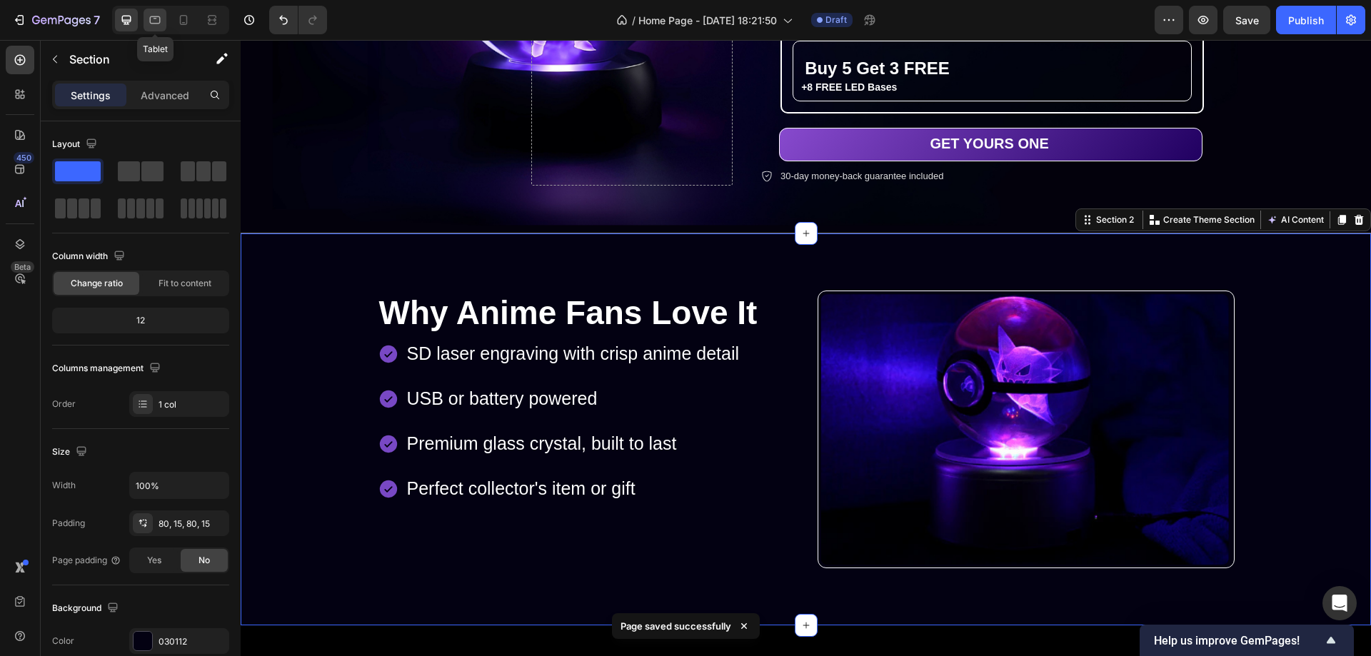
click at [157, 23] on icon at bounding box center [155, 20] width 11 height 8
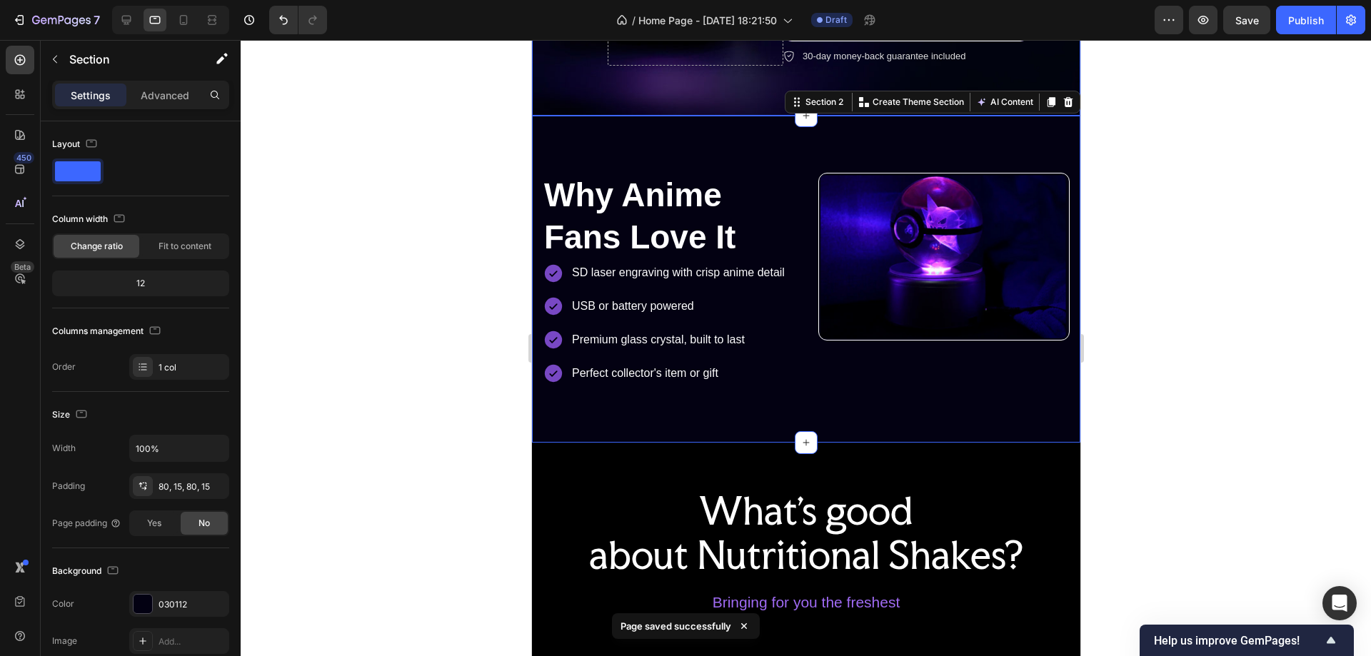
scroll to position [559, 0]
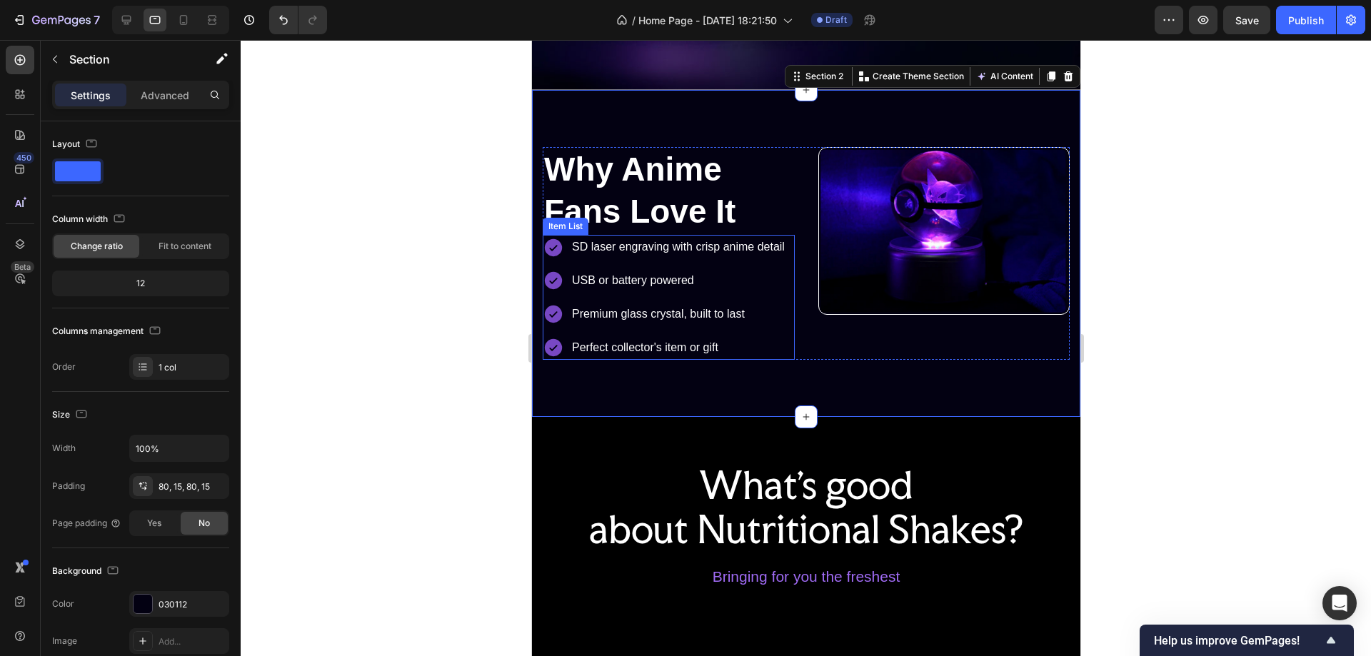
click at [736, 244] on p "SD laser engraving with crisp anime detail" at bounding box center [677, 247] width 213 height 21
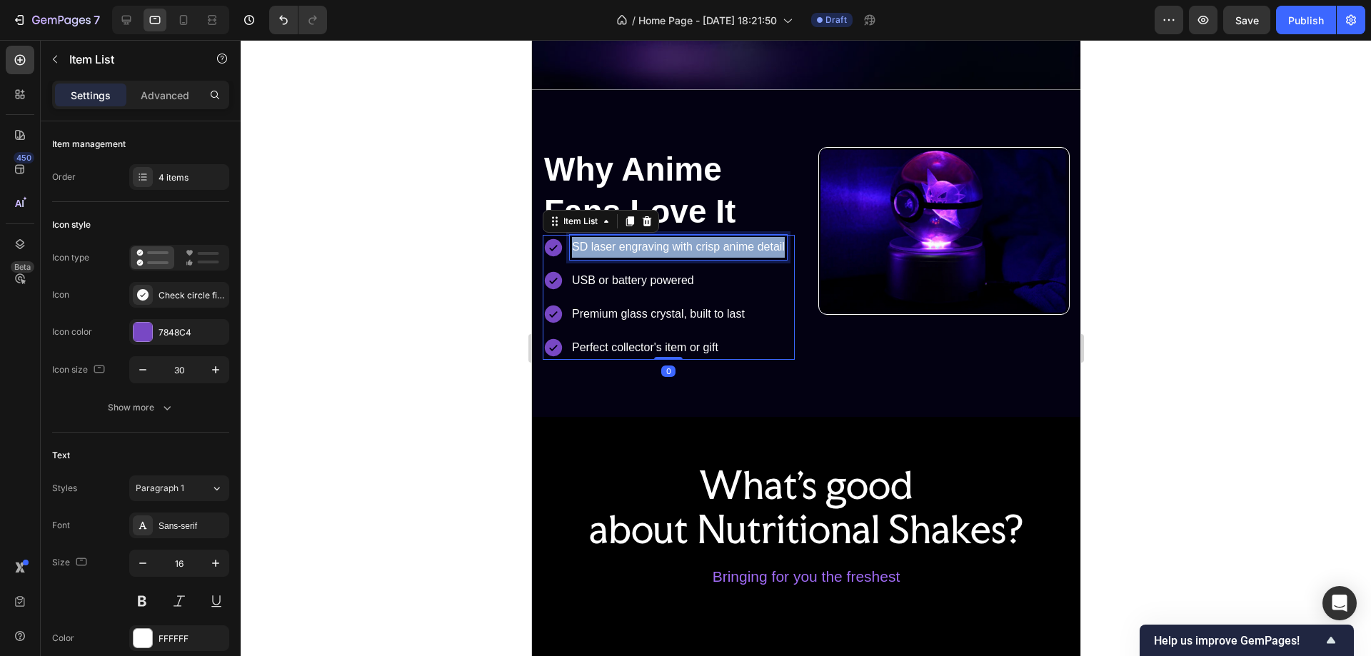
click at [736, 244] on p "SD laser engraving with crisp anime detail" at bounding box center [677, 247] width 213 height 21
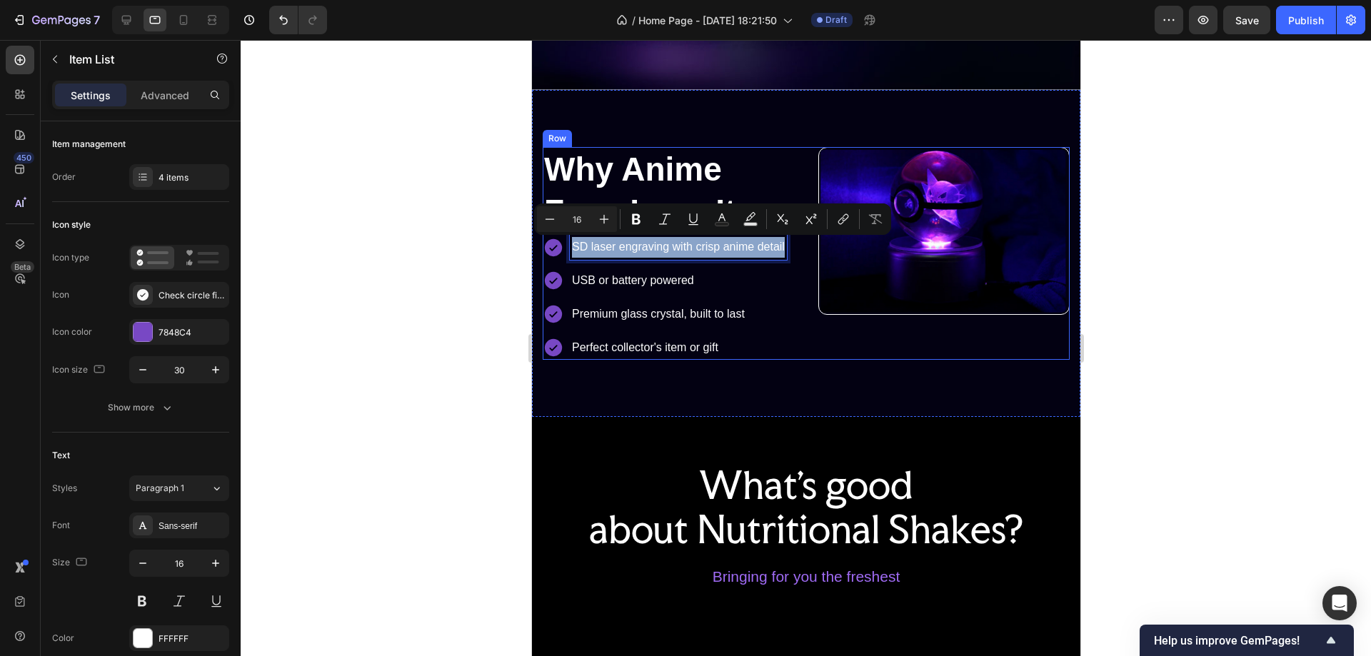
click at [824, 331] on div "Image" at bounding box center [944, 254] width 252 height 214
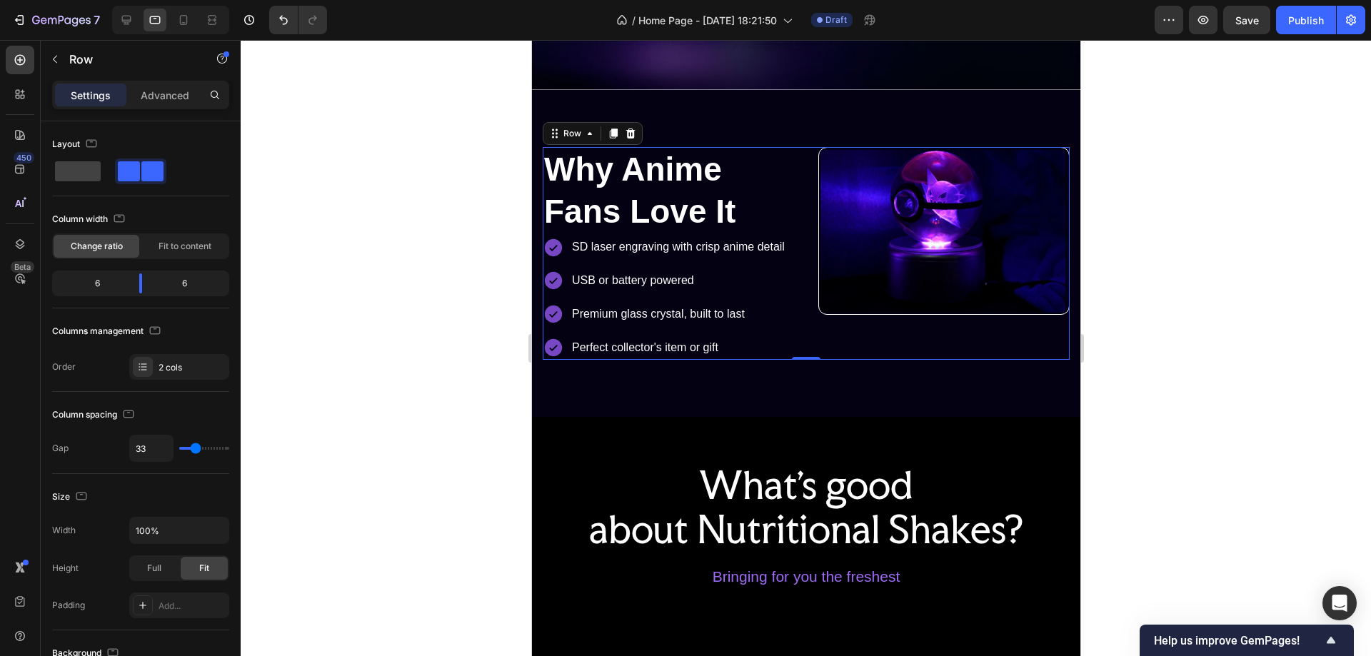
click at [771, 304] on p "Premium glass crystal, built to last" at bounding box center [677, 314] width 213 height 21
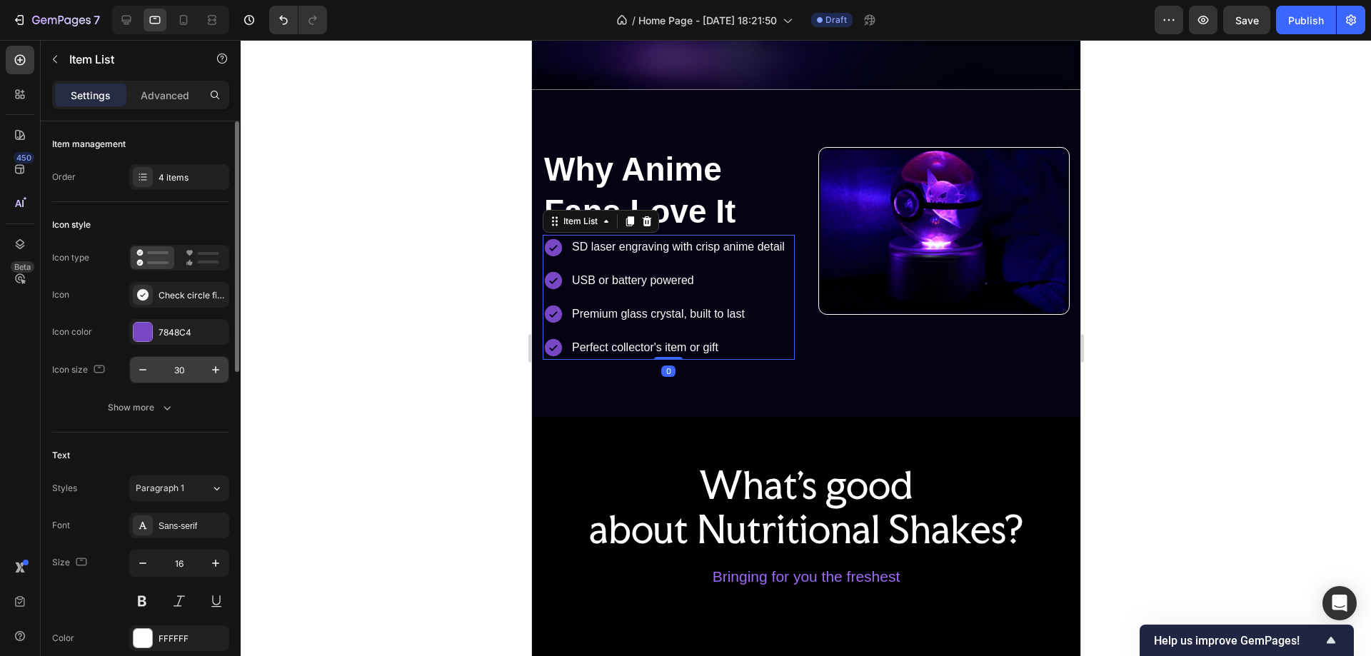
click at [179, 374] on input "30" at bounding box center [179, 370] width 47 height 26
click at [176, 374] on input "25" at bounding box center [179, 370] width 47 height 26
type input "20"
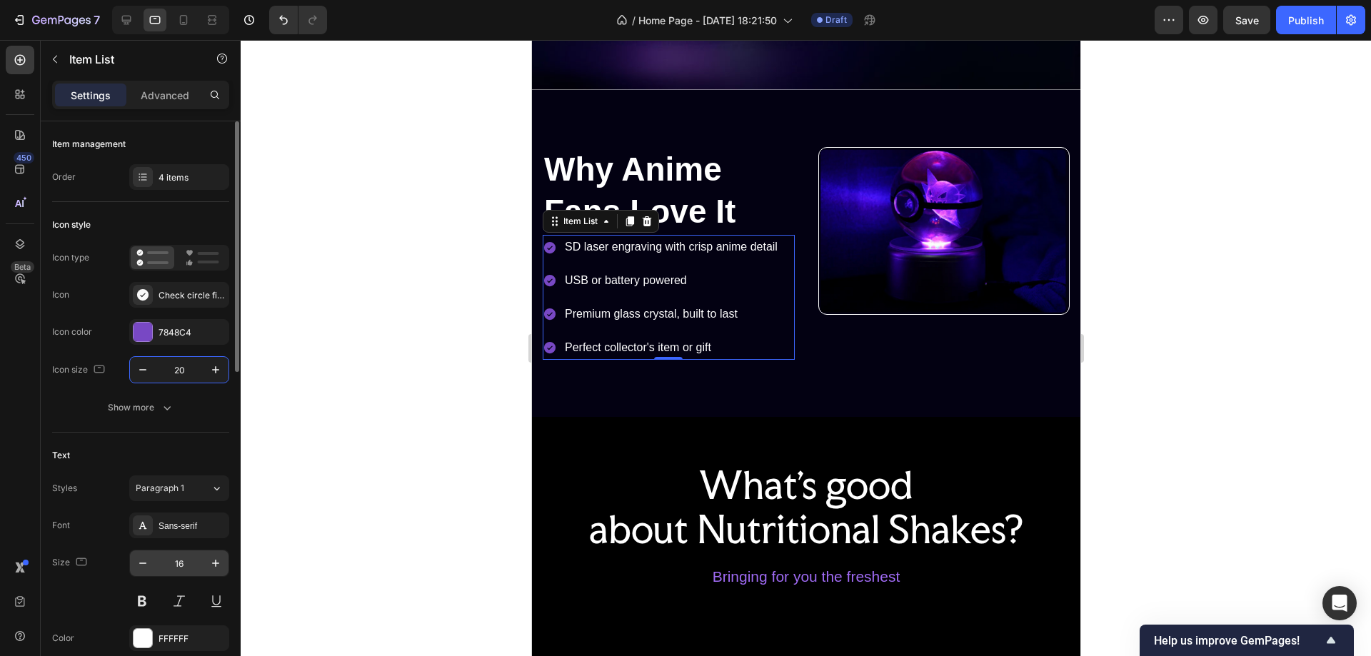
drag, startPoint x: 177, startPoint y: 561, endPoint x: 194, endPoint y: 574, distance: 21.0
click at [177, 561] on input "16" at bounding box center [179, 564] width 47 height 26
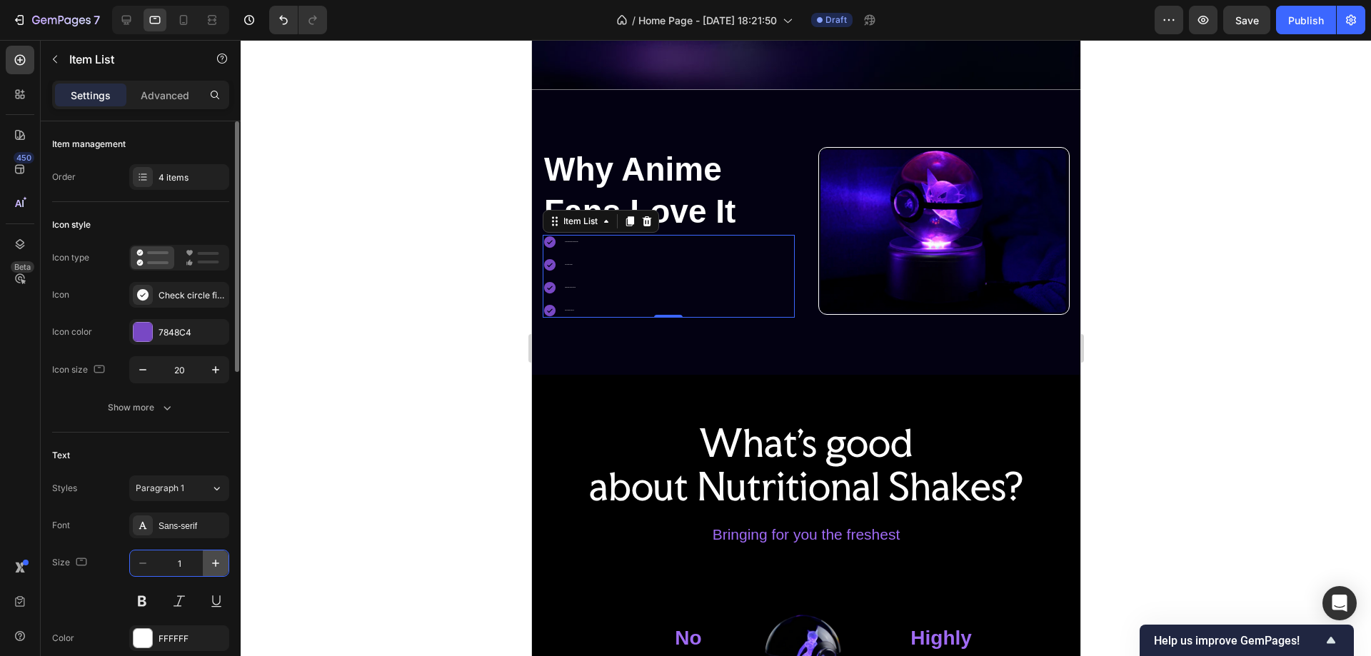
type input "14"
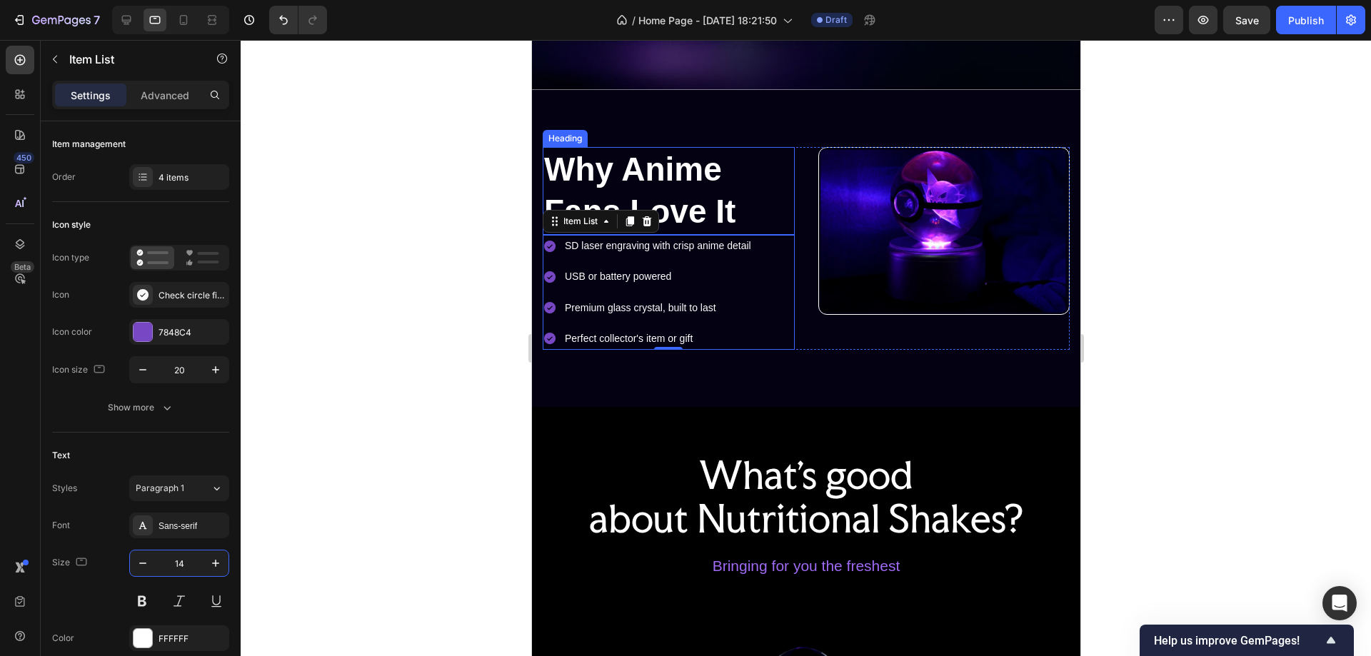
click at [687, 191] on p "Why Anime Fans Love It" at bounding box center [668, 192] width 249 height 86
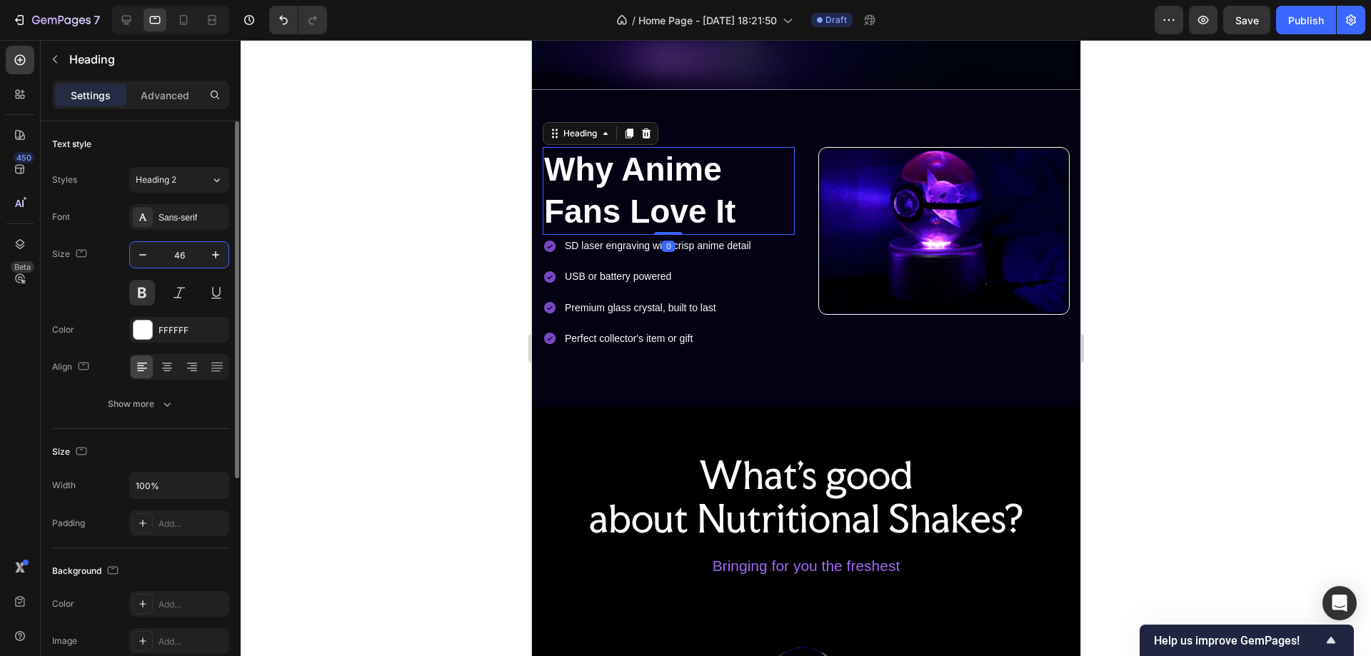
click at [184, 257] on input "46" at bounding box center [179, 255] width 47 height 26
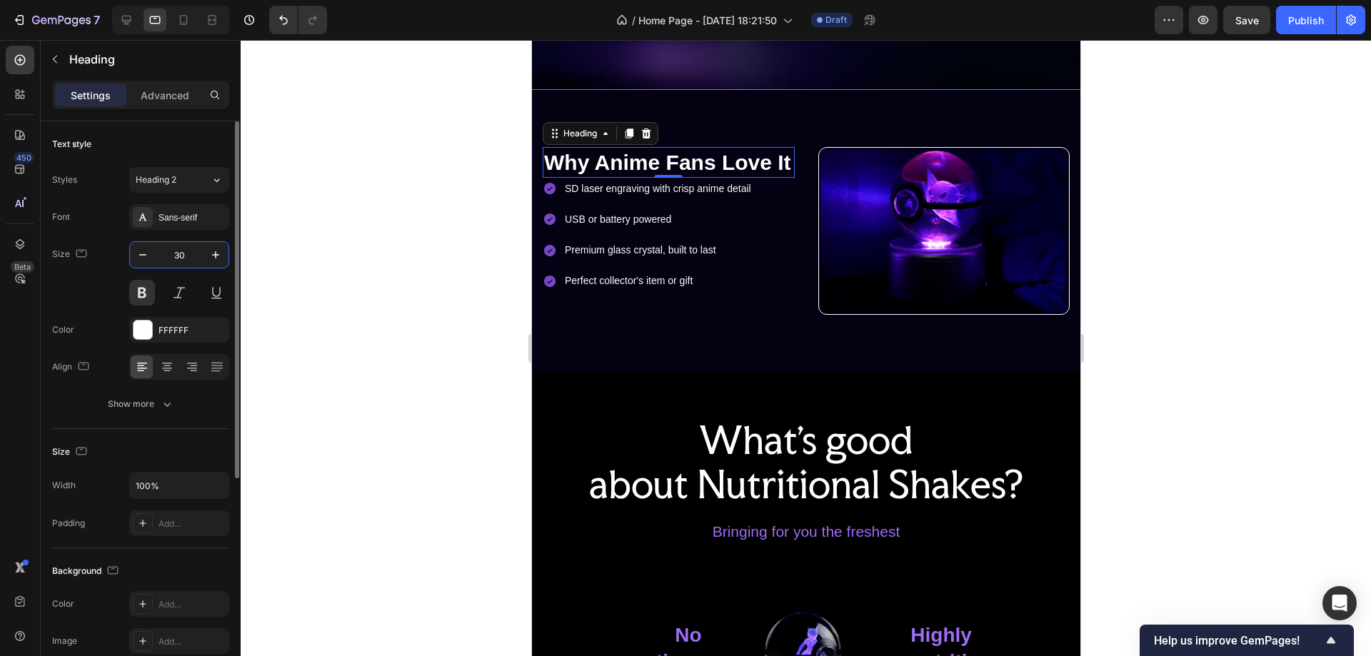
type input "3"
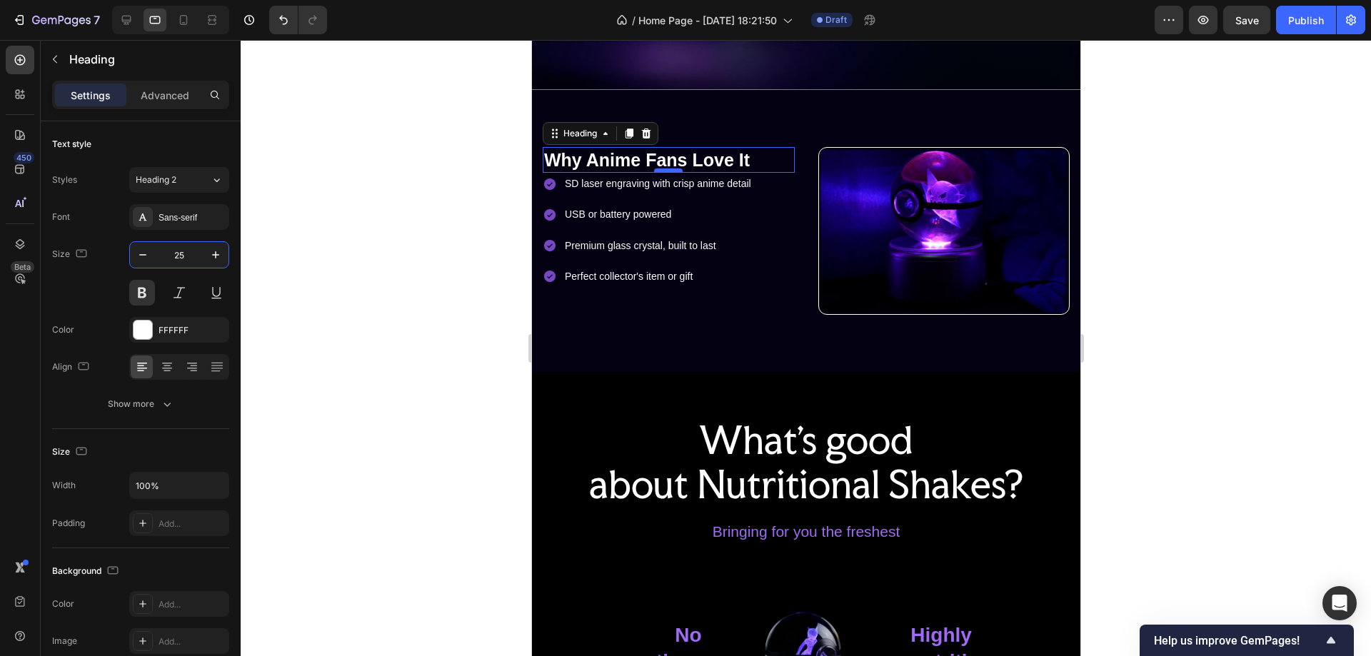
type input "25"
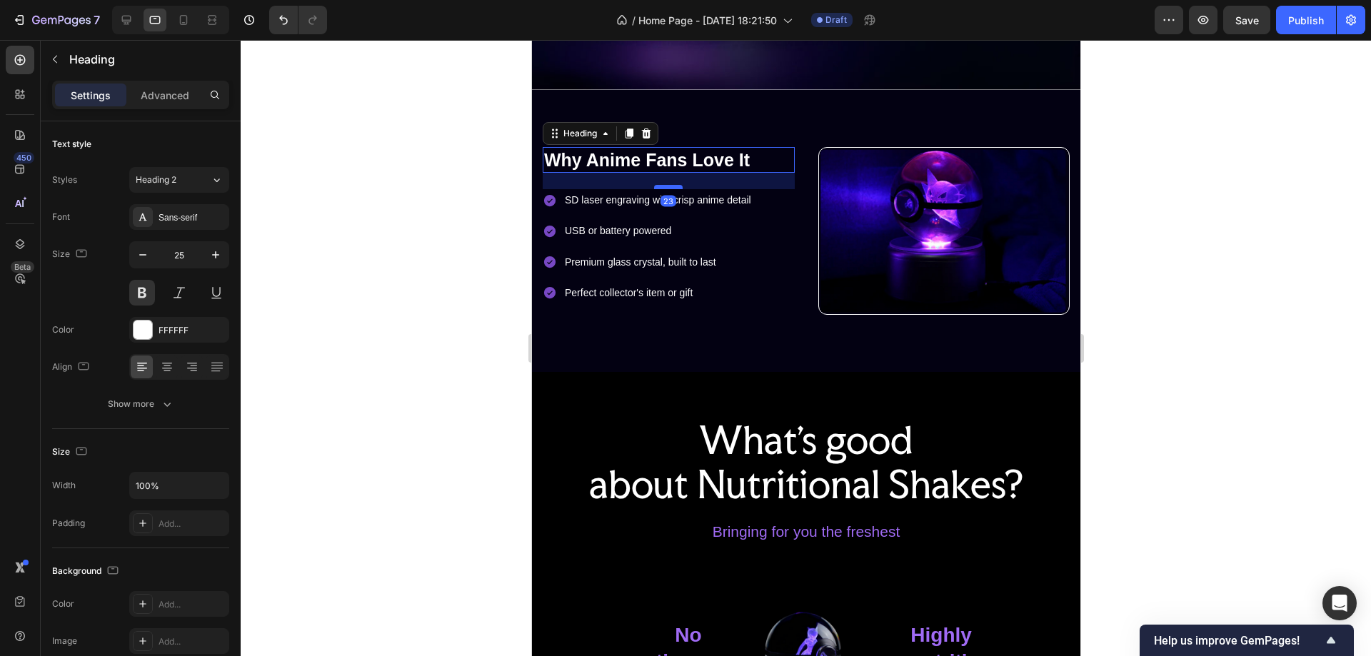
drag, startPoint x: 664, startPoint y: 171, endPoint x: 666, endPoint y: 188, distance: 16.6
click at [666, 188] on div at bounding box center [668, 187] width 29 height 4
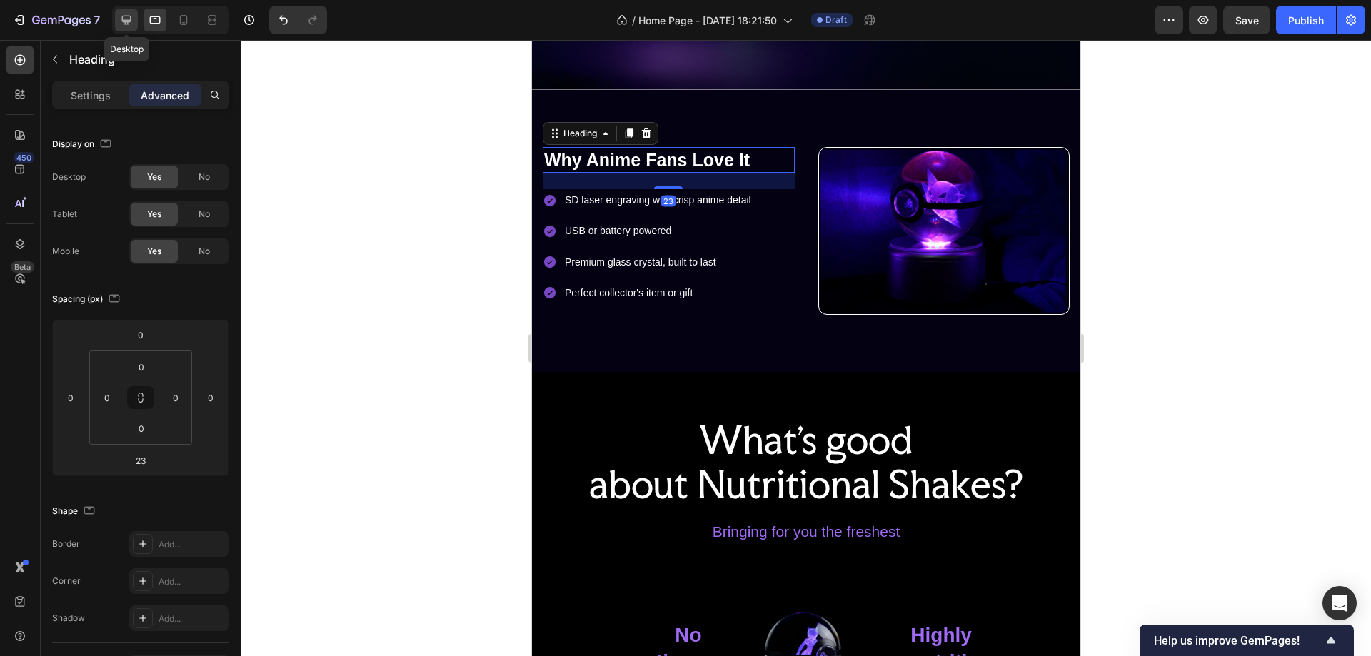
click at [129, 20] on icon at bounding box center [126, 20] width 9 height 9
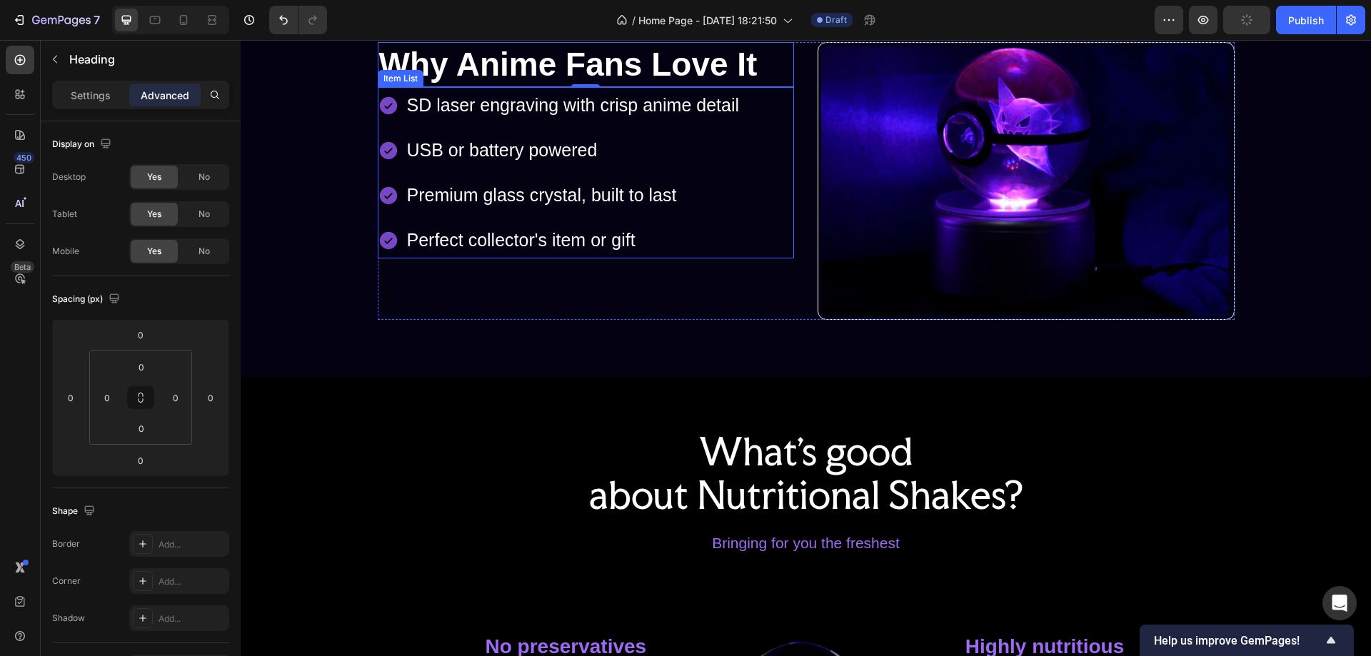
scroll to position [511, 0]
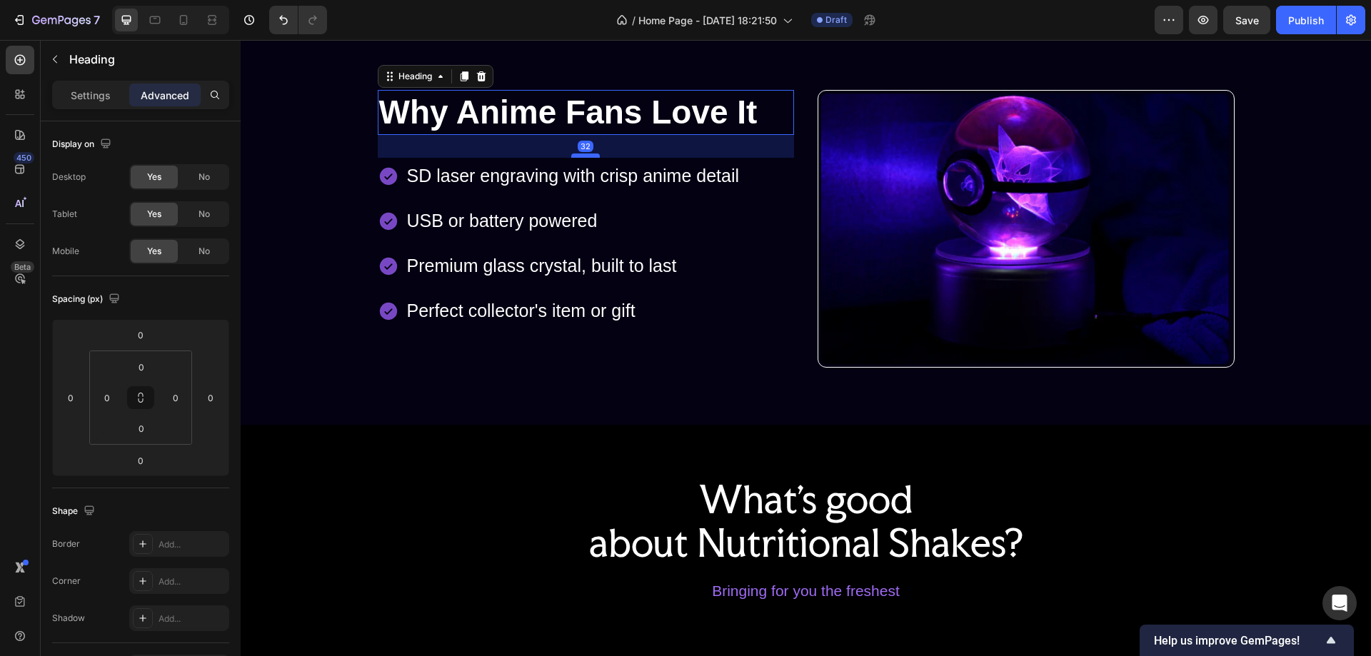
drag, startPoint x: 583, startPoint y: 132, endPoint x: 586, endPoint y: 155, distance: 23.0
click at [586, 155] on div at bounding box center [585, 156] width 29 height 4
click at [176, 23] on icon at bounding box center [183, 20] width 14 height 14
type input "23"
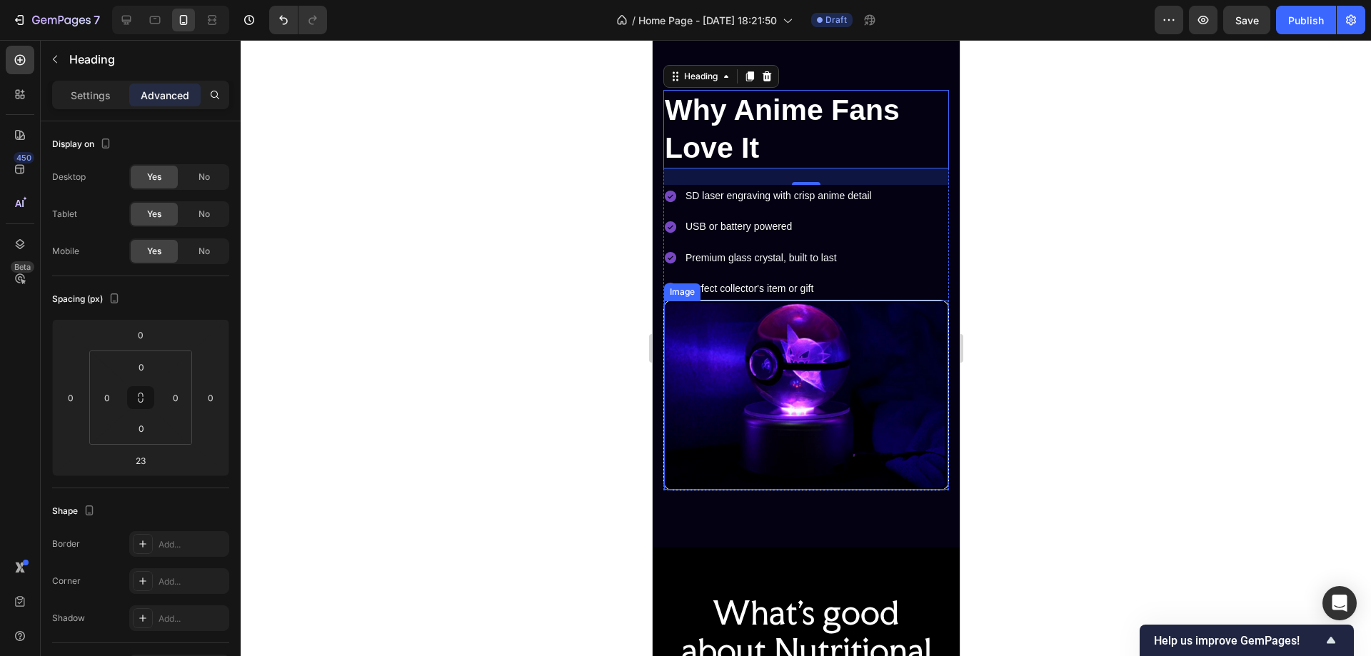
click at [913, 355] on img at bounding box center [806, 395] width 284 height 189
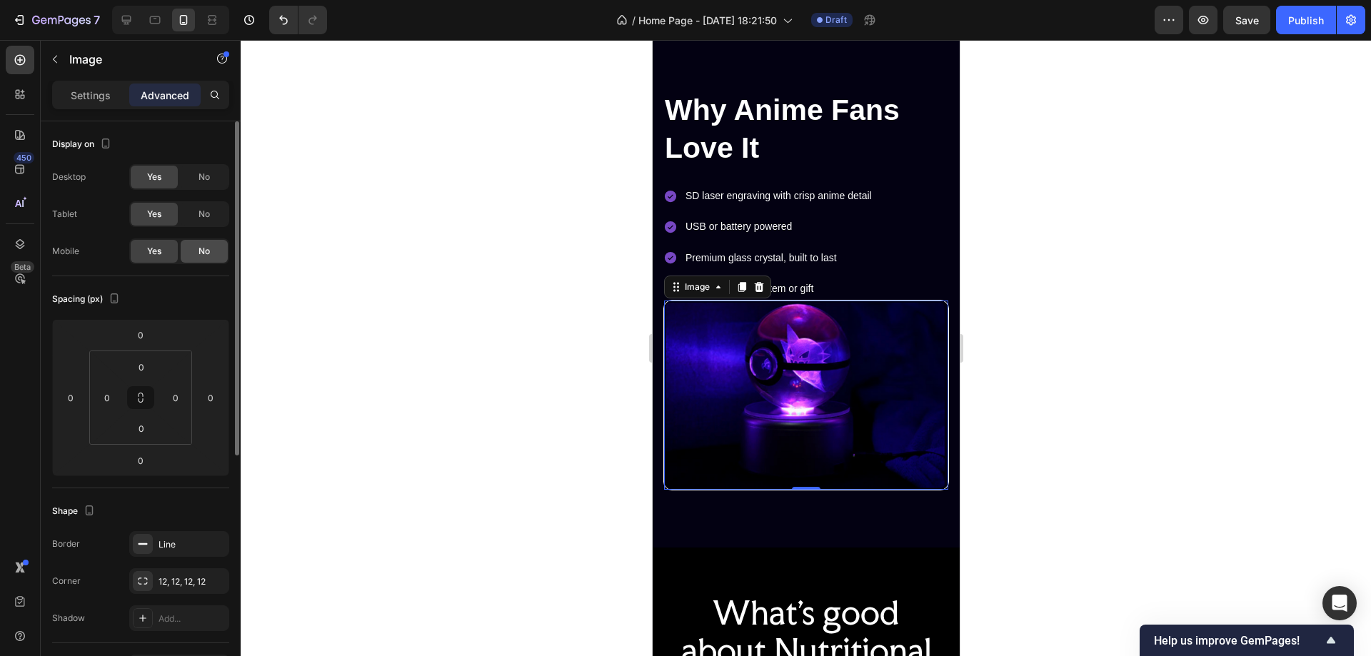
click at [206, 256] on span "No" at bounding box center [204, 251] width 11 height 13
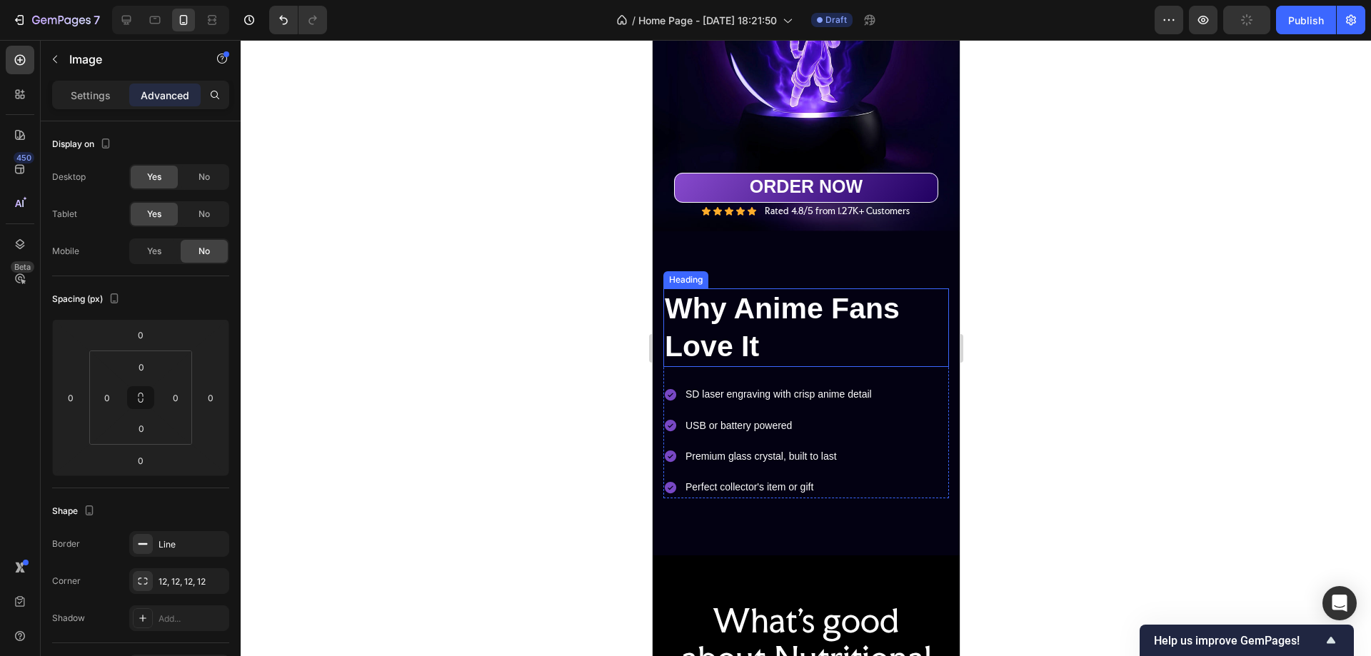
scroll to position [226, 0]
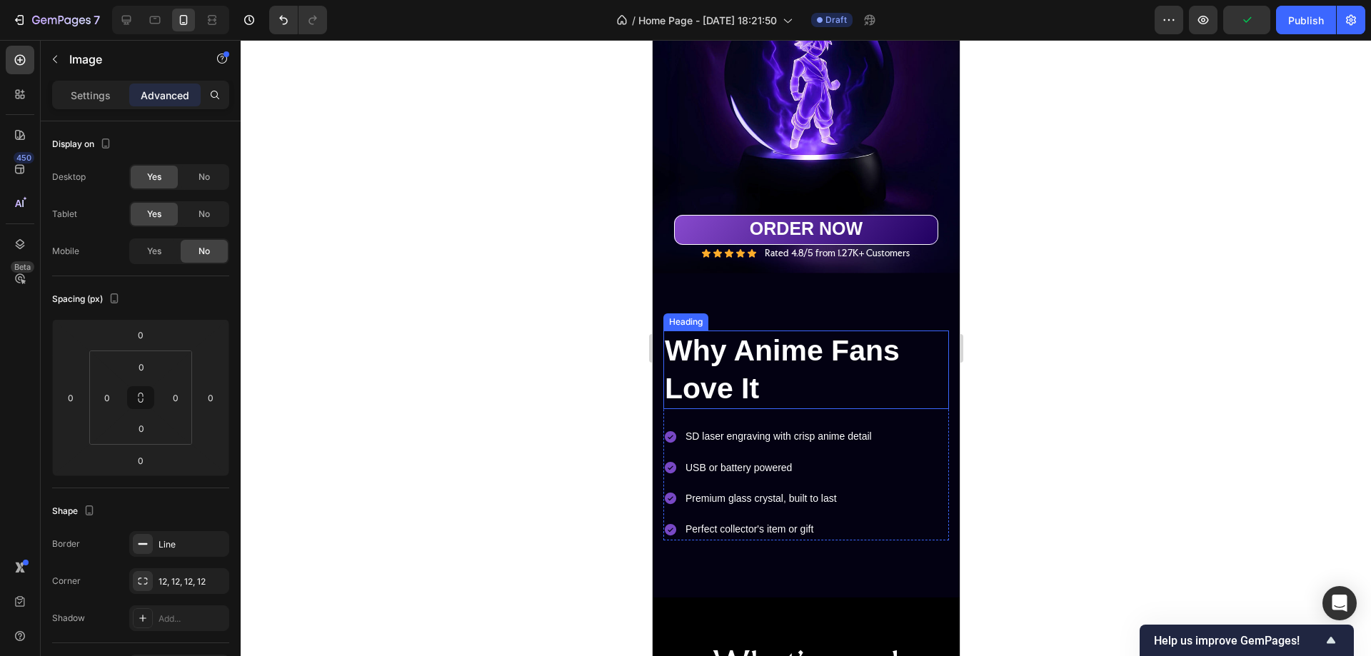
click at [801, 332] on p "Why Anime Fans Love It" at bounding box center [805, 370] width 283 height 76
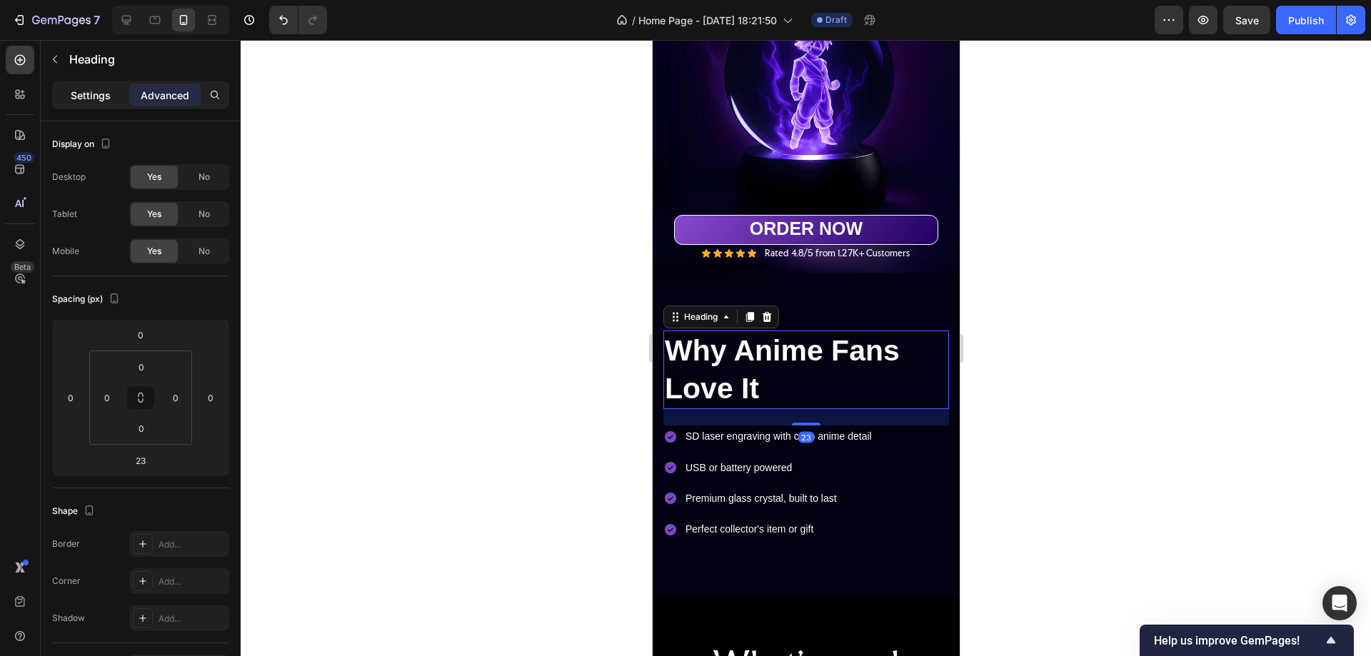
click at [95, 91] on p "Settings" at bounding box center [91, 95] width 40 height 15
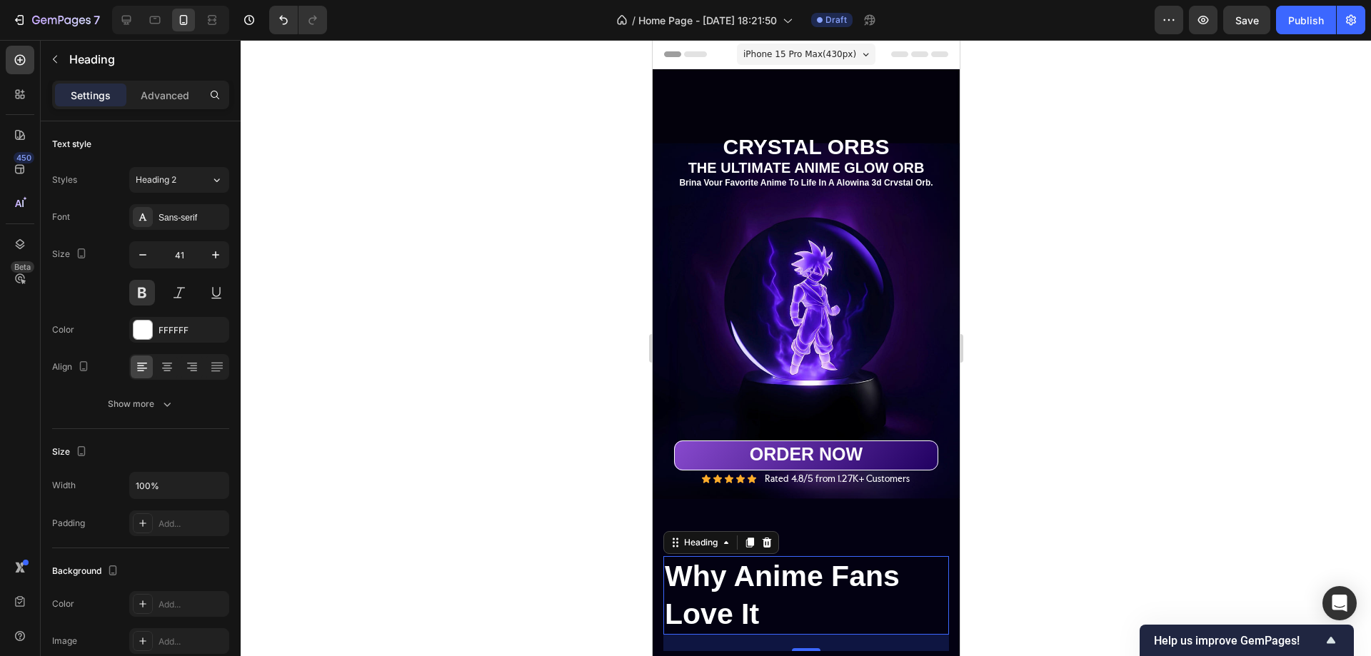
scroll to position [226, 0]
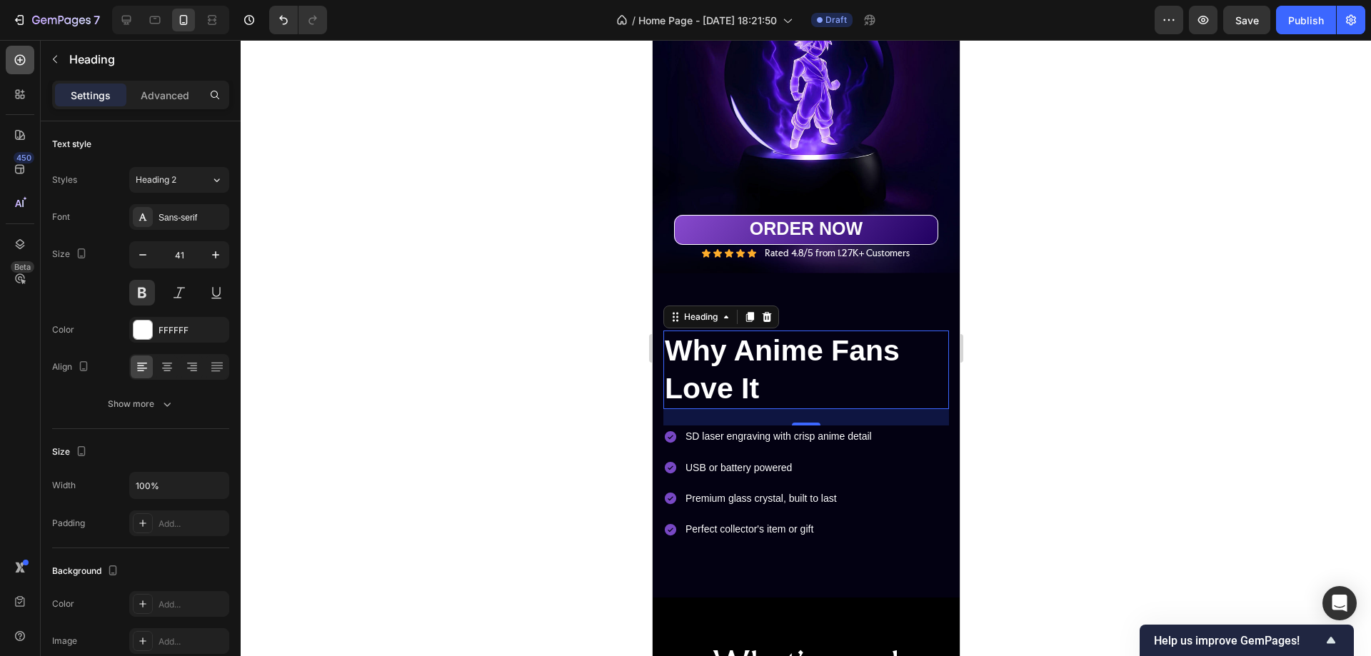
click at [17, 56] on icon at bounding box center [20, 60] width 11 height 11
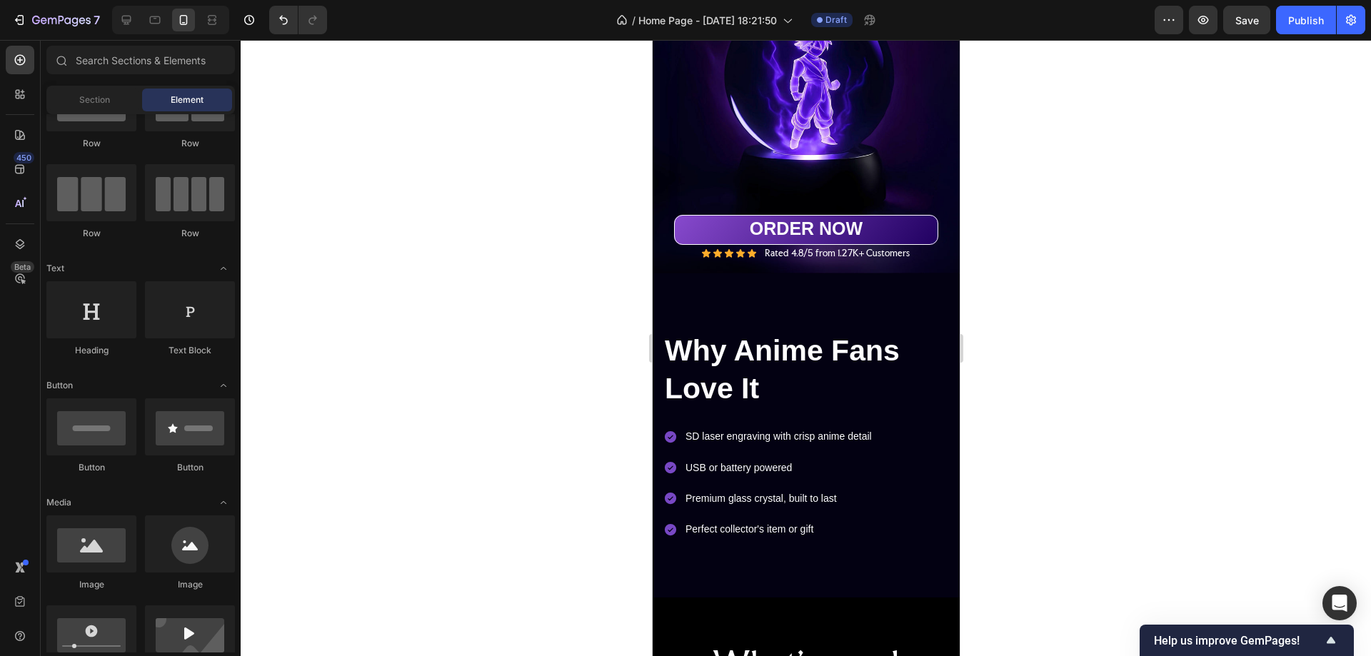
scroll to position [0, 0]
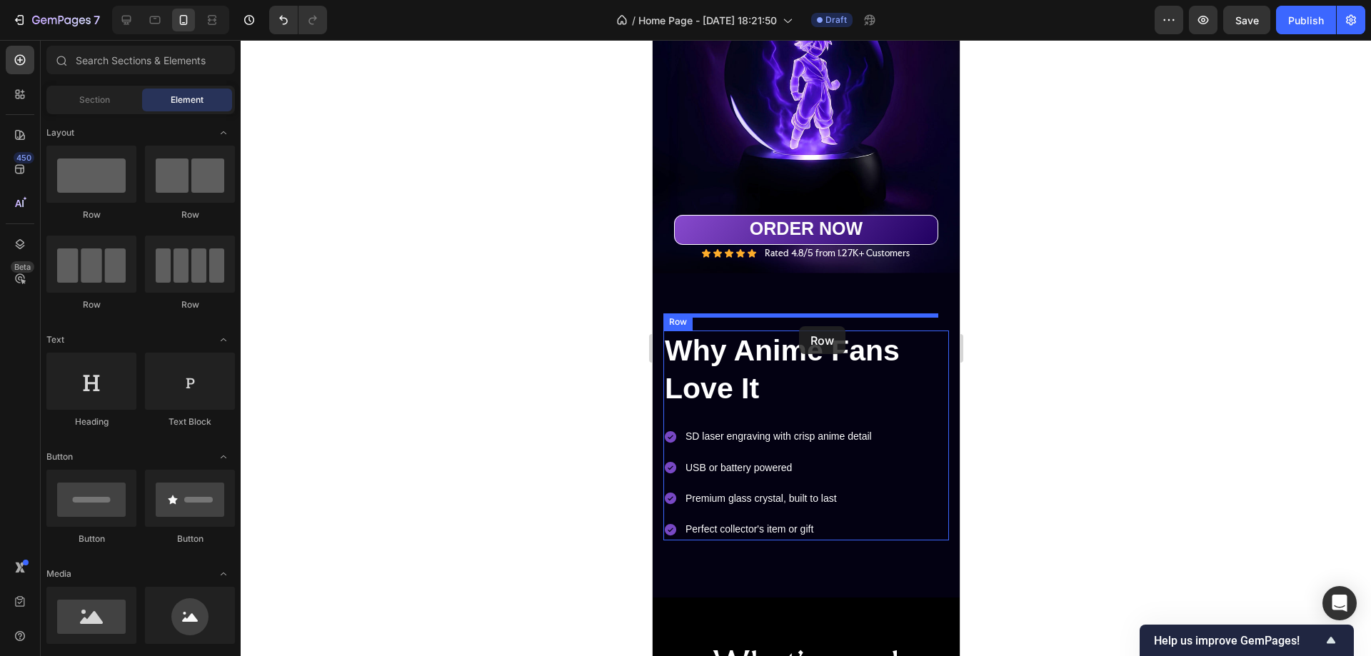
drag, startPoint x: 741, startPoint y: 221, endPoint x: 799, endPoint y: 326, distance: 120.5
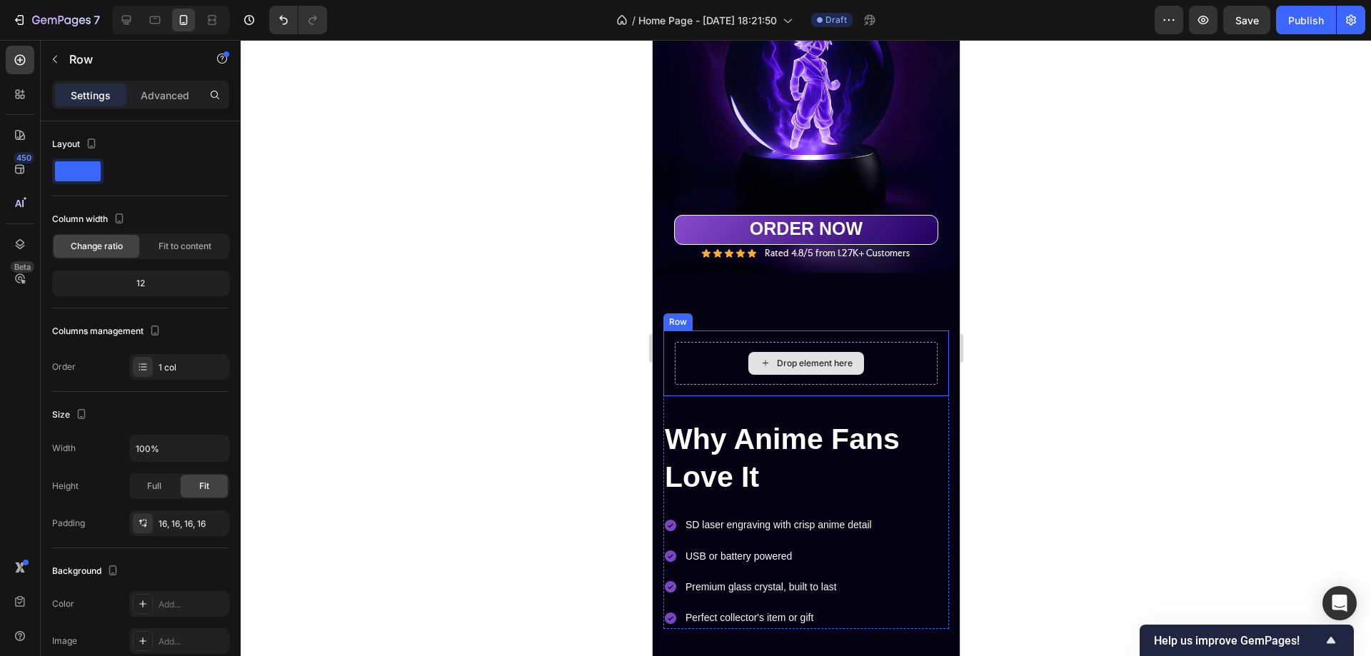
click at [801, 358] on div "Drop element here" at bounding box center [814, 363] width 76 height 11
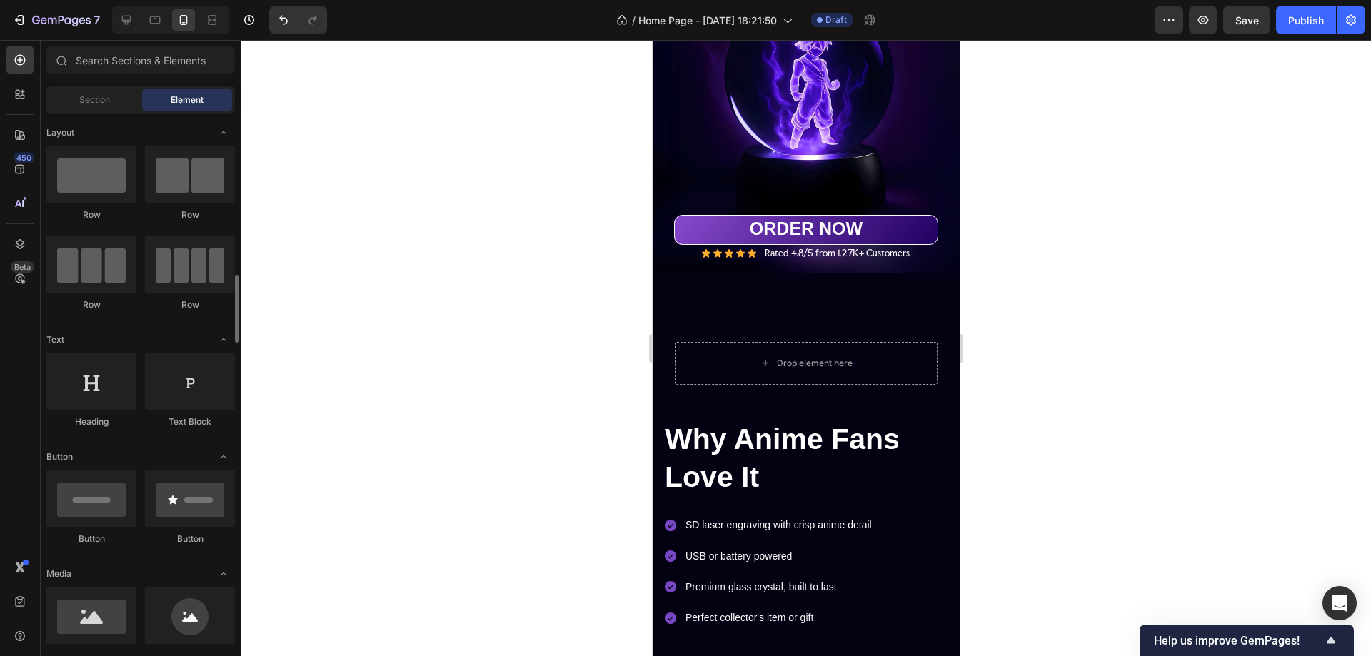
scroll to position [143, 0]
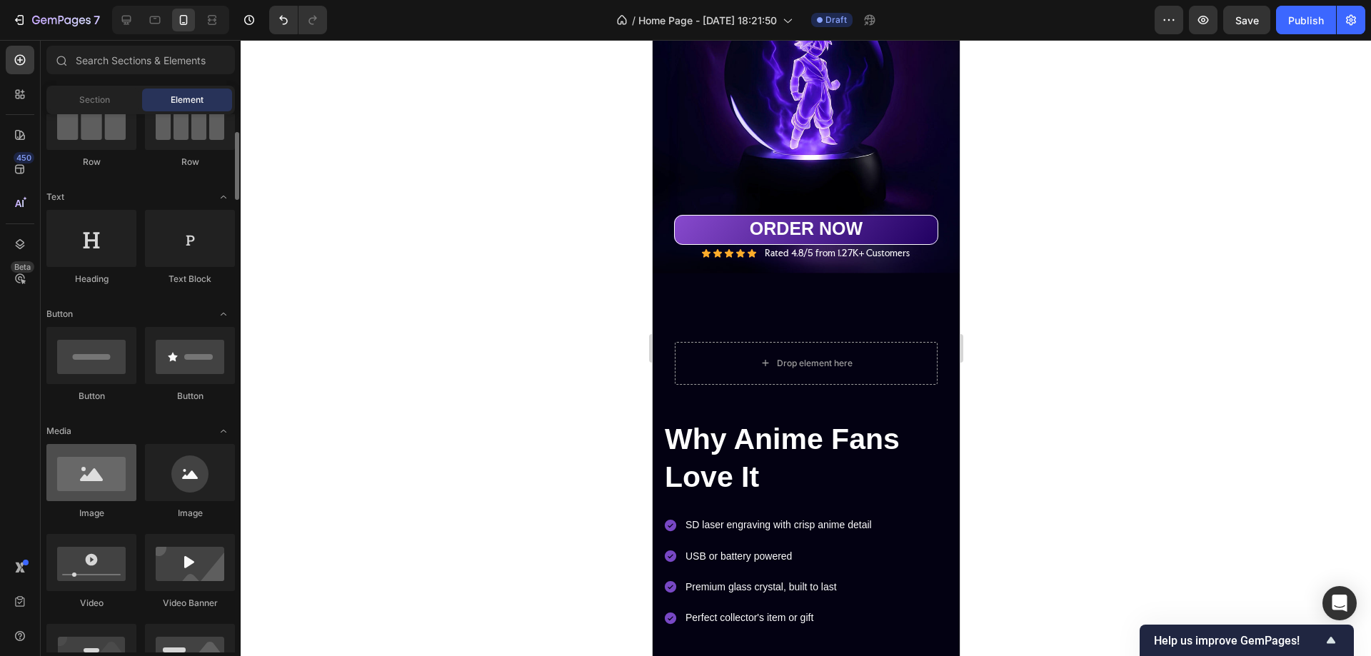
click at [104, 489] on div at bounding box center [91, 472] width 90 height 57
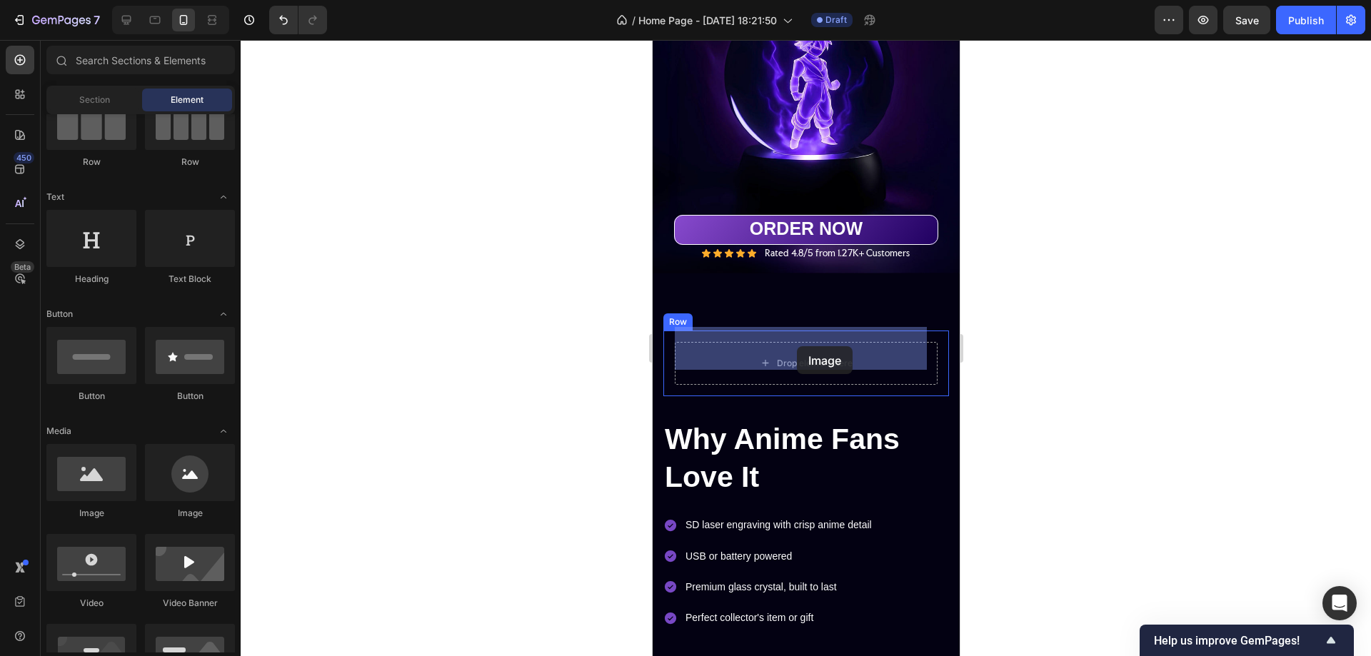
drag, startPoint x: 1126, startPoint y: 440, endPoint x: 796, endPoint y: 346, distance: 342.3
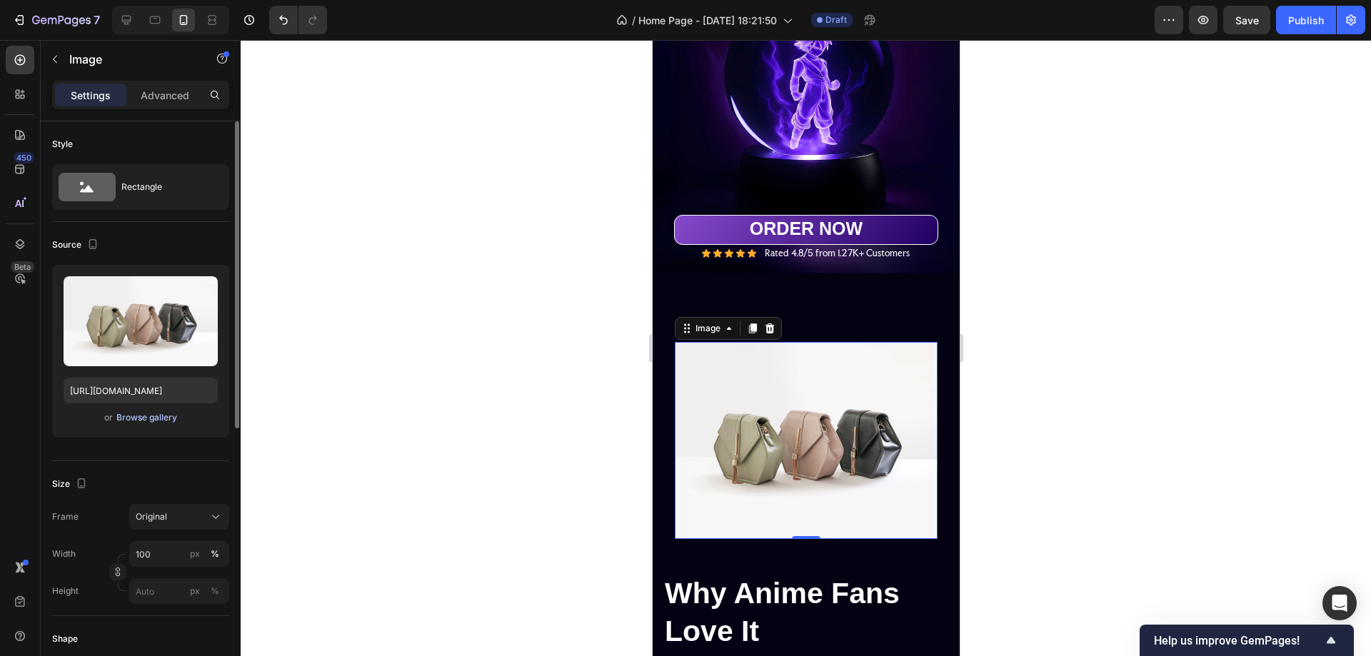
click at [157, 417] on div "Browse gallery" at bounding box center [146, 417] width 61 height 13
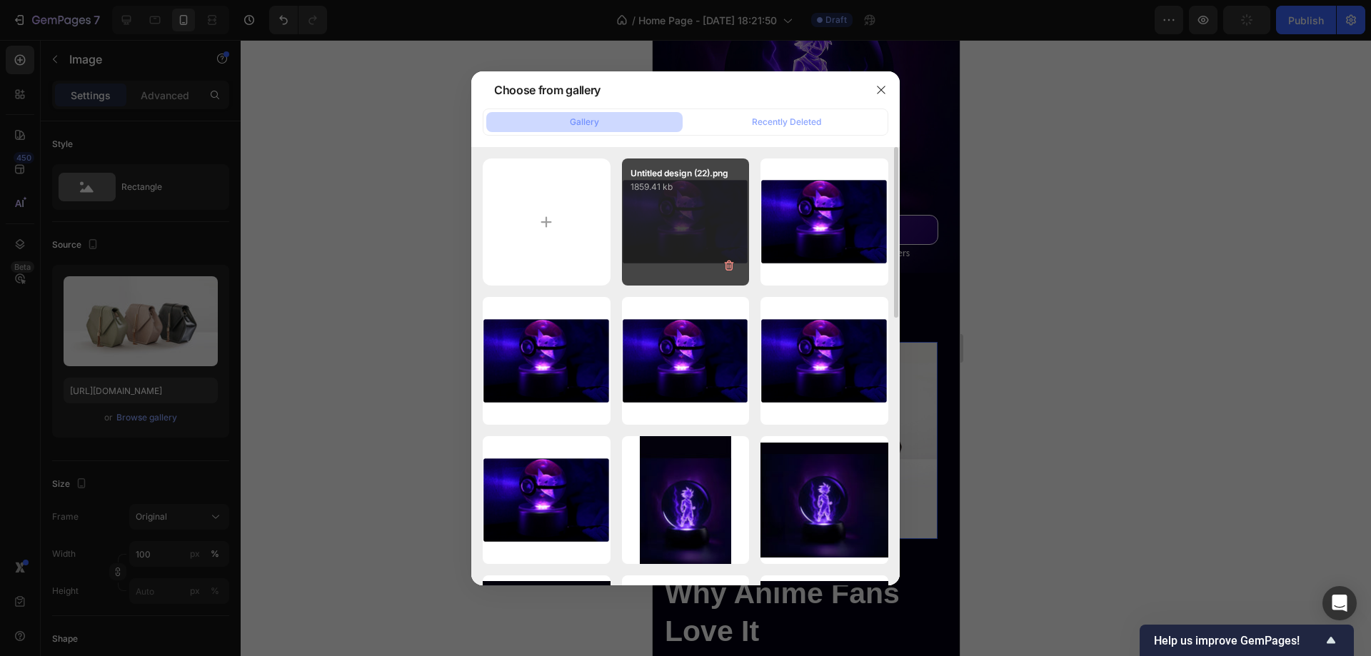
click at [683, 226] on div "Untitled design (22).png 1859.41 kb" at bounding box center [686, 223] width 128 height 128
type input "[URL][DOMAIN_NAME]"
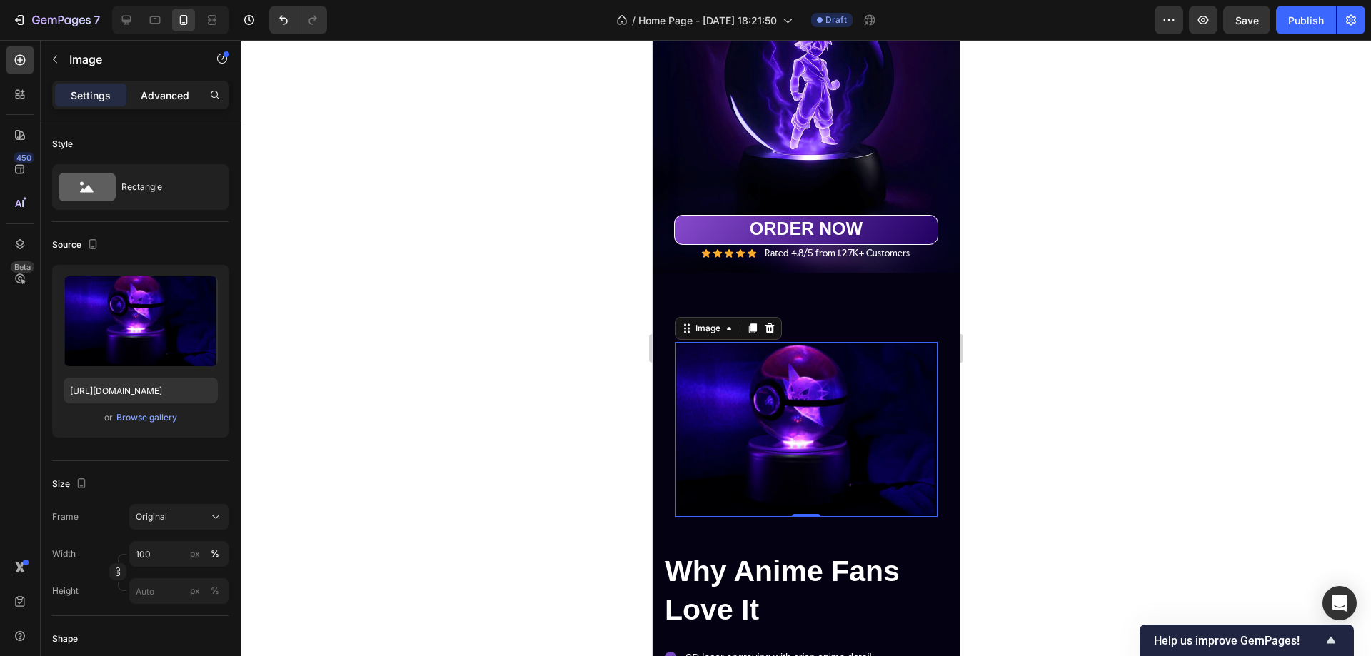
click at [179, 94] on p "Advanced" at bounding box center [165, 95] width 49 height 15
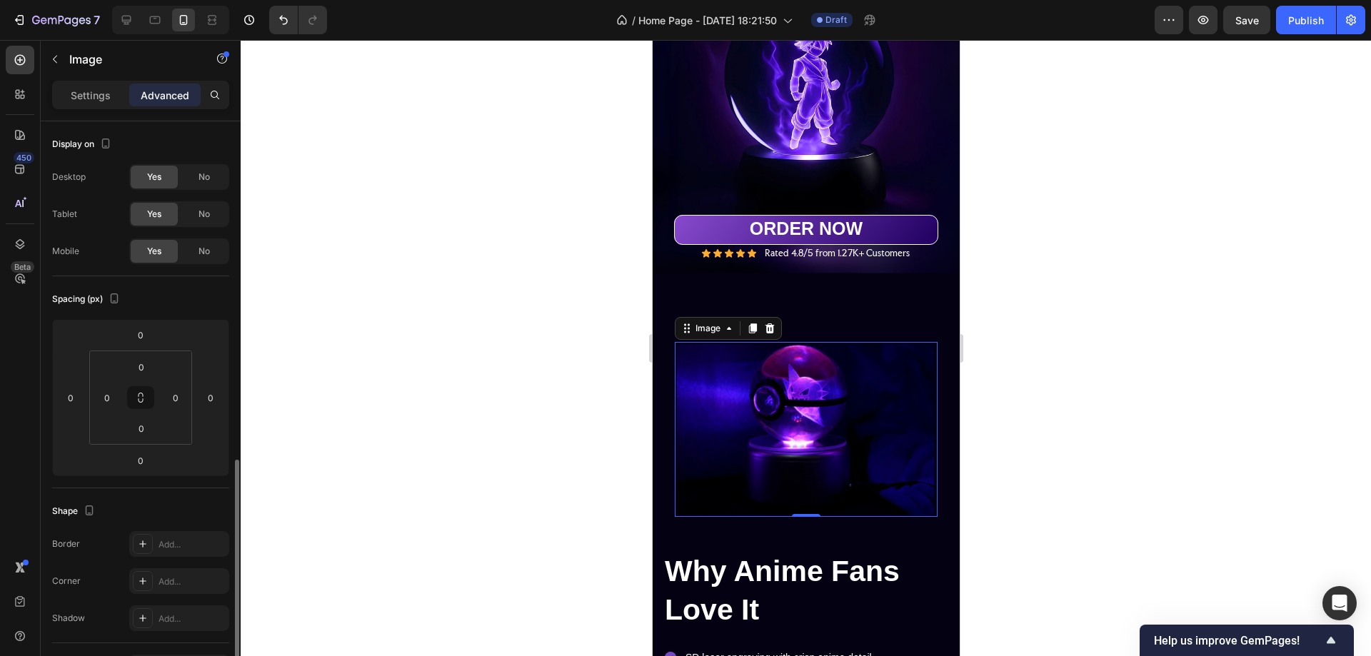
scroll to position [286, 0]
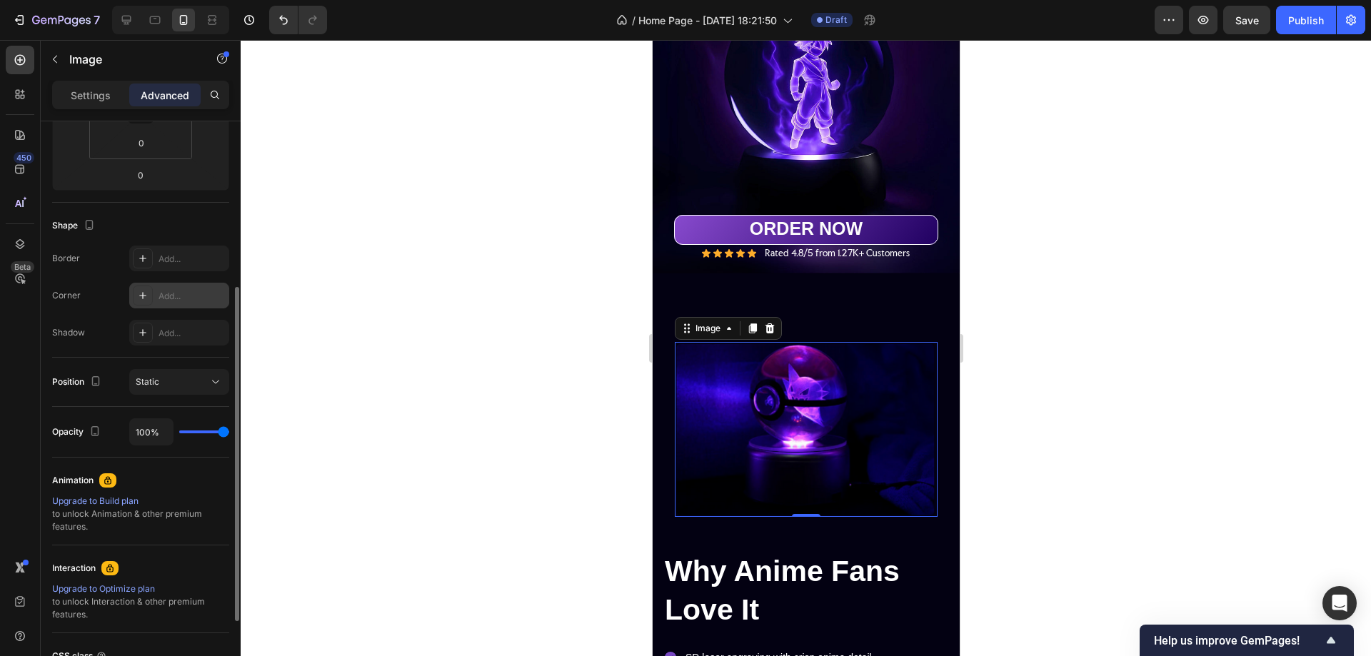
click at [156, 295] on div "Add..." at bounding box center [179, 296] width 100 height 26
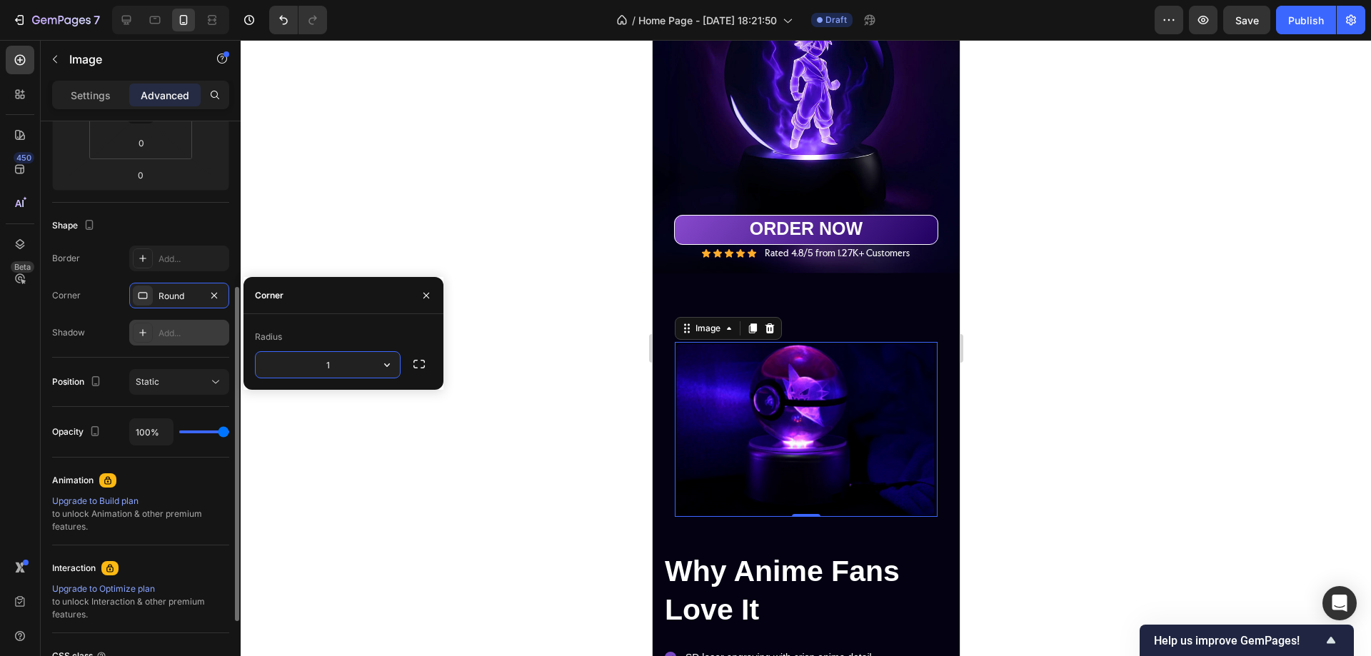
type input "12"
click at [173, 253] on div "Add..." at bounding box center [192, 259] width 67 height 13
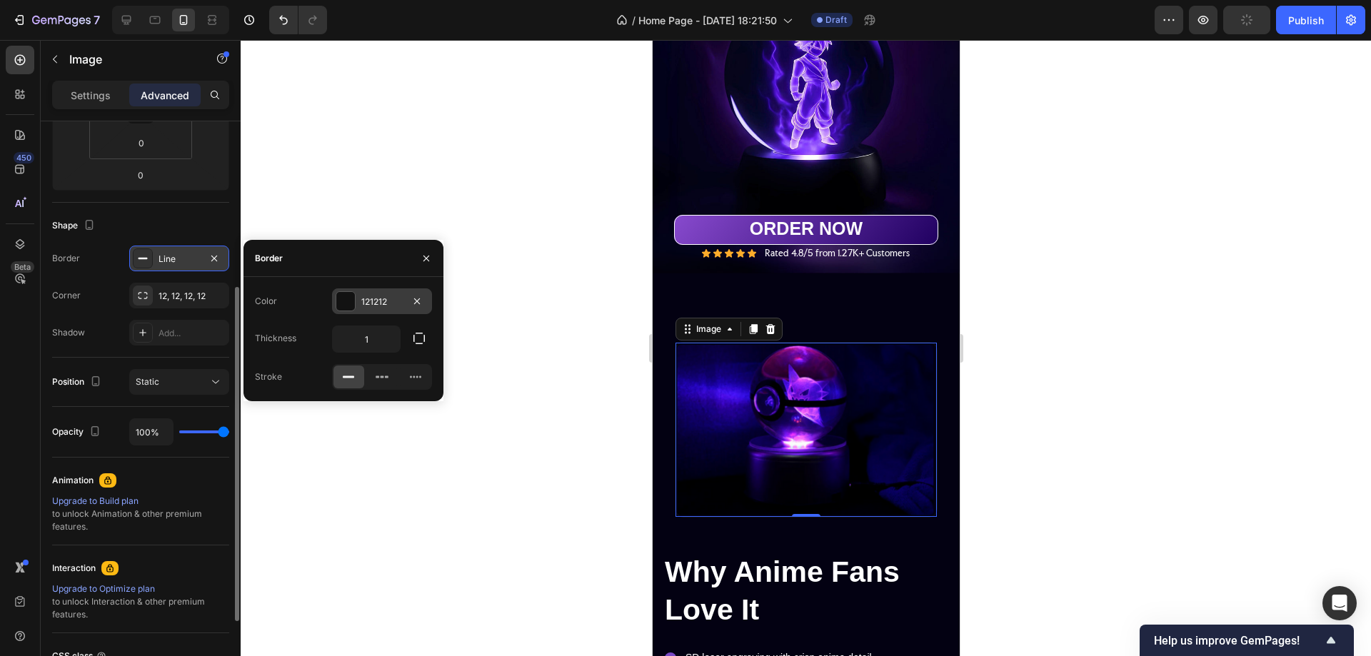
click at [355, 299] on div at bounding box center [346, 301] width 20 height 20
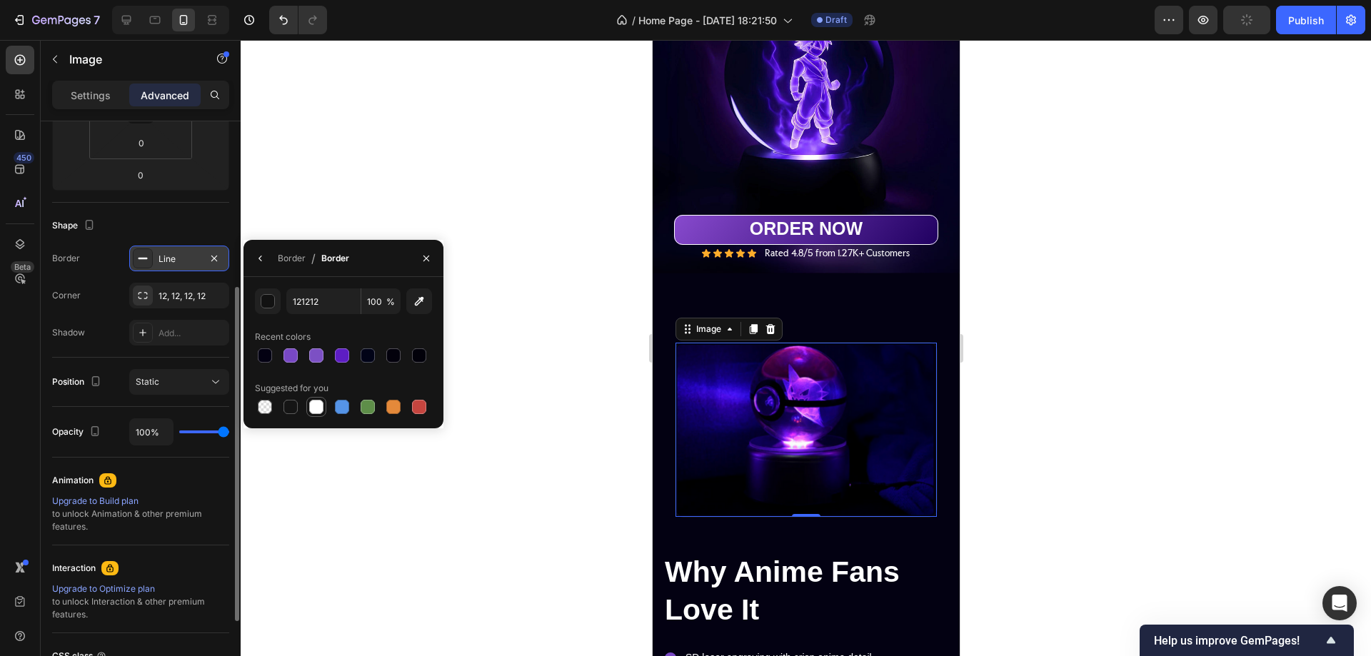
click at [316, 409] on div at bounding box center [316, 407] width 14 height 14
type input "FFFFFF"
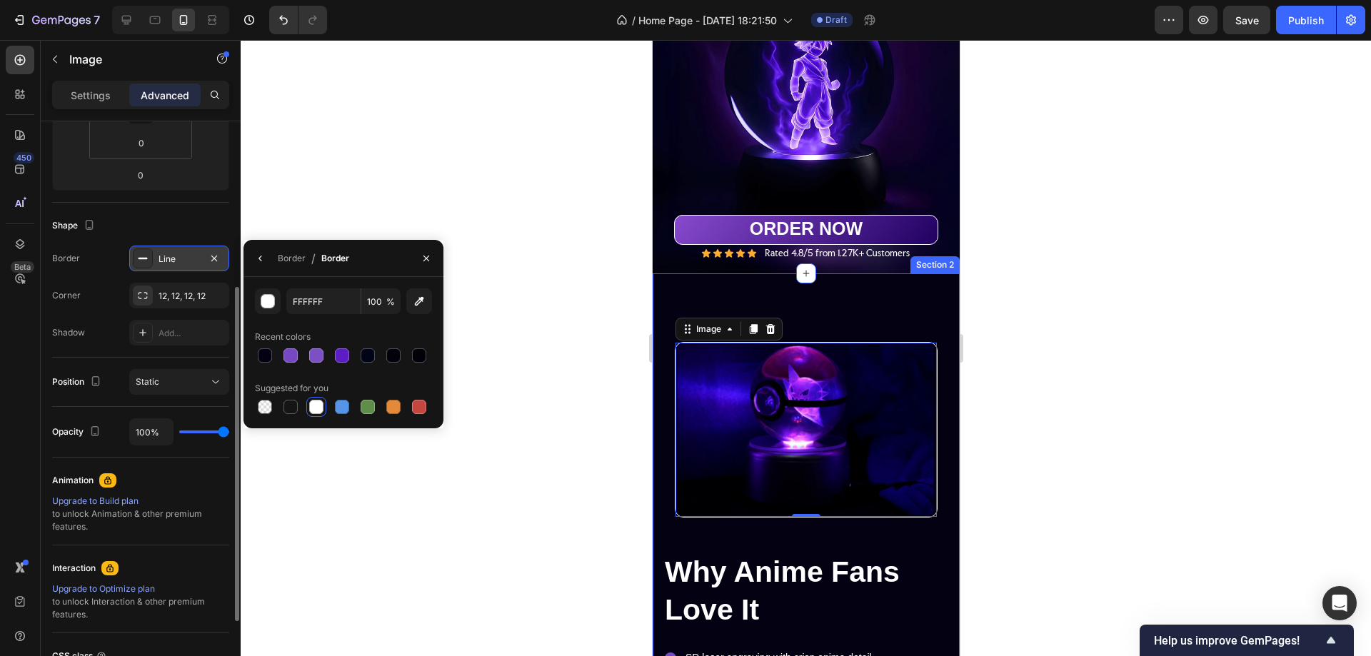
scroll to position [0, 0]
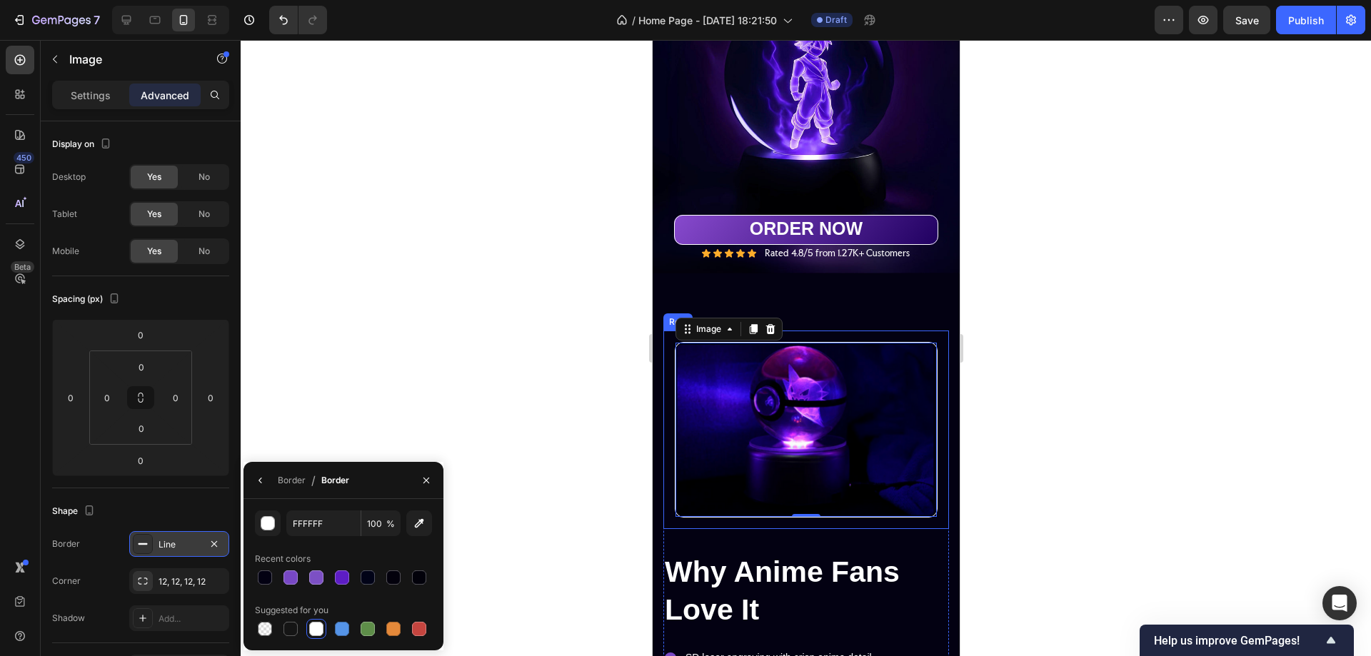
click at [666, 363] on div "Image 0 Row" at bounding box center [806, 430] width 286 height 199
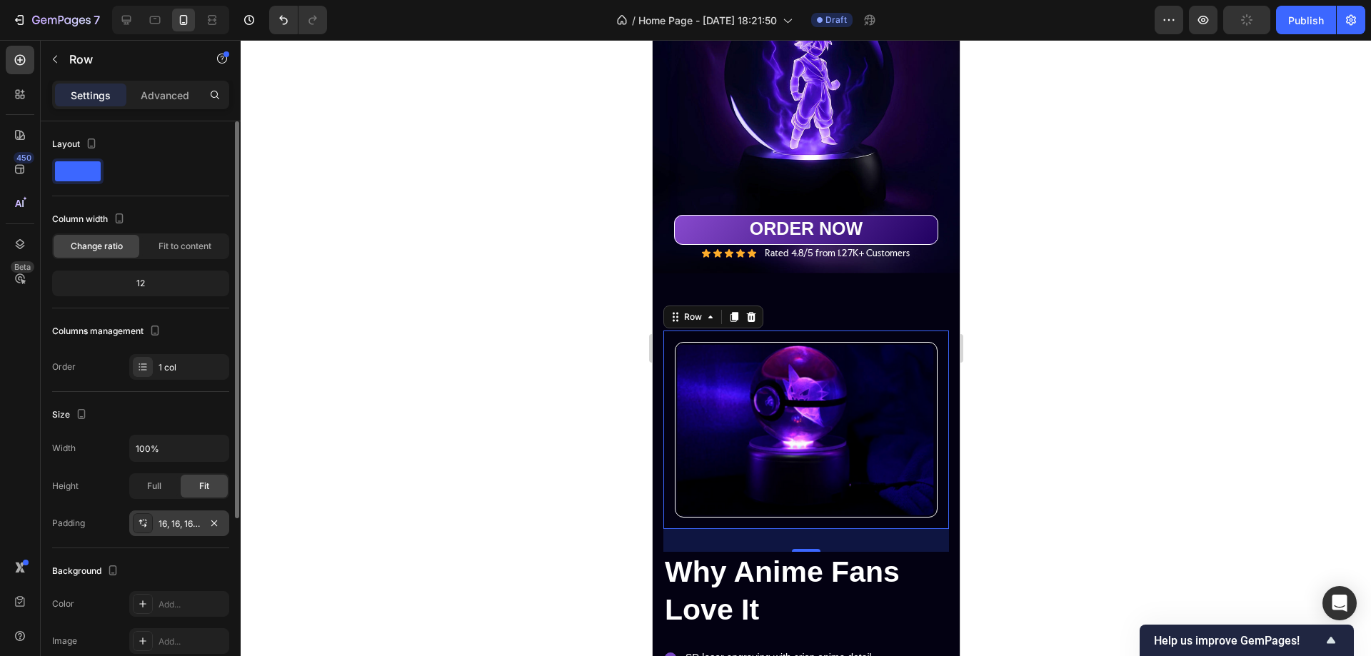
click at [178, 524] on div "16, 16, 16, 16" at bounding box center [179, 524] width 41 height 13
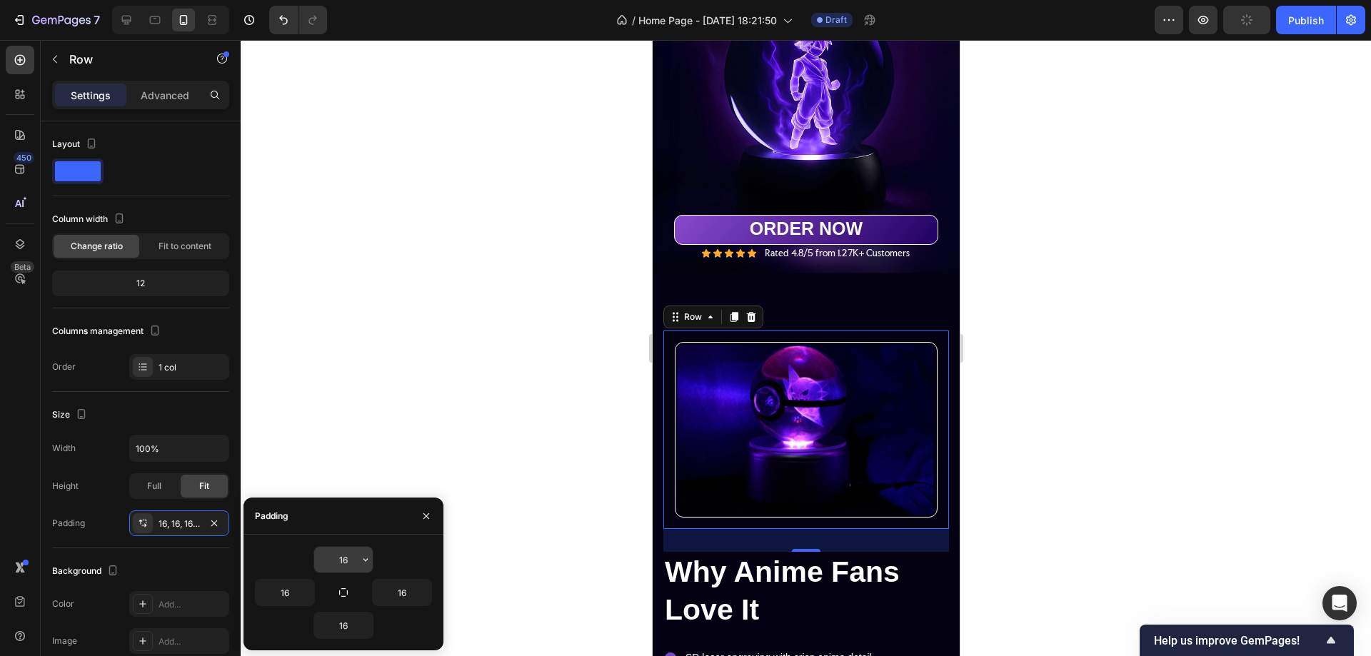
click at [343, 561] on input "16" at bounding box center [343, 560] width 59 height 26
click at [342, 561] on input "16" at bounding box center [343, 560] width 59 height 26
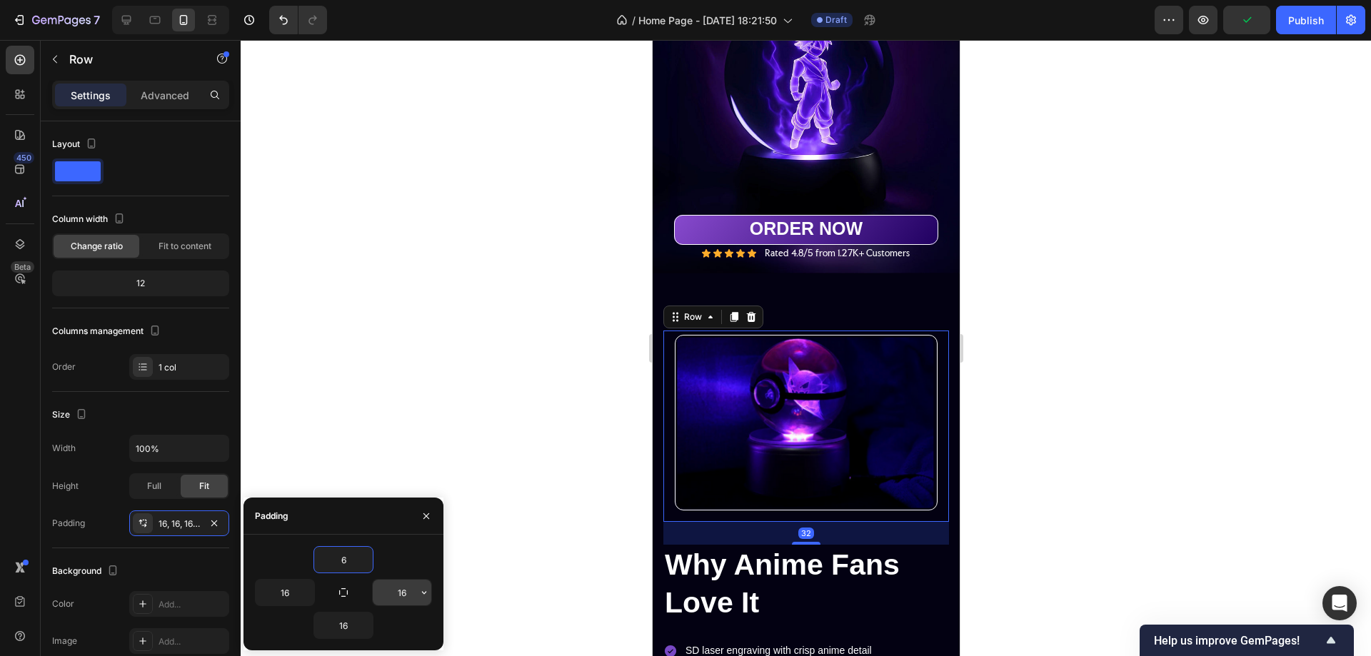
type input "6"
click at [402, 595] on input "16" at bounding box center [402, 593] width 59 height 26
click at [404, 595] on input "16" at bounding box center [402, 593] width 59 height 26
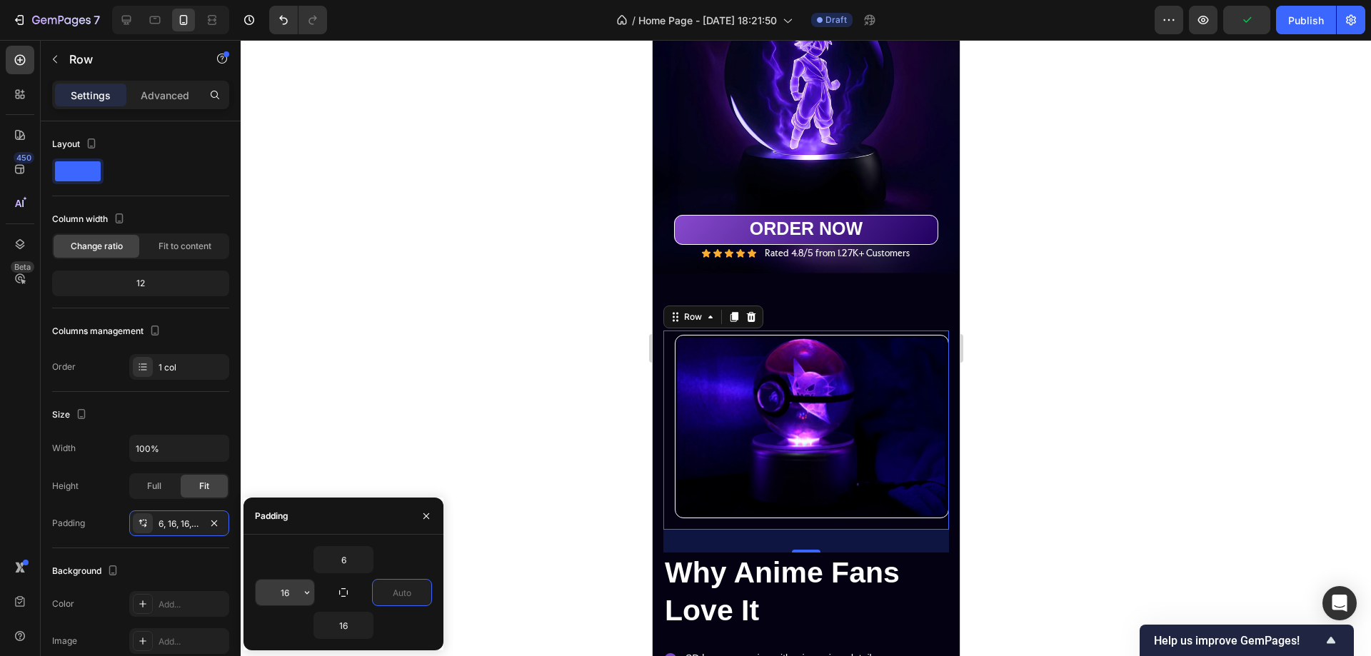
click at [296, 586] on input "16" at bounding box center [285, 593] width 59 height 26
type input "0"
click at [284, 591] on input "16" at bounding box center [285, 593] width 59 height 26
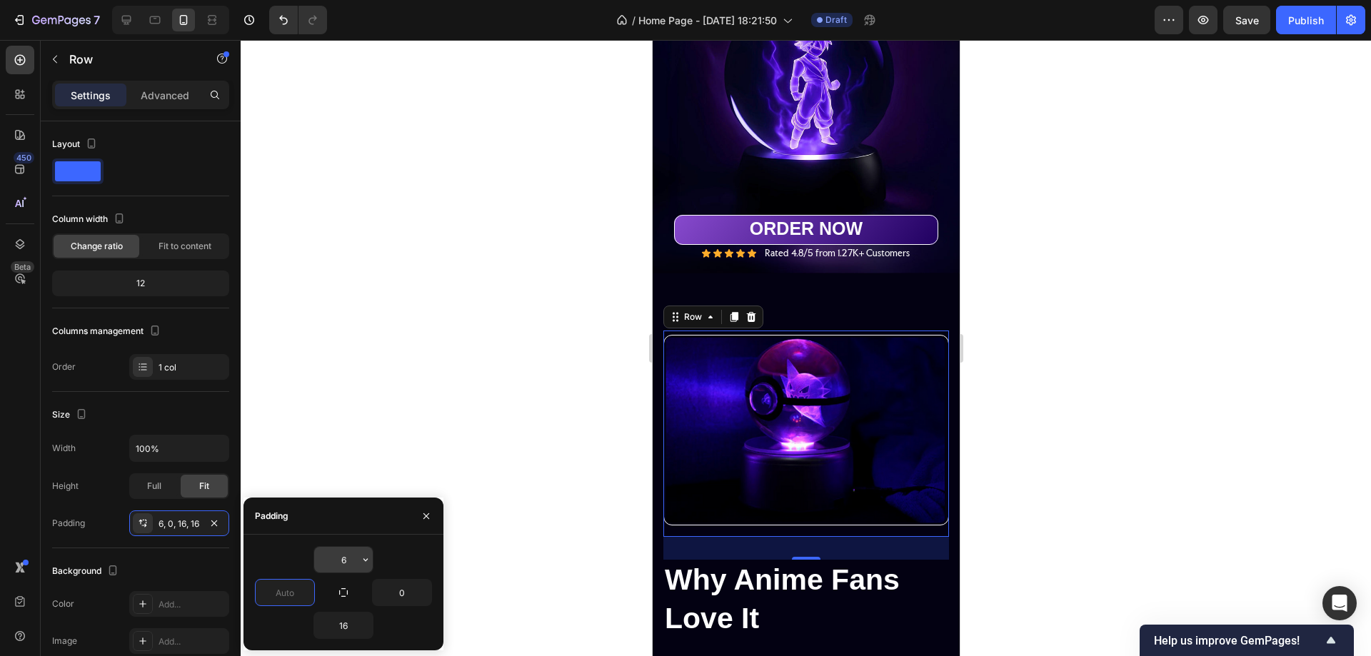
click at [339, 564] on input "6" at bounding box center [343, 560] width 59 height 26
type input "0"
click at [339, 564] on input "6" at bounding box center [343, 560] width 59 height 26
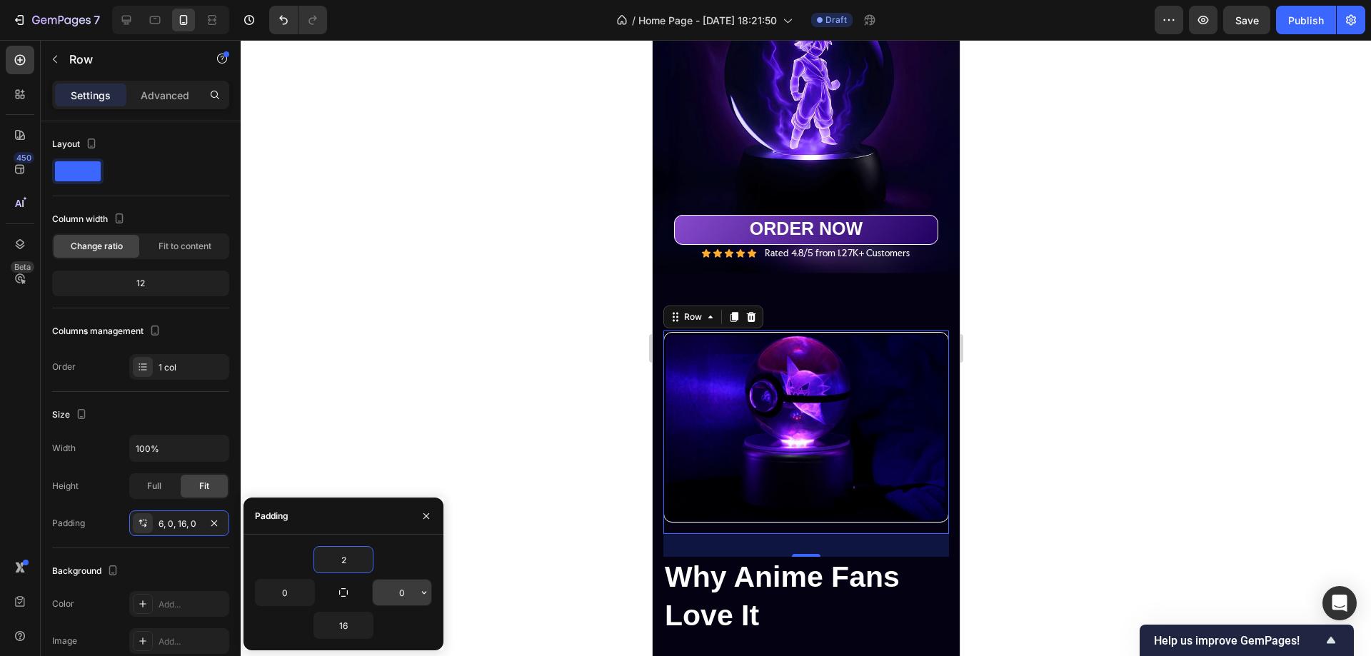
type input "2"
click at [401, 594] on input "0" at bounding box center [402, 593] width 59 height 26
type input "2"
click at [286, 592] on input "0" at bounding box center [285, 593] width 59 height 26
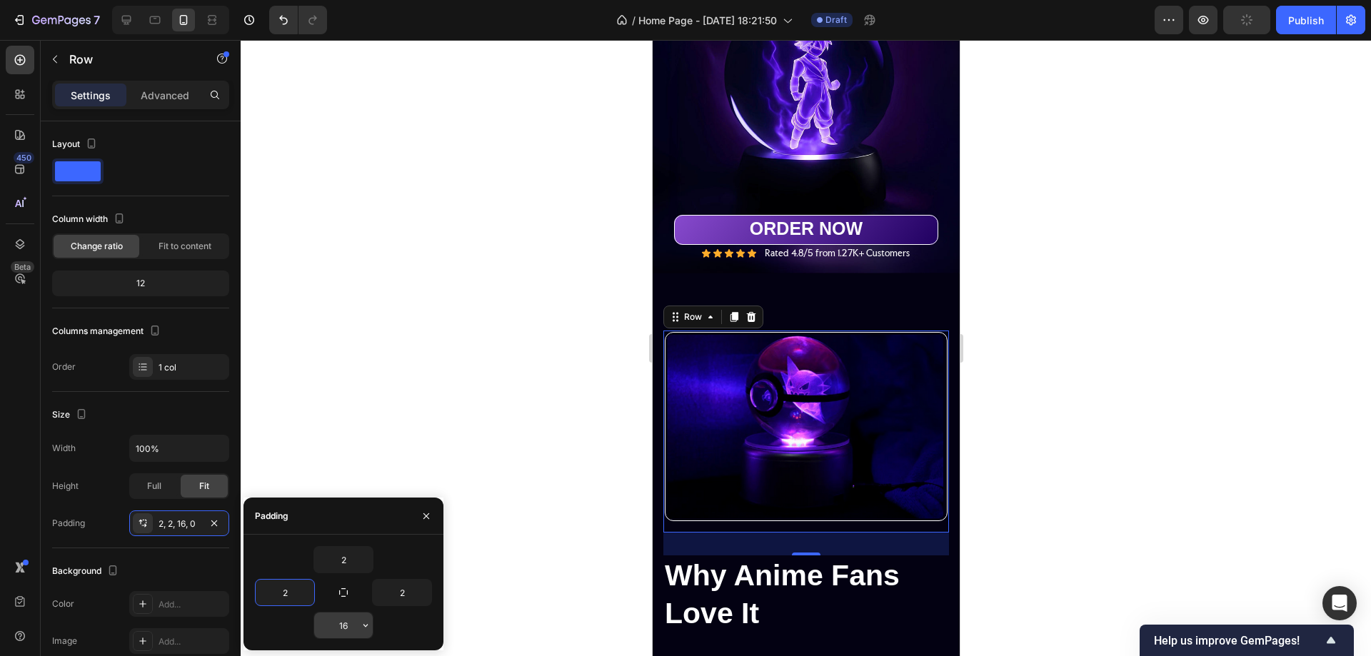
type input "2"
click at [342, 627] on input "16" at bounding box center [343, 626] width 59 height 26
type input "2"
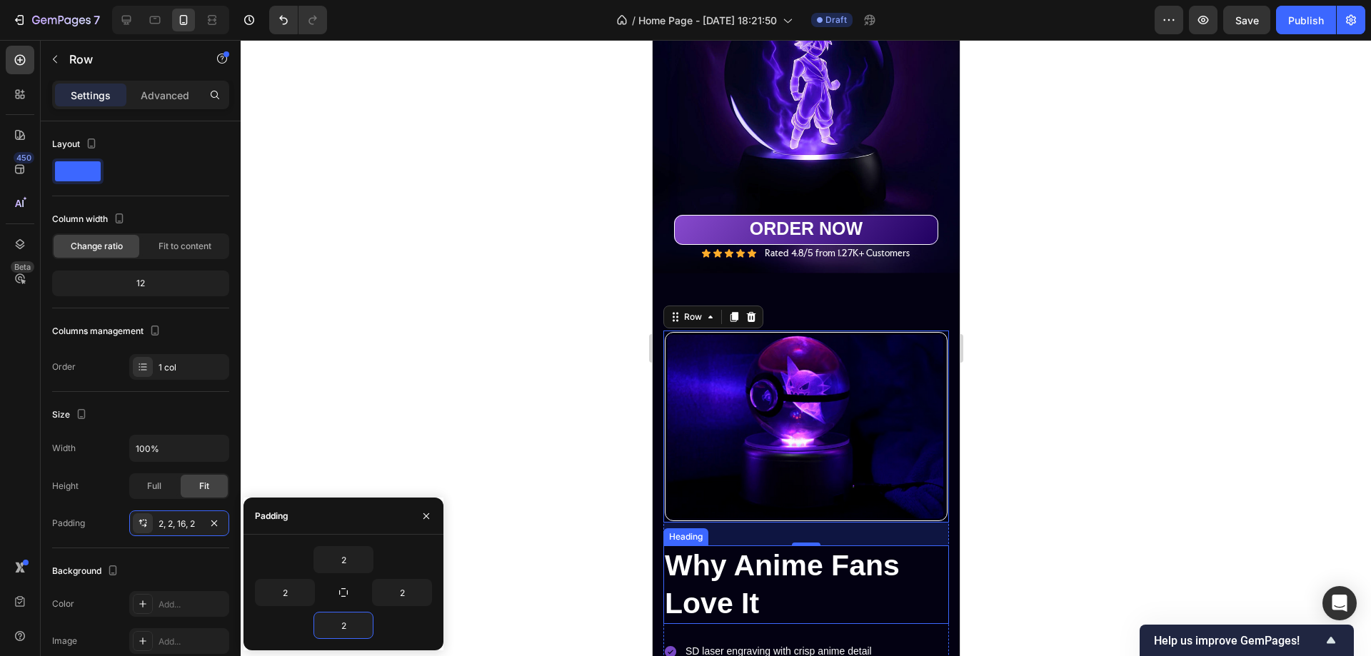
click at [933, 559] on p "Why Anime Fans Love It" at bounding box center [805, 585] width 283 height 76
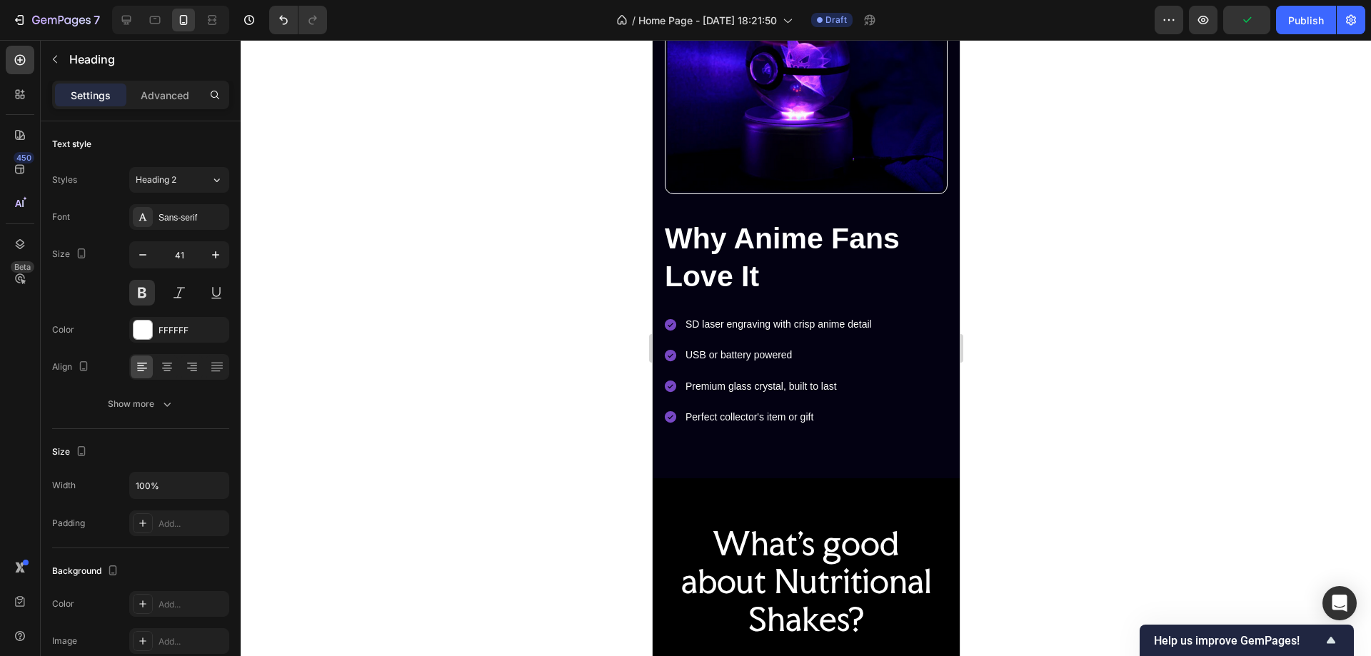
scroll to position [431, 0]
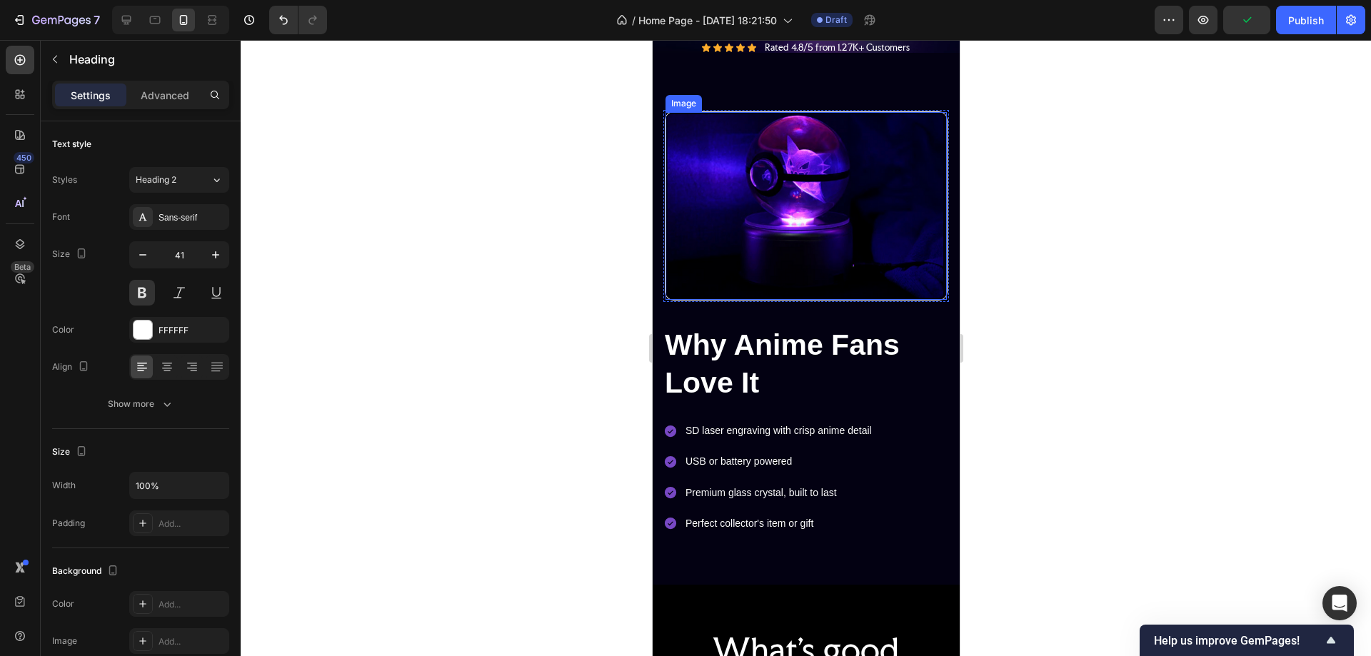
click at [861, 140] on img at bounding box center [805, 206] width 281 height 188
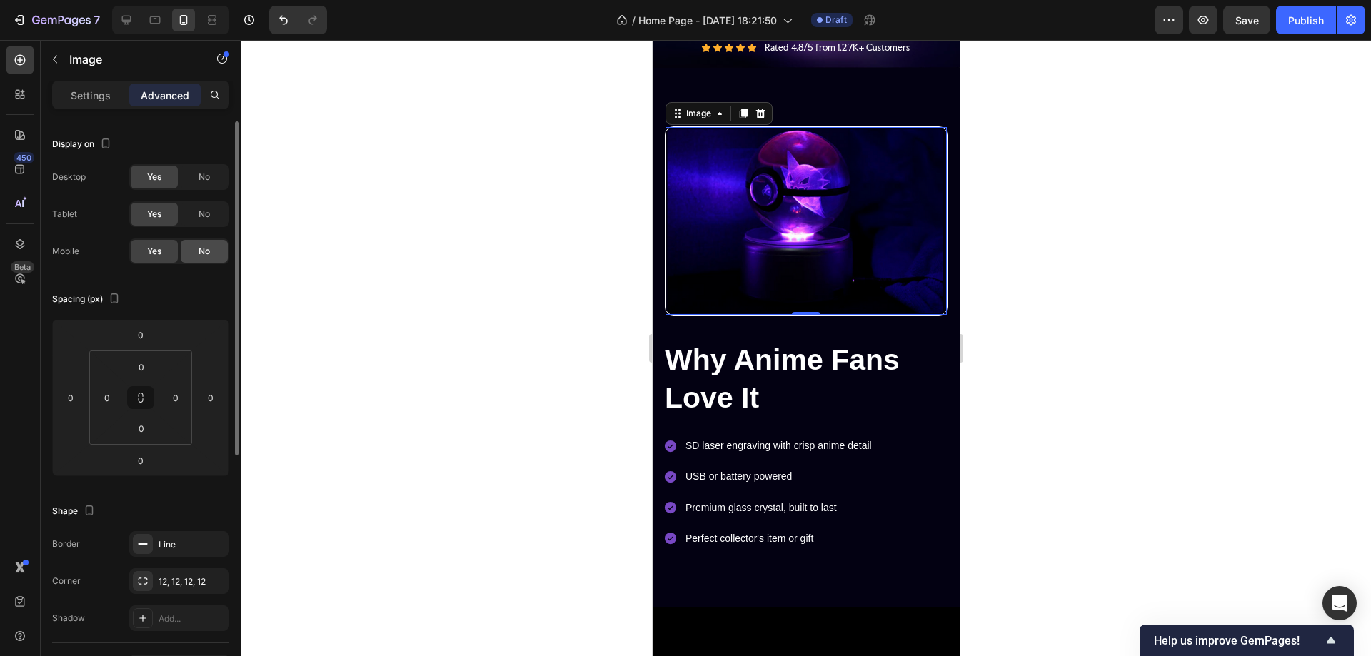
click at [209, 251] on span "No" at bounding box center [204, 251] width 11 height 13
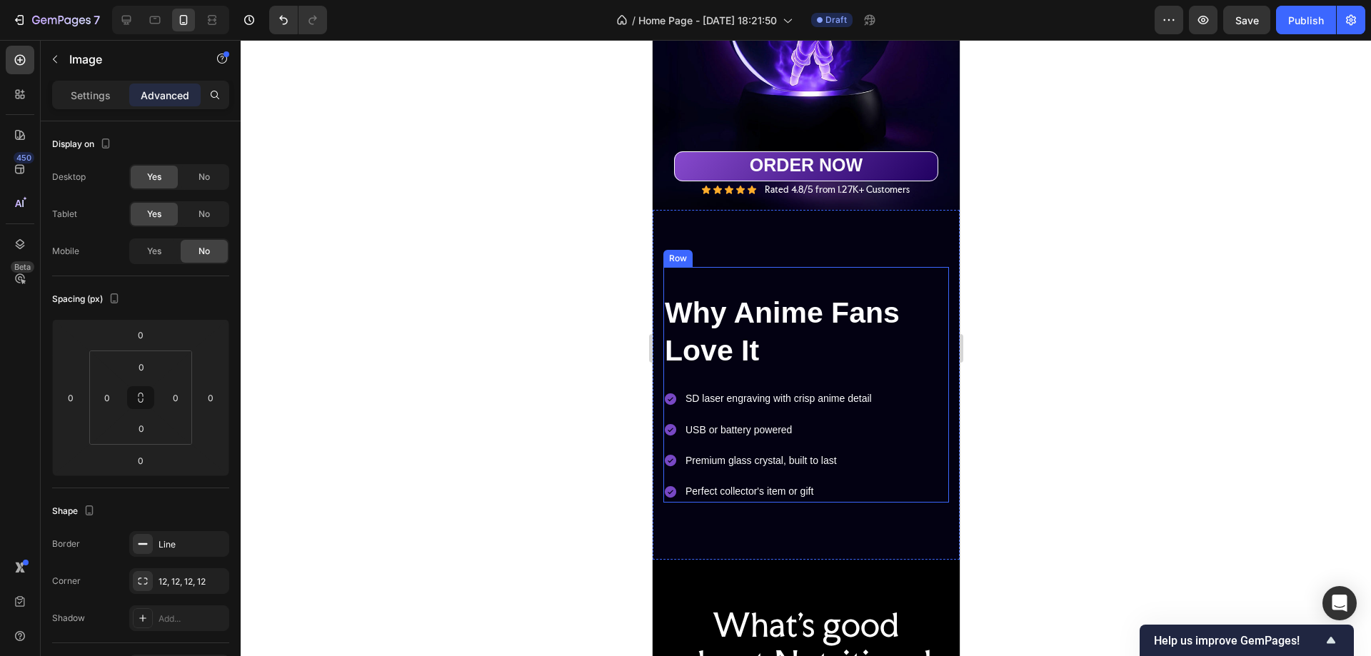
scroll to position [289, 0]
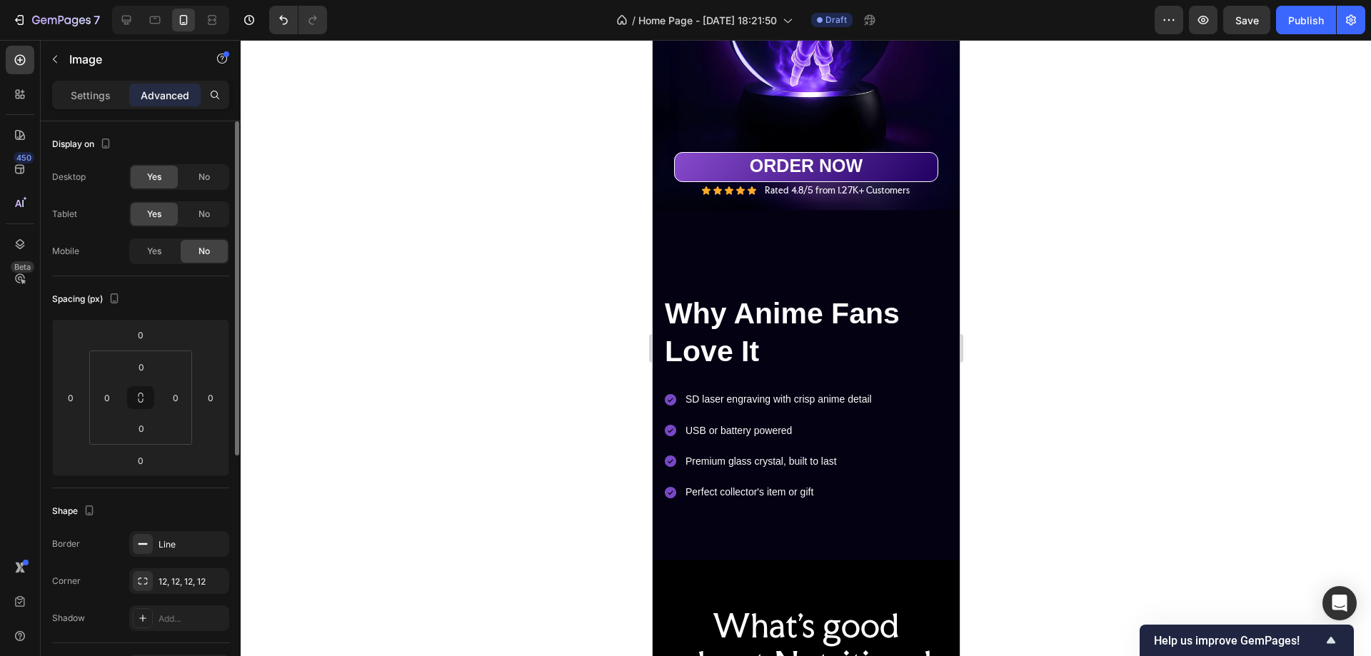
click at [214, 249] on div "No" at bounding box center [204, 251] width 47 height 23
click at [151, 255] on span "Yes" at bounding box center [154, 251] width 14 height 13
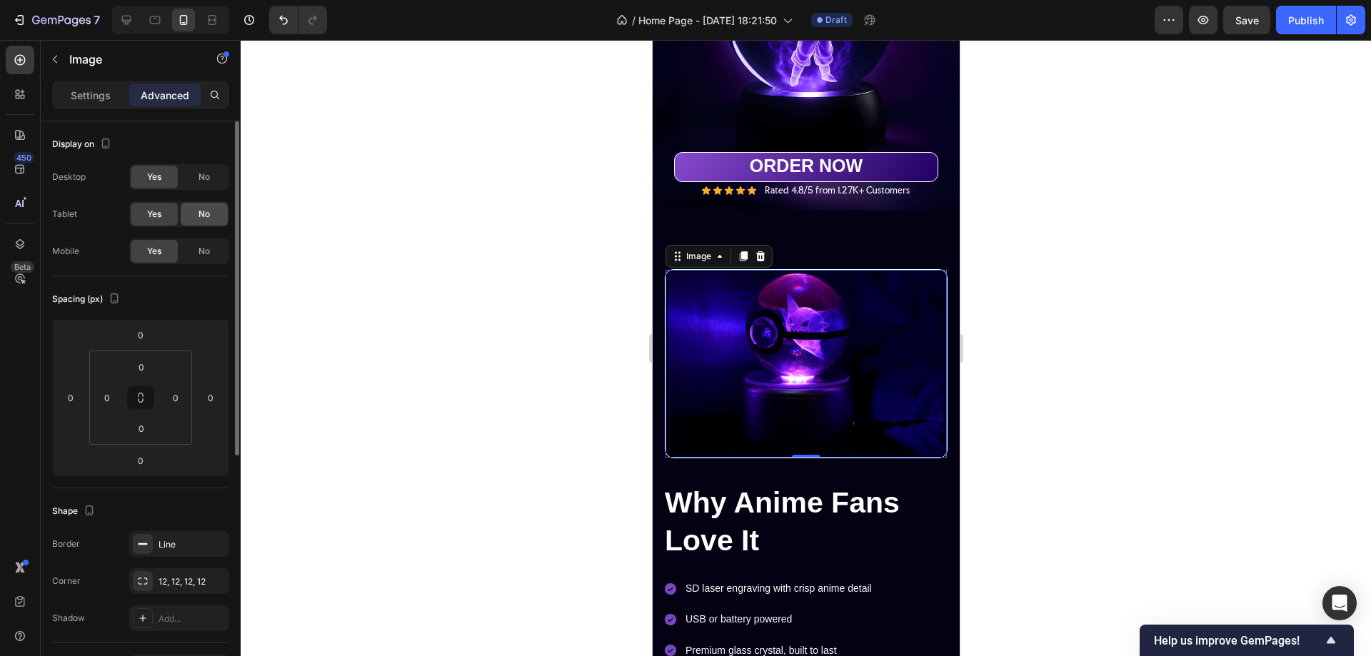
click at [201, 204] on div "No" at bounding box center [204, 214] width 47 height 23
click at [206, 171] on span "No" at bounding box center [204, 177] width 11 height 13
click at [126, 18] on icon at bounding box center [126, 20] width 14 height 14
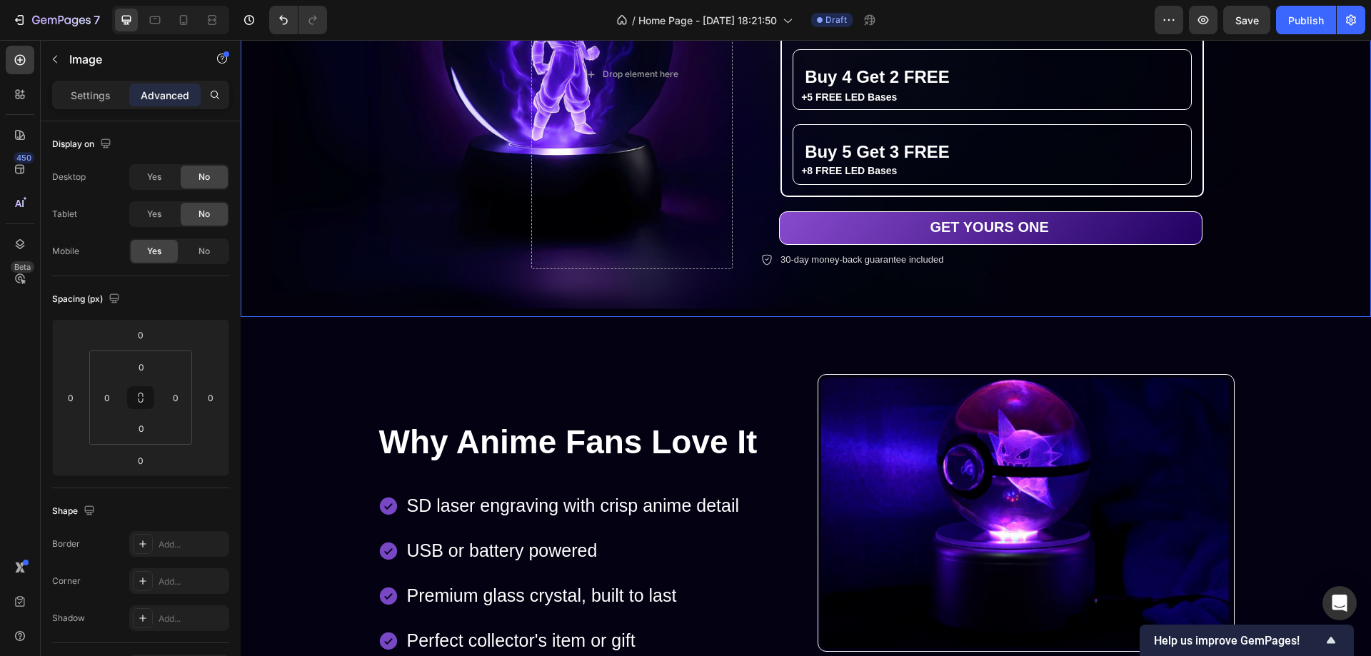
scroll to position [381, 0]
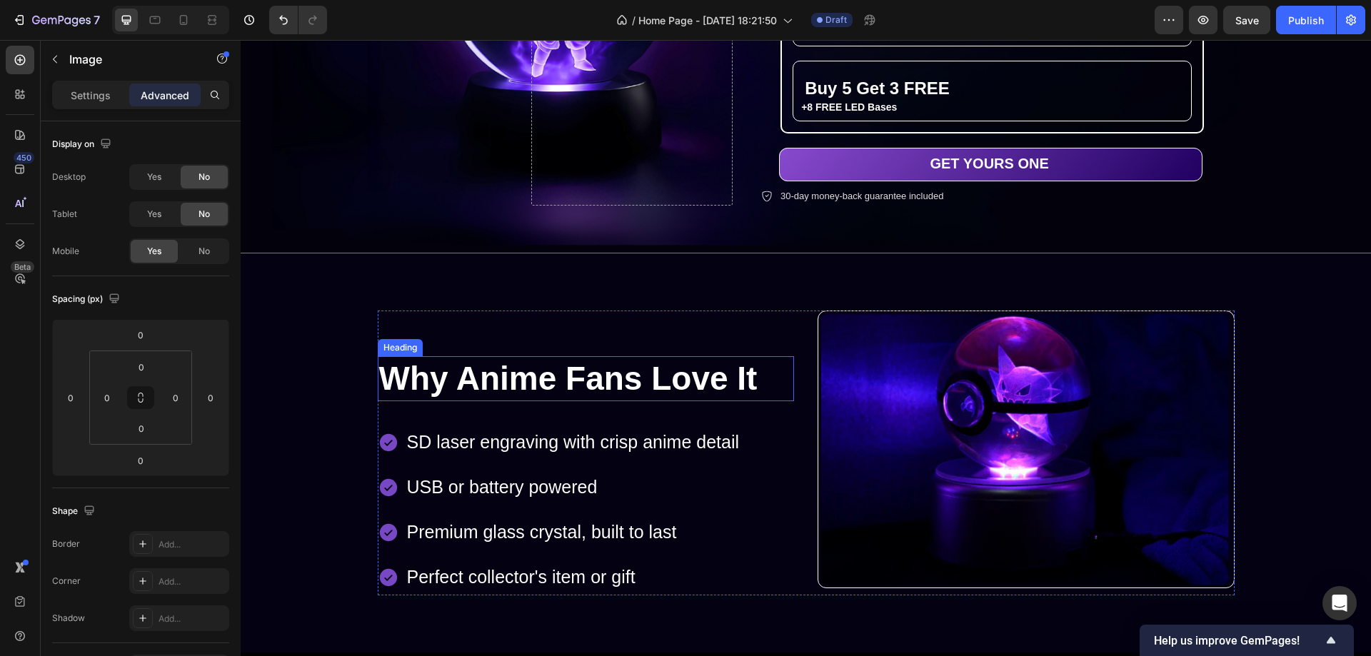
click at [516, 362] on h2 "Why Anime Fans Love It" at bounding box center [586, 379] width 417 height 46
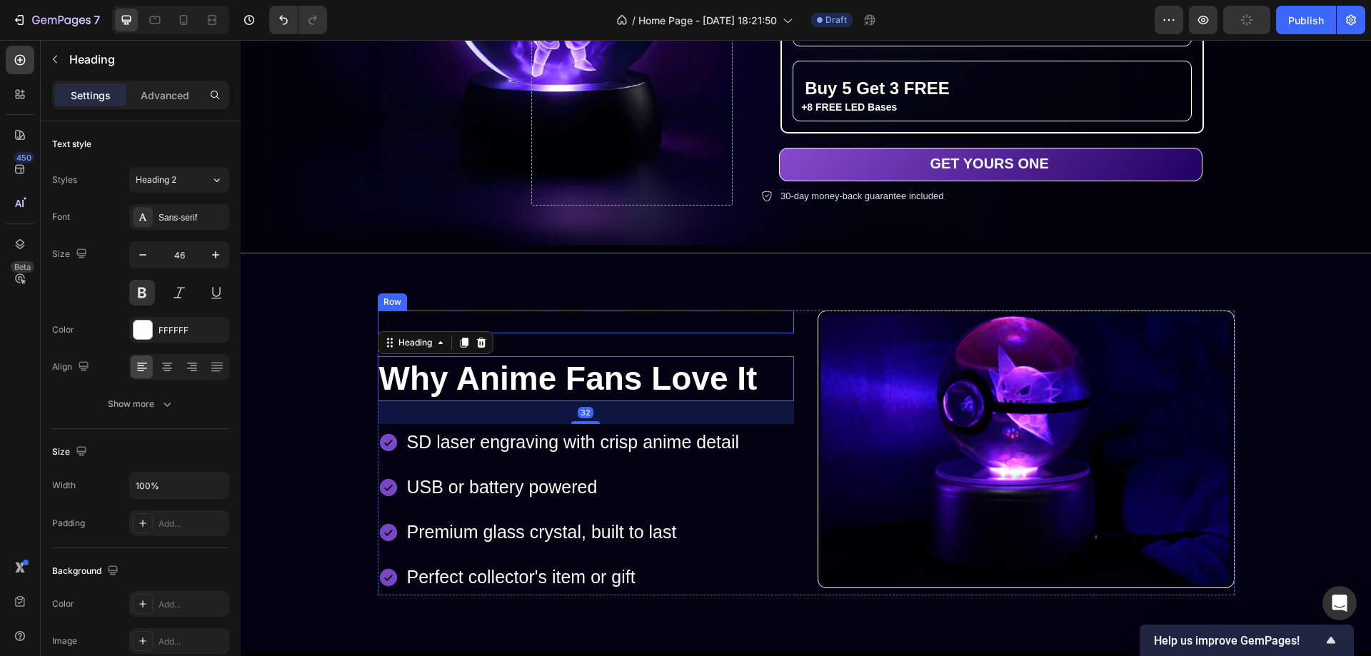
click at [731, 297] on div "Image Row Why Anime Fans Love It Heading 32 SD laser engraving with crisp anime…" at bounding box center [806, 454] width 1131 height 400
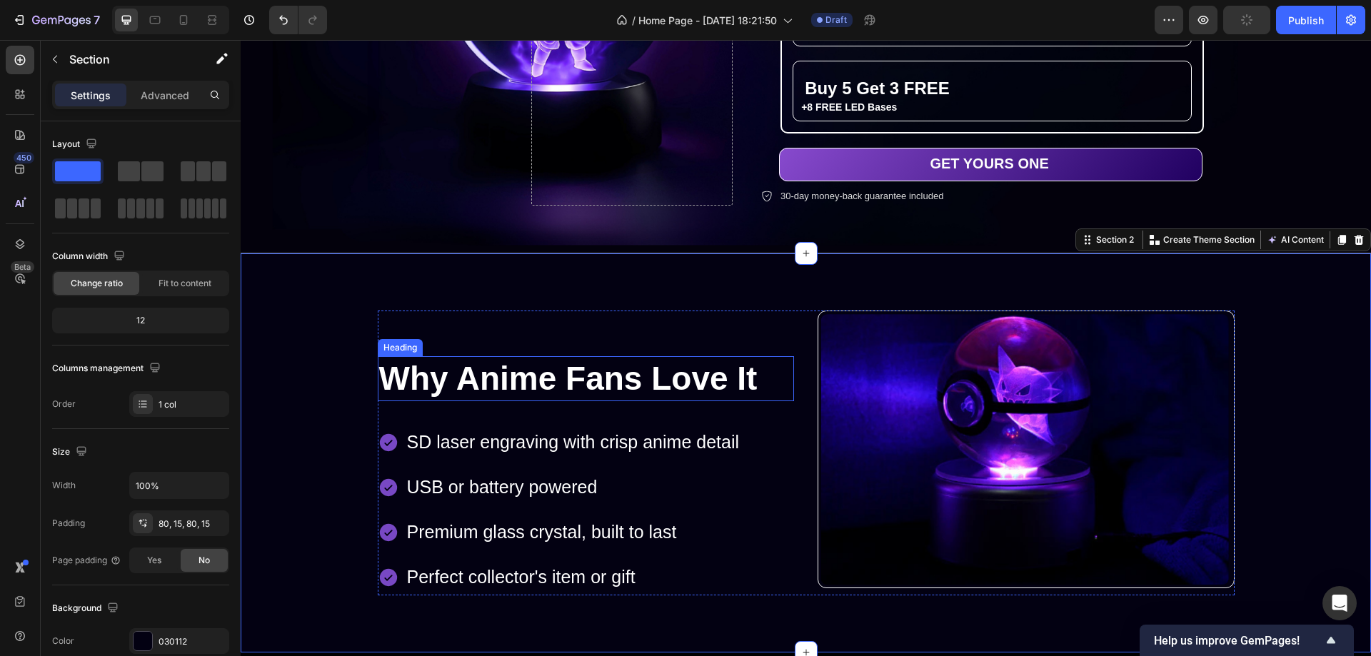
click at [723, 364] on h2 "Why Anime Fans Love It" at bounding box center [586, 379] width 417 height 46
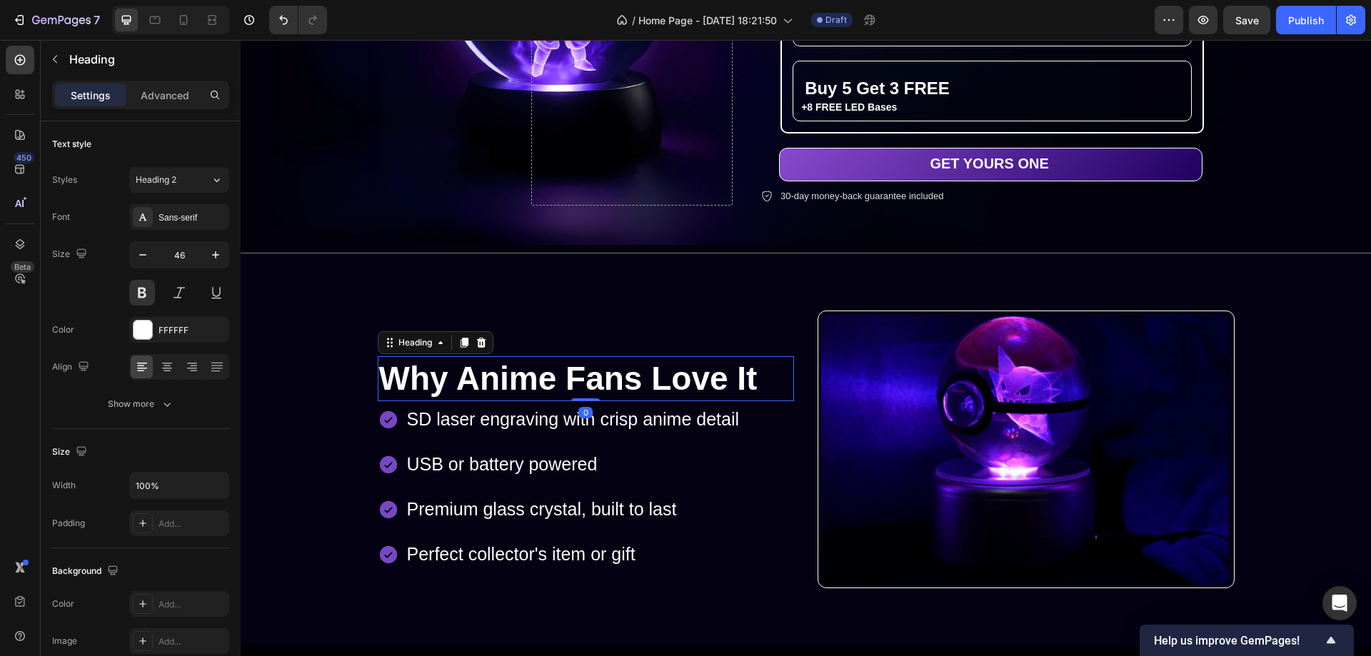
drag, startPoint x: 581, startPoint y: 414, endPoint x: 580, endPoint y: 390, distance: 24.3
click at [580, 390] on div "Why Anime Fans Love It Heading 0" at bounding box center [586, 379] width 417 height 46
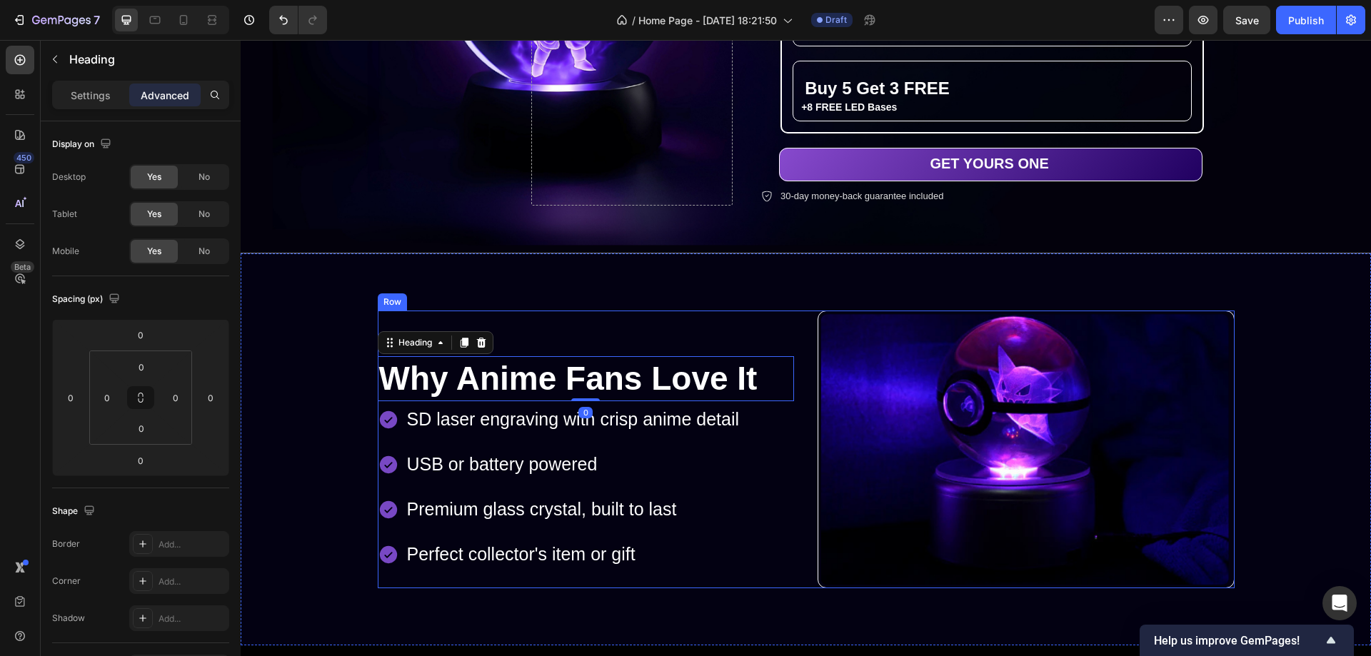
click at [757, 335] on div "Image Row Why Anime Fans Love It Heading 0 SD laser engraving with crisp anime …" at bounding box center [586, 450] width 417 height 279
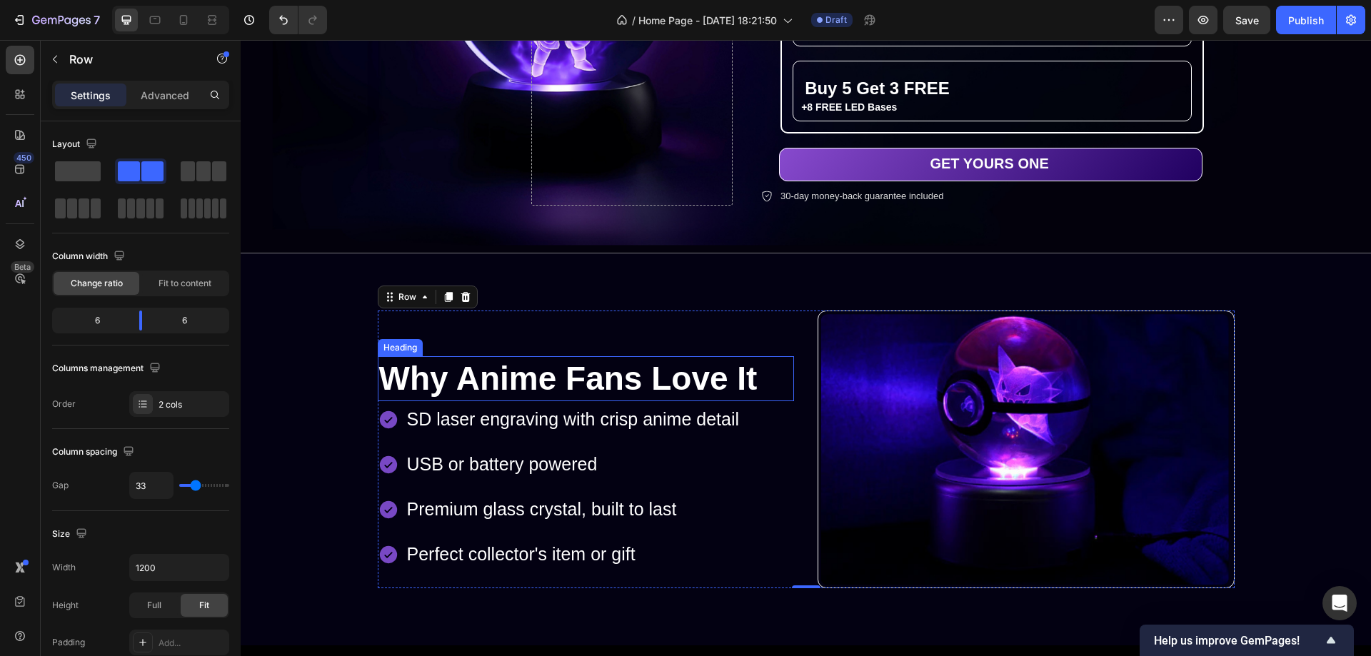
click at [737, 370] on h2 "Why Anime Fans Love It" at bounding box center [586, 379] width 417 height 46
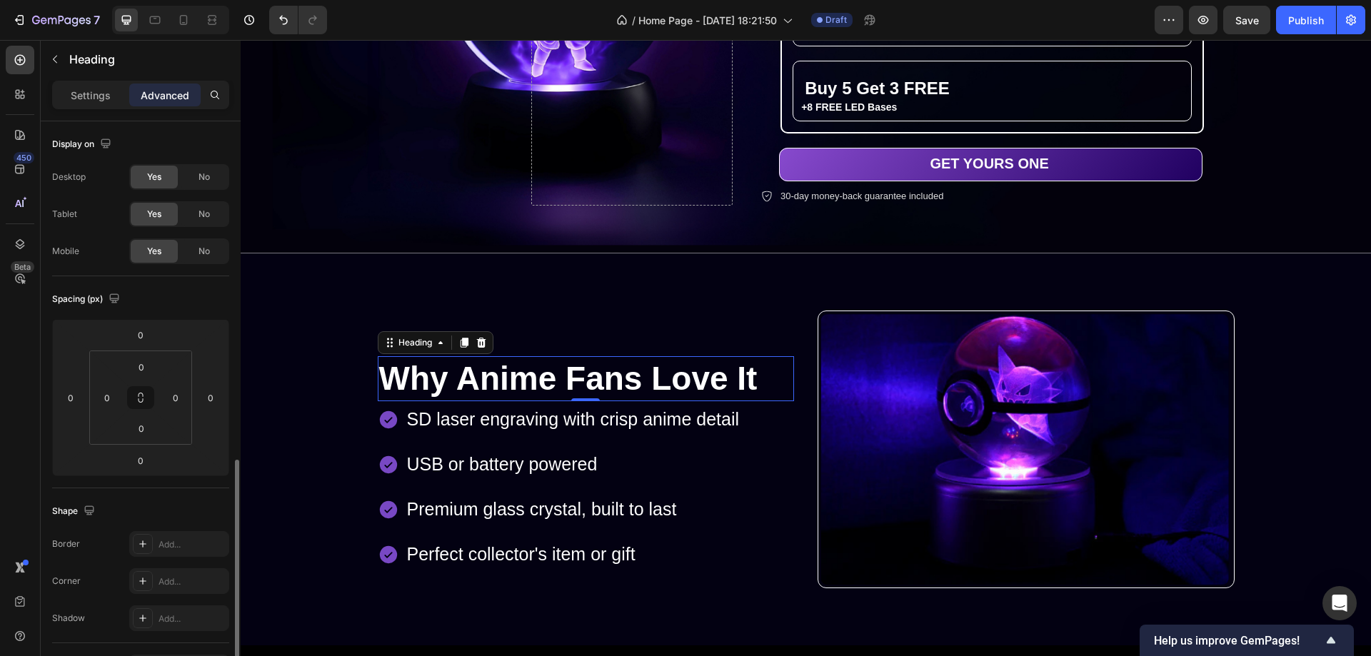
scroll to position [214, 0]
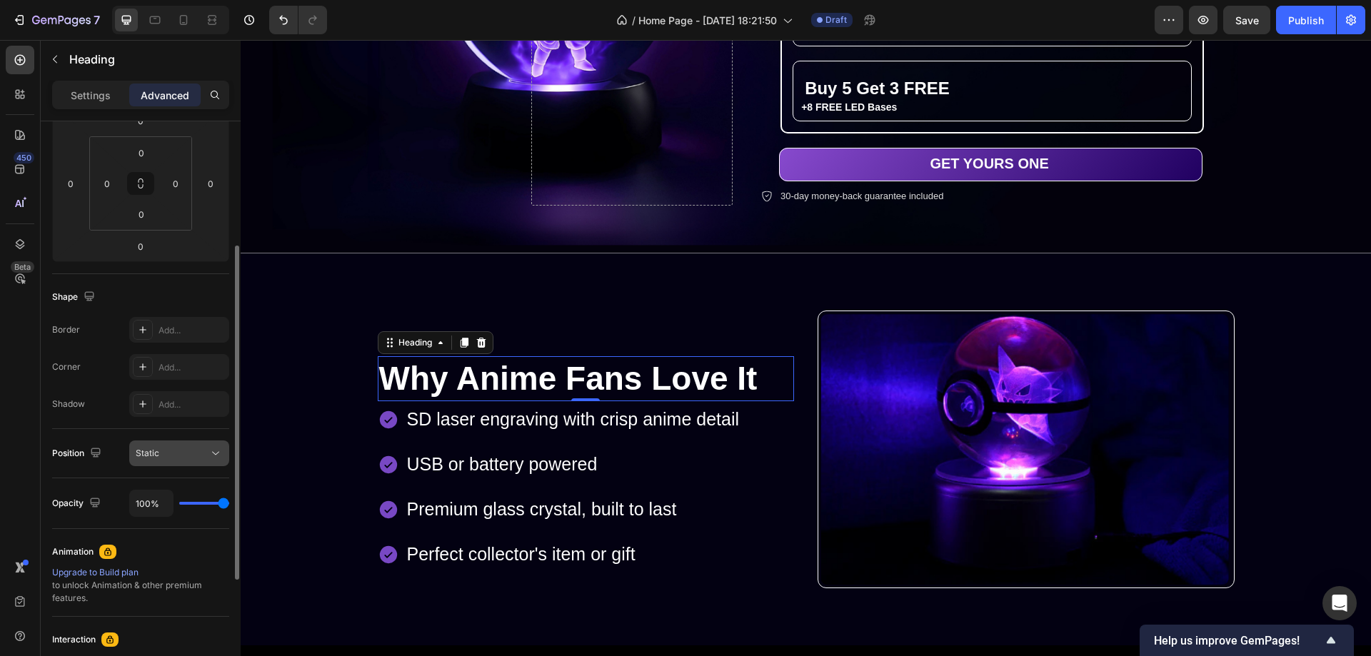
click at [199, 455] on div "Static" at bounding box center [172, 453] width 73 height 13
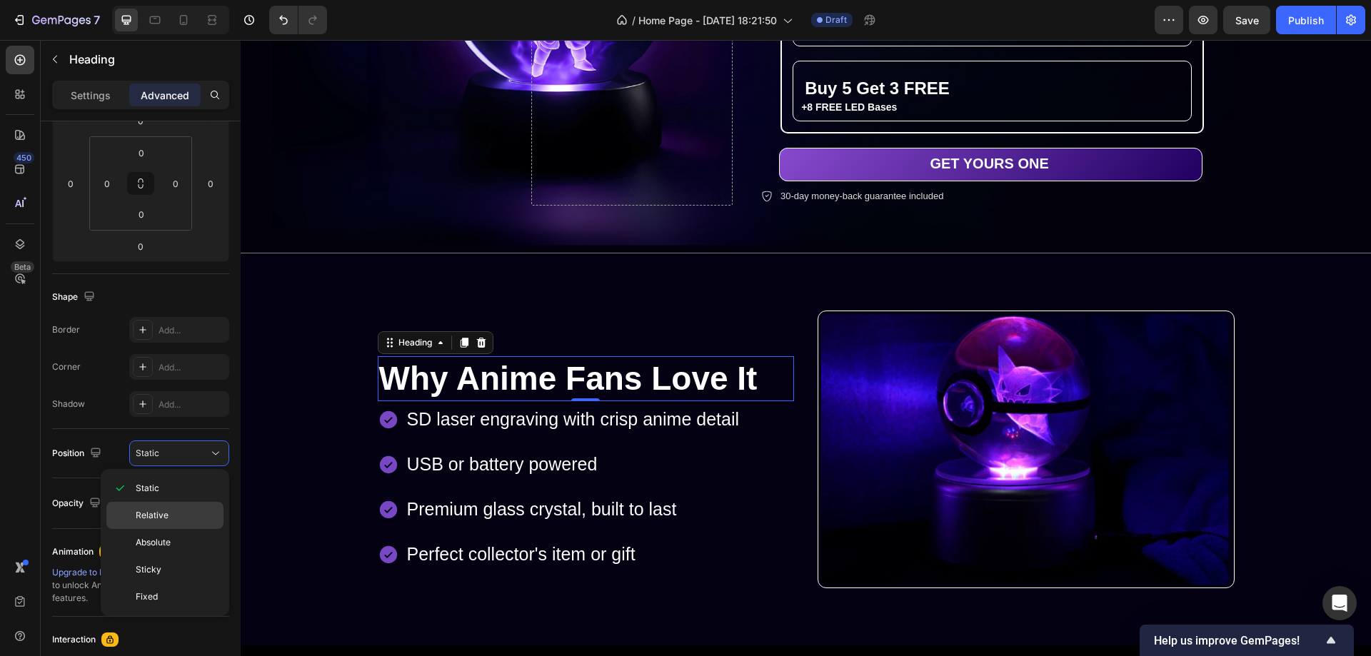
click at [176, 515] on p "Relative" at bounding box center [176, 515] width 81 height 13
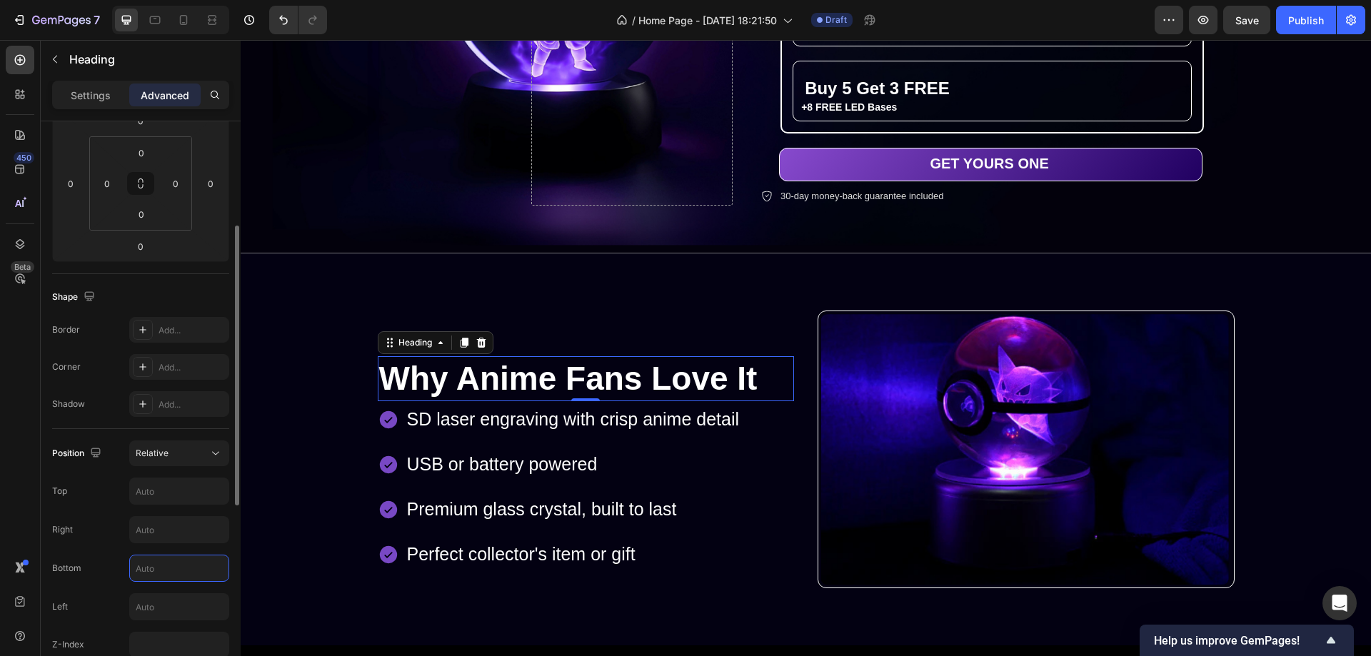
click at [163, 569] on input "text" at bounding box center [179, 569] width 99 height 26
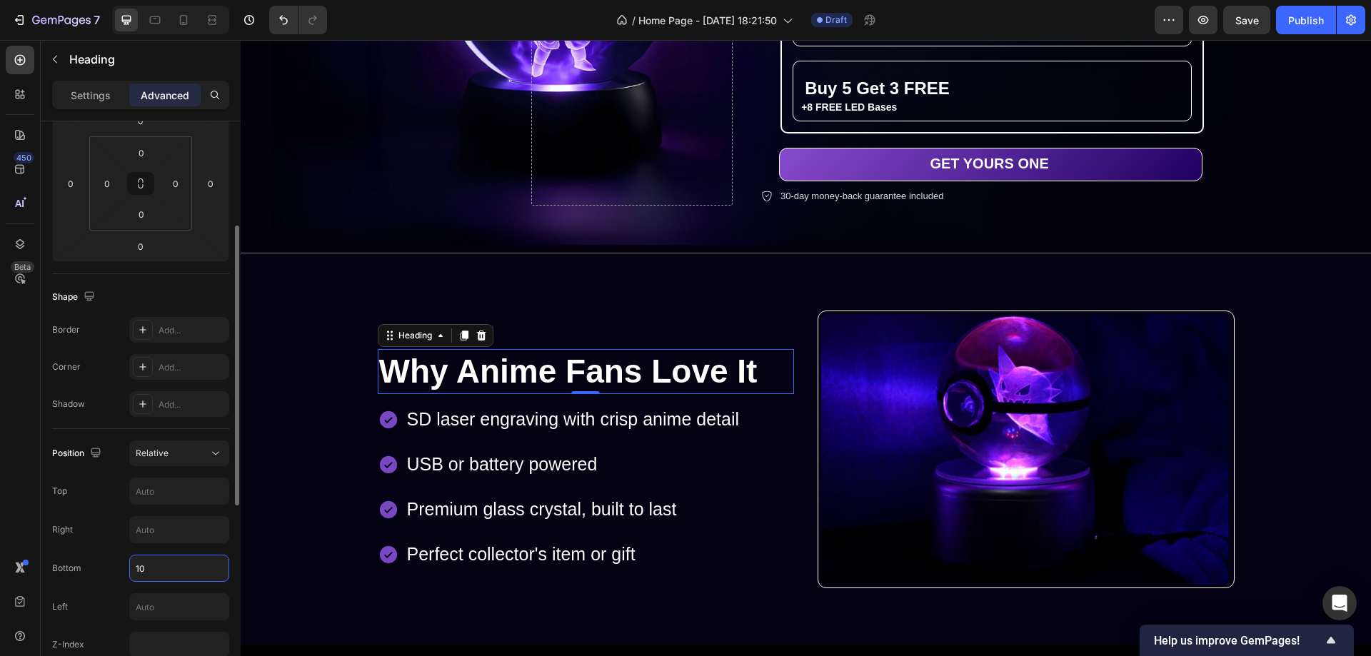
click at [131, 573] on input "10" at bounding box center [179, 569] width 99 height 26
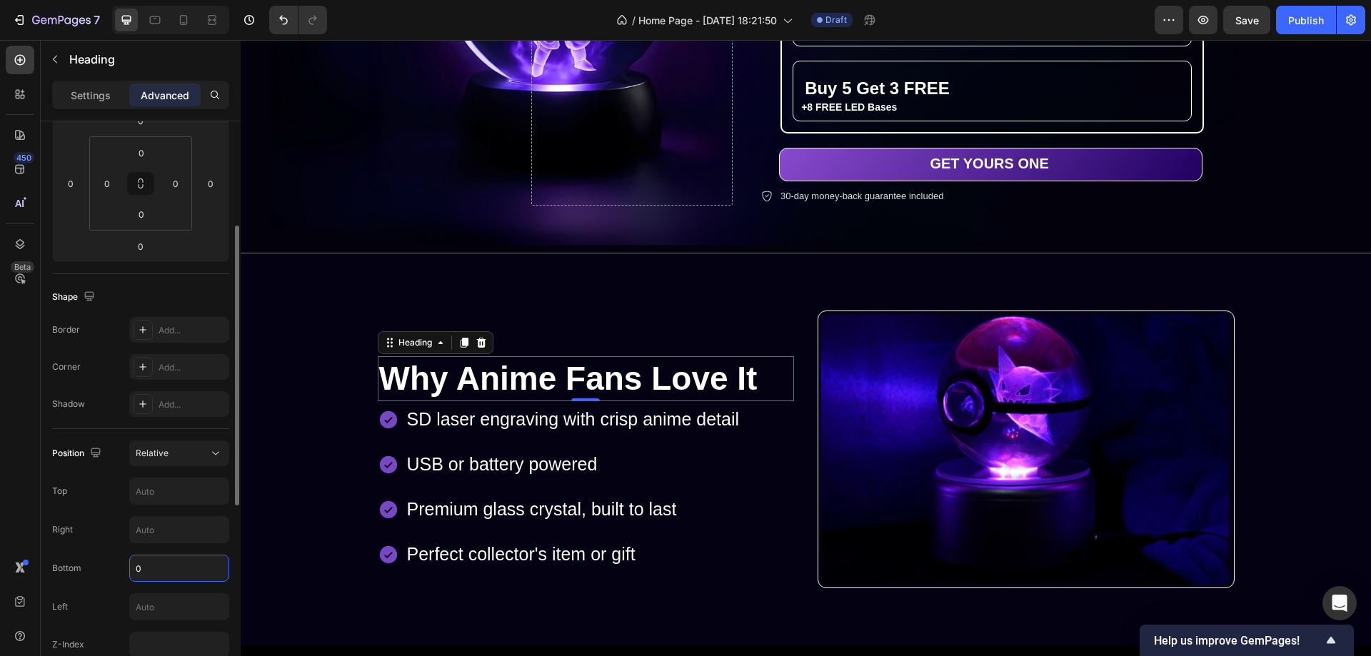
type input "60"
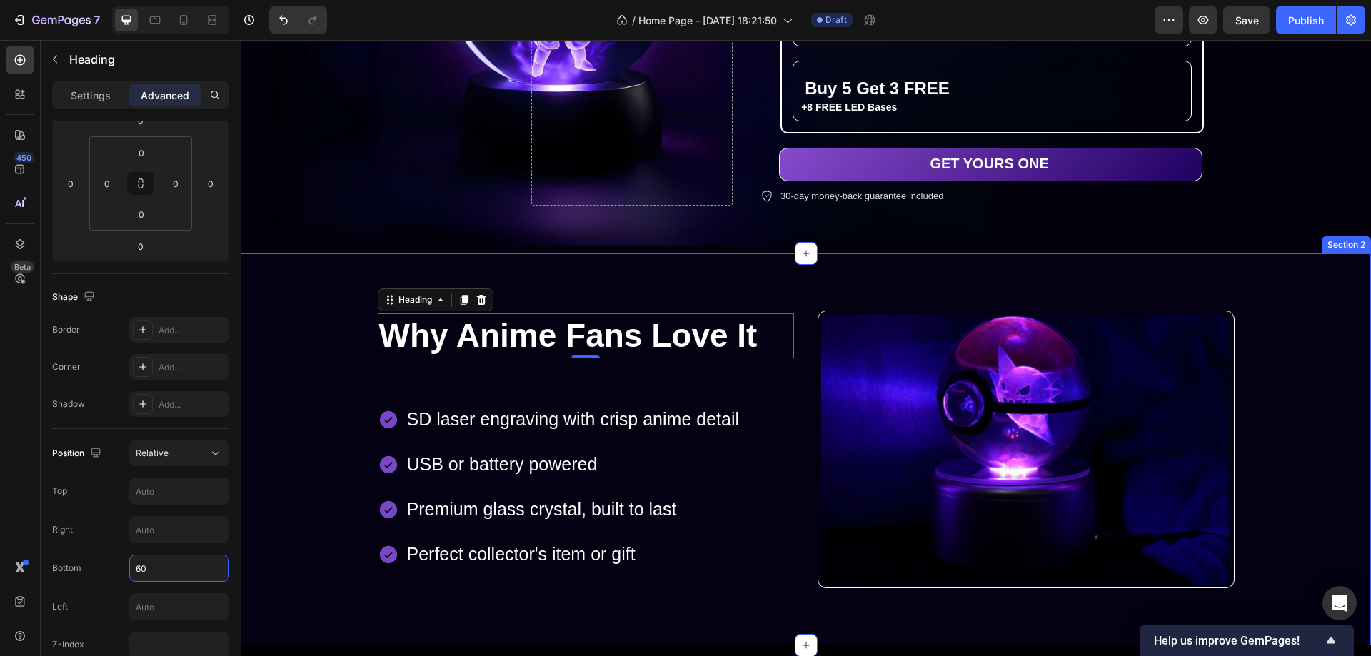
click at [1289, 341] on div "Image Row Why Anime Fans Love It Heading 0 SD laser engraving with crisp anime …" at bounding box center [805, 450] width 1109 height 279
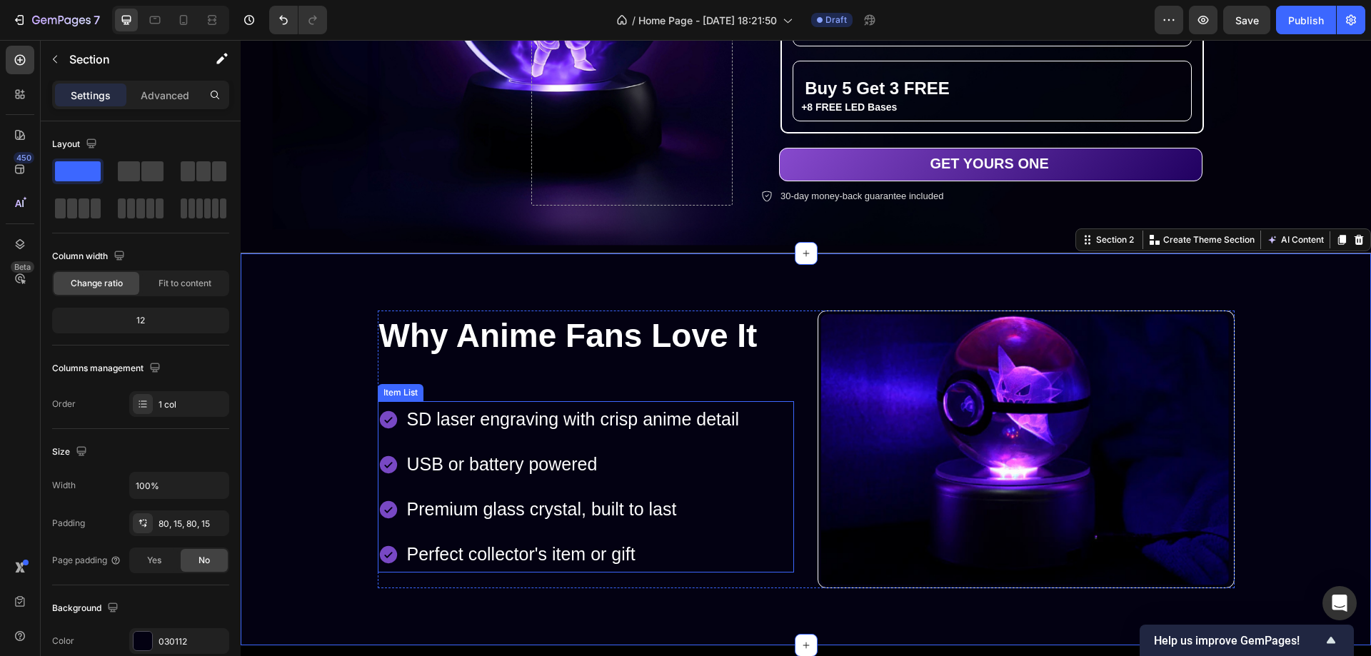
scroll to position [524, 0]
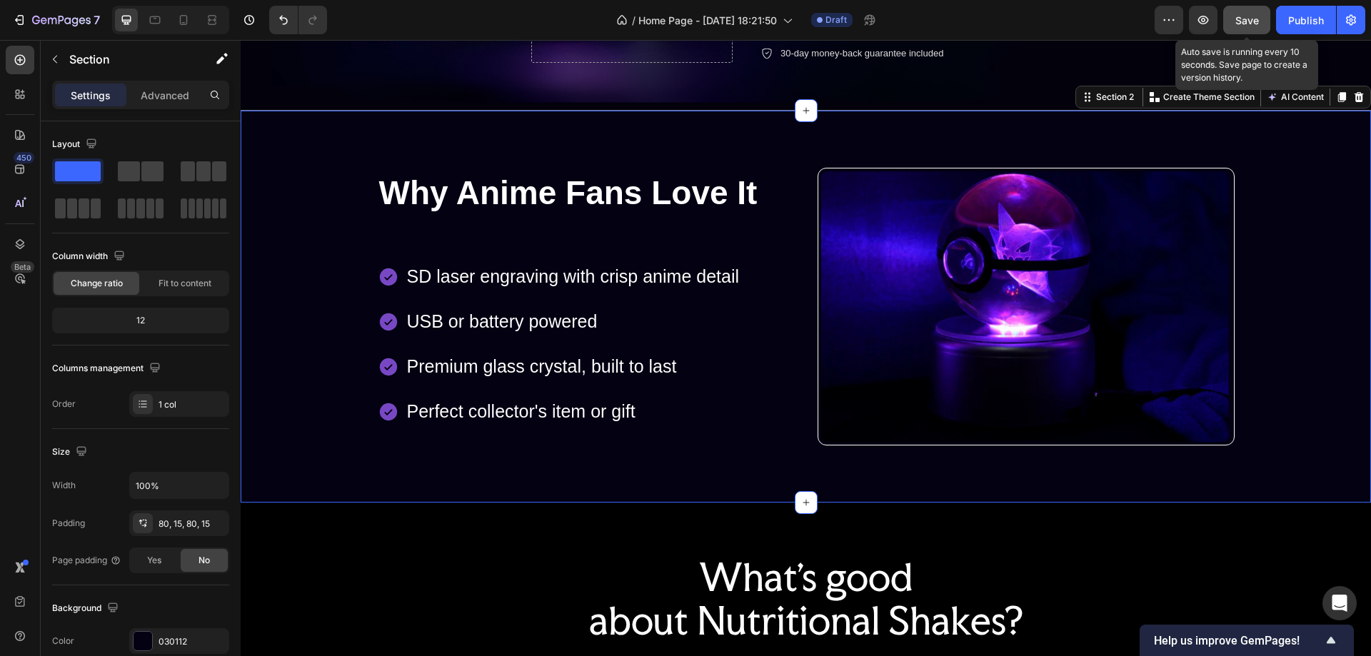
click at [1247, 26] on div "Save" at bounding box center [1248, 20] width 24 height 15
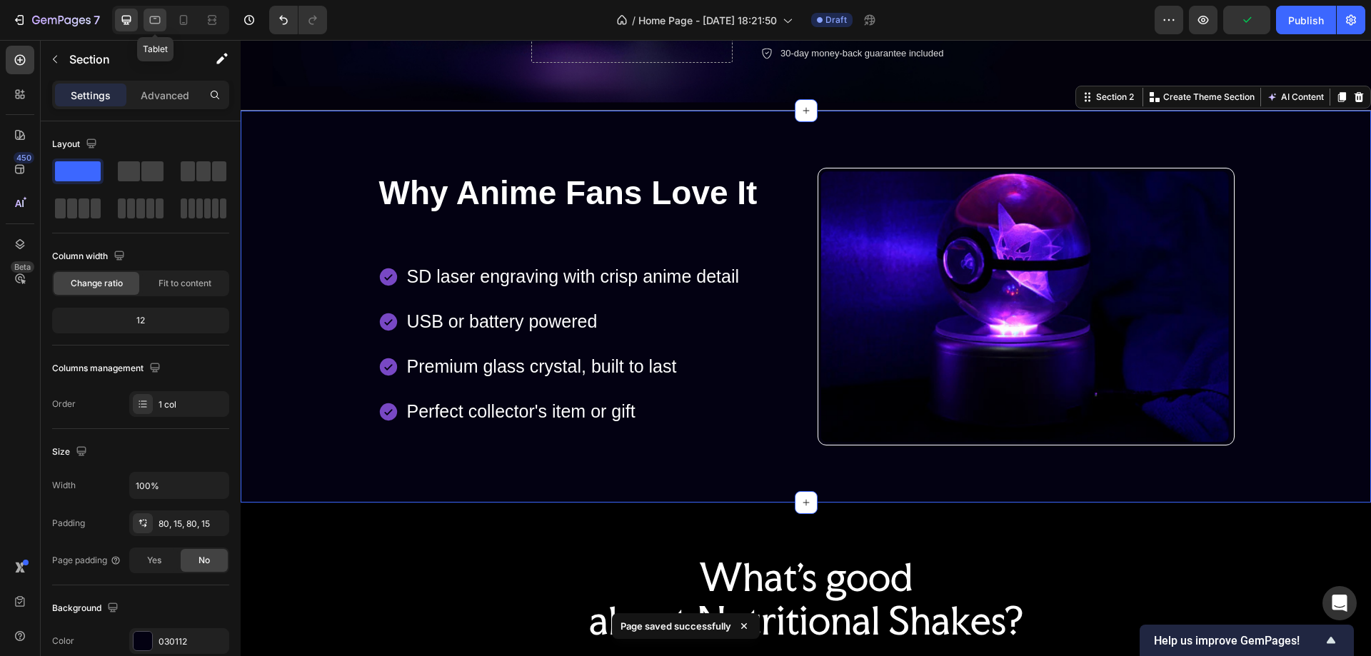
click at [151, 19] on icon at bounding box center [155, 20] width 14 height 14
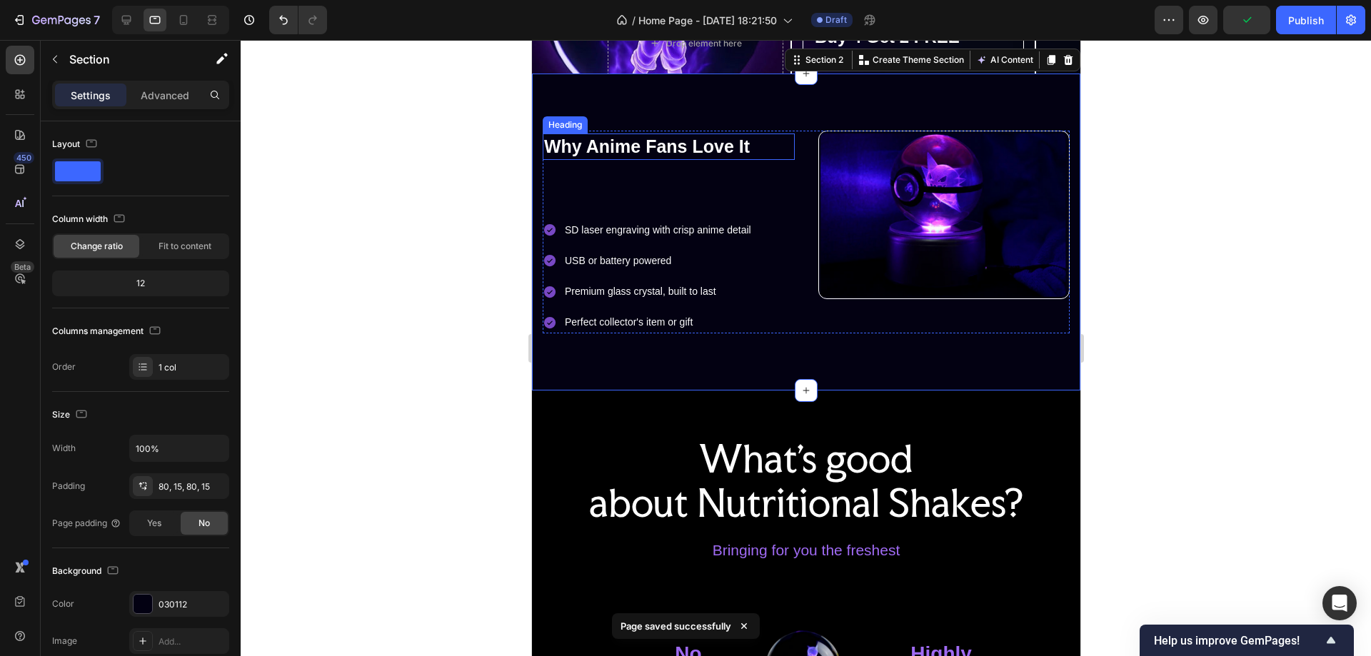
scroll to position [371, 0]
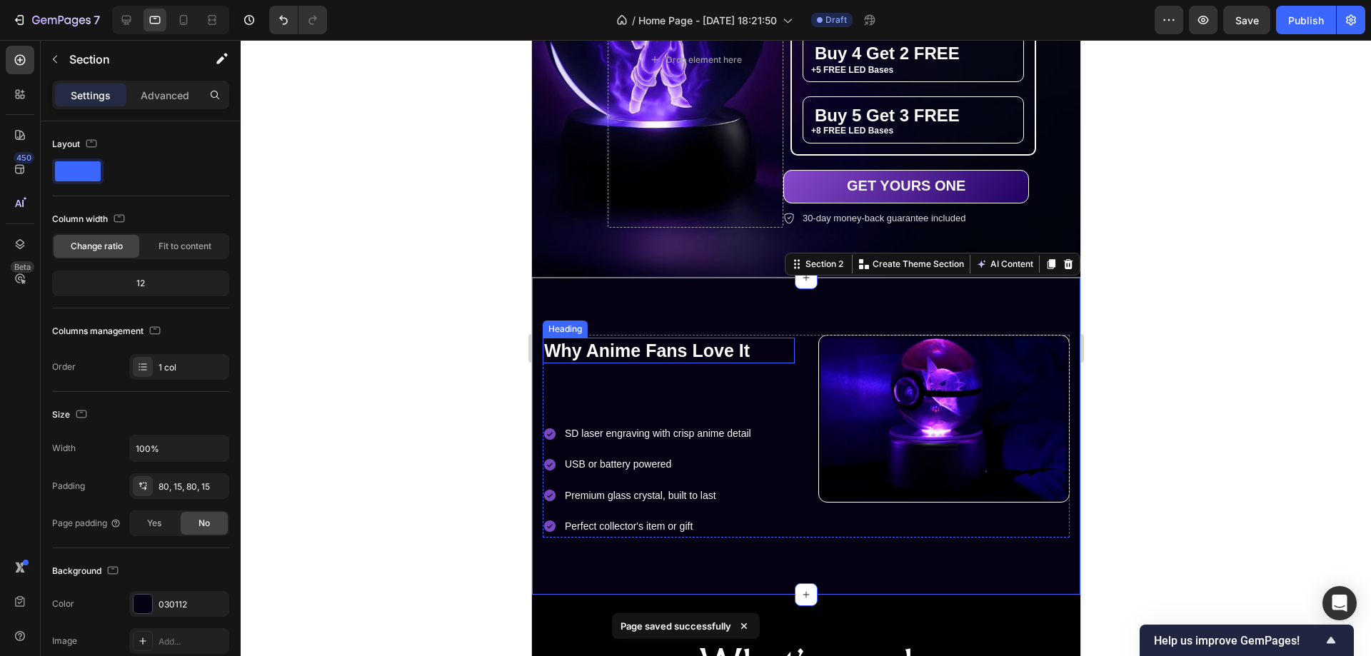
click at [680, 352] on h2 "Why Anime Fans Love It" at bounding box center [668, 351] width 252 height 26
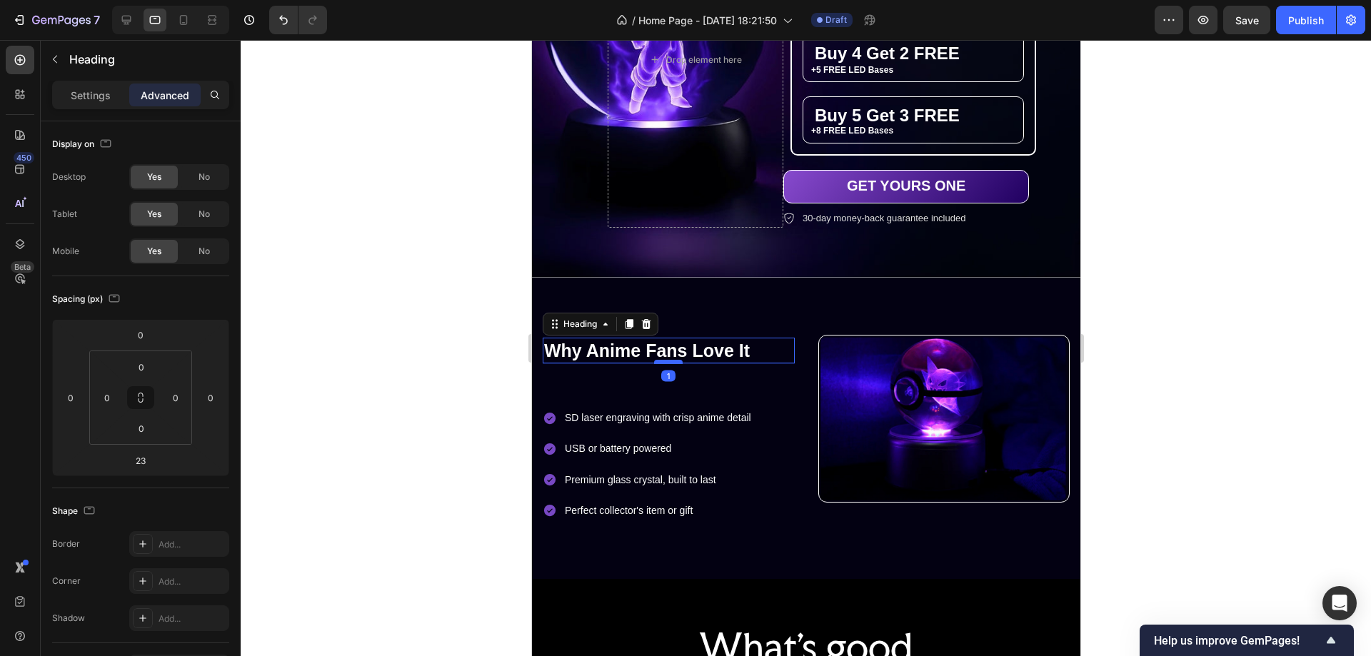
drag, startPoint x: 664, startPoint y: 379, endPoint x: 664, endPoint y: 364, distance: 15.7
click at [664, 364] on div at bounding box center [668, 362] width 29 height 4
type input "1"
click at [763, 439] on div "SD laser engraving with crisp anime detail USB or battery powered Premium glass…" at bounding box center [668, 464] width 252 height 115
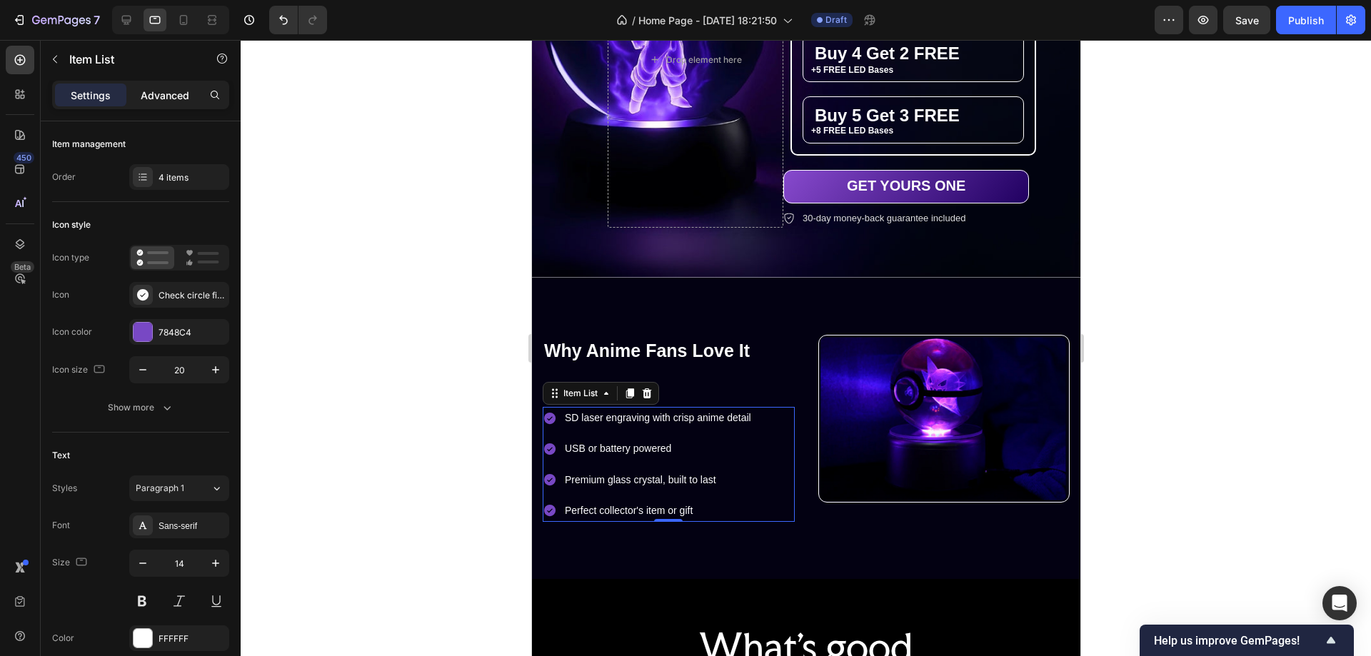
click at [176, 94] on p "Advanced" at bounding box center [165, 95] width 49 height 15
type input "100%"
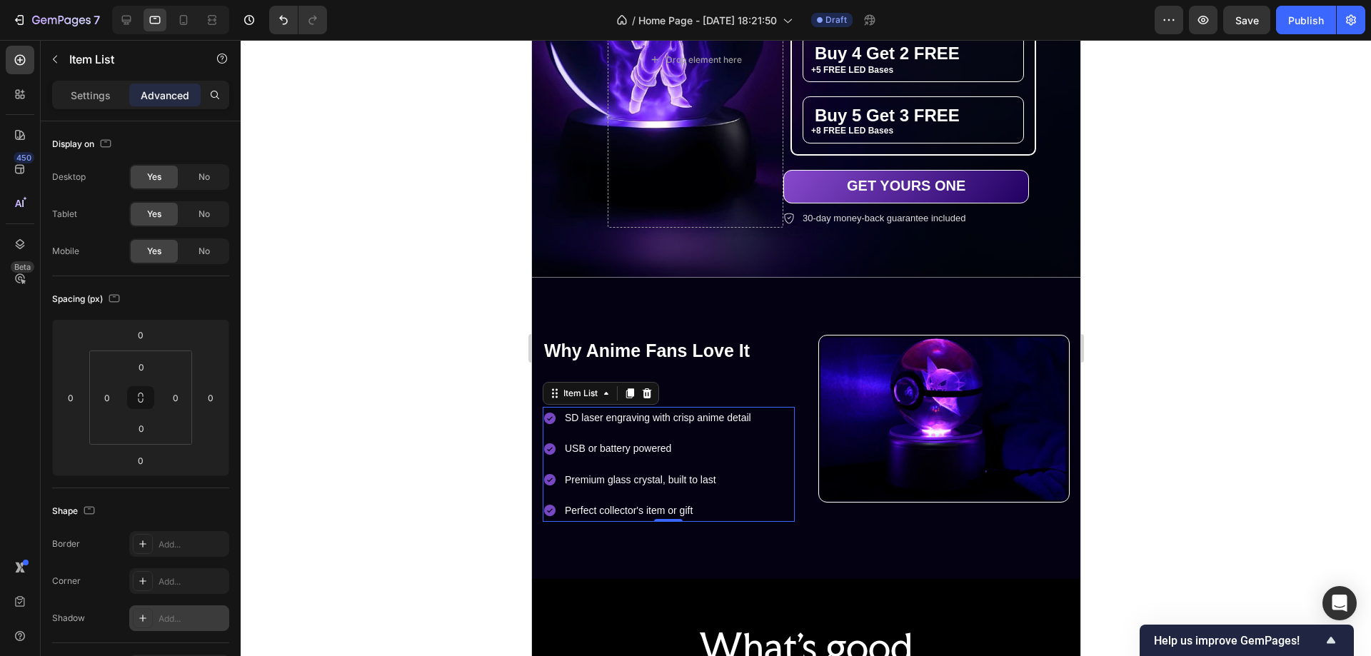
scroll to position [143, 0]
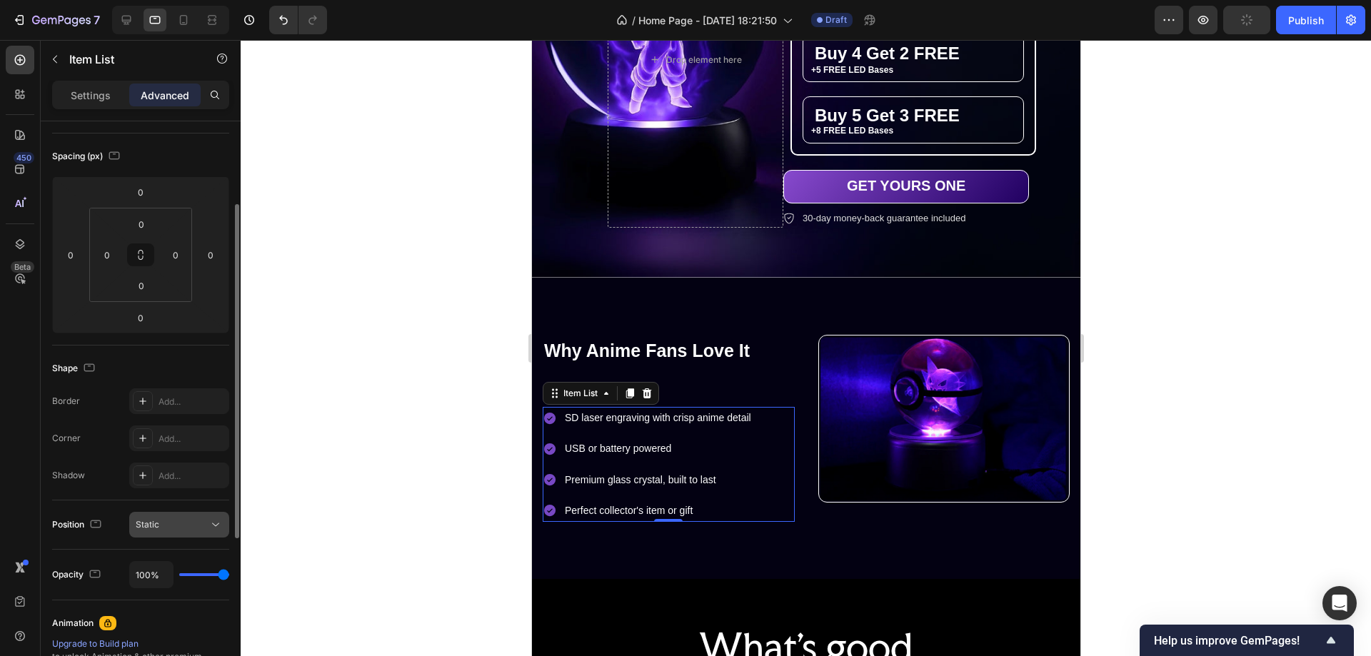
click at [170, 529] on div "Static" at bounding box center [172, 525] width 73 height 13
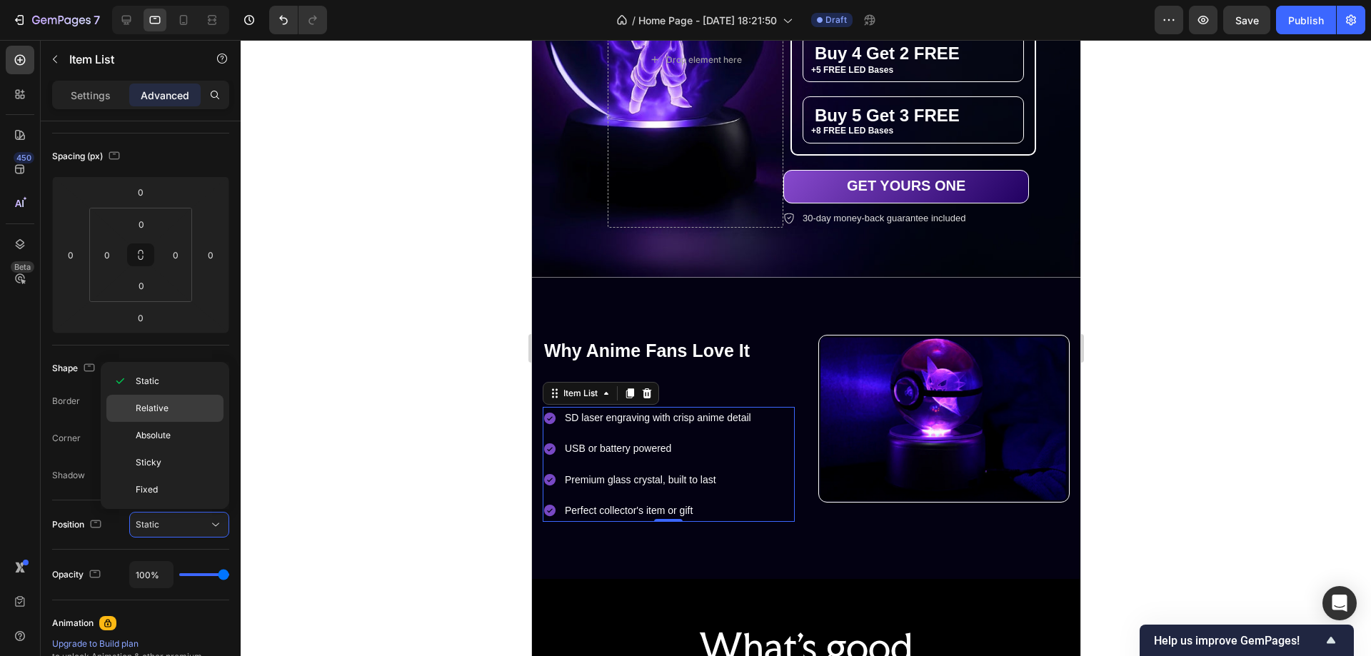
click at [161, 416] on div "Relative" at bounding box center [164, 408] width 117 height 27
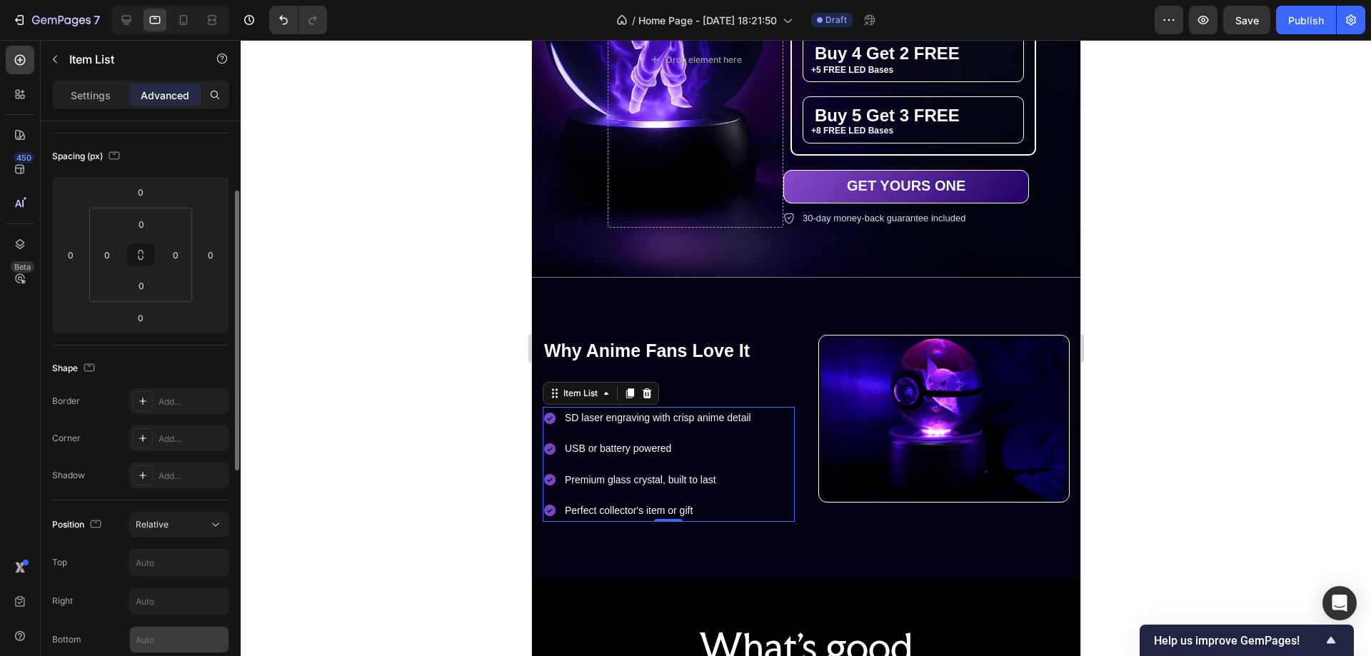
scroll to position [286, 0]
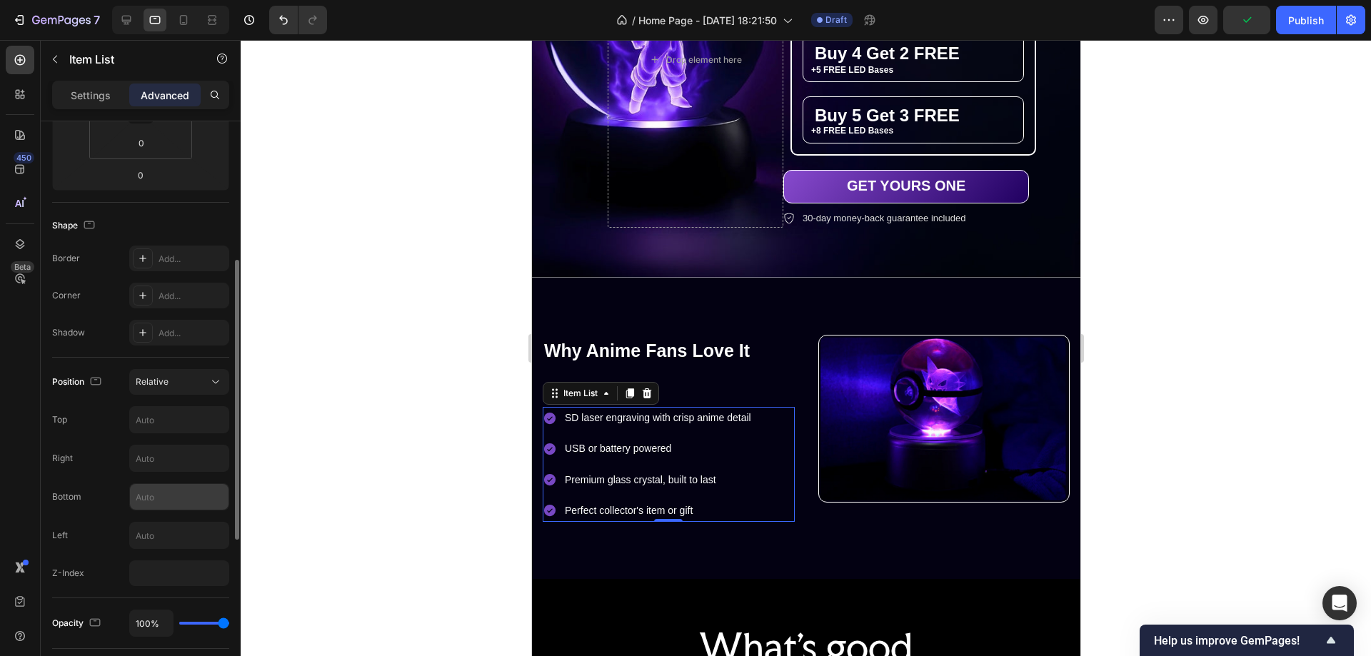
click at [155, 499] on input "text" at bounding box center [179, 497] width 99 height 26
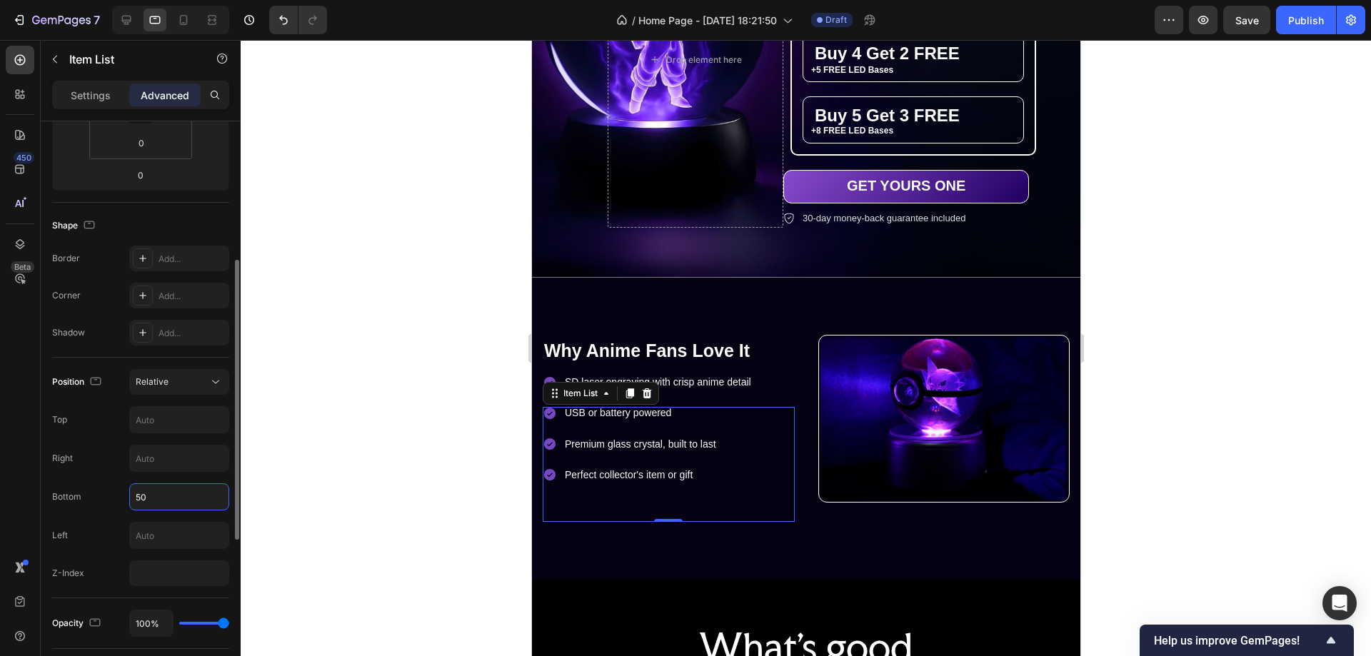
click at [139, 497] on input "50" at bounding box center [179, 497] width 99 height 26
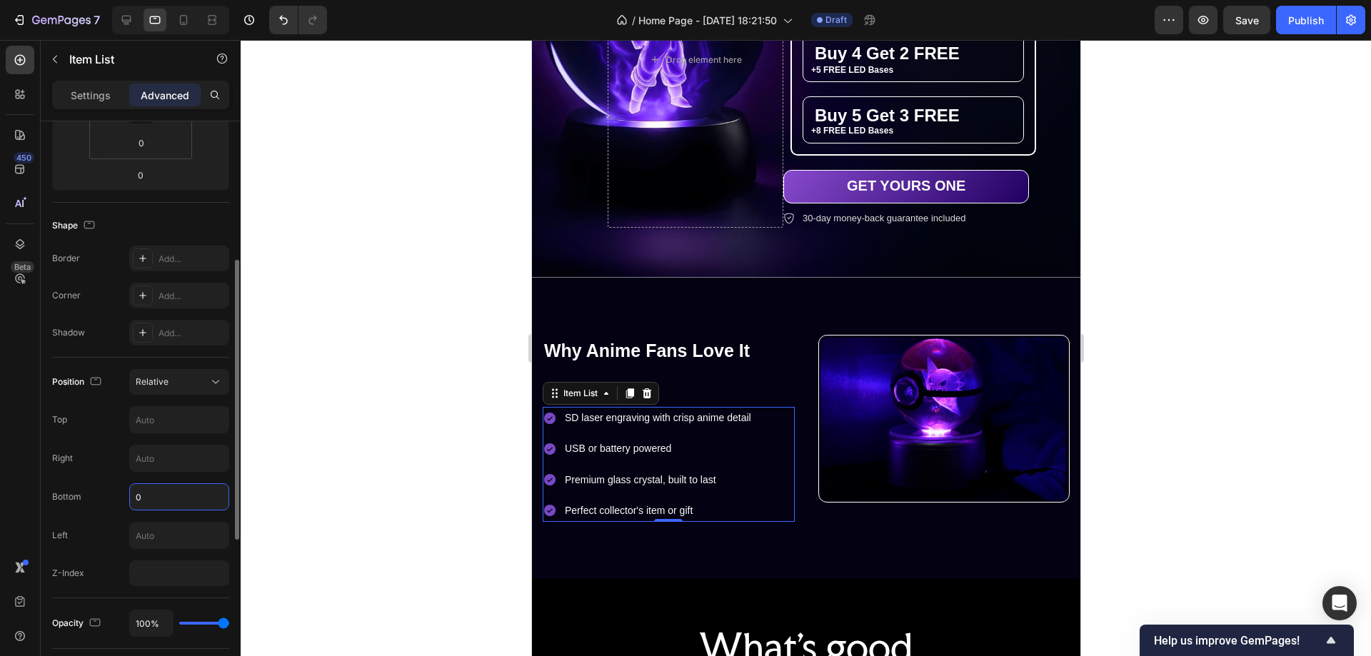
type input "40"
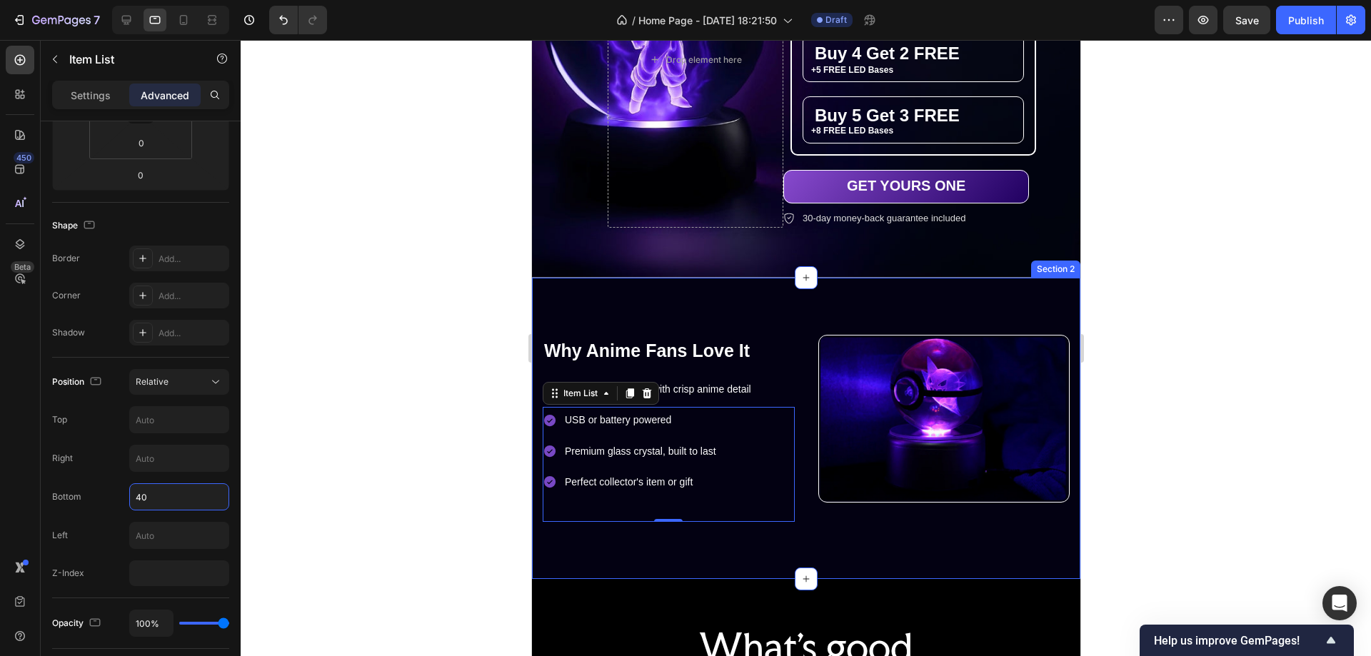
click at [859, 524] on div "Image Row Why Anime Fans Love It Heading SD laser engraving with crisp anime de…" at bounding box center [805, 428] width 549 height 301
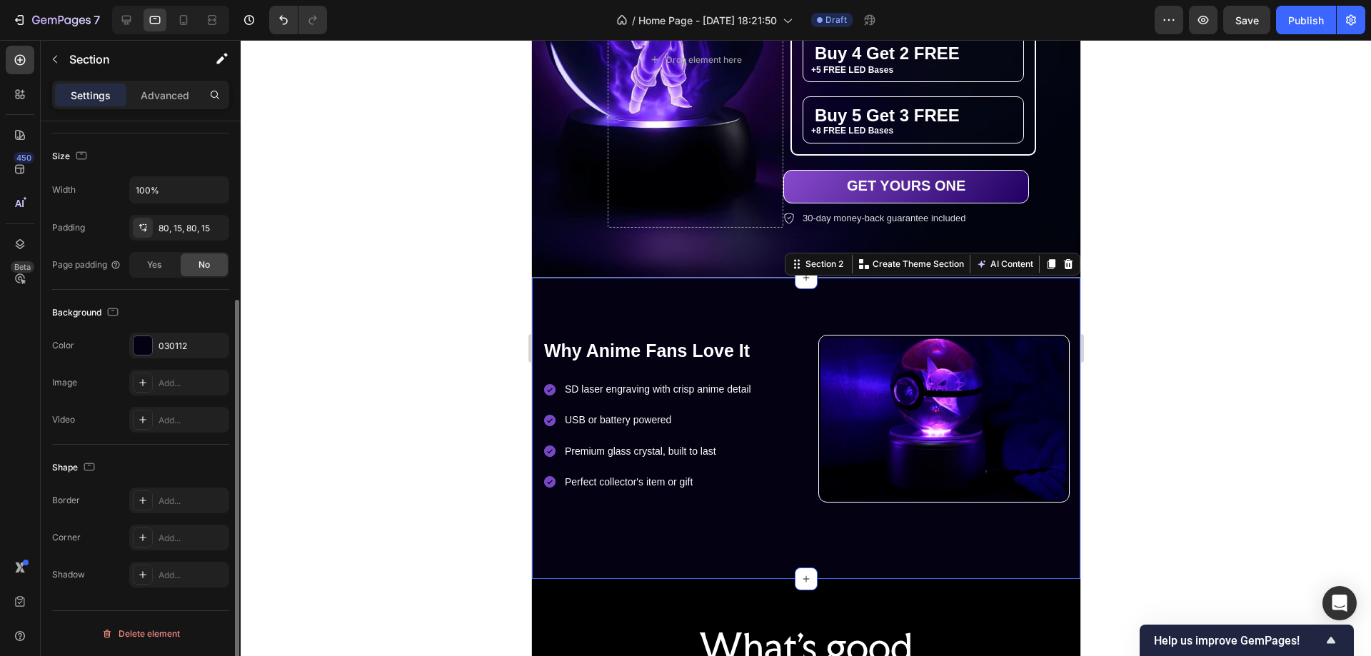
scroll to position [0, 0]
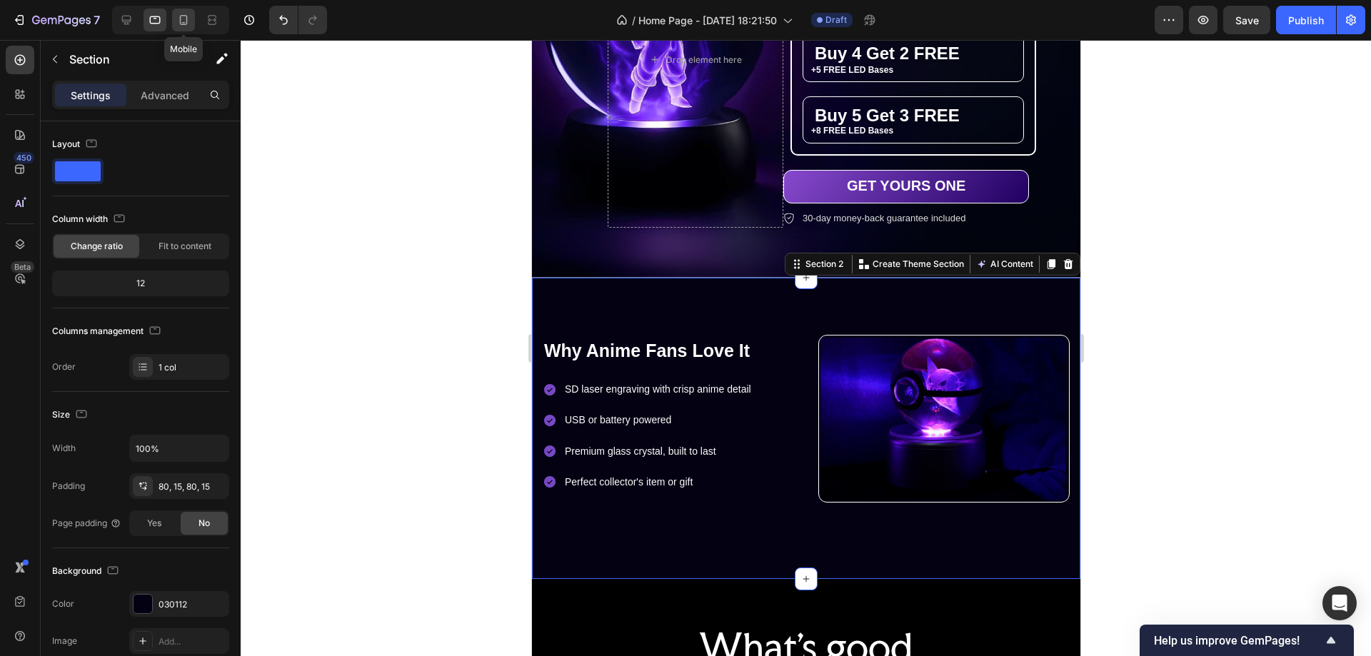
click at [182, 19] on icon at bounding box center [183, 20] width 14 height 14
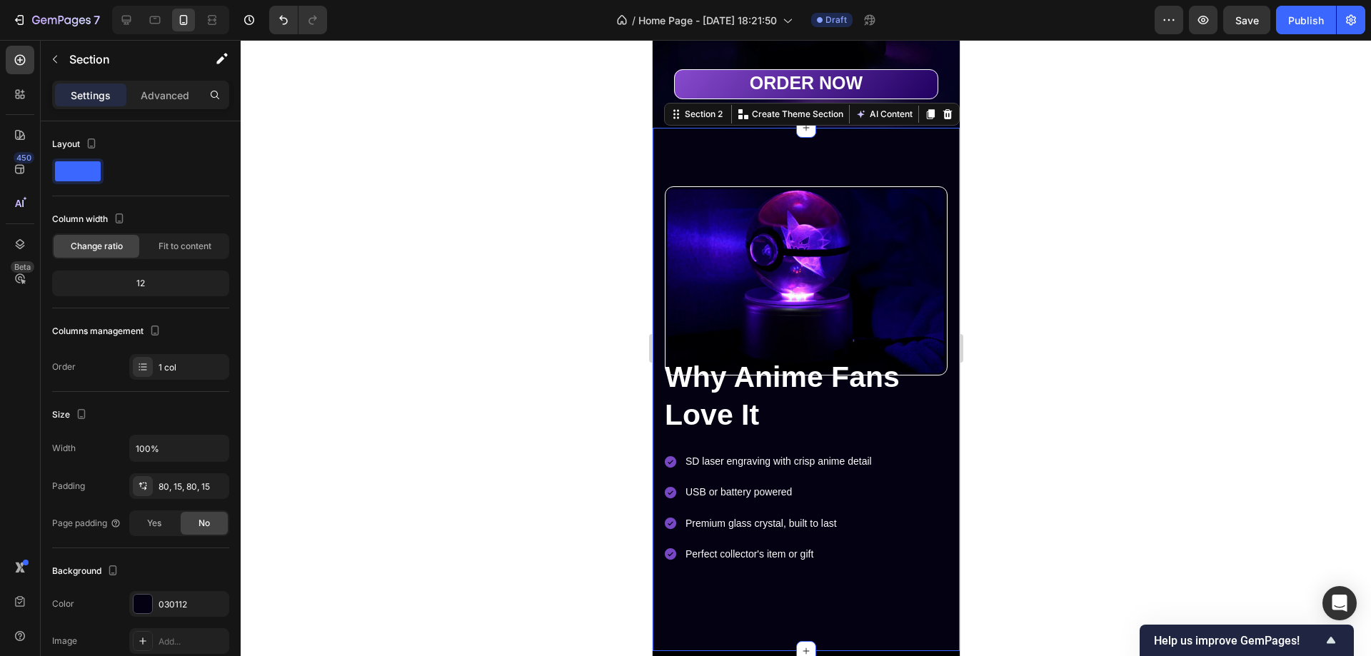
scroll to position [394, 0]
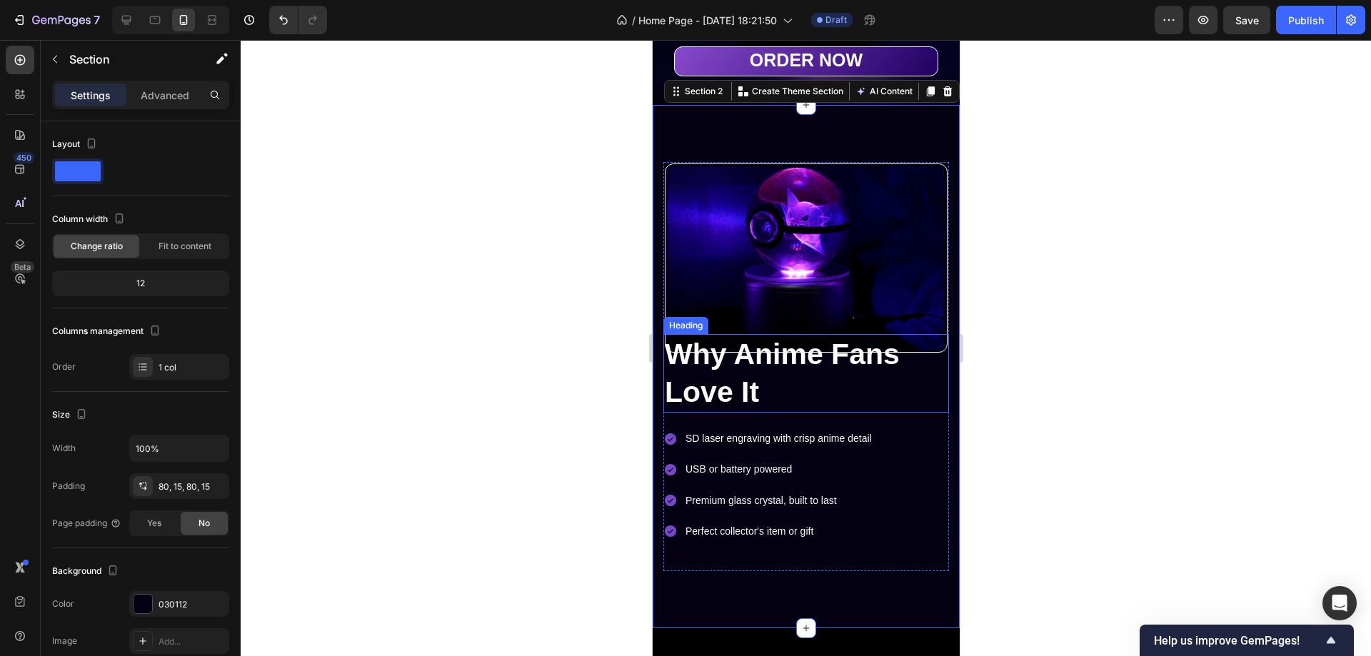
click at [780, 336] on h2 "Why Anime Fans Love It" at bounding box center [806, 373] width 286 height 79
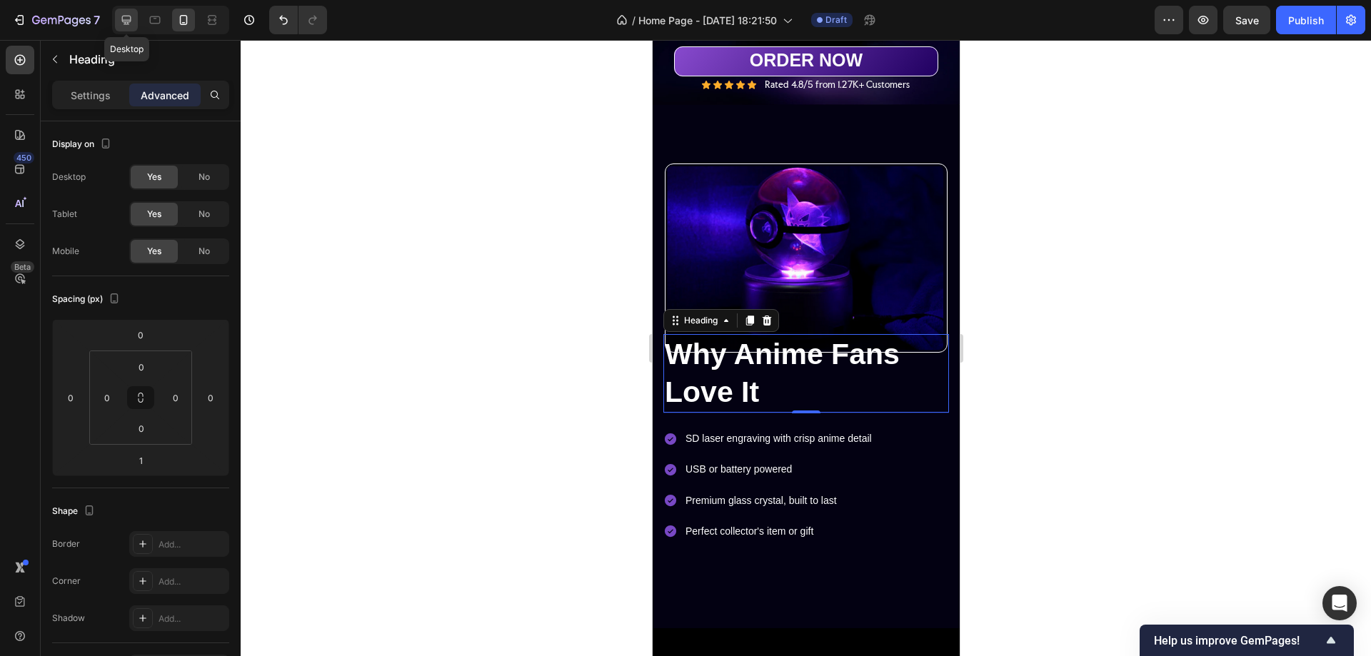
click at [128, 14] on icon at bounding box center [126, 20] width 14 height 14
type input "0"
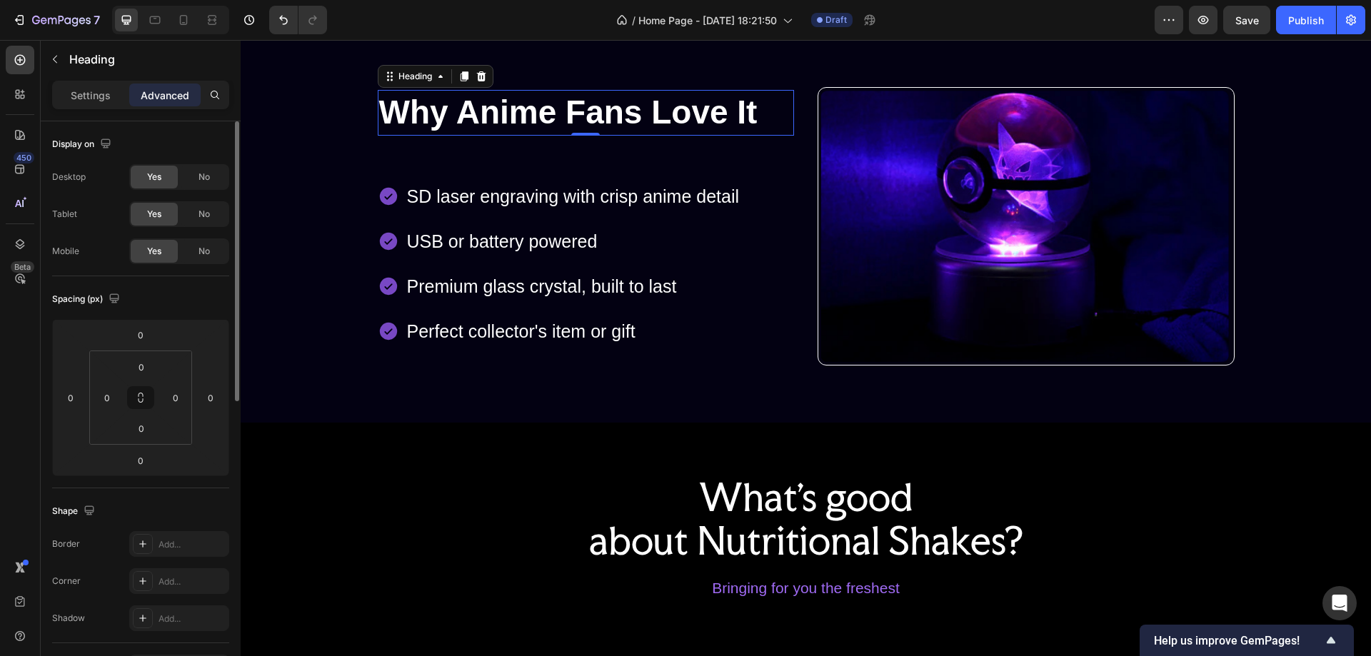
scroll to position [214, 0]
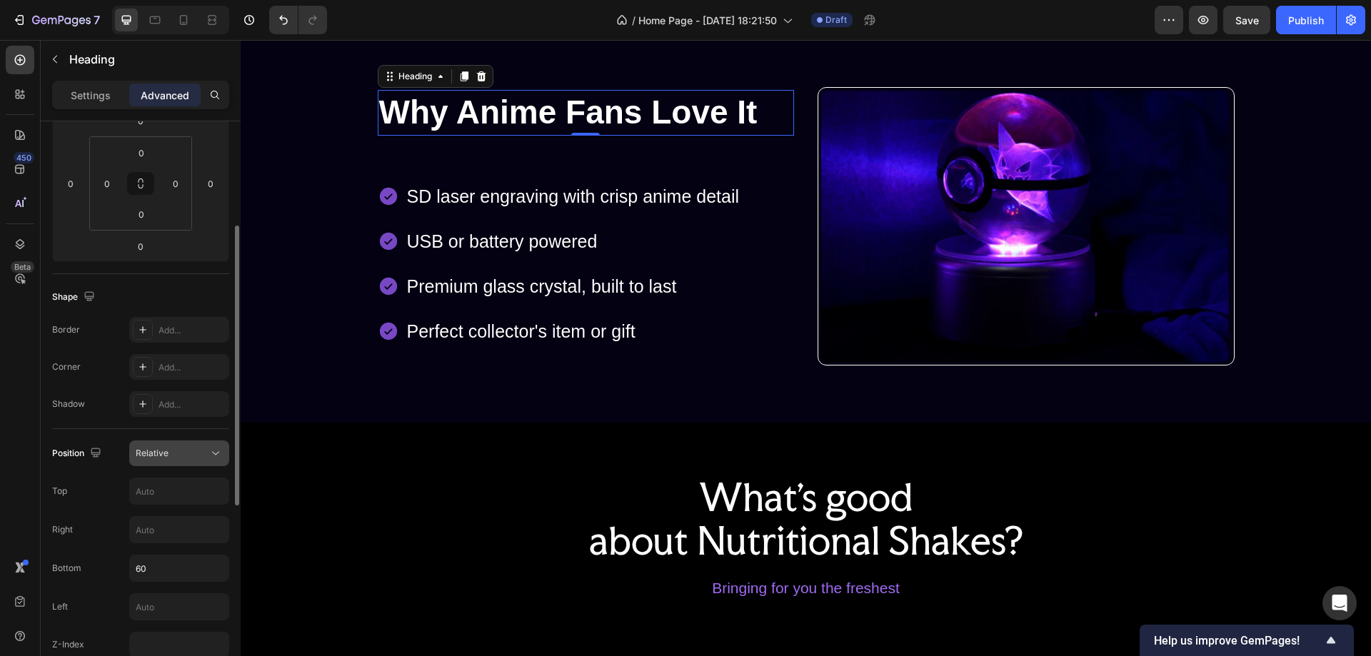
click at [155, 452] on span "Relative" at bounding box center [152, 453] width 33 height 11
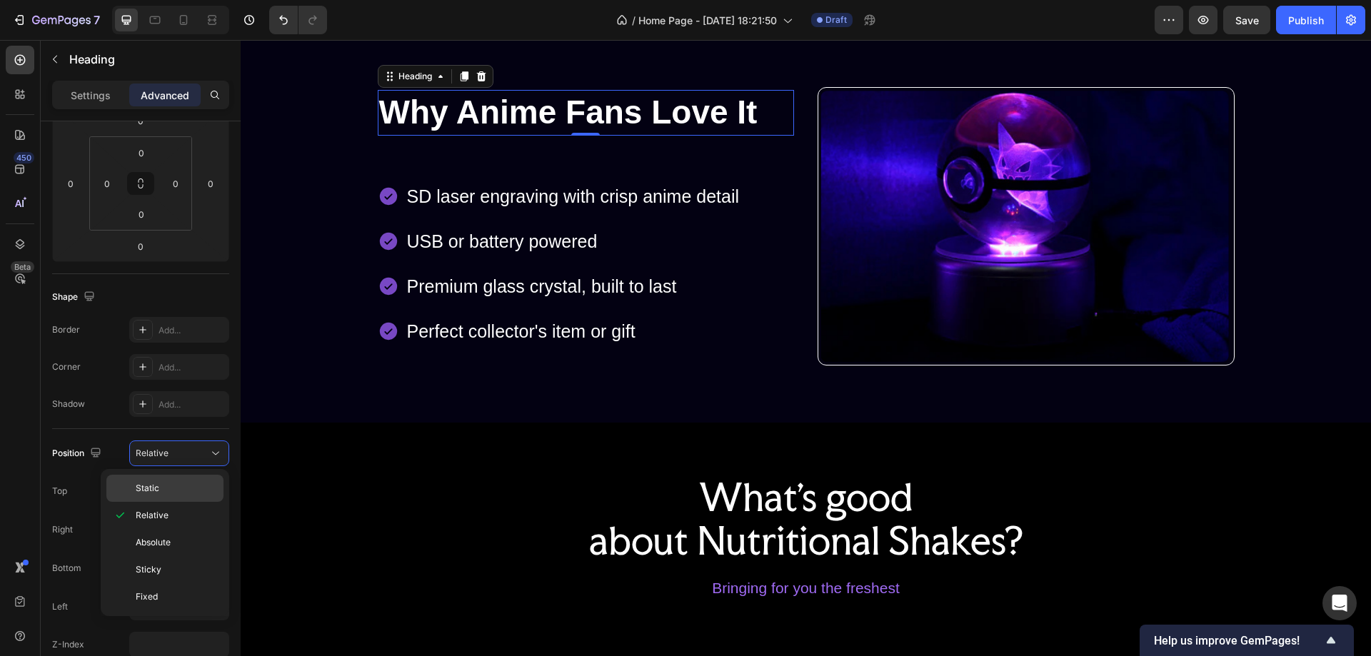
click at [161, 487] on p "Static" at bounding box center [176, 488] width 81 height 13
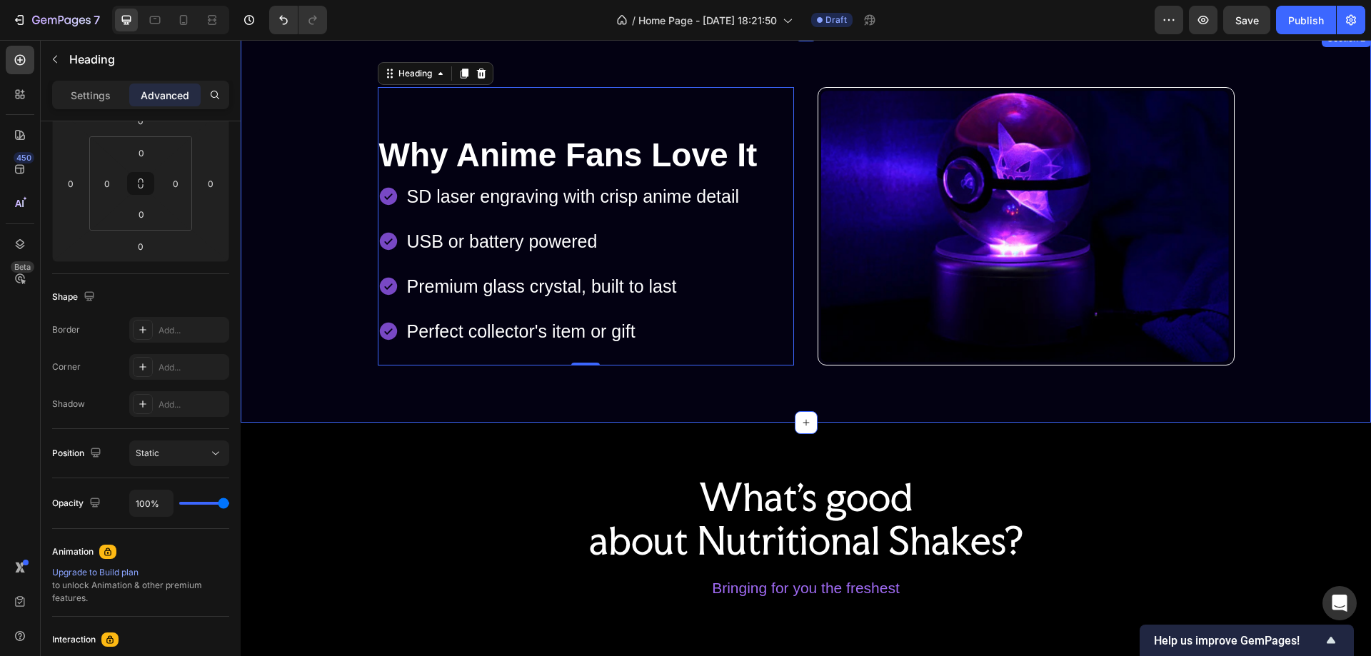
click at [1276, 320] on div "Image Row Why Anime Fans Love It Heading 1 SD laser engraving with crisp anime …" at bounding box center [805, 226] width 1109 height 279
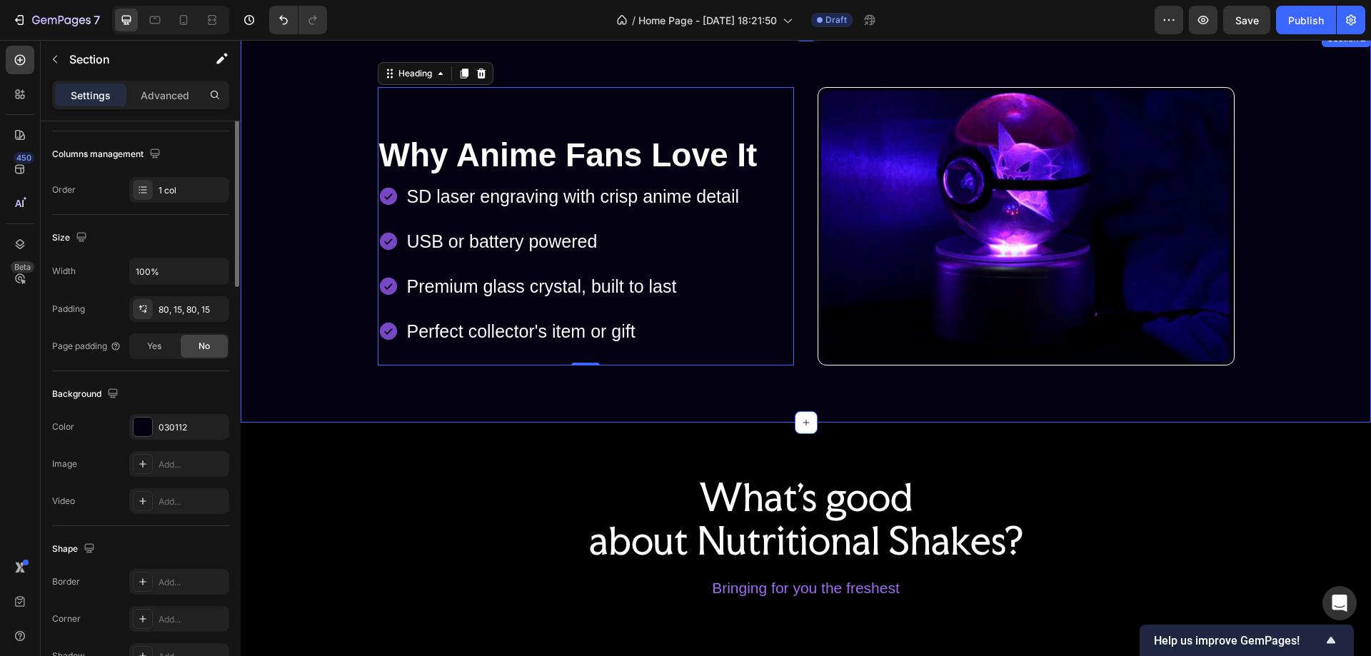
scroll to position [0, 0]
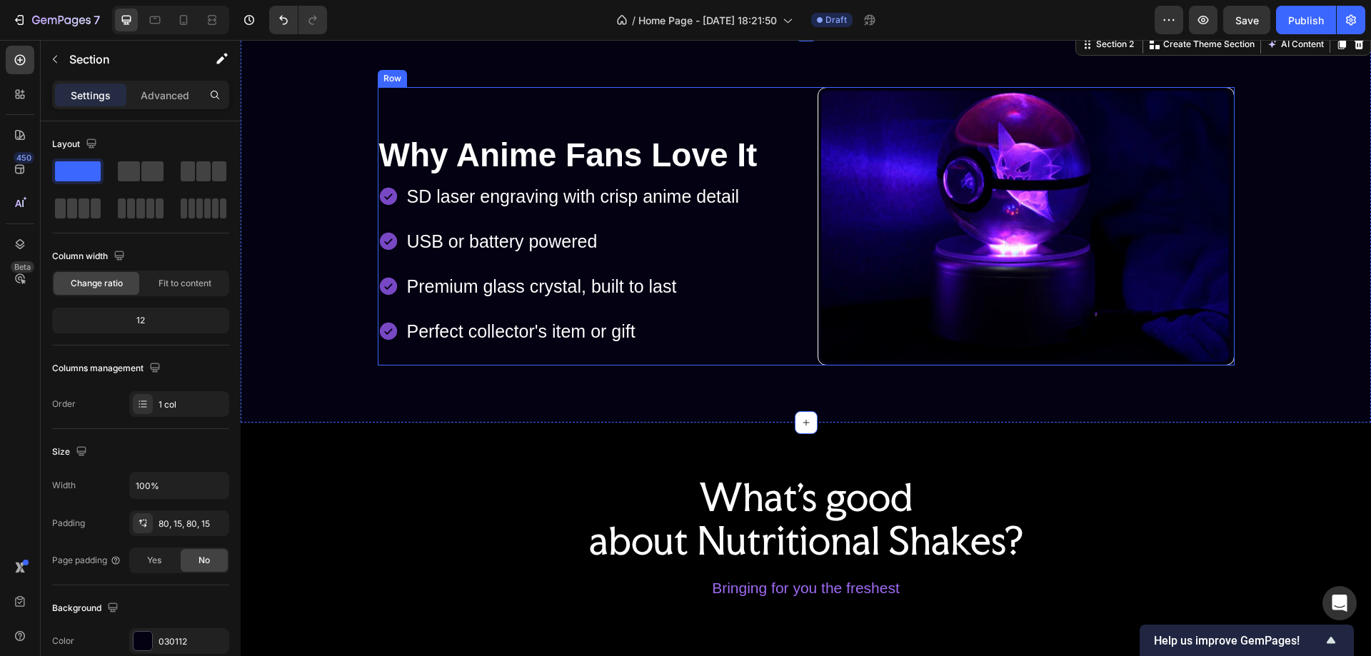
click at [787, 242] on div "SD laser engraving with crisp anime detail USB or battery powered Premium glass…" at bounding box center [586, 264] width 417 height 171
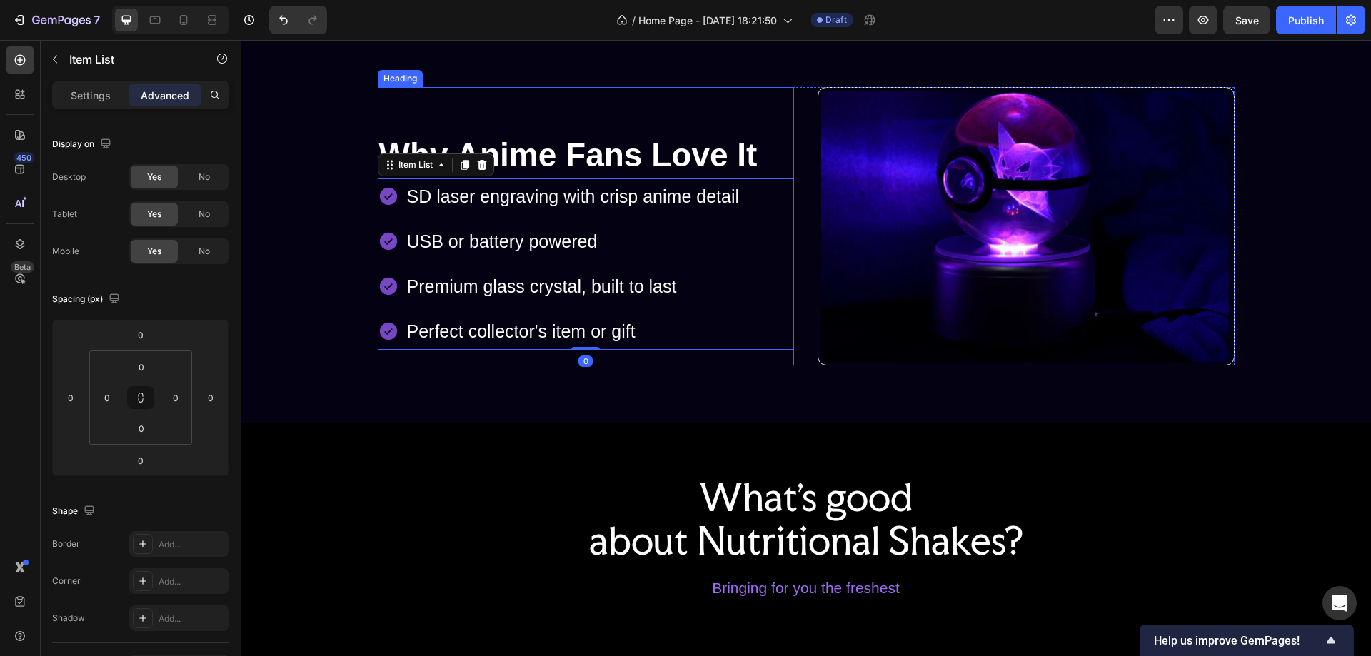
click at [779, 144] on h2 "Why Anime Fans Love It" at bounding box center [586, 156] width 417 height 46
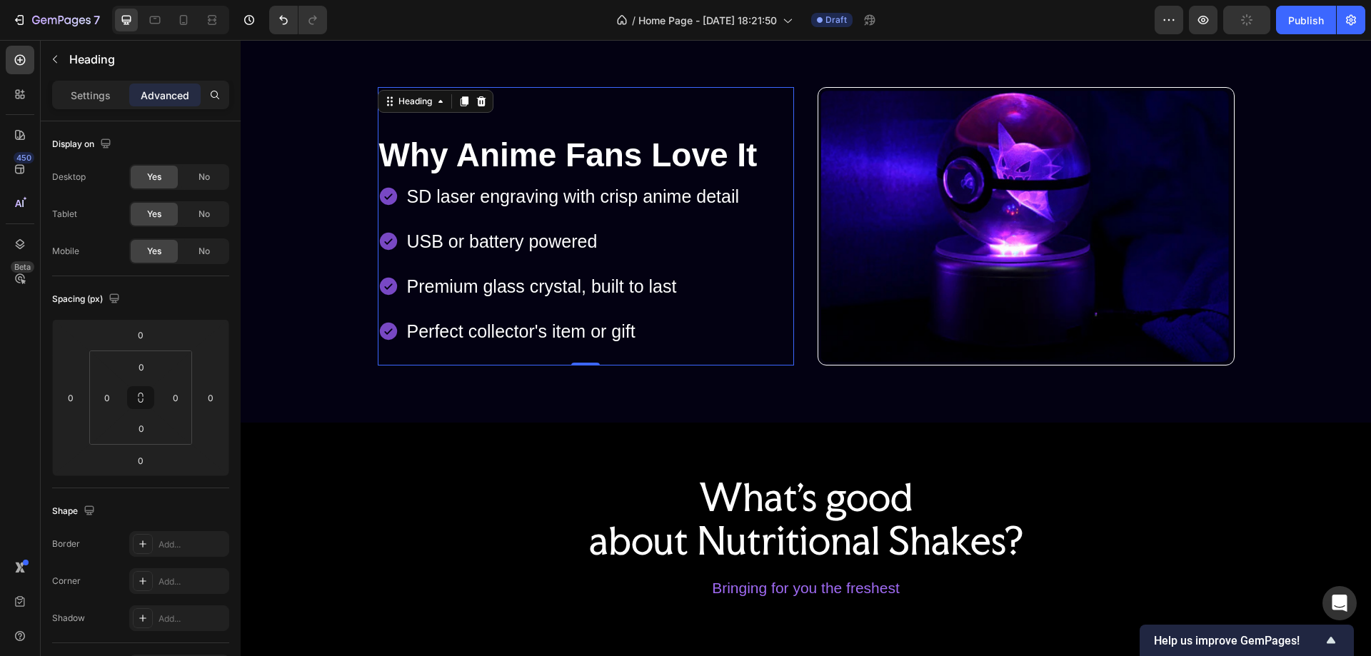
click at [569, 153] on h2 "Why Anime Fans Love It" at bounding box center [586, 156] width 417 height 46
click at [670, 161] on p "Why Anime Fans Love It" at bounding box center [586, 155] width 414 height 43
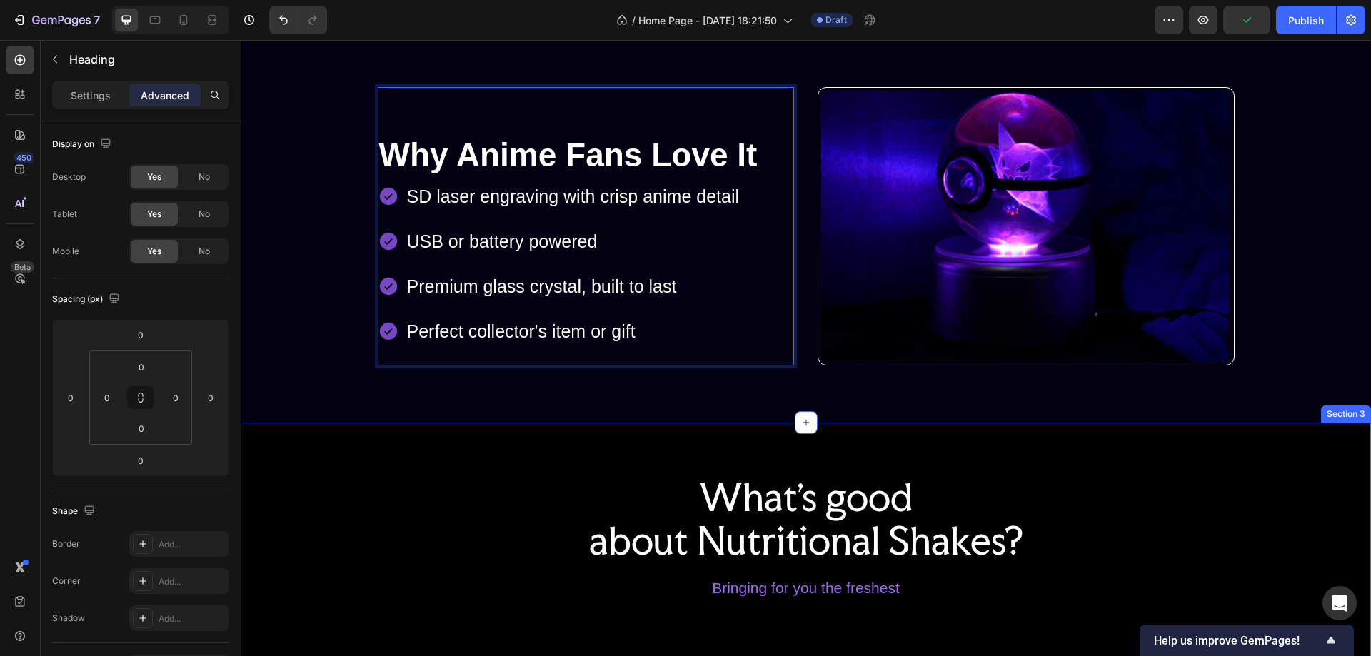
click at [661, 149] on p "Why Anime Fans Love It" at bounding box center [586, 155] width 414 height 43
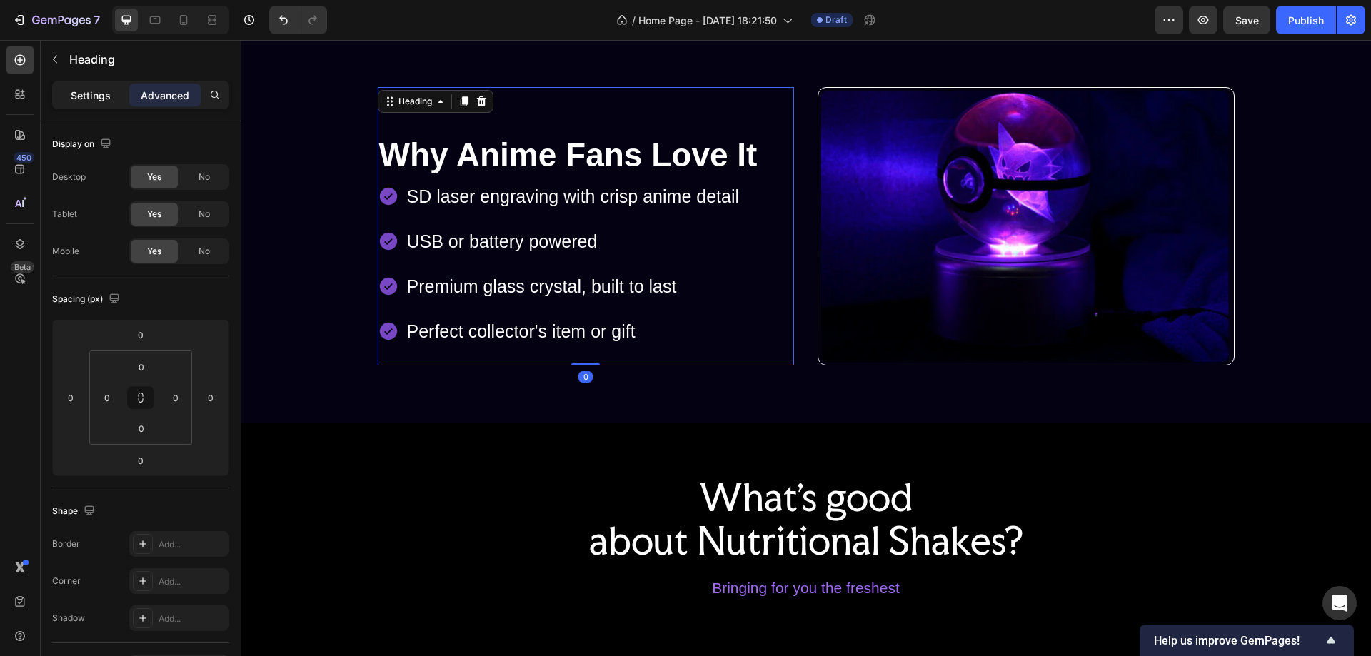
click at [86, 92] on p "Settings" at bounding box center [91, 95] width 40 height 15
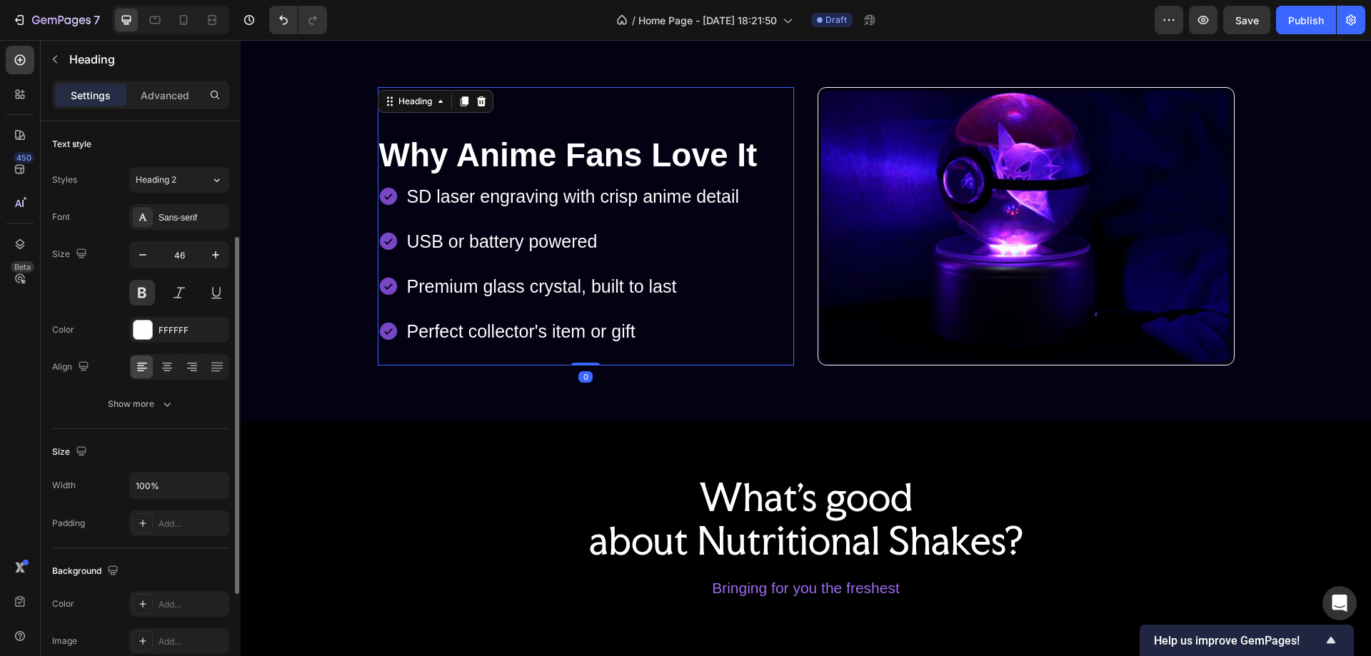
scroll to position [71, 0]
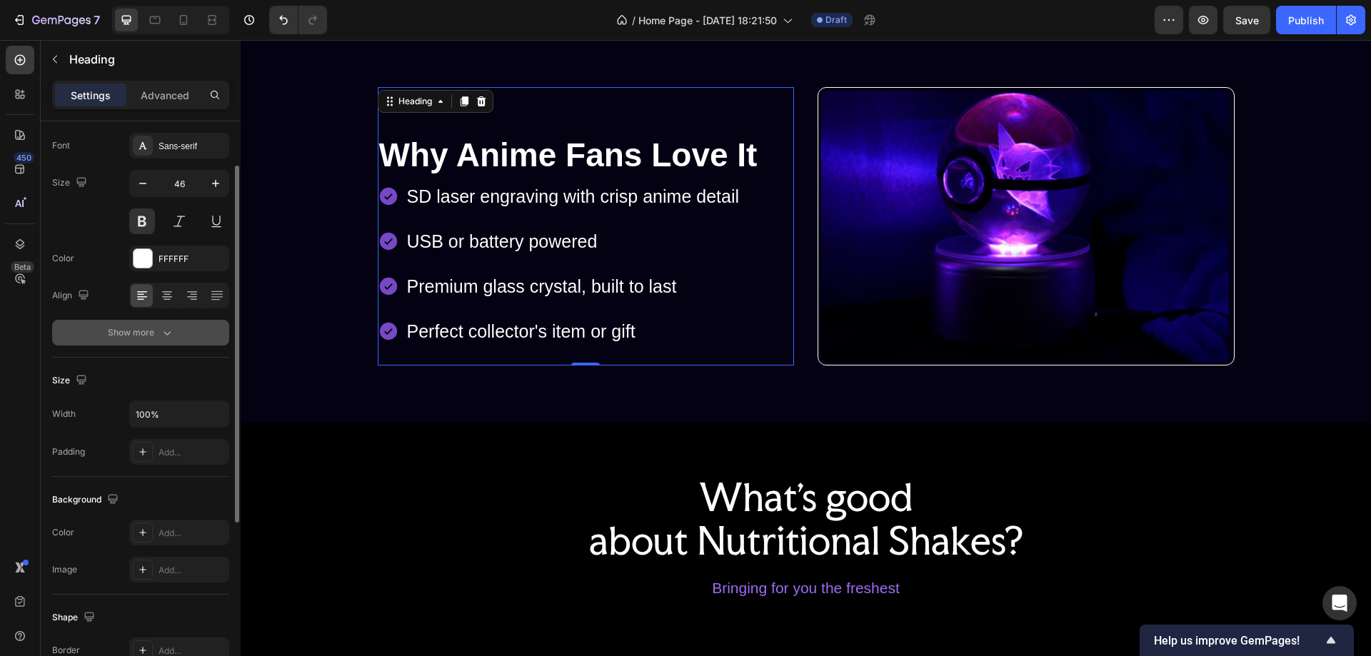
click at [161, 330] on icon "button" at bounding box center [167, 333] width 14 height 14
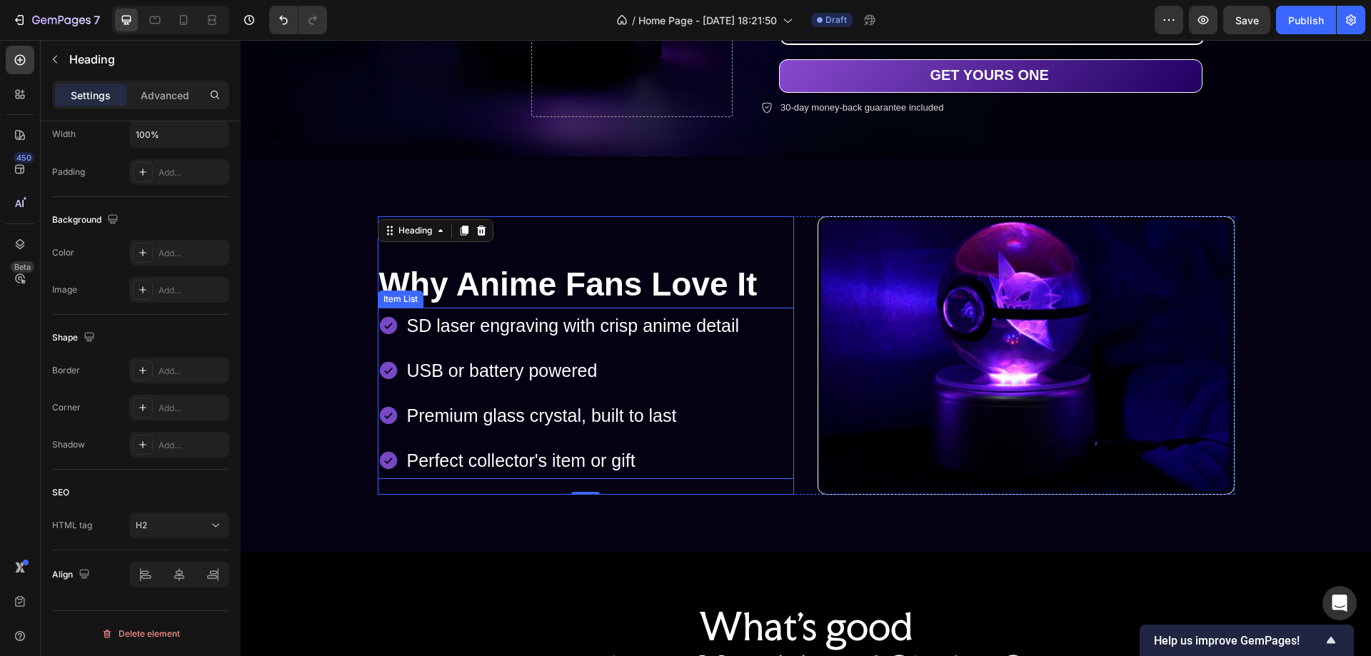
scroll to position [385, 0]
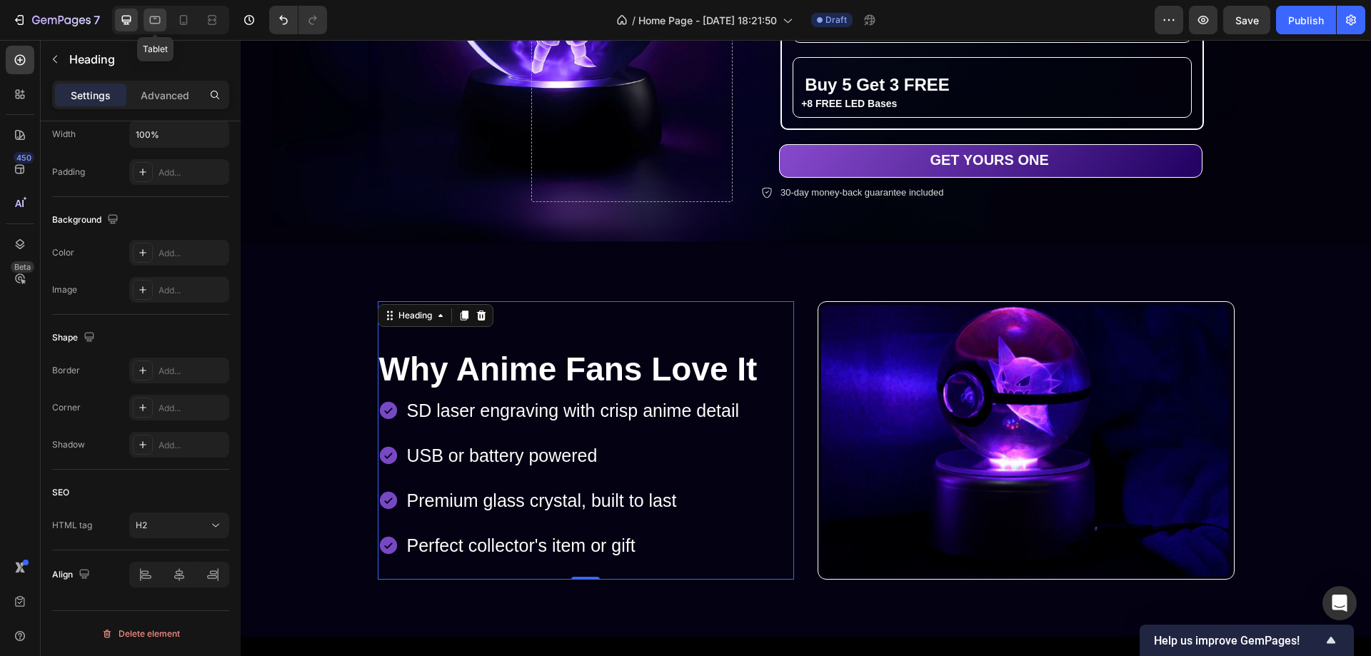
click at [156, 19] on icon at bounding box center [156, 18] width 4 height 1
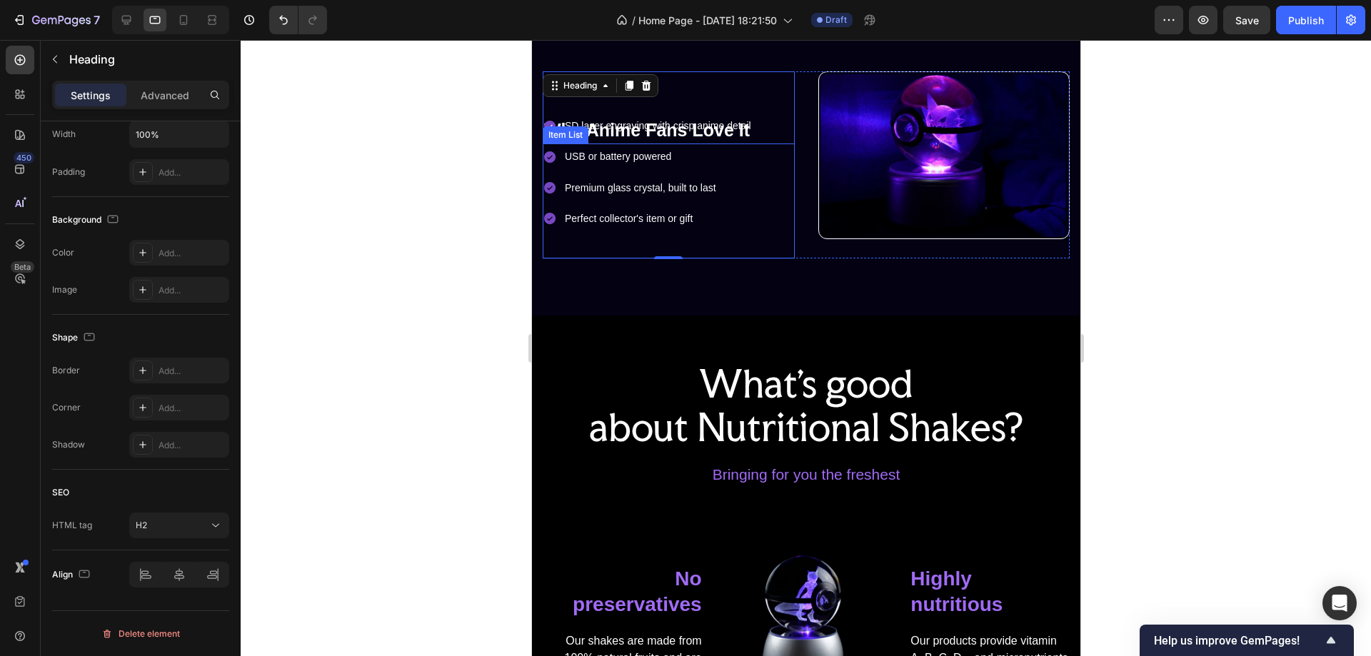
scroll to position [662, 0]
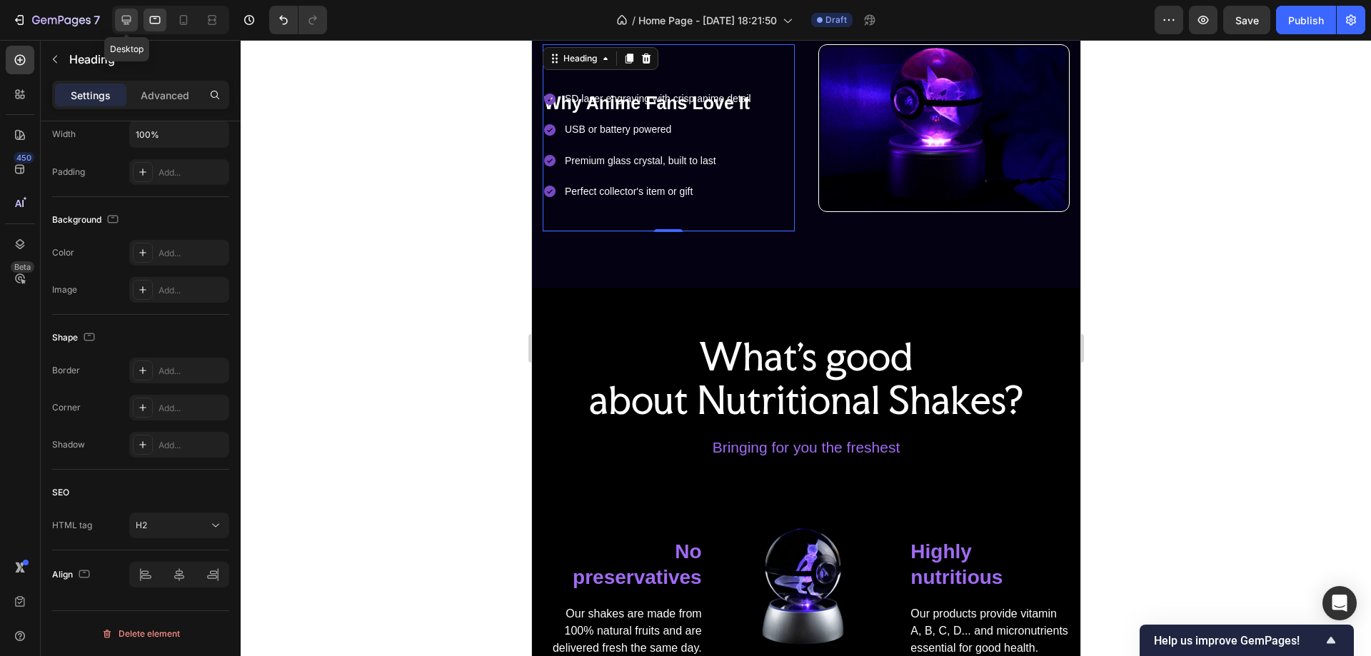
click at [130, 16] on icon at bounding box center [126, 20] width 9 height 9
type input "46"
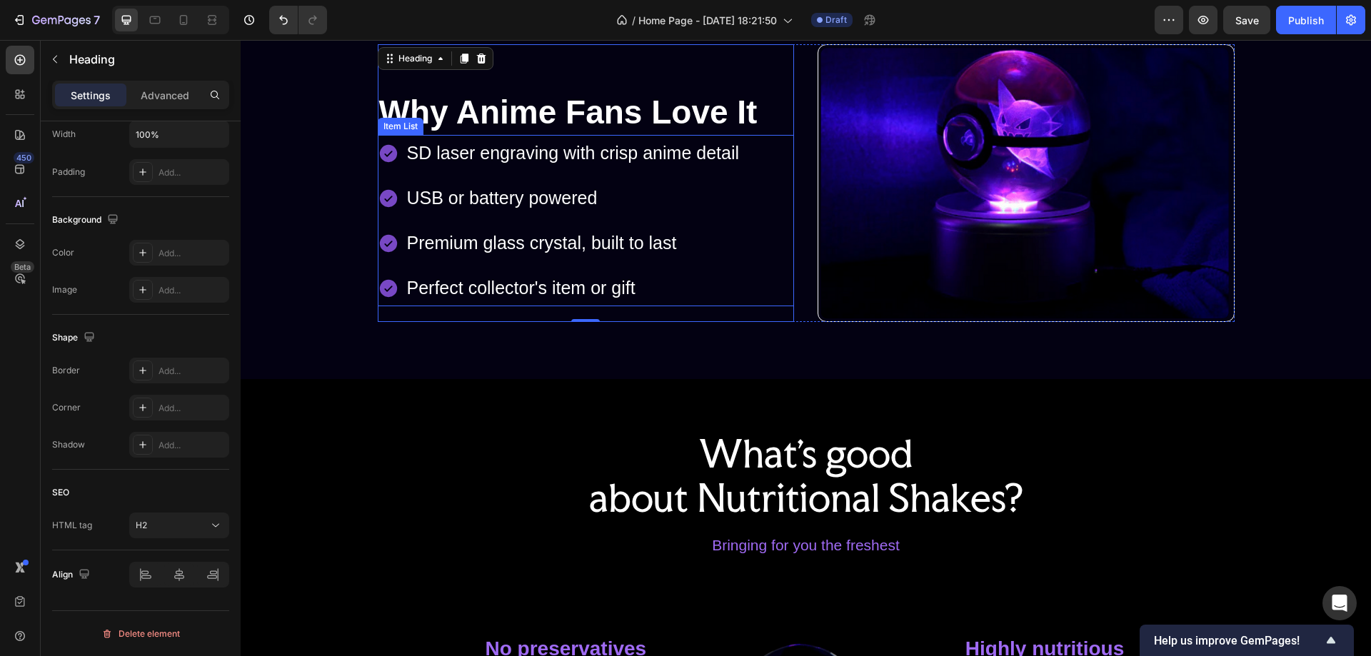
click at [770, 159] on div "SD laser engraving with crisp anime detail USB or battery powered Premium glass…" at bounding box center [586, 220] width 417 height 171
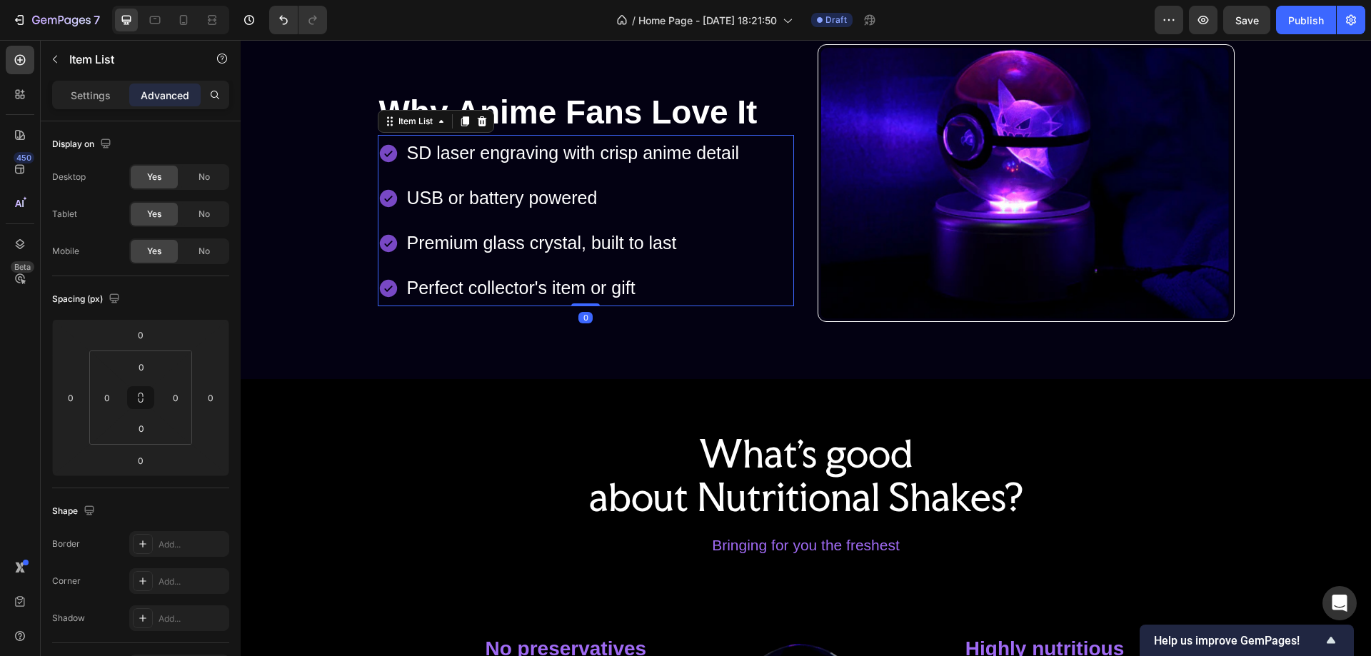
scroll to position [357, 0]
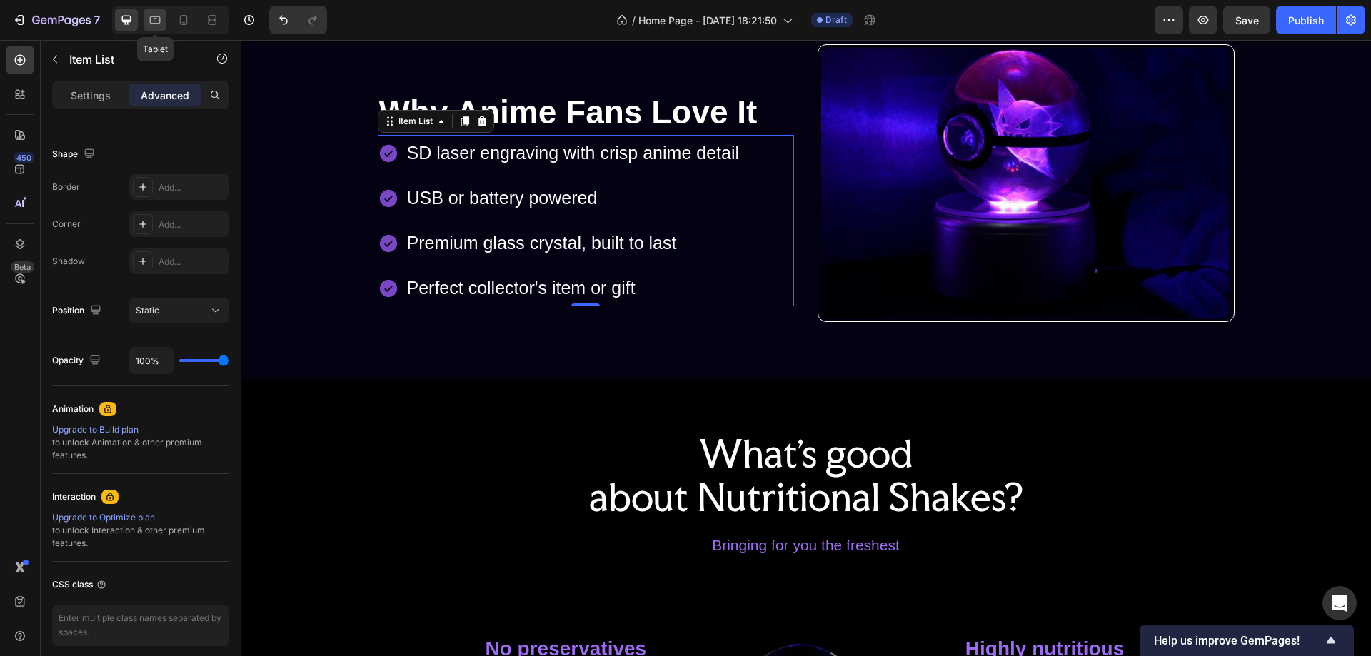
click at [154, 19] on icon at bounding box center [155, 20] width 14 height 14
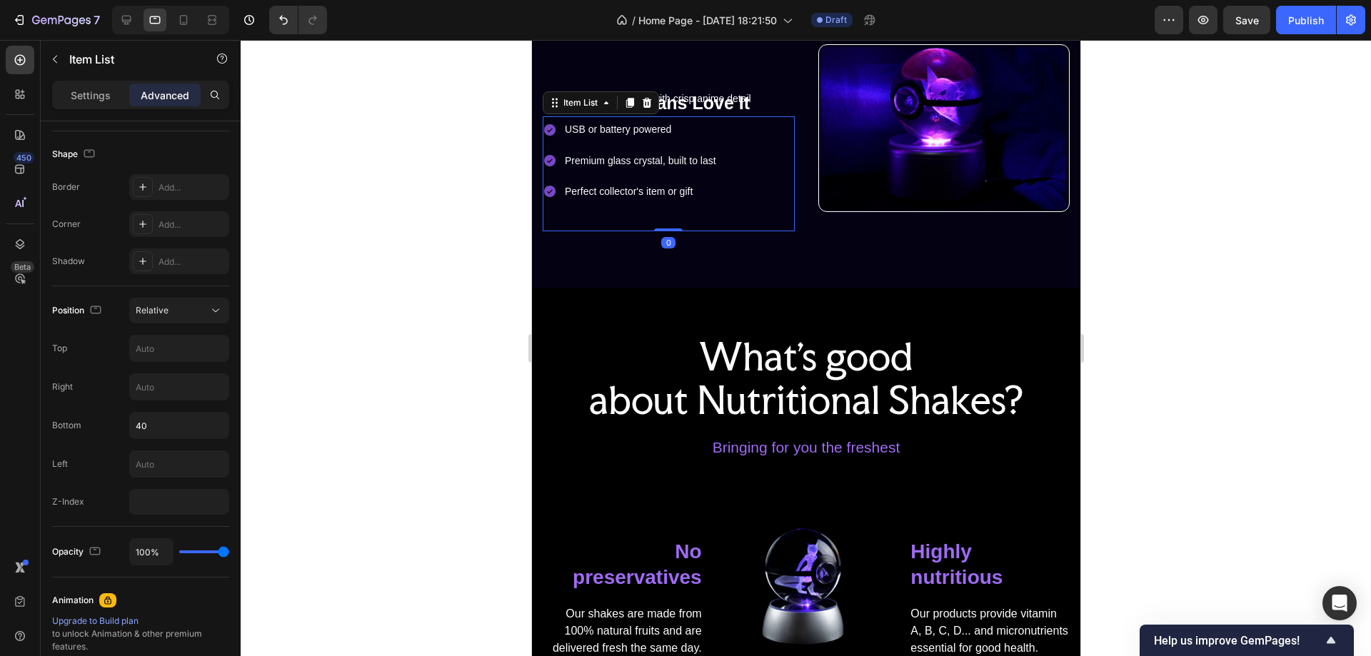
scroll to position [689, 0]
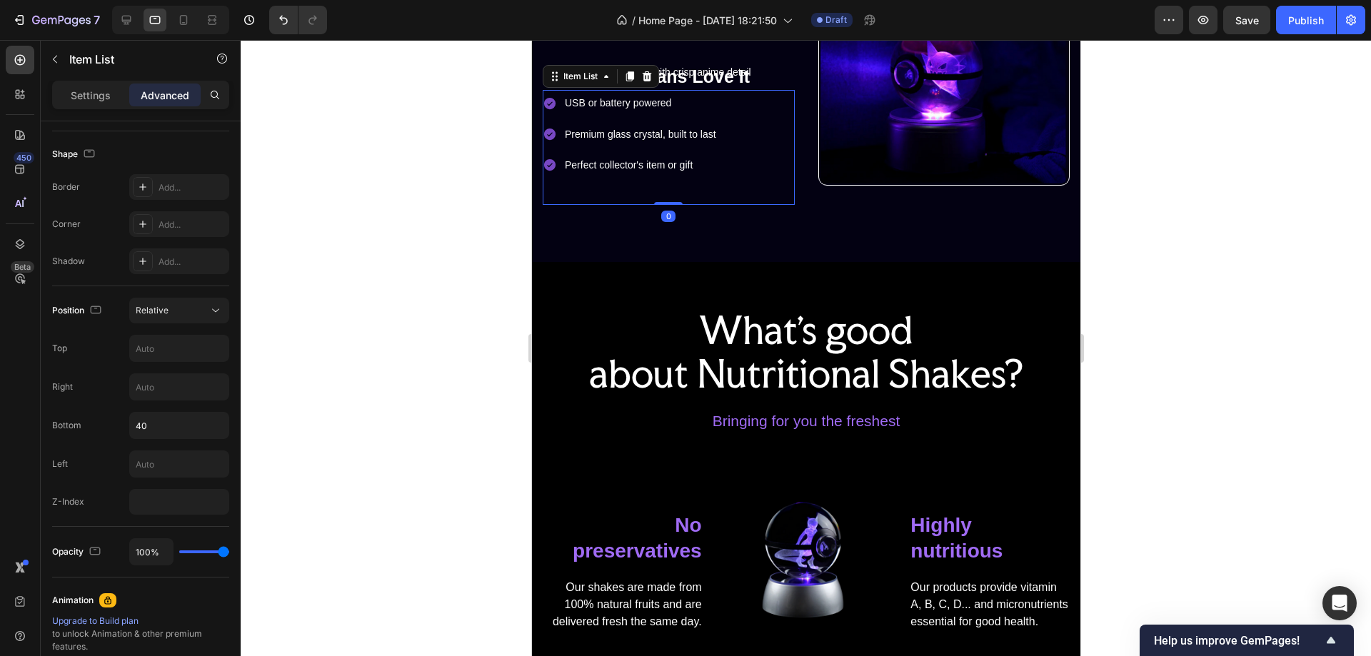
click at [772, 128] on div "SD laser engraving with crisp anime detail USB or battery powered Premium glass…" at bounding box center [668, 118] width 252 height 115
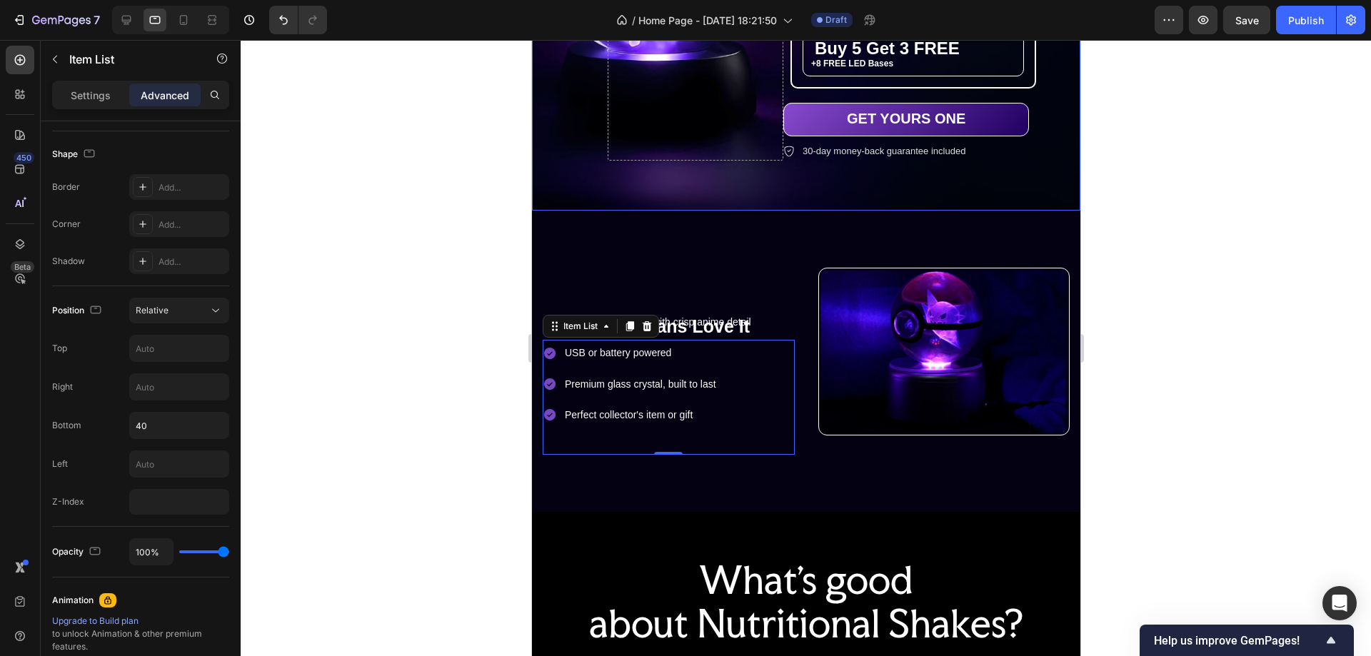
scroll to position [403, 0]
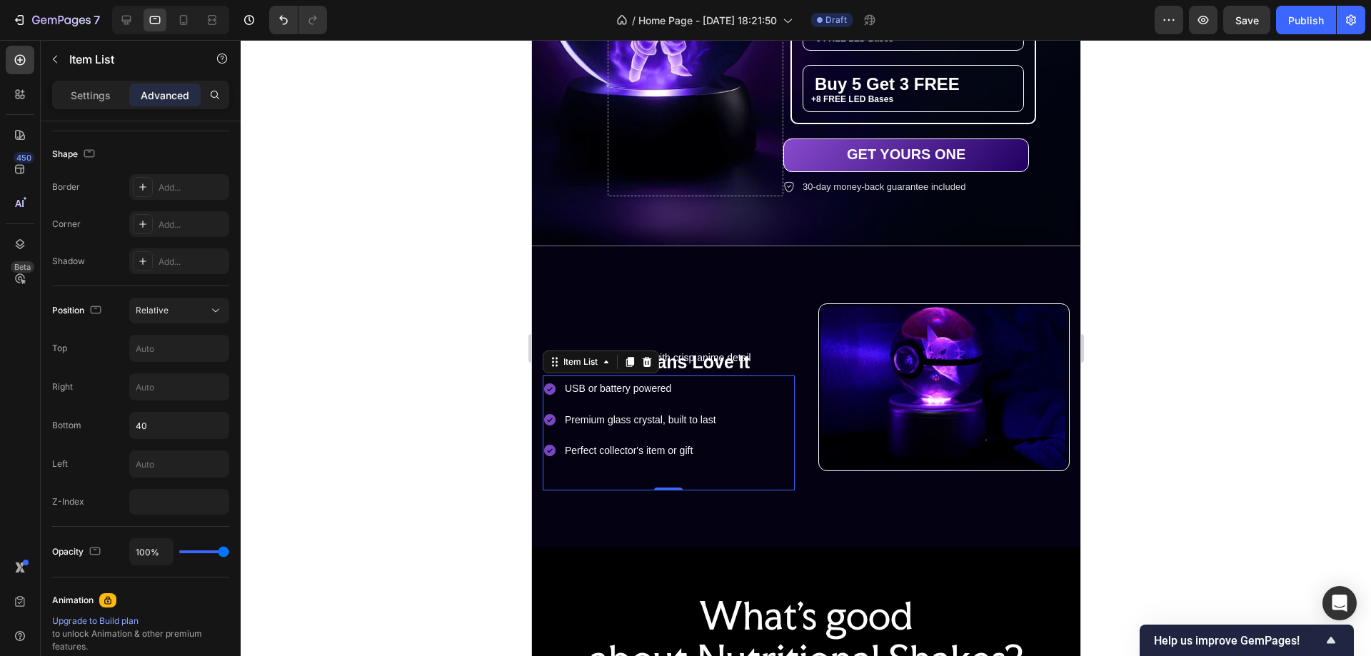
click at [734, 368] on div "SD laser engraving with crisp anime detail" at bounding box center [657, 358] width 191 height 22
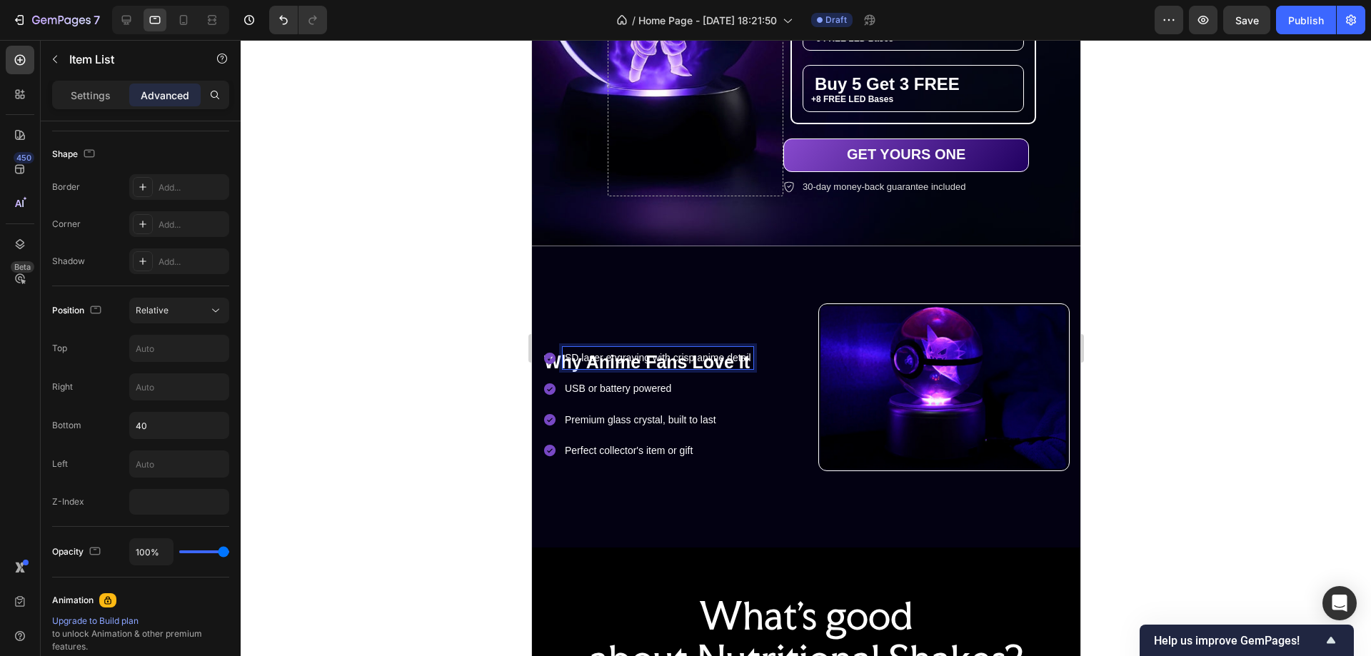
click at [752, 424] on div "Premium glass crystal, built to last" at bounding box center [657, 420] width 191 height 22
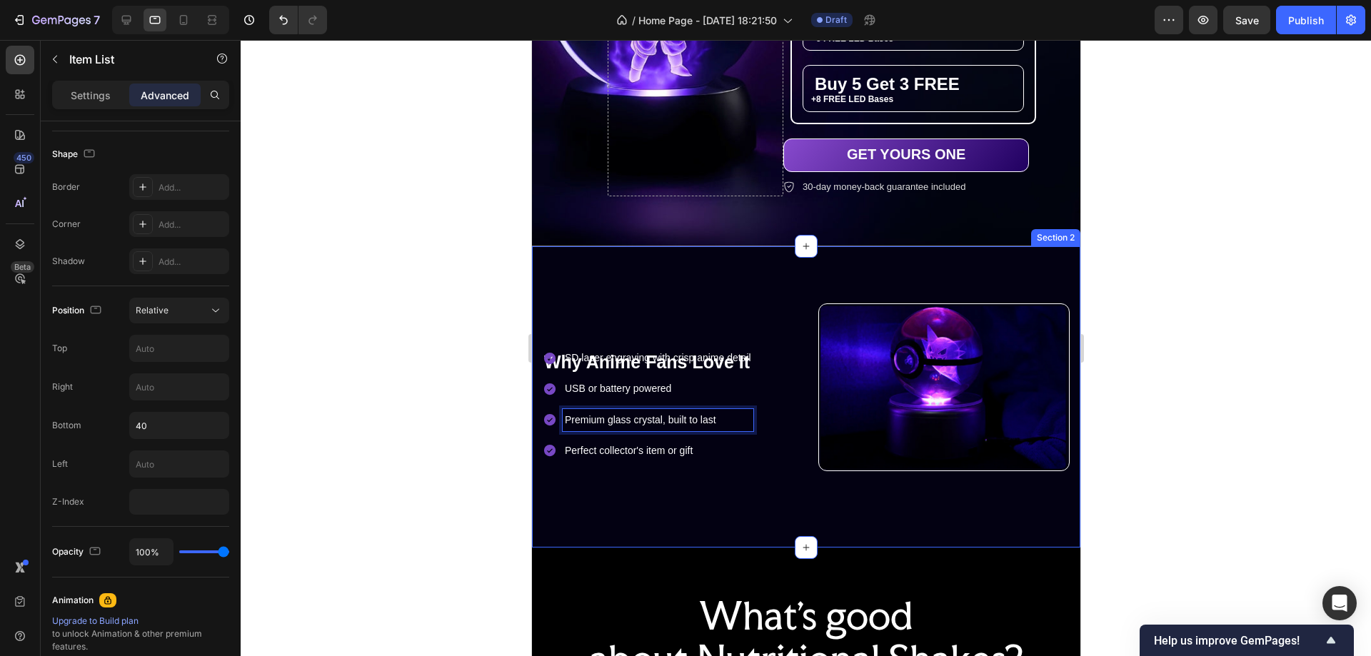
click at [560, 287] on div "Image Row Why Anime Fans Love It Heading SD laser engraving with crisp anime de…" at bounding box center [805, 396] width 549 height 301
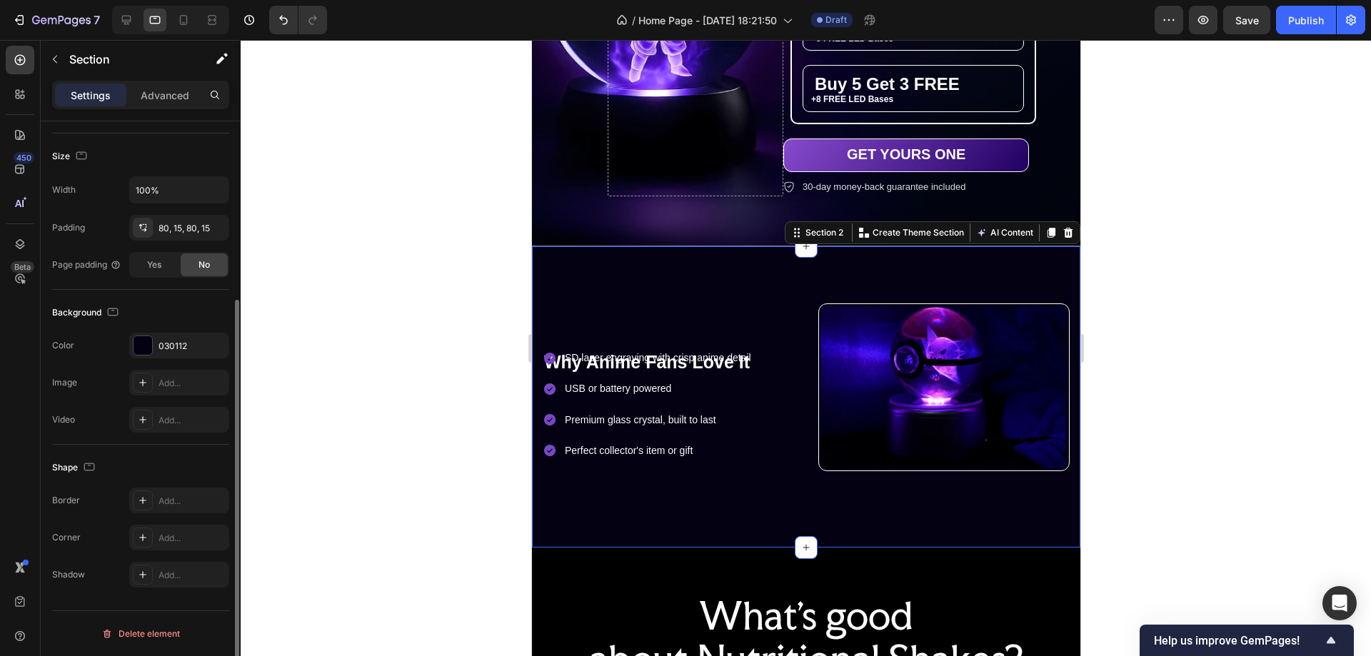
scroll to position [0, 0]
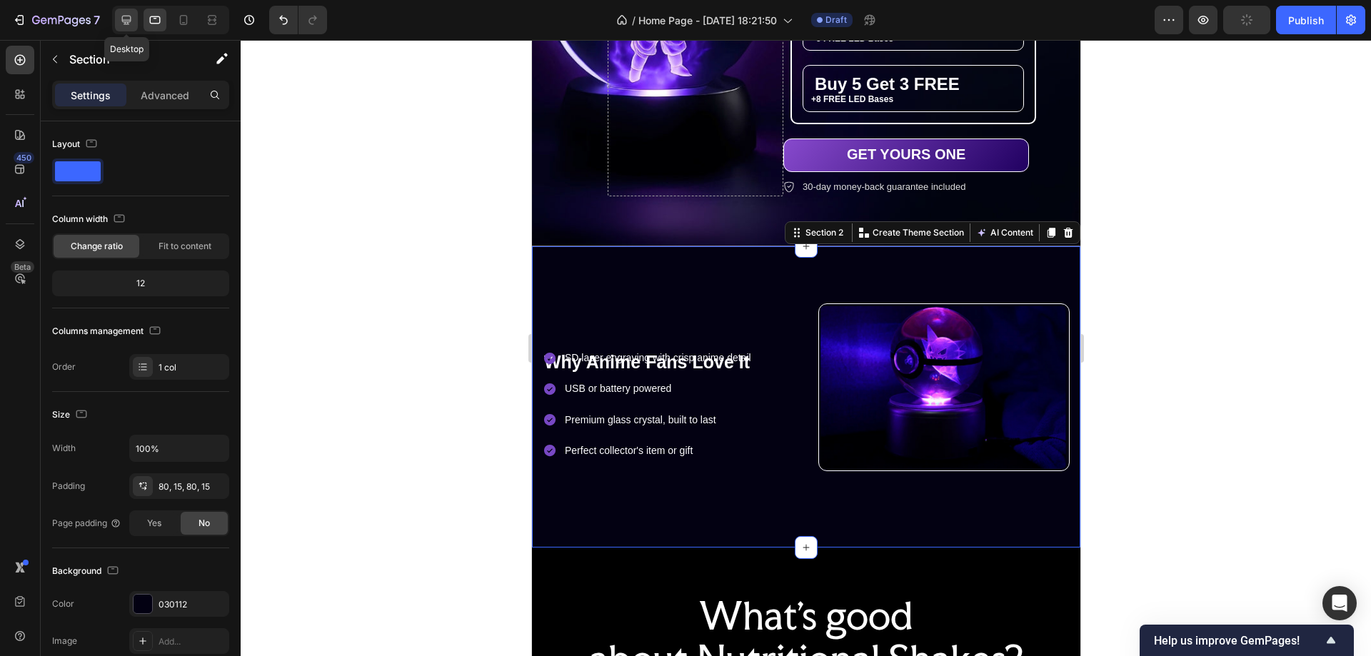
click at [129, 20] on icon at bounding box center [126, 20] width 9 height 9
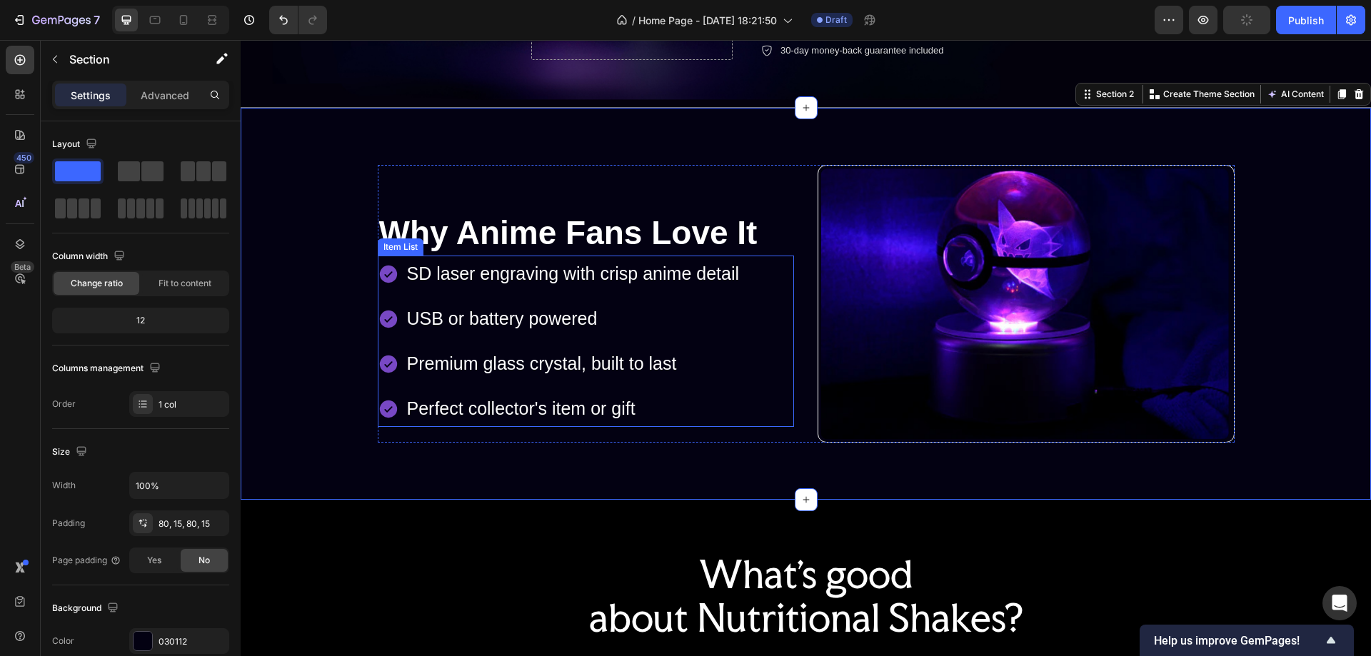
scroll to position [539, 0]
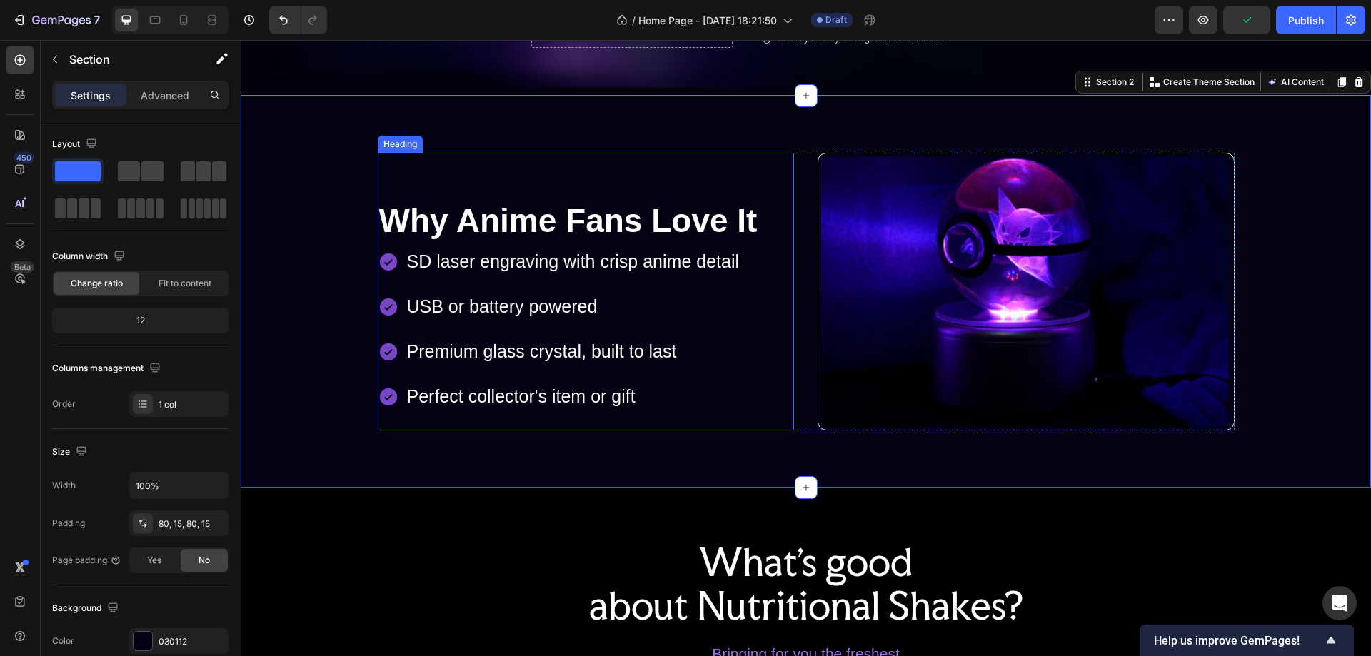
click at [755, 208] on p "Why Anime Fans Love It" at bounding box center [586, 221] width 414 height 43
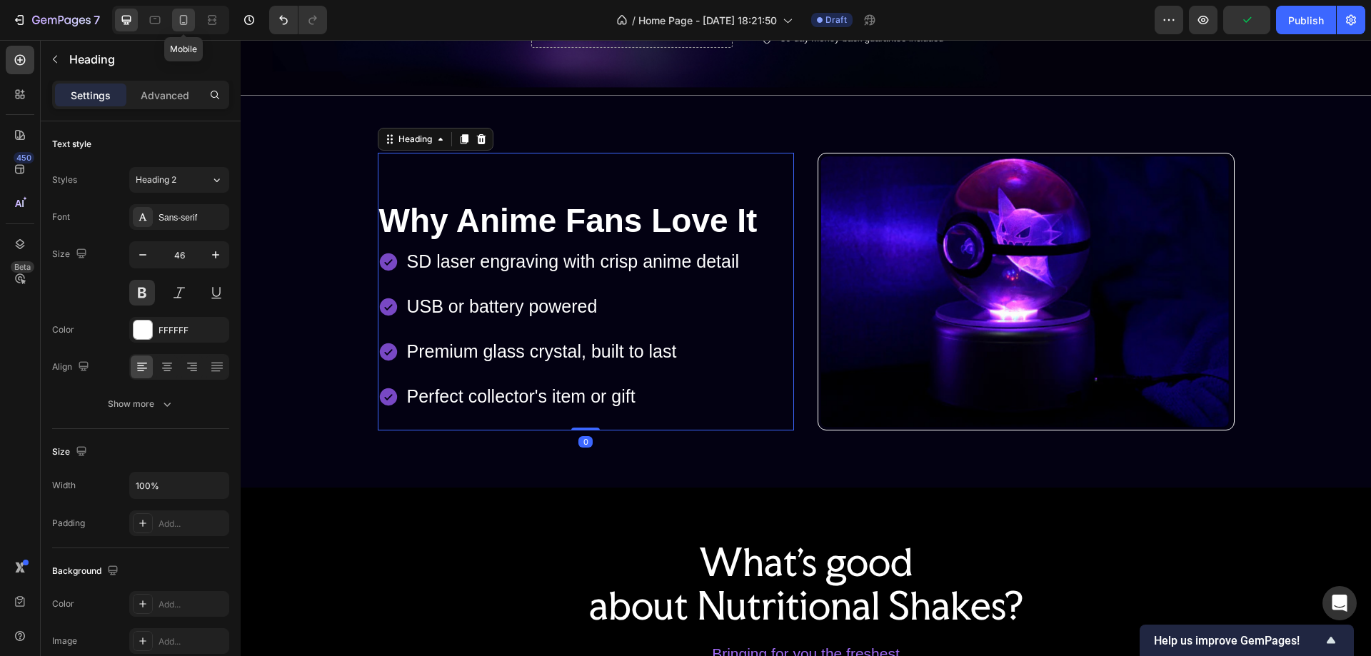
click at [185, 14] on icon at bounding box center [183, 20] width 14 height 14
type input "41"
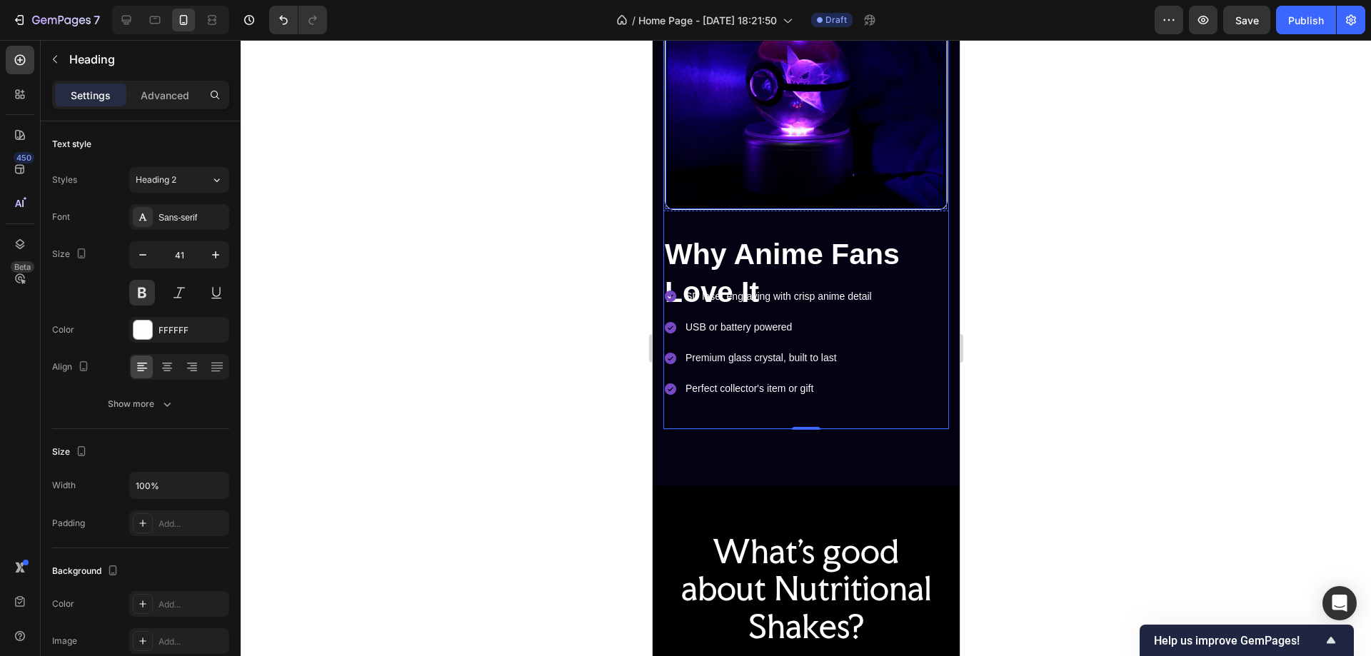
scroll to position [493, 0]
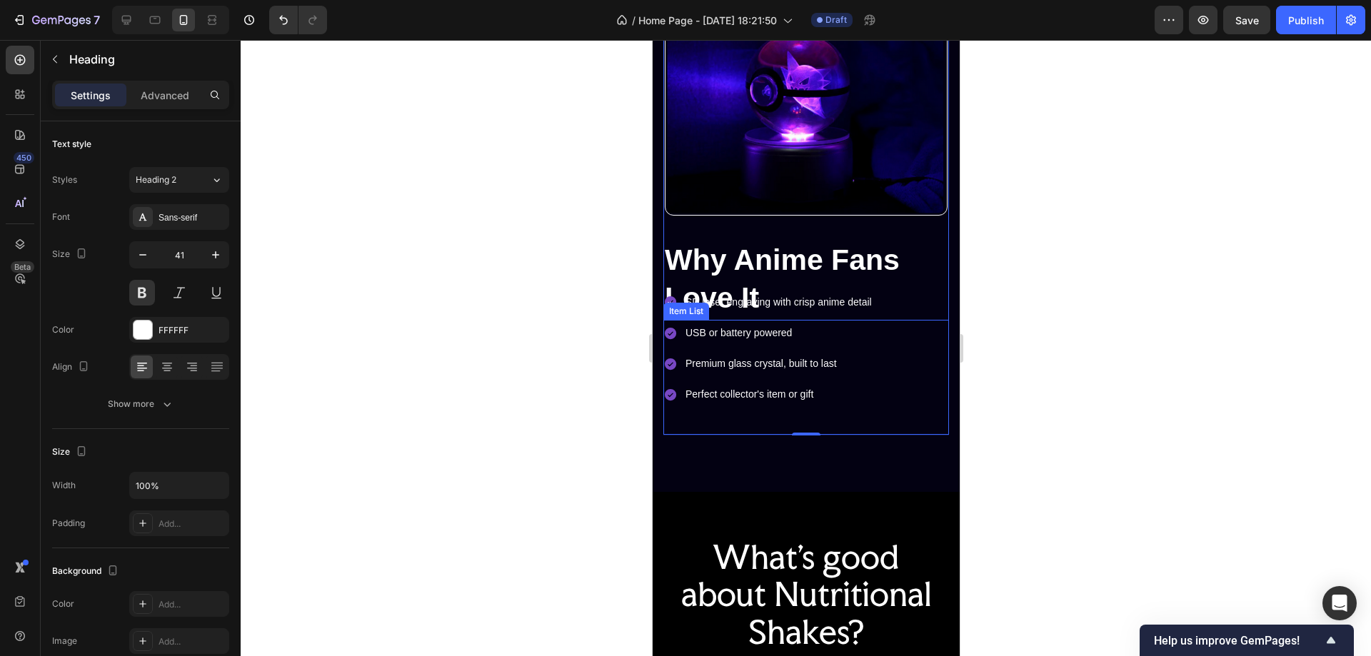
click at [895, 291] on div "SD laser engraving with crisp anime detail USB or battery powered Premium glass…" at bounding box center [806, 348] width 286 height 115
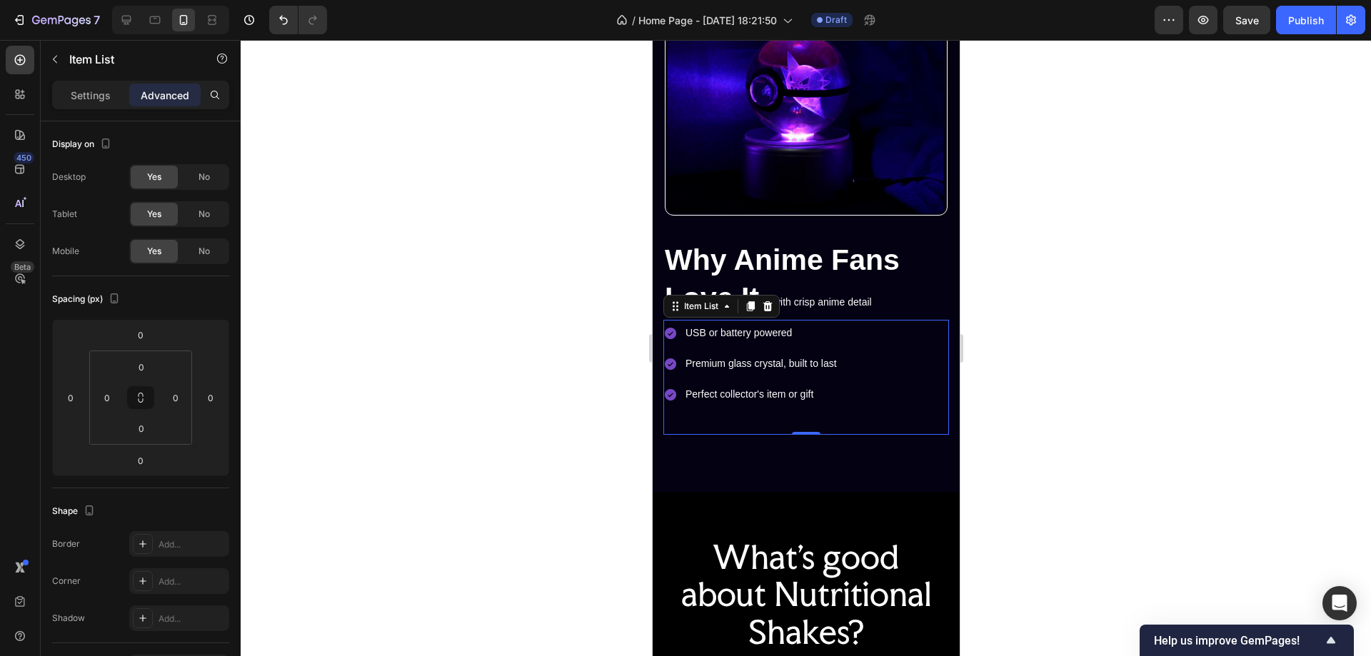
click at [894, 376] on div "SD laser engraving with crisp anime detail USB or battery powered Premium glass…" at bounding box center [806, 348] width 286 height 115
click at [1175, 371] on div at bounding box center [806, 348] width 1131 height 616
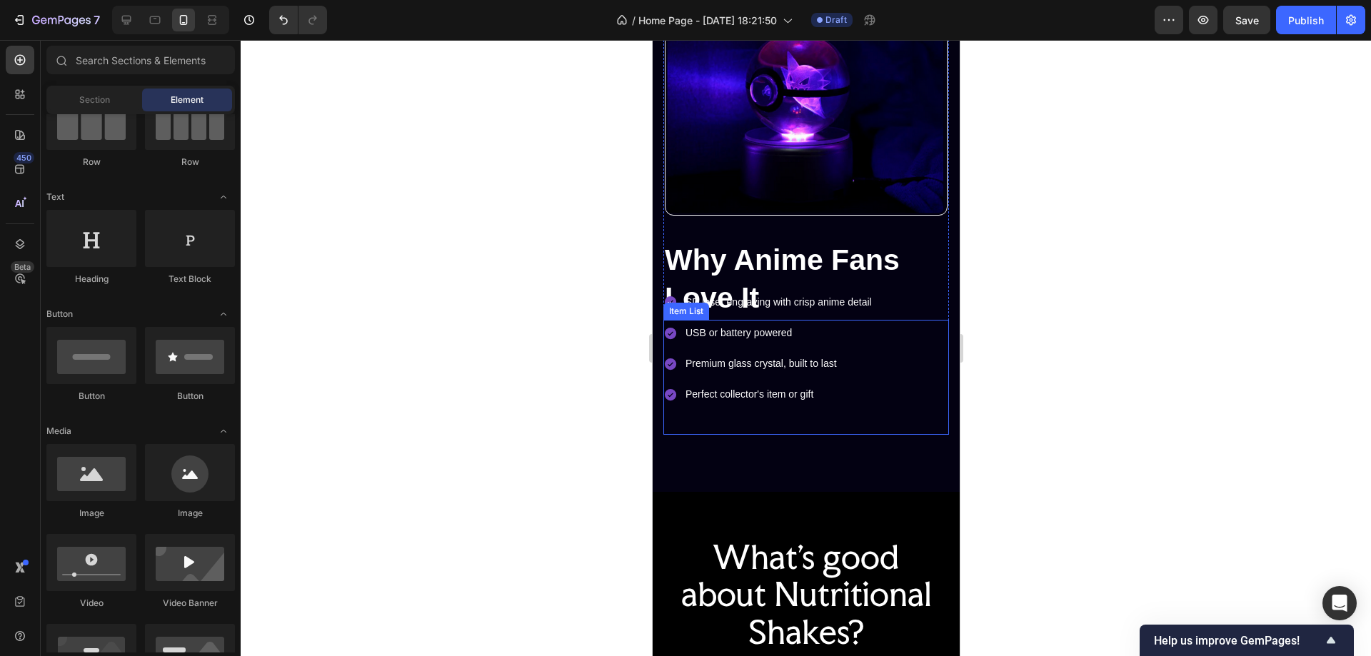
click at [876, 359] on div "SD laser engraving with crisp anime detail USB or battery powered Premium glass…" at bounding box center [806, 348] width 286 height 115
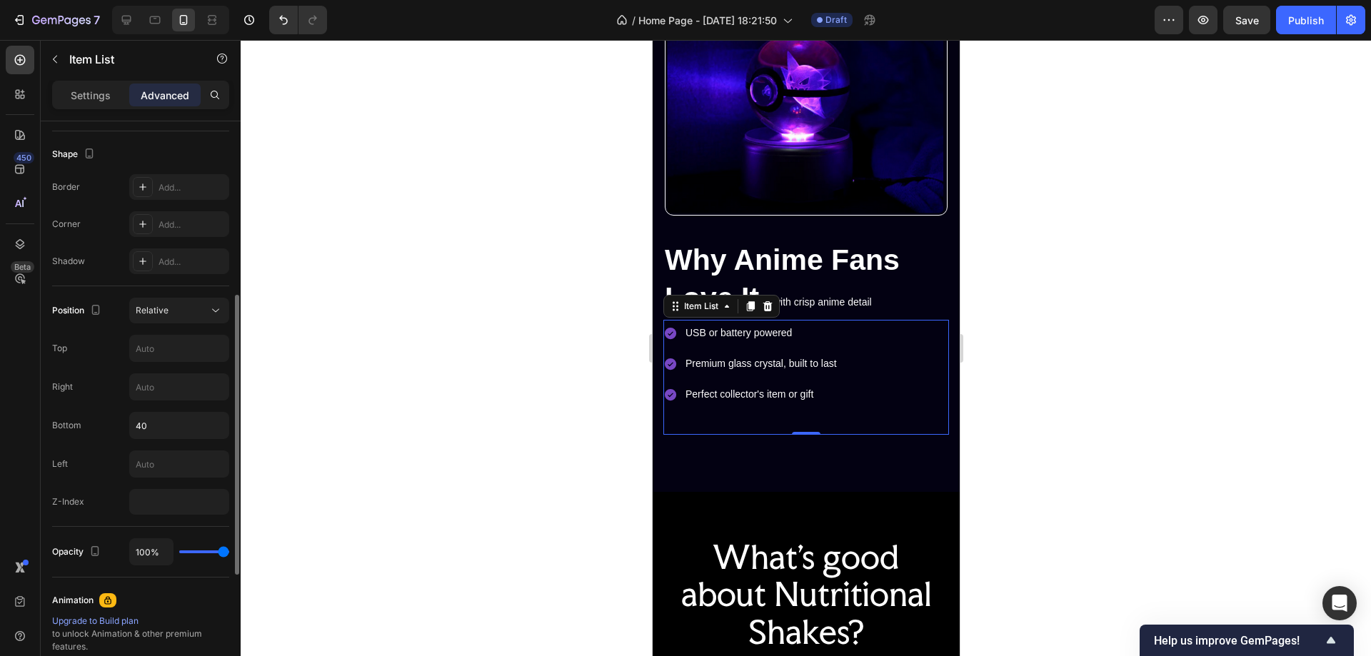
scroll to position [71, 0]
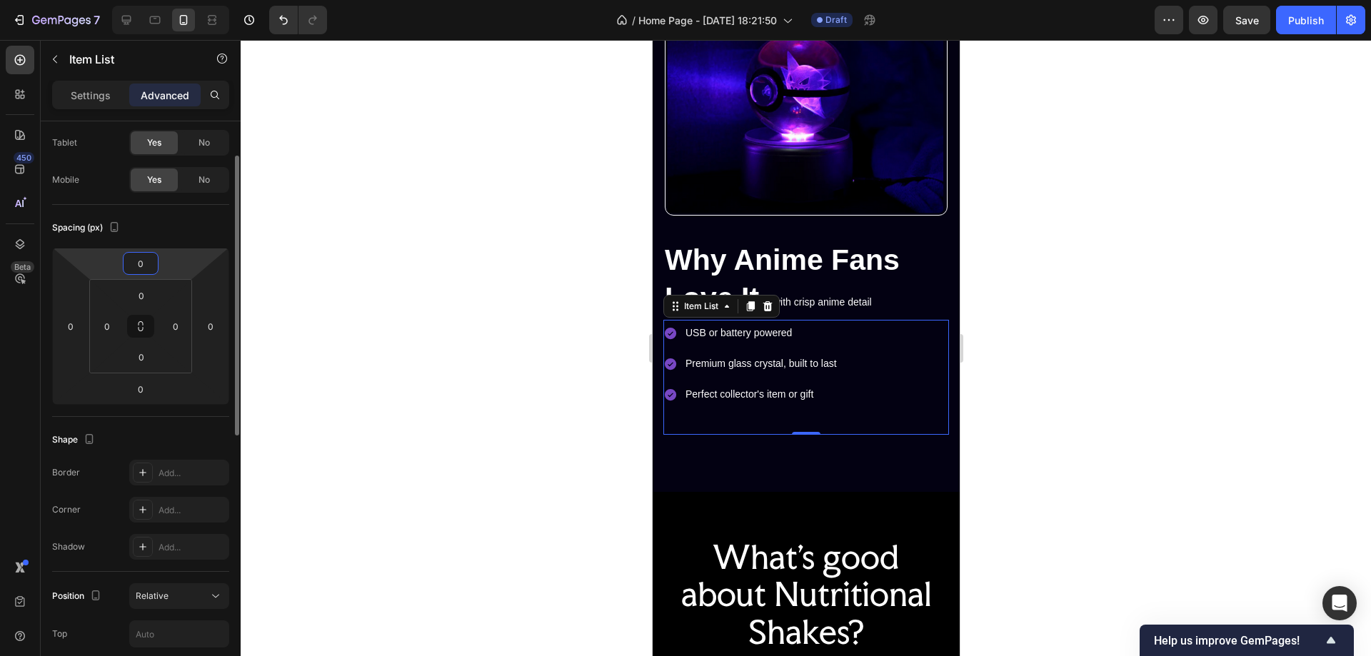
click at [143, 264] on input "0" at bounding box center [140, 263] width 29 height 21
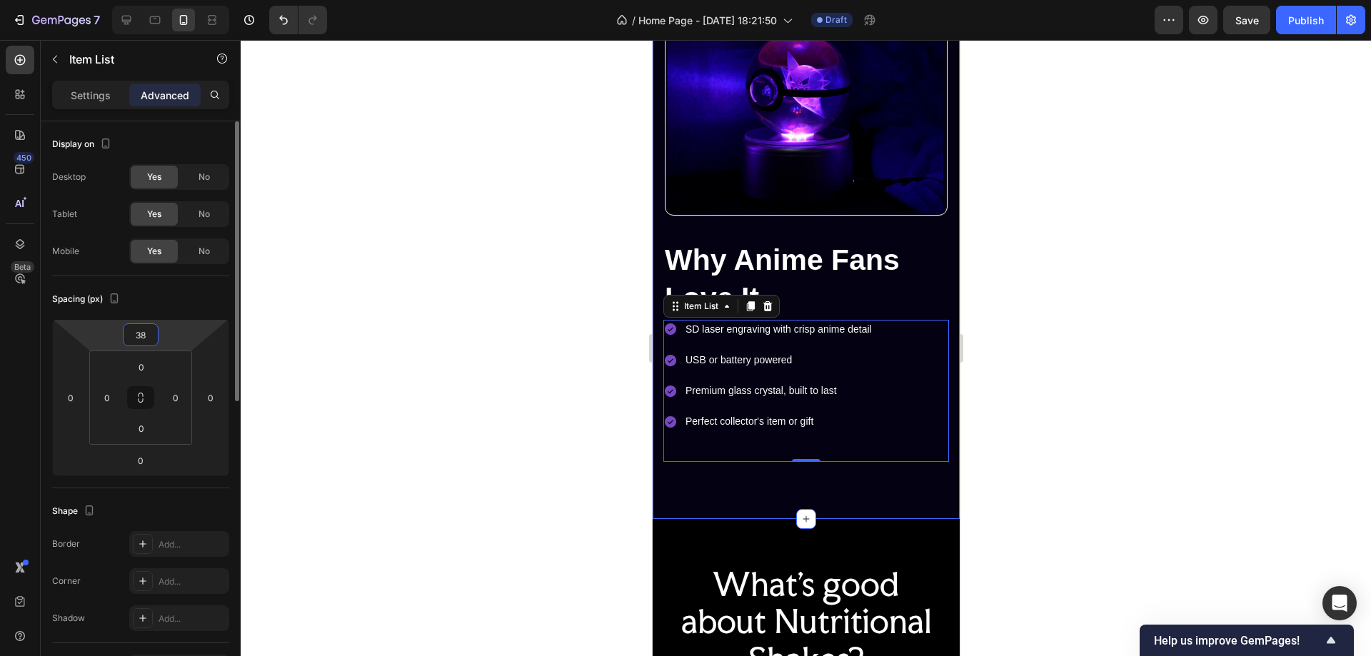
type input "39"
click at [897, 483] on div "Image Row Why Anime Fans Love It Heading SD laser engraving with crisp anime de…" at bounding box center [805, 244] width 307 height 551
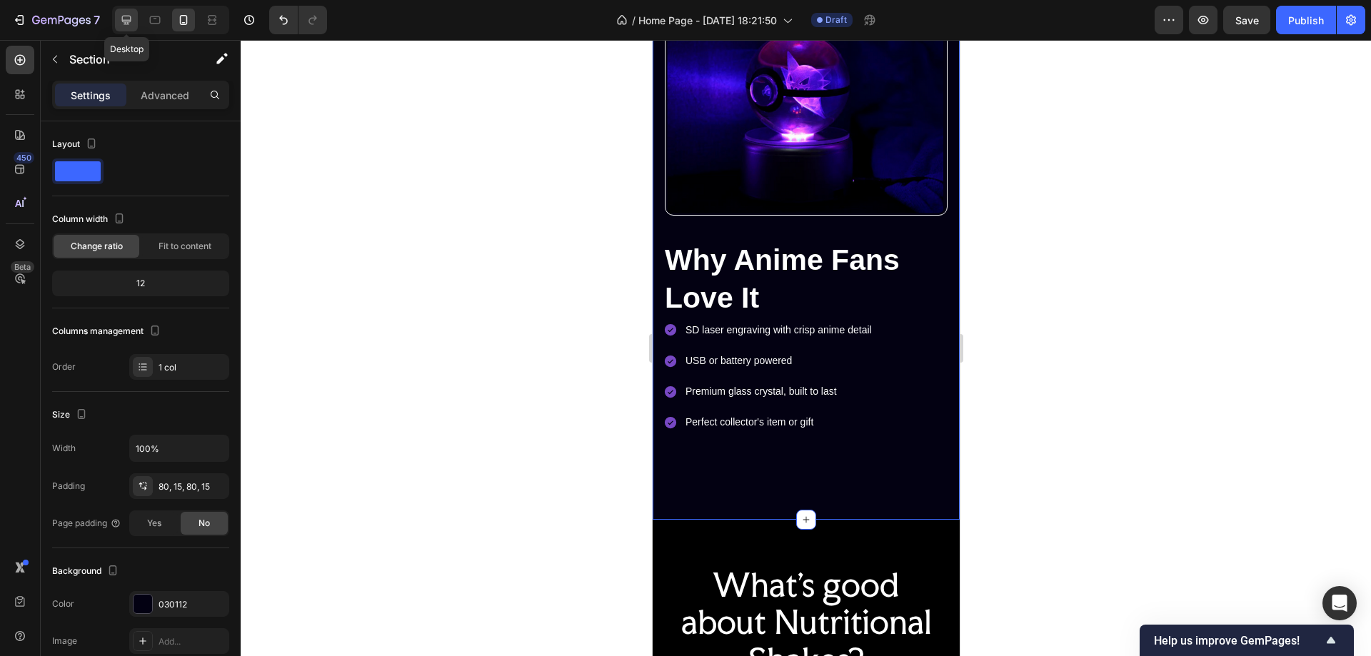
click at [126, 19] on icon at bounding box center [126, 20] width 14 height 14
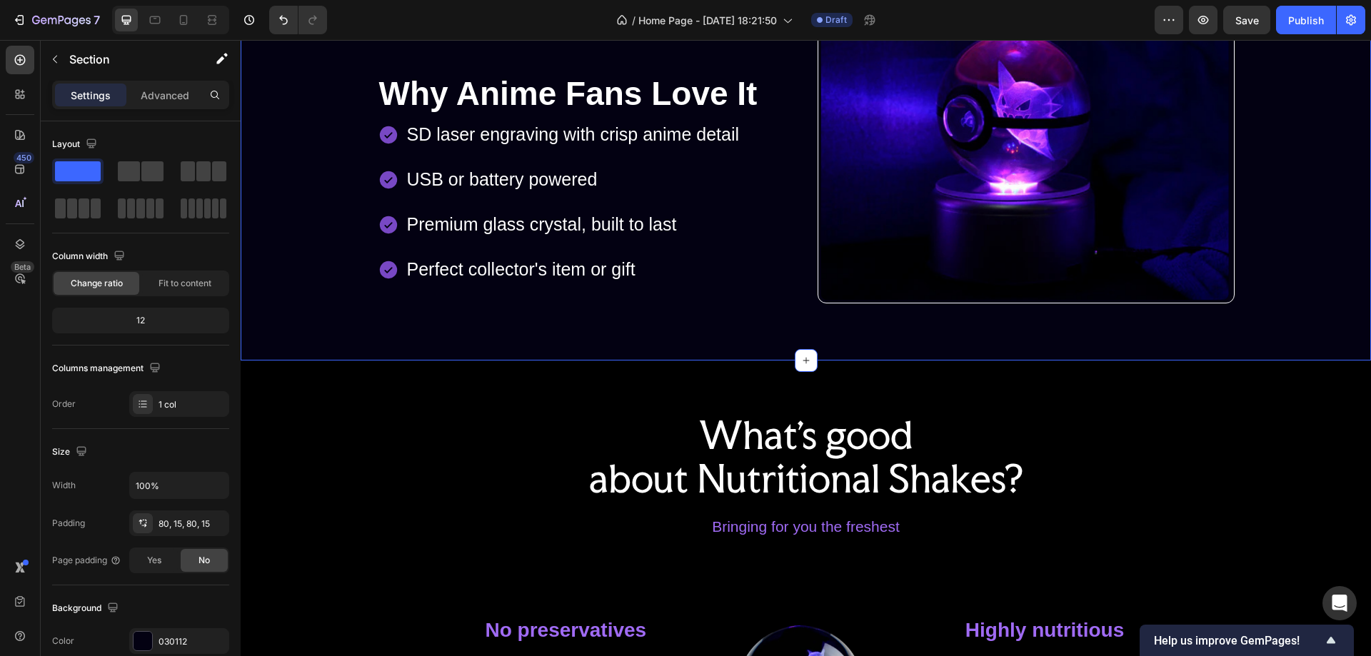
scroll to position [371, 0]
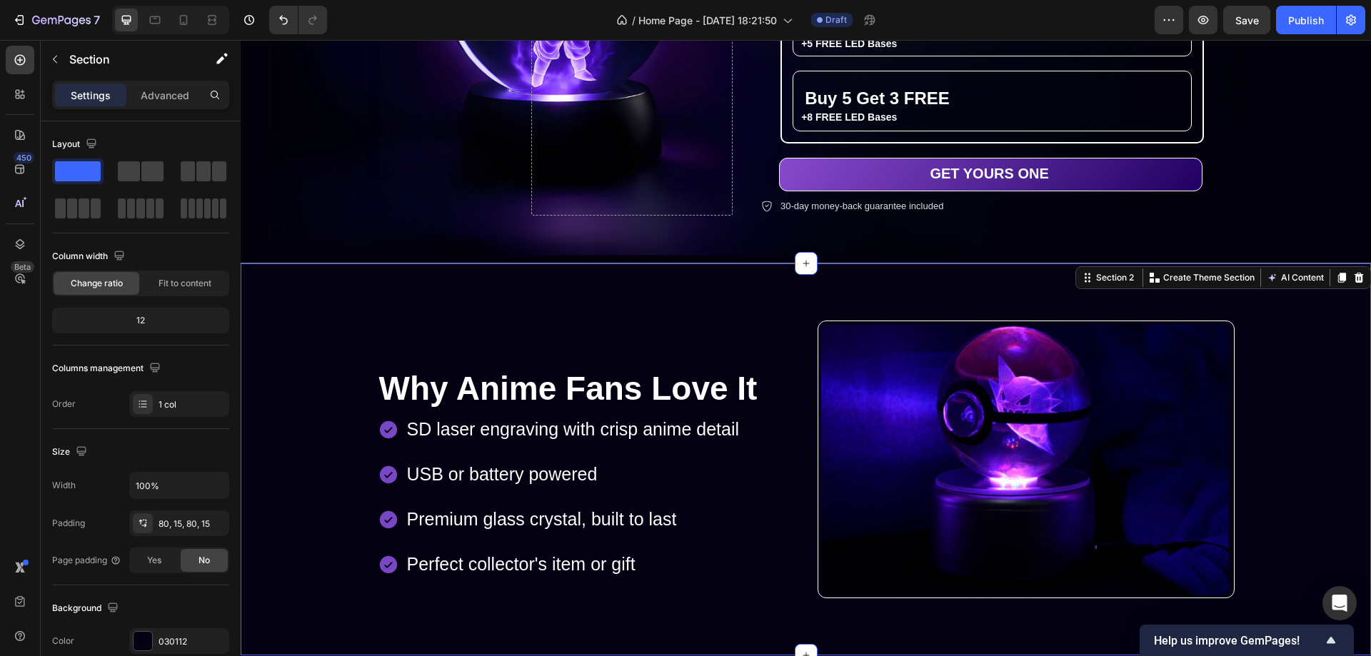
click at [171, 20] on div at bounding box center [170, 20] width 117 height 29
click at [181, 19] on icon at bounding box center [184, 20] width 8 height 10
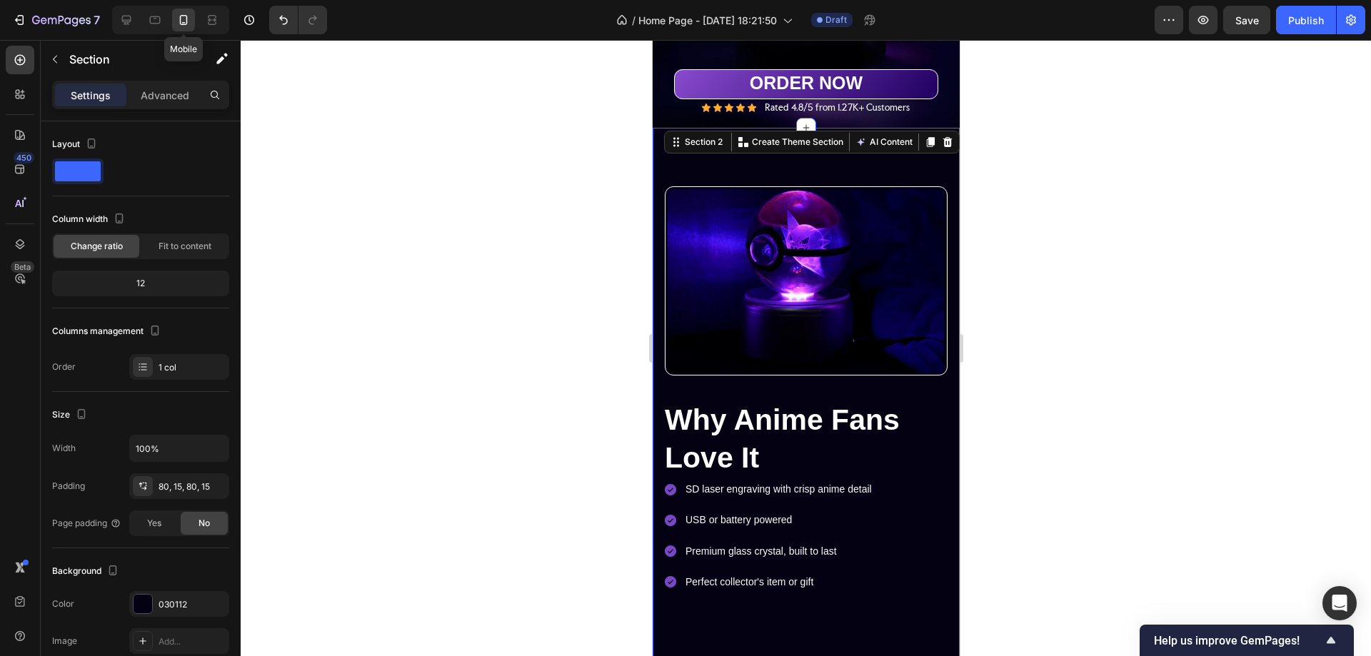
scroll to position [394, 0]
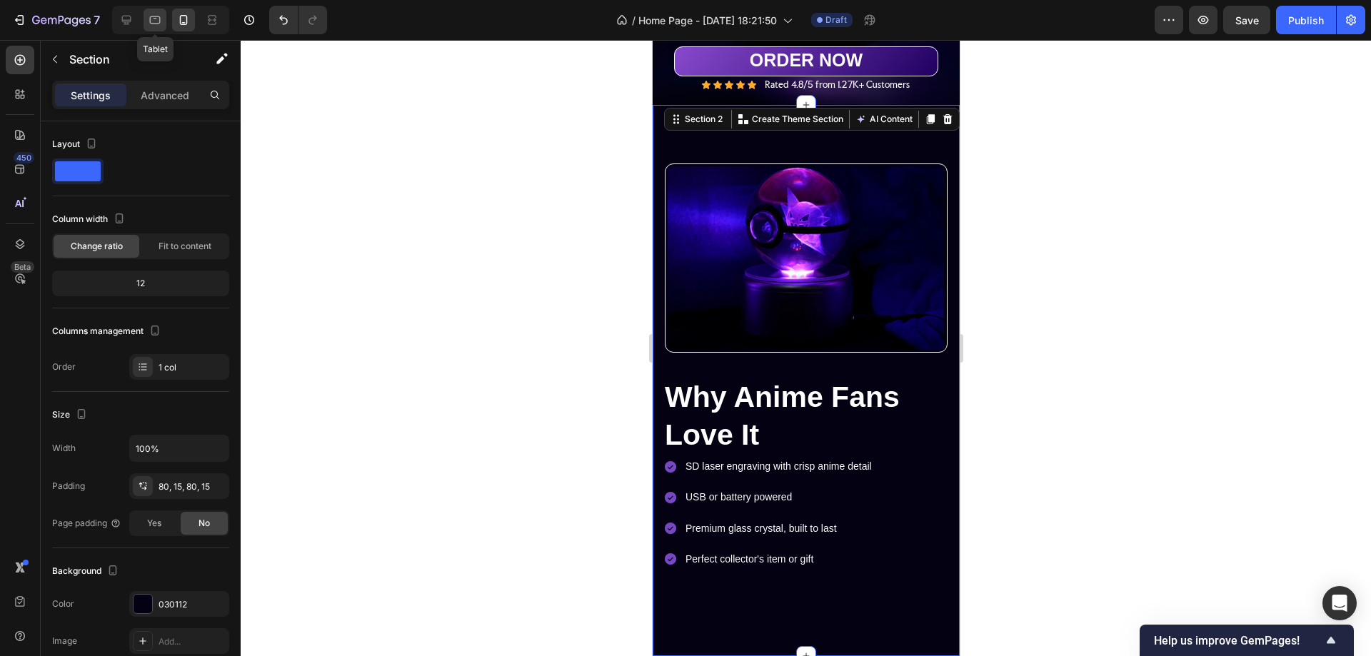
click at [156, 16] on icon at bounding box center [155, 20] width 14 height 14
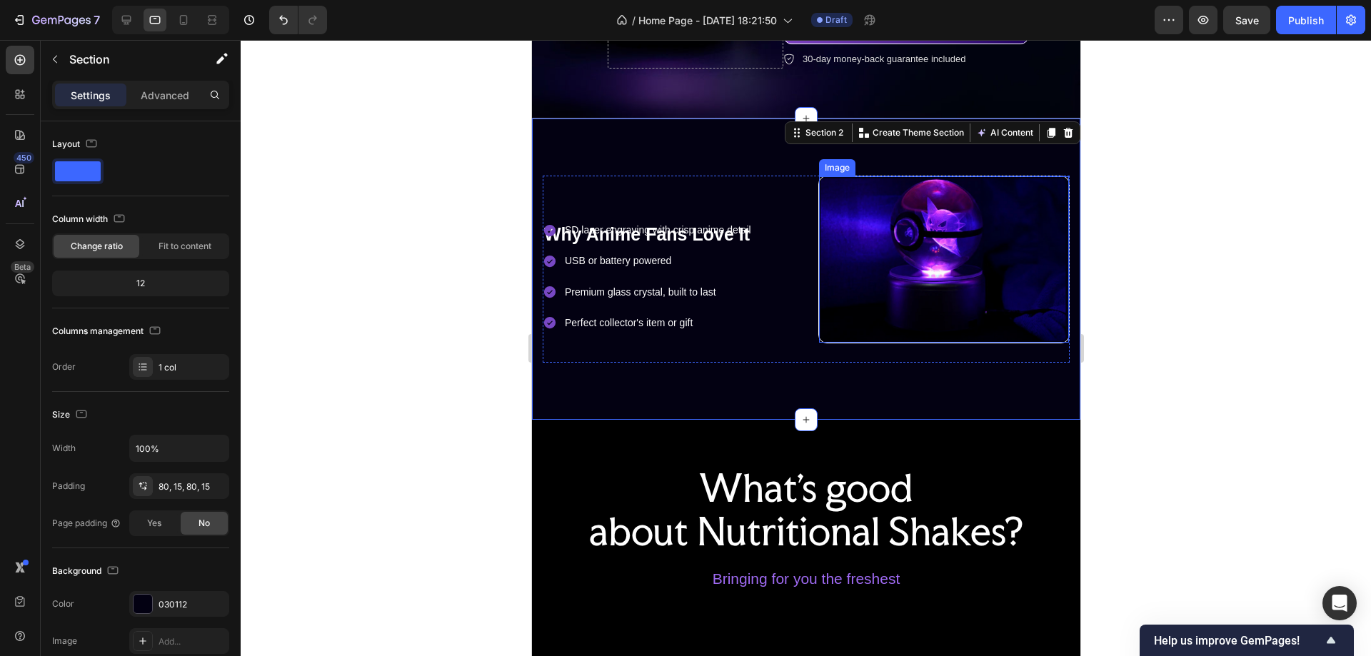
scroll to position [559, 0]
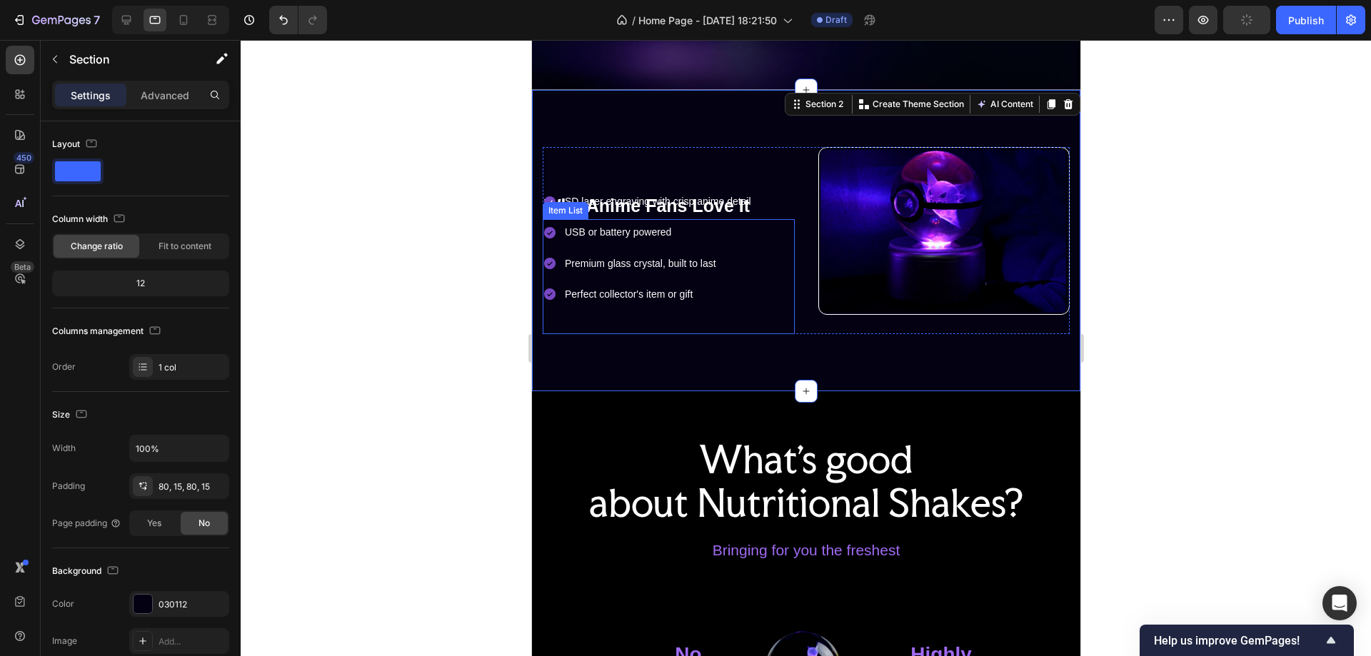
click at [733, 197] on p "SD laser engraving with crisp anime detail" at bounding box center [657, 202] width 186 height 18
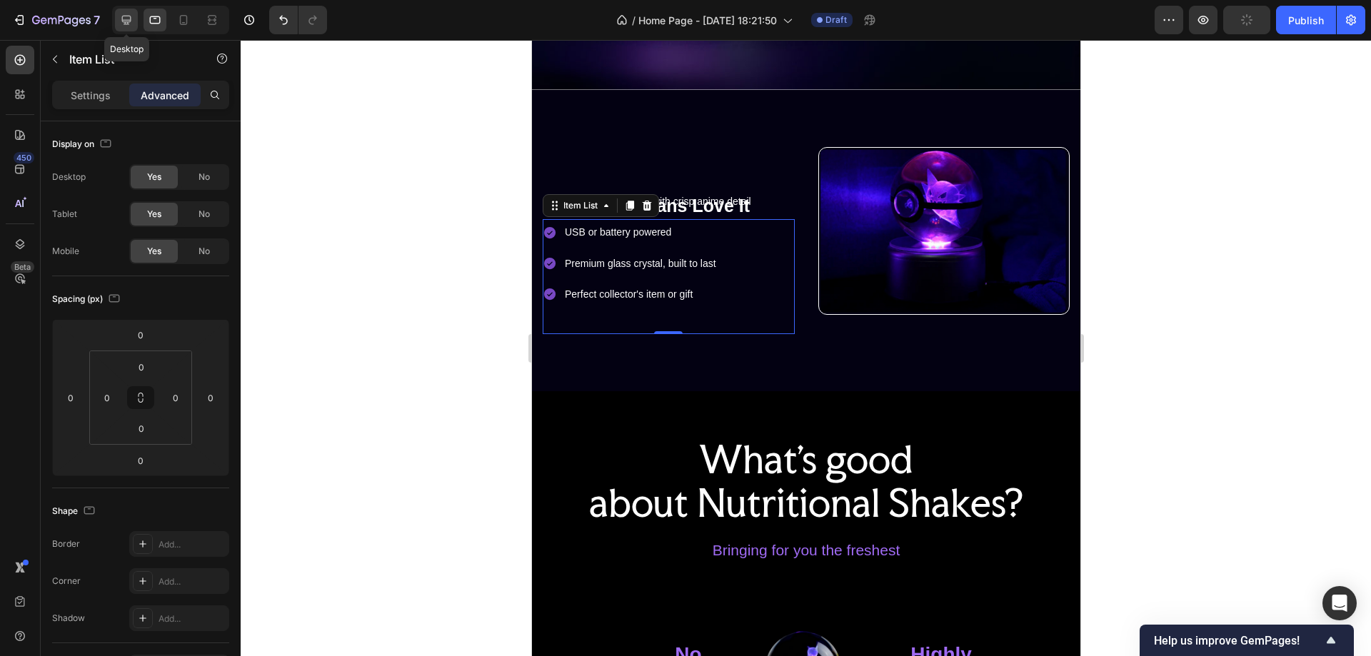
click at [124, 16] on icon at bounding box center [126, 20] width 9 height 9
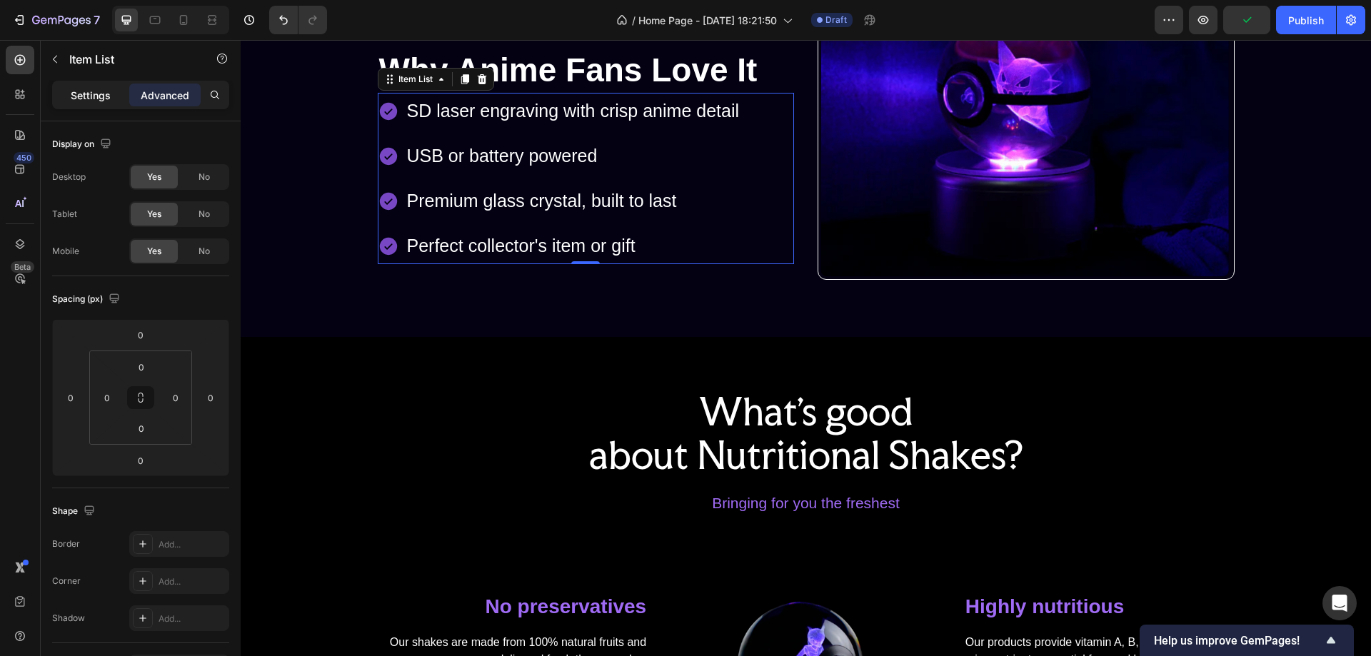
scroll to position [630, 0]
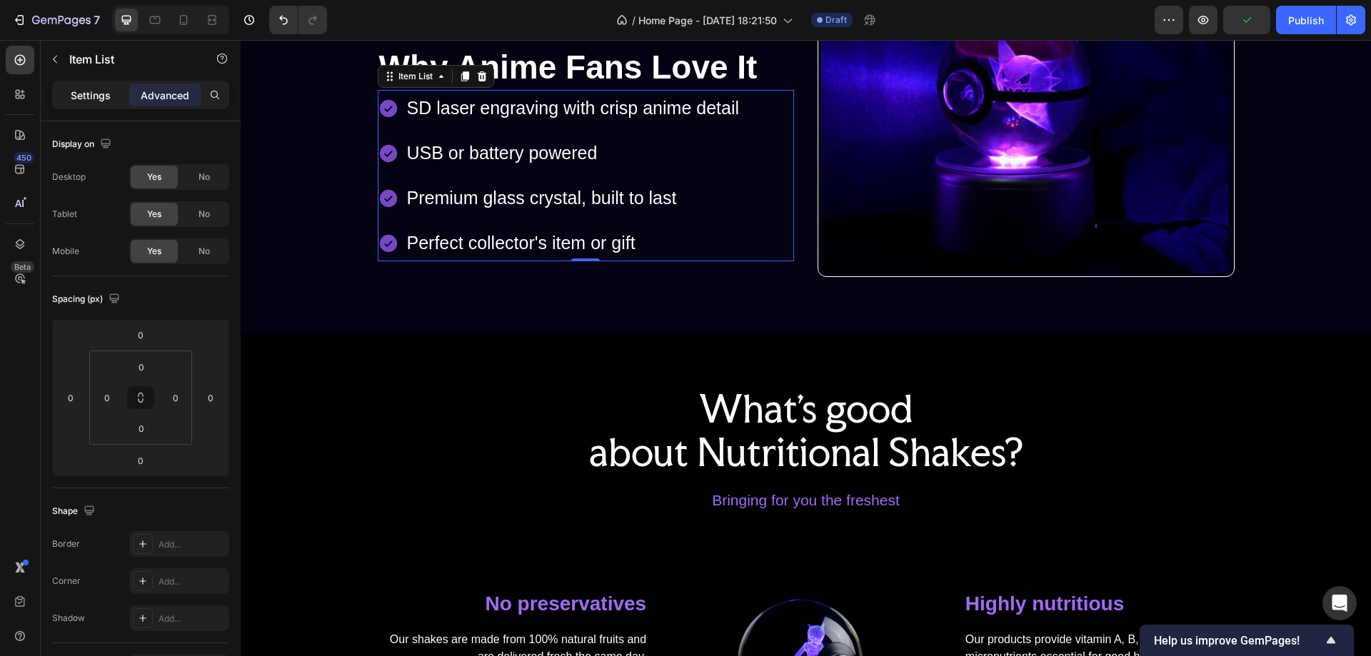
click at [96, 91] on p "Settings" at bounding box center [91, 95] width 40 height 15
type input "8"
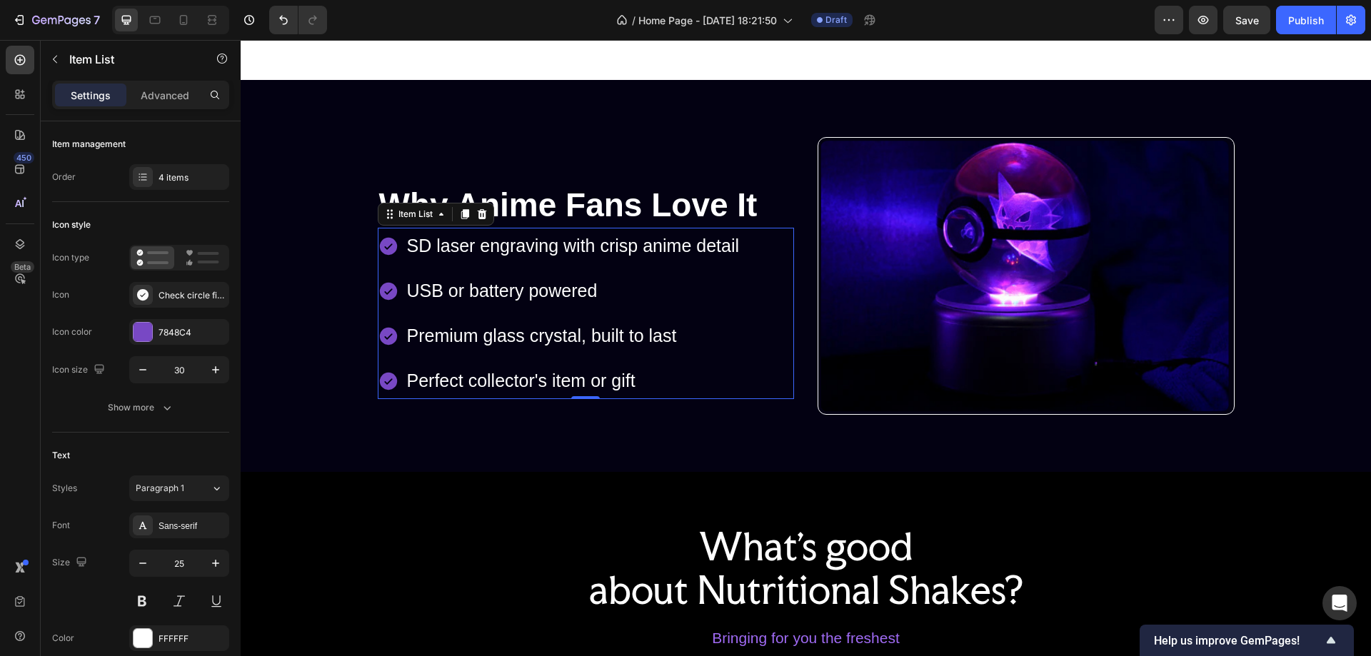
scroll to position [344, 0]
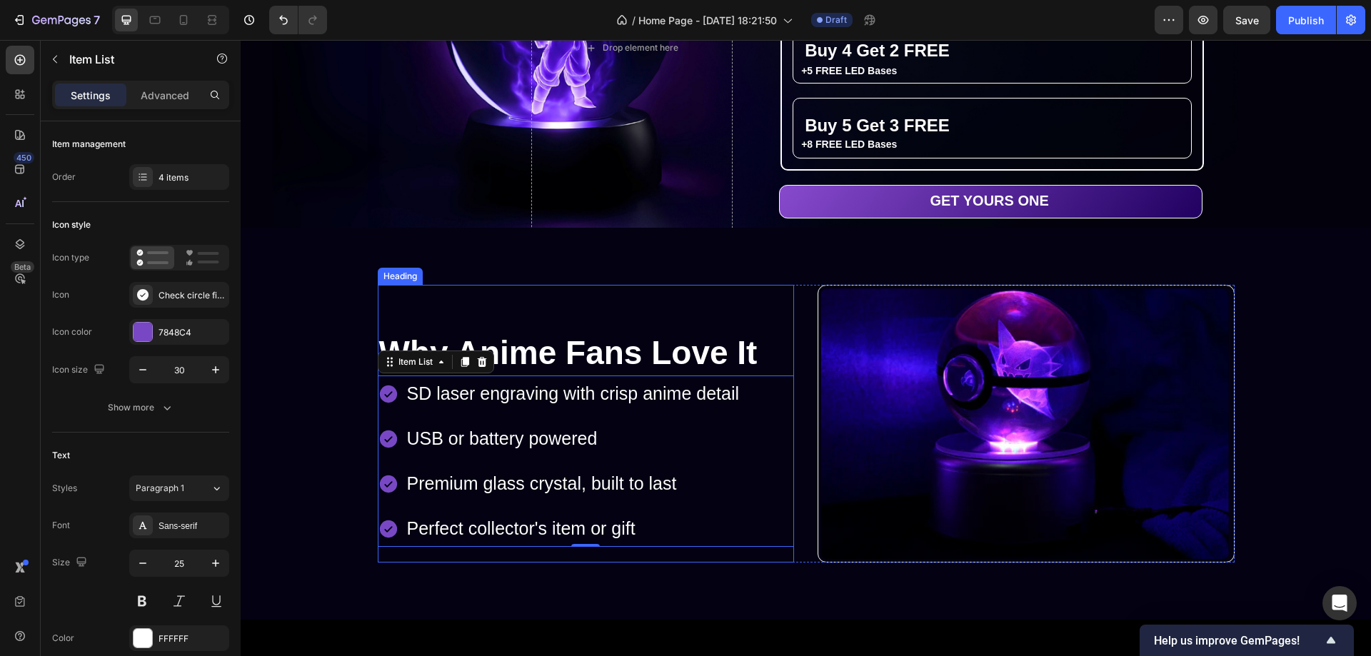
click at [757, 349] on p "Why Anime Fans Love It" at bounding box center [586, 353] width 414 height 43
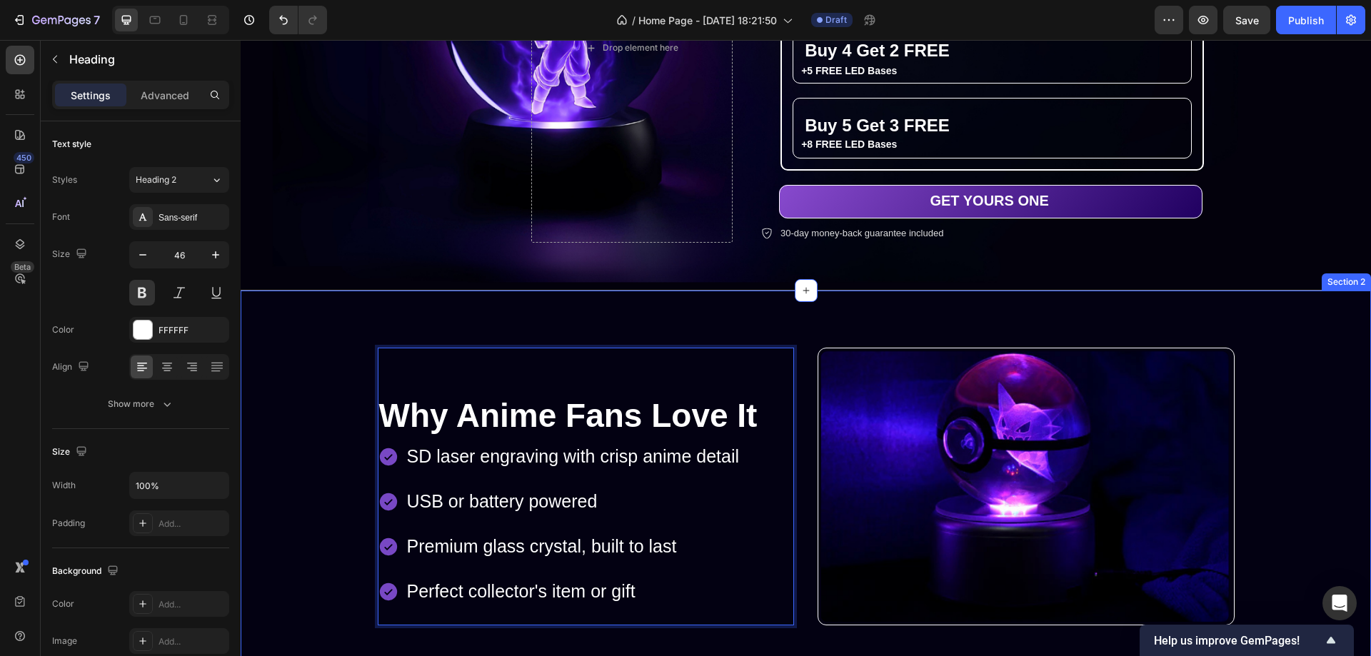
click at [325, 356] on div "Image Row Why Anime Fans Love It Heading 0 SD laser engraving with crisp anime …" at bounding box center [805, 487] width 1109 height 279
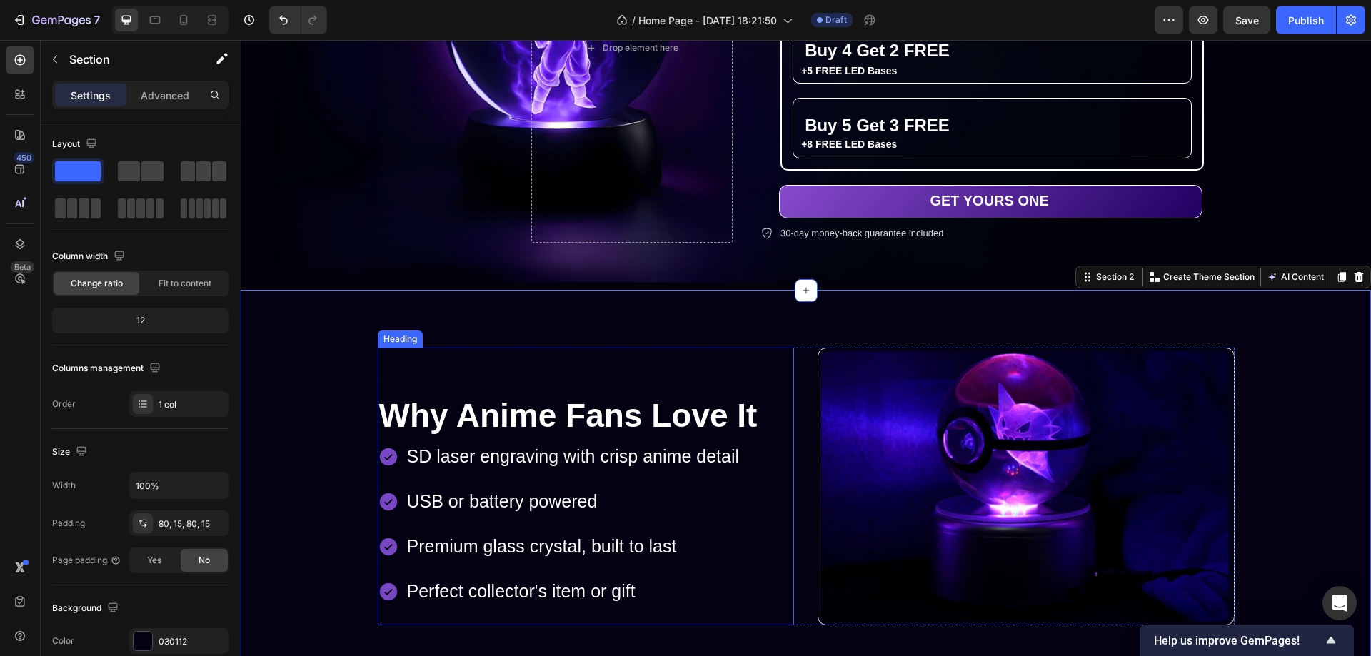
click at [529, 401] on p "Why Anime Fans Love It" at bounding box center [586, 416] width 414 height 43
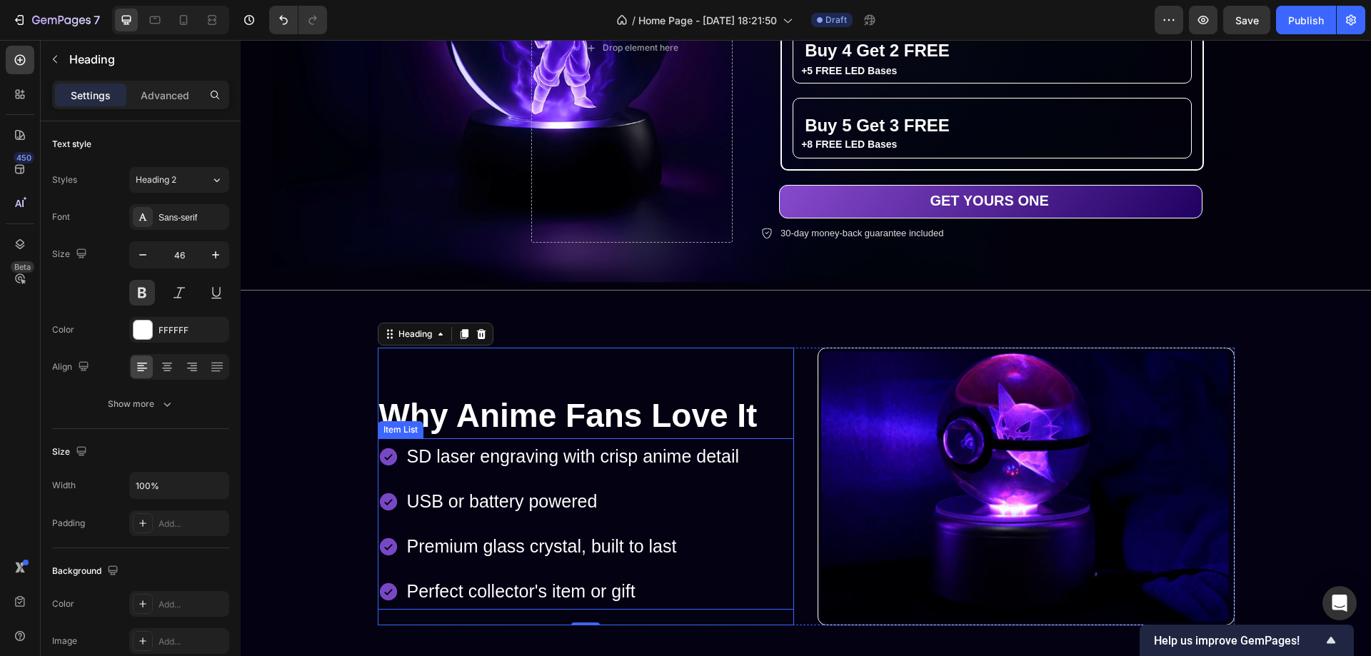
click at [759, 482] on div "SD laser engraving with crisp anime detail USB or battery powered Premium glass…" at bounding box center [586, 524] width 417 height 171
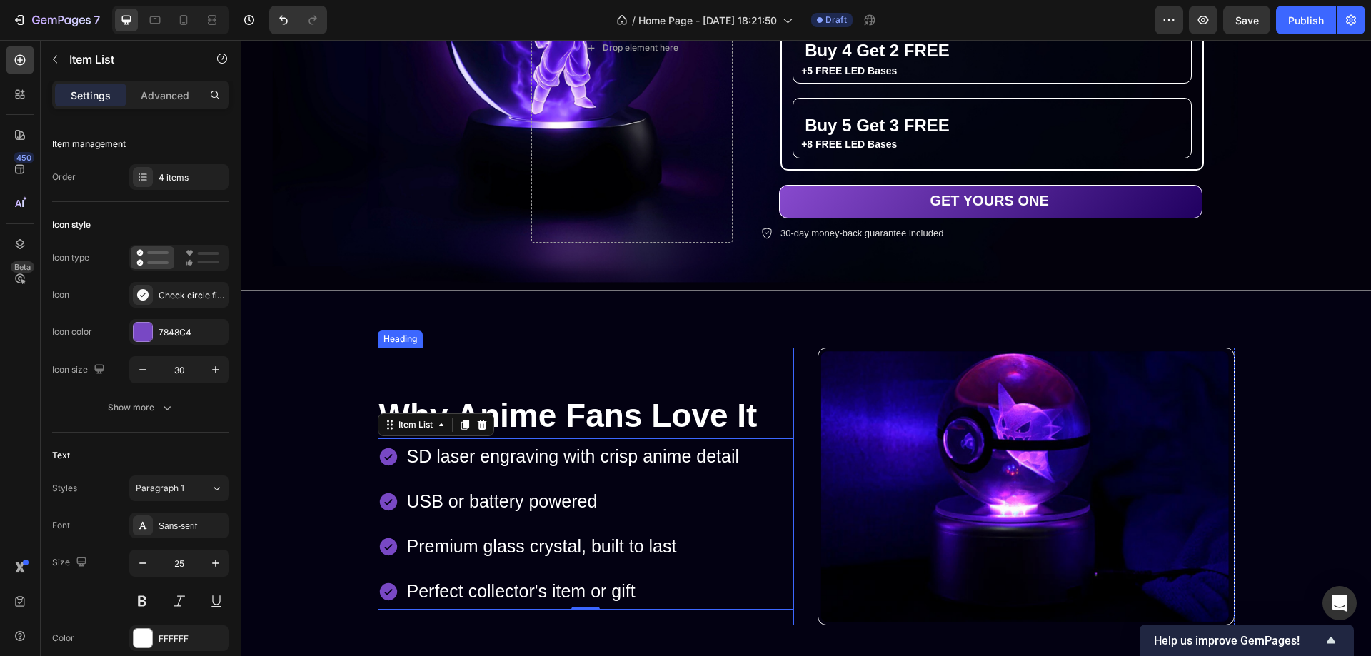
click at [744, 416] on p "Why Anime Fans Love It" at bounding box center [586, 416] width 414 height 43
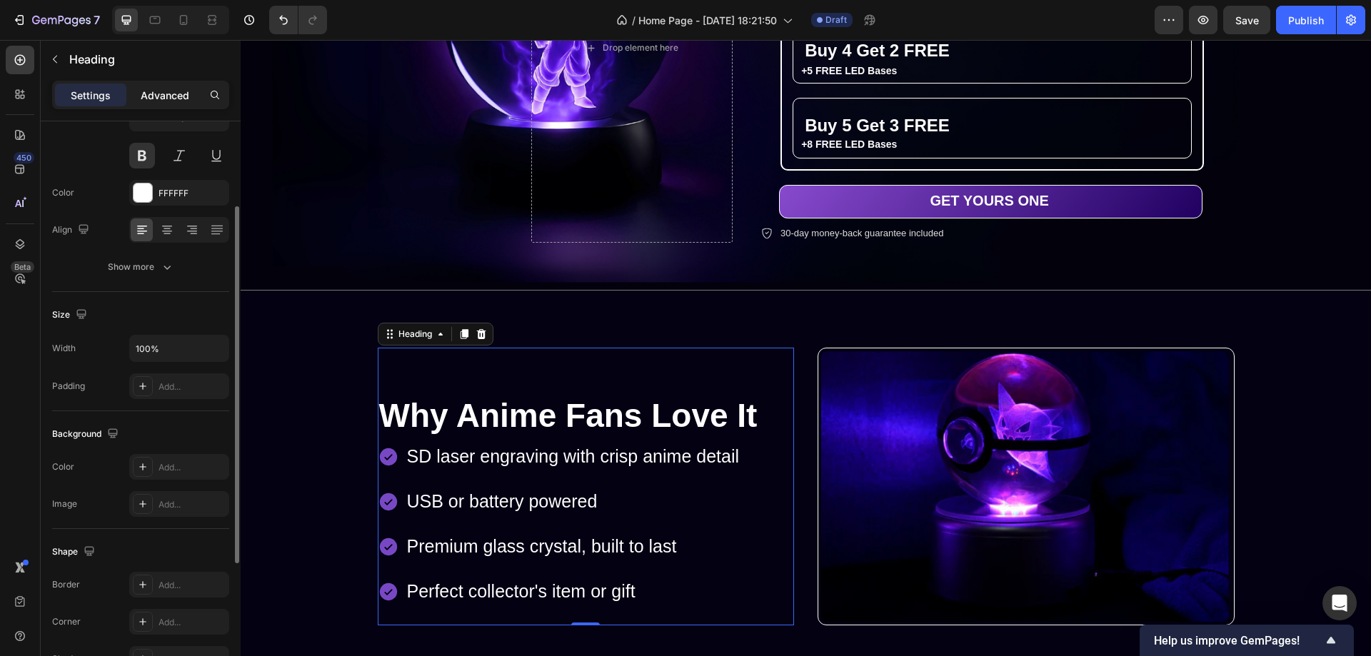
scroll to position [66, 0]
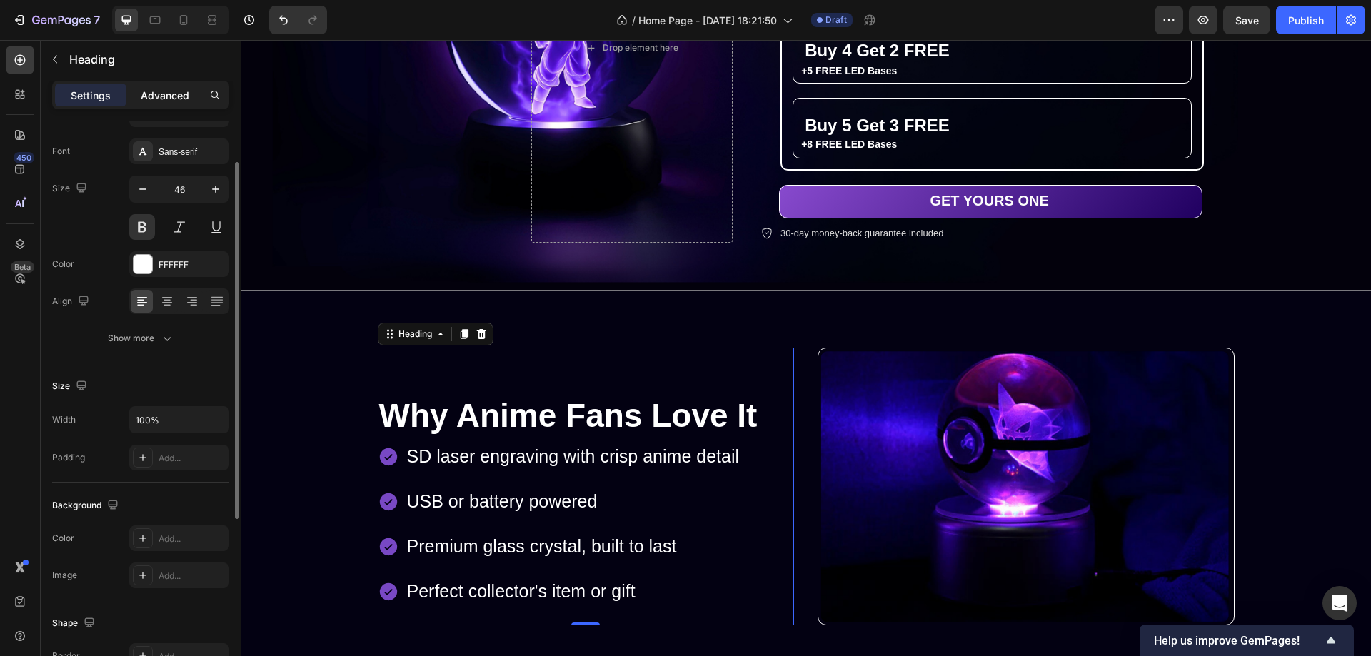
click at [174, 93] on p "Advanced" at bounding box center [165, 95] width 49 height 15
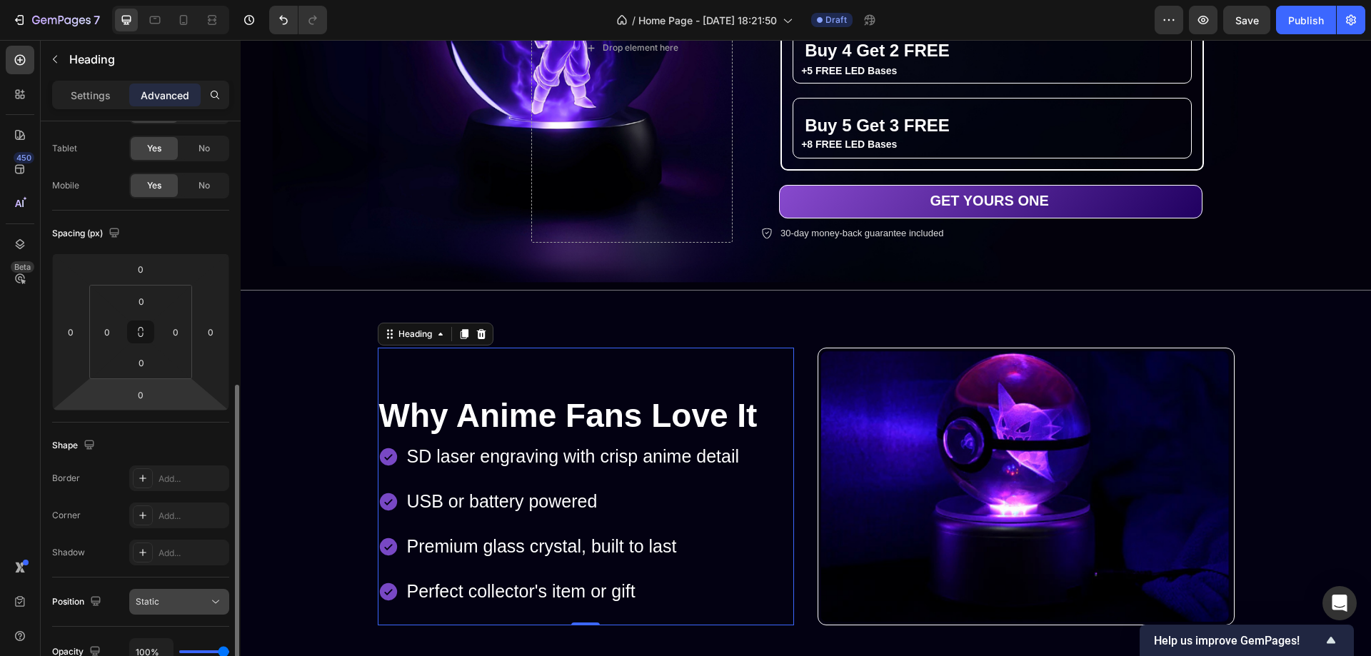
scroll to position [280, 0]
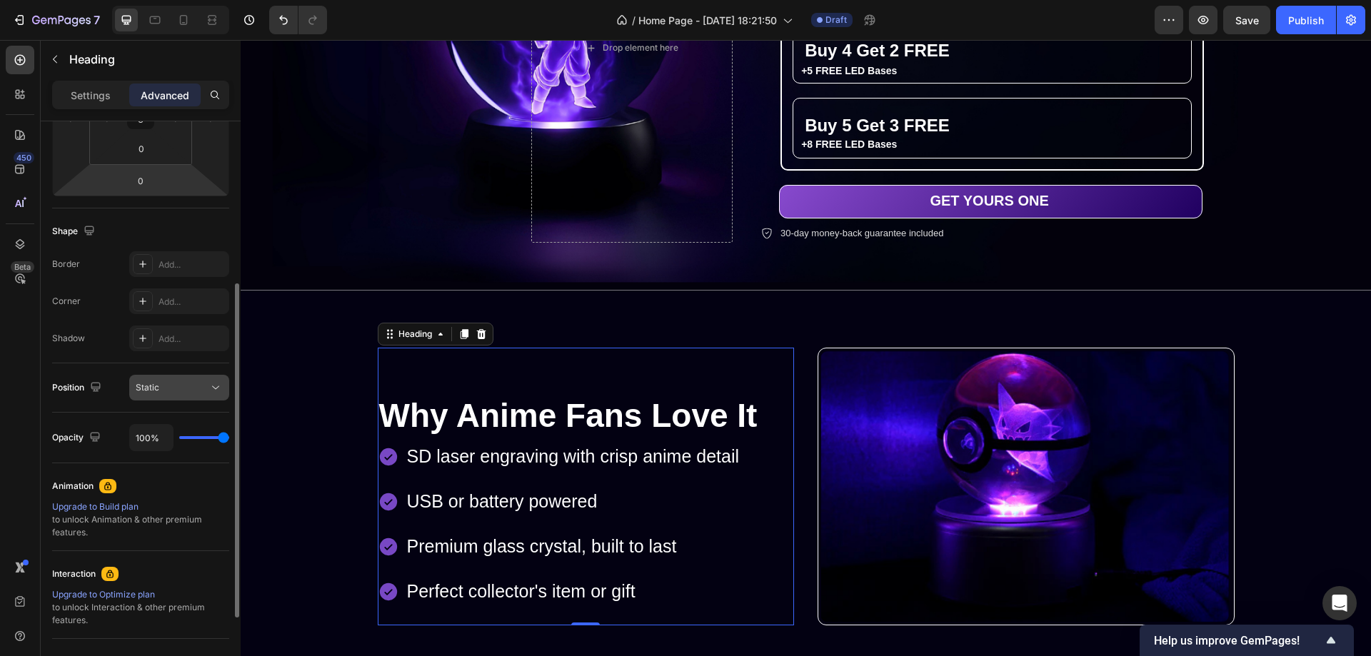
click at [183, 386] on div "Static" at bounding box center [172, 387] width 73 height 13
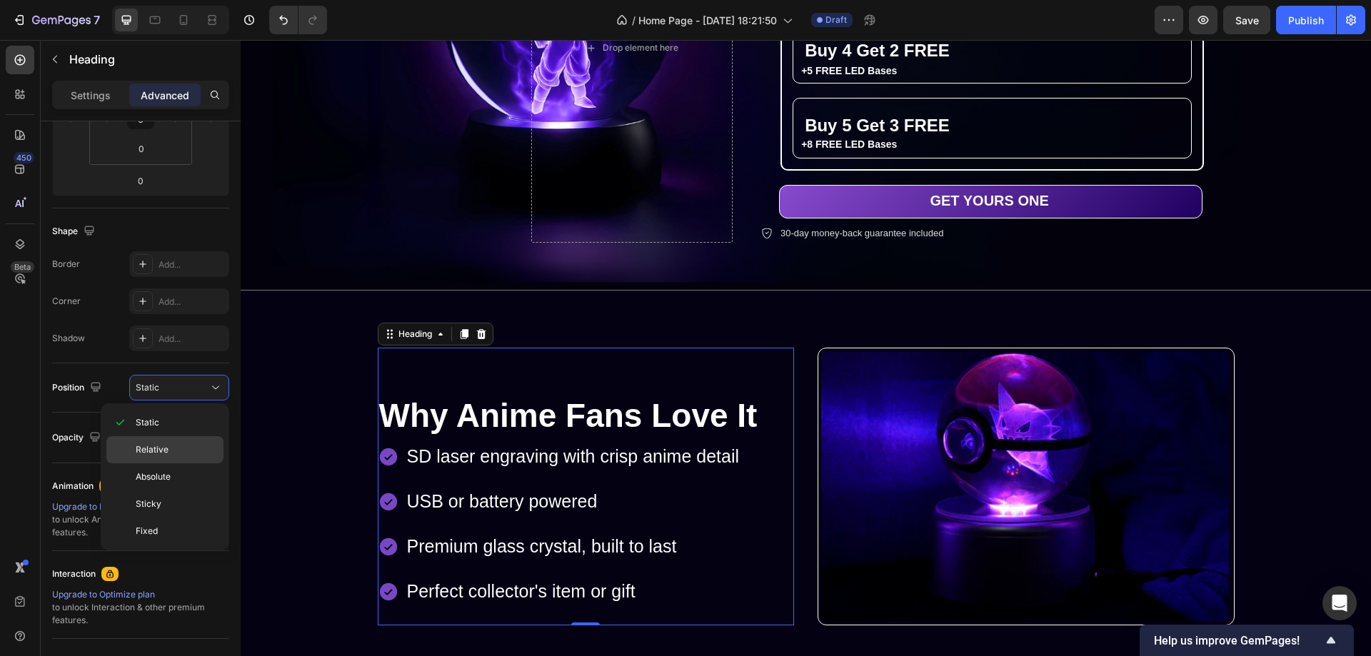
click at [171, 445] on p "Relative" at bounding box center [176, 450] width 81 height 13
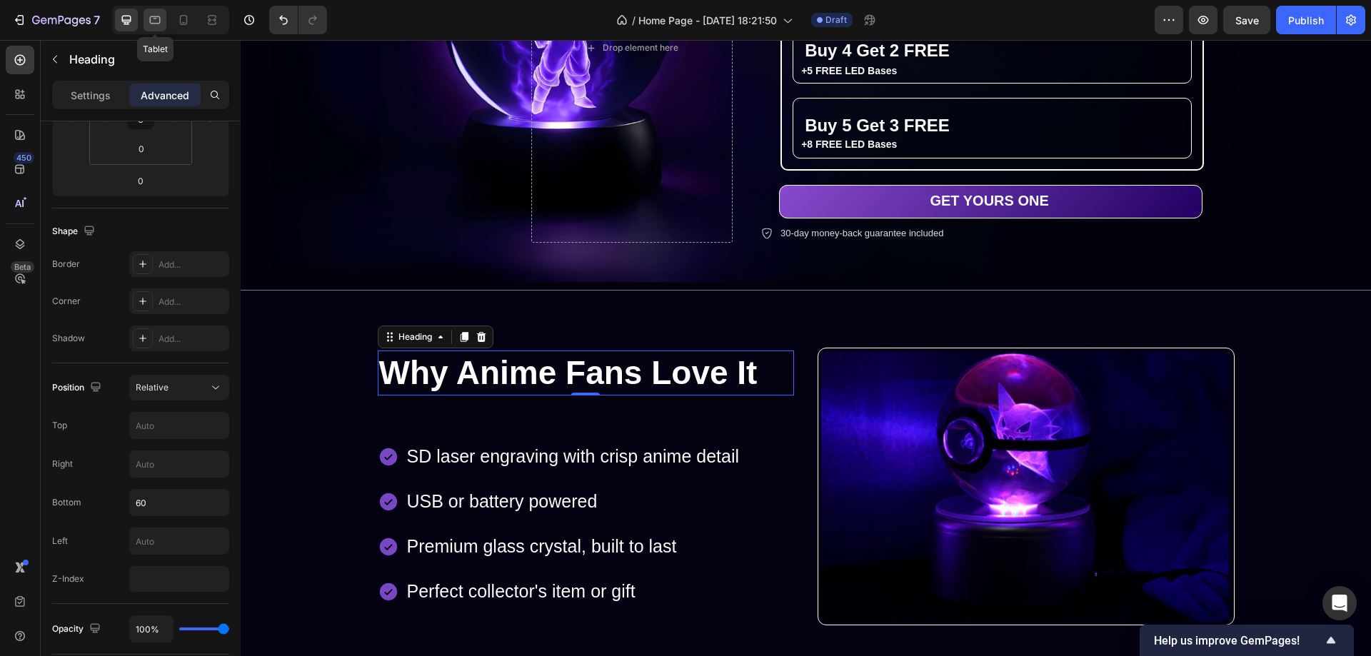
click at [156, 19] on icon at bounding box center [156, 18] width 4 height 1
type input "1"
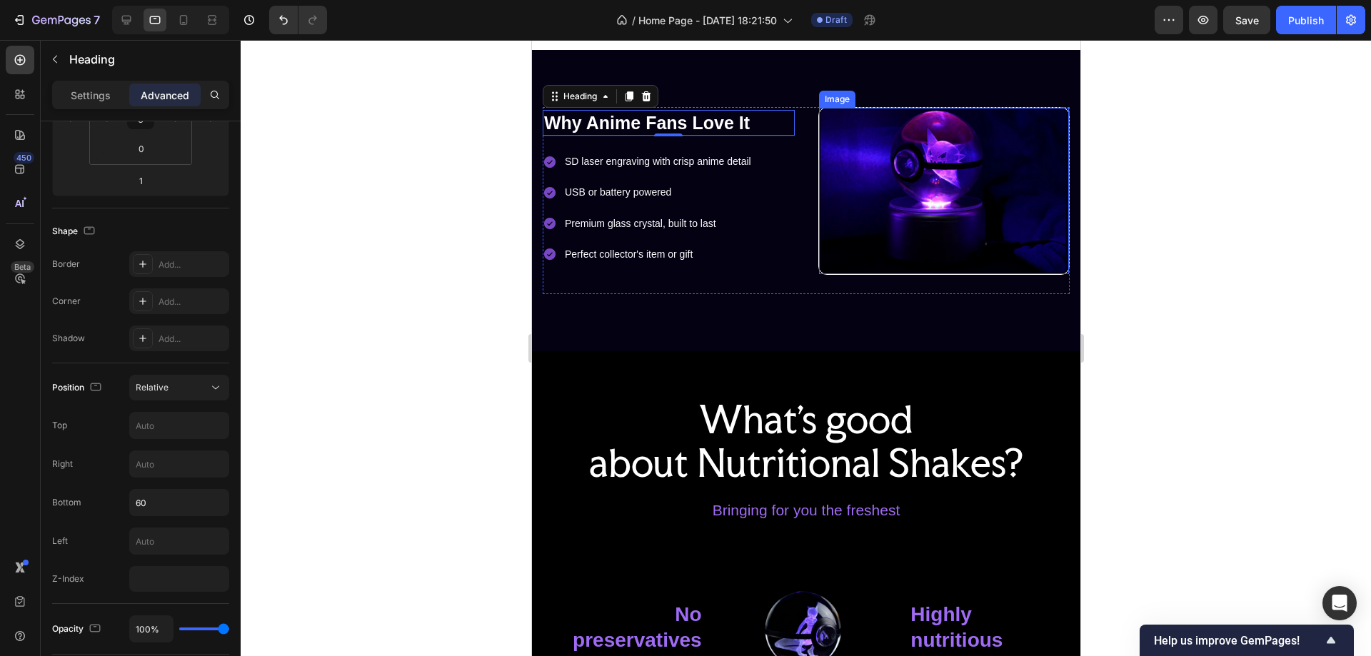
scroll to position [619, 0]
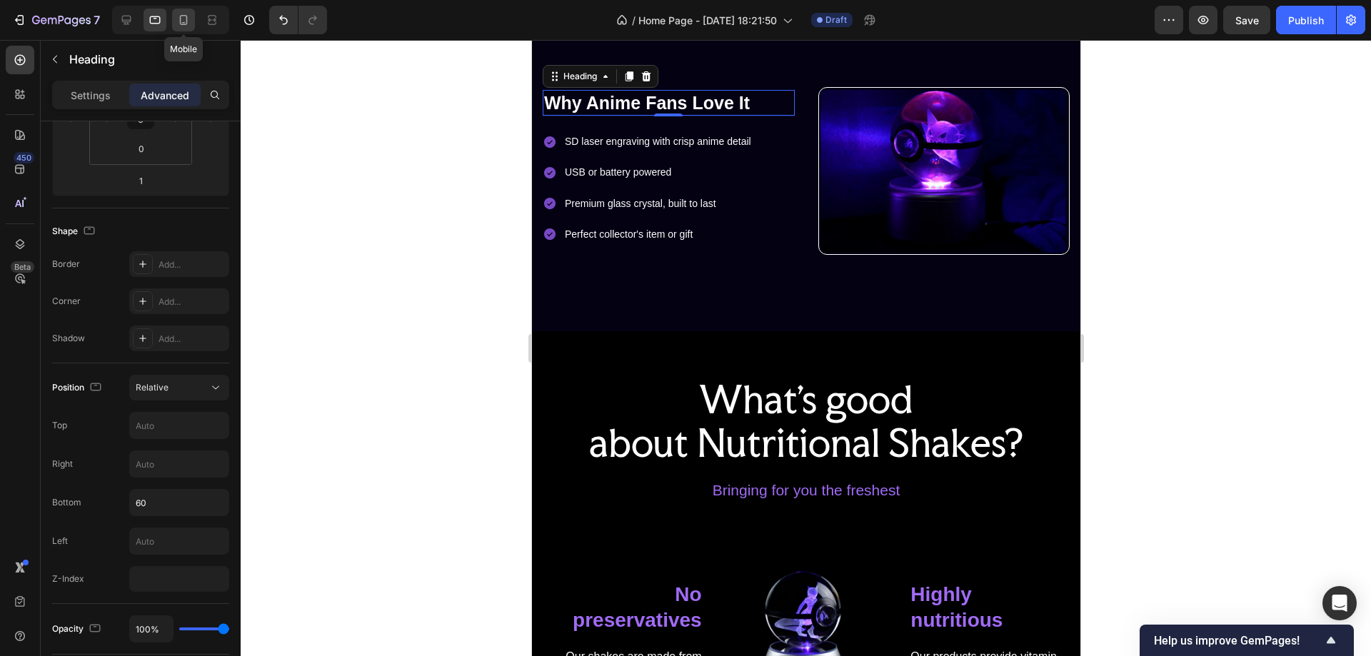
click at [184, 17] on icon at bounding box center [183, 20] width 14 height 14
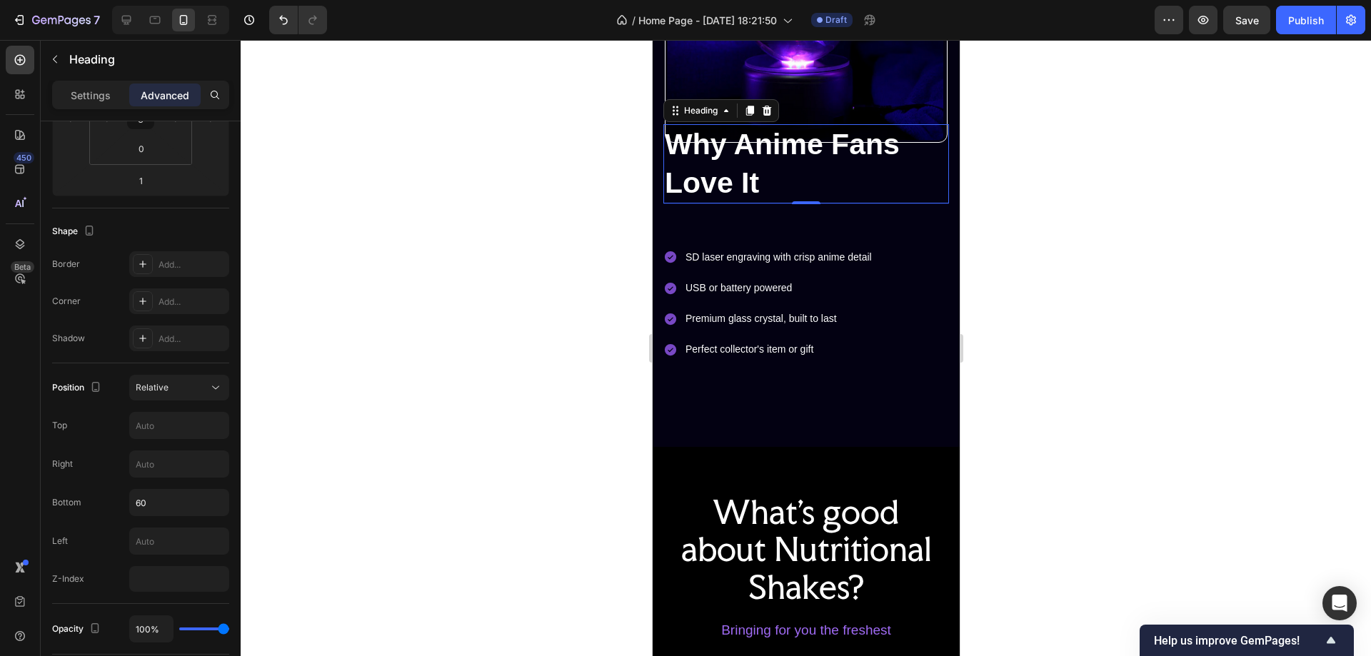
scroll to position [781, 0]
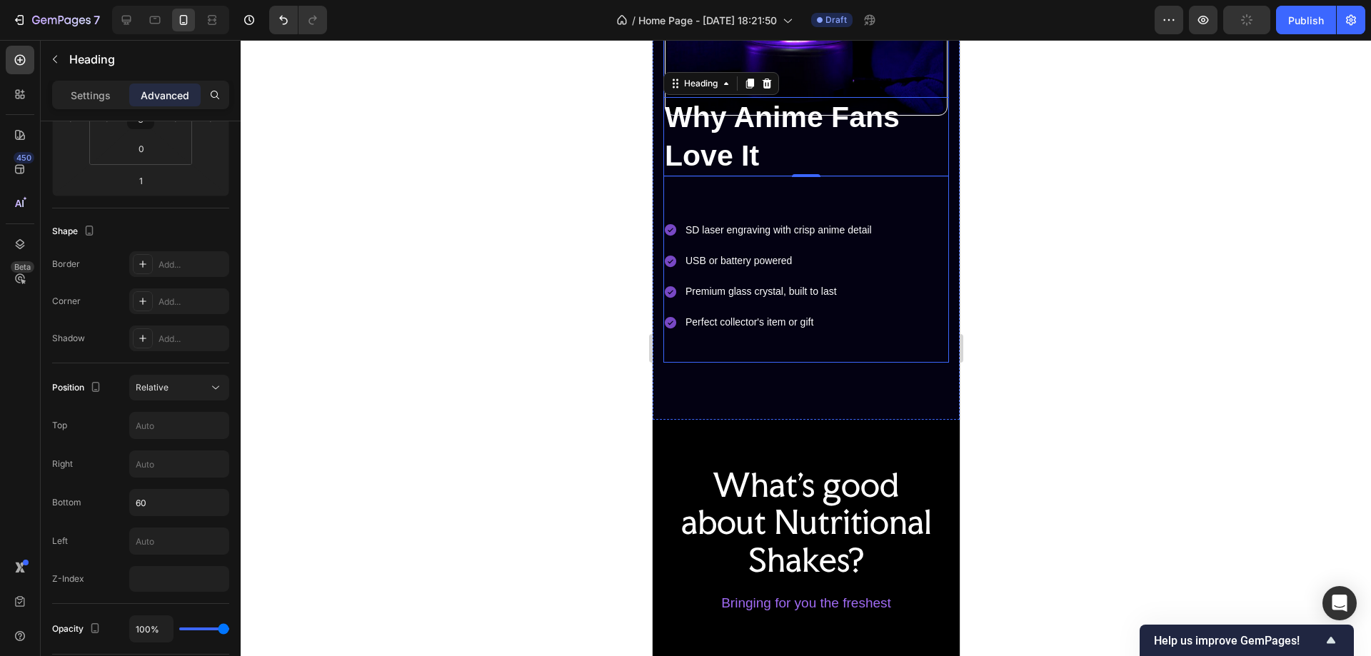
click at [874, 191] on div "Image Row Why Anime Fans Love It Heading 0 SD laser engraving with crisp anime …" at bounding box center [806, 144] width 286 height 437
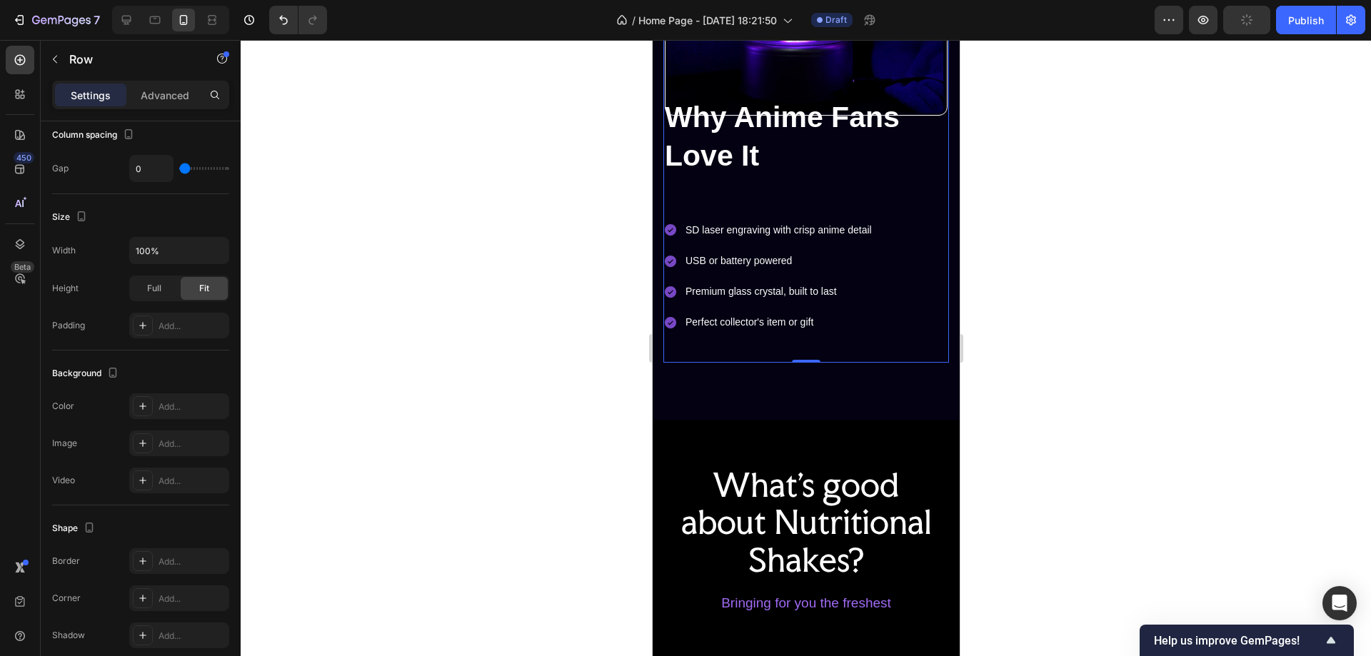
scroll to position [0, 0]
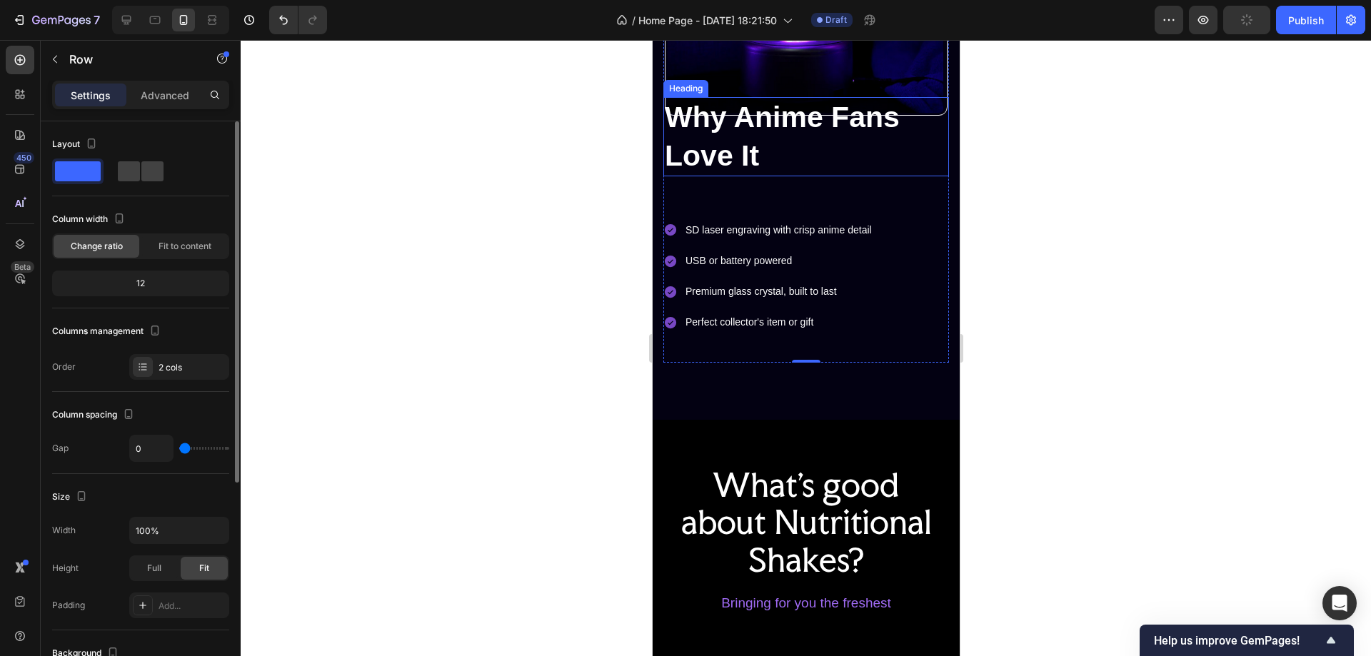
click at [834, 130] on p "Why Anime Fans Love It" at bounding box center [805, 137] width 283 height 76
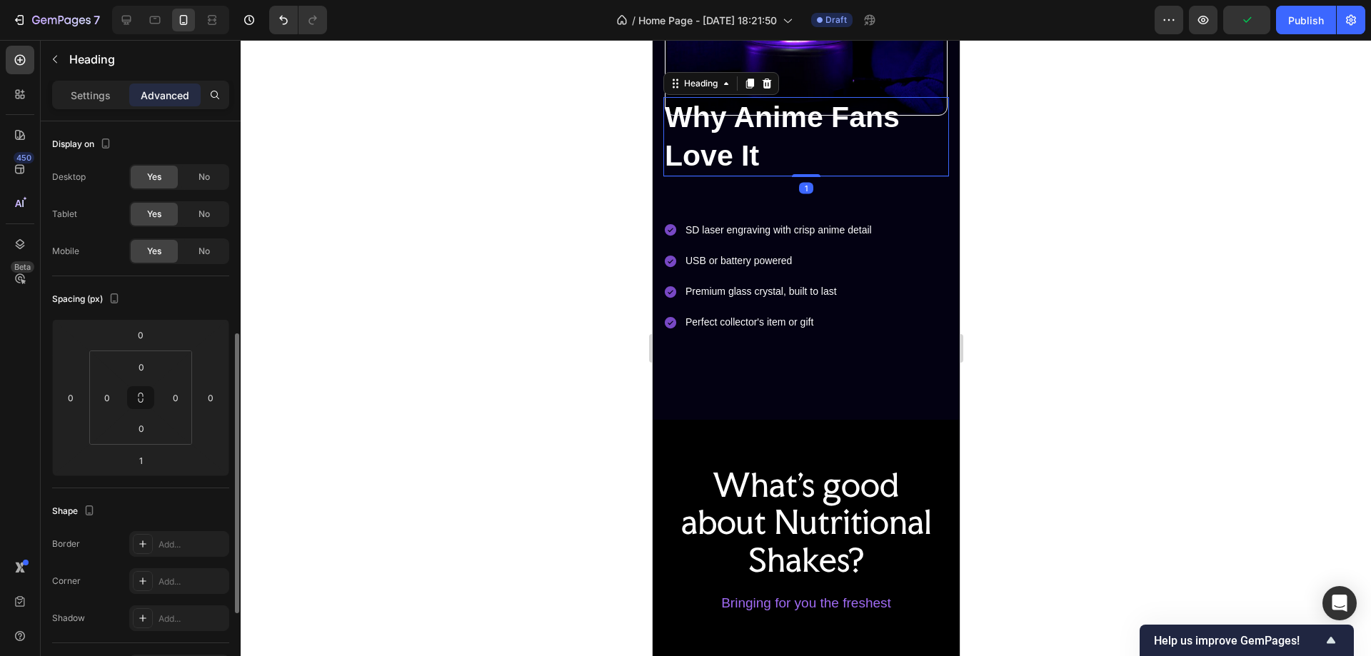
scroll to position [214, 0]
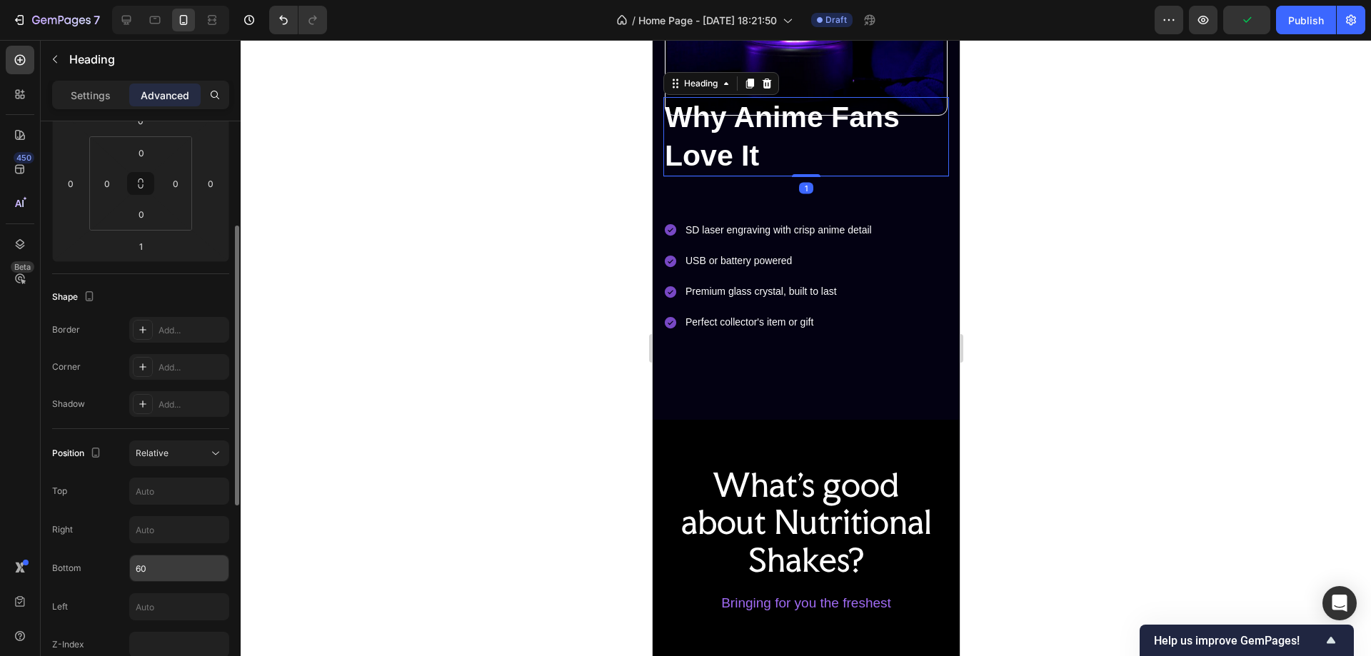
click at [141, 566] on input "60" at bounding box center [179, 569] width 99 height 26
click at [114, 522] on div "Right" at bounding box center [140, 529] width 177 height 27
type input "60"
click at [154, 495] on input "text" at bounding box center [179, 492] width 99 height 26
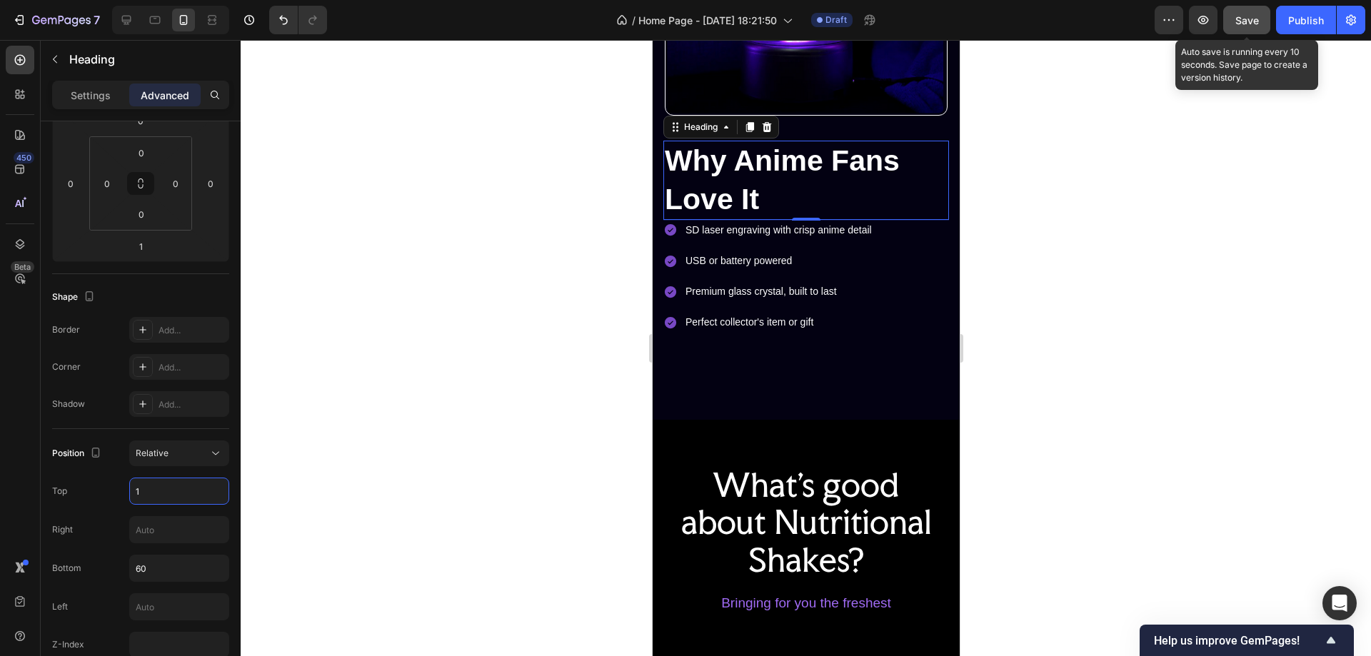
type input "1"
drag, startPoint x: 1250, startPoint y: 21, endPoint x: 1249, endPoint y: 30, distance: 8.6
click at [1249, 22] on span "Save" at bounding box center [1248, 20] width 24 height 12
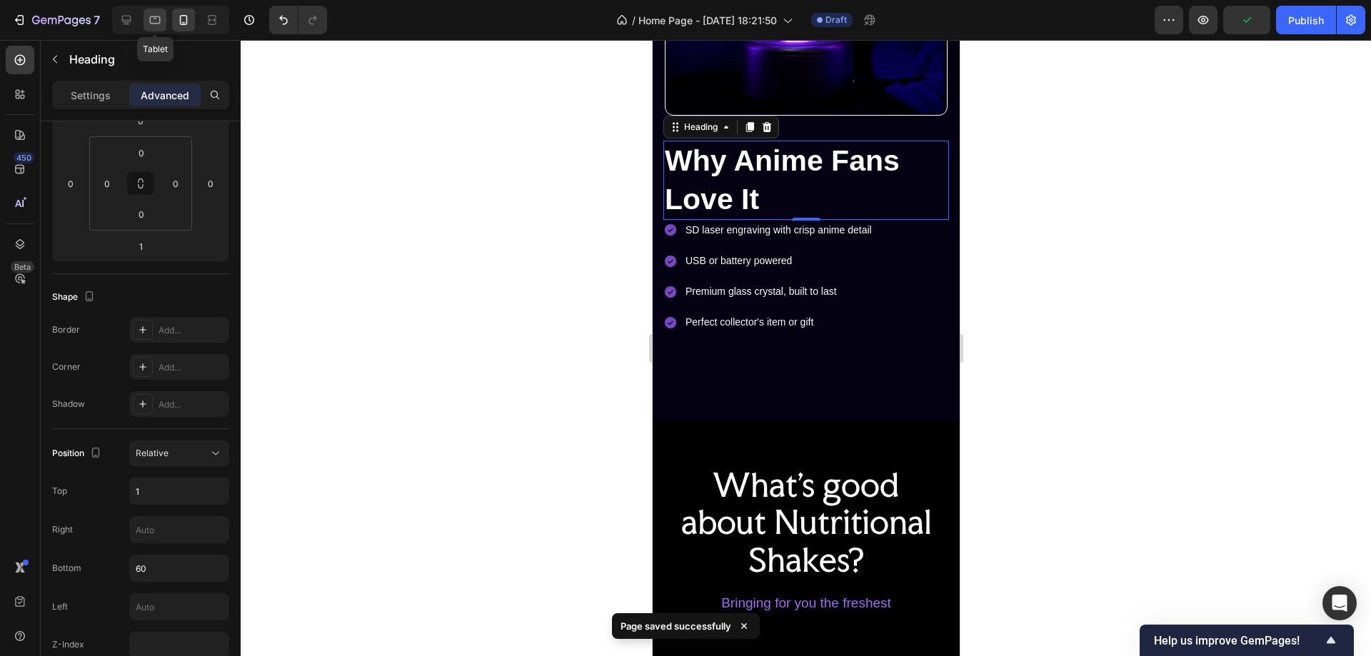
click at [157, 21] on icon at bounding box center [155, 20] width 14 height 14
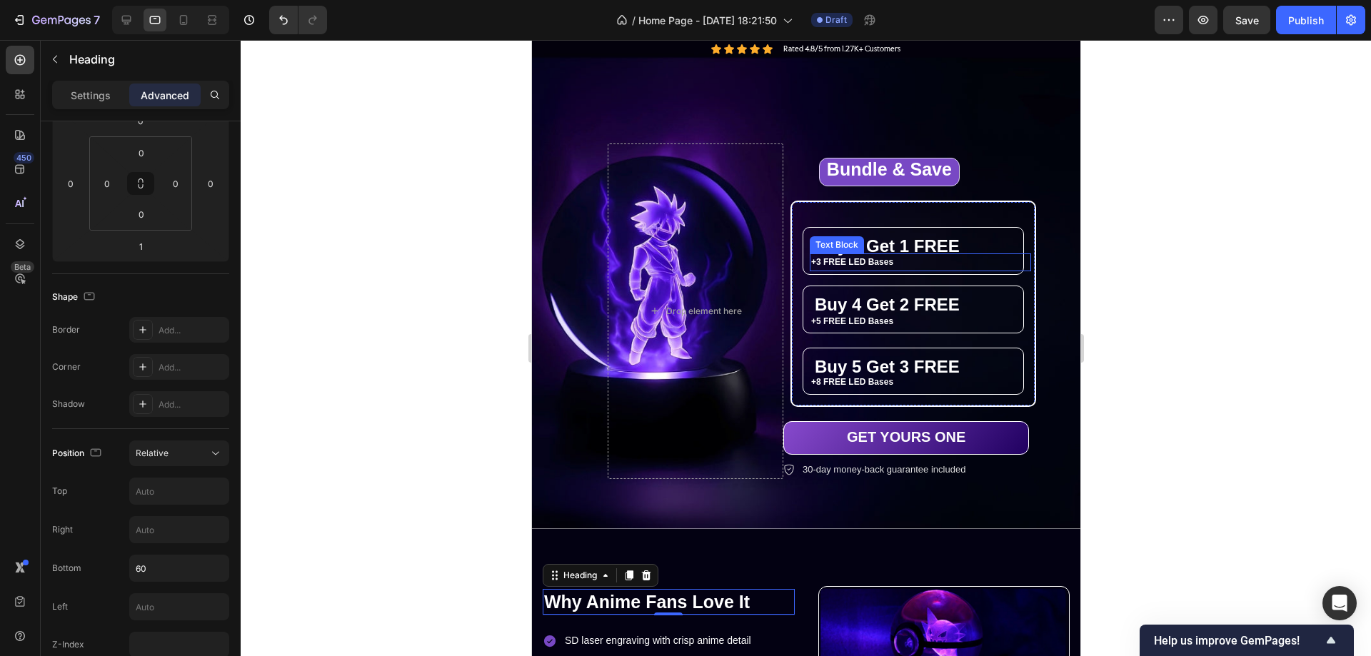
scroll to position [119, 0]
click at [94, 93] on p "Settings" at bounding box center [91, 95] width 40 height 15
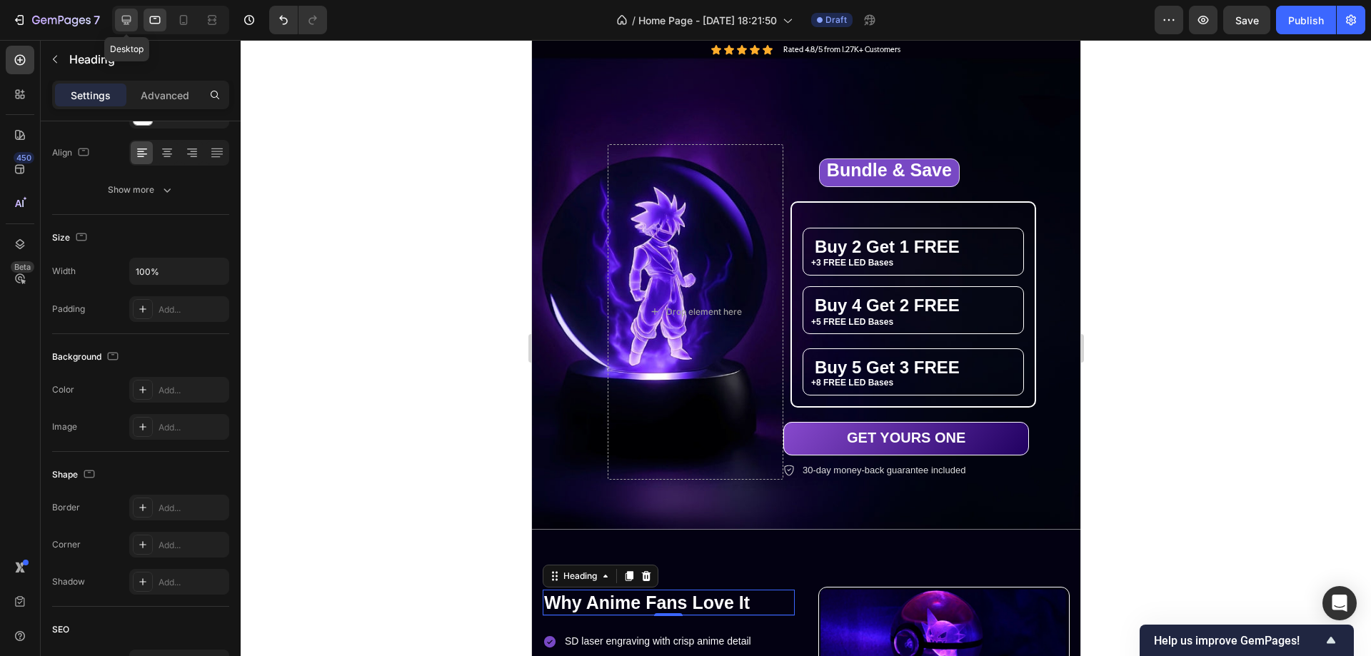
click at [122, 19] on icon at bounding box center [126, 20] width 9 height 9
type input "46"
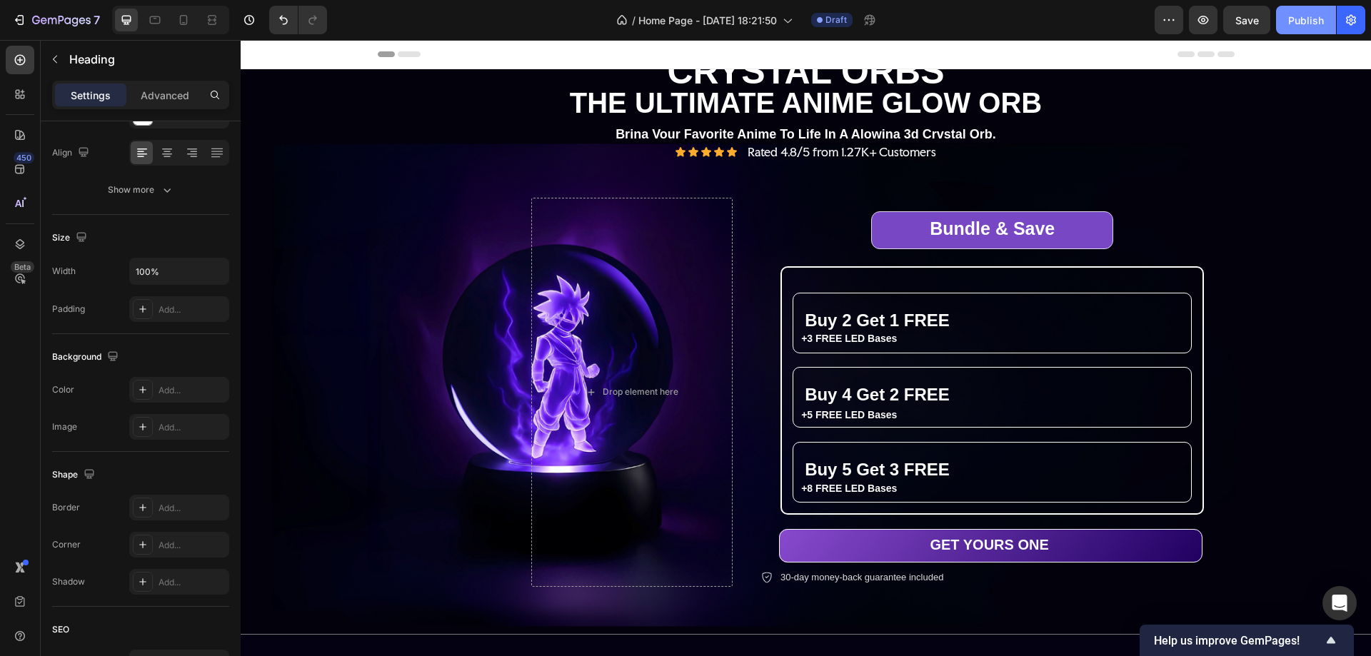
click at [1304, 16] on div "Publish" at bounding box center [1307, 20] width 36 height 15
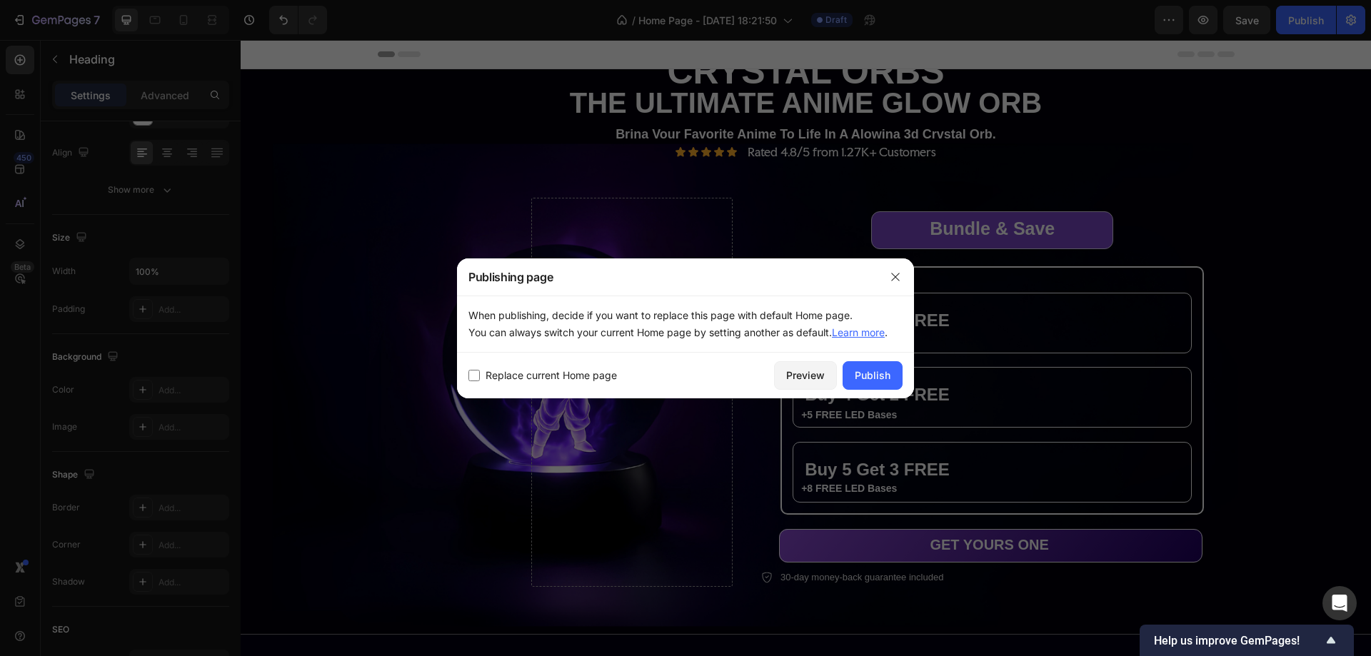
click at [568, 375] on span "Replace current Home page" at bounding box center [551, 375] width 131 height 17
checkbox input "true"
click at [861, 376] on div "Publish" at bounding box center [873, 375] width 36 height 15
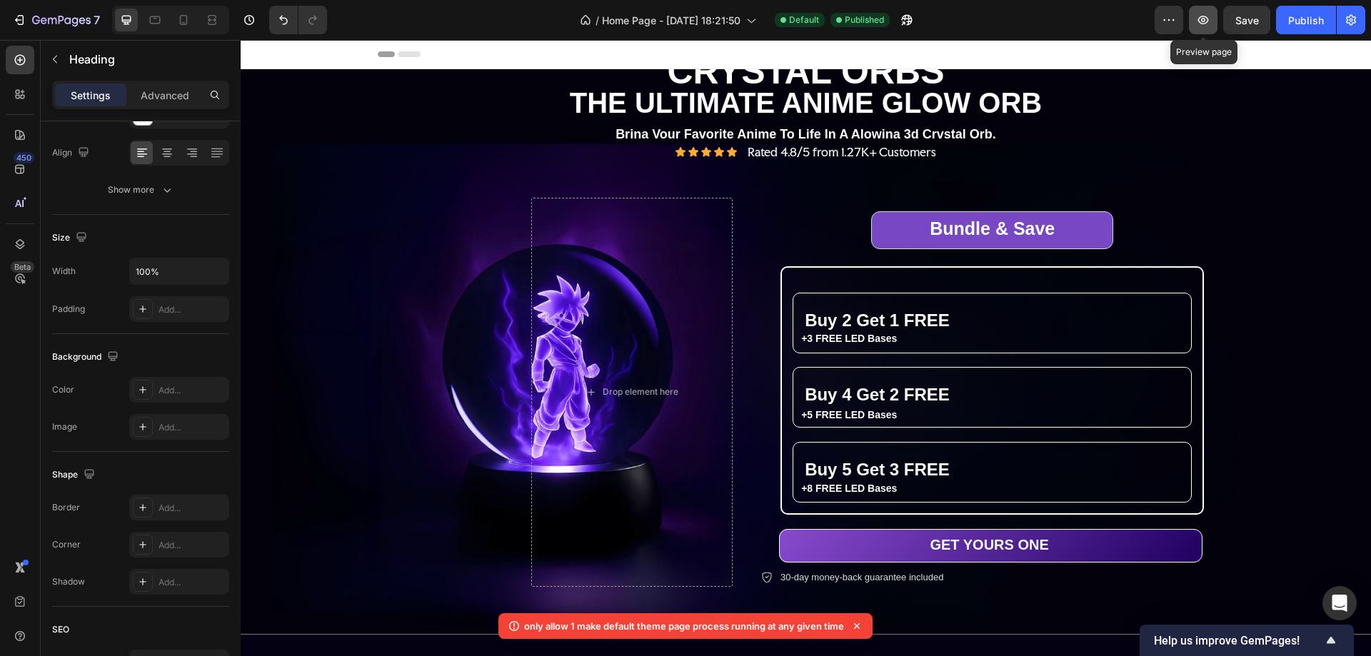
click at [1204, 17] on icon "button" at bounding box center [1203, 20] width 14 height 14
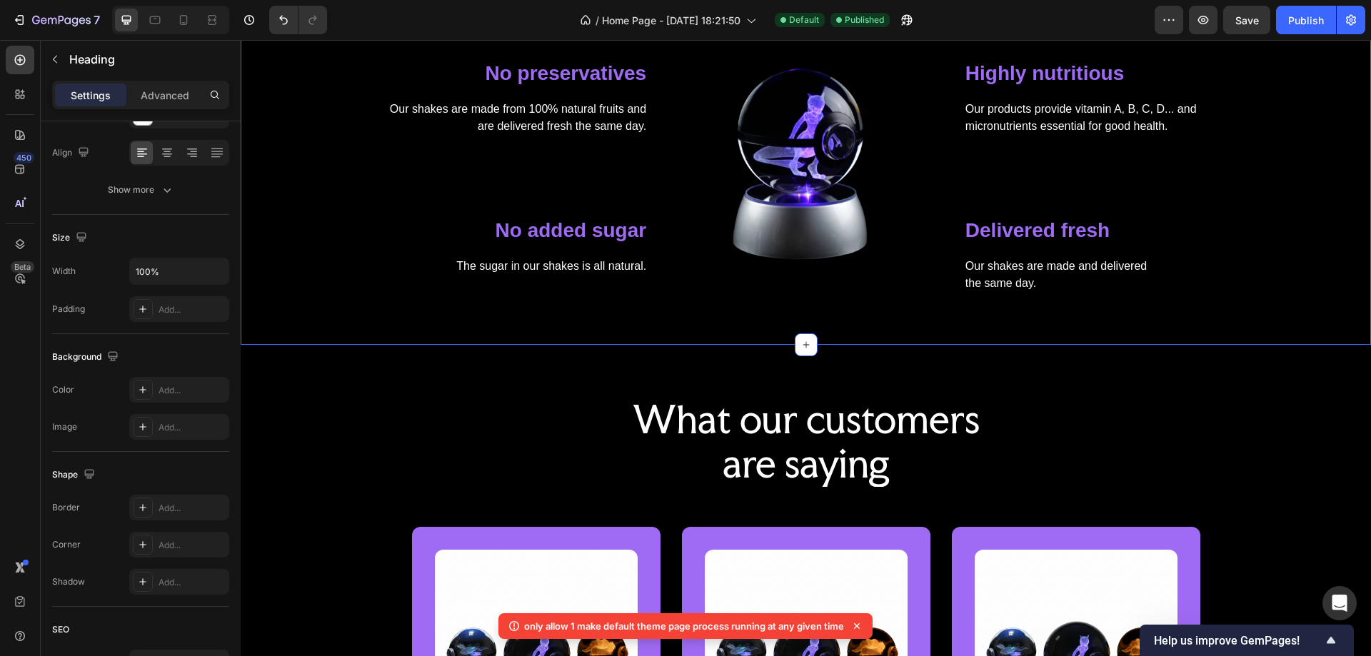
scroll to position [1357, 0]
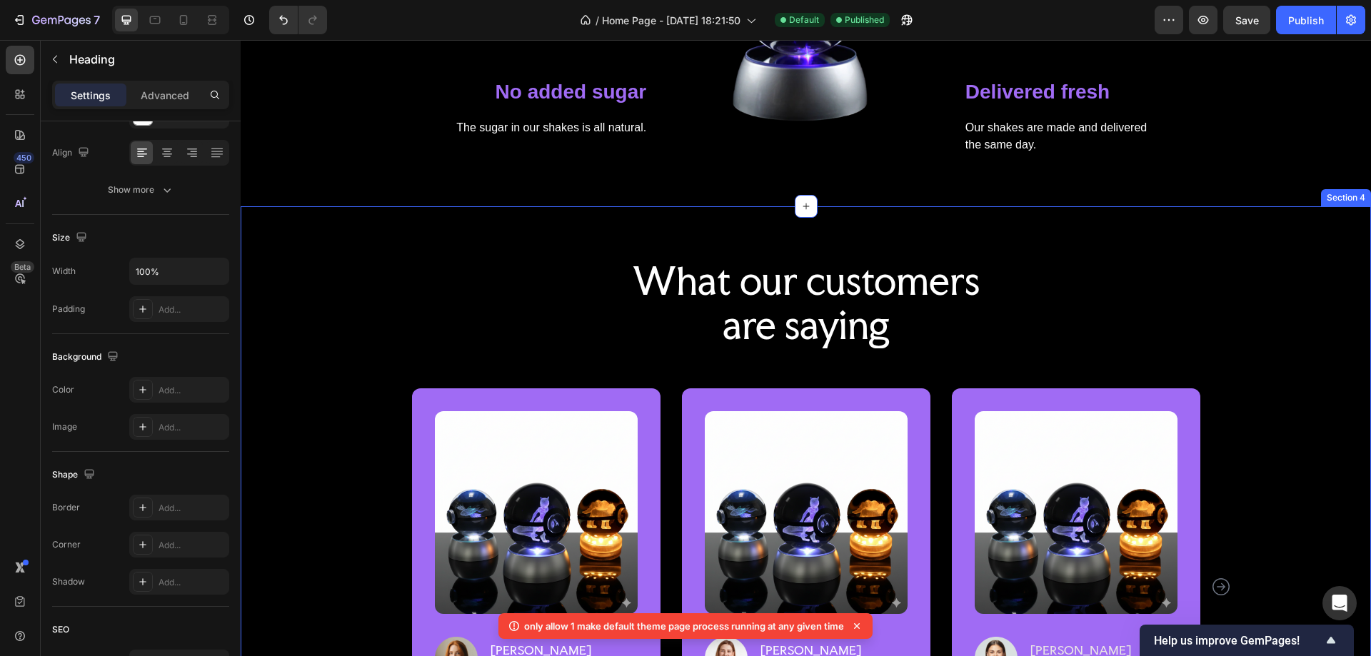
click at [1252, 281] on div "What our customers are saying Heading Row Image Image [PERSON_NAME] Text block …" at bounding box center [805, 527] width 1109 height 539
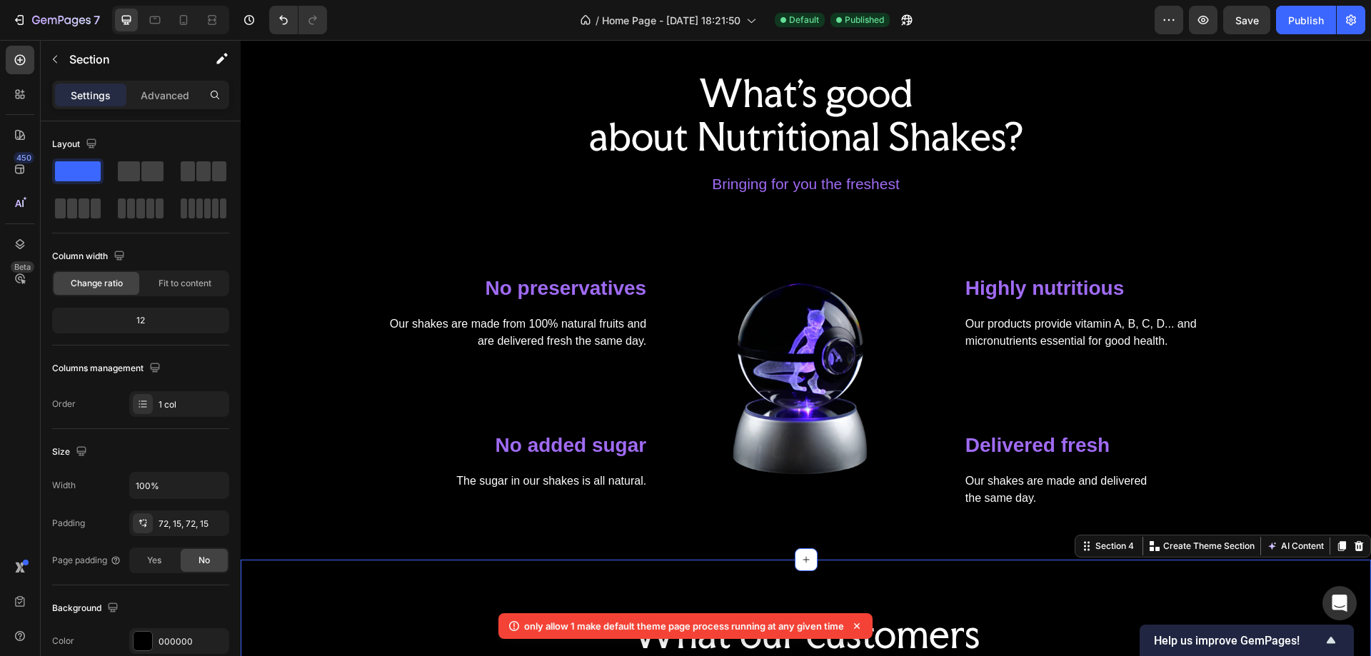
scroll to position [1000, 0]
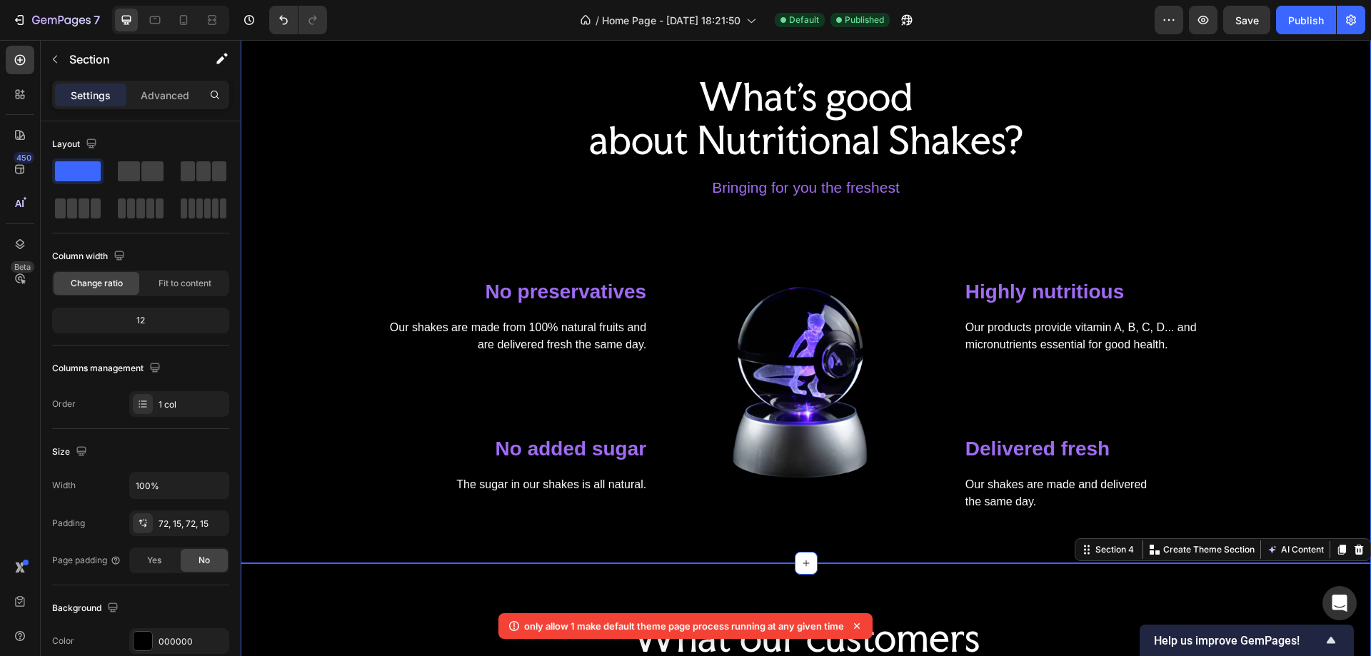
click at [1265, 250] on div "What's good about Nutritional Shakes? Heading Bringing for you the freshest Tex…" at bounding box center [805, 293] width 1109 height 439
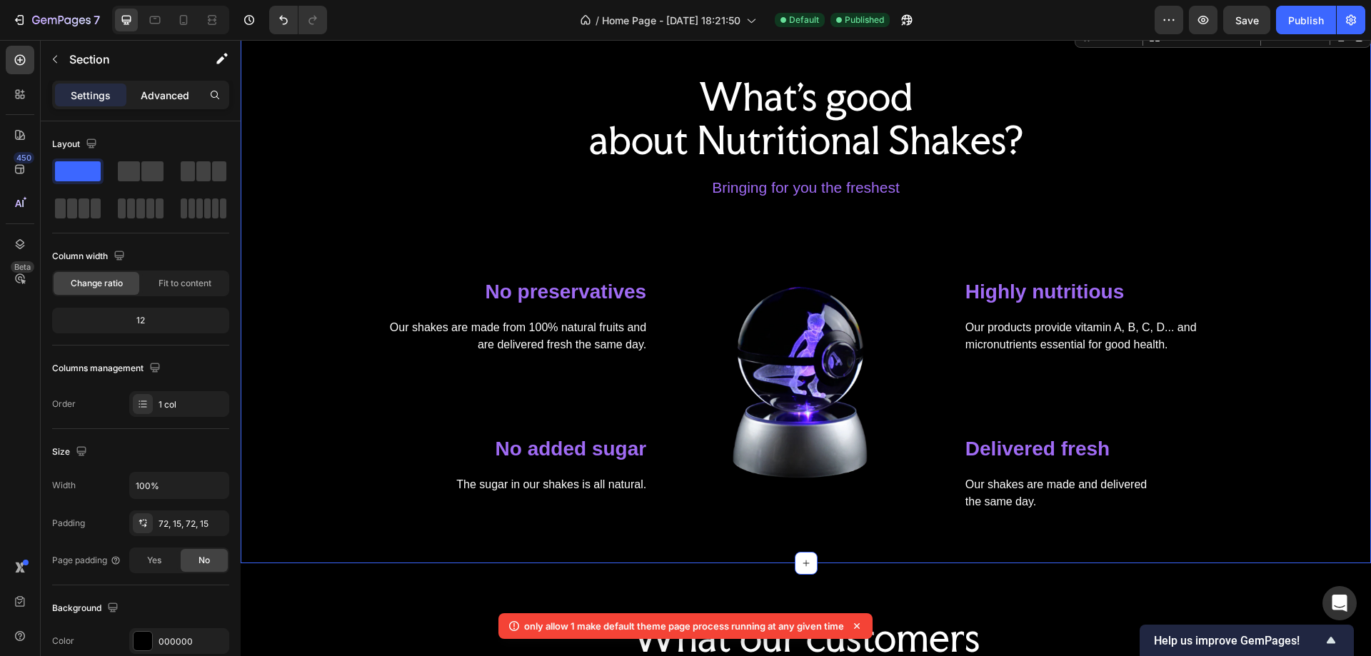
click at [172, 92] on p "Advanced" at bounding box center [165, 95] width 49 height 15
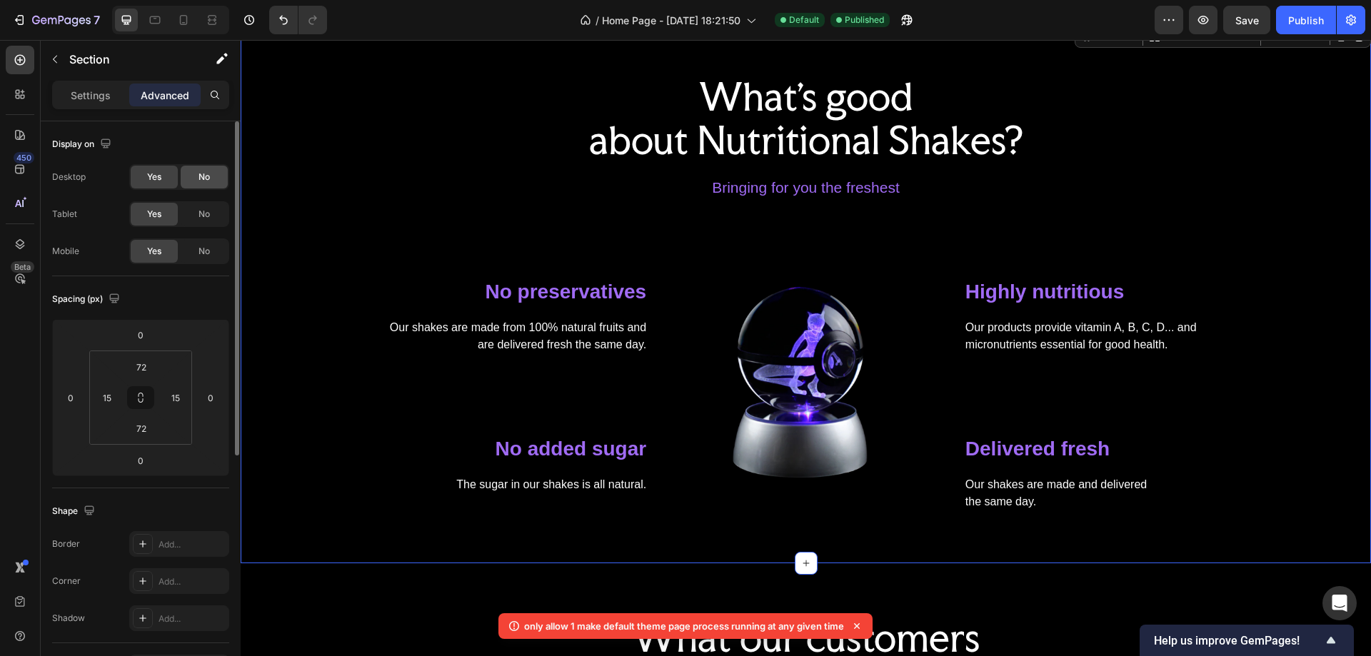
click at [210, 178] on span "No" at bounding box center [204, 177] width 11 height 13
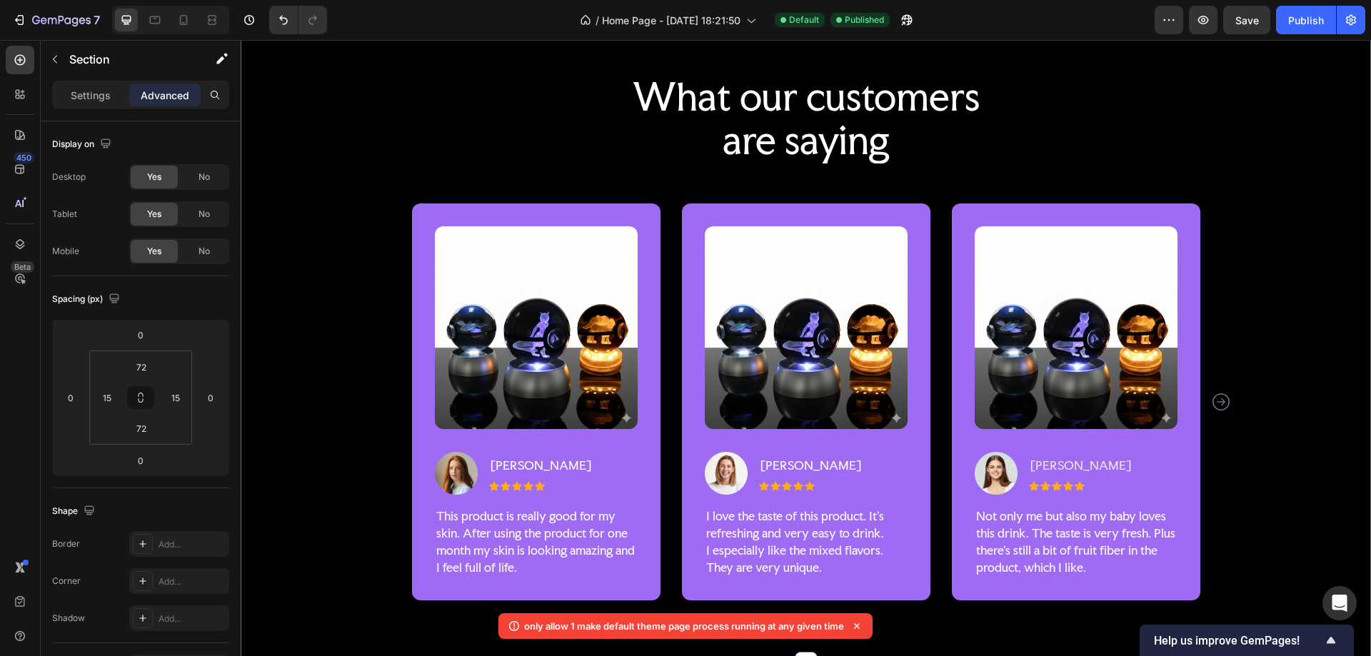
click at [1291, 126] on div "What our customers are saying Heading Row Image Image [PERSON_NAME] Text block …" at bounding box center [805, 343] width 1109 height 539
click at [199, 174] on span "No" at bounding box center [204, 177] width 11 height 13
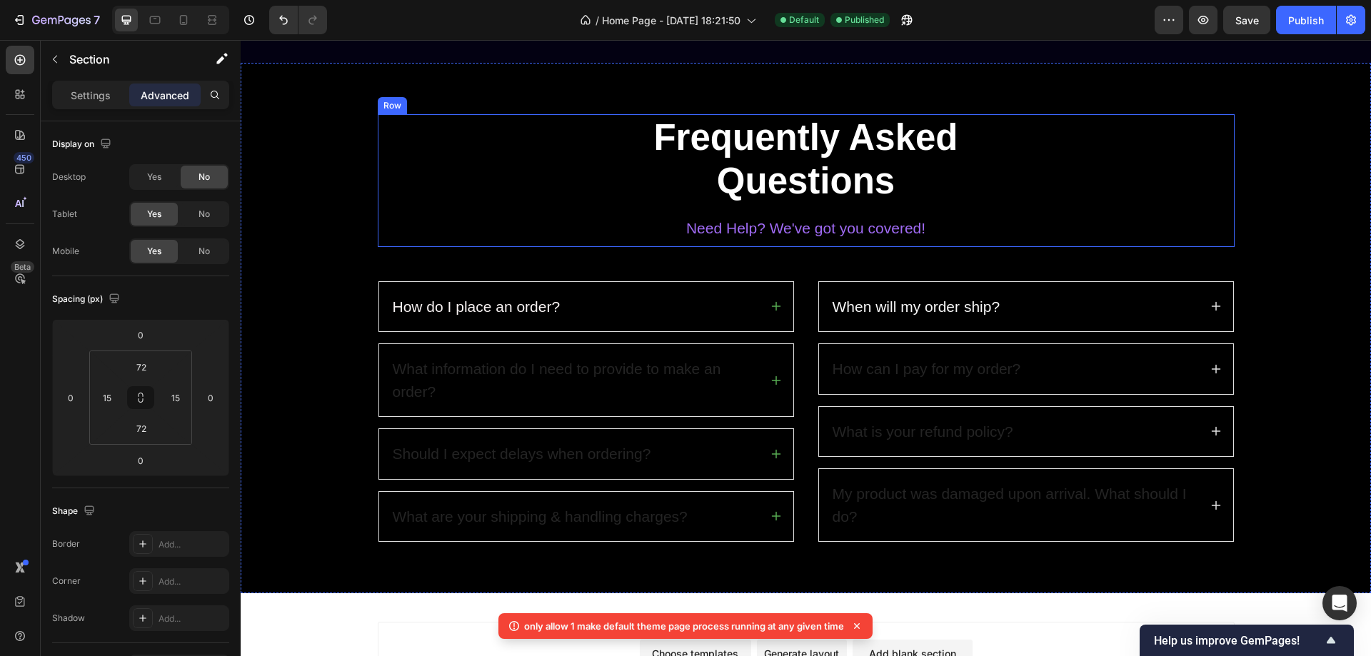
scroll to position [1102, 0]
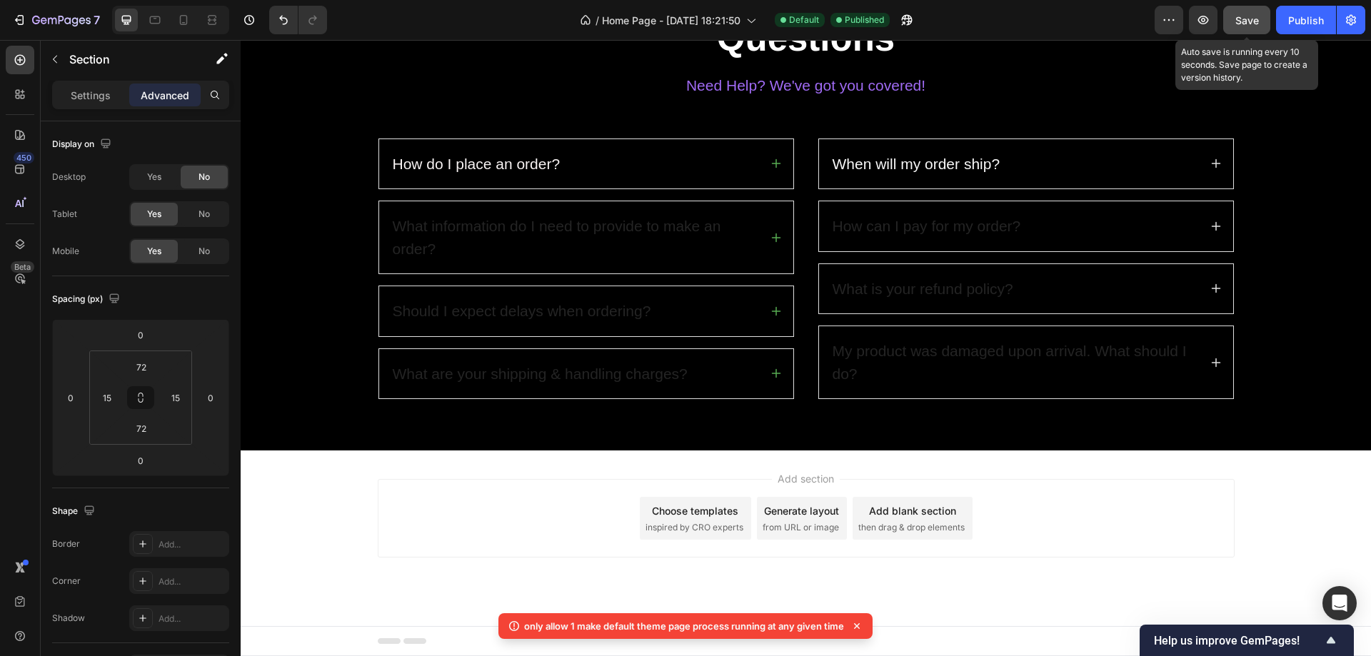
click at [1245, 16] on span "Save" at bounding box center [1248, 20] width 24 height 12
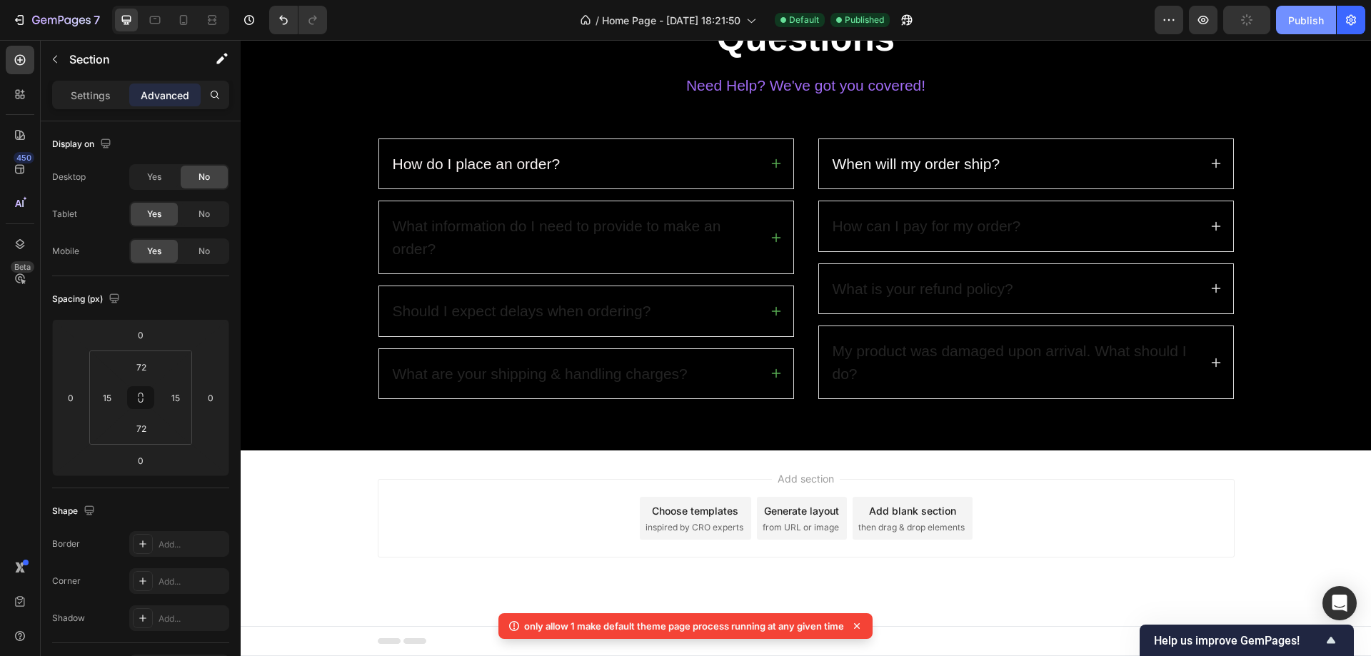
click at [1301, 14] on div "Publish" at bounding box center [1307, 20] width 36 height 15
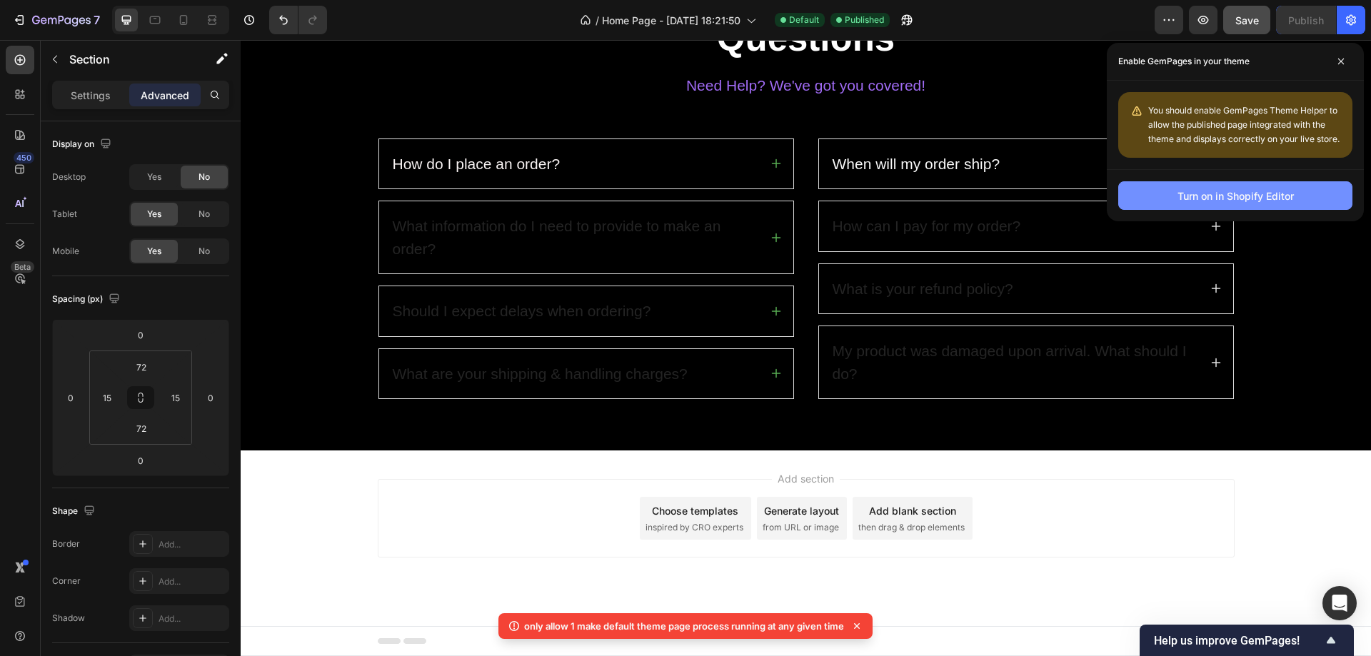
click at [1274, 196] on div "Turn on in Shopify Editor" at bounding box center [1236, 196] width 116 height 15
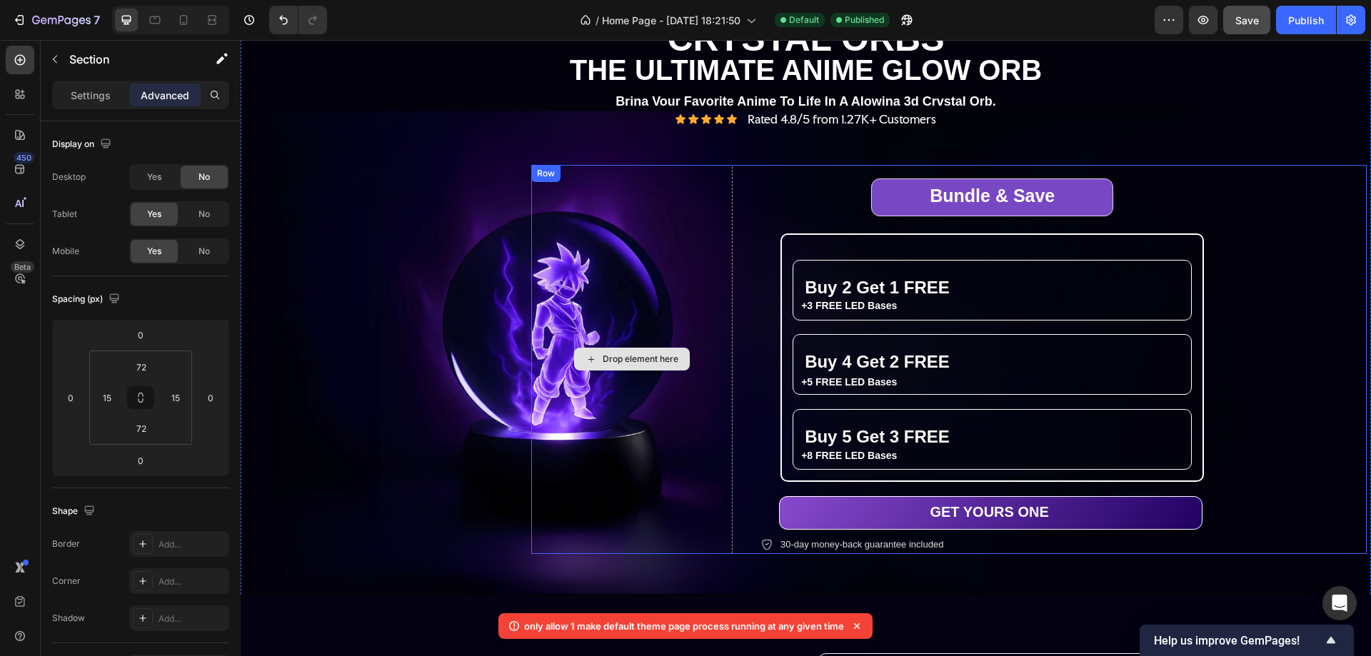
scroll to position [0, 0]
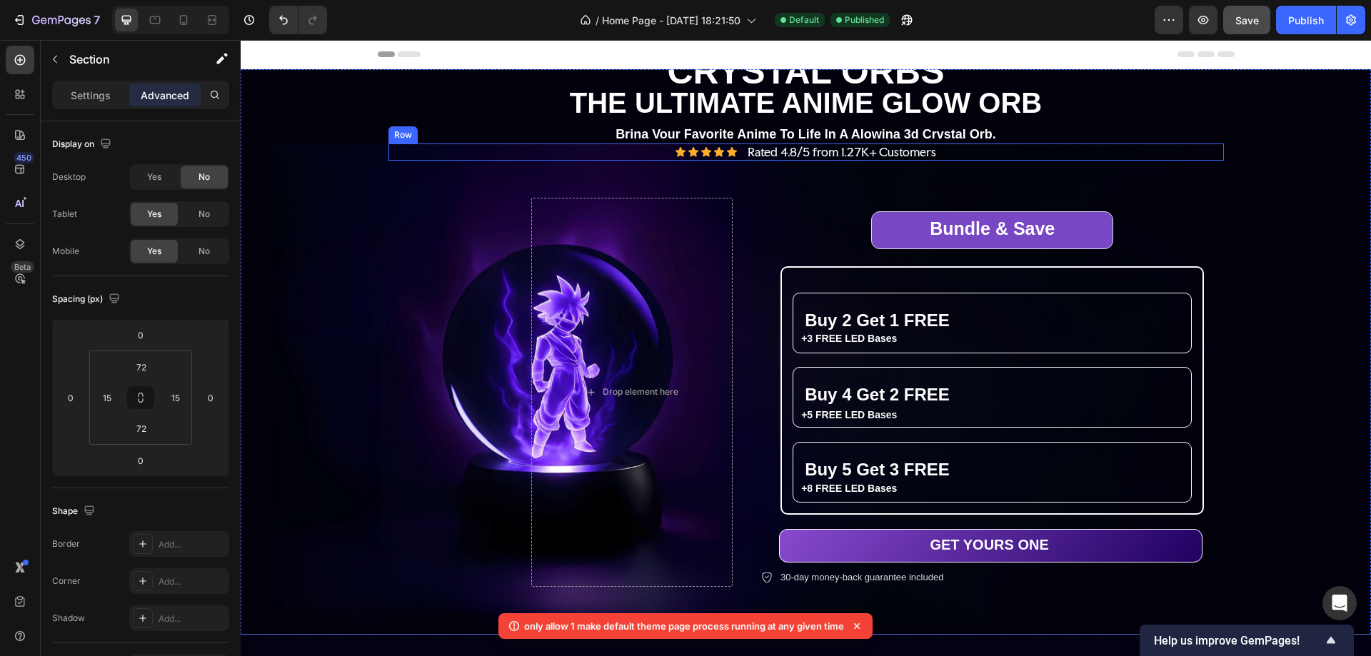
click at [426, 144] on div "Icon Icon Icon Icon Icon Icon List Rated 4.8/5 from 1.27K+ Customers Text Block…" at bounding box center [807, 153] width 836 height 18
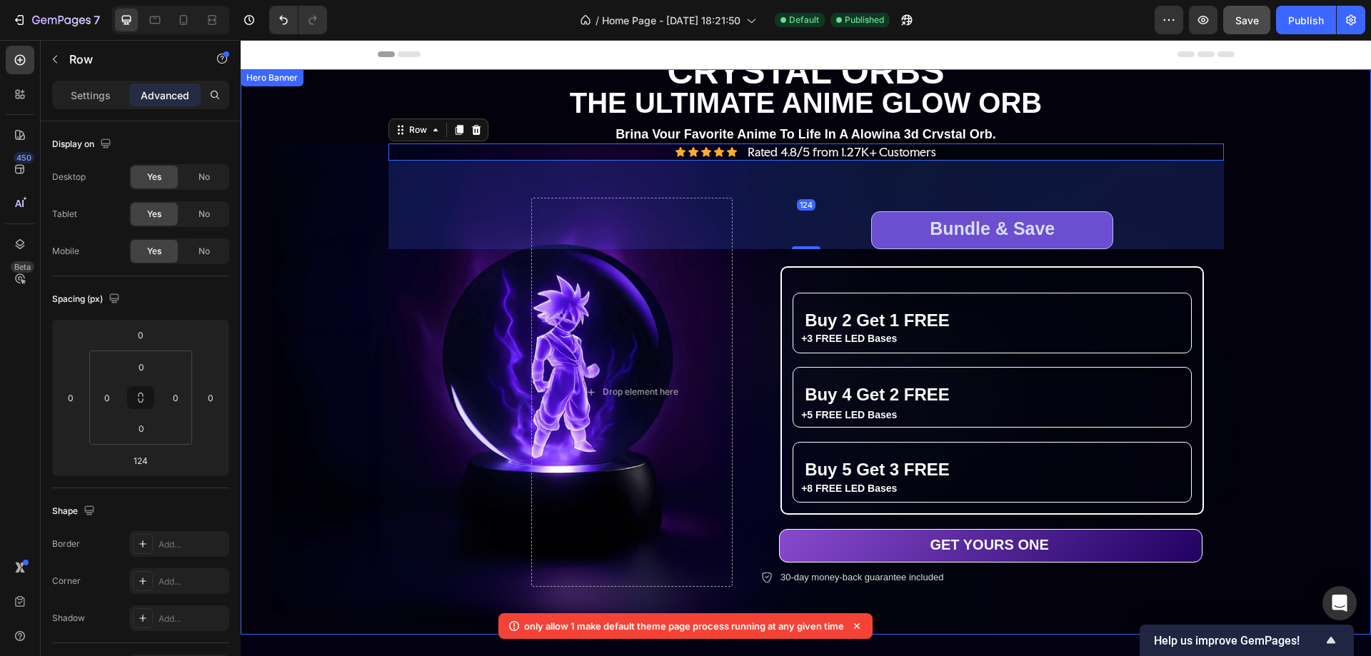
click at [321, 106] on div "Background Image" at bounding box center [806, 352] width 1131 height 566
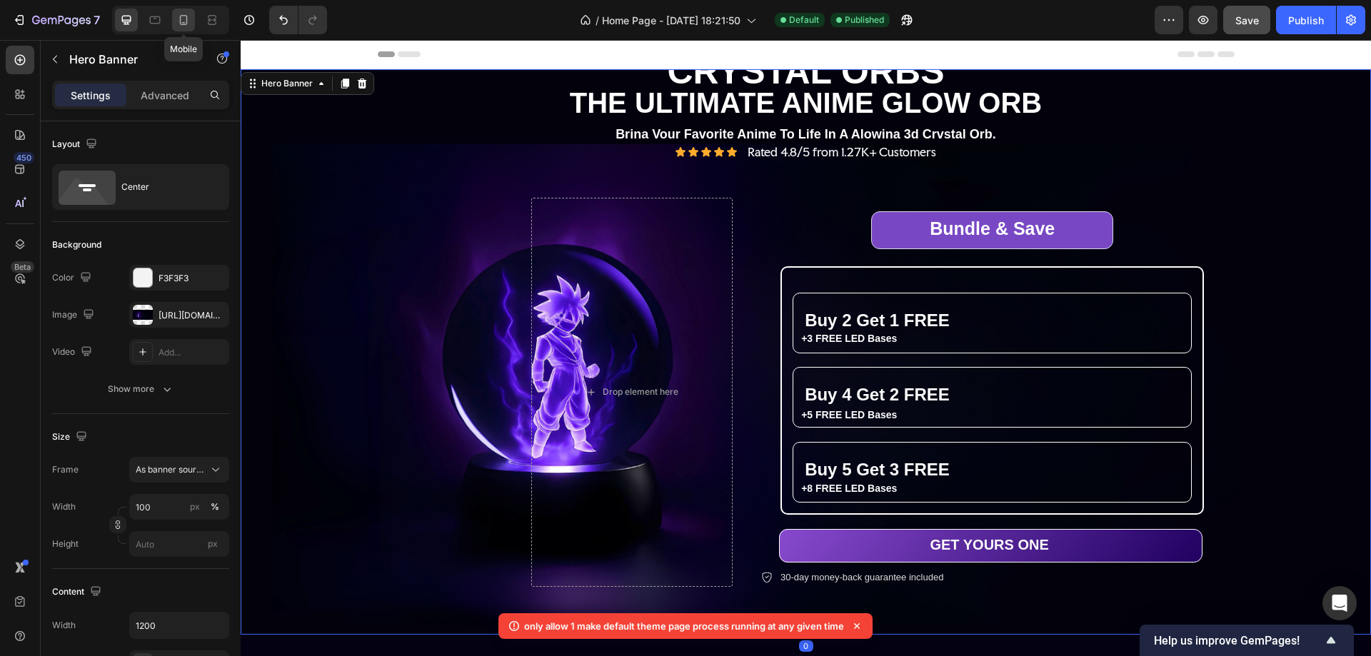
click at [189, 18] on icon at bounding box center [183, 20] width 14 height 14
type input "100%"
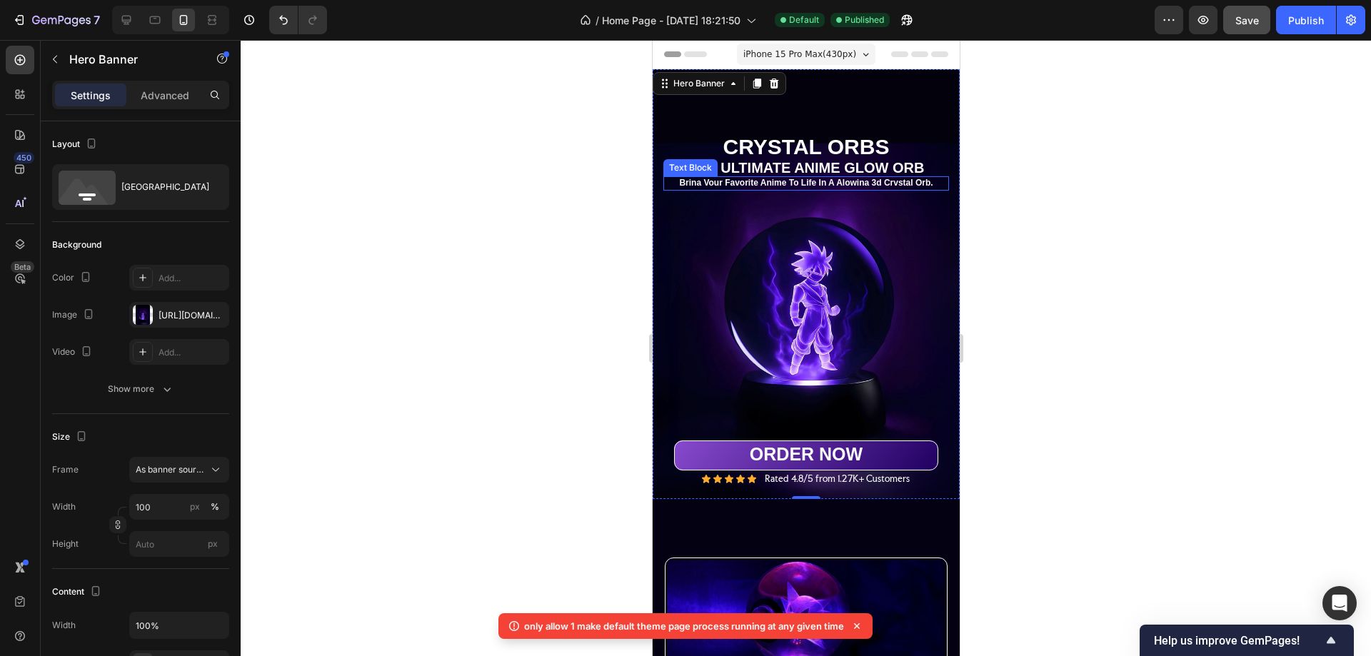
click at [868, 178] on p "Brina Vour Favorite Anime To Life In A Alowina 3d Crvstal Orb." at bounding box center [805, 183] width 283 height 11
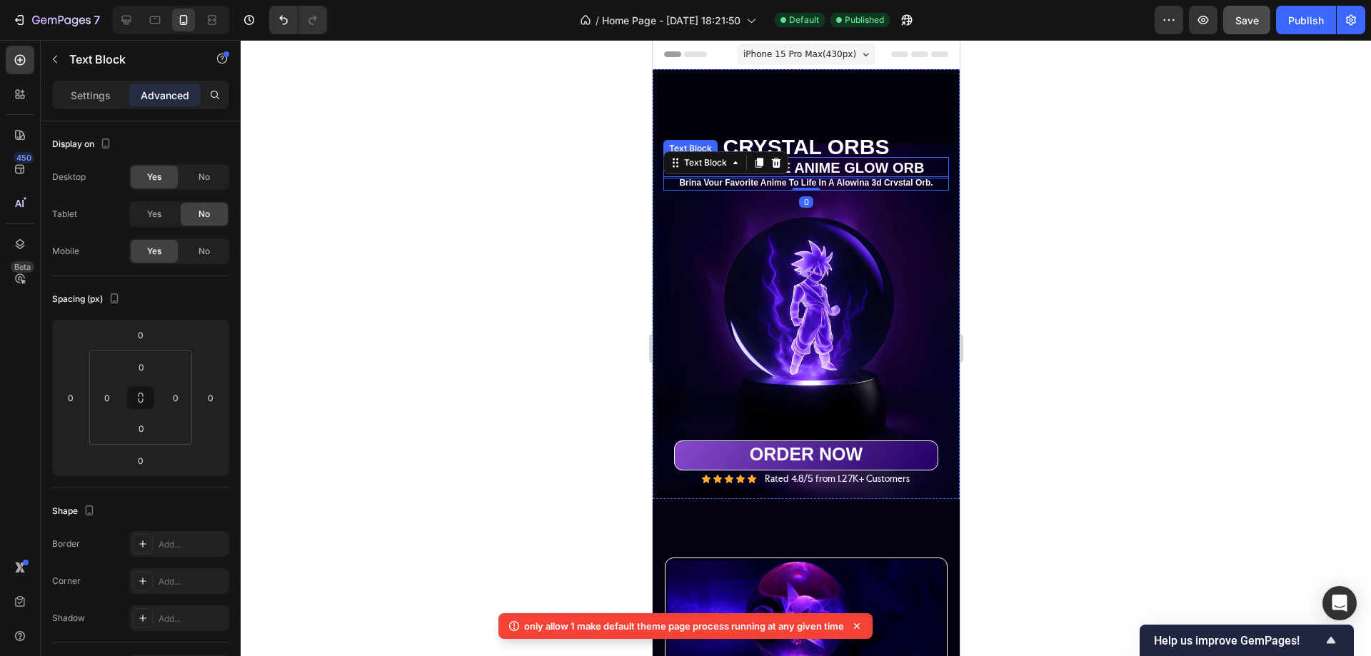
click at [814, 159] on p "THE ULTIMATE ANIME GLOW ORB" at bounding box center [805, 168] width 283 height 19
click at [804, 334] on div "THE ULTIMATE ANIME GLOW ORB Text Block 3 CRYSTAL ORBS Heading THE ULTIMATE ANIM…" at bounding box center [806, 406] width 286 height 145
type input "3"
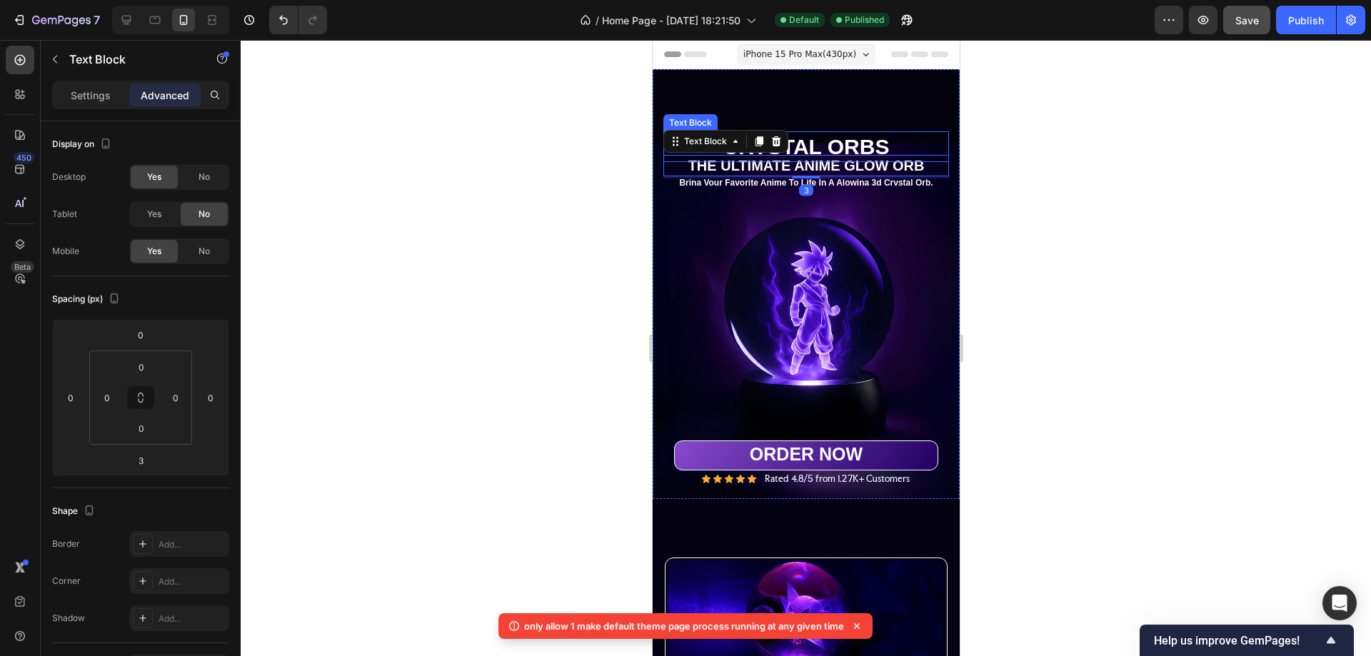
click at [814, 133] on p "CRYSTAL ORBS" at bounding box center [805, 147] width 283 height 28
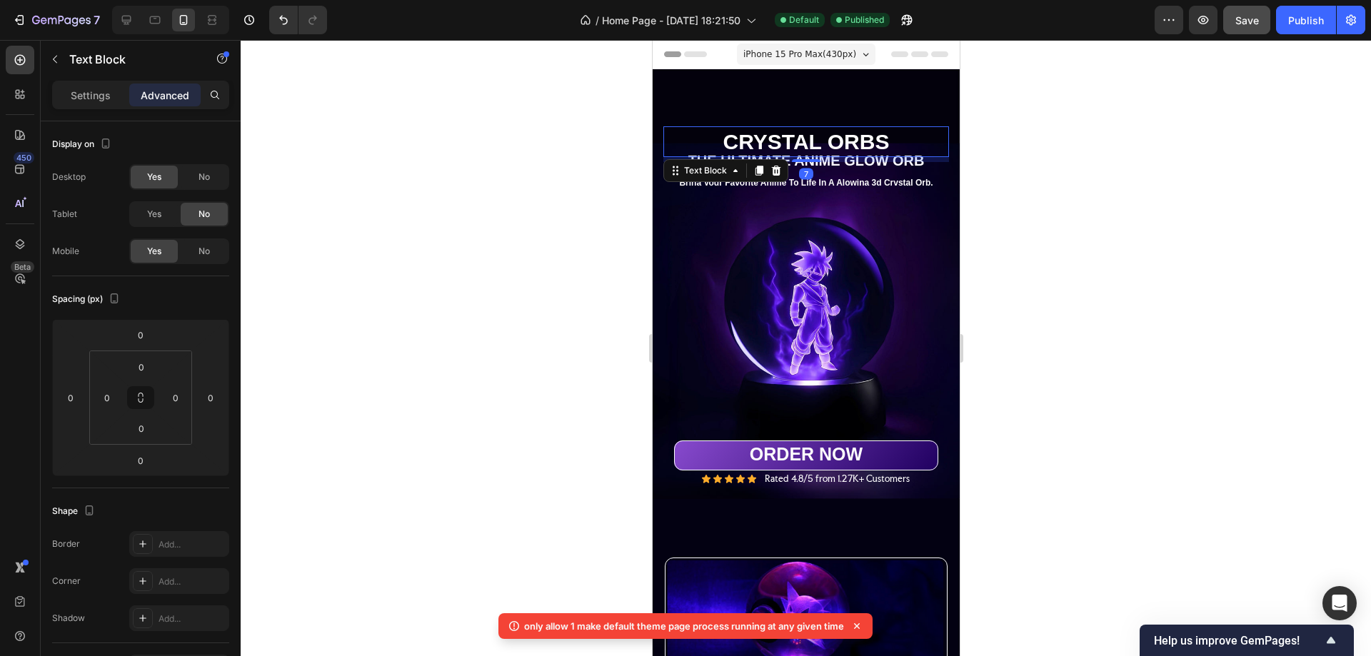
click at [809, 329] on div "THE ULTIMATE ANIME GLOW ORB Text Block CRYSTAL ORBS Heading THE ULTIMATE ANIME …" at bounding box center [806, 404] width 286 height 150
type input "7"
click at [839, 151] on p "THE ULTIMATE ANIME GLOW ORB" at bounding box center [805, 160] width 283 height 19
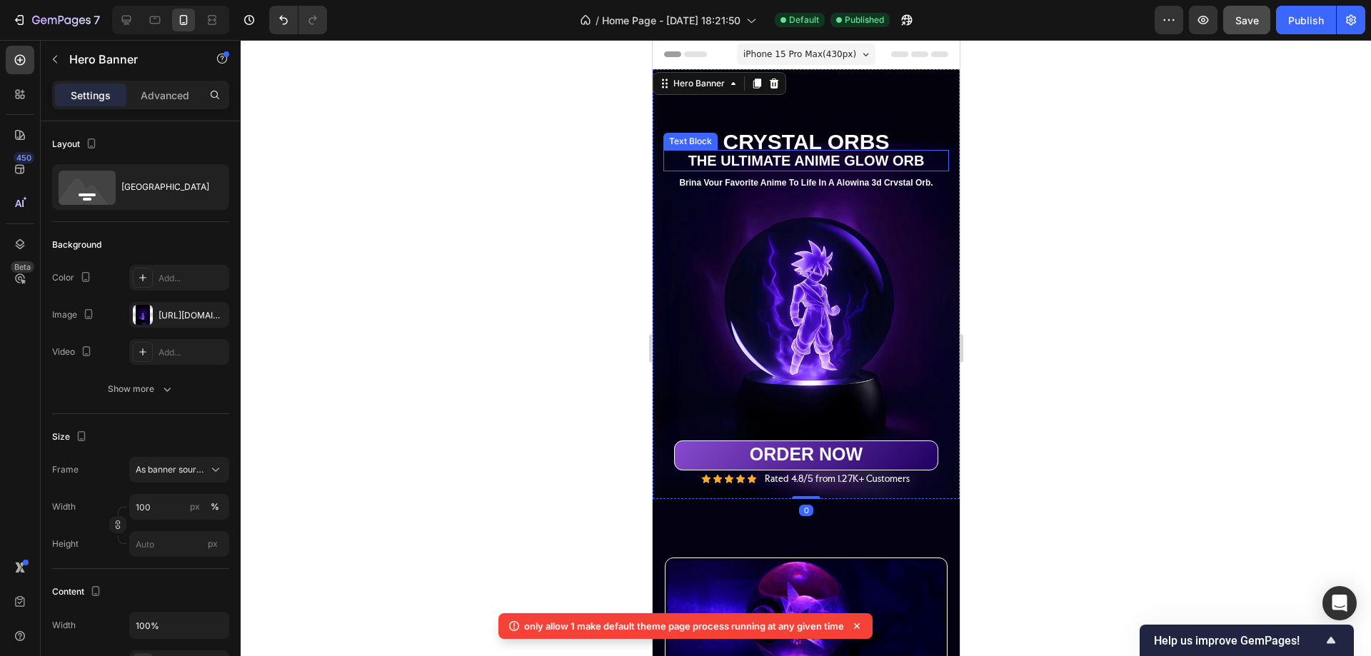
click at [809, 151] on p "THE ULTIMATE ANIME GLOW ORB" at bounding box center [805, 160] width 283 height 19
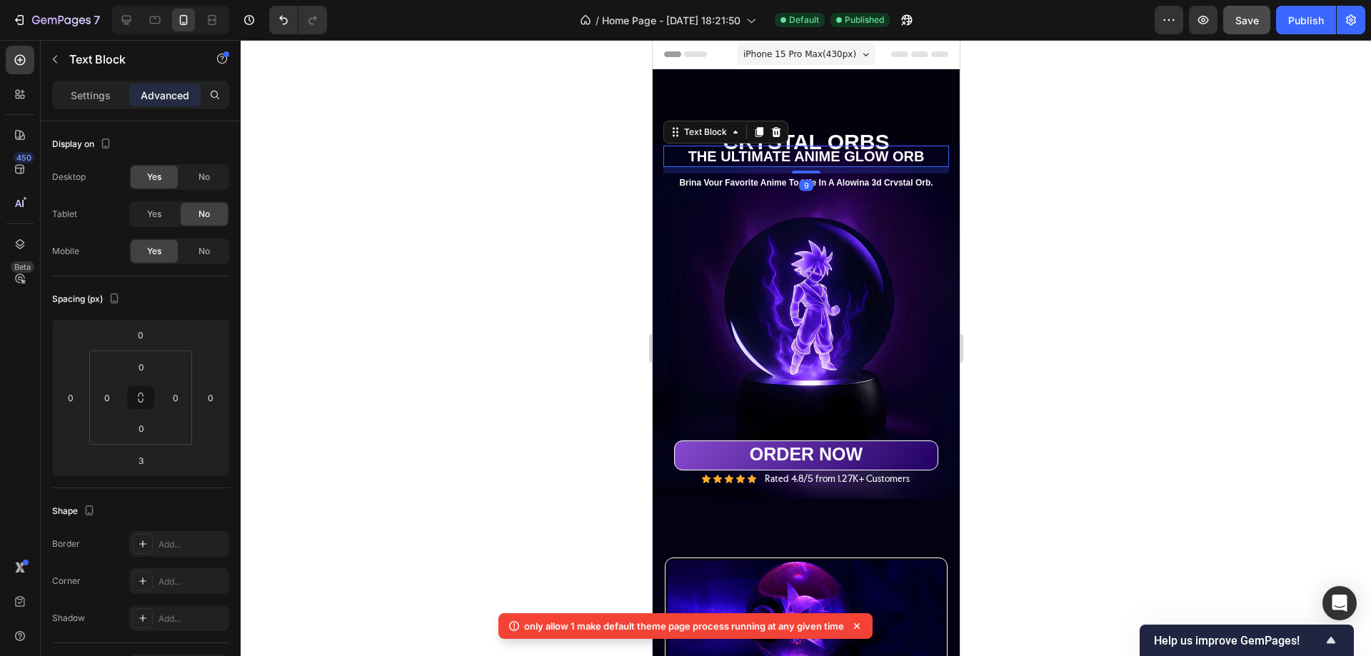
click at [804, 159] on div "THE ULTIMATE ANIME GLOW ORB Text Block 9 CRYSTAL ORBS Heading THE ULTIMATE ANIM…" at bounding box center [805, 284] width 307 height 430
type input "9"
click at [822, 178] on p "Brina Vour Favorite Anime To Life In A Alowina 3d Crvstal Orb." at bounding box center [805, 183] width 283 height 11
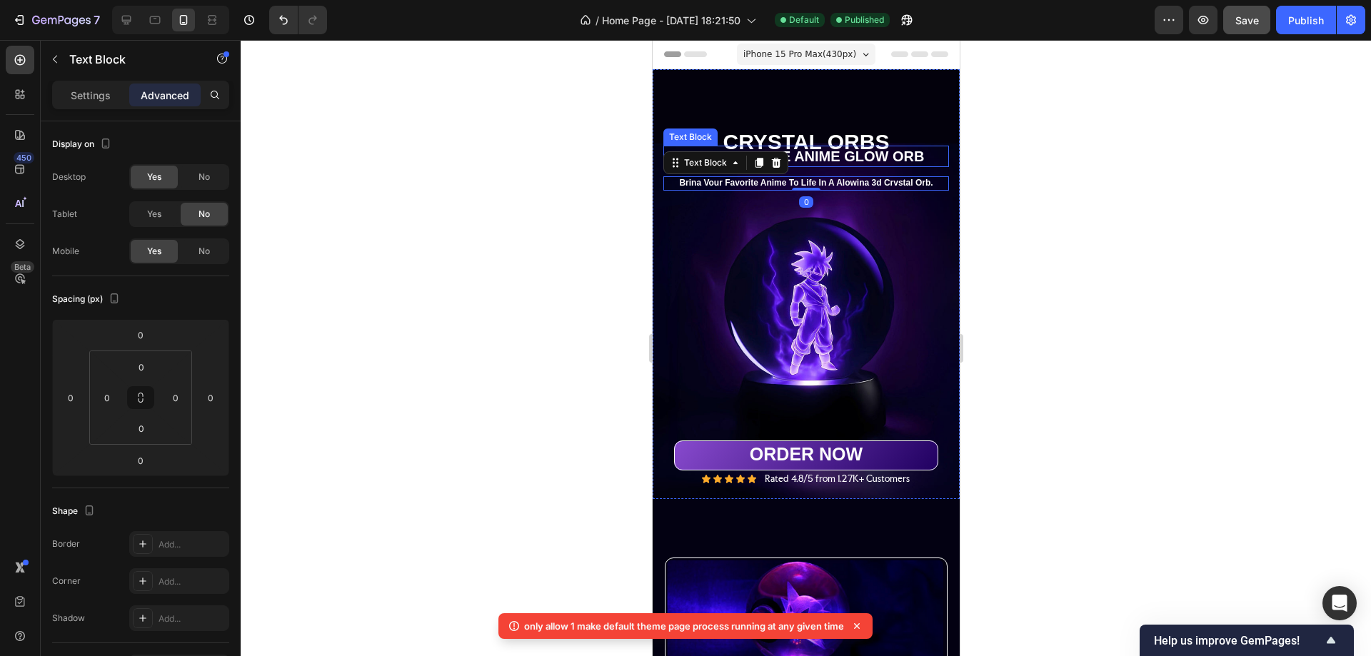
click at [817, 147] on p "THE ULTIMATE ANIME GLOW ORB" at bounding box center [805, 156] width 283 height 19
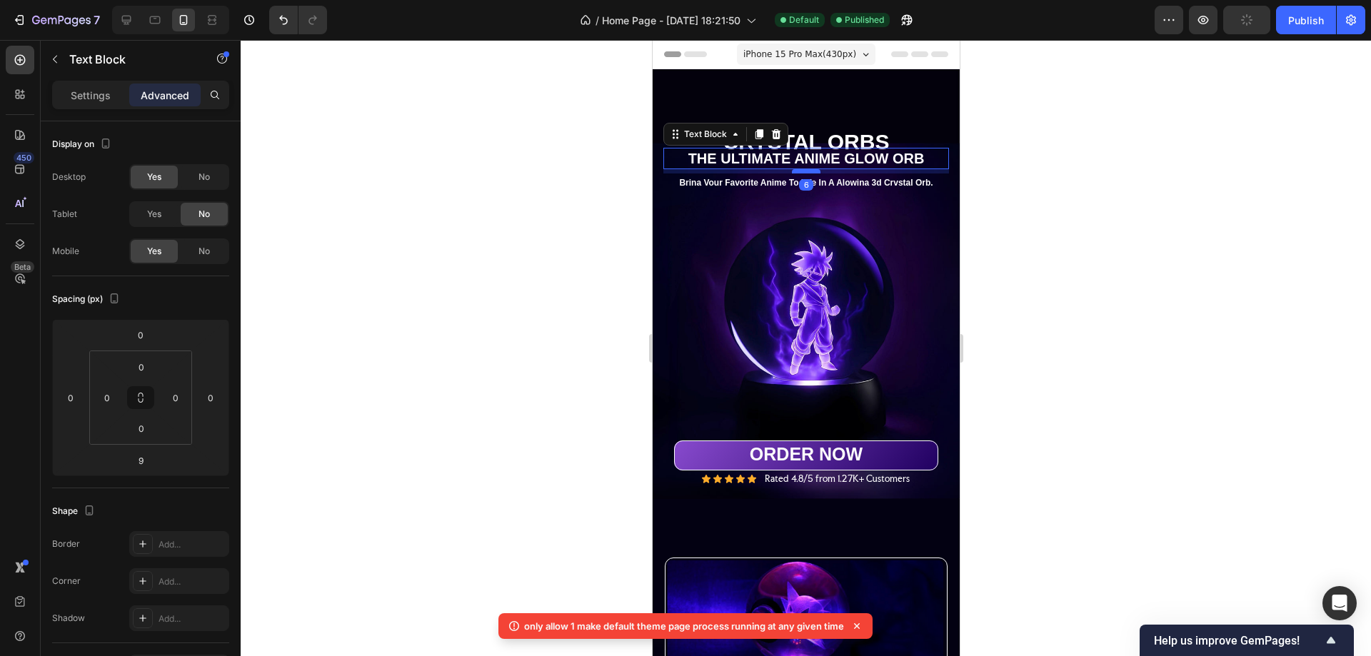
click at [807, 169] on div at bounding box center [805, 171] width 29 height 4
type input "6"
click at [818, 178] on p "Brina Vour Favorite Anime To Life In A Alowina 3d Crvstal Orb." at bounding box center [805, 183] width 283 height 11
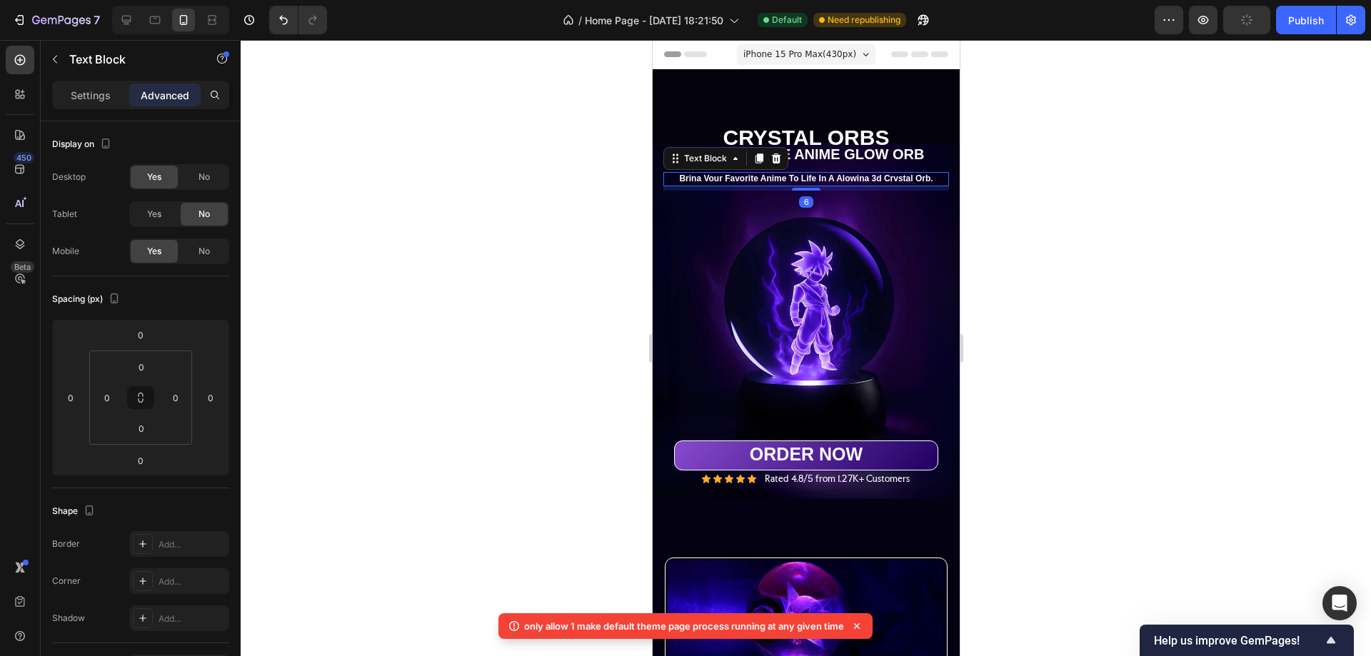
click at [809, 179] on div "THE ULTIMATE ANIME GLOW ORB Text Block CRYSTAL ORBS Heading THE ULTIMATE ANIME …" at bounding box center [805, 284] width 307 height 430
click at [1289, 20] on div "Publish" at bounding box center [1307, 20] width 36 height 15
click at [151, 22] on icon at bounding box center [155, 20] width 11 height 8
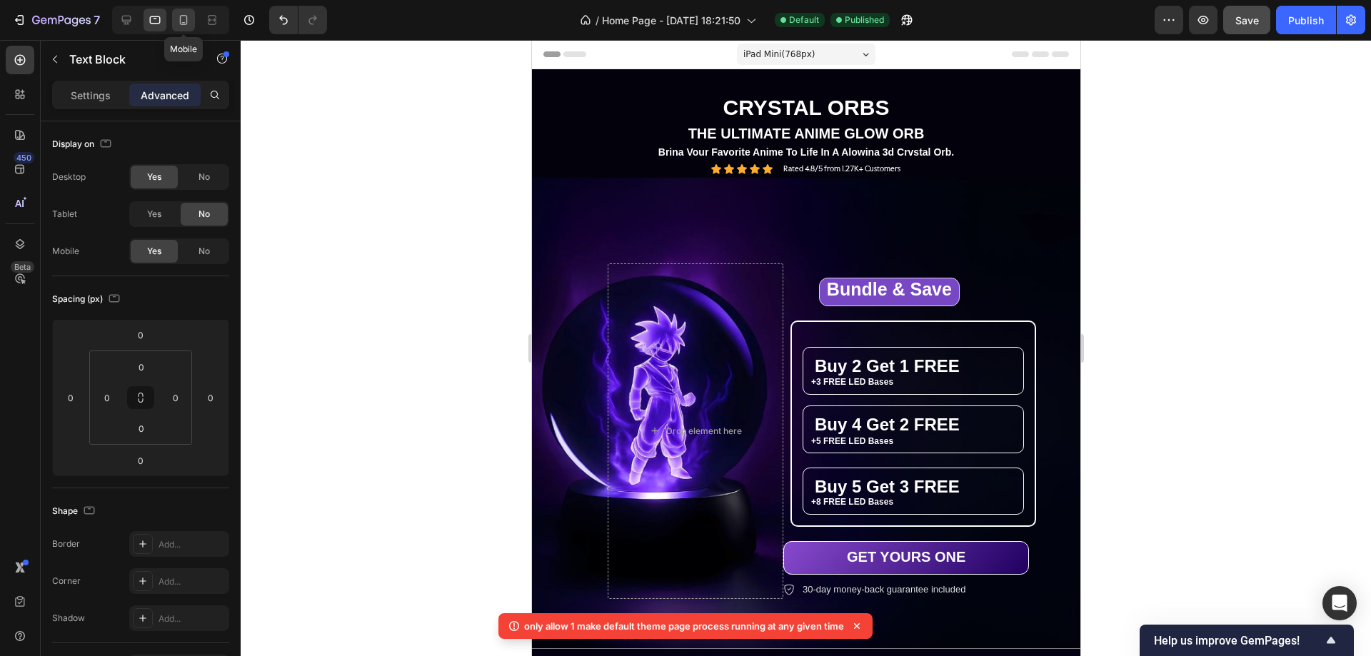
click at [189, 21] on icon at bounding box center [183, 20] width 14 height 14
type input "6"
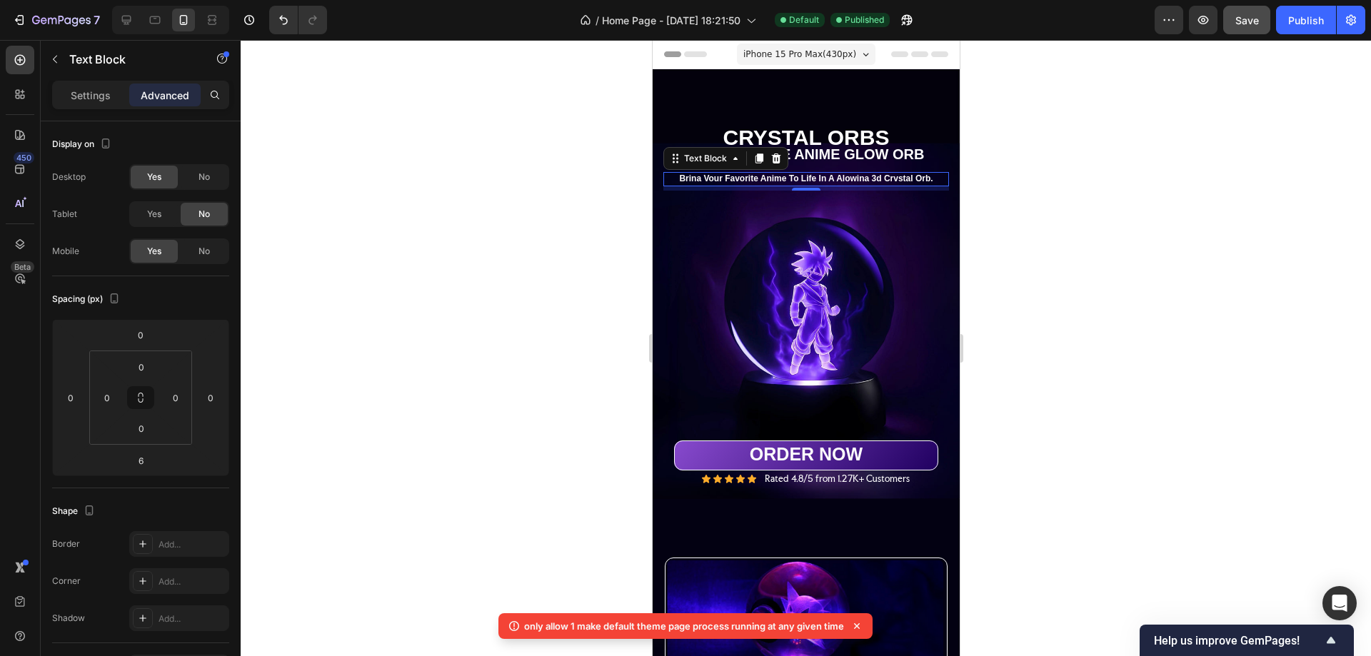
scroll to position [68, 0]
